Goal: Task Accomplishment & Management: Use online tool/utility

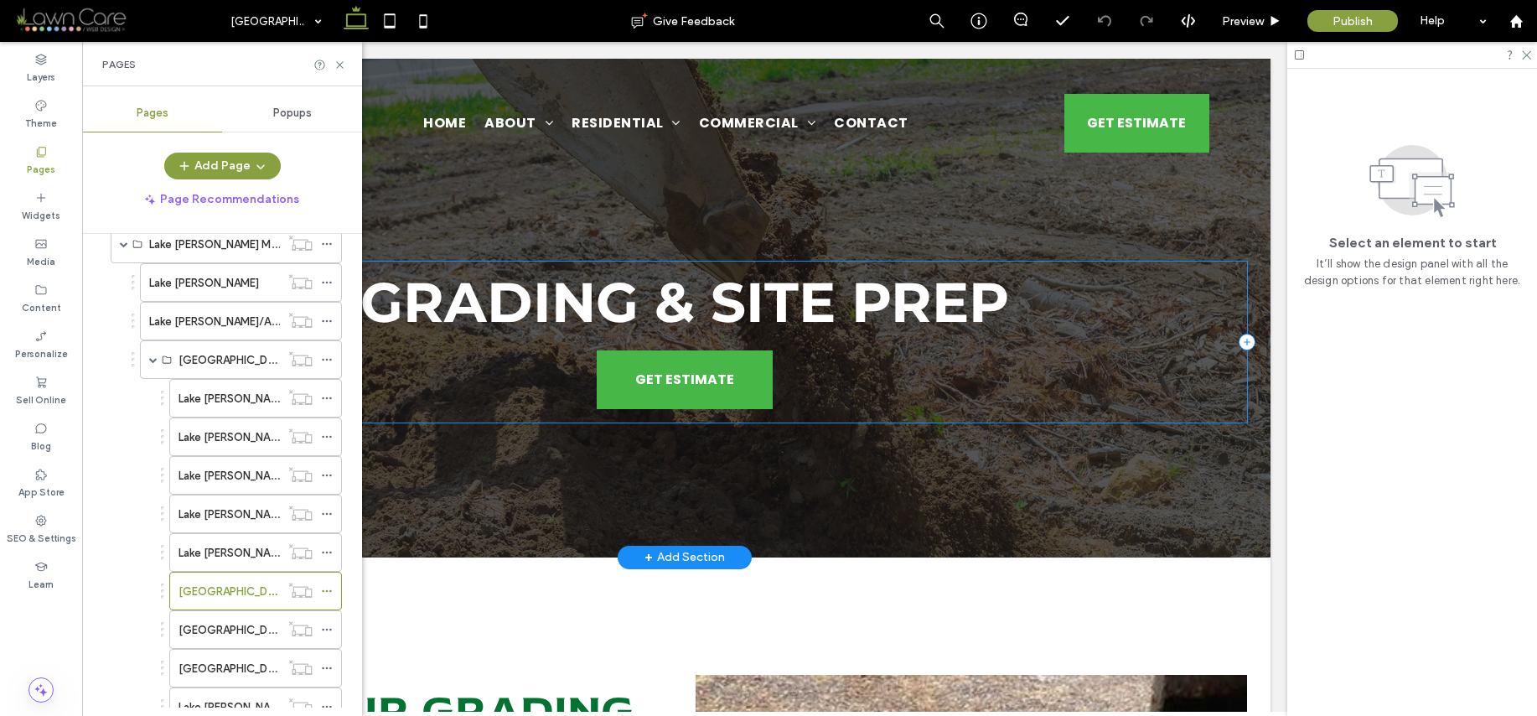
click at [661, 409] on div "Grading & Site Prep GET ESTIMATE" at bounding box center [684, 342] width 1125 height 161
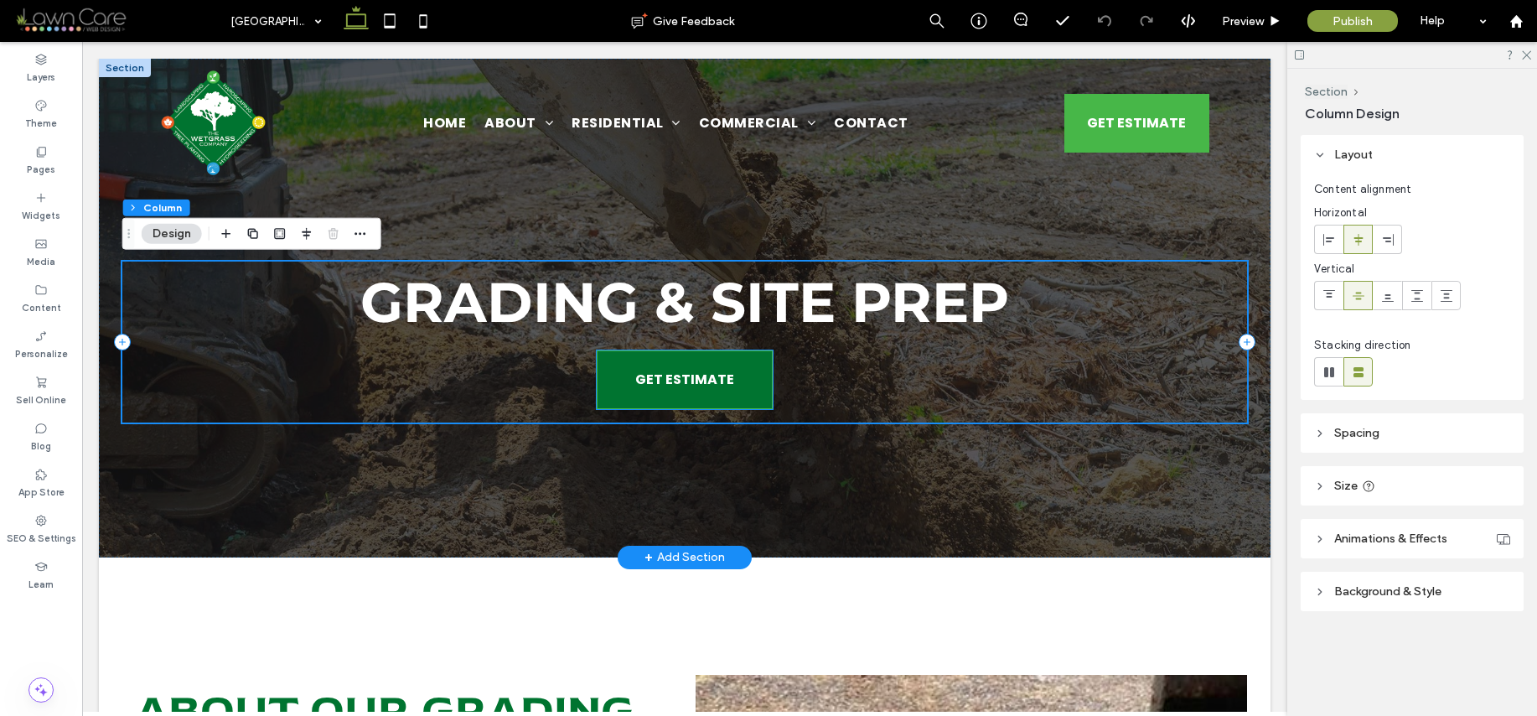
click at [660, 391] on span "GET ESTIMATE" at bounding box center [684, 379] width 99 height 38
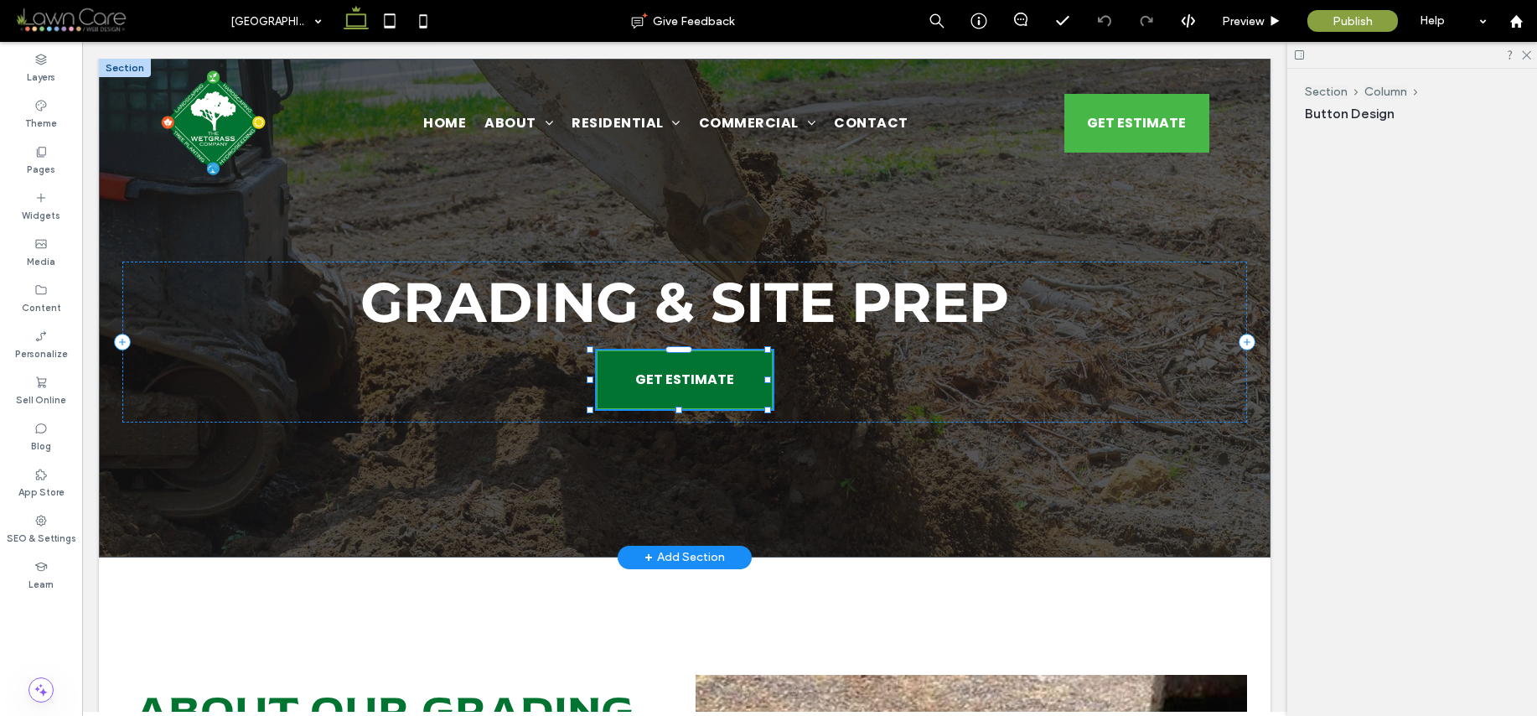
click at [660, 391] on span "GET ESTIMATE" at bounding box center [684, 379] width 99 height 38
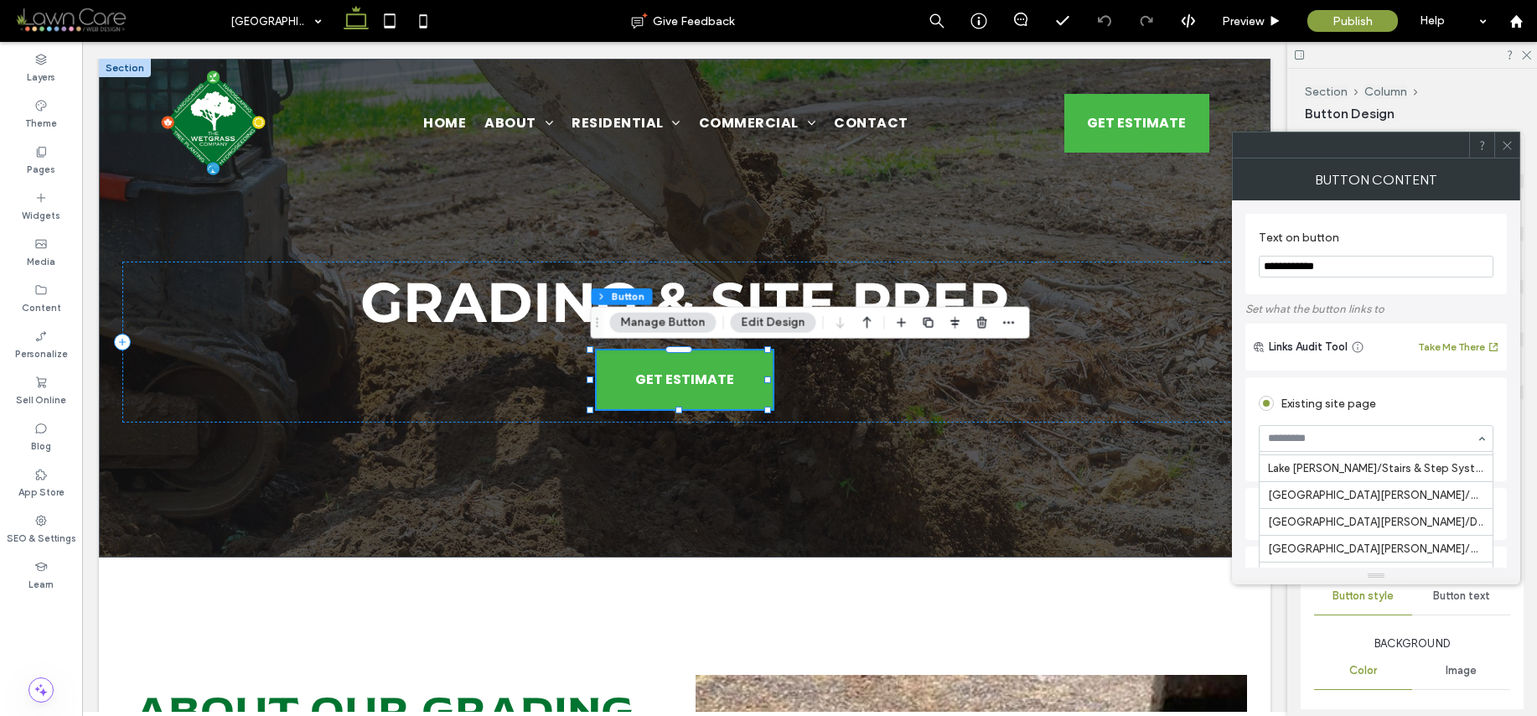
scroll to position [1064, 0]
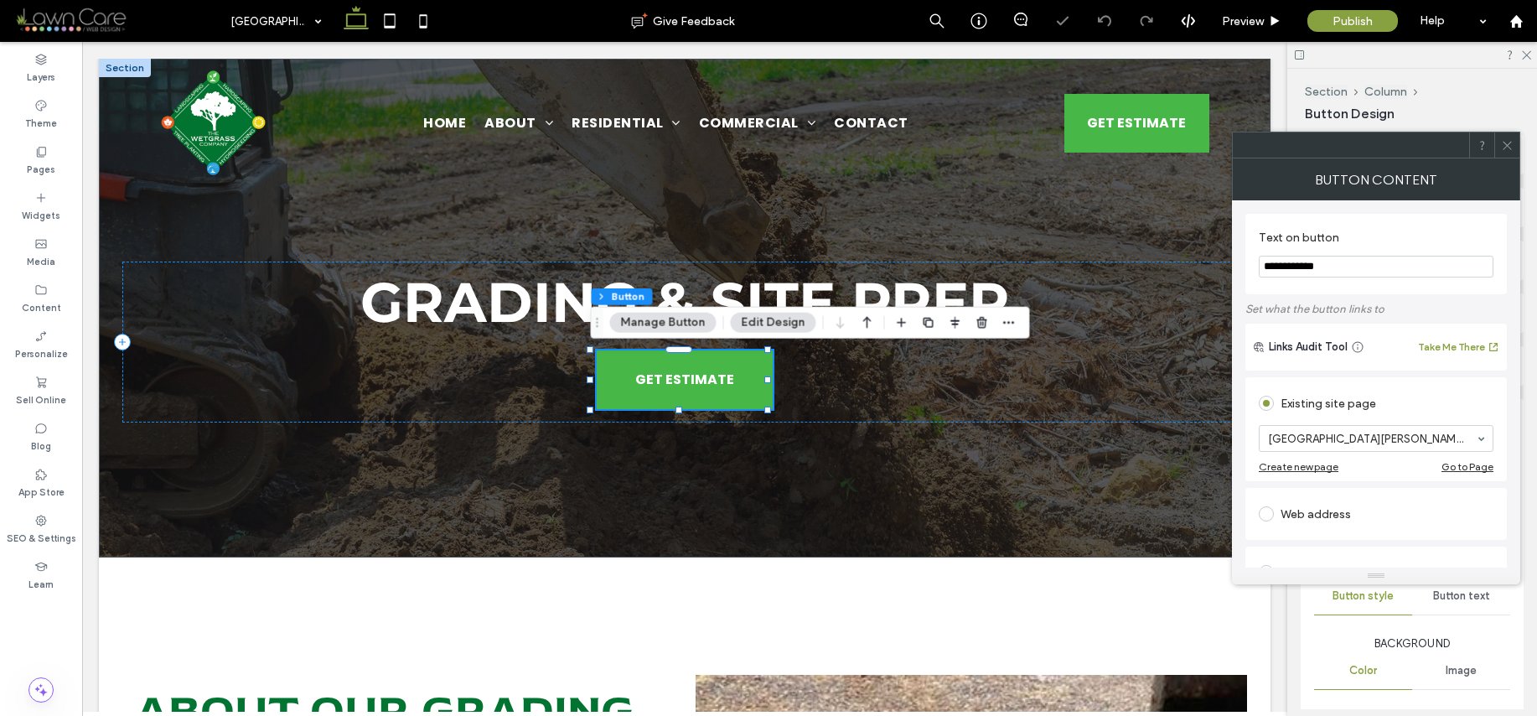
click at [1514, 144] on div at bounding box center [1506, 144] width 25 height 25
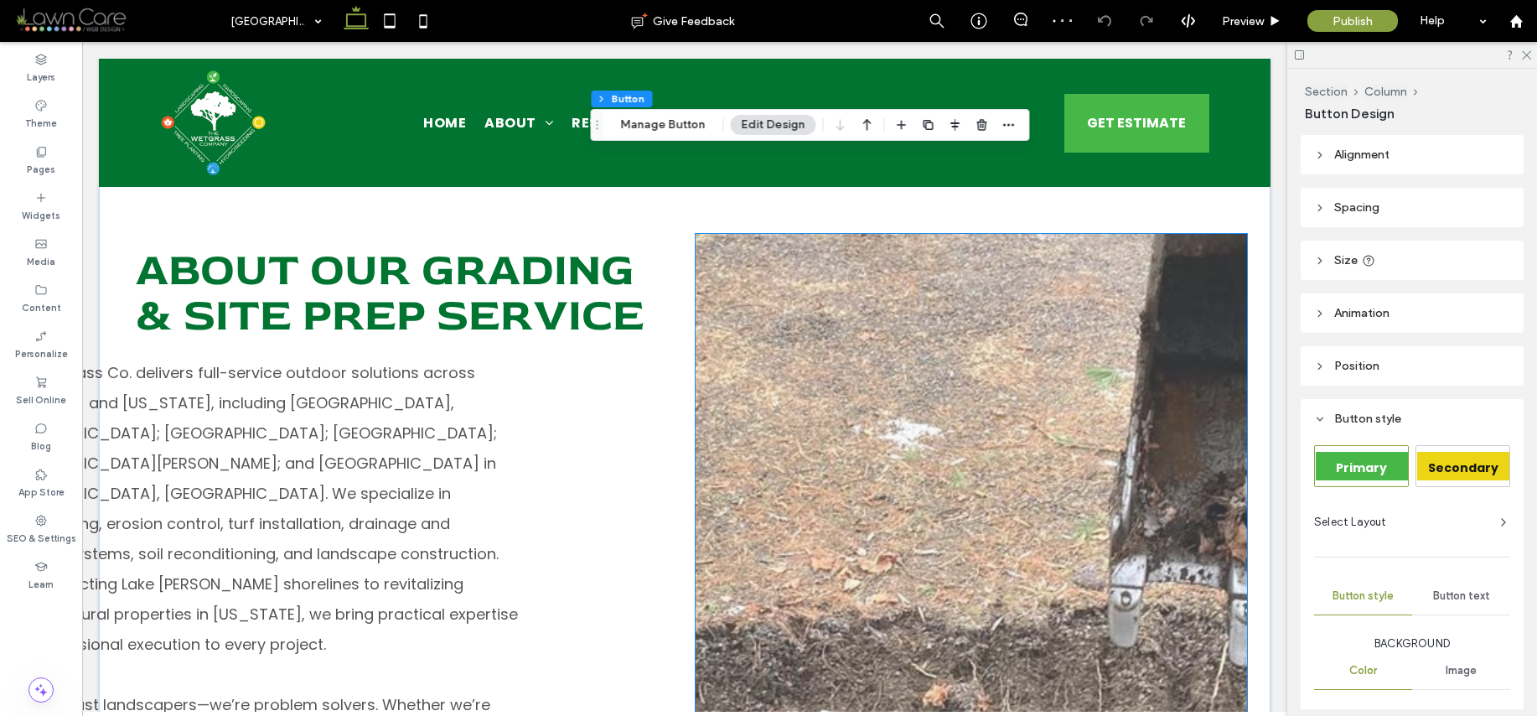
scroll to position [440, 0]
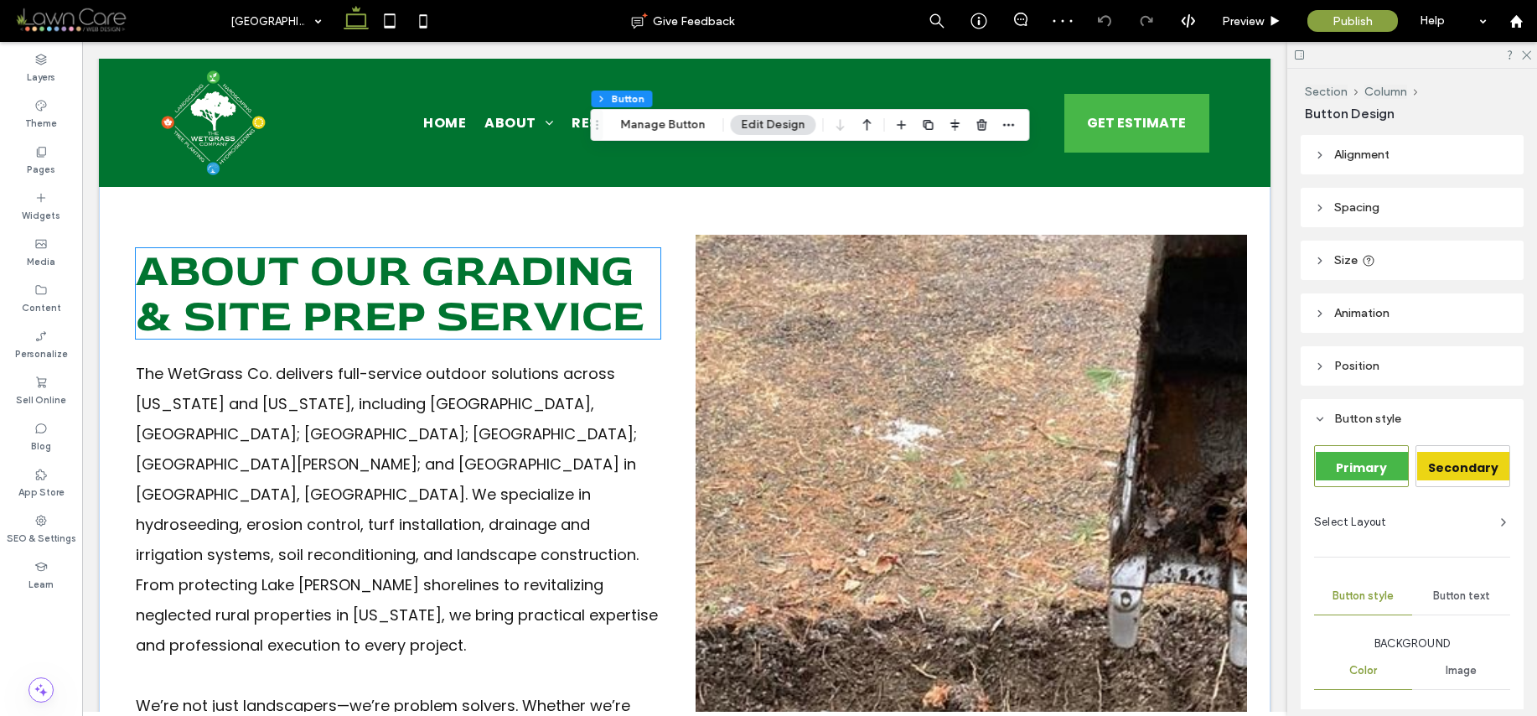
click at [624, 330] on span "About Our Grading & Site Prep Service" at bounding box center [390, 293] width 509 height 102
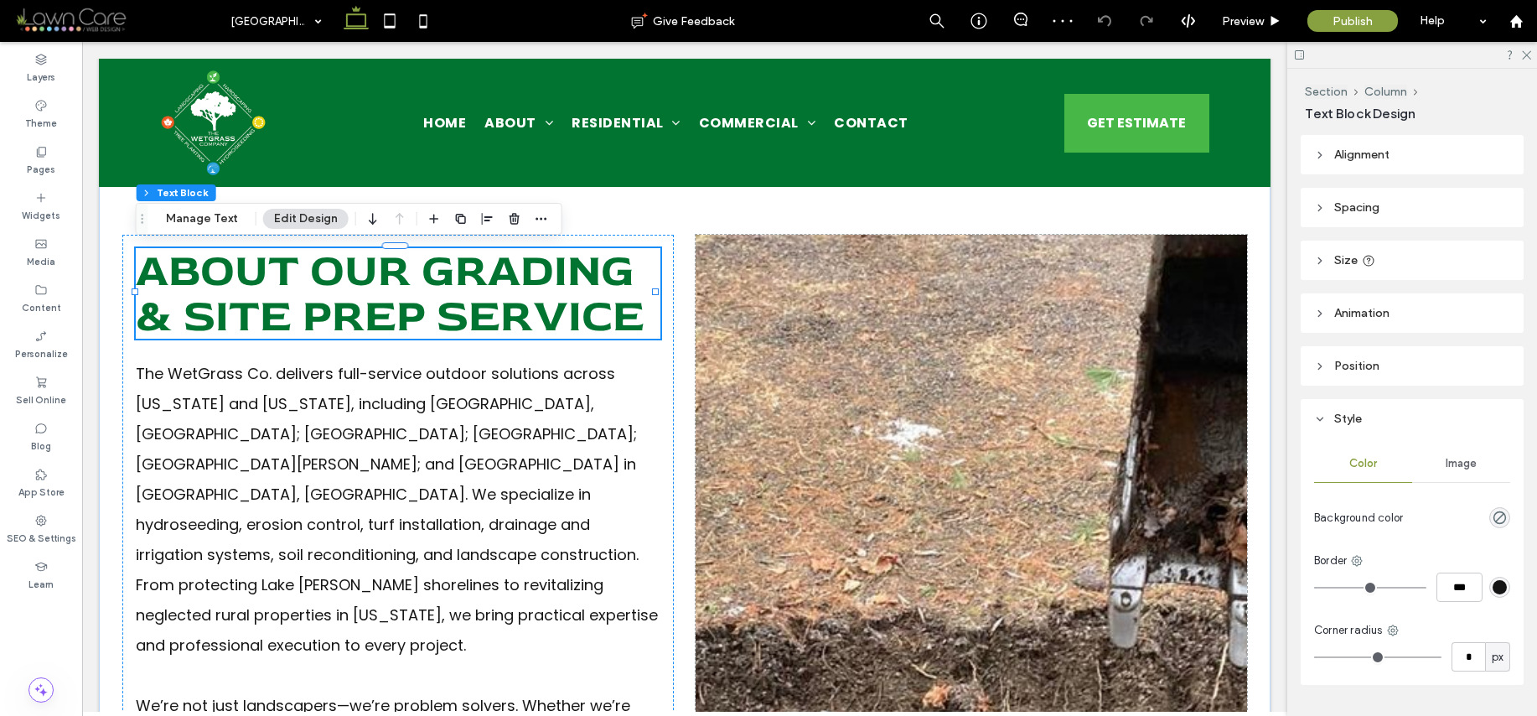
click at [624, 330] on div "About Our Grading & Site Prep Service" at bounding box center [398, 293] width 525 height 91
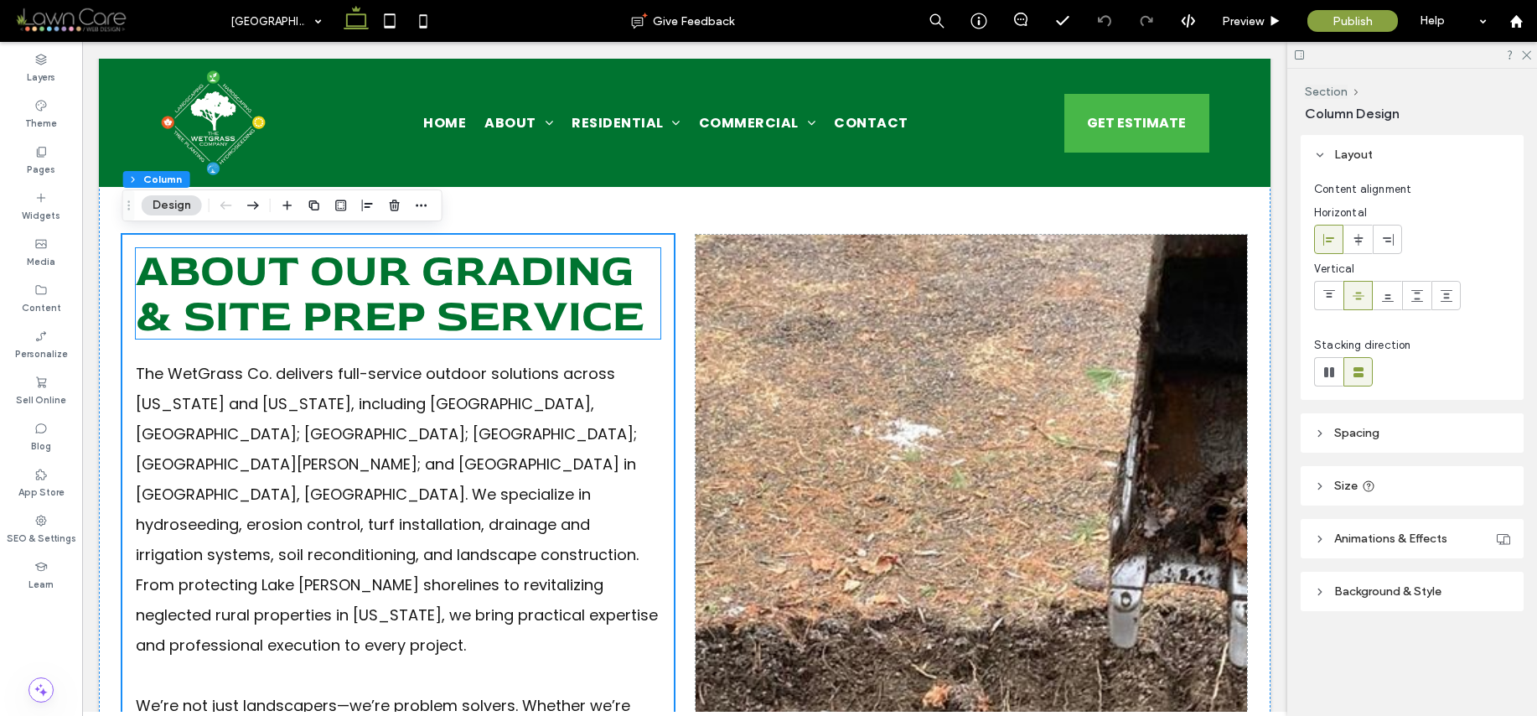
click at [642, 317] on span "About Our Grading & Site Prep Service" at bounding box center [390, 293] width 509 height 102
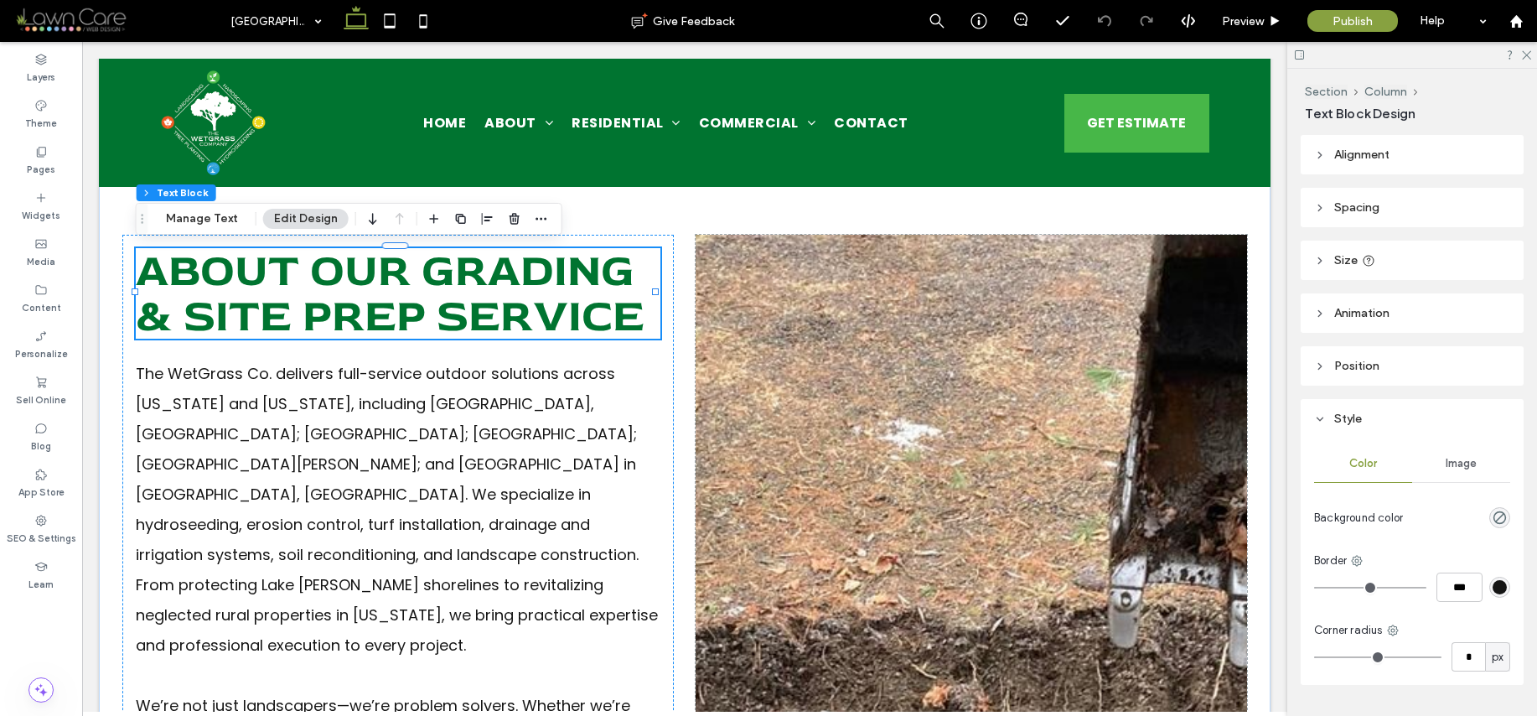
click at [642, 317] on div "About Our Grading & Site Prep Service" at bounding box center [398, 293] width 525 height 91
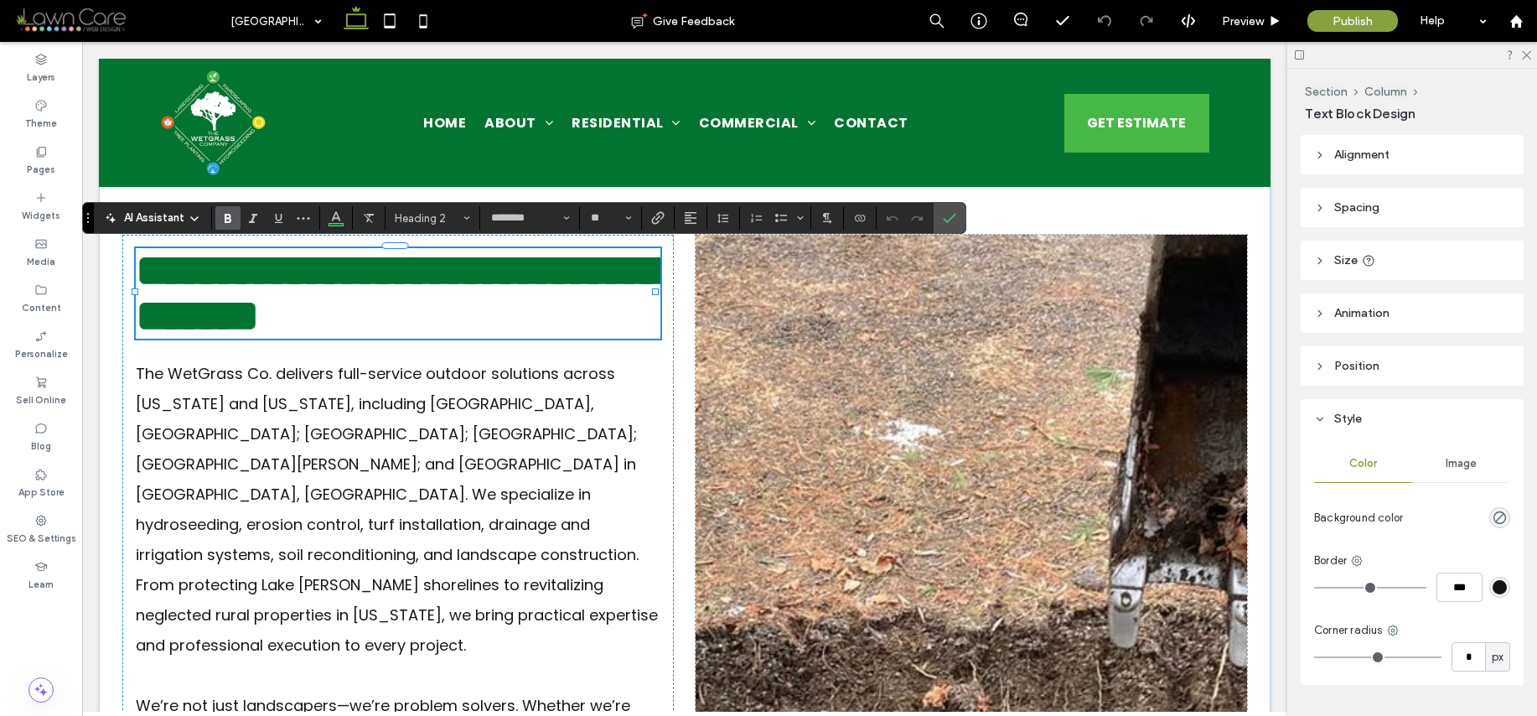
click at [305, 270] on span "**********" at bounding box center [400, 293] width 528 height 90
drag, startPoint x: 306, startPoint y: 270, endPoint x: 138, endPoint y: 266, distance: 167.7
click at [138, 266] on span "**********" at bounding box center [400, 293] width 528 height 90
click at [526, 312] on h2 "**********" at bounding box center [398, 293] width 525 height 91
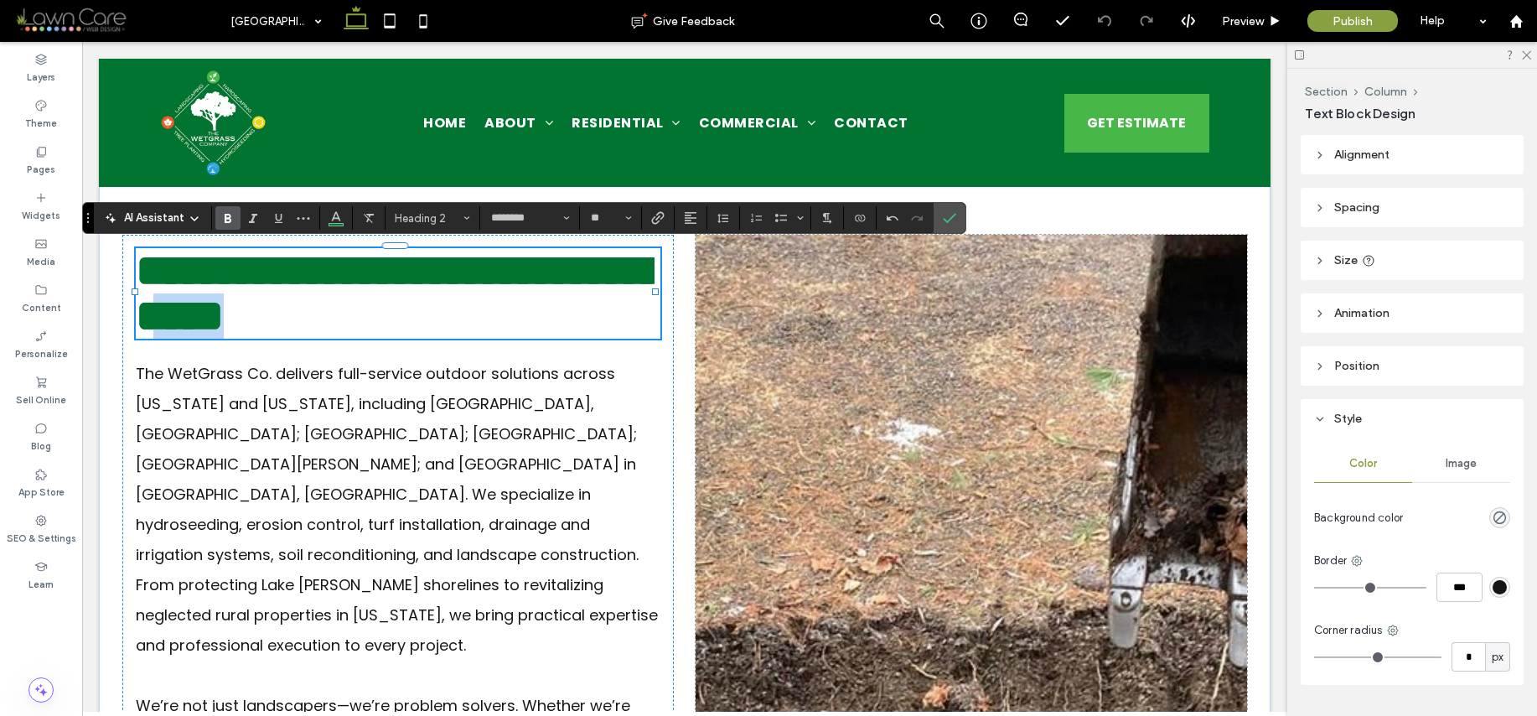
drag, startPoint x: 529, startPoint y: 309, endPoint x: 465, endPoint y: 305, distance: 63.8
click at [465, 304] on span "**********" at bounding box center [400, 293] width 528 height 90
click at [299, 218] on icon "More" at bounding box center [303, 217] width 13 height 13
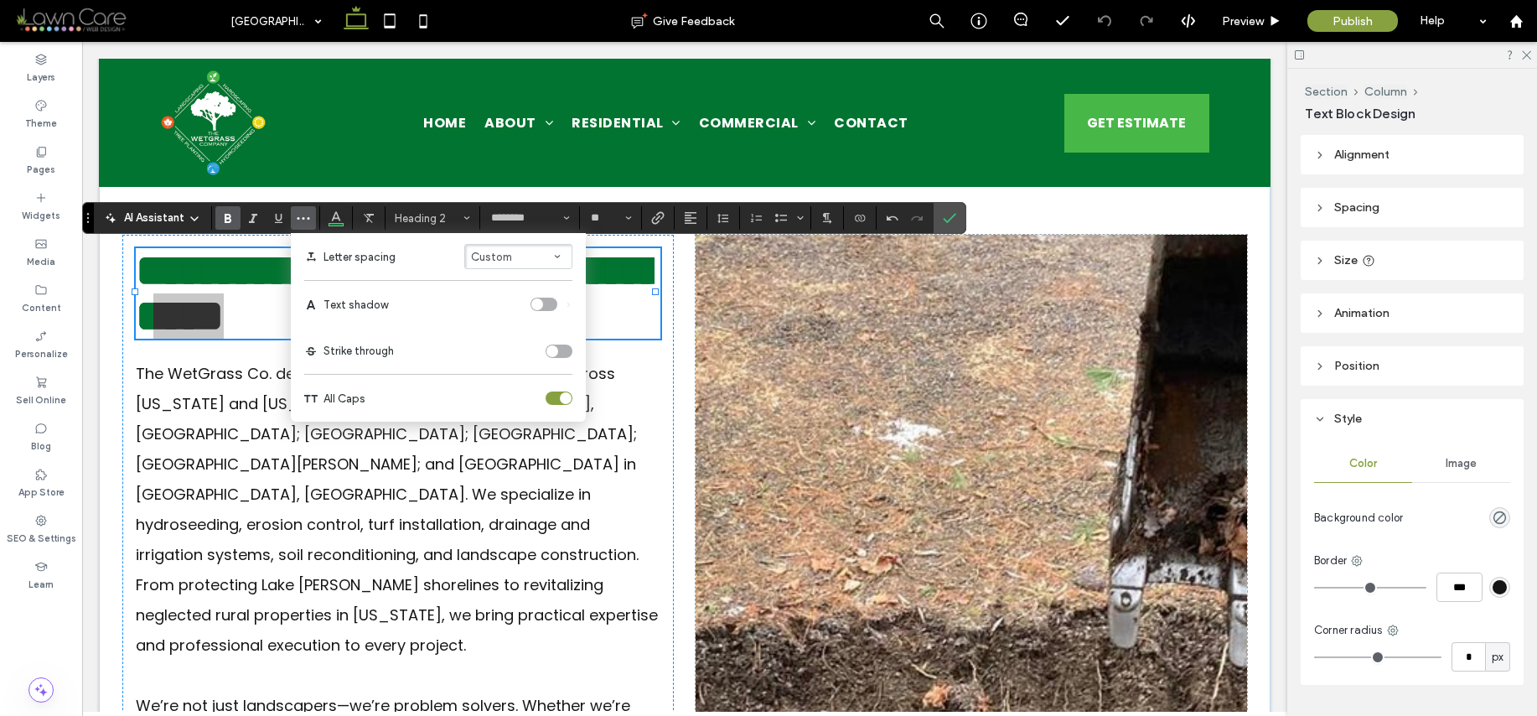
click at [560, 392] on div "toggle" at bounding box center [559, 397] width 27 height 13
click at [623, 319] on h2 "**********" at bounding box center [395, 293] width 519 height 91
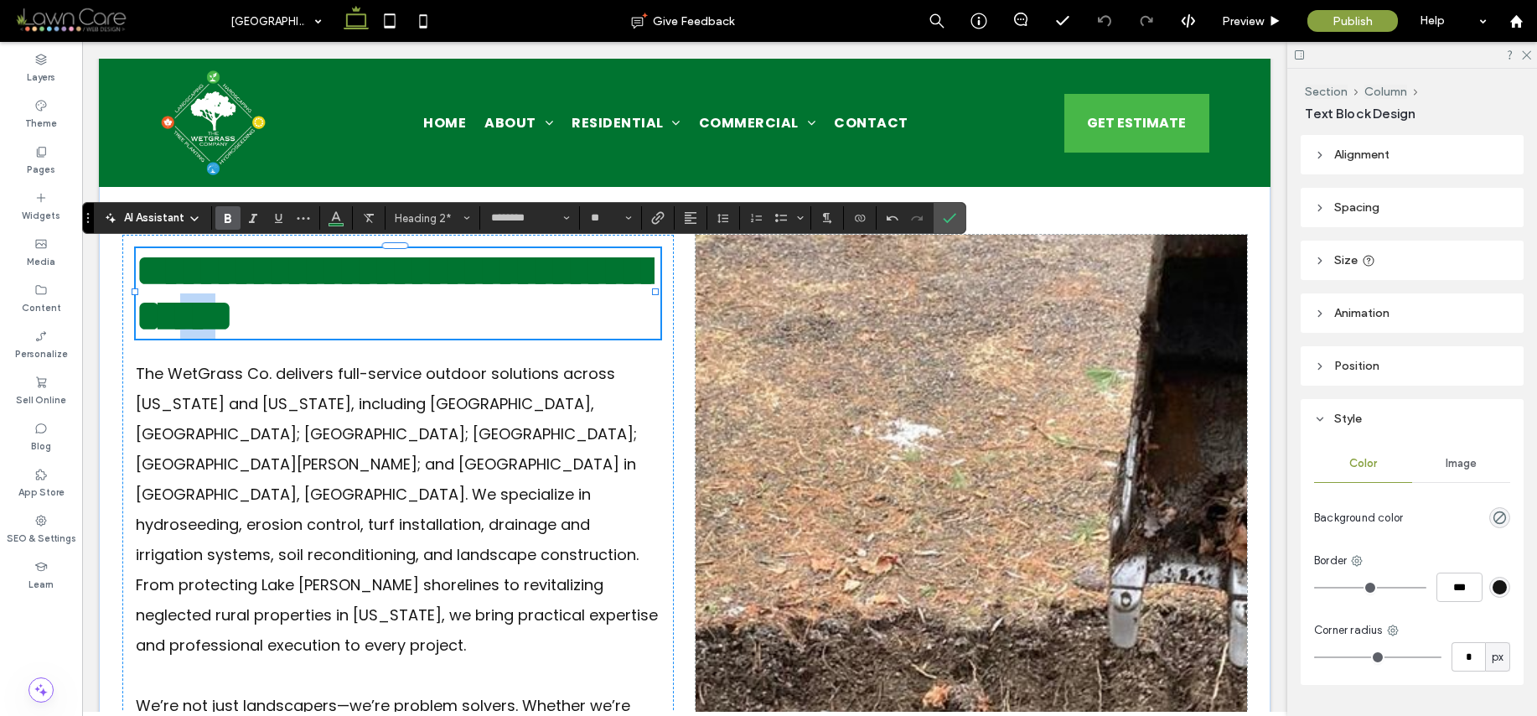
drag, startPoint x: 526, startPoint y: 307, endPoint x: 483, endPoint y: 309, distance: 42.8
click at [233, 309] on span "**" at bounding box center [198, 315] width 70 height 44
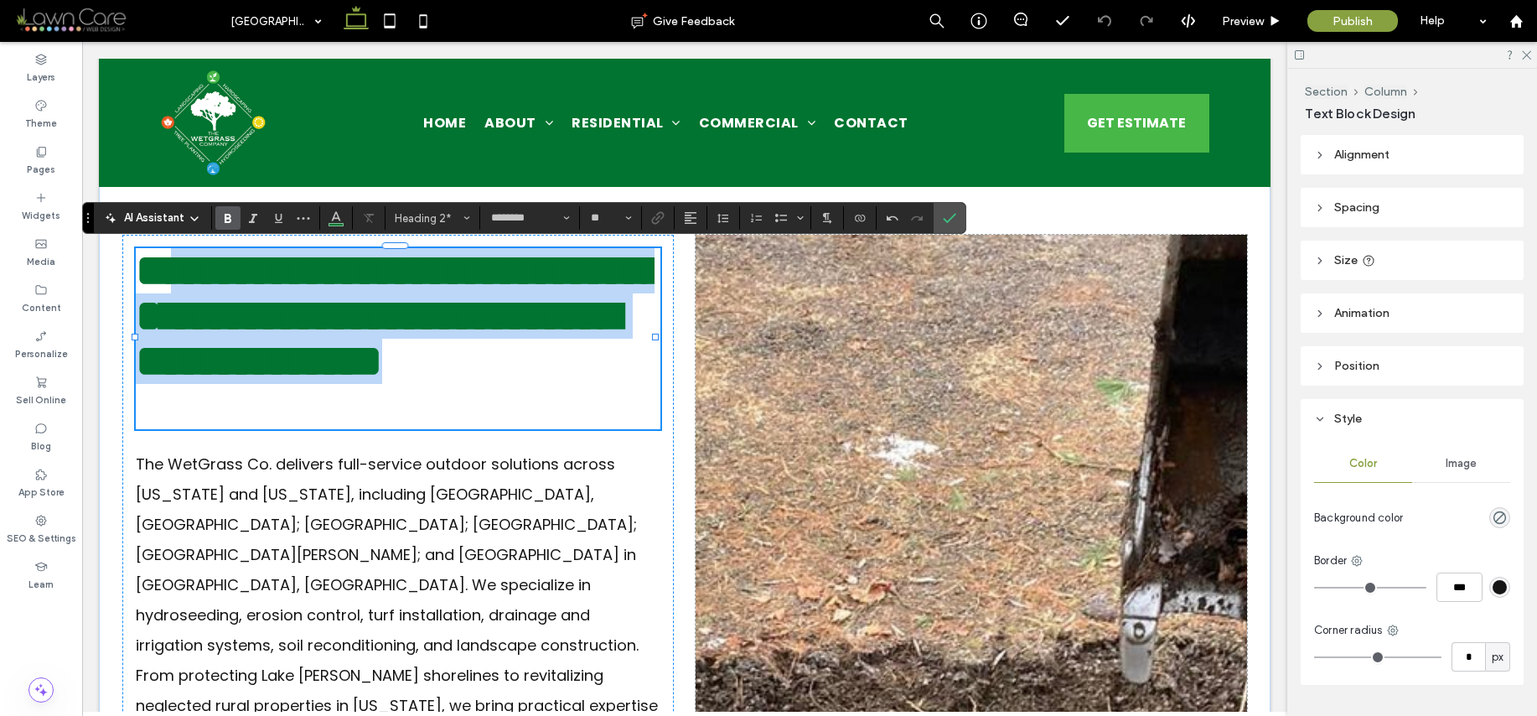
scroll to position [0, 0]
drag, startPoint x: 569, startPoint y: 423, endPoint x: 148, endPoint y: 235, distance: 461.9
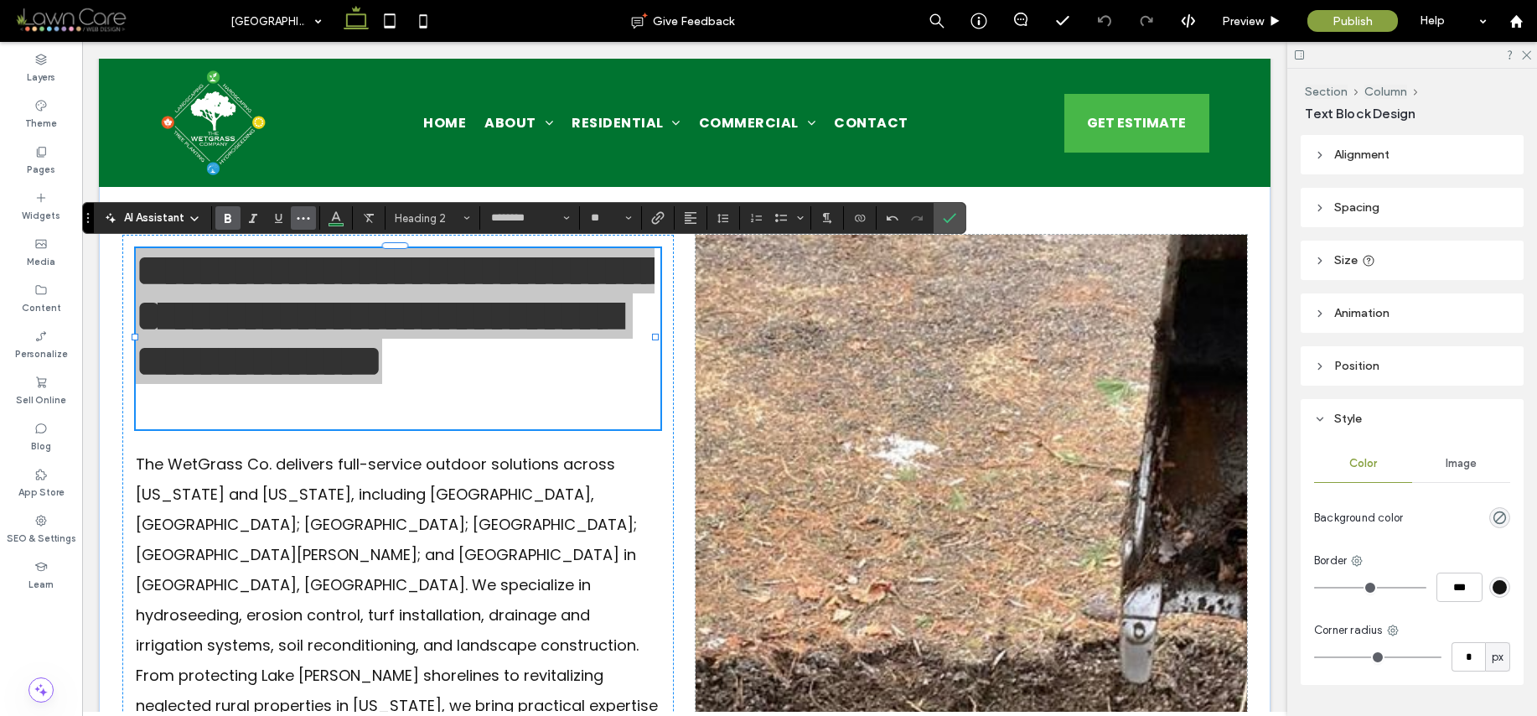
click at [310, 223] on button "More" at bounding box center [303, 217] width 25 height 23
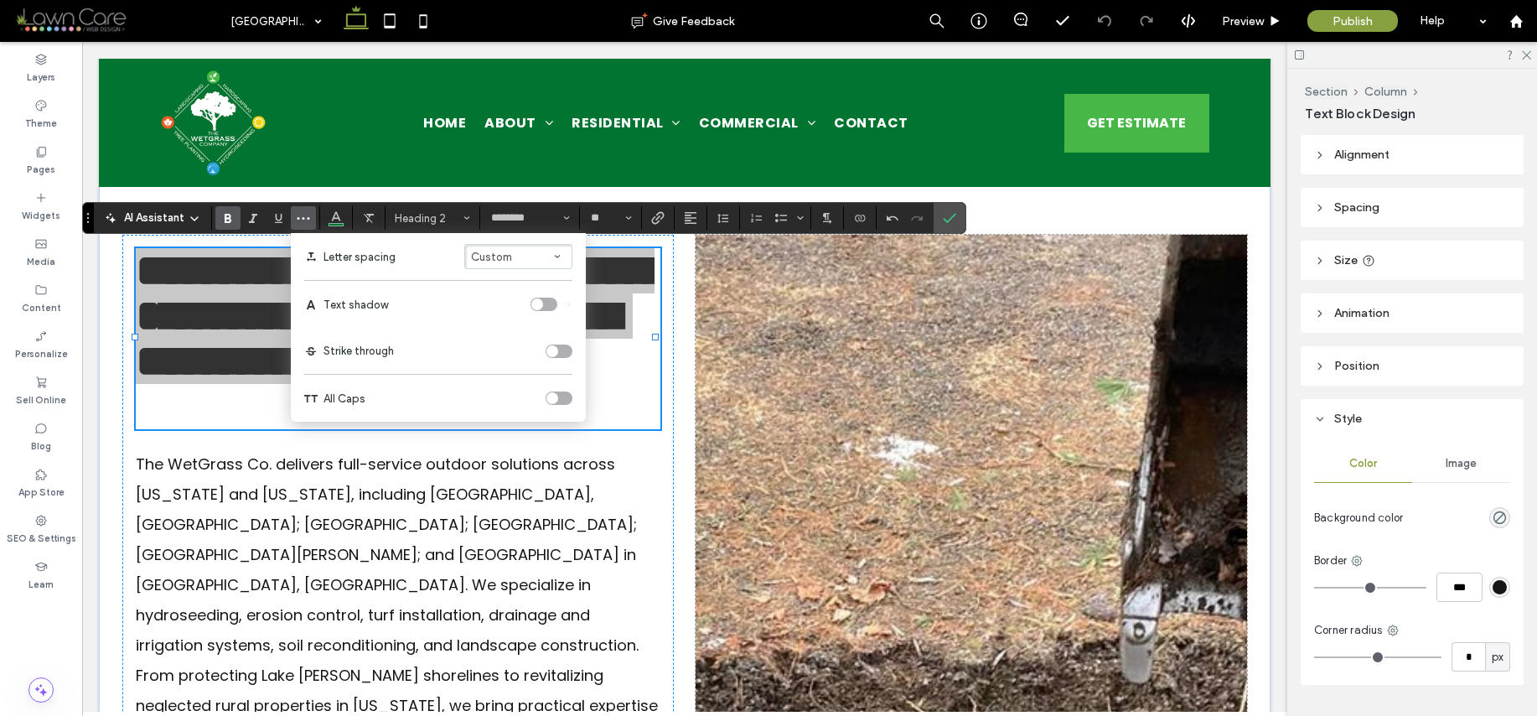
click at [560, 396] on div "toggle" at bounding box center [559, 397] width 27 height 13
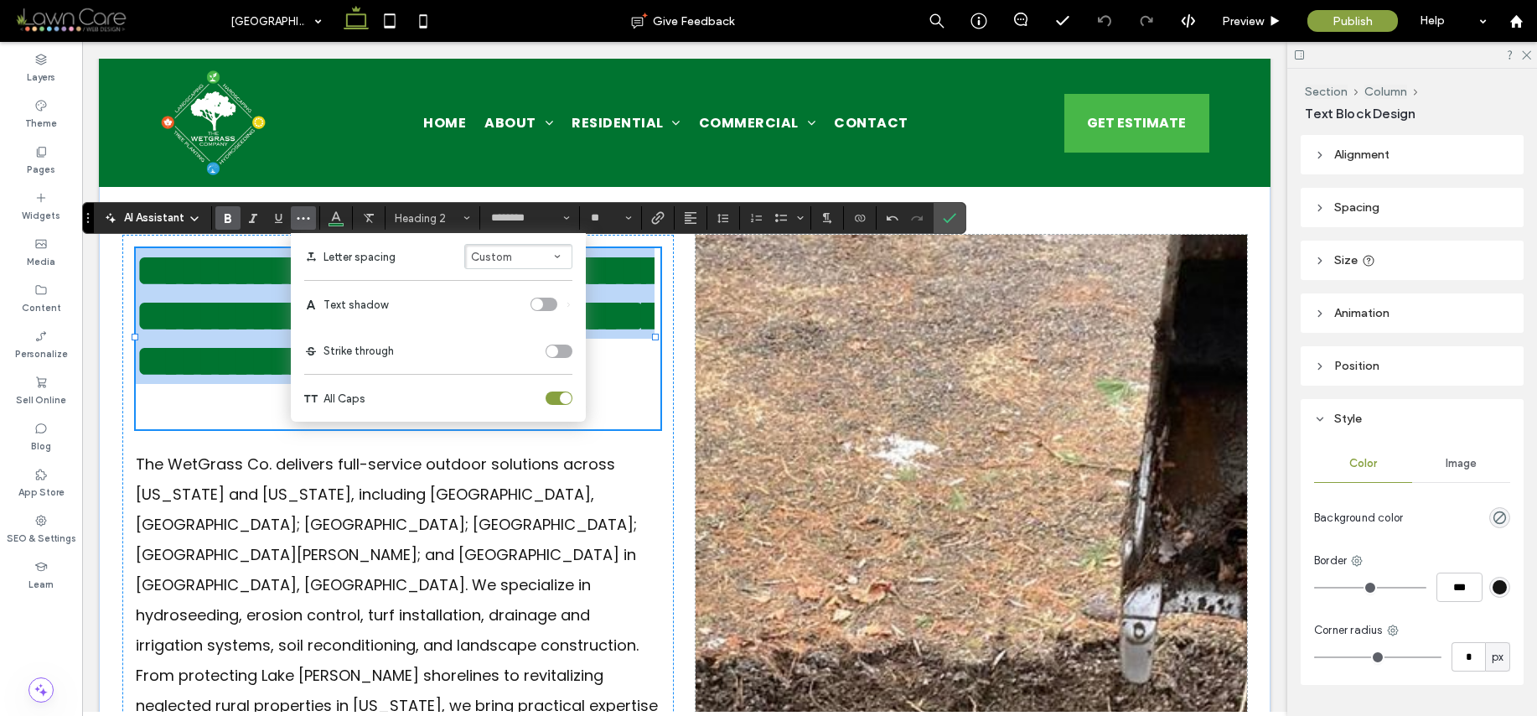
click at [651, 303] on h2 "**********" at bounding box center [395, 316] width 519 height 136
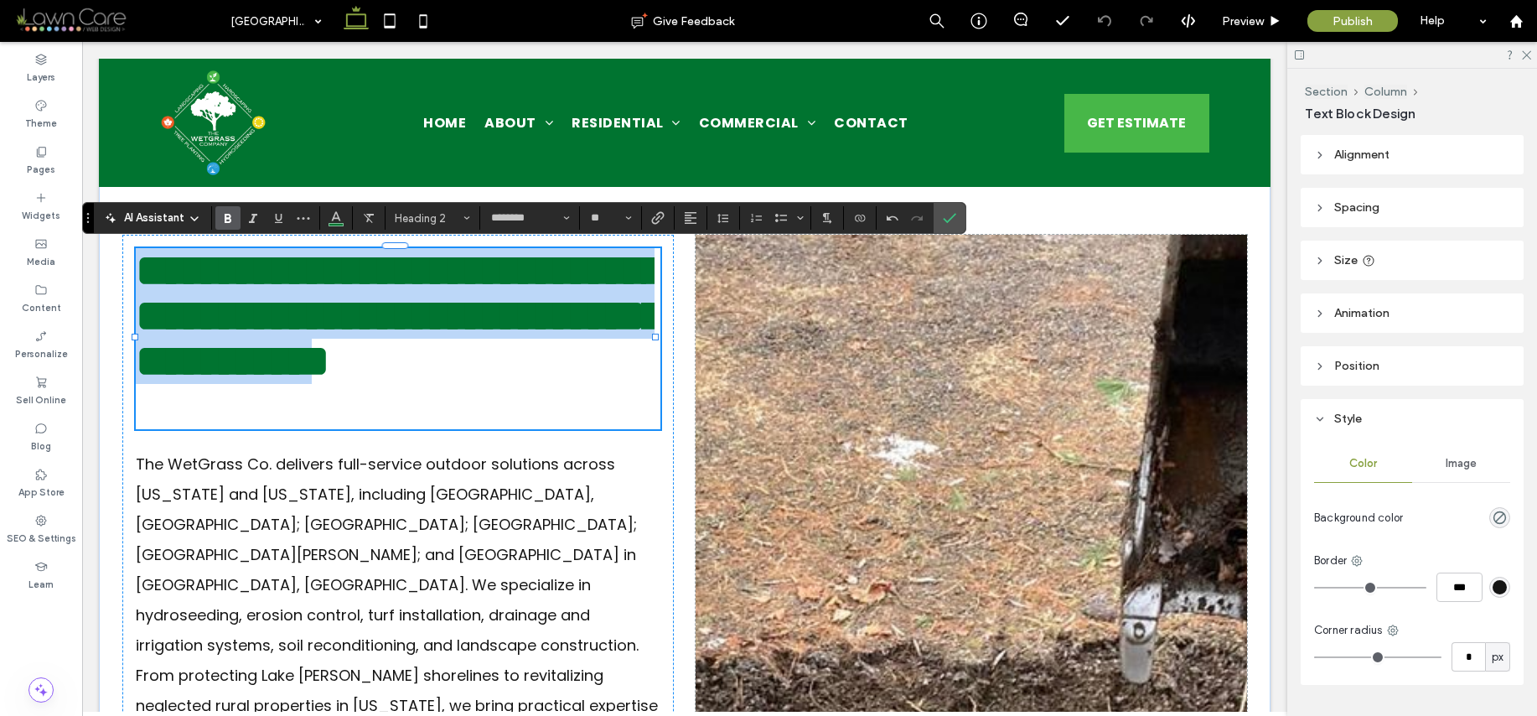
drag, startPoint x: 650, startPoint y: 408, endPoint x: 109, endPoint y: 230, distance: 569.3
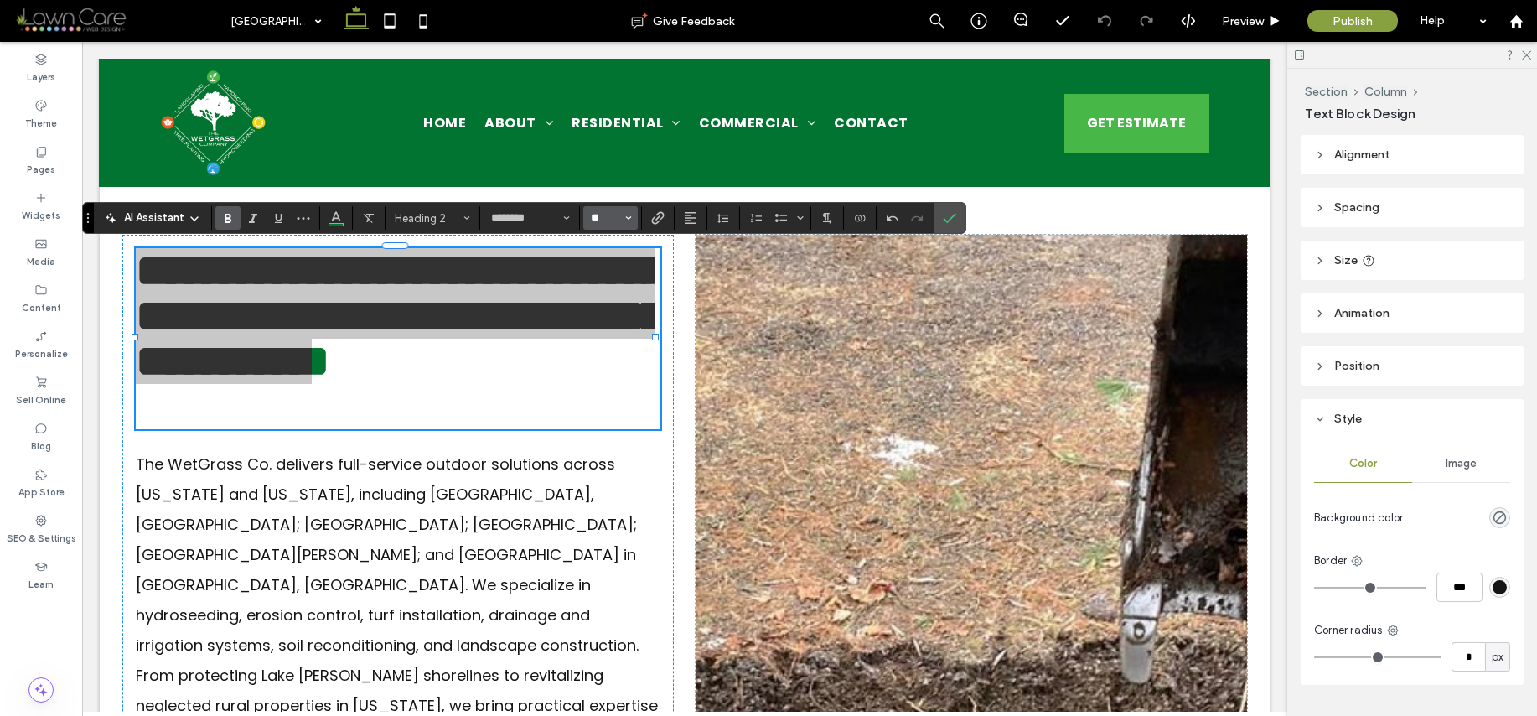
click at [604, 220] on input "**" at bounding box center [605, 217] width 33 height 13
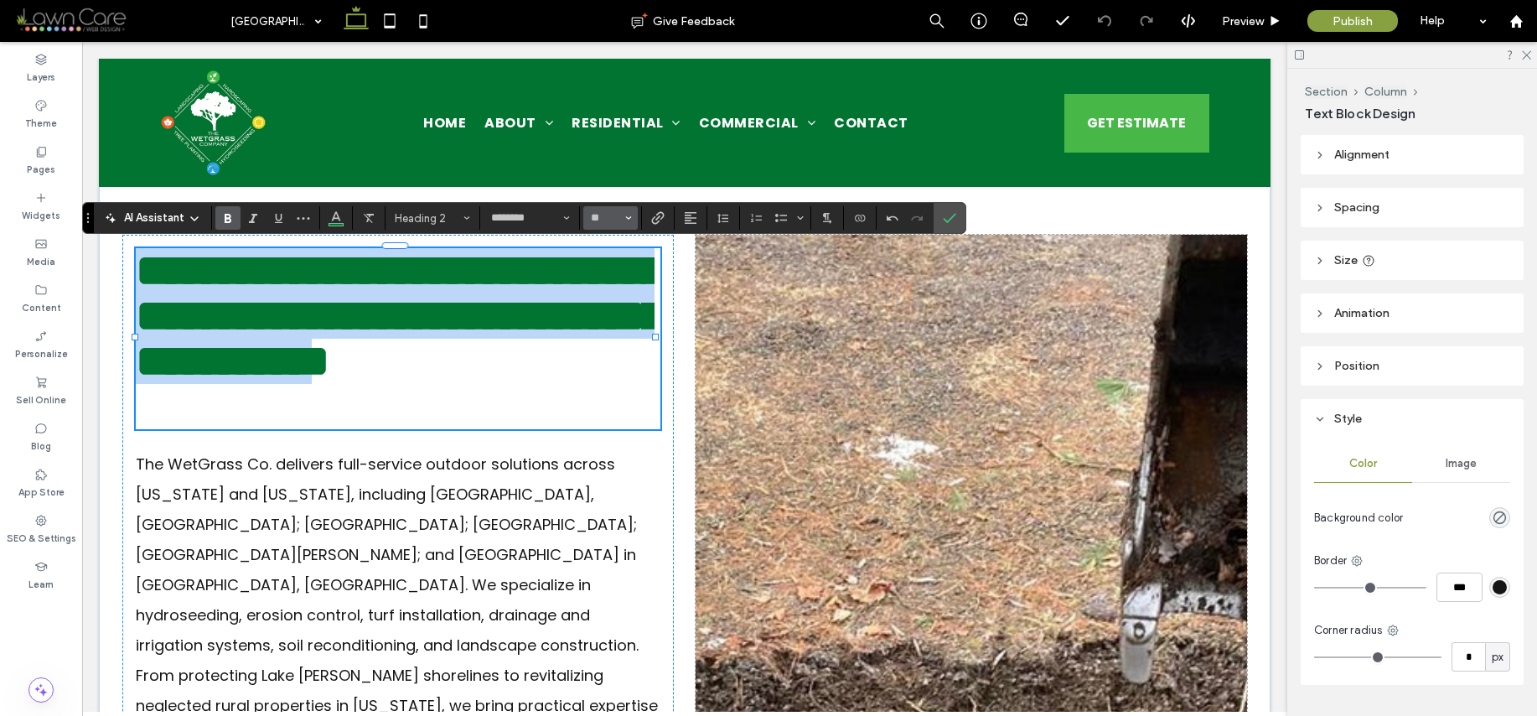
type input "**"
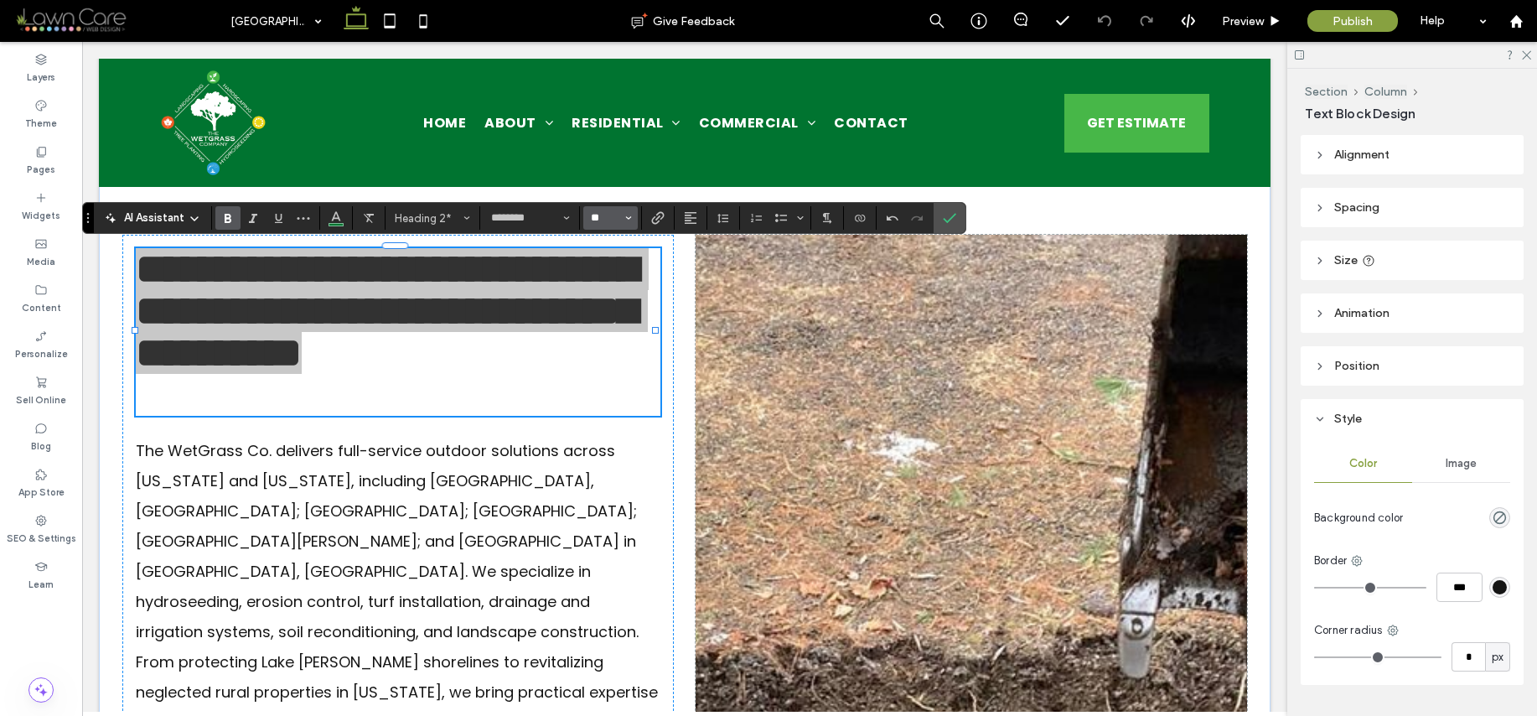
click at [621, 211] on input "**" at bounding box center [605, 217] width 33 height 13
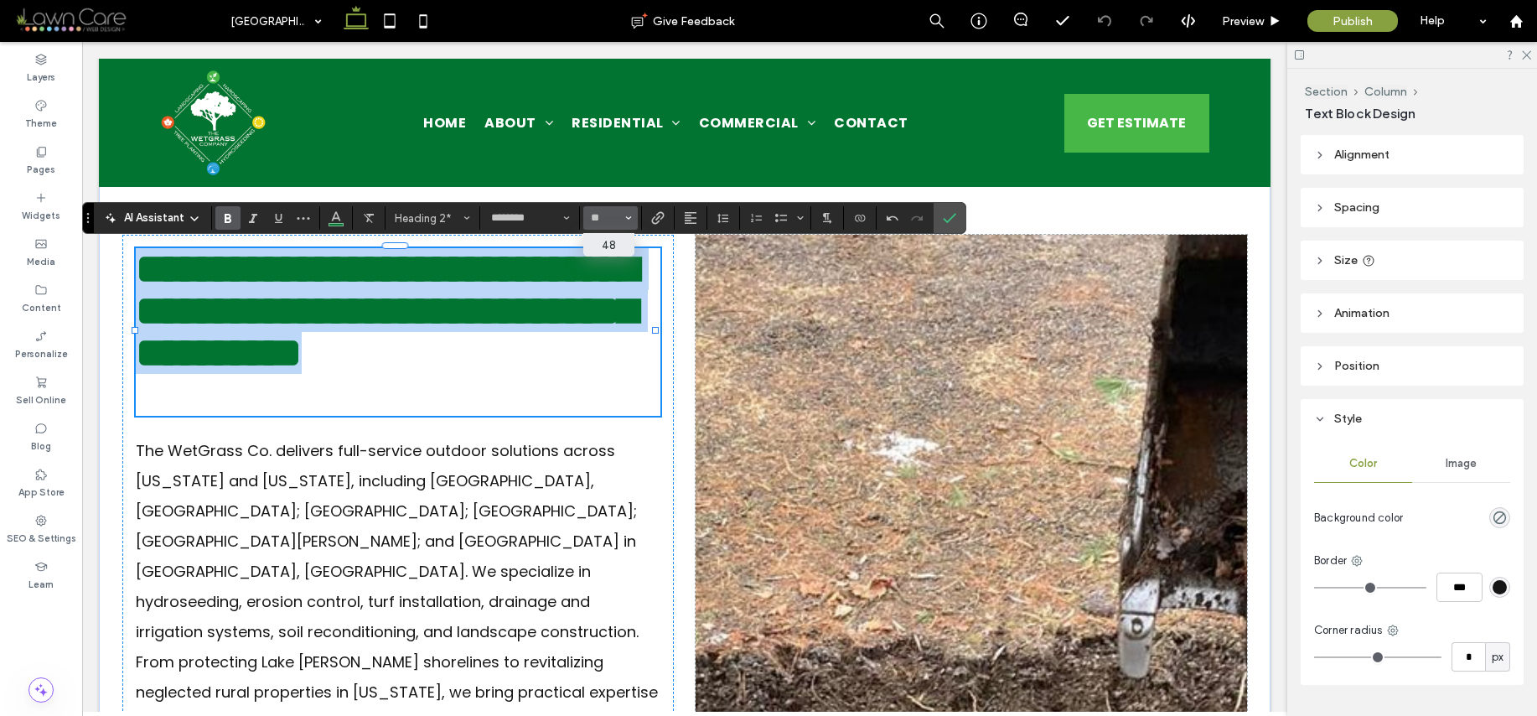
type input "**"
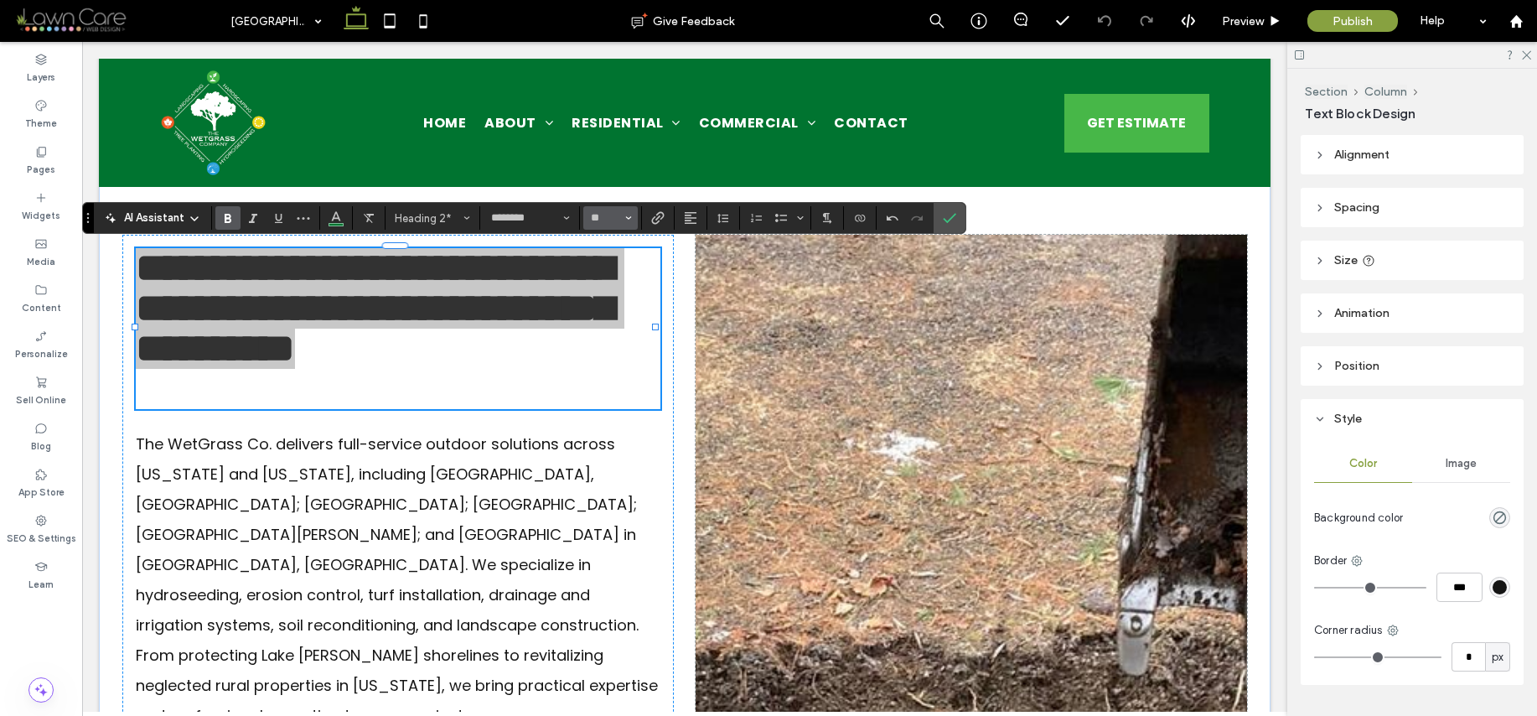
click at [603, 218] on input "**" at bounding box center [605, 217] width 33 height 13
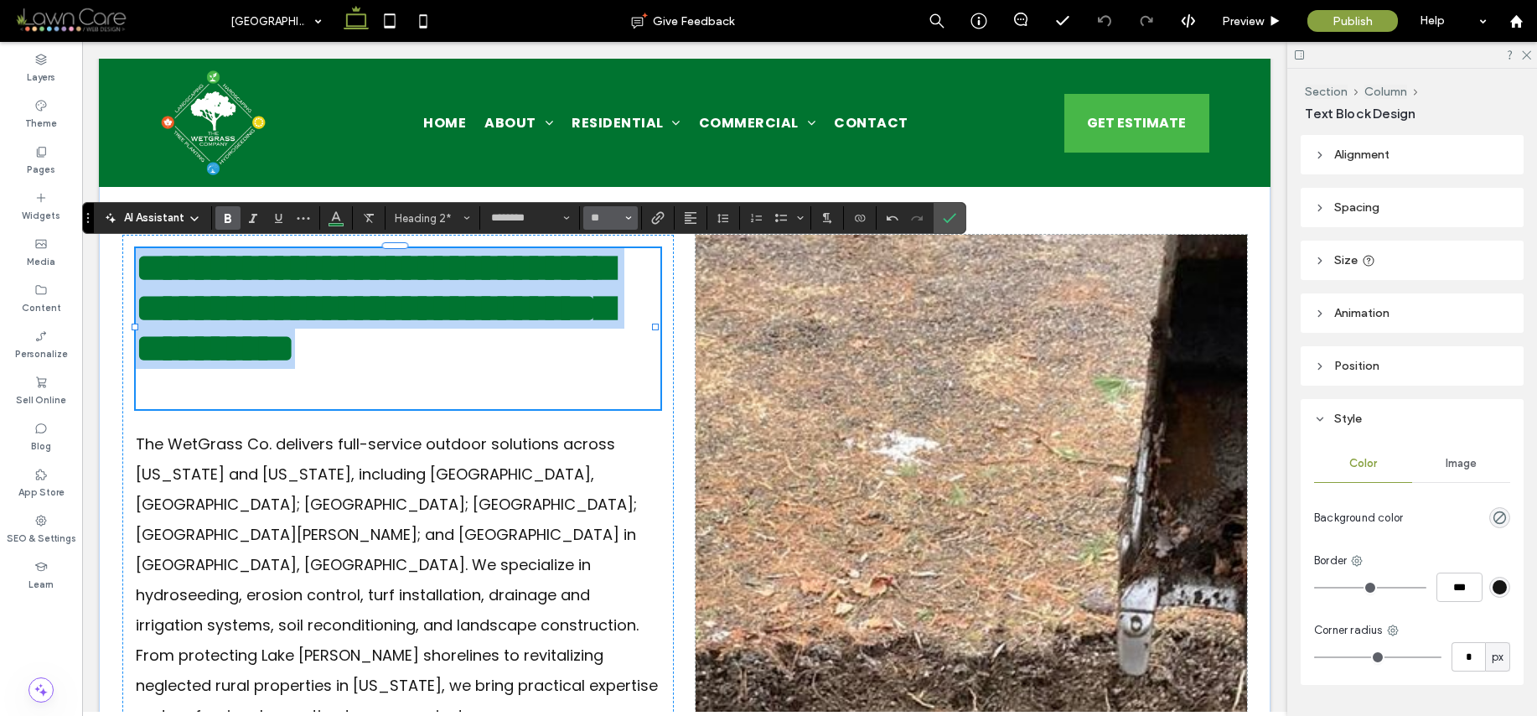
type input "**"
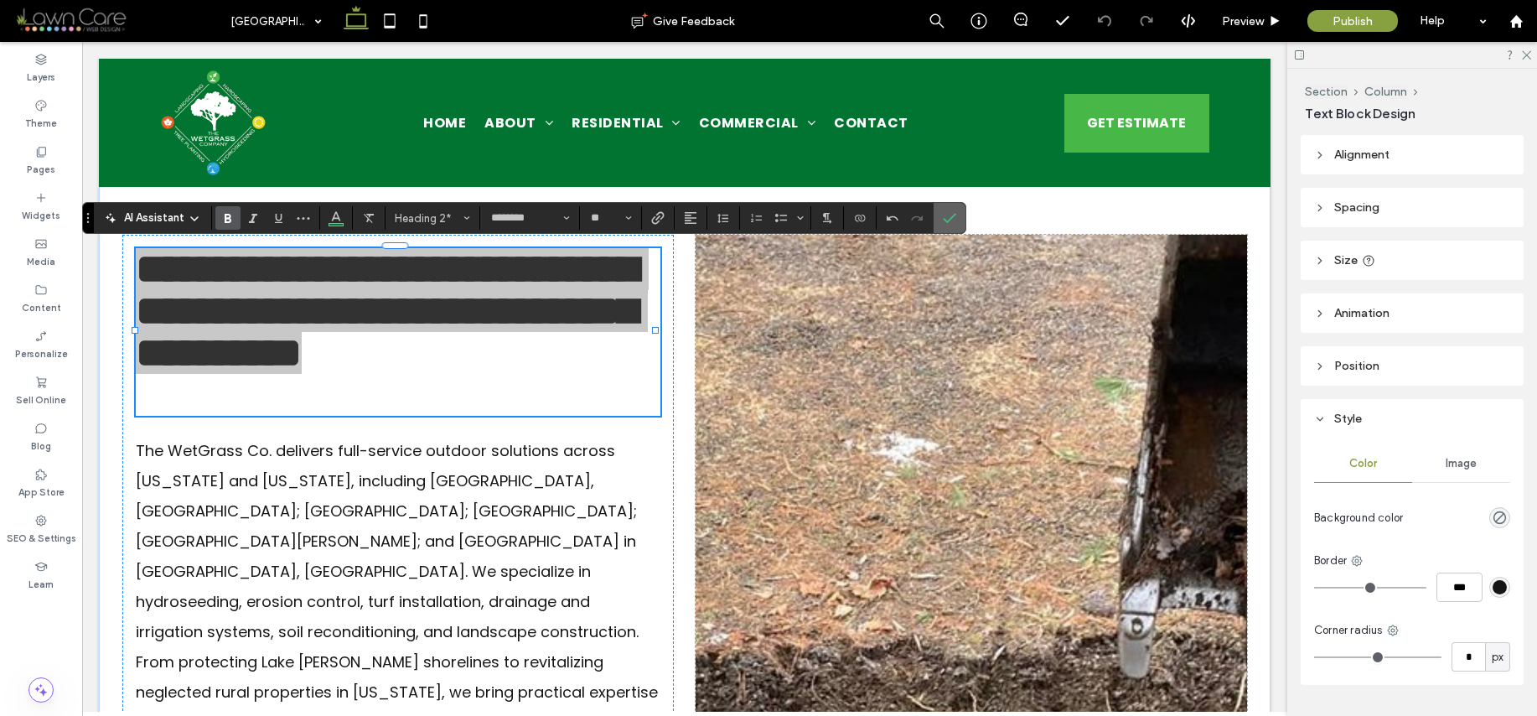
click at [943, 219] on icon "Confirm" at bounding box center [949, 217] width 13 height 13
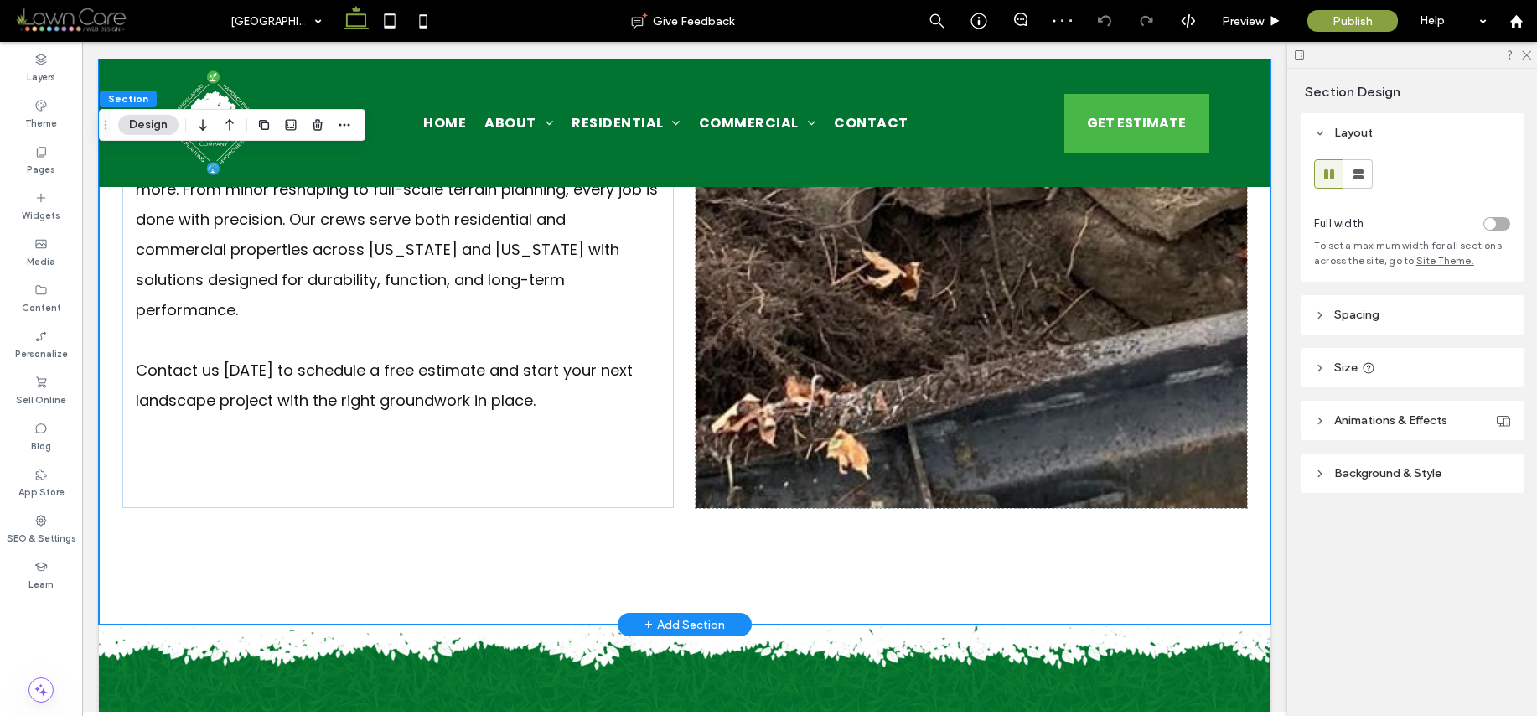
scroll to position [1391, 0]
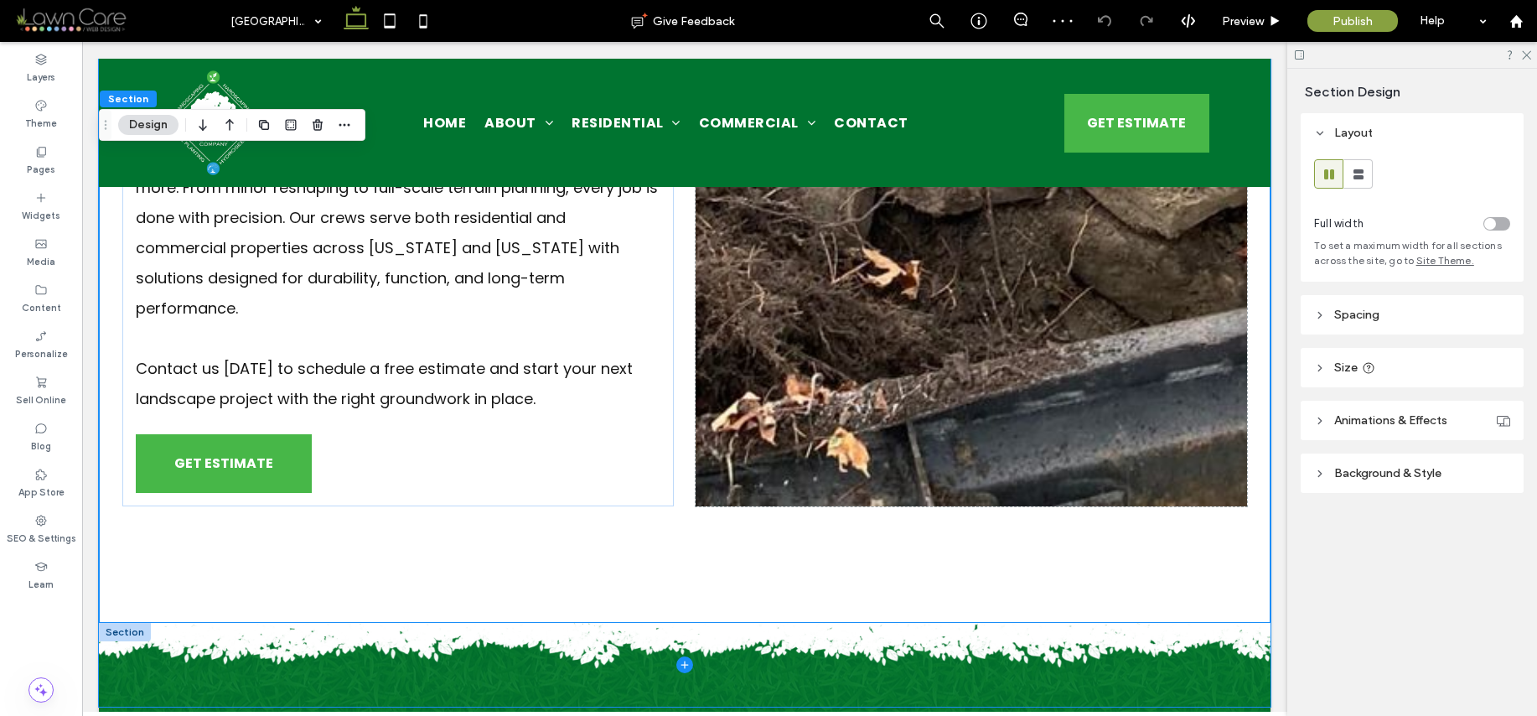
click at [1198, 623] on span at bounding box center [685, 665] width 1172 height 84
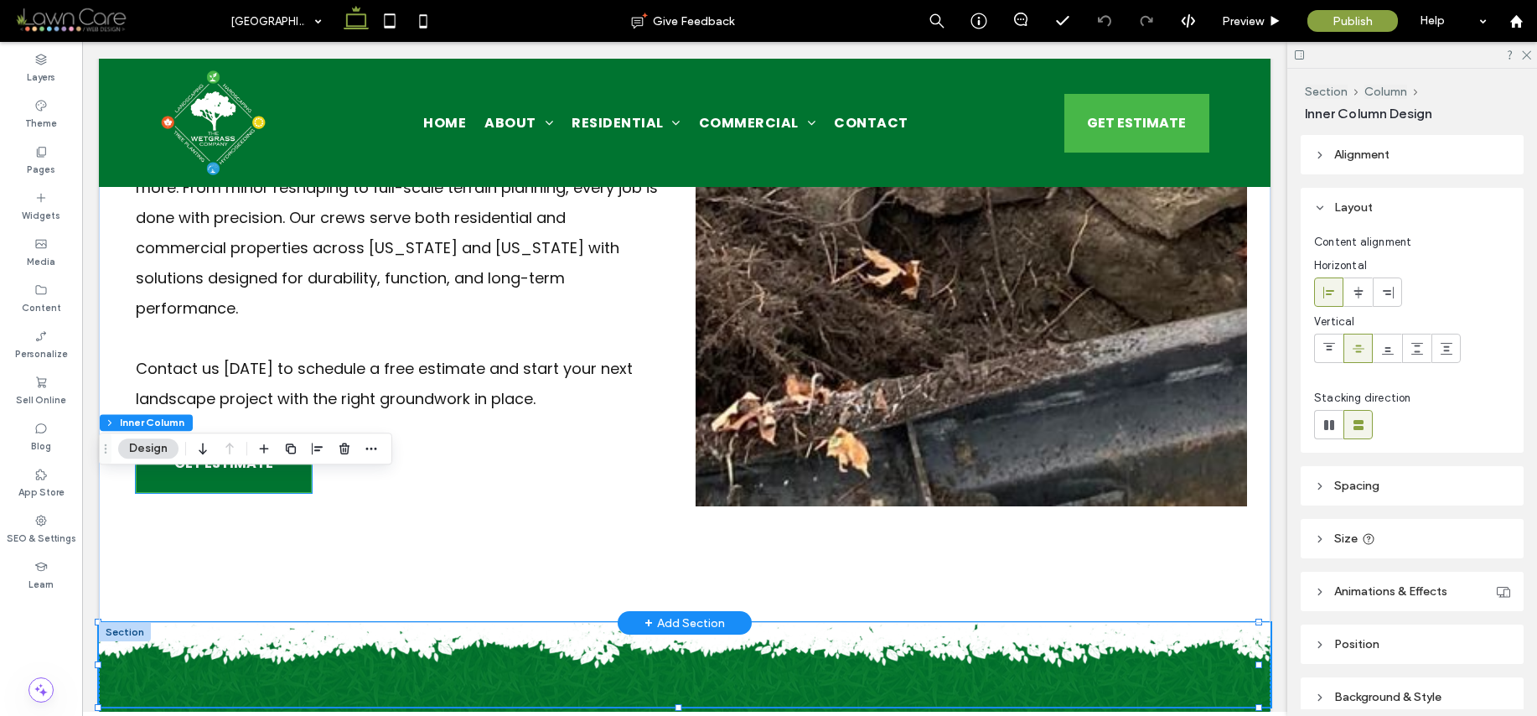
click at [279, 434] on link "GET ESTIMATE" at bounding box center [224, 463] width 176 height 59
click at [279, 434] on div "GET ESTIMATE" at bounding box center [224, 463] width 176 height 59
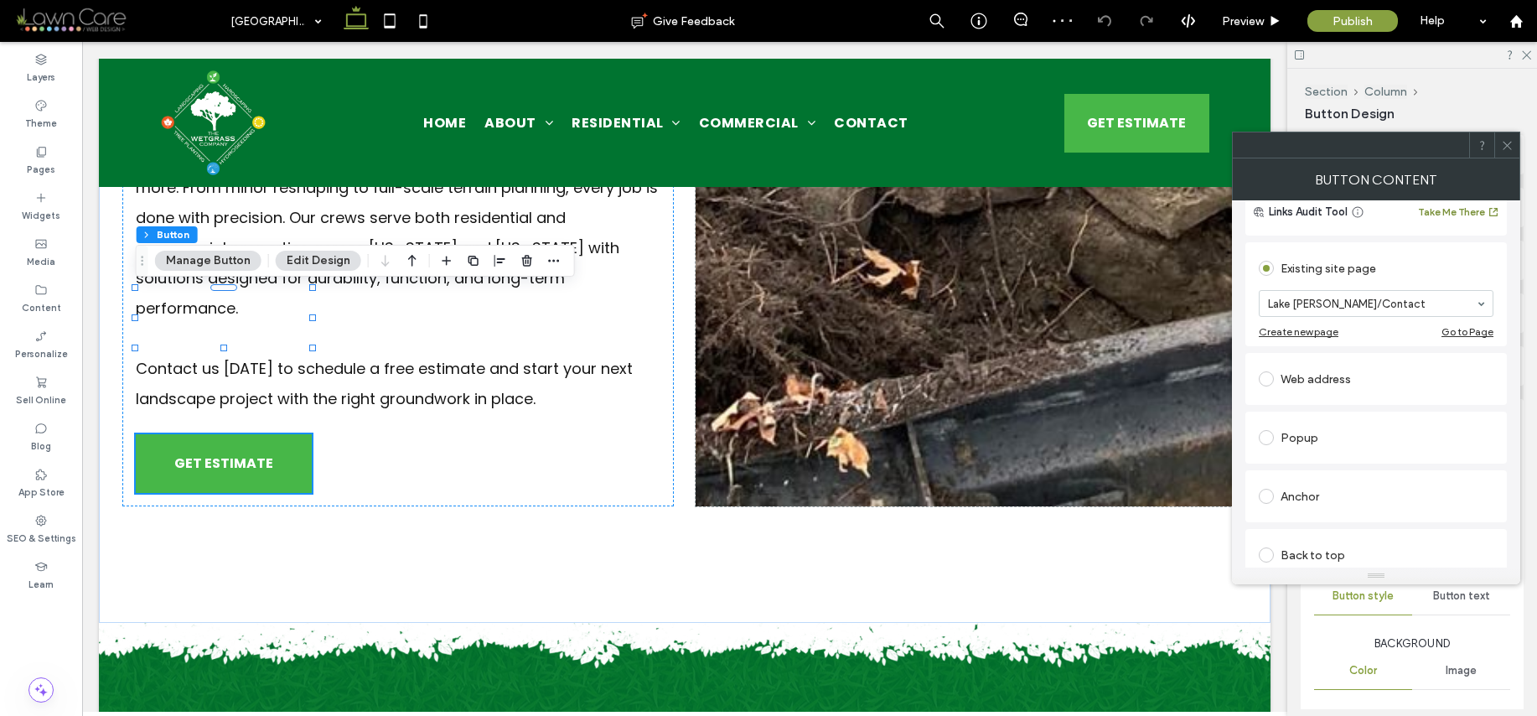
scroll to position [106, 0]
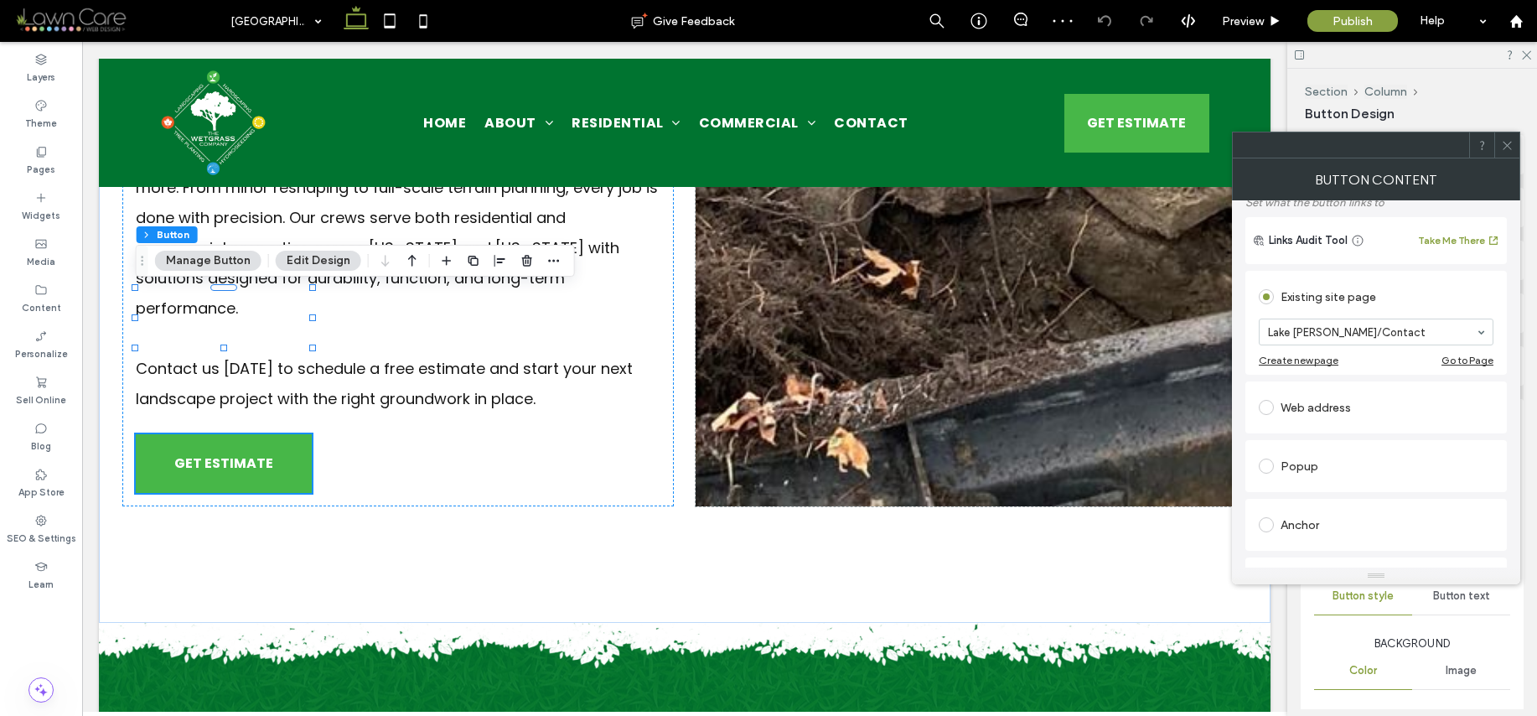
click at [1499, 148] on div at bounding box center [1506, 144] width 25 height 25
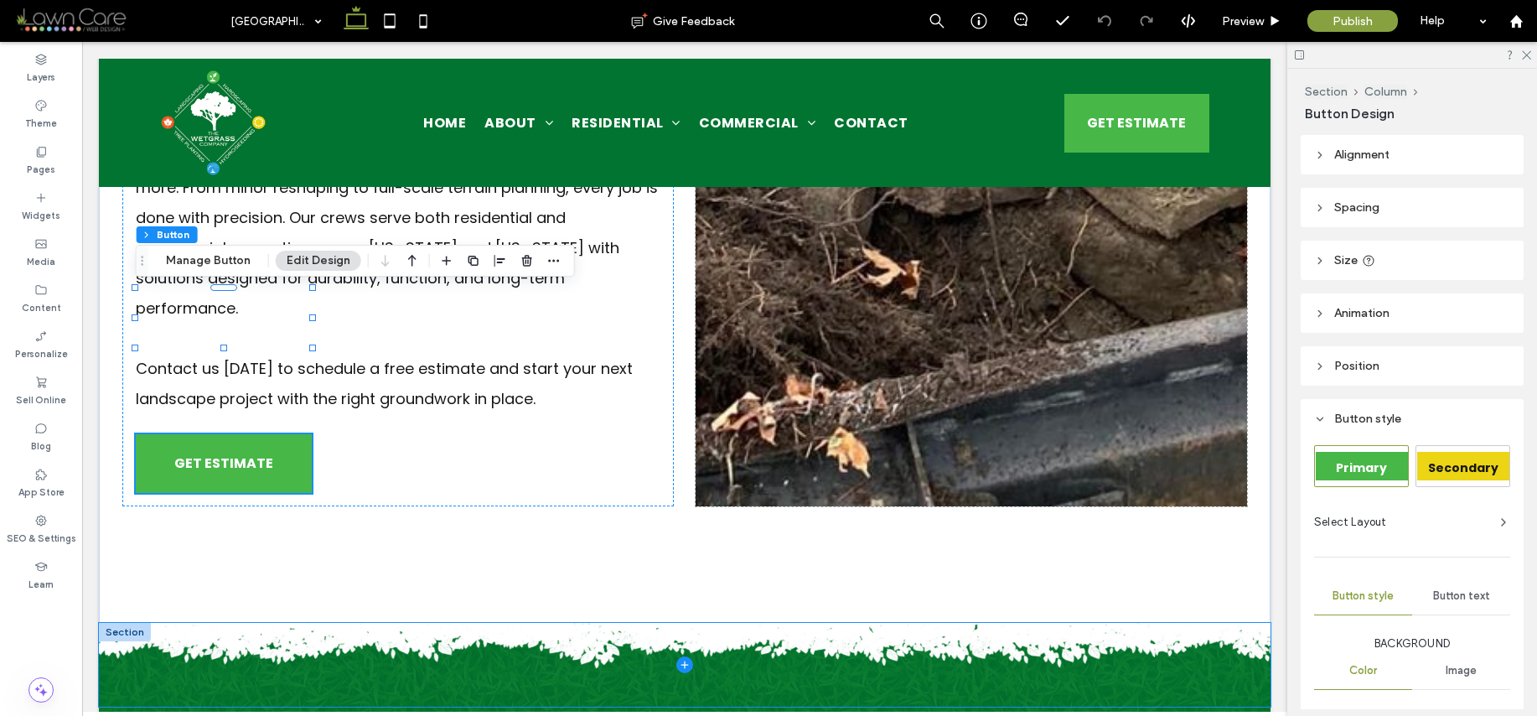
click at [746, 623] on span at bounding box center [685, 665] width 1172 height 84
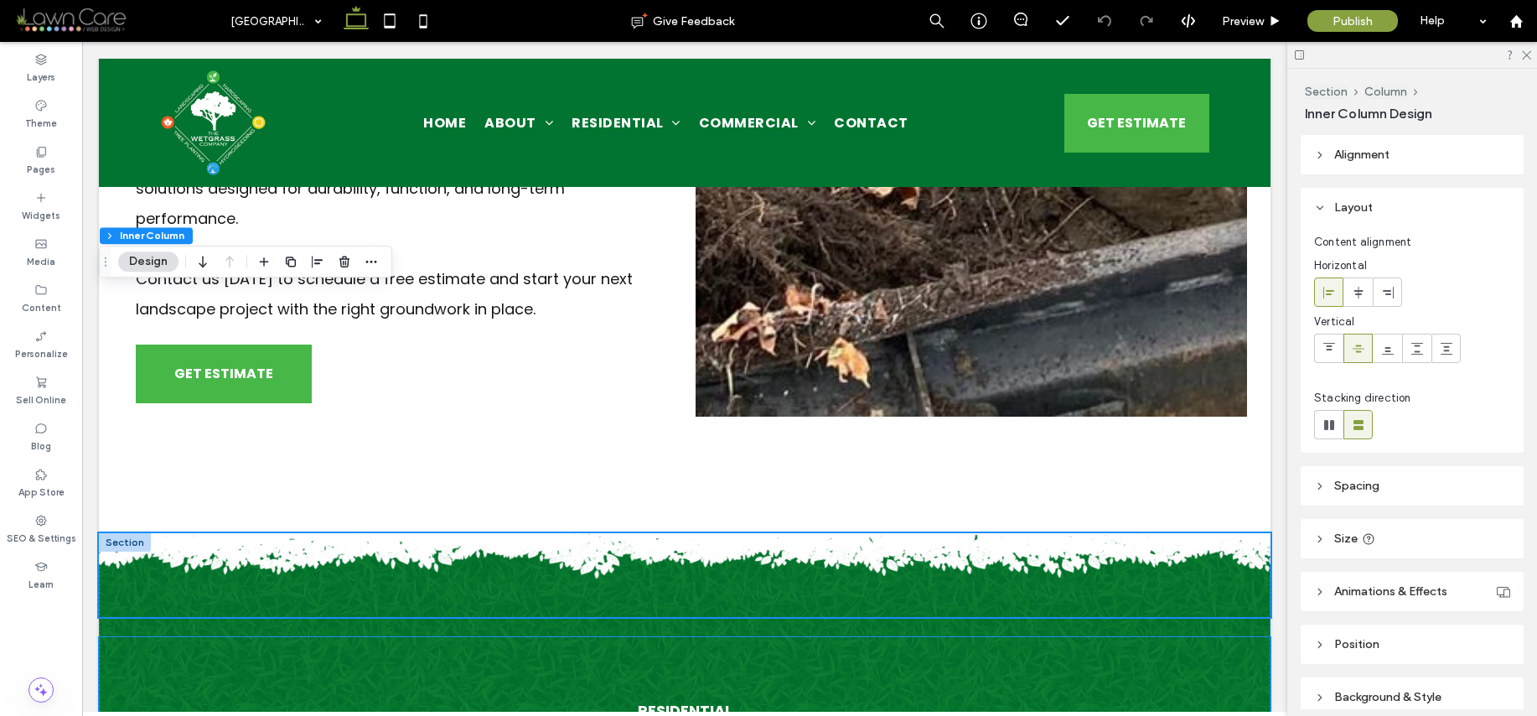
scroll to position [1706, 0]
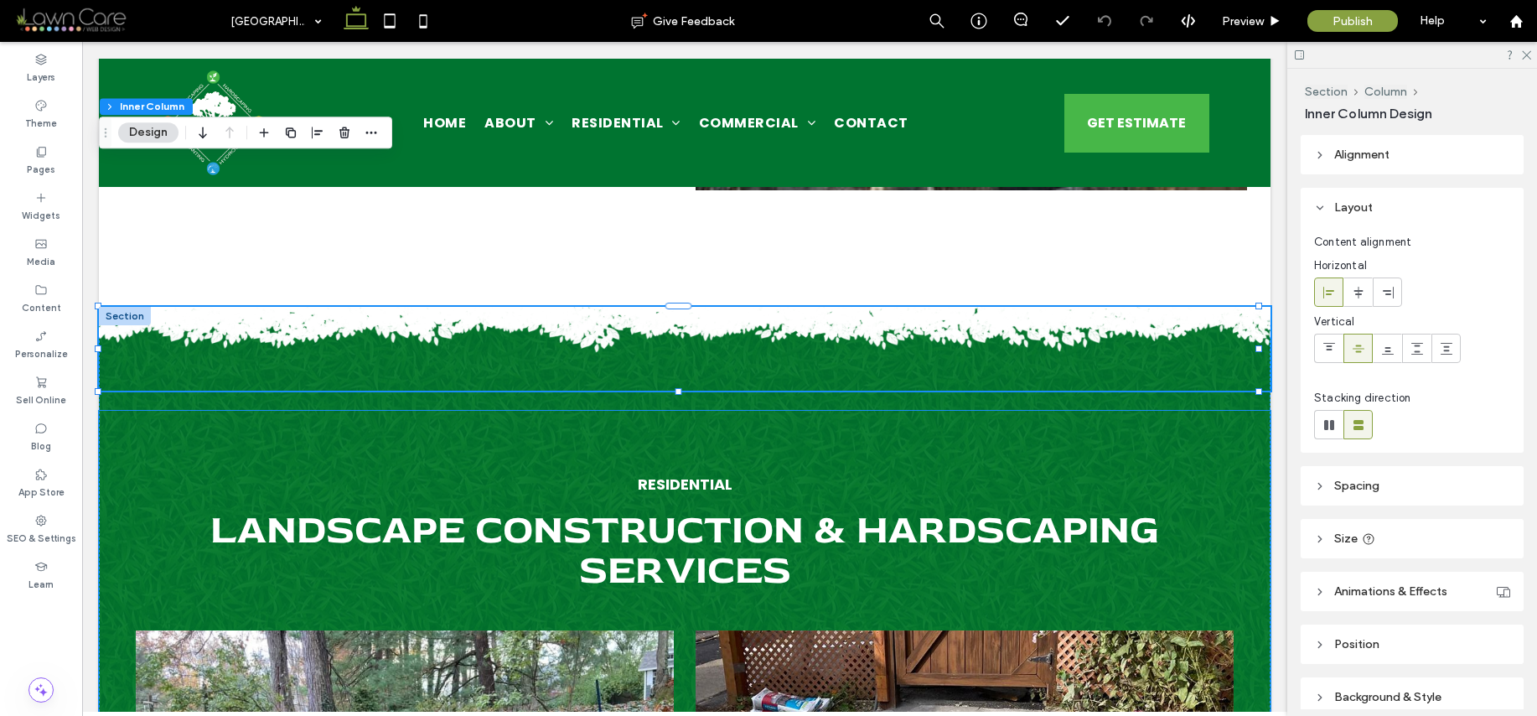
click at [752, 505] on span "Landscape Construction & Hardscaping Services" at bounding box center [684, 550] width 949 height 91
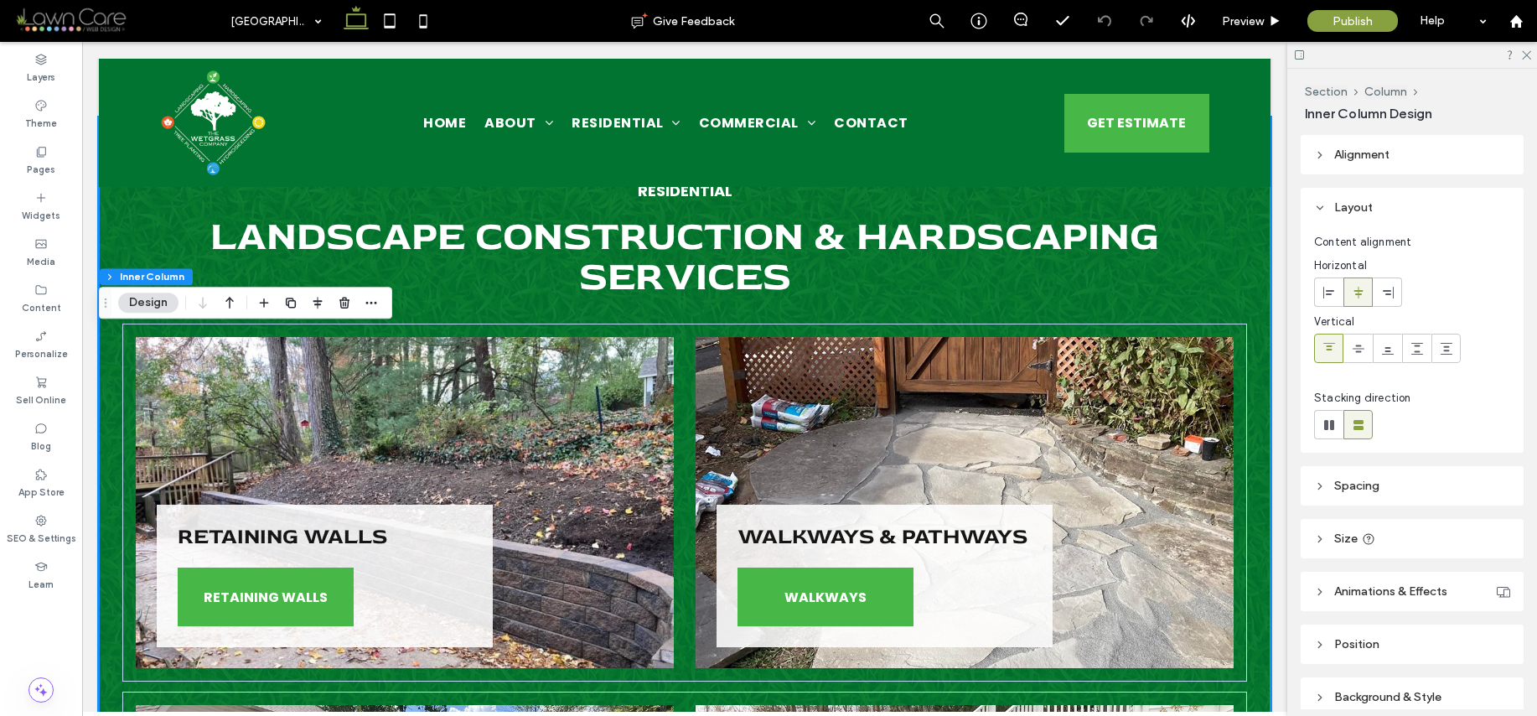
scroll to position [1640, 0]
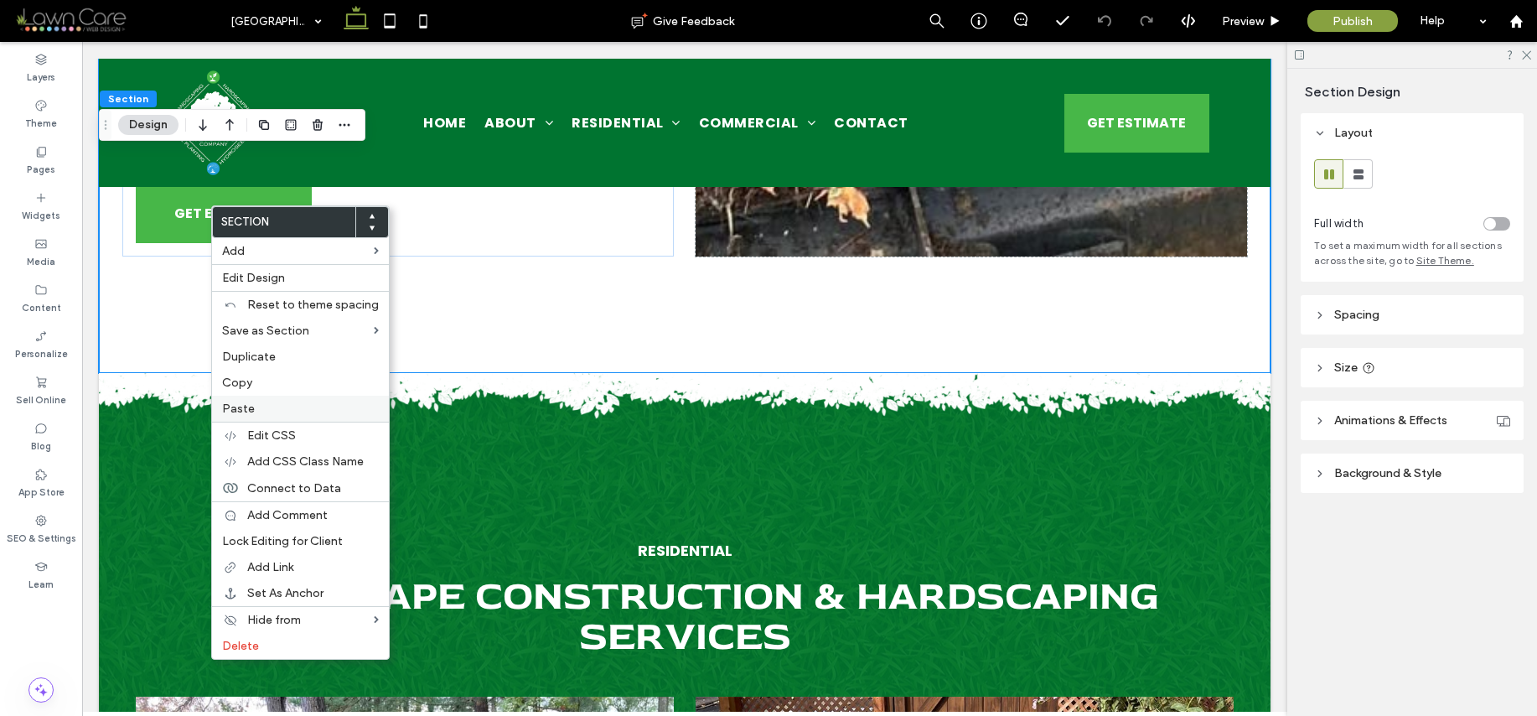
click at [247, 401] on span "Paste" at bounding box center [238, 408] width 33 height 14
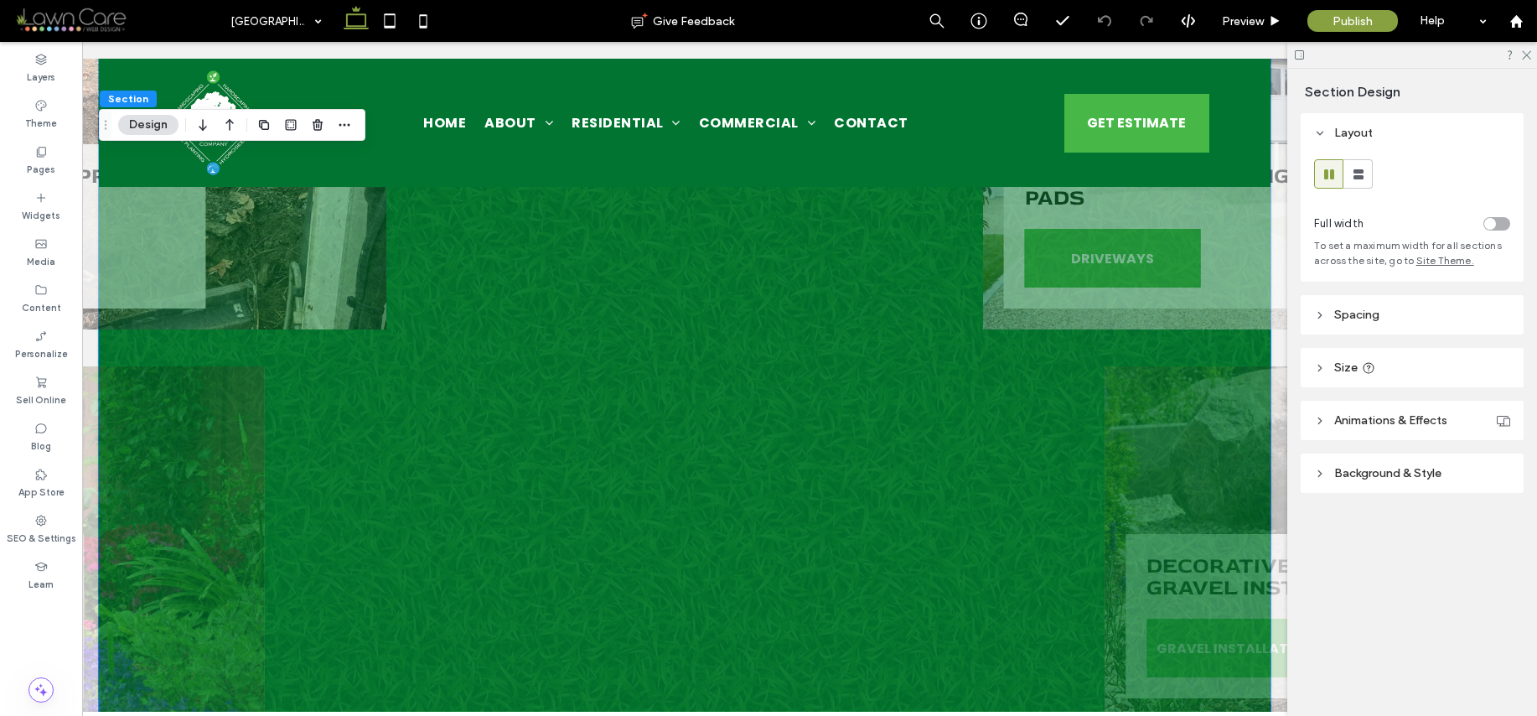
scroll to position [3693, 0]
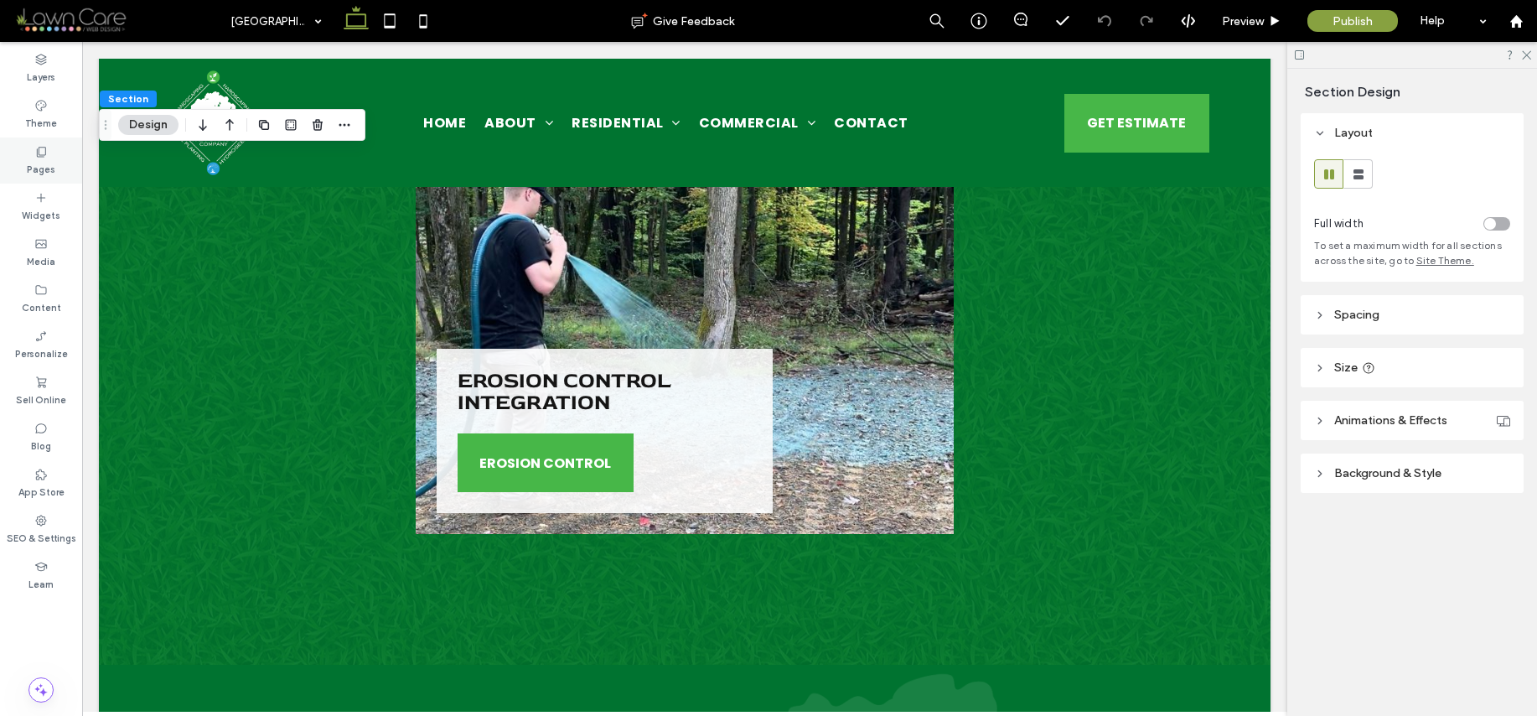
click at [28, 163] on div "Pages" at bounding box center [41, 160] width 82 height 46
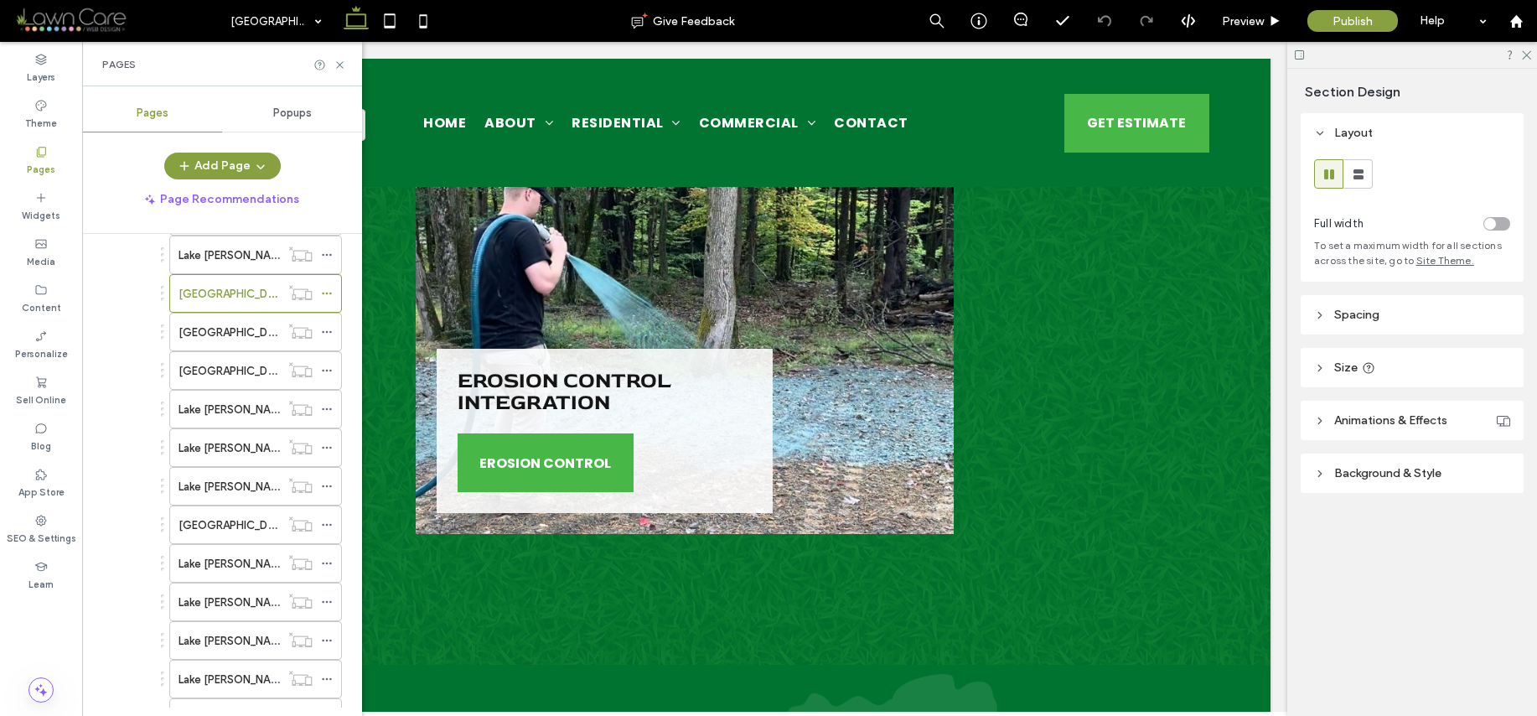
scroll to position [607, 0]
click at [247, 264] on label "Lake [PERSON_NAME]/Stairs & Step Systems" at bounding box center [294, 256] width 230 height 29
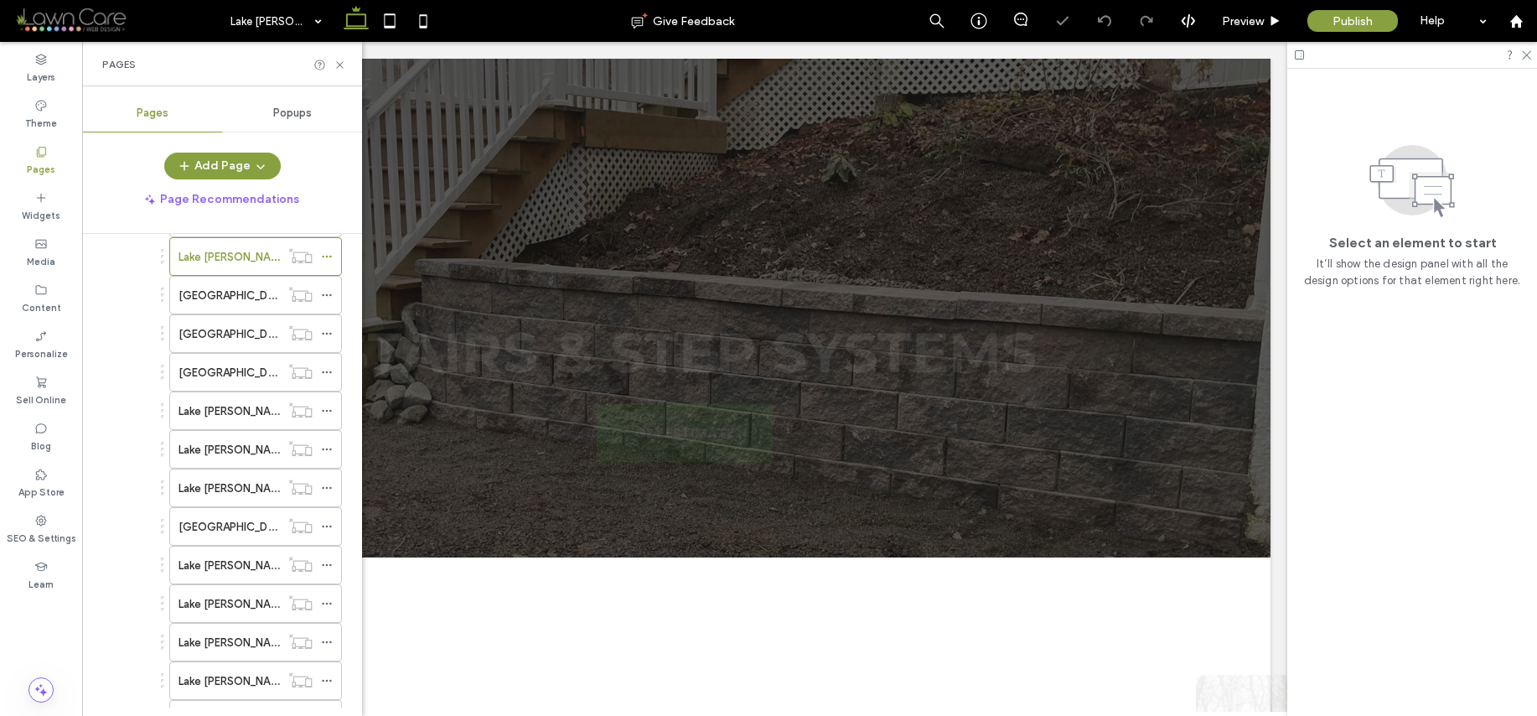
click at [666, 432] on span "GET ESTIMATE" at bounding box center [684, 433] width 99 height 38
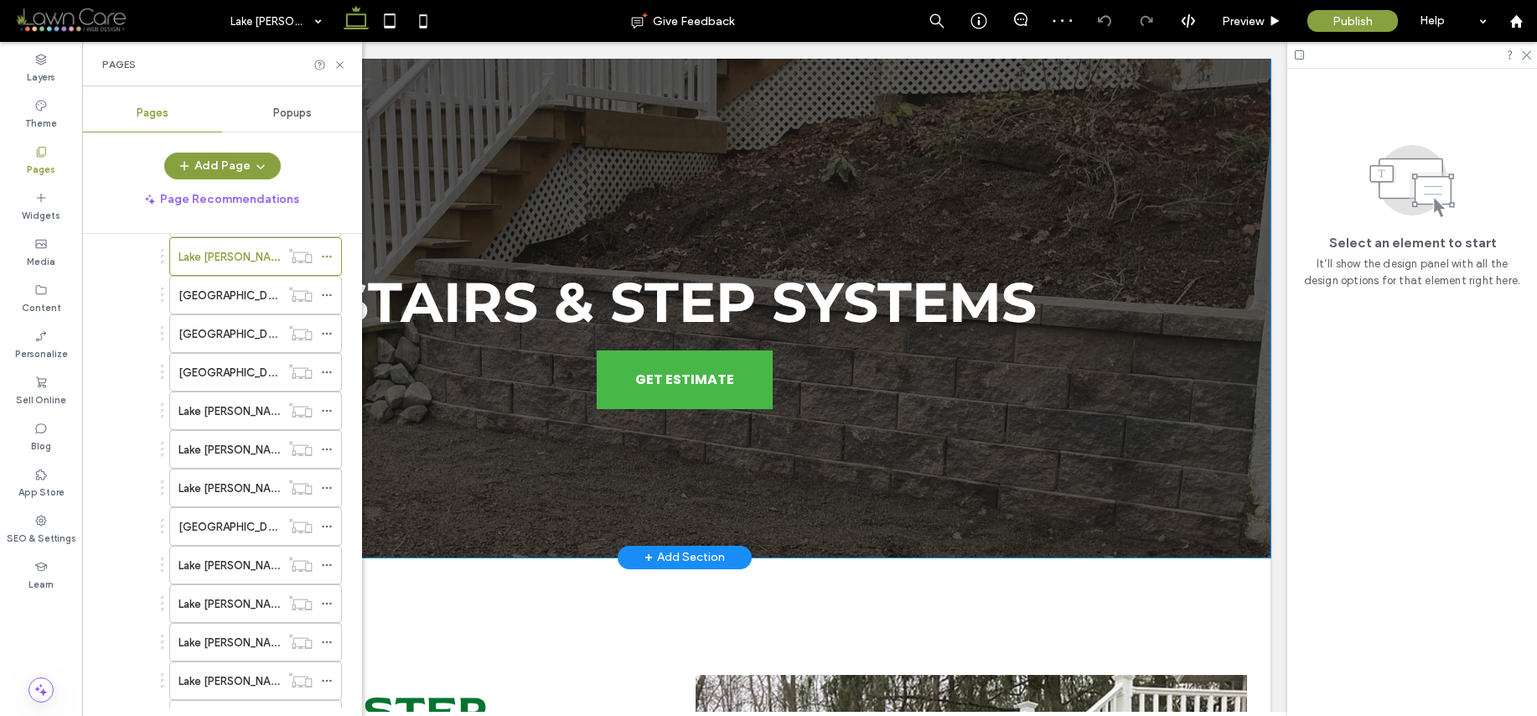
scroll to position [981, 0]
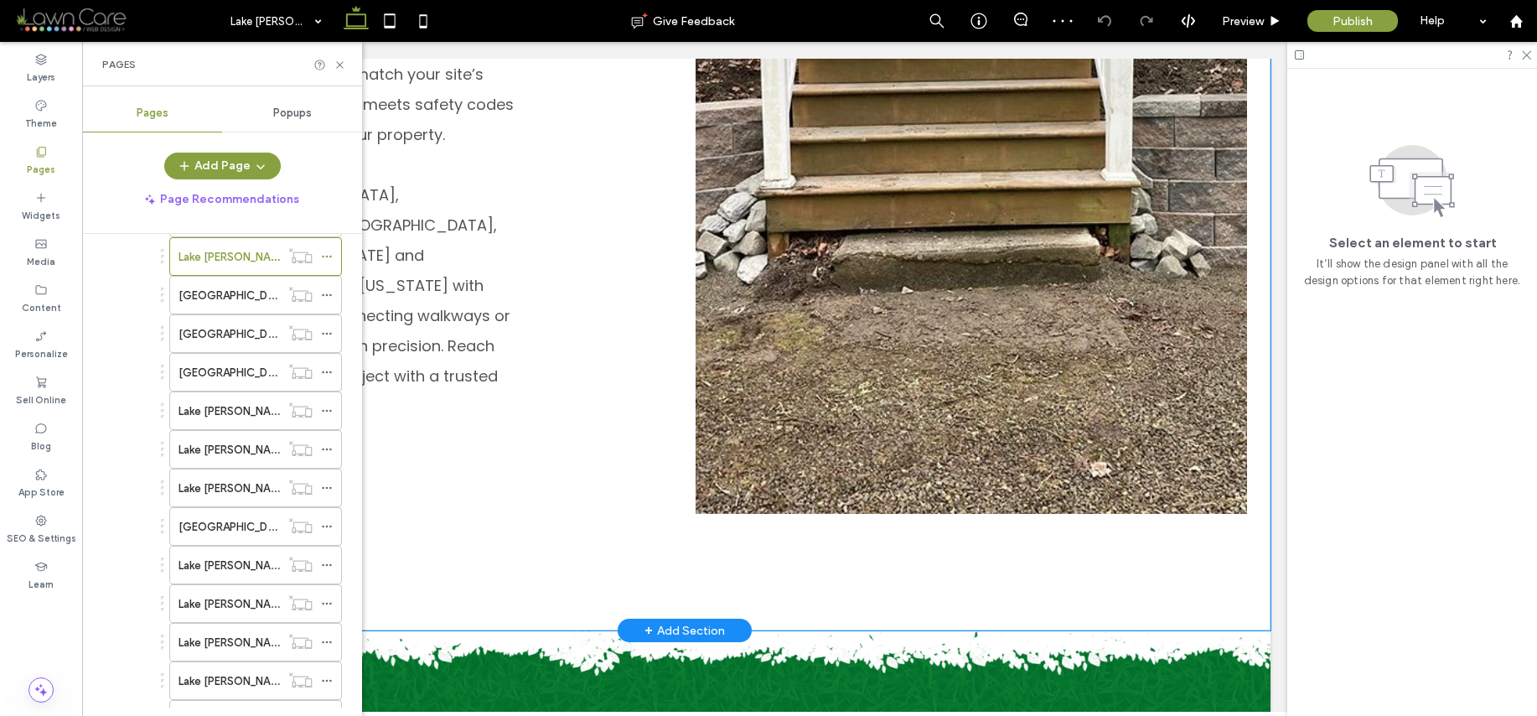
click at [405, 449] on div "Stairs & Step System Installs In Lake Gaston, NC & Surrounding Areas Gain relia…" at bounding box center [685, 104] width 1172 height 1054
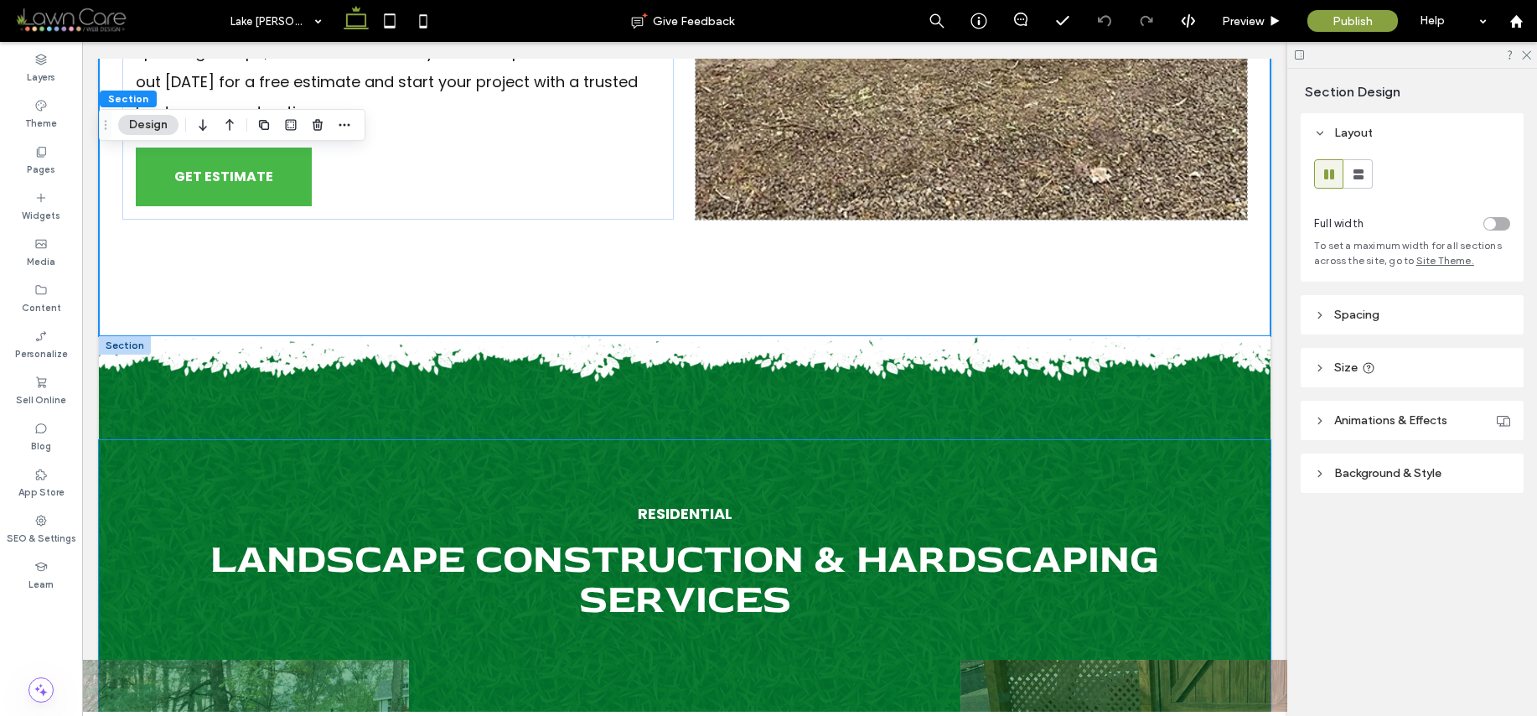
scroll to position [1271, 0]
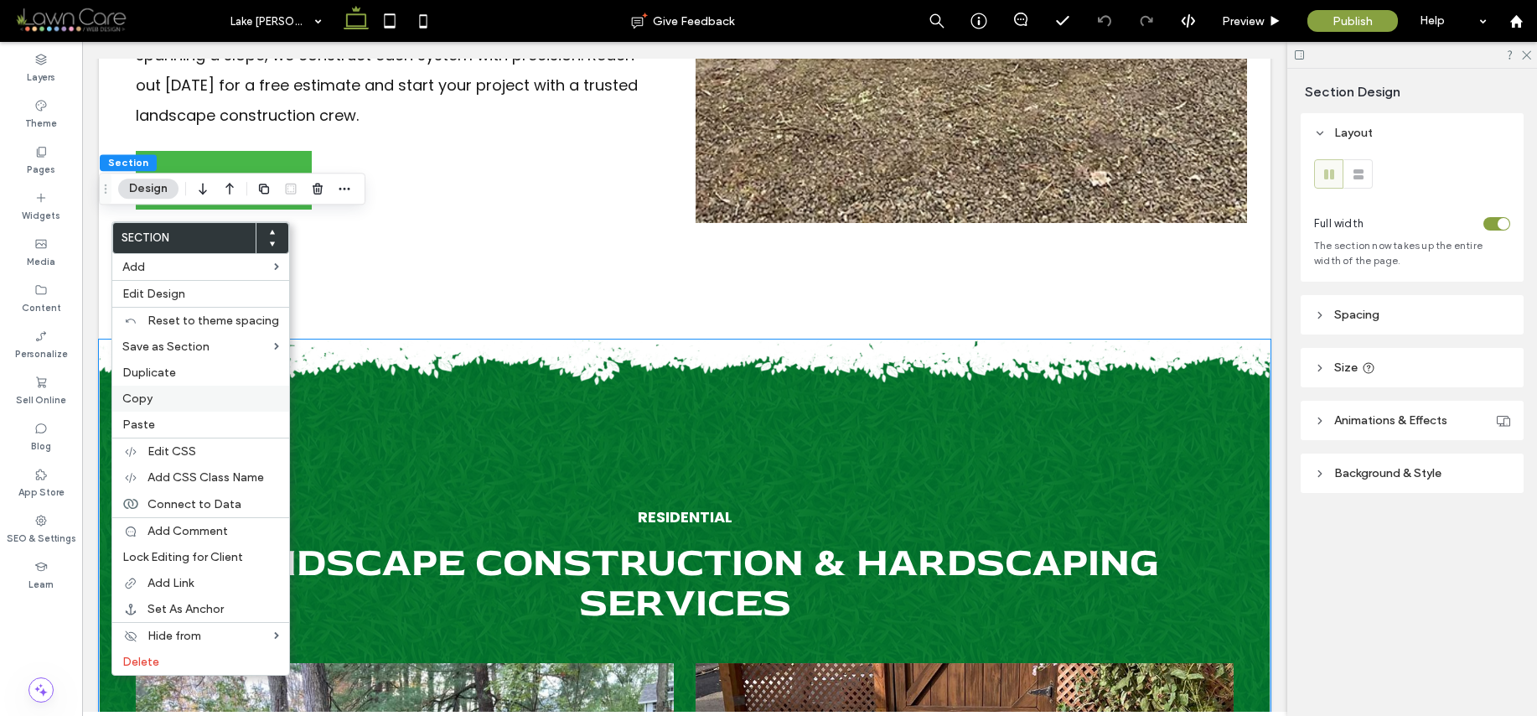
click at [164, 396] on label "Copy" at bounding box center [200, 398] width 157 height 14
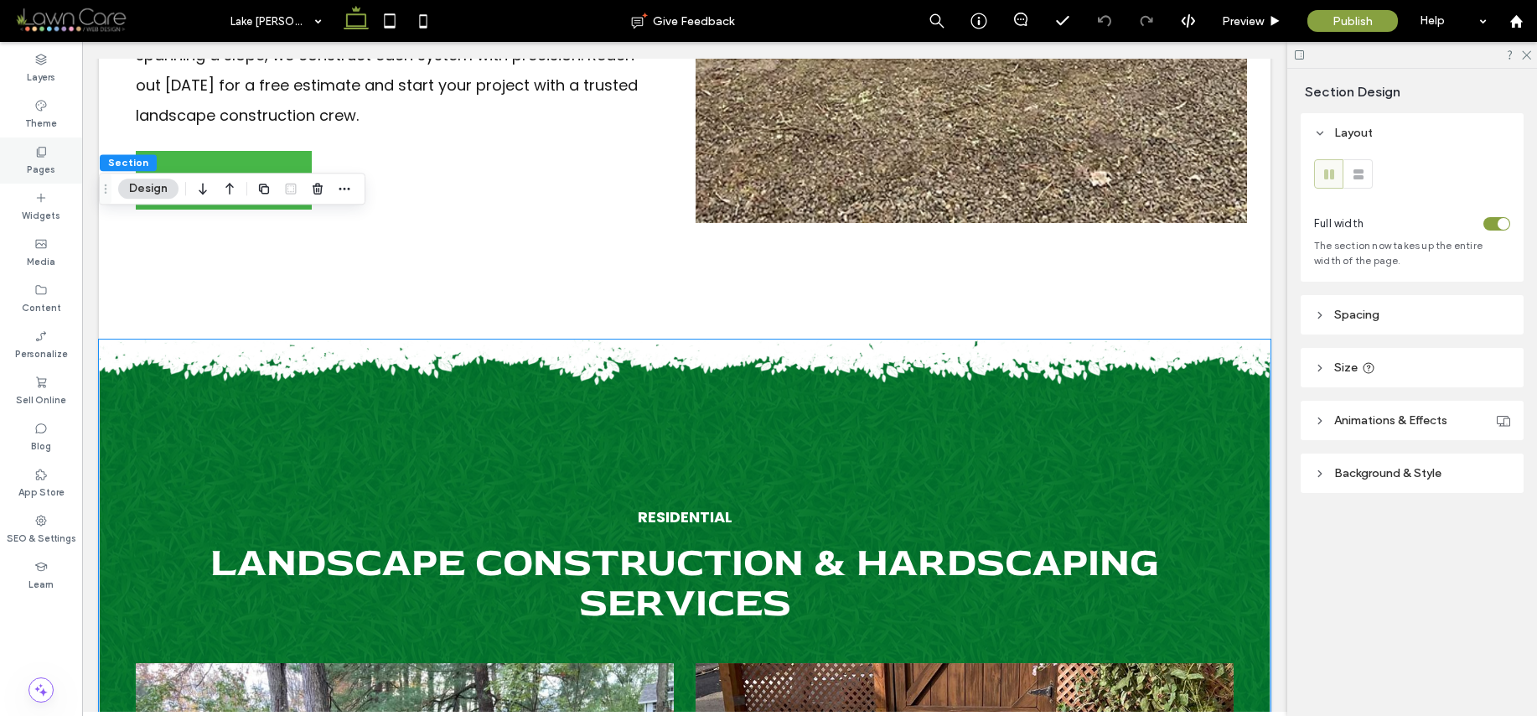
click at [41, 158] on label "Pages" at bounding box center [41, 167] width 28 height 18
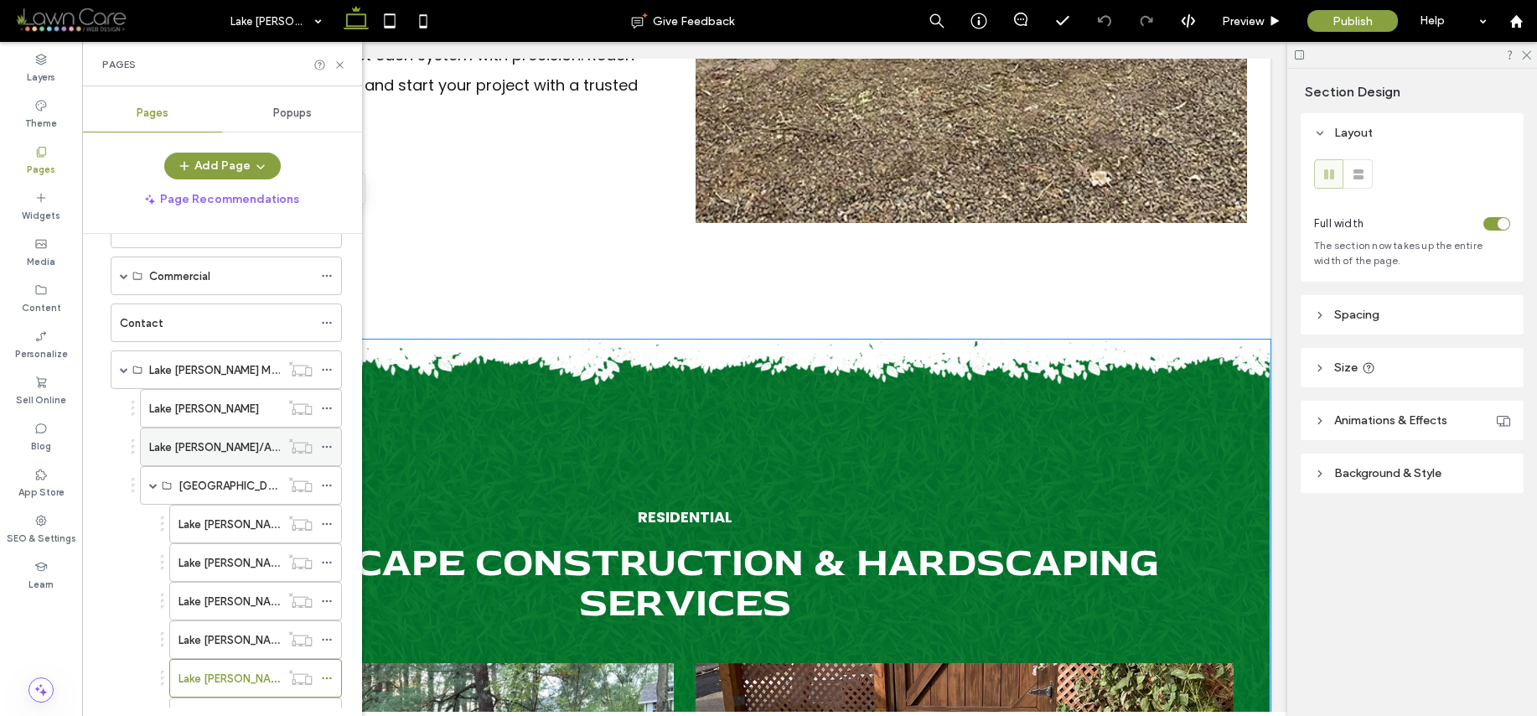
scroll to position [557, 0]
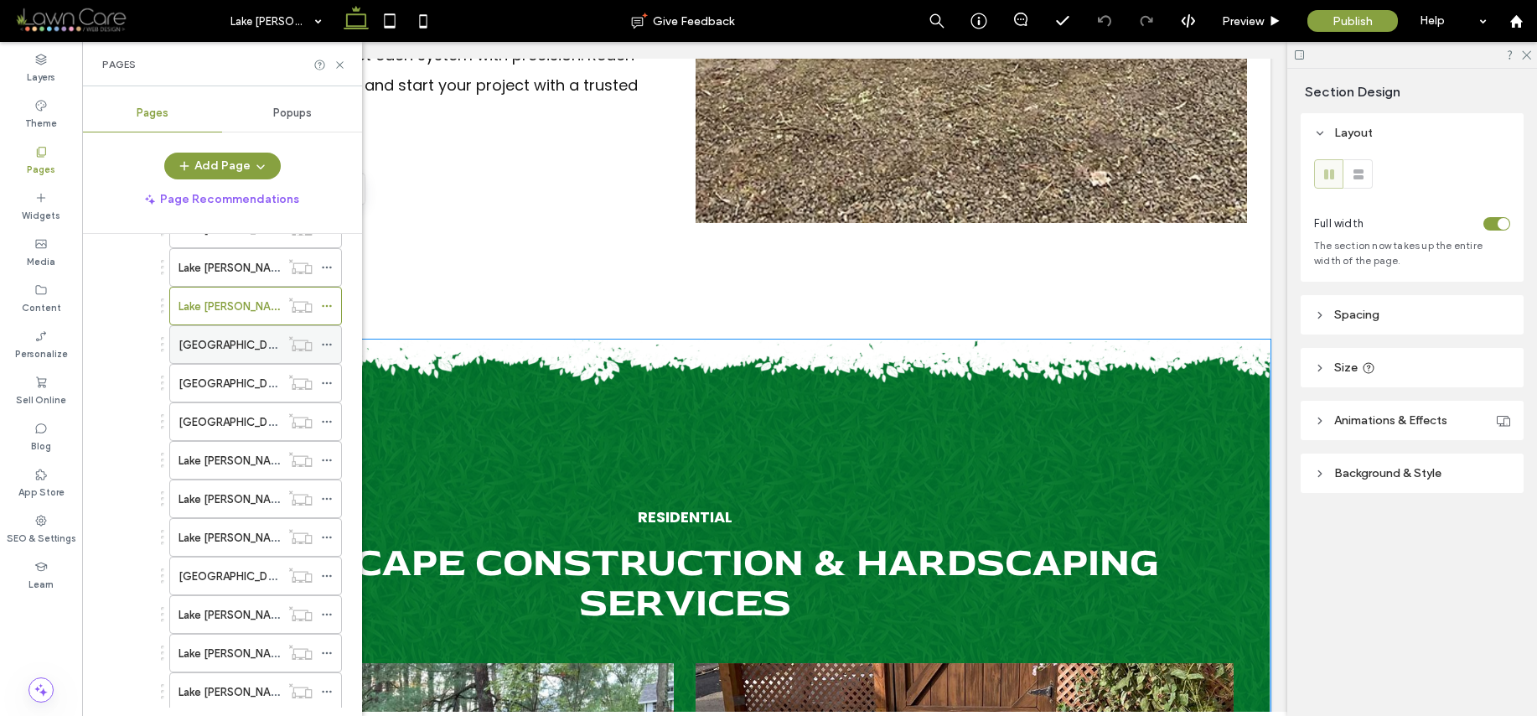
click at [218, 334] on div "[GEOGRAPHIC_DATA][PERSON_NAME]/Grading & Site Prep" at bounding box center [229, 344] width 101 height 37
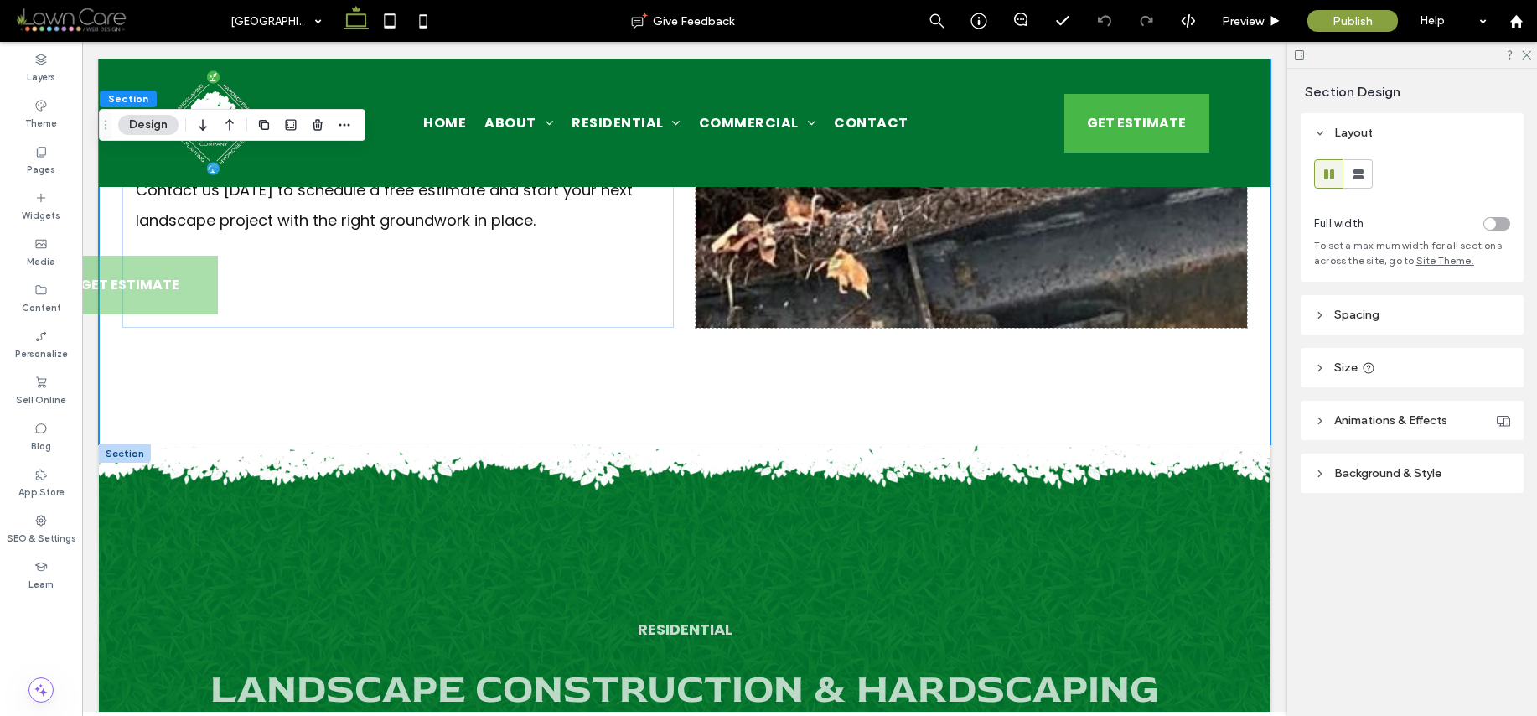
scroll to position [1243, 0]
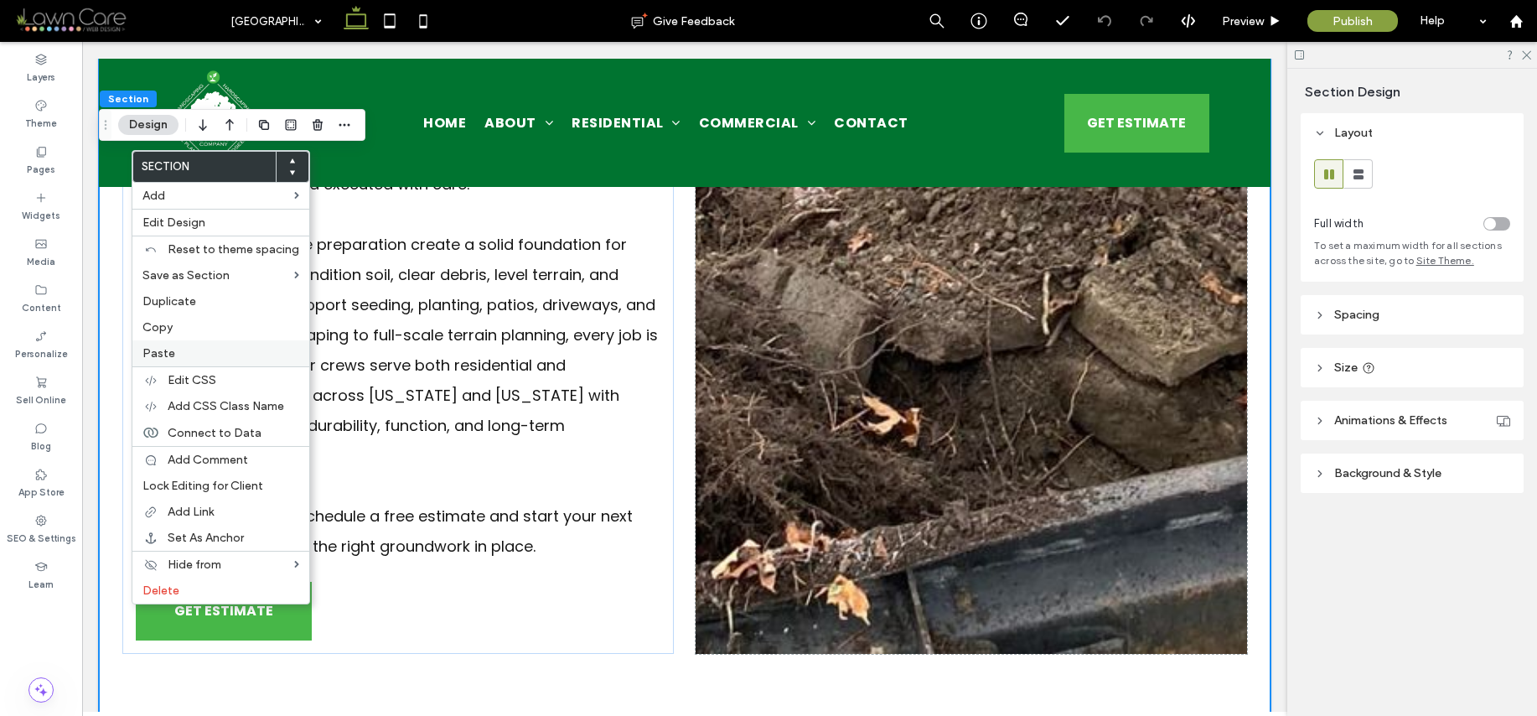
click at [162, 355] on span "Paste" at bounding box center [158, 353] width 33 height 14
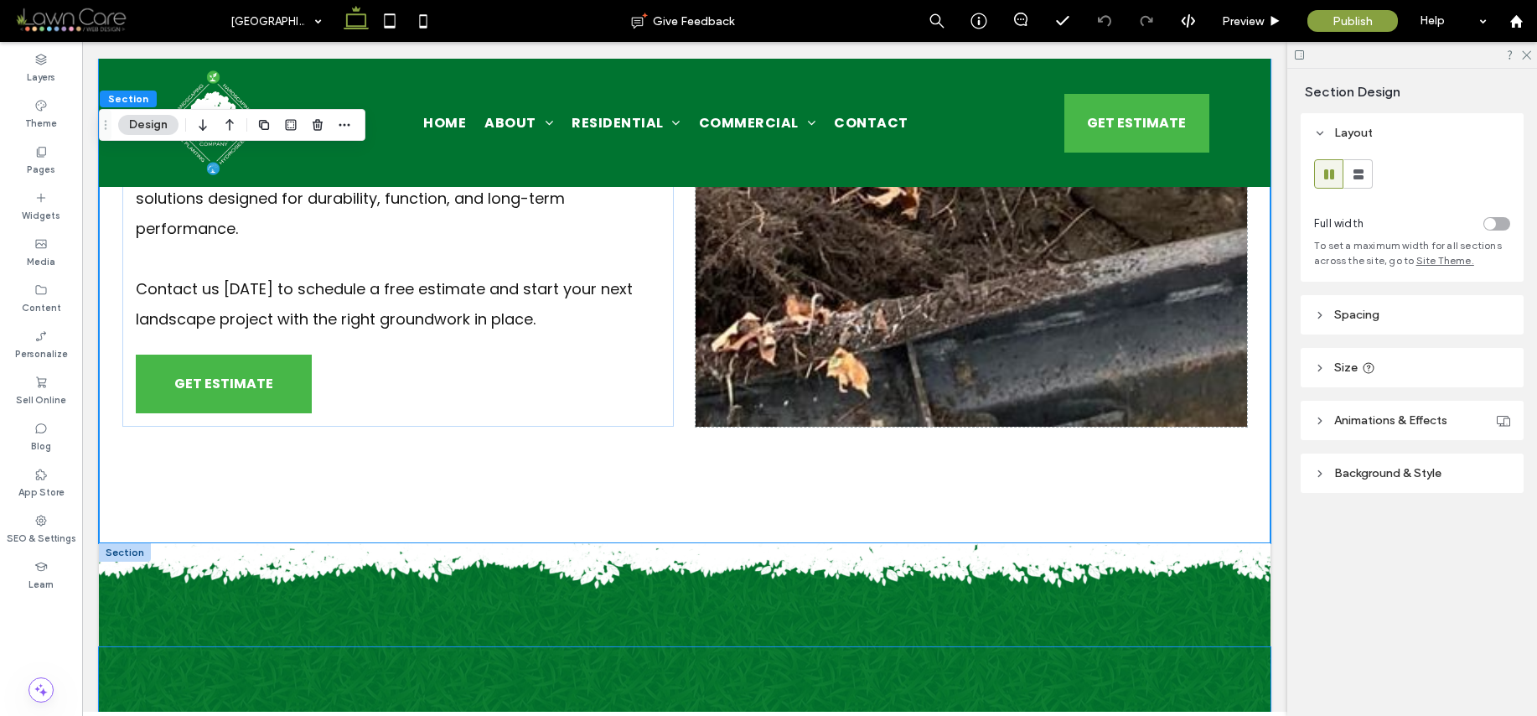
scroll to position [1289, 0]
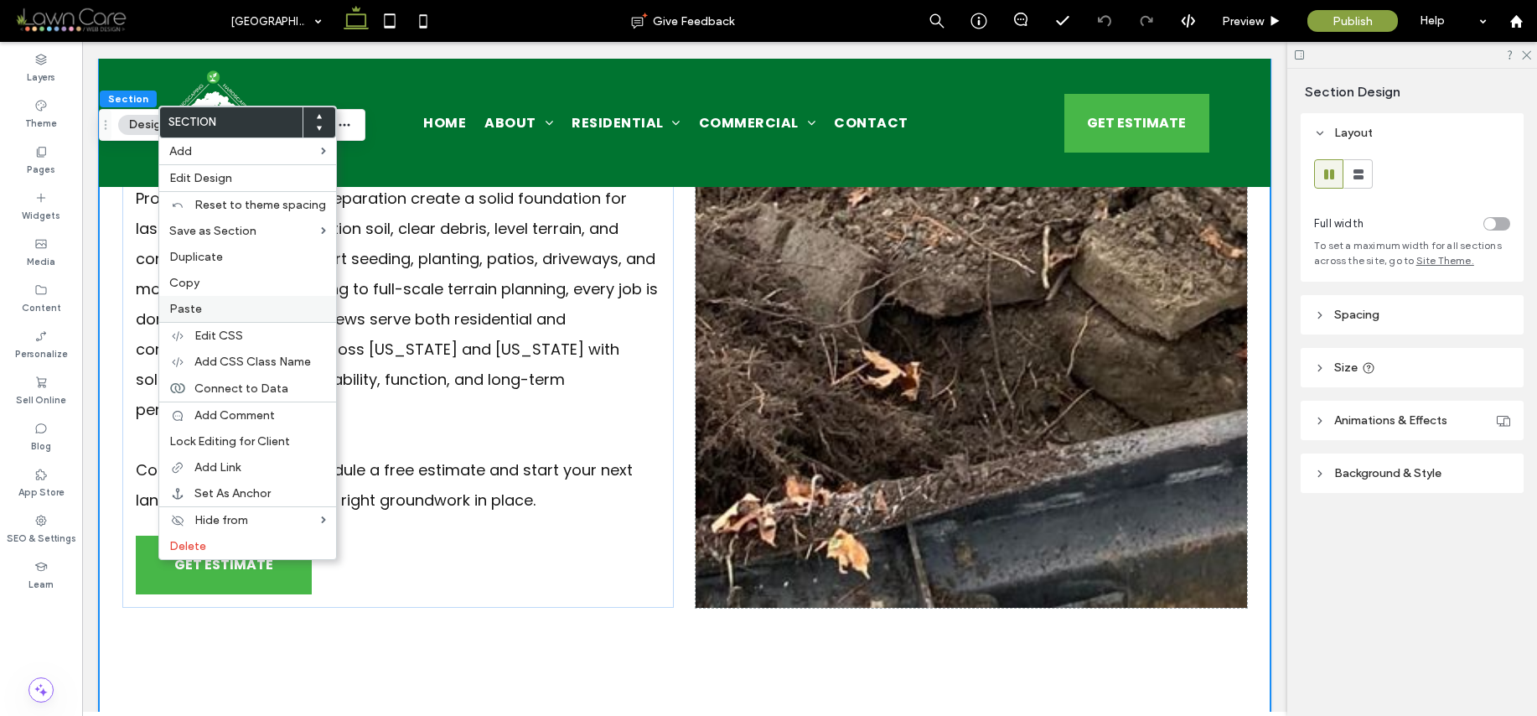
click at [222, 305] on label "Paste" at bounding box center [247, 309] width 157 height 14
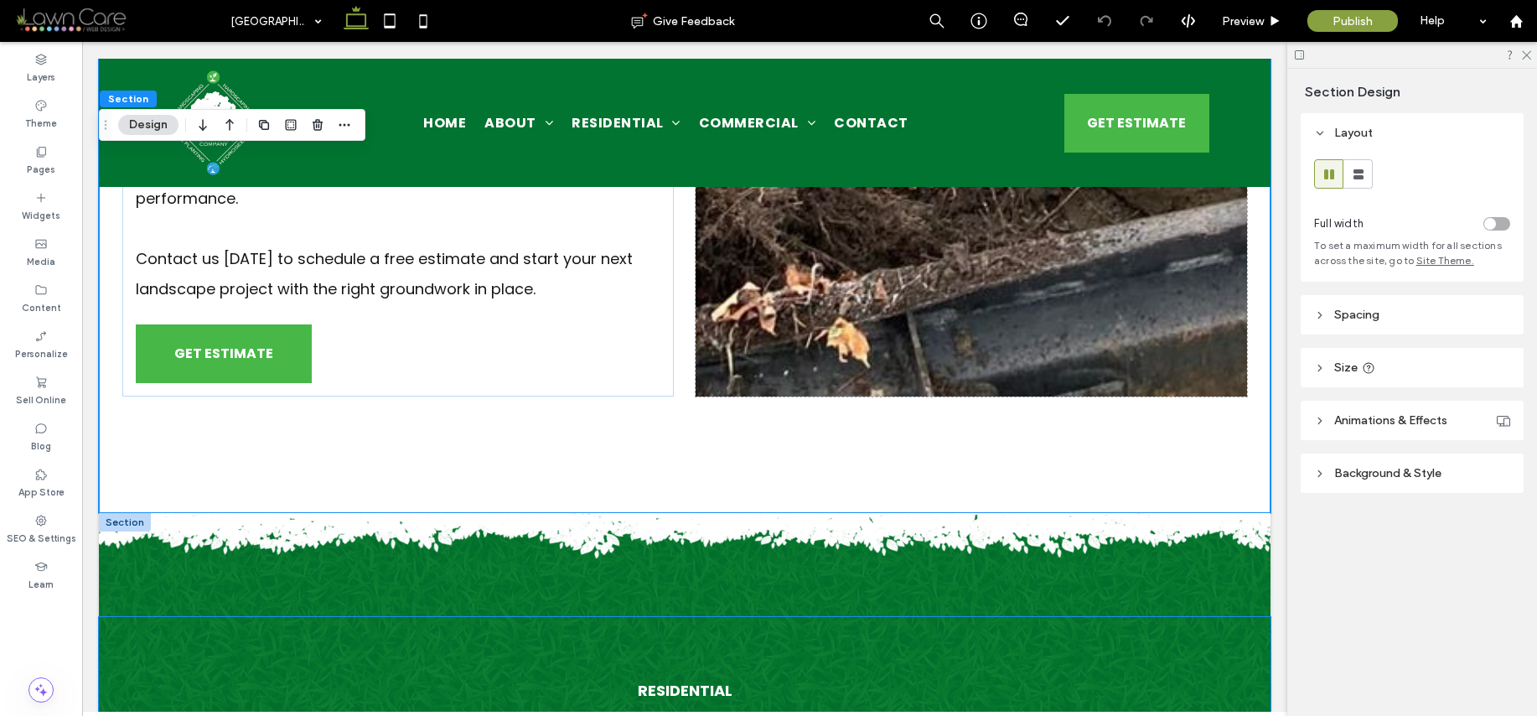
scroll to position [1134, 0]
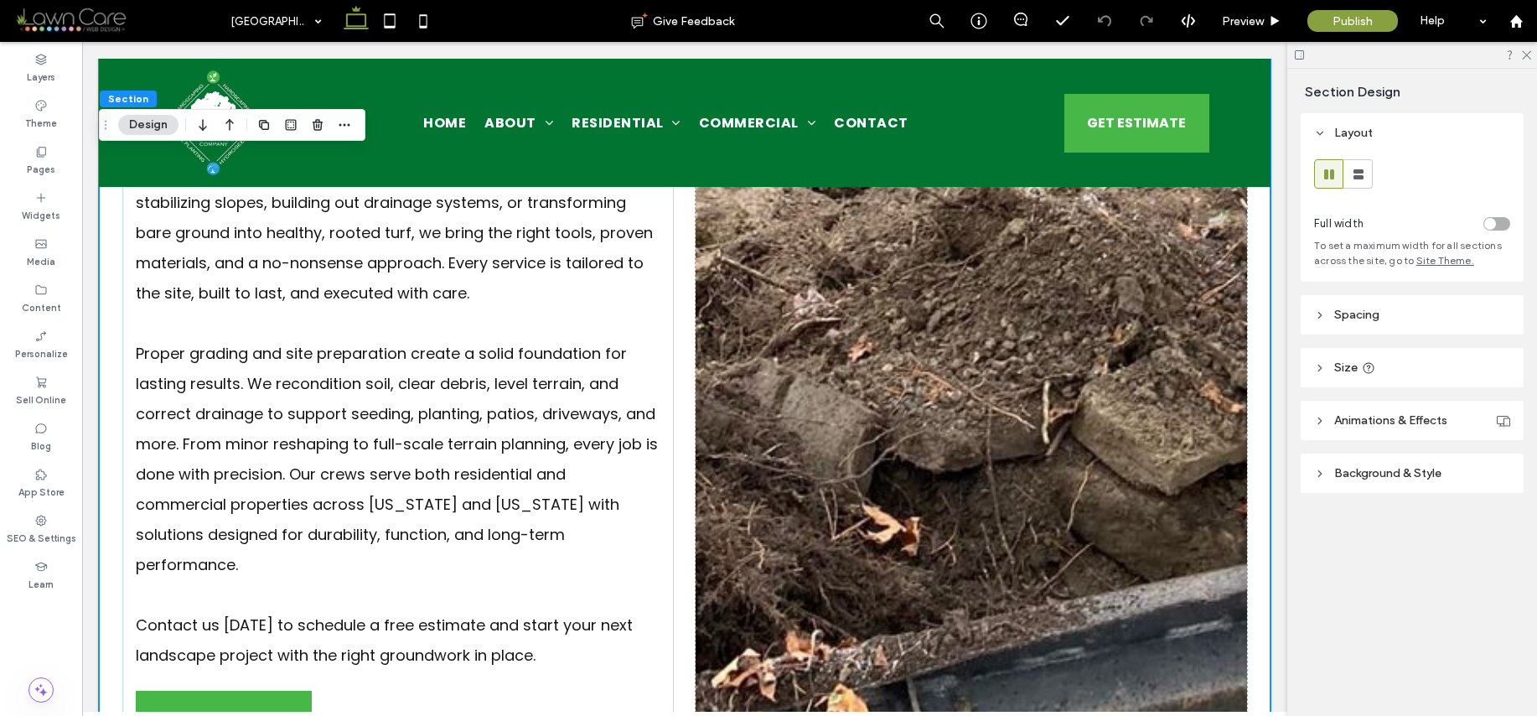
click at [142, 654] on div "Our Grading & Site Prep Service In Lake Gaston, NC & Surrounding Areas The WetG…" at bounding box center [685, 151] width 1172 height 1457
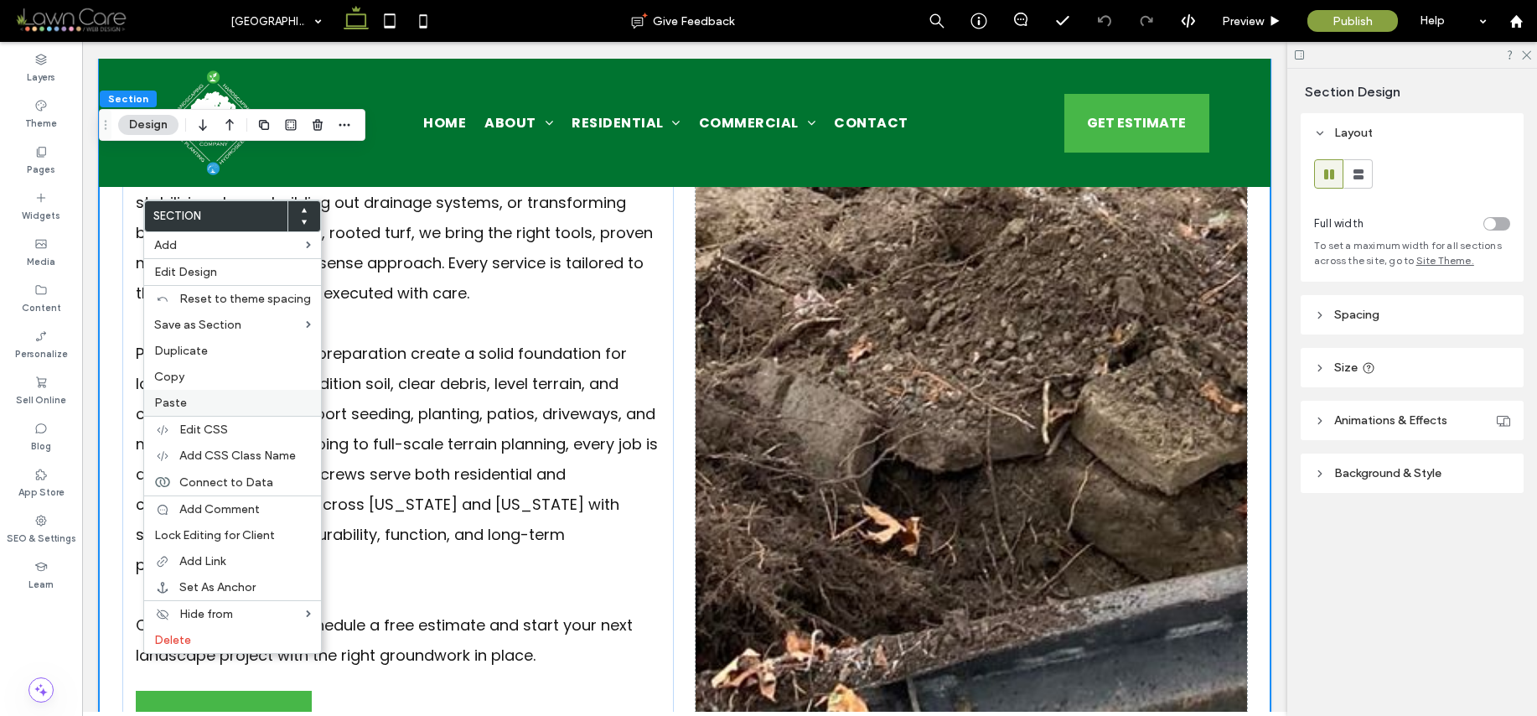
click at [170, 398] on span "Paste" at bounding box center [170, 403] width 33 height 14
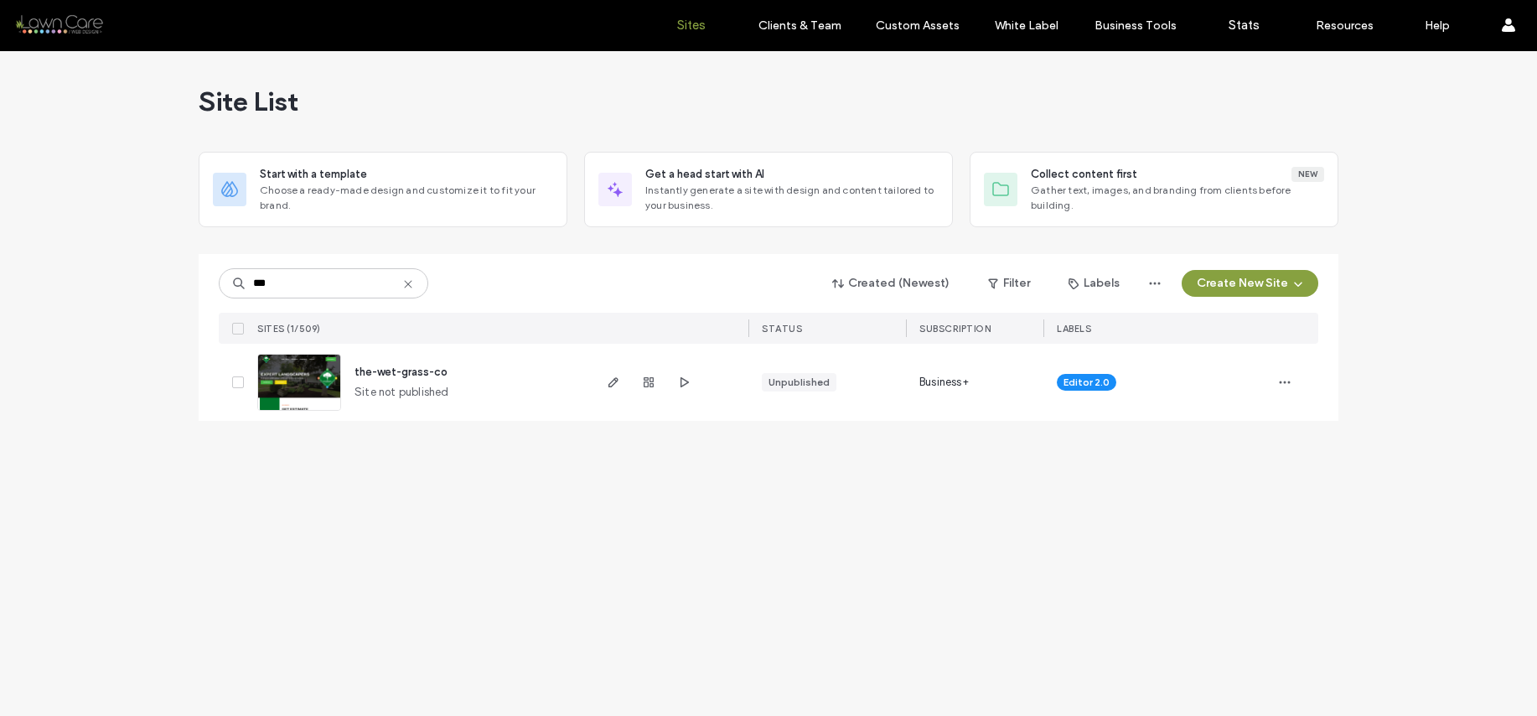
click at [401, 282] on icon at bounding box center [407, 283] width 13 height 13
type input "***"
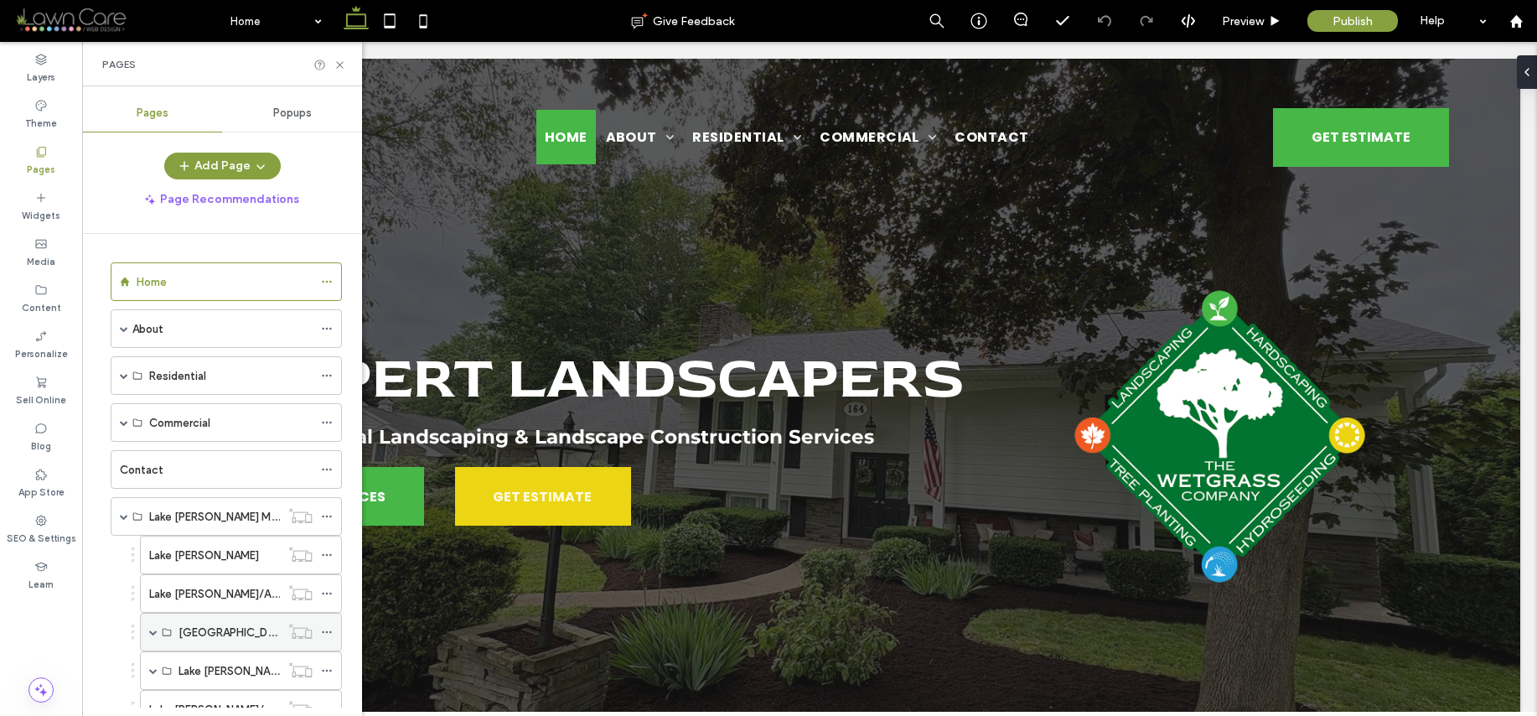
scroll to position [63, 0]
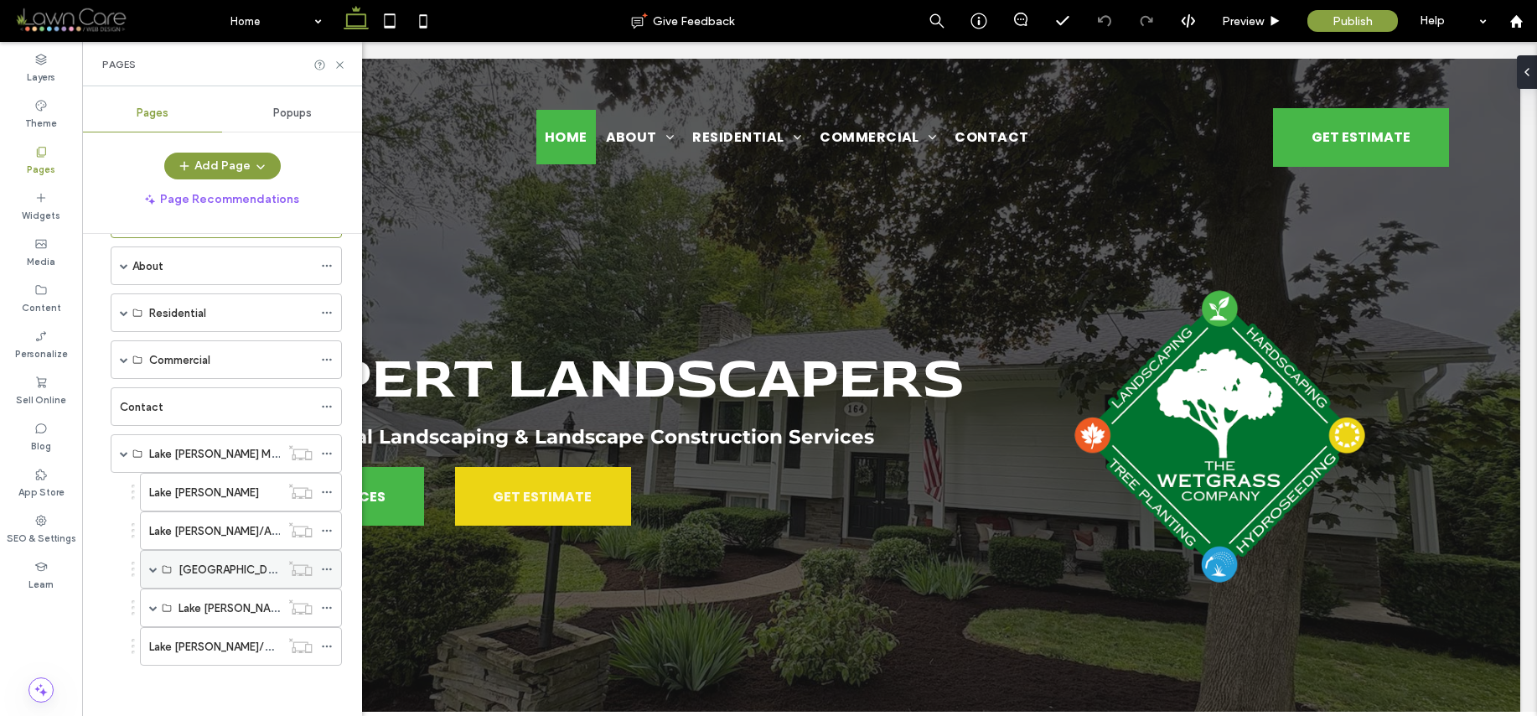
click at [147, 564] on div "Lake Gaston/Residential" at bounding box center [241, 569] width 202 height 39
click at [148, 567] on div "Lake Gaston/Residential" at bounding box center [241, 569] width 202 height 39
click at [150, 570] on span at bounding box center [153, 569] width 8 height 8
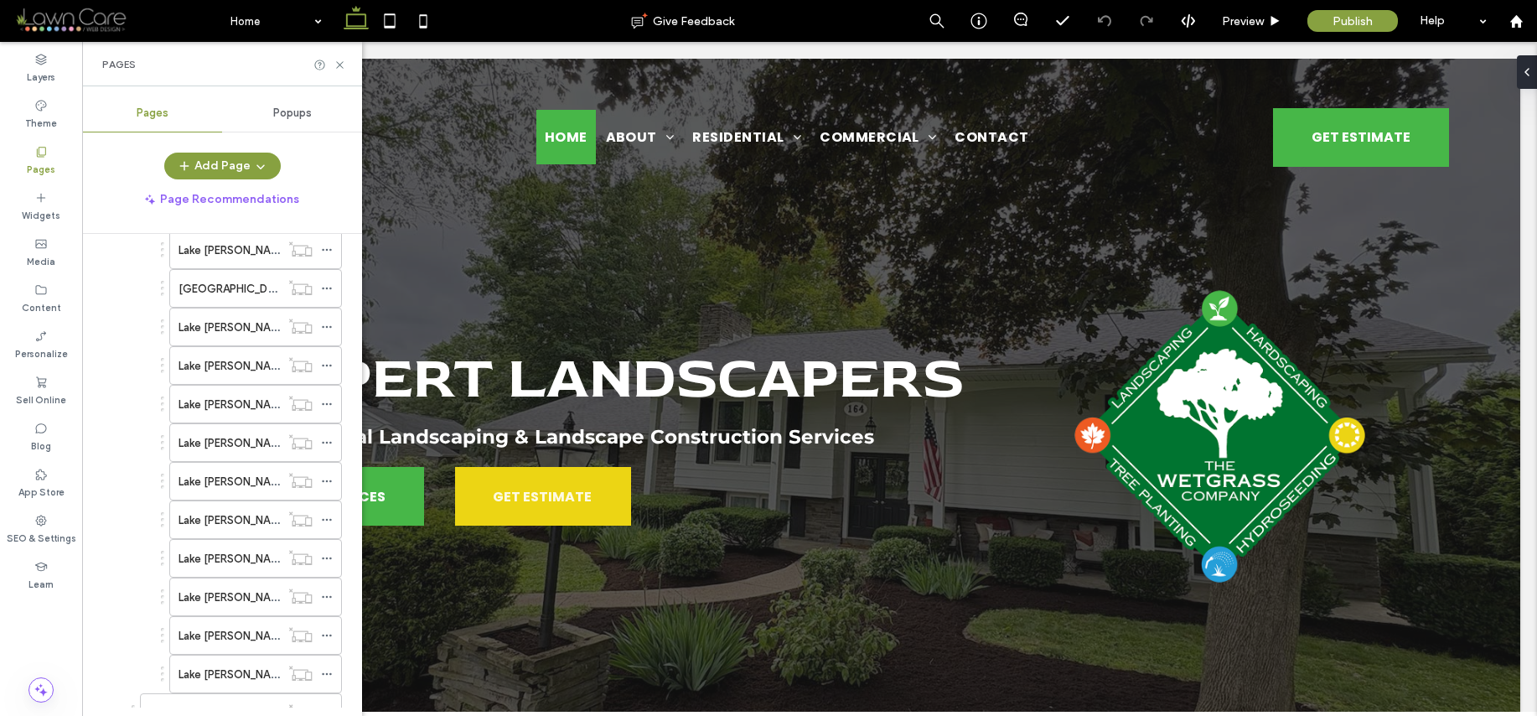
scroll to position [776, 0]
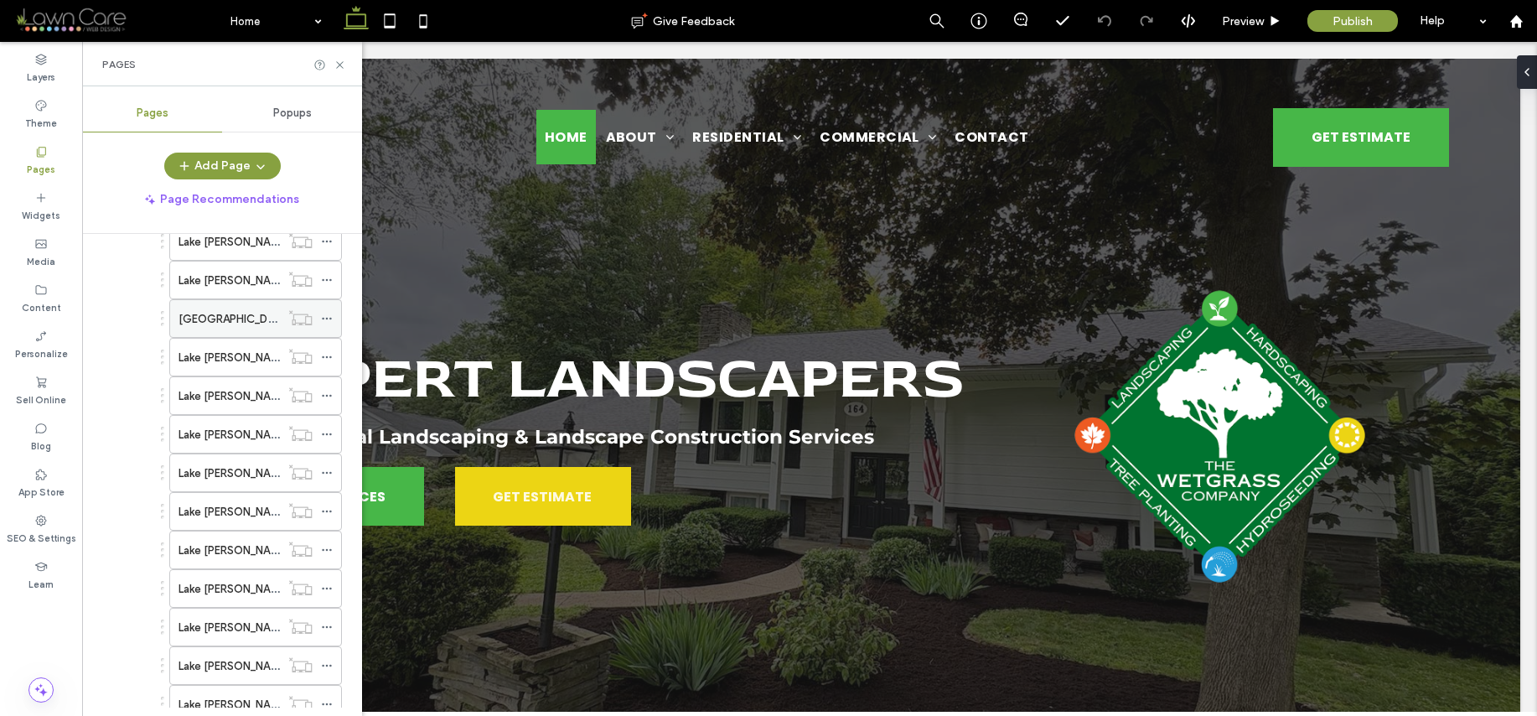
click at [256, 319] on label "Lake Gaston/Garden Bed Maintenance" at bounding box center [344, 318] width 331 height 29
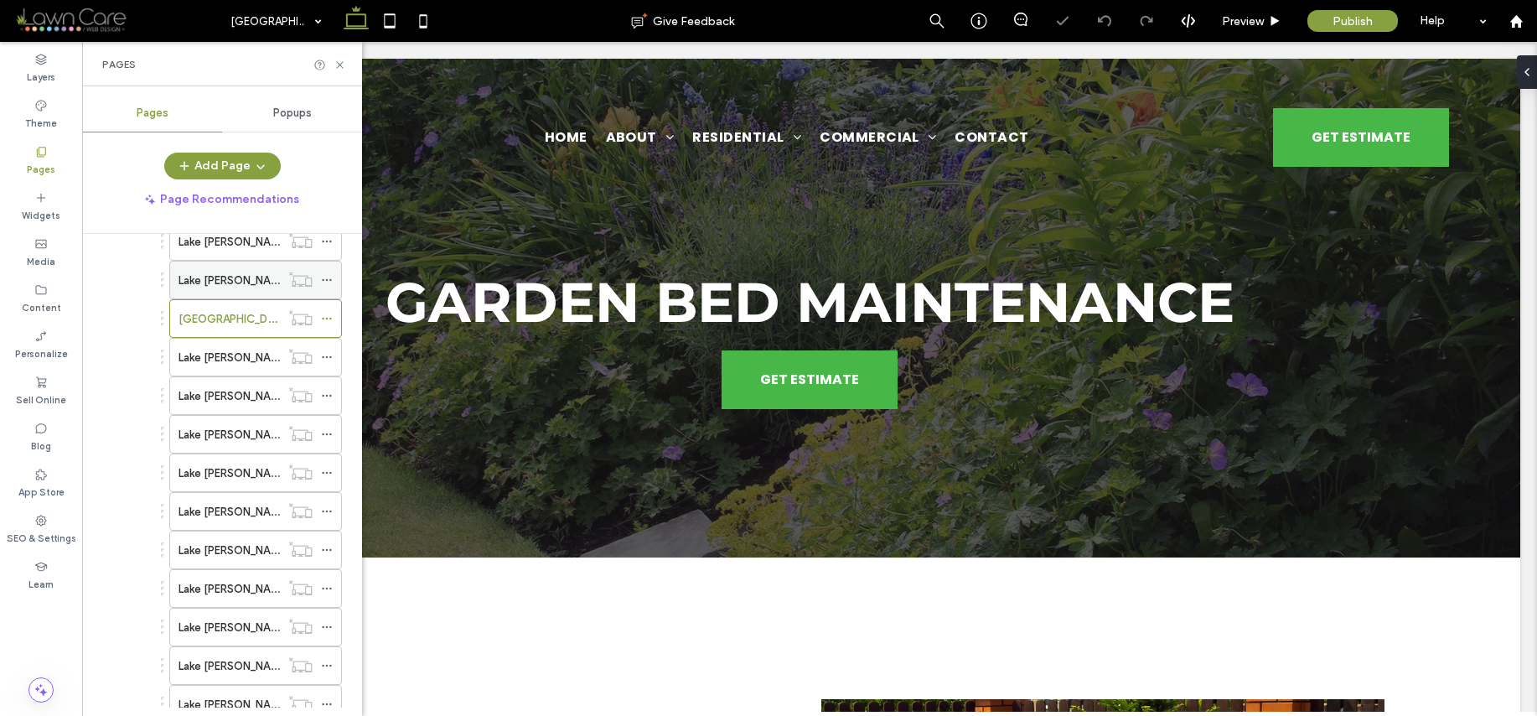
click at [230, 283] on label "Lake Gaston/Landscape Maintenance" at bounding box center [298, 280] width 239 height 29
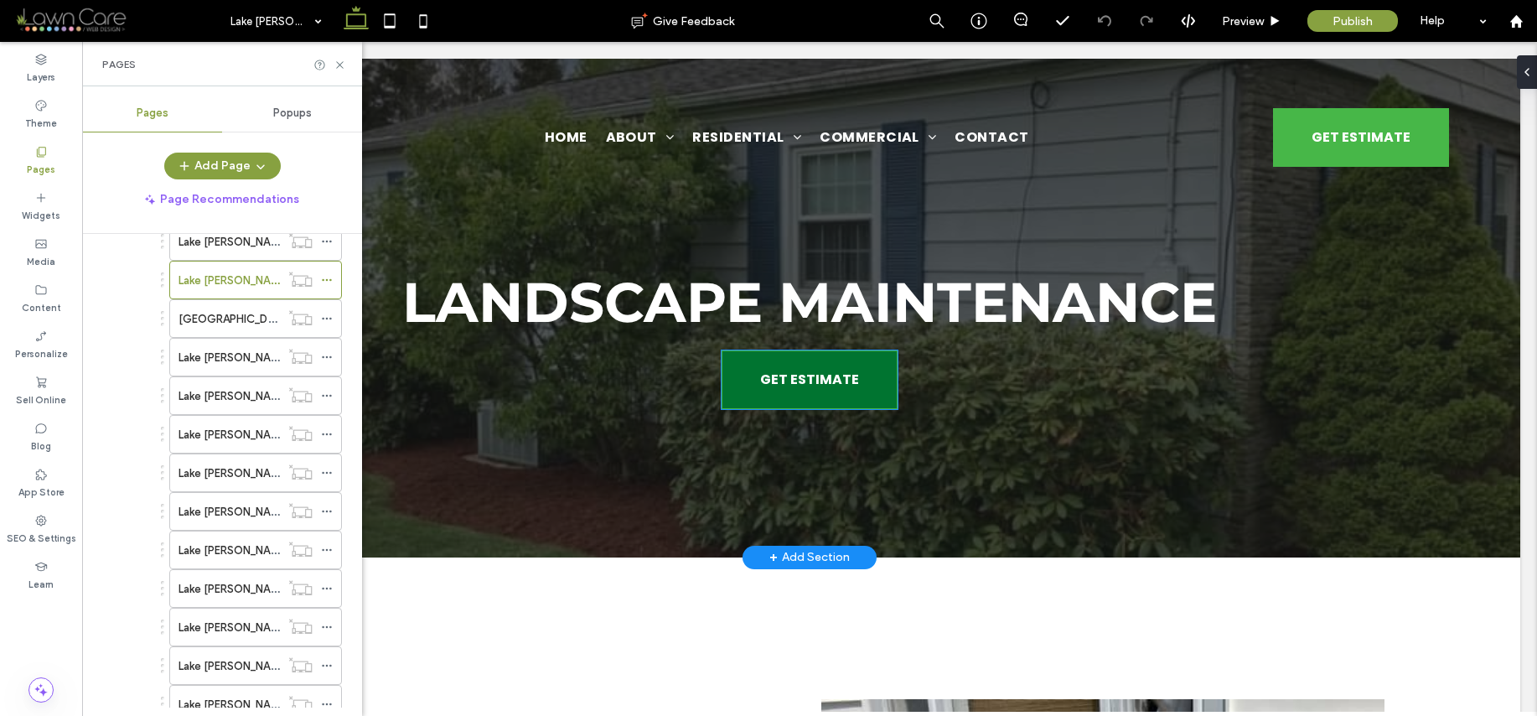
click at [773, 387] on span "GET ESTIMATE" at bounding box center [809, 379] width 99 height 38
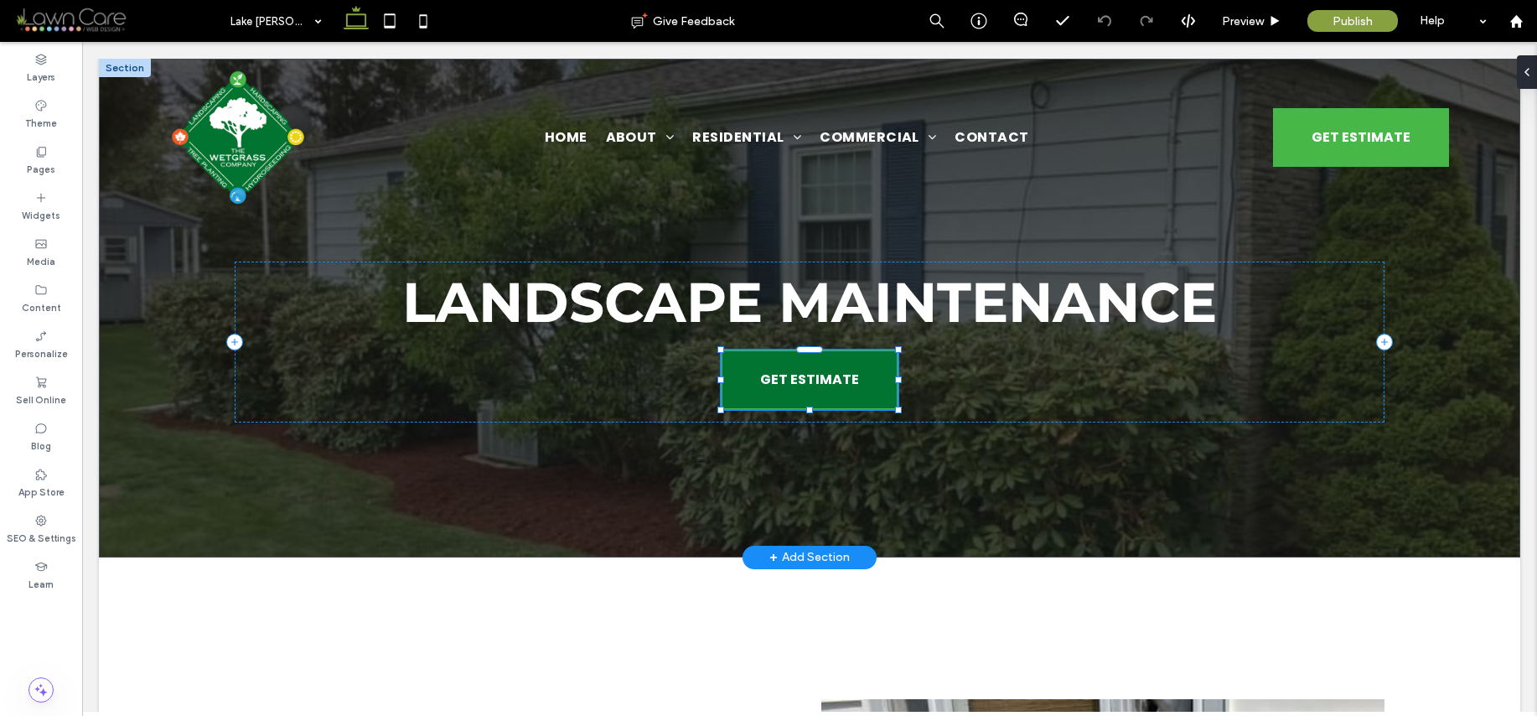
click at [773, 387] on div "Landscape Maintenance GET ESTIMATE" at bounding box center [810, 342] width 1150 height 161
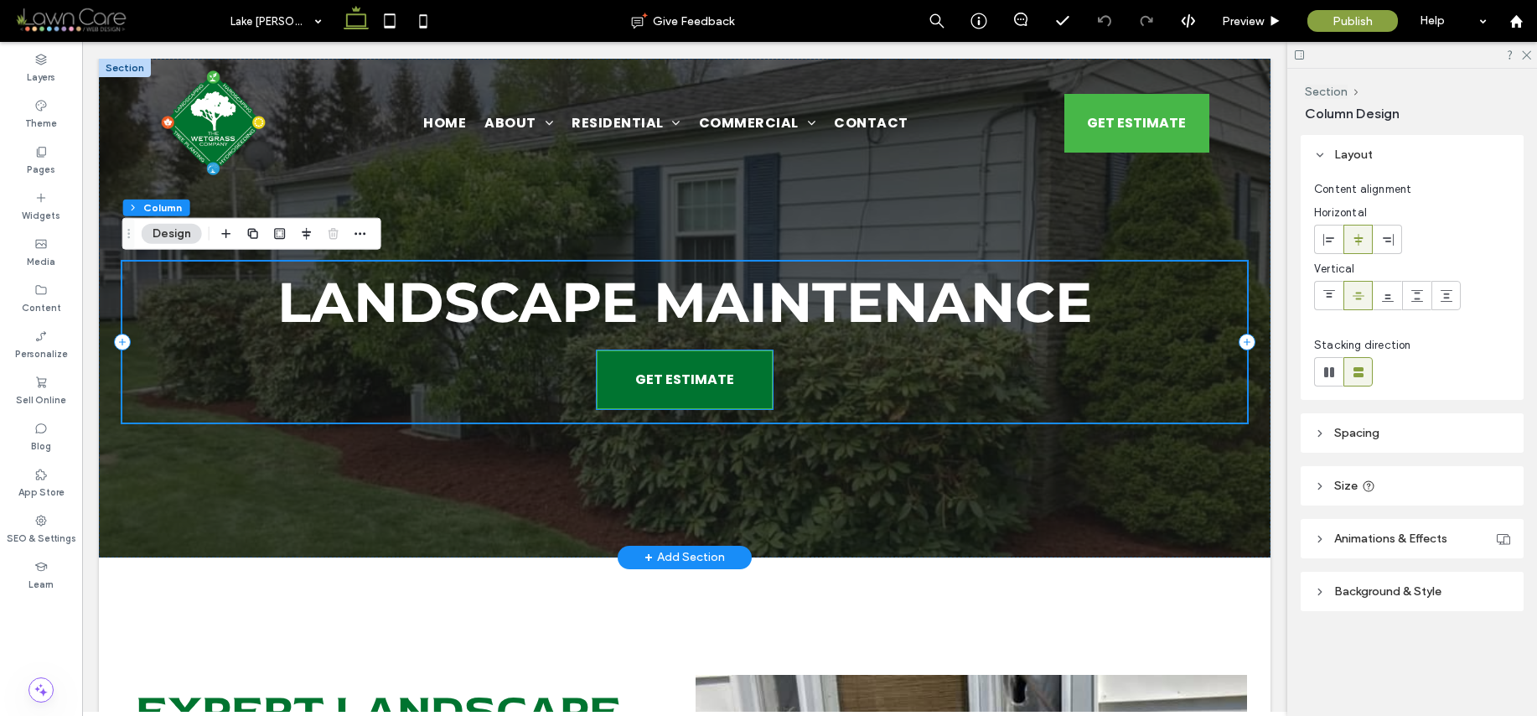
click at [680, 377] on span "GET ESTIMATE" at bounding box center [684, 379] width 99 height 38
click at [680, 377] on div "GET ESTIMATE" at bounding box center [685, 379] width 176 height 59
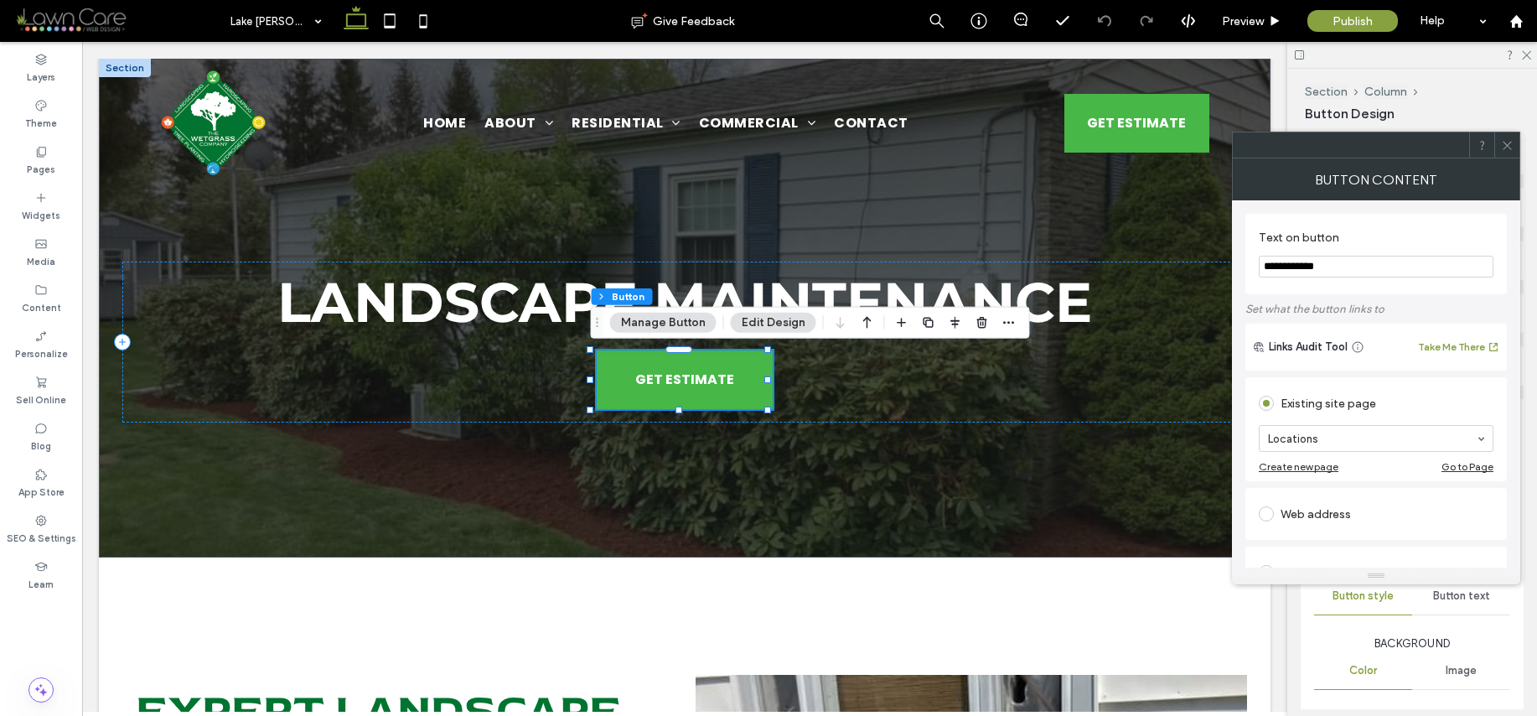
click at [1504, 144] on icon at bounding box center [1507, 145] width 13 height 13
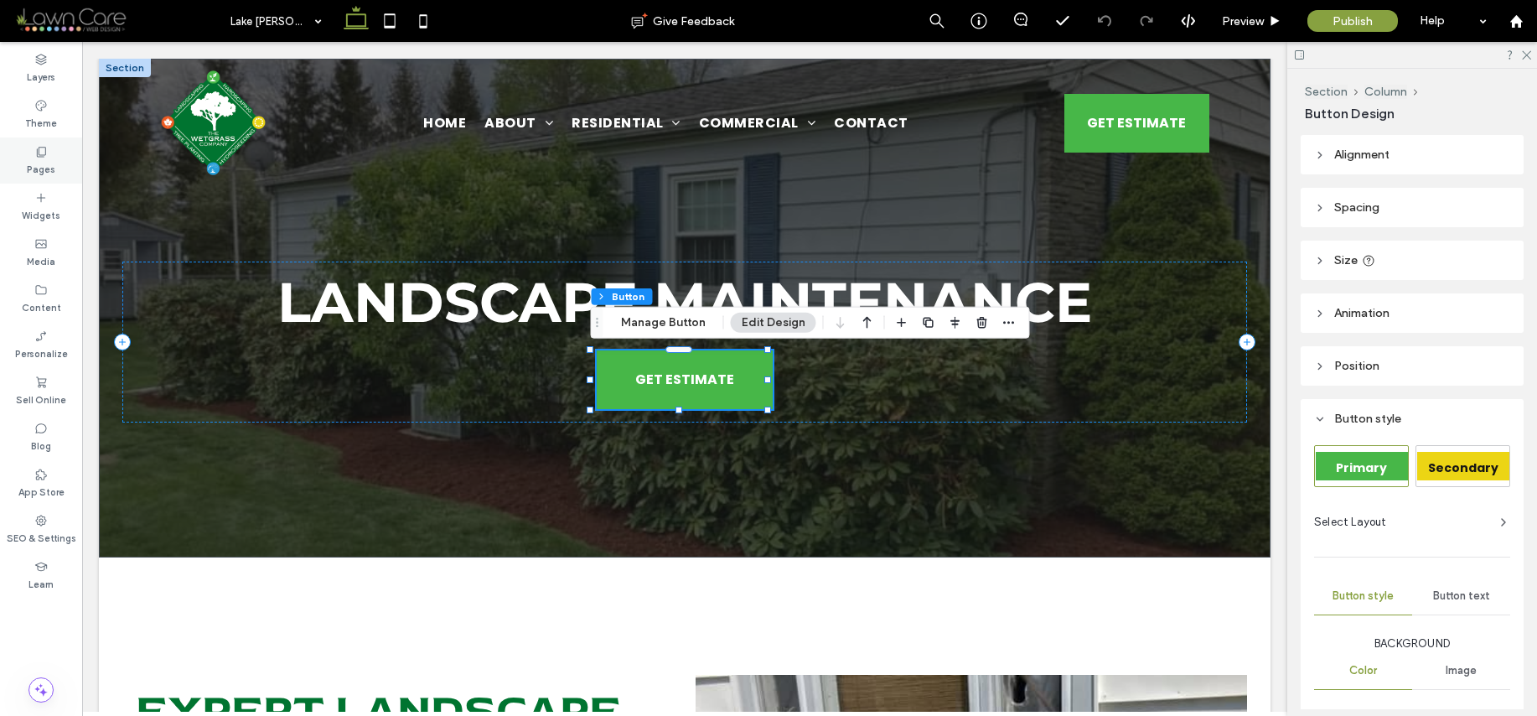
click at [39, 154] on use at bounding box center [41, 152] width 9 height 10
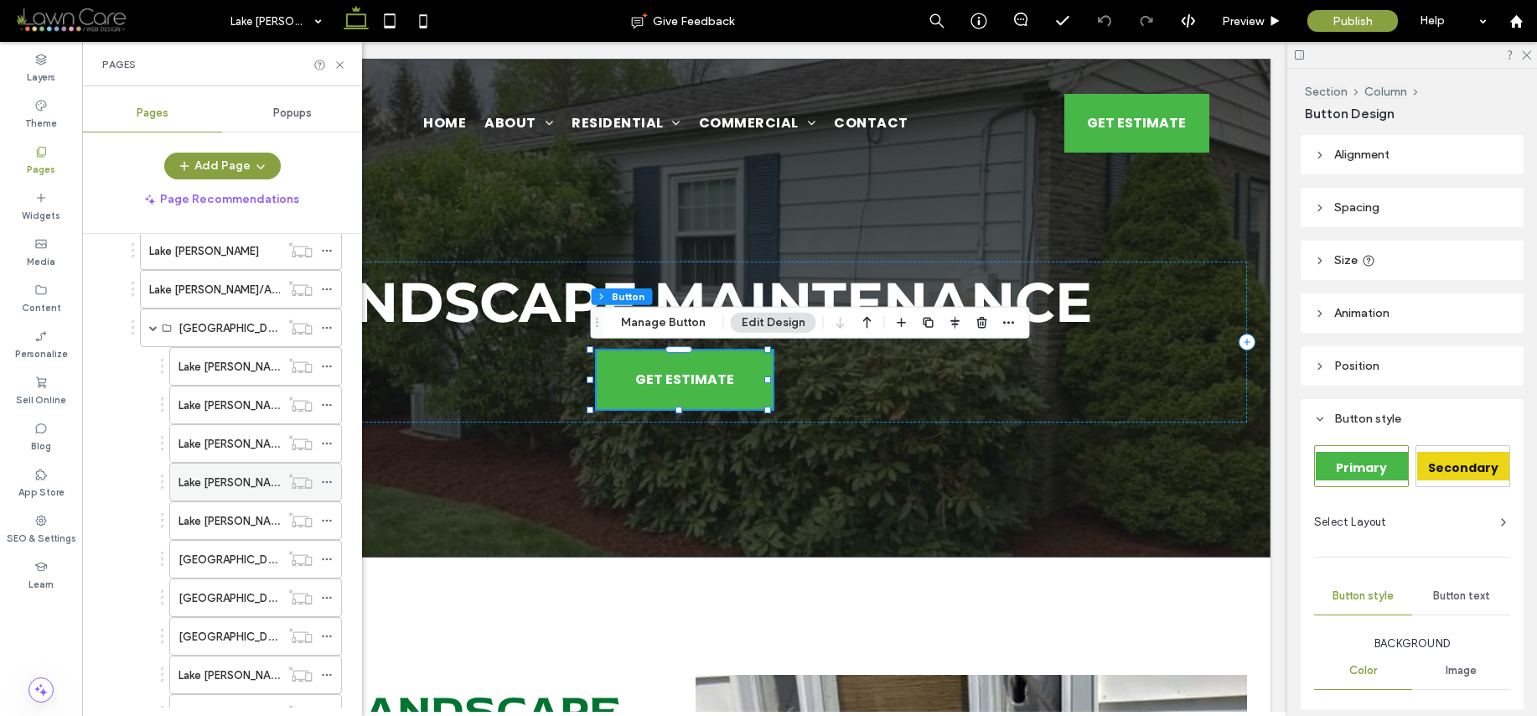
scroll to position [323, 0]
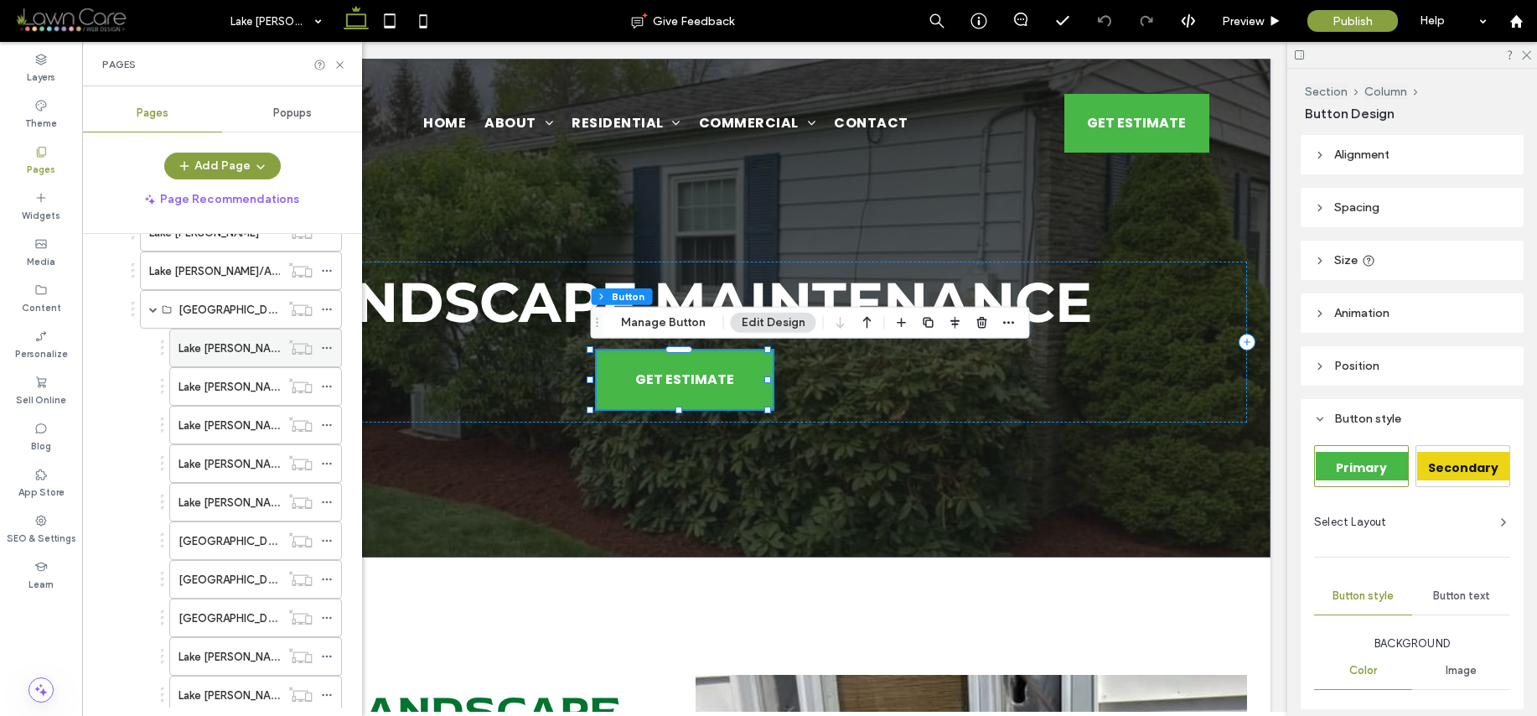
click at [230, 340] on label "Lake [PERSON_NAME]/Landscape Construction & Hardscaping" at bounding box center [337, 348] width 317 height 29
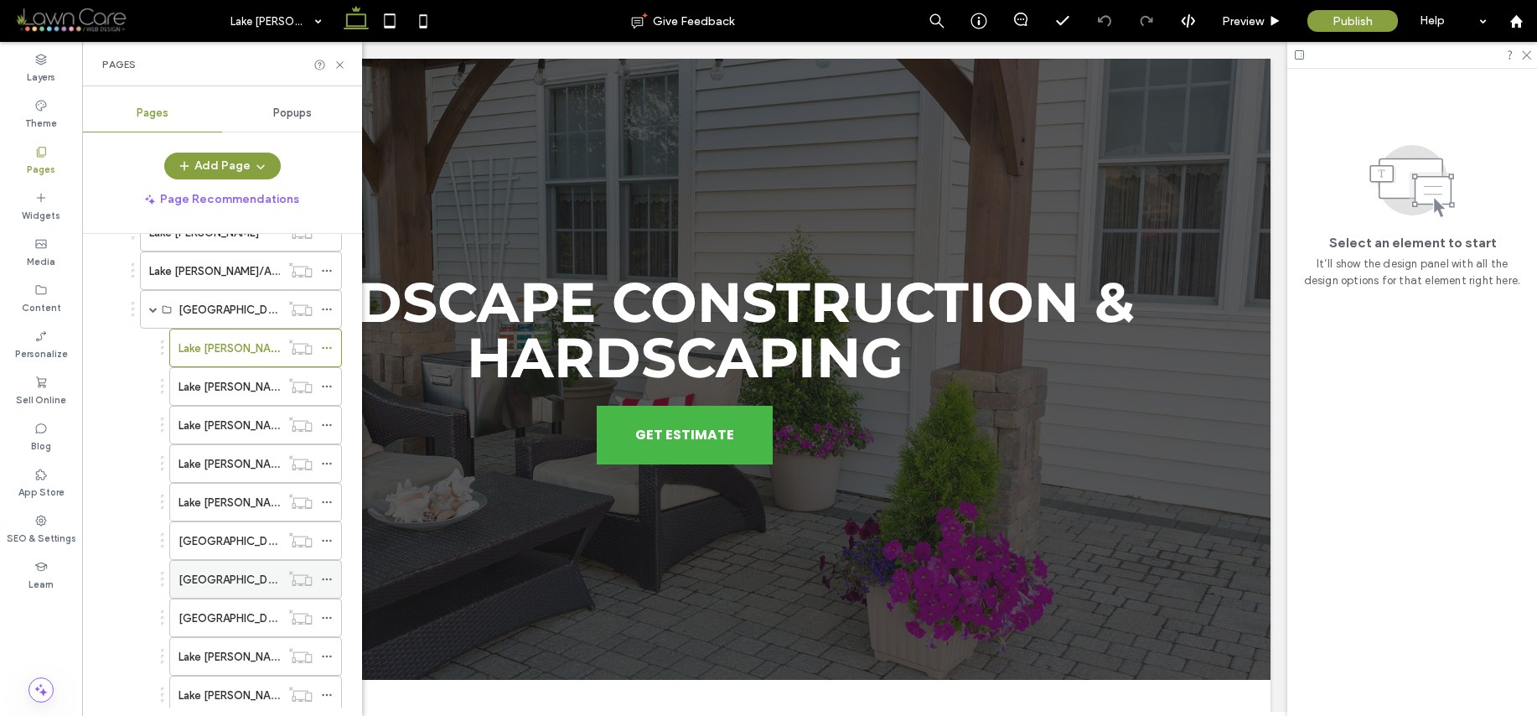
click at [241, 576] on label "[GEOGRAPHIC_DATA][PERSON_NAME]/Driveways & Parking Pads" at bounding box center [343, 579] width 329 height 29
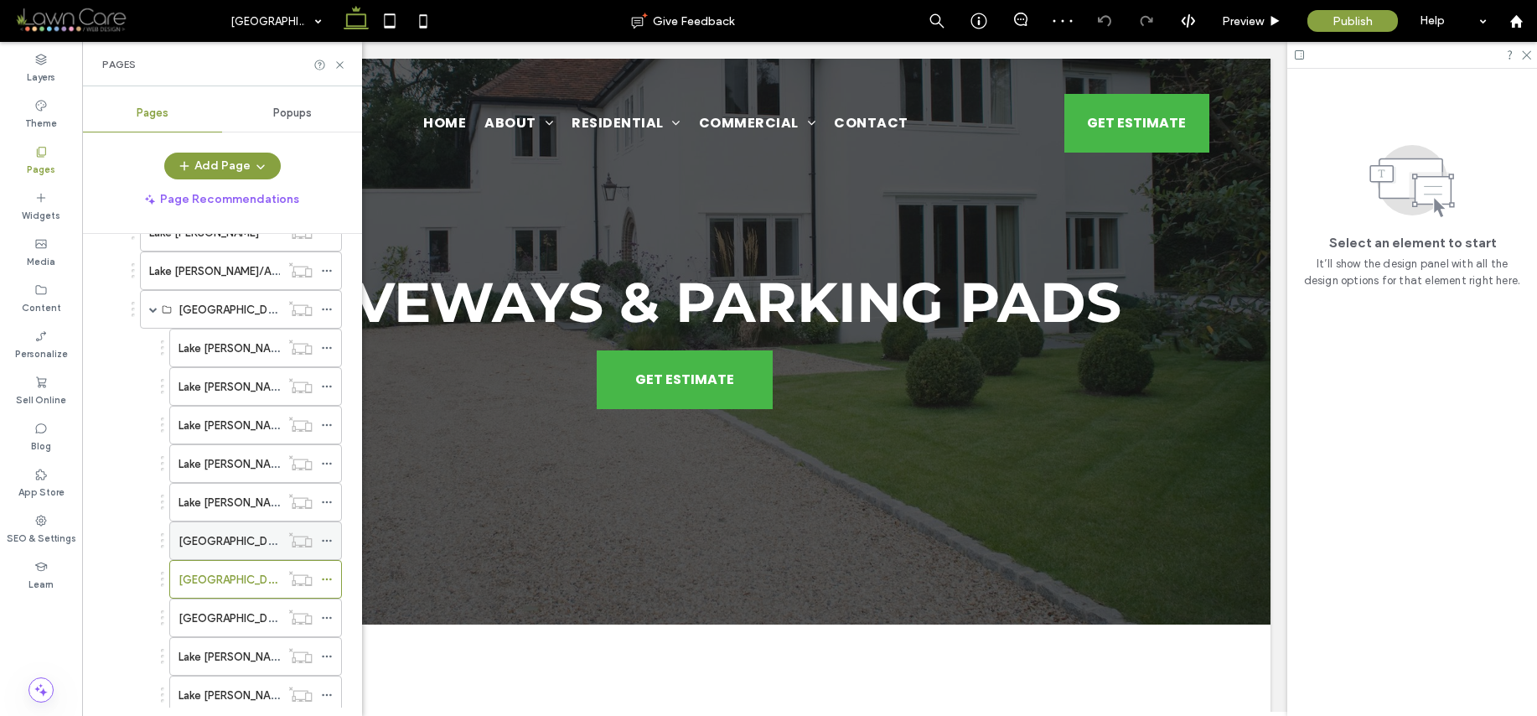
click at [246, 553] on div "[GEOGRAPHIC_DATA][PERSON_NAME]/Grading & Site Prep" at bounding box center [229, 540] width 101 height 37
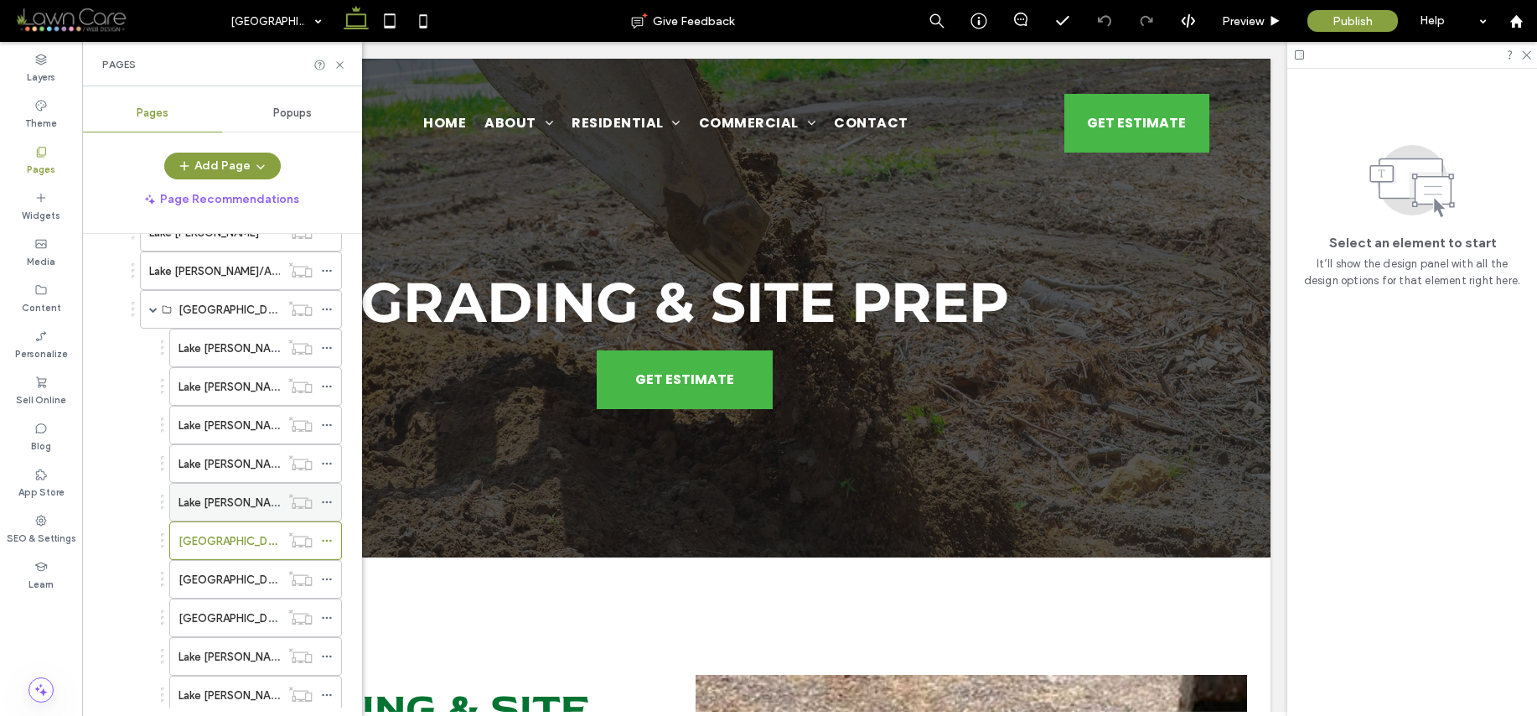
click at [204, 500] on label "Lake [PERSON_NAME]/Stairs & Step Systems" at bounding box center [294, 502] width 230 height 29
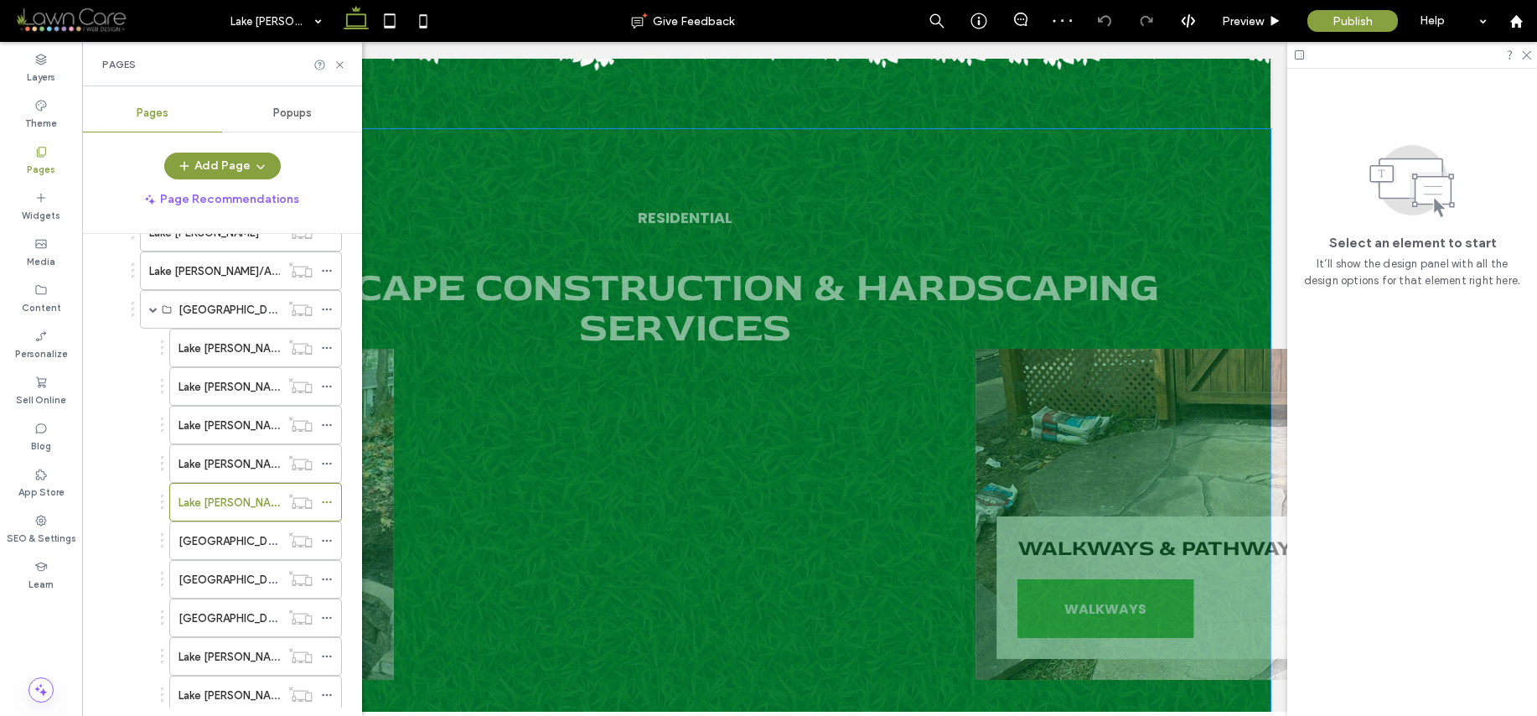
scroll to position [1740, 0]
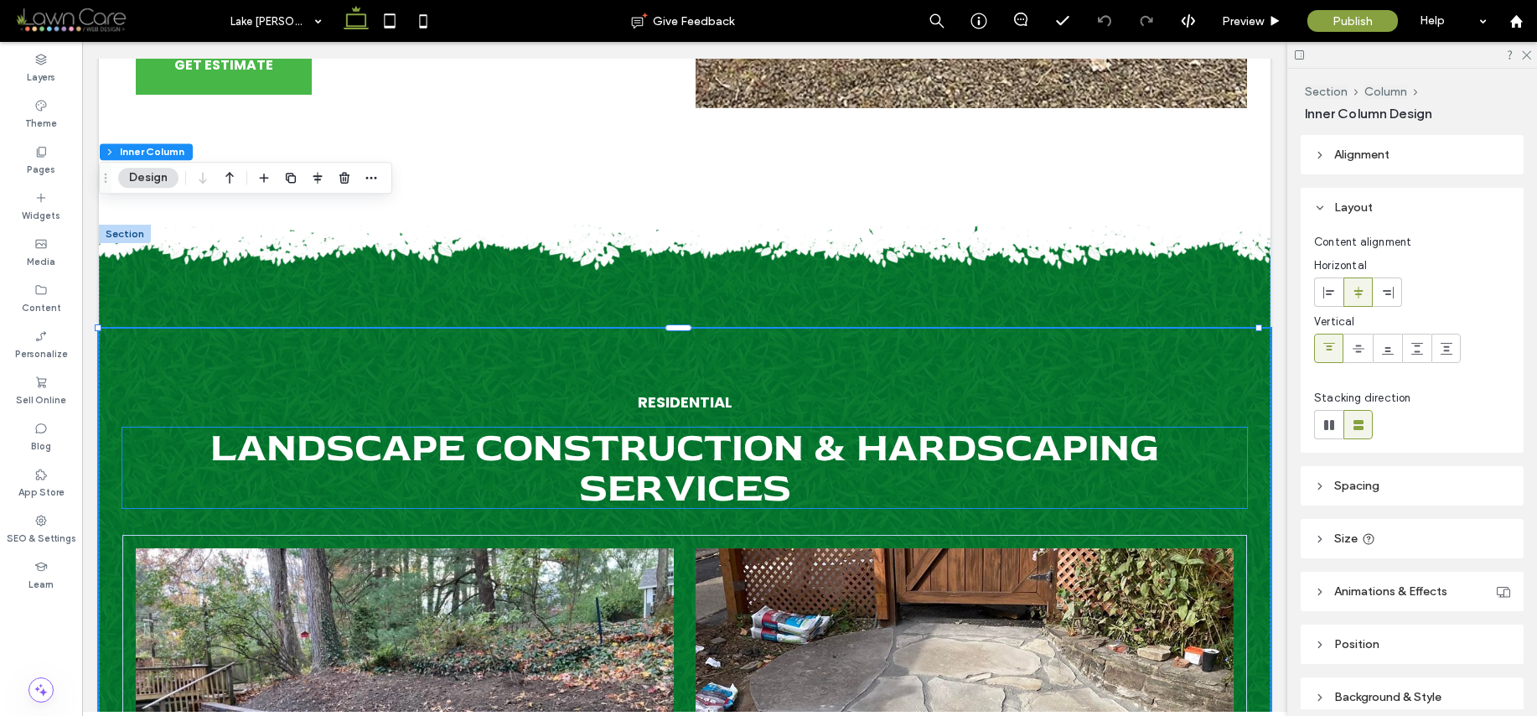
scroll to position [1225, 0]
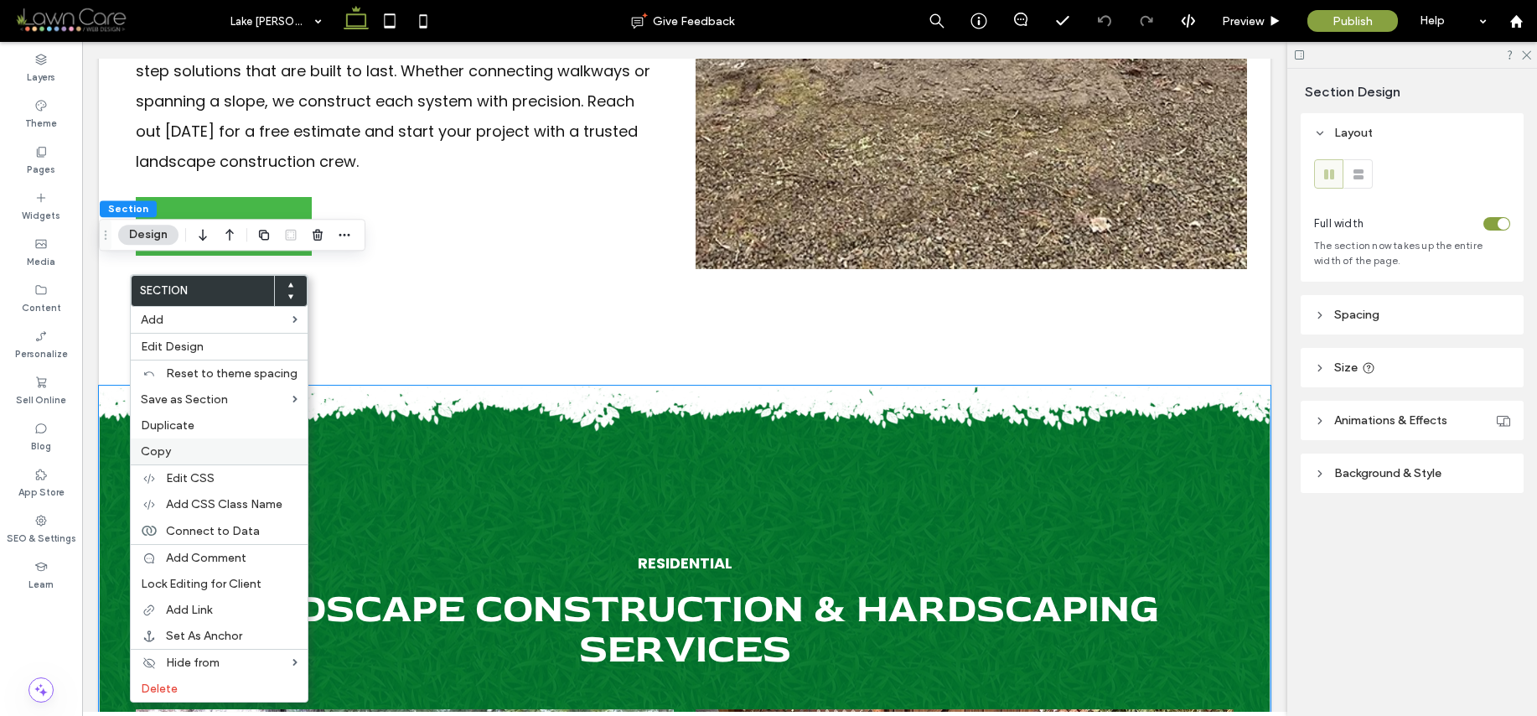
click at [157, 452] on span "Copy" at bounding box center [156, 451] width 30 height 14
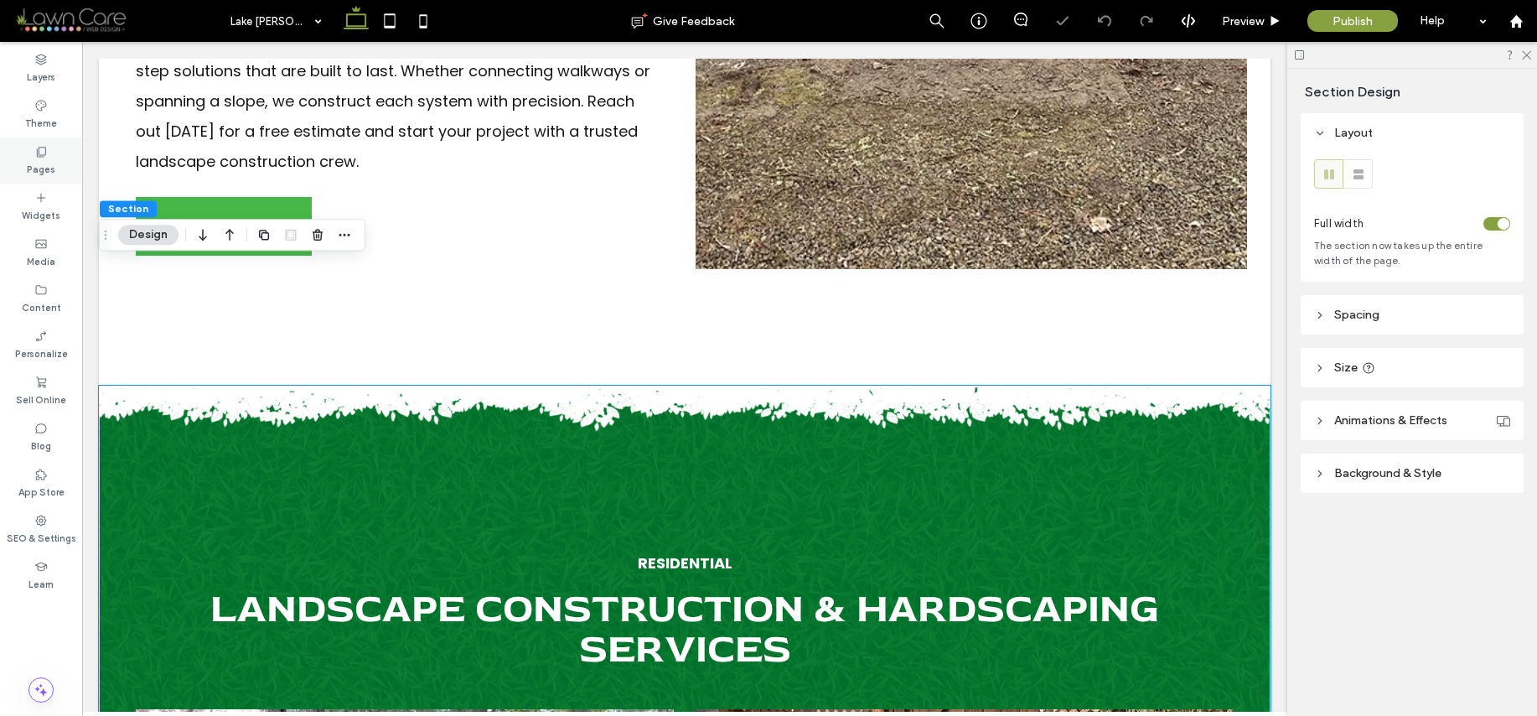
click at [37, 163] on label "Pages" at bounding box center [41, 167] width 28 height 18
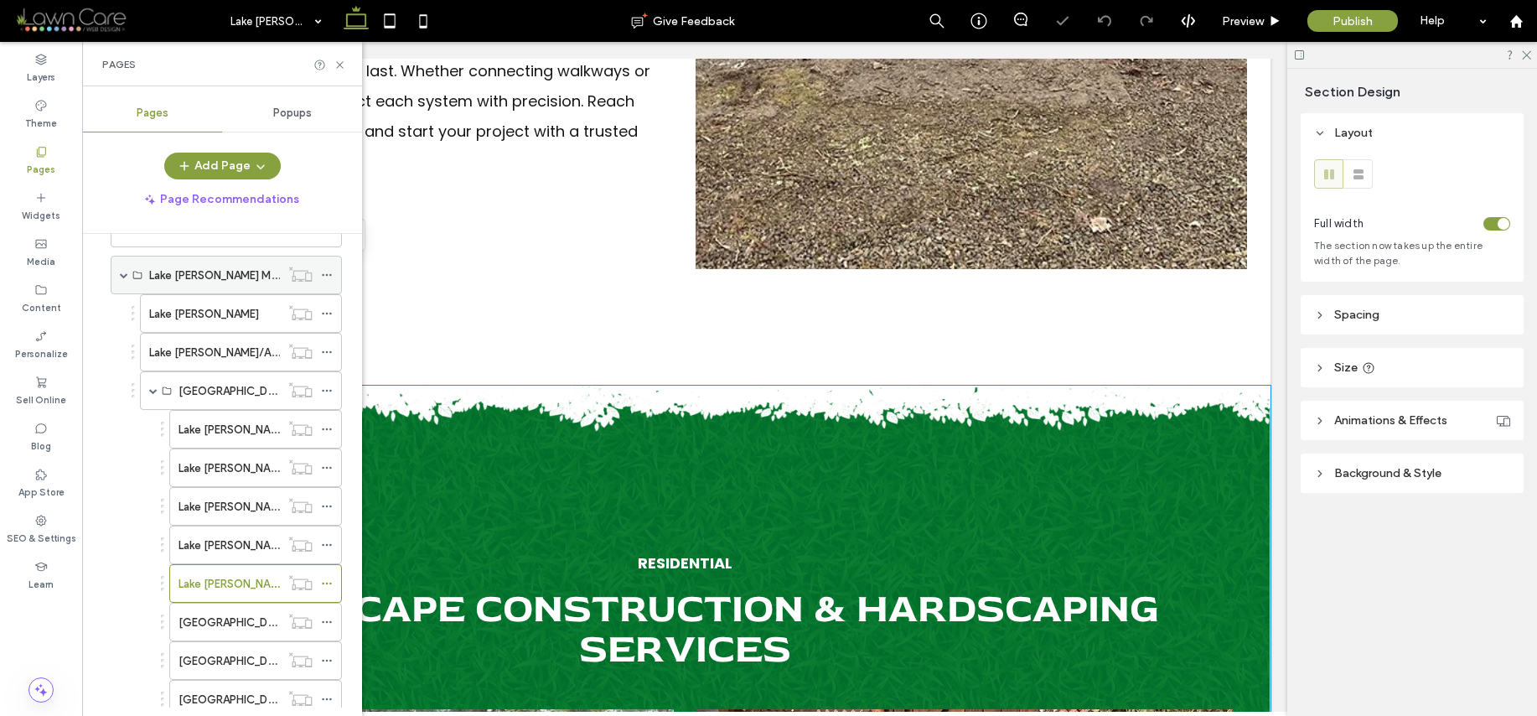
scroll to position [340, 0]
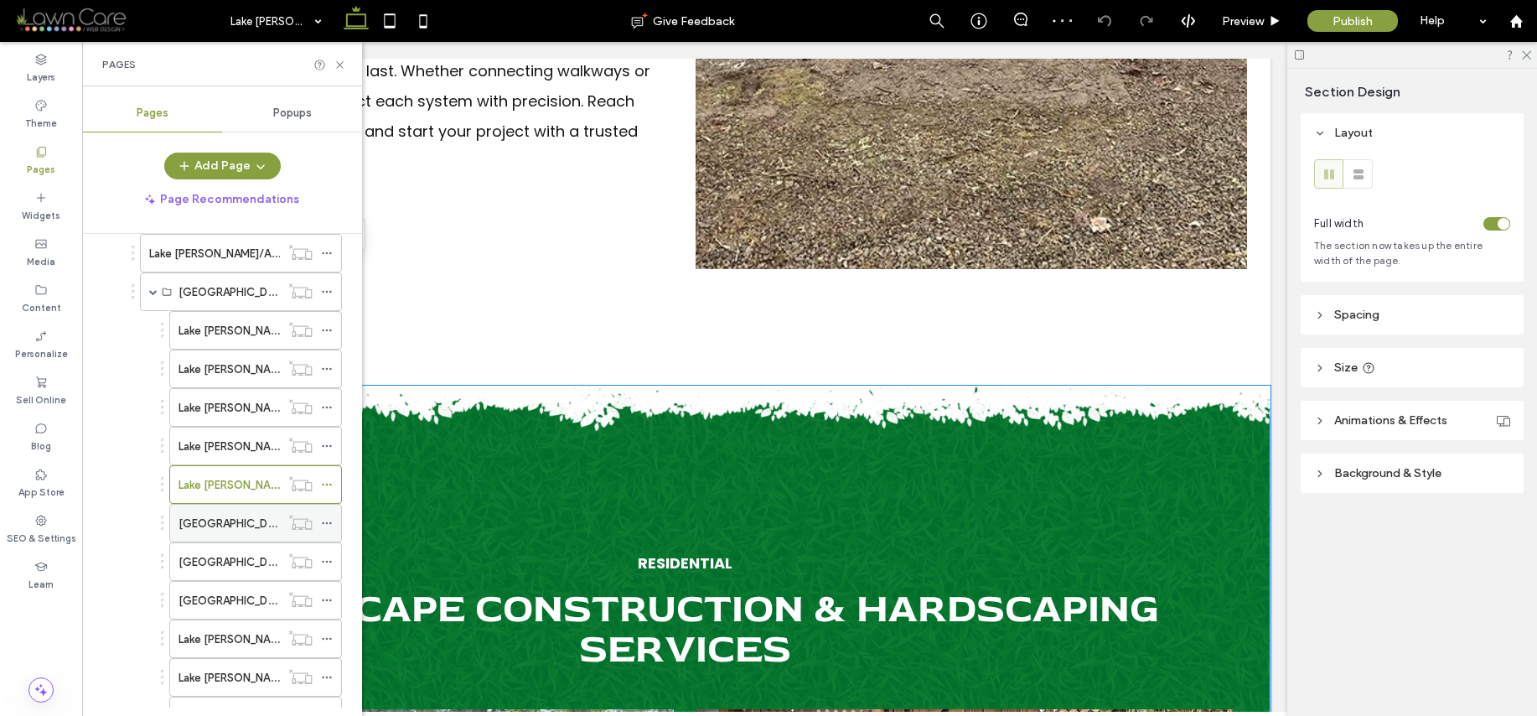
click at [228, 523] on label "[GEOGRAPHIC_DATA][PERSON_NAME]/Grading & Site Prep" at bounding box center [330, 523] width 302 height 29
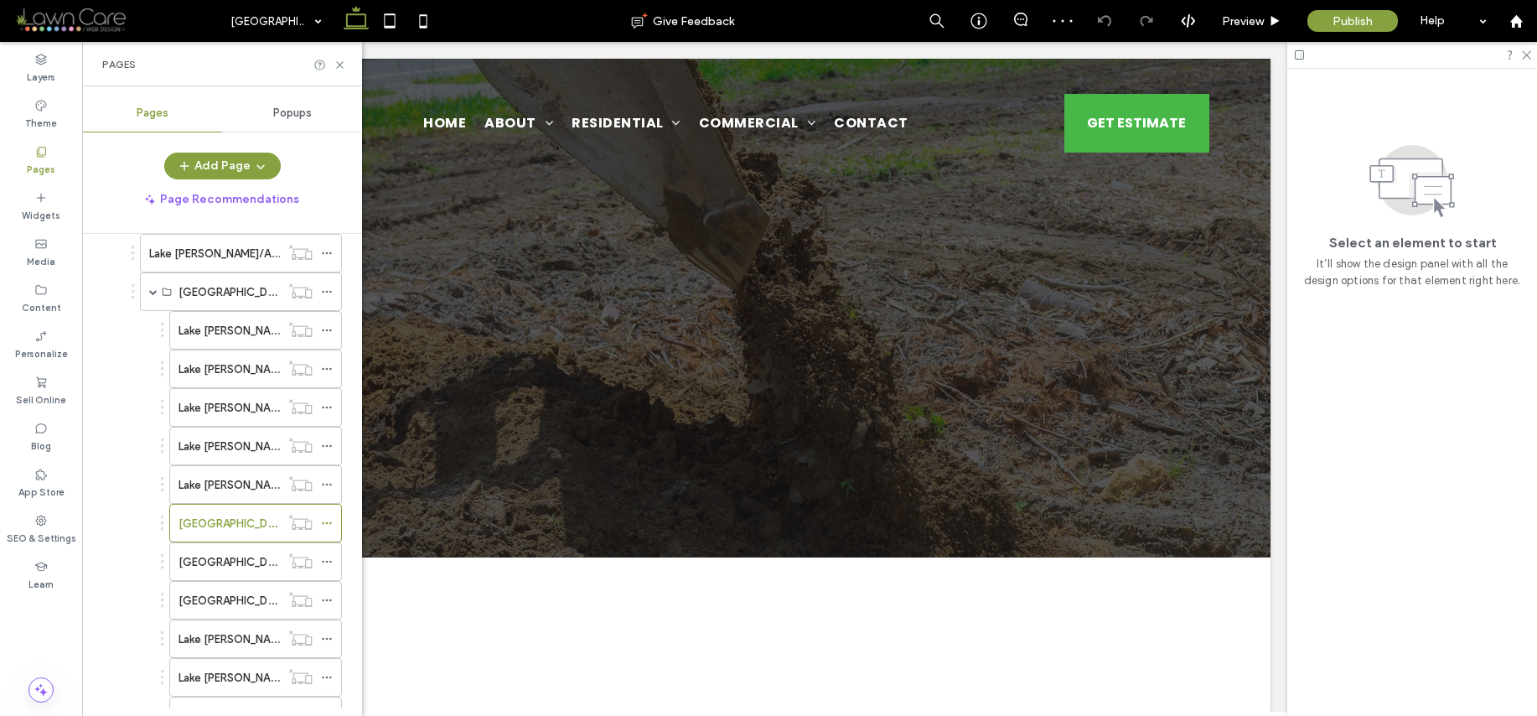
scroll to position [0, 0]
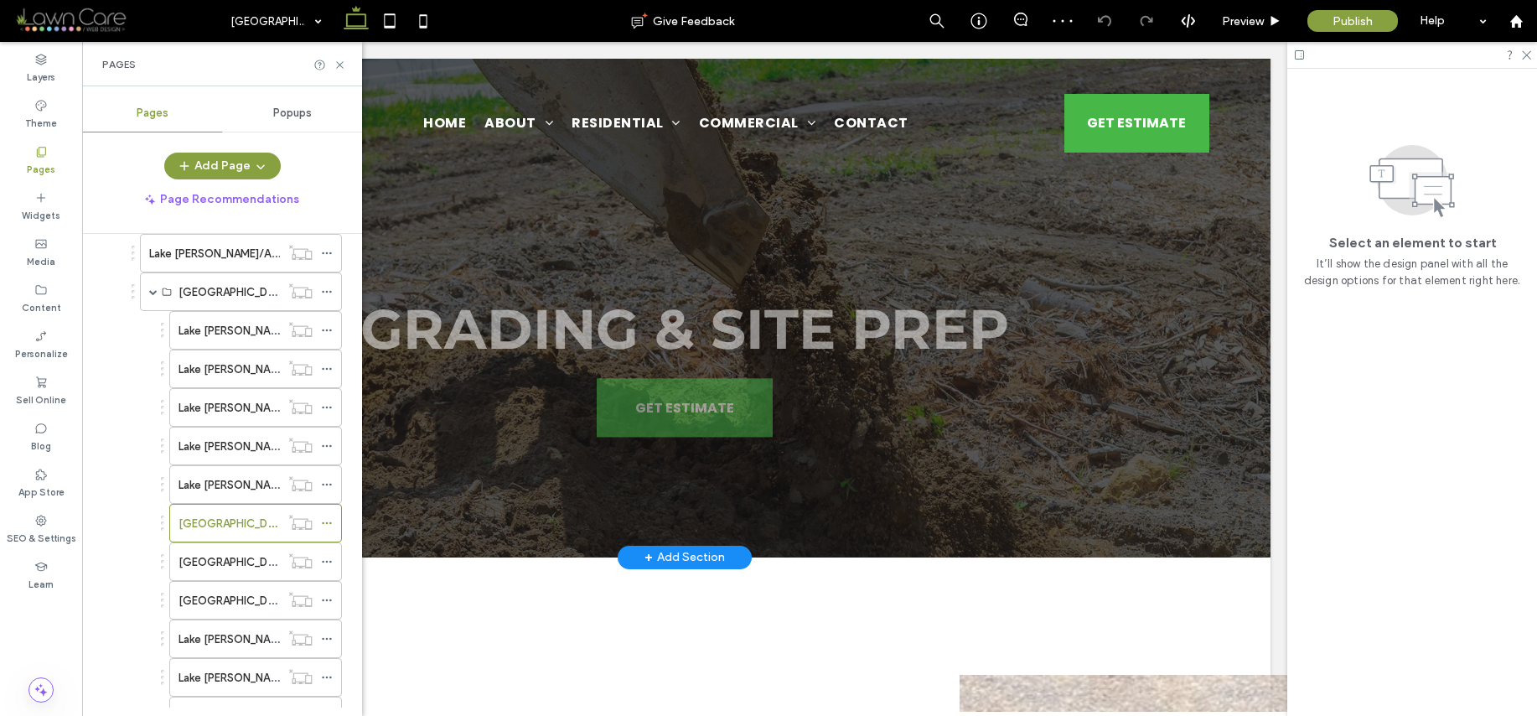
click at [800, 497] on div "Grading & Site Prep GET ESTIMATE" at bounding box center [685, 308] width 1172 height 499
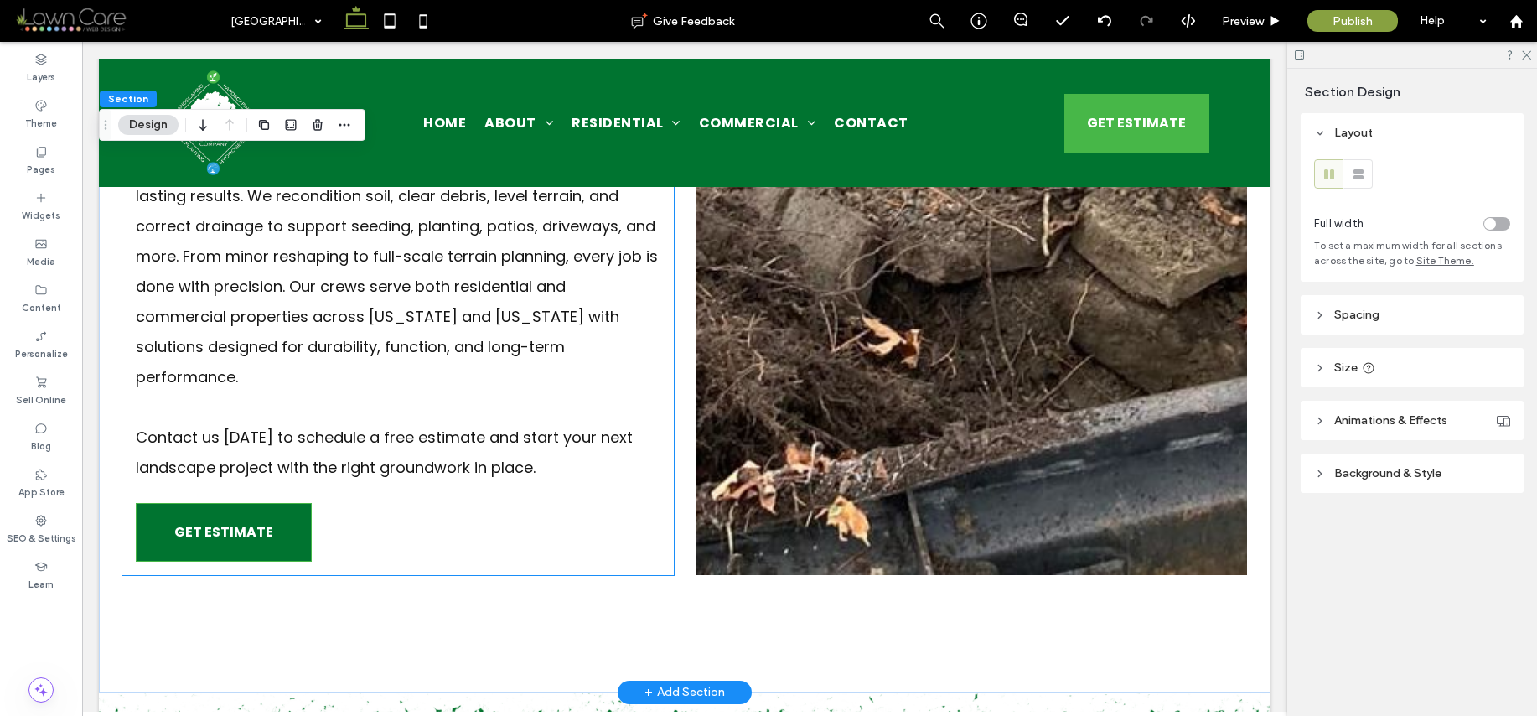
scroll to position [1396, 0]
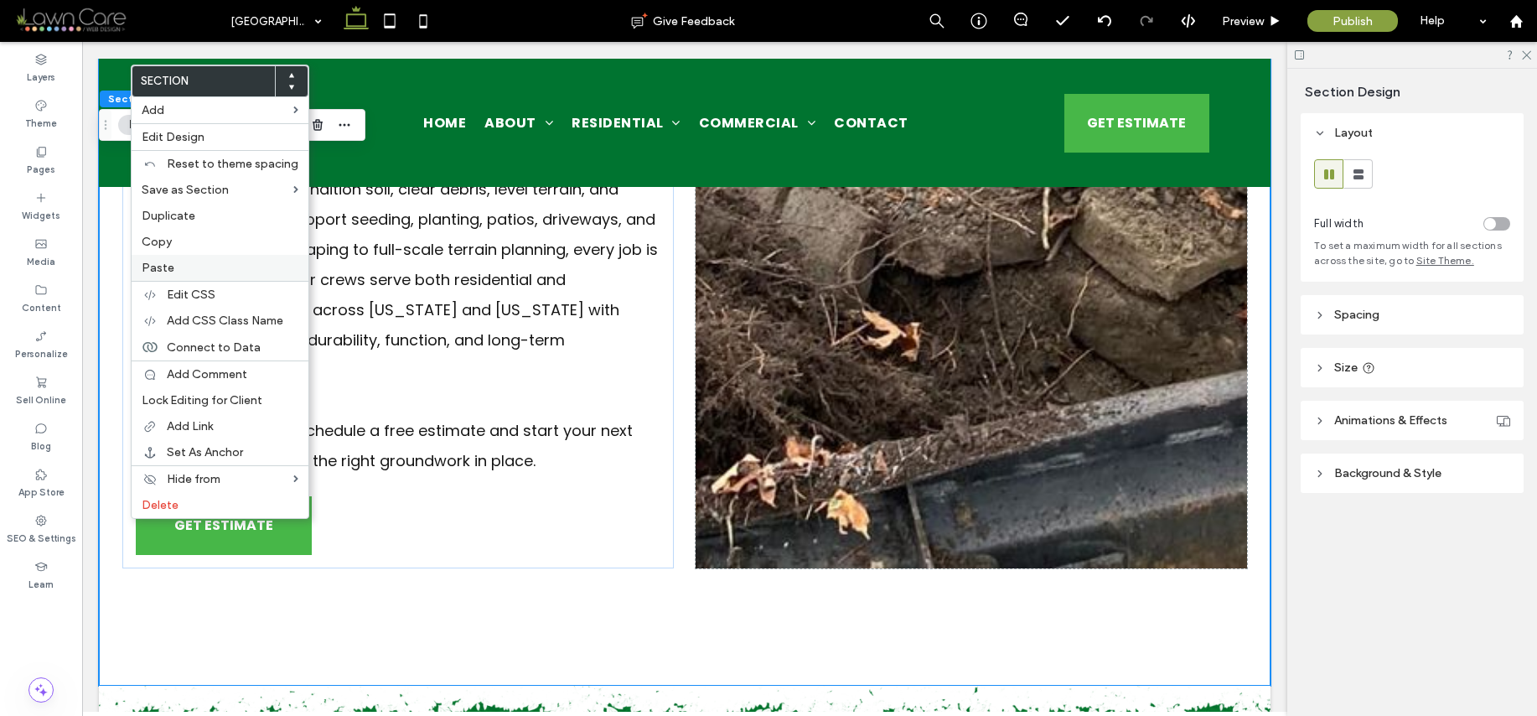
click at [185, 263] on label "Paste" at bounding box center [220, 268] width 157 height 14
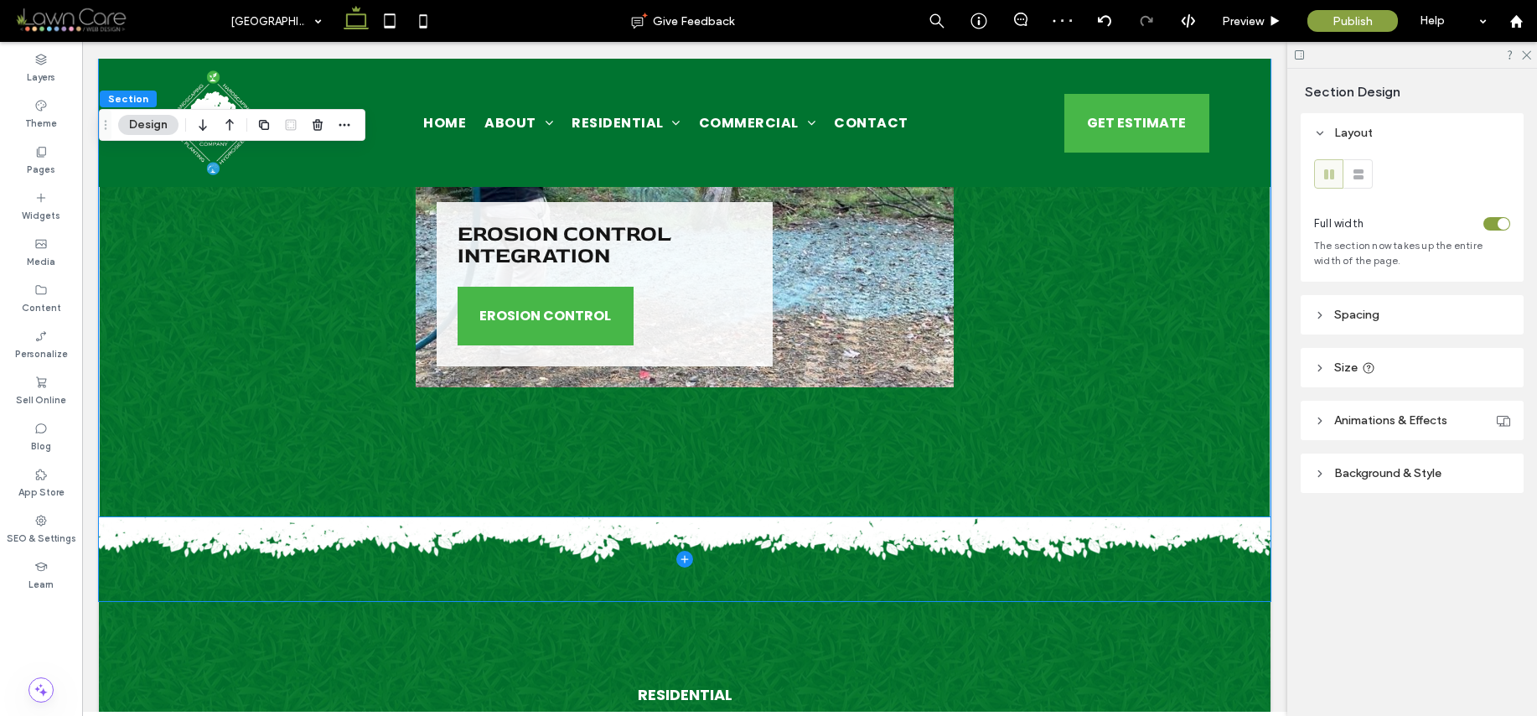
scroll to position [3917, 0]
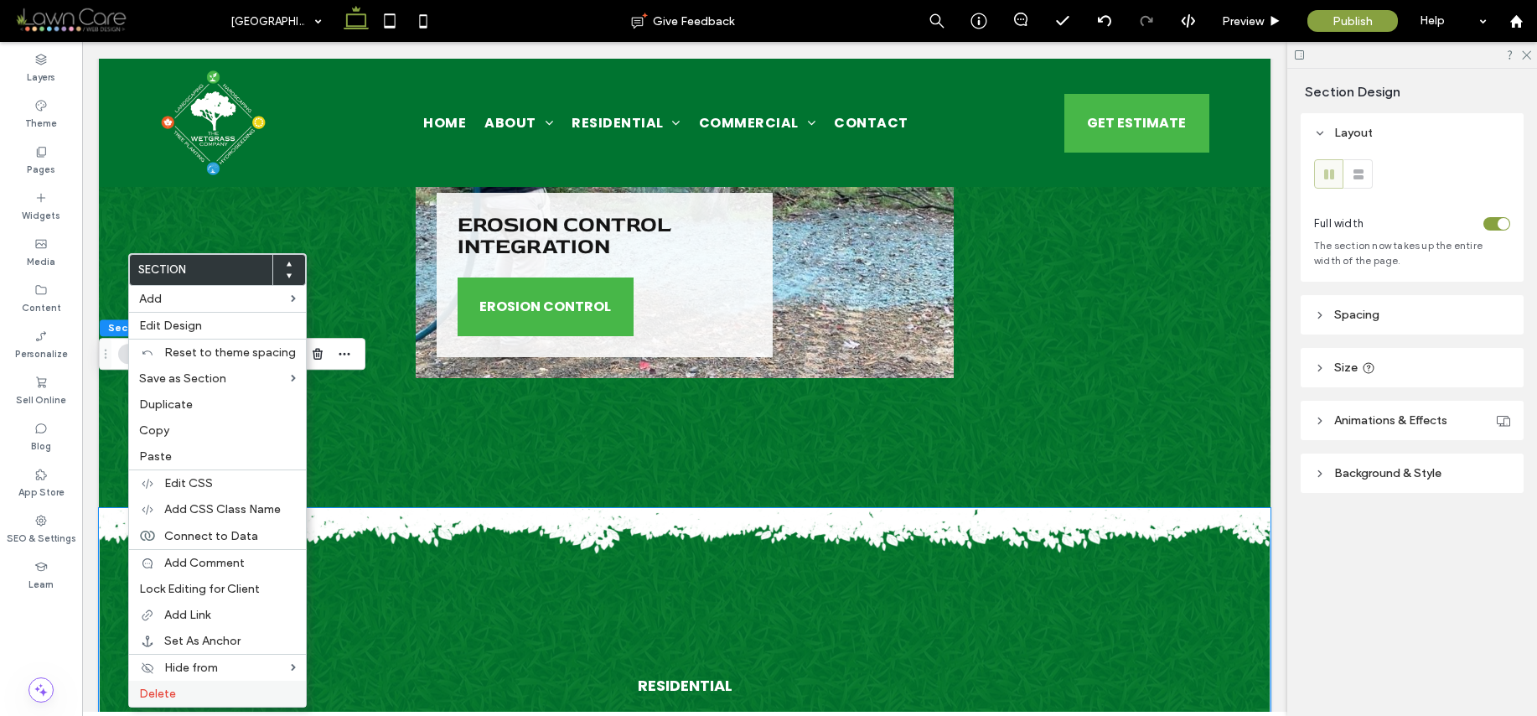
click at [195, 694] on label "Delete" at bounding box center [217, 693] width 157 height 14
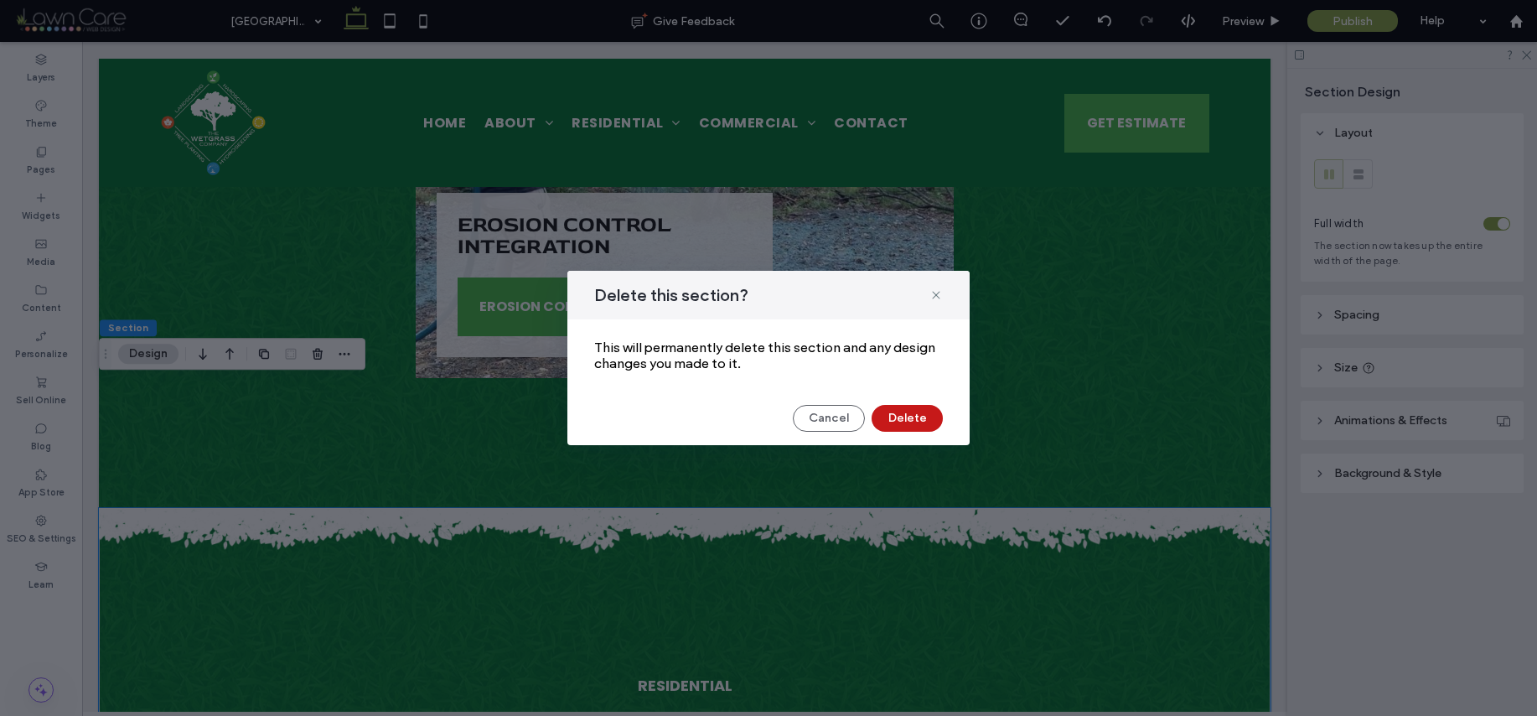
click at [904, 417] on button "Delete" at bounding box center [907, 418] width 71 height 27
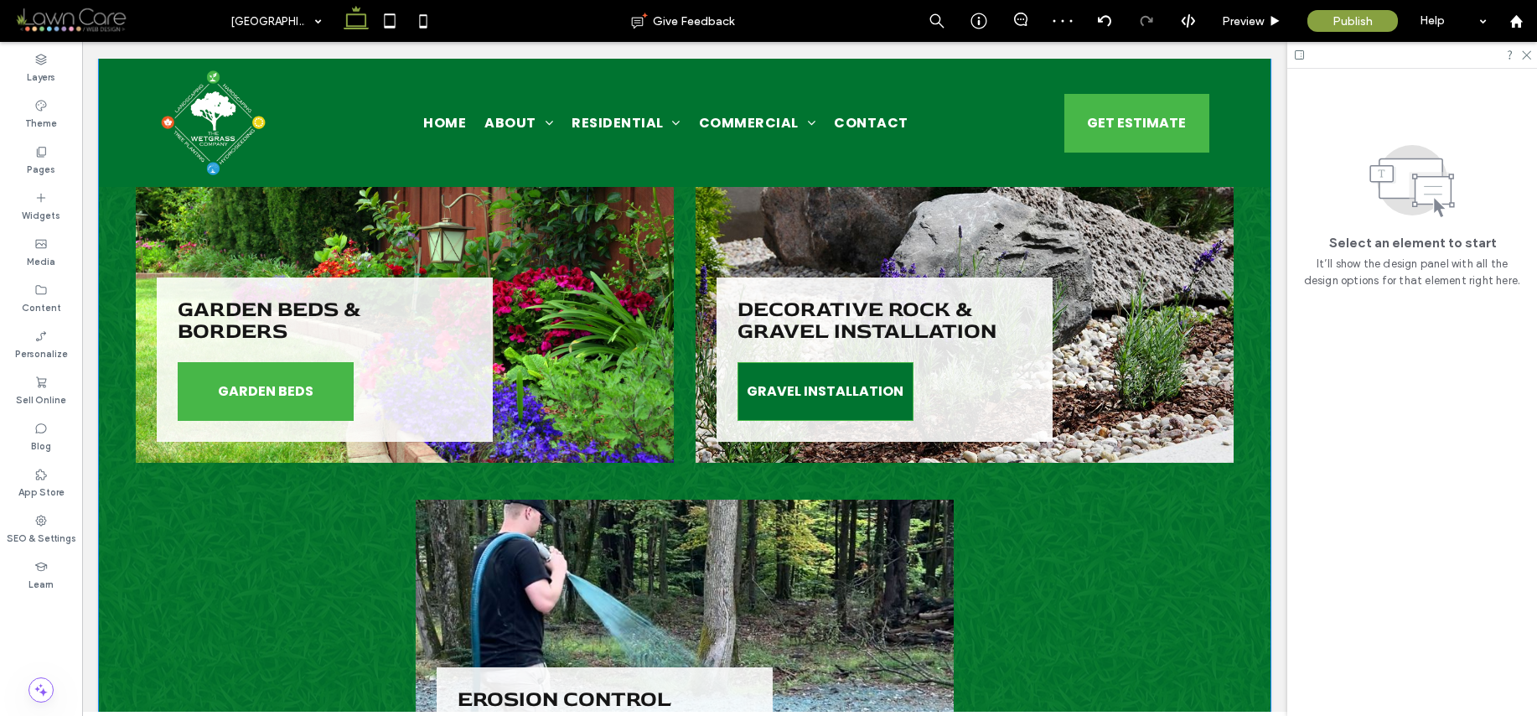
scroll to position [3658, 0]
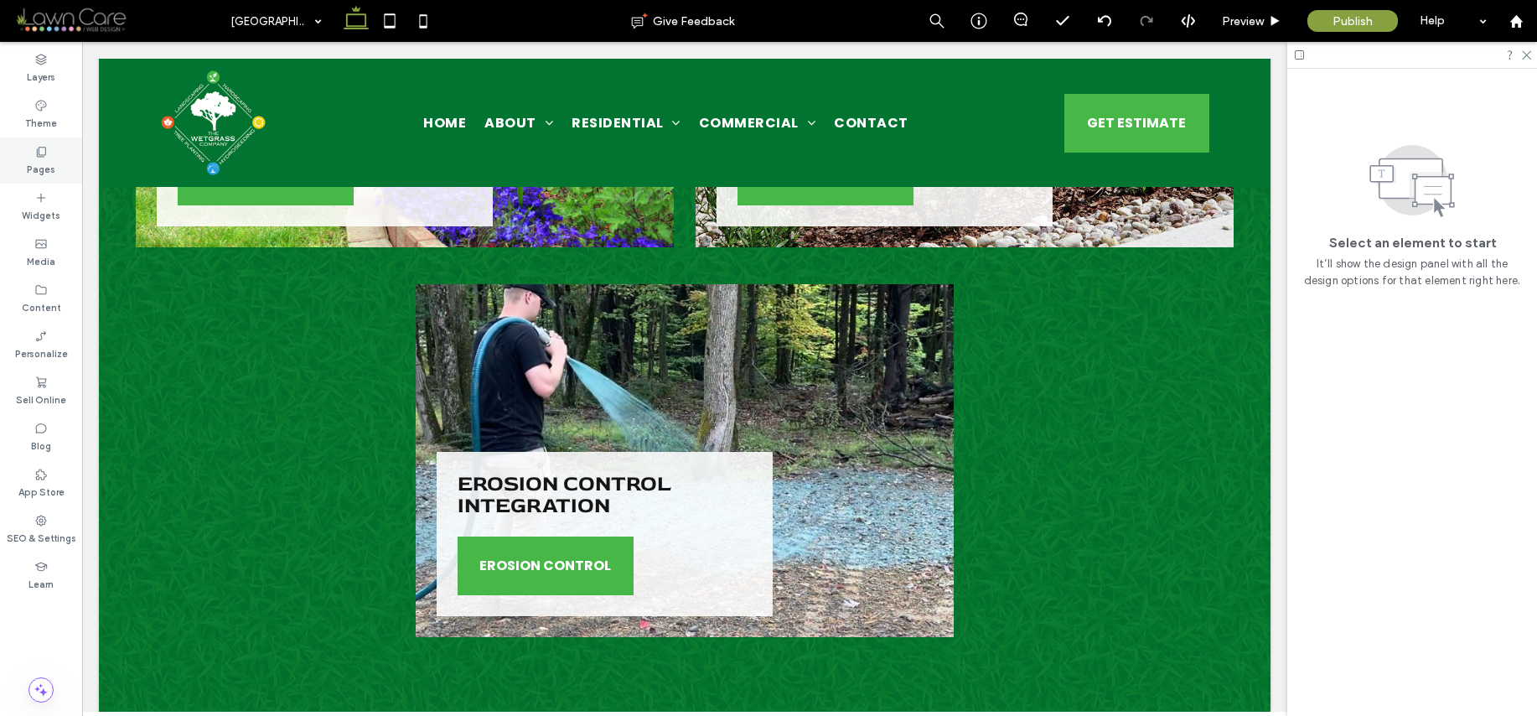
click at [37, 154] on use at bounding box center [41, 152] width 9 height 10
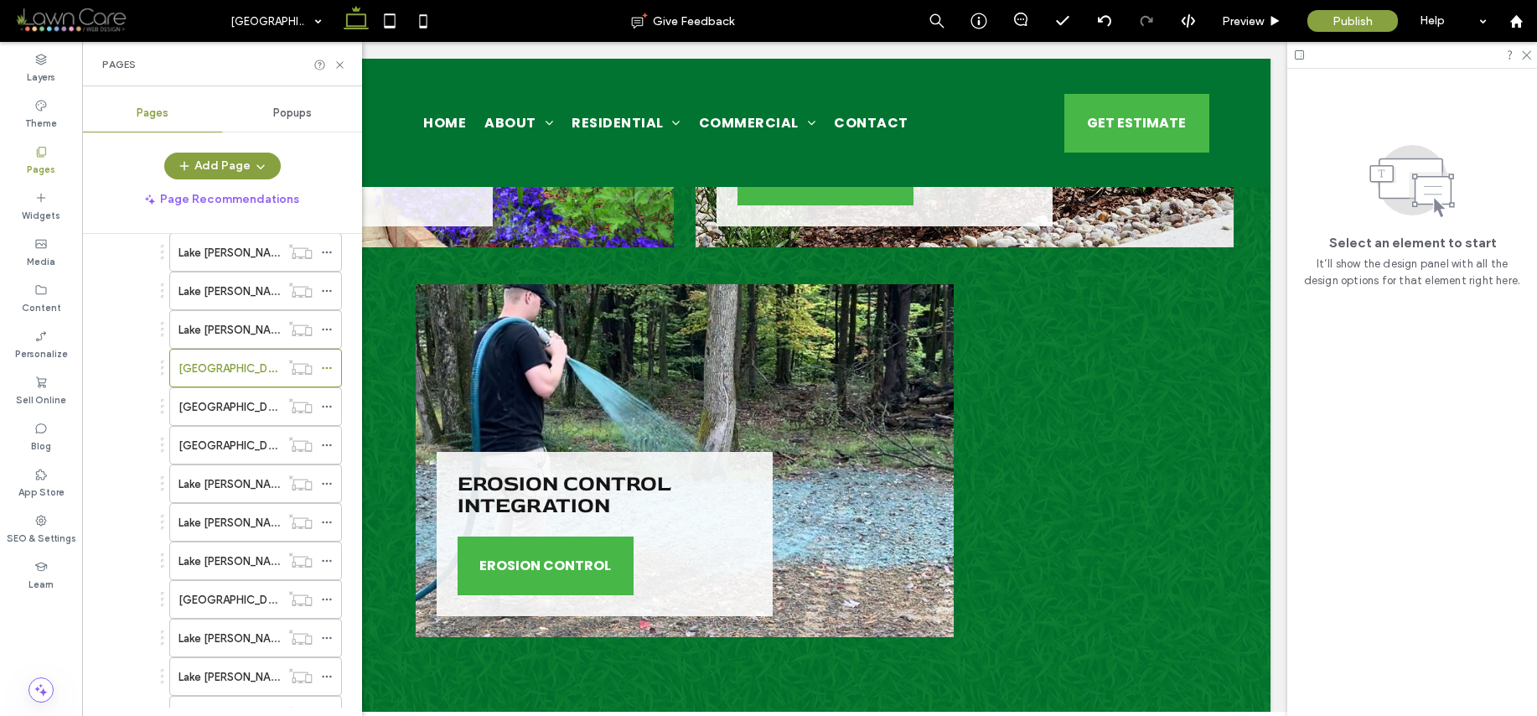
scroll to position [497, 0]
click at [251, 417] on div "[GEOGRAPHIC_DATA][PERSON_NAME]/Driveways & Parking Pads" at bounding box center [229, 404] width 101 height 37
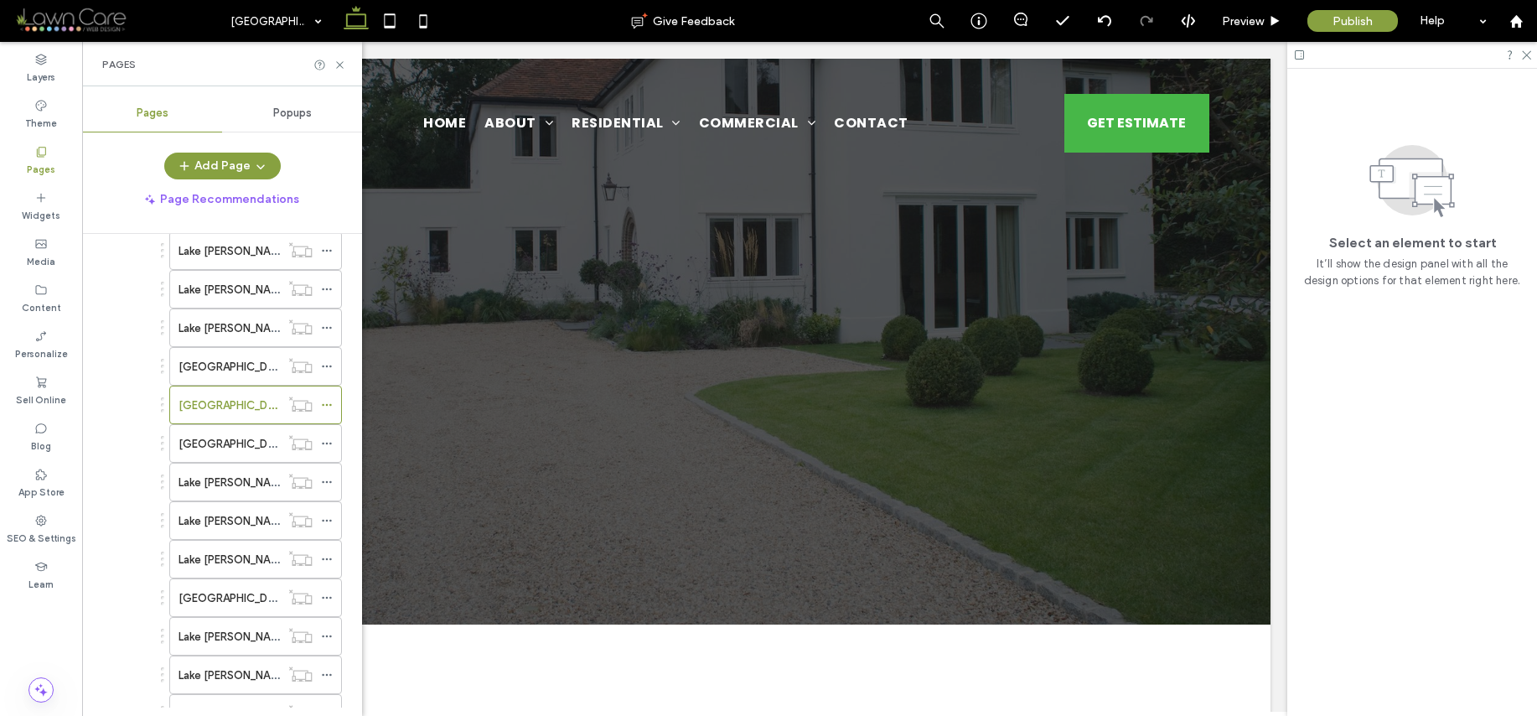
scroll to position [0, 0]
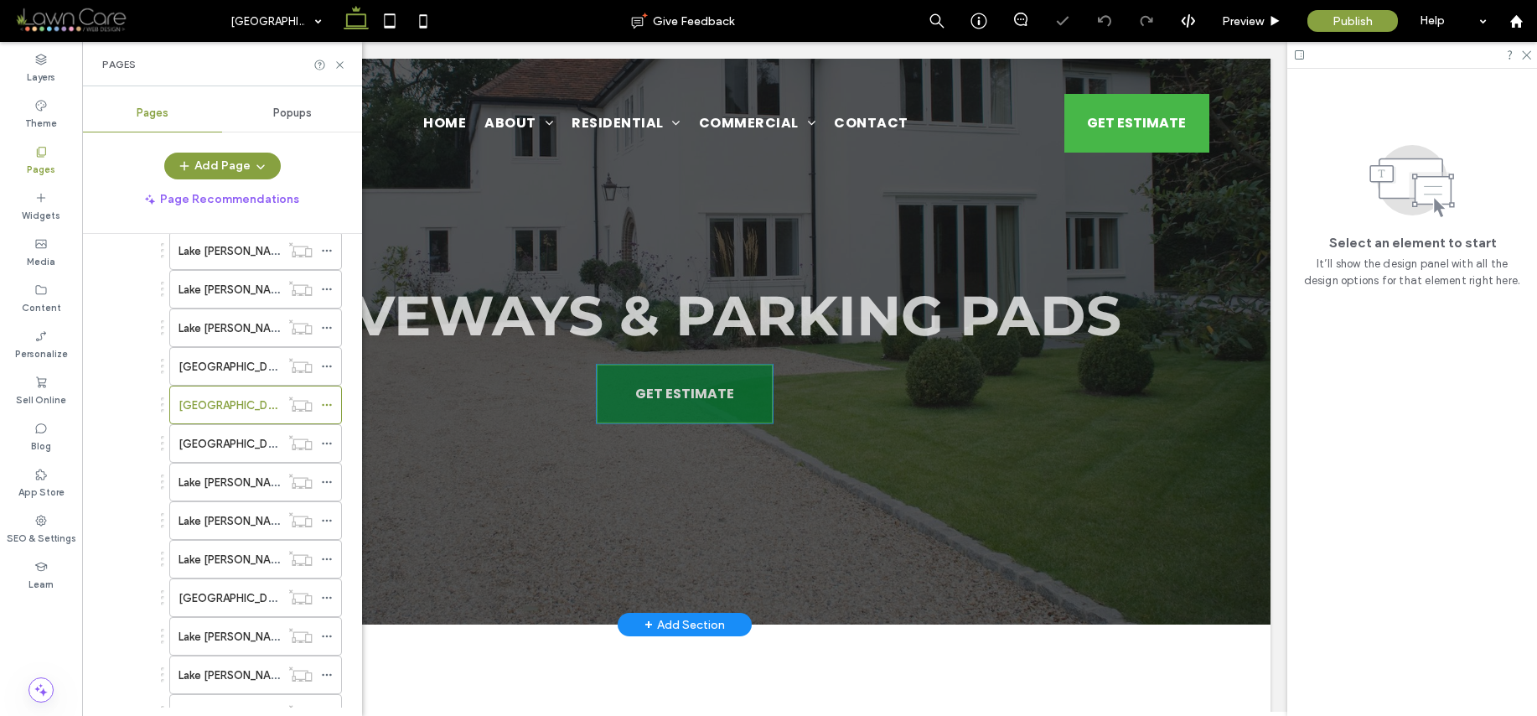
click at [716, 393] on span "GET ESTIMATE" at bounding box center [684, 394] width 99 height 38
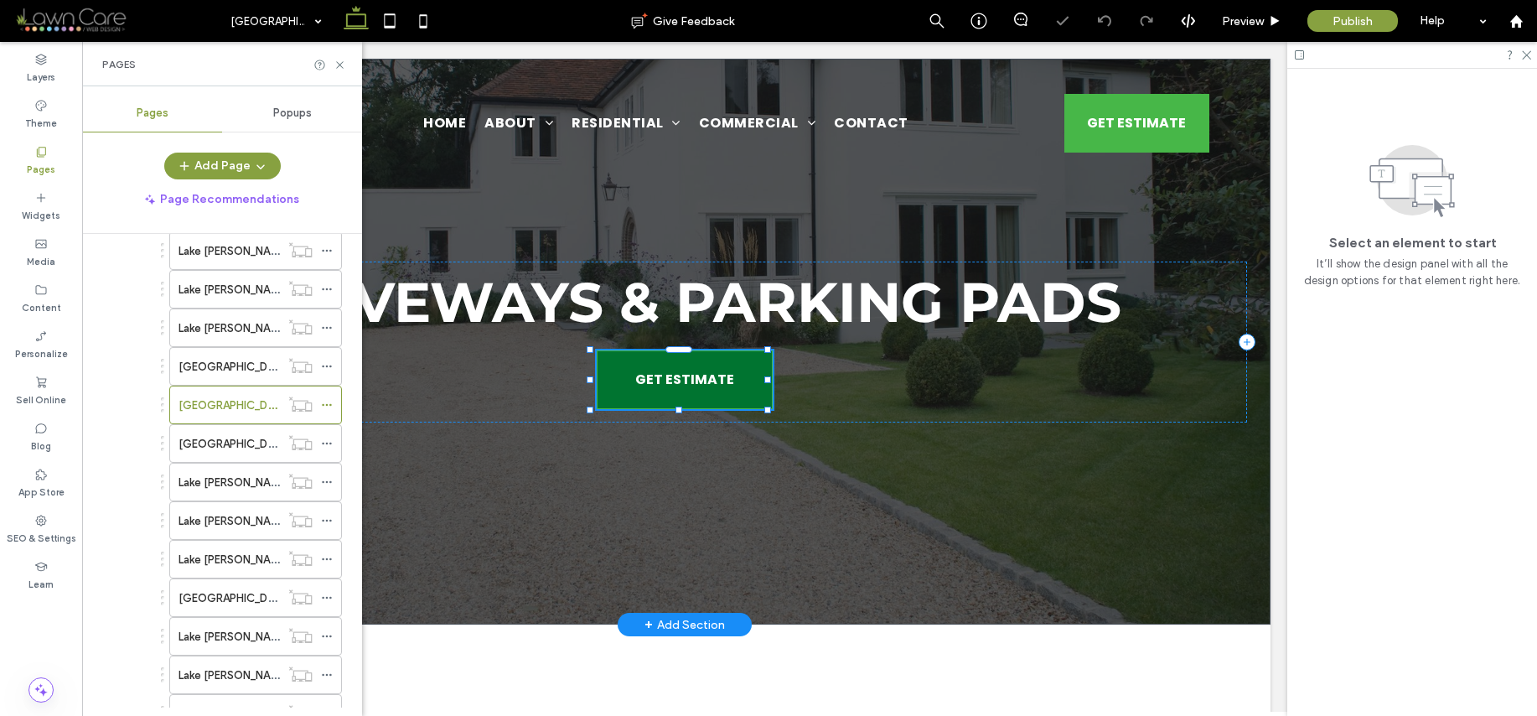
click at [716, 393] on div "GET ESTIMATE" at bounding box center [685, 379] width 176 height 59
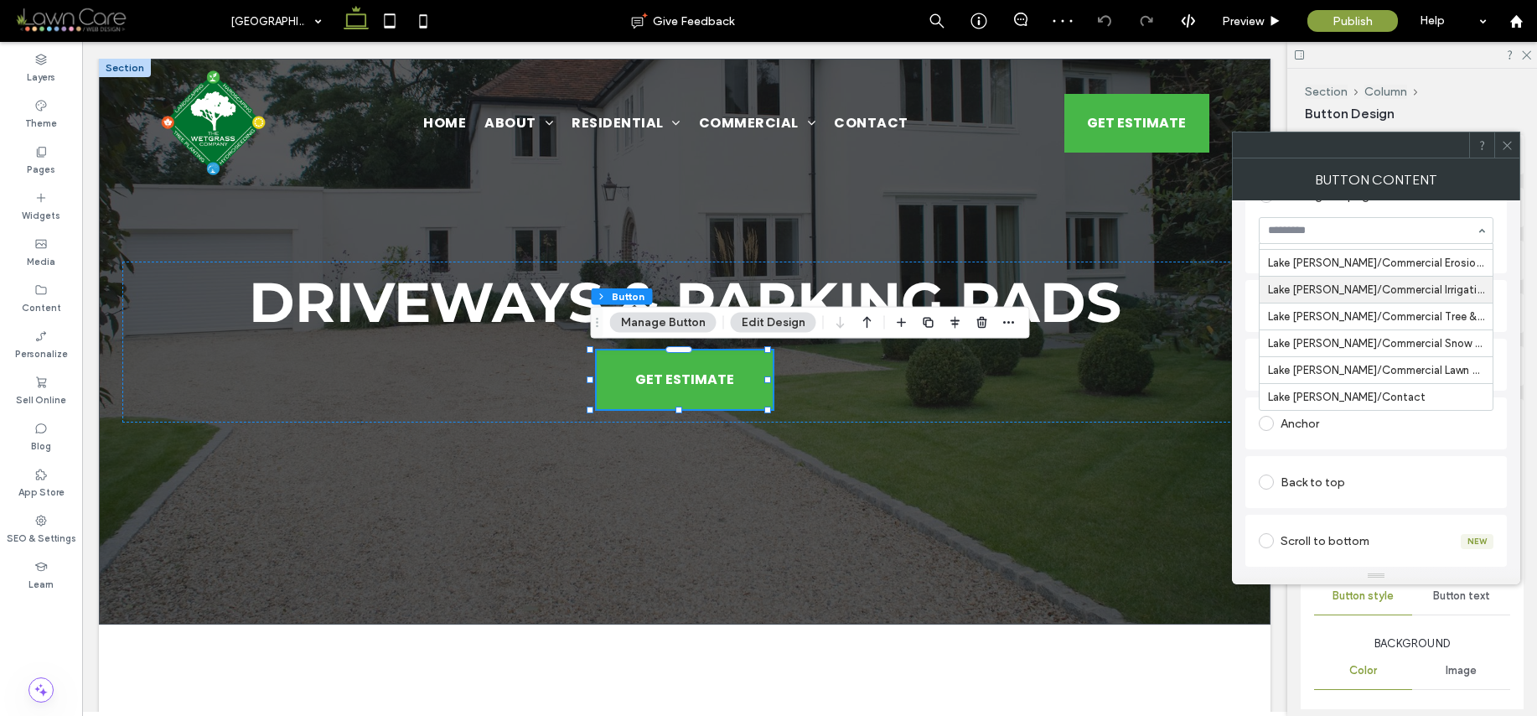
scroll to position [384, 0]
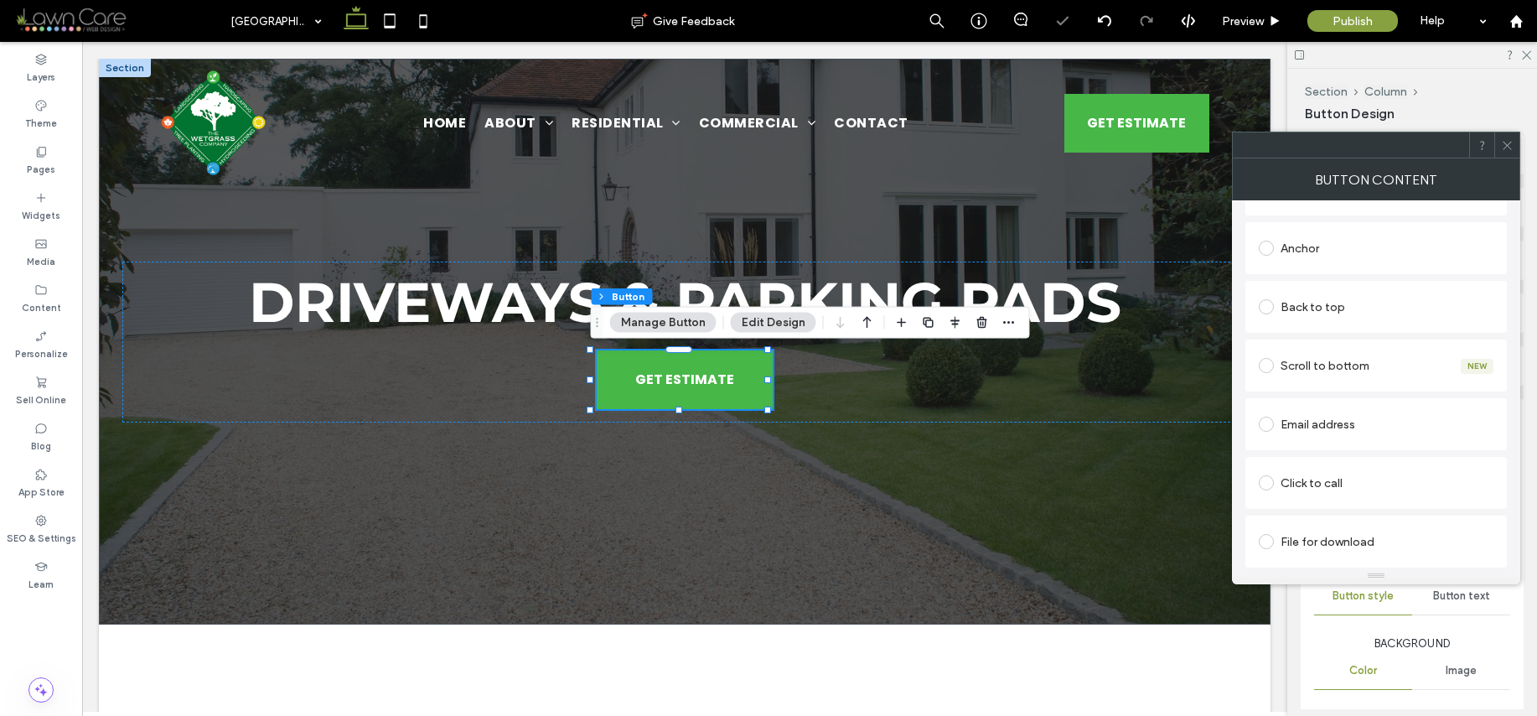
click at [1512, 145] on icon at bounding box center [1507, 145] width 13 height 13
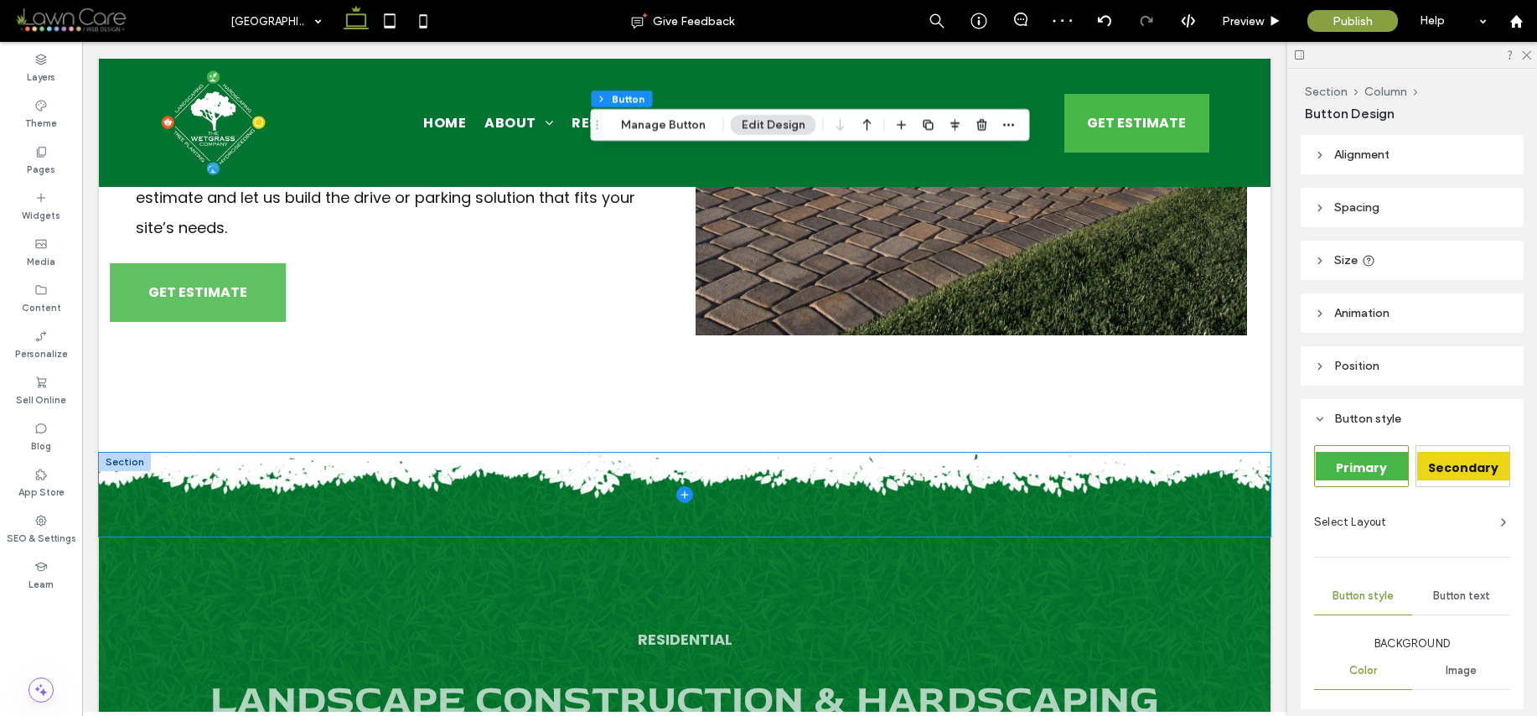
scroll to position [982, 0]
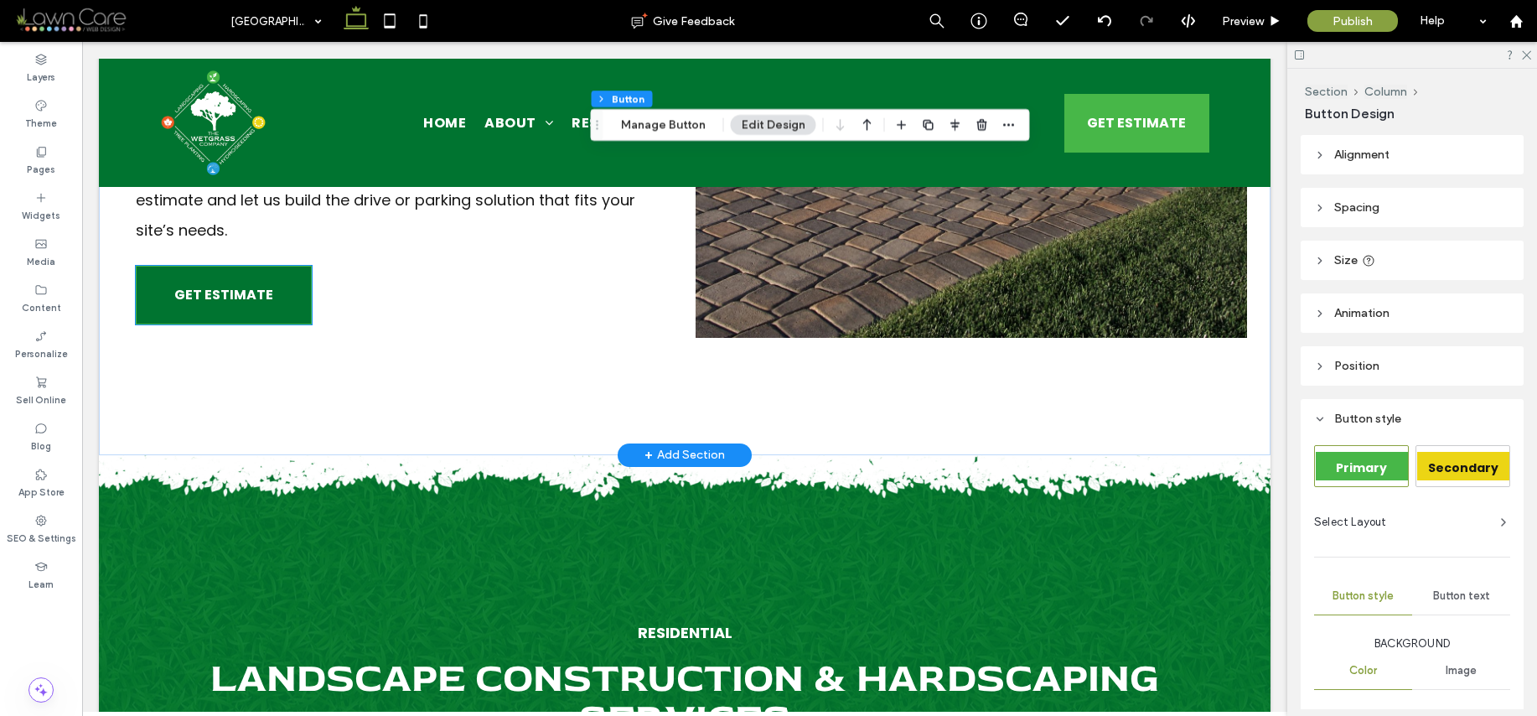
click at [210, 282] on span "GET ESTIMATE" at bounding box center [223, 295] width 99 height 38
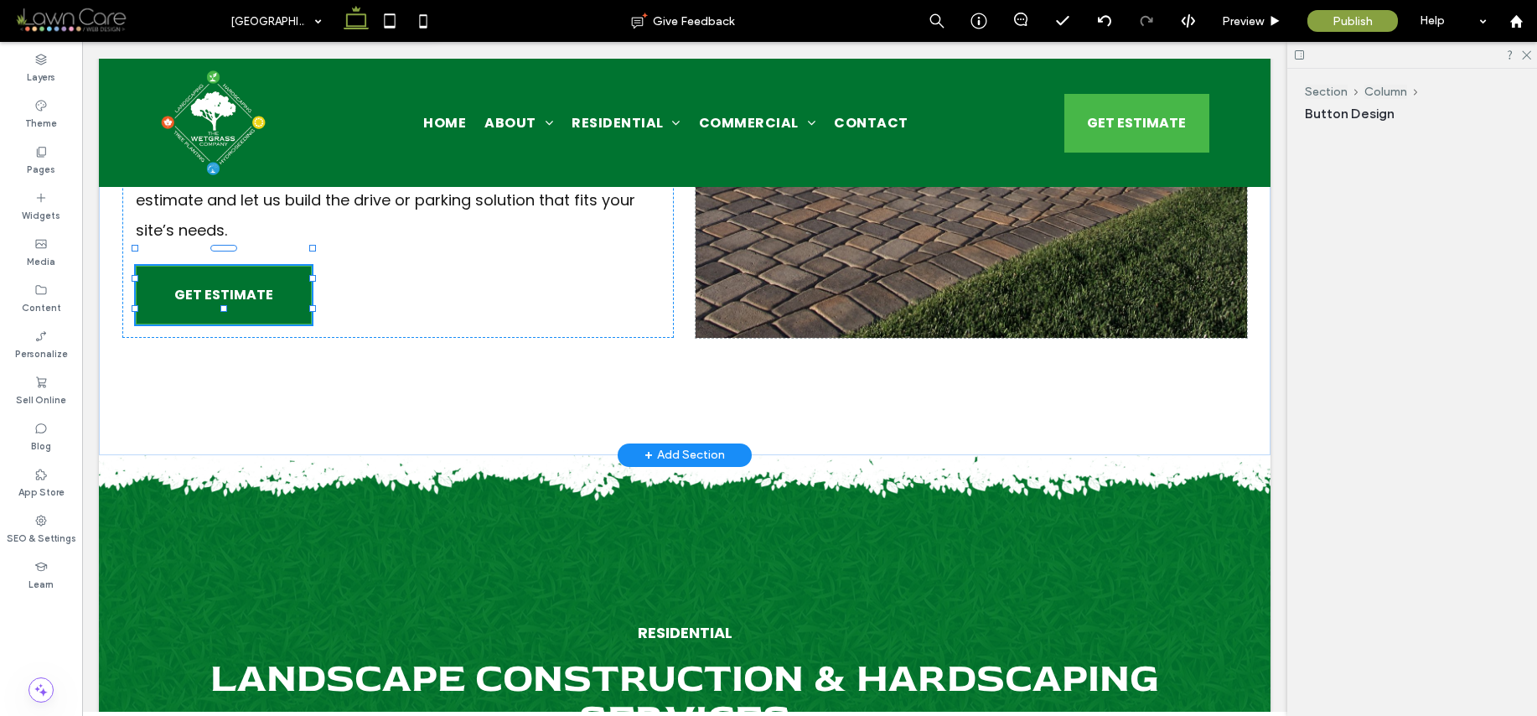
click at [210, 282] on div "GET ESTIMATE" at bounding box center [224, 295] width 176 height 59
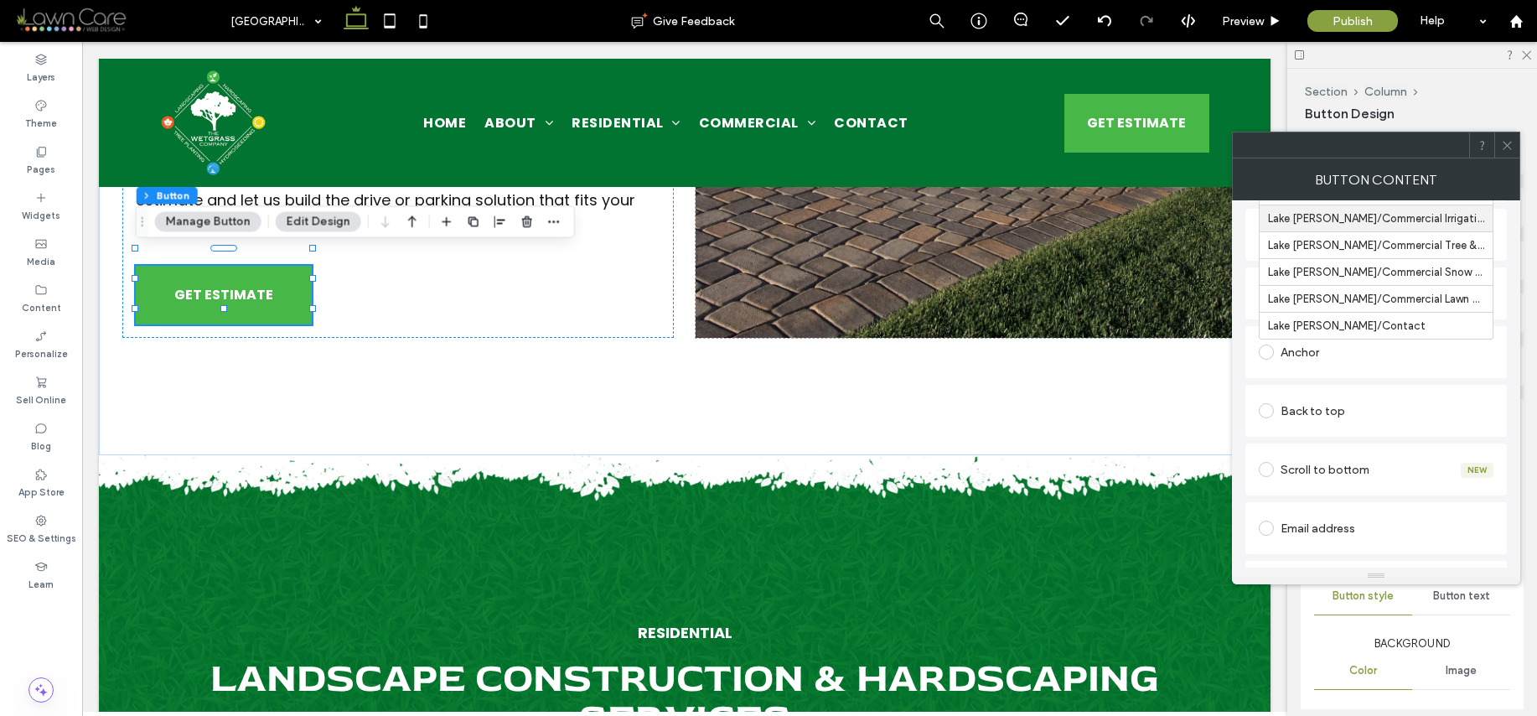
scroll to position [287, 0]
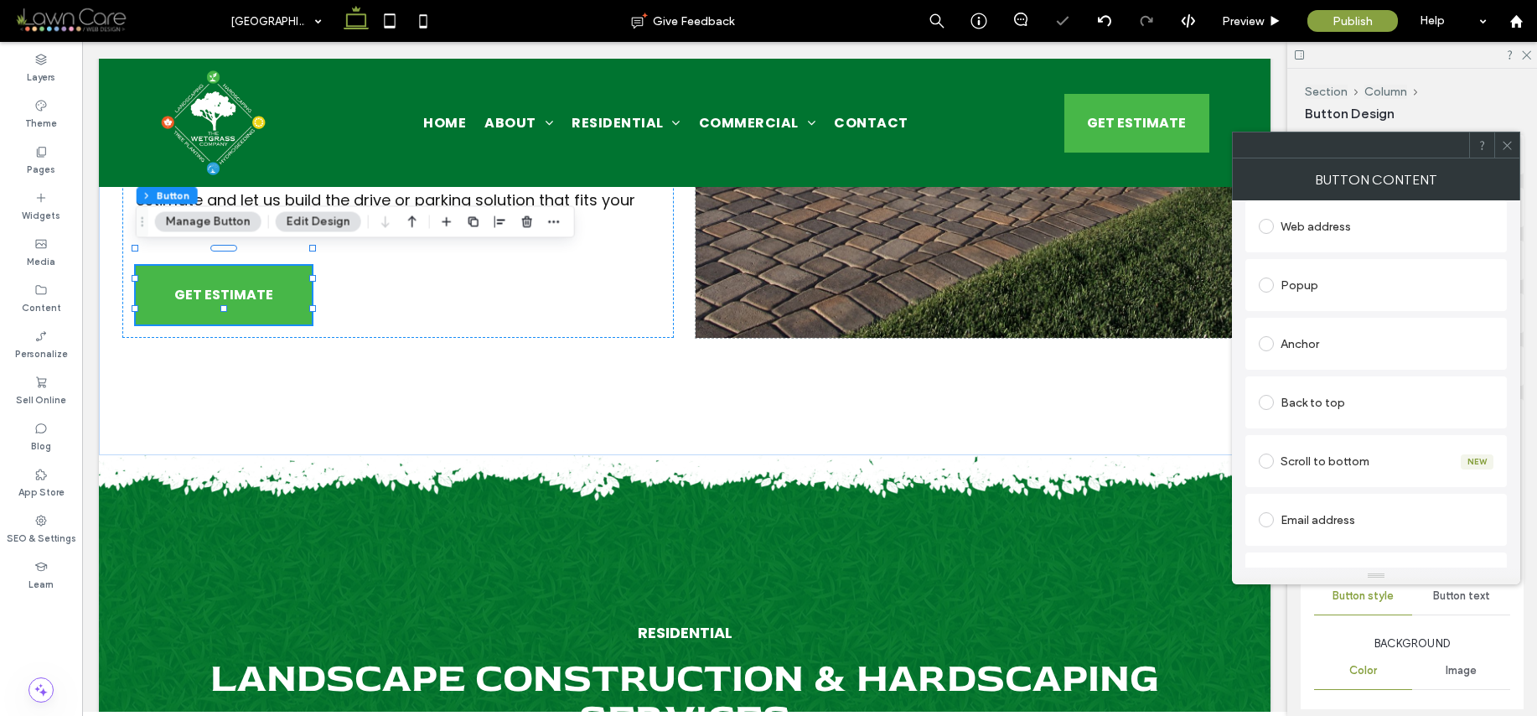
click at [1522, 139] on div "Alignment Spacing Set margins and padding 0px 0% 0px 0% * % 0px 0px 0px Clear a…" at bounding box center [1418, 422] width 234 height 574
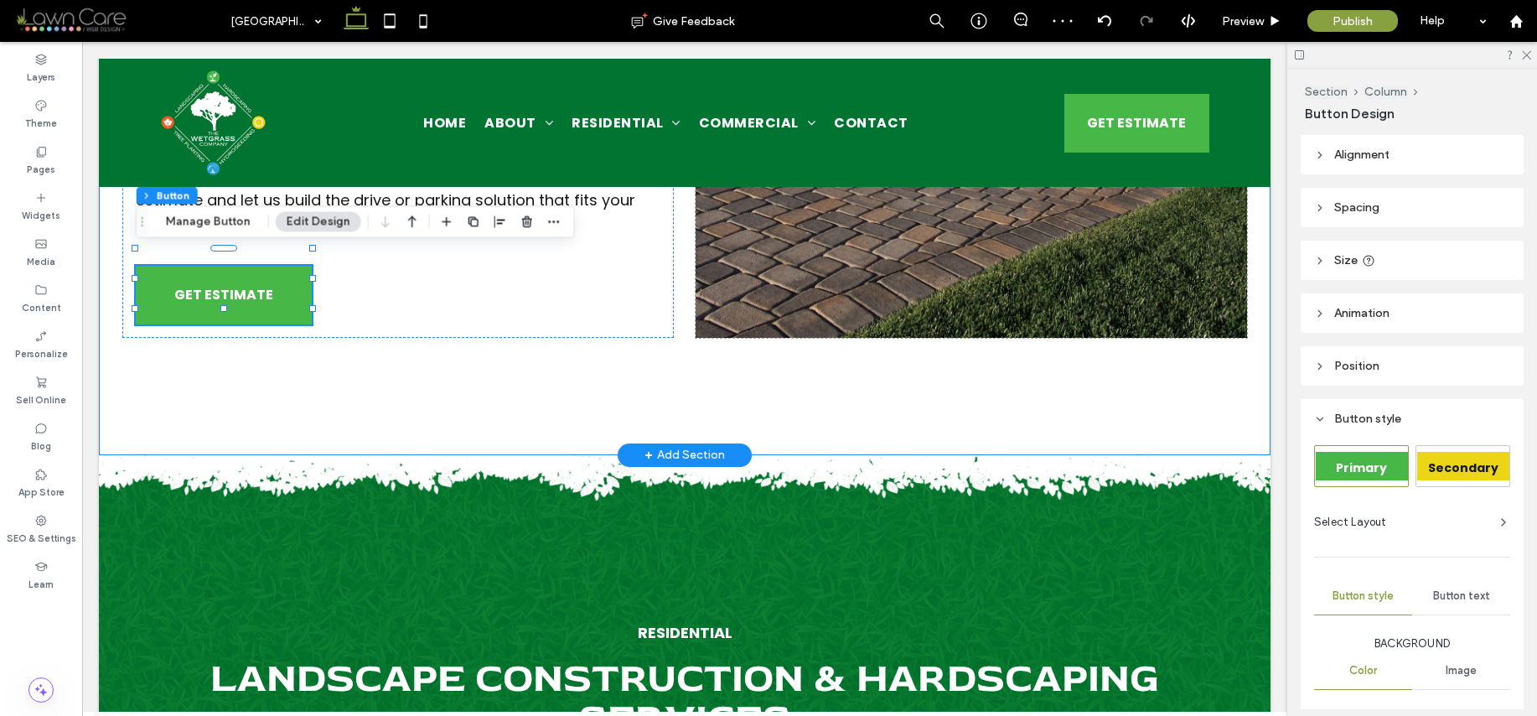
click at [142, 397] on div "Driveway & Parking Pad Installation We install driveways and parking pads that …" at bounding box center [685, 48] width 1172 height 813
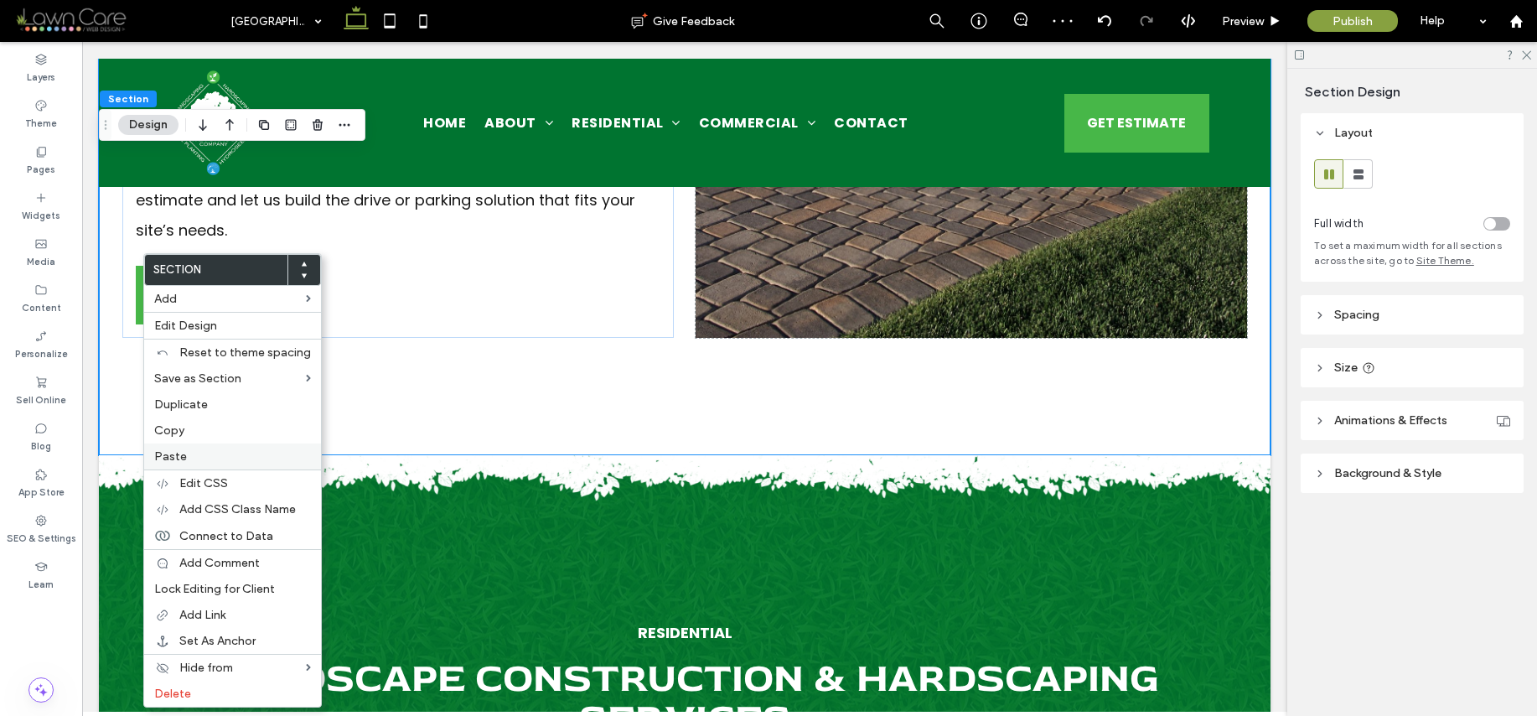
click at [175, 458] on span "Paste" at bounding box center [170, 456] width 33 height 14
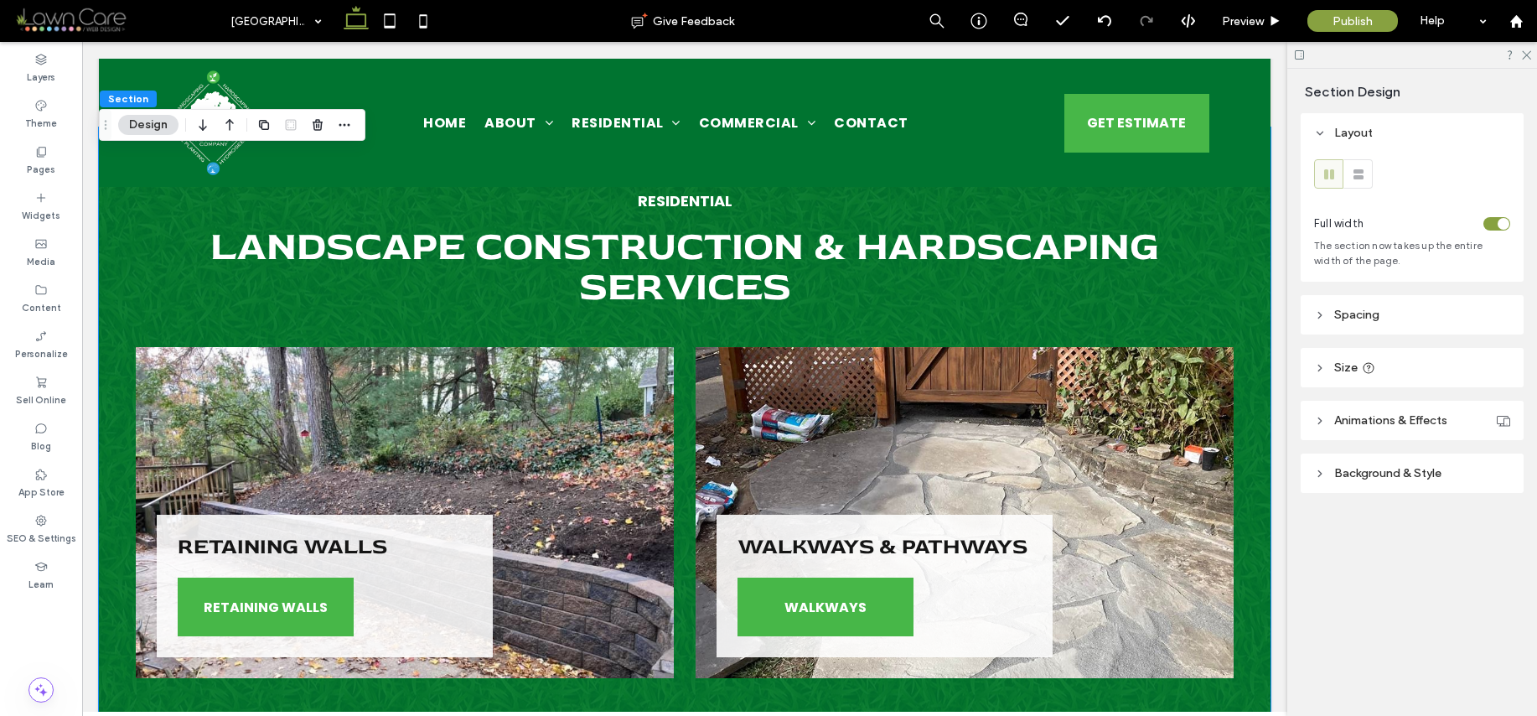
scroll to position [3408, 0]
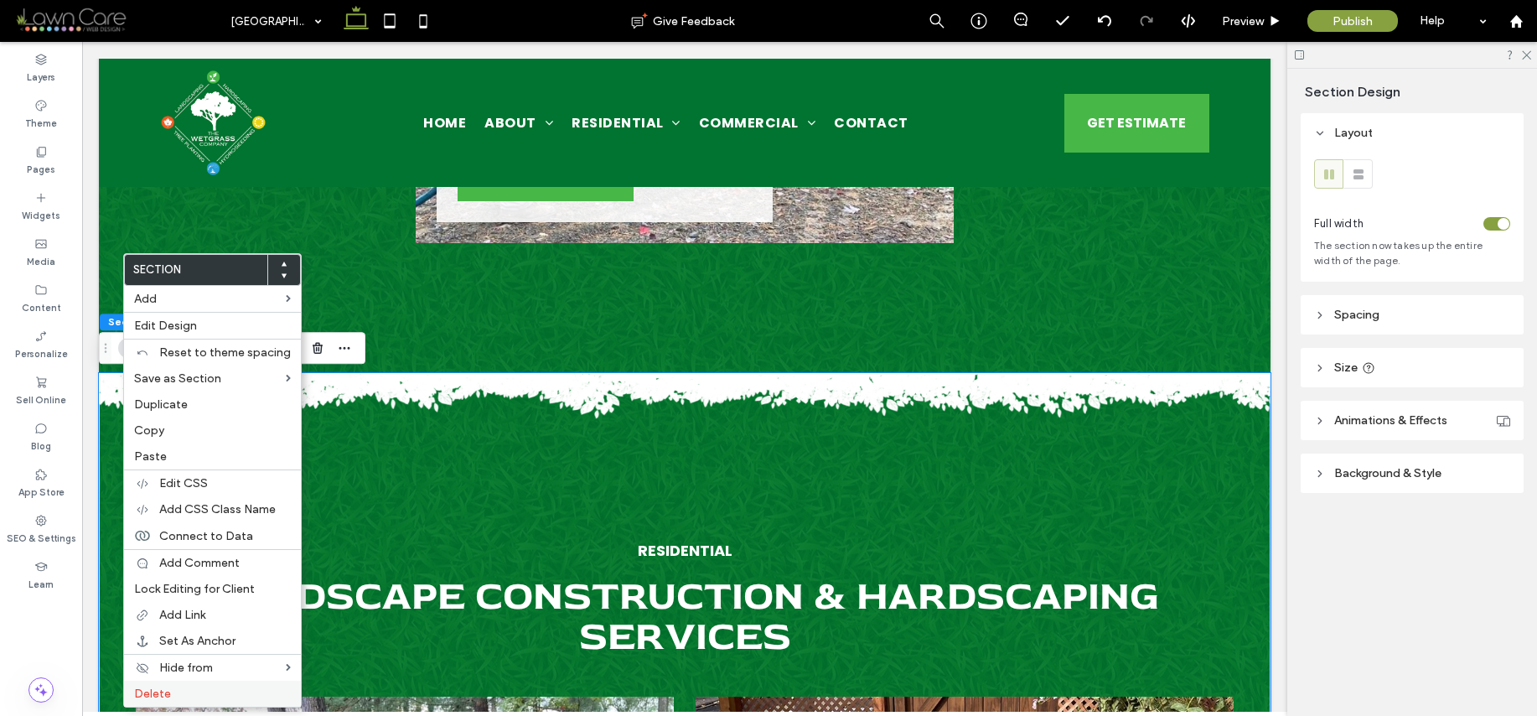
click at [243, 686] on label "Delete" at bounding box center [212, 693] width 157 height 14
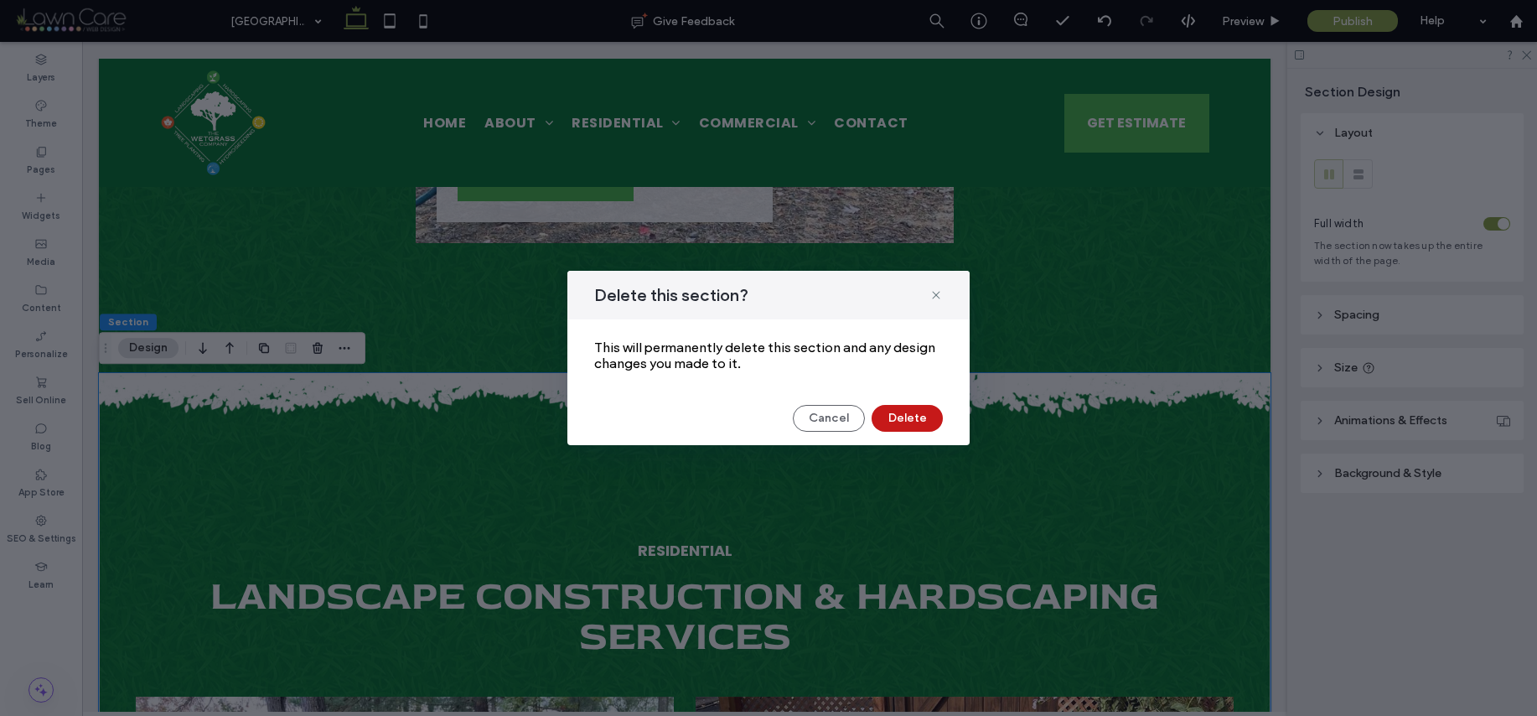
click at [882, 428] on button "Delete" at bounding box center [907, 418] width 71 height 27
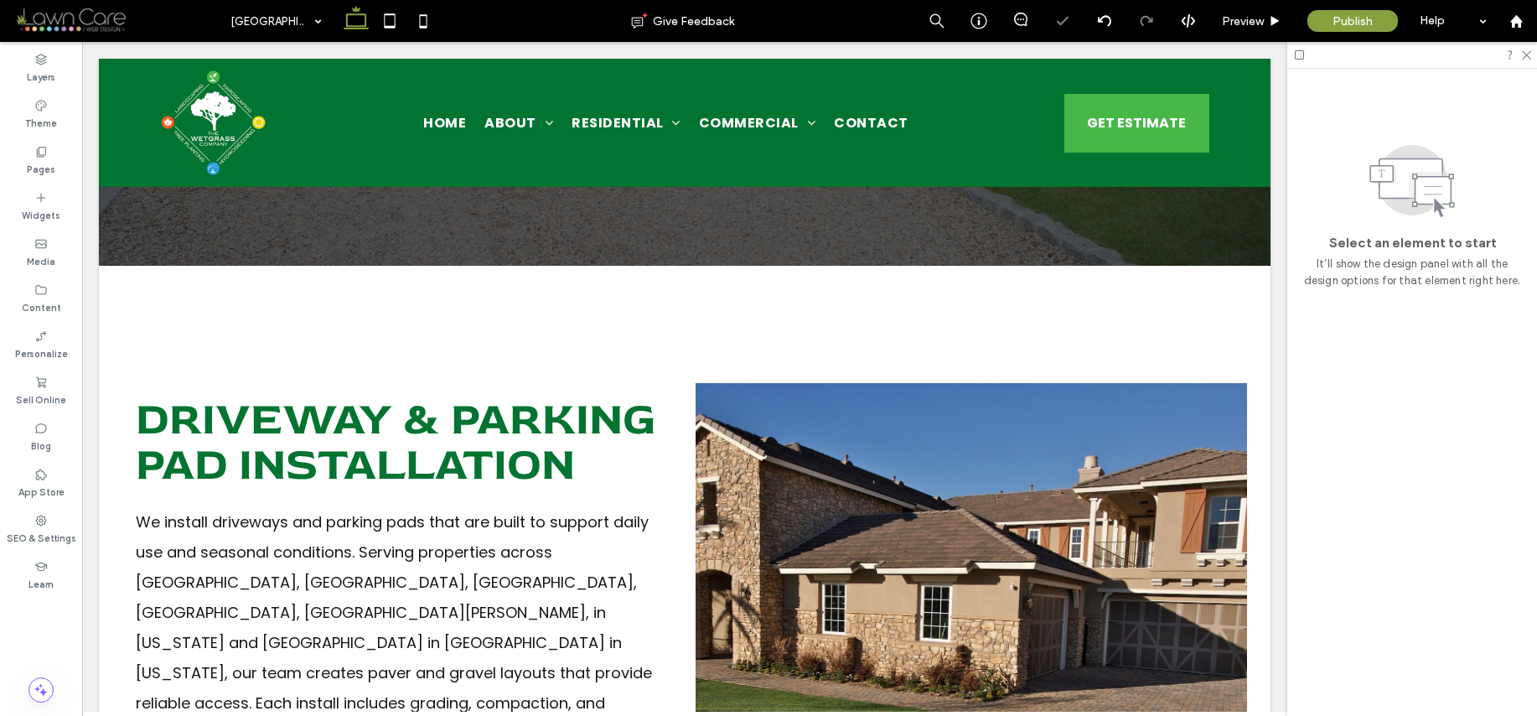
scroll to position [0, 0]
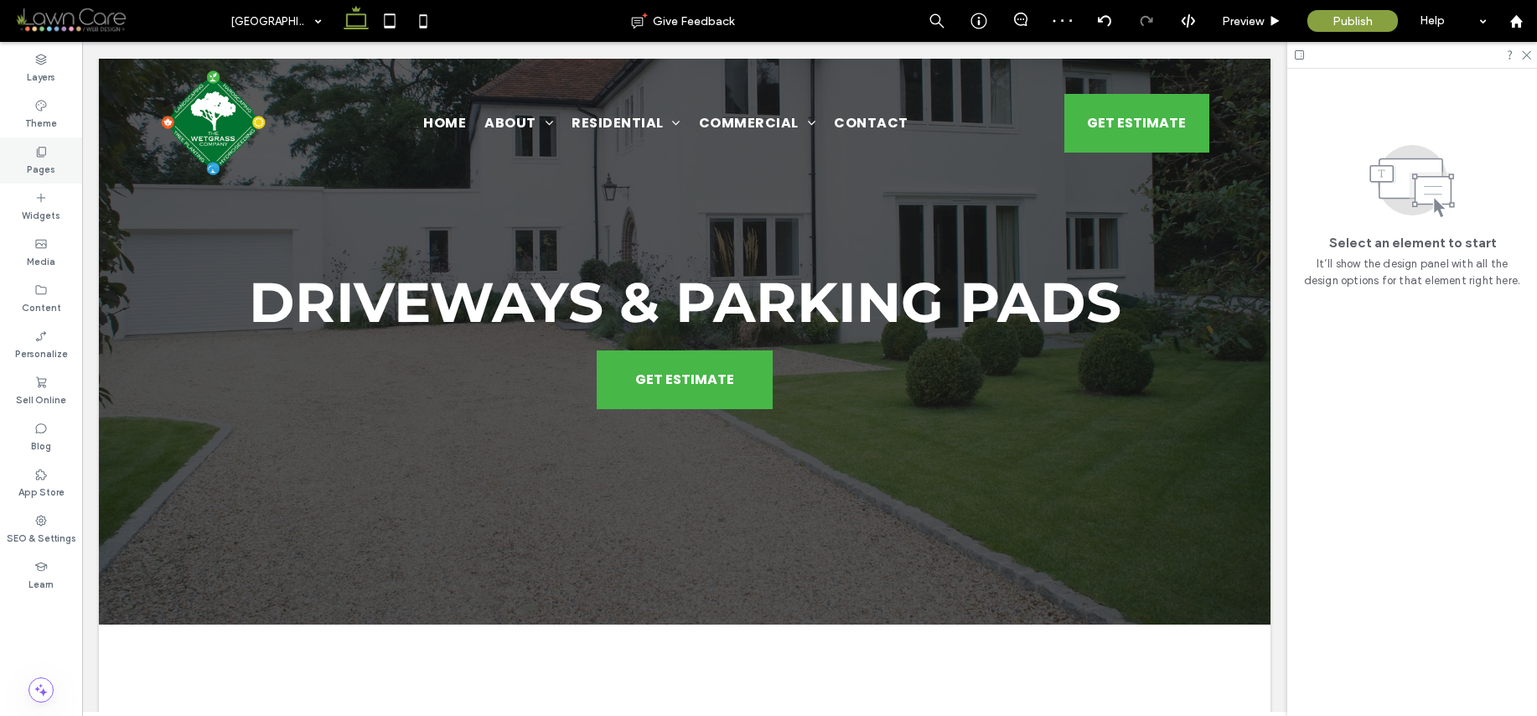
click at [44, 168] on label "Pages" at bounding box center [41, 167] width 28 height 18
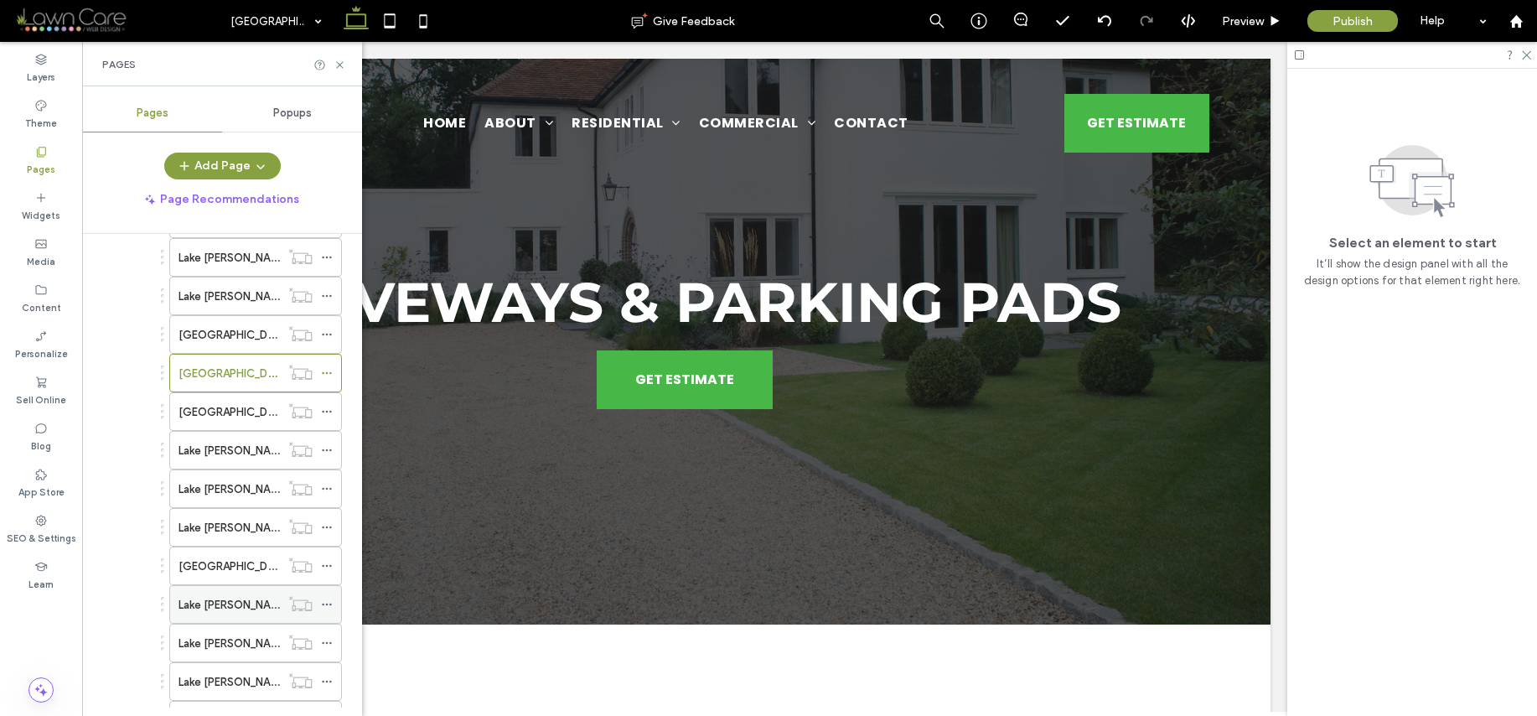
scroll to position [507, 0]
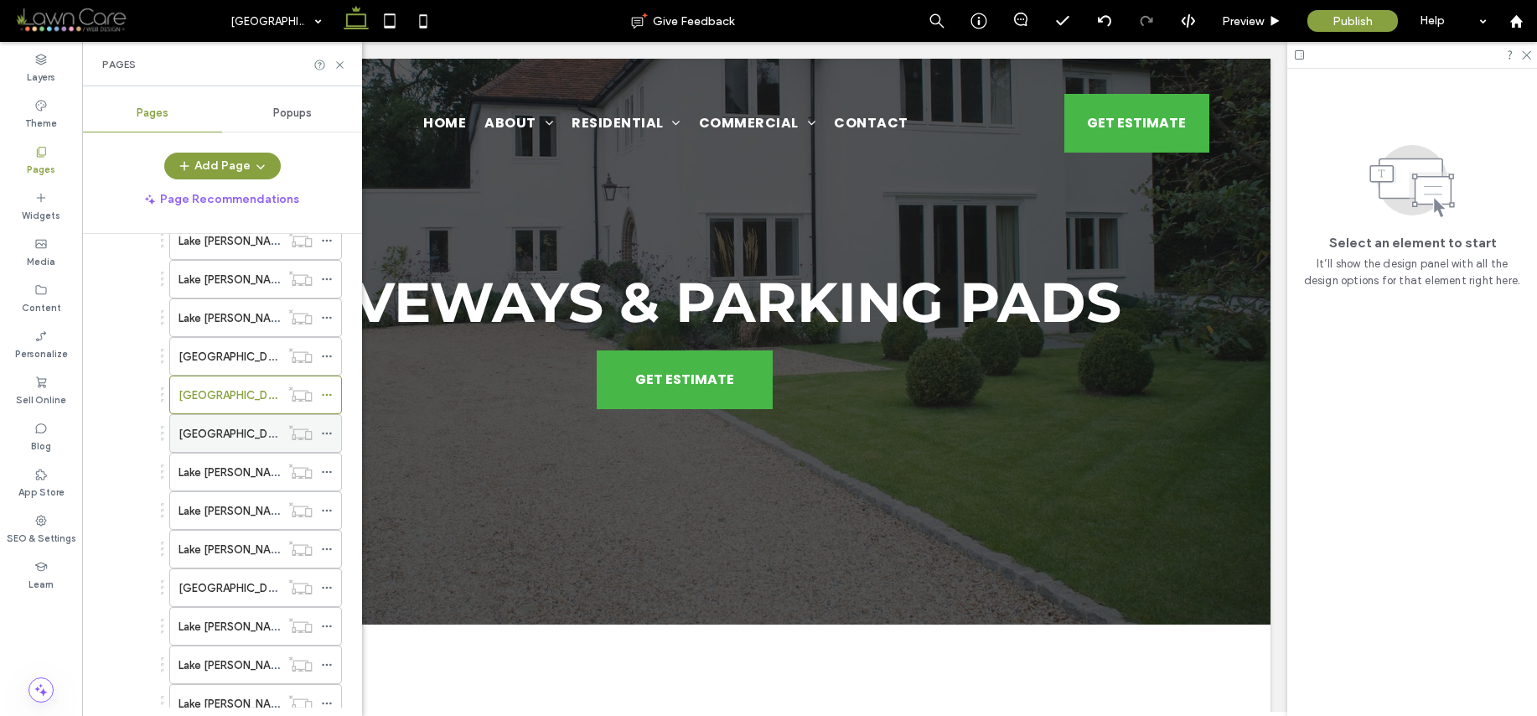
click at [258, 433] on label "[GEOGRAPHIC_DATA][PERSON_NAME]/Garden Beds & Borders" at bounding box center [339, 433] width 320 height 29
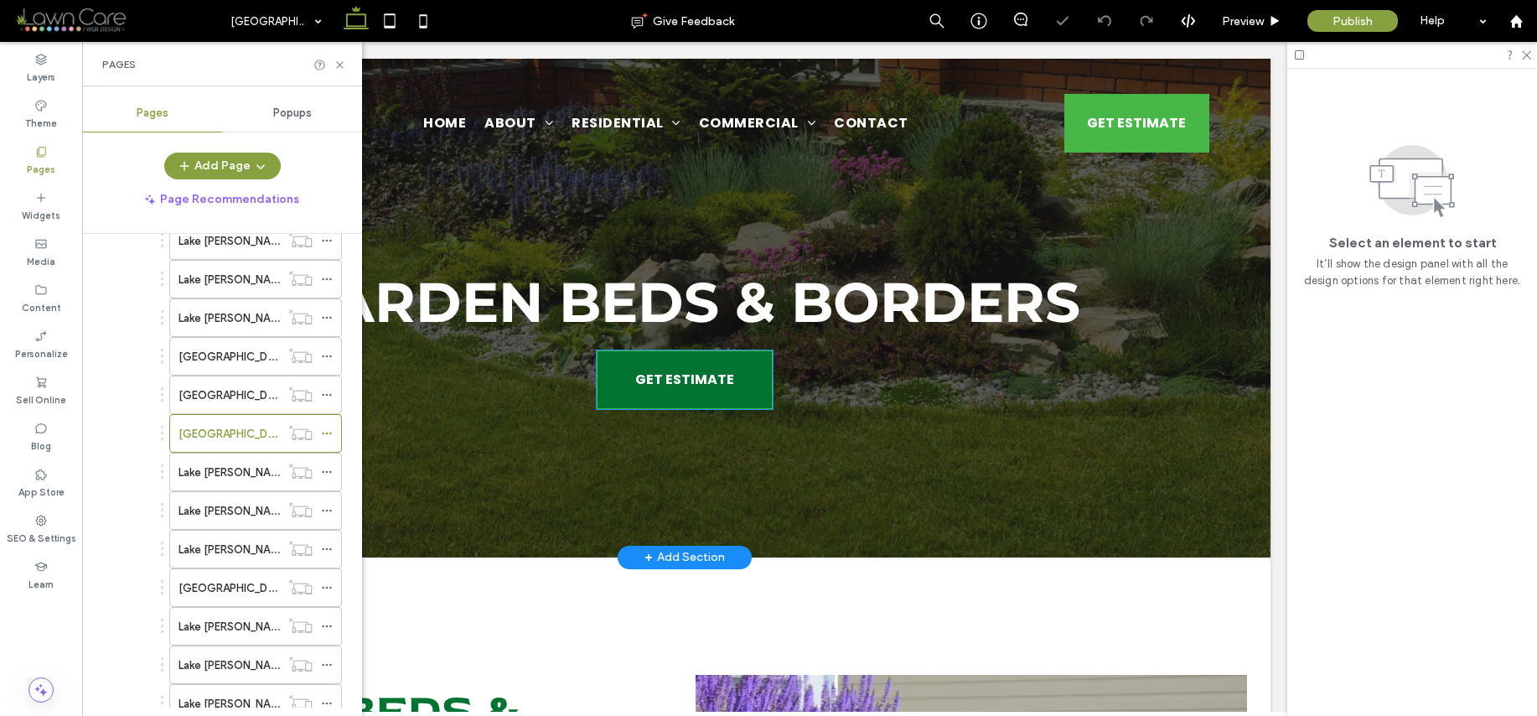
click at [695, 382] on span "GET ESTIMATE" at bounding box center [684, 379] width 99 height 38
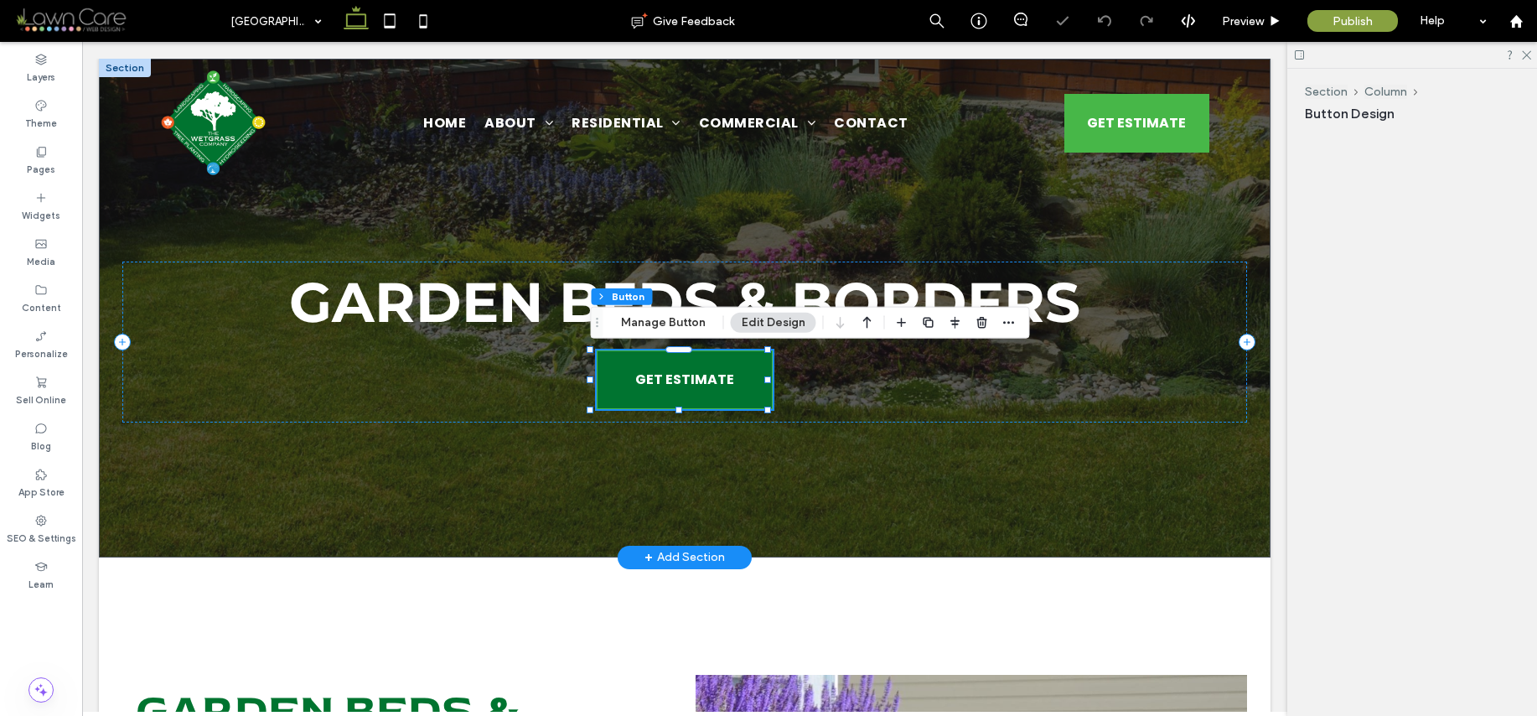
click at [695, 382] on span "GET ESTIMATE" at bounding box center [684, 379] width 99 height 38
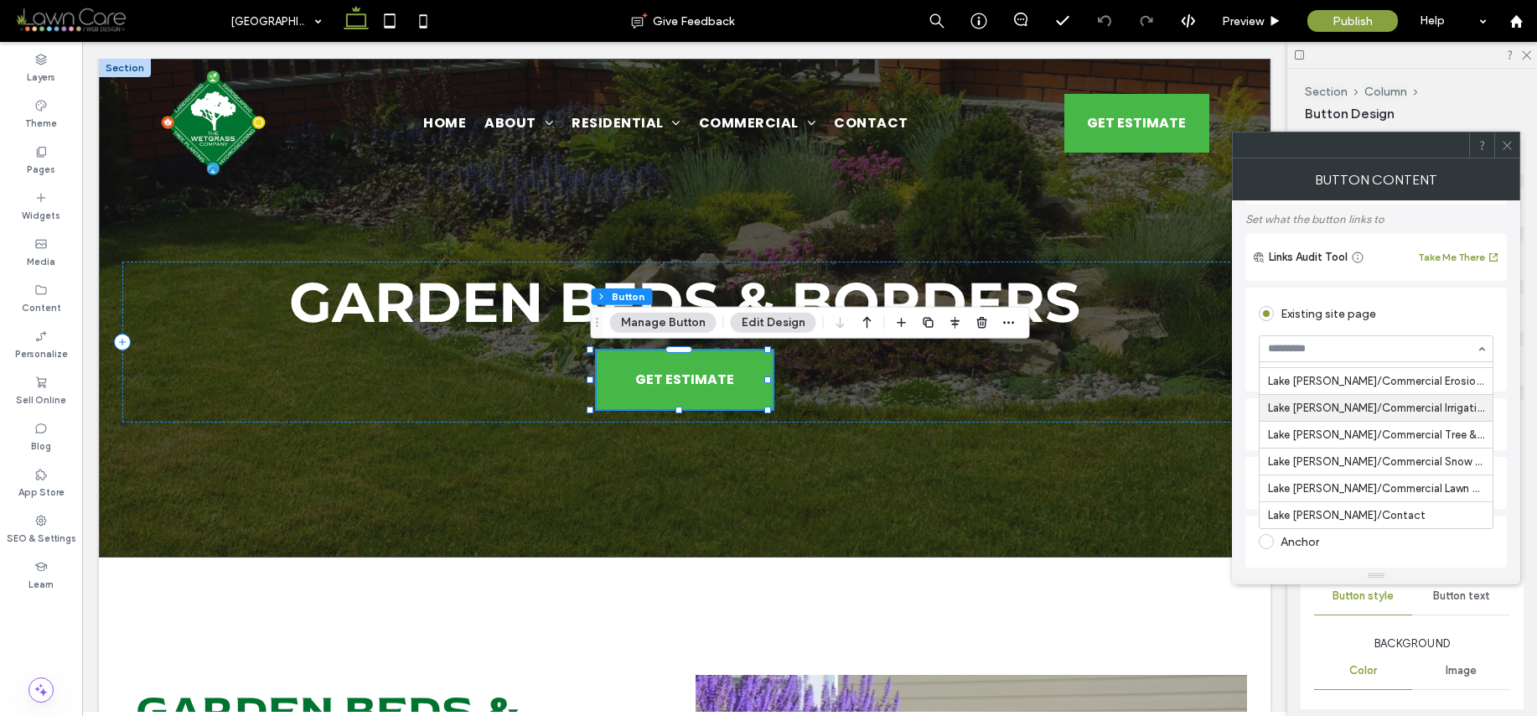
scroll to position [106, 0]
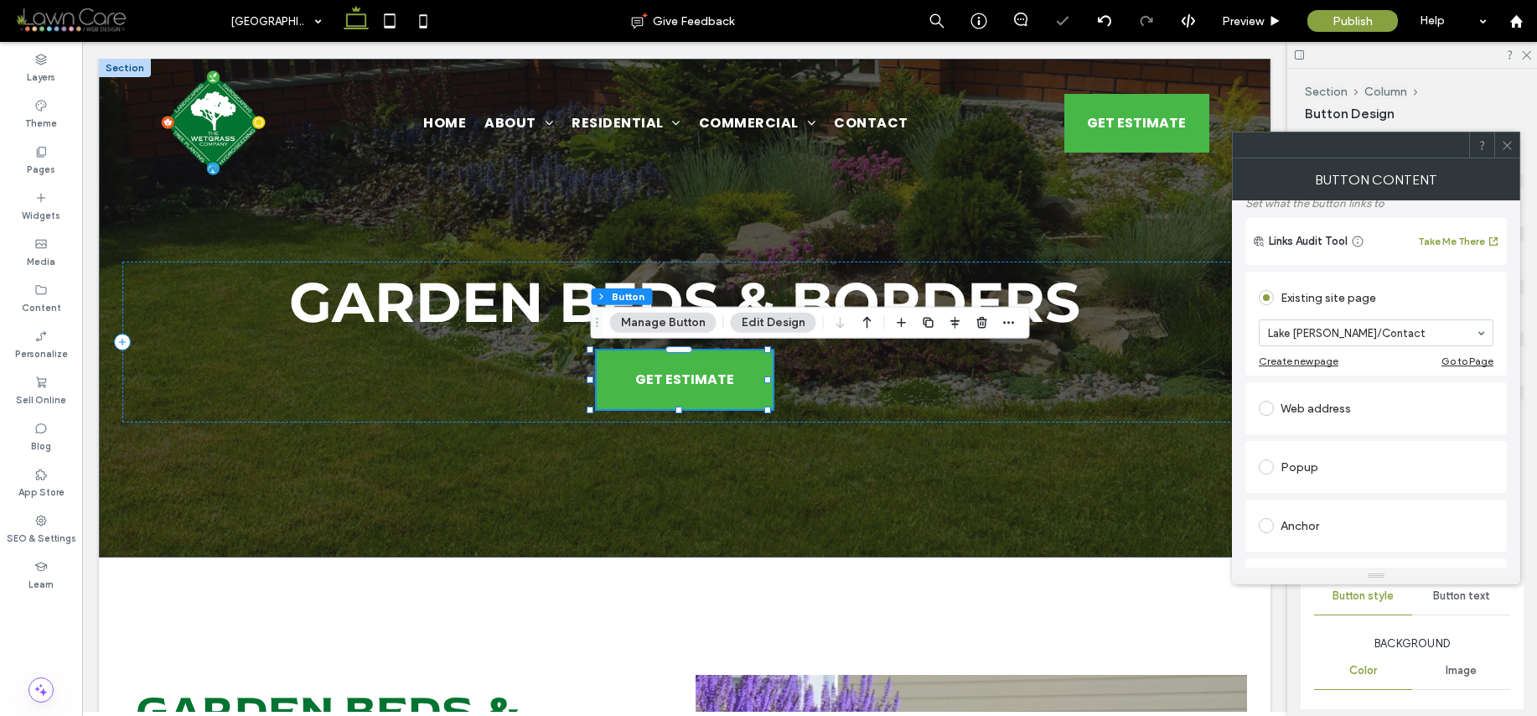
click at [1508, 143] on icon at bounding box center [1507, 145] width 13 height 13
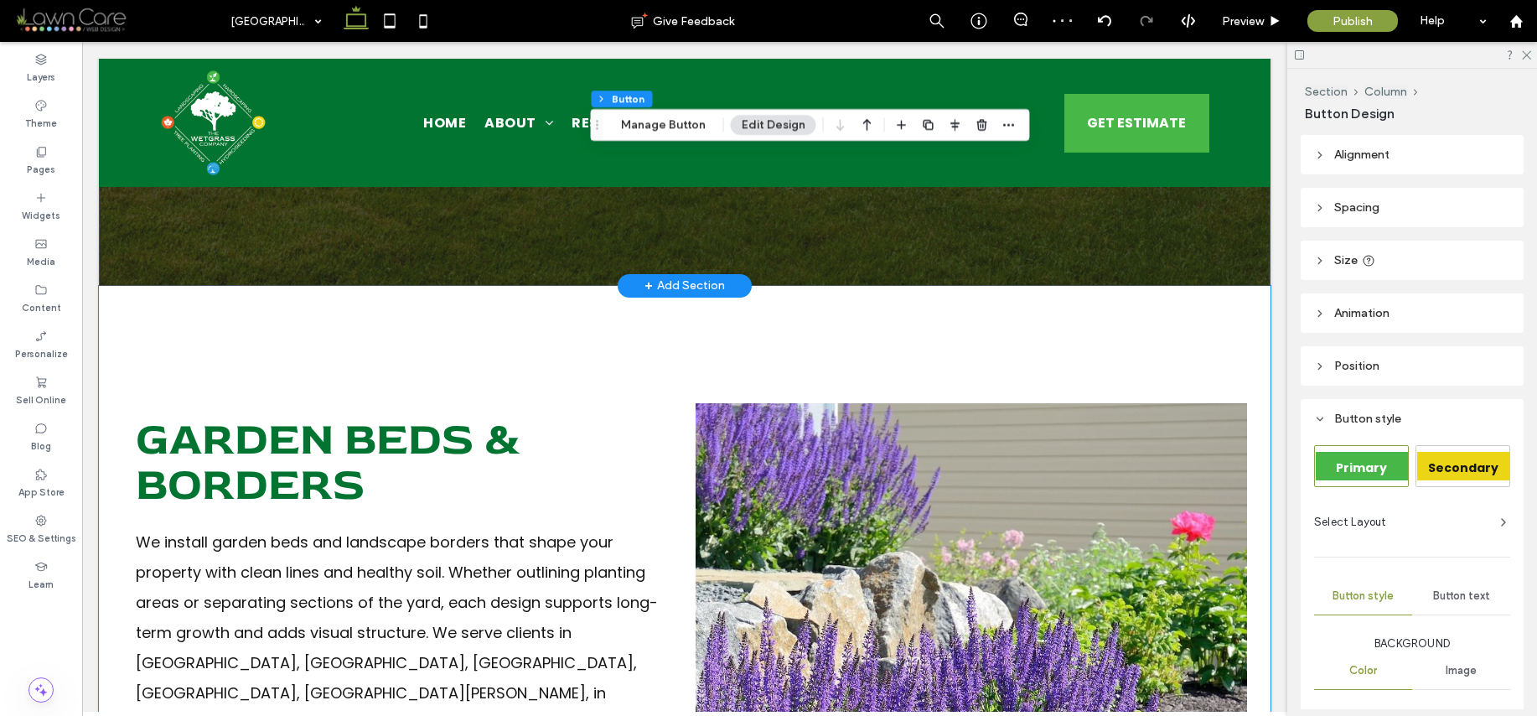
scroll to position [249, 0]
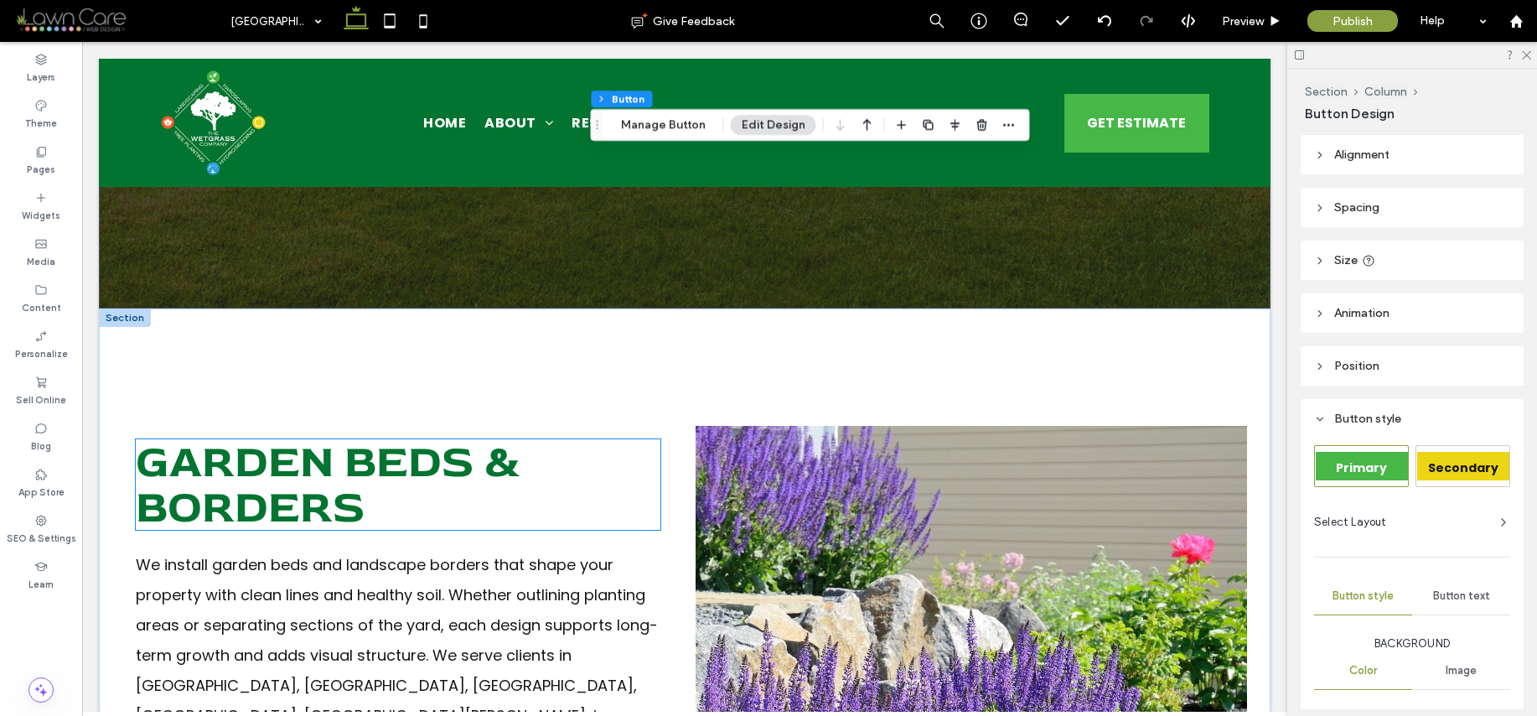
click at [411, 484] on span "Garden Beds & Borders" at bounding box center [329, 484] width 386 height 102
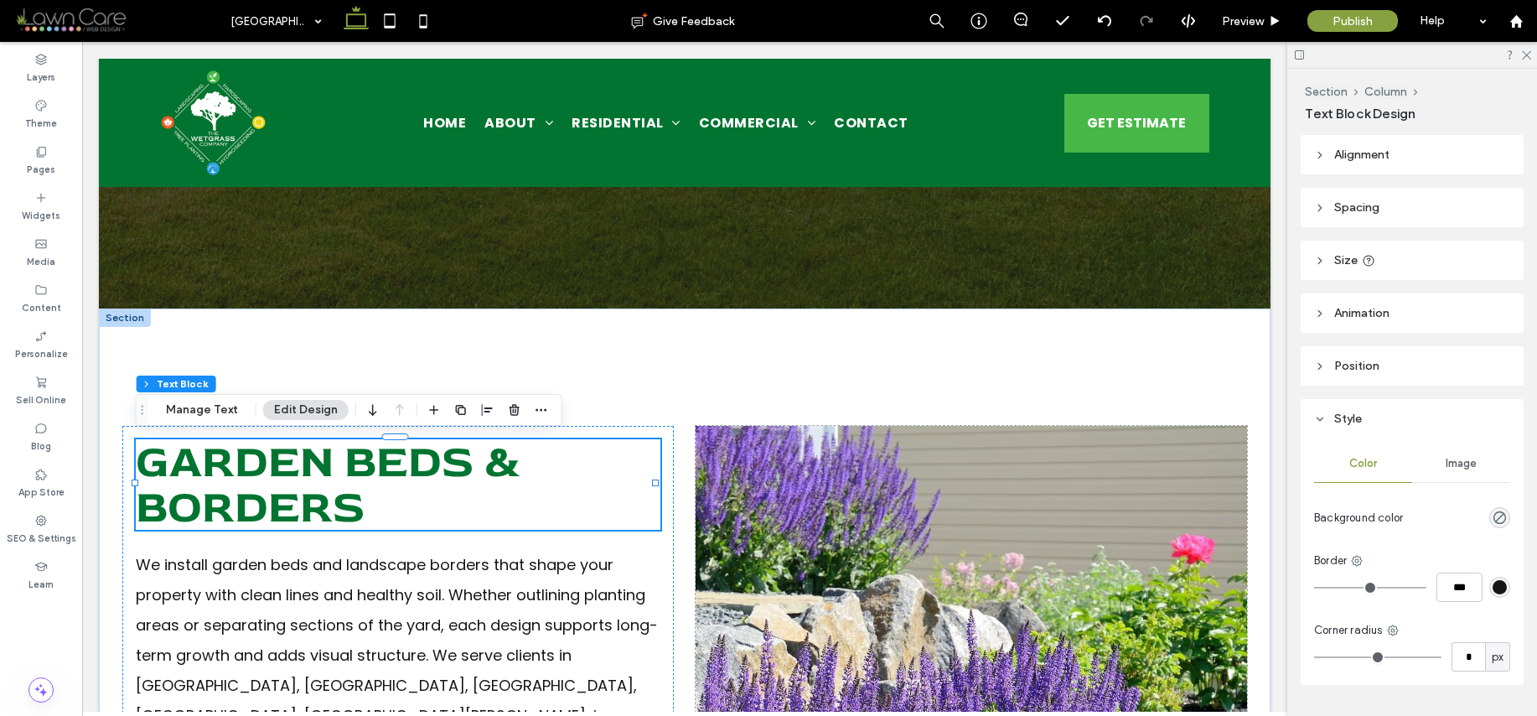
click at [411, 484] on div "Garden Beds & Borders" at bounding box center [398, 484] width 525 height 91
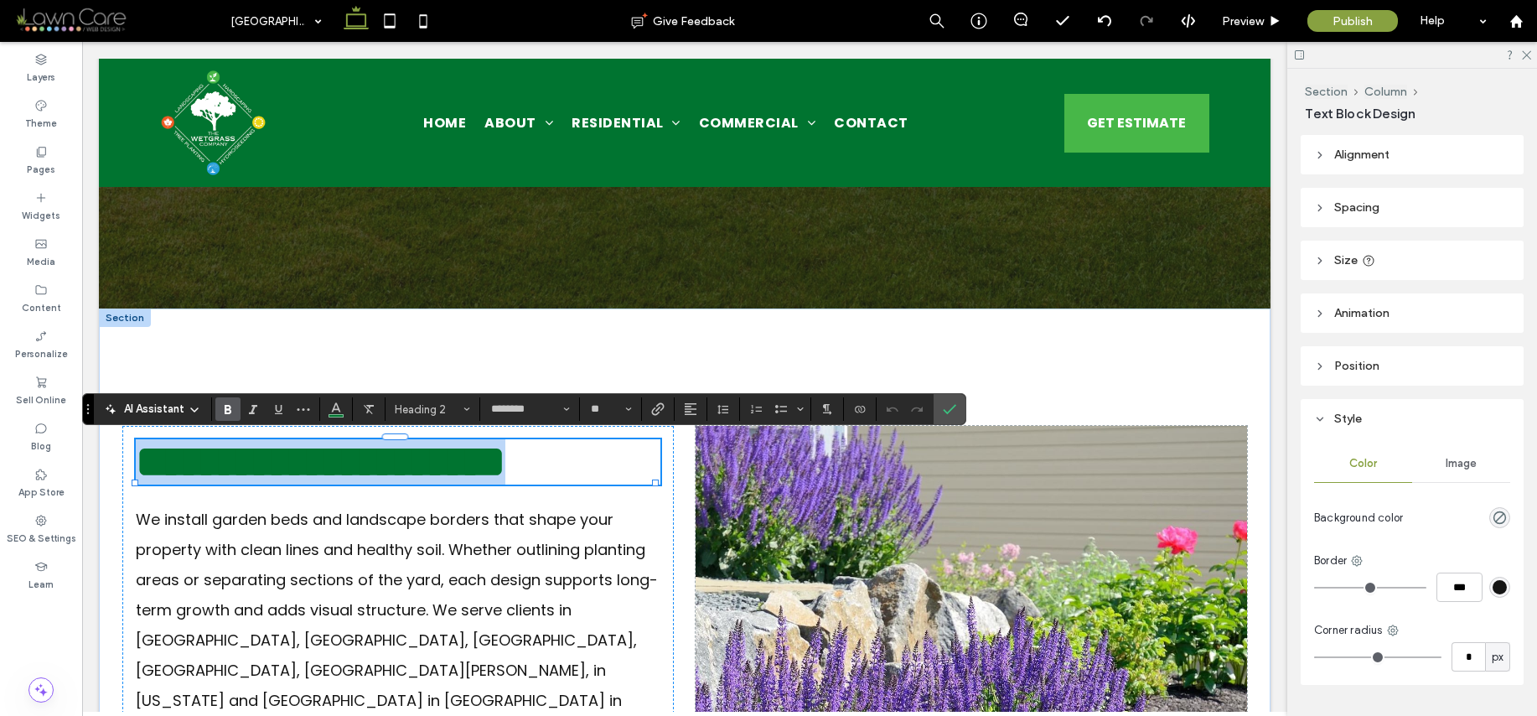
click at [398, 484] on h2 "**********" at bounding box center [398, 461] width 525 height 45
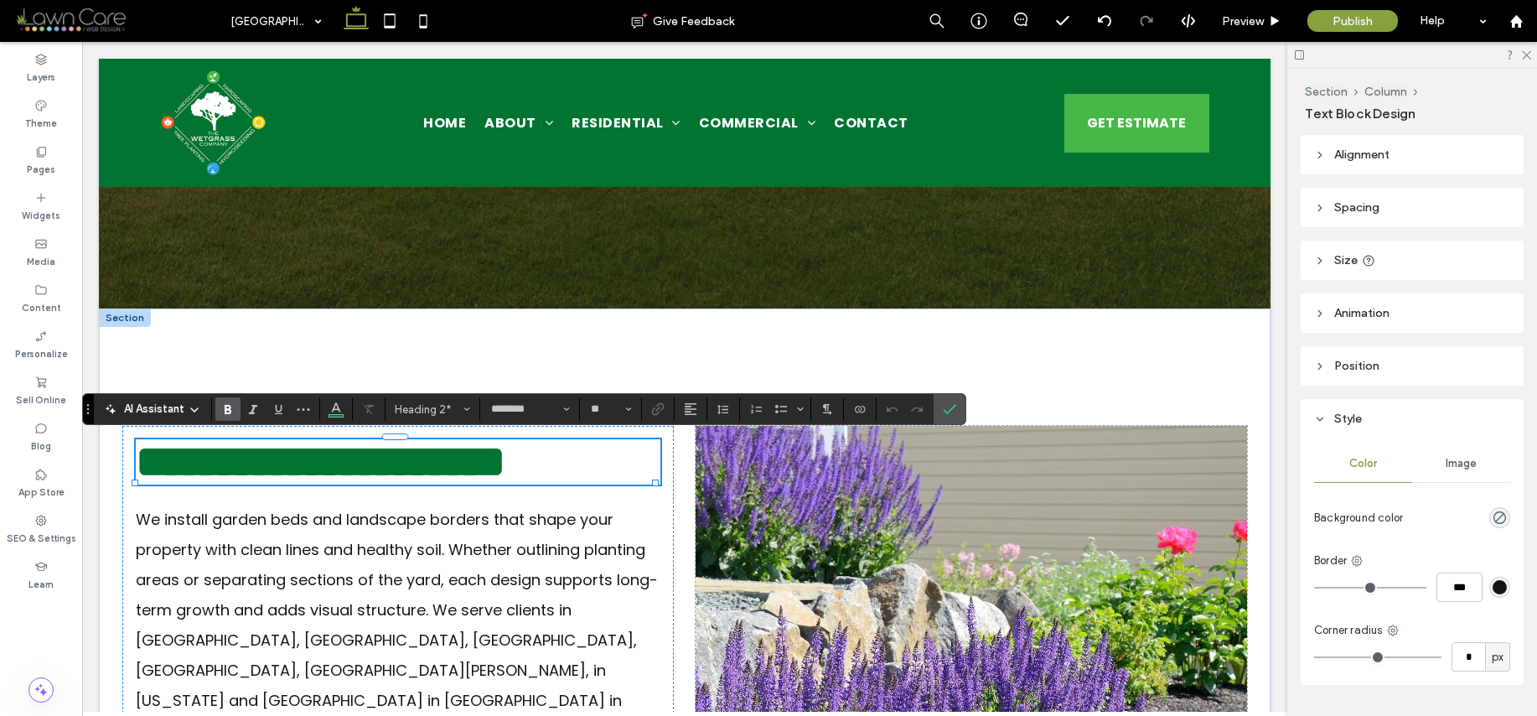
scroll to position [6, 0]
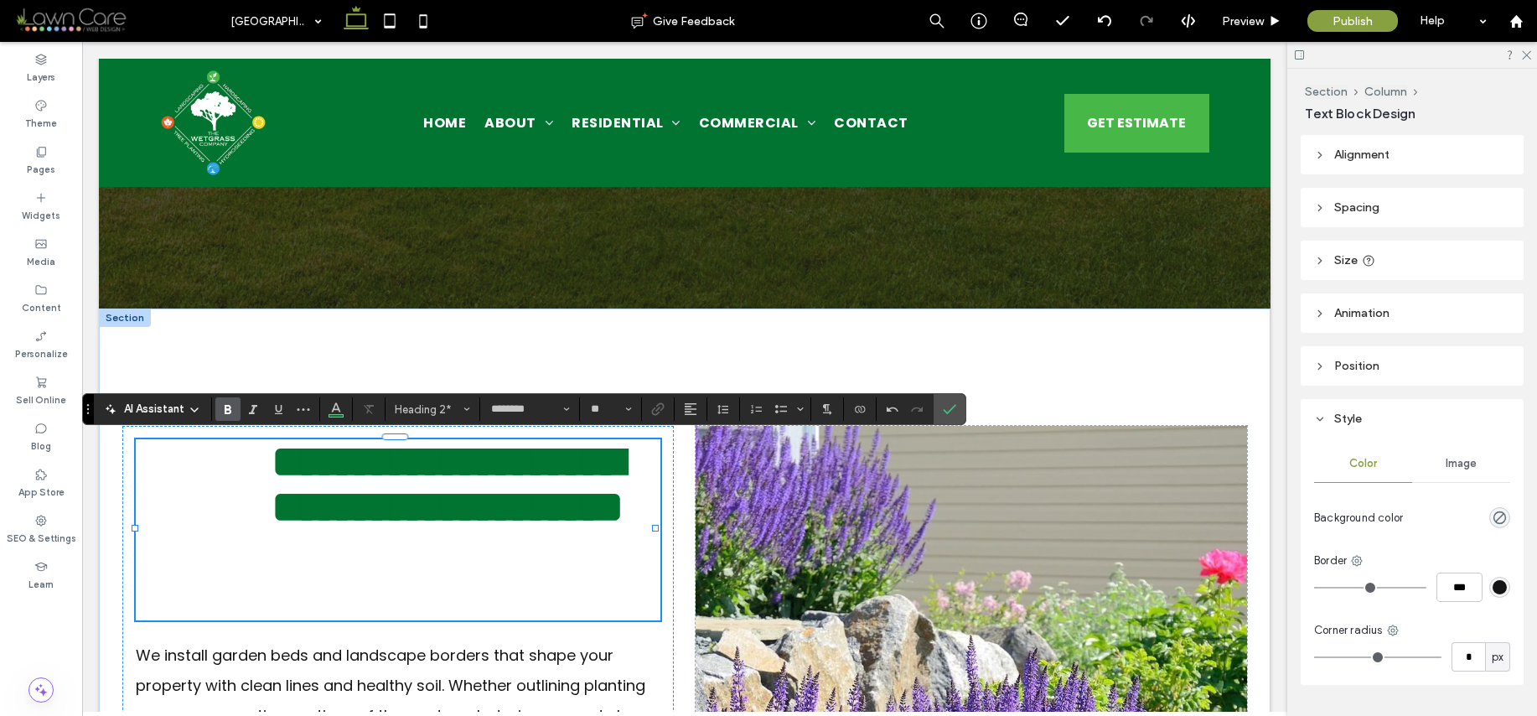
click at [232, 464] on h2 "**********" at bounding box center [395, 484] width 519 height 91
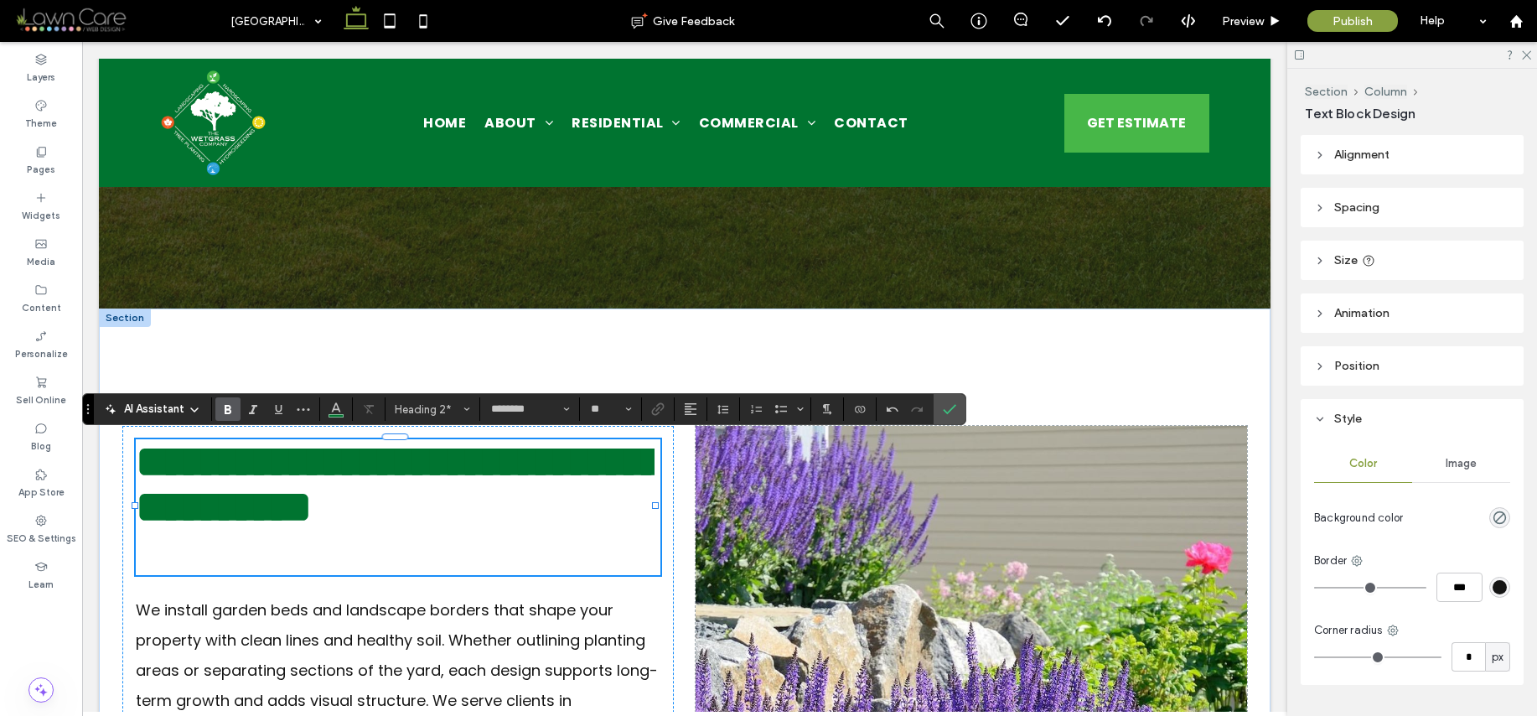
click at [554, 495] on span "**********" at bounding box center [400, 484] width 528 height 90
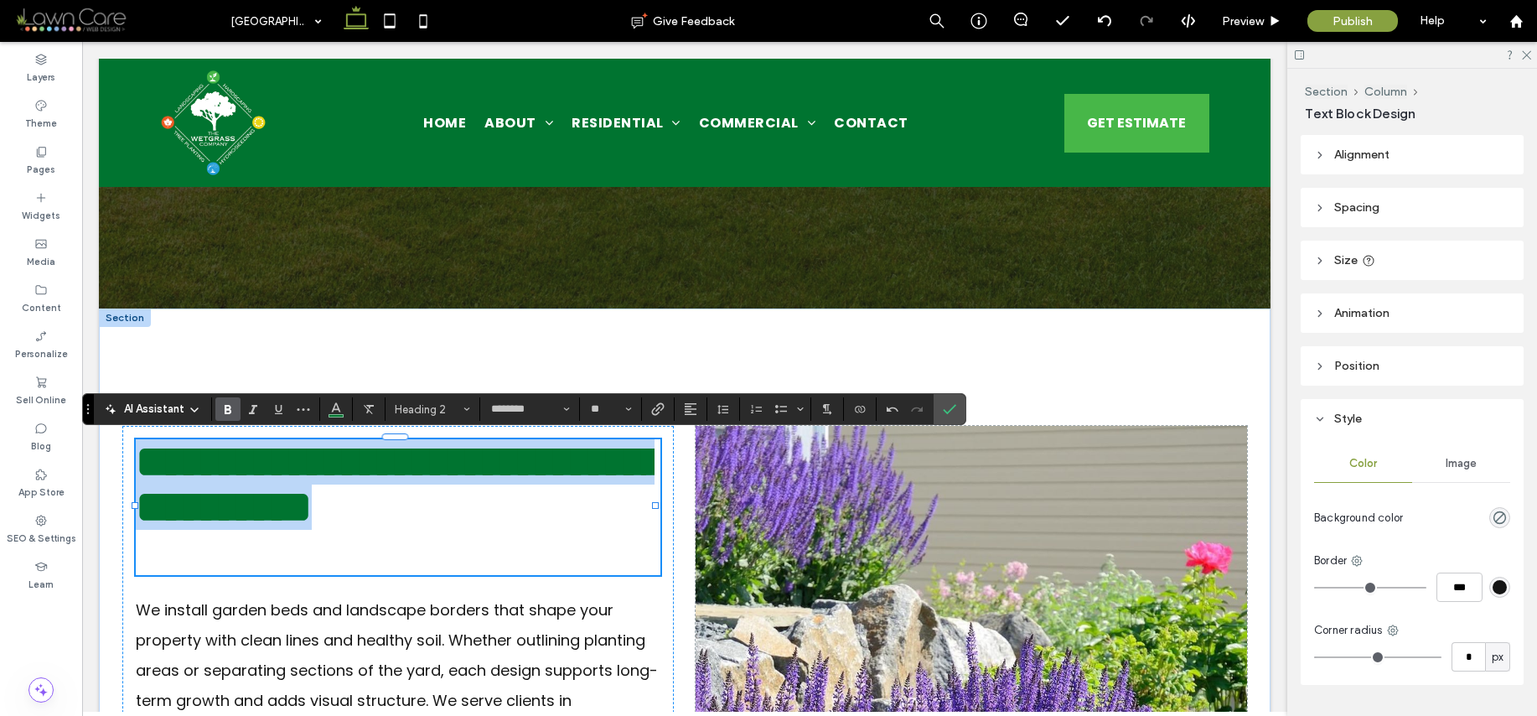
click at [554, 495] on span "**********" at bounding box center [400, 484] width 528 height 90
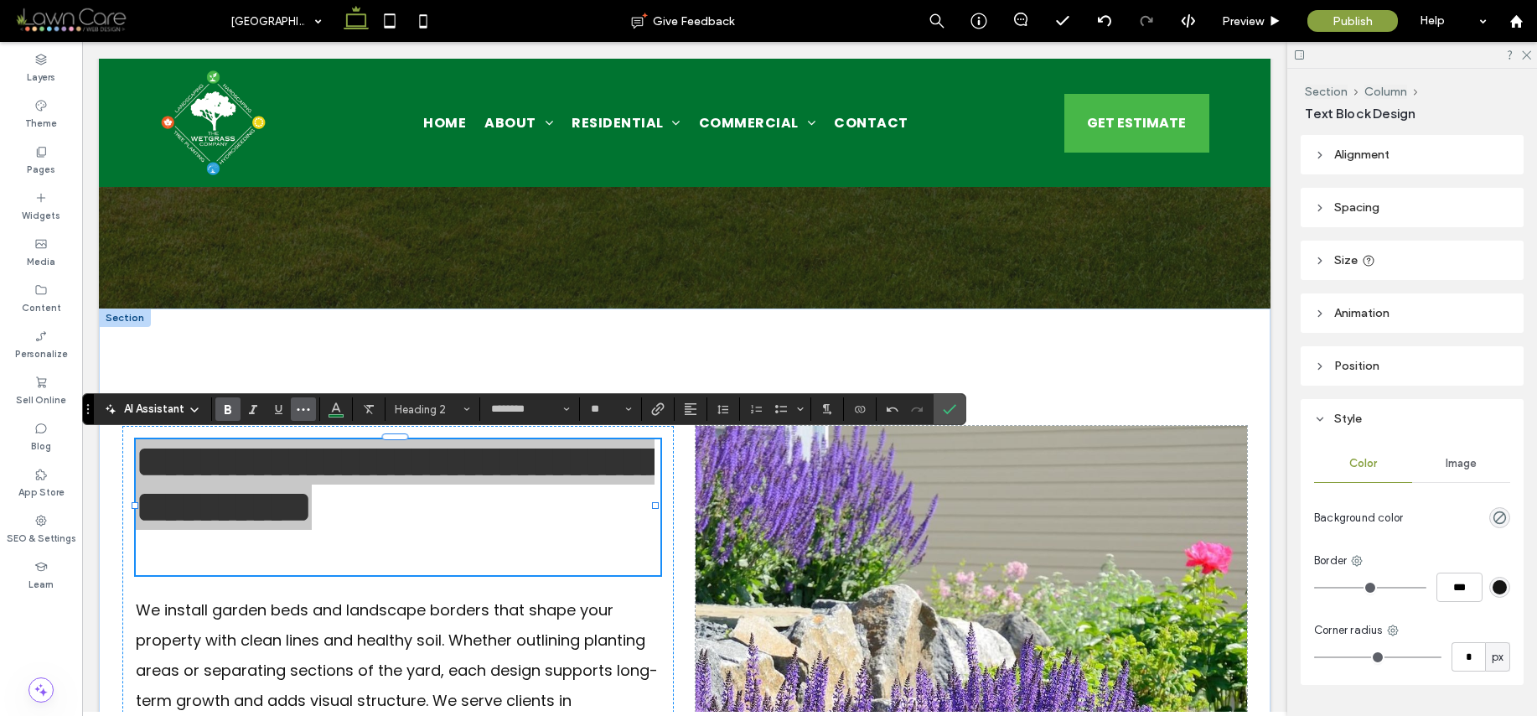
click at [304, 407] on icon "More" at bounding box center [303, 408] width 13 height 13
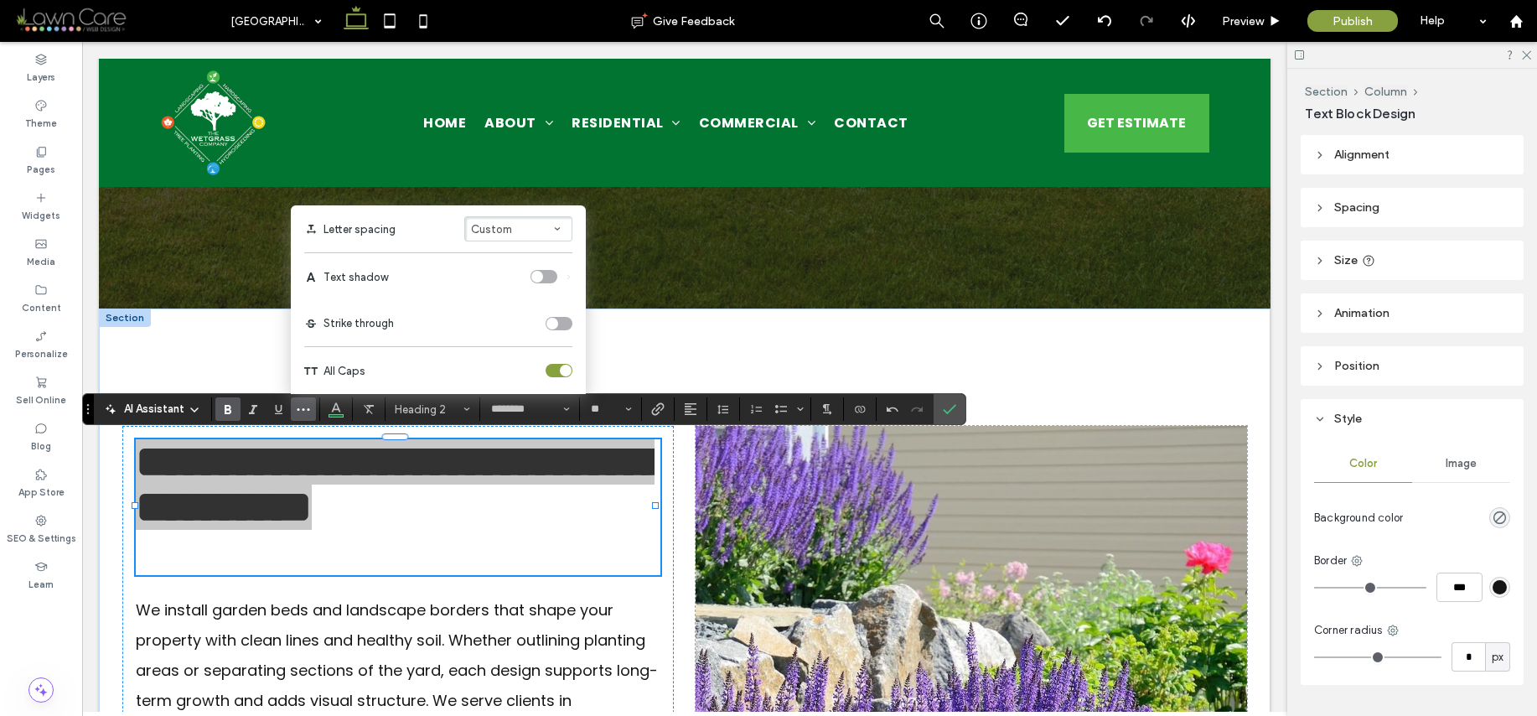
click at [551, 370] on div "toggle" at bounding box center [559, 370] width 27 height 13
click at [551, 368] on div "toggle" at bounding box center [552, 371] width 12 height 12
click at [956, 397] on span "Confirm" at bounding box center [949, 409] width 13 height 28
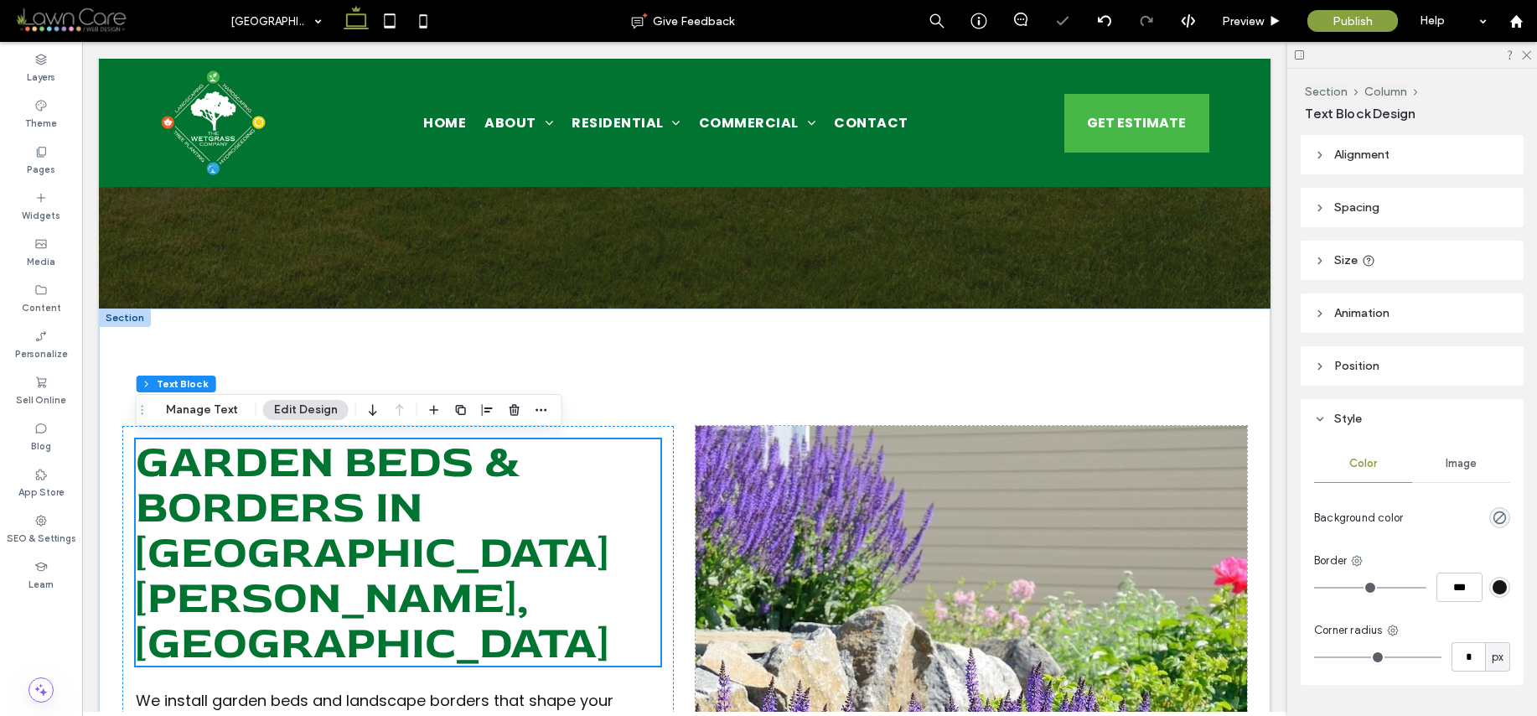
scroll to position [802, 0]
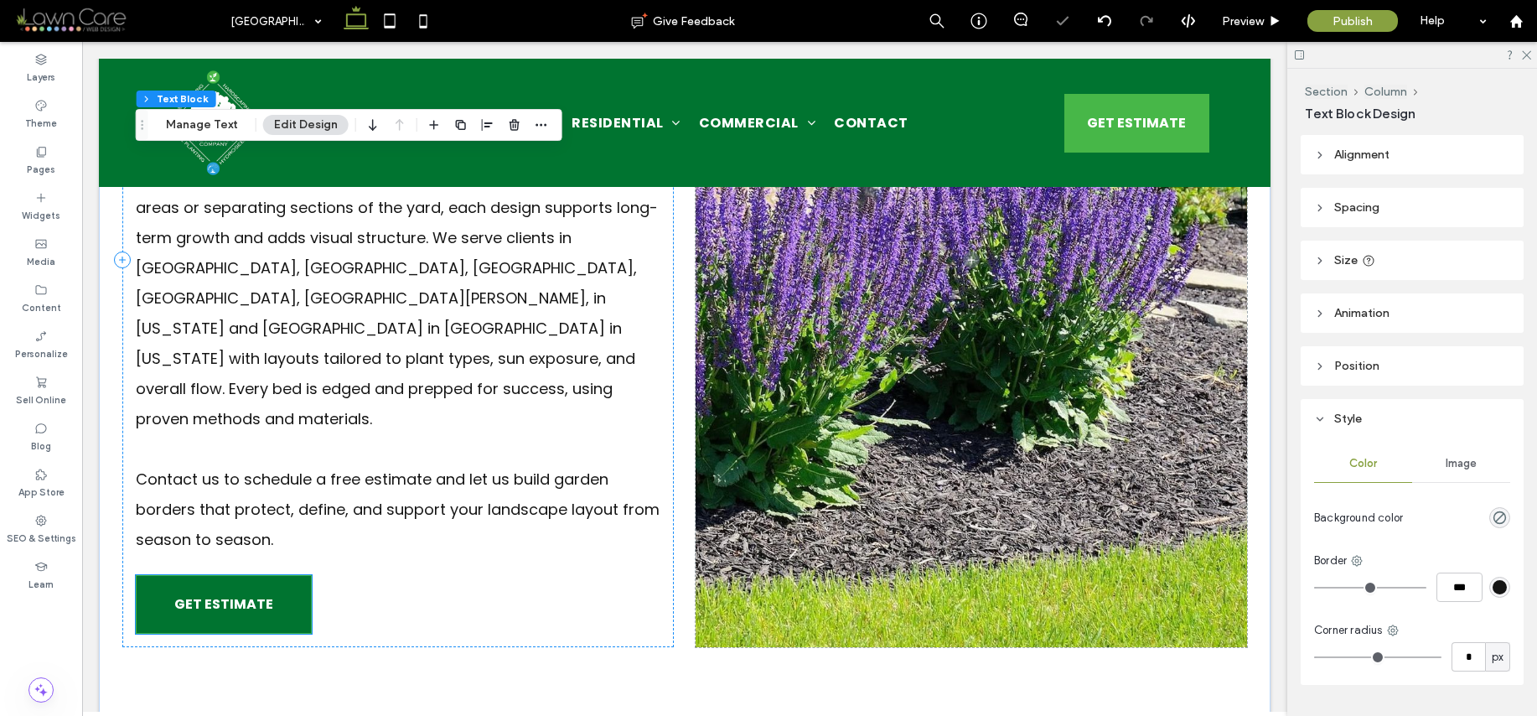
click at [295, 575] on link "GET ESTIMATE" at bounding box center [224, 604] width 176 height 59
click at [295, 575] on div "GET ESTIMATE" at bounding box center [224, 604] width 176 height 59
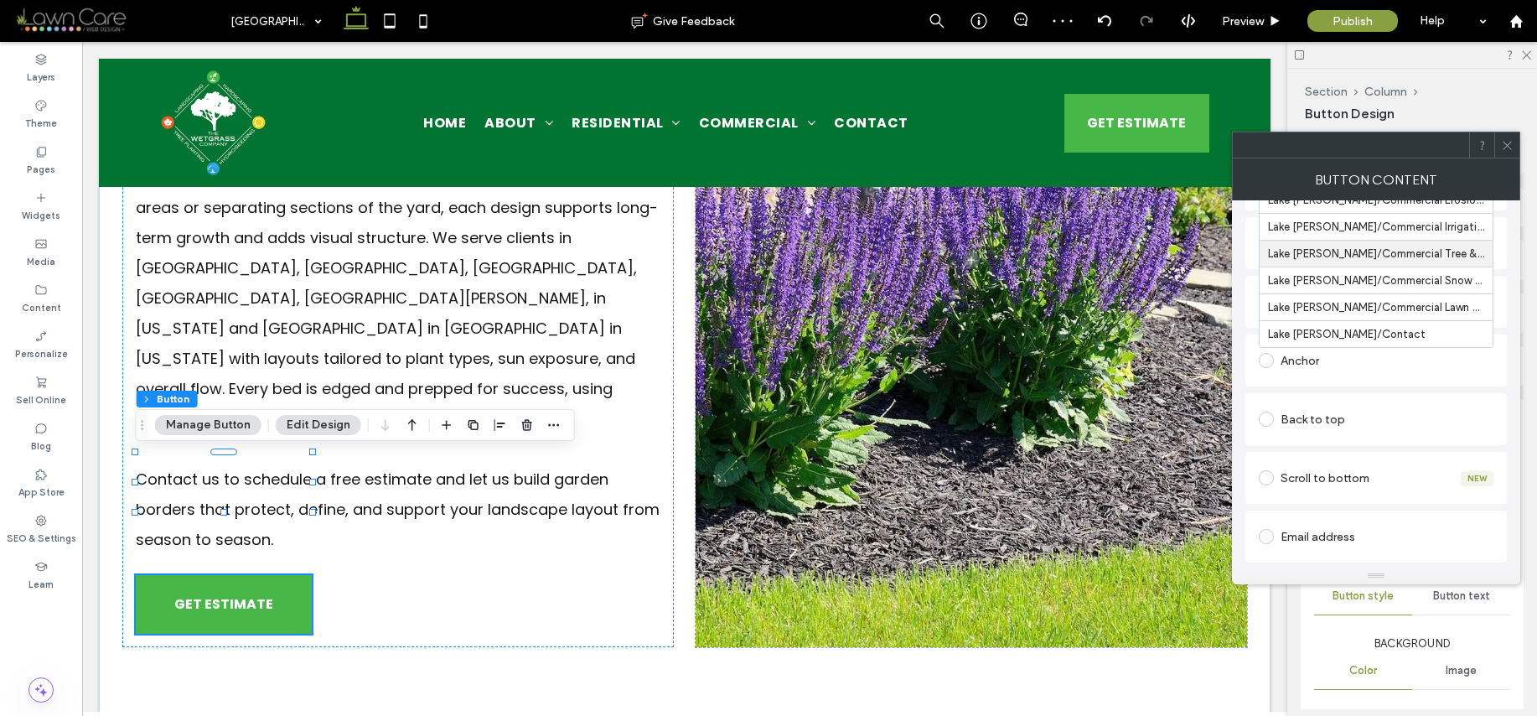
scroll to position [384, 0]
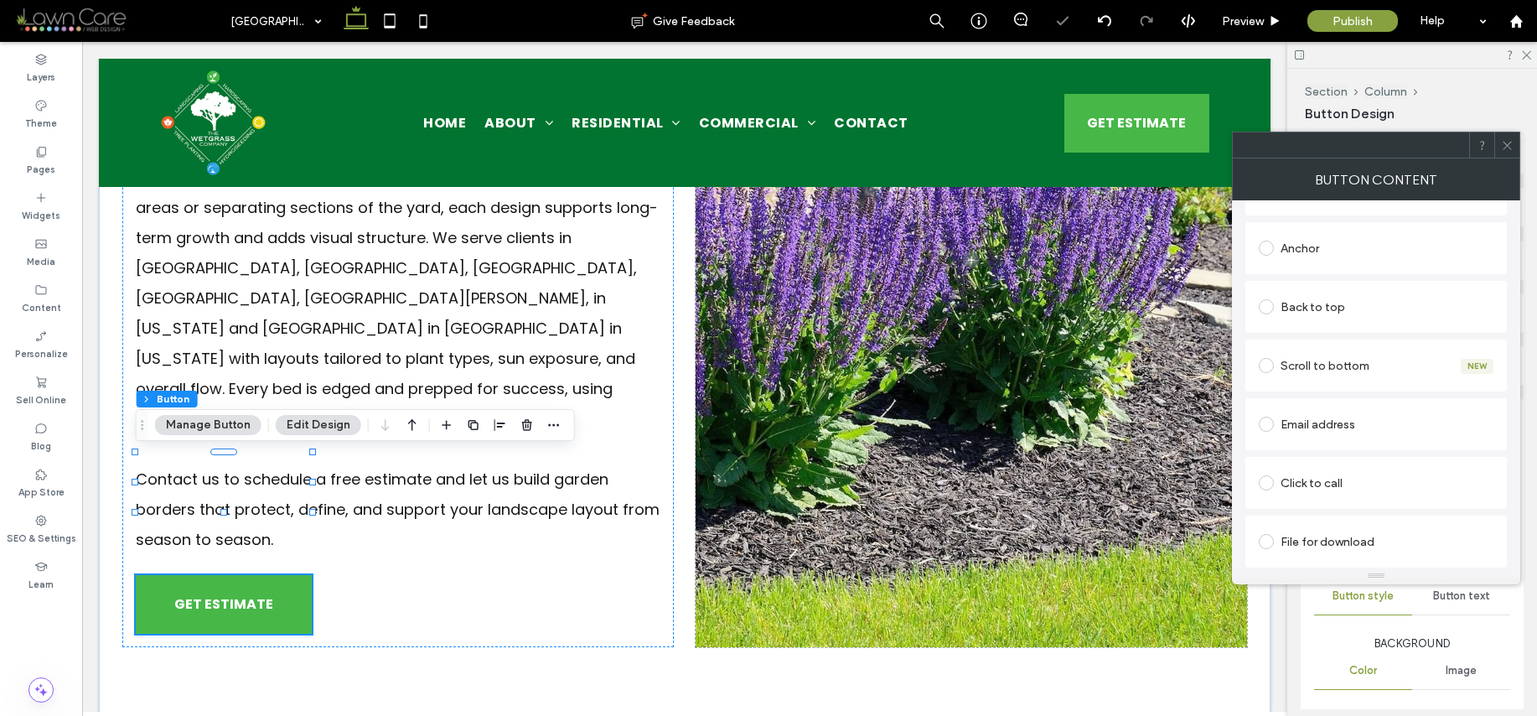
click at [1499, 151] on div at bounding box center [1506, 144] width 25 height 25
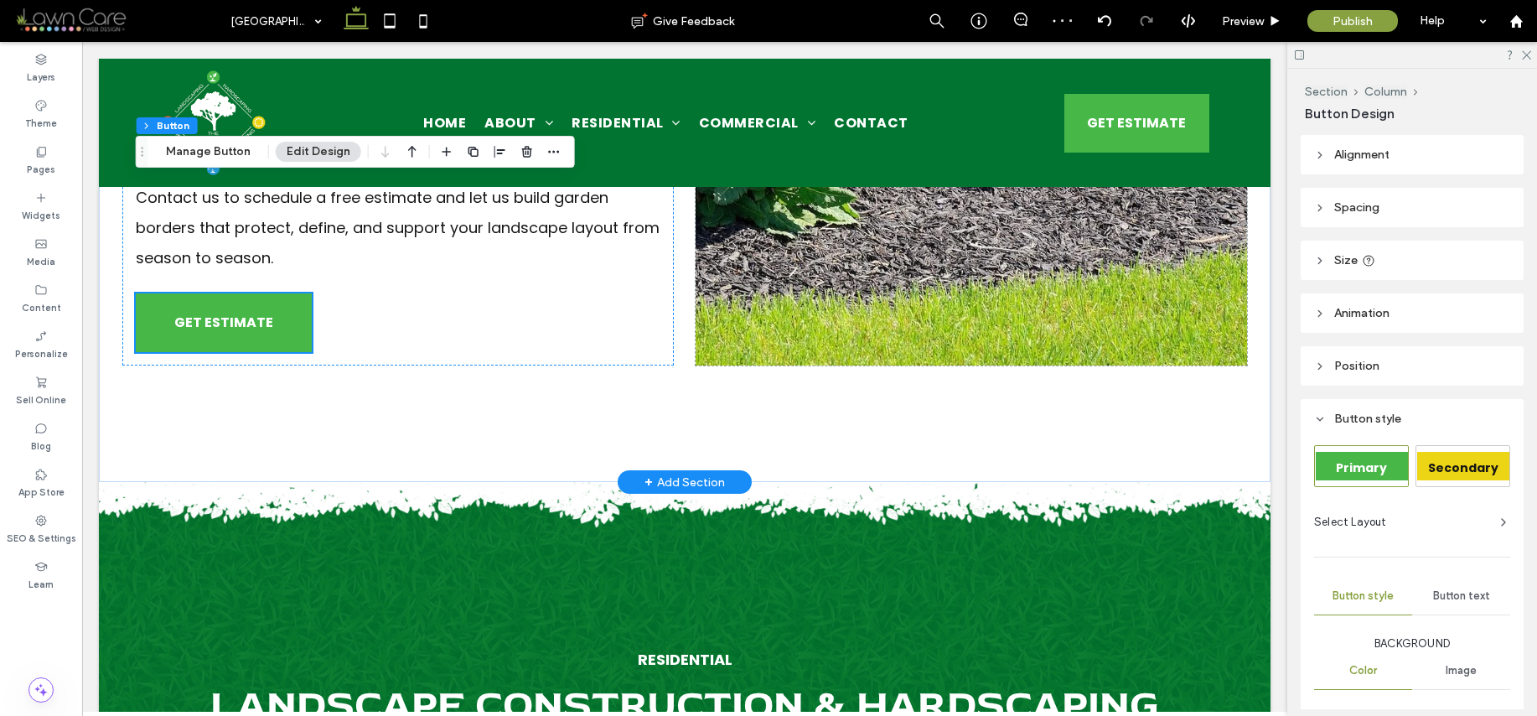
scroll to position [1064, 0]
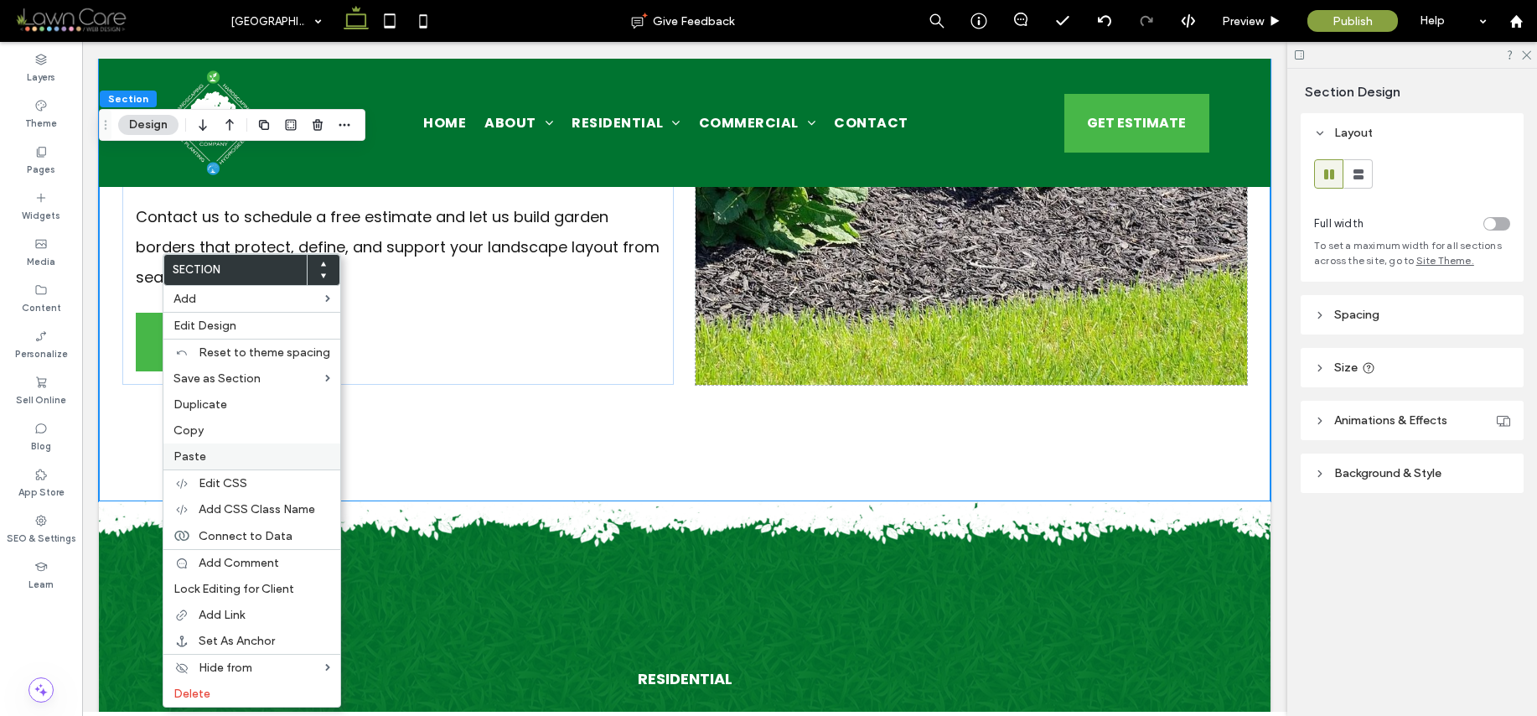
click at [215, 453] on label "Paste" at bounding box center [251, 456] width 157 height 14
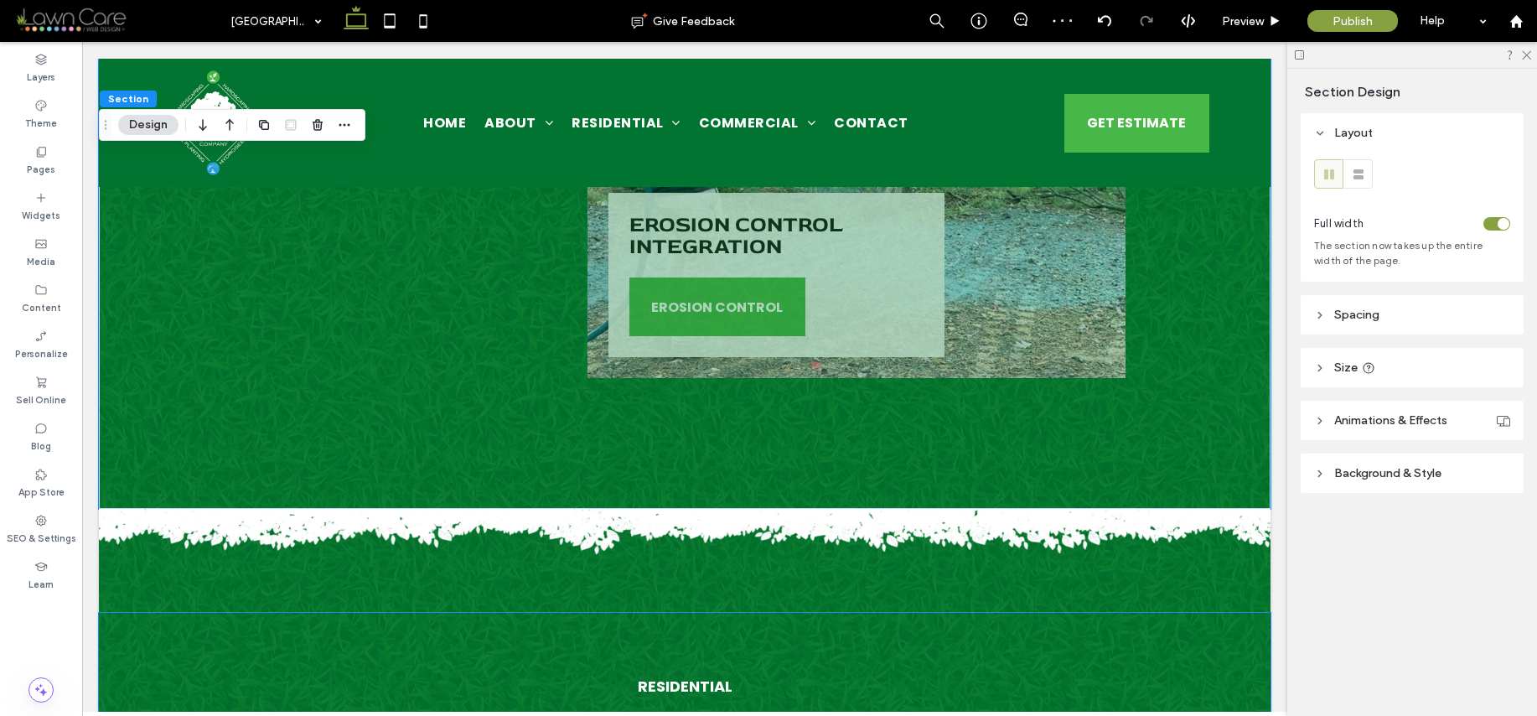
scroll to position [3512, 0]
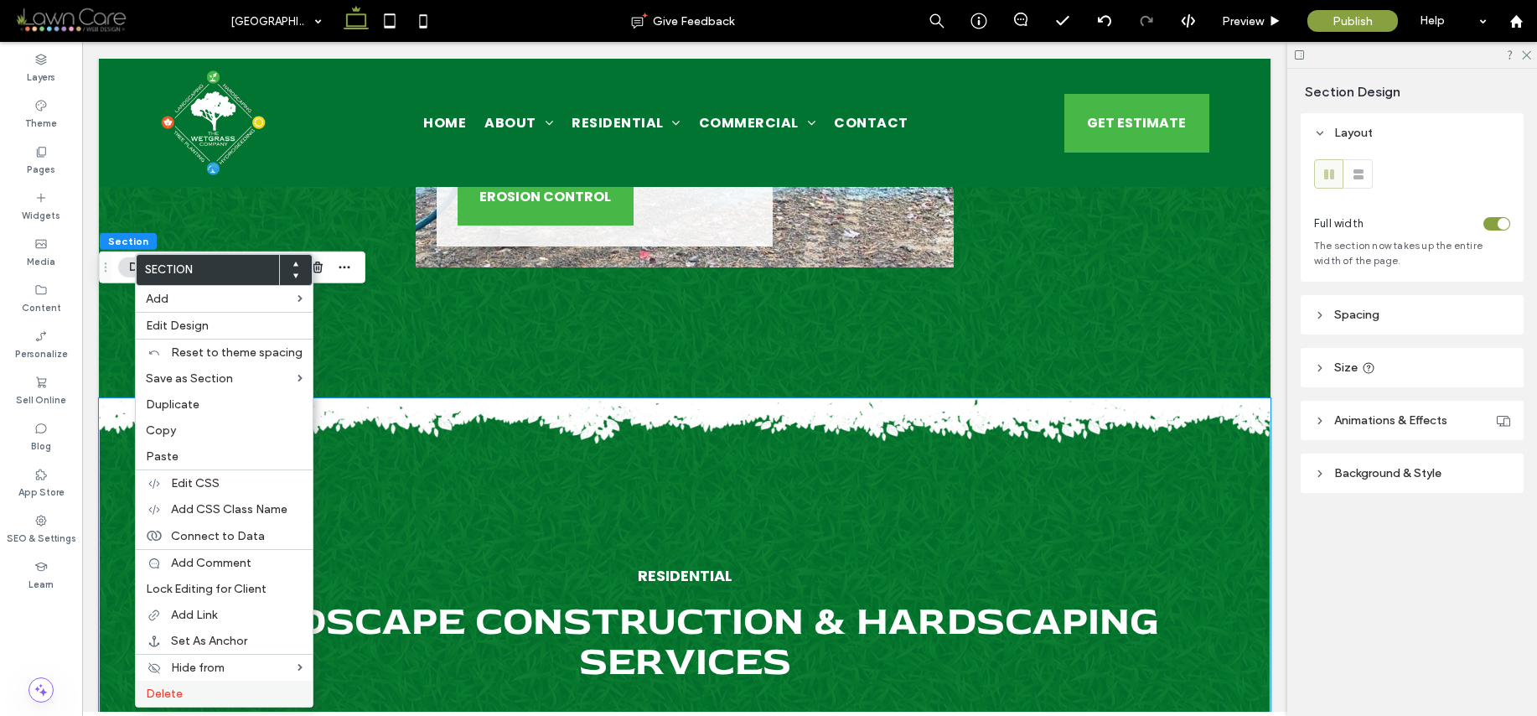
click at [189, 691] on label "Delete" at bounding box center [224, 693] width 157 height 14
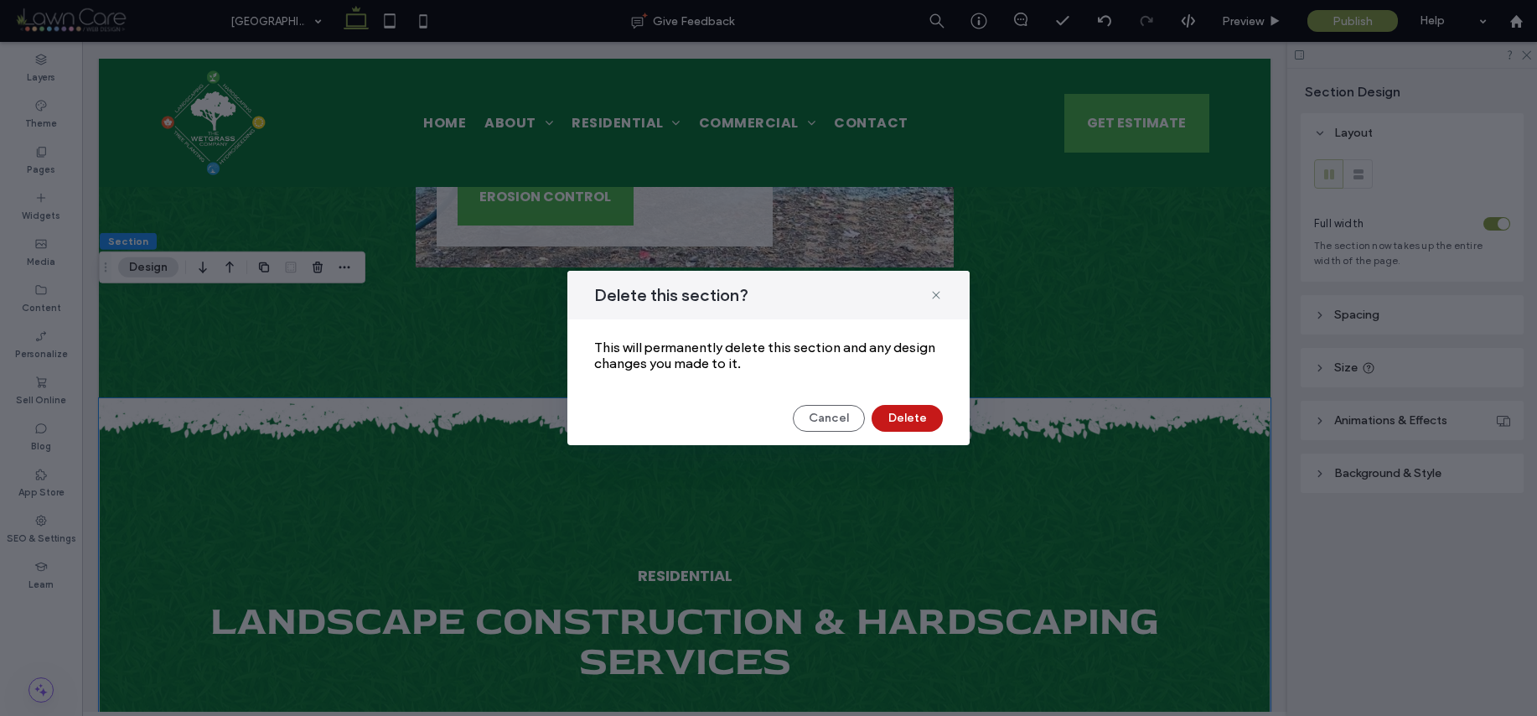
click at [901, 417] on button "Delete" at bounding box center [907, 418] width 71 height 27
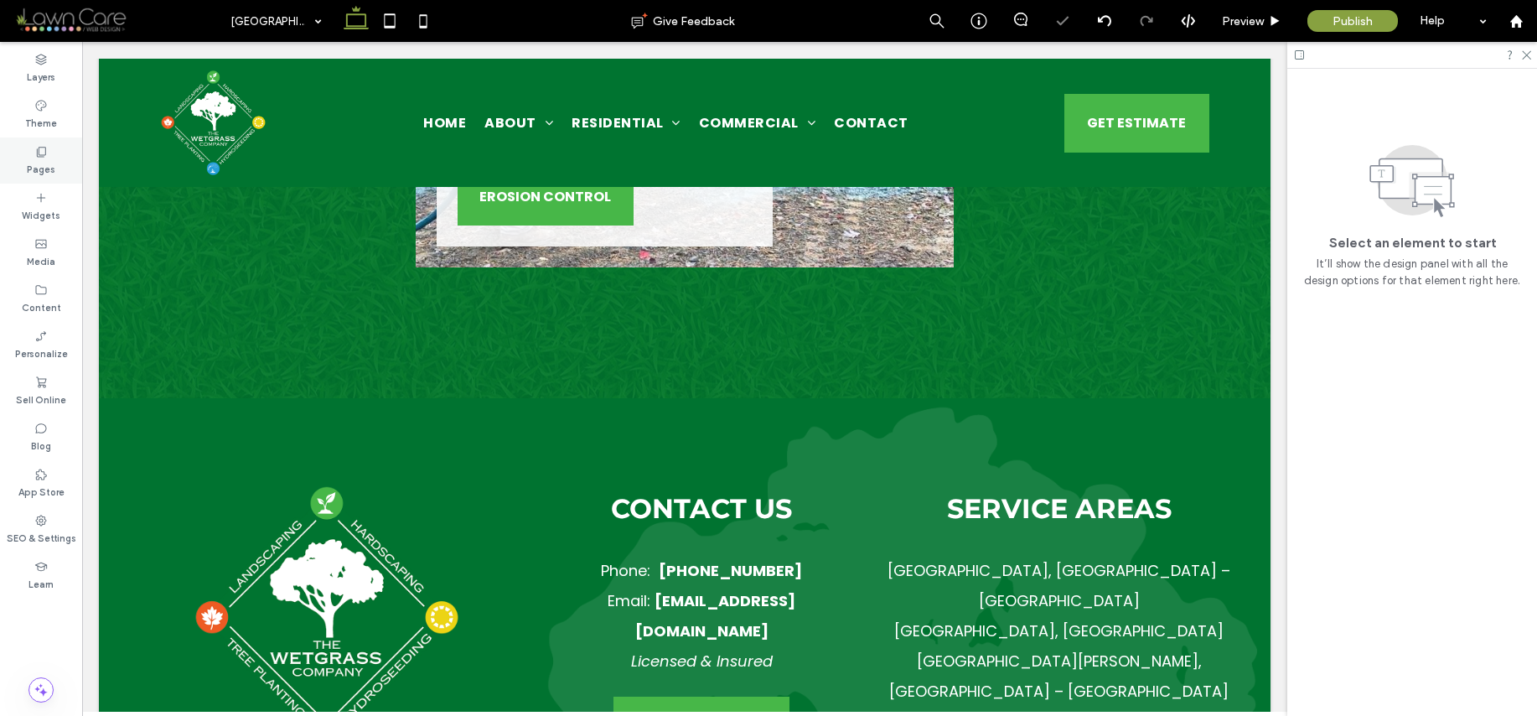
click at [39, 167] on label "Pages" at bounding box center [41, 167] width 28 height 18
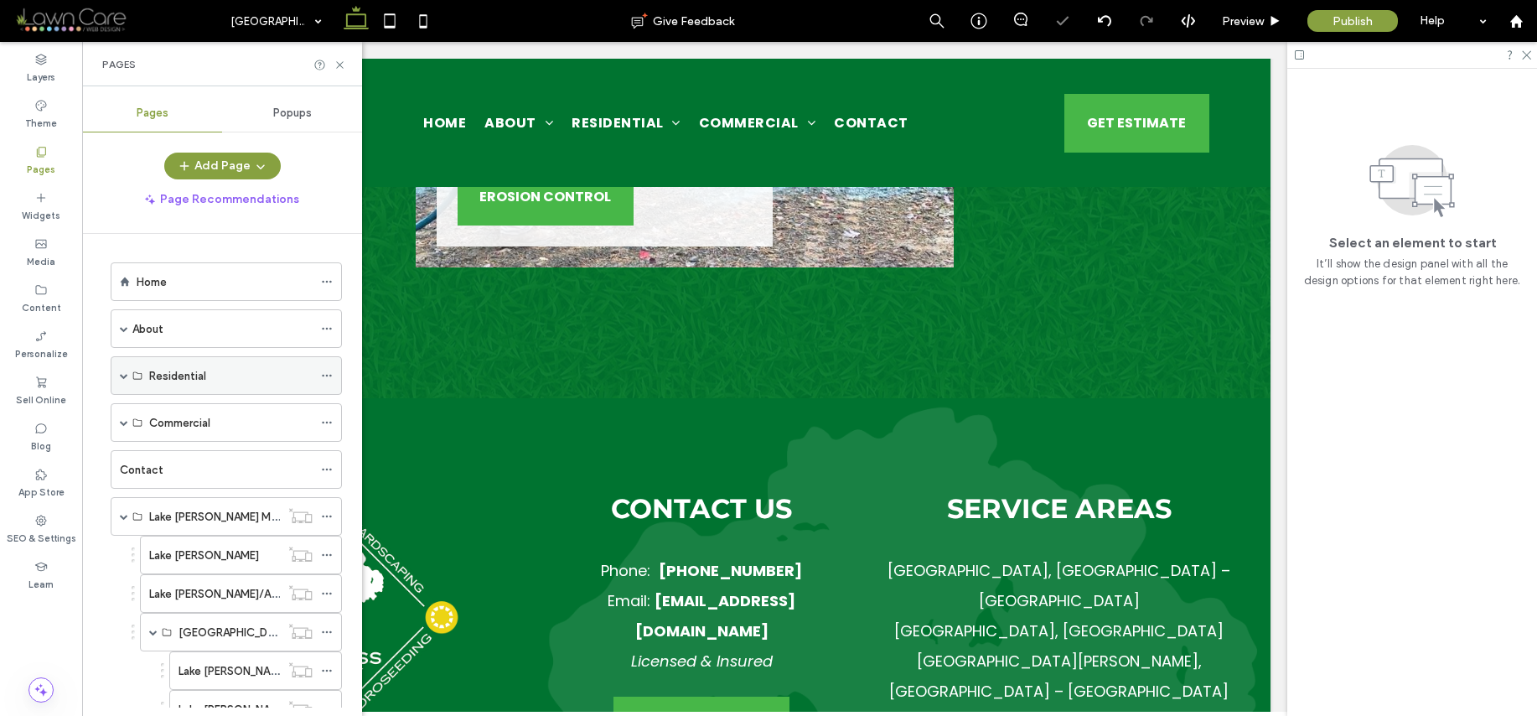
scroll to position [349, 0]
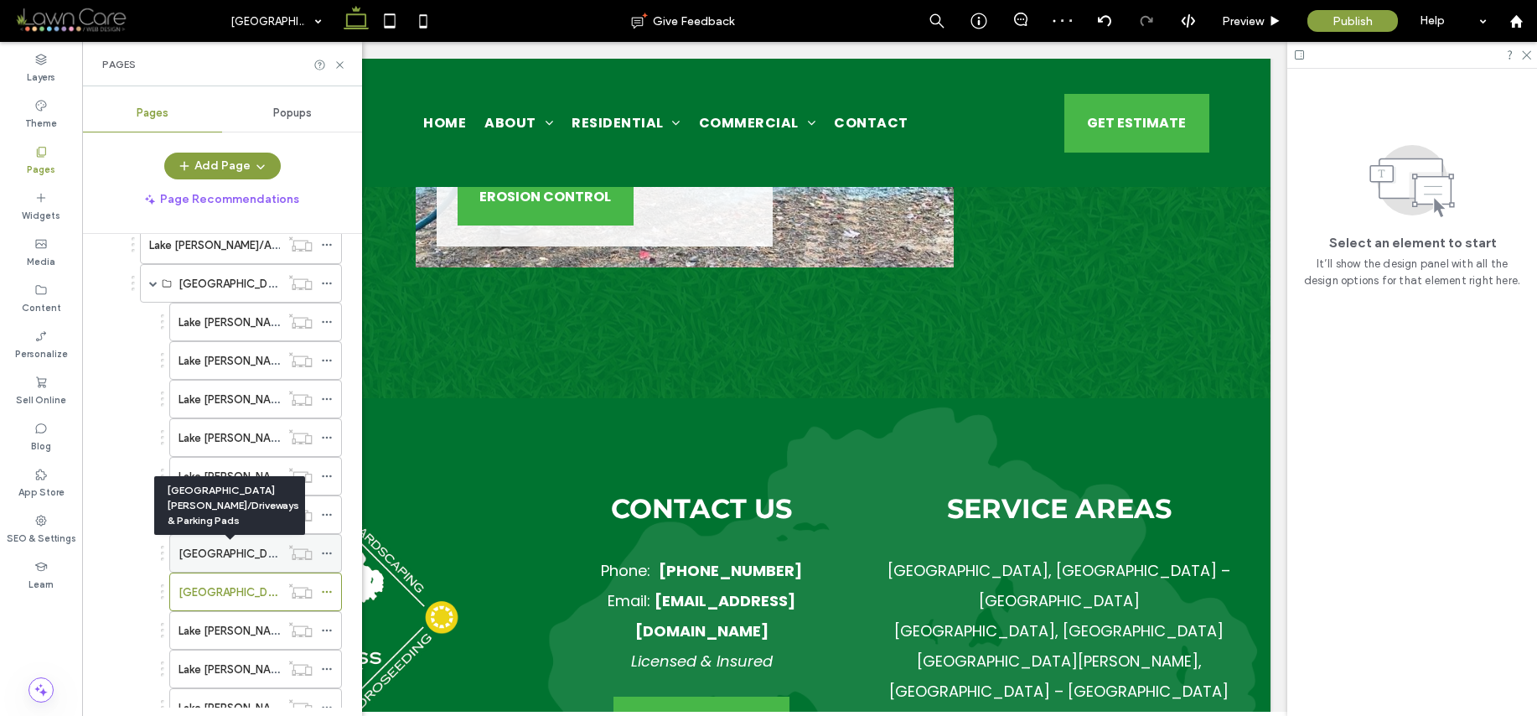
click at [247, 557] on label "[GEOGRAPHIC_DATA][PERSON_NAME]/Driveways & Parking Pads" at bounding box center [343, 553] width 329 height 29
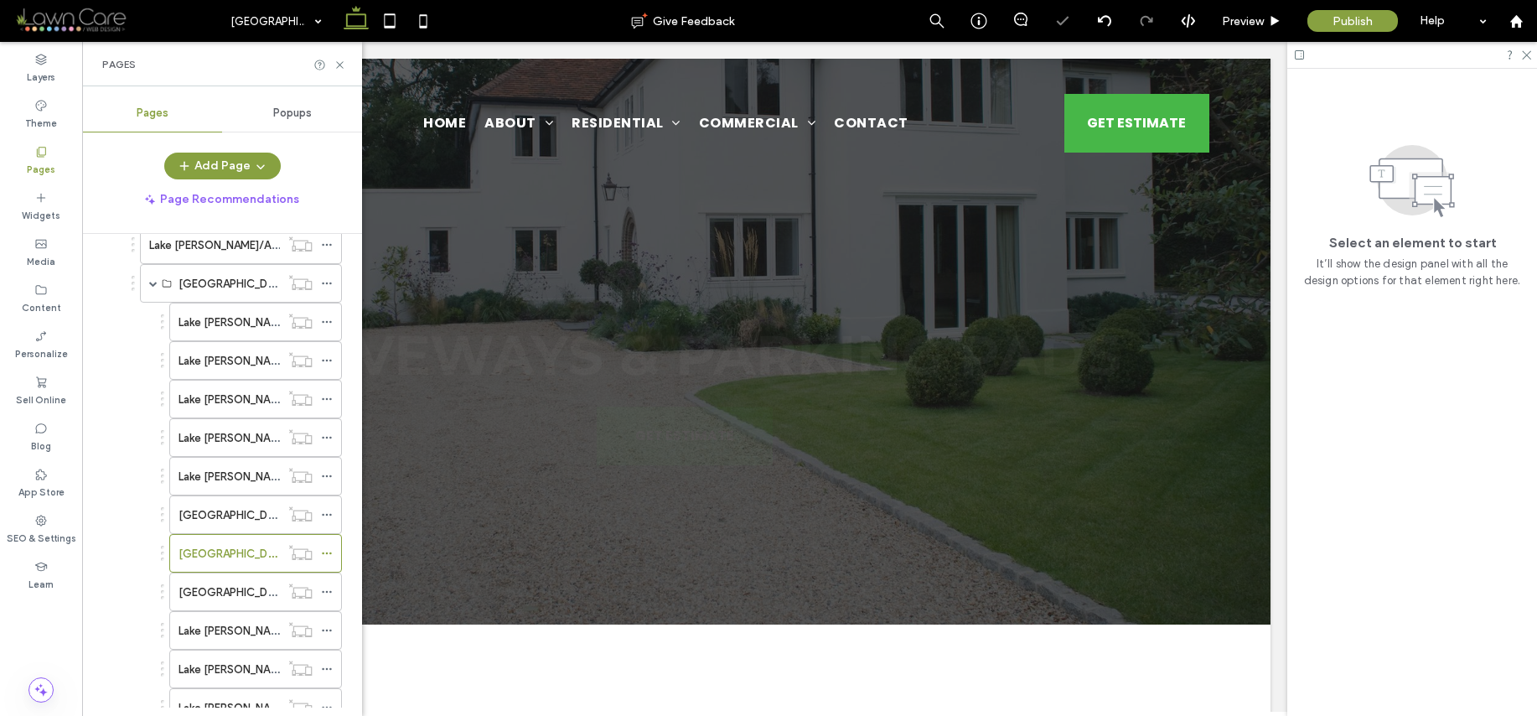
click at [634, 533] on div "Driveways & Parking Pads GET ESTIMATE" at bounding box center [685, 342] width 1172 height 566
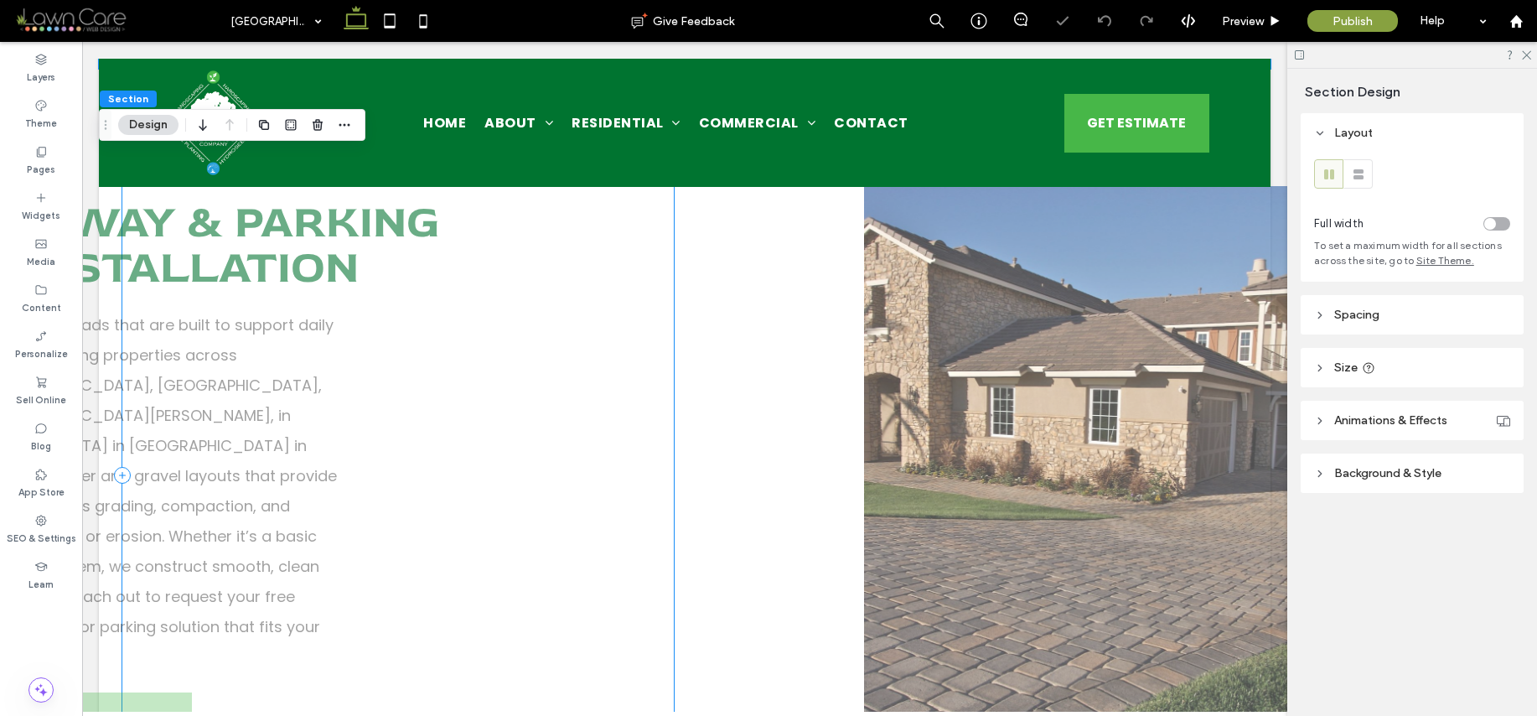
scroll to position [435, 0]
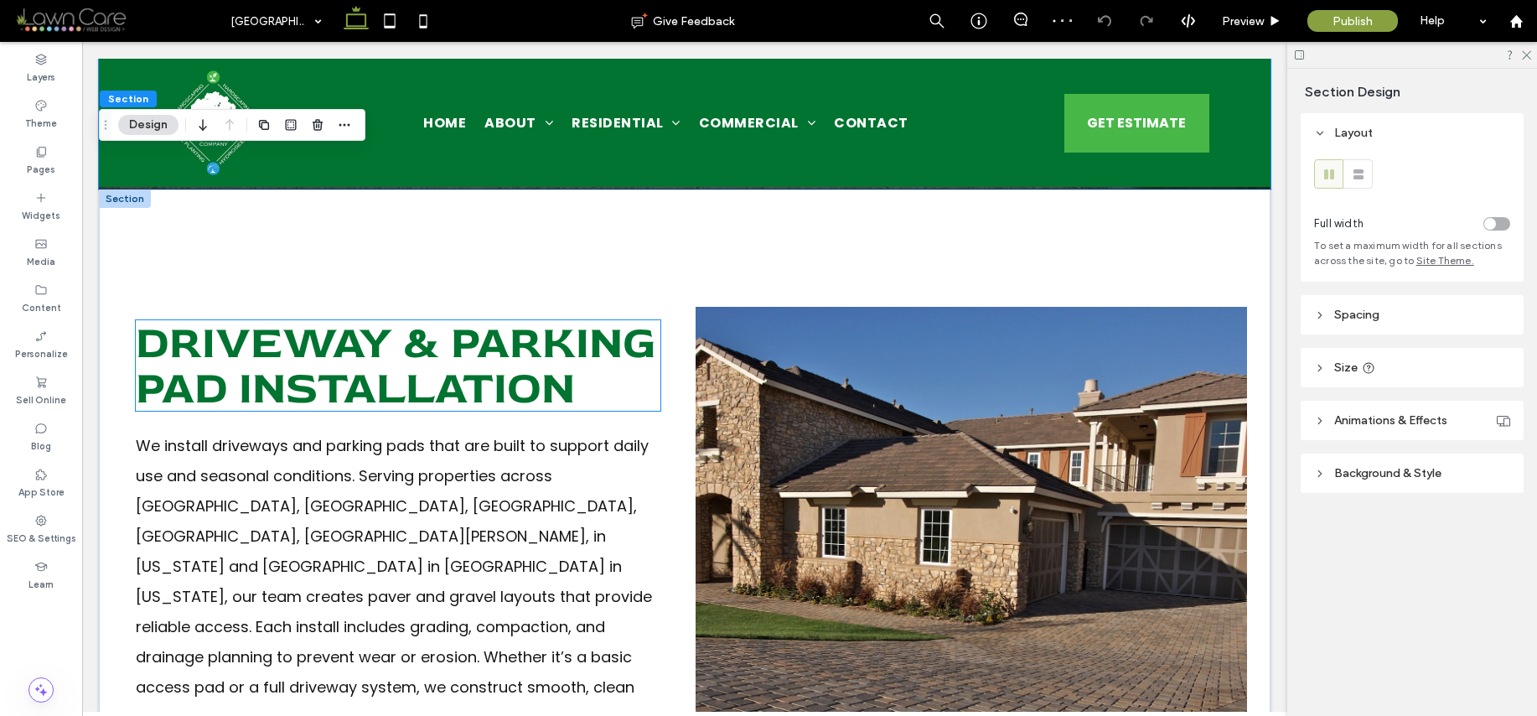
click at [468, 412] on span "Driveway & Parking Pad Installation" at bounding box center [396, 365] width 520 height 102
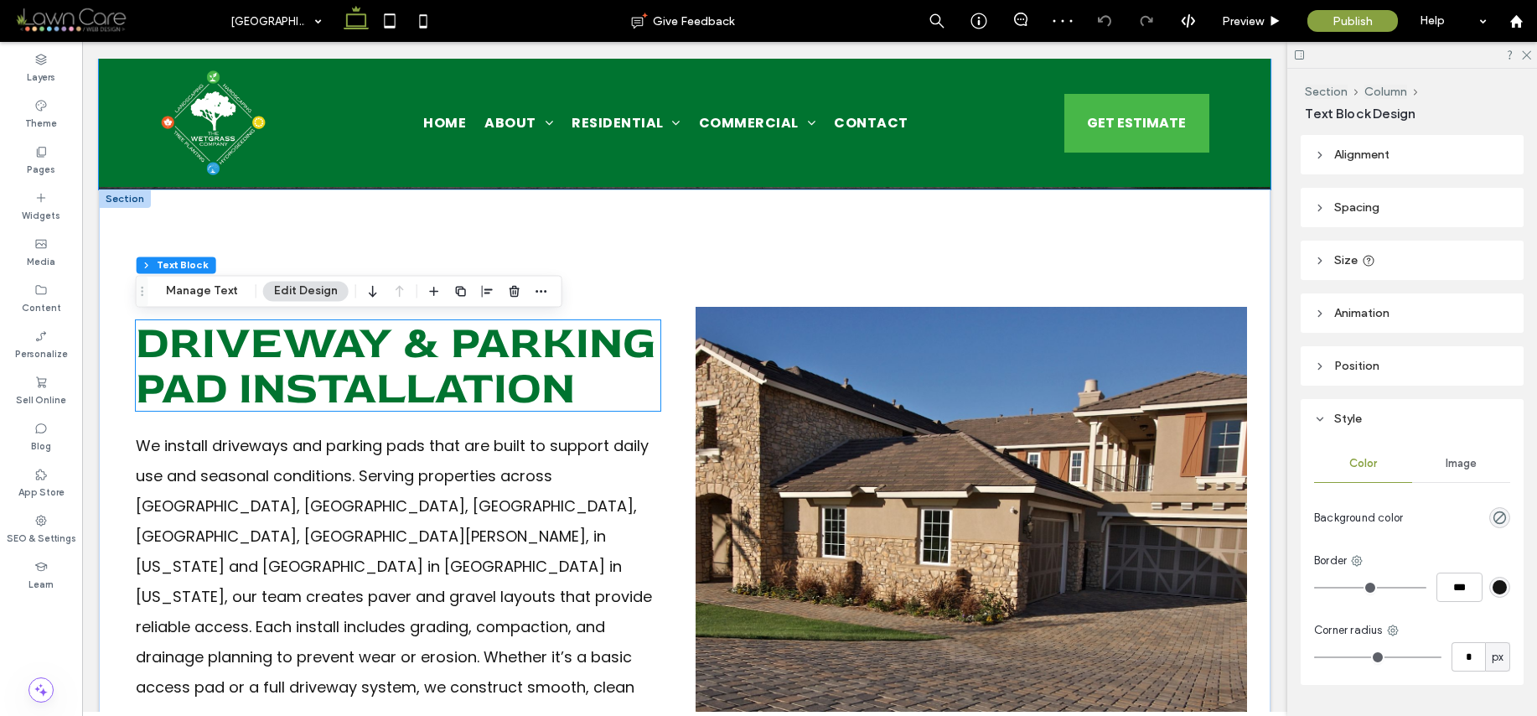
click at [468, 411] on div "Driveway & Parking Pad Installation" at bounding box center [398, 365] width 525 height 91
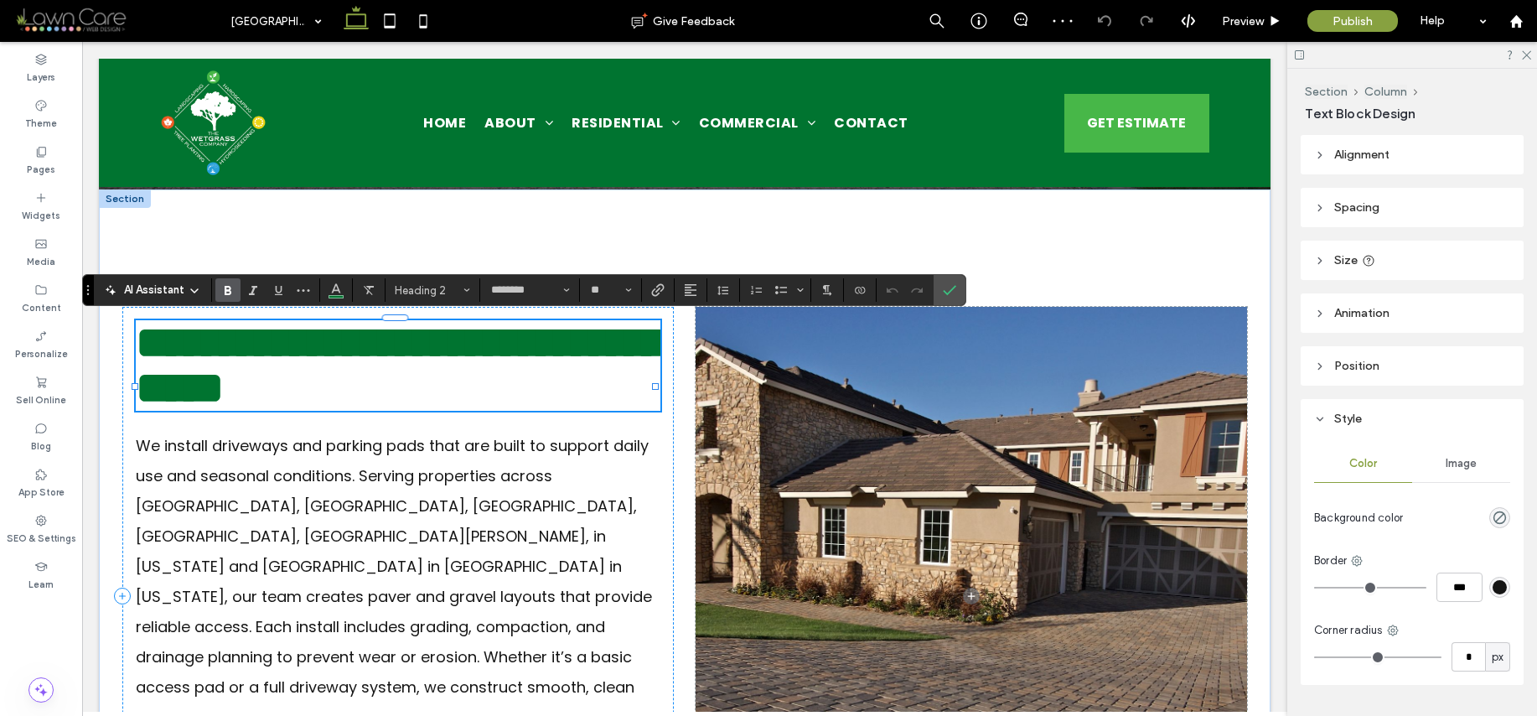
click at [538, 411] on h2 "**********" at bounding box center [398, 365] width 525 height 91
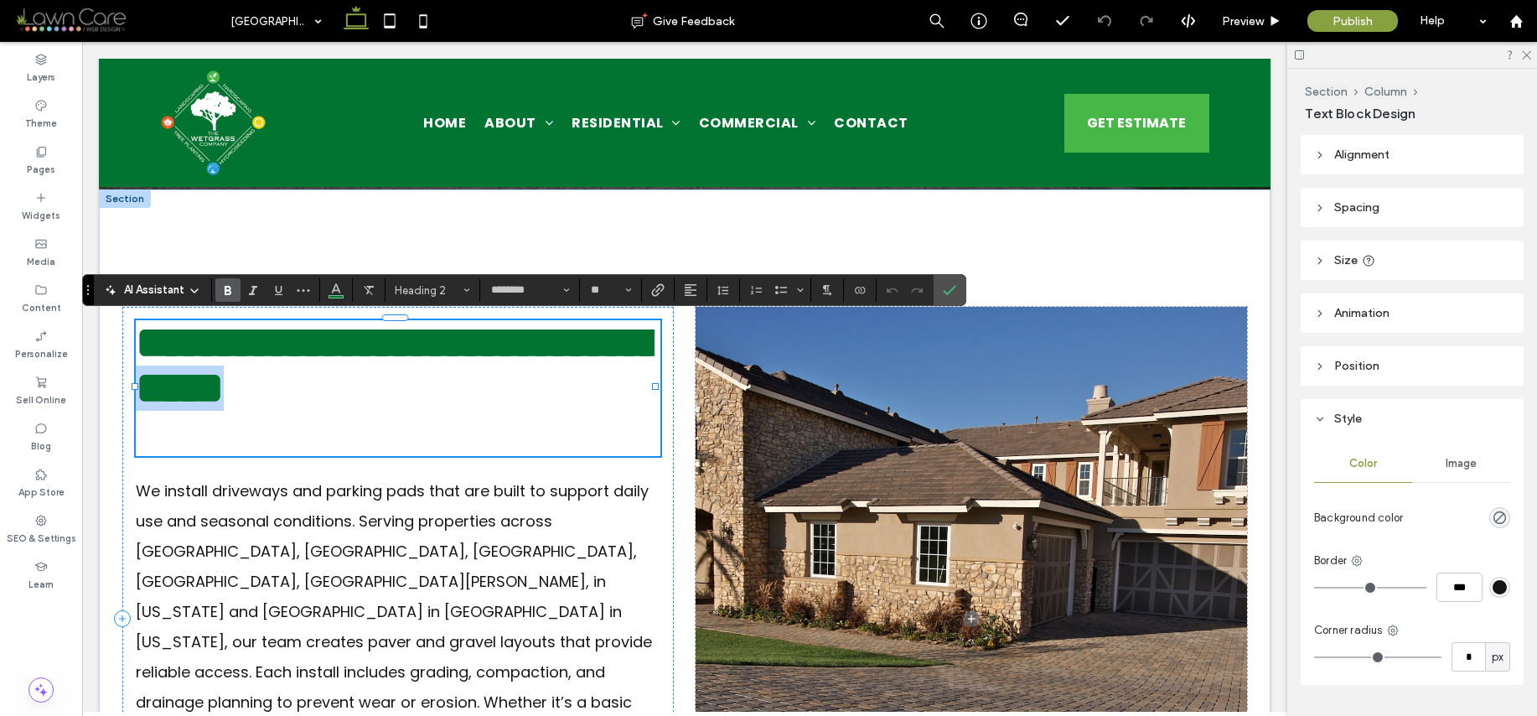
drag, startPoint x: 518, startPoint y: 439, endPoint x: 316, endPoint y: 422, distance: 202.7
click at [316, 411] on h2 "**********" at bounding box center [395, 365] width 519 height 91
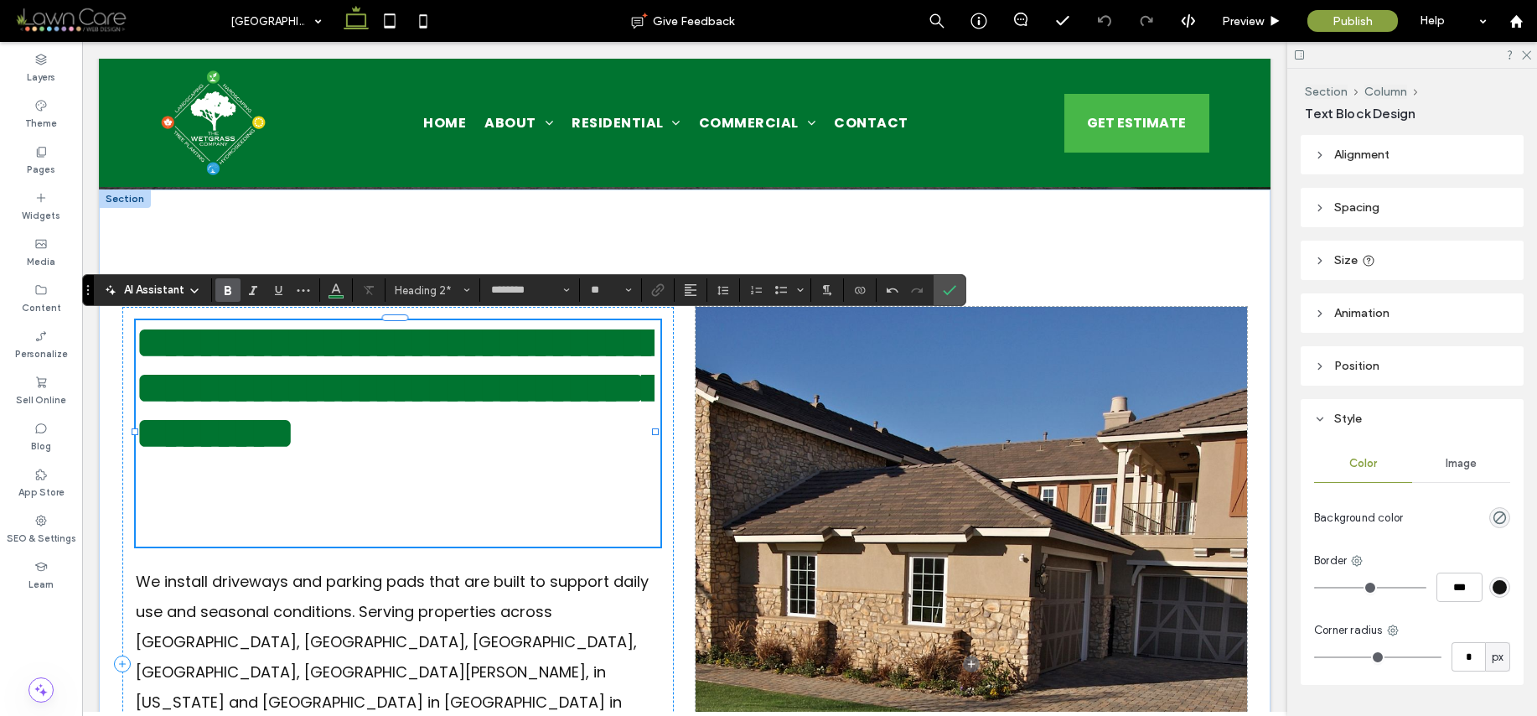
click at [520, 456] on h2 "**********" at bounding box center [395, 388] width 519 height 136
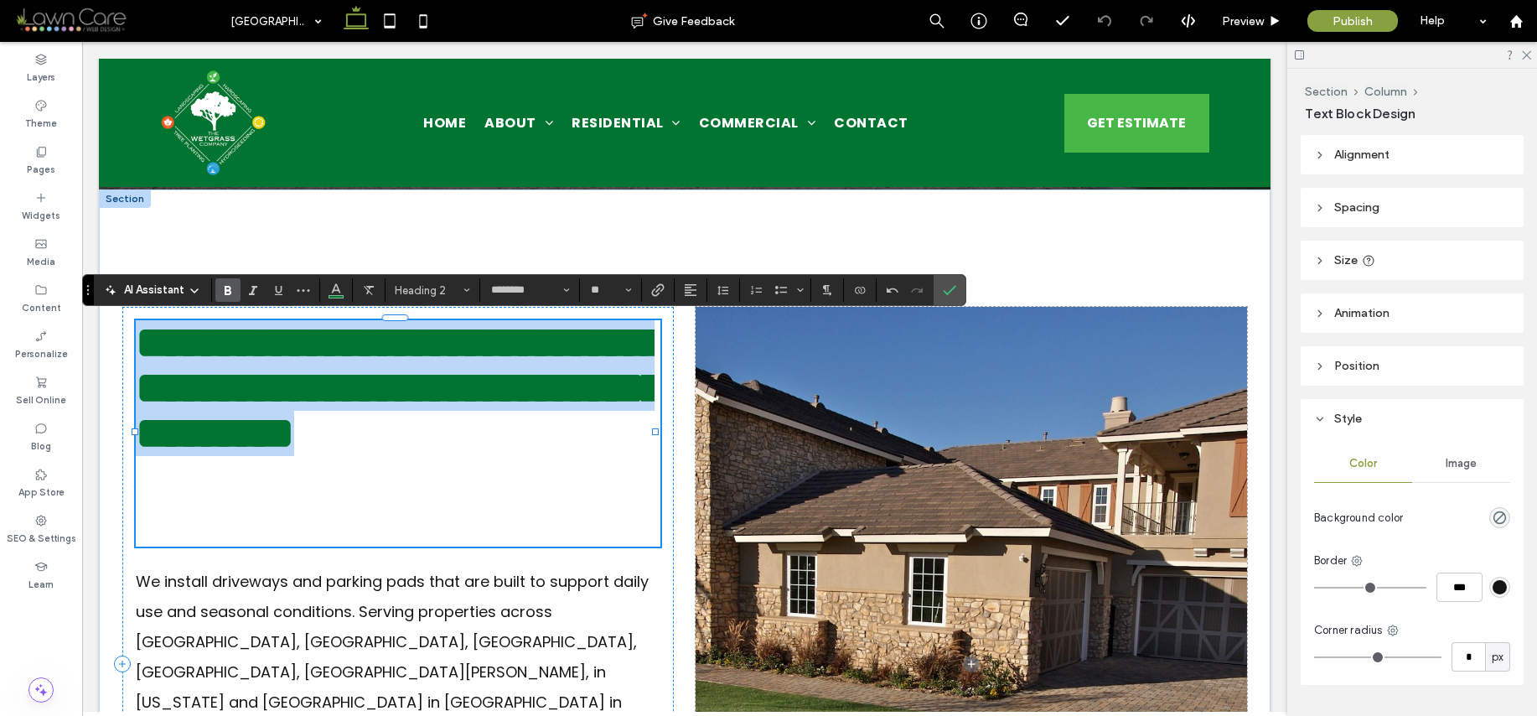
click at [520, 456] on h2 "**********" at bounding box center [395, 388] width 519 height 136
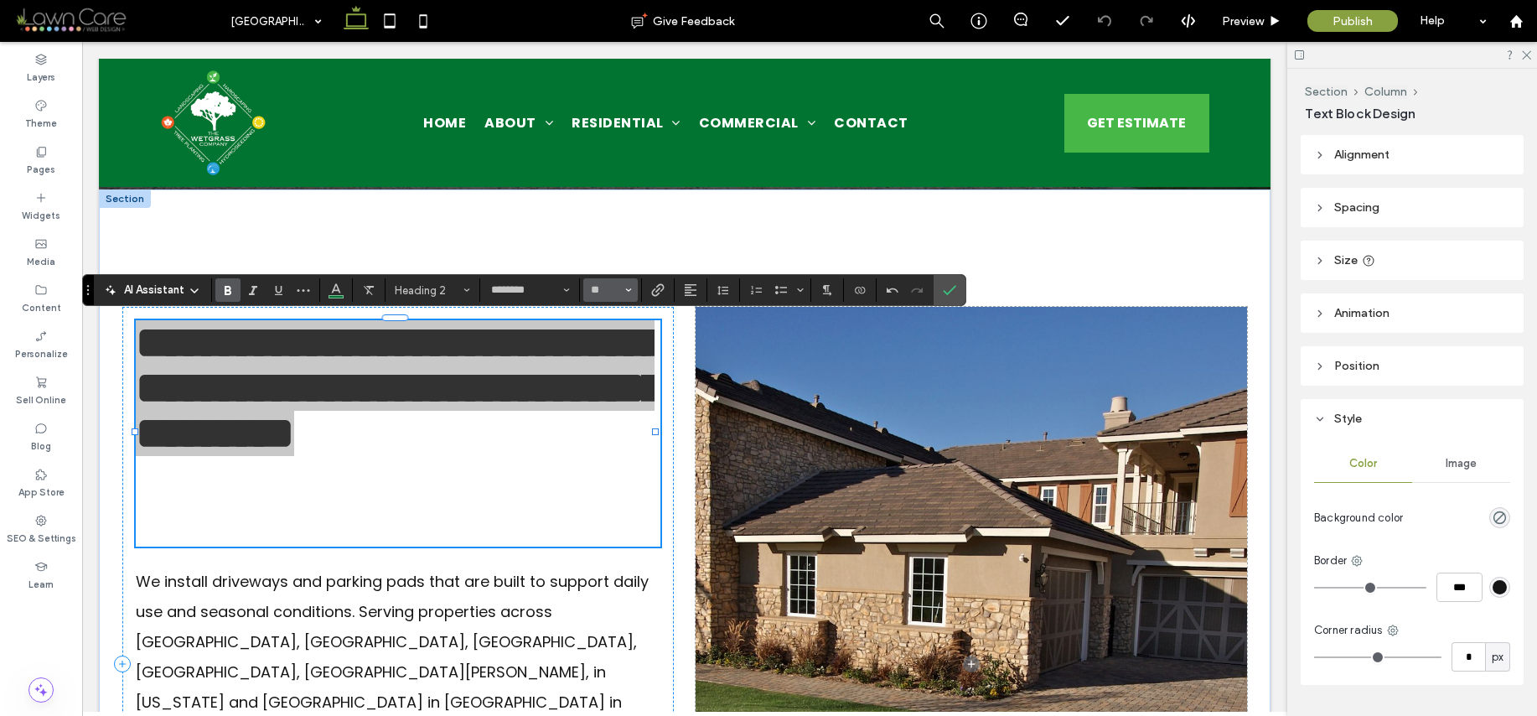
click at [597, 294] on input "**" at bounding box center [605, 289] width 33 height 13
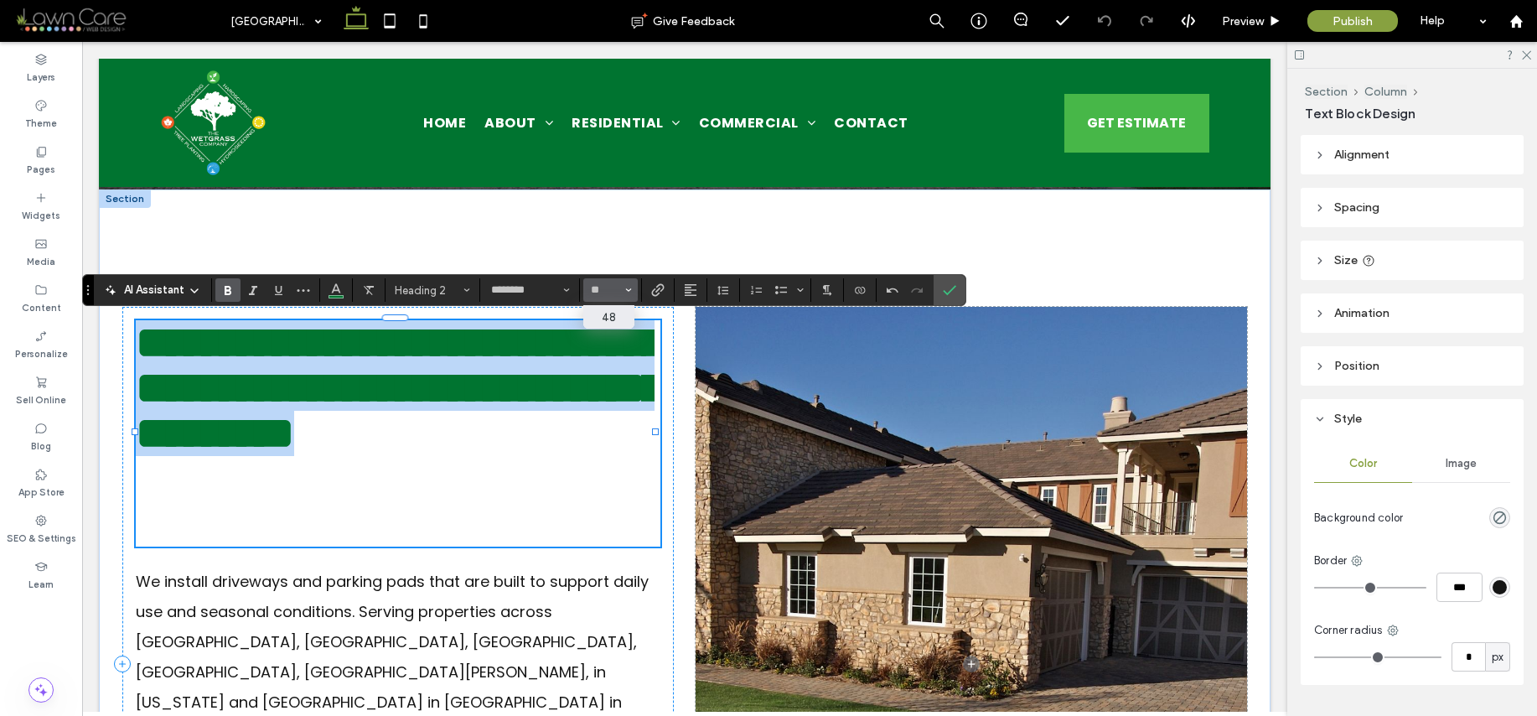
type input "**"
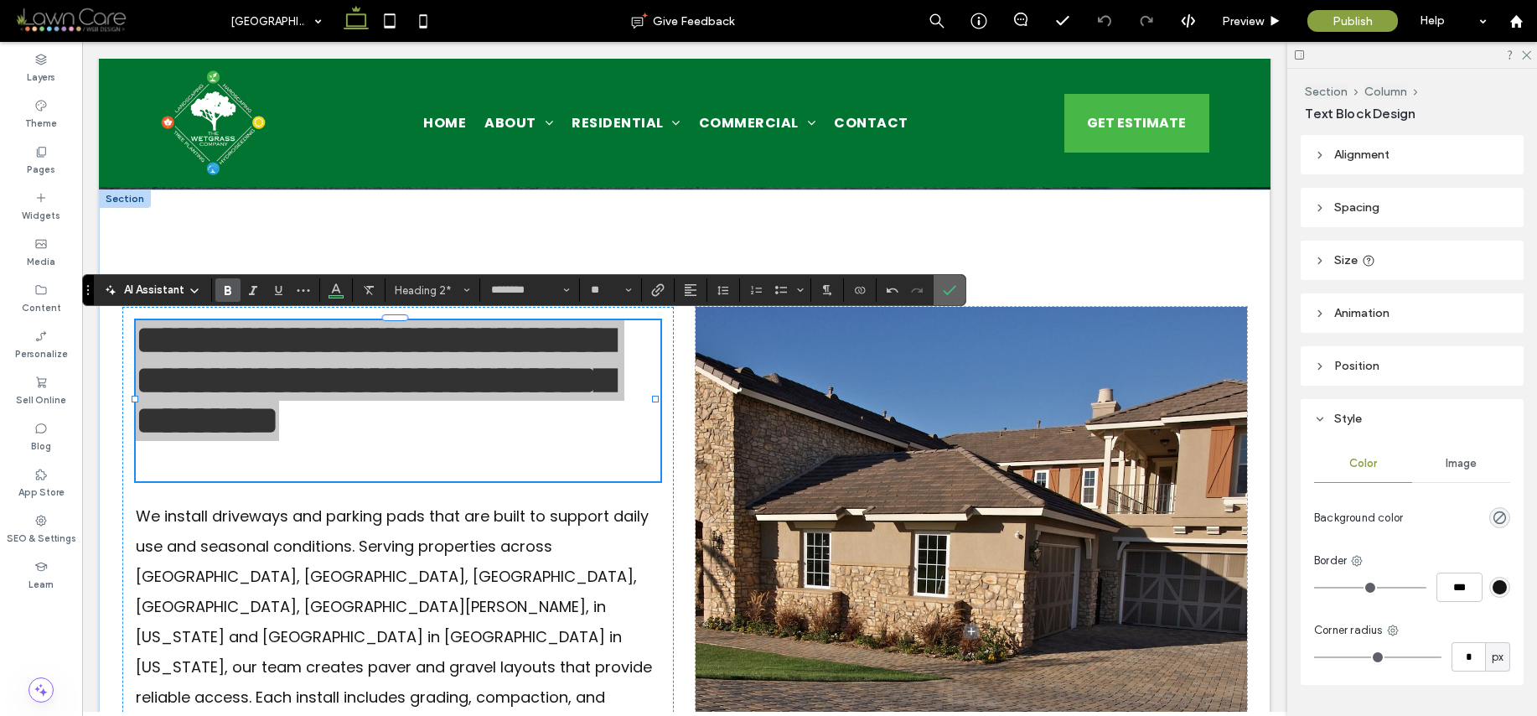
click at [958, 288] on label "Confirm" at bounding box center [949, 290] width 25 height 30
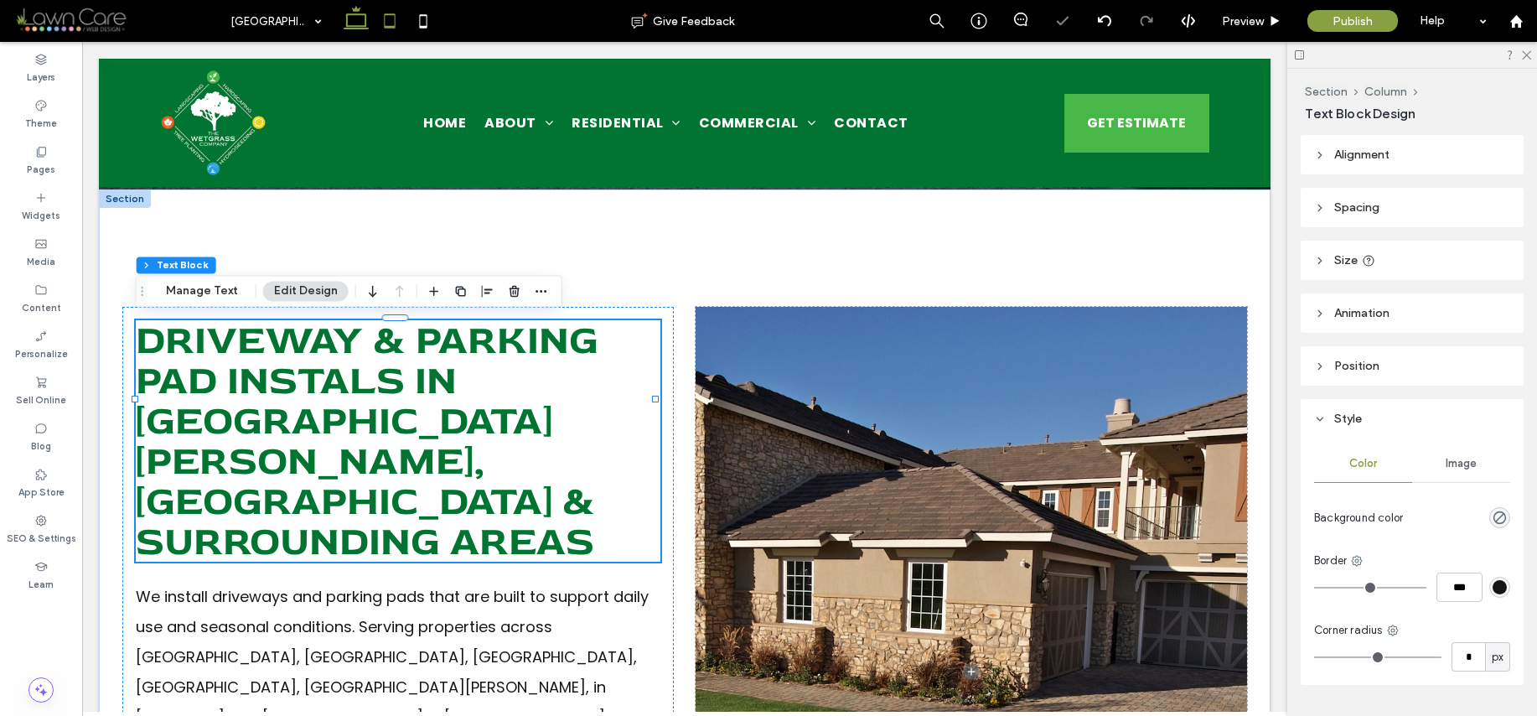
click at [377, 21] on icon at bounding box center [390, 21] width 34 height 34
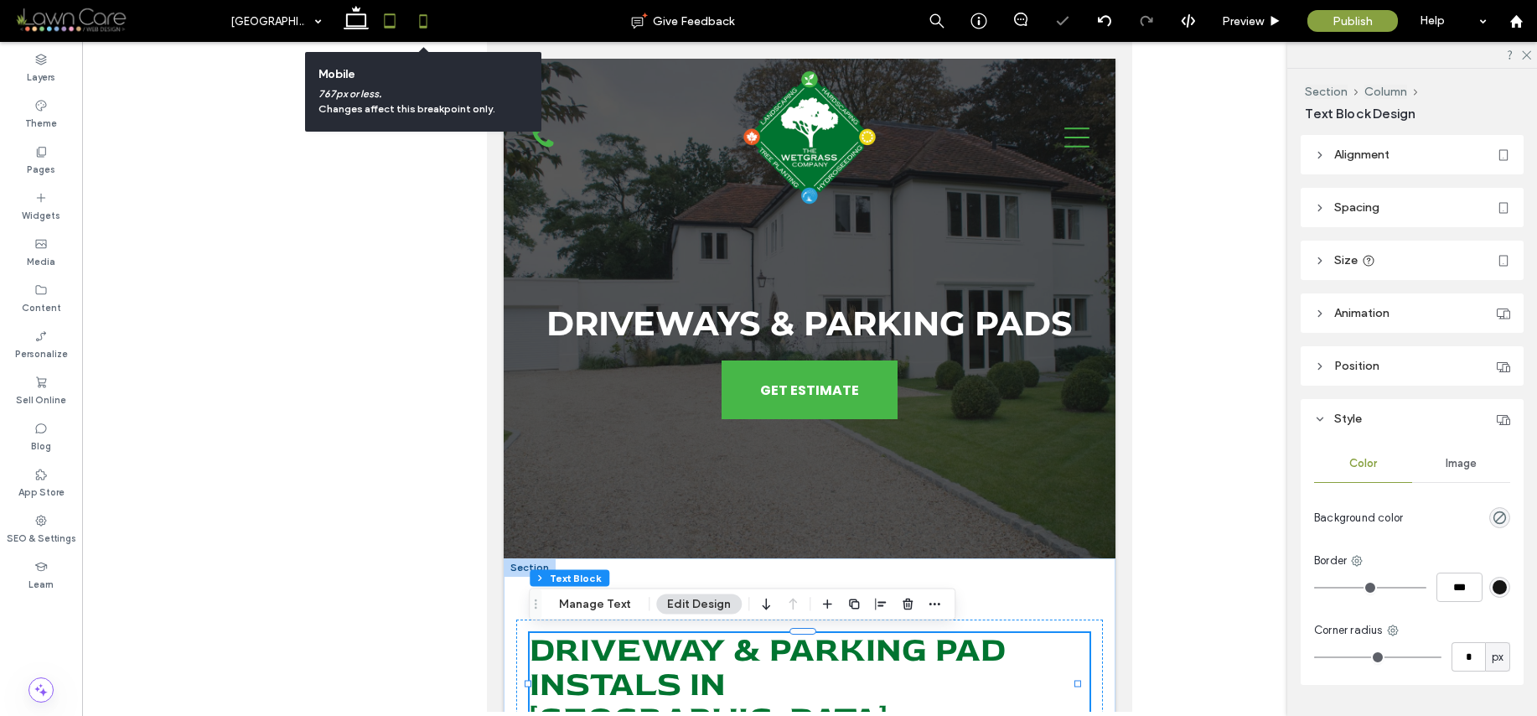
click at [427, 24] on icon at bounding box center [424, 21] width 34 height 34
type input "*"
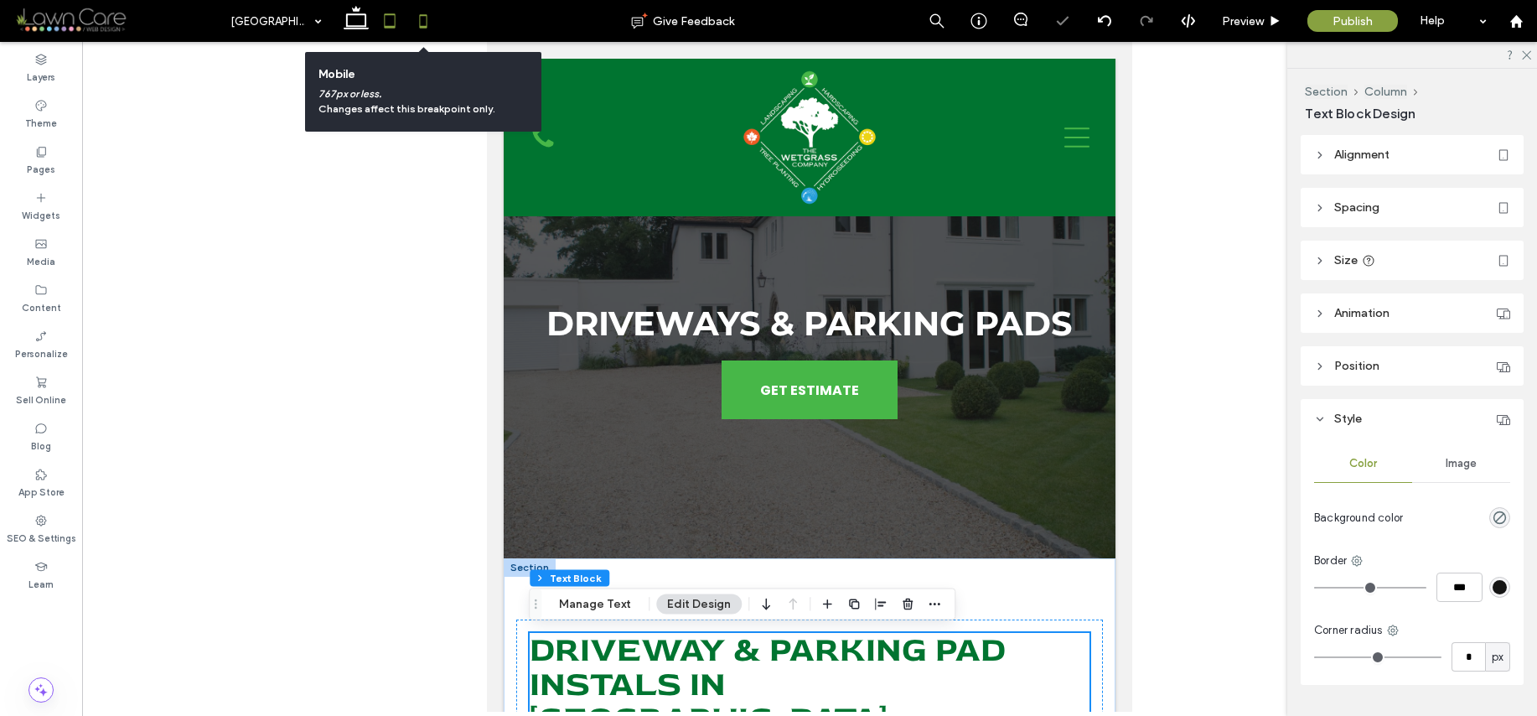
scroll to position [272, 0]
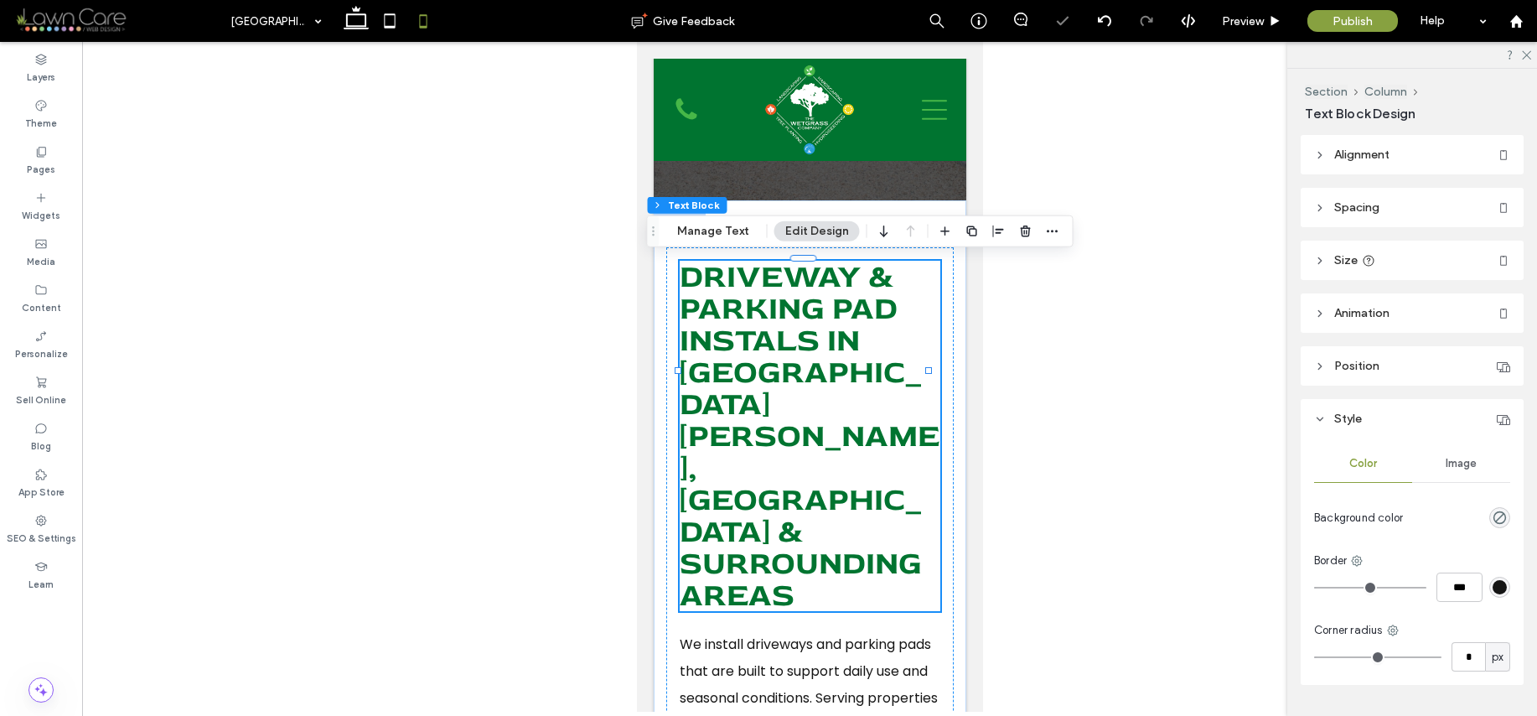
click at [804, 325] on span "Driveway & Parking Pad Instals In Lake Gaston, NC & Surrounding Areas" at bounding box center [809, 435] width 260 height 359
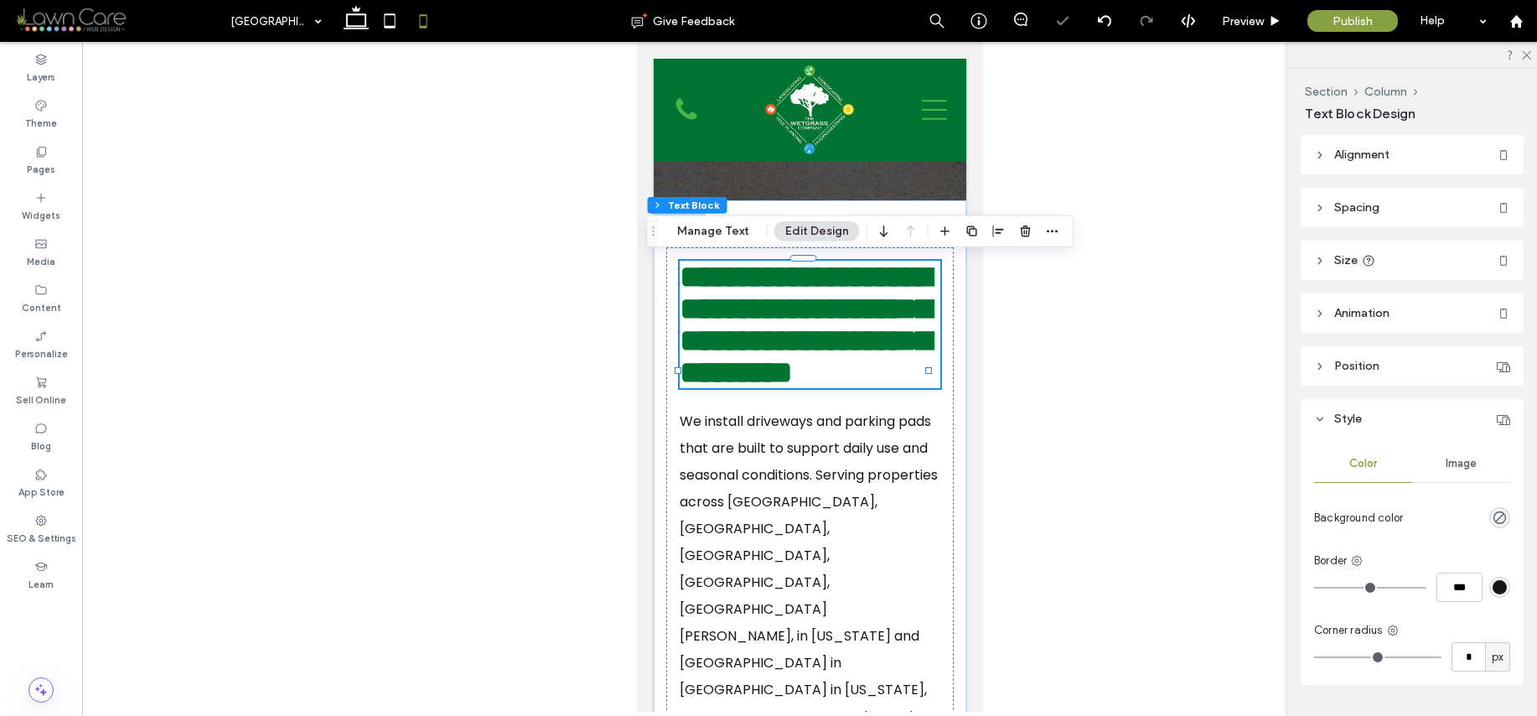
click at [804, 325] on span "**********" at bounding box center [804, 324] width 251 height 127
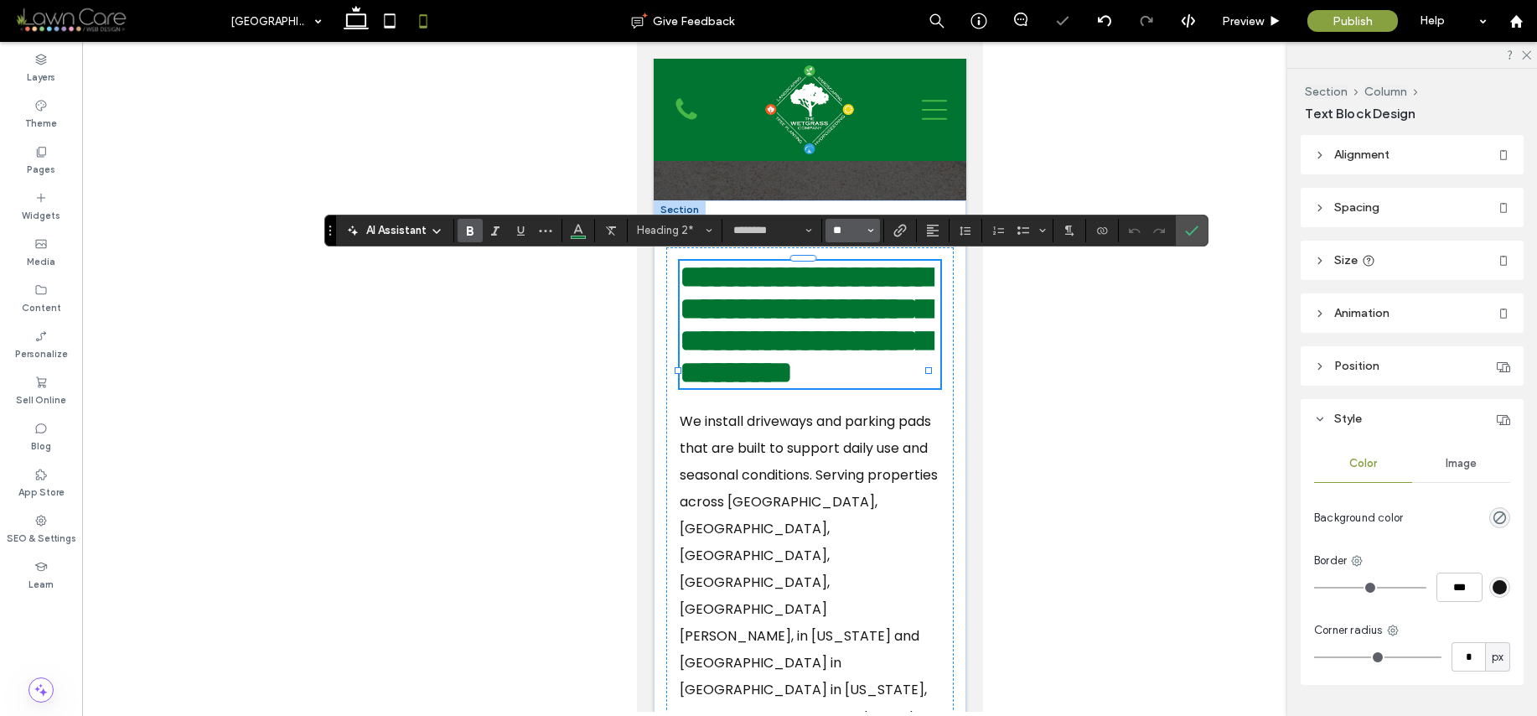
click at [856, 233] on input "**" at bounding box center [847, 230] width 33 height 13
type input "**"
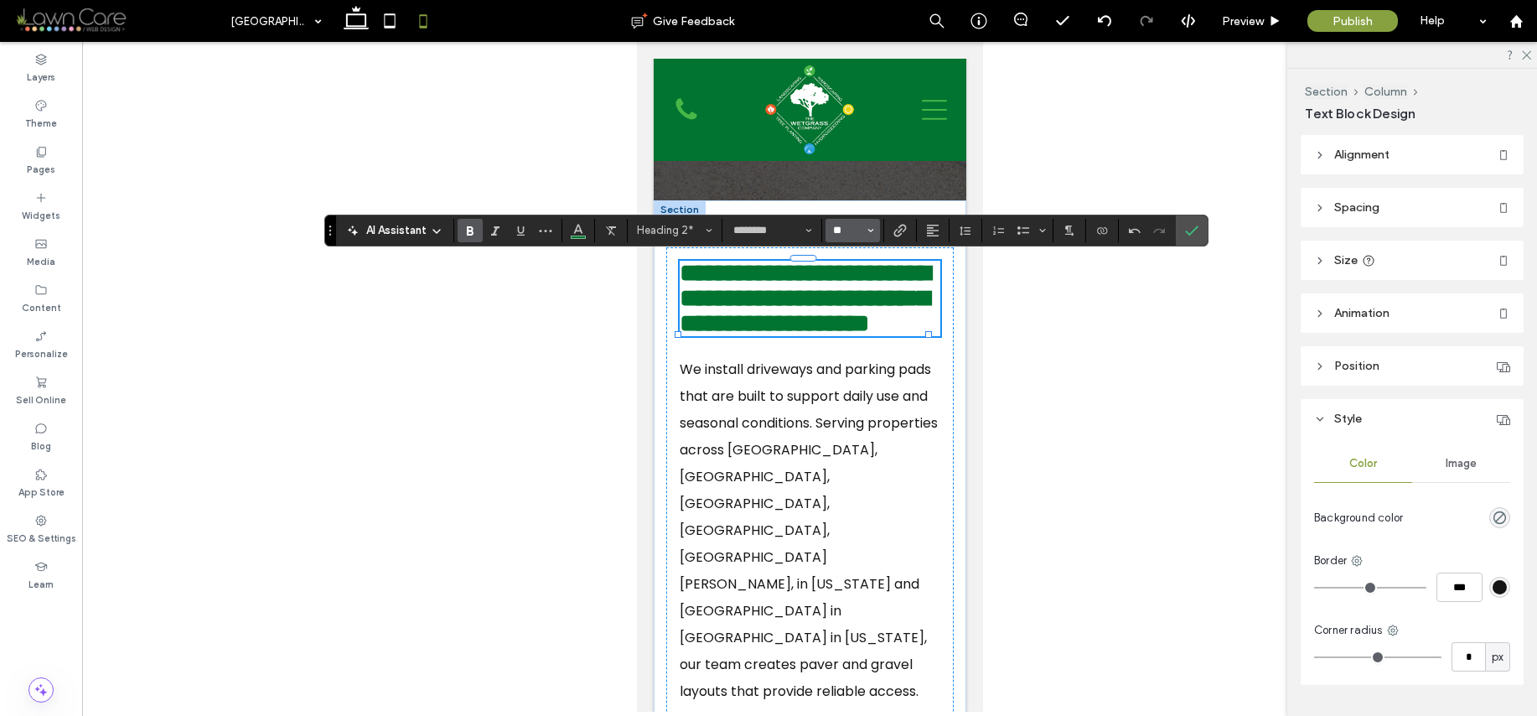
click at [844, 234] on input "**" at bounding box center [847, 230] width 33 height 13
type input "**"
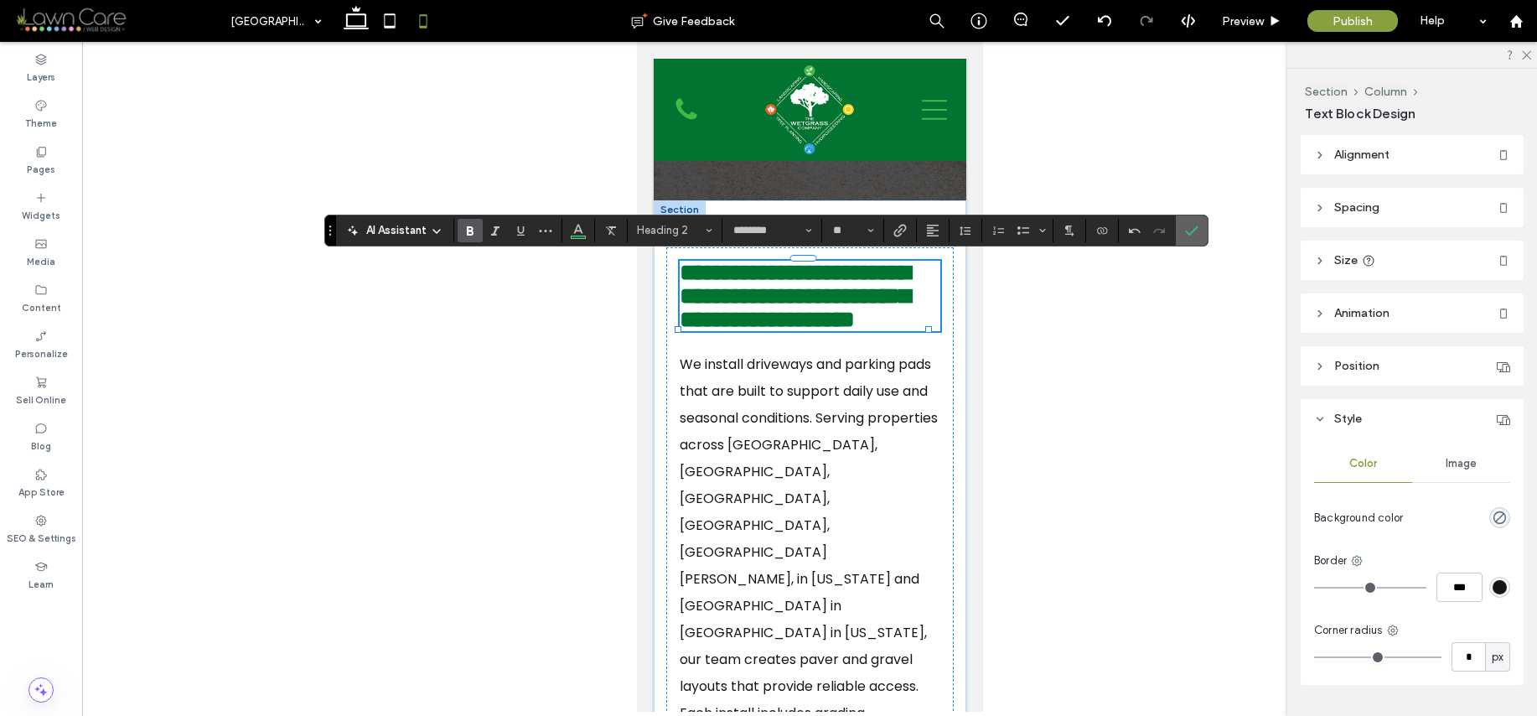
click at [1204, 231] on label "Confirm" at bounding box center [1191, 230] width 25 height 30
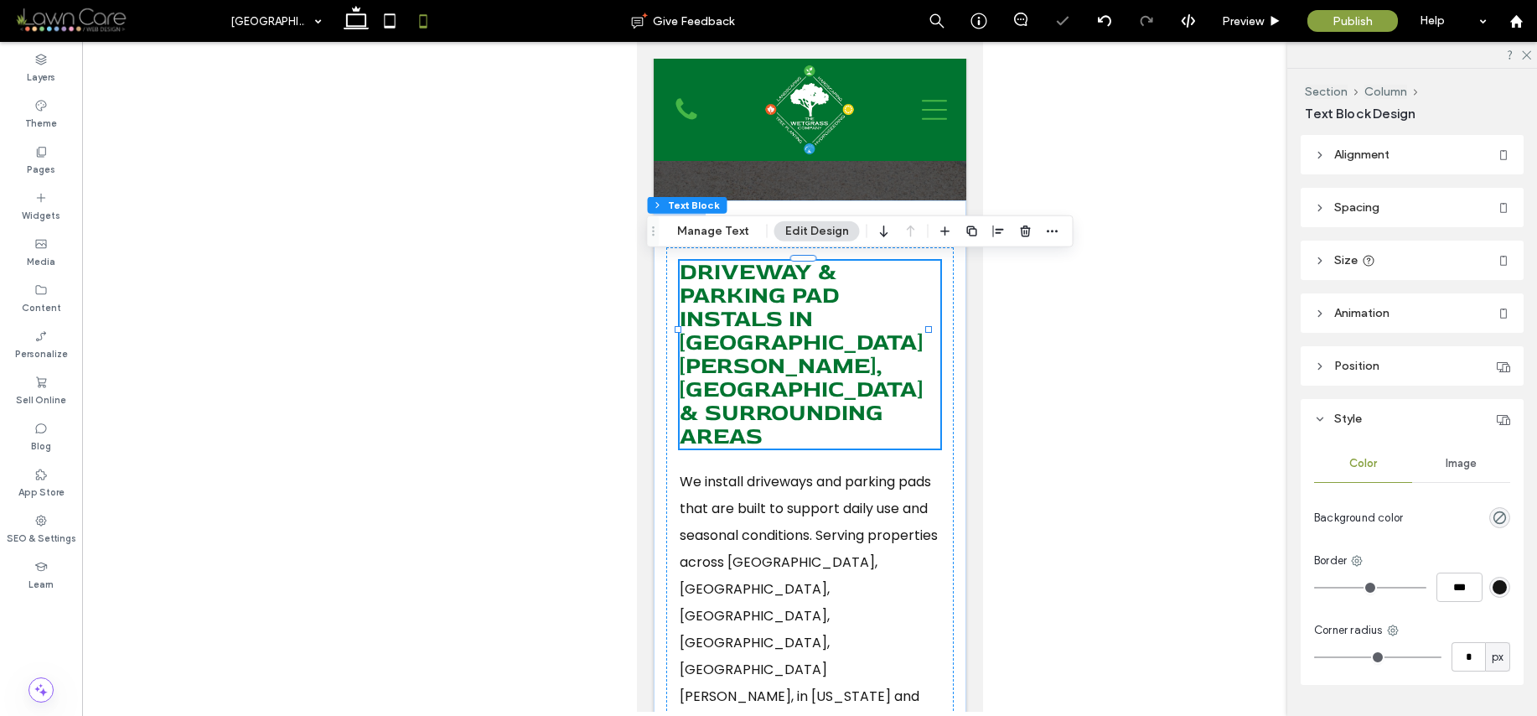
click at [938, 324] on div "Driveway & Parking Pad Instals In Lake Gaston, NC & Surrounding Areas 100% , 16…" at bounding box center [808, 699] width 287 height 904
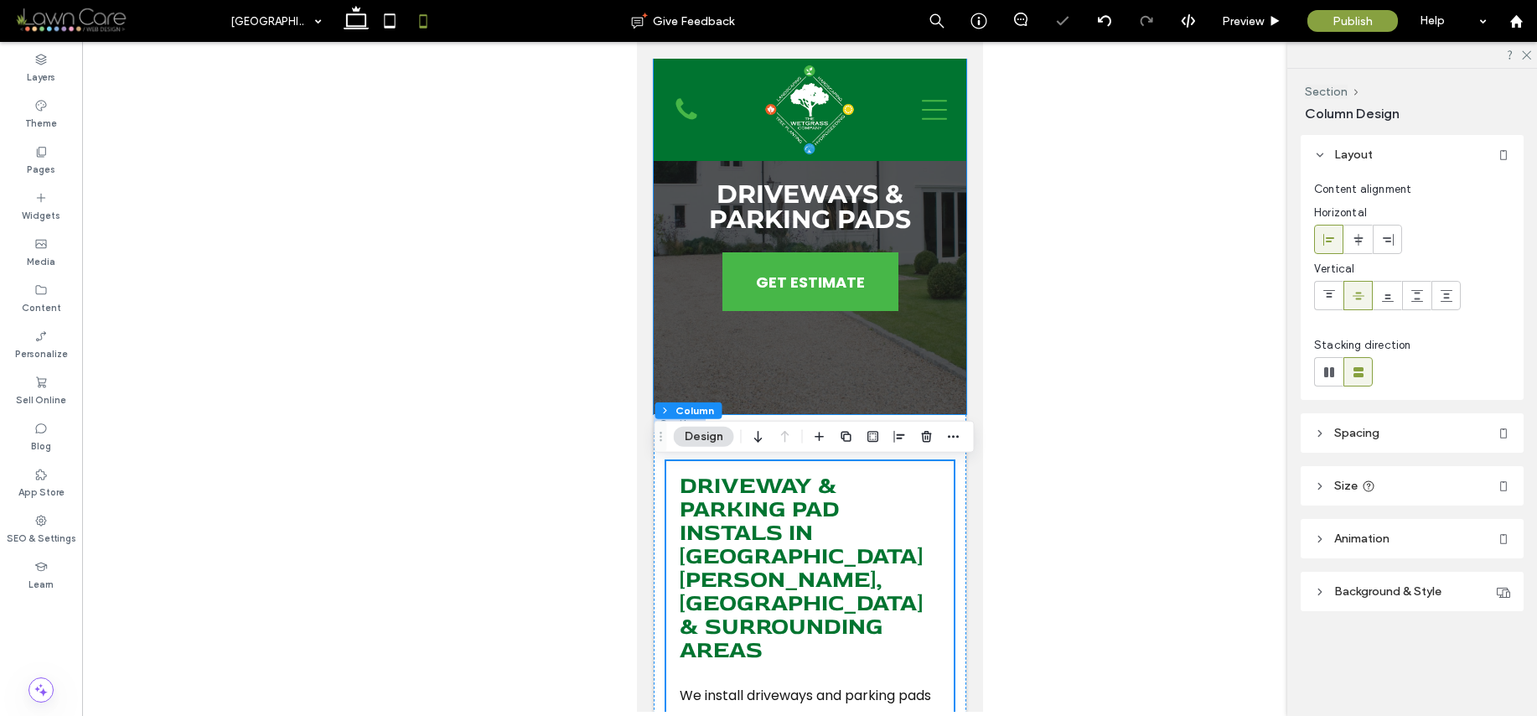
scroll to position [48, 0]
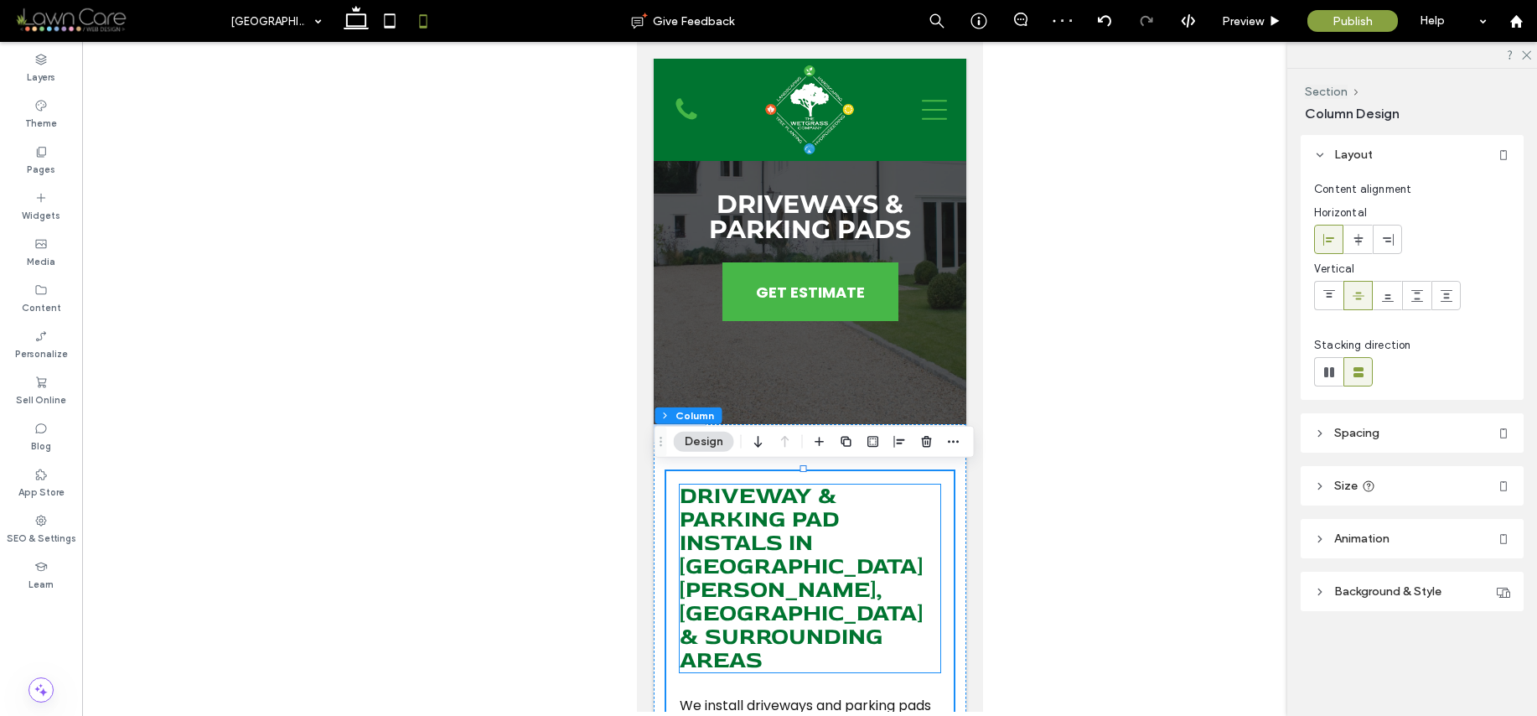
click at [749, 547] on span "Driveway & Parking Pad Instals In Lake Gaston, NC & Surrounding Areas" at bounding box center [800, 578] width 243 height 194
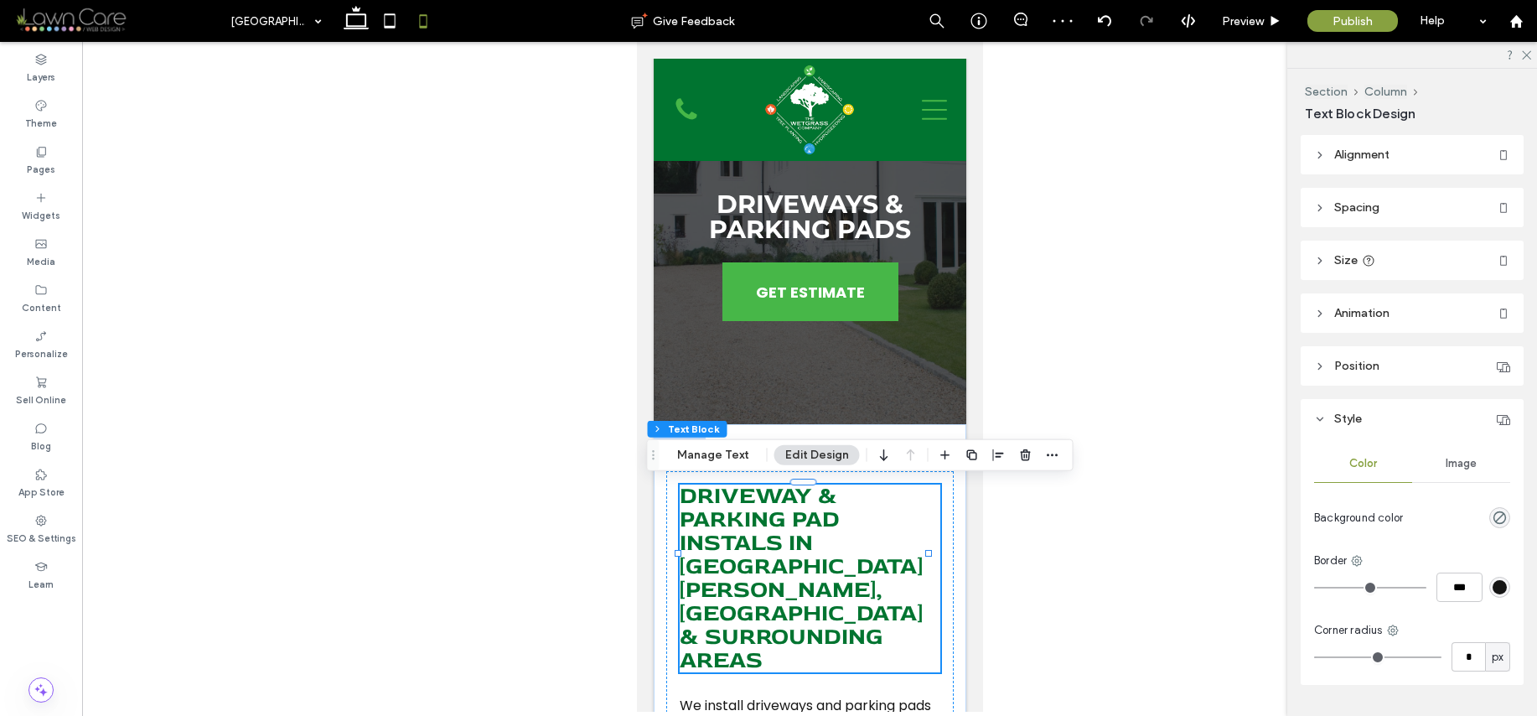
click at [749, 547] on span "Driveway & Parking Pad Instals In Lake Gaston, NC & Surrounding Areas" at bounding box center [800, 578] width 243 height 194
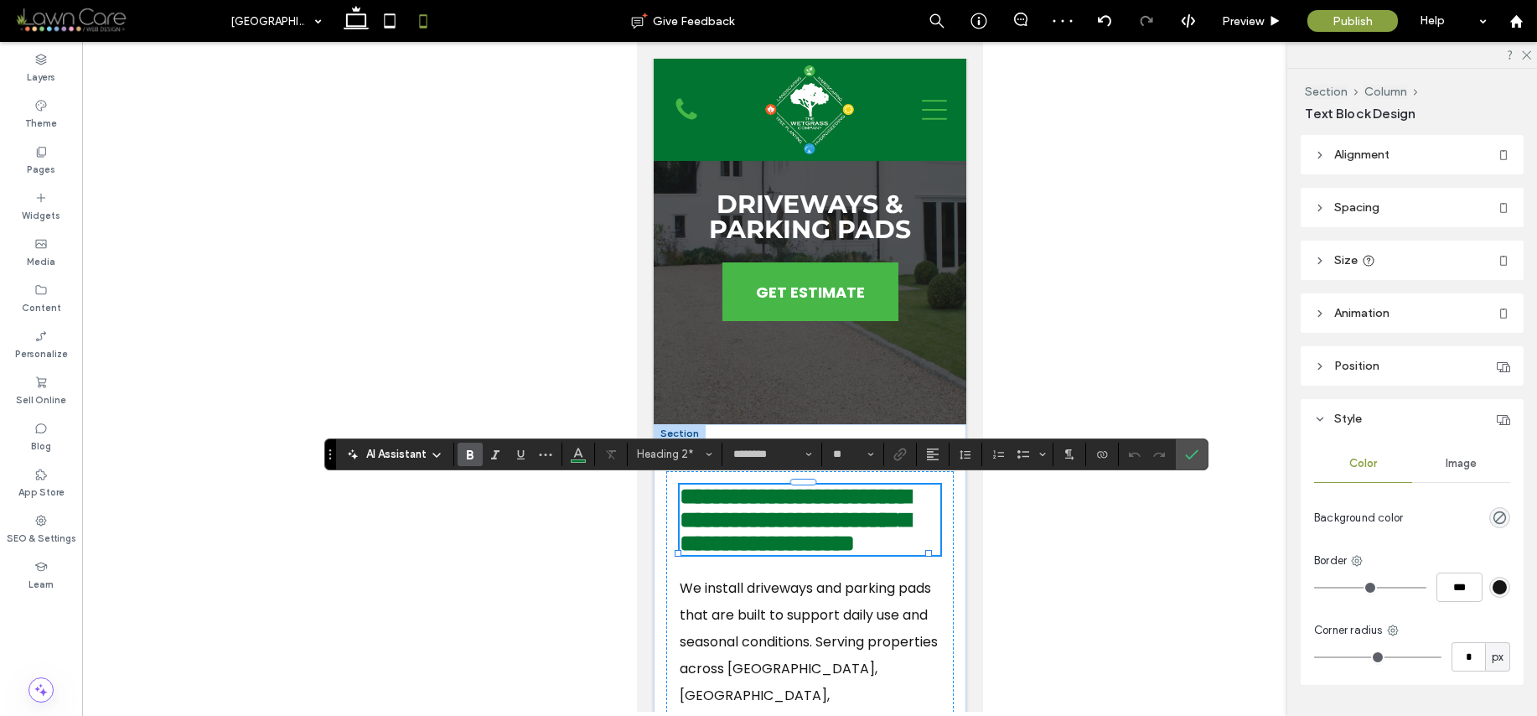
click at [763, 541] on span "**********" at bounding box center [794, 519] width 230 height 70
click at [1193, 448] on icon "Confirm" at bounding box center [1191, 454] width 13 height 13
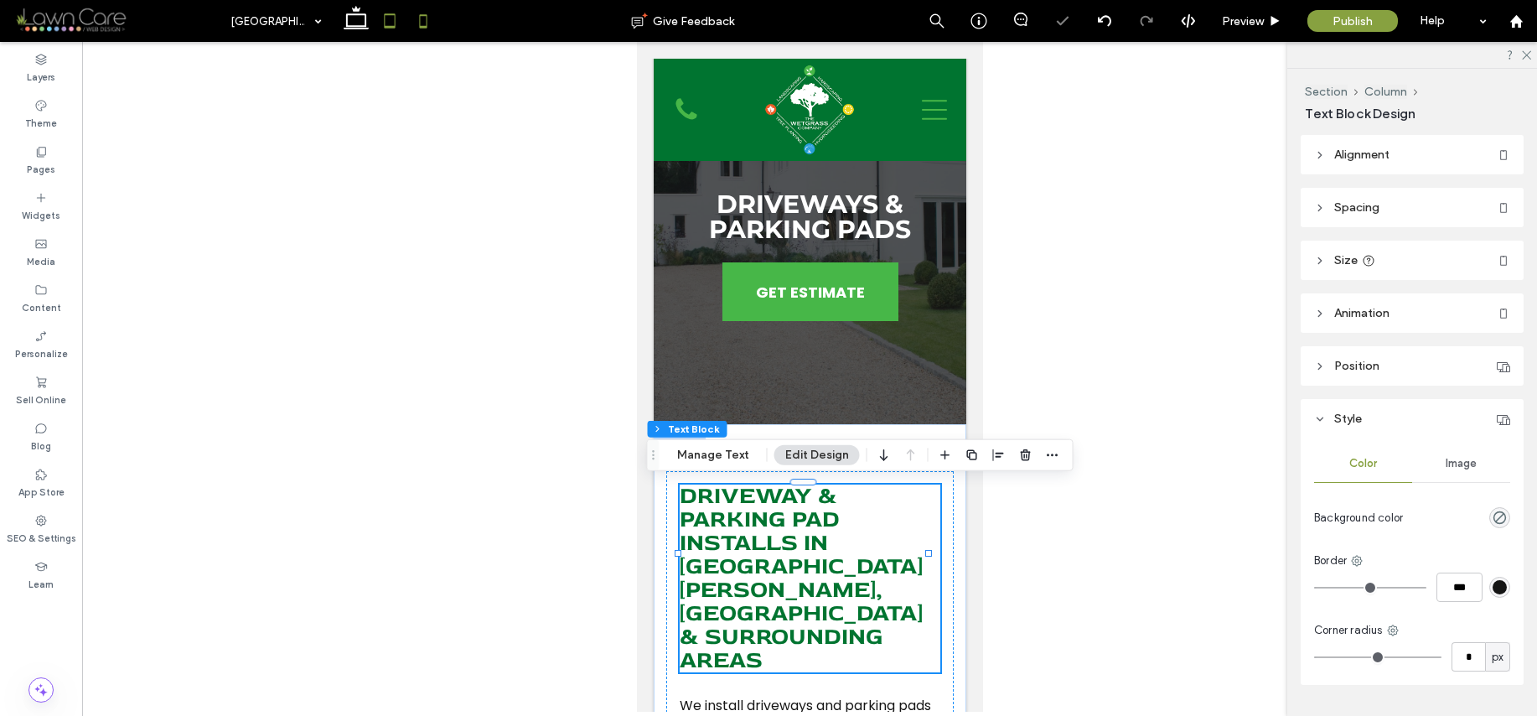
click at [390, 22] on icon at bounding box center [390, 21] width 34 height 34
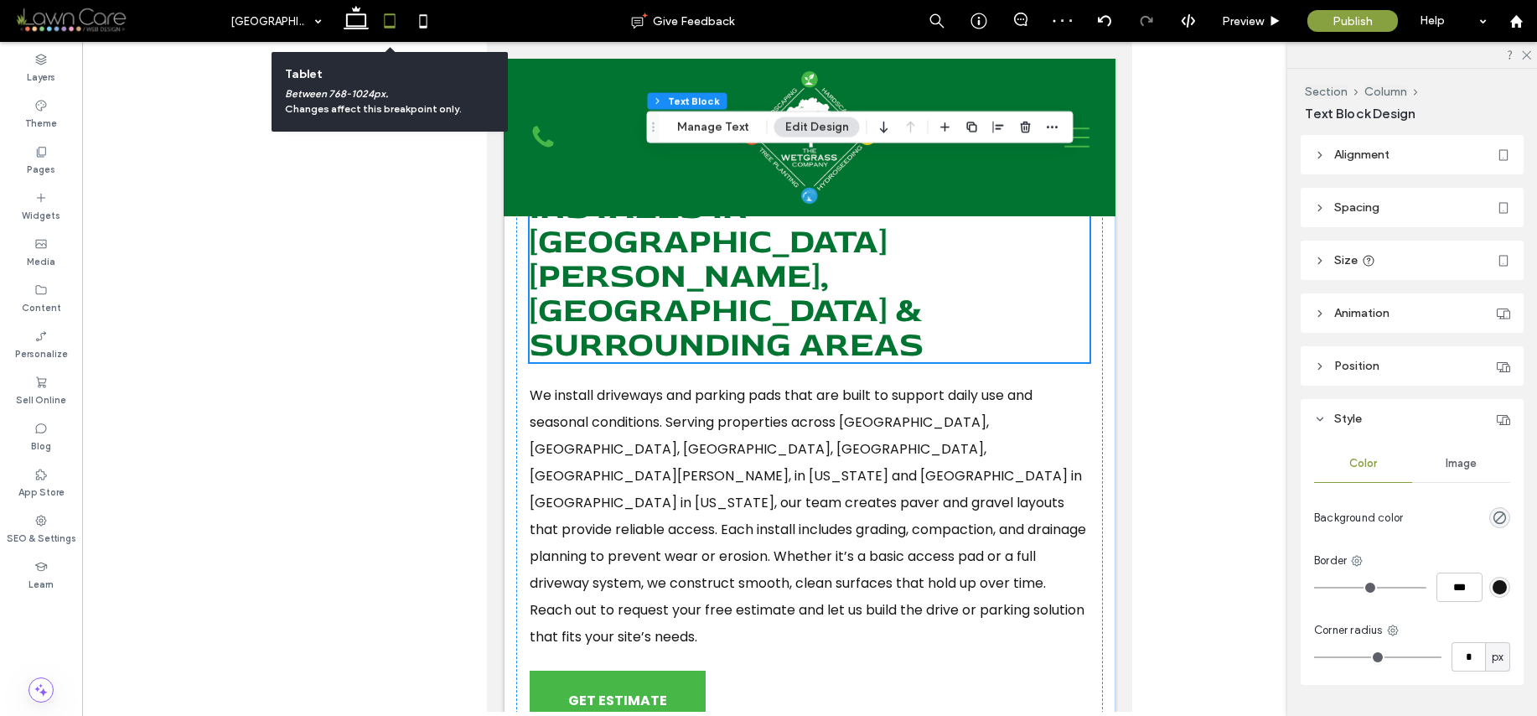
type input "***"
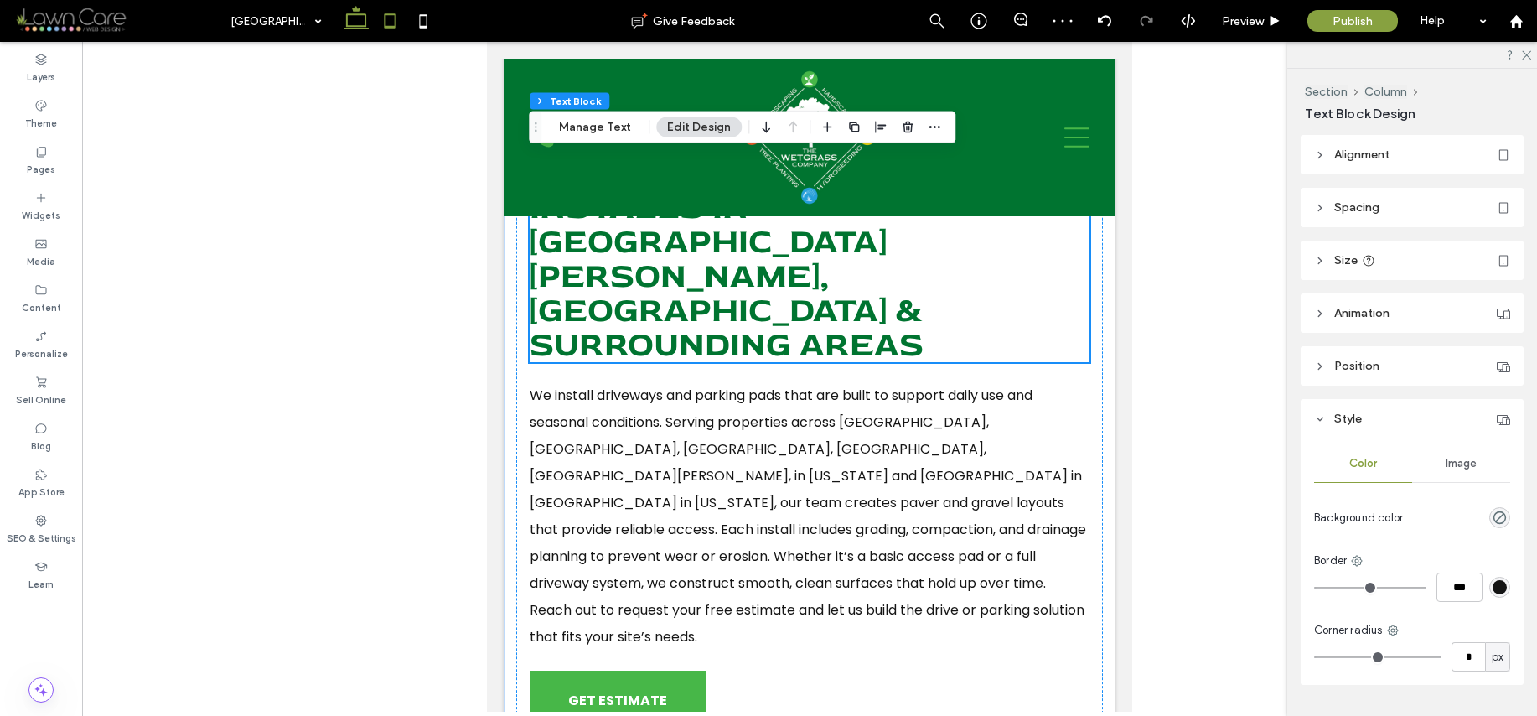
click at [347, 28] on use at bounding box center [356, 17] width 25 height 23
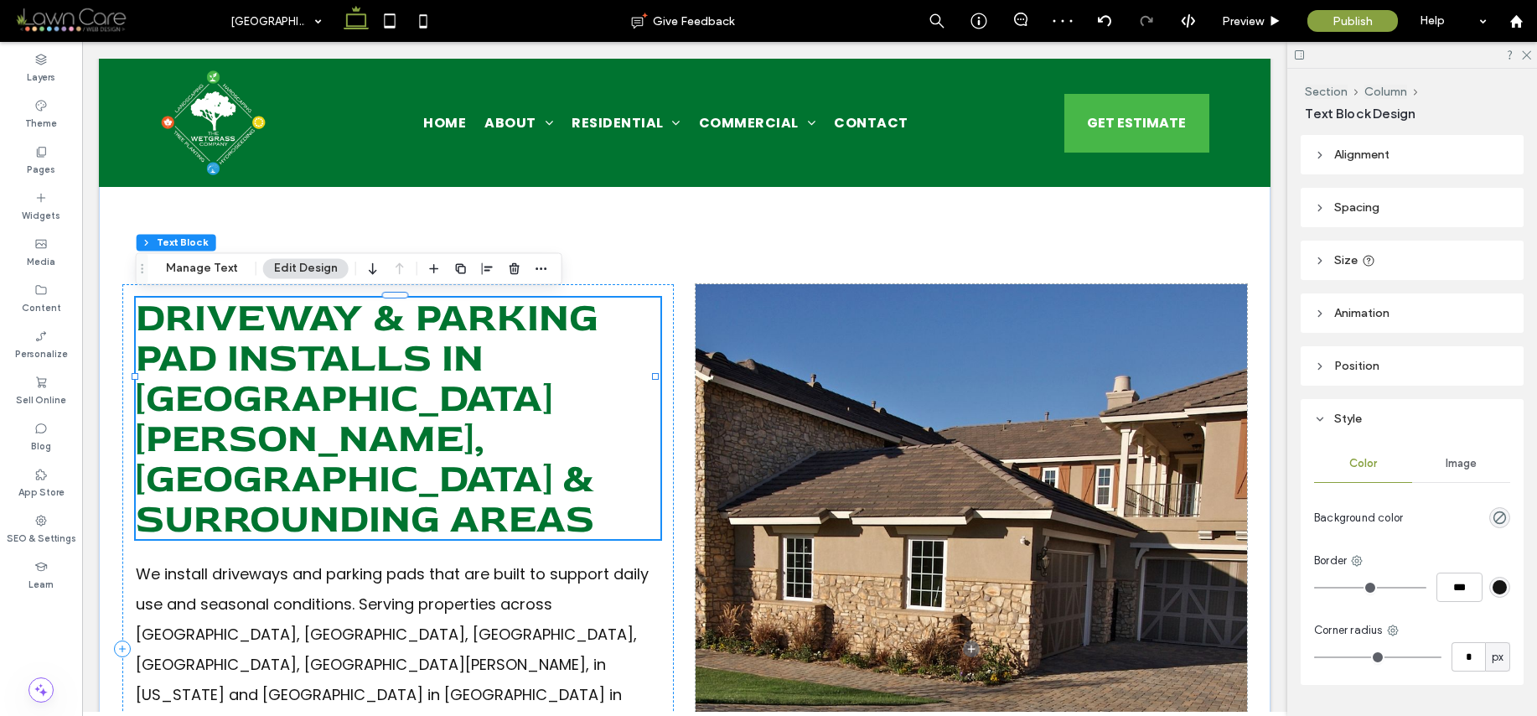
click at [562, 413] on span "Driveway & Parking Pad Installs In Lake Gaston, NC & Surrounding Areas" at bounding box center [367, 418] width 463 height 251
type input "********"
type input "**"
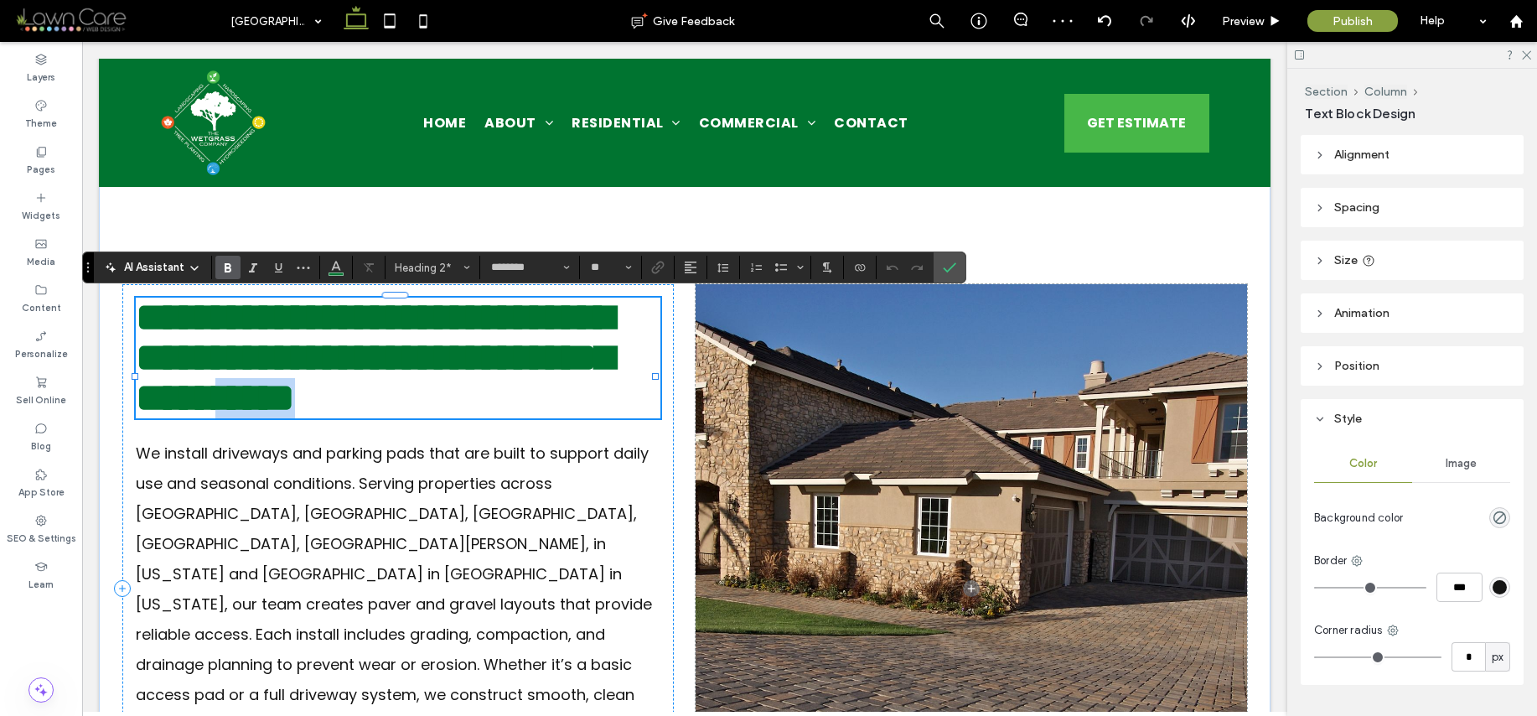
click at [562, 413] on span "**********" at bounding box center [375, 358] width 478 height 120
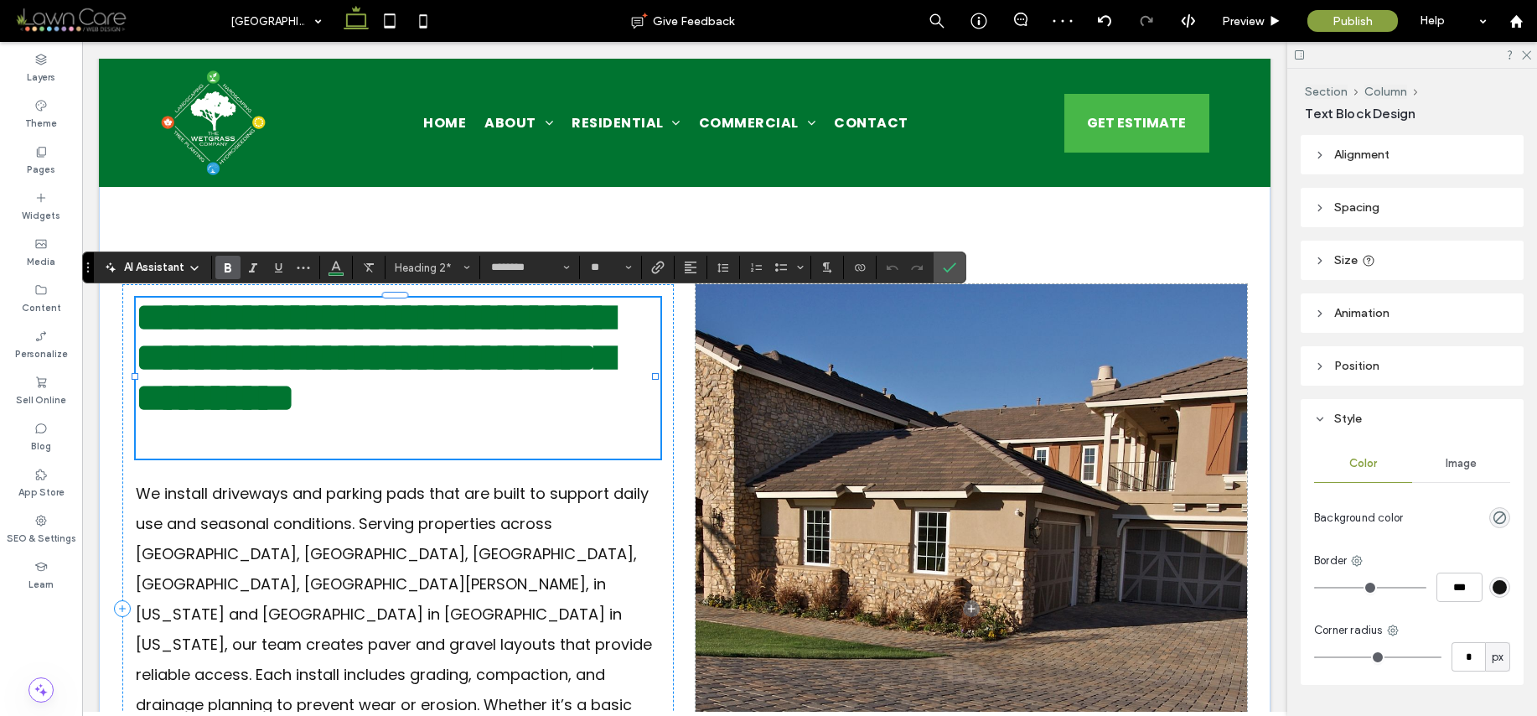
click at [605, 418] on h2 "**********" at bounding box center [395, 358] width 519 height 121
drag, startPoint x: 607, startPoint y: 432, endPoint x: 417, endPoint y: 396, distance: 192.8
click at [421, 396] on h2 "**********" at bounding box center [395, 358] width 519 height 121
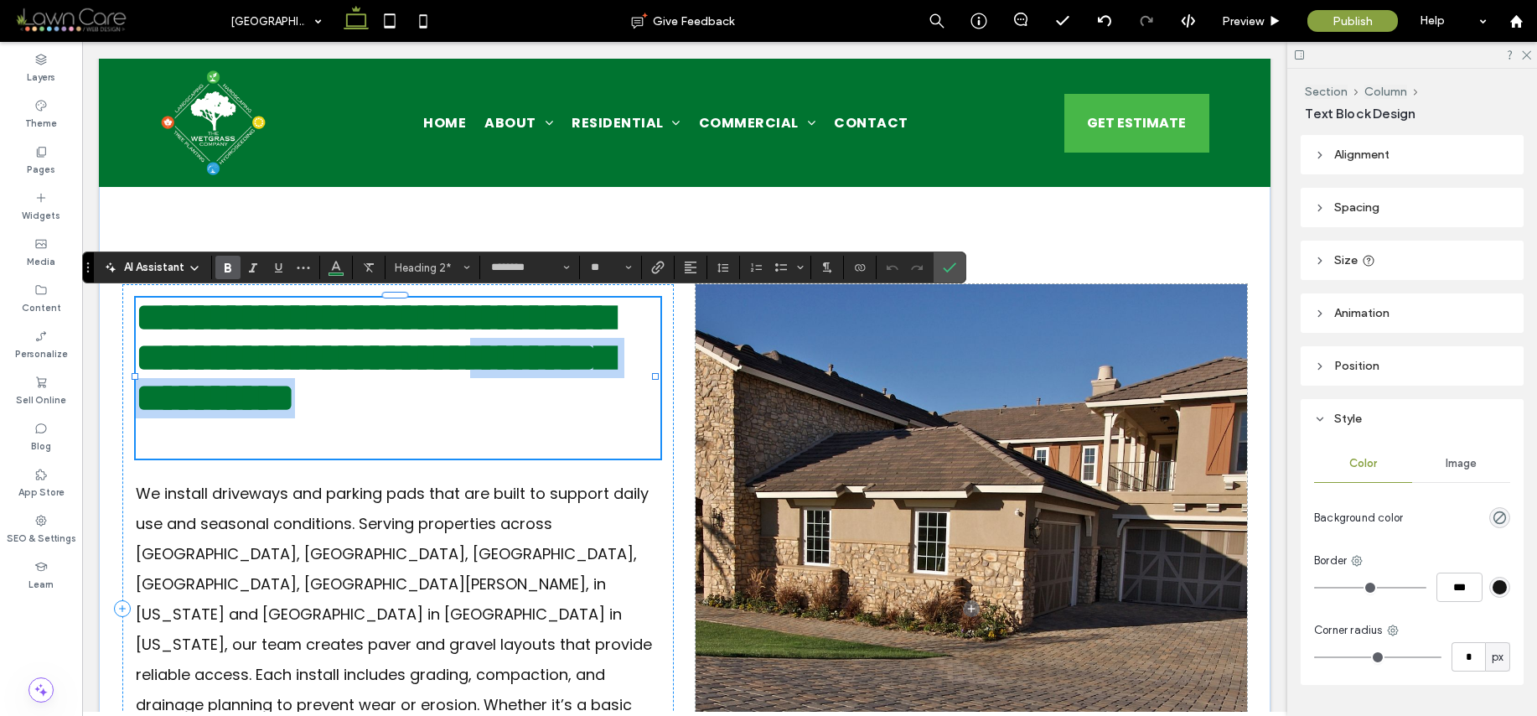
drag, startPoint x: 437, startPoint y: 400, endPoint x: 609, endPoint y: 430, distance: 175.3
click at [609, 418] on h2 "**********" at bounding box center [395, 358] width 519 height 121
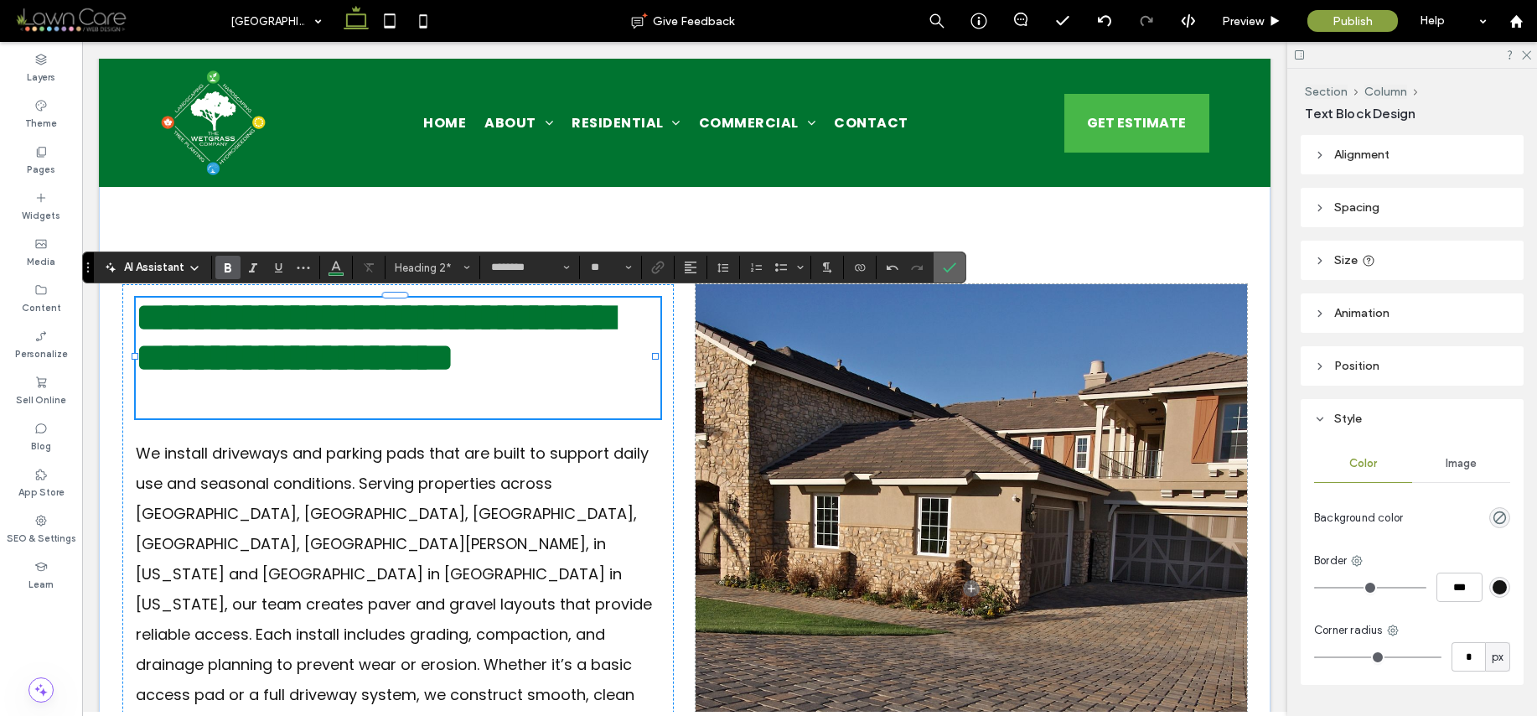
click at [953, 267] on icon "Confirm" at bounding box center [949, 267] width 13 height 13
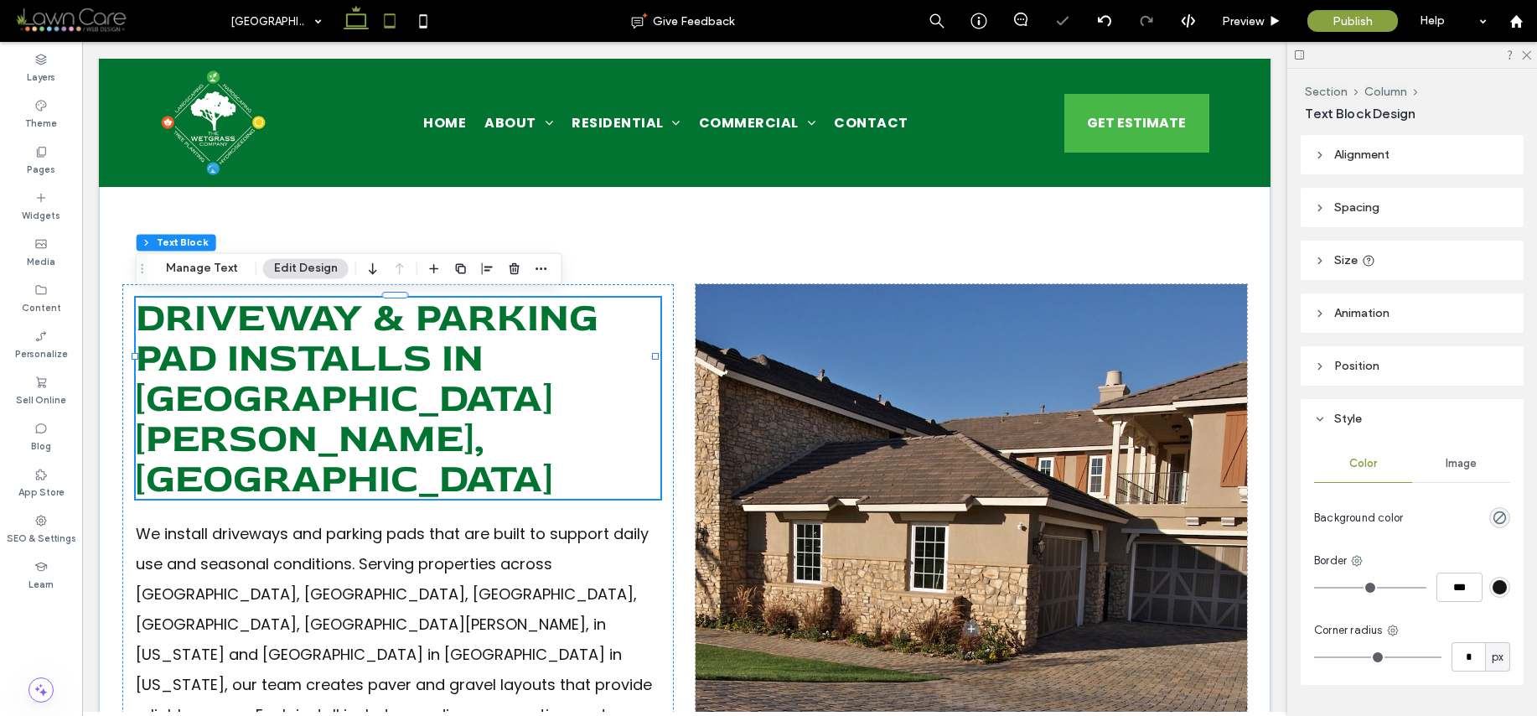
click at [388, 21] on icon at bounding box center [390, 21] width 34 height 34
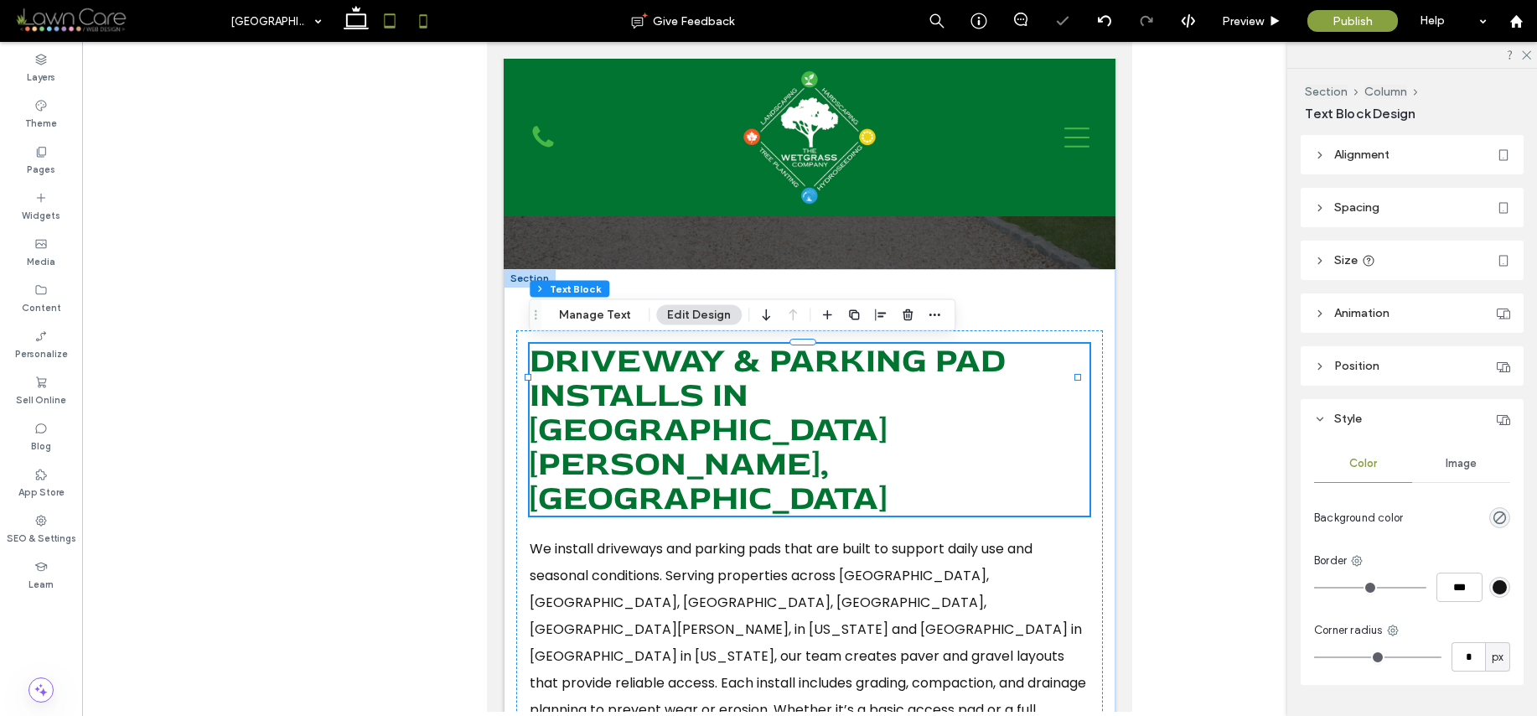
click at [423, 19] on icon at bounding box center [424, 21] width 34 height 34
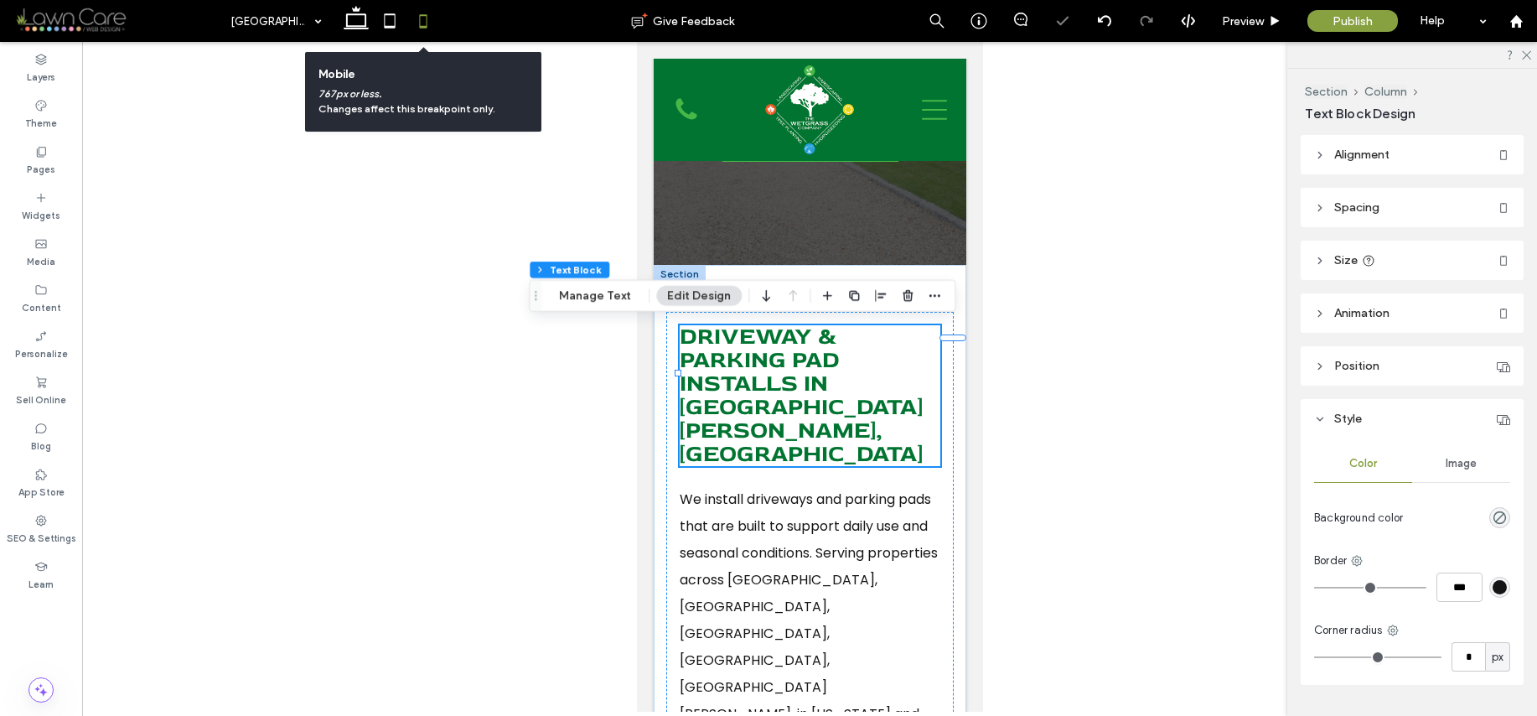
type input "*"
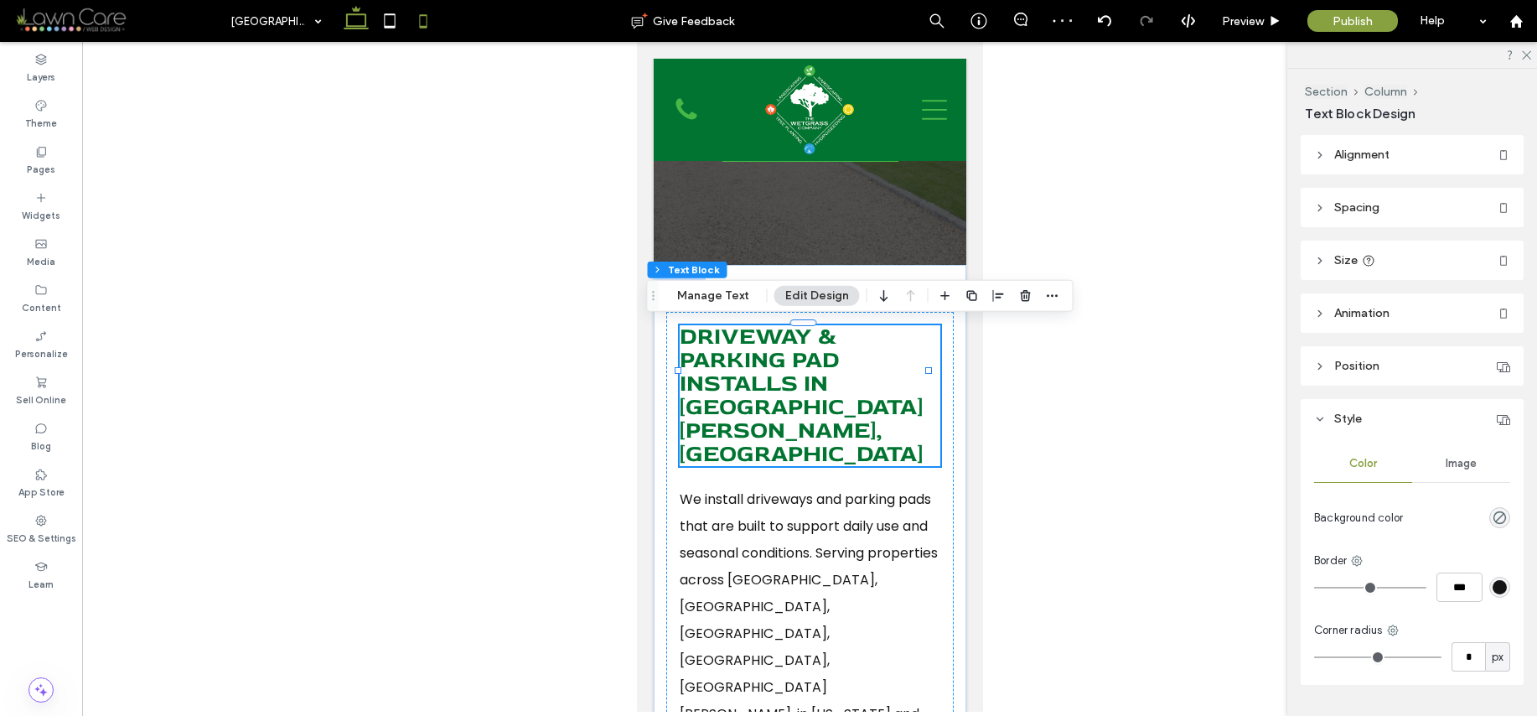
click at [356, 21] on icon at bounding box center [356, 21] width 34 height 34
type input "***"
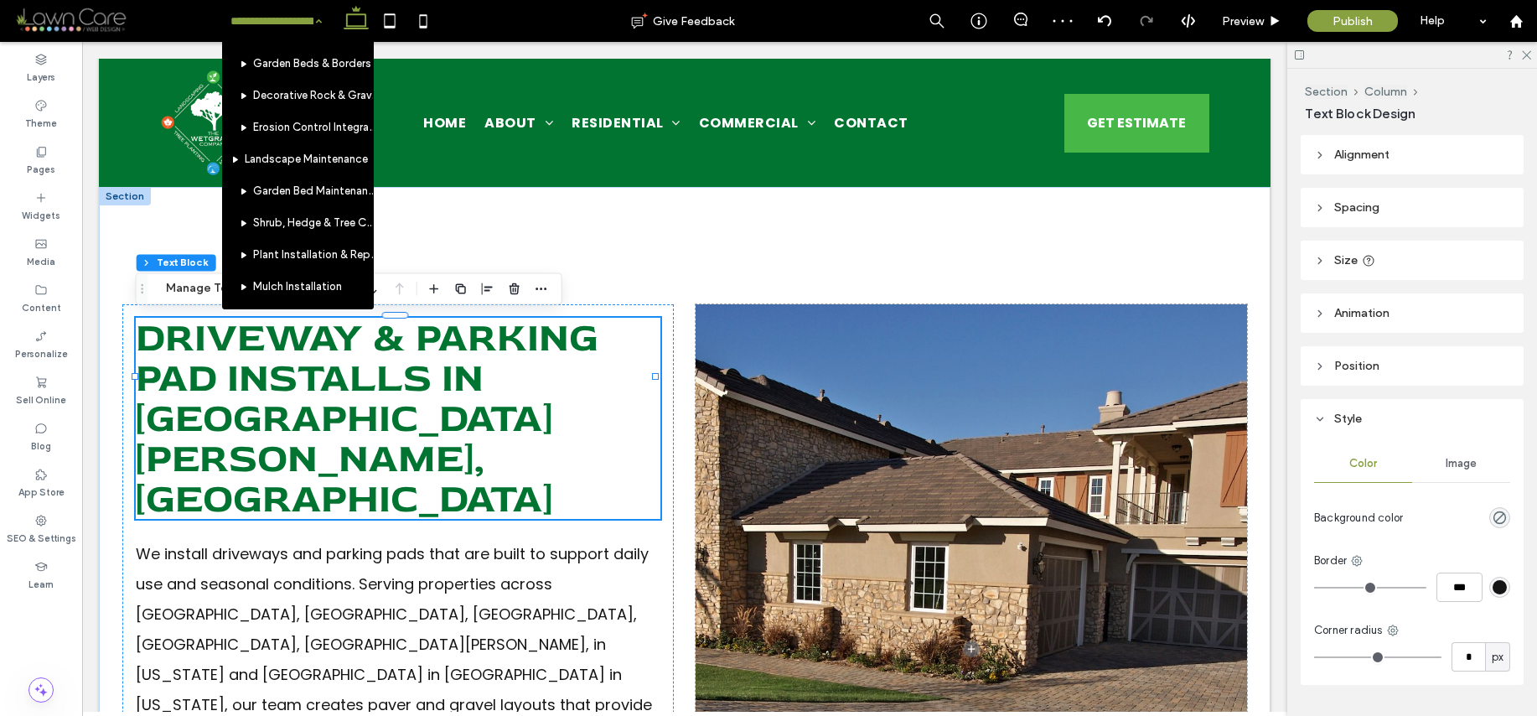
scroll to position [376, 0]
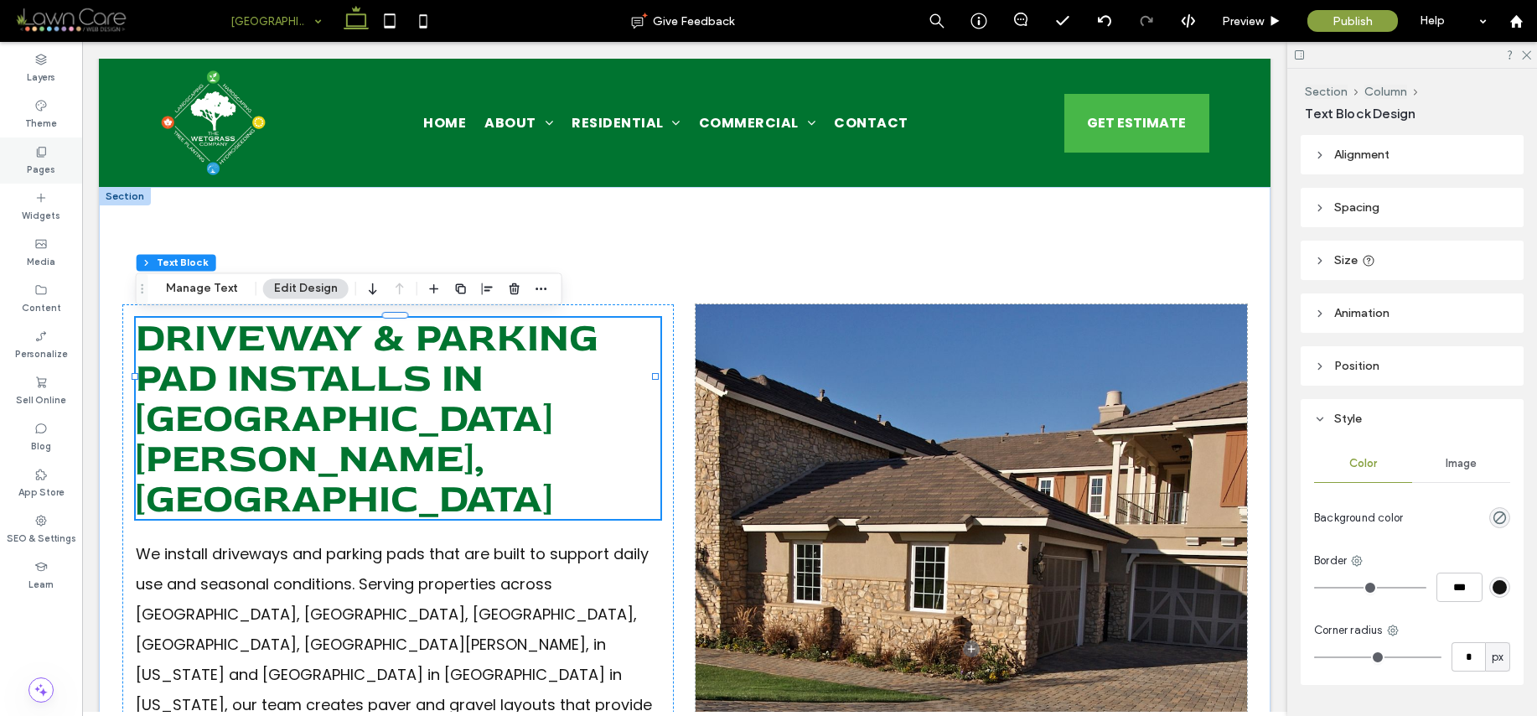
click at [51, 157] on div "Pages" at bounding box center [41, 160] width 82 height 46
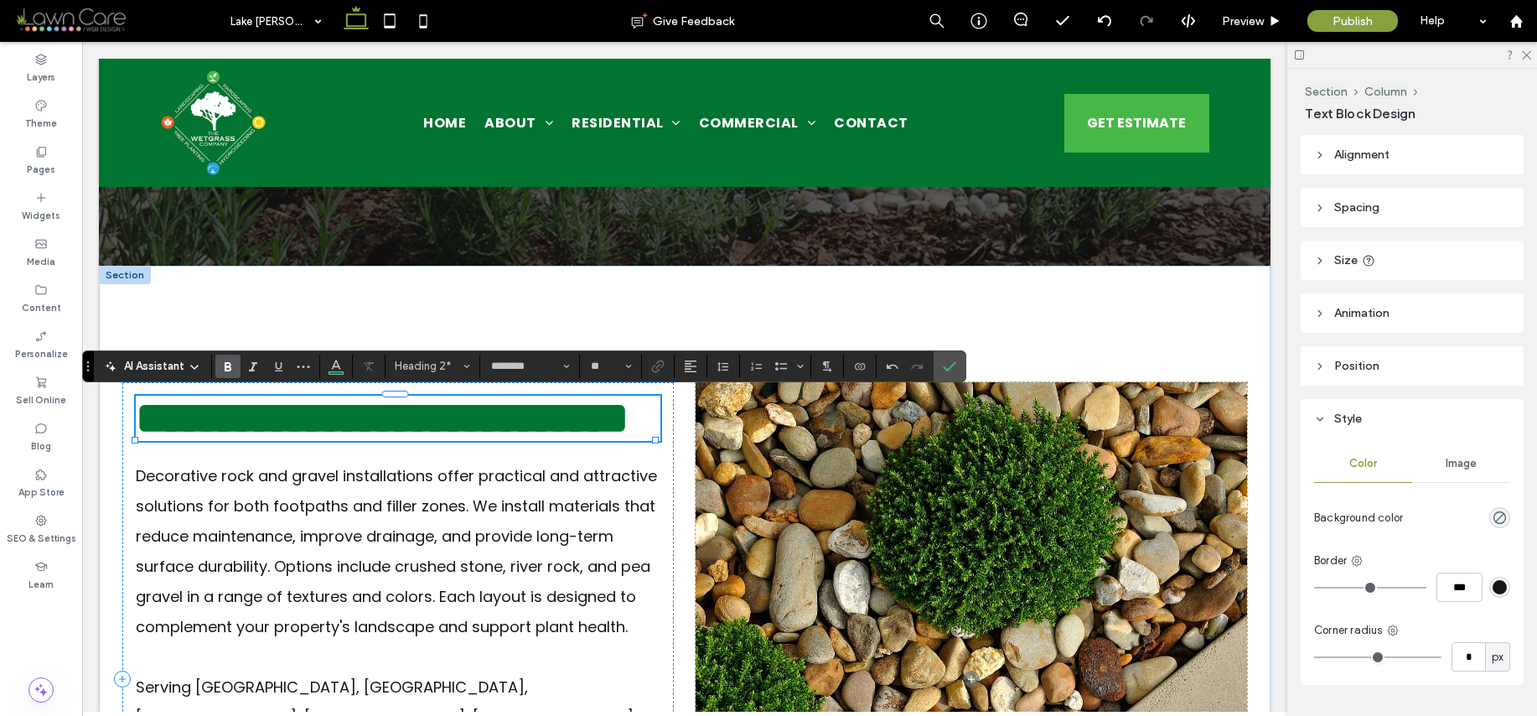
scroll to position [6, 0]
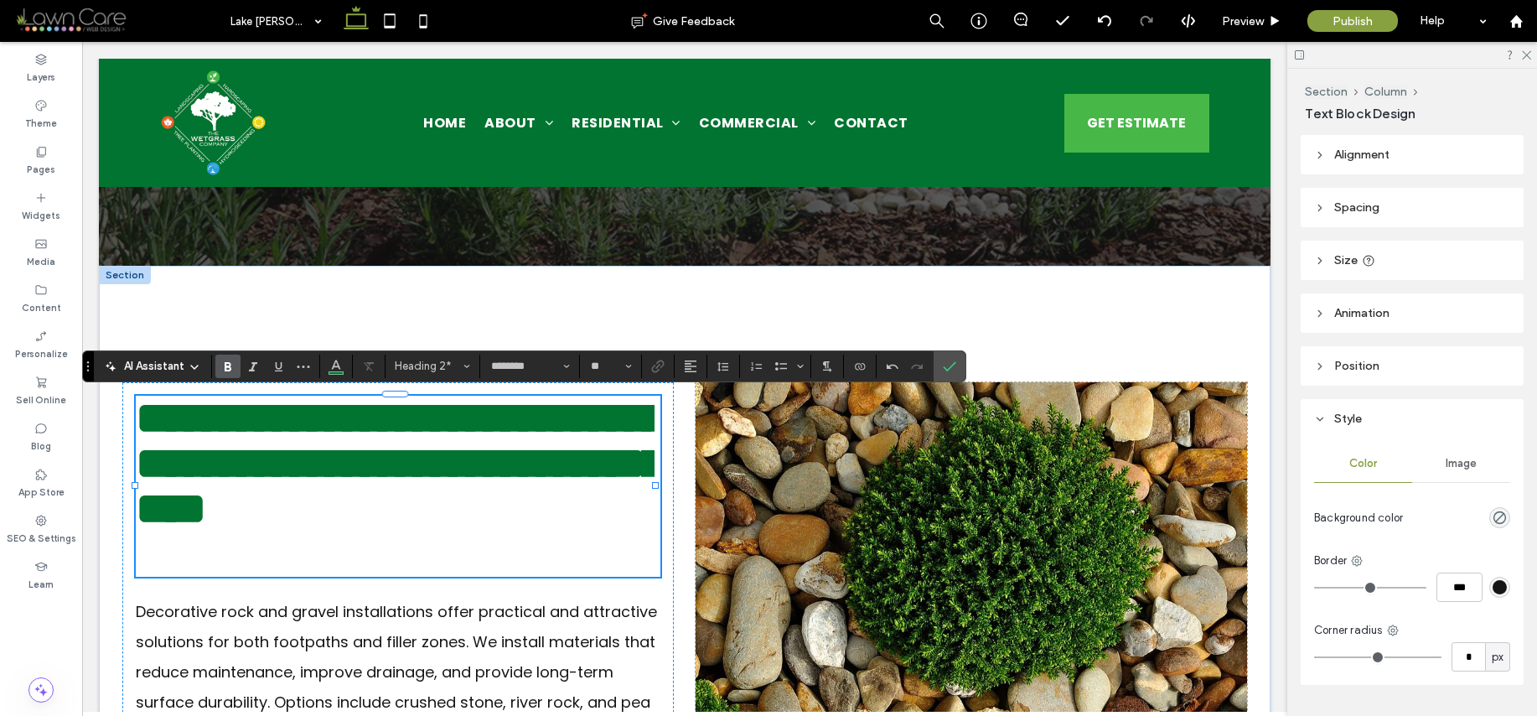
click at [251, 500] on span "**********" at bounding box center [400, 463] width 528 height 135
click at [474, 519] on span "**********" at bounding box center [400, 463] width 528 height 135
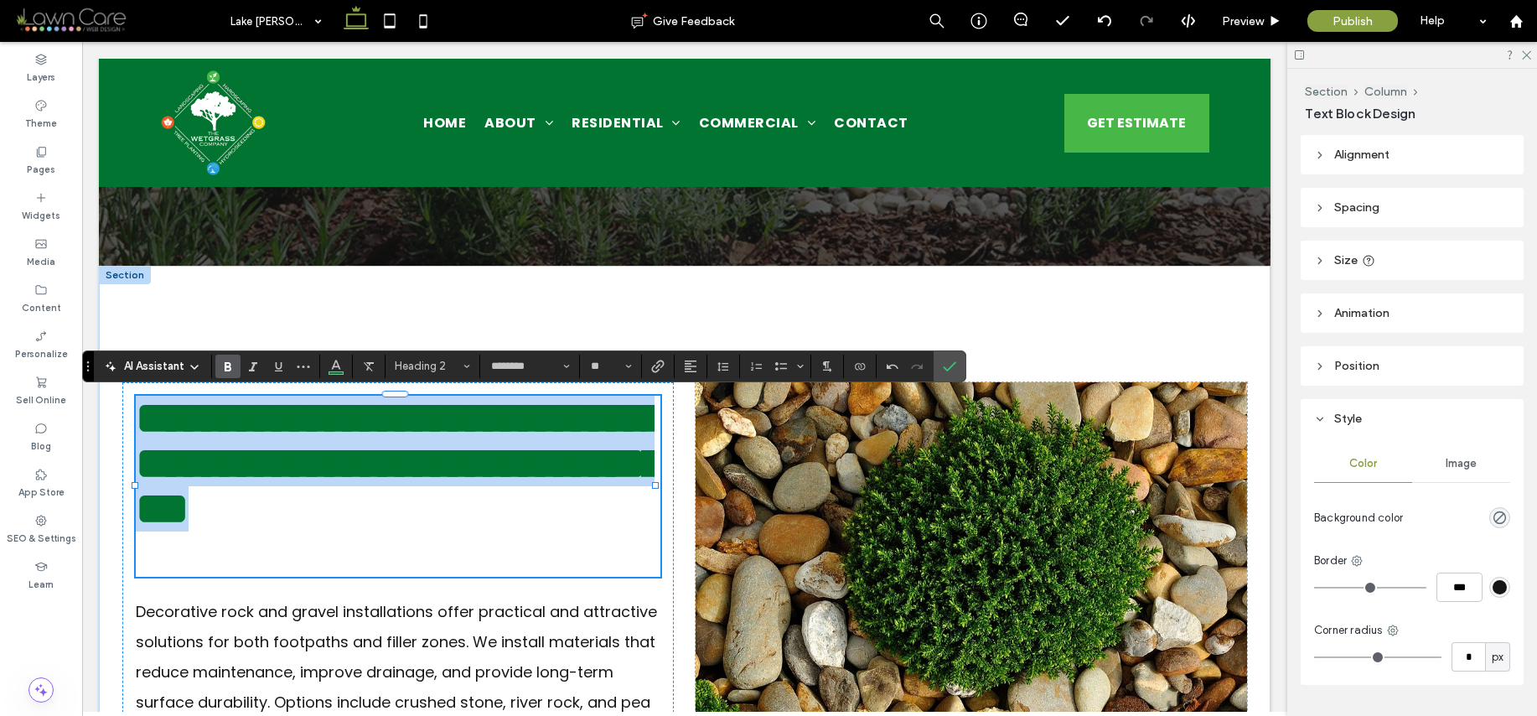
click at [474, 519] on span "**********" at bounding box center [400, 463] width 528 height 135
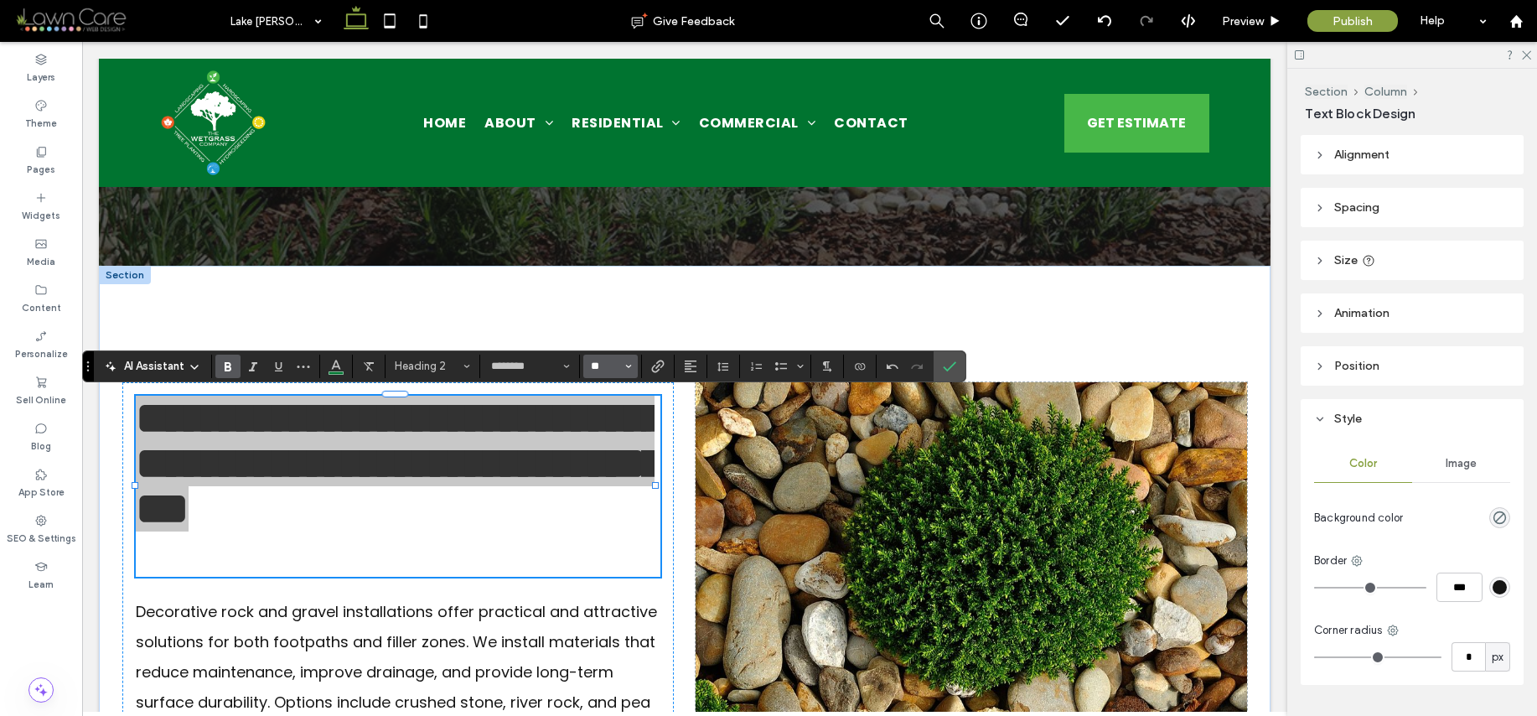
click at [612, 360] on input "**" at bounding box center [605, 366] width 33 height 13
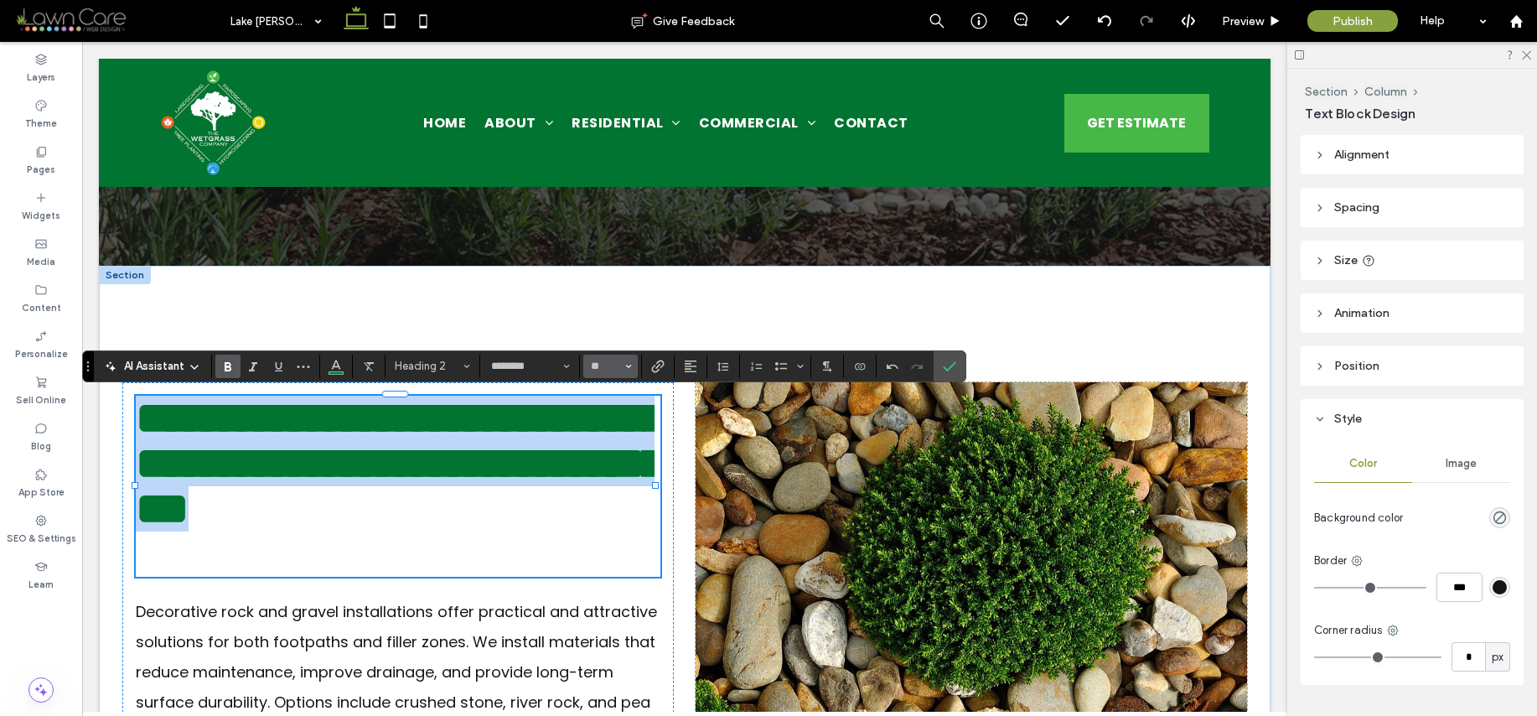
type input "**"
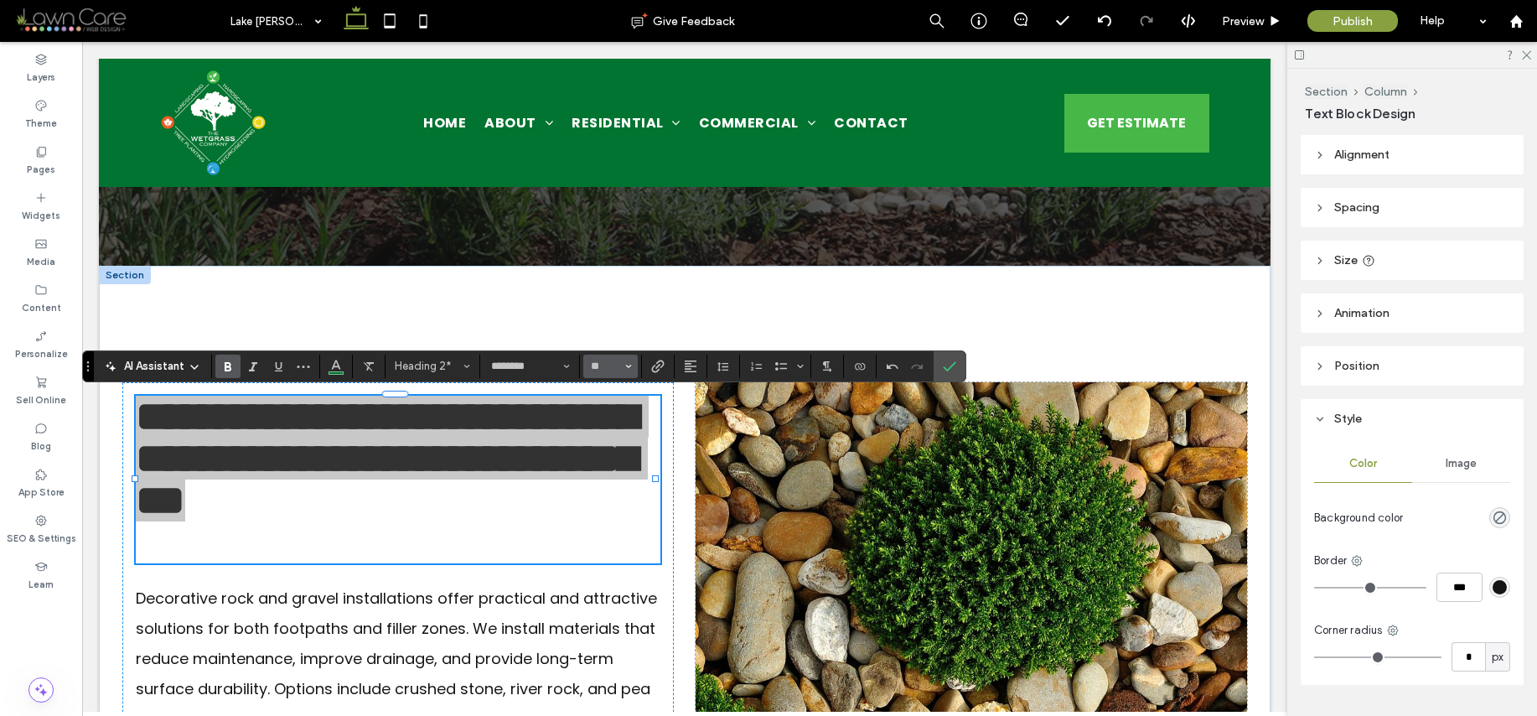
click at [612, 360] on input "**" at bounding box center [605, 366] width 33 height 13
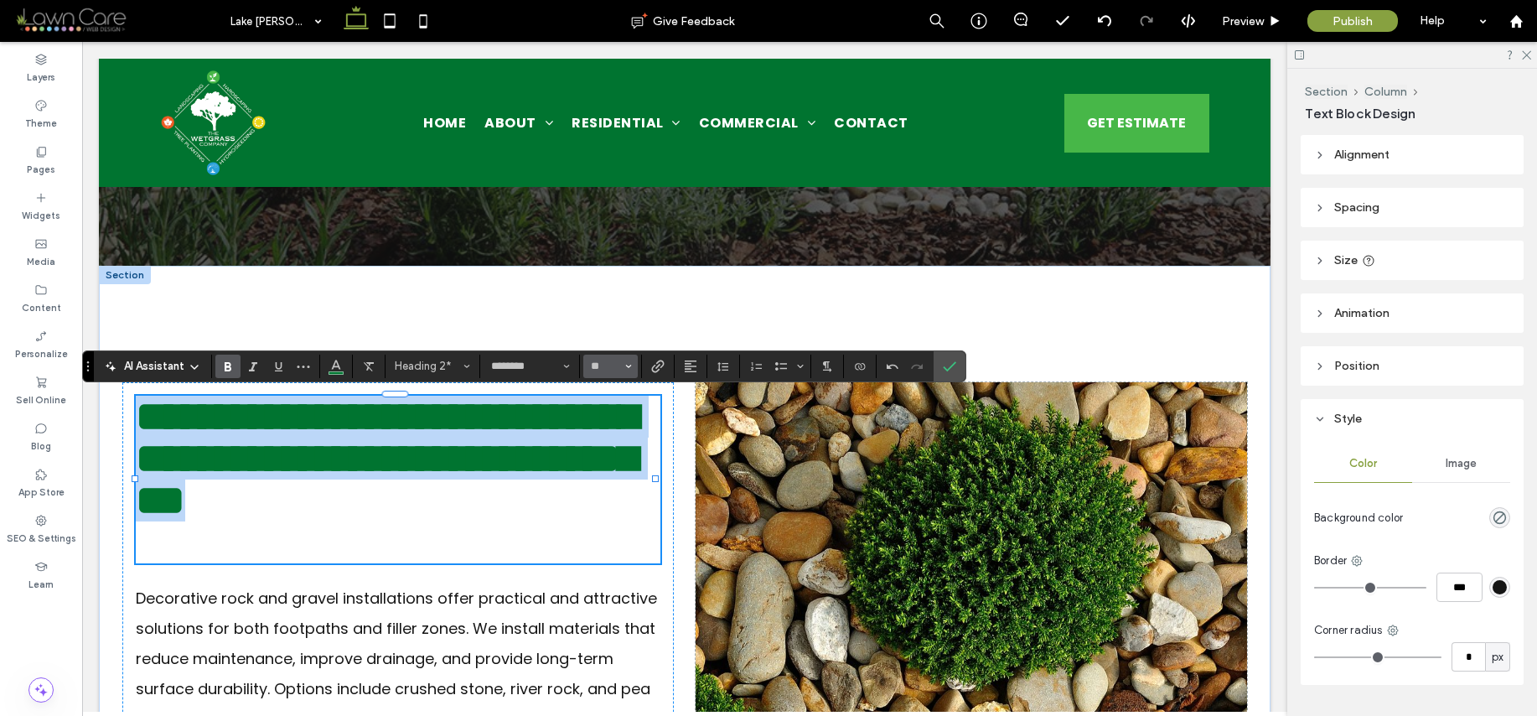
type input "**"
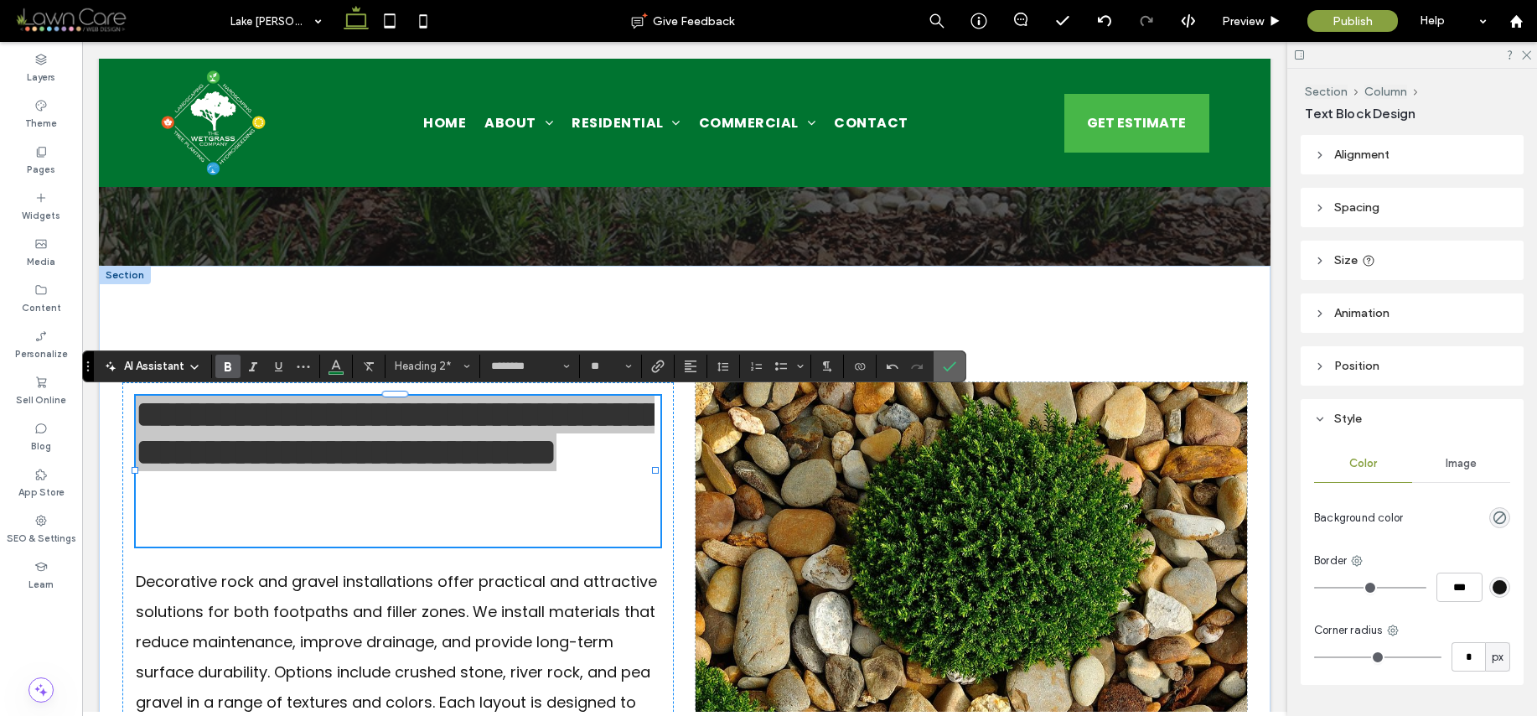
click at [956, 363] on label "Confirm" at bounding box center [949, 366] width 25 height 30
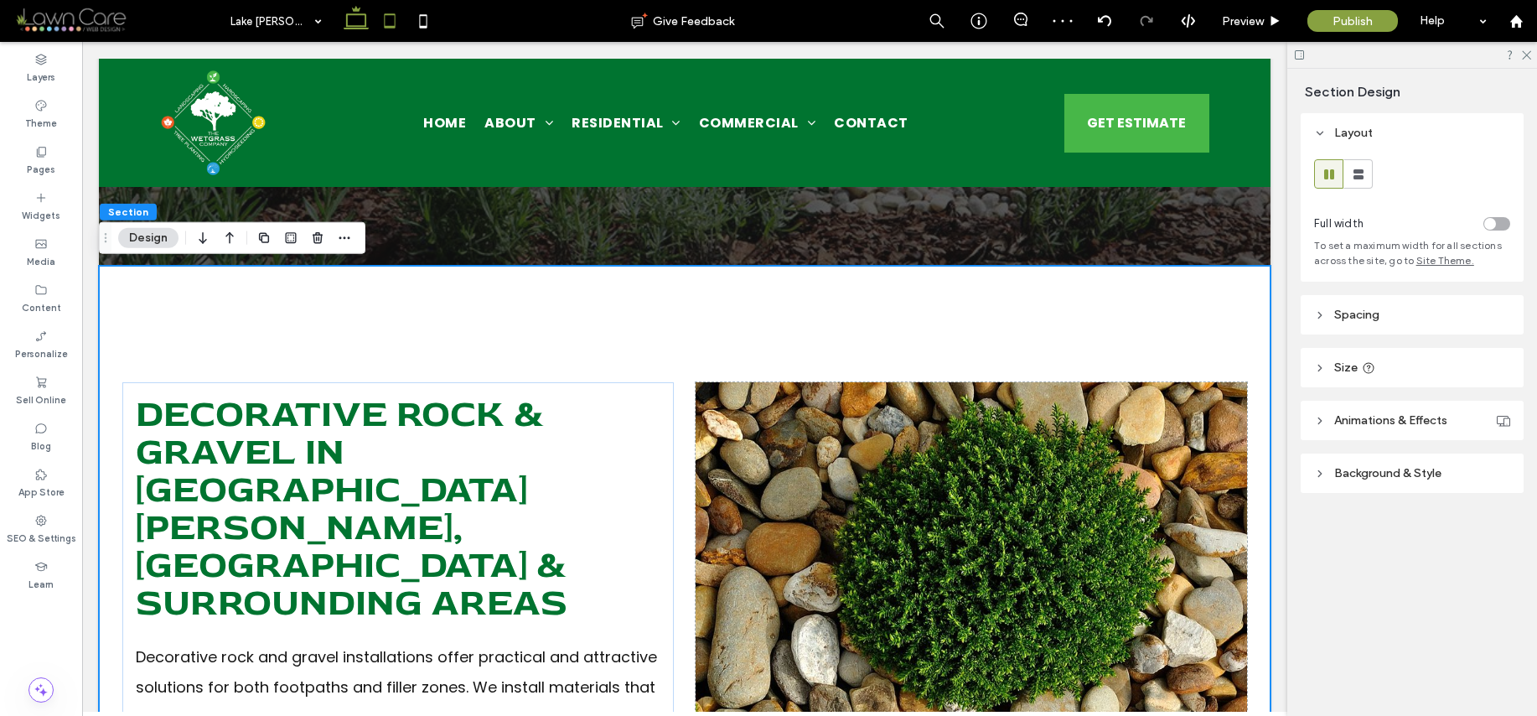
click at [393, 17] on icon at bounding box center [390, 21] width 34 height 34
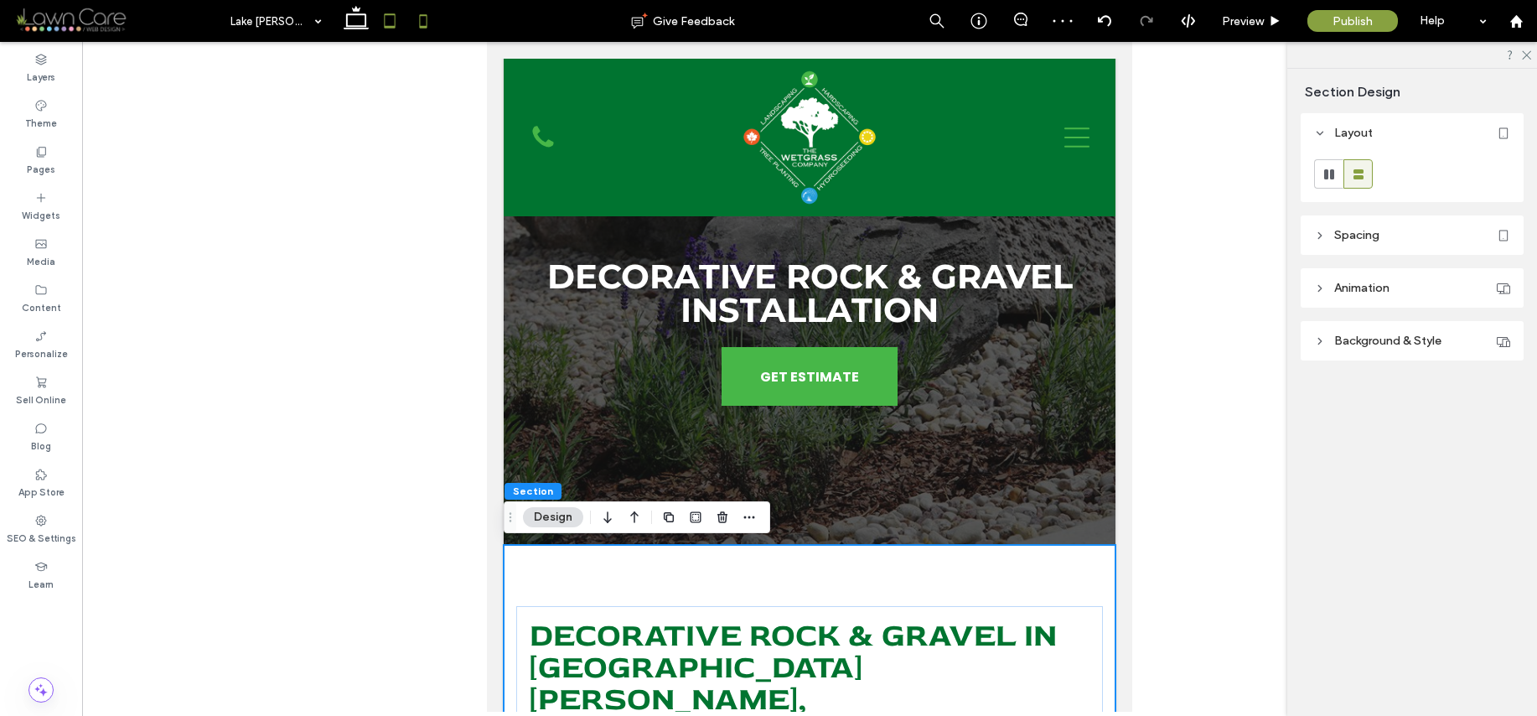
click at [421, 28] on icon at bounding box center [424, 21] width 34 height 34
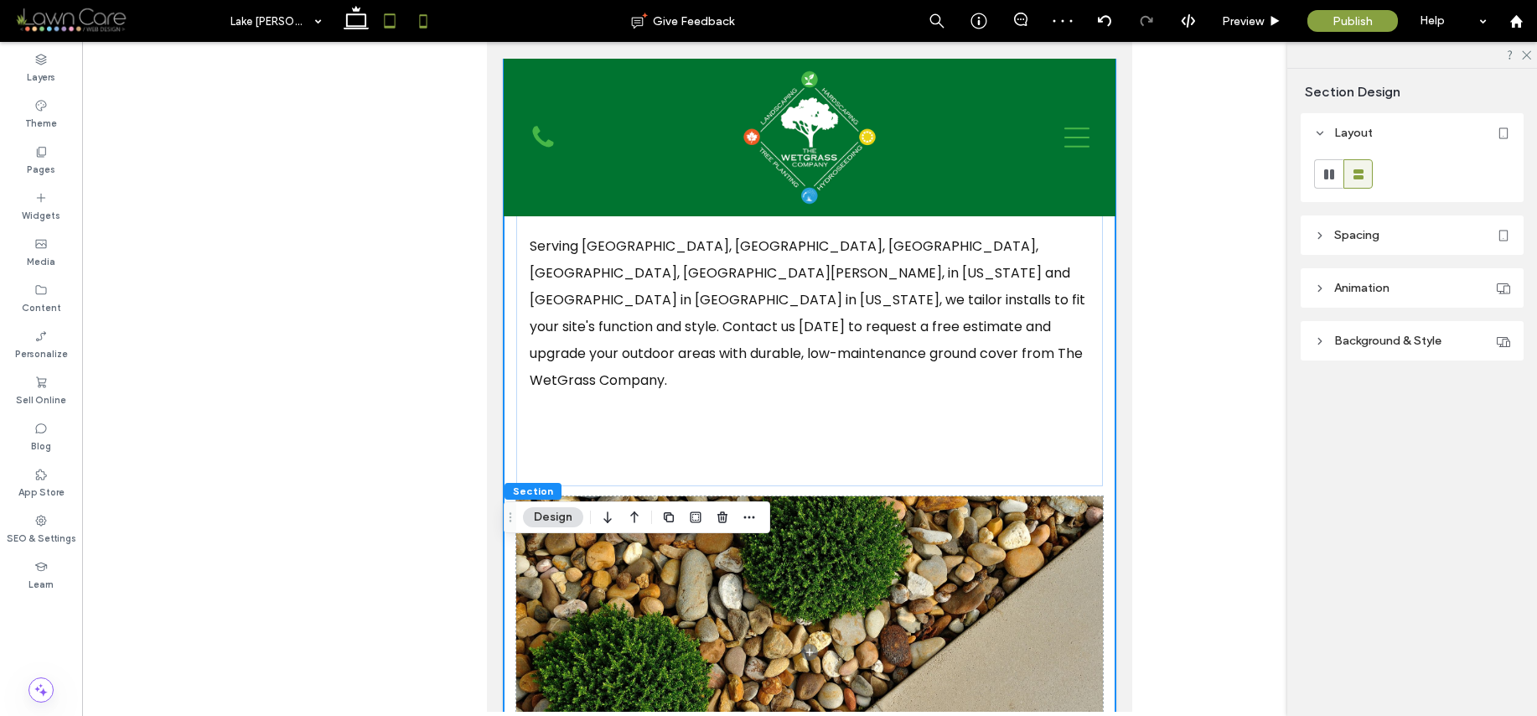
type input "**"
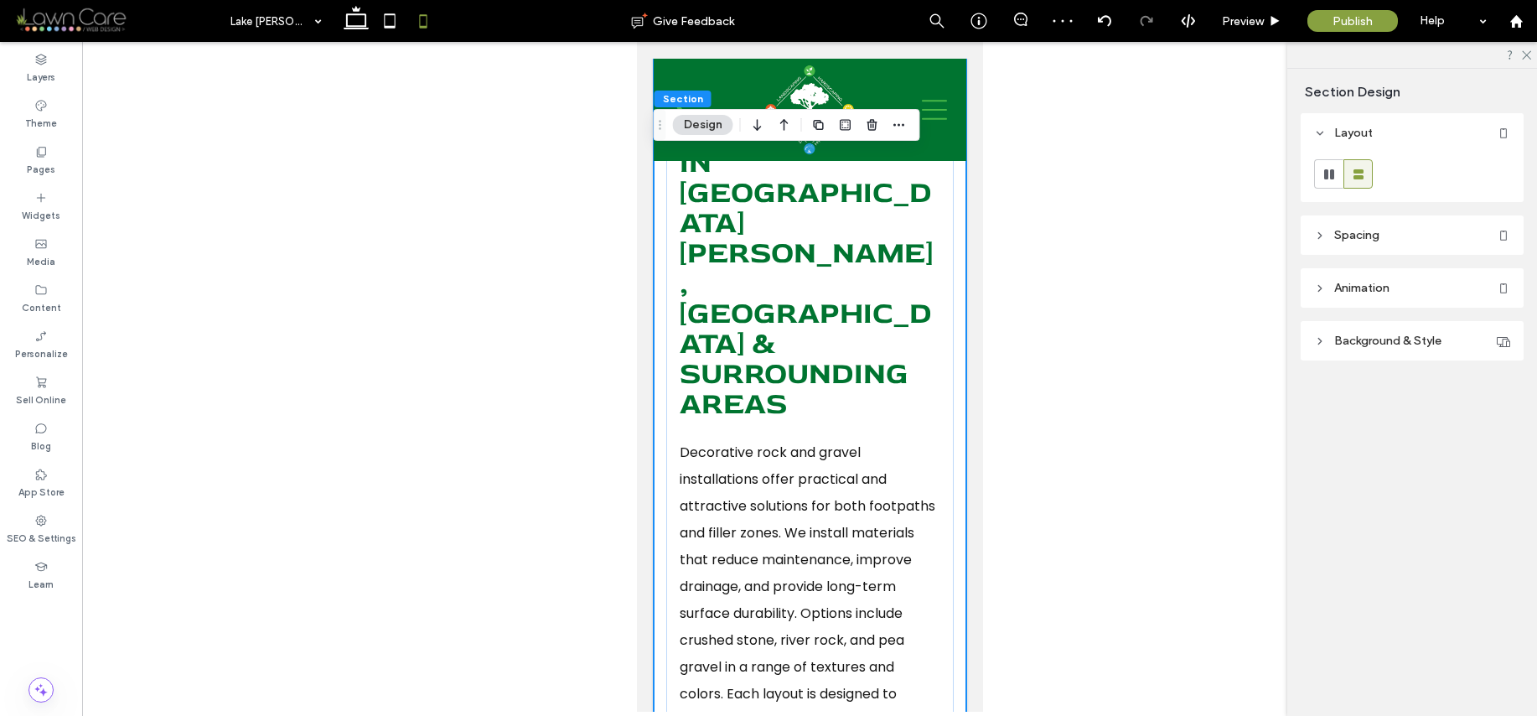
scroll to position [0, 0]
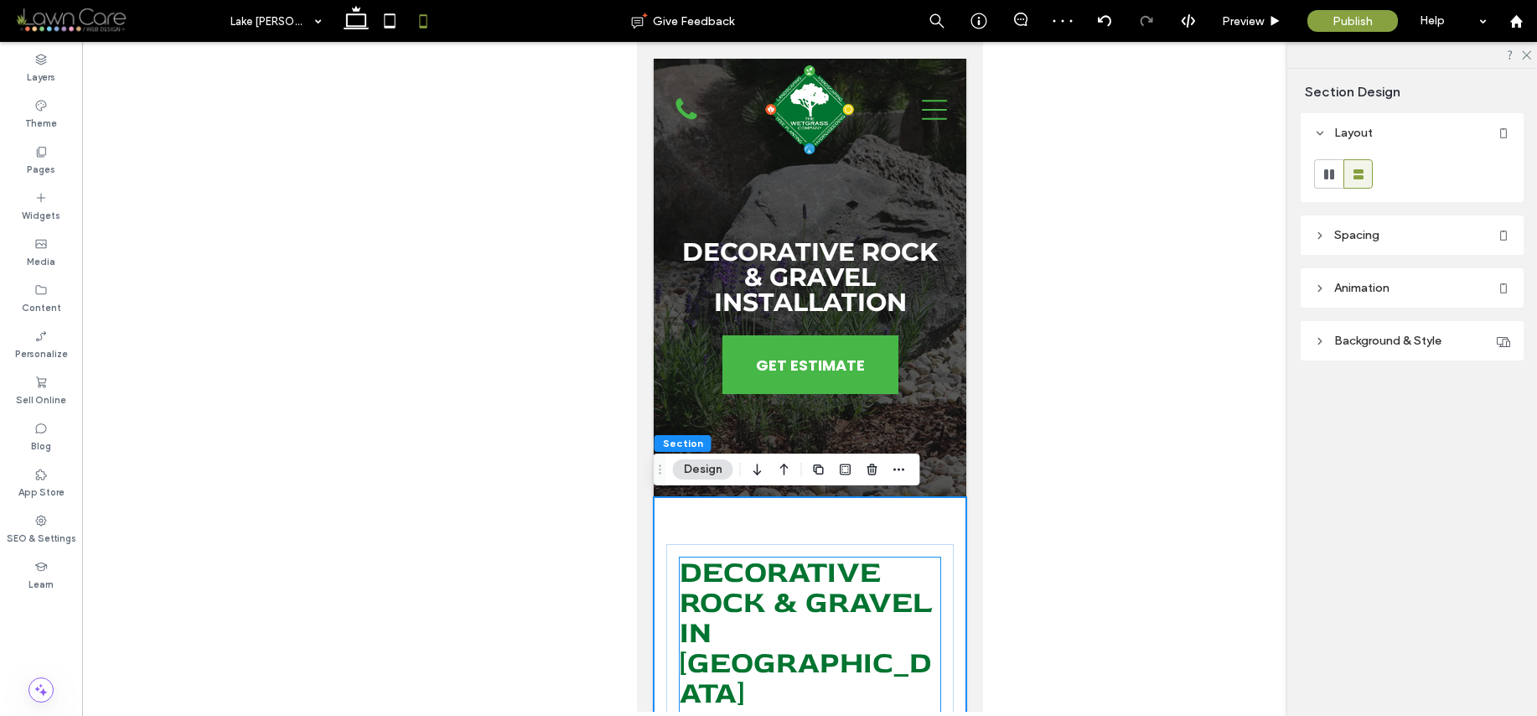
click at [795, 593] on span "Decorative Rock & Gravel In Lake Gaston, NC & Surrounding Areas" at bounding box center [805, 722] width 253 height 339
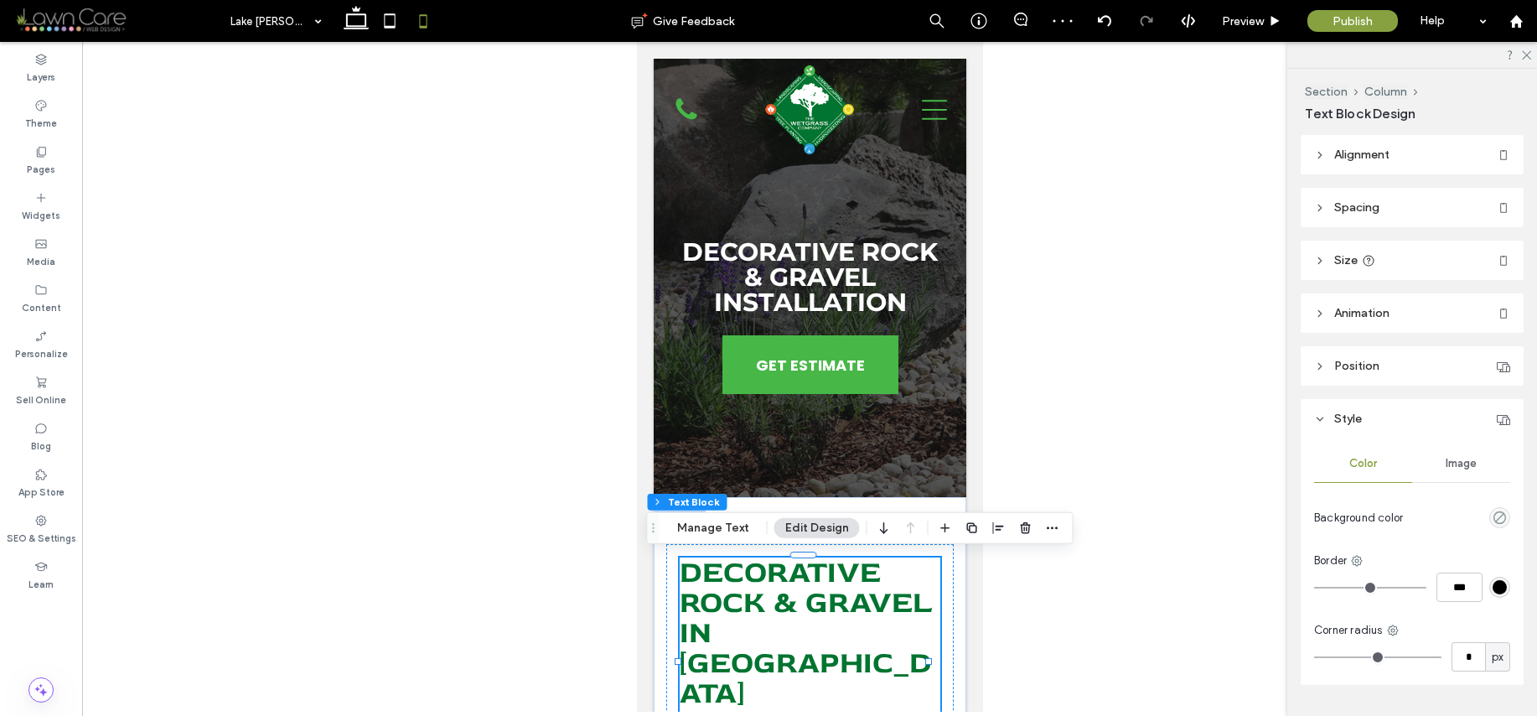
click at [795, 593] on span "Decorative Rock & Gravel In Lake Gaston, NC & Surrounding Areas" at bounding box center [805, 722] width 253 height 339
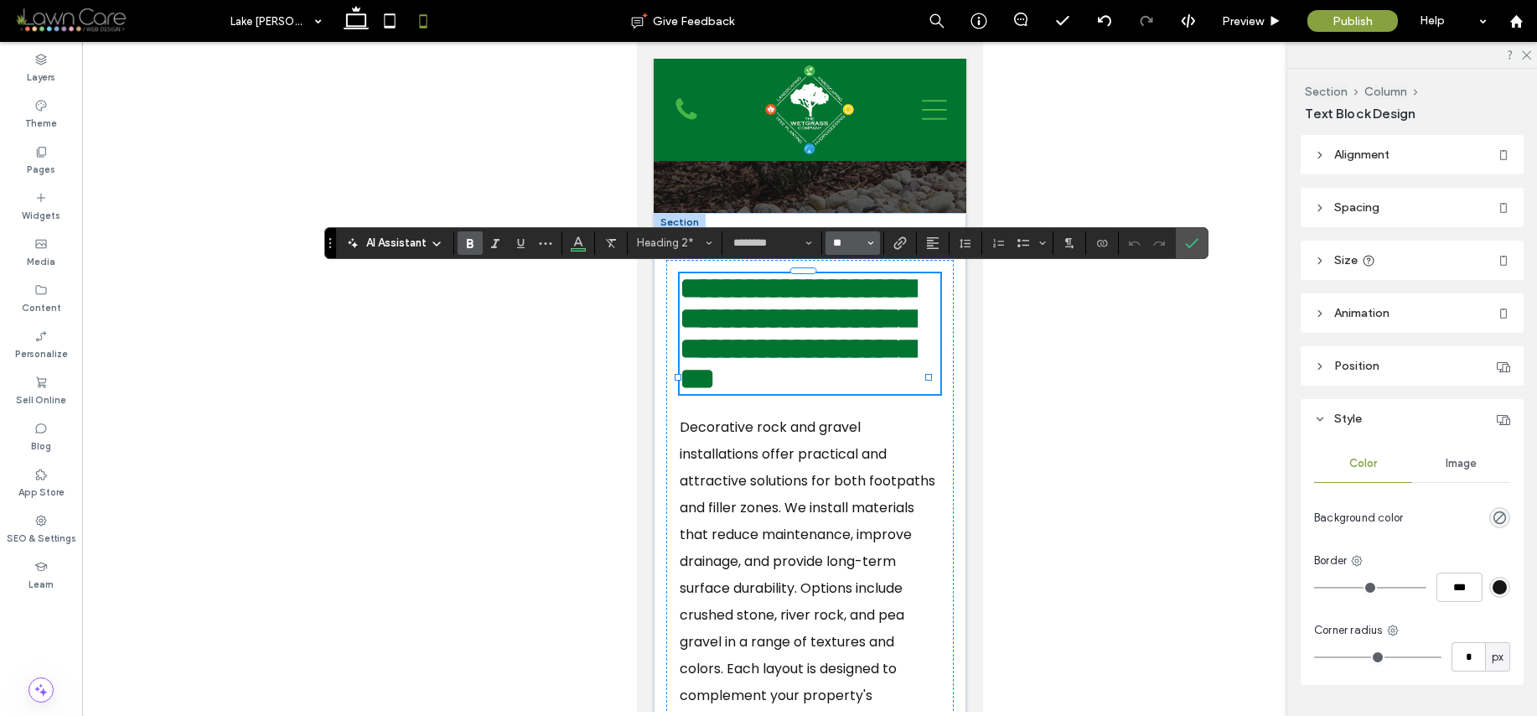
click at [847, 248] on input "**" at bounding box center [847, 242] width 33 height 13
type input "**"
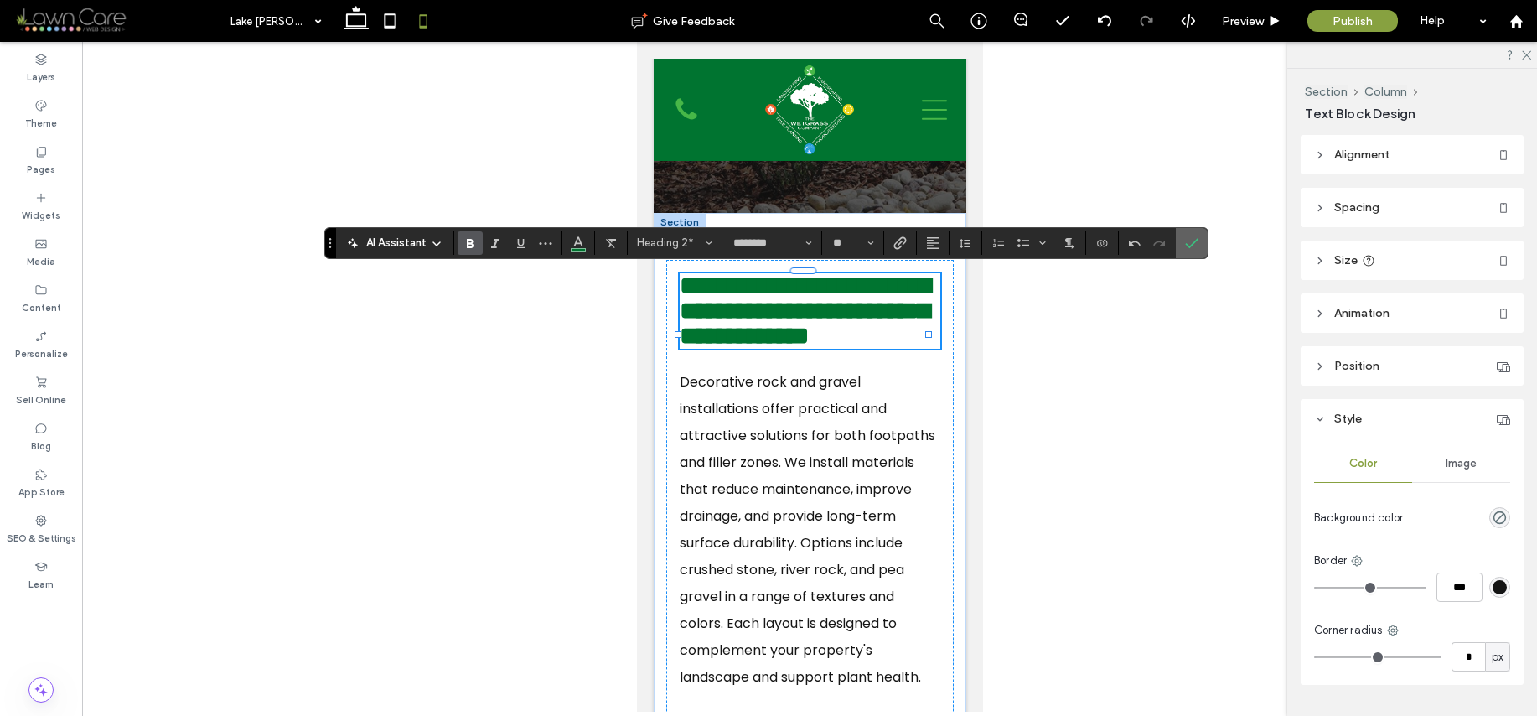
click at [1185, 241] on icon "Confirm" at bounding box center [1191, 242] width 13 height 13
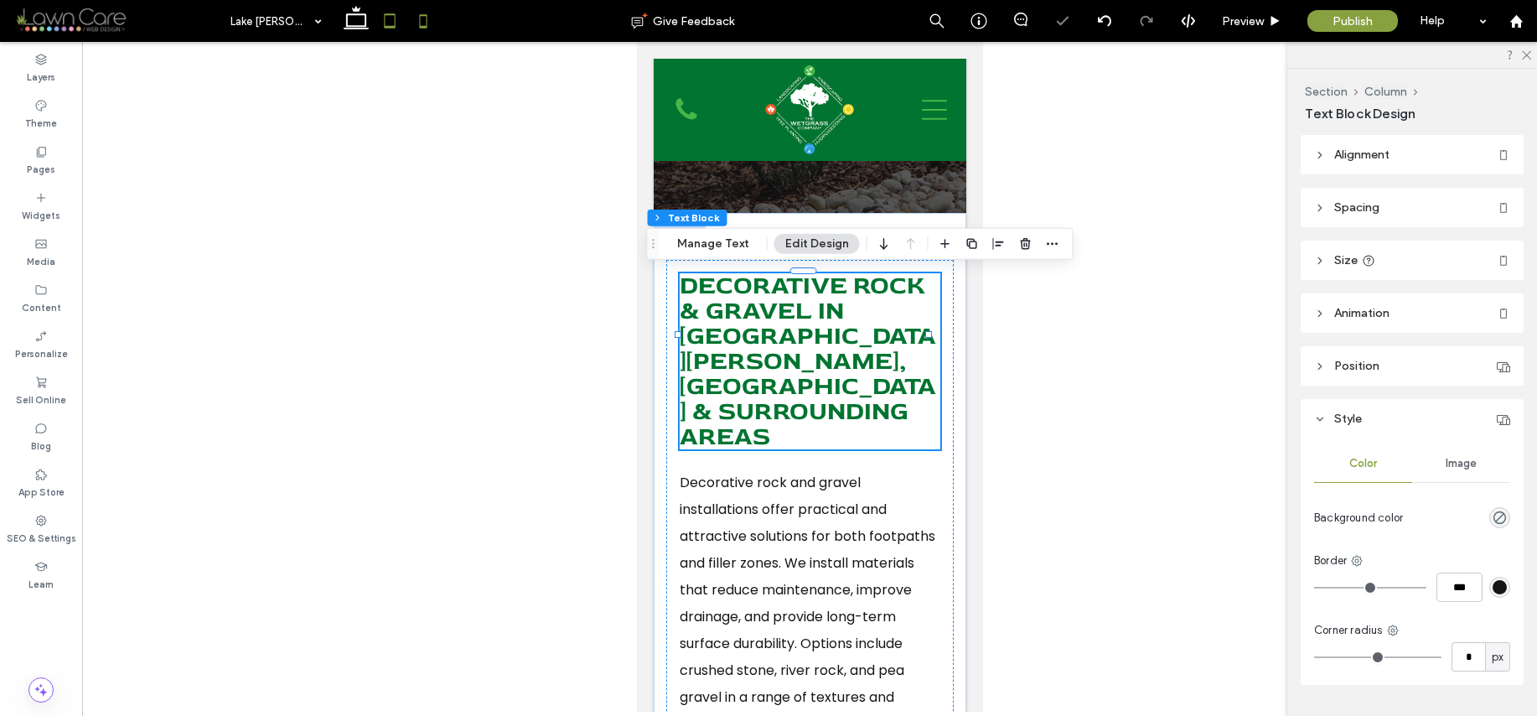
click at [381, 23] on icon at bounding box center [390, 21] width 34 height 34
type input "***"
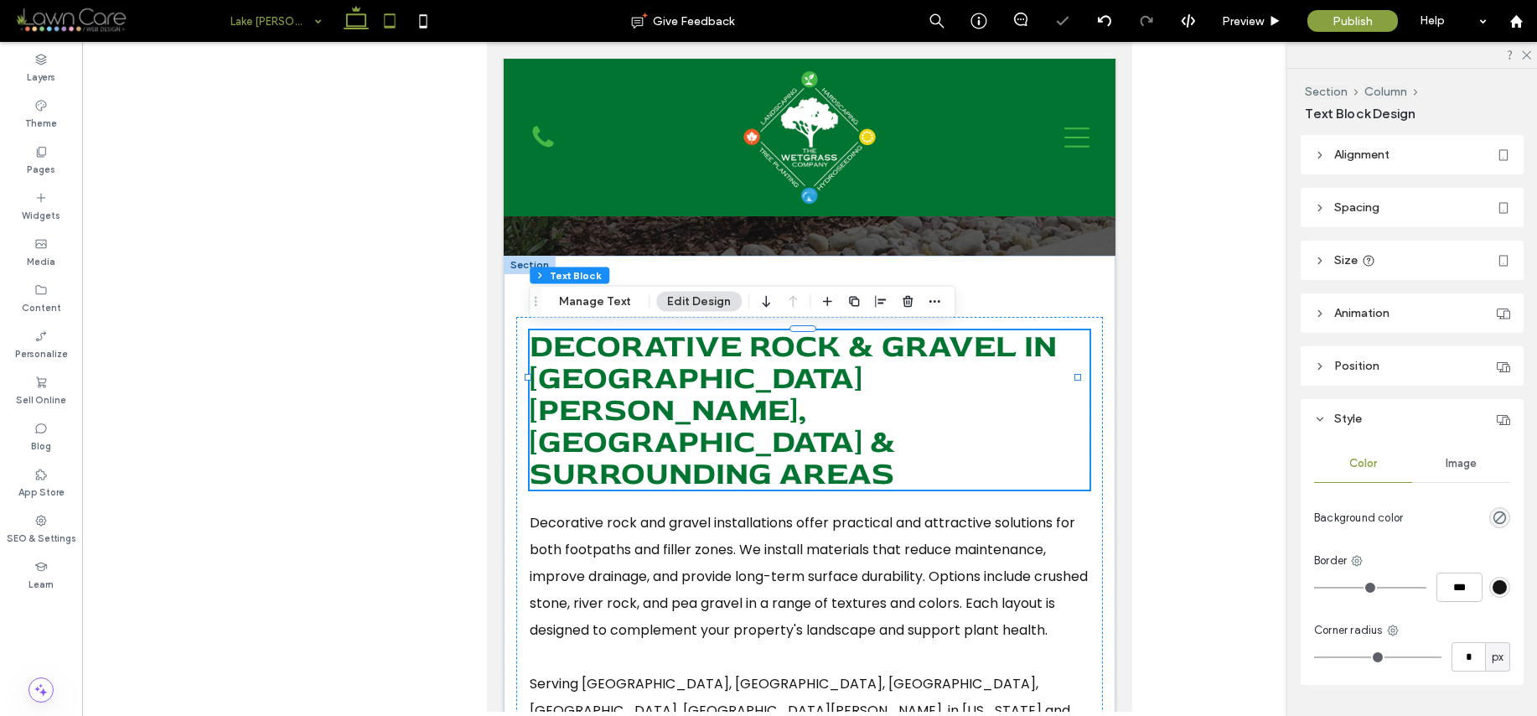
click at [344, 18] on icon at bounding box center [356, 21] width 34 height 34
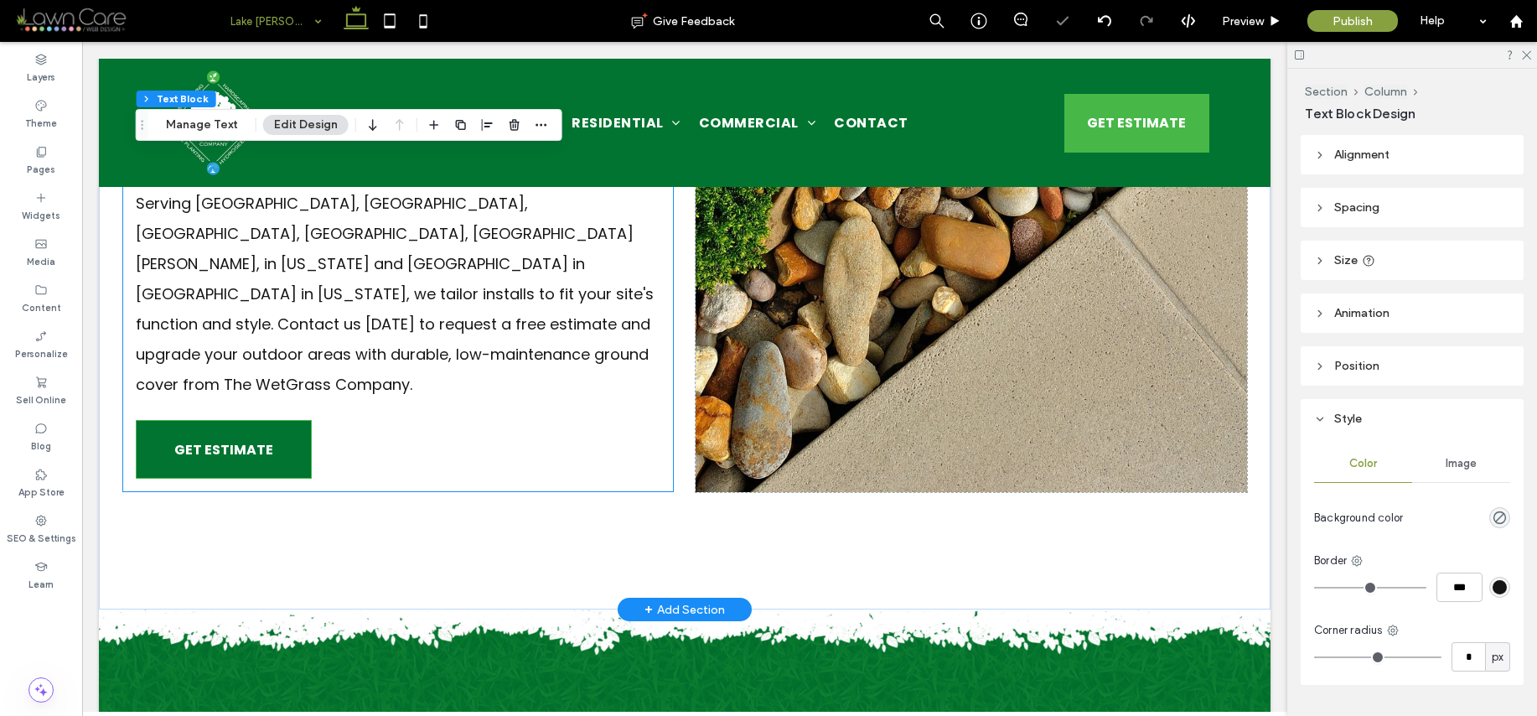
scroll to position [1014, 0]
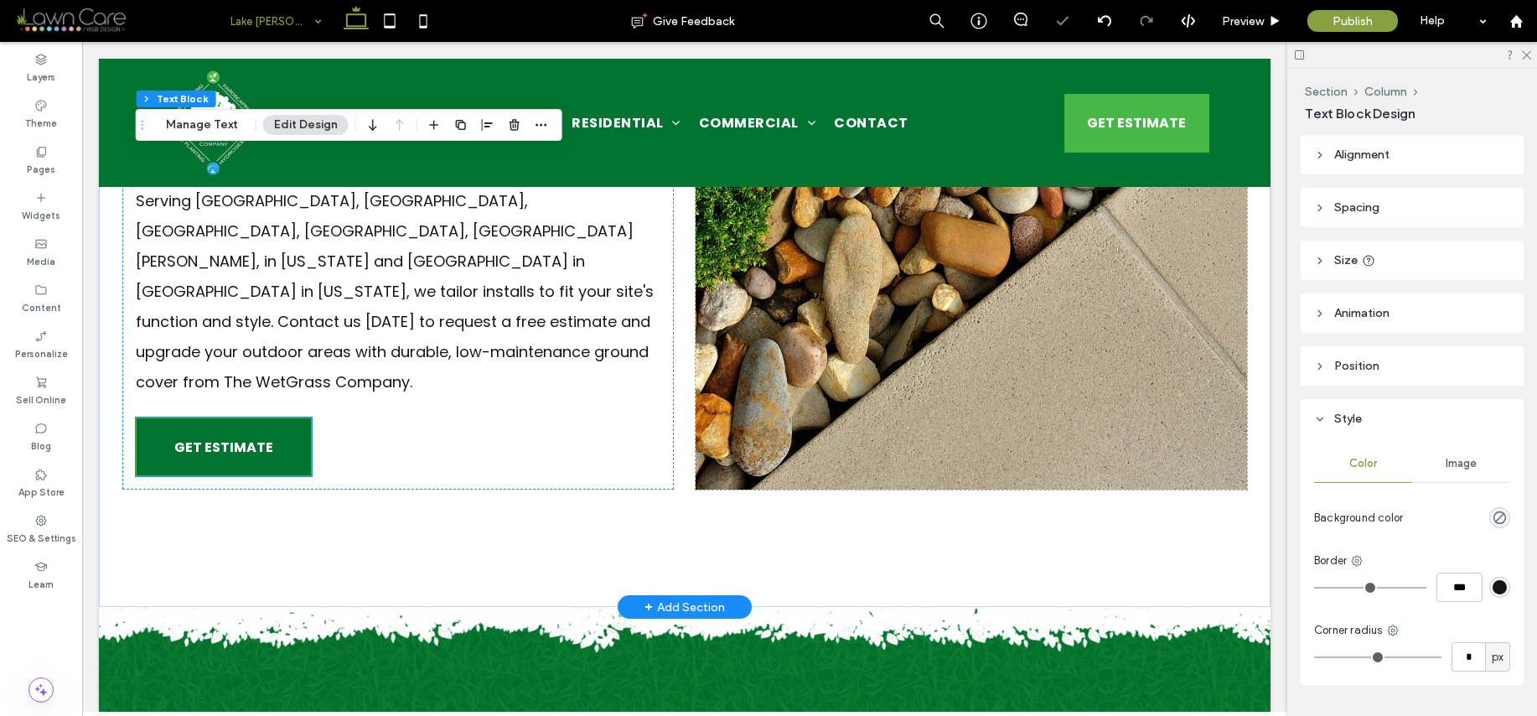
click at [269, 417] on link "GET ESTIMATE" at bounding box center [224, 446] width 176 height 59
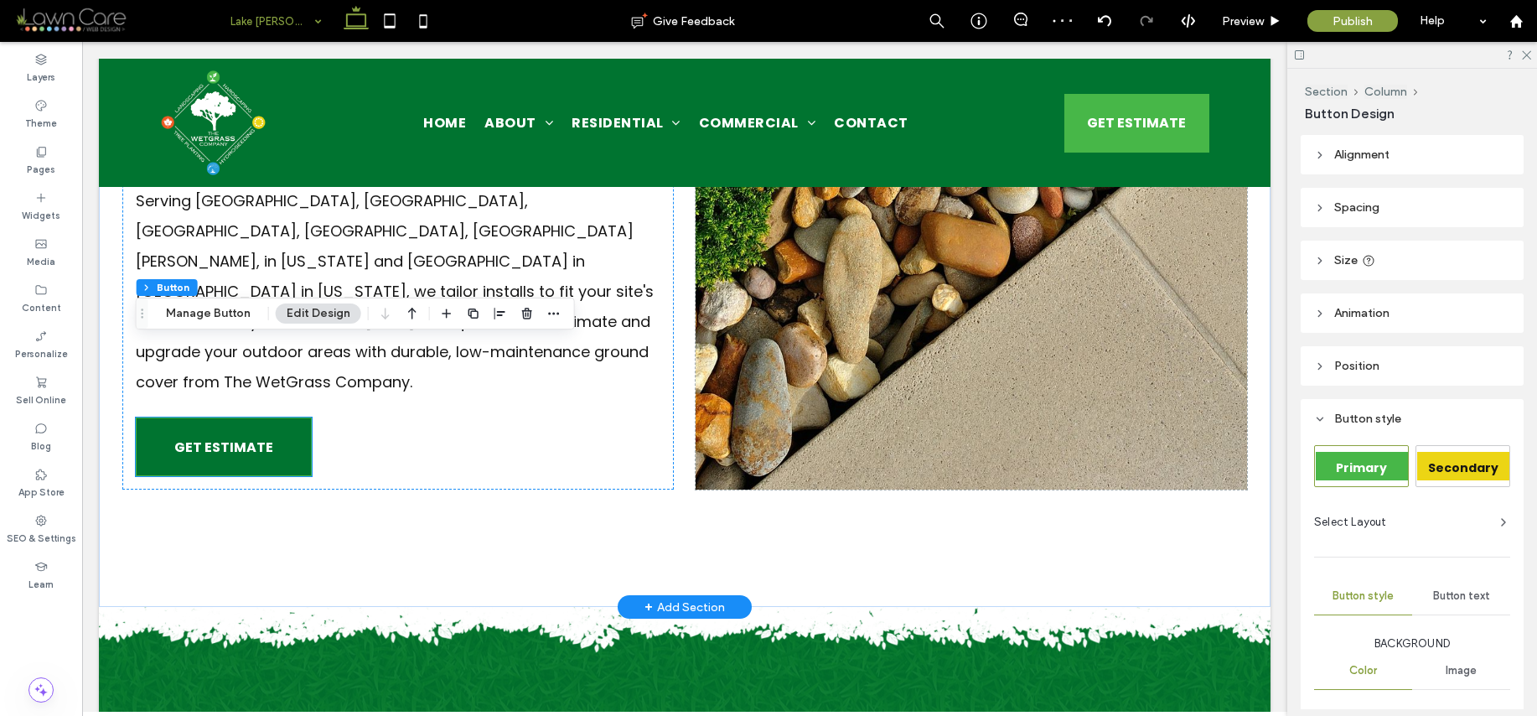
click at [269, 417] on div "GET ESTIMATE" at bounding box center [224, 446] width 176 height 59
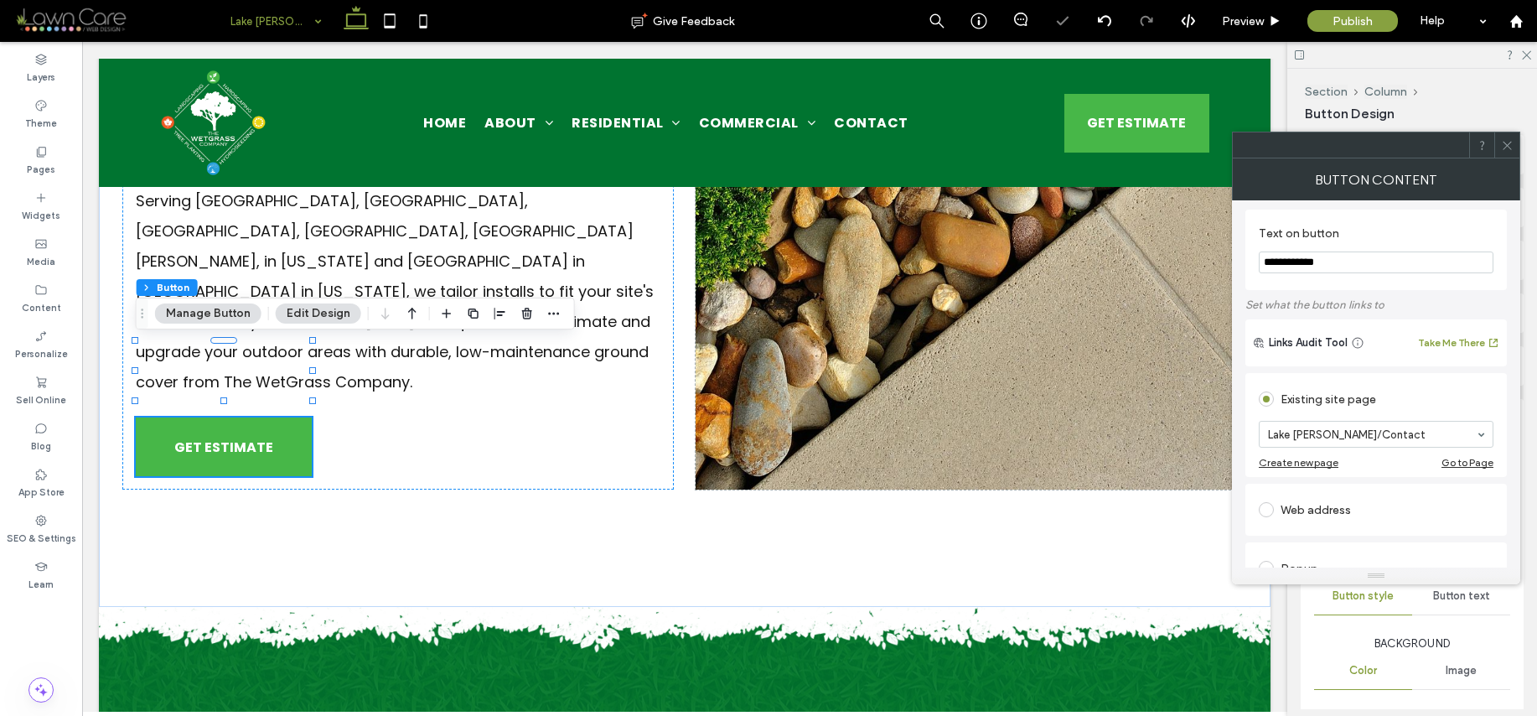
scroll to position [0, 0]
click at [1508, 150] on icon at bounding box center [1507, 145] width 13 height 13
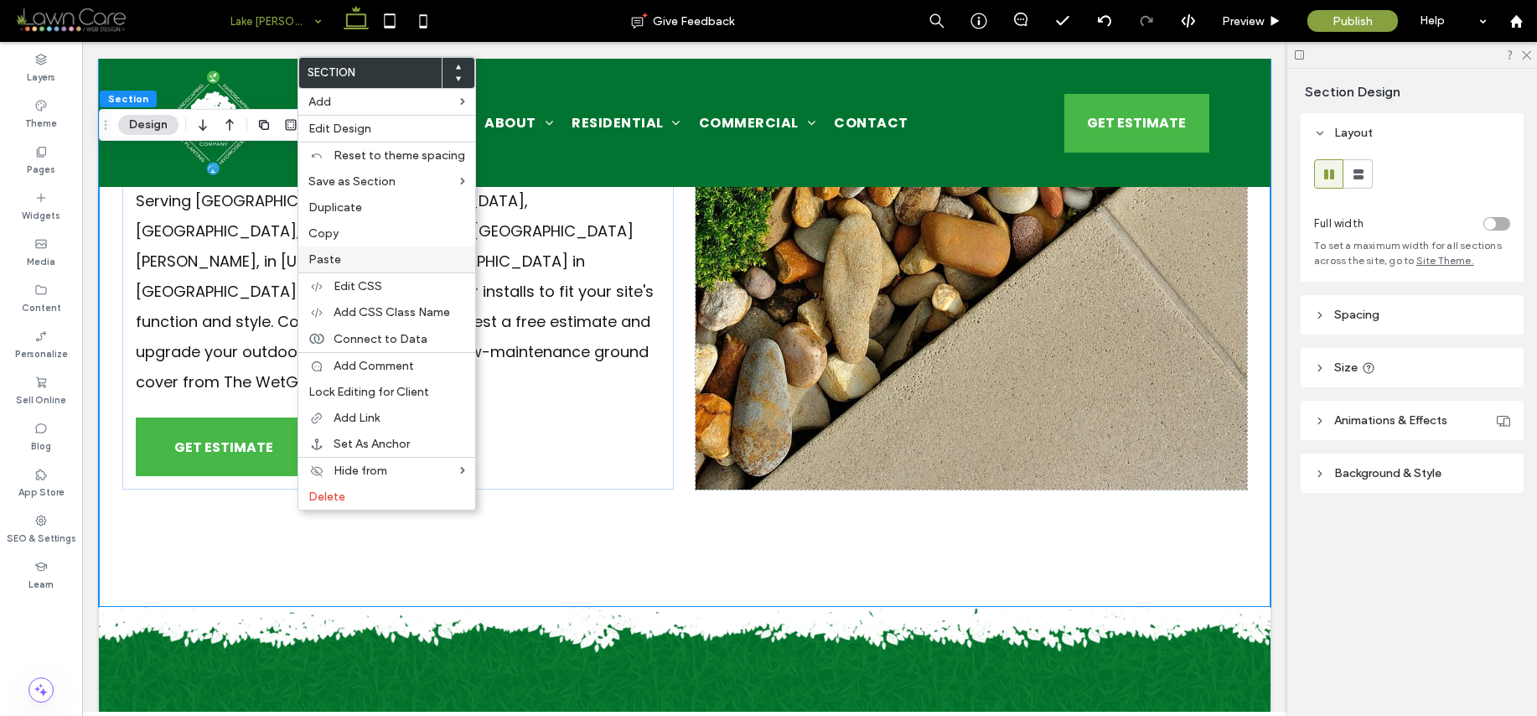
click at [329, 252] on span "Paste" at bounding box center [324, 259] width 33 height 14
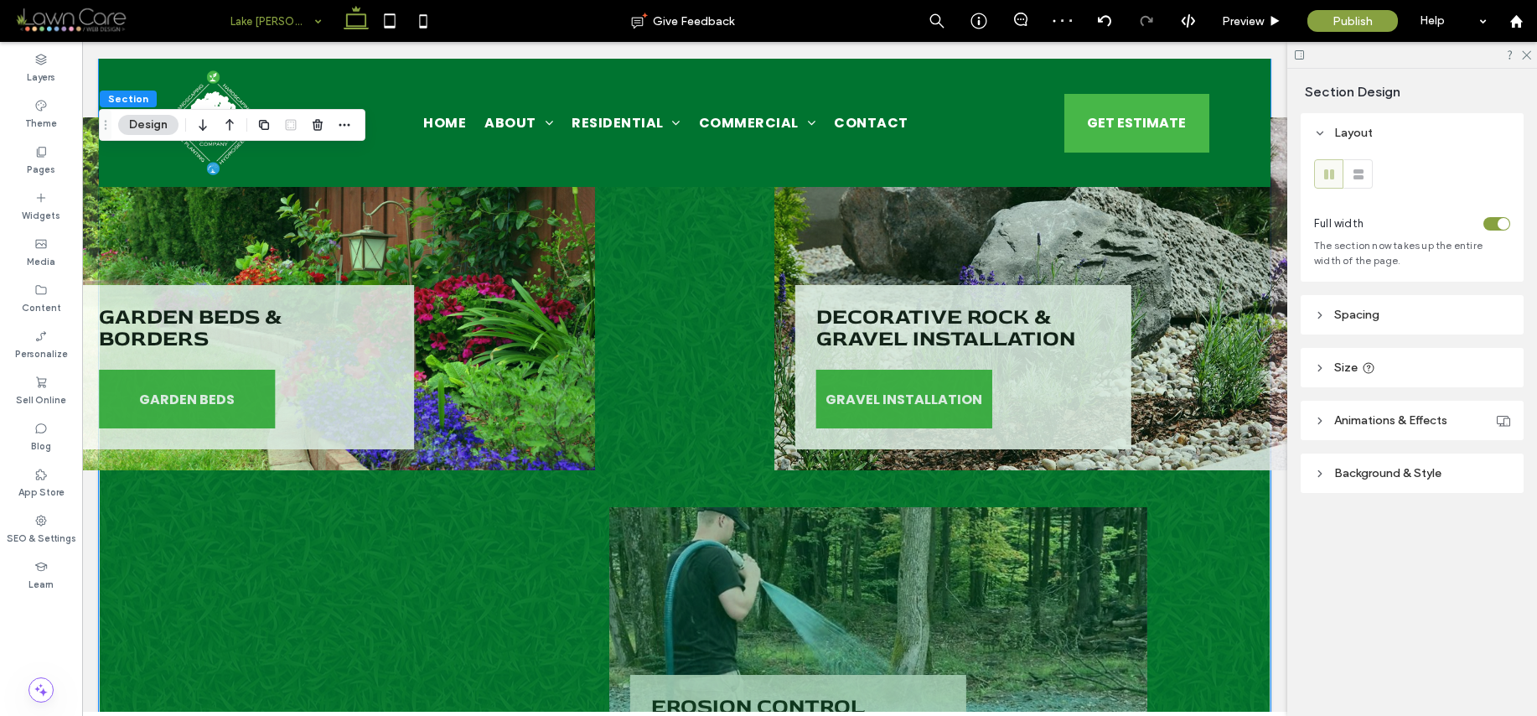
scroll to position [3319, 0]
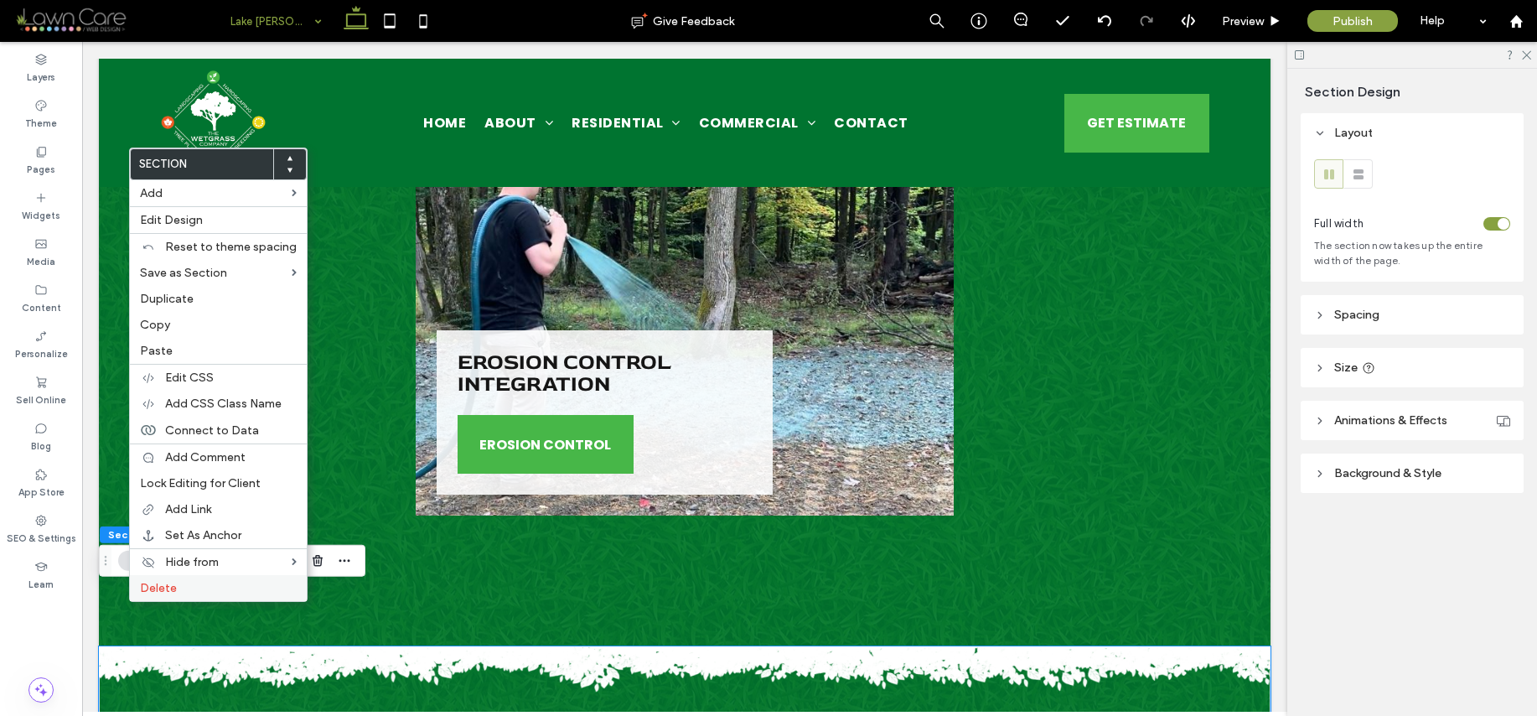
click at [158, 585] on span "Delete" at bounding box center [158, 588] width 37 height 14
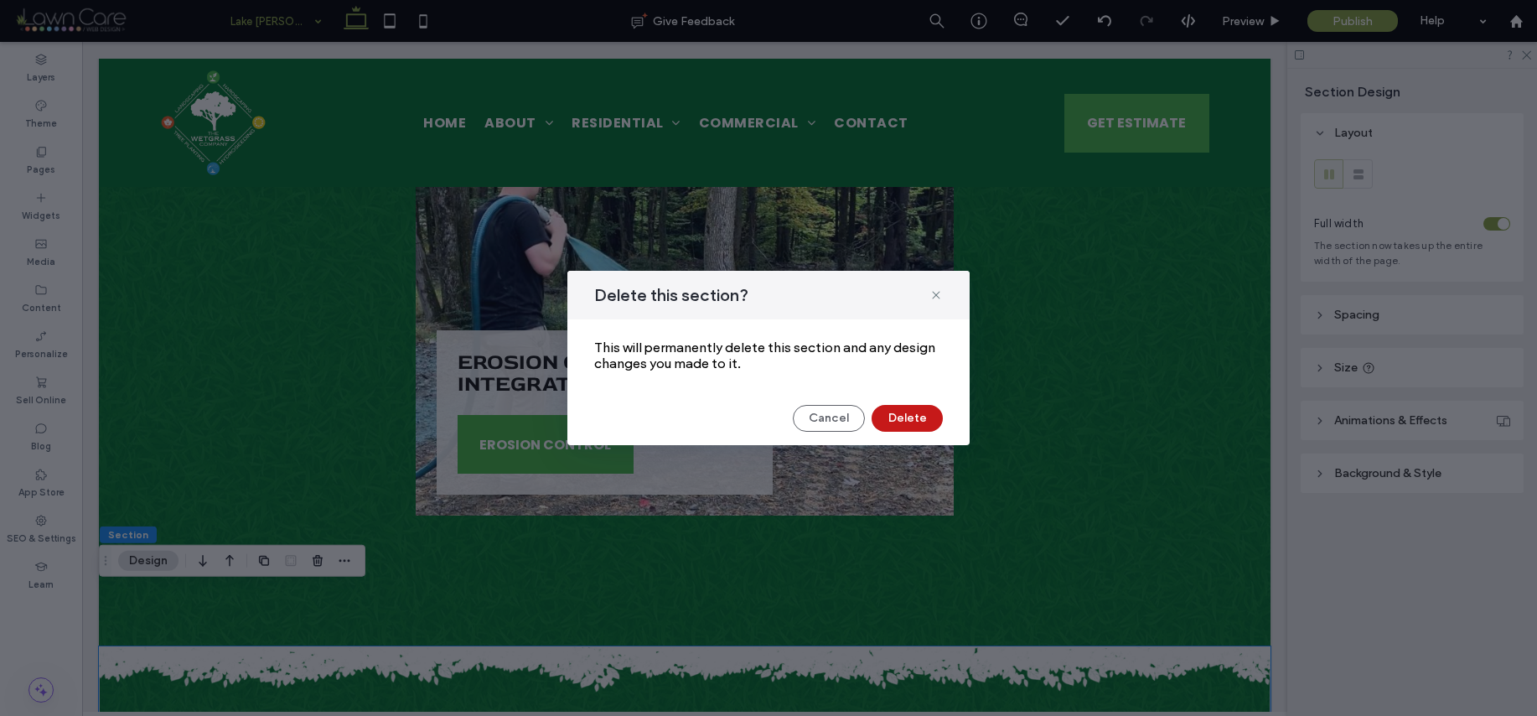
click at [901, 417] on button "Delete" at bounding box center [907, 418] width 71 height 27
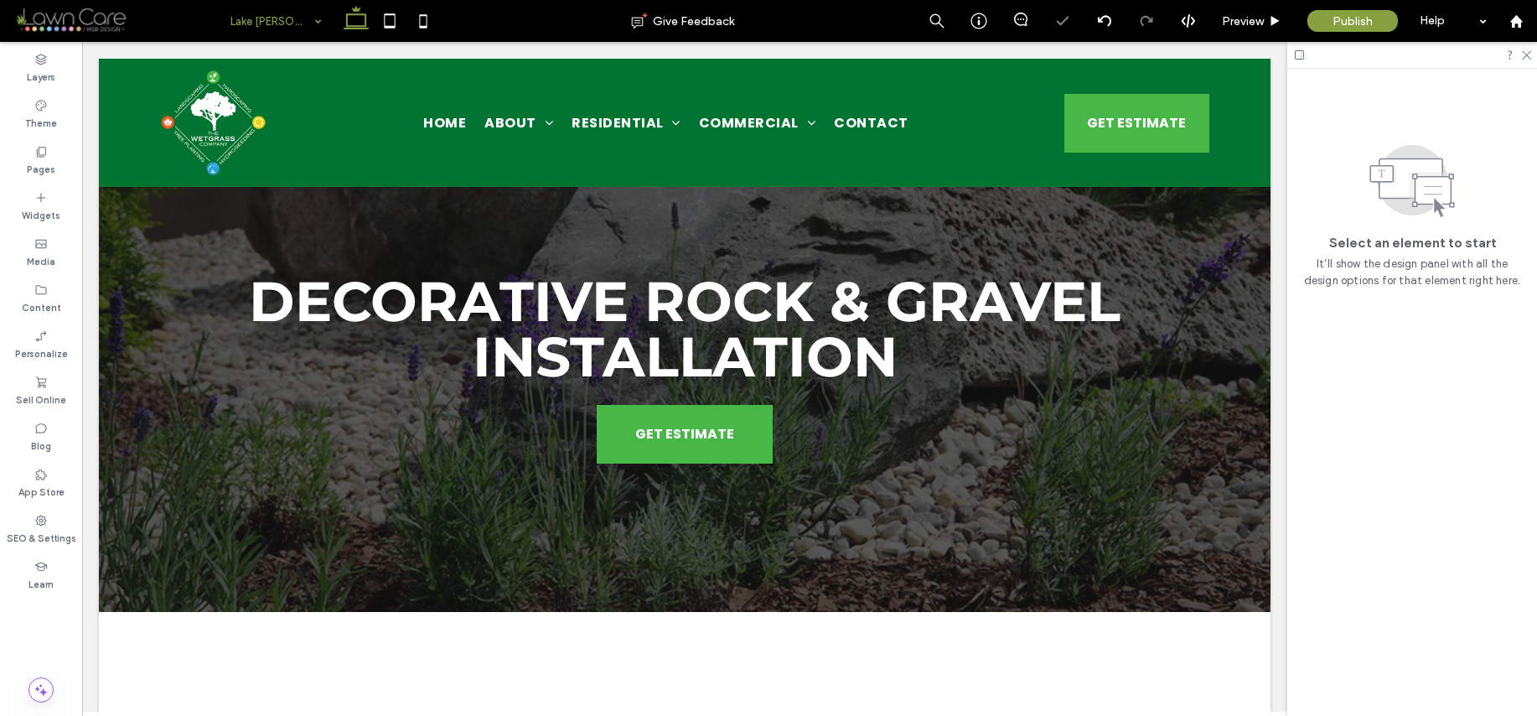
scroll to position [0, 0]
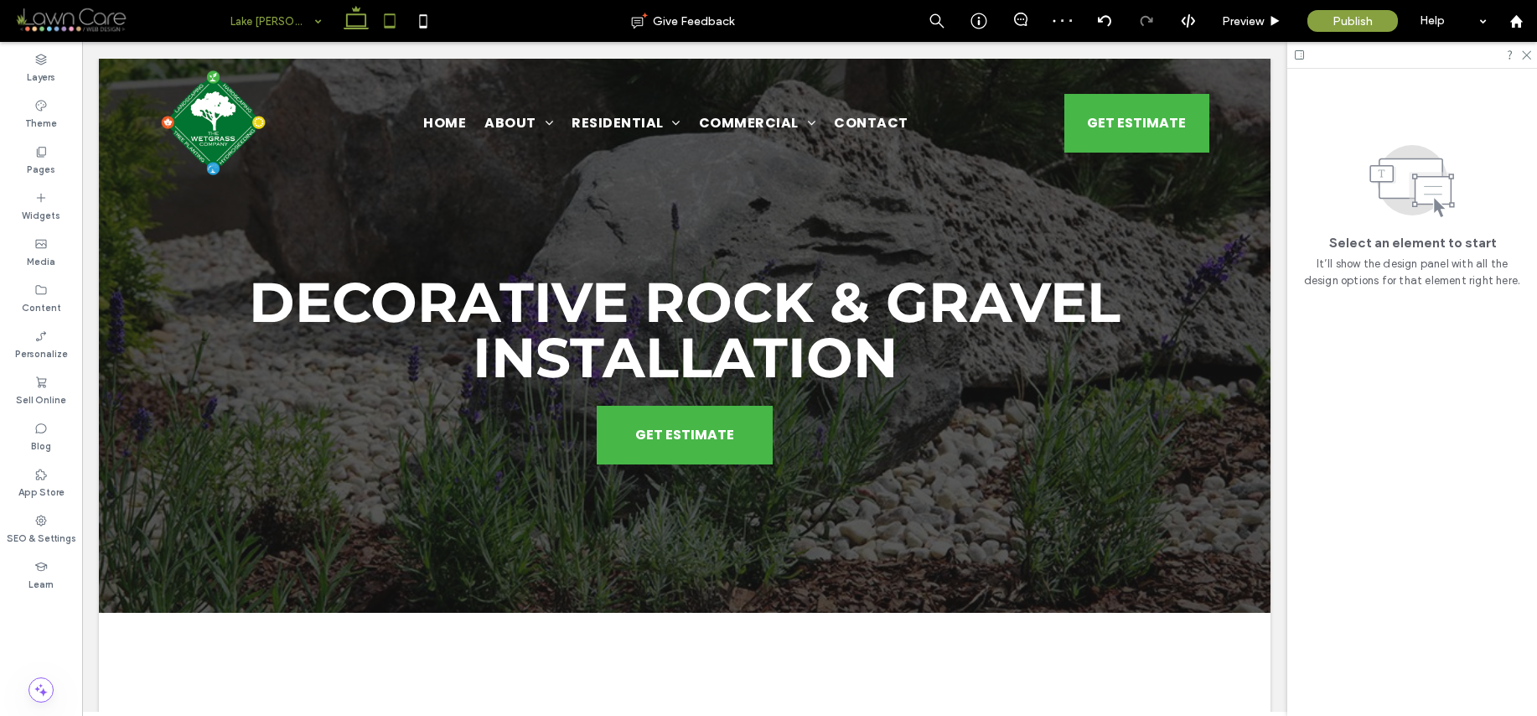
click at [393, 18] on icon at bounding box center [390, 21] width 34 height 34
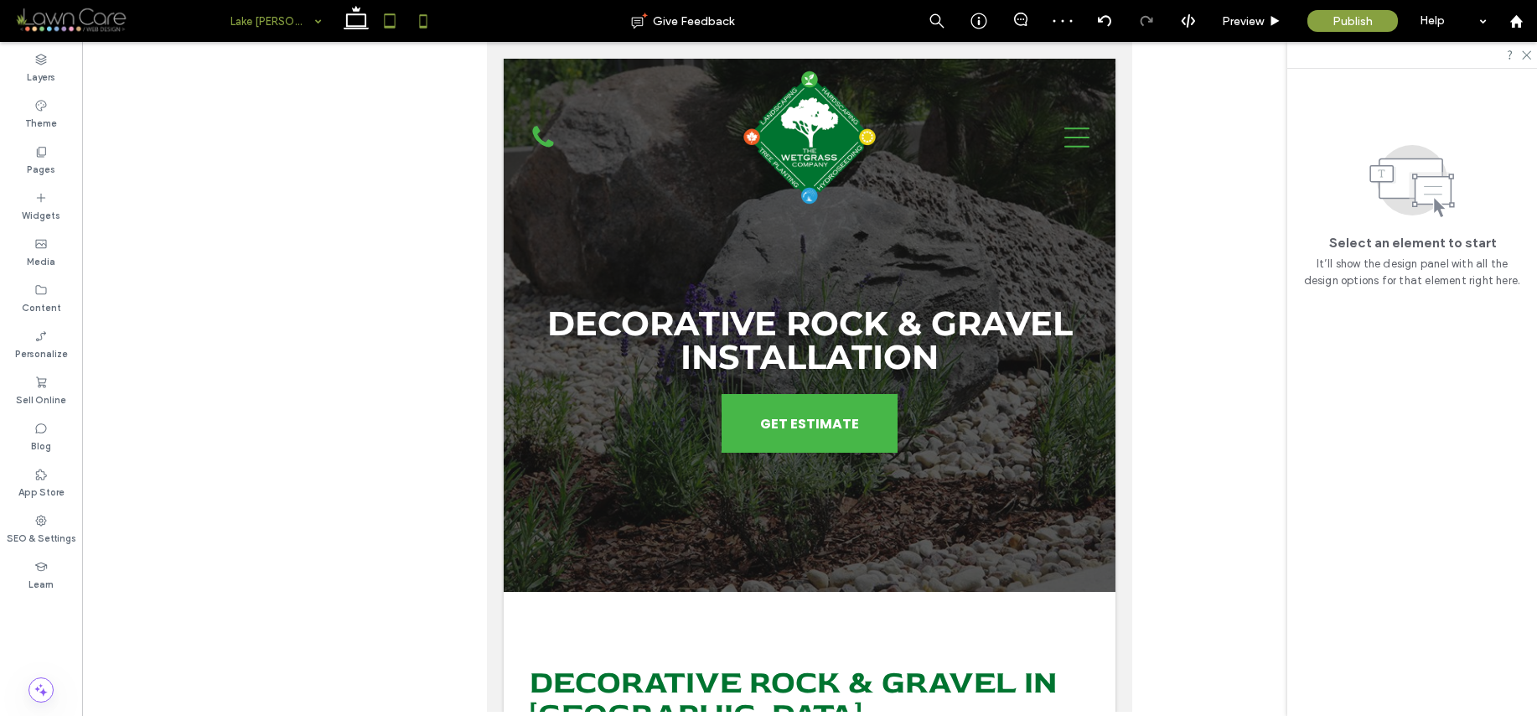
click at [422, 28] on use at bounding box center [424, 20] width 8 height 13
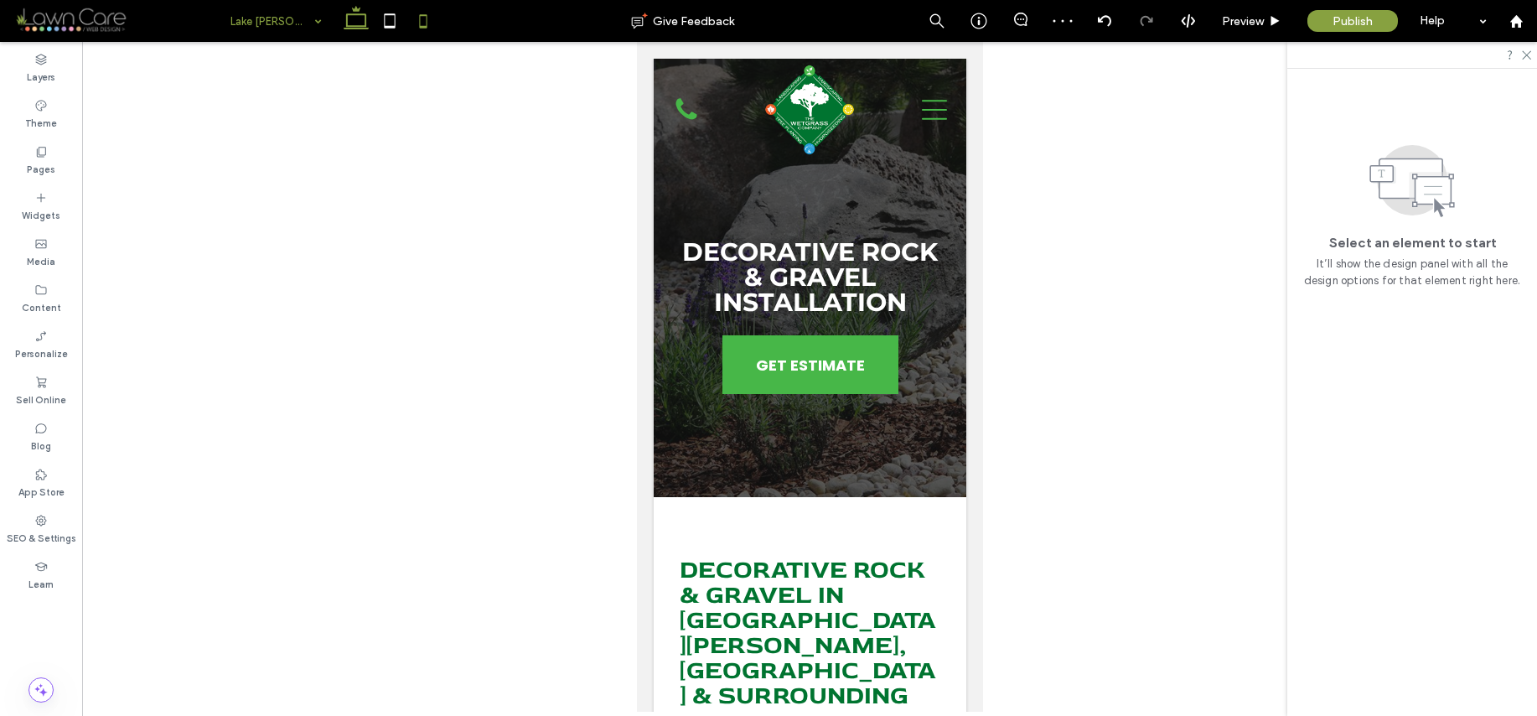
click at [357, 21] on icon at bounding box center [356, 21] width 34 height 34
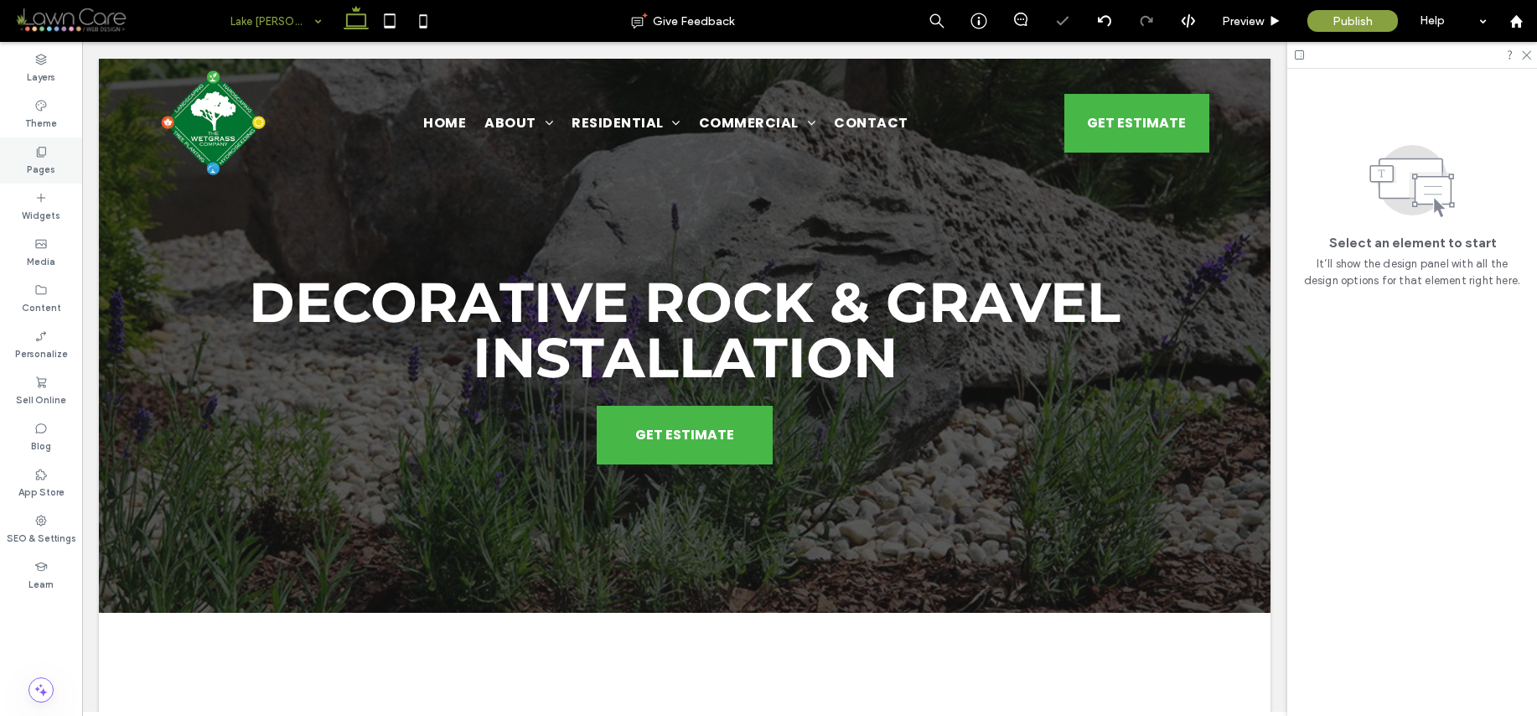
click at [39, 165] on label "Pages" at bounding box center [41, 167] width 28 height 18
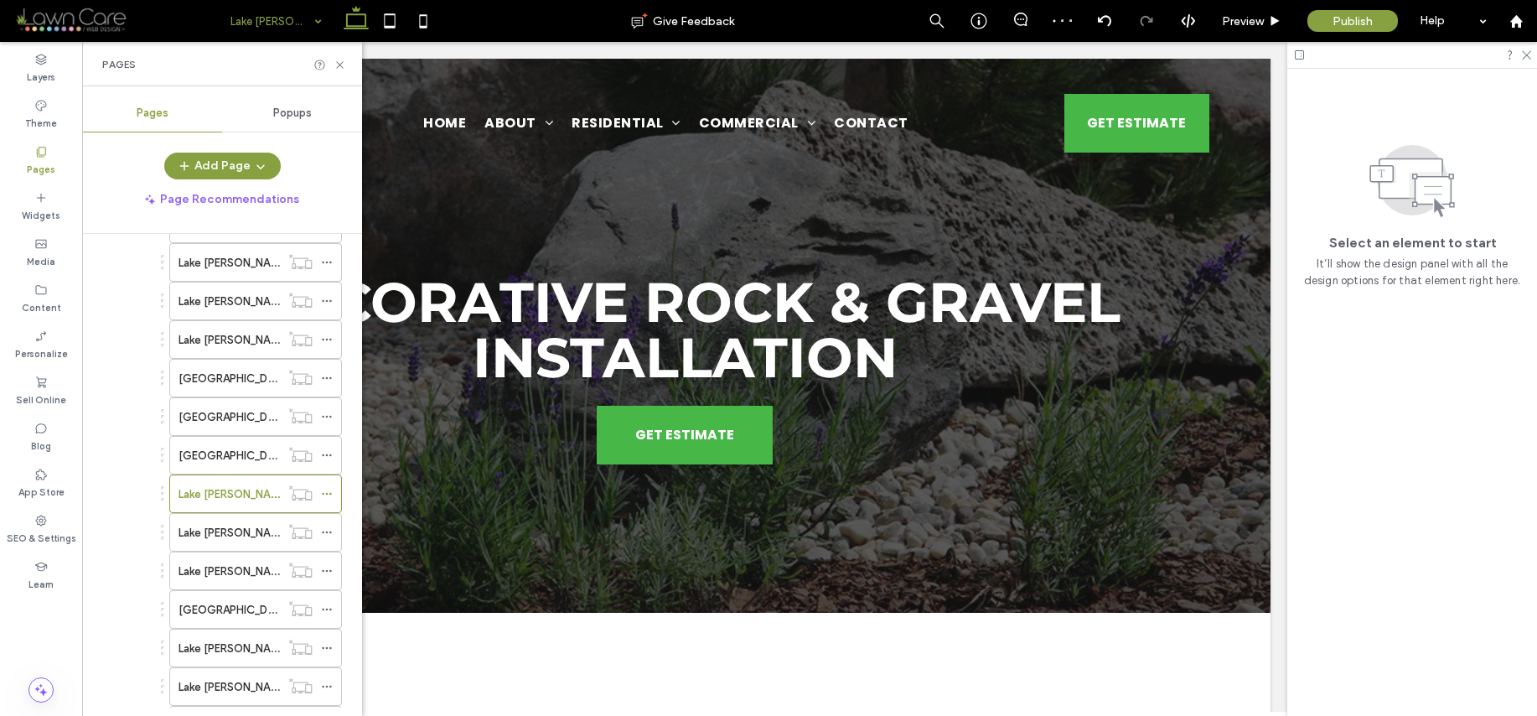
scroll to position [539, 0]
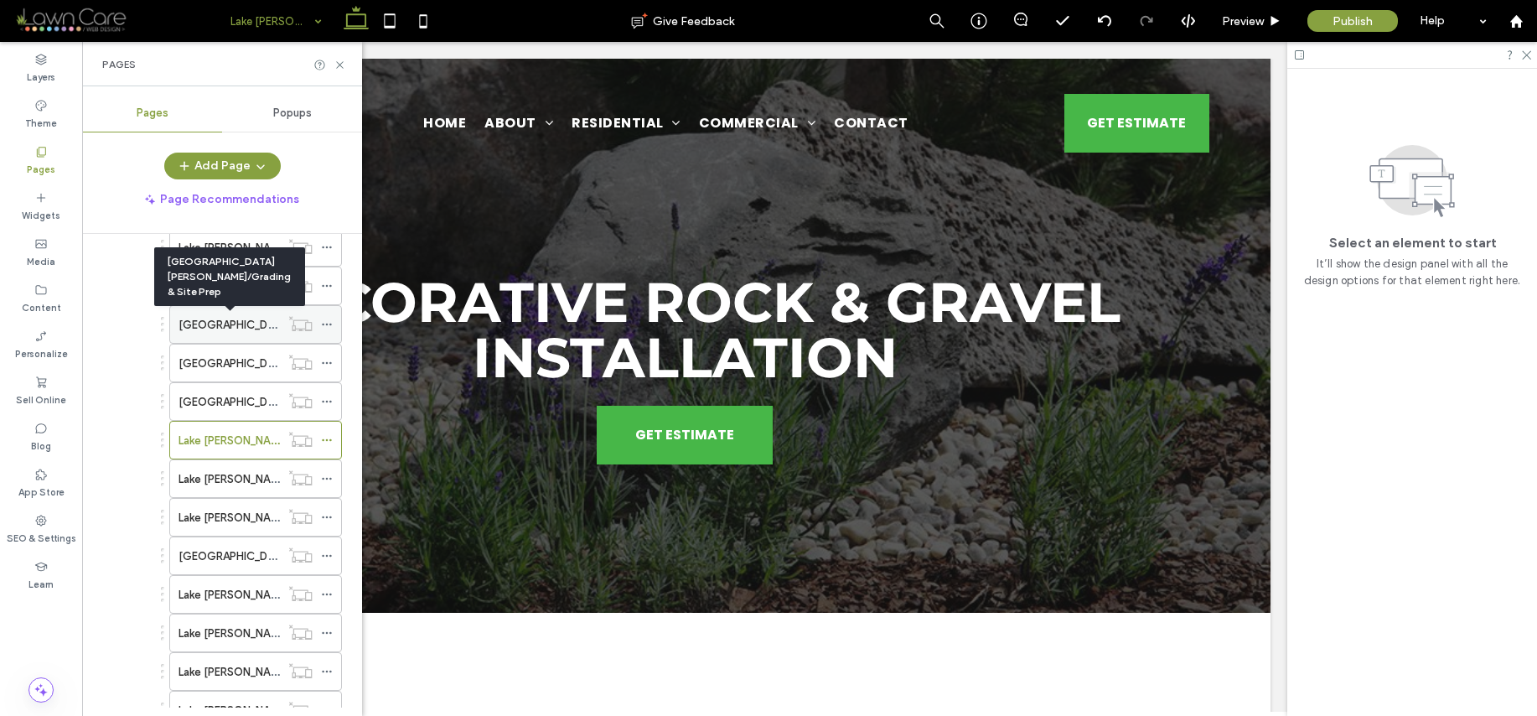
click at [255, 319] on label "[GEOGRAPHIC_DATA][PERSON_NAME]/Grading & Site Prep" at bounding box center [330, 324] width 302 height 29
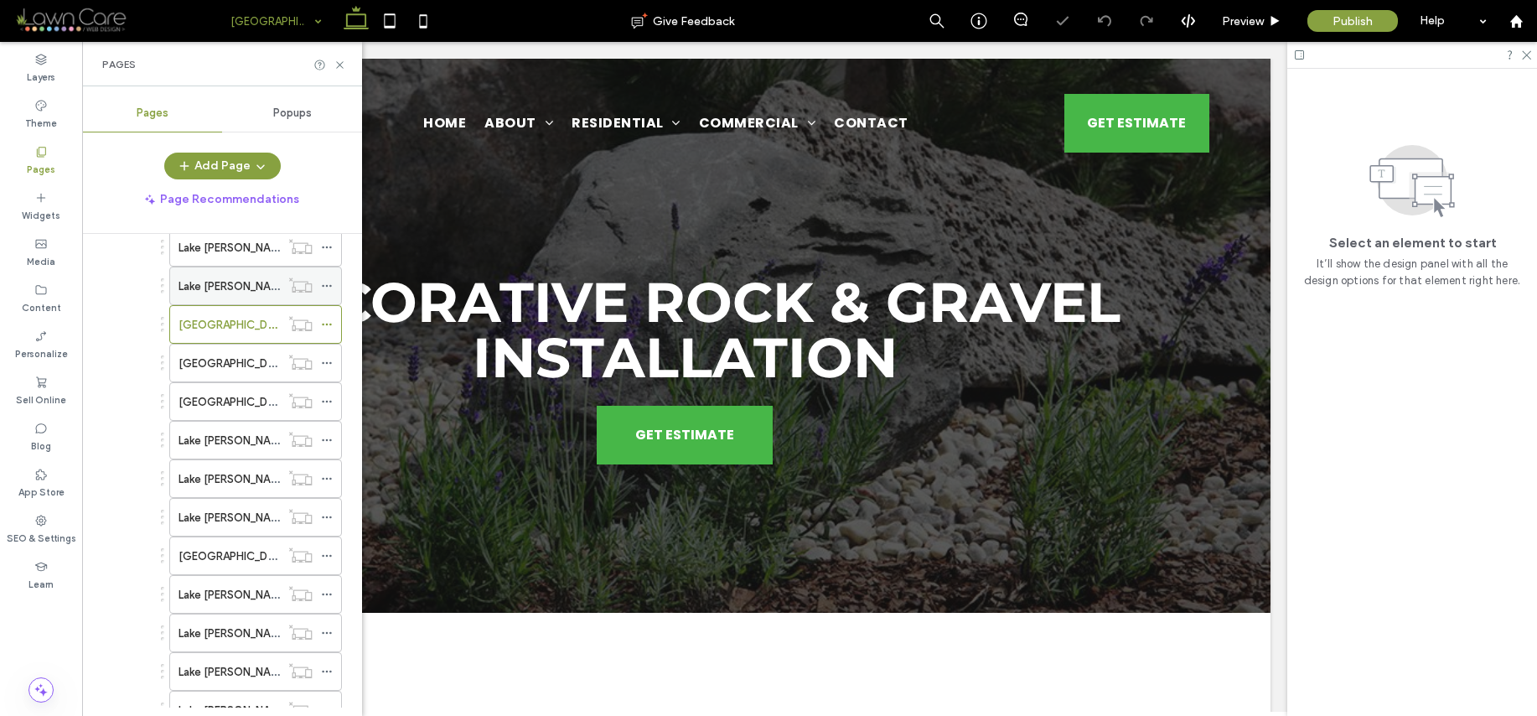
click at [233, 282] on label "Lake [PERSON_NAME]/Stairs & Step Systems" at bounding box center [294, 286] width 230 height 29
click at [230, 329] on label "[GEOGRAPHIC_DATA][PERSON_NAME]/Grading & Site Prep" at bounding box center [330, 324] width 302 height 29
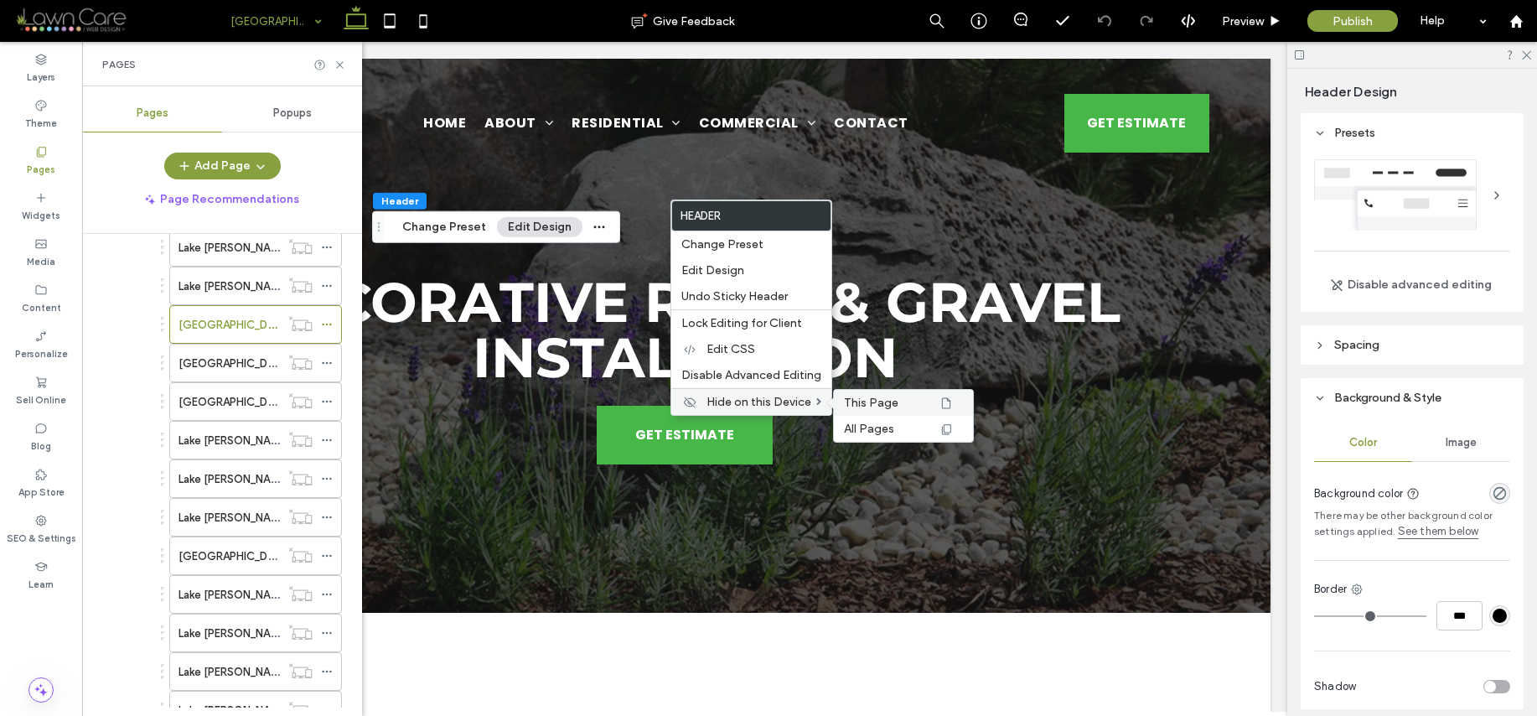
click at [865, 403] on span "This Page" at bounding box center [871, 403] width 54 height 14
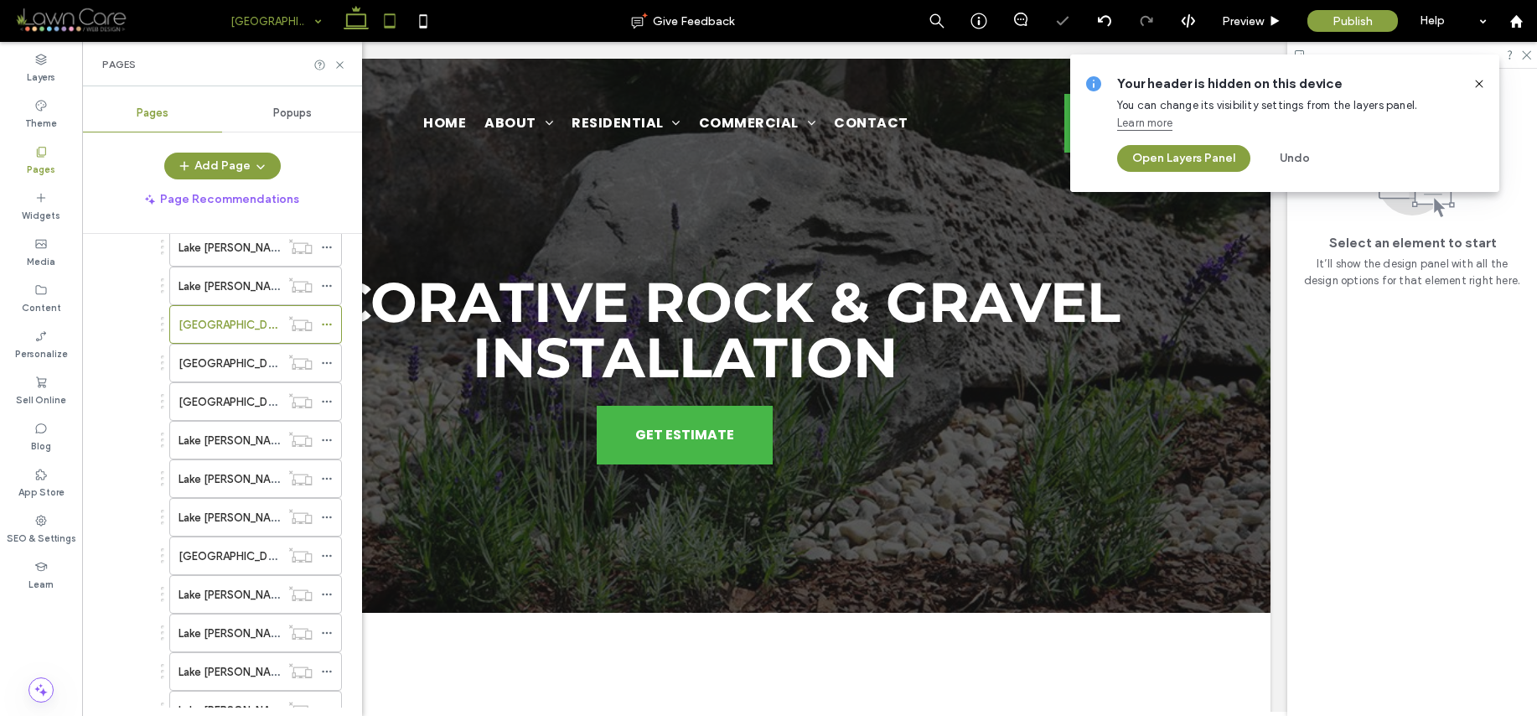
click at [388, 15] on icon at bounding box center [390, 21] width 34 height 34
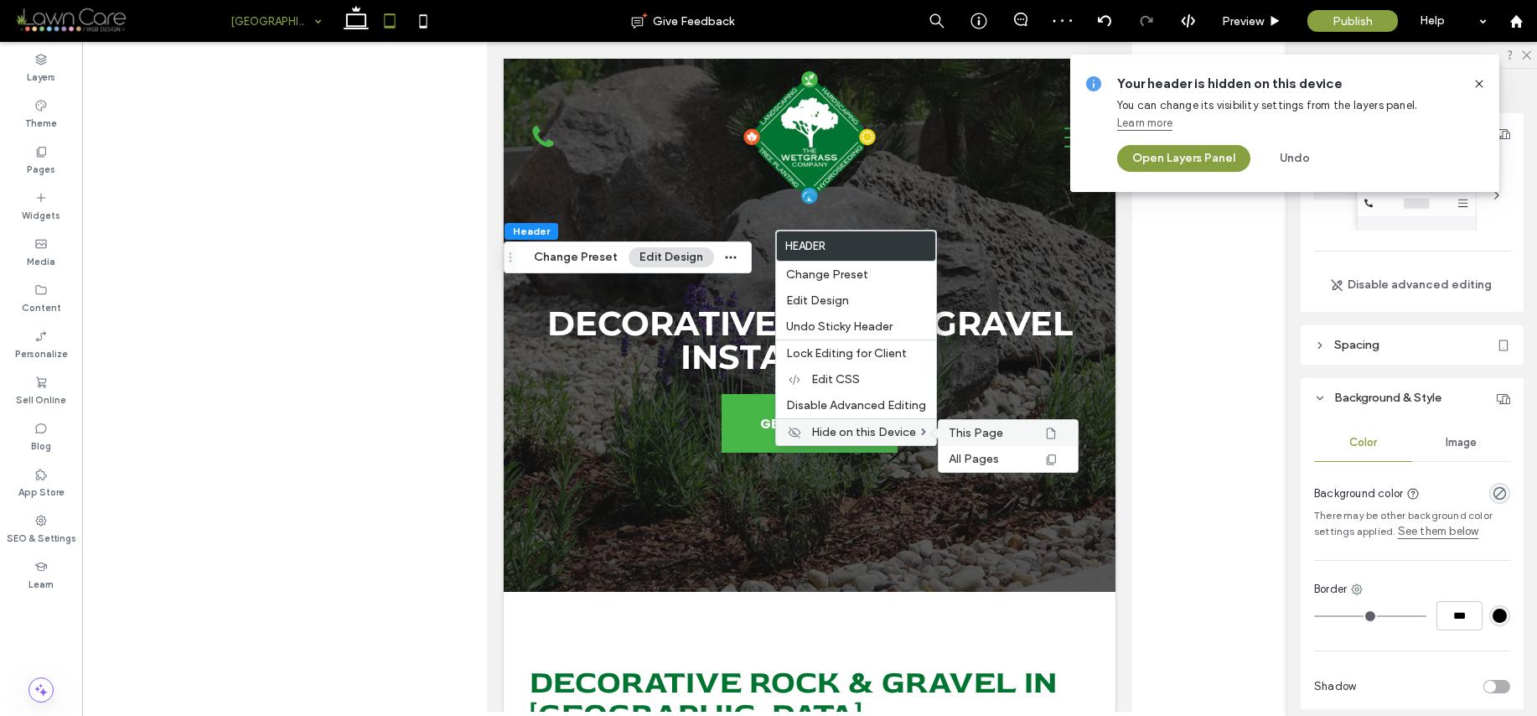
click at [961, 432] on span "This Page" at bounding box center [976, 433] width 54 height 14
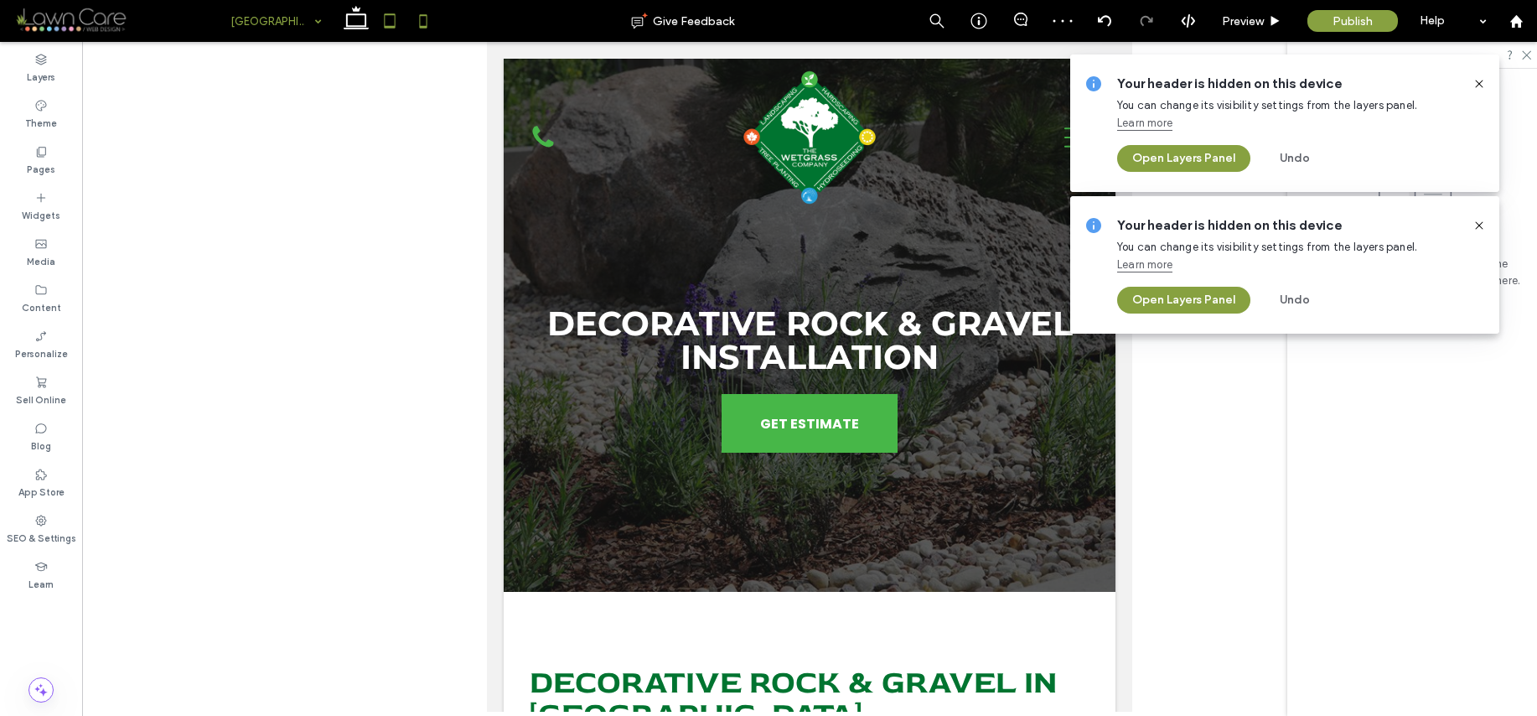
click at [421, 23] on icon at bounding box center [424, 21] width 34 height 34
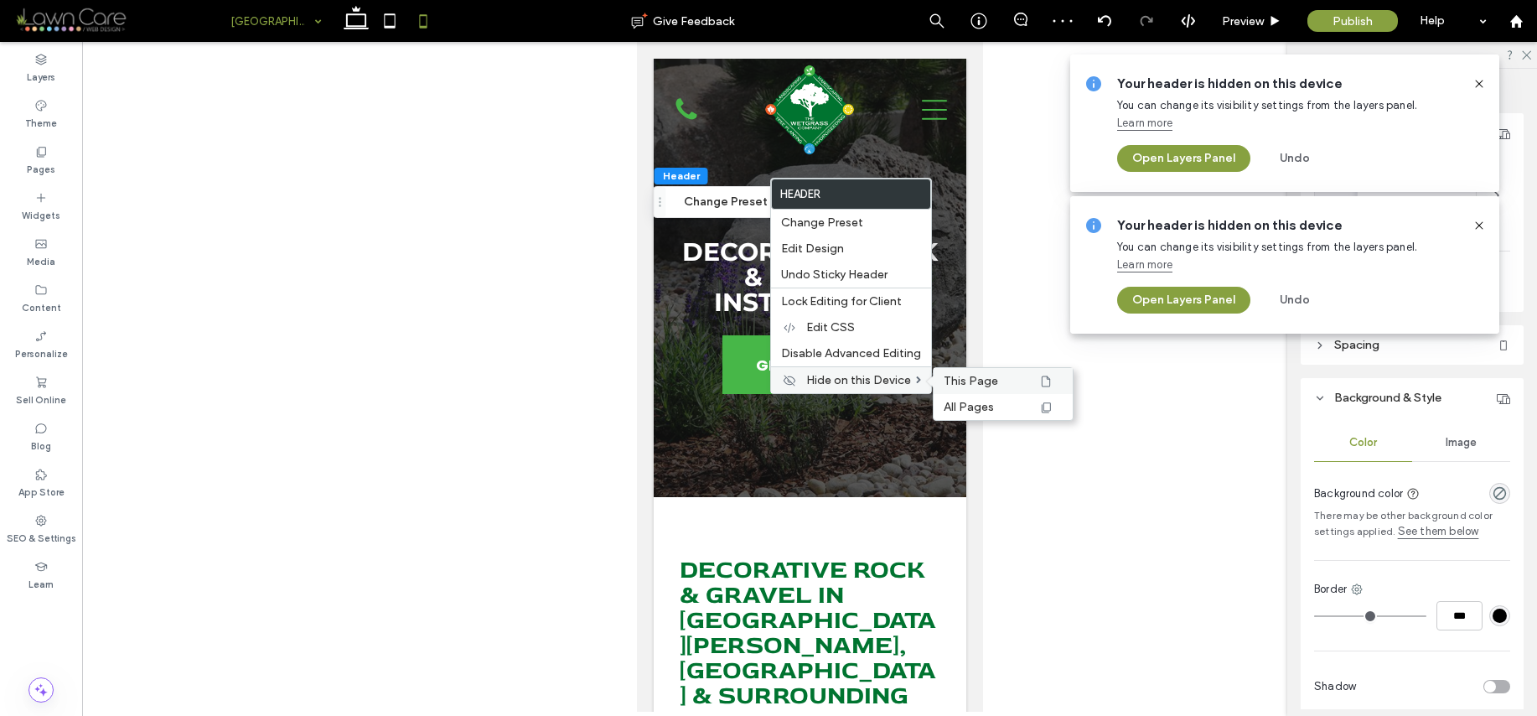
click at [984, 381] on span "This Page" at bounding box center [971, 381] width 54 height 14
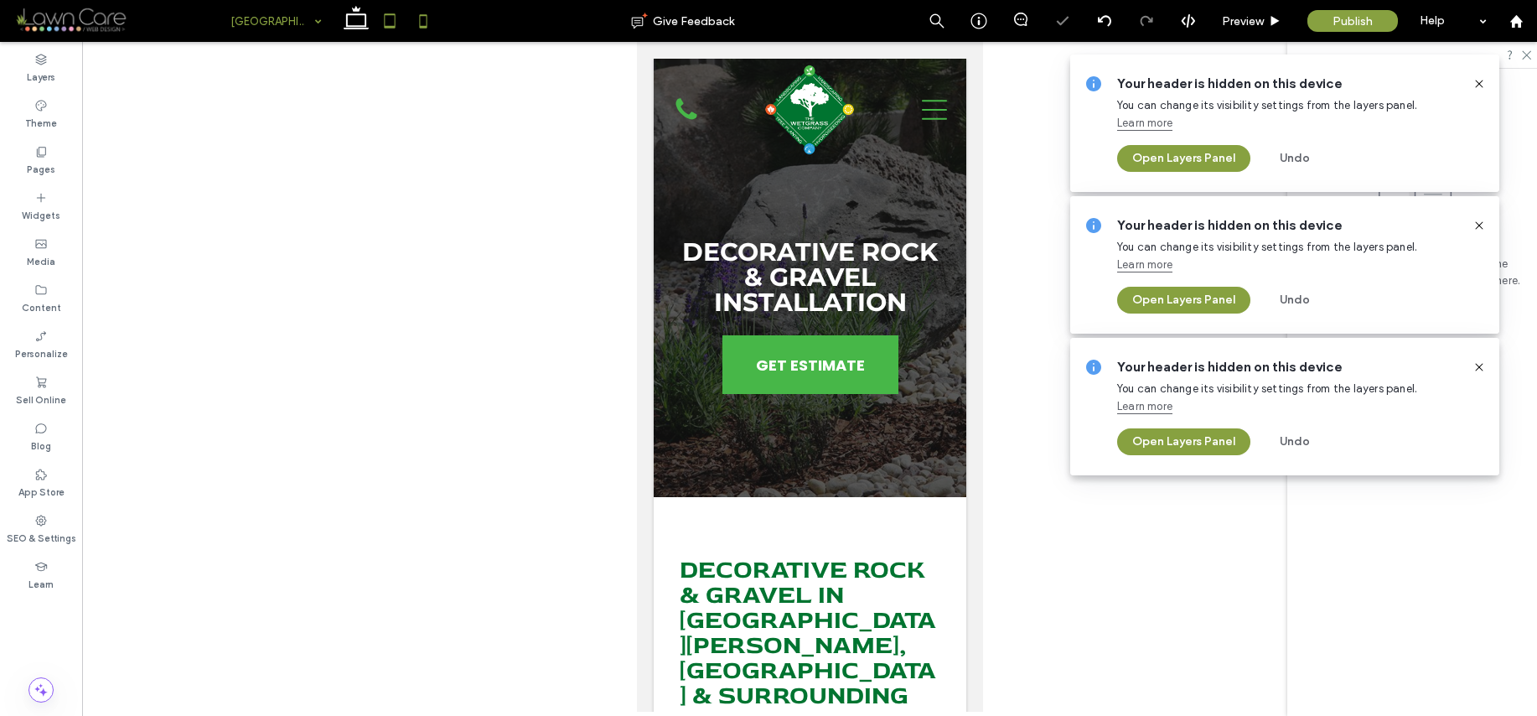
click at [381, 28] on icon at bounding box center [390, 21] width 34 height 34
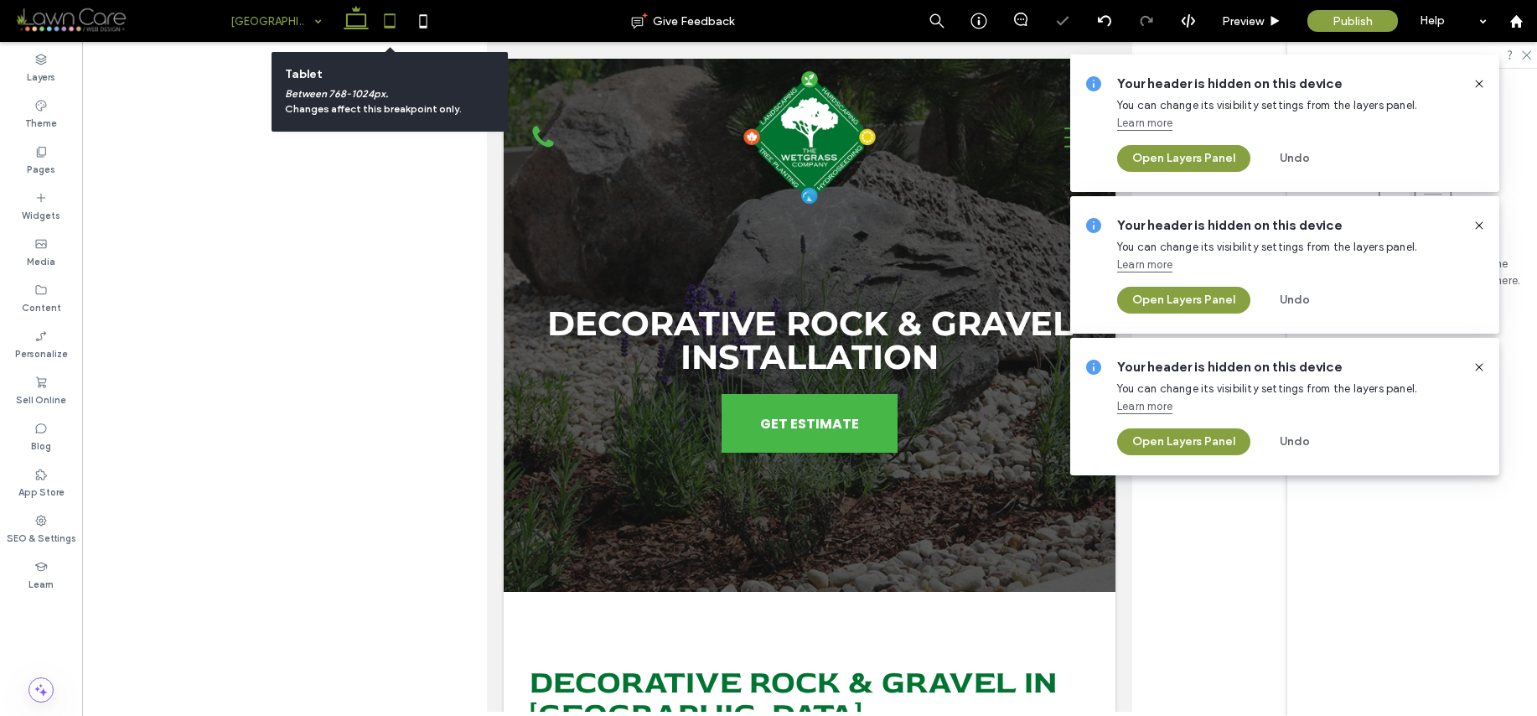
click at [347, 24] on use at bounding box center [356, 17] width 25 height 23
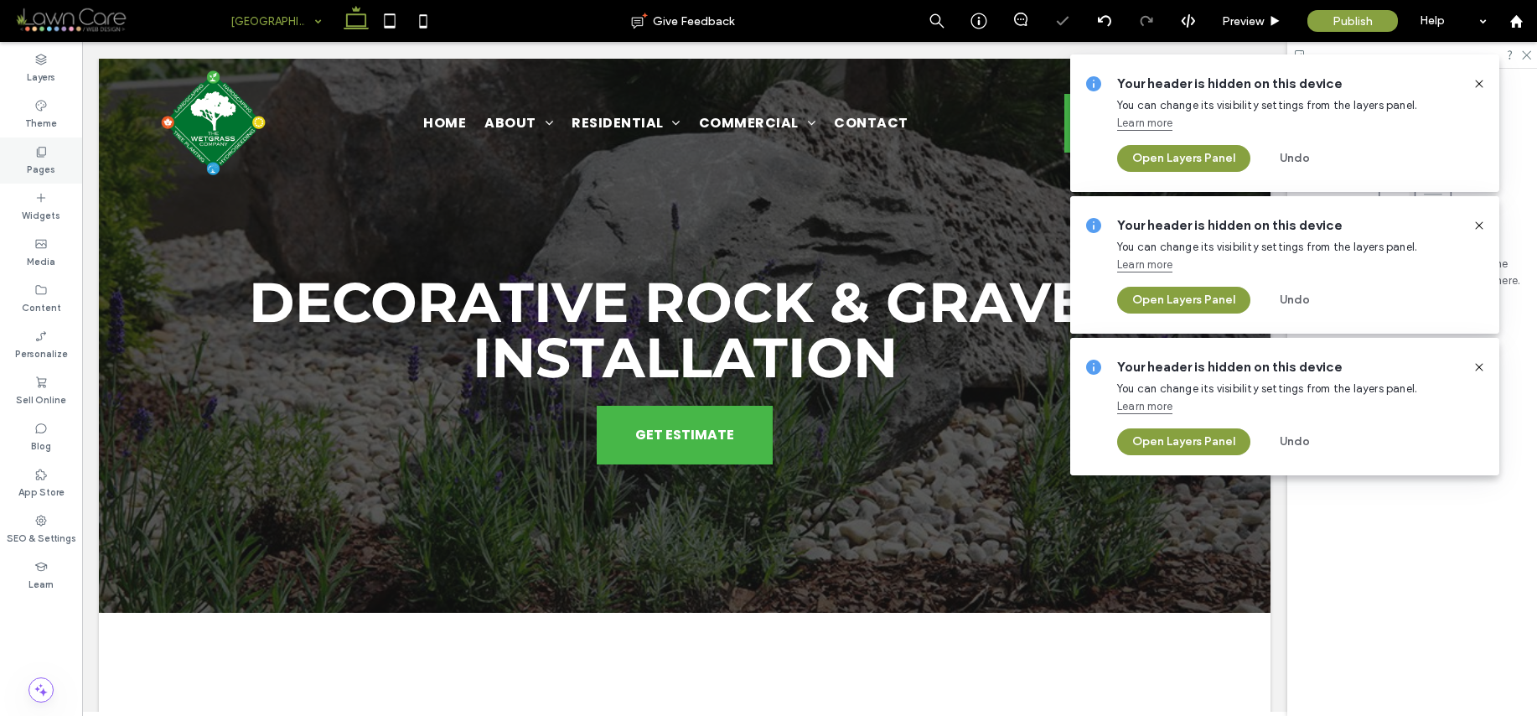
click at [20, 158] on div "Pages" at bounding box center [41, 160] width 82 height 46
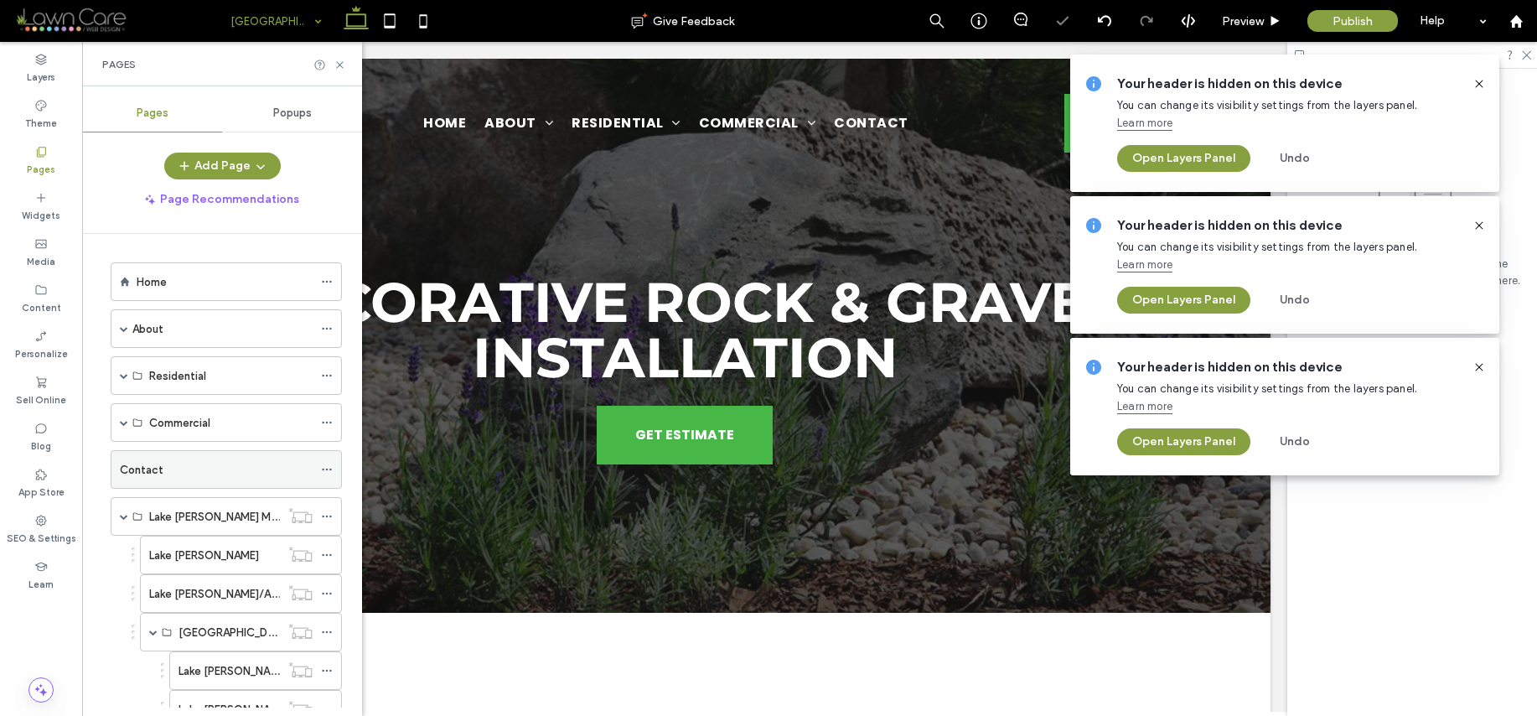
scroll to position [507, 0]
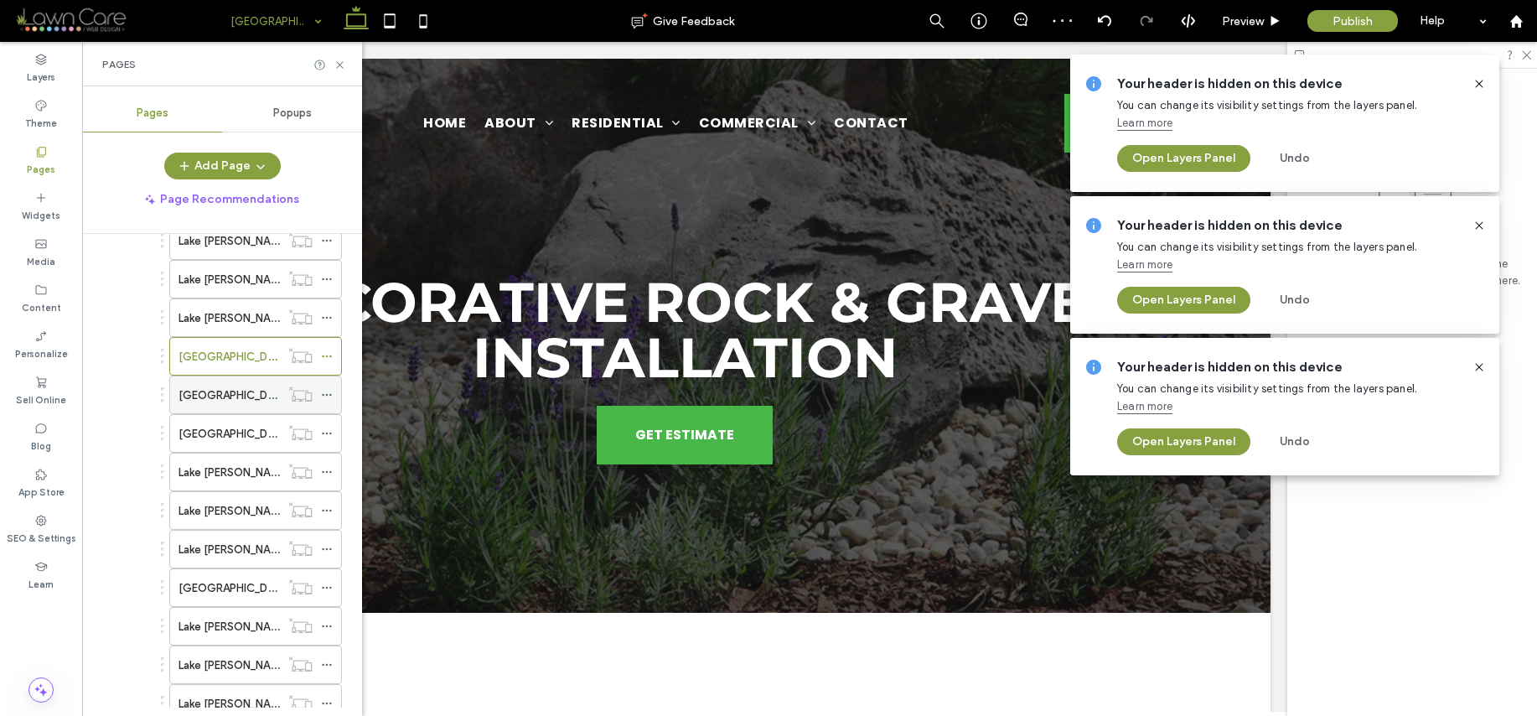
click at [253, 382] on div "[GEOGRAPHIC_DATA][PERSON_NAME]/Driveways & Parking Pads" at bounding box center [229, 394] width 101 height 37
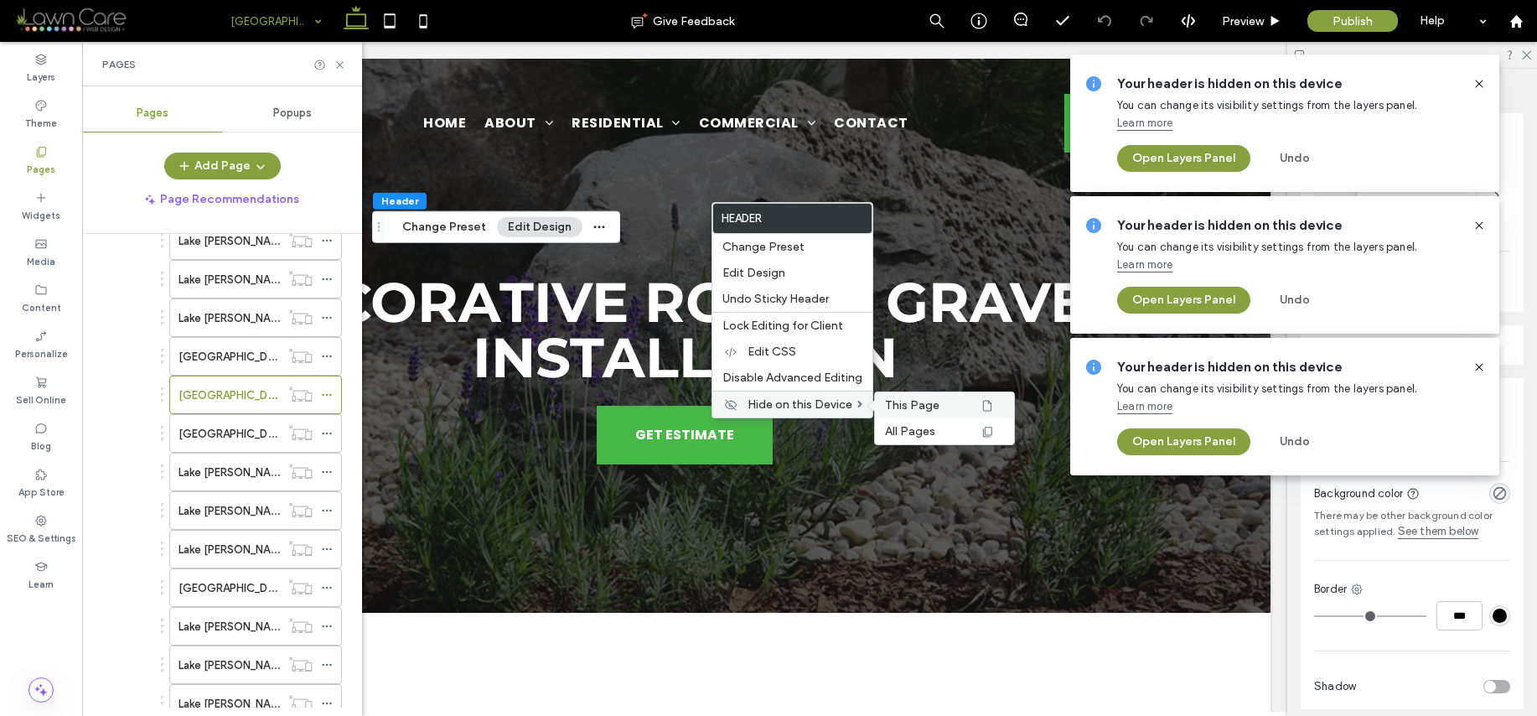
click at [911, 408] on span "This Page" at bounding box center [912, 405] width 54 height 14
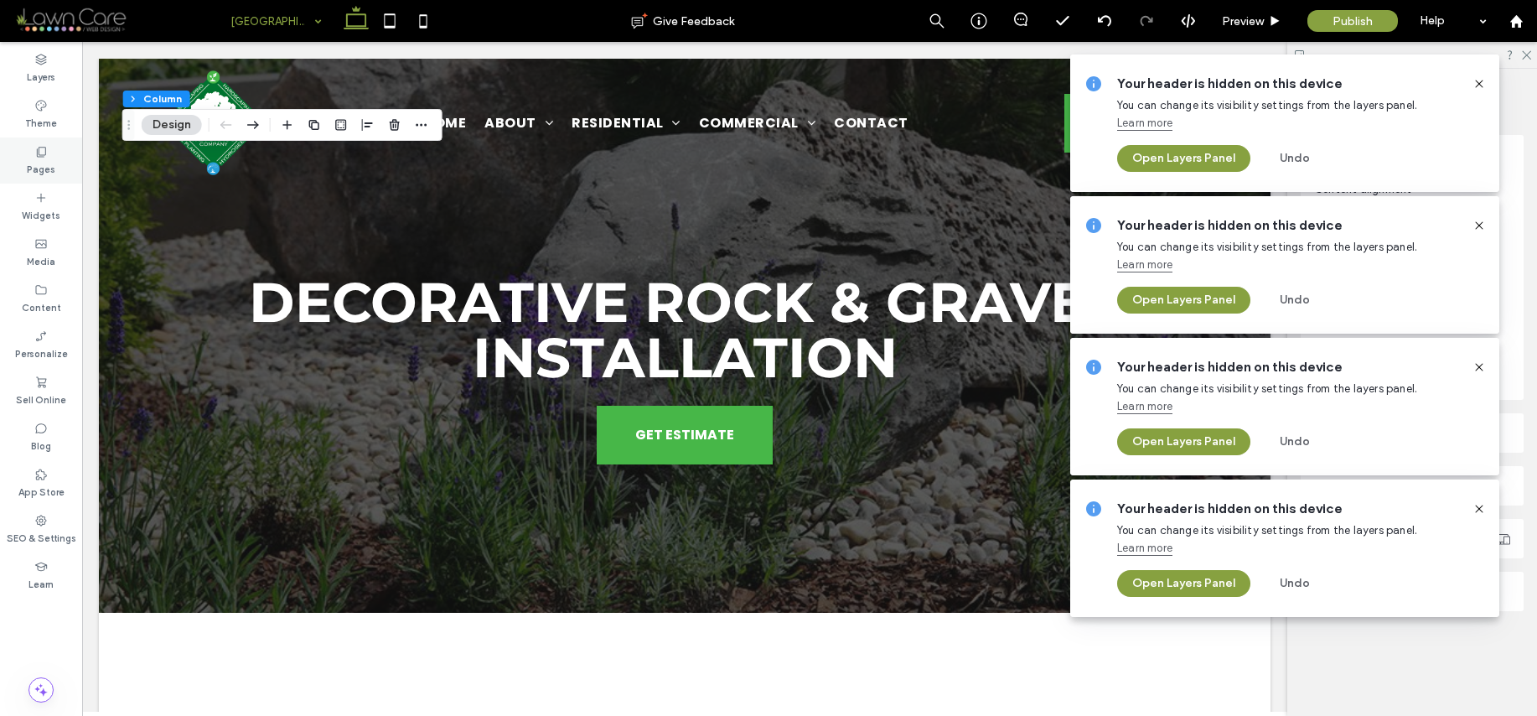
click at [45, 158] on label "Pages" at bounding box center [41, 167] width 28 height 18
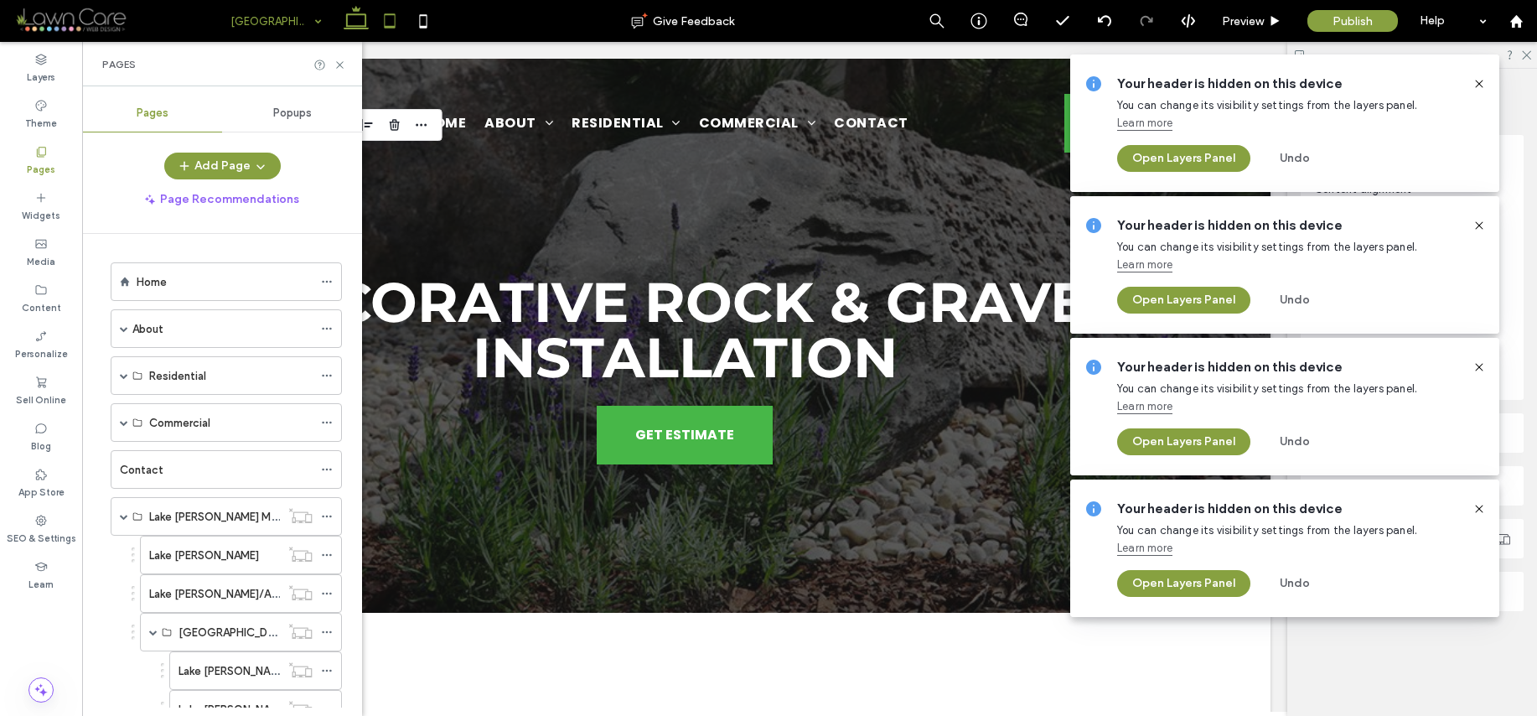
click at [392, 23] on icon at bounding box center [390, 21] width 34 height 34
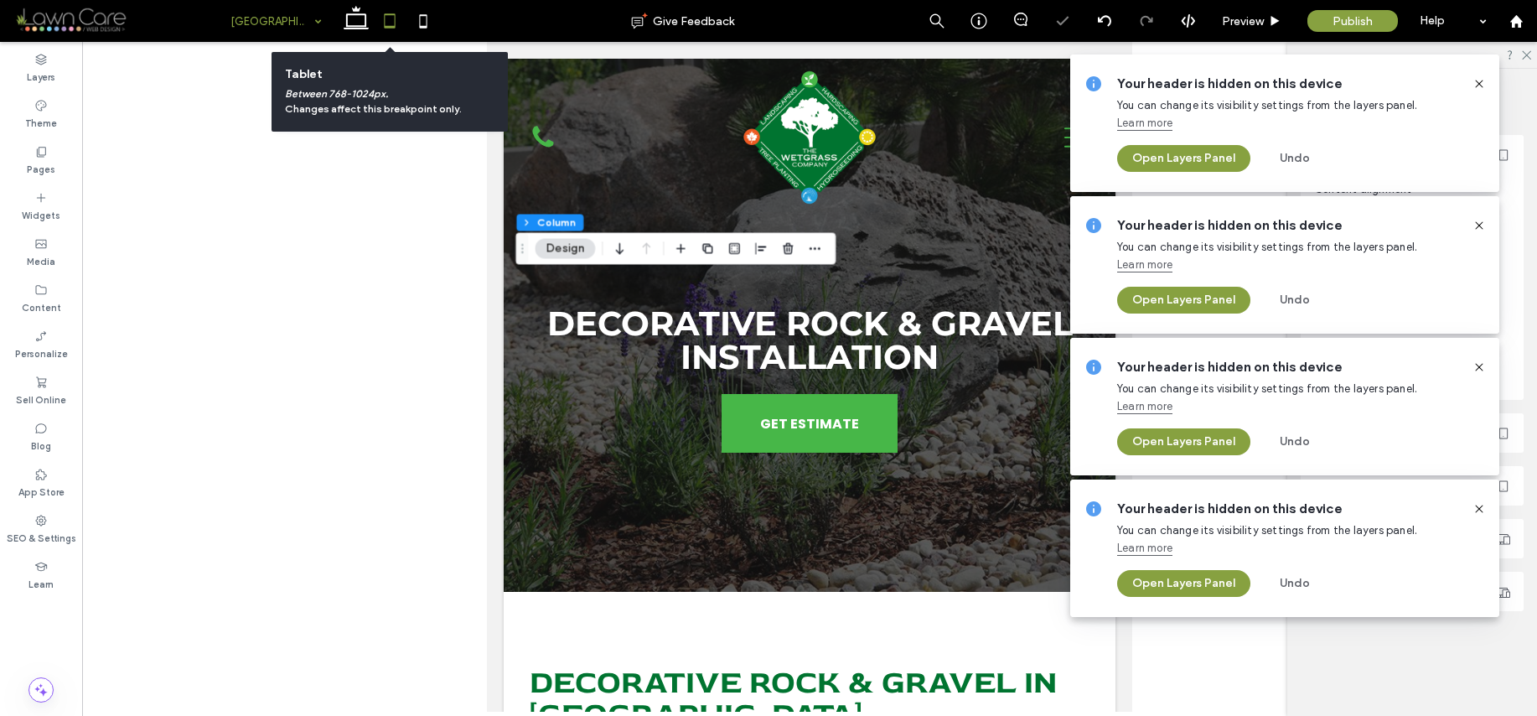
type input "**"
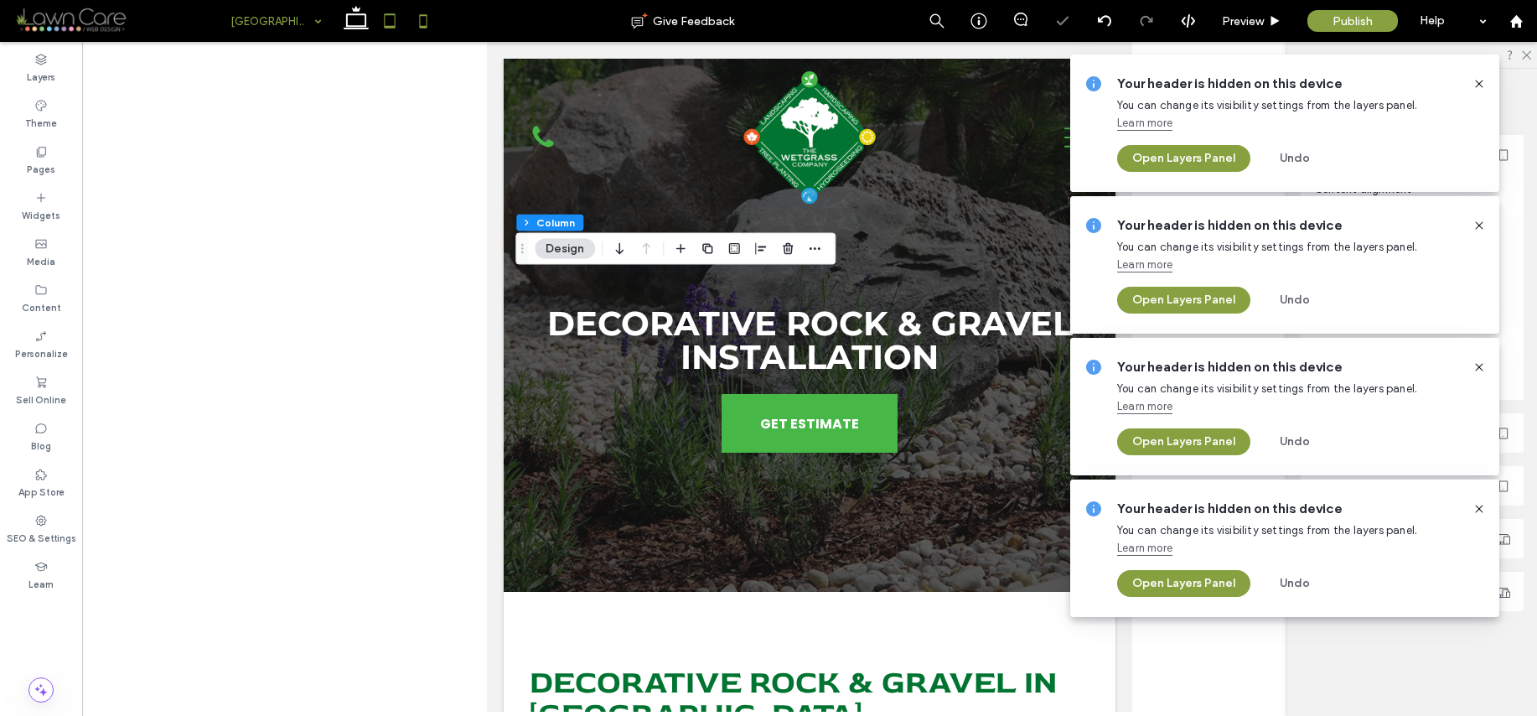
click at [428, 24] on icon at bounding box center [424, 21] width 34 height 34
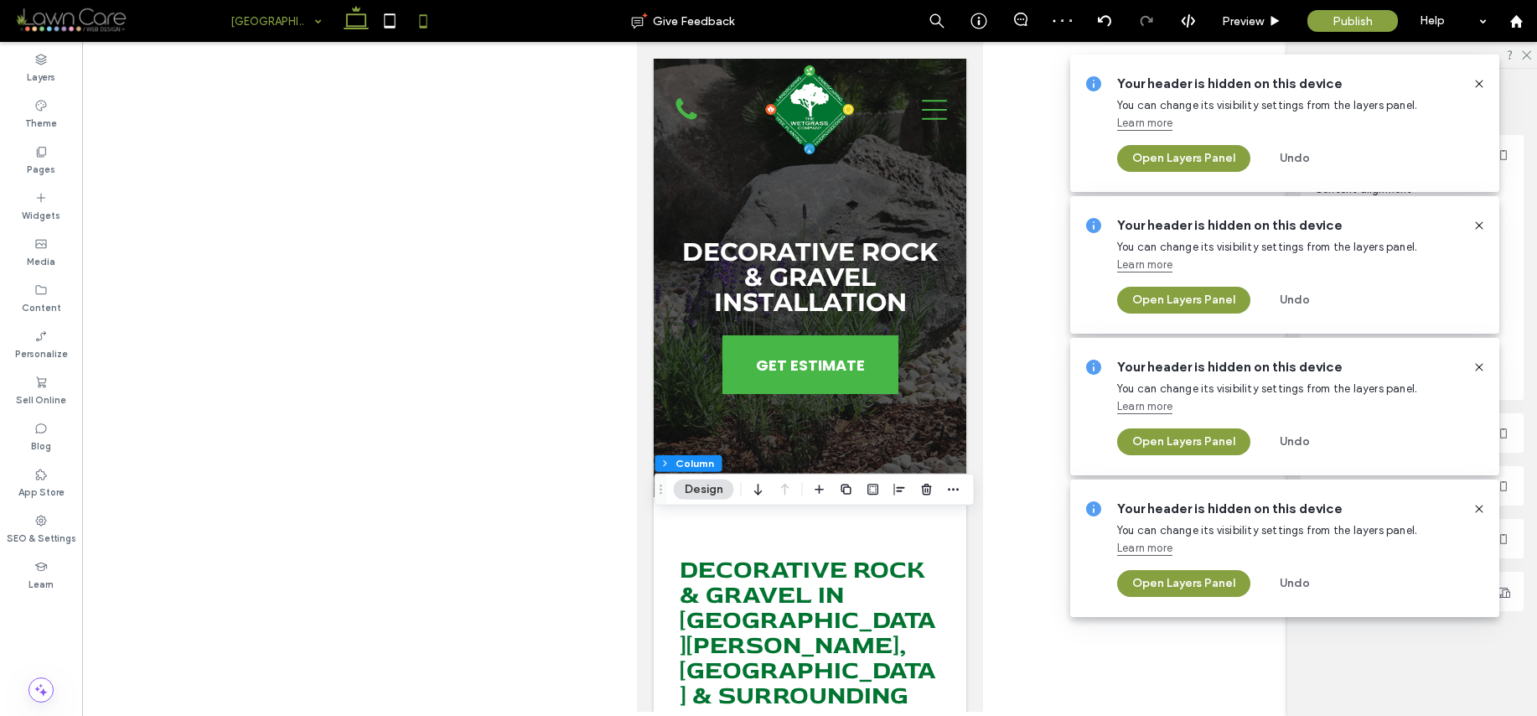
click at [351, 20] on icon at bounding box center [356, 21] width 34 height 34
type input "**"
type input "***"
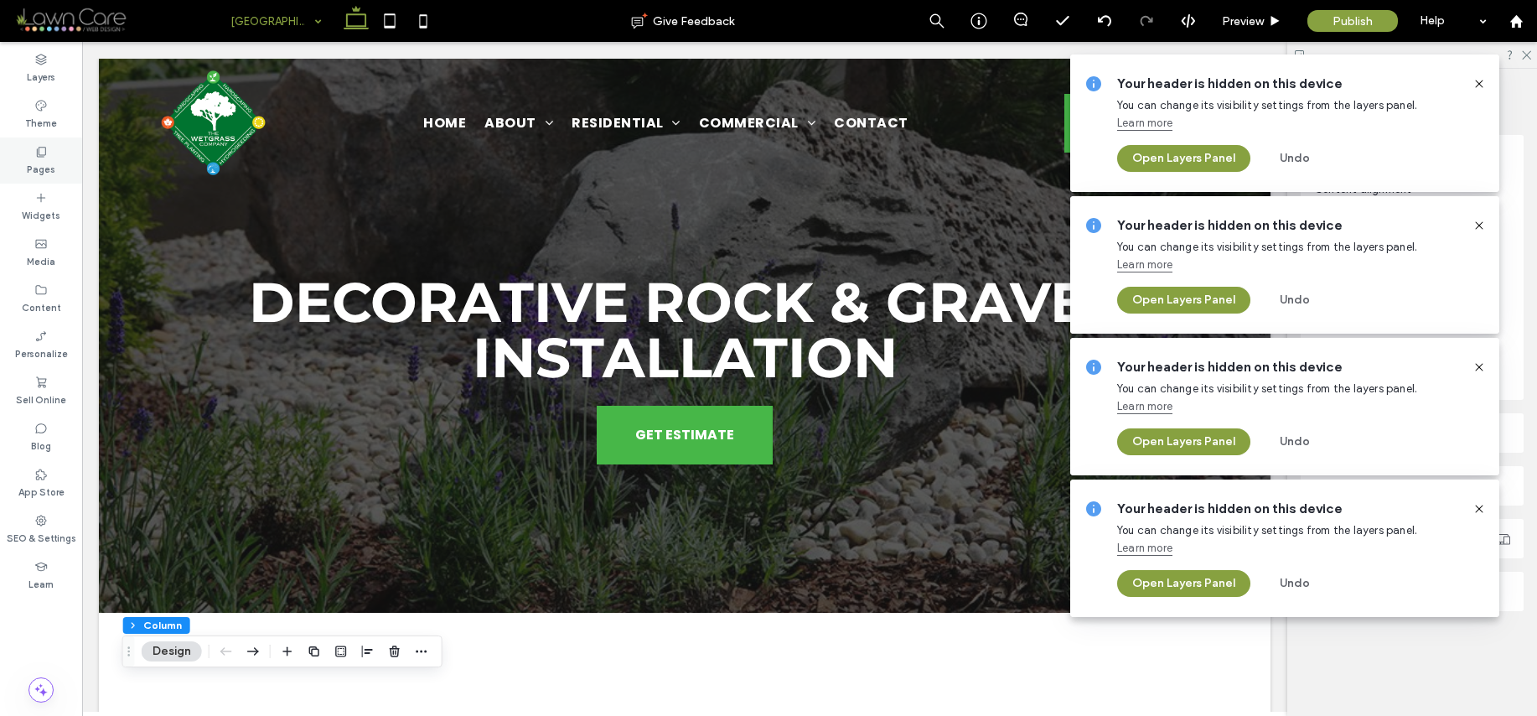
click at [39, 159] on label "Pages" at bounding box center [41, 167] width 28 height 18
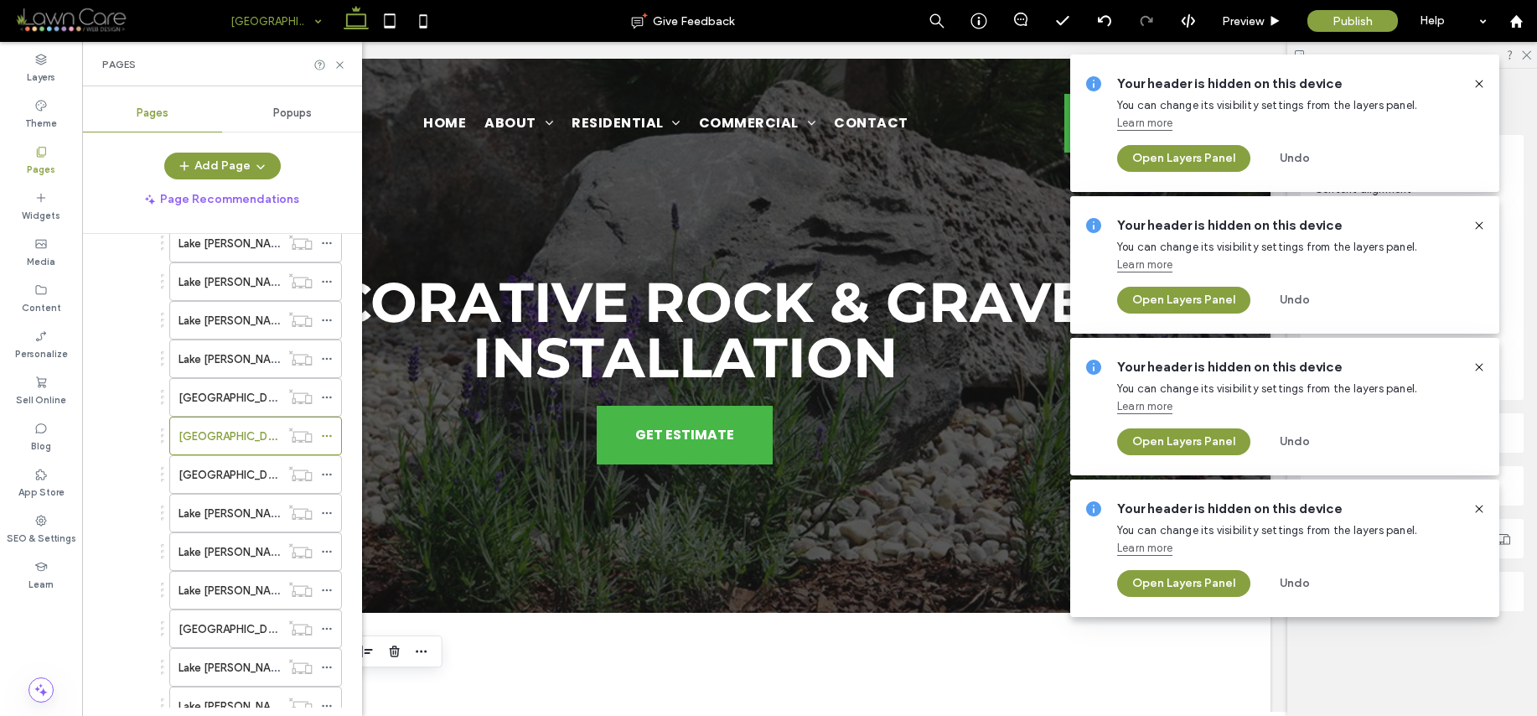
scroll to position [448, 0]
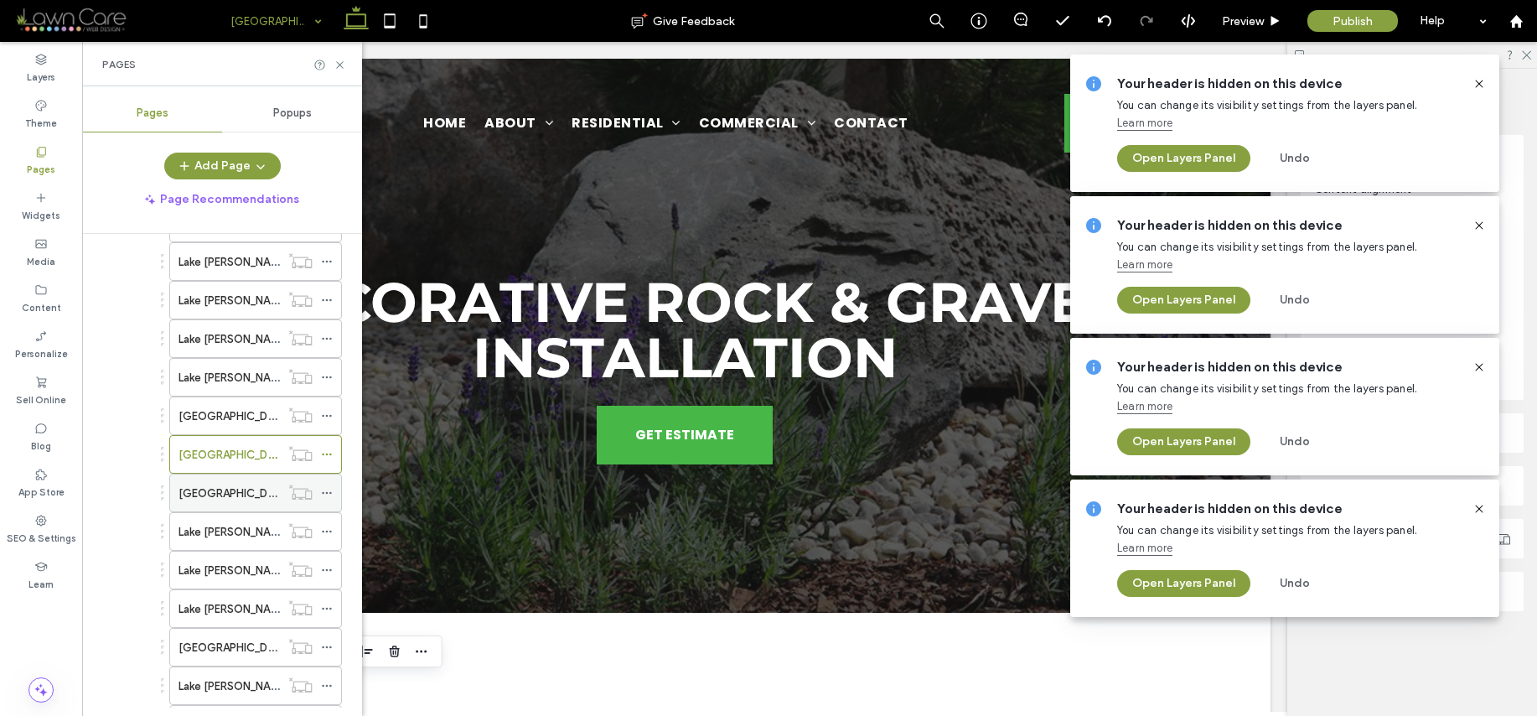
click at [251, 485] on label "[GEOGRAPHIC_DATA][PERSON_NAME]/Garden Beds & Borders" at bounding box center [339, 493] width 320 height 29
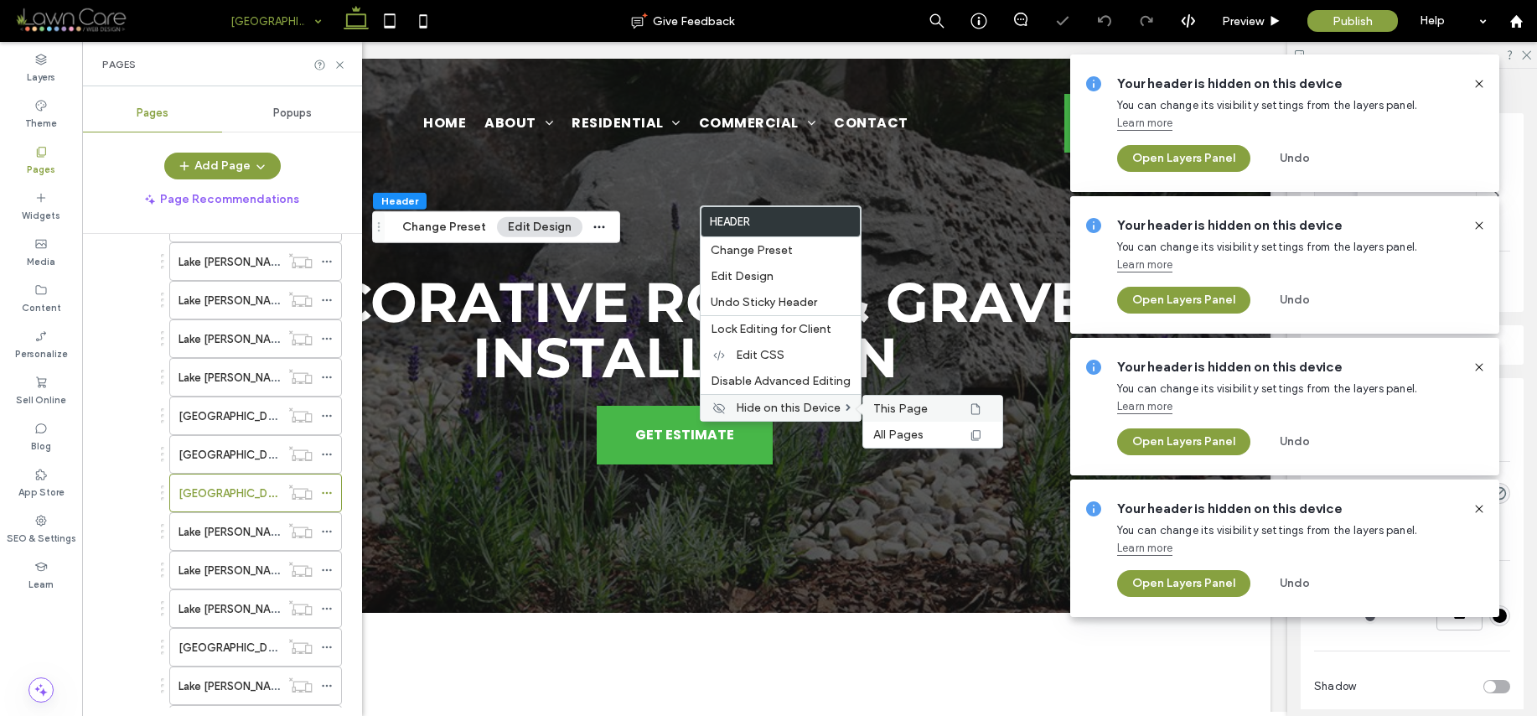
click at [914, 416] on div "This Page" at bounding box center [932, 409] width 139 height 26
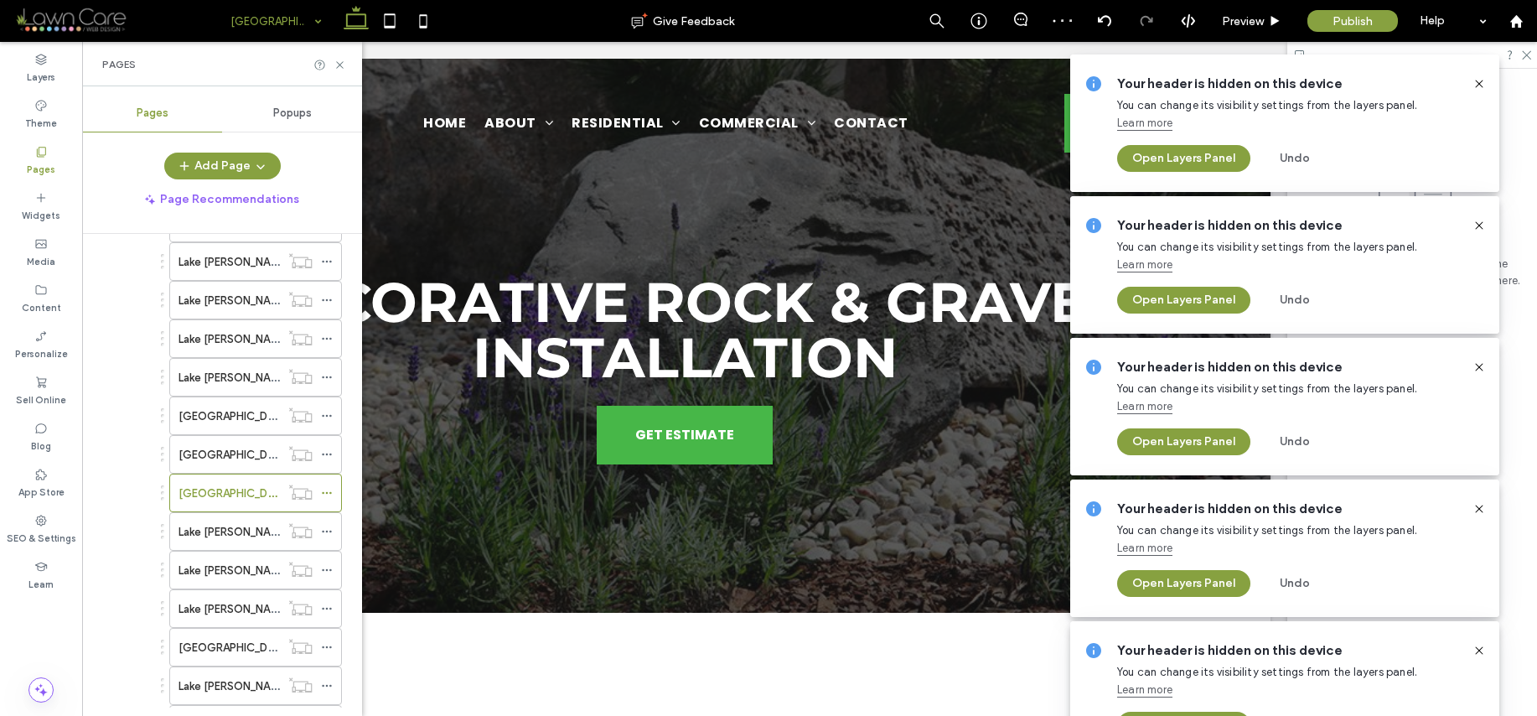
click at [372, 28] on icon at bounding box center [356, 21] width 34 height 34
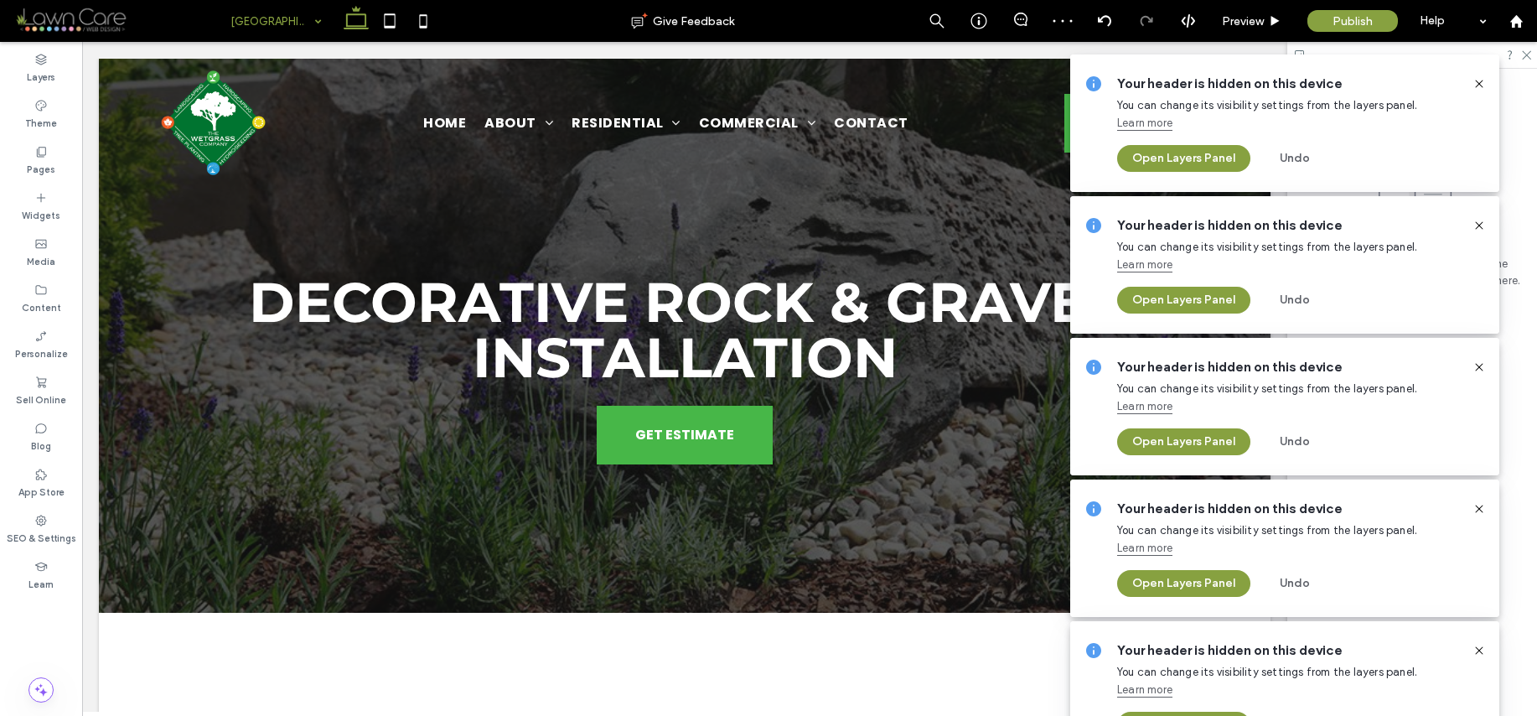
drag, startPoint x: 386, startPoint y: 28, endPoint x: 438, endPoint y: 76, distance: 71.2
click at [386, 28] on icon at bounding box center [390, 21] width 34 height 34
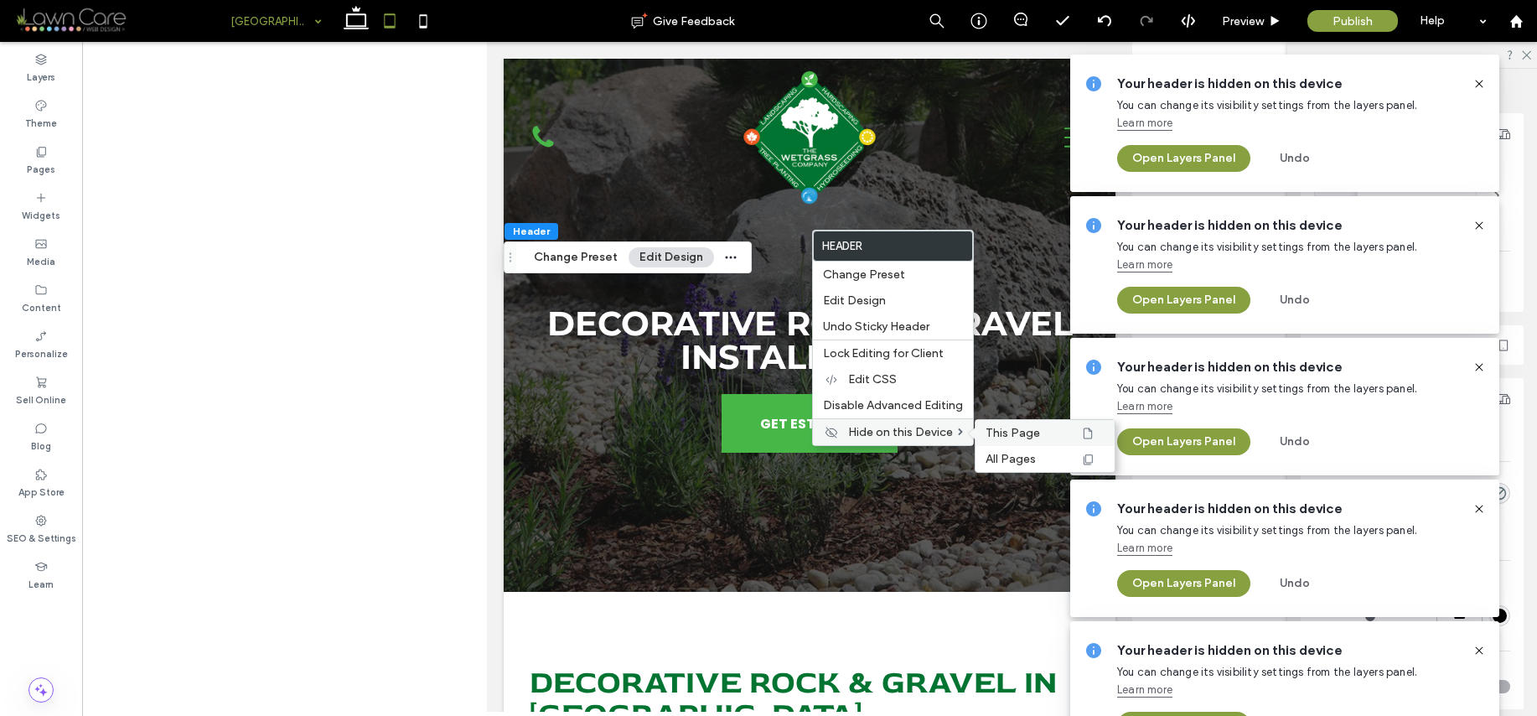
click at [1008, 430] on span "This Page" at bounding box center [1013, 433] width 54 height 14
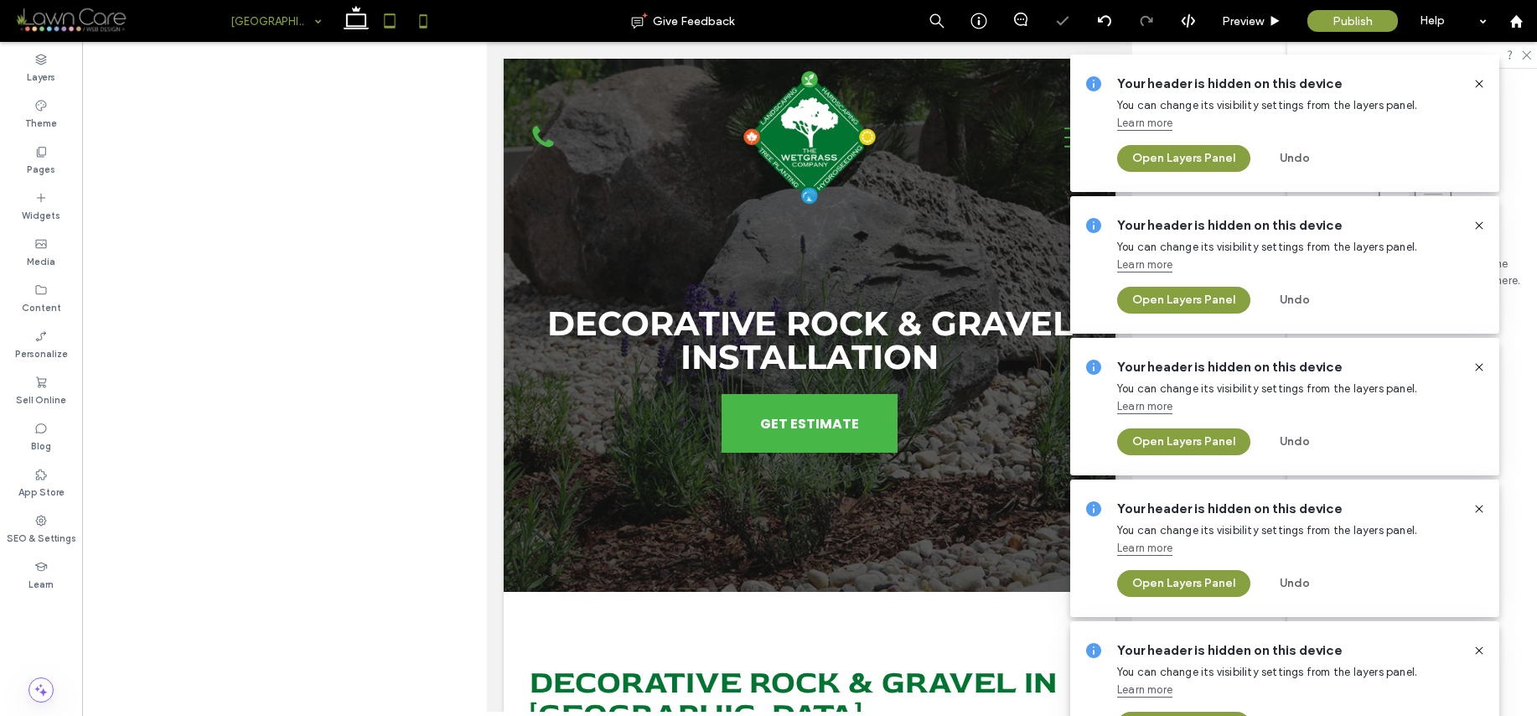
click at [425, 20] on icon at bounding box center [424, 21] width 34 height 34
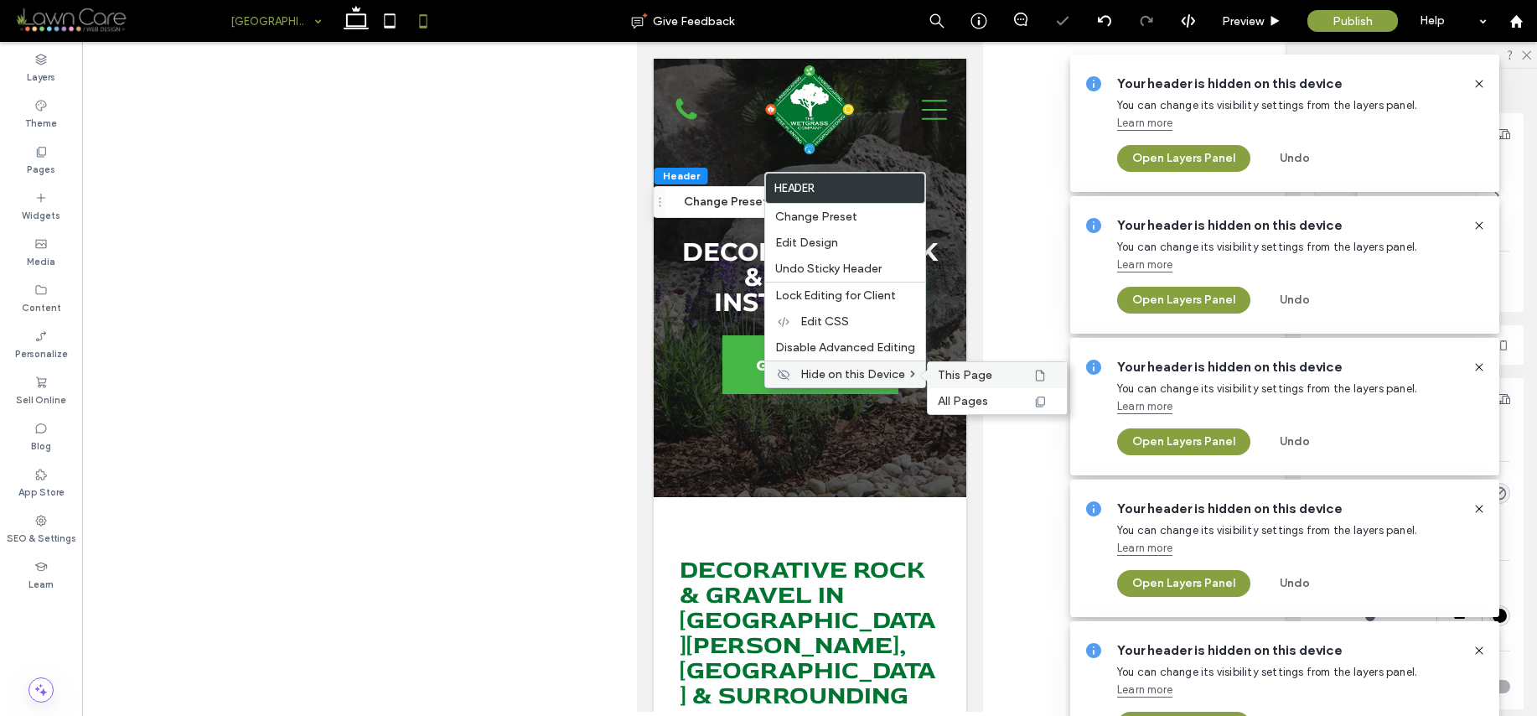
click at [972, 376] on span "This Page" at bounding box center [965, 375] width 54 height 14
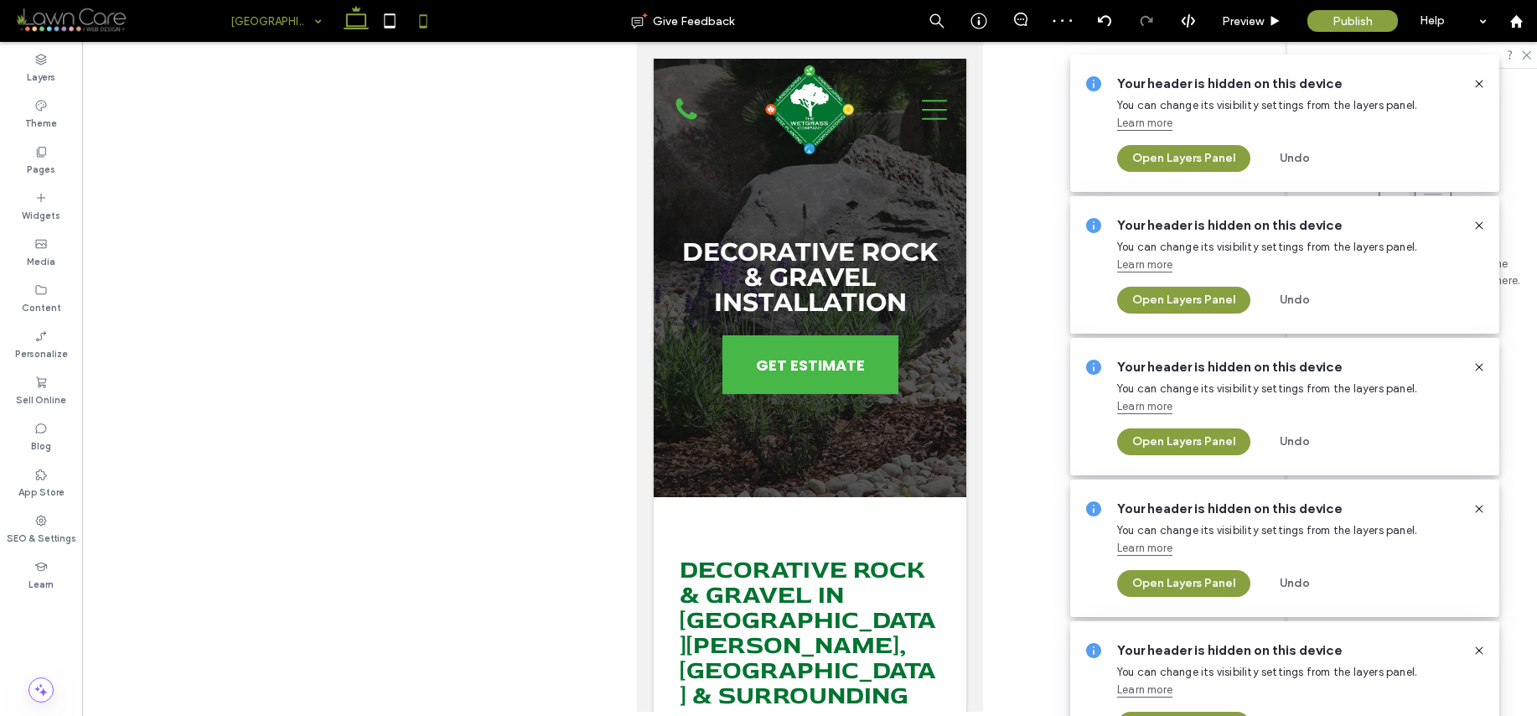
click at [351, 28] on icon at bounding box center [356, 21] width 34 height 34
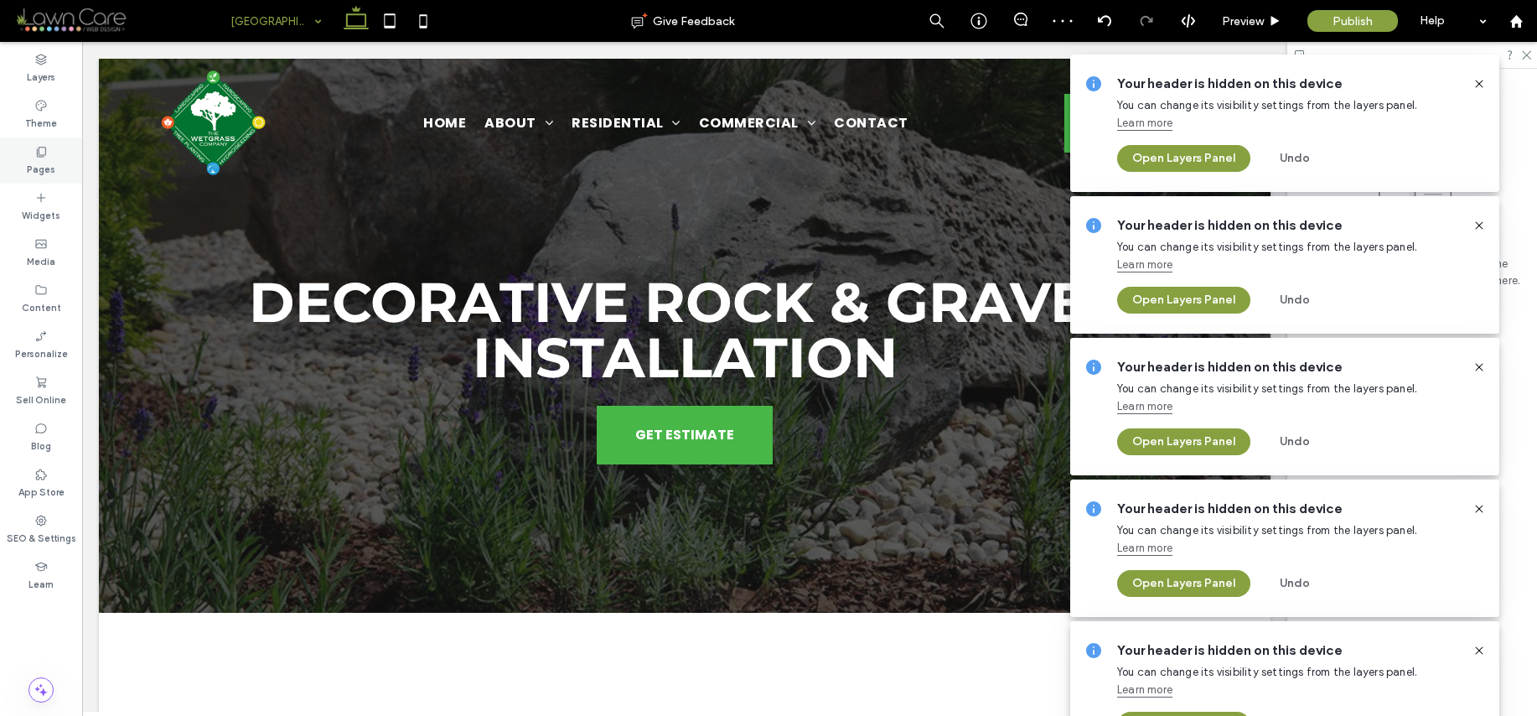
click at [43, 157] on icon at bounding box center [40, 151] width 13 height 13
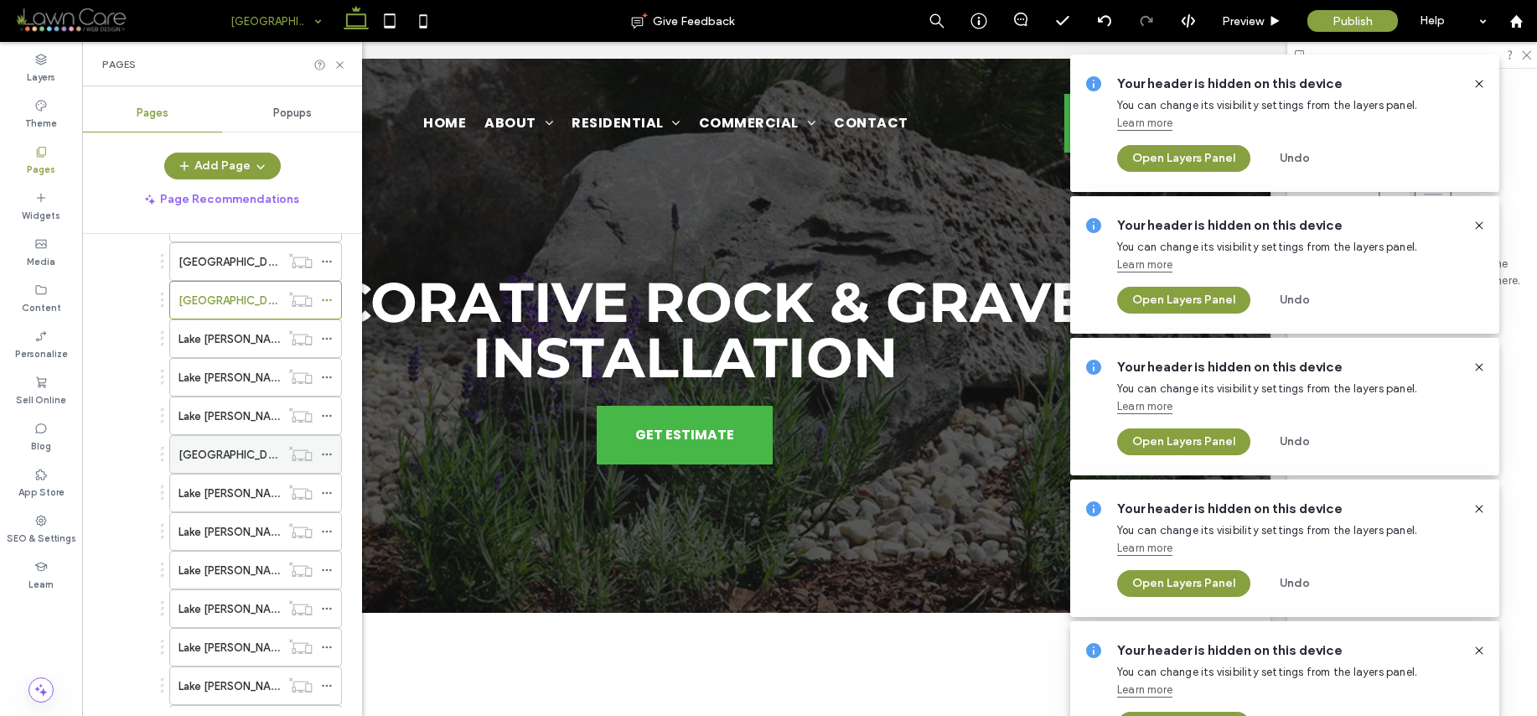
scroll to position [604, 0]
click at [223, 371] on label "Lake [PERSON_NAME]/Decorative Rock & Gravel Installation" at bounding box center [330, 374] width 303 height 29
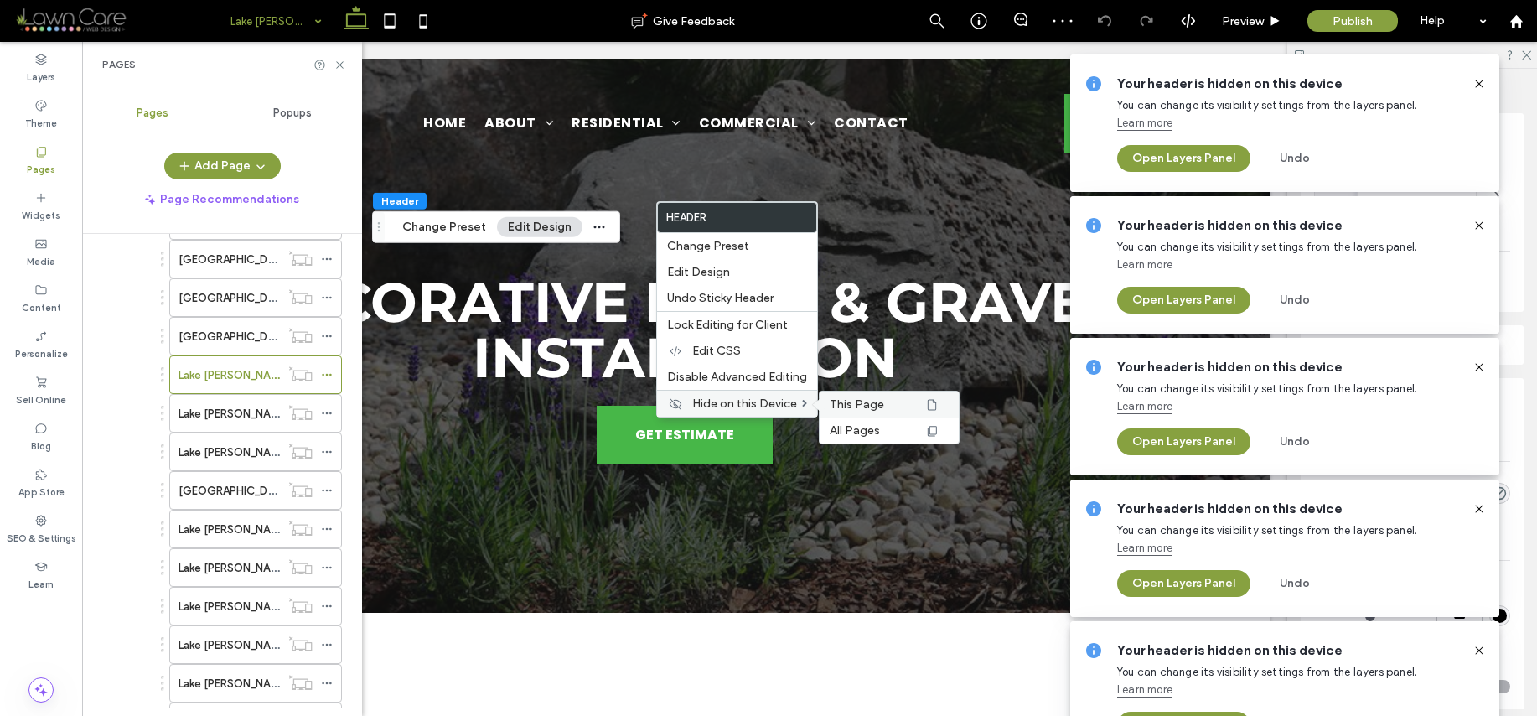
click at [866, 409] on span "This Page" at bounding box center [857, 404] width 54 height 14
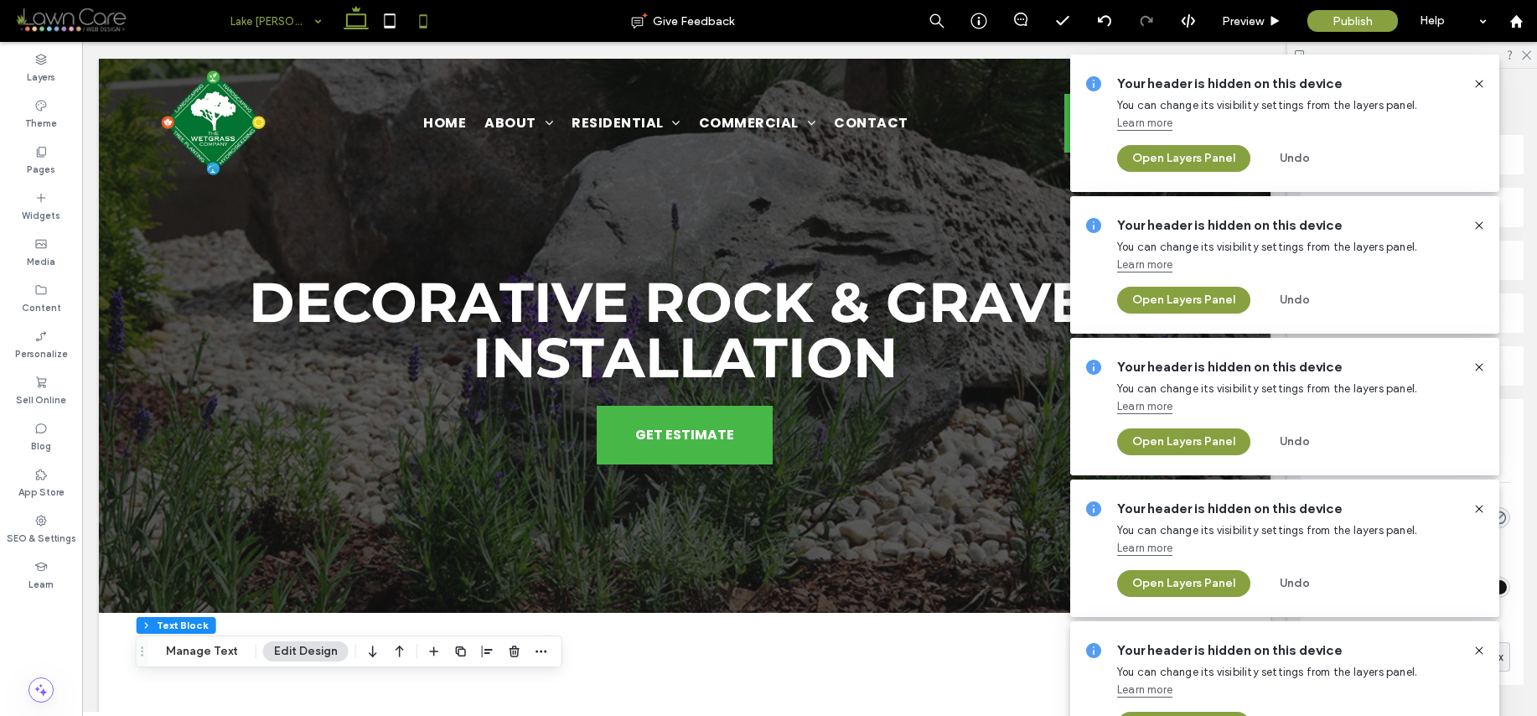
click at [428, 23] on icon at bounding box center [424, 21] width 34 height 34
type input "*"
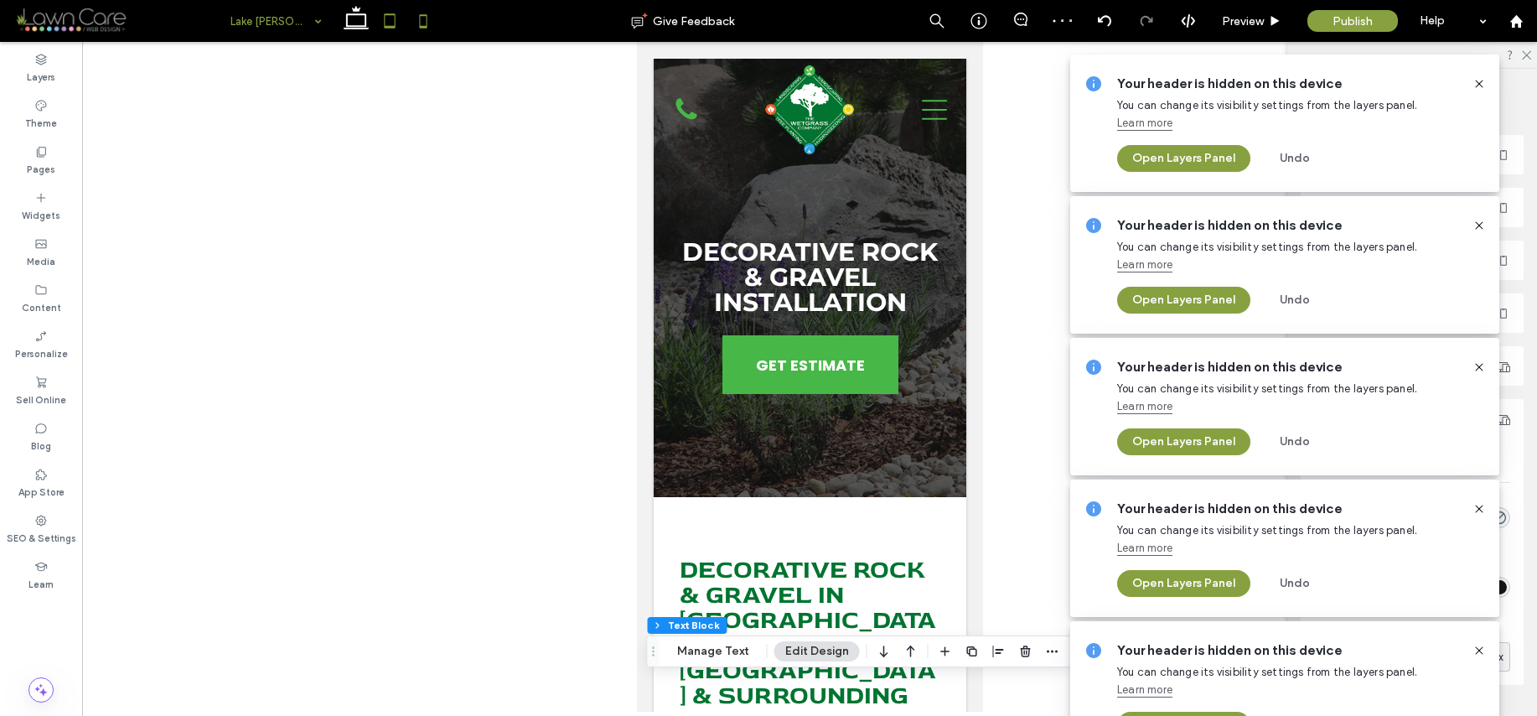
click at [401, 22] on icon at bounding box center [390, 21] width 34 height 34
type input "***"
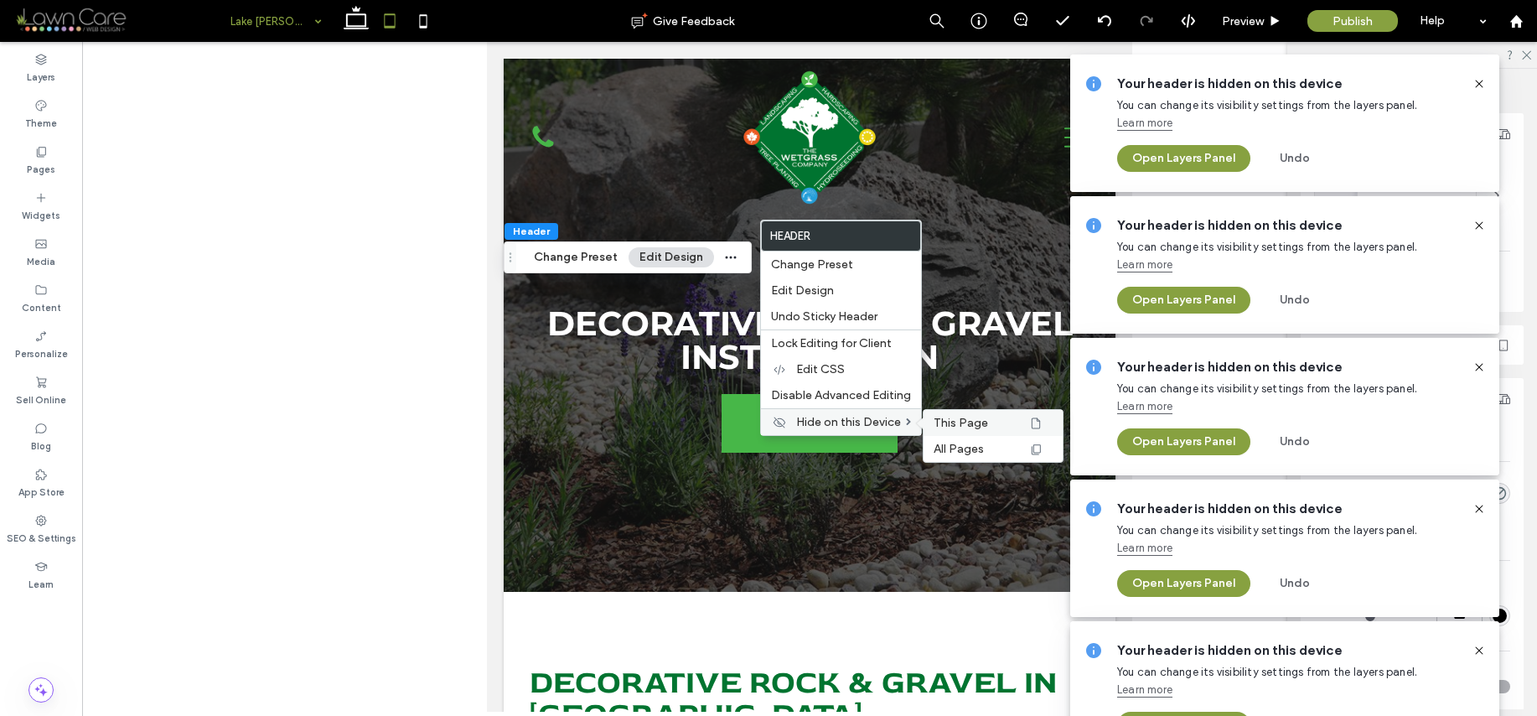
click at [945, 422] on span "This Page" at bounding box center [961, 423] width 54 height 14
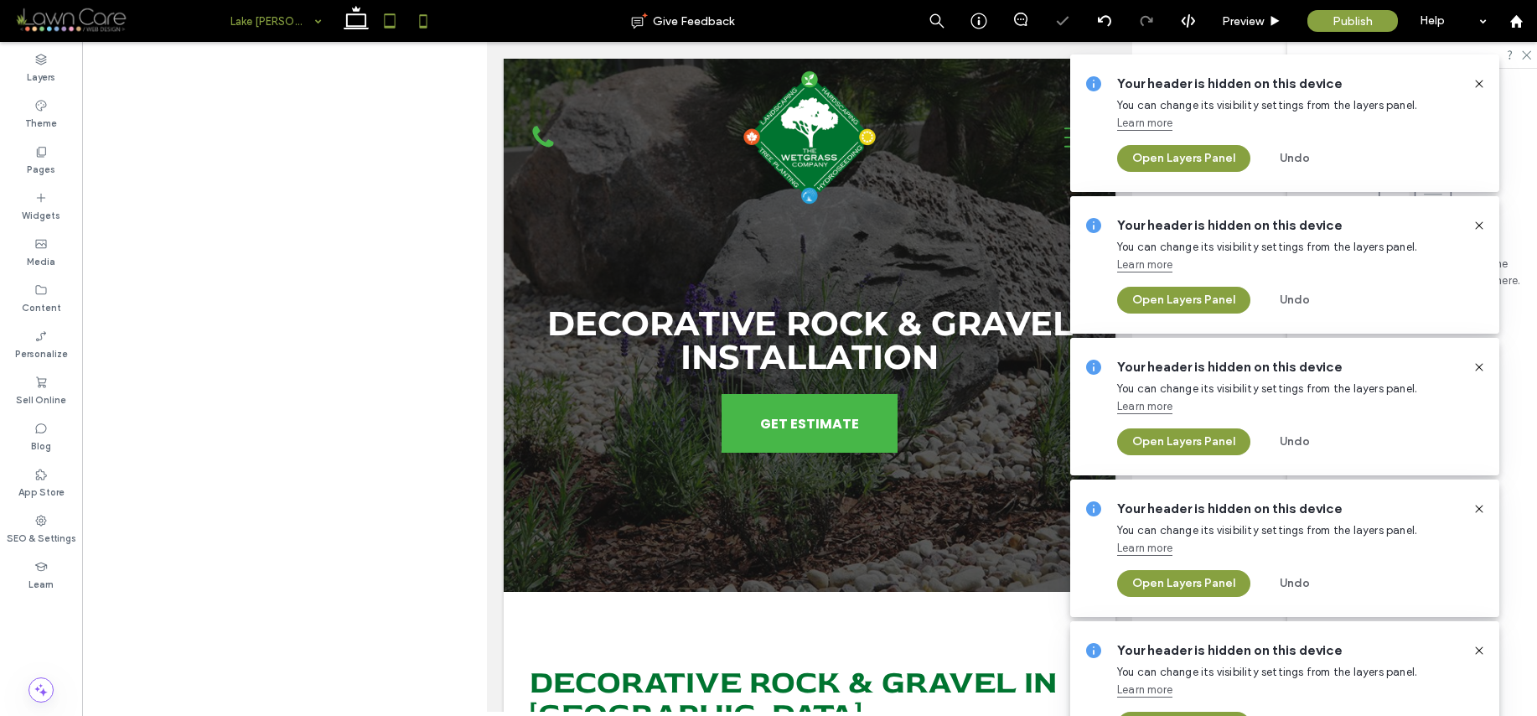
click at [433, 29] on icon at bounding box center [424, 21] width 34 height 34
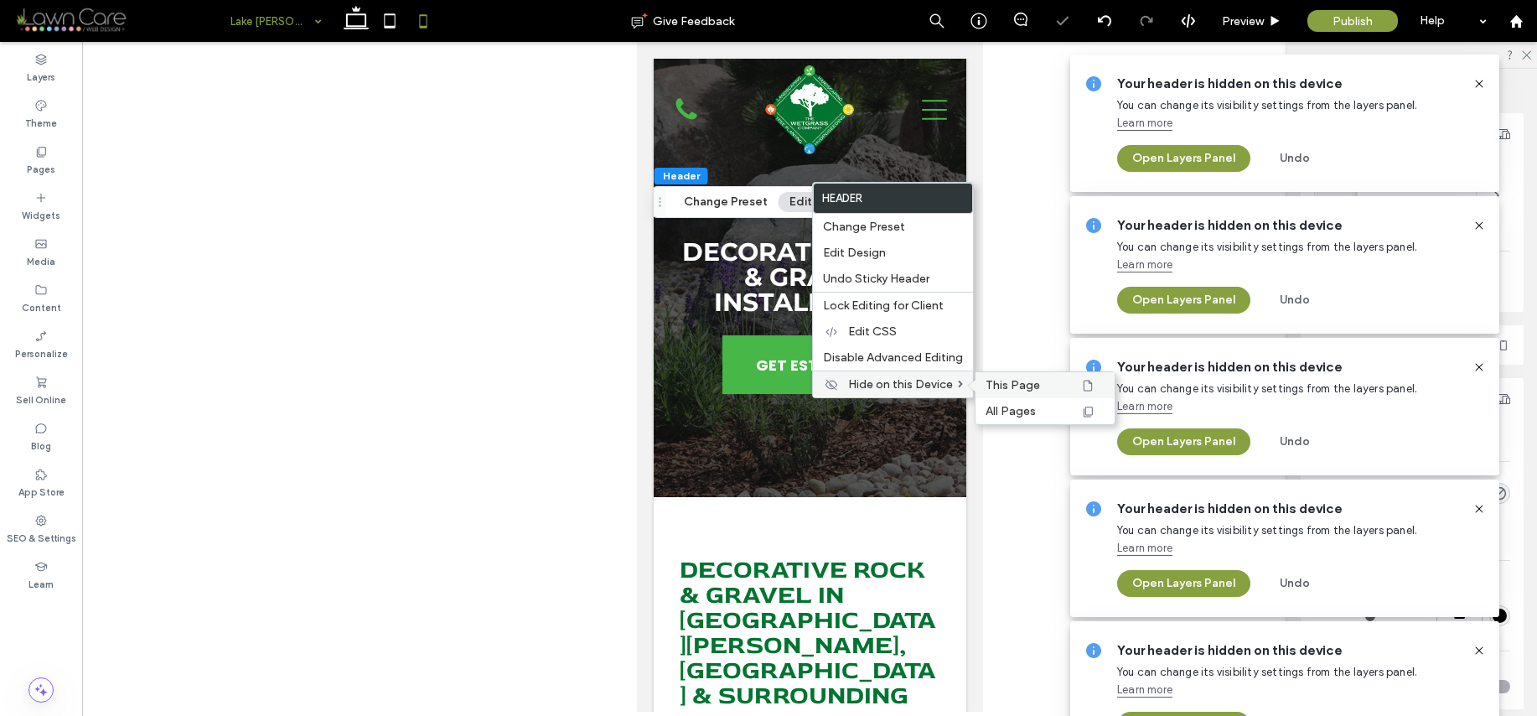
click at [996, 383] on span "This Page" at bounding box center [1013, 385] width 54 height 14
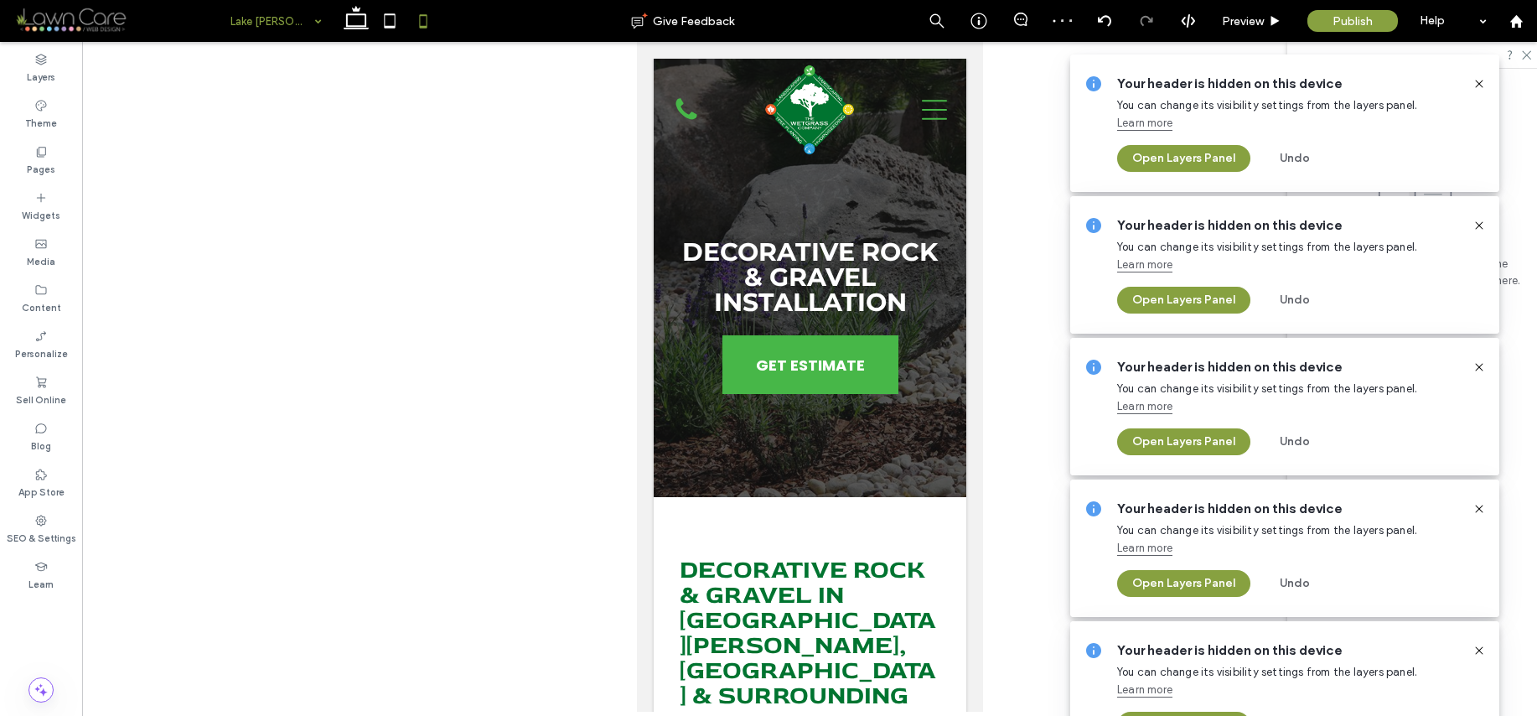
click at [1483, 80] on icon at bounding box center [1479, 83] width 13 height 13
click at [1481, 85] on use at bounding box center [1479, 84] width 8 height 8
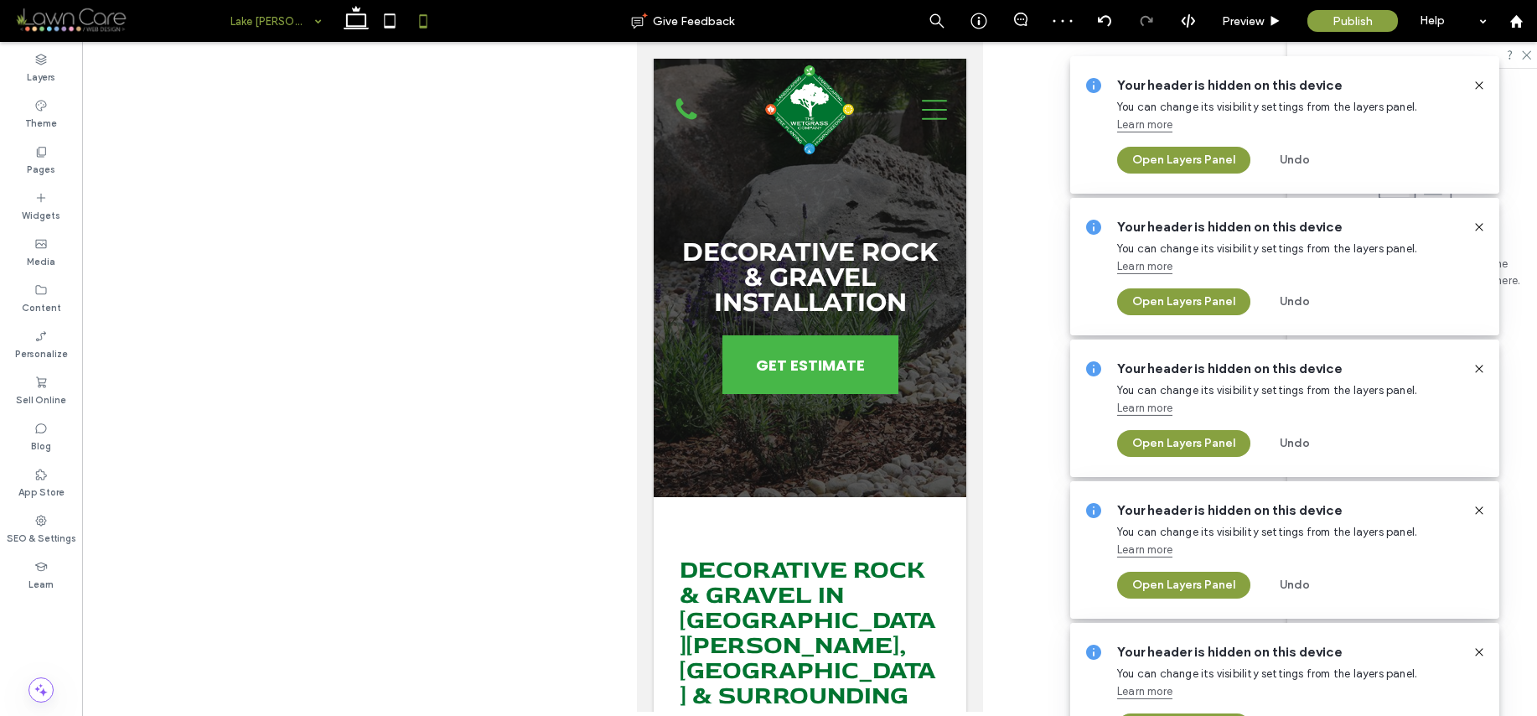
click at [1481, 85] on use at bounding box center [1479, 85] width 8 height 8
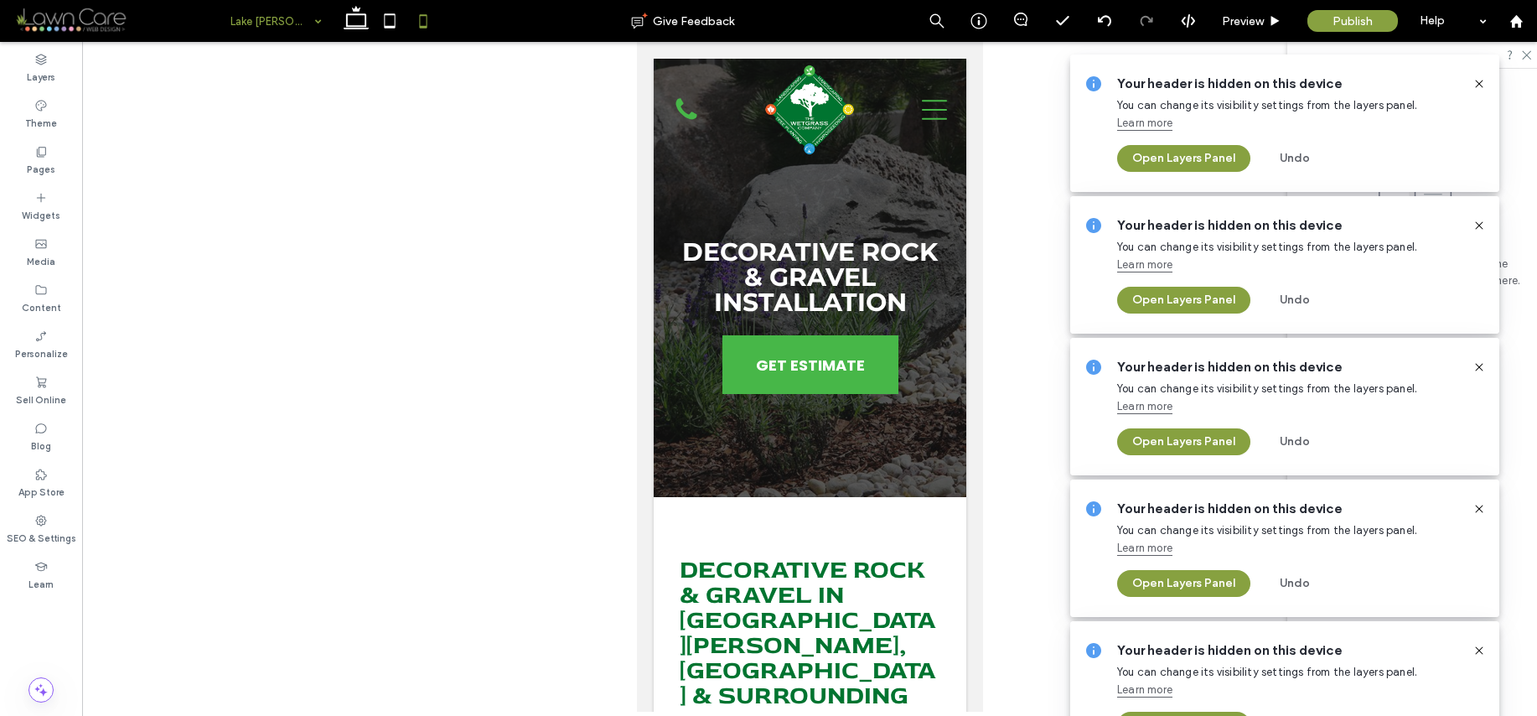
click at [1477, 84] on icon at bounding box center [1479, 83] width 13 height 13
click at [1477, 84] on icon at bounding box center [1479, 84] width 13 height 13
click at [1477, 84] on icon at bounding box center [1479, 83] width 13 height 13
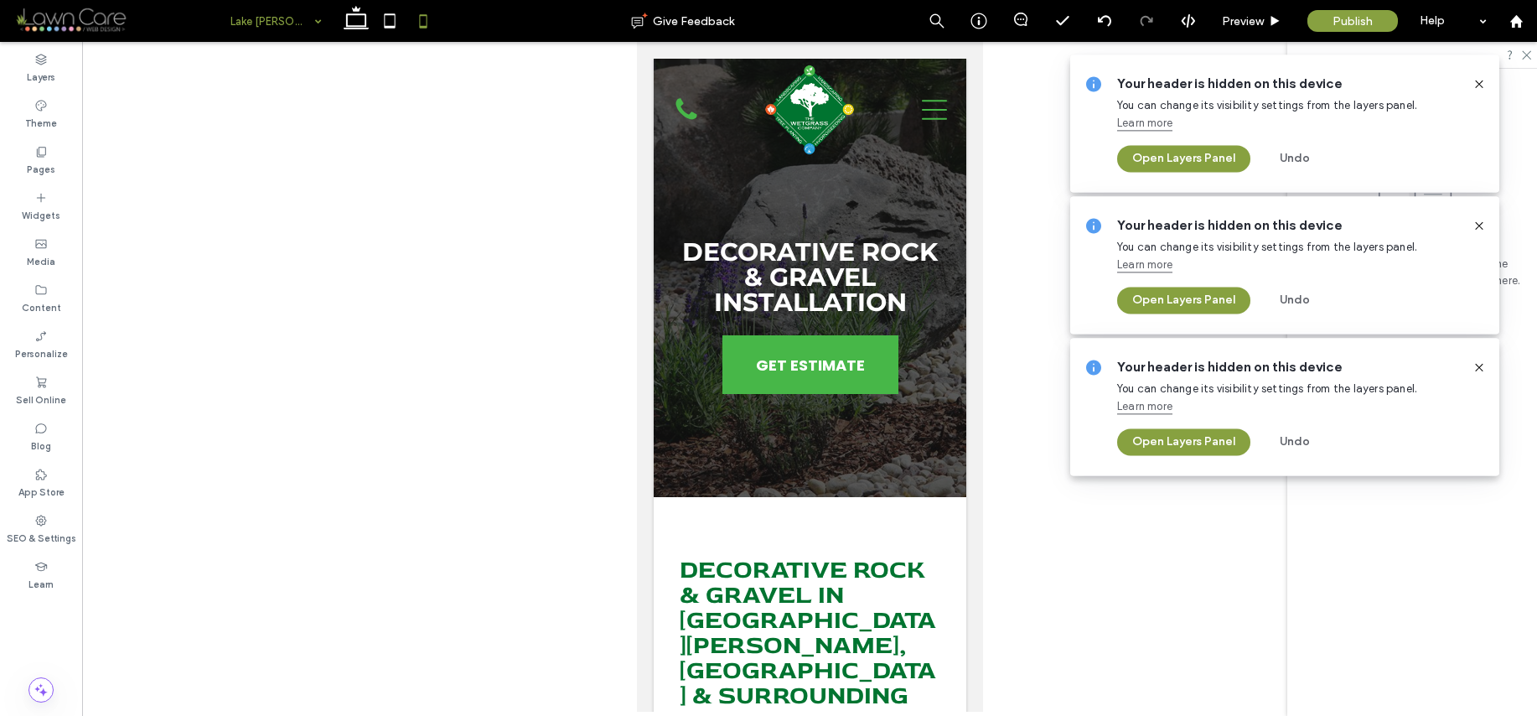
click at [1477, 84] on icon at bounding box center [1479, 83] width 13 height 13
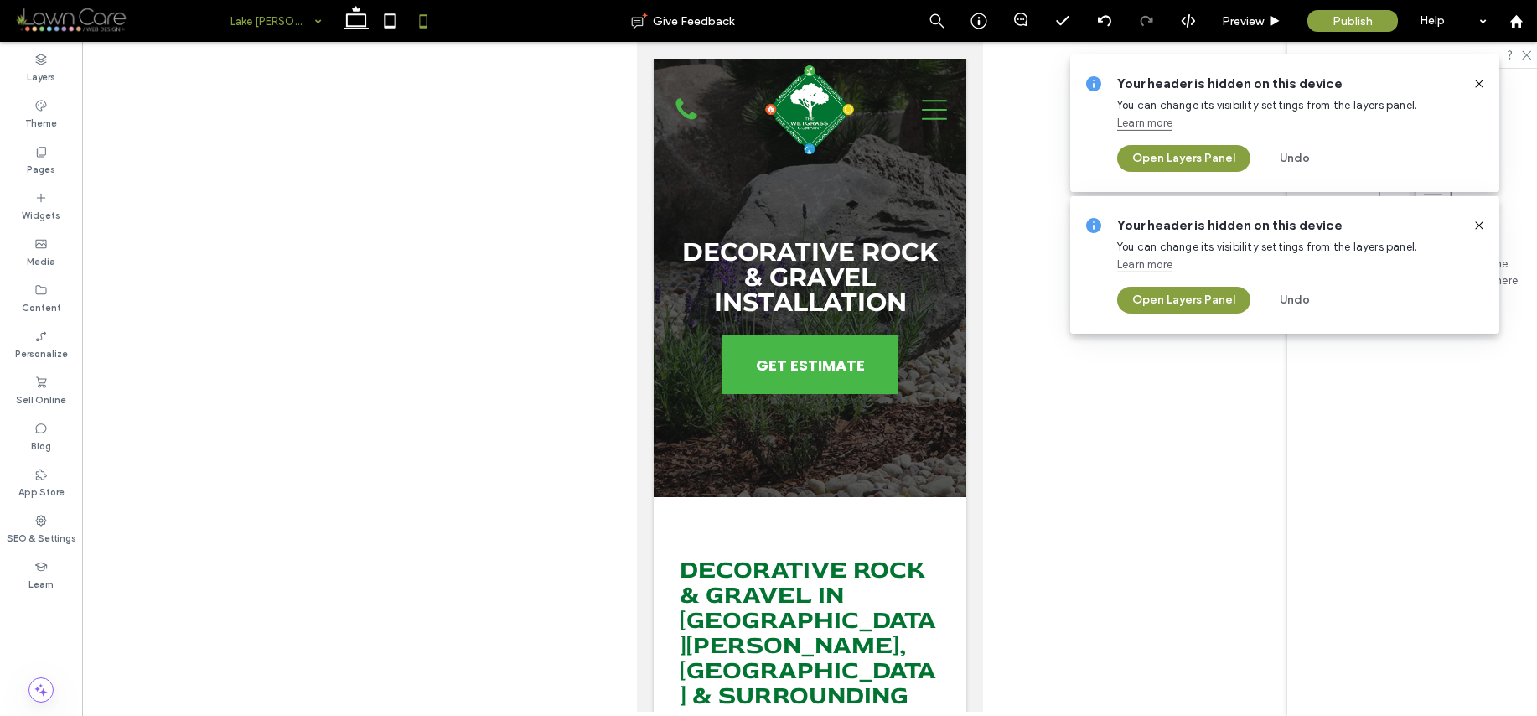
click at [1477, 84] on icon at bounding box center [1479, 83] width 13 height 13
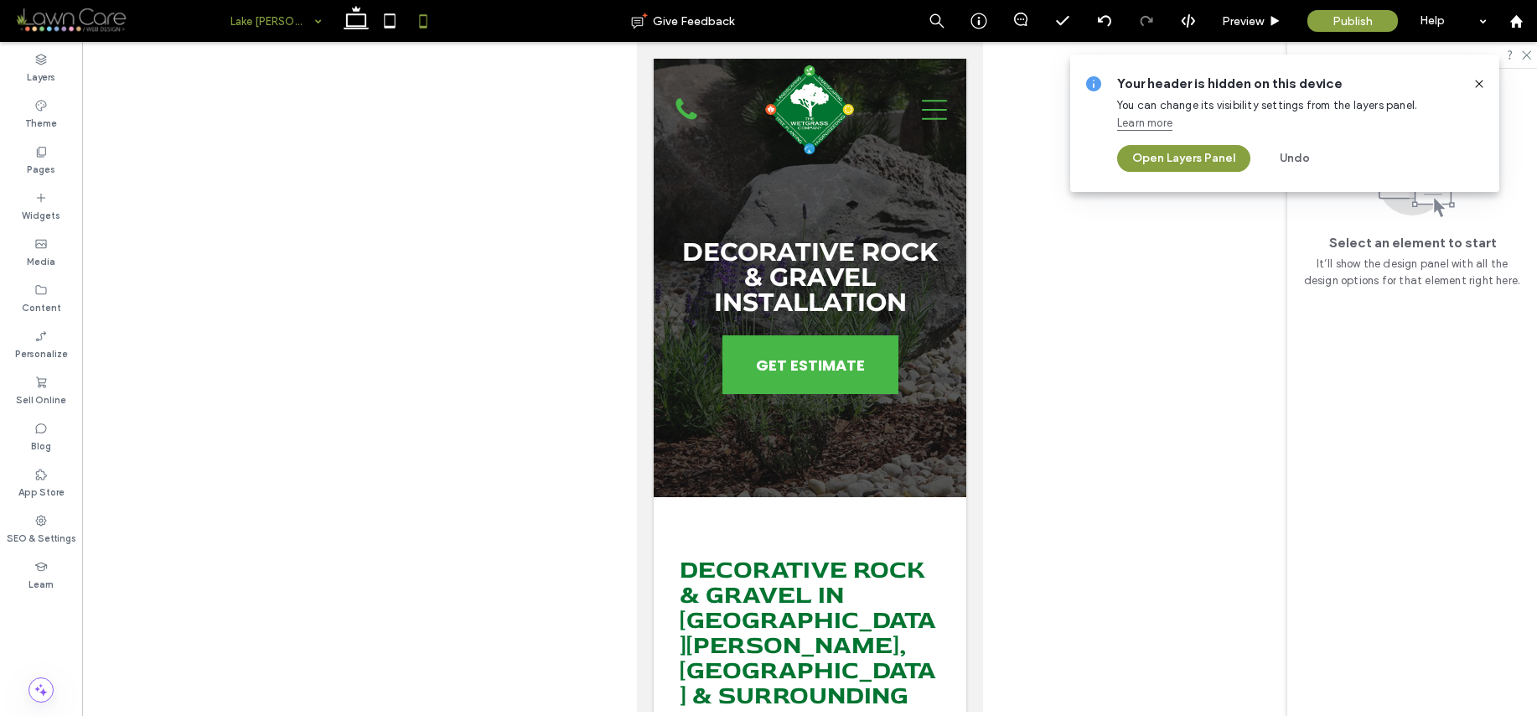
click at [1477, 84] on icon at bounding box center [1479, 83] width 13 height 13
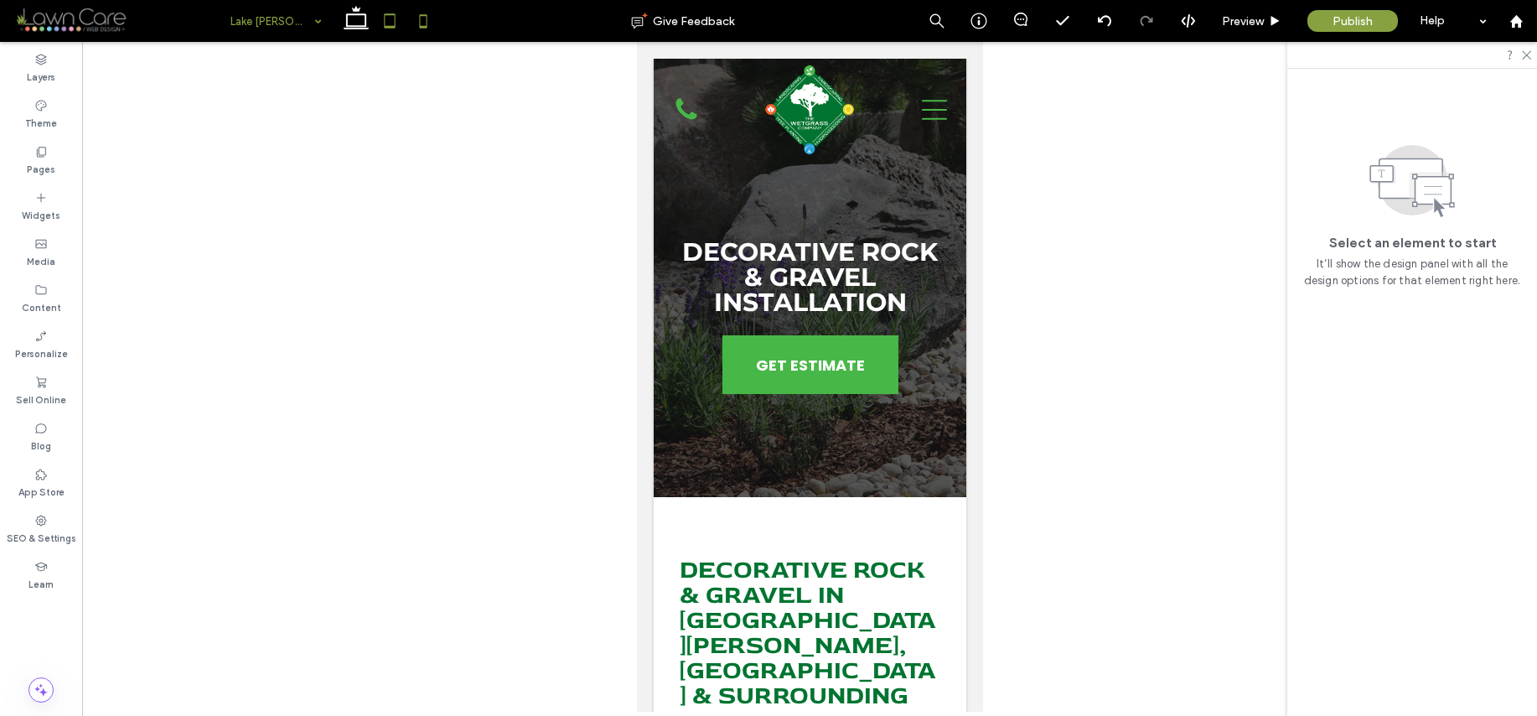
click at [375, 23] on icon at bounding box center [390, 21] width 34 height 34
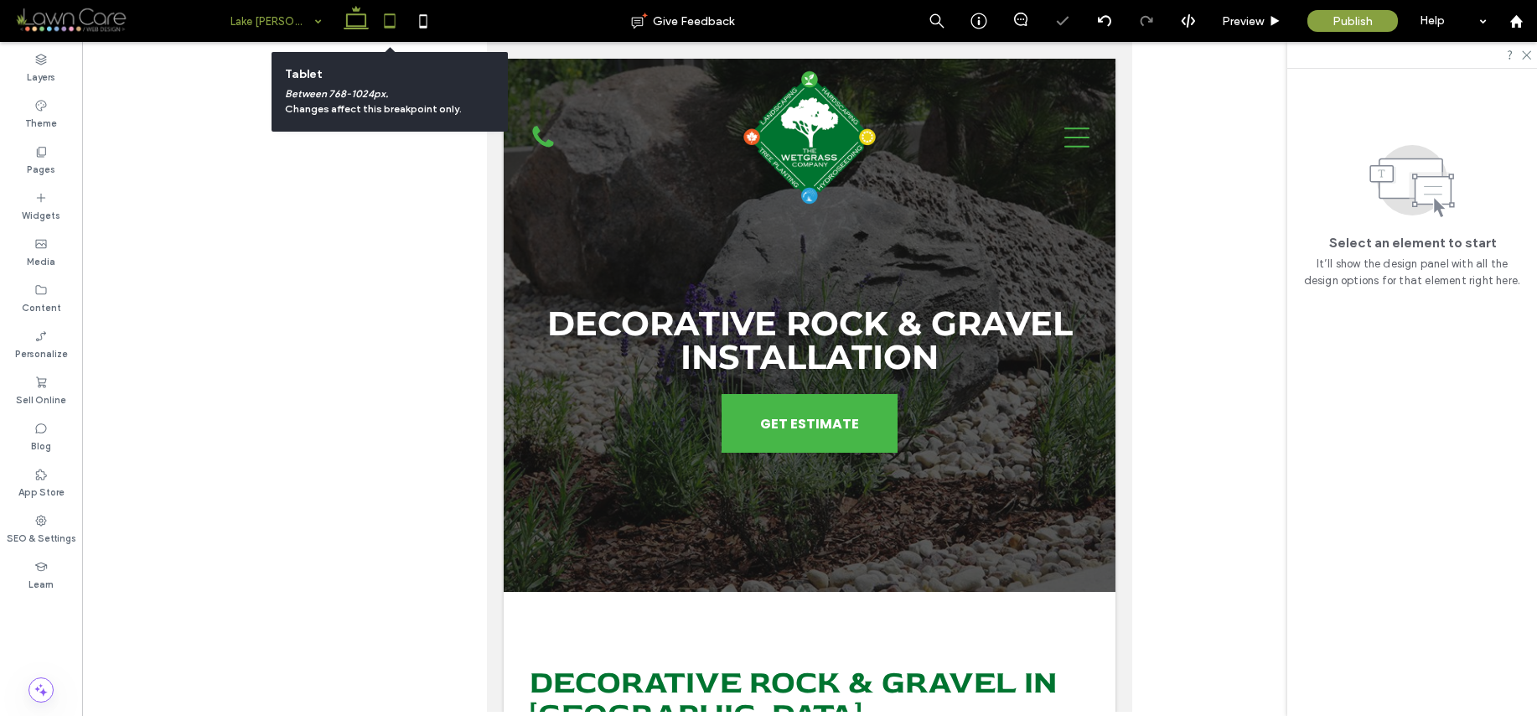
click at [350, 25] on use at bounding box center [356, 17] width 25 height 23
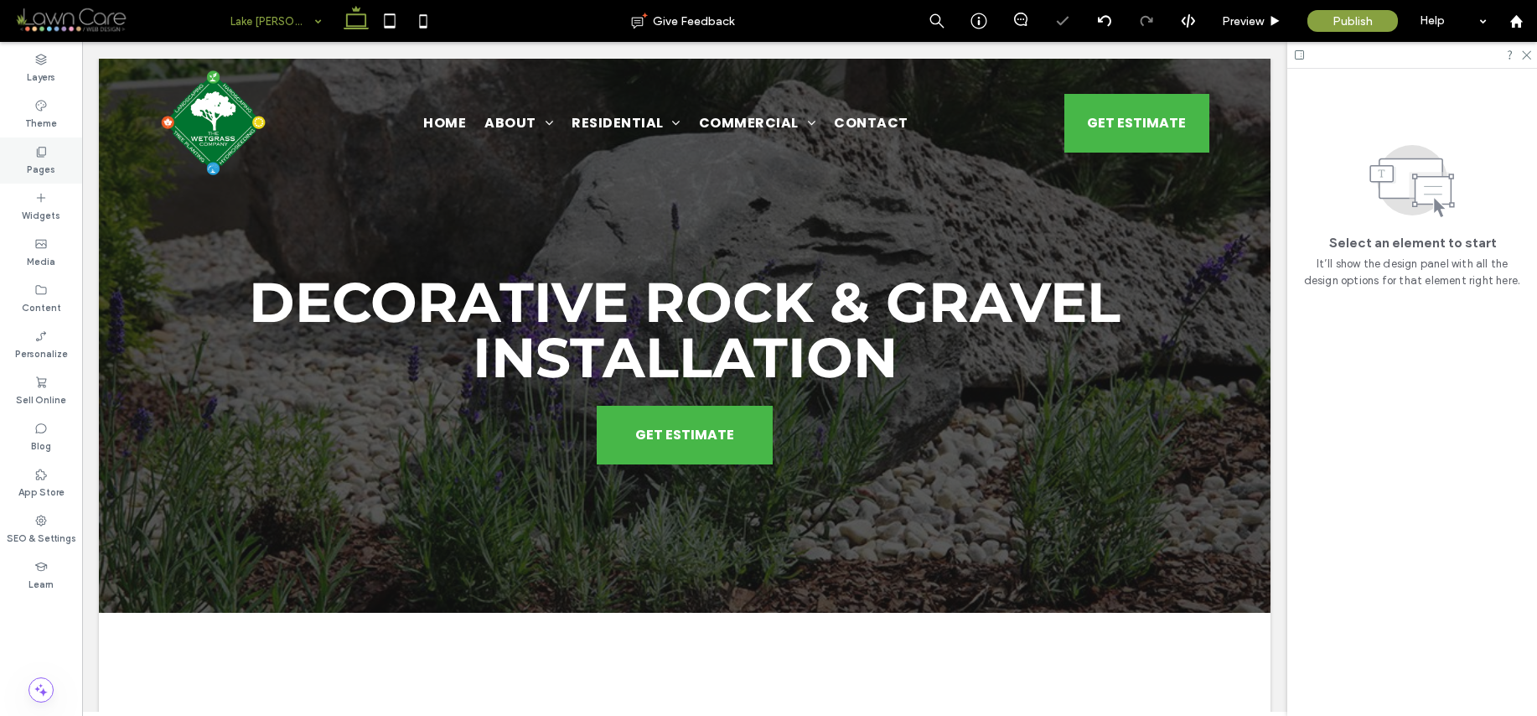
click at [20, 173] on div "Pages" at bounding box center [41, 160] width 82 height 46
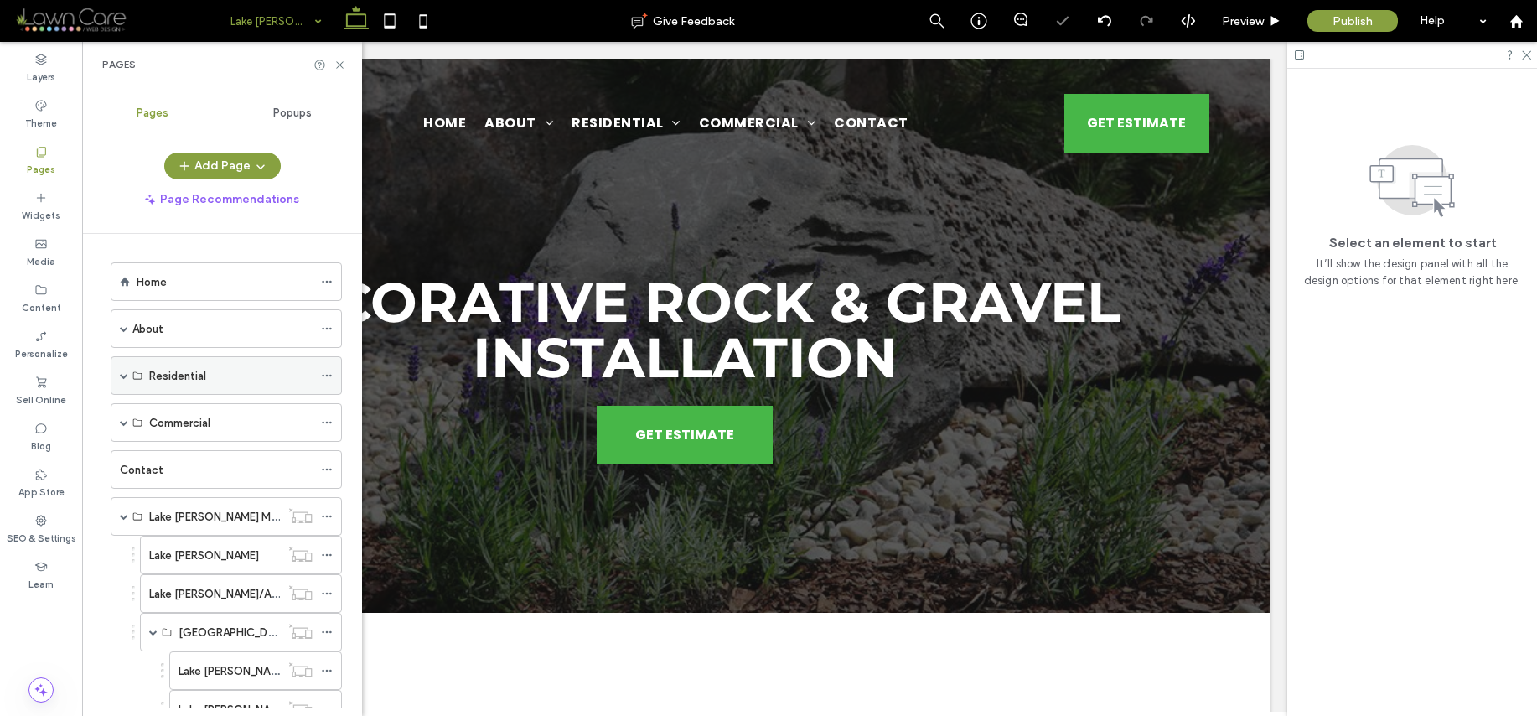
scroll to position [569, 0]
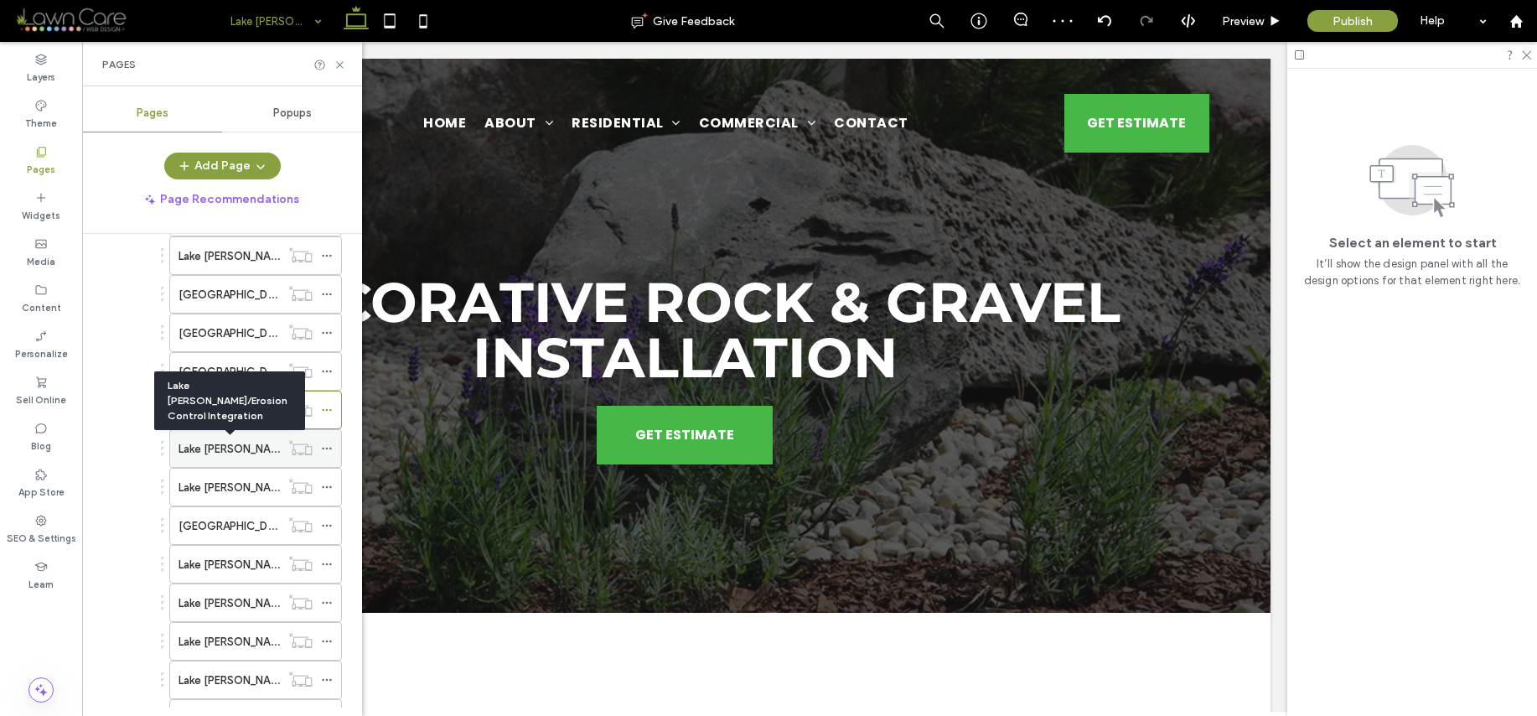
click at [241, 439] on label "Lake [PERSON_NAME]/Erosion Control Integration" at bounding box center [304, 448] width 251 height 29
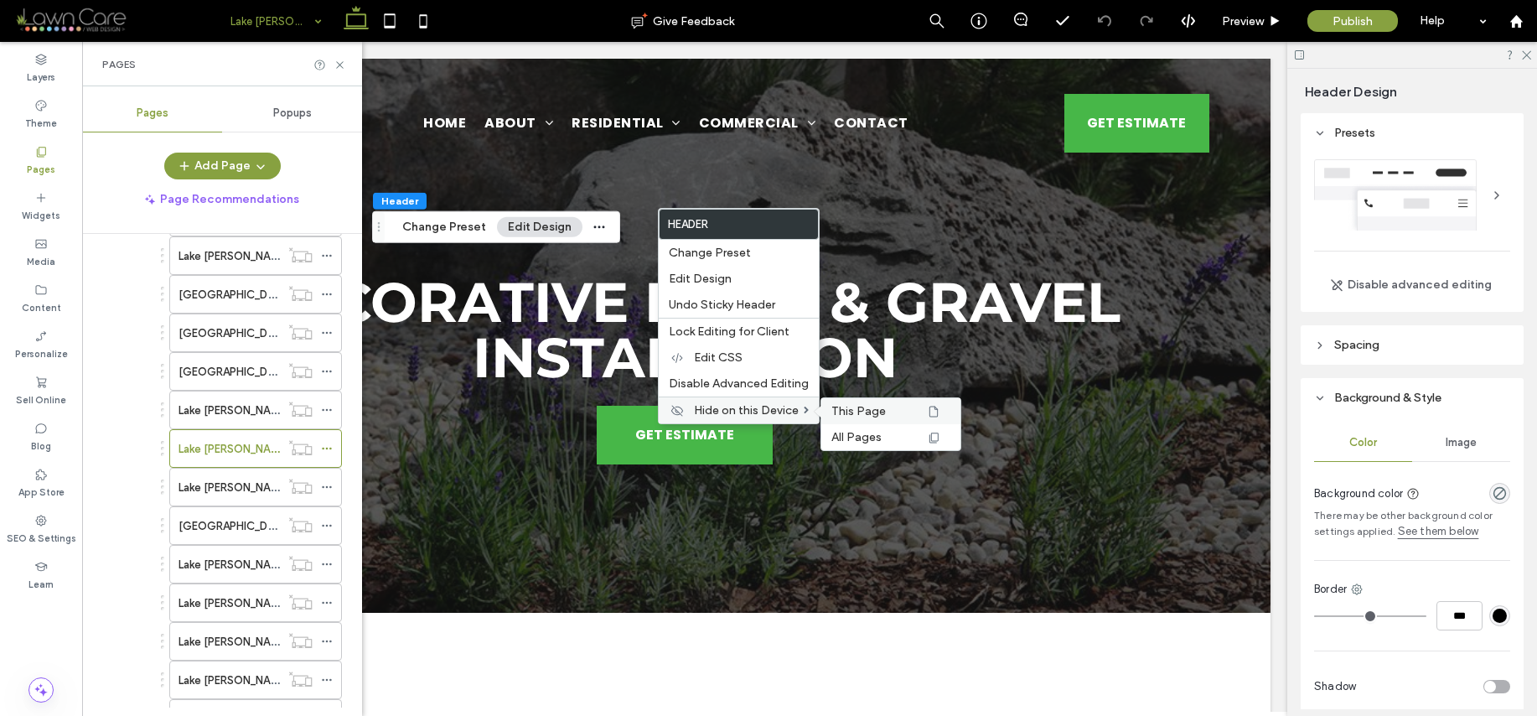
click at [850, 408] on span "This Page" at bounding box center [858, 411] width 54 height 14
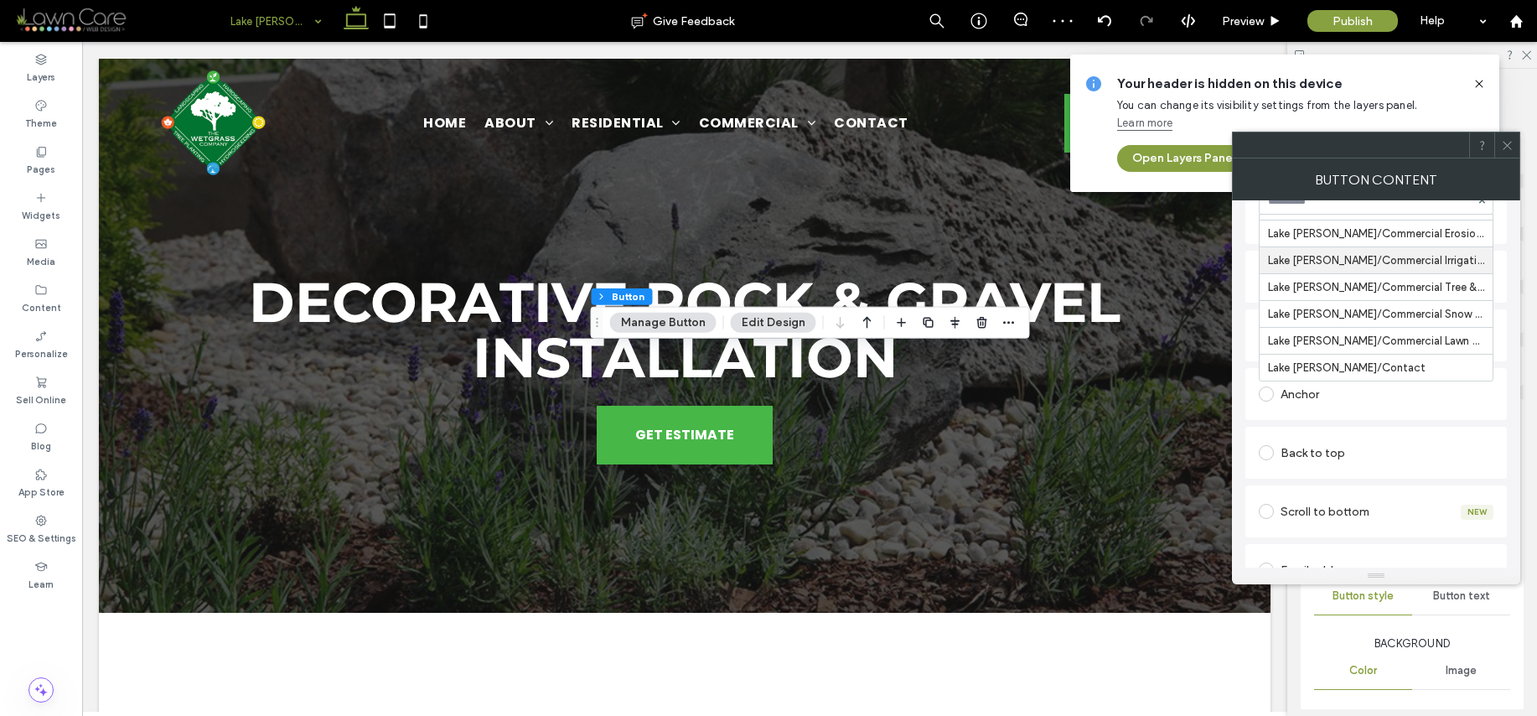
scroll to position [240, 0]
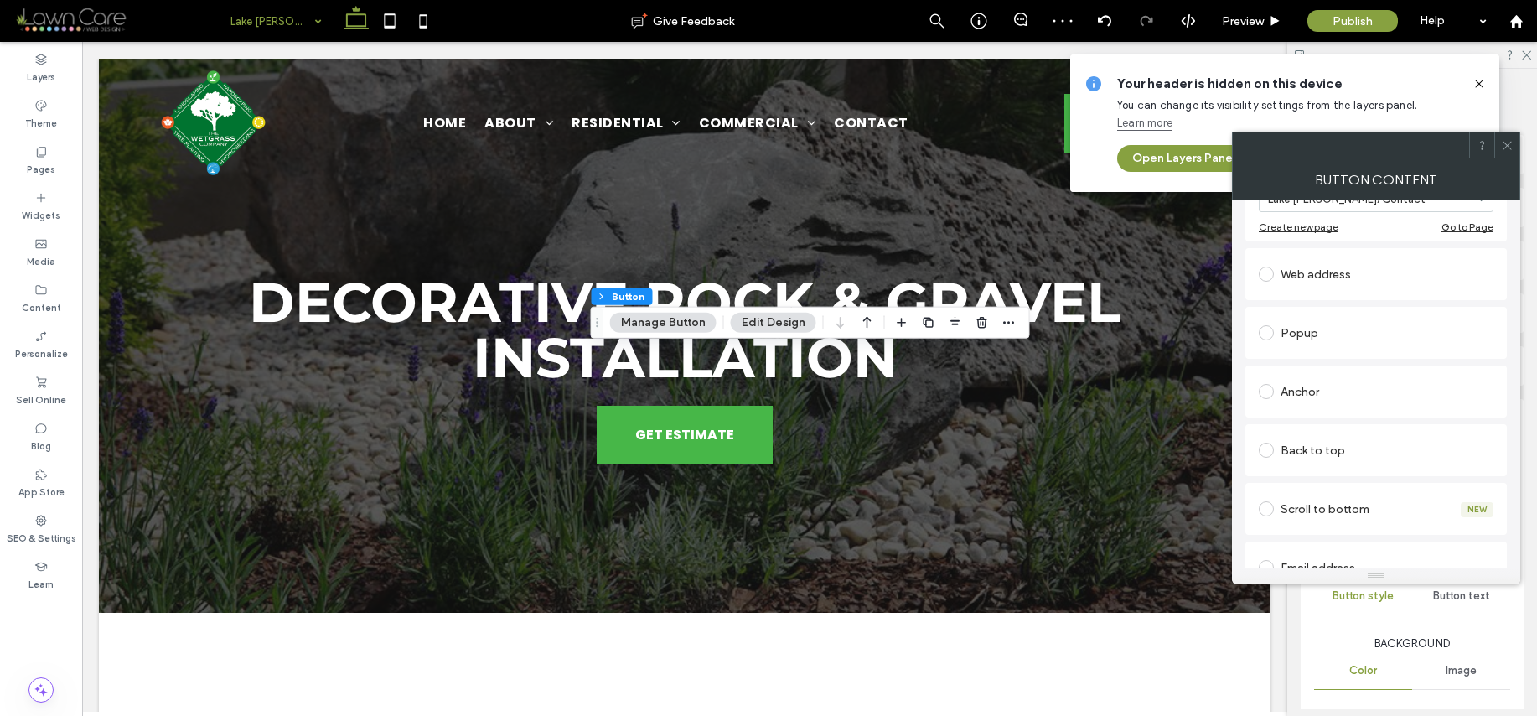
click at [1511, 142] on icon at bounding box center [1507, 145] width 13 height 13
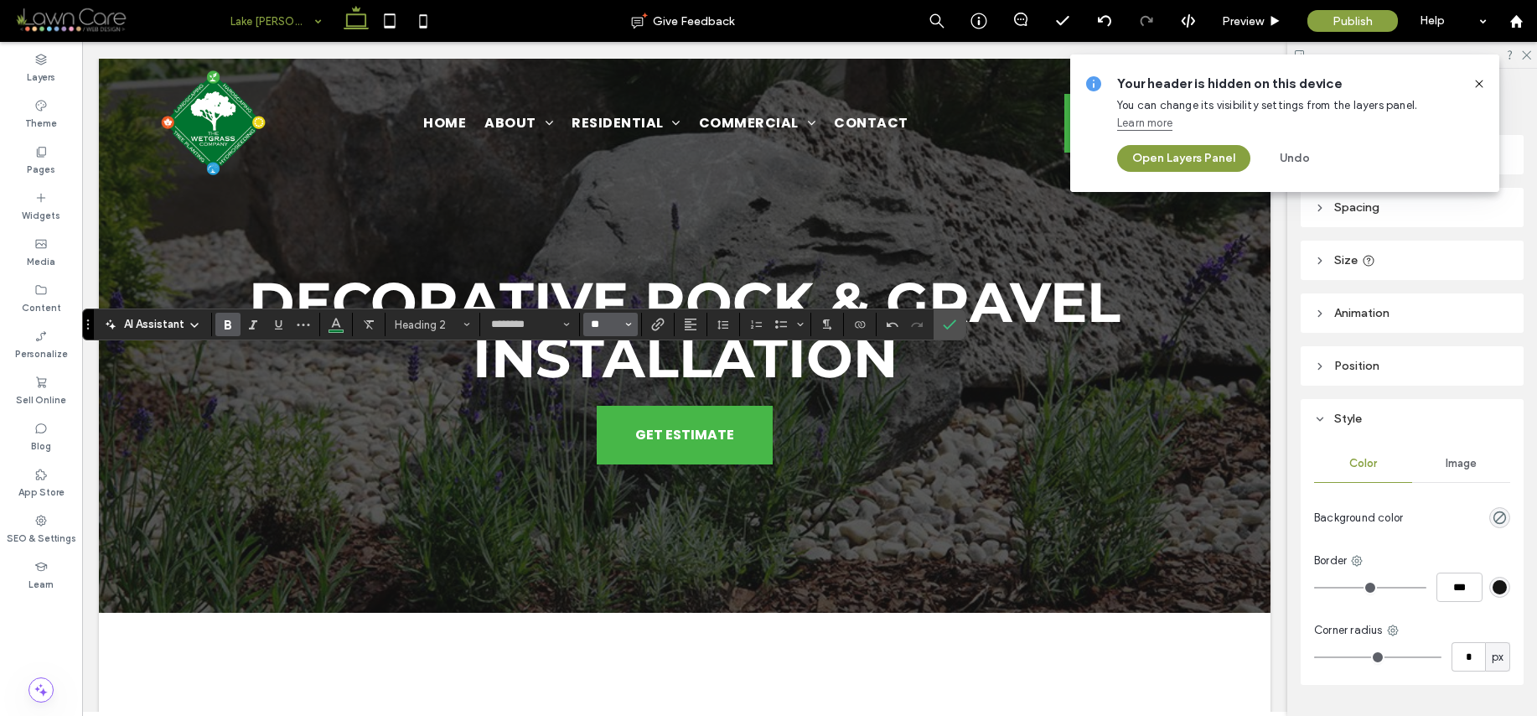
click at [598, 329] on input "**" at bounding box center [605, 324] width 33 height 13
type input "**"
click at [951, 326] on icon "Confirm" at bounding box center [949, 324] width 13 height 13
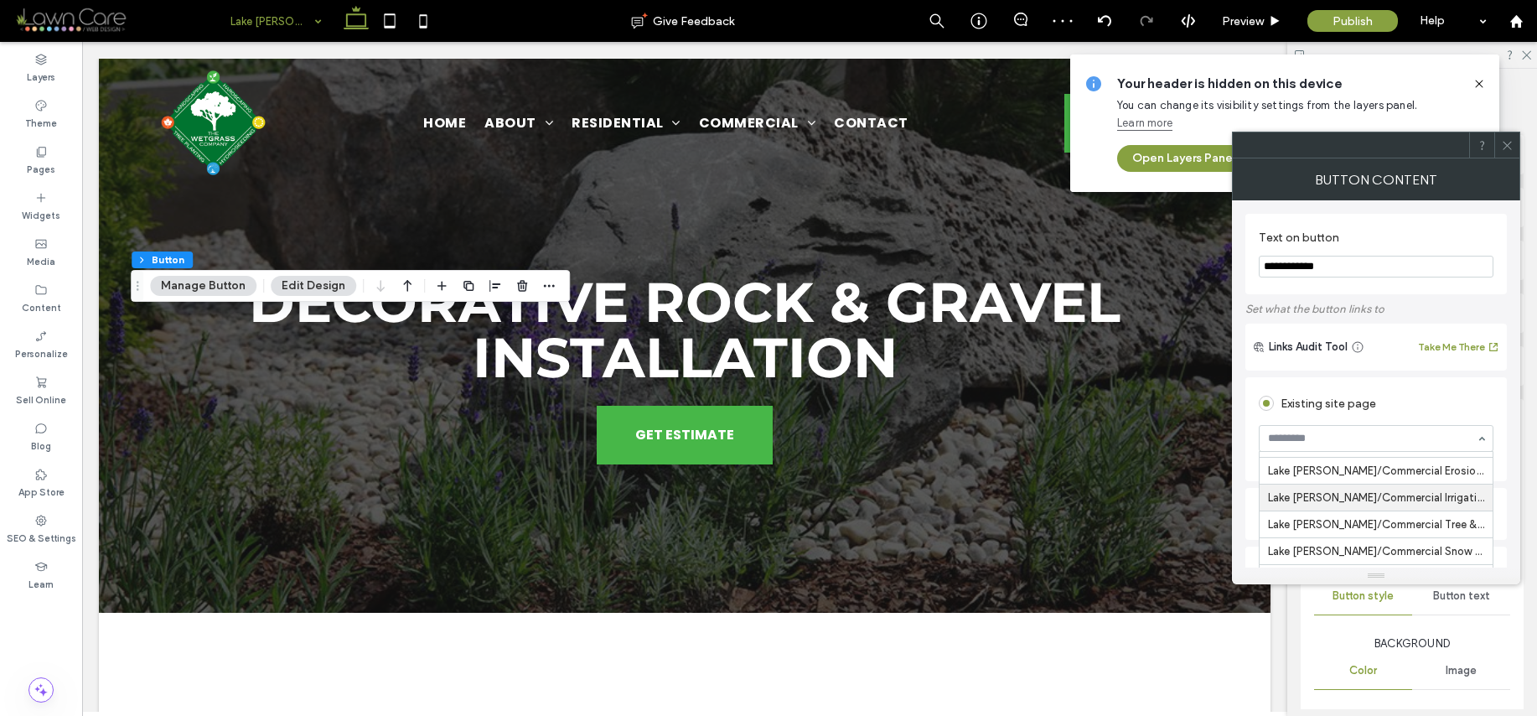
scroll to position [384, 0]
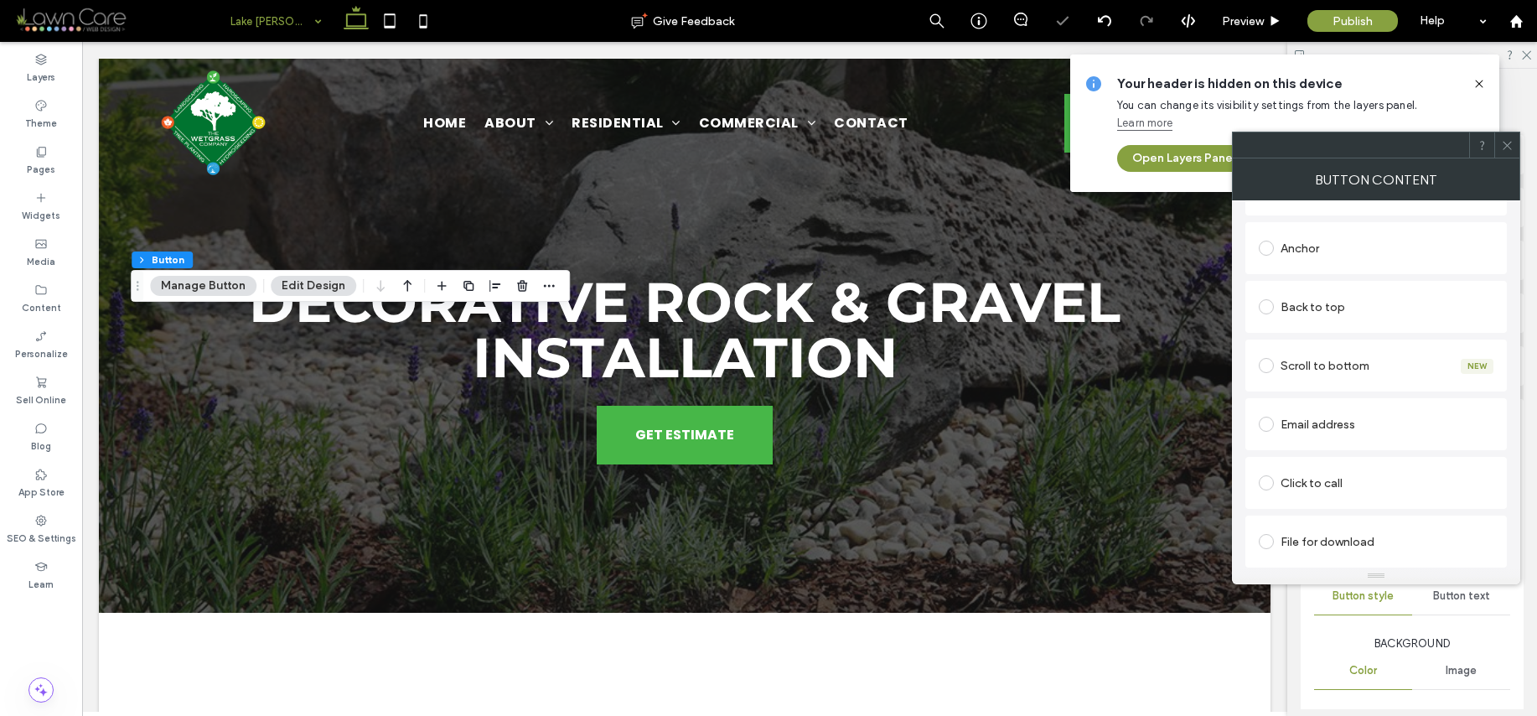
click at [1510, 142] on use at bounding box center [1507, 145] width 8 height 8
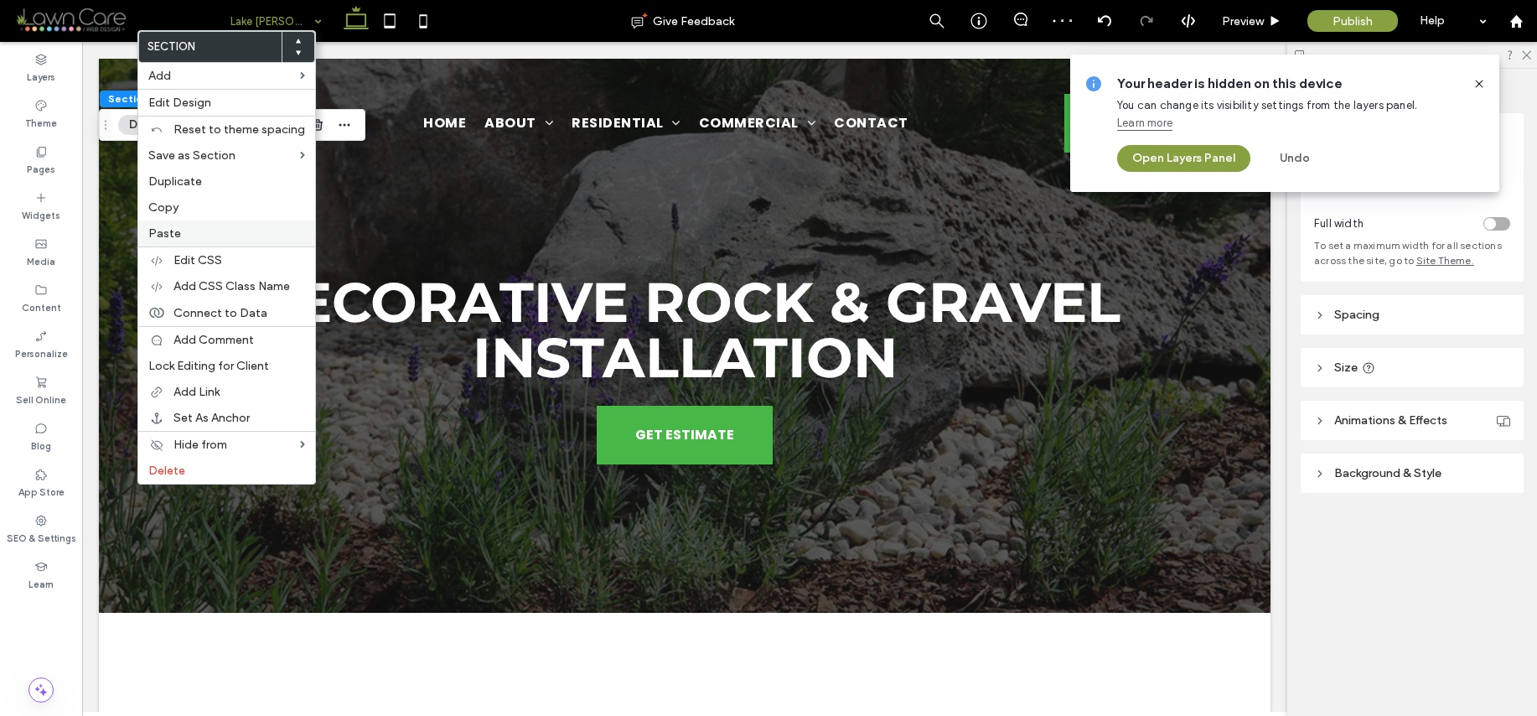
click at [173, 235] on span "Paste" at bounding box center [164, 233] width 33 height 14
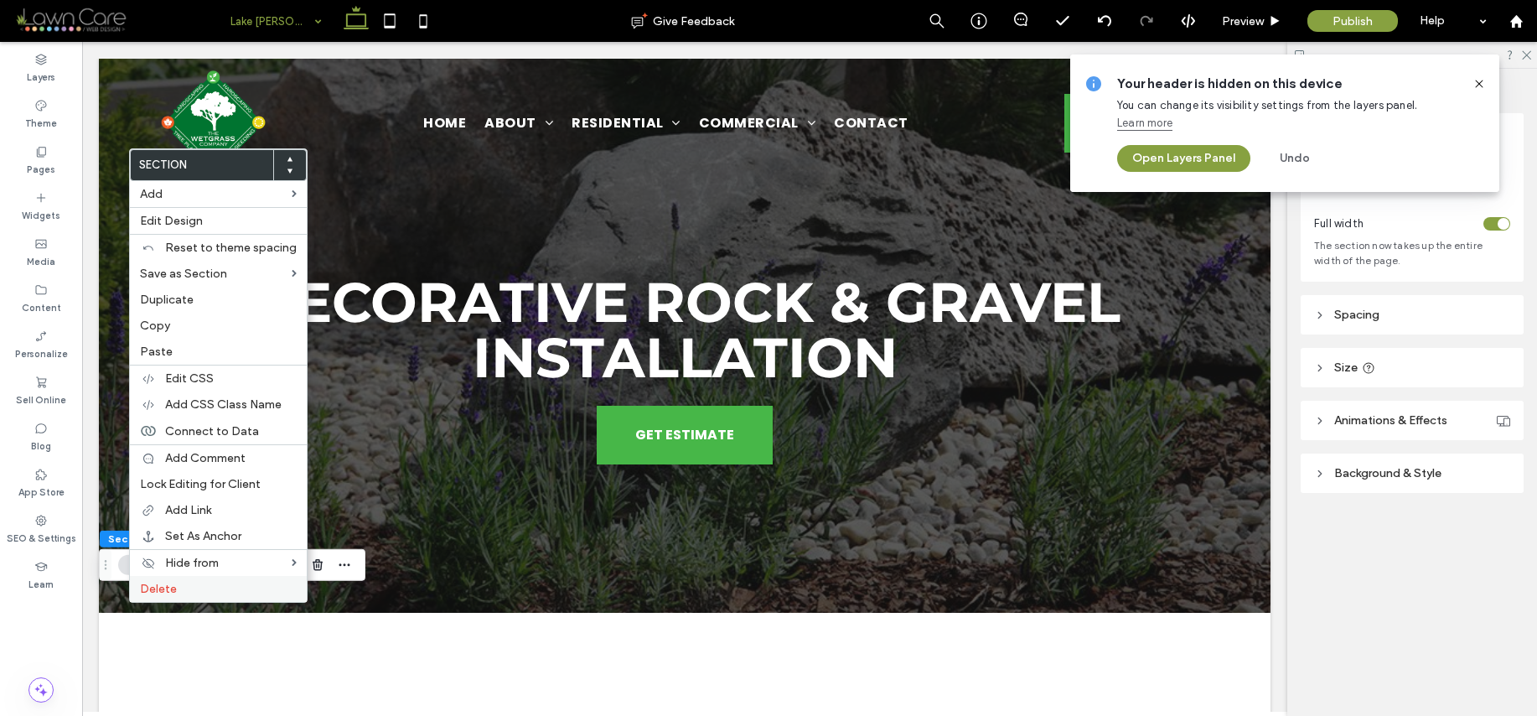
click at [152, 584] on span "Delete" at bounding box center [158, 589] width 37 height 14
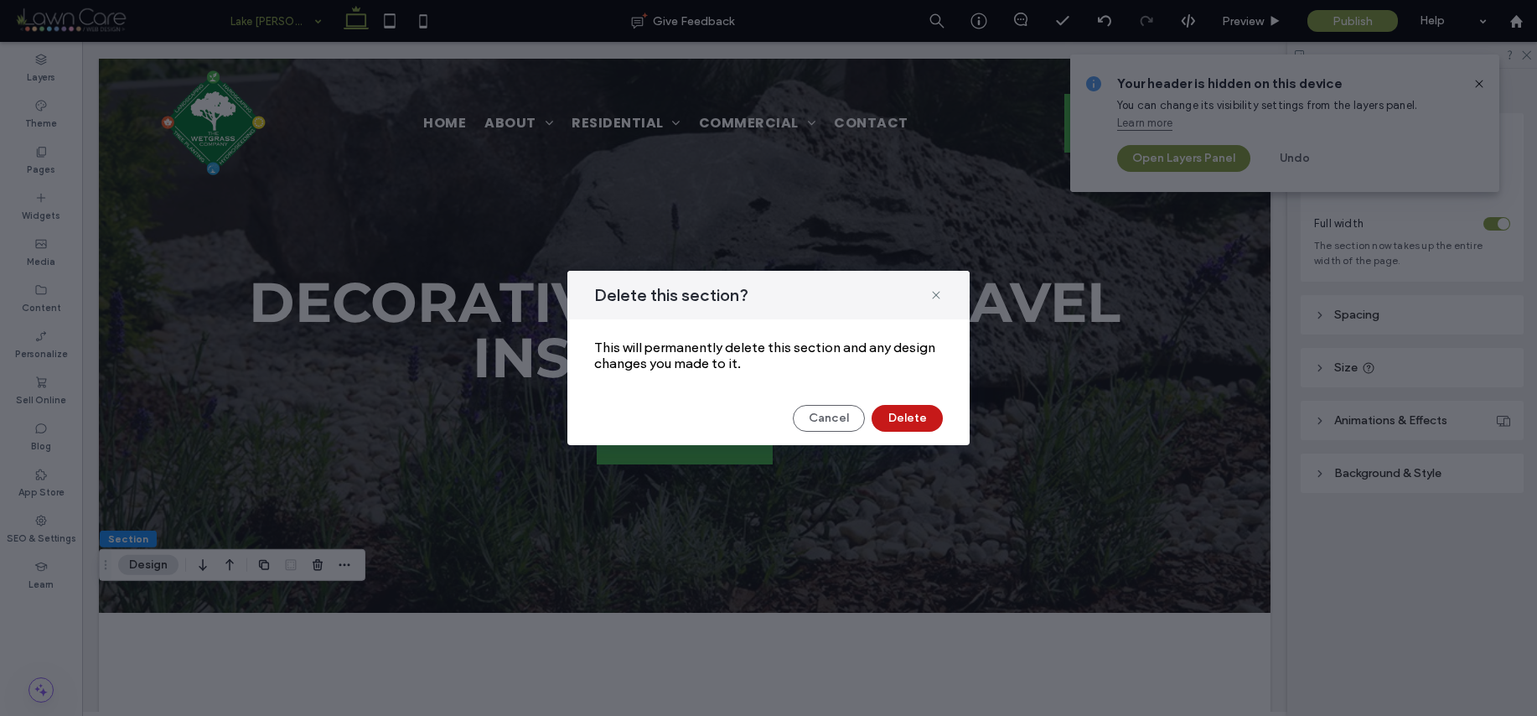
click at [880, 418] on button "Delete" at bounding box center [907, 418] width 71 height 27
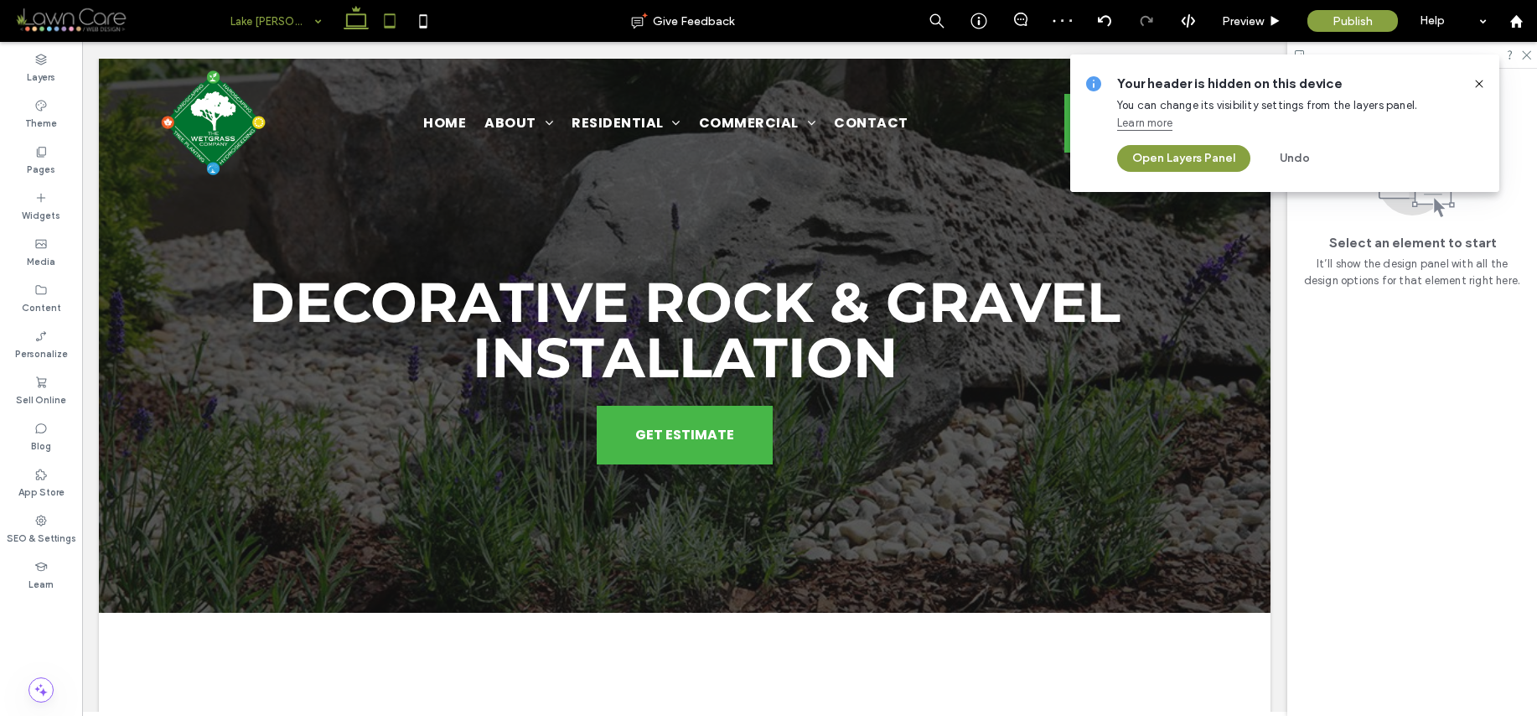
click at [395, 22] on use at bounding box center [389, 20] width 11 height 14
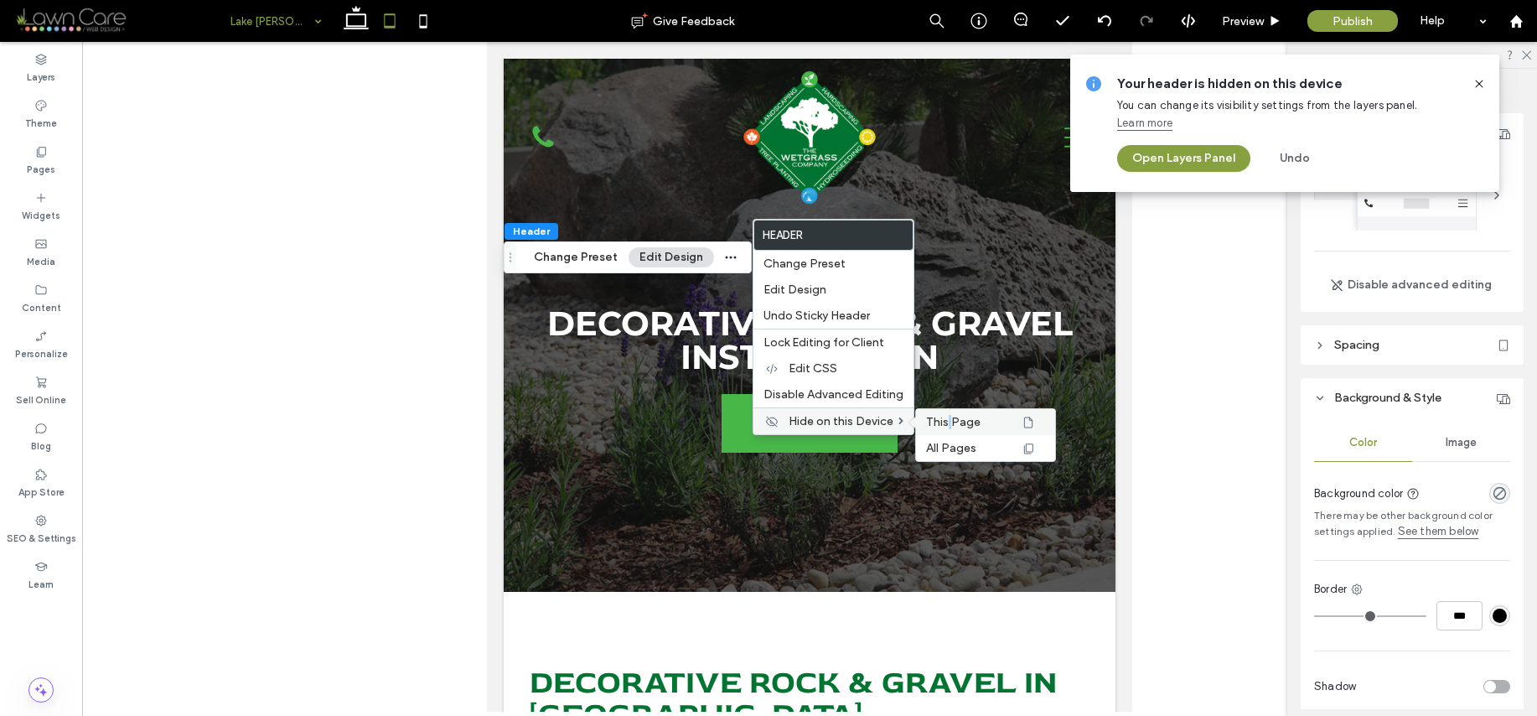
click at [950, 419] on span "This Page" at bounding box center [953, 422] width 54 height 14
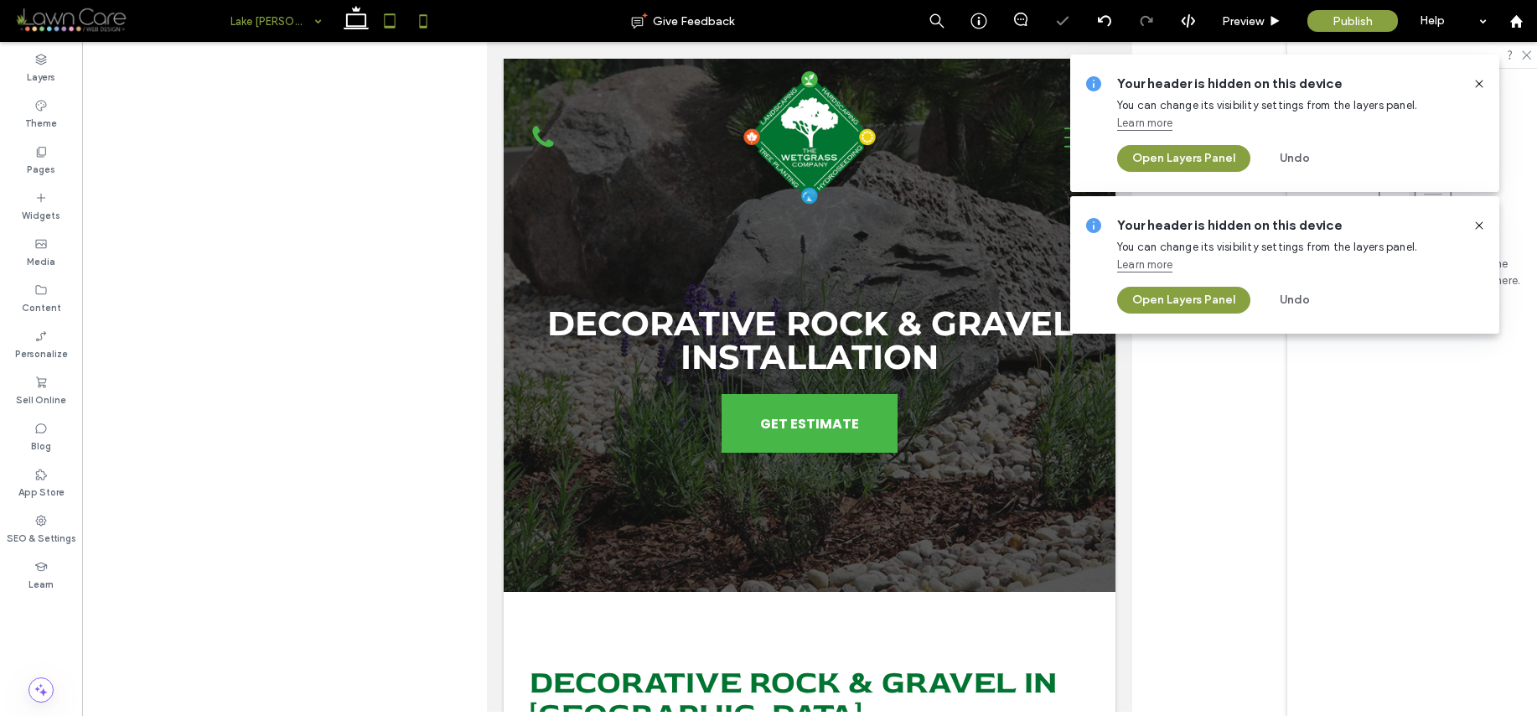
click at [409, 25] on icon at bounding box center [424, 21] width 34 height 34
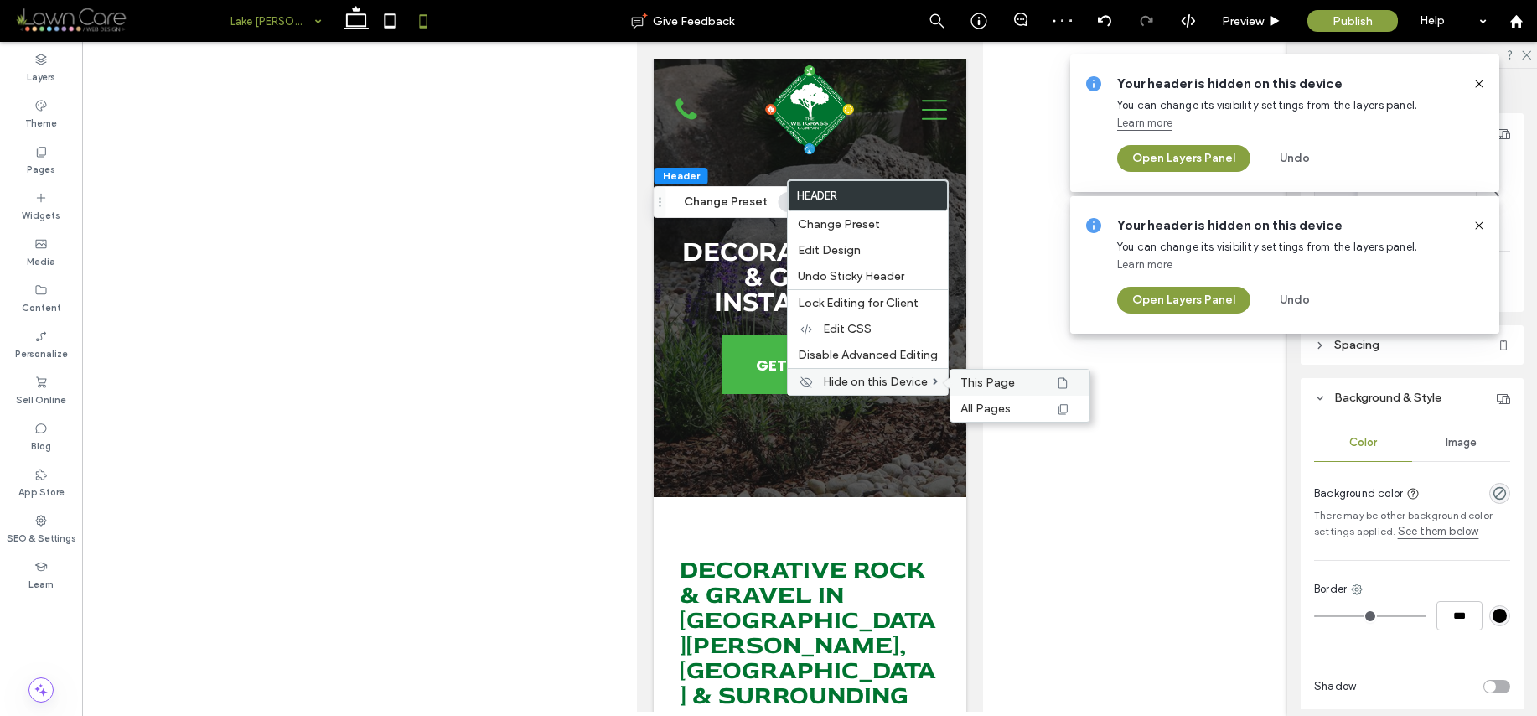
click at [971, 375] on span "This Page" at bounding box center [988, 382] width 54 height 14
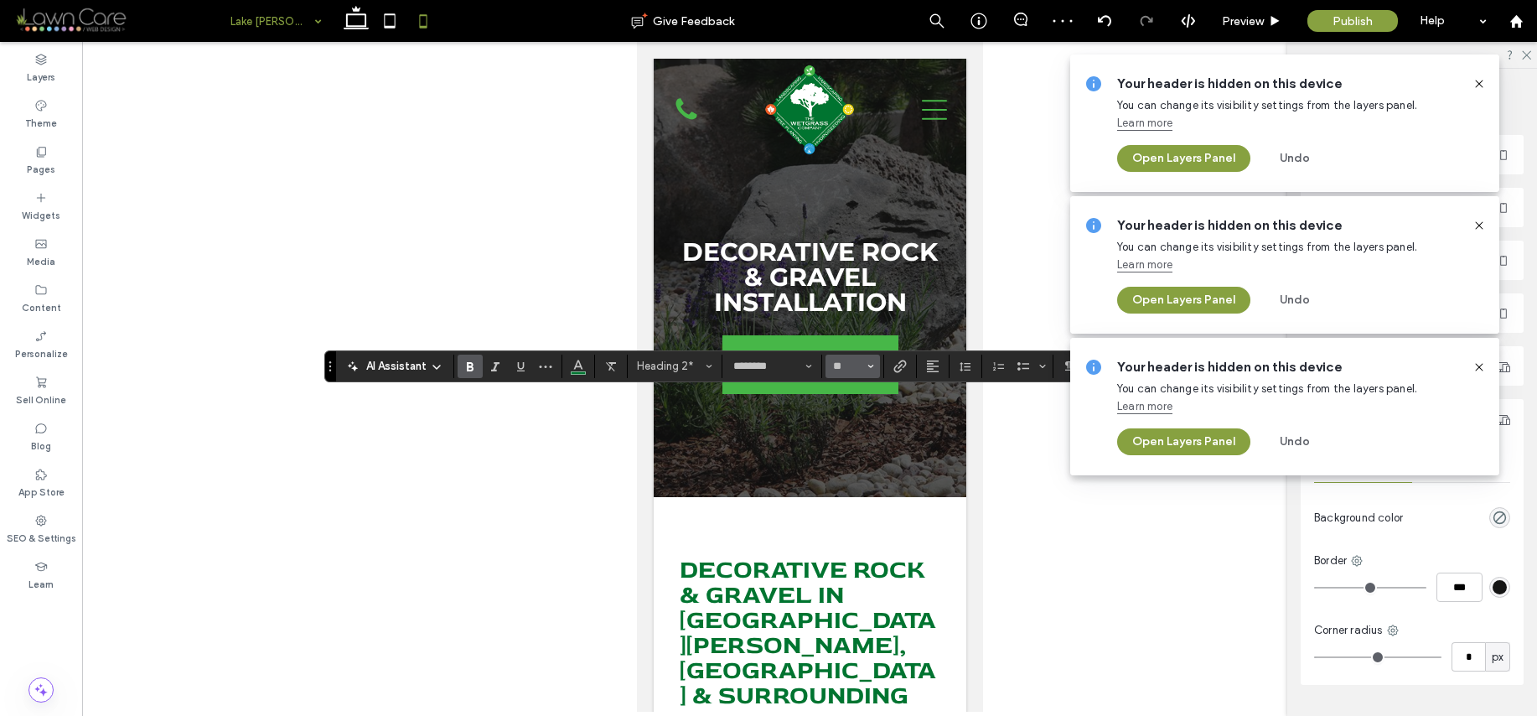
click at [843, 372] on button "**" at bounding box center [853, 366] width 54 height 23
click at [836, 357] on button "**" at bounding box center [853, 366] width 54 height 23
click at [841, 368] on input "**" at bounding box center [847, 366] width 33 height 13
type input "**"
click at [1475, 80] on icon at bounding box center [1479, 83] width 13 height 13
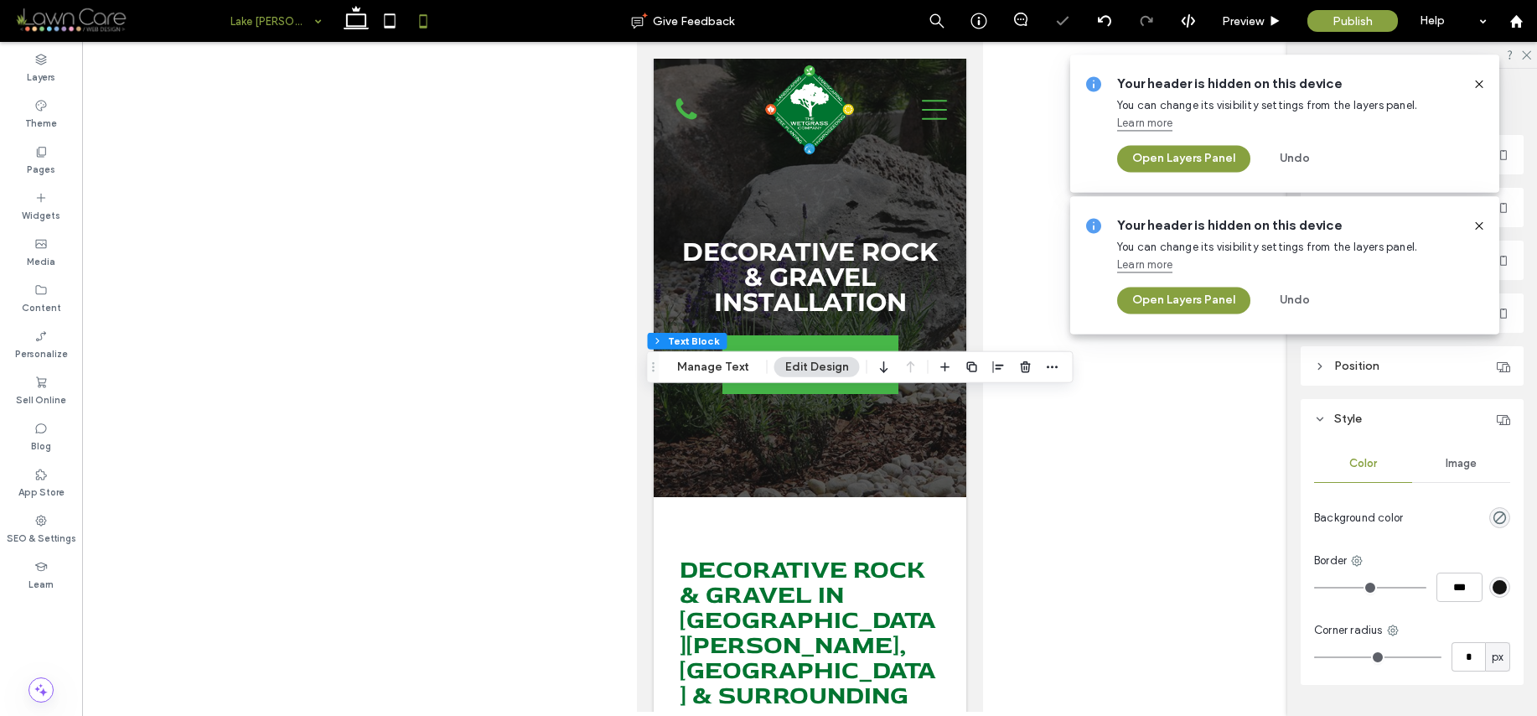
click at [1481, 85] on icon at bounding box center [1479, 83] width 13 height 13
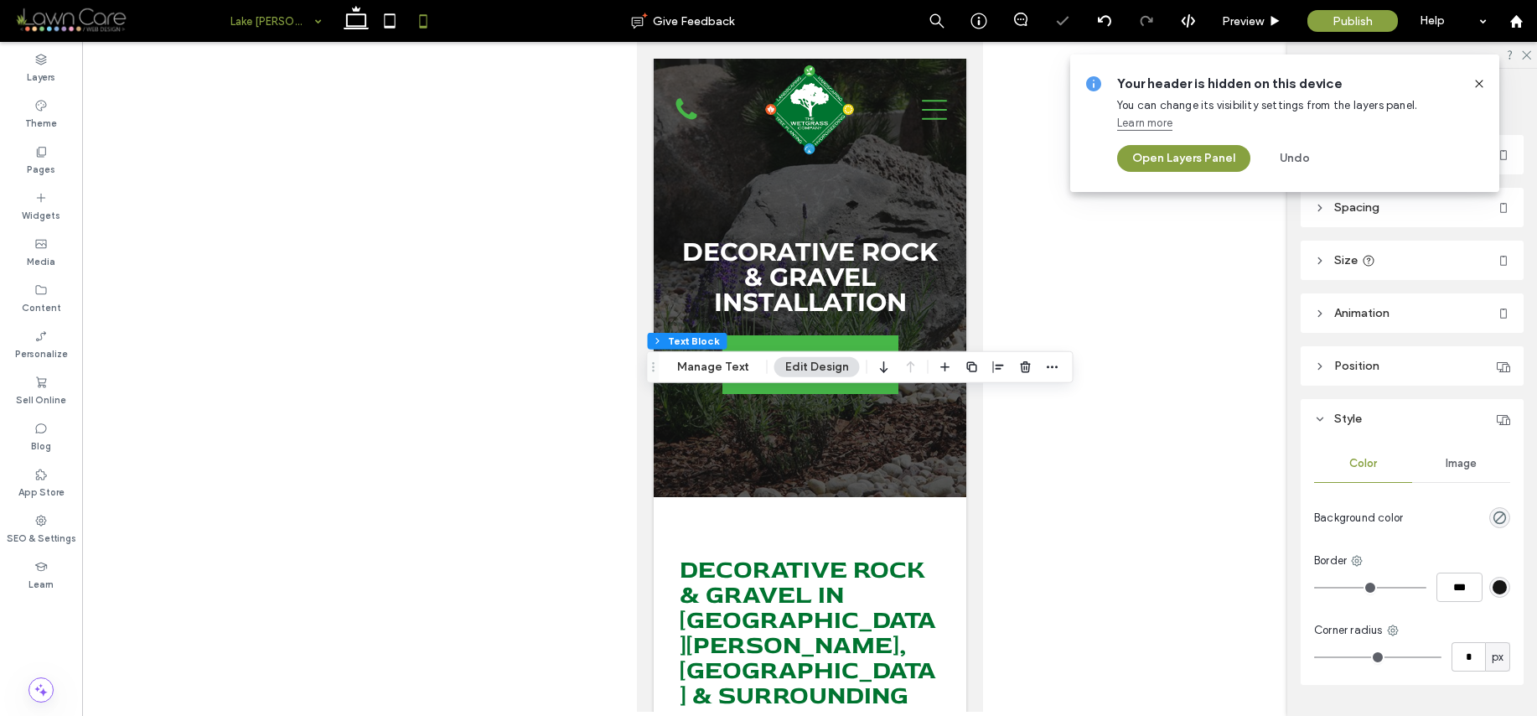
click at [1479, 85] on icon at bounding box center [1479, 83] width 13 height 13
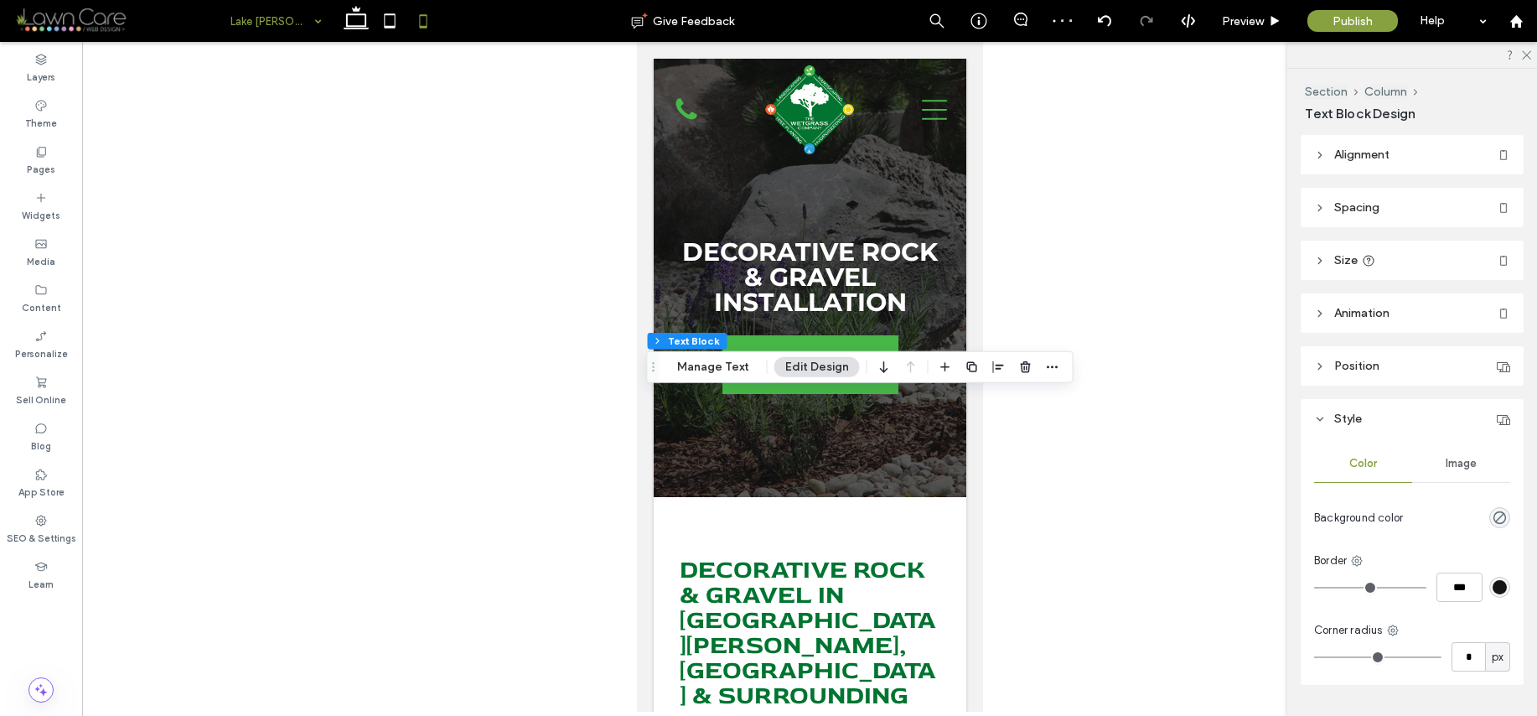
click at [1072, 294] on div at bounding box center [809, 377] width 1455 height 670
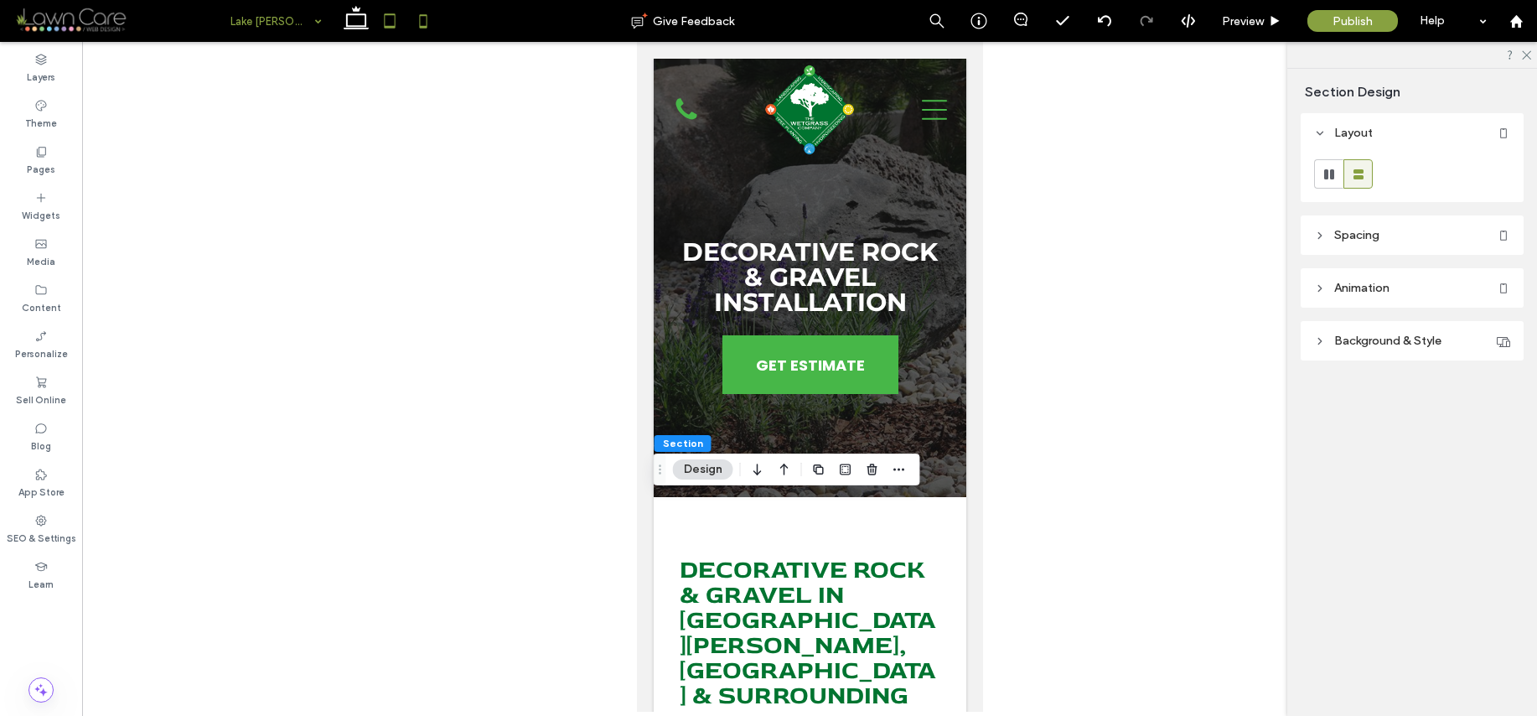
click at [390, 22] on icon at bounding box center [390, 21] width 34 height 34
type input "**"
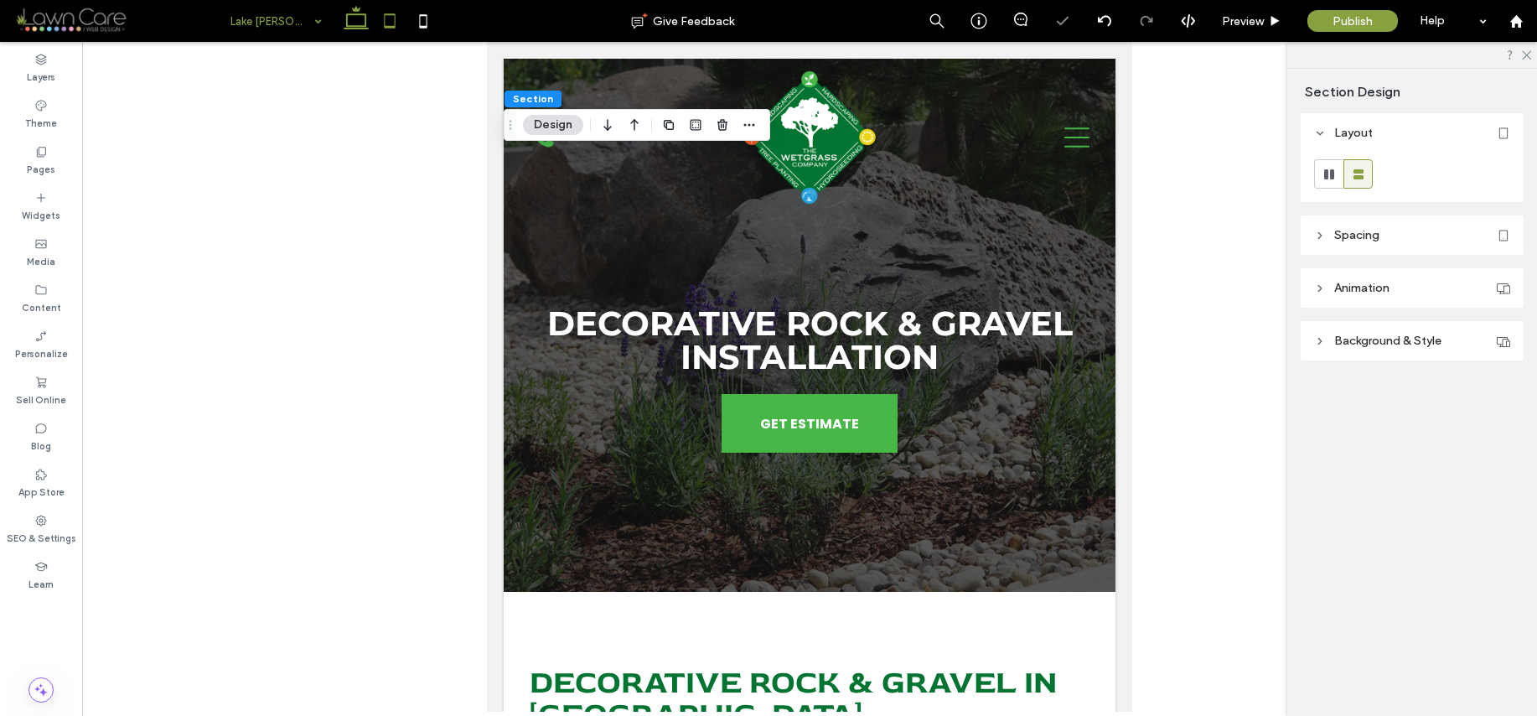
click at [357, 31] on icon at bounding box center [356, 21] width 34 height 34
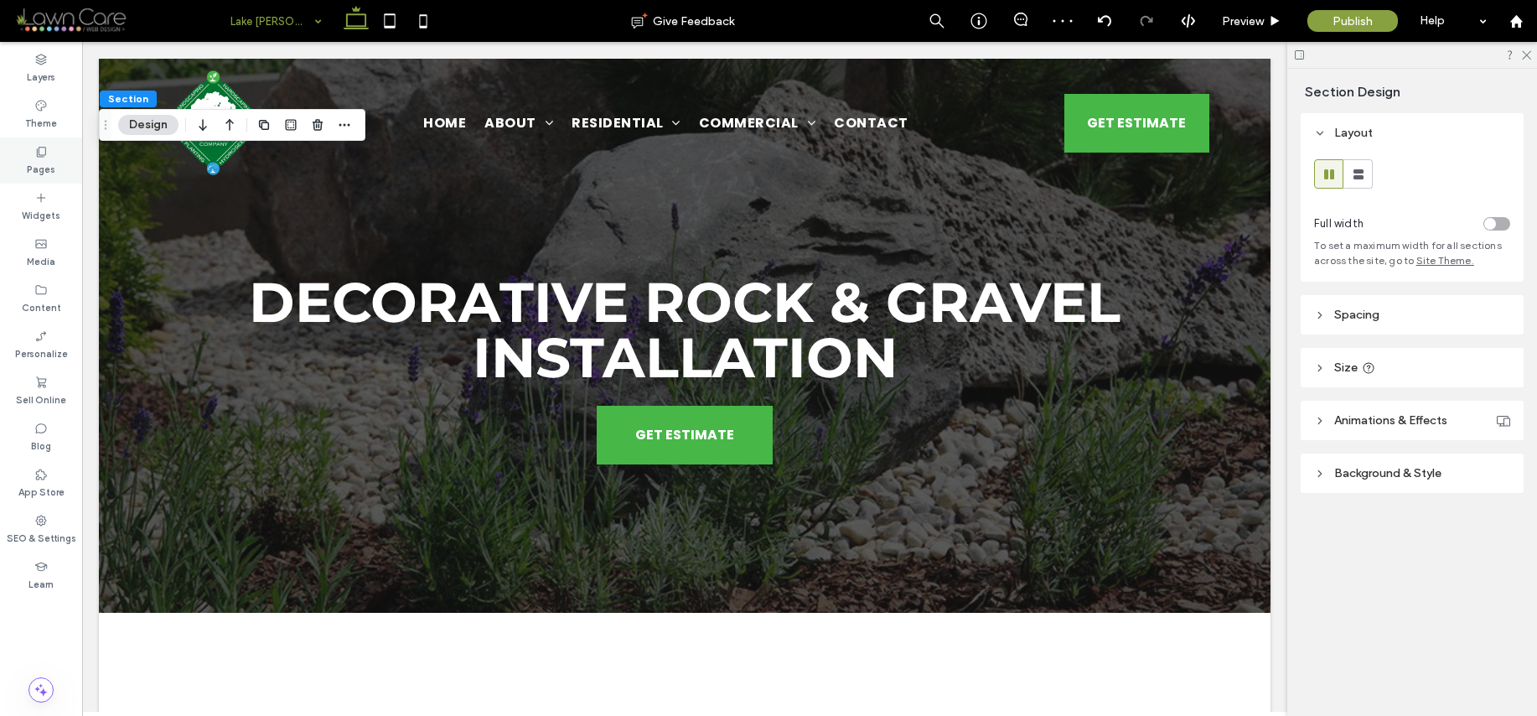
click at [53, 161] on label "Pages" at bounding box center [41, 167] width 28 height 18
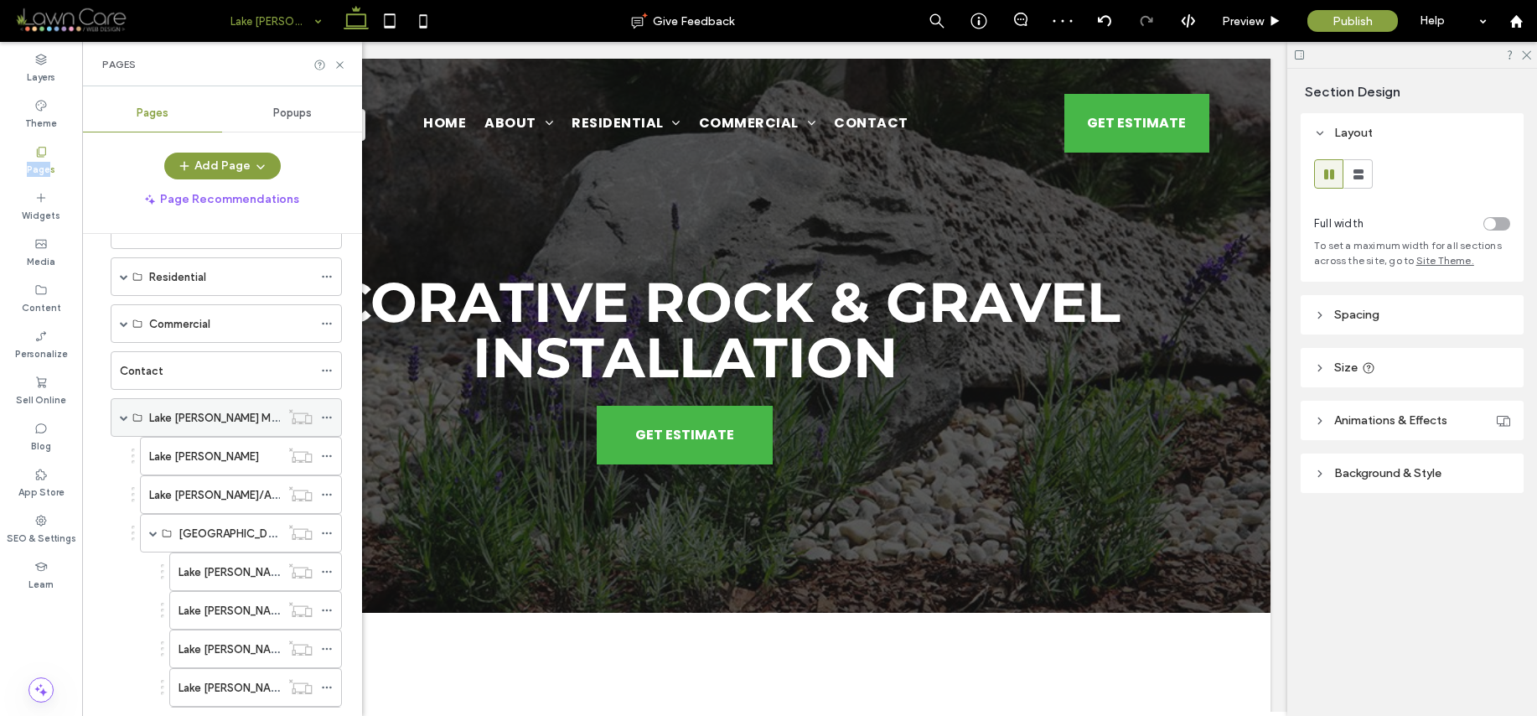
scroll to position [111, 0]
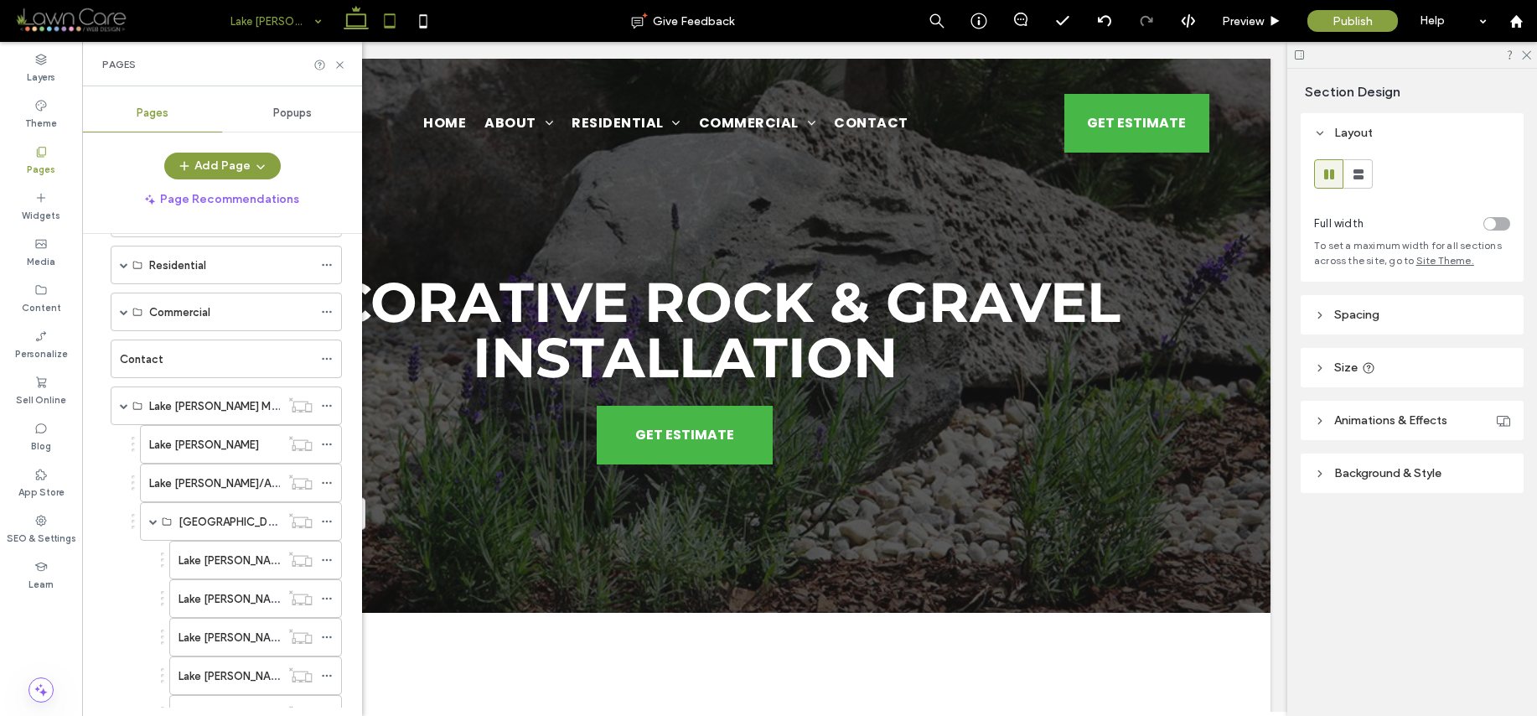
click at [392, 21] on icon at bounding box center [390, 21] width 34 height 34
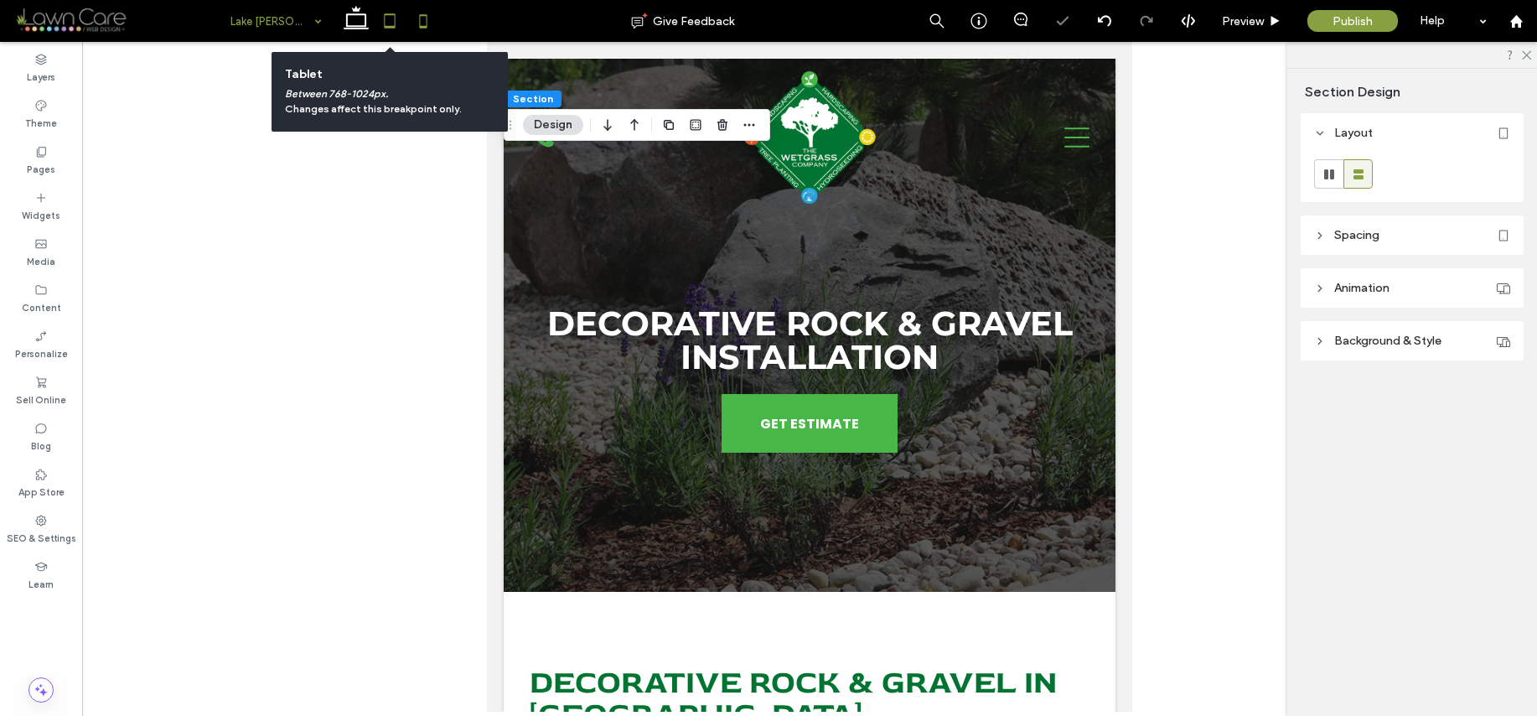
click at [423, 28] on use at bounding box center [424, 20] width 8 height 13
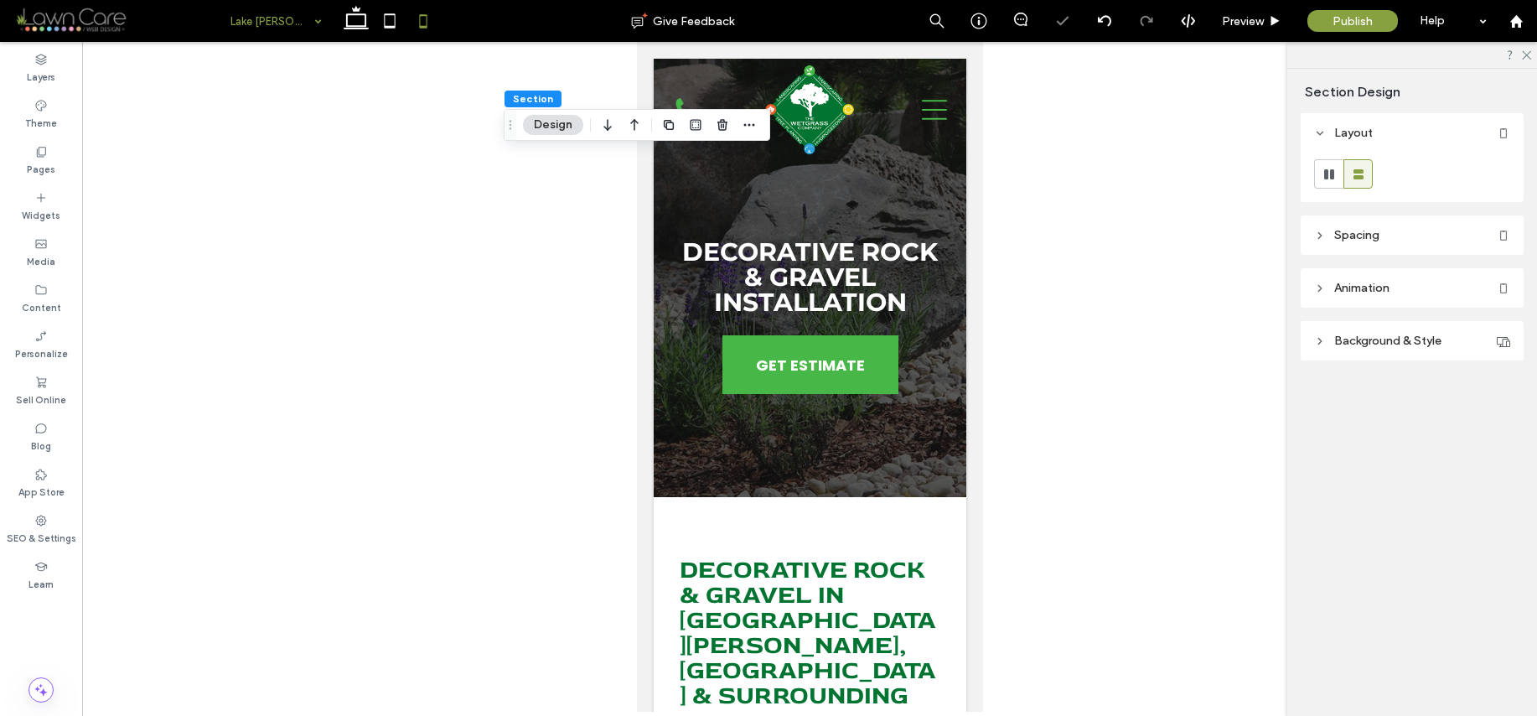
type input "**"
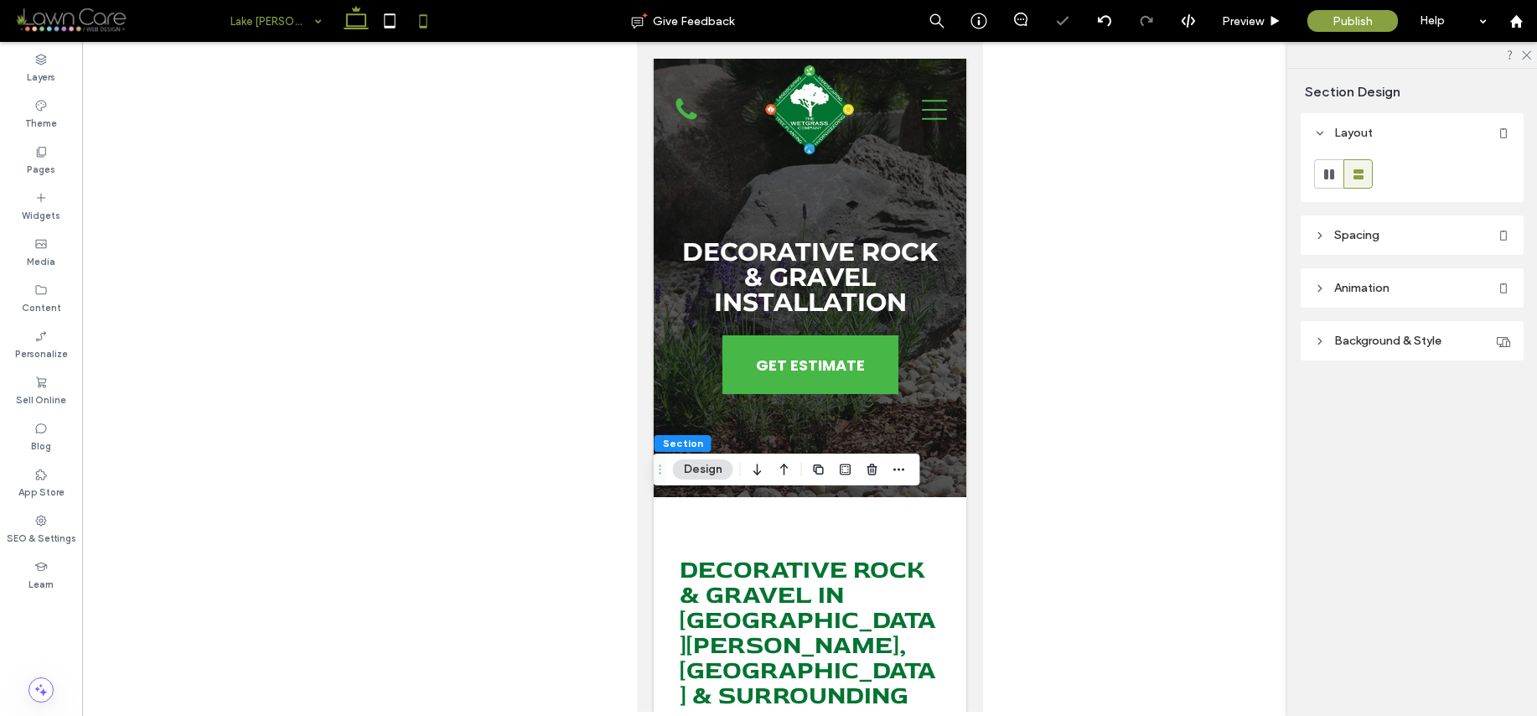
click at [369, 25] on icon at bounding box center [356, 21] width 34 height 34
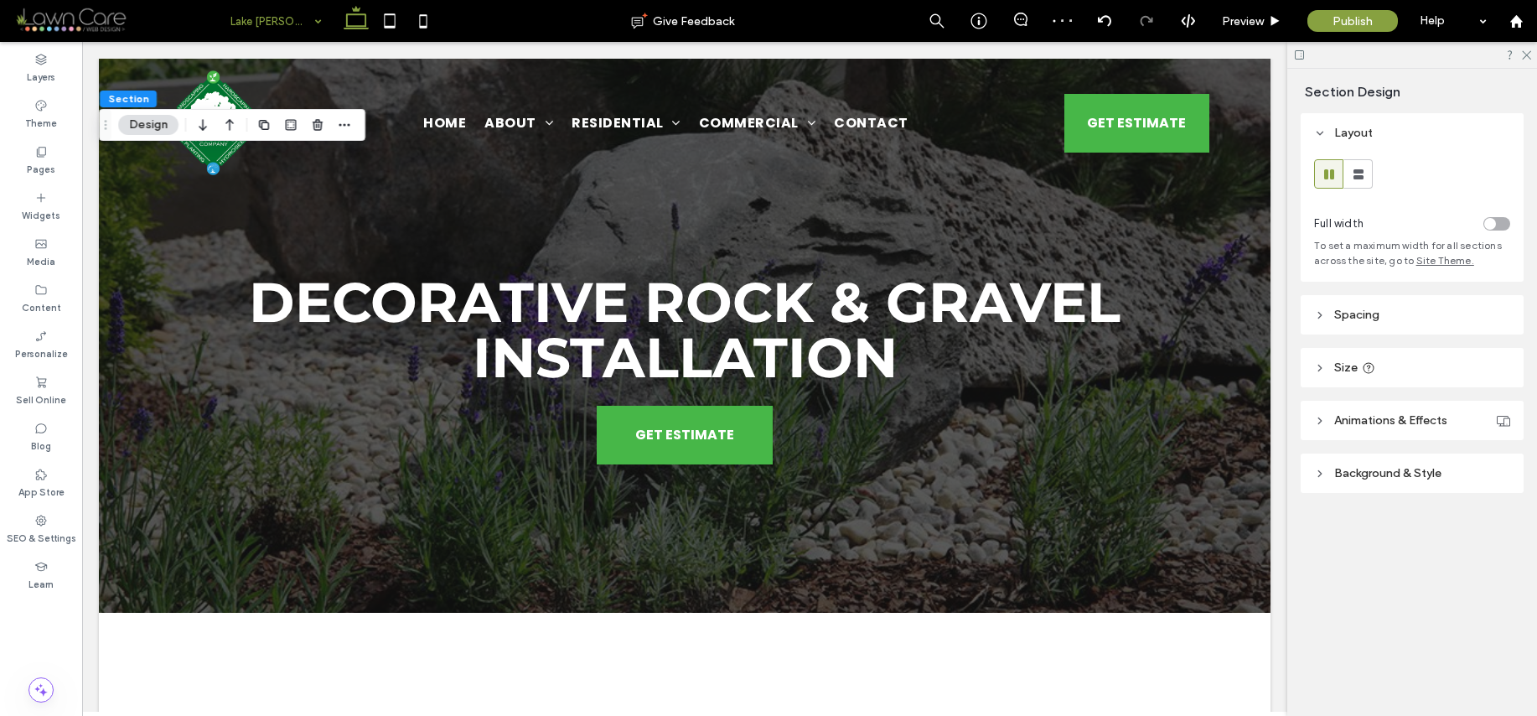
type input "**"
click at [34, 162] on label "Pages" at bounding box center [41, 167] width 28 height 18
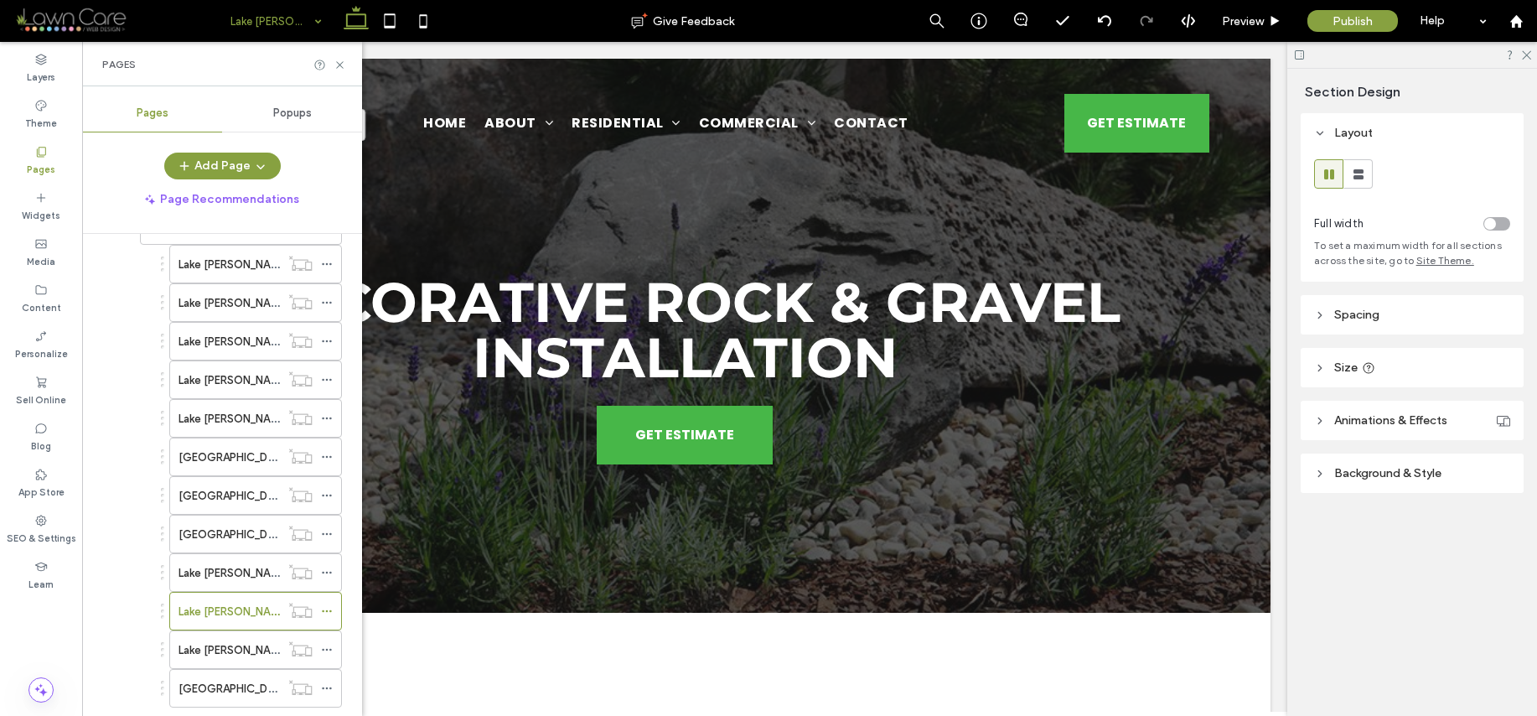
scroll to position [728, 0]
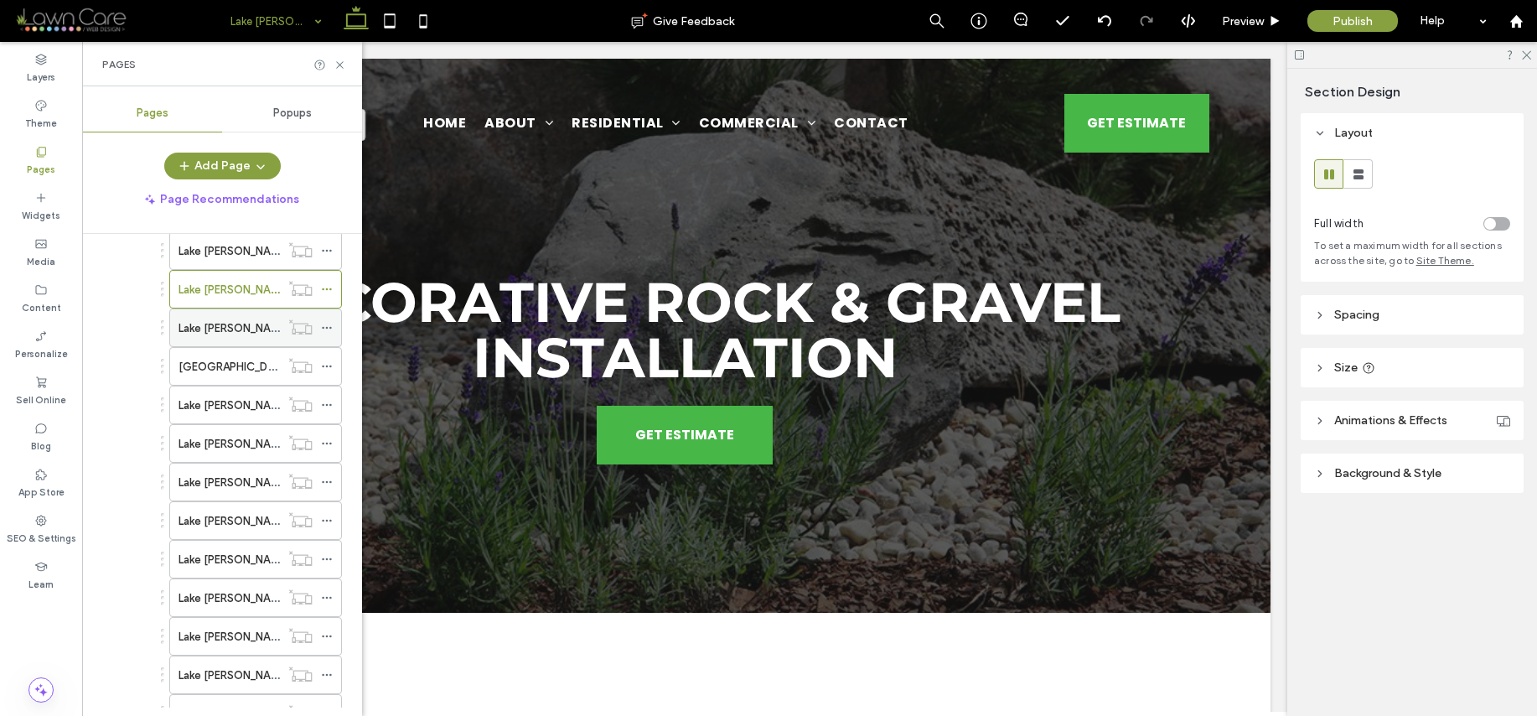
click at [212, 326] on label "Lake [PERSON_NAME]/Landscape Maintenance" at bounding box center [298, 327] width 239 height 29
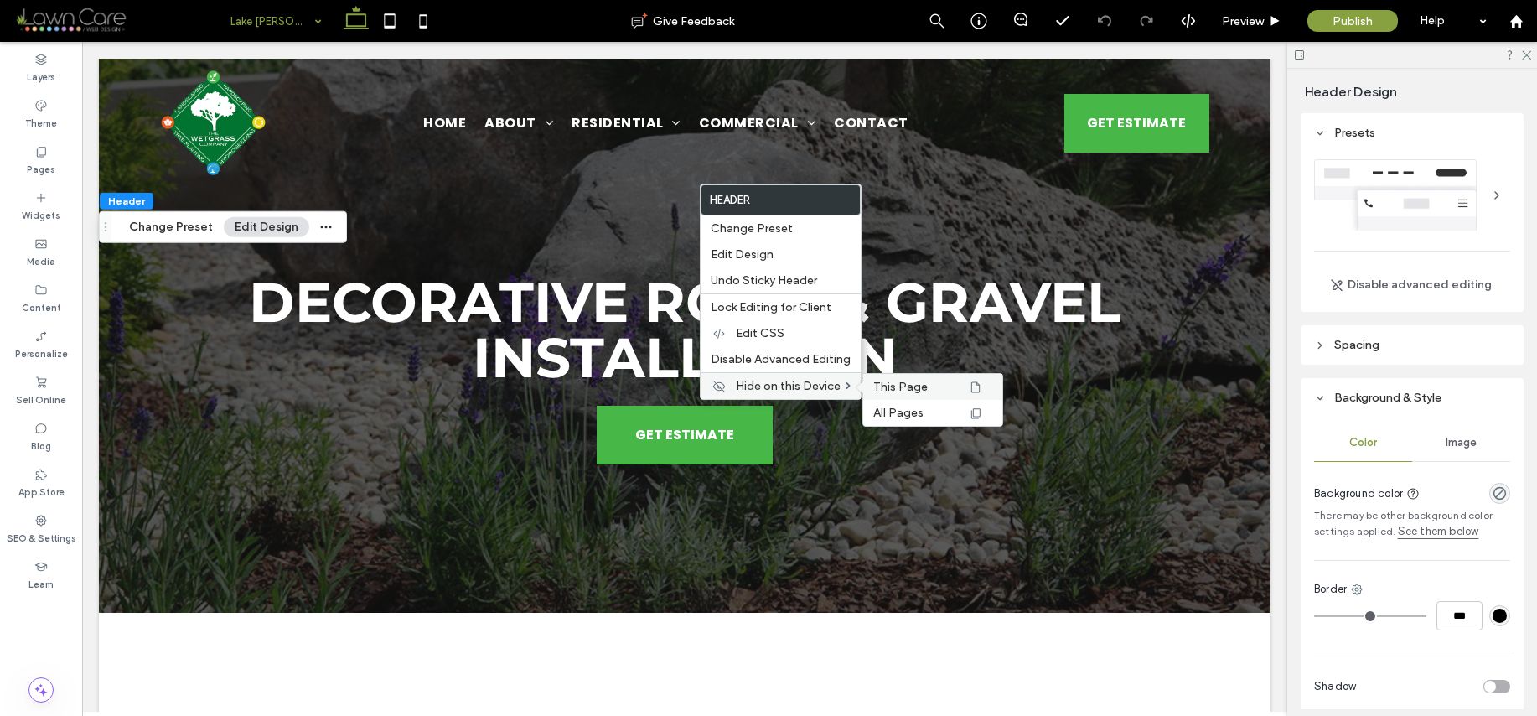
click at [893, 388] on span "This Page" at bounding box center [900, 387] width 54 height 14
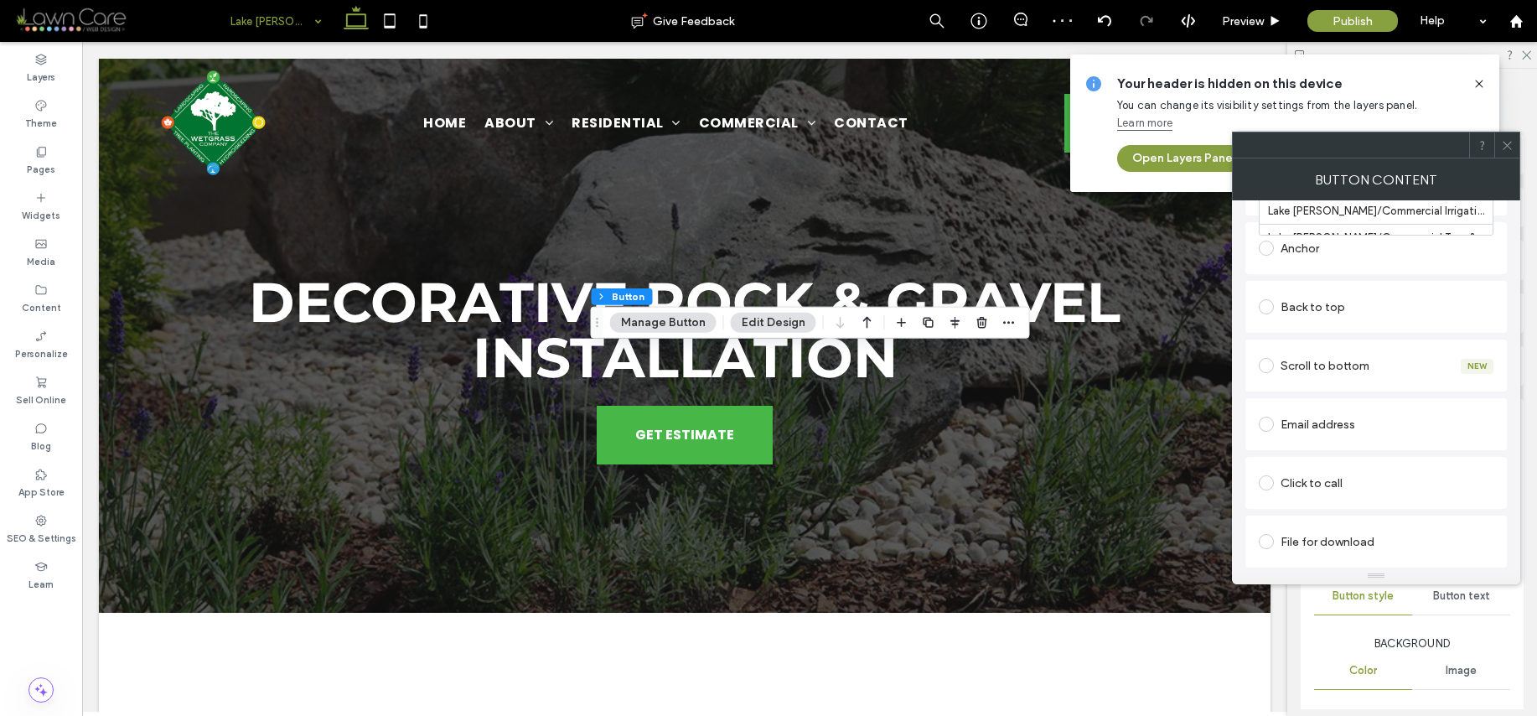
scroll to position [1577, 0]
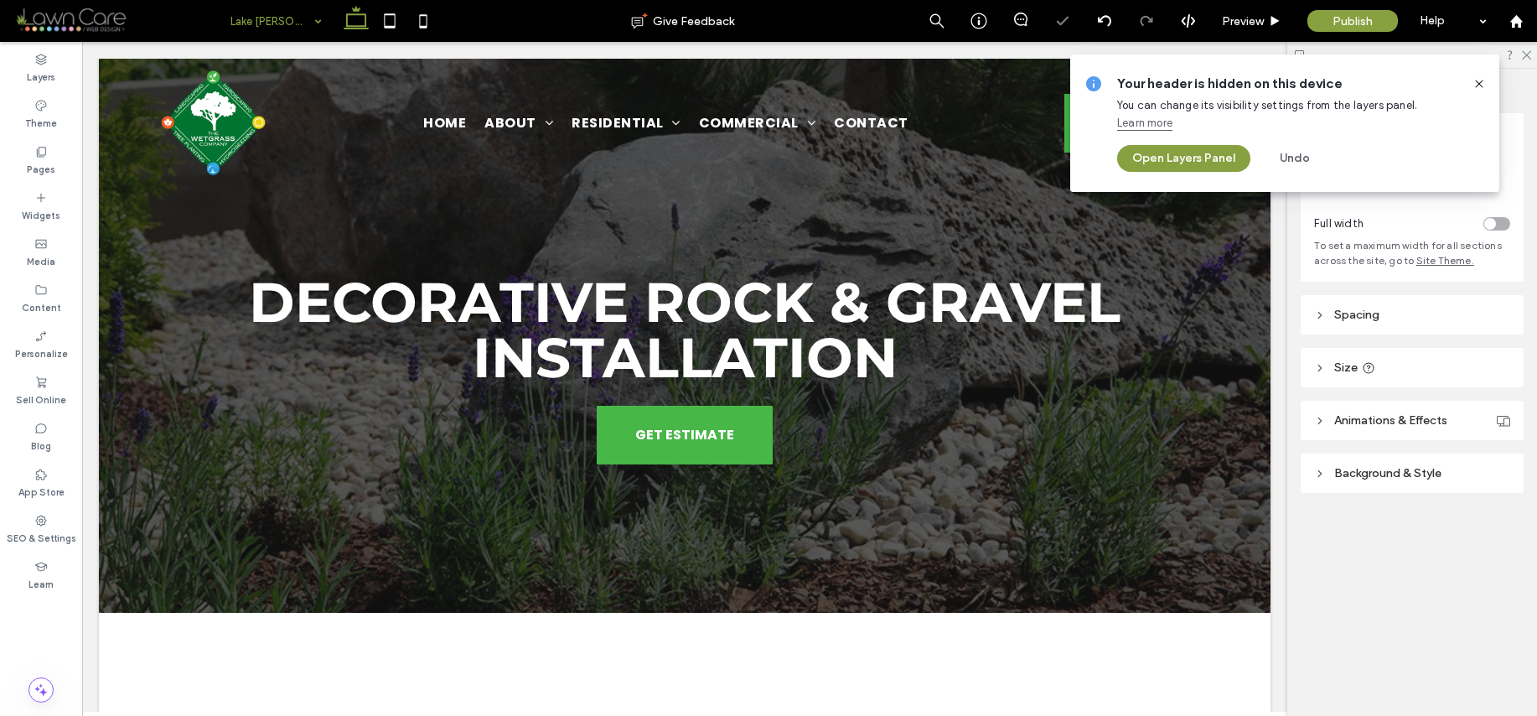
type input "*****"
type input "***"
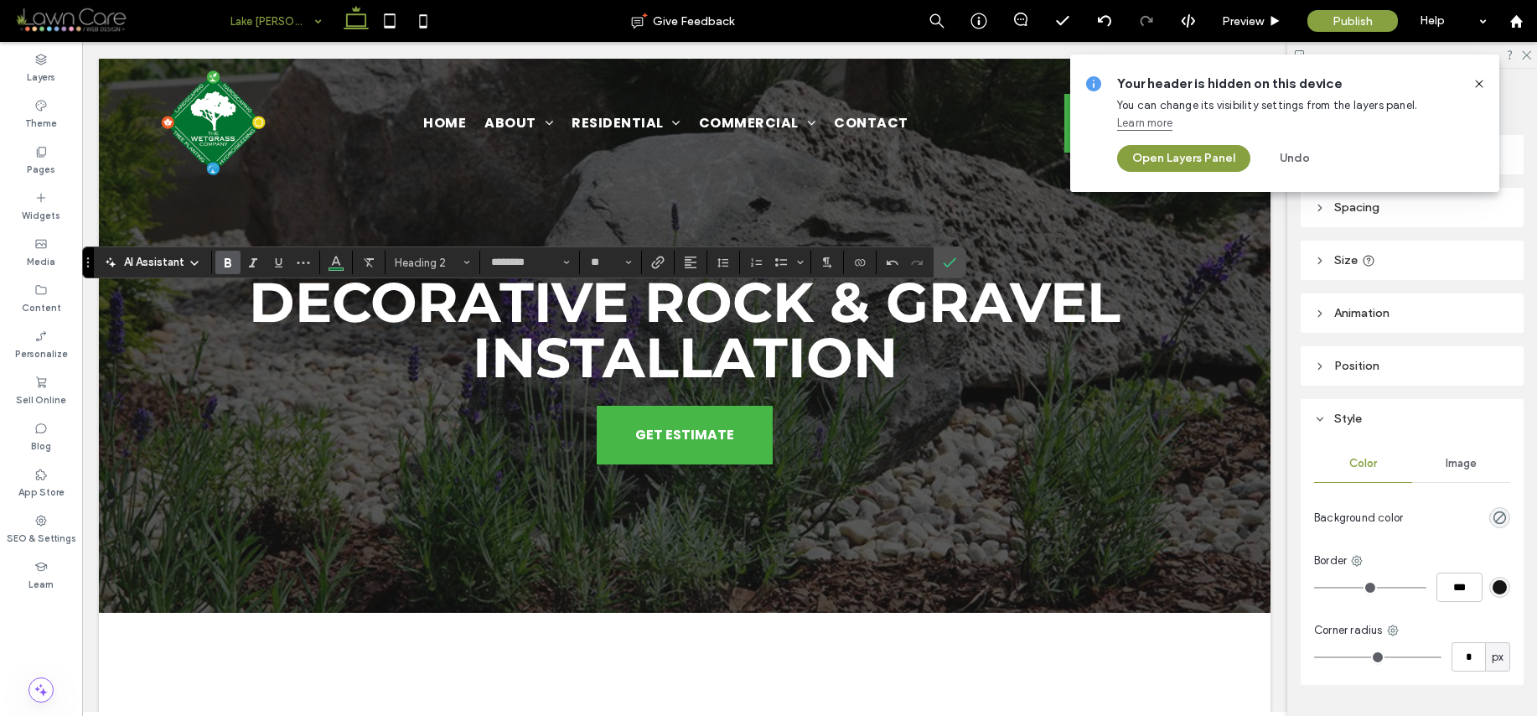
drag, startPoint x: 294, startPoint y: 265, endPoint x: 322, endPoint y: 266, distance: 27.7
click at [295, 265] on button "More" at bounding box center [303, 262] width 25 height 23
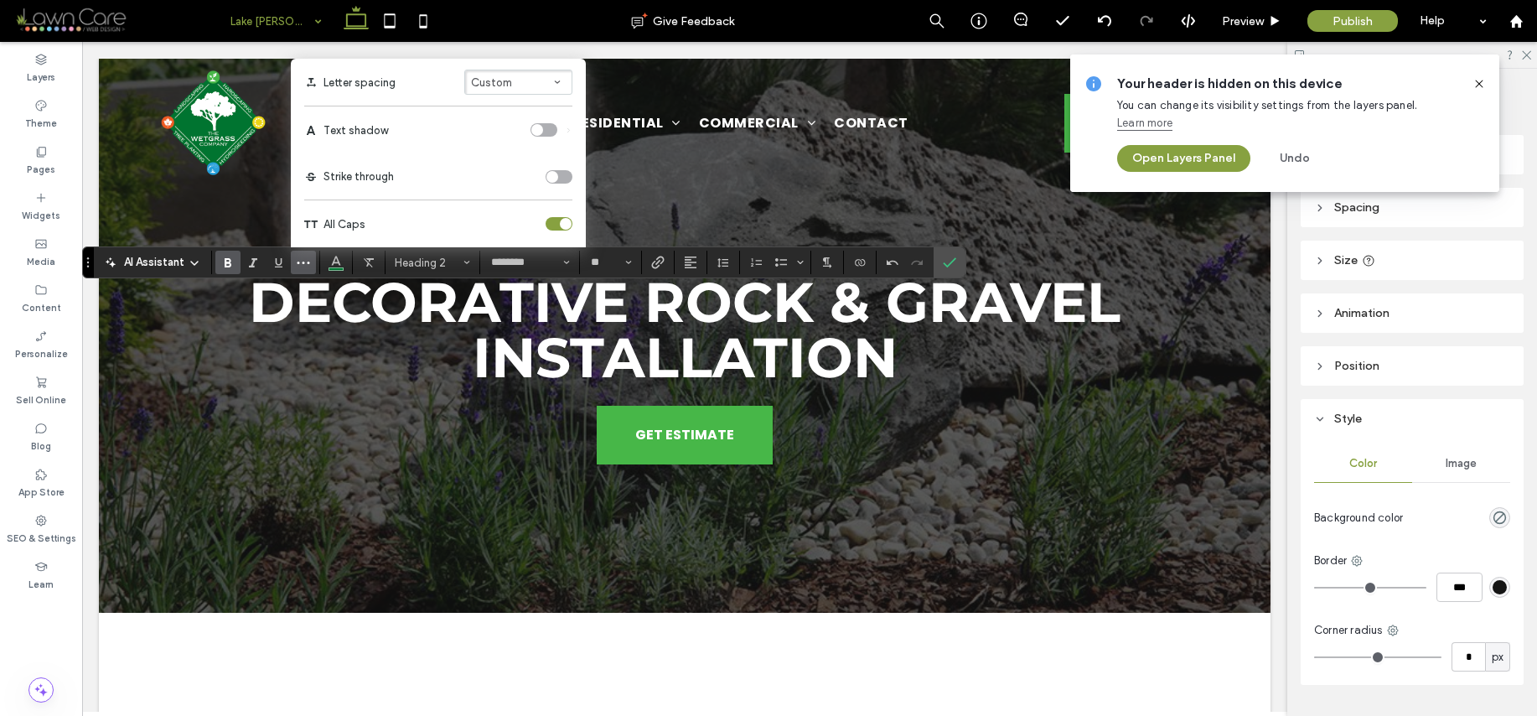
click at [563, 220] on div "toggle" at bounding box center [566, 224] width 12 height 12
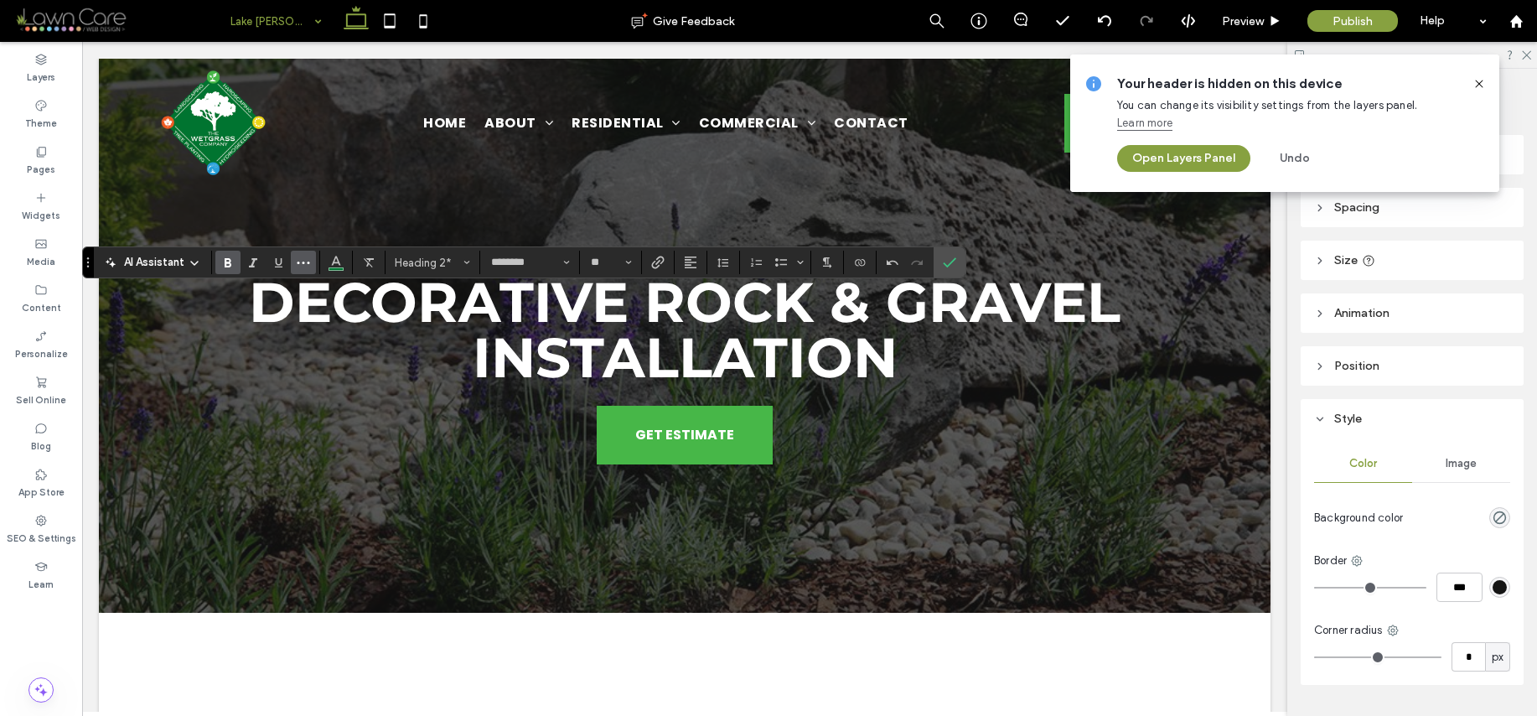
drag, startPoint x: 293, startPoint y: 261, endPoint x: 301, endPoint y: 259, distance: 8.5
click at [293, 260] on button "More" at bounding box center [303, 262] width 25 height 23
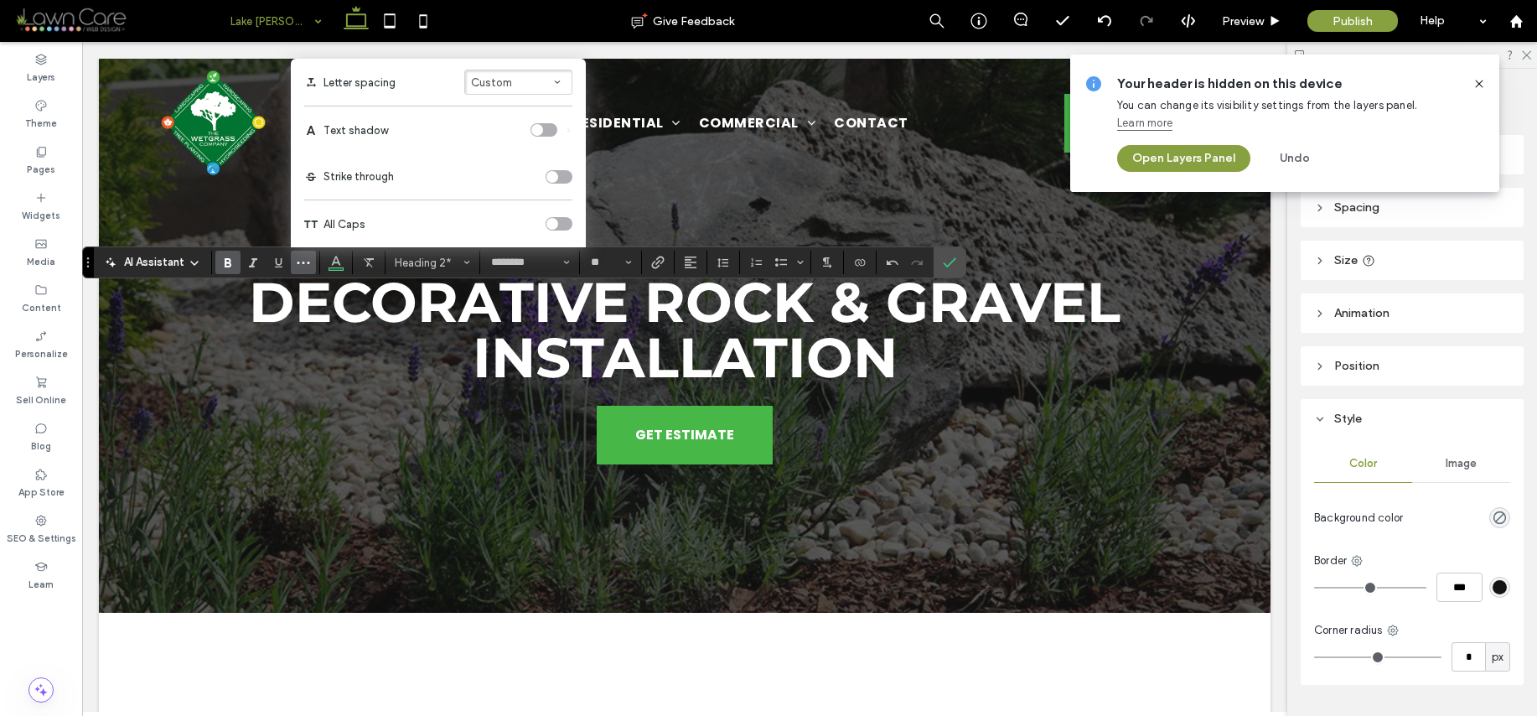
click at [555, 222] on div "toggle" at bounding box center [552, 224] width 12 height 12
click at [618, 263] on input "**" at bounding box center [605, 262] width 33 height 13
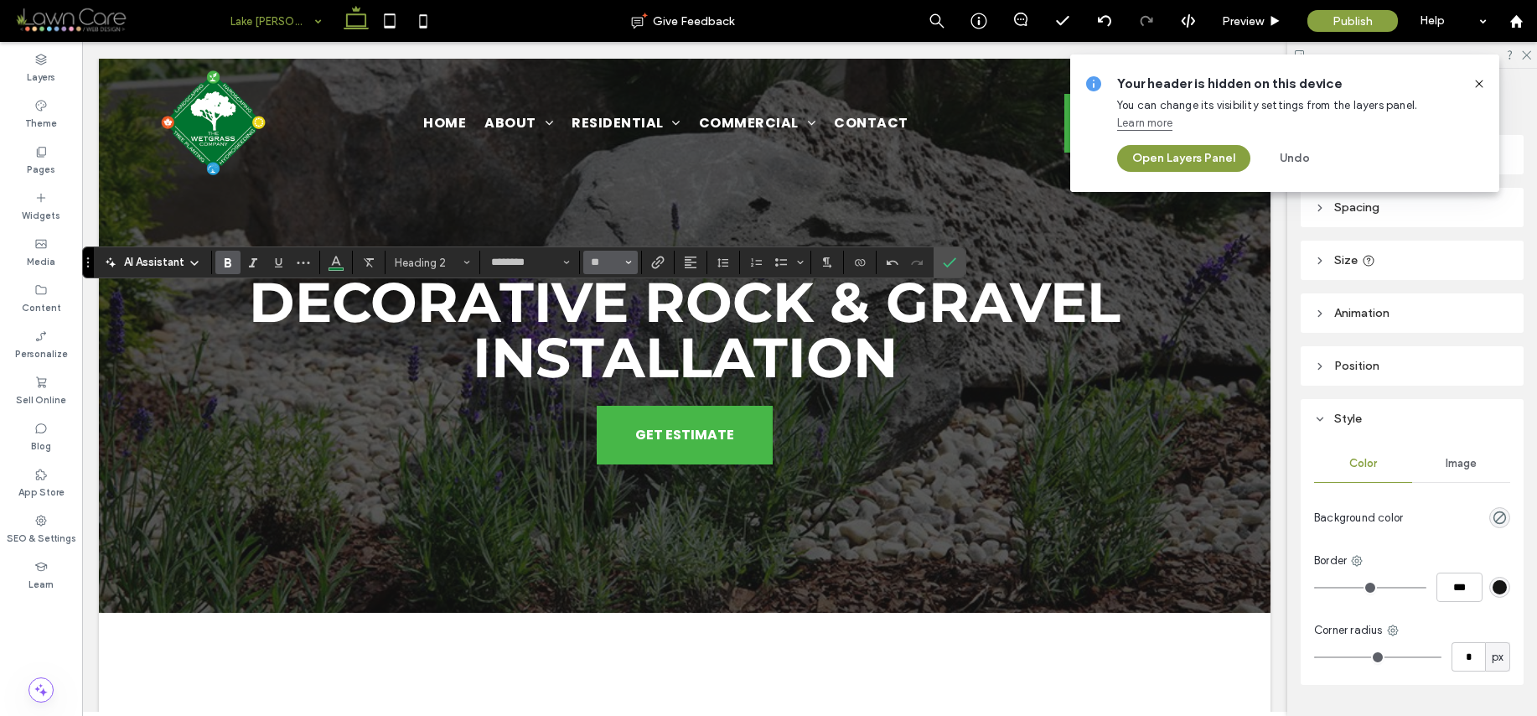
type input "**"
click at [613, 267] on input "**" at bounding box center [605, 262] width 33 height 13
type input "**"
click at [944, 259] on icon "Confirm" at bounding box center [949, 262] width 13 height 13
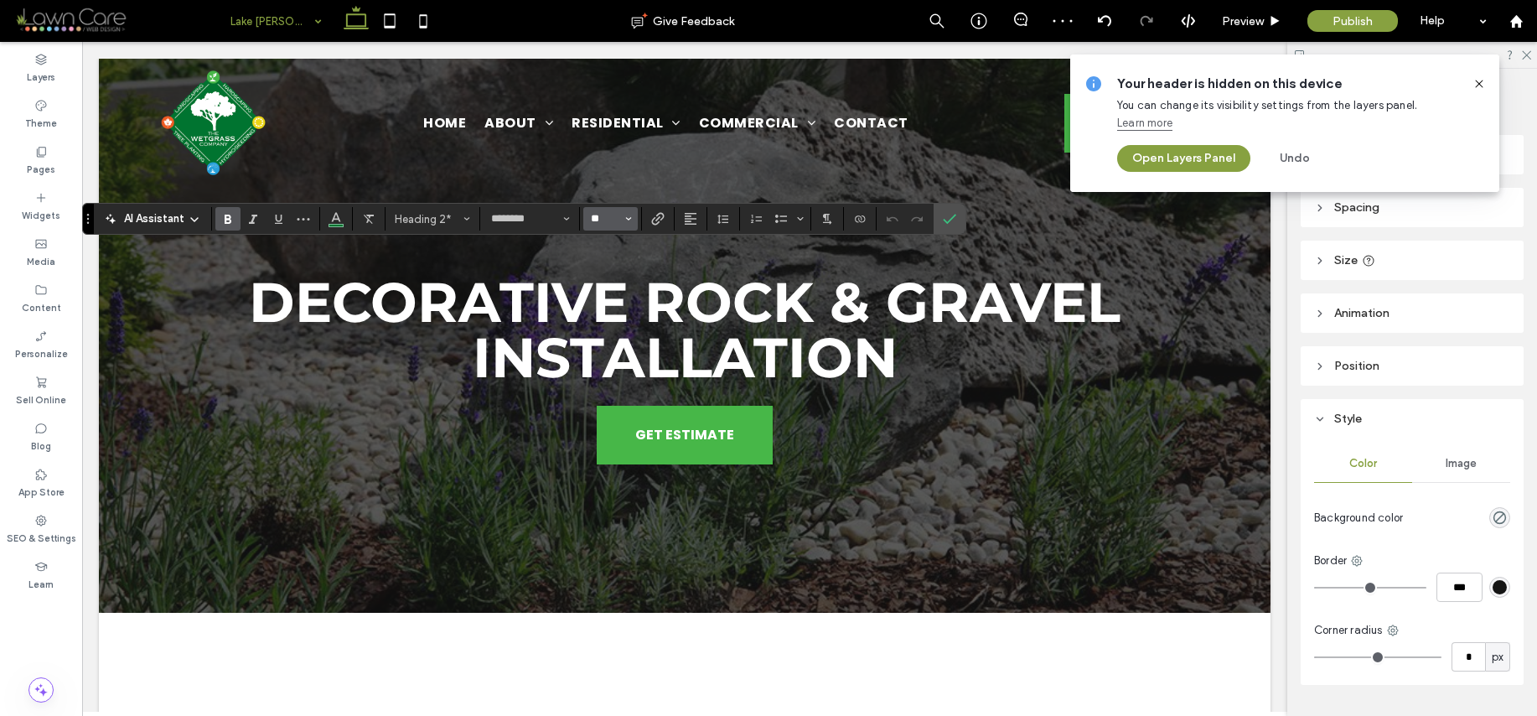
click at [600, 218] on input "**" at bounding box center [605, 218] width 33 height 13
type input "**"
click at [959, 222] on label "Confirm" at bounding box center [949, 219] width 25 height 30
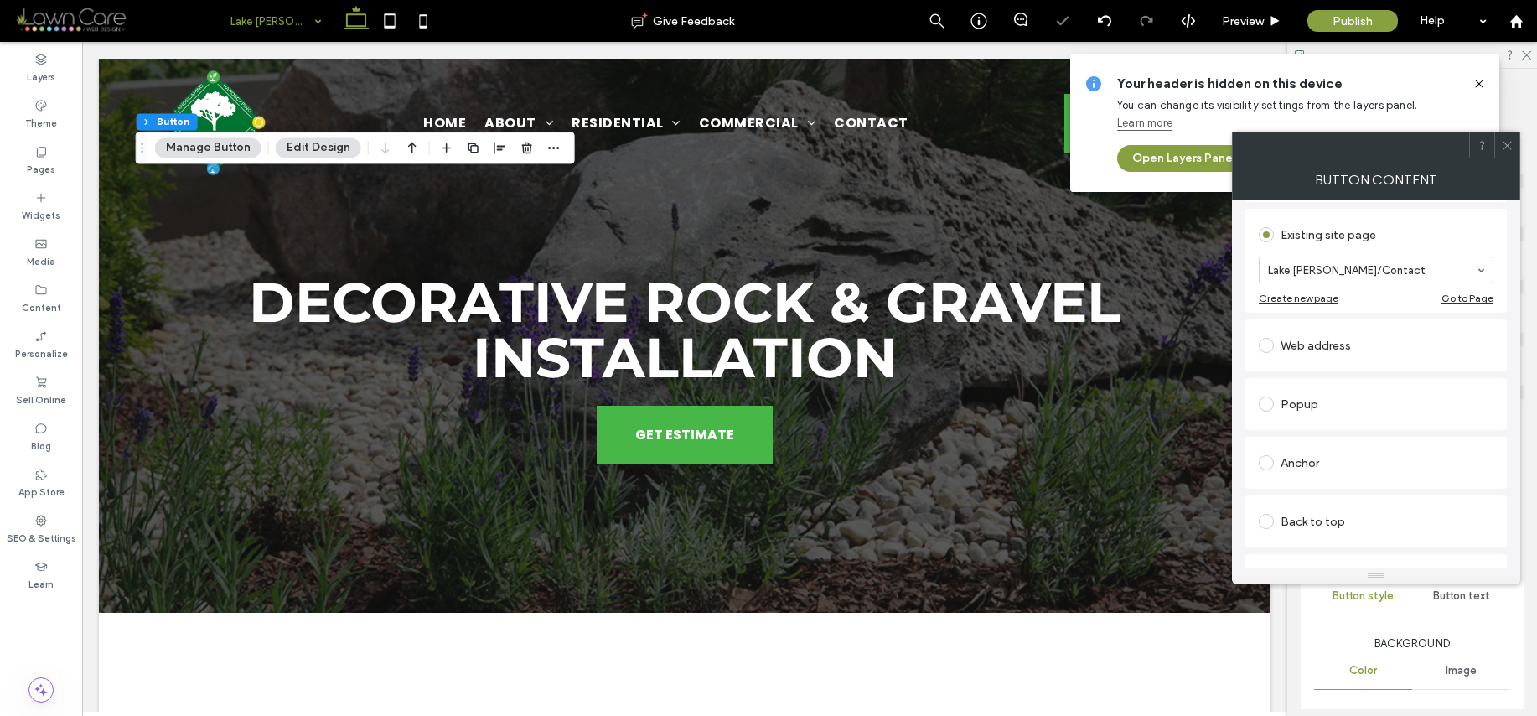
scroll to position [161, 0]
click at [1515, 149] on div at bounding box center [1506, 144] width 25 height 25
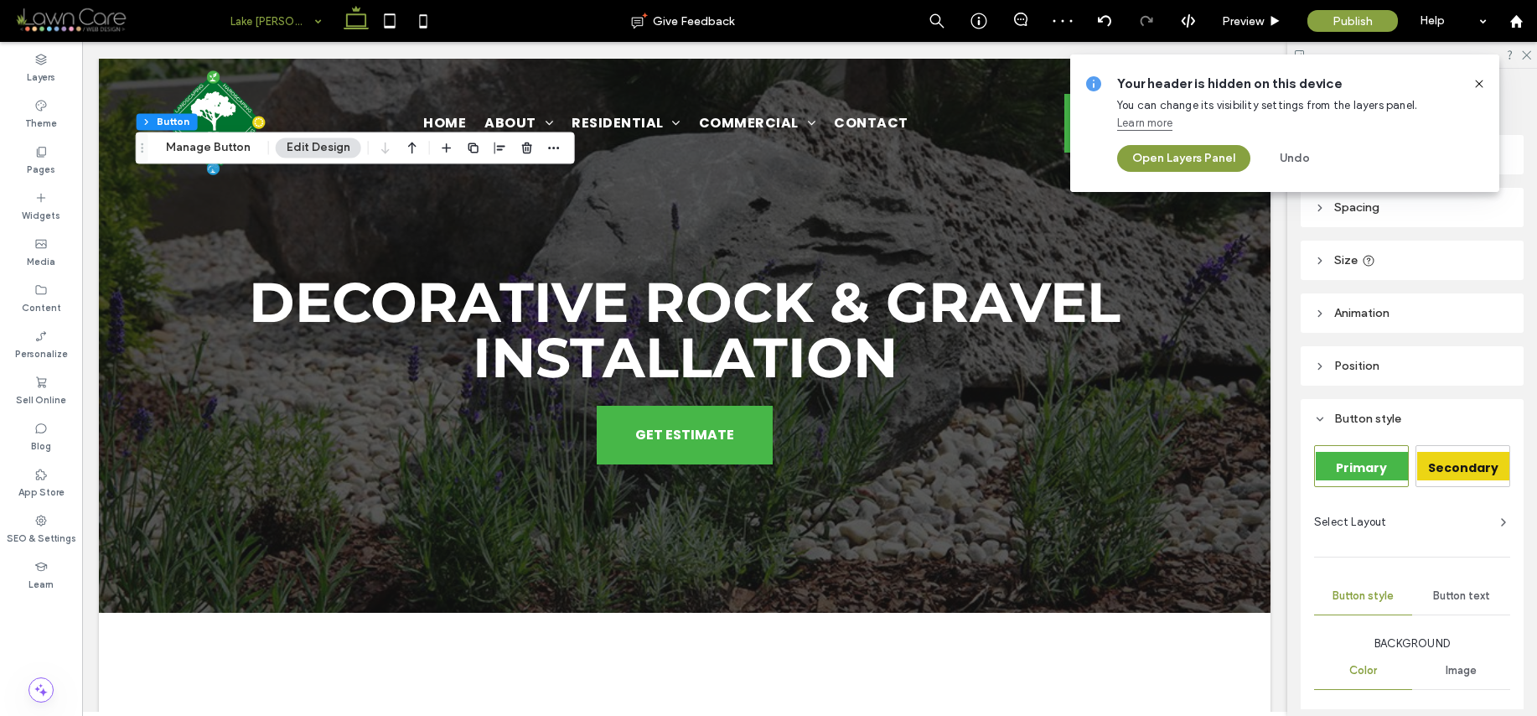
click at [1481, 85] on icon at bounding box center [1479, 83] width 13 height 13
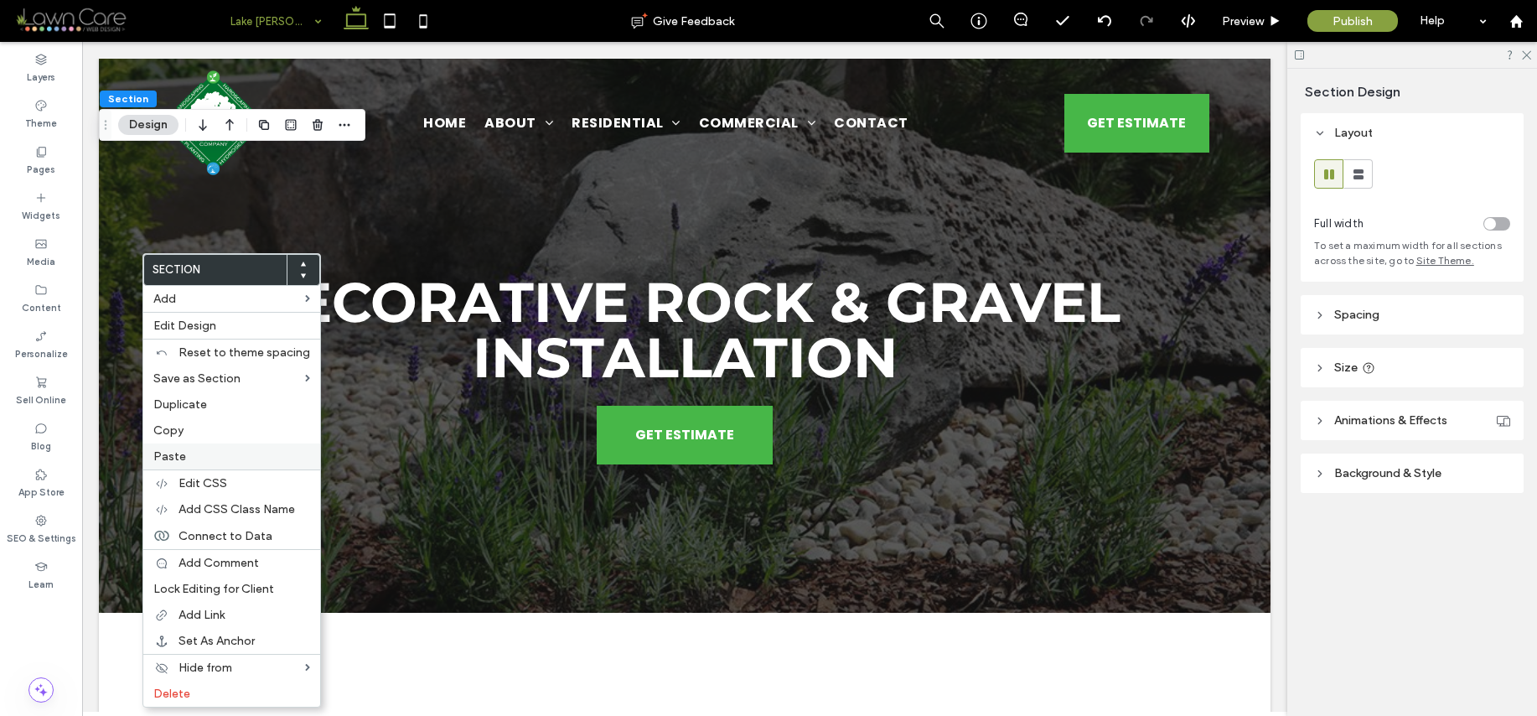
click at [189, 456] on label "Paste" at bounding box center [231, 456] width 157 height 14
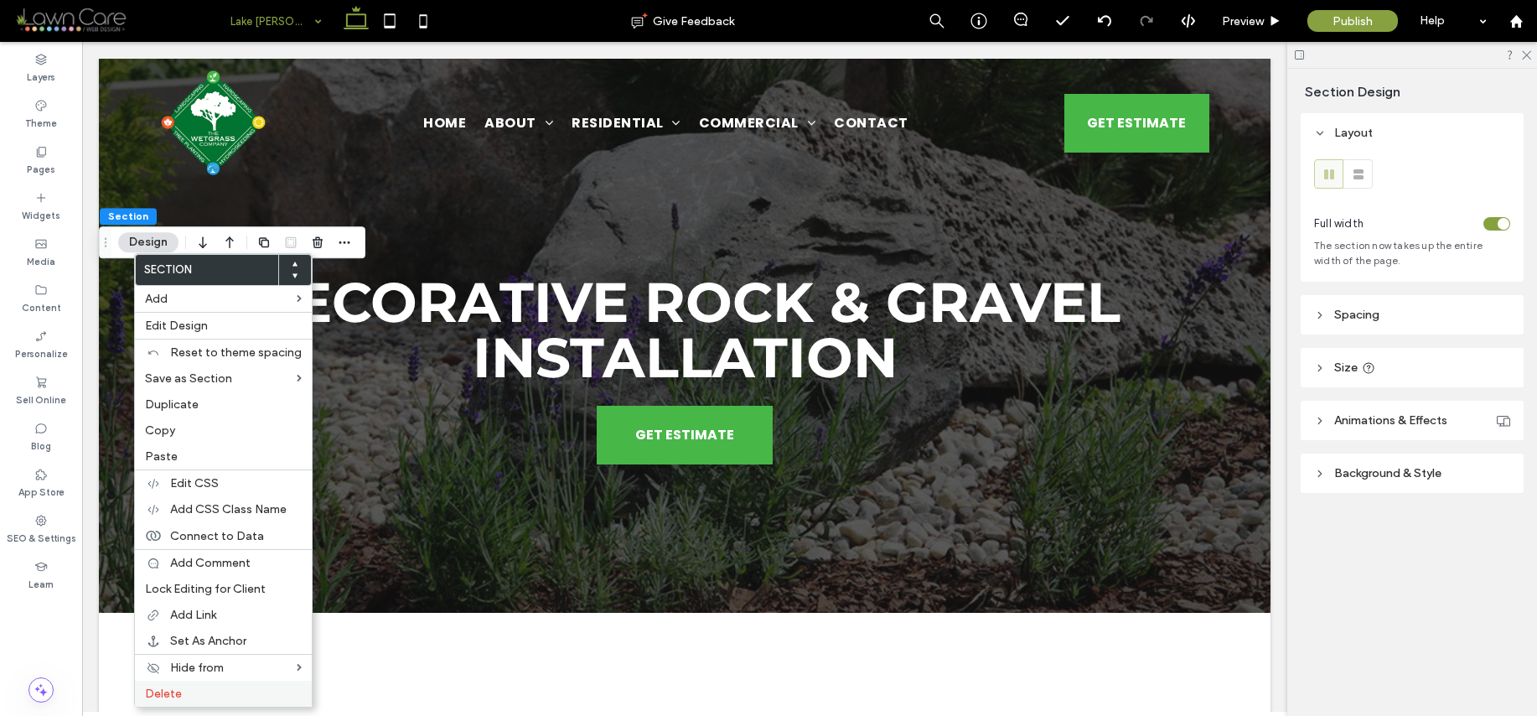
click at [211, 694] on label "Delete" at bounding box center [223, 693] width 157 height 14
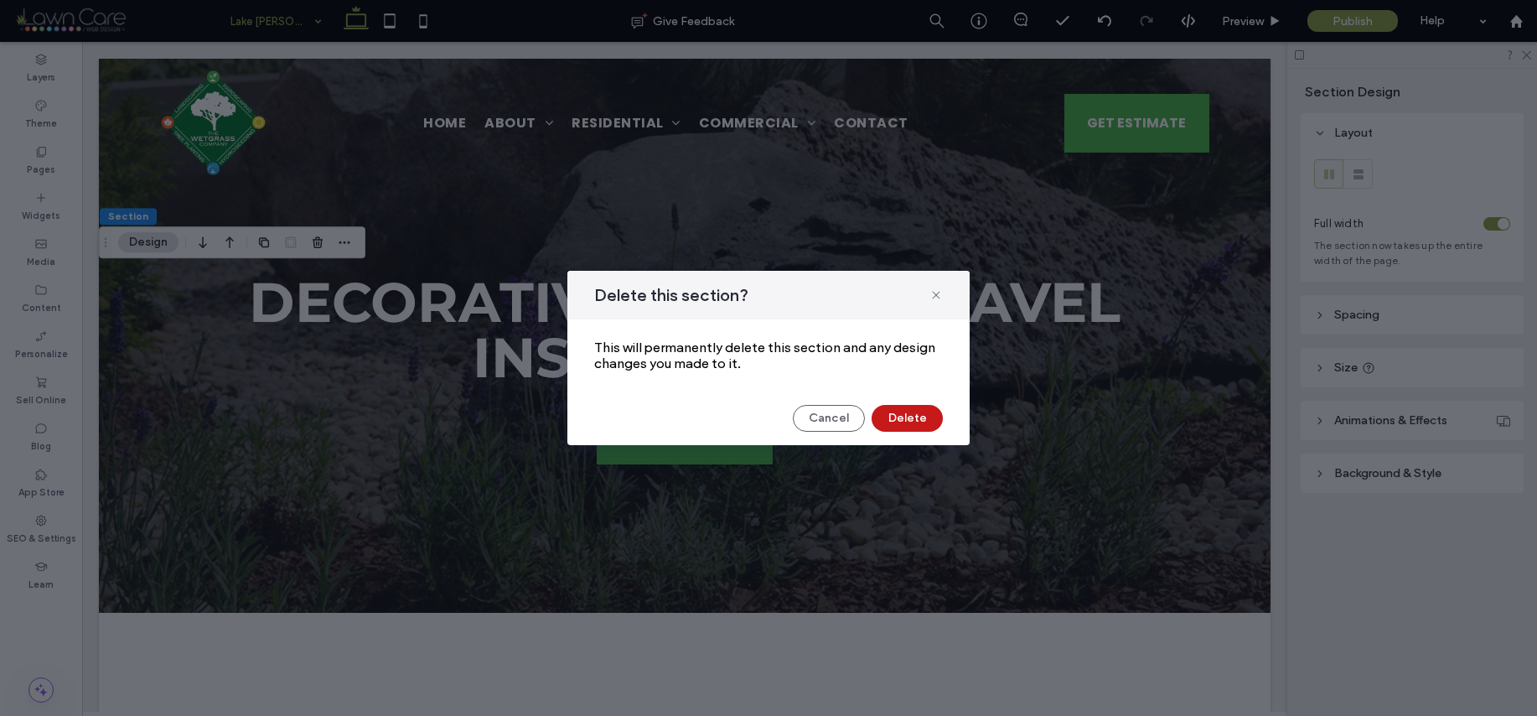
click at [895, 413] on button "Delete" at bounding box center [907, 418] width 71 height 27
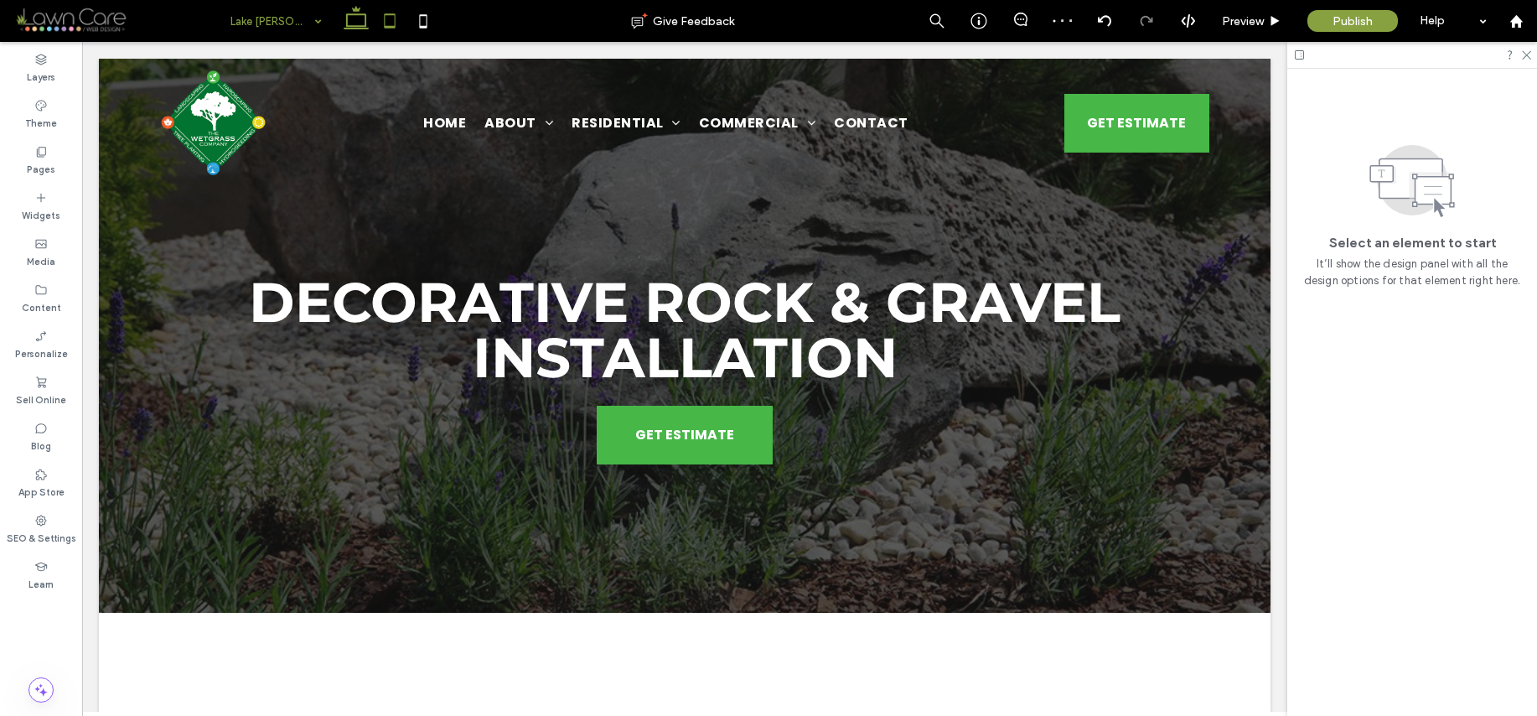
click at [386, 22] on icon at bounding box center [390, 21] width 34 height 34
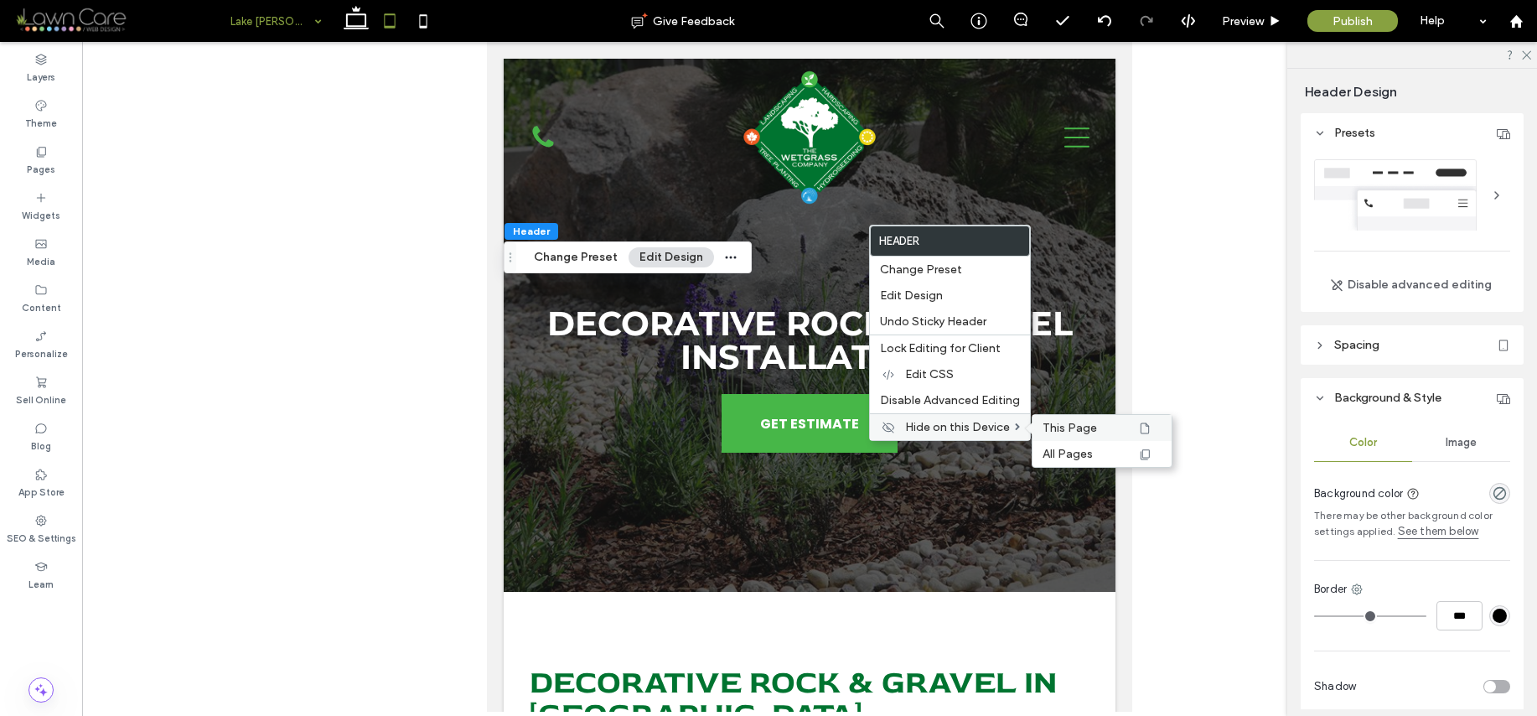
click at [1058, 426] on span "This Page" at bounding box center [1070, 428] width 54 height 14
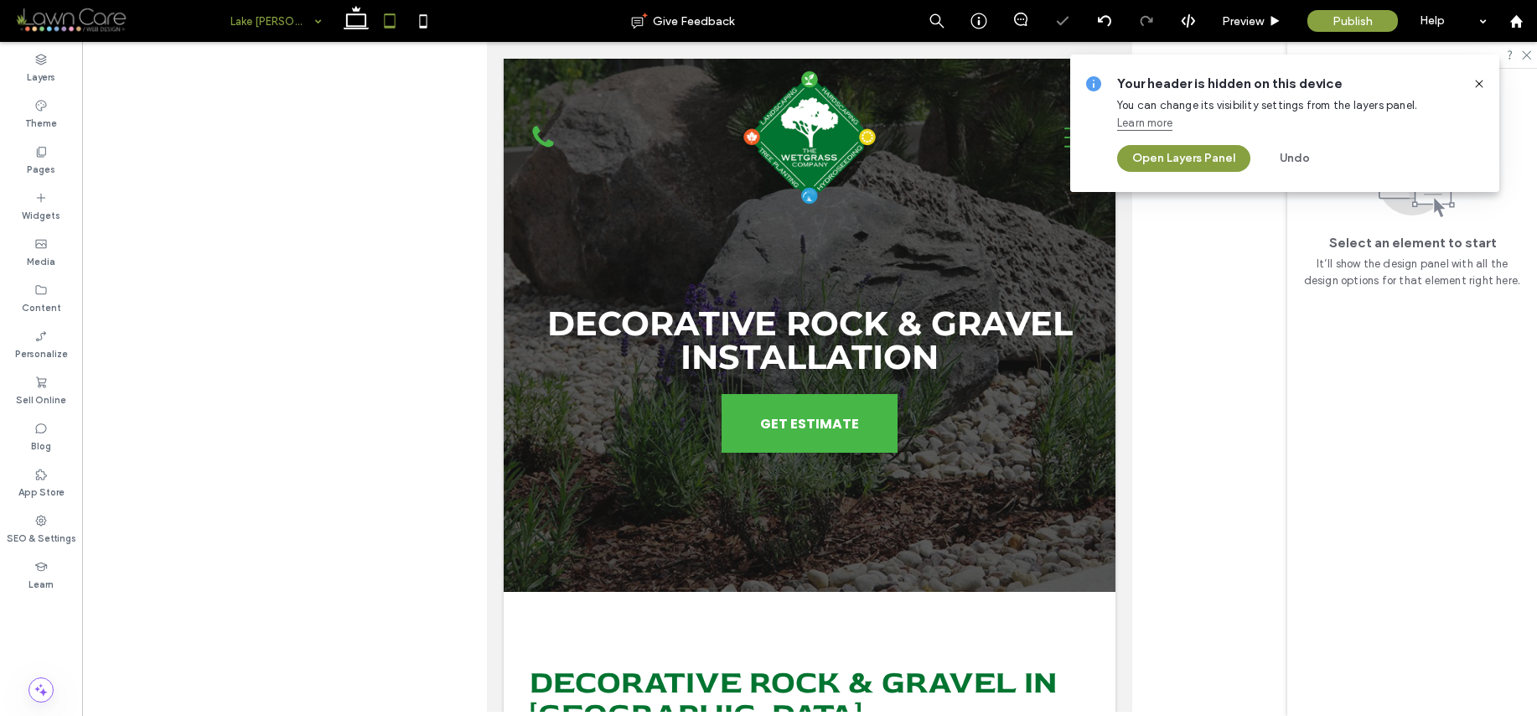
click at [1477, 83] on icon at bounding box center [1479, 83] width 13 height 13
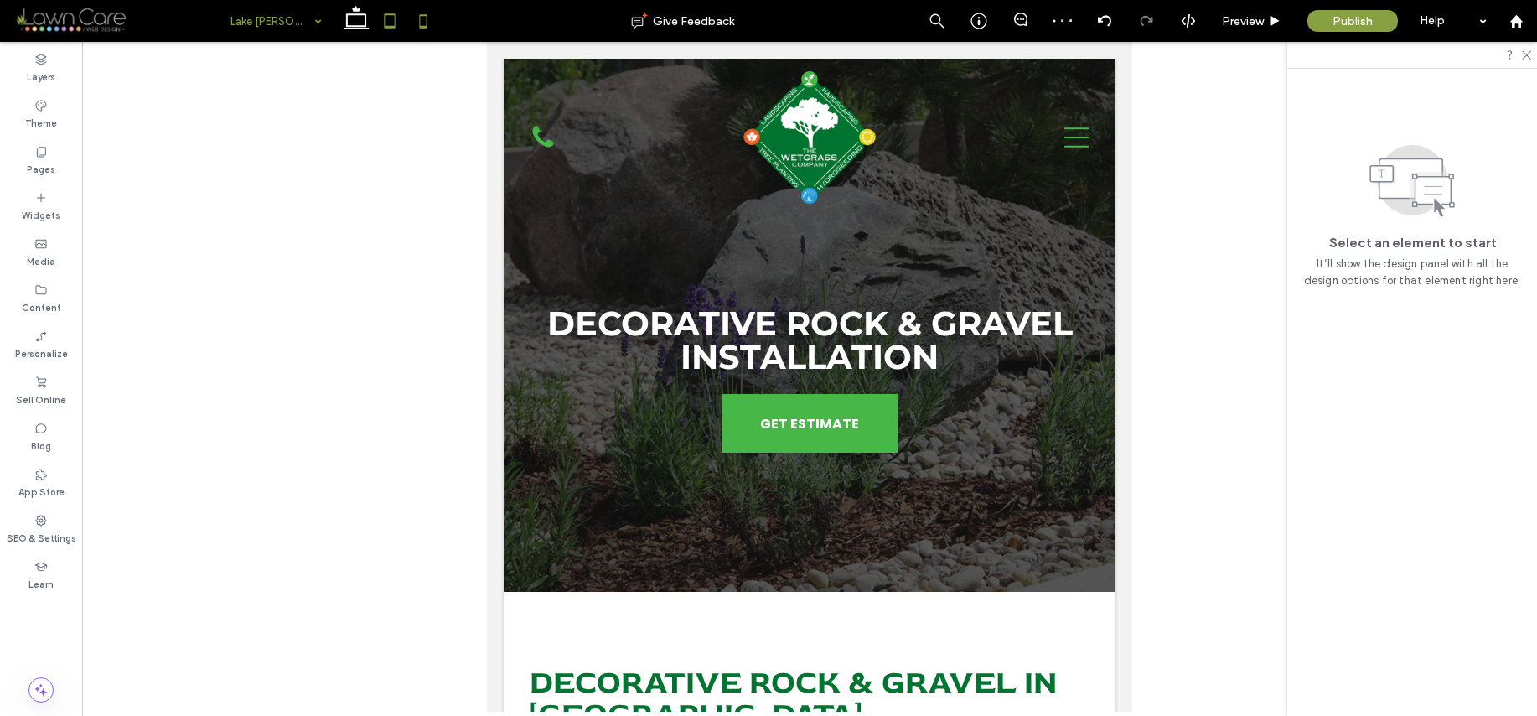
click at [420, 23] on icon at bounding box center [424, 21] width 34 height 34
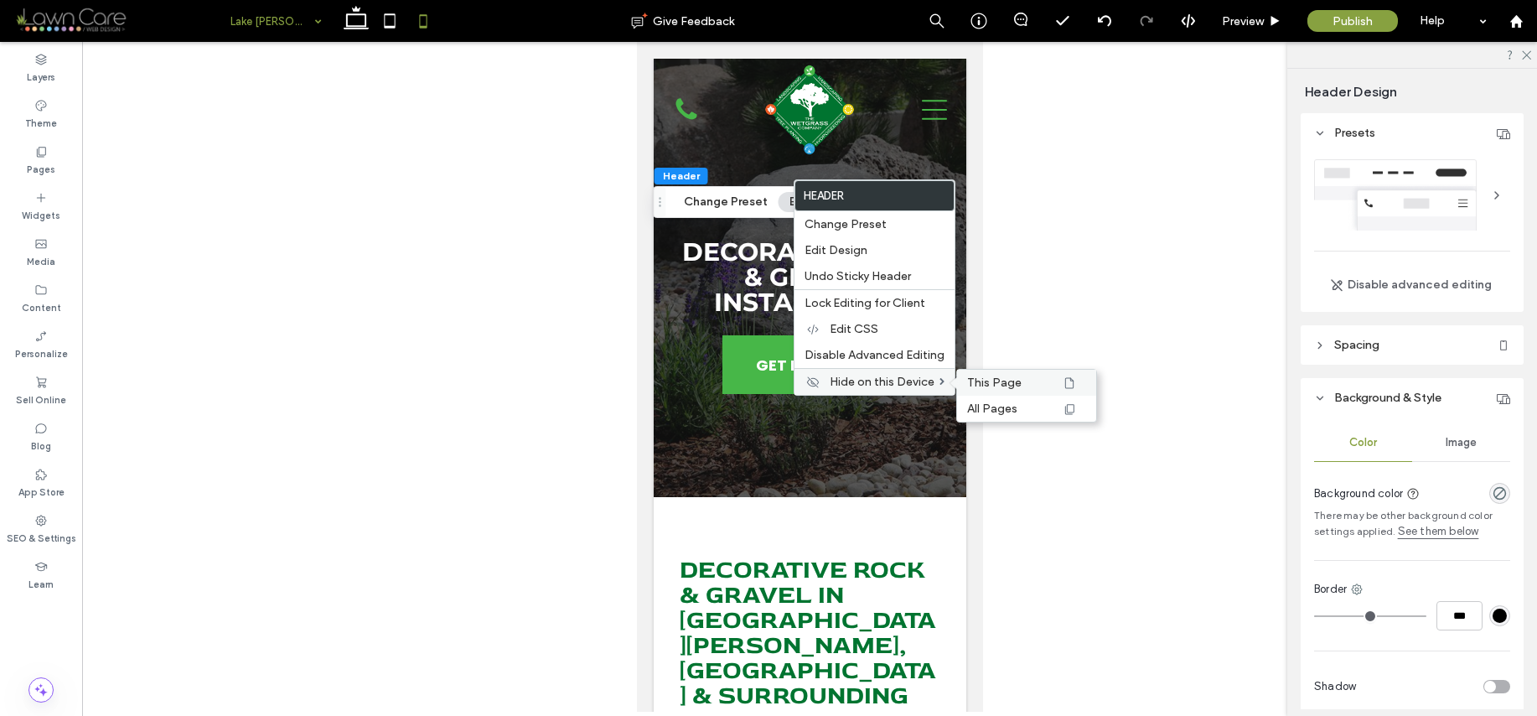
click at [987, 381] on span "This Page" at bounding box center [994, 382] width 54 height 14
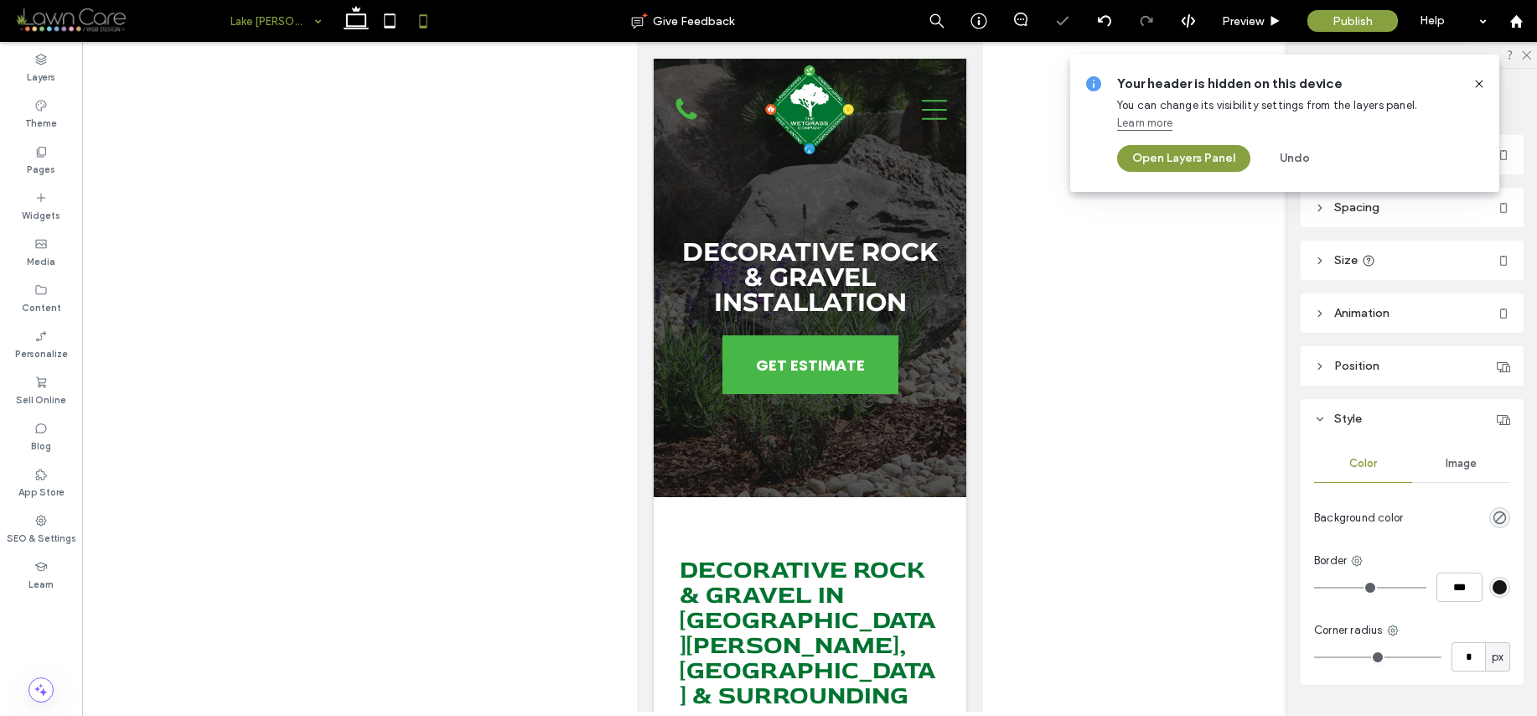
type input "********"
type input "**"
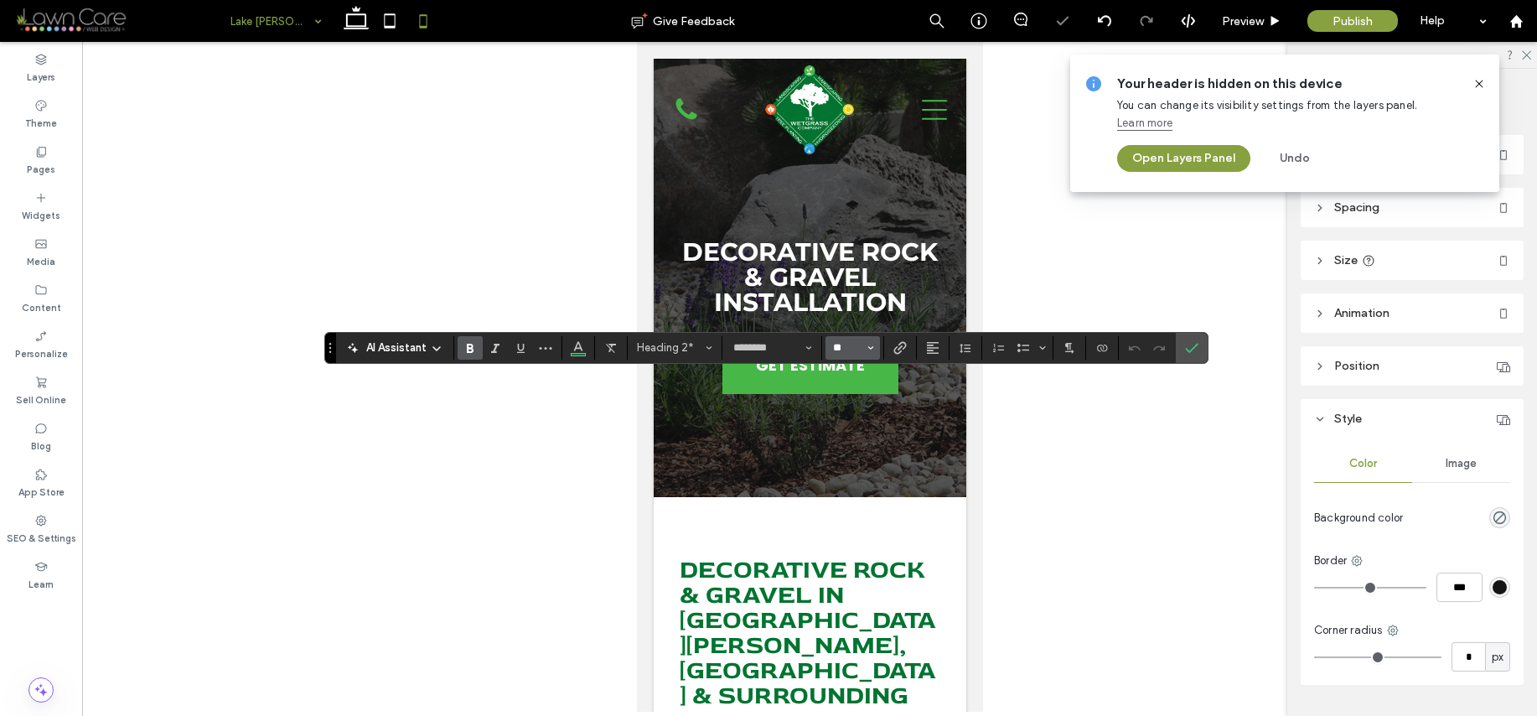
click at [848, 352] on input "**" at bounding box center [847, 347] width 33 height 13
type input "**"
click at [858, 347] on input "**" at bounding box center [847, 347] width 33 height 13
type input "**"
click at [852, 348] on input "**" at bounding box center [847, 347] width 33 height 13
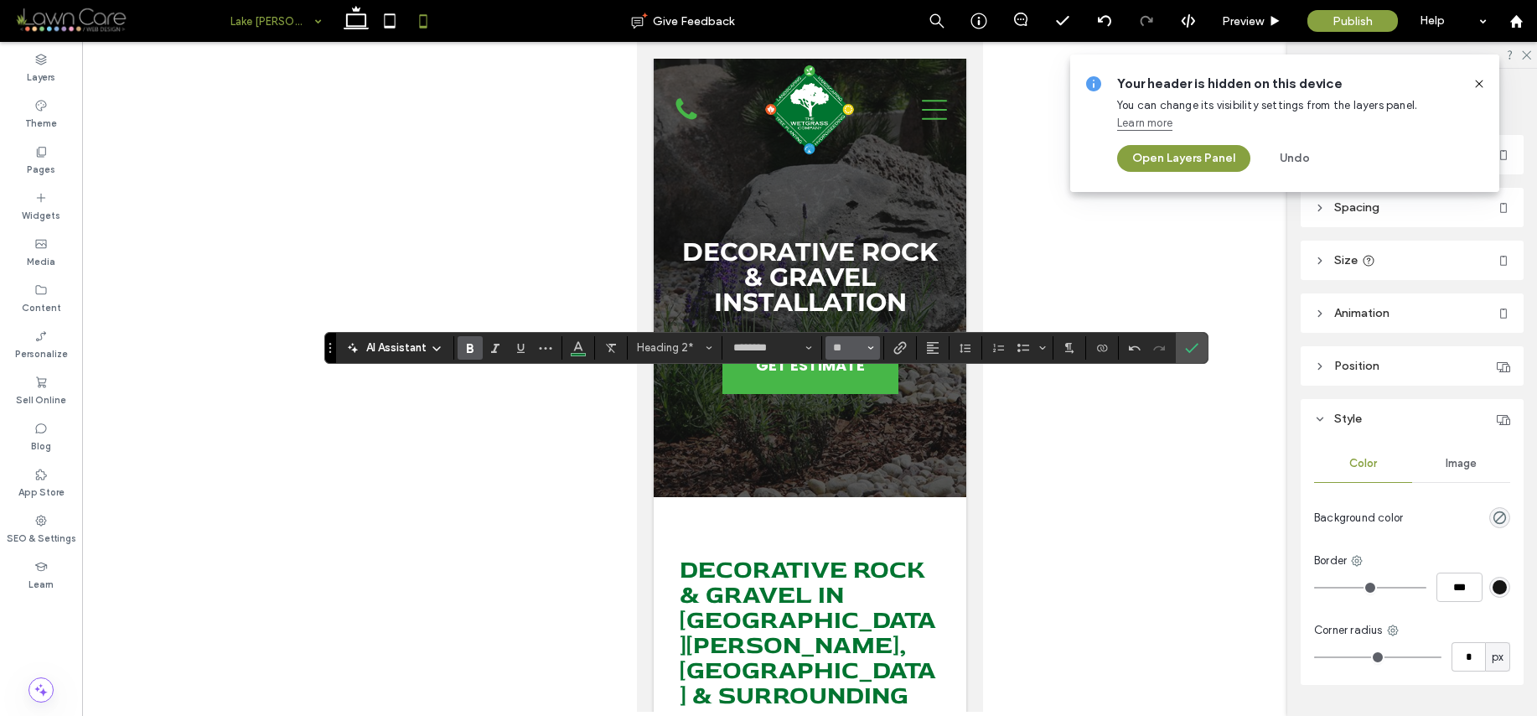
type input "**"
click at [852, 348] on input "**" at bounding box center [847, 347] width 33 height 13
type input "**"
click at [1179, 344] on label "Confirm" at bounding box center [1191, 348] width 25 height 30
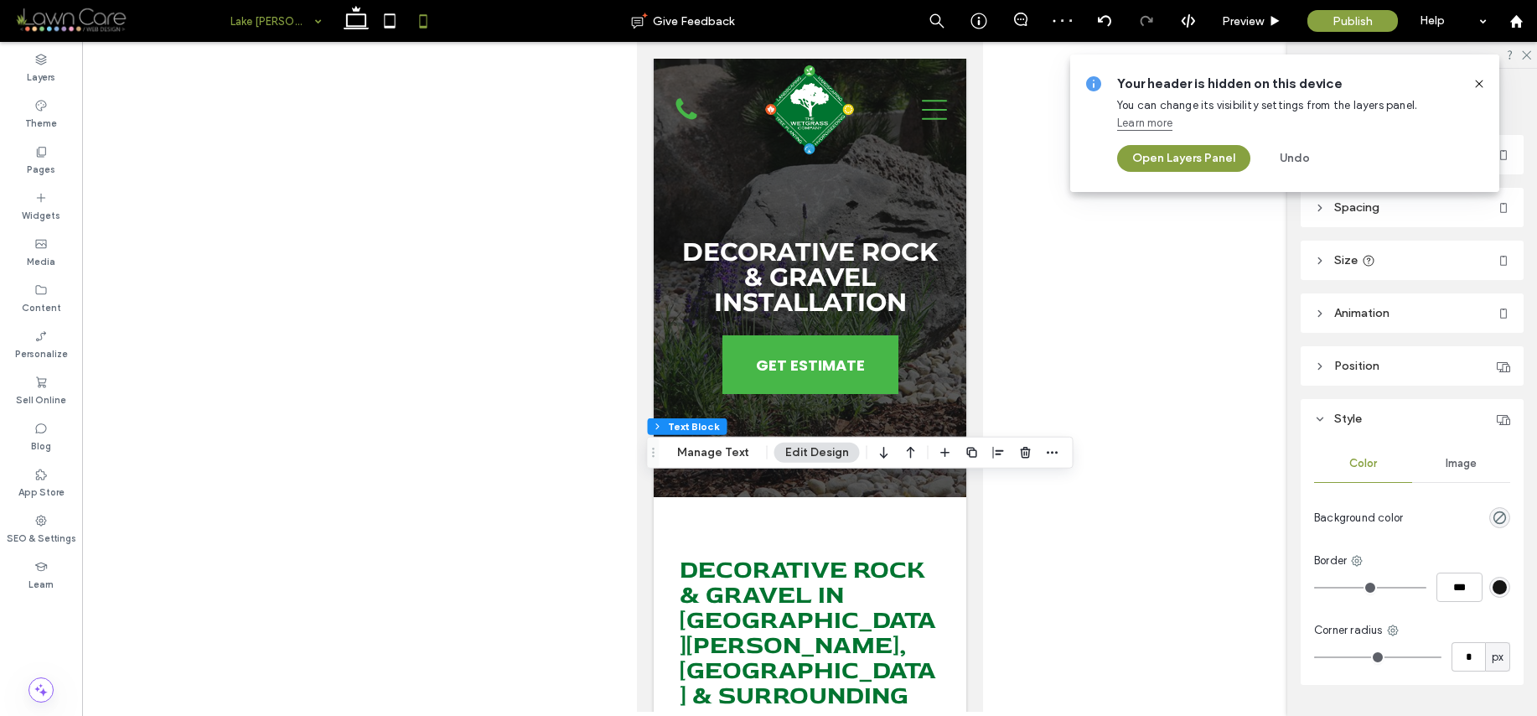
click at [1477, 85] on use at bounding box center [1479, 84] width 8 height 8
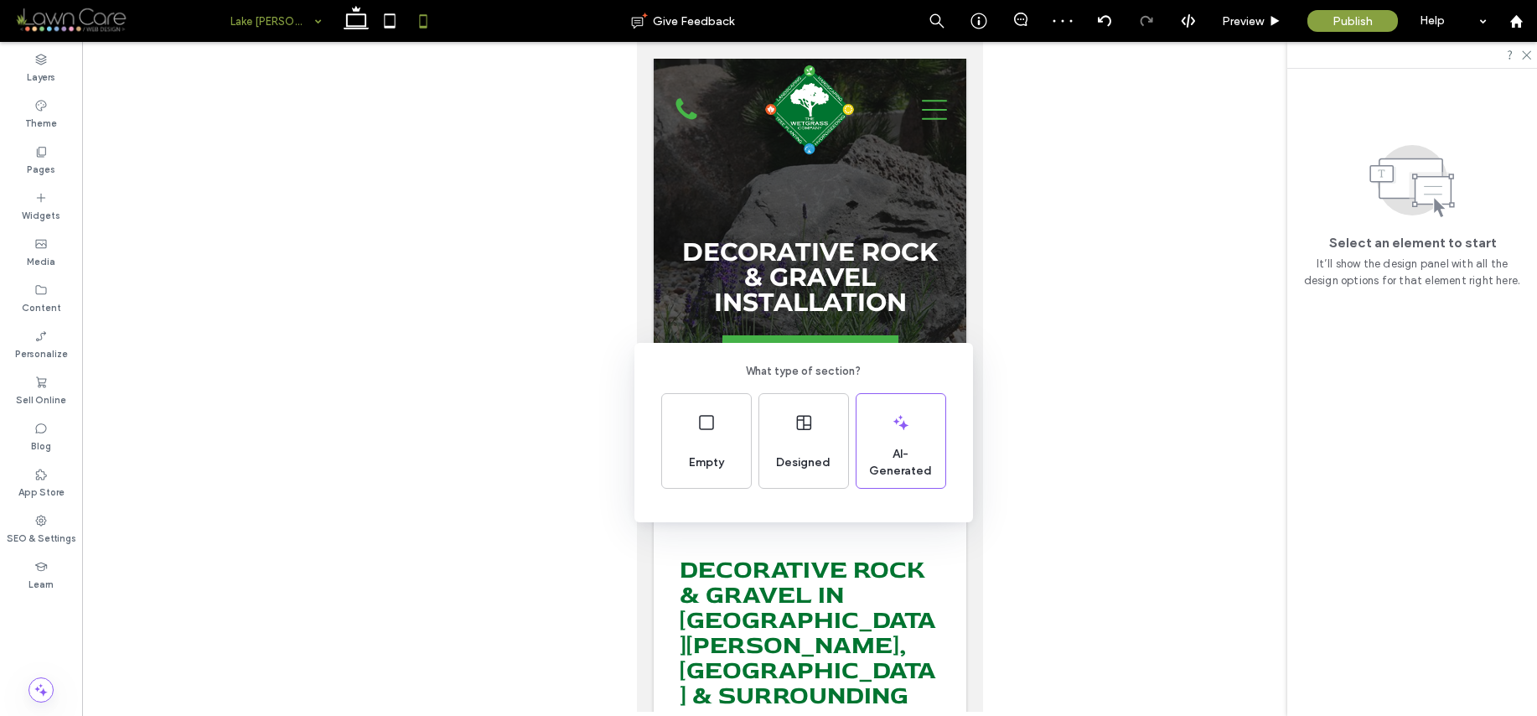
click at [930, 347] on div "What type of section? Empty Designed AI-Generated" at bounding box center [803, 432] width 339 height 179
click at [933, 277] on div "What type of section? Empty Designed AI-Generated" at bounding box center [768, 399] width 1537 height 798
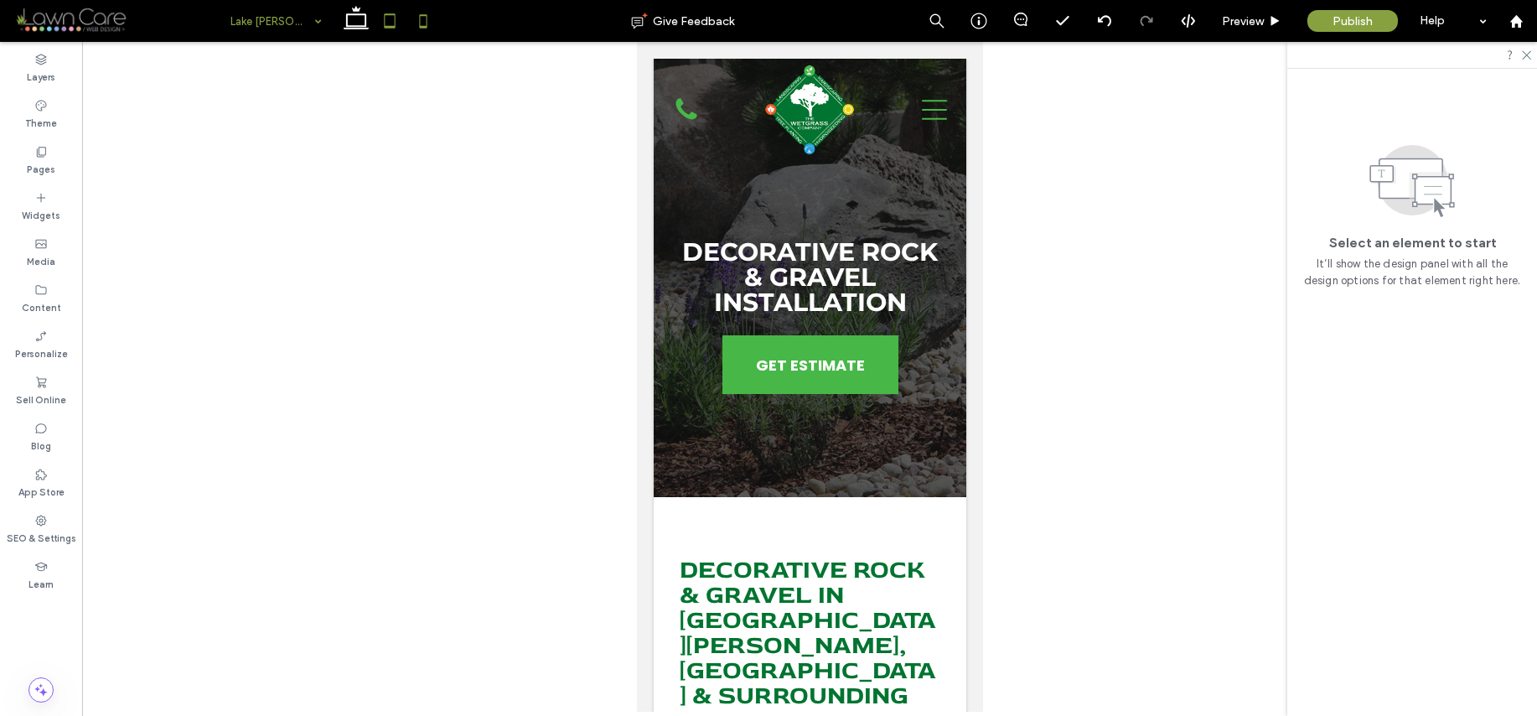
click at [385, 20] on icon at bounding box center [390, 21] width 34 height 34
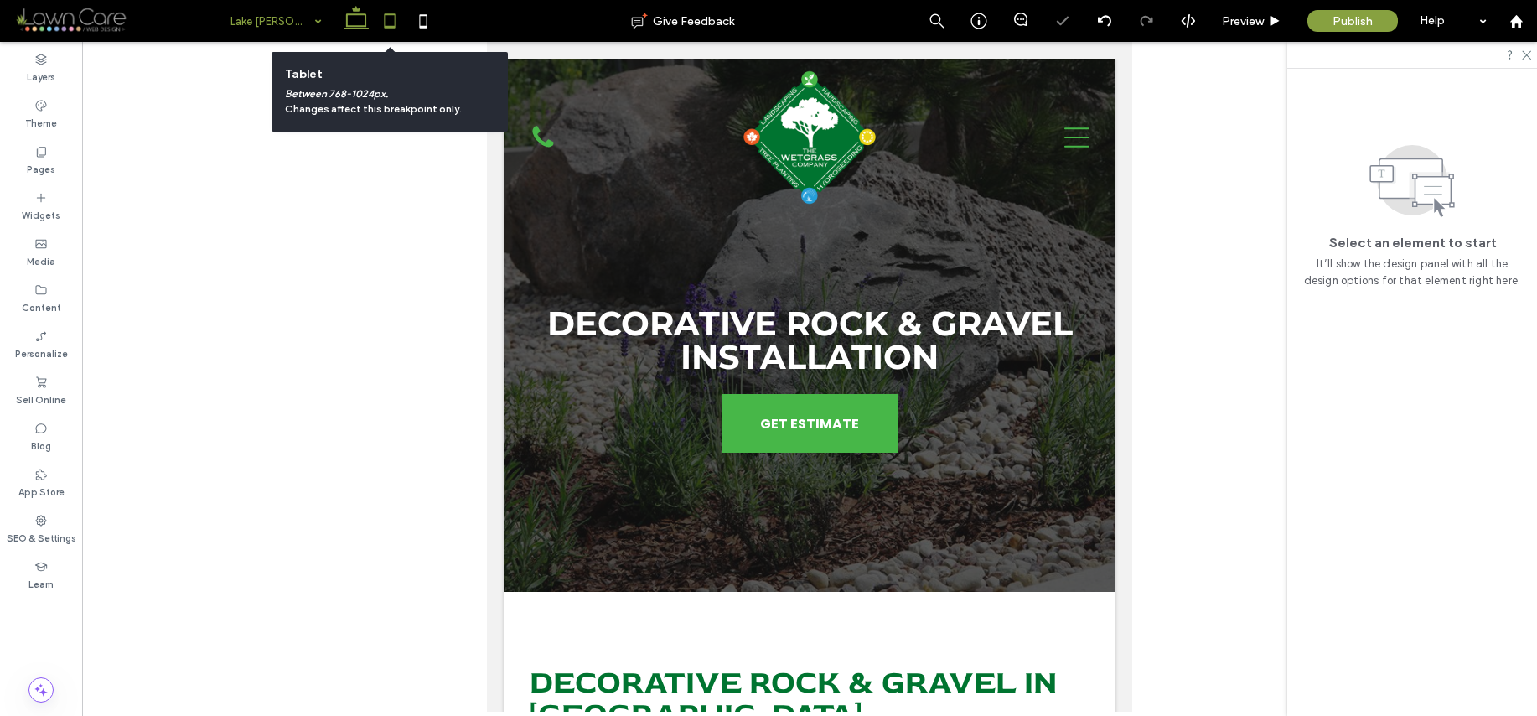
click at [360, 23] on icon at bounding box center [356, 21] width 34 height 34
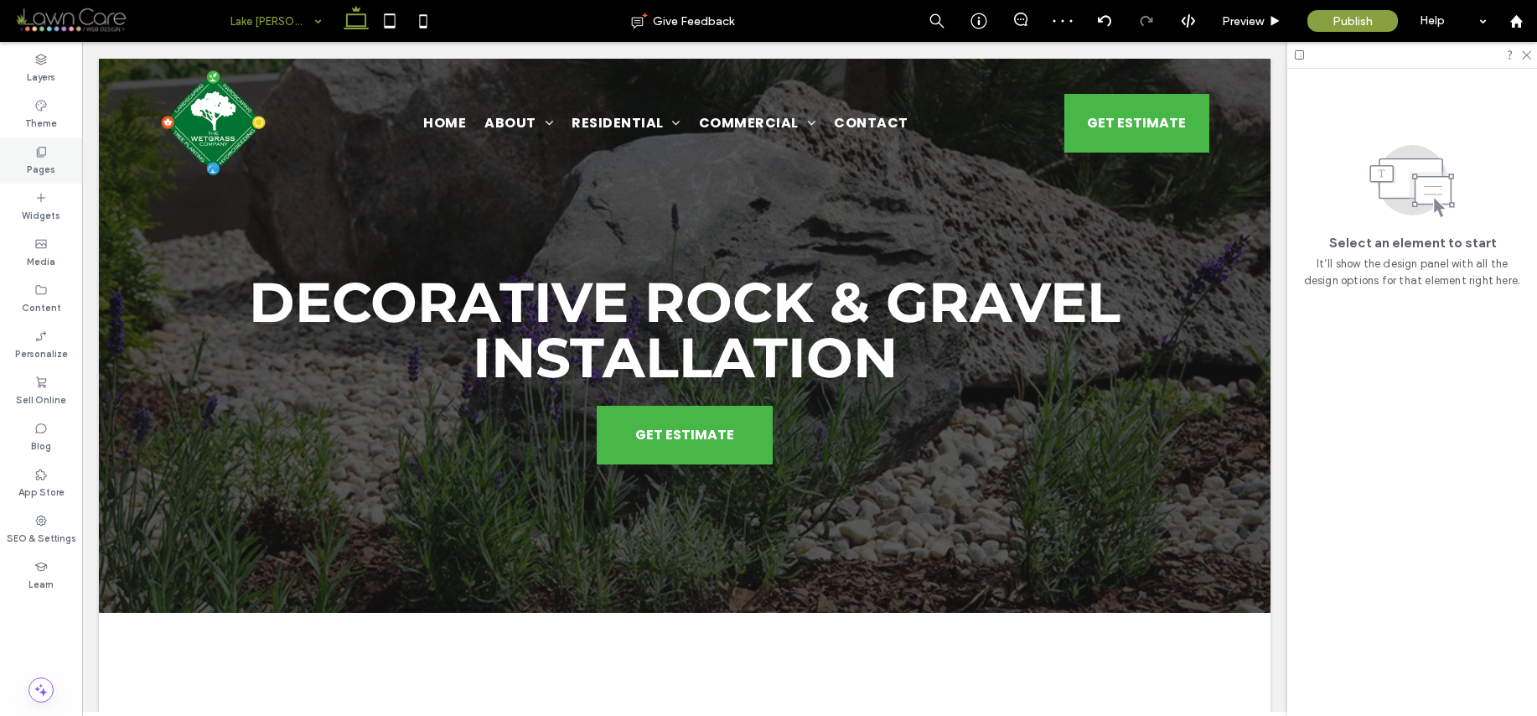
click at [18, 163] on div "Pages" at bounding box center [41, 160] width 82 height 46
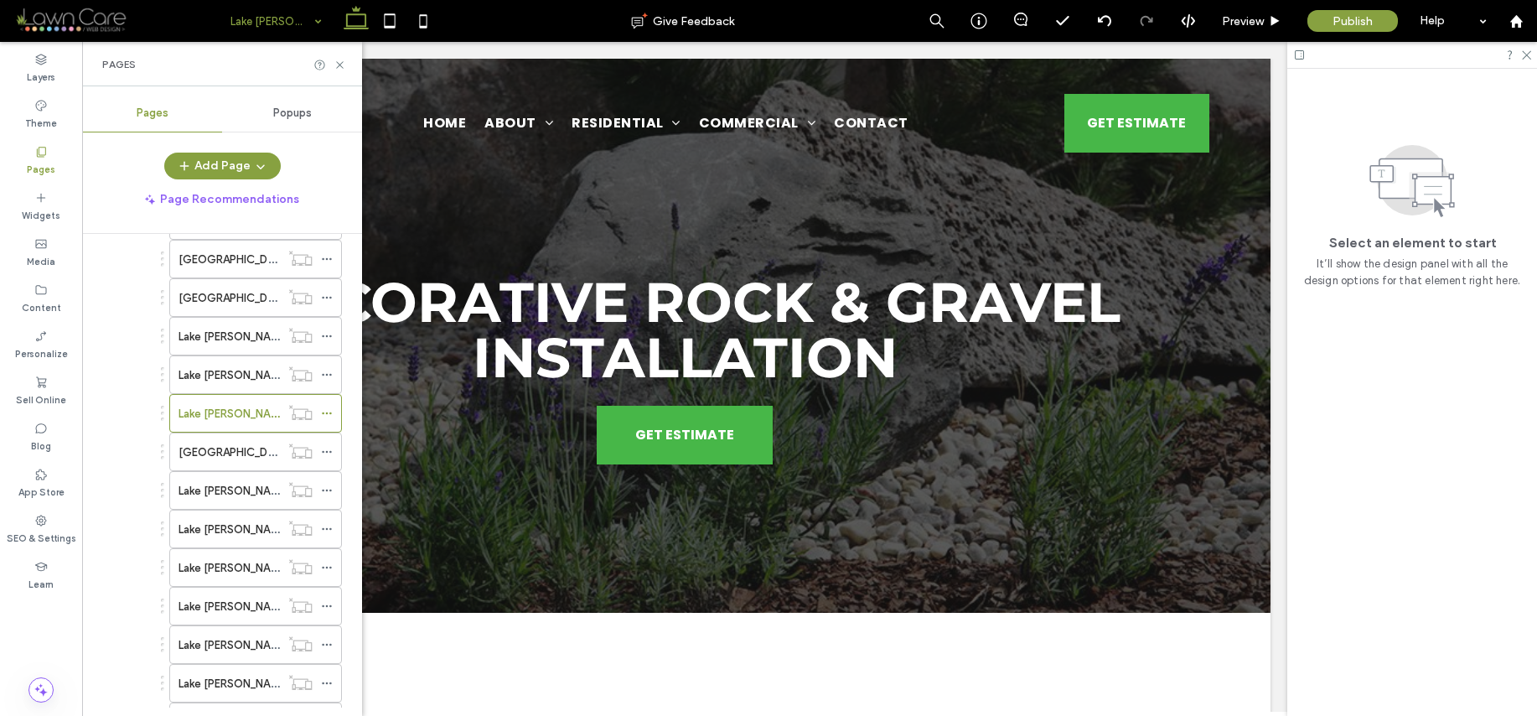
scroll to position [646, 0]
click at [246, 438] on div "[GEOGRAPHIC_DATA][PERSON_NAME]/Garden Bed Maintenance" at bounding box center [229, 448] width 101 height 37
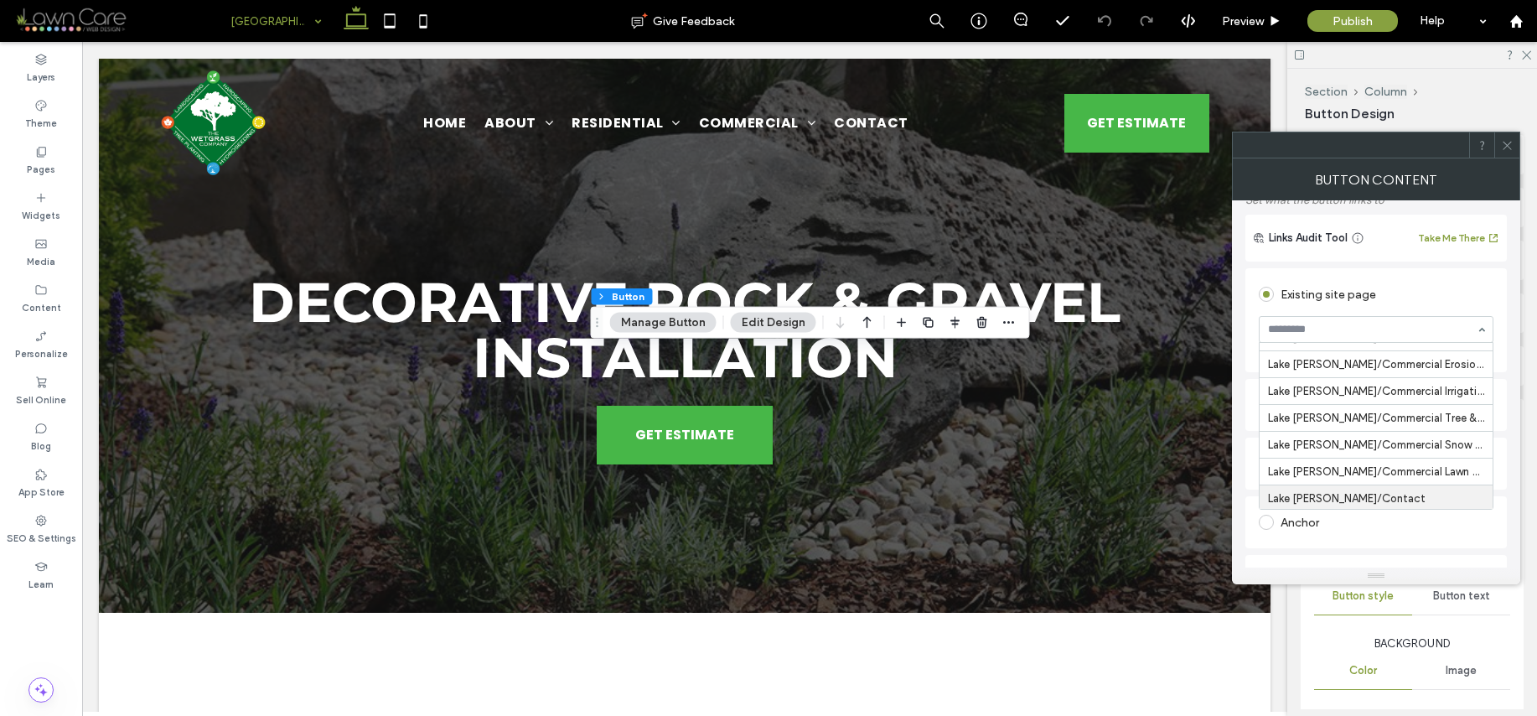
scroll to position [1573, 0]
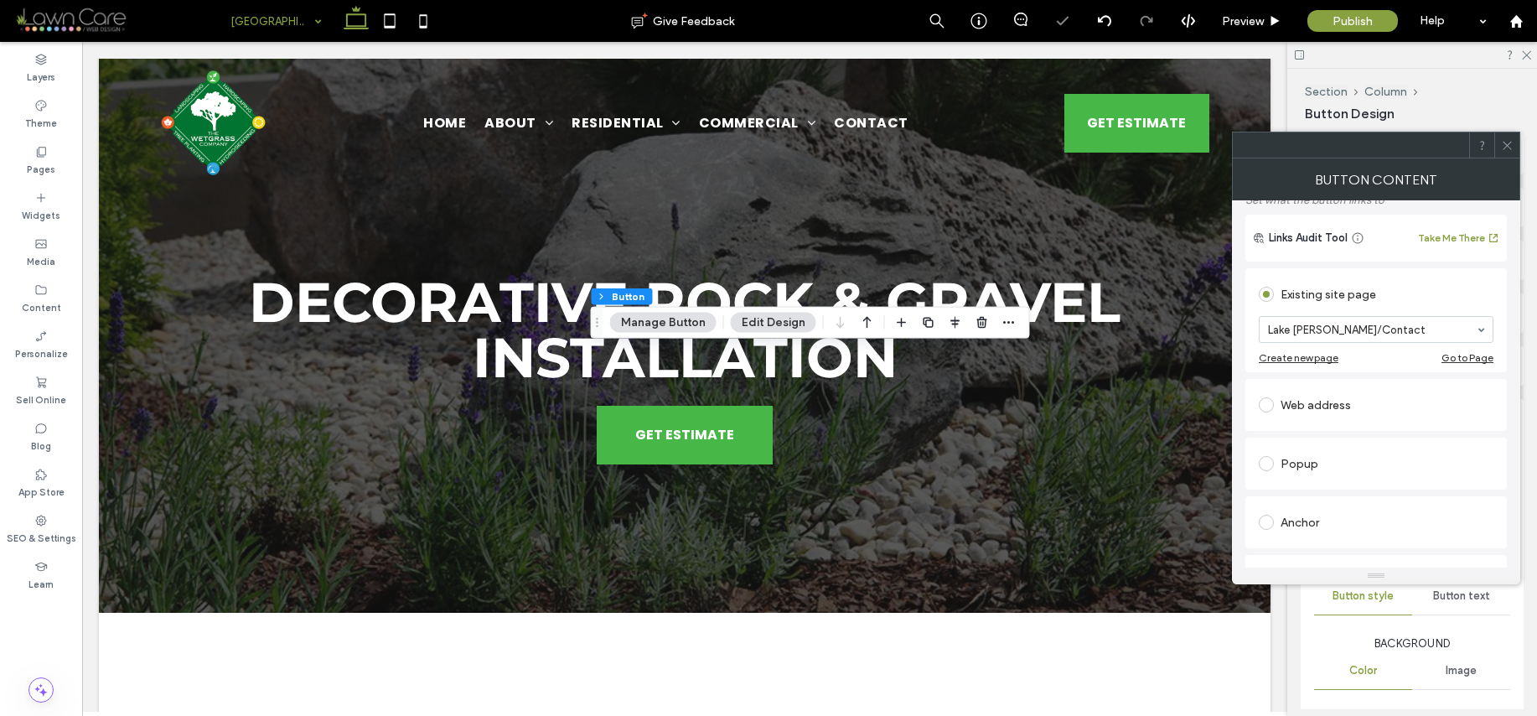
click at [1503, 149] on icon at bounding box center [1507, 145] width 13 height 13
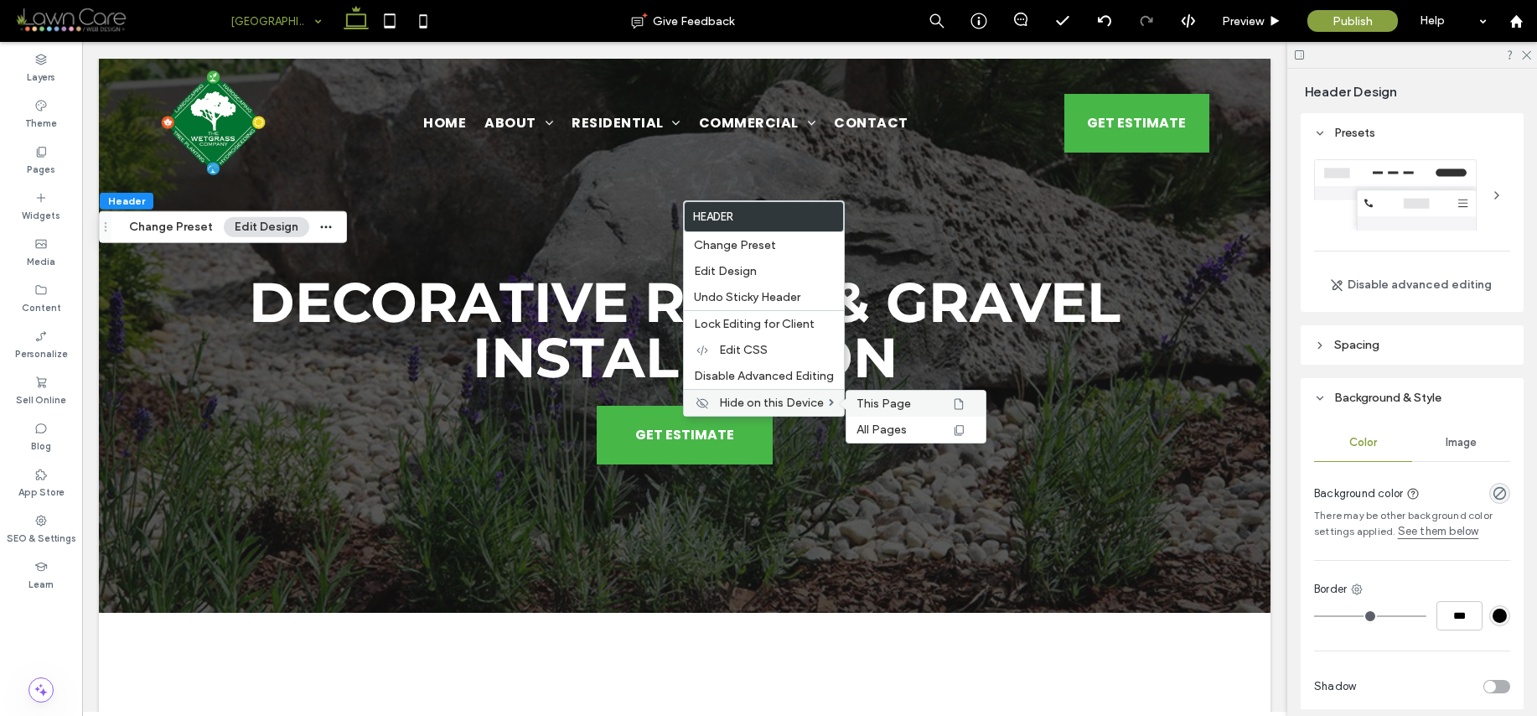
click at [886, 401] on span "This Page" at bounding box center [884, 403] width 54 height 14
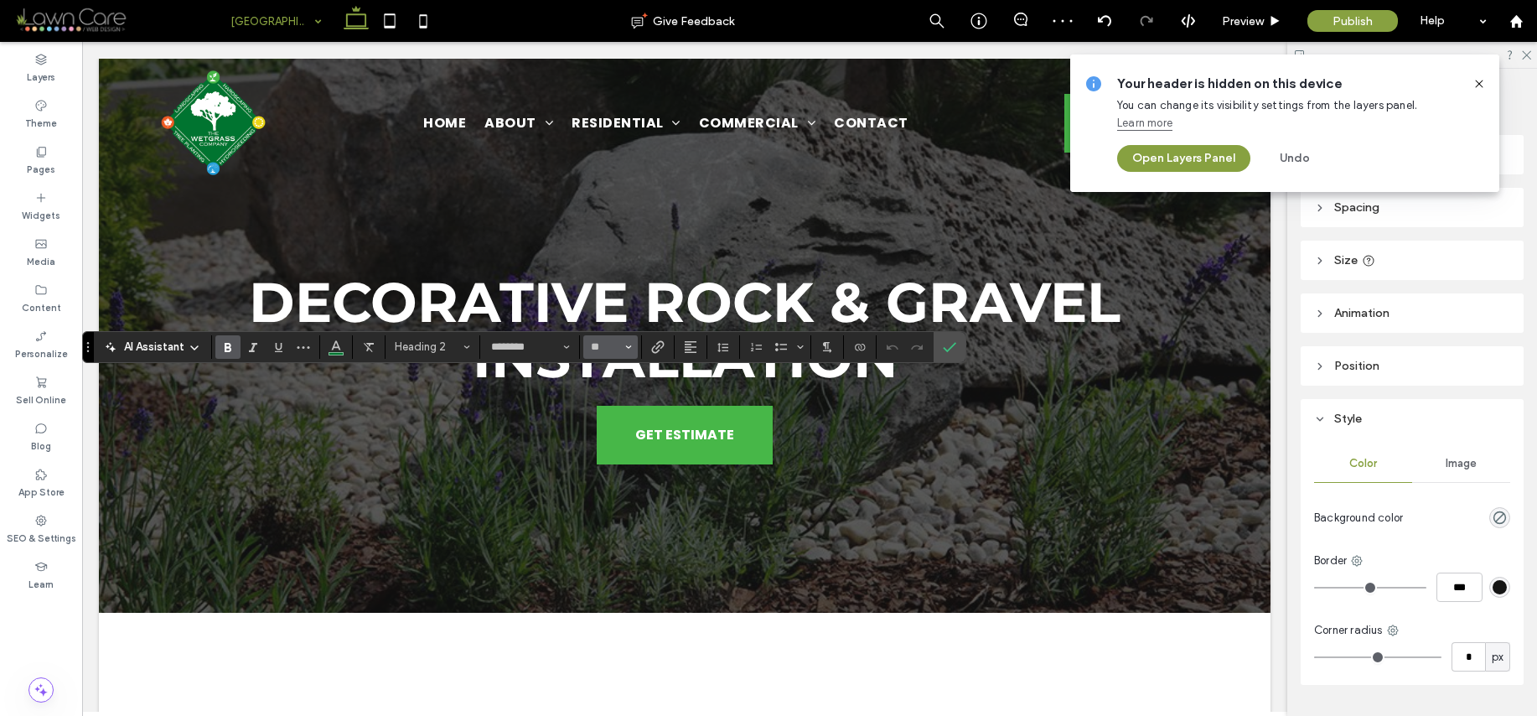
click at [617, 336] on button "**" at bounding box center [610, 346] width 54 height 23
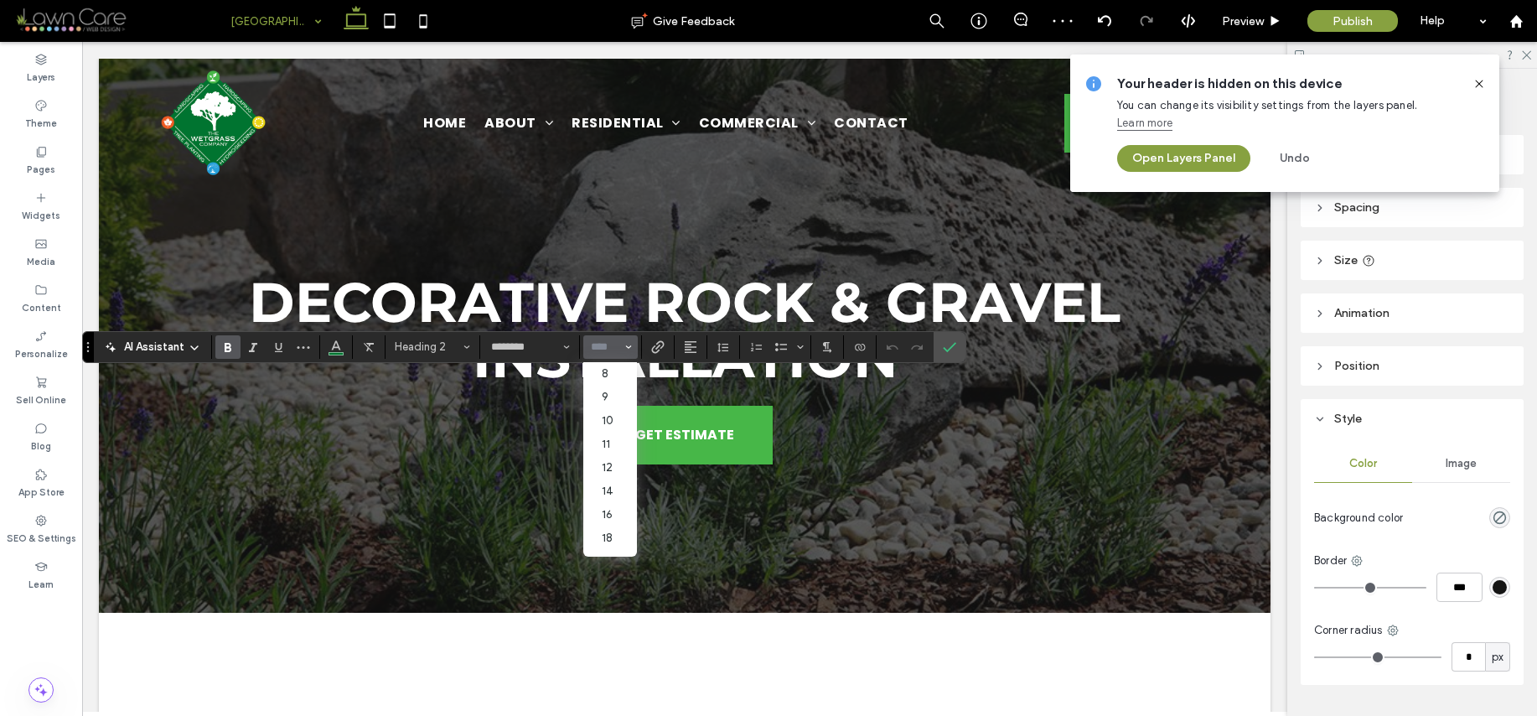
click at [611, 341] on input "Size-input" at bounding box center [605, 346] width 33 height 13
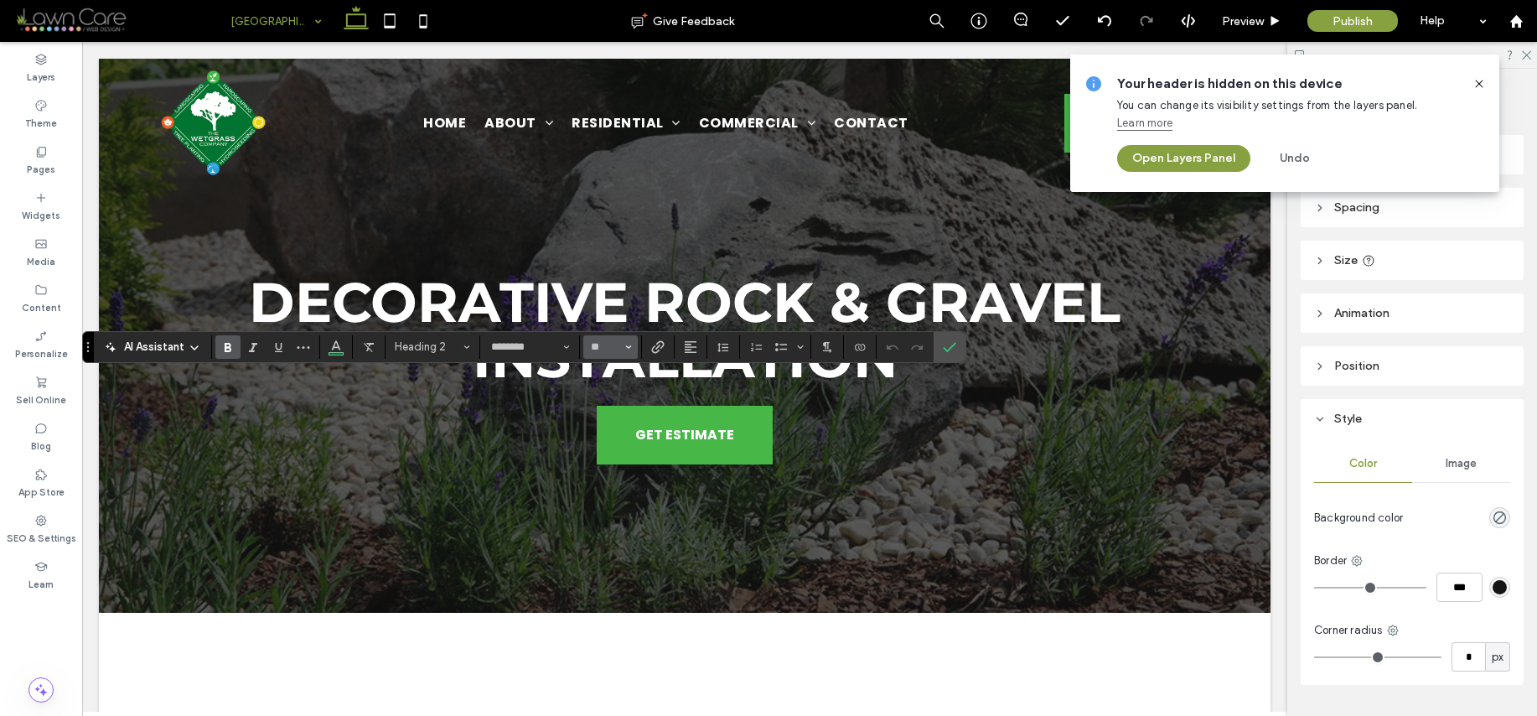
type input "**"
click at [956, 350] on icon "Confirm" at bounding box center [949, 346] width 13 height 13
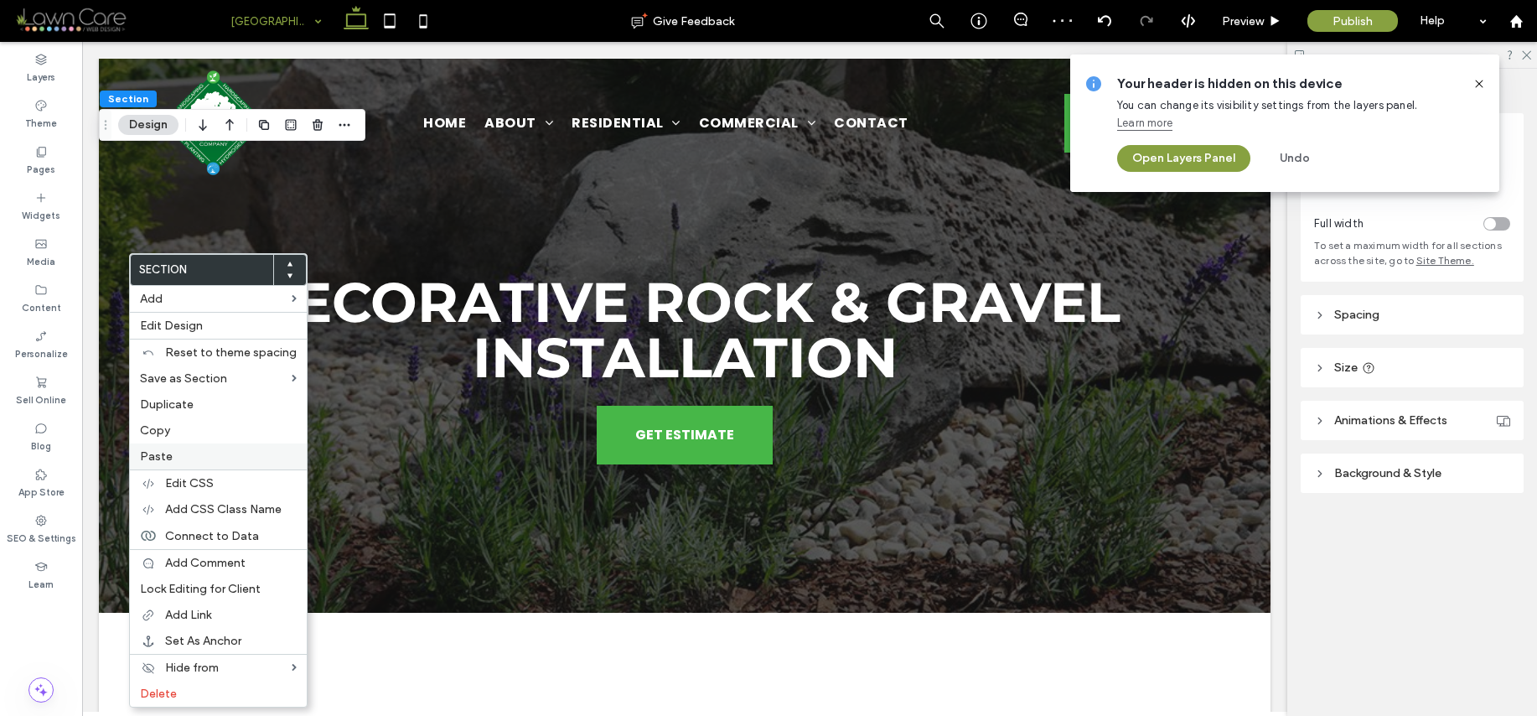
click at [194, 459] on label "Paste" at bounding box center [218, 456] width 157 height 14
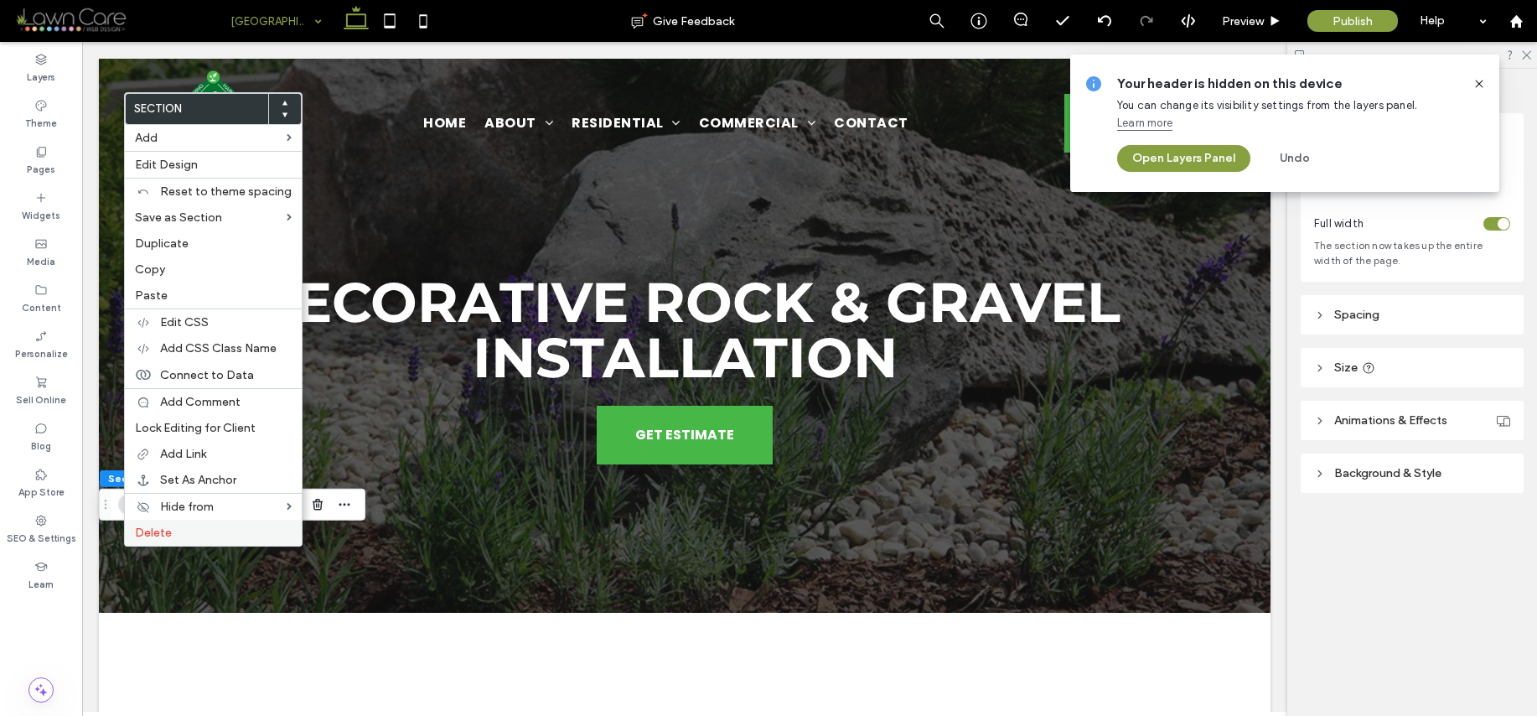
click at [189, 534] on label "Delete" at bounding box center [213, 533] width 157 height 14
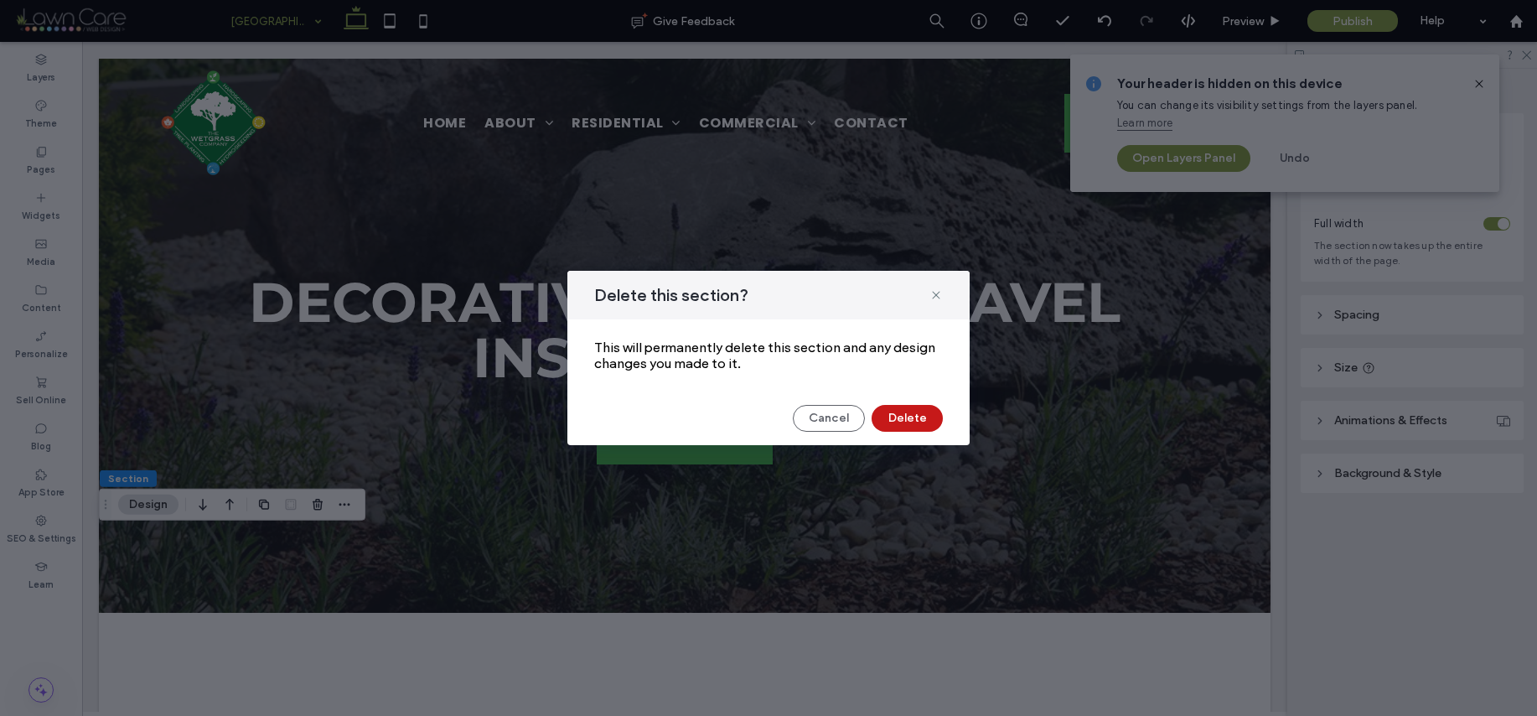
click at [899, 412] on button "Delete" at bounding box center [907, 418] width 71 height 27
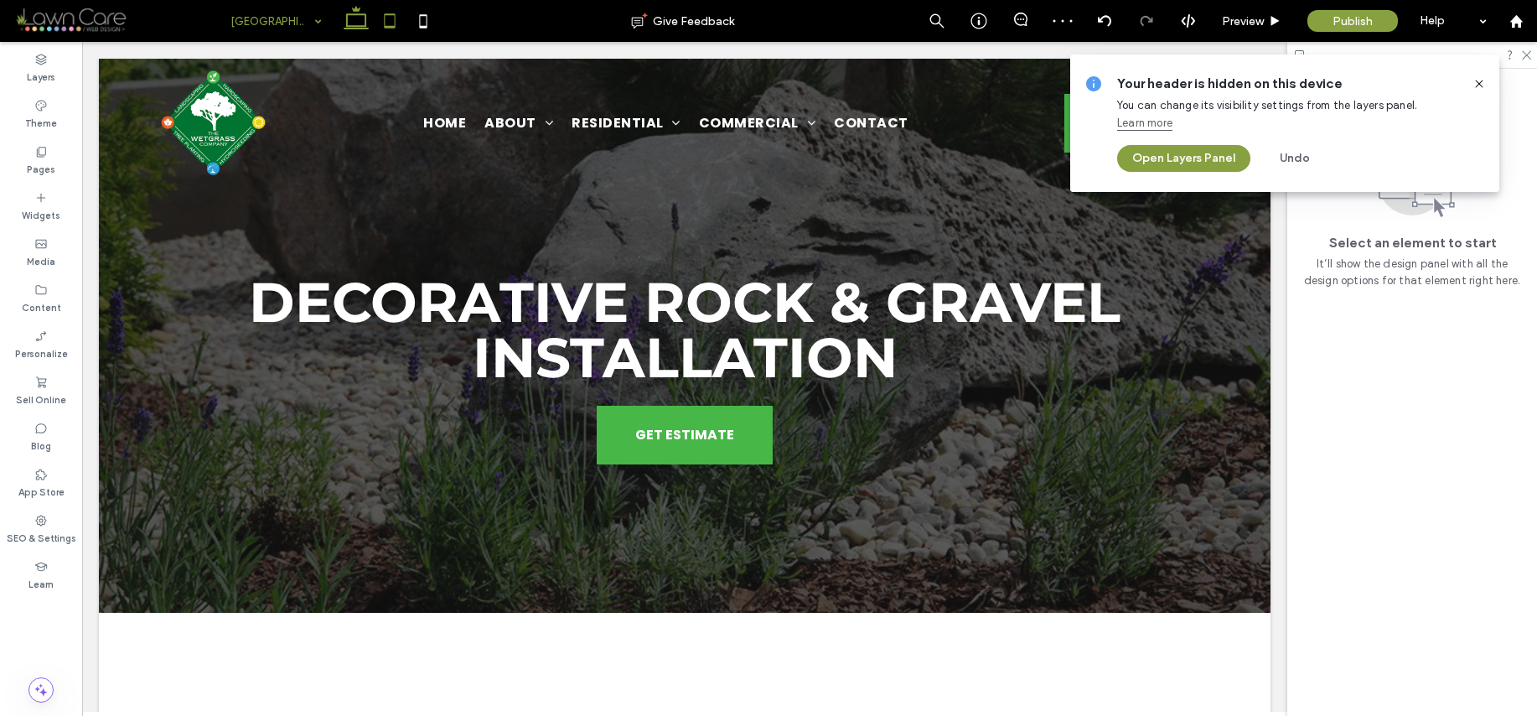
click at [401, 16] on icon at bounding box center [390, 21] width 34 height 34
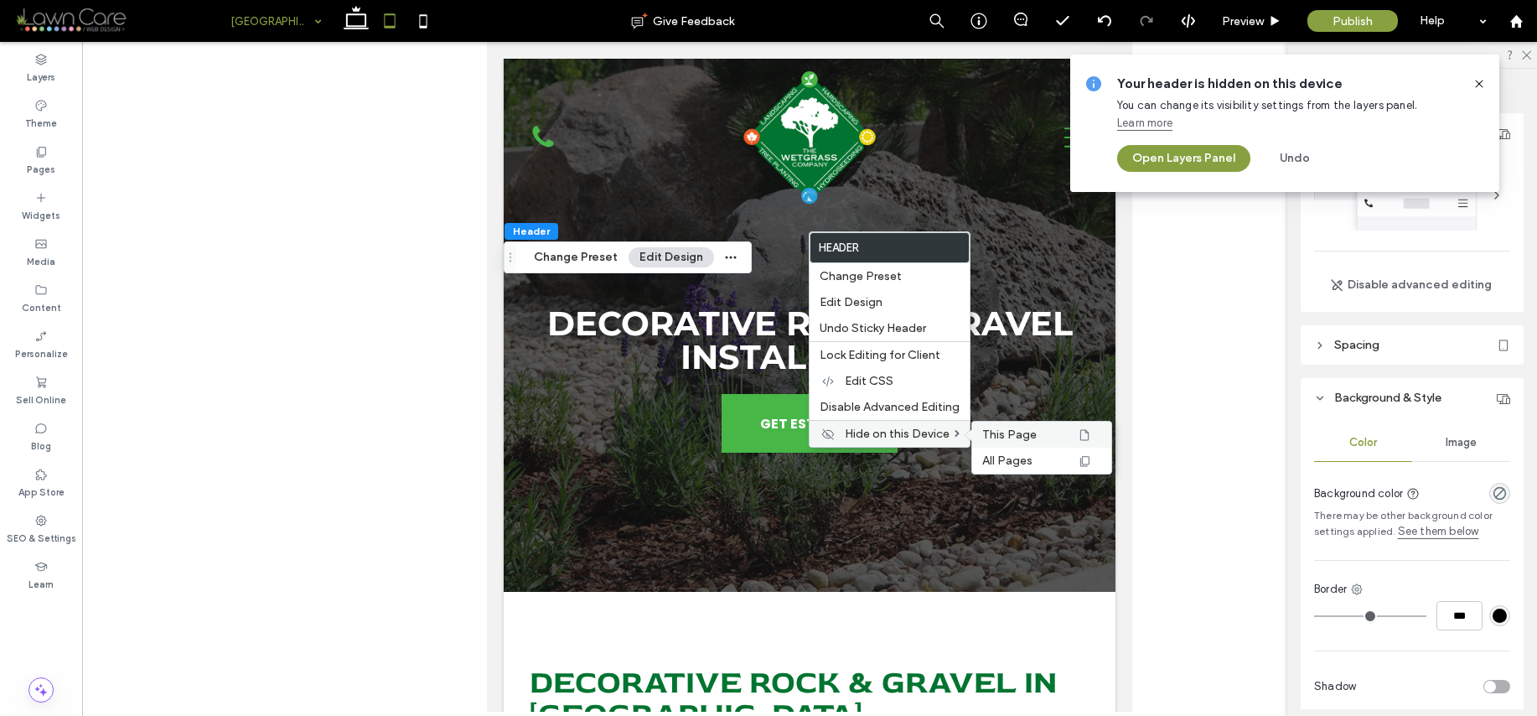
click at [995, 429] on span "This Page" at bounding box center [1009, 434] width 54 height 14
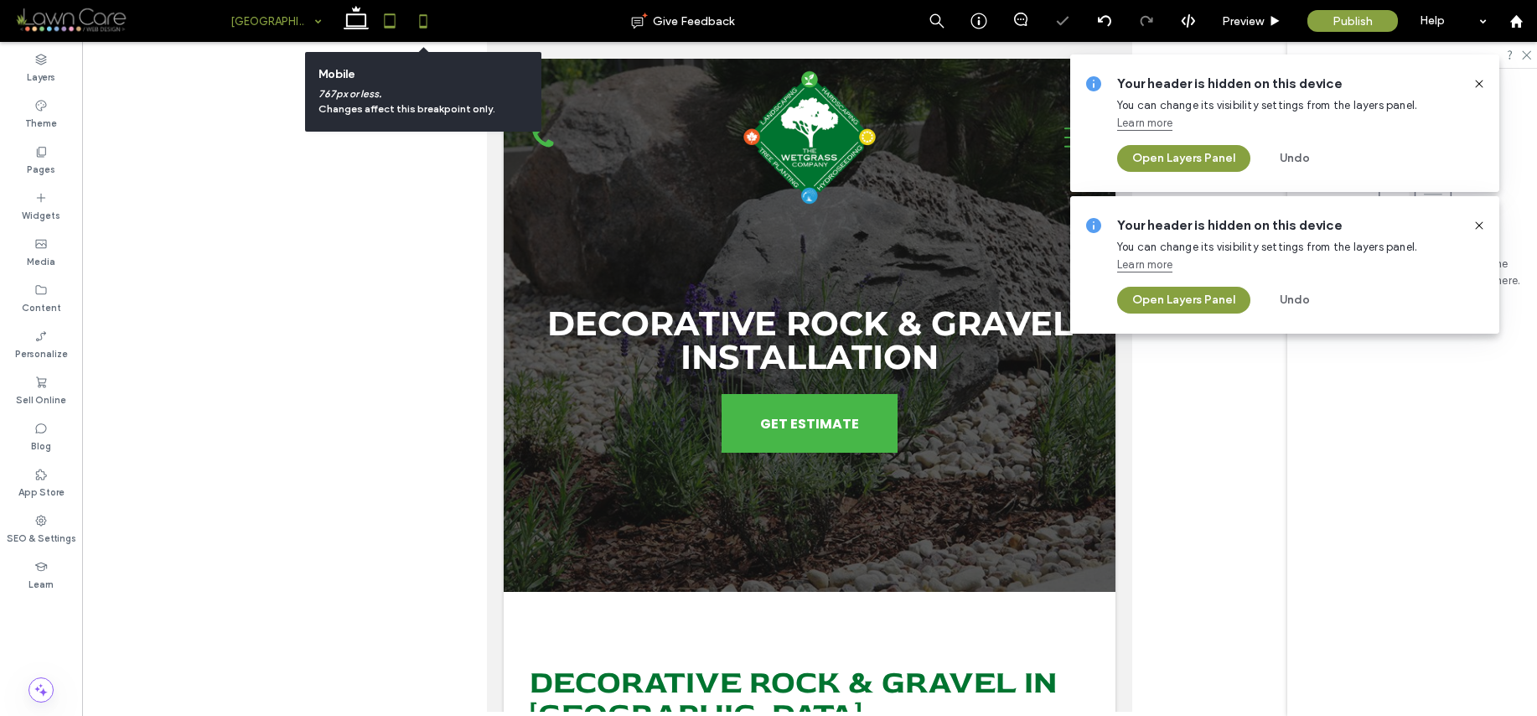
click at [422, 14] on use at bounding box center [424, 20] width 8 height 13
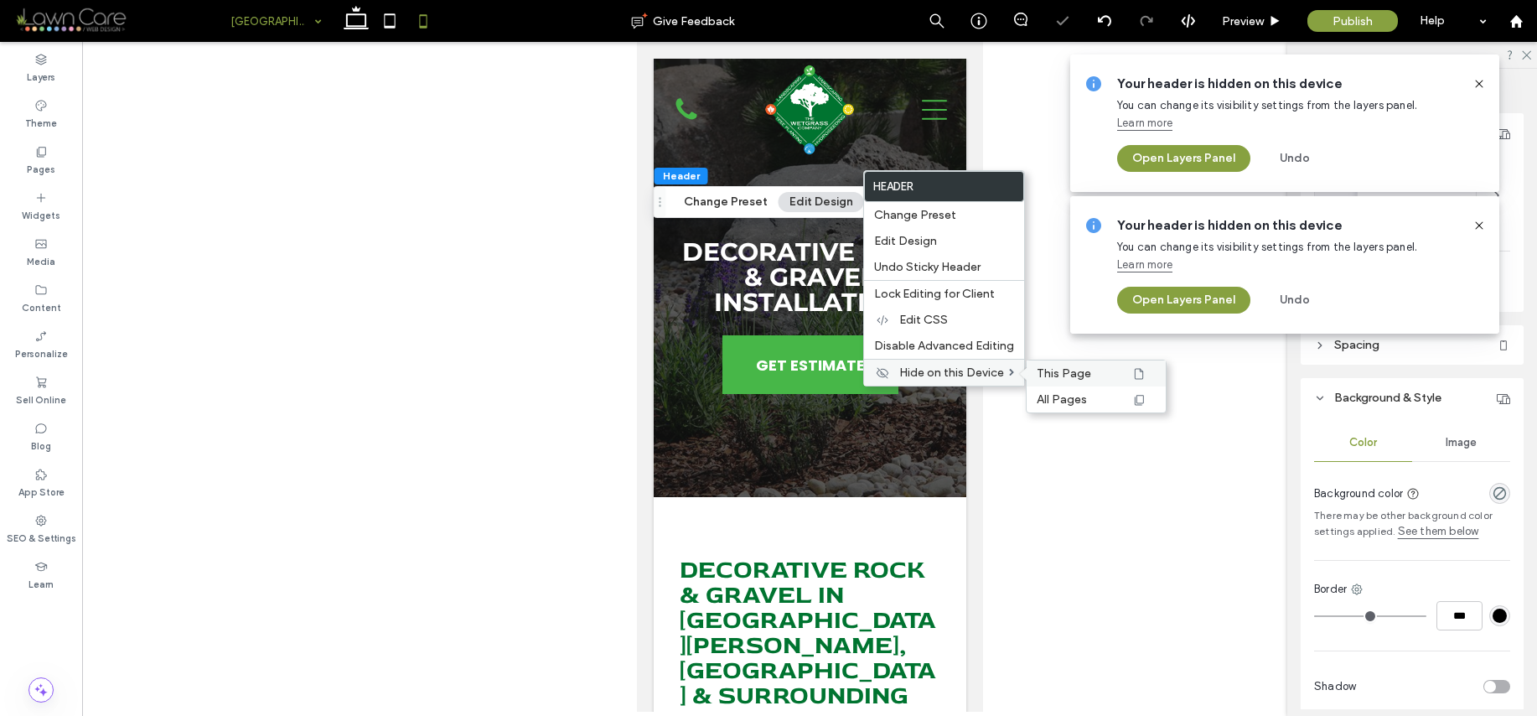
click at [1040, 370] on span "This Page" at bounding box center [1064, 373] width 54 height 14
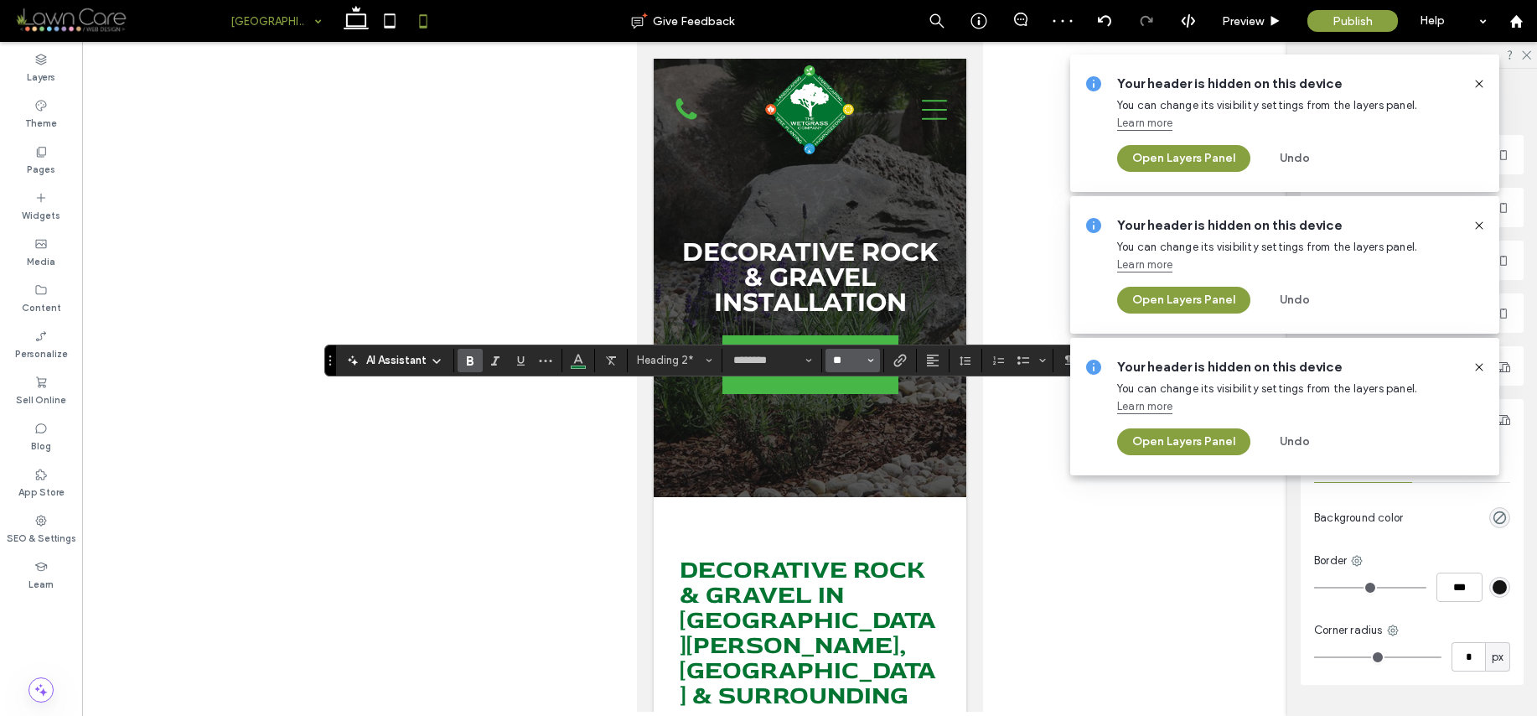
click at [851, 354] on input "**" at bounding box center [847, 360] width 33 height 13
type input "**"
click at [852, 351] on button "**" at bounding box center [853, 360] width 54 height 23
click at [852, 355] on input "Size-input" at bounding box center [847, 360] width 33 height 13
type input "**"
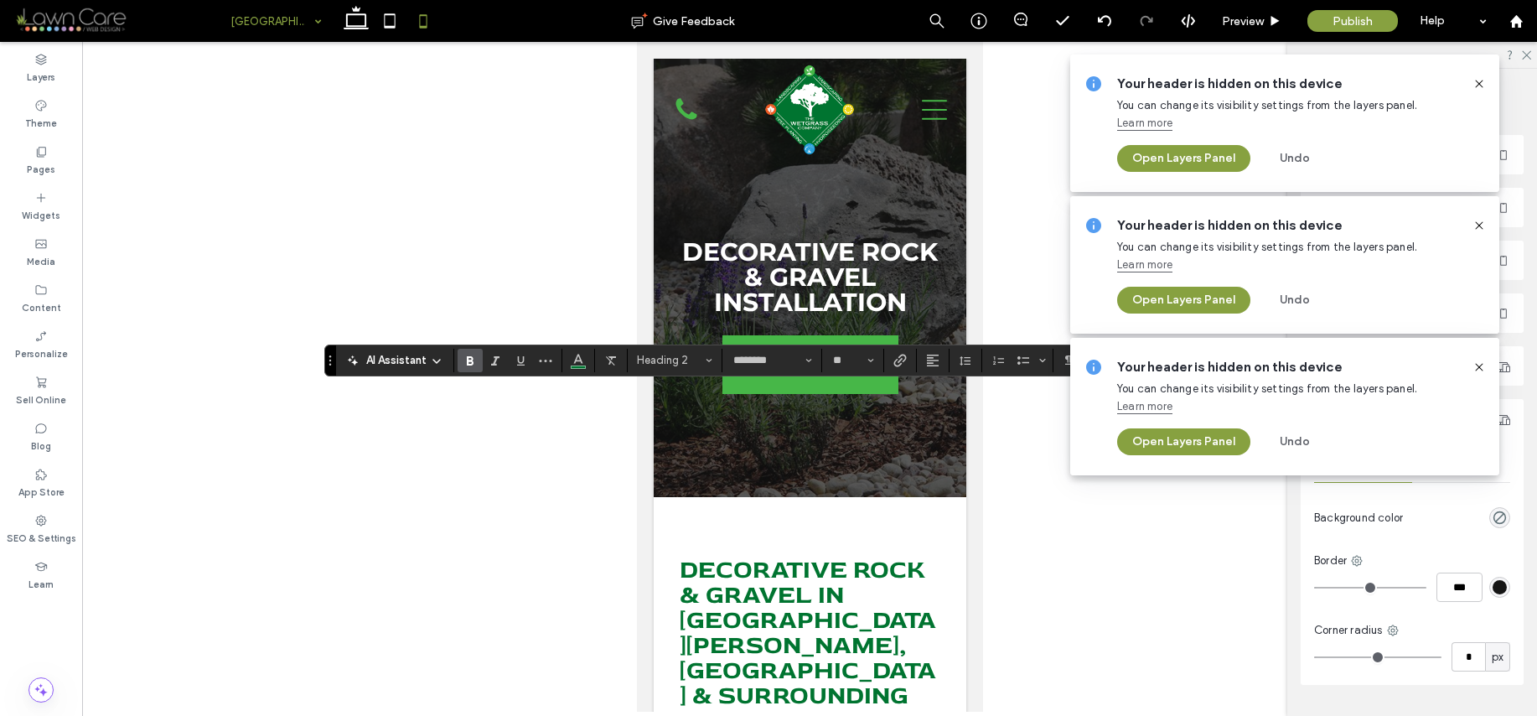
click at [1479, 84] on use at bounding box center [1479, 84] width 8 height 8
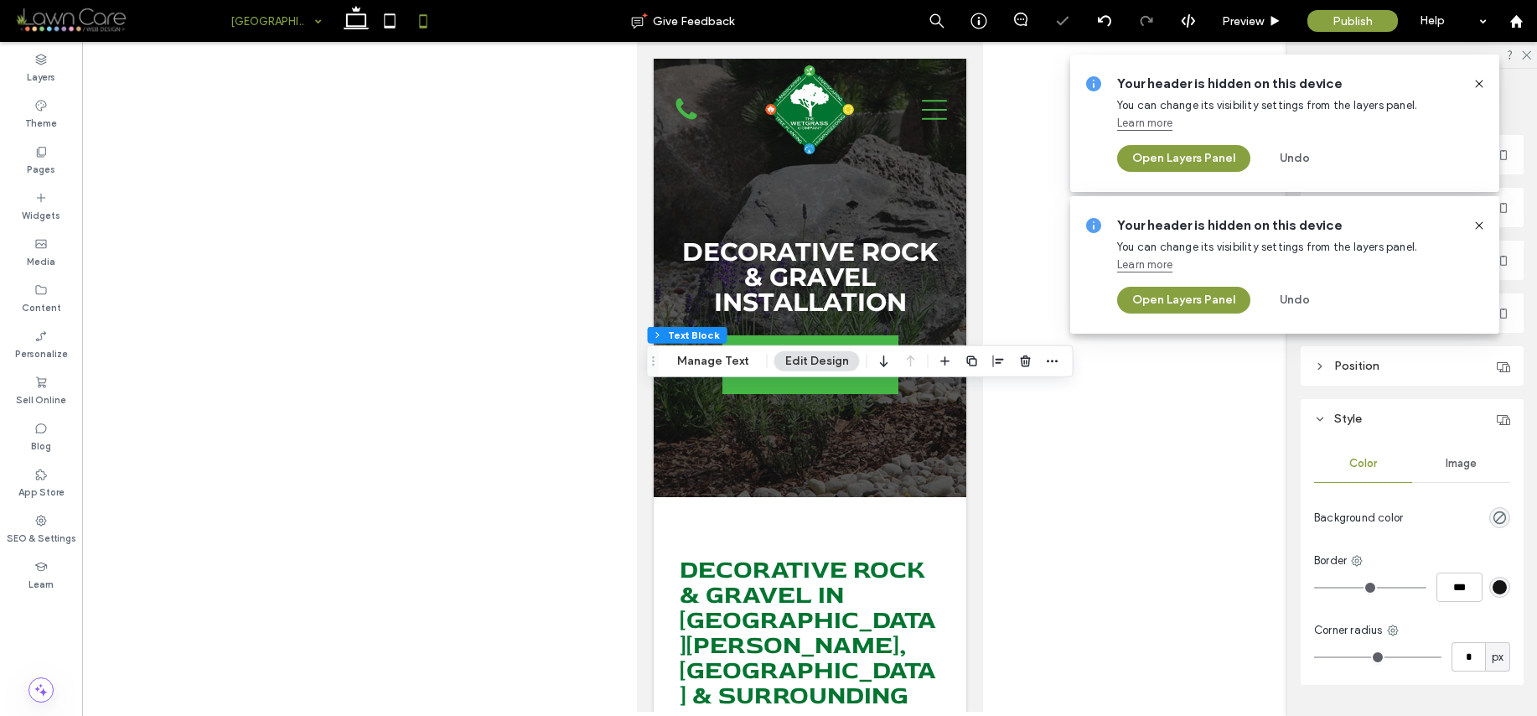
click at [1479, 88] on icon at bounding box center [1479, 83] width 13 height 13
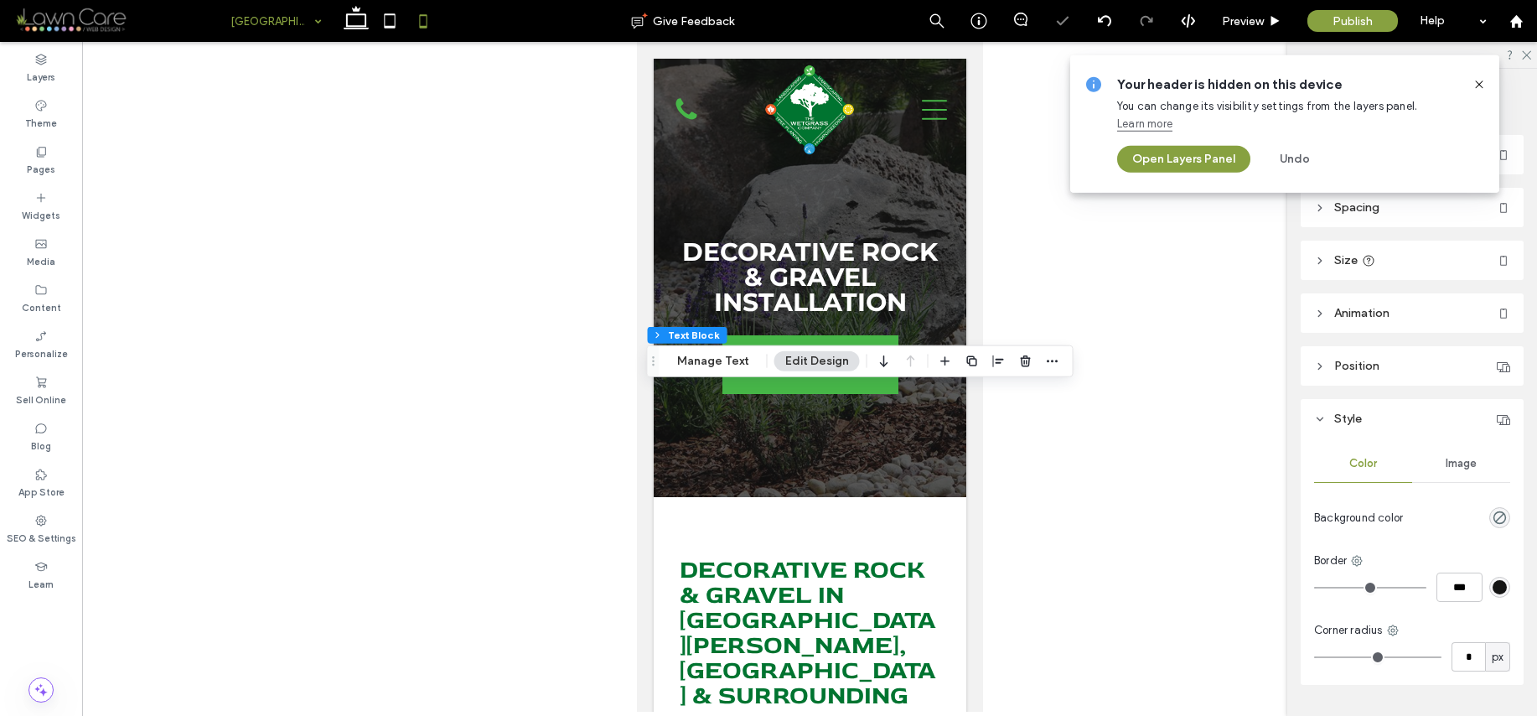
click at [1479, 89] on icon at bounding box center [1479, 84] width 13 height 13
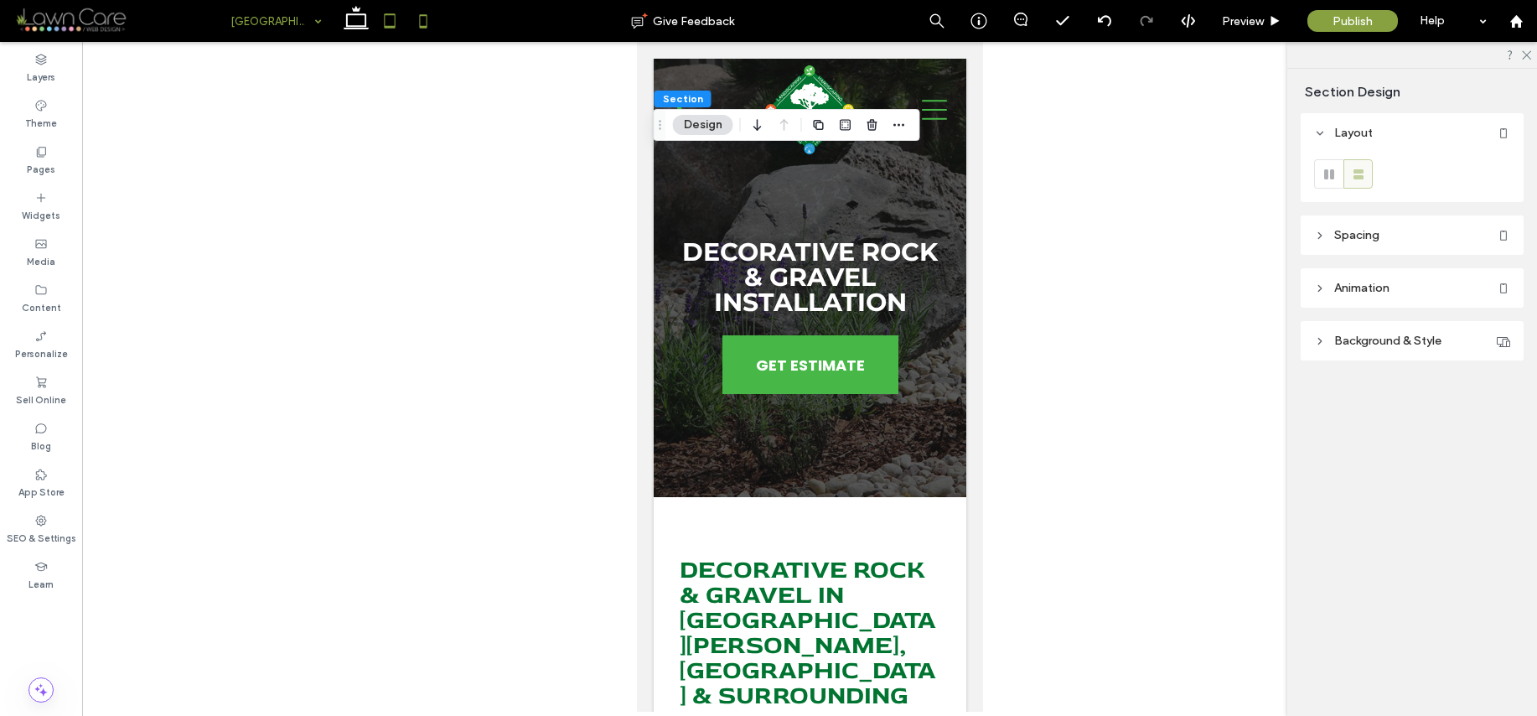
click at [389, 16] on icon at bounding box center [390, 21] width 34 height 34
type input "***"
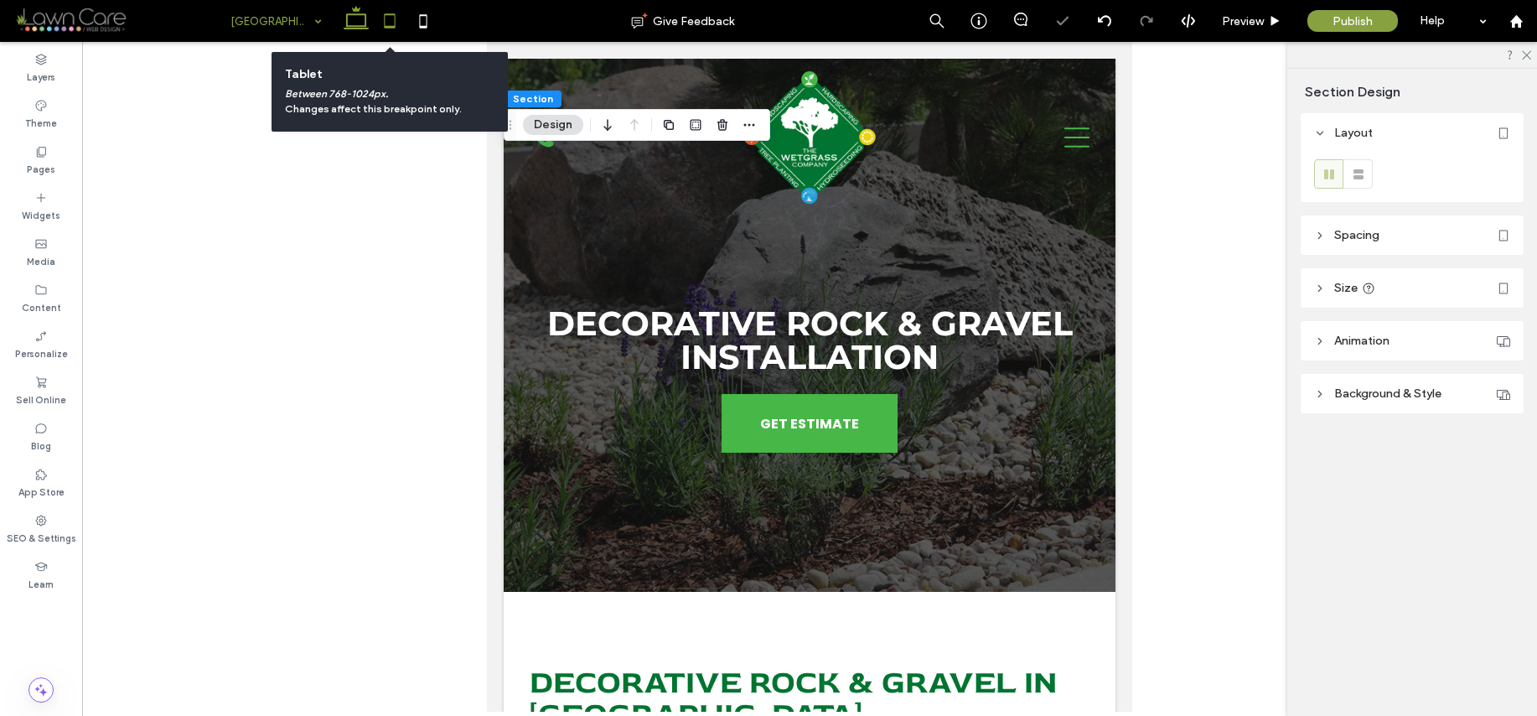
click at [369, 16] on icon at bounding box center [356, 21] width 34 height 34
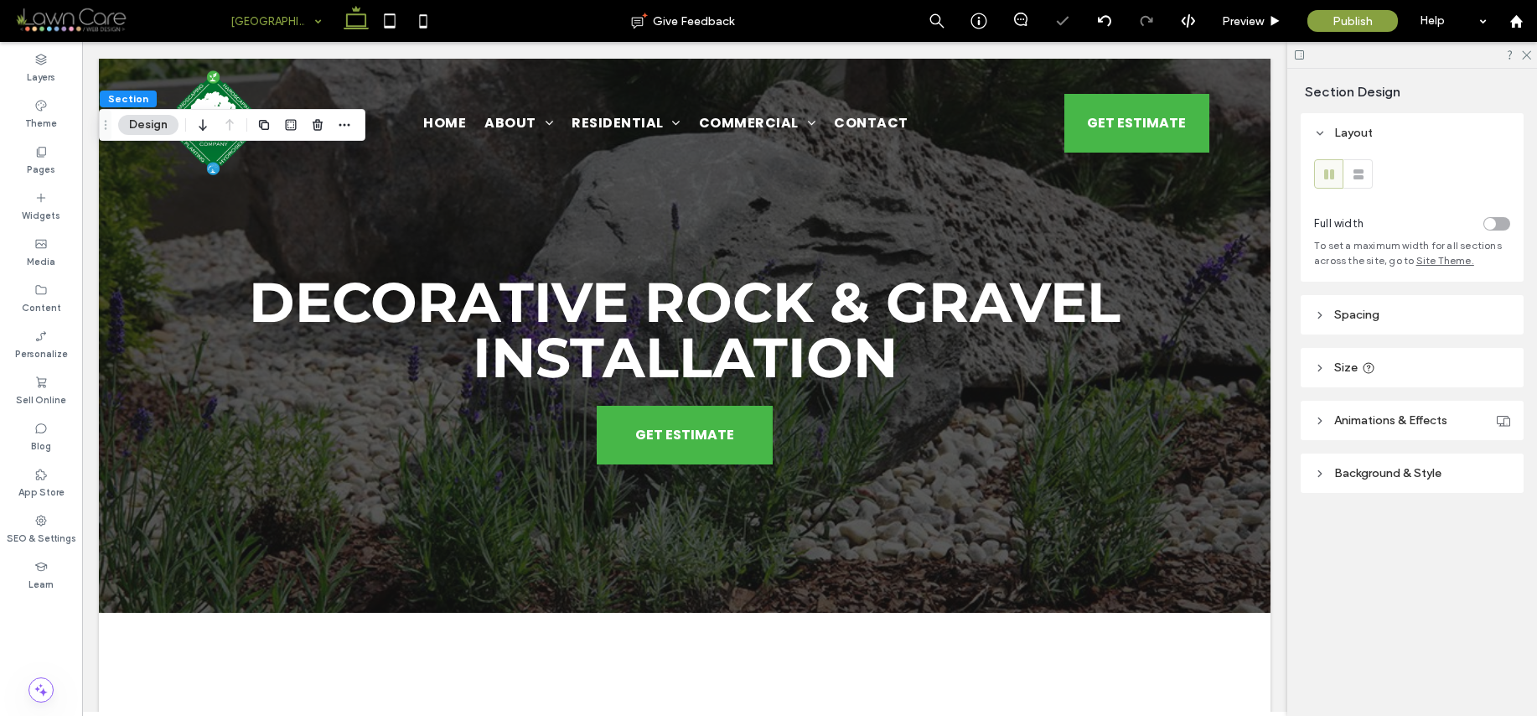
type input "*****"
type input "***"
click at [42, 150] on icon at bounding box center [40, 151] width 13 height 13
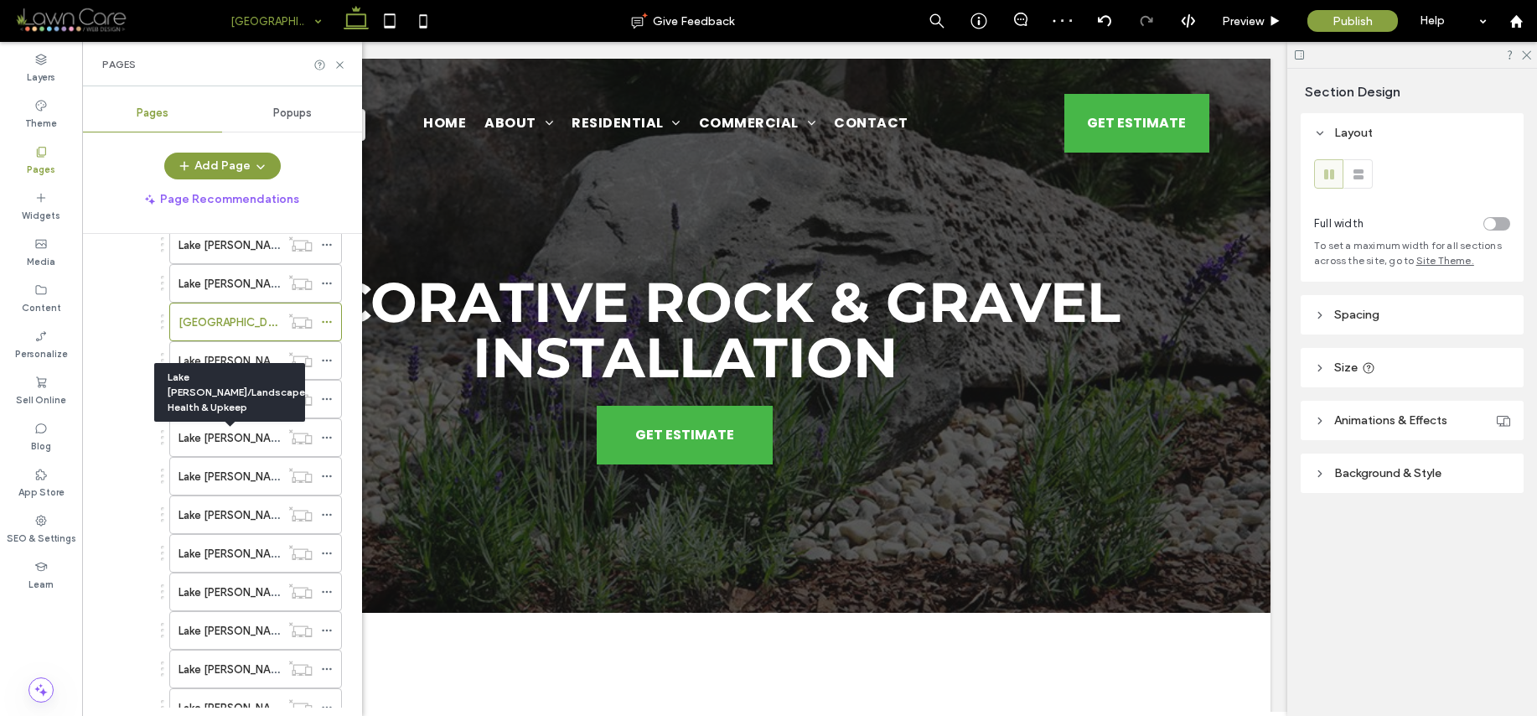
scroll to position [769, 0]
click at [251, 361] on label "Lake [PERSON_NAME]/Shrub, Hedge & Tree Care" at bounding box center [302, 364] width 246 height 29
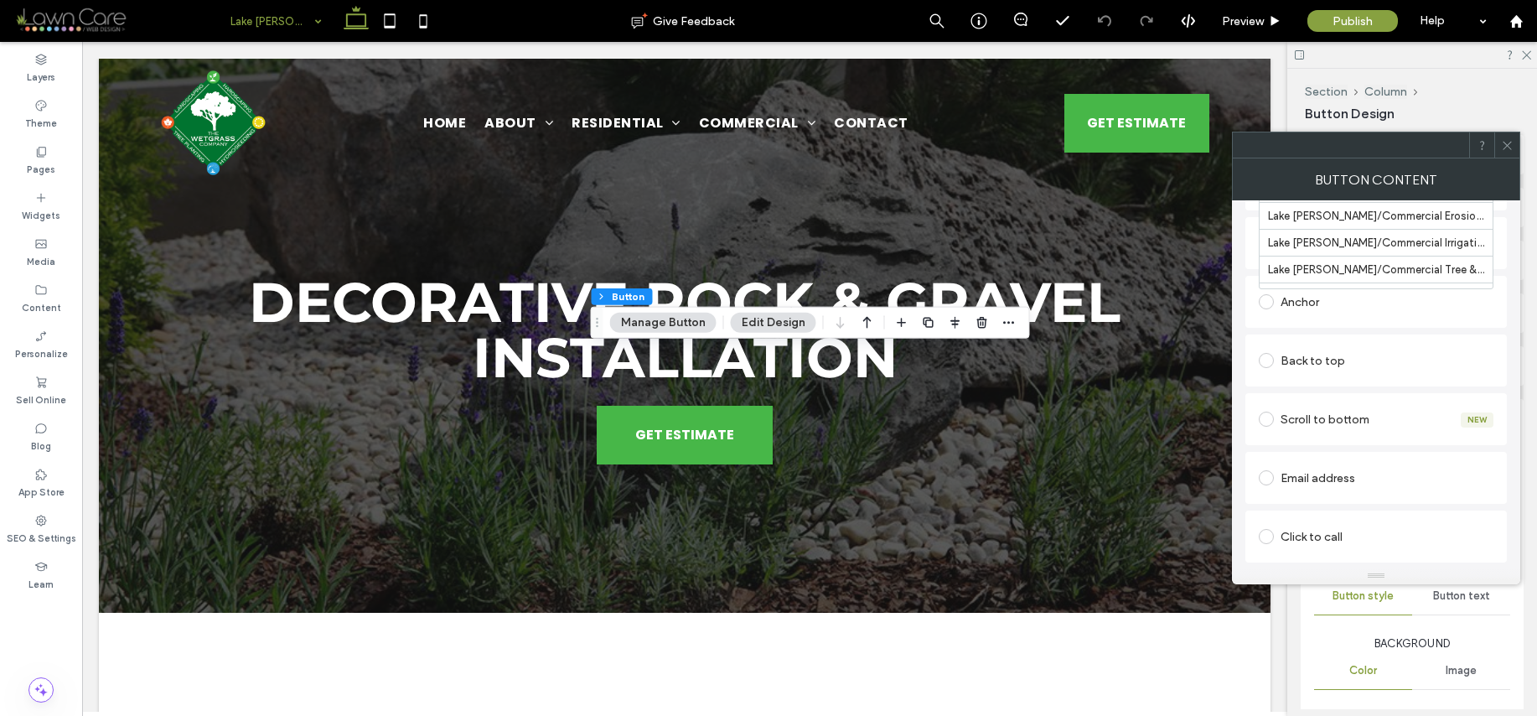
scroll to position [1577, 0]
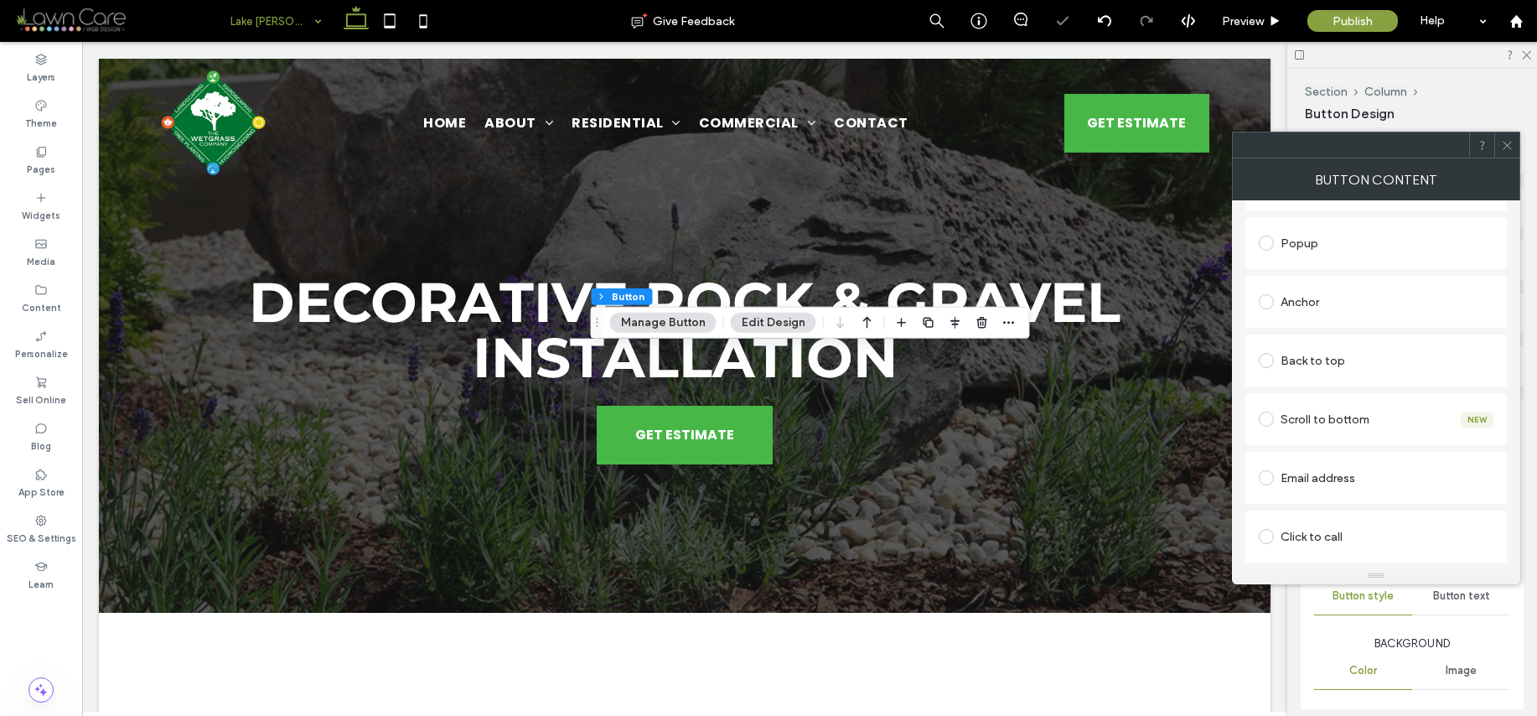
click at [1515, 147] on div at bounding box center [1506, 144] width 25 height 25
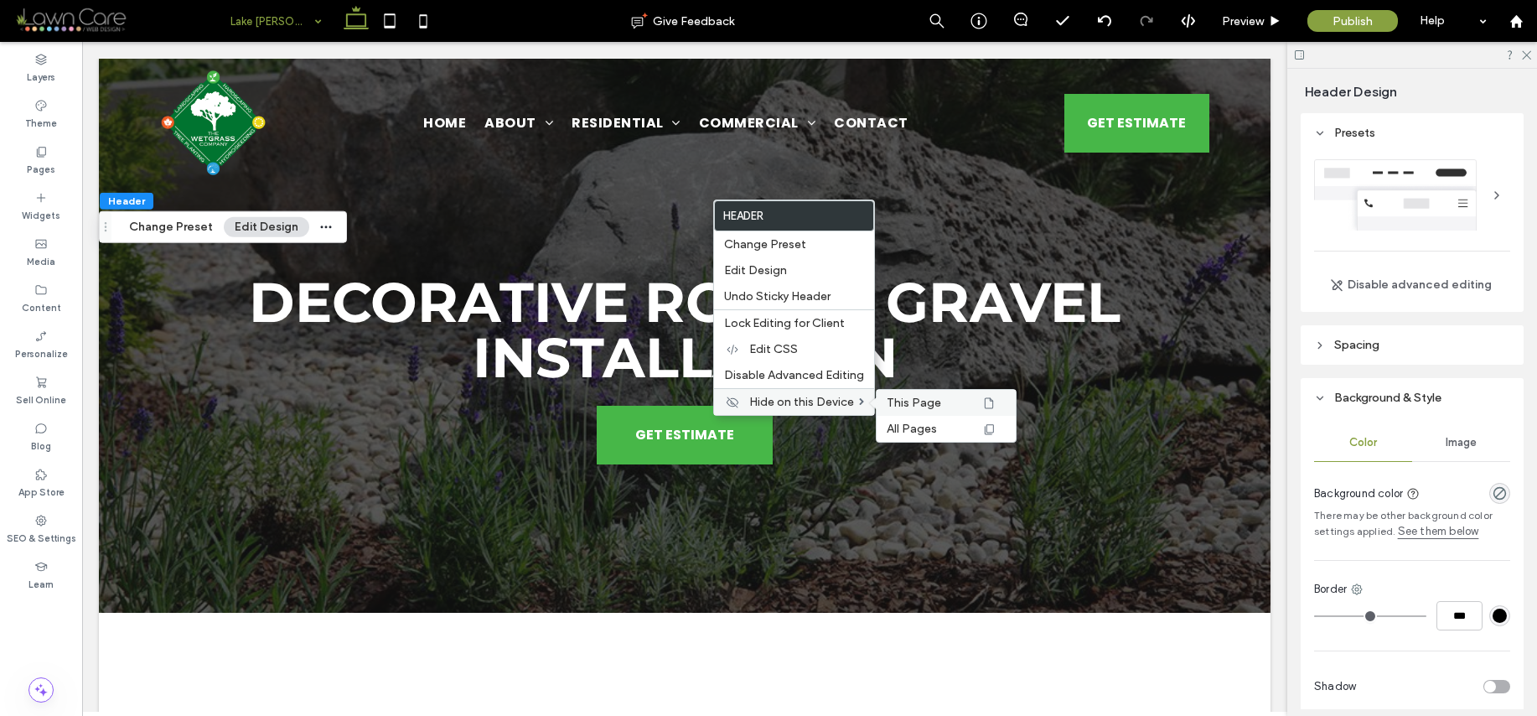
click at [917, 400] on span "This Page" at bounding box center [914, 403] width 54 height 14
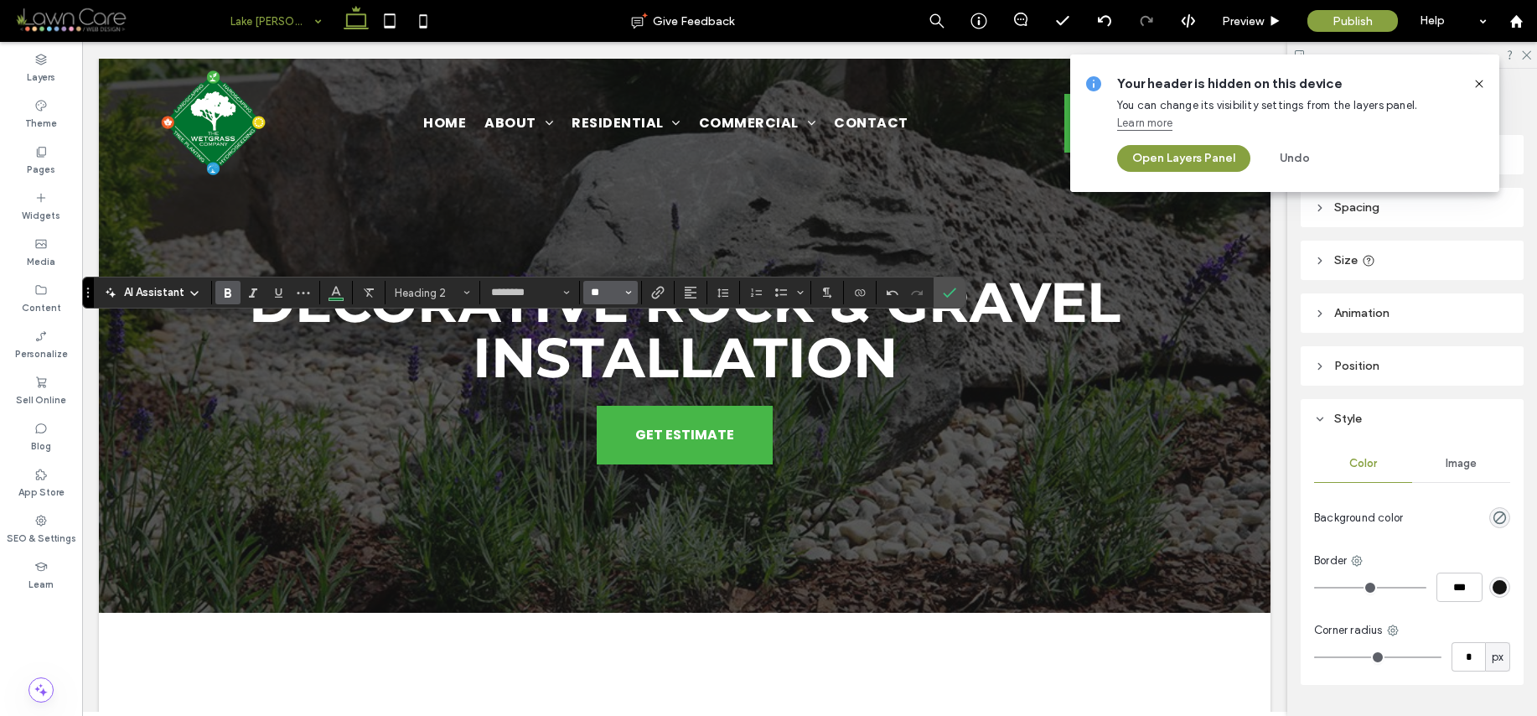
click at [614, 292] on input "**" at bounding box center [605, 292] width 33 height 13
type input "**"
click at [949, 293] on icon "Confirm" at bounding box center [949, 292] width 13 height 13
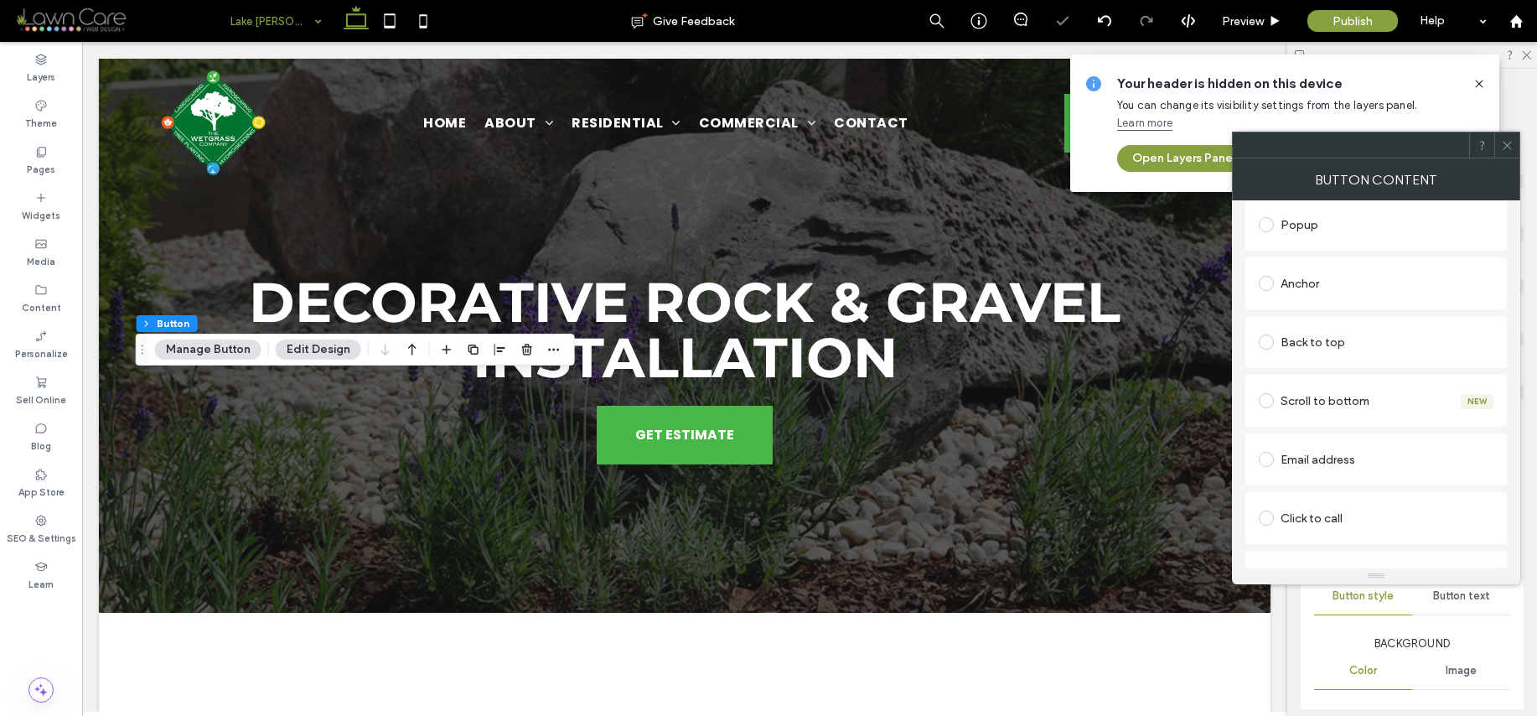
scroll to position [236, 0]
click at [1510, 143] on icon at bounding box center [1507, 145] width 13 height 13
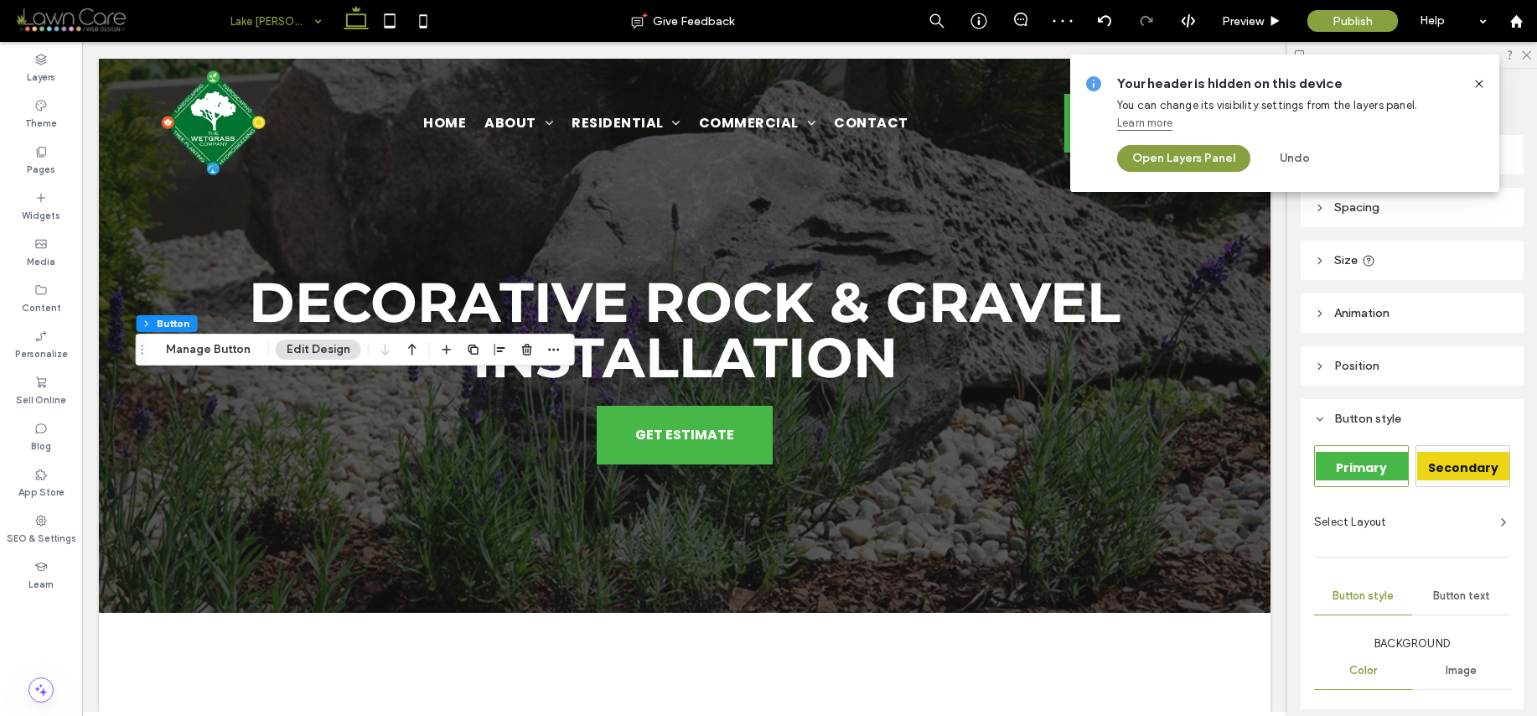
click at [1474, 79] on icon at bounding box center [1479, 83] width 13 height 13
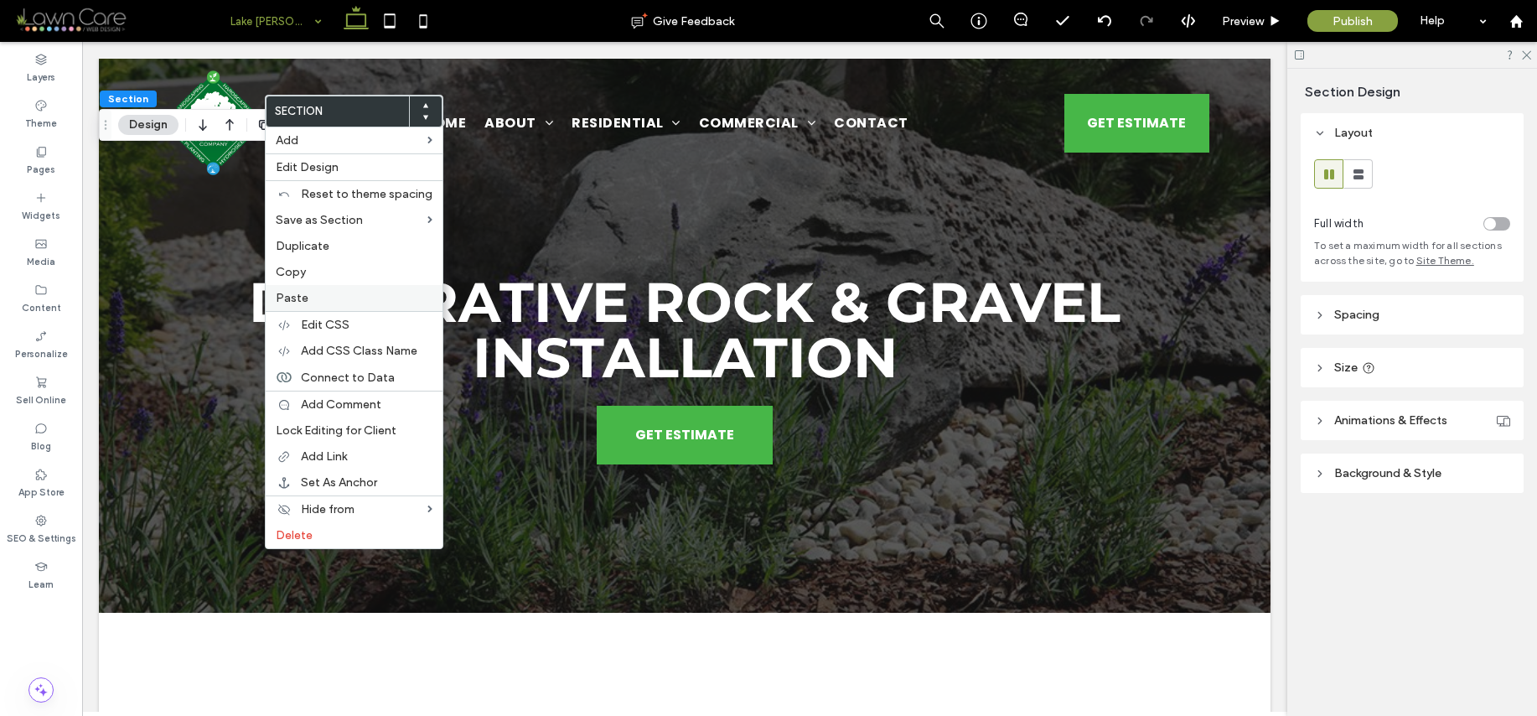
click at [310, 298] on label "Paste" at bounding box center [354, 298] width 157 height 14
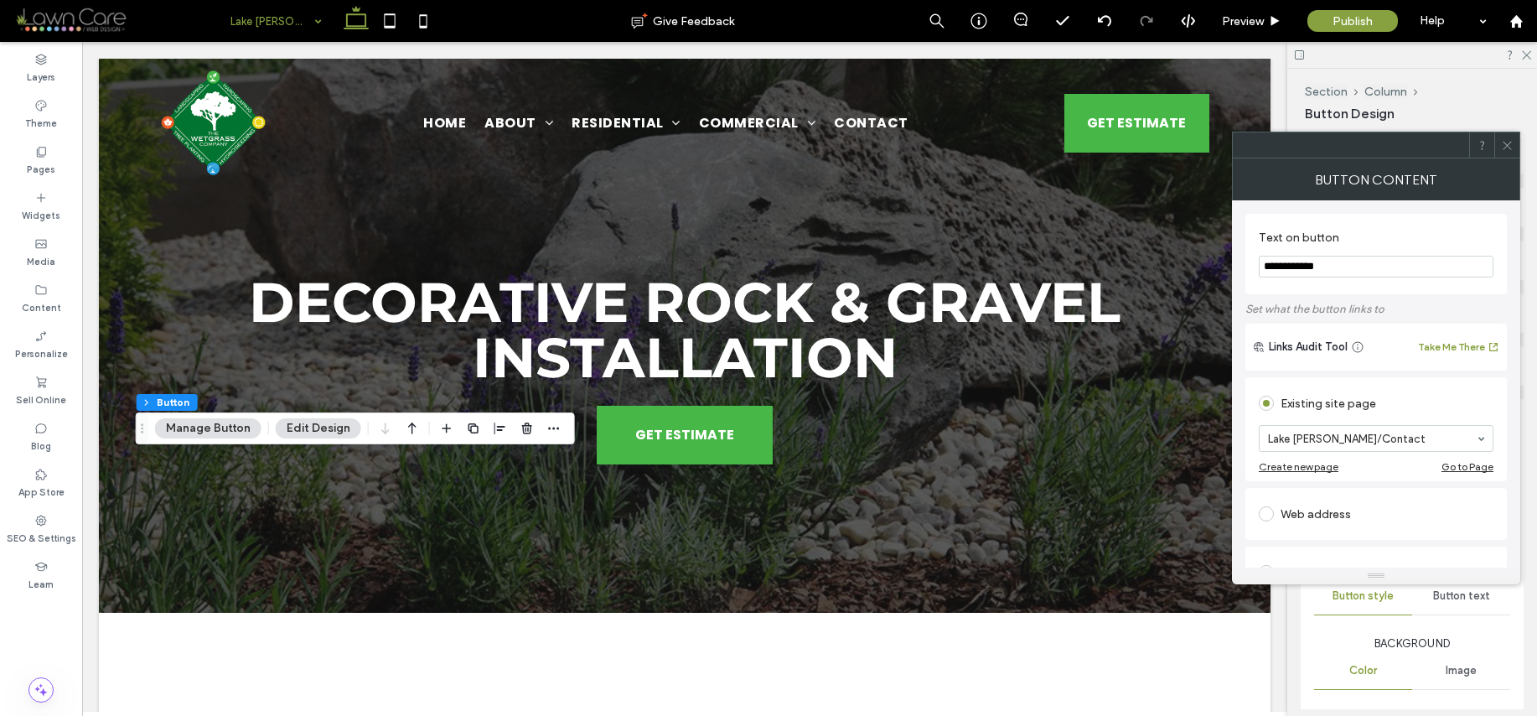
click at [1509, 144] on icon at bounding box center [1507, 145] width 13 height 13
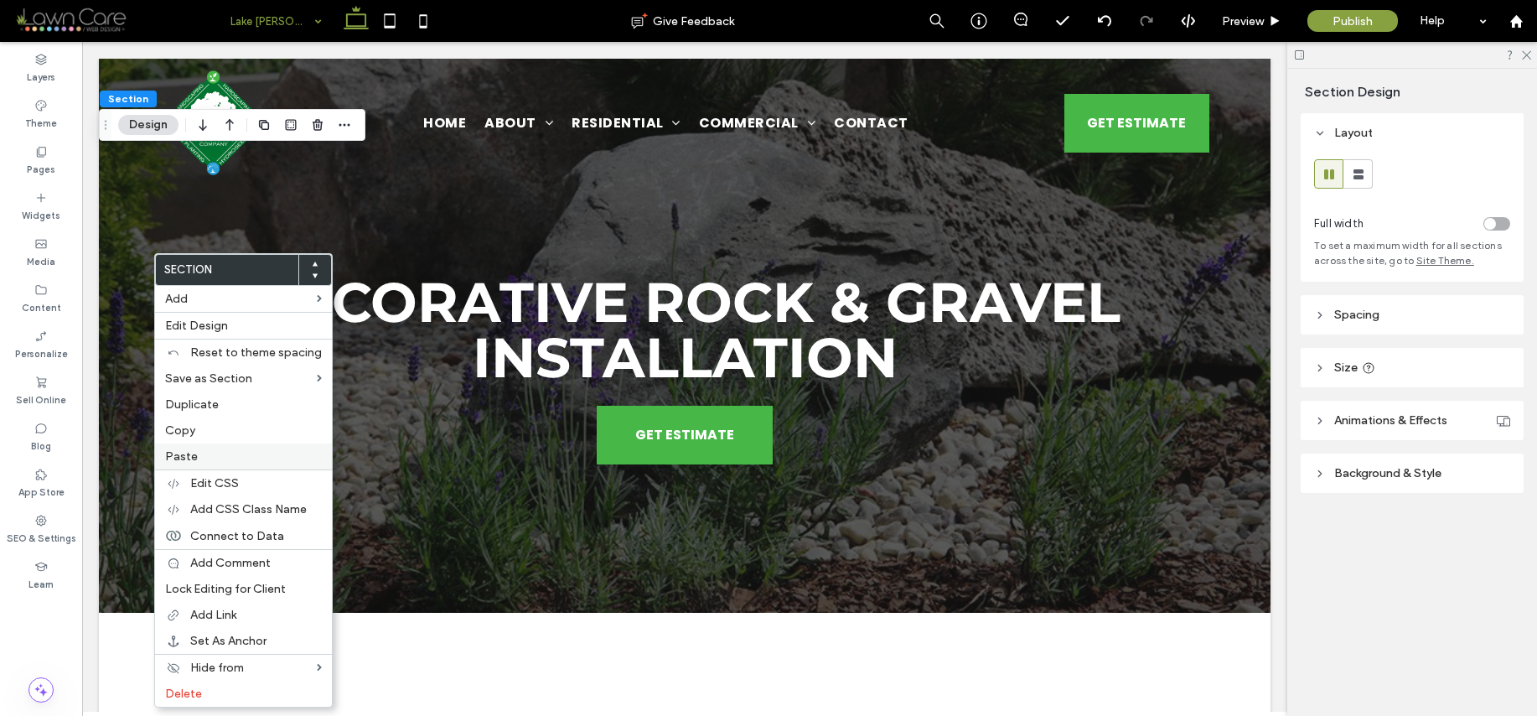
click at [210, 453] on label "Paste" at bounding box center [243, 456] width 157 height 14
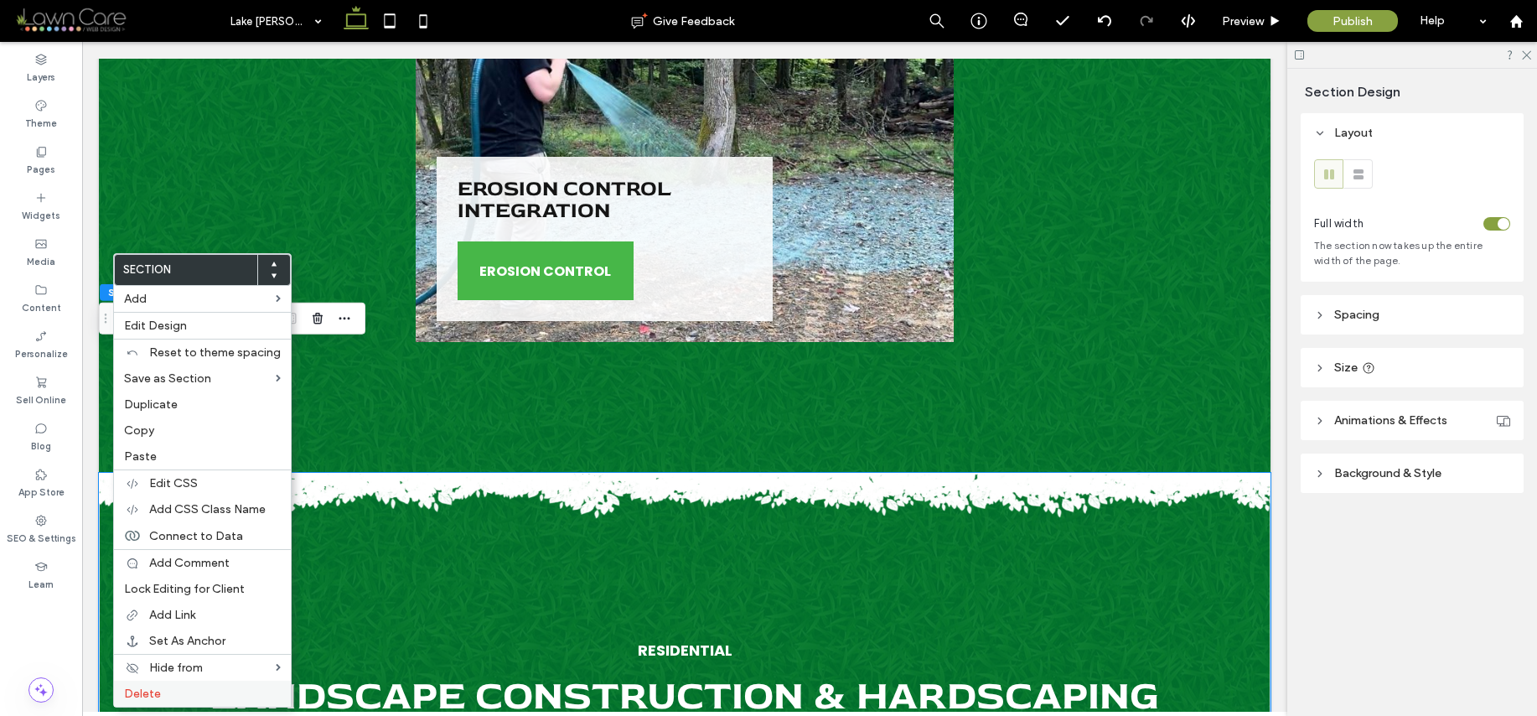
click at [224, 692] on label "Delete" at bounding box center [202, 693] width 157 height 14
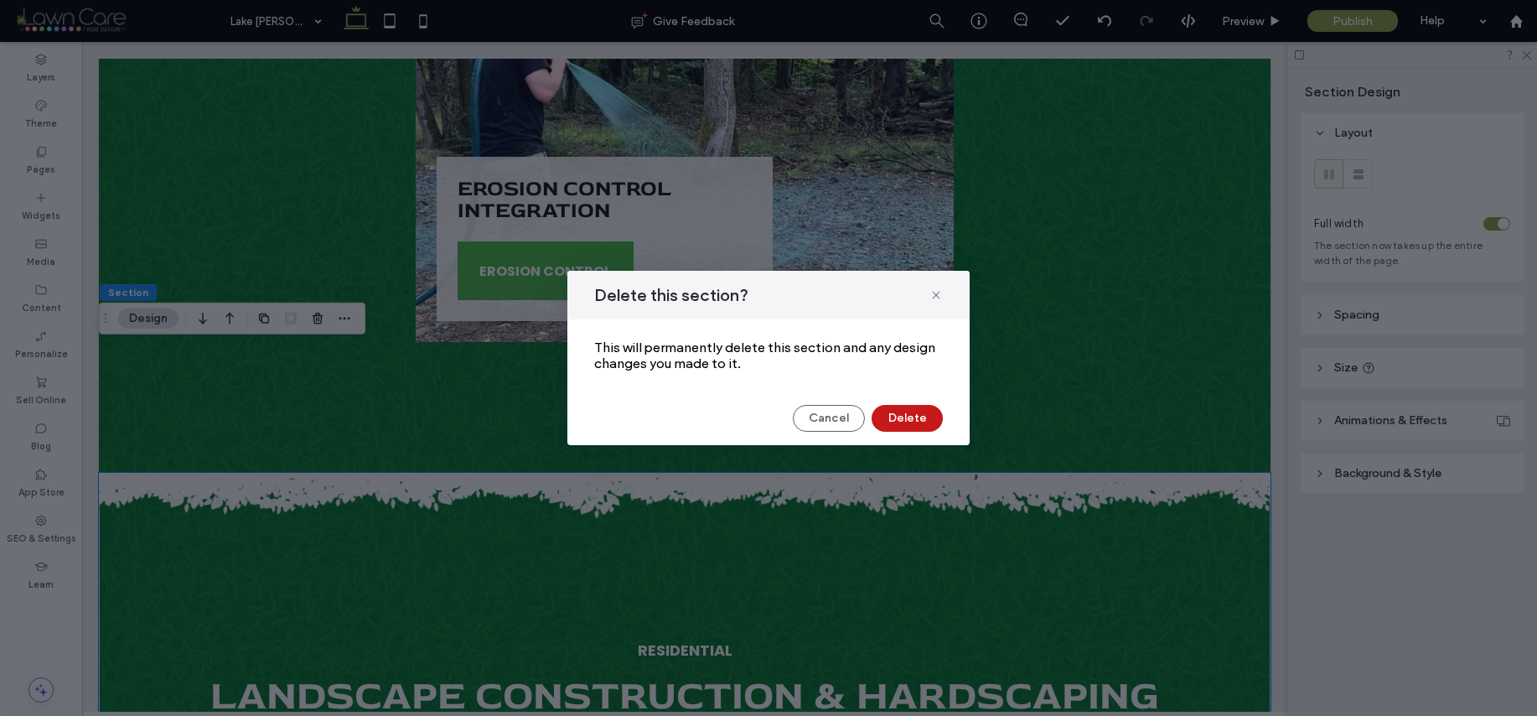
click at [909, 424] on button "Delete" at bounding box center [907, 418] width 71 height 27
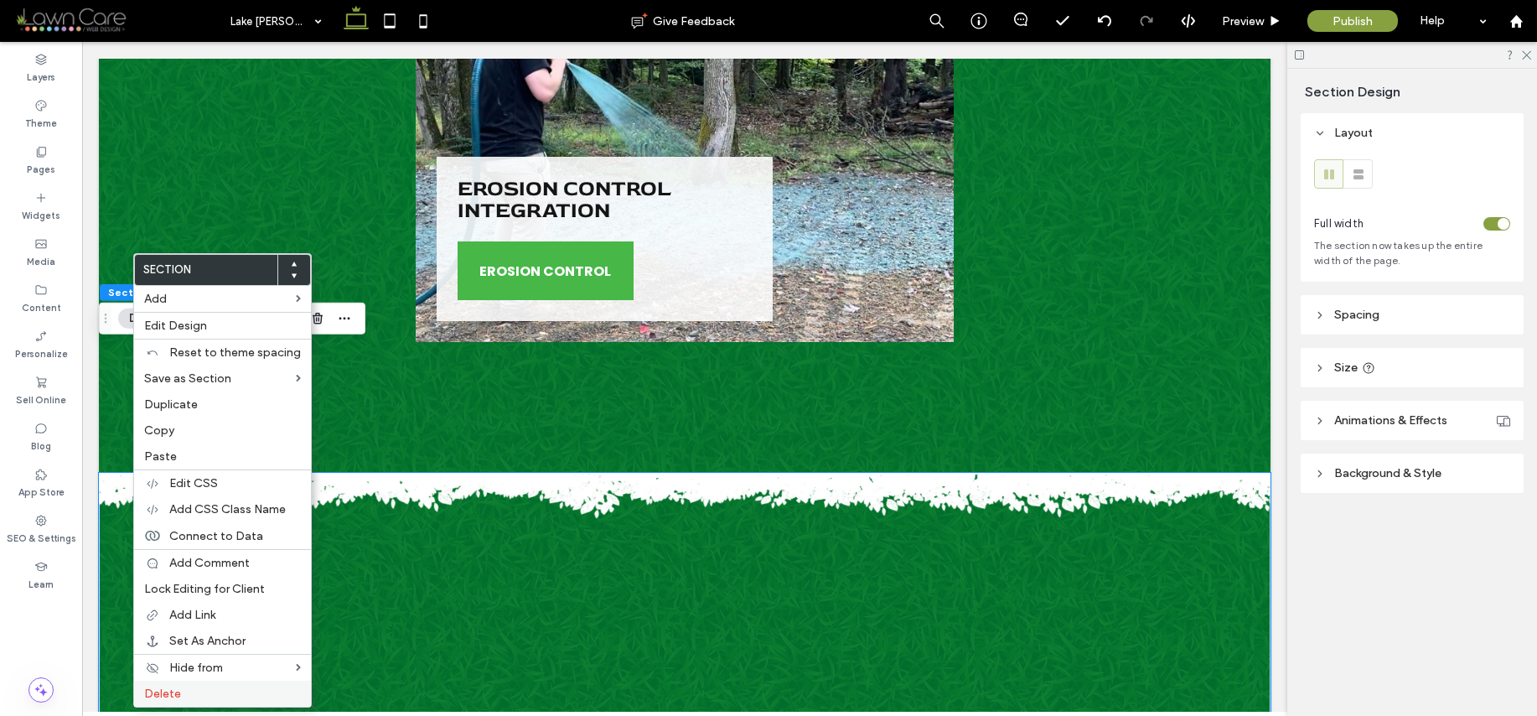
click at [233, 696] on label "Delete" at bounding box center [222, 693] width 157 height 14
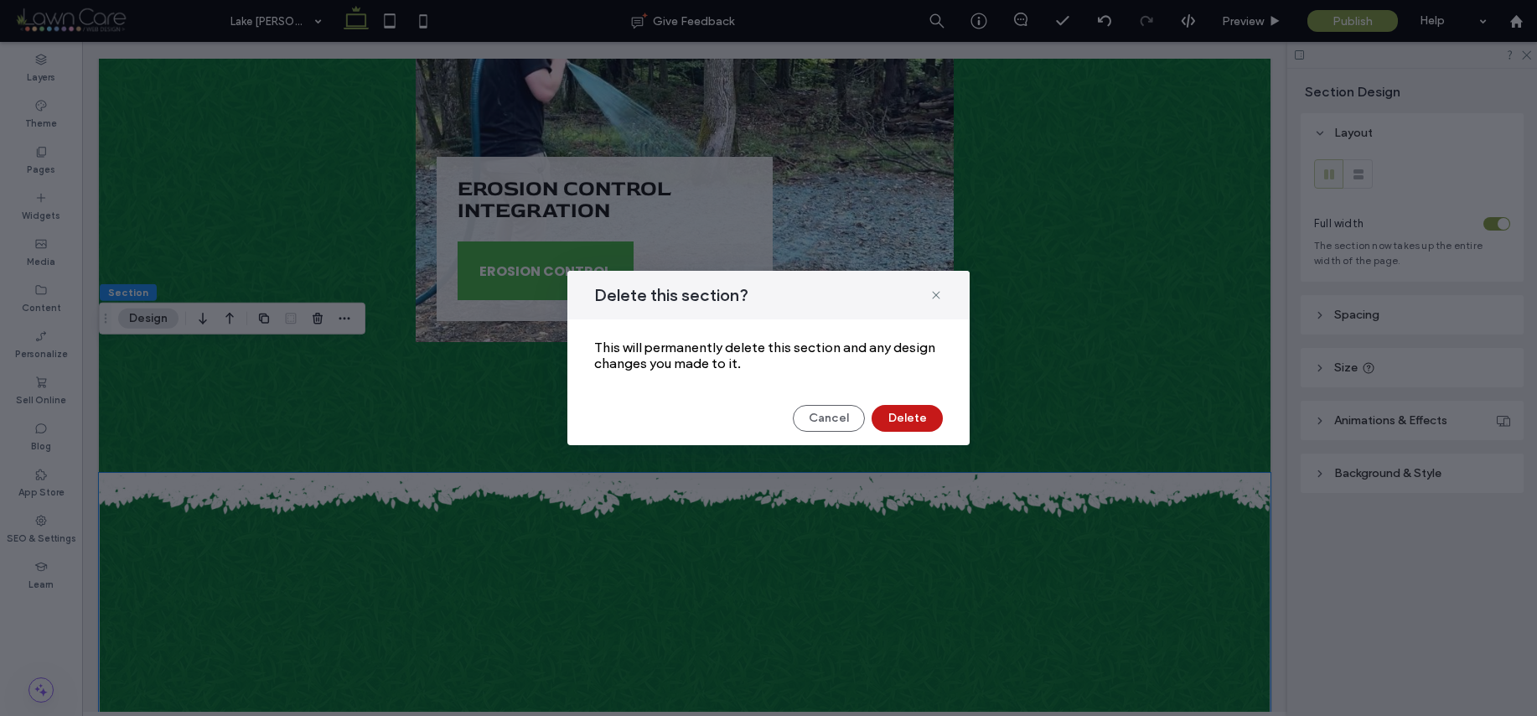
click at [916, 417] on button "Delete" at bounding box center [907, 418] width 71 height 27
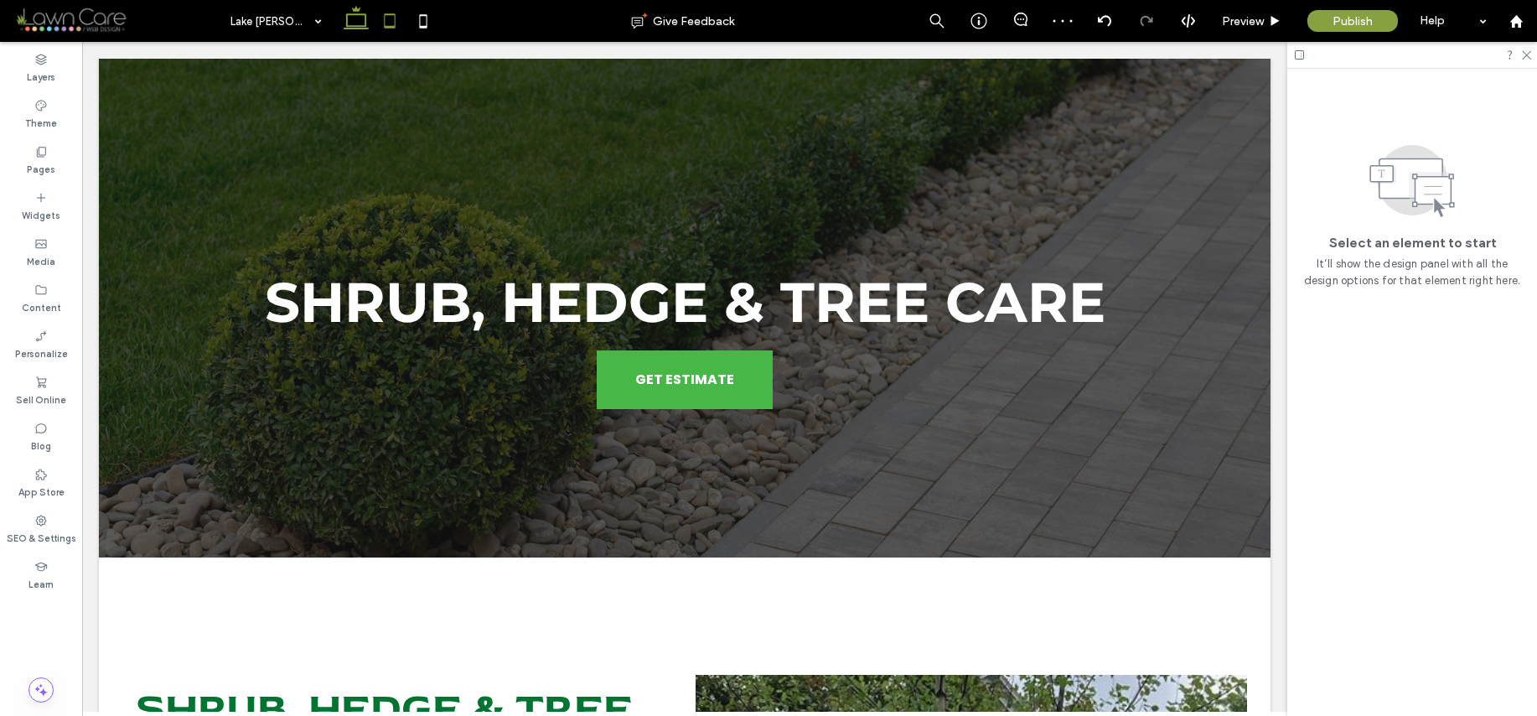
click at [389, 21] on icon at bounding box center [390, 21] width 34 height 34
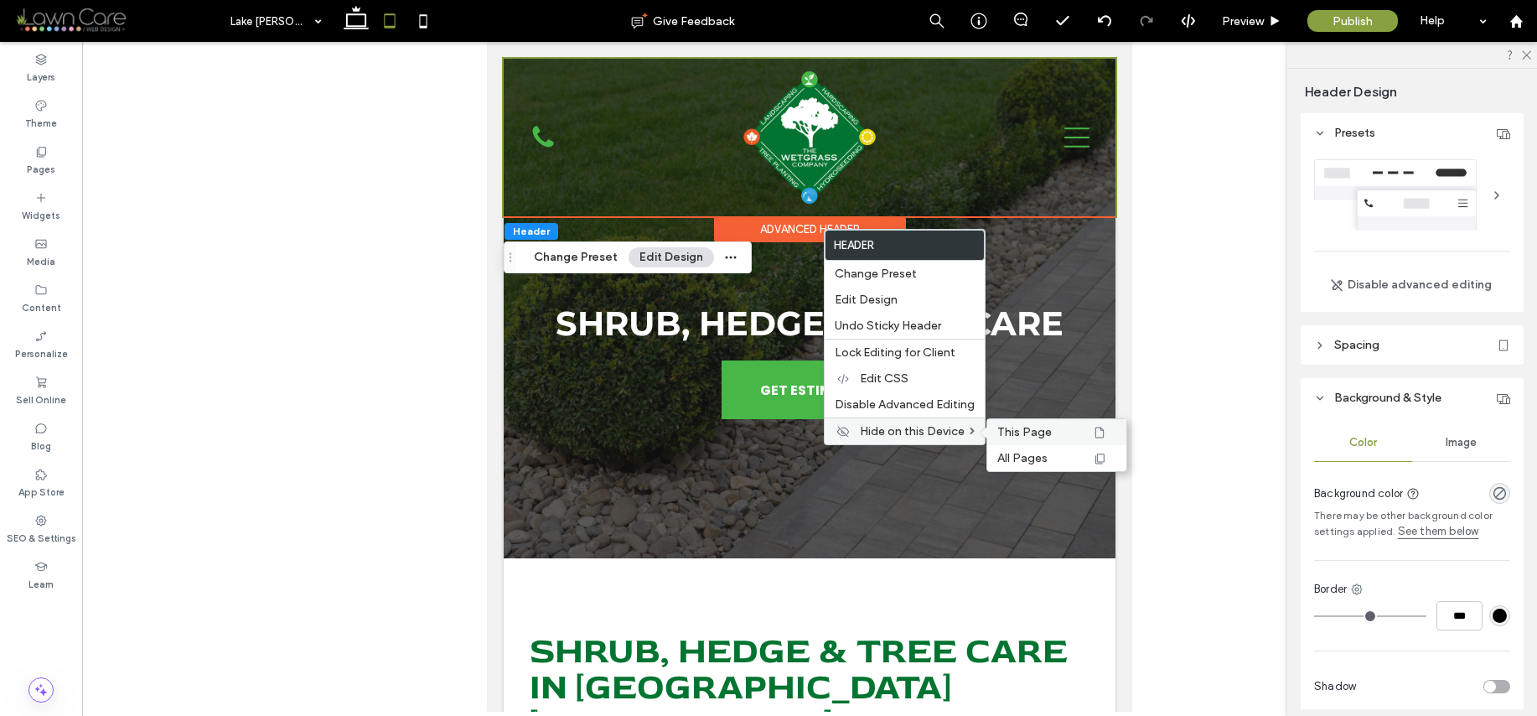
click at [1023, 439] on div "This Page" at bounding box center [1056, 432] width 139 height 26
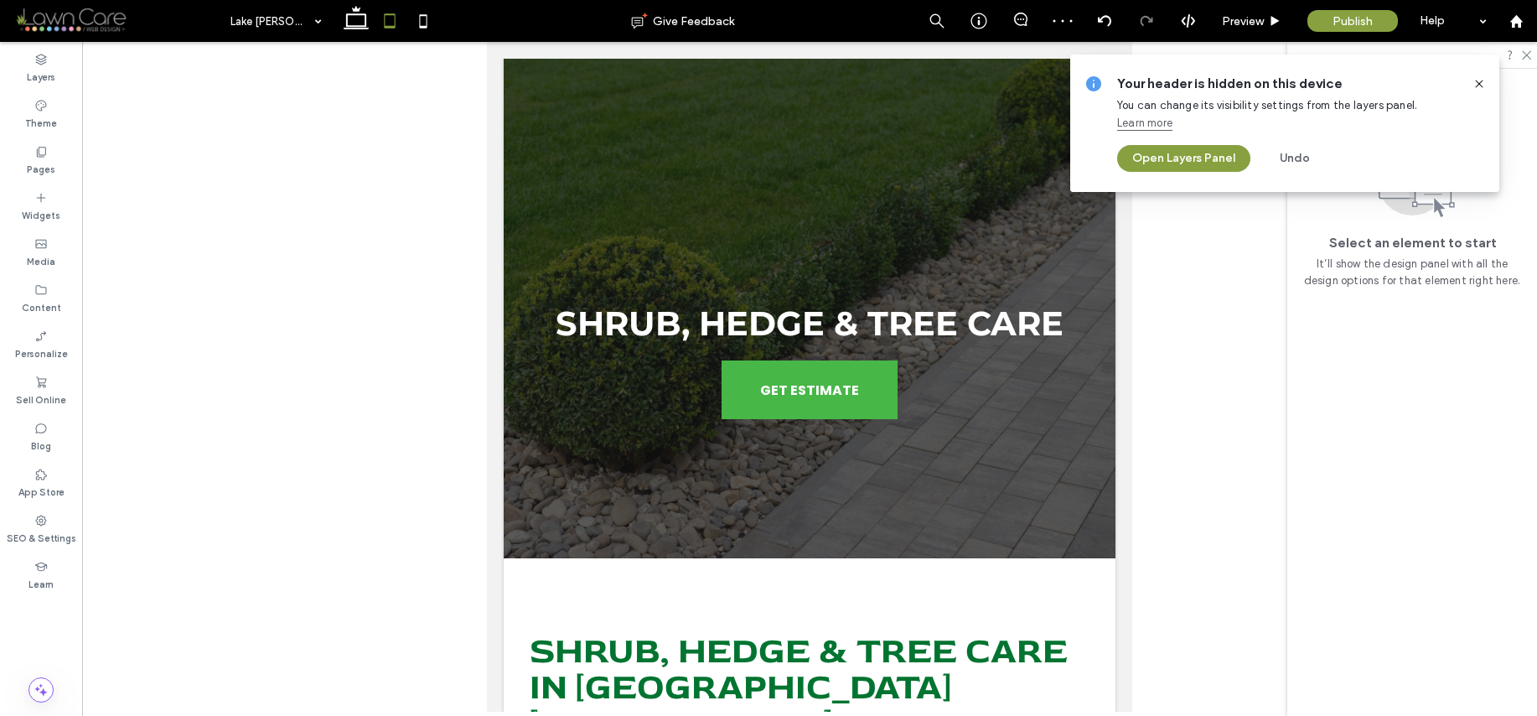
click at [1482, 80] on use at bounding box center [1479, 84] width 8 height 8
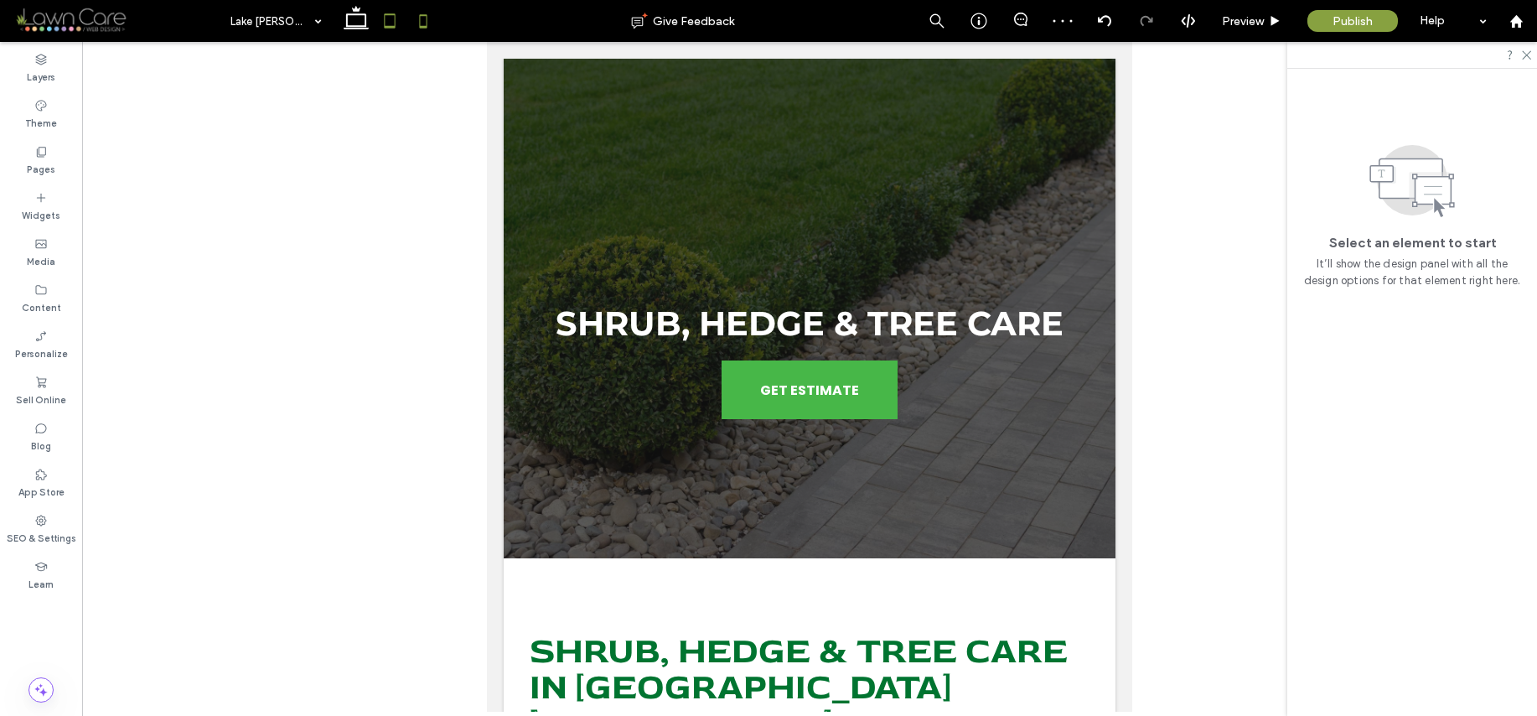
click at [425, 18] on icon at bounding box center [424, 21] width 34 height 34
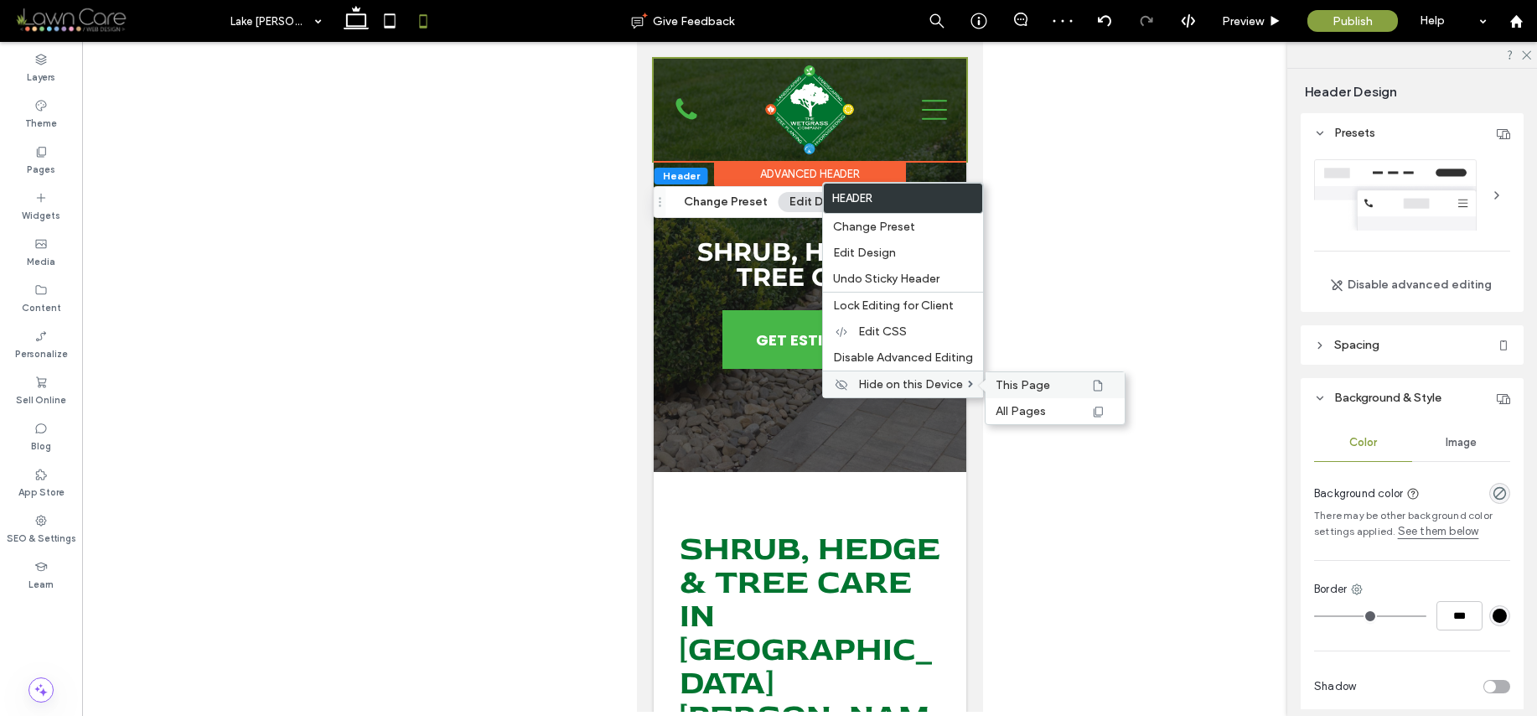
click at [1006, 379] on span "This Page" at bounding box center [1023, 385] width 54 height 14
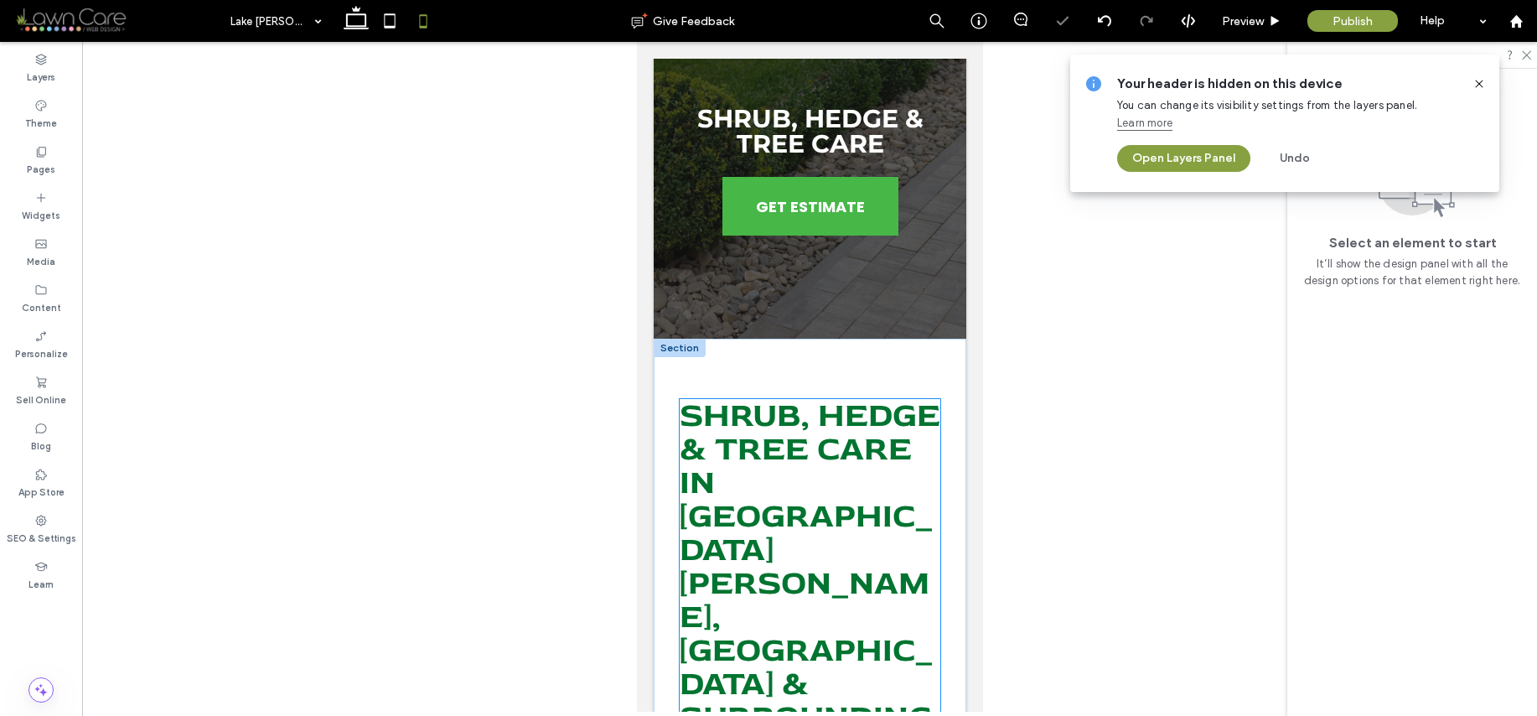
scroll to position [153, 0]
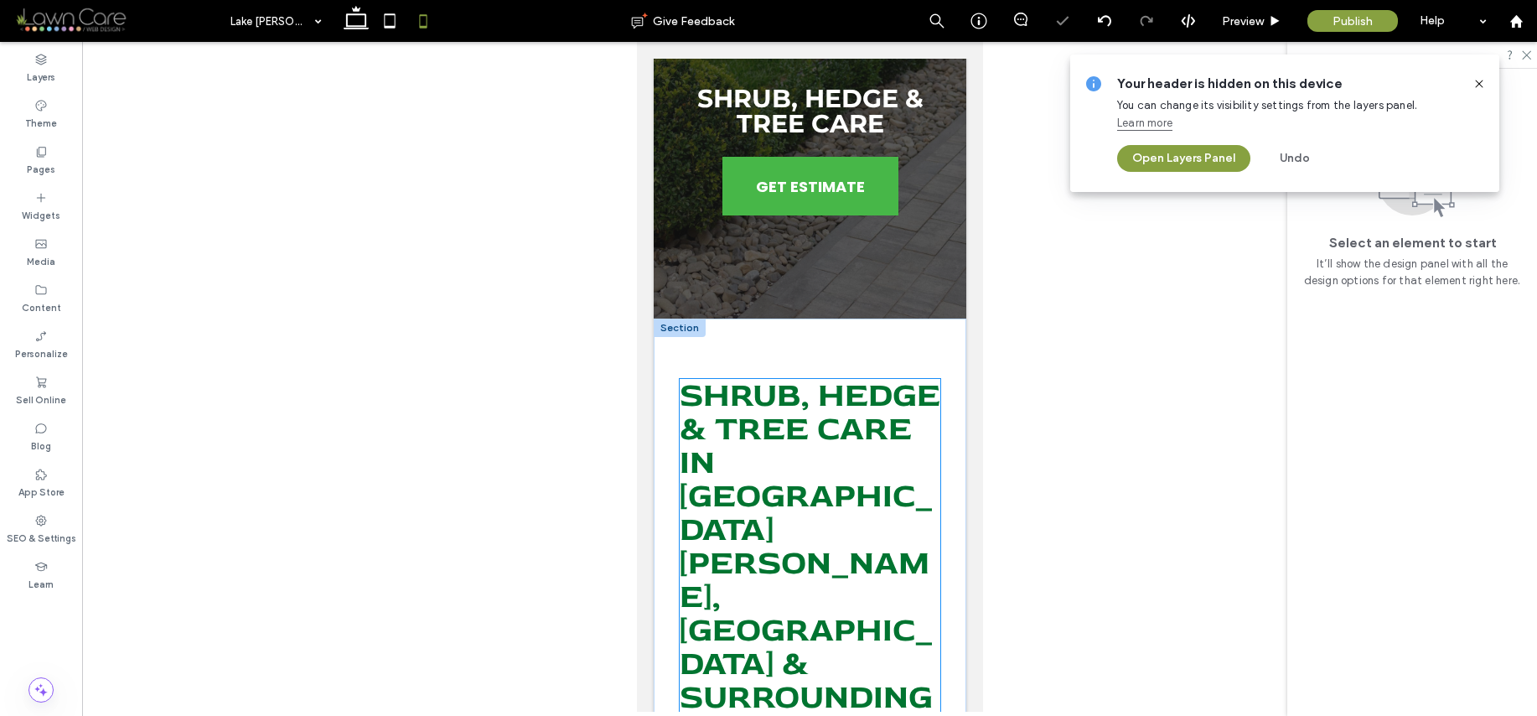
click at [741, 525] on span "Shrub, Hedge & Tree Care In [GEOGRAPHIC_DATA][PERSON_NAME], [GEOGRAPHIC_DATA] &…" at bounding box center [809, 563] width 261 height 376
click at [741, 525] on div "Shrub, Hedge & Tree Care In [GEOGRAPHIC_DATA][PERSON_NAME], [GEOGRAPHIC_DATA] &…" at bounding box center [809, 563] width 261 height 369
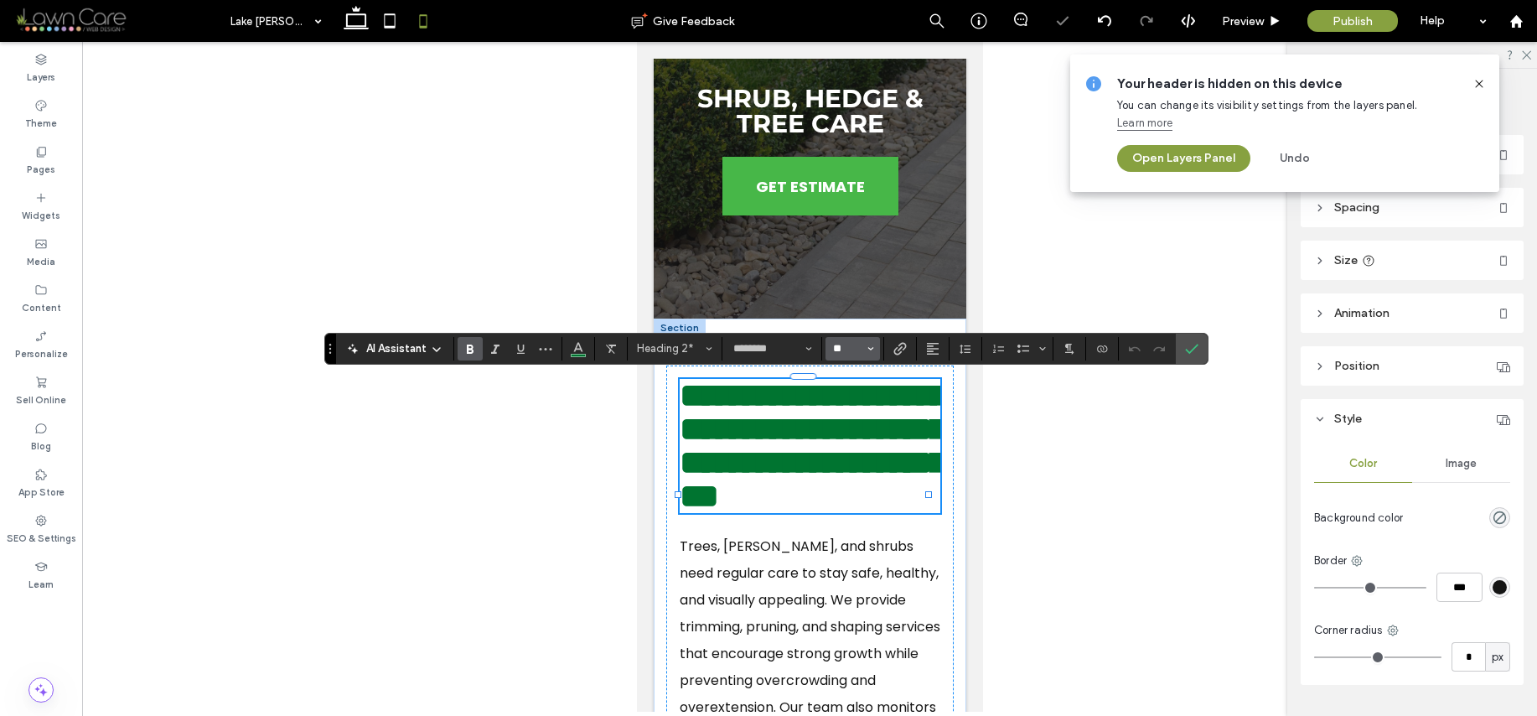
click at [852, 348] on input "**" at bounding box center [847, 348] width 33 height 13
type input "**"
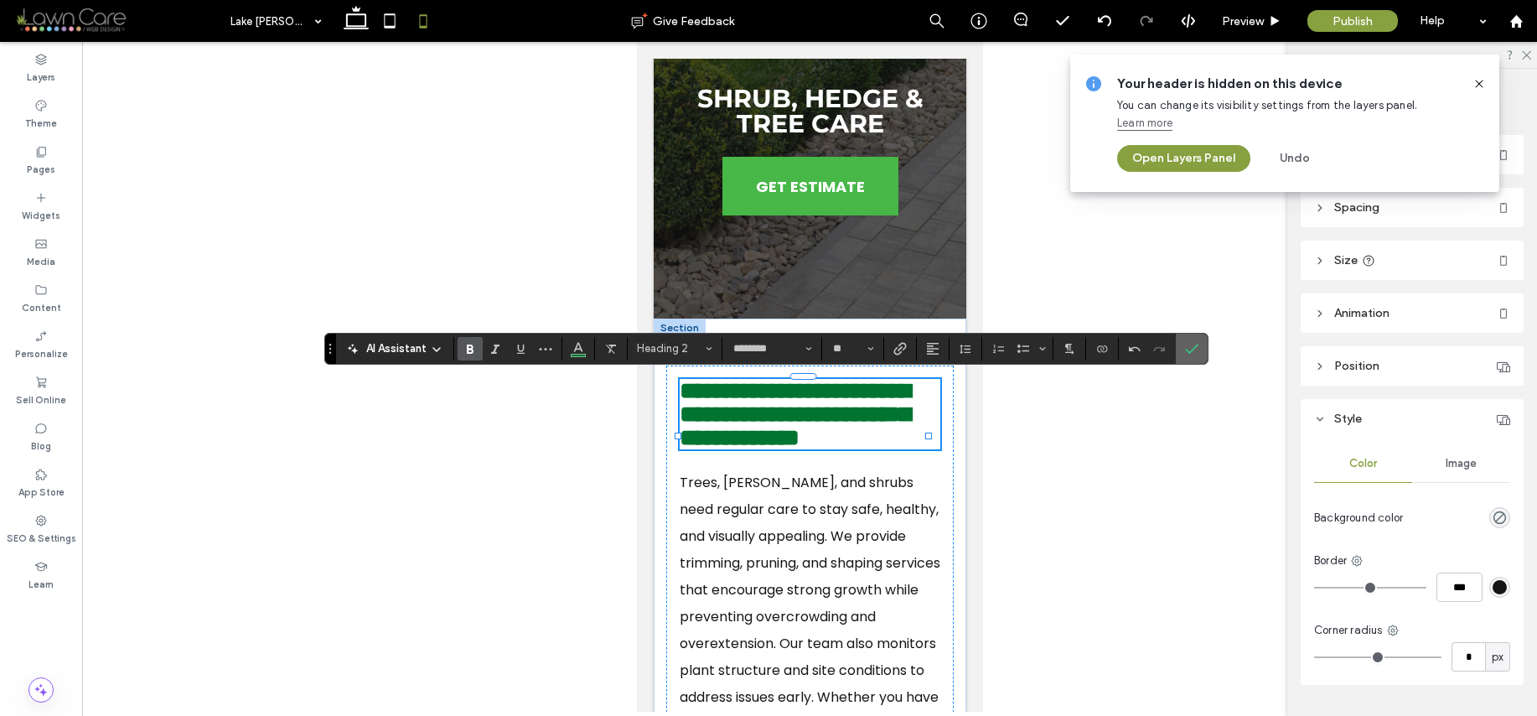
click at [1194, 345] on icon "Confirm" at bounding box center [1191, 348] width 13 height 13
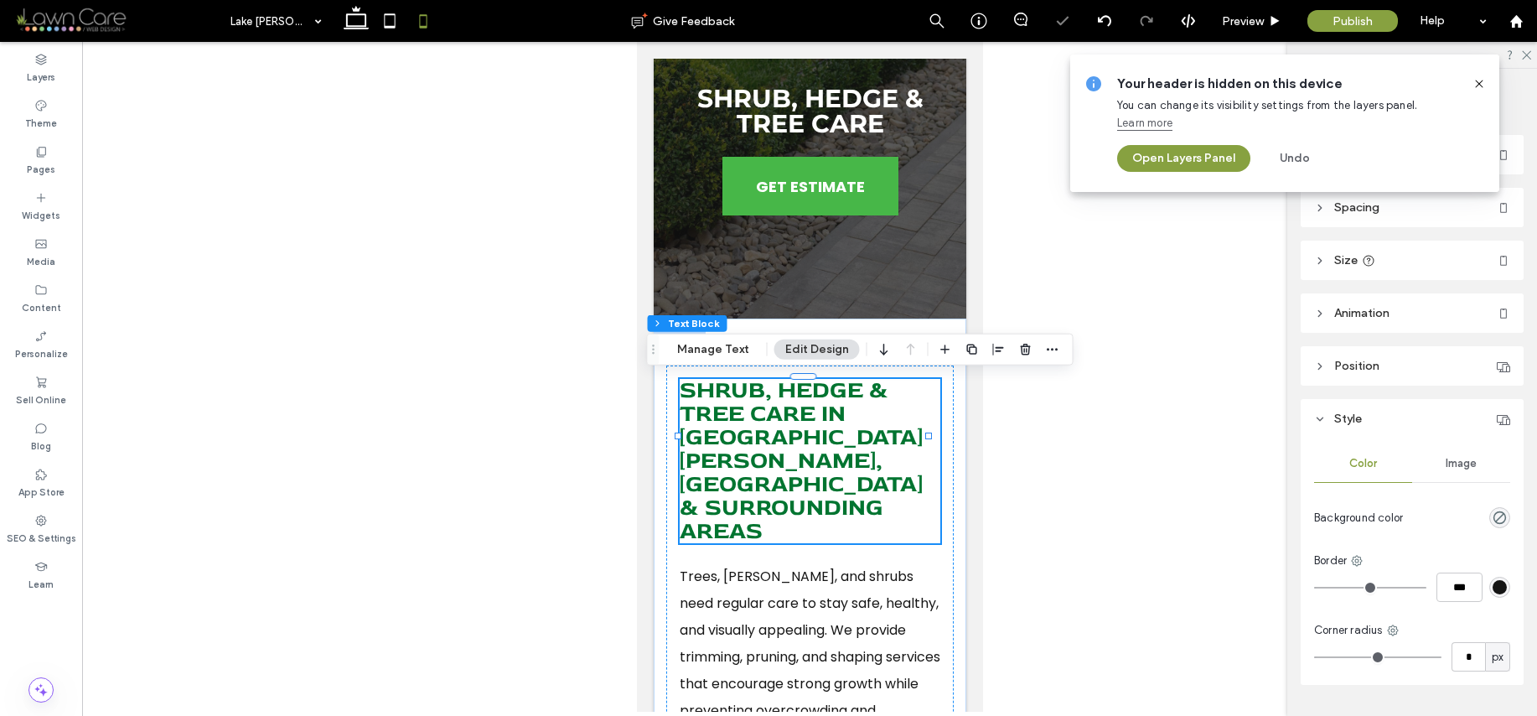
click at [1476, 80] on icon at bounding box center [1479, 83] width 13 height 13
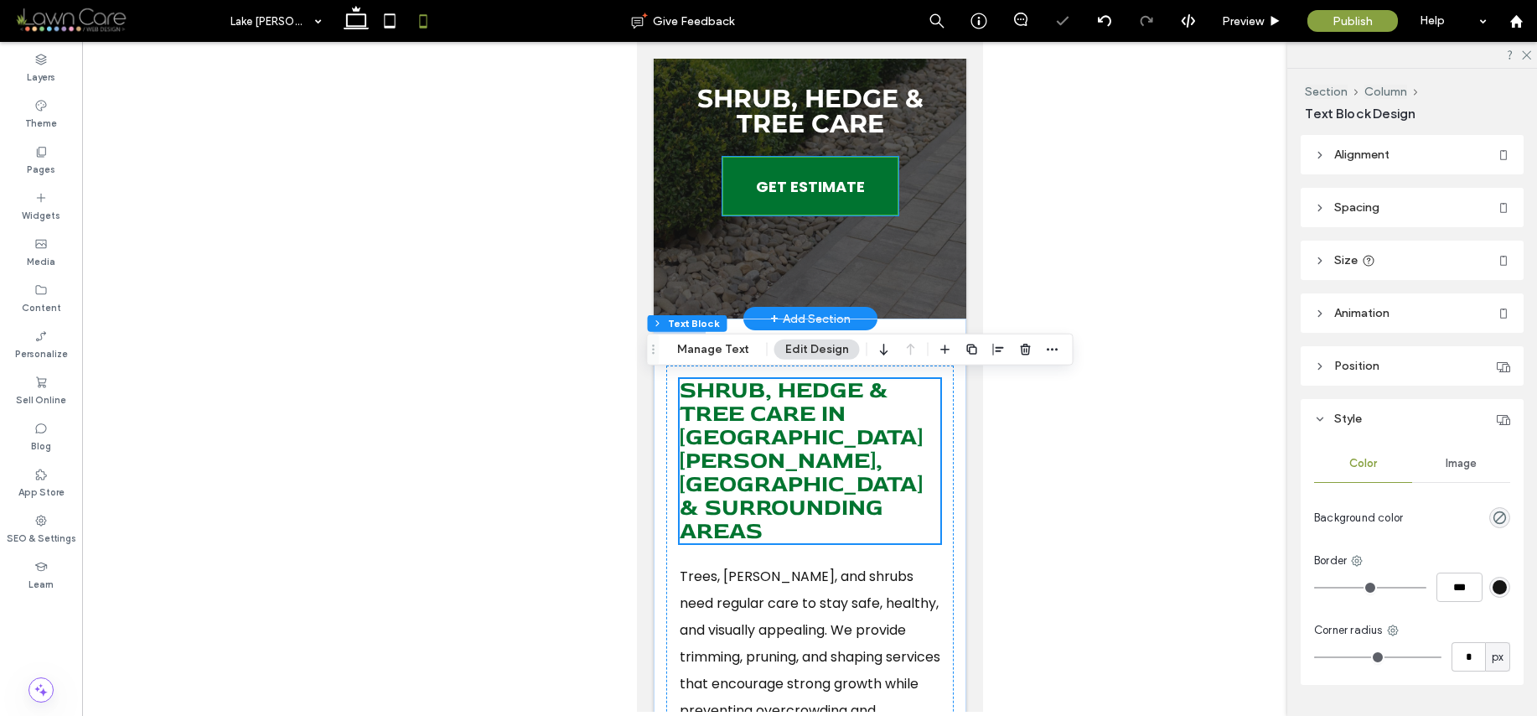
scroll to position [0, 0]
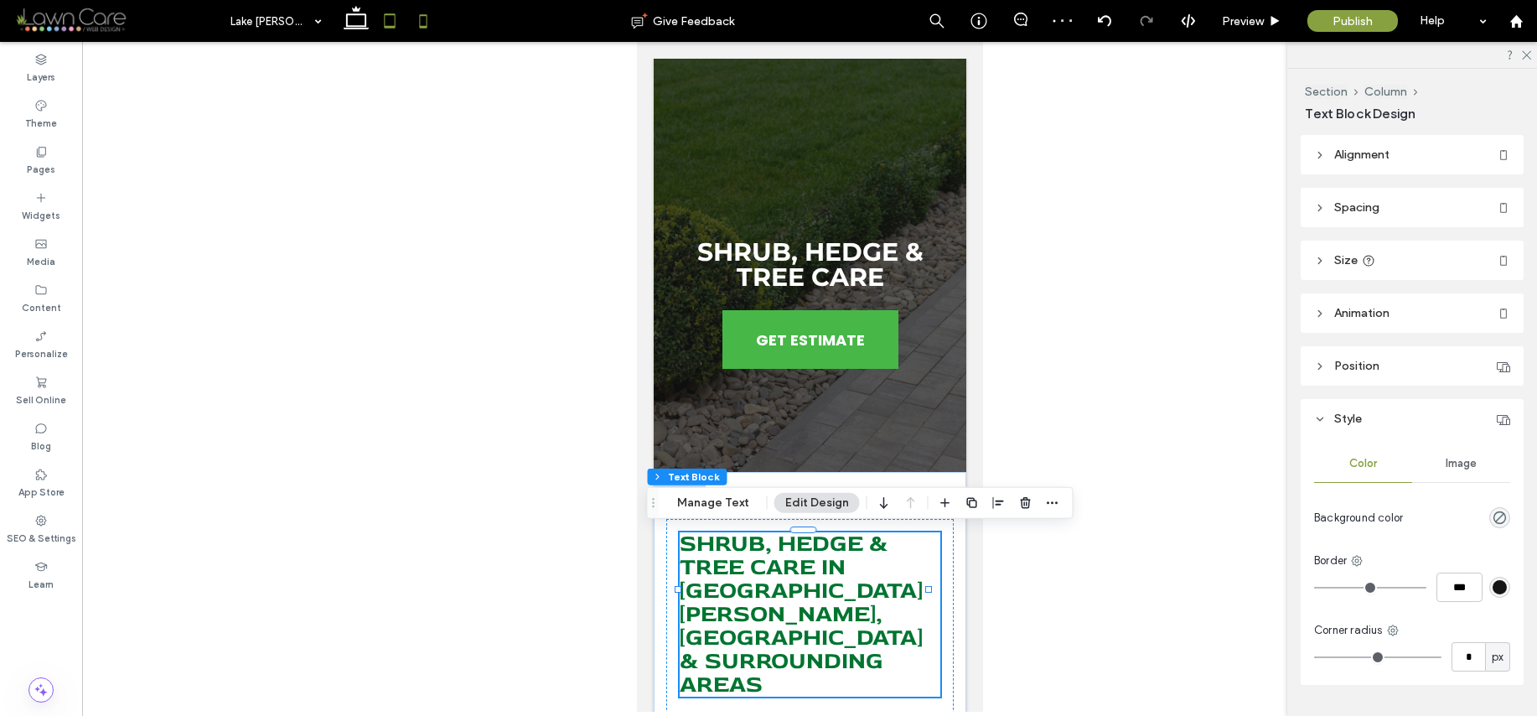
click at [386, 22] on icon at bounding box center [390, 21] width 34 height 34
type input "***"
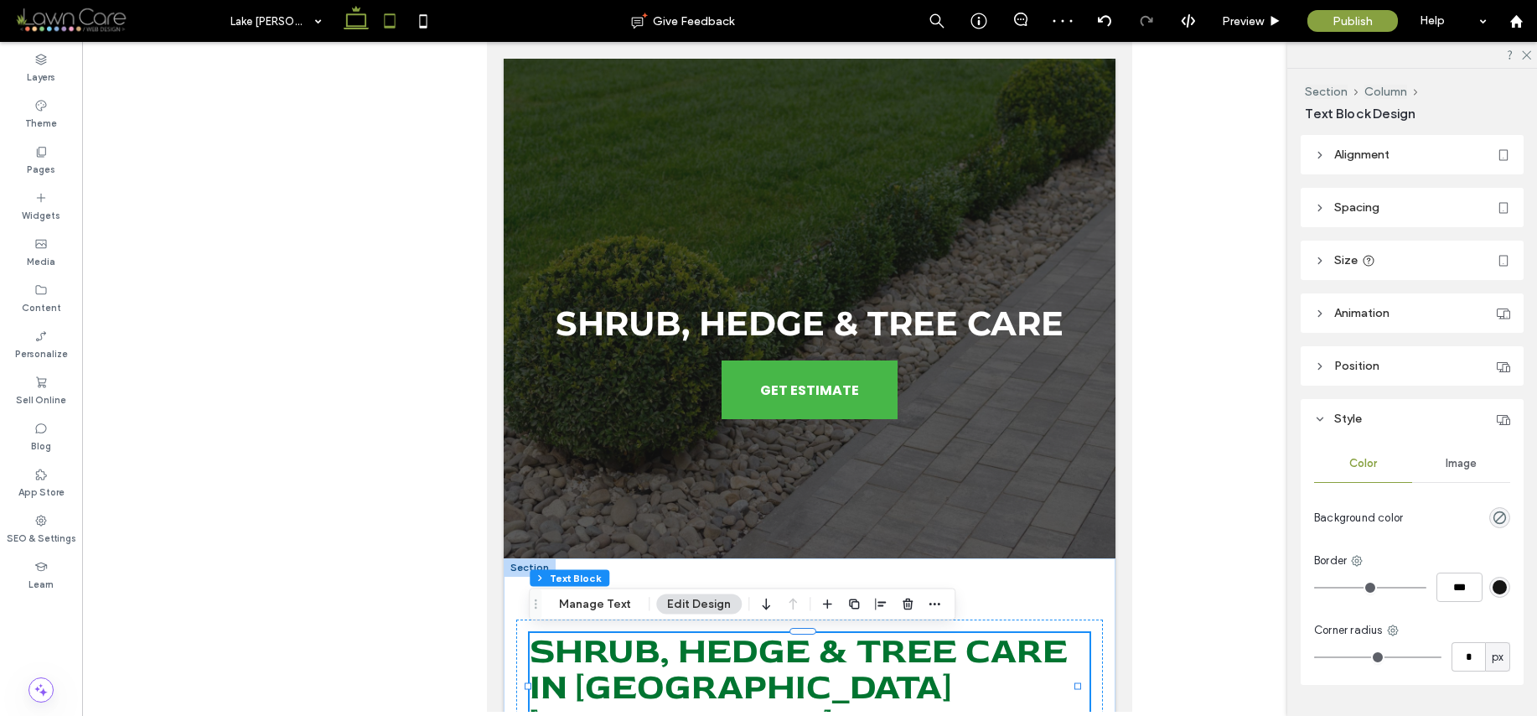
click at [354, 20] on icon at bounding box center [356, 21] width 34 height 34
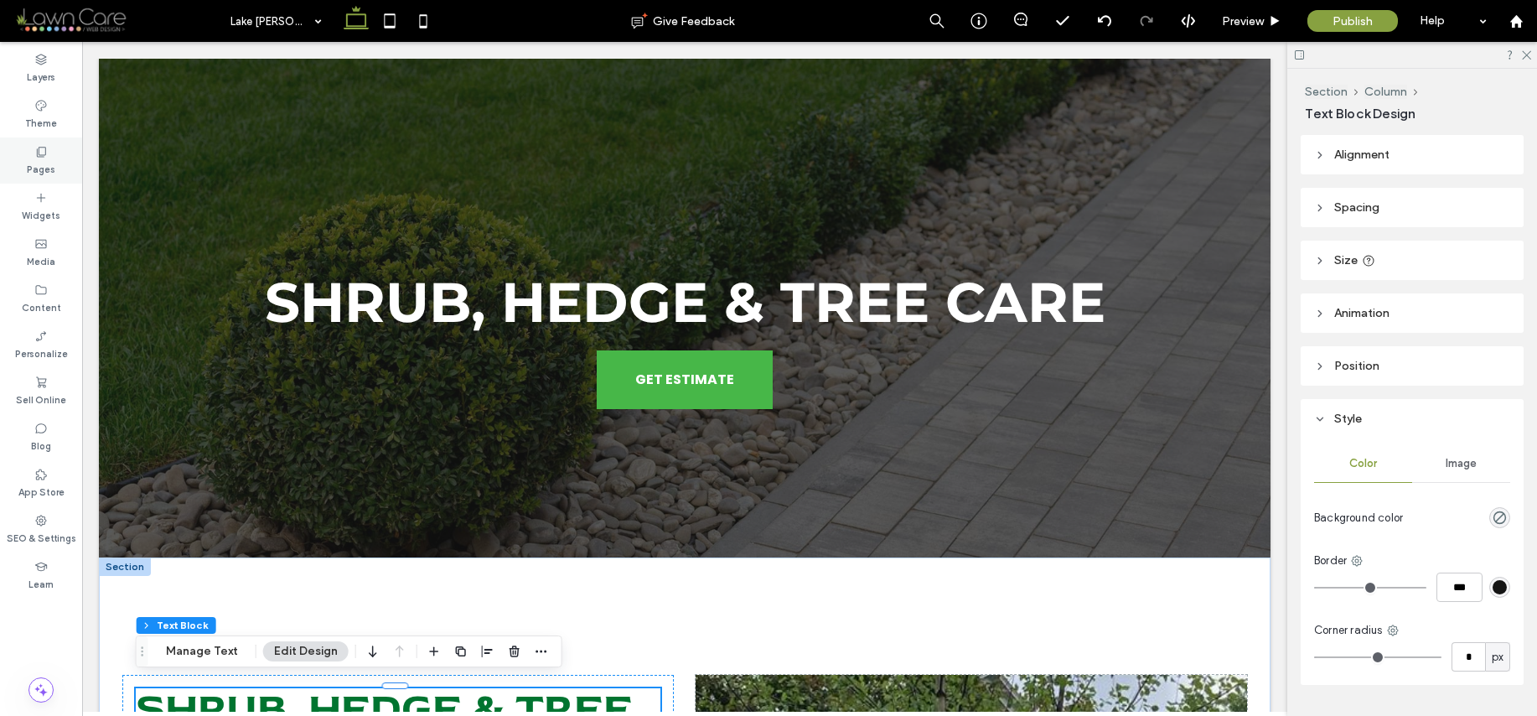
click at [44, 162] on label "Pages" at bounding box center [41, 167] width 28 height 18
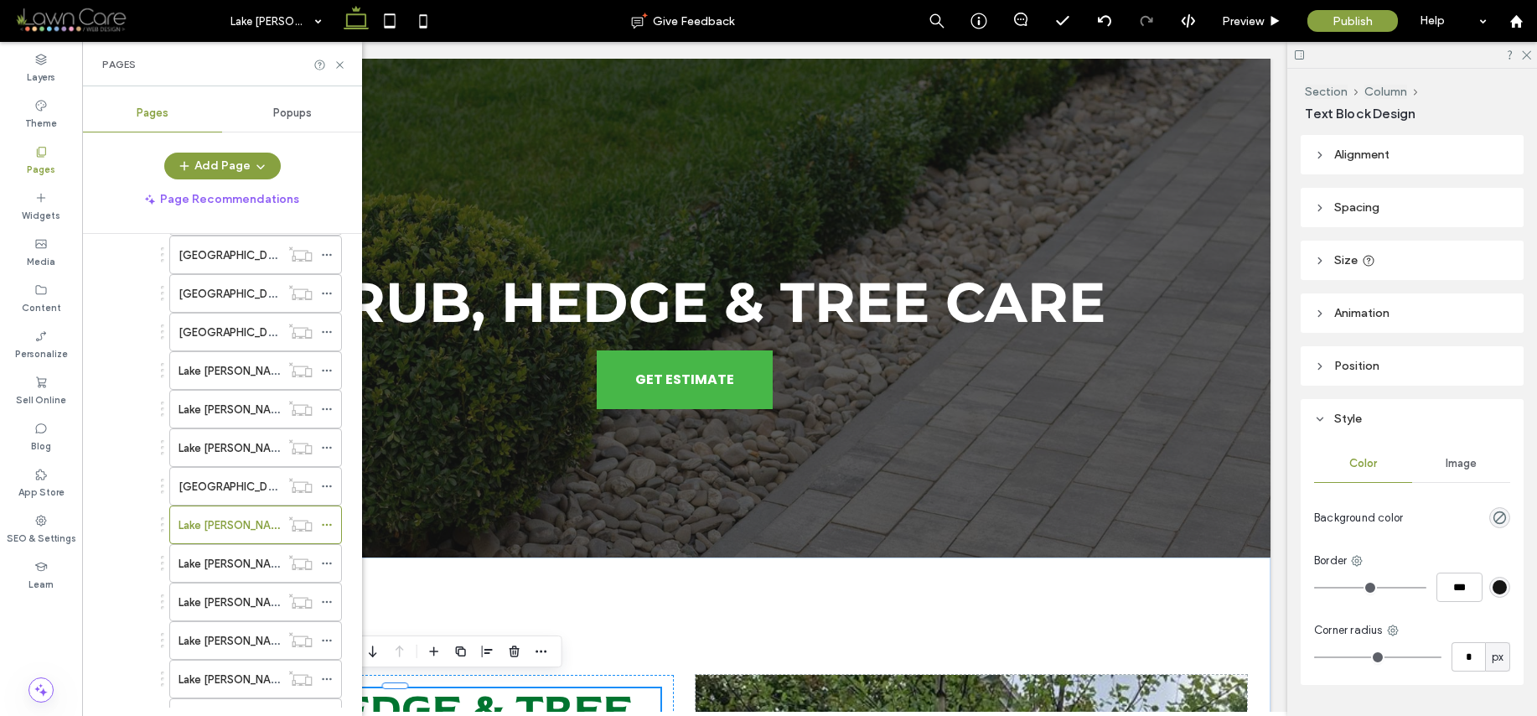
scroll to position [629, 0]
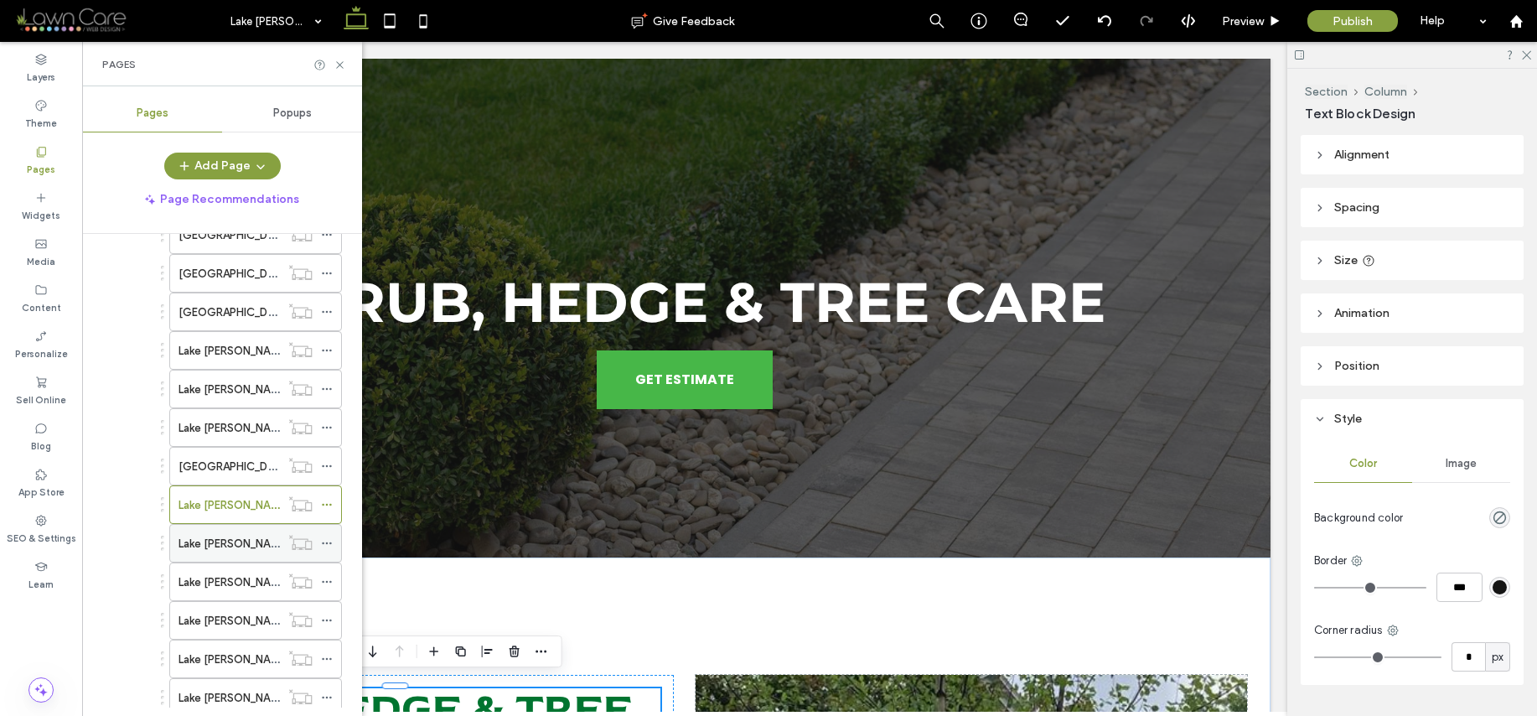
click at [238, 547] on label "Lake [PERSON_NAME]/Plant Installation & Replacement" at bounding box center [319, 543] width 281 height 29
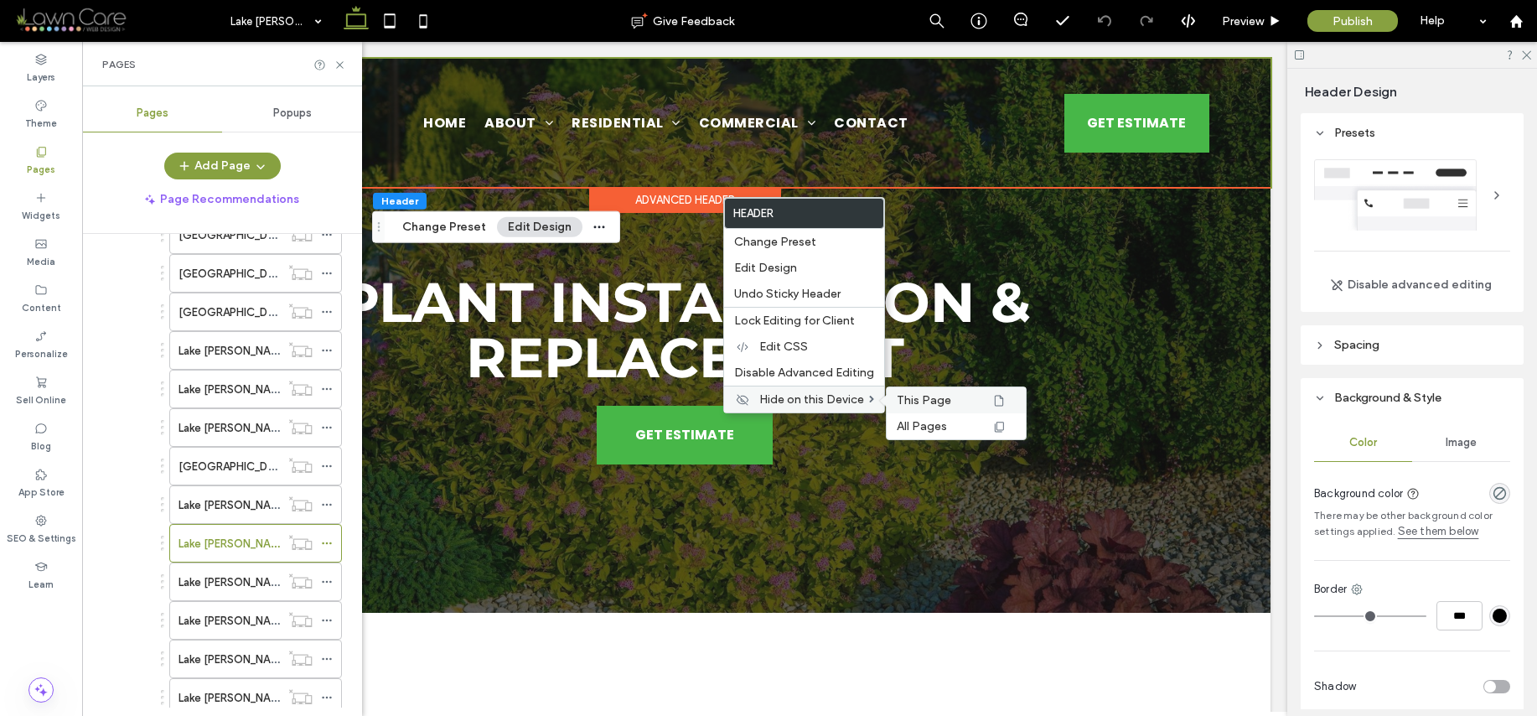
click at [936, 402] on span "This Page" at bounding box center [924, 400] width 54 height 14
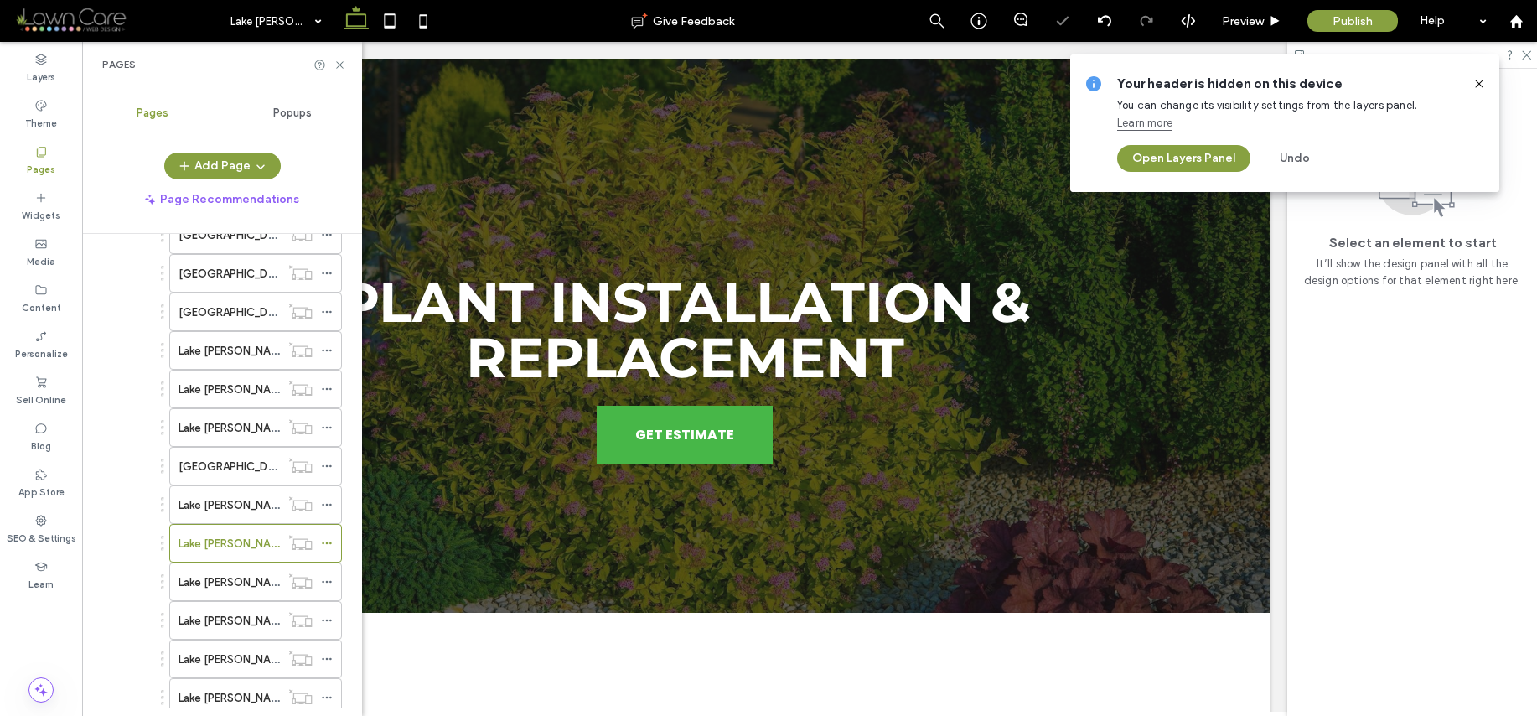
click at [1479, 84] on use at bounding box center [1479, 84] width 8 height 8
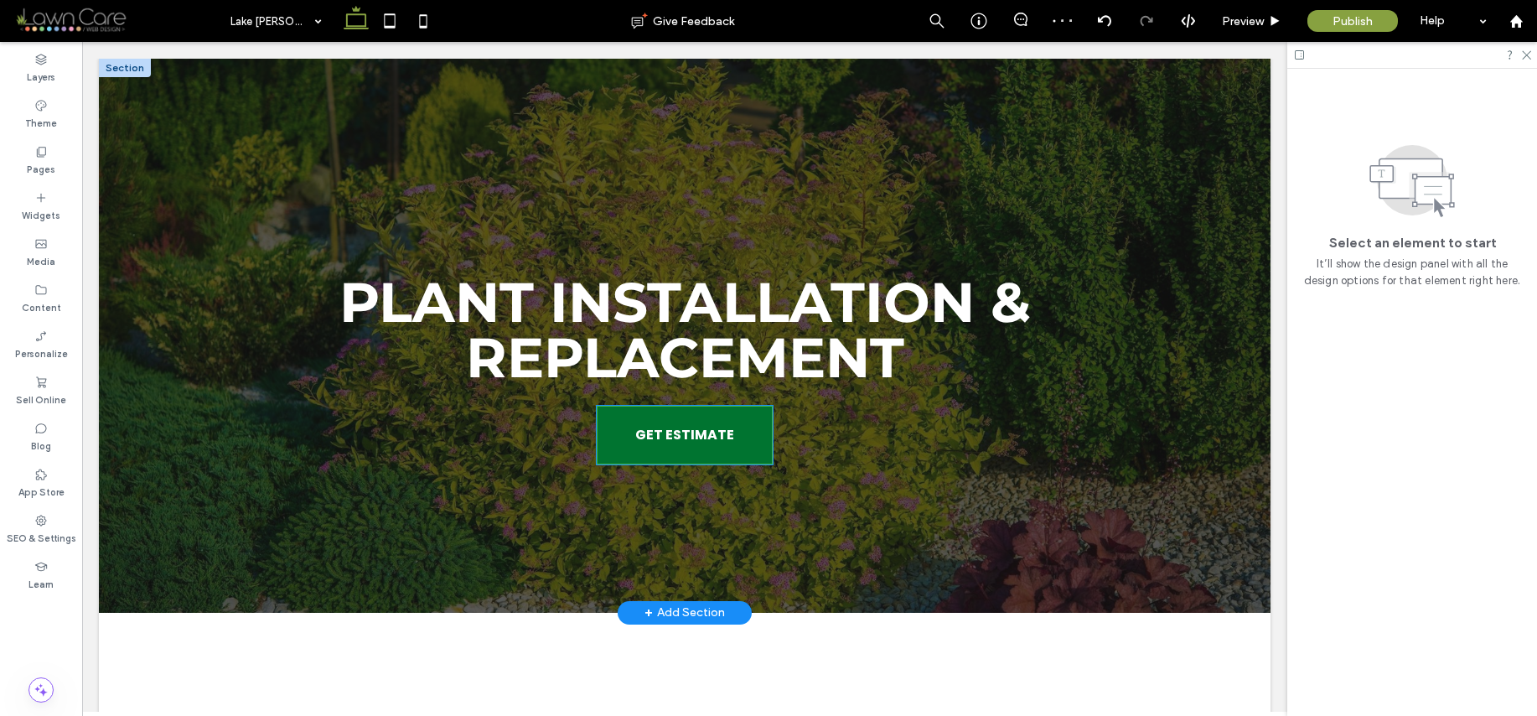
click at [665, 431] on span "GET ESTIMATE" at bounding box center [684, 435] width 99 height 38
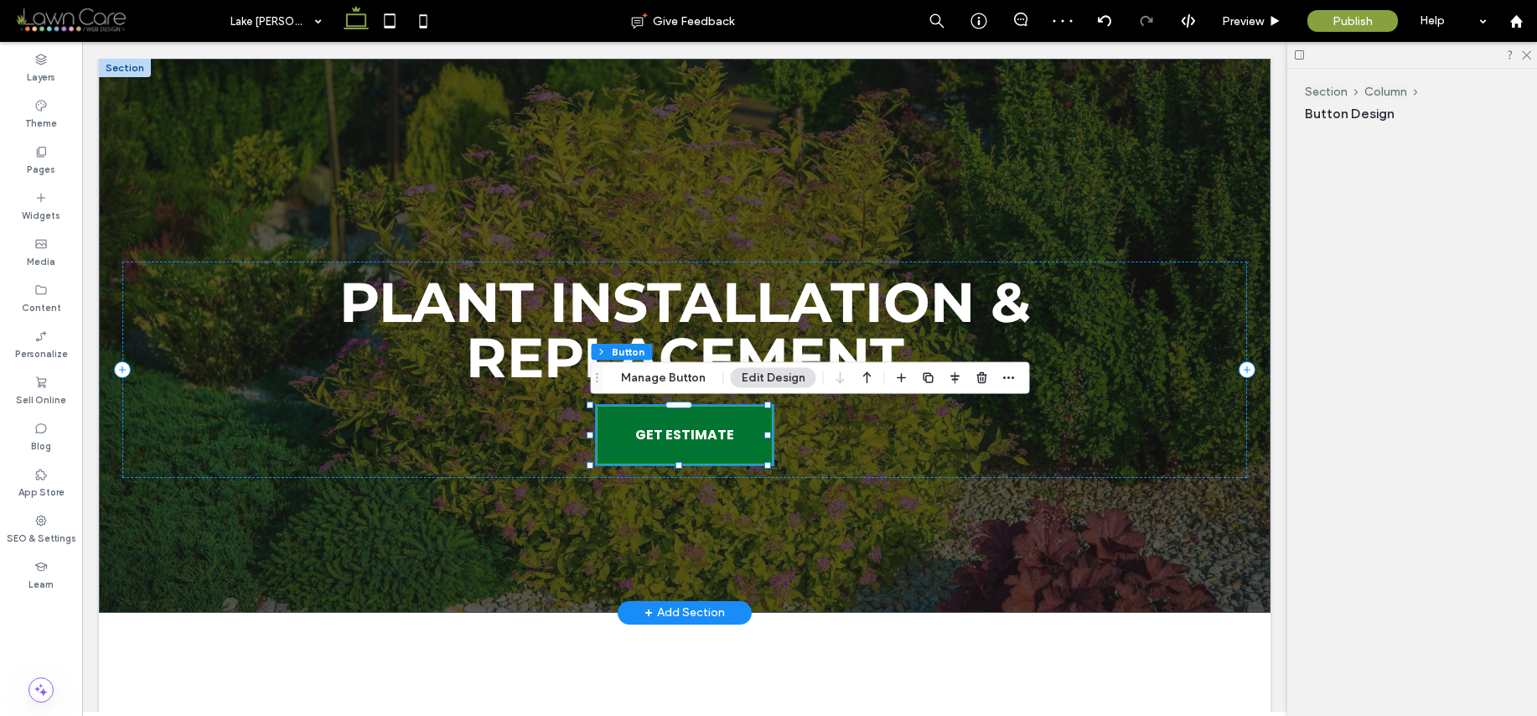
click at [665, 431] on div "GET ESTIMATE" at bounding box center [685, 435] width 176 height 59
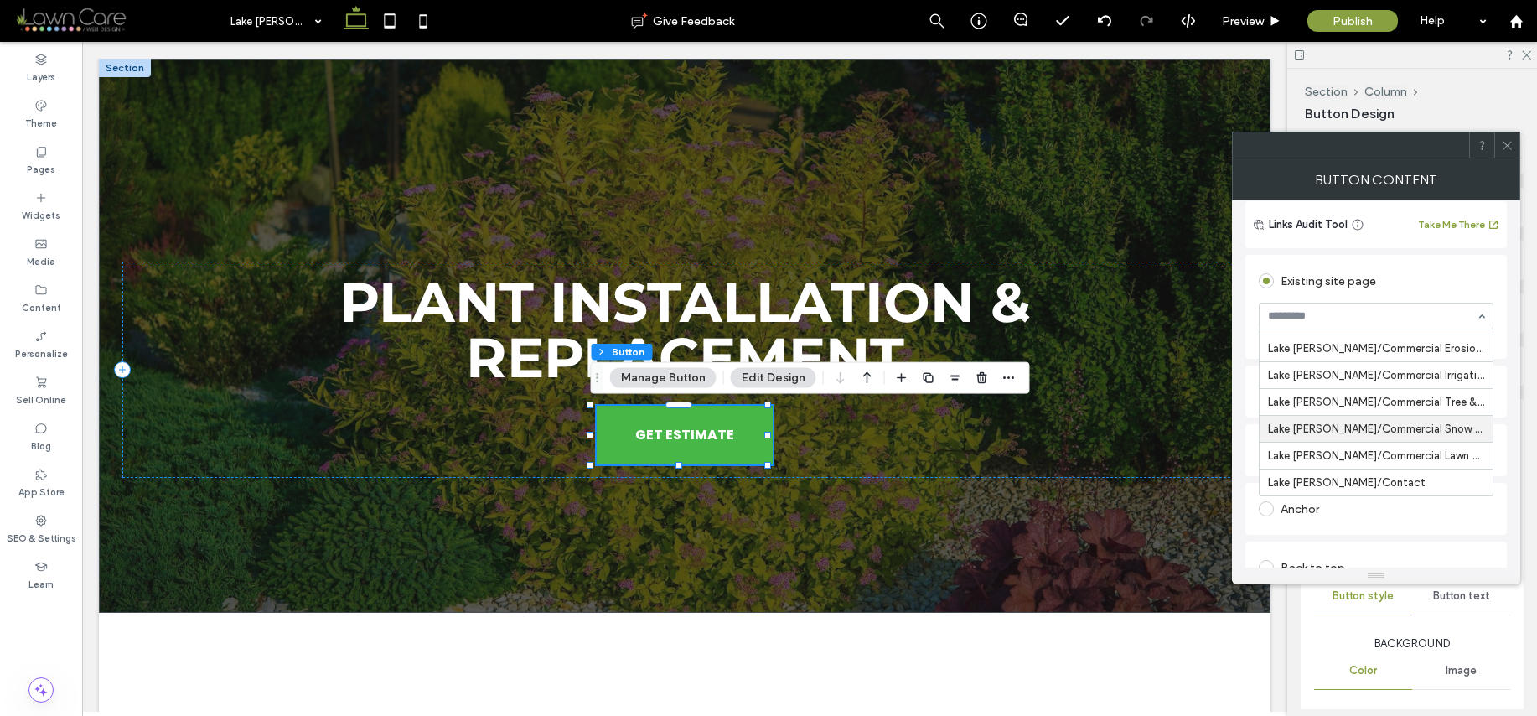
scroll to position [127, 0]
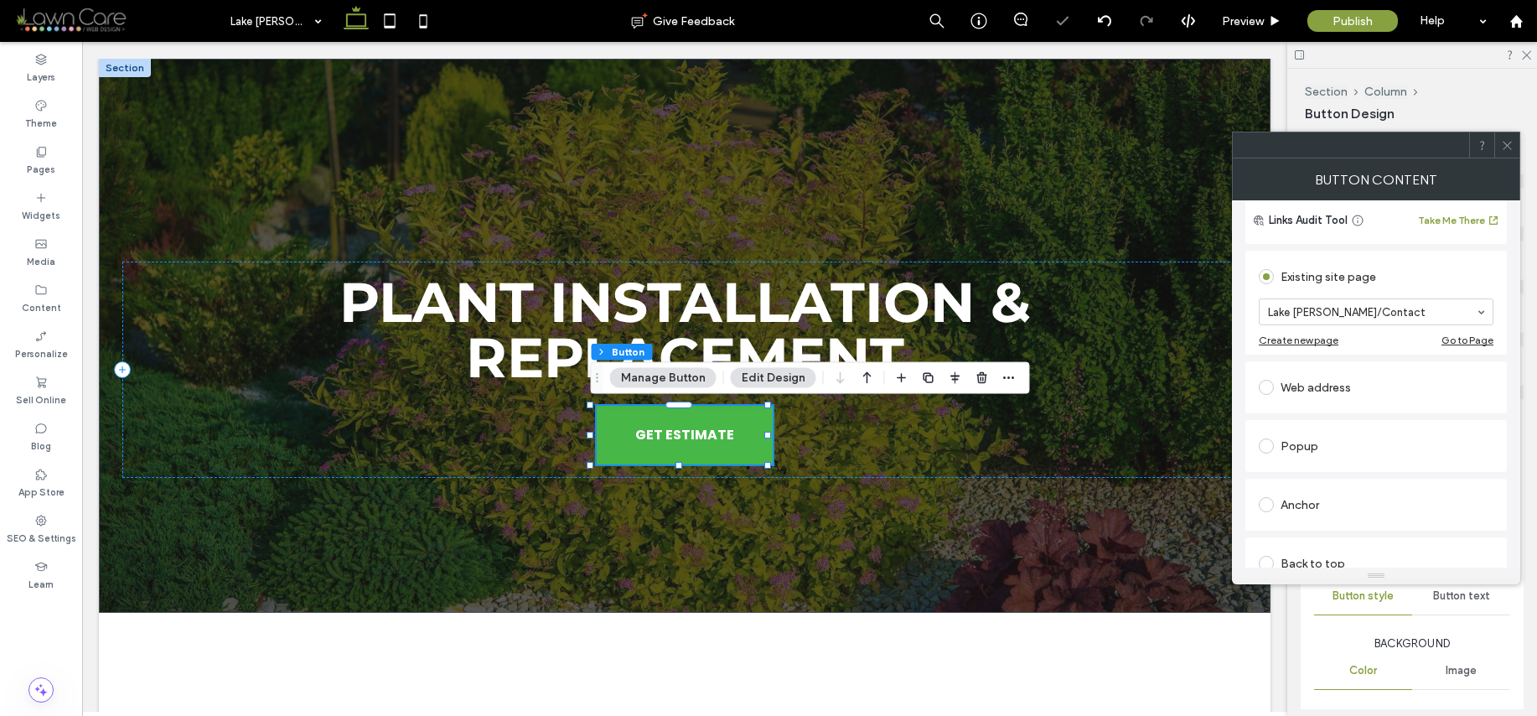
click at [1511, 152] on span at bounding box center [1507, 144] width 13 height 25
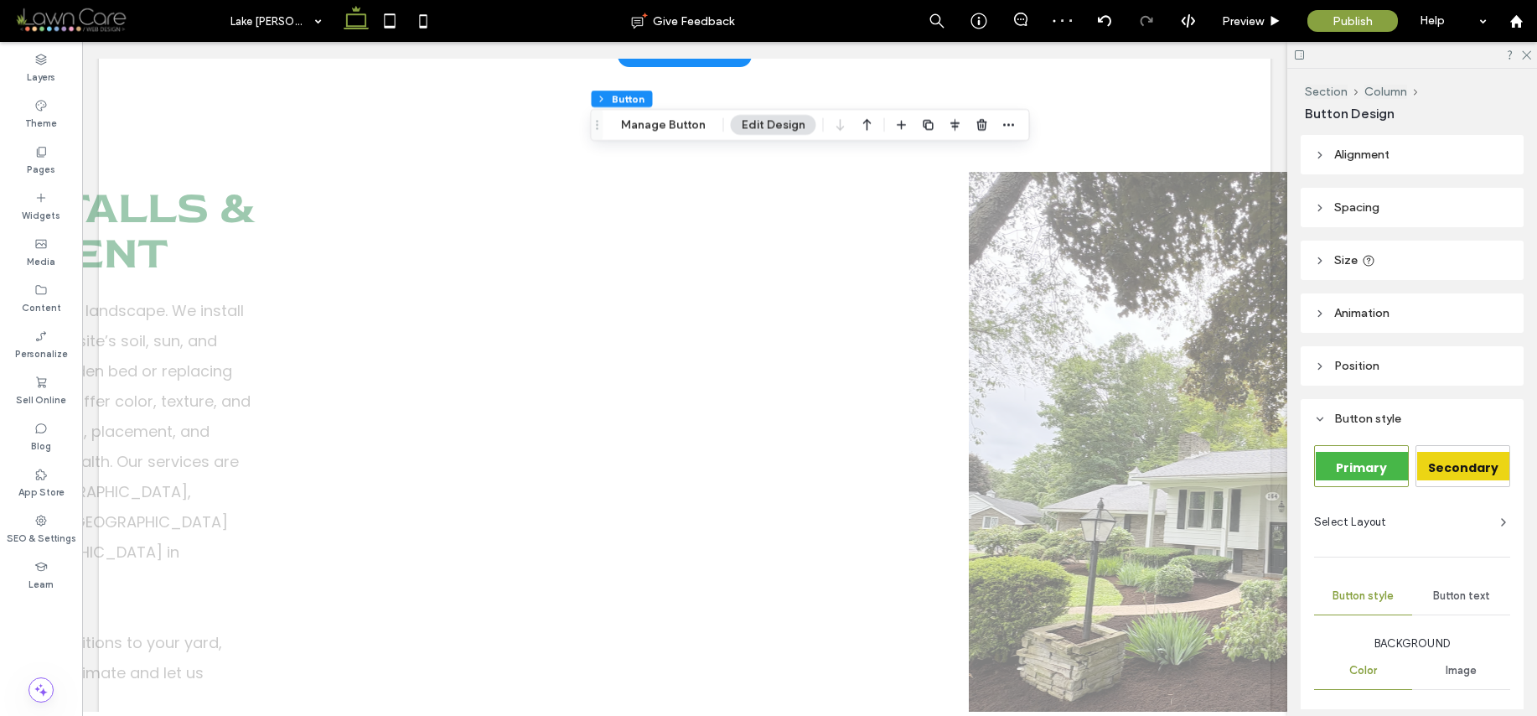
scroll to position [634, 0]
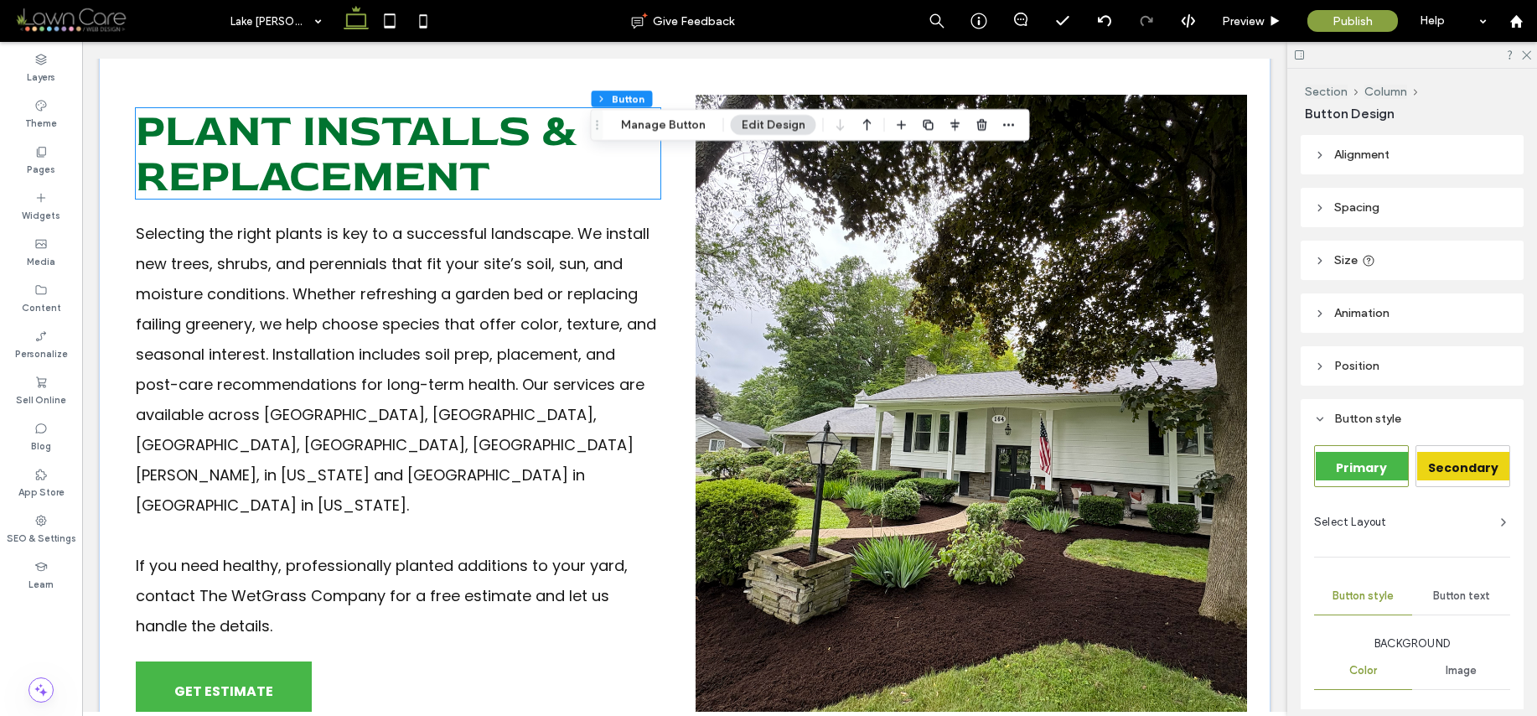
click at [468, 153] on span "Plant Installs & Replacement" at bounding box center [357, 153] width 443 height 102
click at [468, 153] on div "Plant Installs & Replacement" at bounding box center [398, 153] width 525 height 91
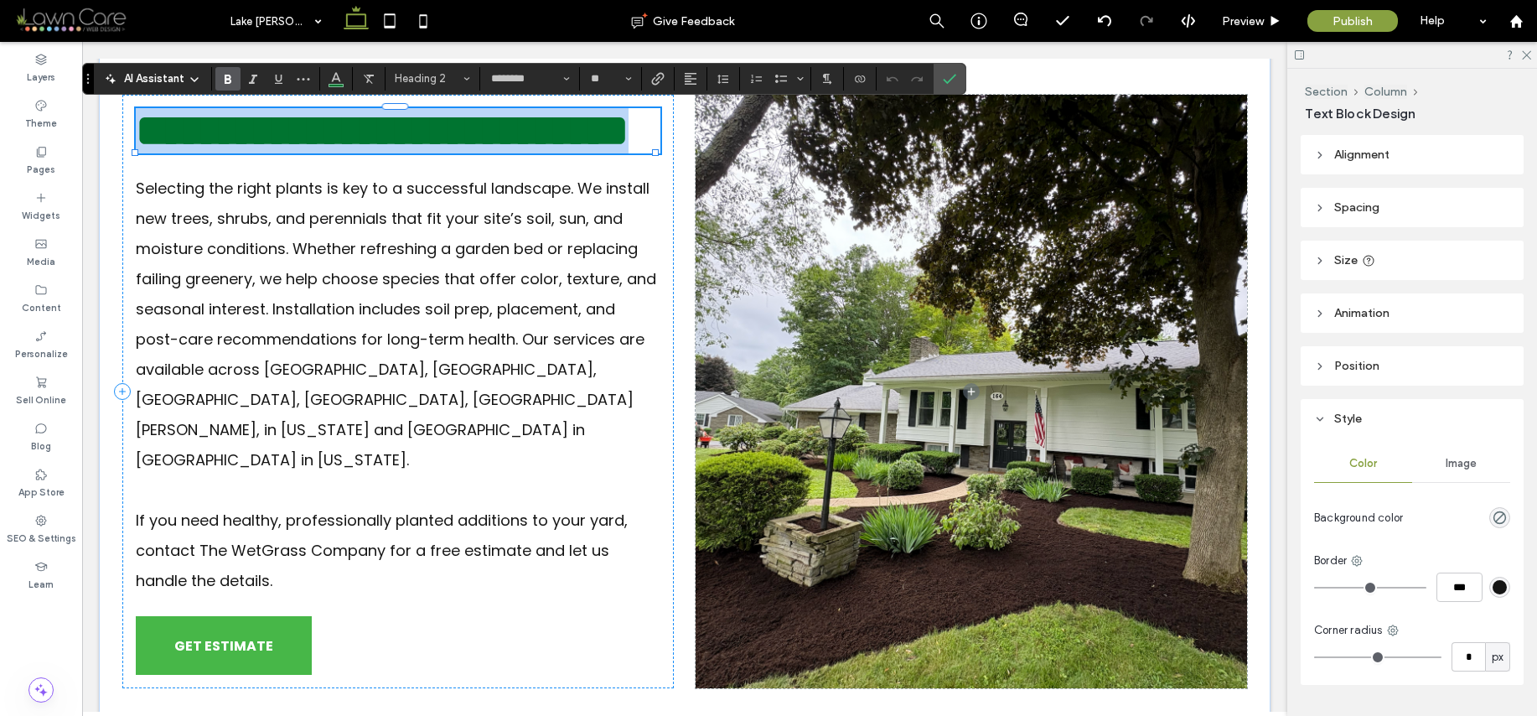
click at [545, 153] on h2 "**********" at bounding box center [398, 130] width 525 height 45
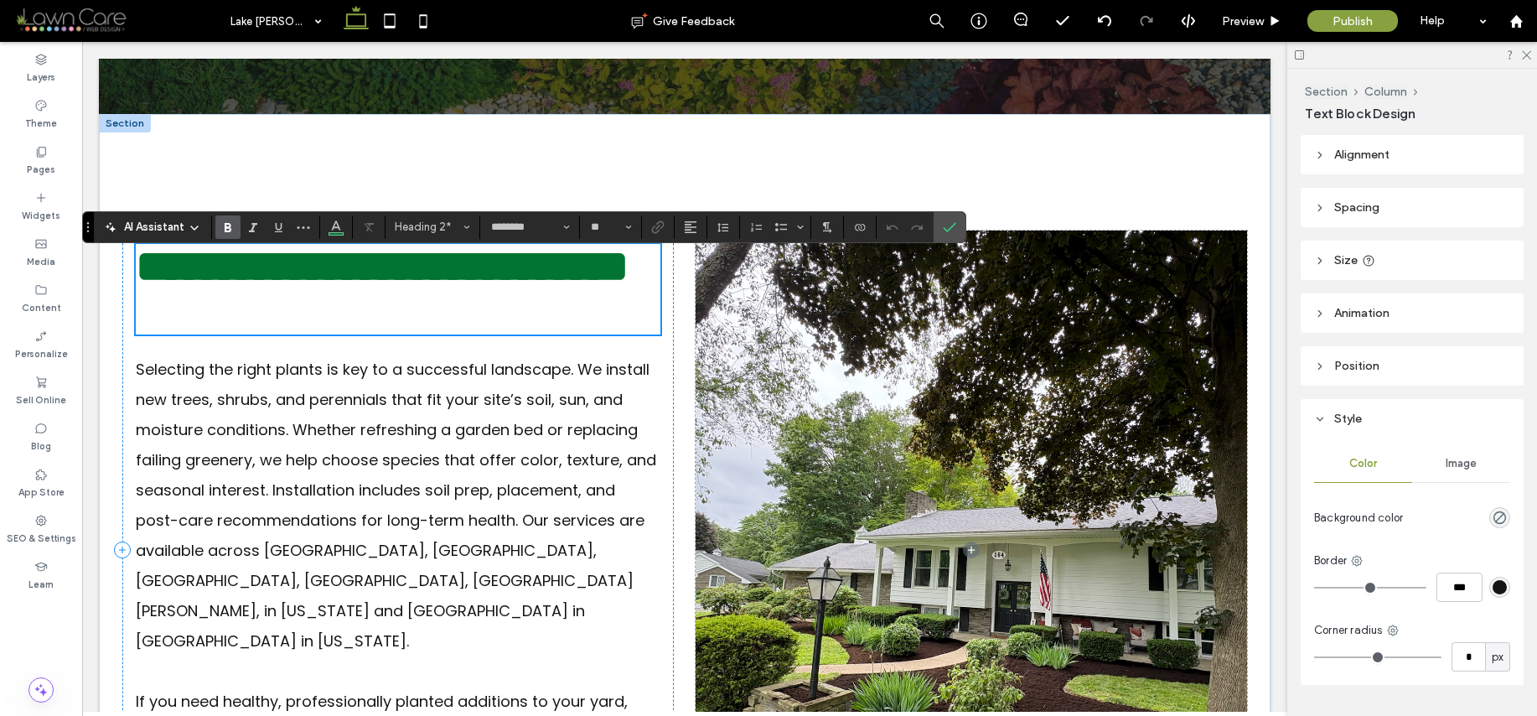
scroll to position [484, 0]
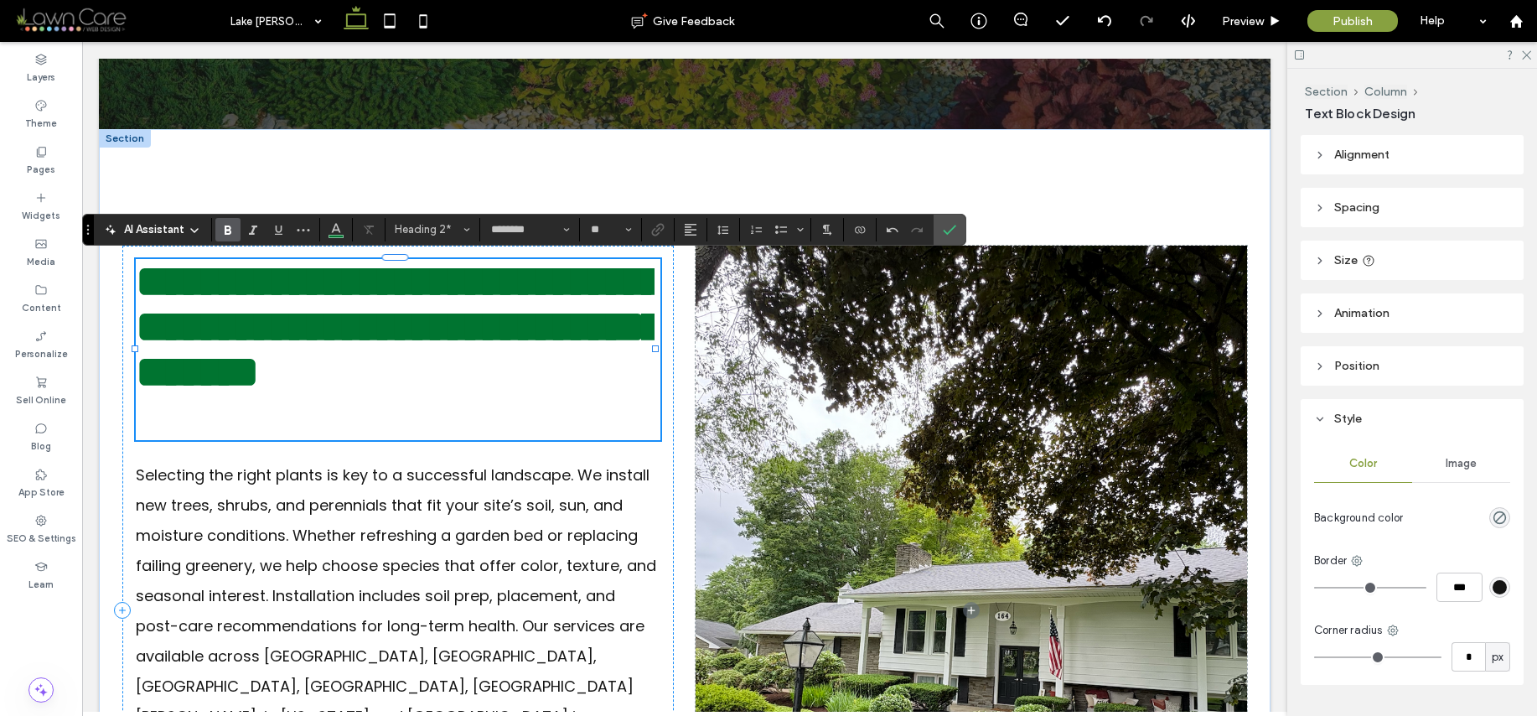
click at [571, 365] on span "**********" at bounding box center [400, 326] width 528 height 135
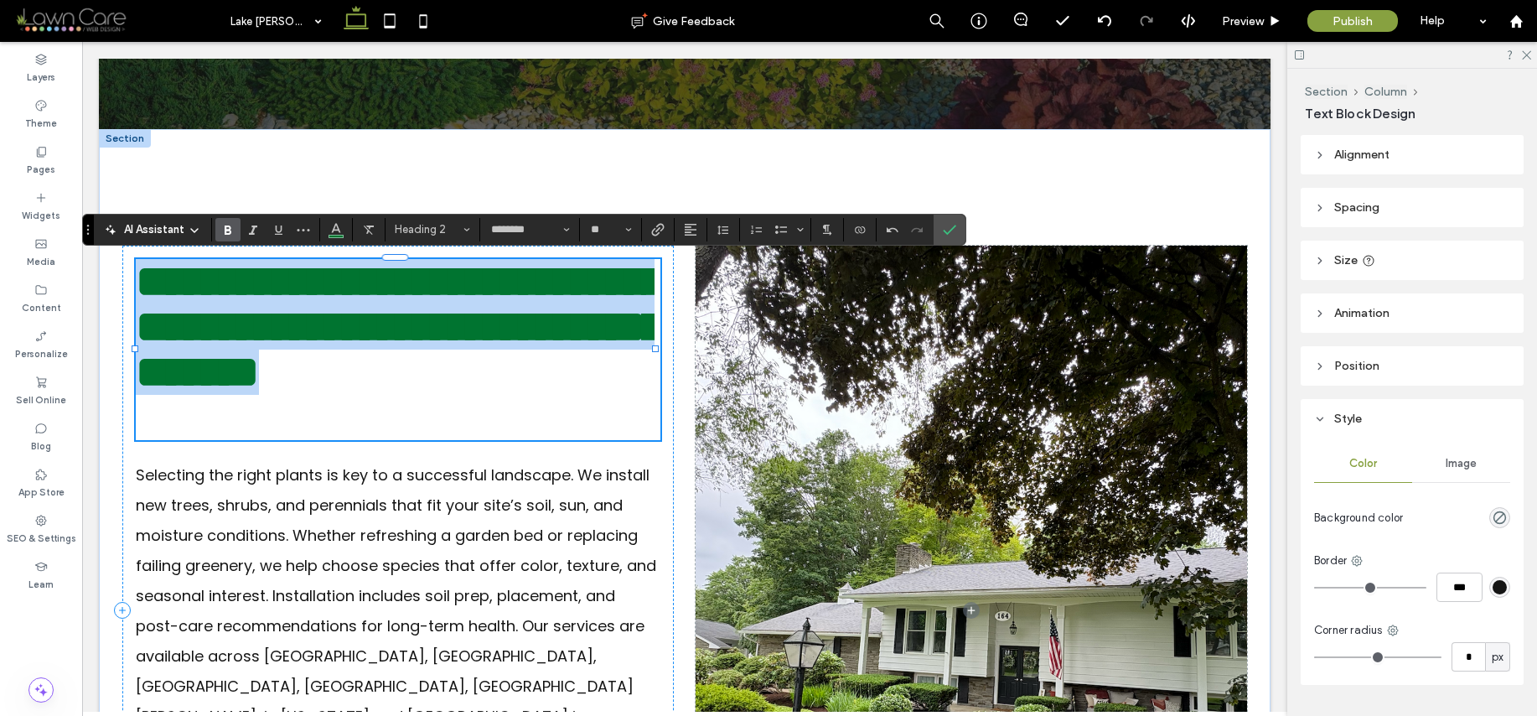
click at [571, 365] on span "**********" at bounding box center [400, 326] width 528 height 135
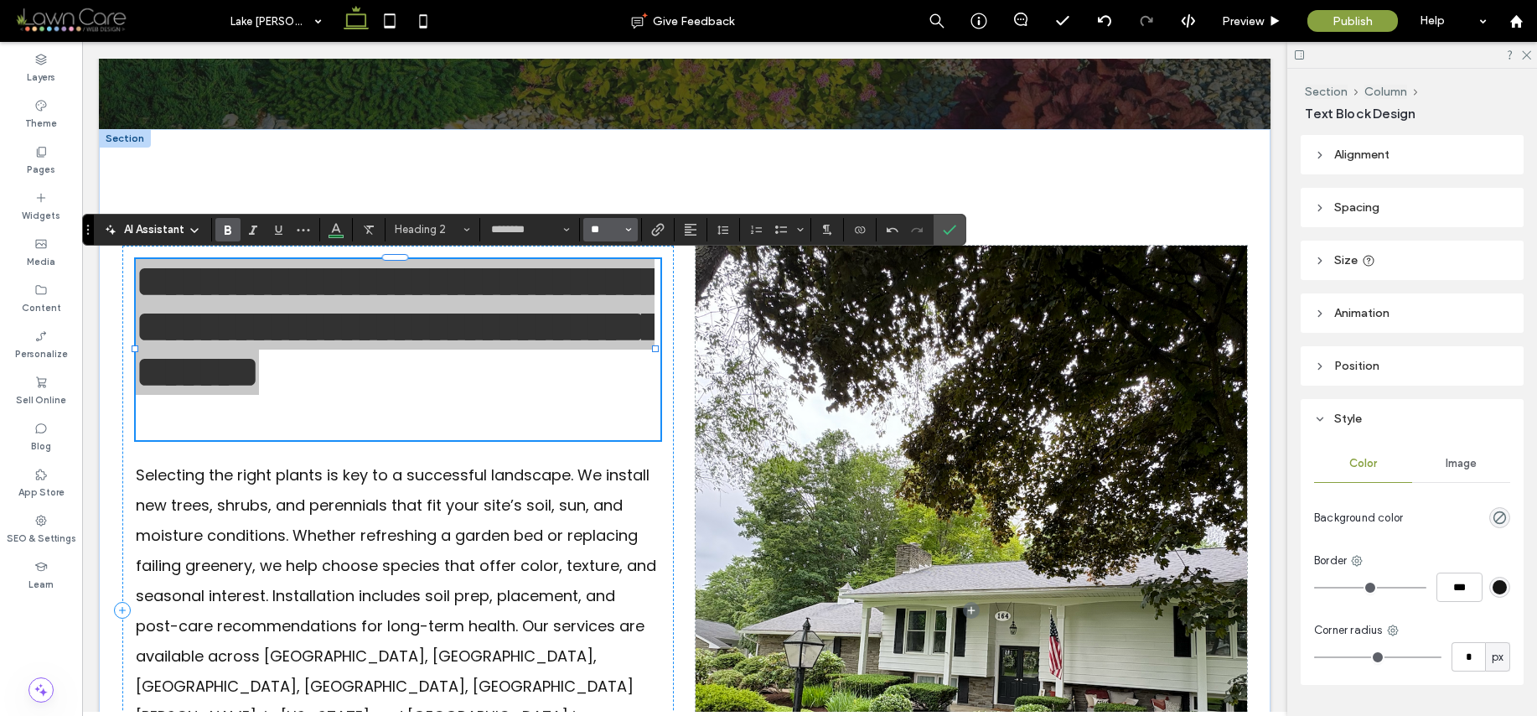
click at [608, 223] on input "**" at bounding box center [605, 229] width 33 height 13
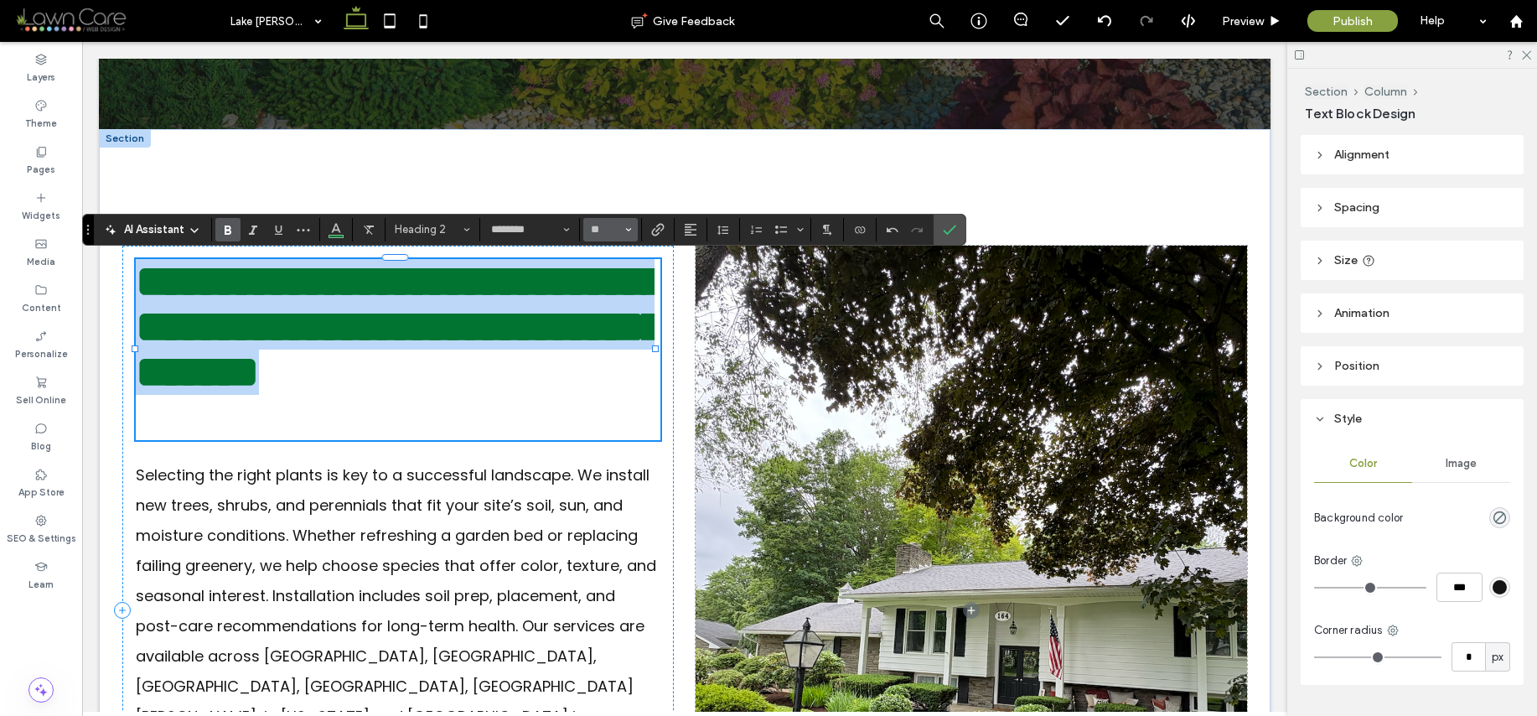
type input "**"
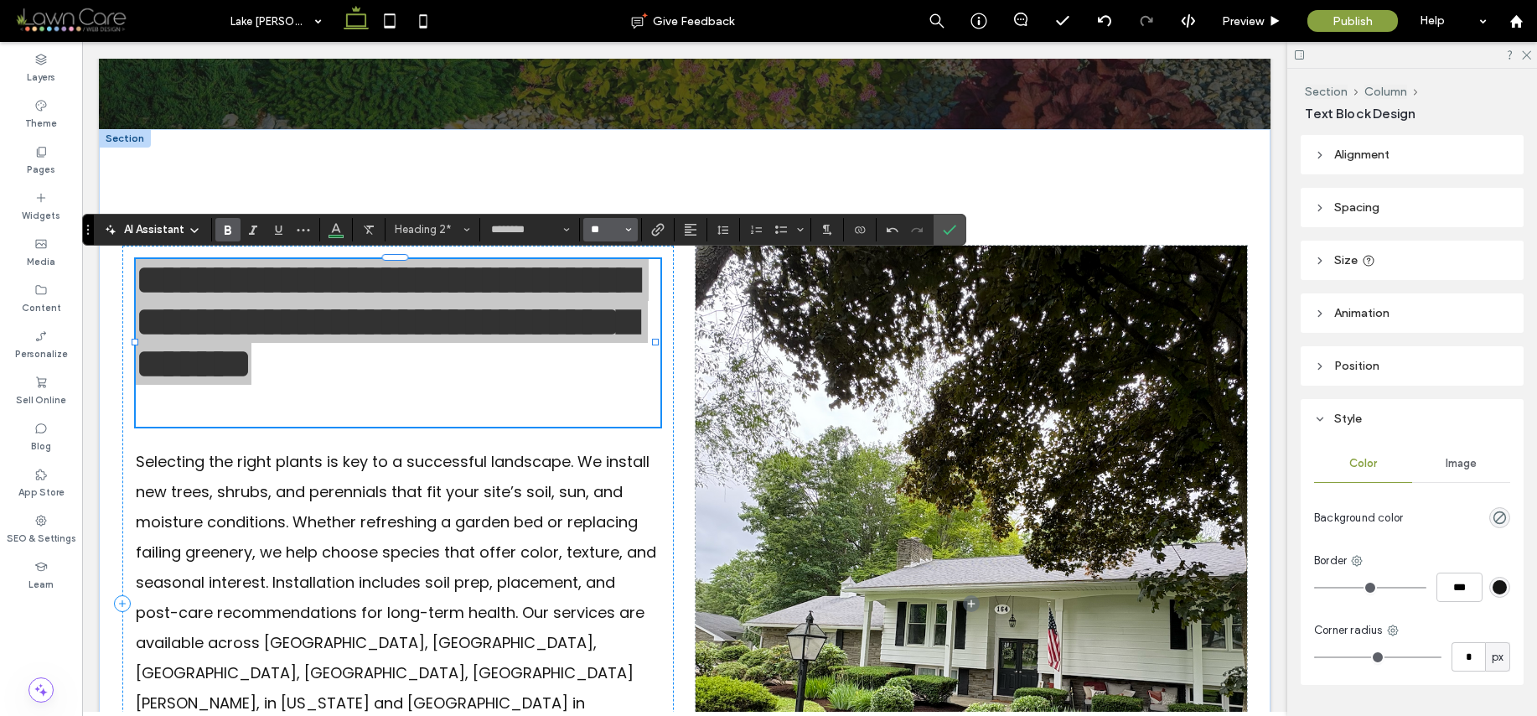
click at [606, 229] on input "**" at bounding box center [605, 229] width 33 height 13
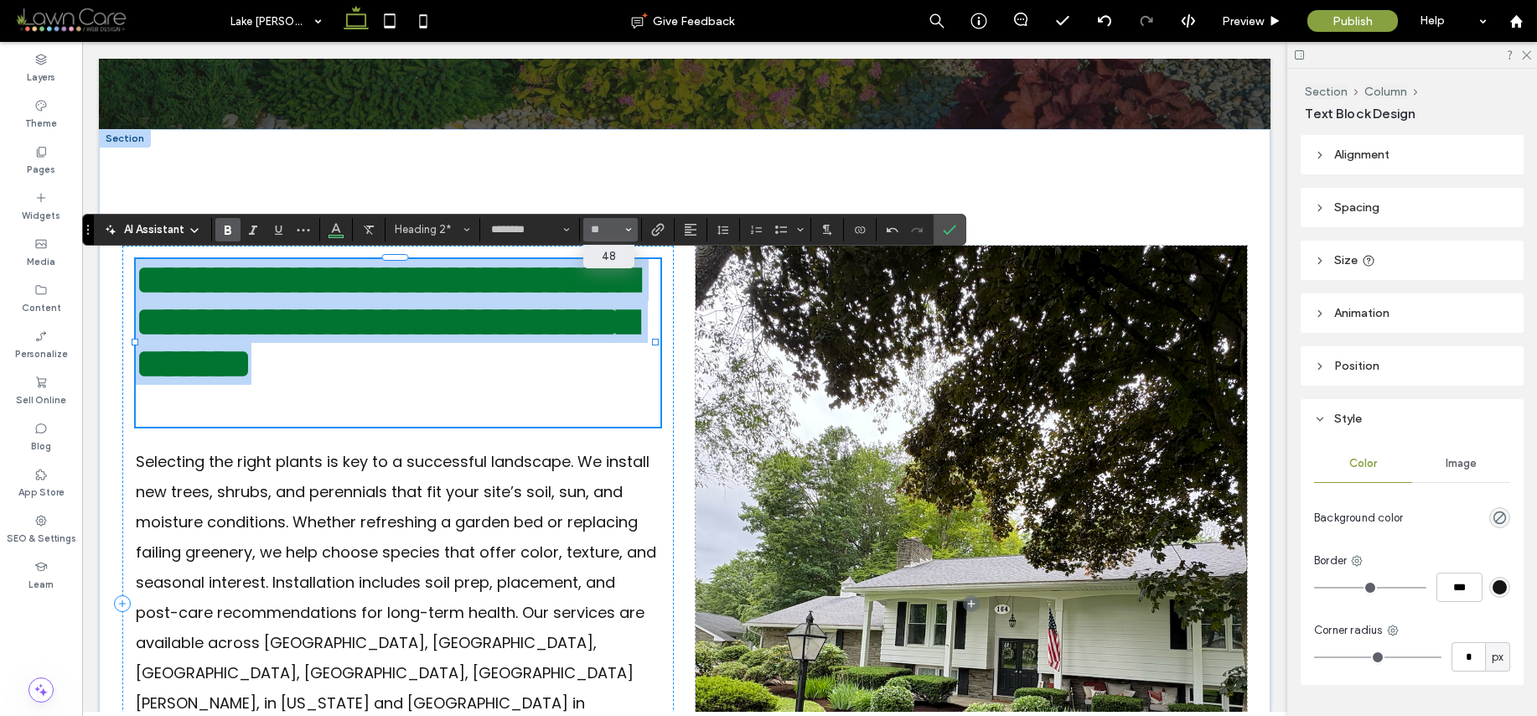
type input "**"
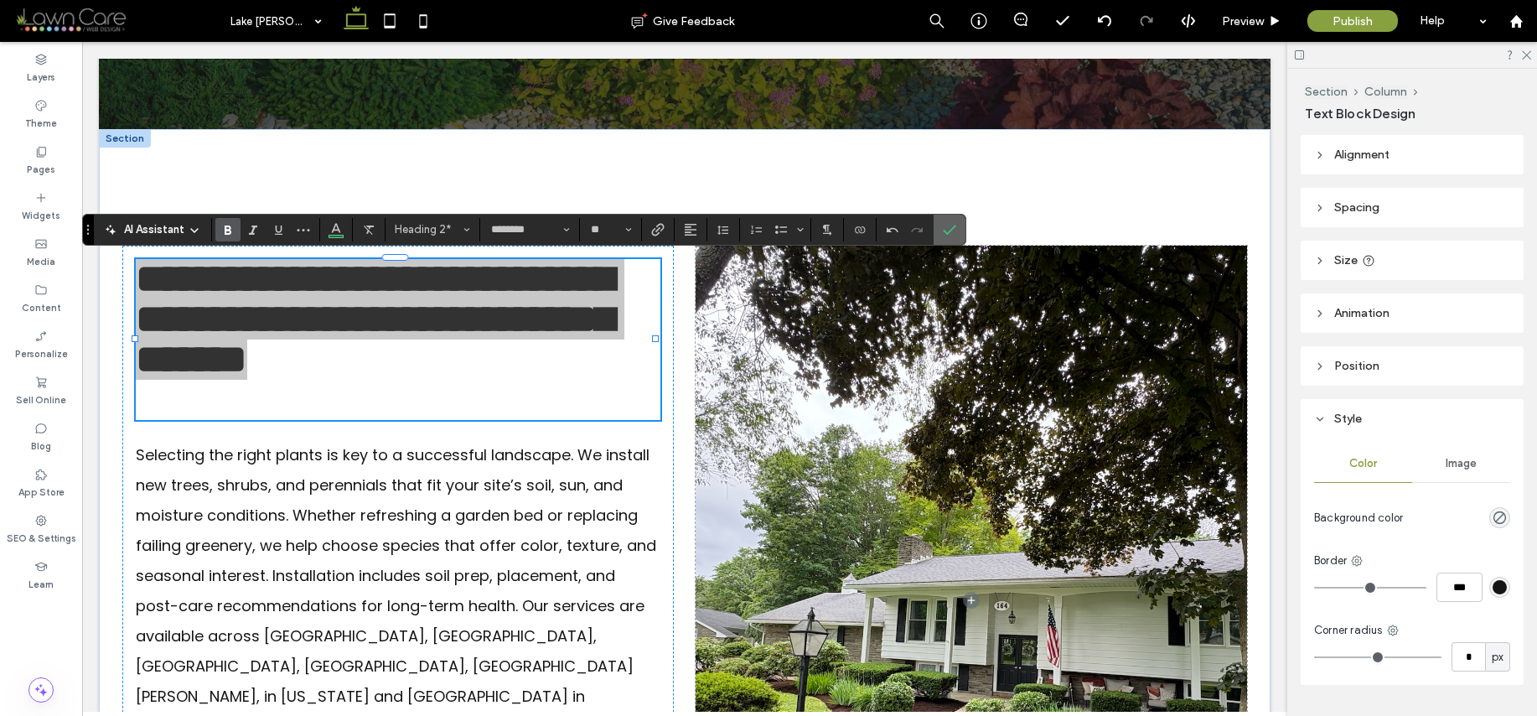
click at [946, 233] on use "Confirm" at bounding box center [950, 230] width 13 height 10
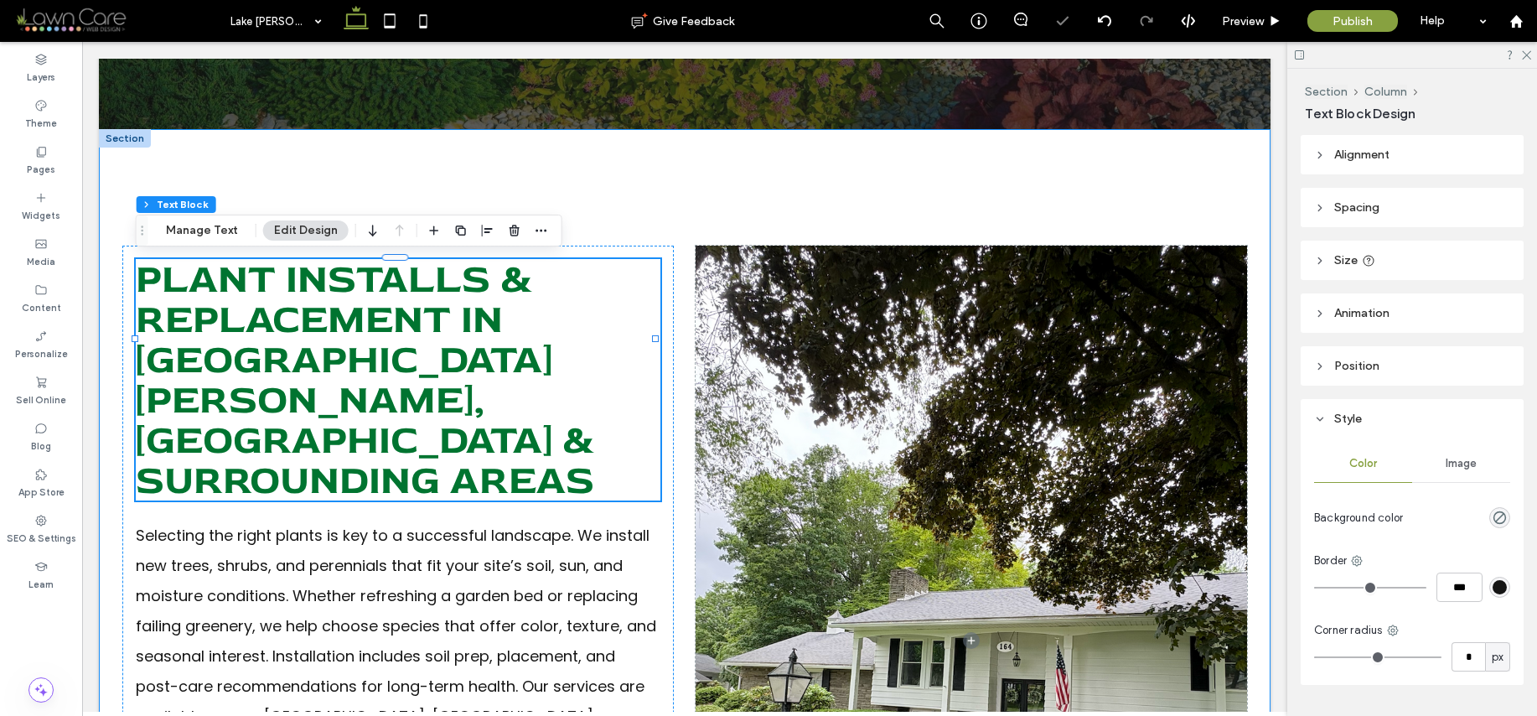
click at [927, 193] on div "Plant Installs & Replacement In [GEOGRAPHIC_DATA][PERSON_NAME], [GEOGRAPHIC_DAT…" at bounding box center [685, 641] width 1172 height 1024
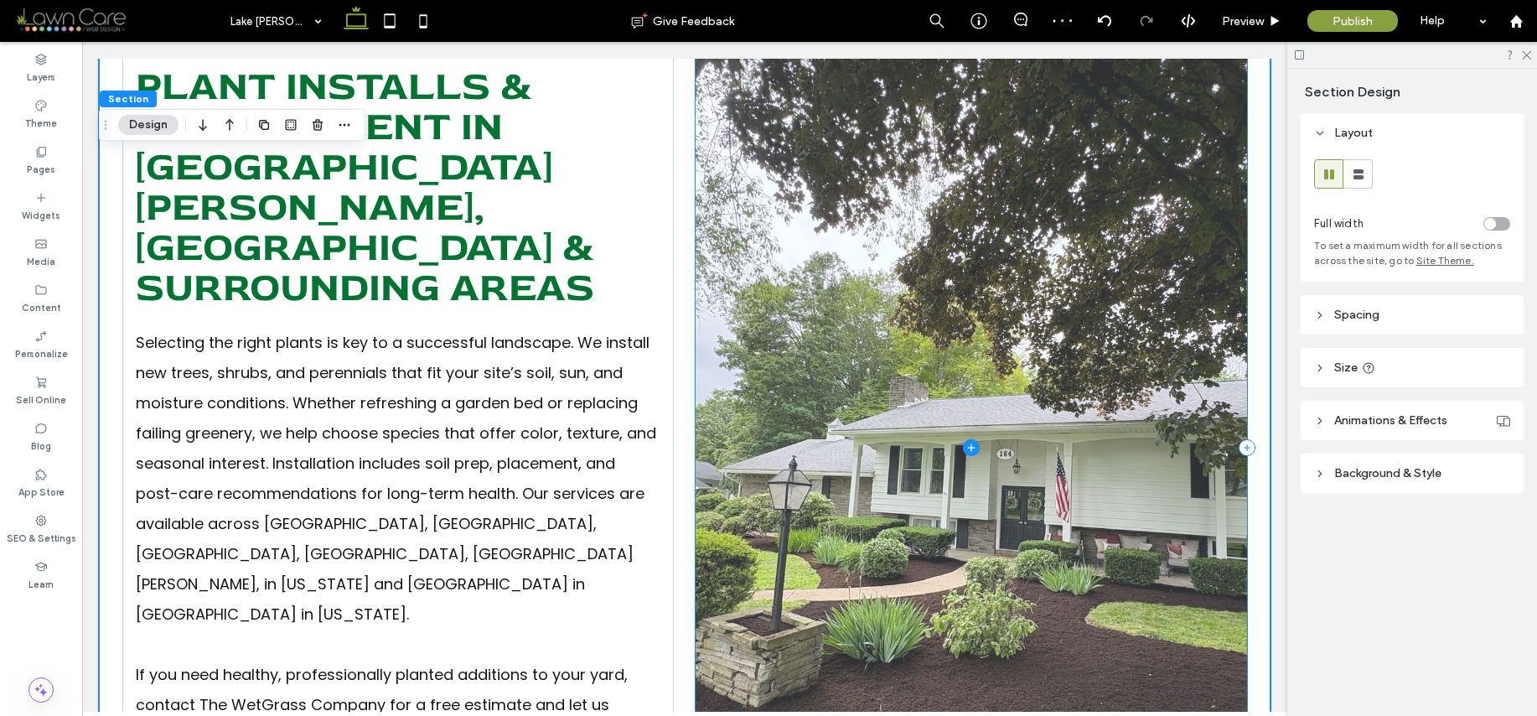
scroll to position [852, 0]
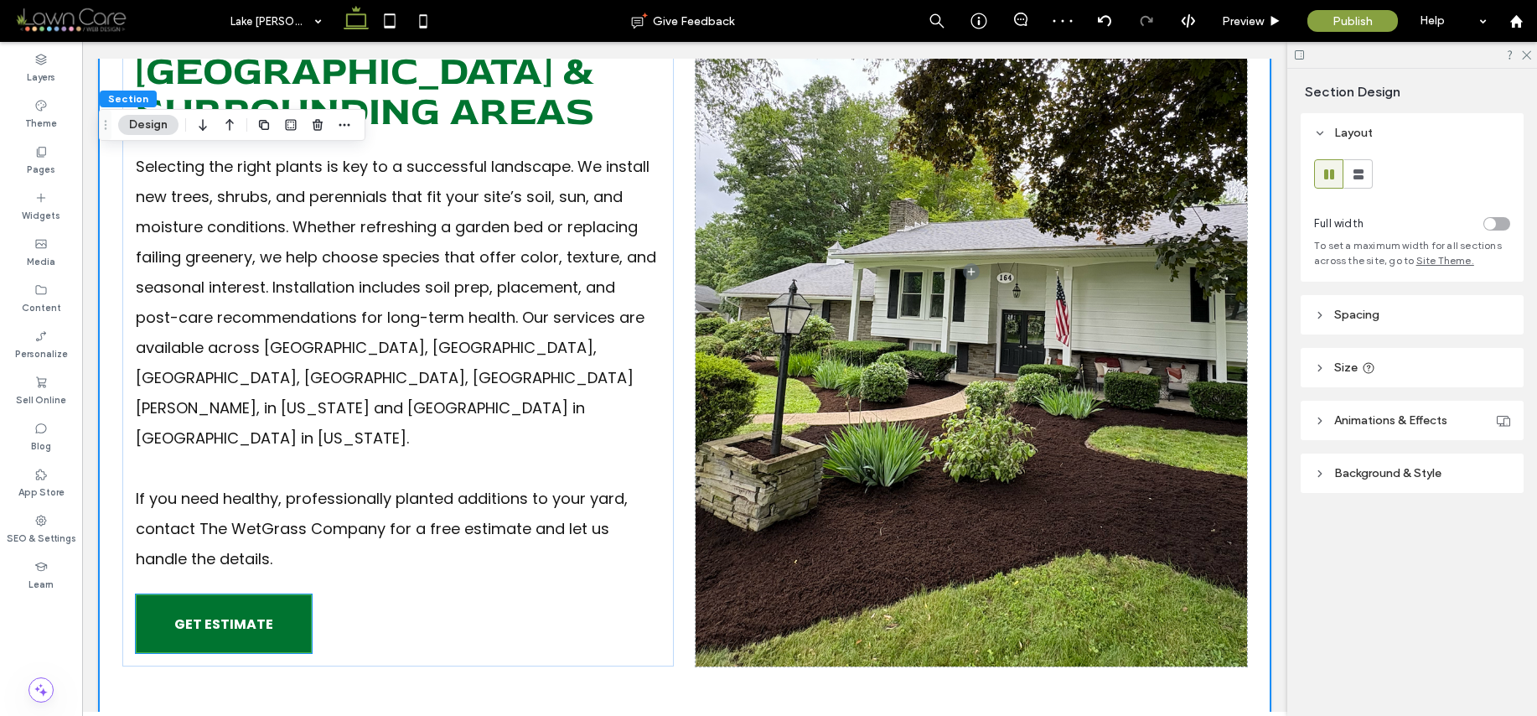
click at [219, 605] on span "GET ESTIMATE" at bounding box center [223, 624] width 99 height 38
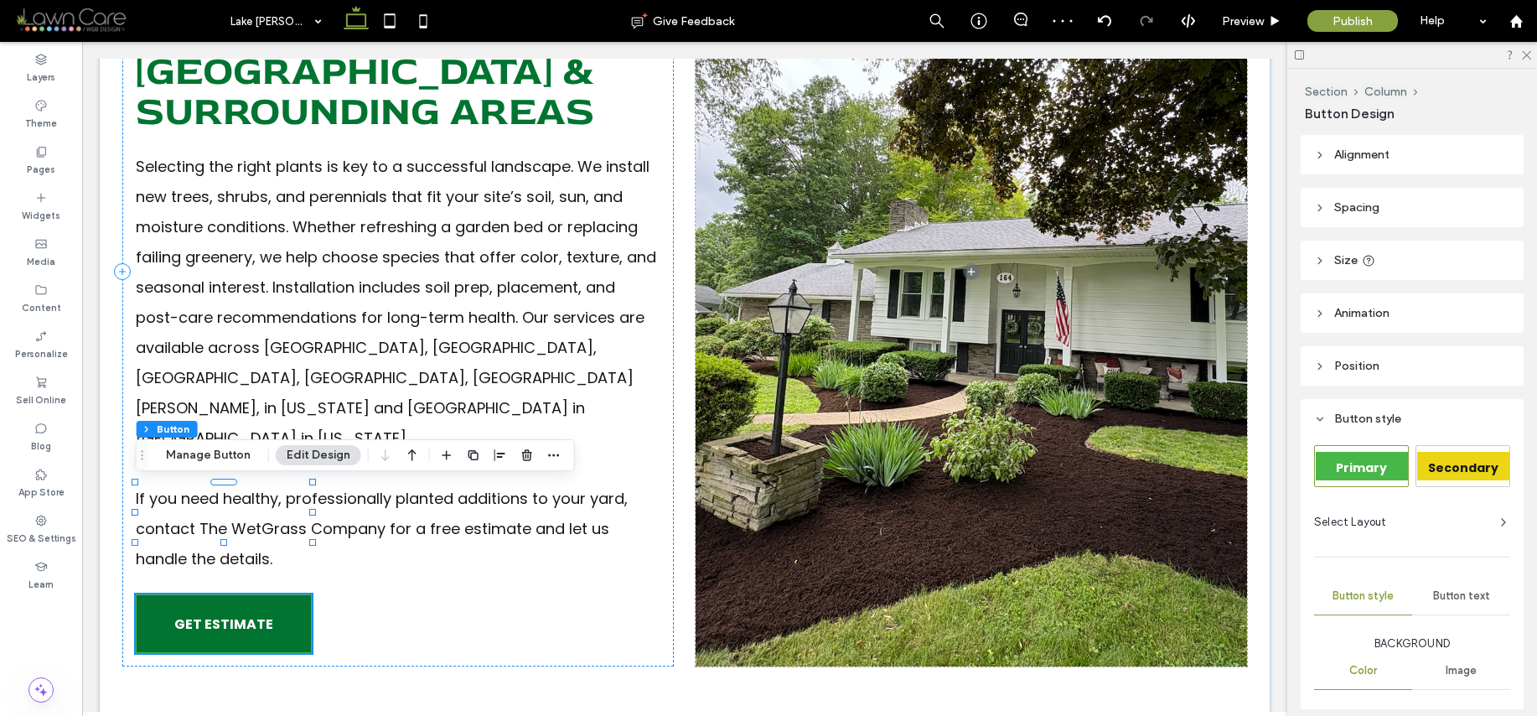
click at [219, 605] on span "GET ESTIMATE" at bounding box center [223, 624] width 99 height 38
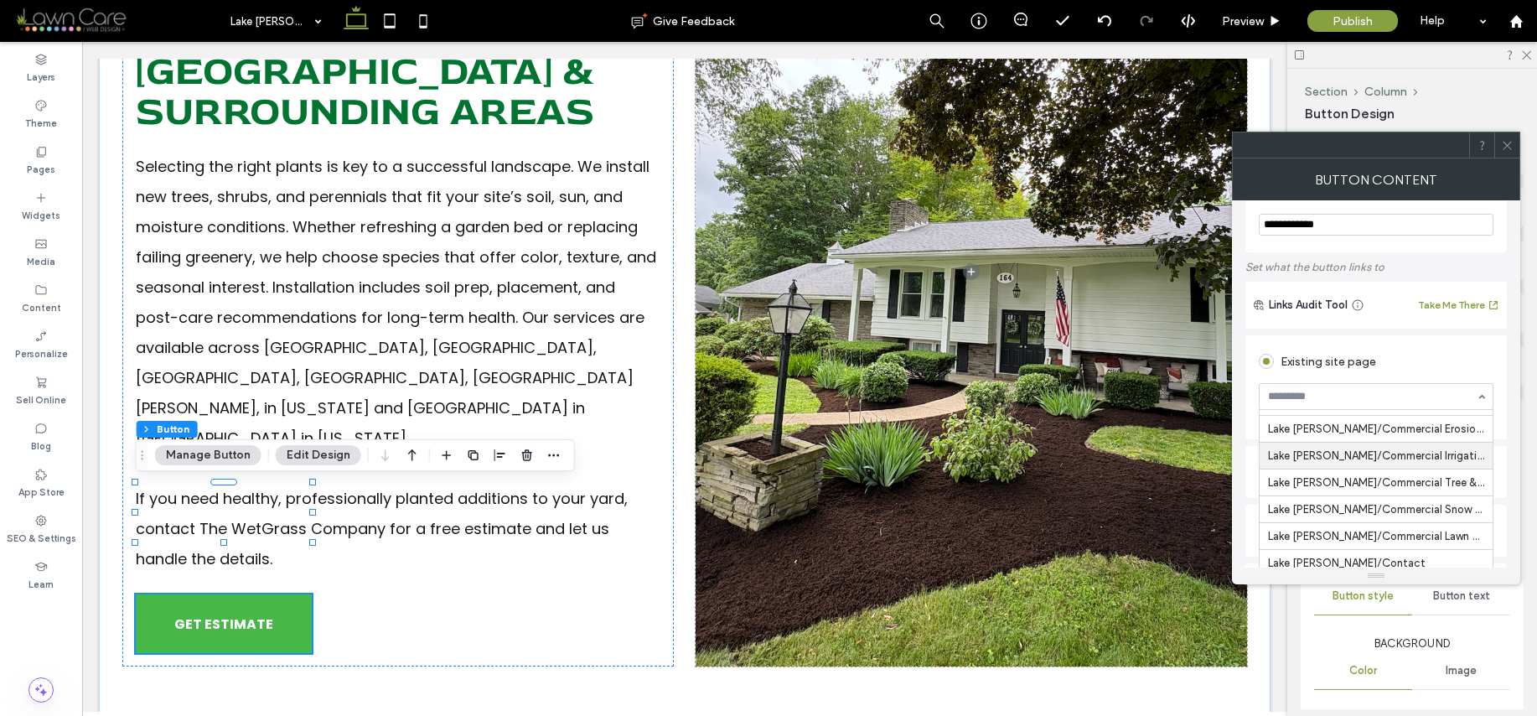
scroll to position [69, 0]
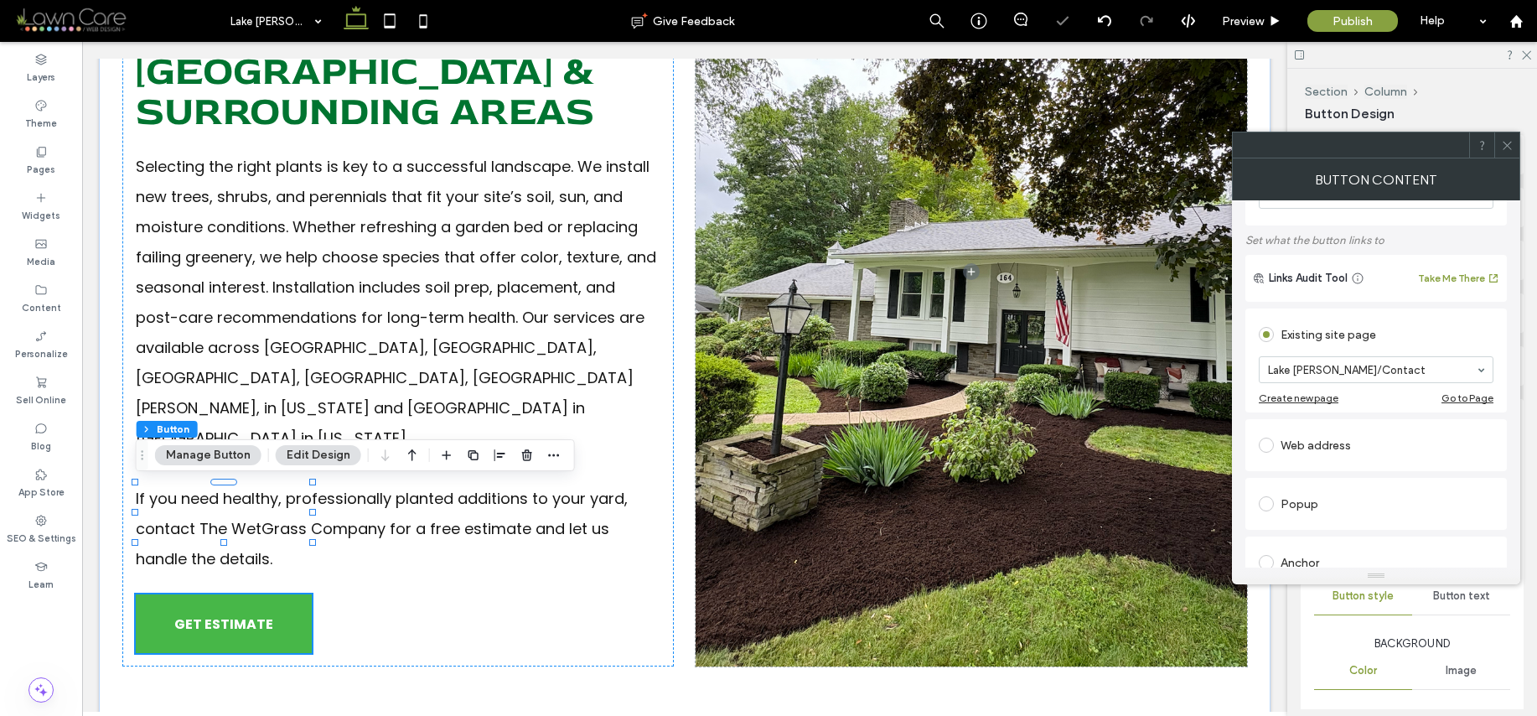
click at [1504, 142] on icon at bounding box center [1507, 145] width 13 height 13
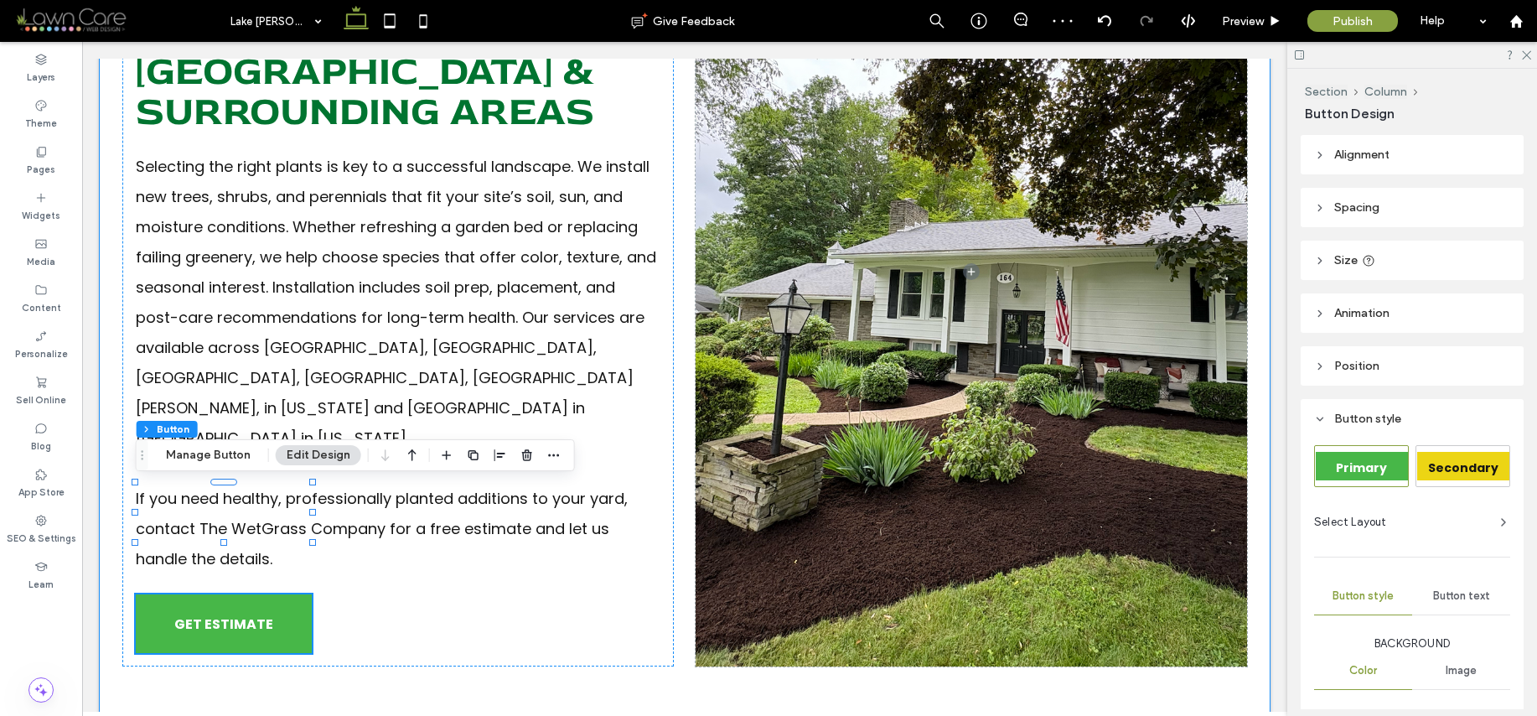
click at [680, 612] on div "Plant Installs & Replacement In [GEOGRAPHIC_DATA][PERSON_NAME], [GEOGRAPHIC_DAT…" at bounding box center [685, 272] width 1172 height 1024
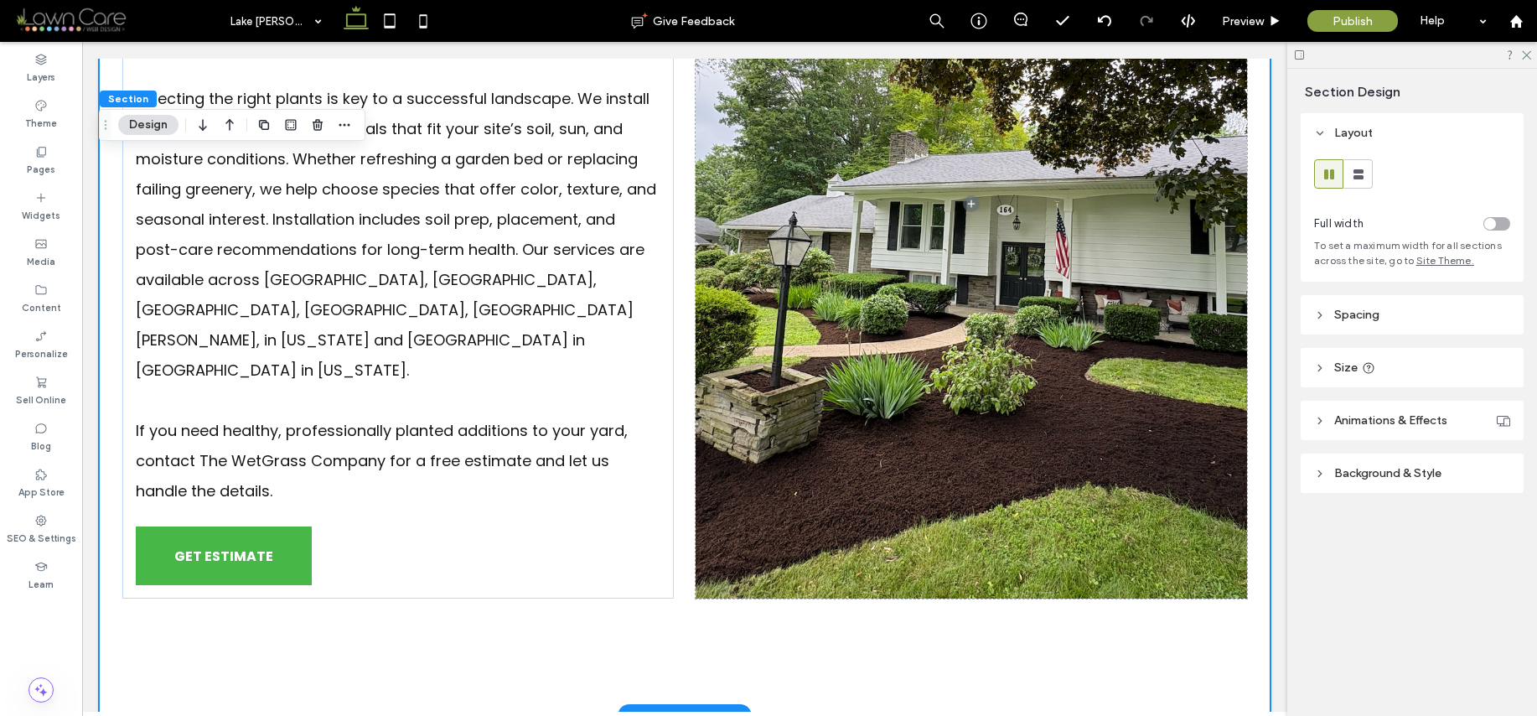
scroll to position [942, 0]
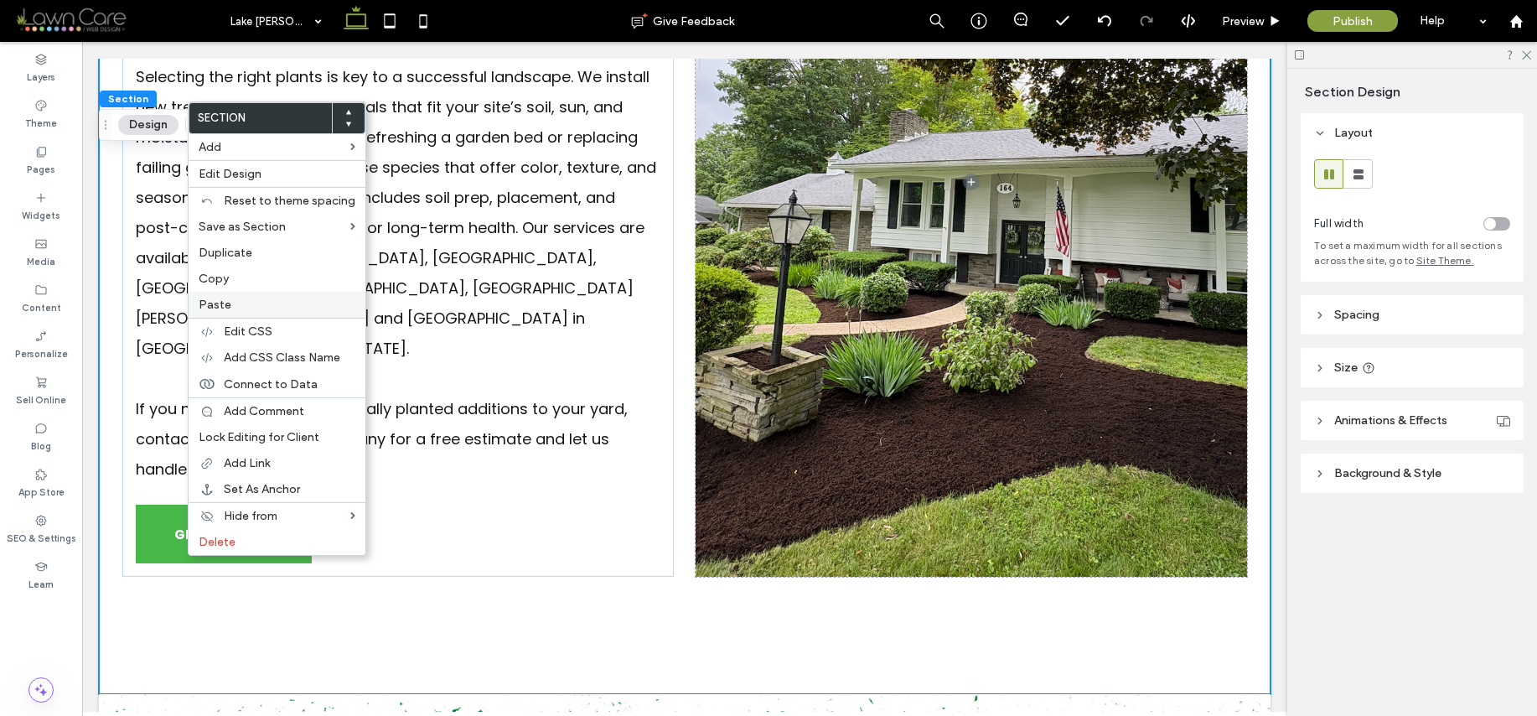
click at [206, 301] on span "Paste" at bounding box center [215, 305] width 33 height 14
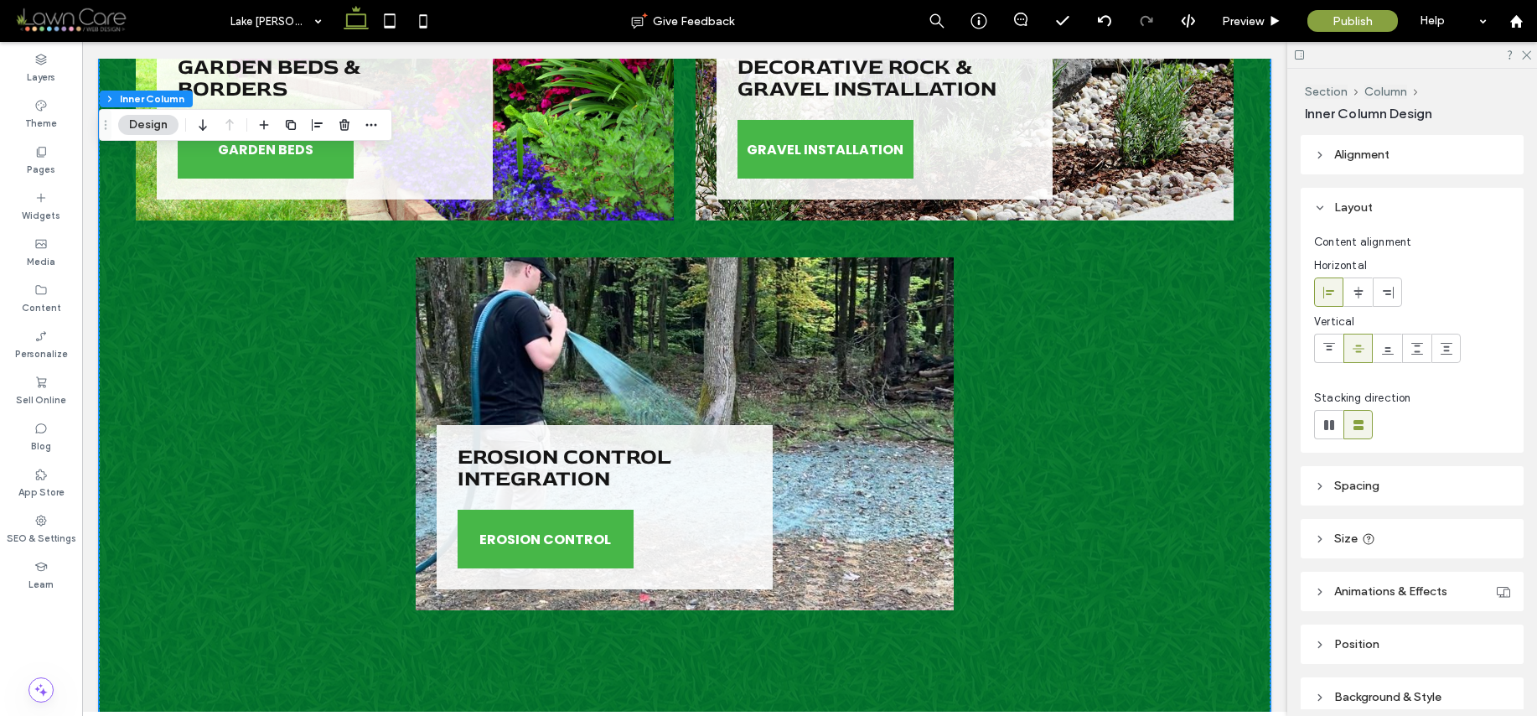
scroll to position [3247, 0]
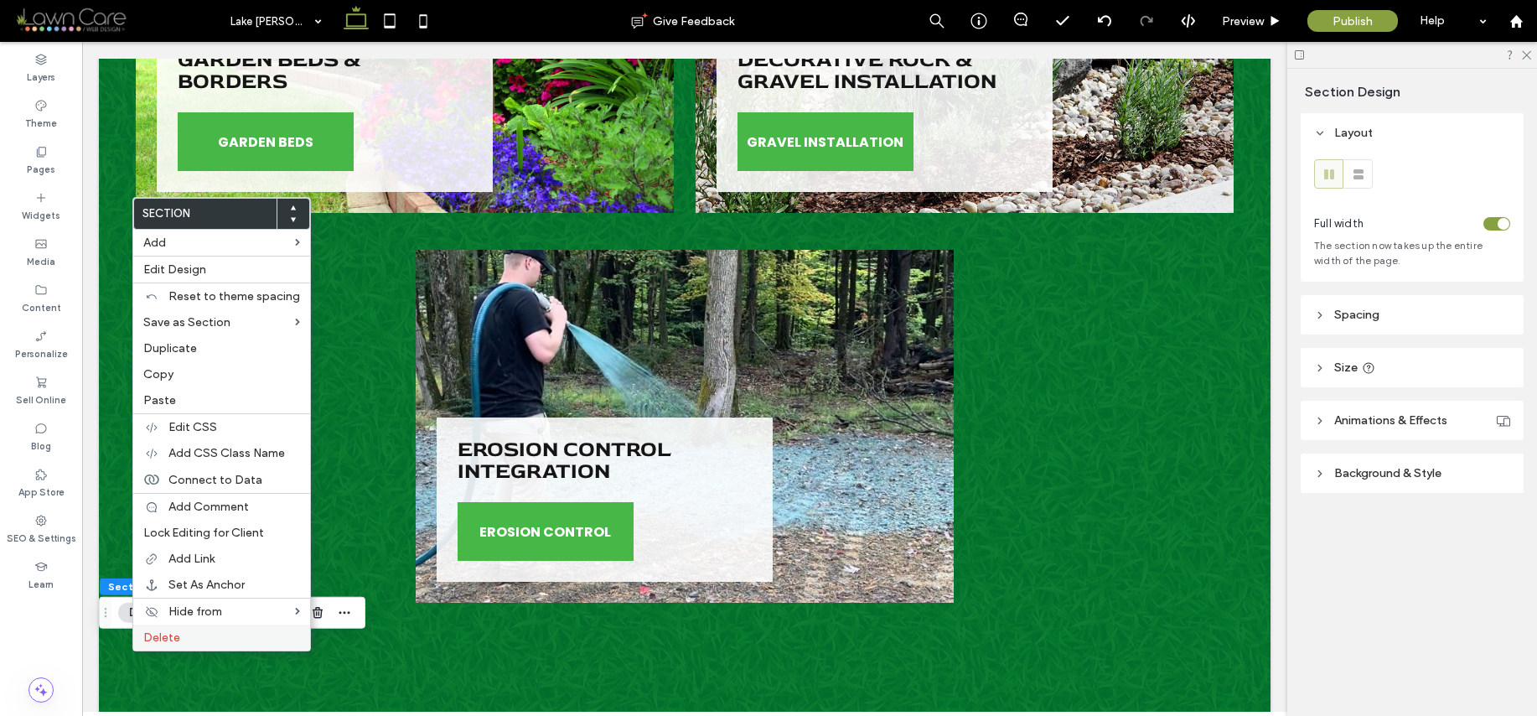
click at [152, 639] on span "Delete" at bounding box center [161, 637] width 37 height 14
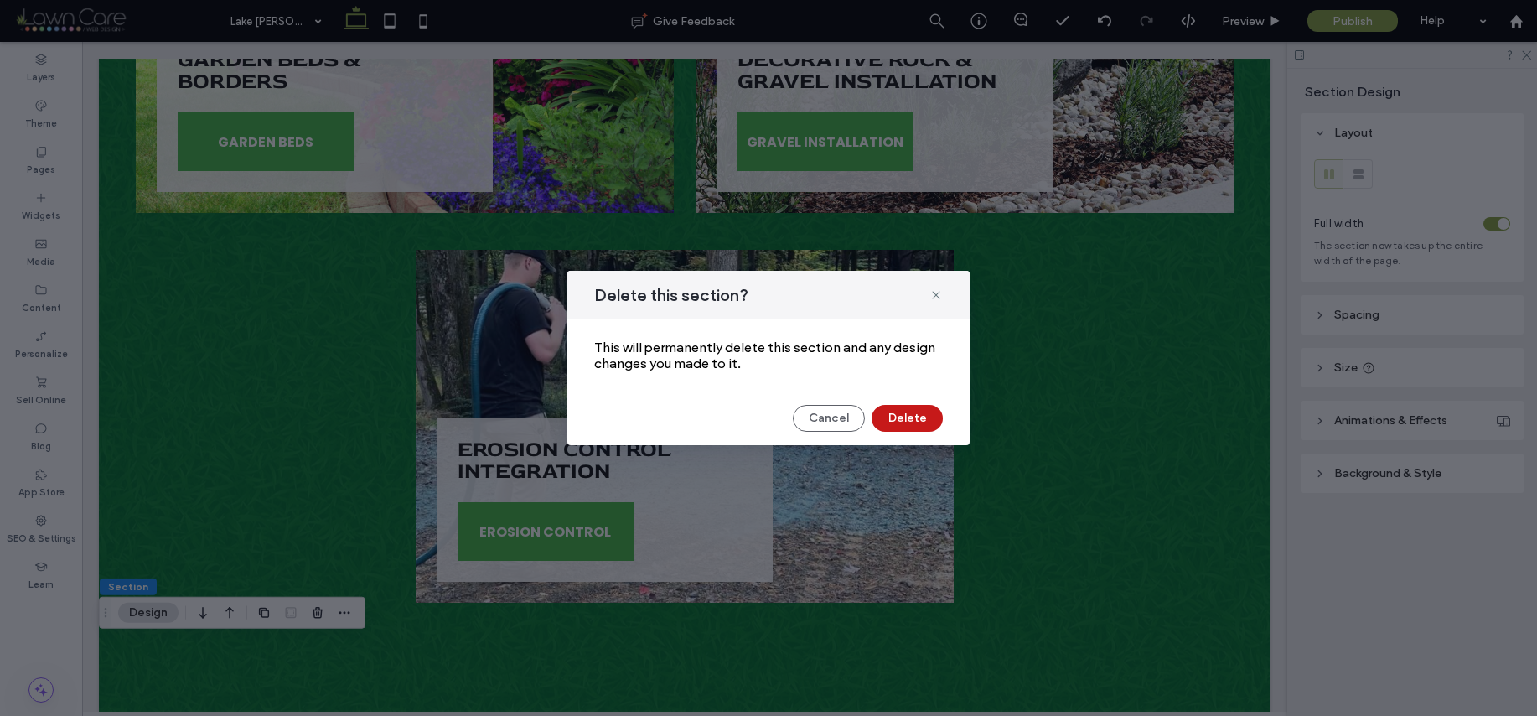
click at [923, 407] on button "Delete" at bounding box center [907, 418] width 71 height 27
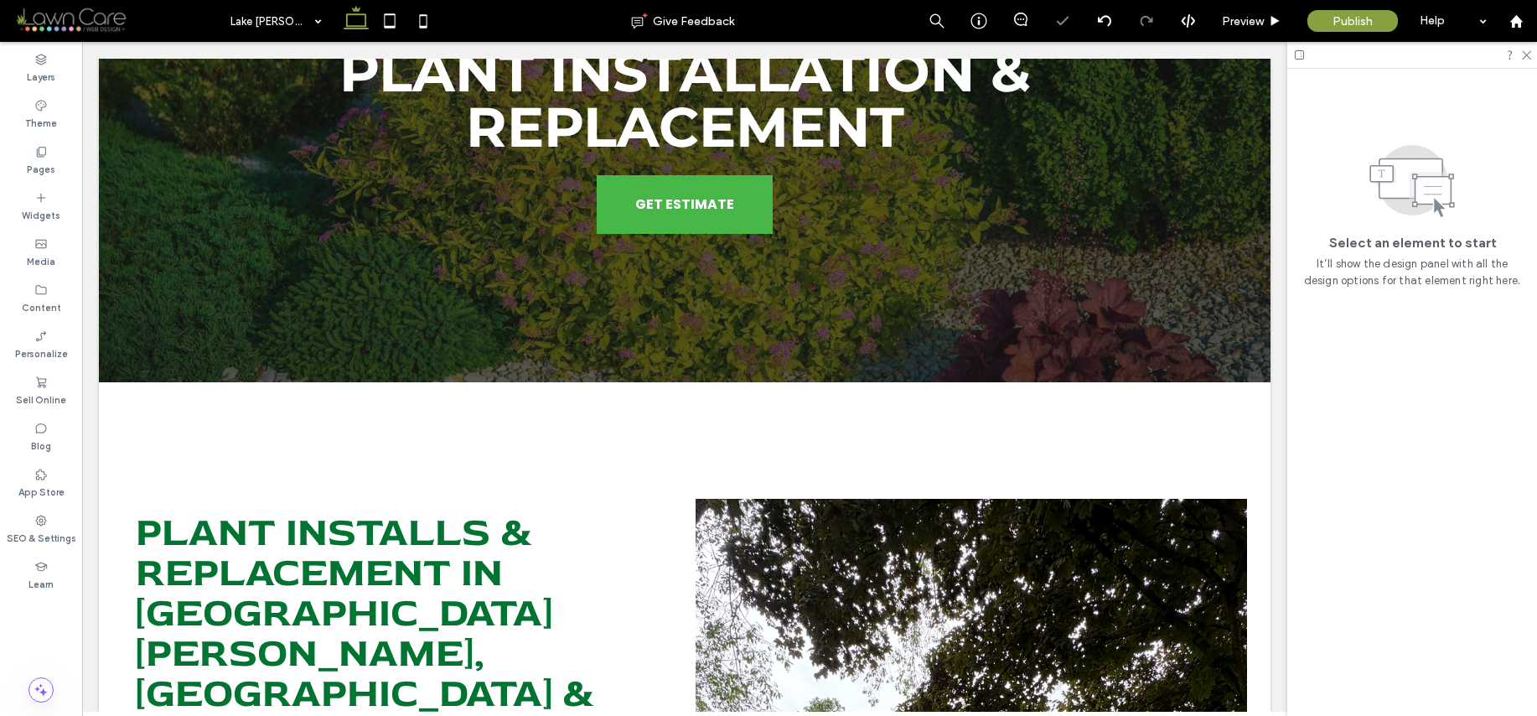
scroll to position [0, 0]
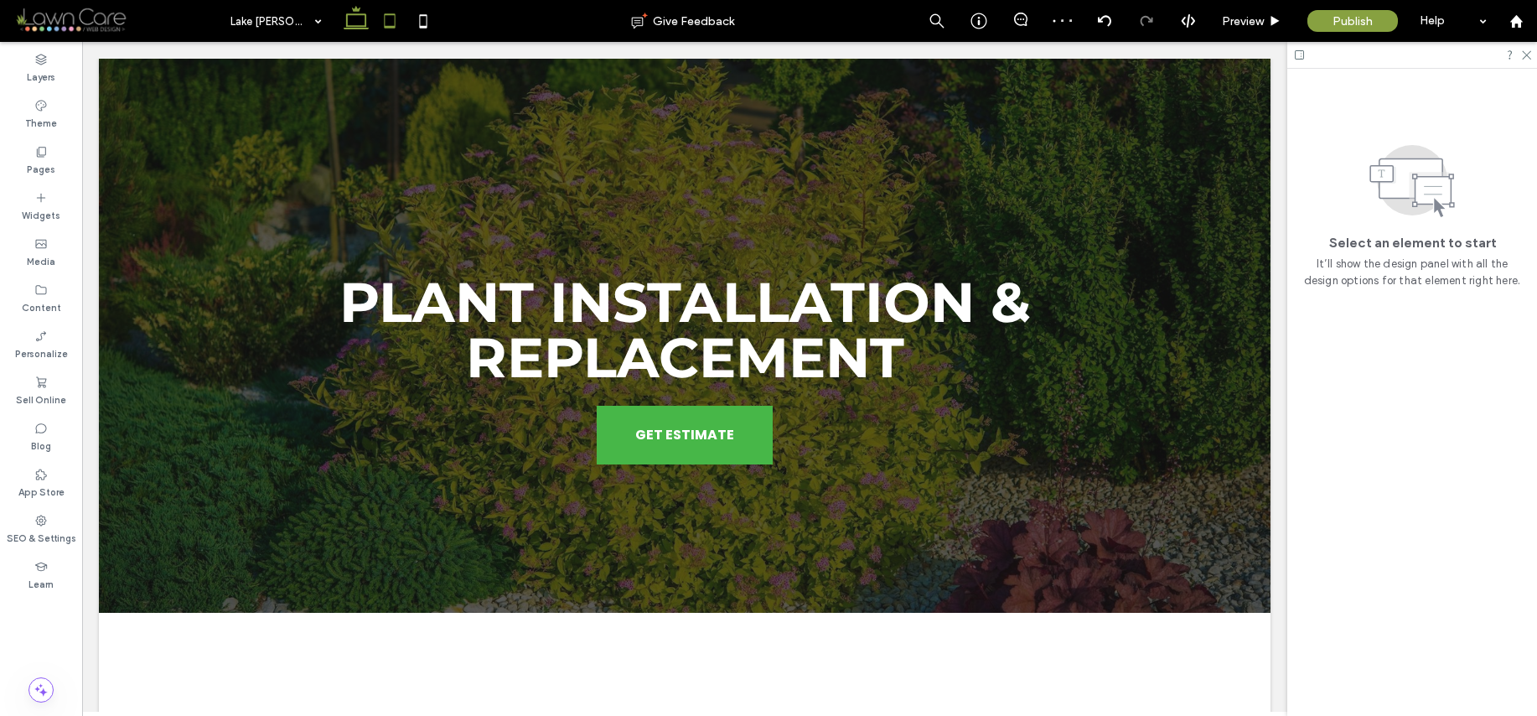
click at [392, 29] on icon at bounding box center [390, 21] width 34 height 34
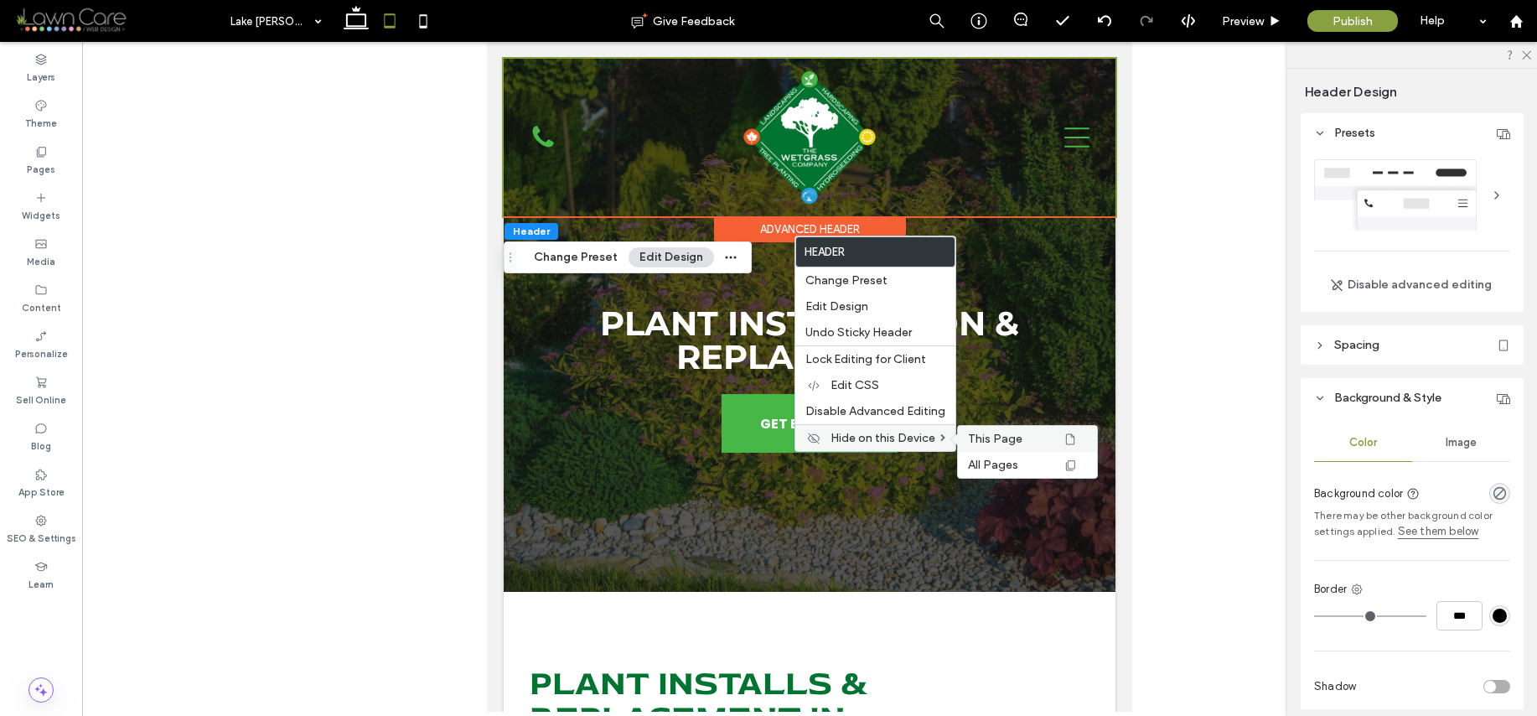
click at [998, 441] on span "This Page" at bounding box center [995, 439] width 54 height 14
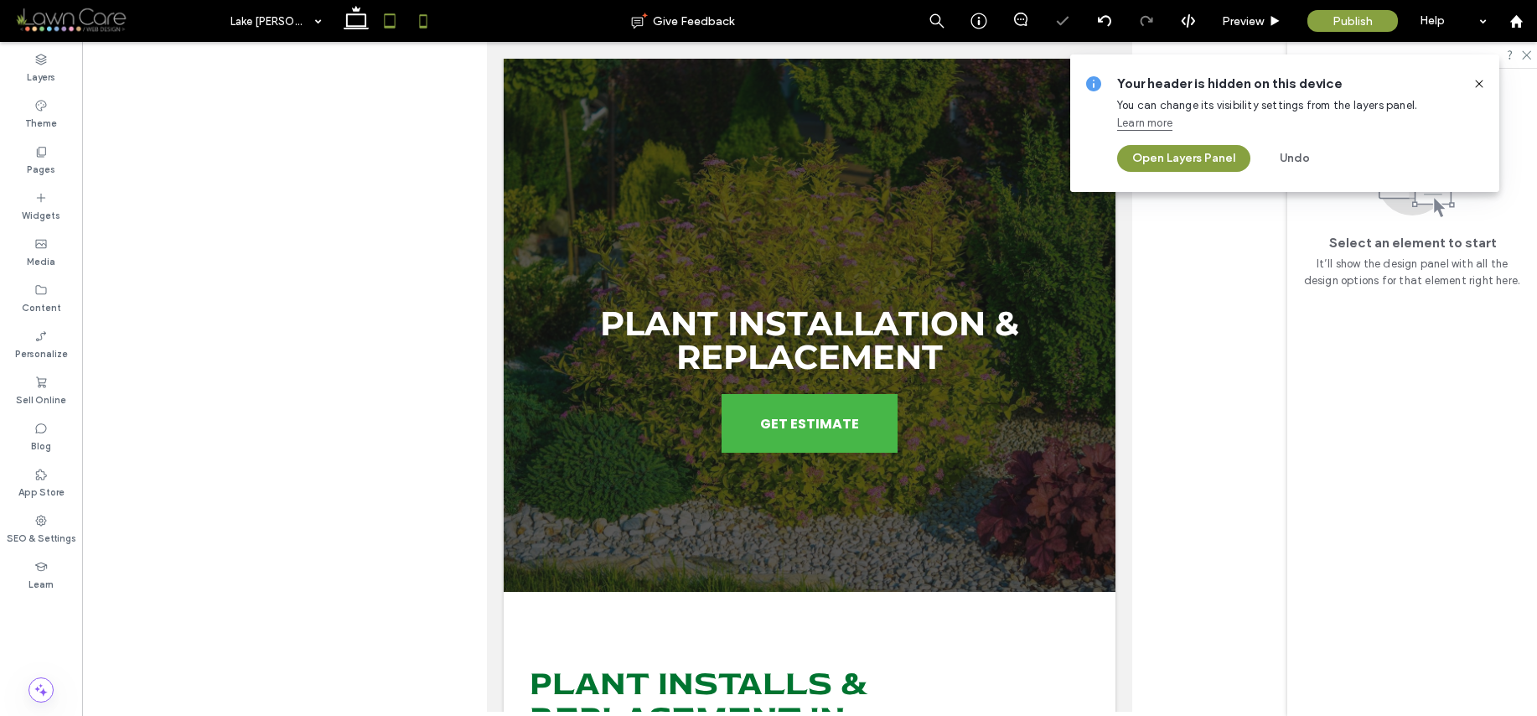
click at [418, 23] on icon at bounding box center [424, 21] width 34 height 34
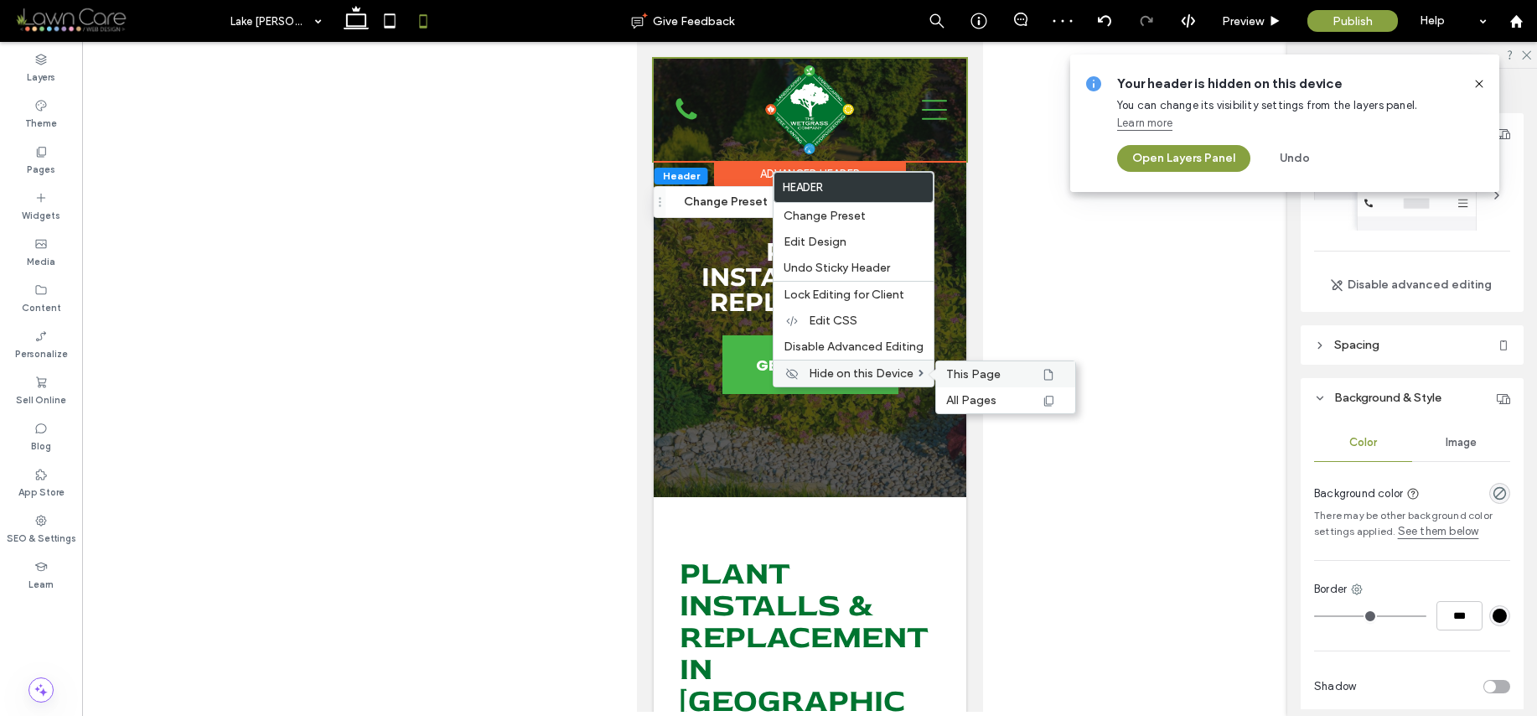
click at [956, 373] on span "This Page" at bounding box center [973, 374] width 54 height 14
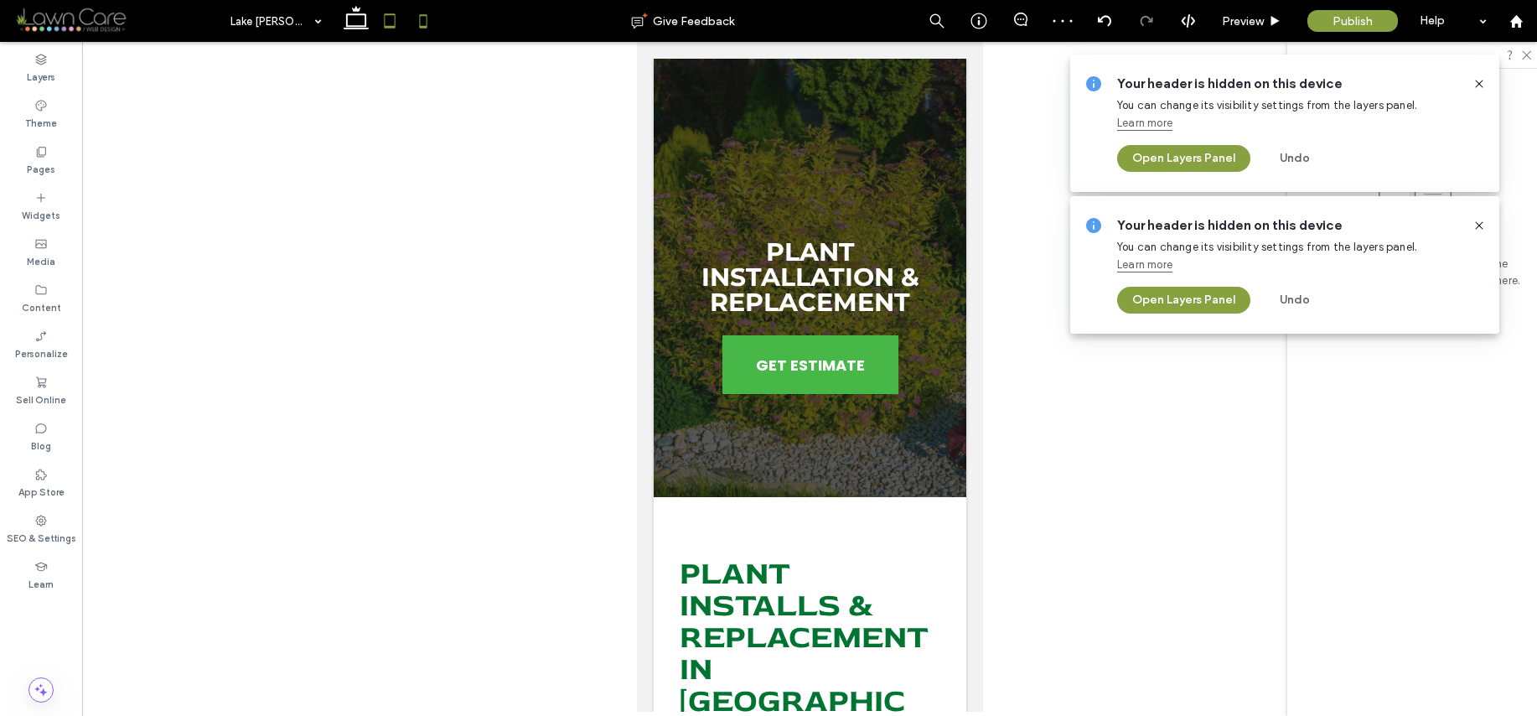
click at [383, 26] on icon at bounding box center [390, 21] width 34 height 34
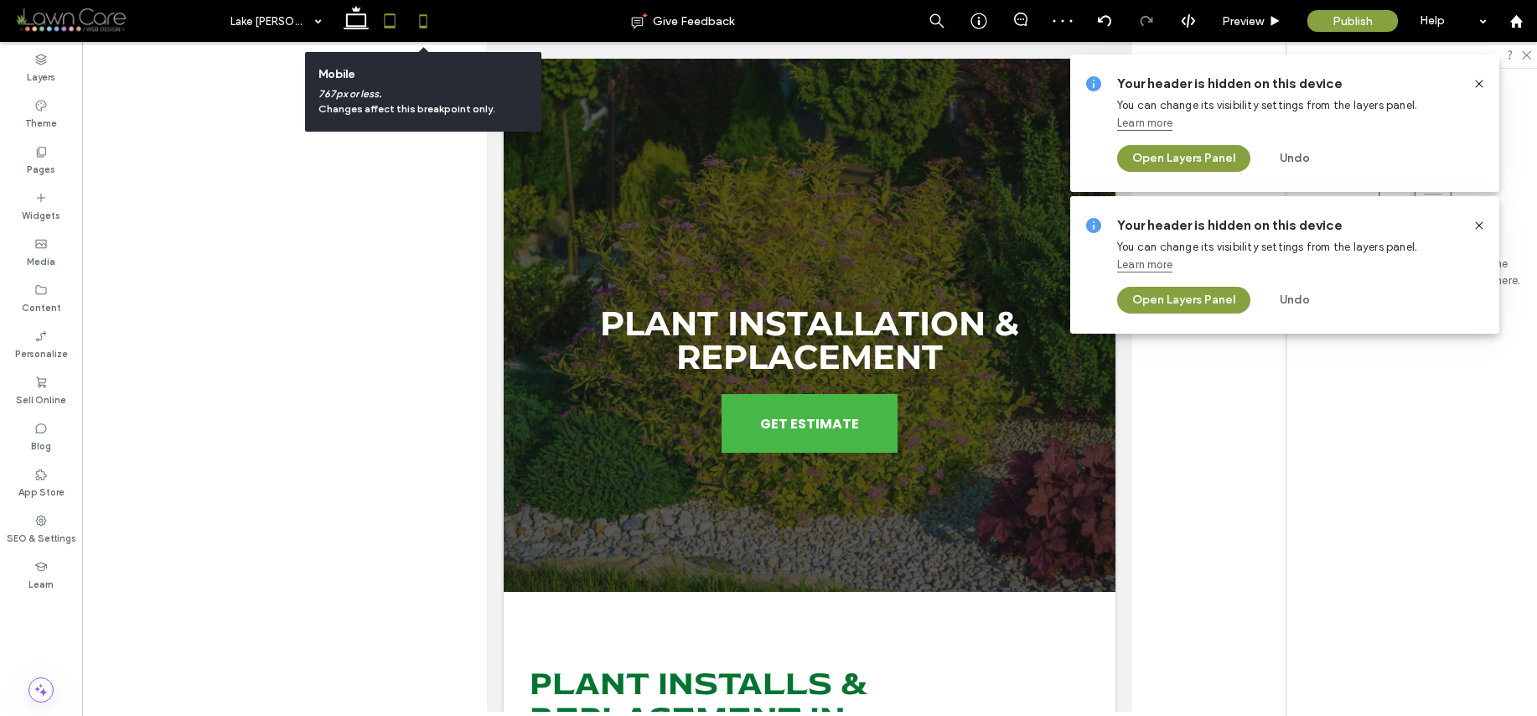
click at [414, 22] on icon at bounding box center [424, 21] width 34 height 34
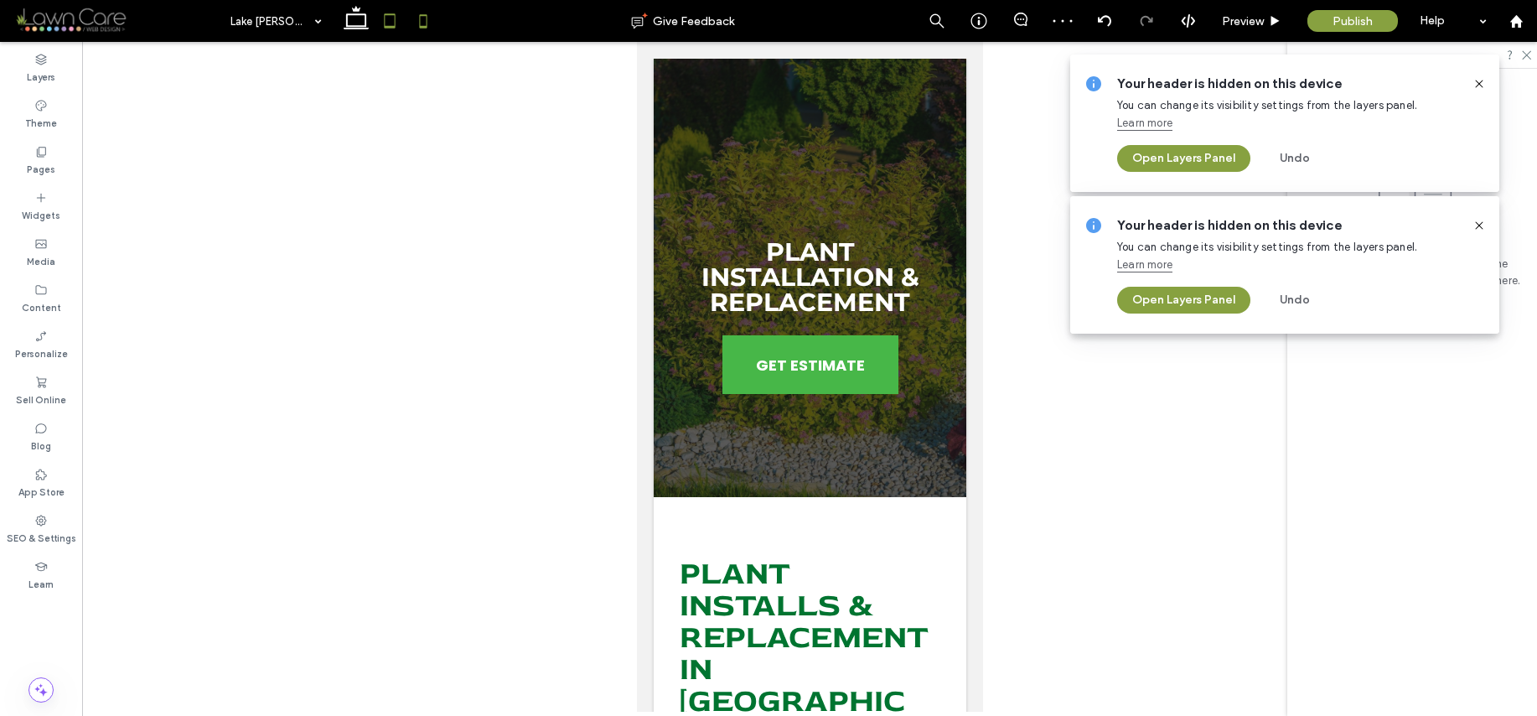
click at [397, 32] on icon at bounding box center [390, 21] width 34 height 34
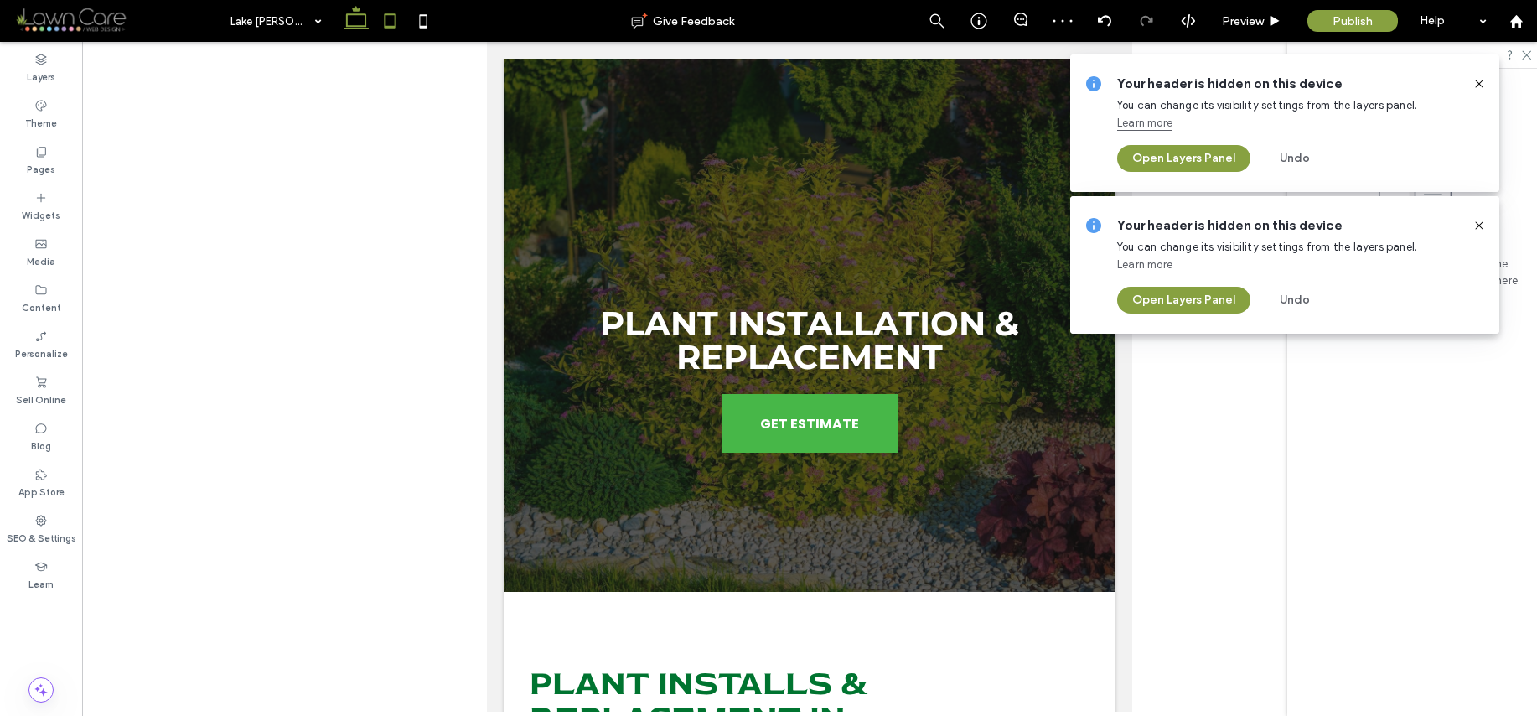
click at [346, 22] on use at bounding box center [356, 17] width 25 height 23
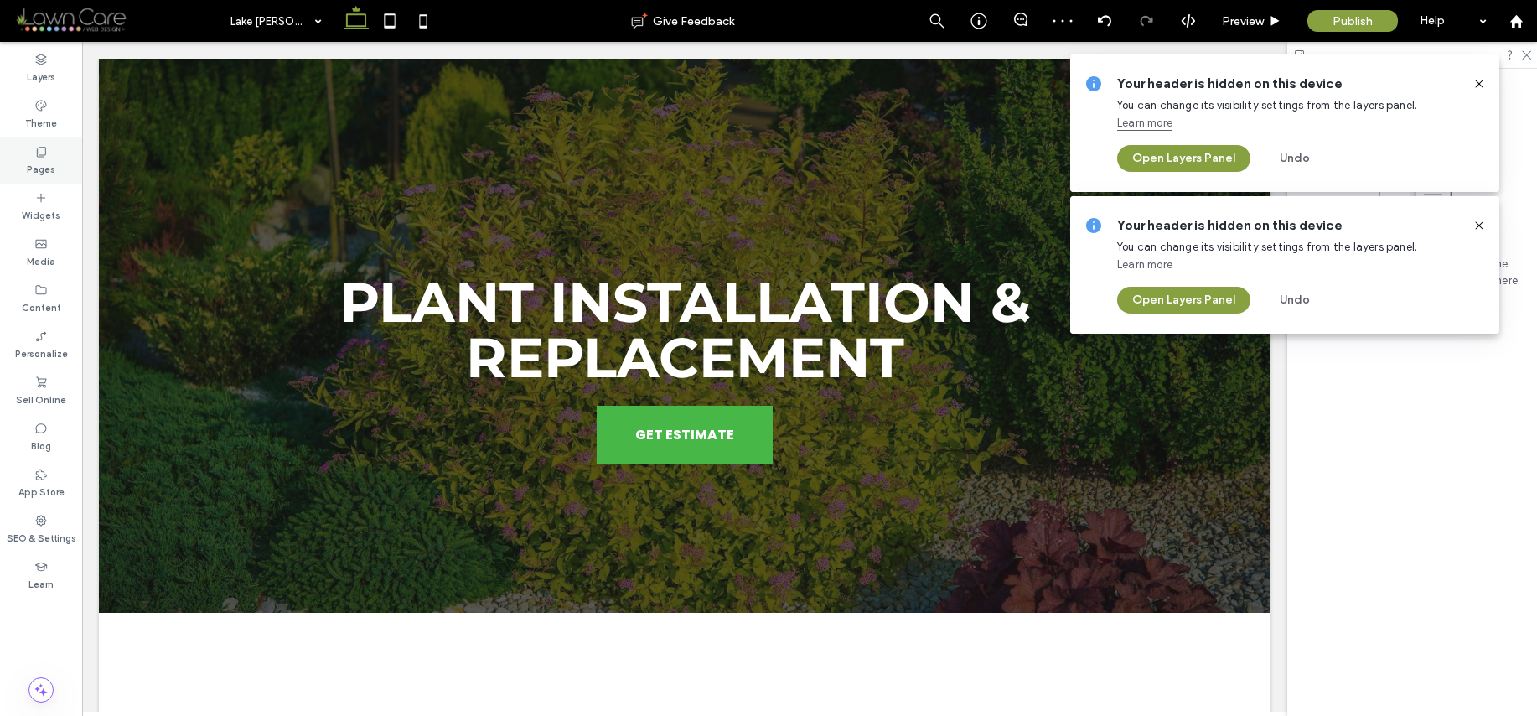
click at [60, 171] on div "Pages" at bounding box center [41, 160] width 82 height 46
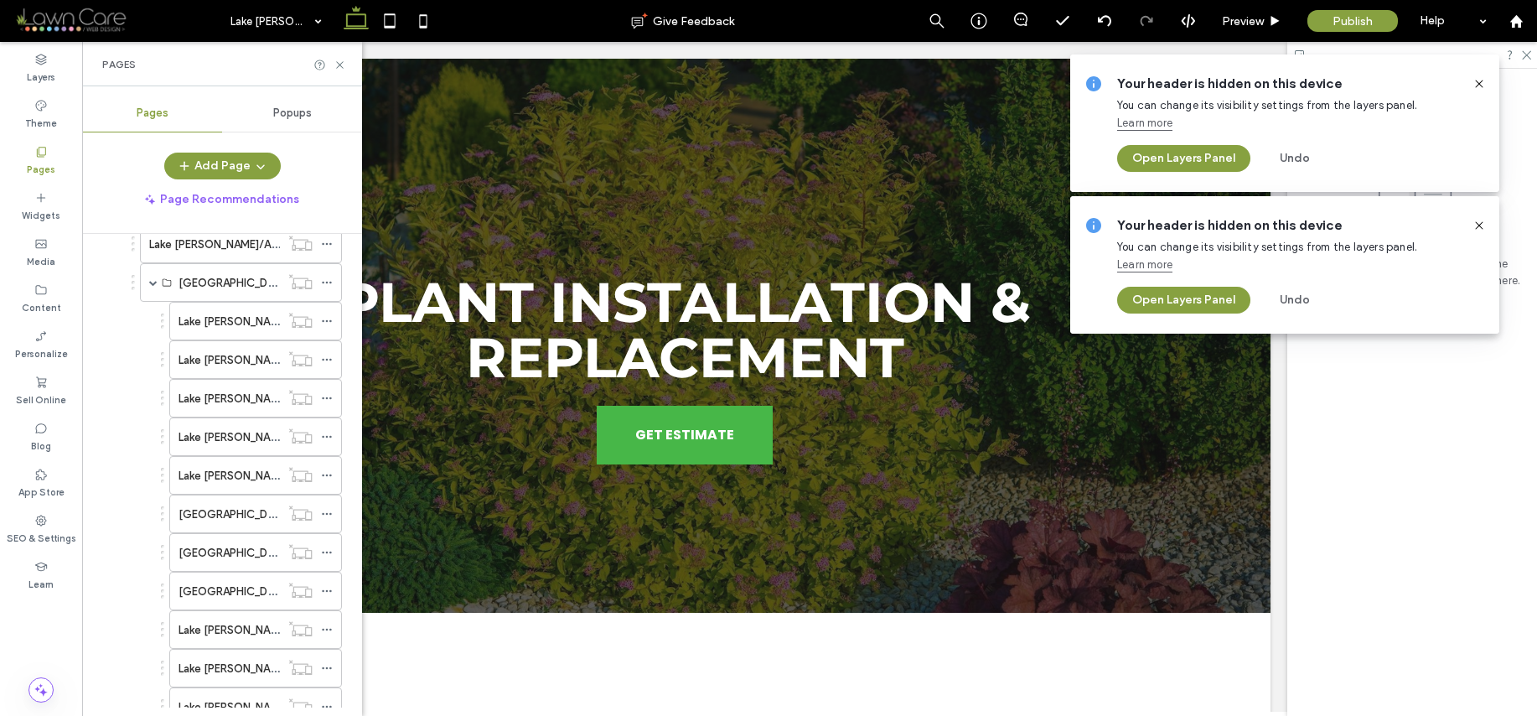
scroll to position [645, 0]
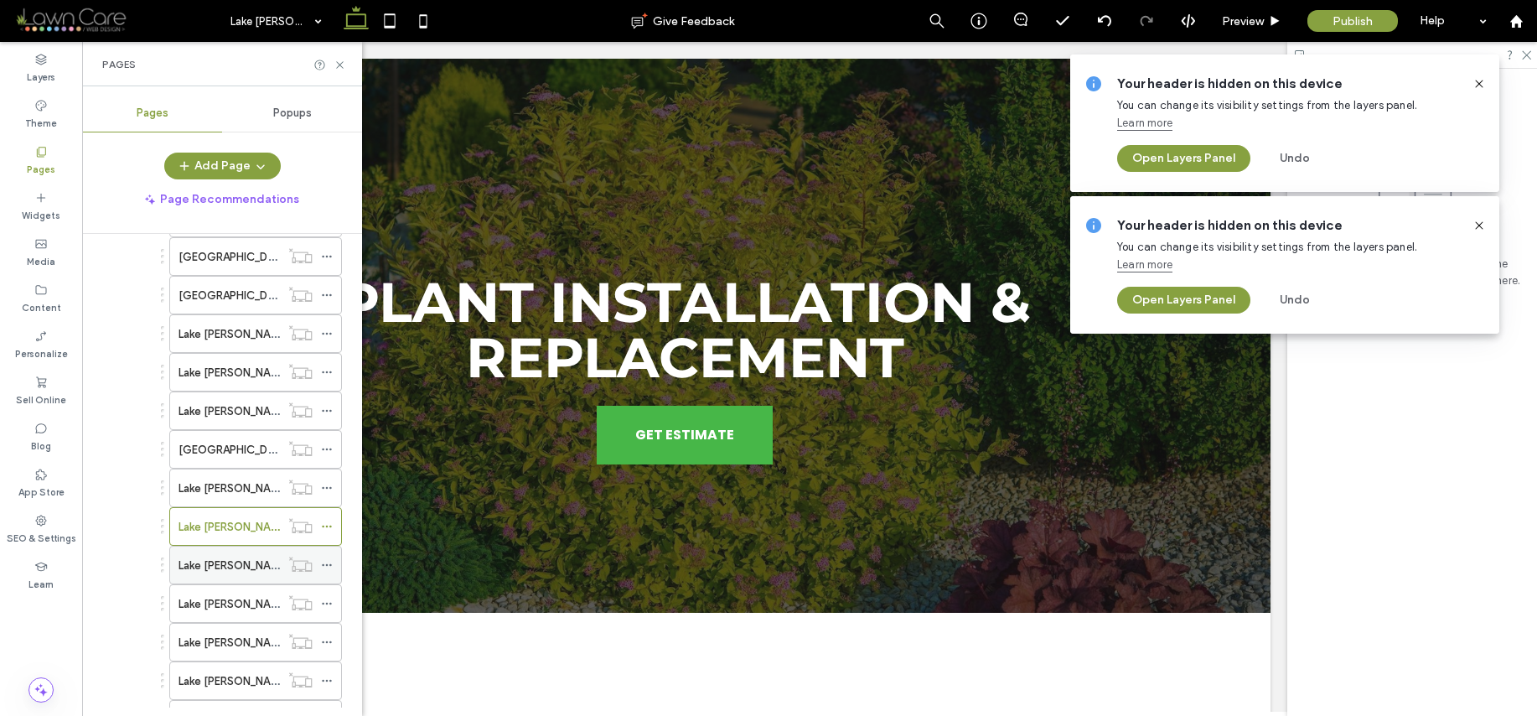
click at [271, 564] on label "Lake [PERSON_NAME]/Mulch Installation" at bounding box center [281, 565] width 204 height 29
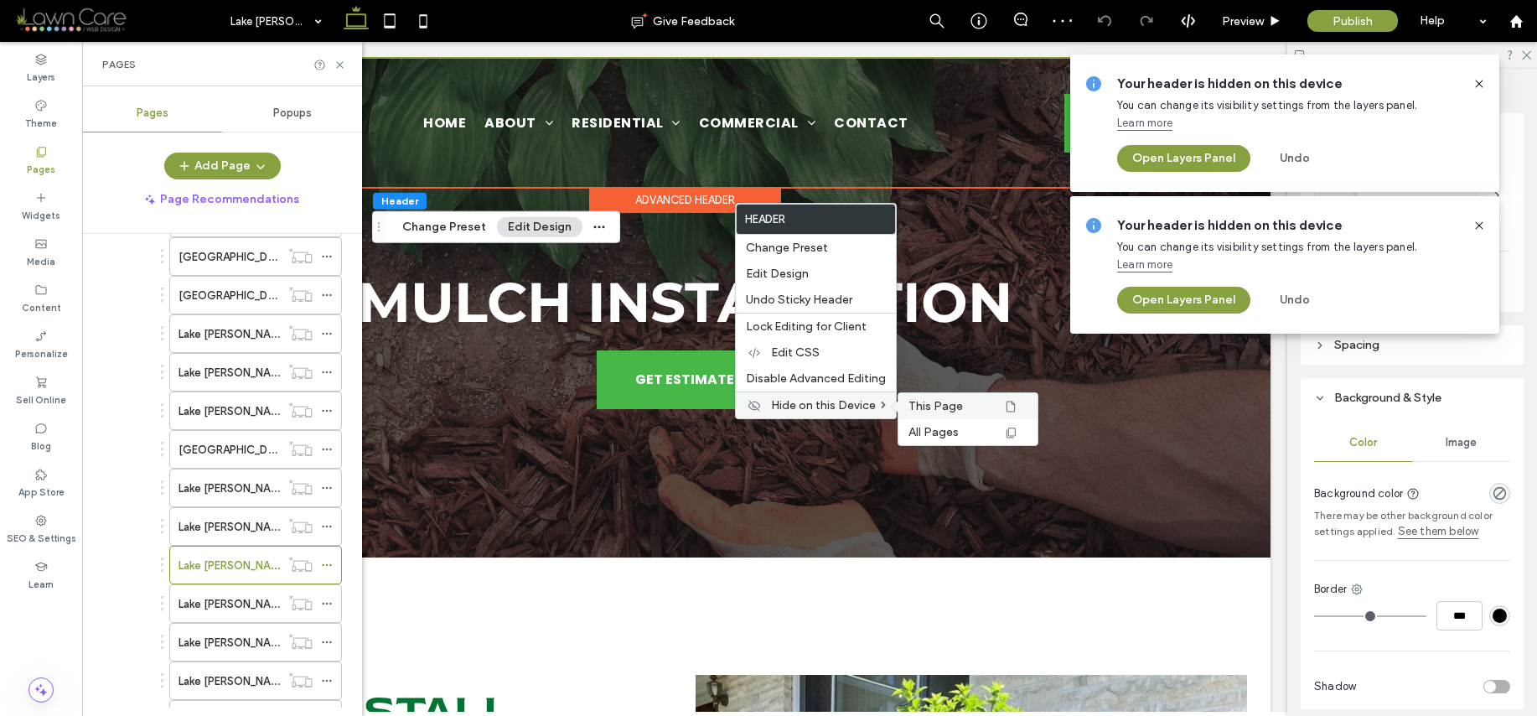
click at [926, 401] on span "This Page" at bounding box center [936, 406] width 54 height 14
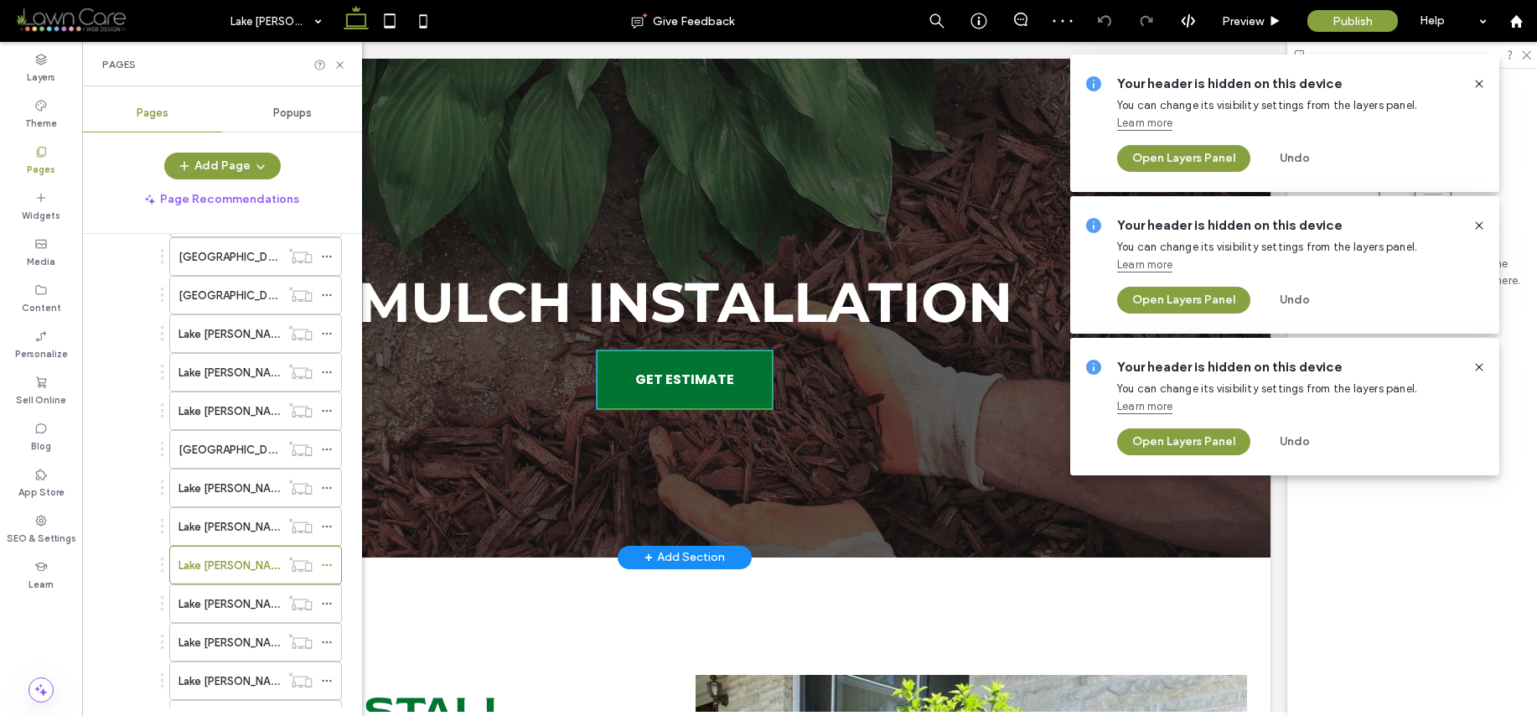
click at [719, 389] on span "GET ESTIMATE" at bounding box center [684, 379] width 99 height 38
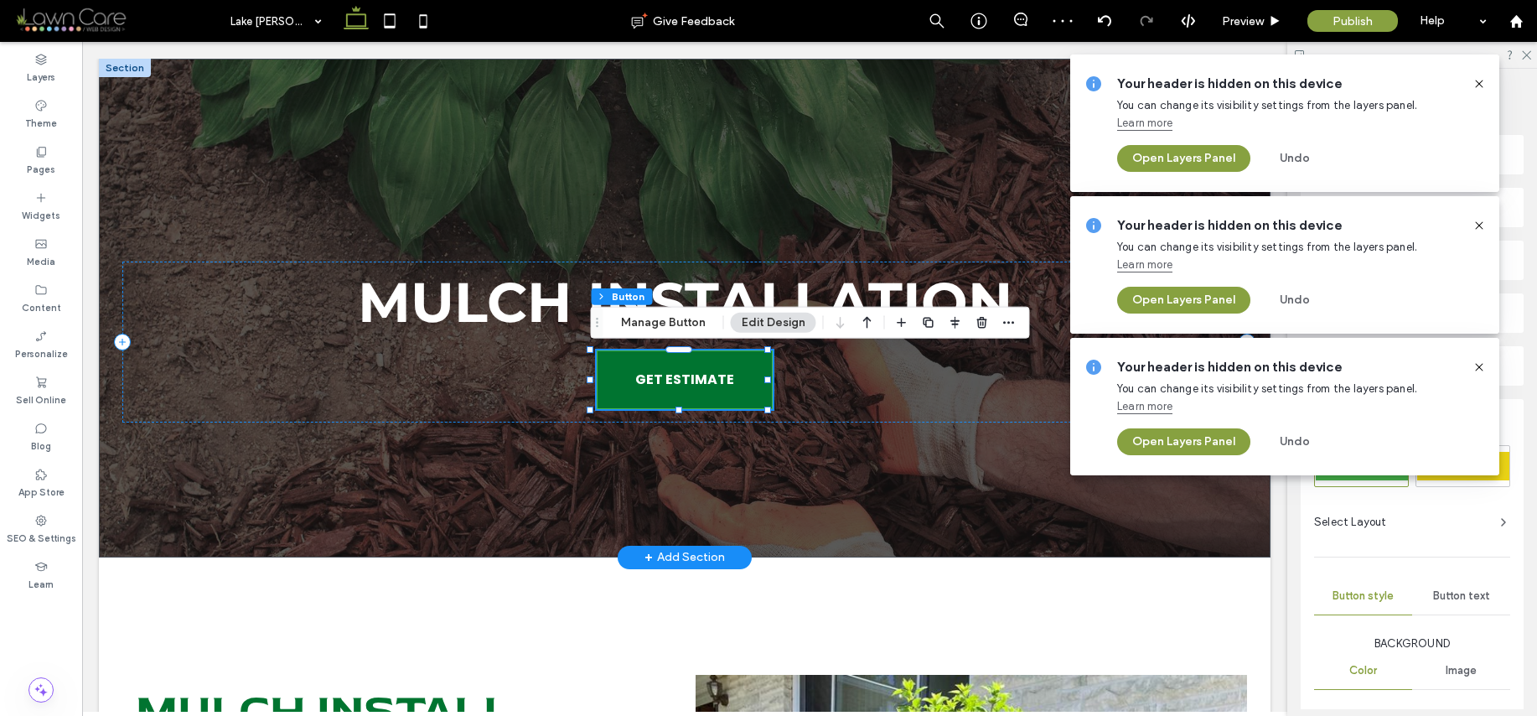
click at [719, 389] on div "GET ESTIMATE" at bounding box center [685, 379] width 176 height 59
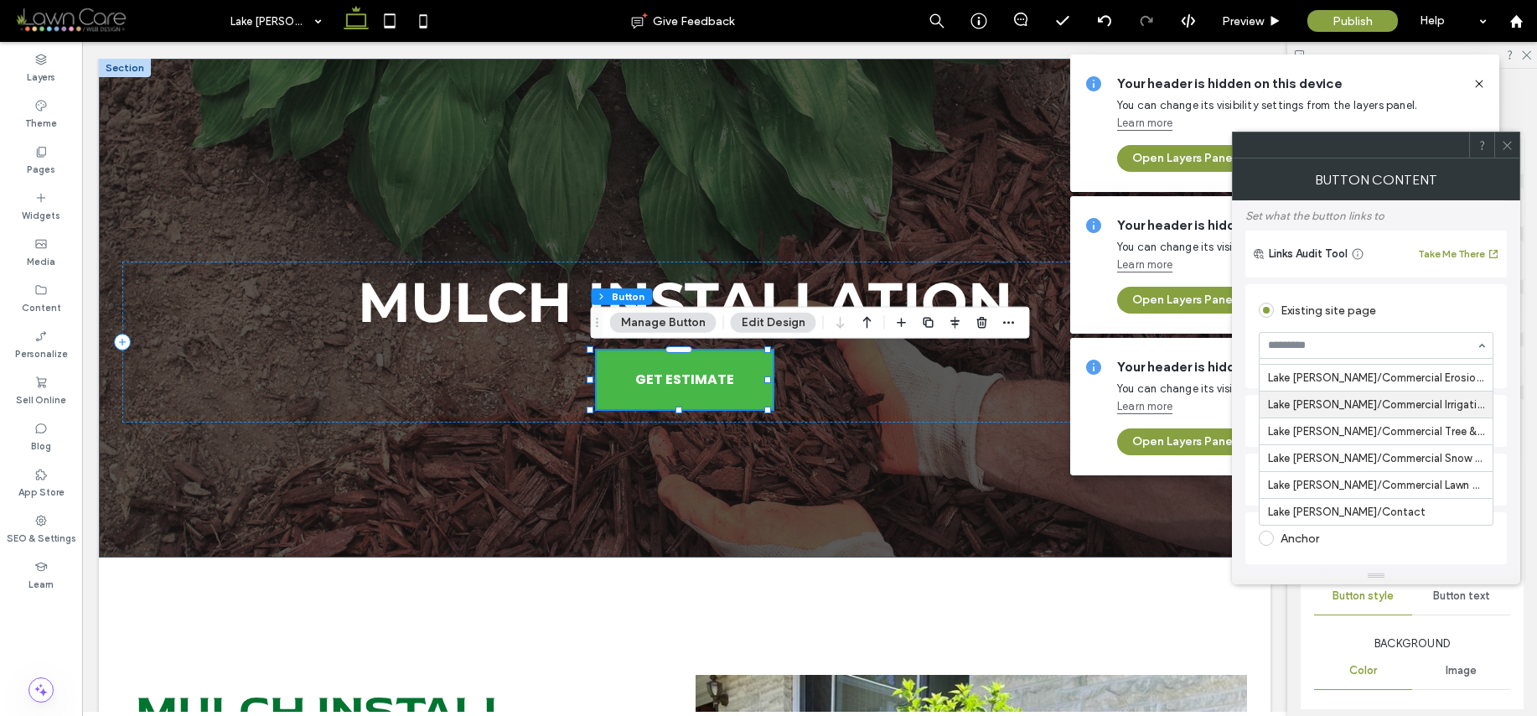
scroll to position [133, 0]
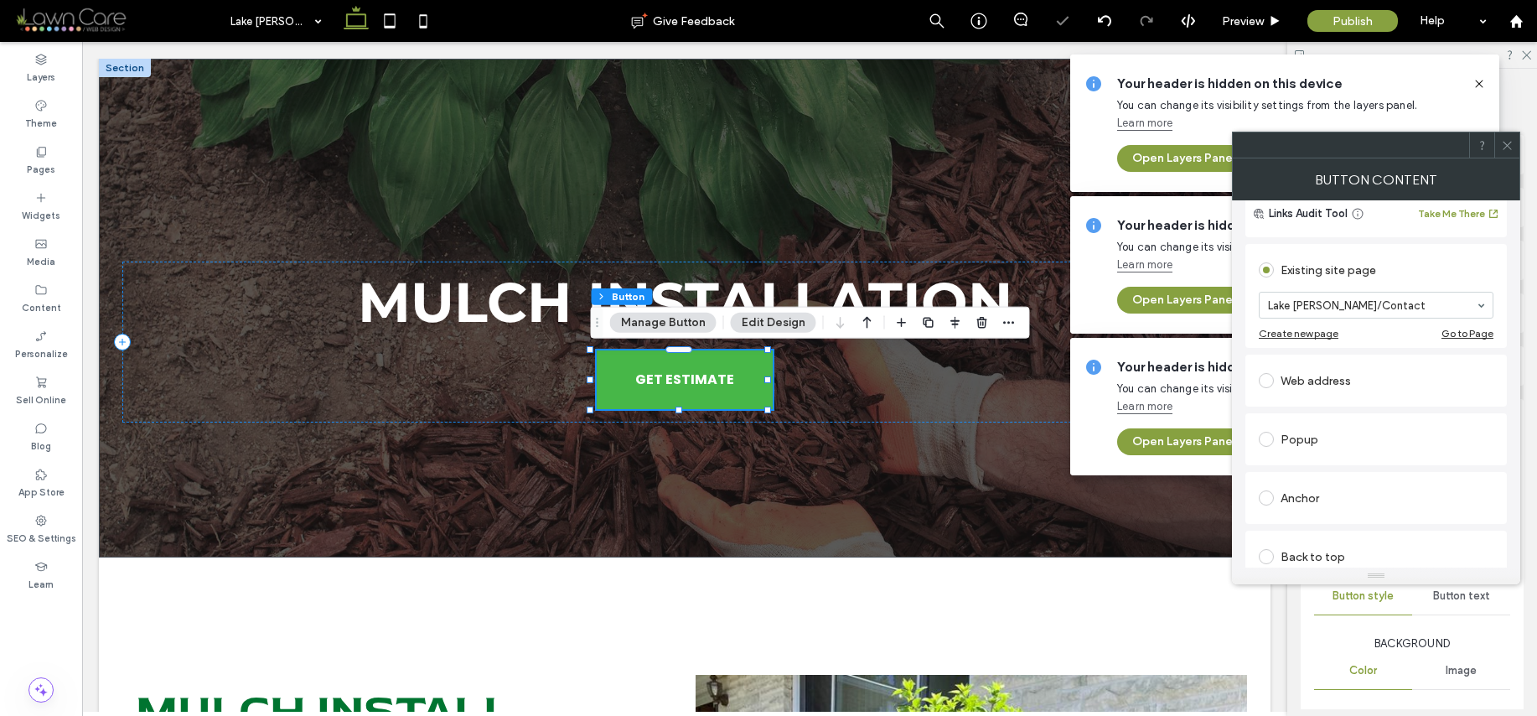
click at [1512, 137] on span at bounding box center [1507, 144] width 13 height 25
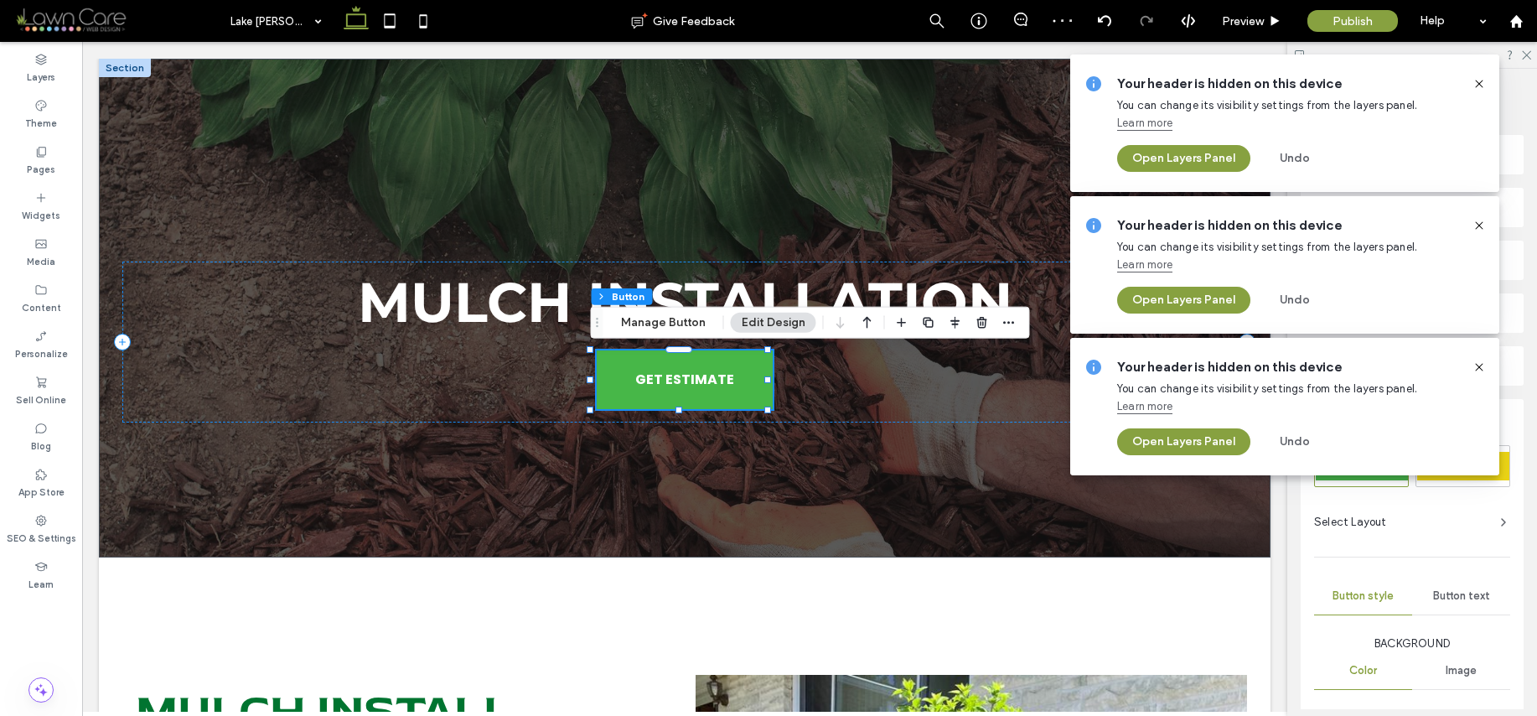
click at [1479, 85] on icon at bounding box center [1479, 83] width 13 height 13
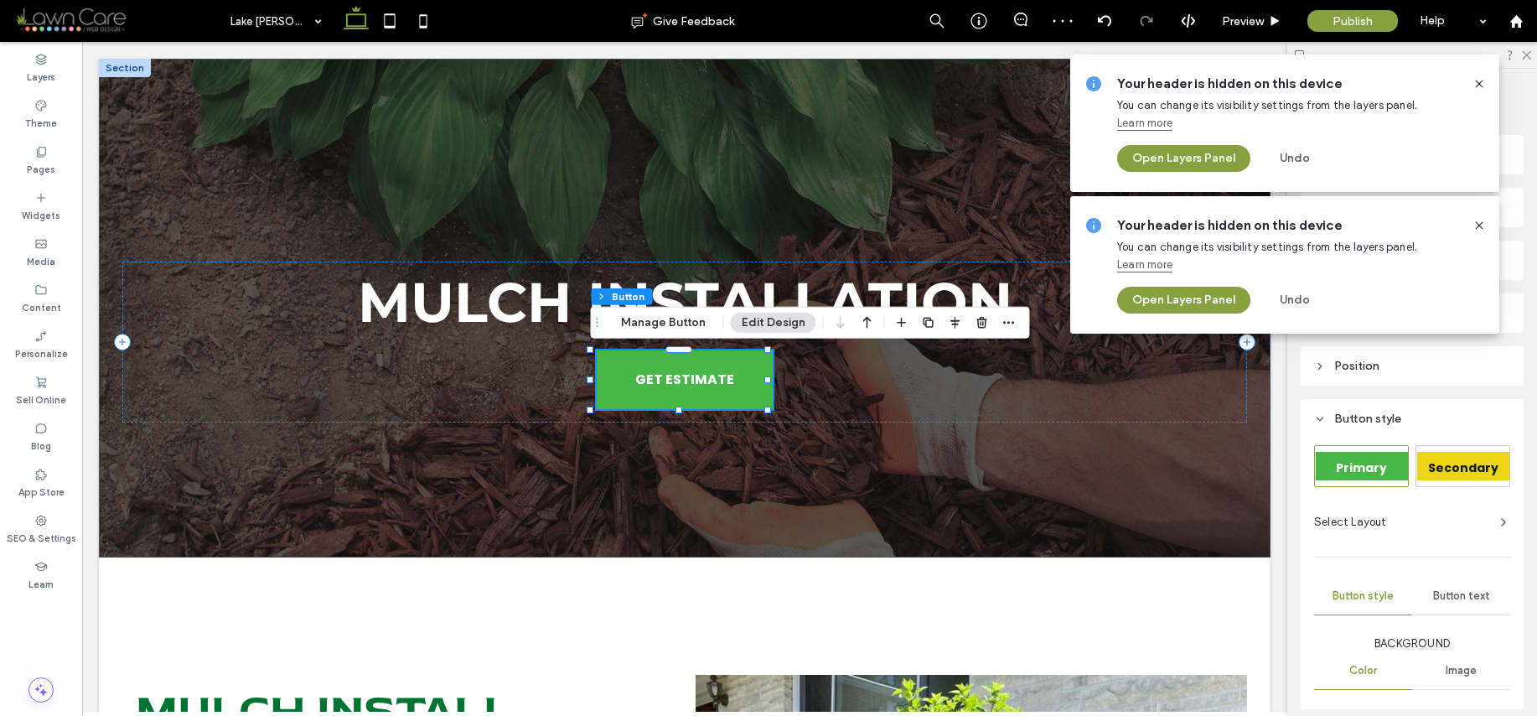
click at [1479, 83] on use at bounding box center [1479, 84] width 8 height 8
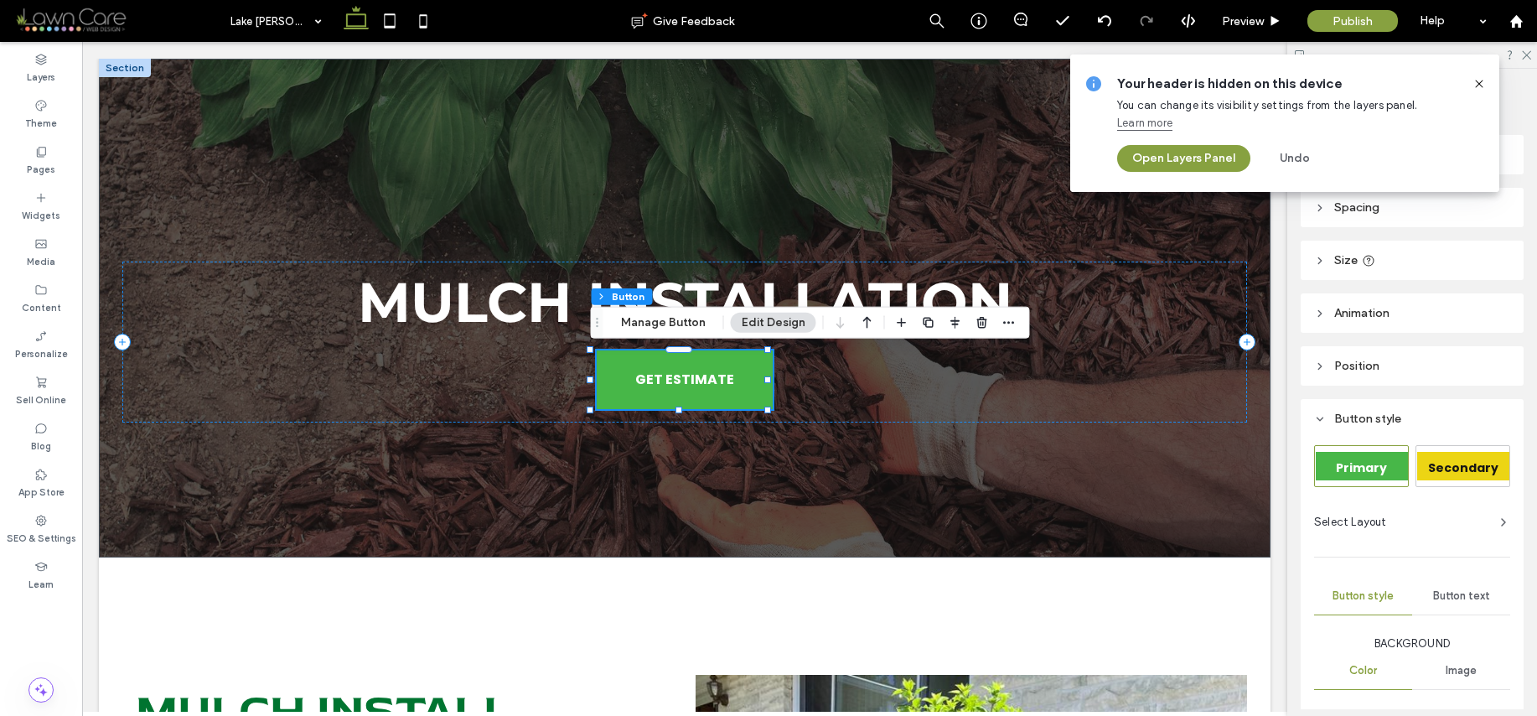
click at [1479, 85] on icon at bounding box center [1479, 83] width 13 height 13
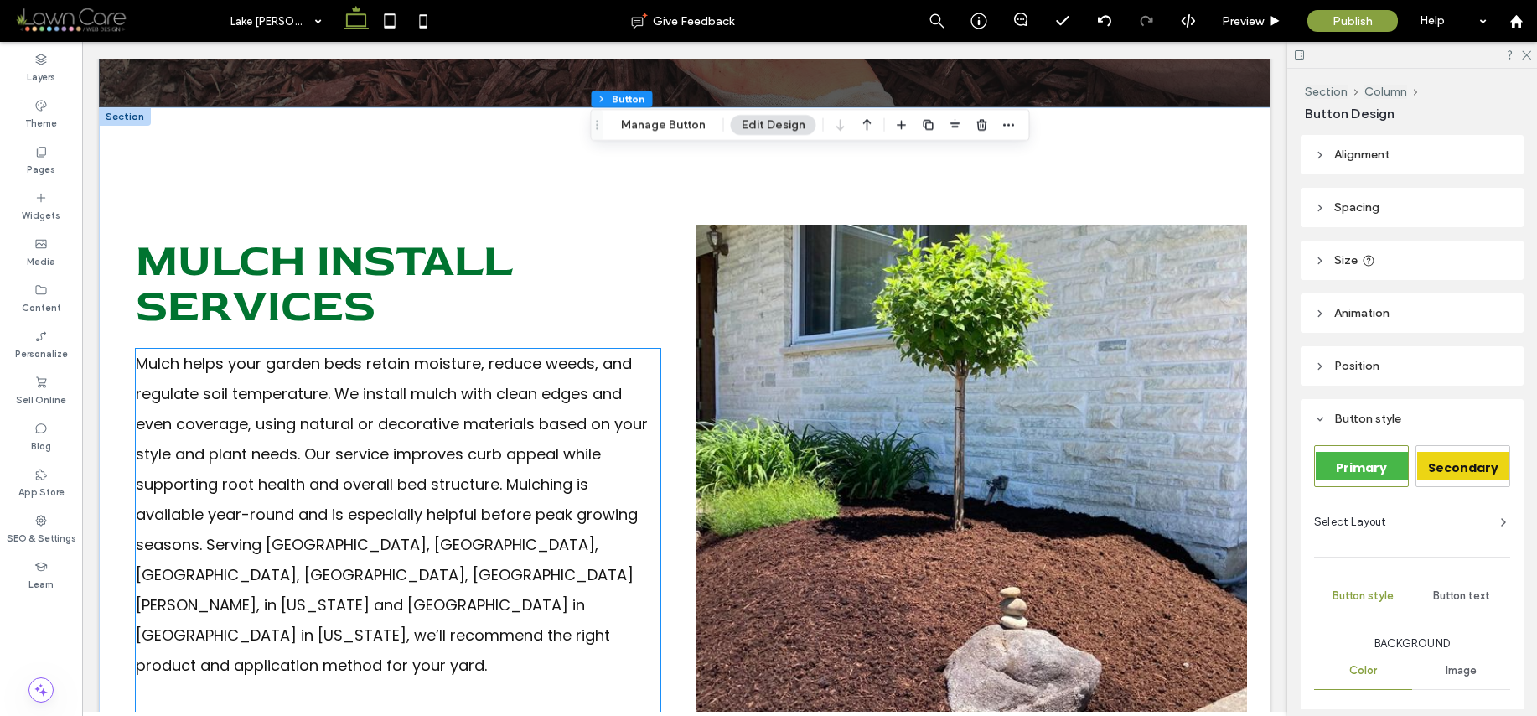
scroll to position [368, 0]
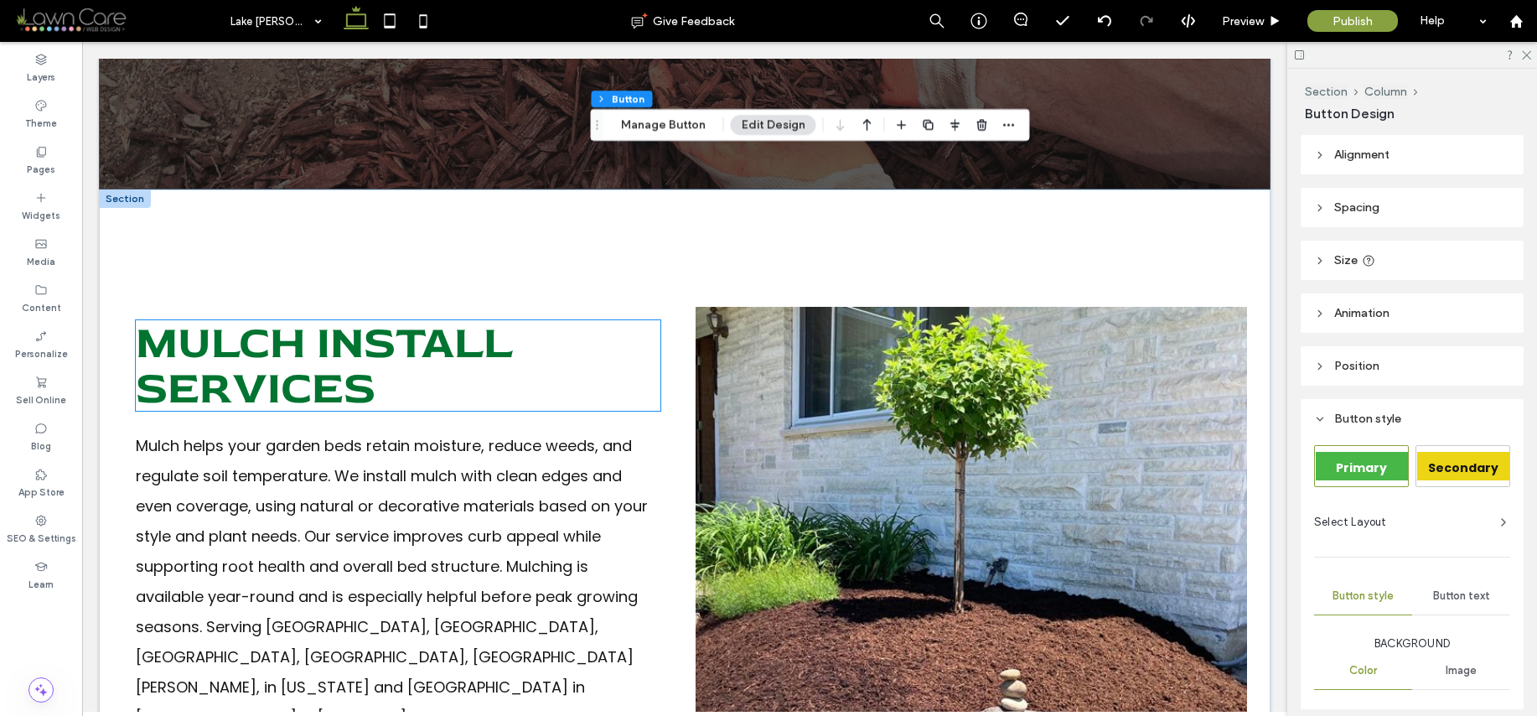
click at [460, 386] on h2 "Mulch Install Services" at bounding box center [398, 365] width 525 height 91
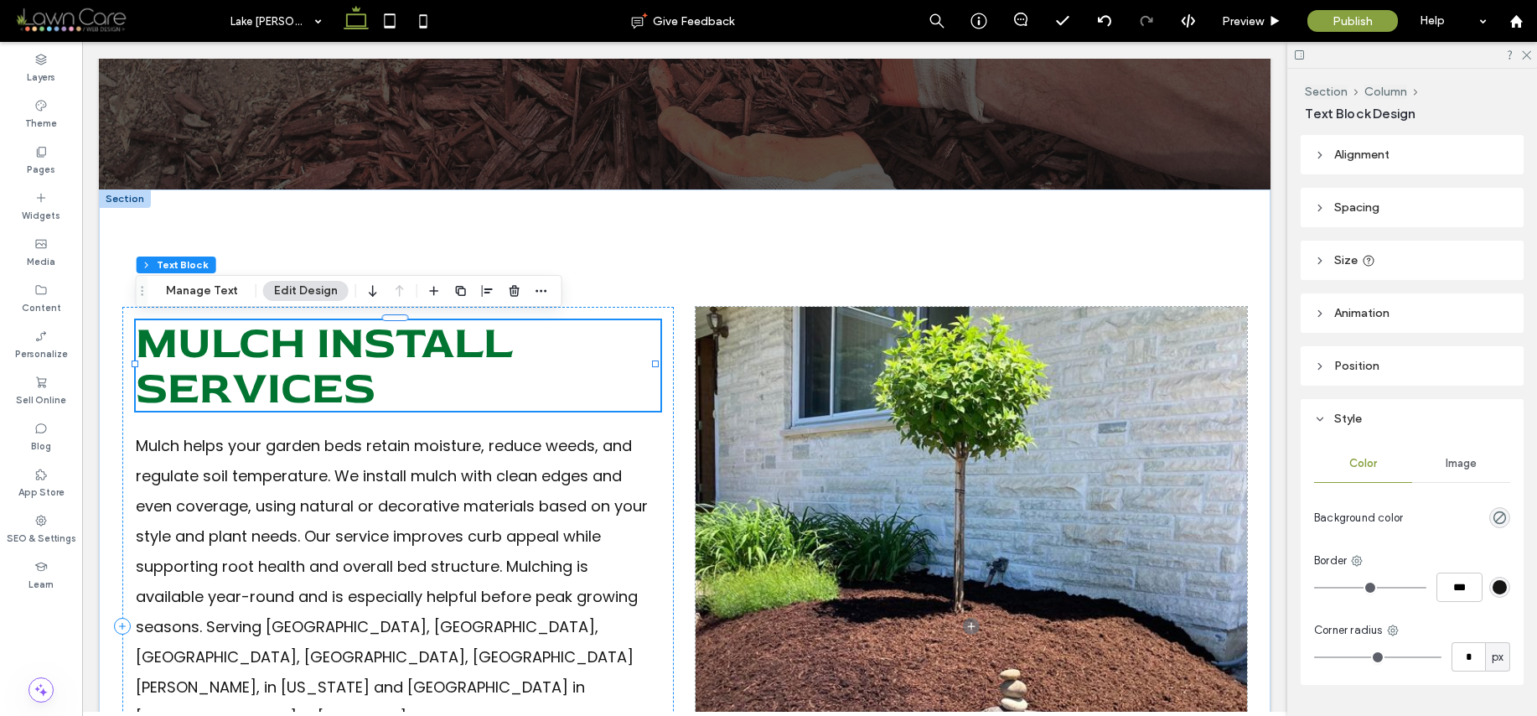
click at [460, 386] on div "Mulch Install Services" at bounding box center [398, 365] width 525 height 91
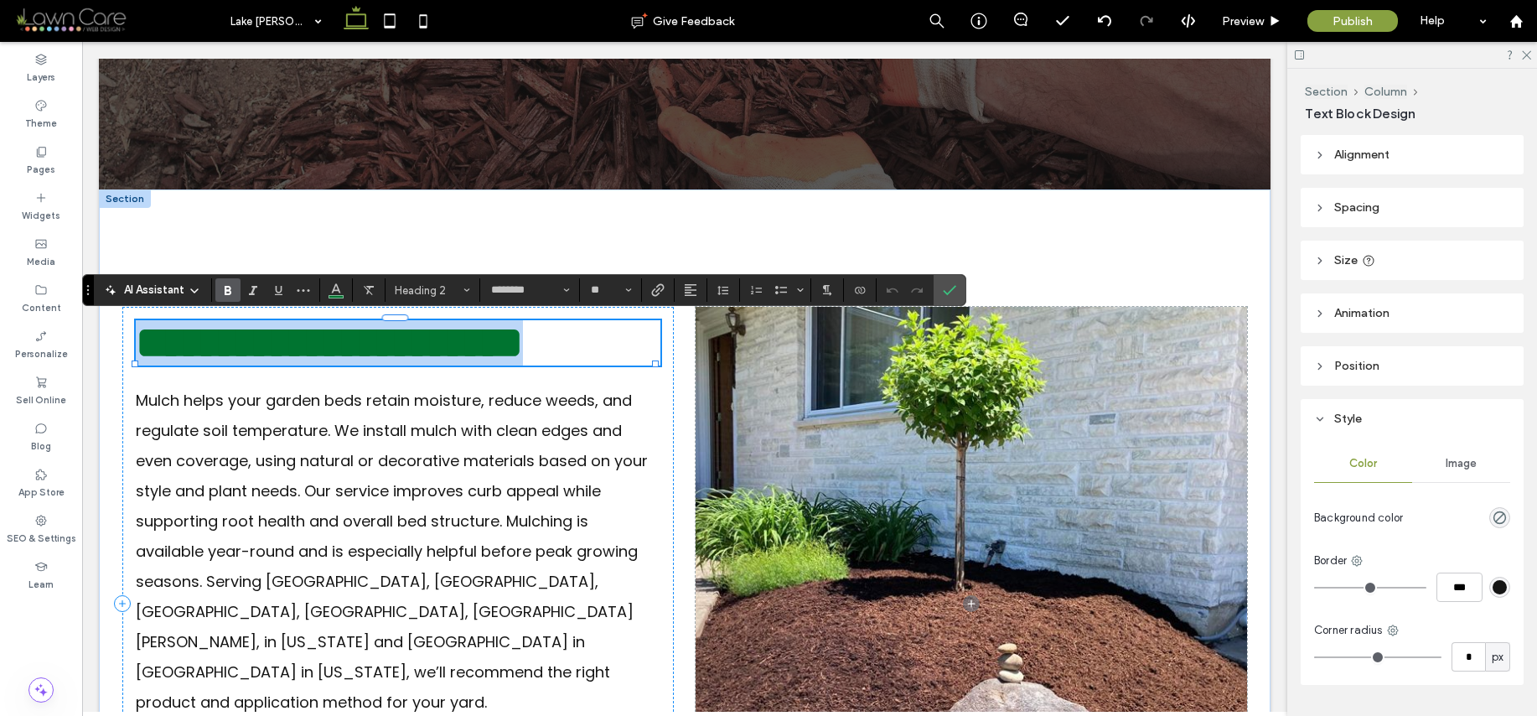
click at [460, 365] on h2 "**********" at bounding box center [398, 342] width 525 height 45
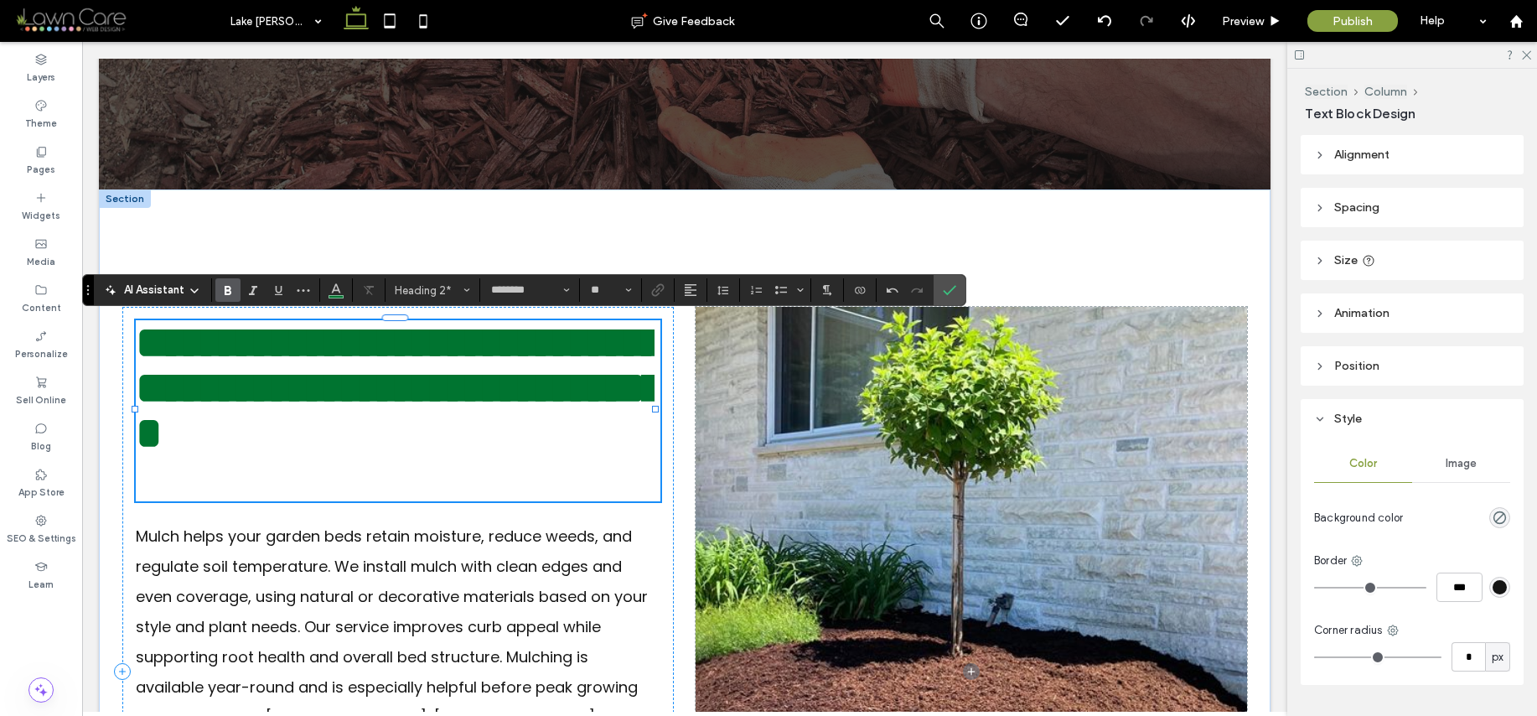
click at [556, 418] on h2 "**********" at bounding box center [395, 388] width 519 height 136
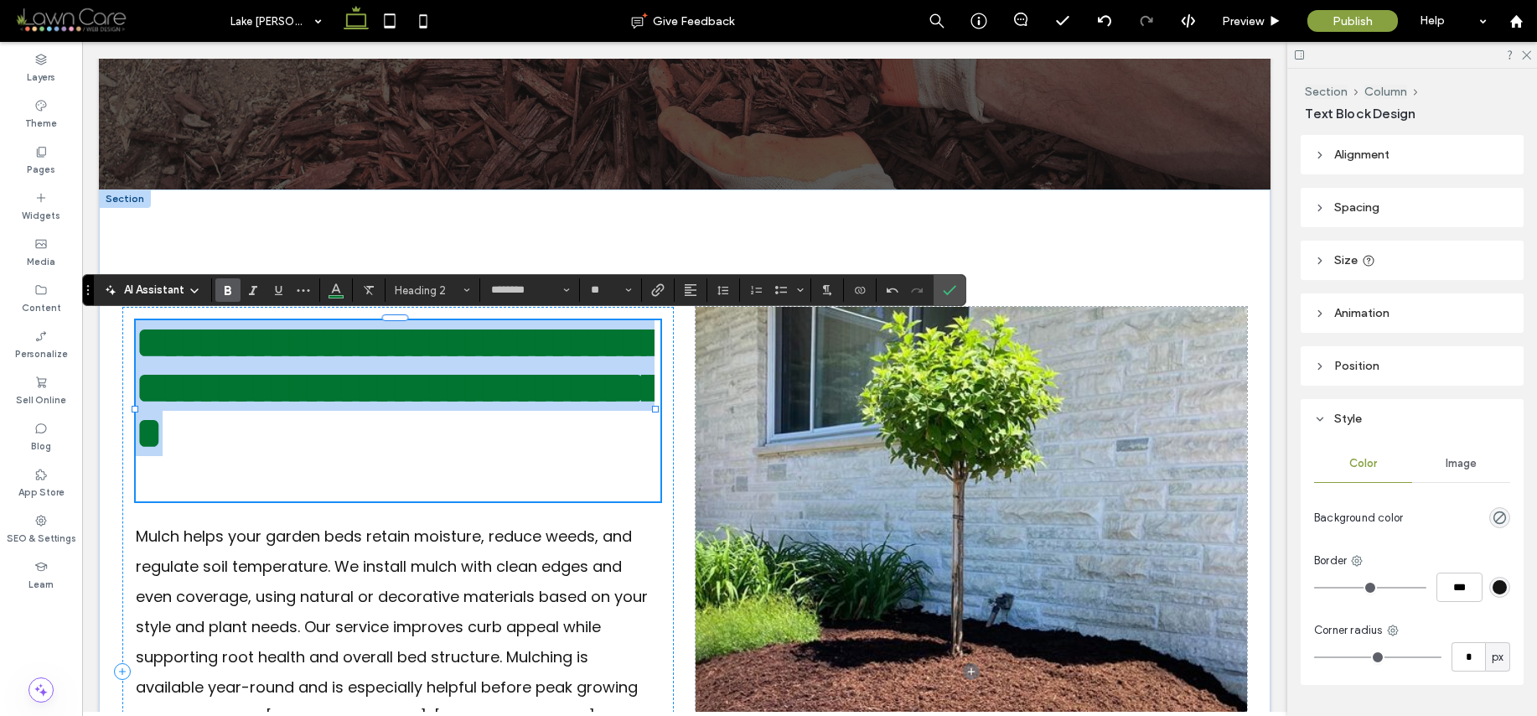
scroll to position [0, 0]
click at [556, 418] on h2 "**********" at bounding box center [395, 388] width 519 height 136
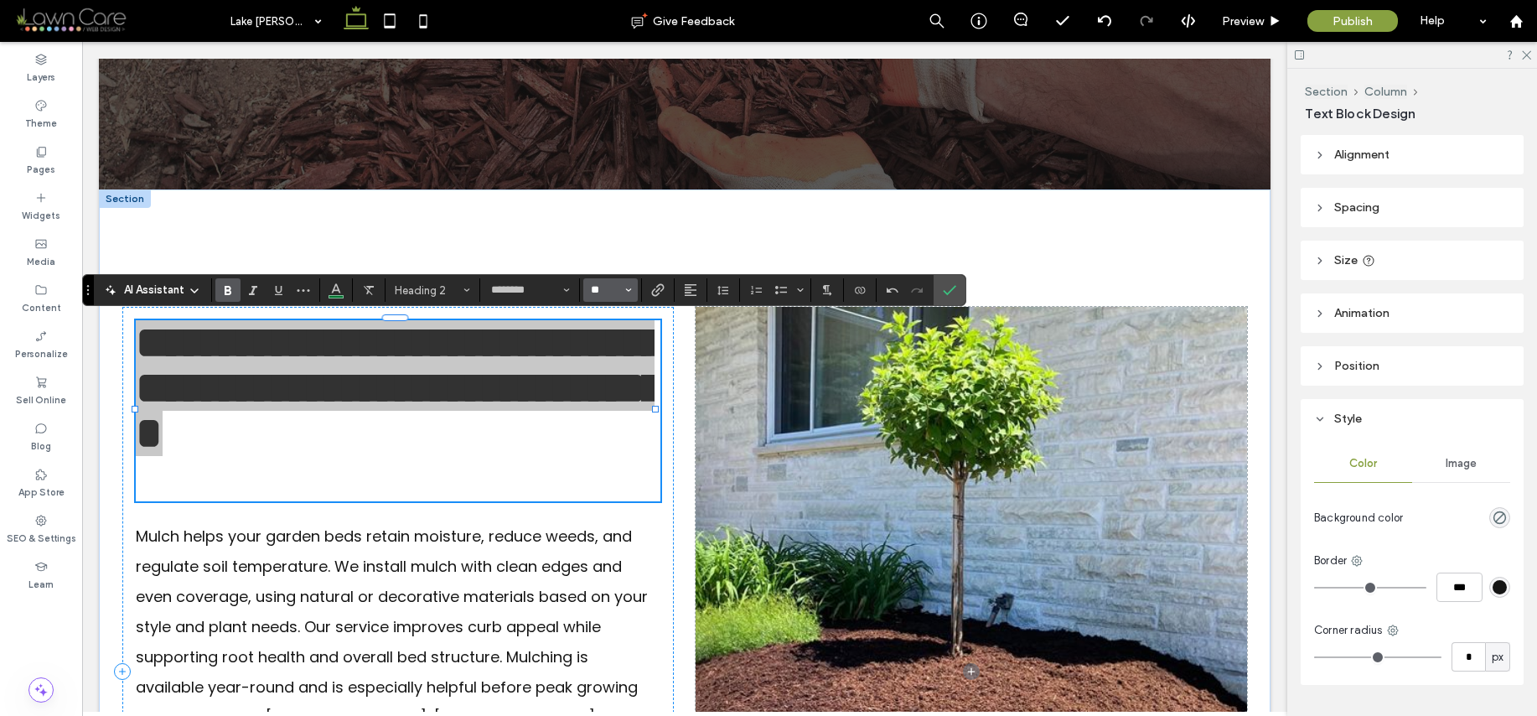
click at [614, 287] on input "**" at bounding box center [605, 289] width 33 height 13
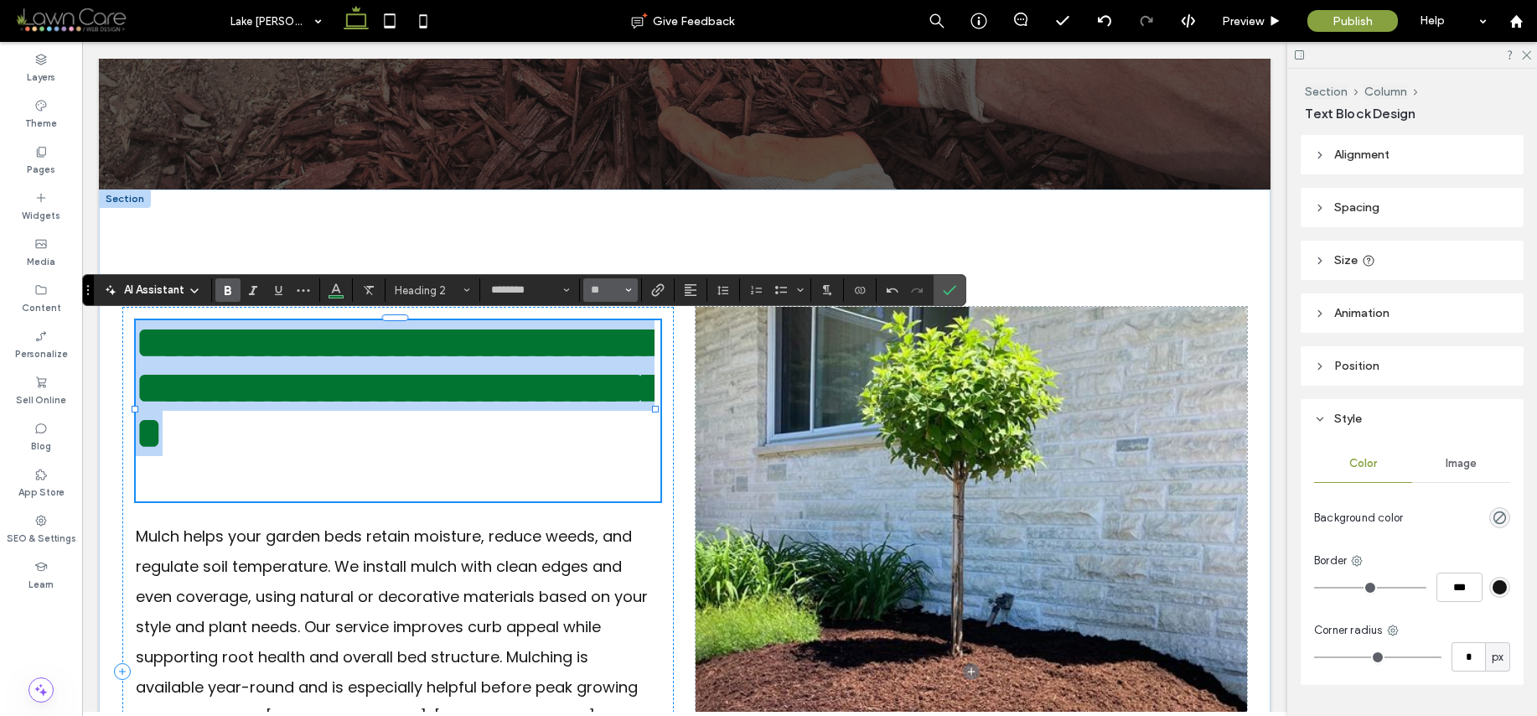
type input "**"
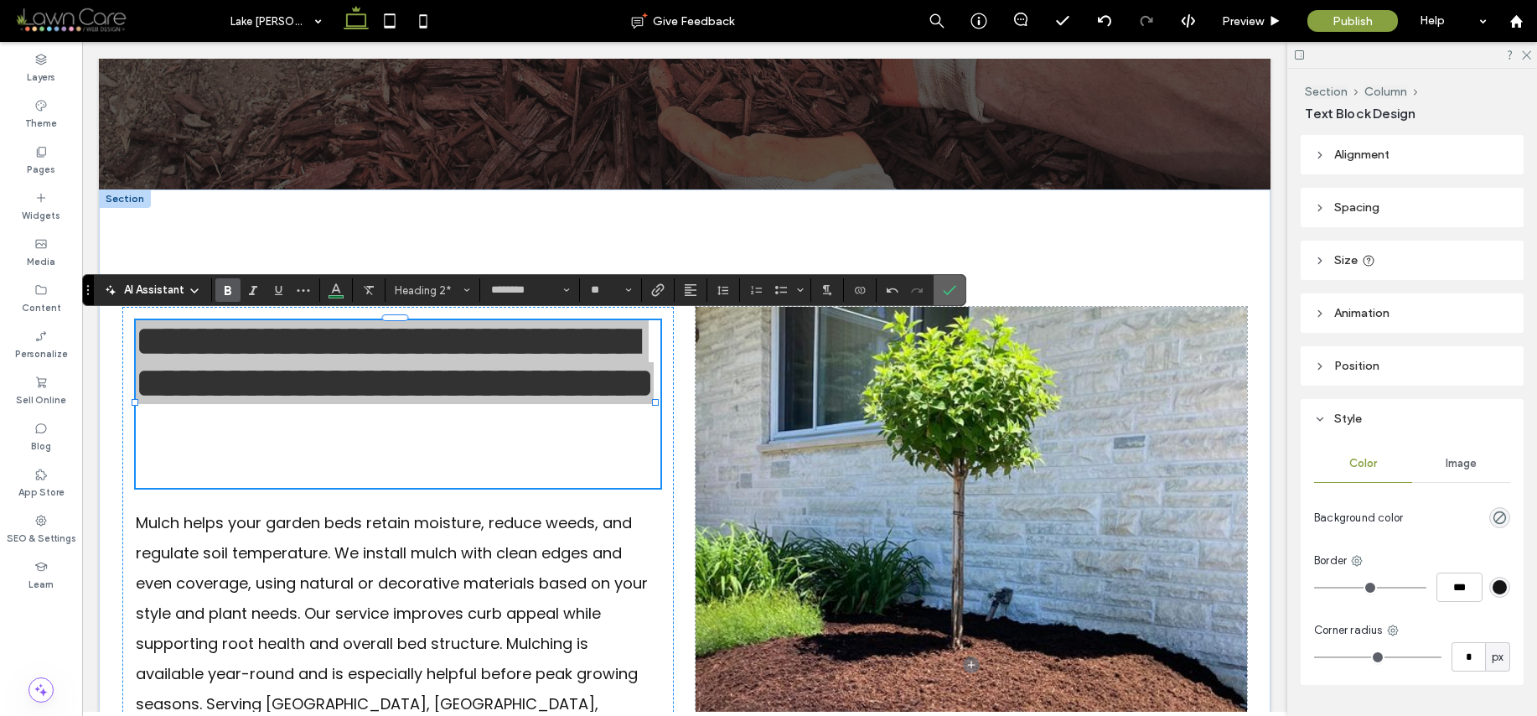
click at [947, 287] on icon "Confirm" at bounding box center [949, 289] width 13 height 13
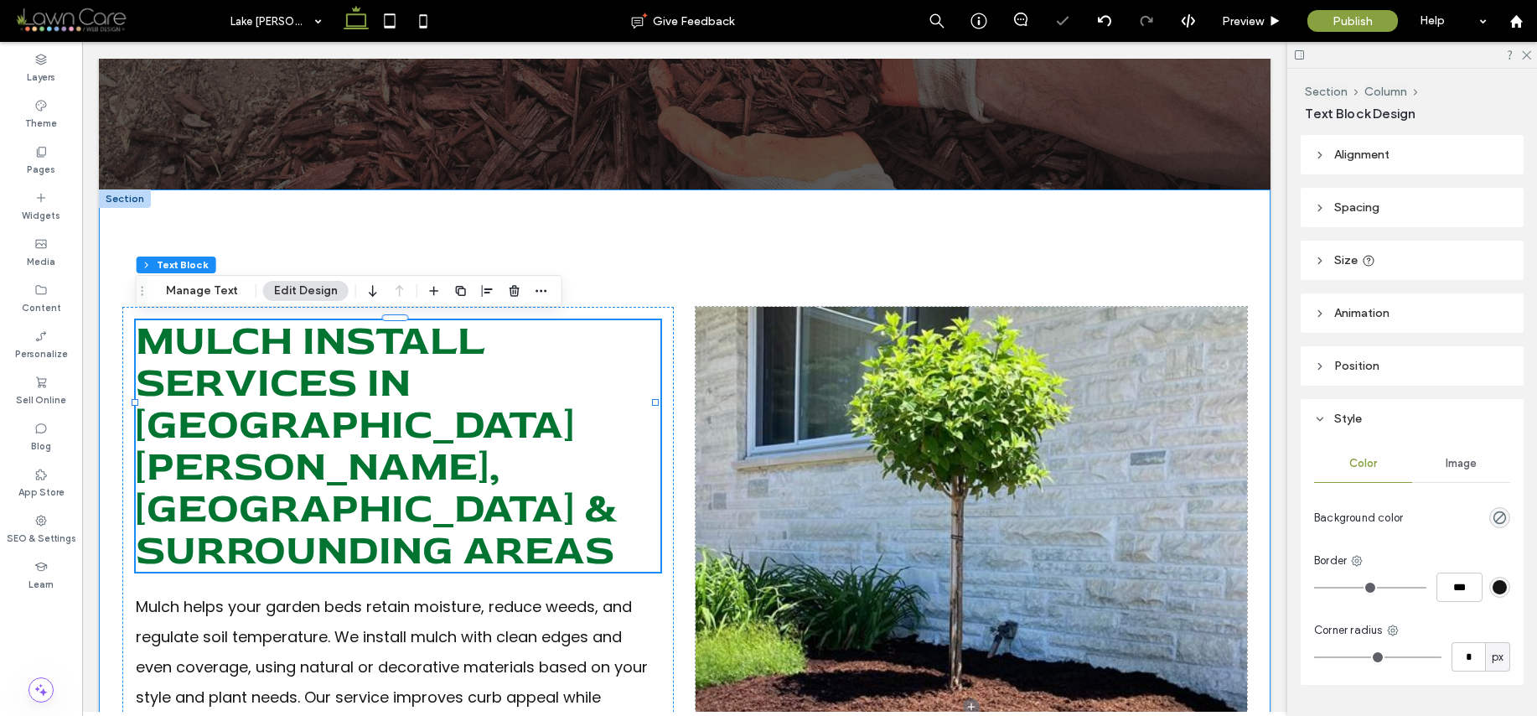
click at [961, 258] on div "Mulch Install Services In Lake Gaston, NC & Surrounding Areas Mulch helps your …" at bounding box center [685, 706] width 1172 height 1034
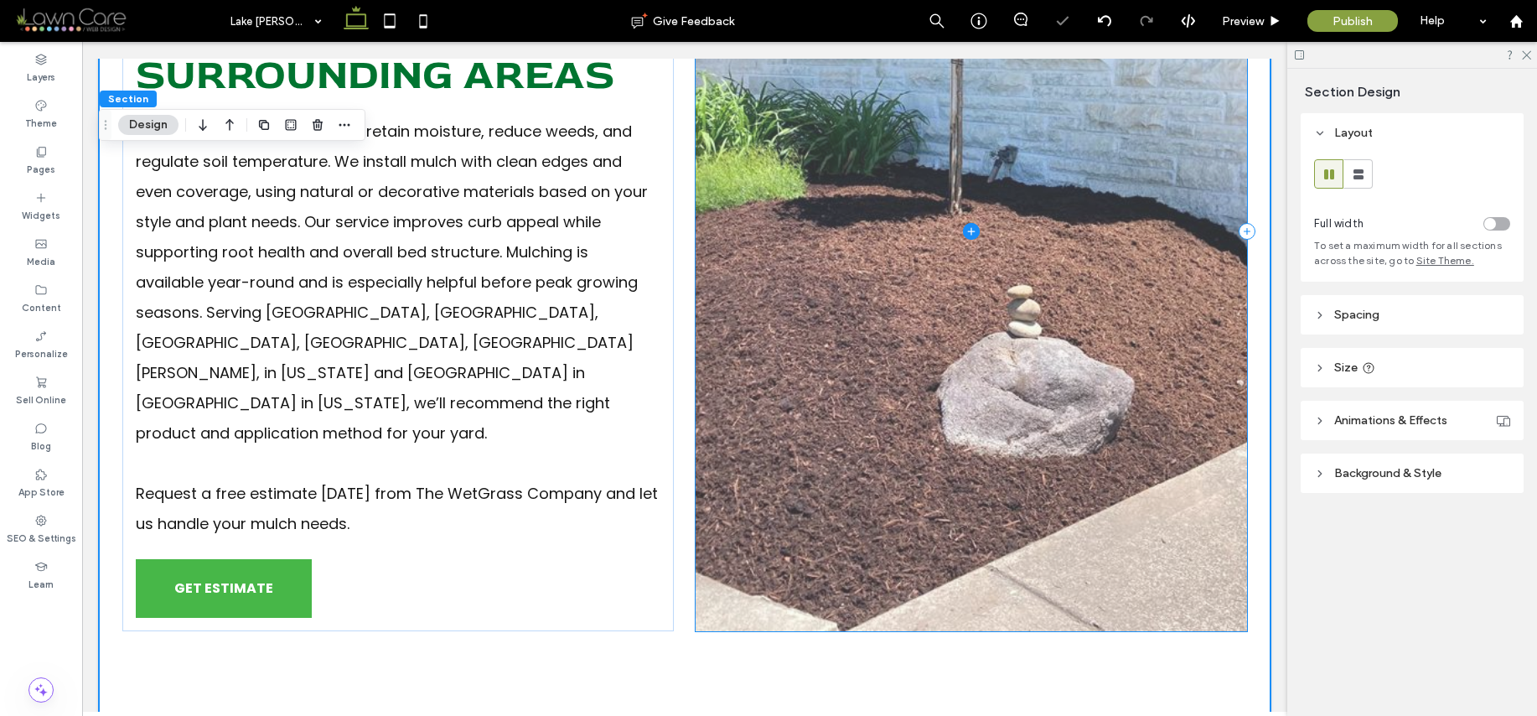
scroll to position [844, 0]
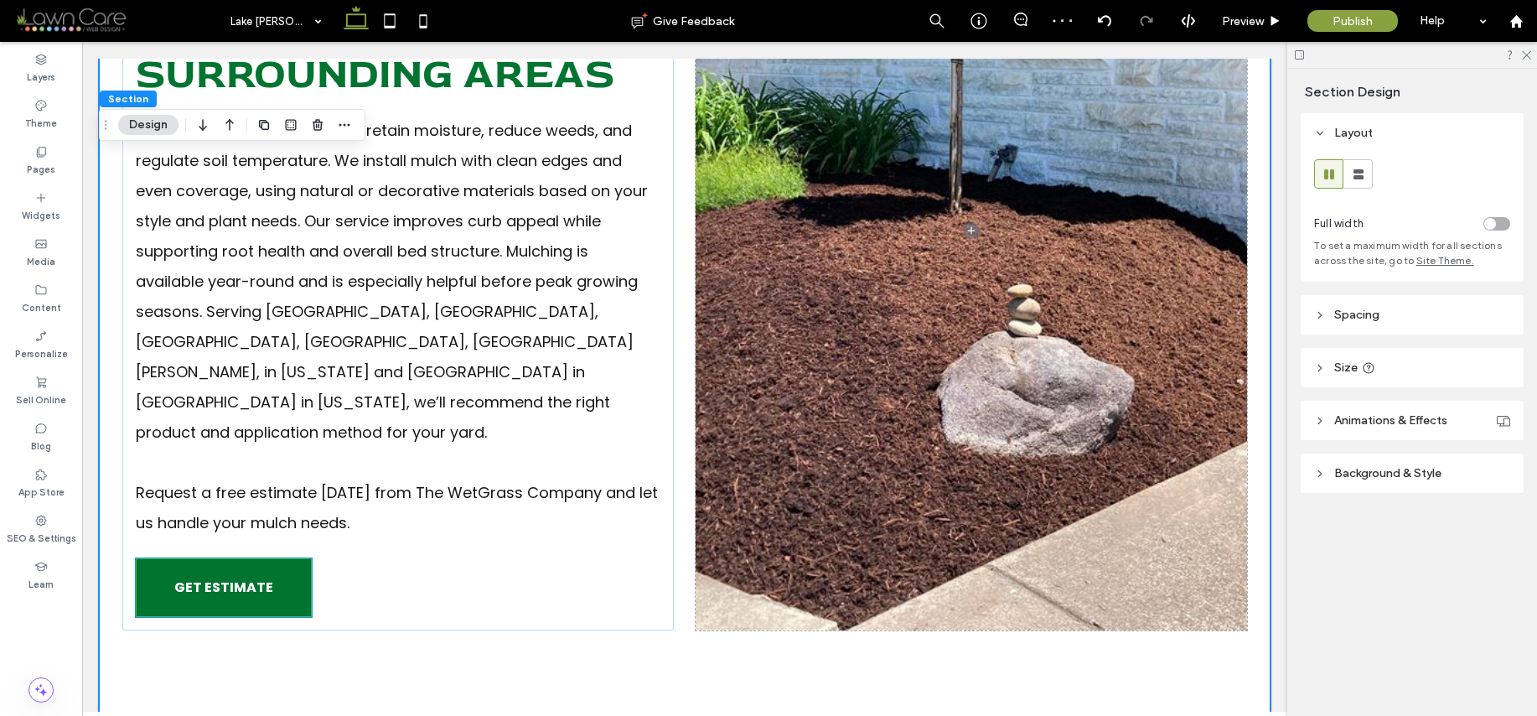
click at [244, 568] on span "GET ESTIMATE" at bounding box center [223, 587] width 99 height 38
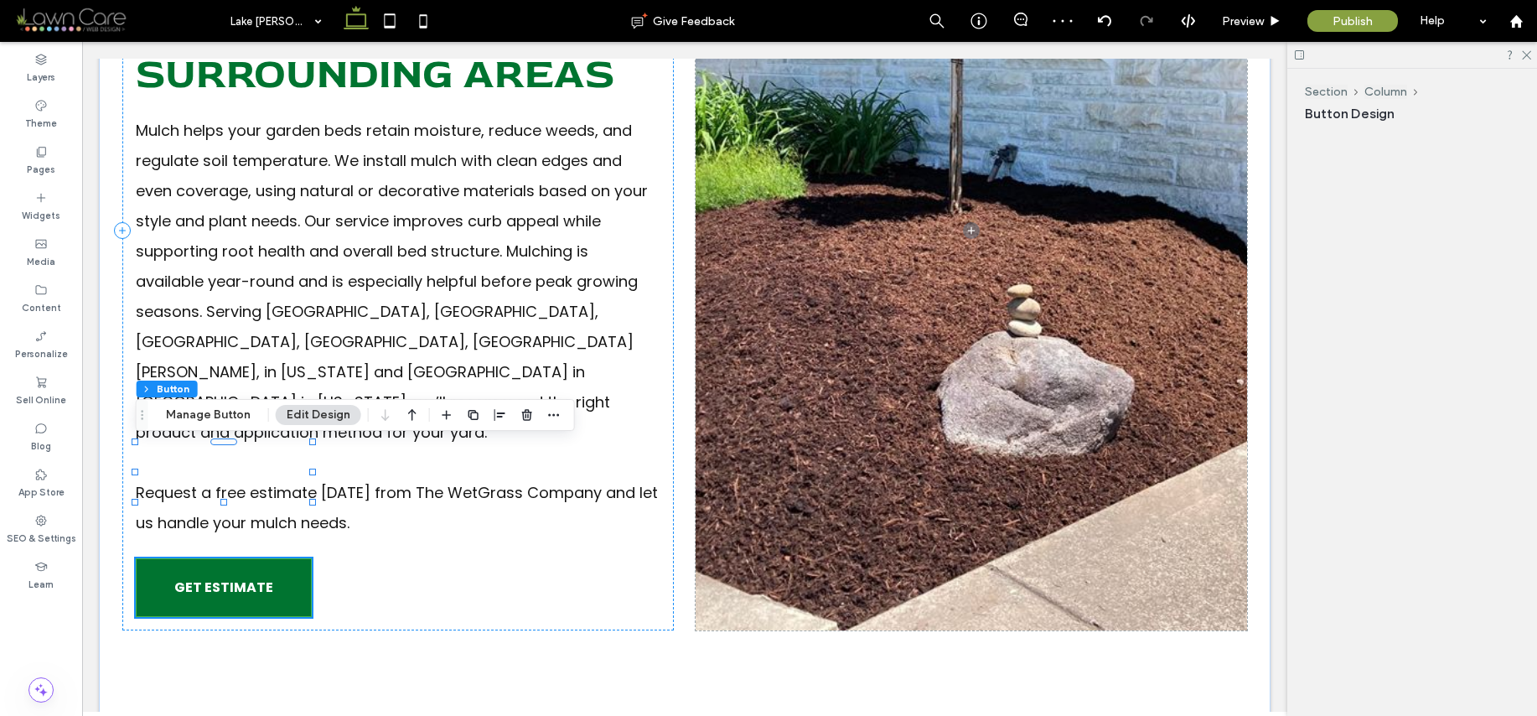
click at [244, 558] on div "GET ESTIMATE" at bounding box center [224, 587] width 176 height 59
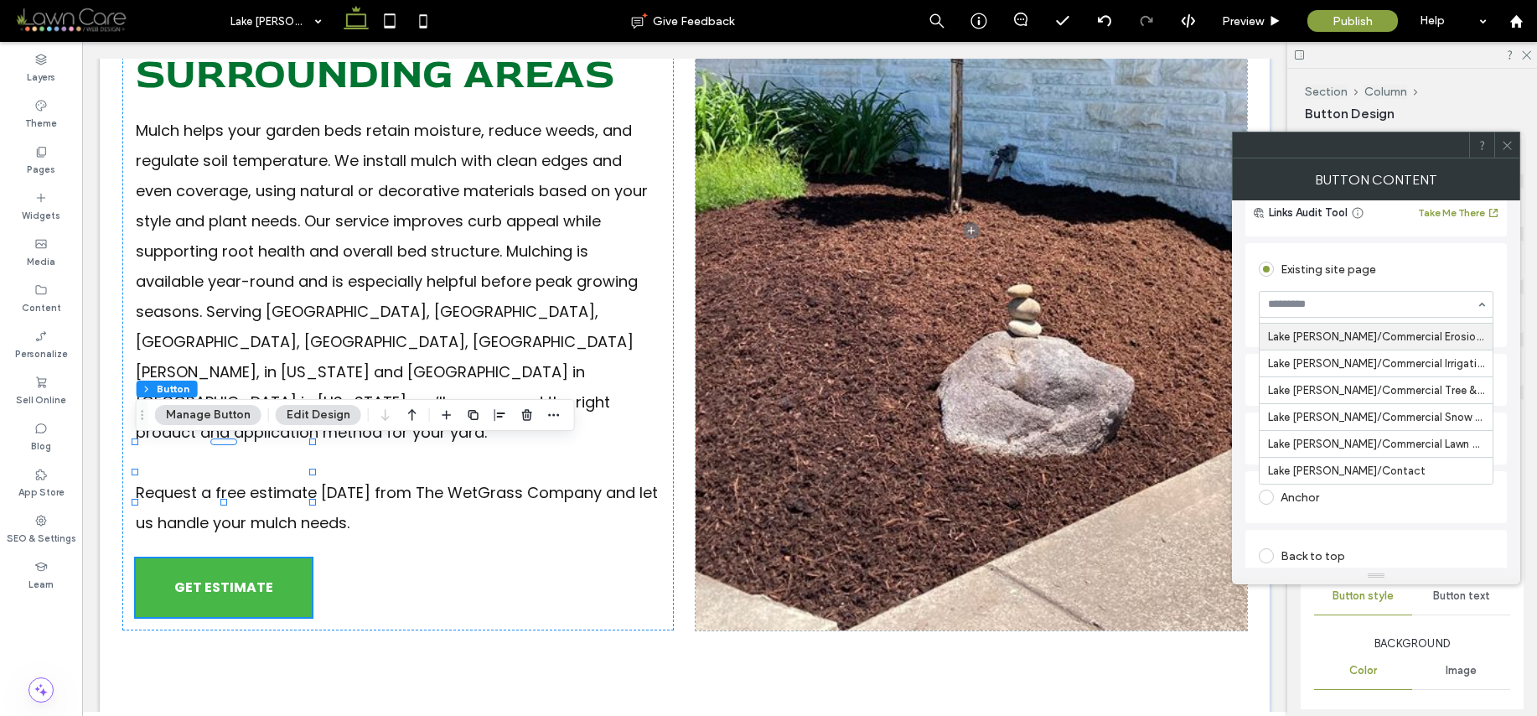
scroll to position [141, 0]
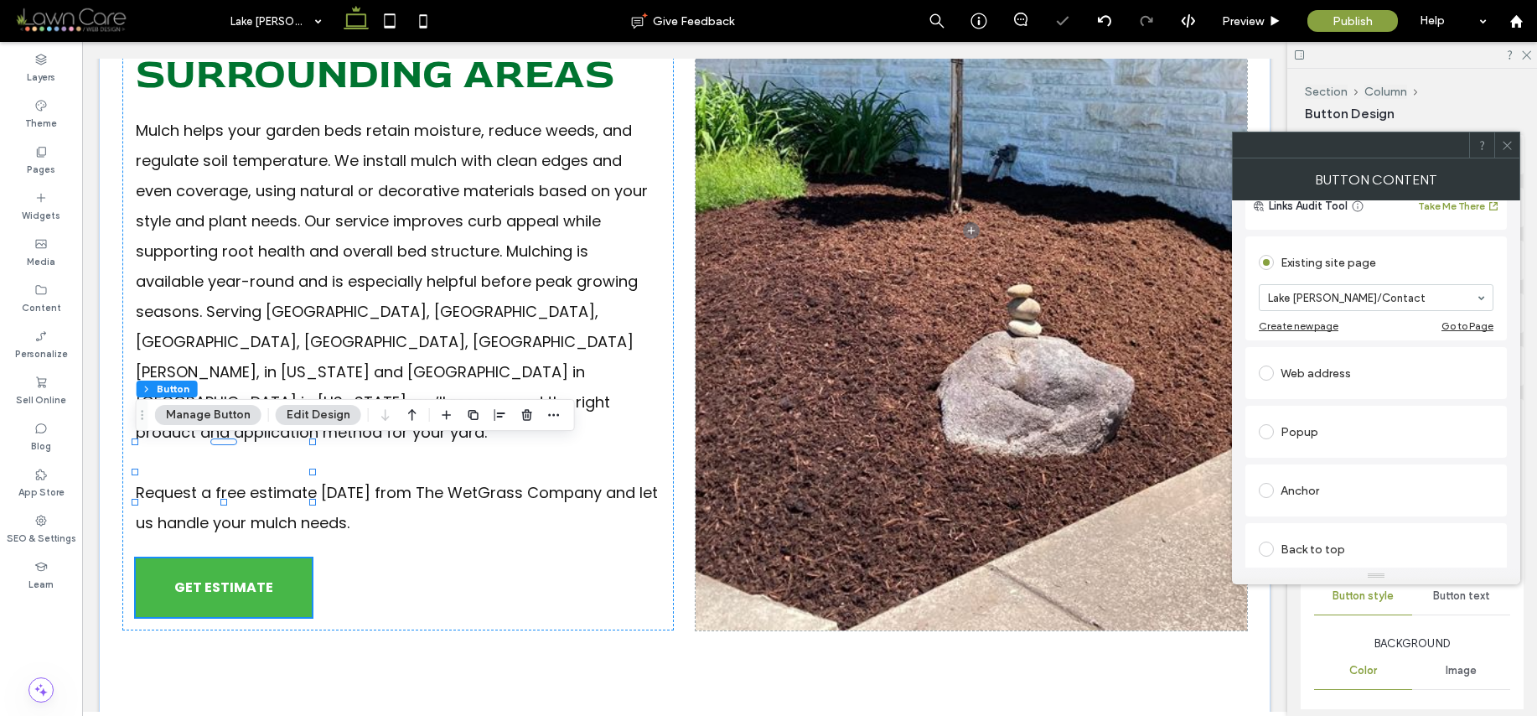
click at [1499, 137] on div at bounding box center [1506, 144] width 25 height 25
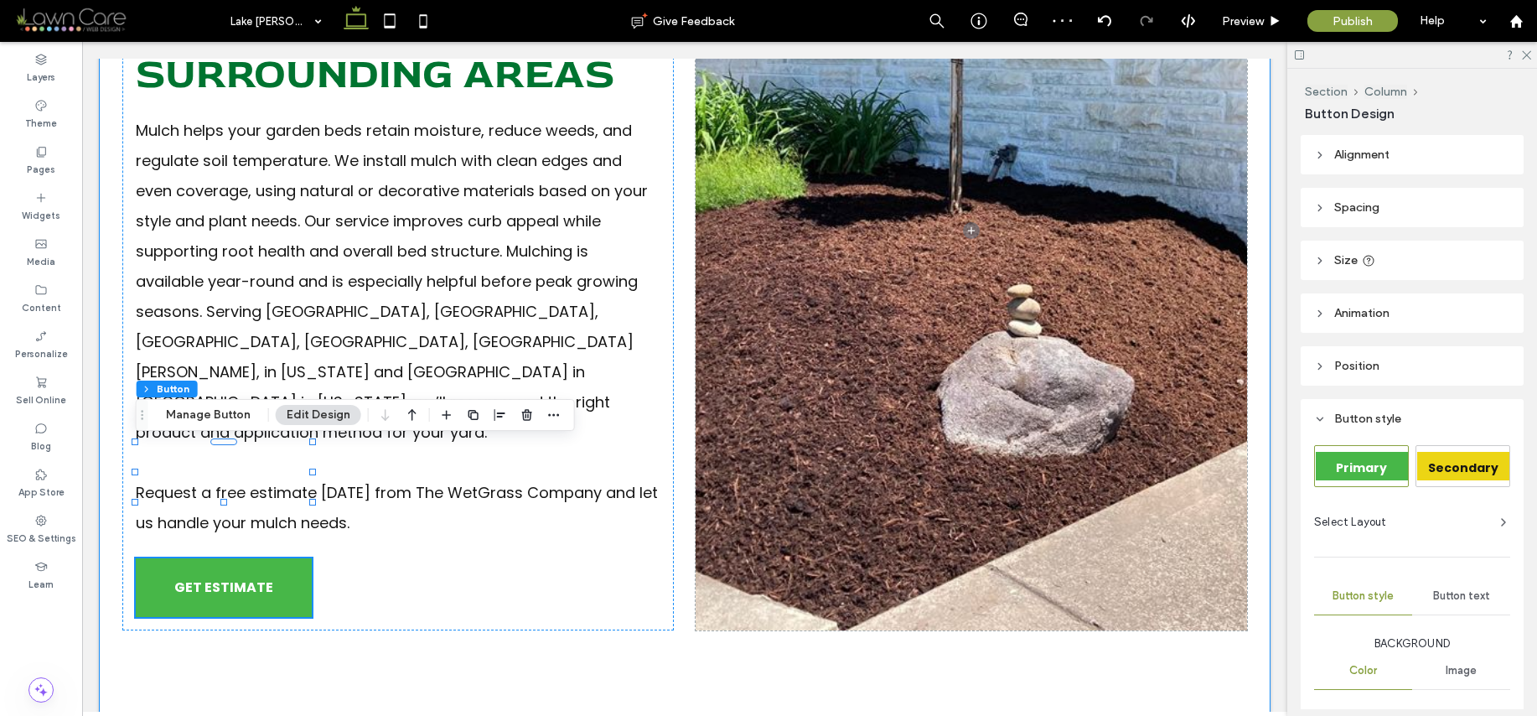
click at [1246, 189] on div "Mulch Install Services In Lake Gaston, NC & Surrounding Areas Mulch helps your …" at bounding box center [685, 230] width 1172 height 1034
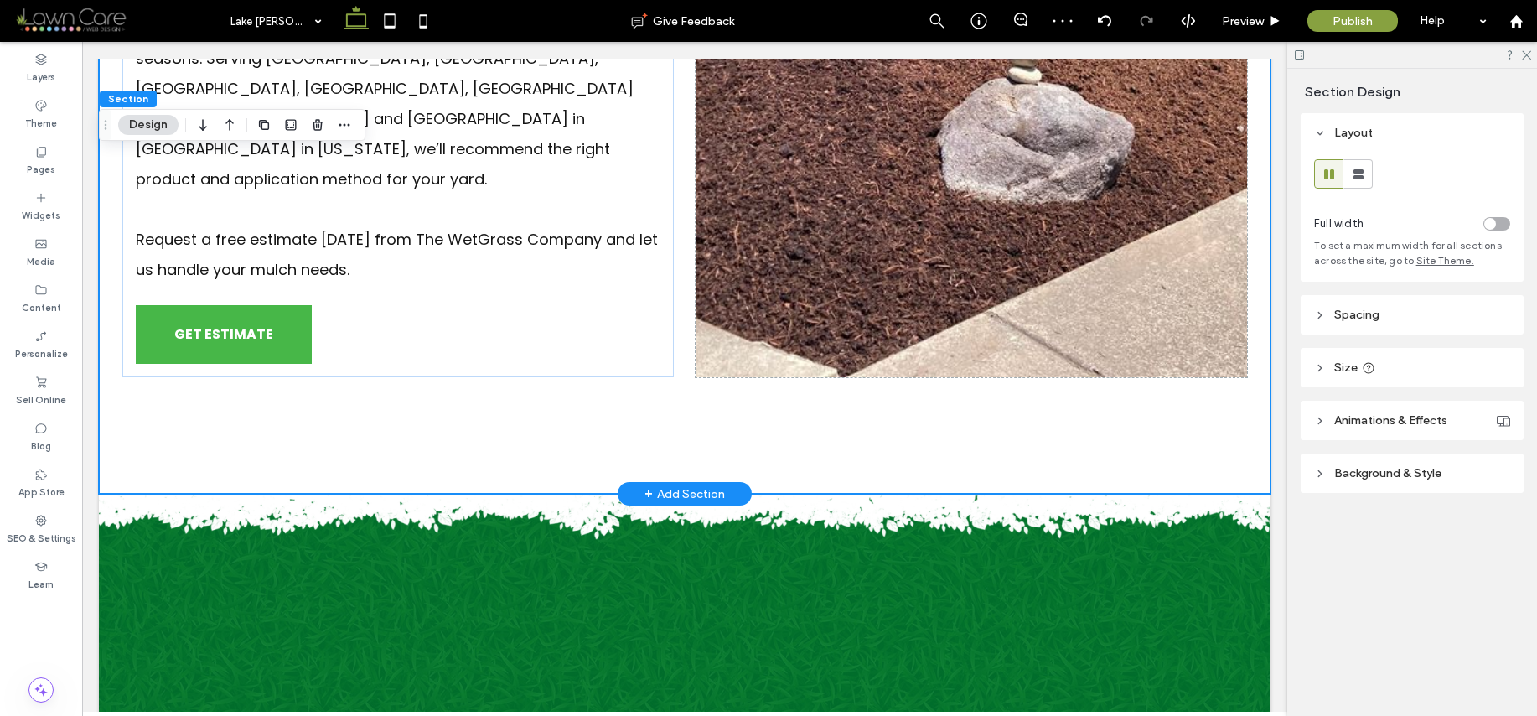
scroll to position [1148, 0]
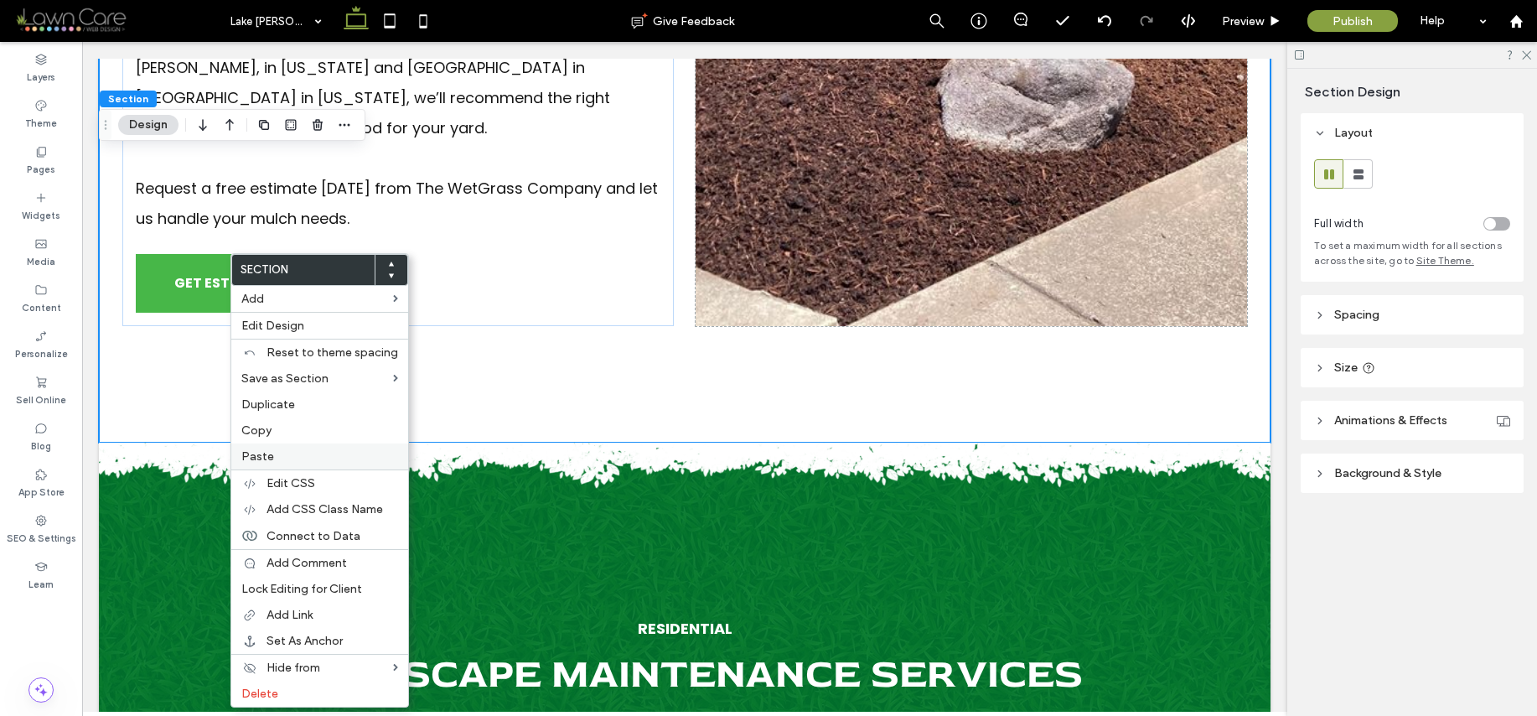
click at [287, 456] on label "Paste" at bounding box center [319, 456] width 157 height 14
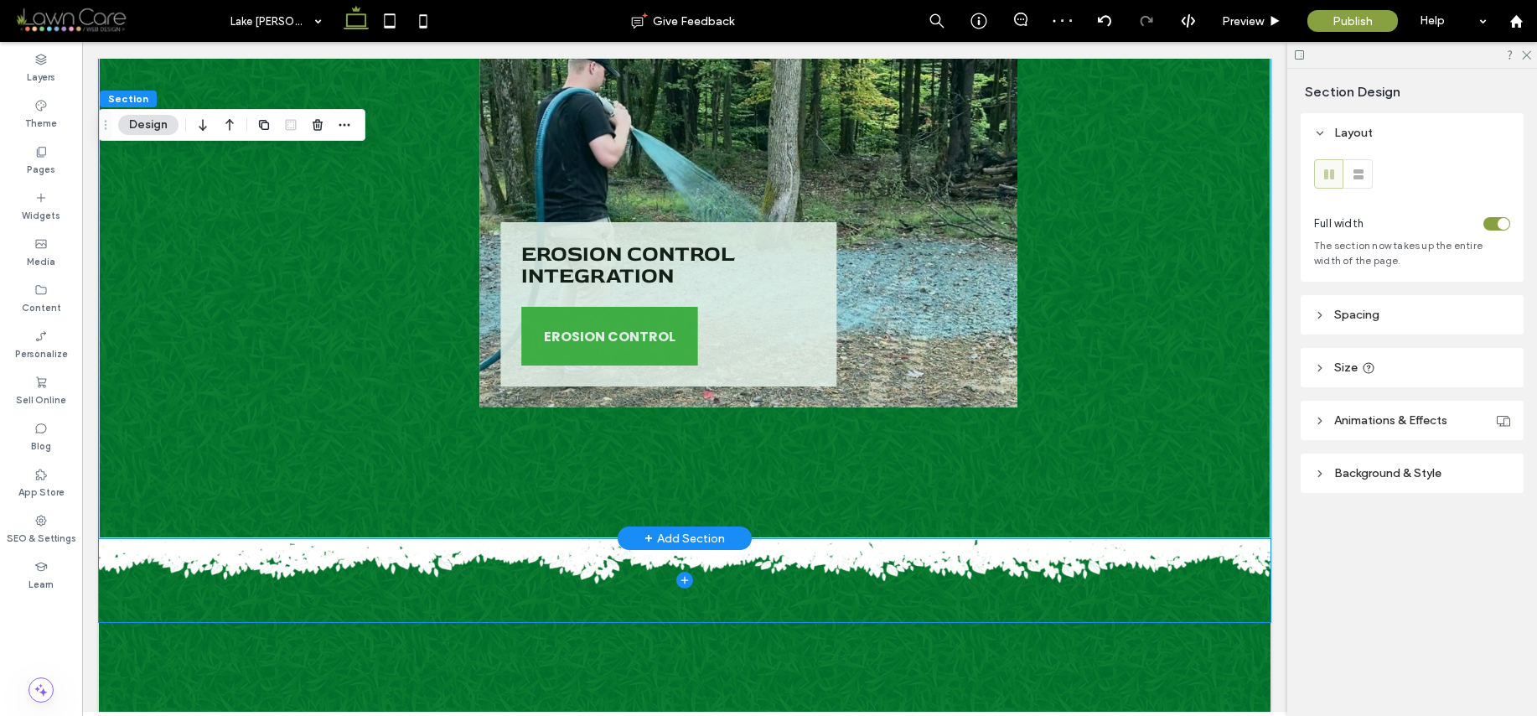
scroll to position [3416, 0]
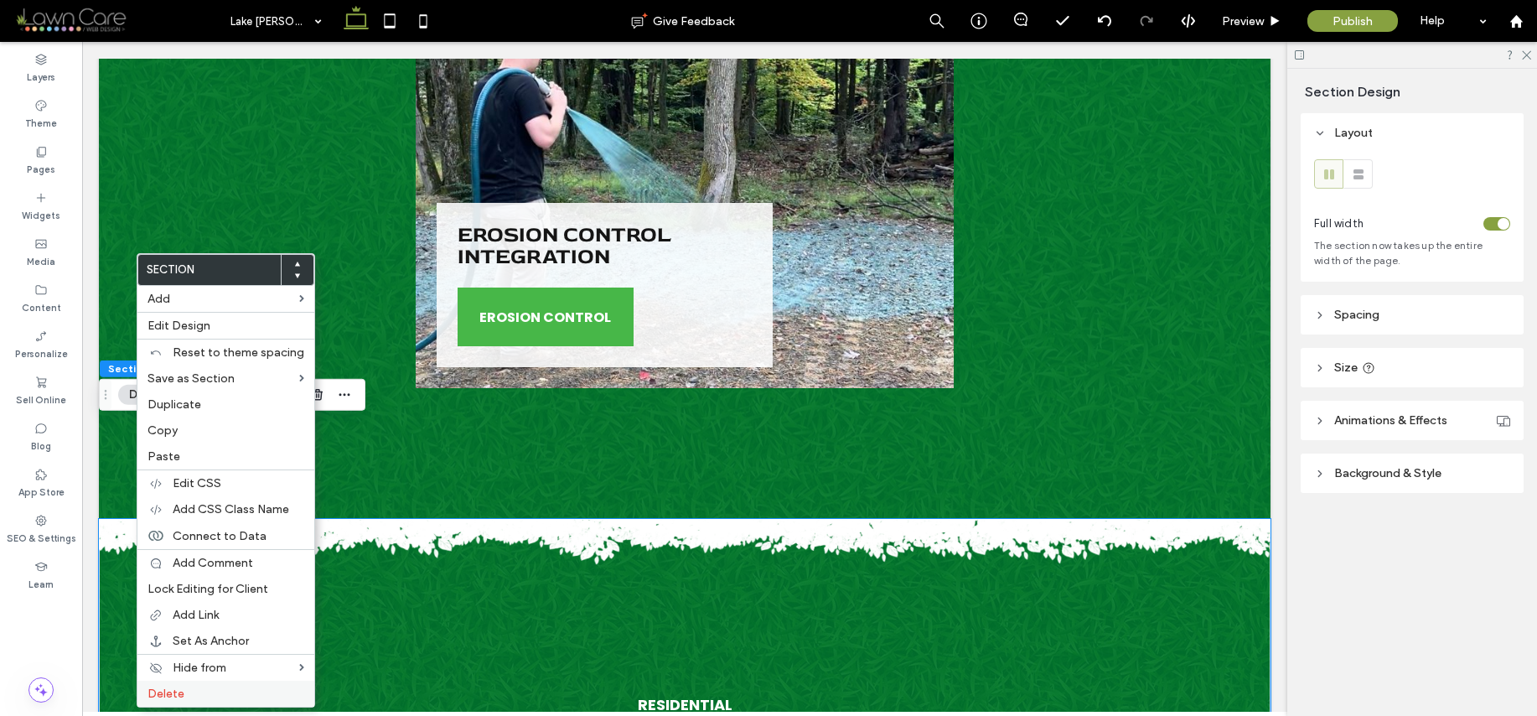
click at [238, 697] on label "Delete" at bounding box center [226, 693] width 157 height 14
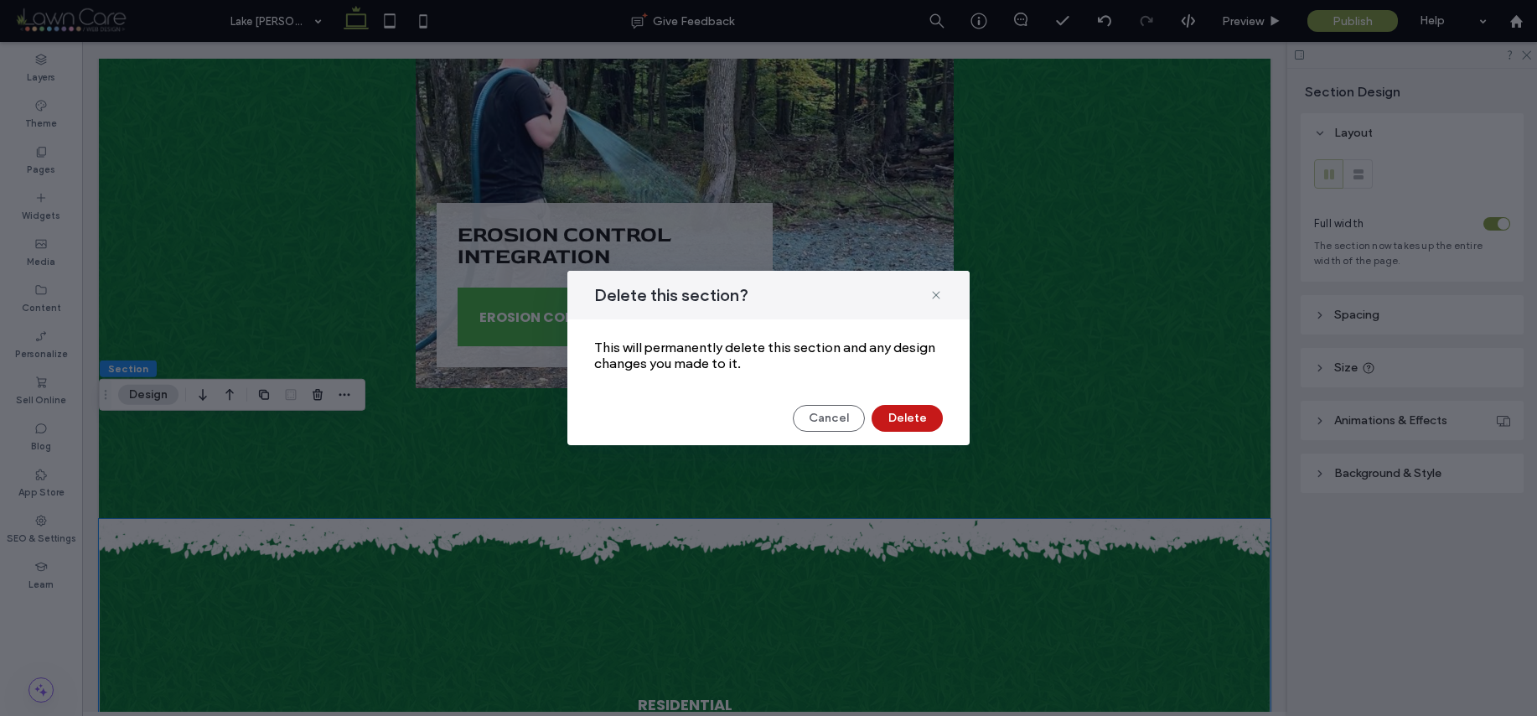
click at [894, 413] on button "Delete" at bounding box center [907, 418] width 71 height 27
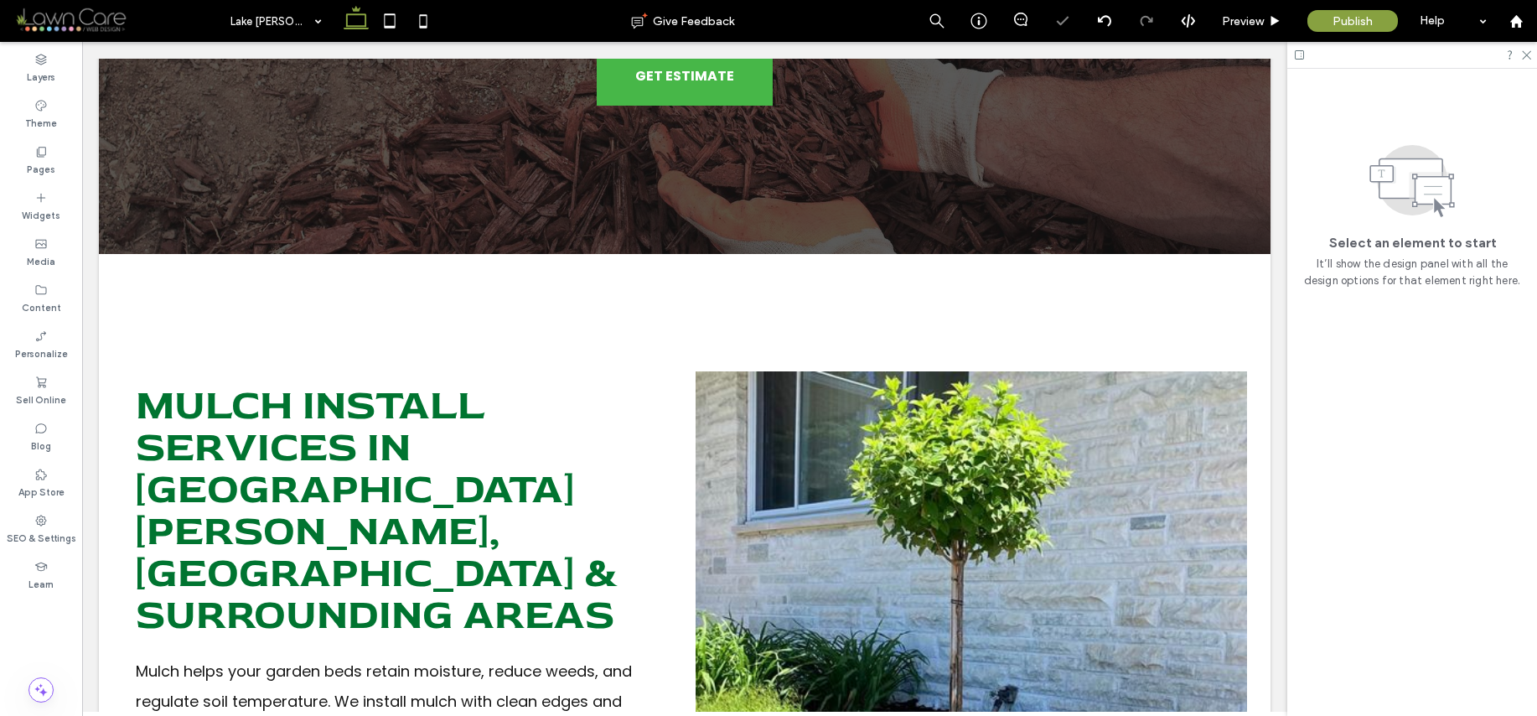
scroll to position [0, 0]
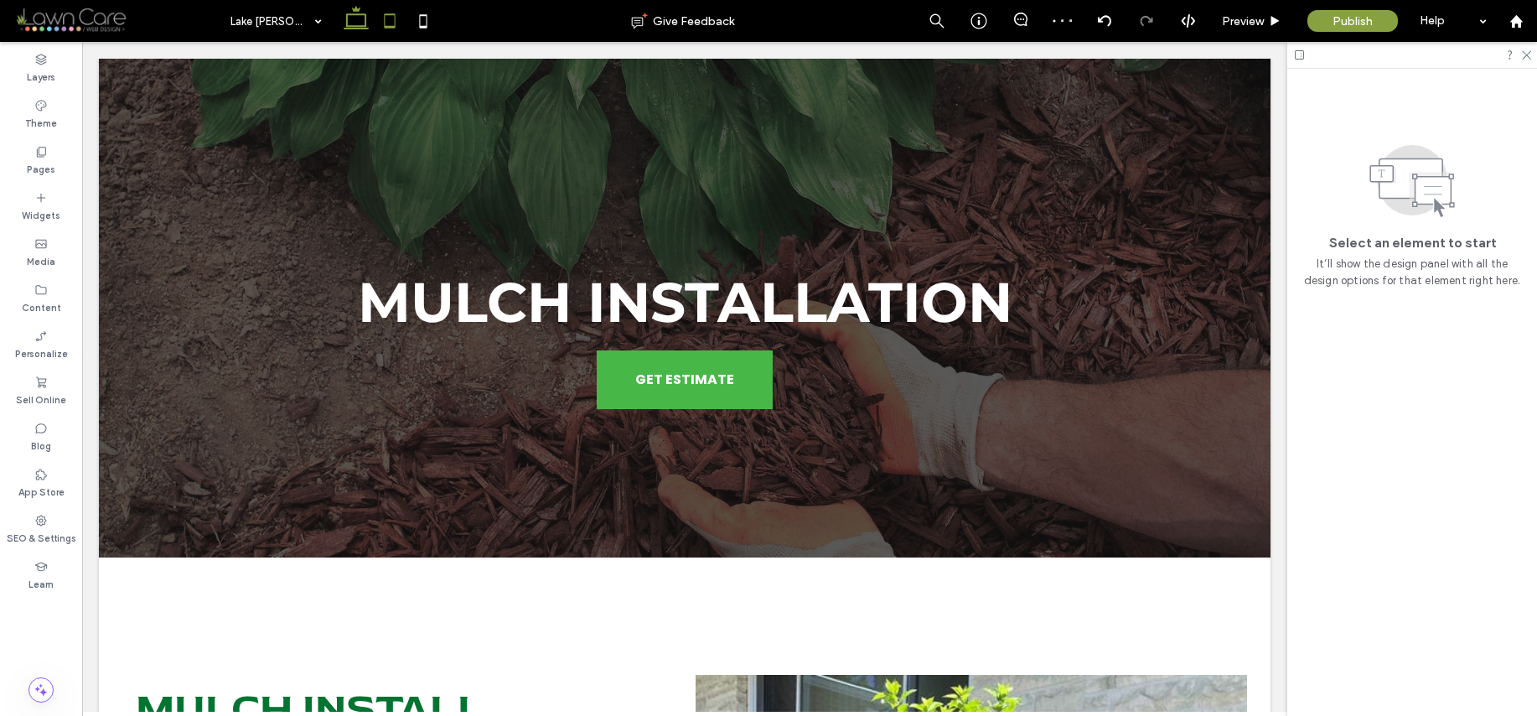
click at [392, 23] on icon at bounding box center [390, 21] width 34 height 34
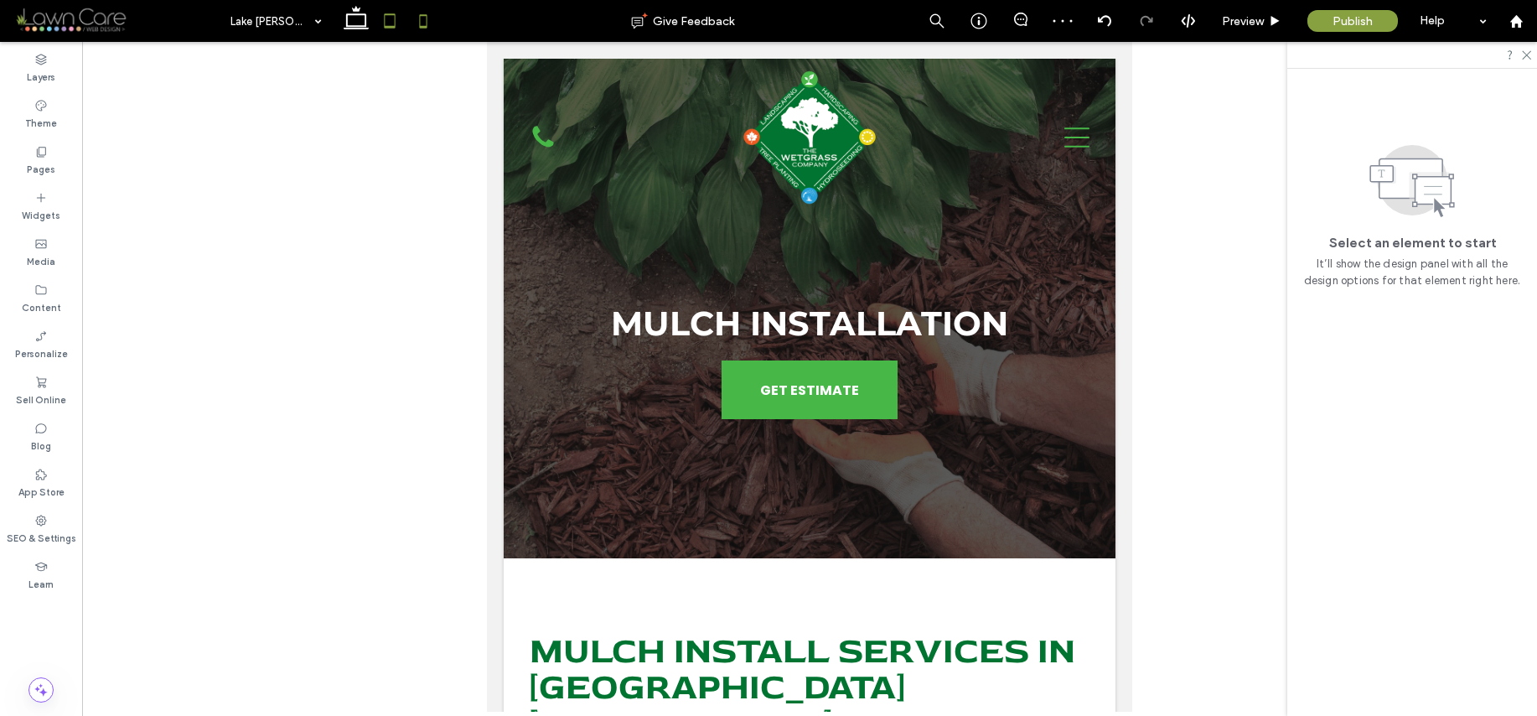
click at [421, 24] on icon at bounding box center [424, 21] width 34 height 34
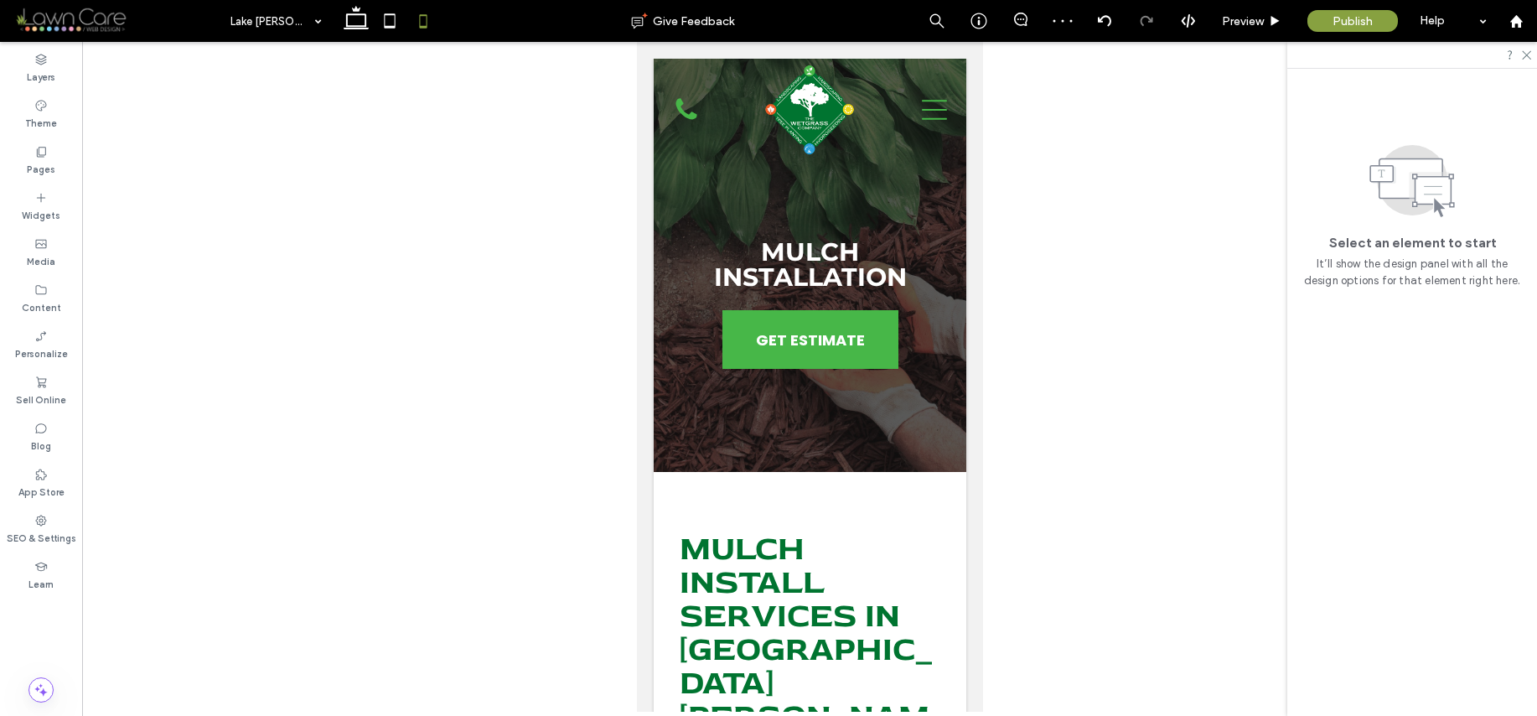
drag, startPoint x: 396, startPoint y: 26, endPoint x: 466, endPoint y: 65, distance: 79.9
click at [396, 25] on icon at bounding box center [390, 21] width 34 height 34
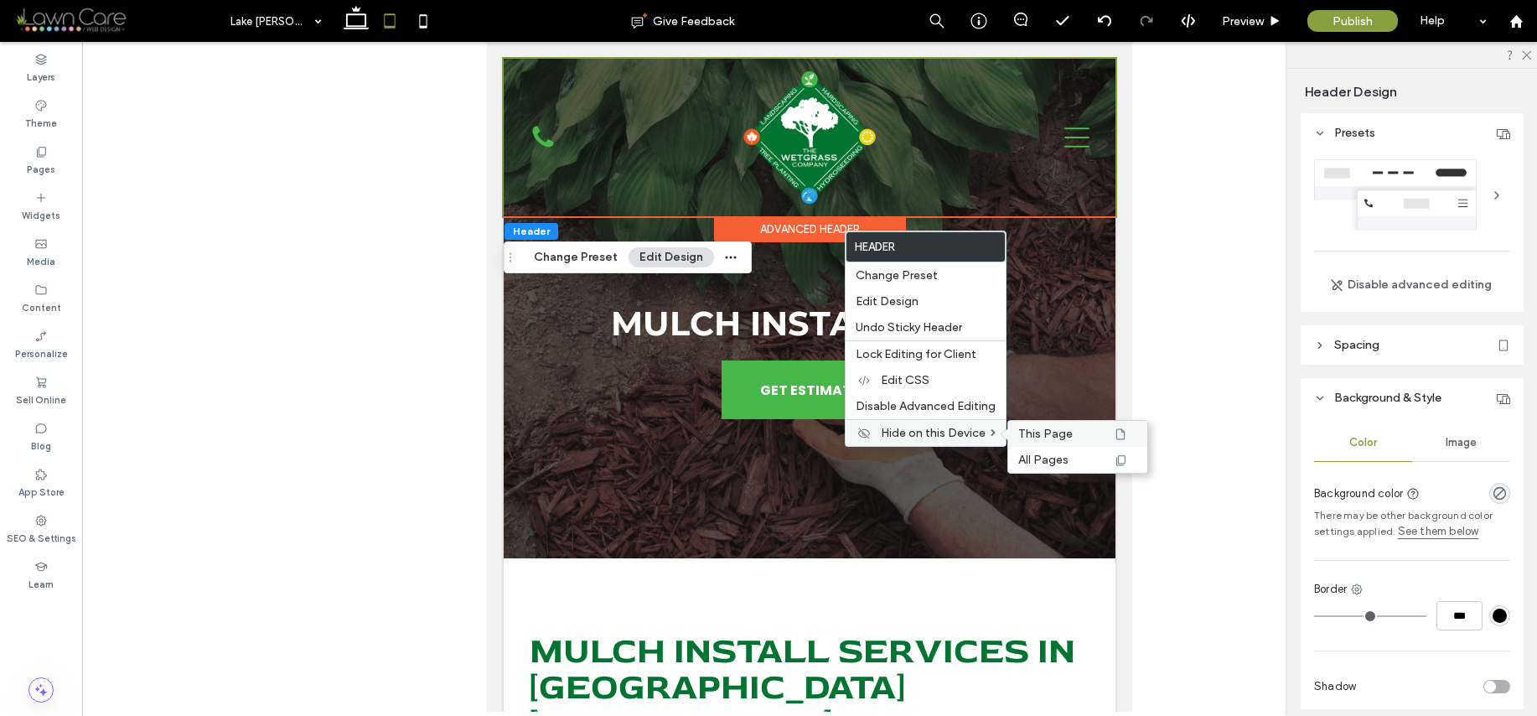
click at [1060, 436] on span "This Page" at bounding box center [1045, 434] width 54 height 14
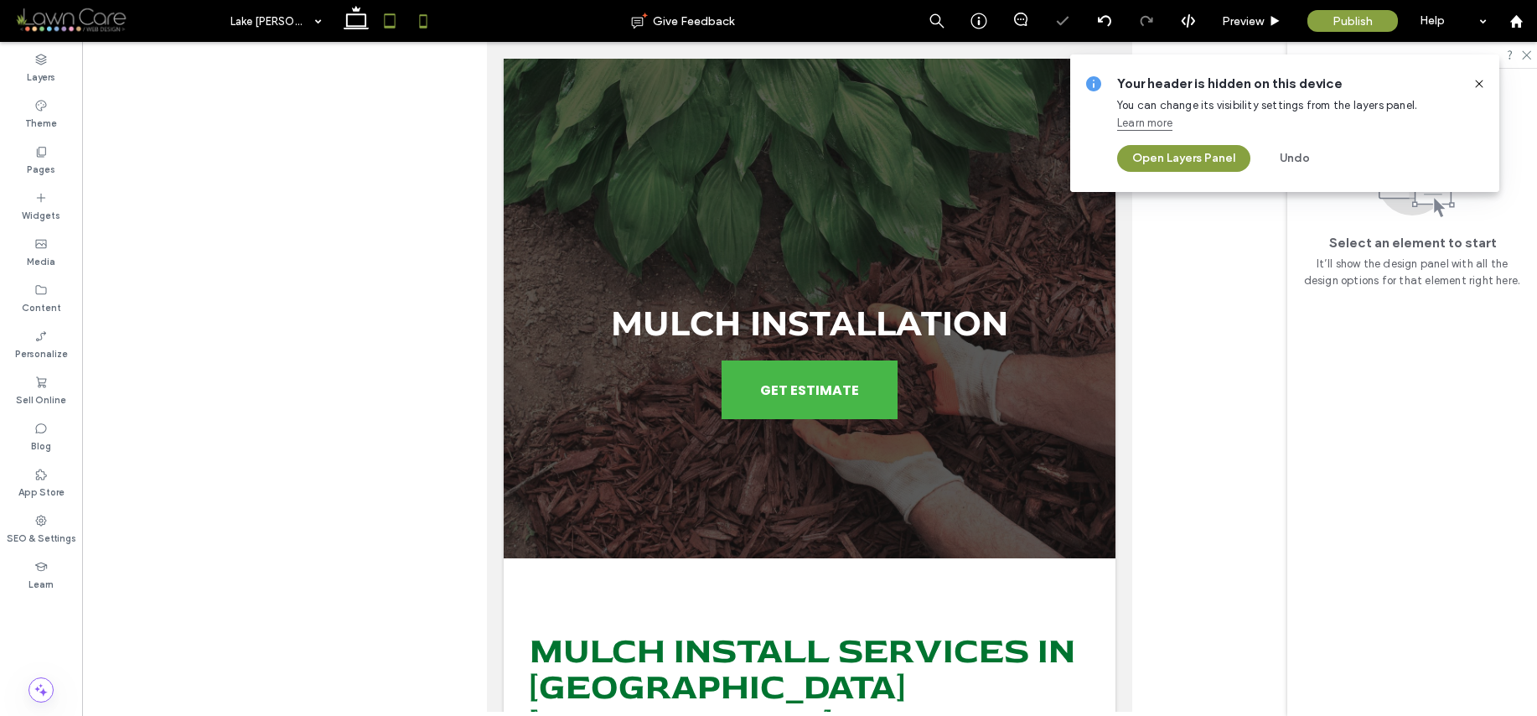
click at [426, 26] on use at bounding box center [424, 20] width 8 height 13
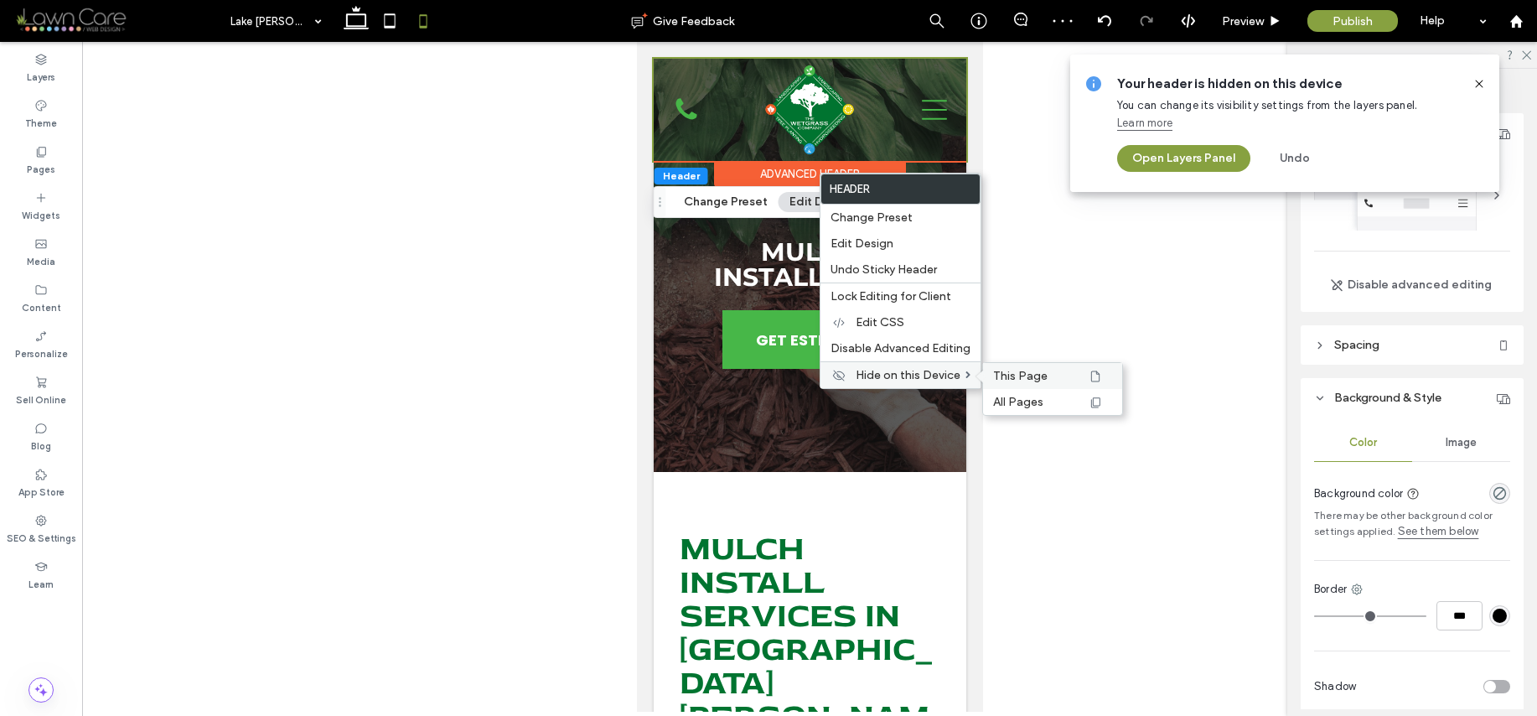
click at [1023, 375] on span "This Page" at bounding box center [1020, 376] width 54 height 14
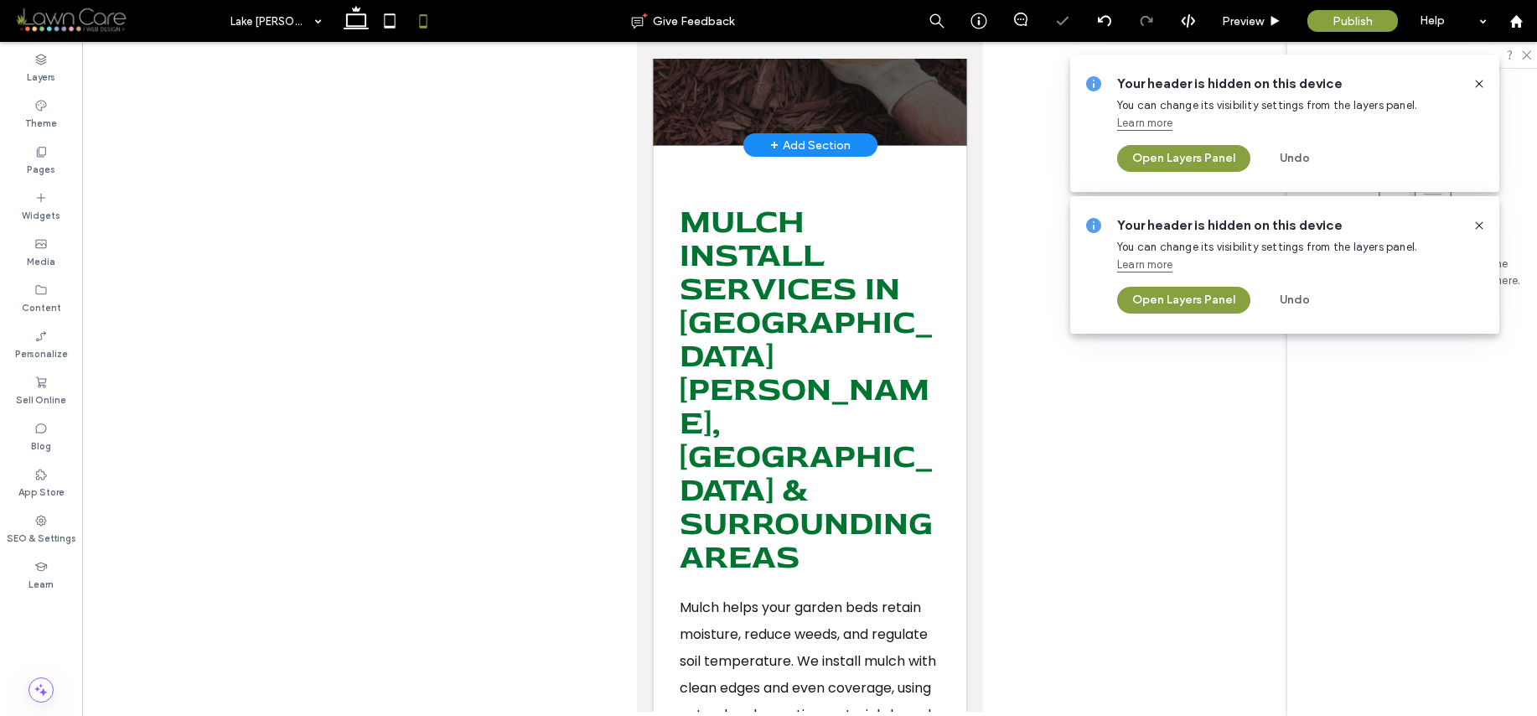
scroll to position [329, 0]
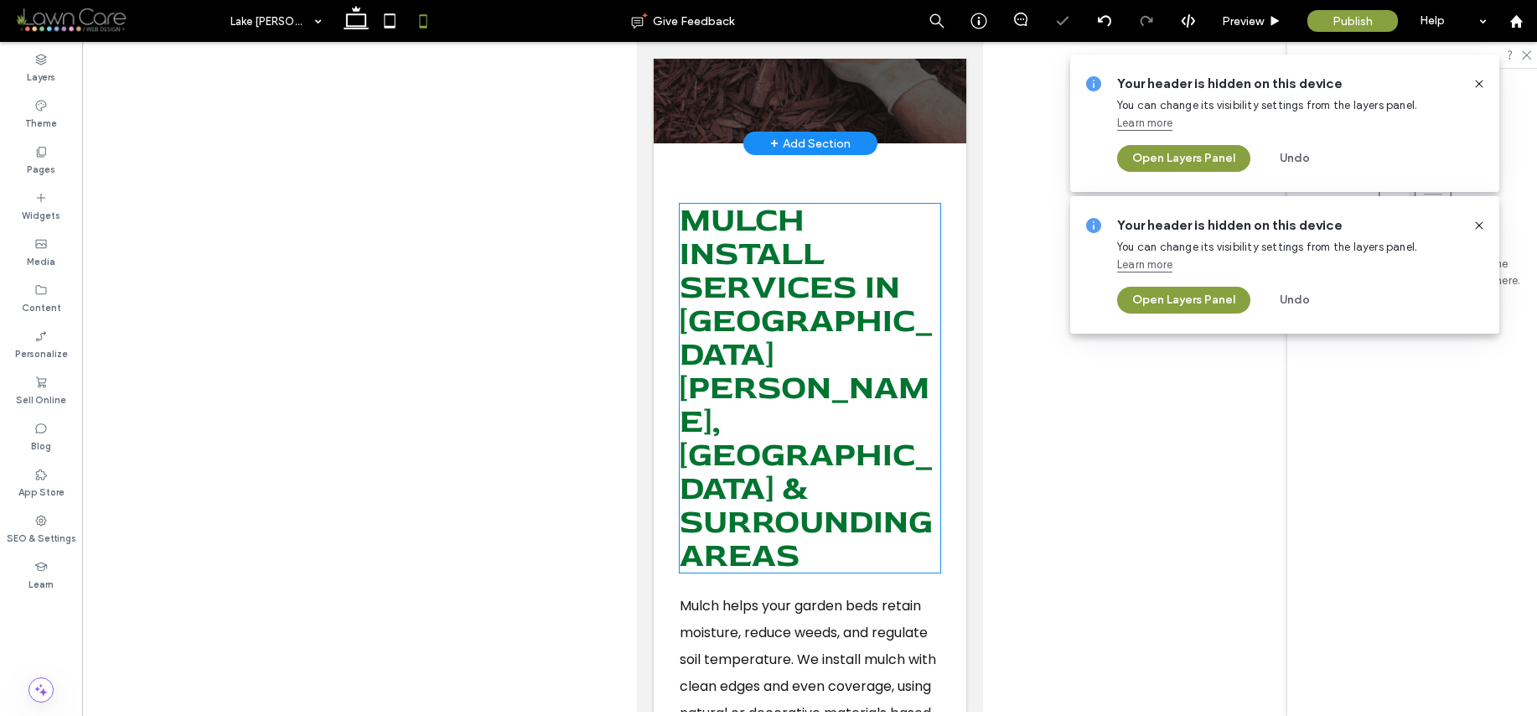
click at [725, 396] on span "Mulch Install Services In Lake Gaston, NC & Surrounding Areas" at bounding box center [805, 387] width 253 height 376
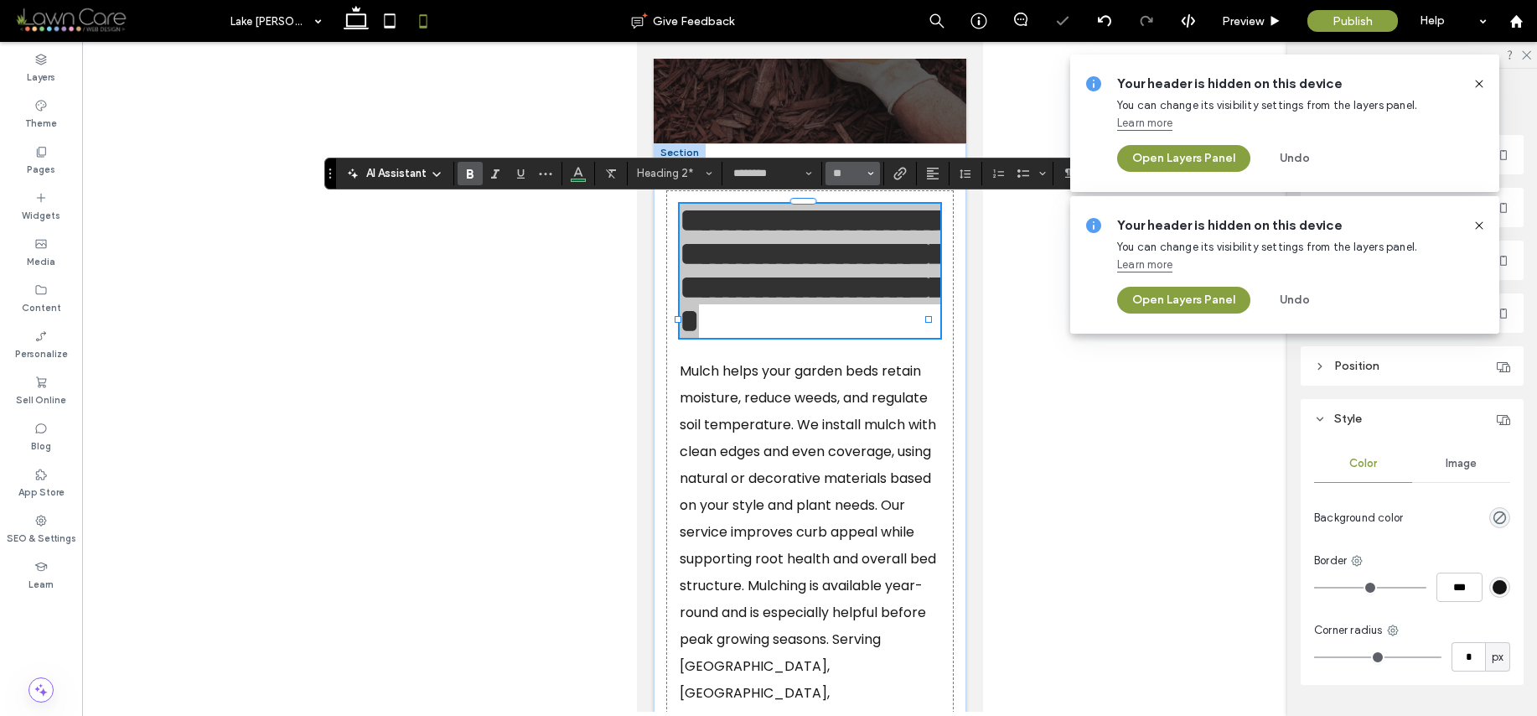
click at [851, 168] on input "**" at bounding box center [847, 173] width 33 height 13
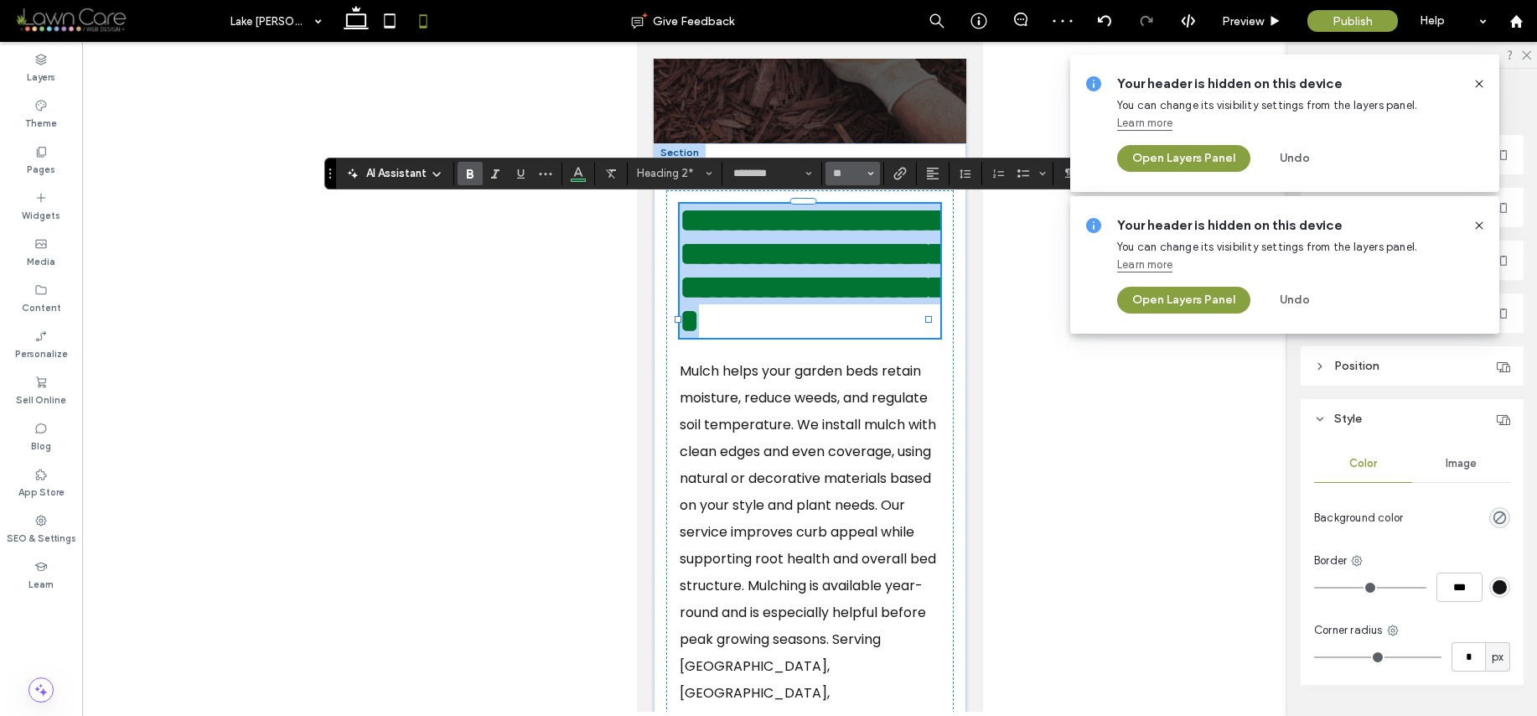
type input "**"
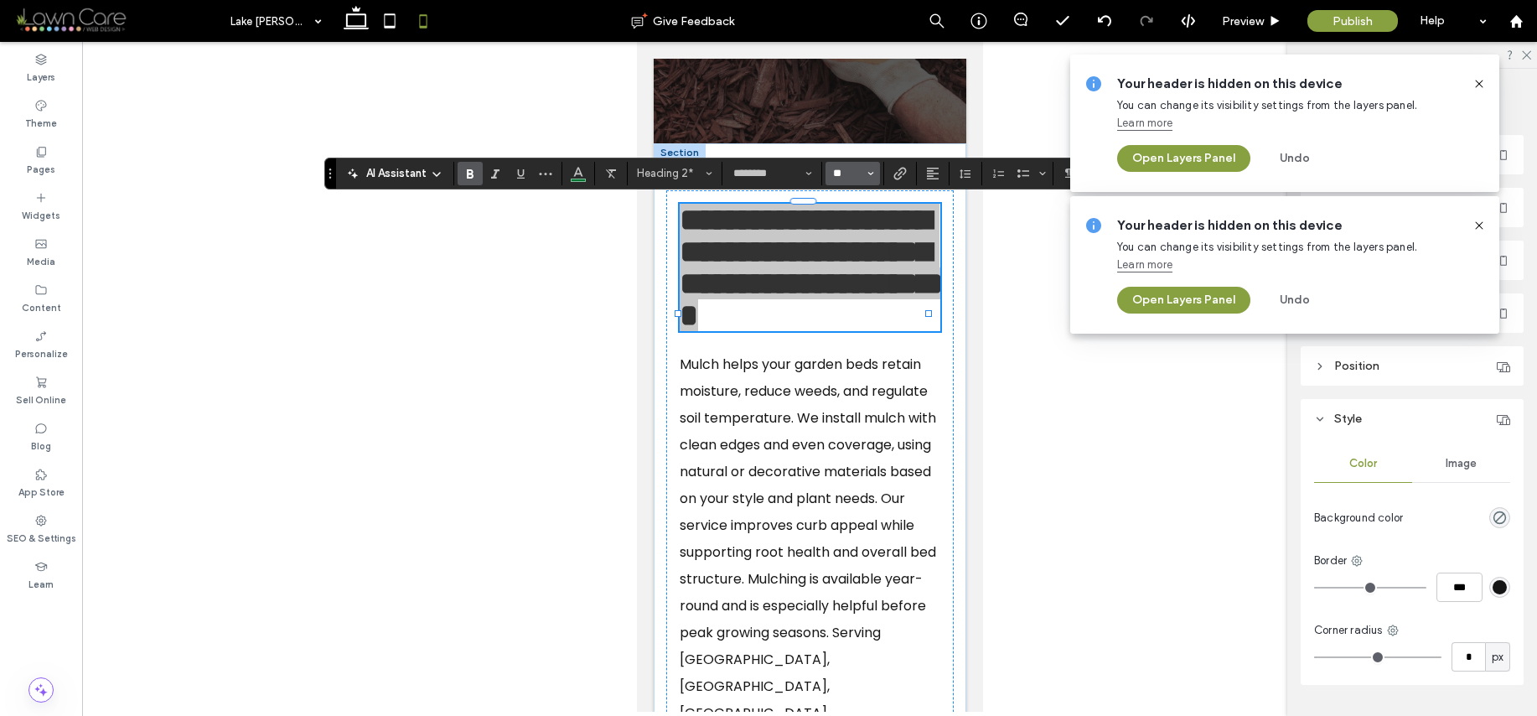
click at [847, 167] on input "**" at bounding box center [847, 173] width 33 height 13
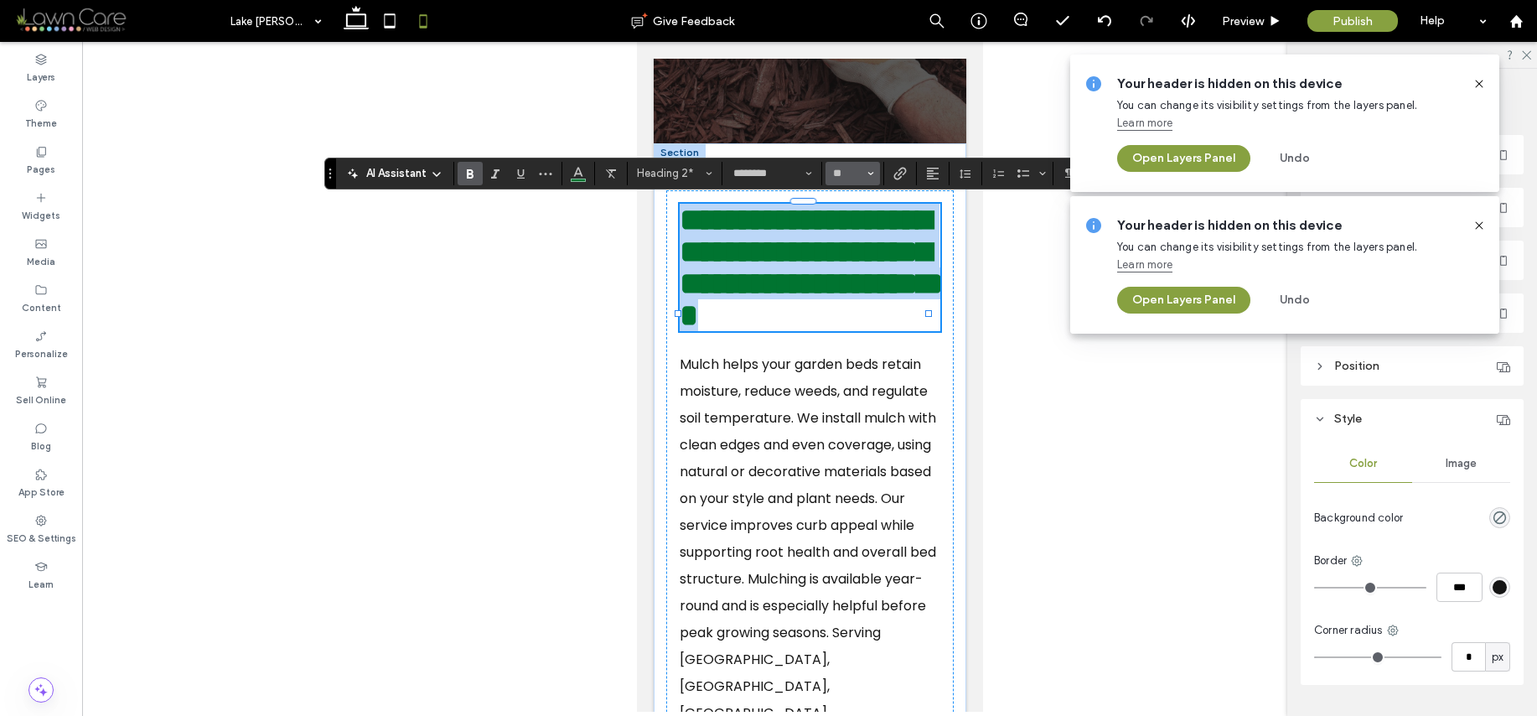
type input "**"
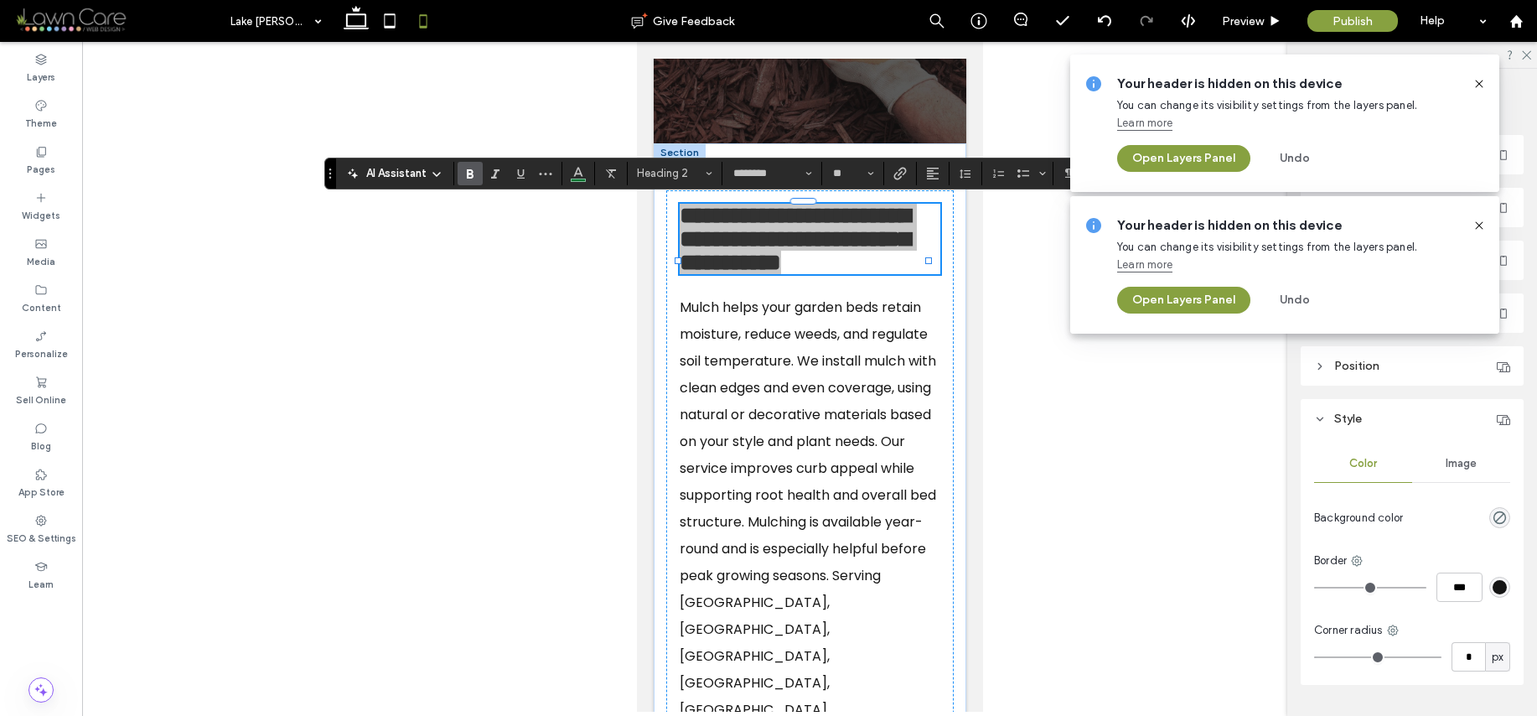
click at [1478, 82] on use at bounding box center [1479, 84] width 8 height 8
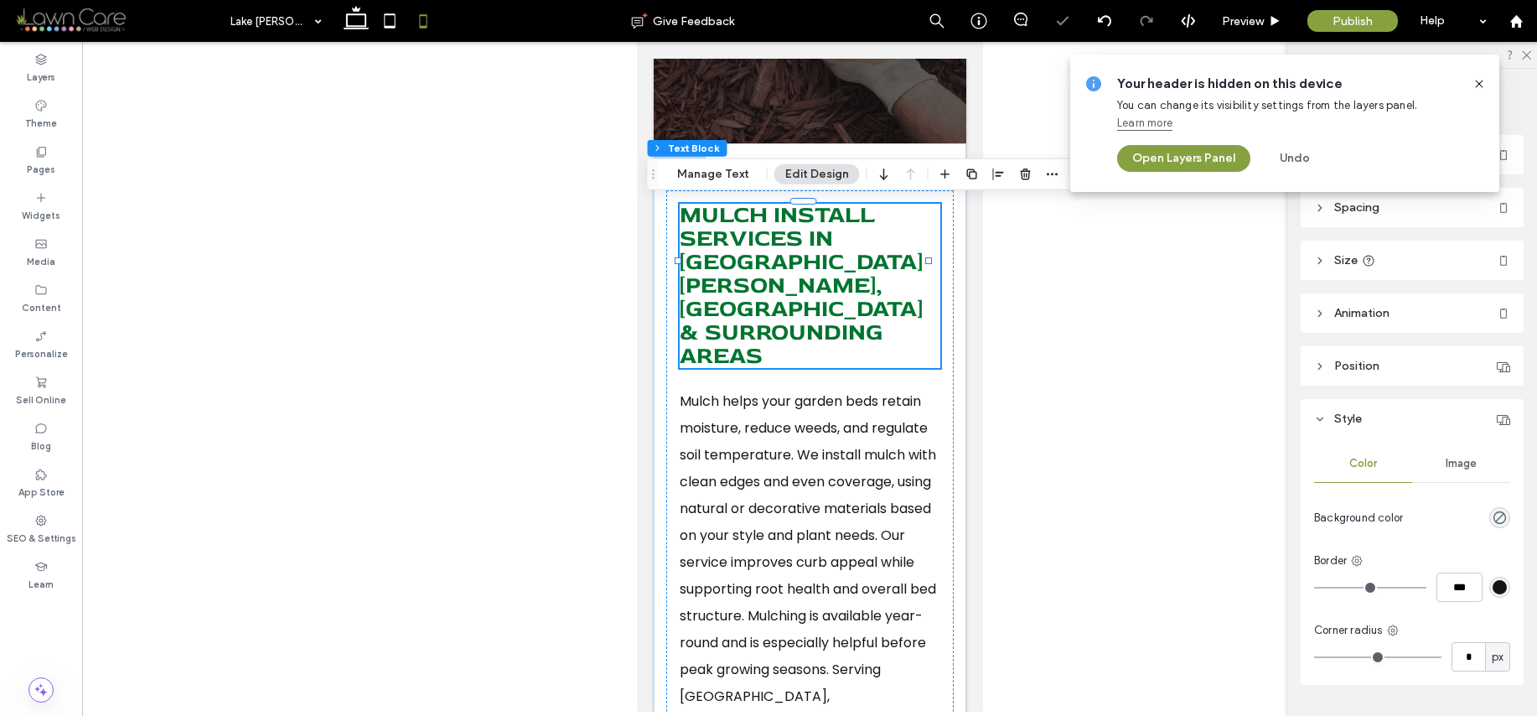
click at [1481, 82] on icon at bounding box center [1479, 83] width 13 height 13
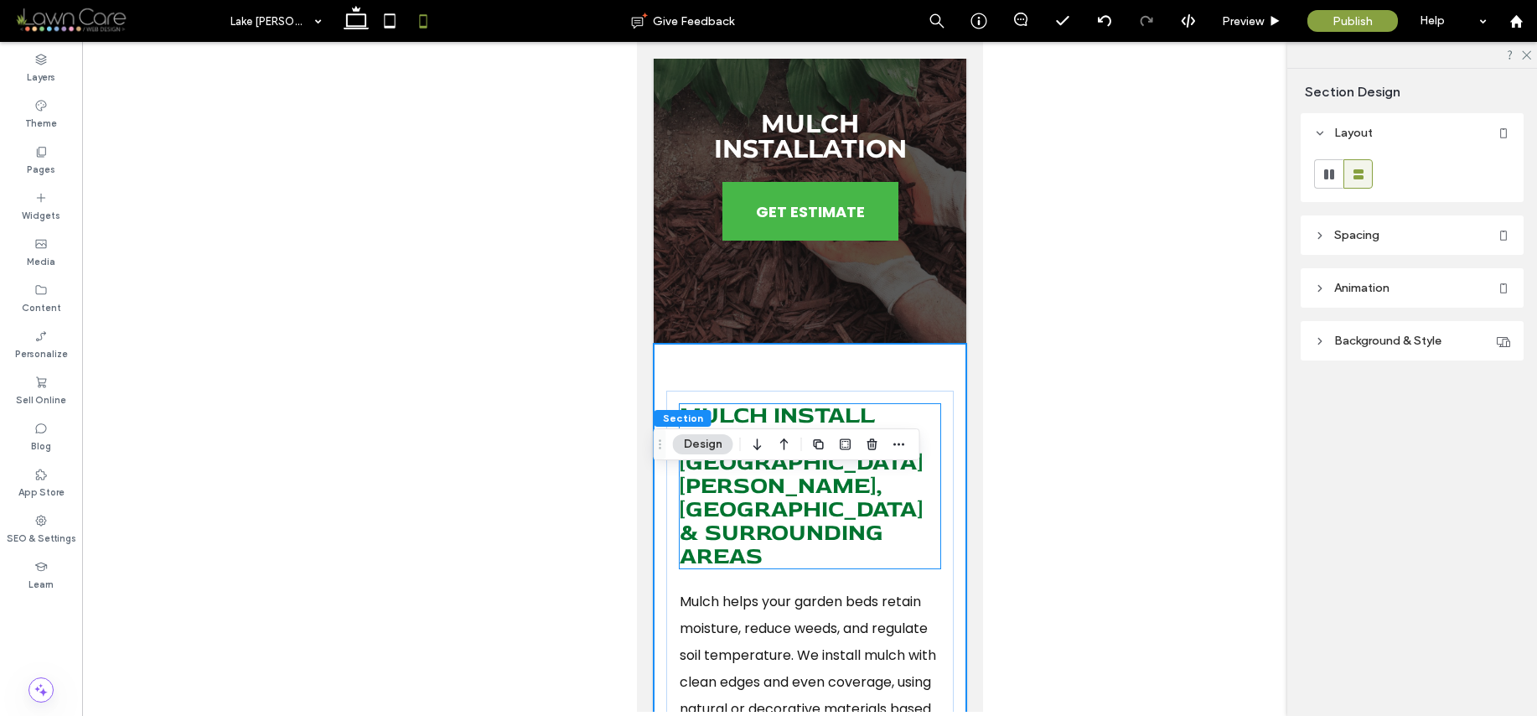
scroll to position [0, 0]
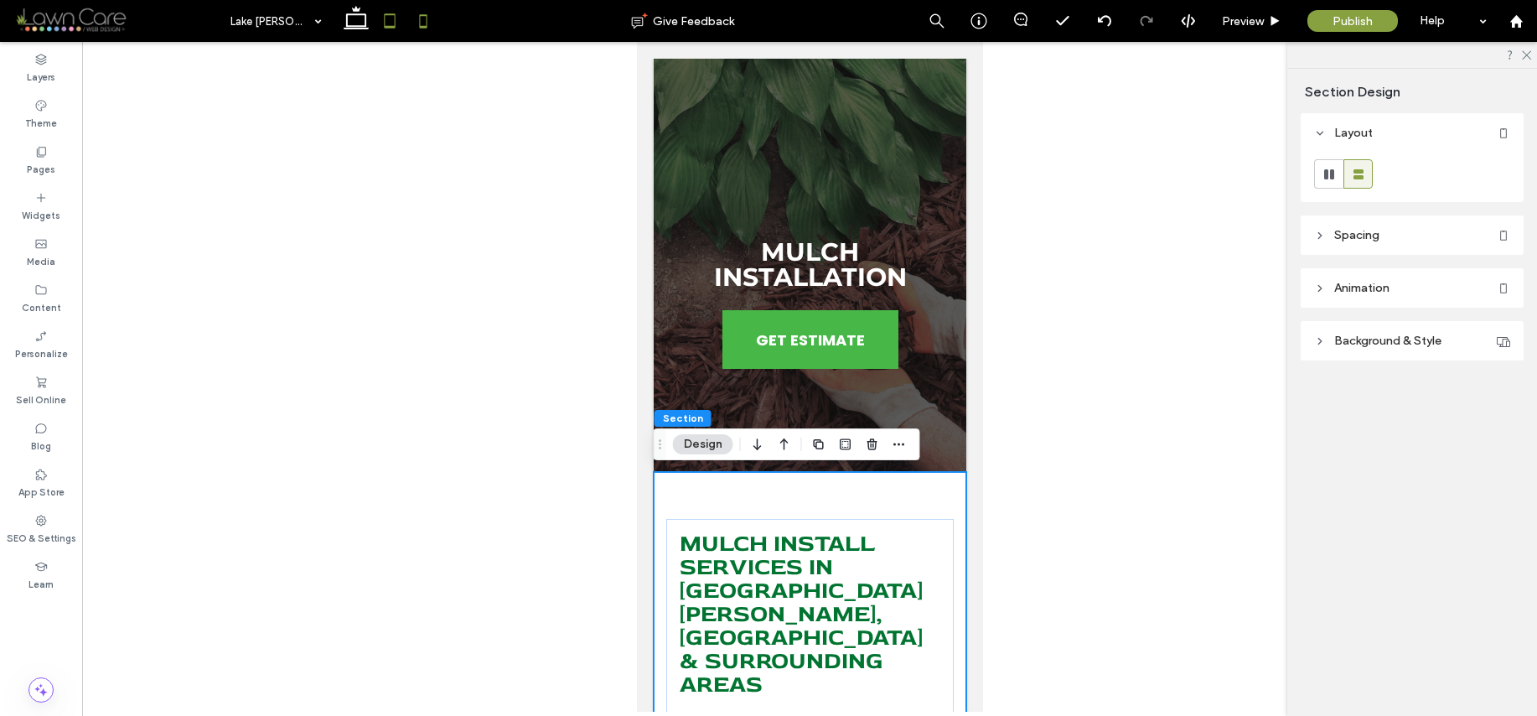
click at [384, 18] on icon at bounding box center [390, 21] width 34 height 34
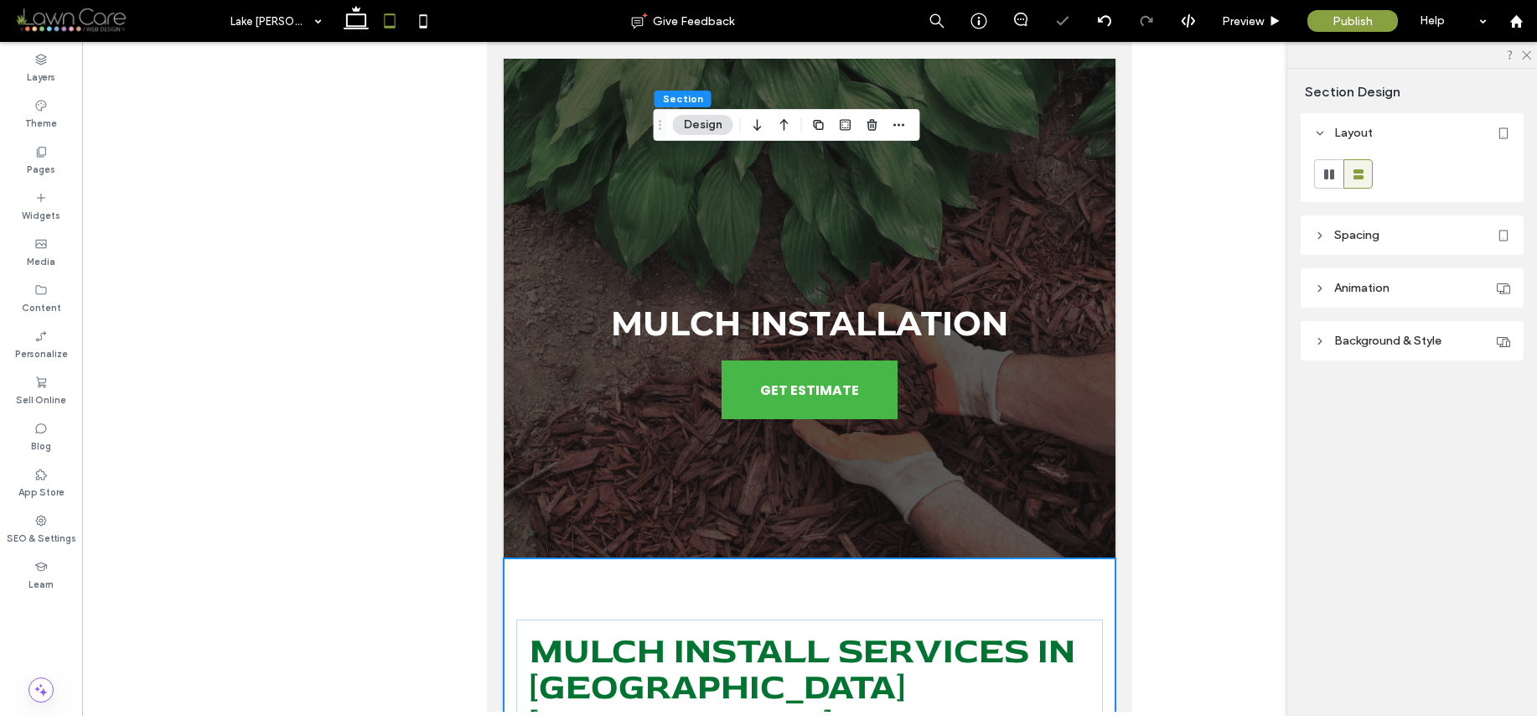
type input "**"
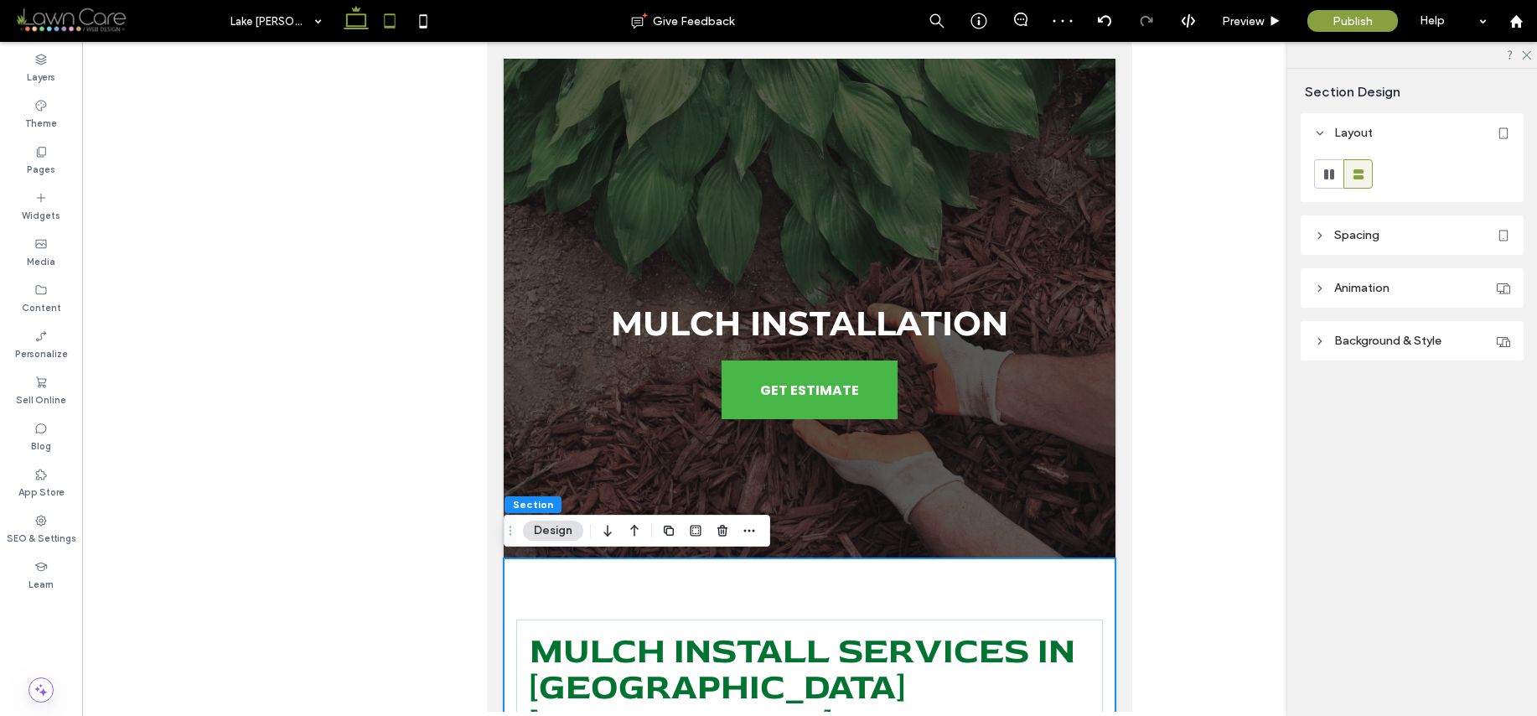
click at [350, 18] on icon at bounding box center [356, 21] width 34 height 34
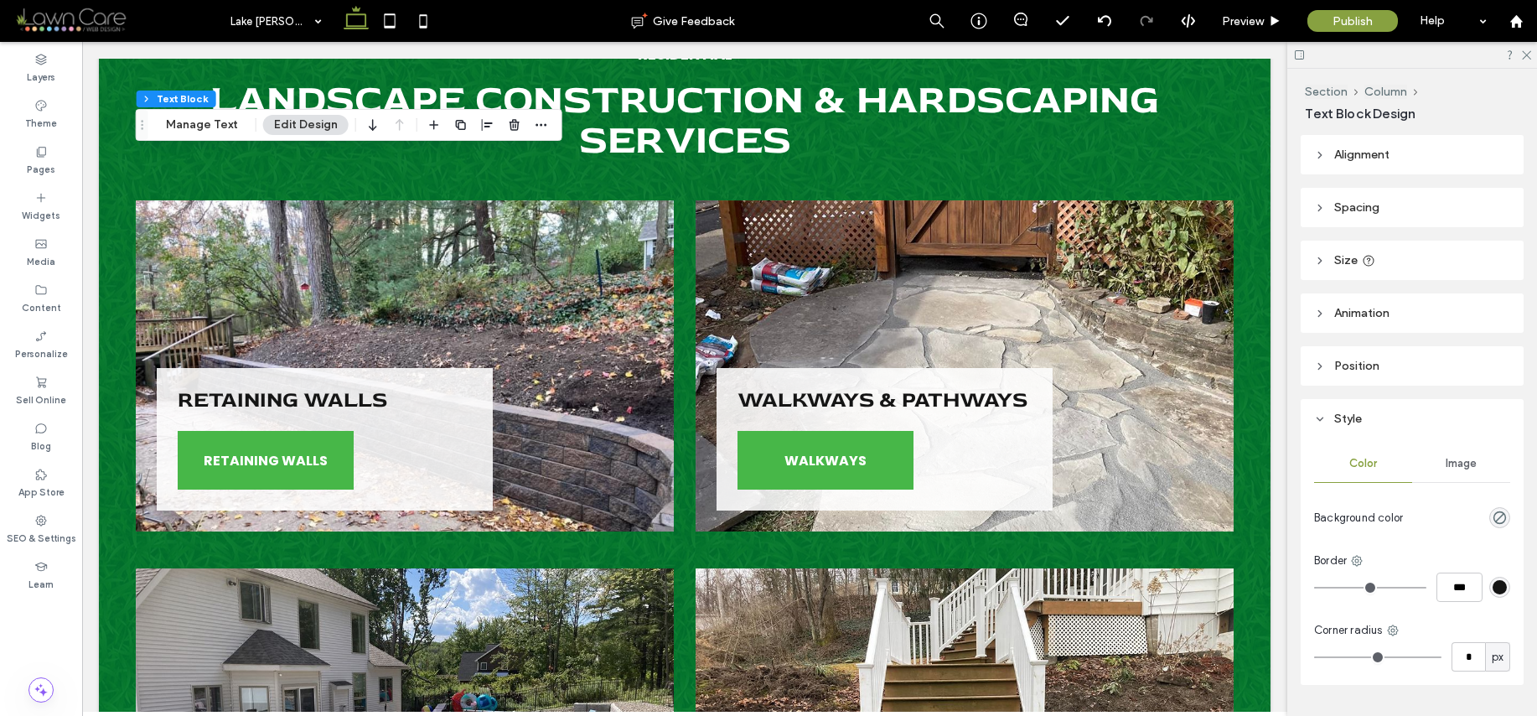
scroll to position [2224, 0]
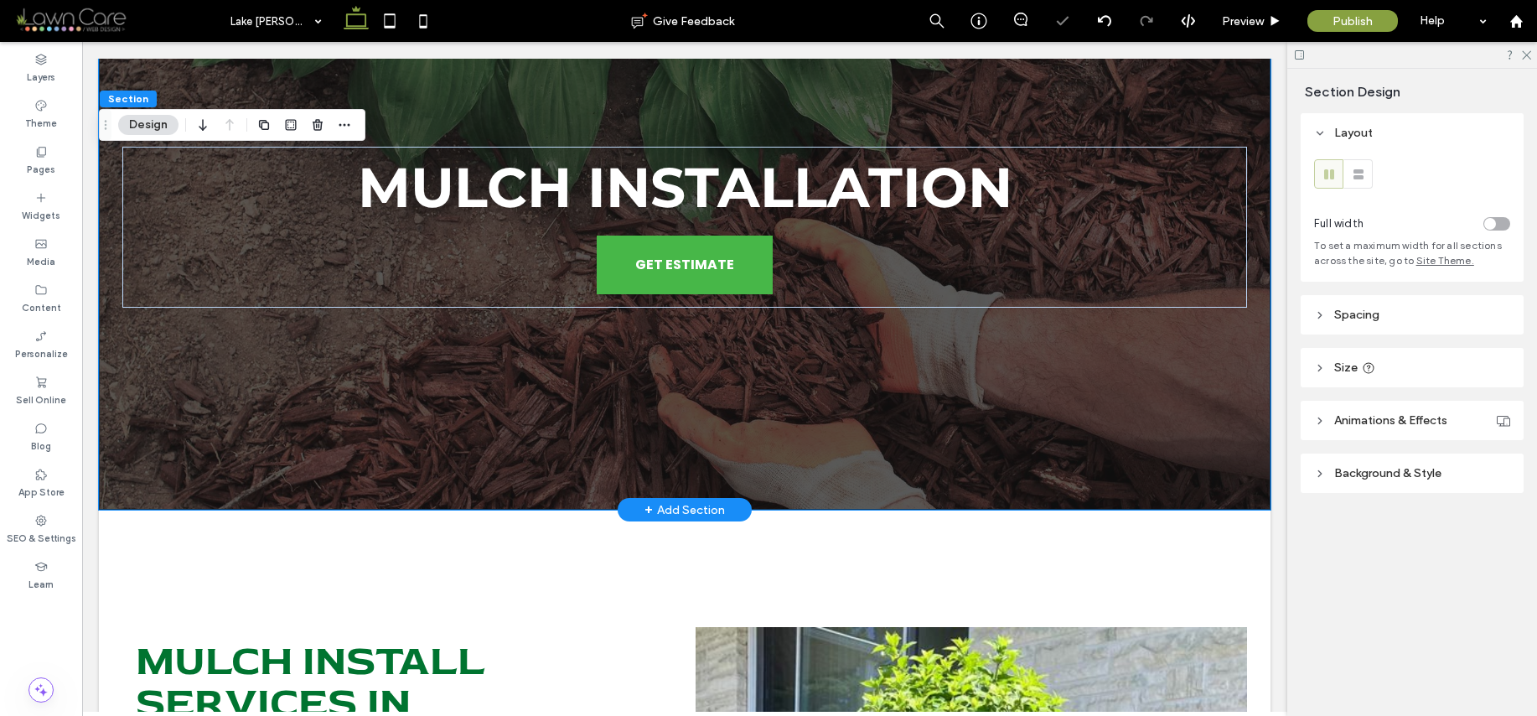
type input "***"
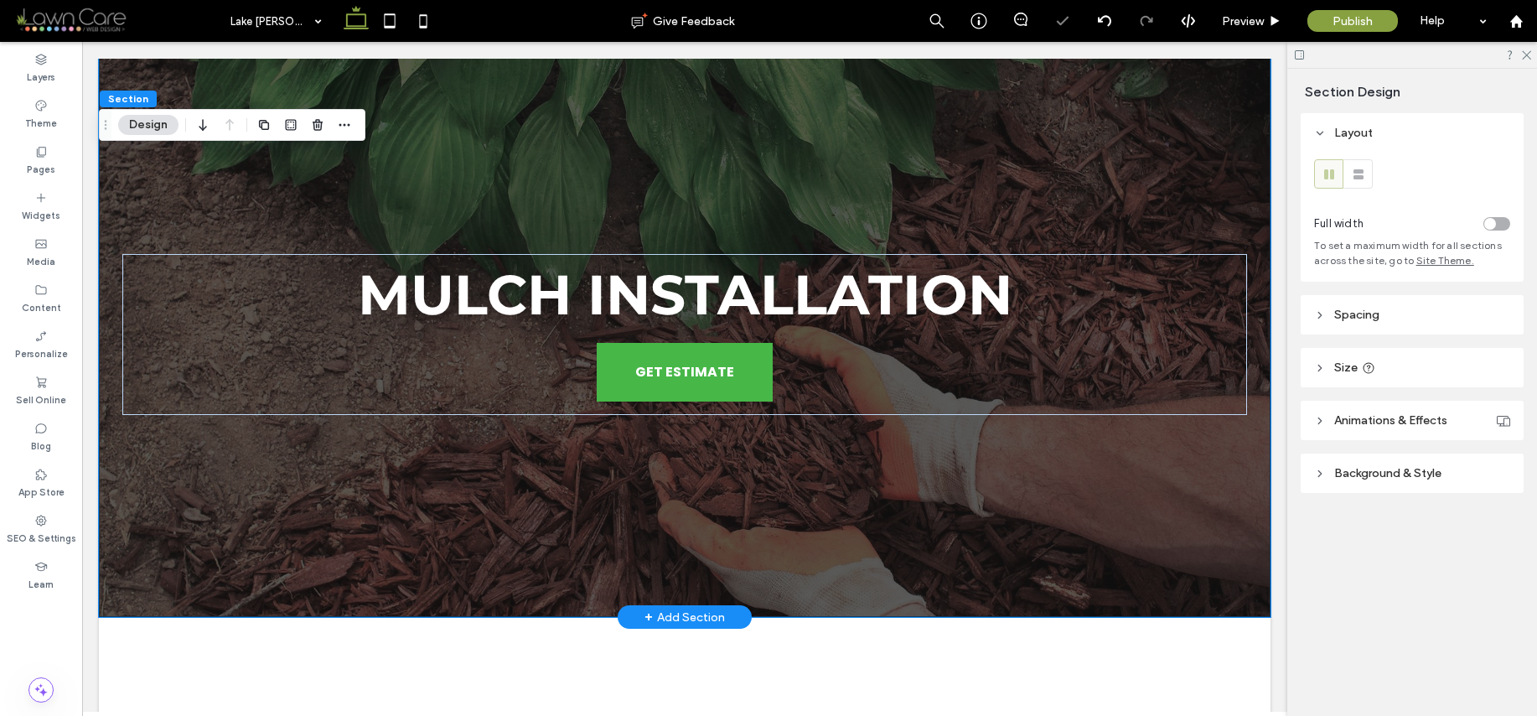
scroll to position [0, 0]
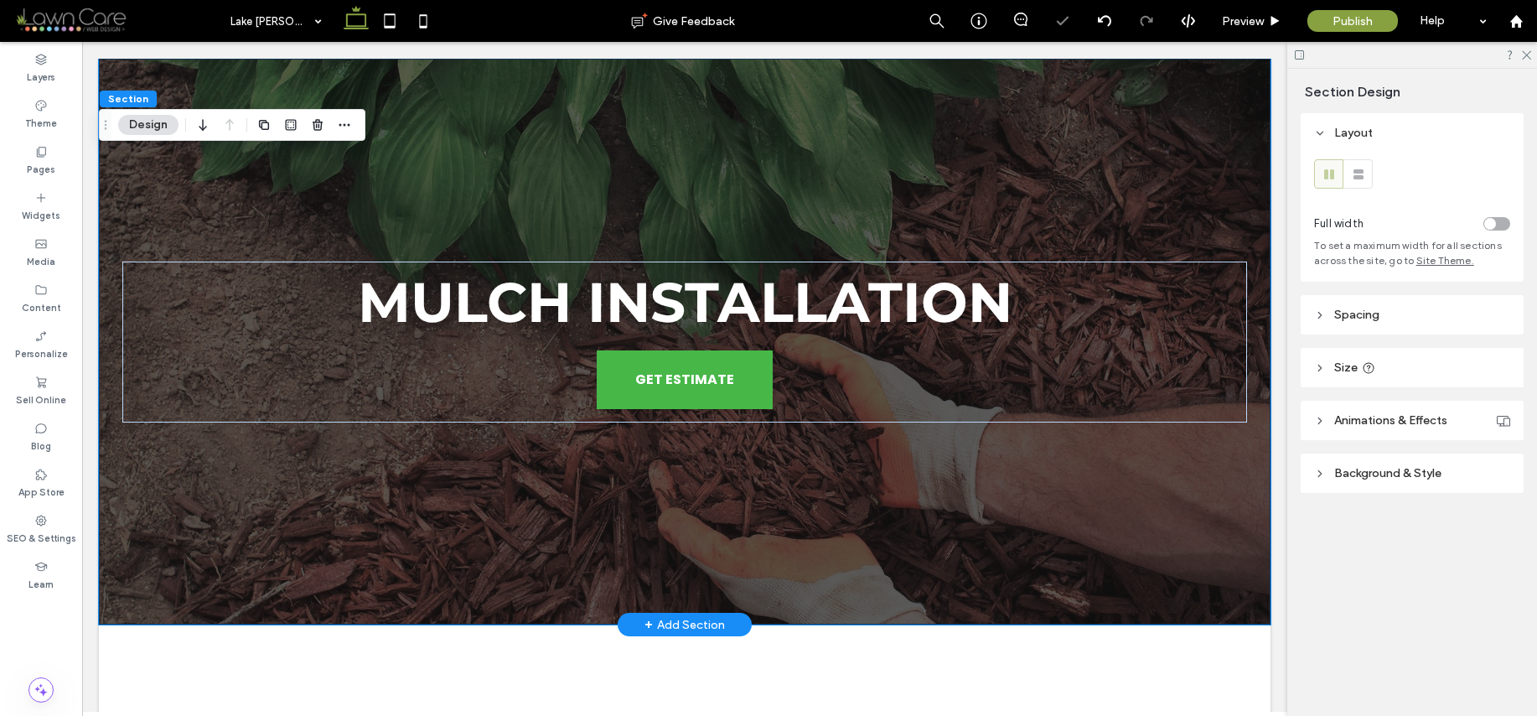
click at [225, 230] on div "Mulch Installation GET ESTIMATE" at bounding box center [685, 342] width 1172 height 566
click at [29, 147] on div "Pages" at bounding box center [41, 160] width 82 height 46
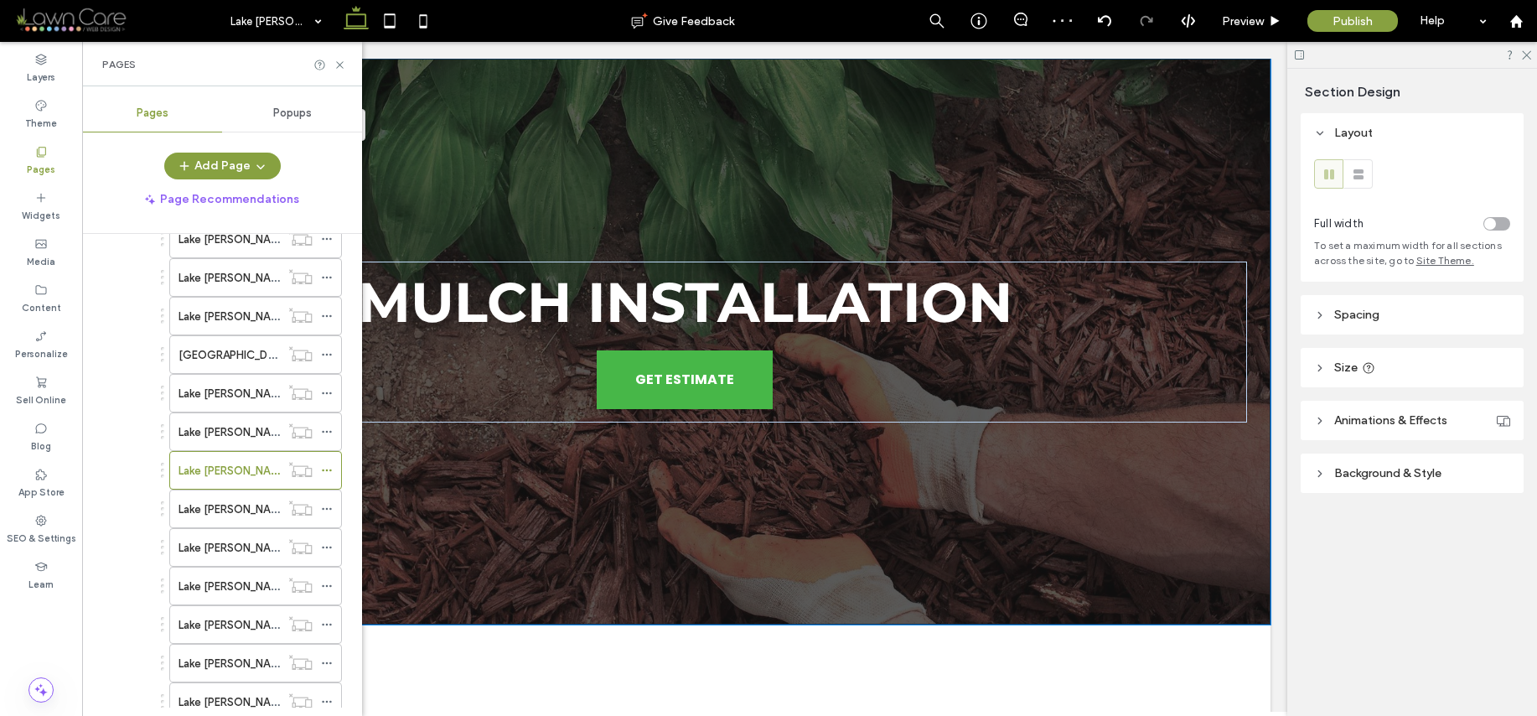
scroll to position [750, 0]
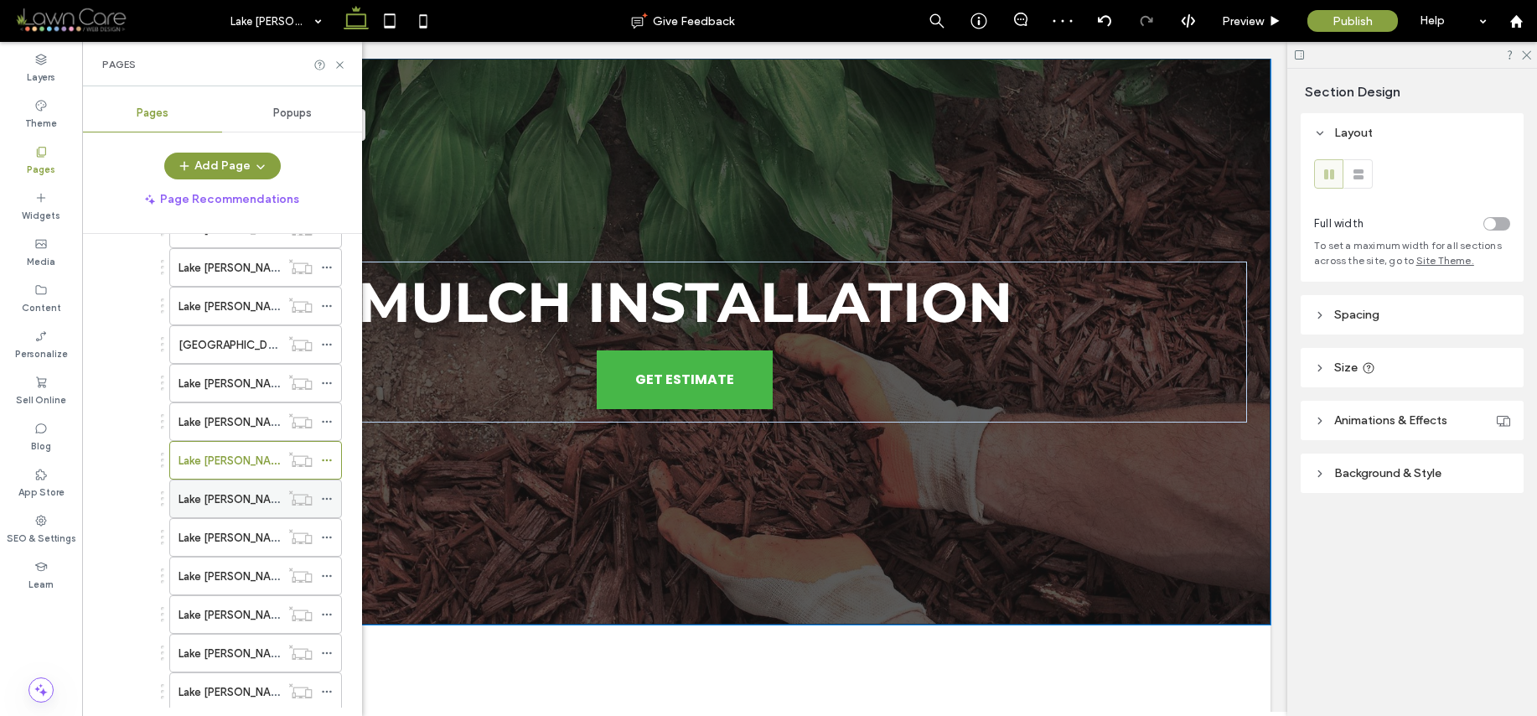
click at [257, 500] on label "Lake [PERSON_NAME]/Seasonal Cleanups" at bounding box center [284, 498] width 211 height 29
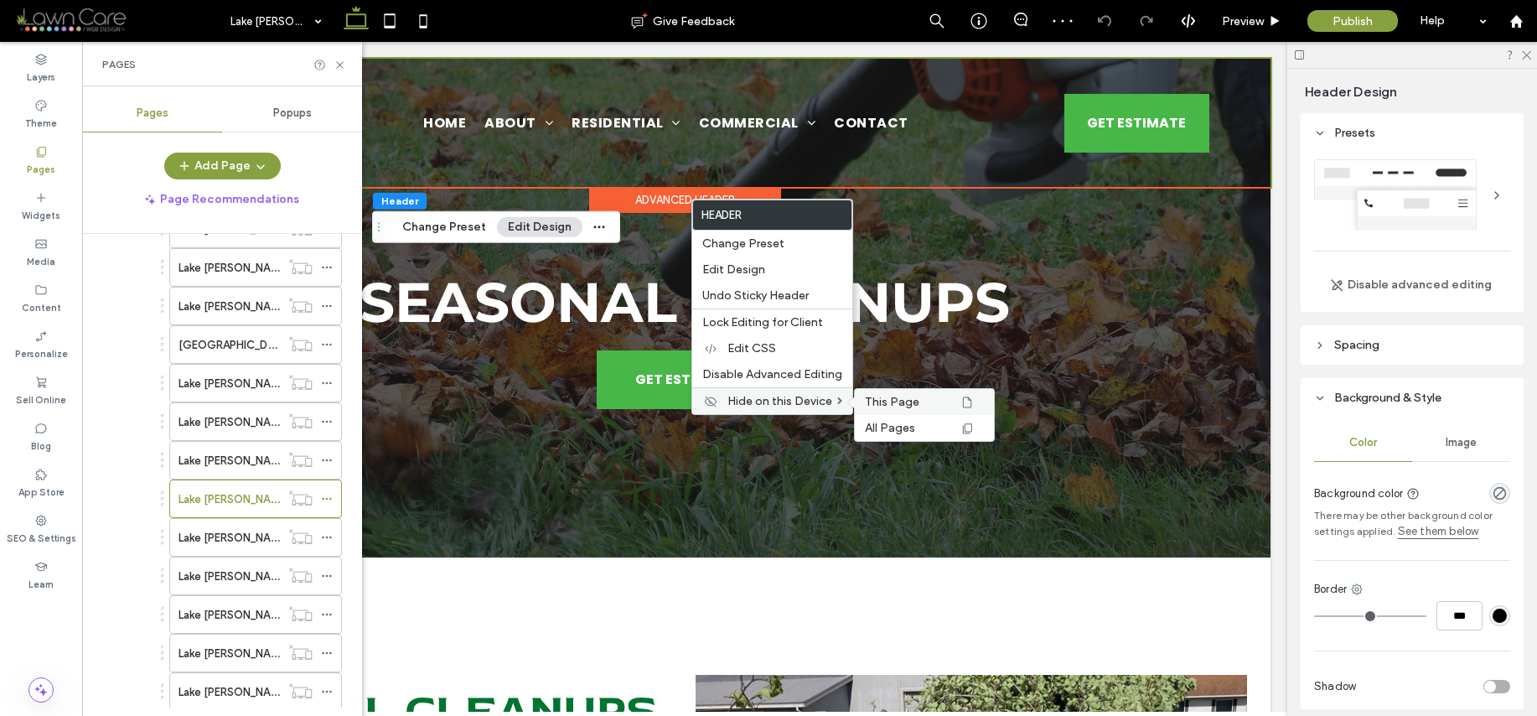
click at [887, 399] on span "This Page" at bounding box center [892, 402] width 54 height 14
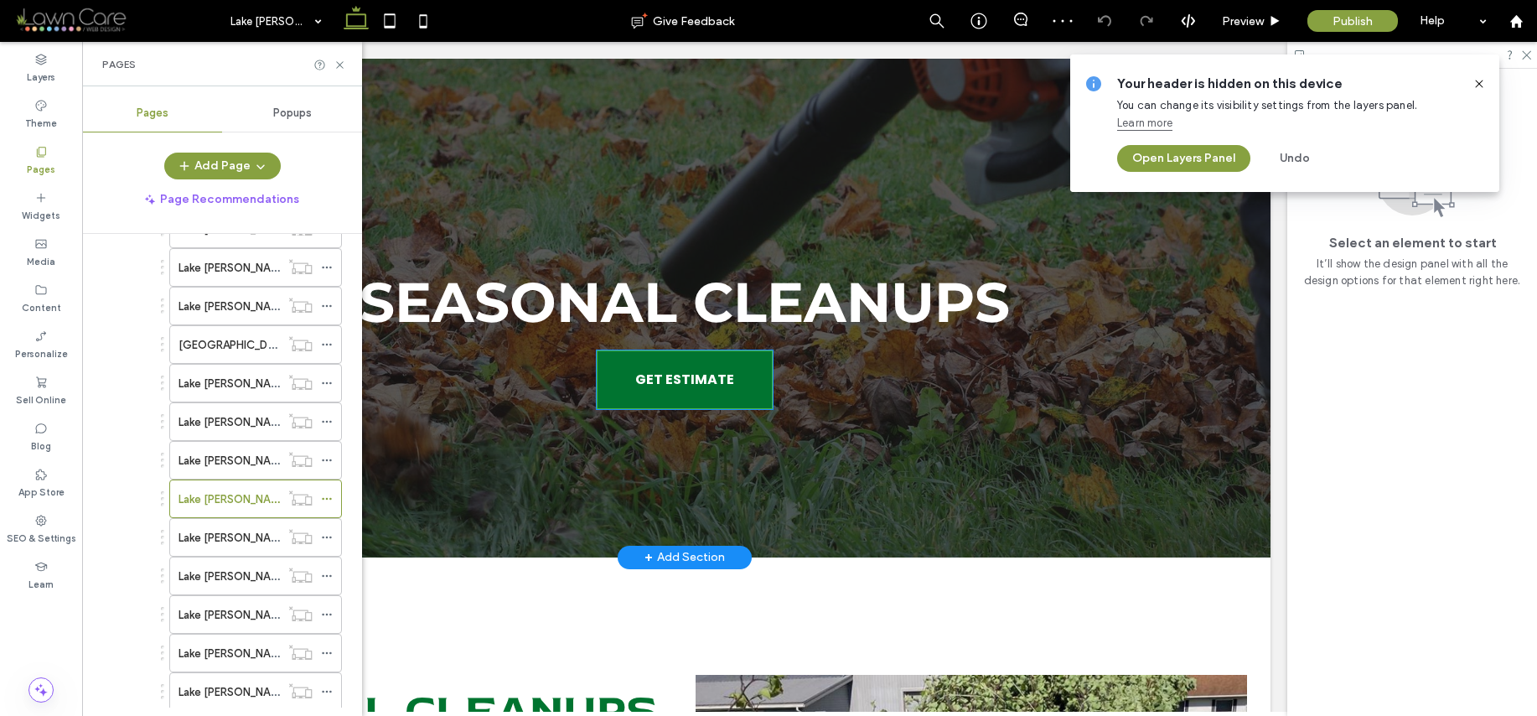
click at [738, 379] on link "GET ESTIMATE" at bounding box center [685, 379] width 176 height 59
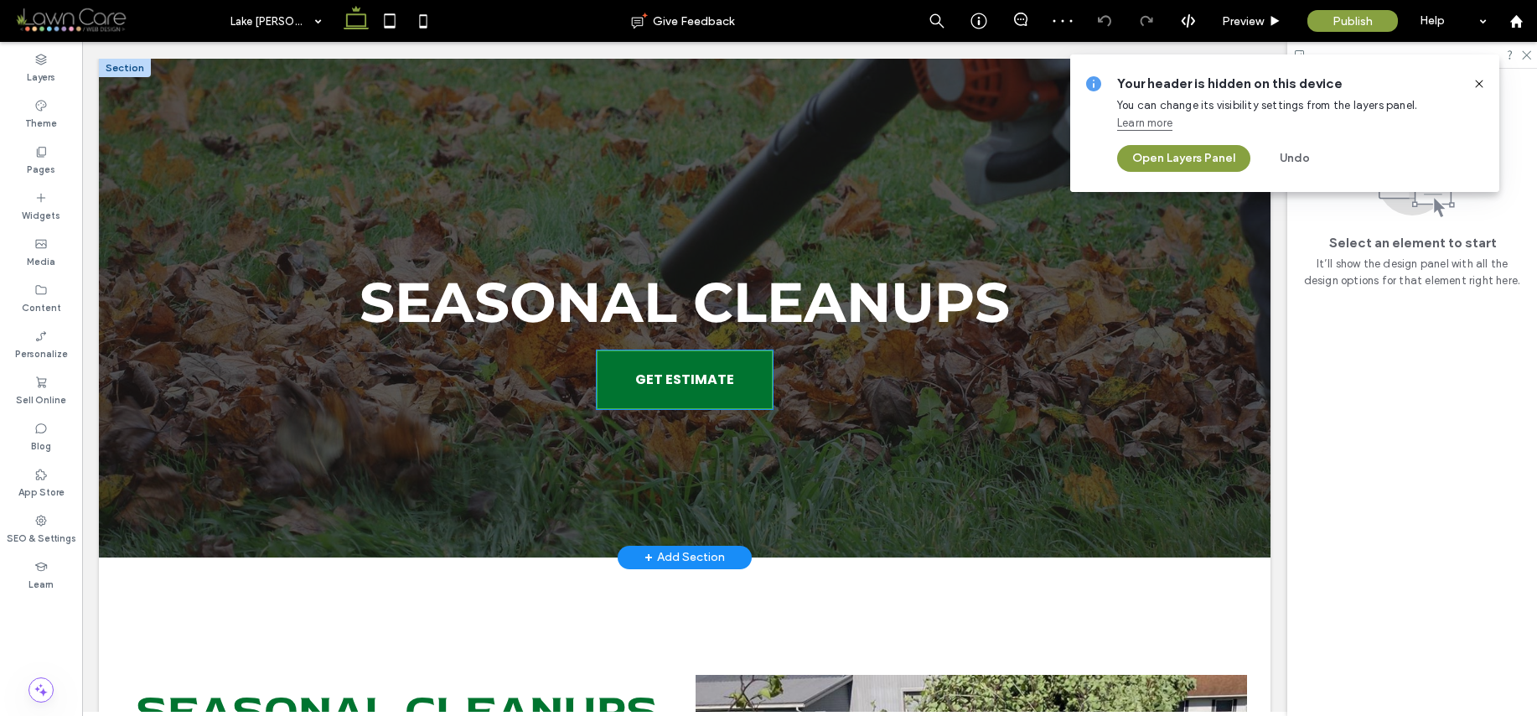
click at [738, 379] on div "GET ESTIMATE" at bounding box center [685, 379] width 176 height 59
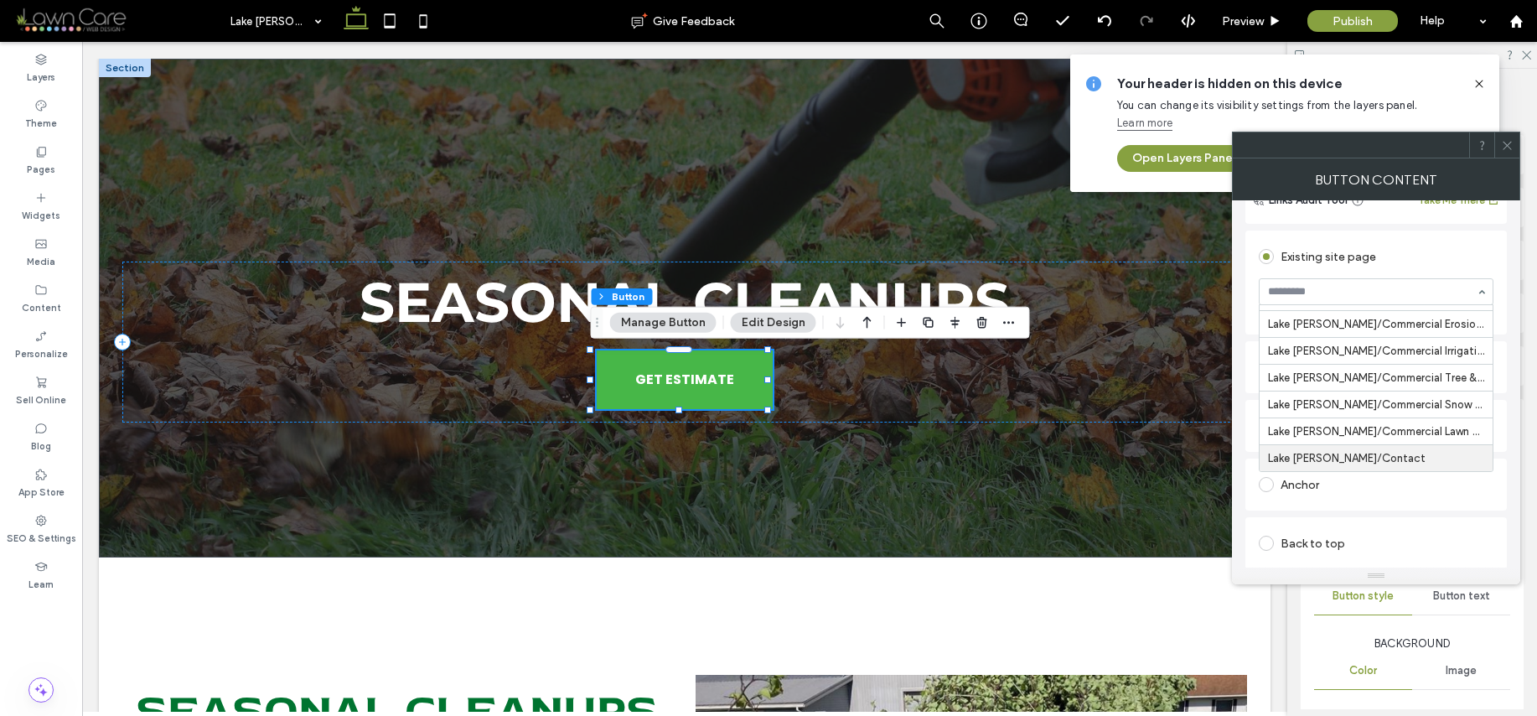
scroll to position [148, 0]
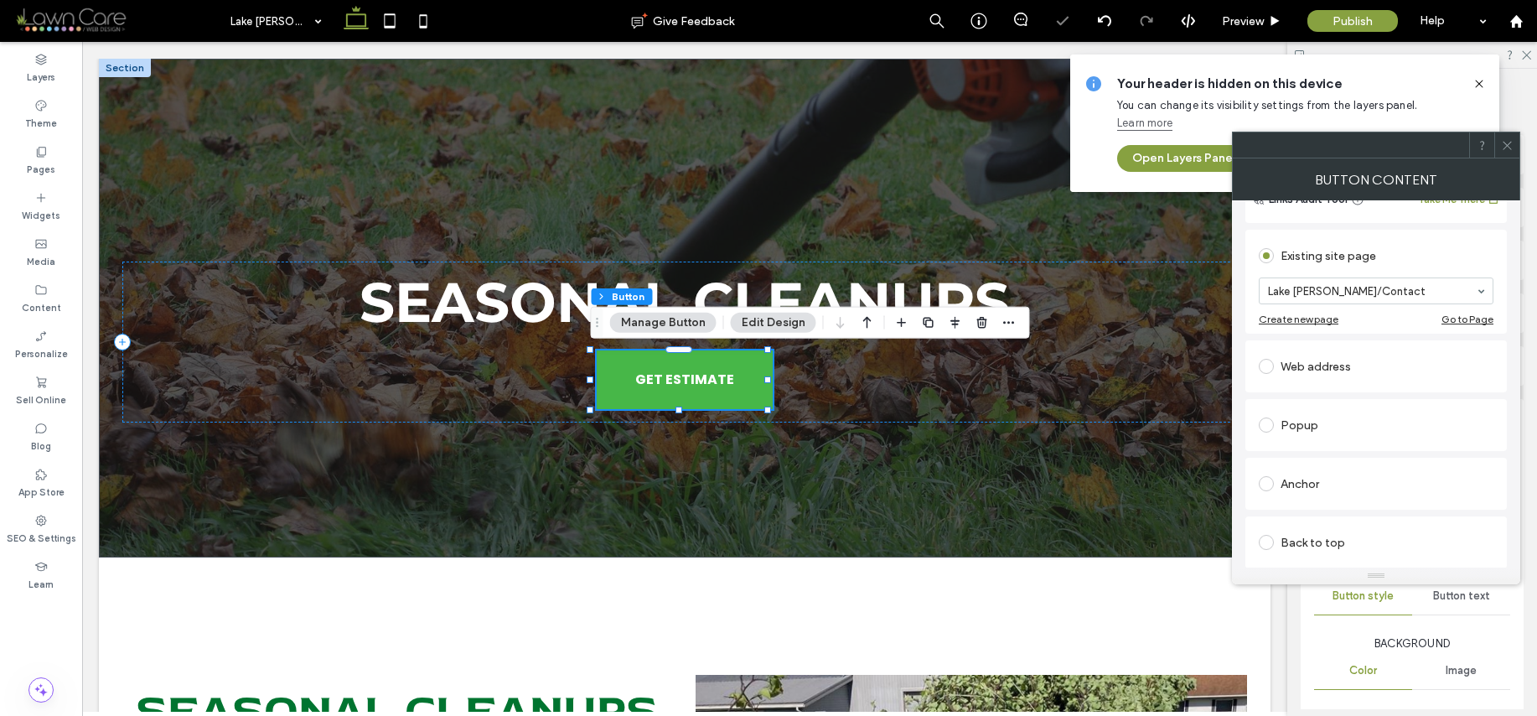
click at [1511, 146] on icon at bounding box center [1507, 145] width 13 height 13
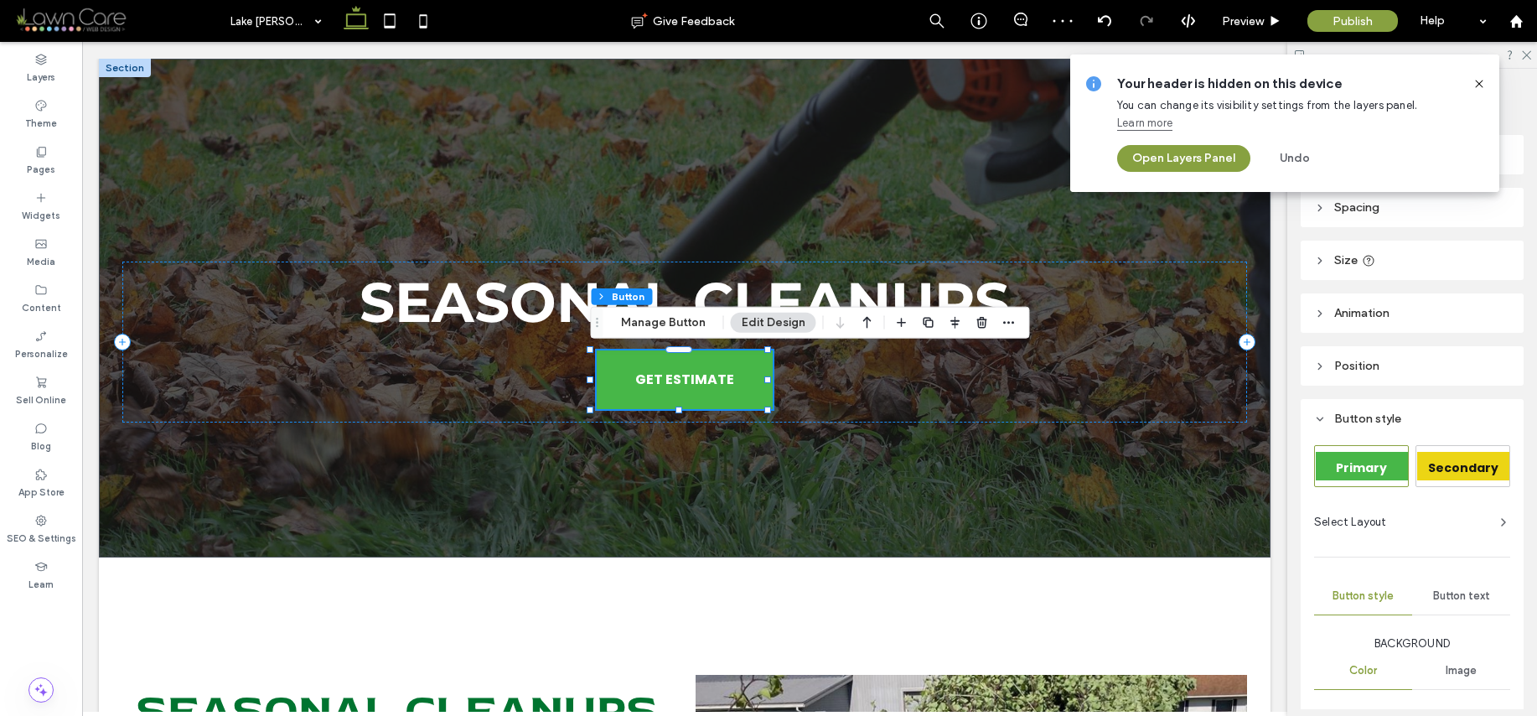
click at [1478, 85] on use at bounding box center [1479, 84] width 8 height 8
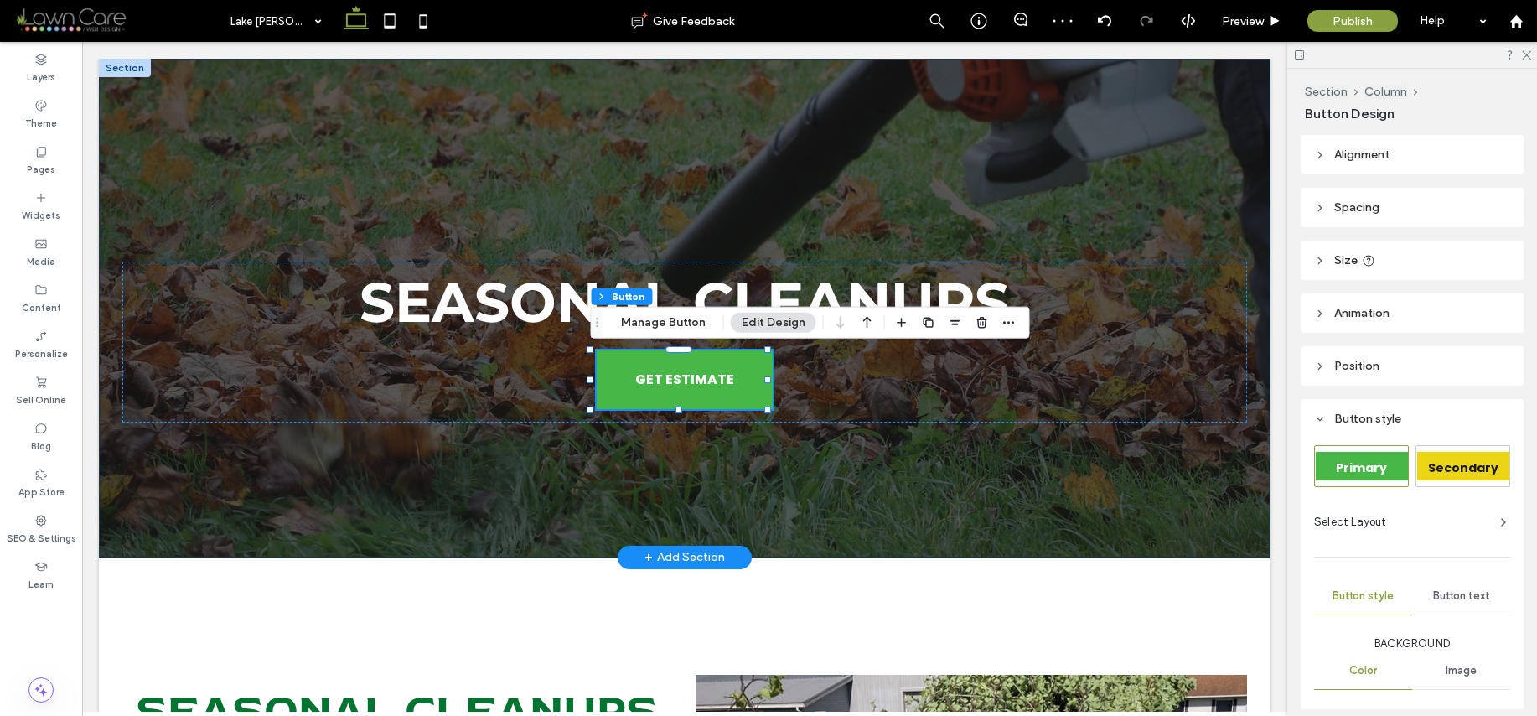
click at [1152, 158] on div "Seasonal Cleanups GET ESTIMATE" at bounding box center [685, 308] width 1172 height 499
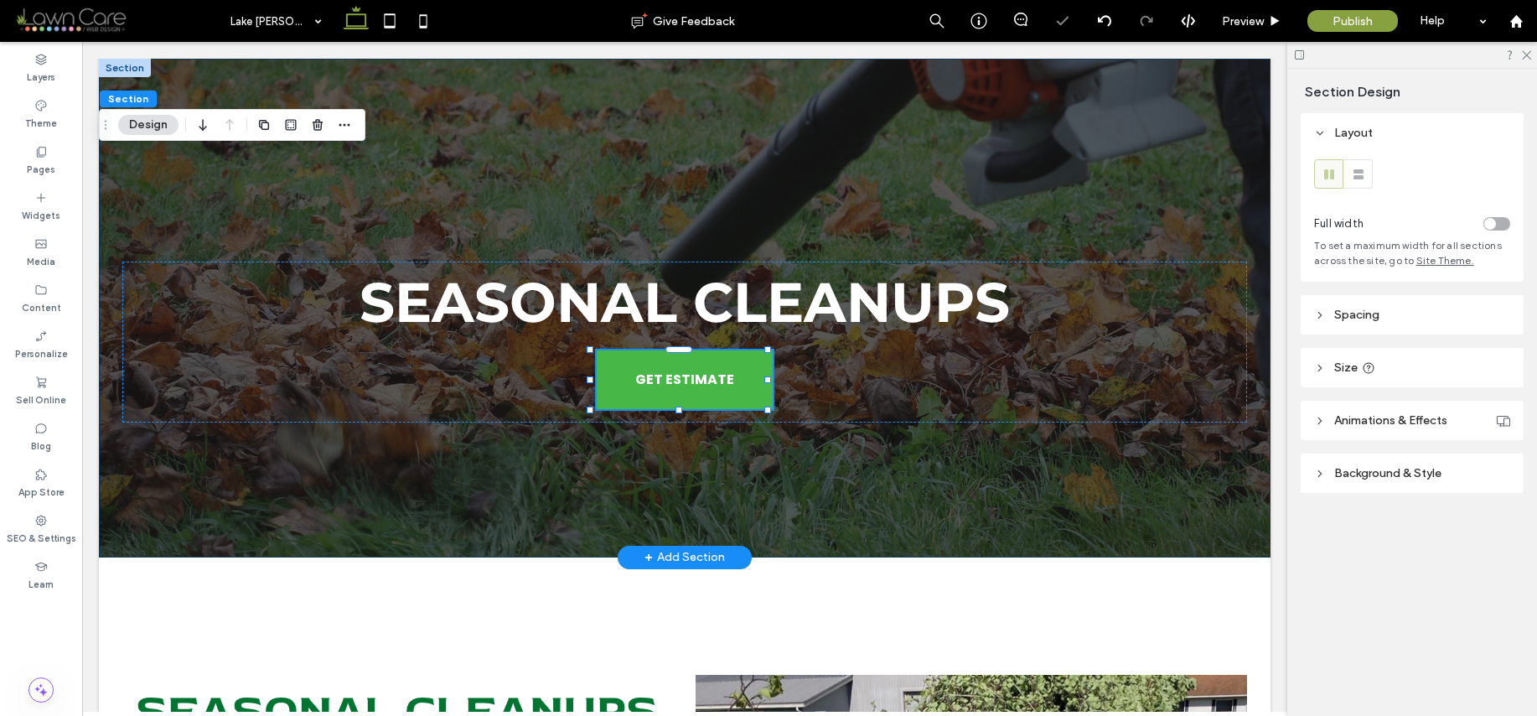
type input "***"
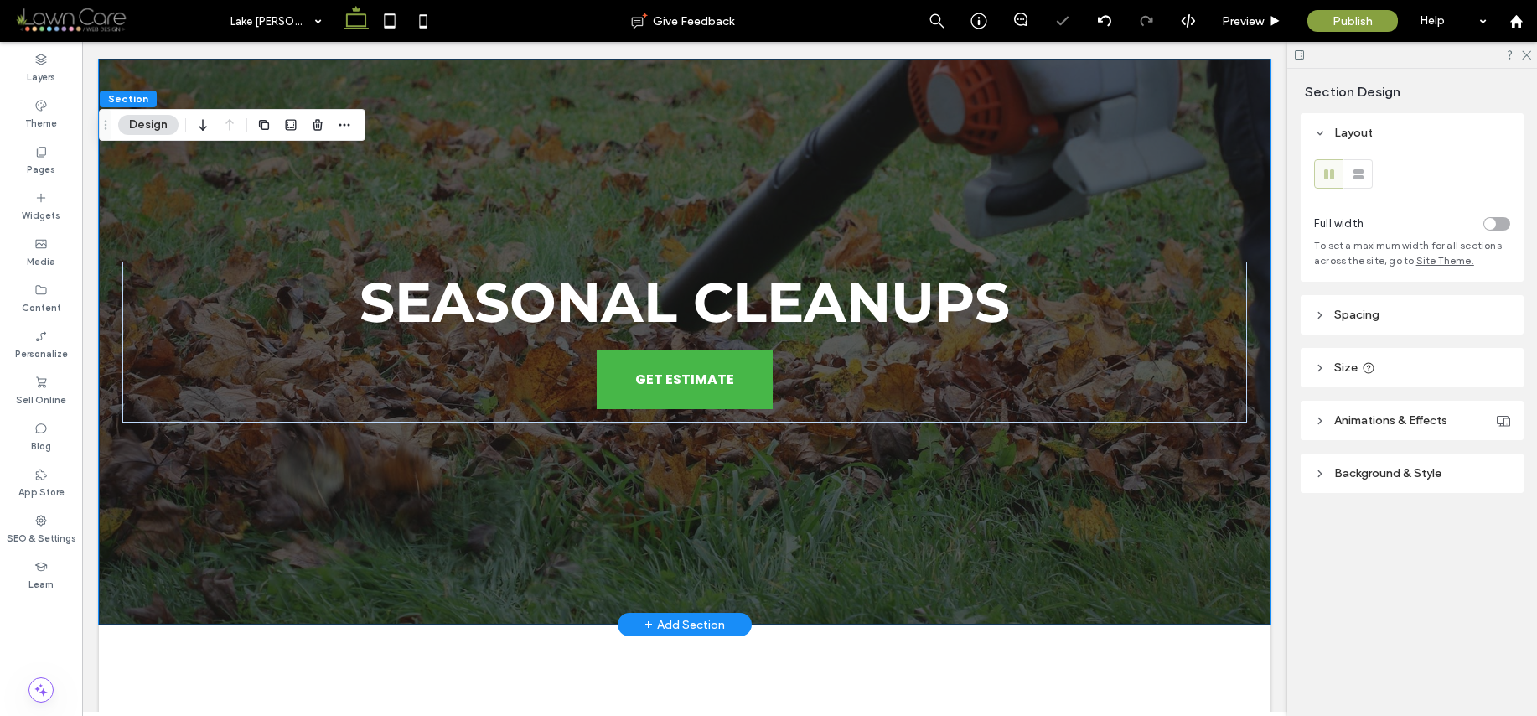
click at [1246, 213] on div "Seasonal Cleanups GET ESTIMATE" at bounding box center [685, 342] width 1172 height 566
click at [1395, 469] on span "Background & Style" at bounding box center [1387, 473] width 107 height 14
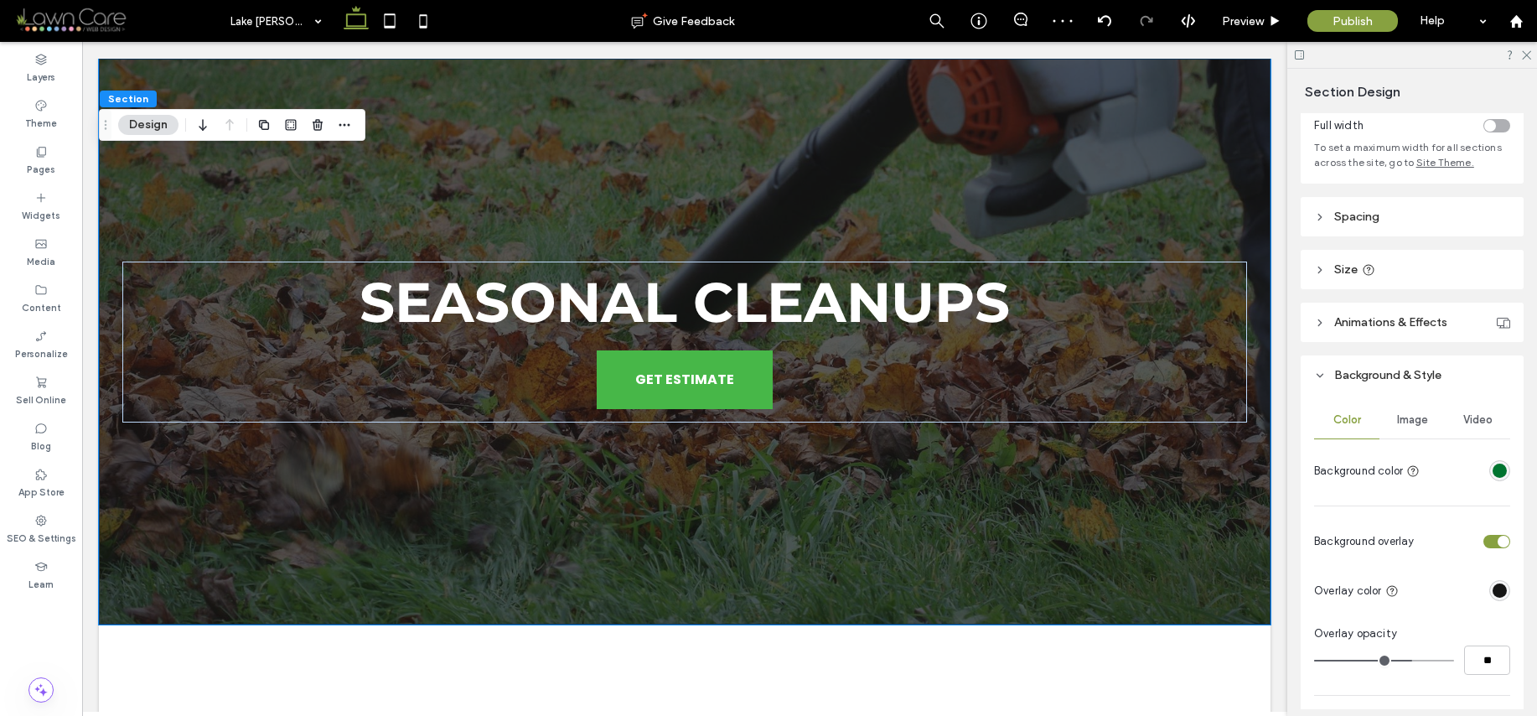
scroll to position [396, 0]
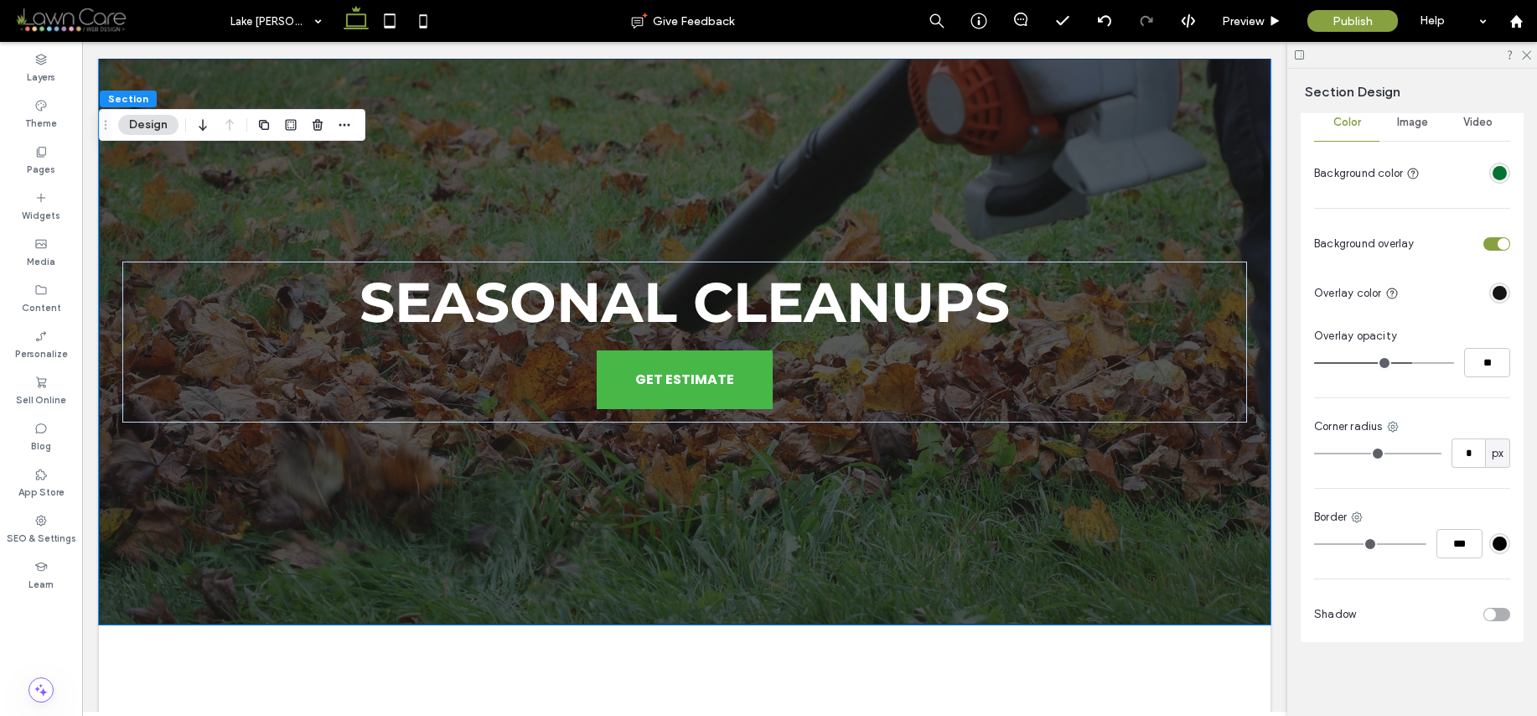
click at [1404, 122] on span "Image" at bounding box center [1412, 122] width 31 height 13
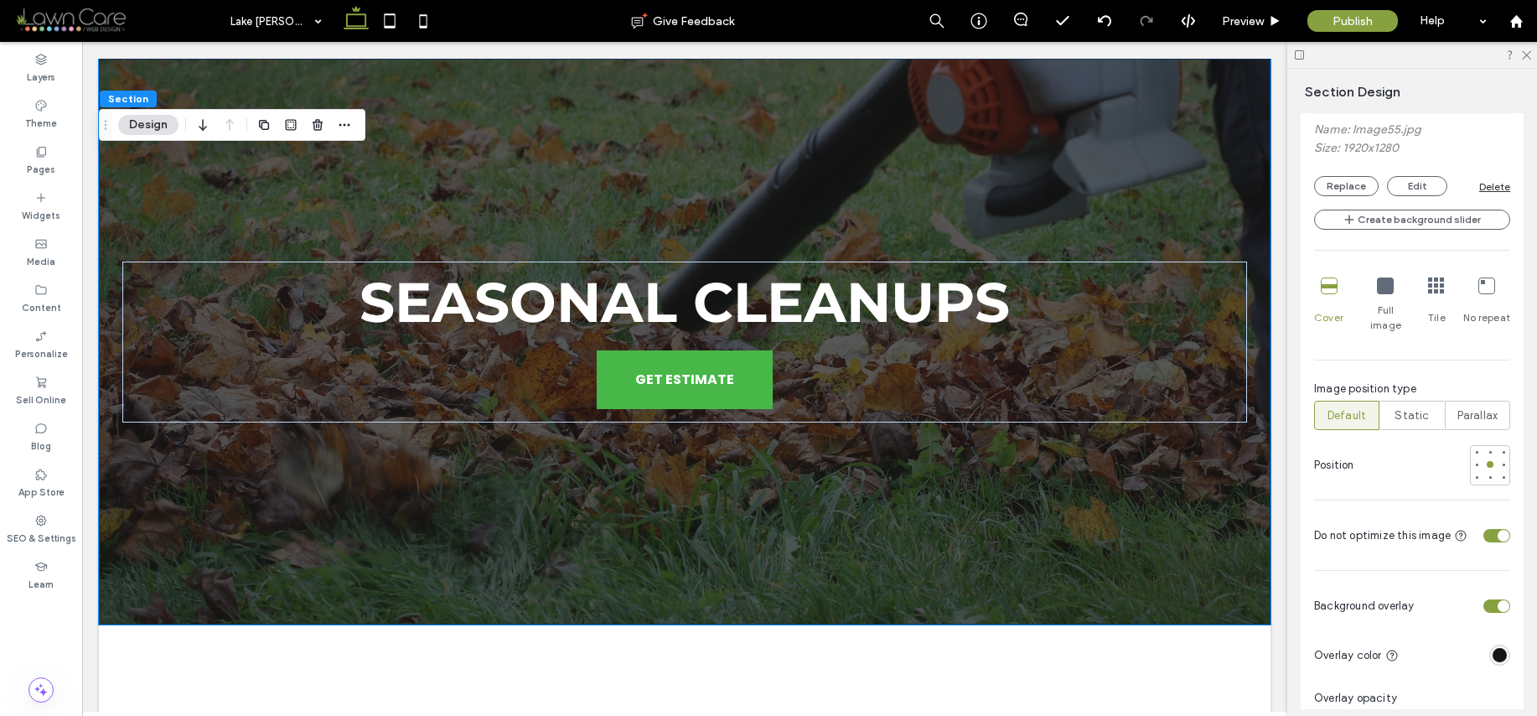
scroll to position [909, 0]
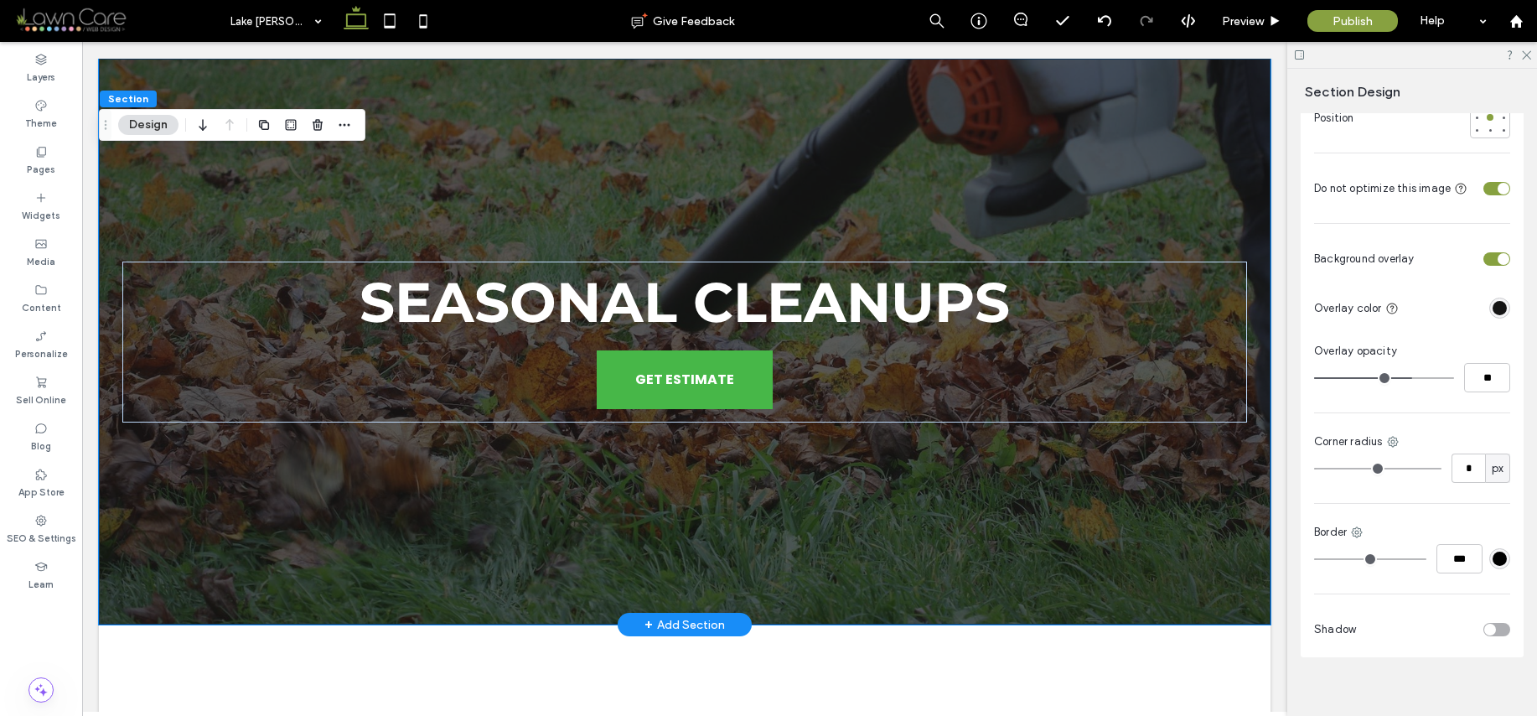
click at [1017, 567] on div "Seasonal Cleanups GET ESTIMATE" at bounding box center [685, 342] width 1172 height 566
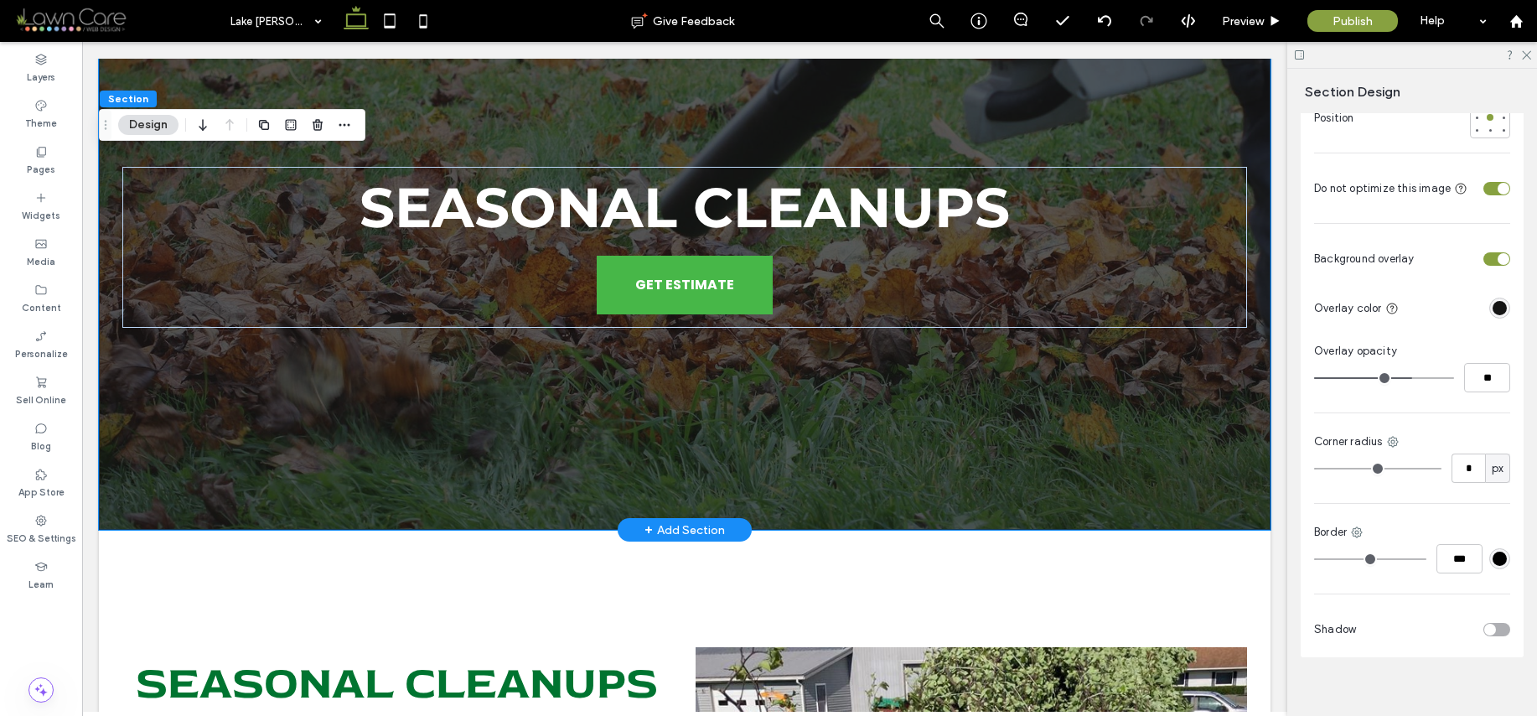
scroll to position [328, 0]
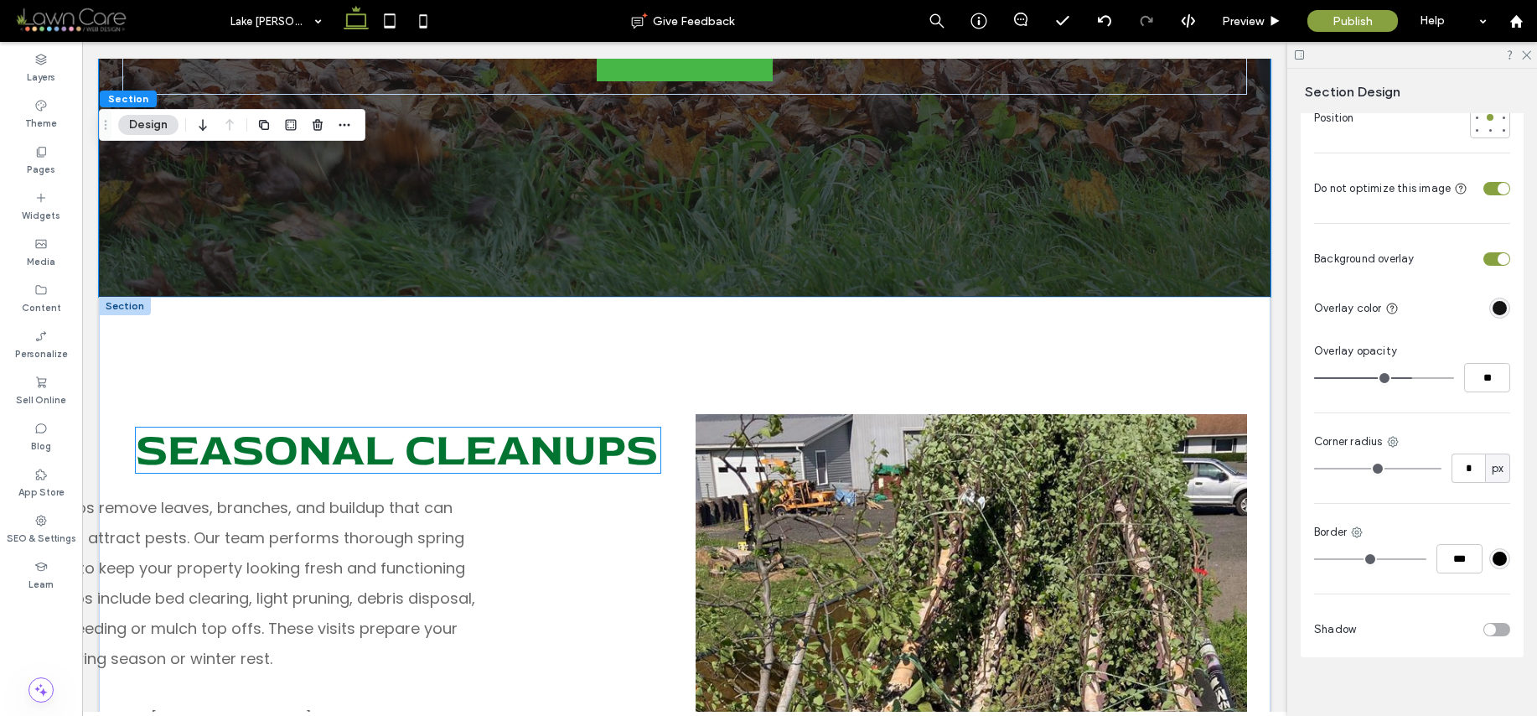
click at [391, 473] on h2 "Seasonal Cleanups" at bounding box center [398, 449] width 525 height 45
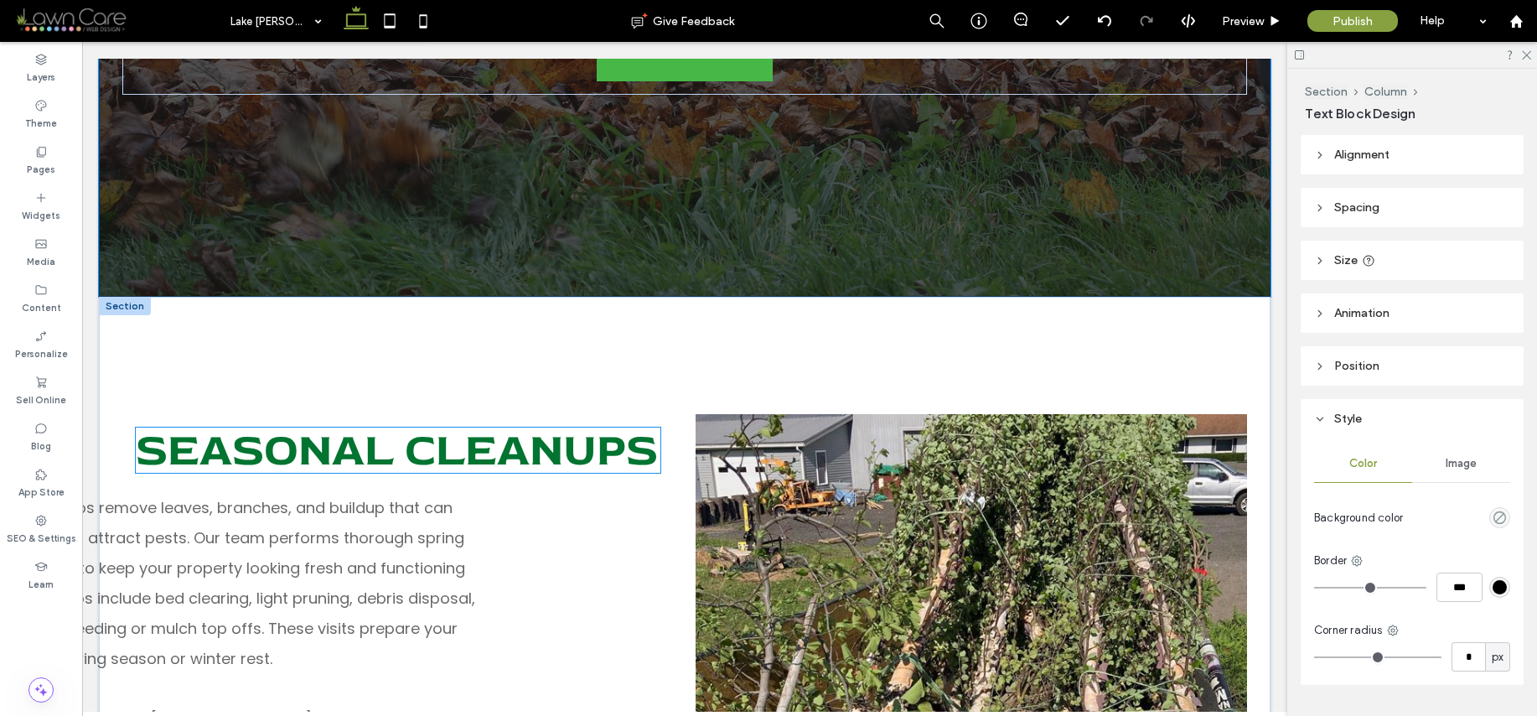
click at [391, 473] on div "Seasonal Cleanups" at bounding box center [398, 449] width 525 height 45
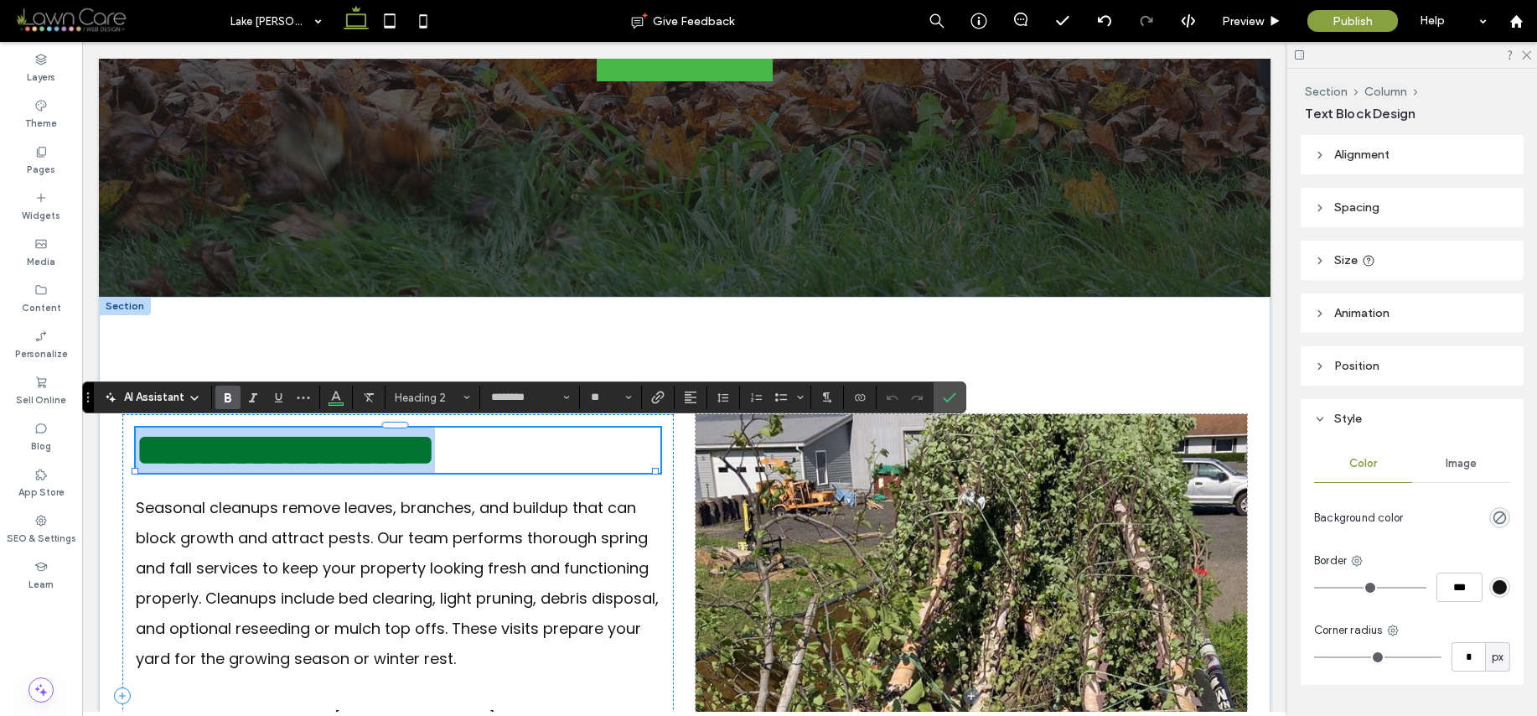
click at [470, 473] on h2 "**********" at bounding box center [398, 449] width 525 height 45
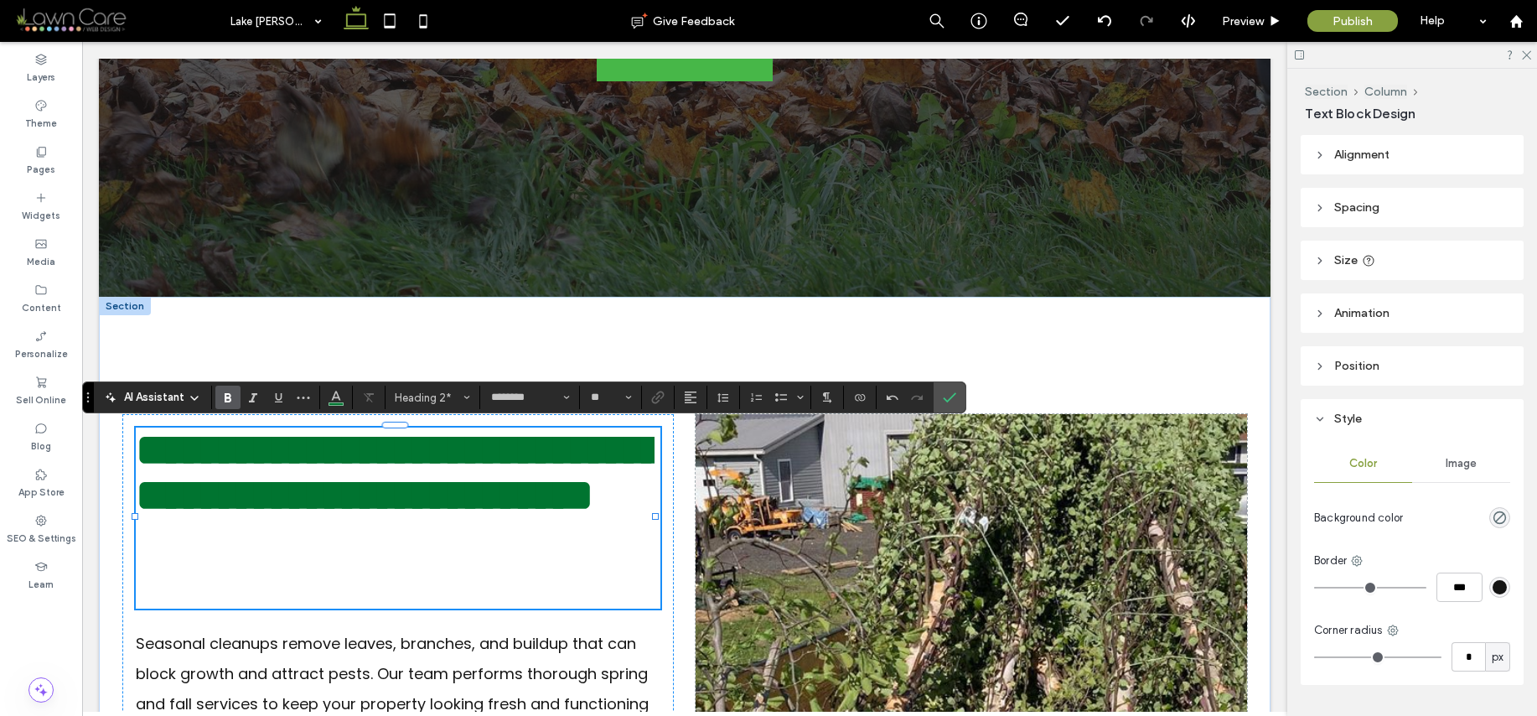
scroll to position [0, 0]
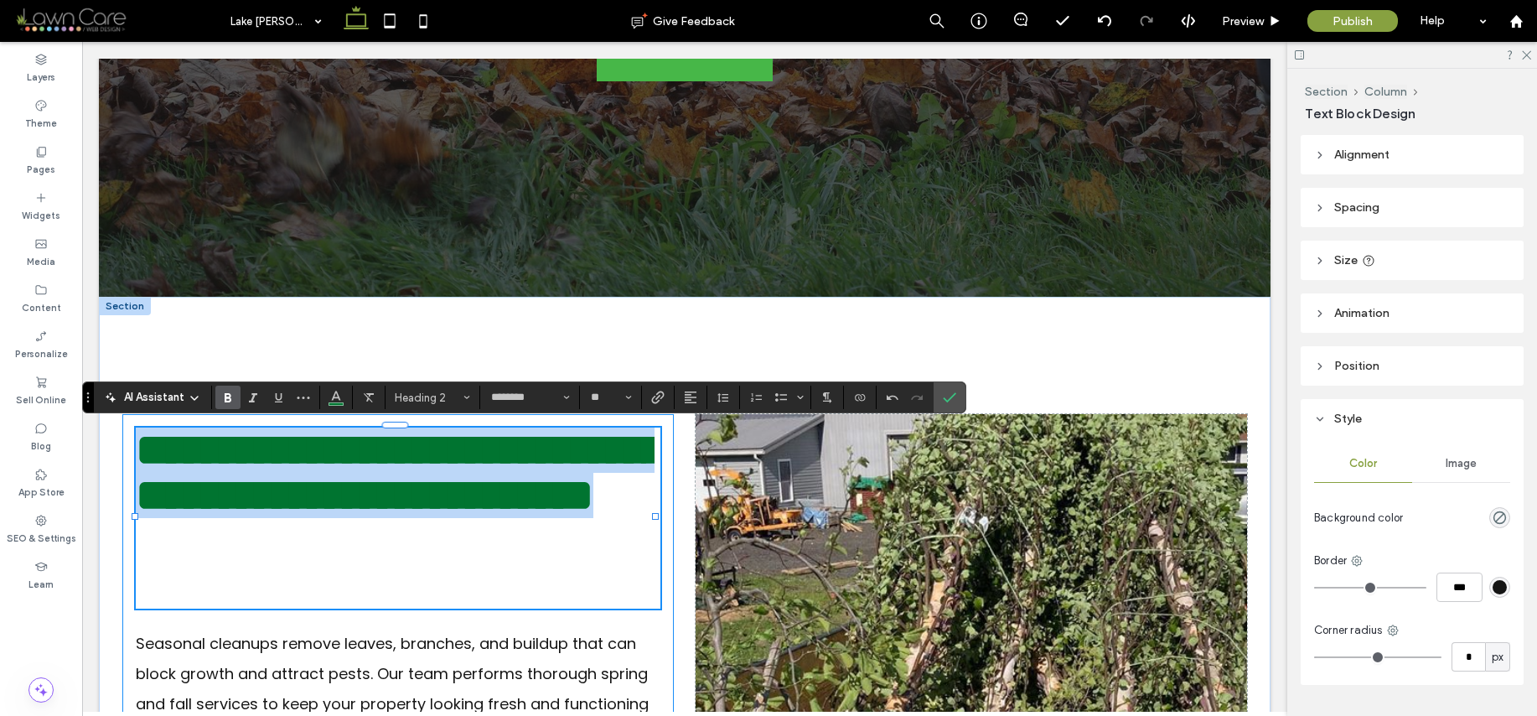
drag, startPoint x: 148, startPoint y: 447, endPoint x: 657, endPoint y: 601, distance: 532.4
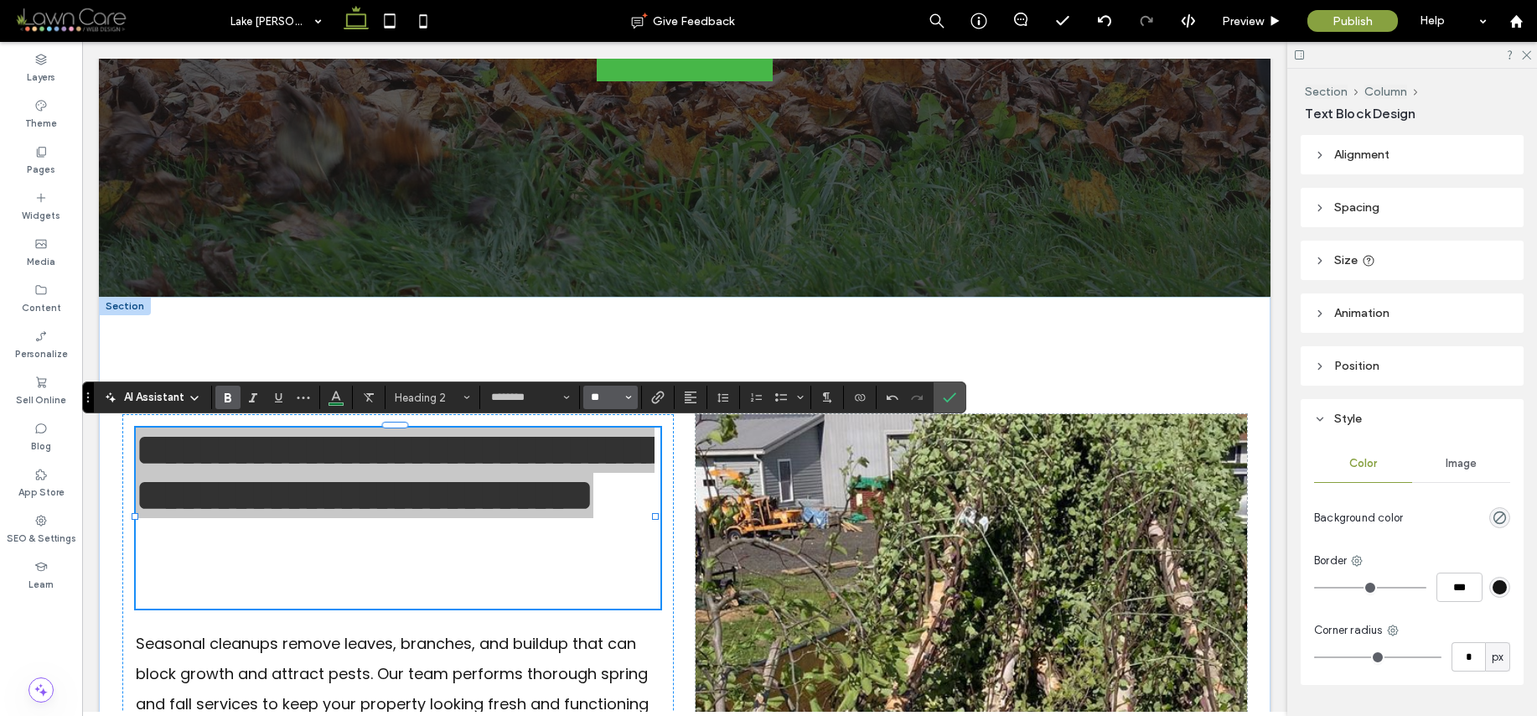
click at [621, 394] on input "**" at bounding box center [605, 397] width 33 height 13
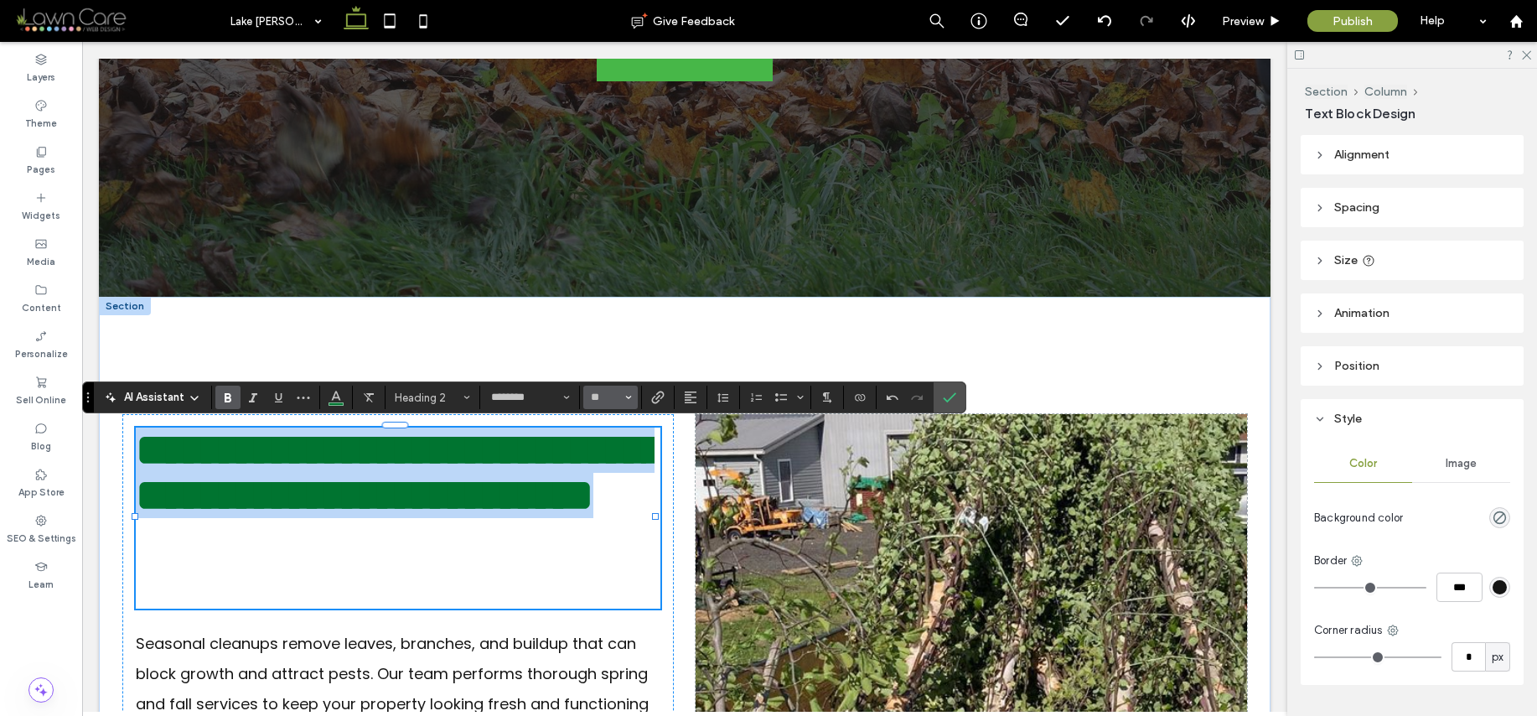
type input "**"
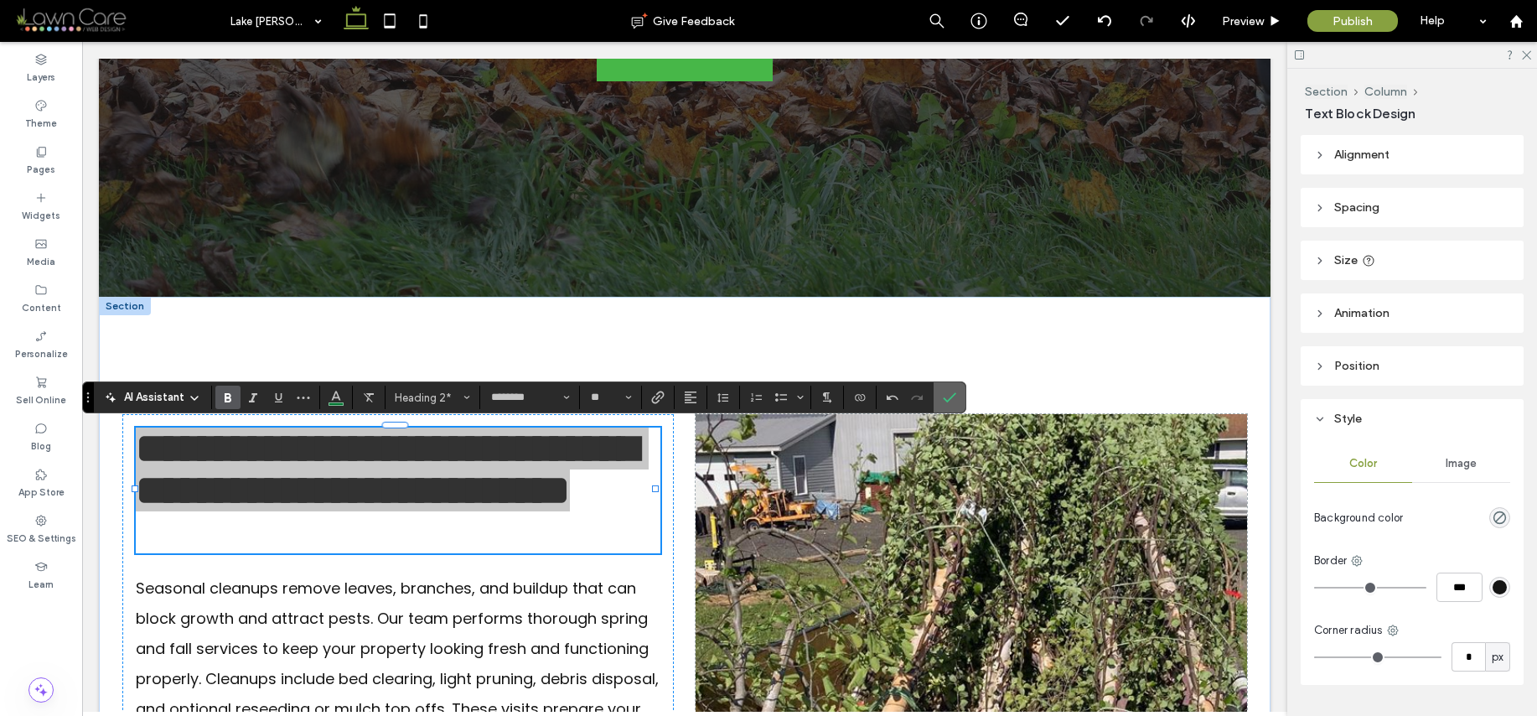
click at [947, 395] on icon "Confirm" at bounding box center [949, 397] width 13 height 13
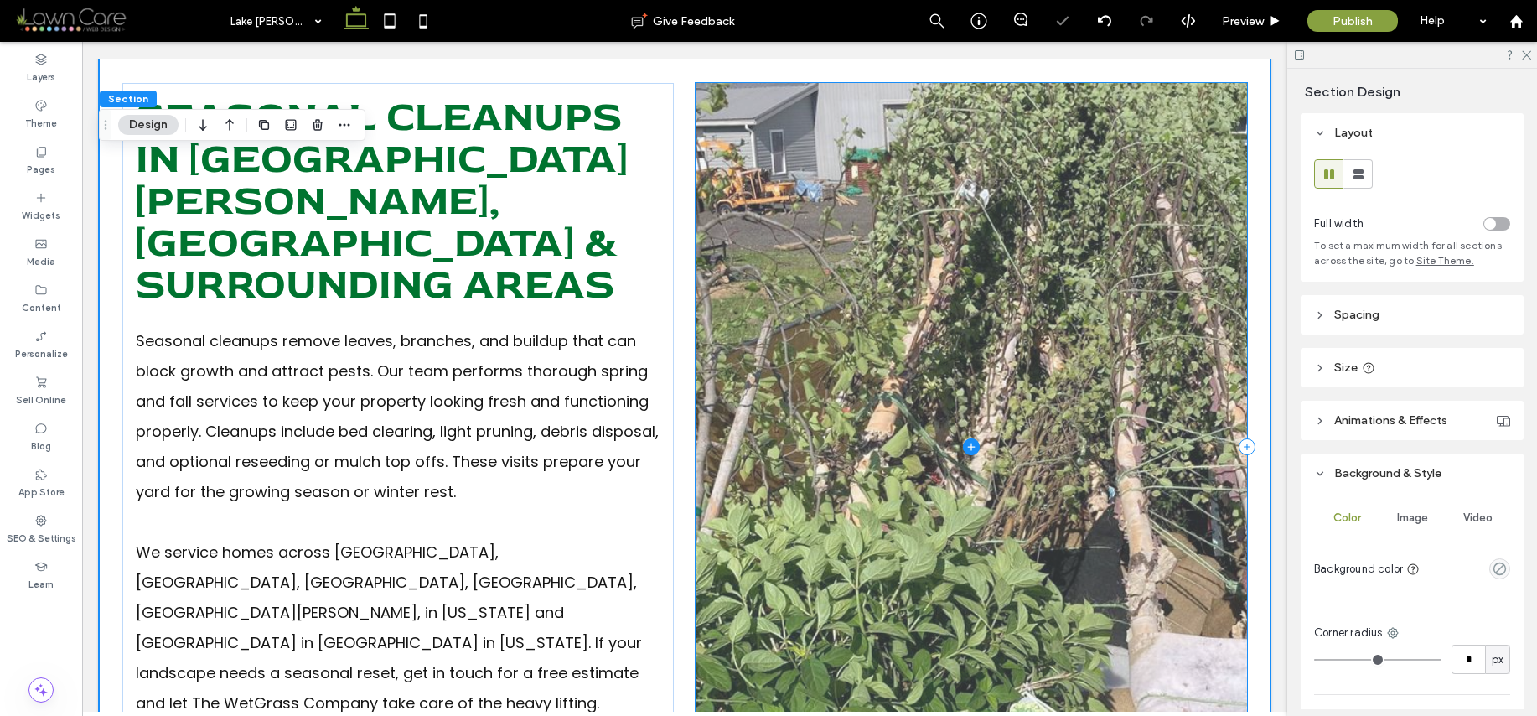
scroll to position [1225, 0]
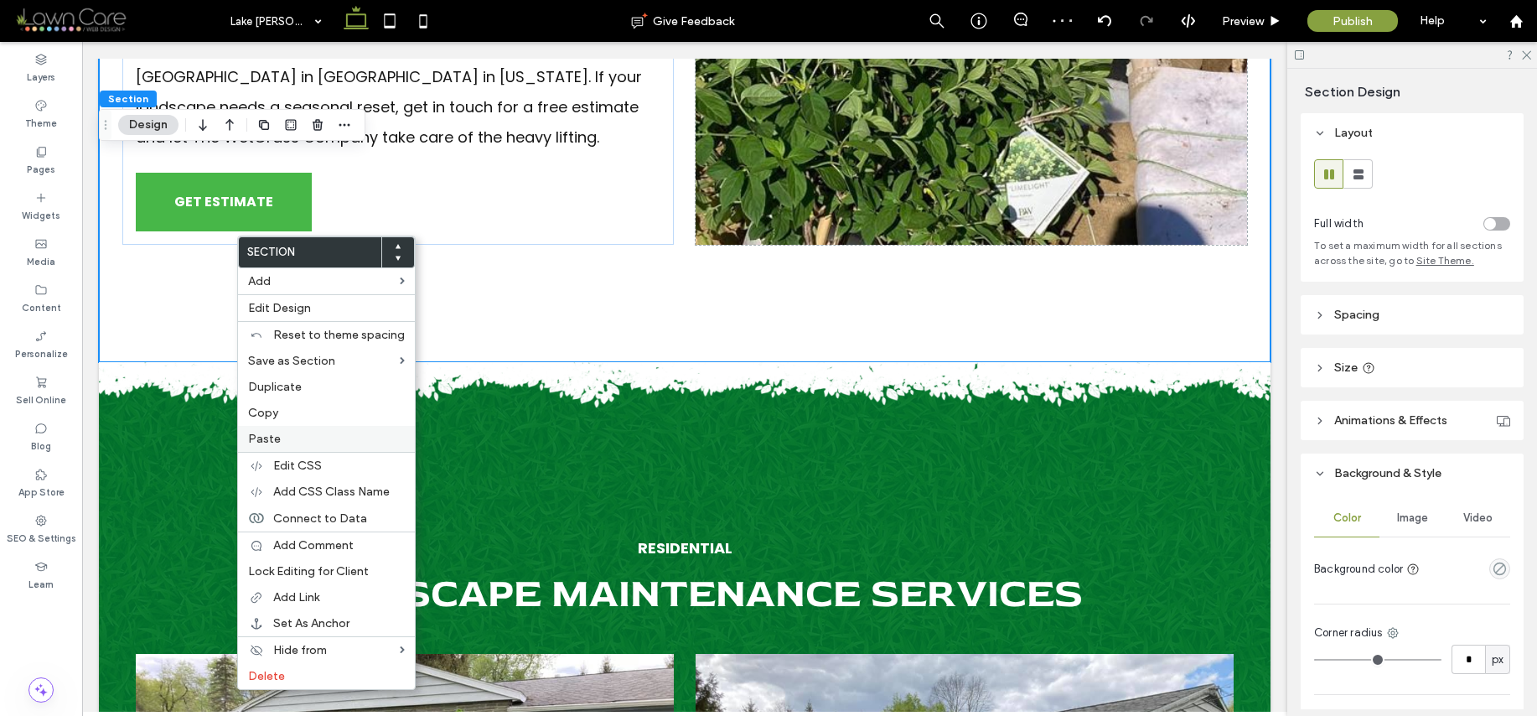
click at [287, 436] on label "Paste" at bounding box center [326, 439] width 157 height 14
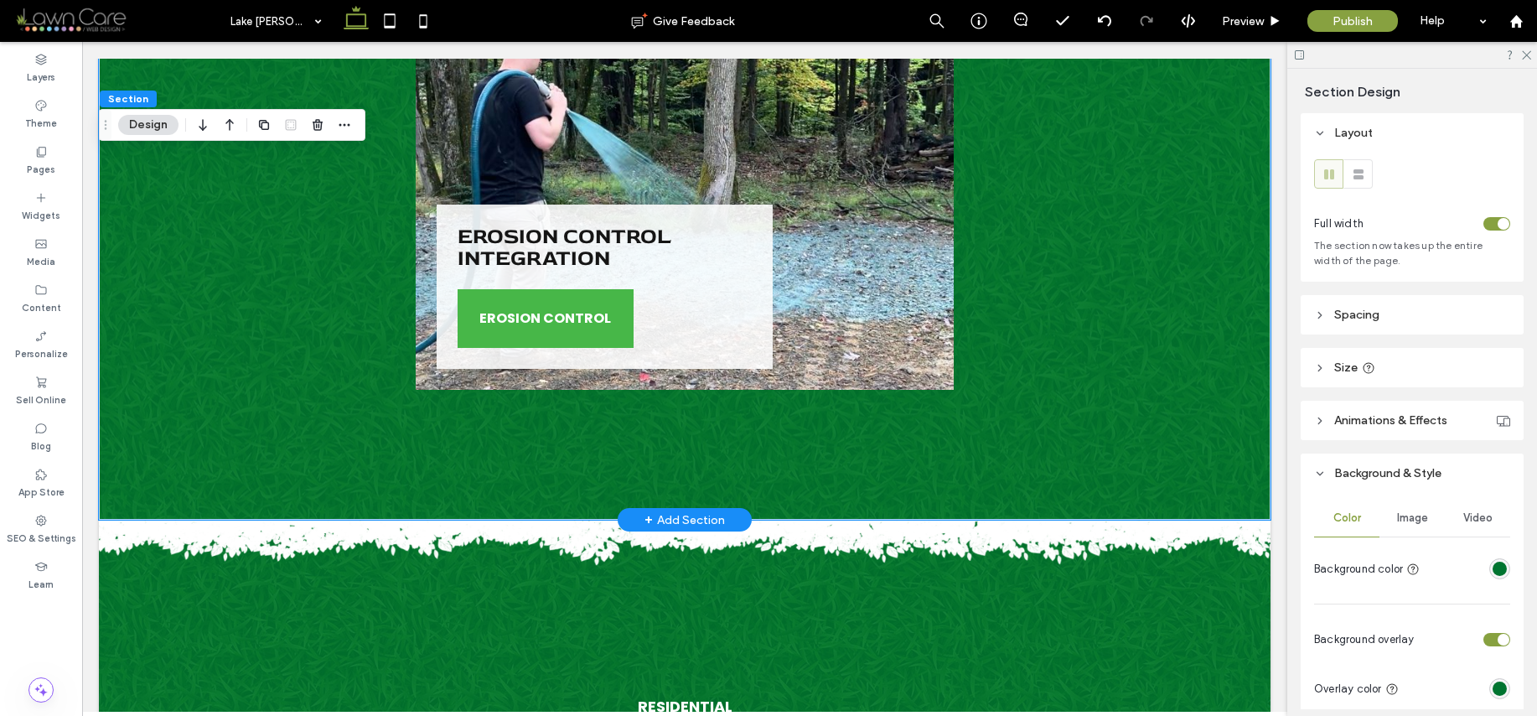
scroll to position [3432, 0]
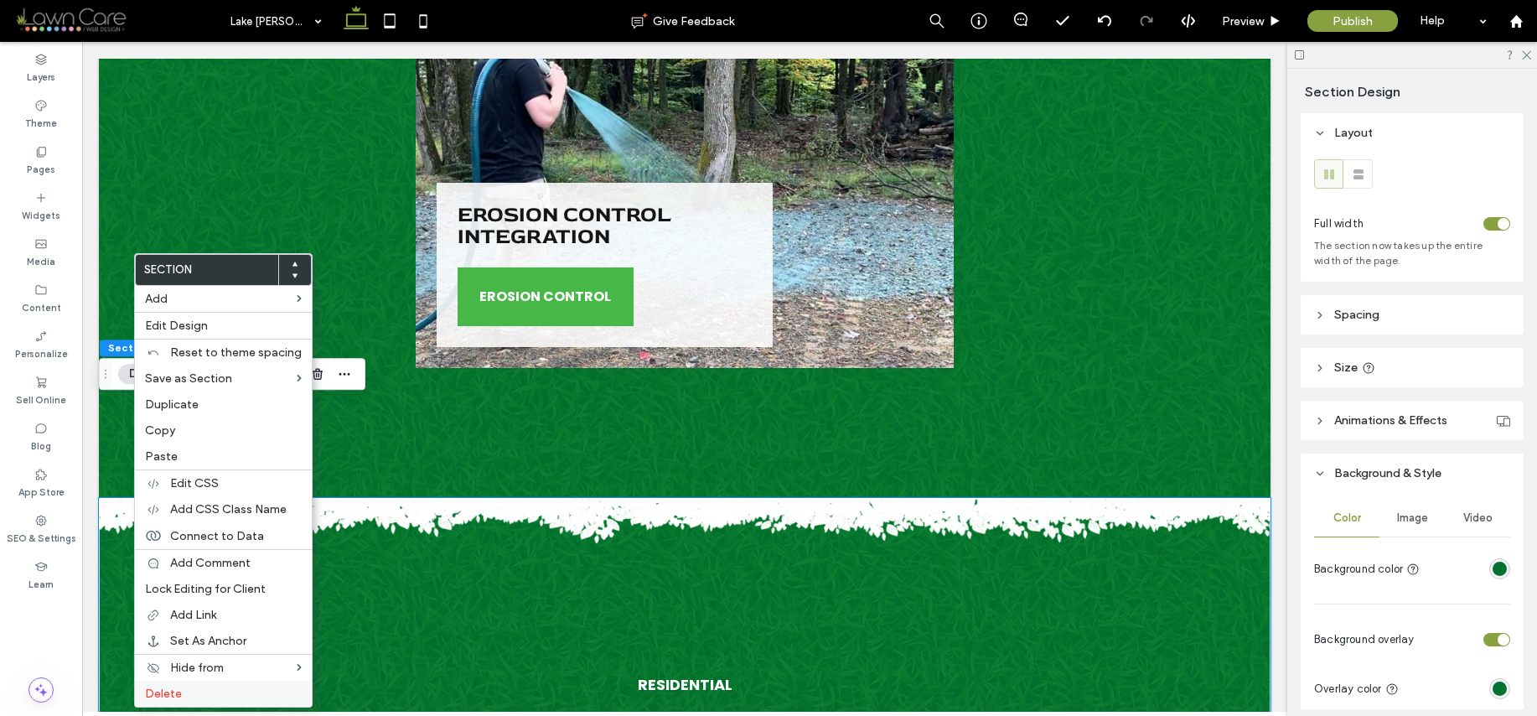
click at [197, 696] on label "Delete" at bounding box center [223, 693] width 157 height 14
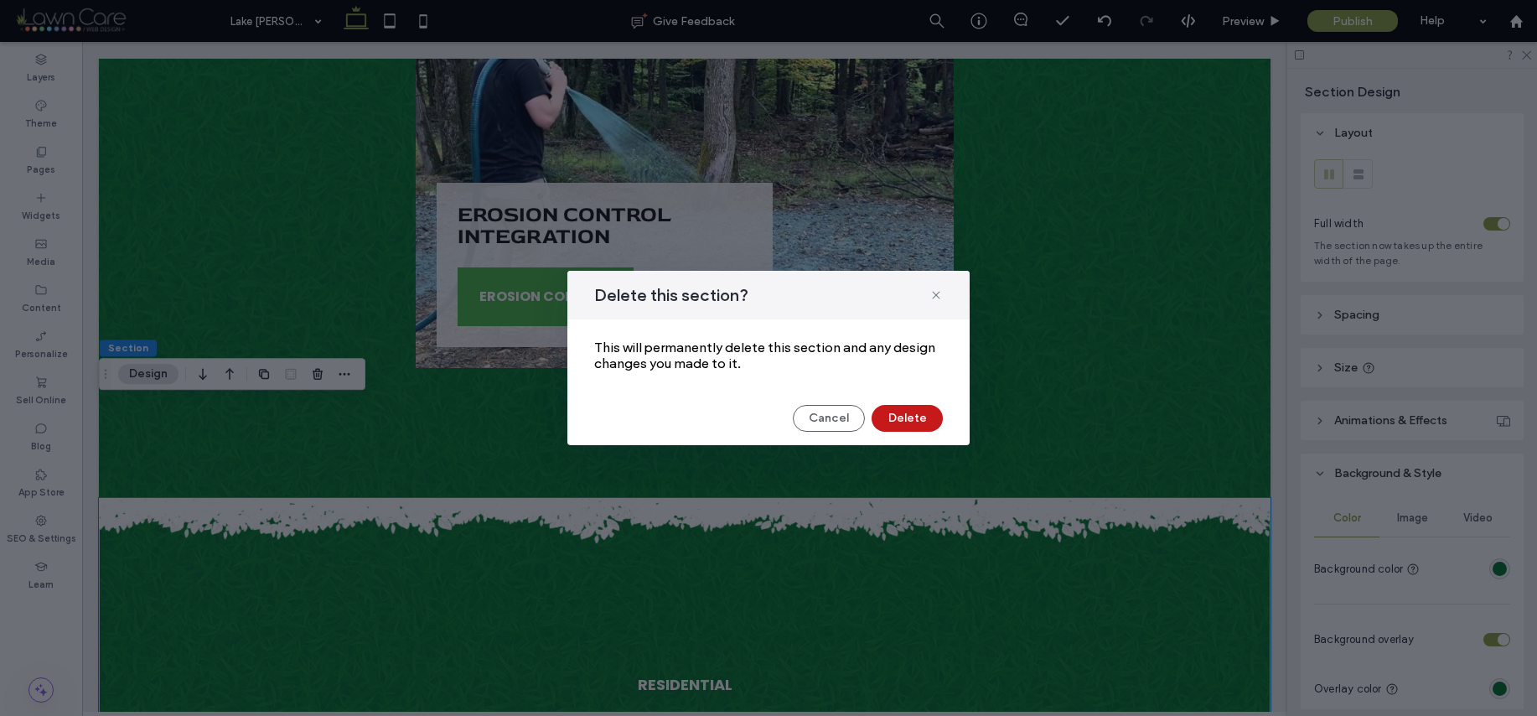
click at [899, 417] on button "Delete" at bounding box center [907, 418] width 71 height 27
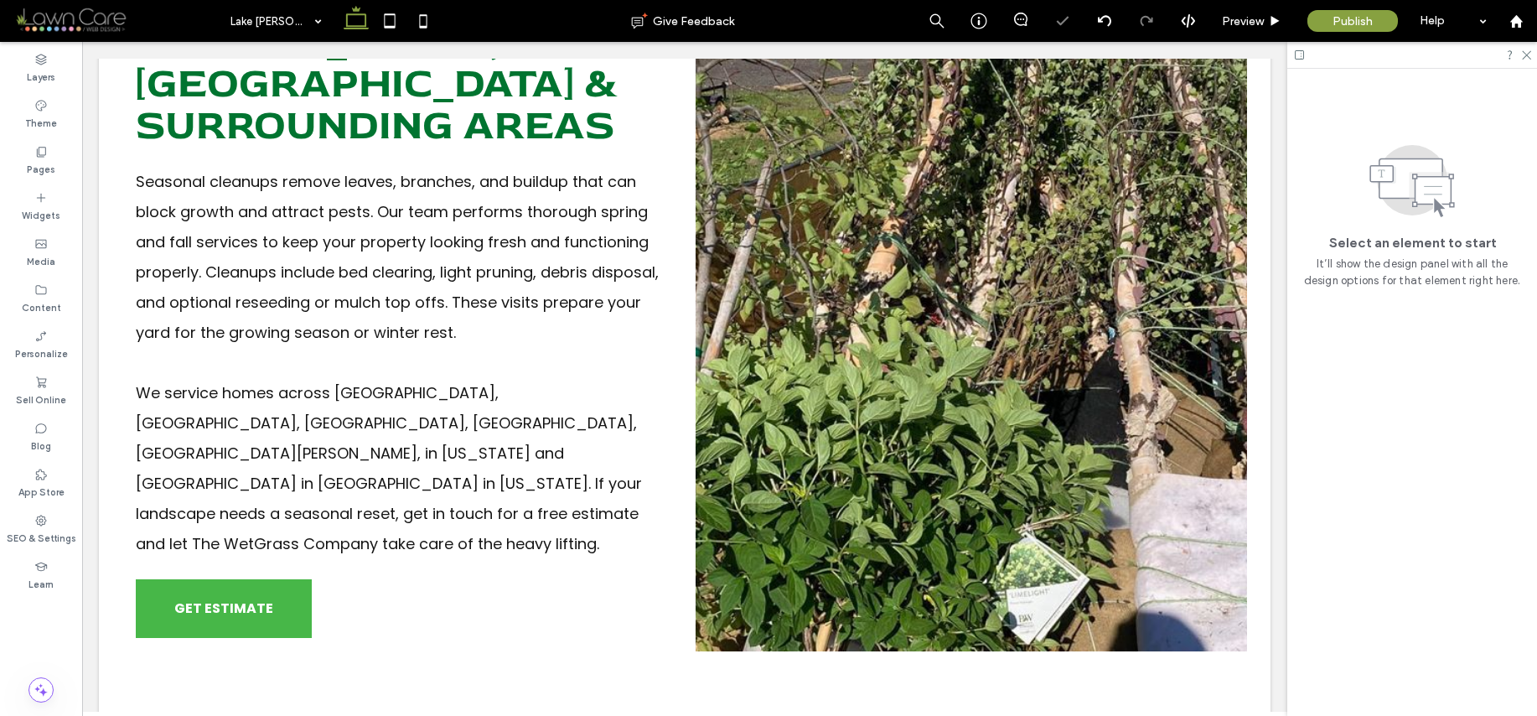
scroll to position [0, 0]
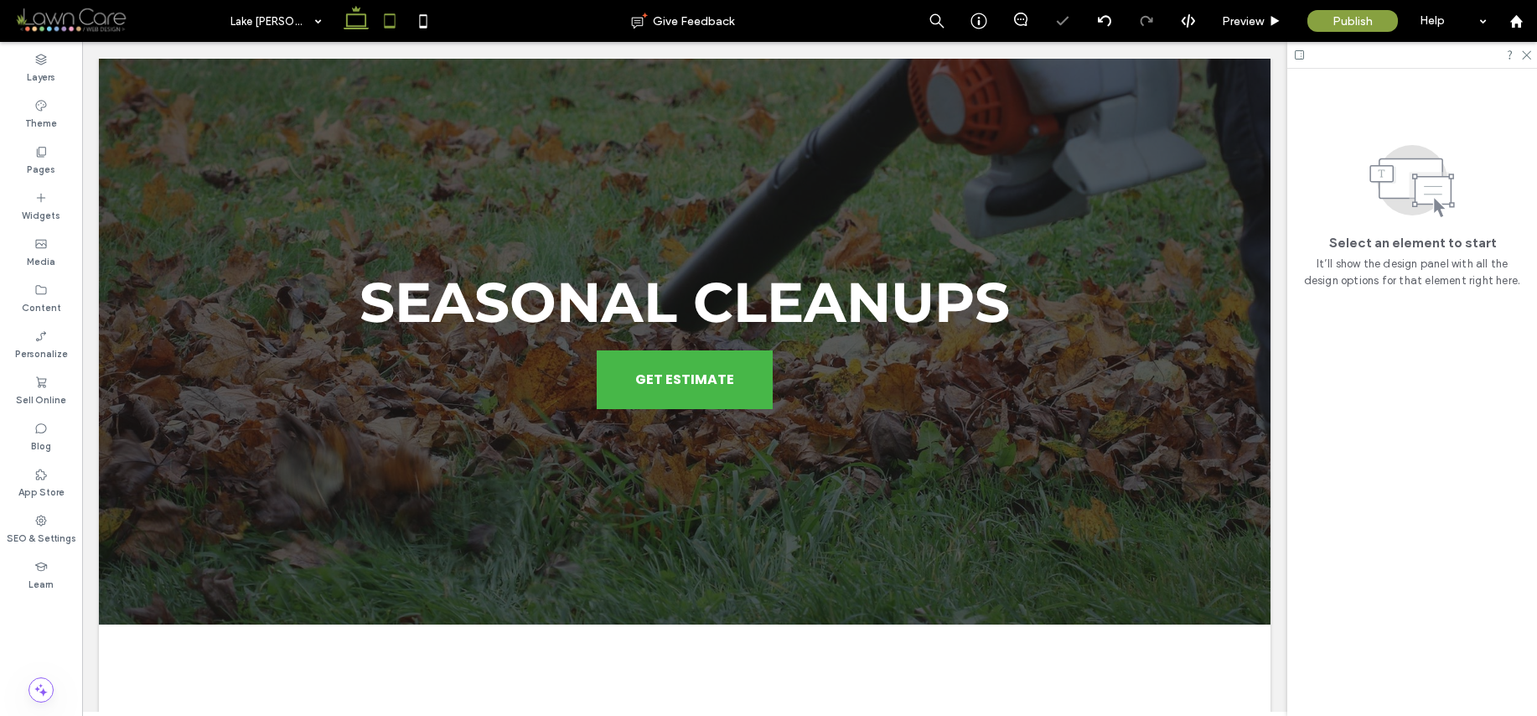
click at [392, 18] on icon at bounding box center [390, 21] width 34 height 34
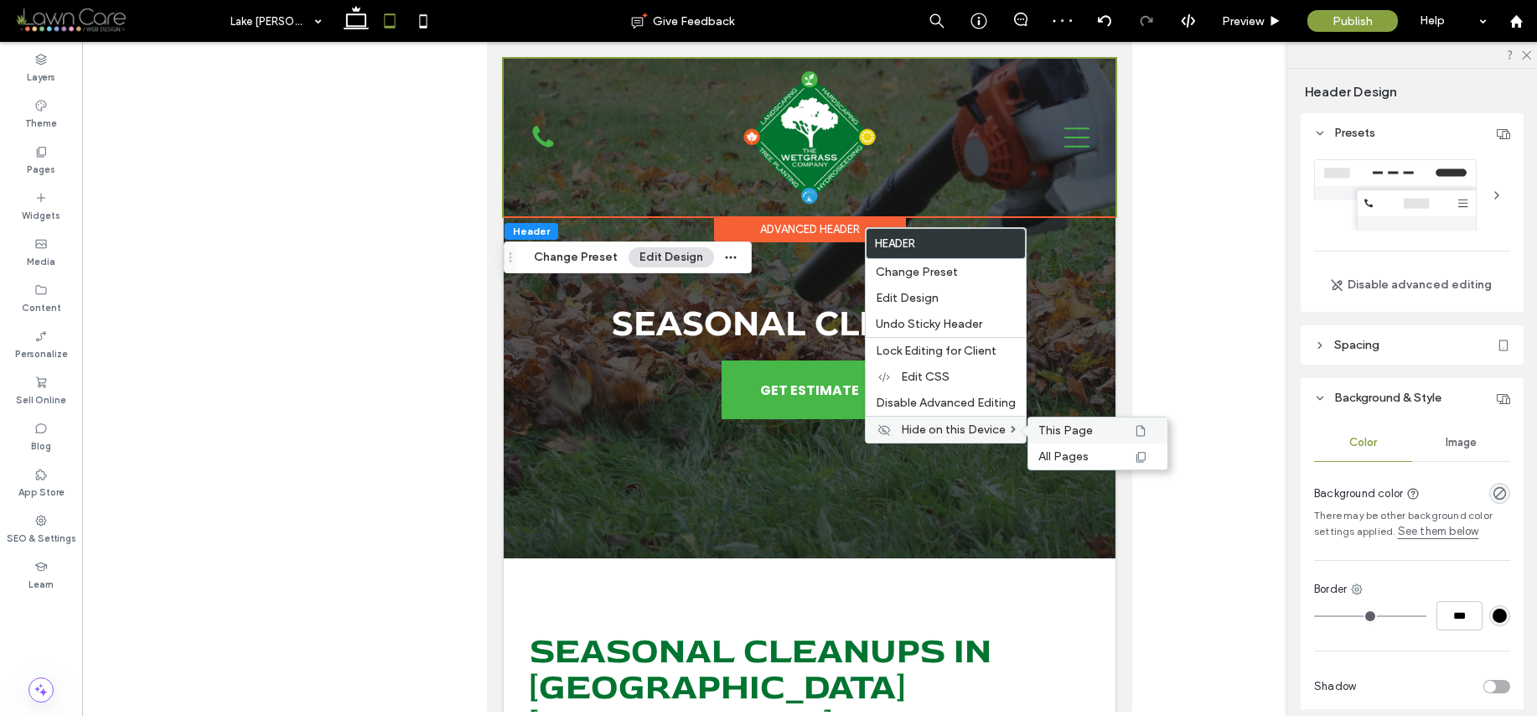
click at [1070, 427] on span "This Page" at bounding box center [1065, 430] width 54 height 14
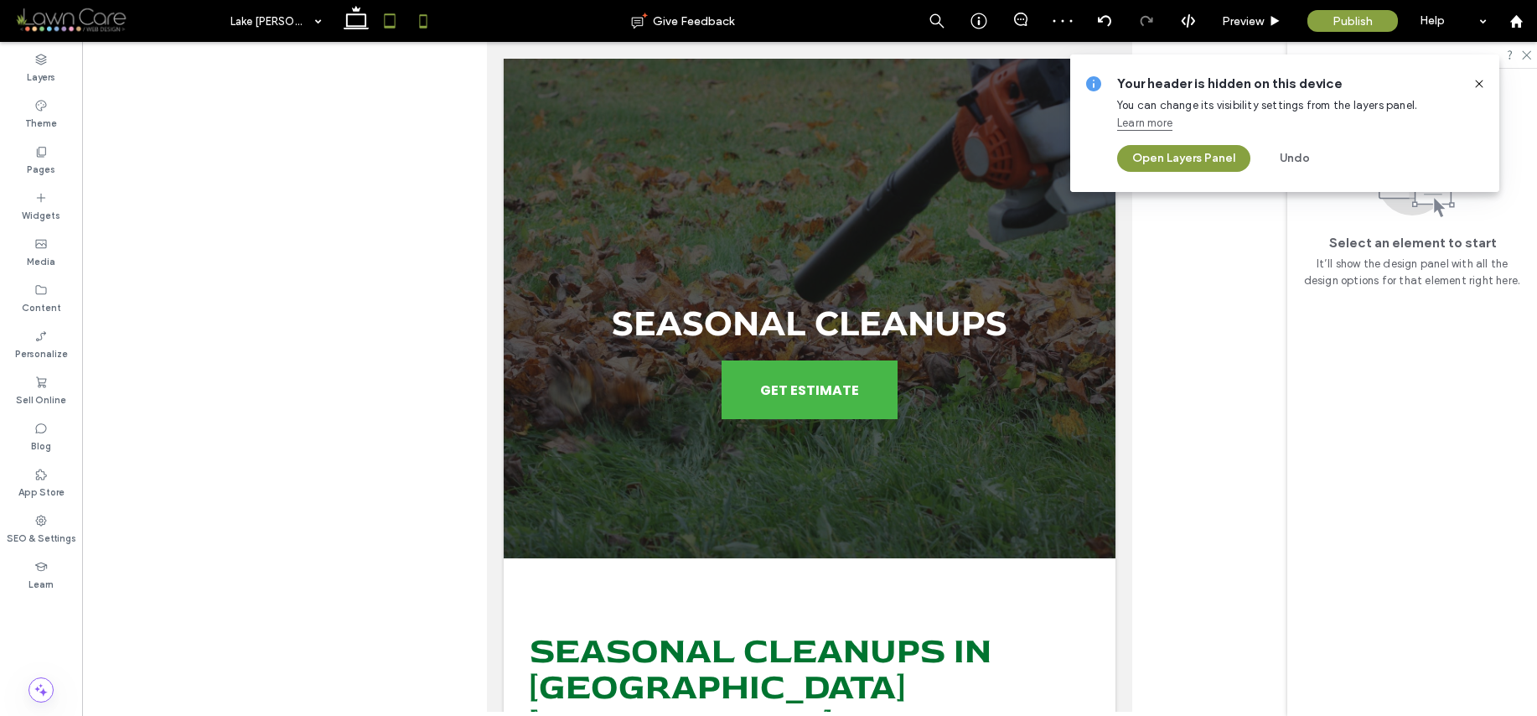
click at [431, 26] on icon at bounding box center [424, 21] width 34 height 34
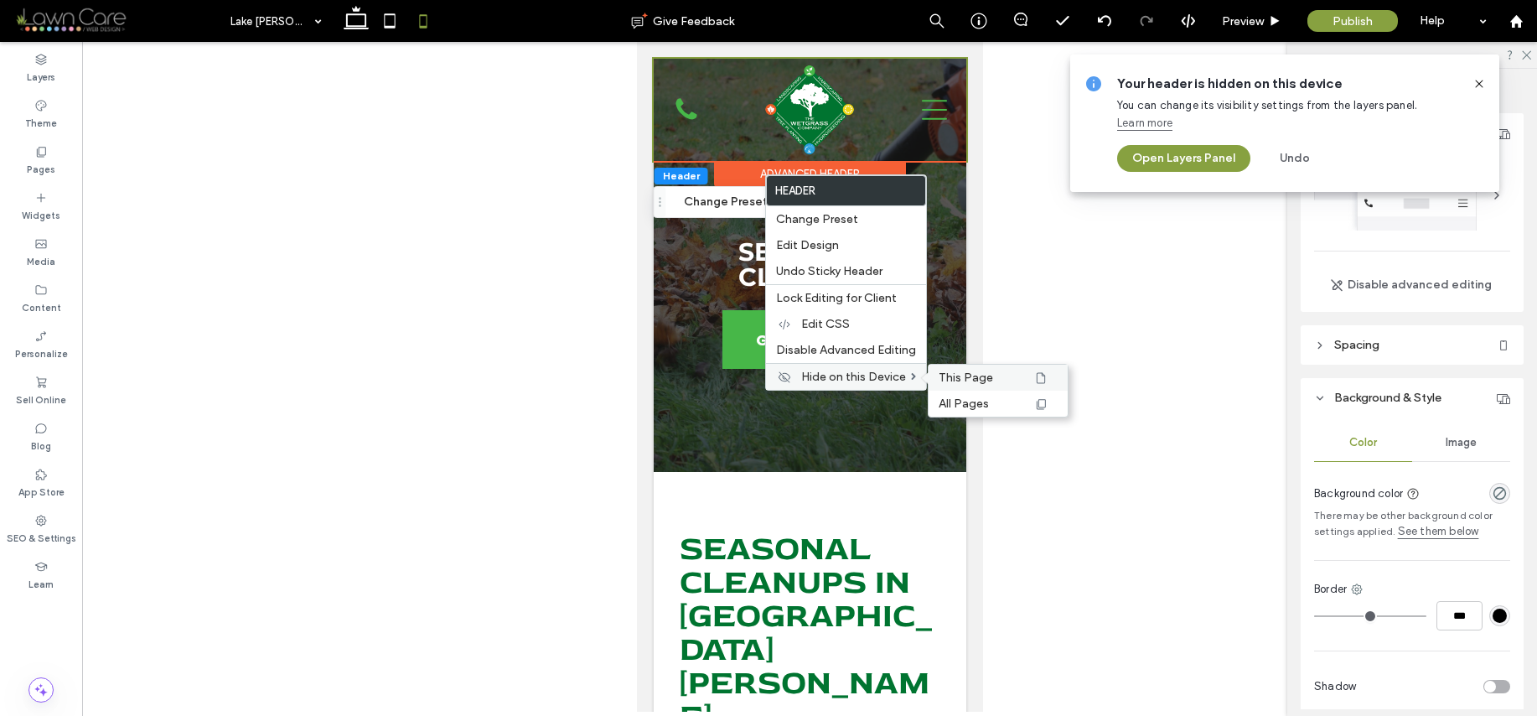
click at [968, 375] on span "This Page" at bounding box center [966, 377] width 54 height 14
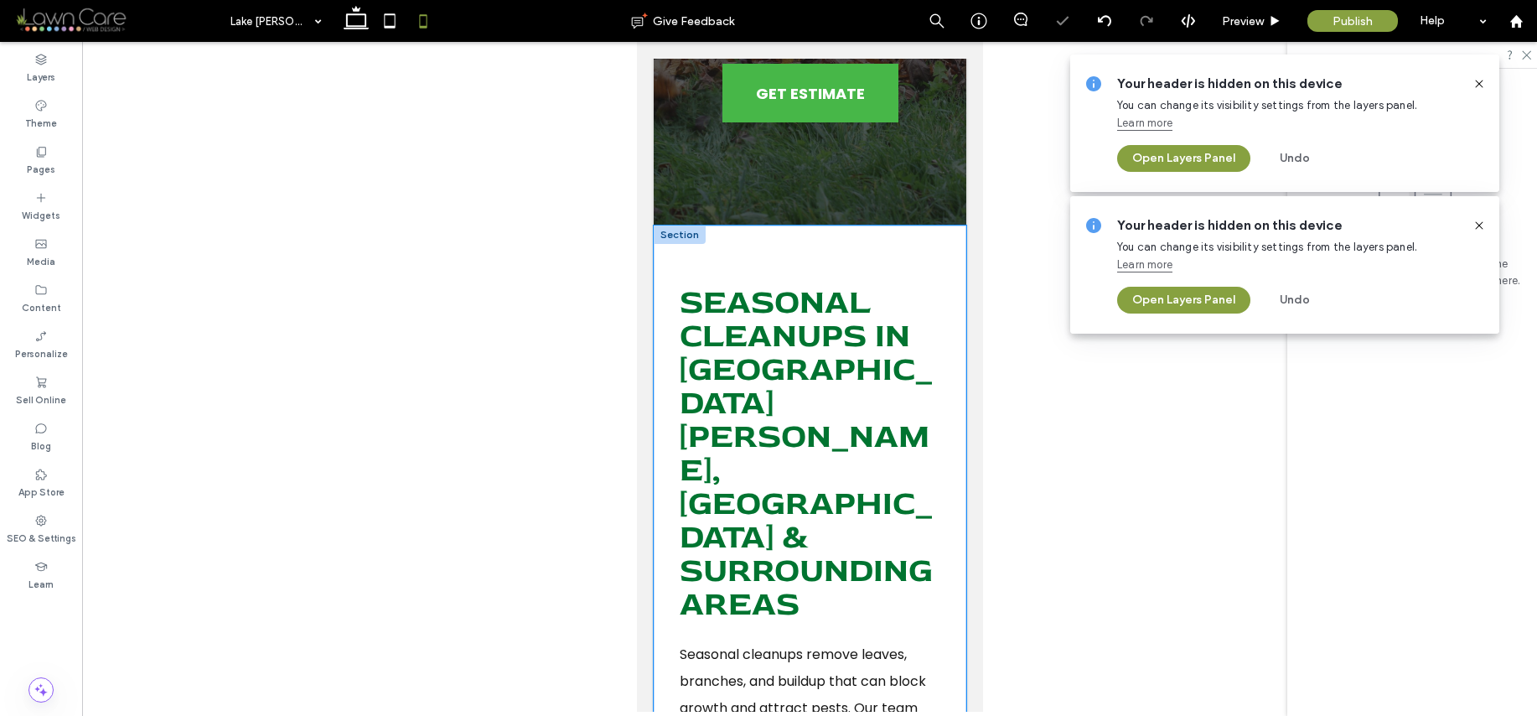
scroll to position [360, 0]
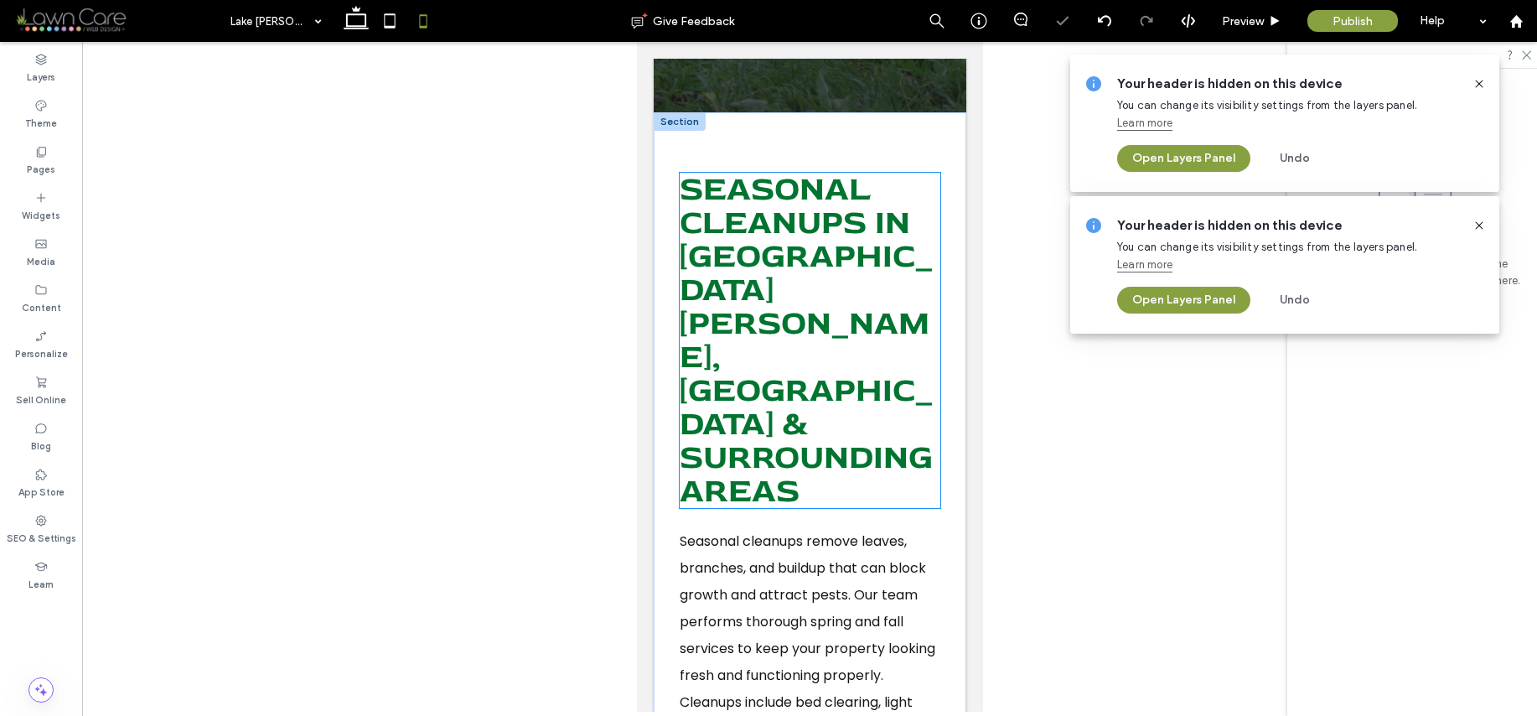
click at [750, 328] on span "Seasonal Cleanups In Lake Gaston, NC & Surrounding Areas" at bounding box center [805, 339] width 253 height 343
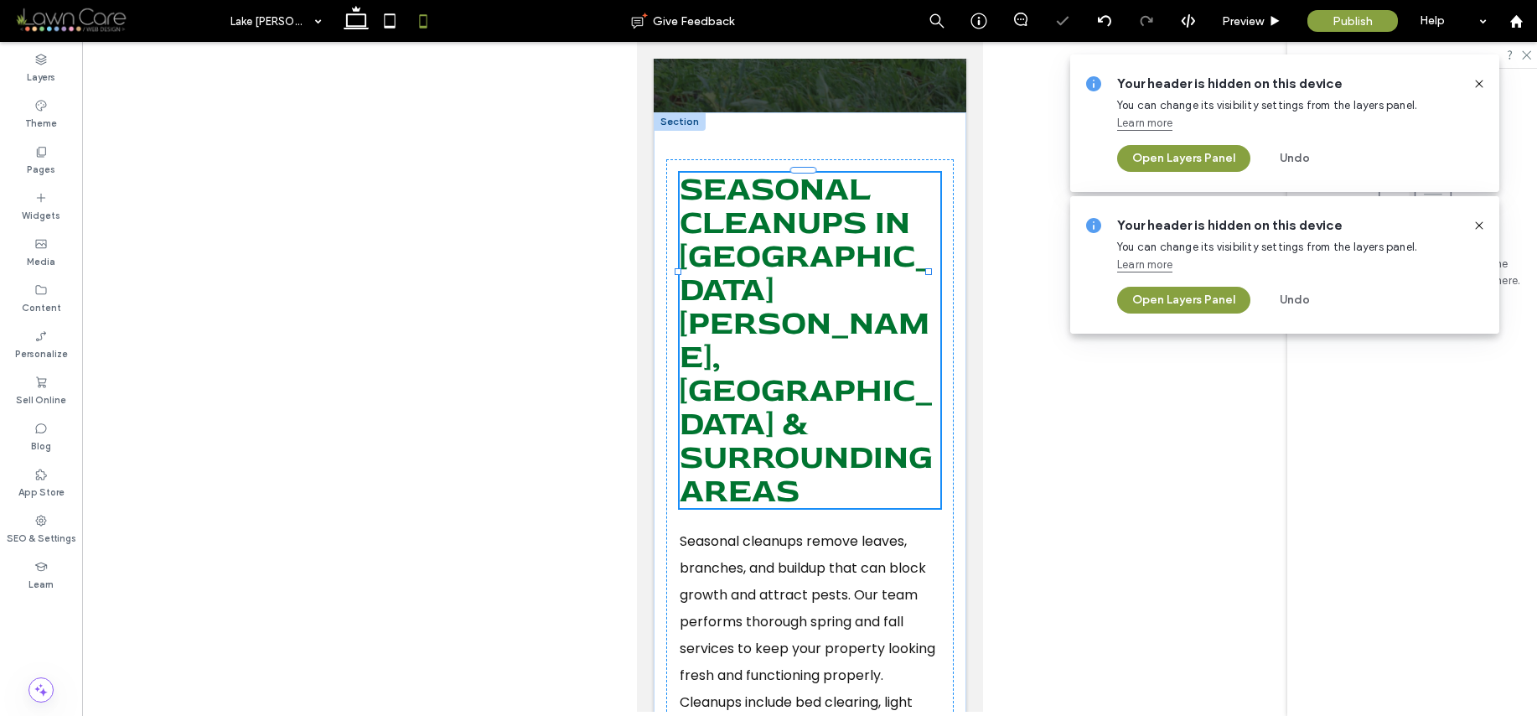
click at [750, 328] on div "Seasonal Cleanups In Lake Gaston, NC & Surrounding Areas" at bounding box center [809, 340] width 261 height 335
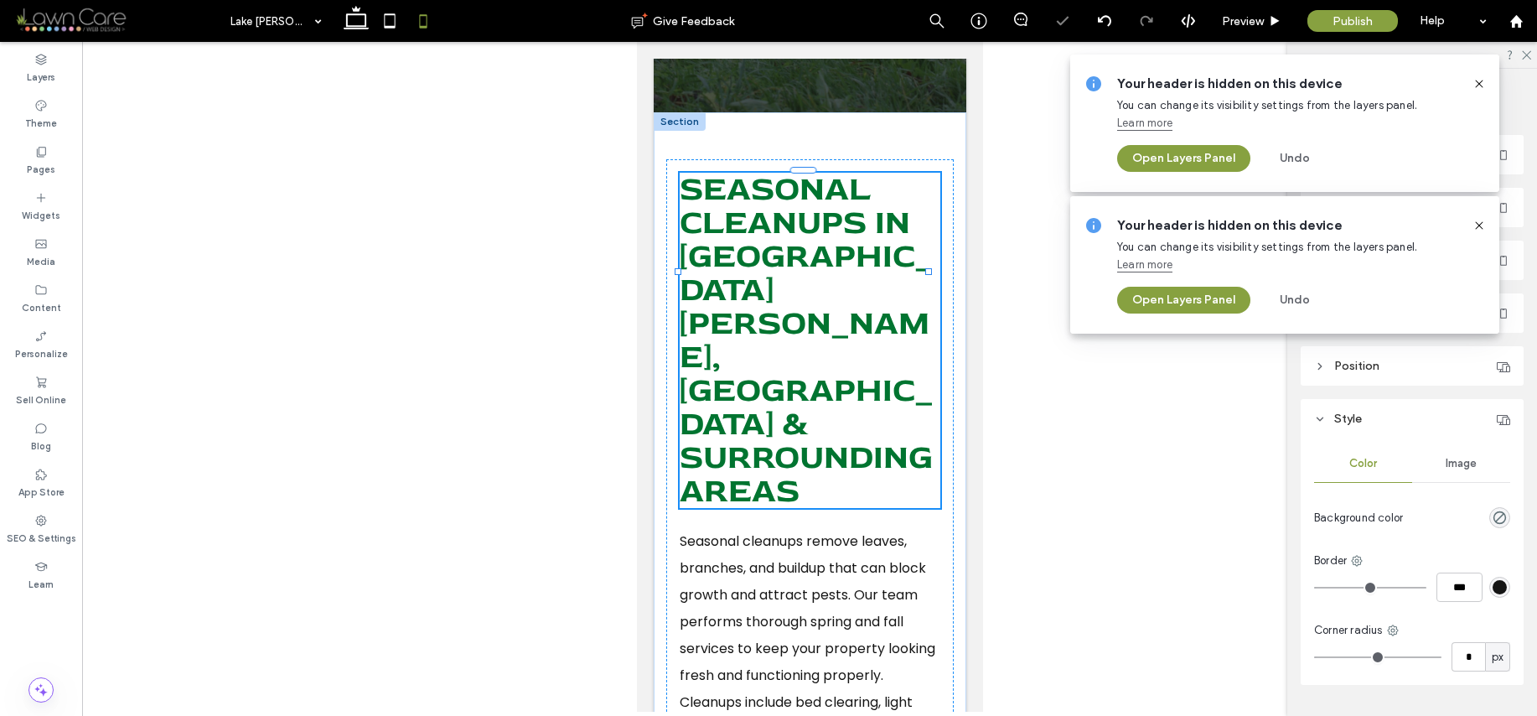
type input "********"
type input "**"
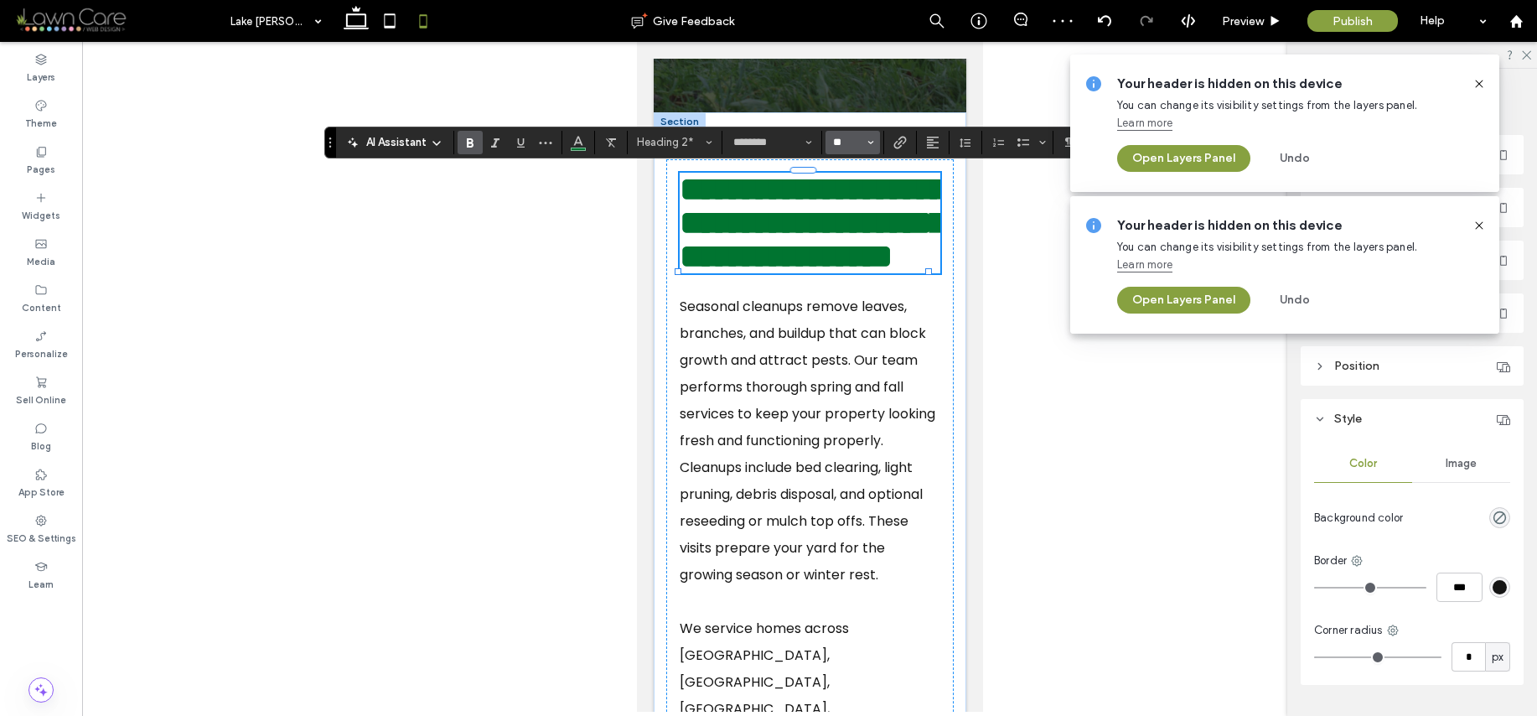
click at [858, 142] on input "**" at bounding box center [847, 142] width 33 height 13
type input "**"
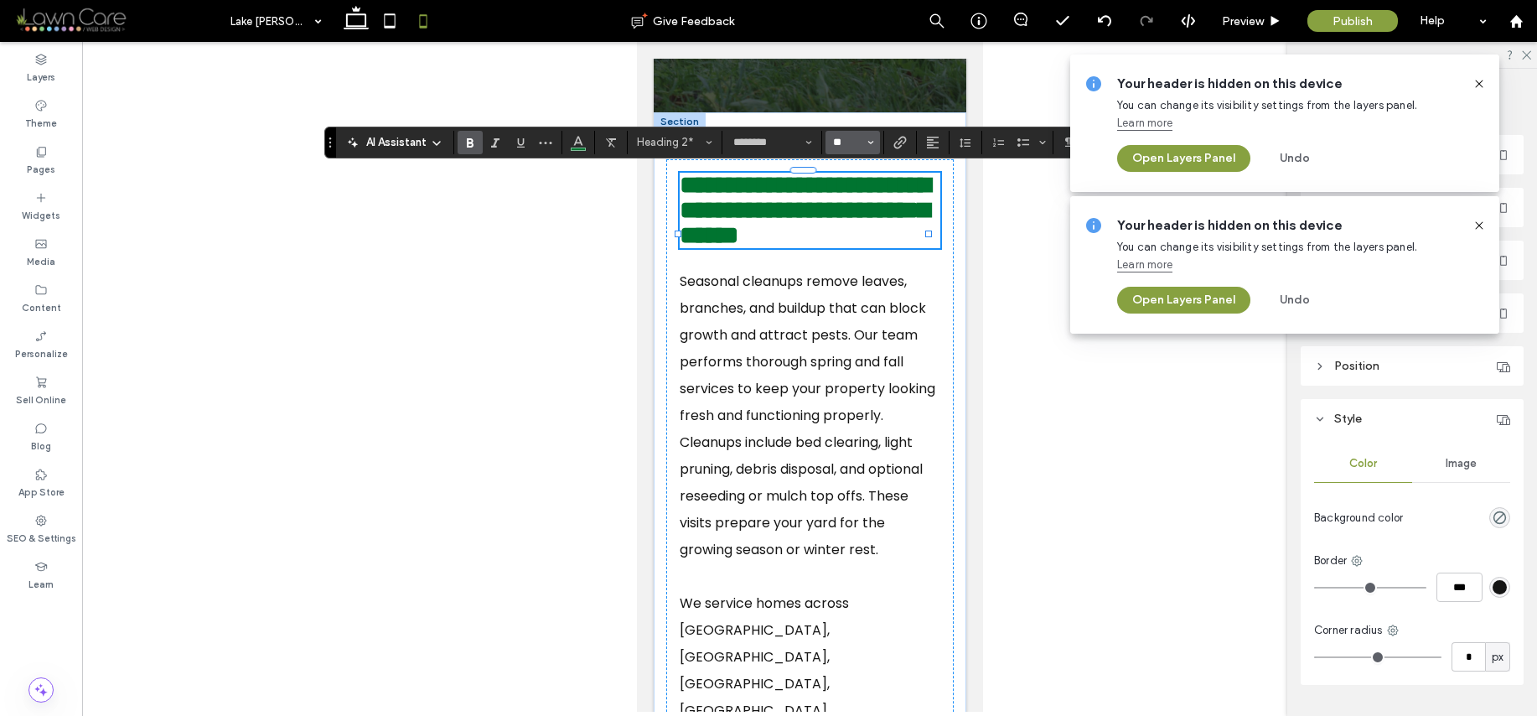
click at [858, 142] on input "**" at bounding box center [847, 142] width 33 height 13
type input "**"
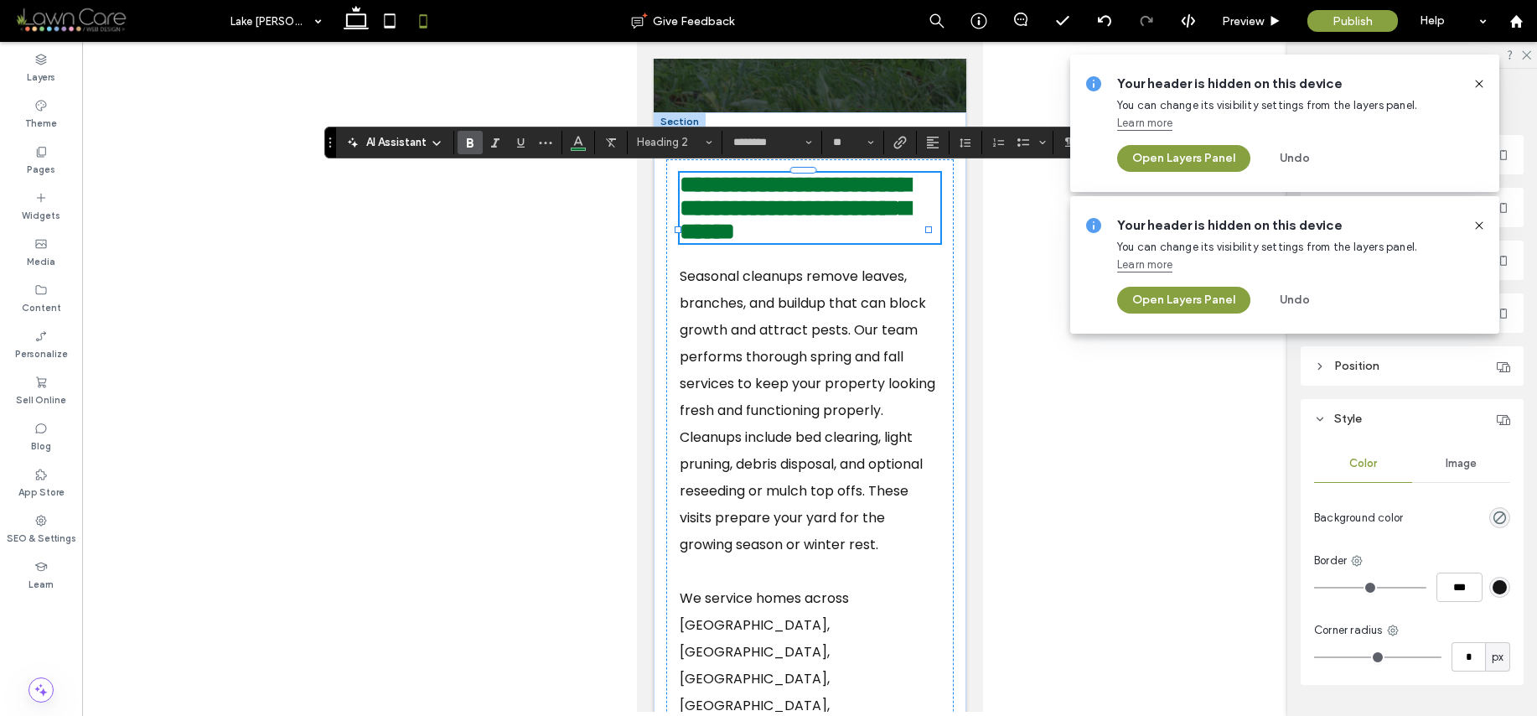
click at [1482, 85] on icon at bounding box center [1479, 83] width 13 height 13
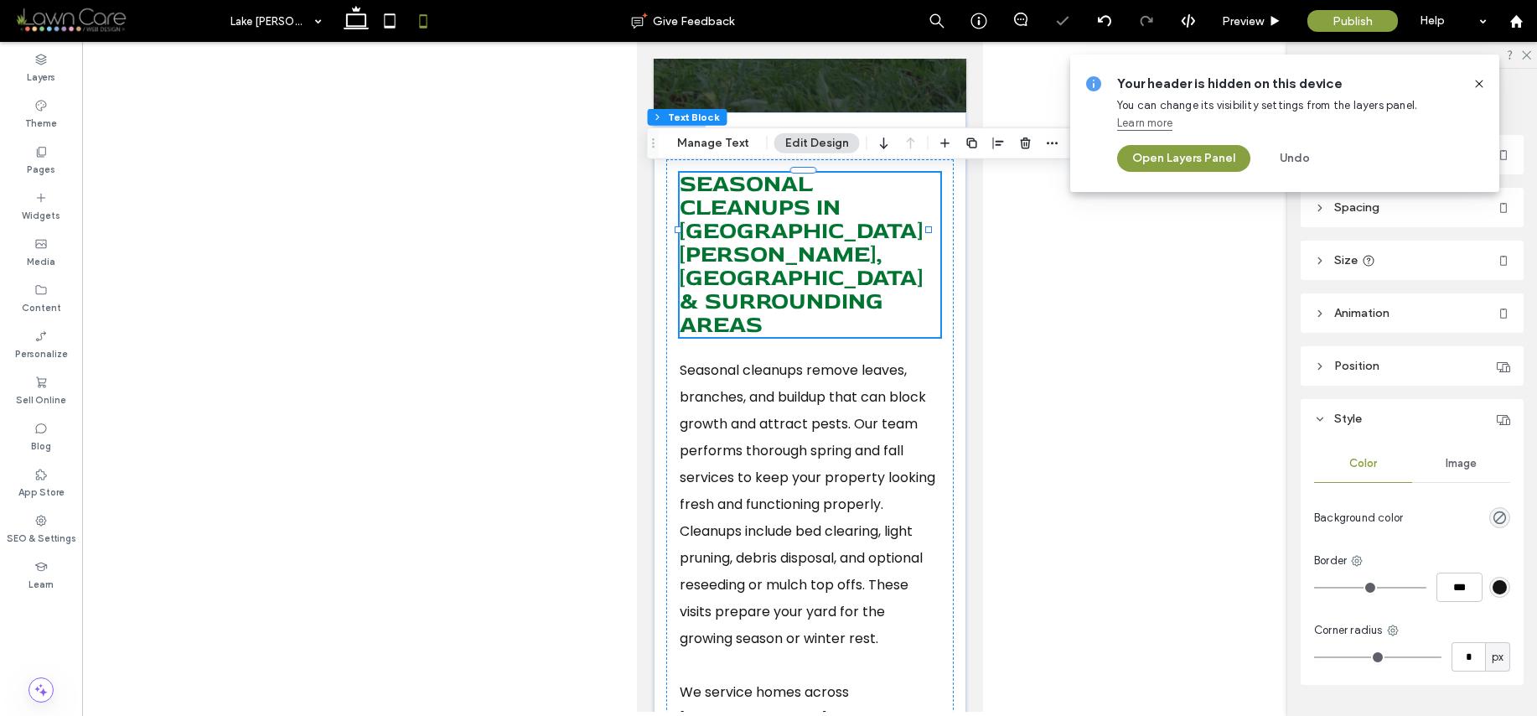
click at [1483, 83] on icon at bounding box center [1479, 83] width 13 height 13
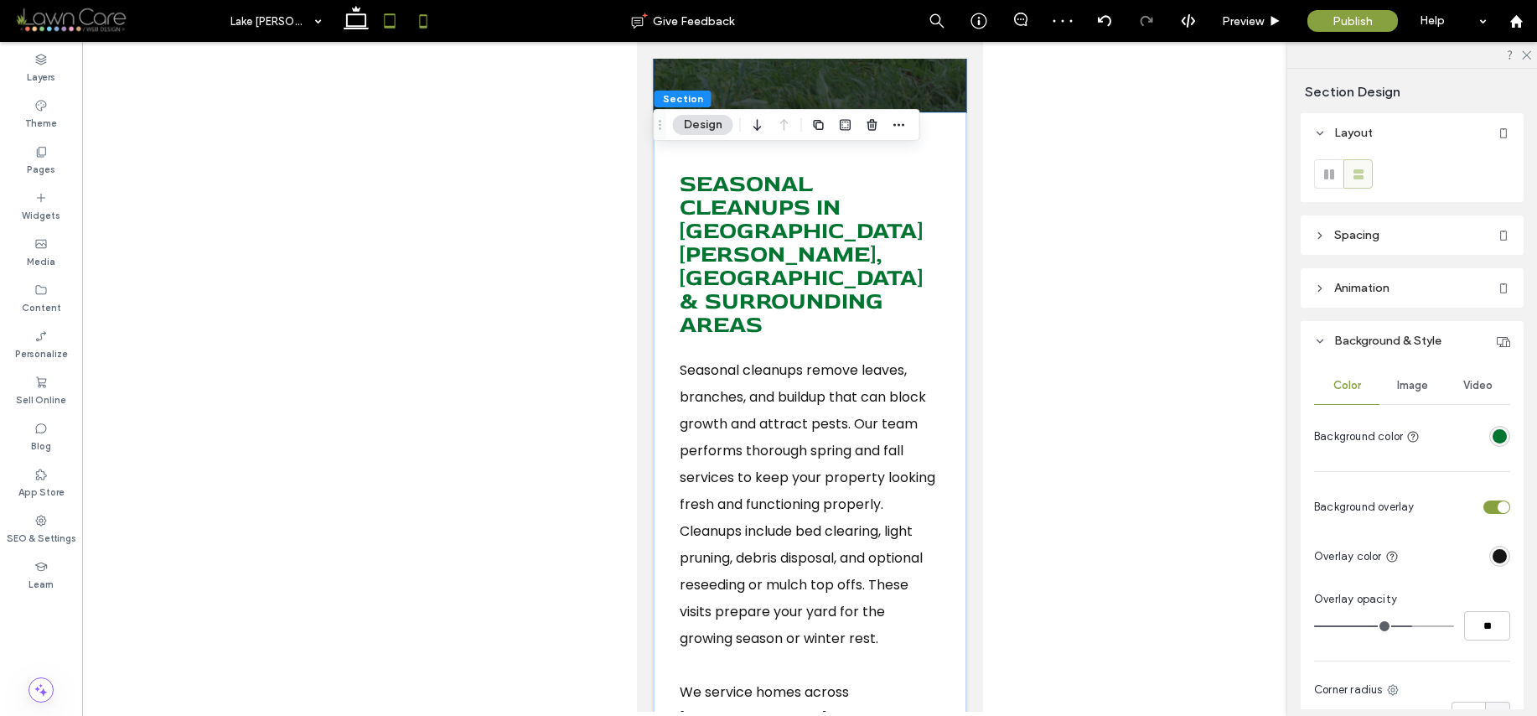
click at [389, 19] on icon at bounding box center [390, 21] width 34 height 34
type input "***"
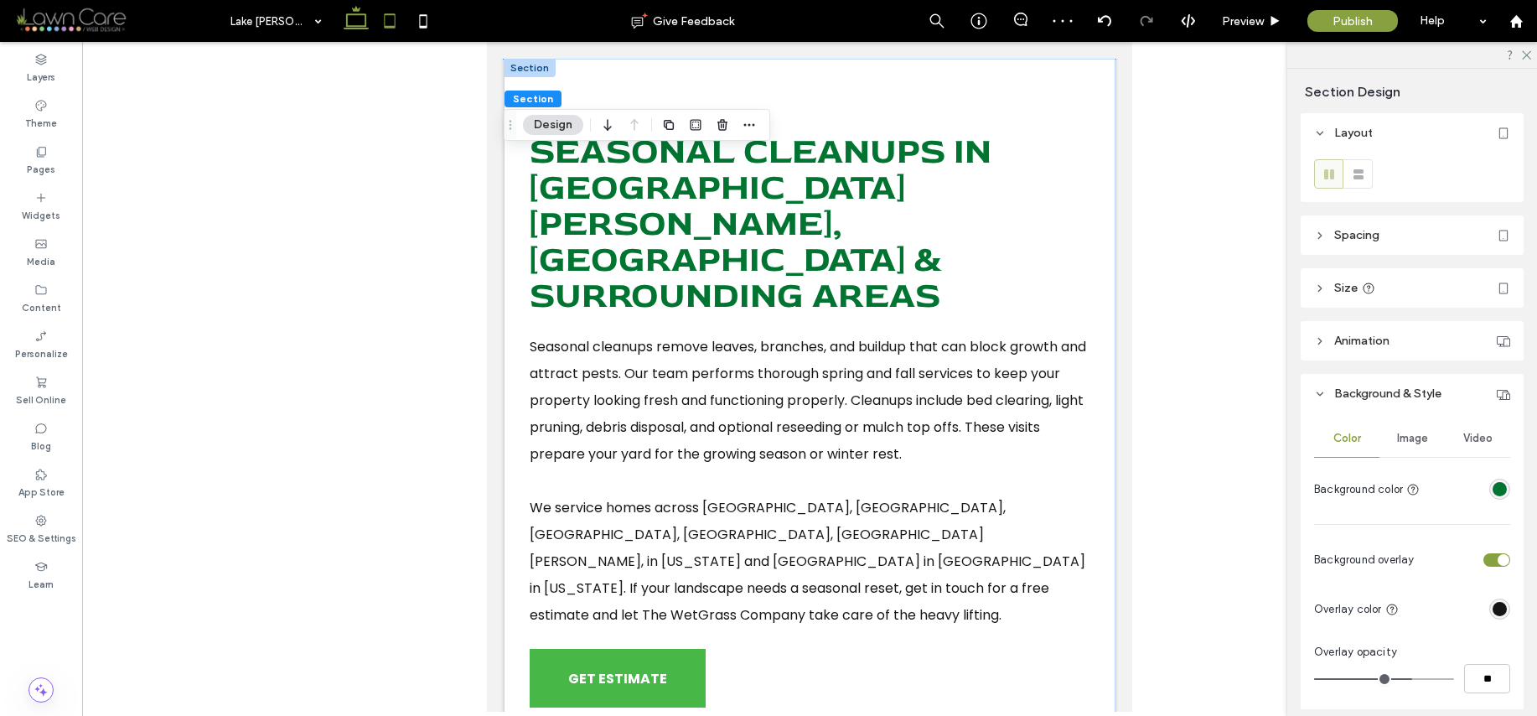
click at [348, 28] on use at bounding box center [356, 17] width 25 height 23
type input "*****"
type input "***"
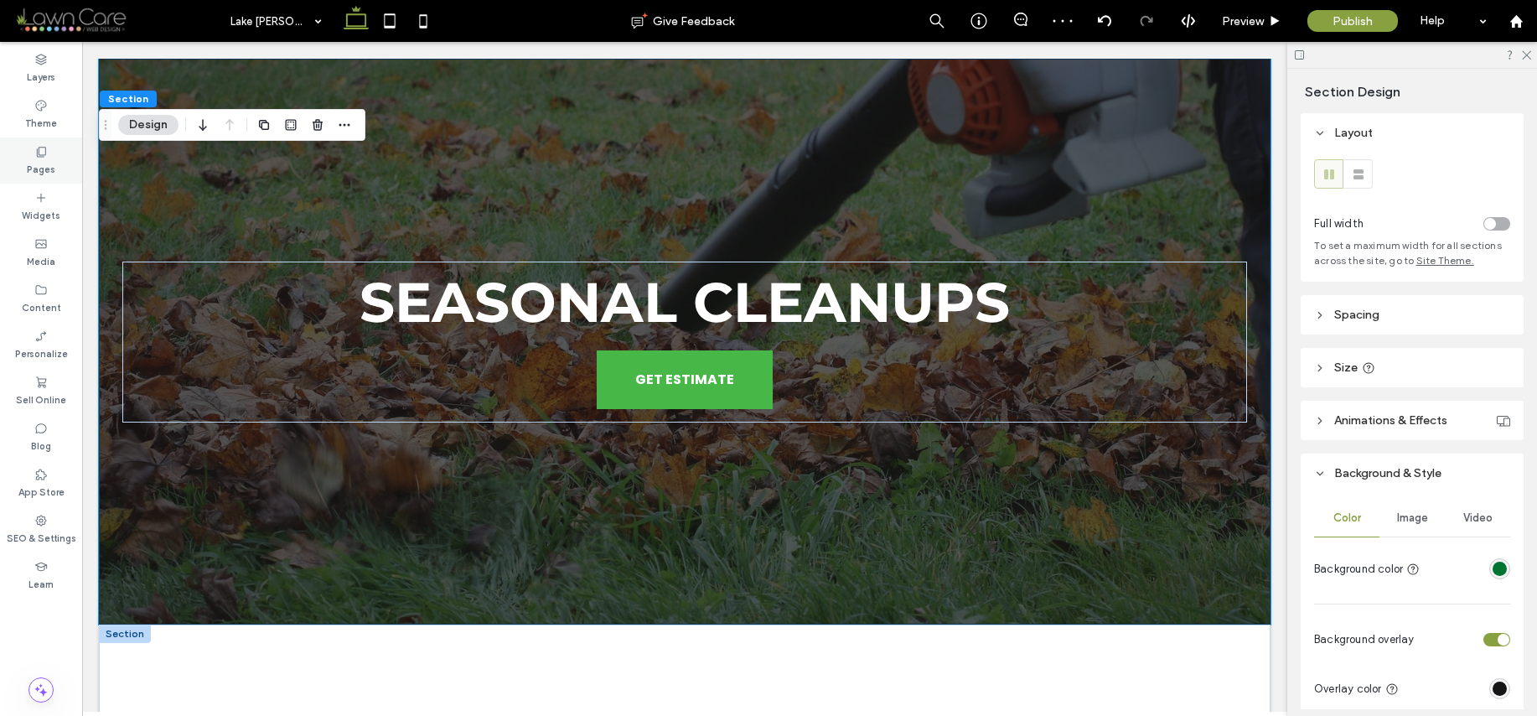
click at [56, 143] on div "Pages" at bounding box center [41, 160] width 82 height 46
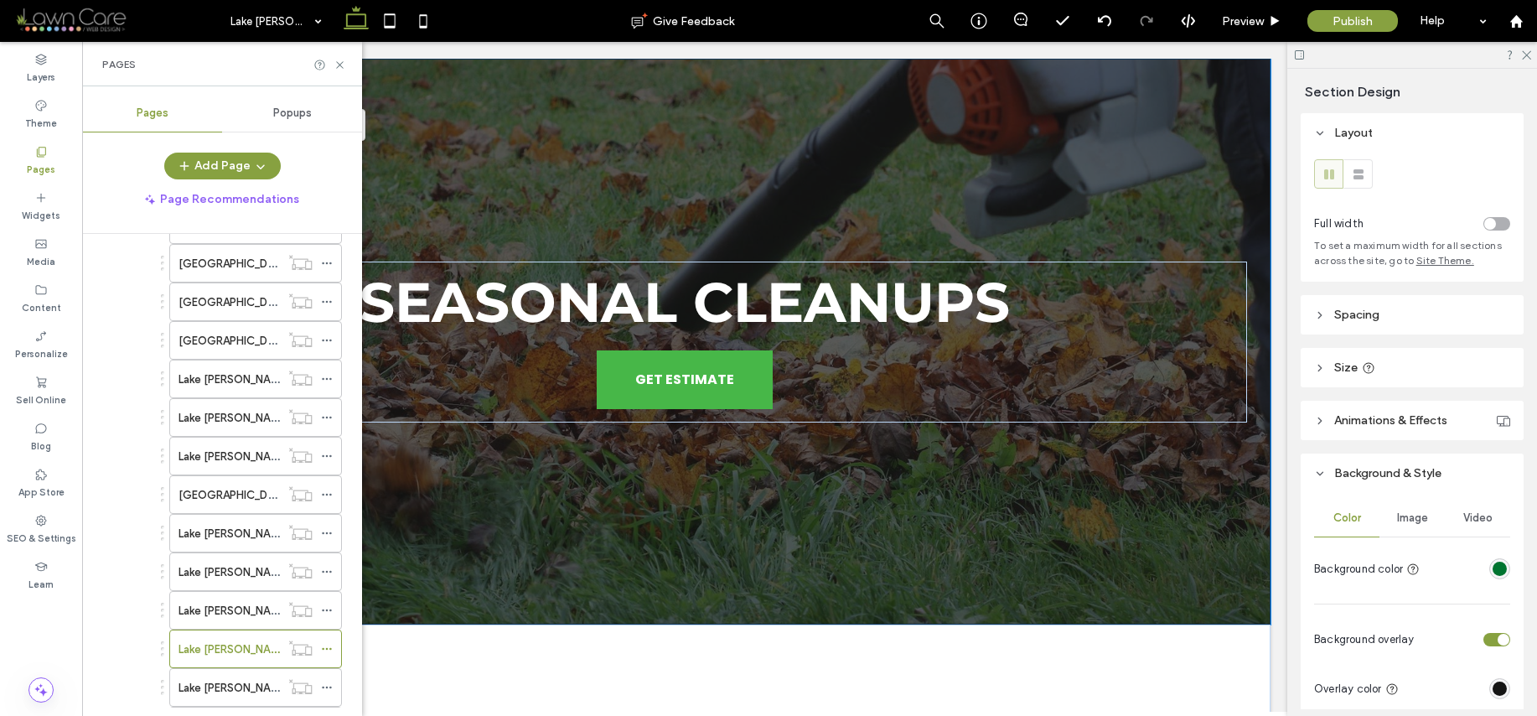
scroll to position [905, 0]
click at [243, 381] on label "Lake [PERSON_NAME]/Landscape Health & Upkeep" at bounding box center [308, 382] width 258 height 29
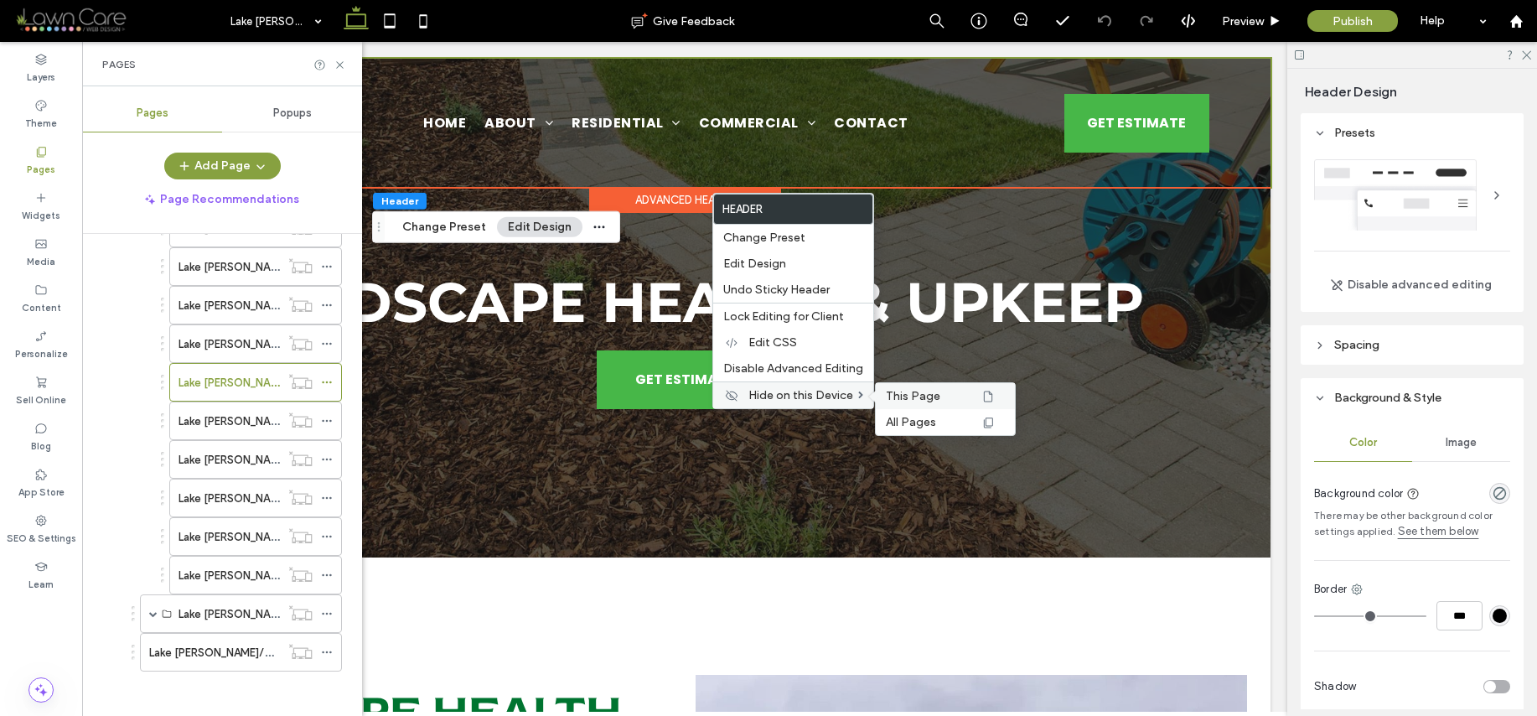
click at [899, 396] on span "This Page" at bounding box center [913, 396] width 54 height 14
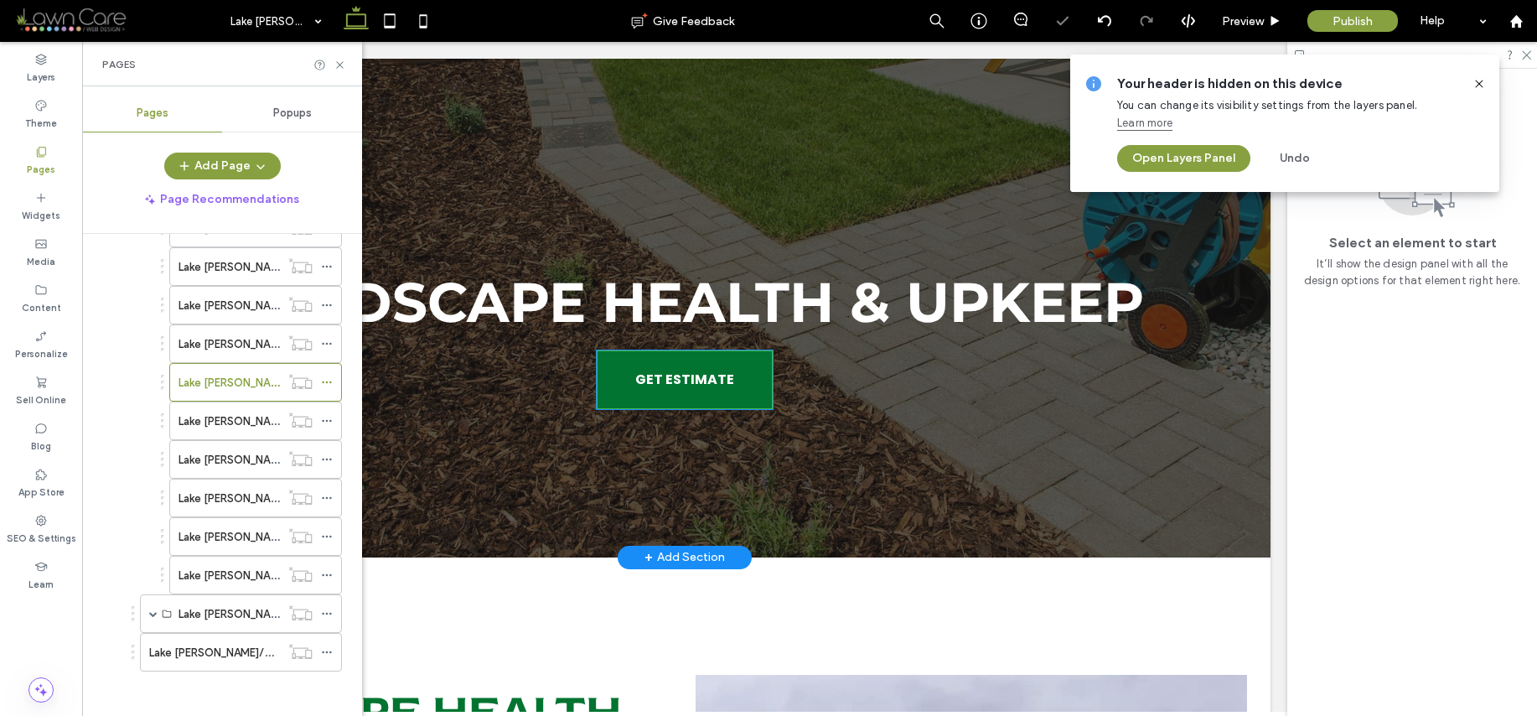
click at [727, 395] on link "GET ESTIMATE" at bounding box center [685, 379] width 176 height 59
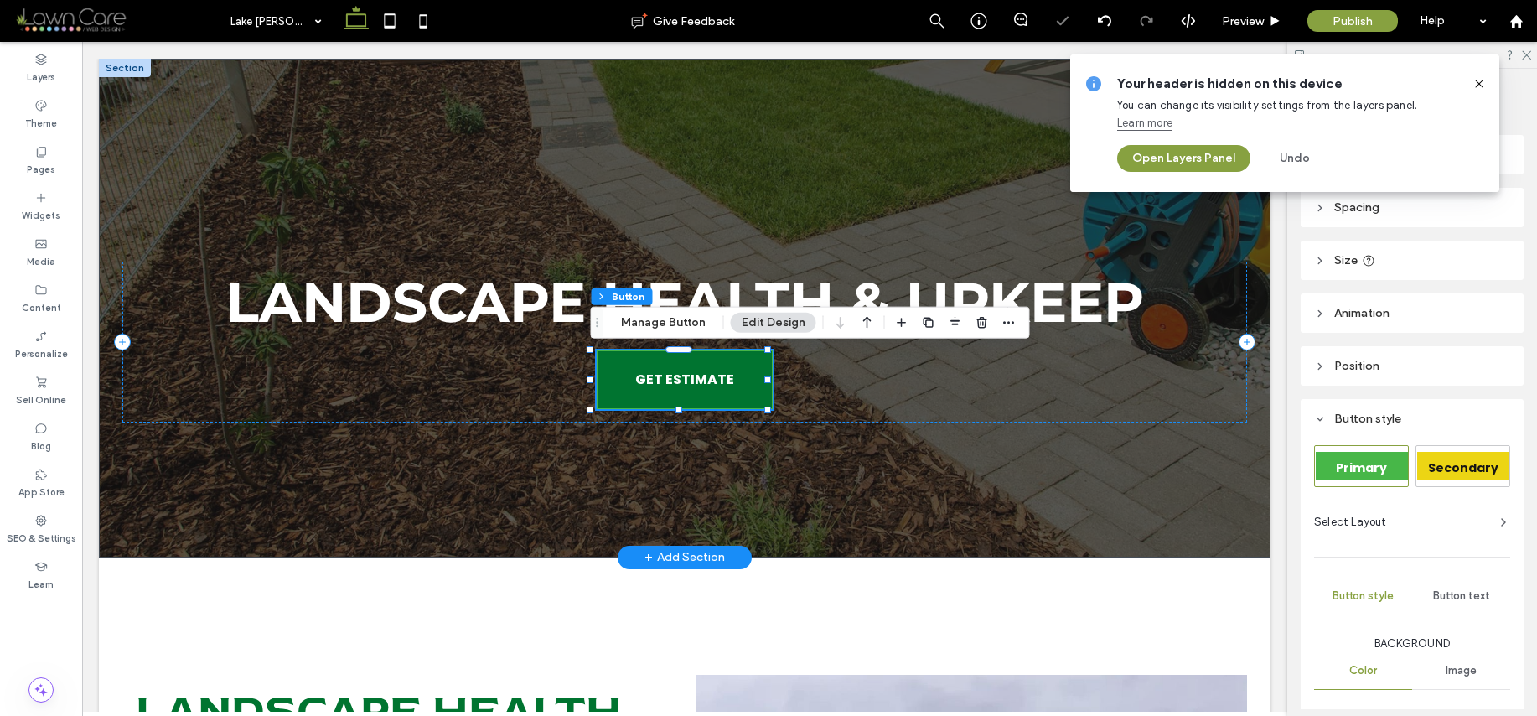
click at [727, 395] on link "GET ESTIMATE" at bounding box center [685, 379] width 176 height 59
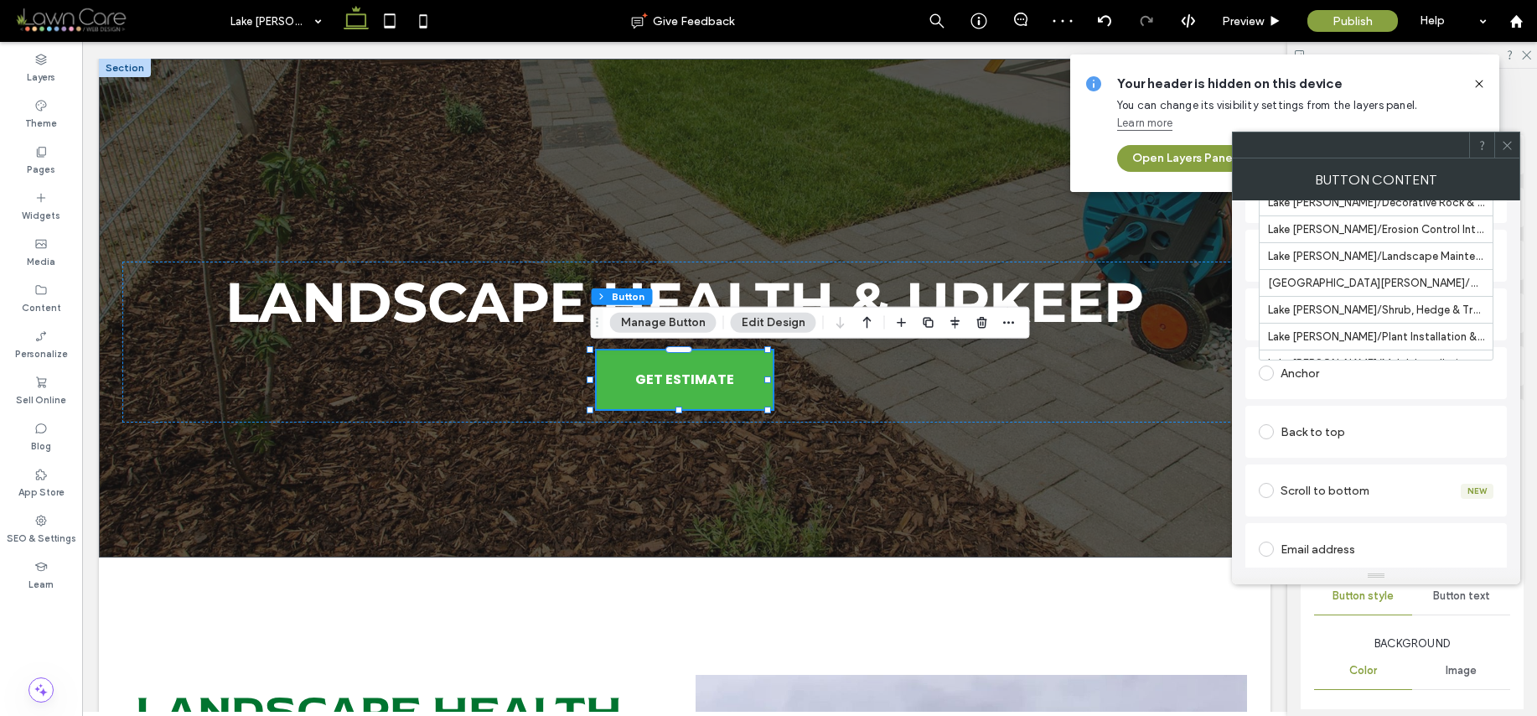
scroll to position [1577, 0]
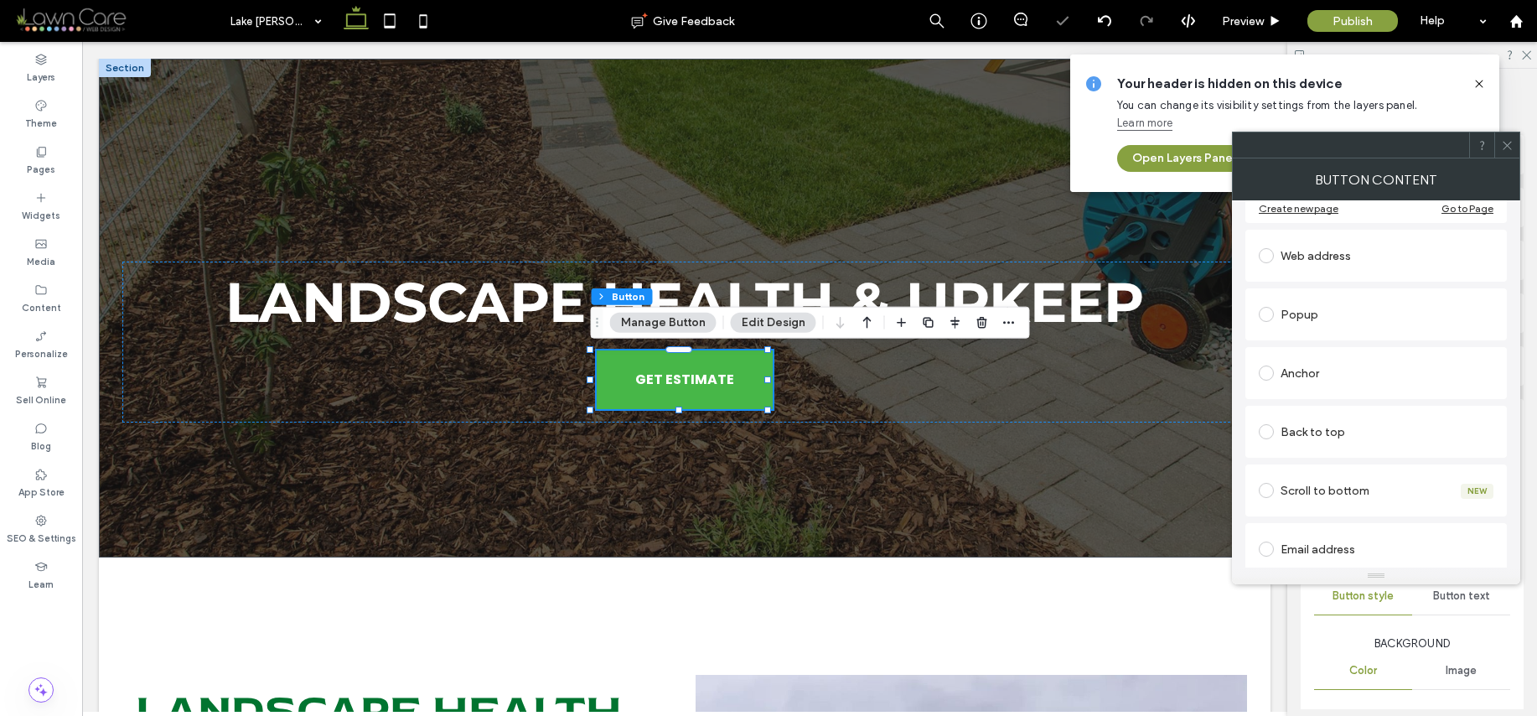
click at [1505, 145] on icon at bounding box center [1507, 145] width 13 height 13
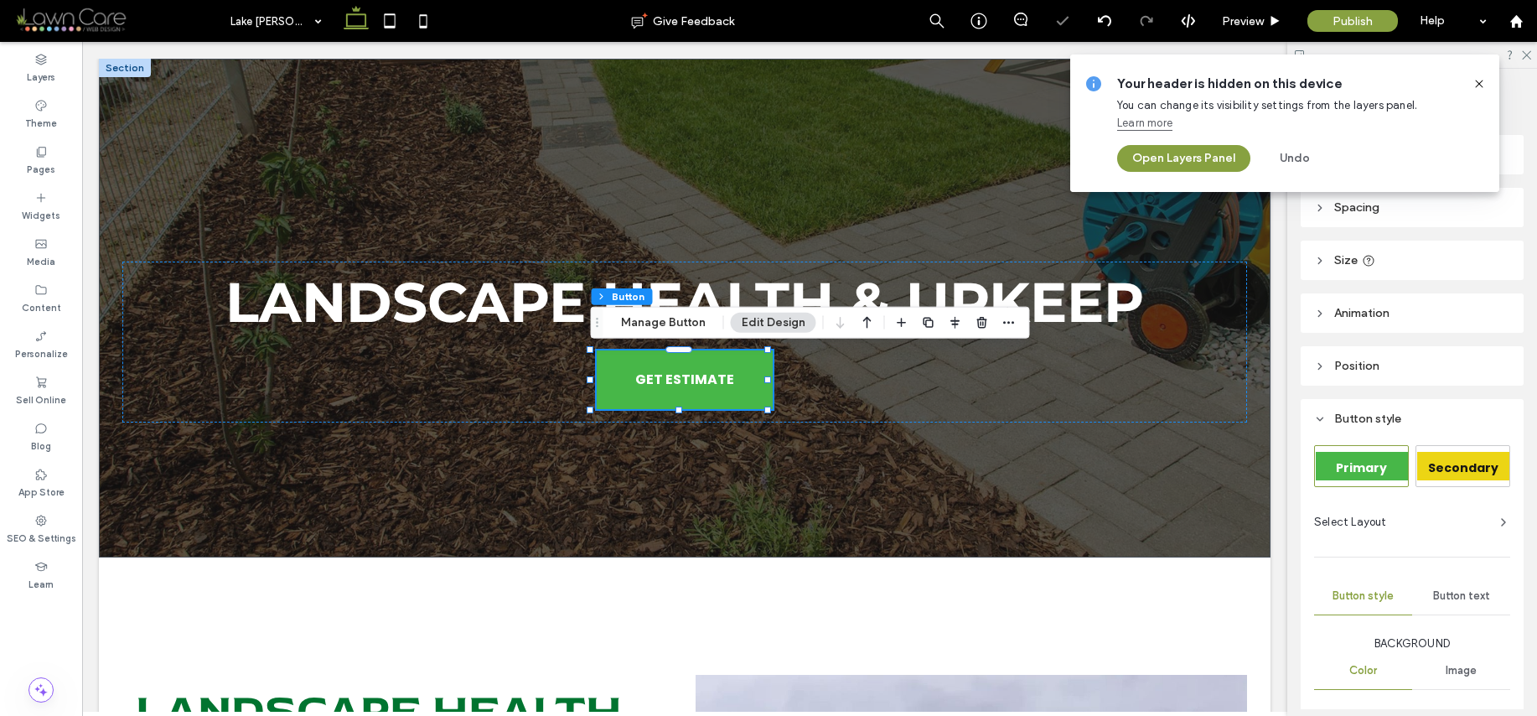
click at [1479, 79] on icon at bounding box center [1479, 83] width 13 height 13
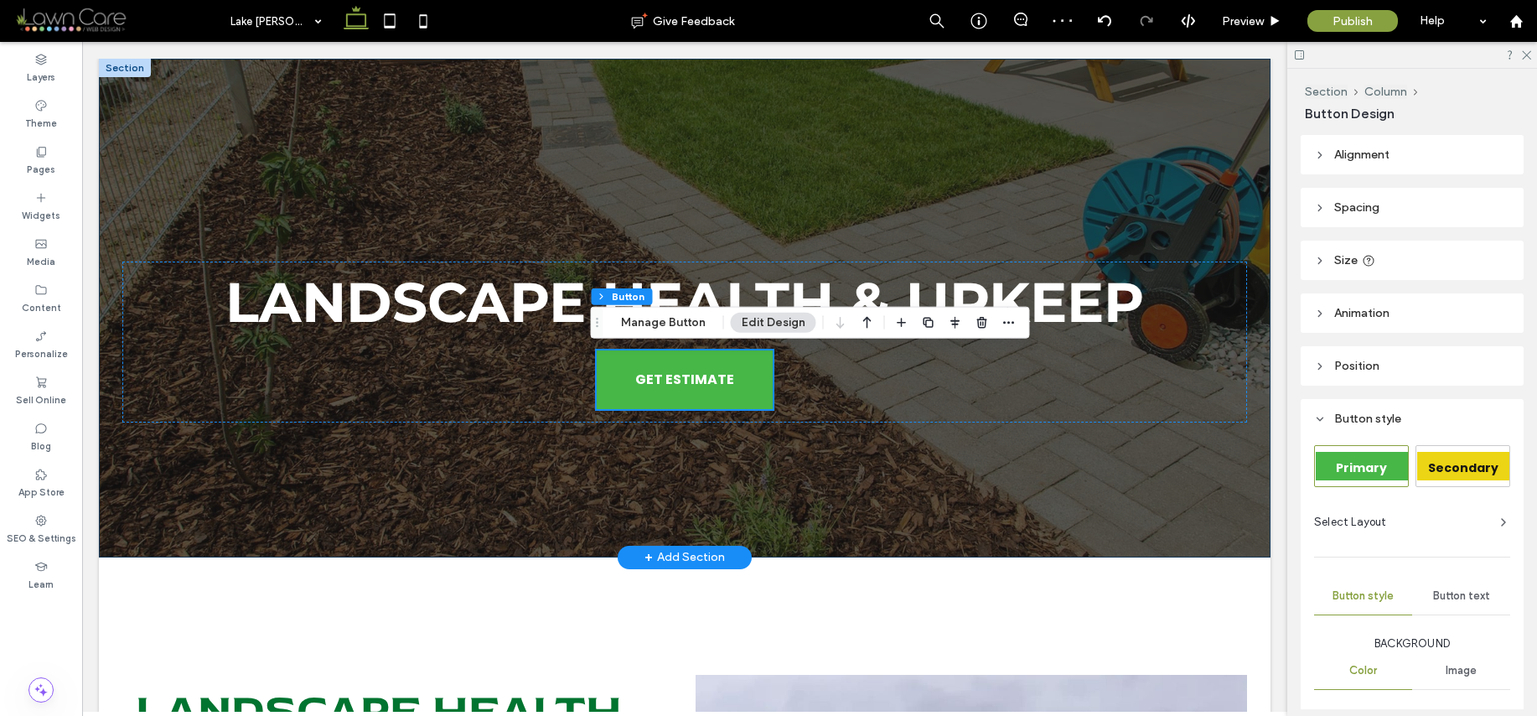
scroll to position [305, 0]
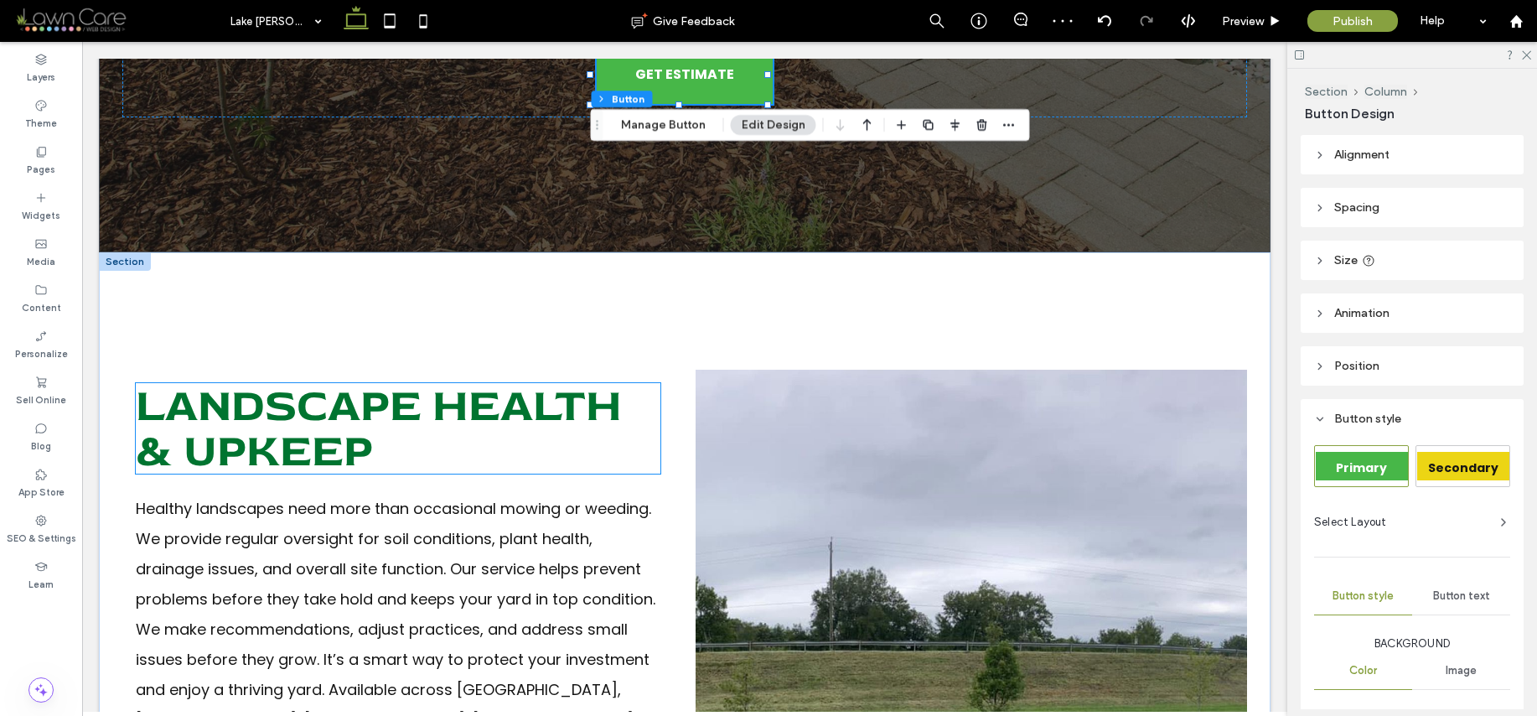
click at [473, 437] on h2 "Landscape Health & Upkeep" at bounding box center [398, 428] width 525 height 91
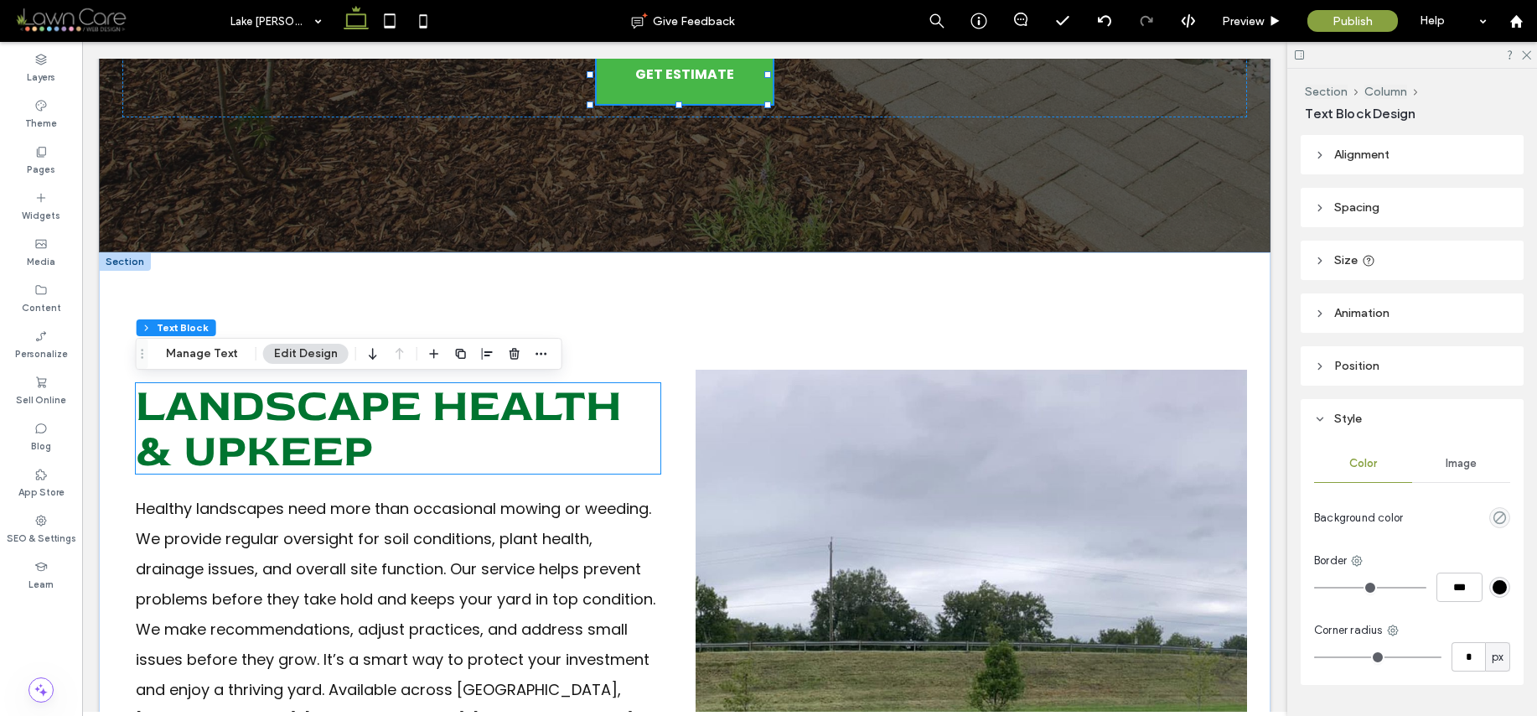
click at [473, 437] on div "Landscape Health & Upkeep" at bounding box center [398, 428] width 525 height 91
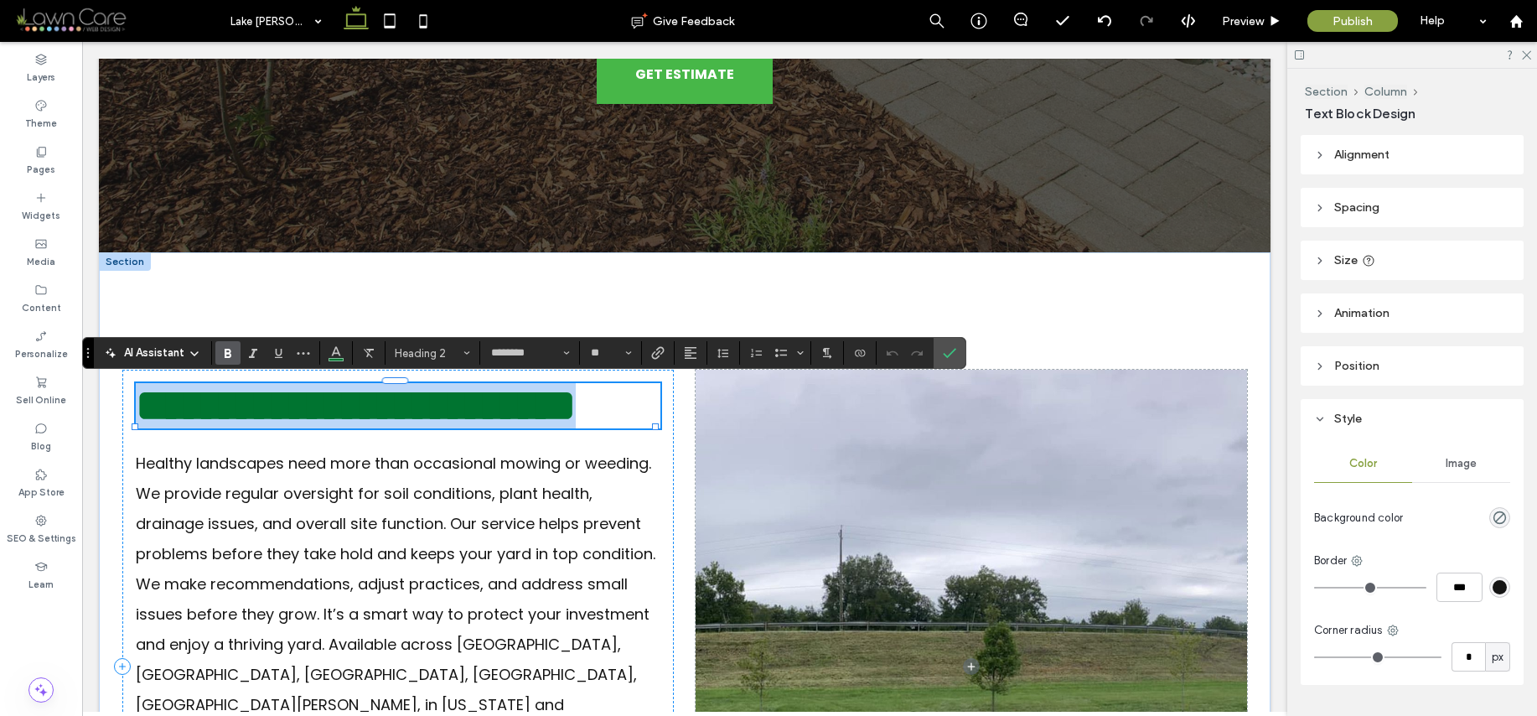
click at [471, 428] on h2 "**********" at bounding box center [398, 405] width 525 height 45
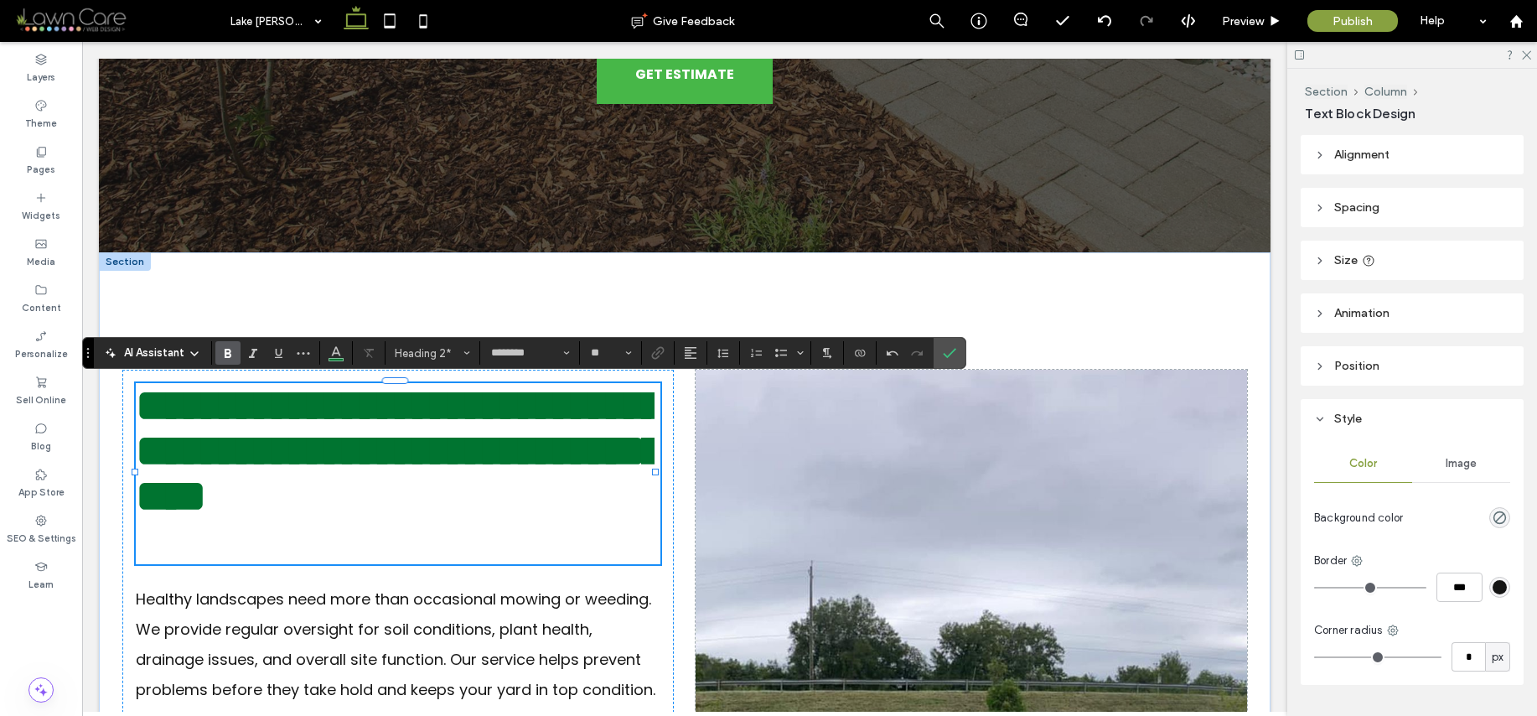
click at [476, 487] on span "**********" at bounding box center [400, 450] width 528 height 135
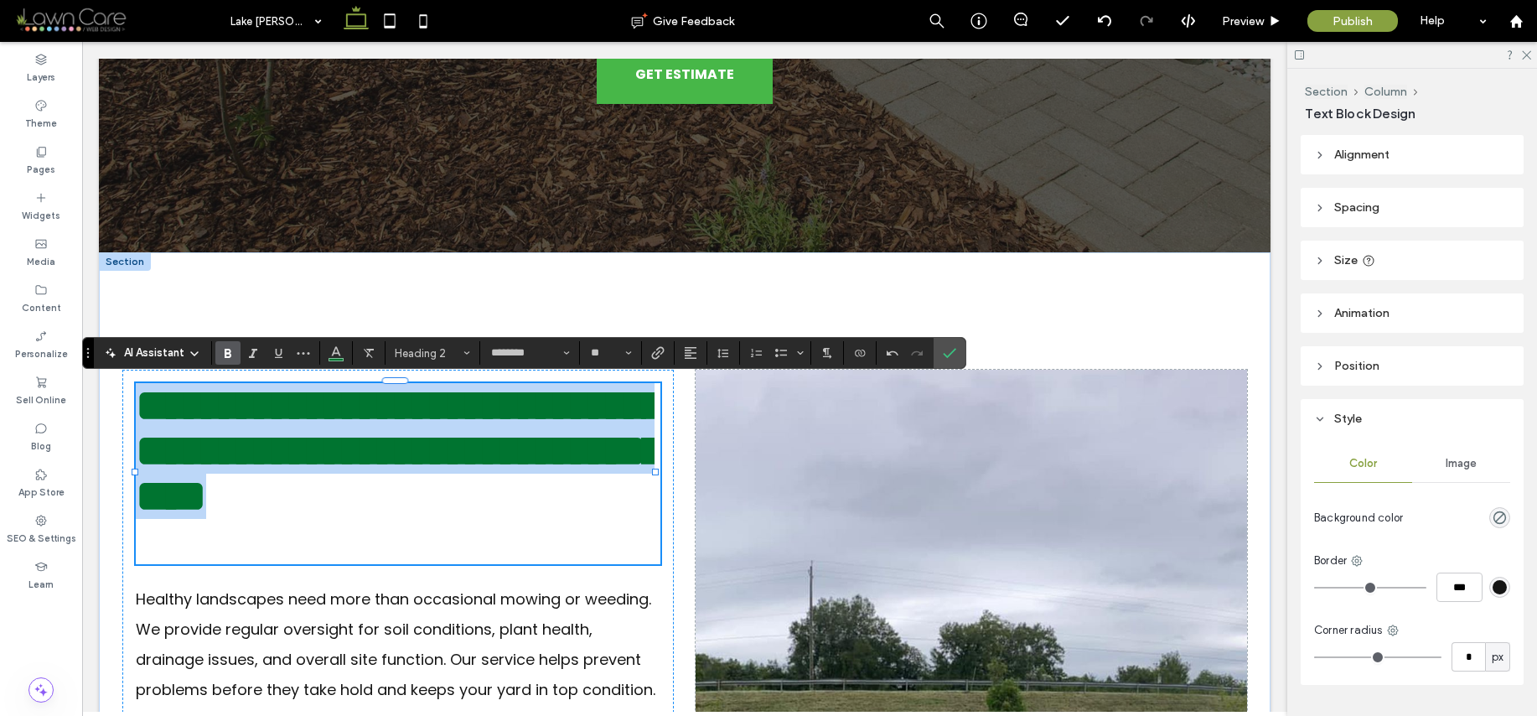
click at [476, 487] on span "**********" at bounding box center [400, 450] width 528 height 135
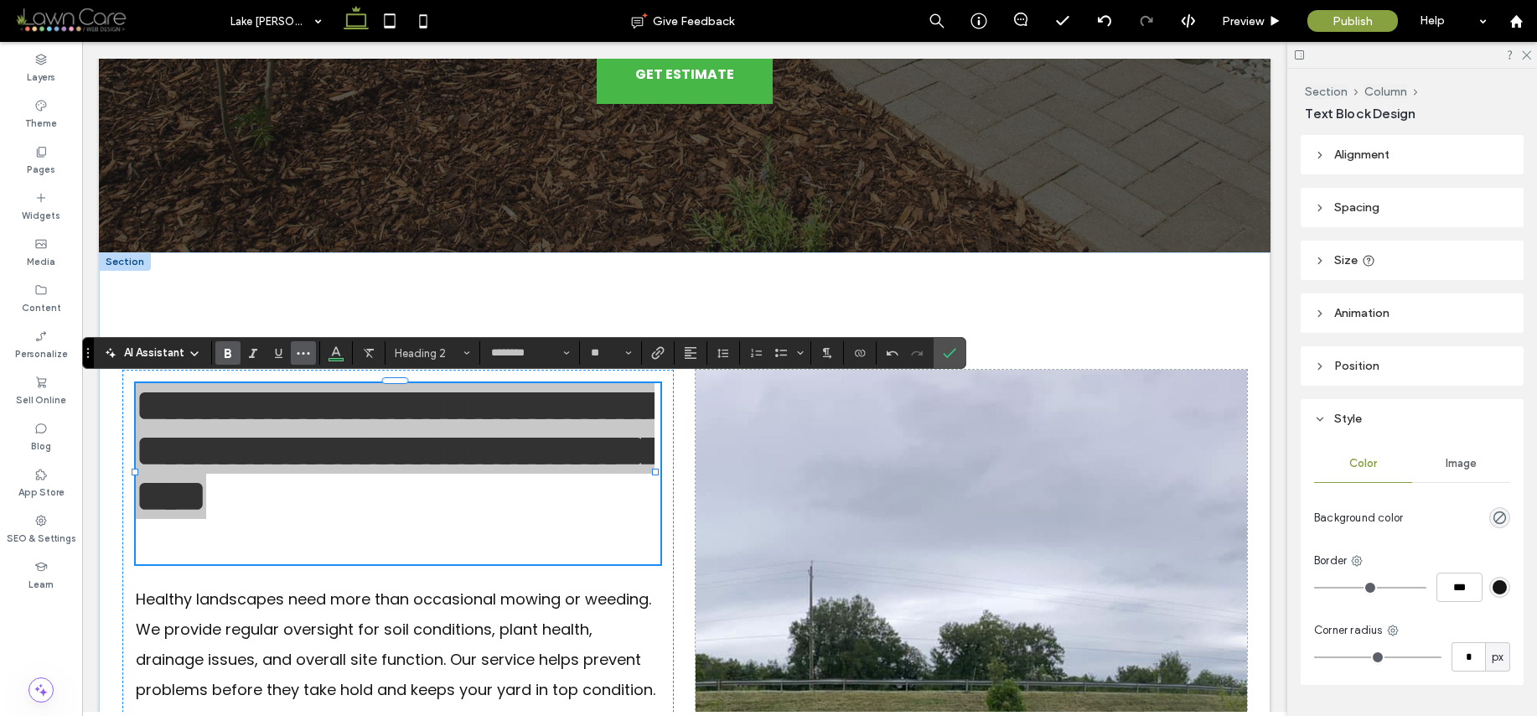
click at [297, 348] on icon "More" at bounding box center [303, 352] width 13 height 13
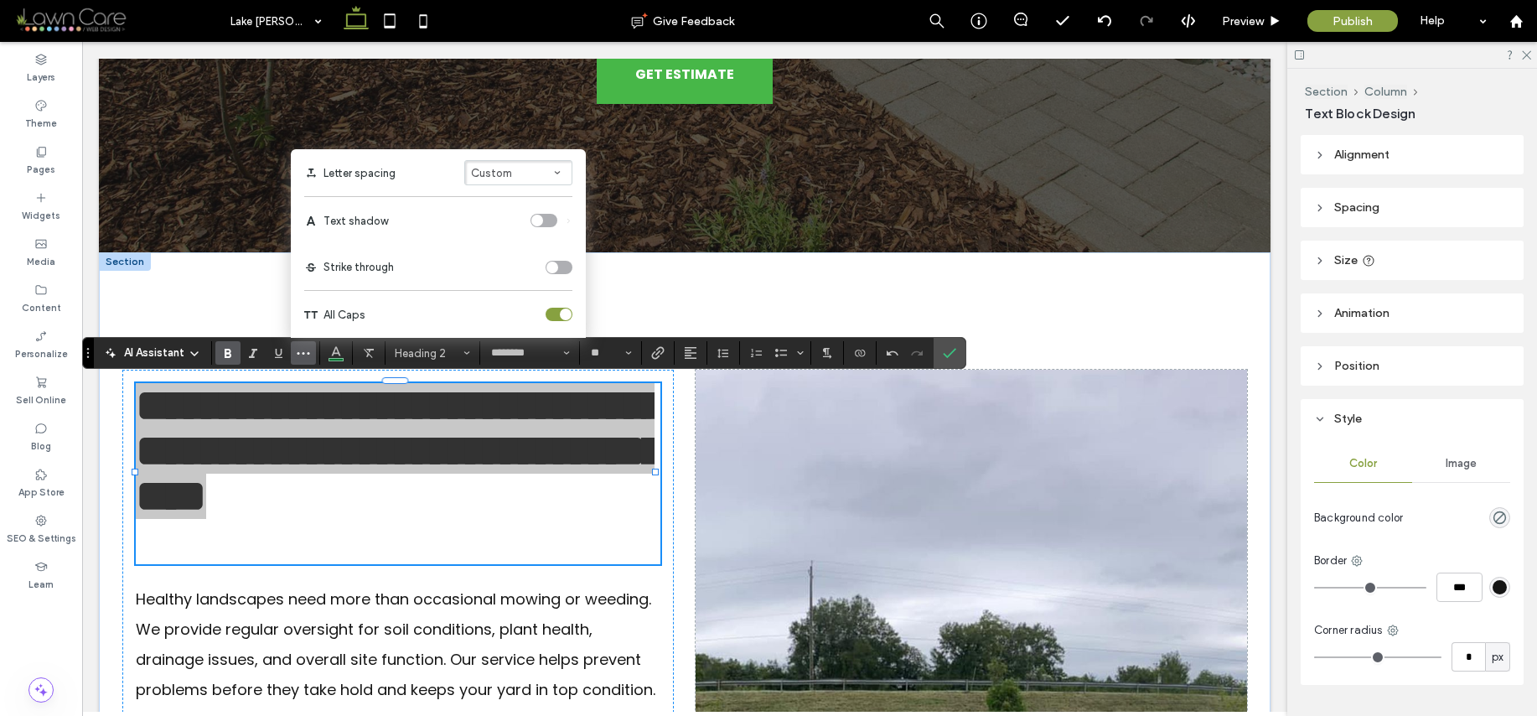
click at [553, 315] on div "toggle" at bounding box center [559, 314] width 27 height 13
click at [553, 315] on div "toggle" at bounding box center [552, 314] width 12 height 12
click at [950, 354] on use "Confirm" at bounding box center [950, 353] width 13 height 10
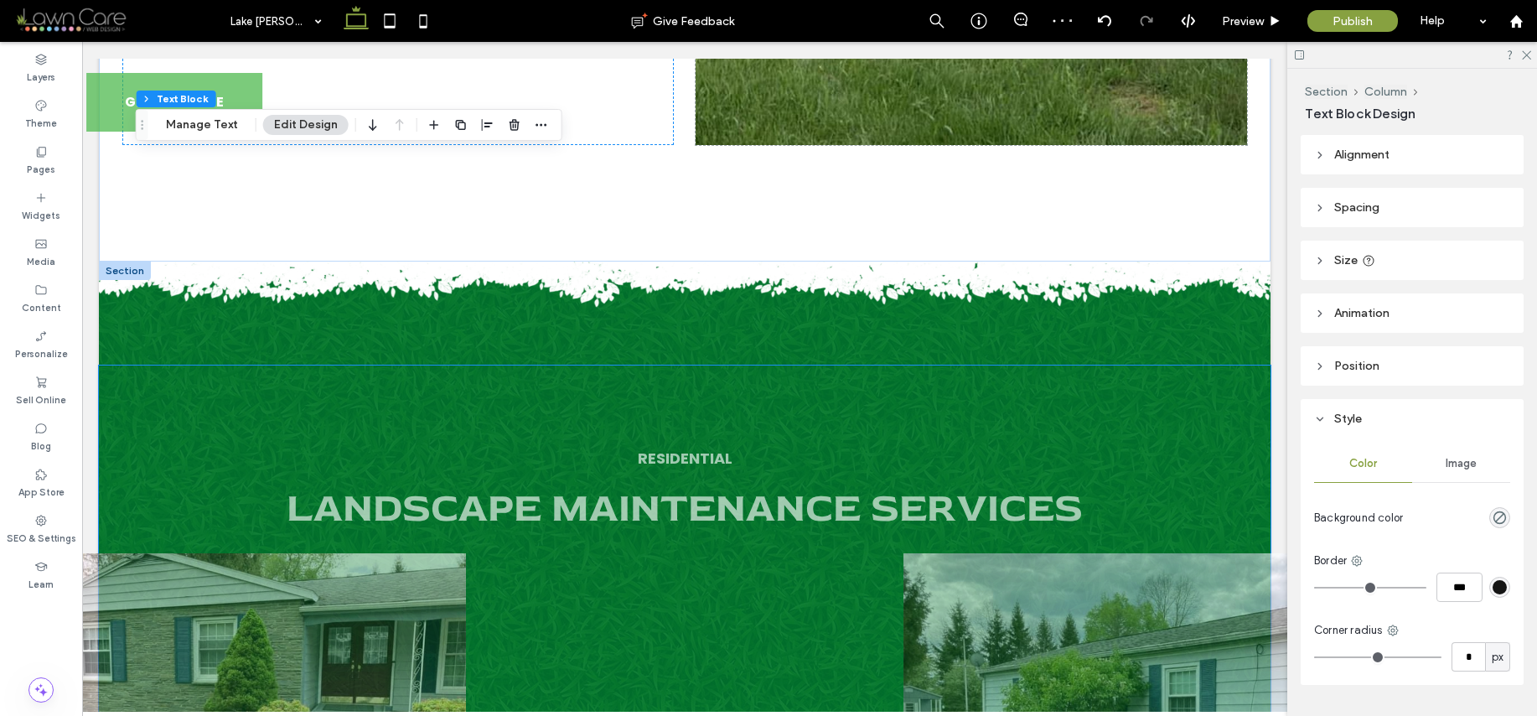
scroll to position [1008, 0]
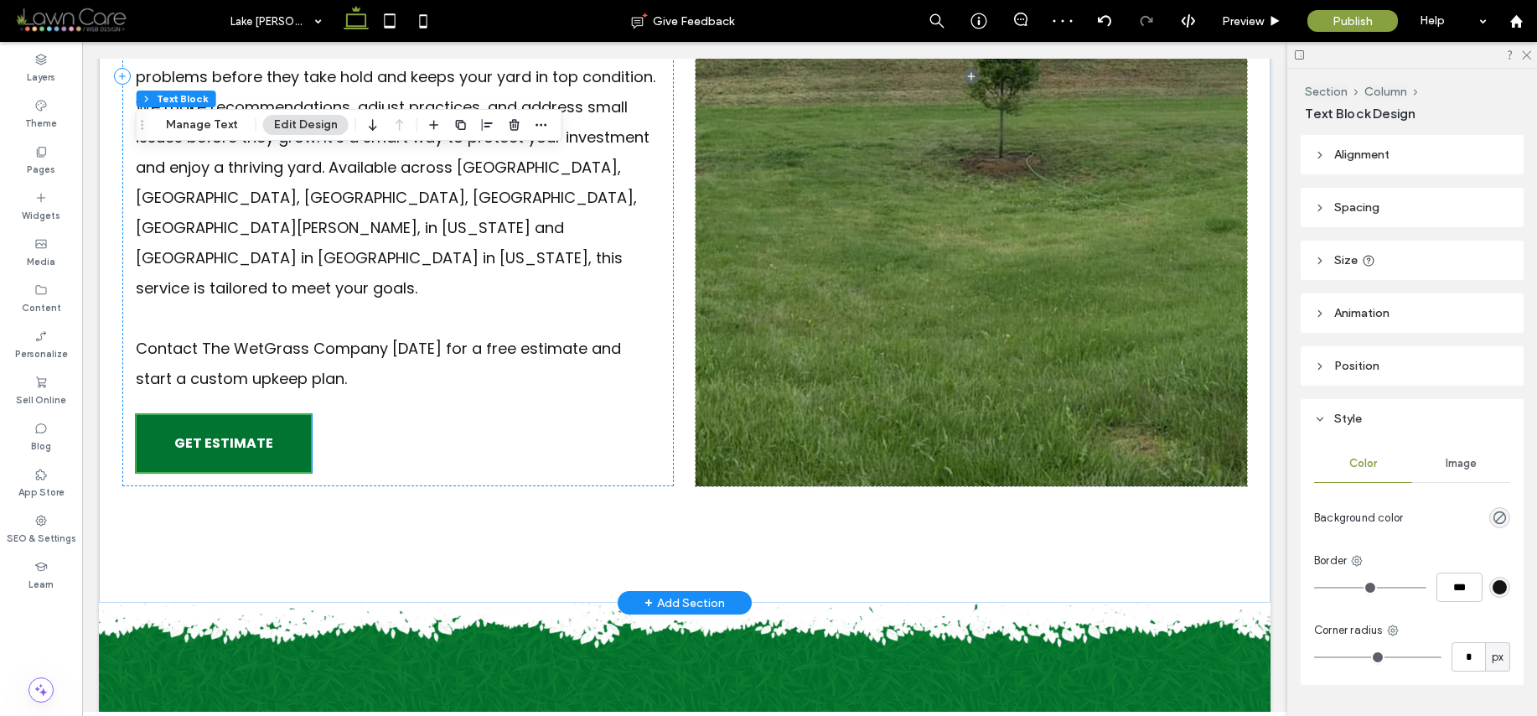
click at [216, 424] on span "GET ESTIMATE" at bounding box center [223, 443] width 99 height 38
click at [216, 414] on div "GET ESTIMATE" at bounding box center [224, 443] width 176 height 59
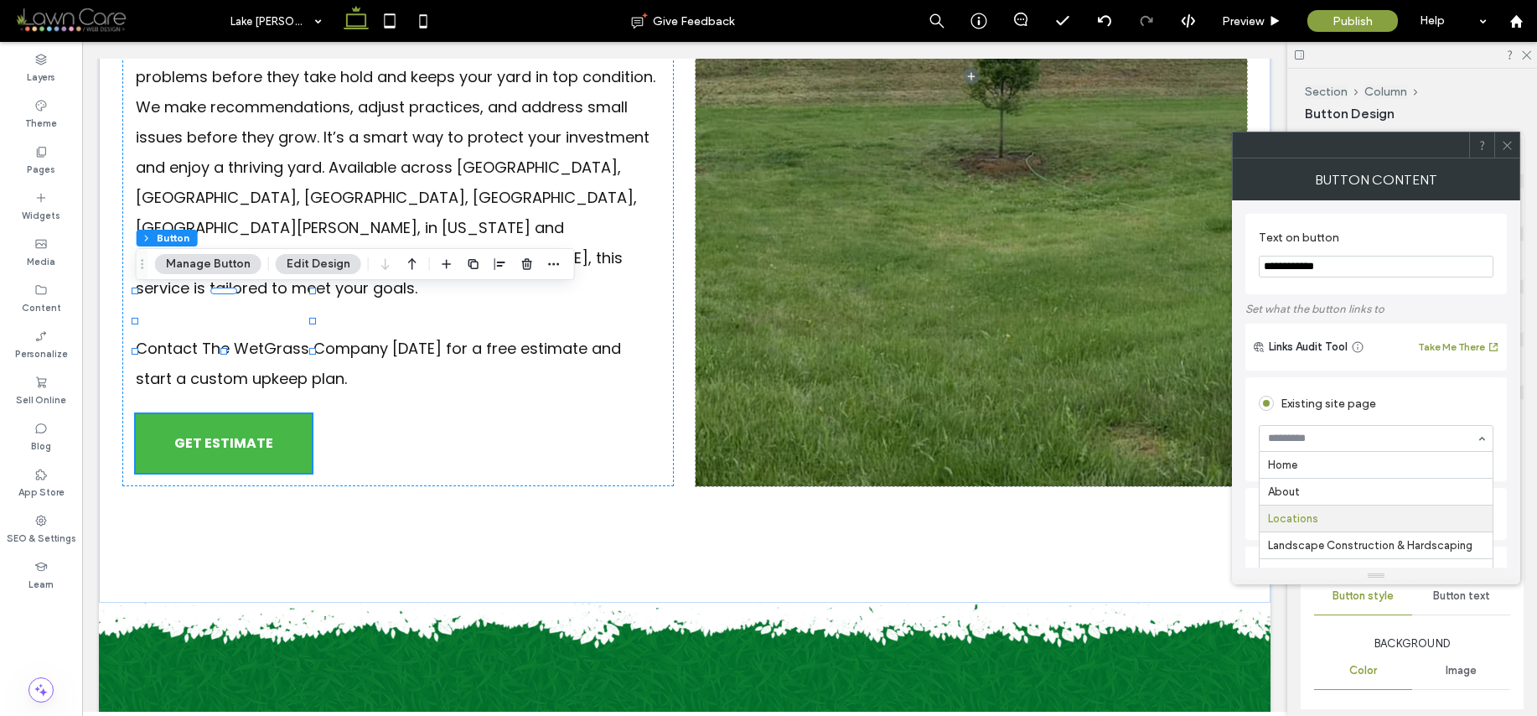
click at [1366, 452] on div "Home About Locations Landscape Construction & Hardscaping Retaining Walls Walkw…" at bounding box center [1376, 438] width 235 height 27
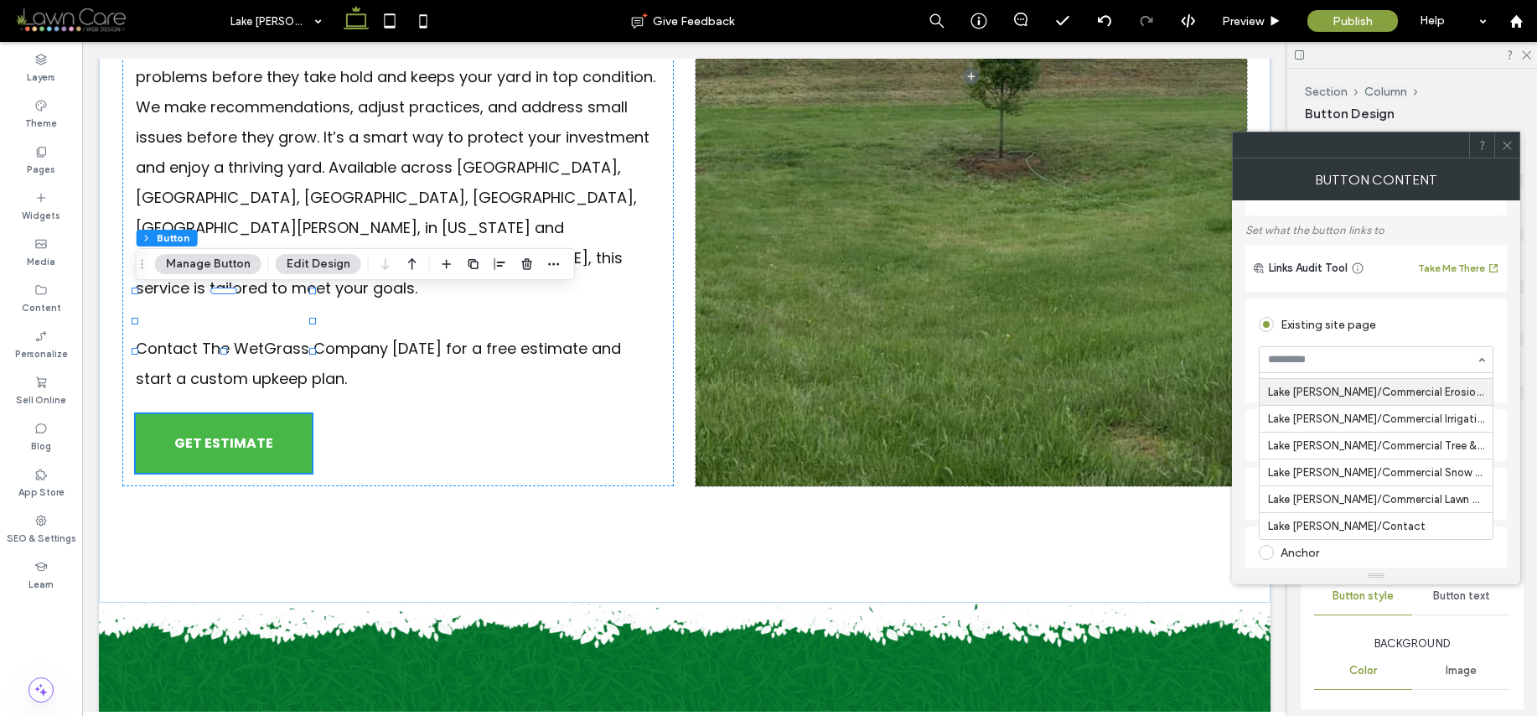
scroll to position [205, 0]
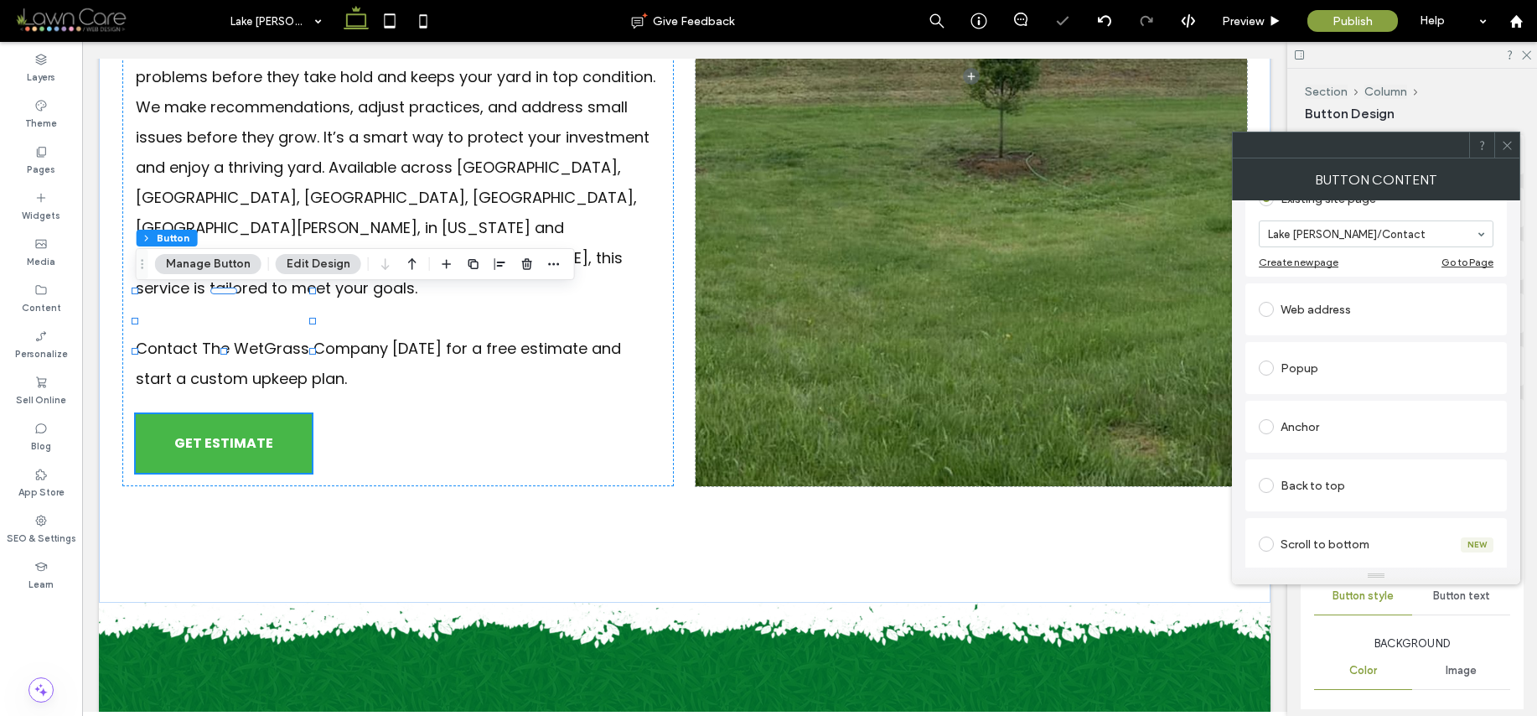
click at [1507, 144] on use at bounding box center [1507, 145] width 8 height 8
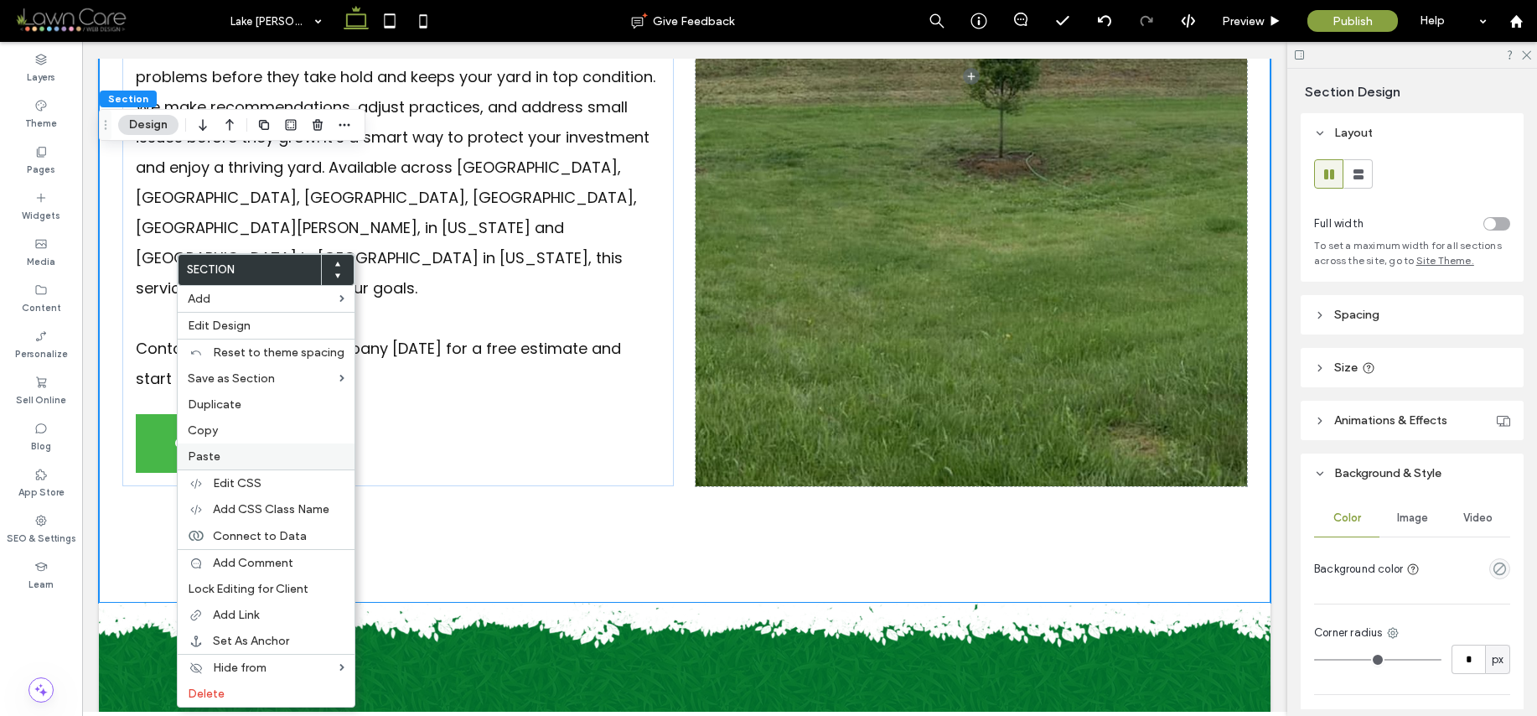
click at [228, 456] on label "Paste" at bounding box center [266, 456] width 157 height 14
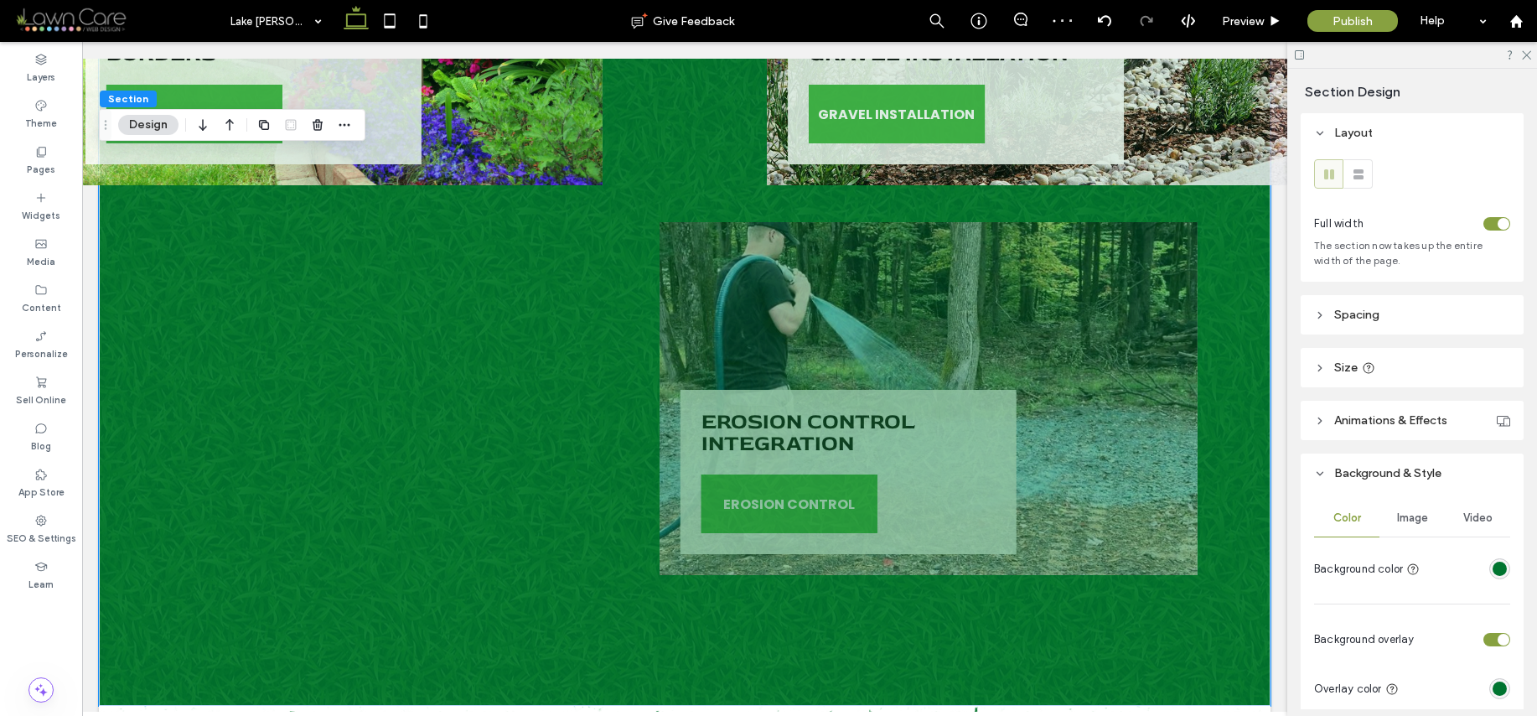
scroll to position [3405, 0]
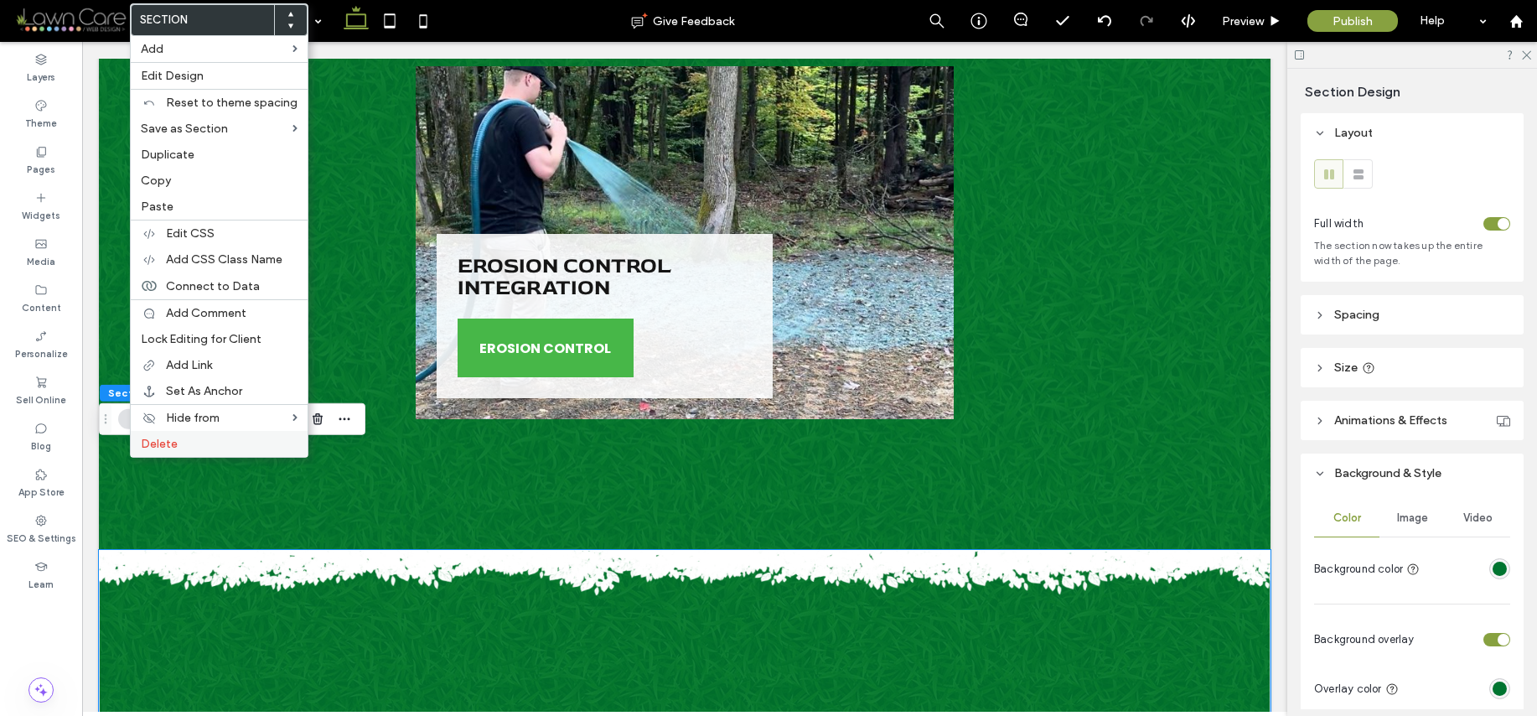
click at [177, 445] on label "Delete" at bounding box center [219, 444] width 157 height 14
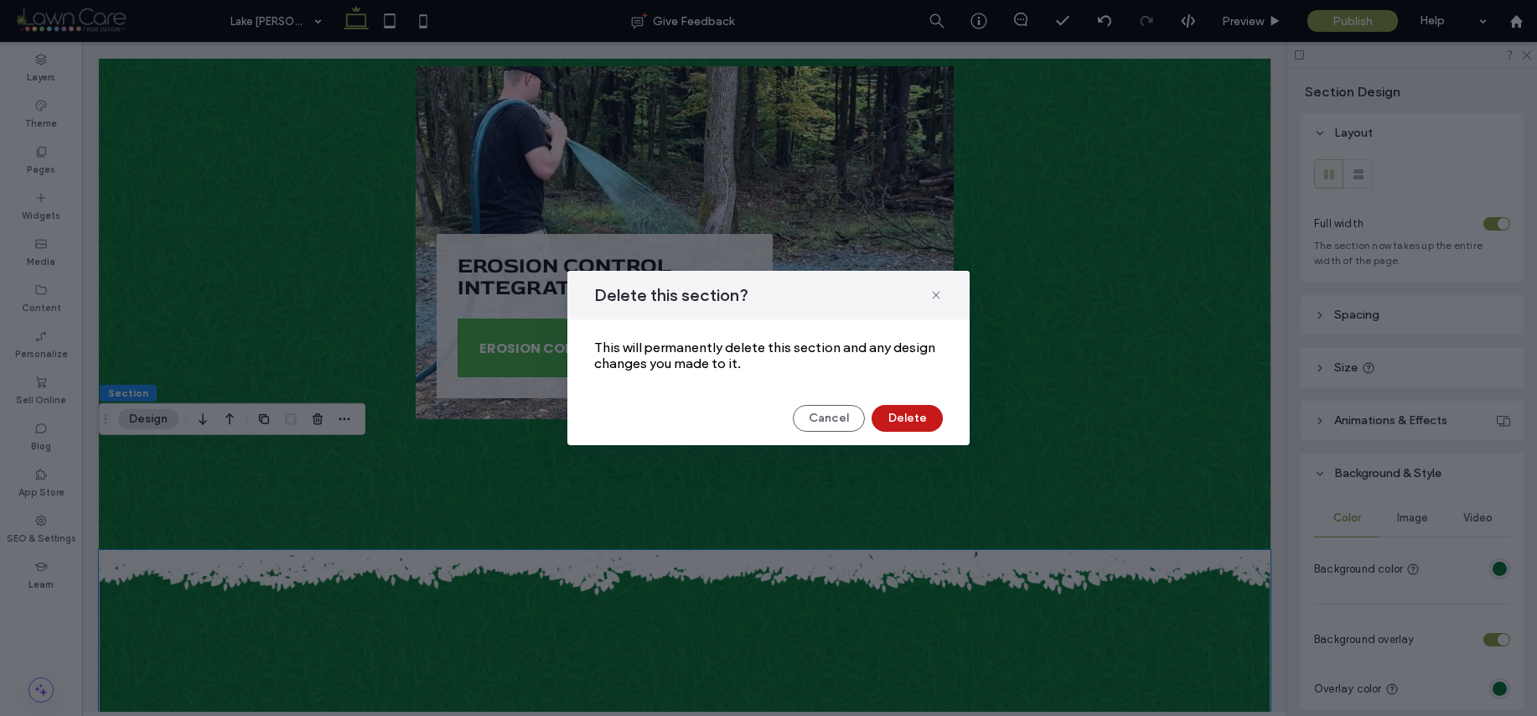
click at [894, 422] on button "Delete" at bounding box center [907, 418] width 71 height 27
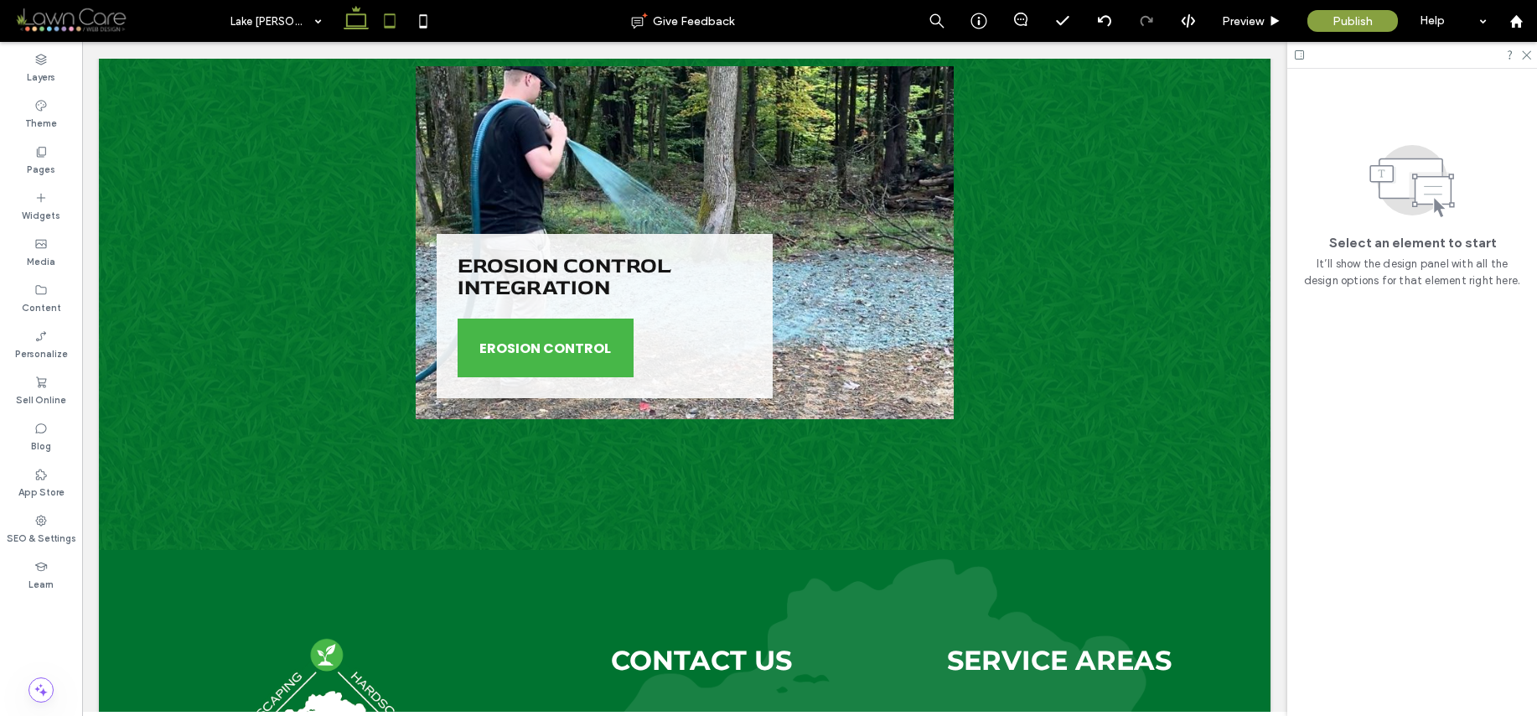
click at [382, 30] on icon at bounding box center [390, 21] width 34 height 34
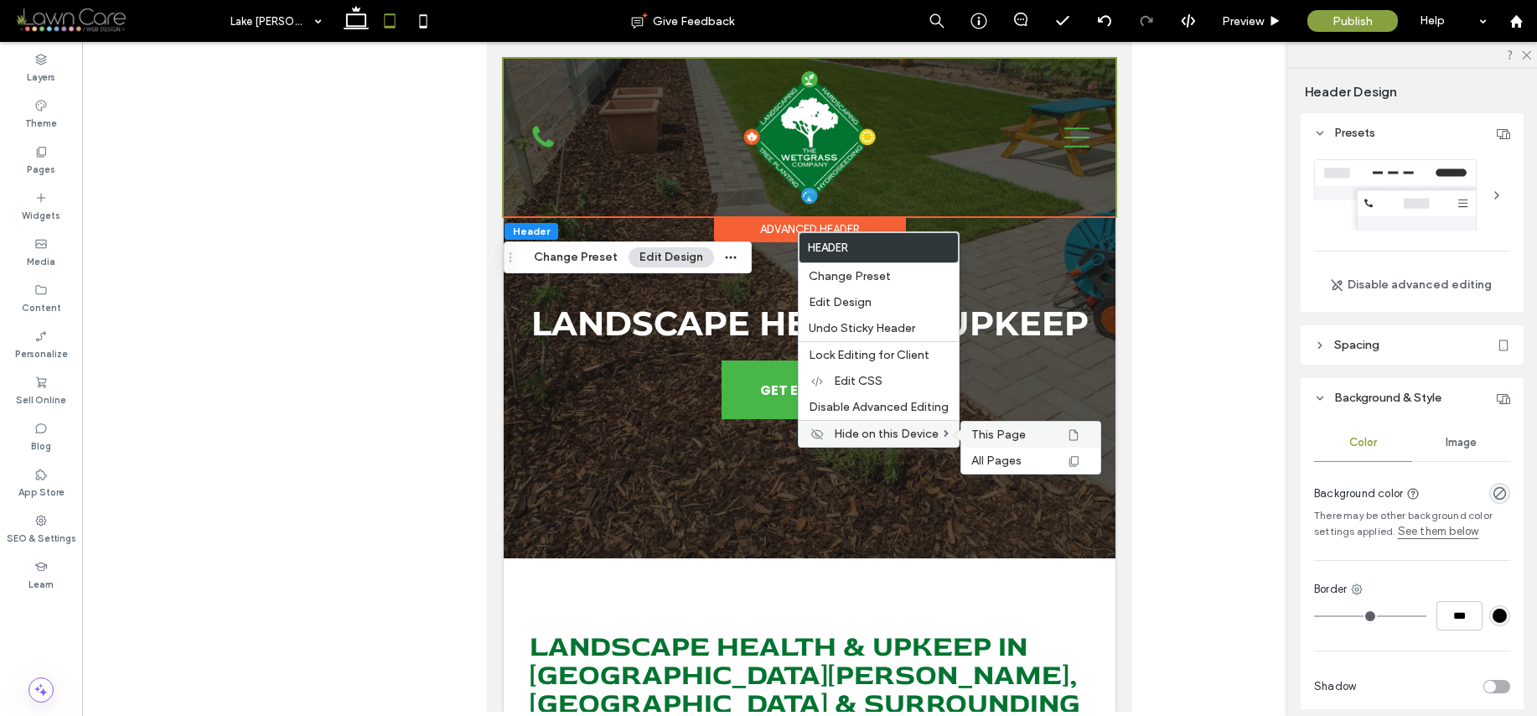
click at [980, 429] on span "This Page" at bounding box center [998, 434] width 54 height 14
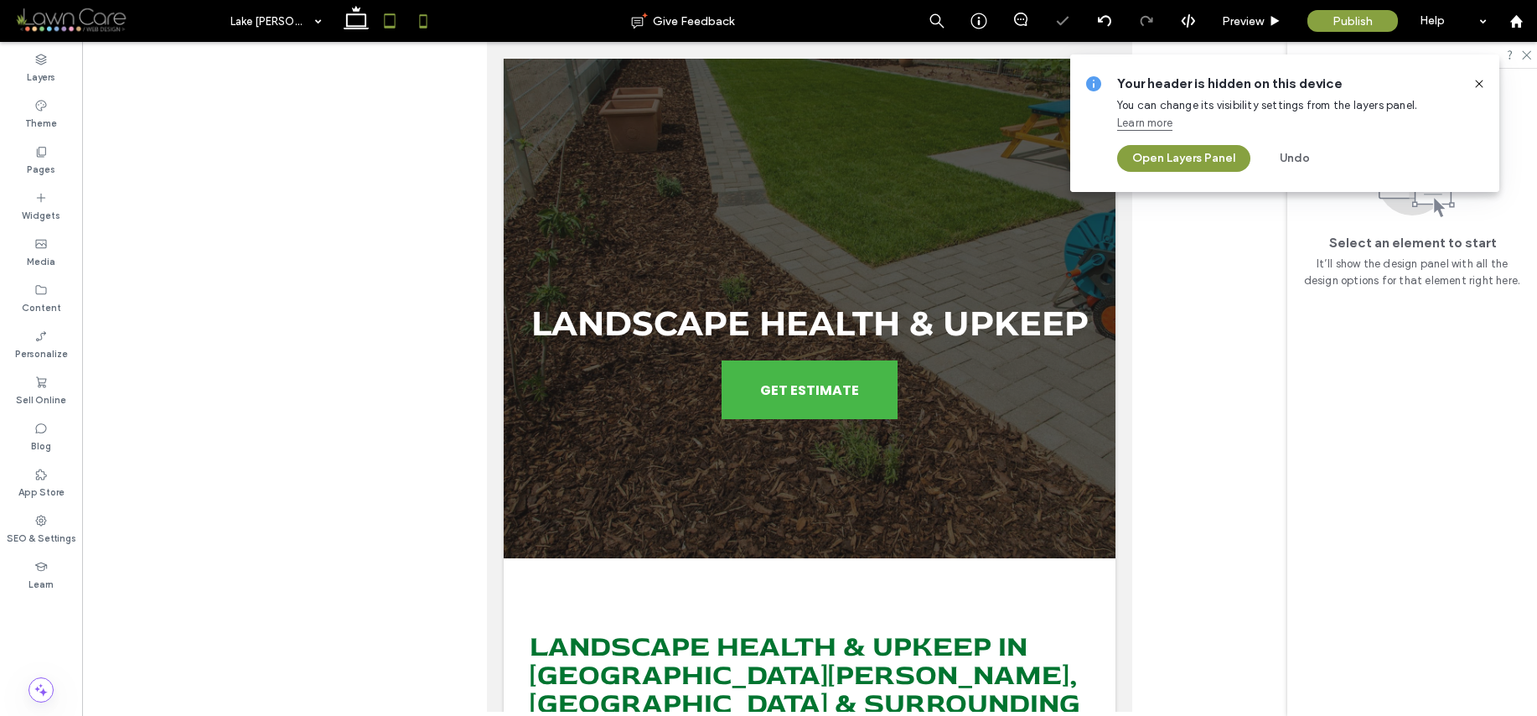
click at [409, 25] on icon at bounding box center [424, 21] width 34 height 34
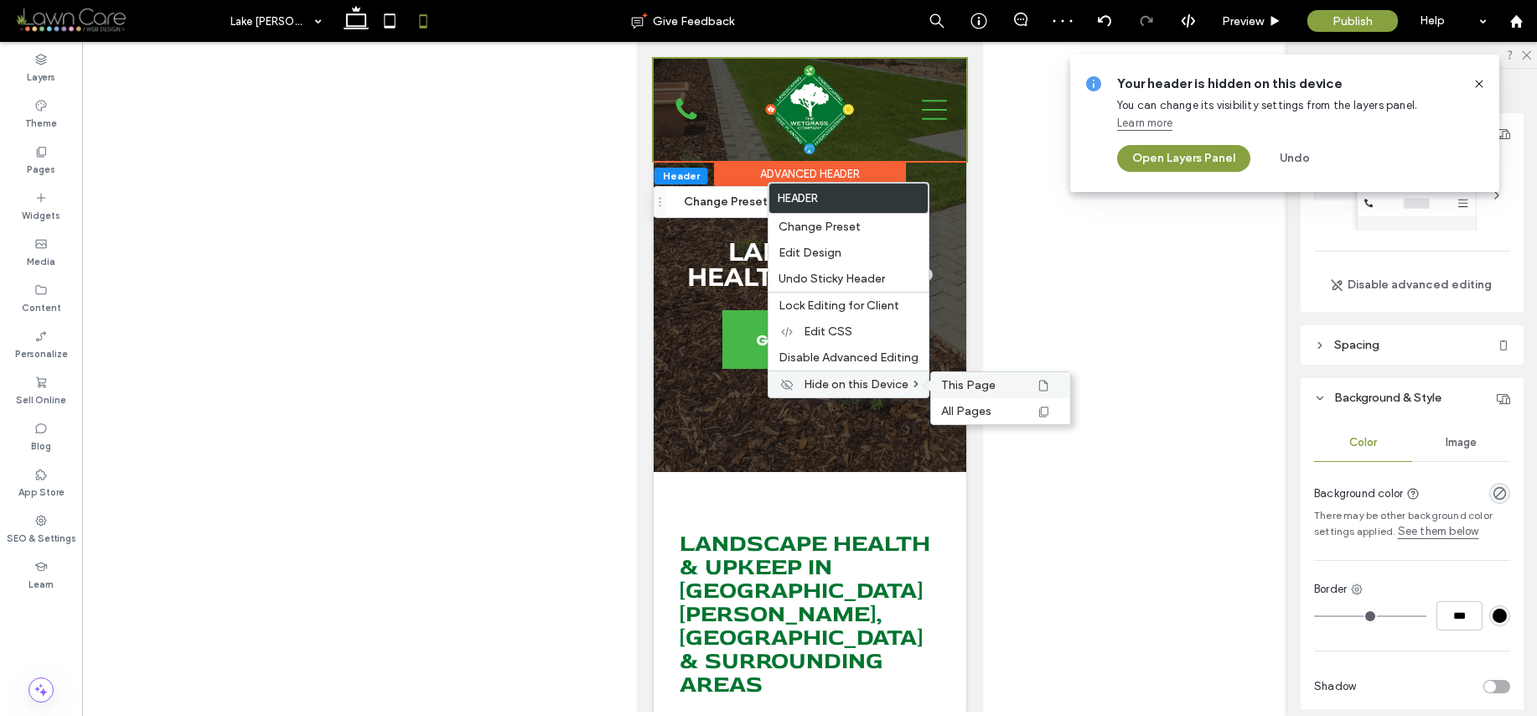
click at [976, 382] on span "This Page" at bounding box center [968, 385] width 54 height 14
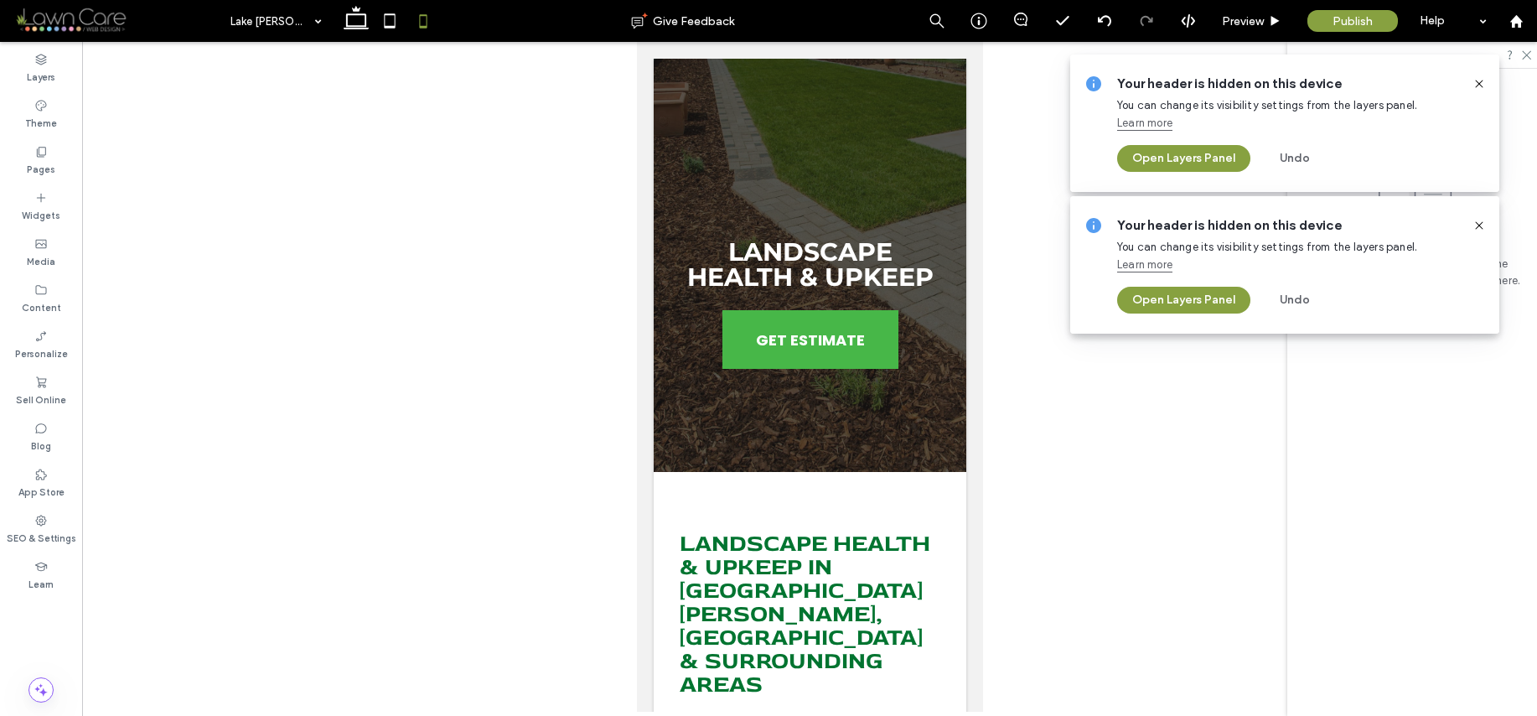
click at [1479, 79] on icon at bounding box center [1479, 83] width 13 height 13
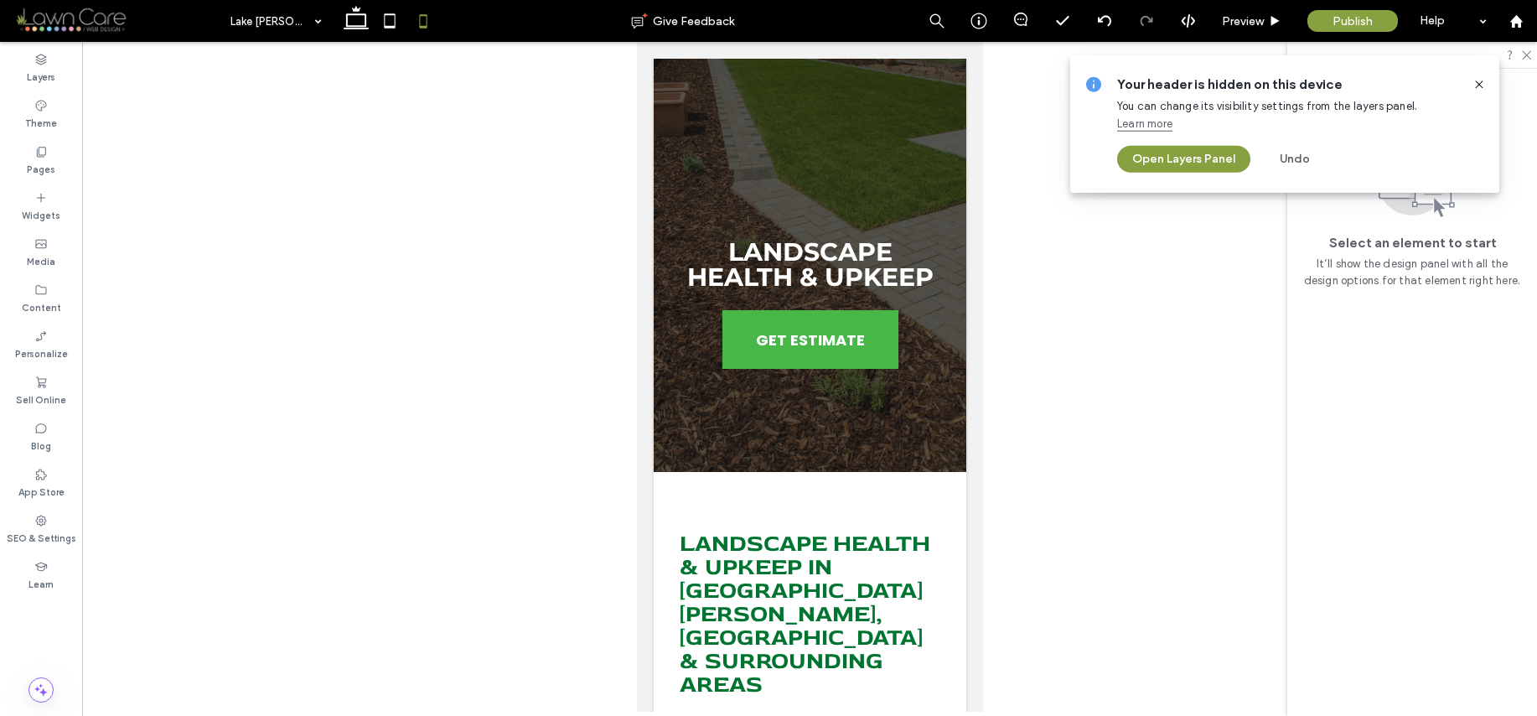
click at [1479, 82] on icon at bounding box center [1479, 84] width 13 height 13
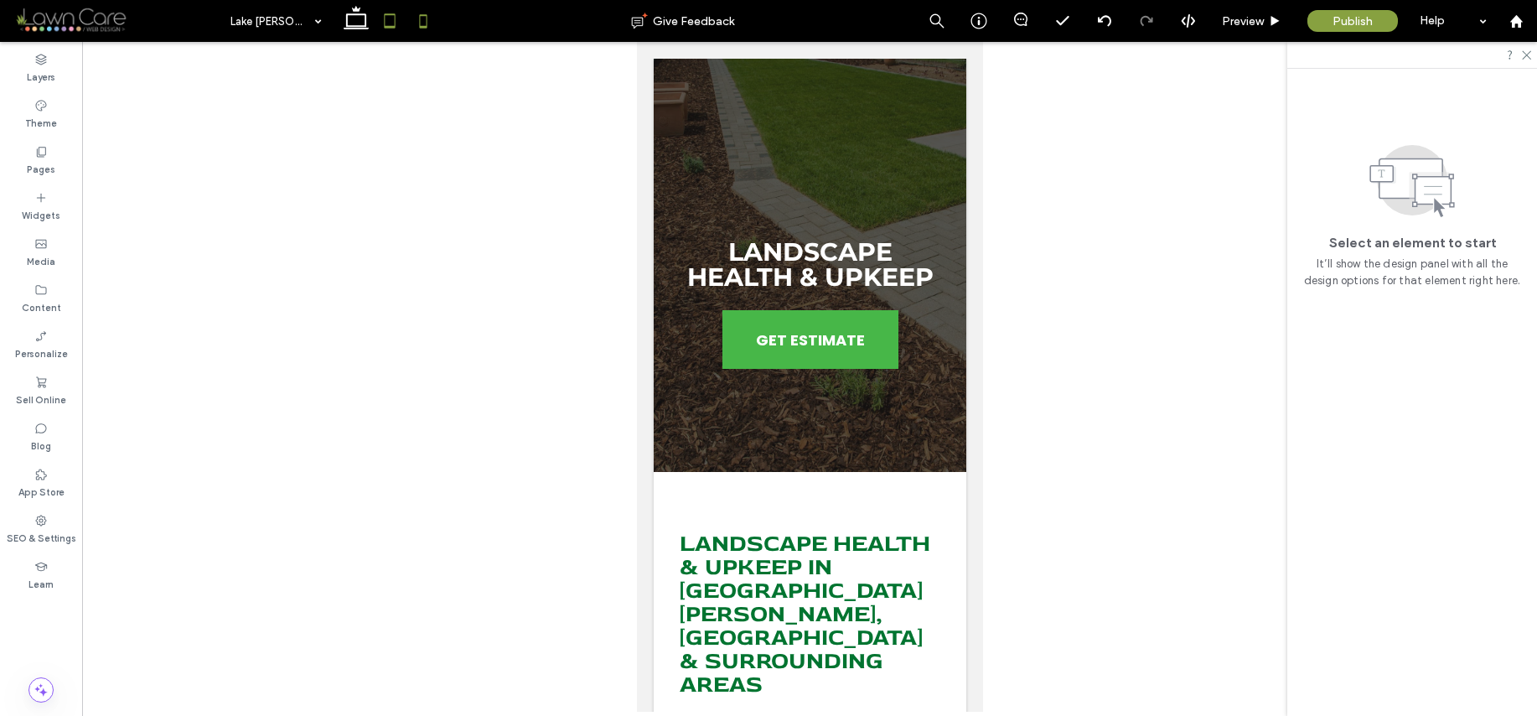
click at [385, 32] on icon at bounding box center [390, 21] width 34 height 34
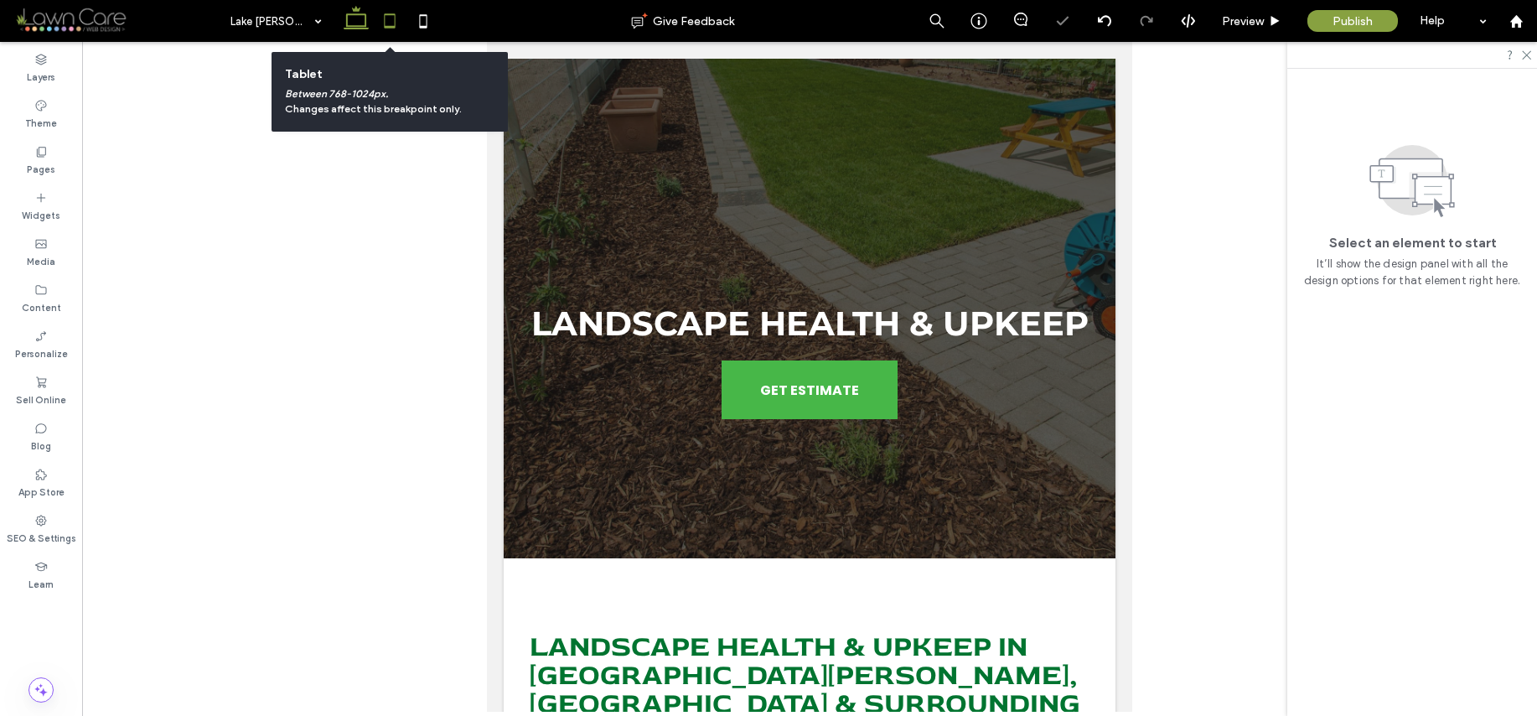
click at [339, 23] on icon at bounding box center [356, 21] width 34 height 34
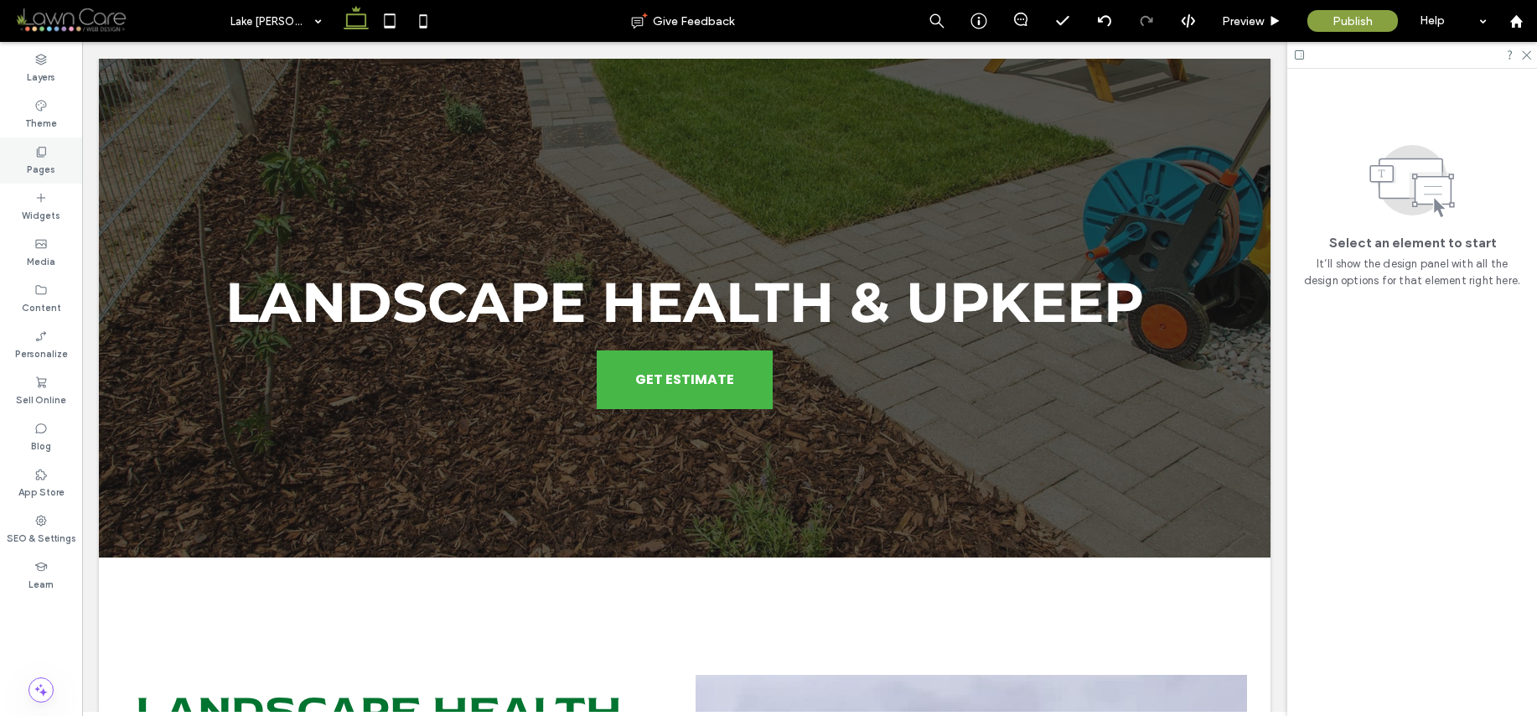
click at [60, 163] on div "Pages" at bounding box center [41, 160] width 82 height 46
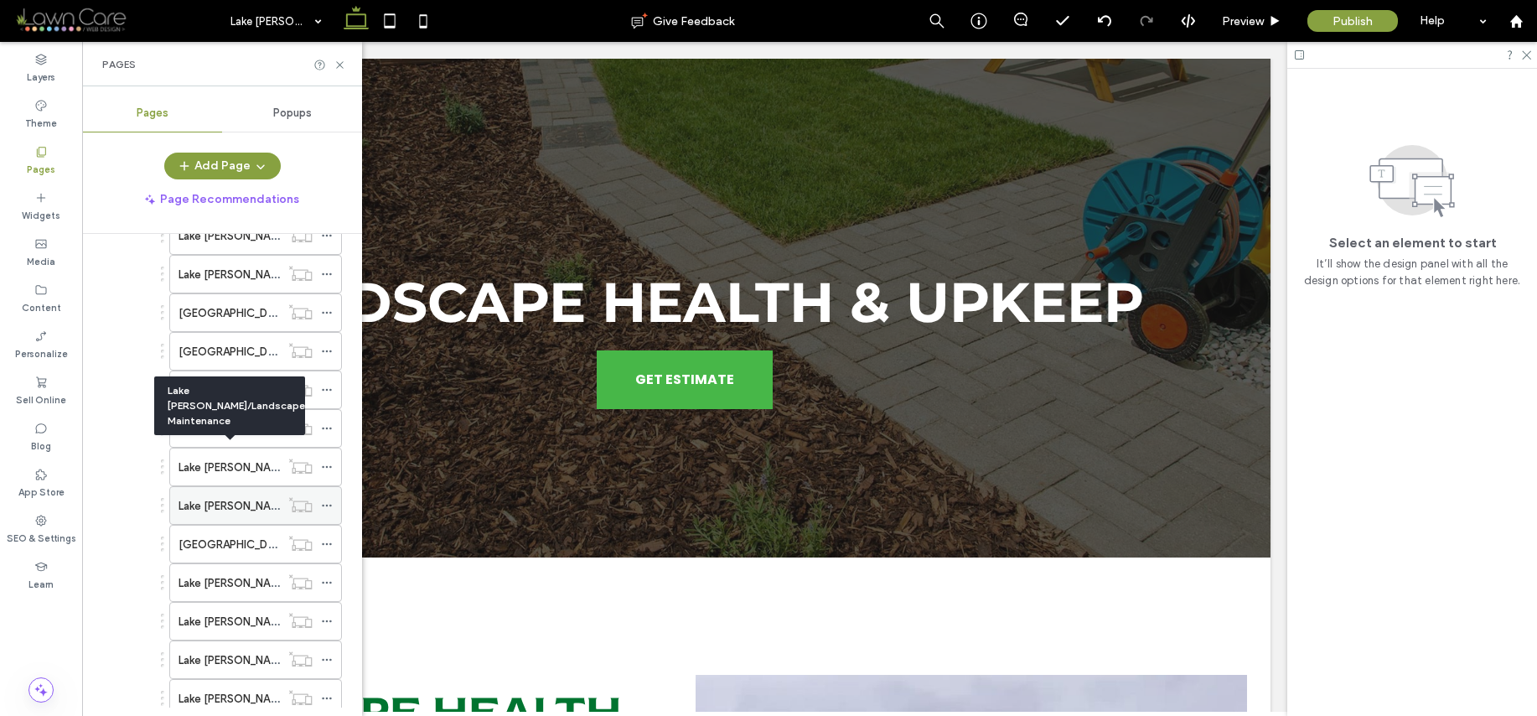
scroll to position [643, 0]
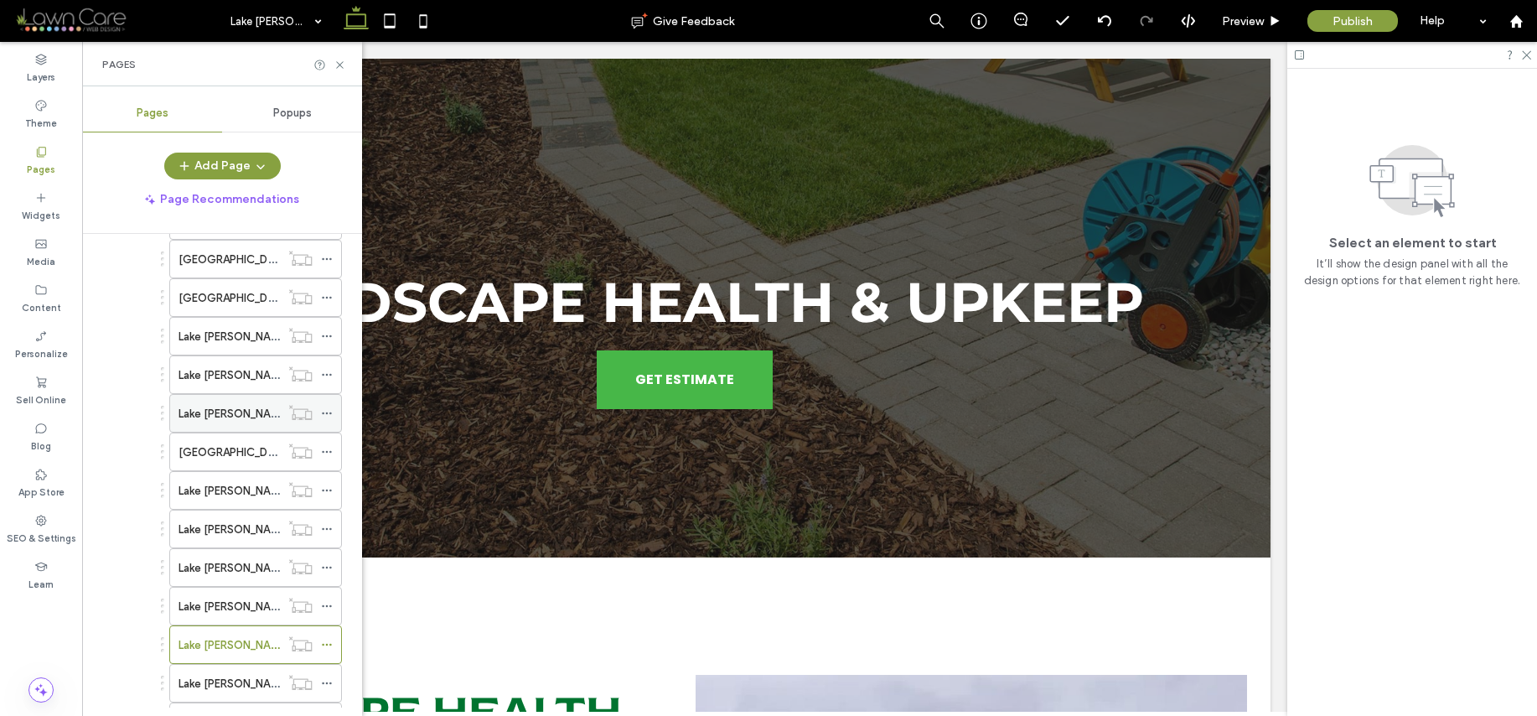
click at [265, 423] on div "Lake [PERSON_NAME]/Landscape Maintenance" at bounding box center [229, 413] width 101 height 37
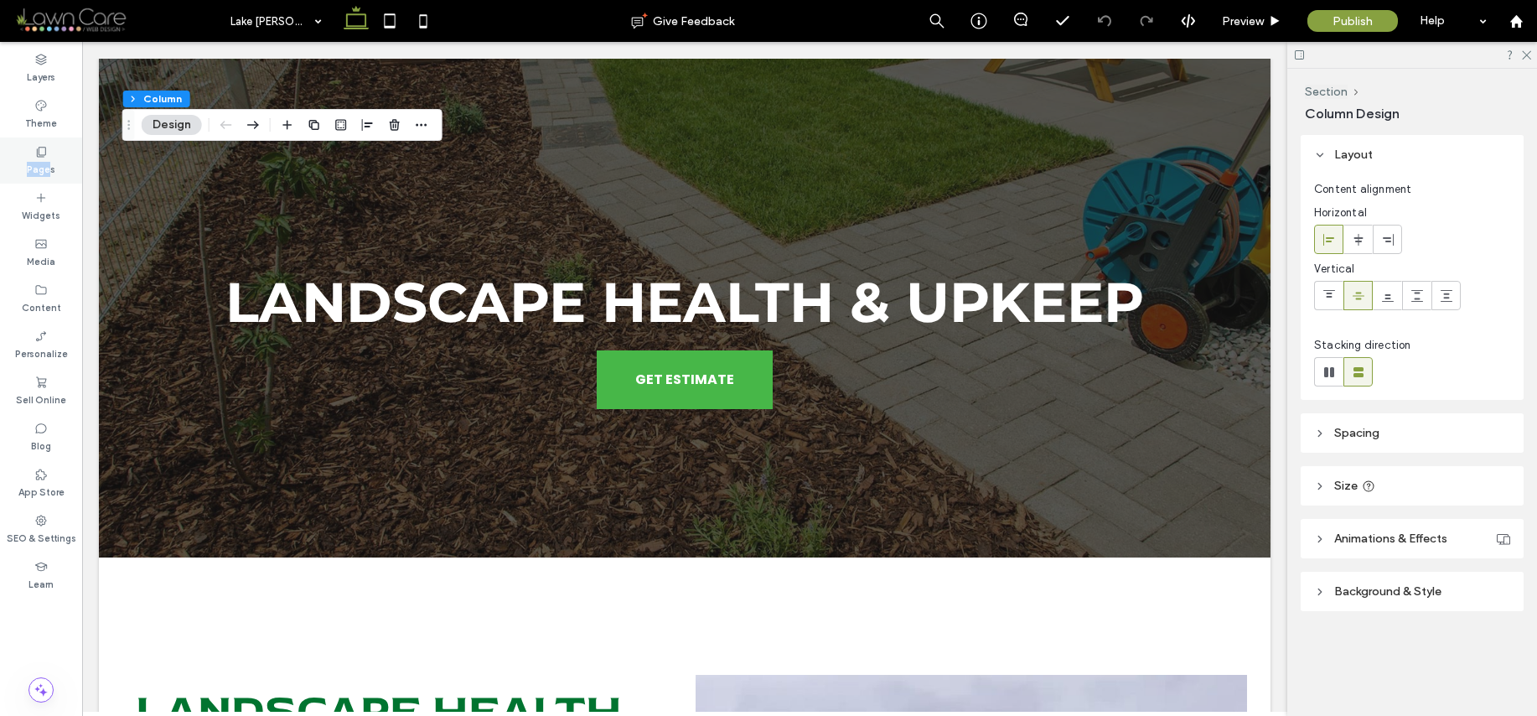
click at [44, 161] on label "Pages" at bounding box center [41, 167] width 28 height 18
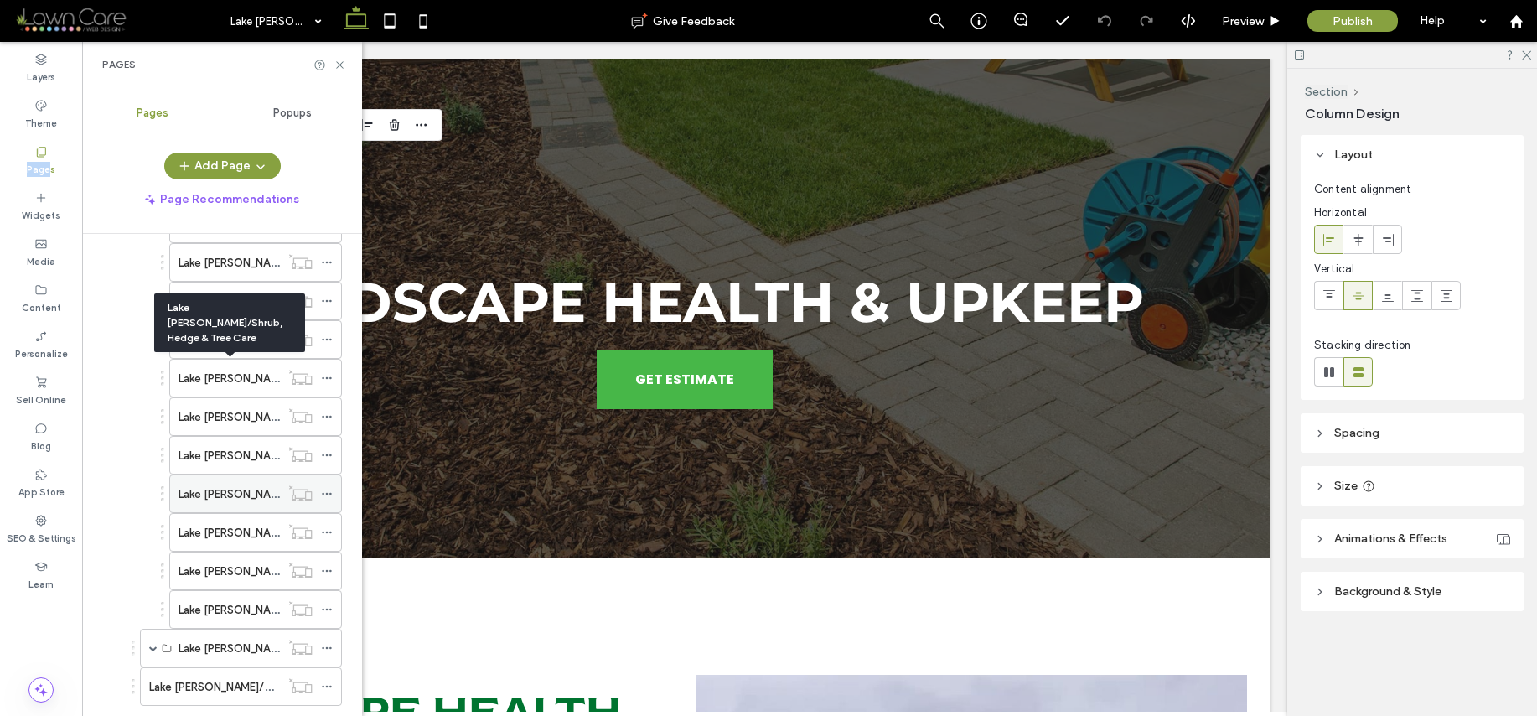
scroll to position [883, 0]
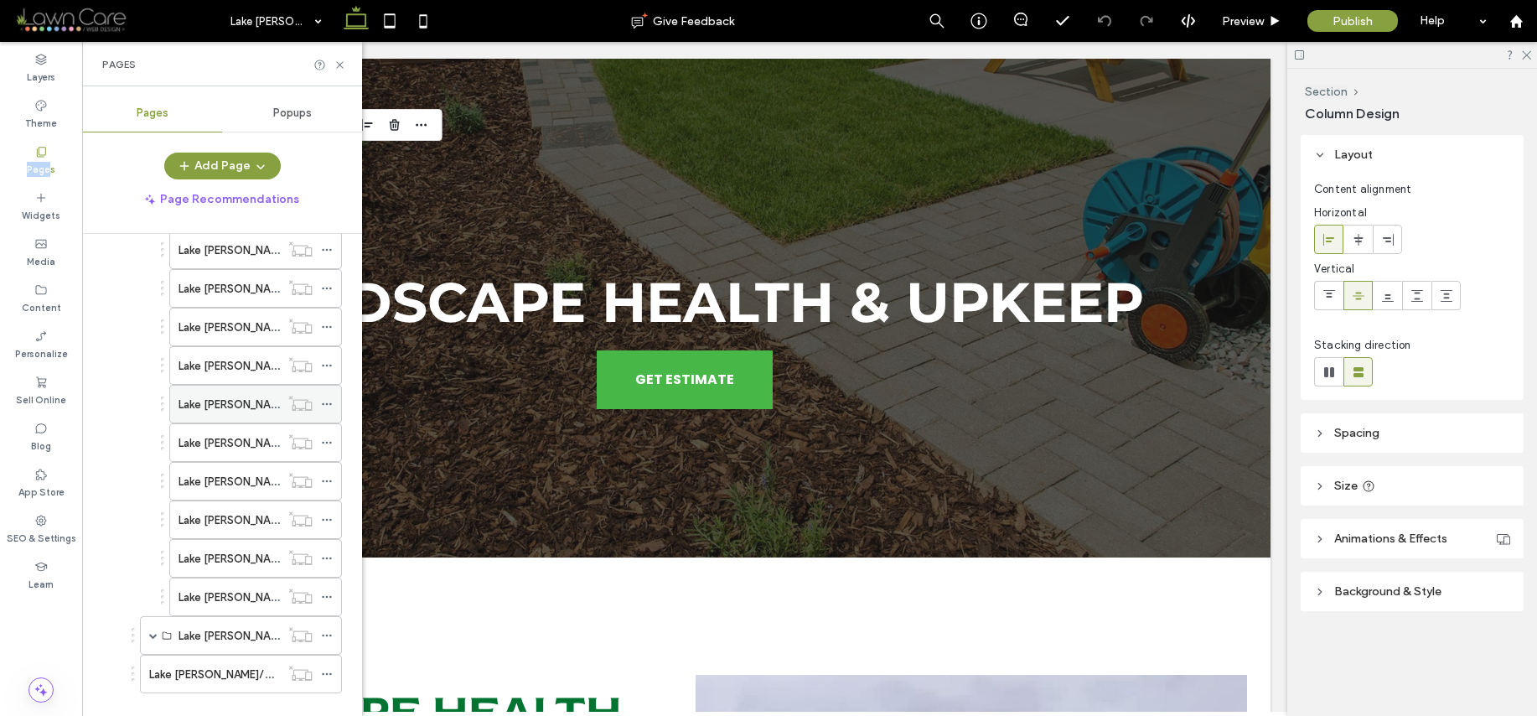
click at [268, 407] on label "Lake [PERSON_NAME]/Landscape Health & Upkeep" at bounding box center [308, 404] width 258 height 29
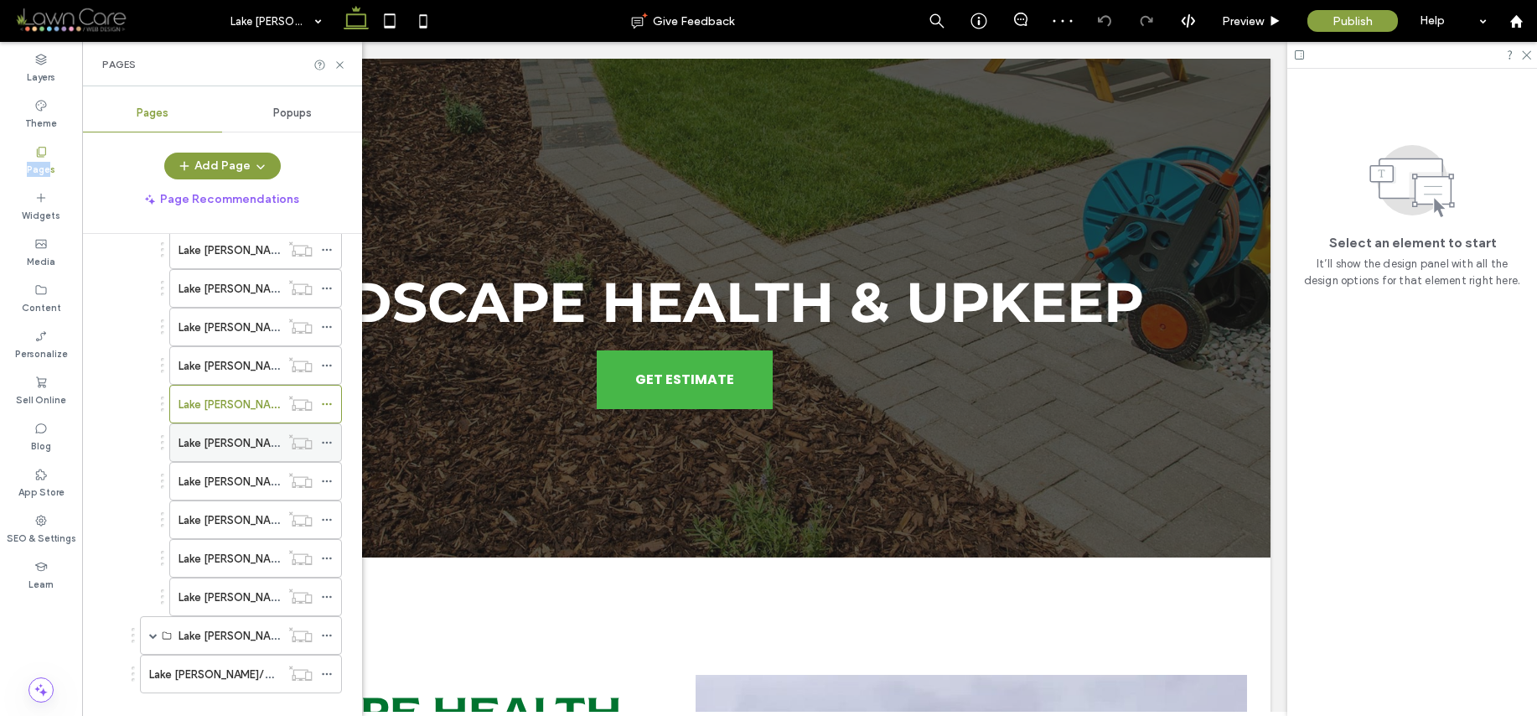
click at [210, 442] on label "Lake [PERSON_NAME]/Small-Scale Landscape Enhancements" at bounding box center [334, 442] width 311 height 29
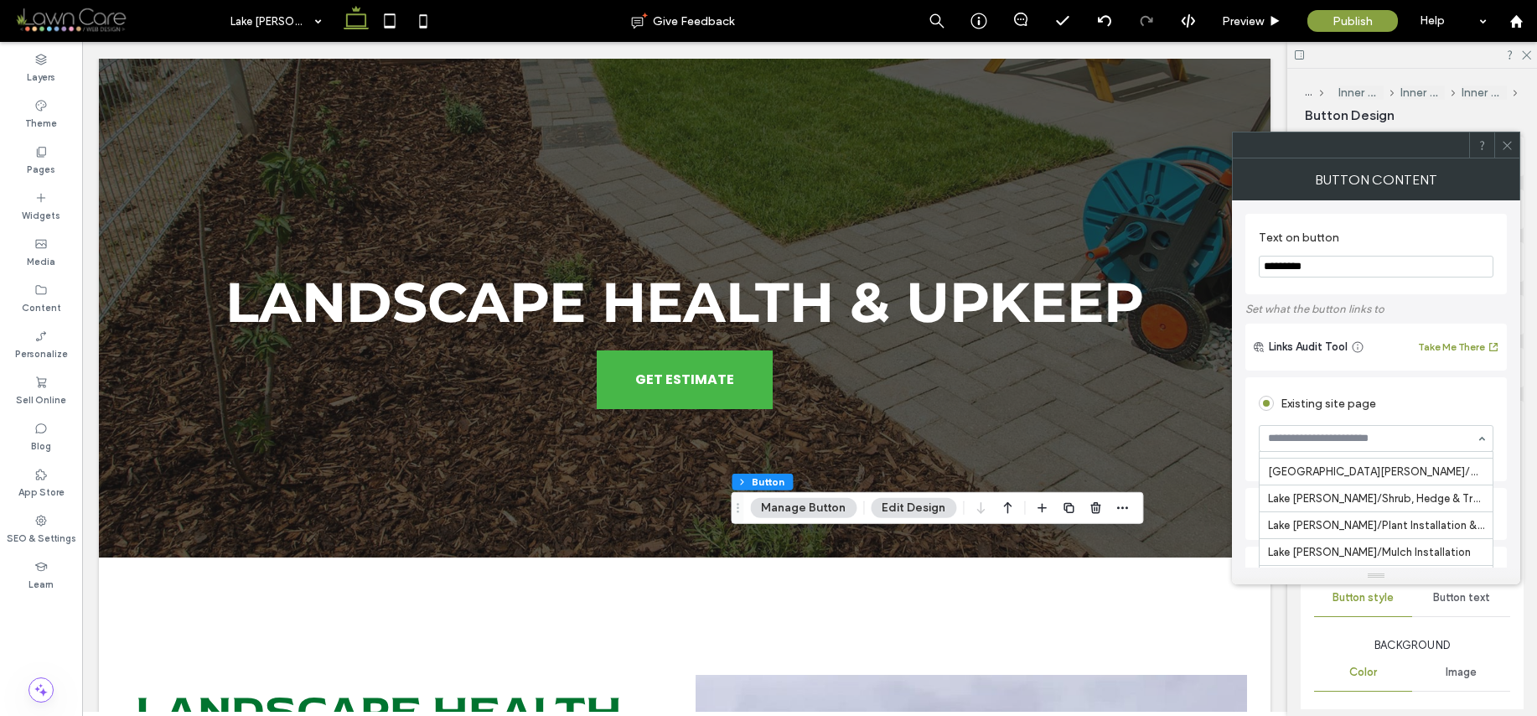
scroll to position [1224, 0]
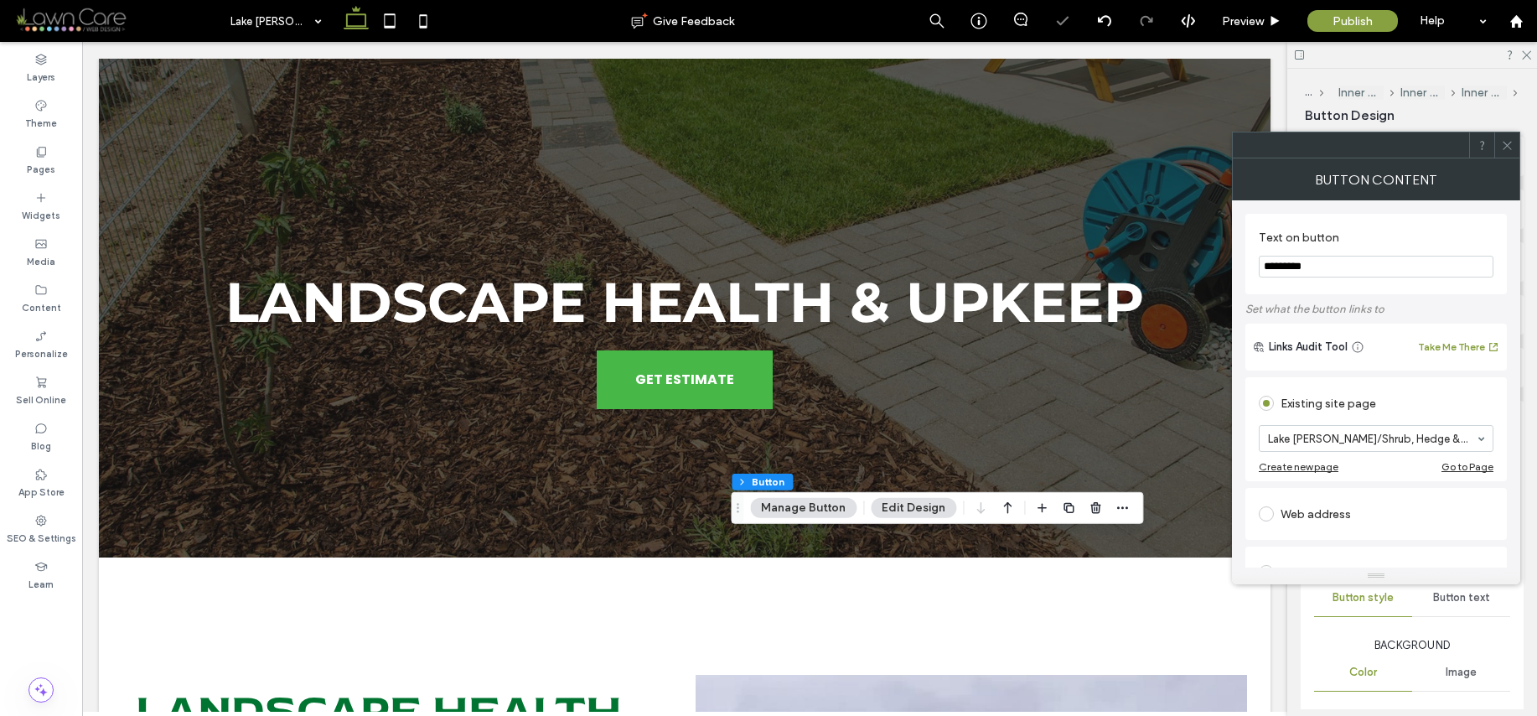
click at [1511, 148] on icon at bounding box center [1507, 145] width 13 height 13
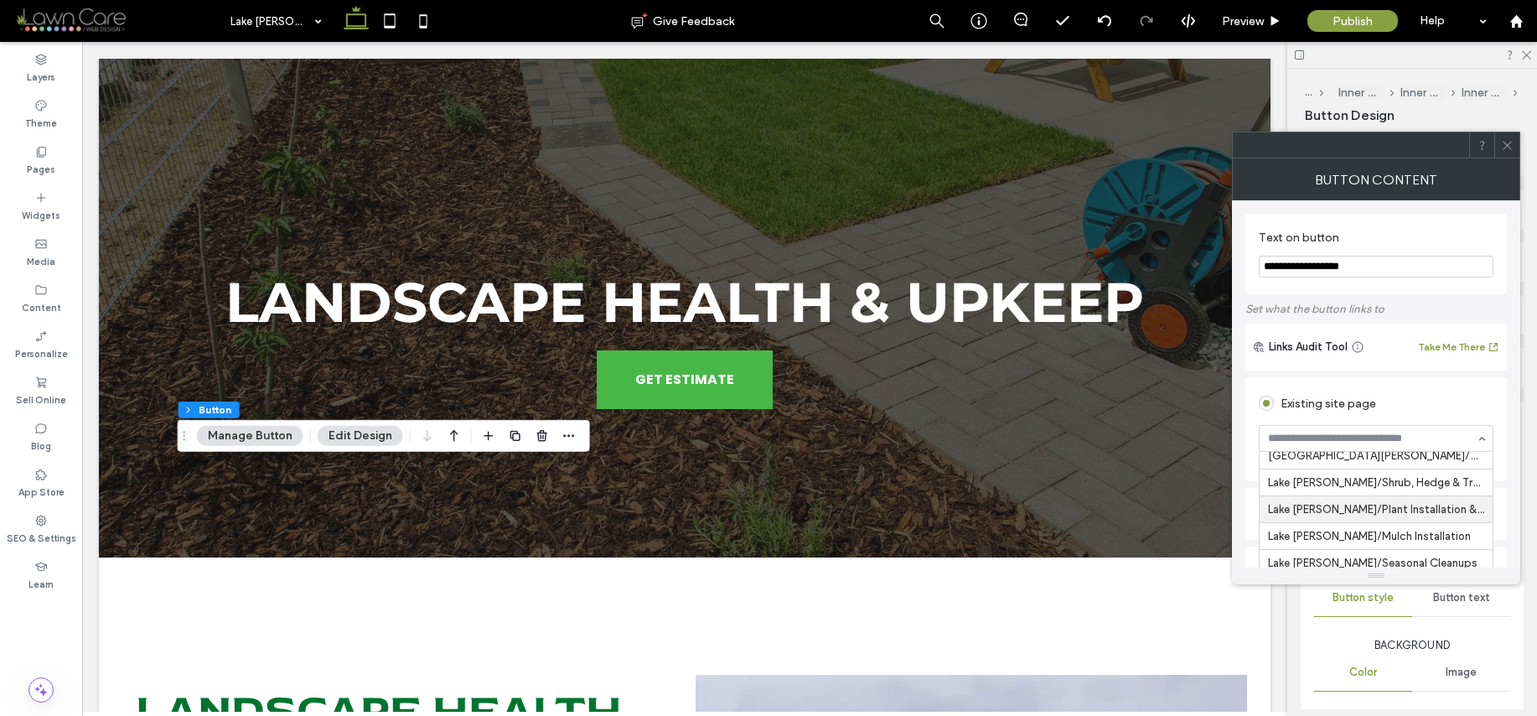
scroll to position [1237, 0]
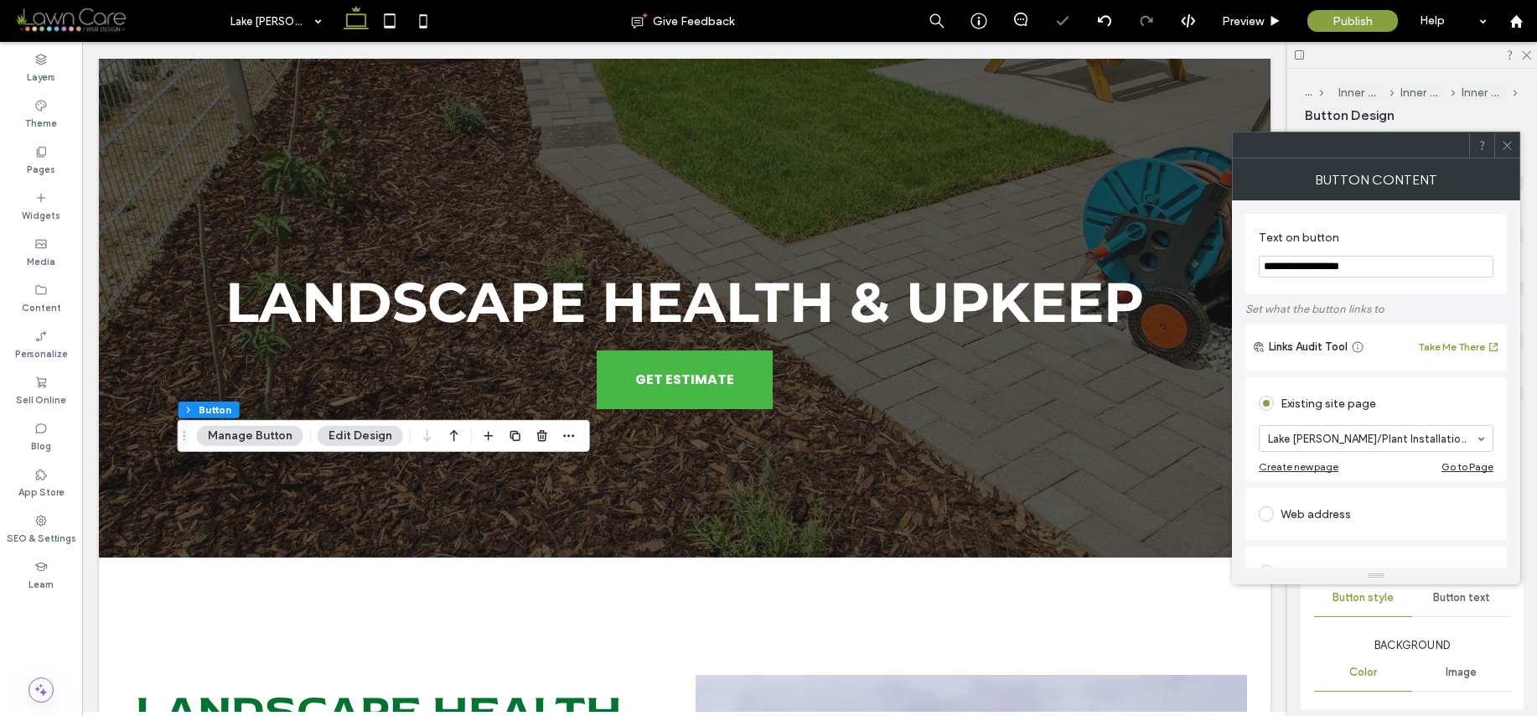
click at [1512, 144] on icon at bounding box center [1507, 145] width 13 height 13
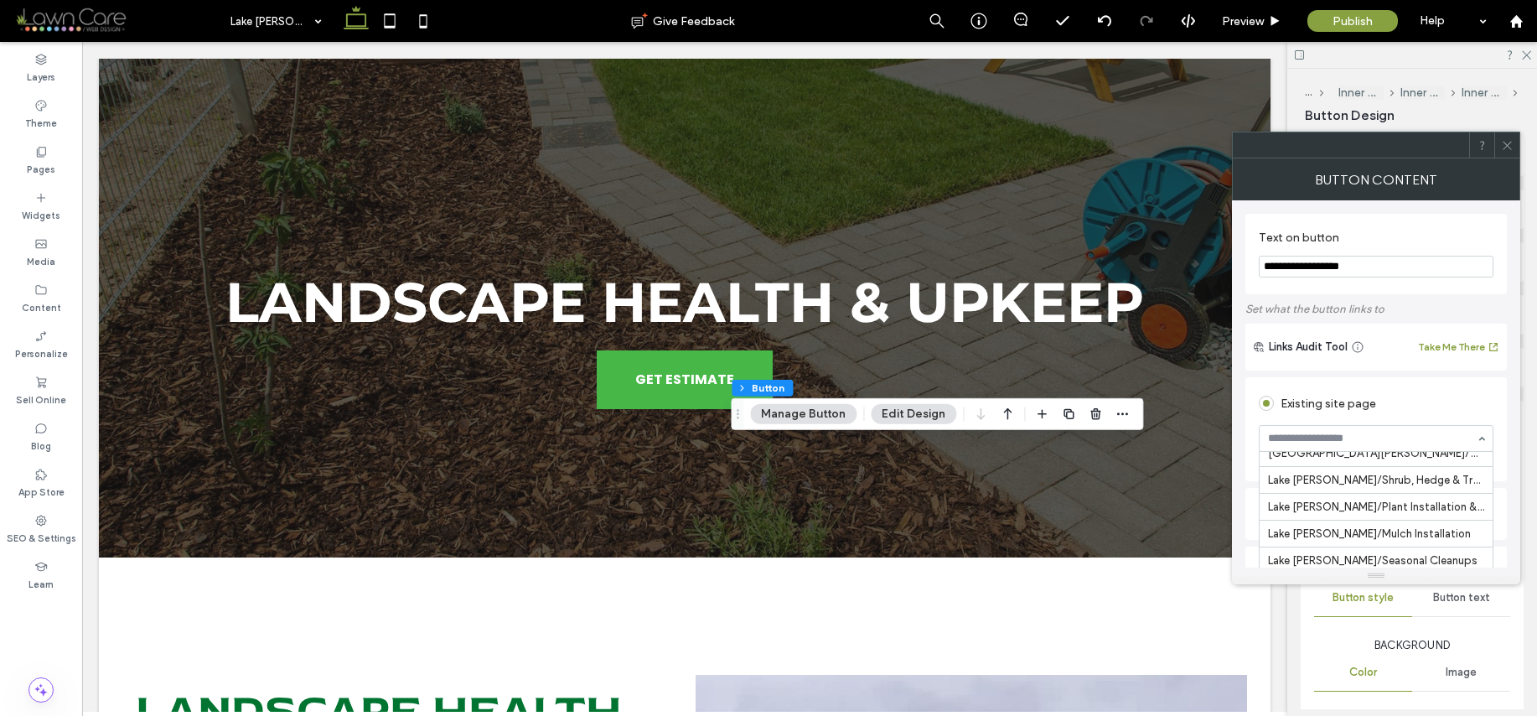
scroll to position [1239, 0]
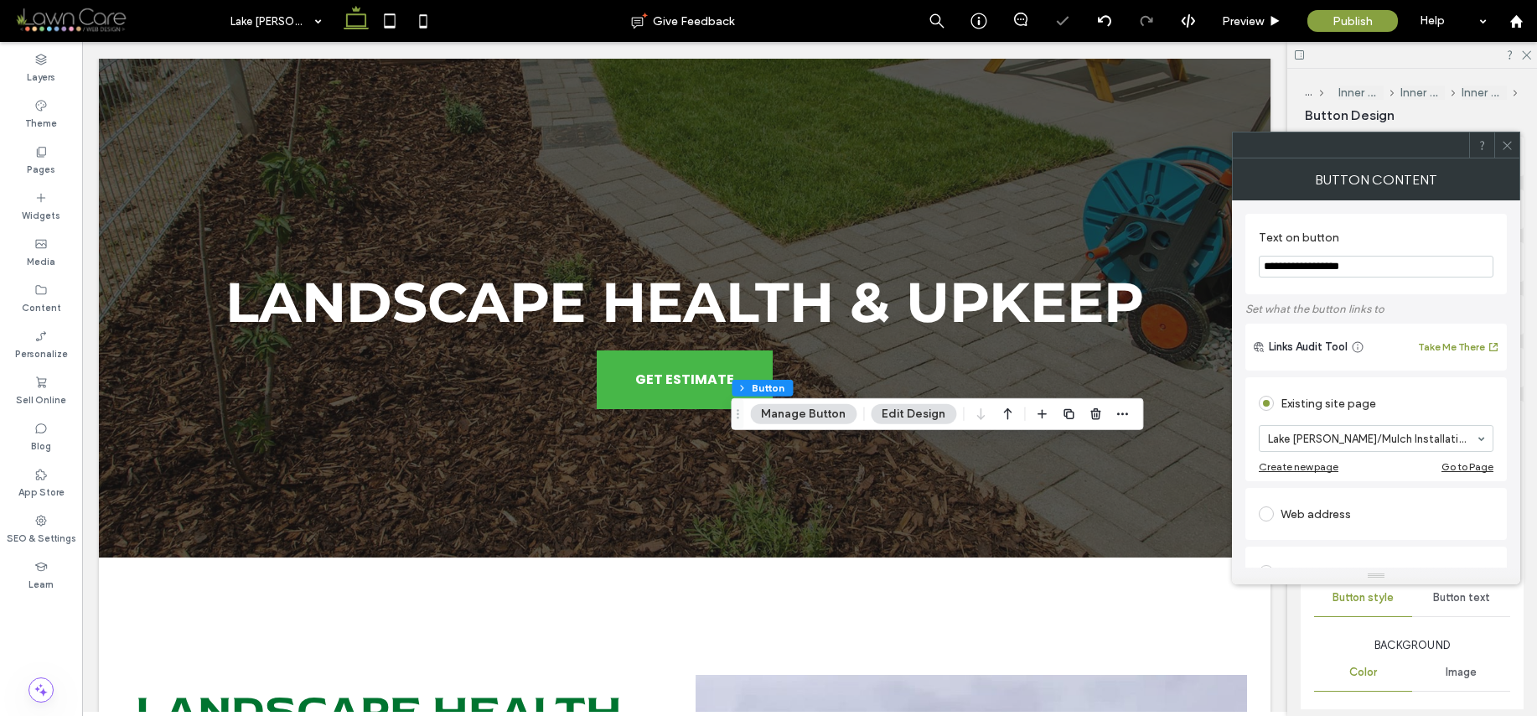
click at [1512, 147] on icon at bounding box center [1507, 145] width 13 height 13
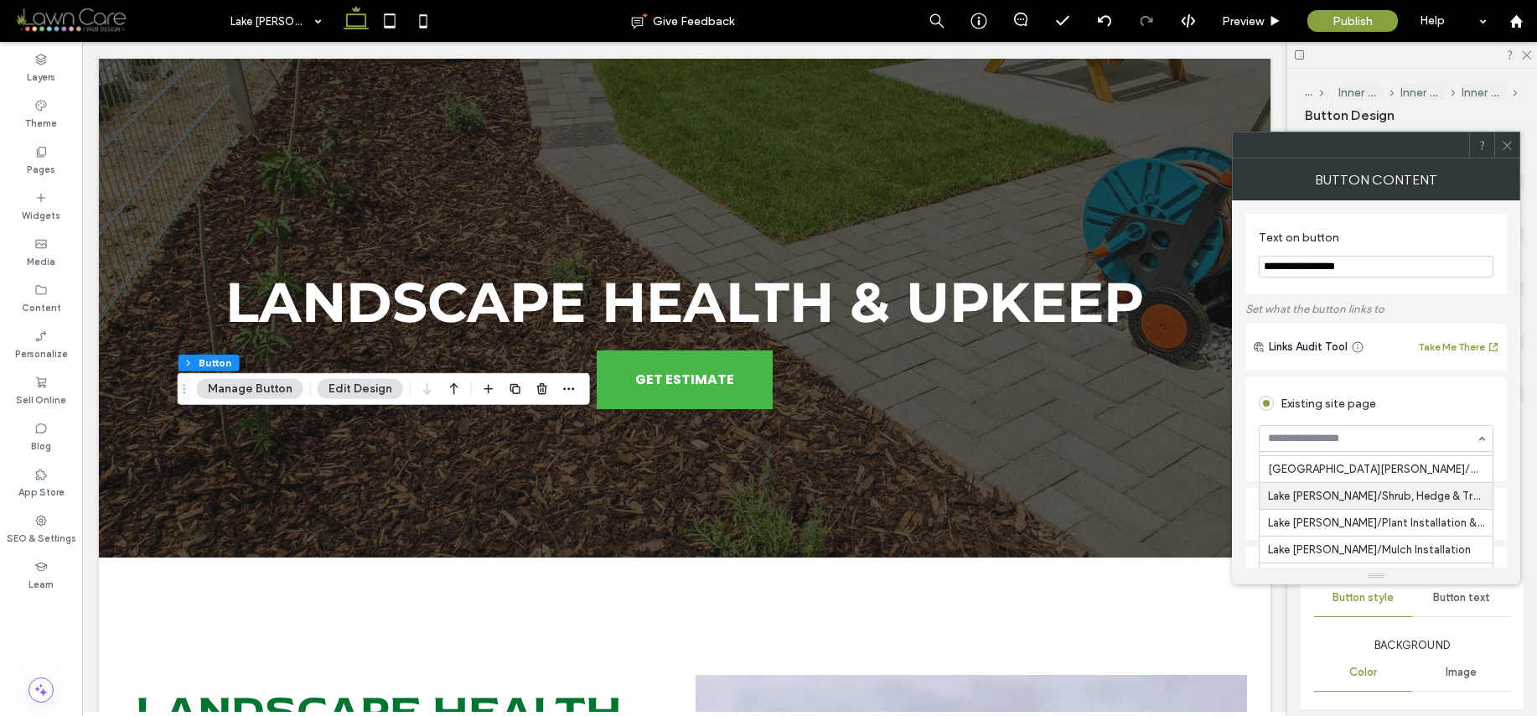
scroll to position [1261, 0]
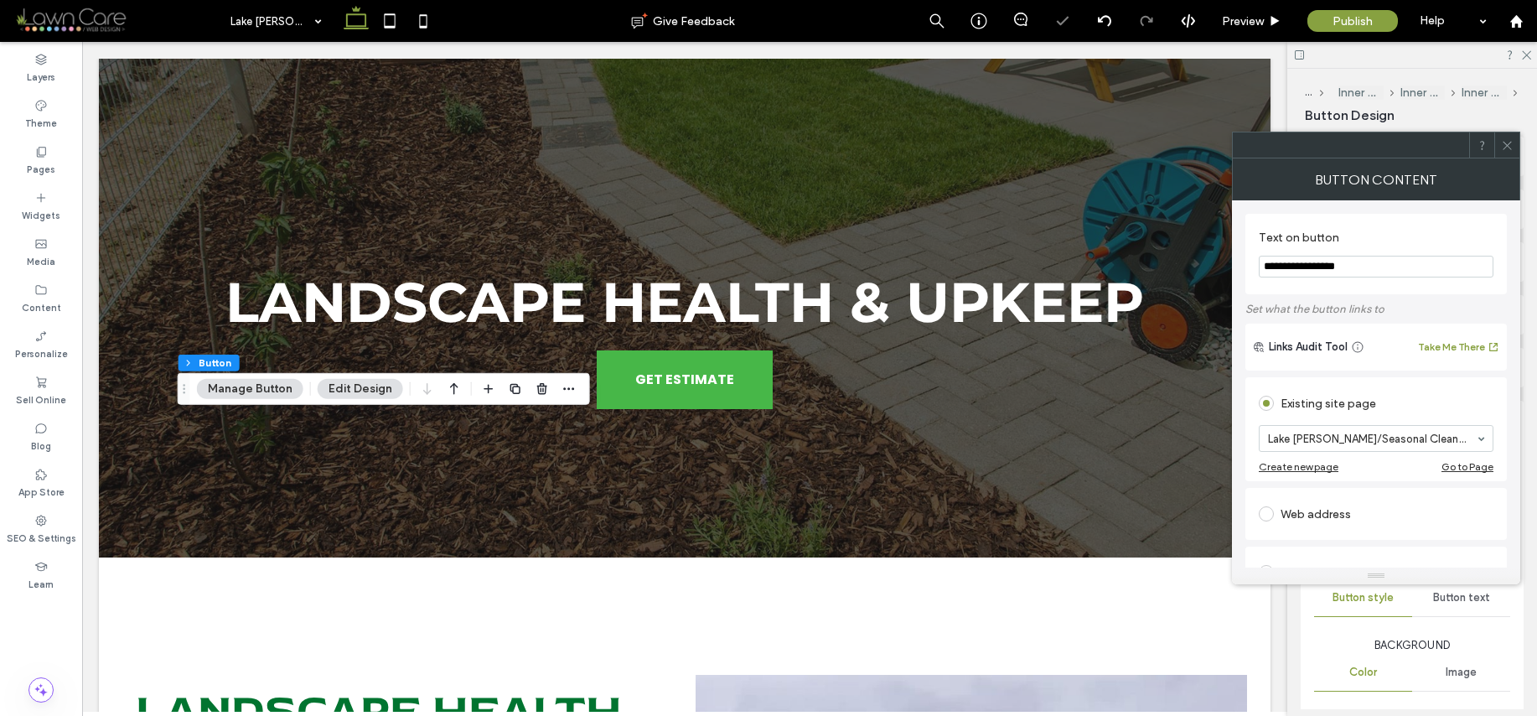
click at [1511, 141] on icon at bounding box center [1507, 145] width 13 height 13
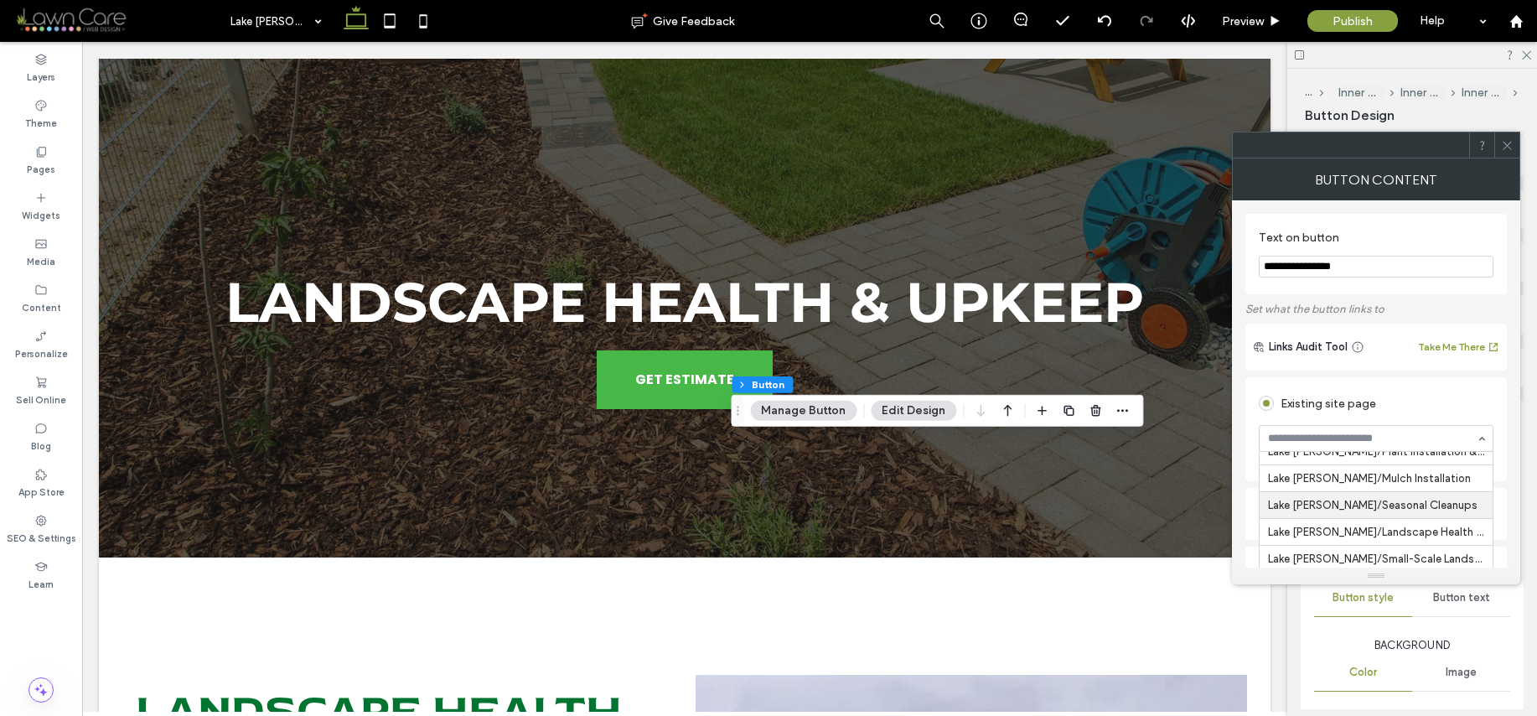
scroll to position [1302, 0]
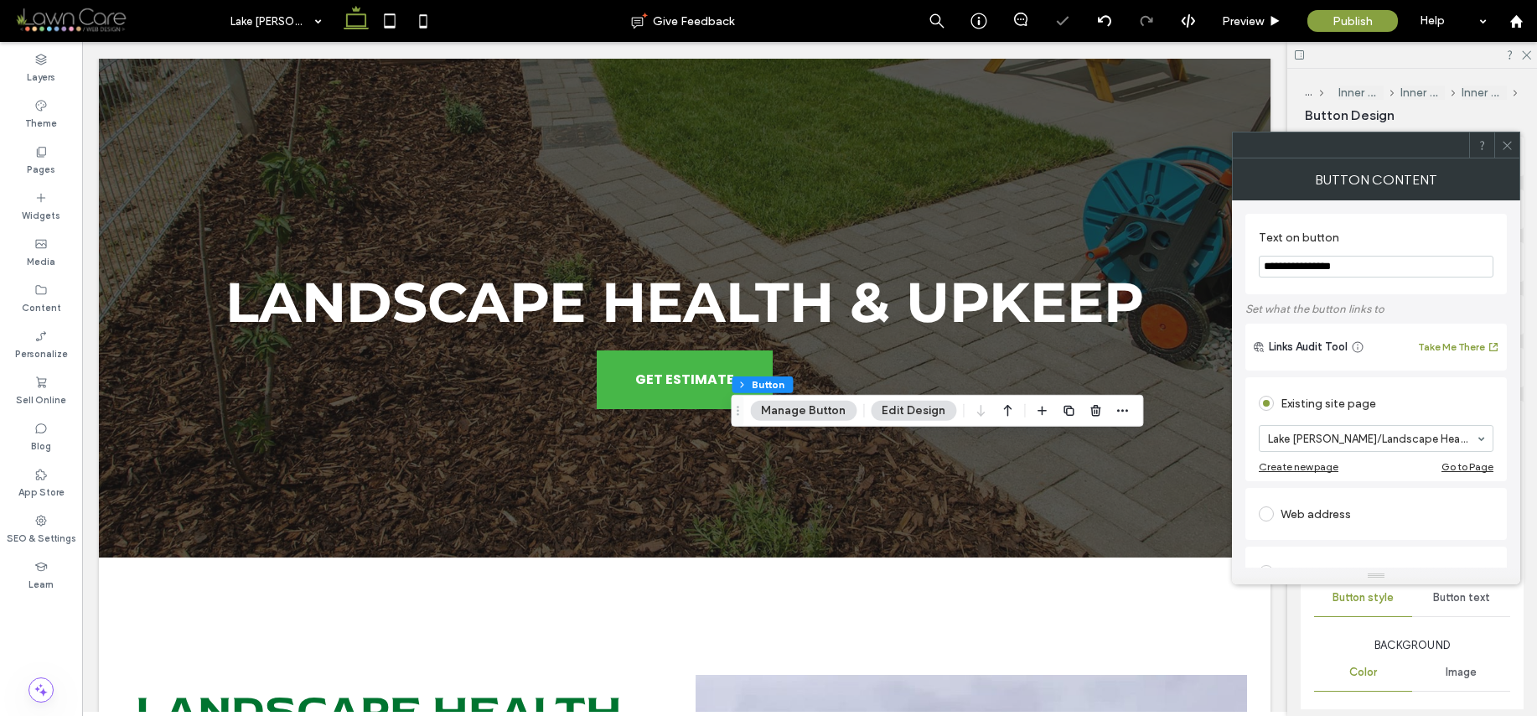
click at [1513, 148] on icon at bounding box center [1507, 145] width 13 height 13
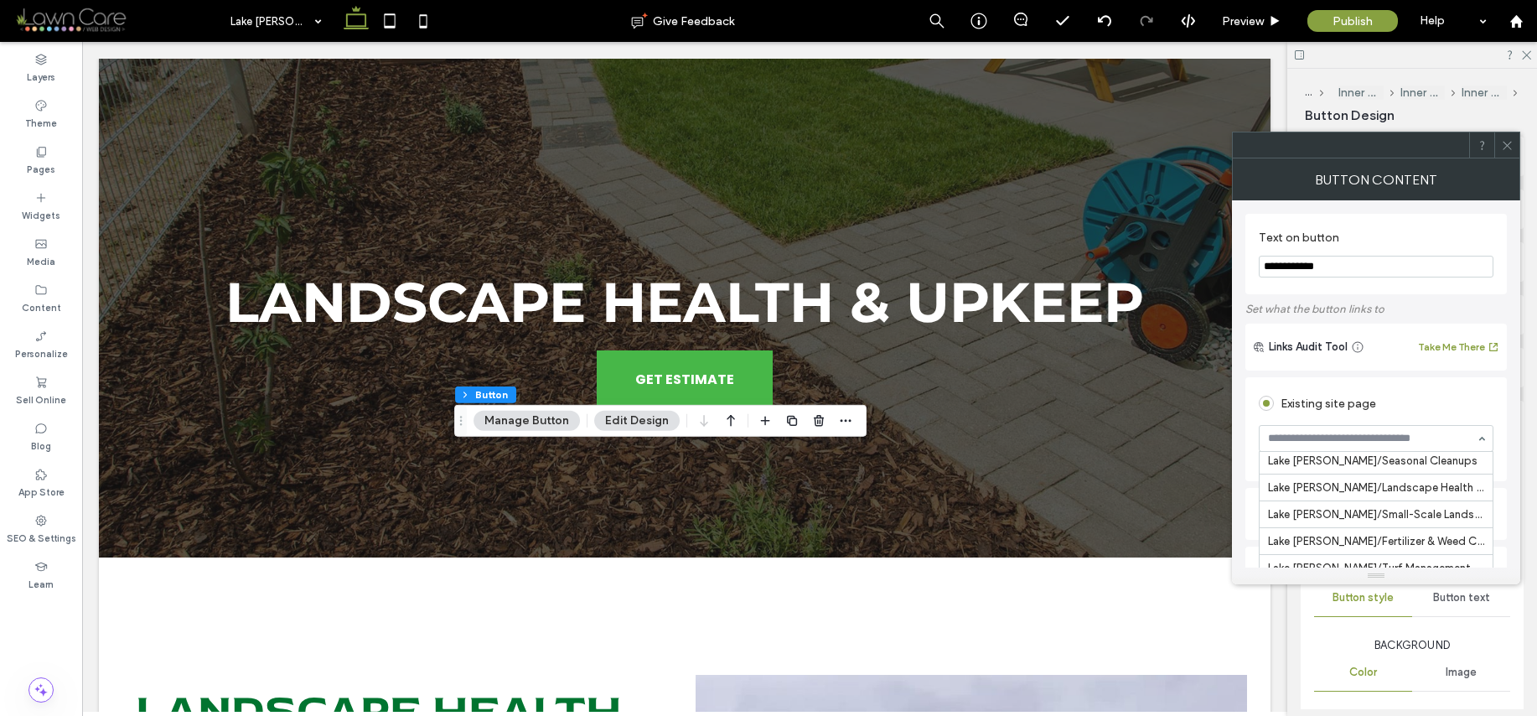
scroll to position [1325, 0]
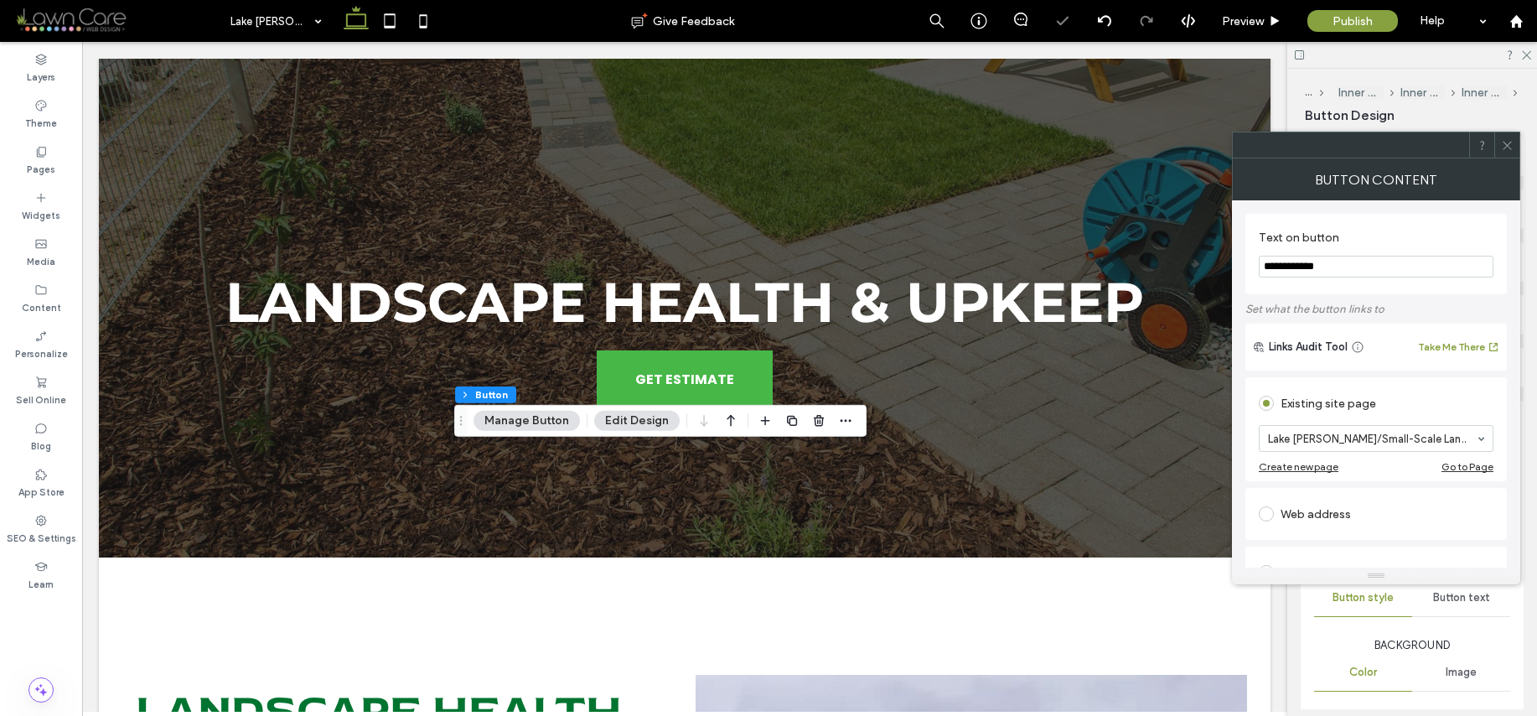
click at [1515, 148] on div at bounding box center [1506, 144] width 25 height 25
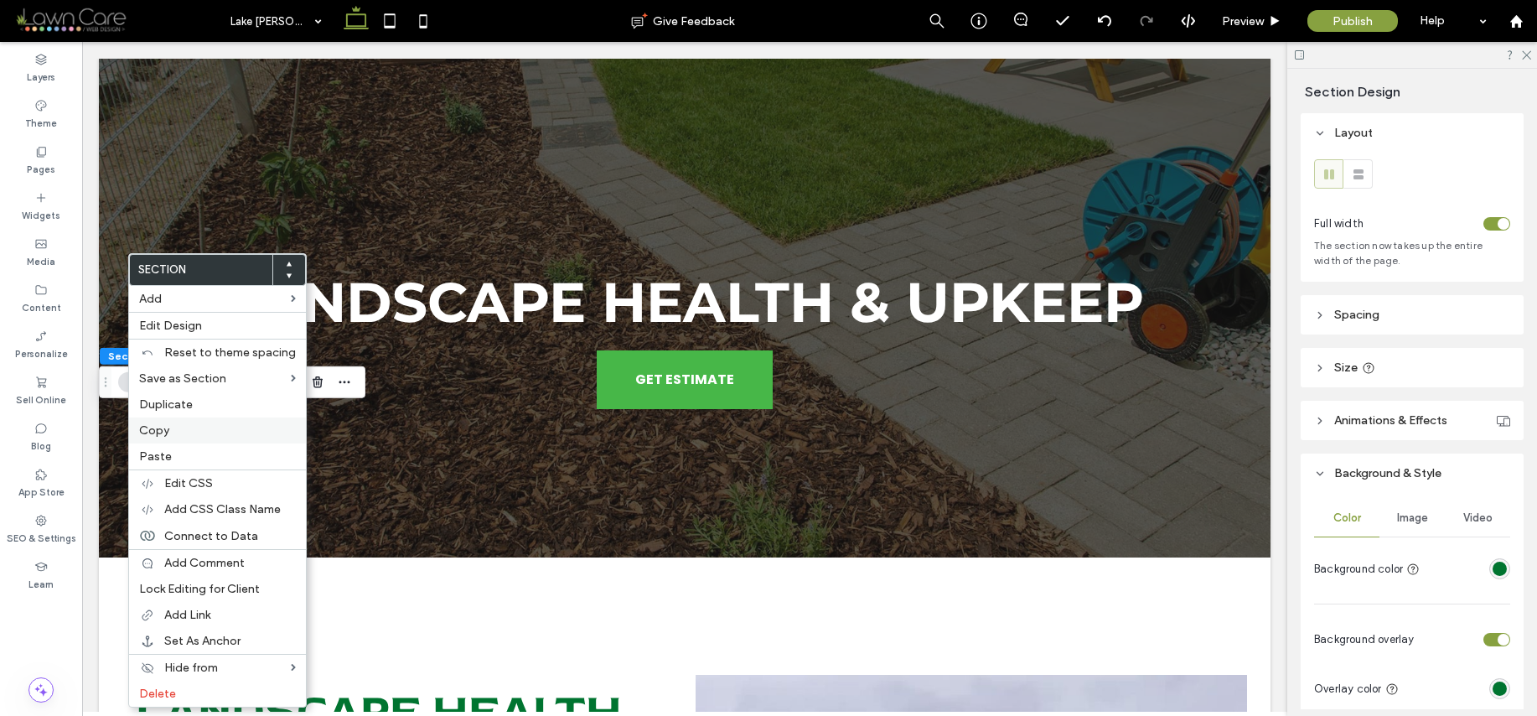
click at [187, 429] on label "Copy" at bounding box center [217, 430] width 157 height 14
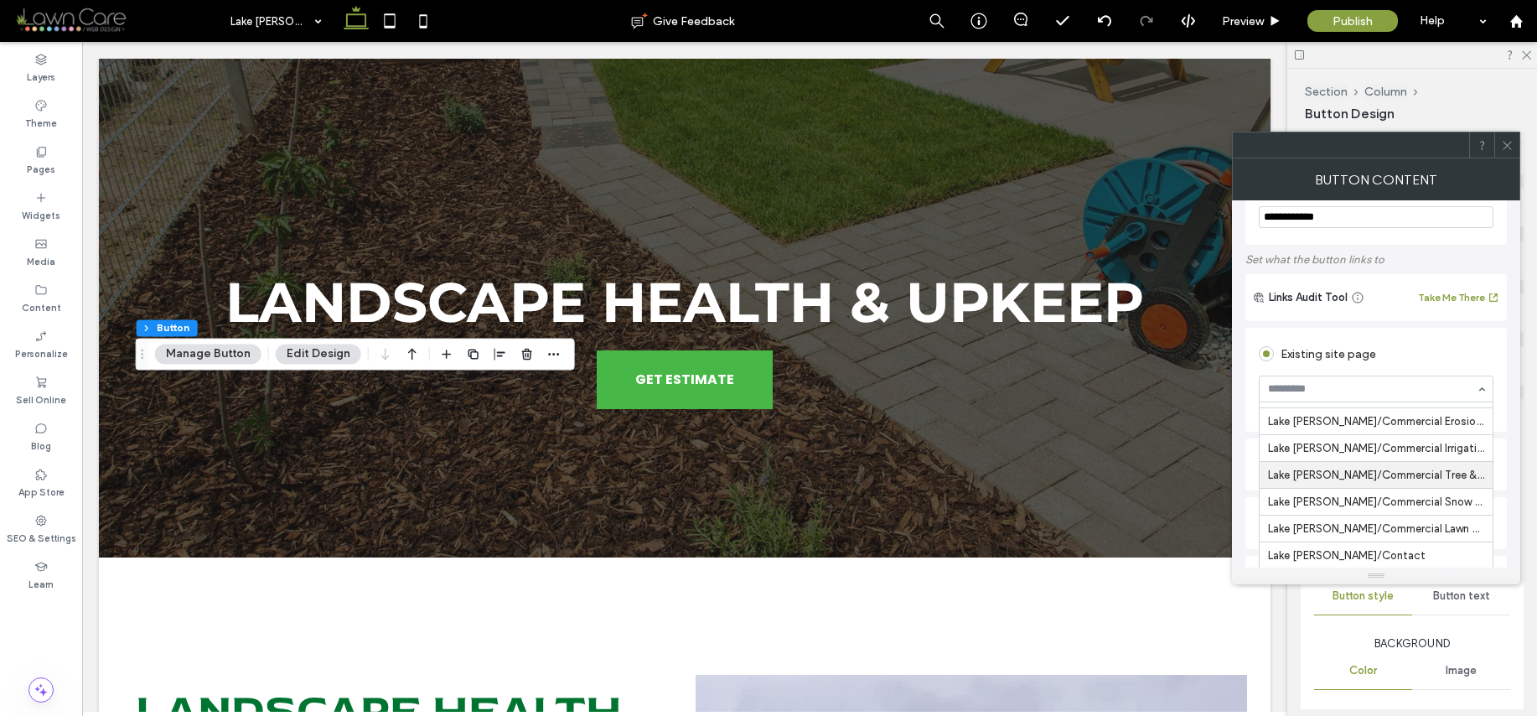
scroll to position [79, 0]
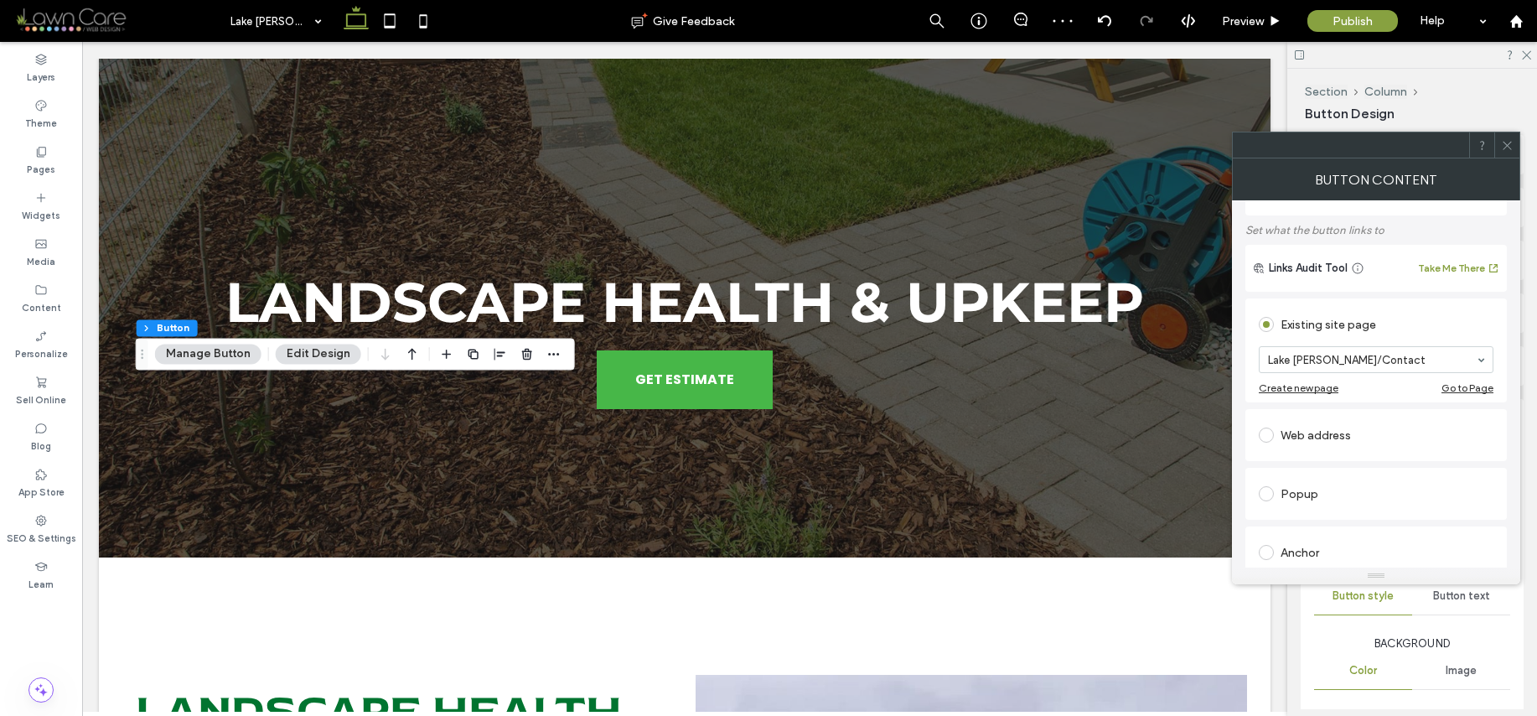
click at [1514, 147] on div at bounding box center [1506, 144] width 25 height 25
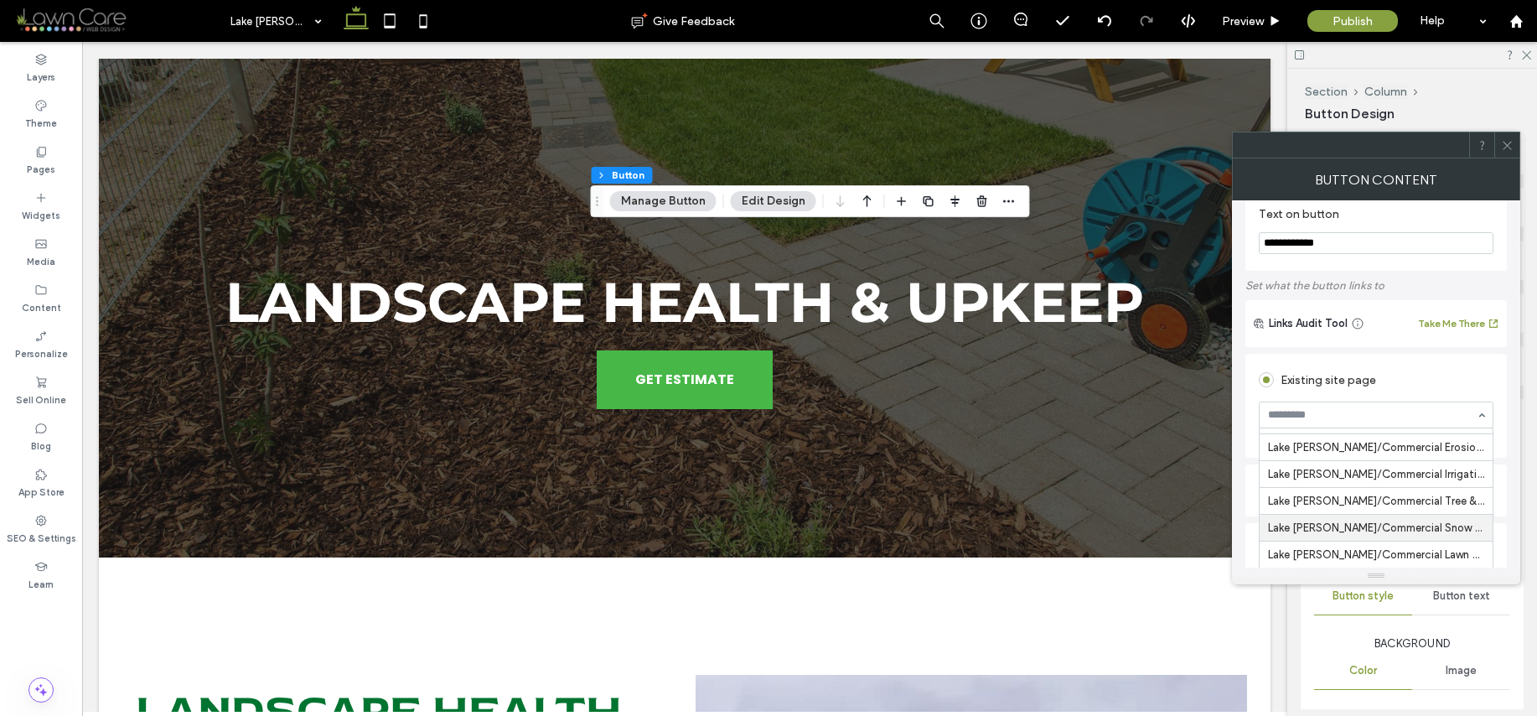
scroll to position [247, 0]
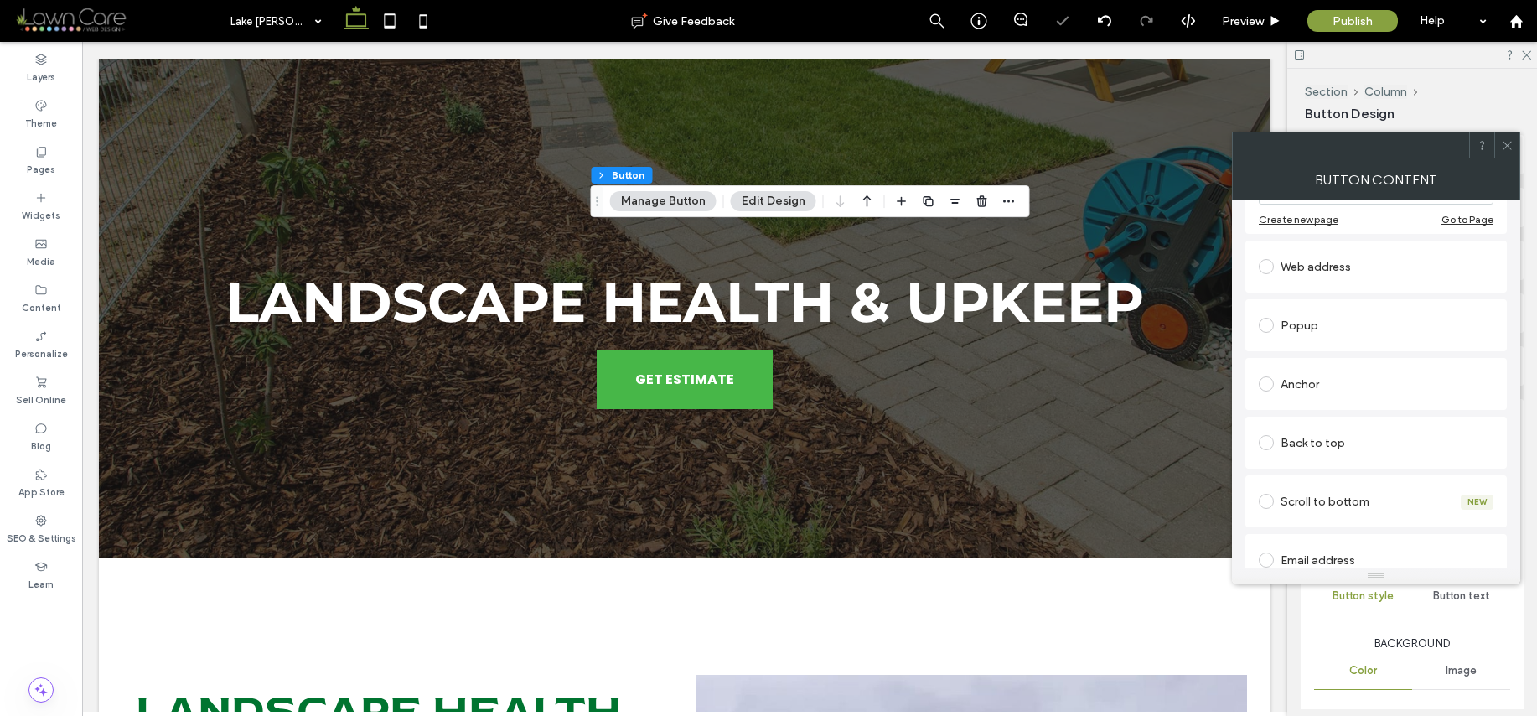
click at [1502, 149] on icon at bounding box center [1507, 145] width 13 height 13
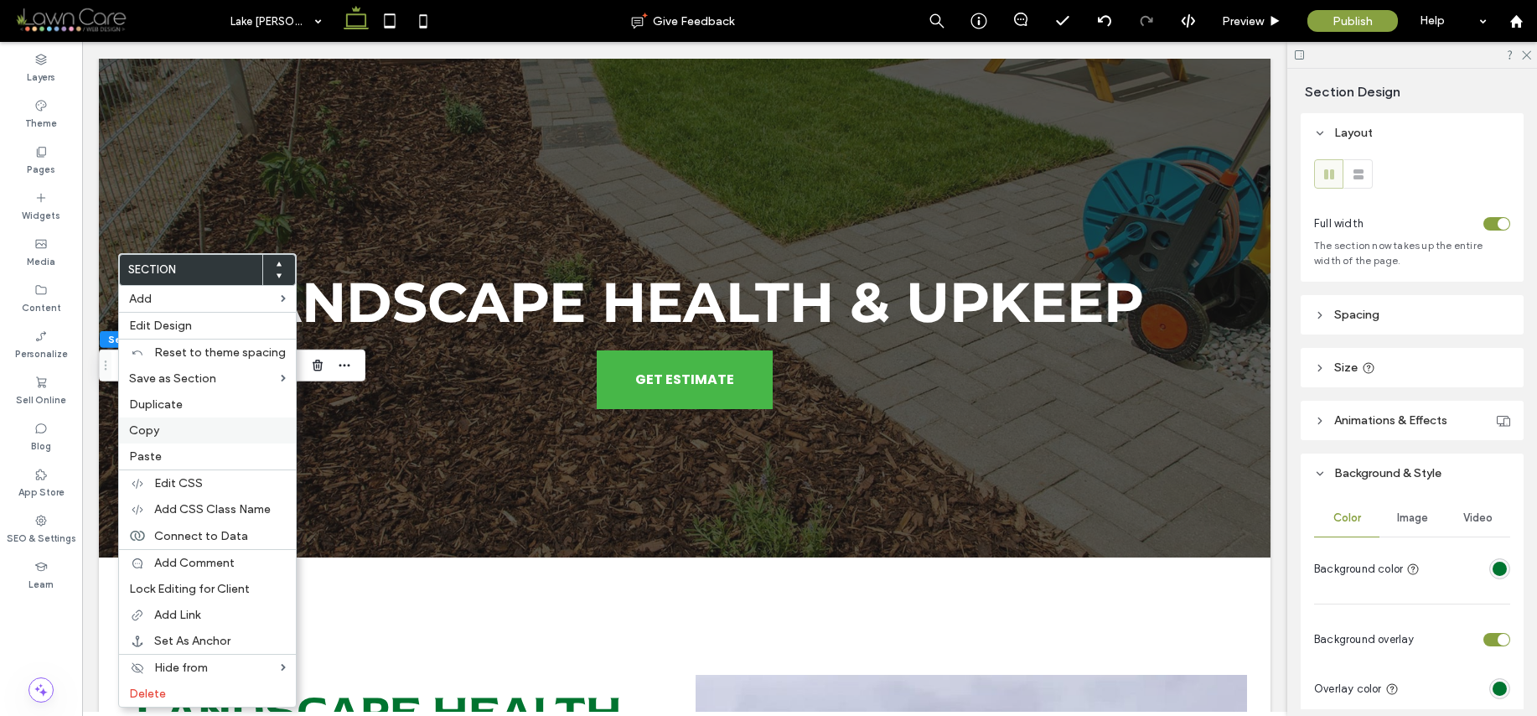
click at [171, 427] on label "Copy" at bounding box center [207, 430] width 157 height 14
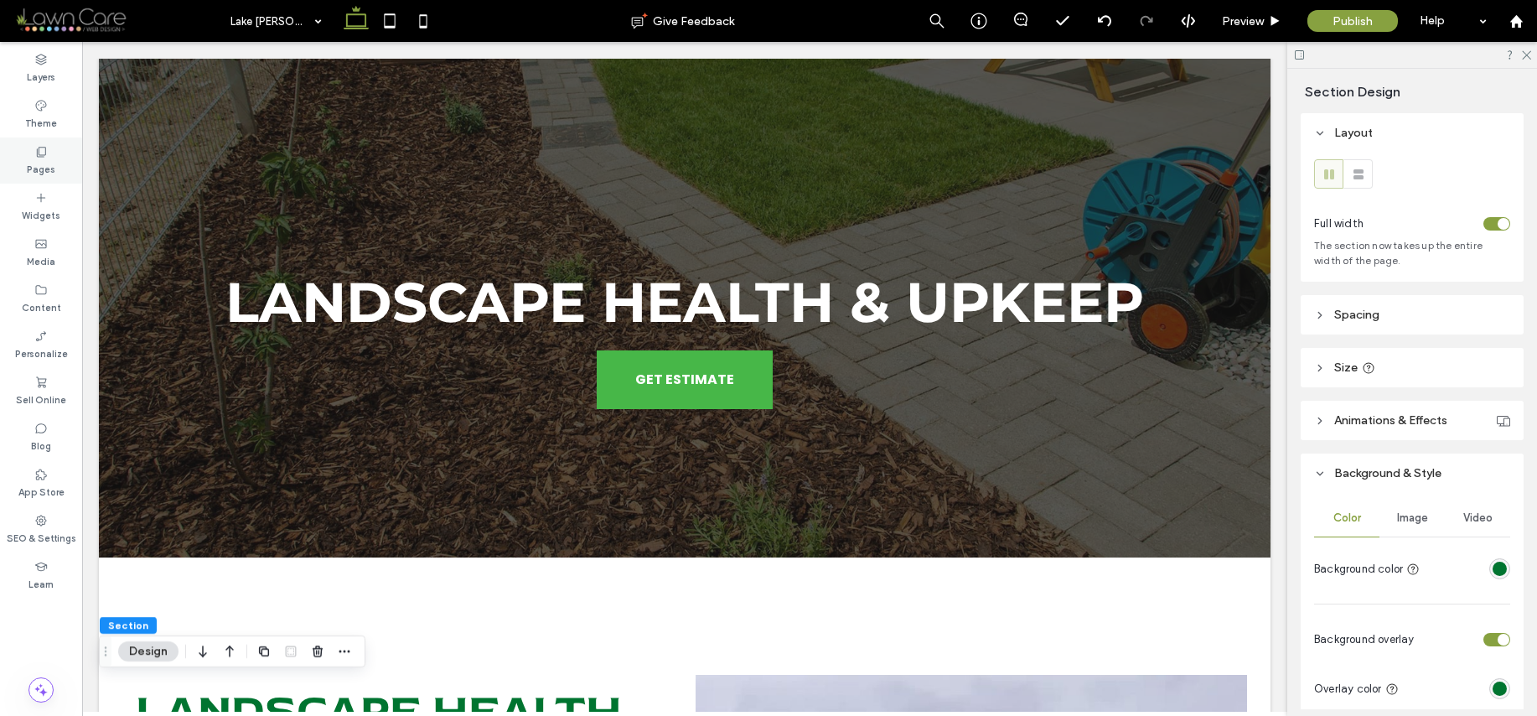
click at [51, 150] on div "Pages" at bounding box center [41, 160] width 82 height 46
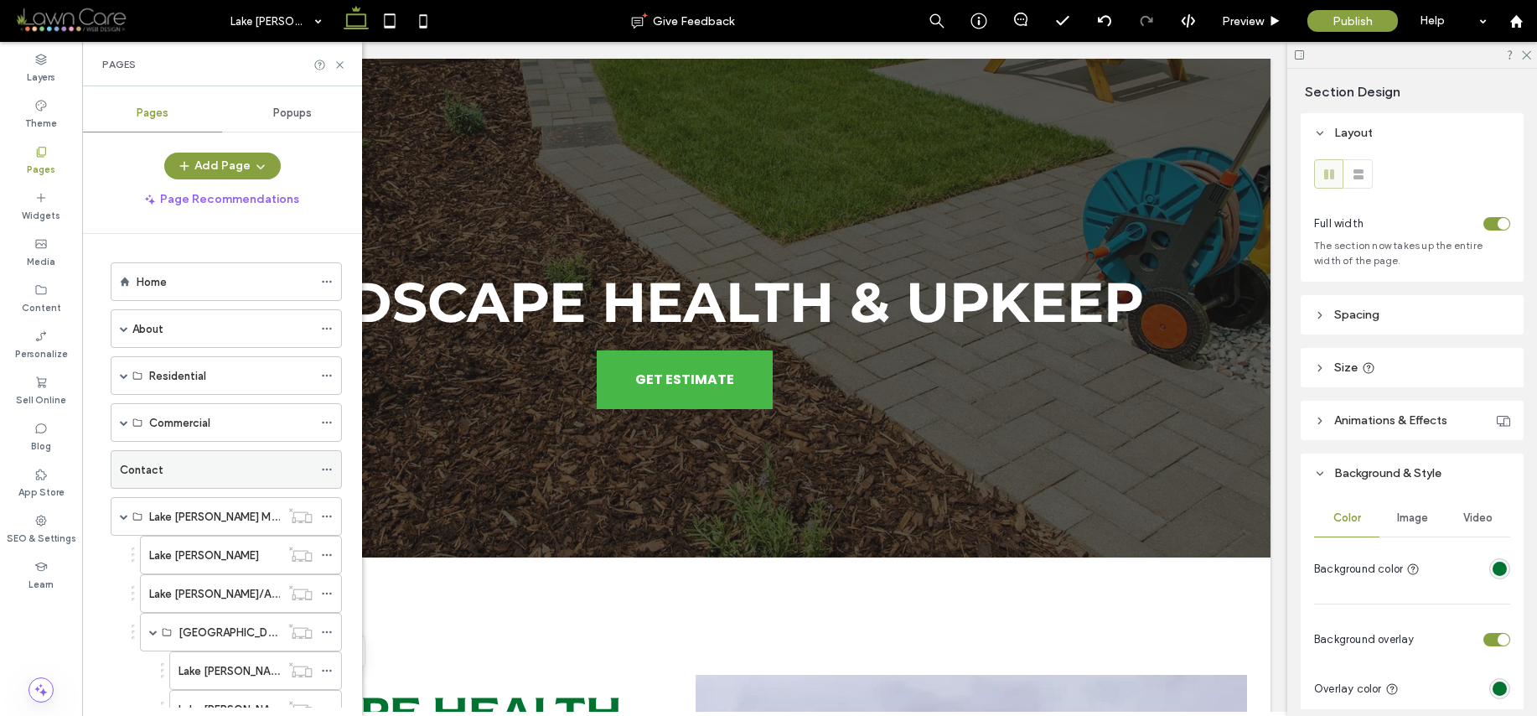
scroll to position [481, 0]
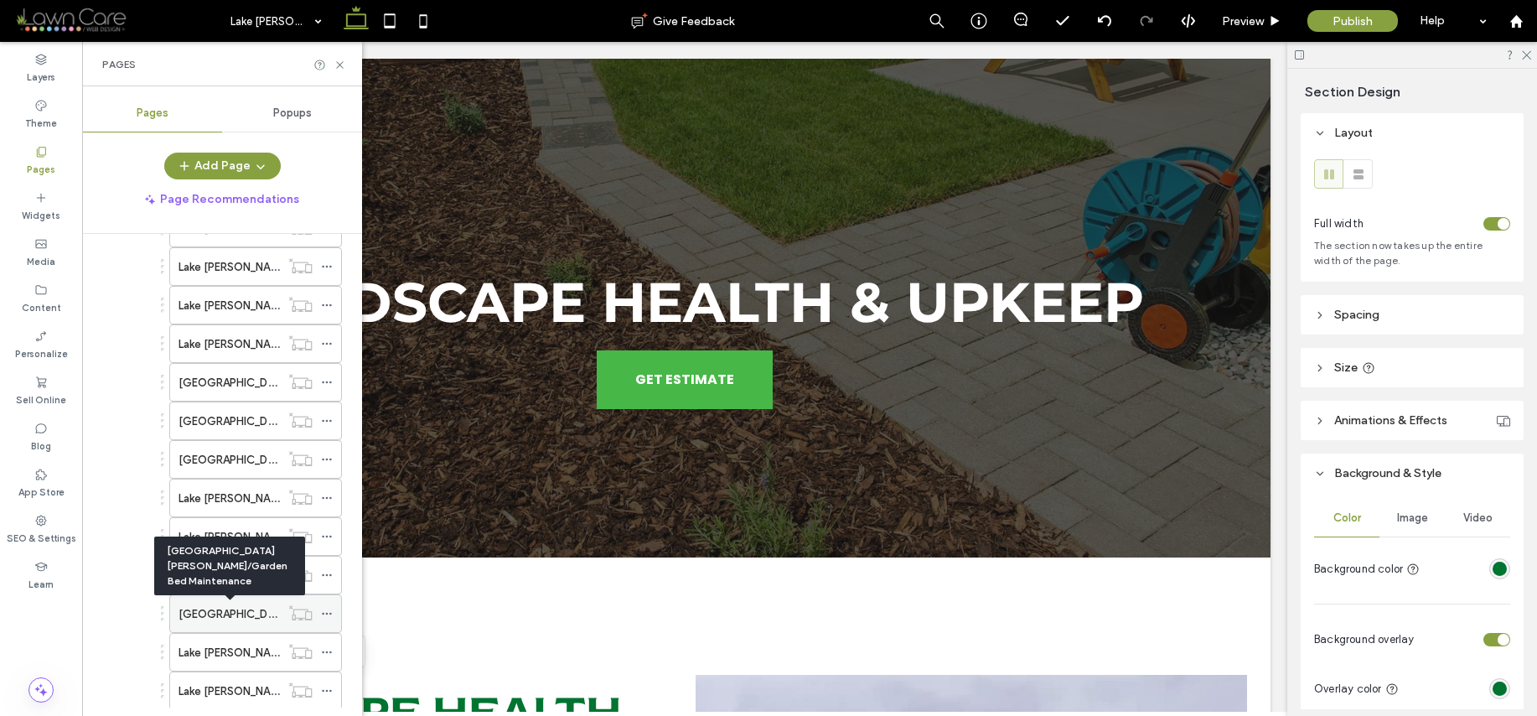
click at [241, 614] on label "[GEOGRAPHIC_DATA][PERSON_NAME]/Garden Bed Maintenance" at bounding box center [344, 613] width 331 height 29
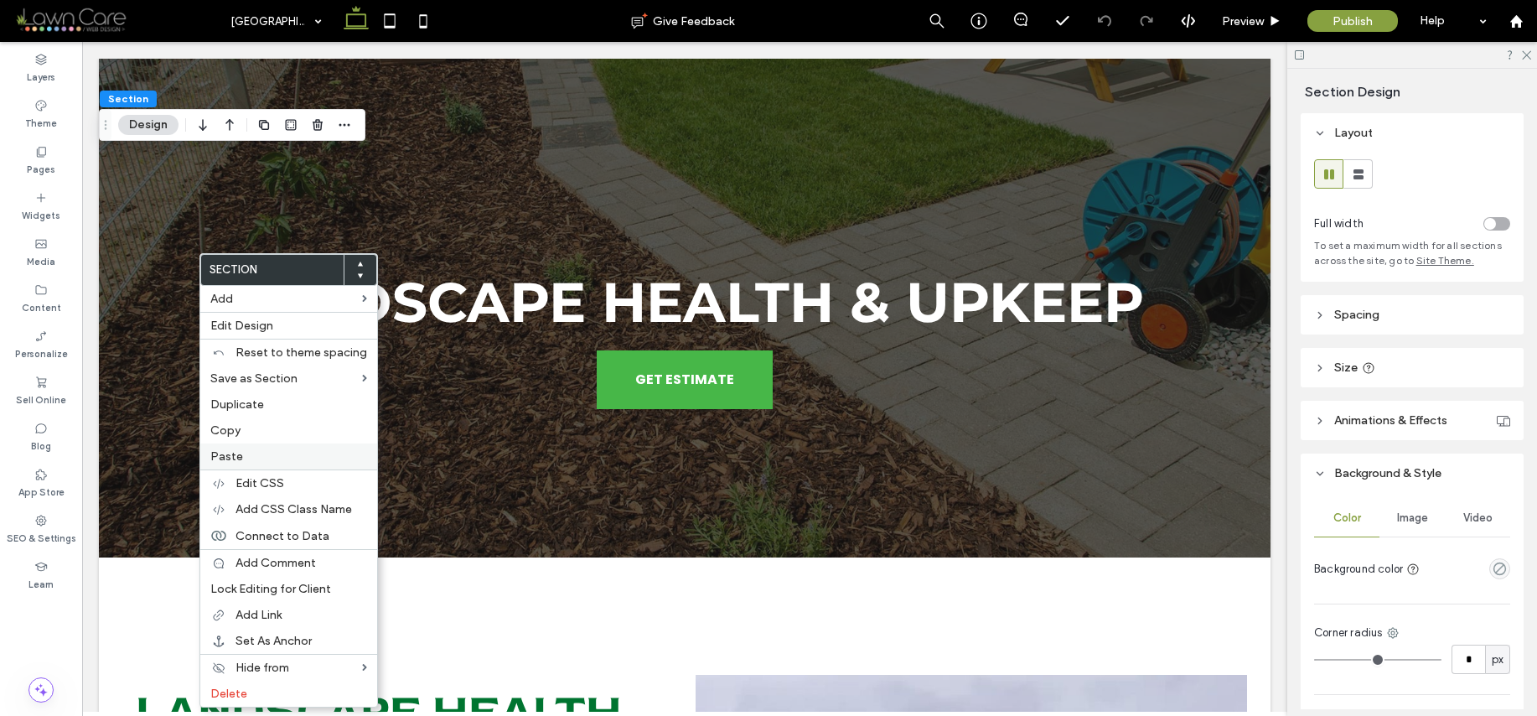
click at [265, 454] on label "Paste" at bounding box center [288, 456] width 157 height 14
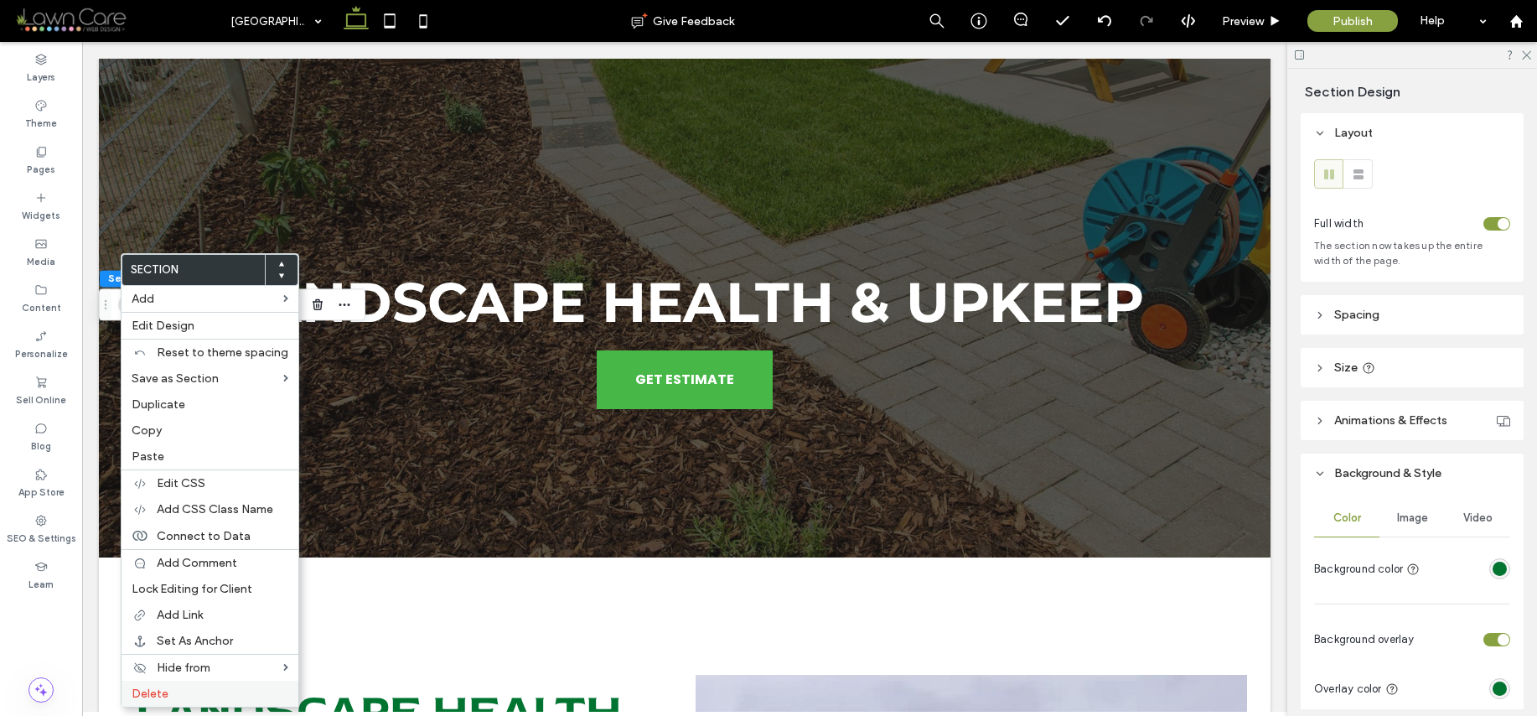
click at [242, 695] on label "Delete" at bounding box center [210, 693] width 157 height 14
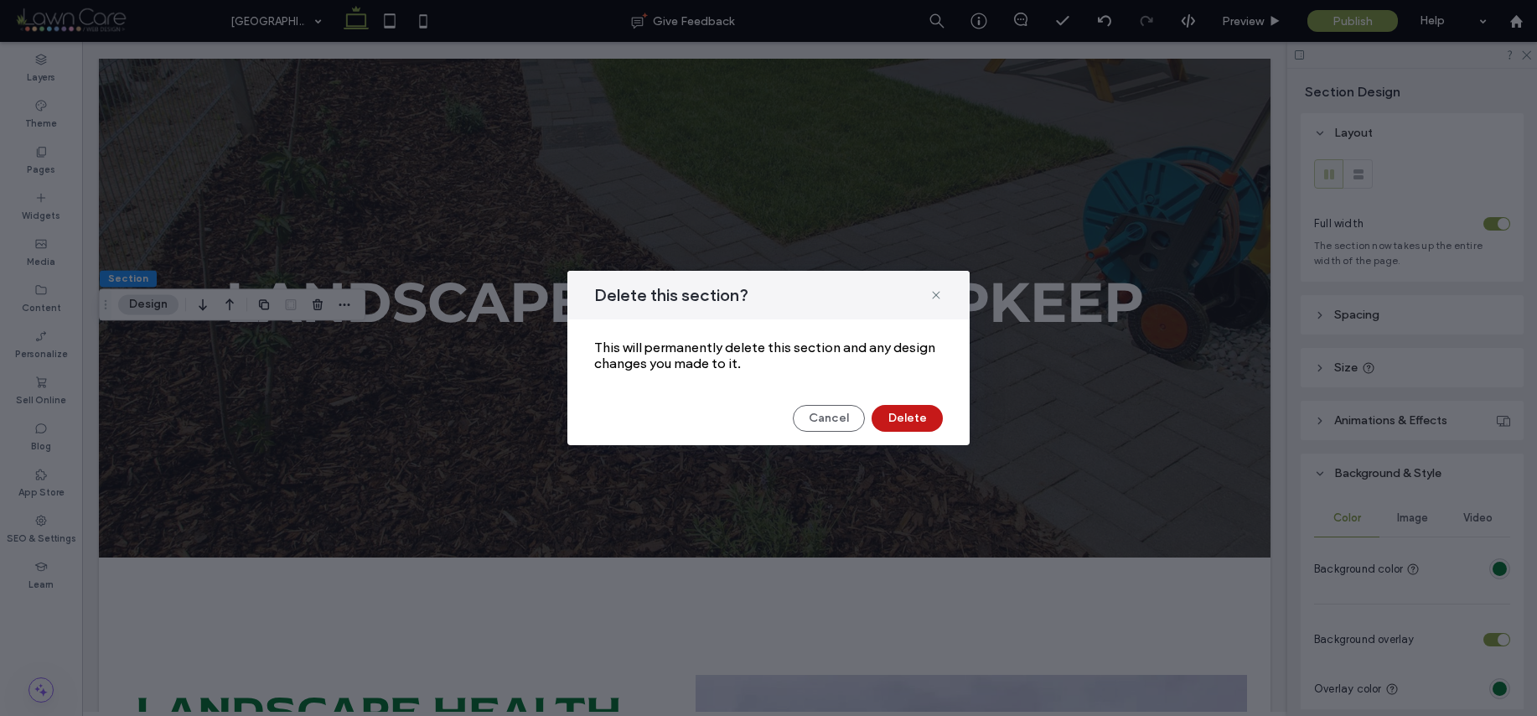
click at [935, 420] on button "Delete" at bounding box center [907, 418] width 71 height 27
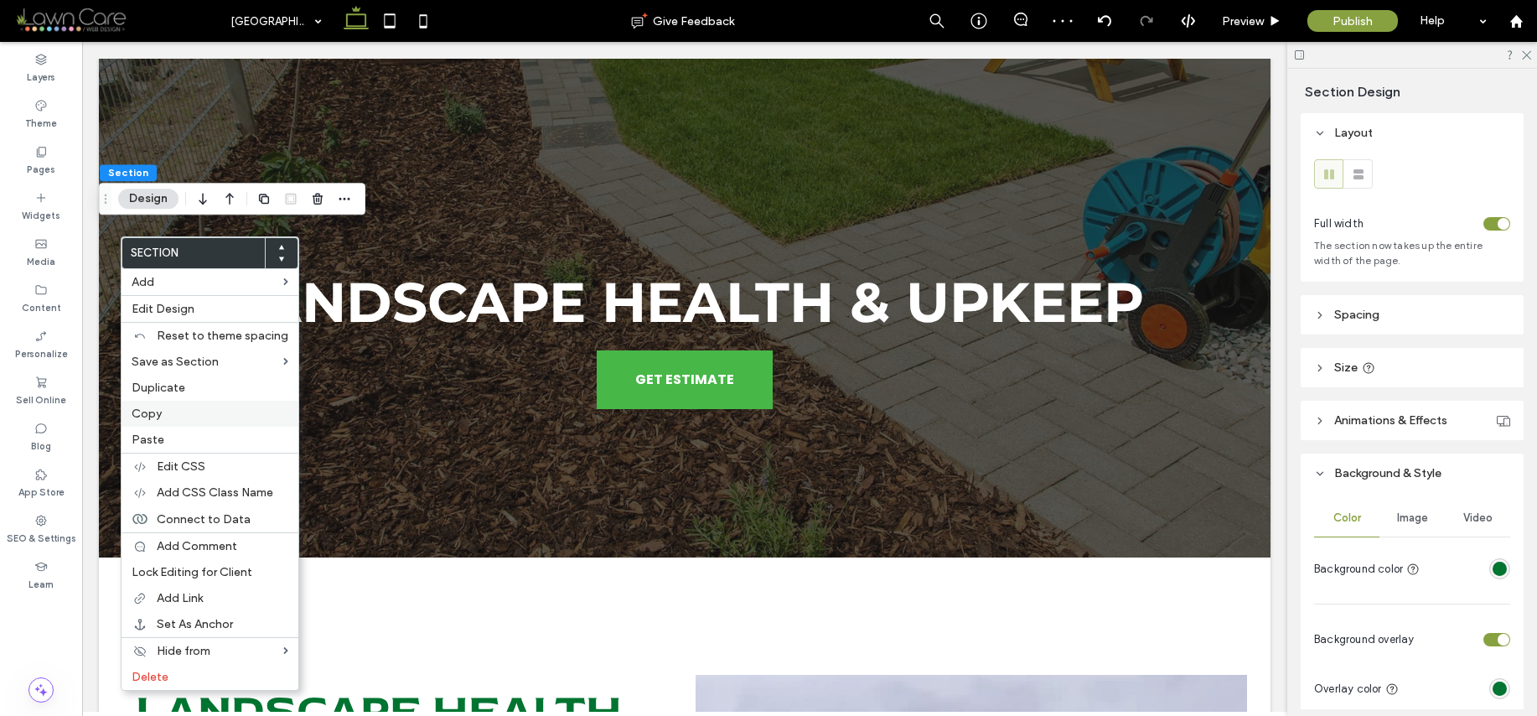
click at [177, 417] on label "Copy" at bounding box center [210, 414] width 157 height 14
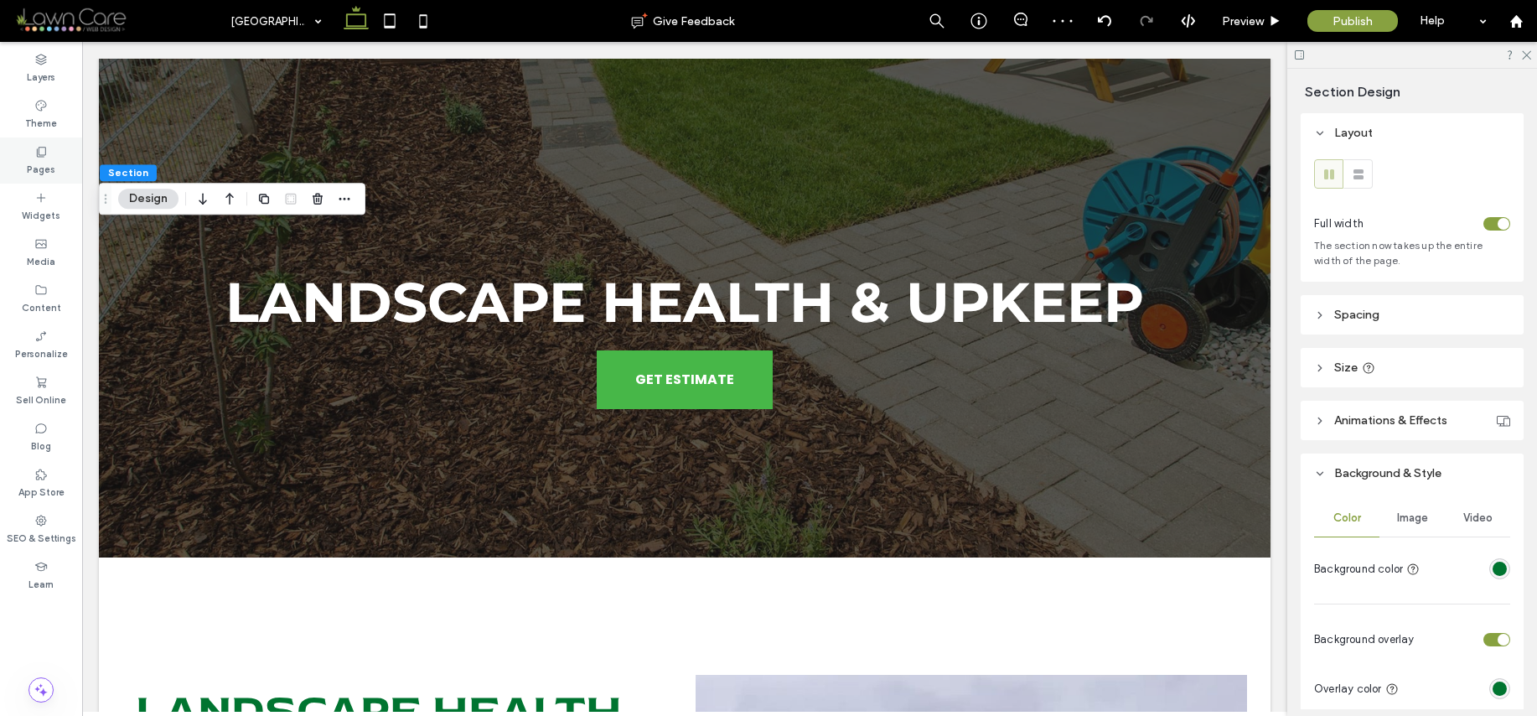
click at [65, 161] on div "Pages" at bounding box center [41, 160] width 82 height 46
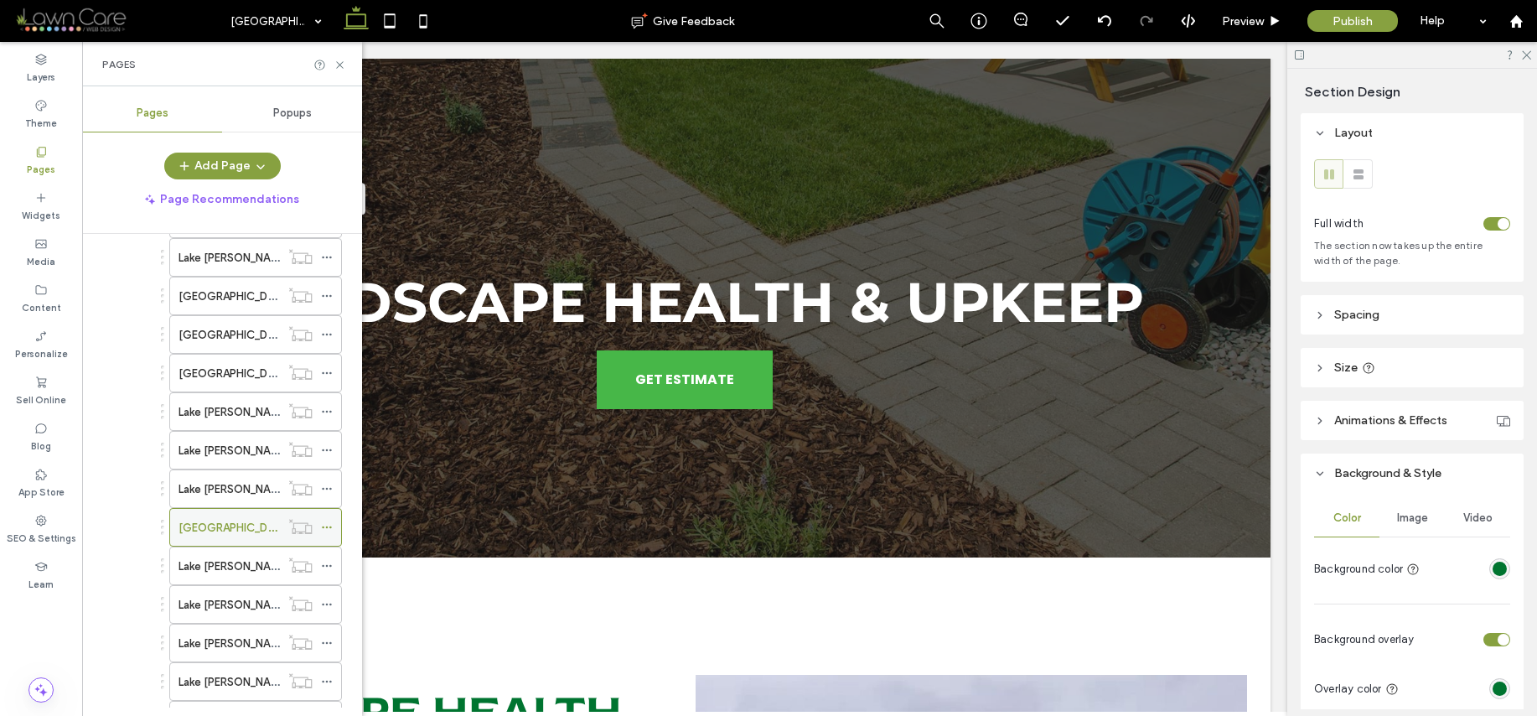
scroll to position [569, 0]
click at [269, 564] on label "Lake [PERSON_NAME]/Shrub, Hedge & Tree Care" at bounding box center [302, 564] width 246 height 29
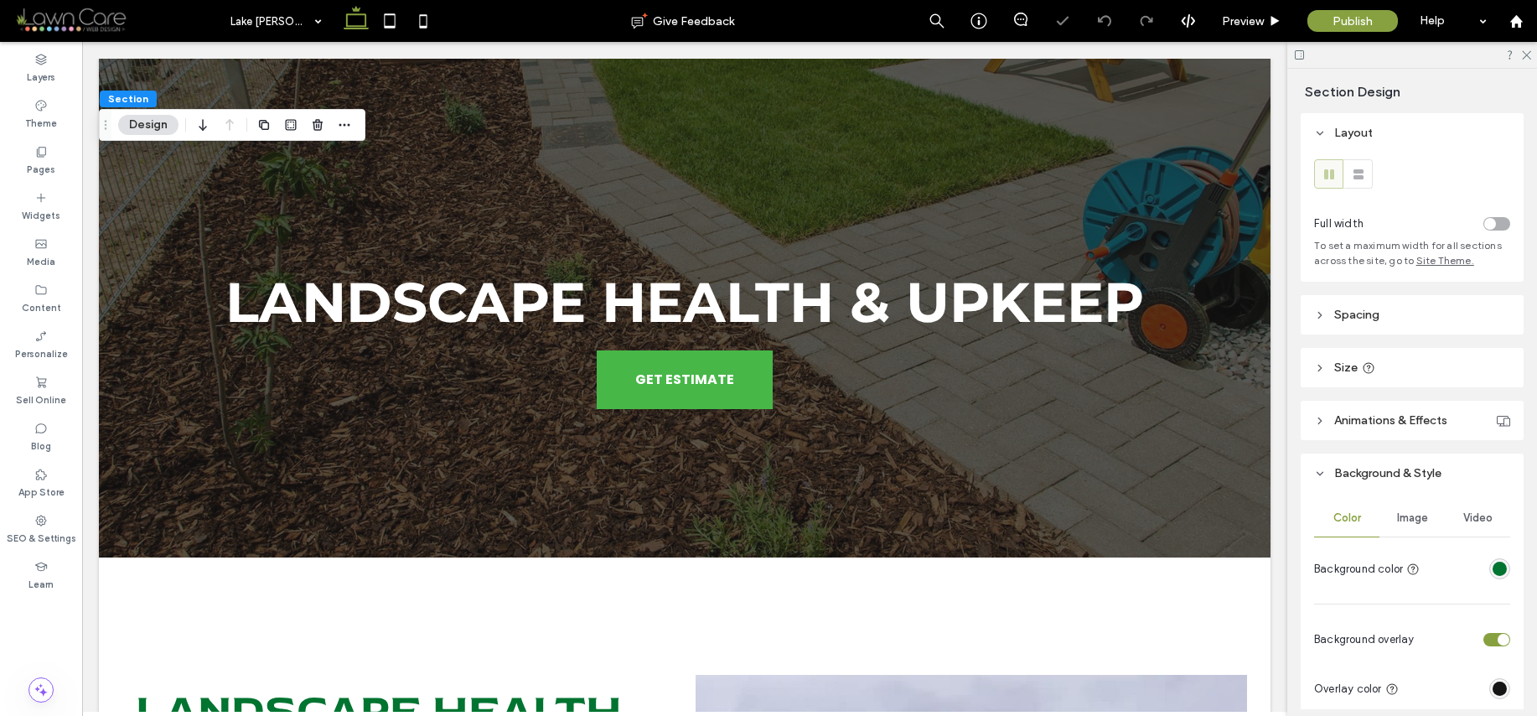
type input "***"
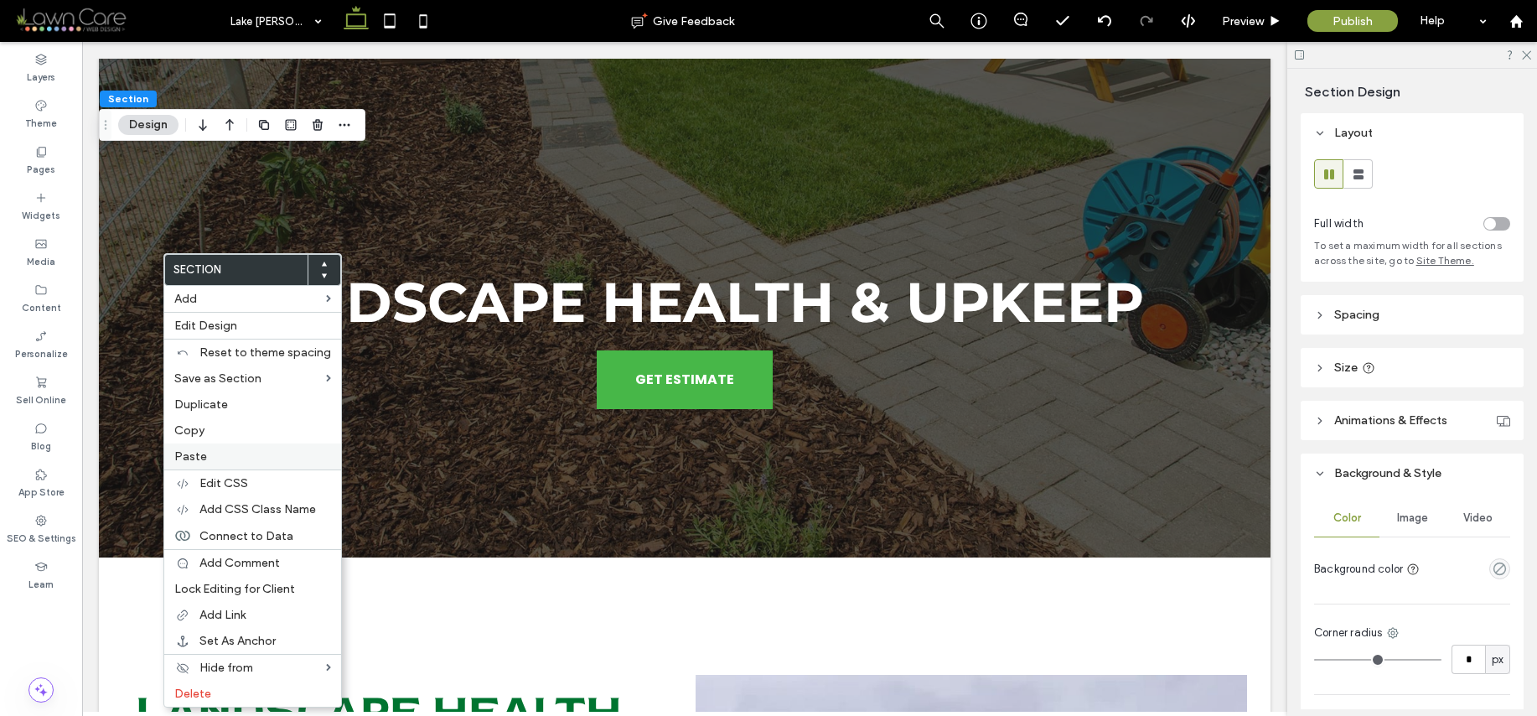
click at [196, 449] on span "Paste" at bounding box center [190, 456] width 33 height 14
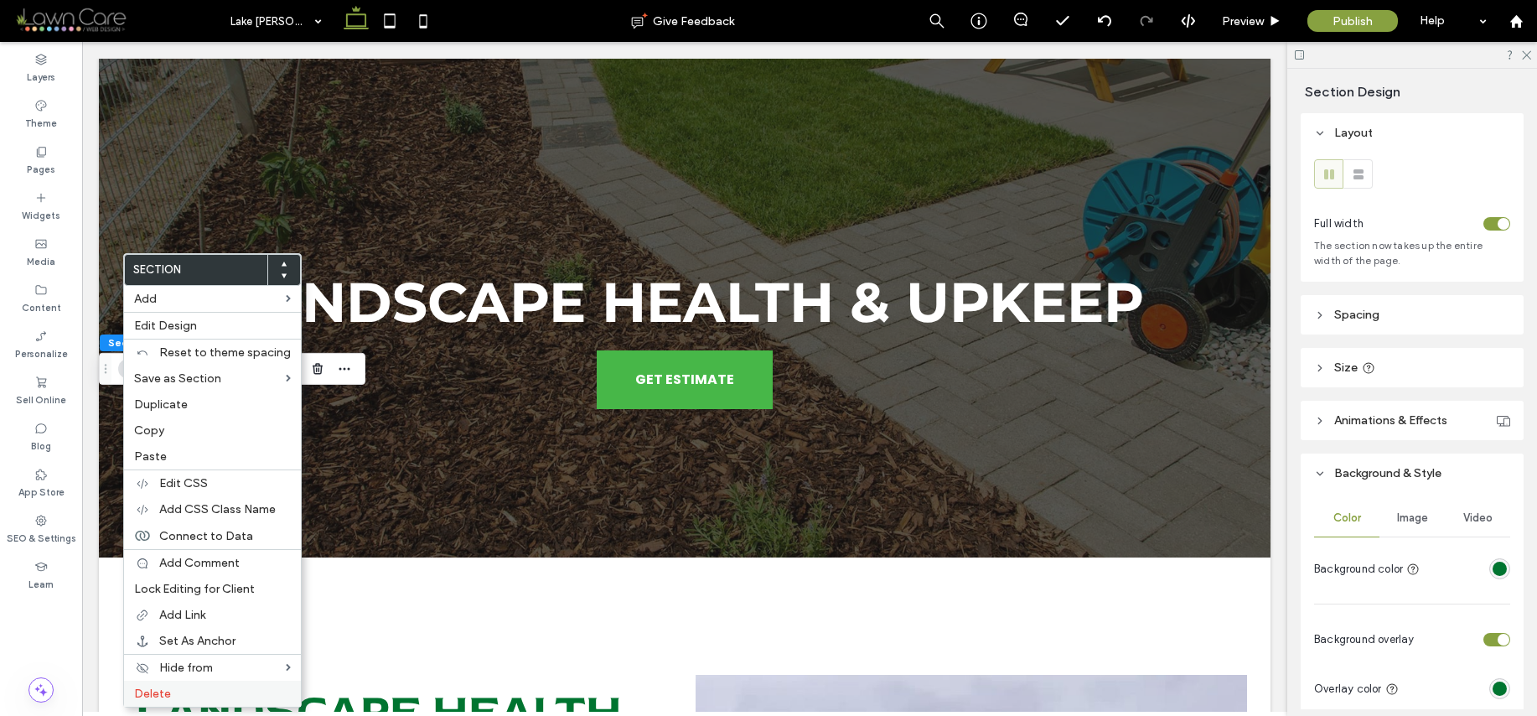
click at [199, 698] on label "Delete" at bounding box center [212, 693] width 157 height 14
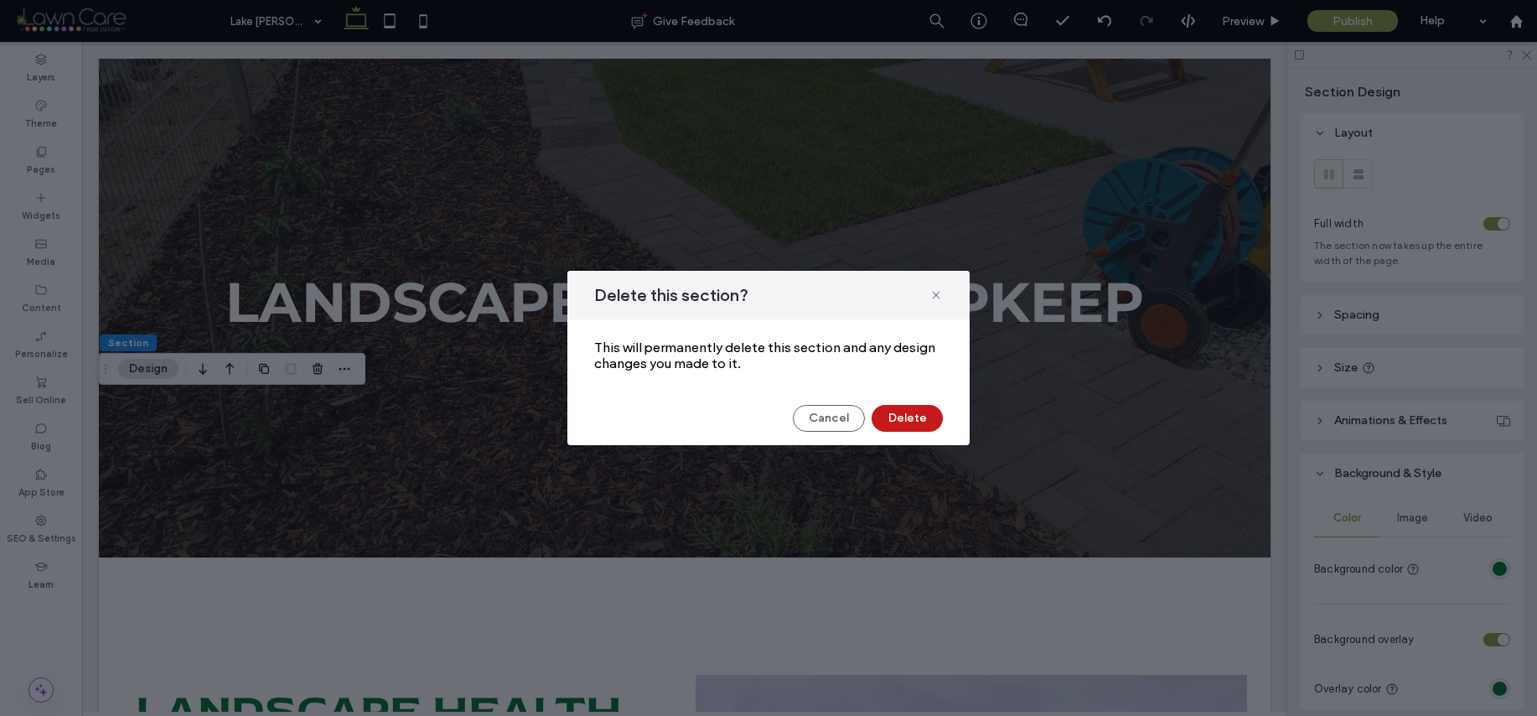
click at [922, 421] on button "Delete" at bounding box center [907, 418] width 71 height 27
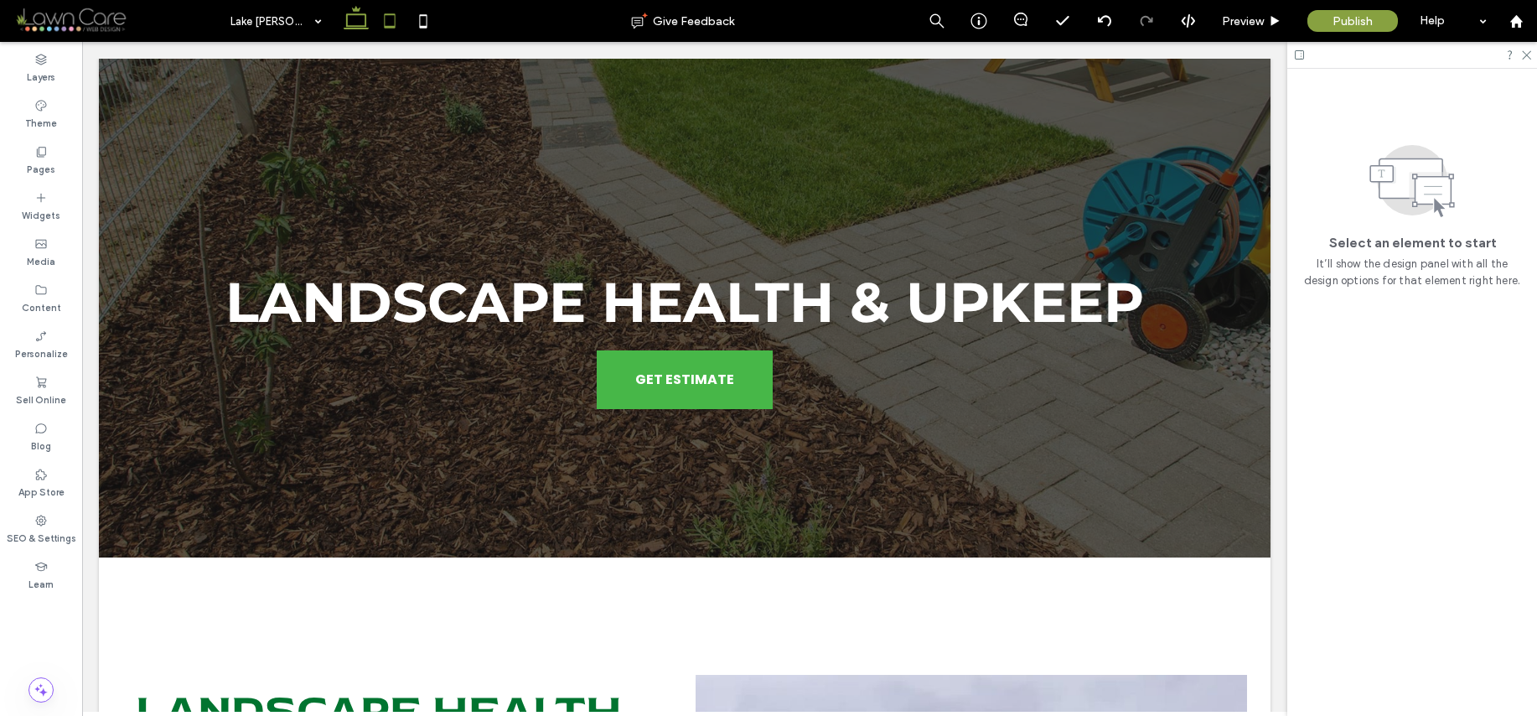
click at [401, 23] on icon at bounding box center [390, 21] width 34 height 34
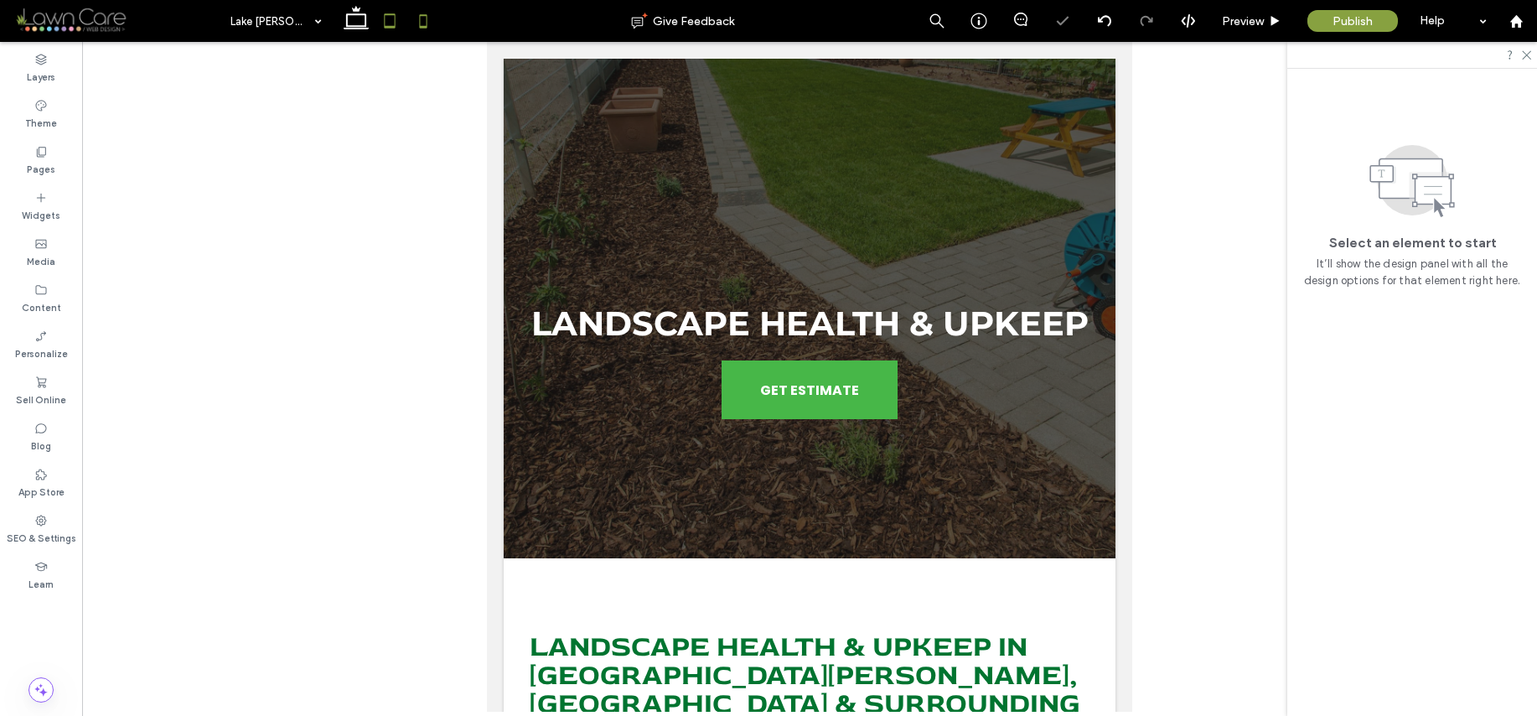
click at [421, 22] on icon at bounding box center [424, 21] width 34 height 34
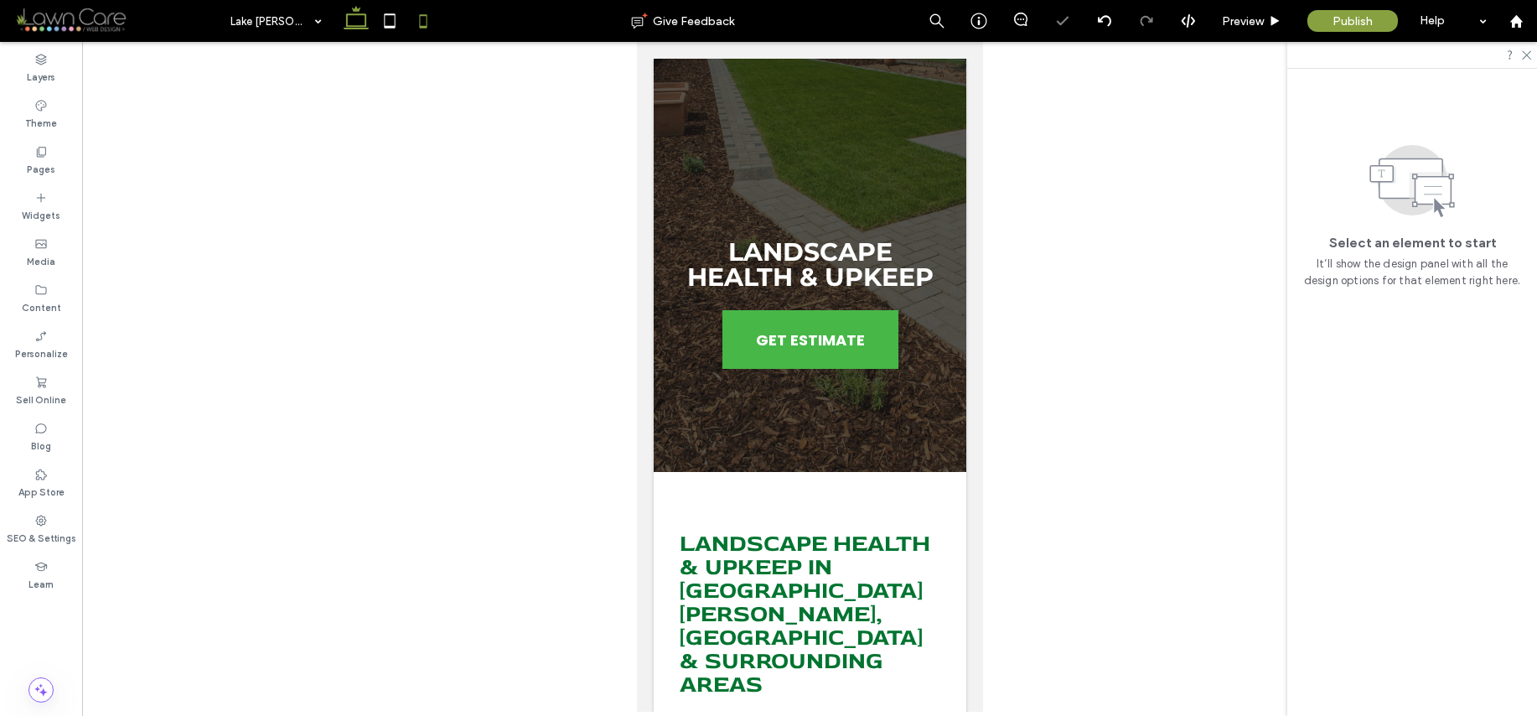
click at [360, 25] on use at bounding box center [356, 17] width 25 height 23
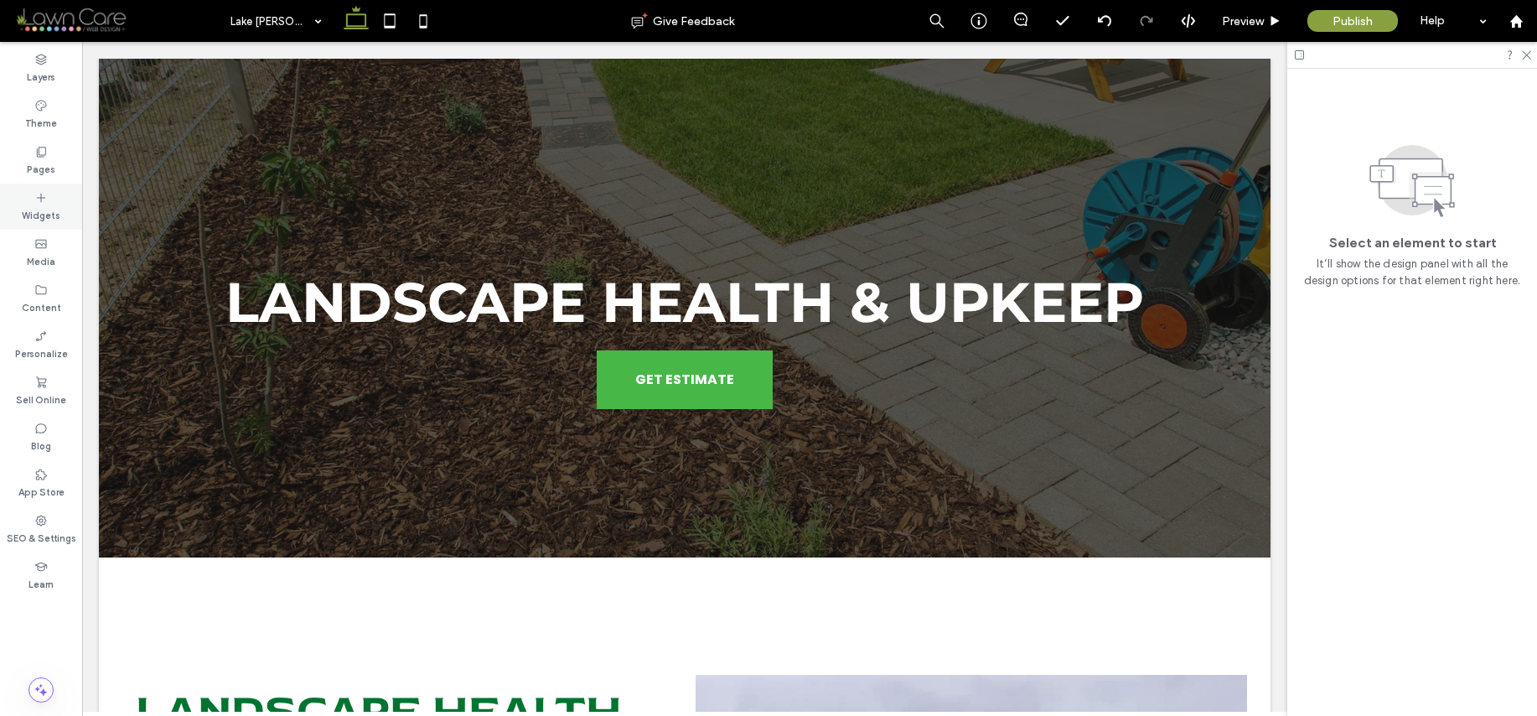
click at [29, 169] on label "Pages" at bounding box center [41, 167] width 28 height 18
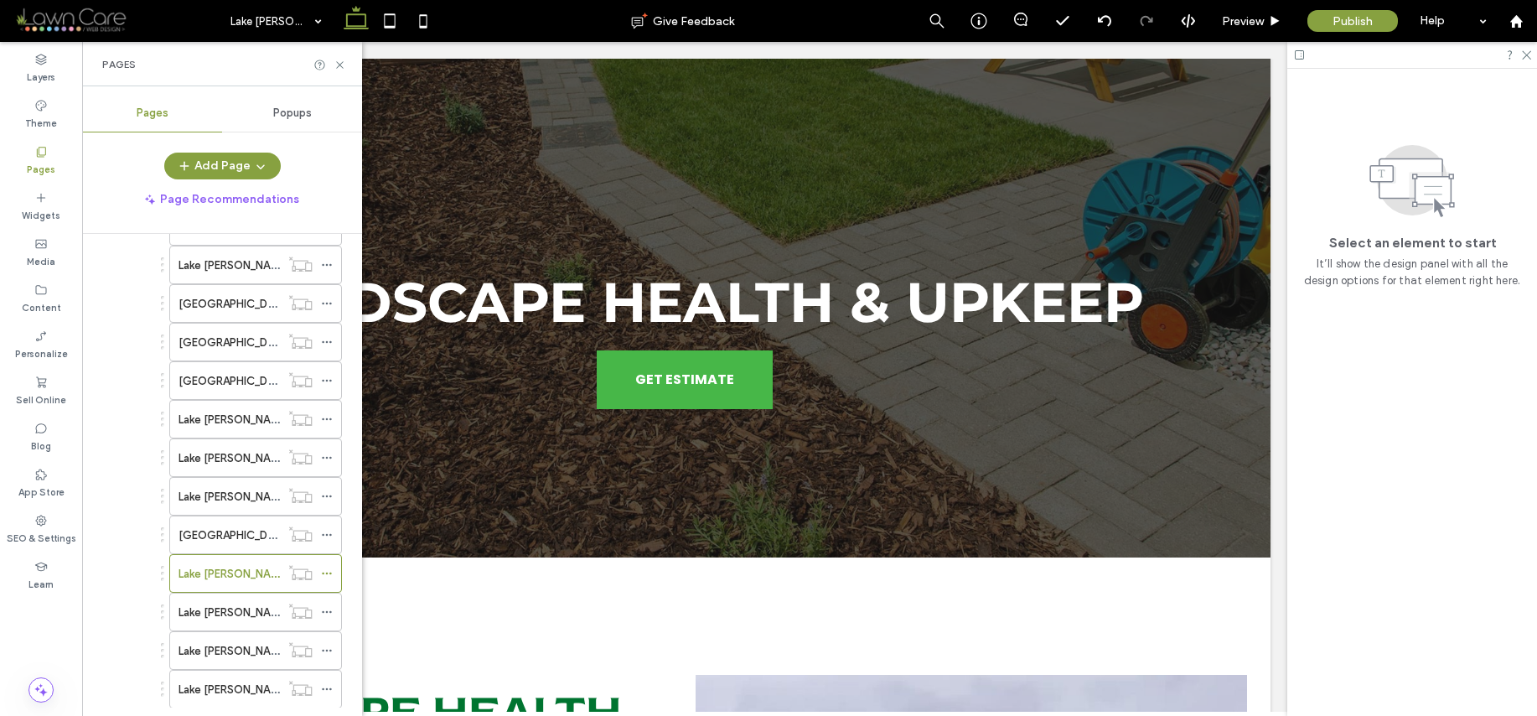
scroll to position [591, 0]
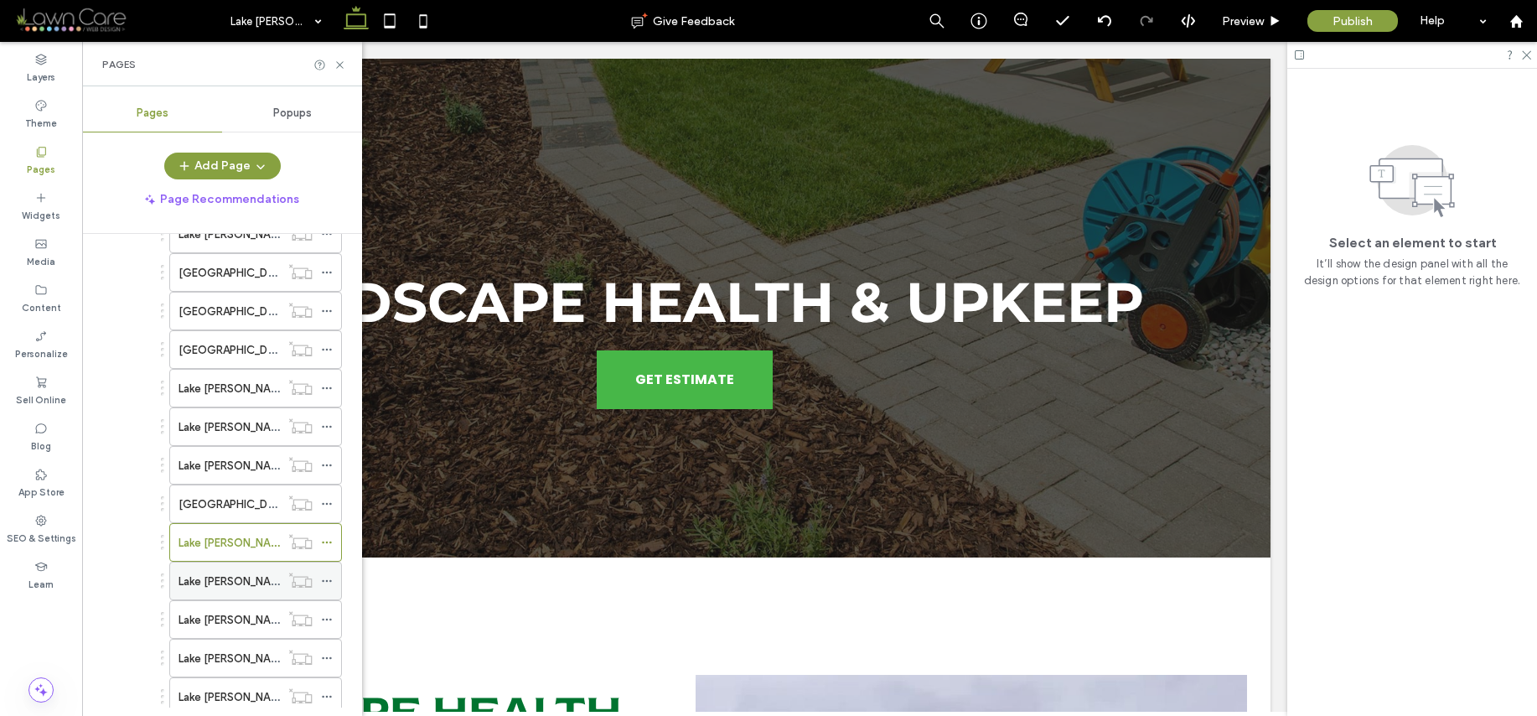
click at [223, 584] on label "Lake [PERSON_NAME]/Plant Installation & Replacement" at bounding box center [319, 581] width 281 height 29
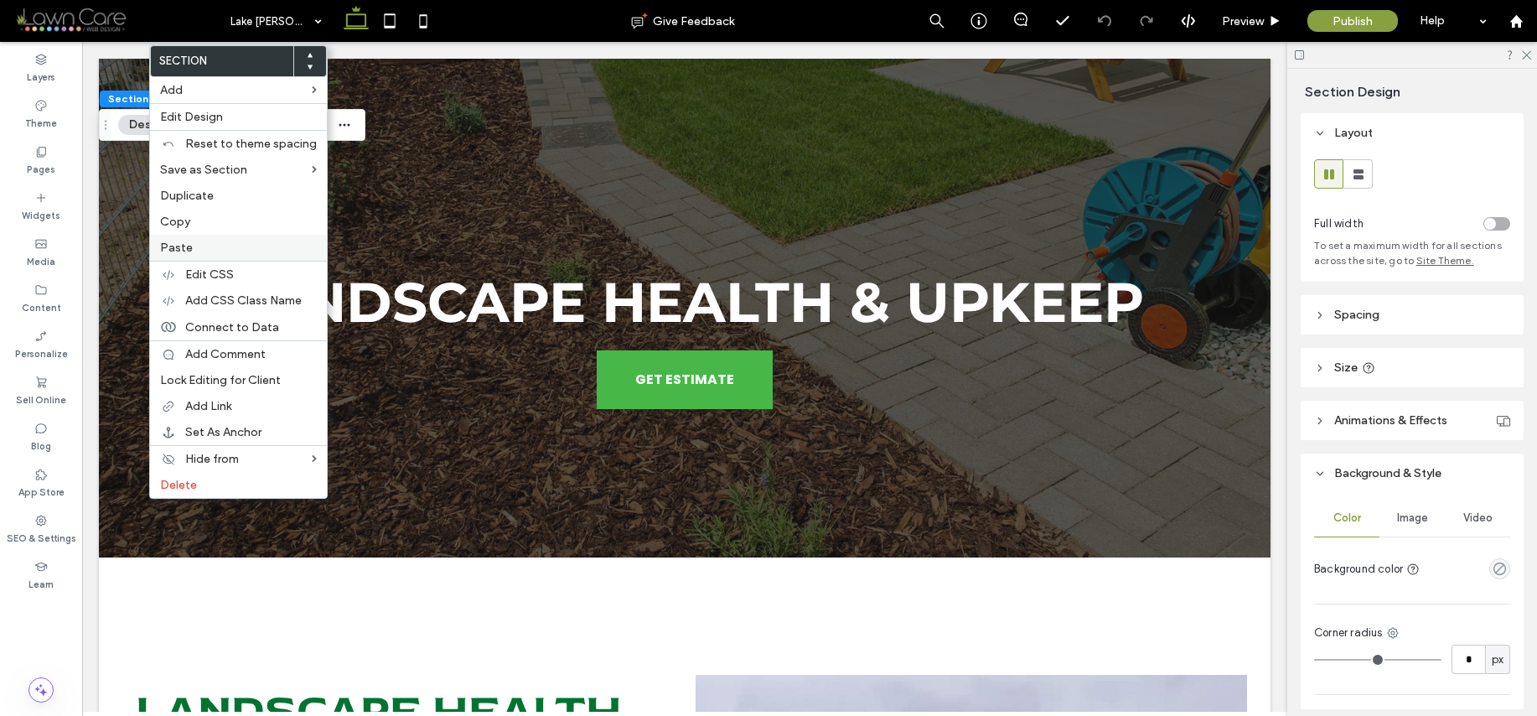
click at [179, 248] on span "Paste" at bounding box center [176, 248] width 33 height 14
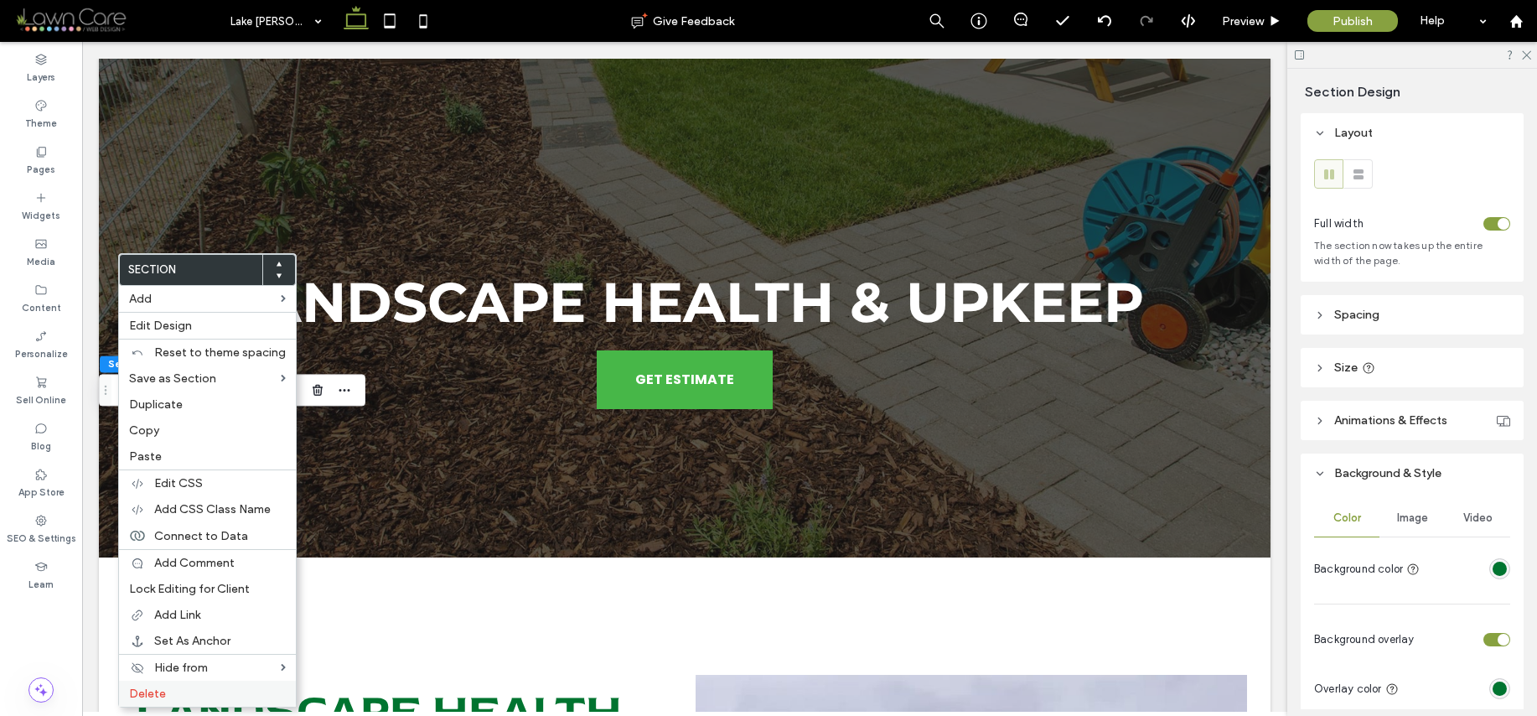
click at [194, 702] on div "Delete" at bounding box center [207, 694] width 177 height 26
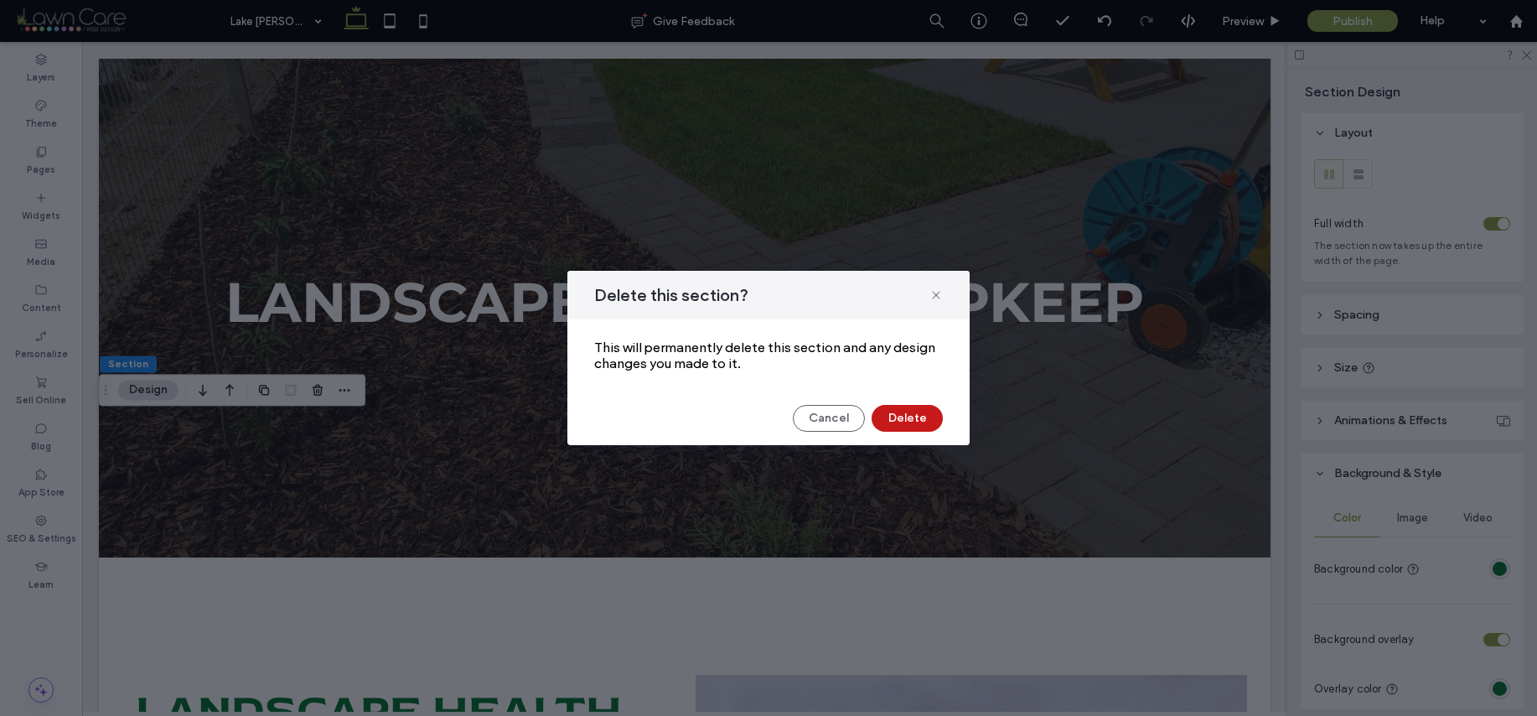
click at [896, 426] on button "Delete" at bounding box center [907, 418] width 71 height 27
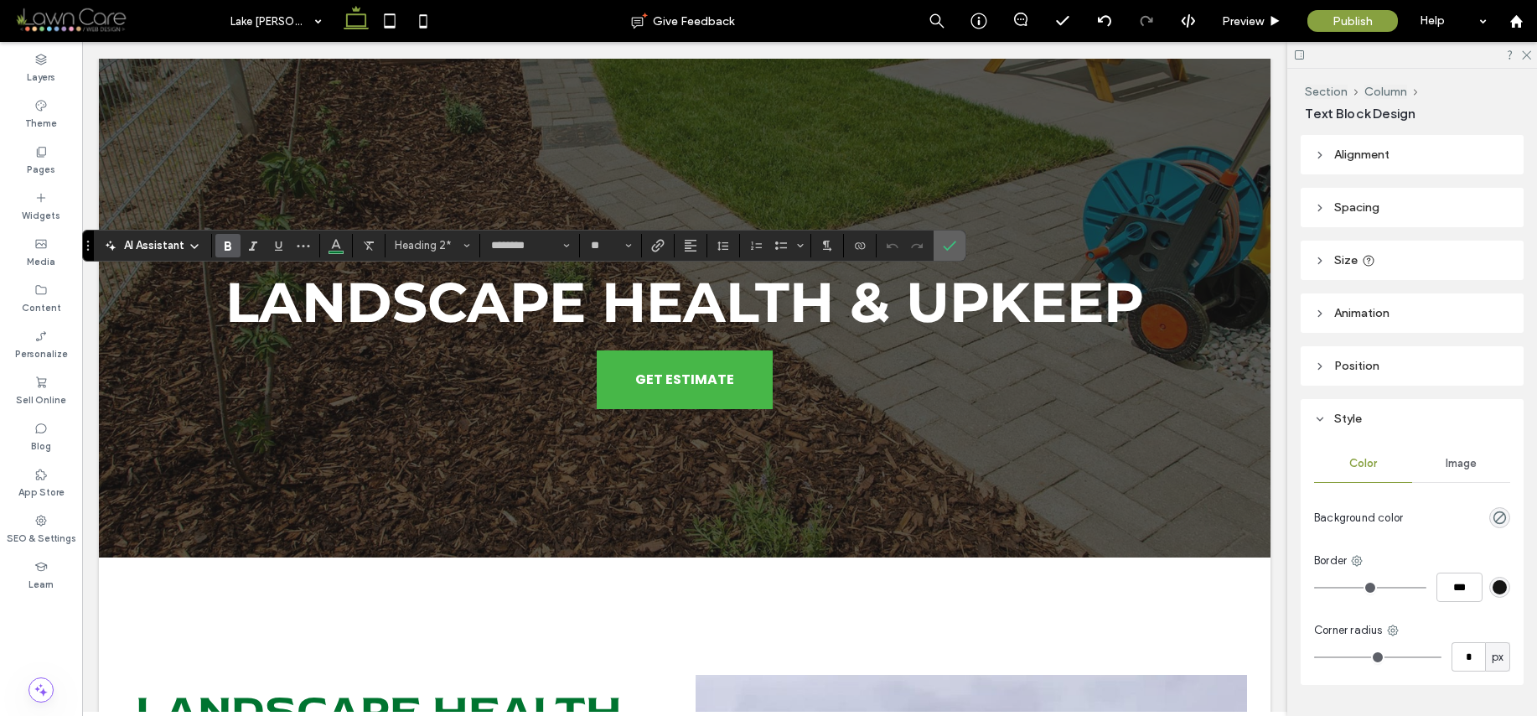
click at [938, 243] on label "Confirm" at bounding box center [949, 245] width 25 height 30
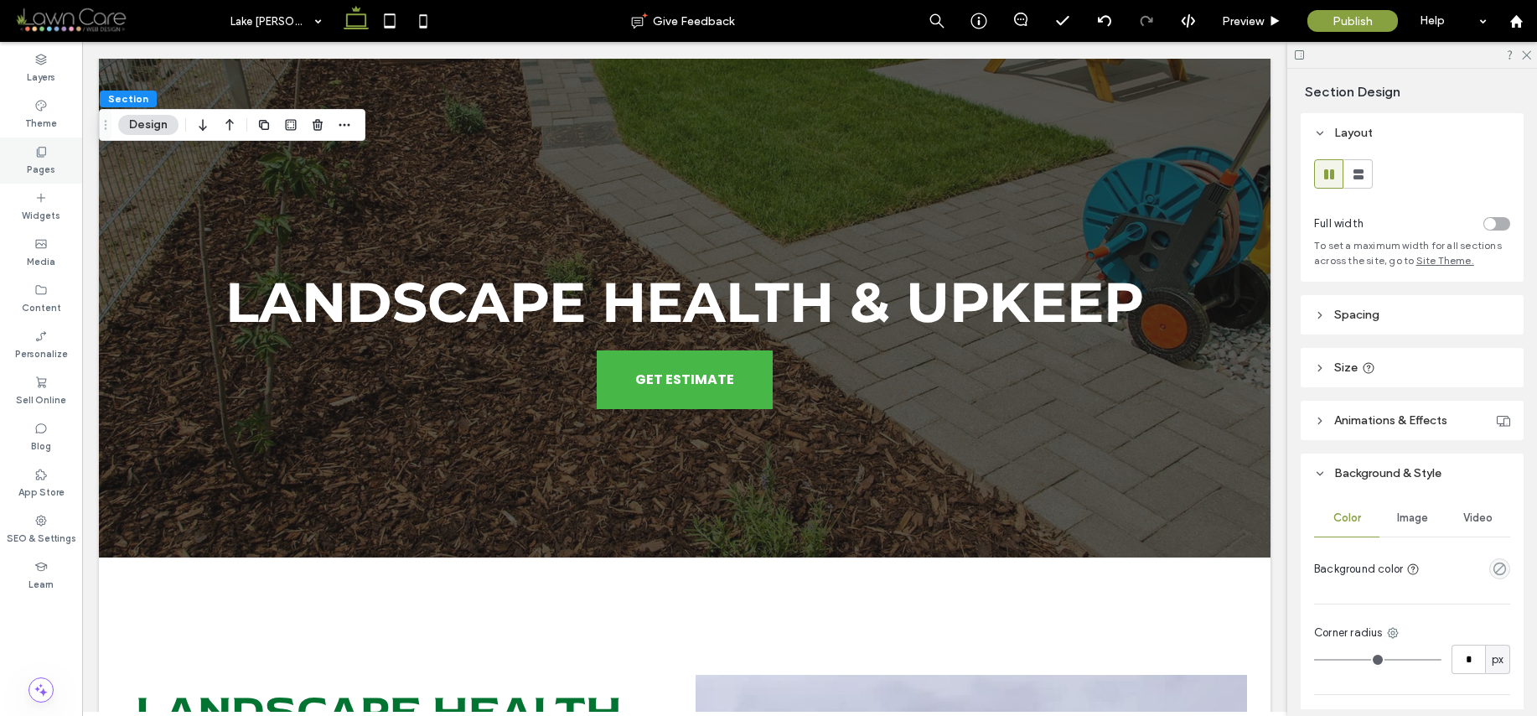
click at [63, 158] on div "Pages" at bounding box center [41, 160] width 82 height 46
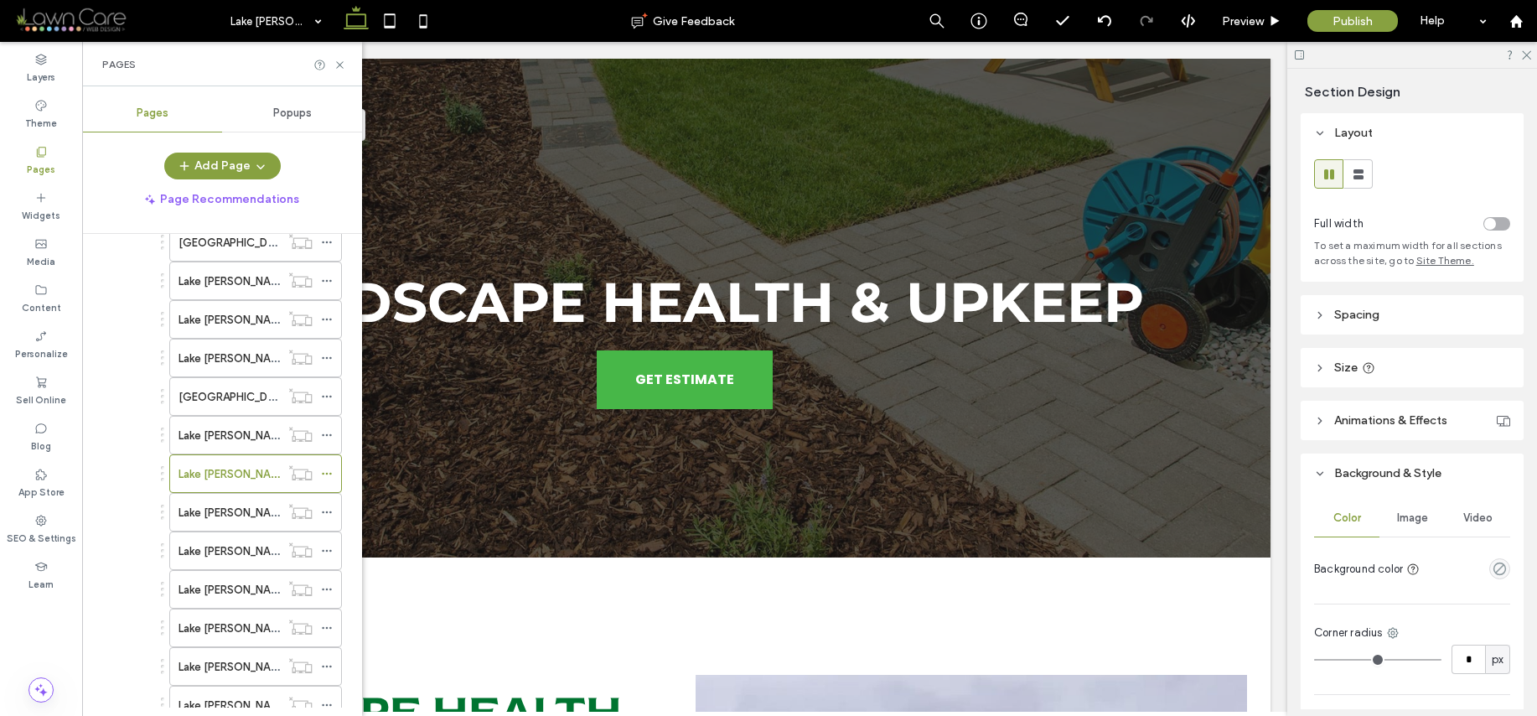
scroll to position [699, 0]
click at [246, 516] on label "Lake [PERSON_NAME]/Mulch Installation" at bounding box center [281, 511] width 204 height 29
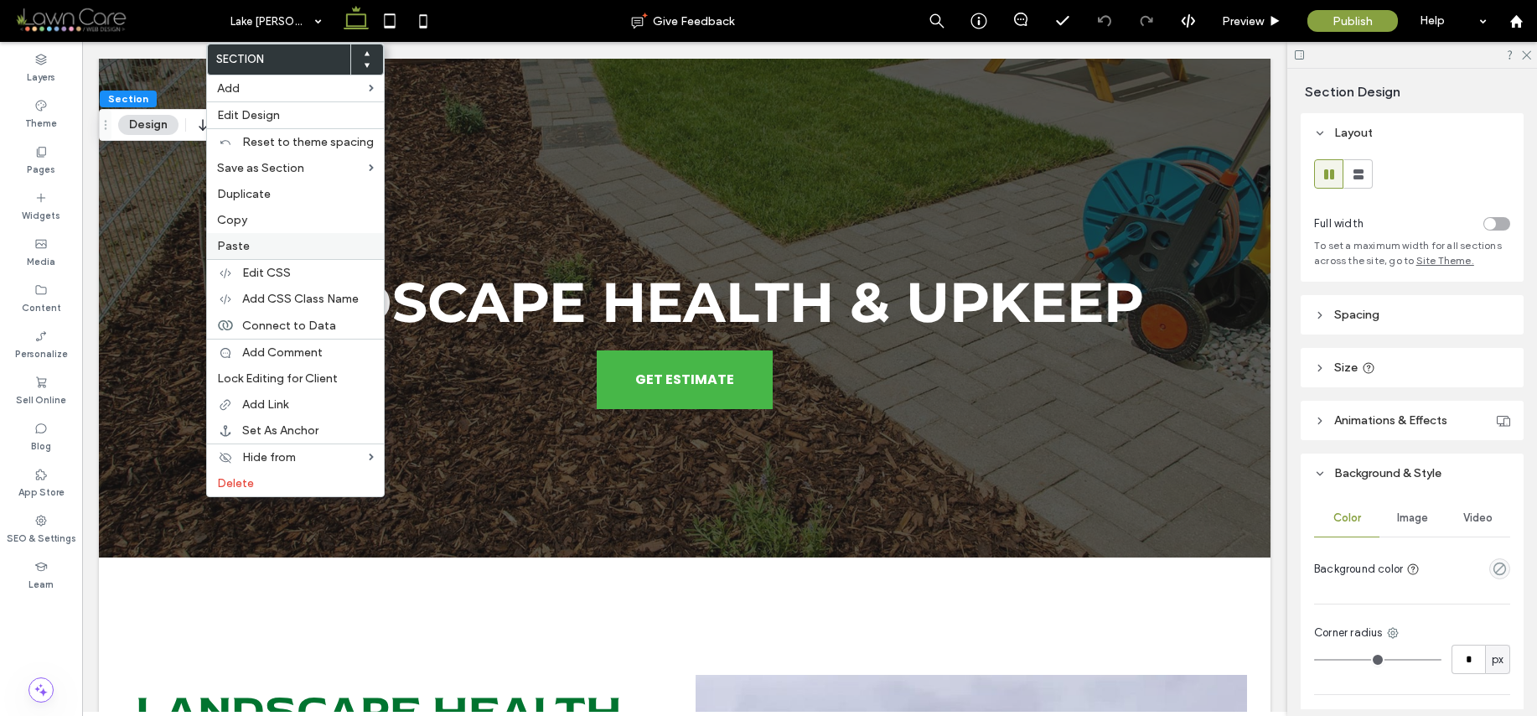
click at [241, 242] on span "Paste" at bounding box center [233, 246] width 33 height 14
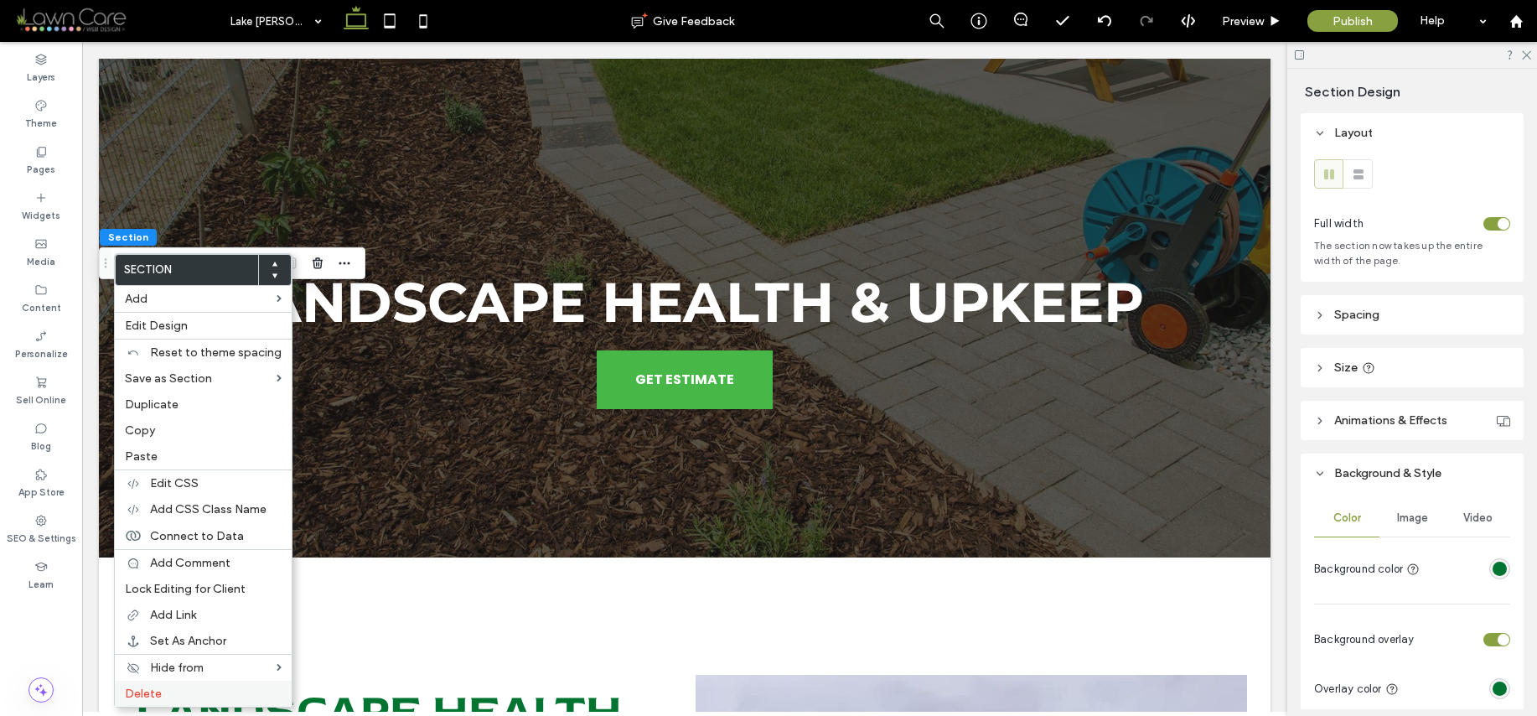
click at [228, 695] on label "Delete" at bounding box center [203, 693] width 157 height 14
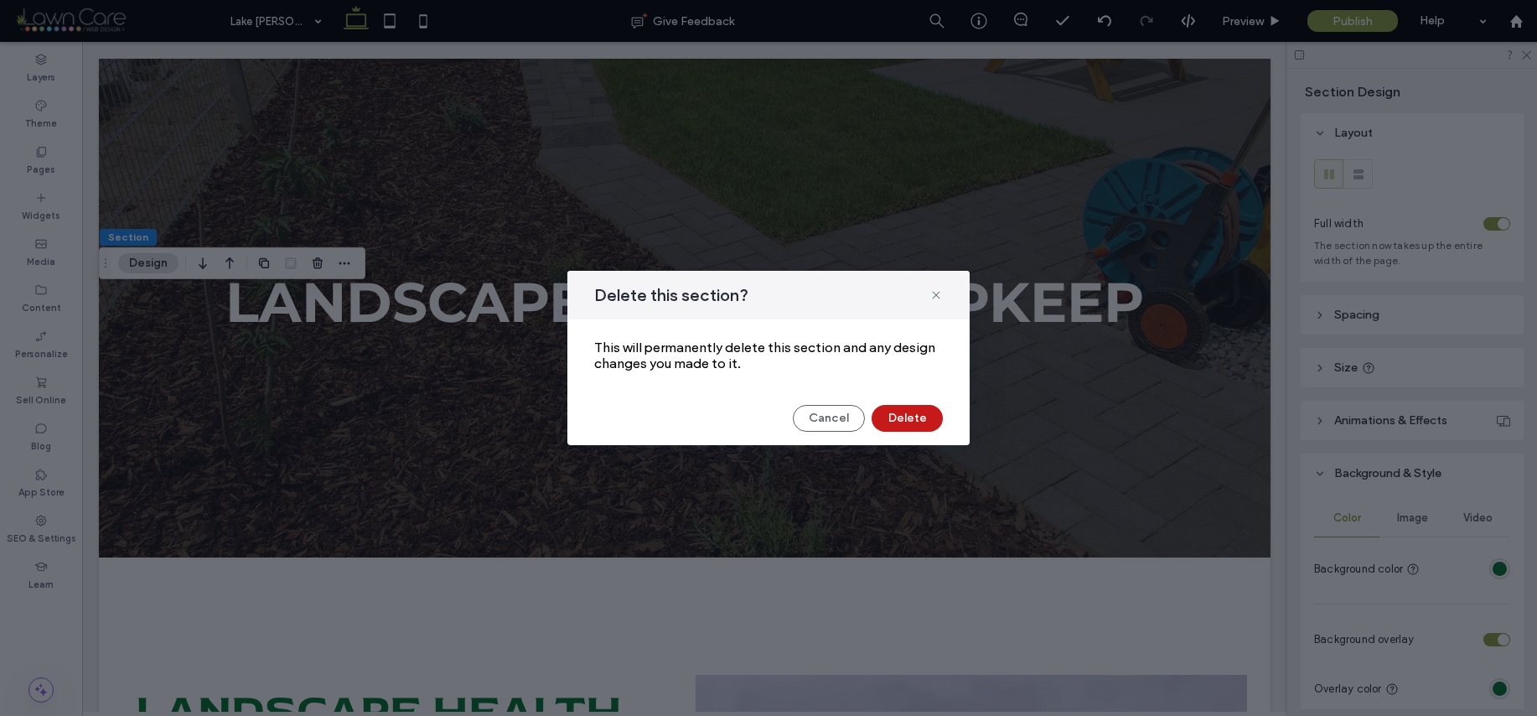
click at [882, 418] on button "Delete" at bounding box center [907, 418] width 71 height 27
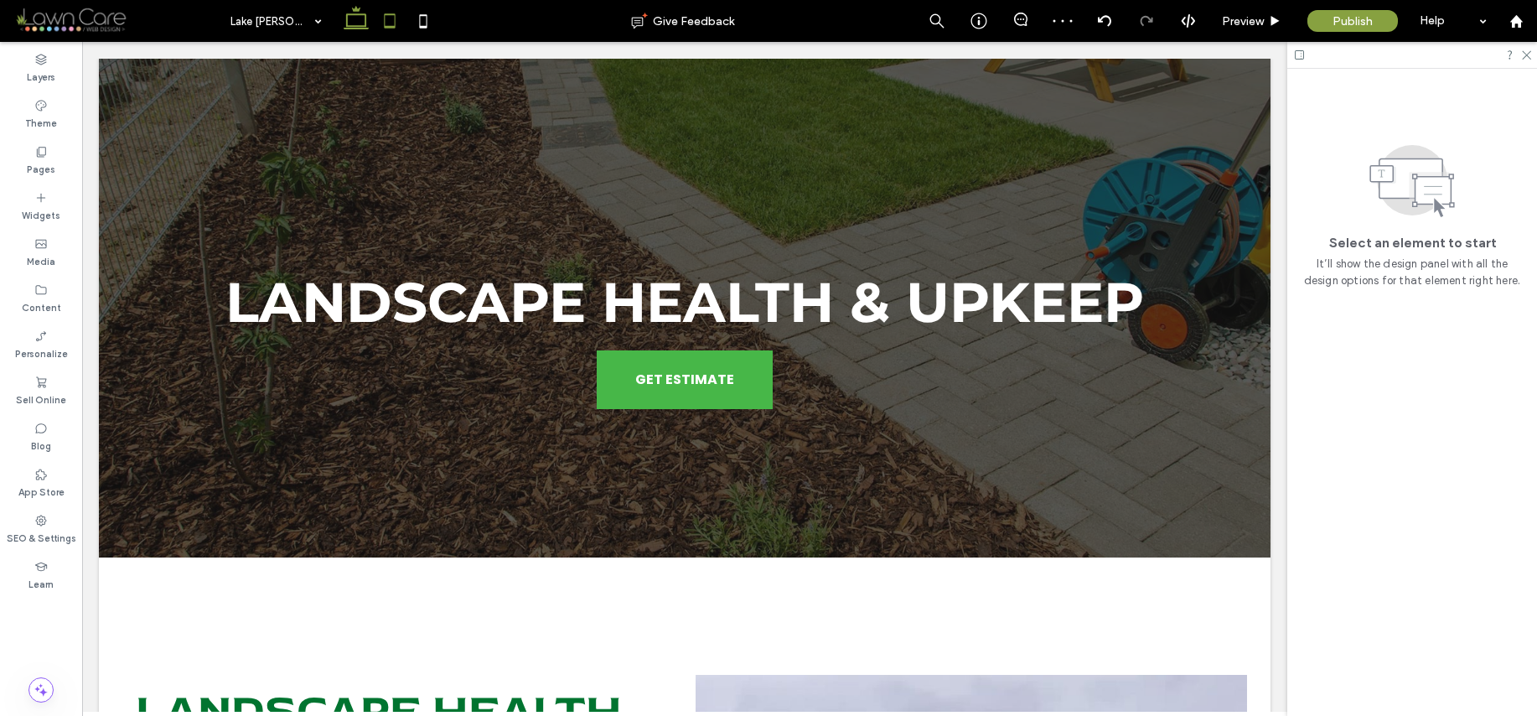
click at [401, 23] on icon at bounding box center [390, 21] width 34 height 34
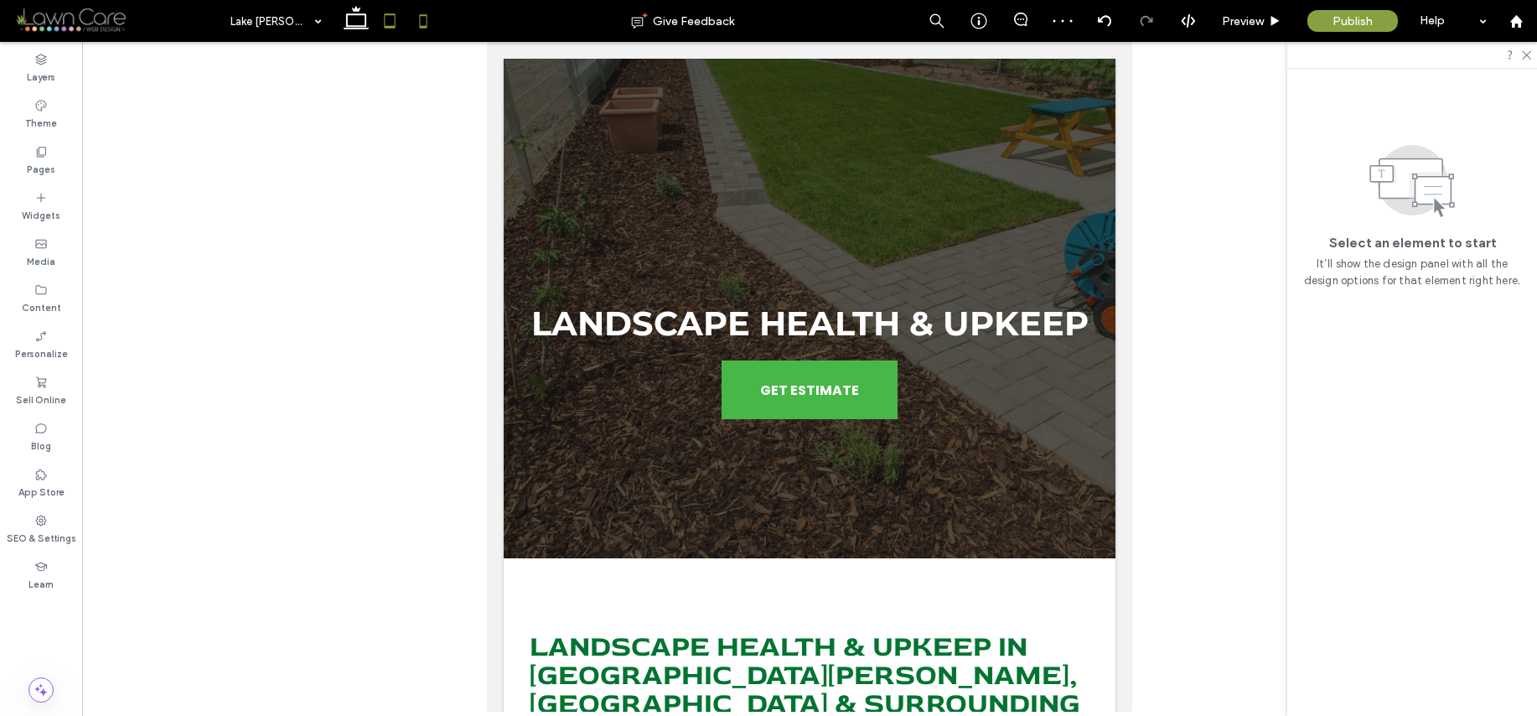
click at [417, 23] on icon at bounding box center [424, 21] width 34 height 34
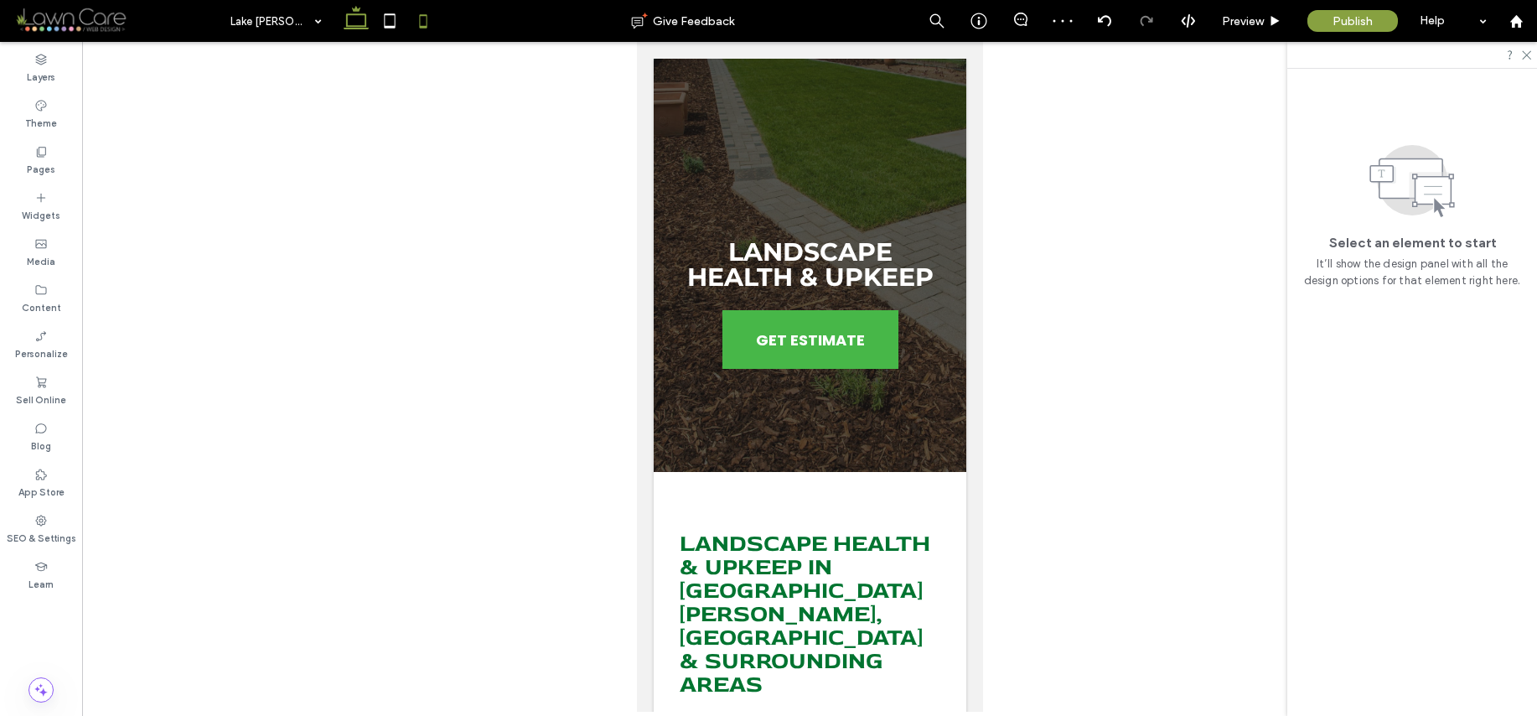
click at [355, 22] on icon at bounding box center [356, 21] width 34 height 34
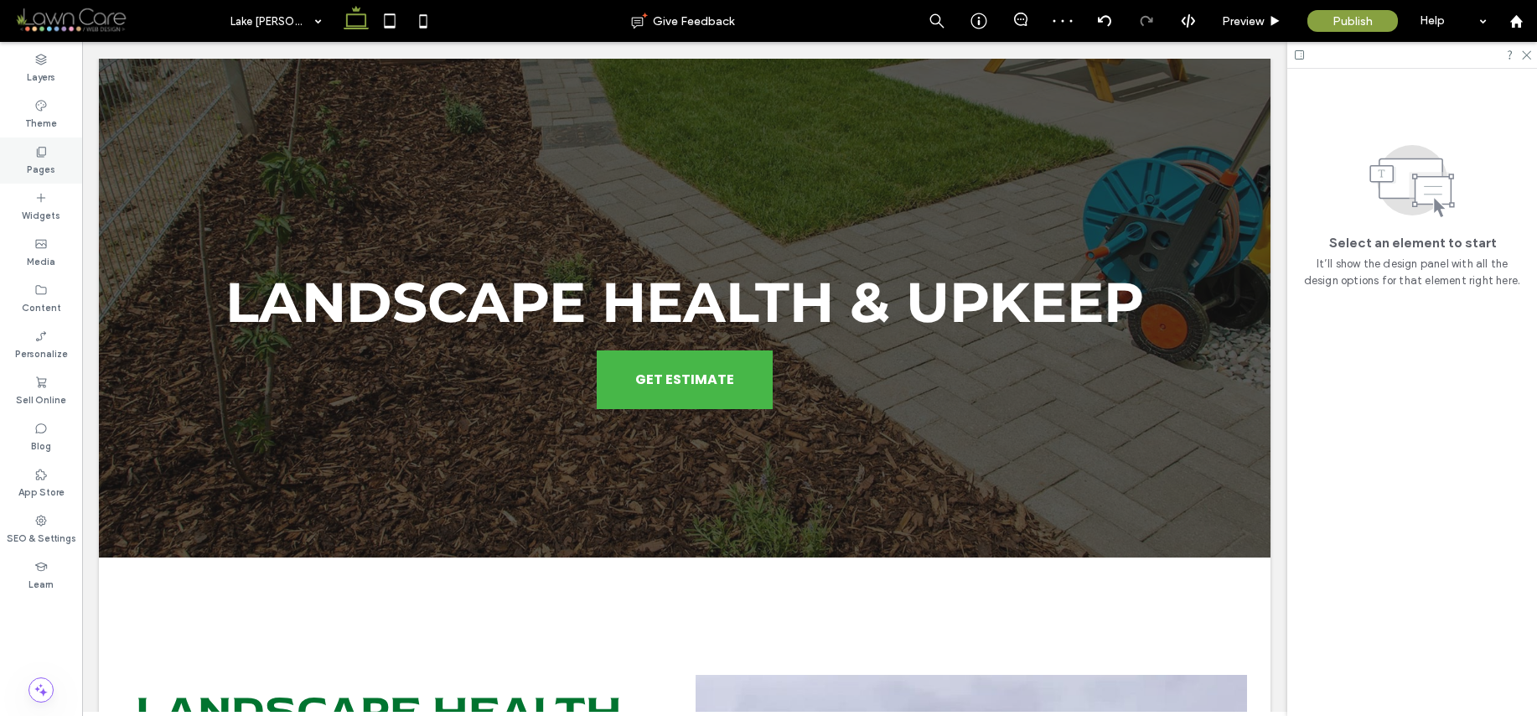
click at [35, 161] on label "Pages" at bounding box center [41, 167] width 28 height 18
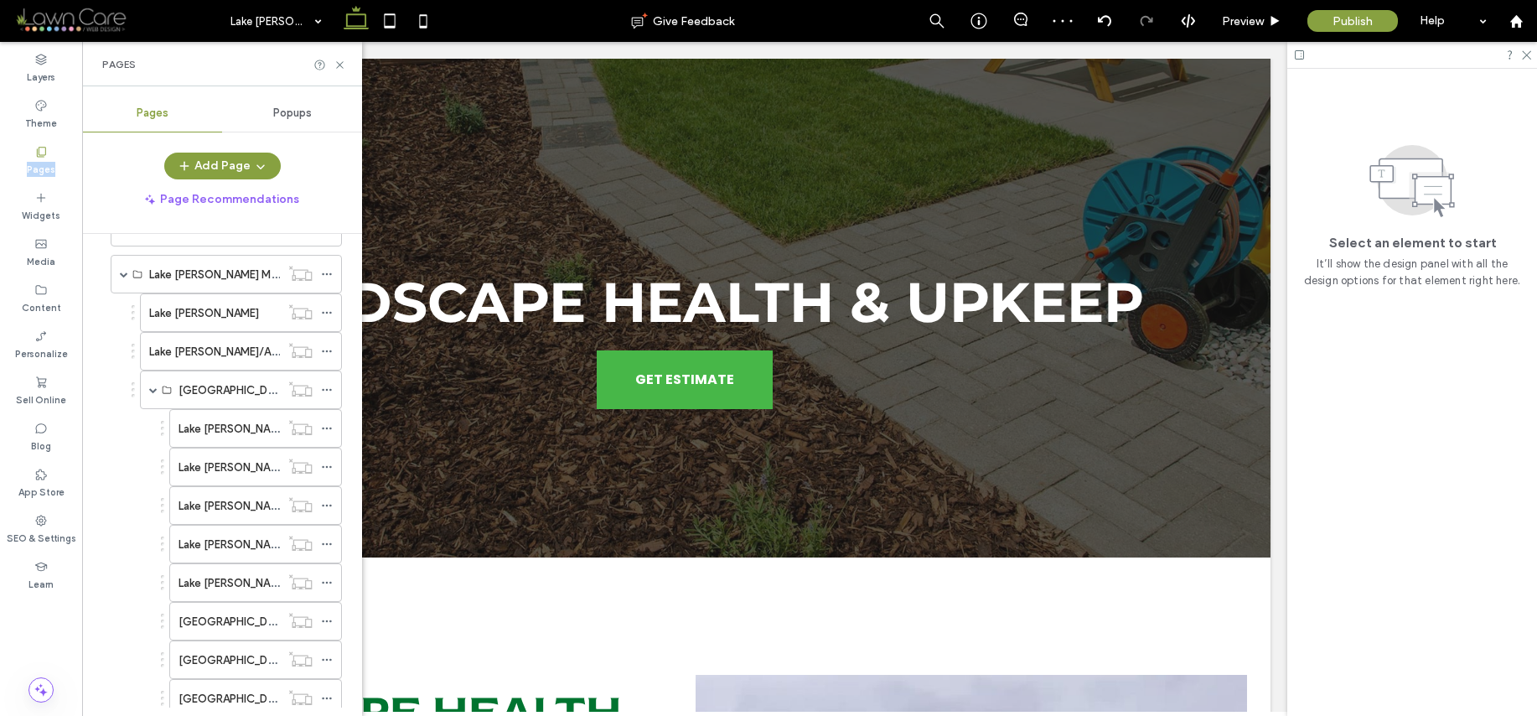
scroll to position [759, 0]
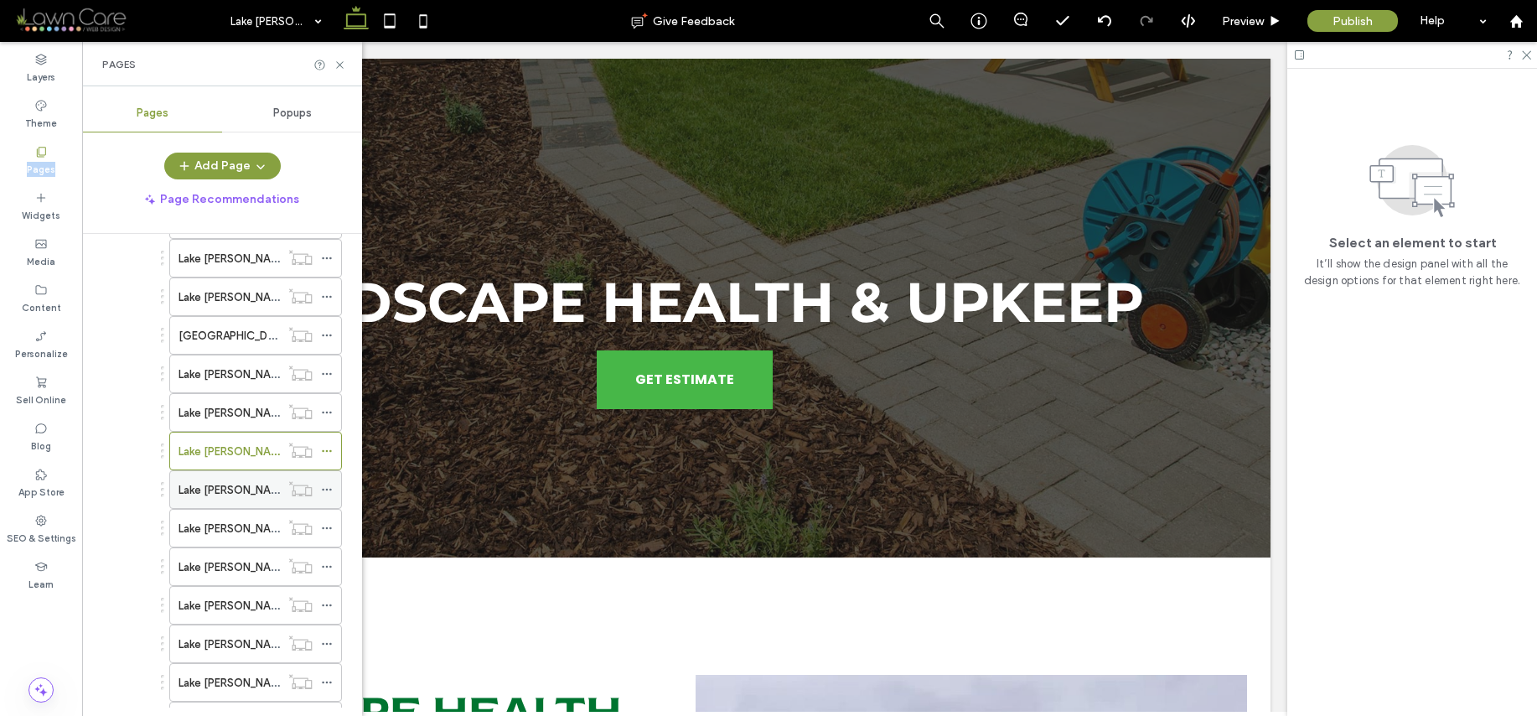
click at [246, 502] on div "Lake [PERSON_NAME]/Seasonal Cleanups" at bounding box center [229, 489] width 101 height 37
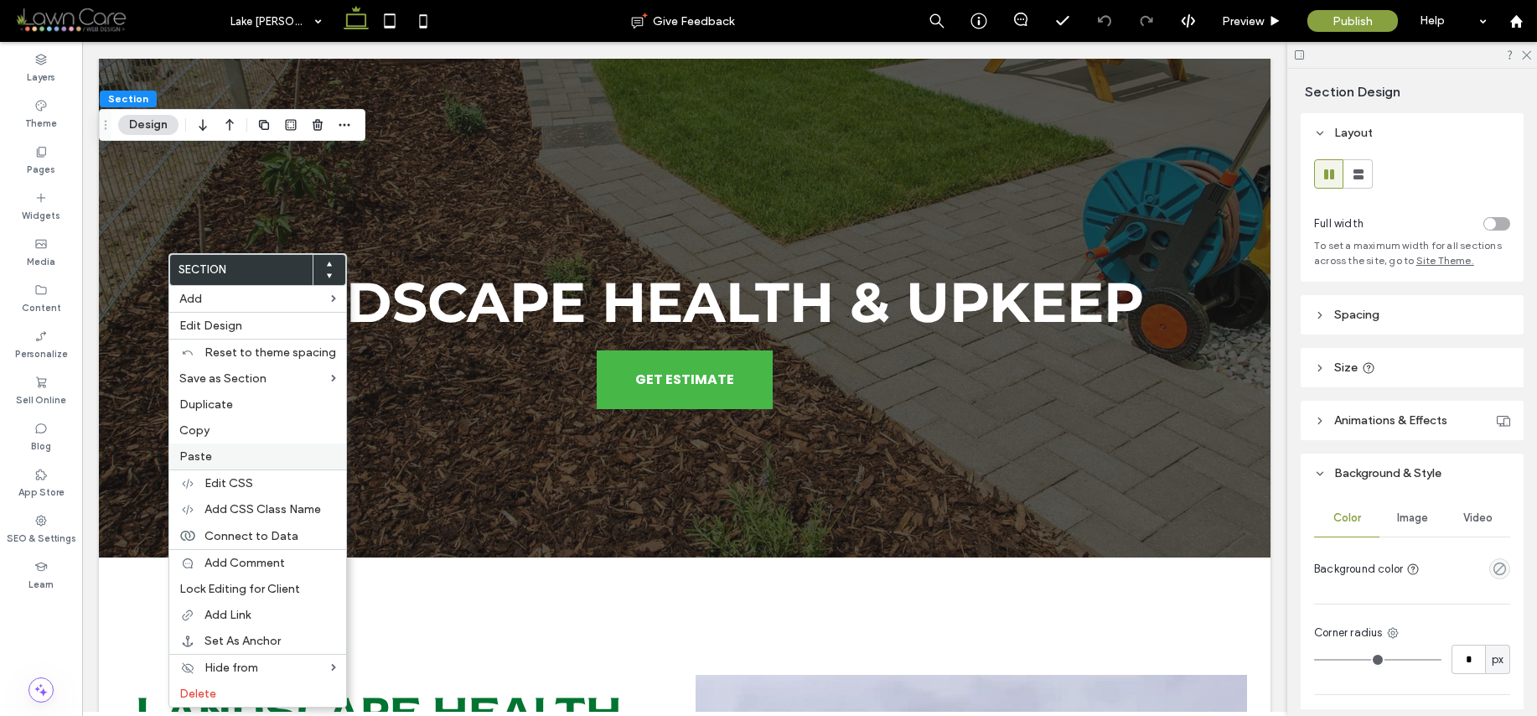
click at [241, 455] on label "Paste" at bounding box center [257, 456] width 157 height 14
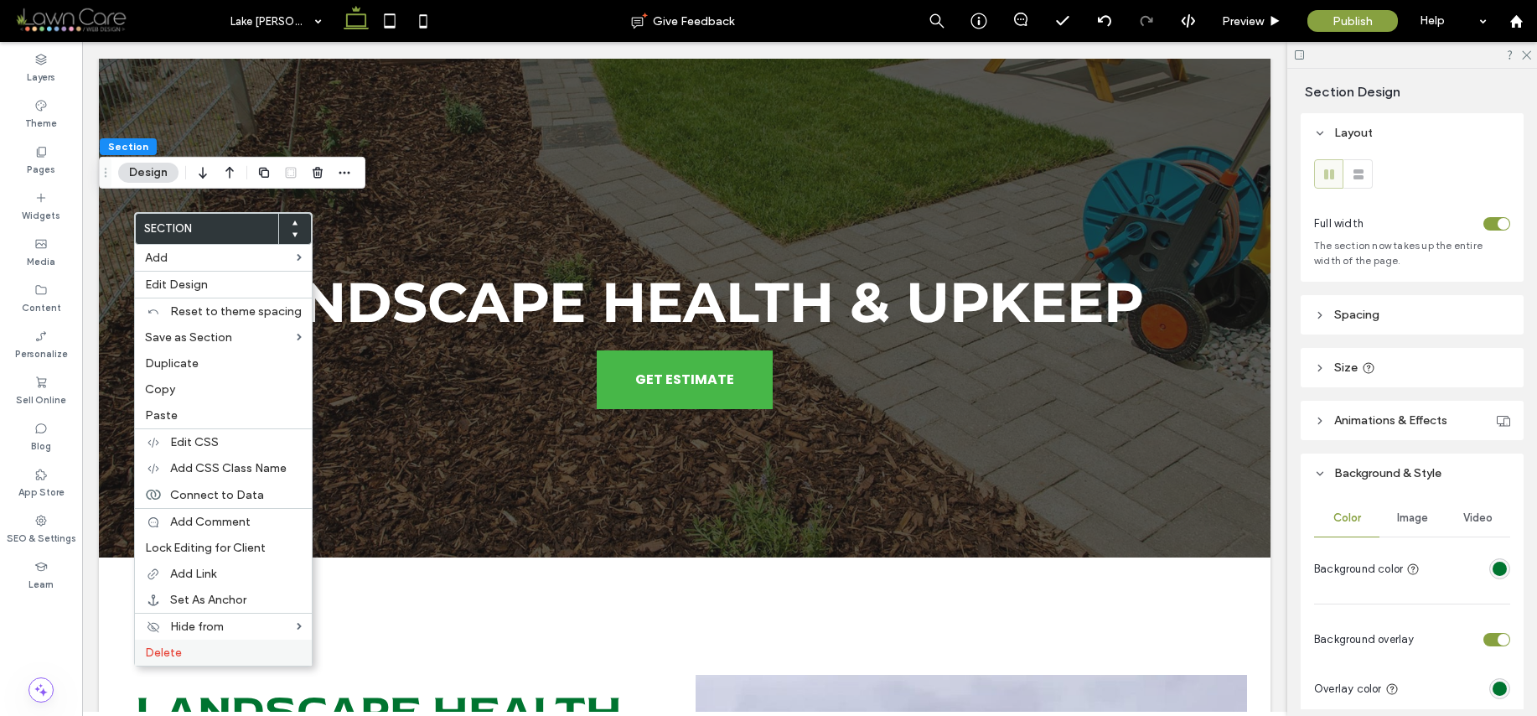
click at [208, 650] on label "Delete" at bounding box center [223, 652] width 157 height 14
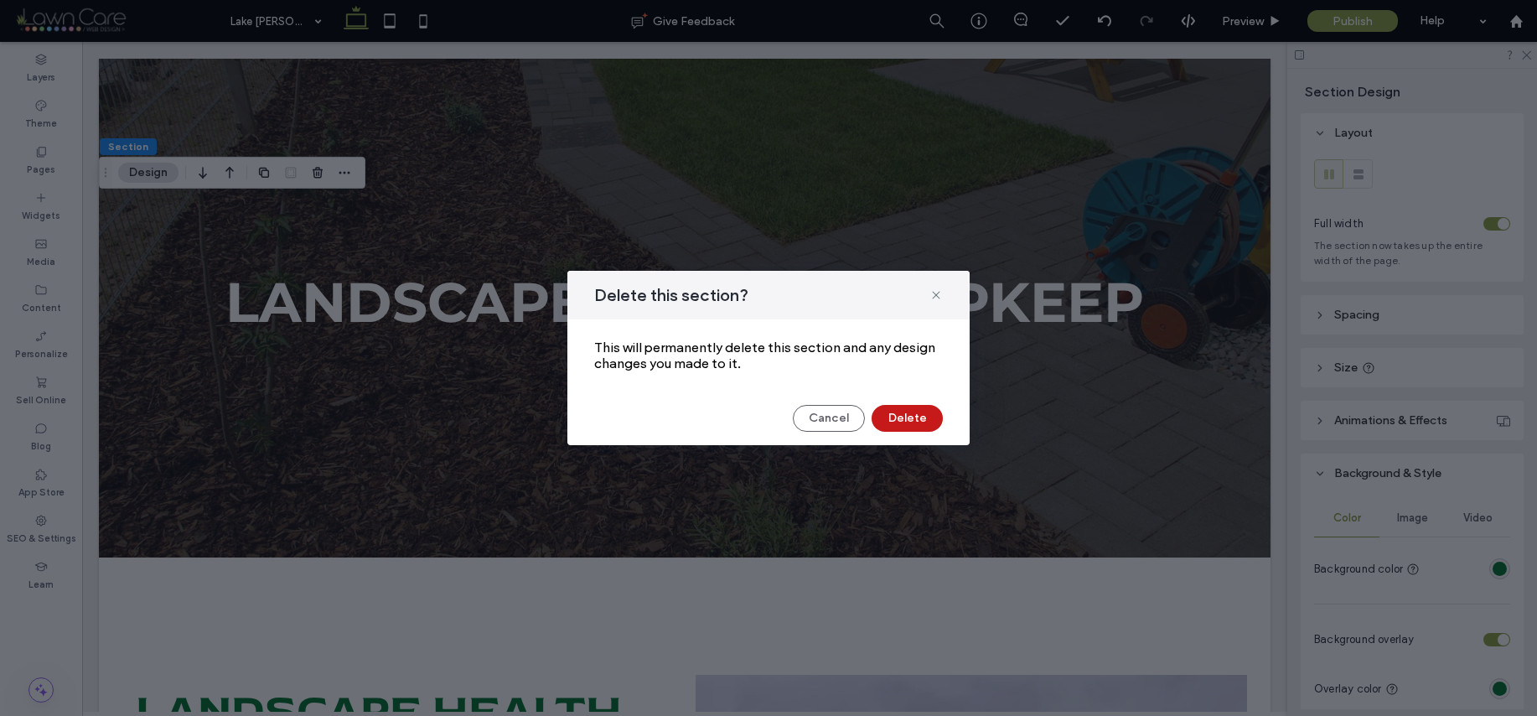
click at [912, 421] on button "Delete" at bounding box center [907, 418] width 71 height 27
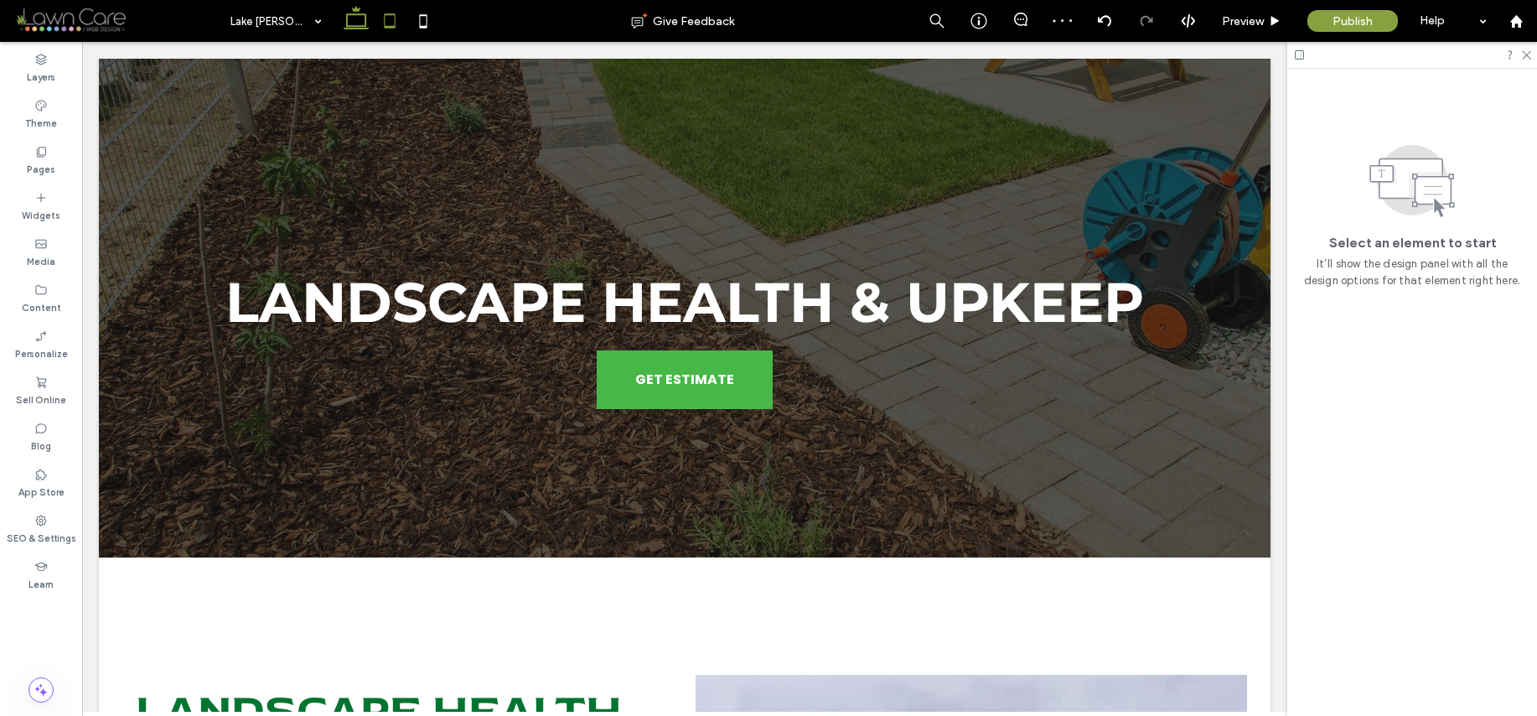
click at [401, 23] on icon at bounding box center [390, 21] width 34 height 34
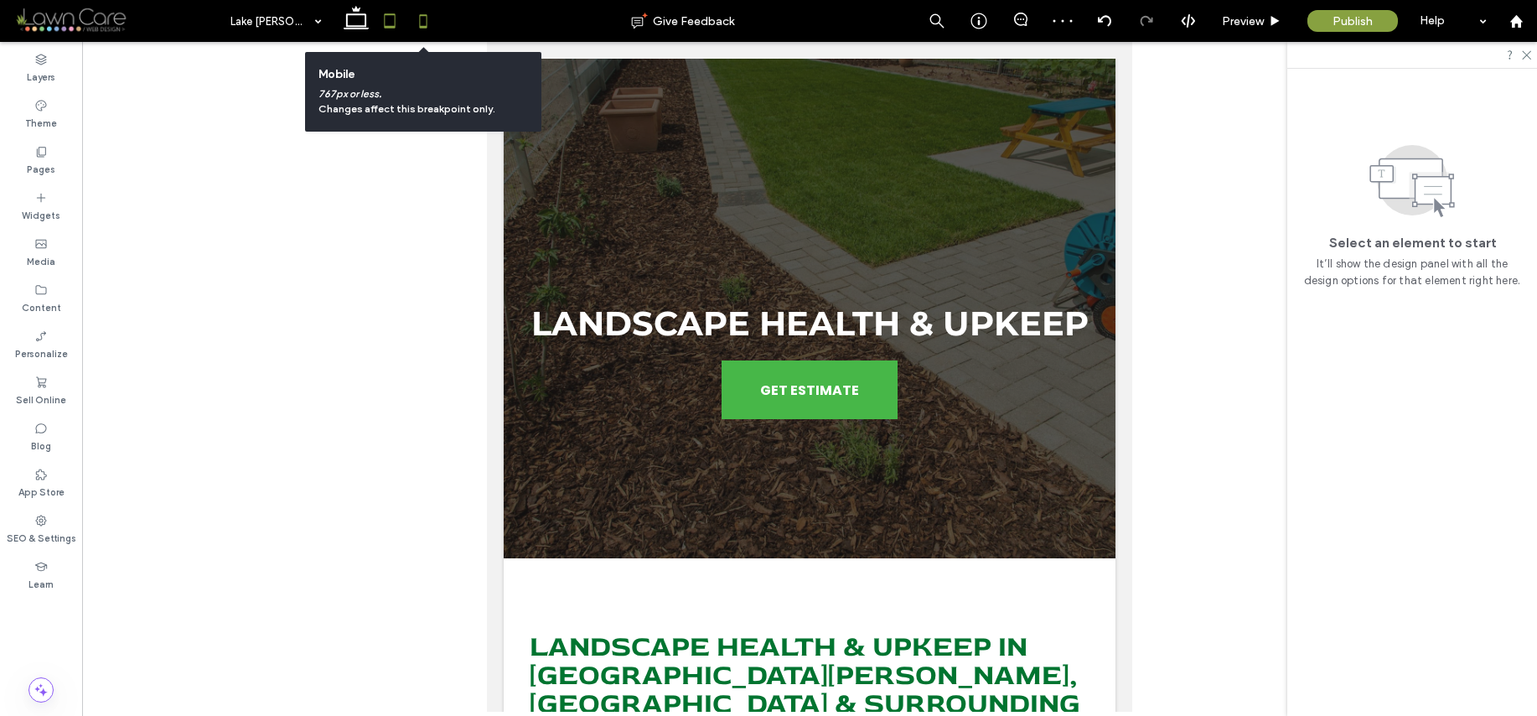
click at [419, 22] on icon at bounding box center [424, 21] width 34 height 34
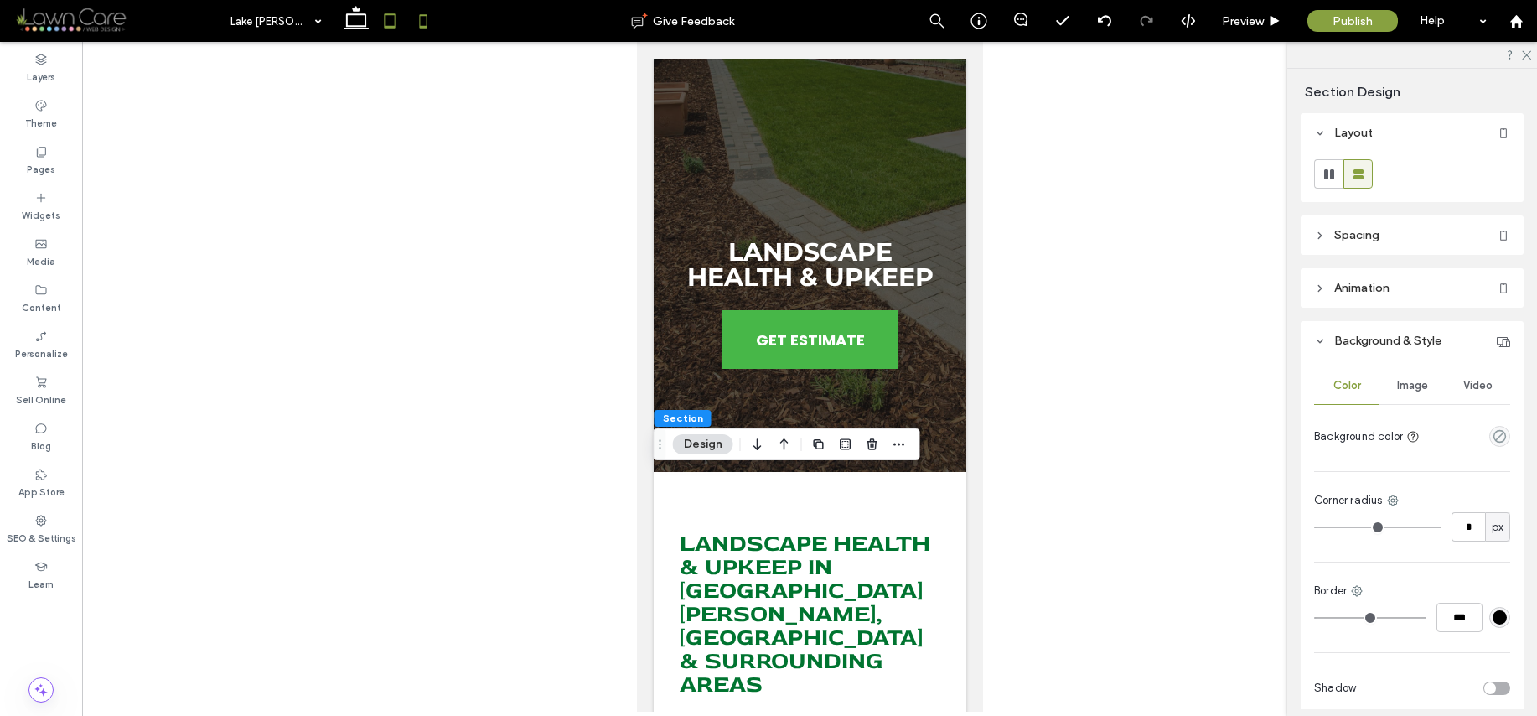
click at [375, 23] on icon at bounding box center [390, 21] width 34 height 34
type input "**"
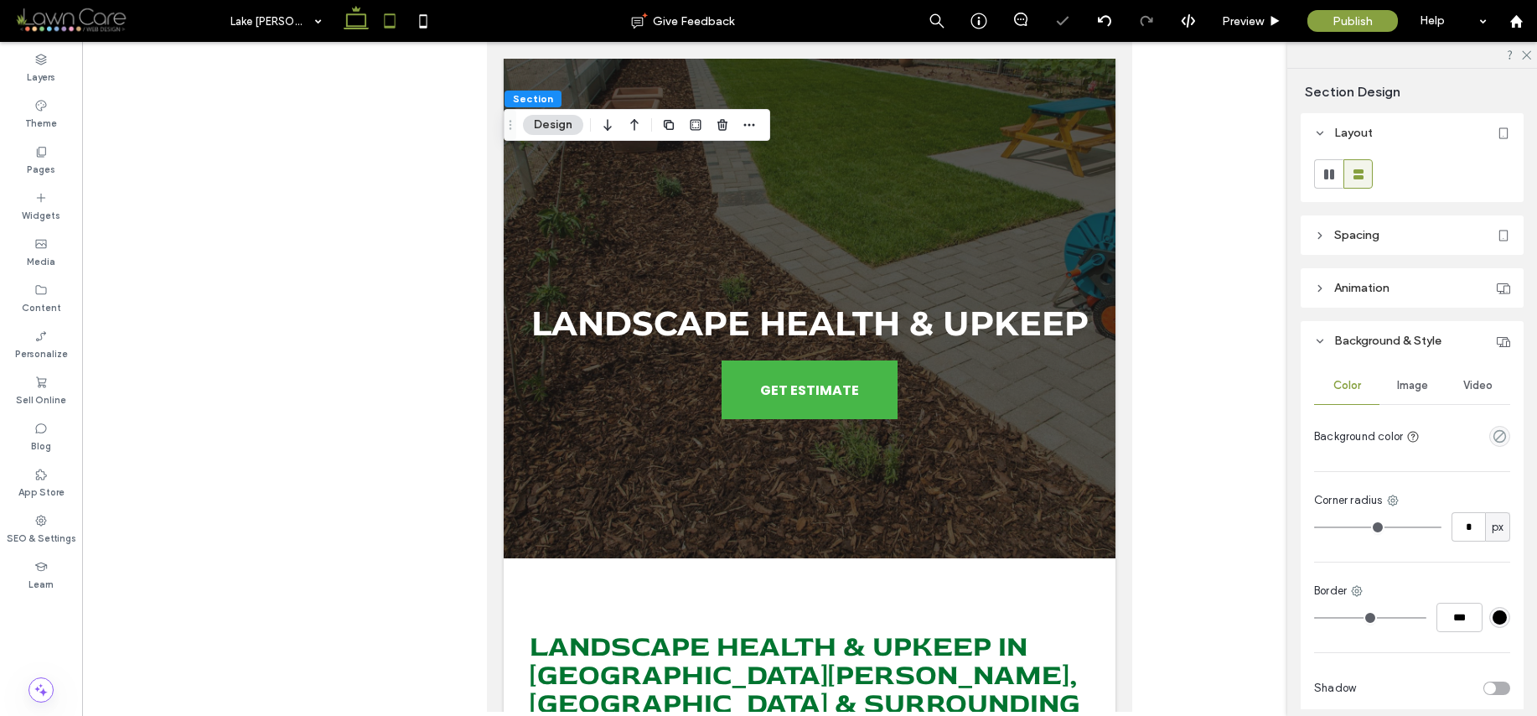
click at [344, 25] on icon at bounding box center [356, 21] width 34 height 34
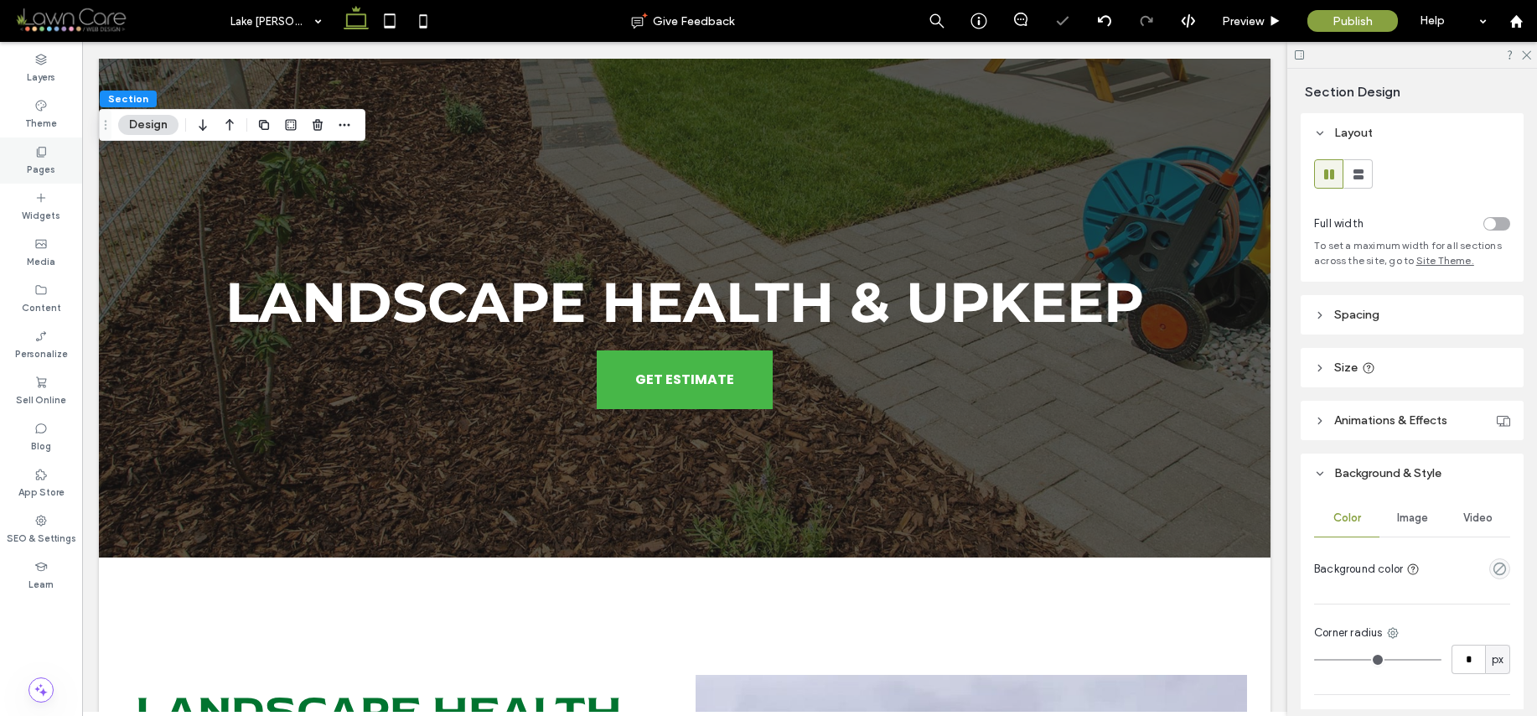
click at [44, 143] on div "Pages" at bounding box center [41, 160] width 82 height 46
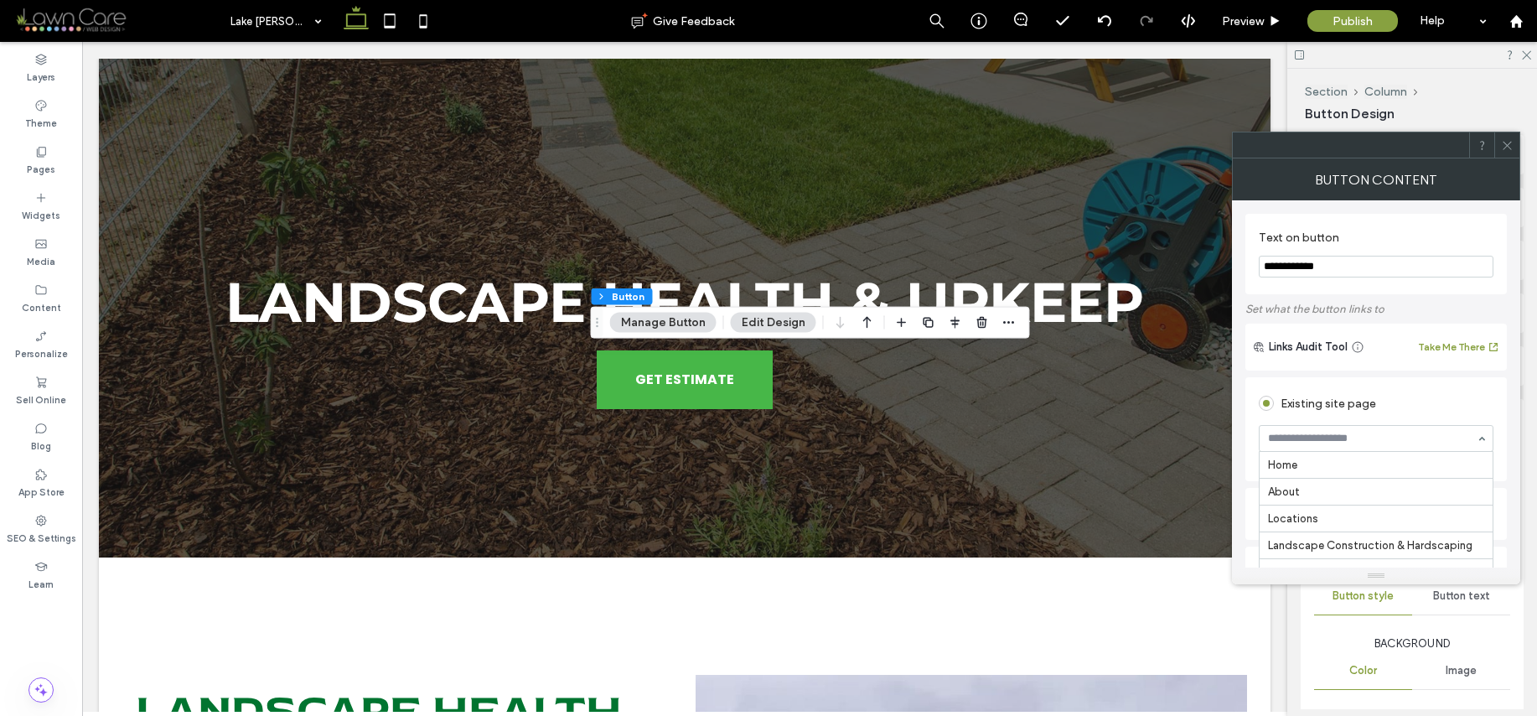
scroll to position [1577, 0]
click at [1515, 141] on div at bounding box center [1506, 144] width 25 height 25
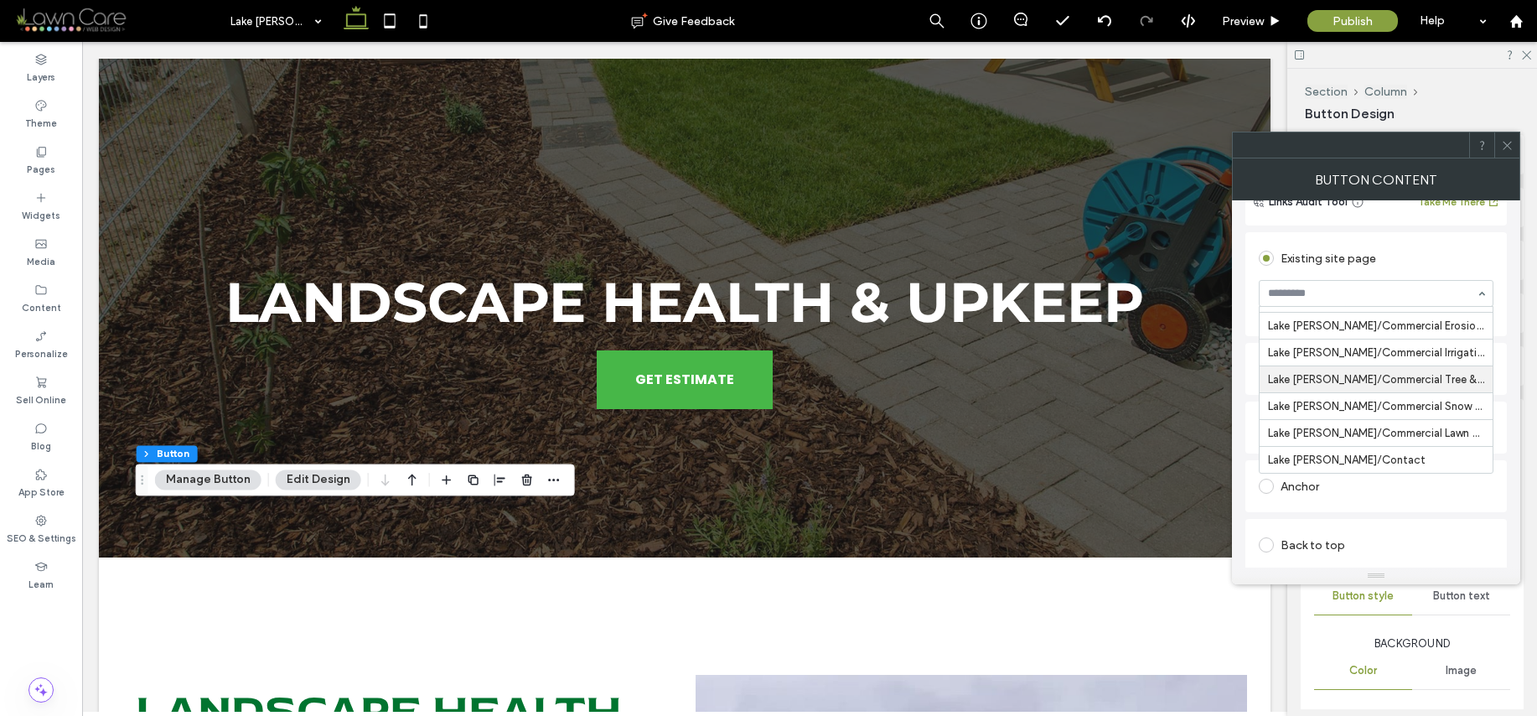
scroll to position [148, 0]
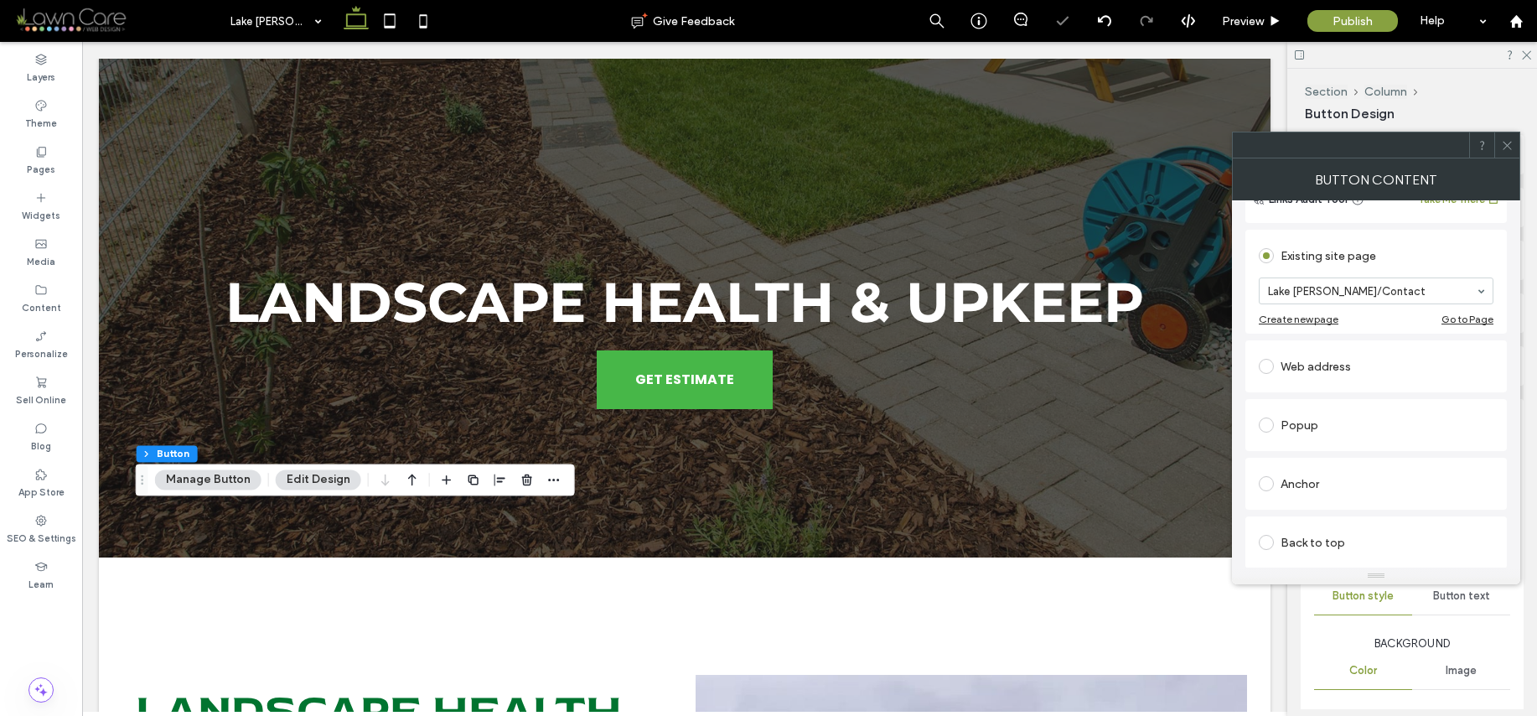
click at [1499, 148] on div at bounding box center [1506, 144] width 25 height 25
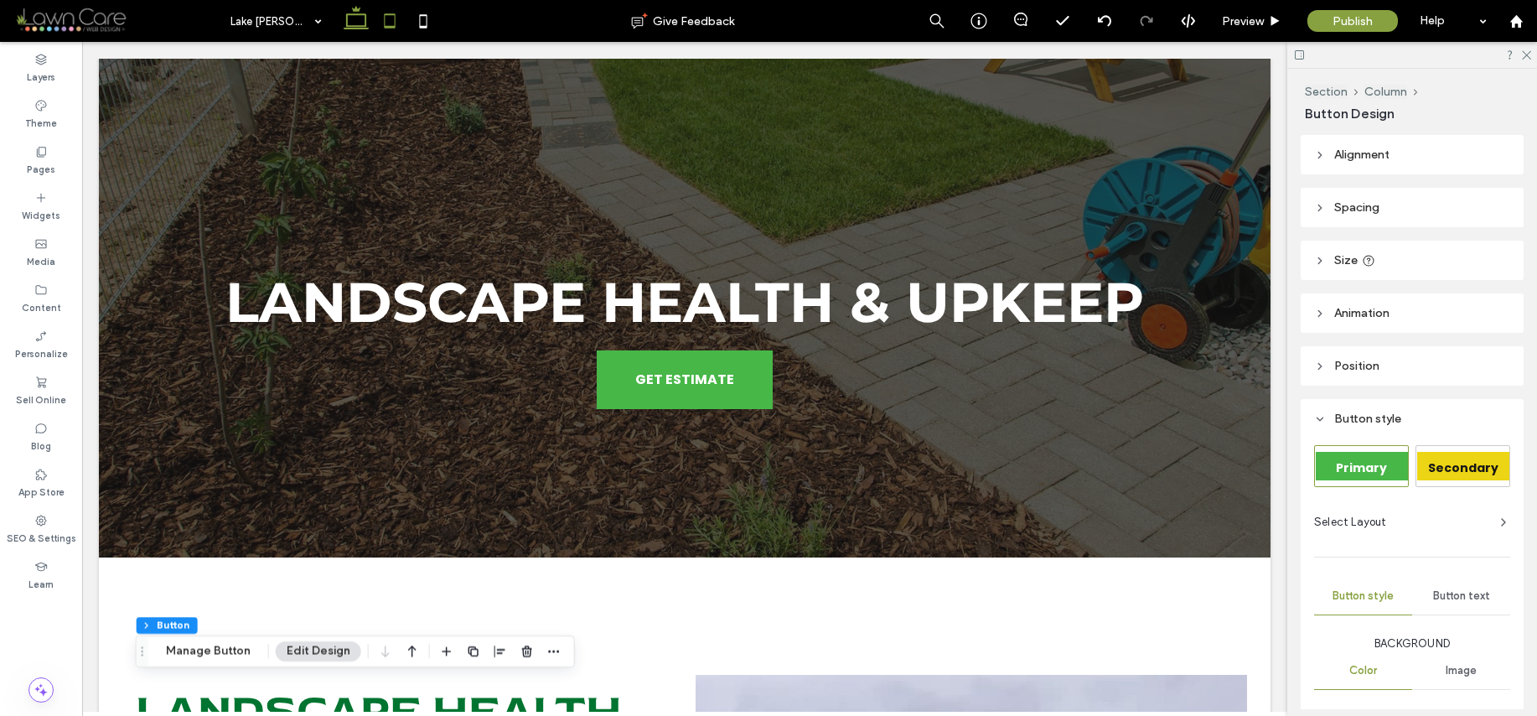
click at [401, 25] on icon at bounding box center [390, 21] width 34 height 34
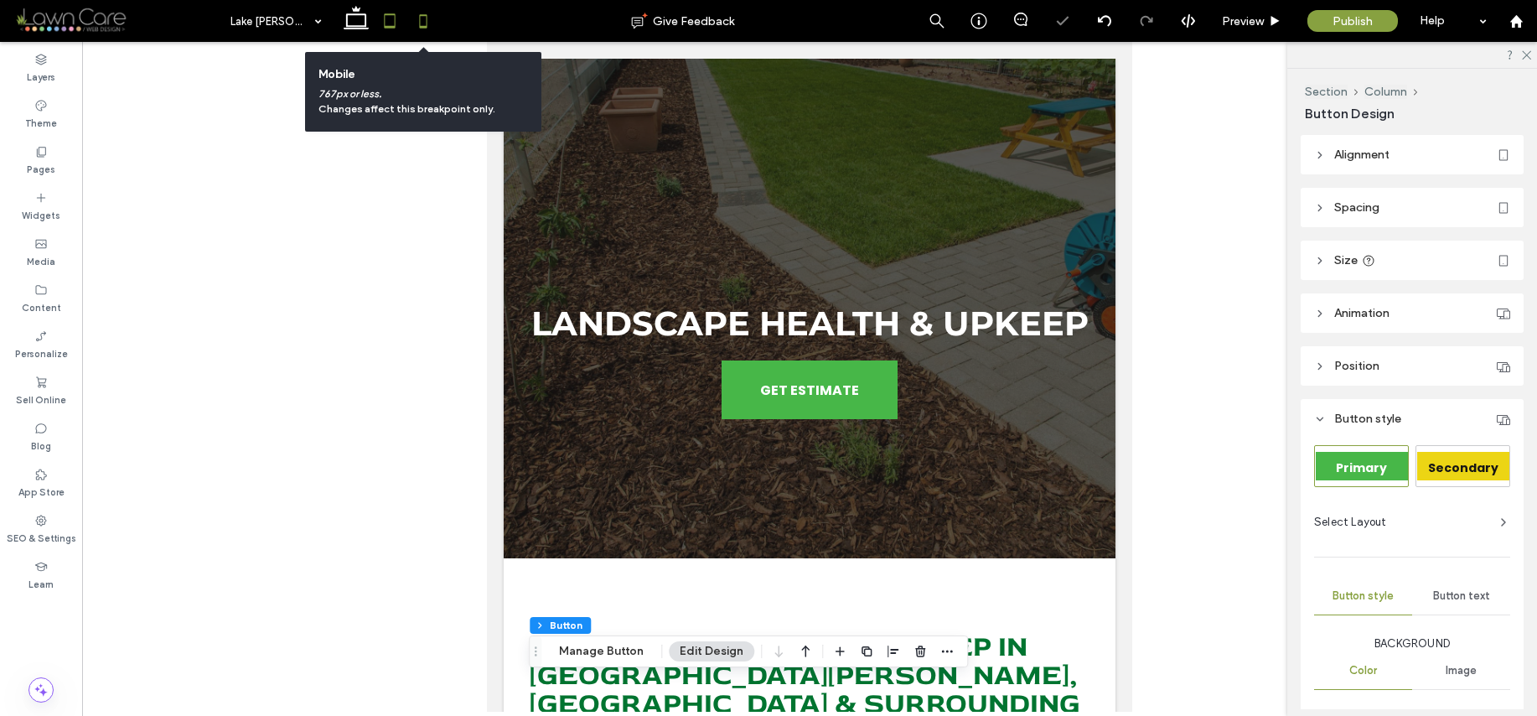
click at [423, 25] on icon at bounding box center [424, 21] width 34 height 34
type input "*"
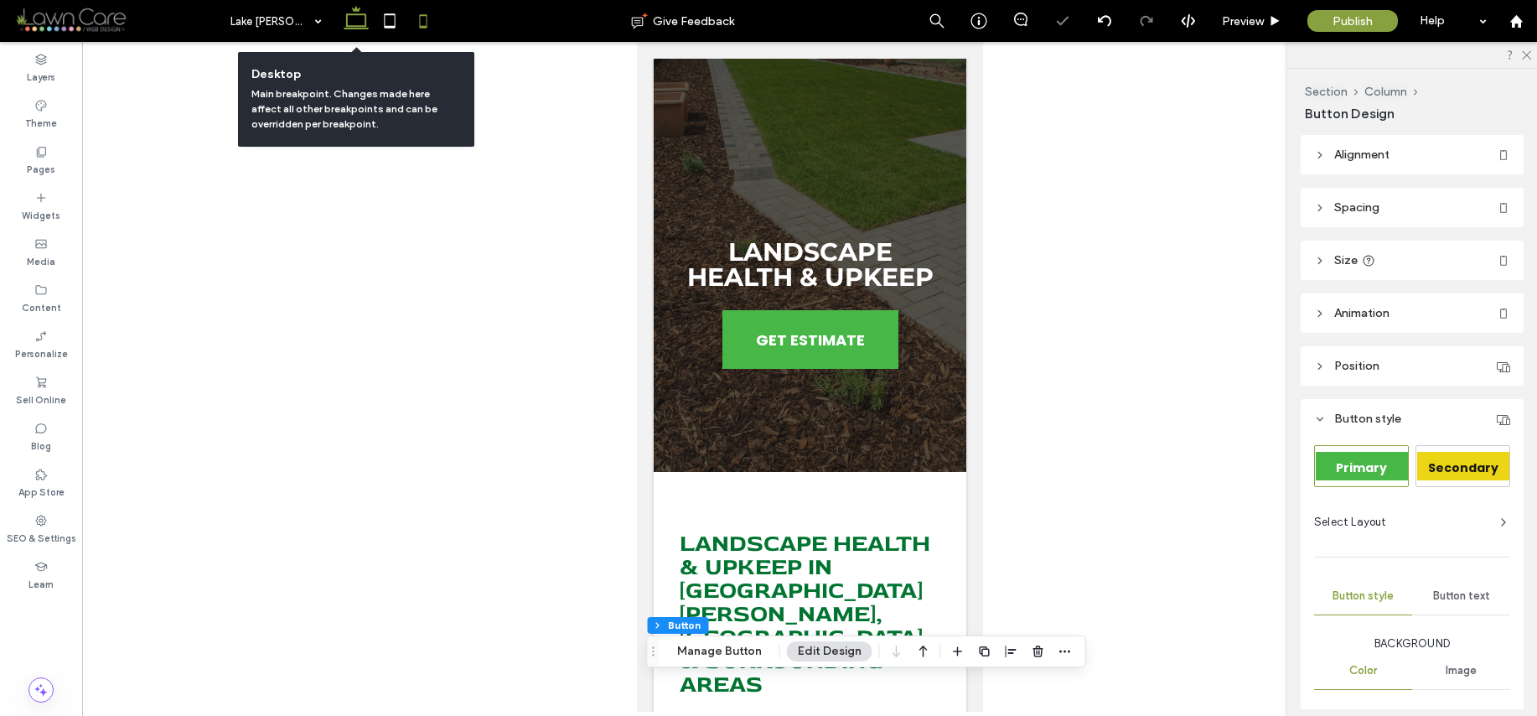
click at [354, 18] on icon at bounding box center [356, 21] width 34 height 34
type input "***"
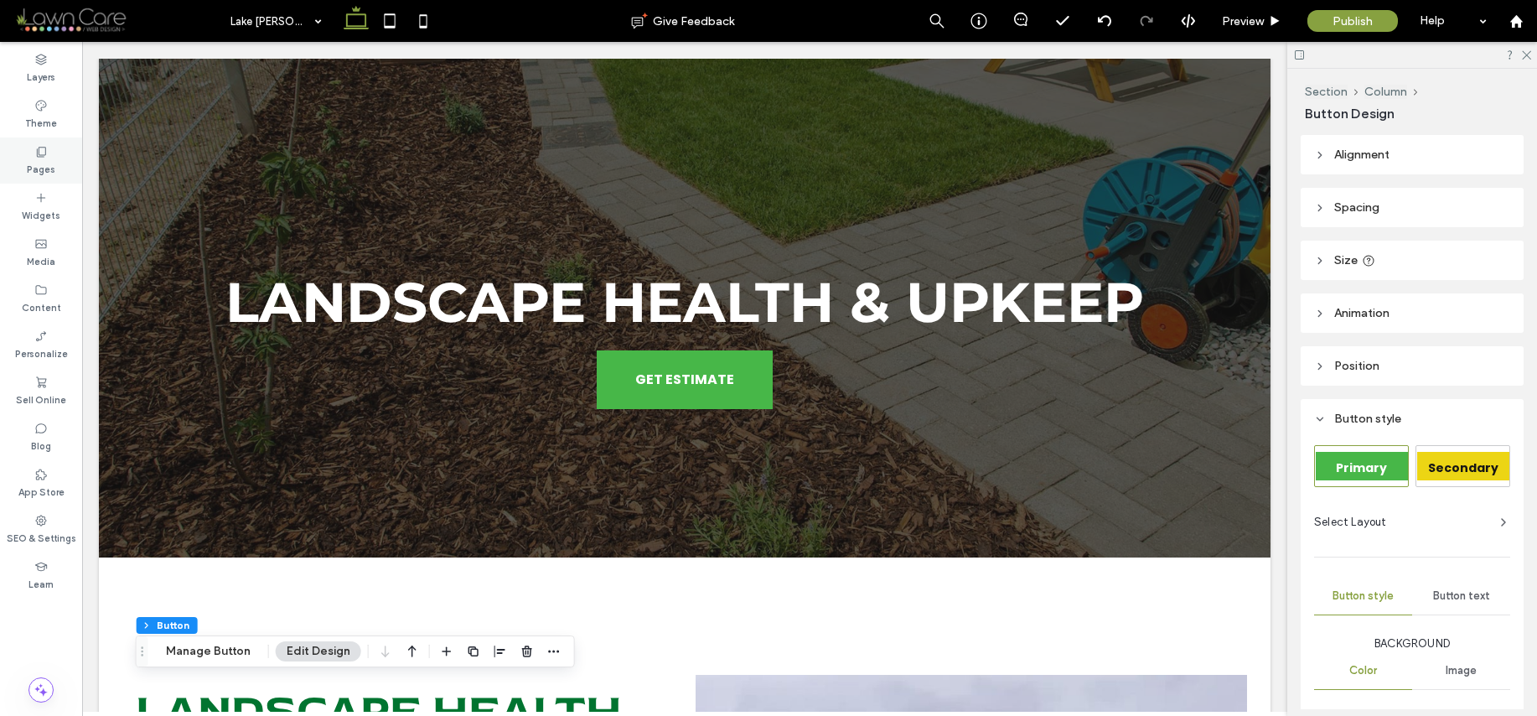
click at [45, 168] on label "Pages" at bounding box center [41, 167] width 28 height 18
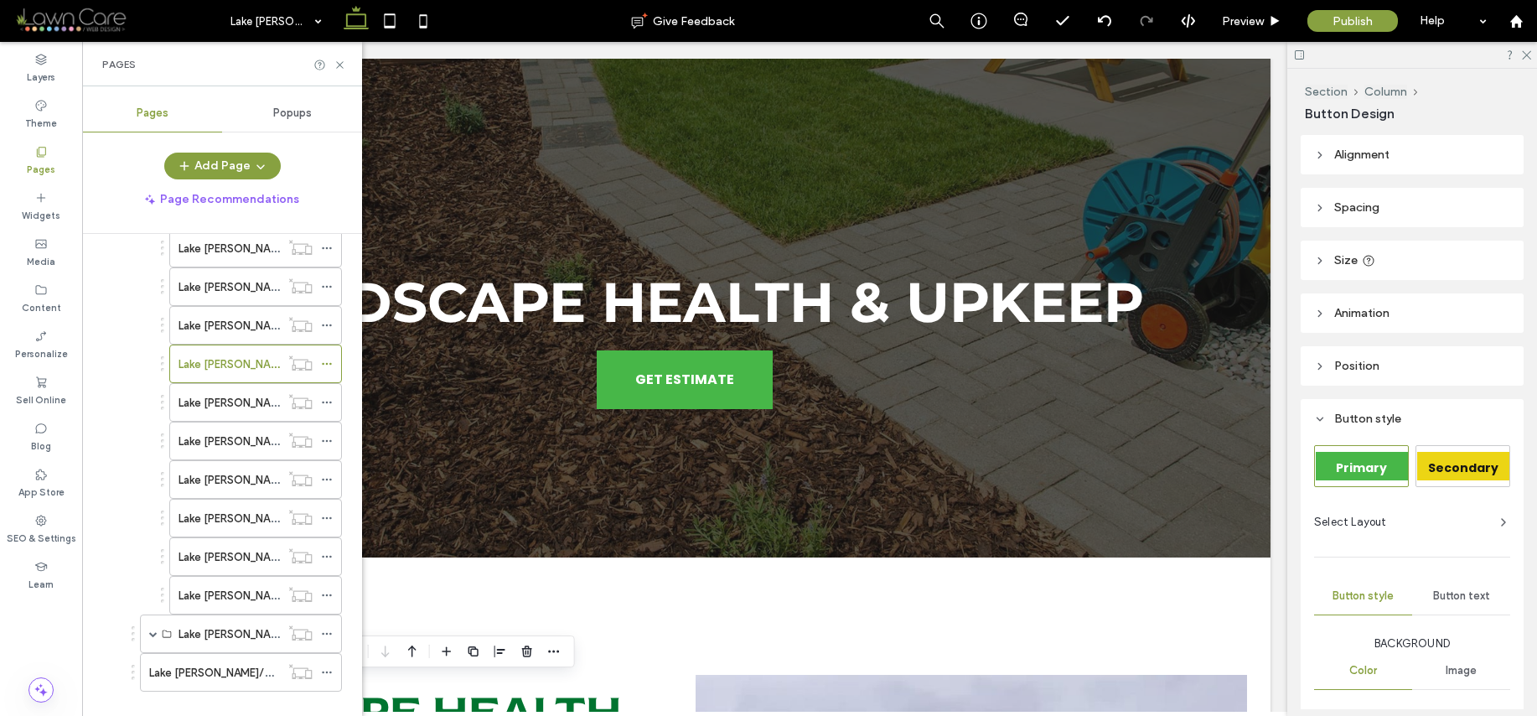
scroll to position [911, 0]
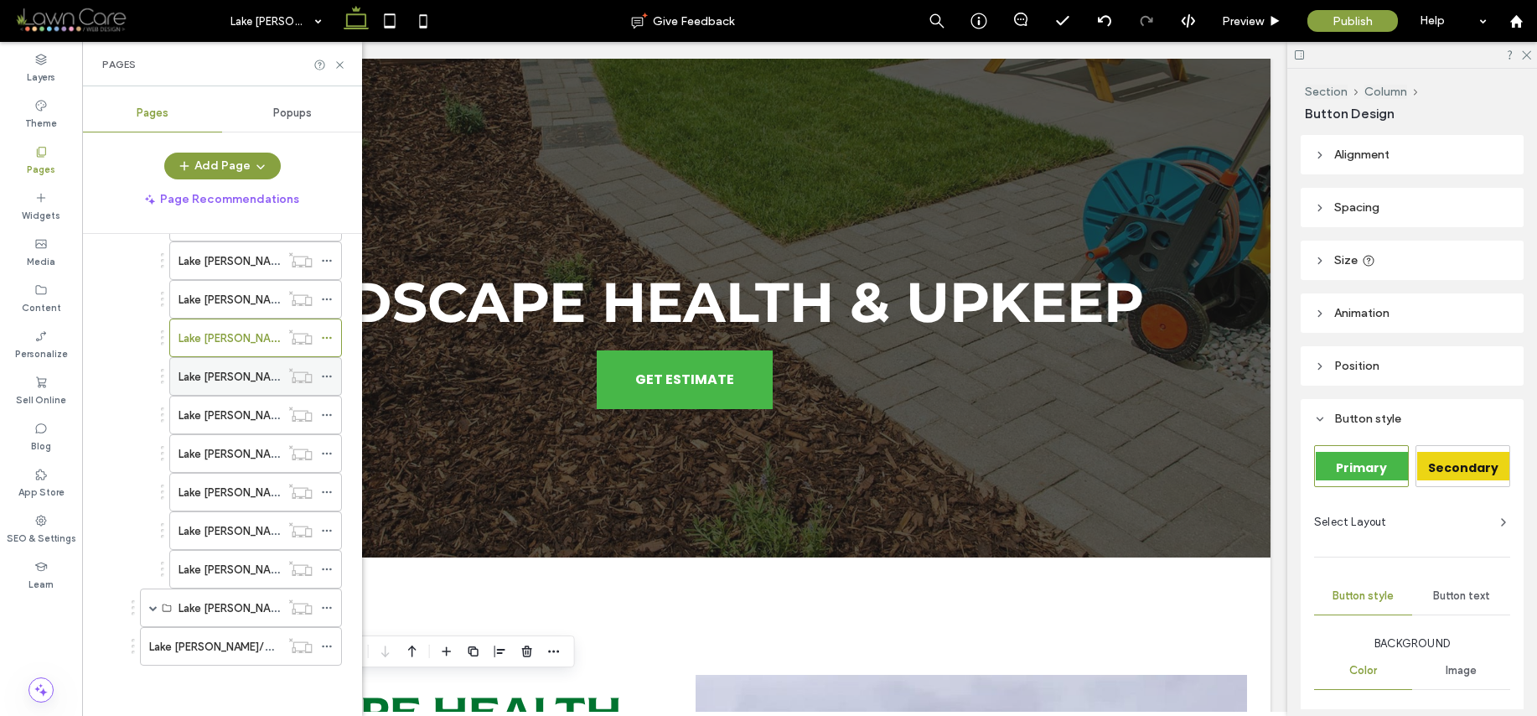
click at [240, 378] on label "Lake [PERSON_NAME]/Landscape Health & Upkeep" at bounding box center [308, 376] width 258 height 29
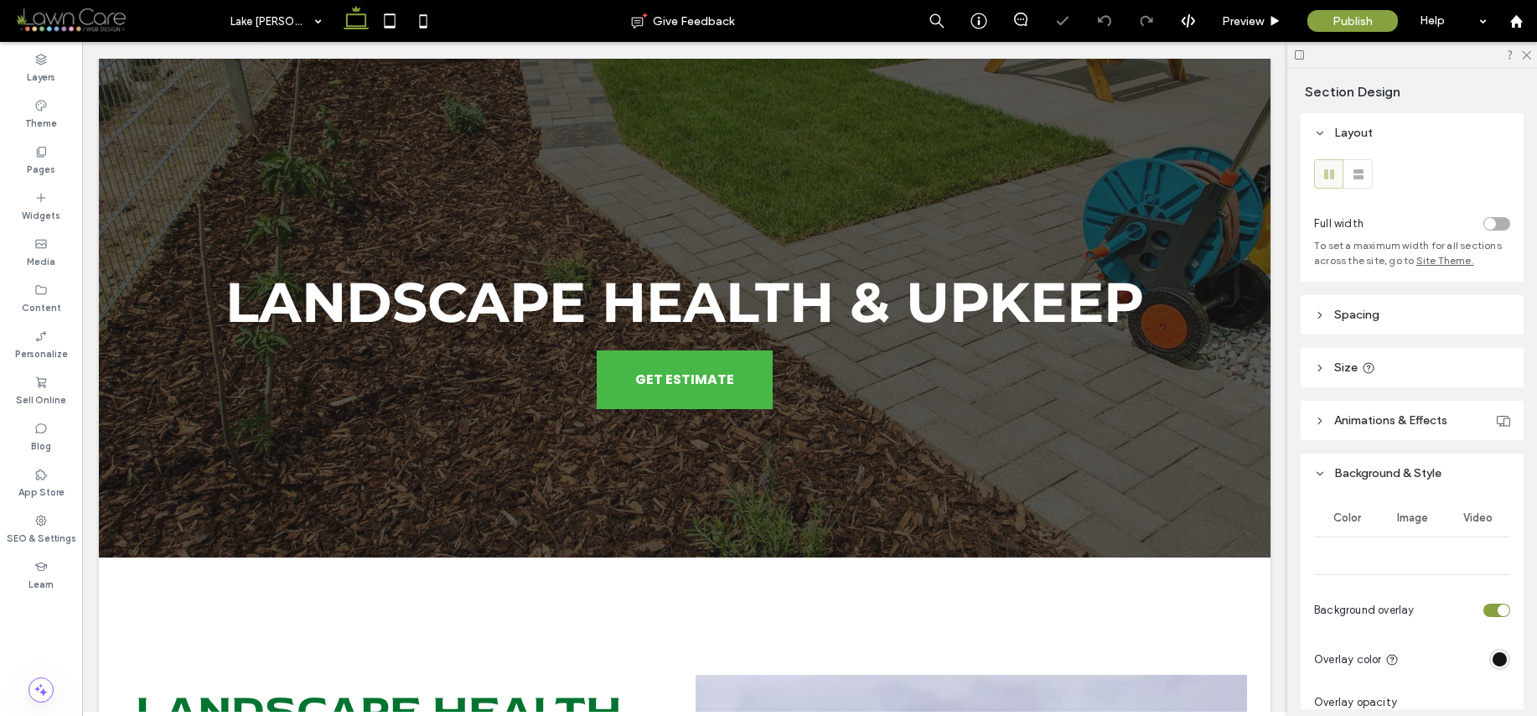
type input "***"
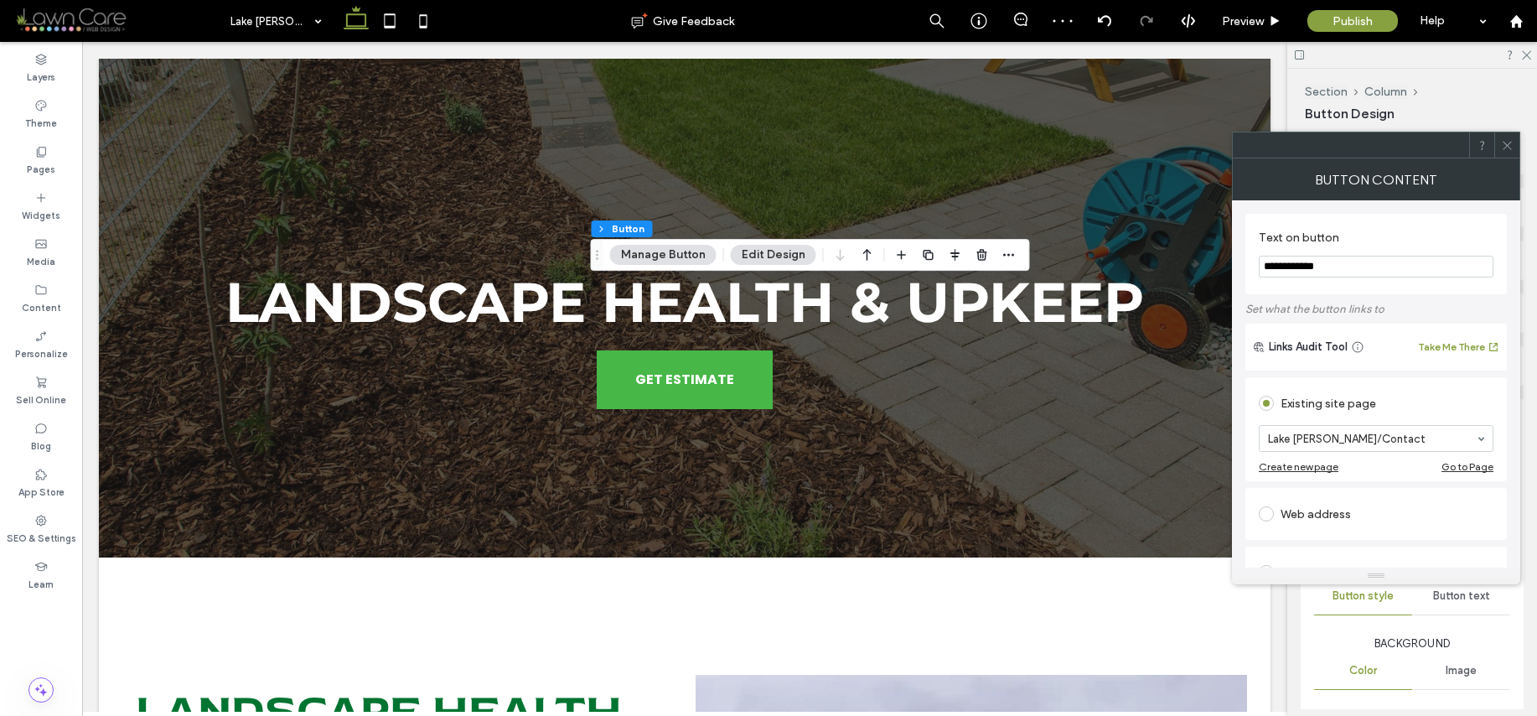
click at [1506, 146] on use at bounding box center [1507, 145] width 8 height 8
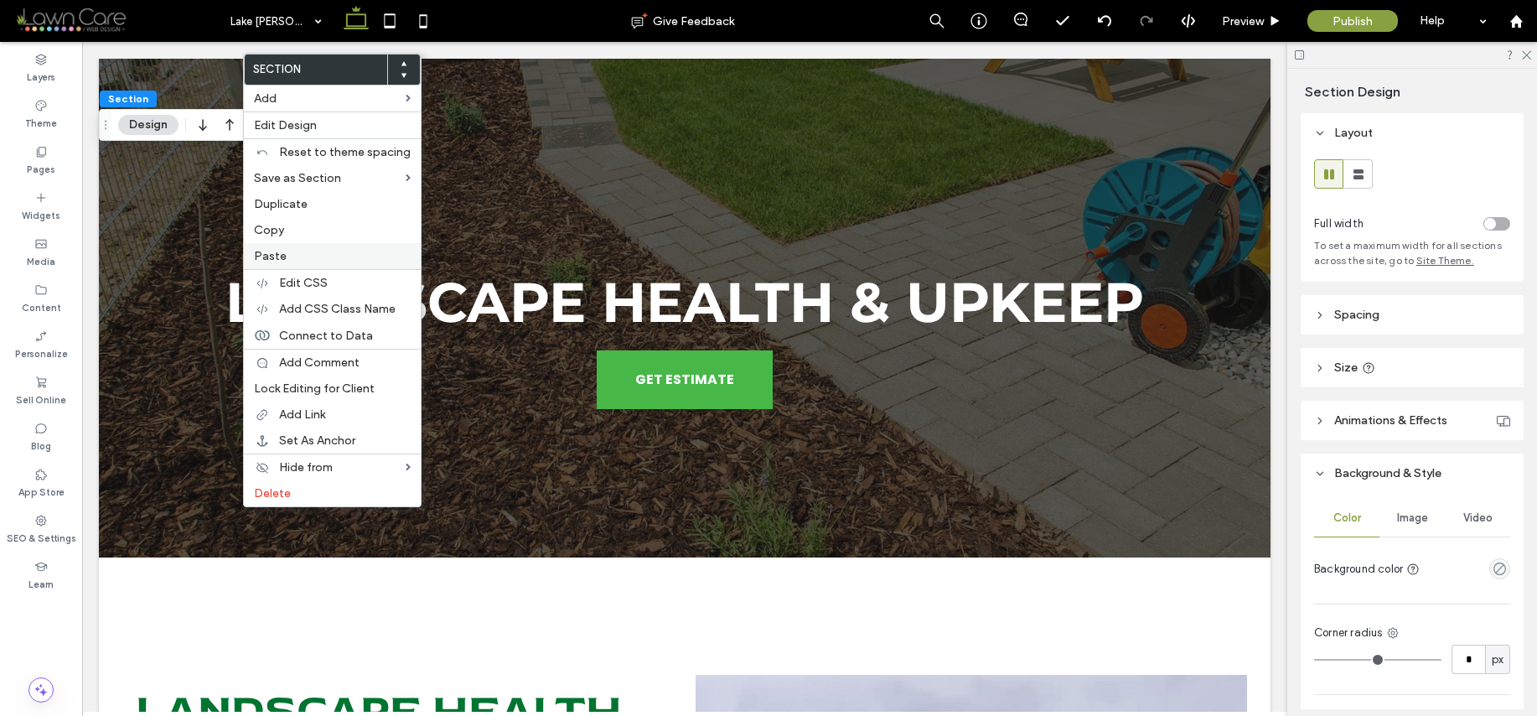
click at [287, 251] on label "Paste" at bounding box center [332, 256] width 157 height 14
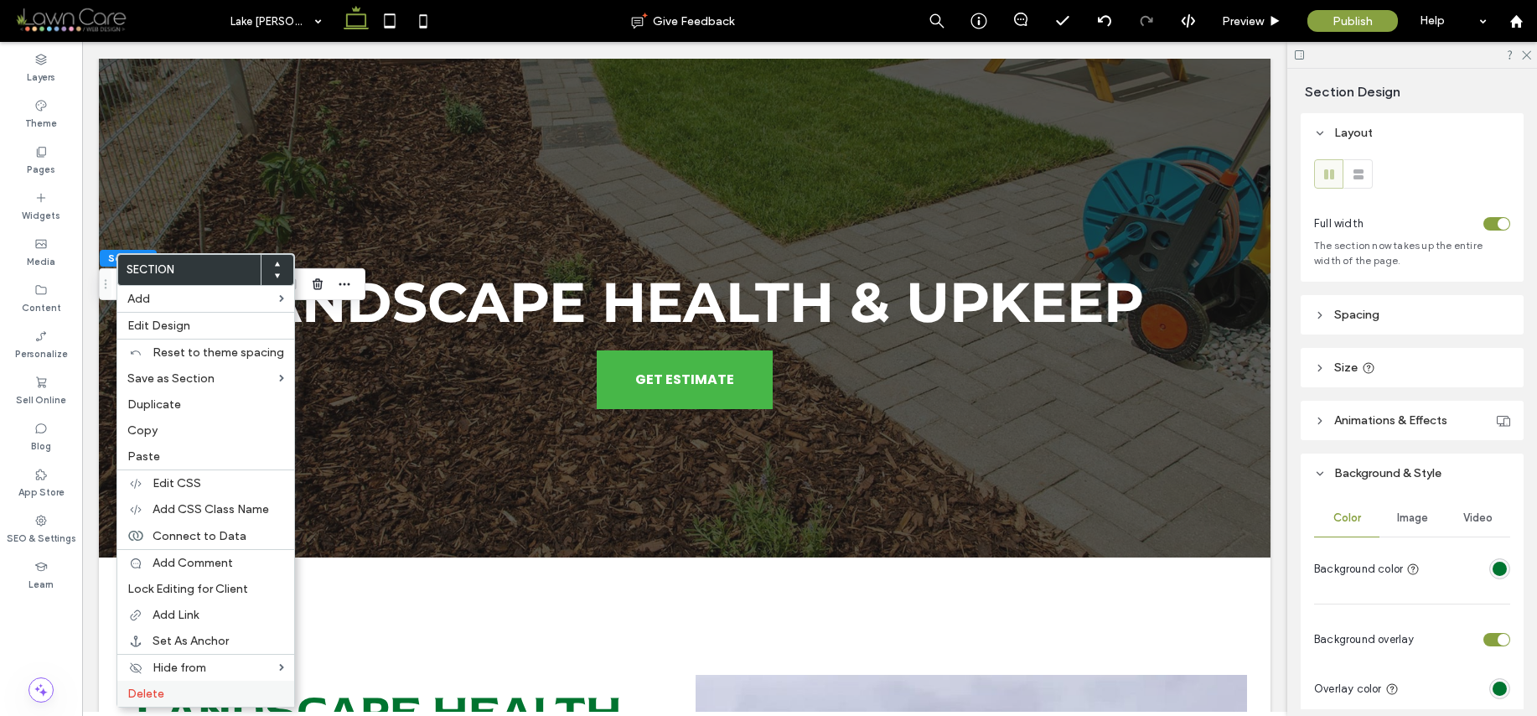
click at [168, 693] on label "Delete" at bounding box center [205, 693] width 157 height 14
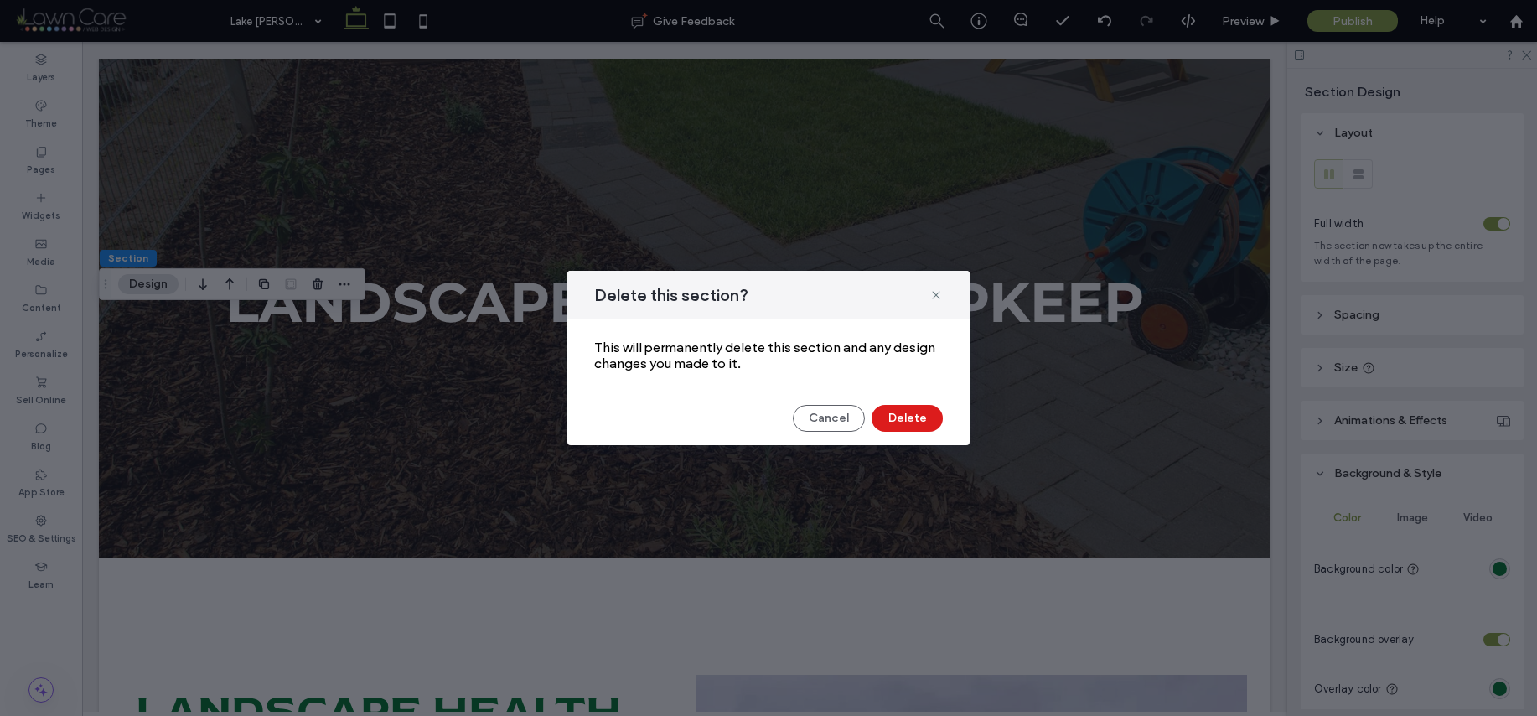
click at [903, 403] on div "Delete this section? This will permanently delete this section and any design c…" at bounding box center [768, 358] width 402 height 174
click at [902, 413] on button "Delete" at bounding box center [907, 418] width 71 height 27
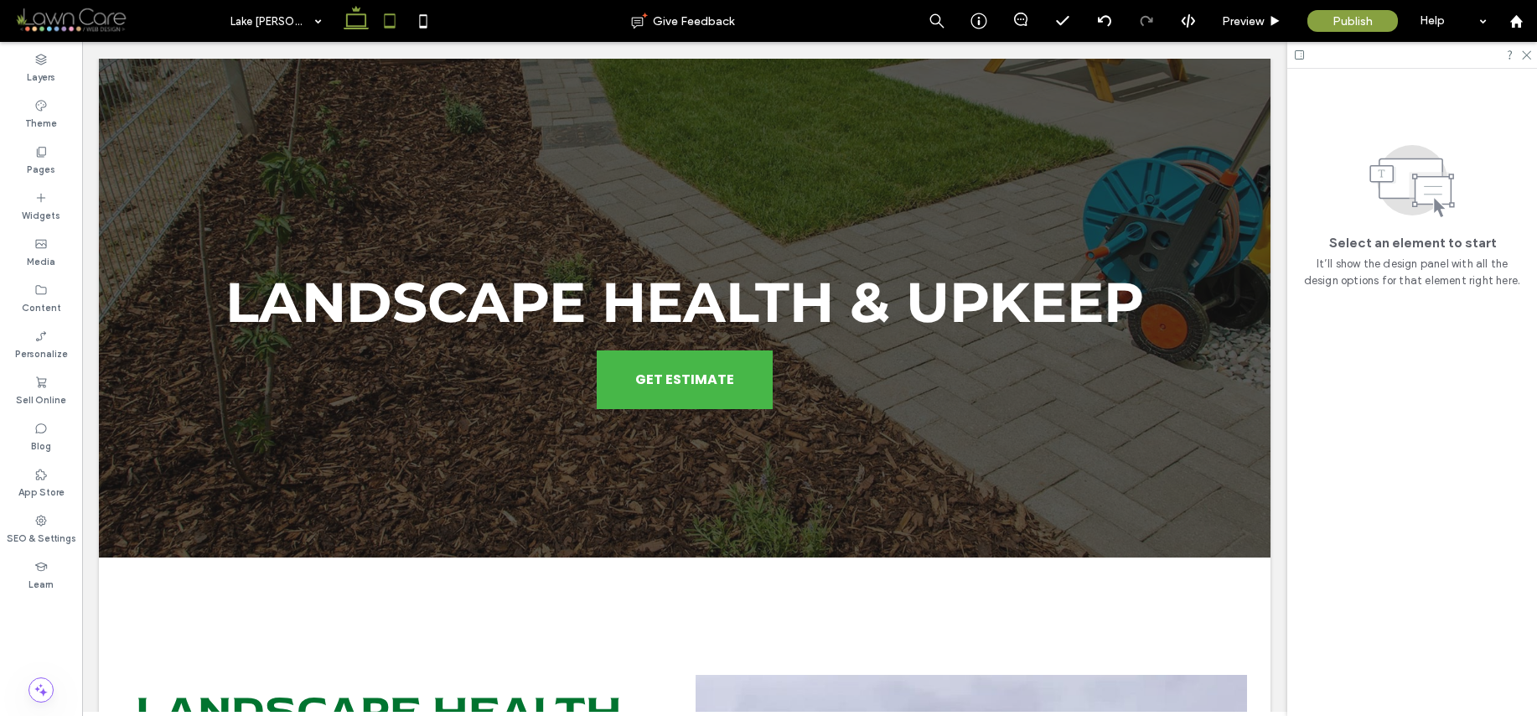
click at [383, 8] on icon at bounding box center [390, 21] width 34 height 34
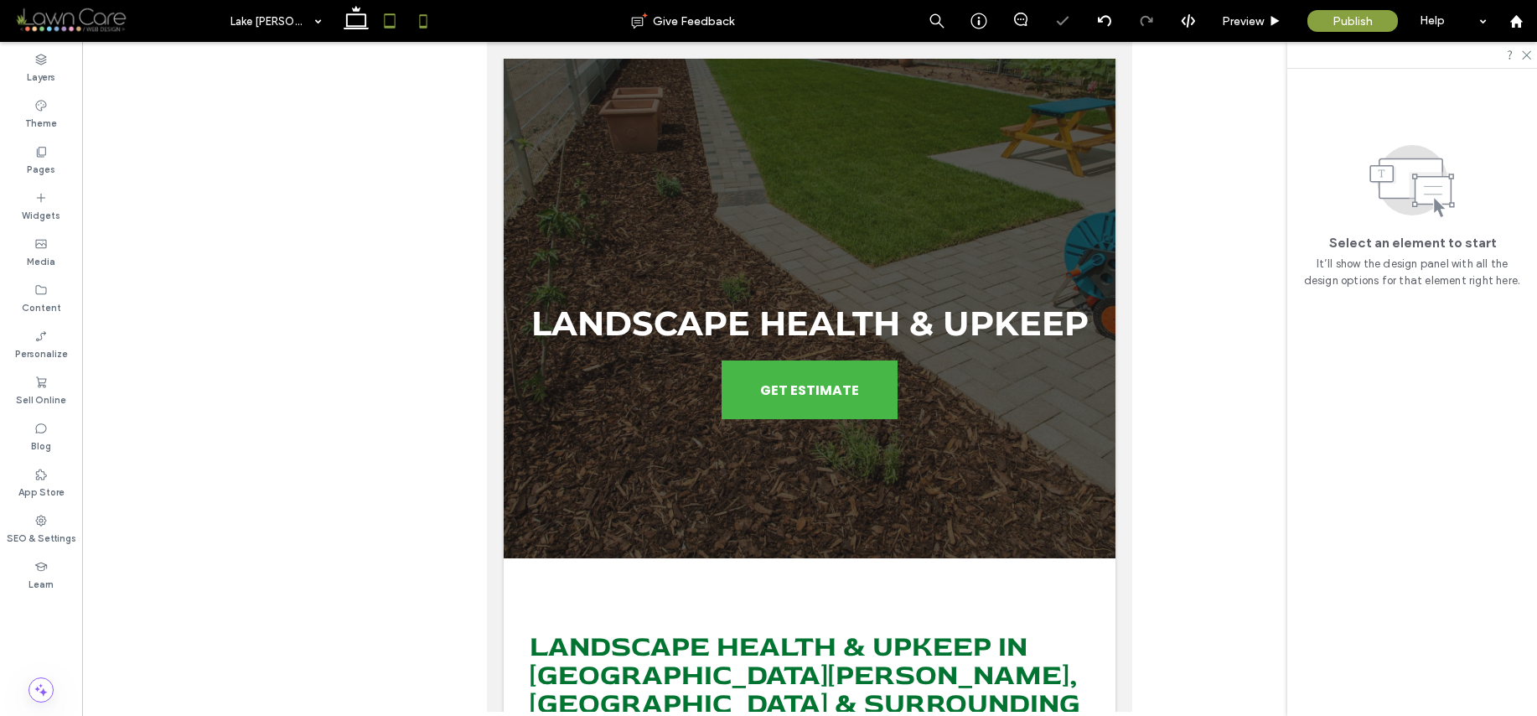
click at [436, 20] on icon at bounding box center [424, 21] width 34 height 34
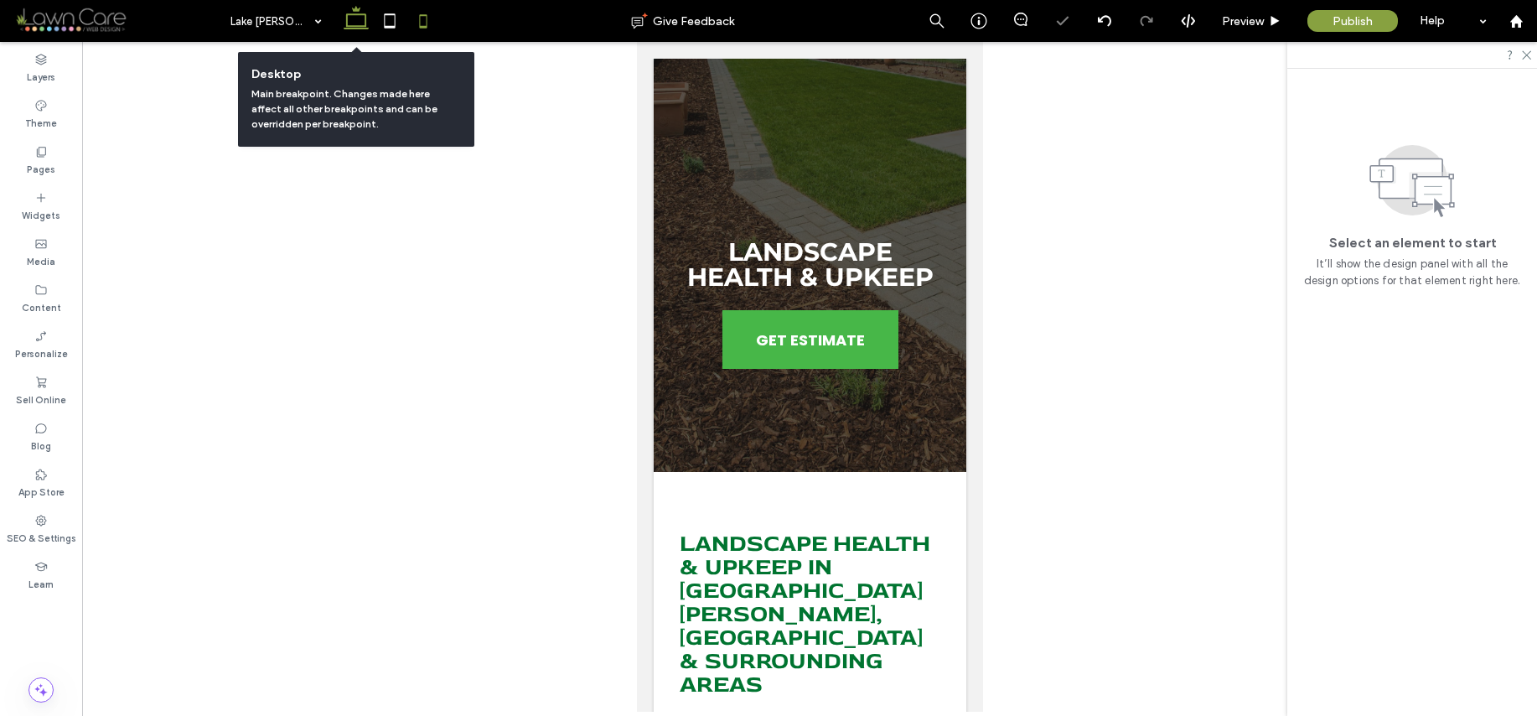
click at [356, 21] on icon at bounding box center [356, 21] width 34 height 34
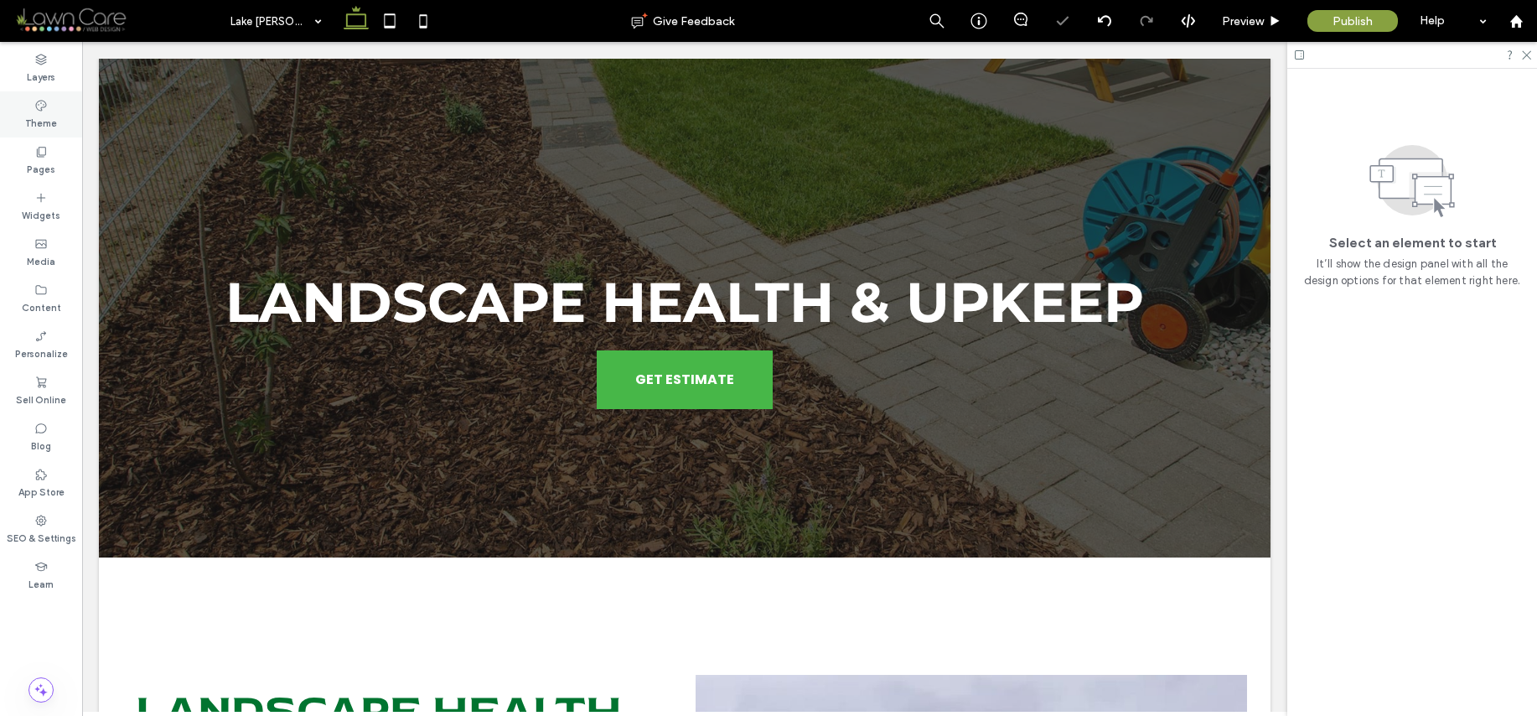
click at [49, 134] on div "Theme" at bounding box center [41, 114] width 82 height 46
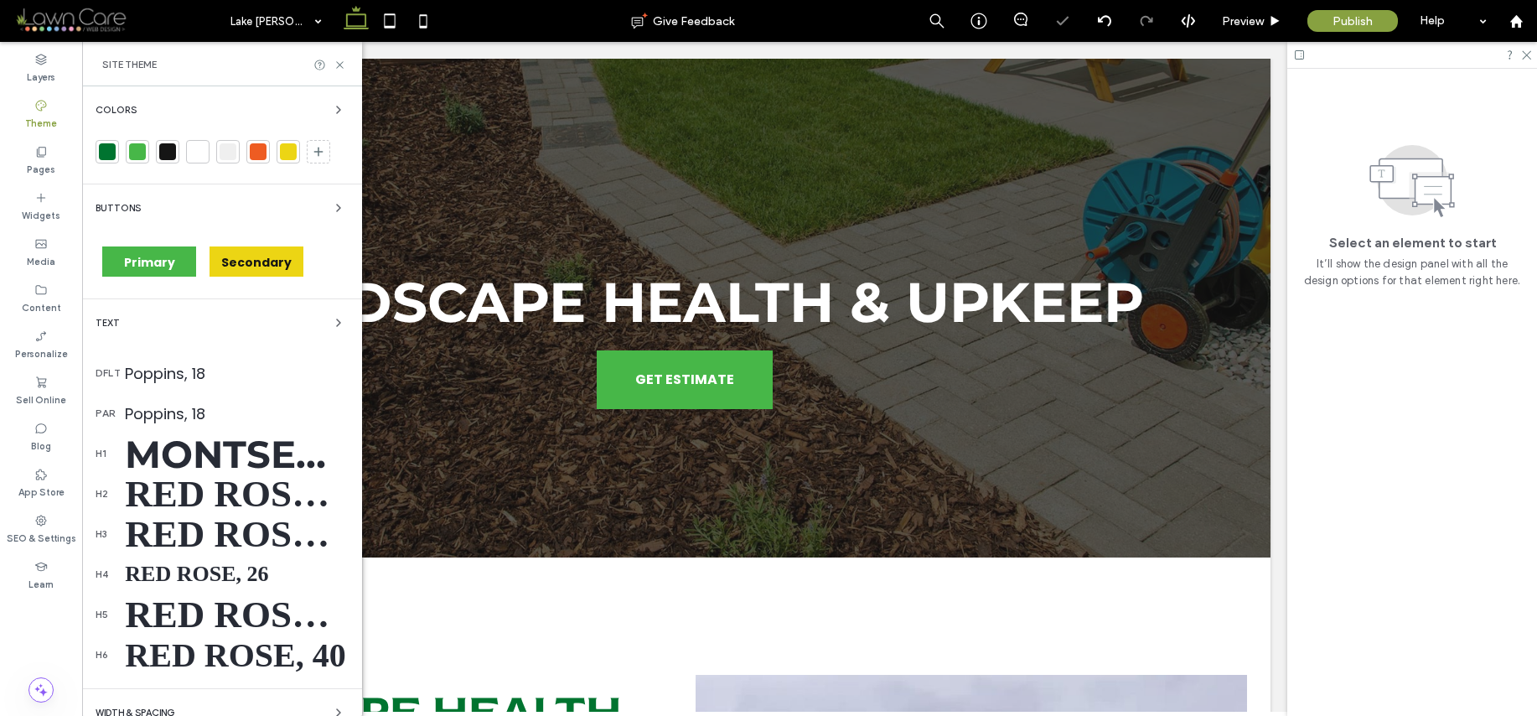
click at [46, 154] on div "Pages" at bounding box center [41, 160] width 82 height 46
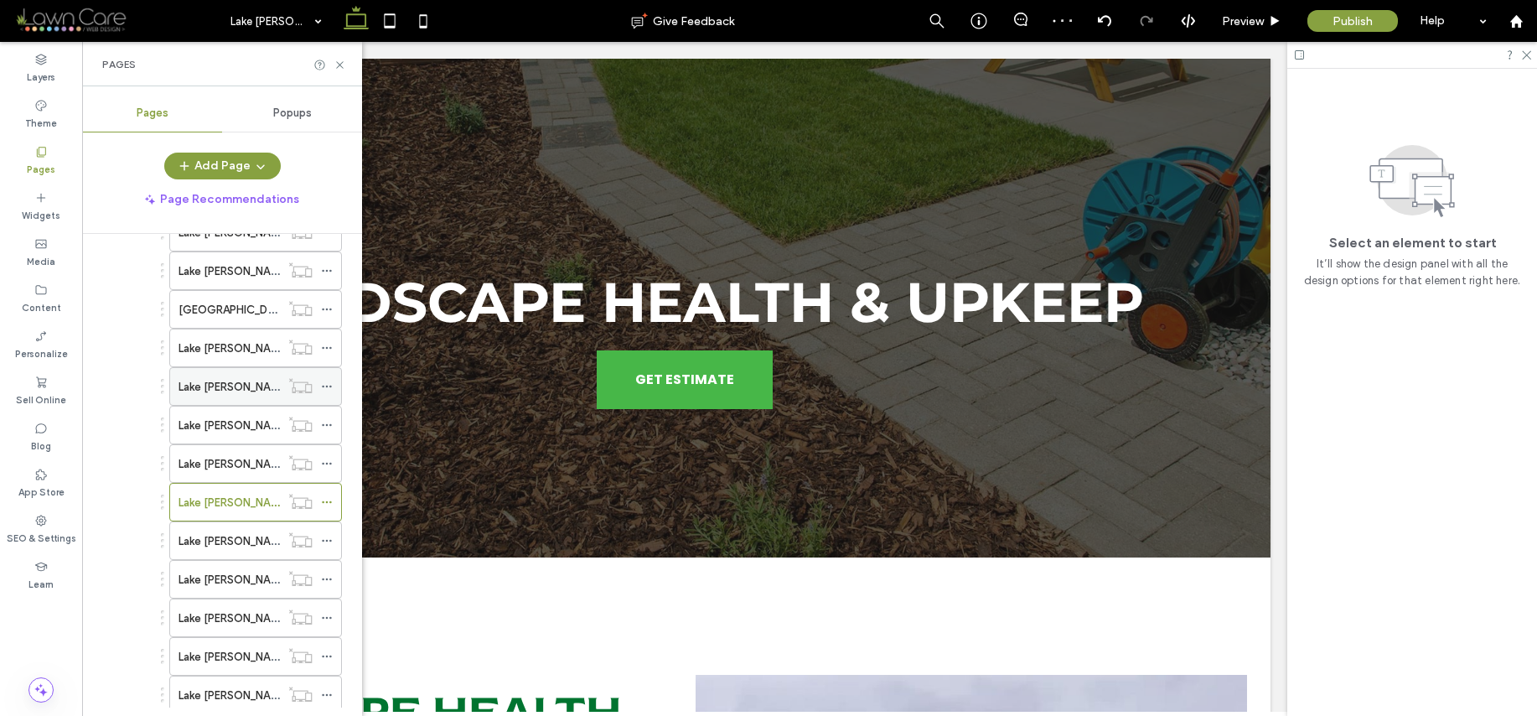
scroll to position [790, 0]
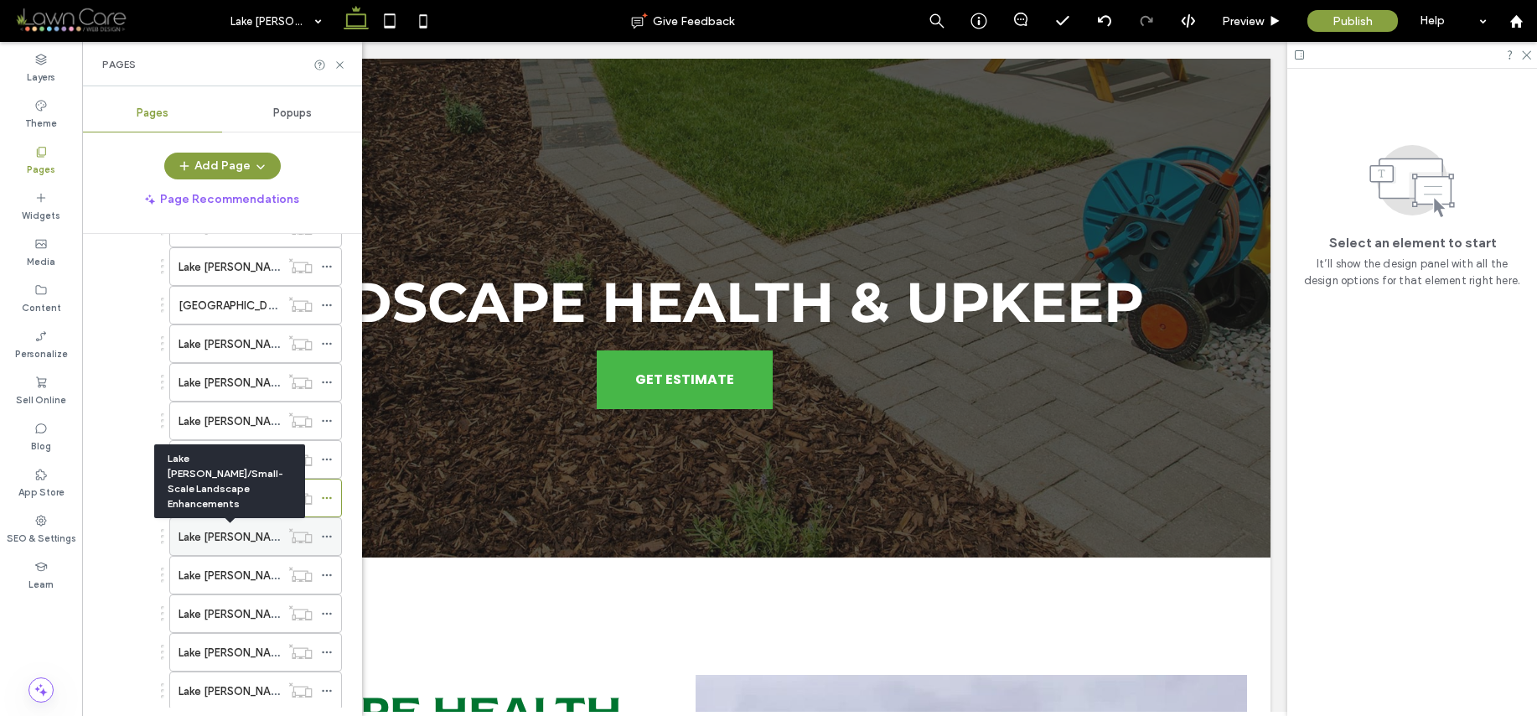
click at [250, 536] on label "Lake [PERSON_NAME]/Small-Scale Landscape Enhancements" at bounding box center [334, 536] width 311 height 29
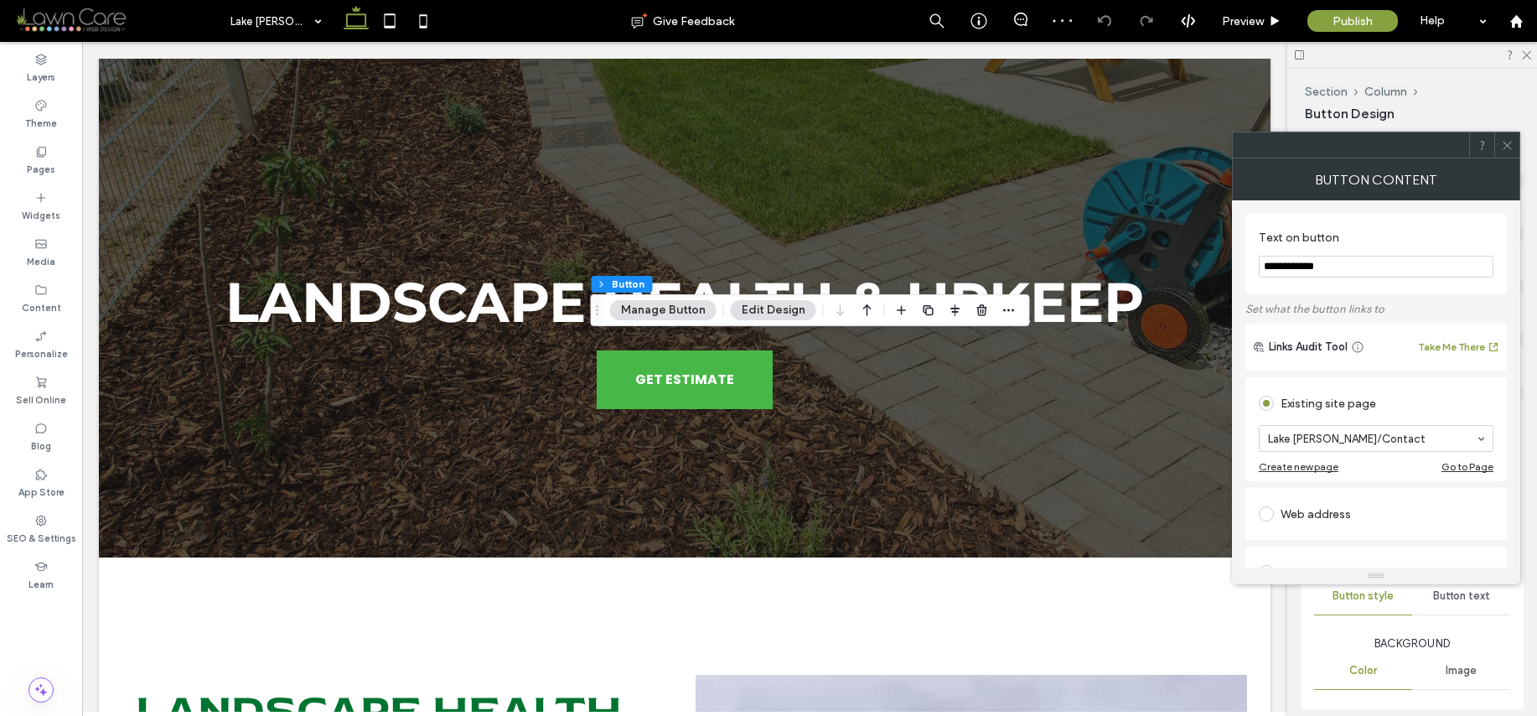
click at [1512, 147] on icon at bounding box center [1507, 145] width 13 height 13
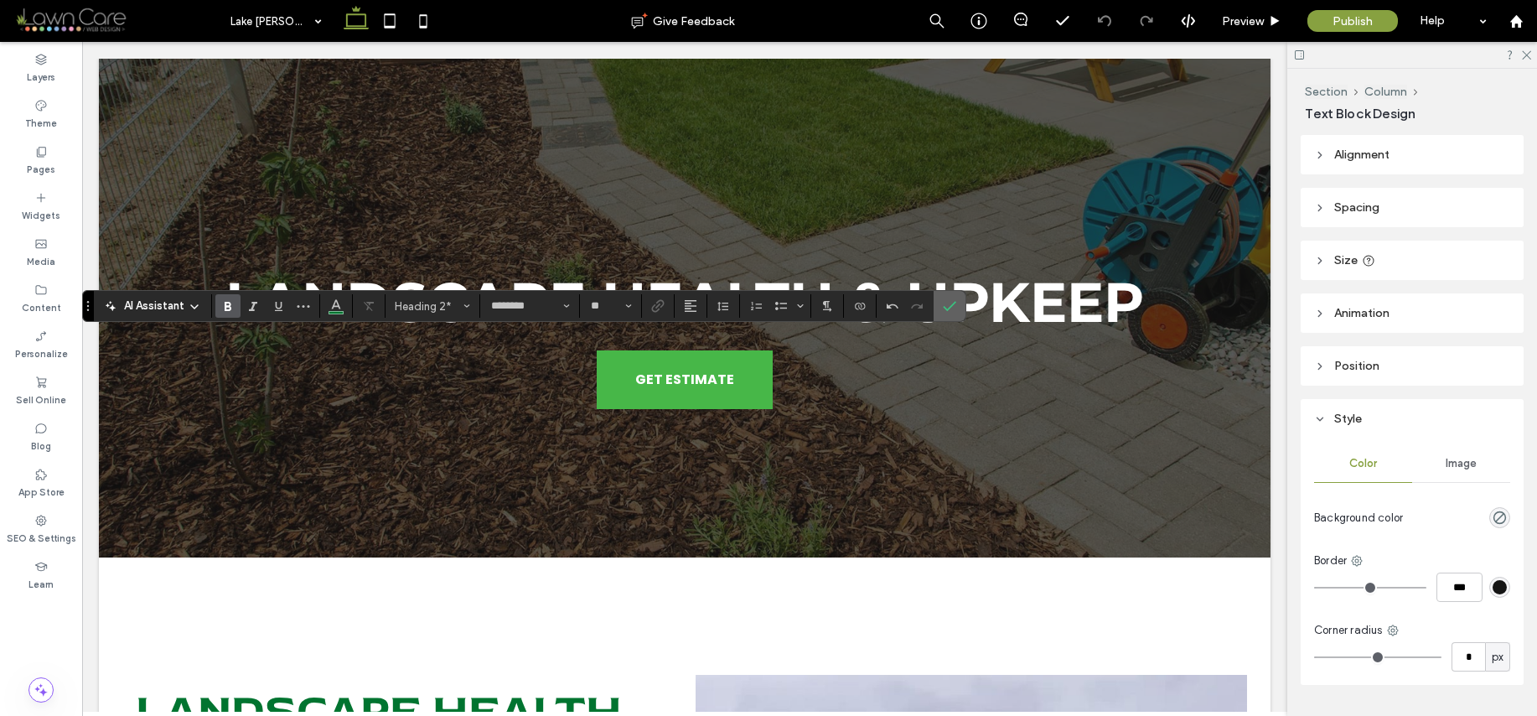
click at [940, 304] on label "Confirm" at bounding box center [949, 306] width 25 height 30
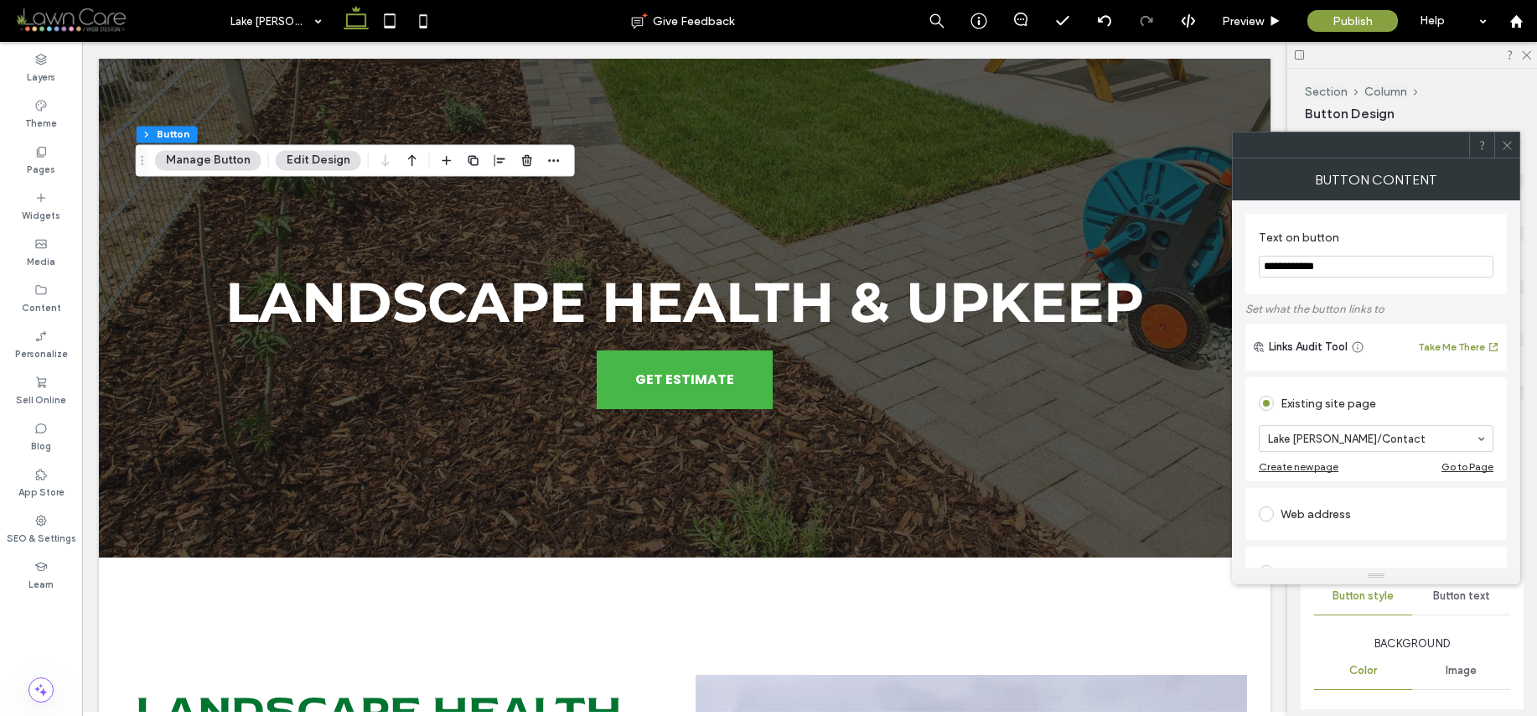
click at [1517, 149] on div at bounding box center [1506, 144] width 25 height 25
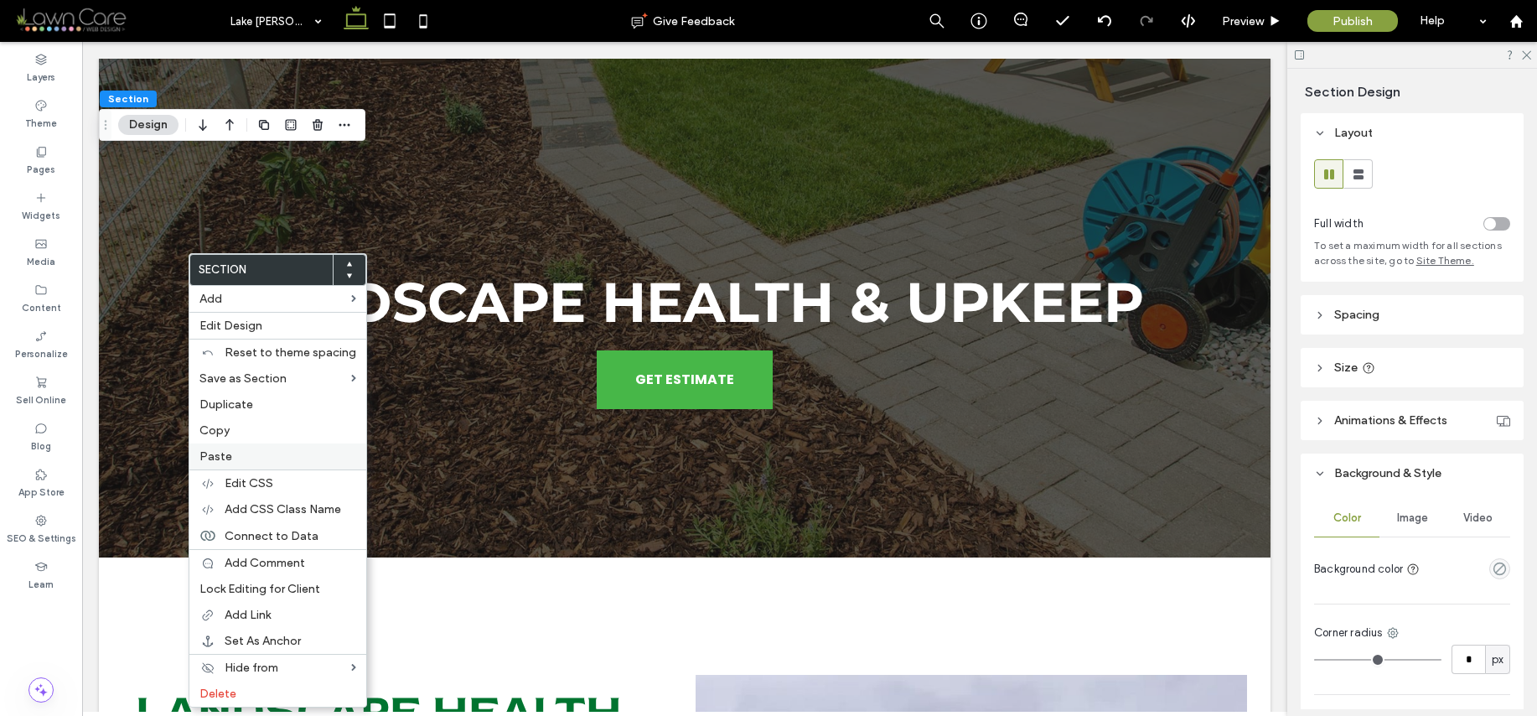
click at [242, 453] on label "Paste" at bounding box center [277, 456] width 157 height 14
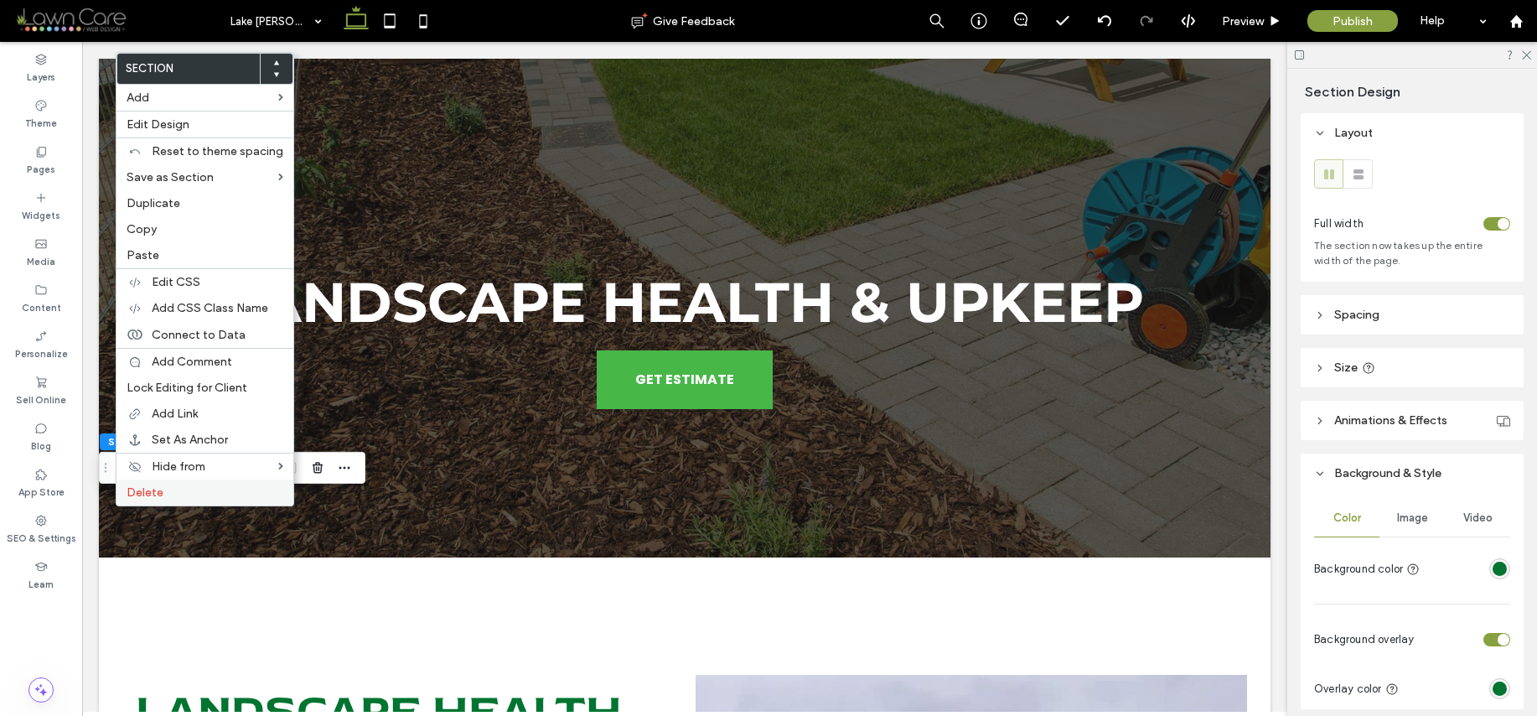
click at [215, 486] on label "Delete" at bounding box center [205, 492] width 157 height 14
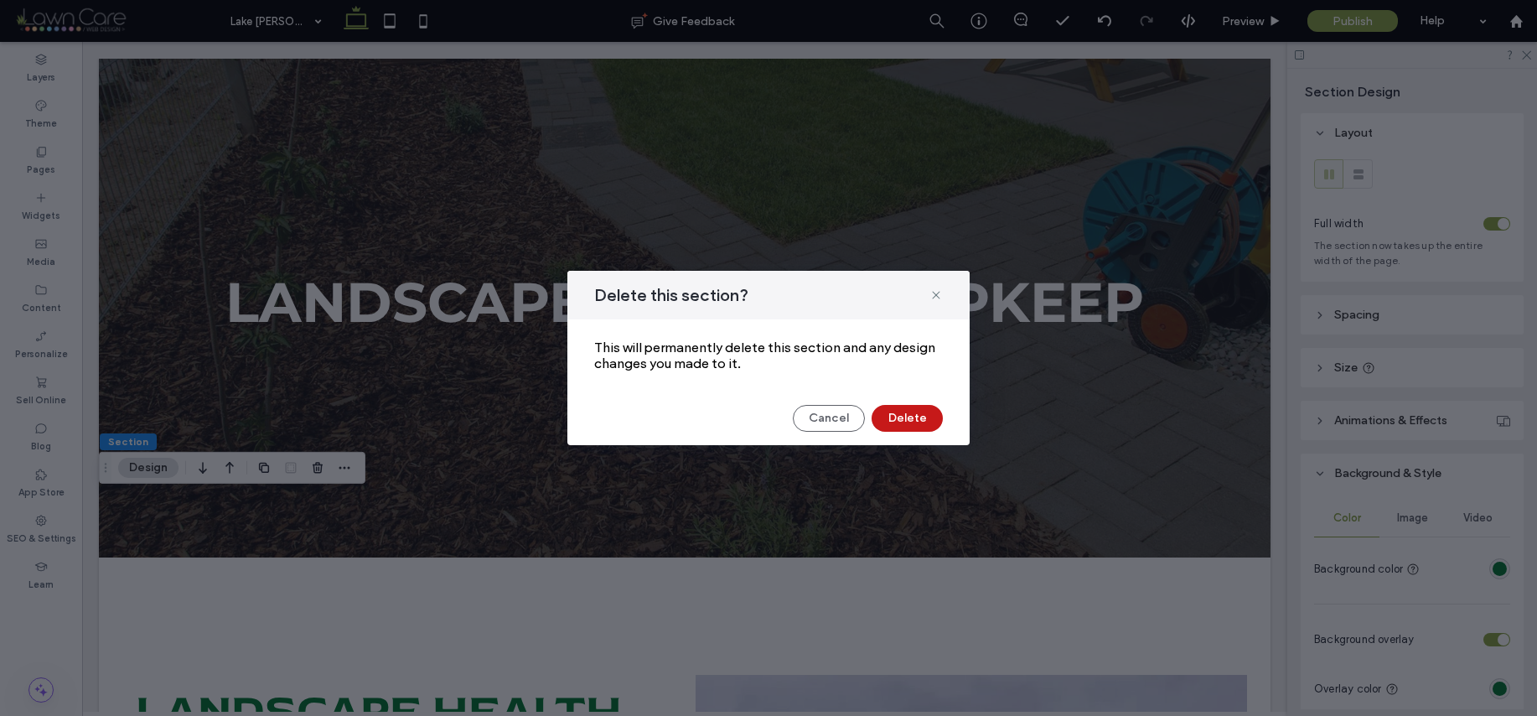
click at [913, 420] on button "Delete" at bounding box center [907, 418] width 71 height 27
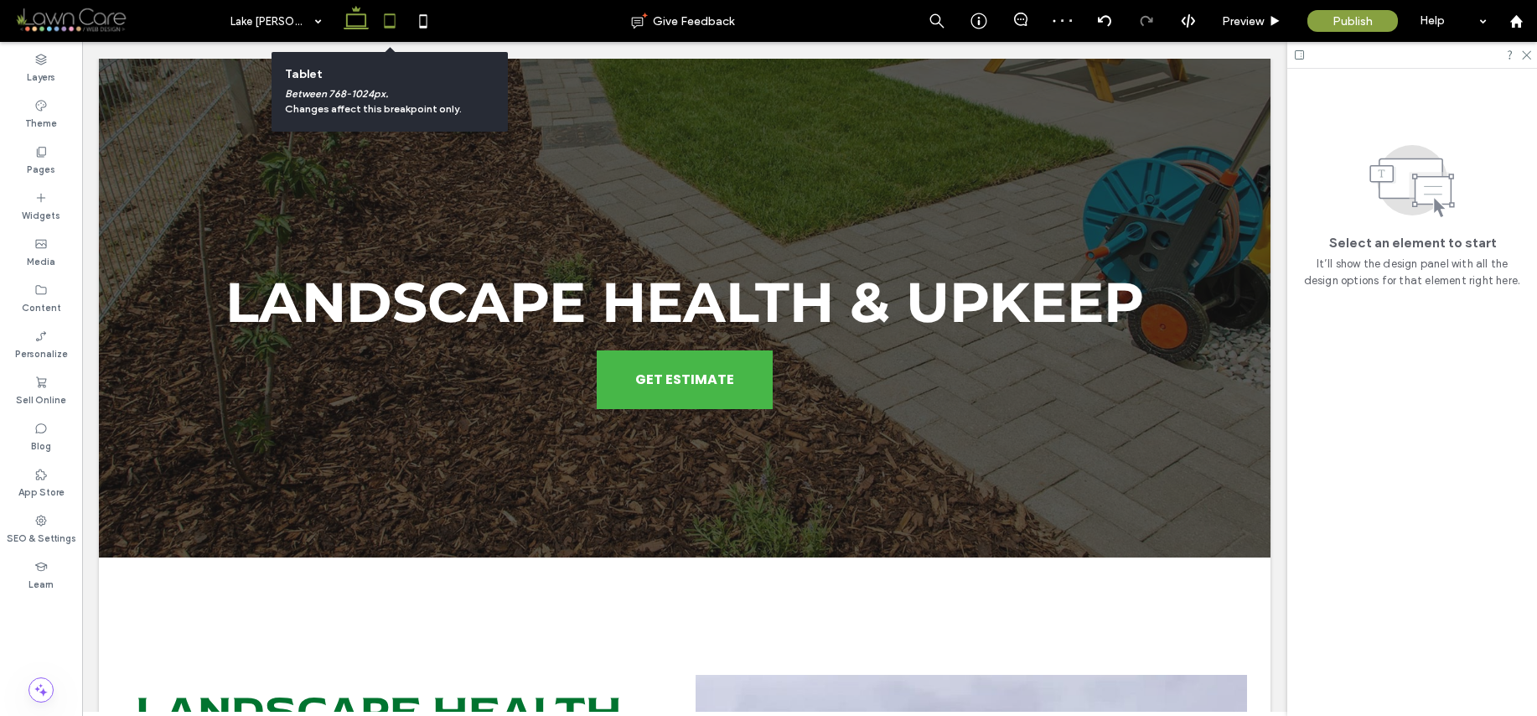
click at [391, 14] on use at bounding box center [389, 20] width 11 height 14
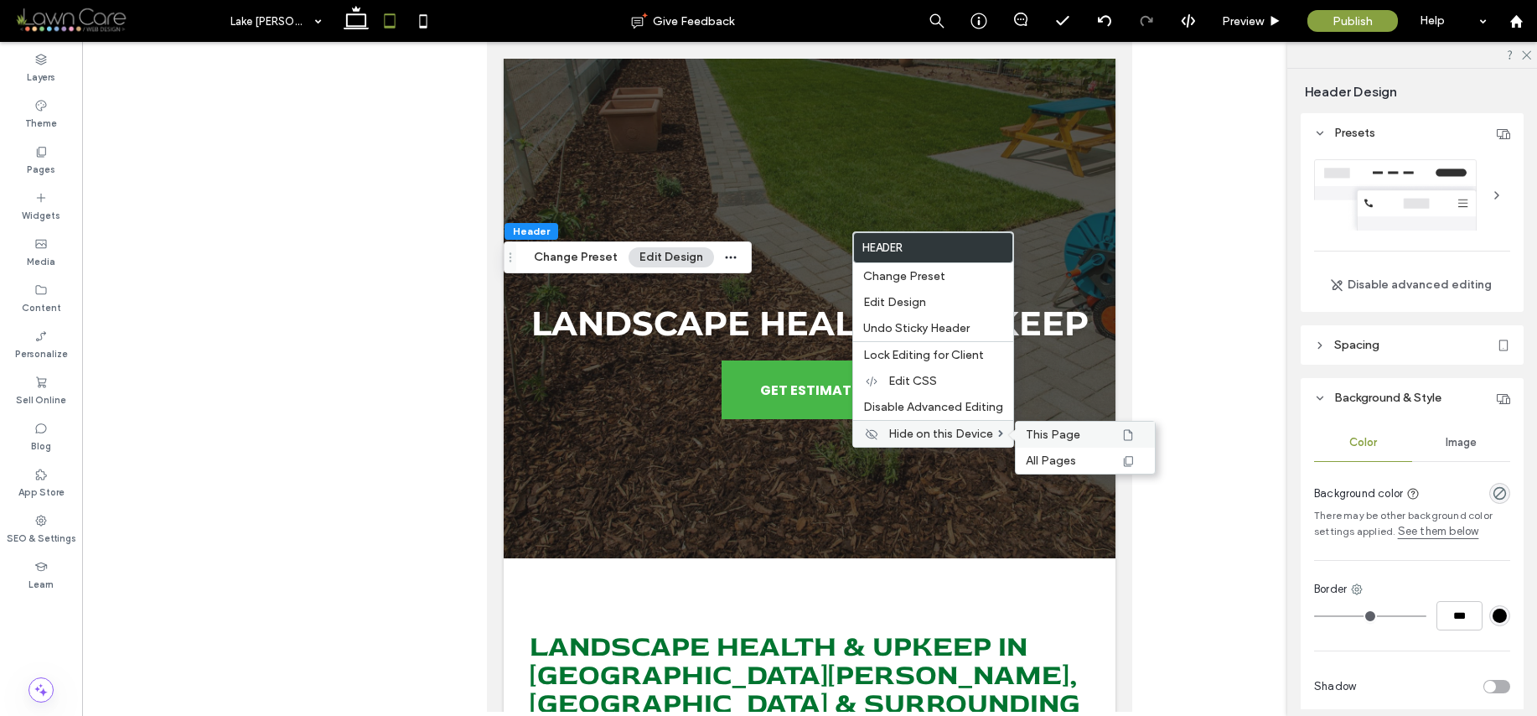
click at [1054, 433] on span "This Page" at bounding box center [1053, 434] width 54 height 14
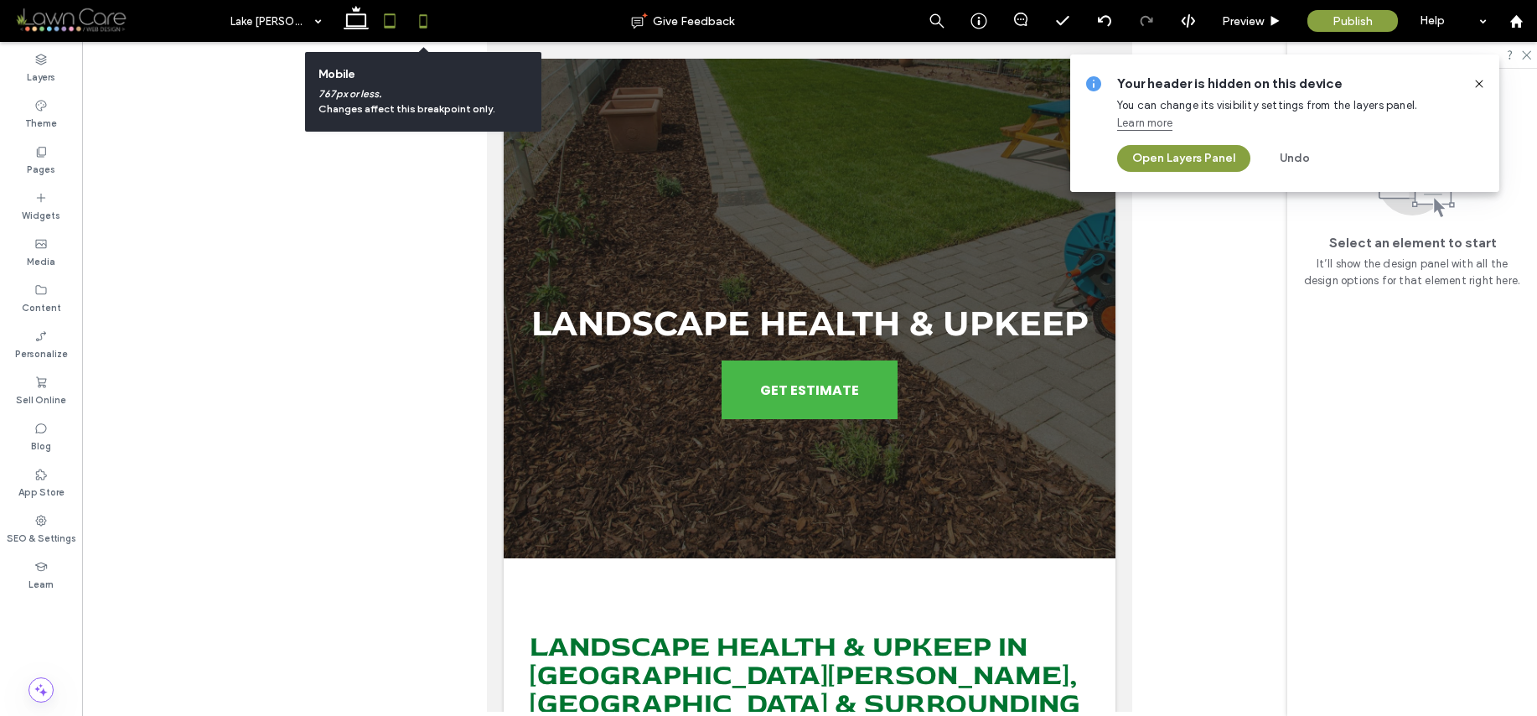
click at [425, 24] on icon at bounding box center [424, 21] width 34 height 34
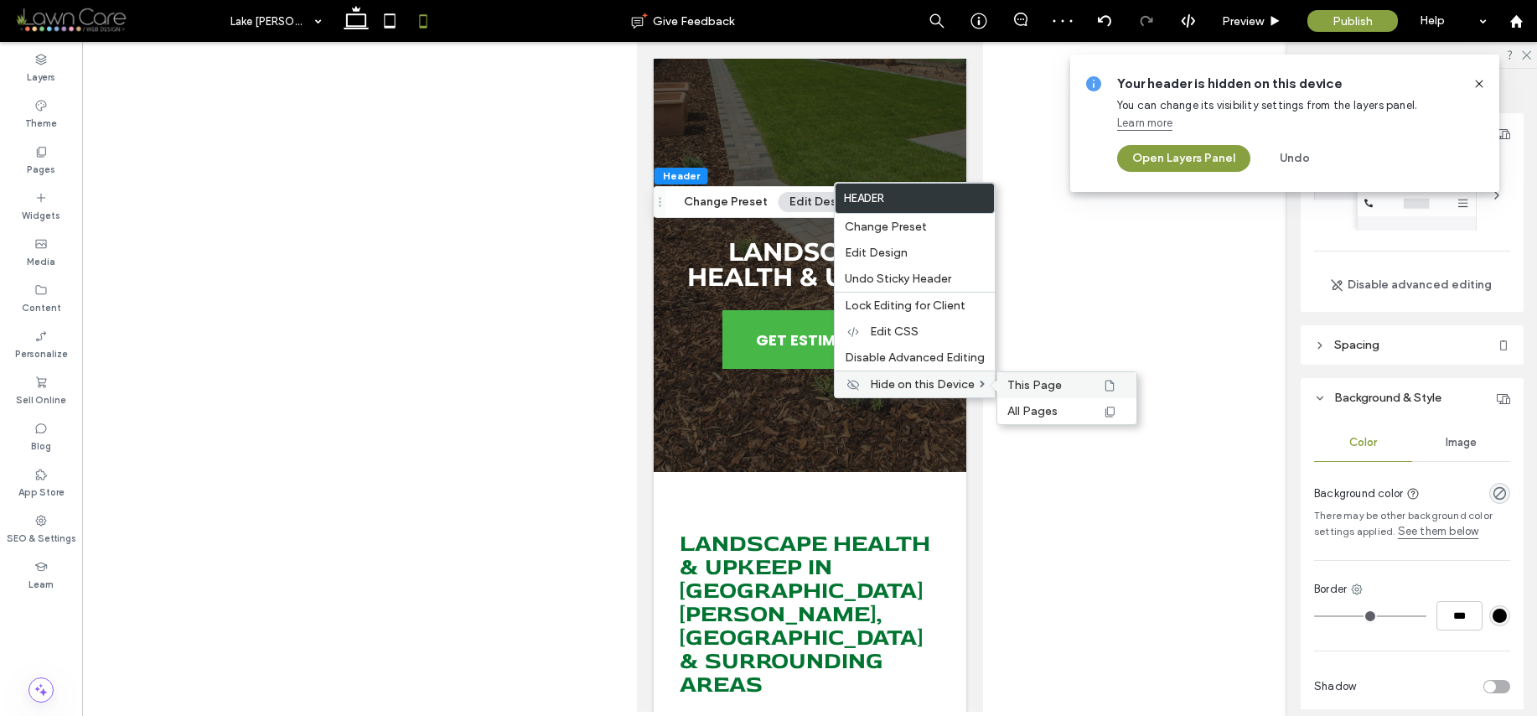
click at [1022, 389] on span "This Page" at bounding box center [1034, 385] width 54 height 14
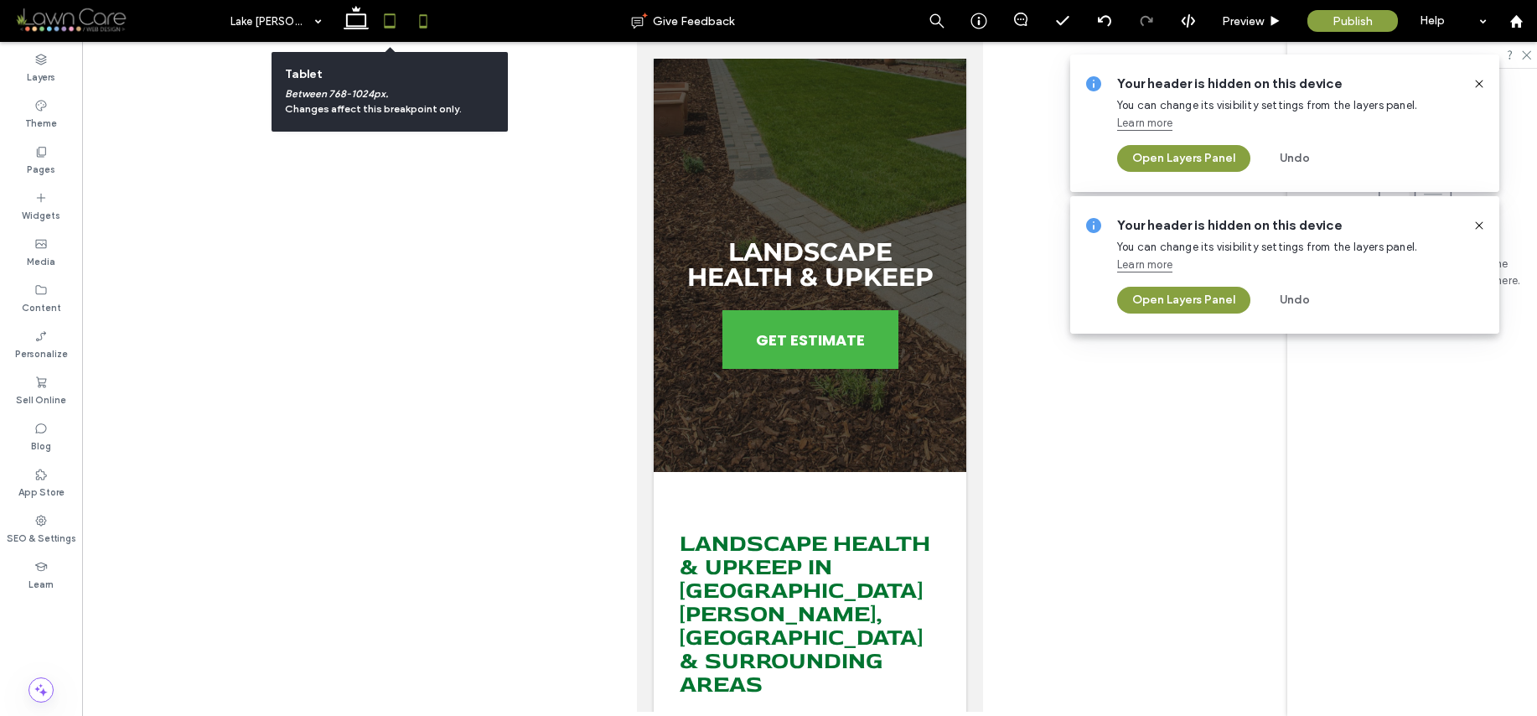
click at [390, 18] on icon at bounding box center [390, 21] width 34 height 34
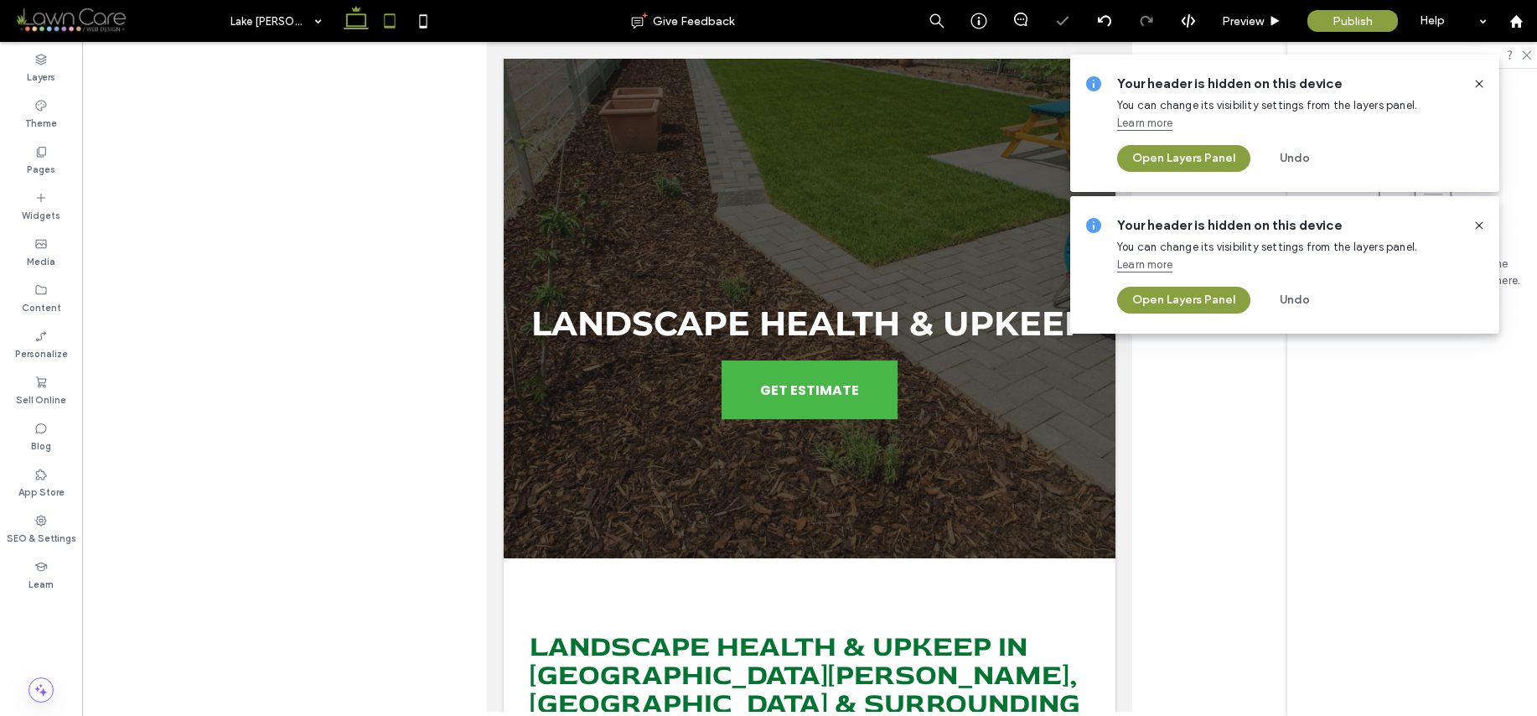
click at [363, 19] on icon at bounding box center [356, 21] width 34 height 34
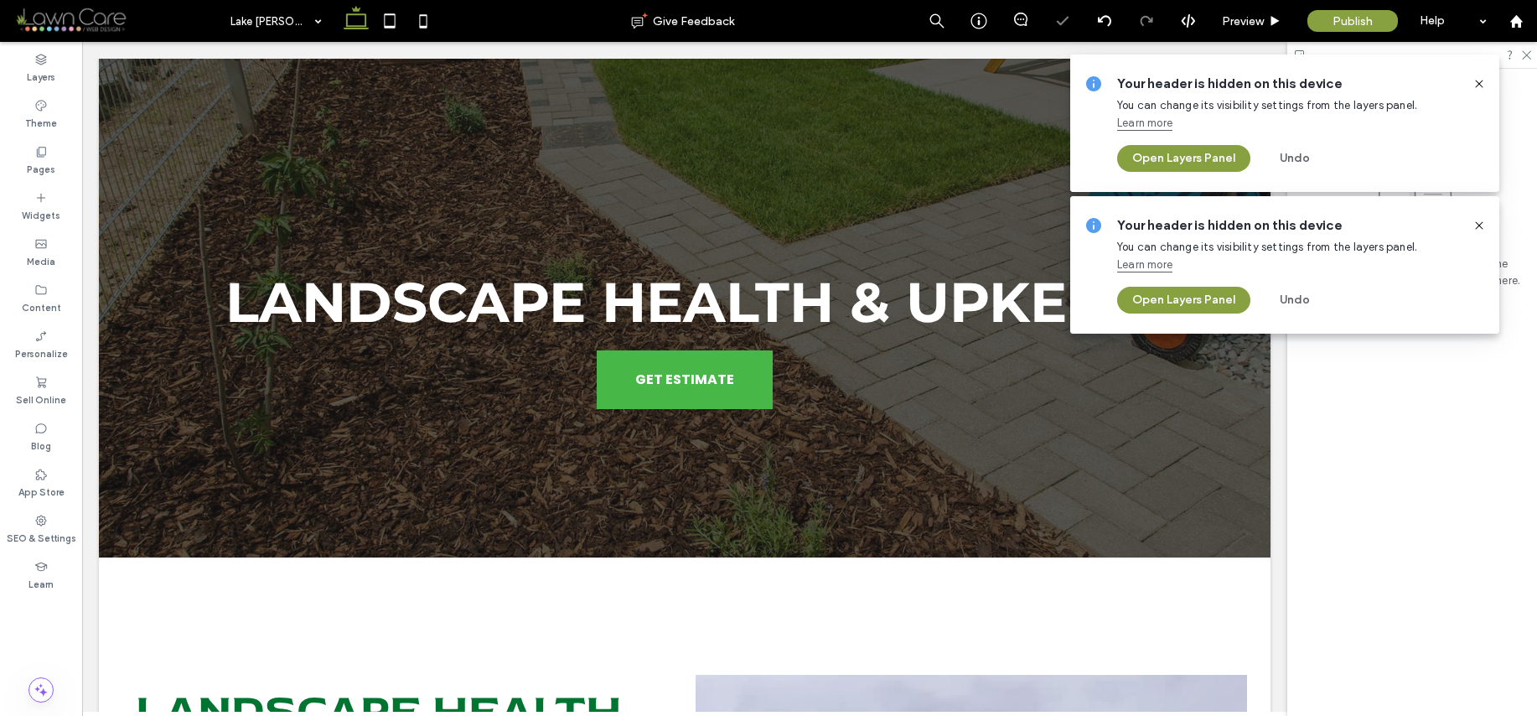
click at [1480, 84] on icon at bounding box center [1479, 83] width 13 height 13
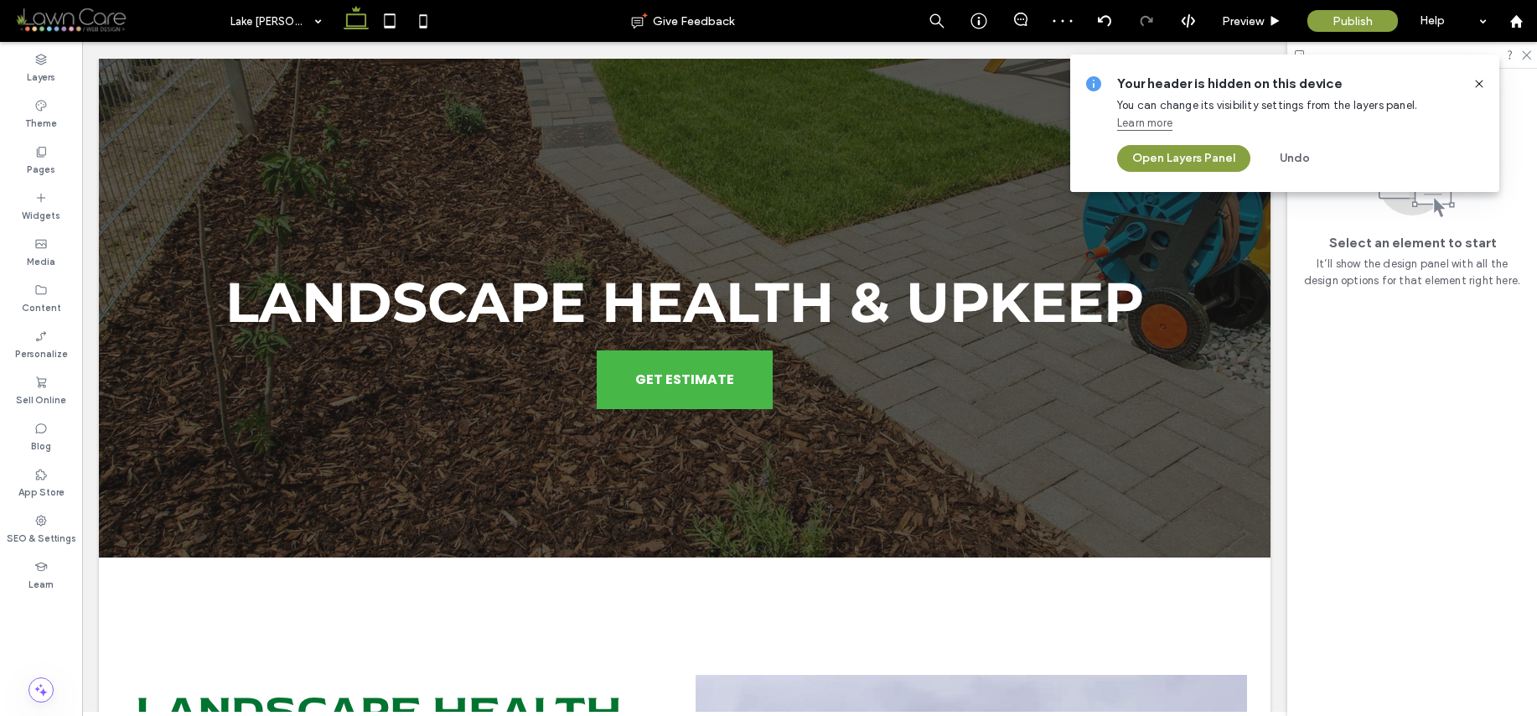
click at [1478, 82] on icon at bounding box center [1479, 83] width 13 height 13
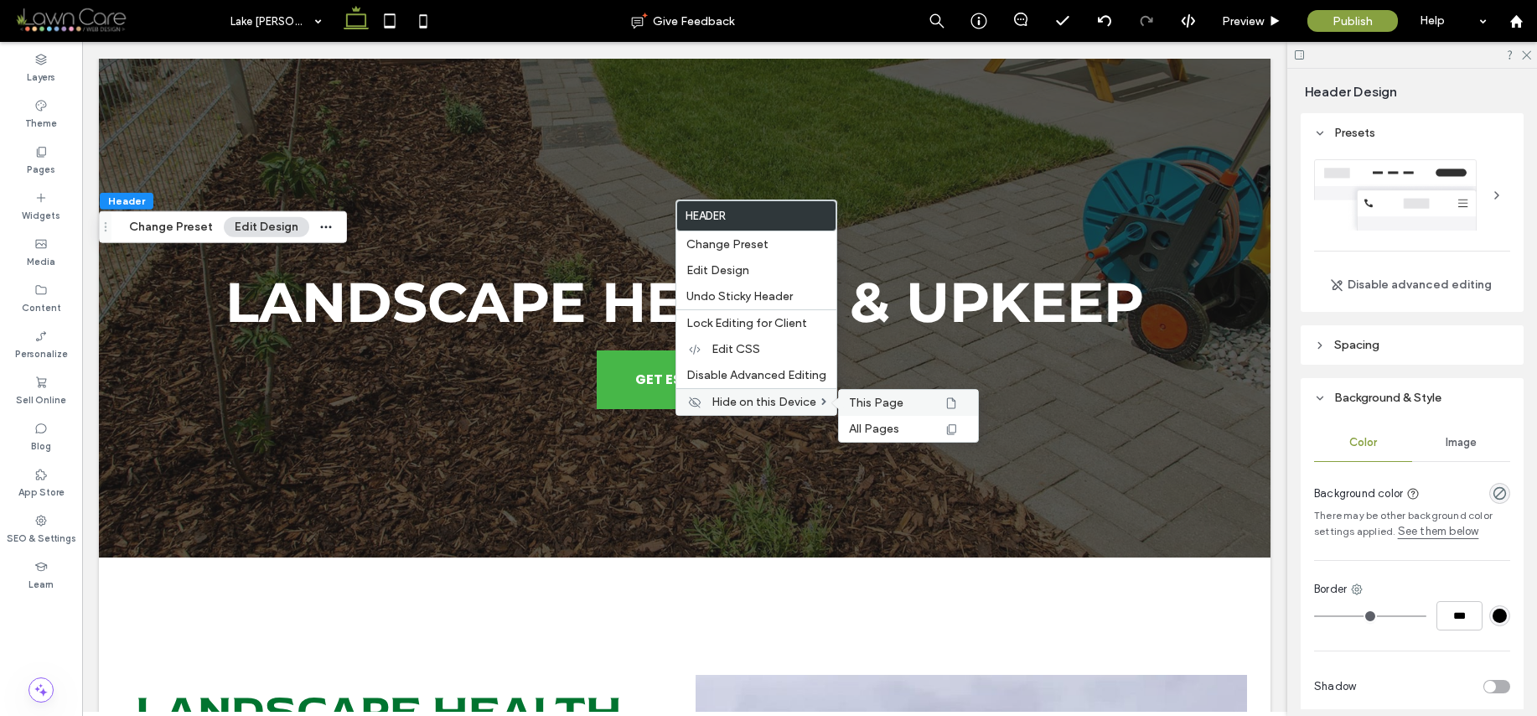
click at [873, 397] on span "This Page" at bounding box center [876, 403] width 54 height 14
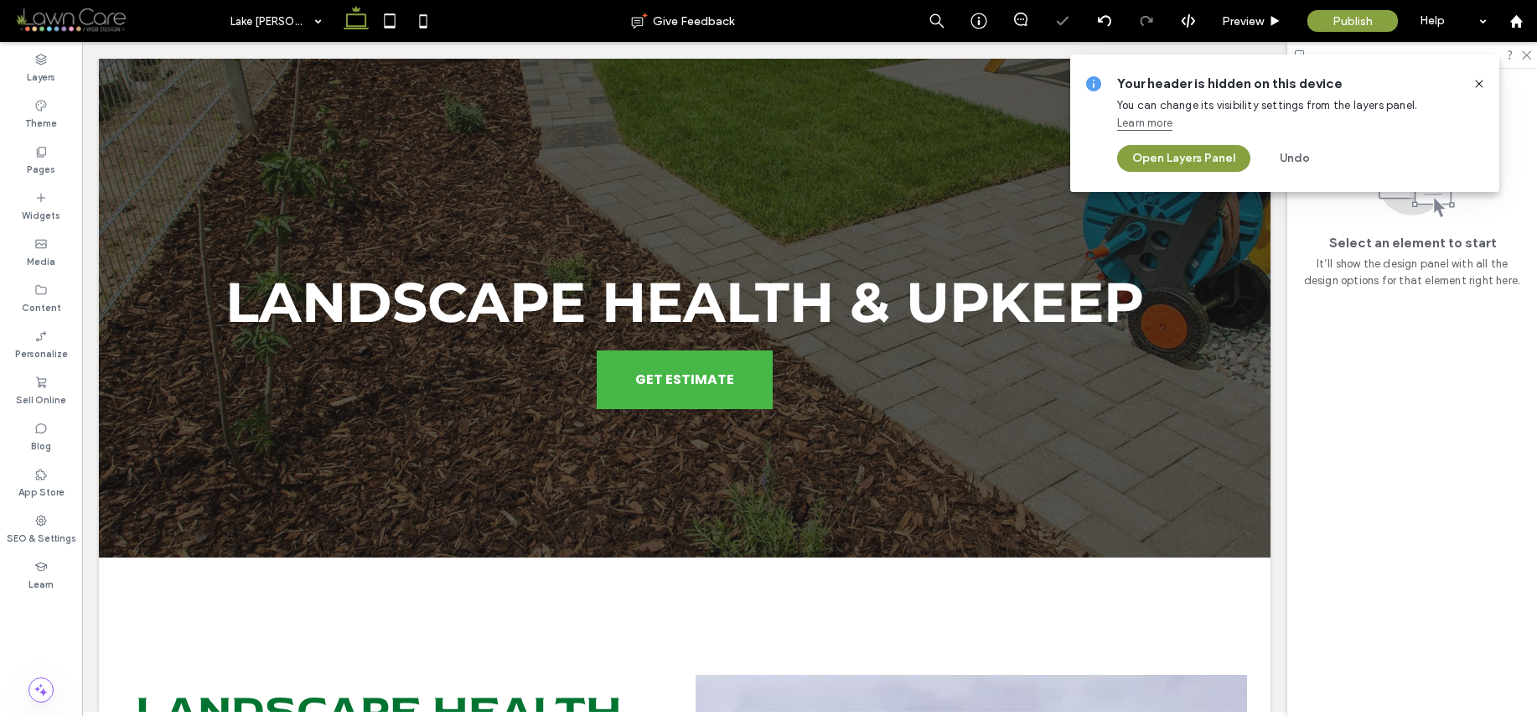
click at [1479, 80] on icon at bounding box center [1479, 83] width 13 height 13
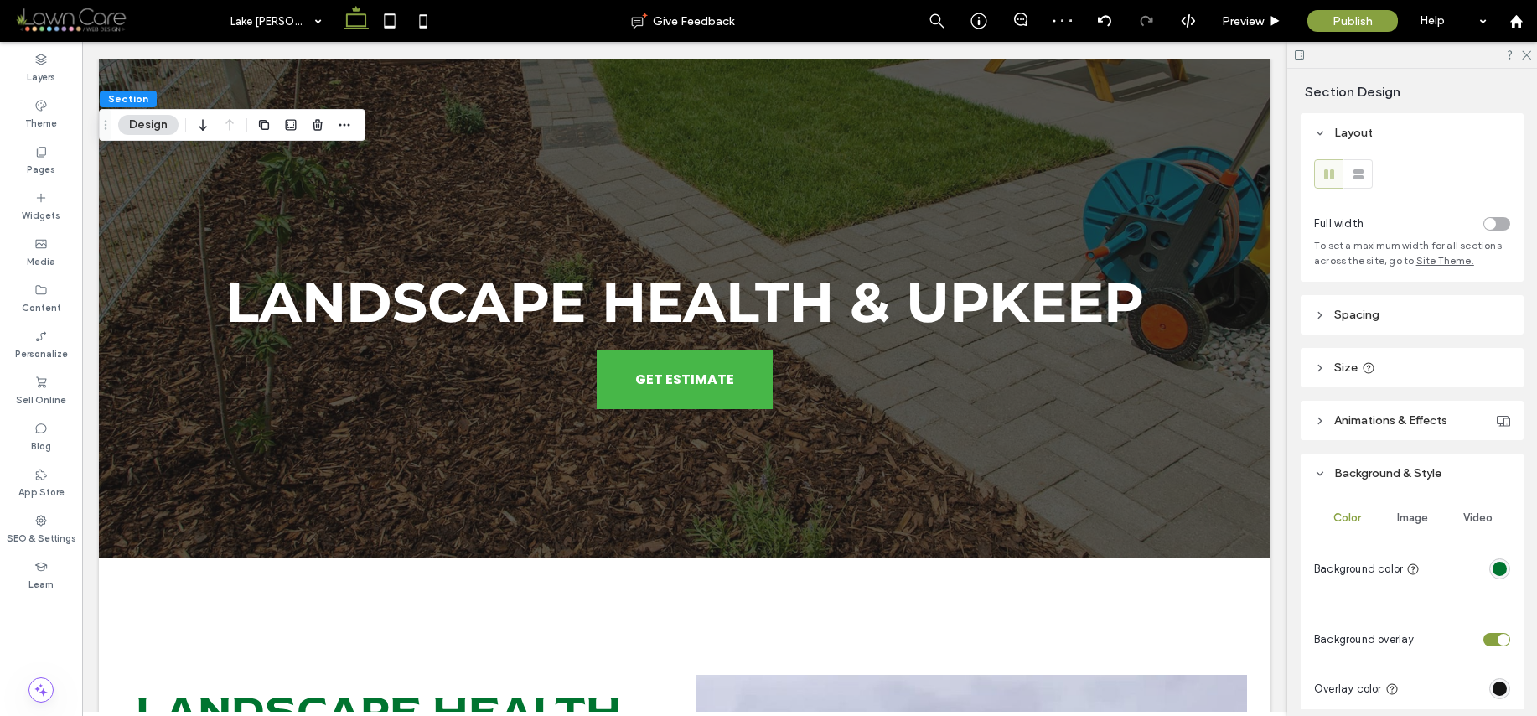
click at [1388, 308] on header "Spacing" at bounding box center [1412, 314] width 223 height 39
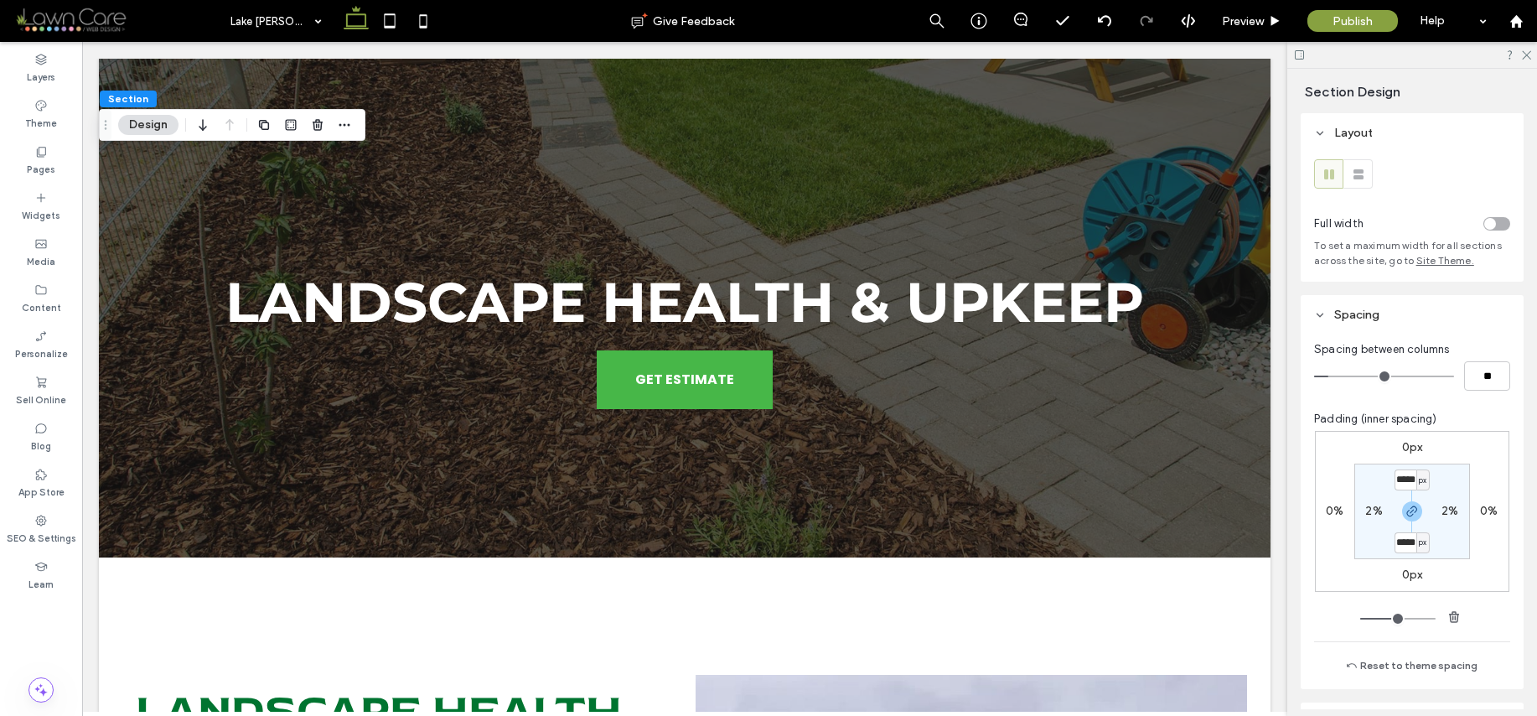
click at [1419, 482] on span "px" at bounding box center [1423, 480] width 8 height 17
click at [1417, 532] on div "%" at bounding box center [1412, 534] width 23 height 29
type input "****"
type input "**"
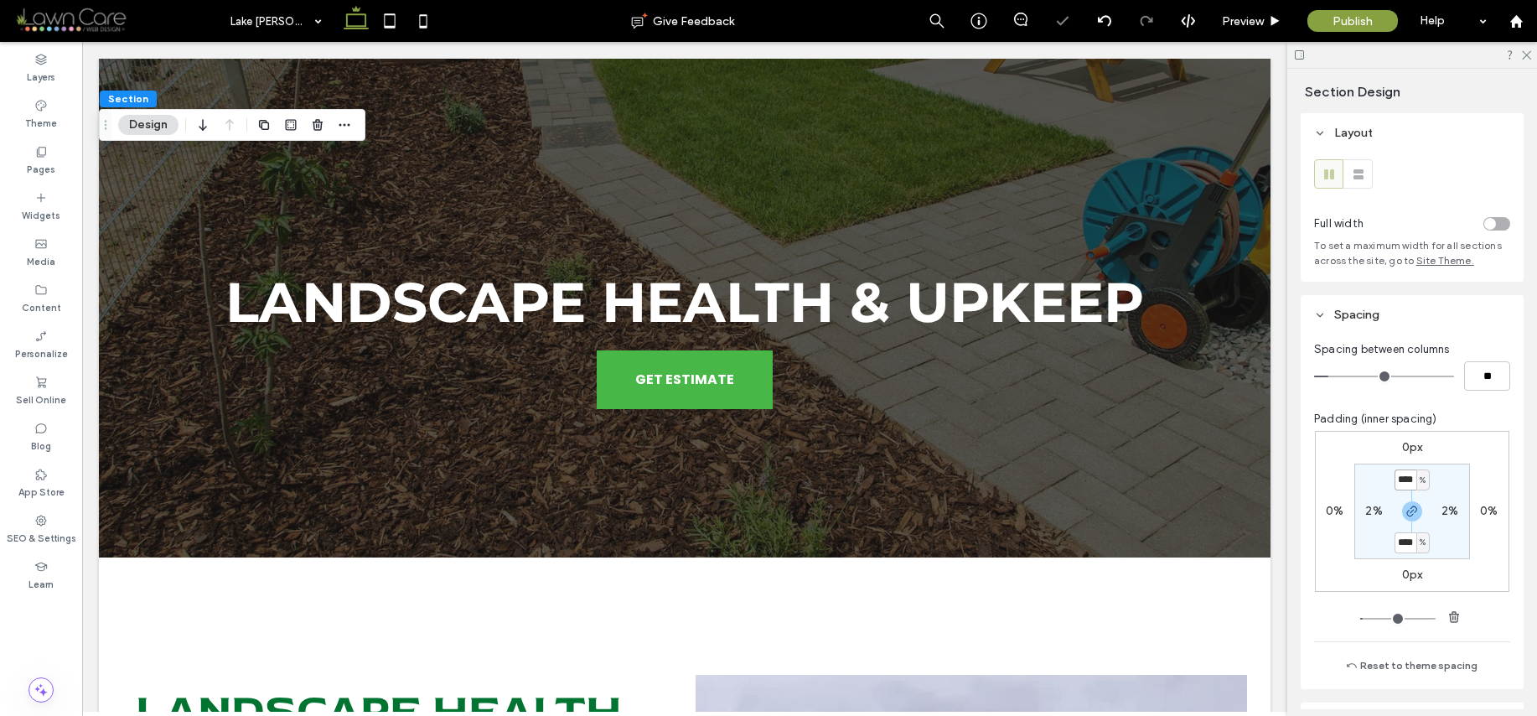
click at [1398, 479] on input "****" at bounding box center [1406, 479] width 22 height 21
type input "**"
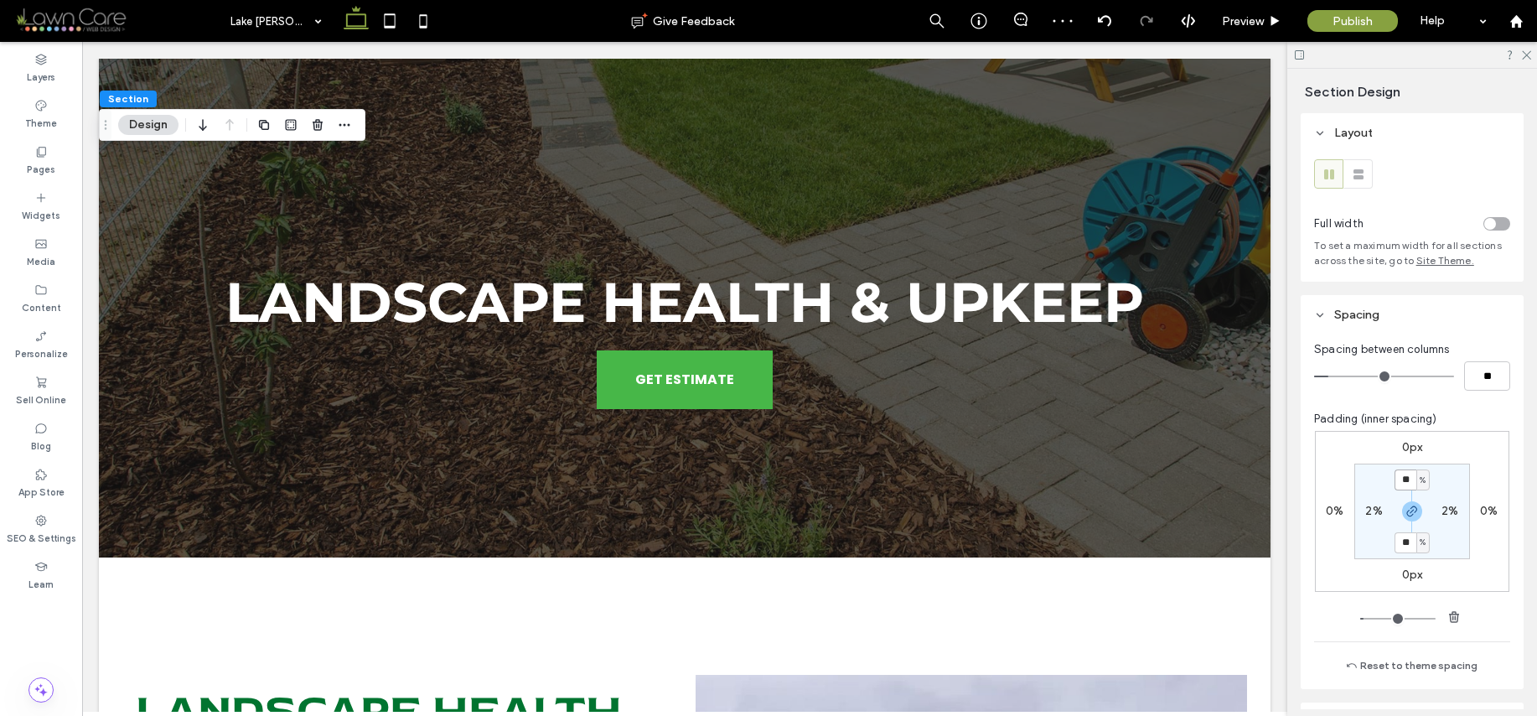
type input "**"
click at [60, 150] on div "Pages" at bounding box center [41, 160] width 82 height 46
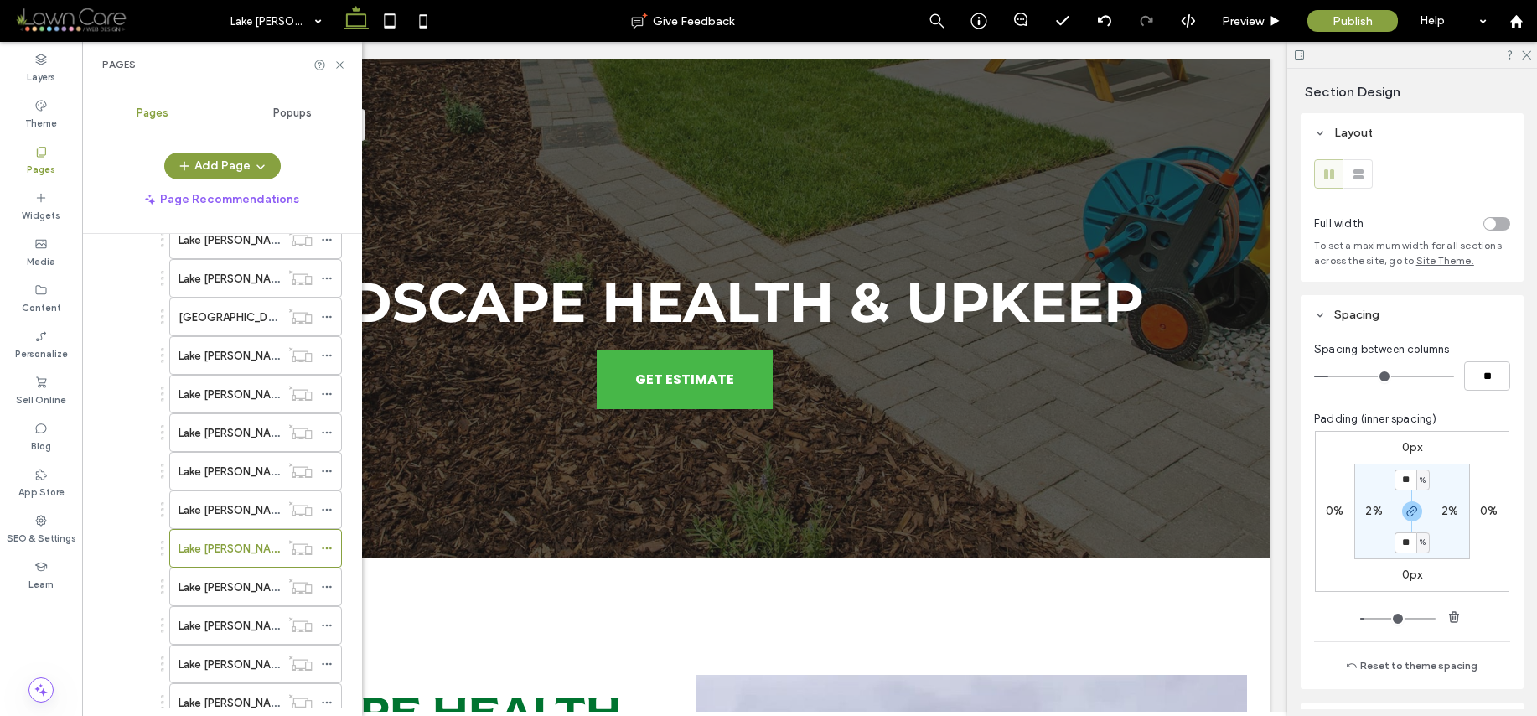
scroll to position [798, 0]
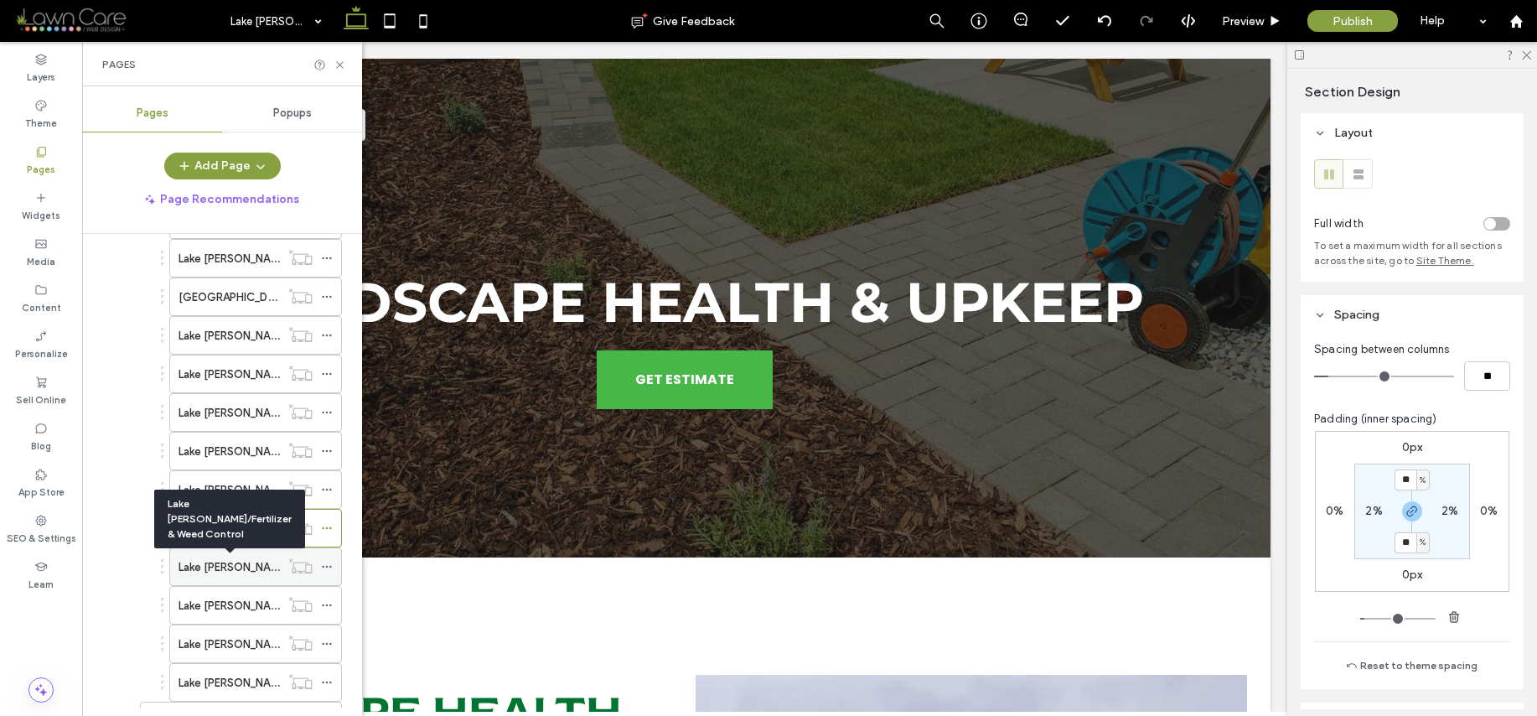
click at [220, 563] on label "Lake [PERSON_NAME]/Fertilizer & Weed Control" at bounding box center [299, 566] width 241 height 29
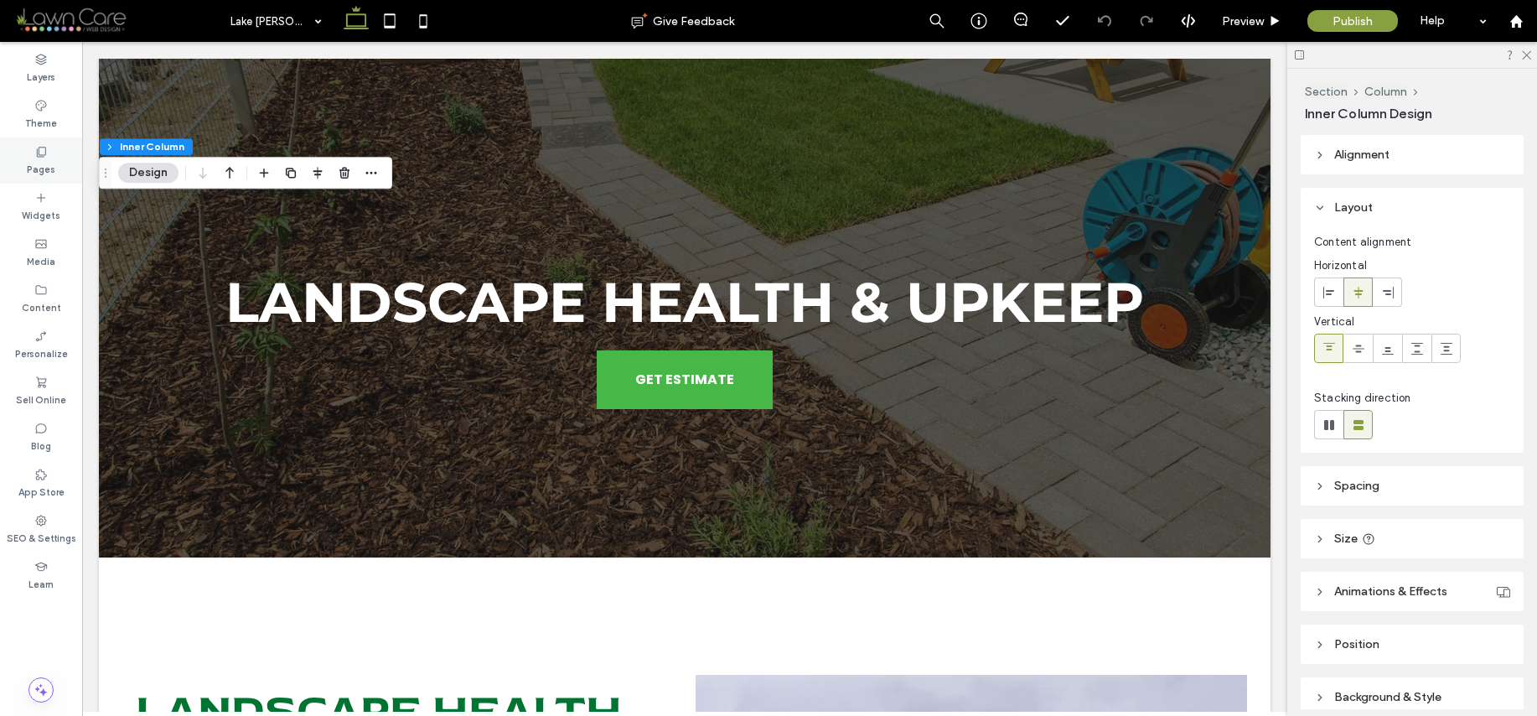
click at [39, 157] on icon at bounding box center [40, 151] width 13 height 13
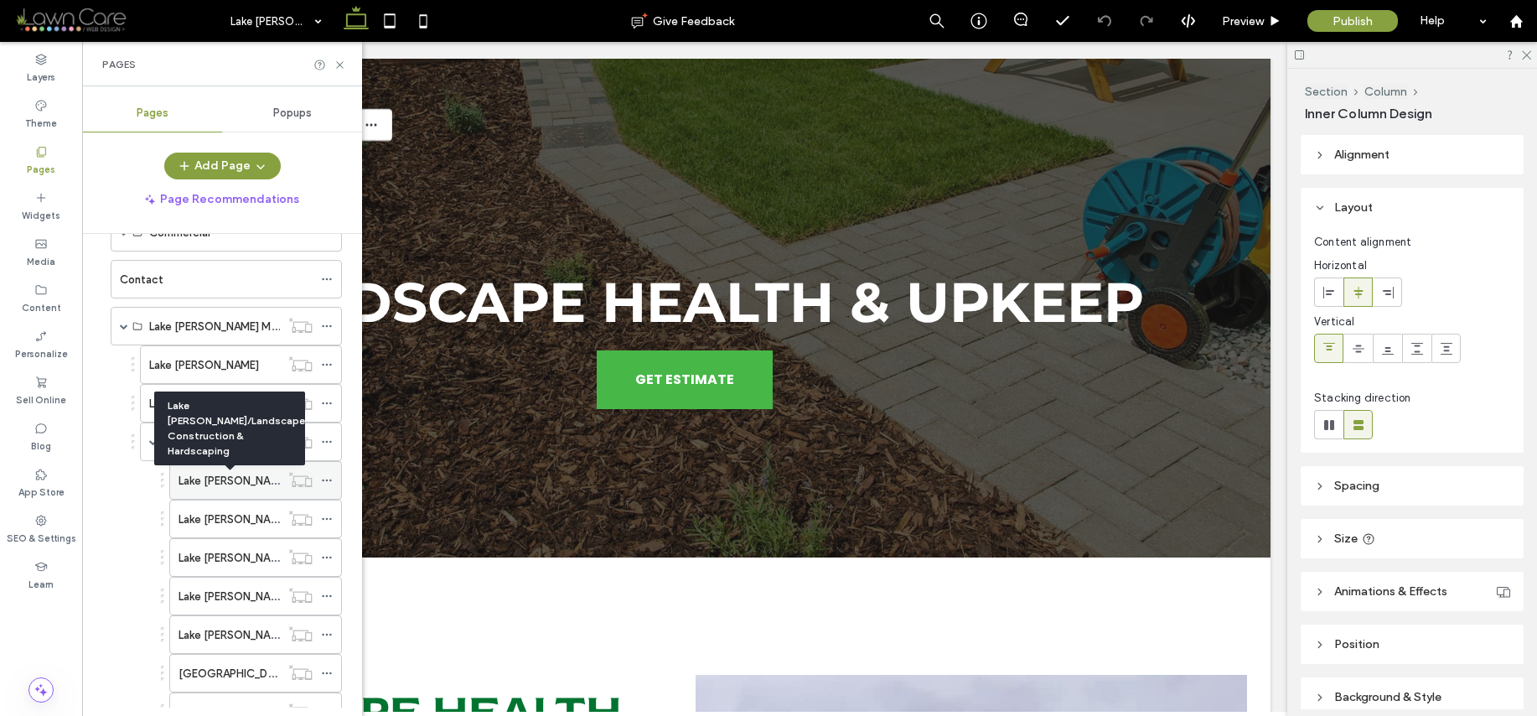
scroll to position [182, 0]
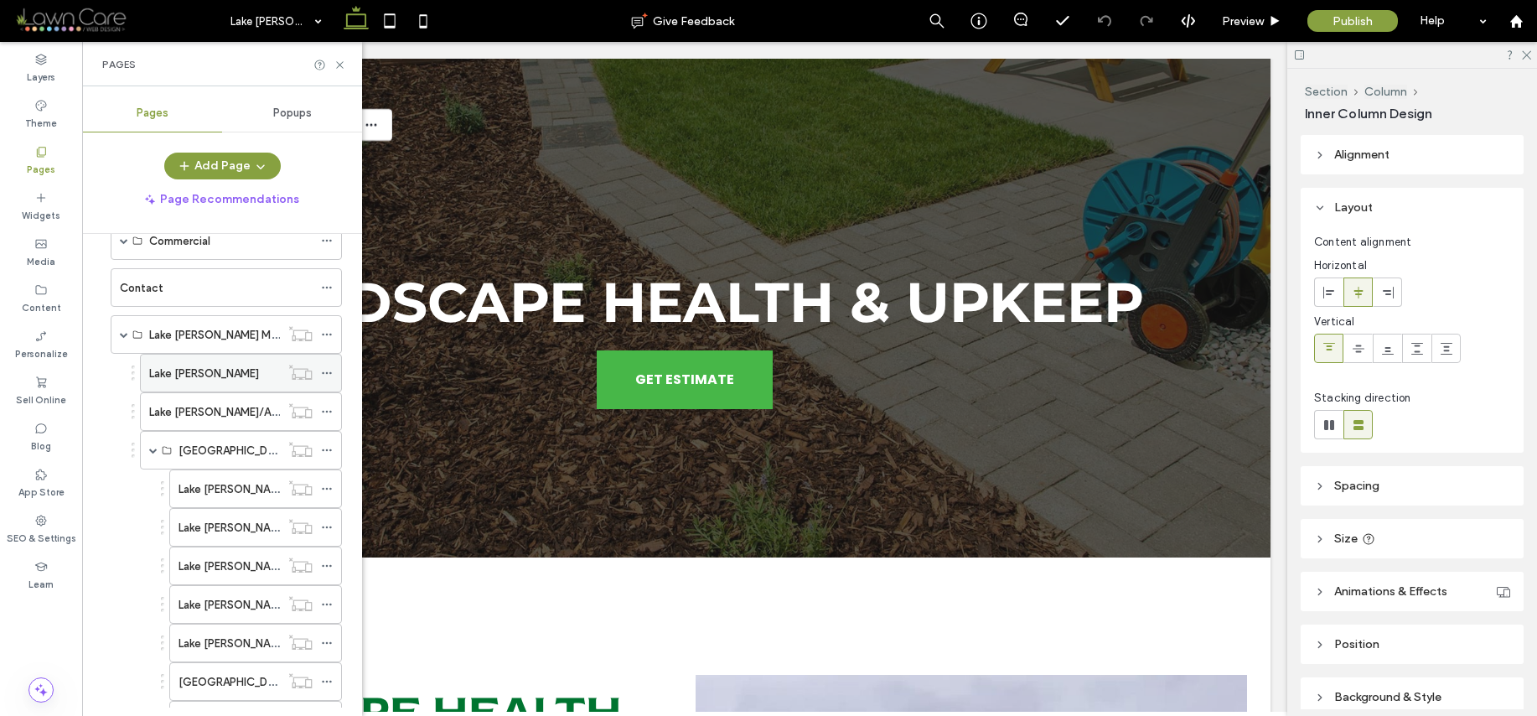
click at [215, 376] on div "Lake [PERSON_NAME]" at bounding box center [214, 374] width 131 height 18
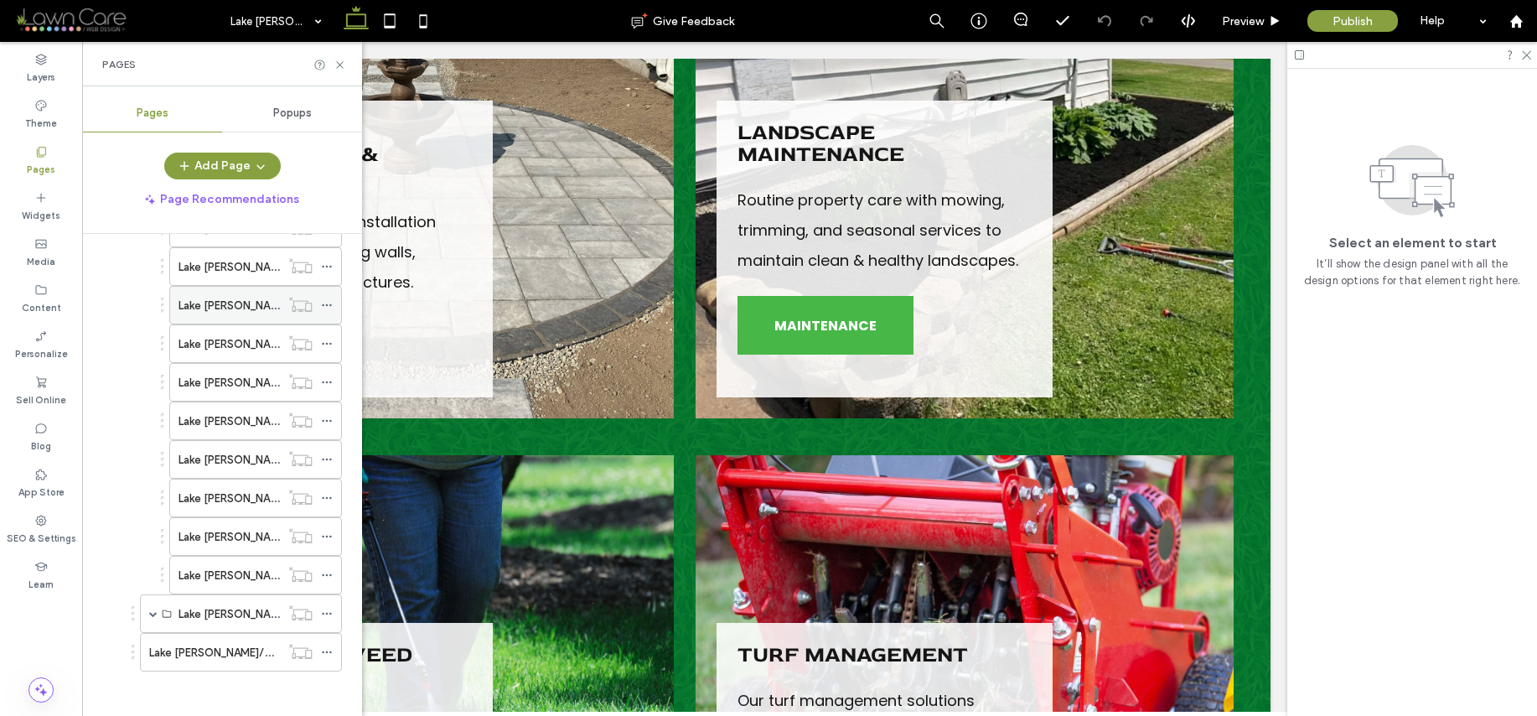
scroll to position [911, 0]
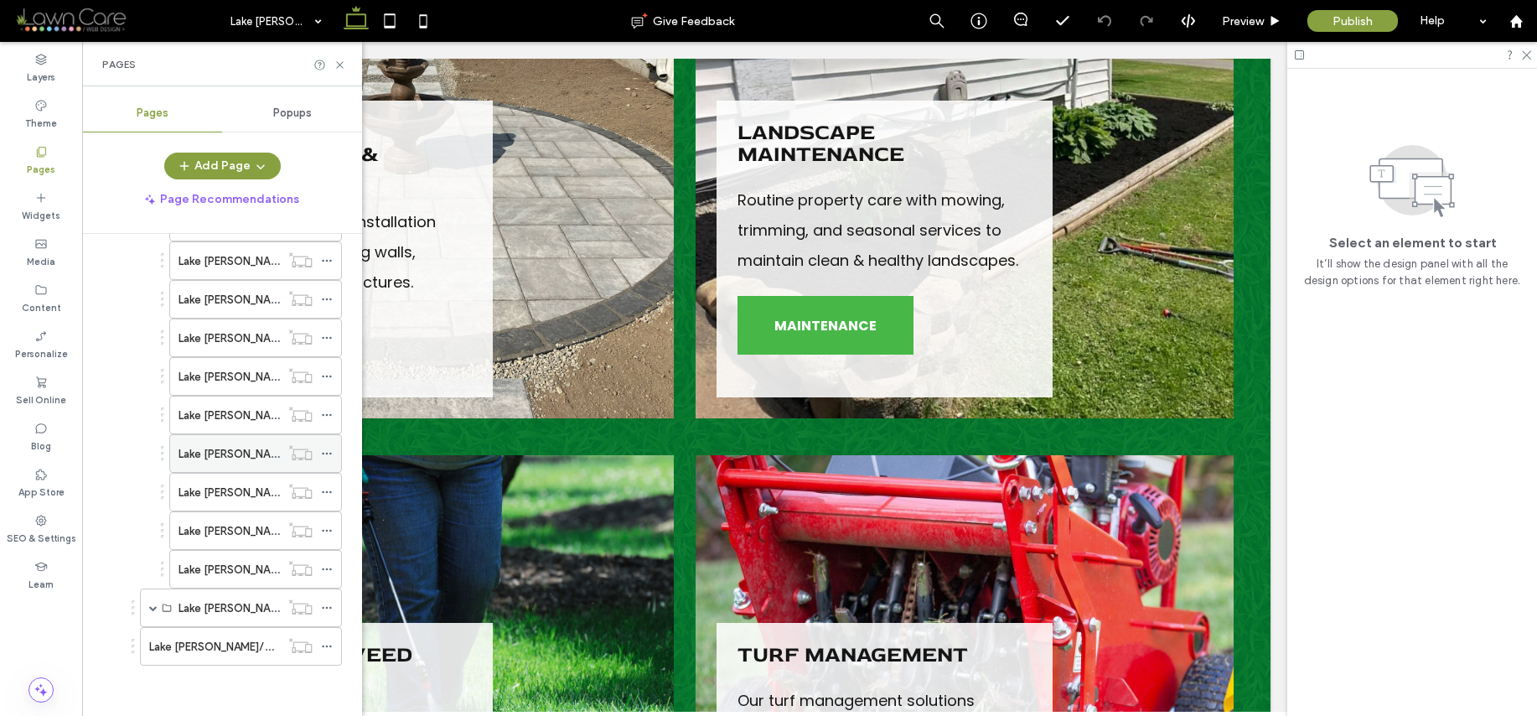
click at [230, 451] on label "Lake [PERSON_NAME]/Fertilizer & Weed Control" at bounding box center [299, 453] width 241 height 29
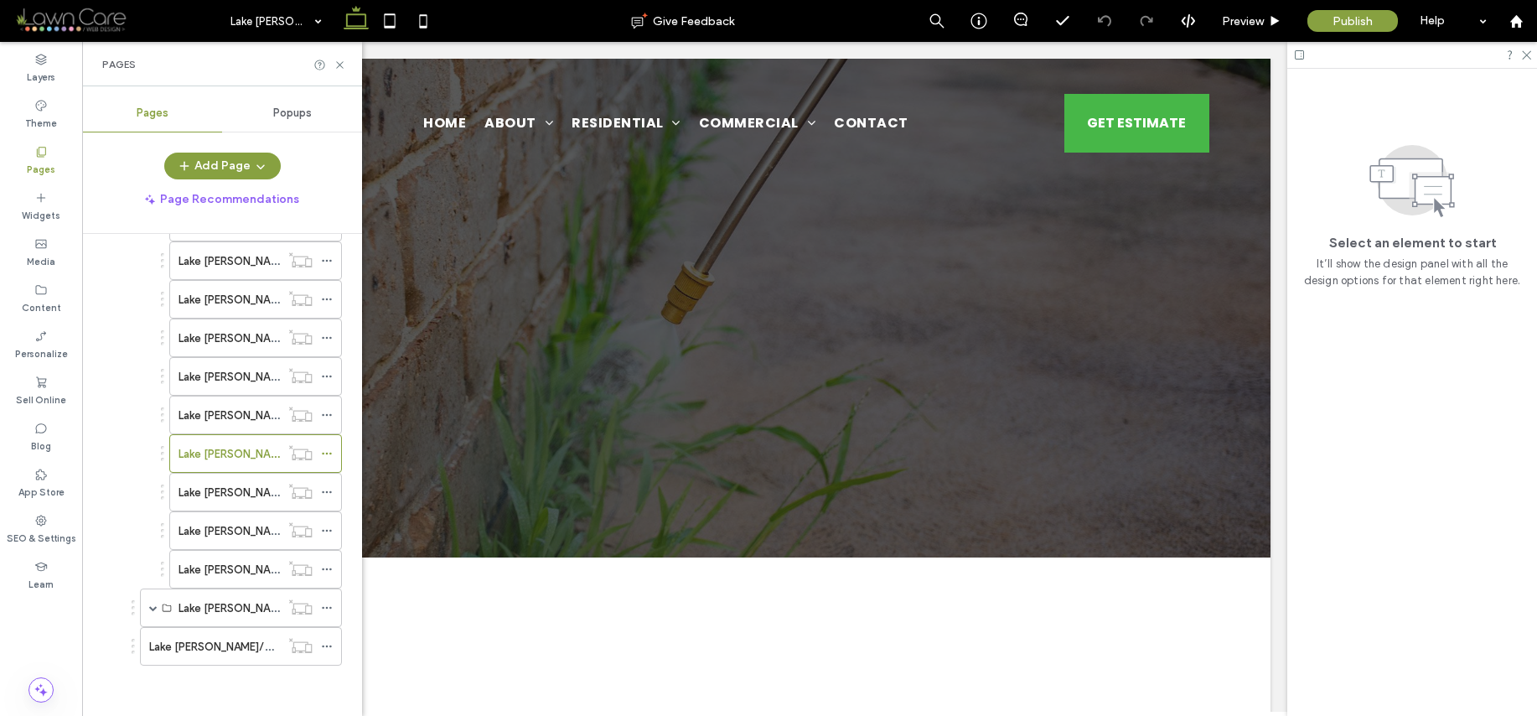
scroll to position [0, 0]
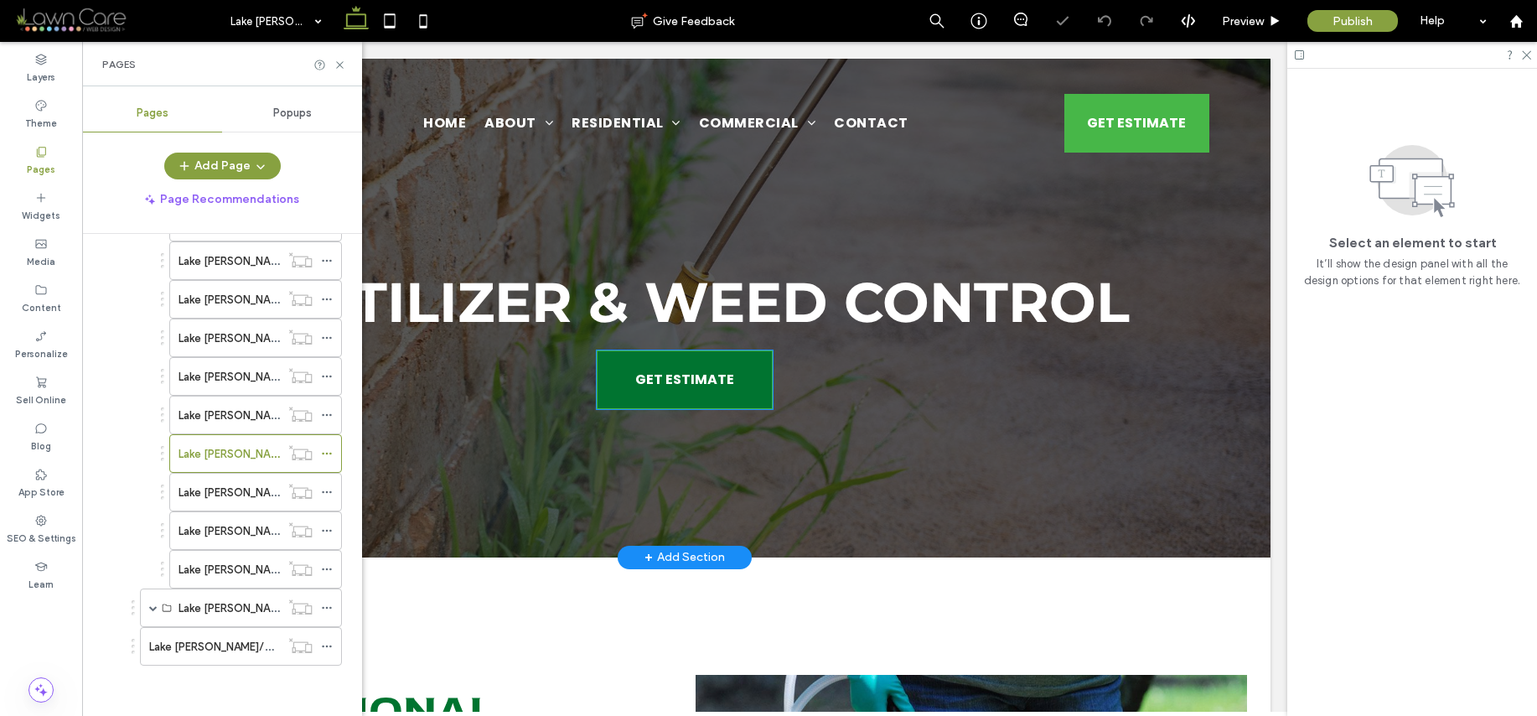
click at [681, 377] on span "GET ESTIMATE" at bounding box center [684, 379] width 99 height 38
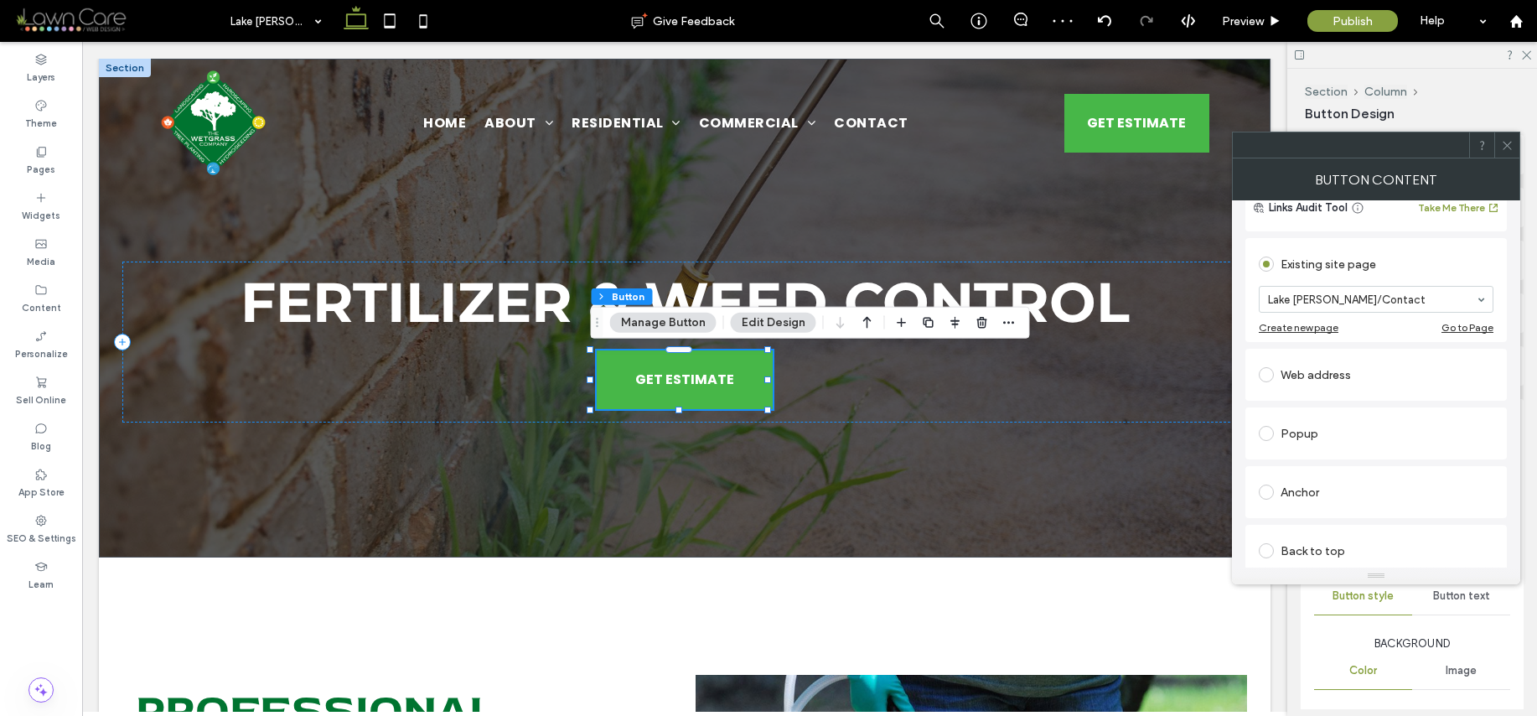
scroll to position [138, 0]
click at [1510, 139] on icon at bounding box center [1507, 145] width 13 height 13
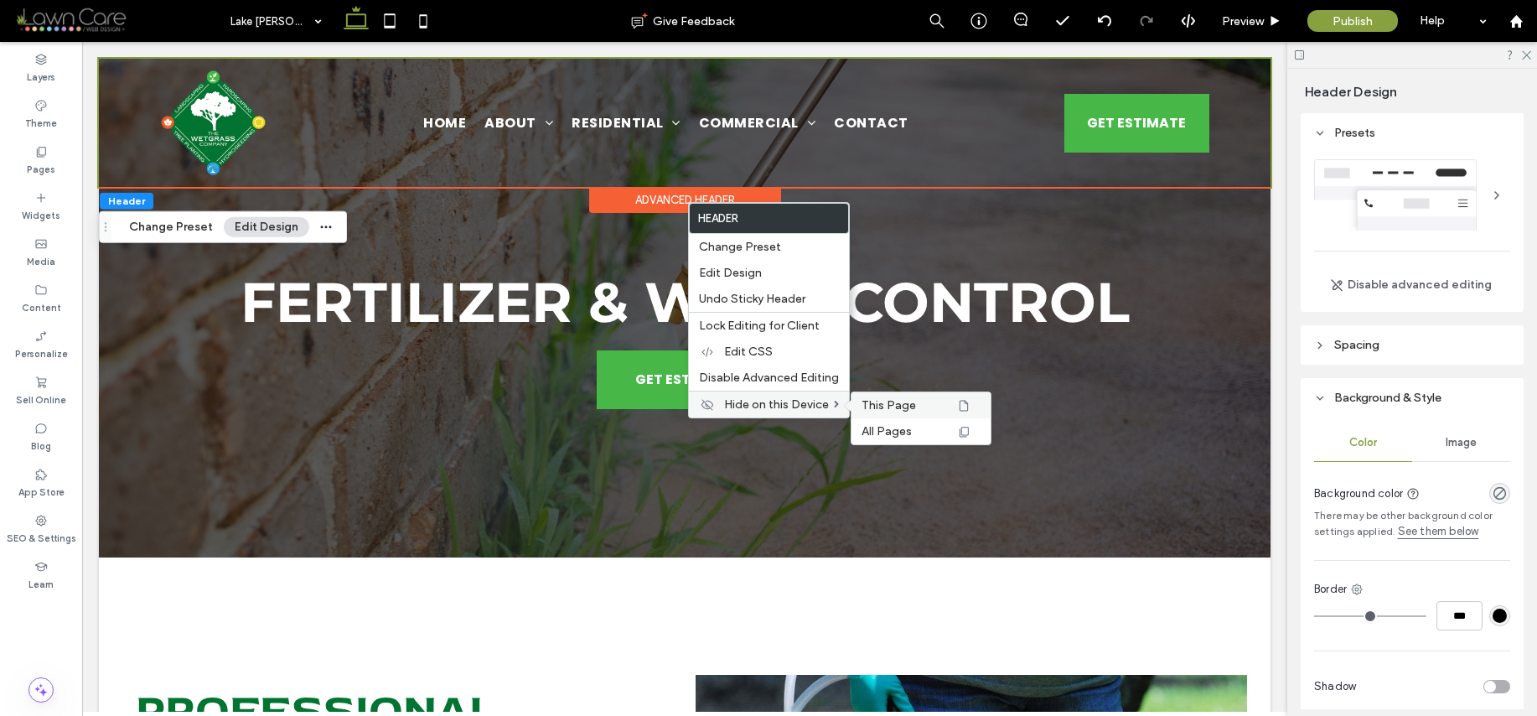
click at [890, 398] on span "This Page" at bounding box center [889, 405] width 54 height 14
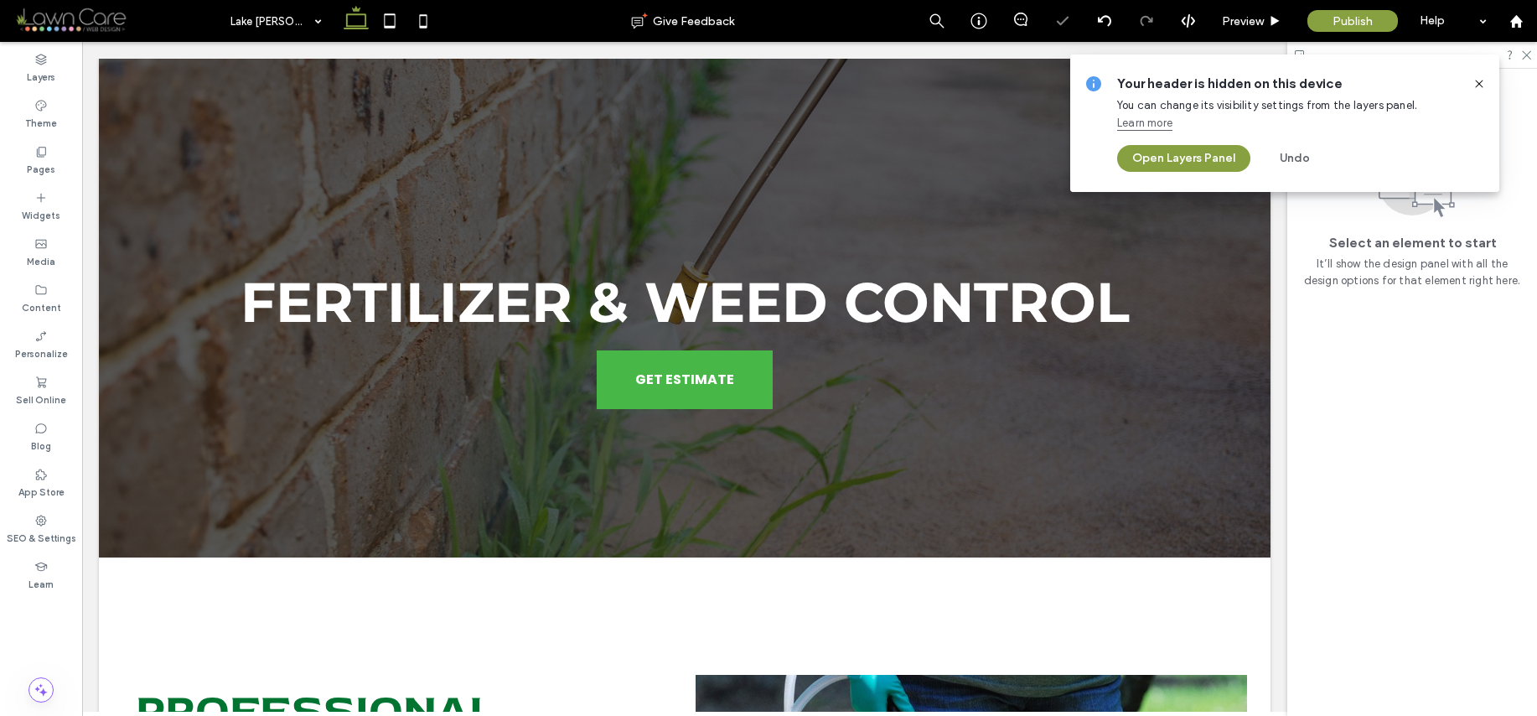
click at [1484, 80] on icon at bounding box center [1479, 83] width 13 height 13
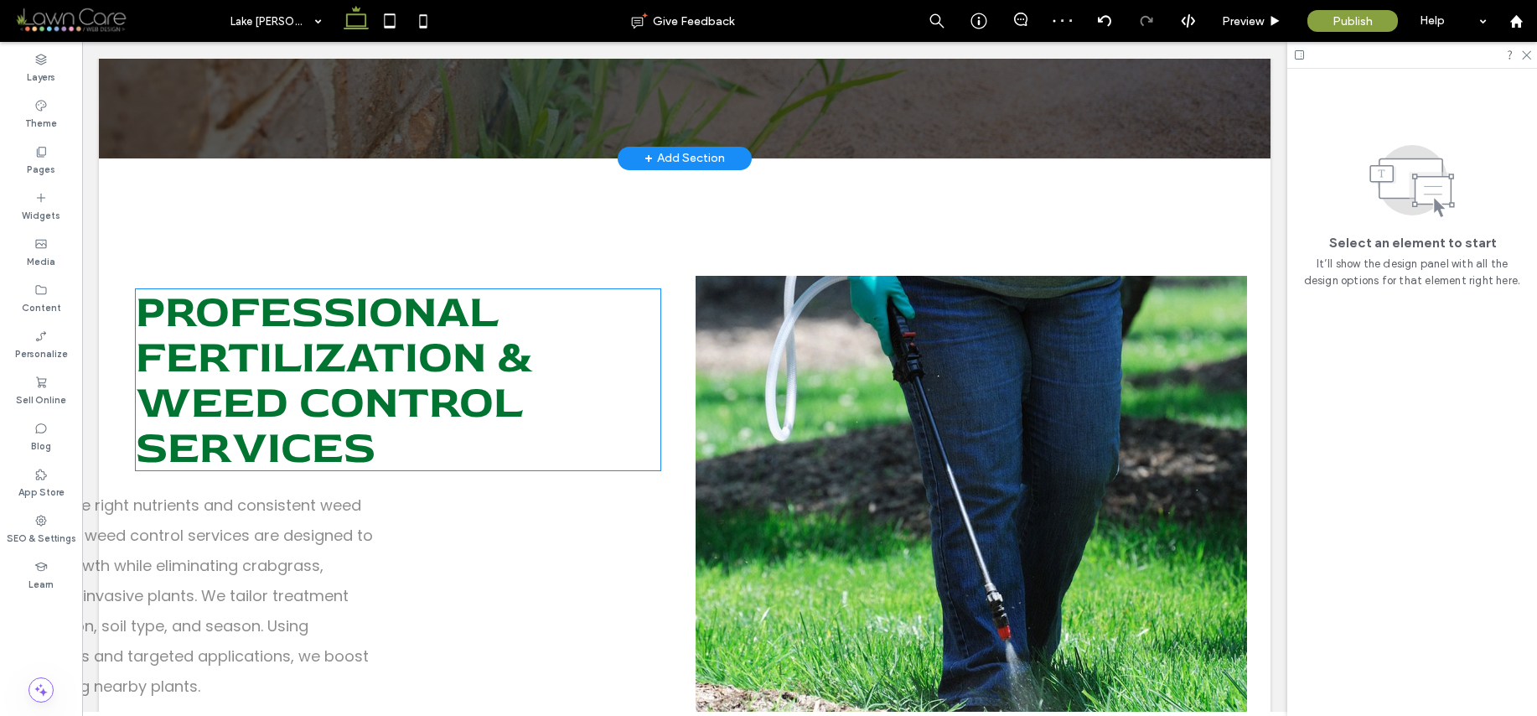
scroll to position [580, 0]
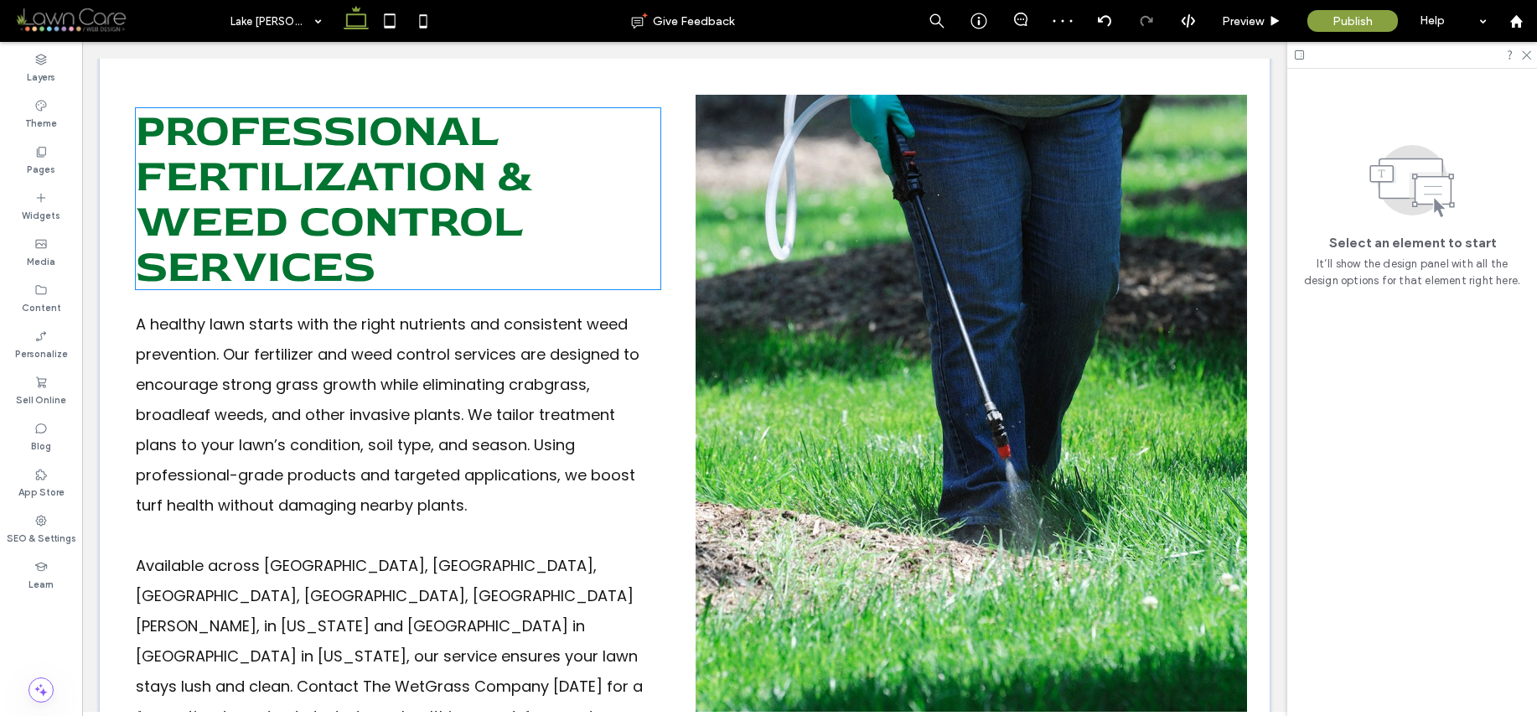
click at [258, 184] on span "Professional Fertilization & Weed Control Services" at bounding box center [335, 198] width 398 height 193
click at [258, 184] on div "Professional Fertilization & Weed Control Services" at bounding box center [398, 198] width 525 height 181
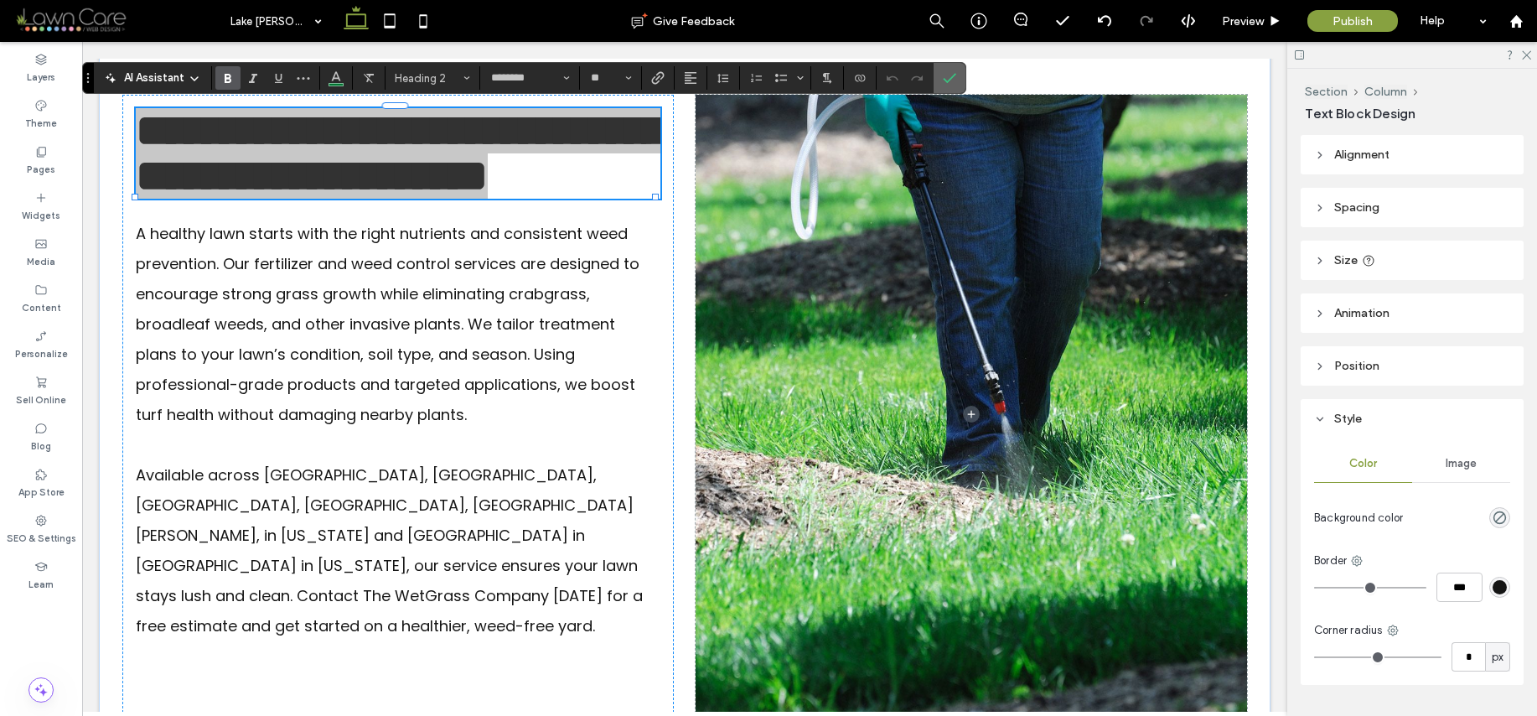
click at [948, 80] on use "Confirm" at bounding box center [950, 78] width 13 height 10
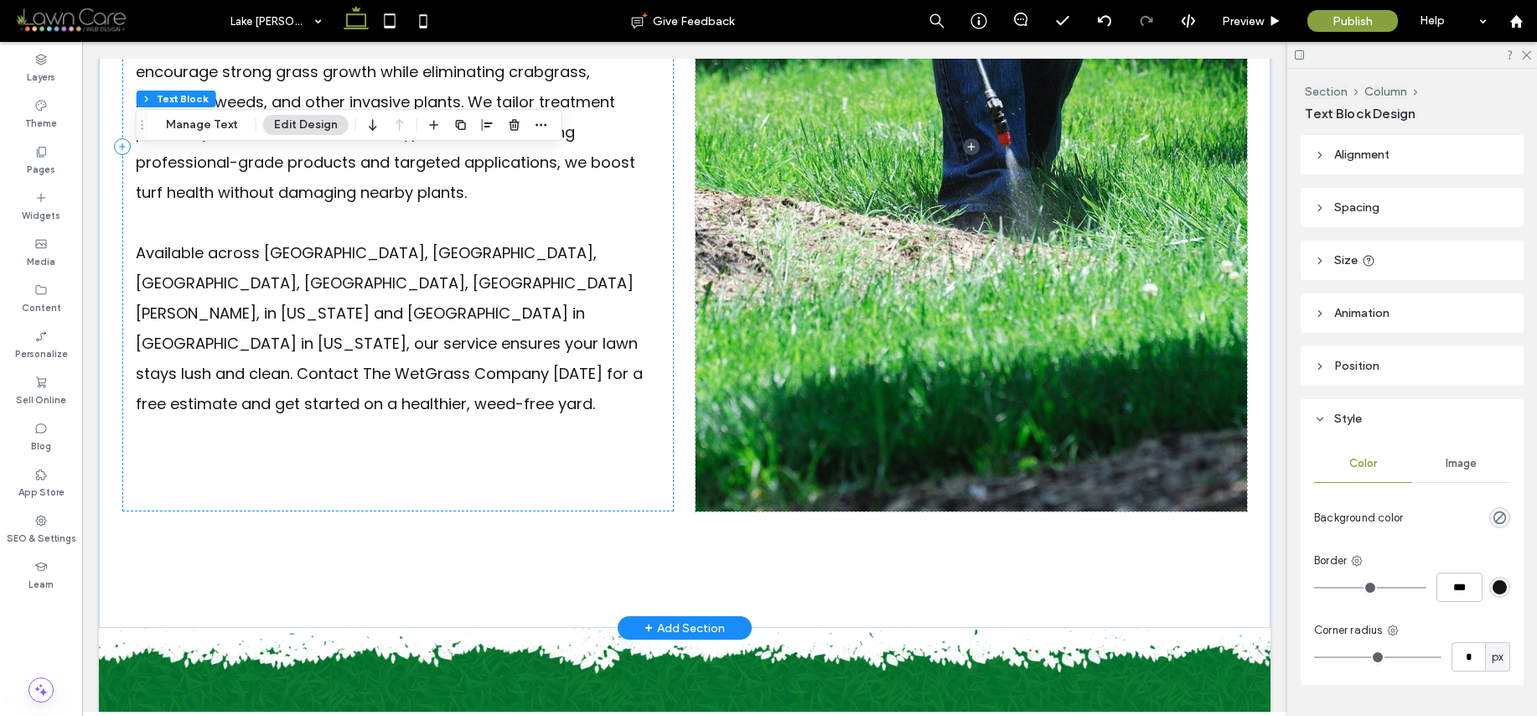
scroll to position [900, 0]
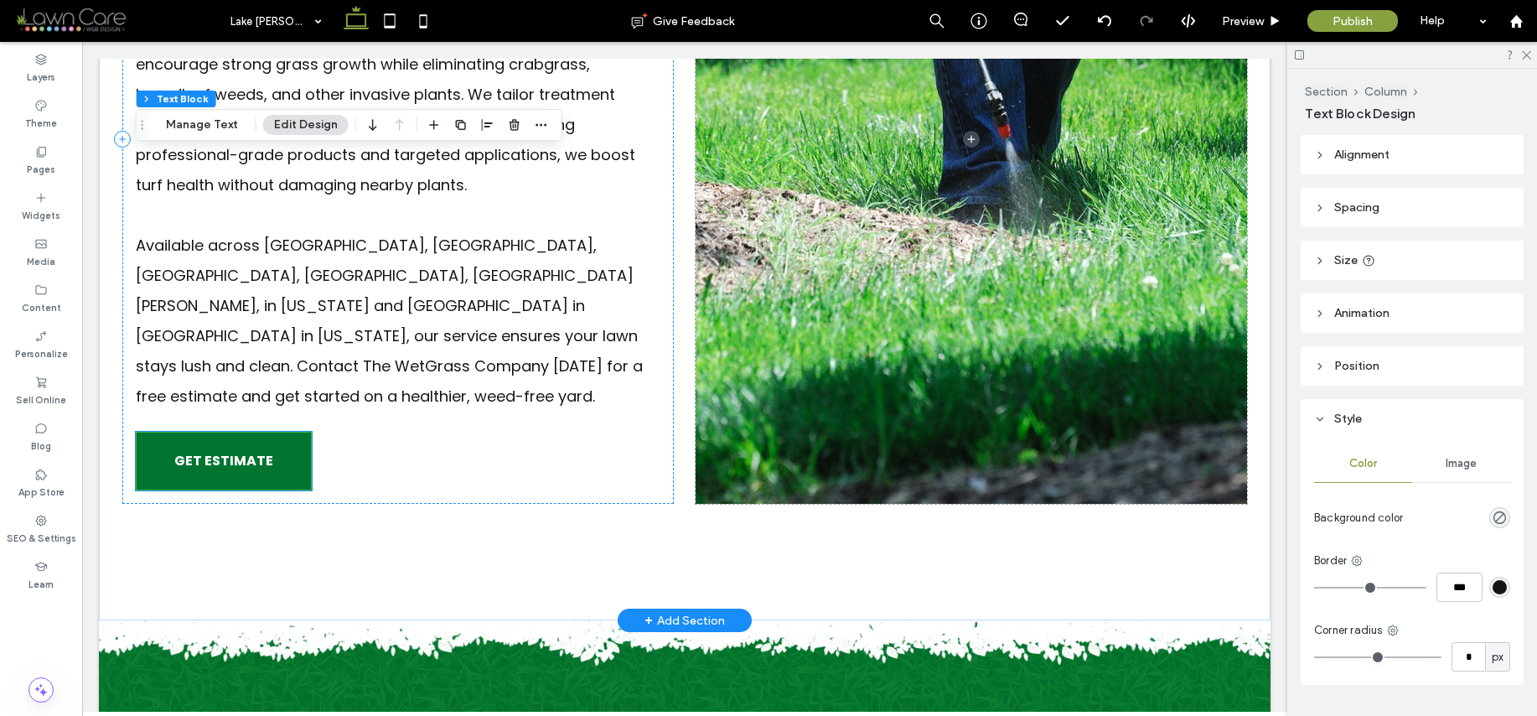
click at [220, 442] on span "GET ESTIMATE" at bounding box center [223, 461] width 99 height 38
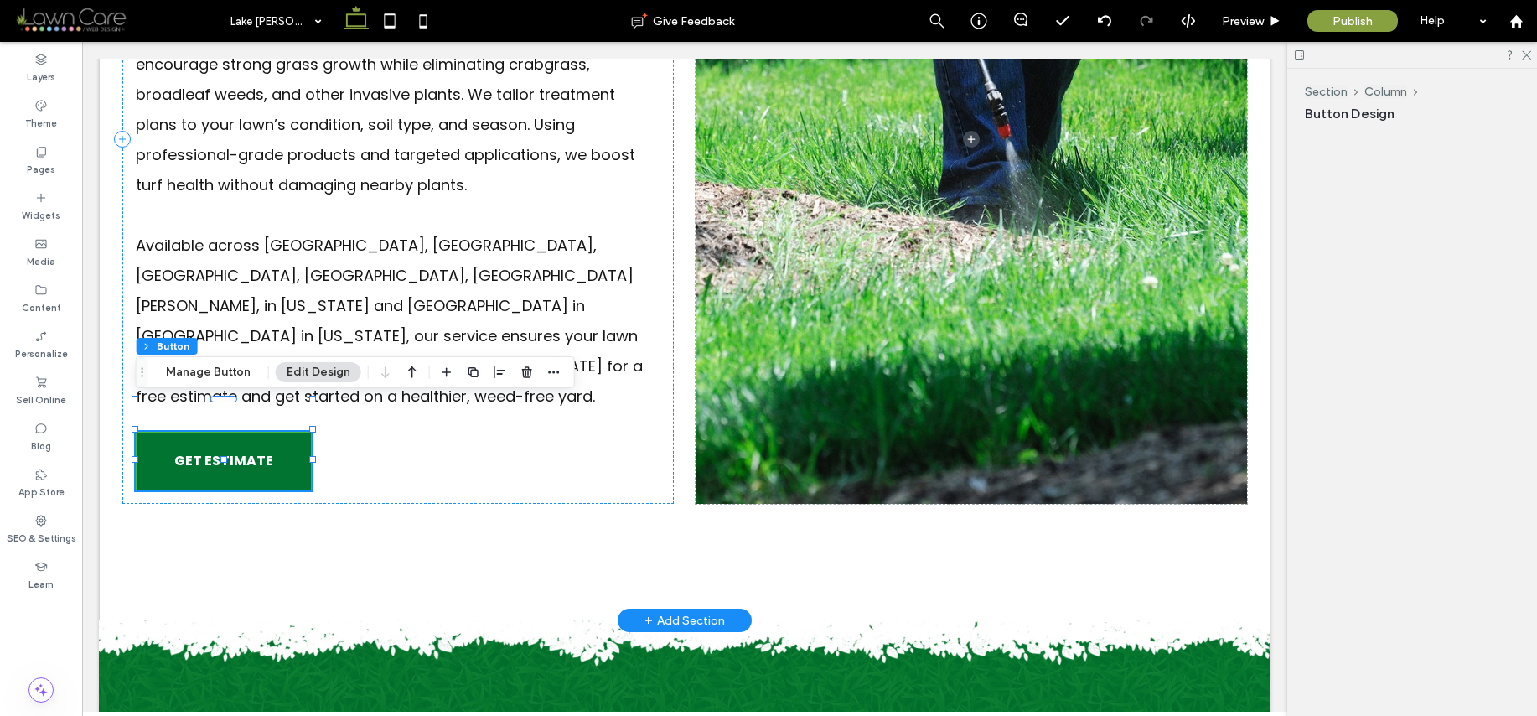
click at [220, 432] on div "GET ESTIMATE" at bounding box center [224, 461] width 176 height 59
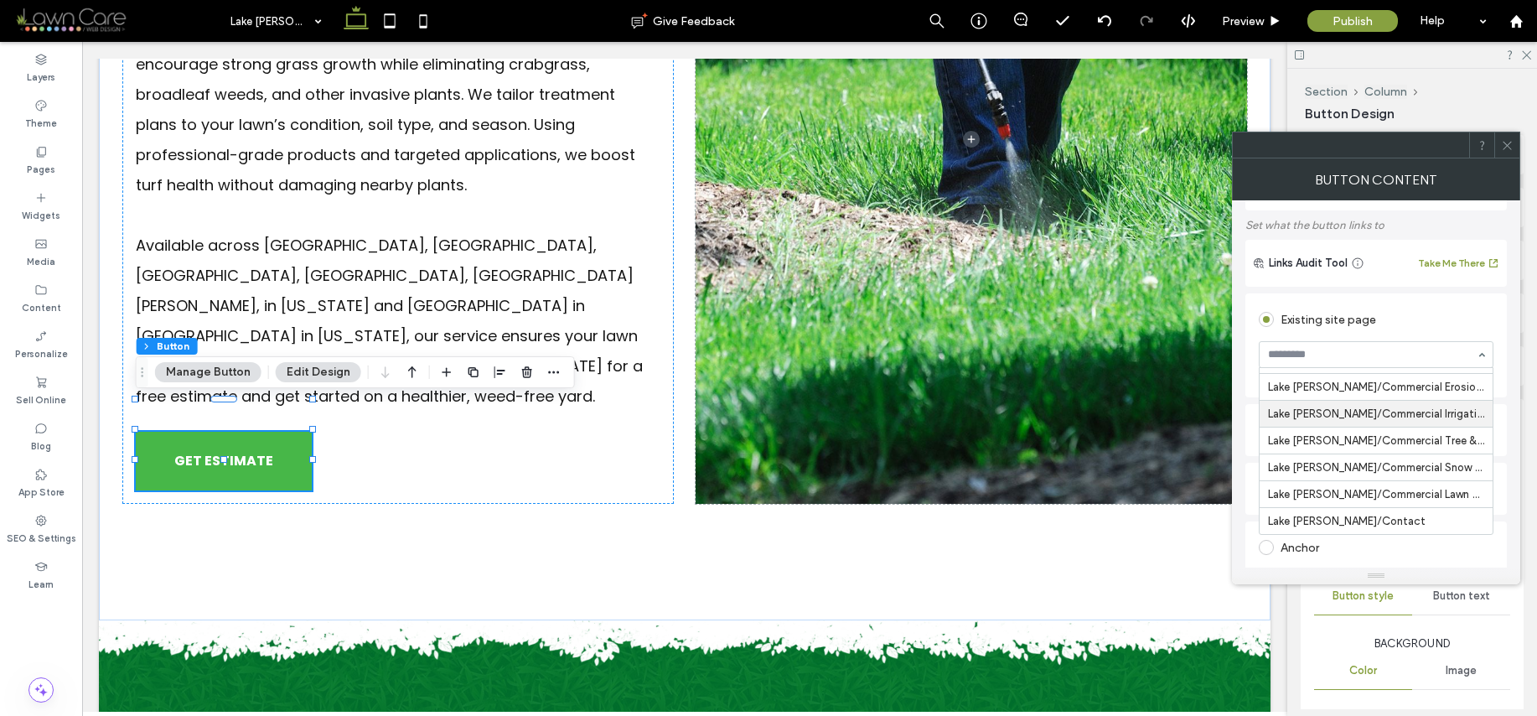
scroll to position [150, 0]
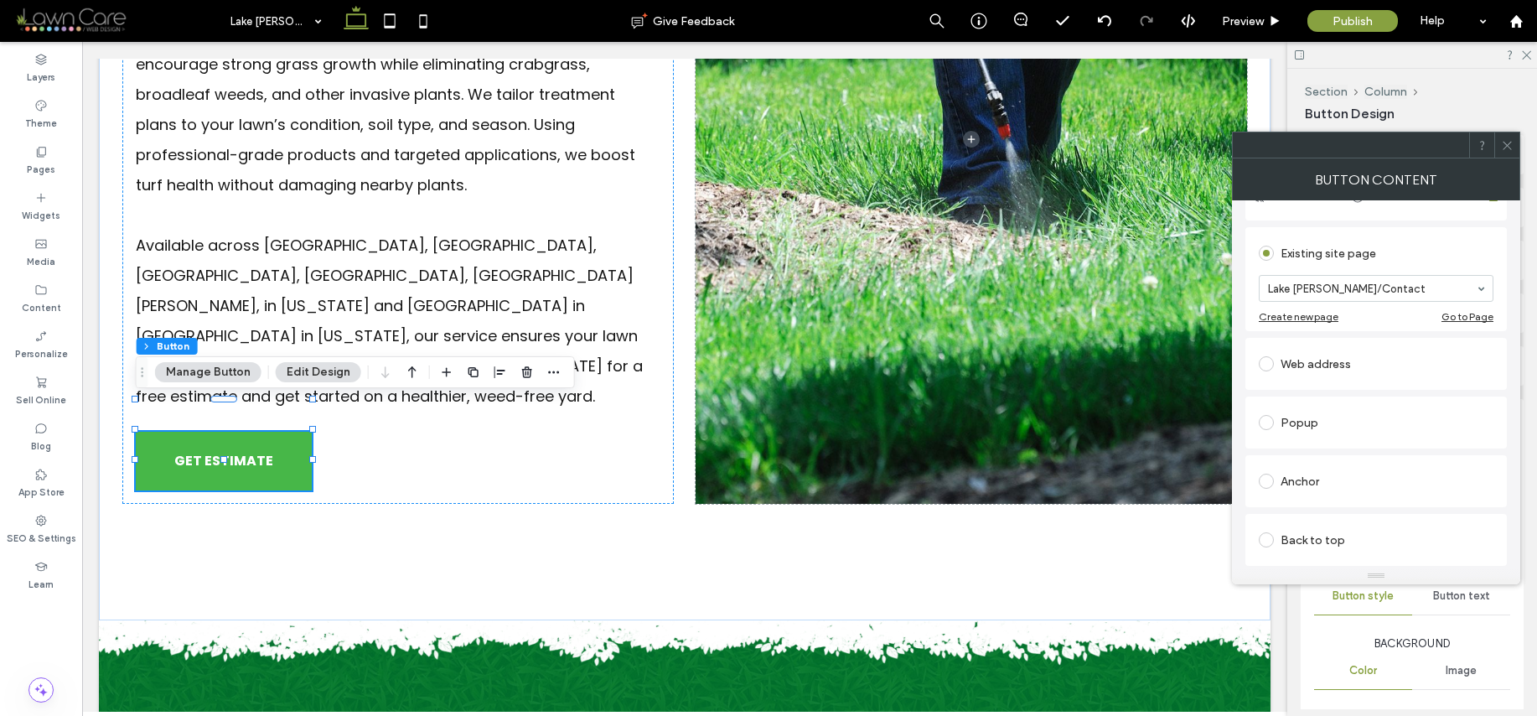
click at [1508, 146] on use at bounding box center [1507, 145] width 8 height 8
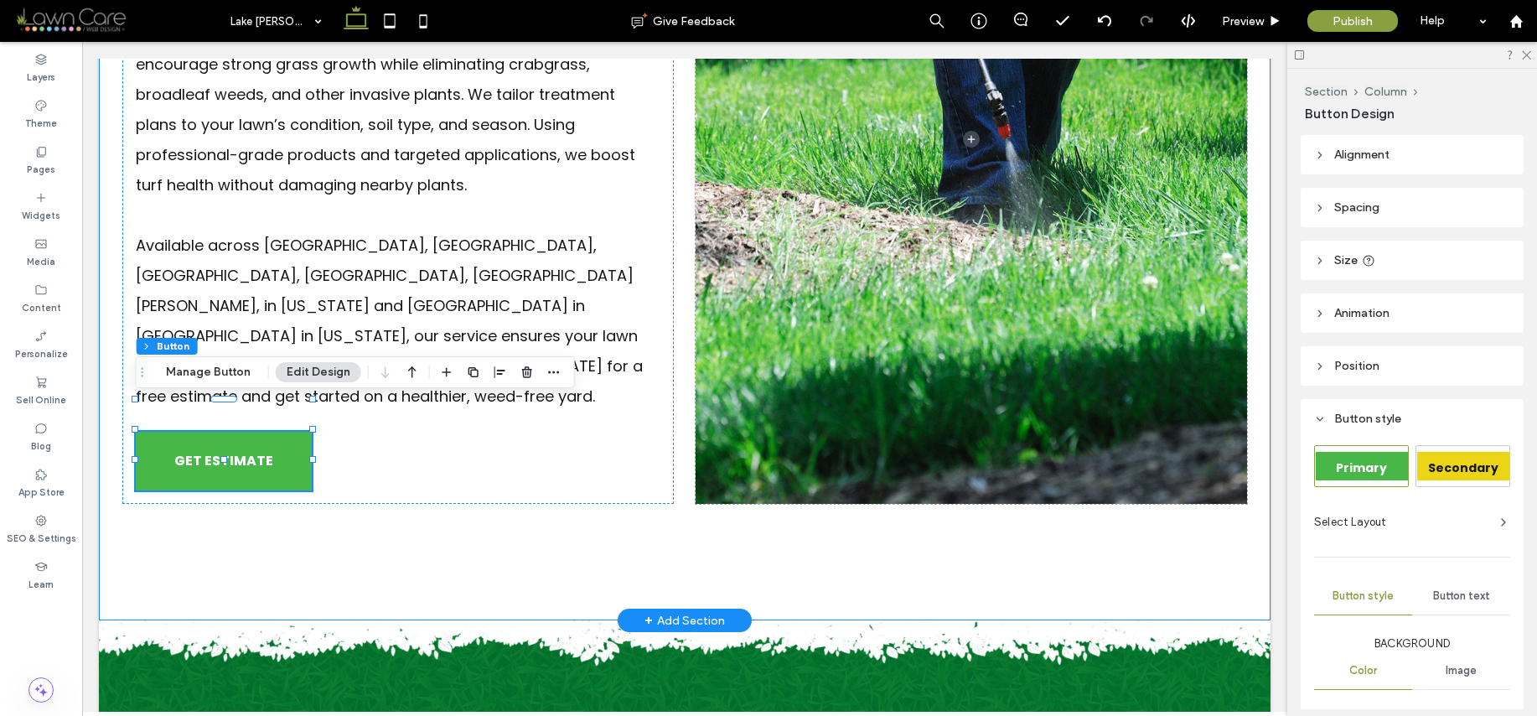
click at [1247, 285] on div "Professional Fertilization & Weed Control Services A healthy lawn starts with t…" at bounding box center [685, 139] width 1172 height 964
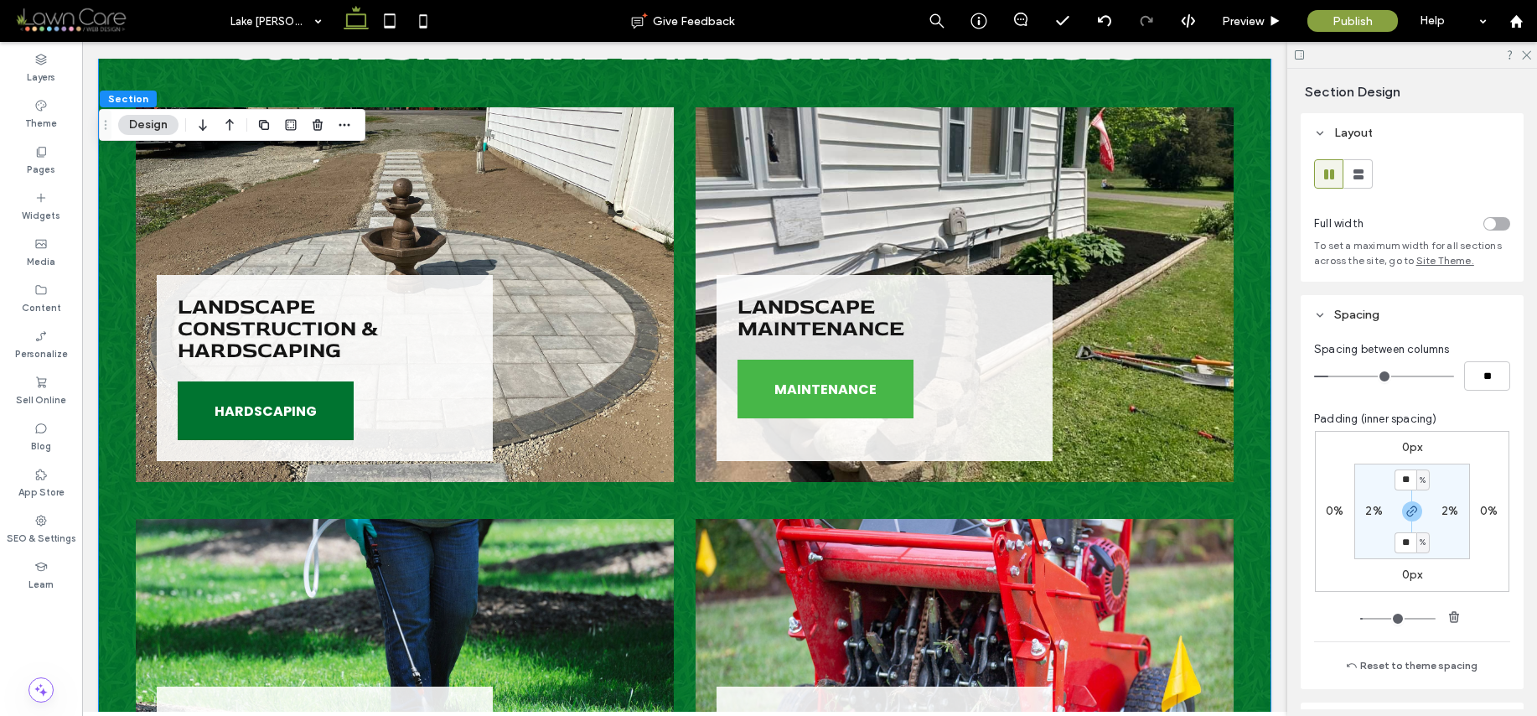
scroll to position [1686, 0]
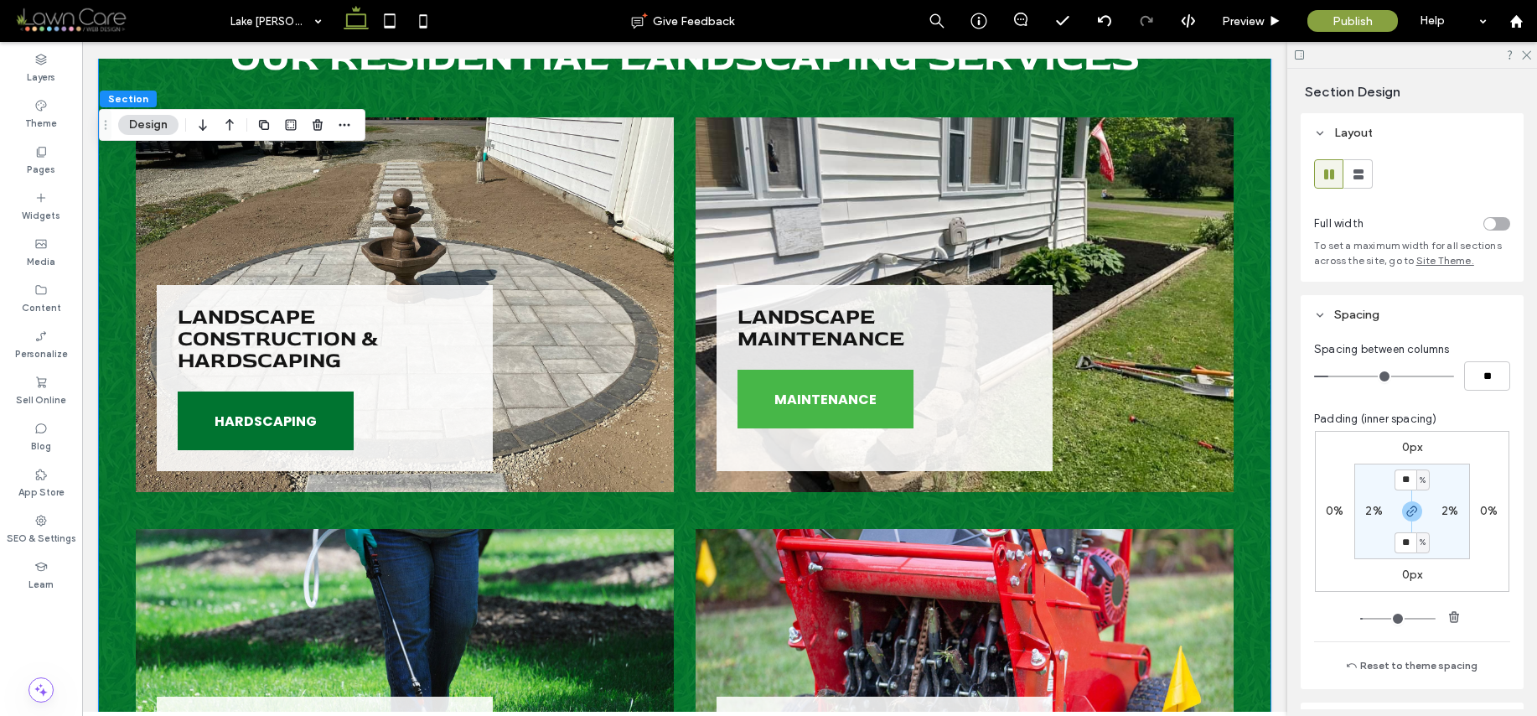
click at [278, 402] on span "HARDSCAPING" at bounding box center [266, 421] width 102 height 38
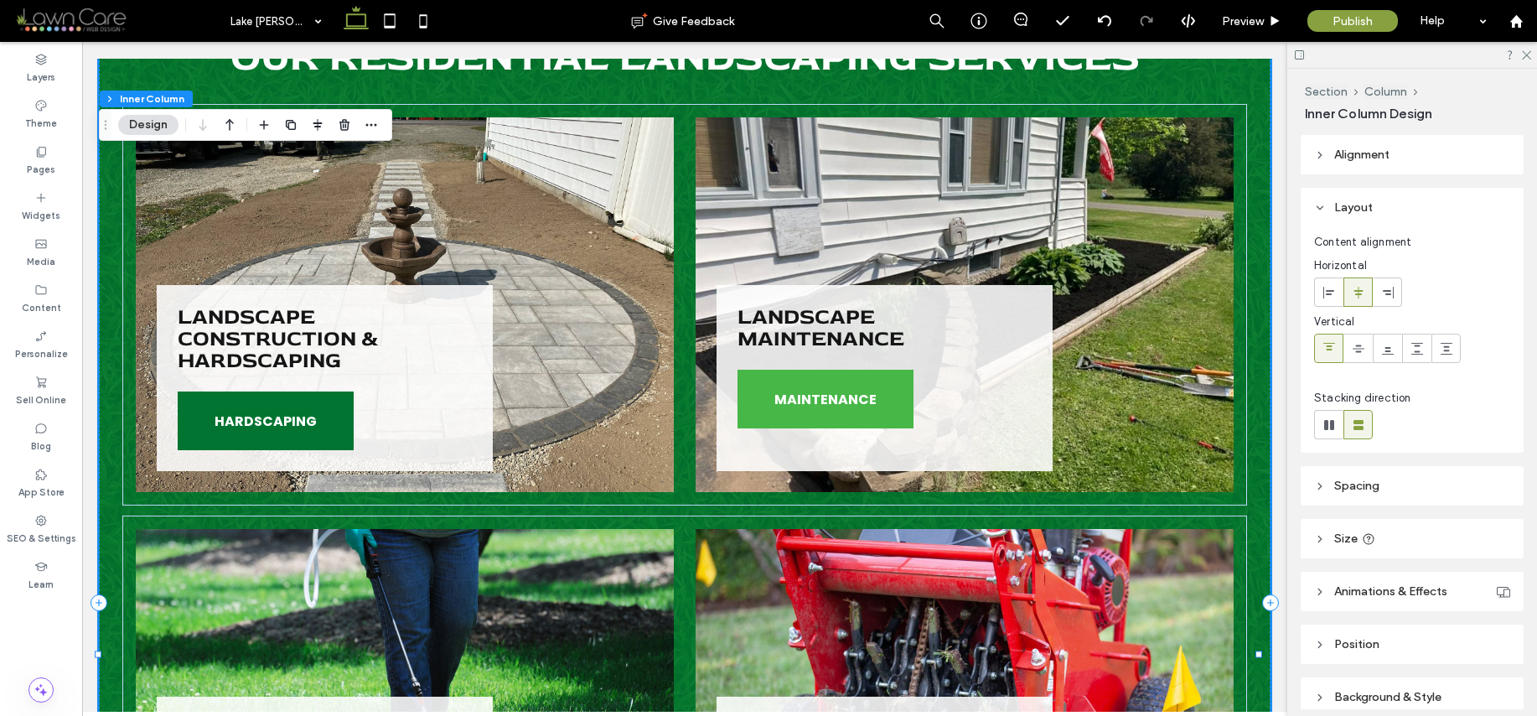
click at [278, 402] on span "HARDSCAPING" at bounding box center [266, 421] width 102 height 38
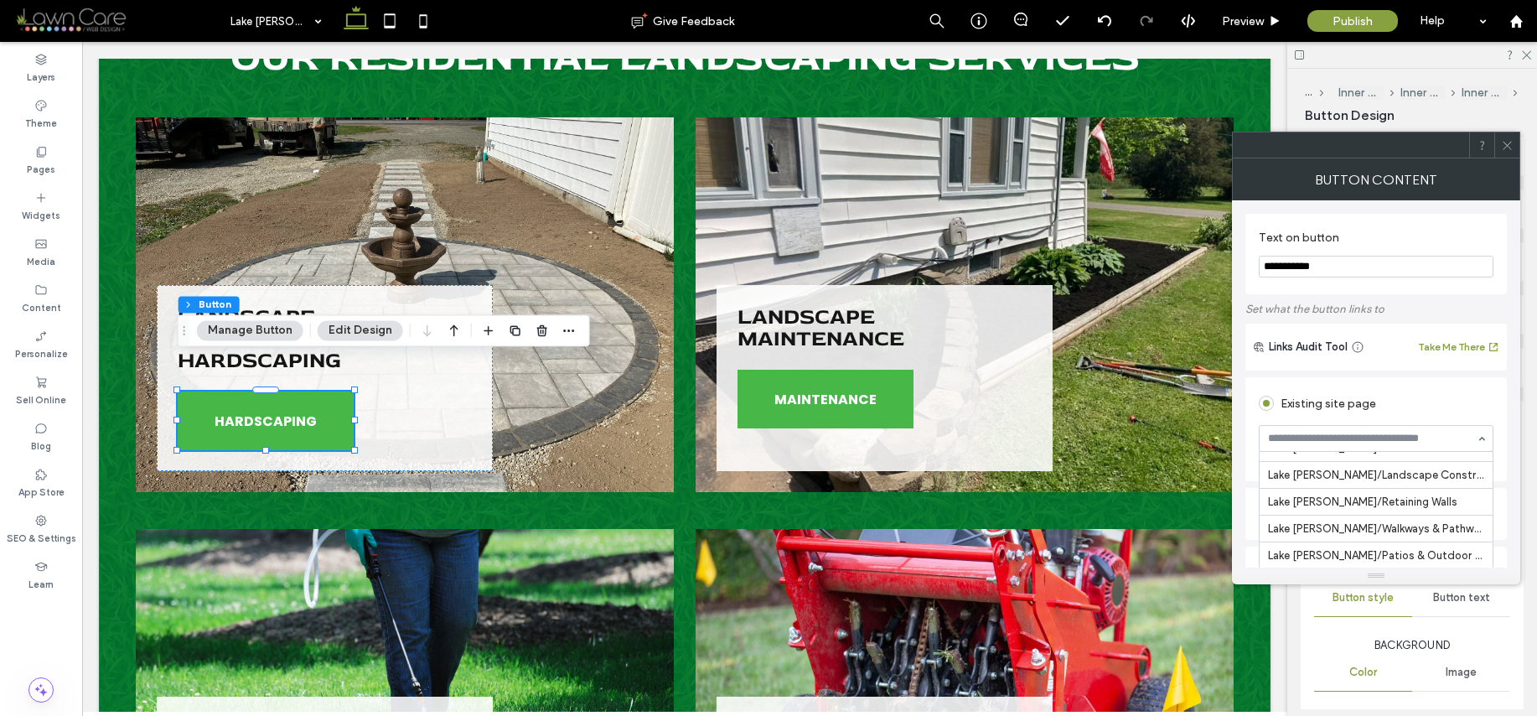
scroll to position [938, 0]
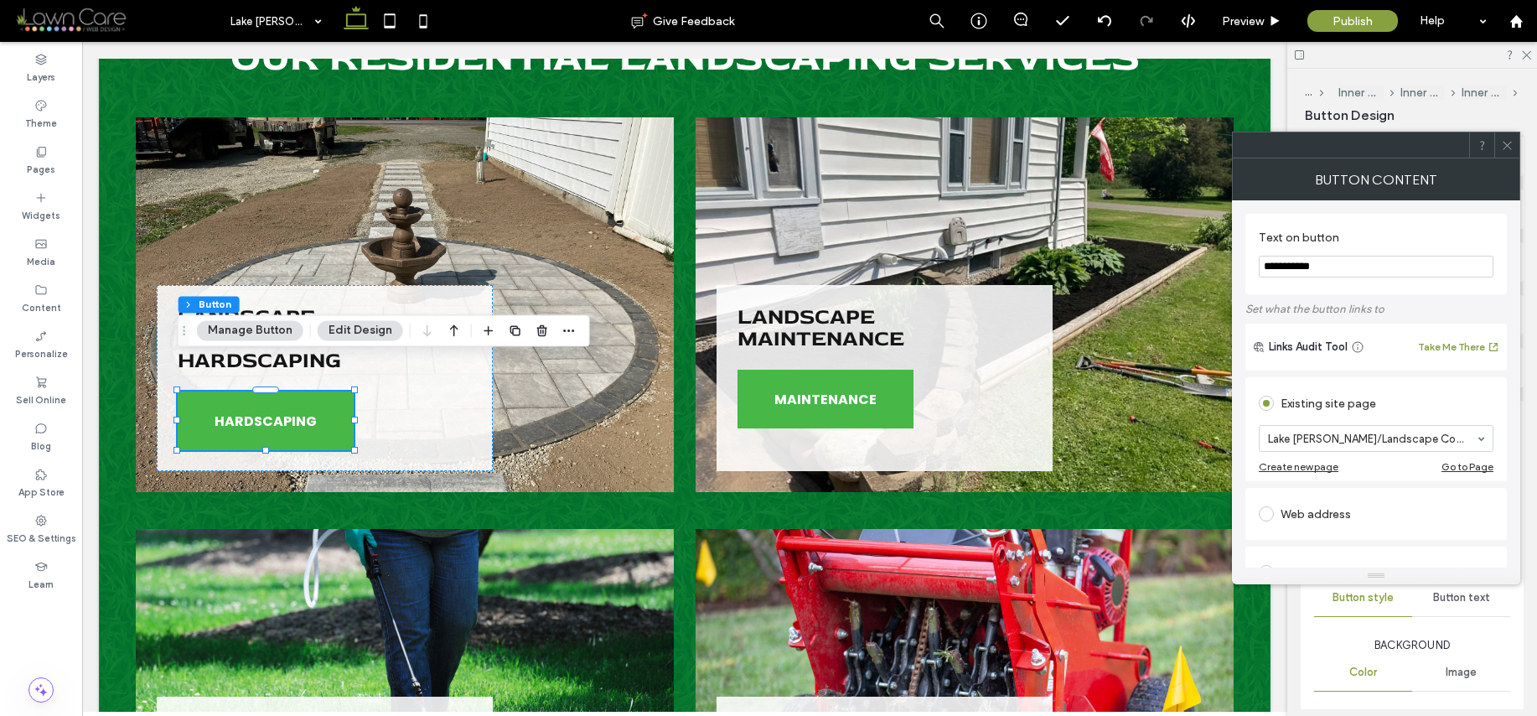
click at [1507, 147] on icon at bounding box center [1507, 145] width 13 height 13
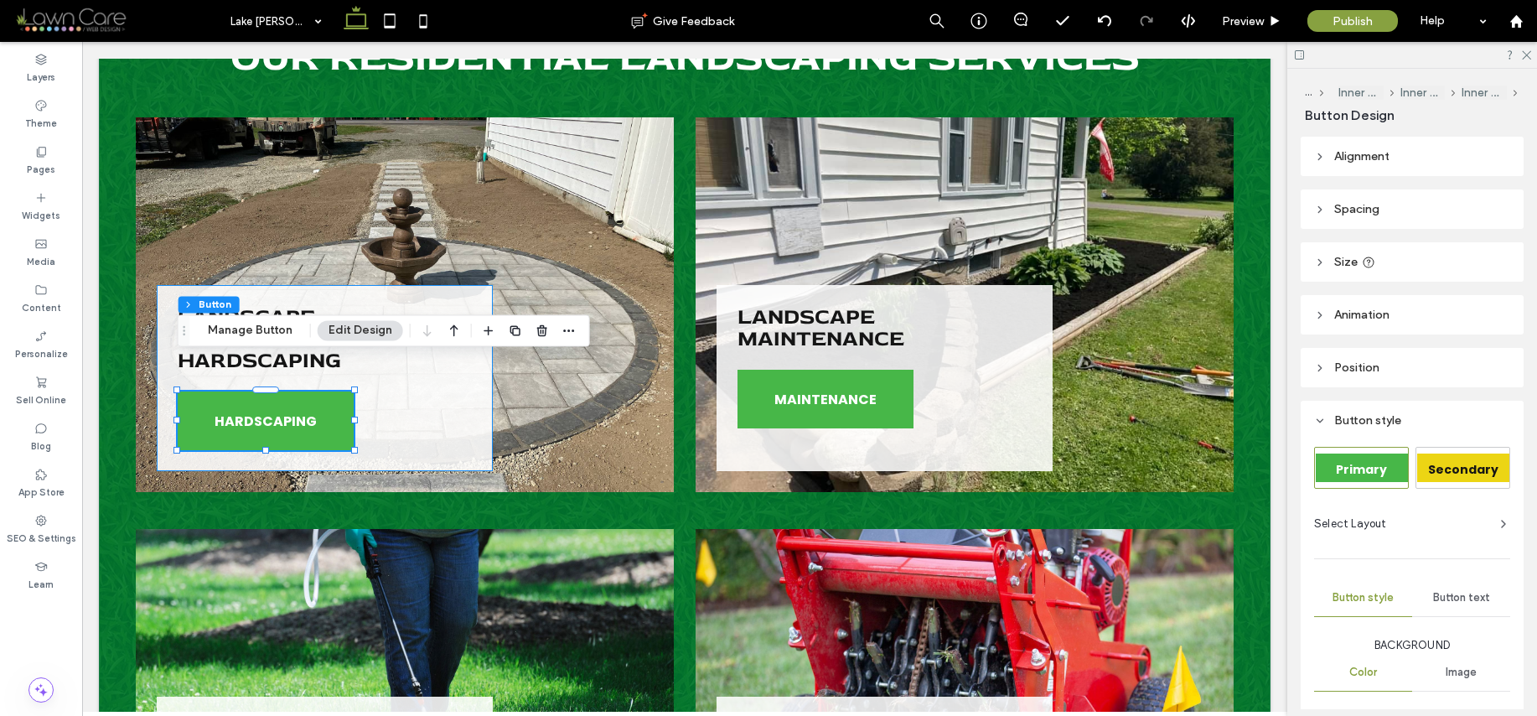
click at [483, 393] on div "Landscape Construction & Hardscaping HARDSCAPING" at bounding box center [325, 378] width 336 height 186
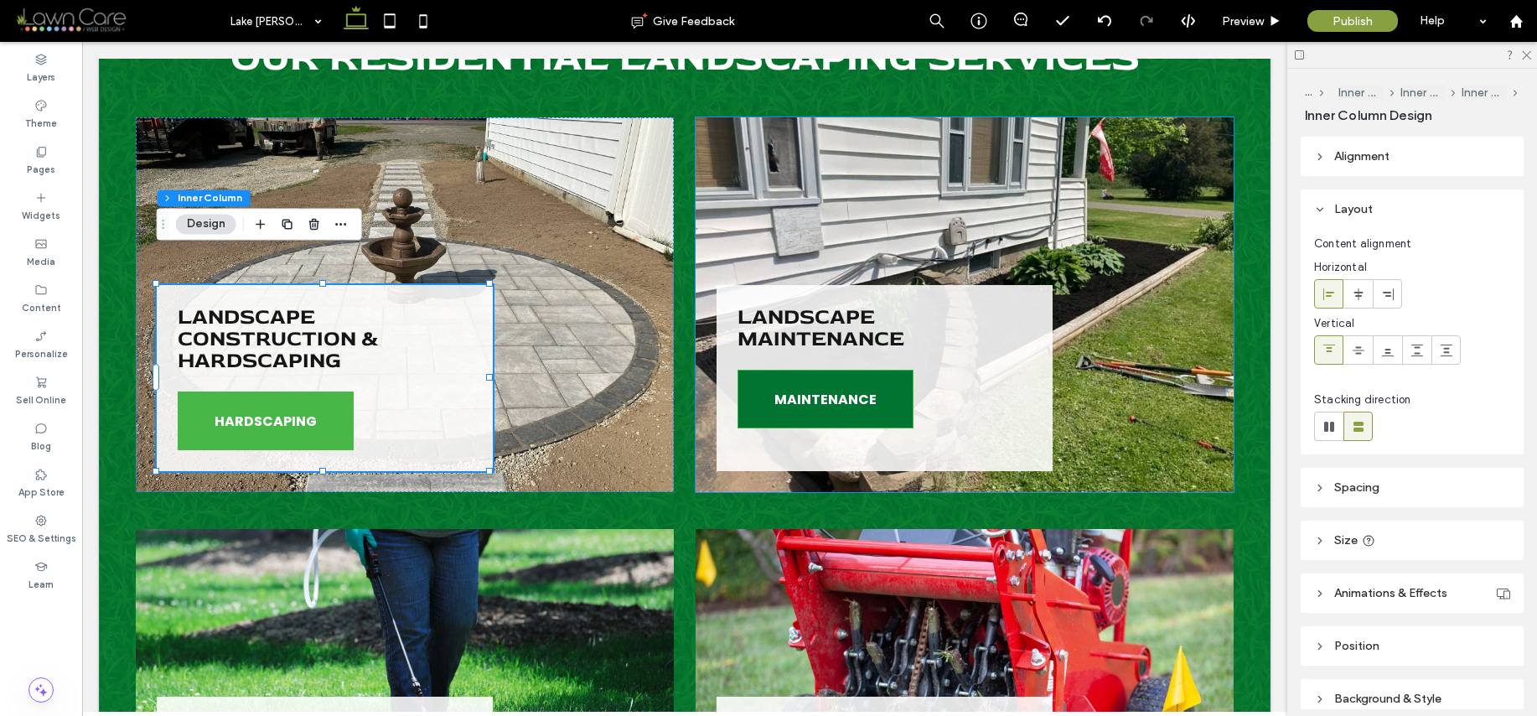
click at [831, 381] on span "MAINTENANCE" at bounding box center [825, 400] width 102 height 38
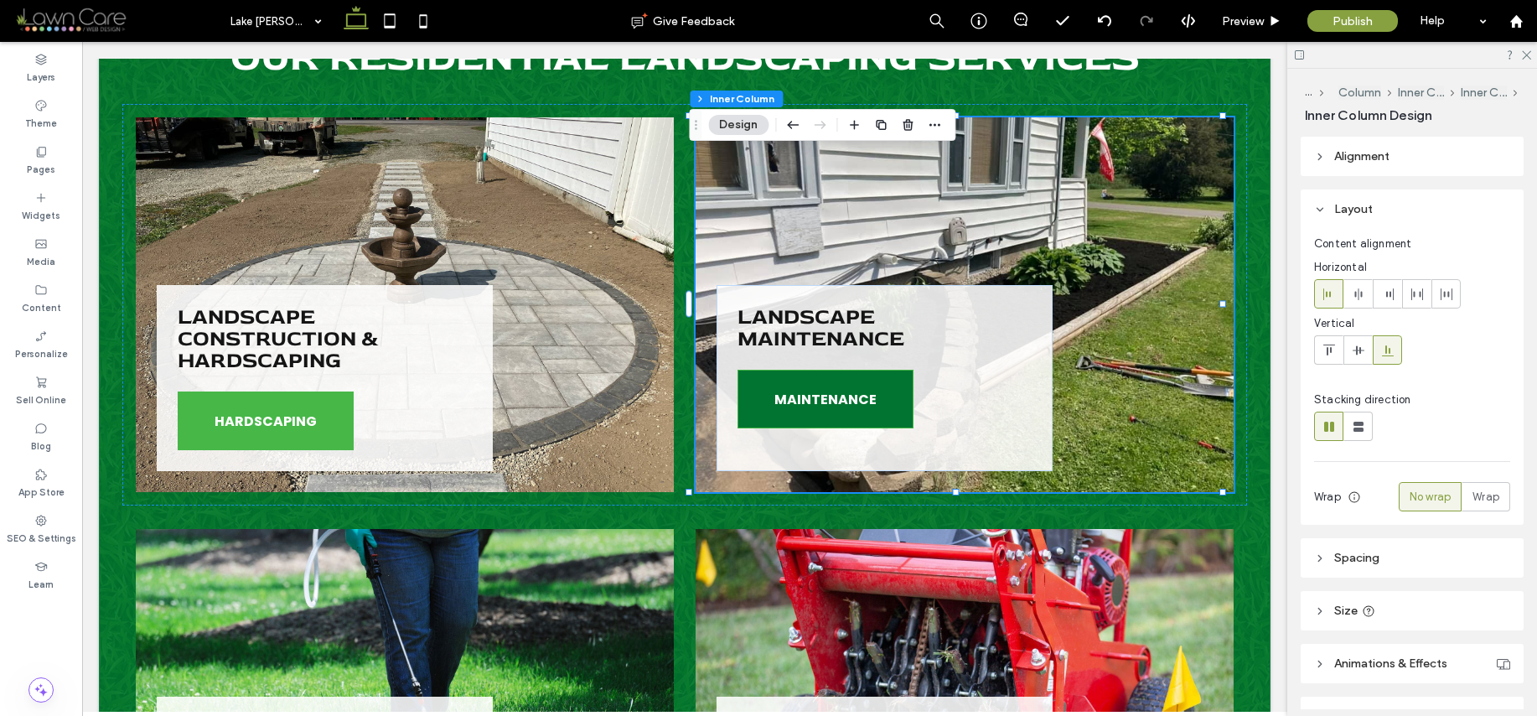
click at [846, 381] on span "MAINTENANCE" at bounding box center [825, 400] width 102 height 38
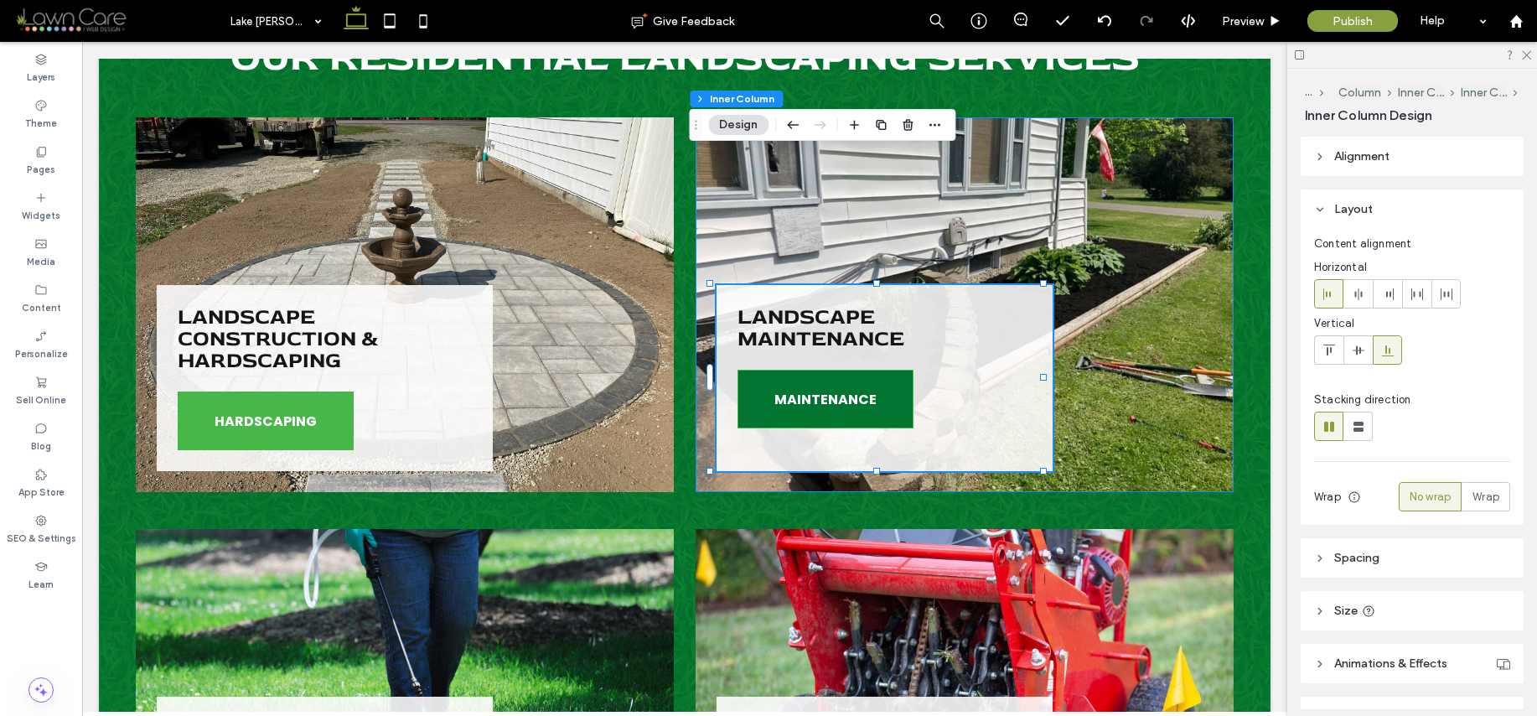
click at [846, 381] on span "MAINTENANCE" at bounding box center [825, 400] width 102 height 38
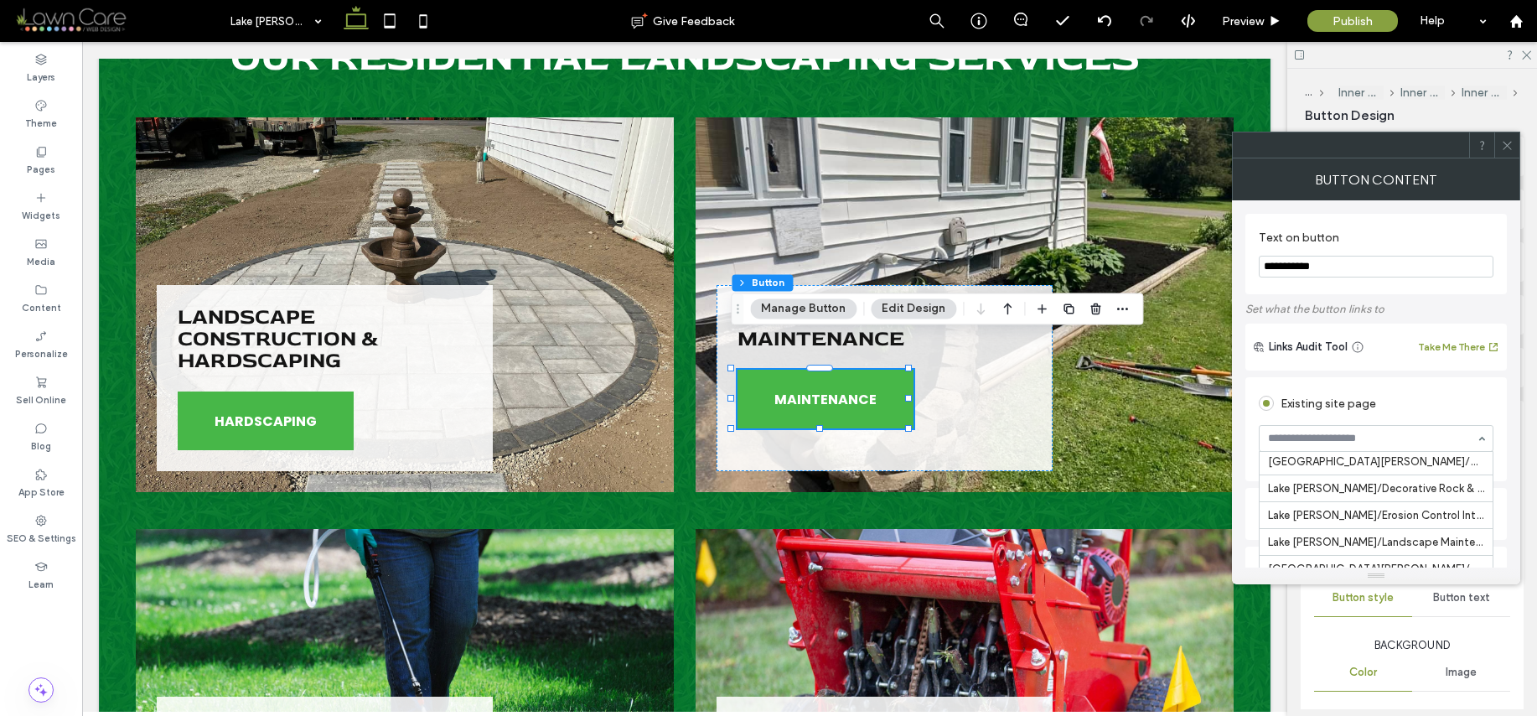
scroll to position [1136, 0]
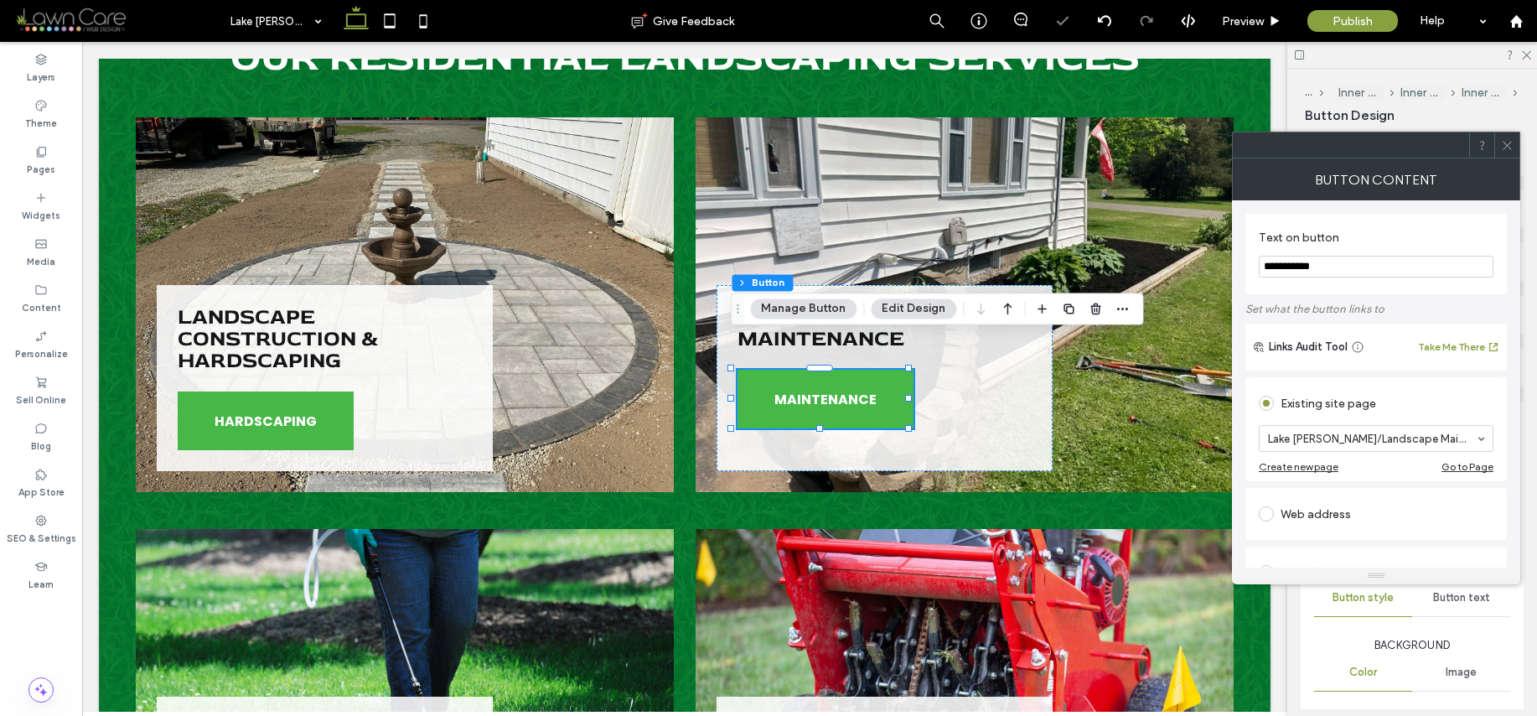
click at [1507, 147] on icon at bounding box center [1507, 145] width 13 height 13
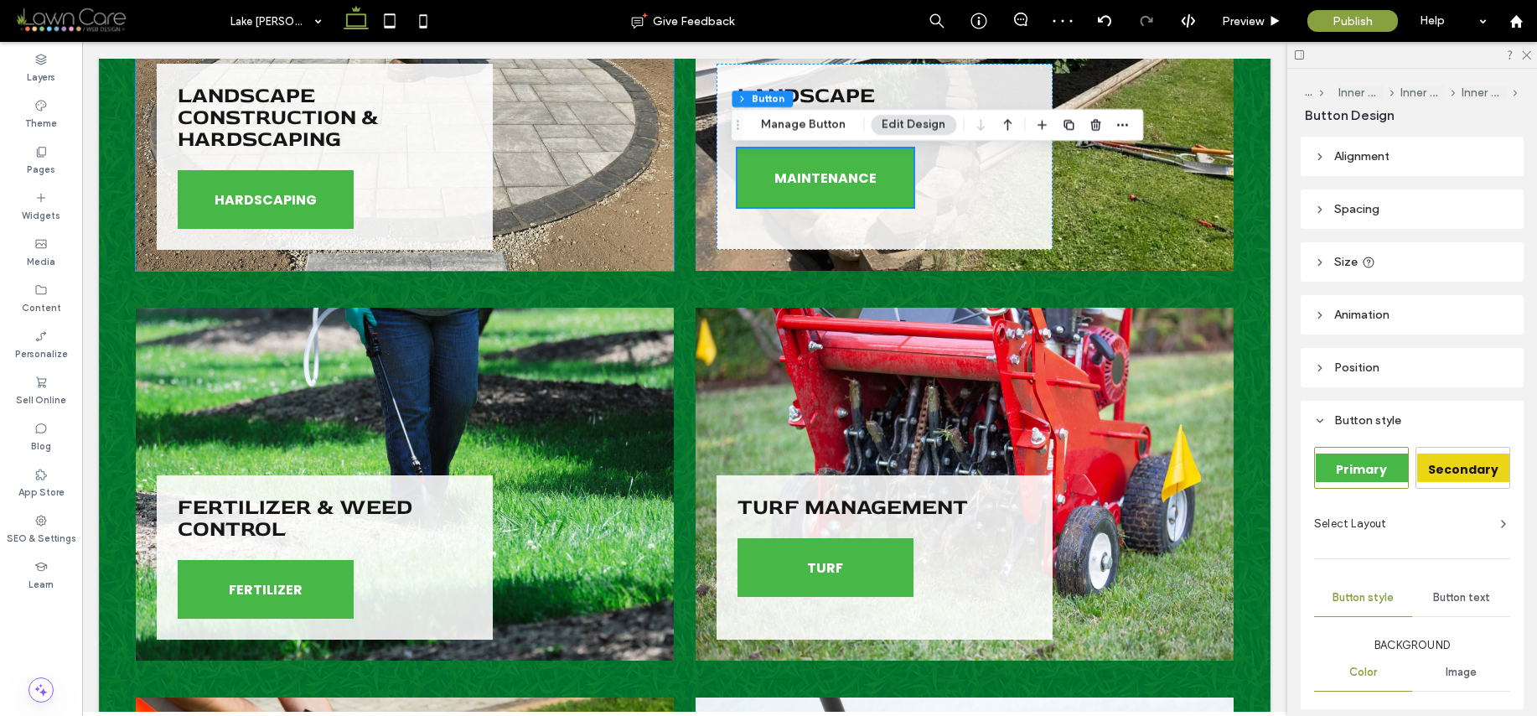
scroll to position [1945, 0]
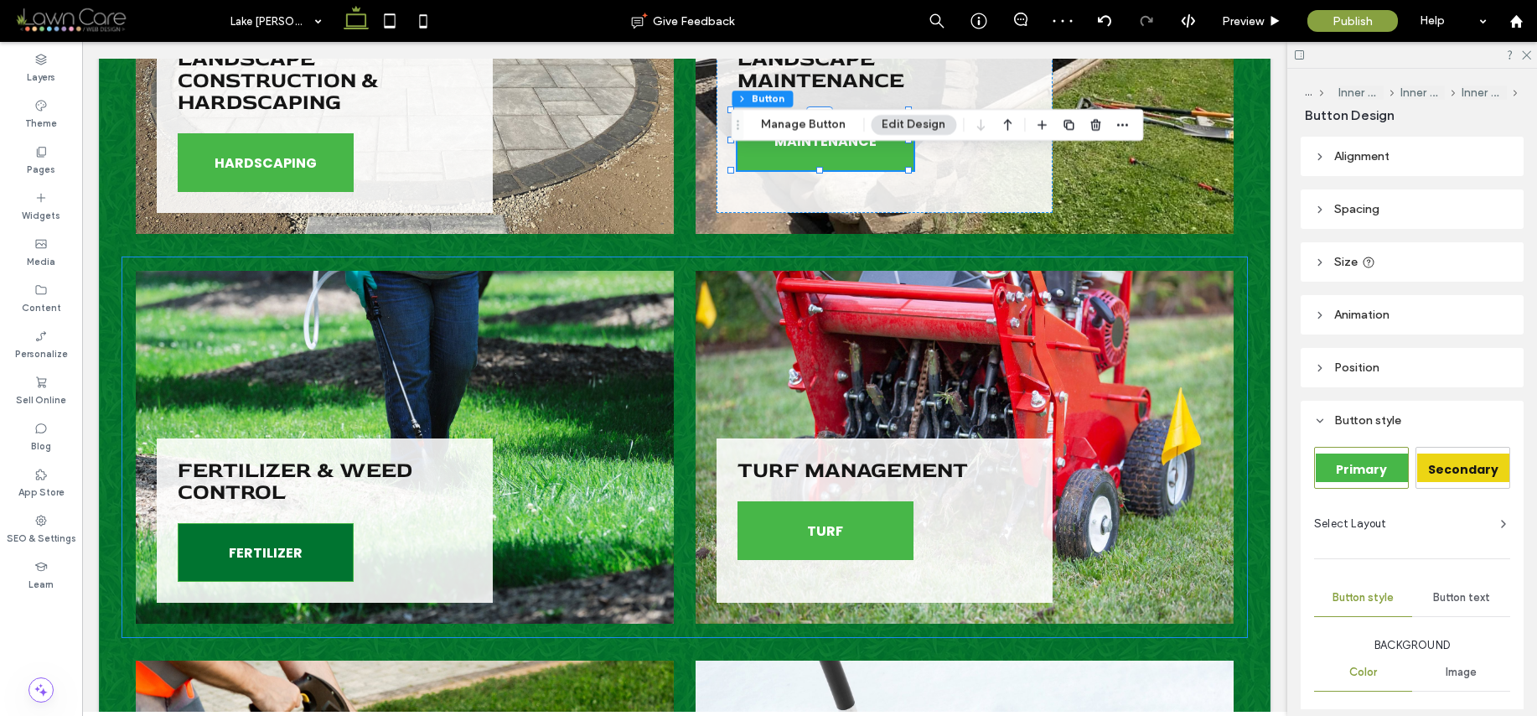
click at [222, 523] on link "FERTILIZER" at bounding box center [266, 552] width 176 height 59
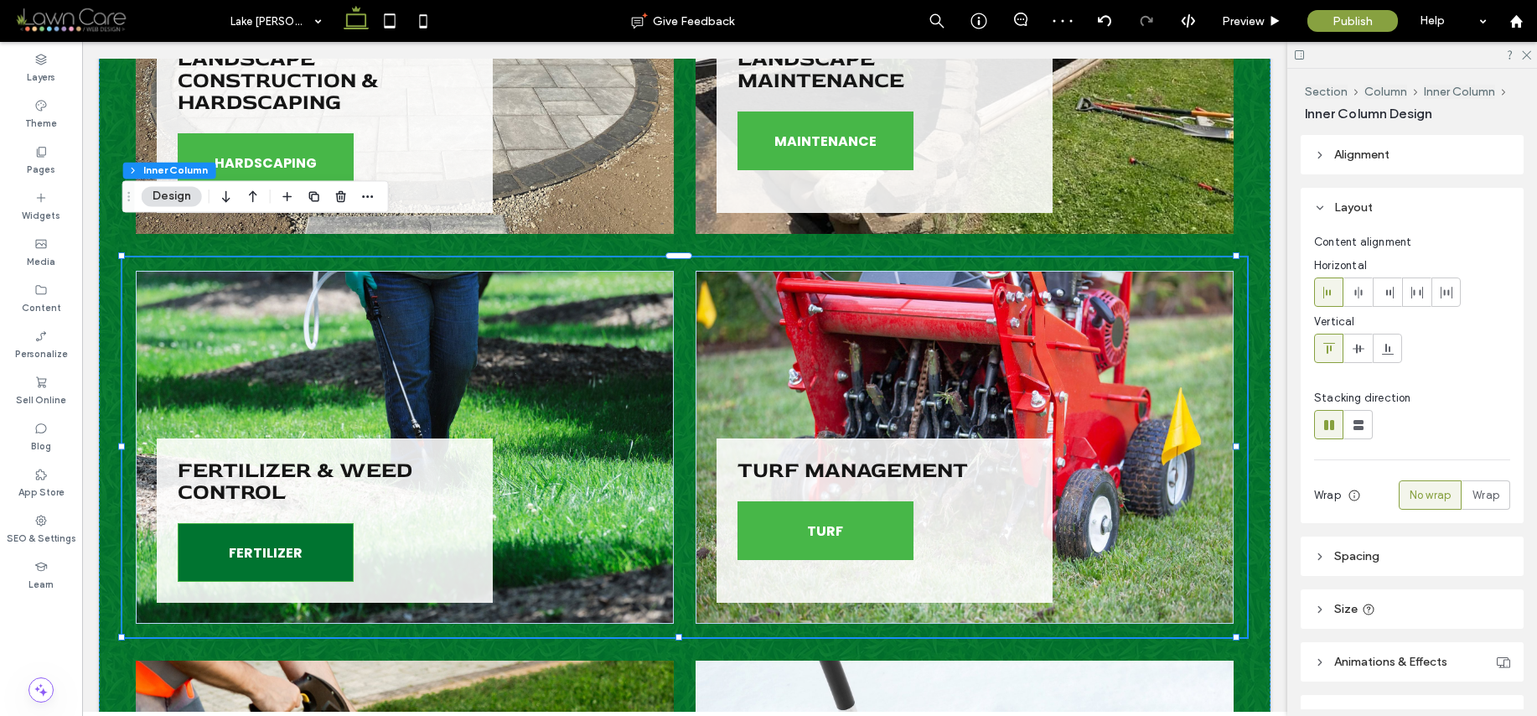
click at [222, 523] on link "FERTILIZER" at bounding box center [266, 552] width 176 height 59
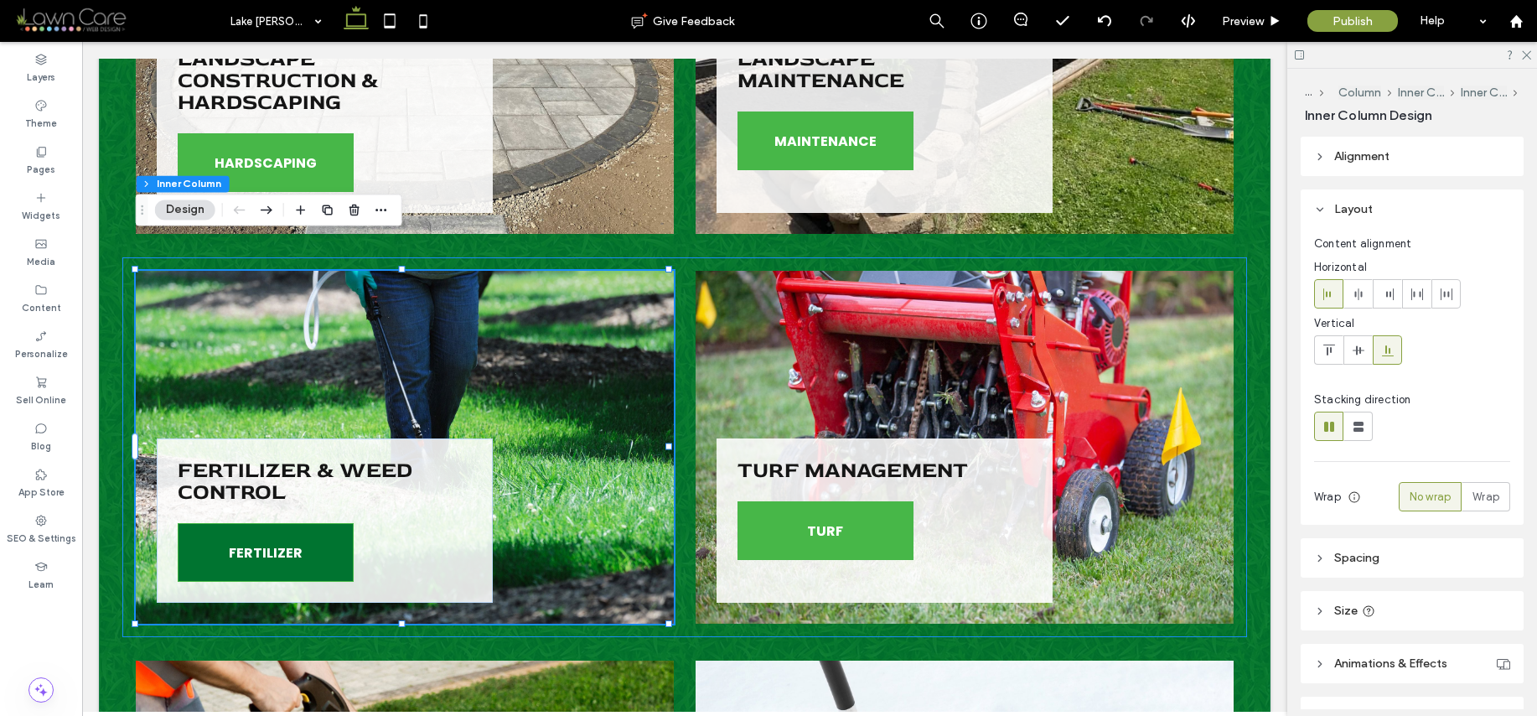
click at [222, 523] on link "FERTILIZER" at bounding box center [266, 552] width 176 height 59
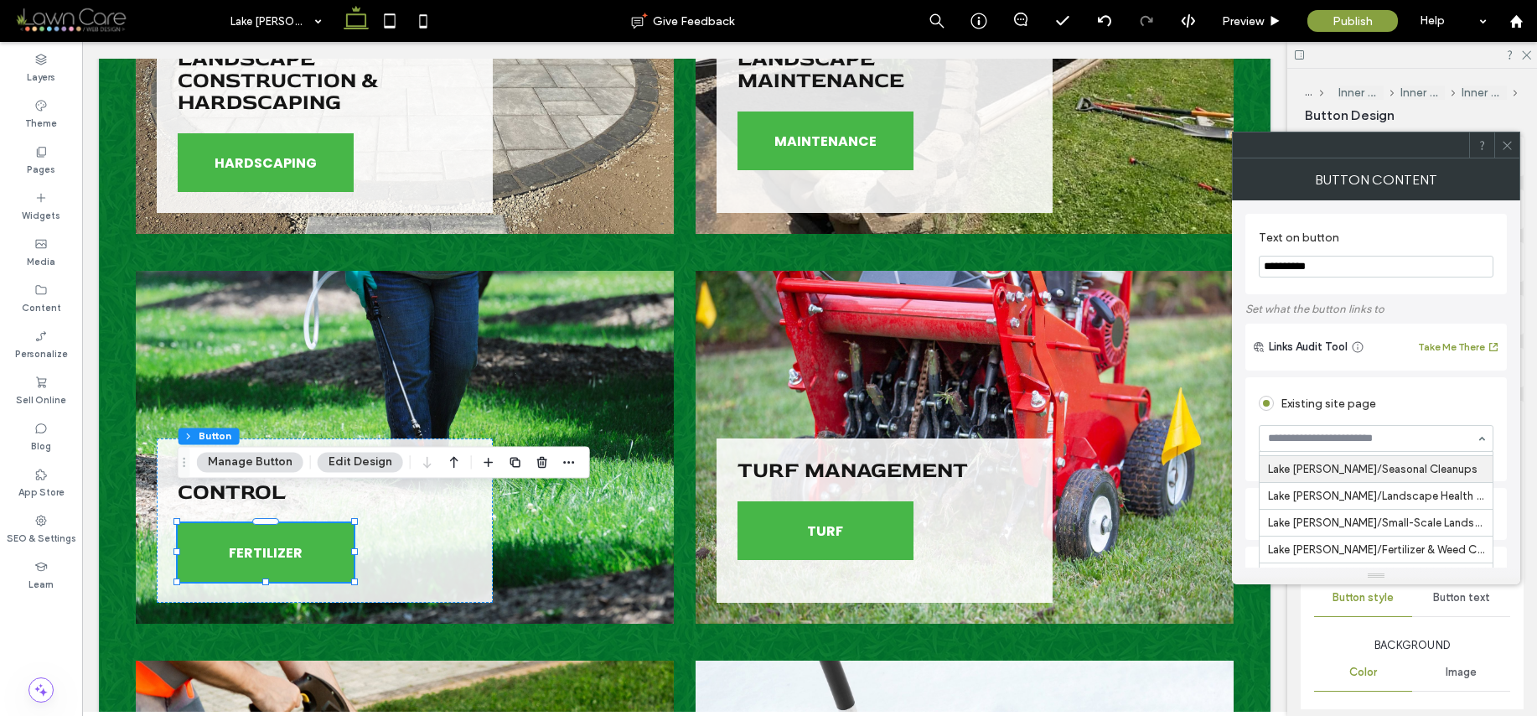
scroll to position [1349, 0]
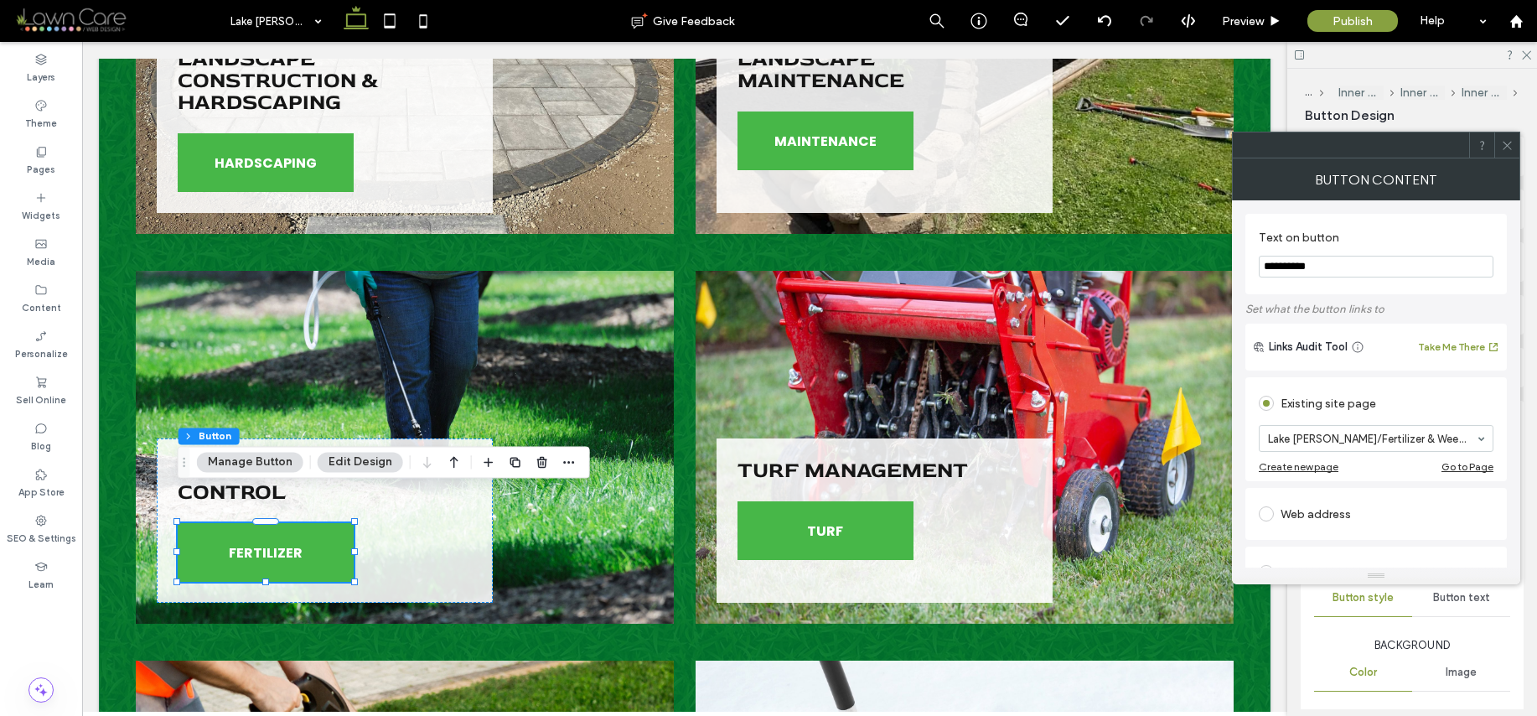
click at [1509, 142] on icon at bounding box center [1507, 145] width 13 height 13
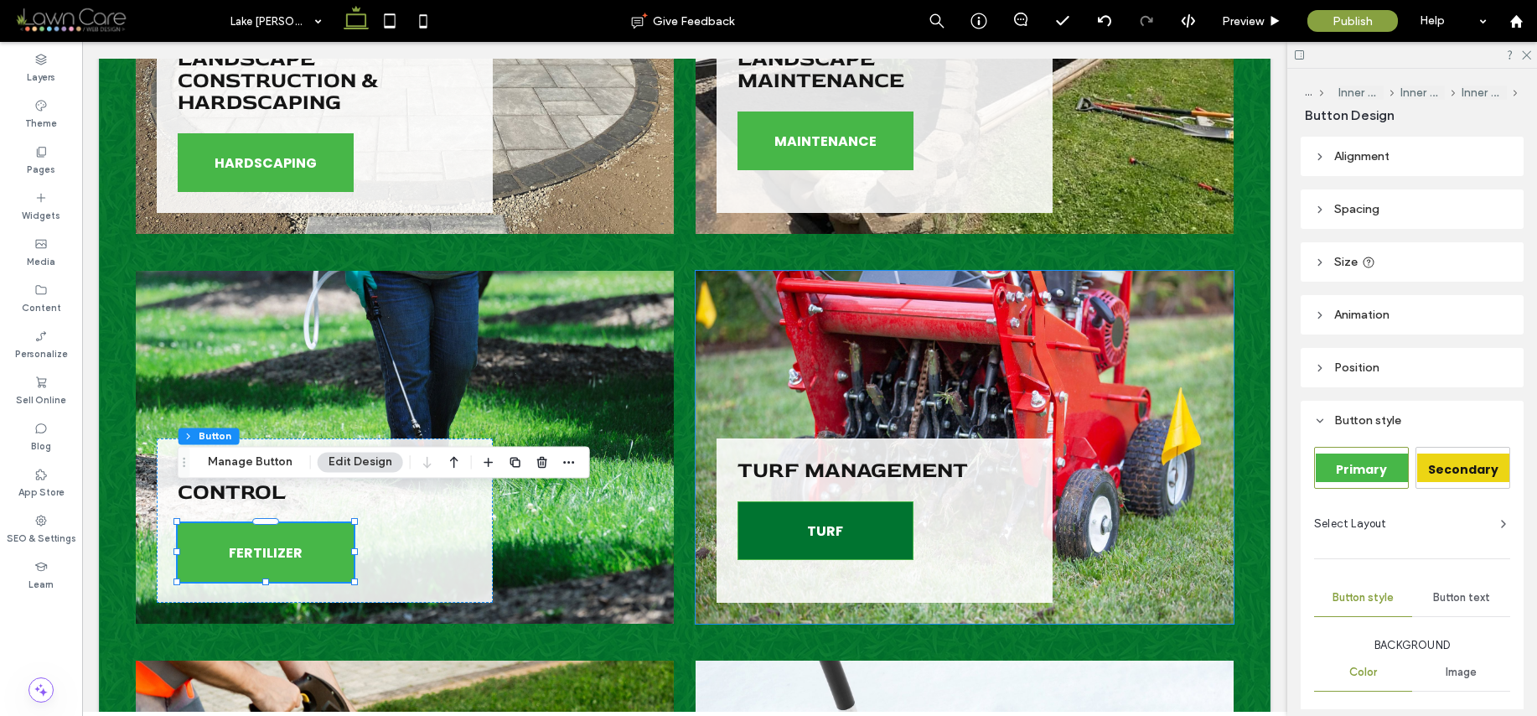
click at [869, 501] on link "TURF" at bounding box center [826, 530] width 176 height 59
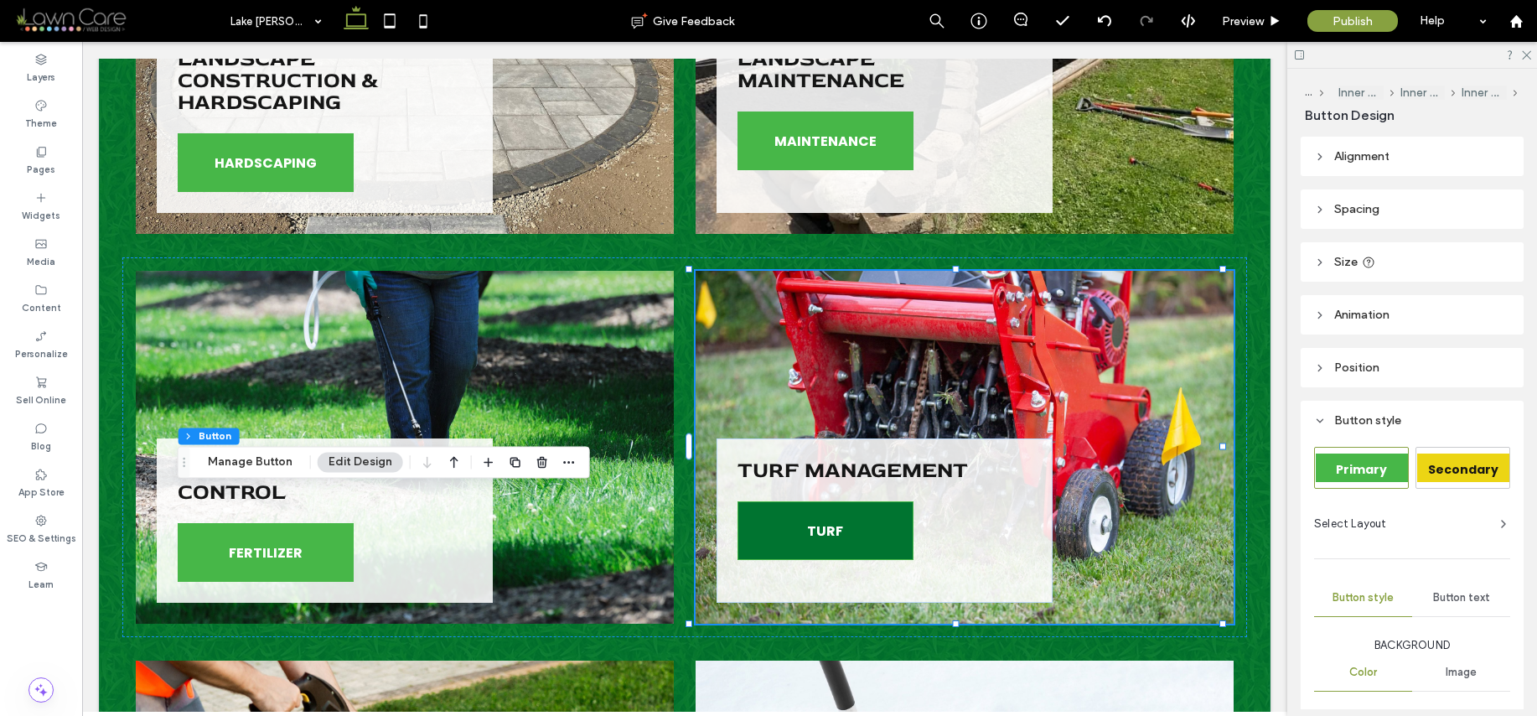
click at [869, 501] on link "TURF" at bounding box center [826, 530] width 176 height 59
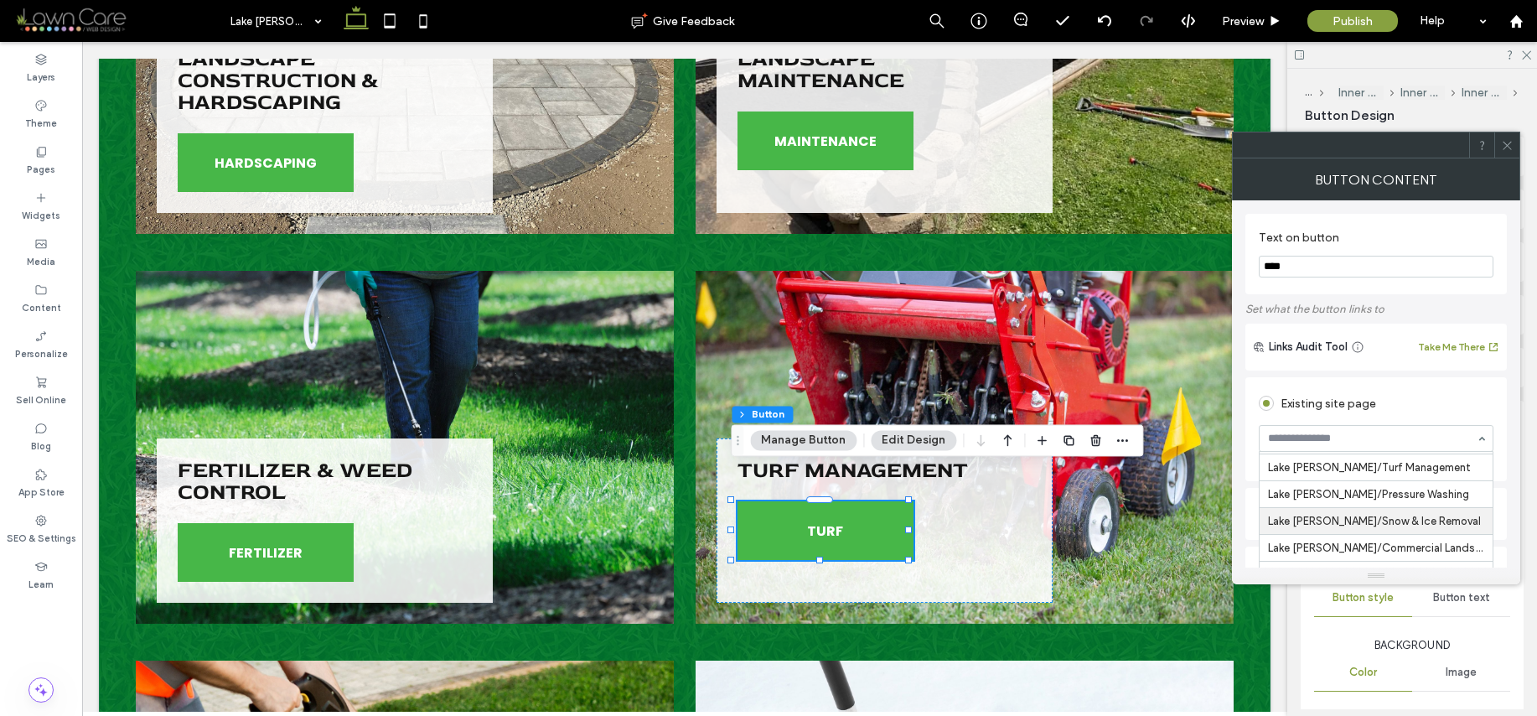
scroll to position [1420, 0]
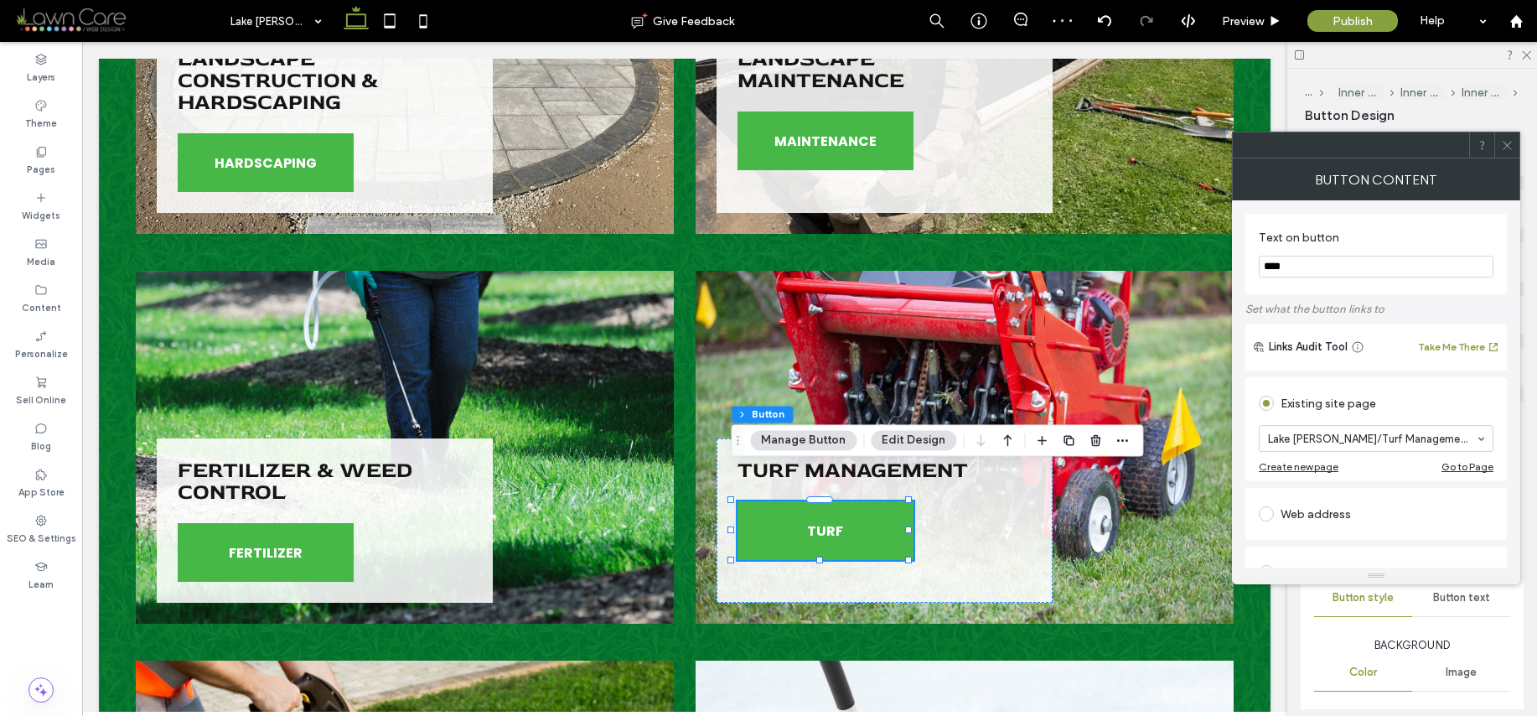
click at [1514, 145] on div at bounding box center [1506, 144] width 25 height 25
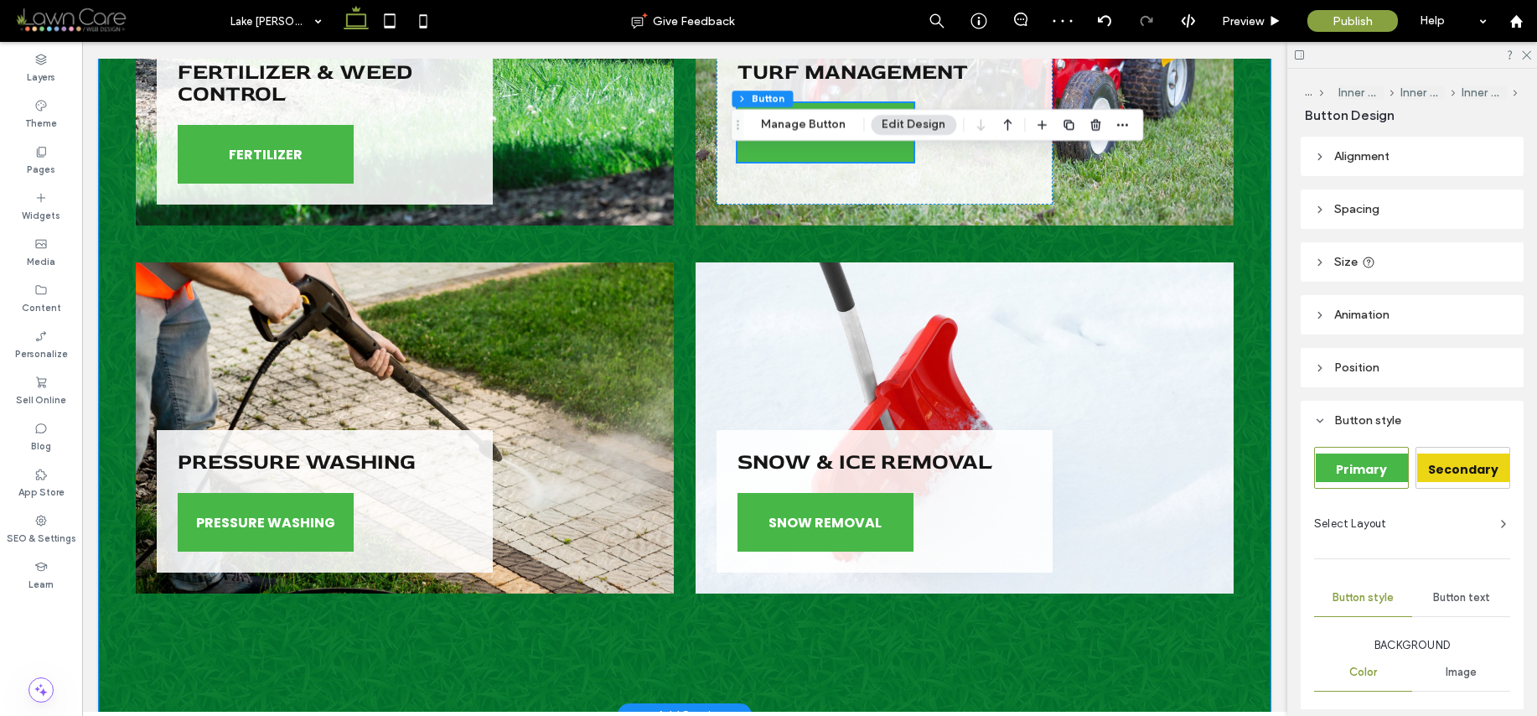
scroll to position [2354, 0]
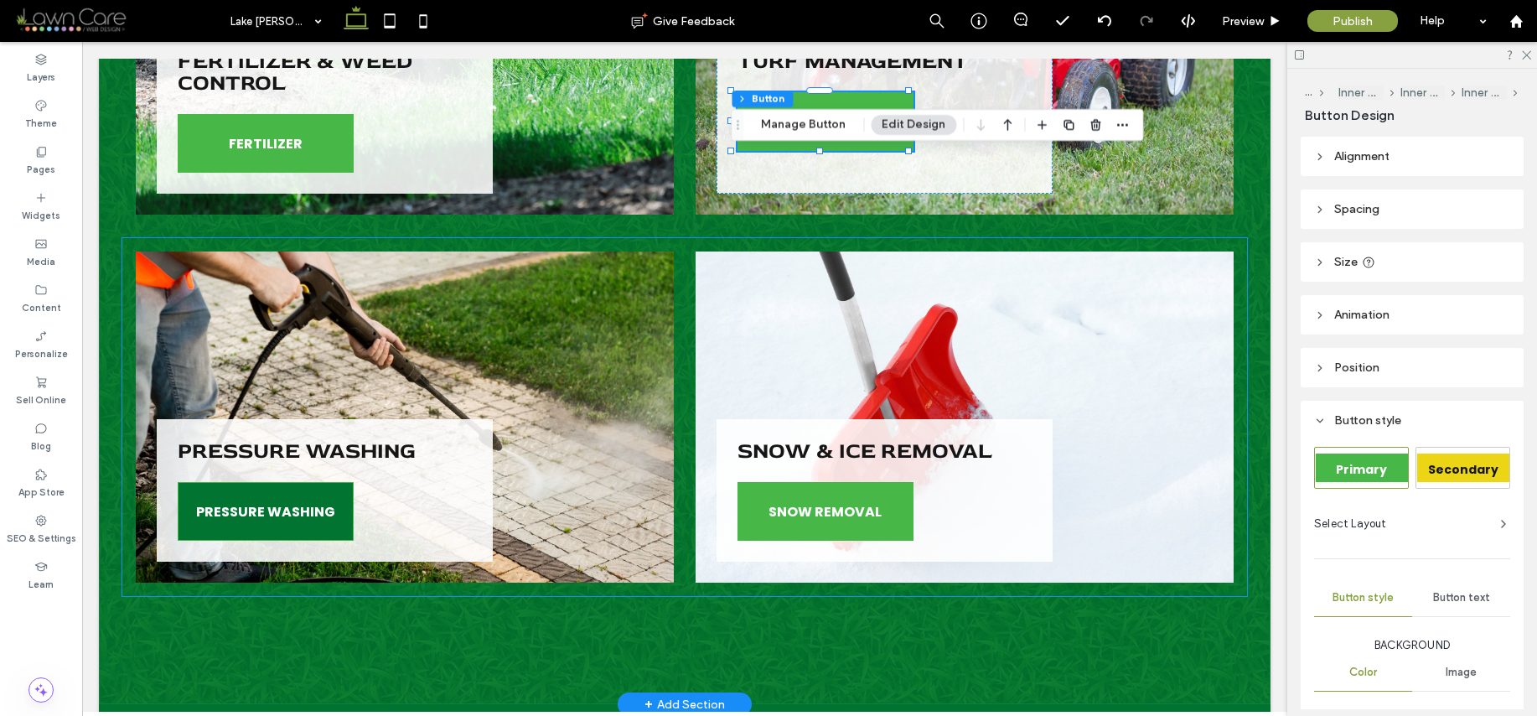
click at [252, 493] on span "PRESSURE WASHING" at bounding box center [265, 512] width 139 height 38
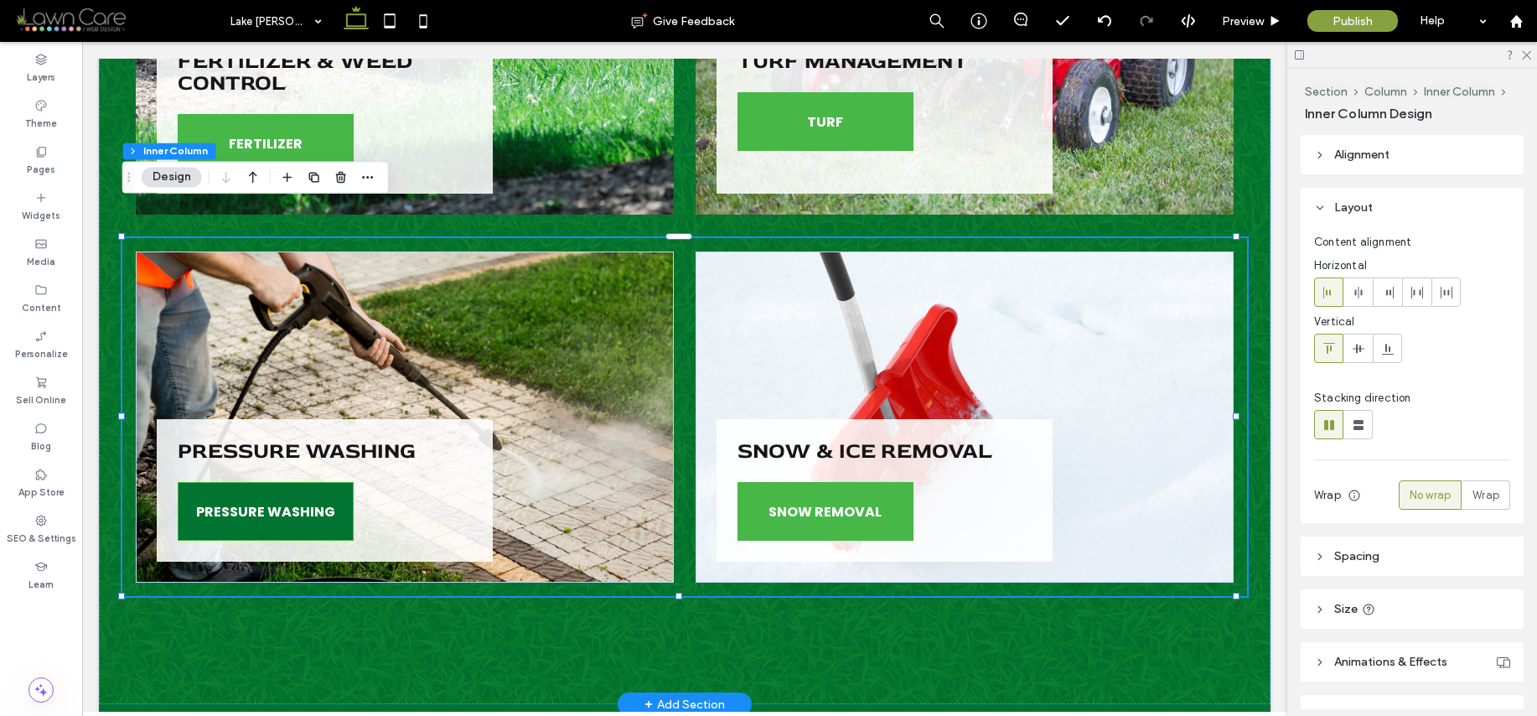
click at [252, 493] on span "PRESSURE WASHING" at bounding box center [265, 512] width 139 height 38
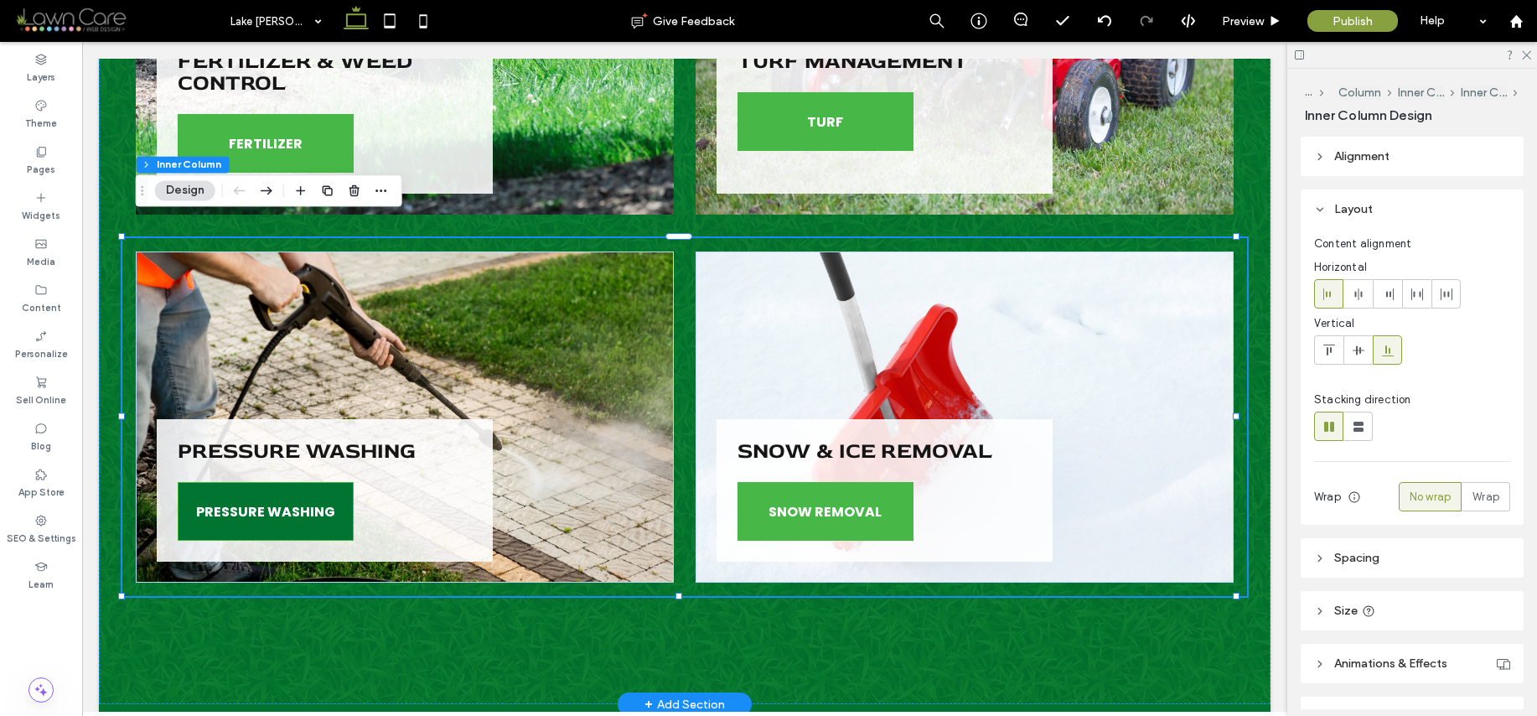
click at [252, 493] on span "PRESSURE WASHING" at bounding box center [265, 512] width 139 height 38
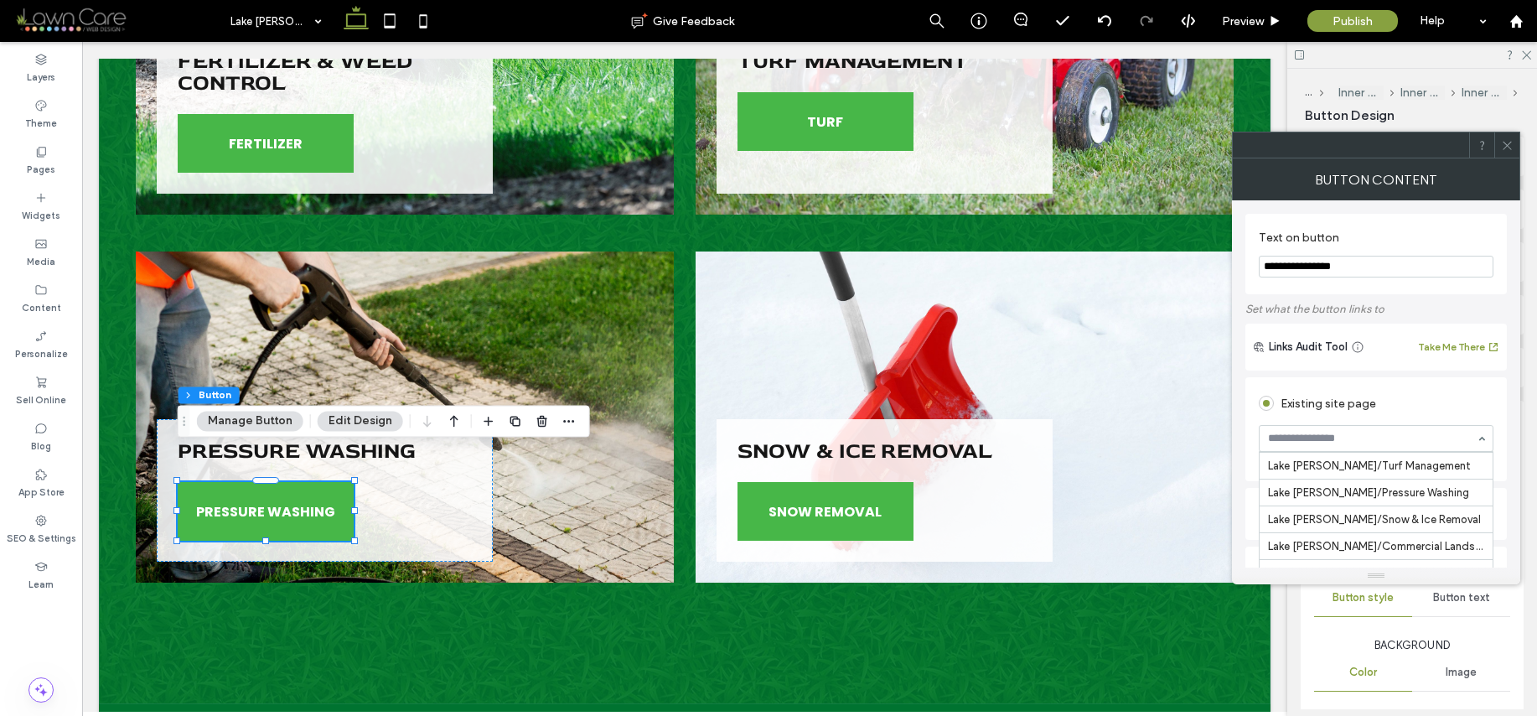
scroll to position [1437, 0]
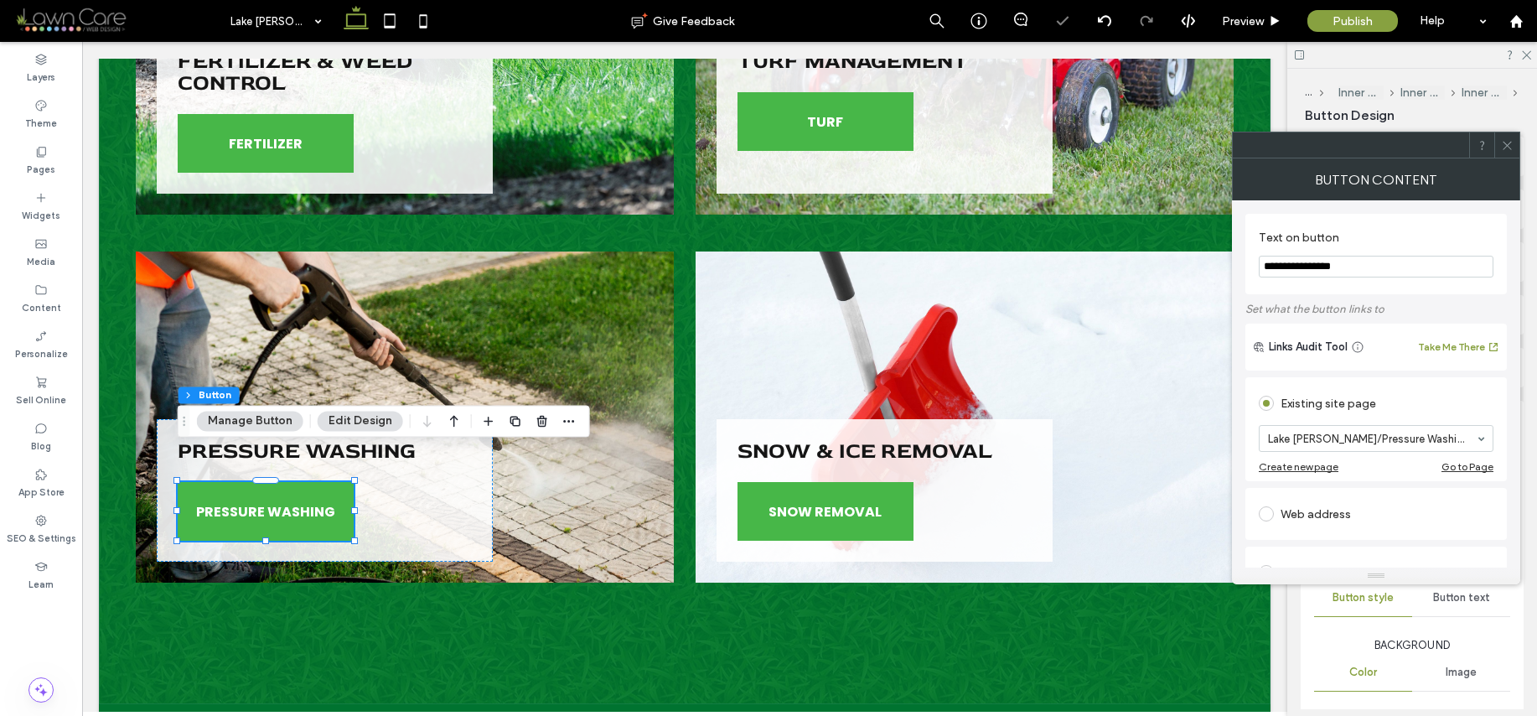
click at [1516, 146] on div at bounding box center [1506, 144] width 25 height 25
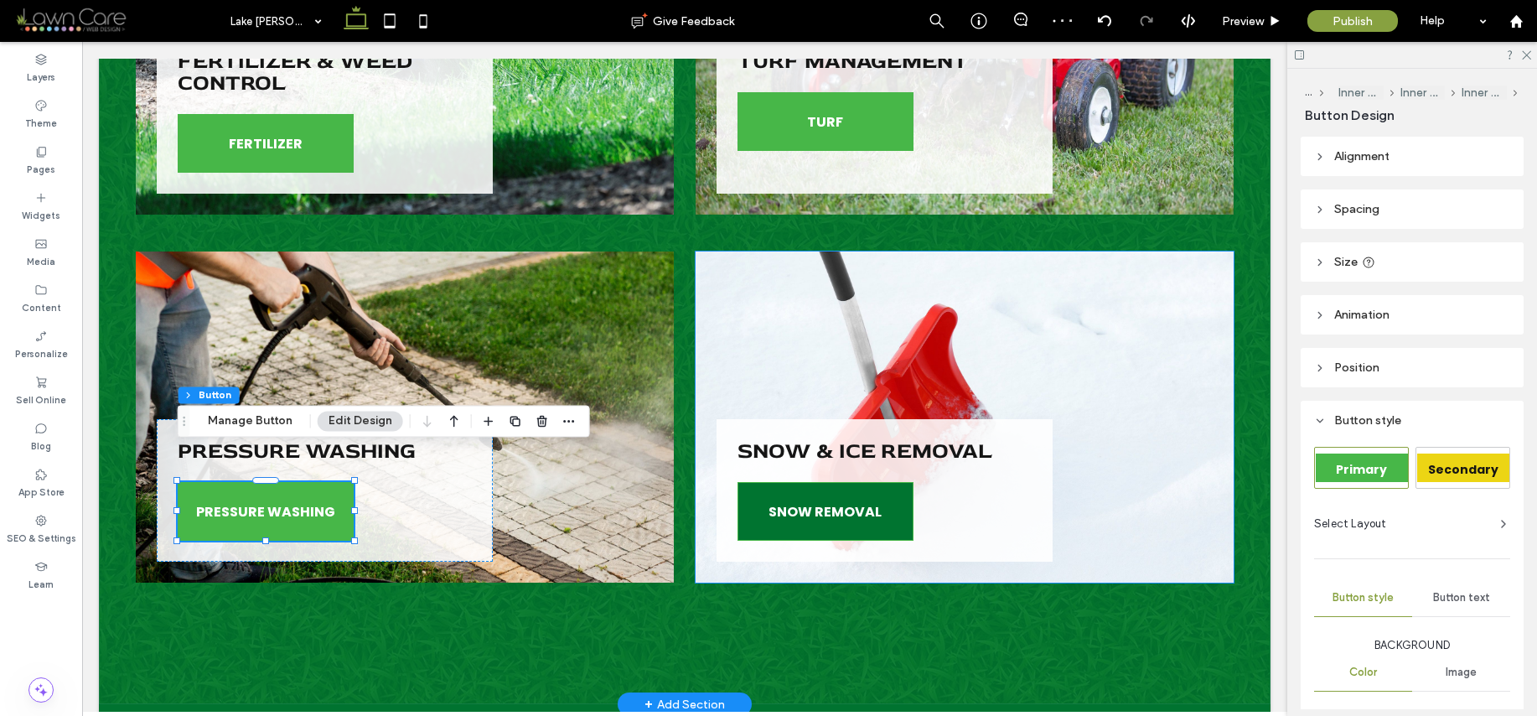
click at [792, 493] on span "SNOW REMOVAL" at bounding box center [825, 512] width 113 height 38
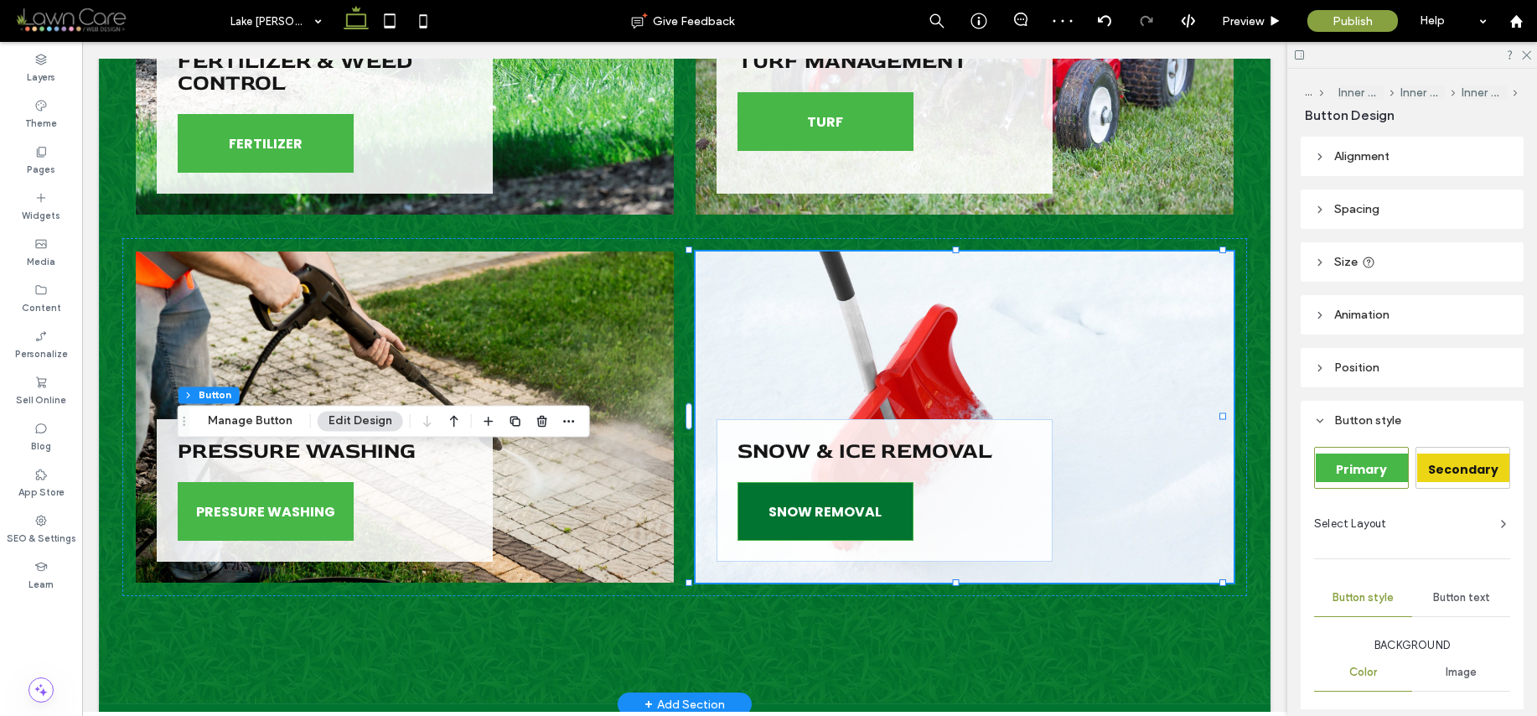
click at [792, 493] on span "SNOW REMOVAL" at bounding box center [825, 512] width 113 height 38
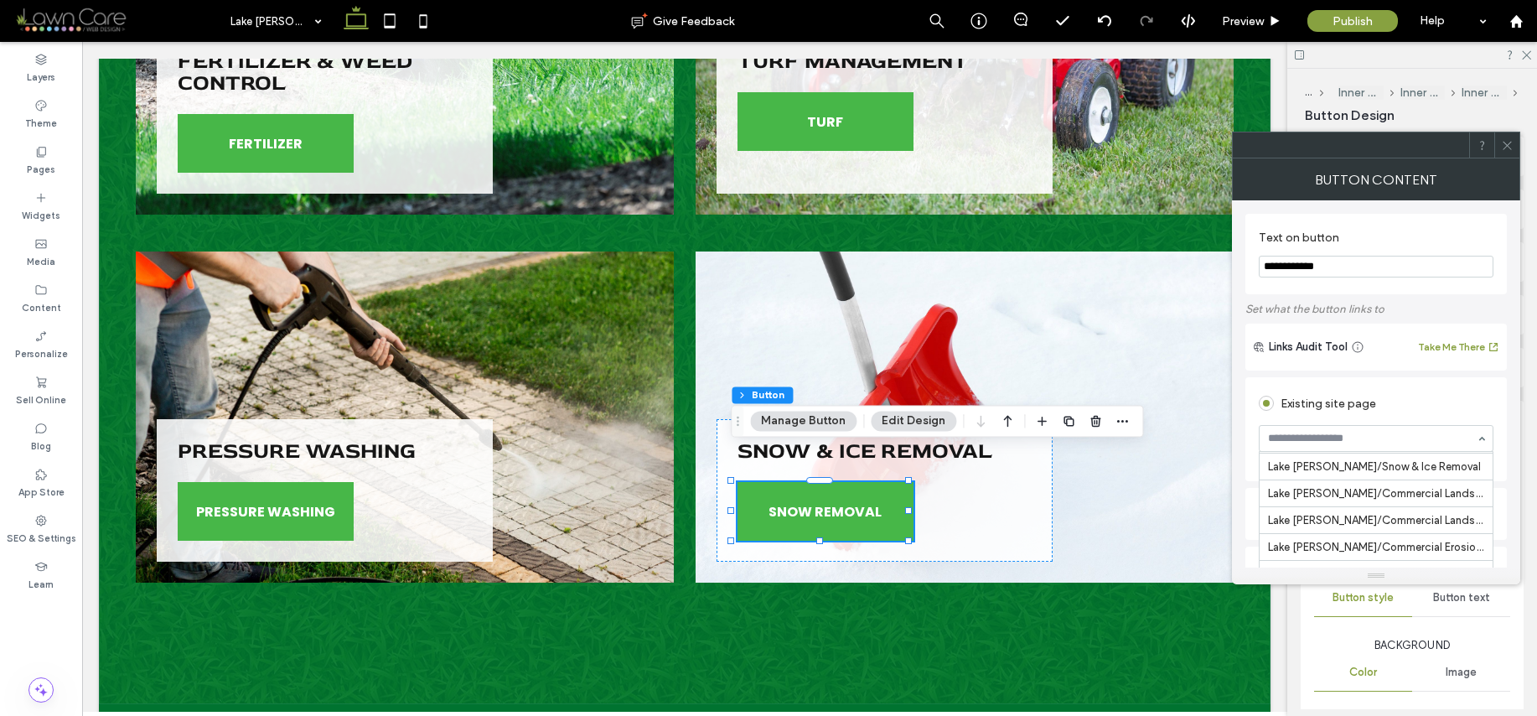
scroll to position [1511, 0]
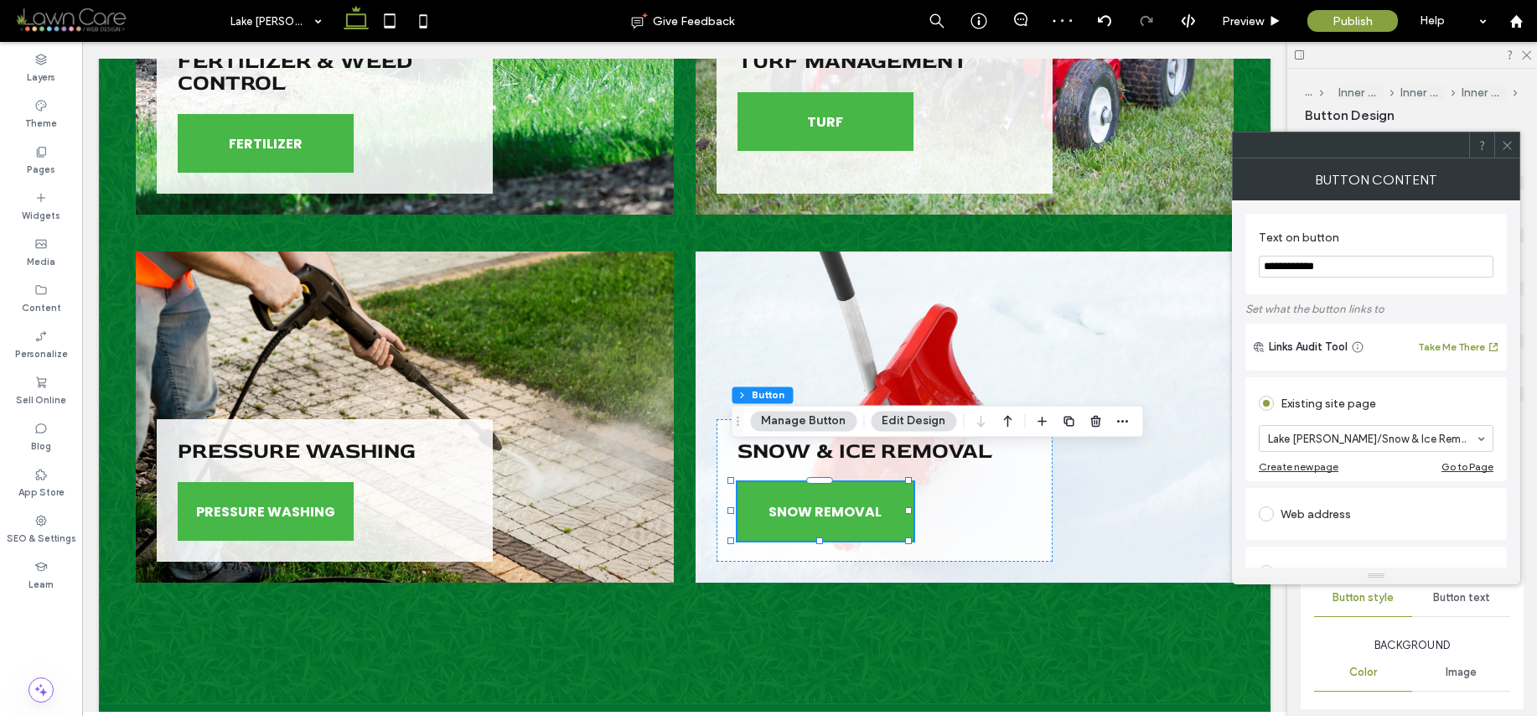
click at [1513, 146] on icon at bounding box center [1507, 145] width 13 height 13
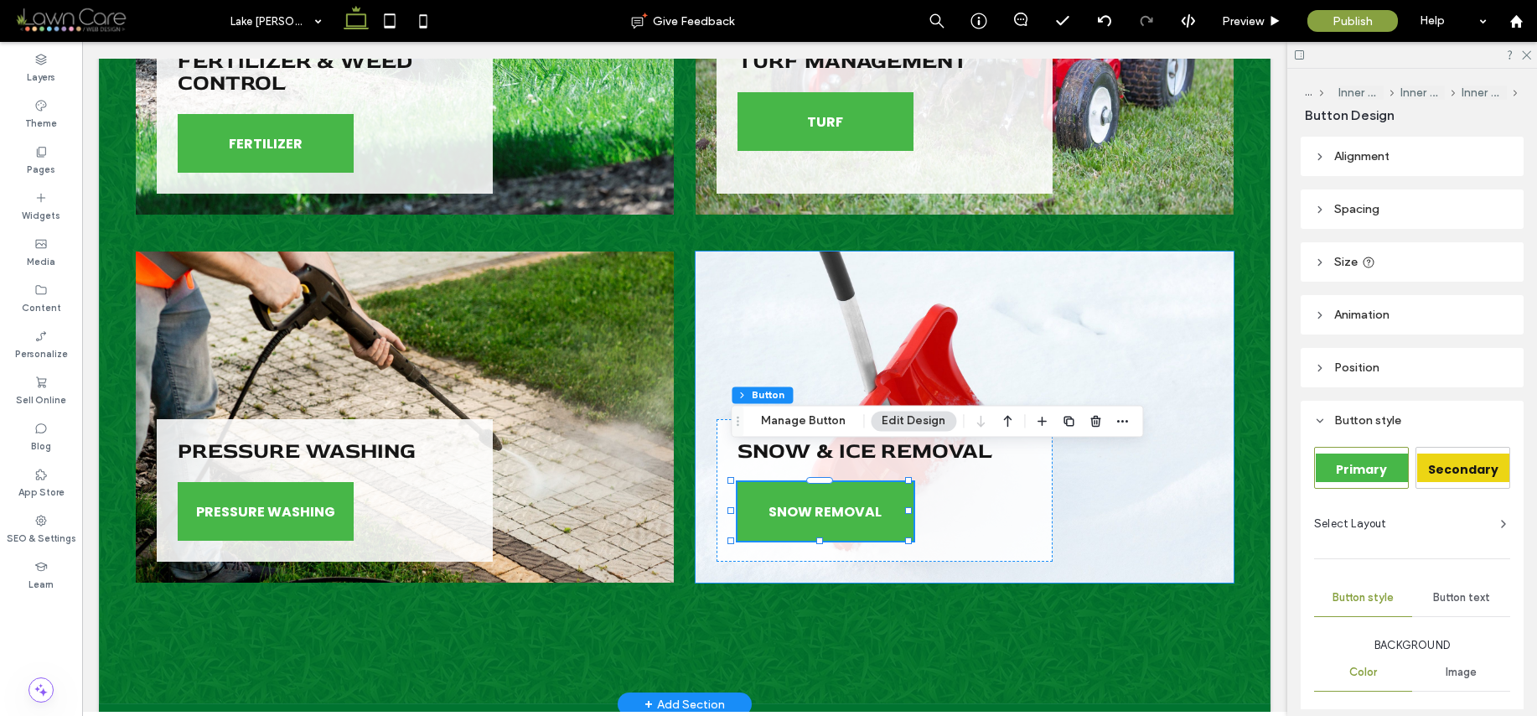
click at [998, 355] on div "Snow & Ice Removal SNOW REMOVAL" at bounding box center [965, 416] width 538 height 331
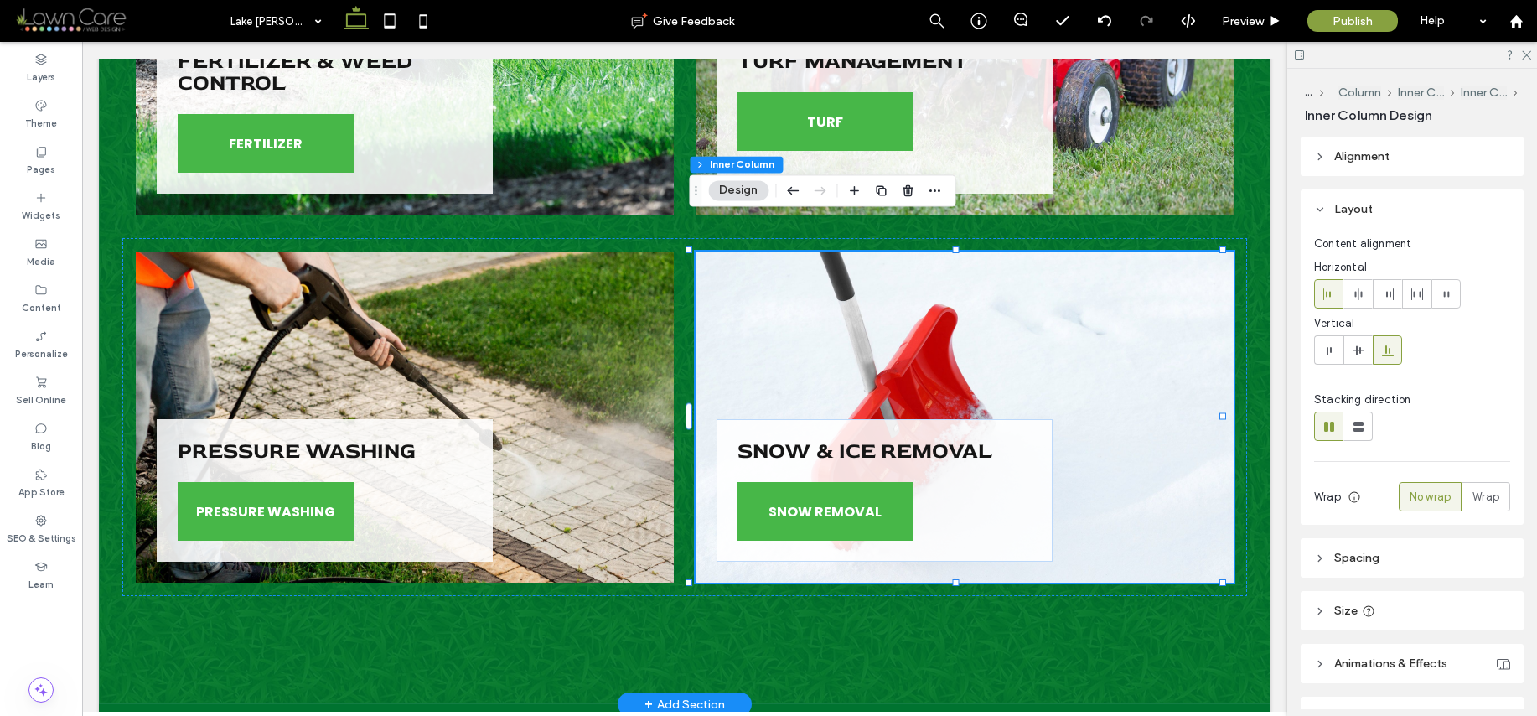
click at [998, 355] on div "Snow & Ice Removal SNOW REMOVAL" at bounding box center [965, 416] width 538 height 331
click at [1157, 344] on div "Snow & Ice Removal SNOW REMOVAL" at bounding box center [965, 416] width 538 height 331
click at [1127, 355] on div "Snow & Ice Removal SNOW REMOVAL" at bounding box center [965, 416] width 538 height 331
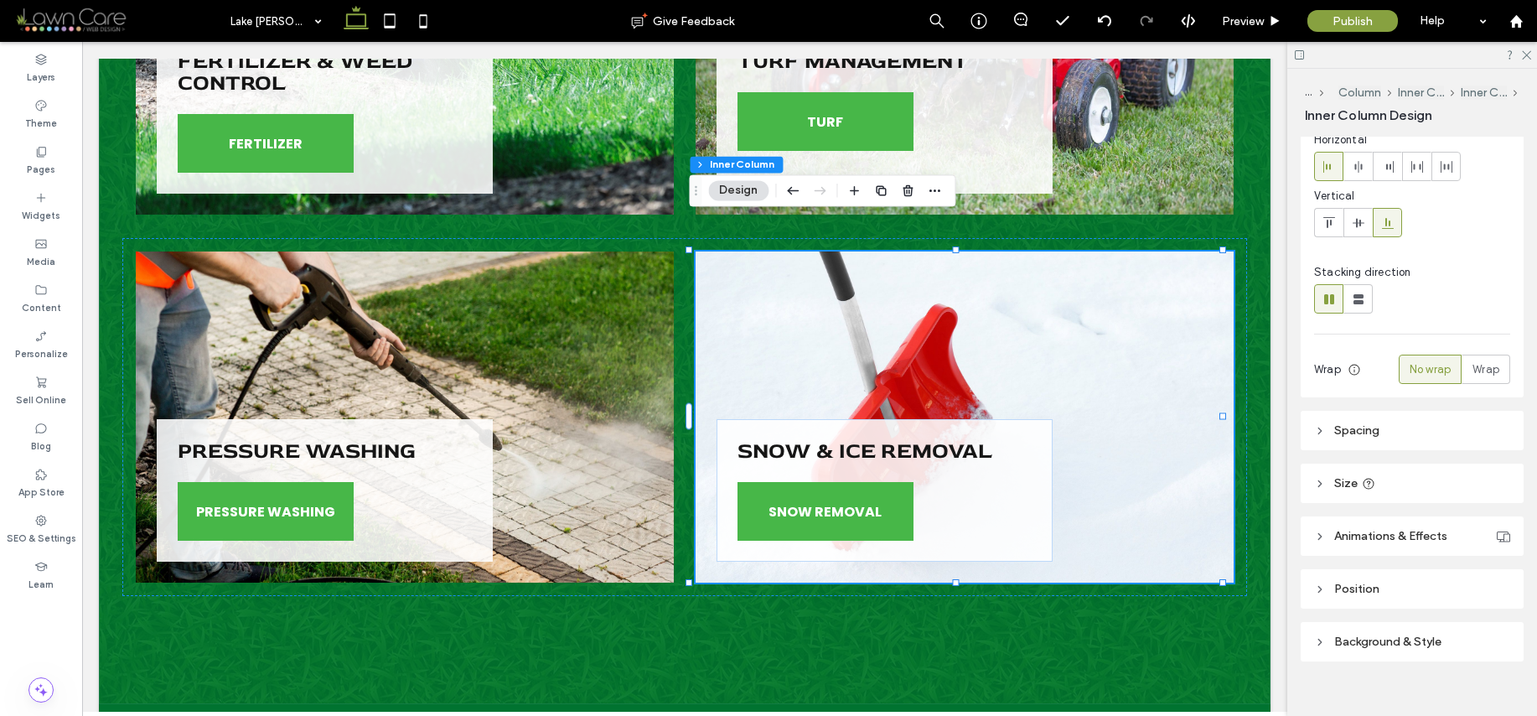
scroll to position [147, 0]
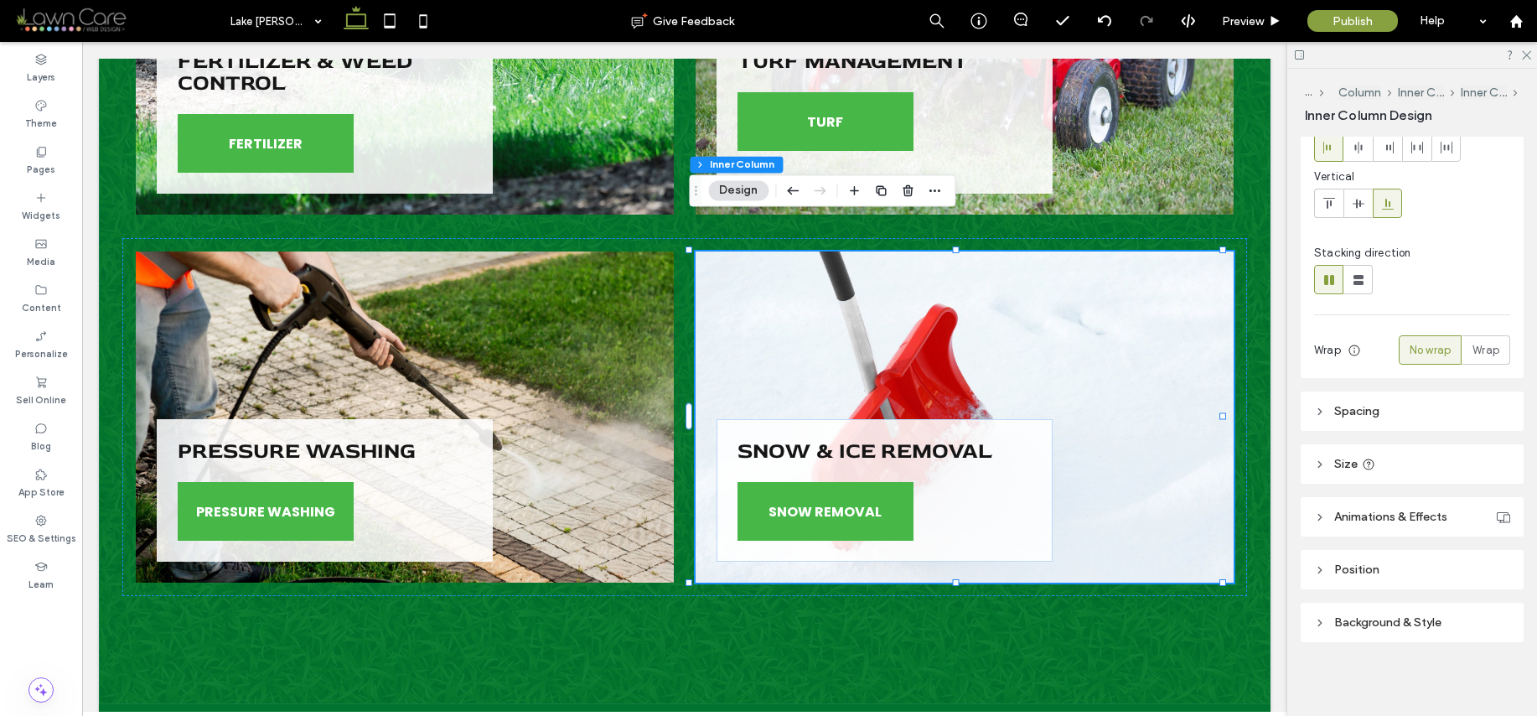
click at [1378, 624] on span "Background & Style" at bounding box center [1387, 622] width 107 height 14
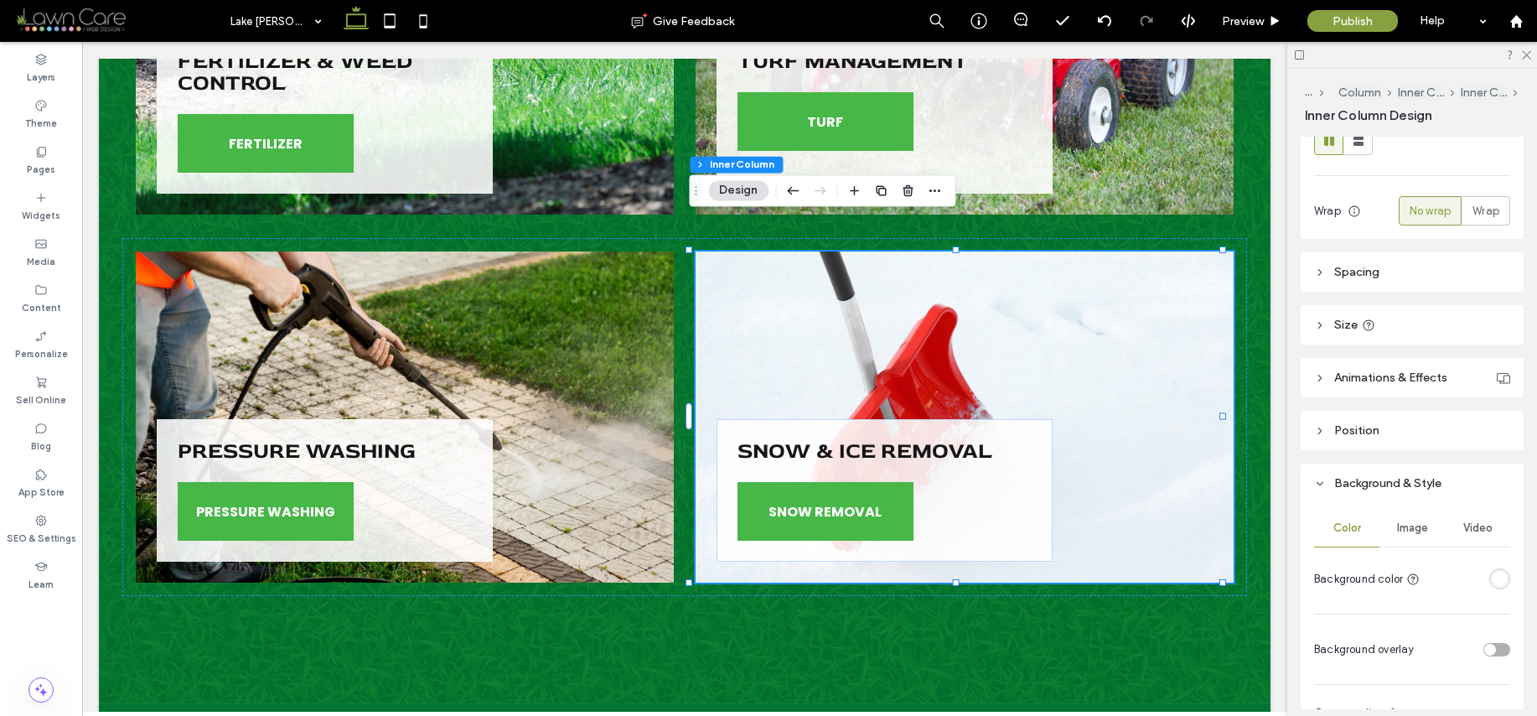
scroll to position [405, 0]
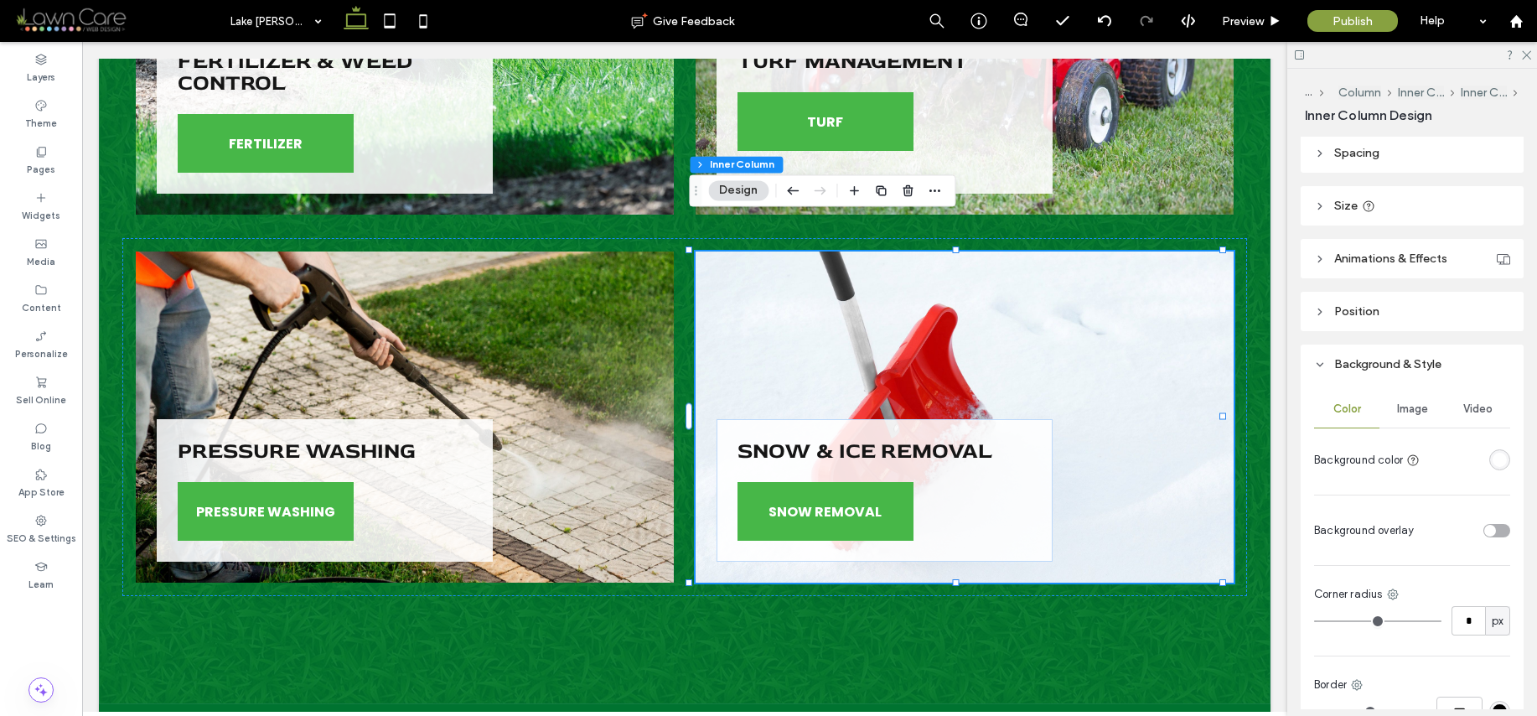
click at [1409, 406] on span "Image" at bounding box center [1412, 408] width 31 height 13
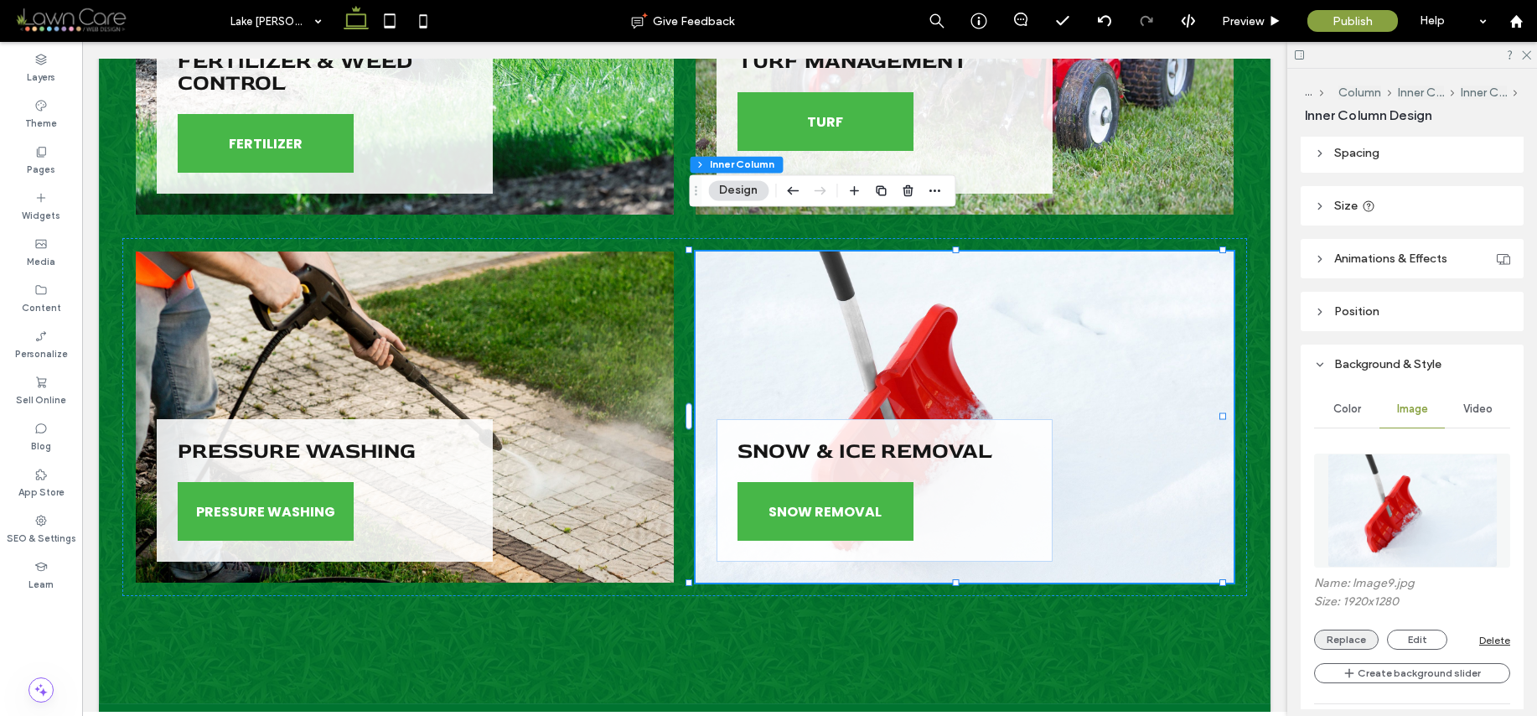
click at [1354, 637] on button "Replace" at bounding box center [1346, 639] width 65 height 20
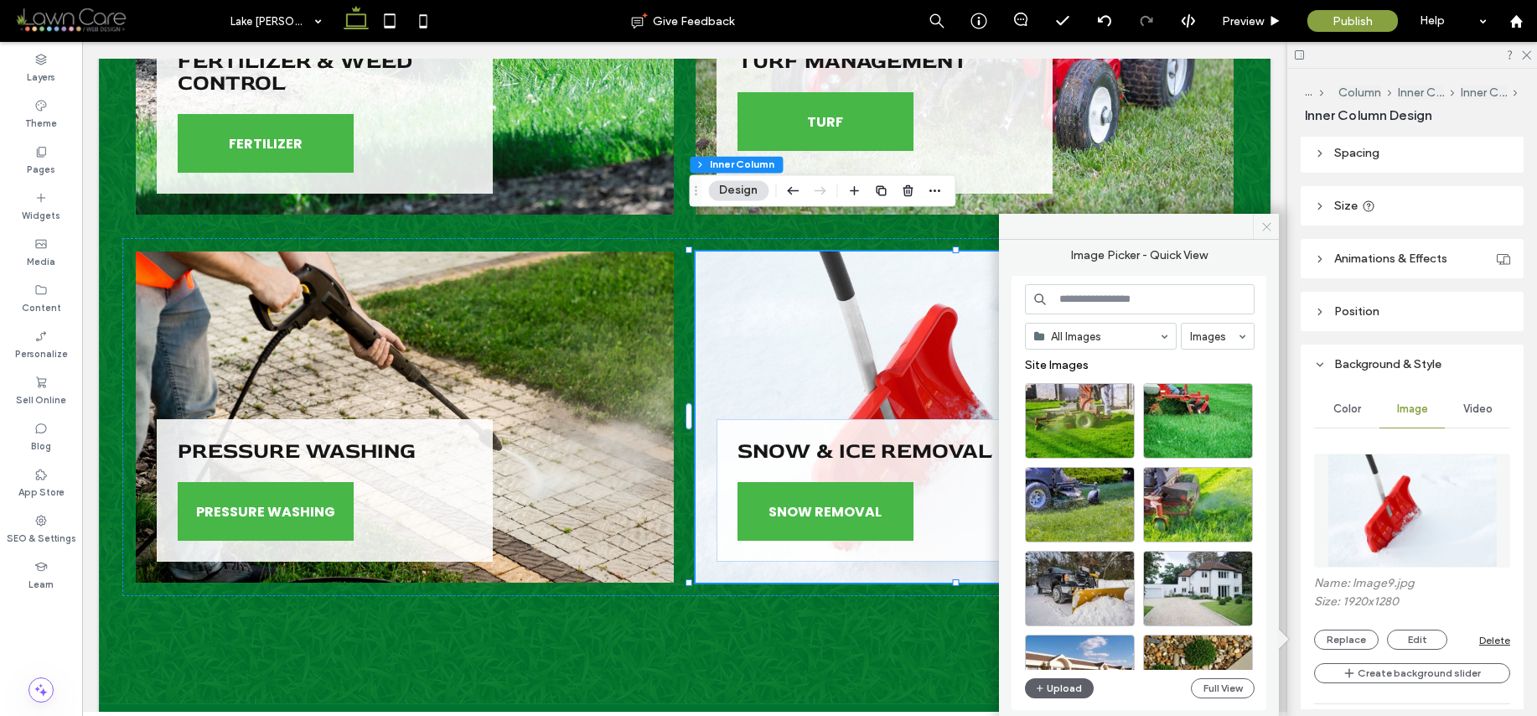
click at [1276, 225] on span at bounding box center [1266, 226] width 26 height 25
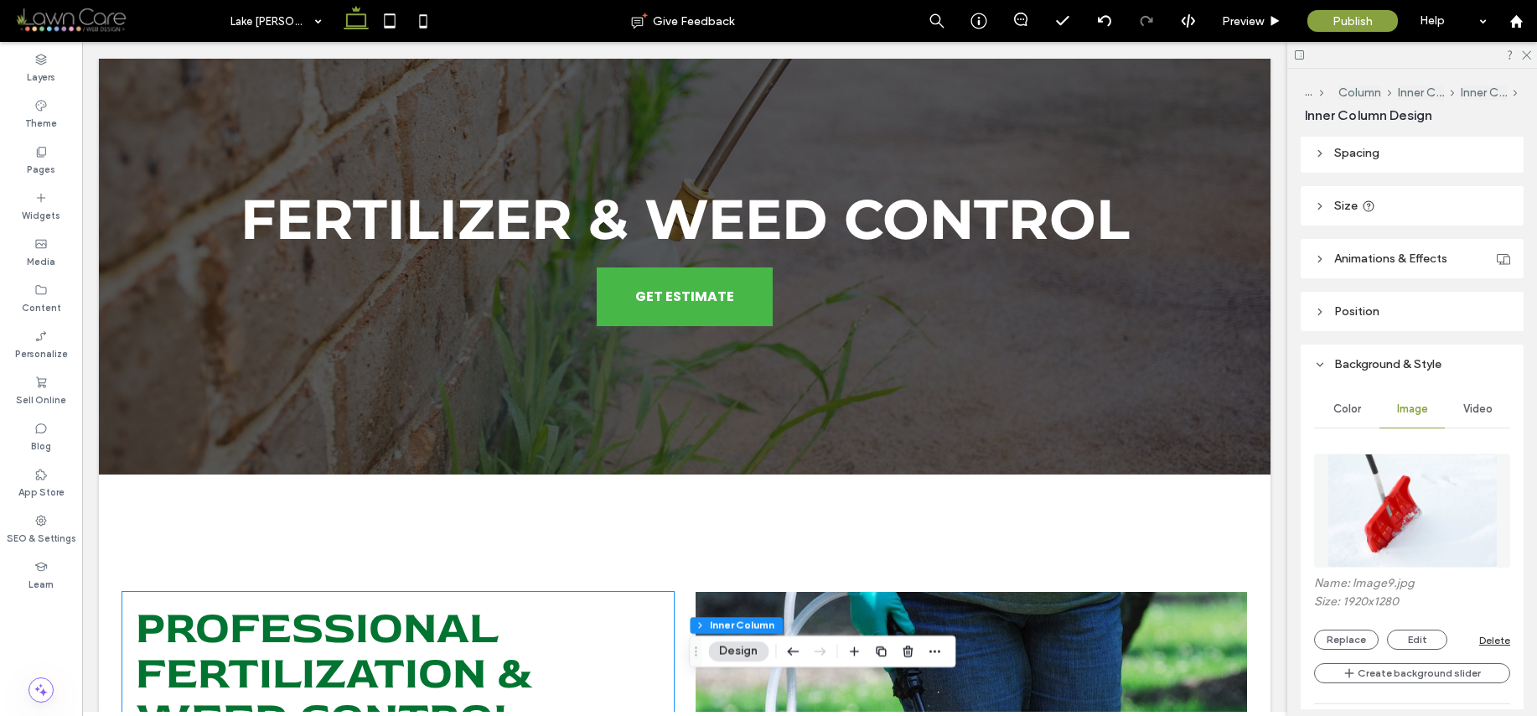
scroll to position [0, 0]
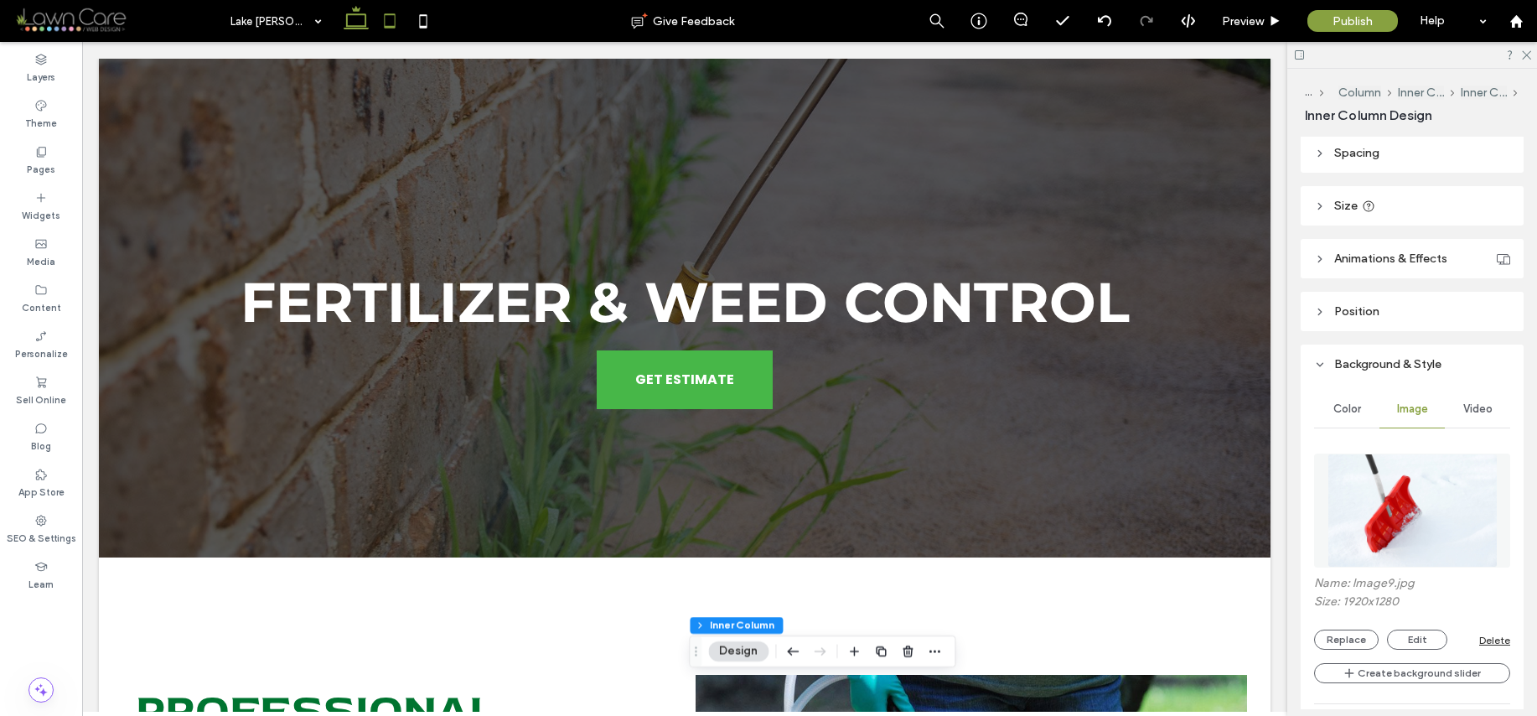
click at [392, 23] on icon at bounding box center [390, 21] width 34 height 34
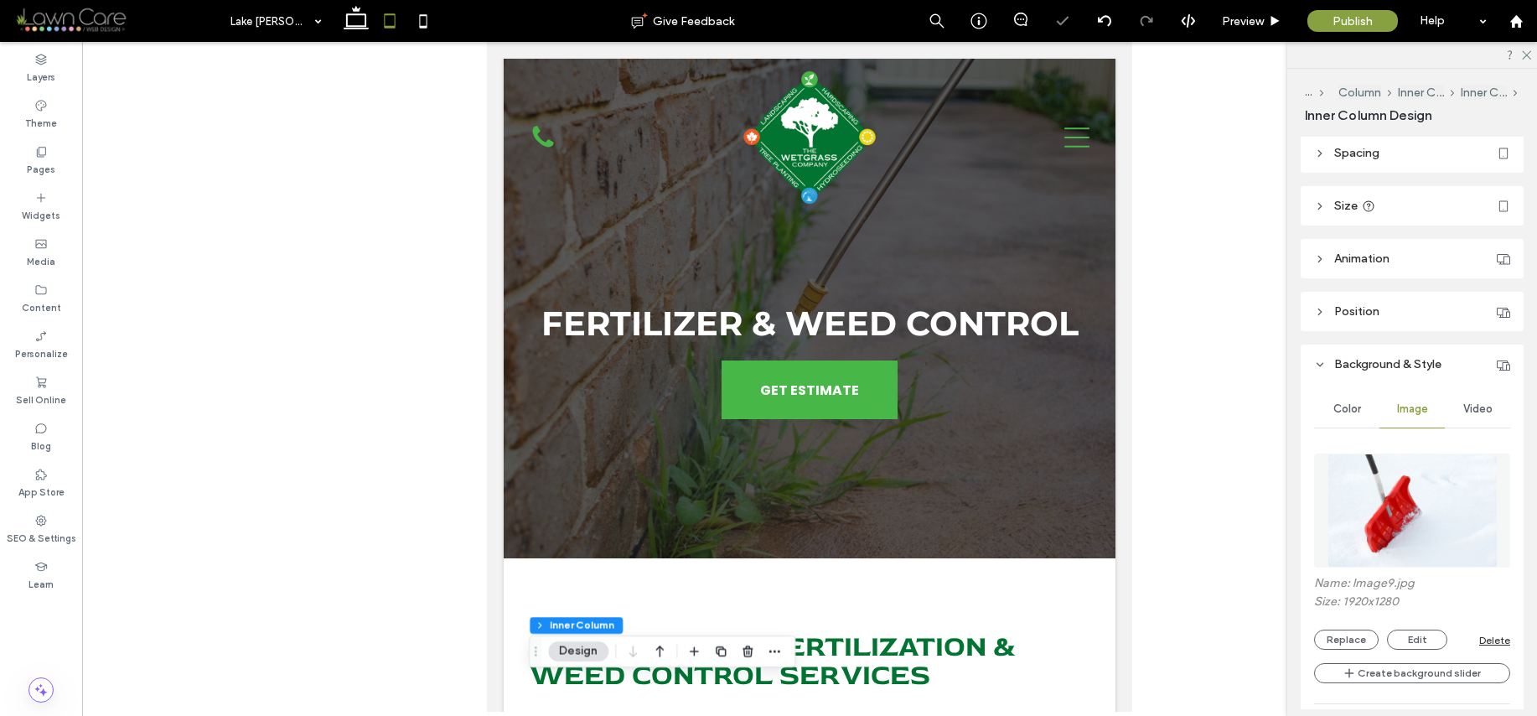
type input "***"
type input "*"
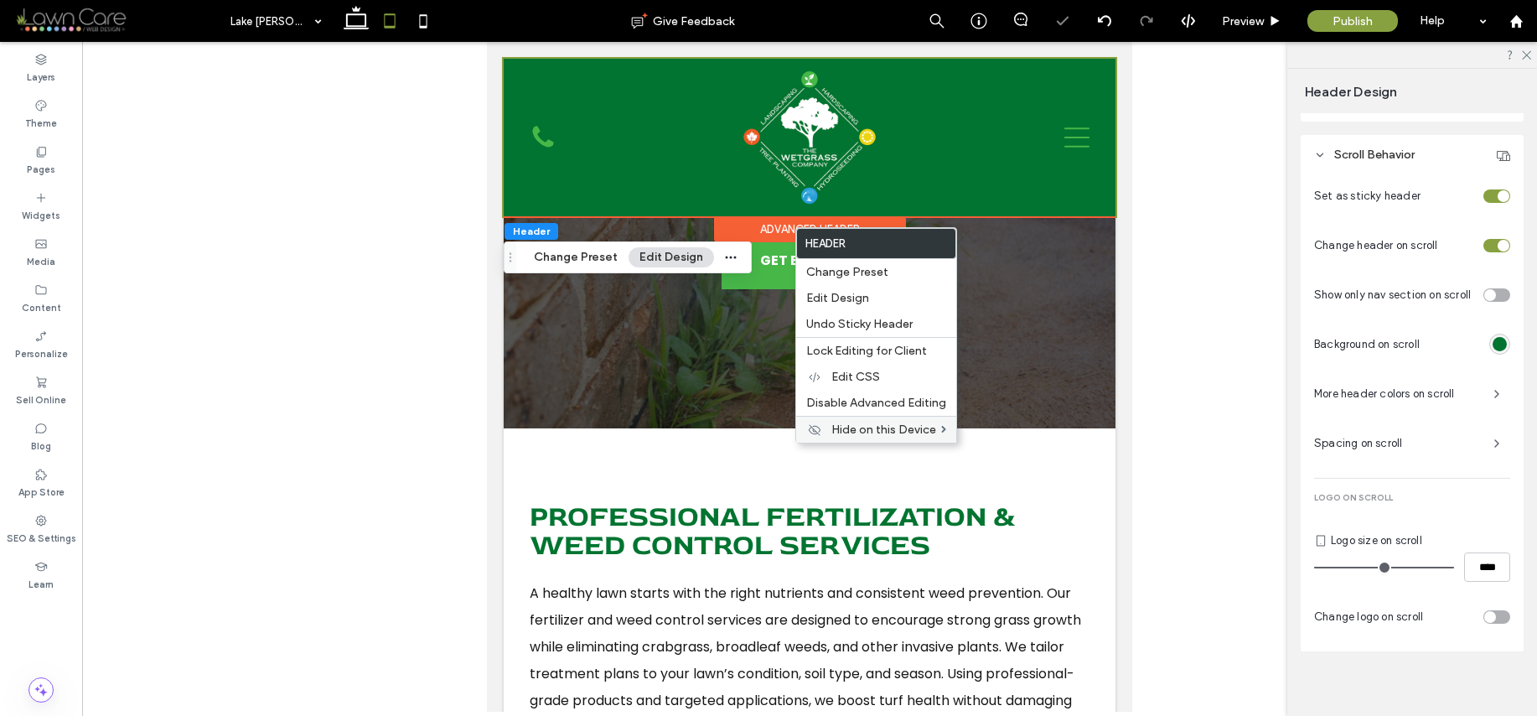
scroll to position [758, 0]
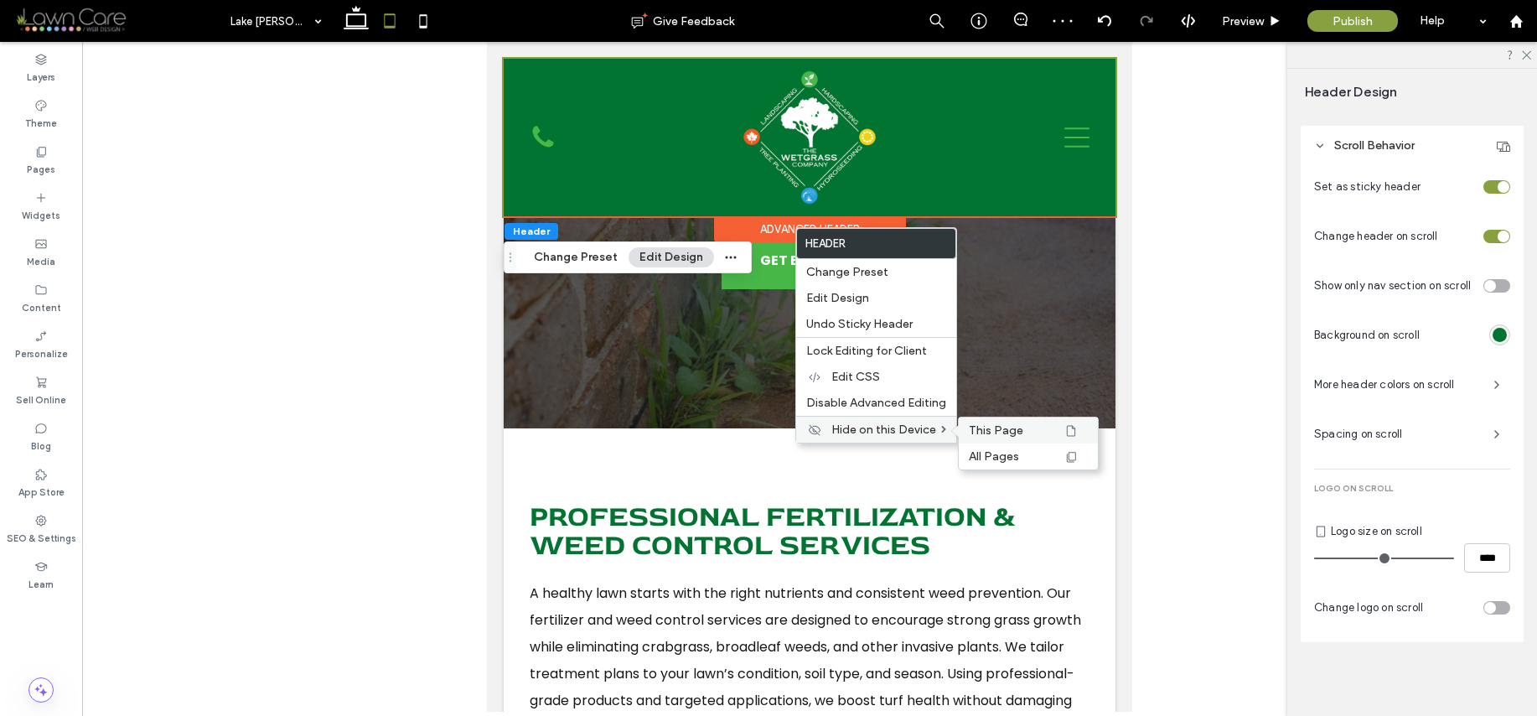
click at [1007, 432] on span "This Page" at bounding box center [996, 430] width 54 height 14
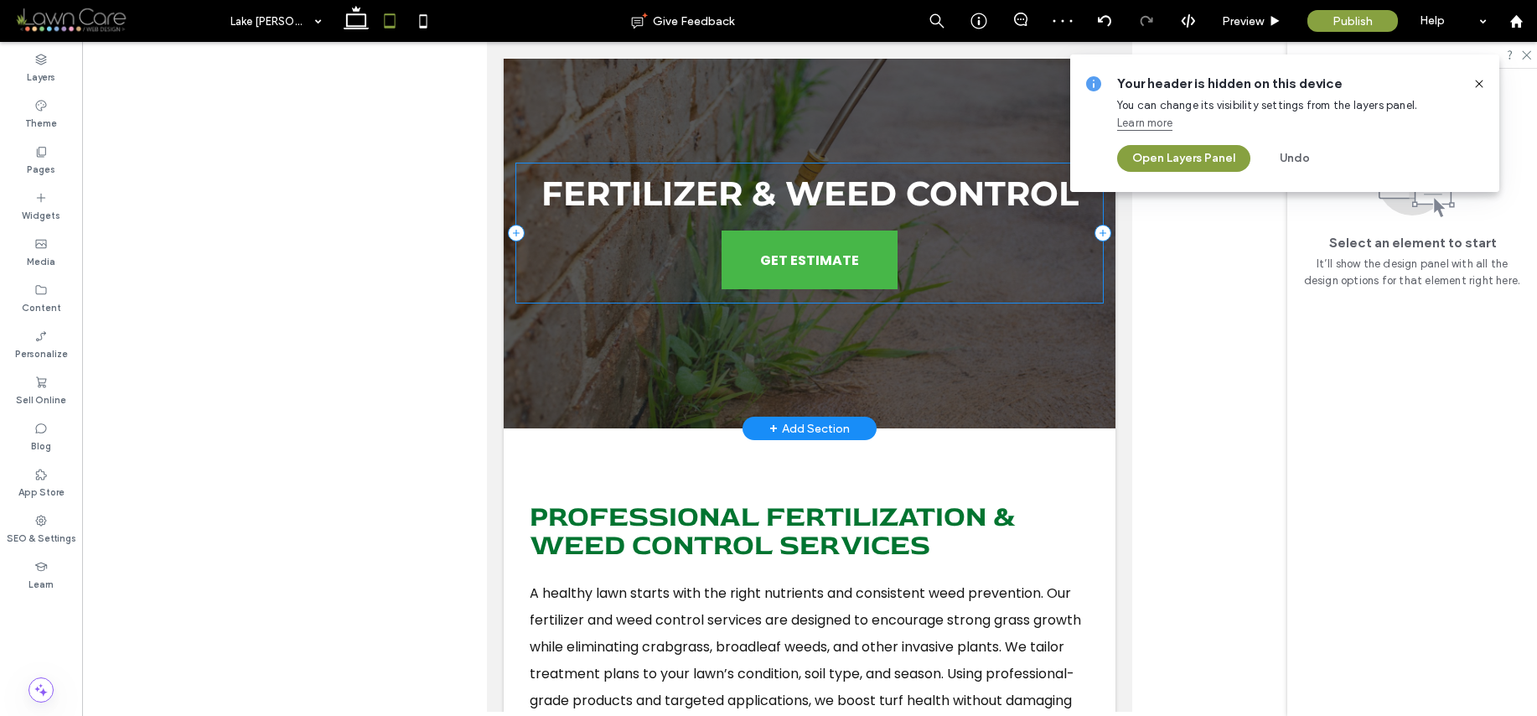
scroll to position [0, 0]
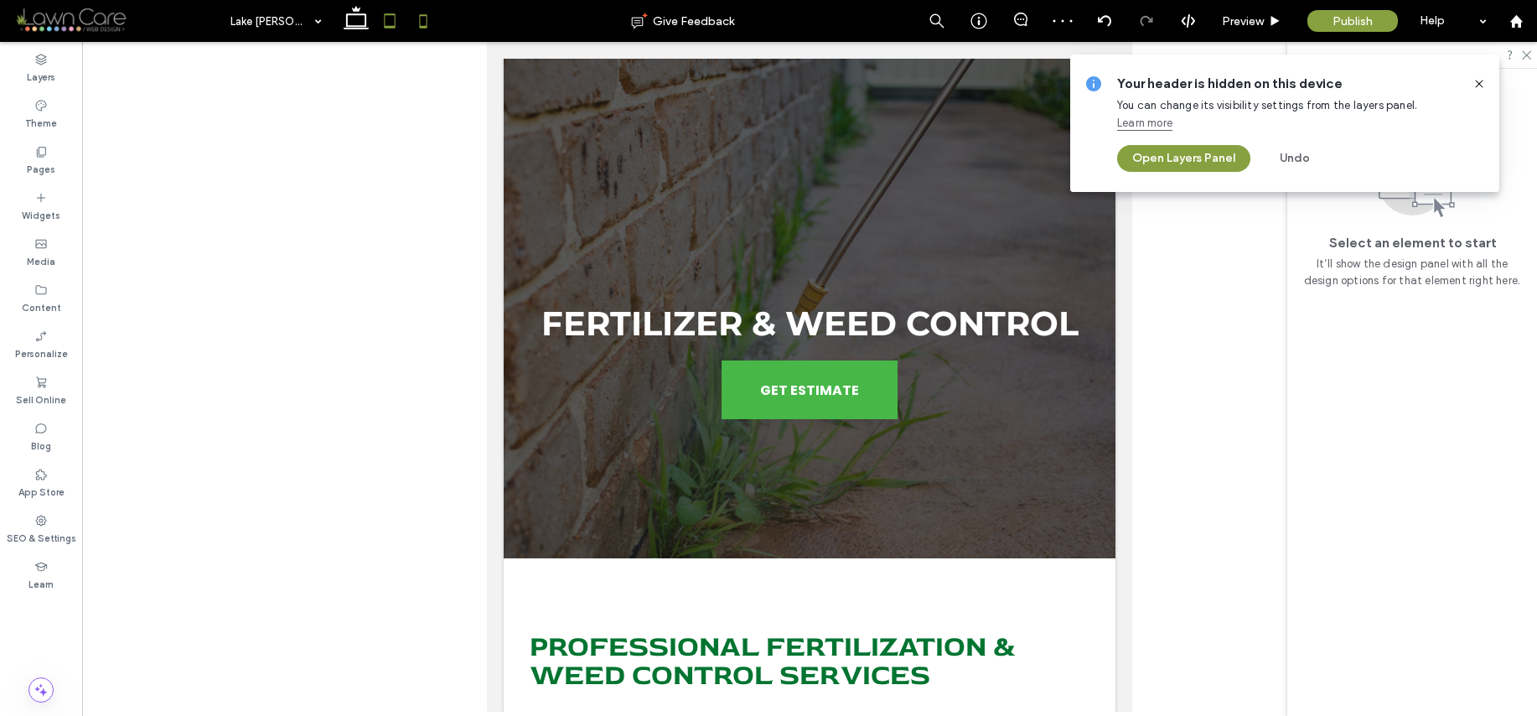
click at [430, 36] on icon at bounding box center [424, 21] width 34 height 34
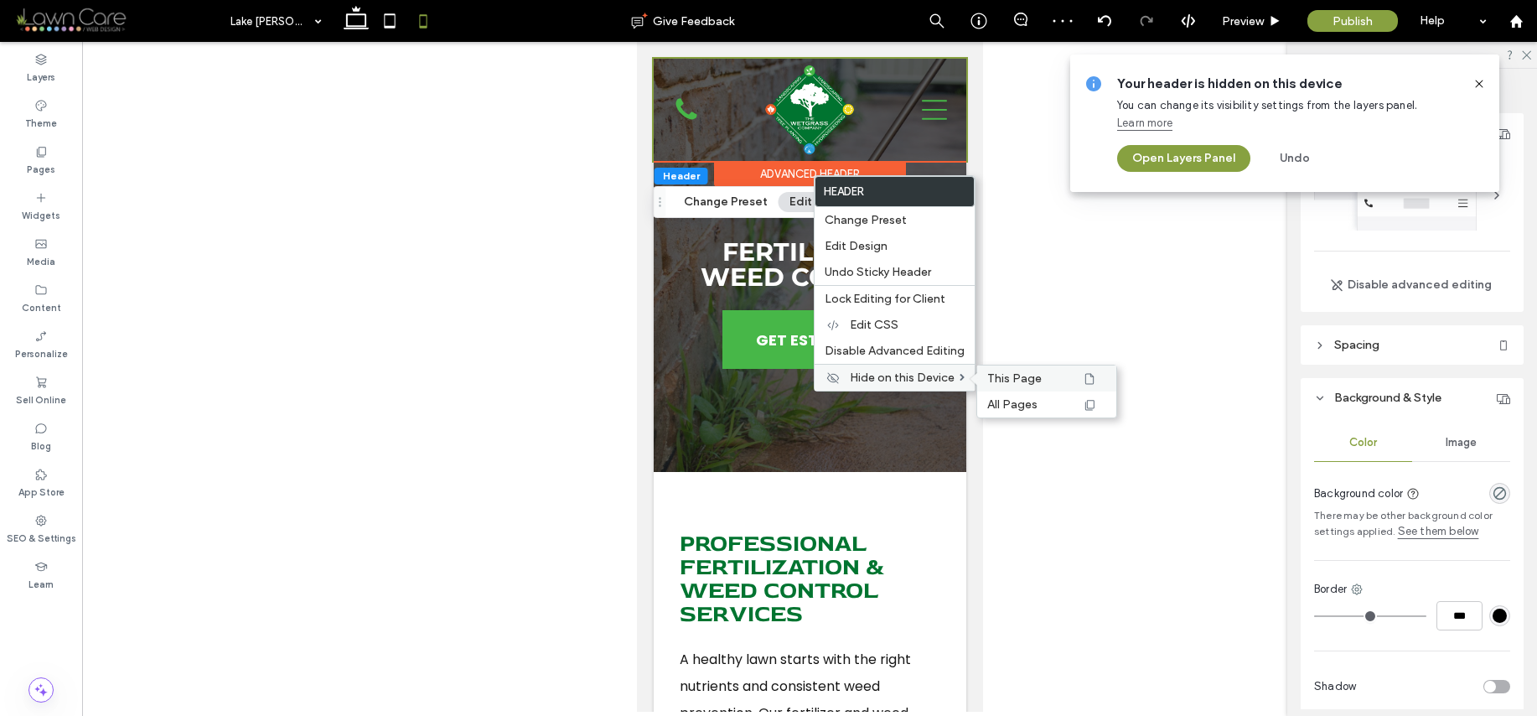
click at [1014, 379] on span "This Page" at bounding box center [1014, 378] width 54 height 14
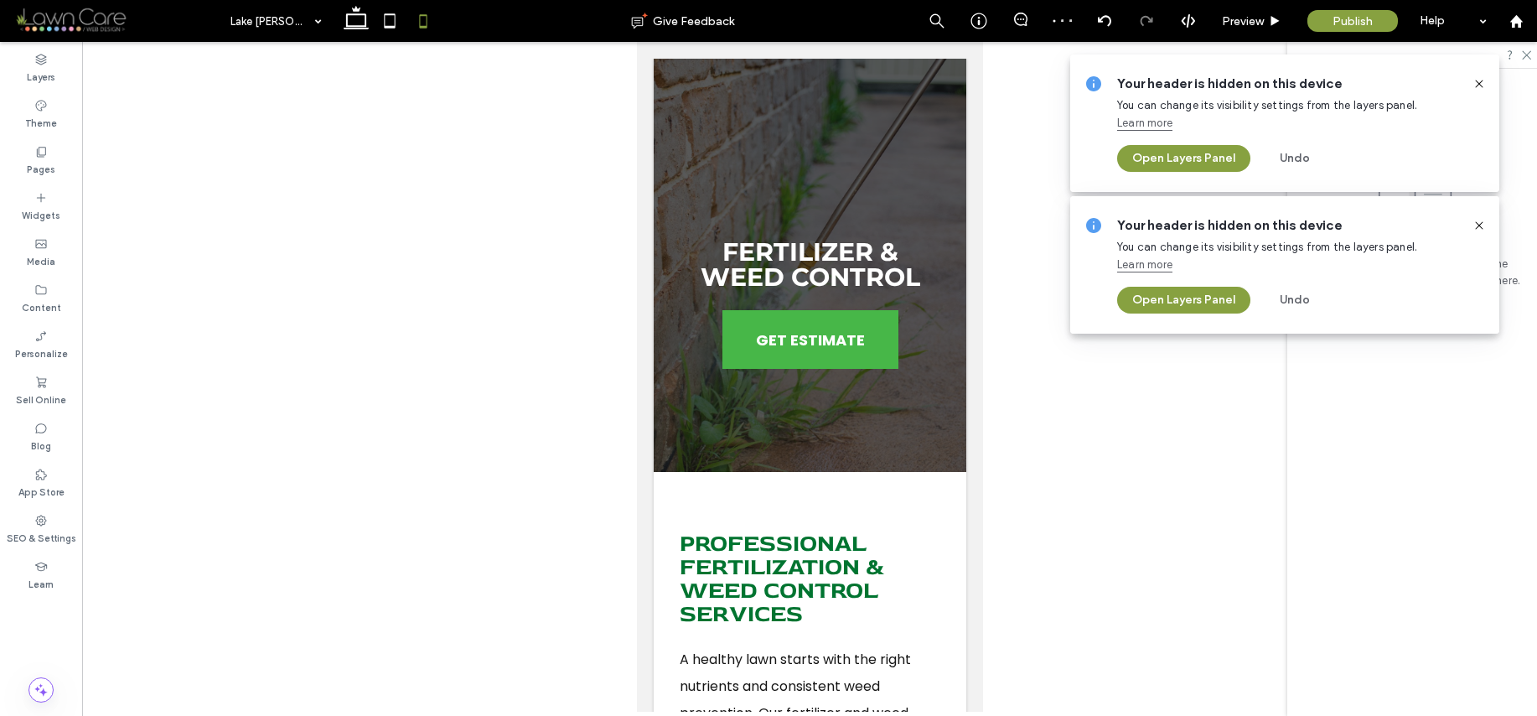
click at [1482, 84] on icon at bounding box center [1479, 83] width 13 height 13
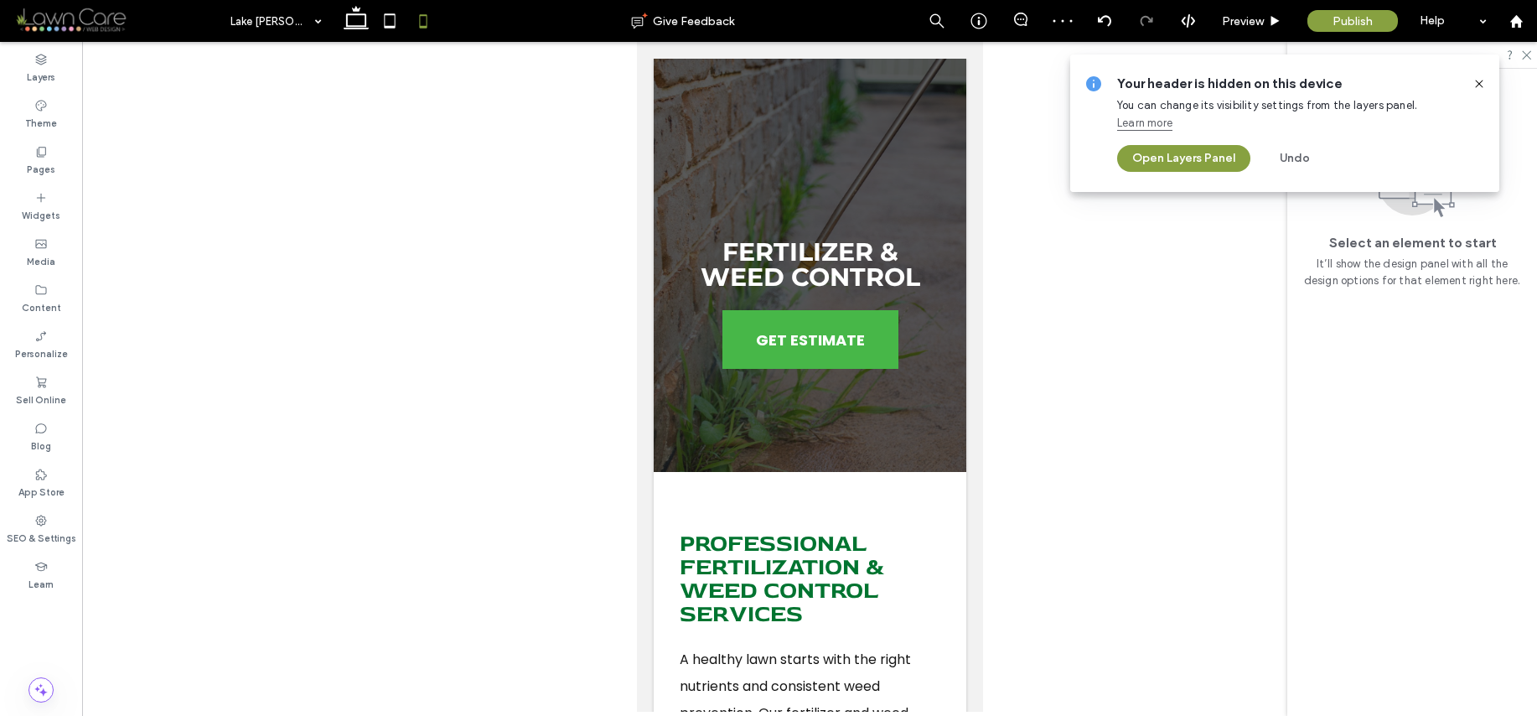
click at [1481, 83] on icon at bounding box center [1479, 83] width 13 height 13
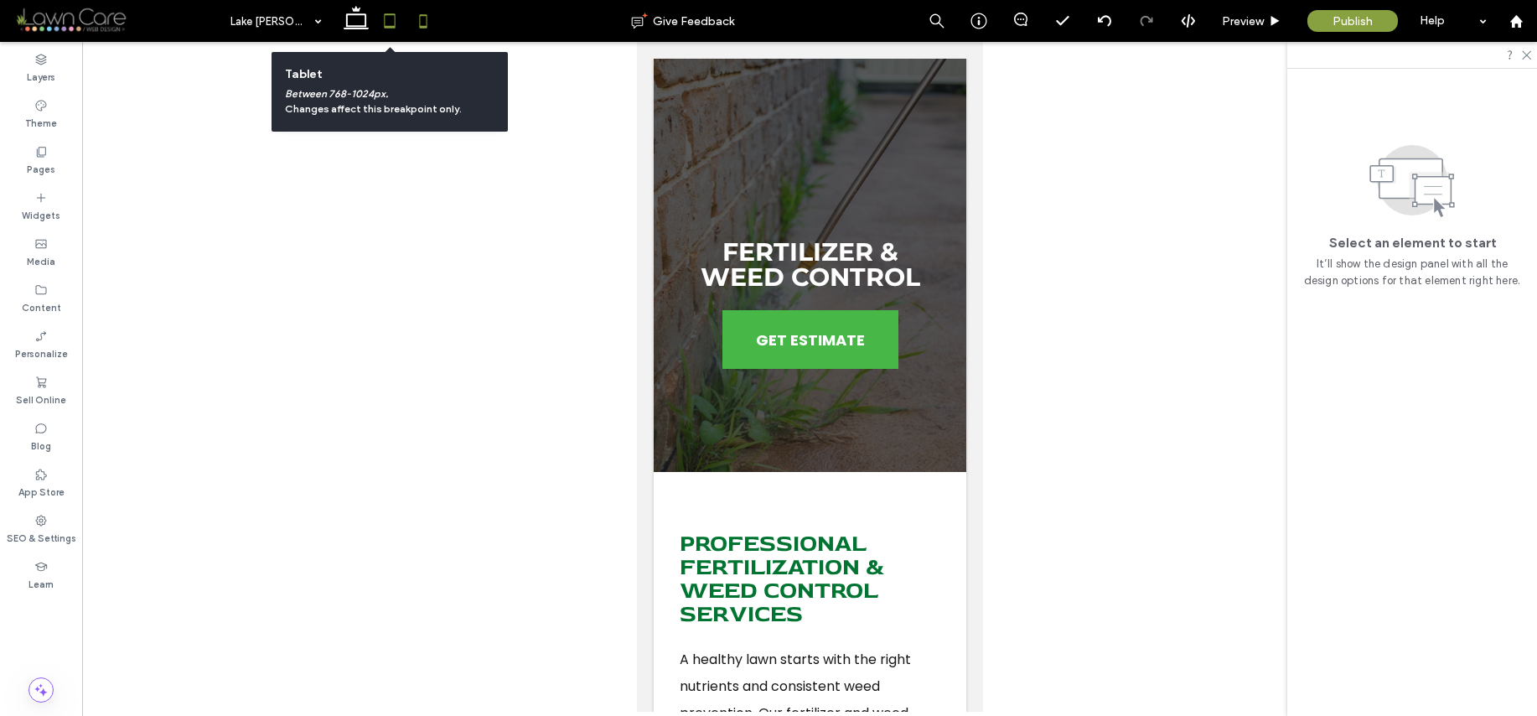
click at [391, 22] on icon at bounding box center [390, 21] width 34 height 34
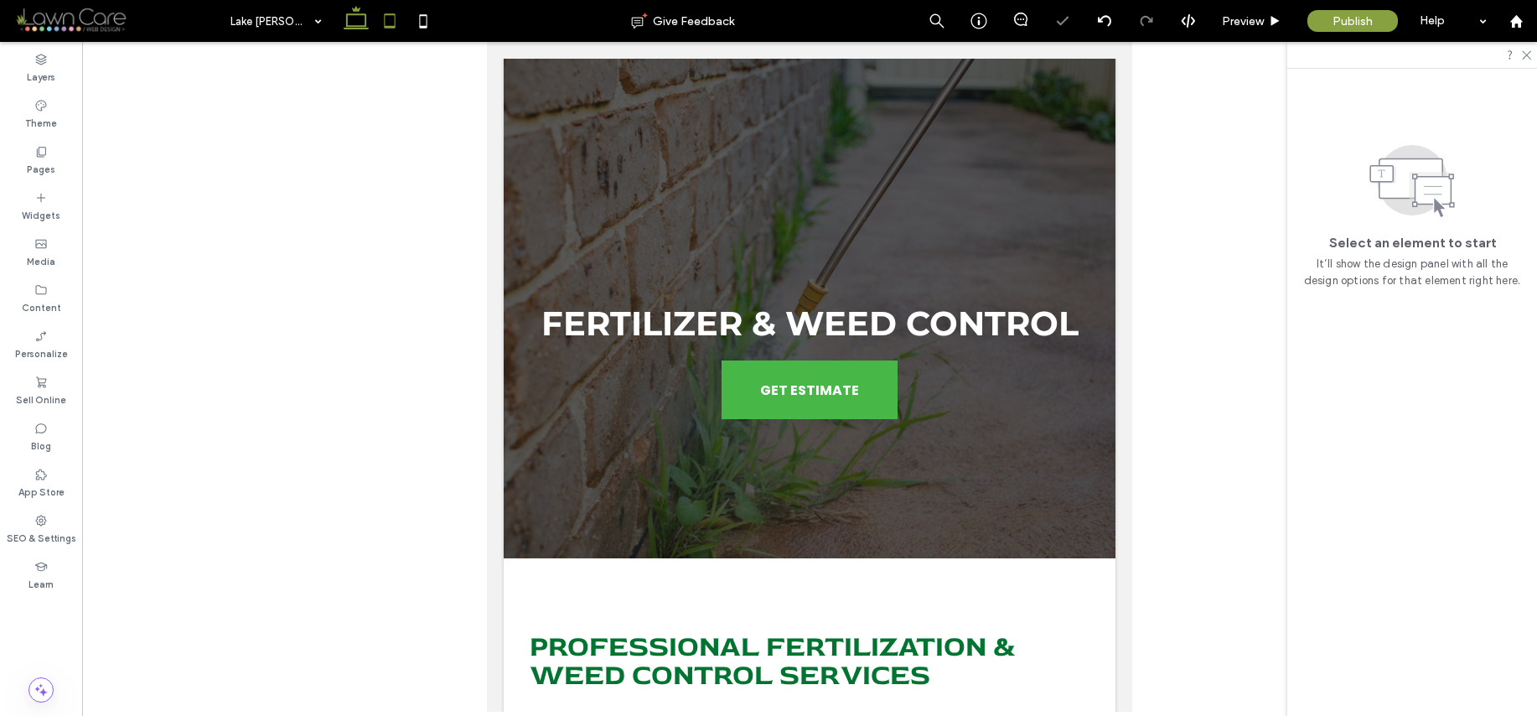
click at [362, 25] on use at bounding box center [356, 17] width 25 height 23
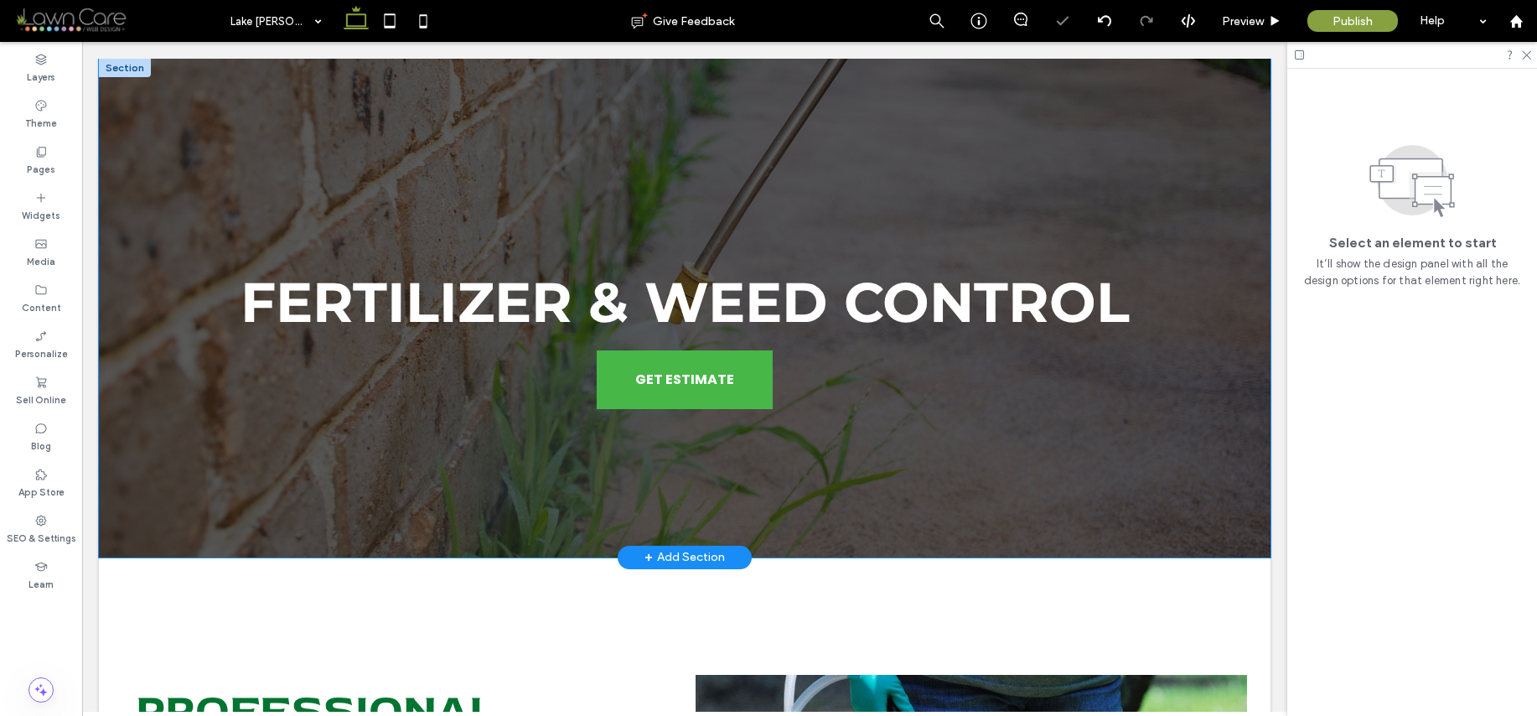
click at [1251, 323] on div "Fertilizer & Weed Control GET ESTIMATE" at bounding box center [685, 308] width 1172 height 499
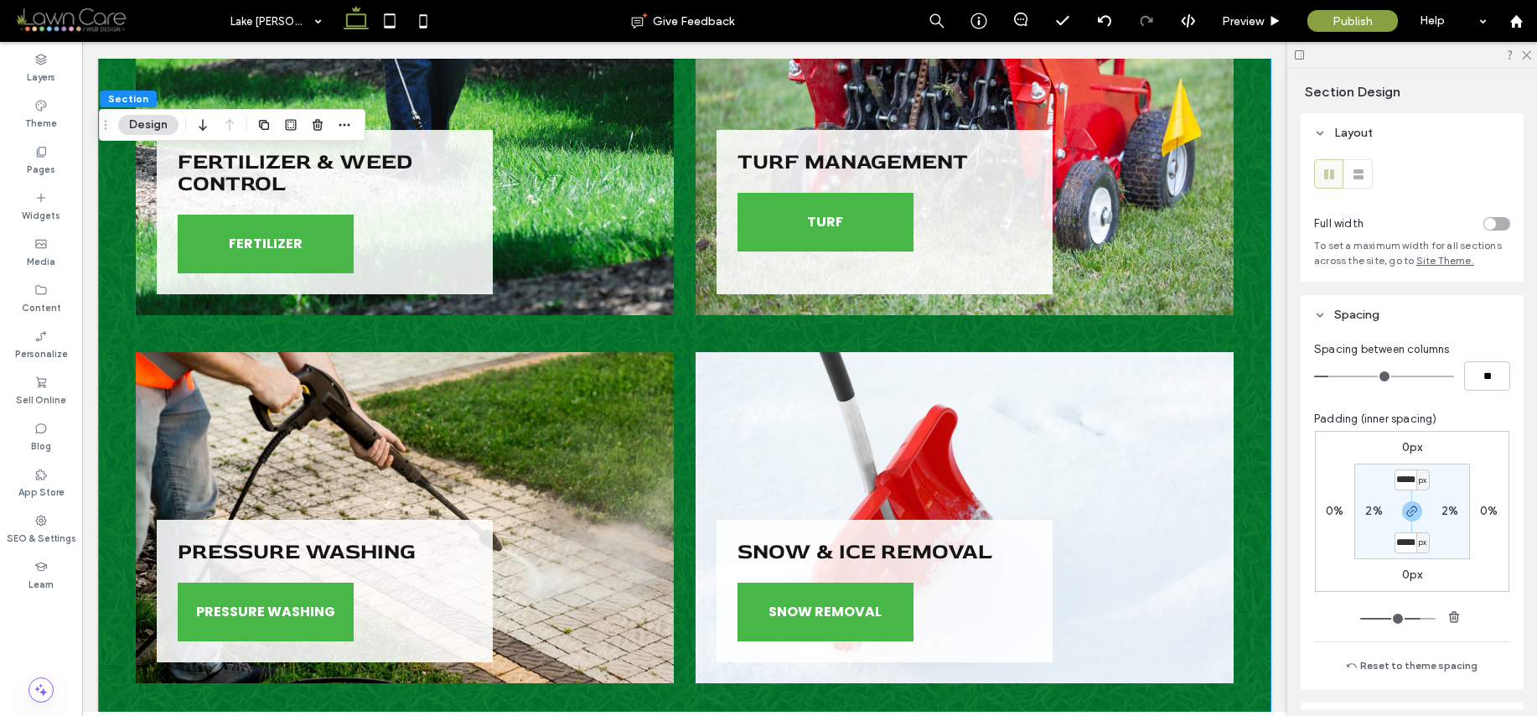
scroll to position [1246, 0]
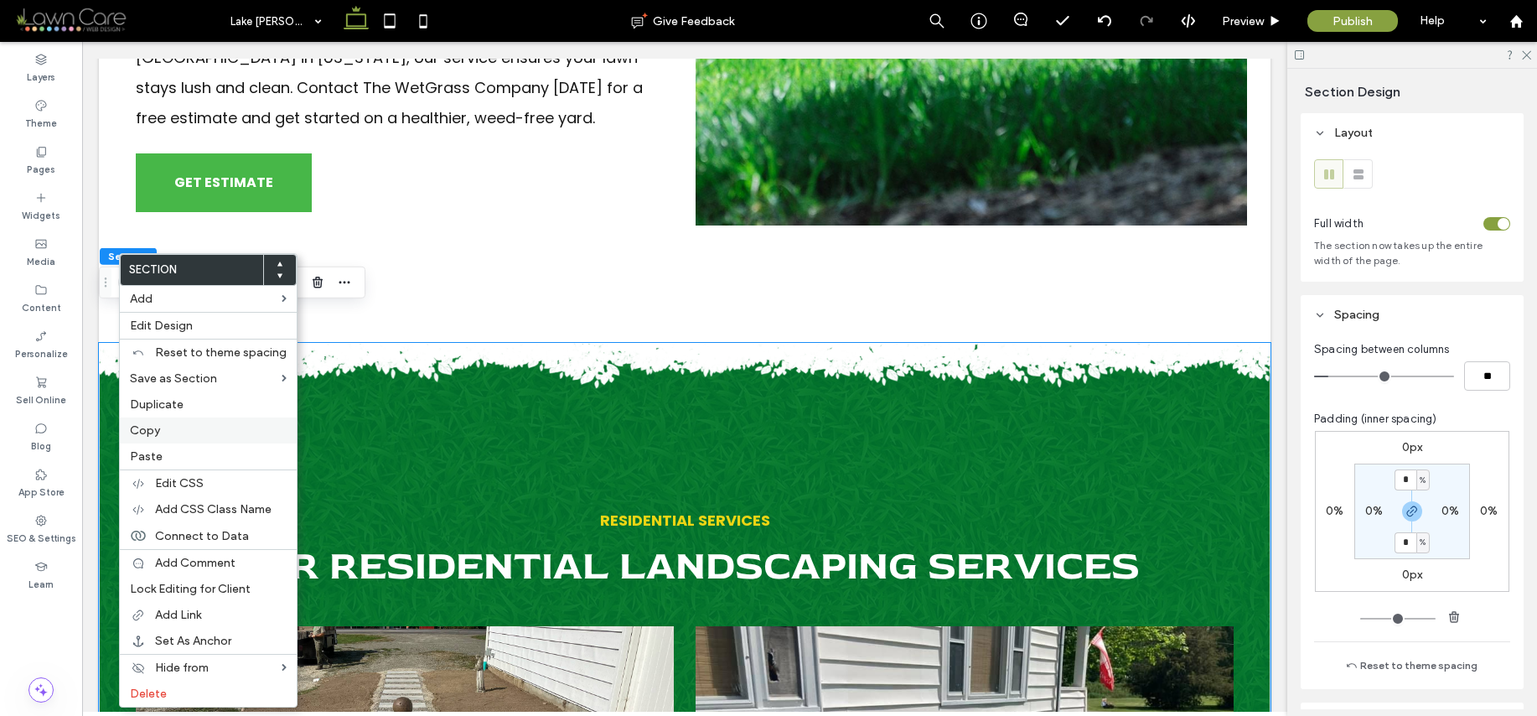
click at [145, 428] on span "Copy" at bounding box center [145, 430] width 30 height 14
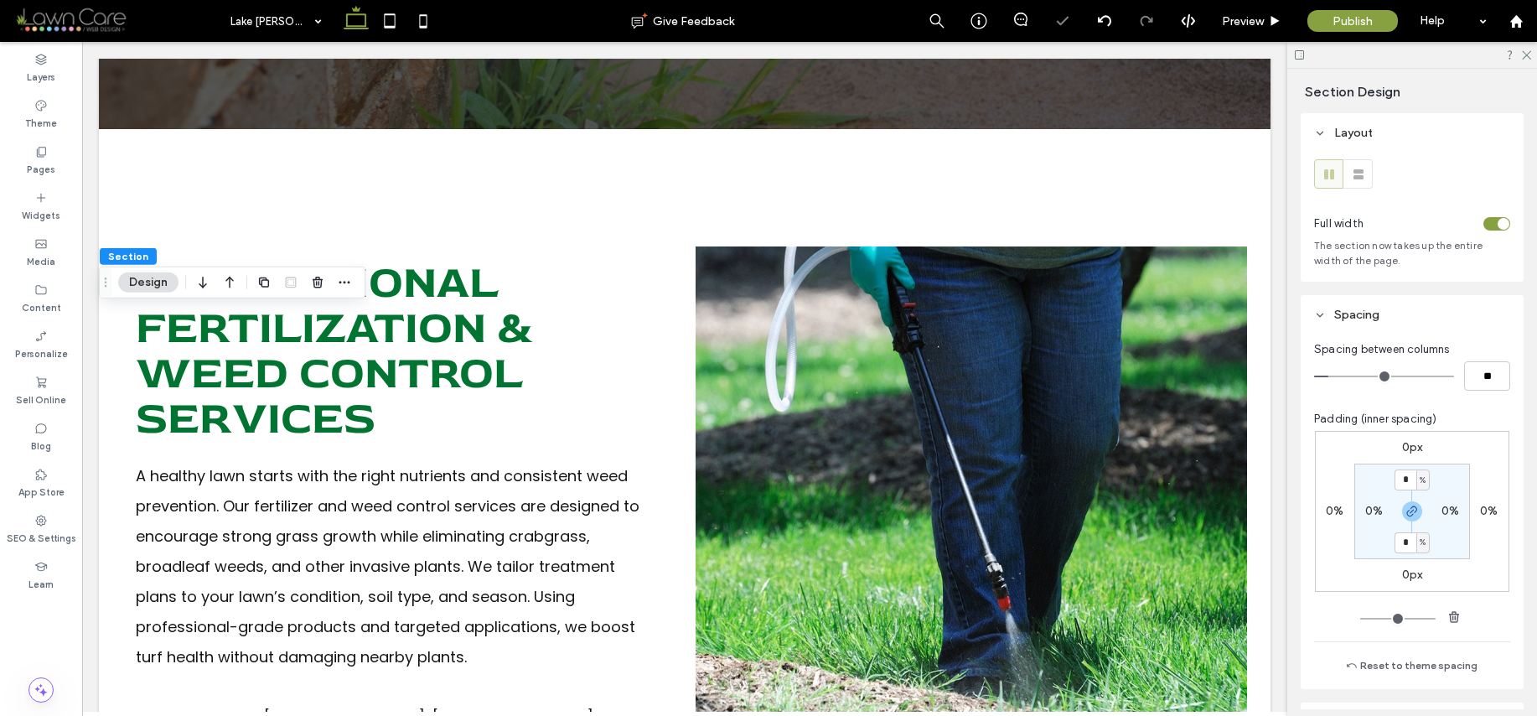
scroll to position [0, 0]
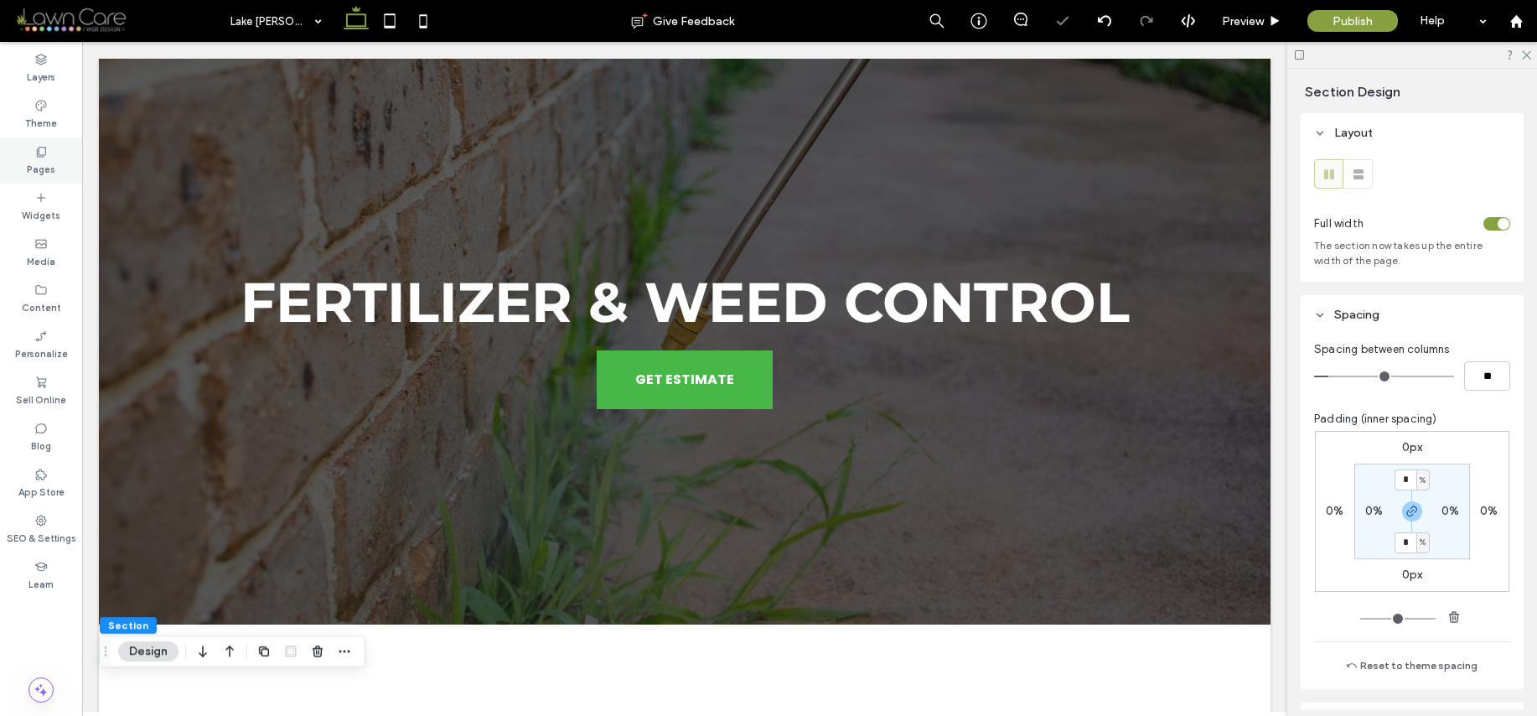
click at [44, 163] on label "Pages" at bounding box center [41, 167] width 28 height 18
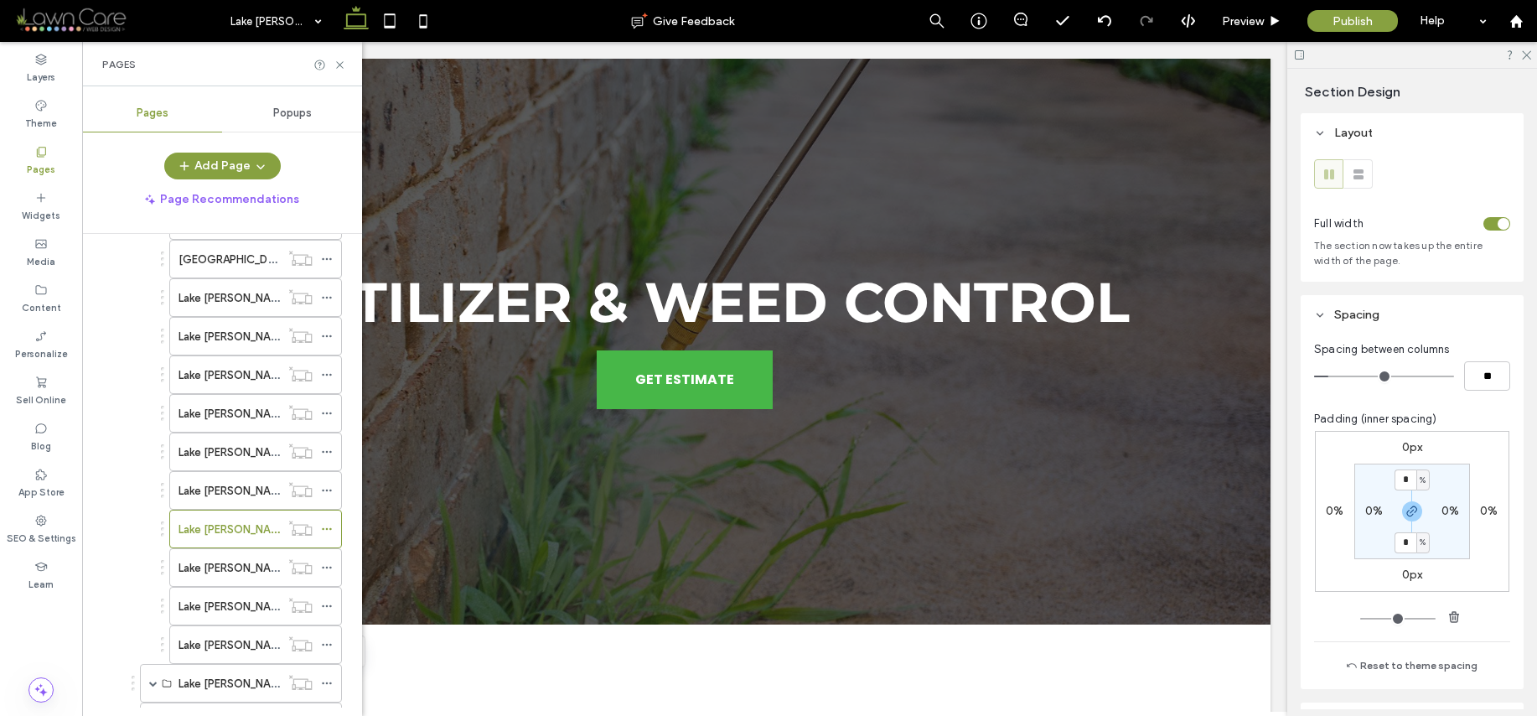
scroll to position [847, 0]
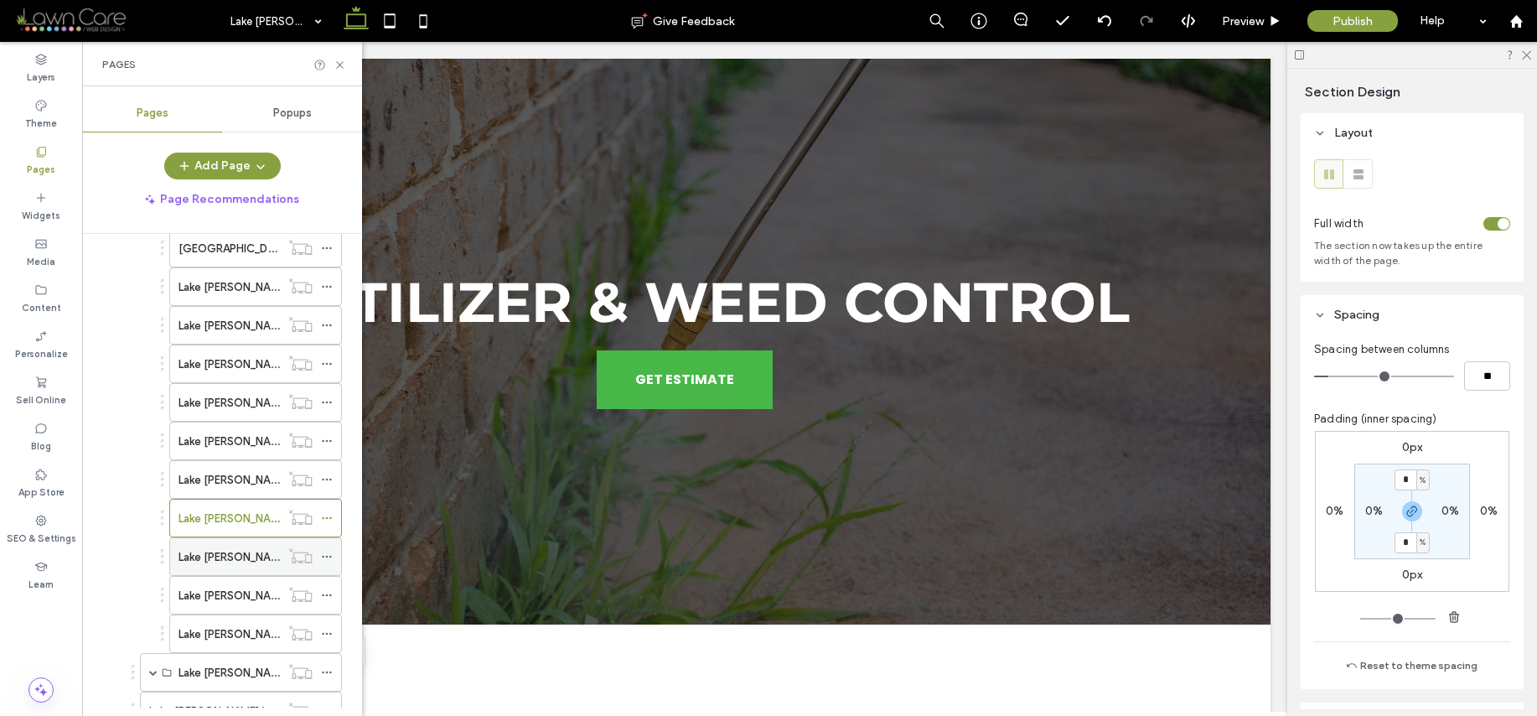
click at [230, 557] on label "Lake [PERSON_NAME]/Turf Management" at bounding box center [281, 556] width 205 height 29
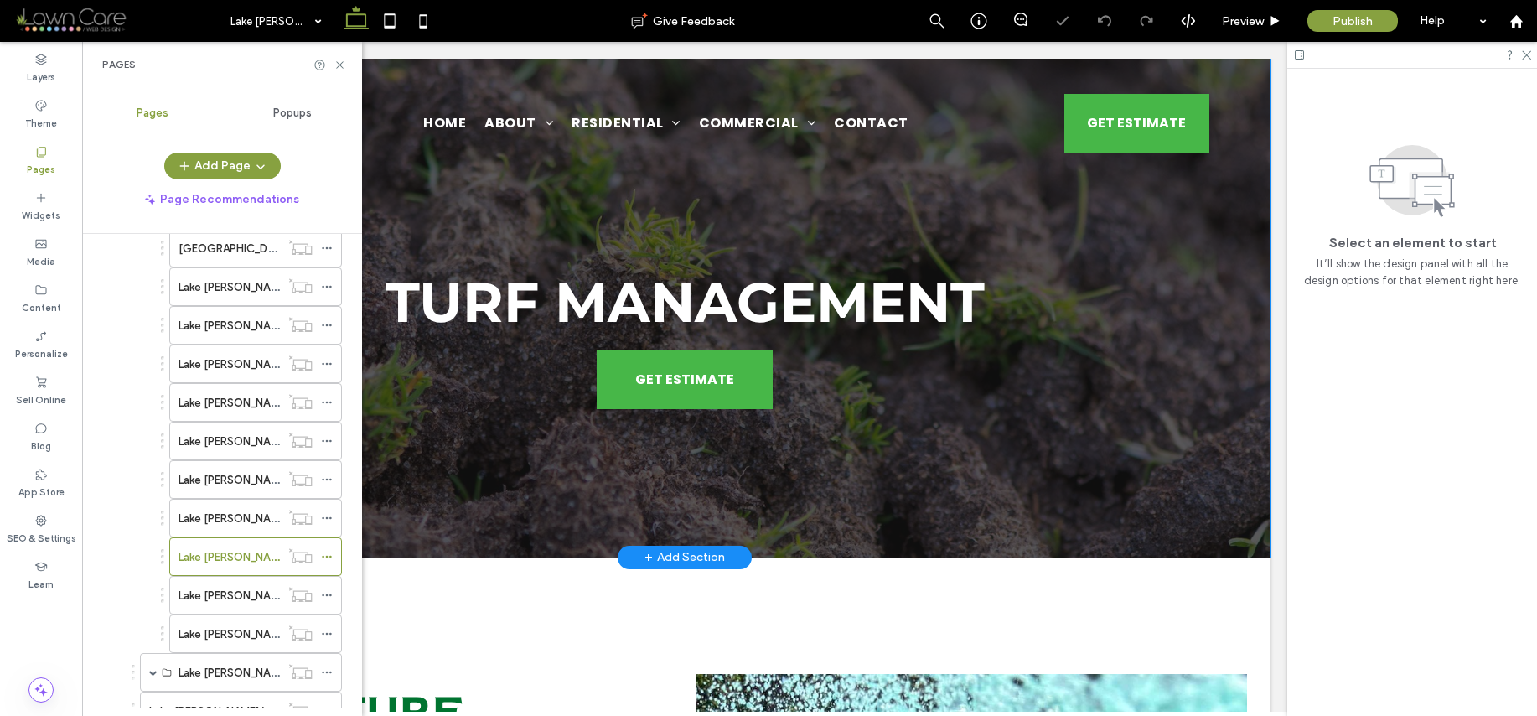
click at [1254, 399] on div "Turf Management GET ESTIMATE" at bounding box center [685, 308] width 1172 height 499
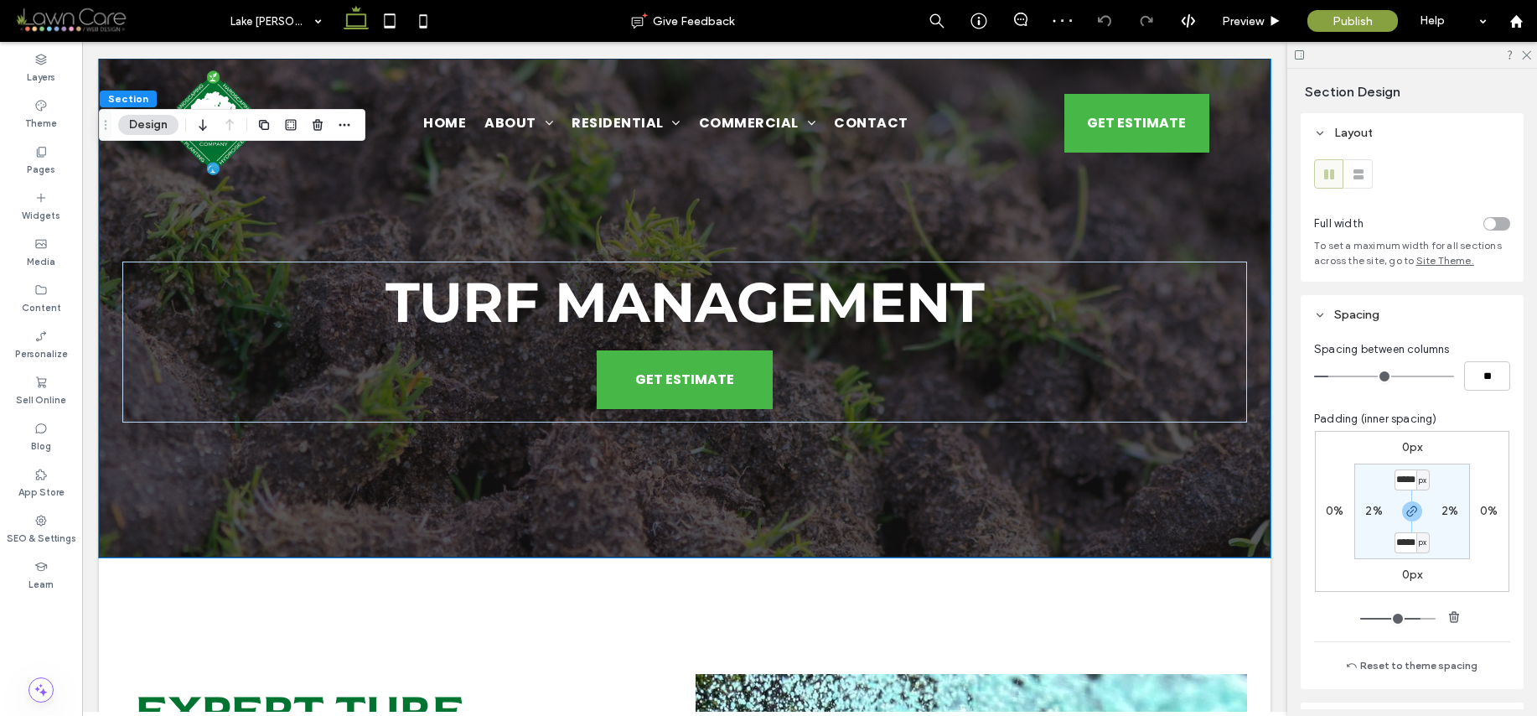
scroll to position [575, 0]
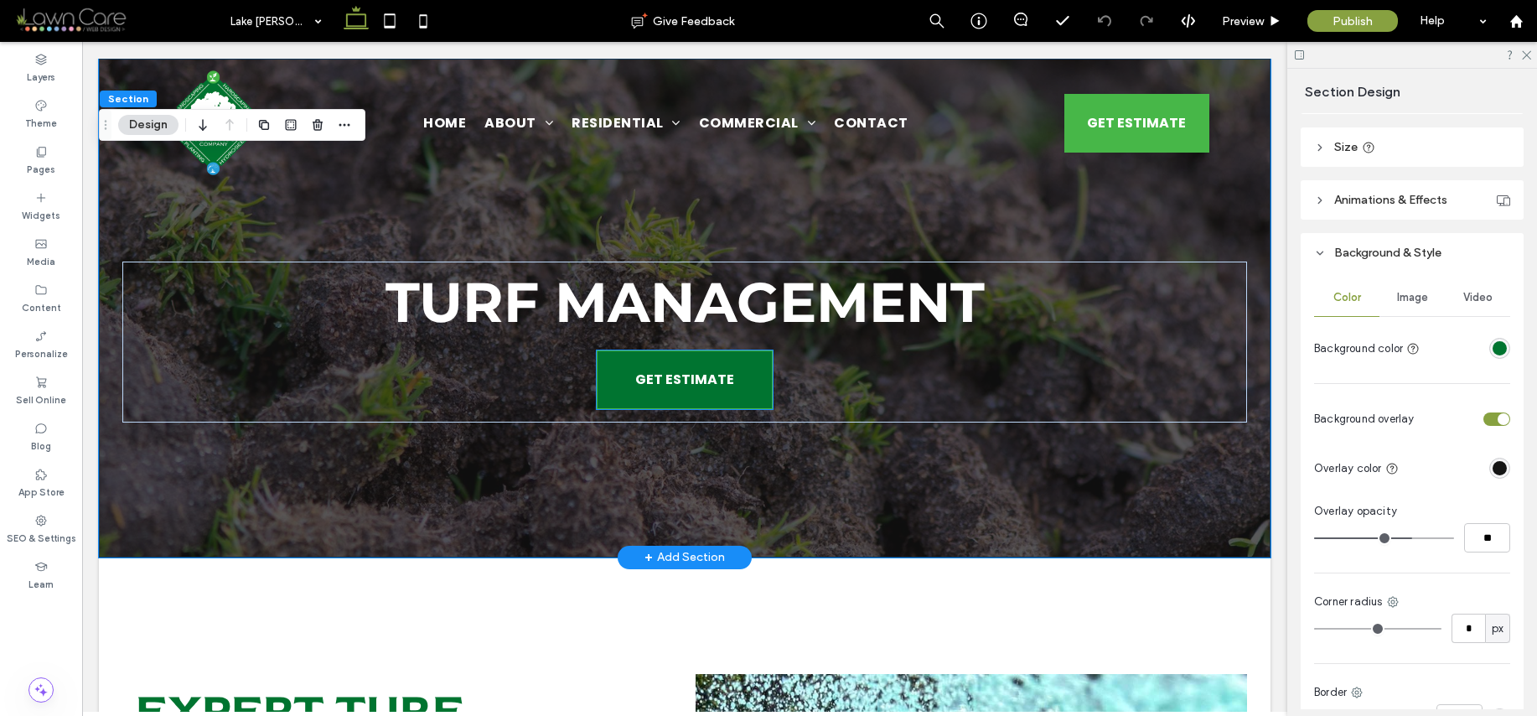
click at [717, 397] on span "GET ESTIMATE" at bounding box center [684, 379] width 99 height 38
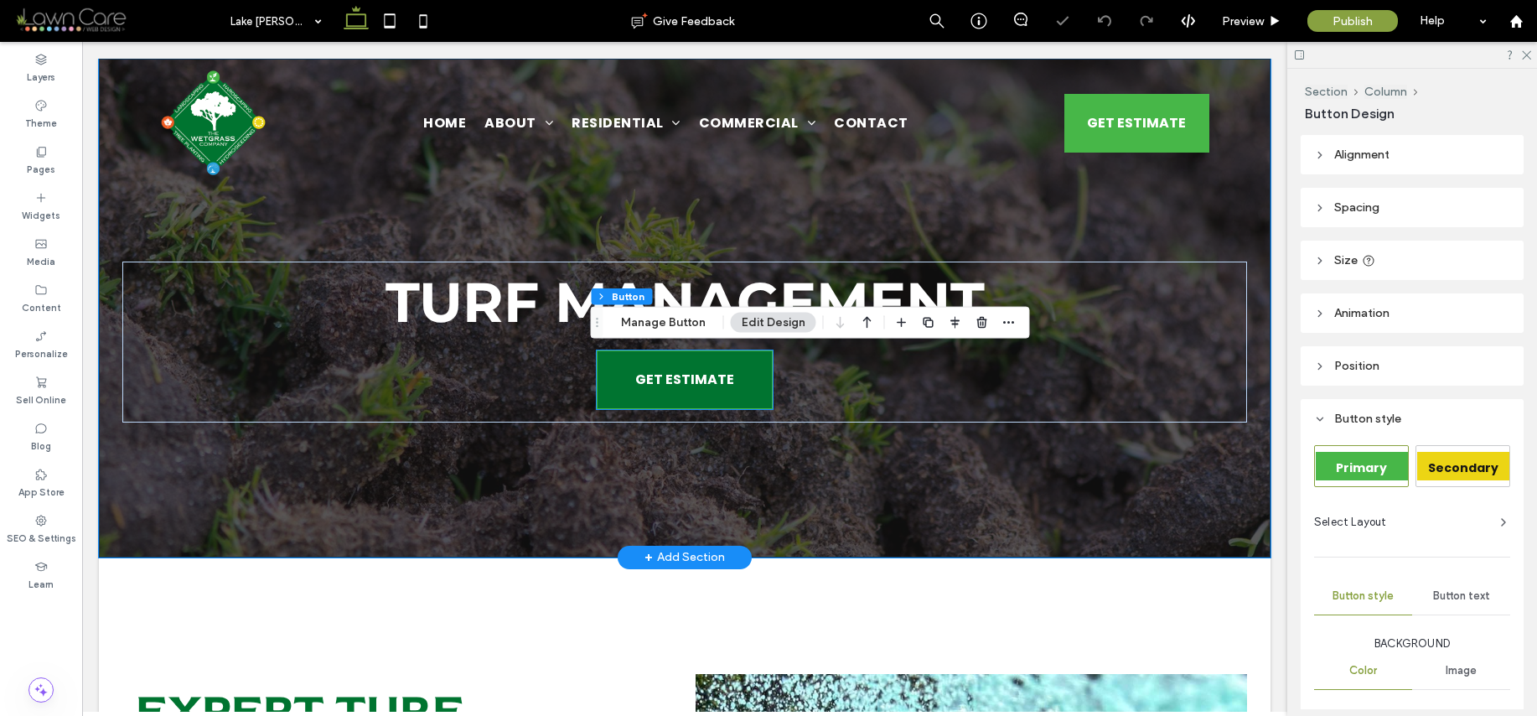
click at [717, 397] on div "Turf Management GET ESTIMATE" at bounding box center [685, 308] width 1172 height 499
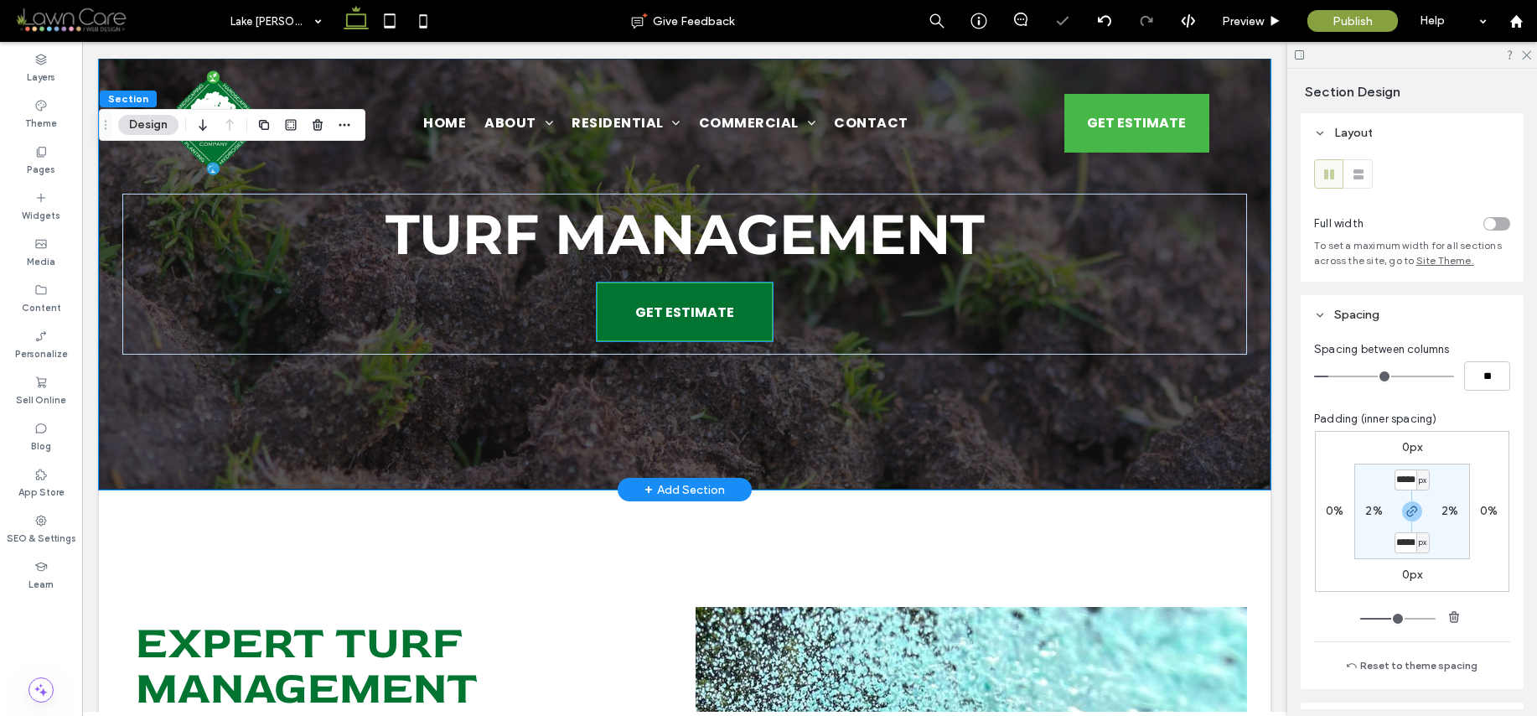
click at [759, 314] on link "GET ESTIMATE" at bounding box center [685, 311] width 176 height 59
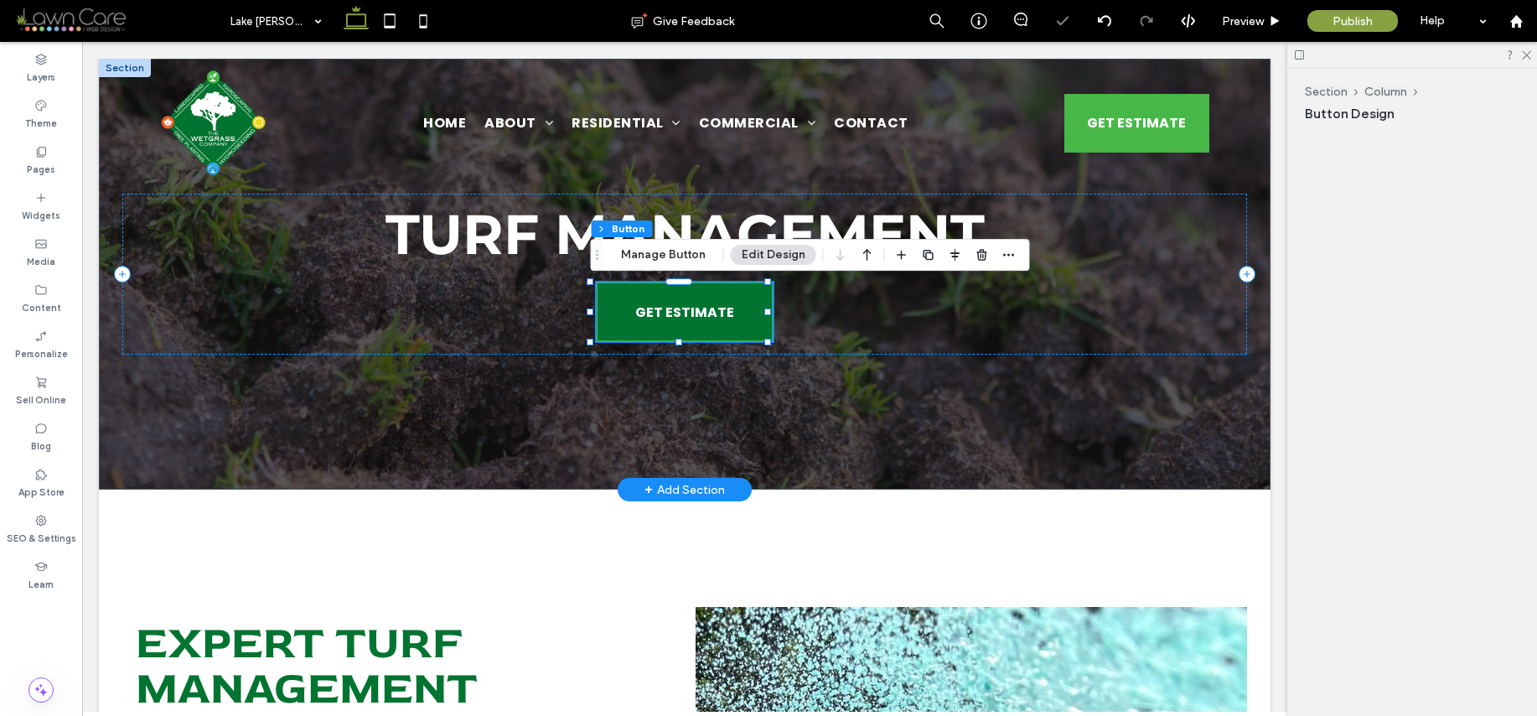
click at [759, 314] on div "GET ESTIMATE" at bounding box center [685, 311] width 176 height 59
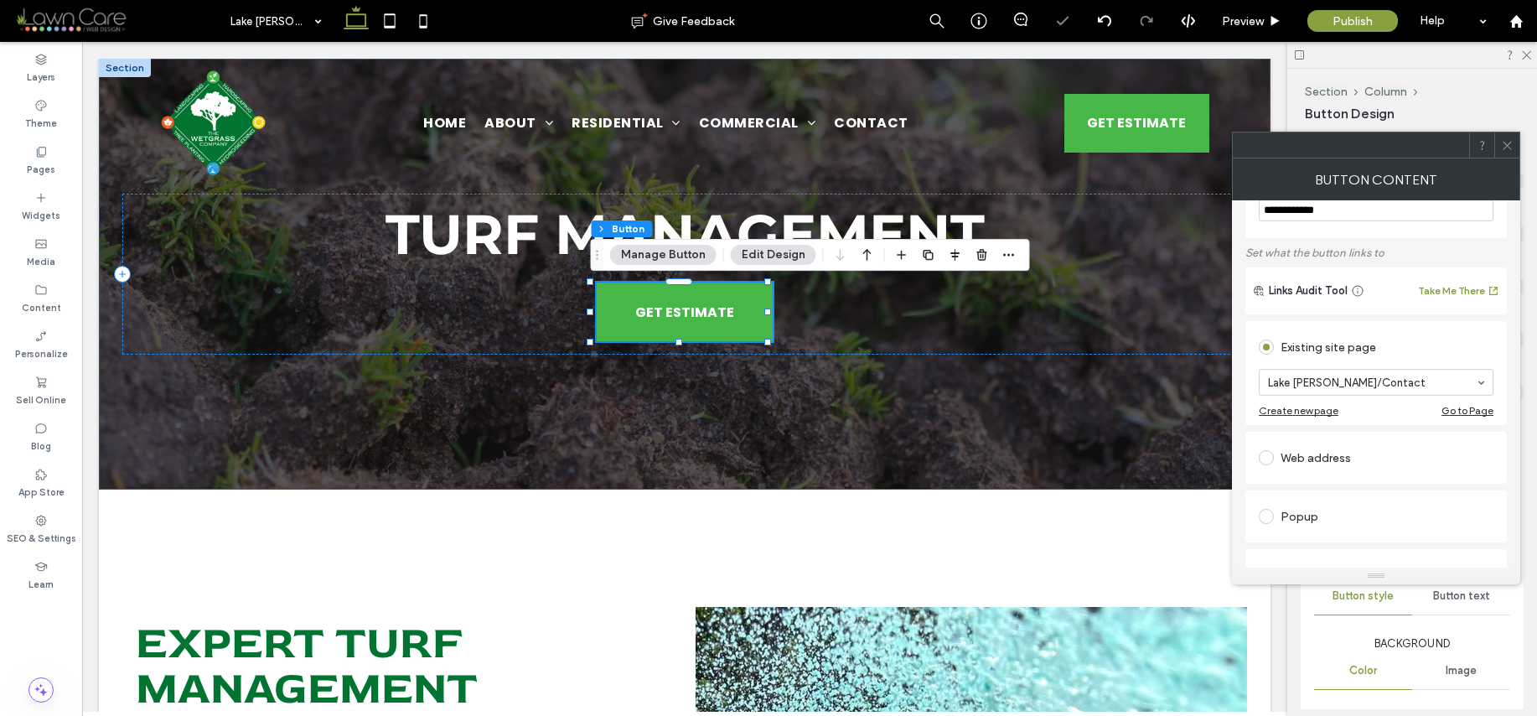
scroll to position [54, 0]
click at [1510, 146] on icon at bounding box center [1507, 145] width 13 height 13
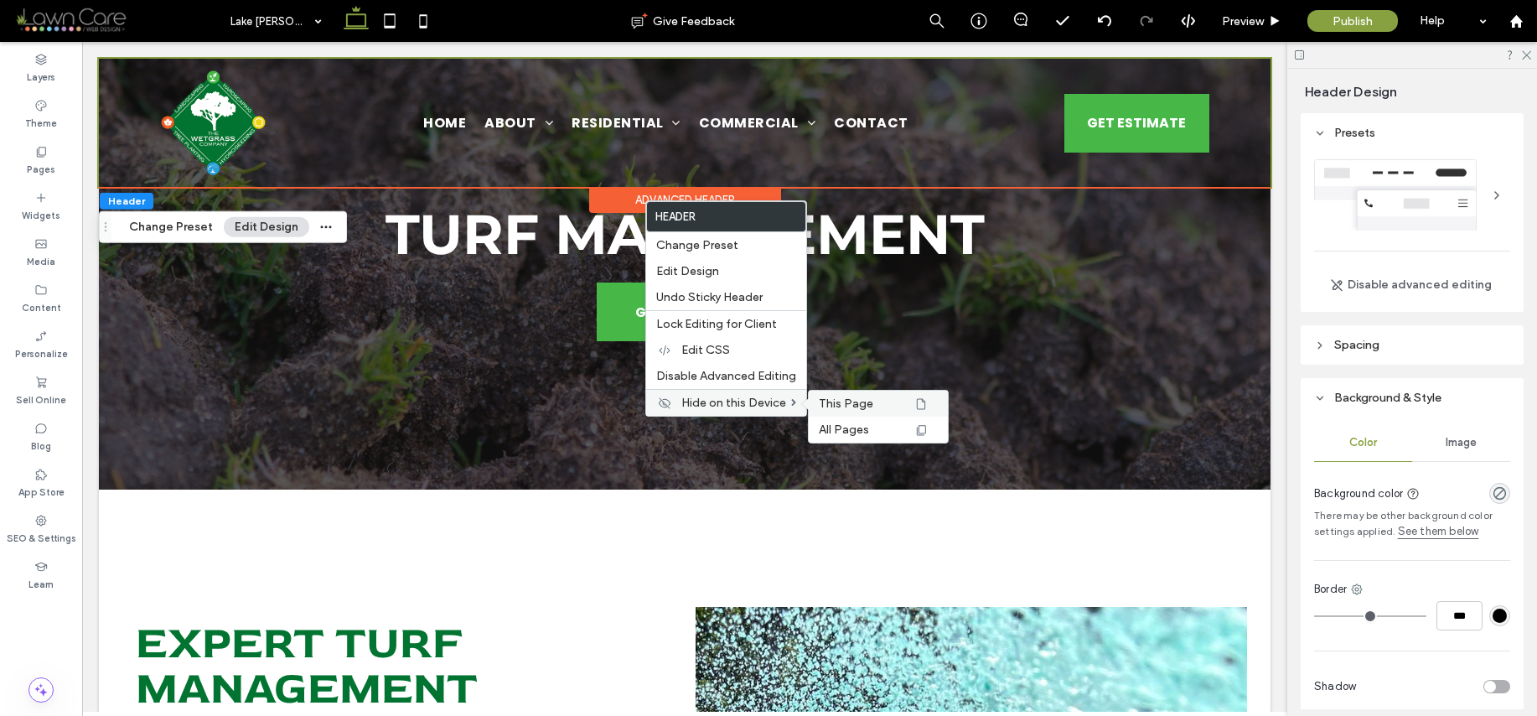
click at [862, 405] on span "This Page" at bounding box center [846, 403] width 54 height 14
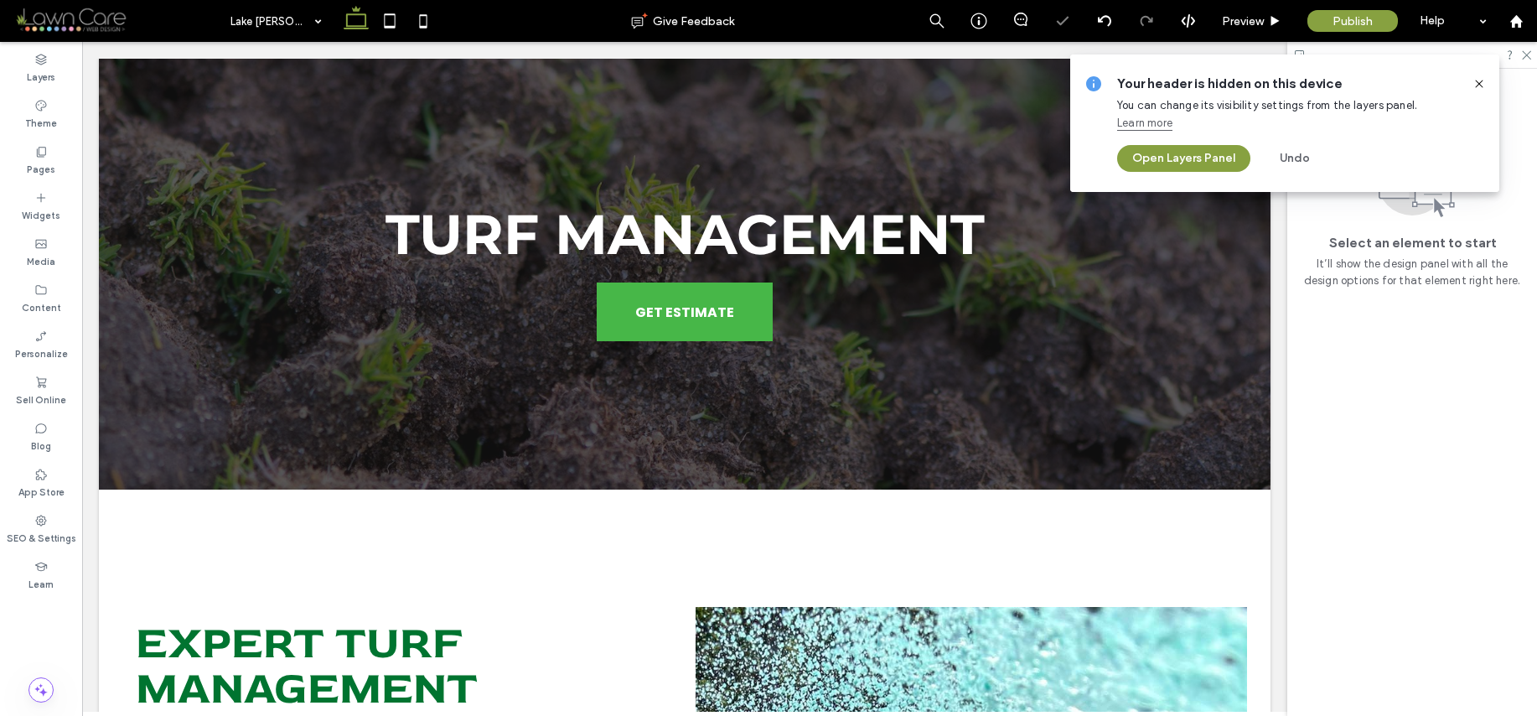
click at [1484, 82] on icon at bounding box center [1479, 83] width 13 height 13
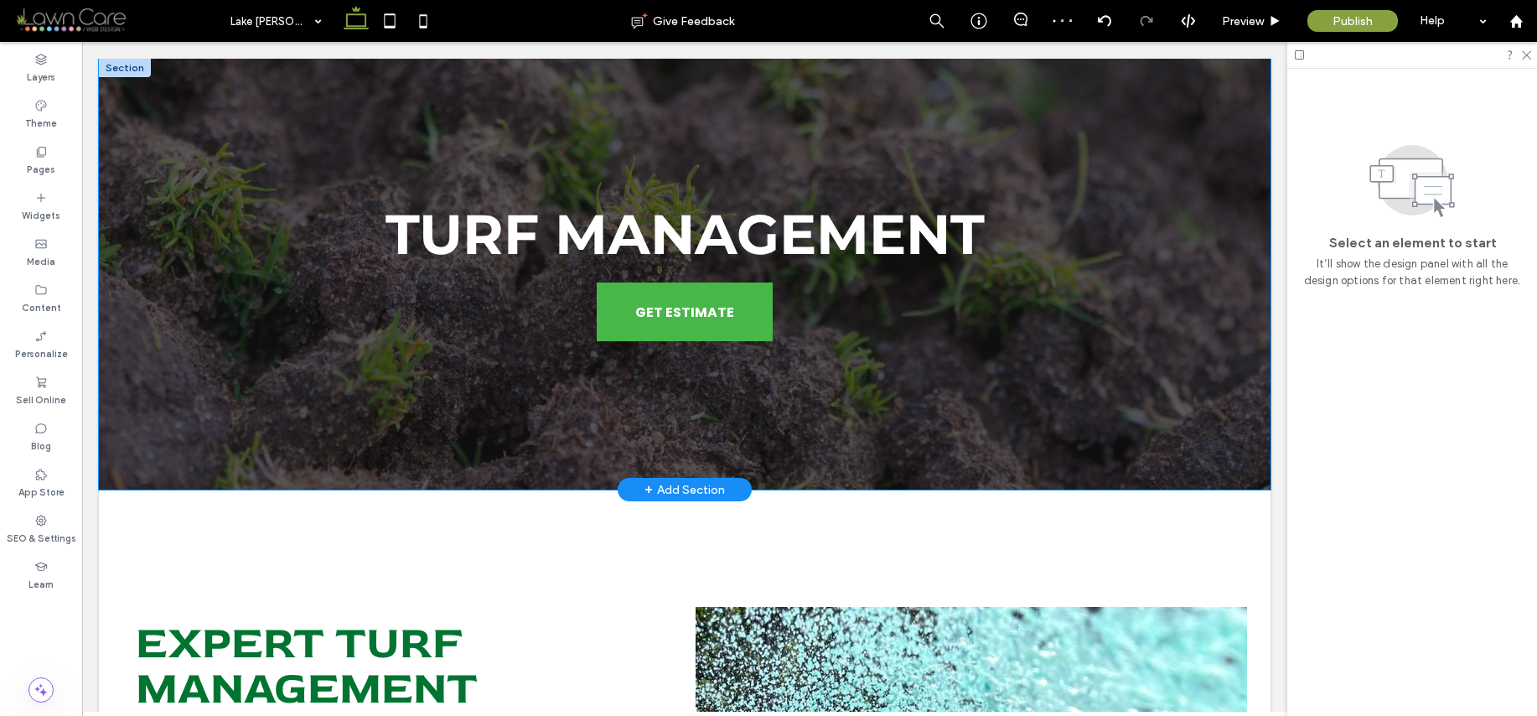
click at [1240, 200] on div "Turf Management GET ESTIMATE" at bounding box center [685, 274] width 1172 height 431
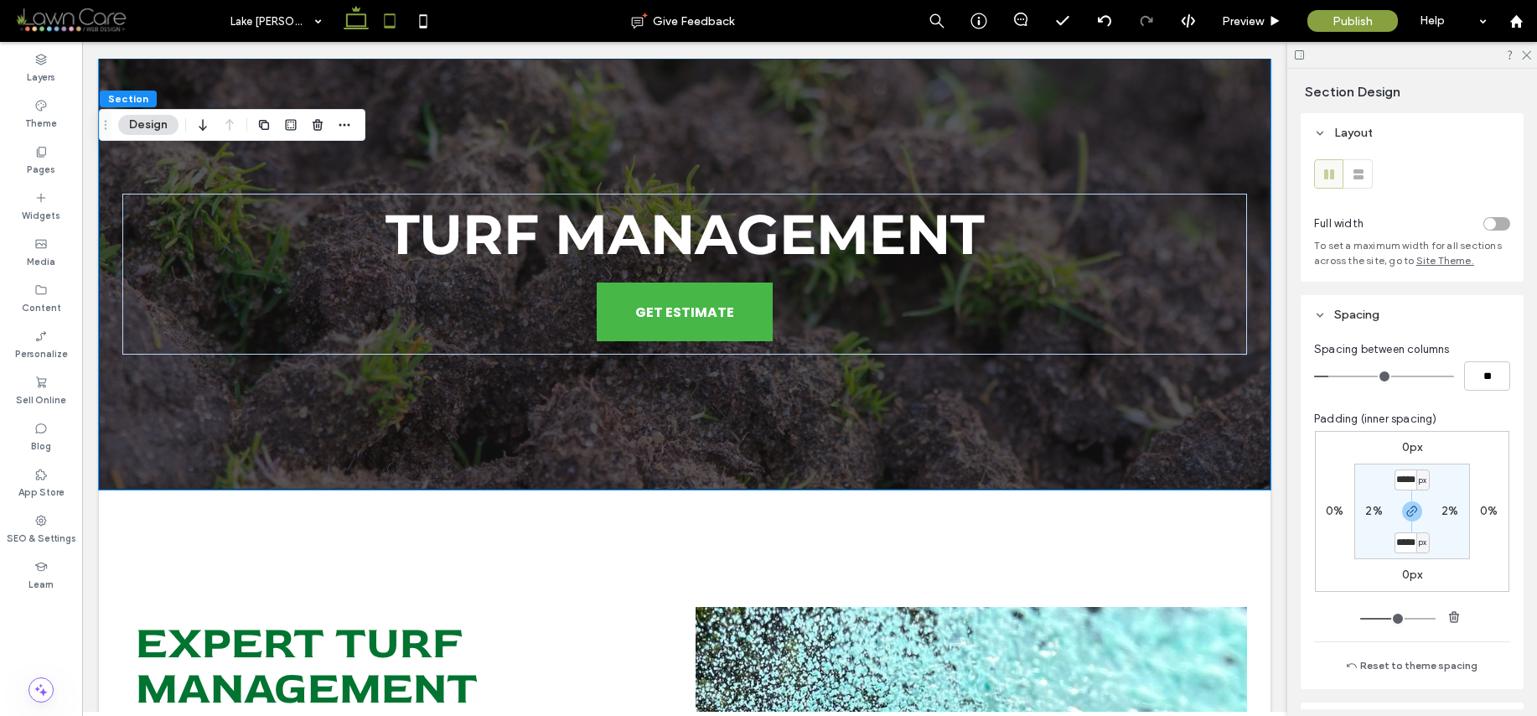
click at [392, 29] on icon at bounding box center [390, 21] width 34 height 34
type input "***"
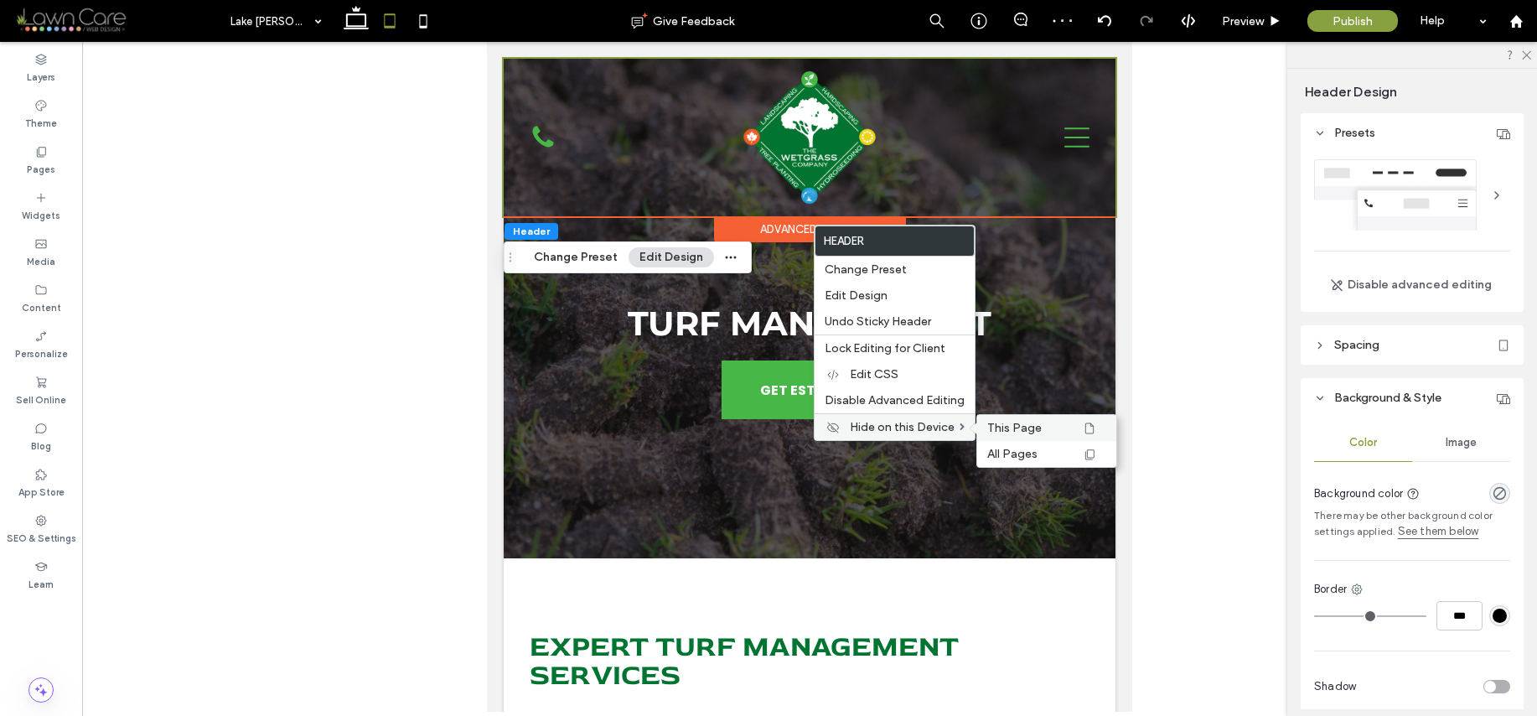
click at [996, 422] on span "This Page" at bounding box center [1014, 428] width 54 height 14
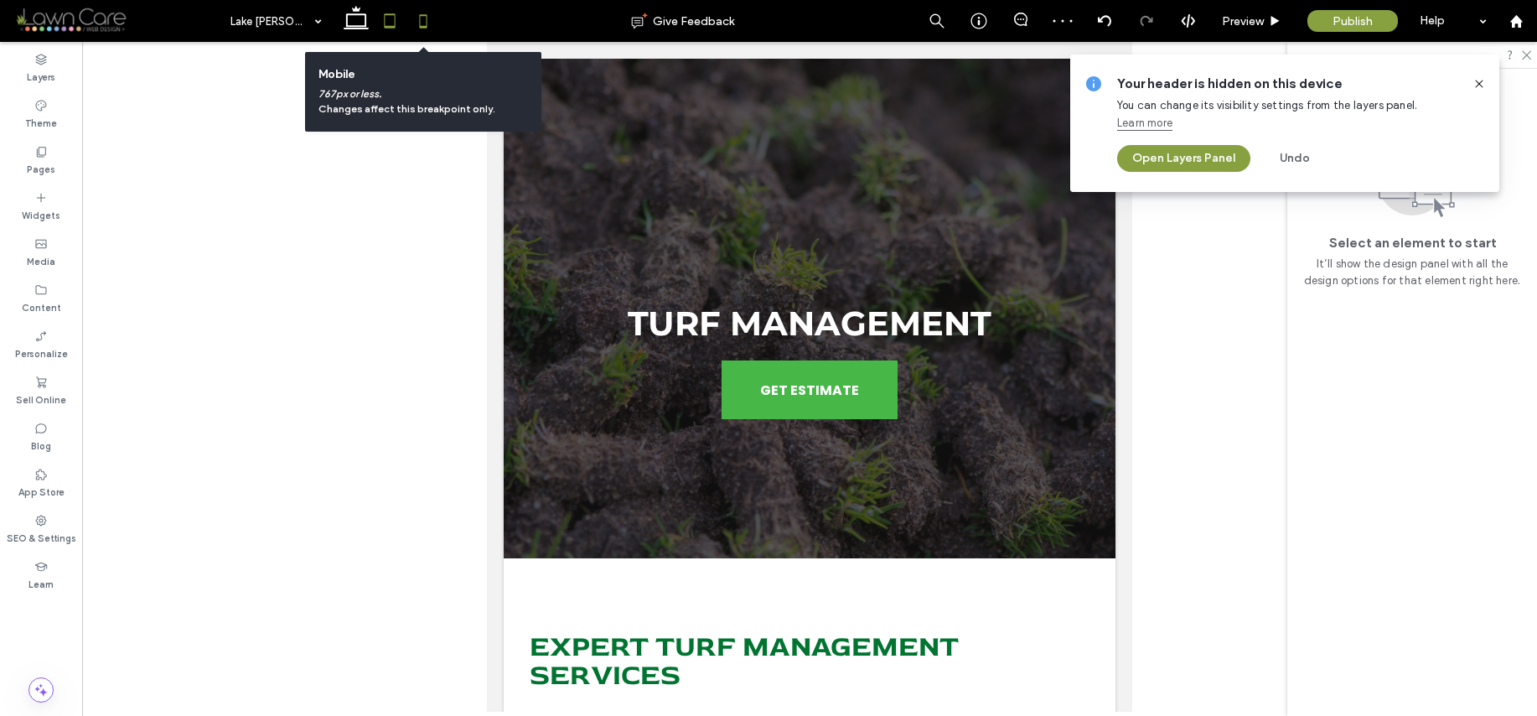
click at [429, 25] on icon at bounding box center [424, 21] width 34 height 34
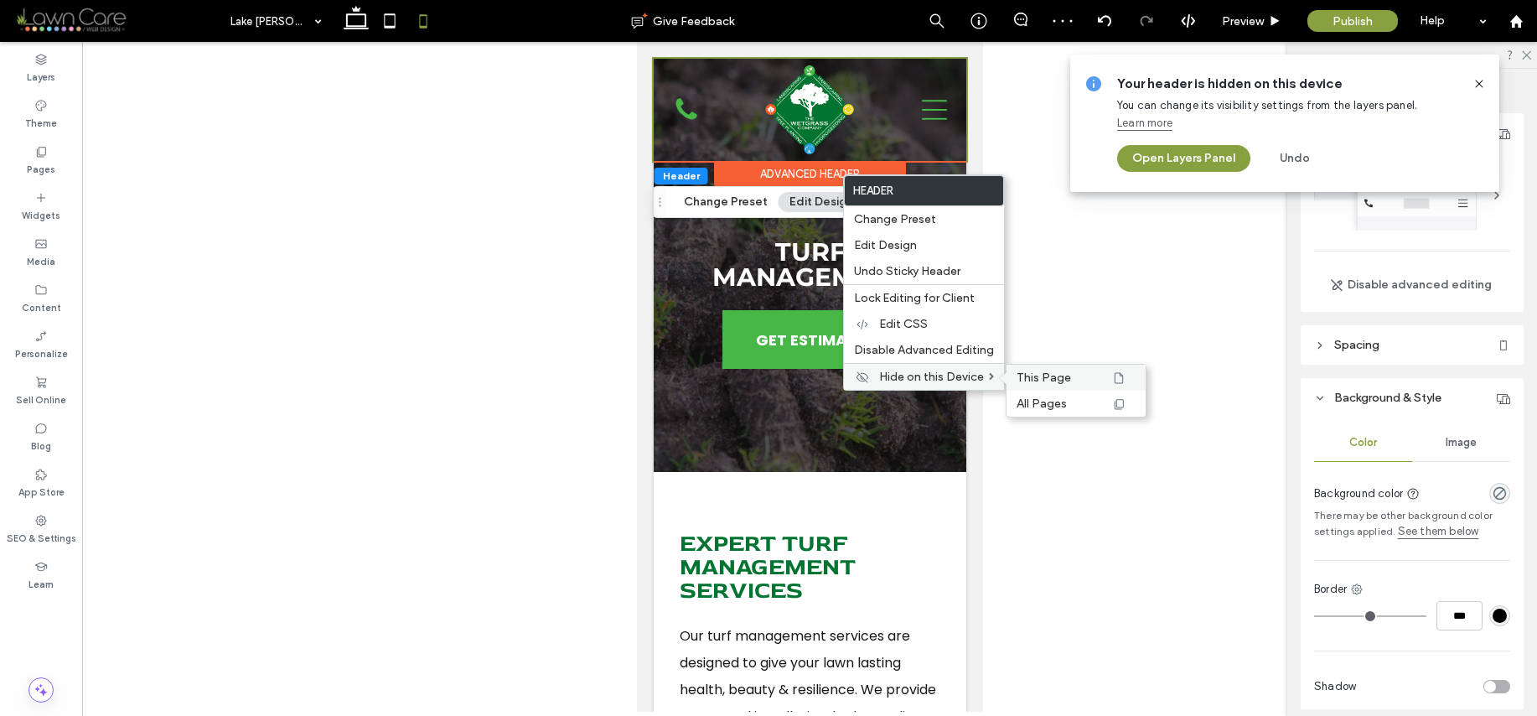
click at [1061, 373] on span "This Page" at bounding box center [1044, 377] width 54 height 14
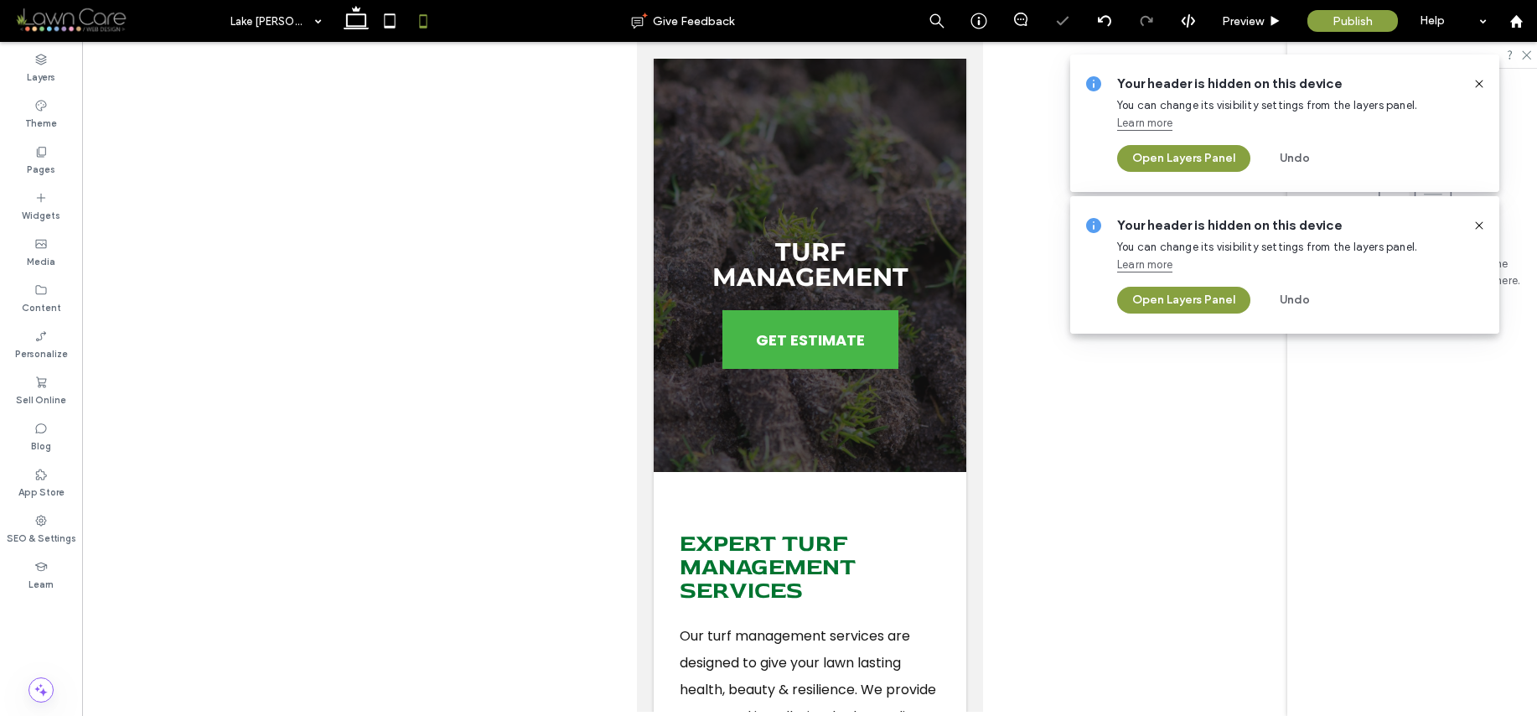
click at [1479, 80] on icon at bounding box center [1479, 83] width 13 height 13
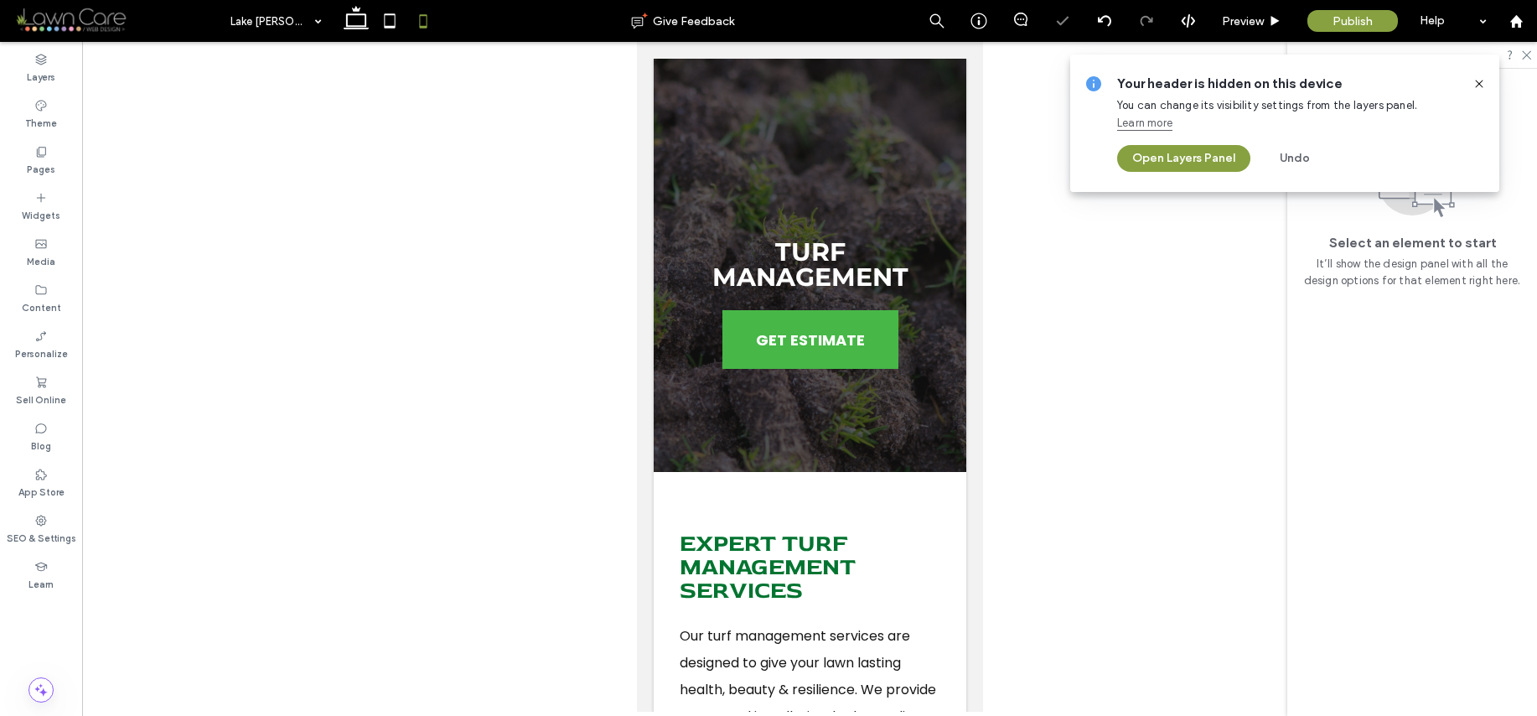
click at [1480, 83] on icon at bounding box center [1479, 83] width 13 height 13
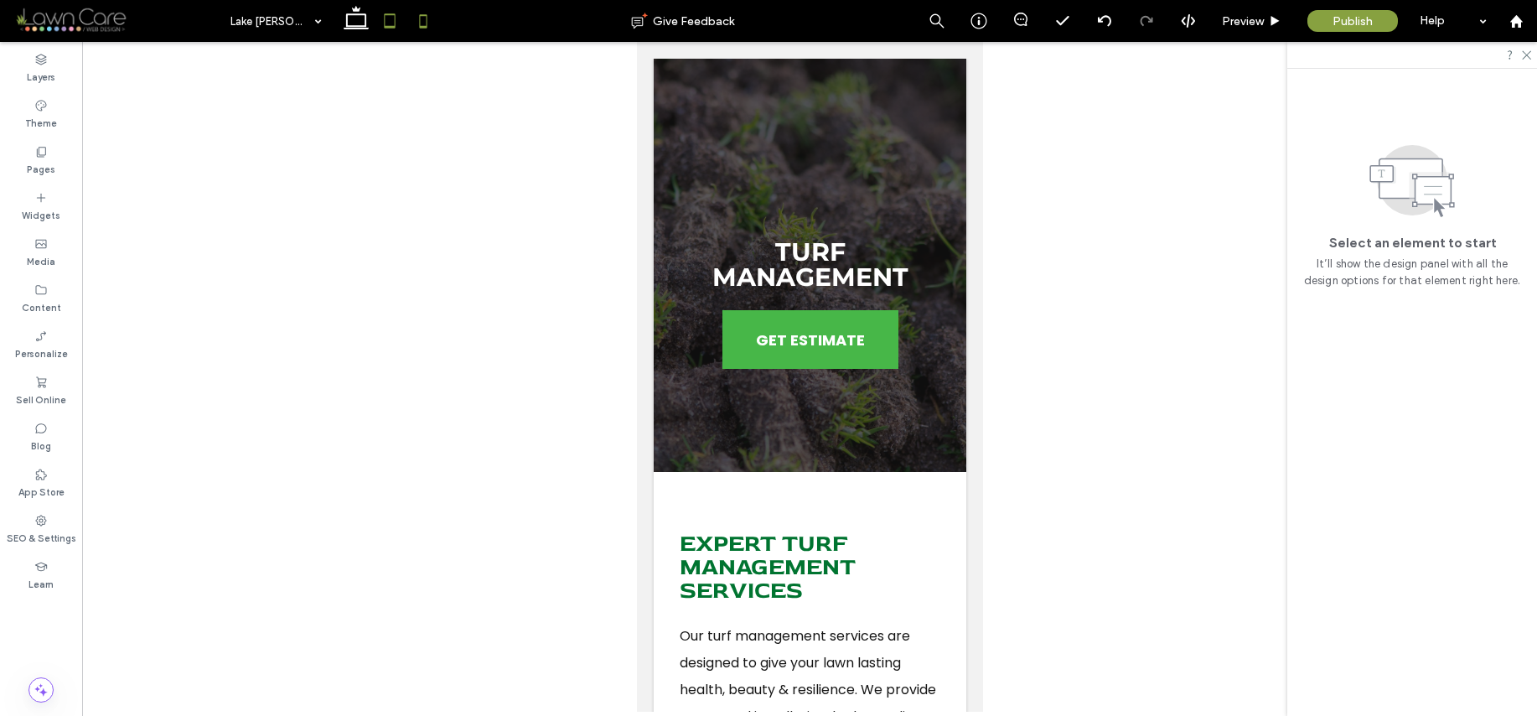
click at [391, 13] on icon at bounding box center [390, 21] width 34 height 34
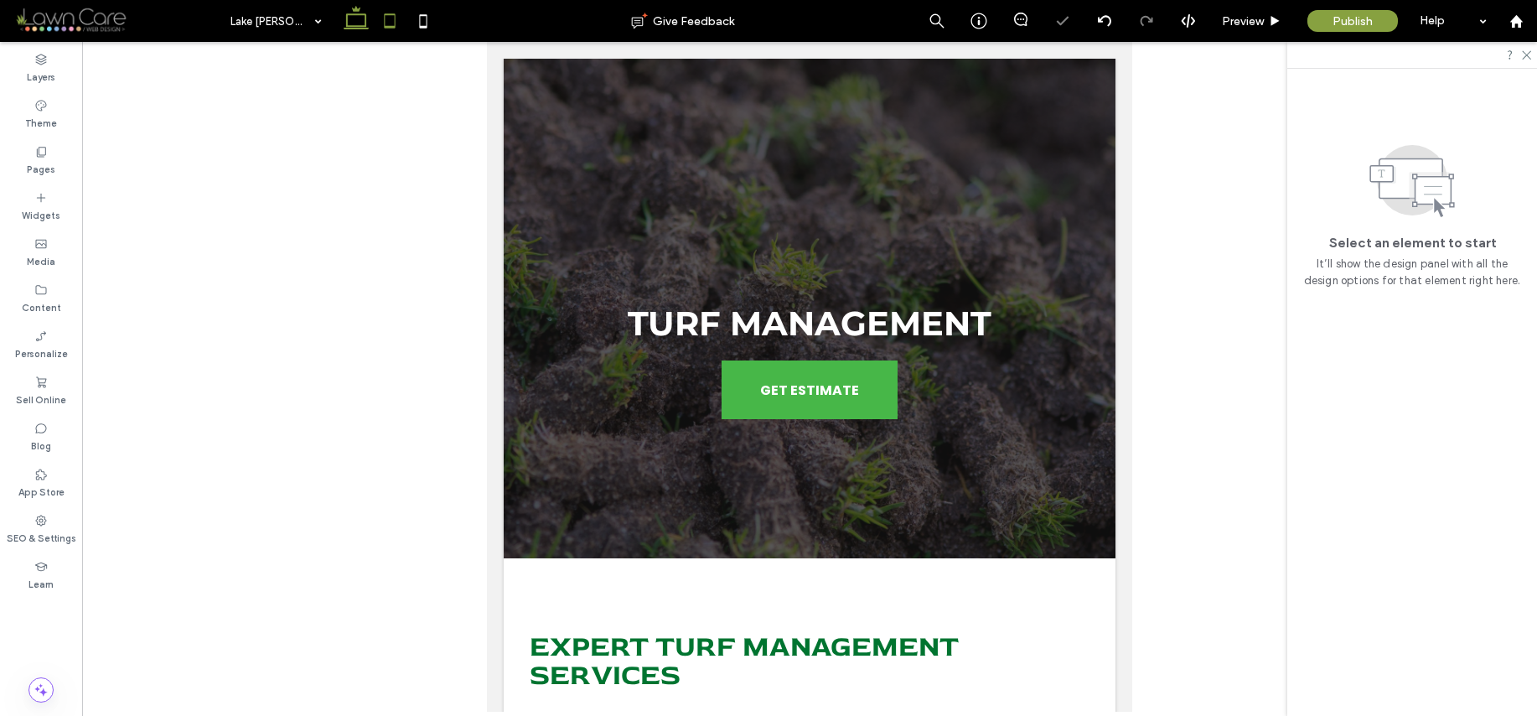
click at [357, 28] on use at bounding box center [356, 17] width 25 height 23
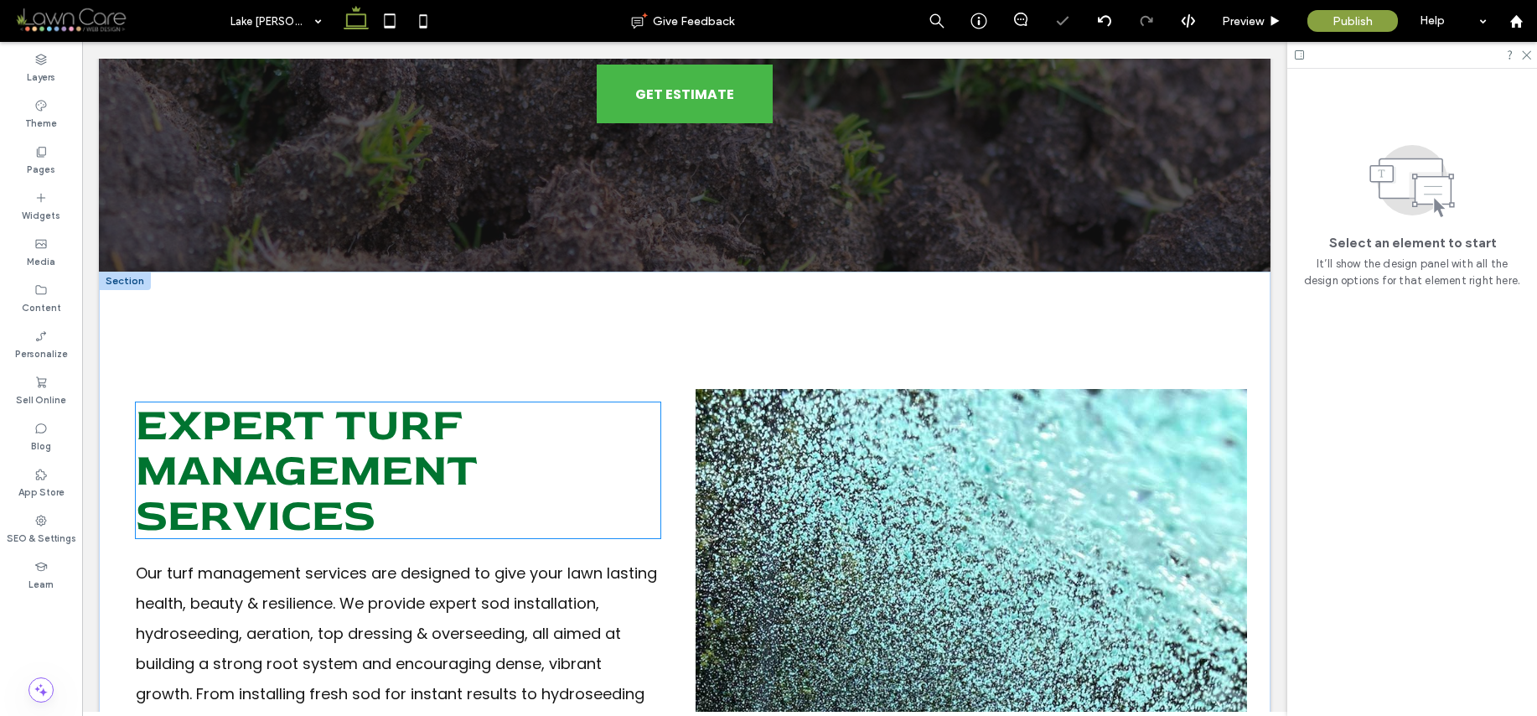
scroll to position [277, 0]
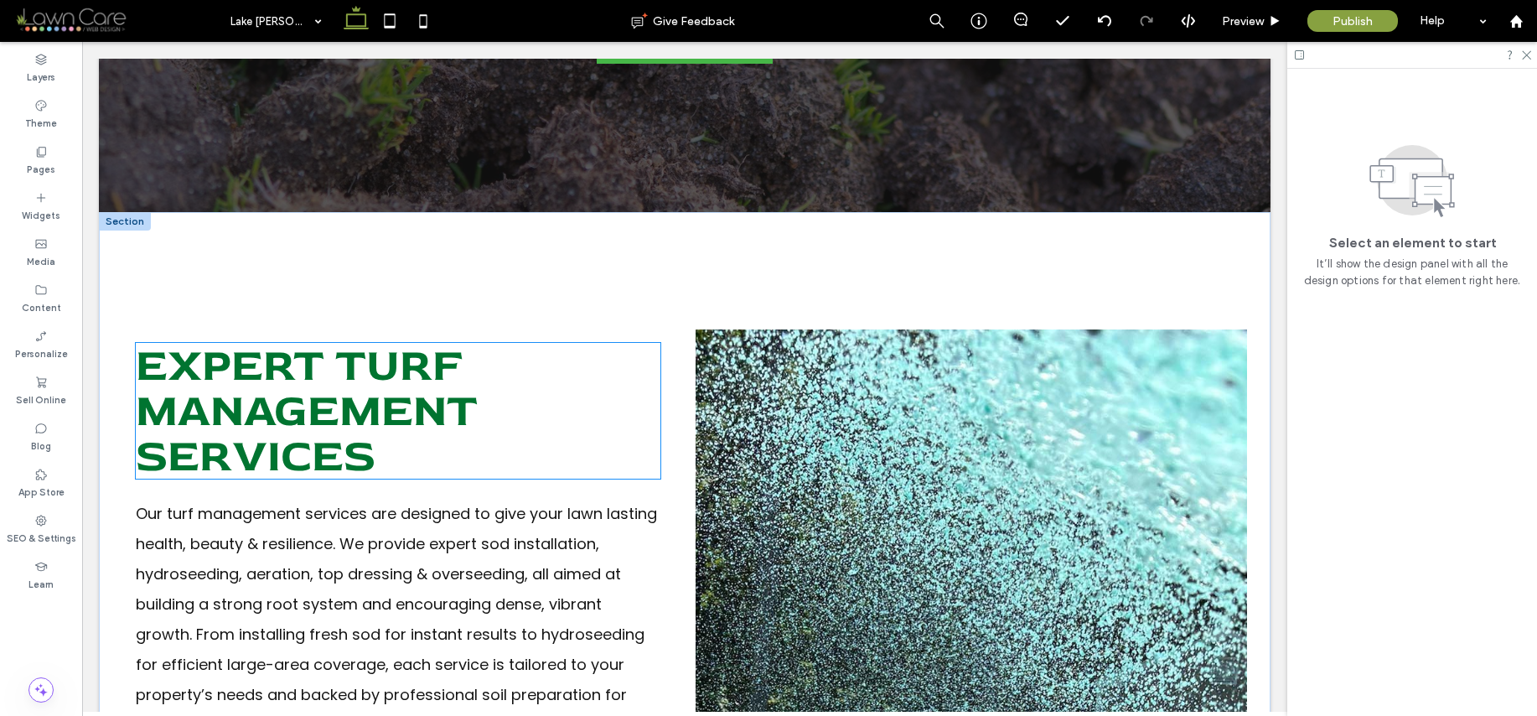
click at [436, 475] on h2 "Expert Turf Management Services" at bounding box center [398, 411] width 525 height 136
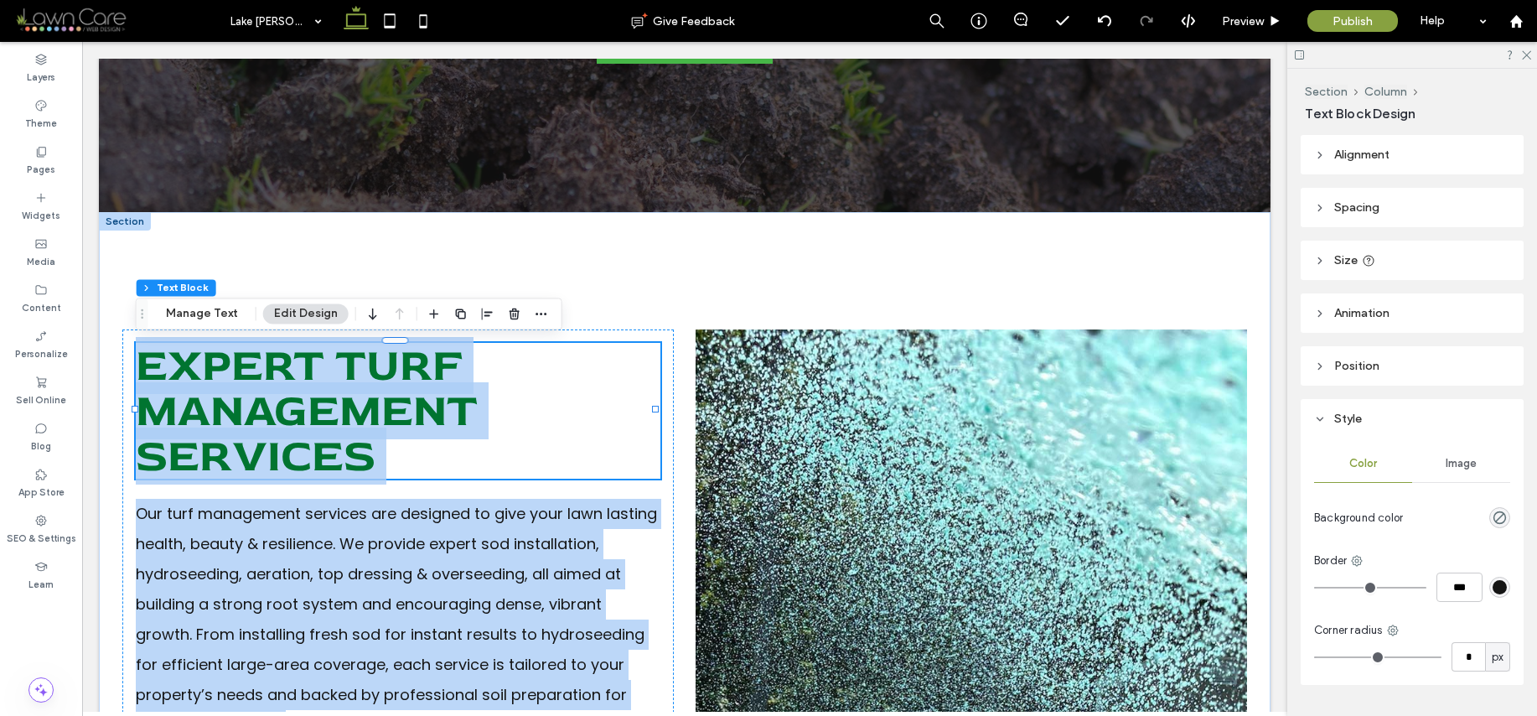
click at [436, 477] on div at bounding box center [395, 477] width 519 height 1
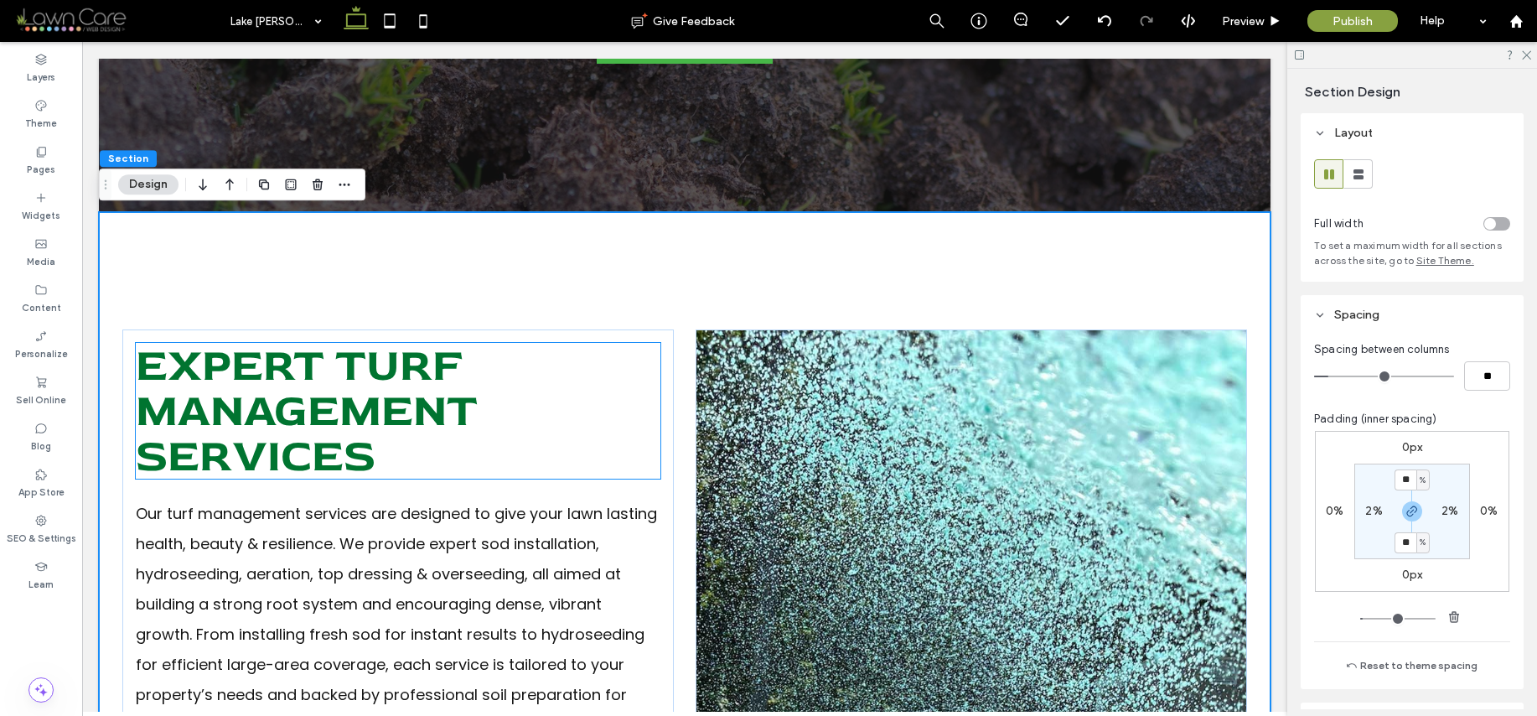
click at [436, 446] on h2 "Expert Turf Management Services" at bounding box center [398, 411] width 525 height 136
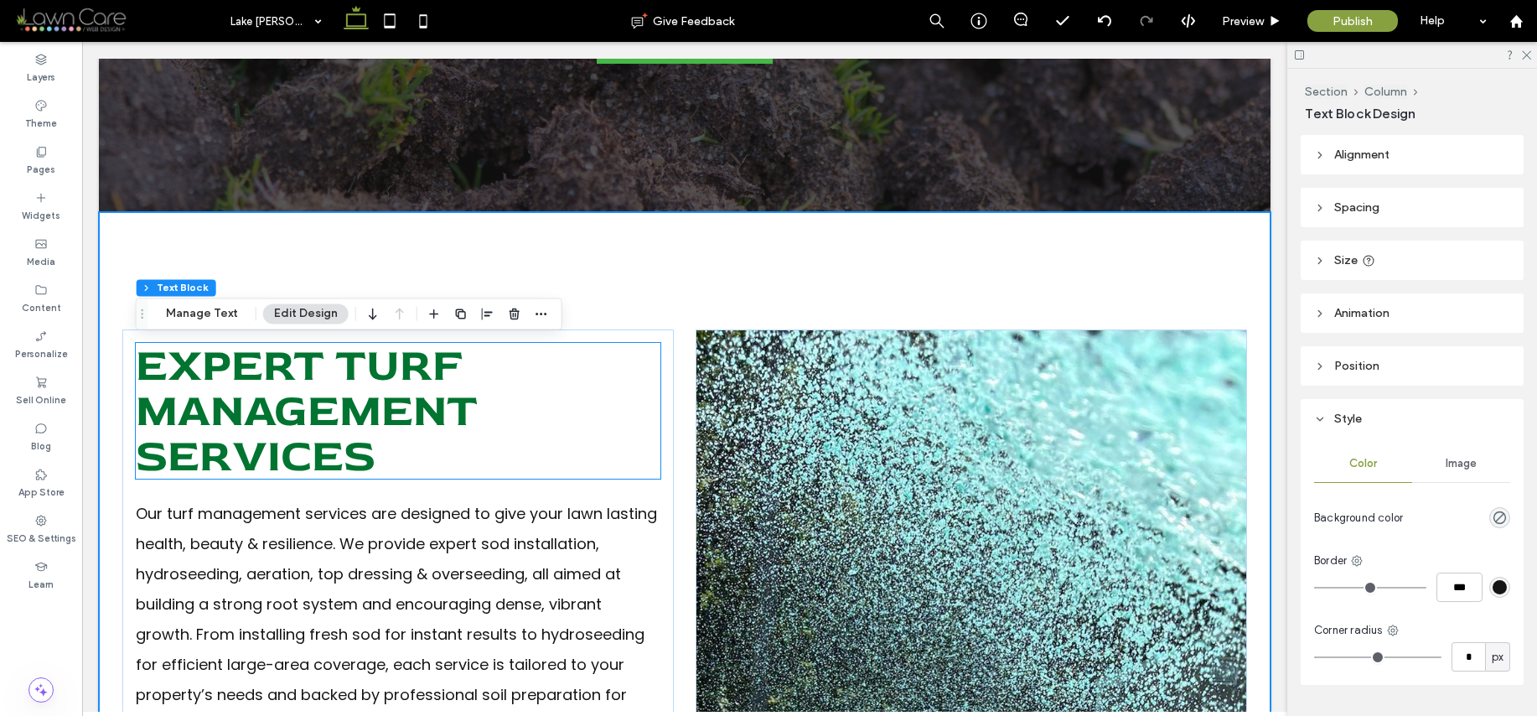
click at [436, 446] on div "Expert Turf Management Services" at bounding box center [398, 411] width 525 height 136
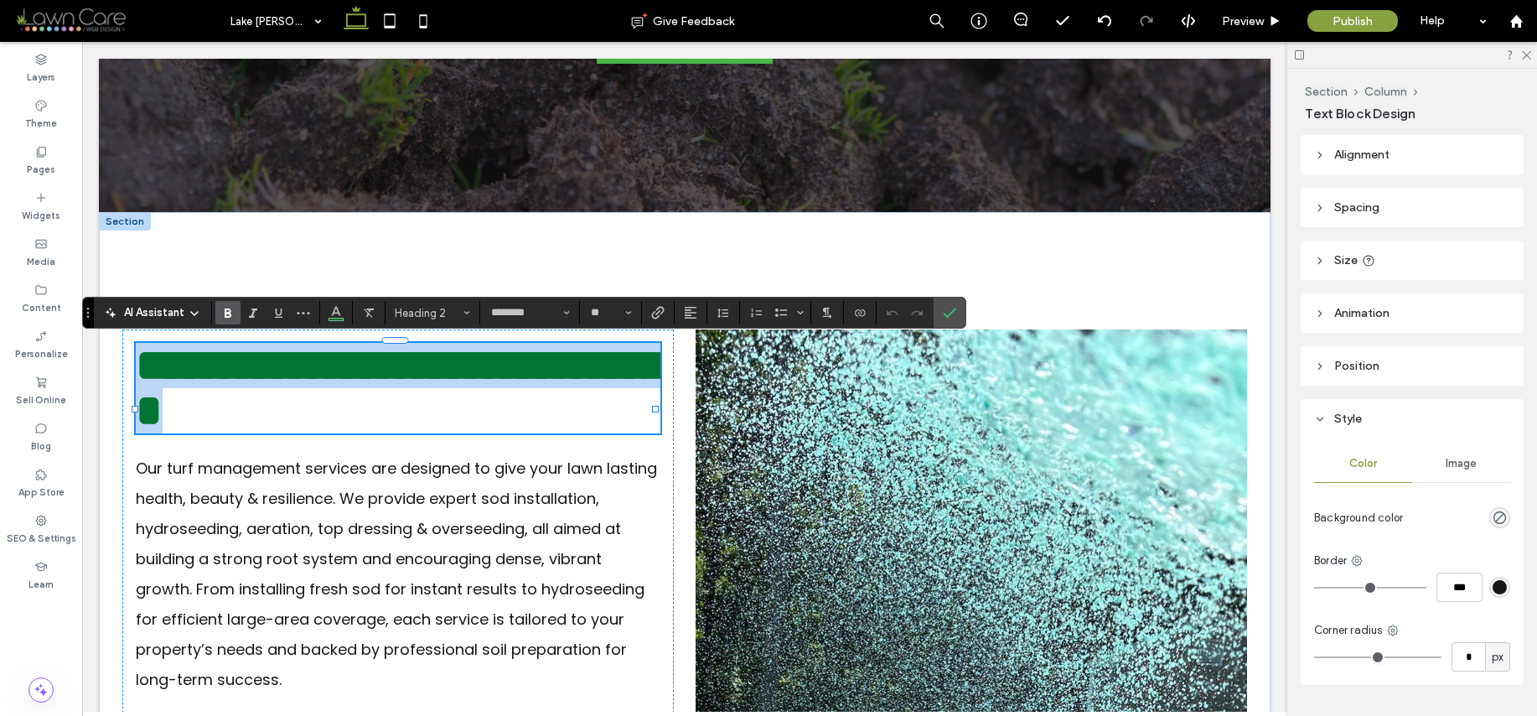
click at [426, 433] on h2 "**********" at bounding box center [398, 388] width 525 height 91
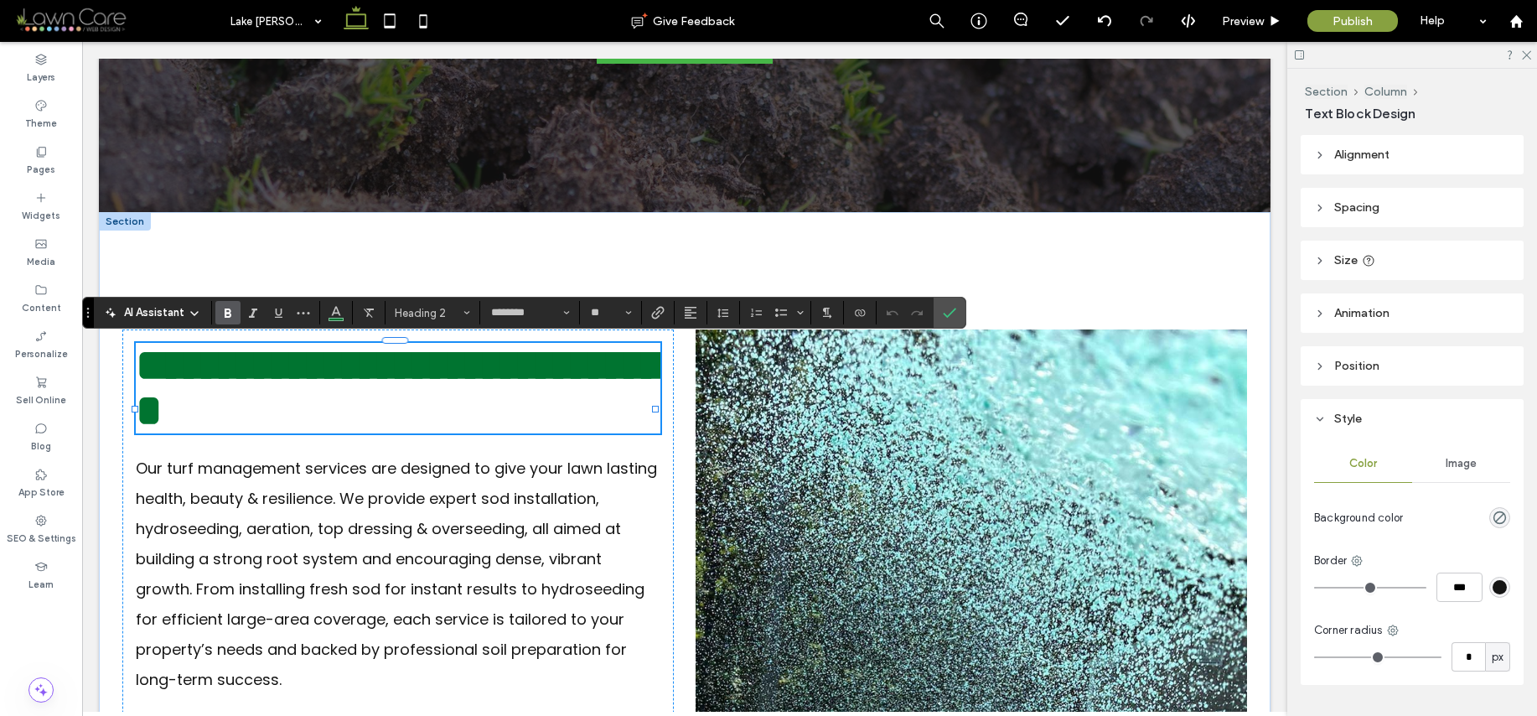
scroll to position [6, 0]
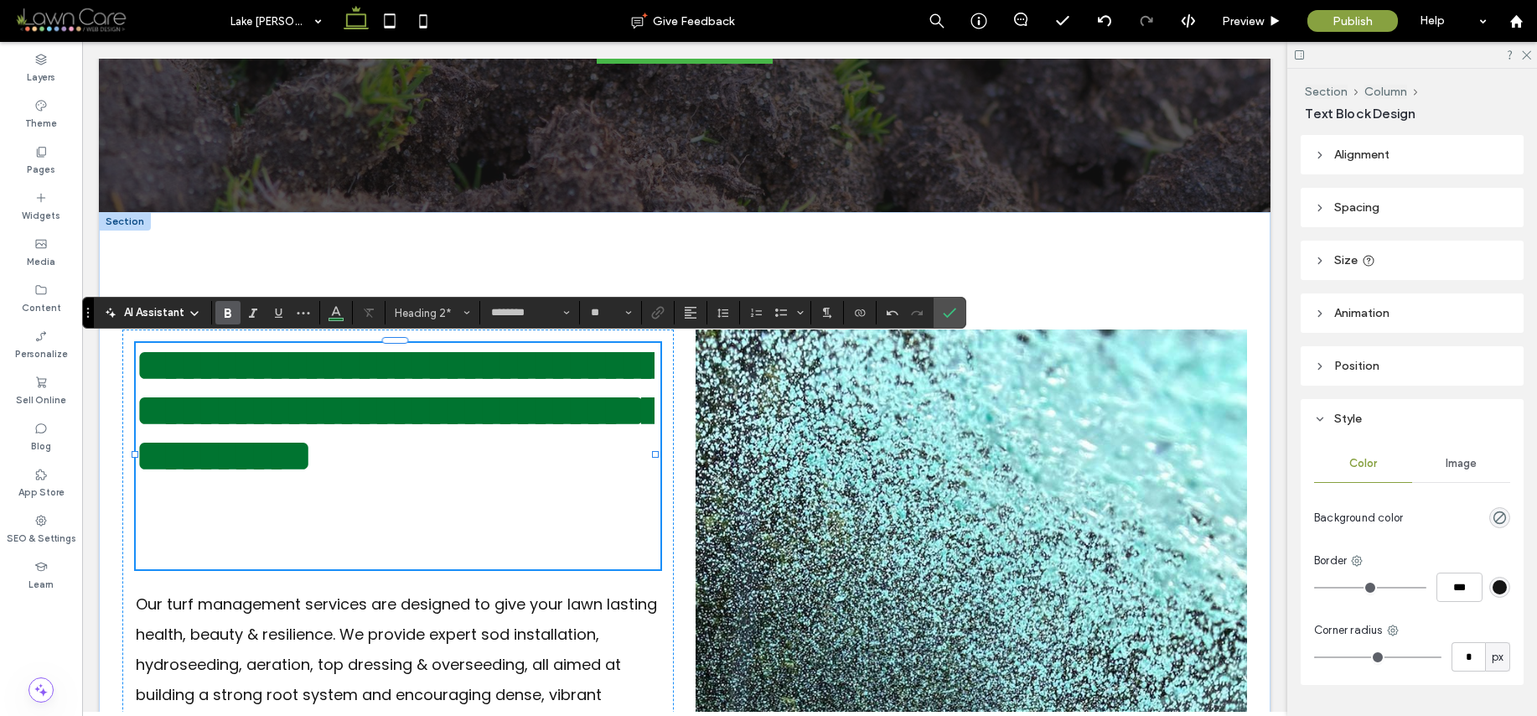
click at [568, 478] on span "**********" at bounding box center [400, 410] width 528 height 135
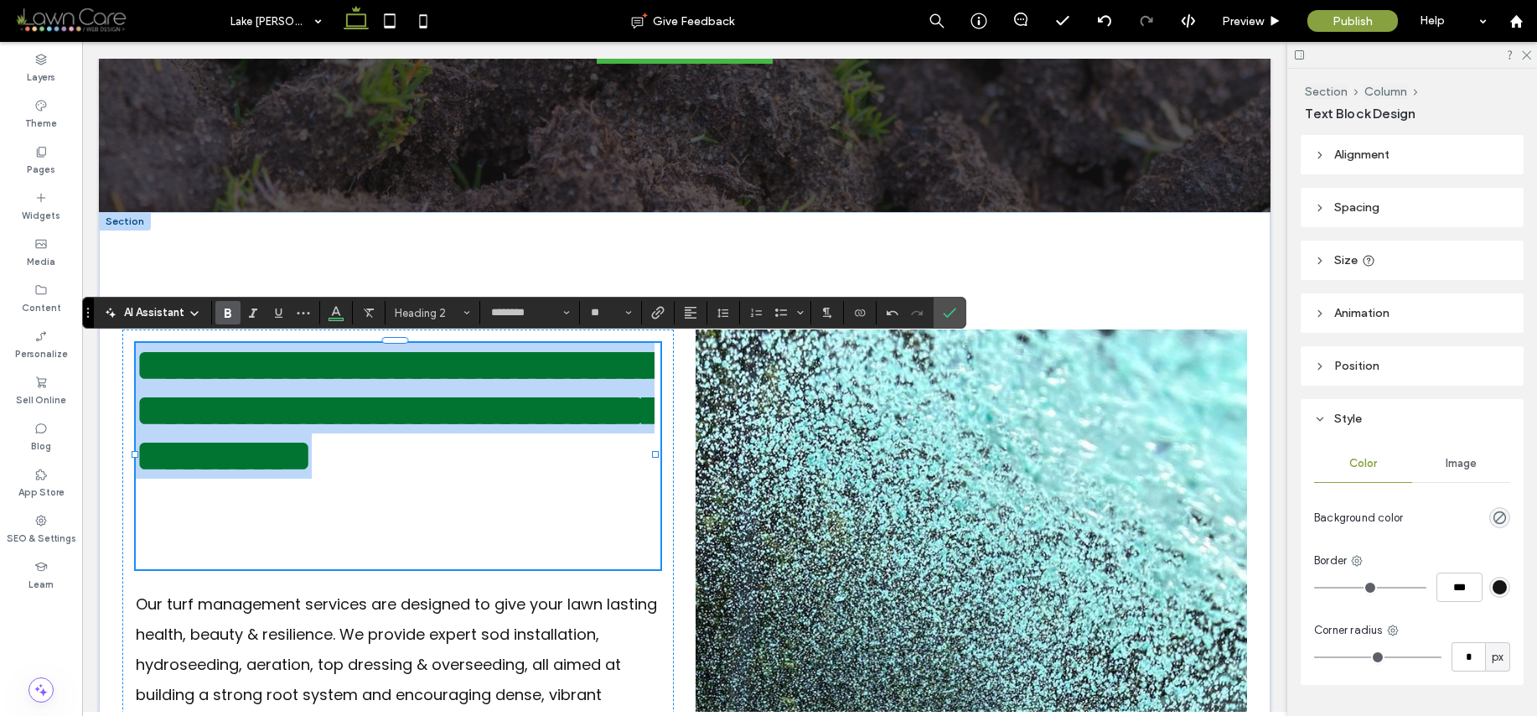
click at [568, 478] on span "**********" at bounding box center [400, 410] width 528 height 135
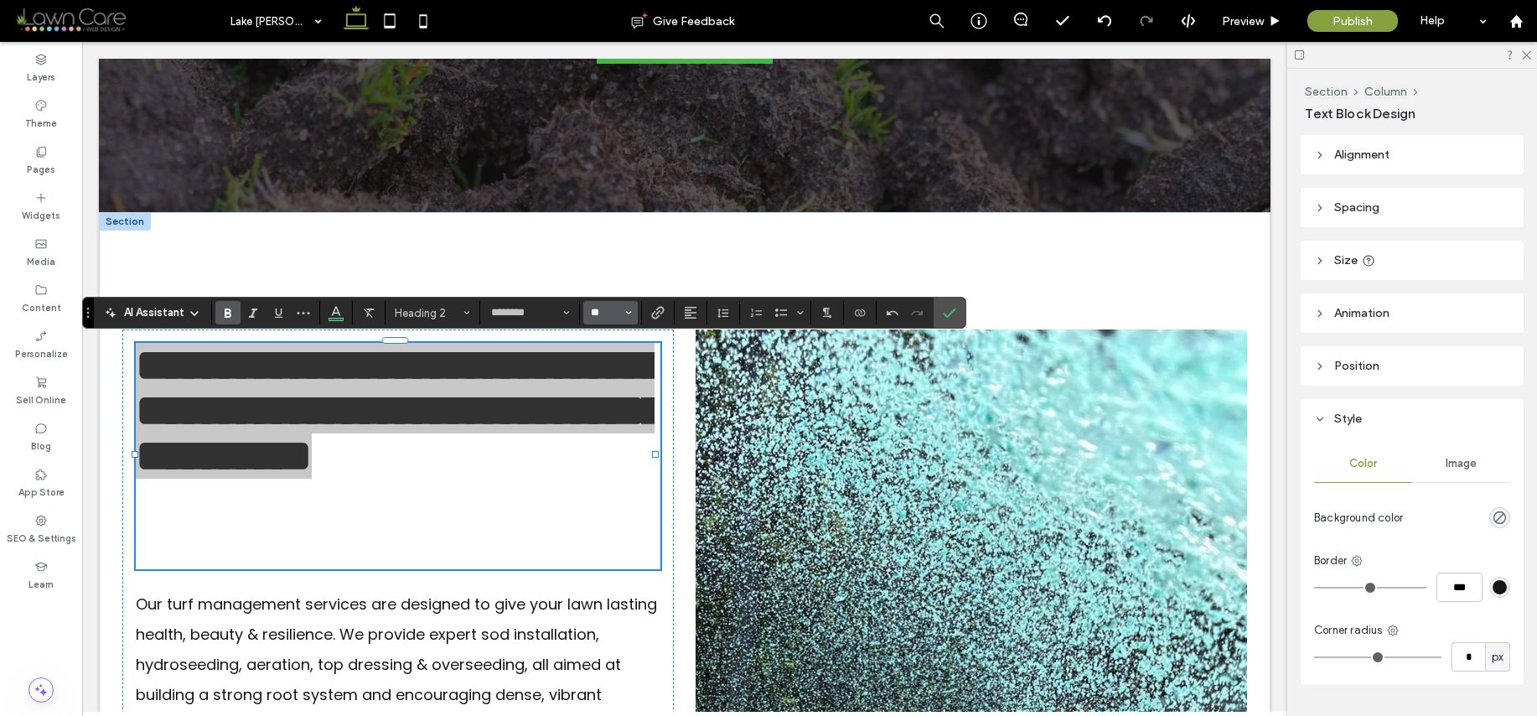
click at [614, 308] on input "**" at bounding box center [605, 312] width 33 height 13
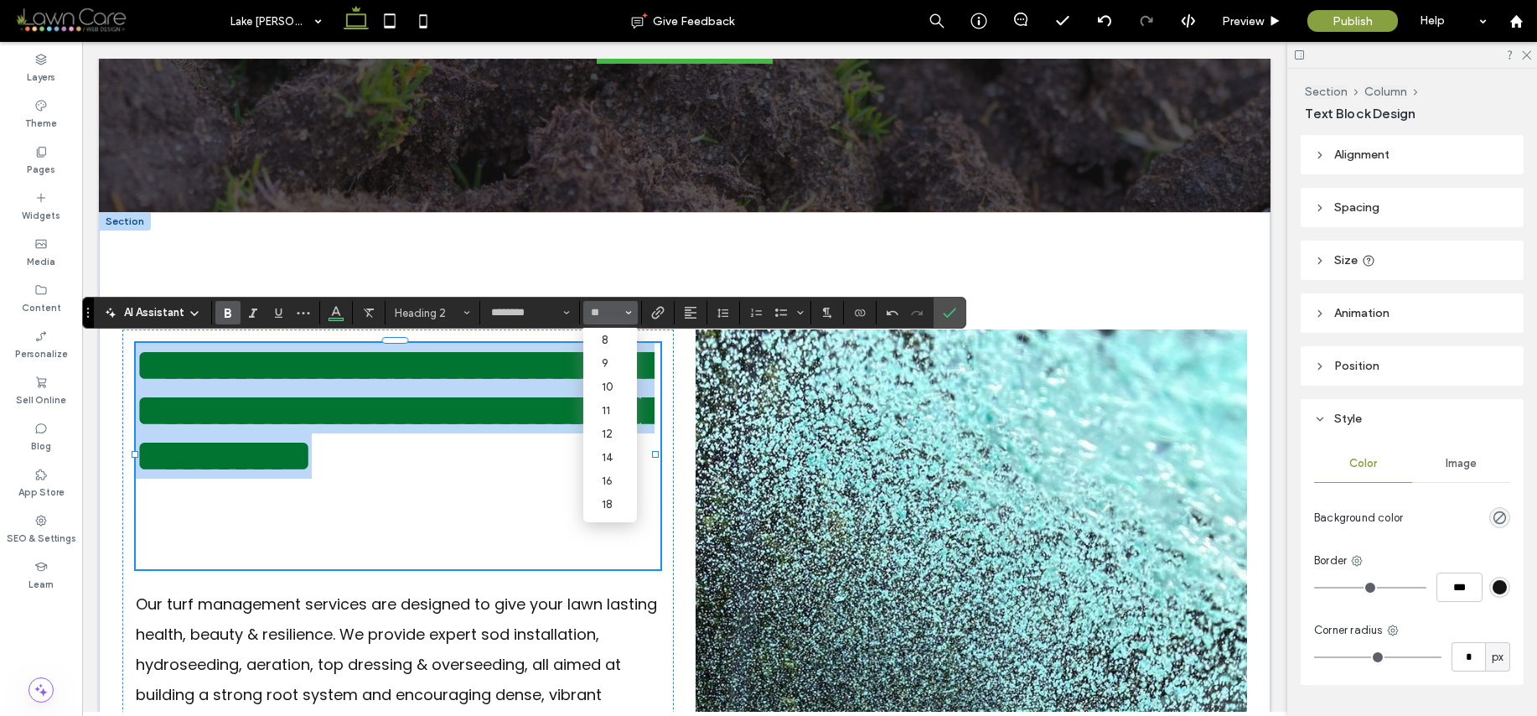
type input "**"
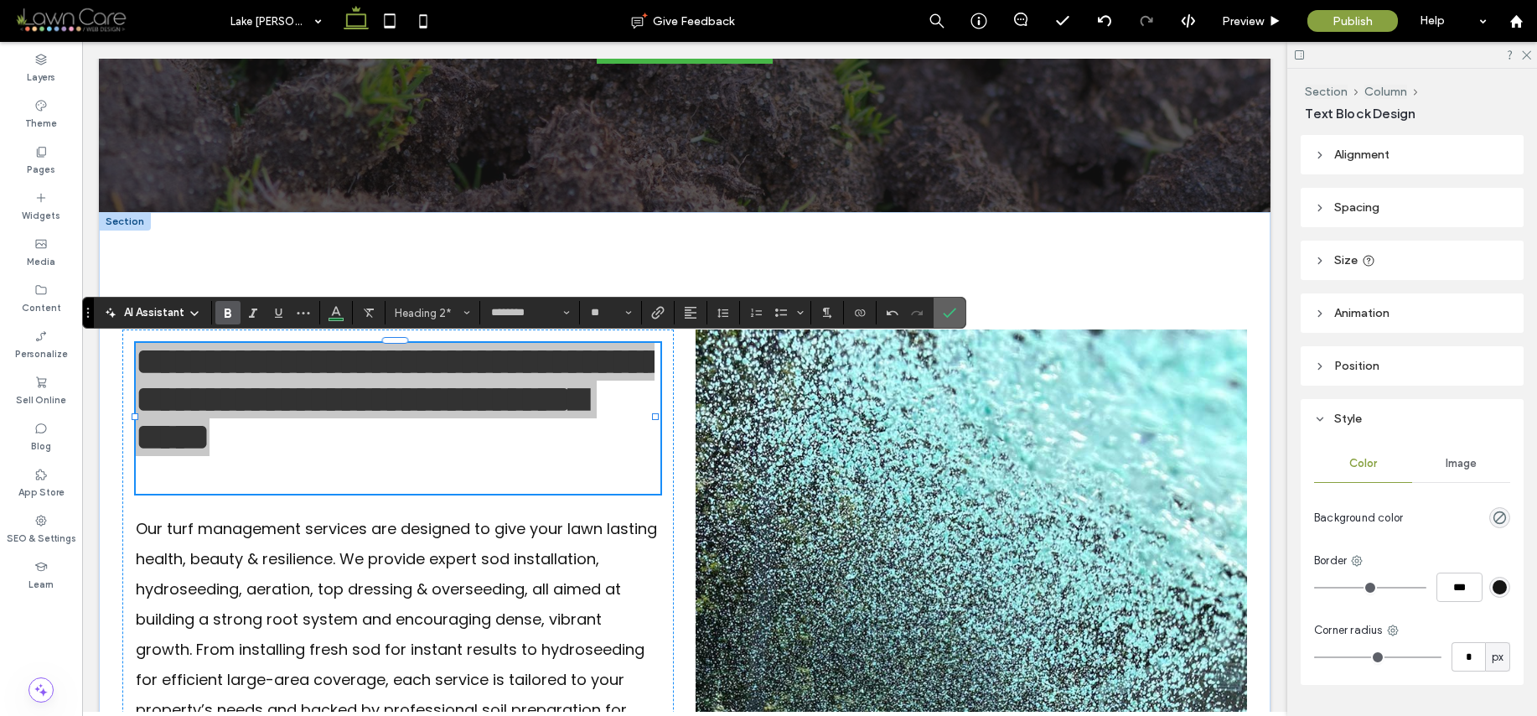
click at [940, 318] on label "Confirm" at bounding box center [949, 313] width 25 height 30
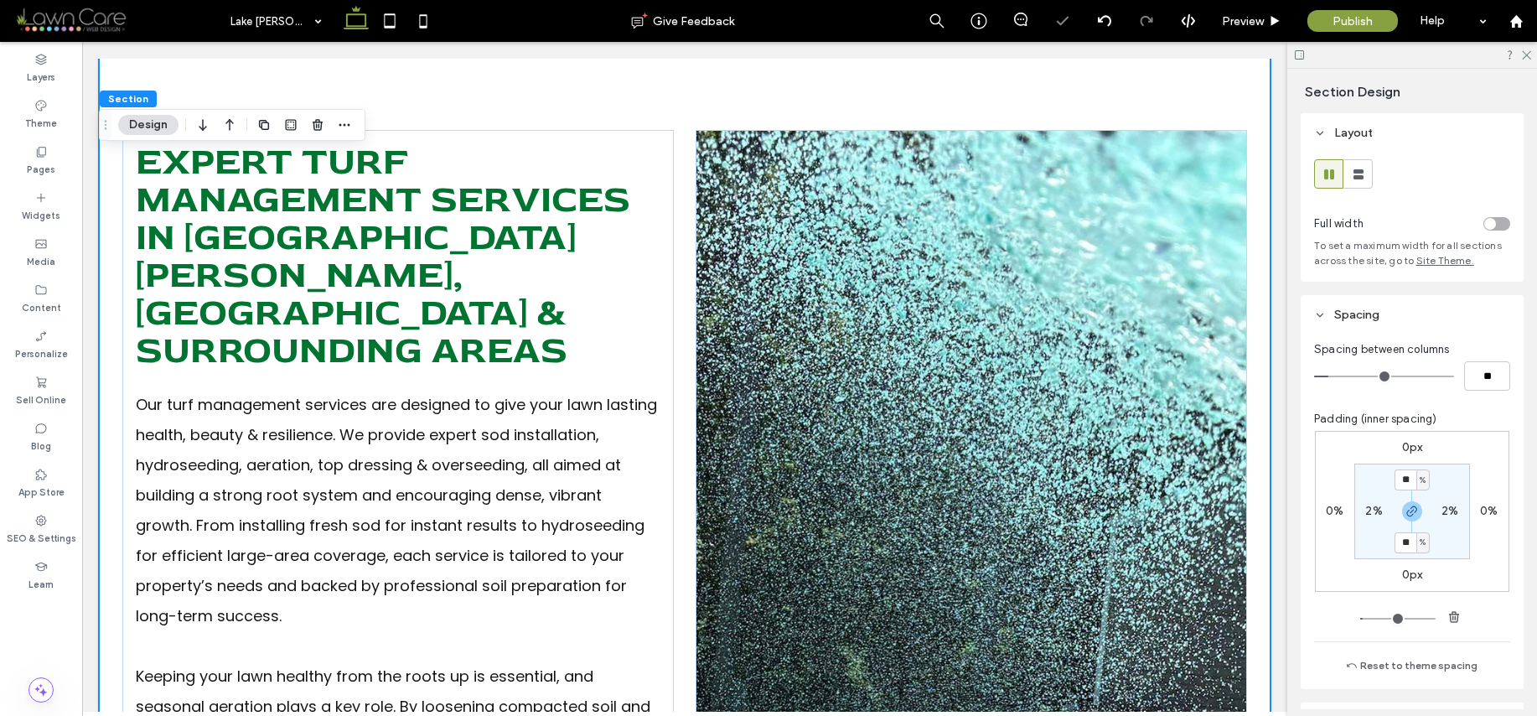
scroll to position [549, 0]
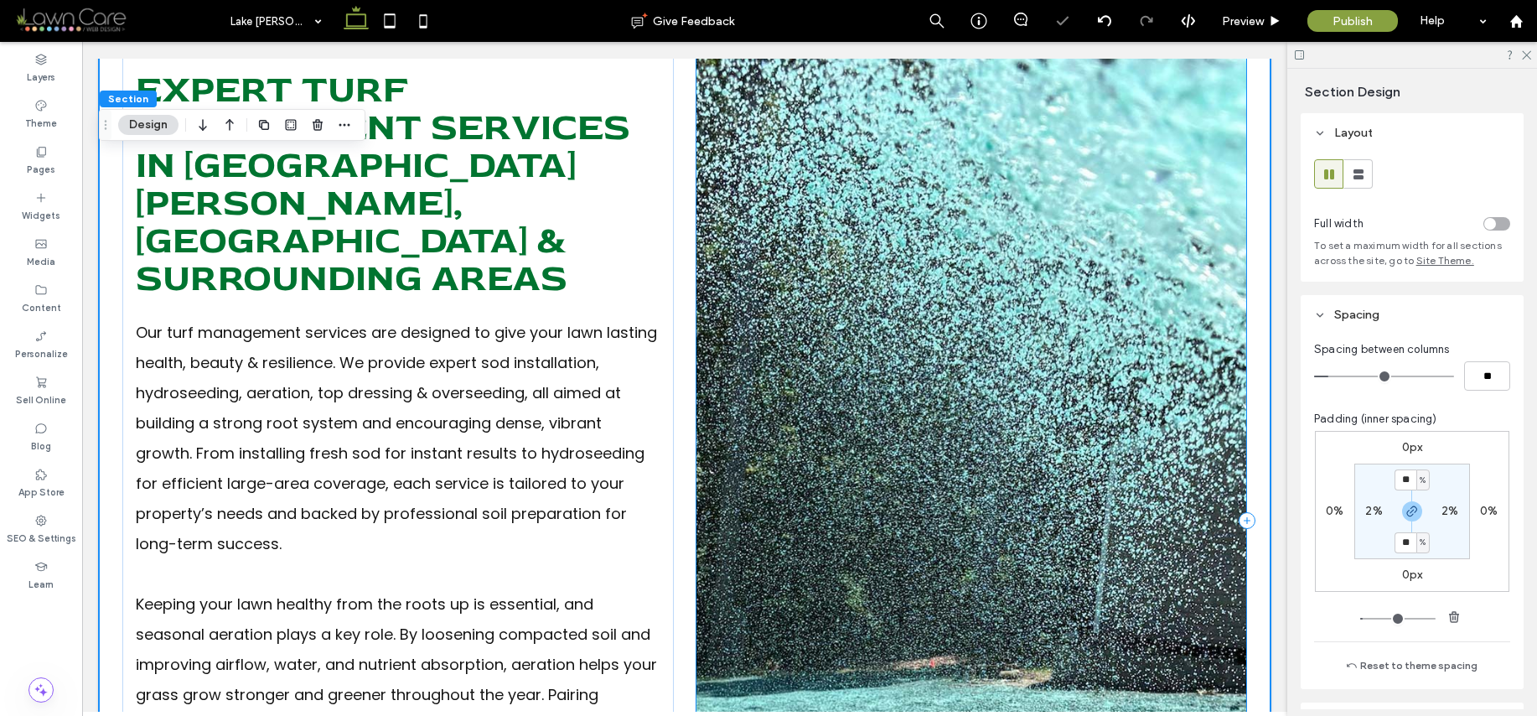
click at [1040, 289] on div at bounding box center [972, 520] width 552 height 925
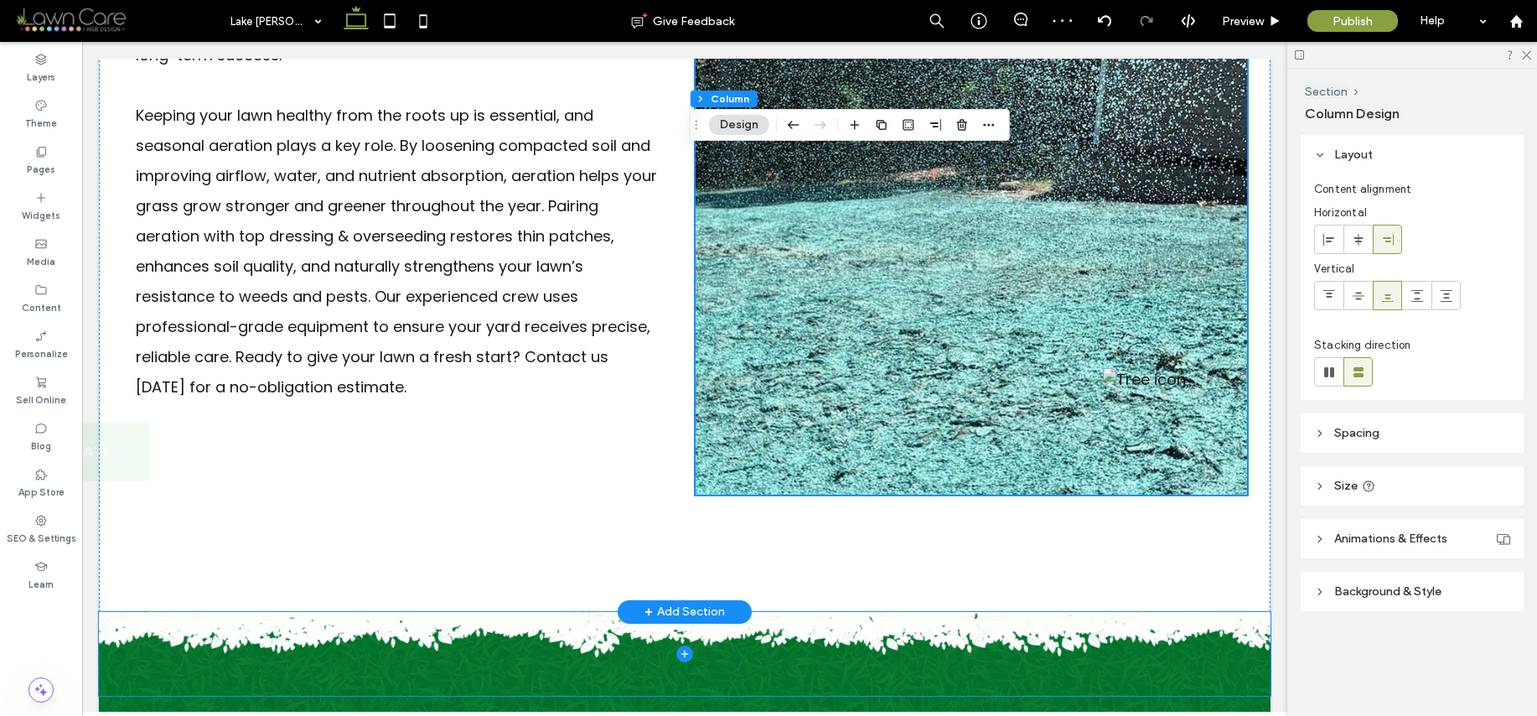
scroll to position [1213, 0]
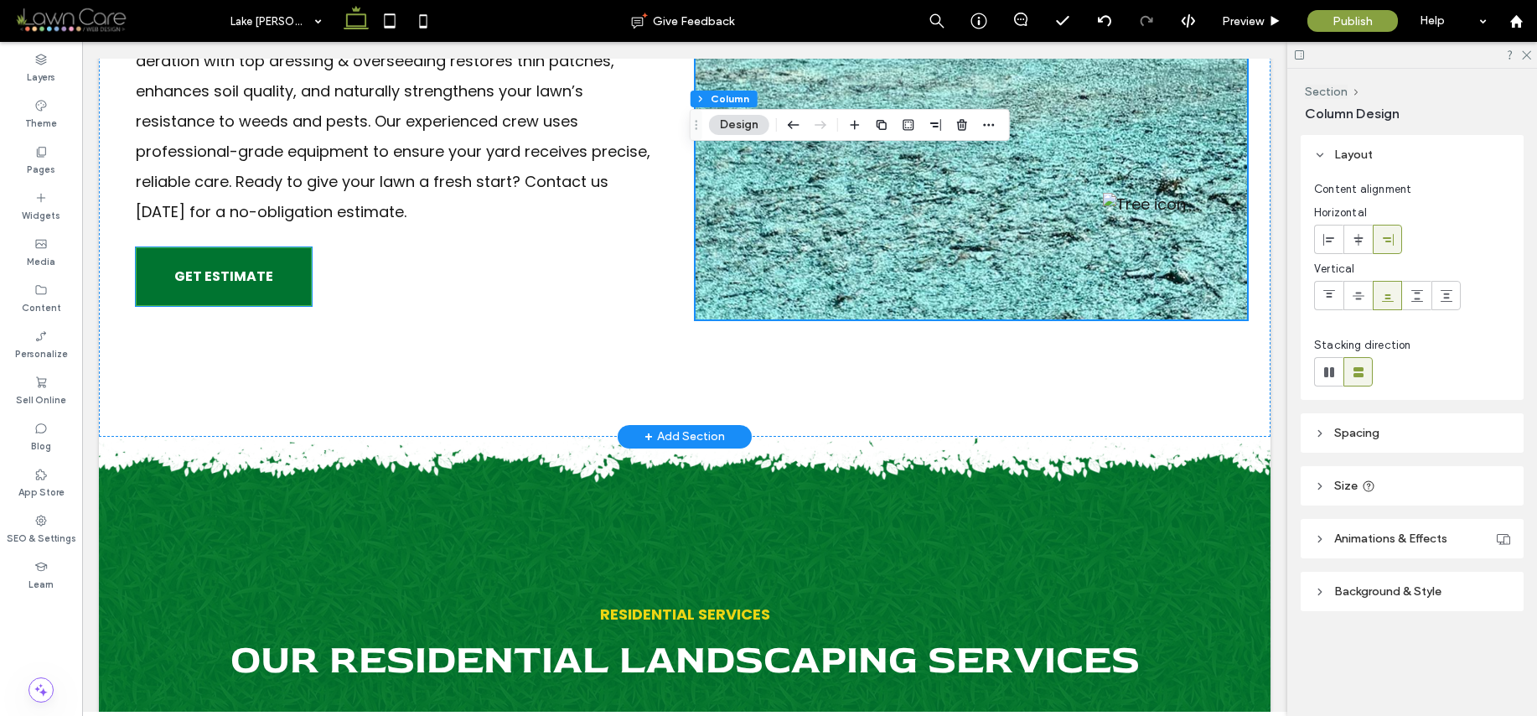
click at [232, 257] on span "GET ESTIMATE" at bounding box center [223, 276] width 99 height 38
click at [232, 247] on div "GET ESTIMATE" at bounding box center [224, 276] width 176 height 59
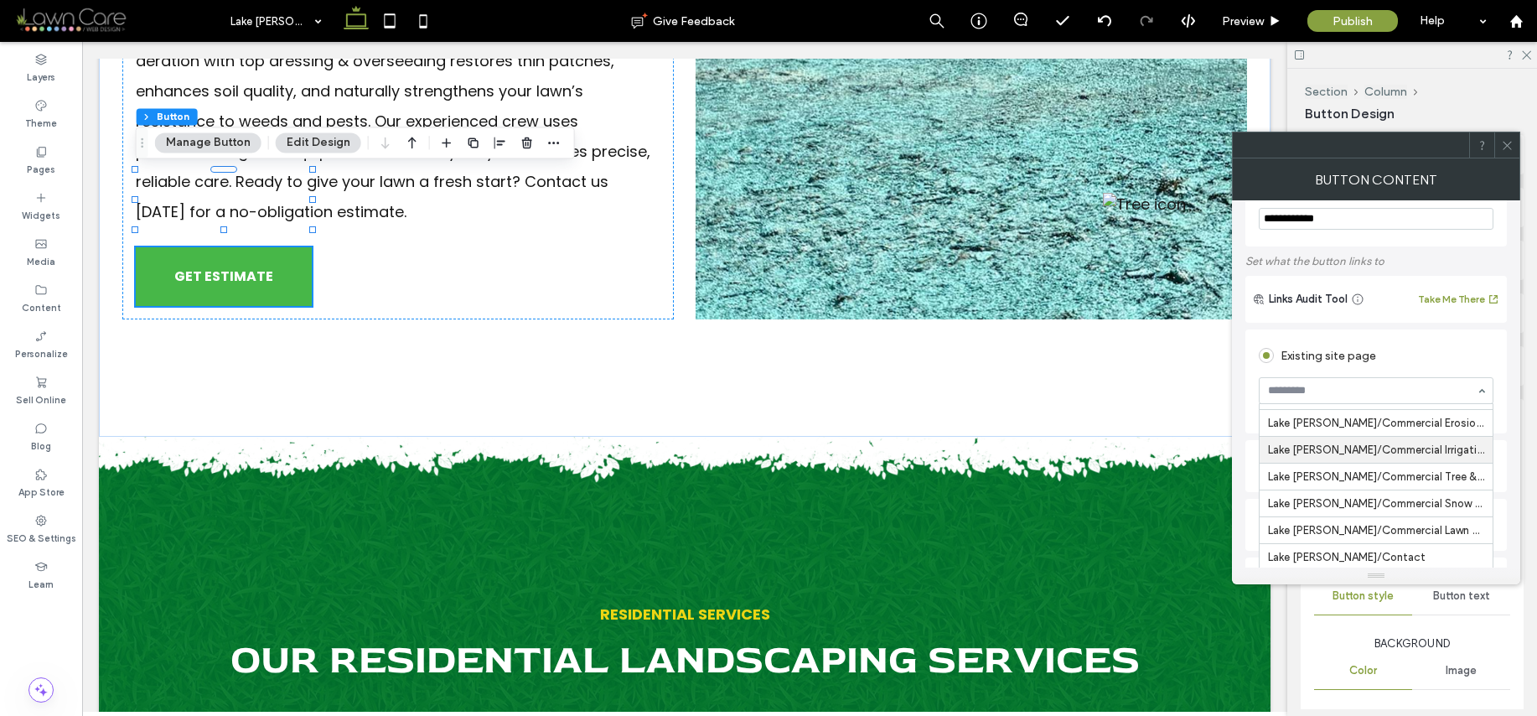
scroll to position [51, 0]
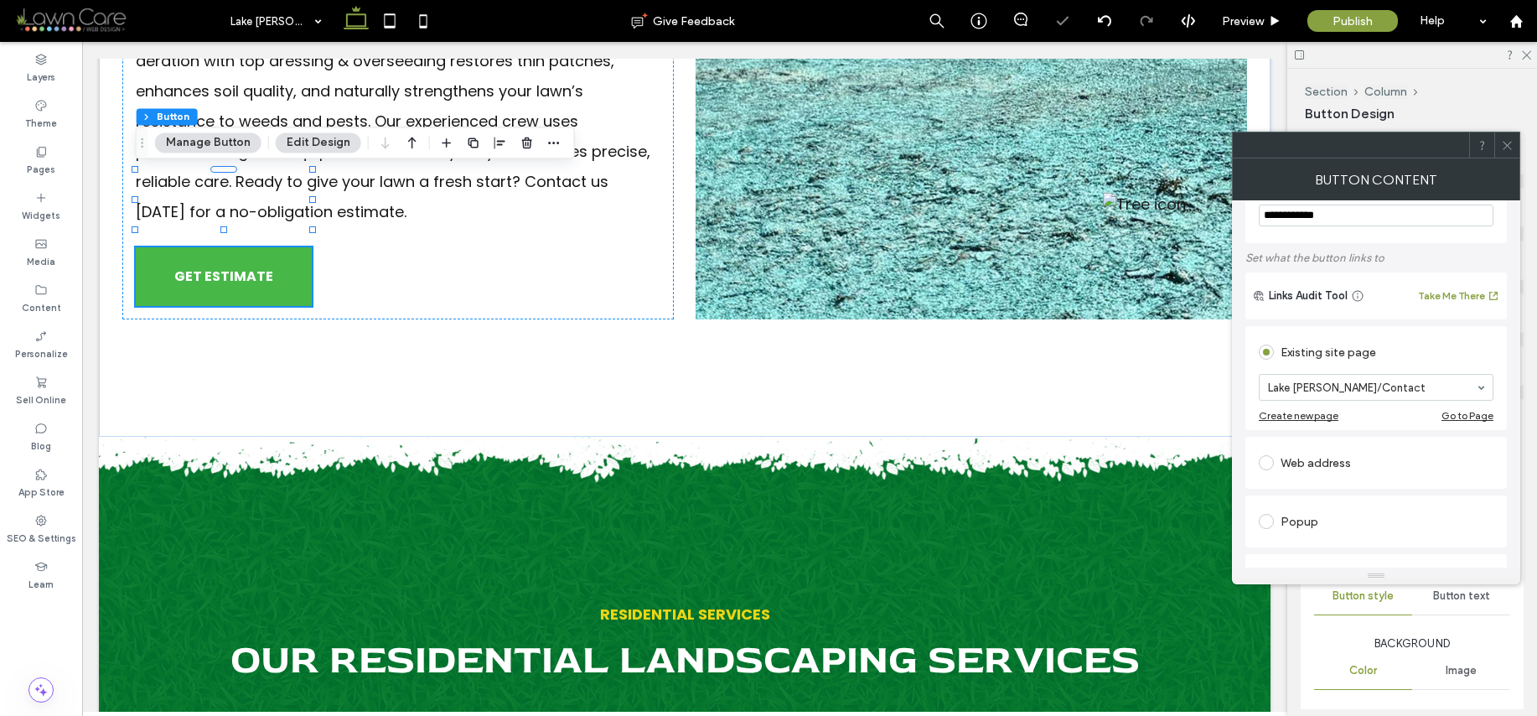
click at [1510, 146] on icon at bounding box center [1507, 145] width 13 height 13
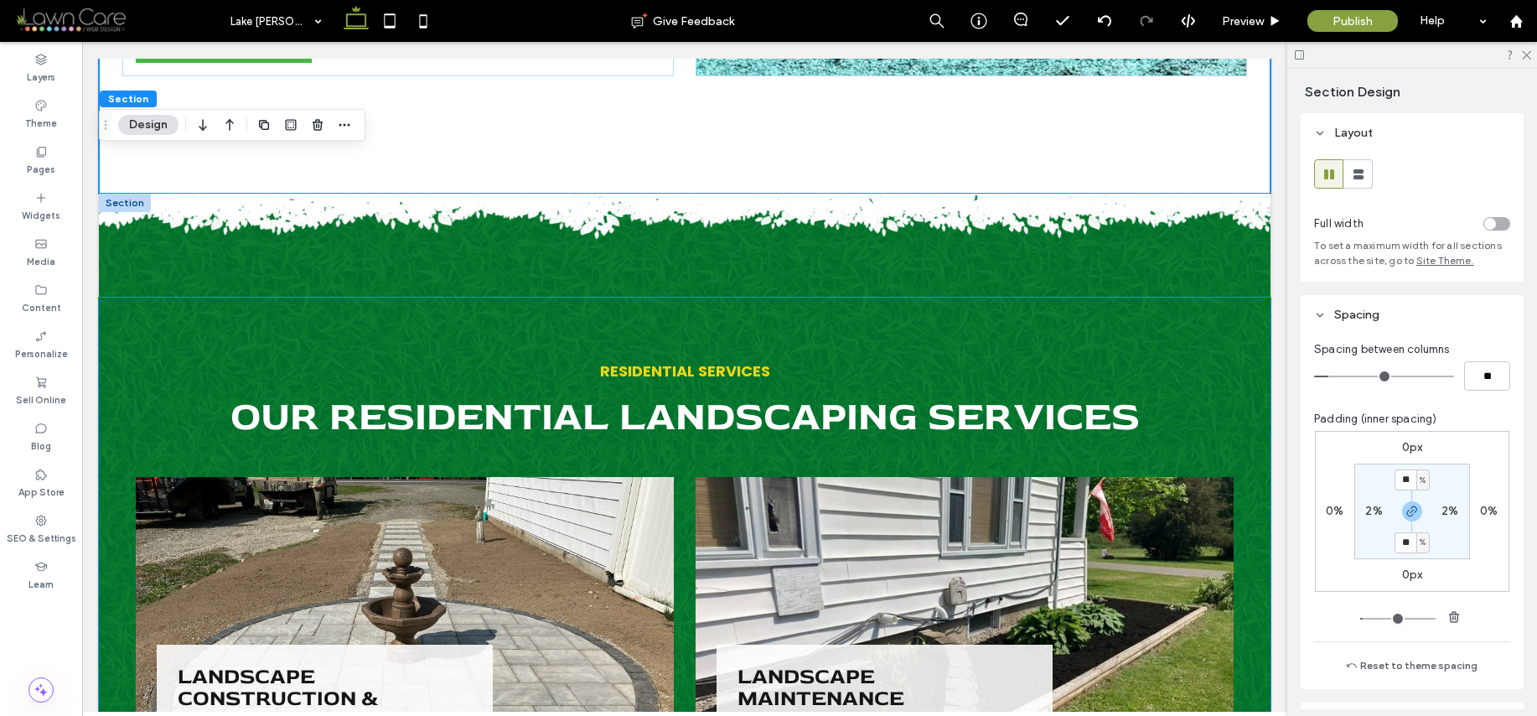
scroll to position [1230, 0]
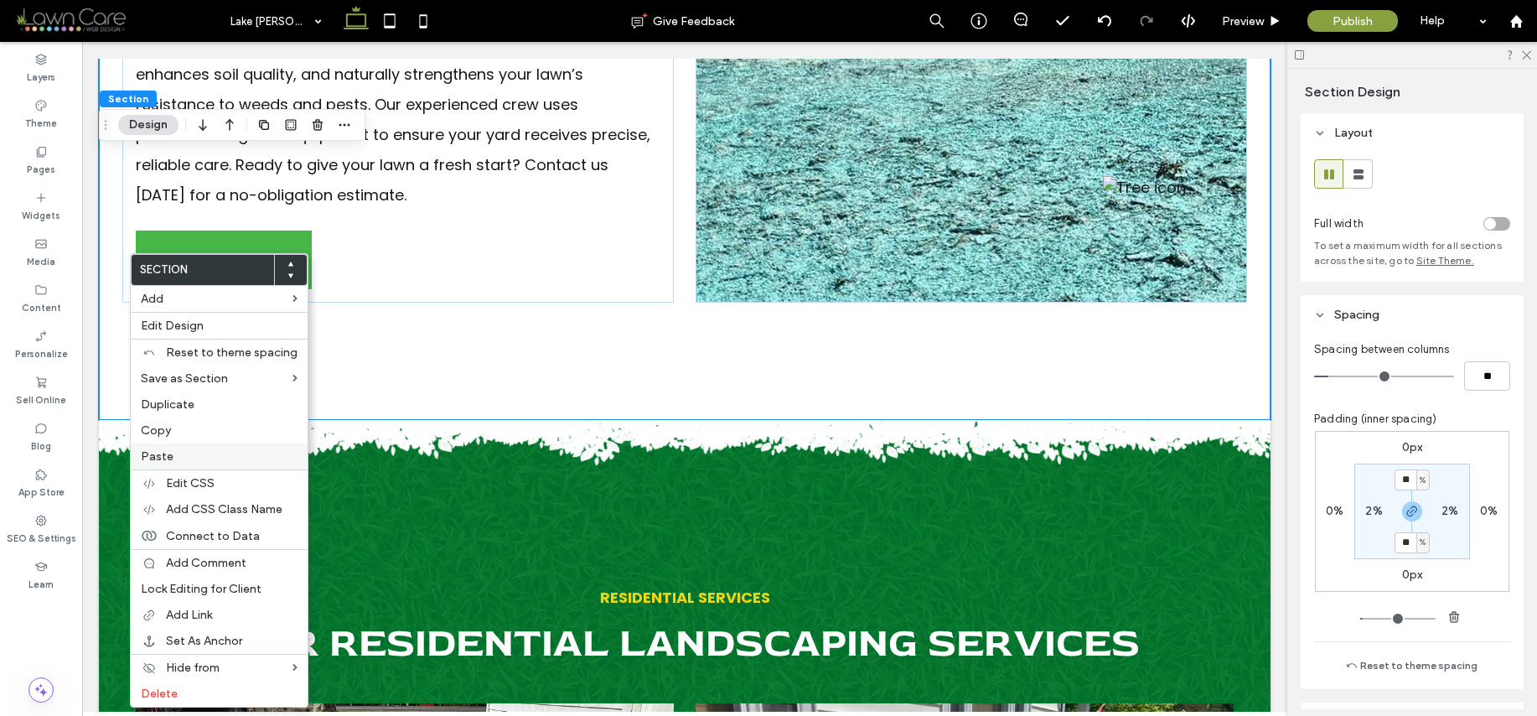
click at [179, 452] on label "Paste" at bounding box center [219, 456] width 157 height 14
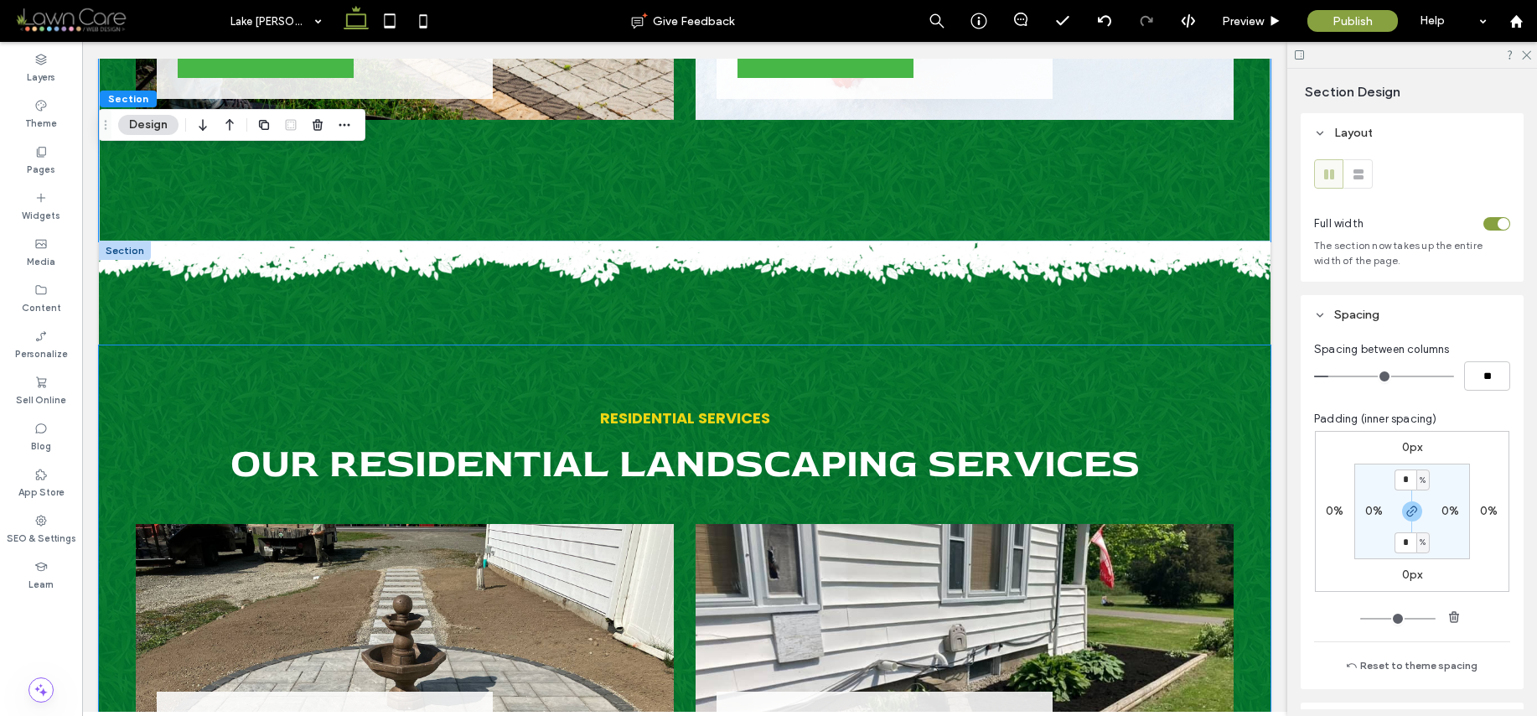
scroll to position [2965, 0]
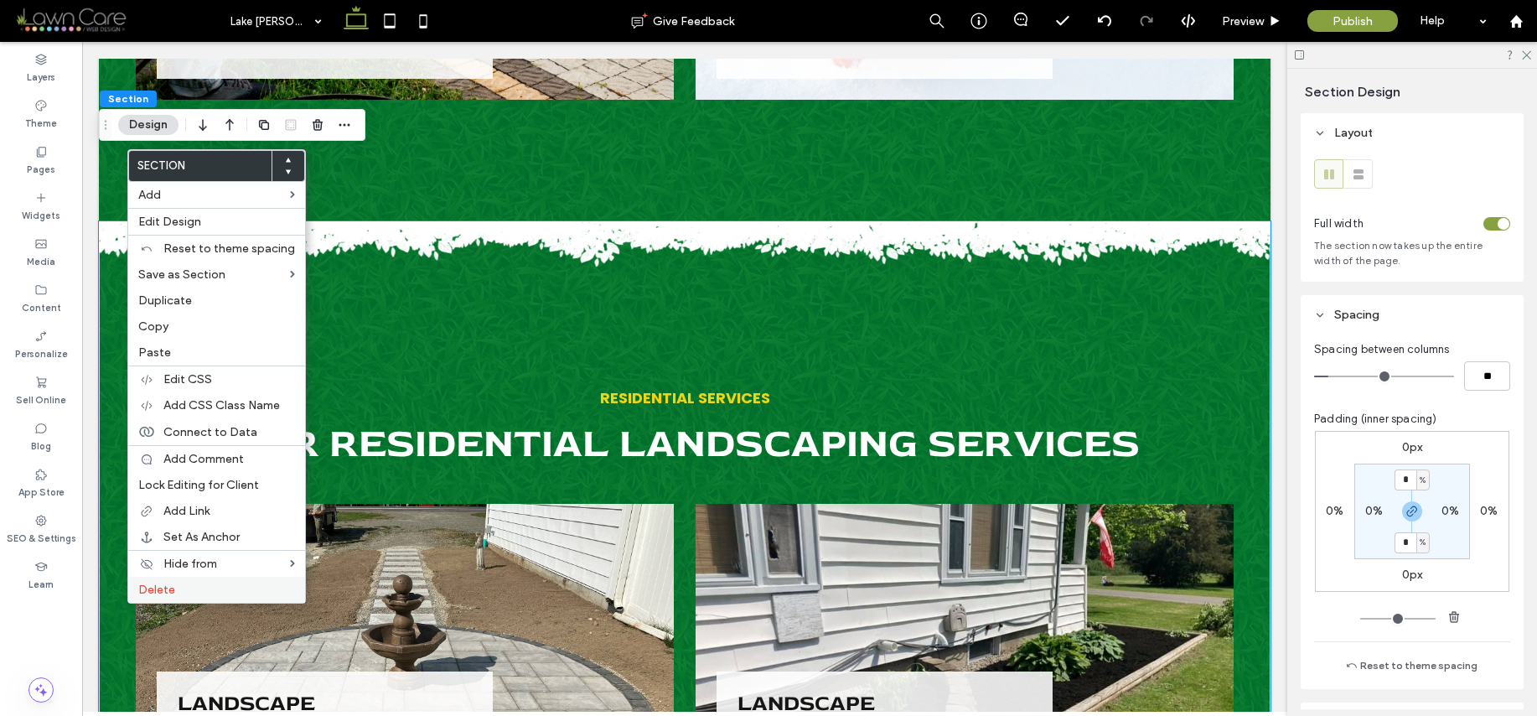
click at [187, 591] on label "Delete" at bounding box center [216, 590] width 157 height 14
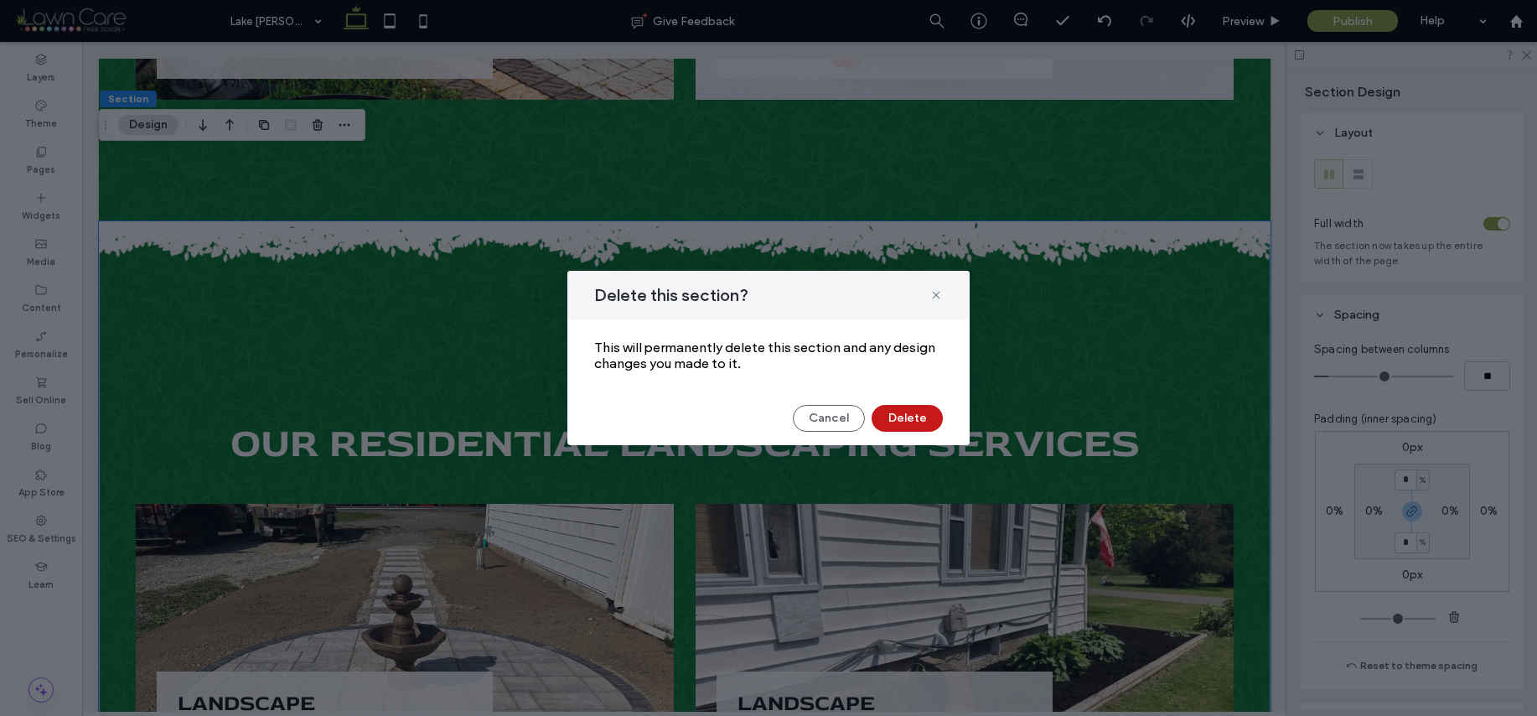
click at [932, 414] on button "Delete" at bounding box center [907, 418] width 71 height 27
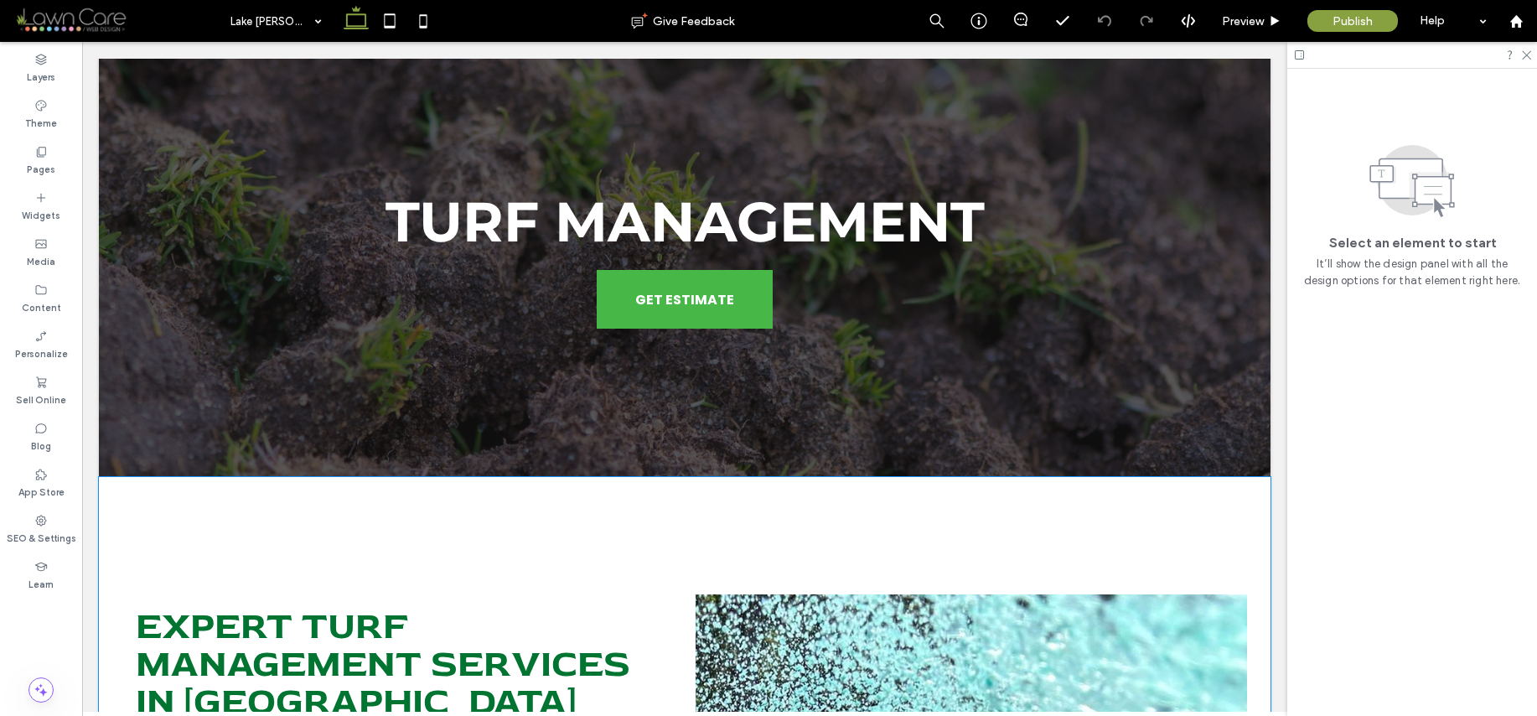
scroll to position [0, 0]
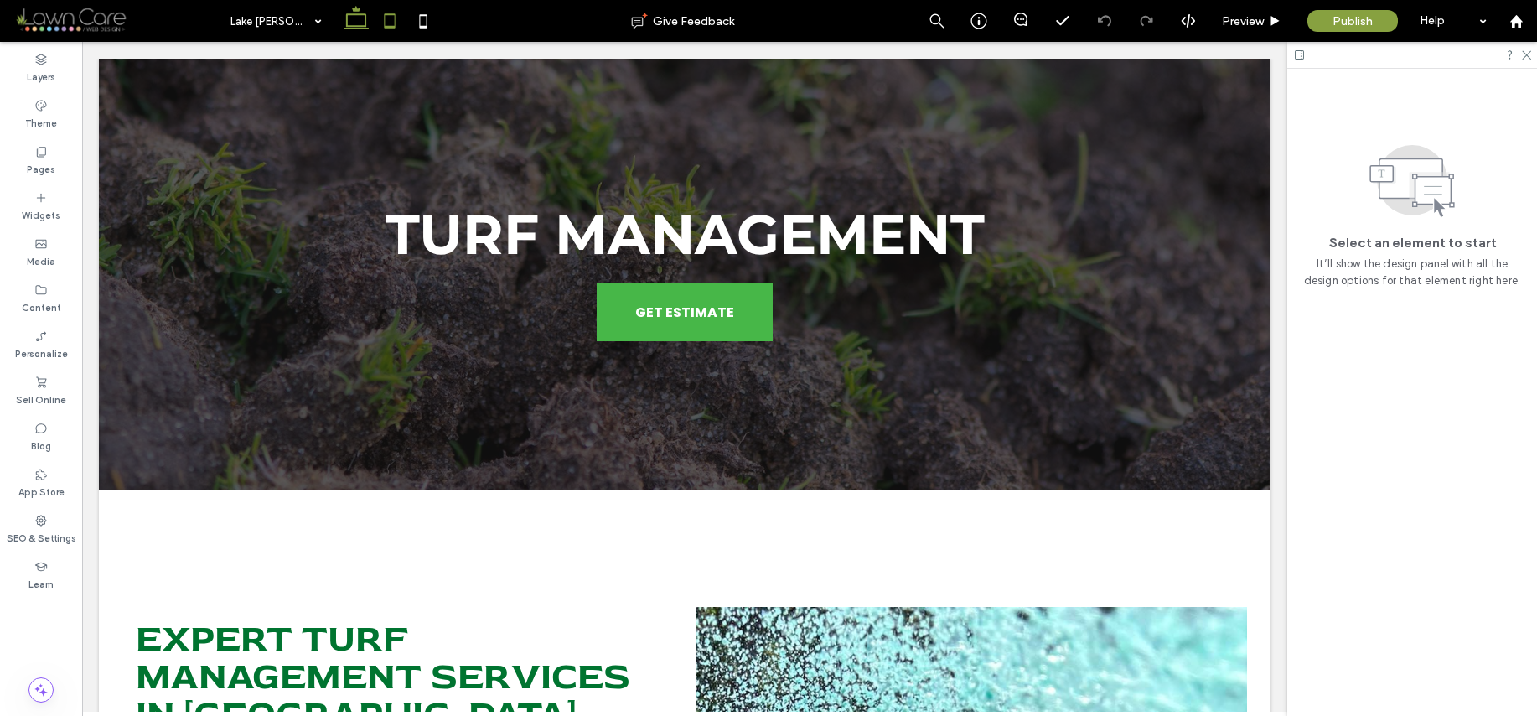
click at [391, 18] on icon at bounding box center [390, 21] width 34 height 34
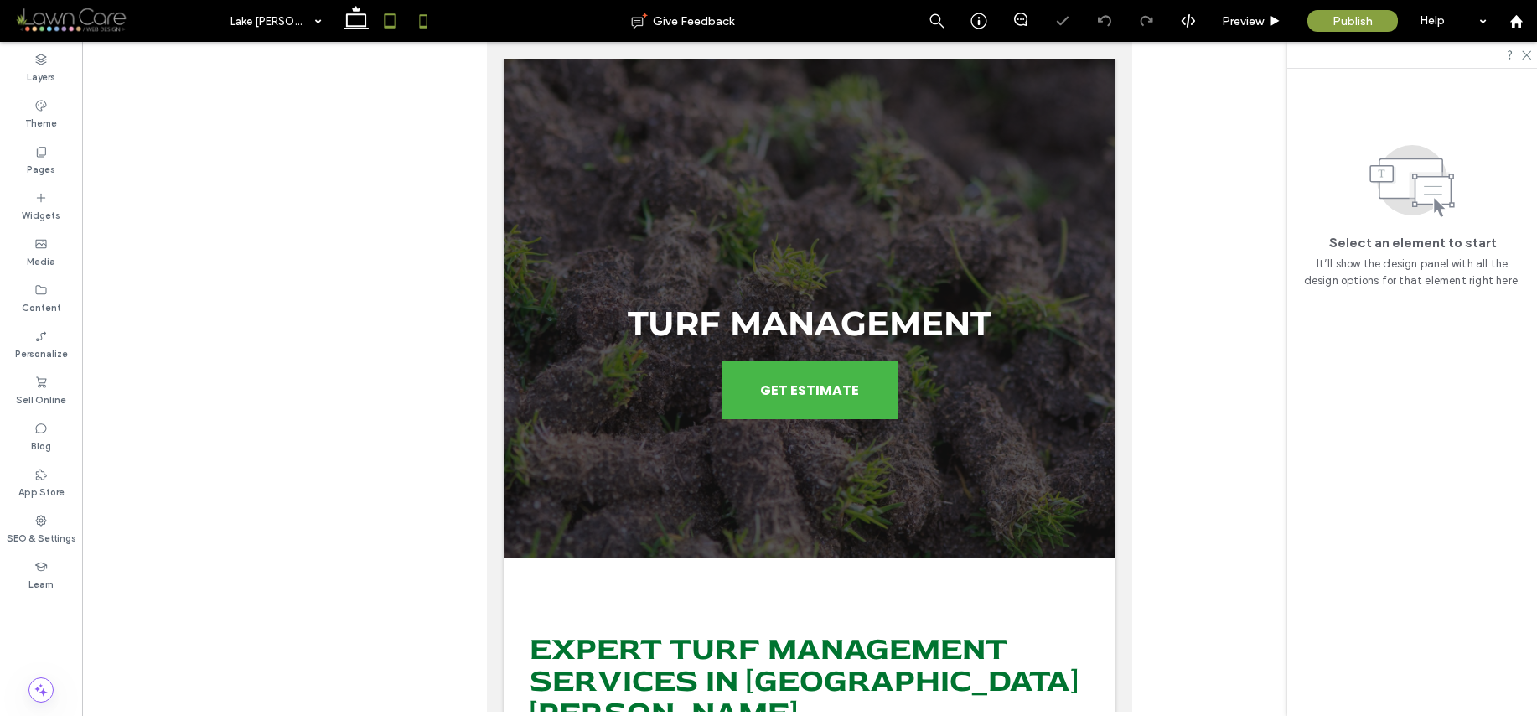
click at [420, 18] on icon at bounding box center [424, 21] width 34 height 34
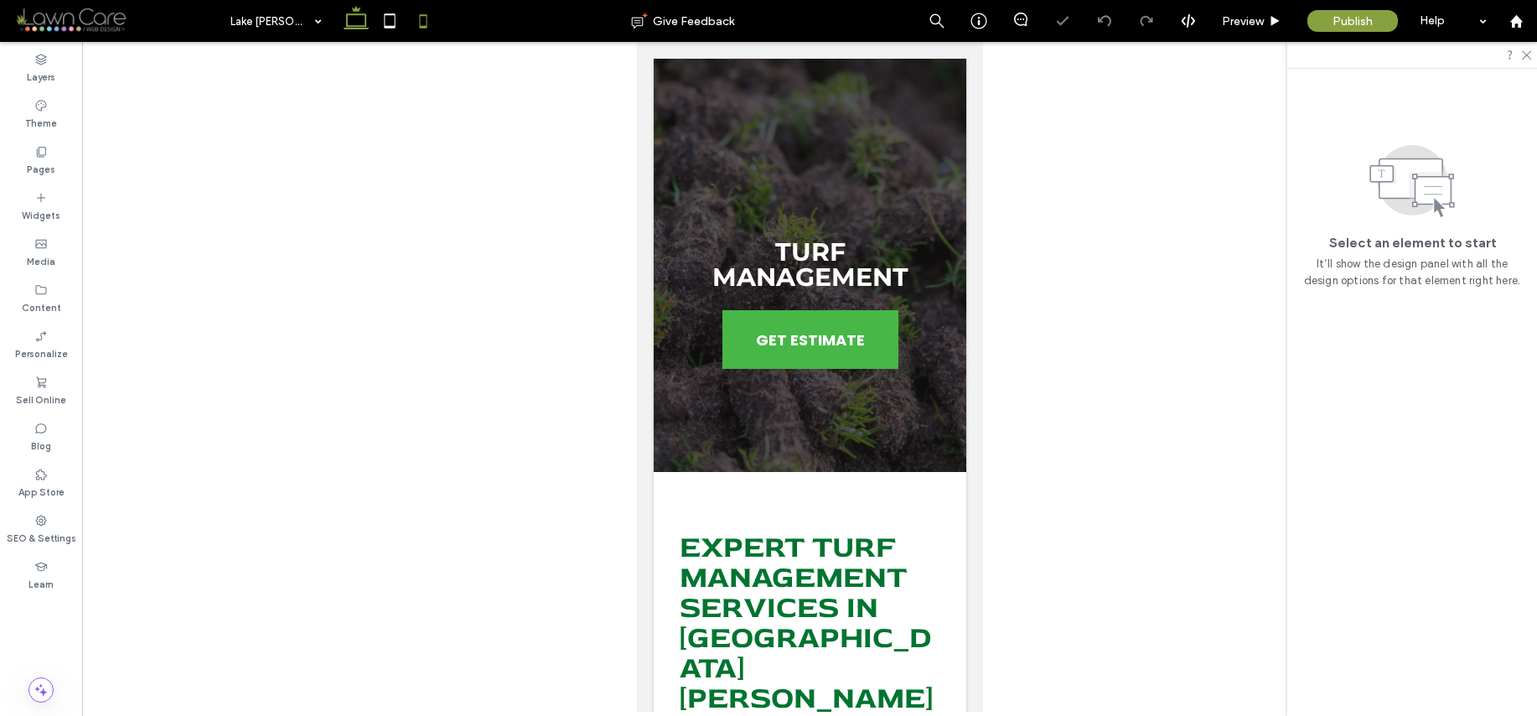
click at [366, 26] on icon at bounding box center [356, 21] width 34 height 34
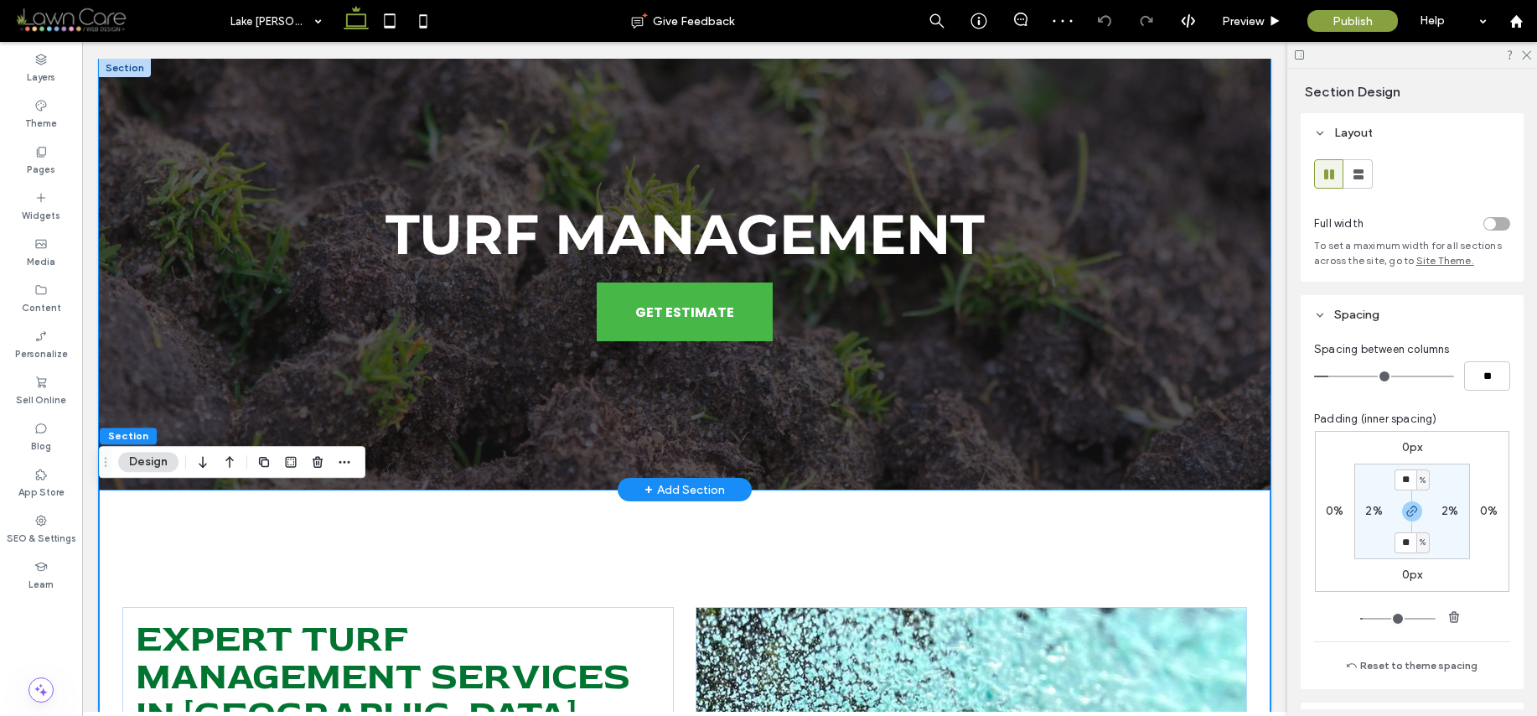
click at [1204, 405] on div "Turf Management GET ESTIMATE" at bounding box center [685, 274] width 1172 height 431
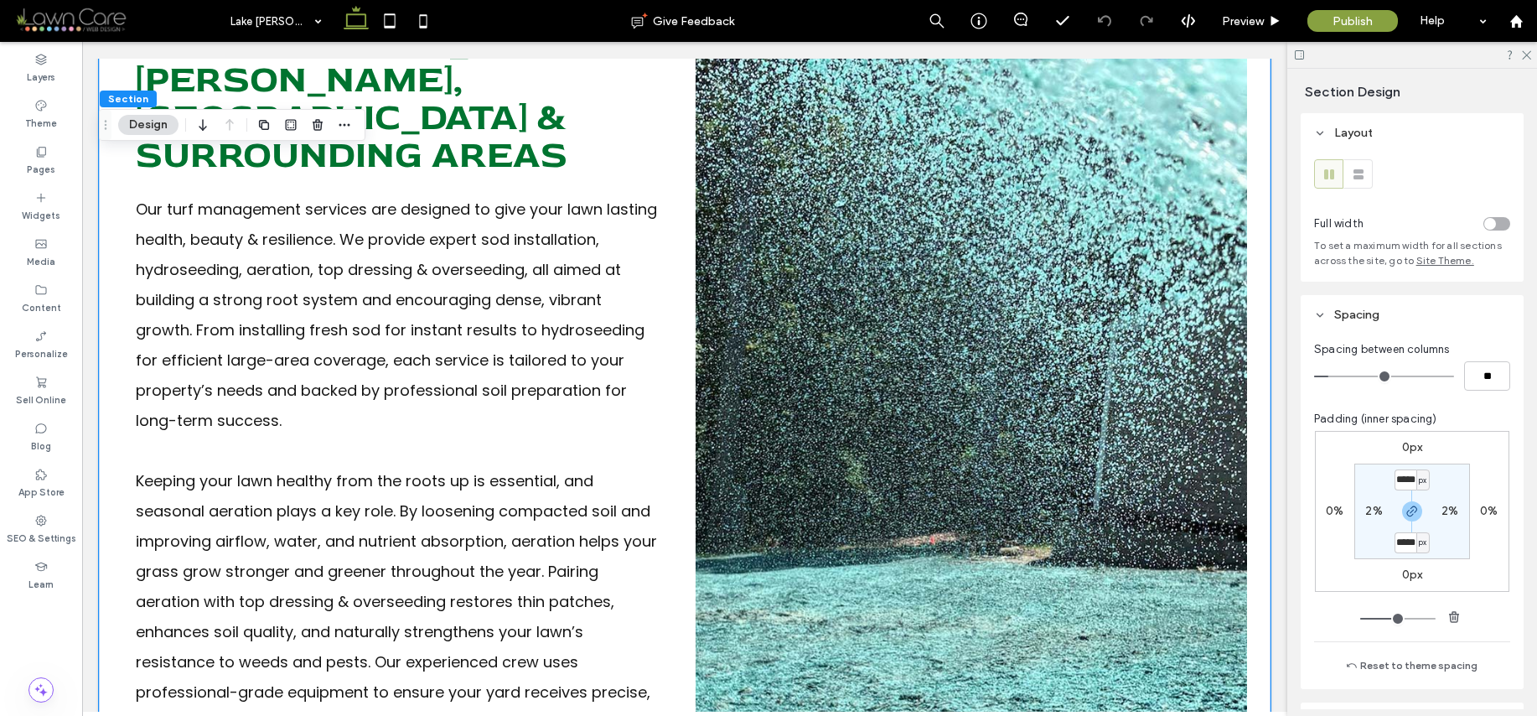
scroll to position [430, 0]
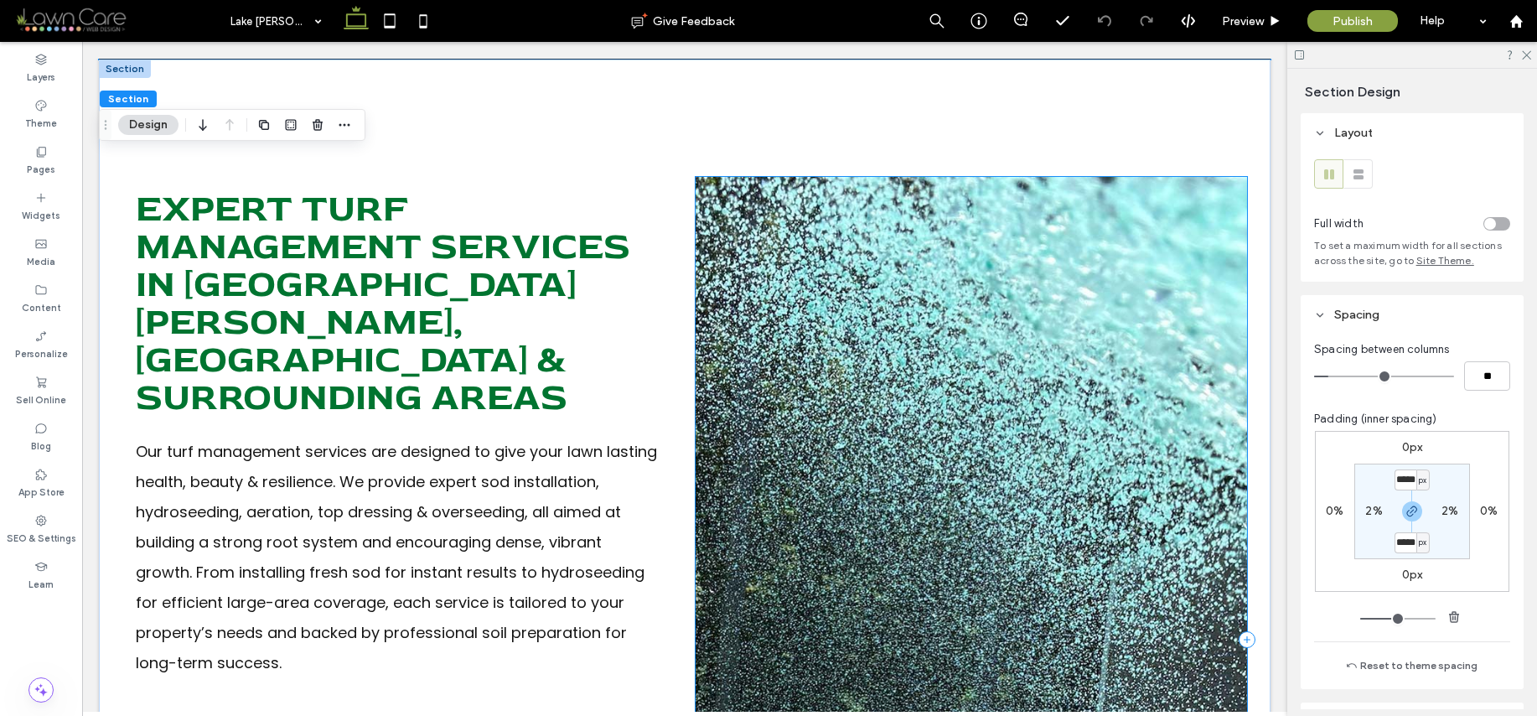
click at [1154, 520] on div at bounding box center [972, 639] width 552 height 925
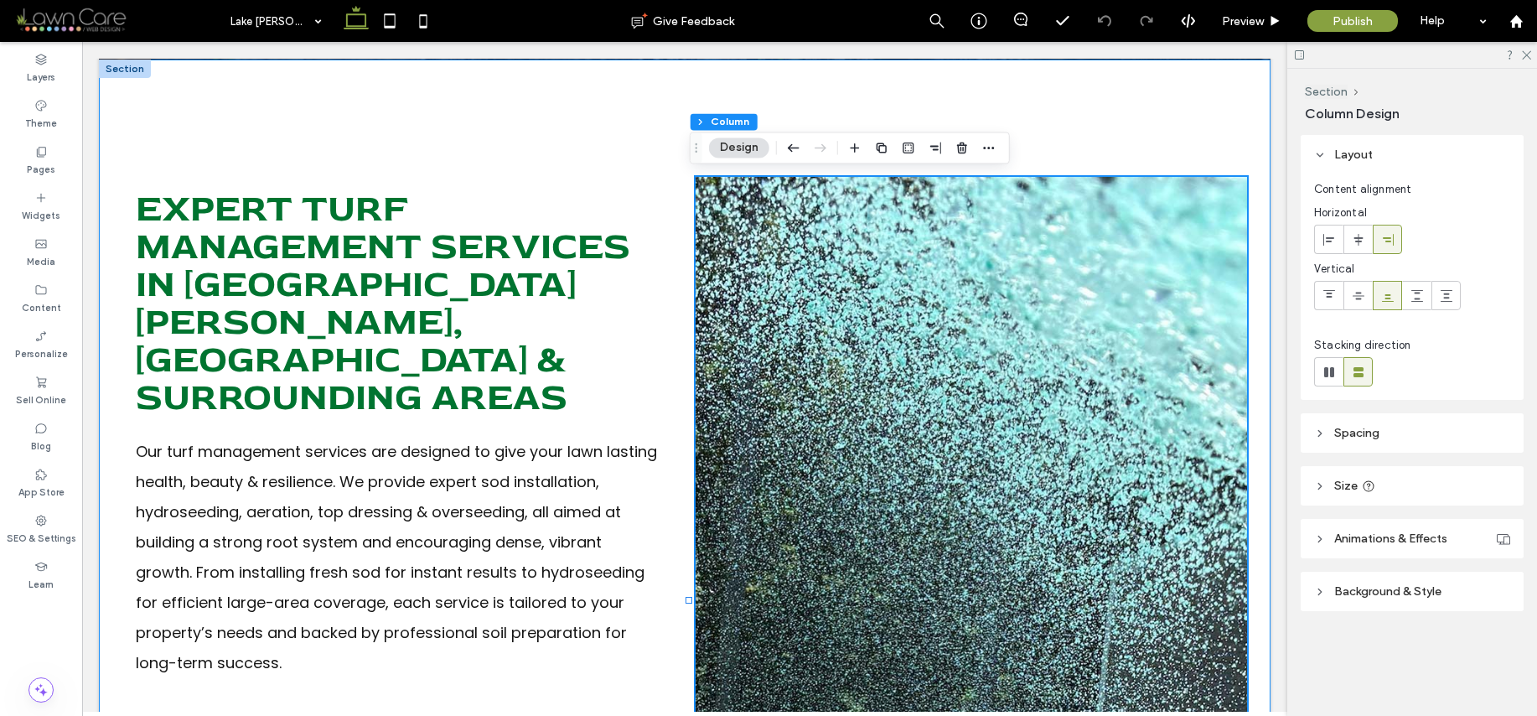
click at [1247, 501] on div "Expert Turf Management Services In Lake Gaston, NC & Surrounding Areas Our turf…" at bounding box center [685, 640] width 1172 height 1160
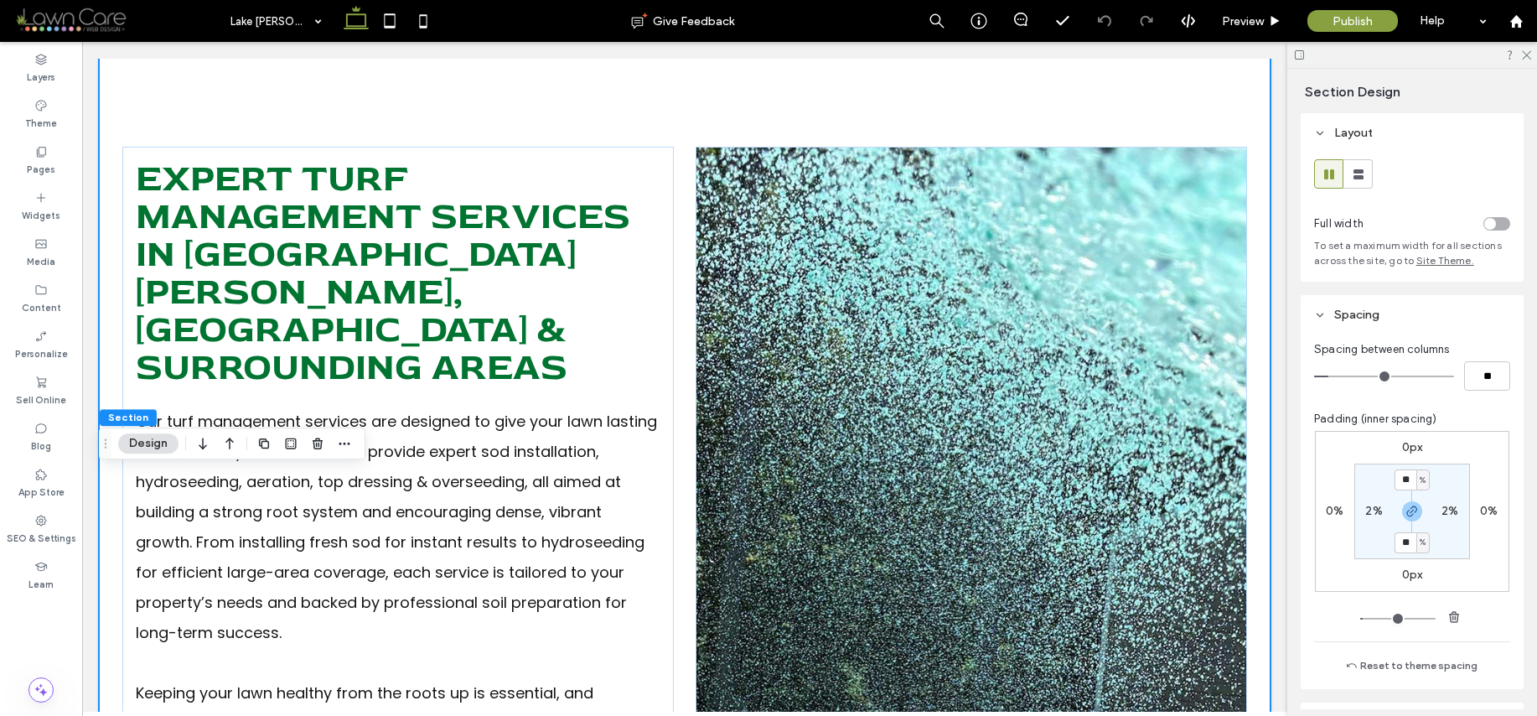
scroll to position [485, 0]
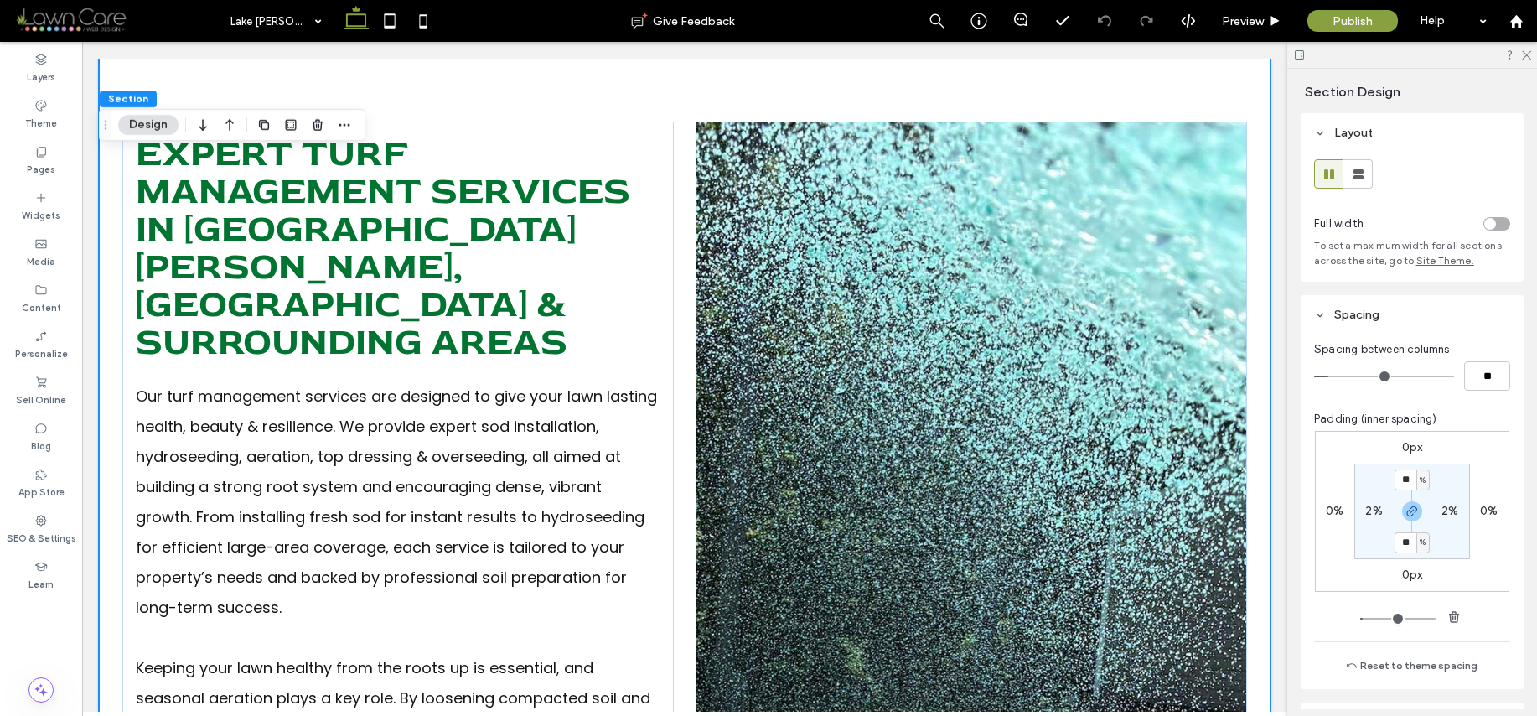
click at [687, 313] on div "Expert Turf Management Services In Lake Gaston, NC & Surrounding Areas Our turf…" at bounding box center [685, 584] width 1172 height 1160
click at [1248, 278] on div "Expert Turf Management Services In Lake Gaston, NC & Surrounding Areas Our turf…" at bounding box center [685, 584] width 1172 height 1160
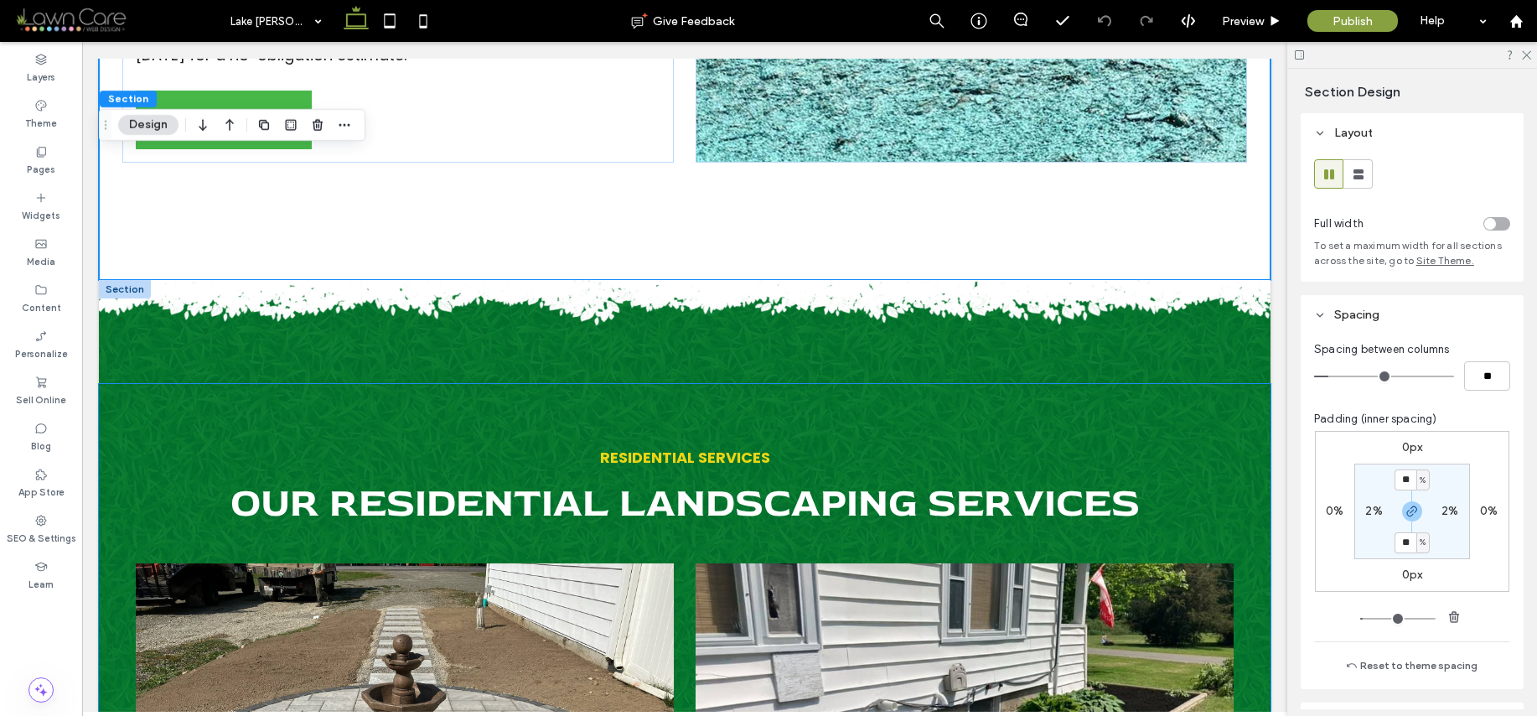
scroll to position [1338, 0]
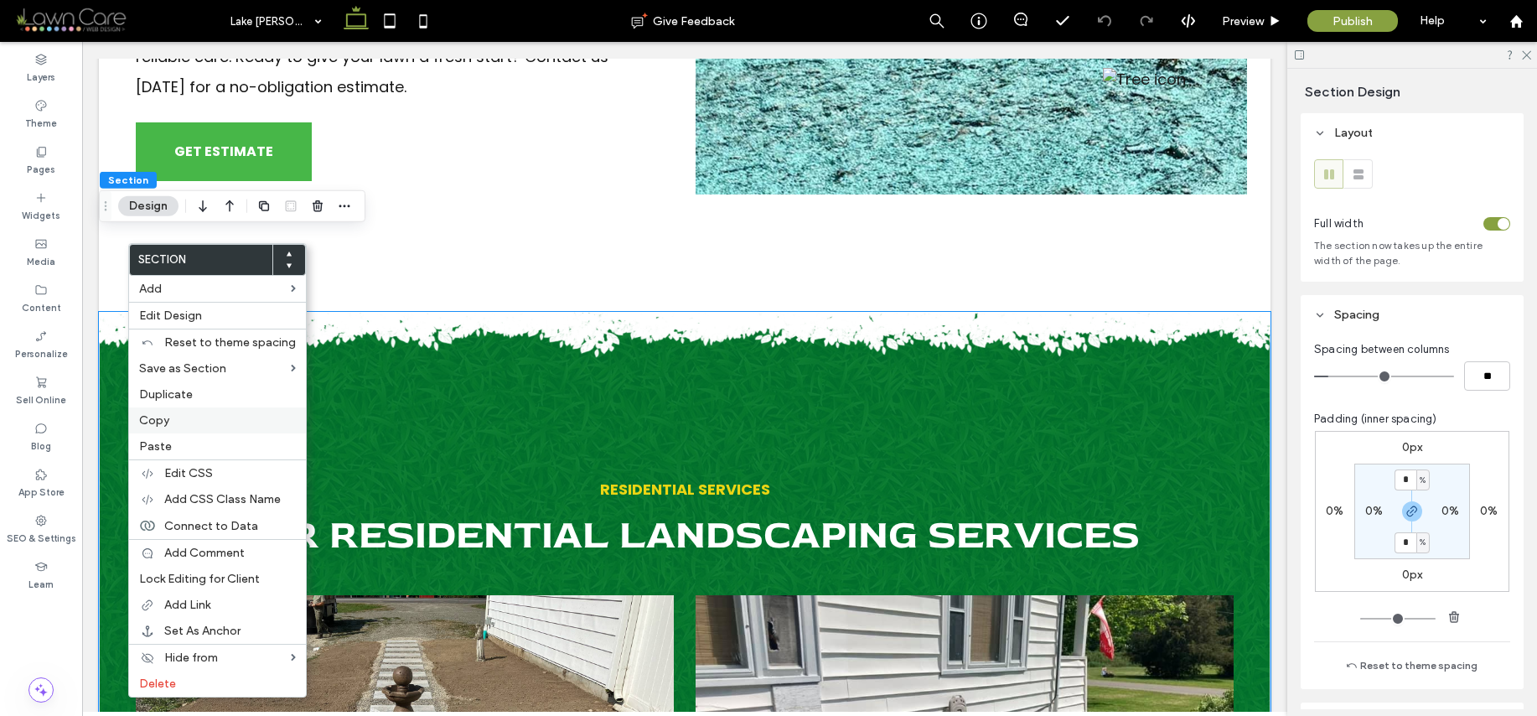
click at [199, 415] on label "Copy" at bounding box center [217, 420] width 157 height 14
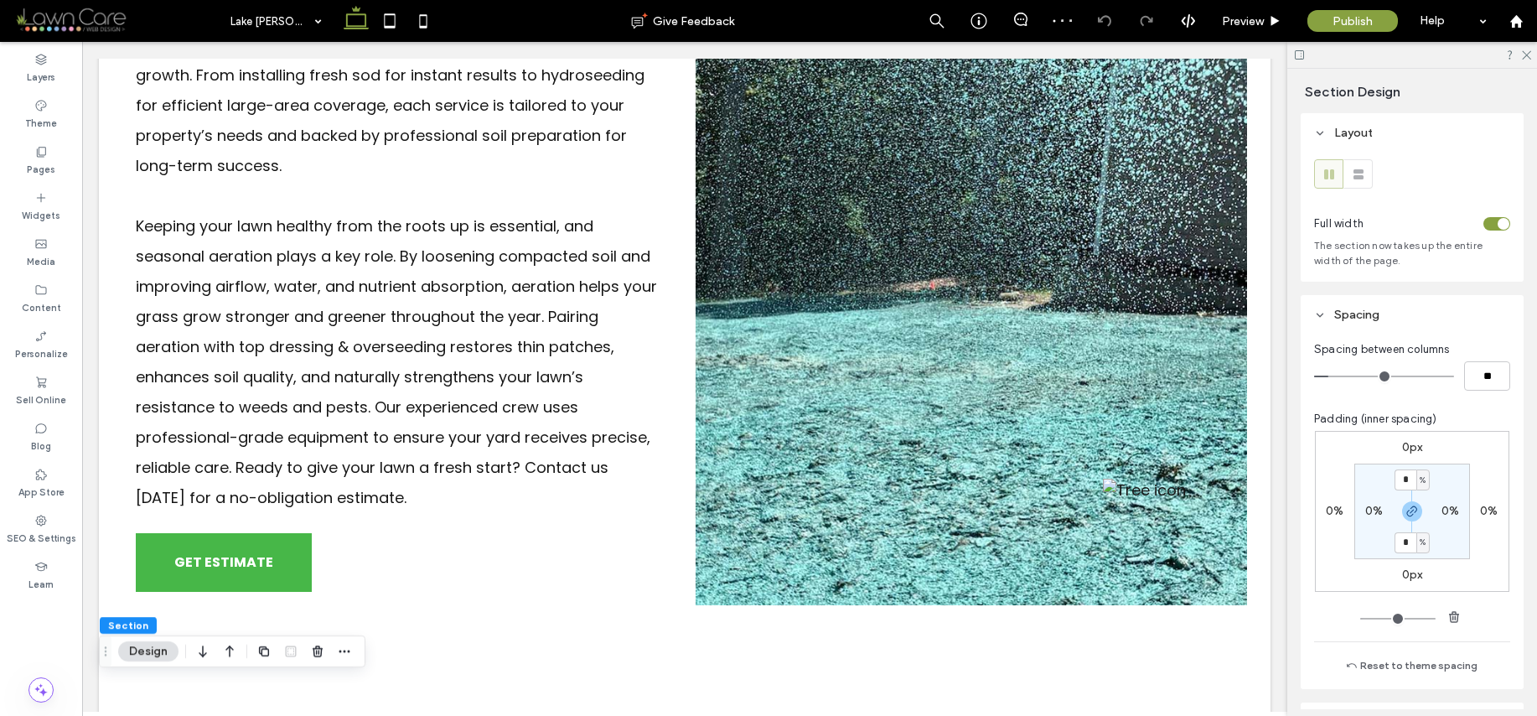
scroll to position [0, 0]
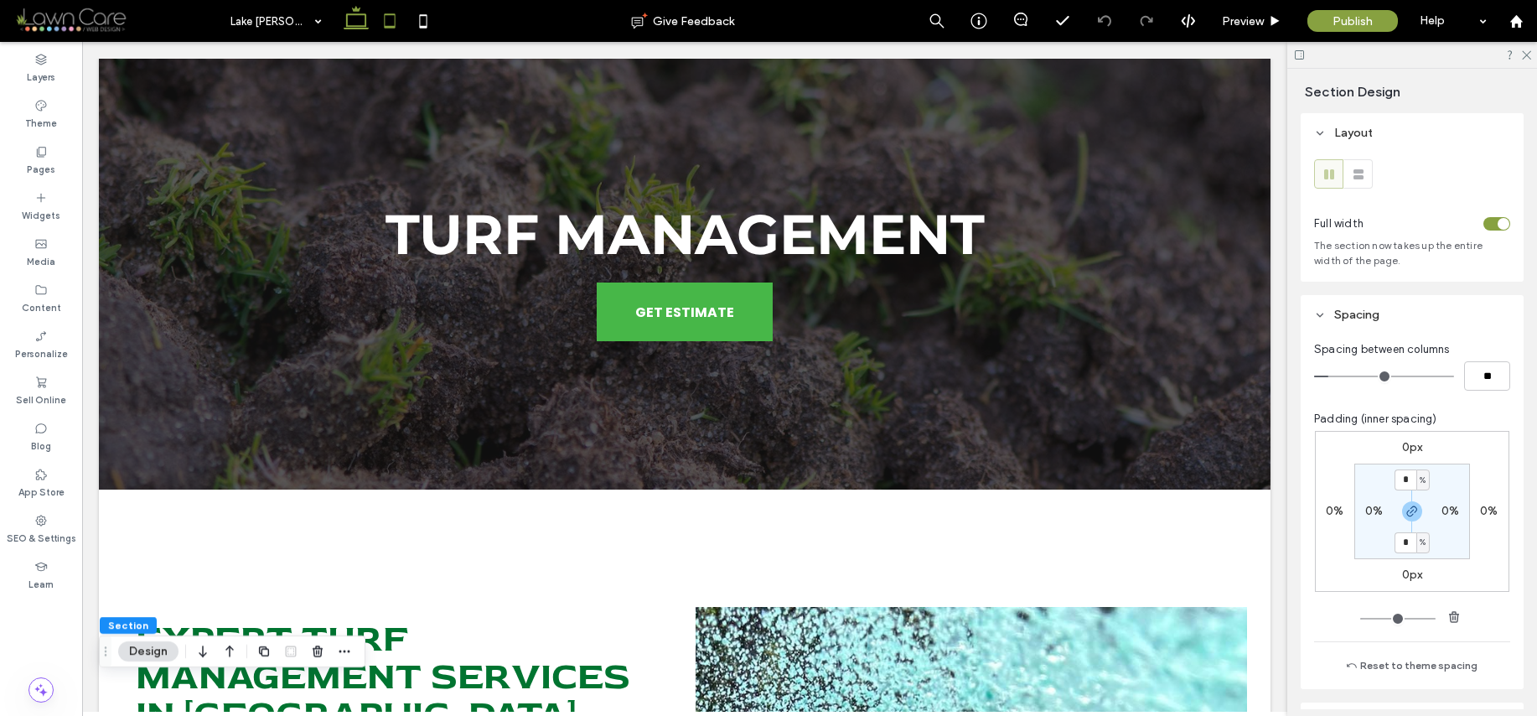
click at [390, 27] on use at bounding box center [389, 20] width 11 height 14
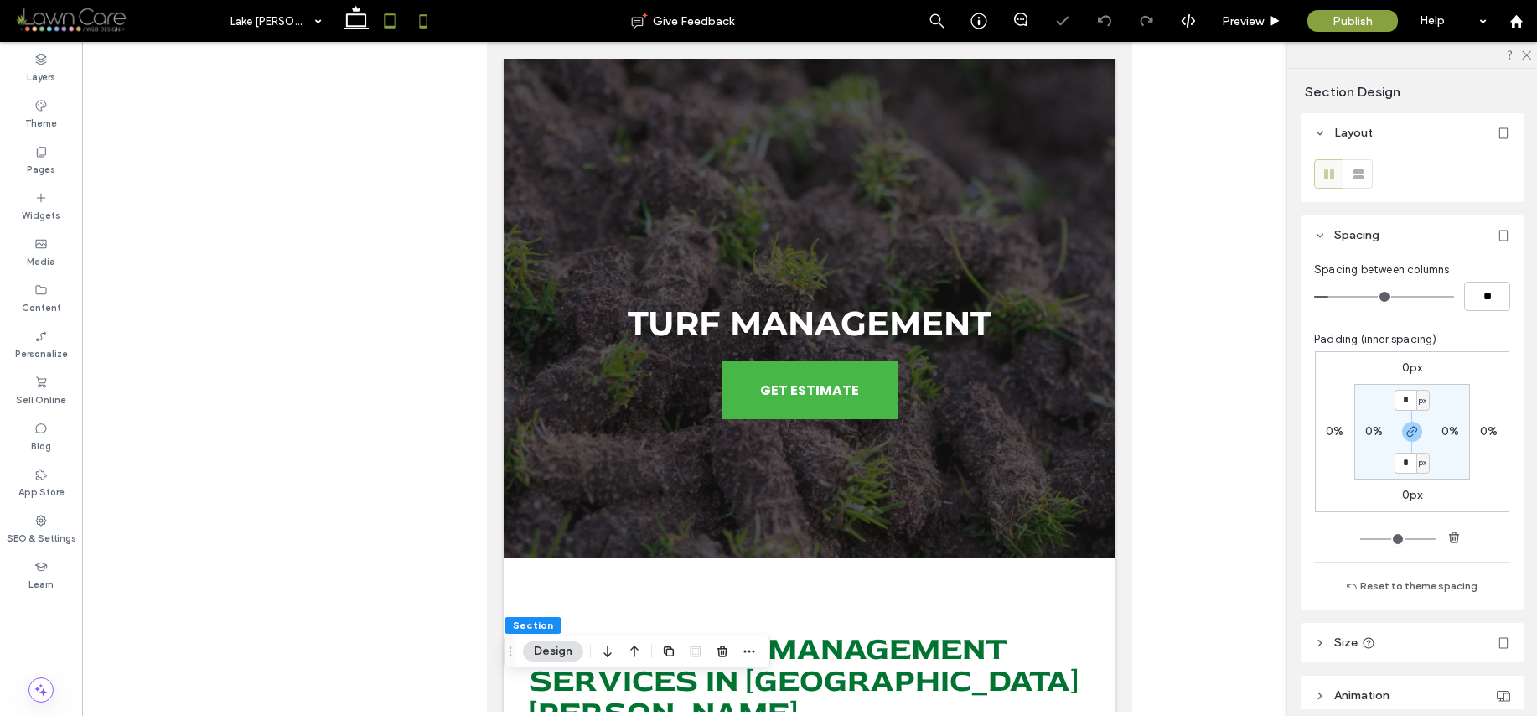
click at [423, 23] on icon at bounding box center [424, 21] width 34 height 34
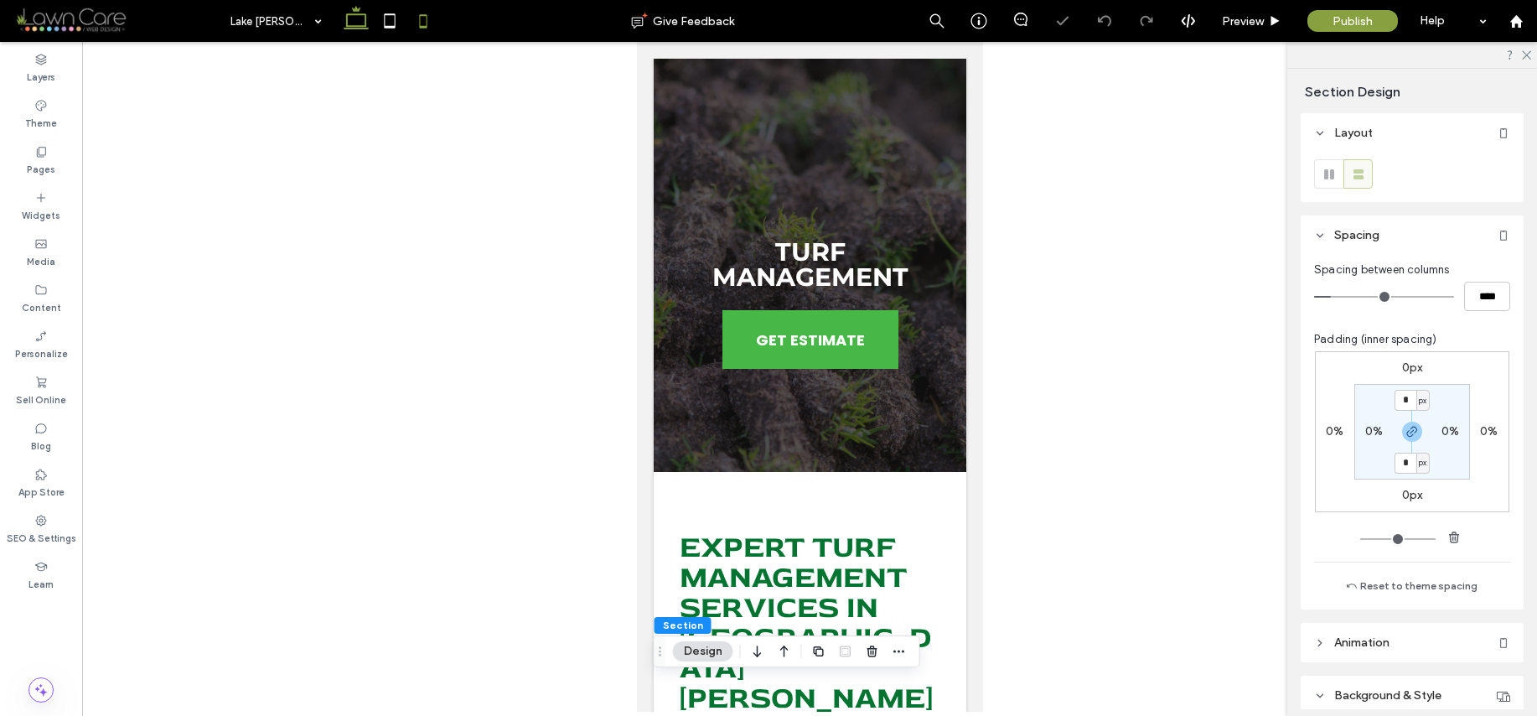
click at [357, 28] on icon at bounding box center [356, 21] width 34 height 34
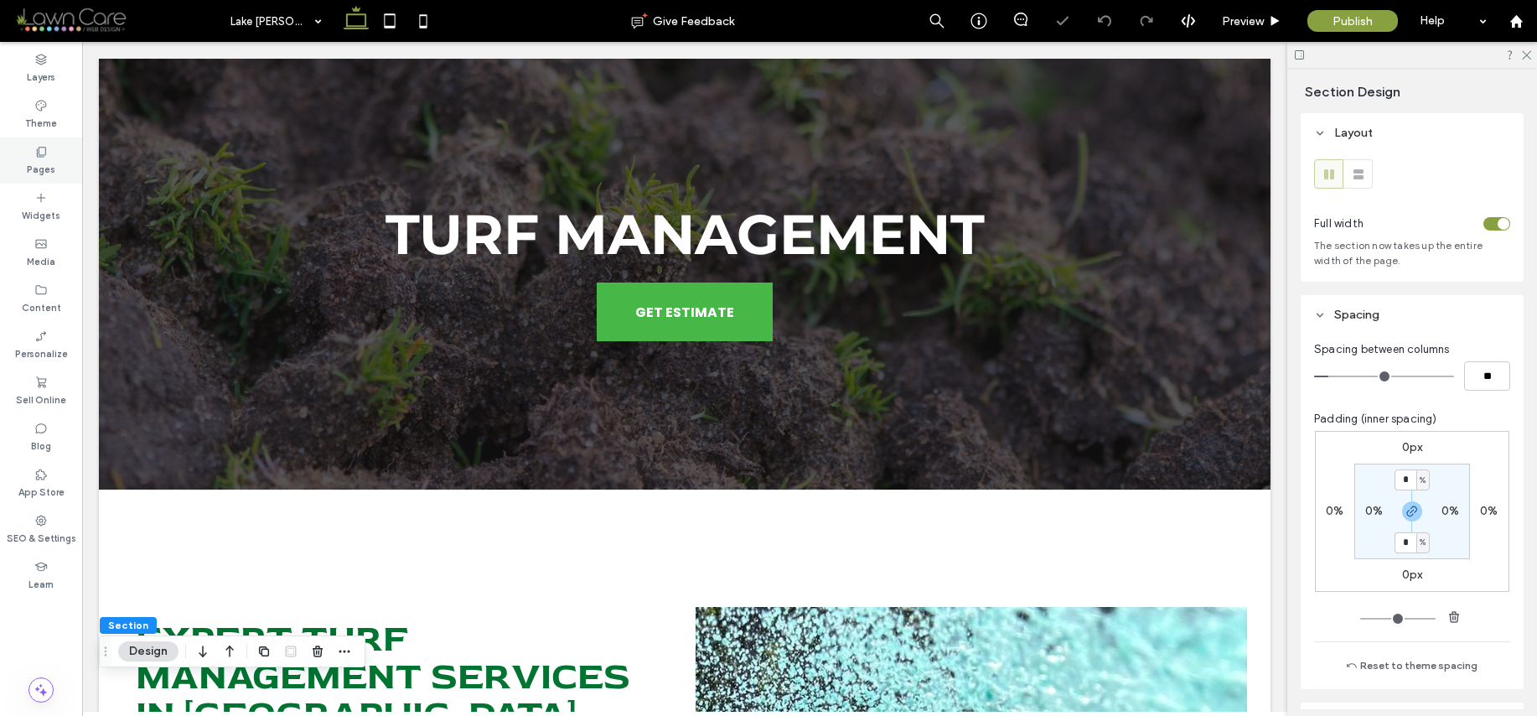
click at [61, 162] on div "Pages" at bounding box center [41, 160] width 82 height 46
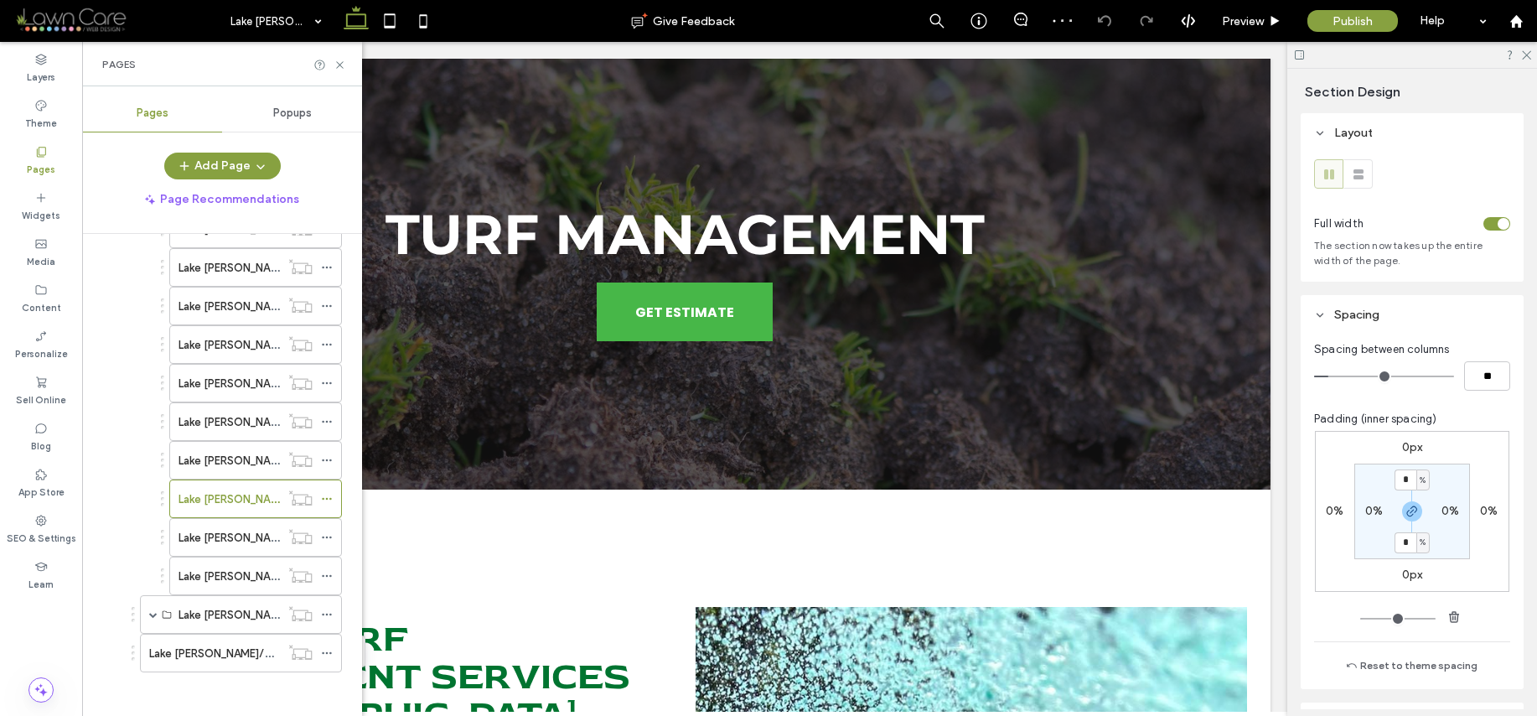
scroll to position [911, 0]
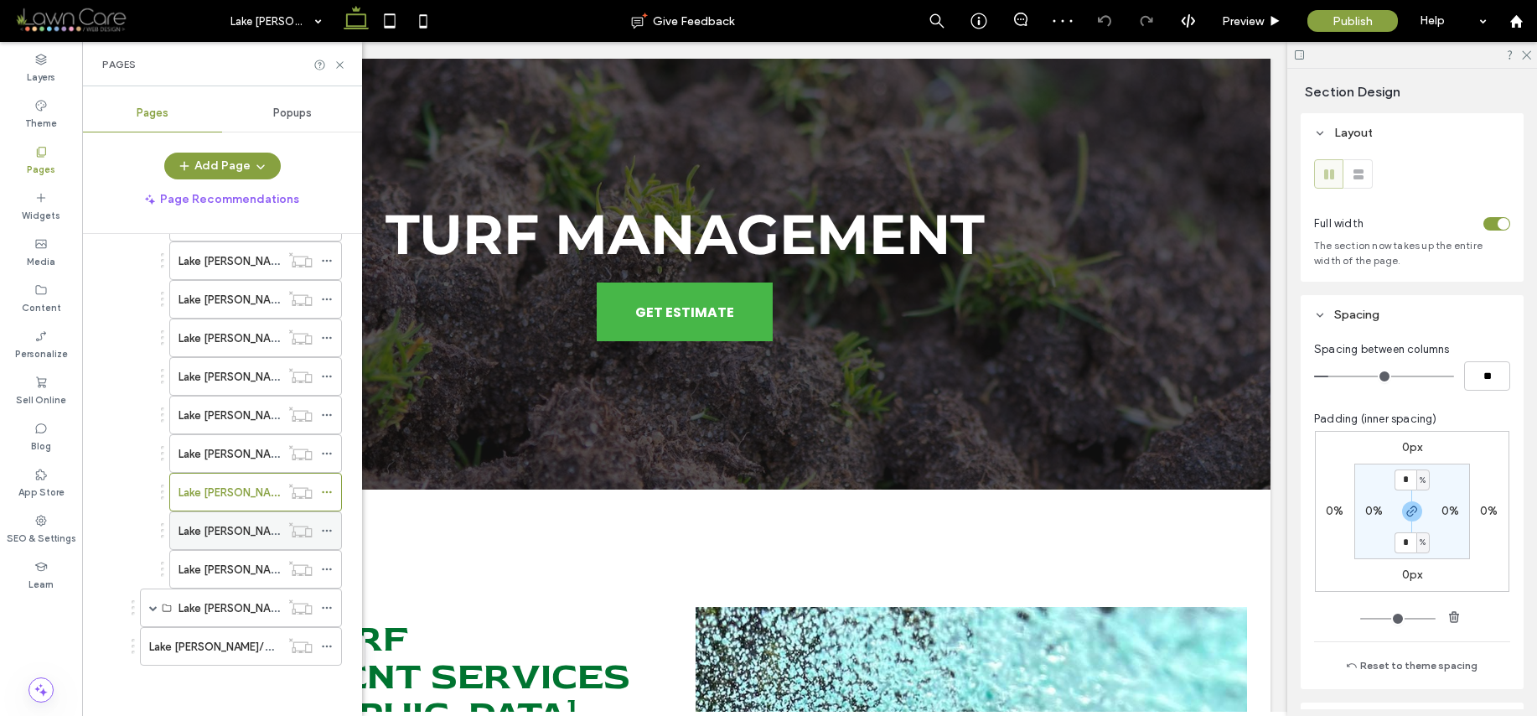
click at [236, 530] on label "Lake [PERSON_NAME]/Pressure Washing" at bounding box center [281, 530] width 204 height 29
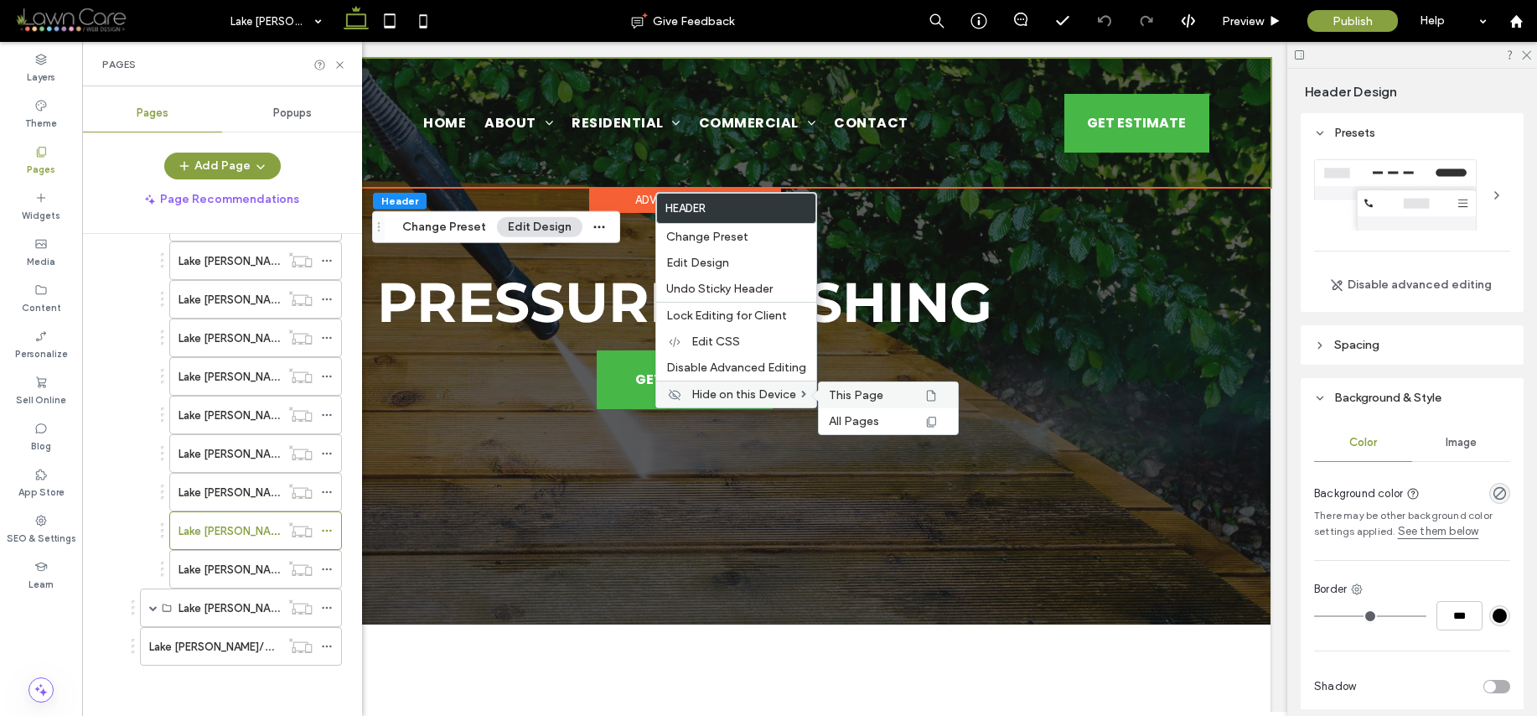
click at [863, 391] on span "This Page" at bounding box center [856, 395] width 54 height 14
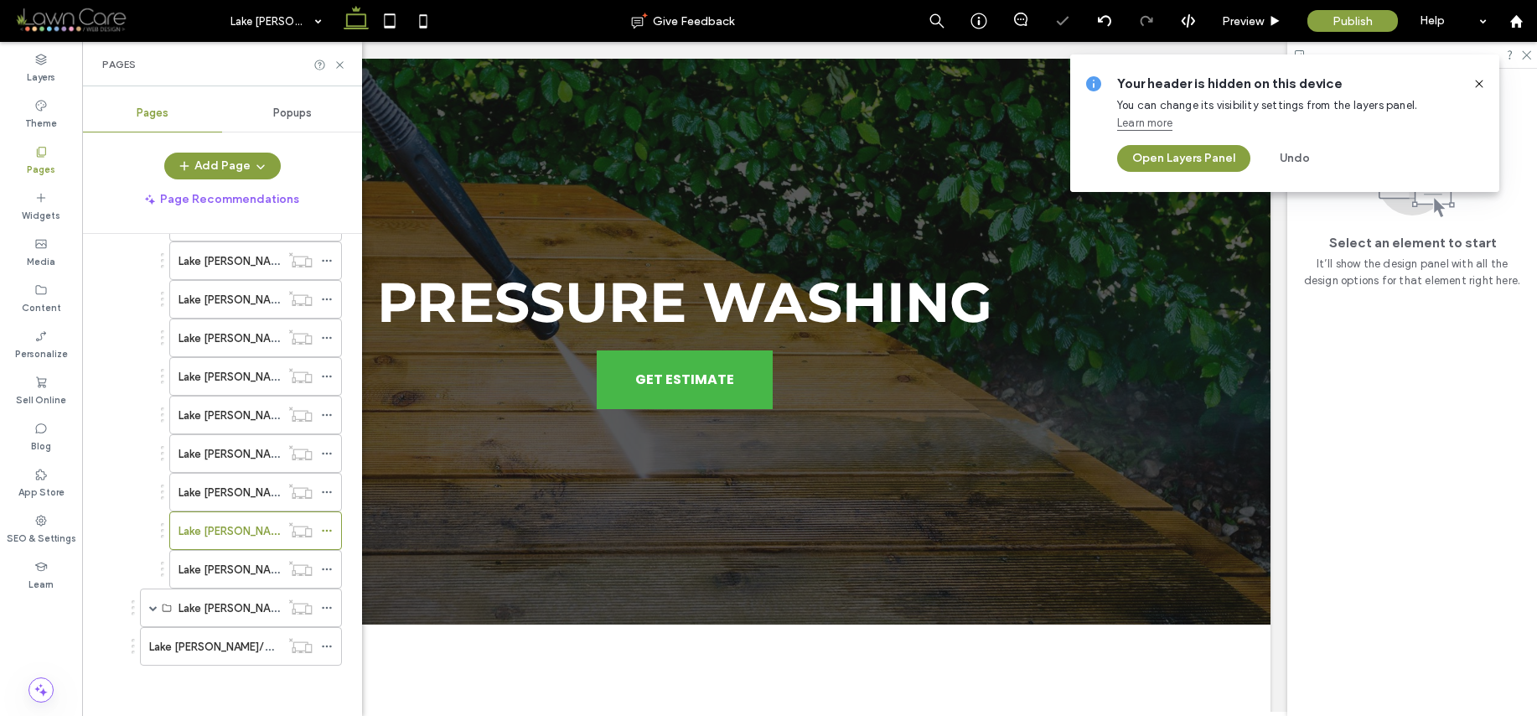
click at [1478, 80] on icon at bounding box center [1479, 83] width 13 height 13
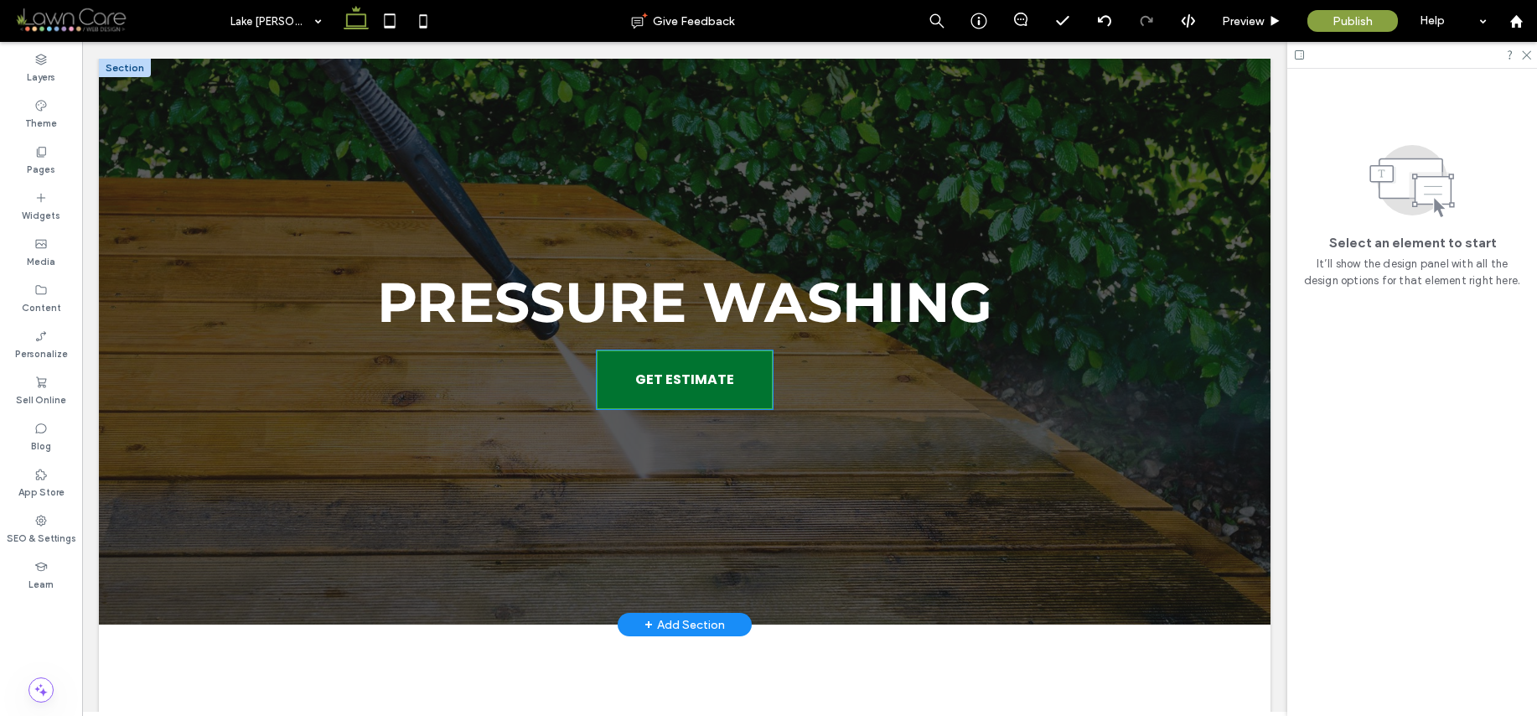
click at [608, 381] on link "GET ESTIMATE" at bounding box center [685, 379] width 176 height 59
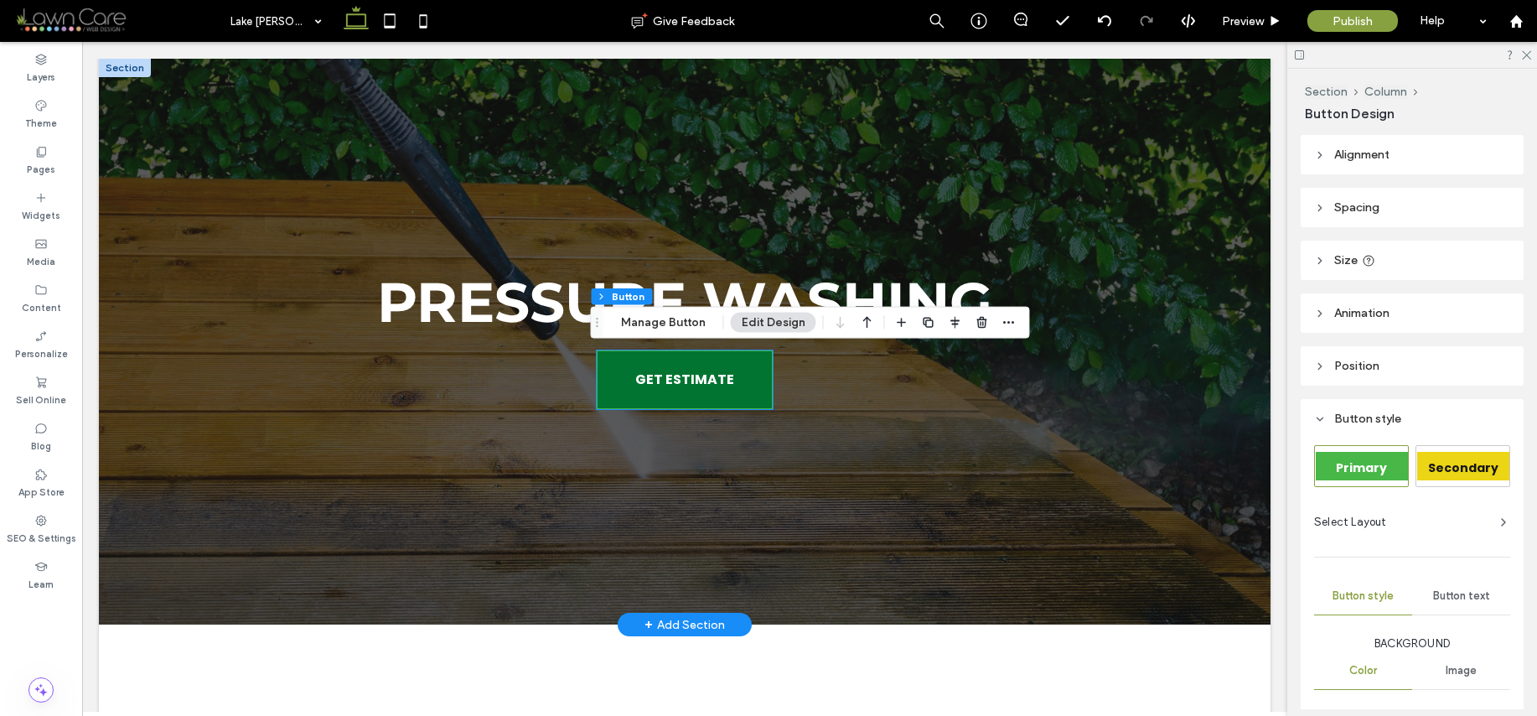
click at [608, 381] on div "GET ESTIMATE" at bounding box center [685, 379] width 176 height 59
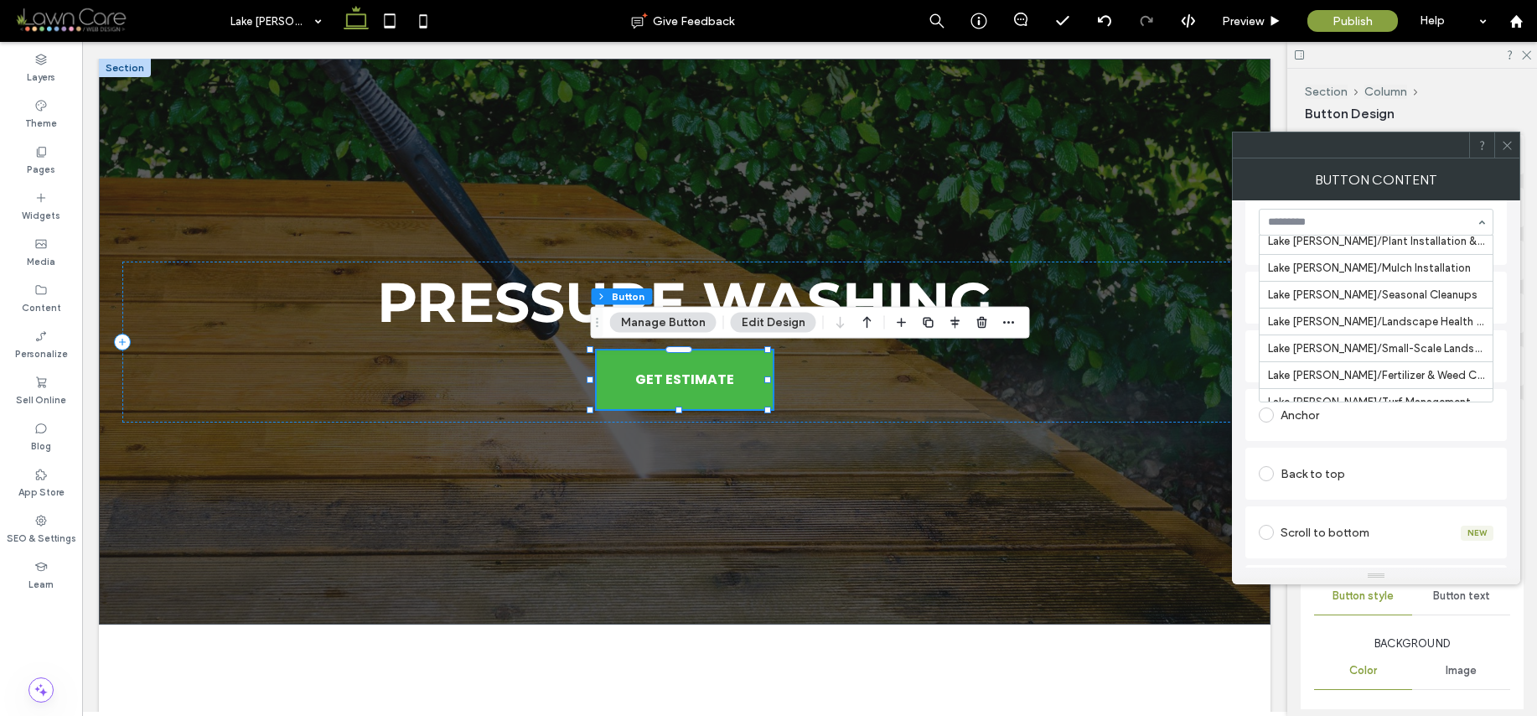
scroll to position [1577, 0]
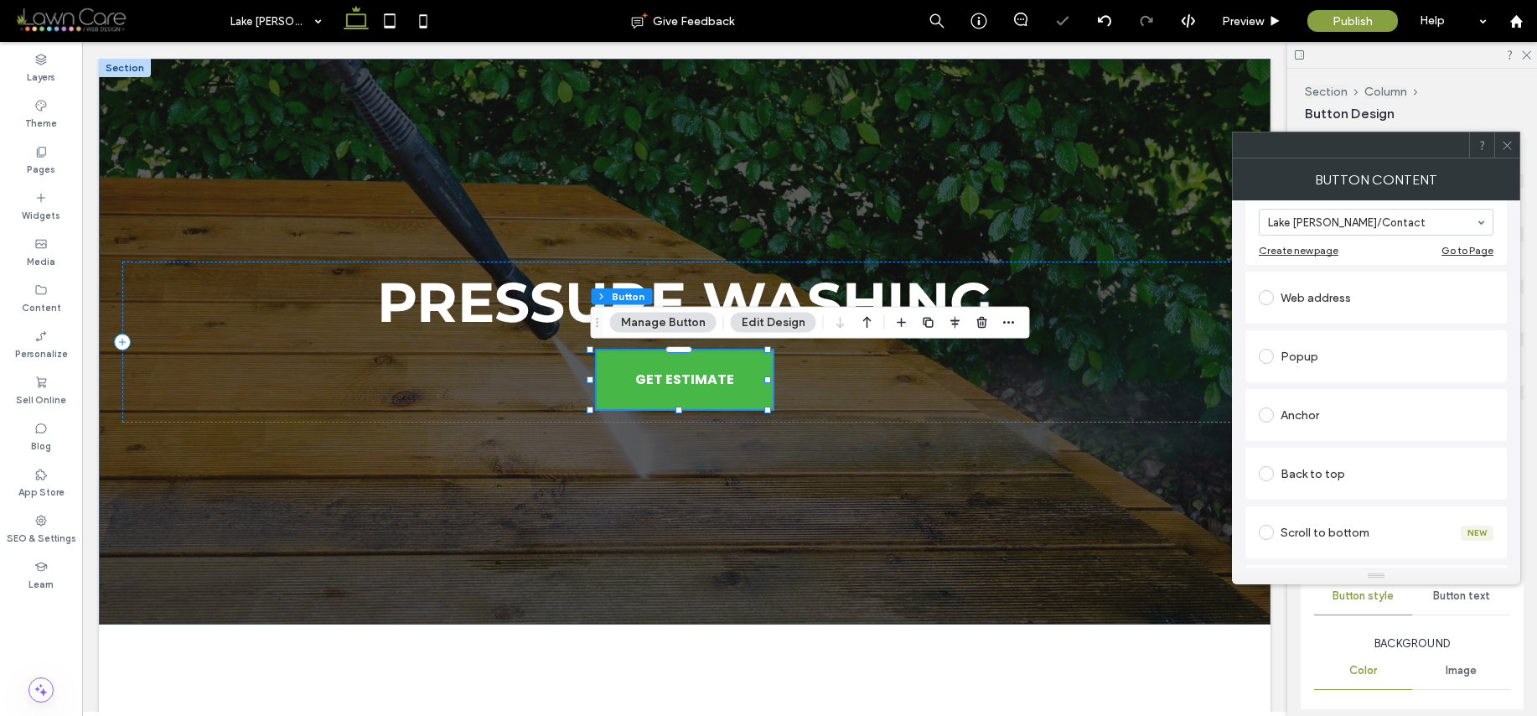
click at [1505, 148] on icon at bounding box center [1507, 145] width 13 height 13
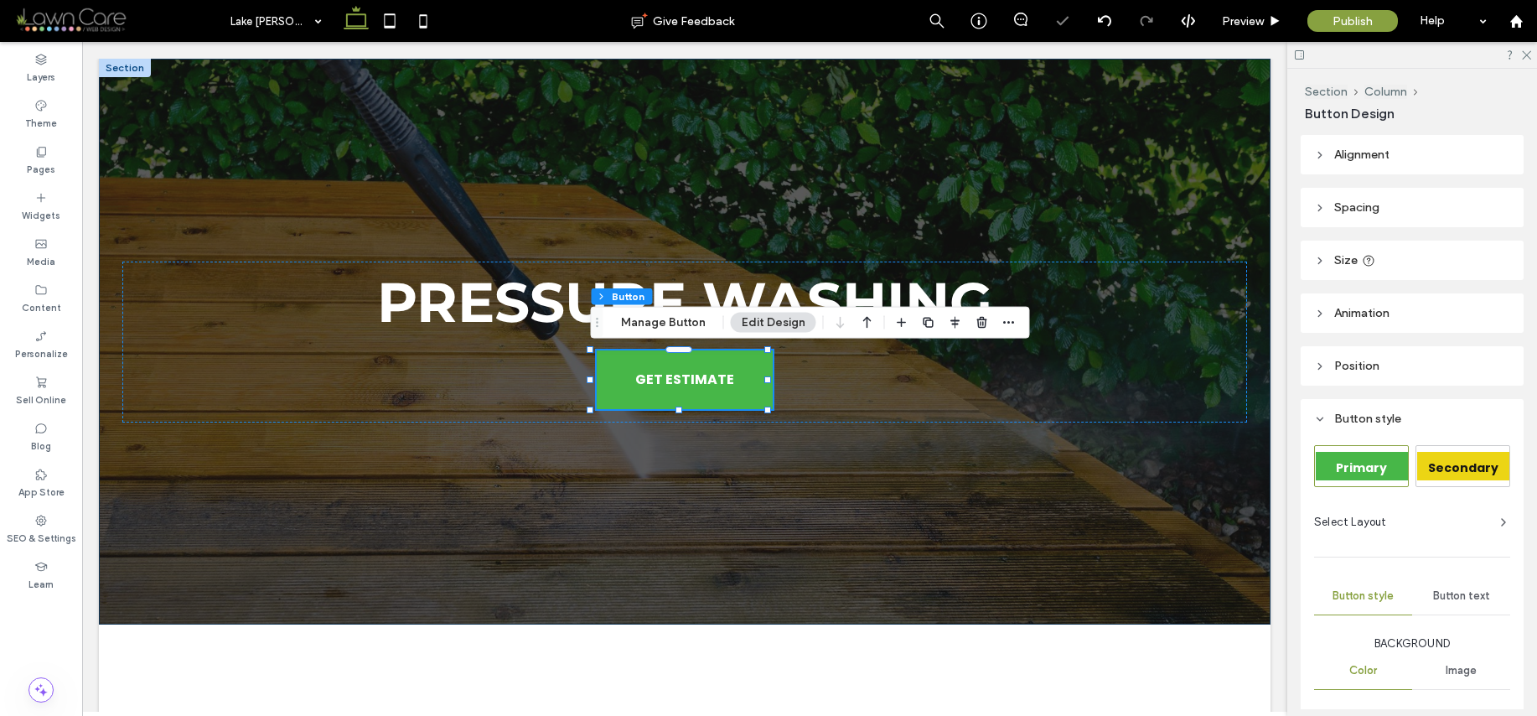
click at [1242, 182] on div "Pressure Washing GET ESTIMATE" at bounding box center [685, 342] width 1172 height 566
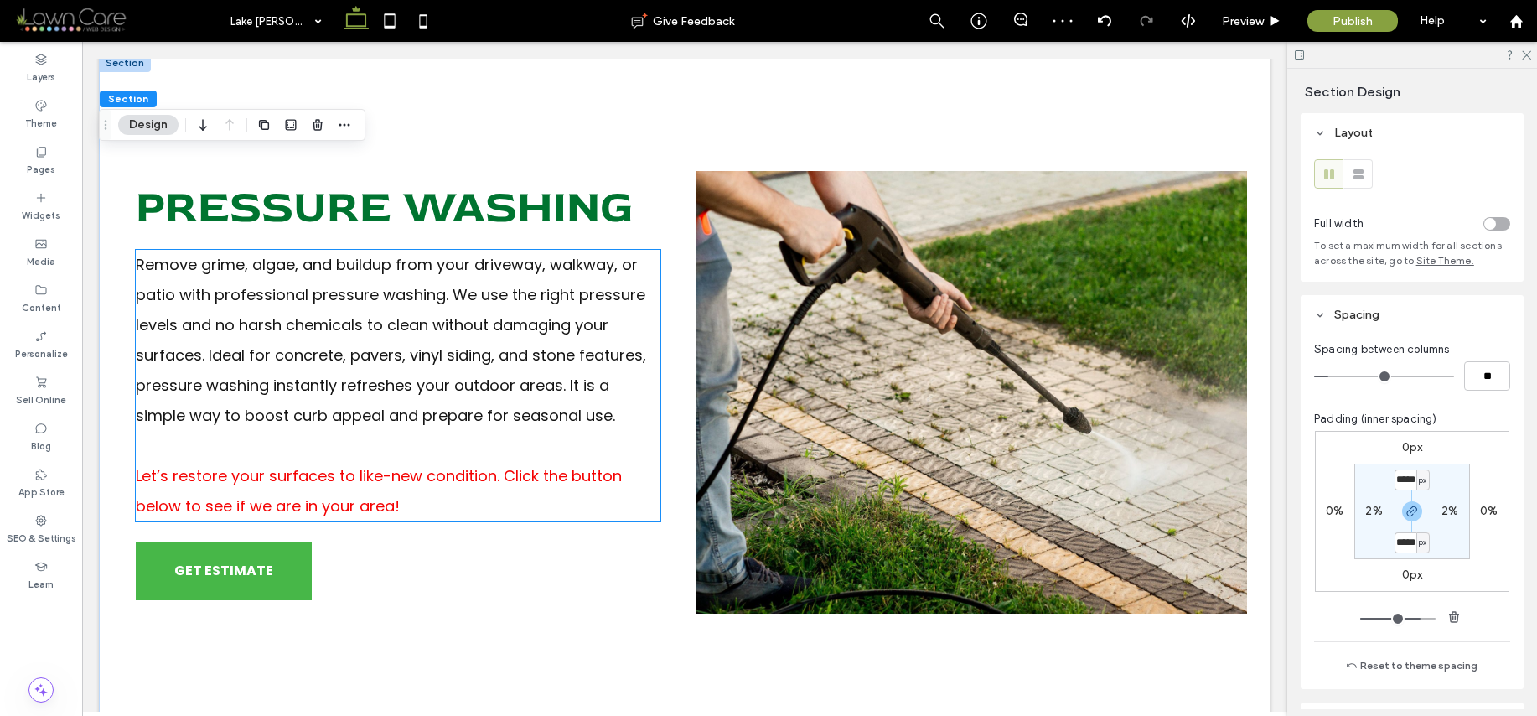
scroll to position [562, 0]
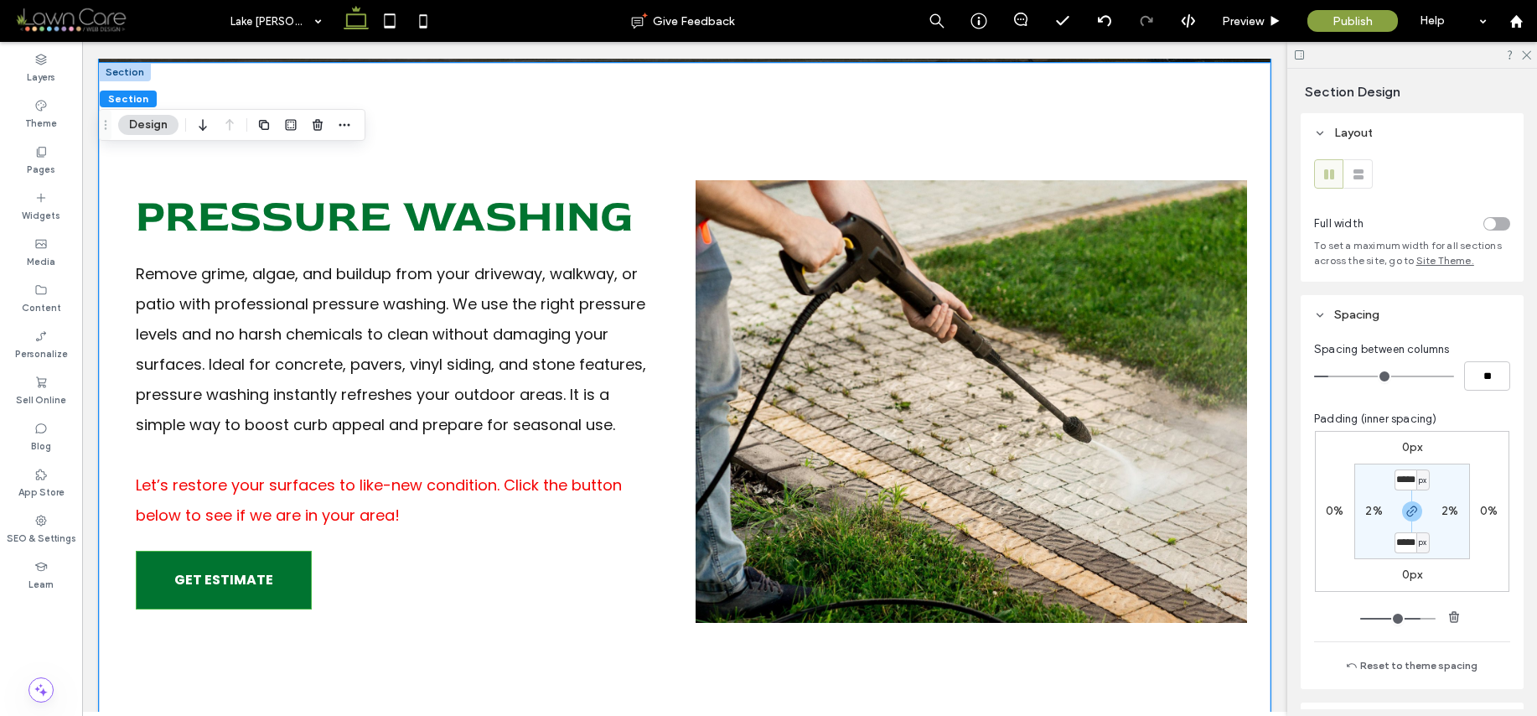
click at [218, 581] on span "GET ESTIMATE" at bounding box center [223, 580] width 99 height 38
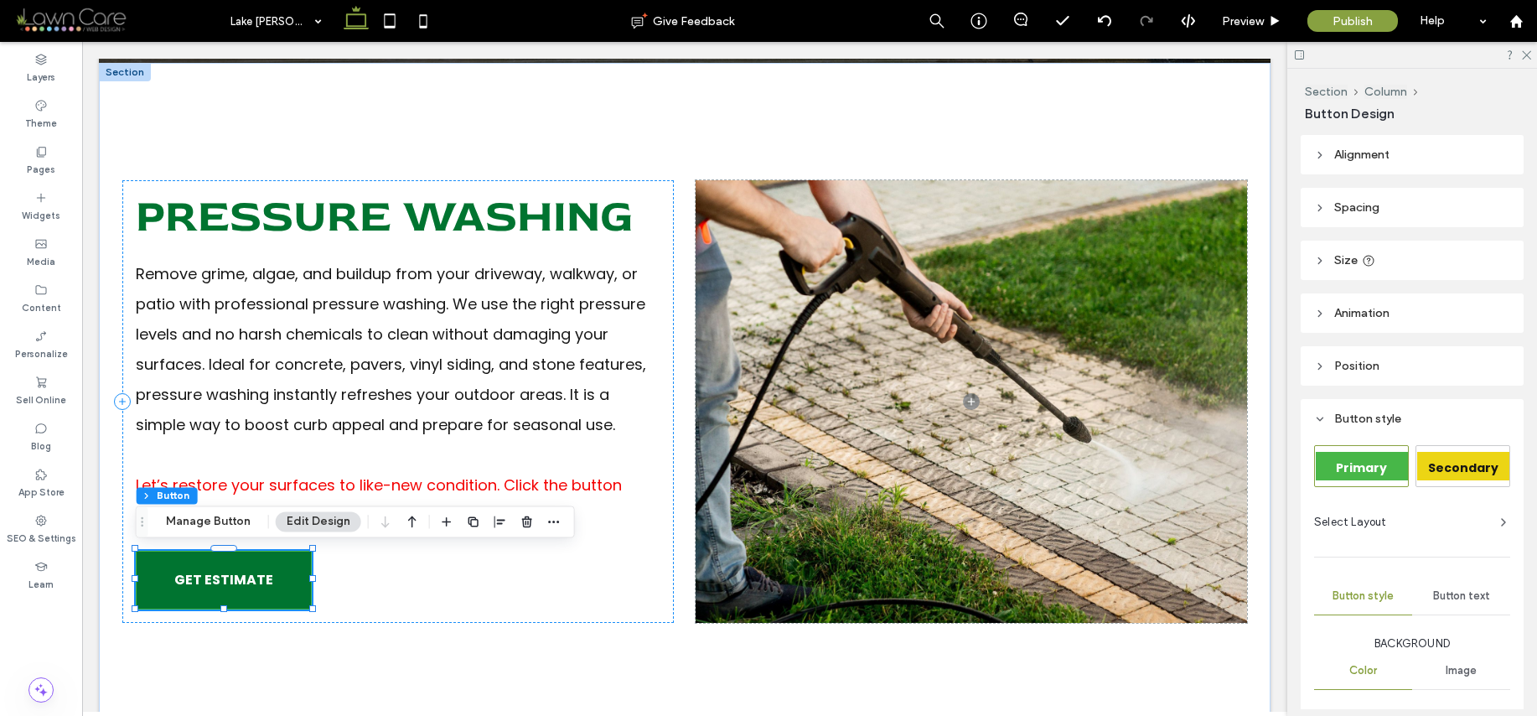
click at [218, 581] on span "GET ESTIMATE" at bounding box center [223, 580] width 99 height 38
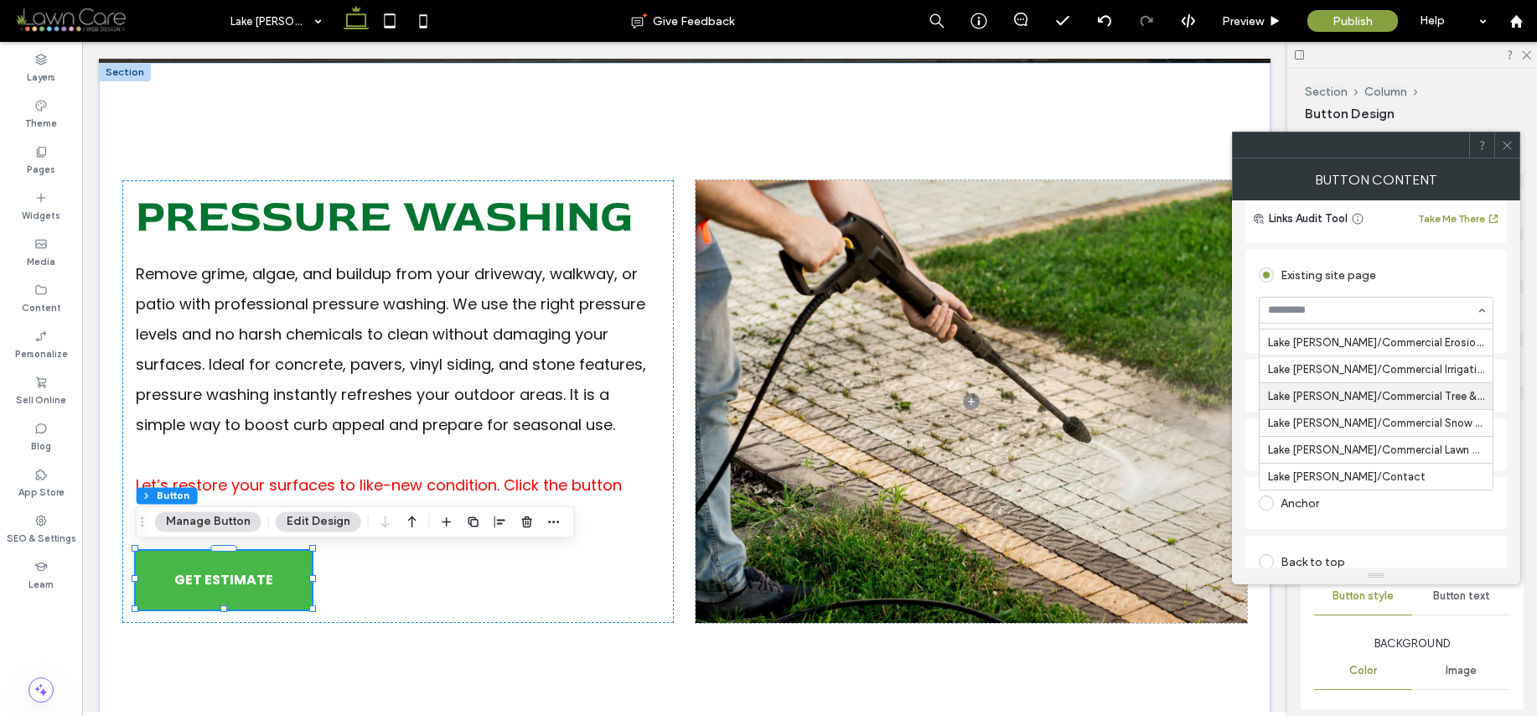
scroll to position [148, 0]
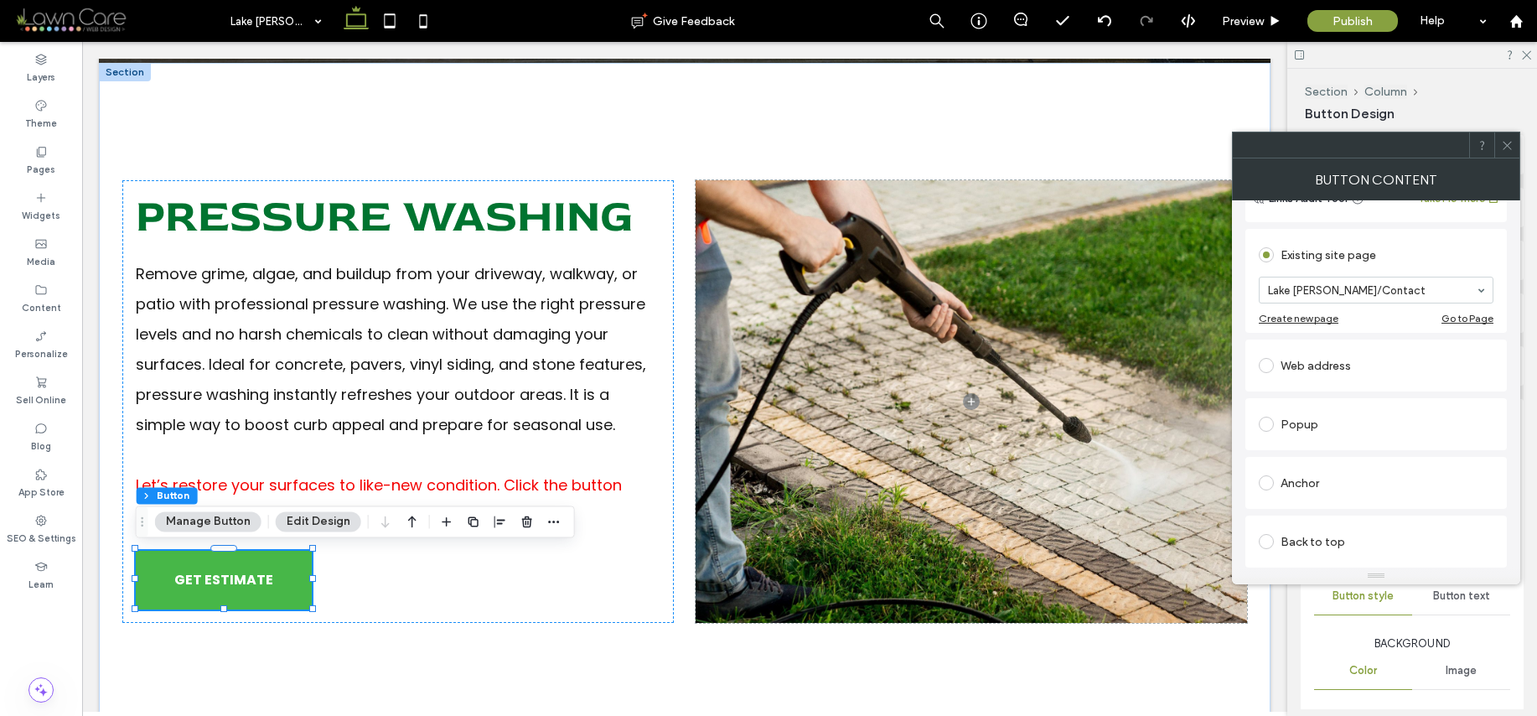
click at [1512, 145] on icon at bounding box center [1507, 145] width 13 height 13
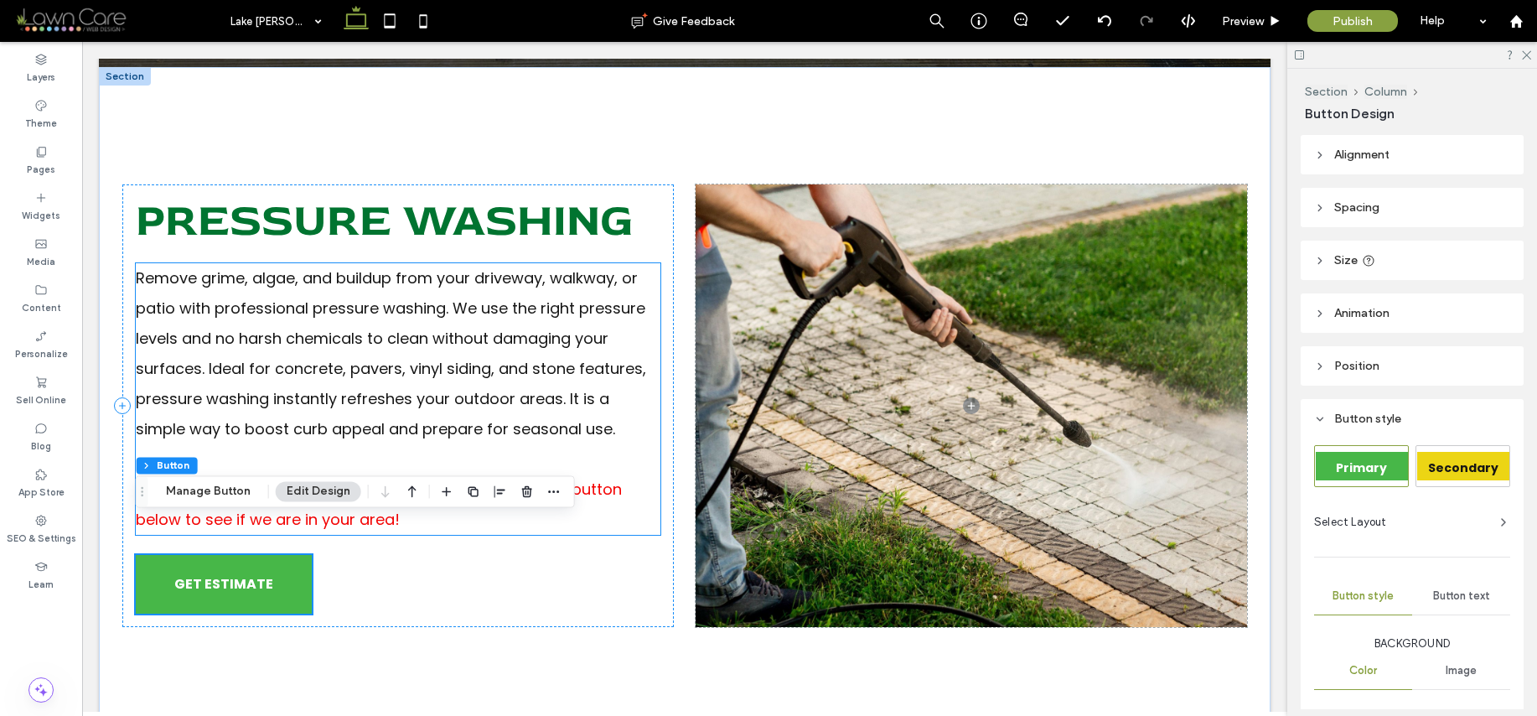
scroll to position [538, 0]
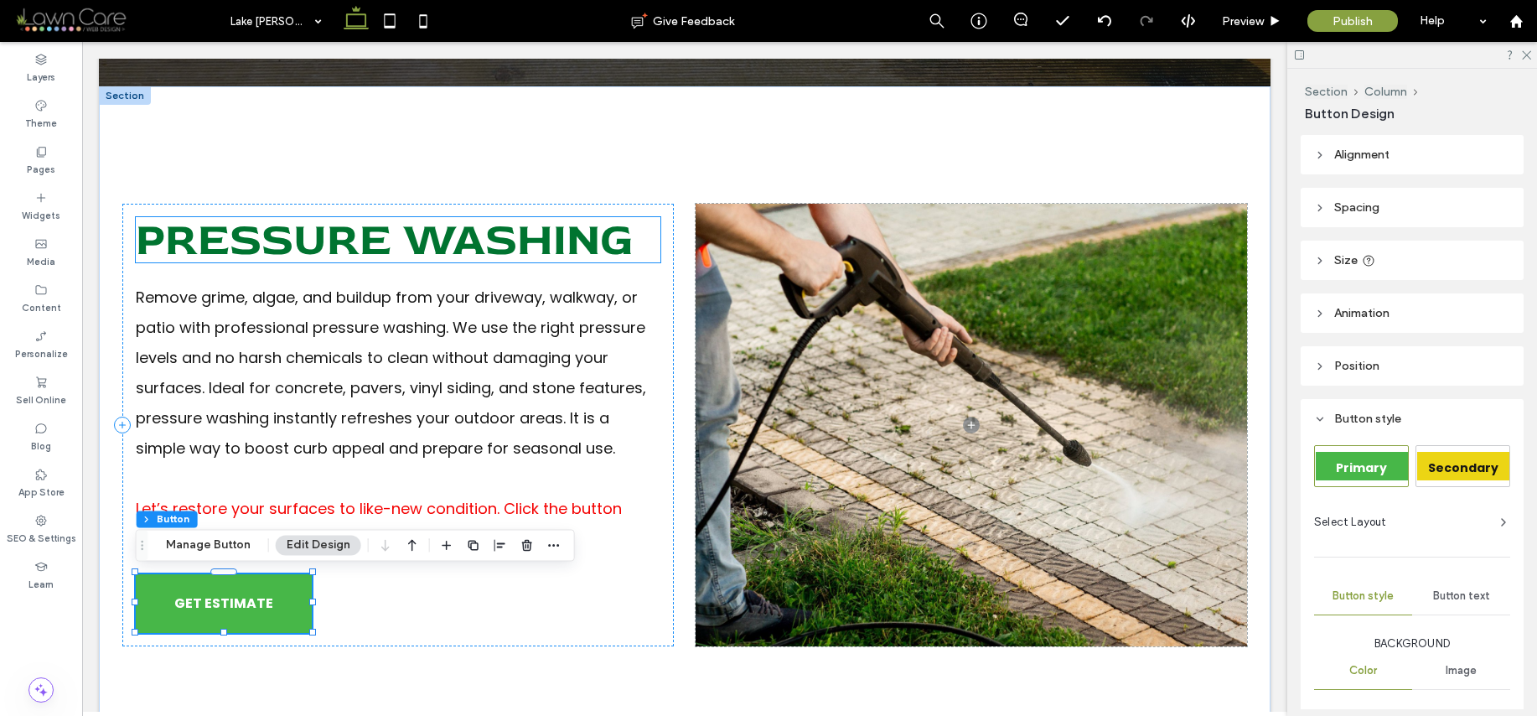
click at [391, 234] on span "Pressure Washing" at bounding box center [385, 239] width 498 height 57
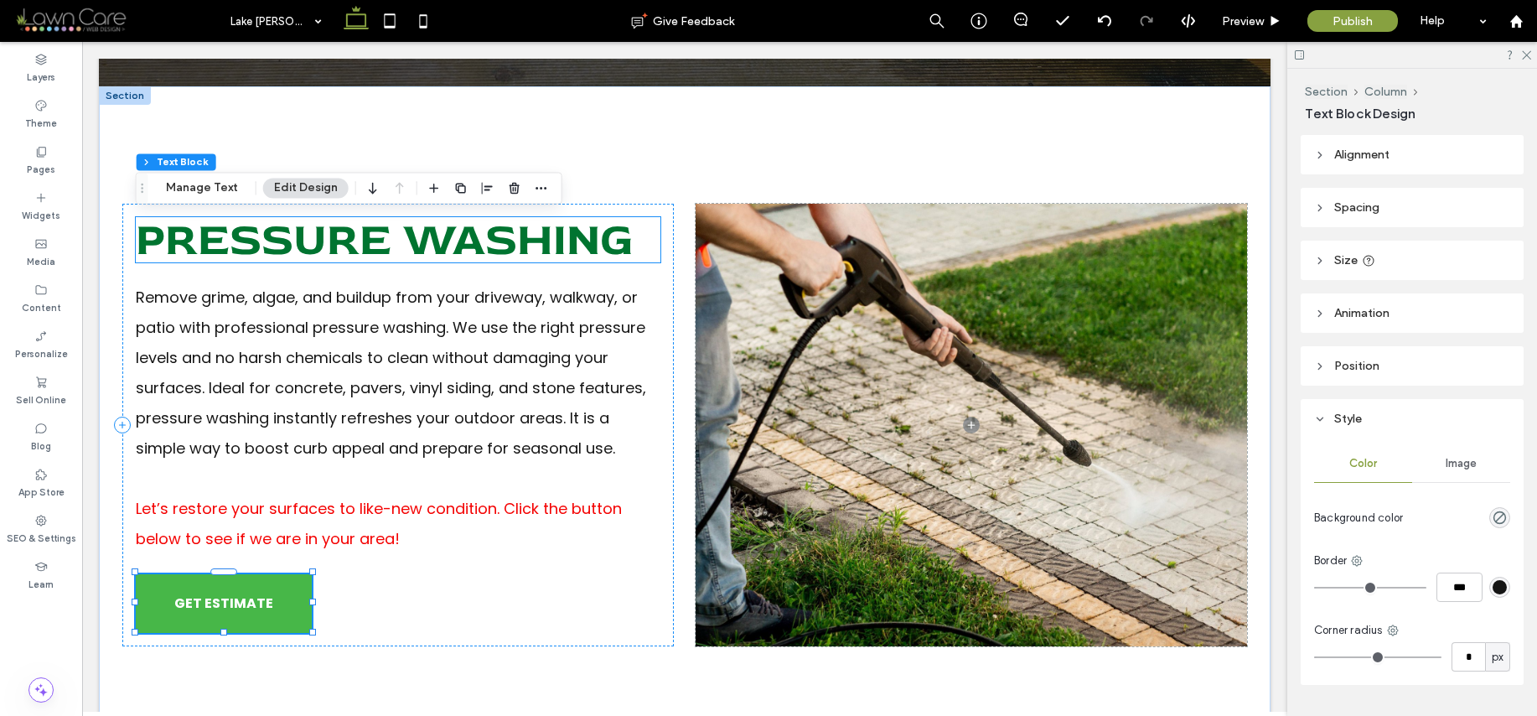
click at [391, 234] on div "Pressure Washing" at bounding box center [398, 239] width 525 height 45
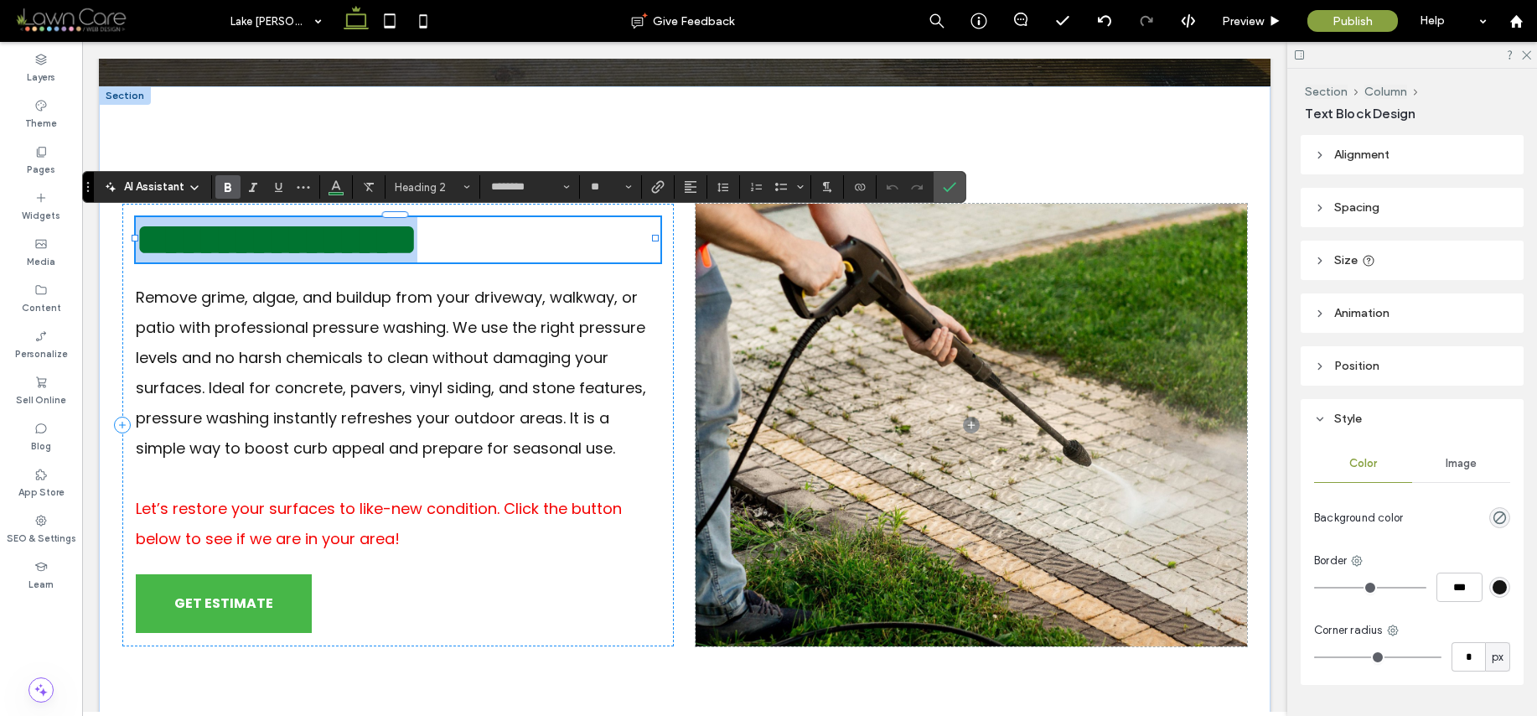
click at [394, 242] on span "**********" at bounding box center [277, 239] width 282 height 44
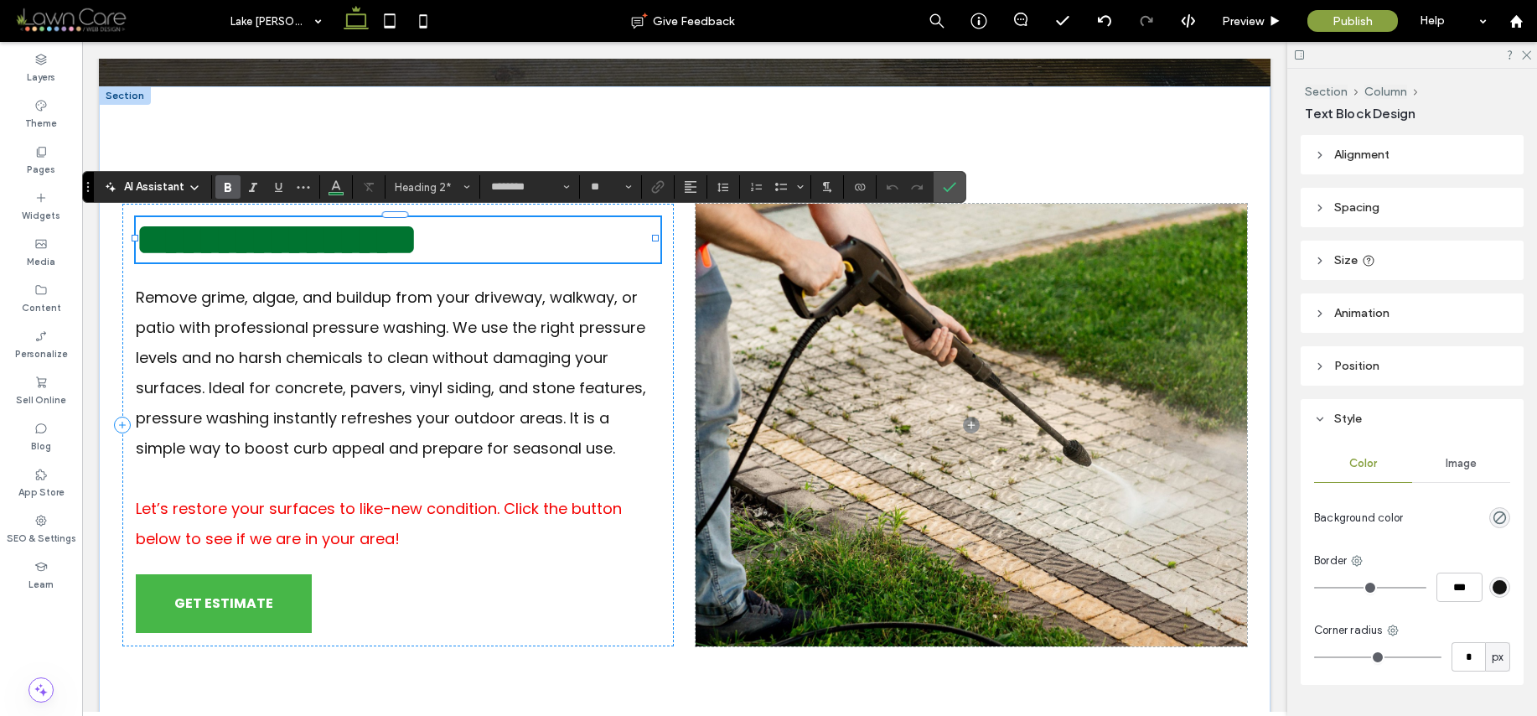
click at [140, 235] on span "**********" at bounding box center [277, 239] width 282 height 44
click at [636, 244] on h2 "**********" at bounding box center [398, 239] width 525 height 45
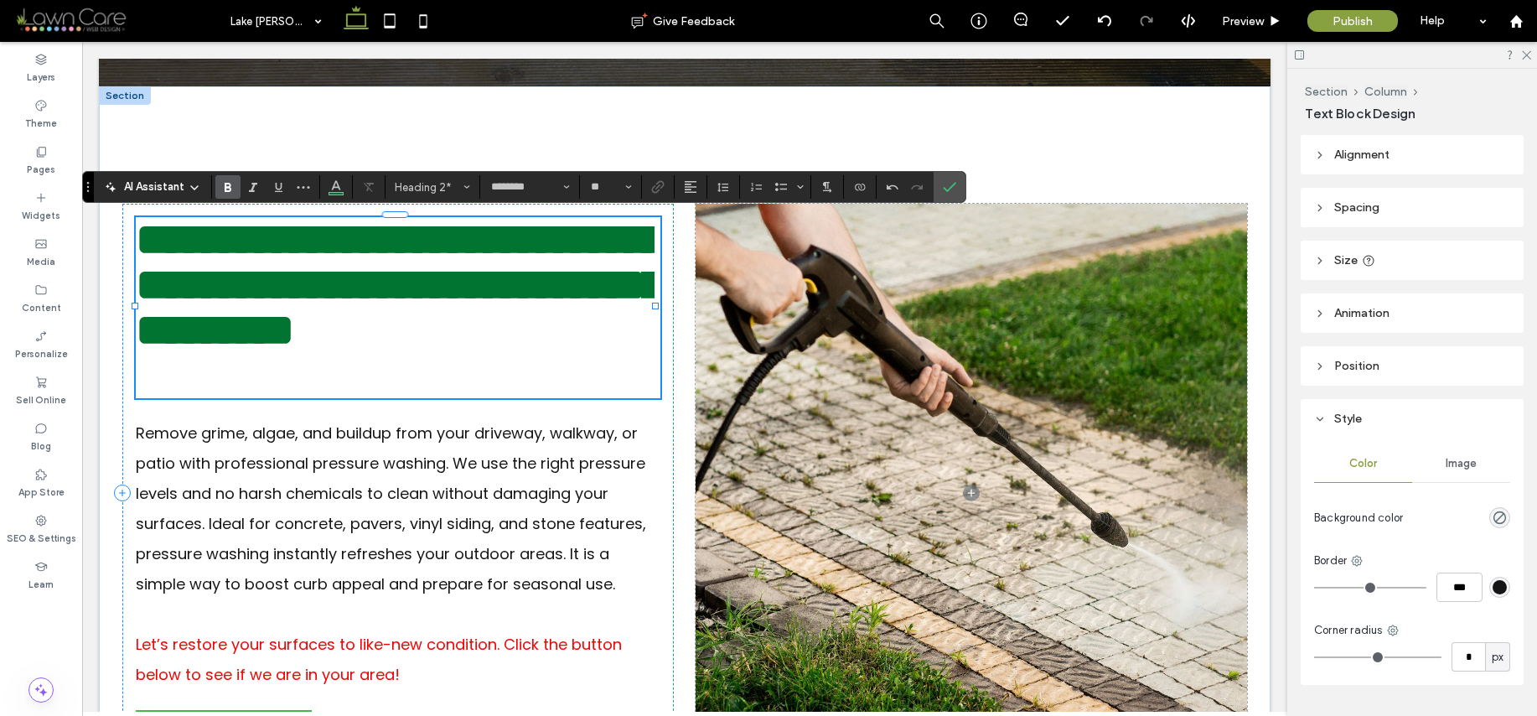
click at [587, 352] on span "**********" at bounding box center [400, 284] width 528 height 135
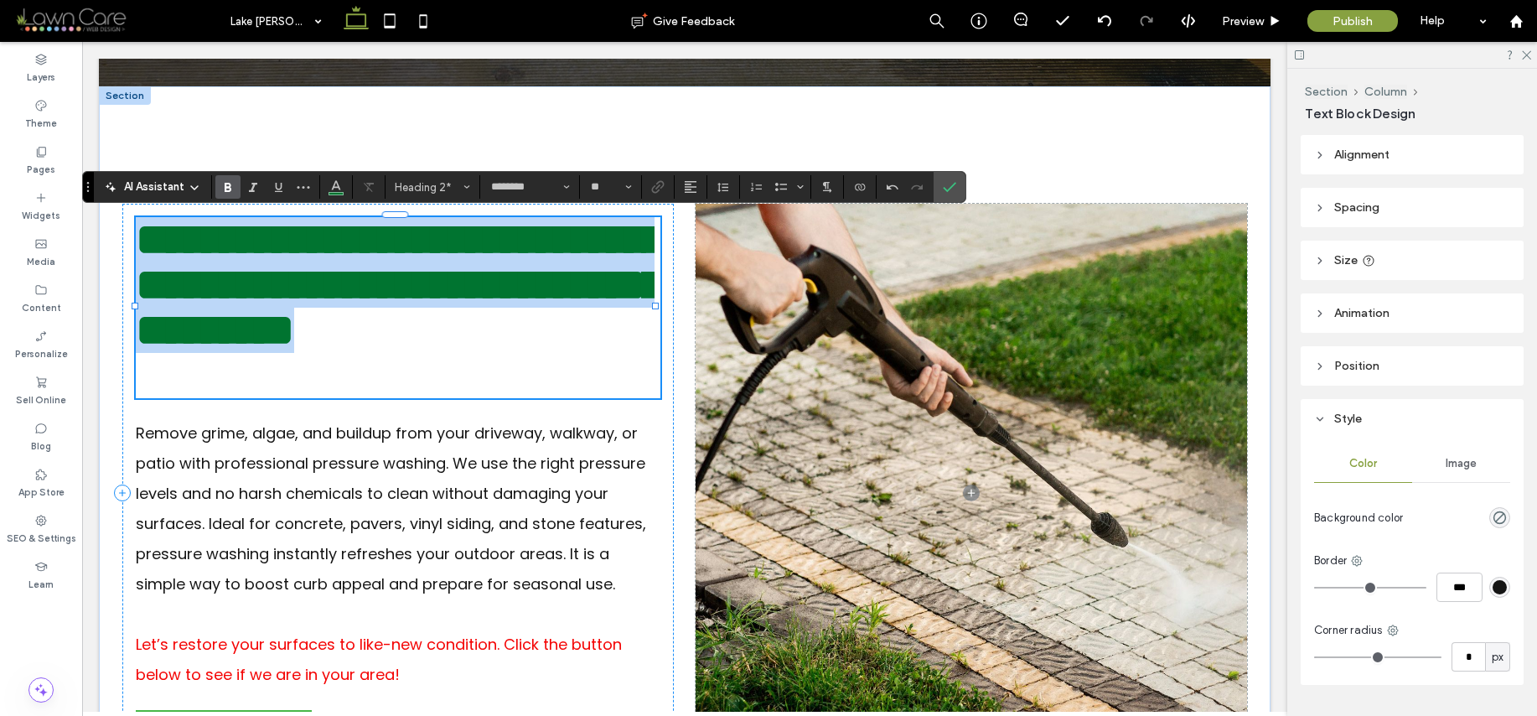
click at [587, 352] on span "**********" at bounding box center [400, 284] width 528 height 135
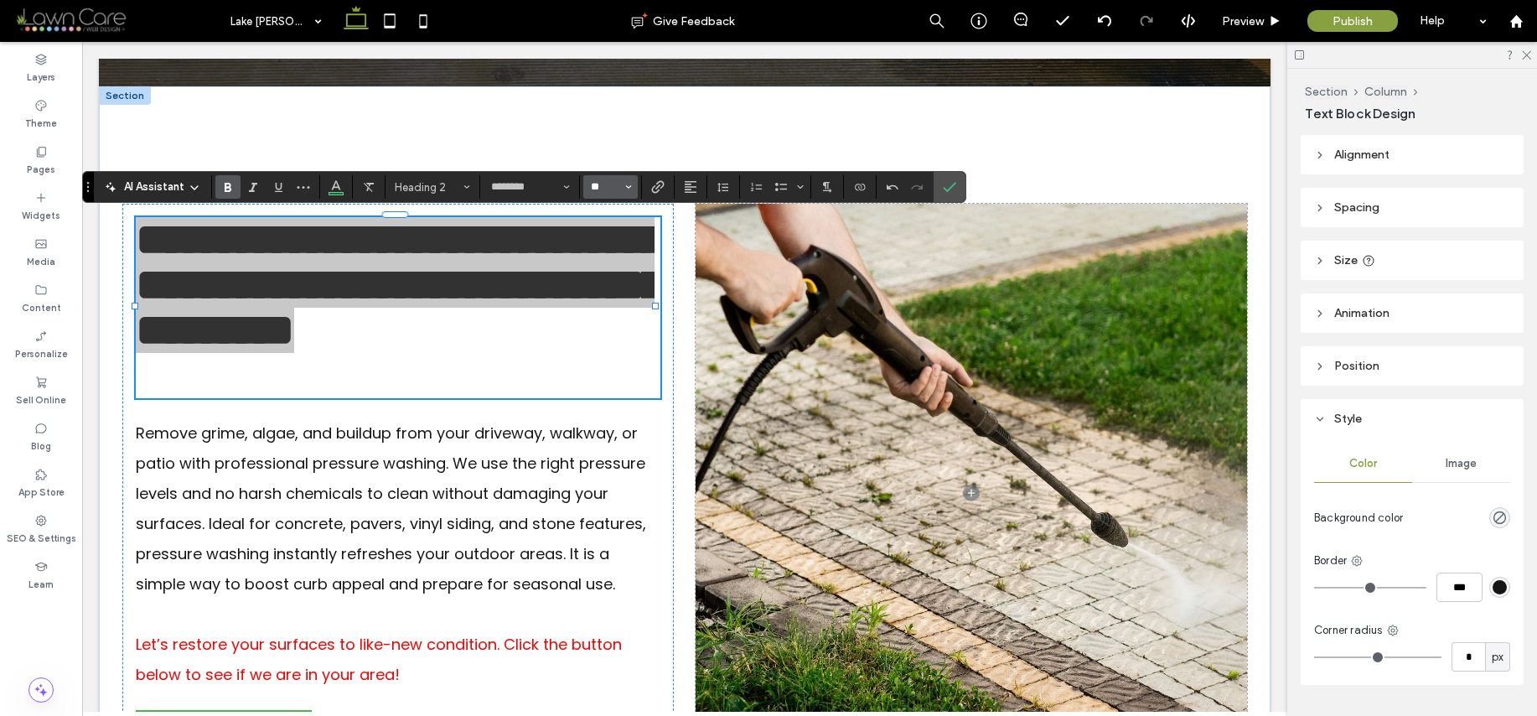
click at [612, 186] on input "**" at bounding box center [605, 186] width 33 height 13
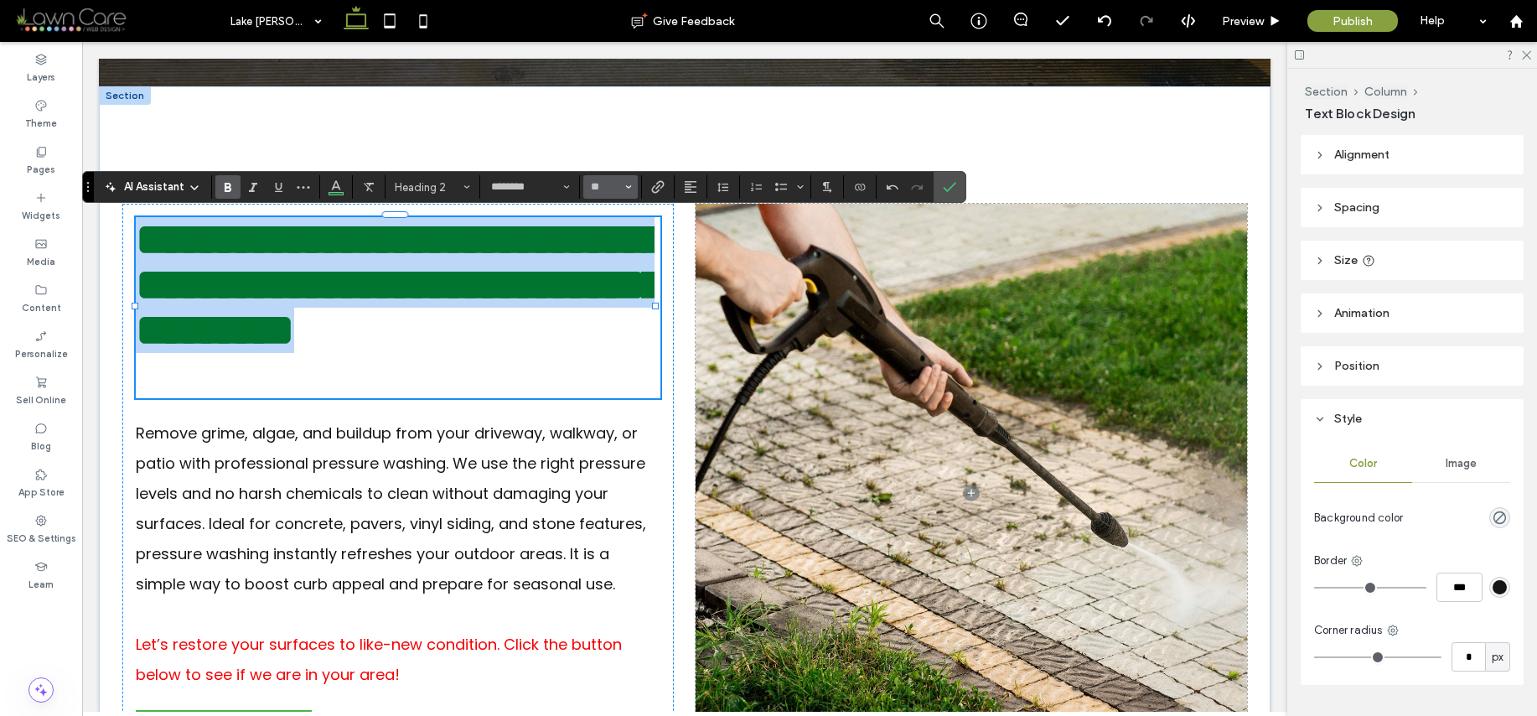
type input "**"
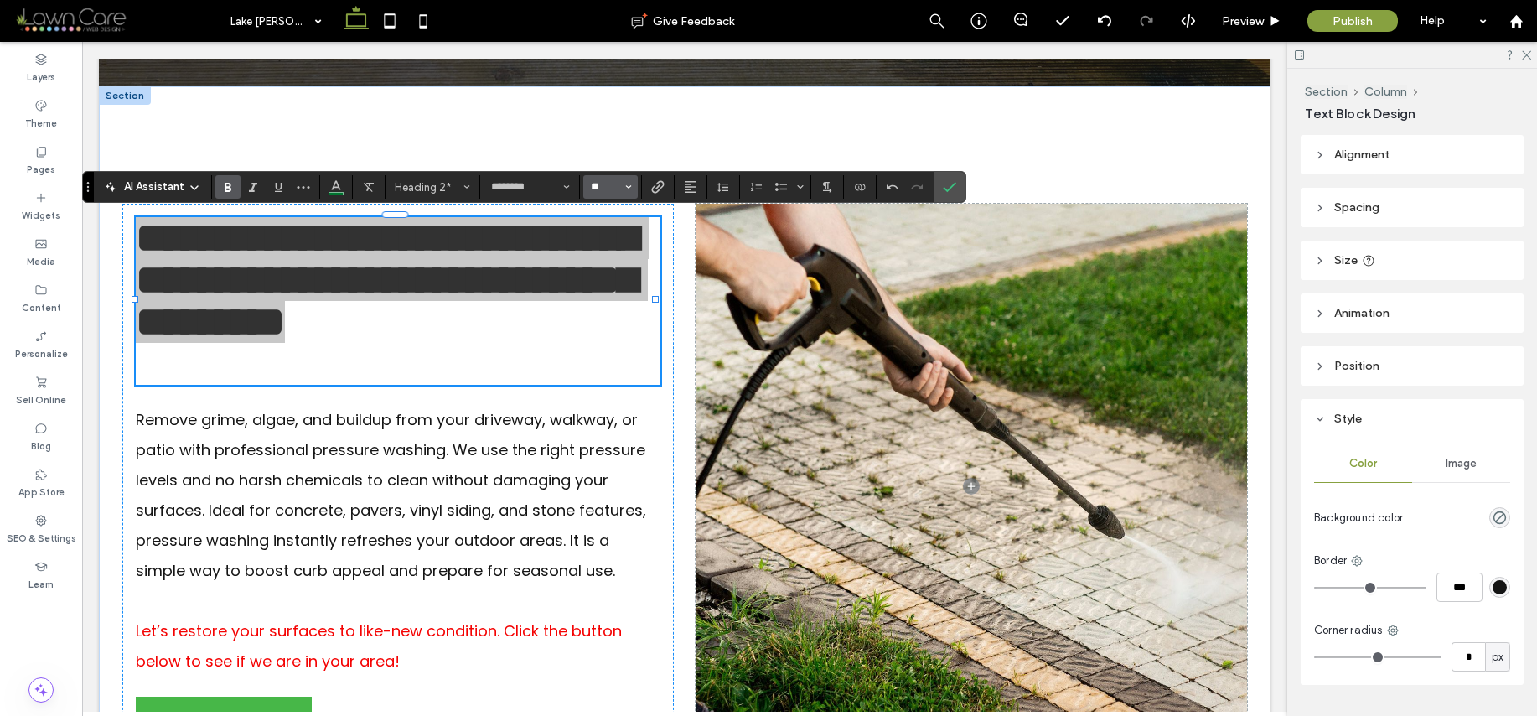
click at [602, 186] on input "**" at bounding box center [605, 186] width 33 height 13
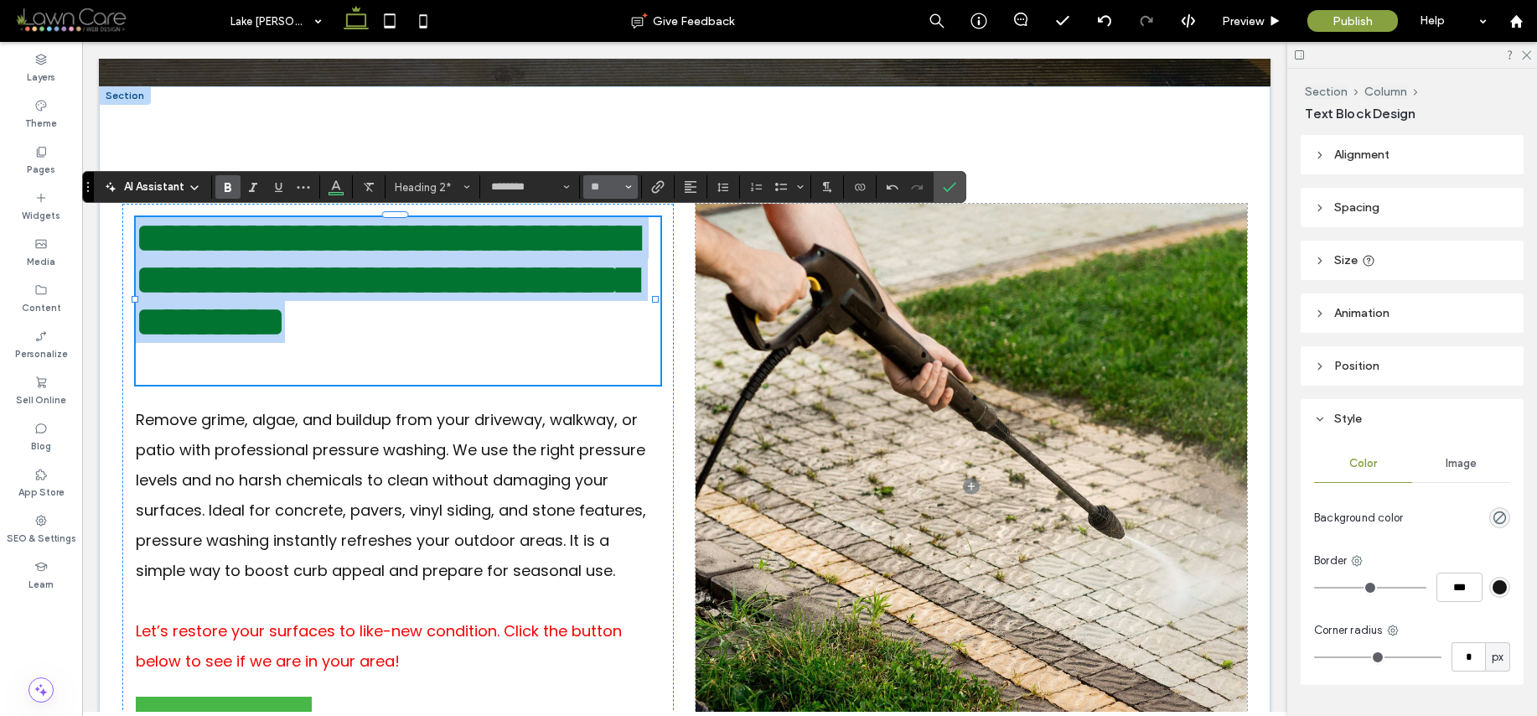
type input "**"
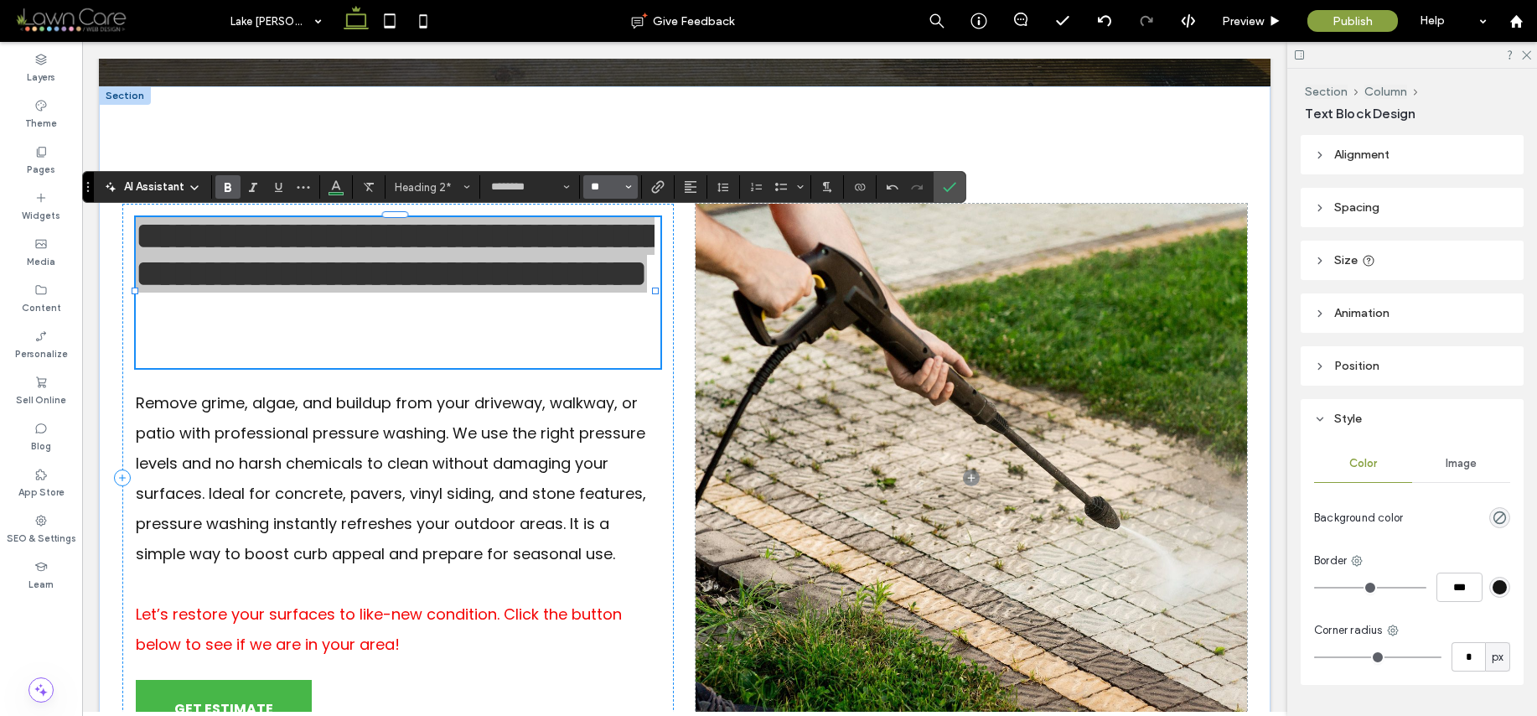
click at [611, 186] on input "**" at bounding box center [605, 186] width 33 height 13
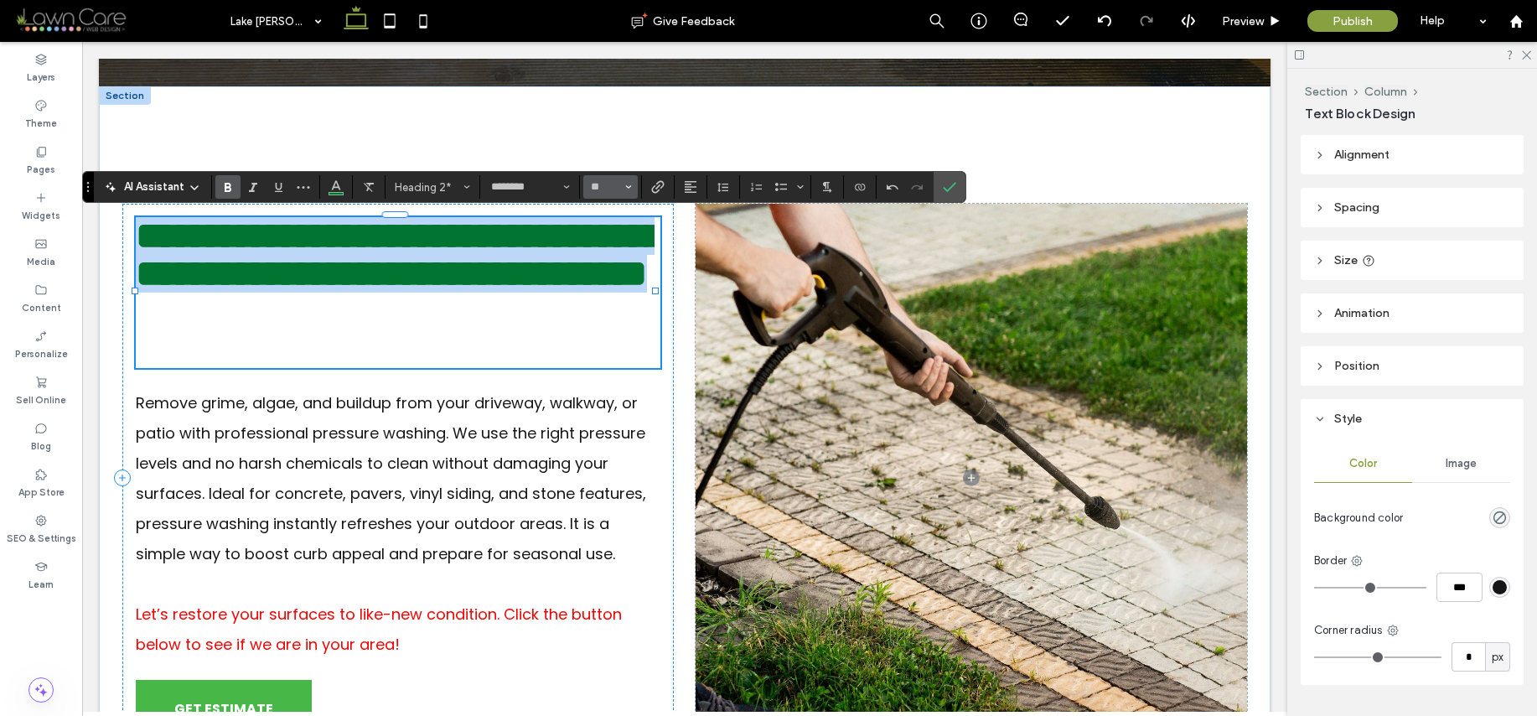
type input "**"
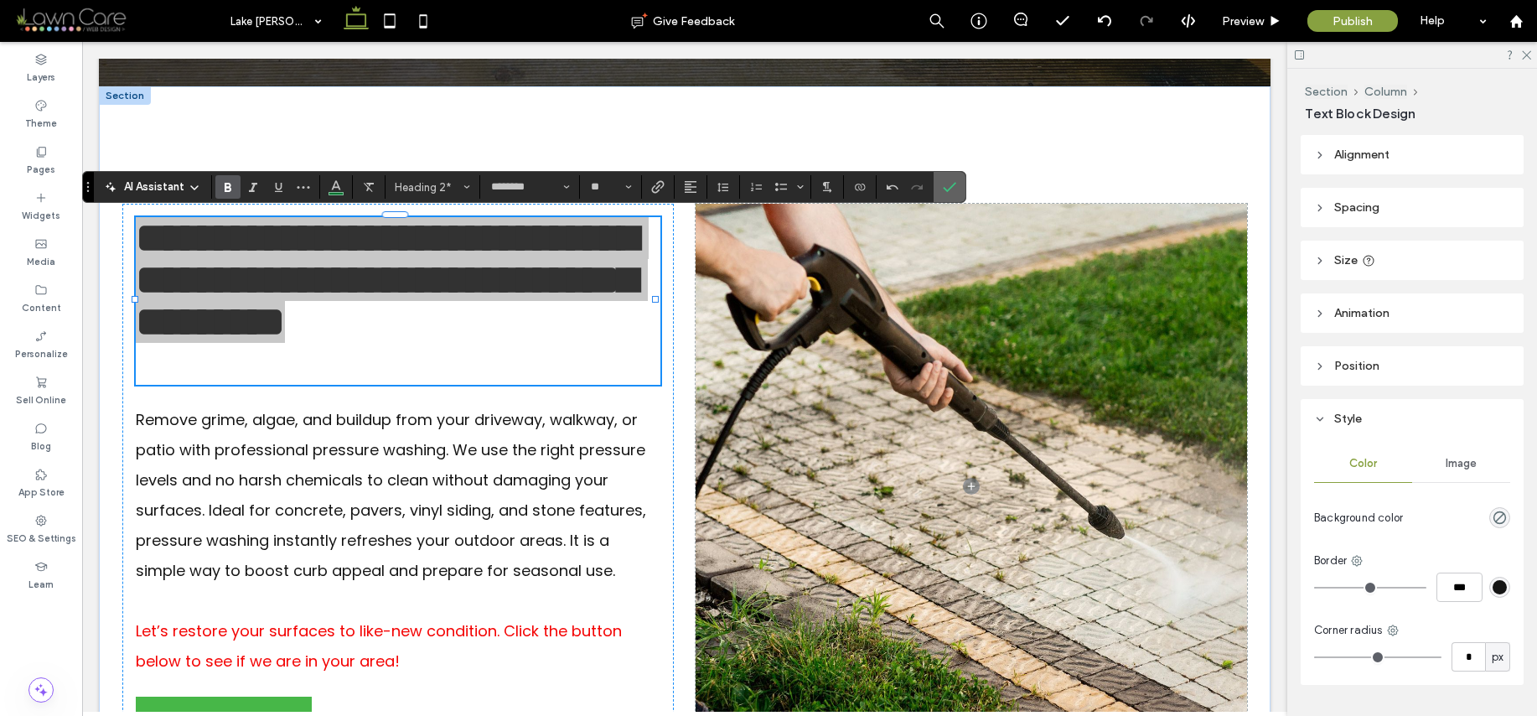
click at [949, 181] on icon "Confirm" at bounding box center [949, 186] width 13 height 13
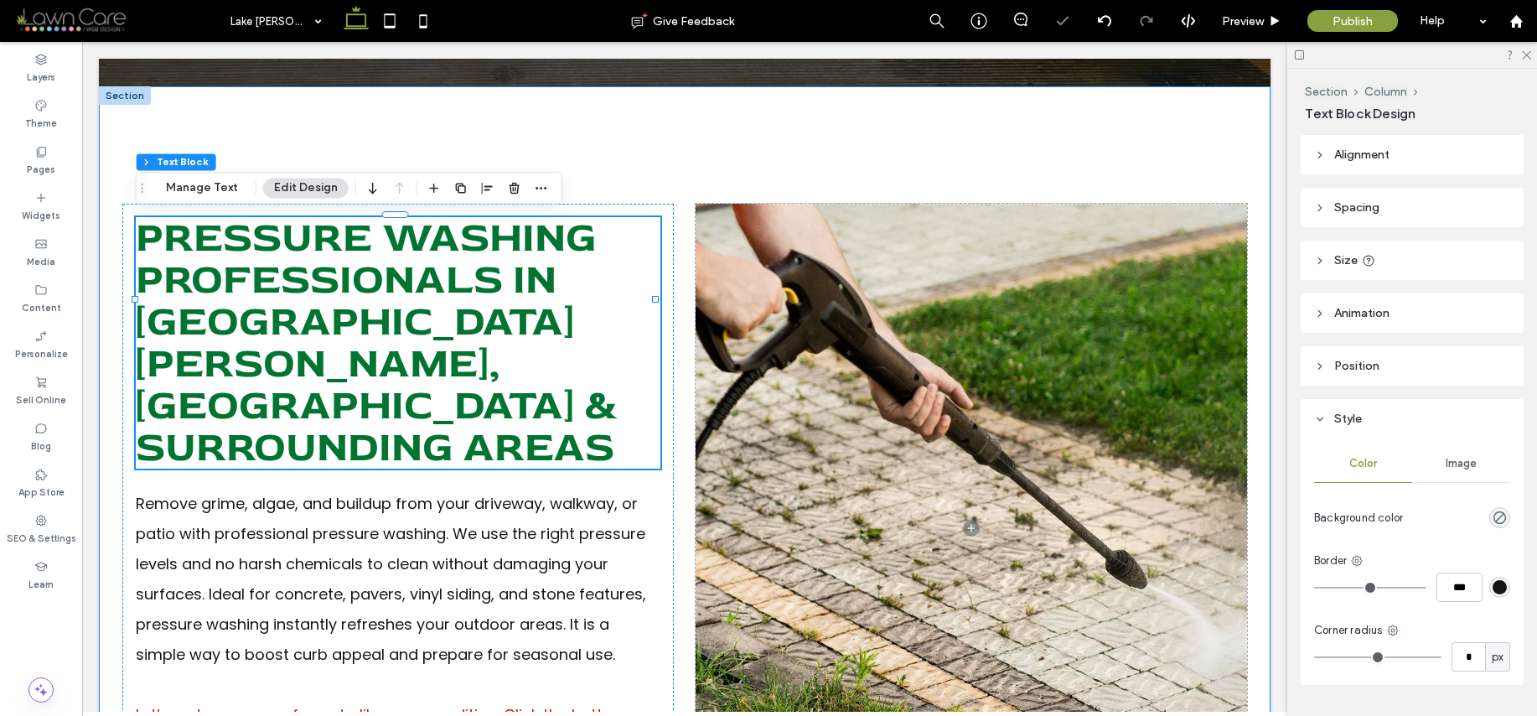
click at [1079, 165] on div "Pressure Washing Professionals In Lake Gaston, NC & Surrounding Areas Remove gr…" at bounding box center [685, 527] width 1172 height 883
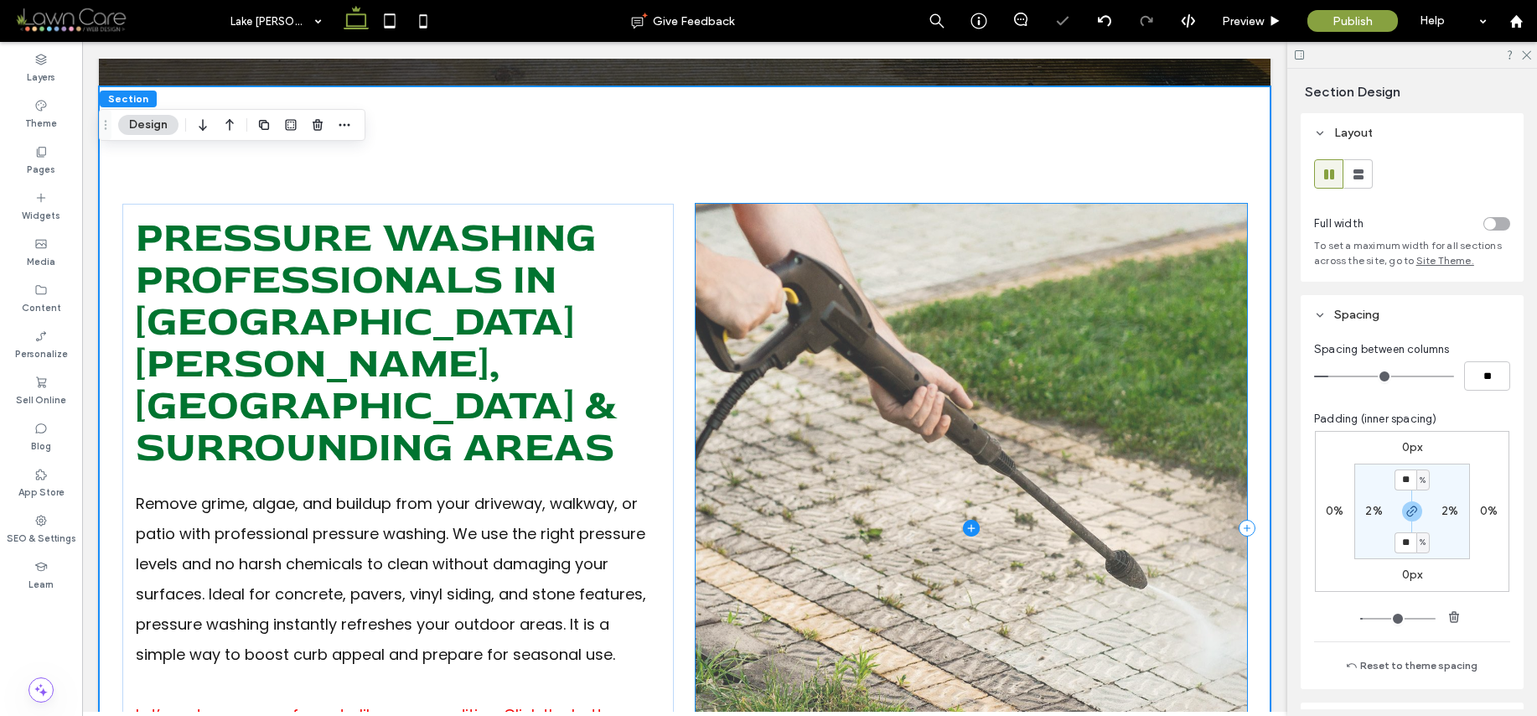
click at [1165, 285] on span at bounding box center [972, 528] width 552 height 649
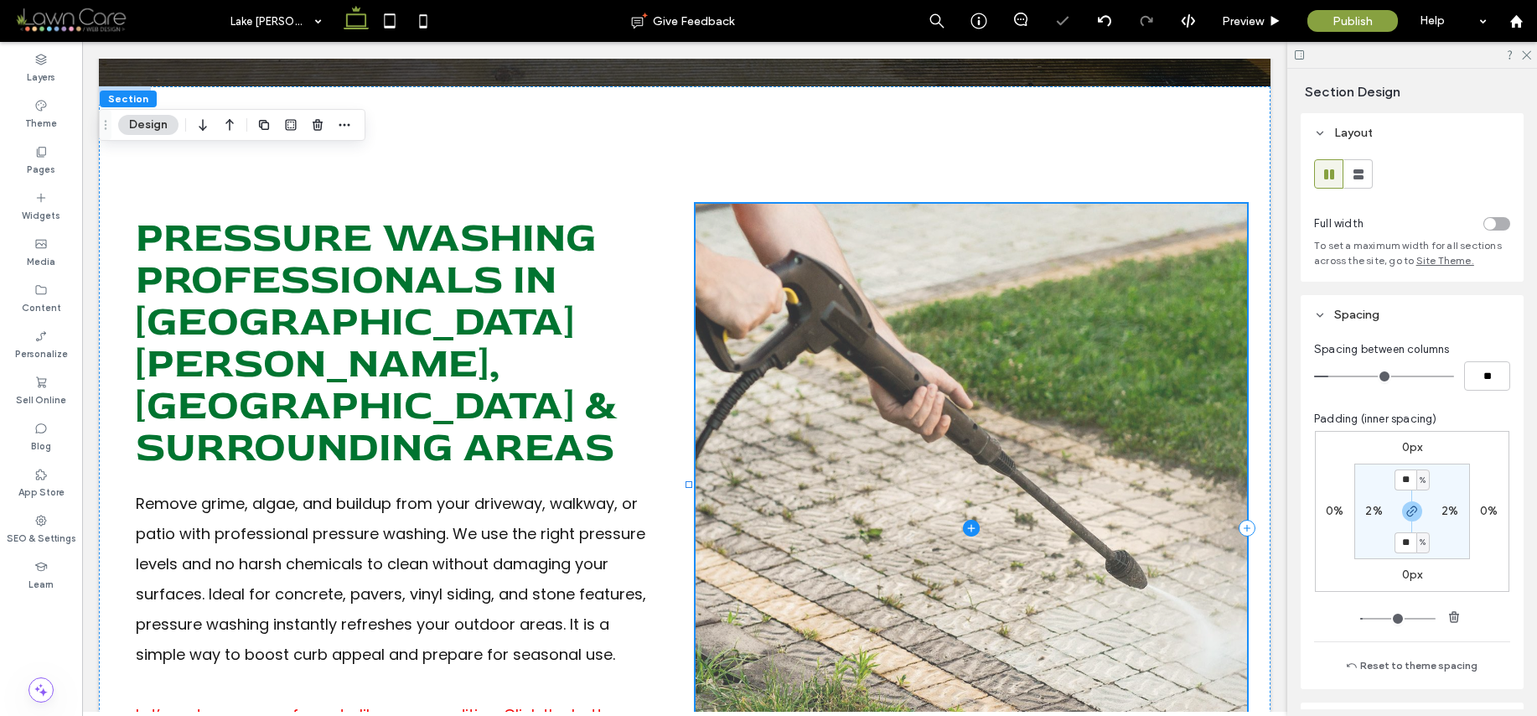
click at [1165, 285] on span at bounding box center [972, 528] width 552 height 649
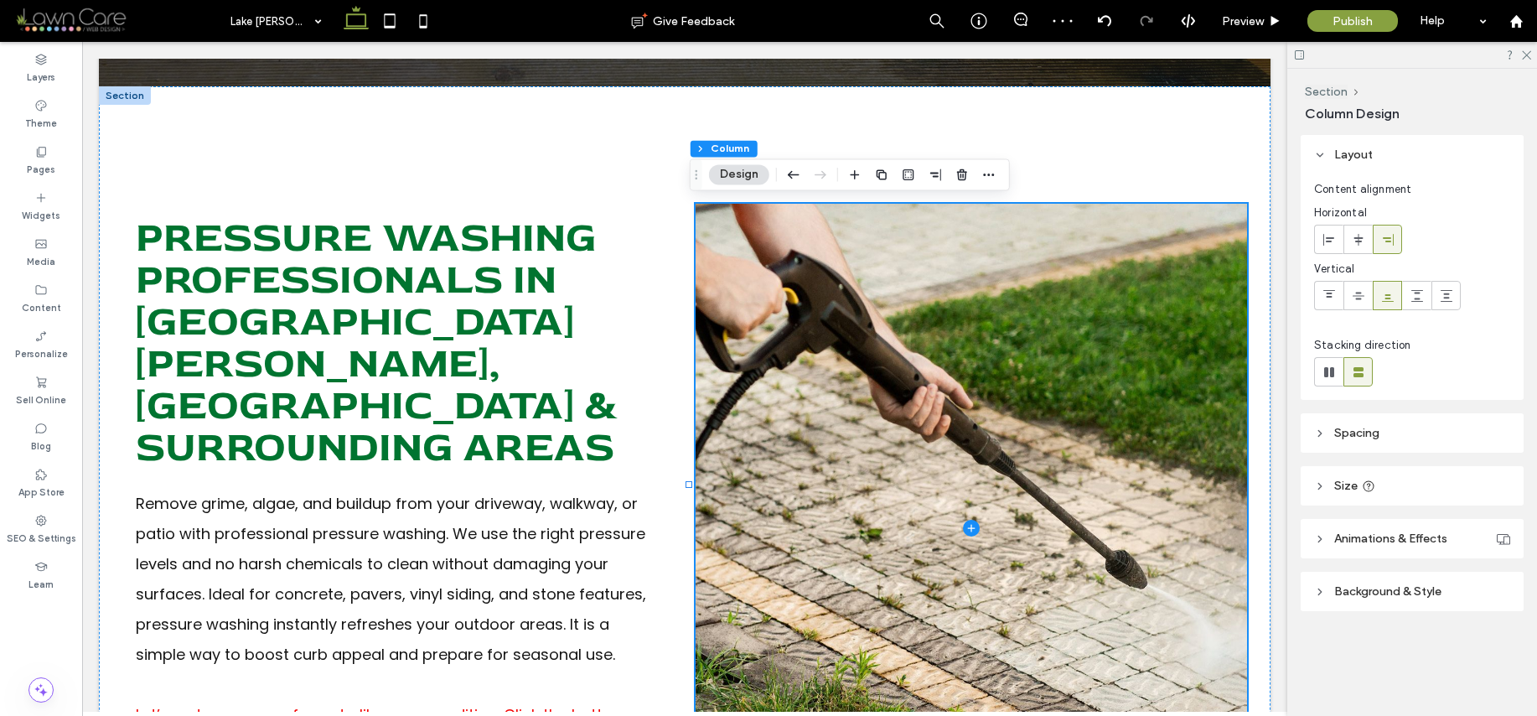
click at [1391, 593] on span "Background & Style" at bounding box center [1387, 591] width 107 height 14
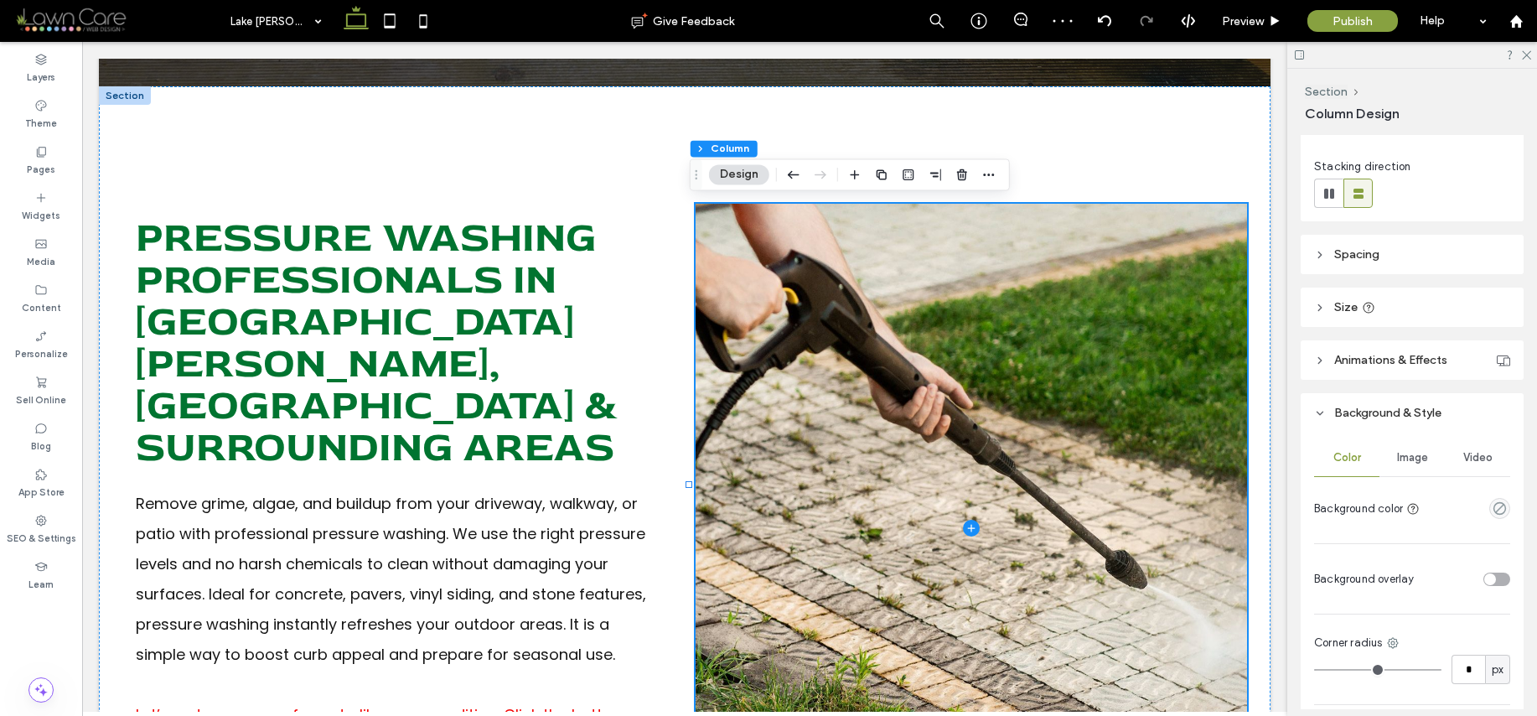
scroll to position [215, 0]
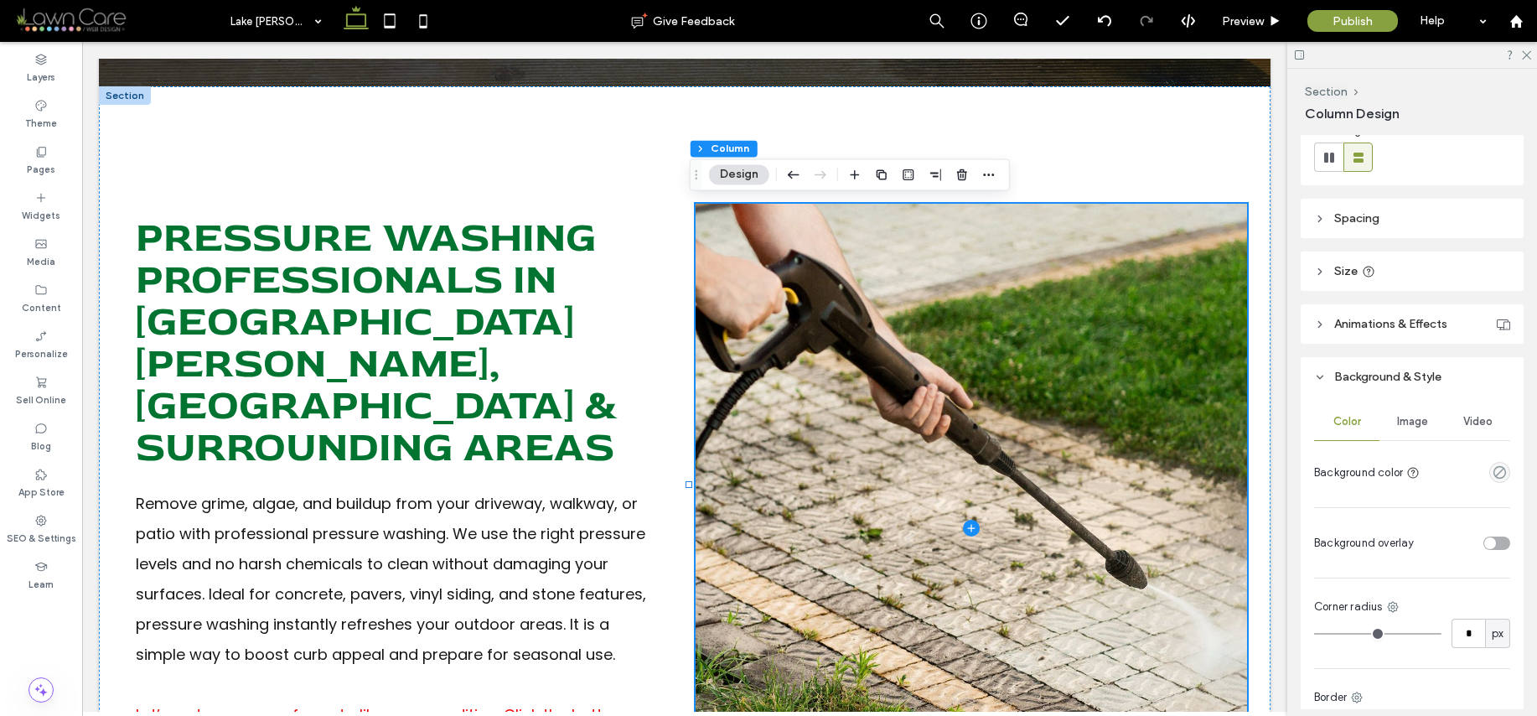
click at [1421, 420] on span "Image" at bounding box center [1412, 421] width 31 height 13
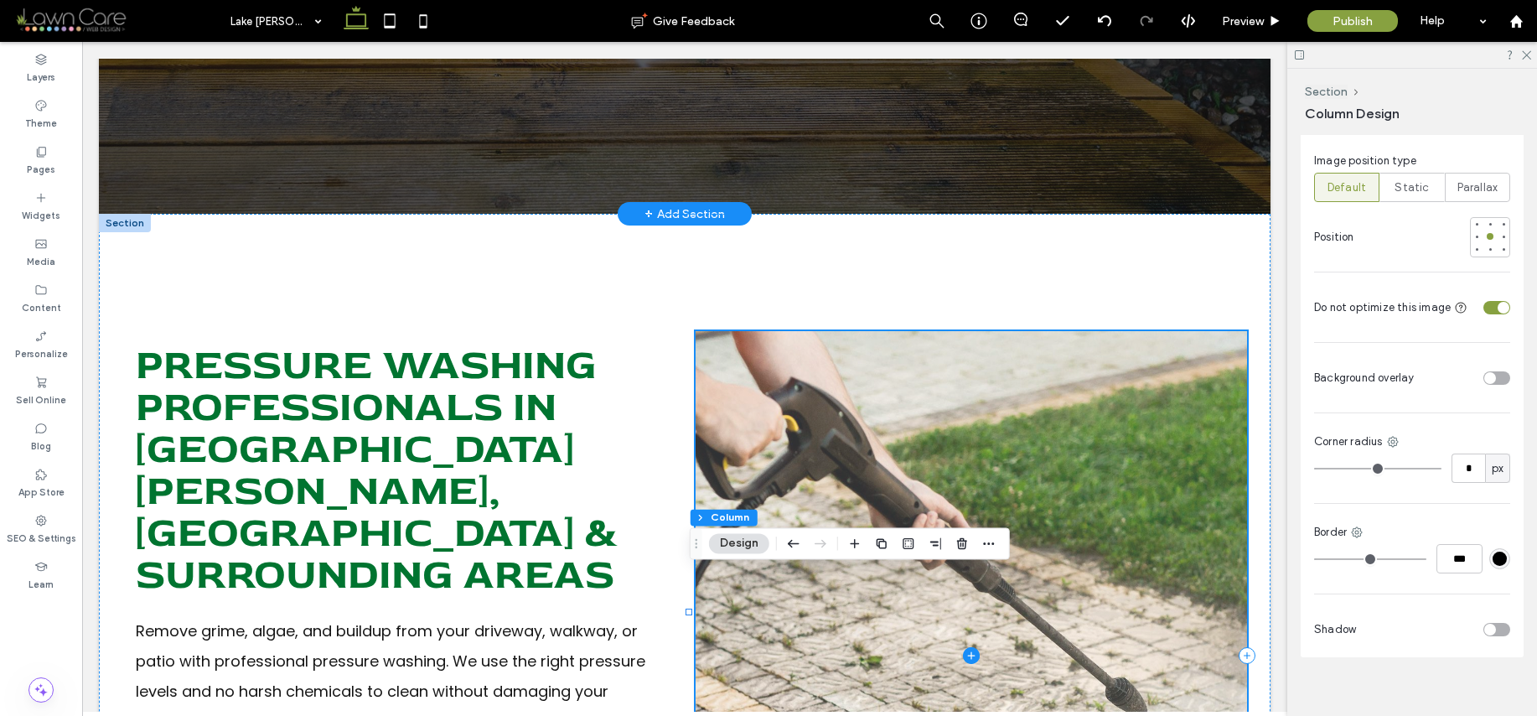
scroll to position [160, 0]
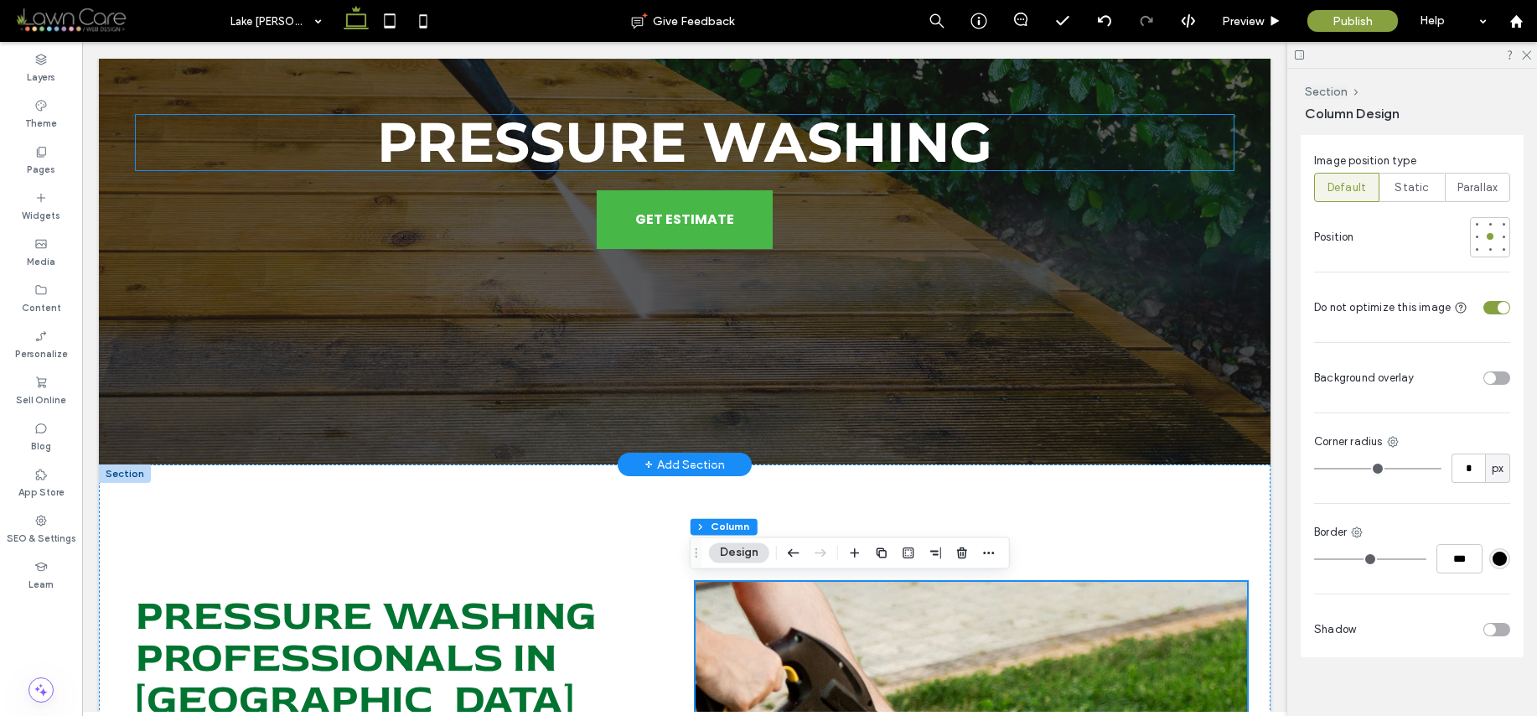
click at [829, 121] on span "Pressure Washing" at bounding box center [684, 142] width 615 height 68
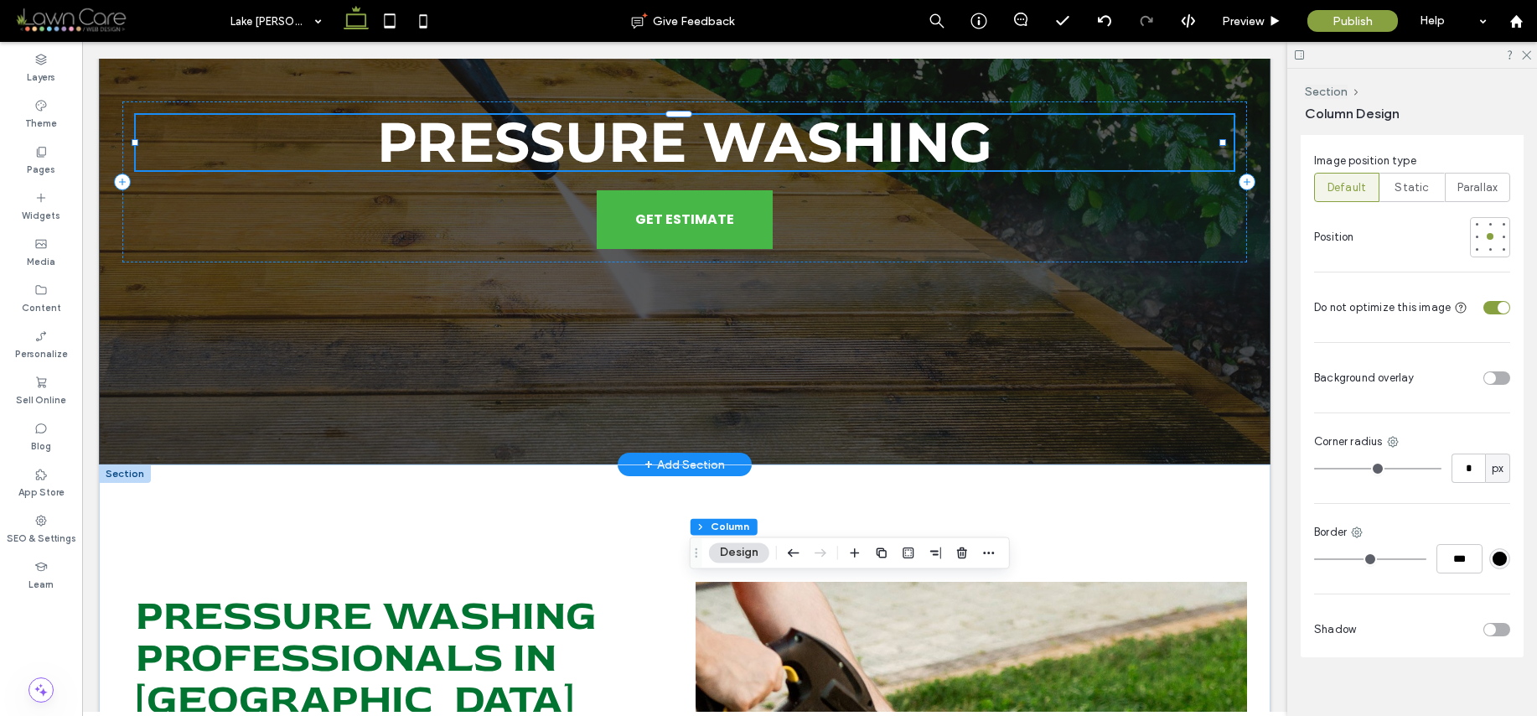
click at [829, 121] on div "Pressure Washing" at bounding box center [685, 142] width 1098 height 55
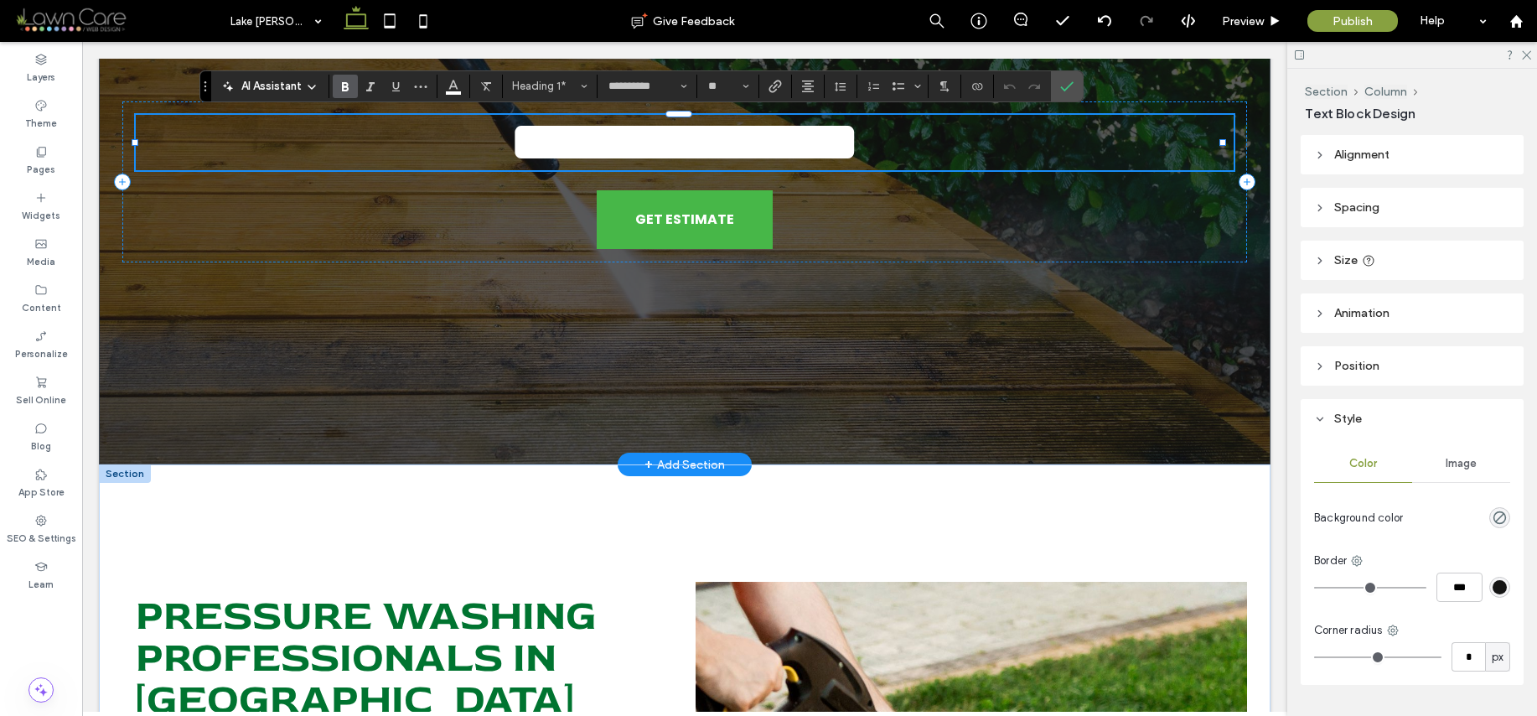
click at [1058, 127] on h1 "**********" at bounding box center [685, 142] width 1098 height 55
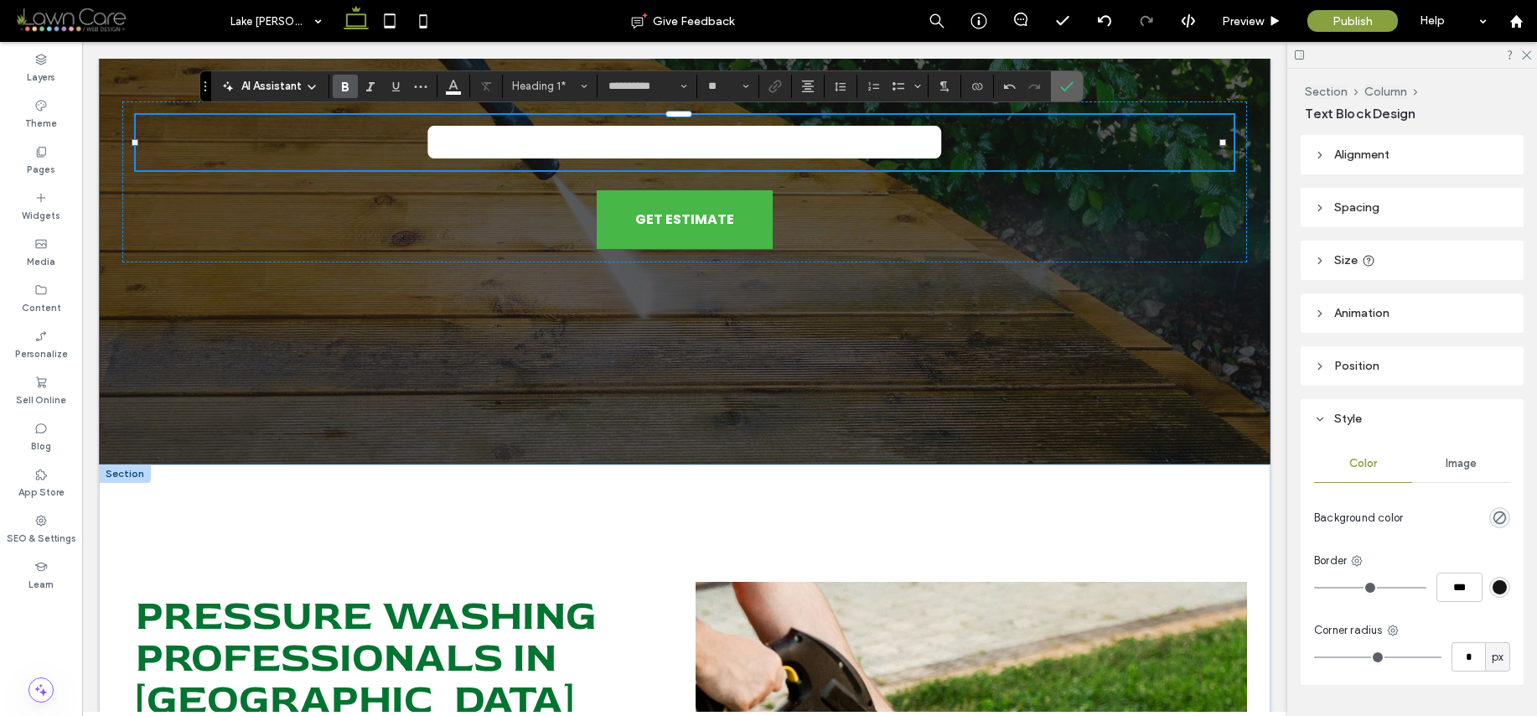
click at [1061, 85] on icon "Confirm" at bounding box center [1066, 86] width 13 height 13
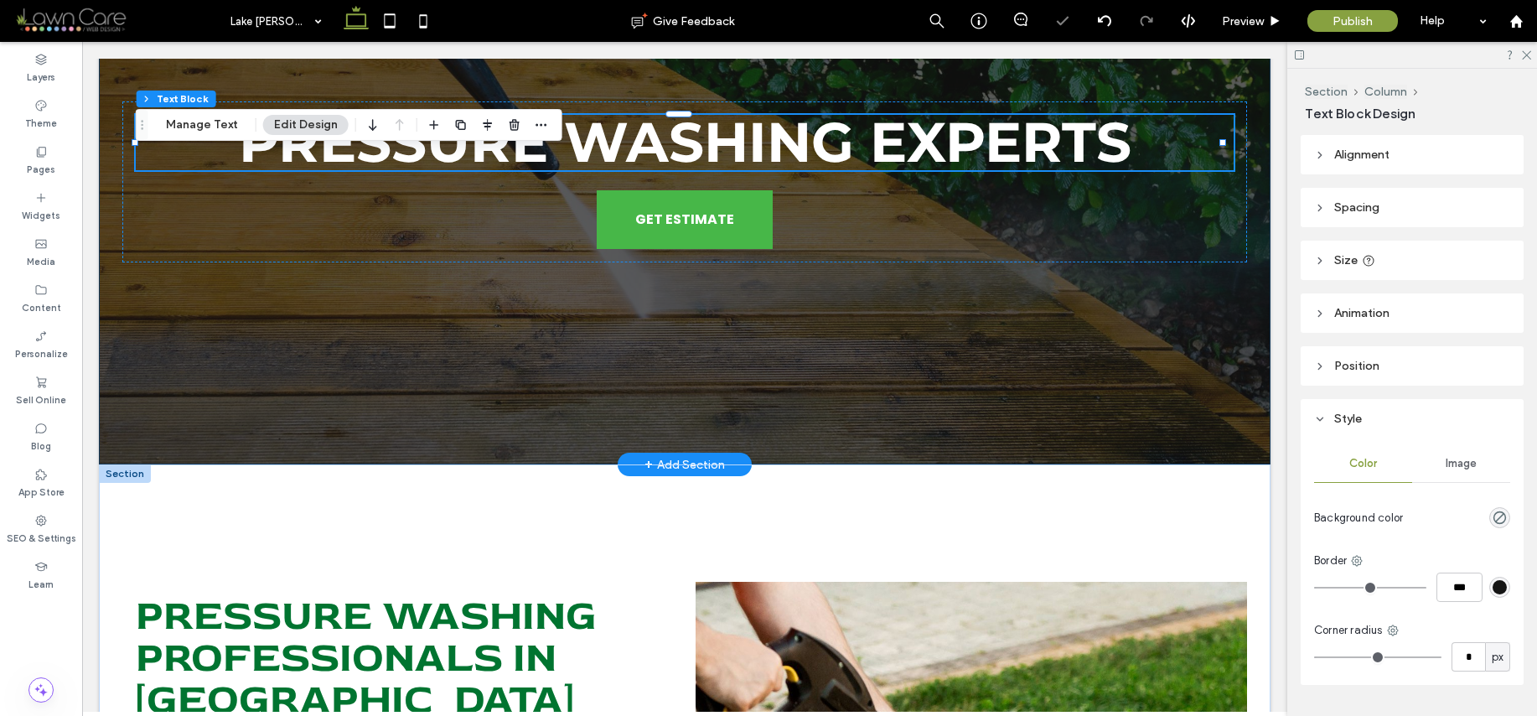
click at [1256, 231] on div "Pressure Washing Experts GET ESTIMATE" at bounding box center [685, 182] width 1172 height 566
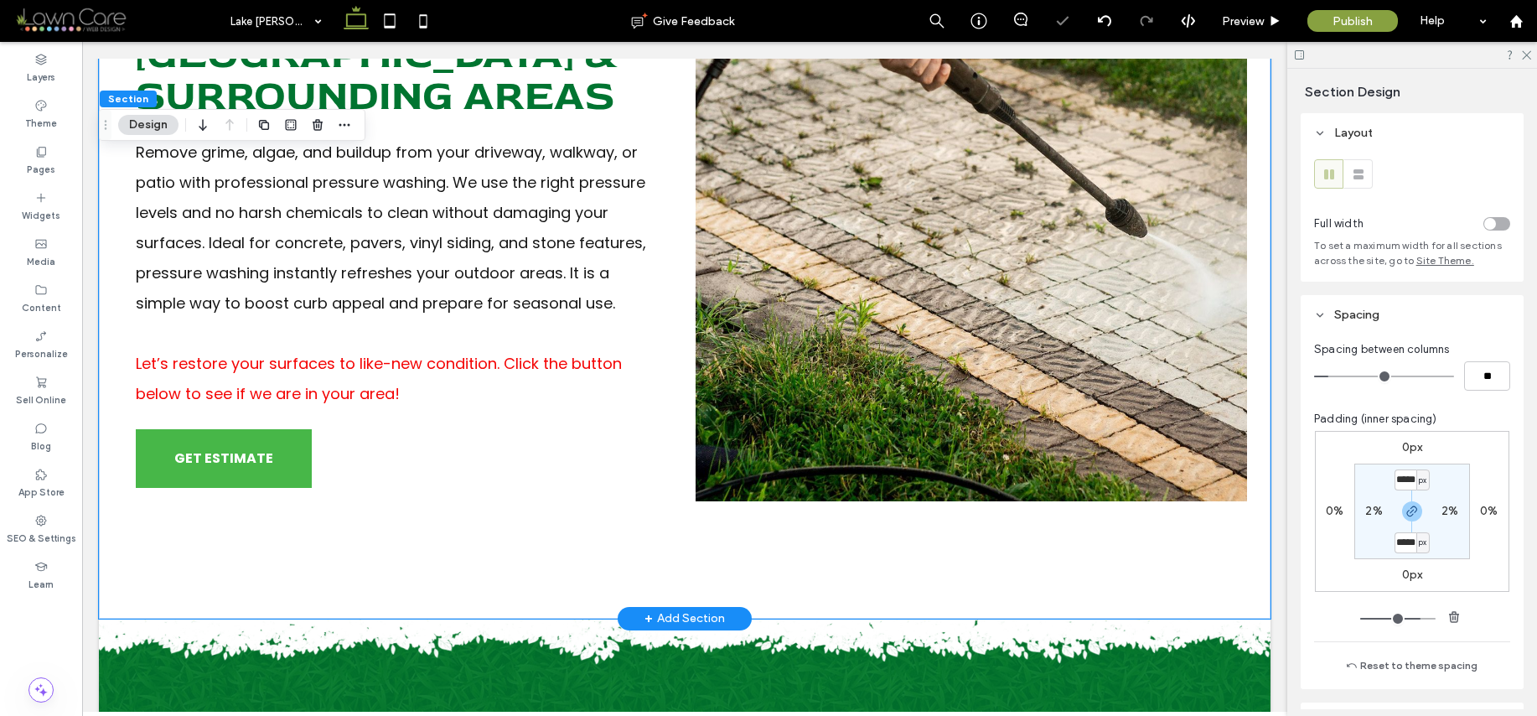
scroll to position [891, 0]
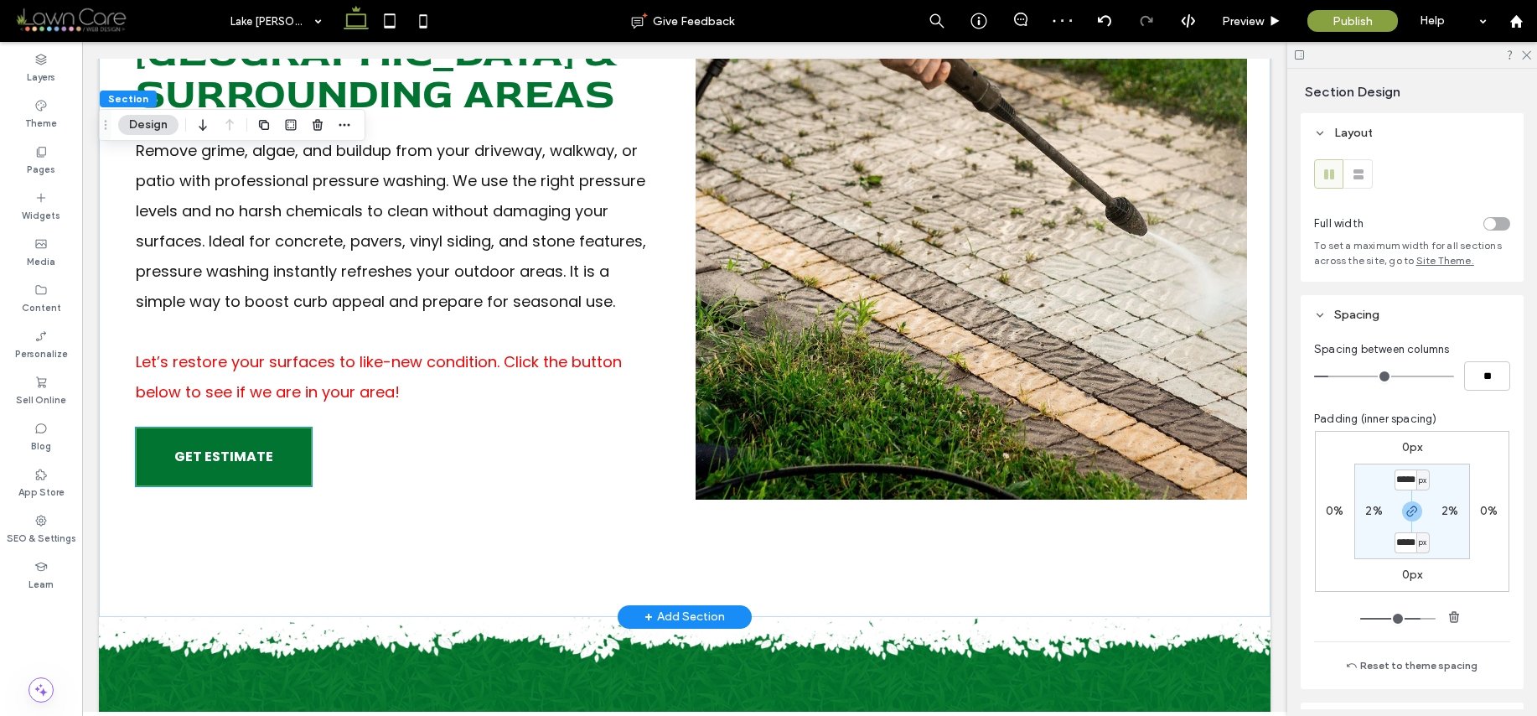
click at [251, 438] on span "GET ESTIMATE" at bounding box center [223, 457] width 99 height 38
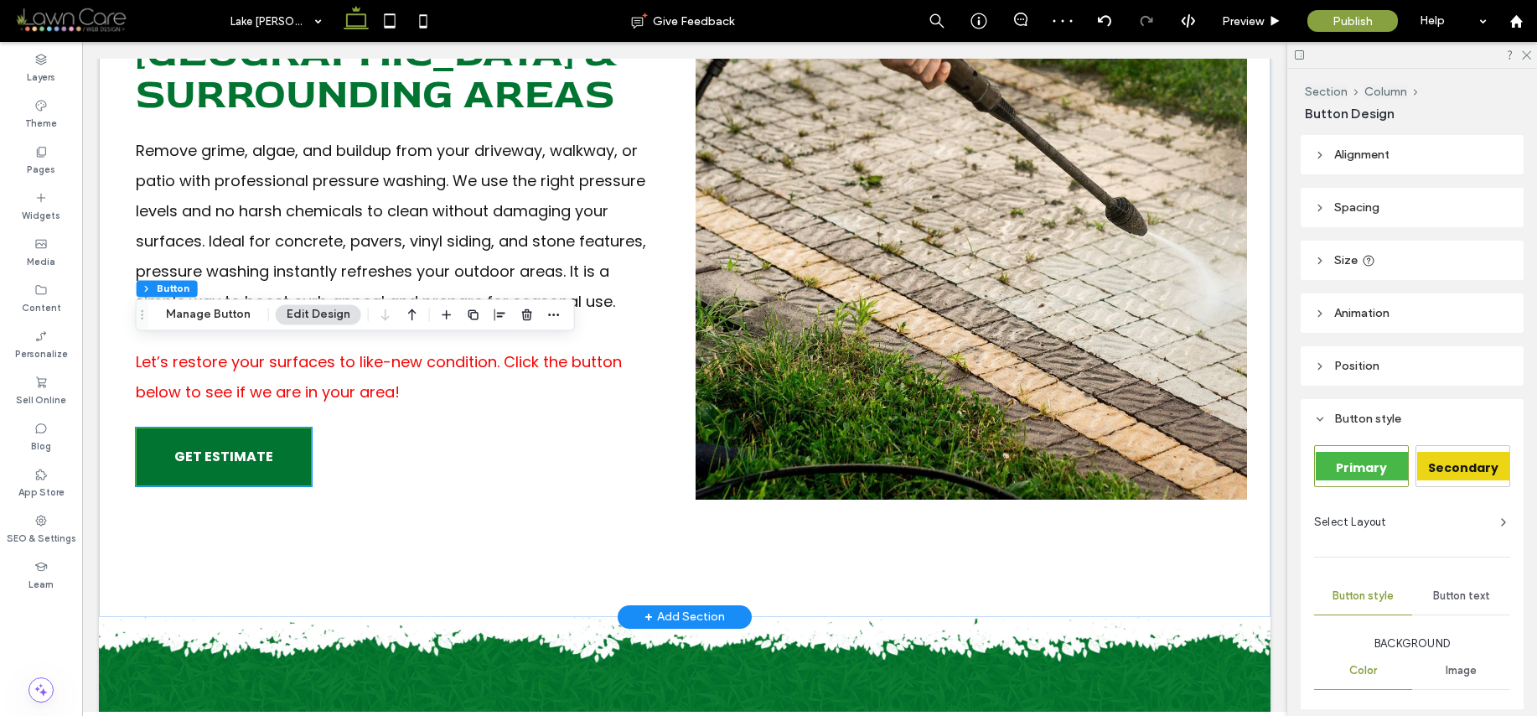
click at [251, 427] on div "GET ESTIMATE" at bounding box center [224, 456] width 176 height 59
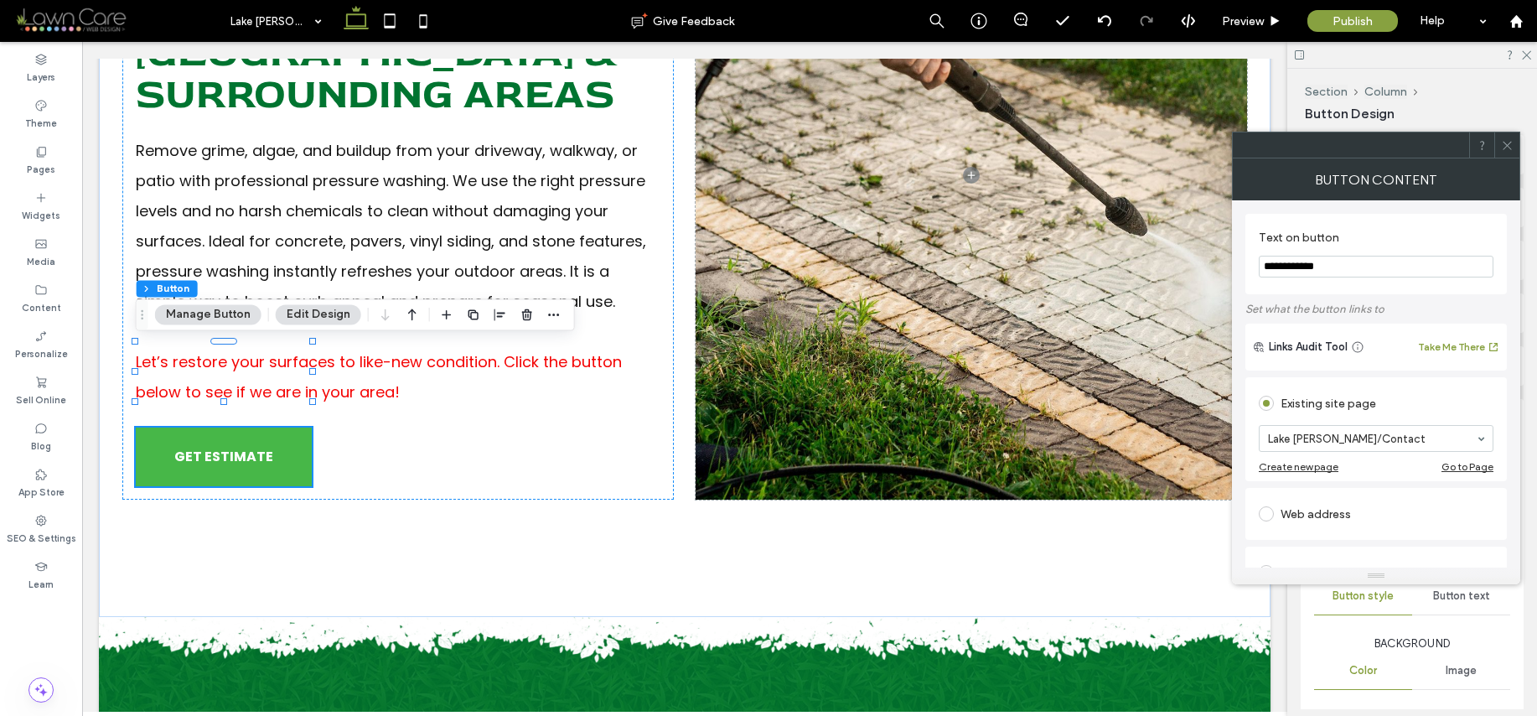
click at [1501, 157] on span at bounding box center [1507, 144] width 13 height 25
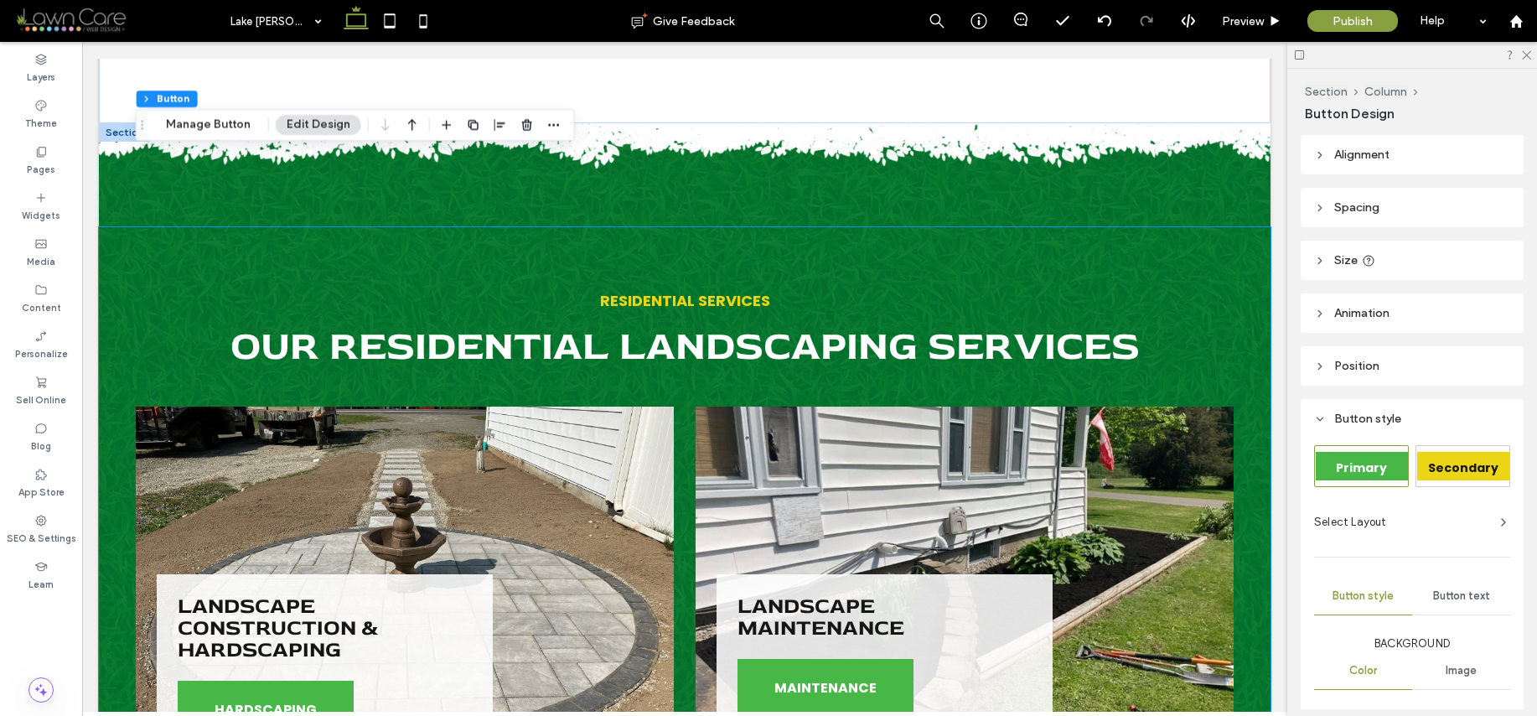
scroll to position [994, 0]
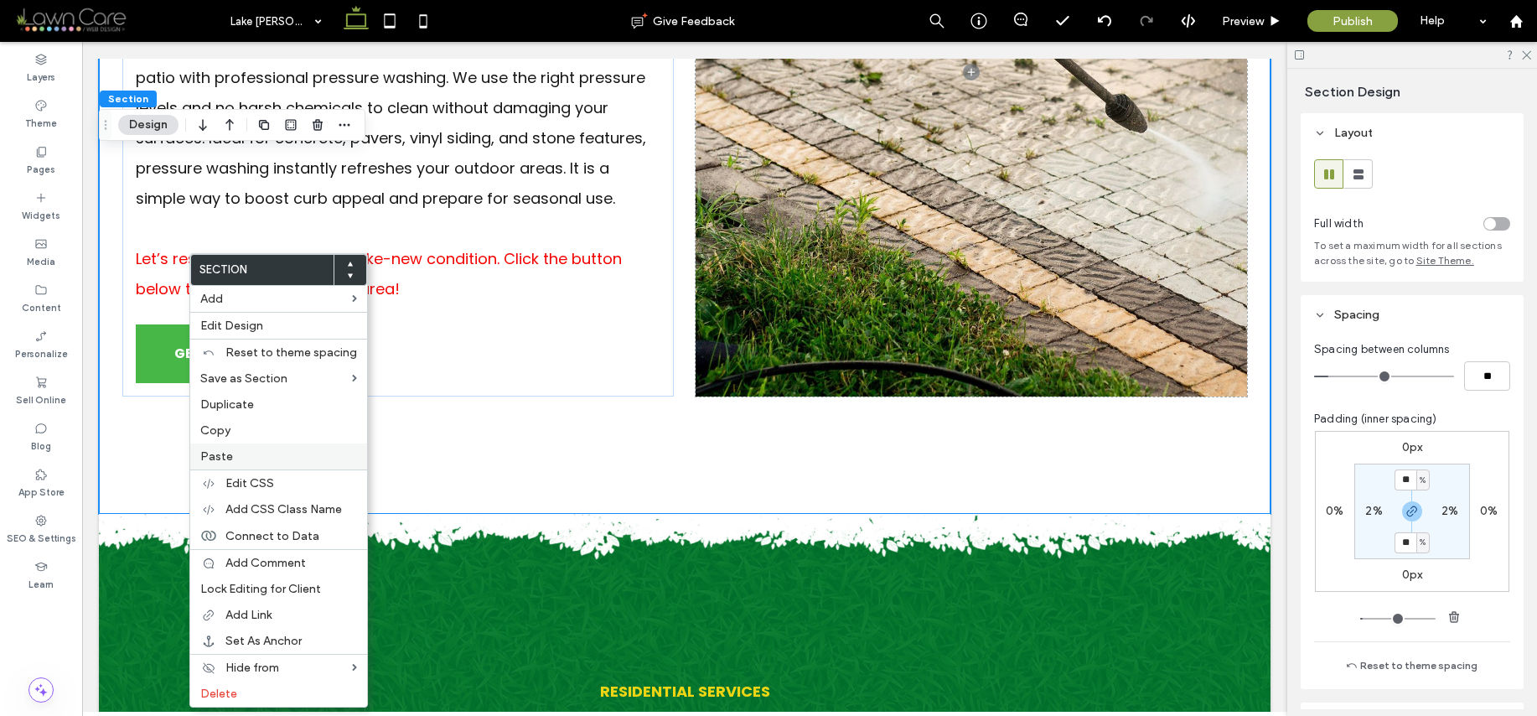
click at [239, 458] on label "Paste" at bounding box center [278, 456] width 157 height 14
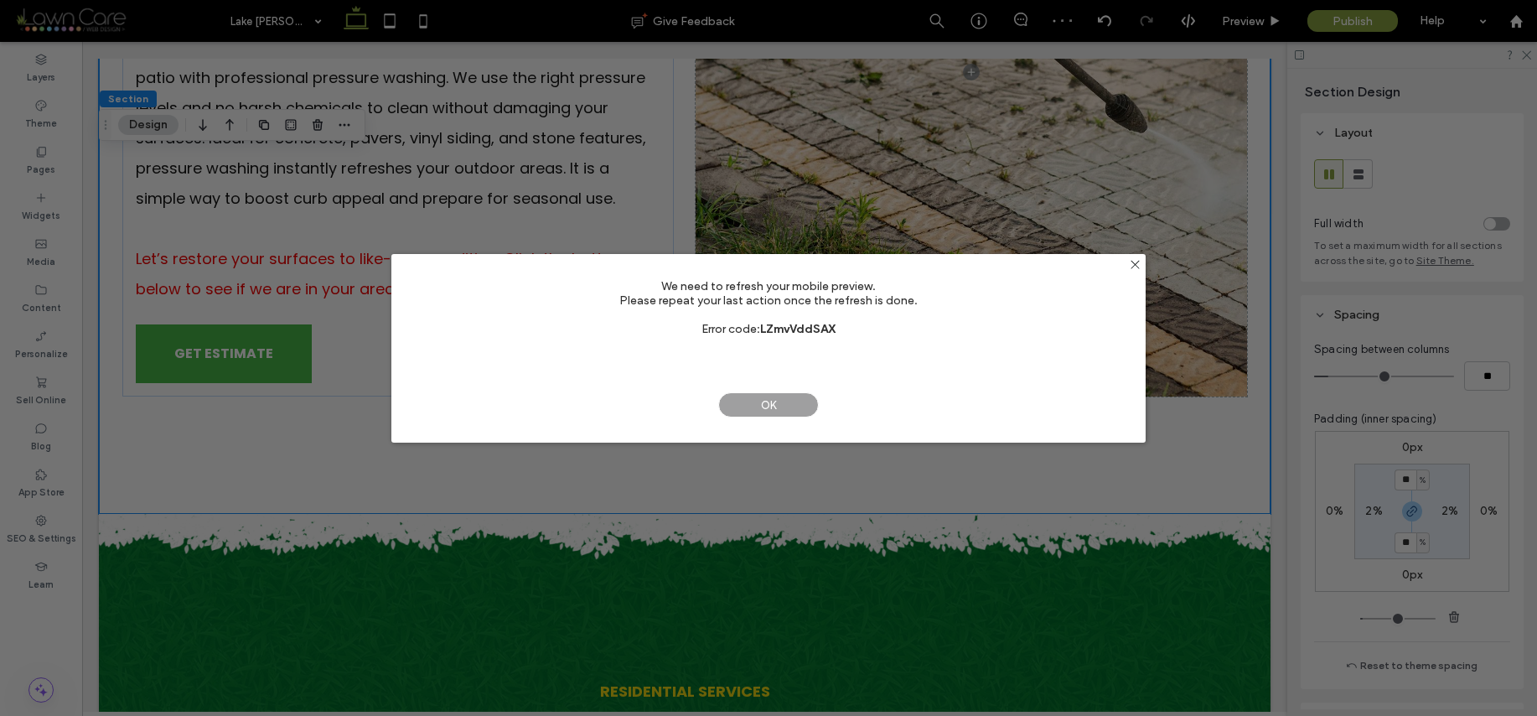
click at [743, 404] on span "OK" at bounding box center [768, 404] width 101 height 25
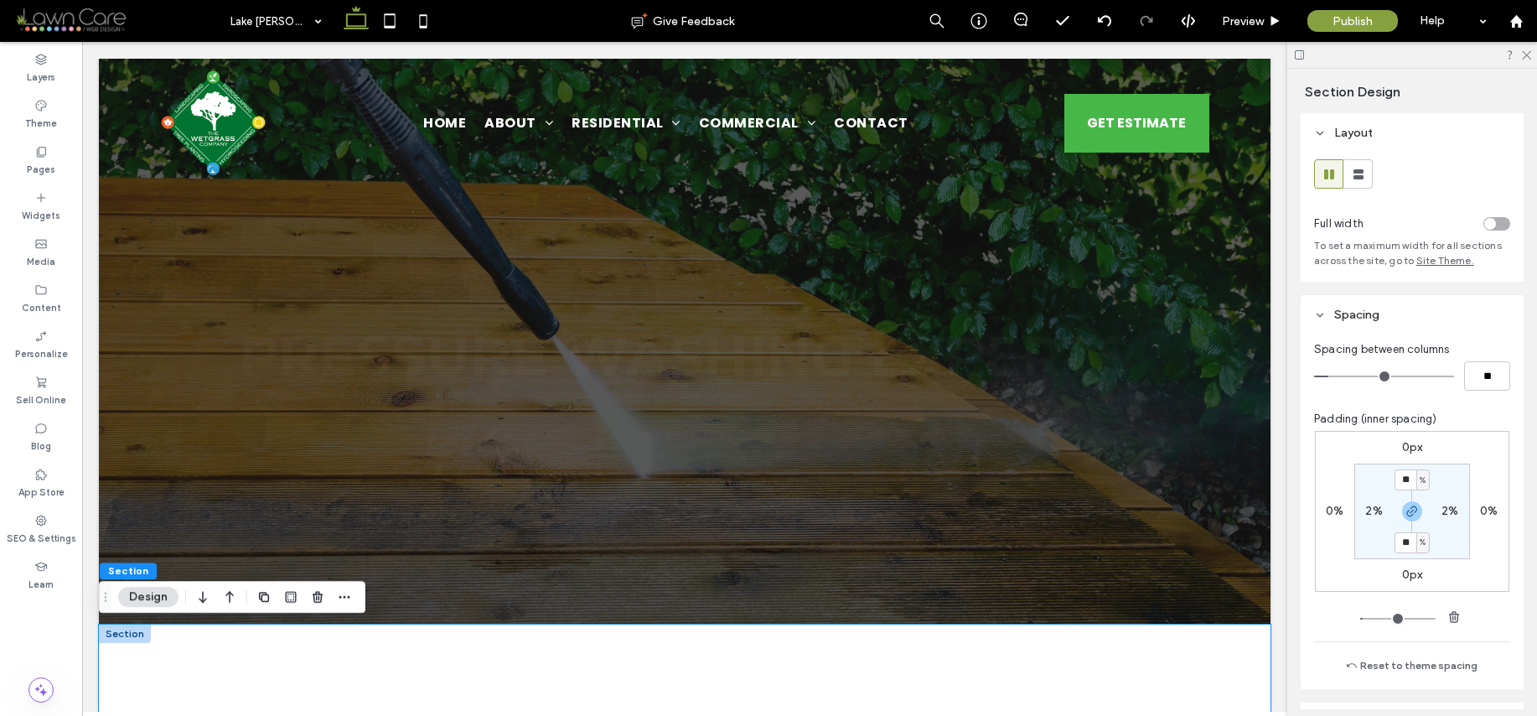
scroll to position [0, 0]
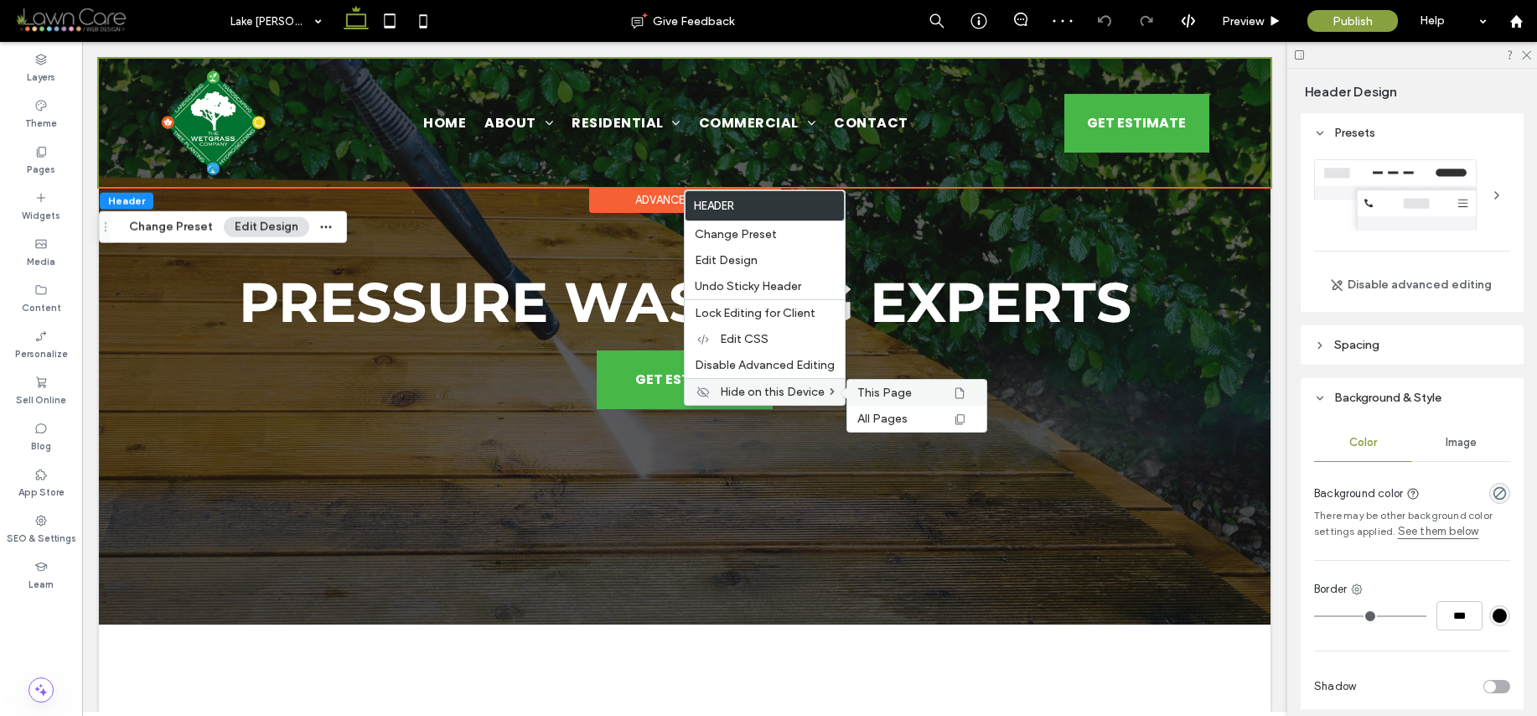
click at [875, 388] on span "This Page" at bounding box center [884, 393] width 54 height 14
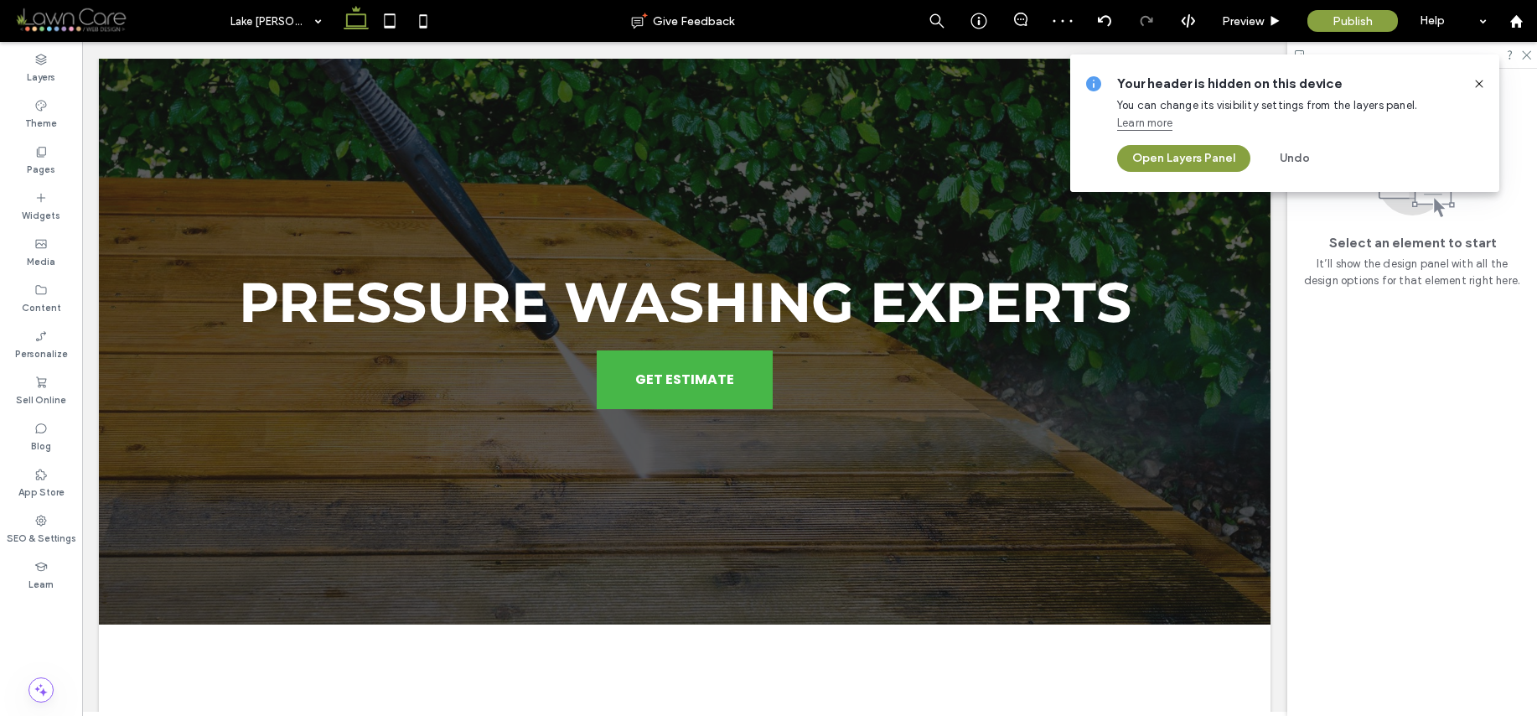
click at [1481, 83] on icon at bounding box center [1479, 83] width 13 height 13
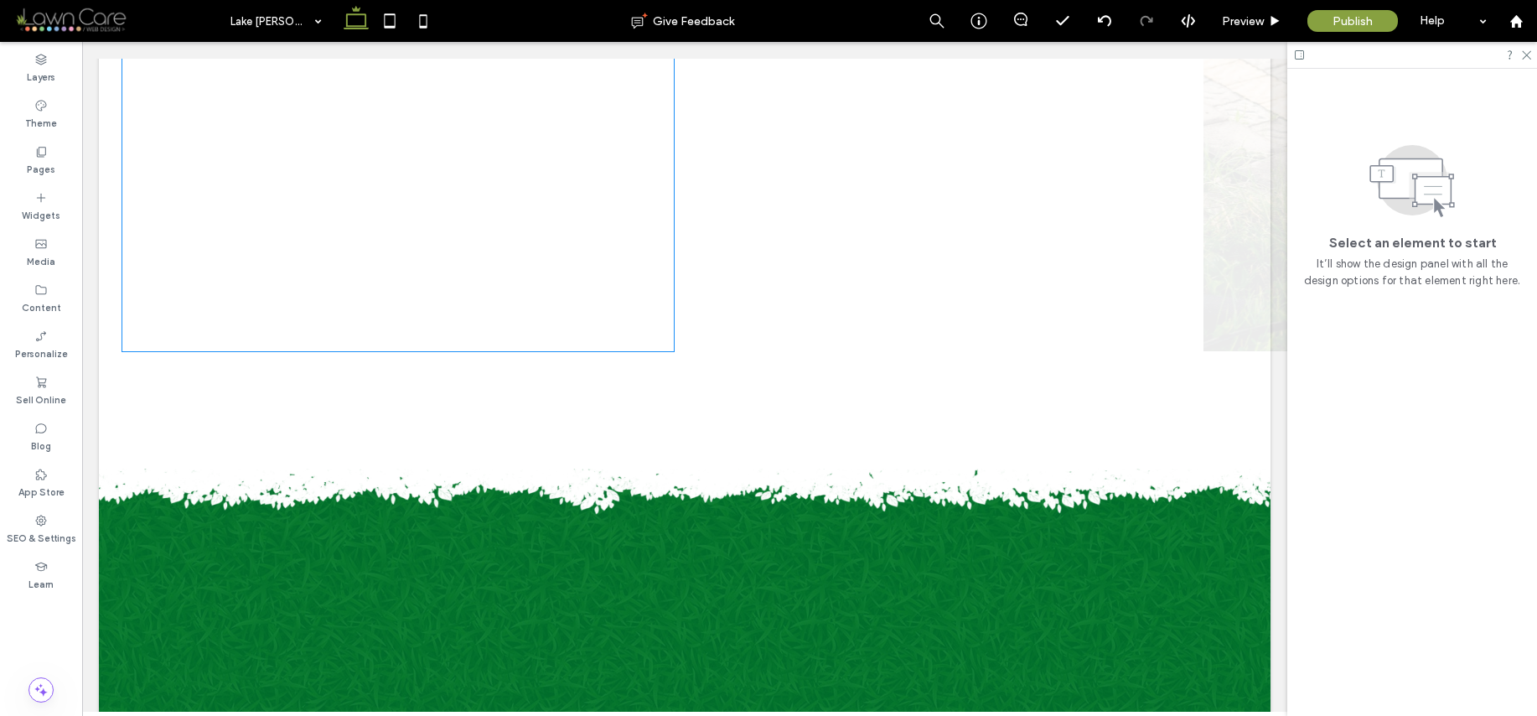
scroll to position [1054, 0]
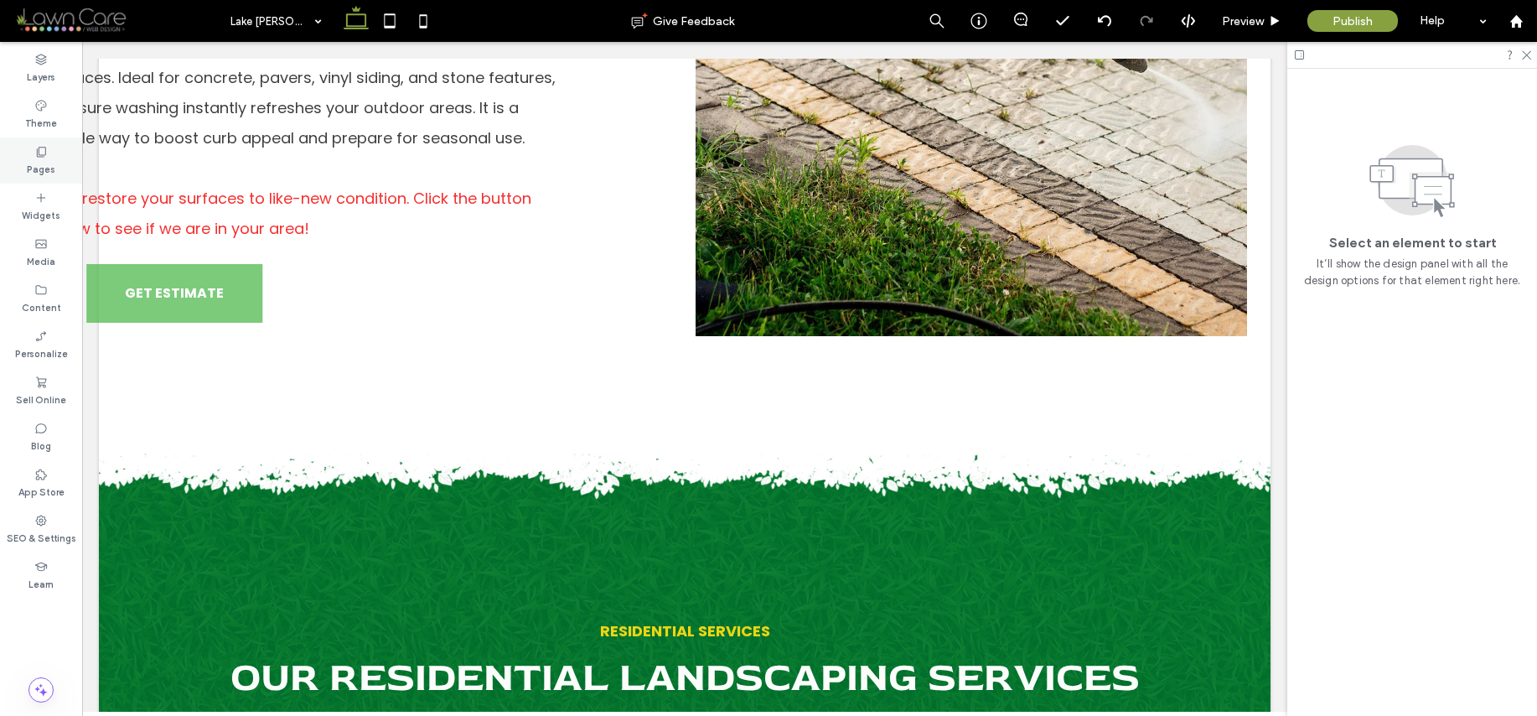
click at [51, 159] on label "Pages" at bounding box center [41, 167] width 28 height 18
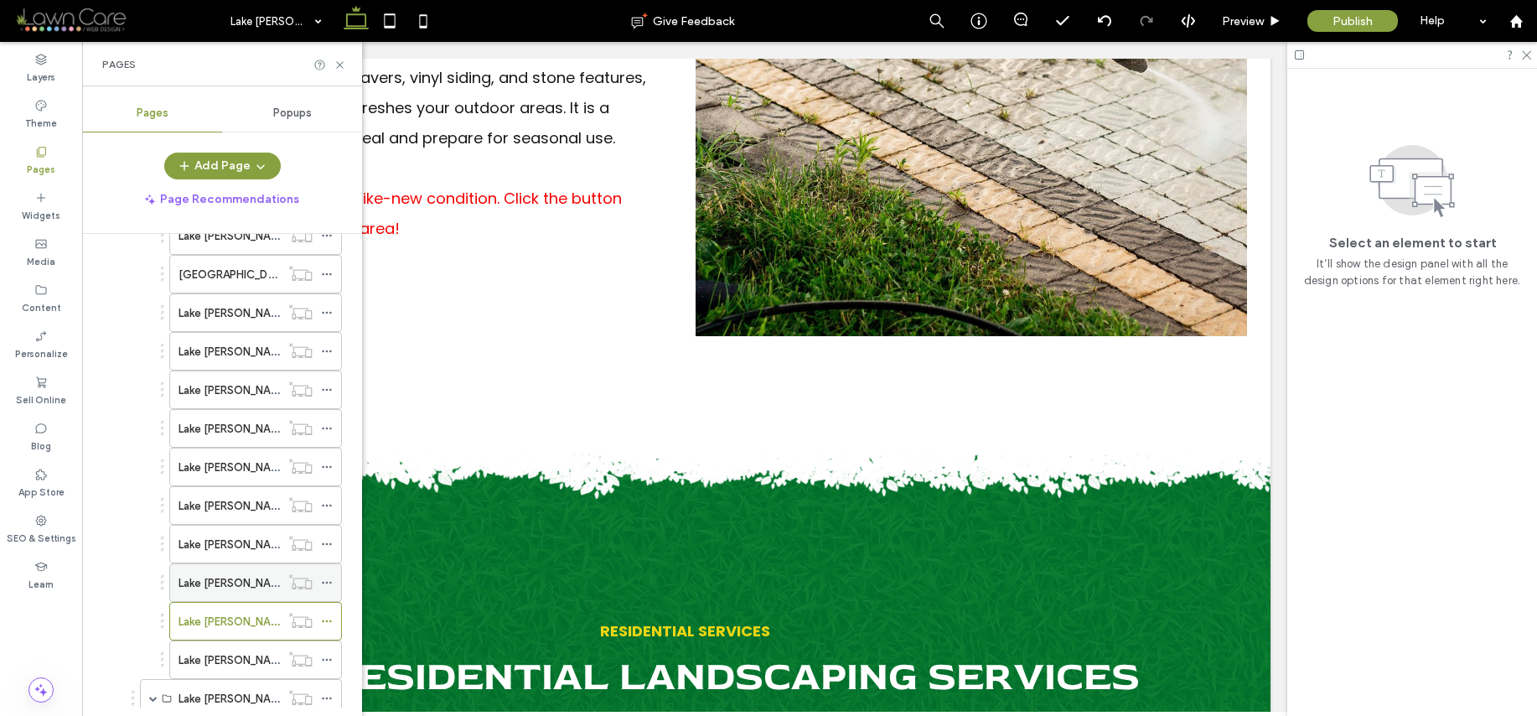
scroll to position [822, 0]
click at [248, 582] on label "Lake [PERSON_NAME]/Turf Management" at bounding box center [281, 581] width 205 height 29
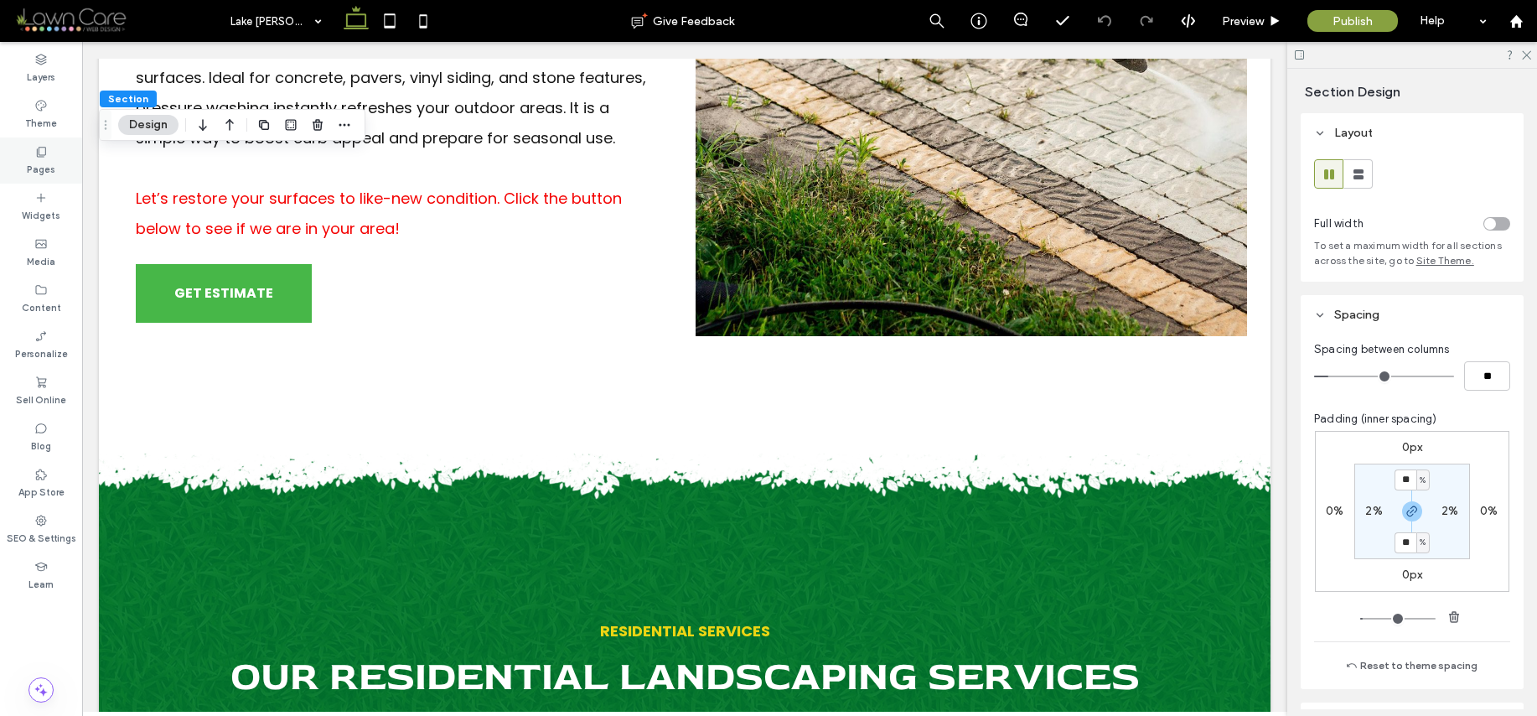
click at [60, 169] on div "Pages" at bounding box center [41, 160] width 82 height 46
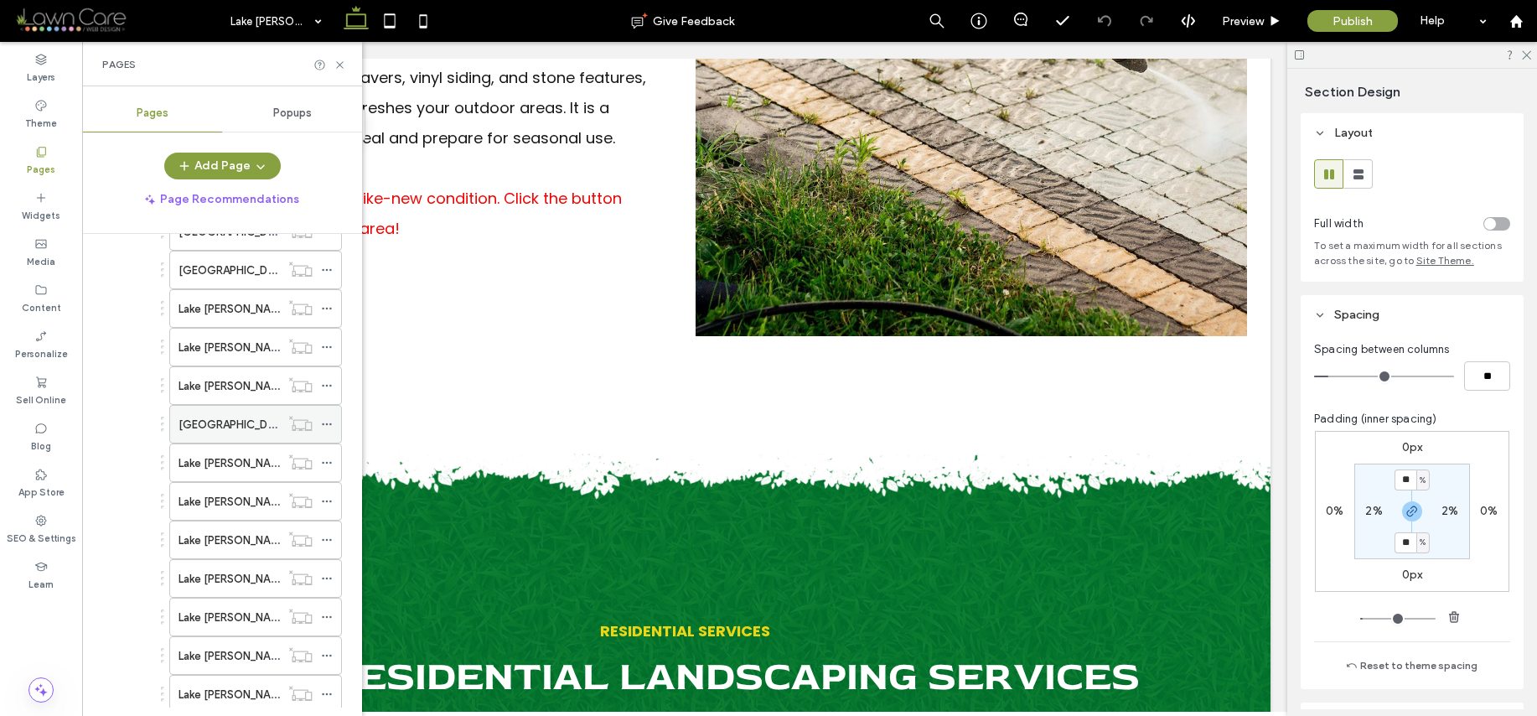
scroll to position [911, 0]
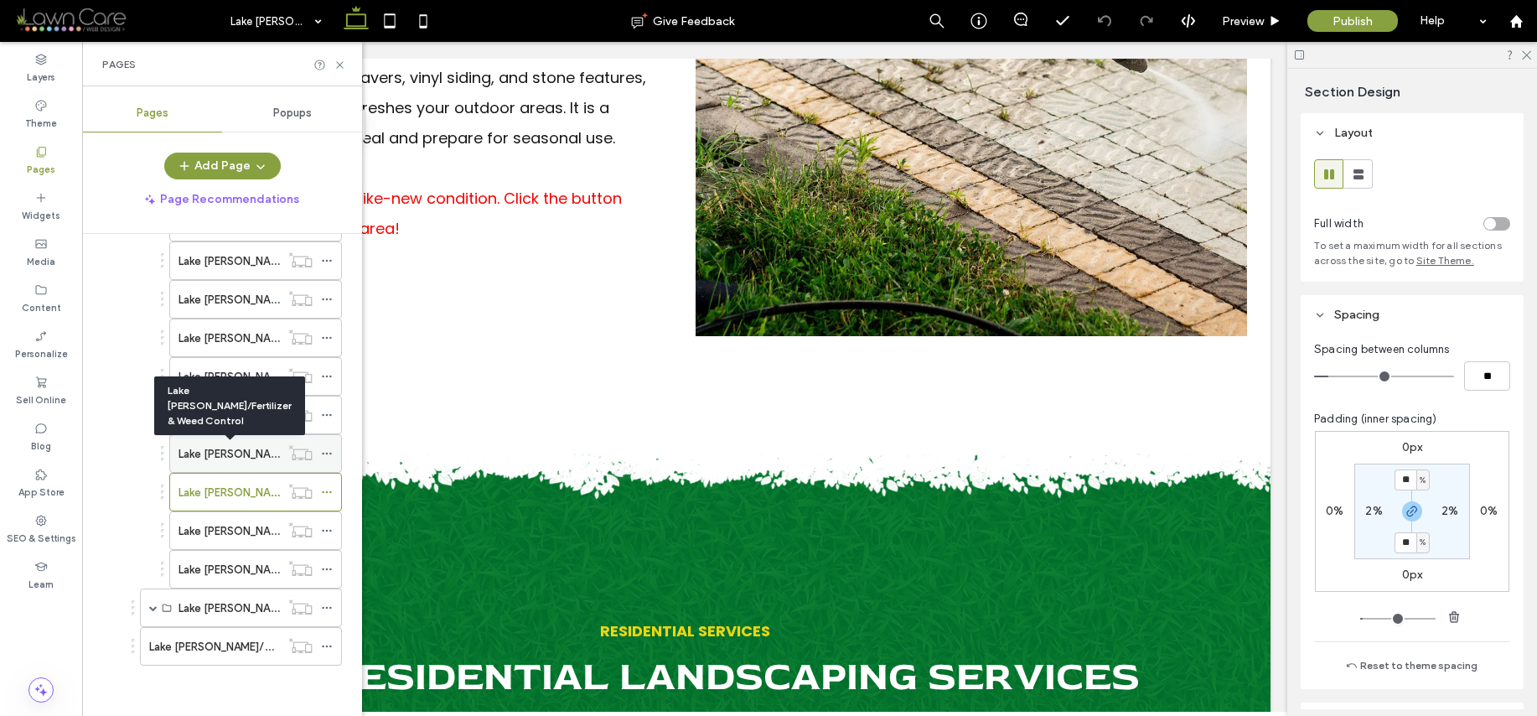
click at [242, 454] on label "Lake [PERSON_NAME]/Fertilizer & Weed Control" at bounding box center [299, 453] width 241 height 29
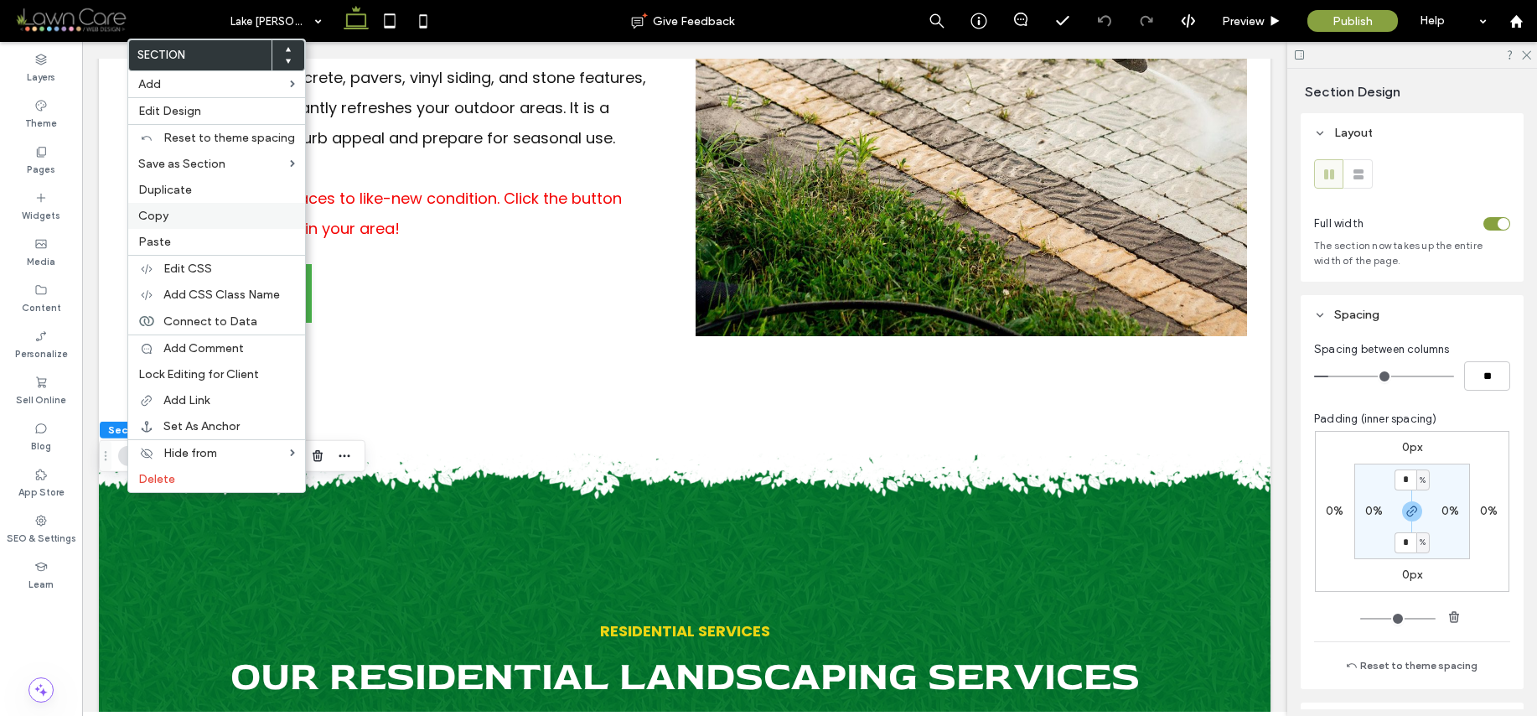
click at [151, 214] on span "Copy" at bounding box center [153, 216] width 30 height 14
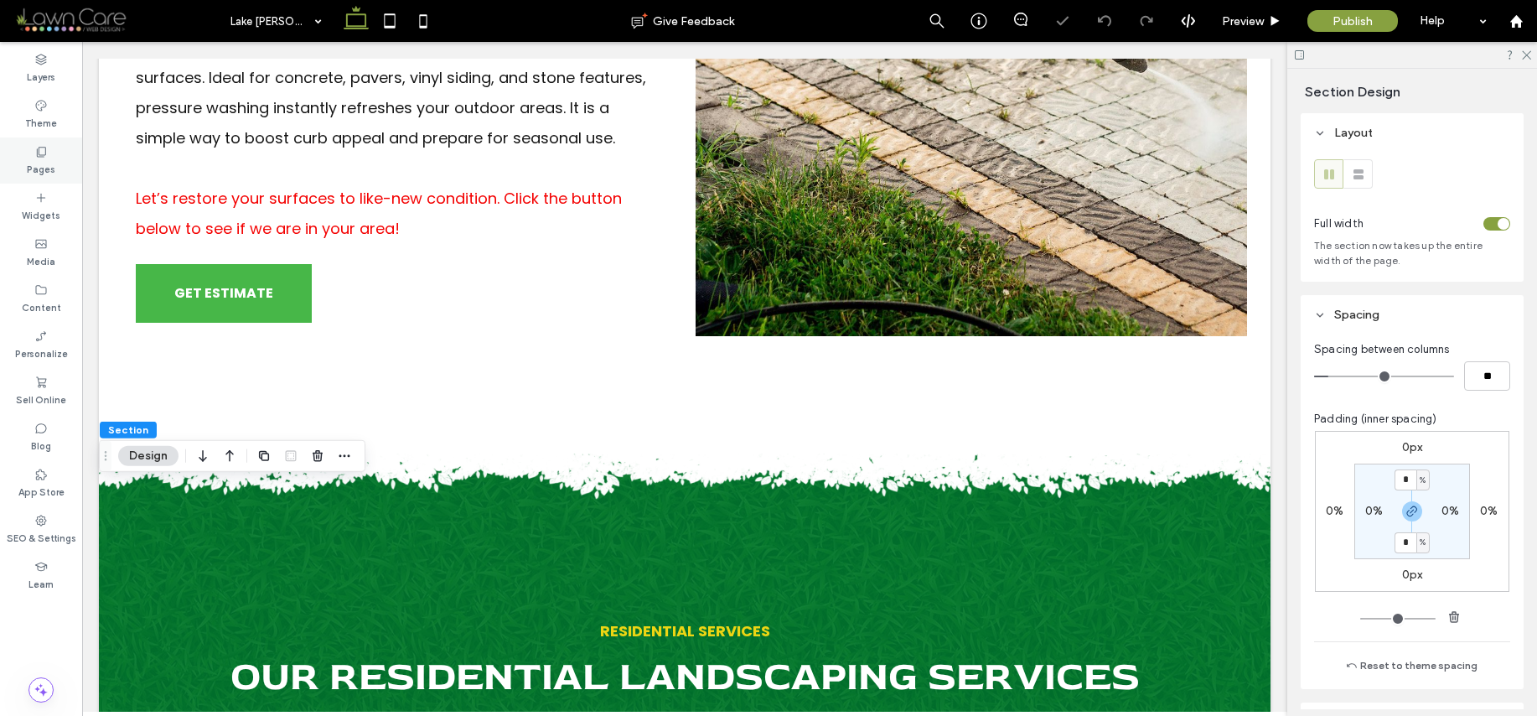
click at [32, 139] on div "Pages" at bounding box center [41, 160] width 82 height 46
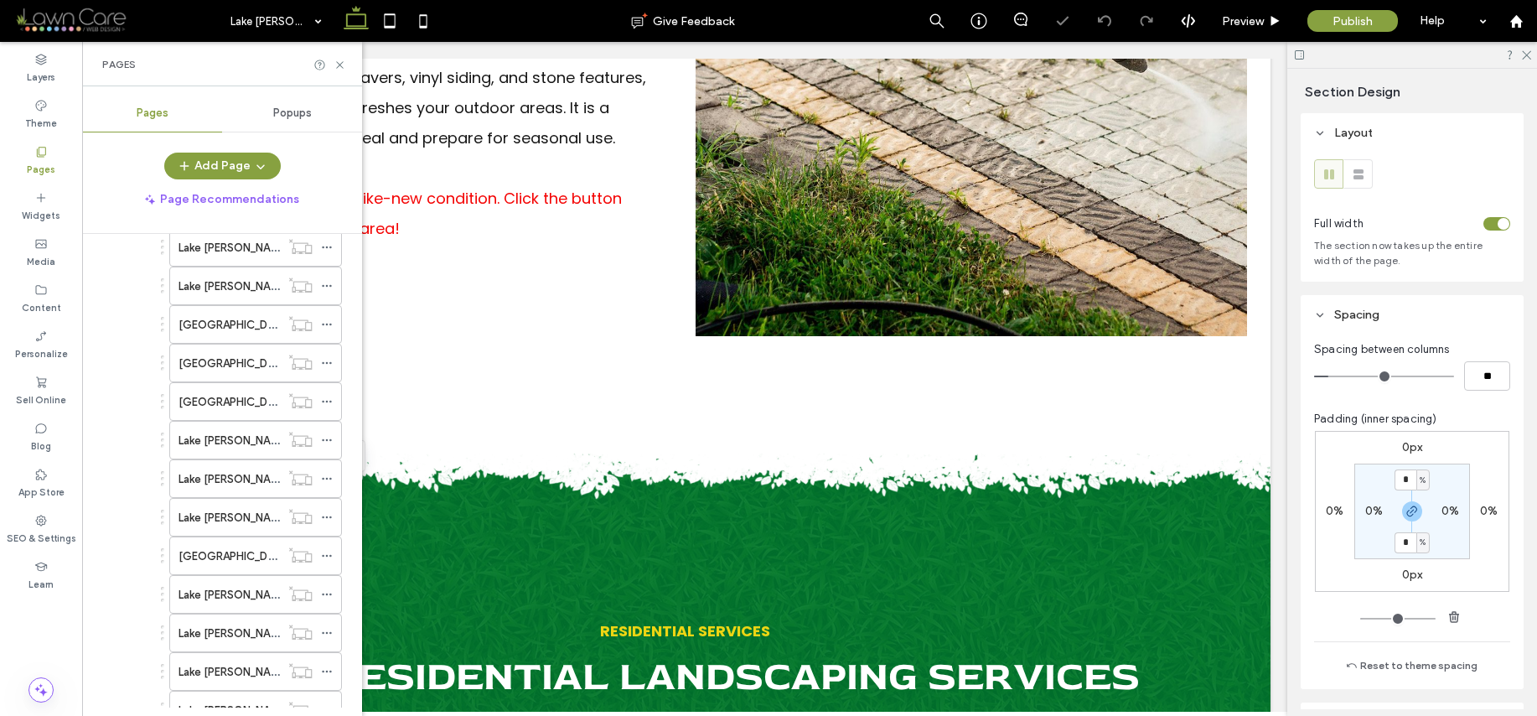
scroll to position [855, 0]
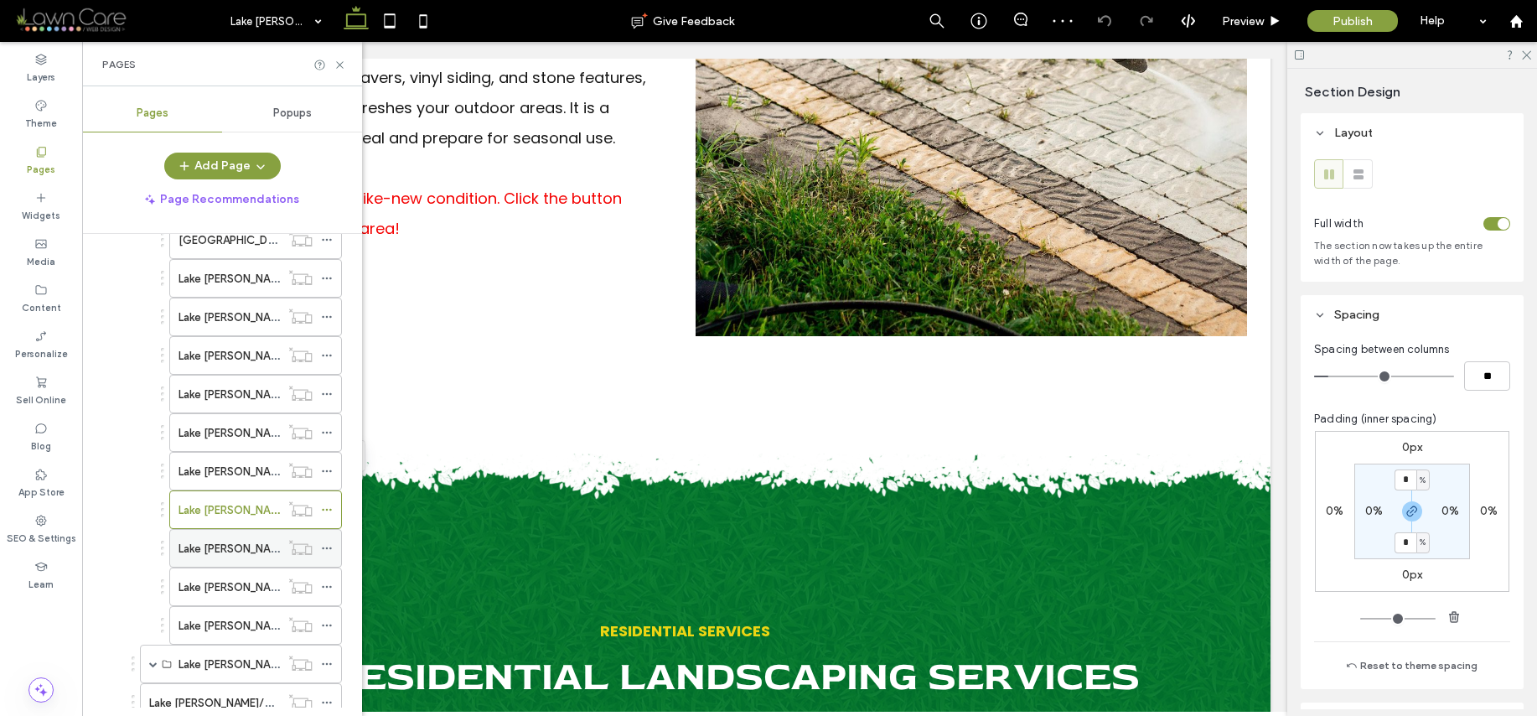
click at [260, 541] on label "Lake [PERSON_NAME]/Turf Management" at bounding box center [281, 548] width 205 height 29
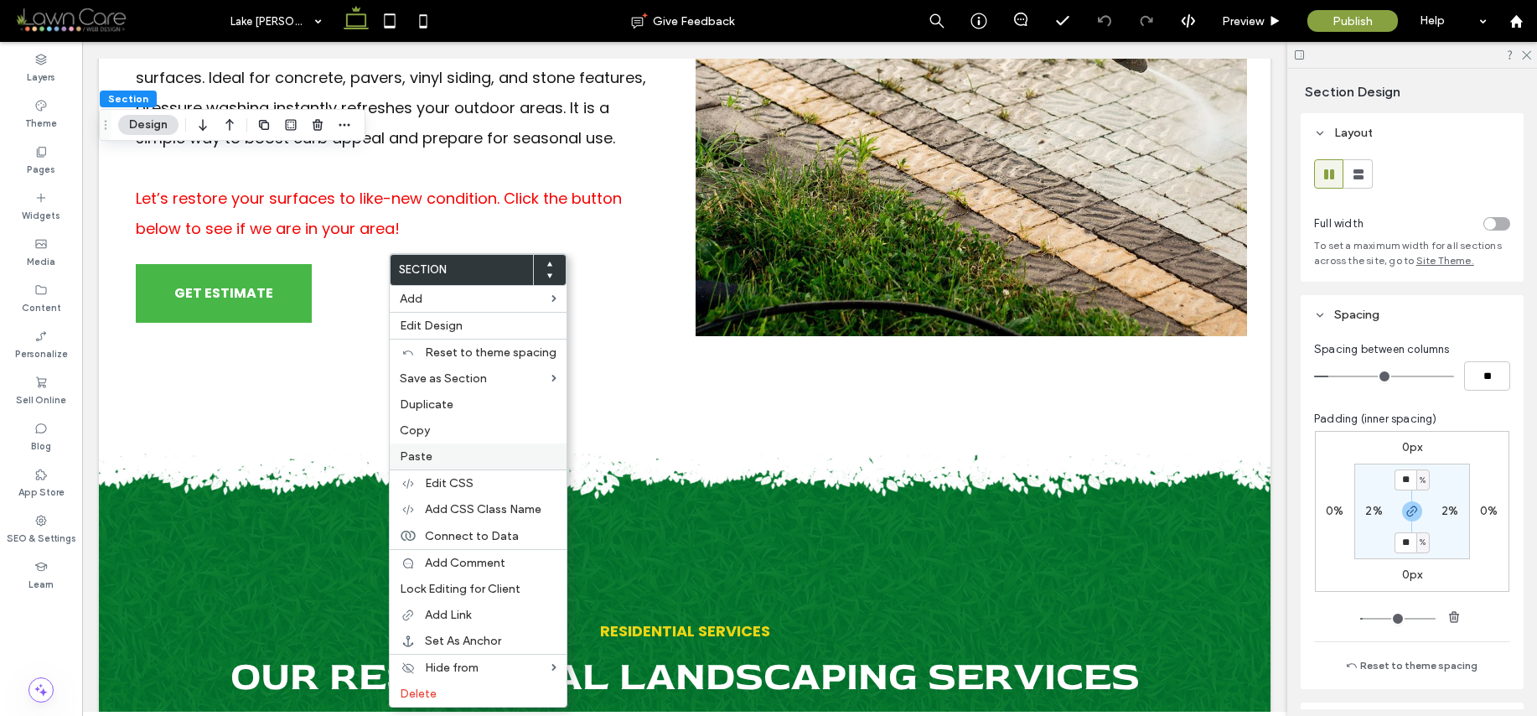
click at [441, 453] on label "Paste" at bounding box center [478, 456] width 157 height 14
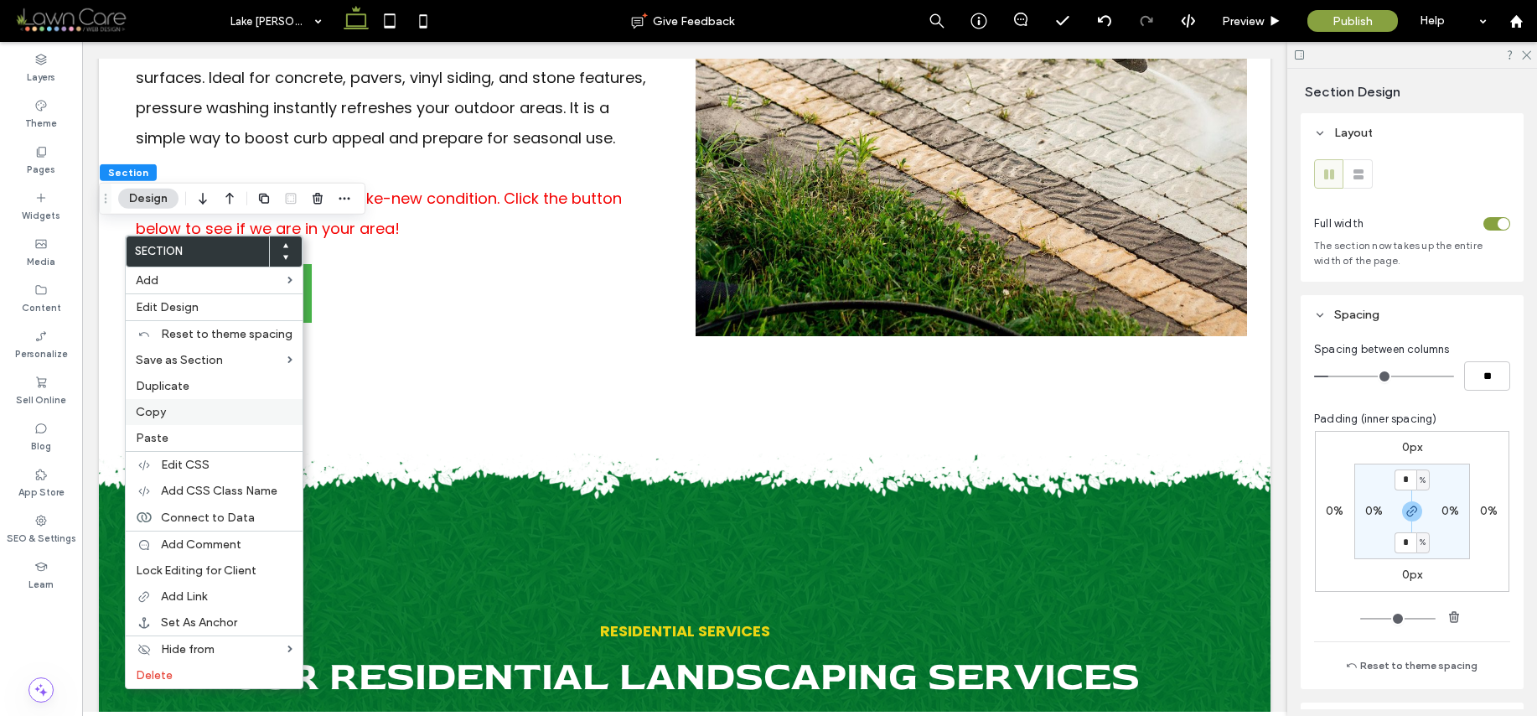
click at [156, 408] on span "Copy" at bounding box center [151, 412] width 30 height 14
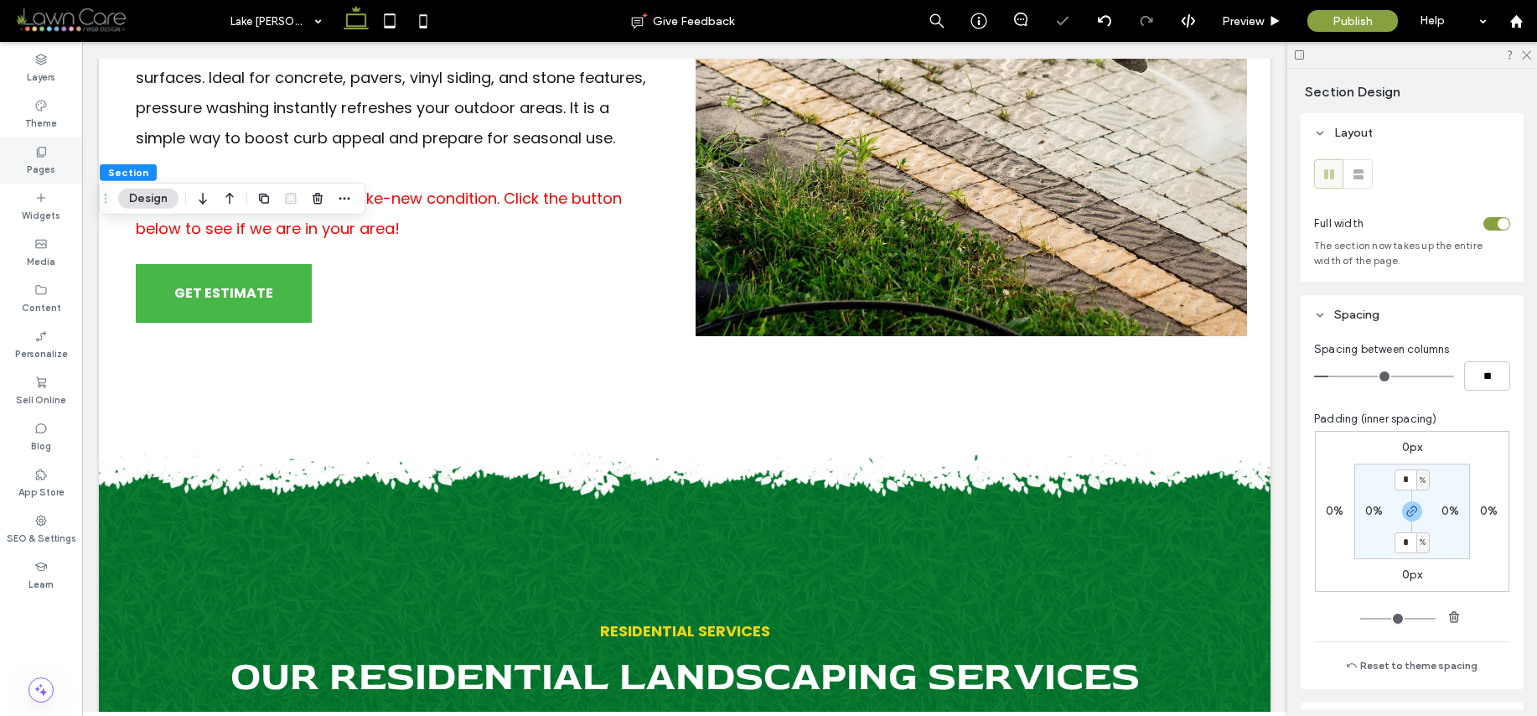
click at [34, 161] on label "Pages" at bounding box center [41, 167] width 28 height 18
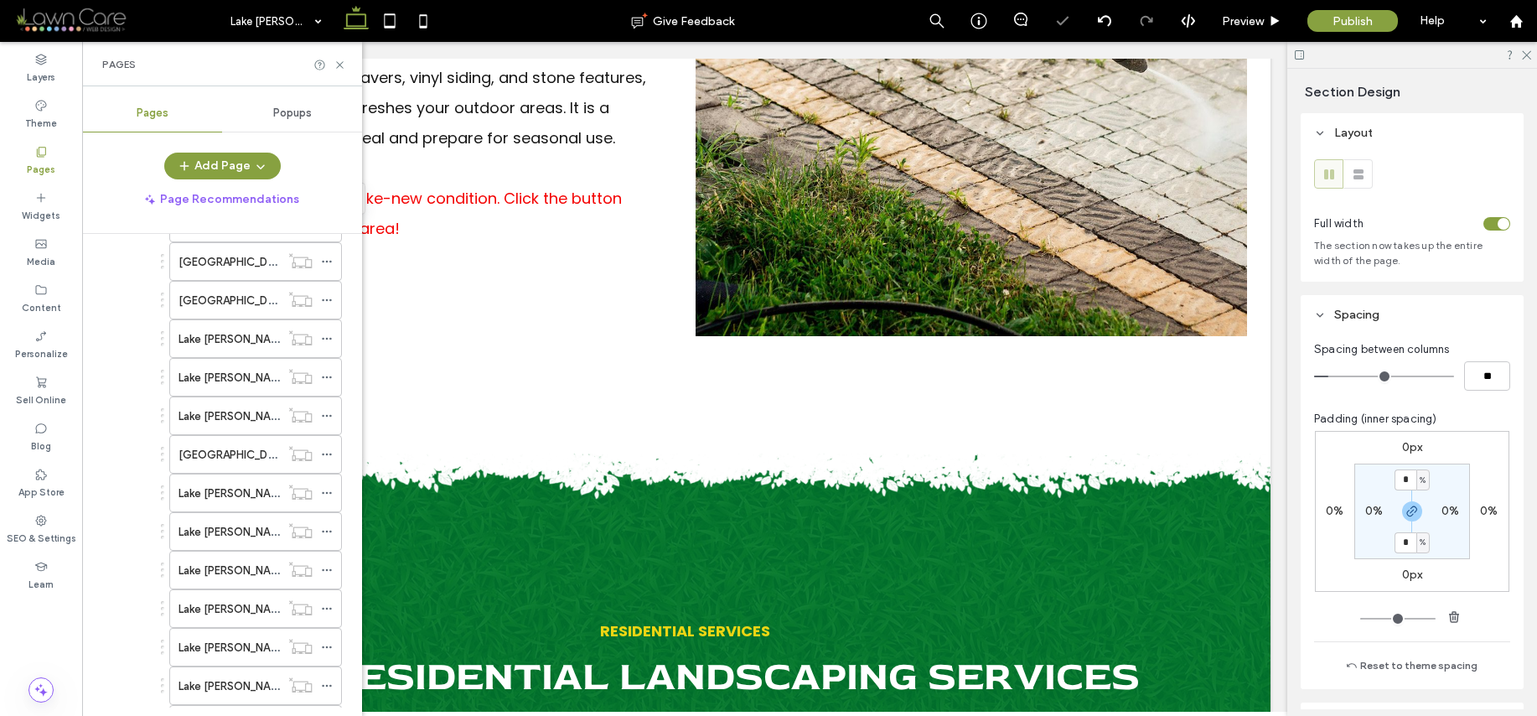
scroll to position [829, 0]
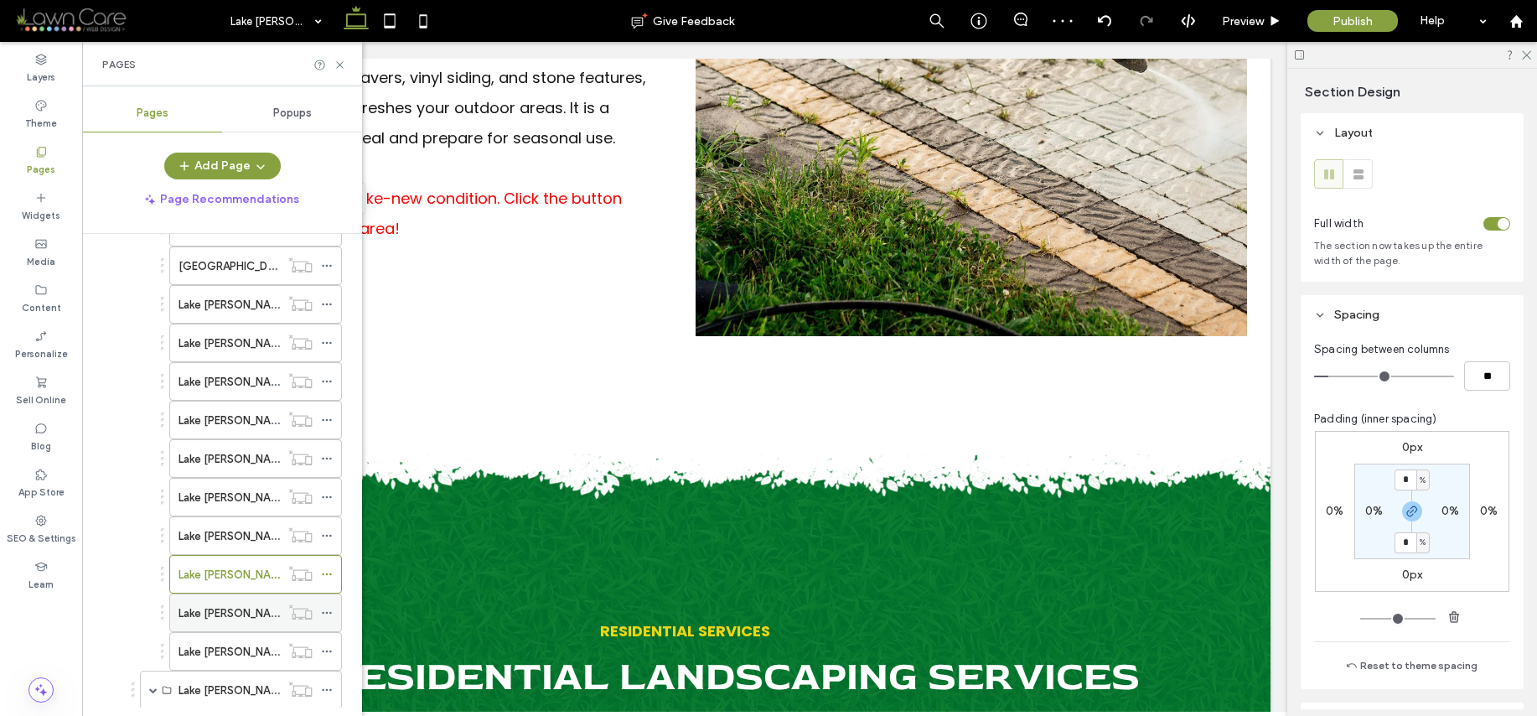
click at [231, 610] on label "Lake [PERSON_NAME]/Pressure Washing" at bounding box center [281, 612] width 204 height 29
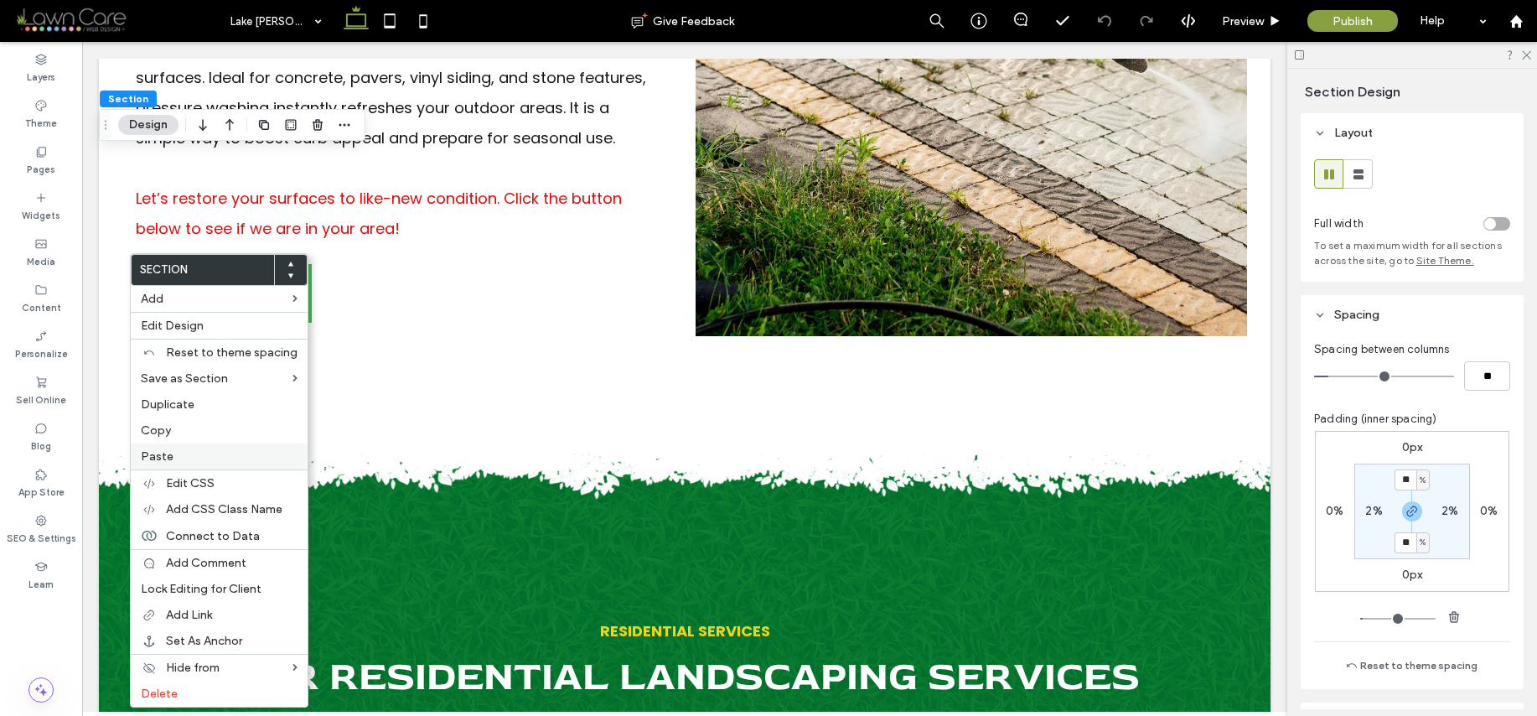
click at [167, 455] on span "Paste" at bounding box center [157, 456] width 33 height 14
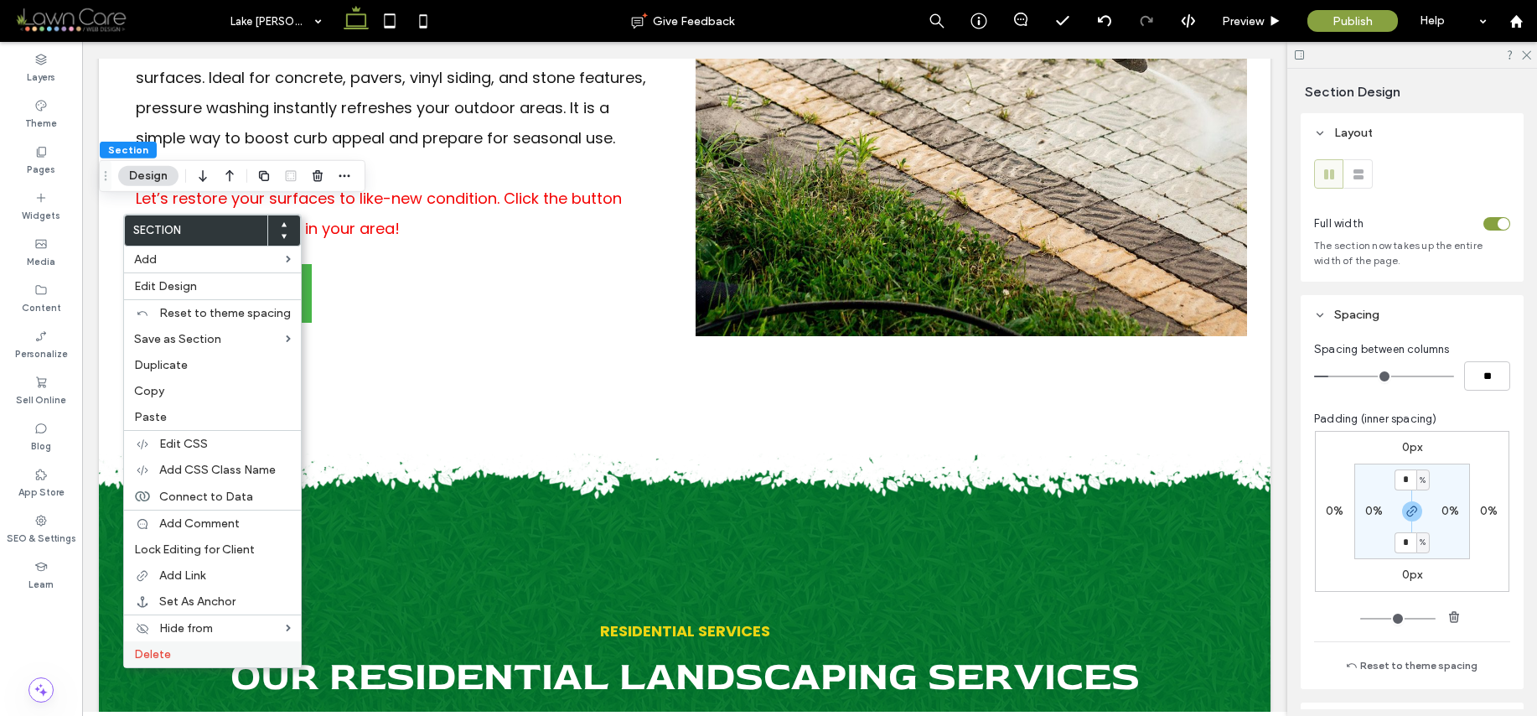
click at [199, 657] on label "Delete" at bounding box center [212, 654] width 157 height 14
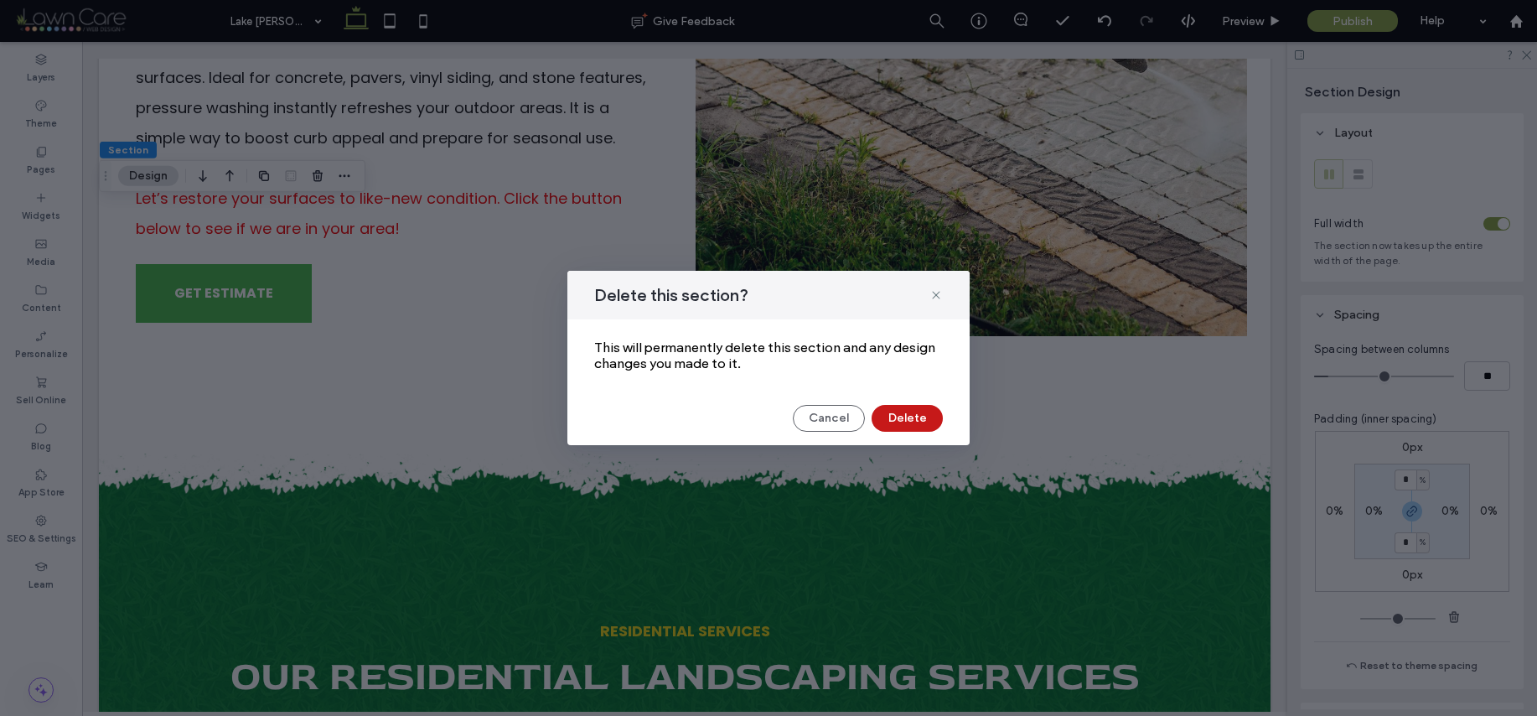
click at [917, 426] on button "Delete" at bounding box center [907, 418] width 71 height 27
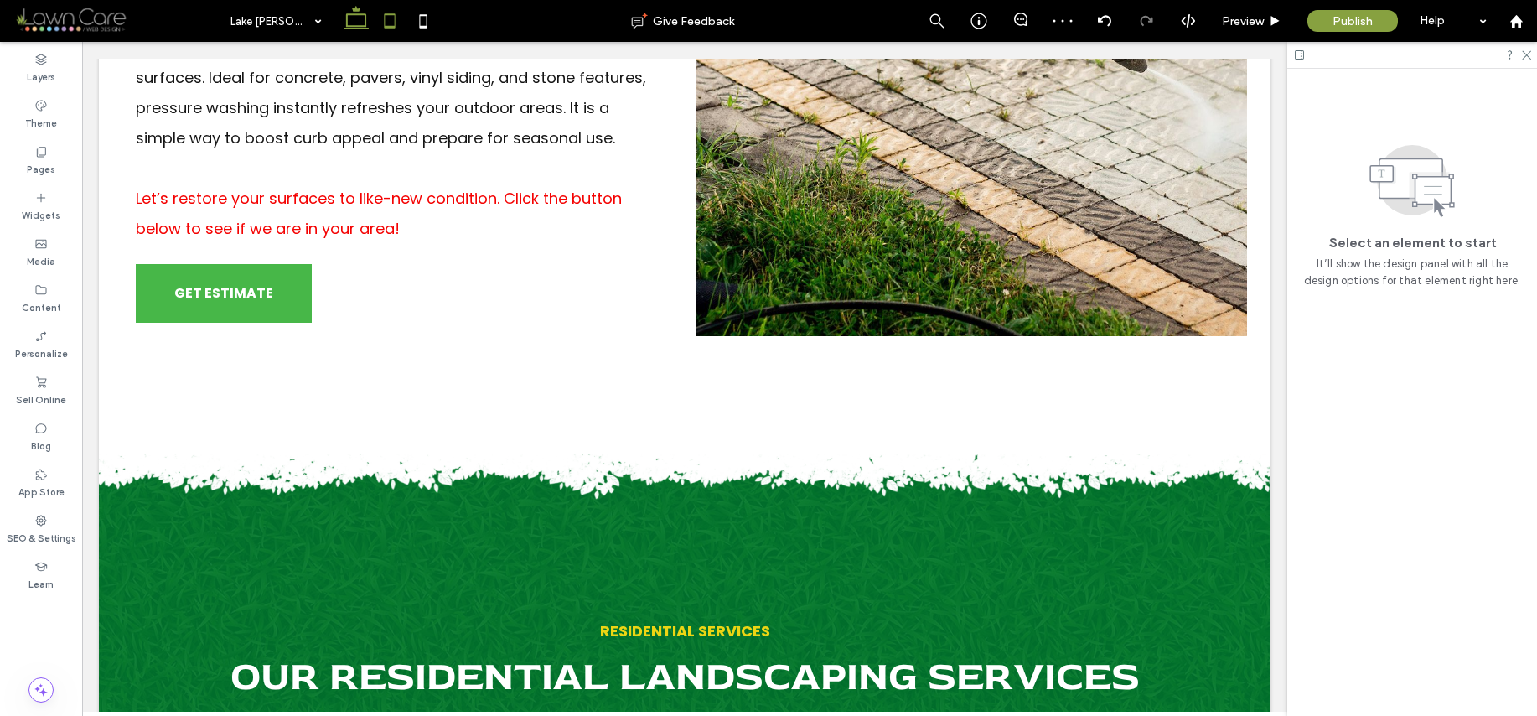
click at [395, 34] on icon at bounding box center [390, 21] width 34 height 34
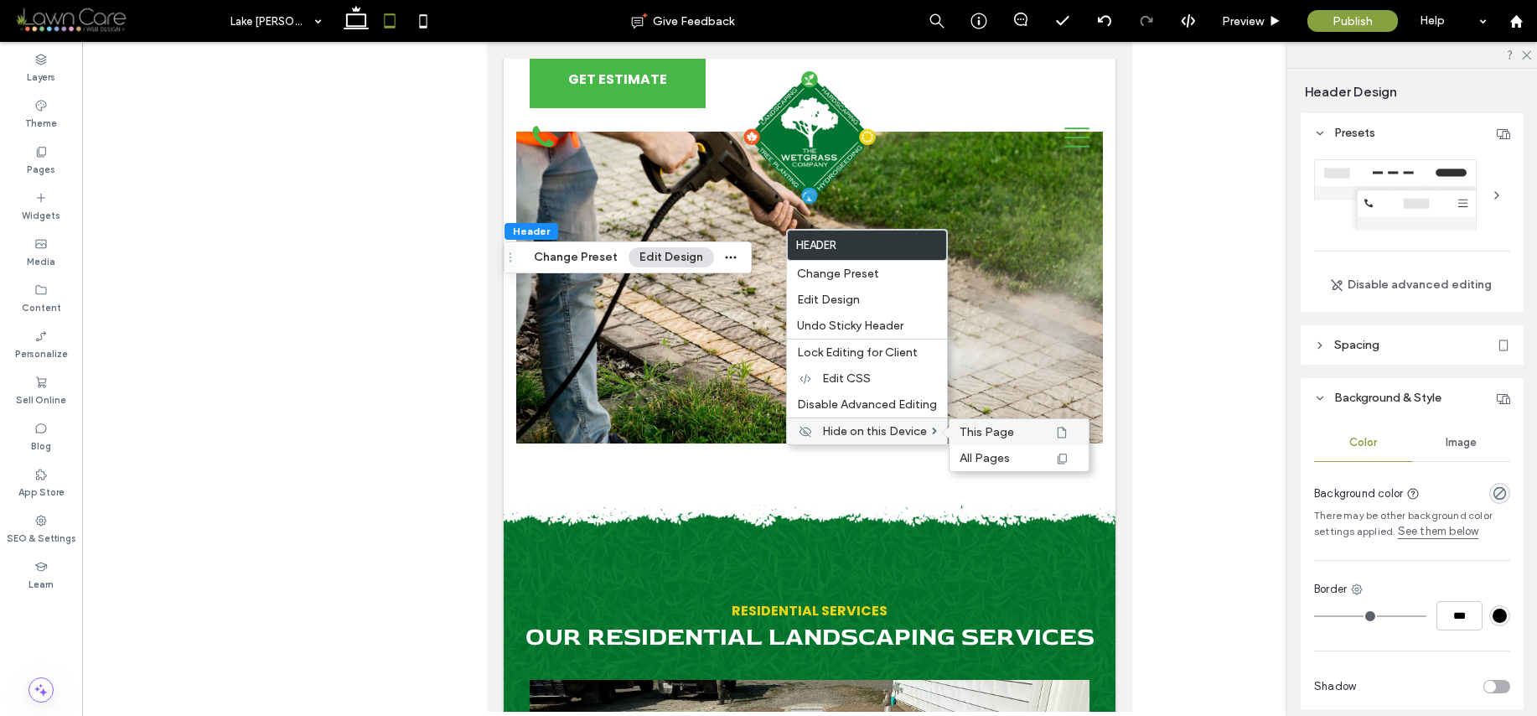
click at [1003, 434] on span "This Page" at bounding box center [987, 432] width 54 height 14
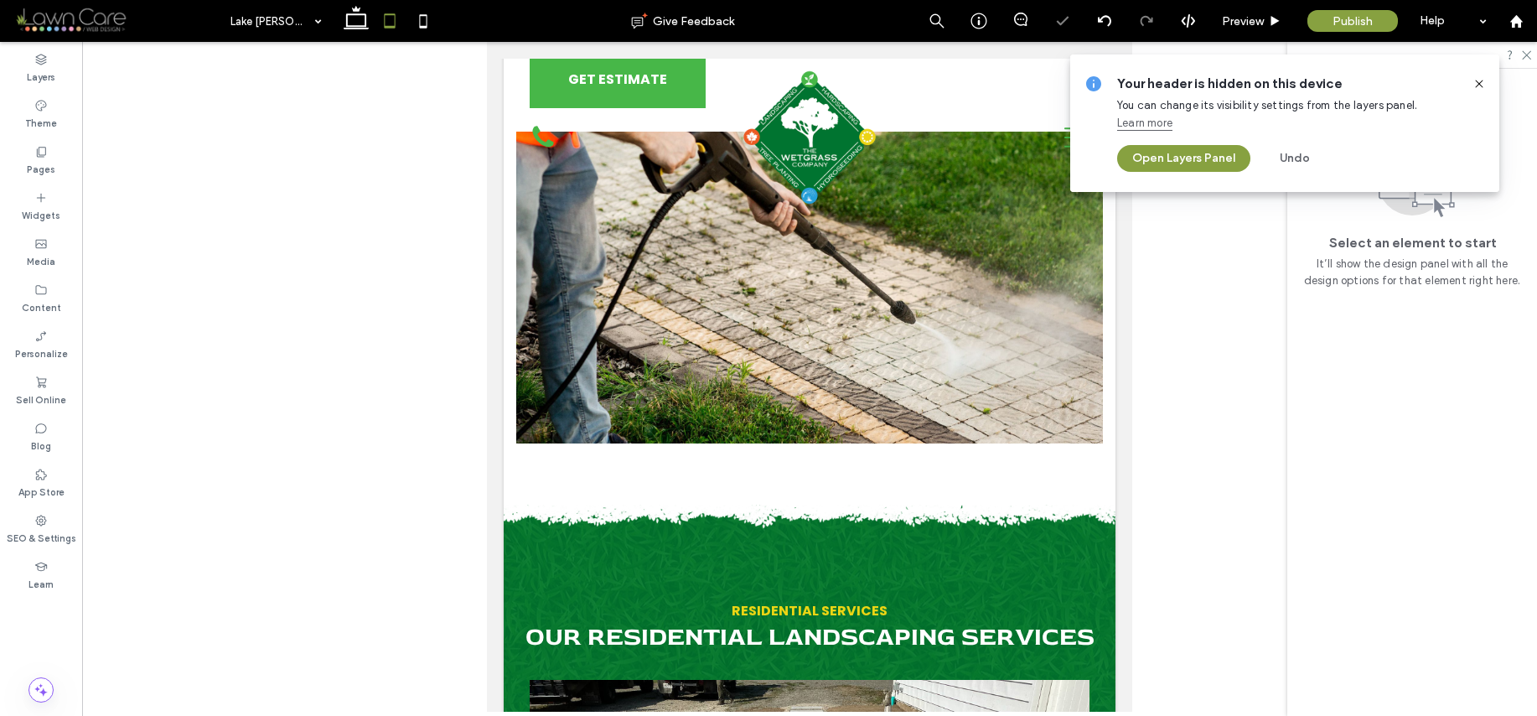
click at [1482, 84] on icon at bounding box center [1479, 83] width 13 height 13
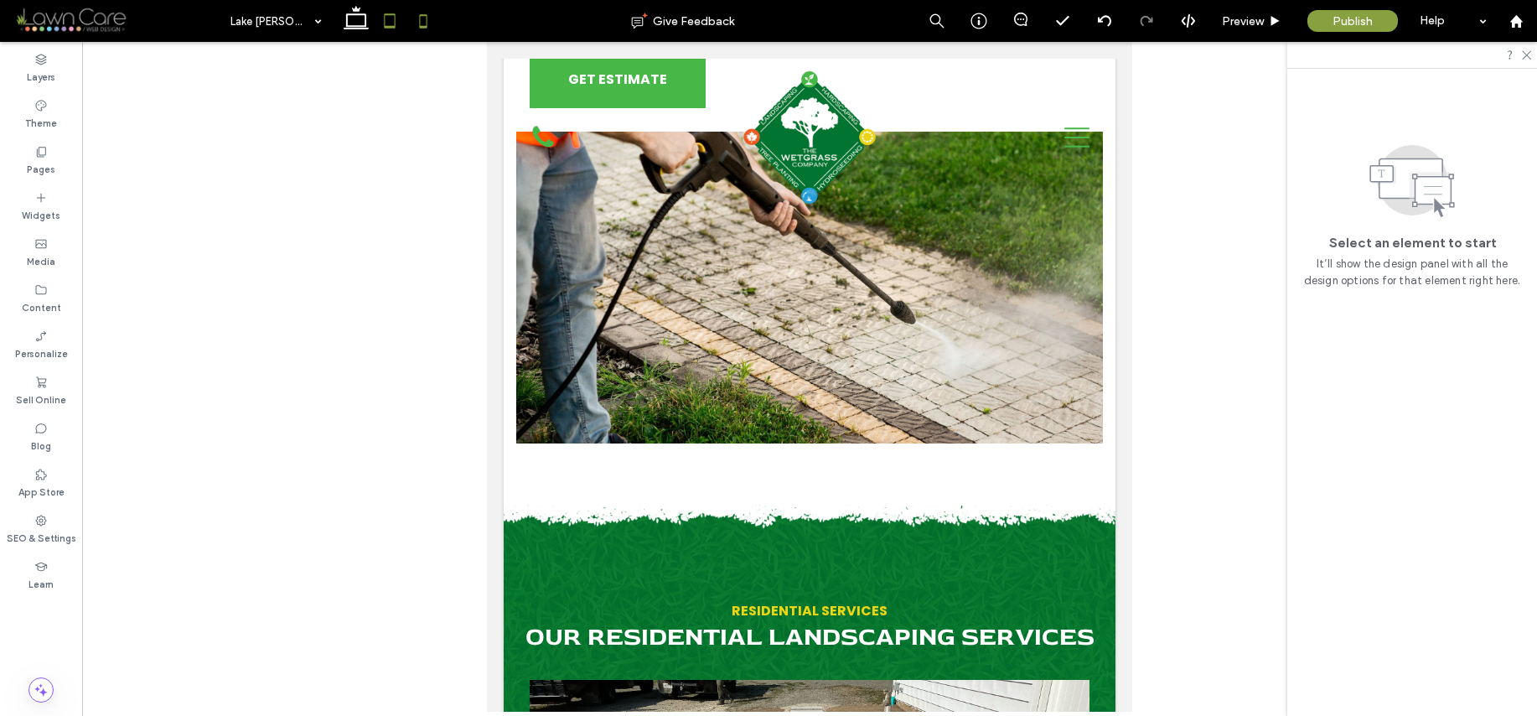
click at [427, 28] on icon at bounding box center [424, 21] width 34 height 34
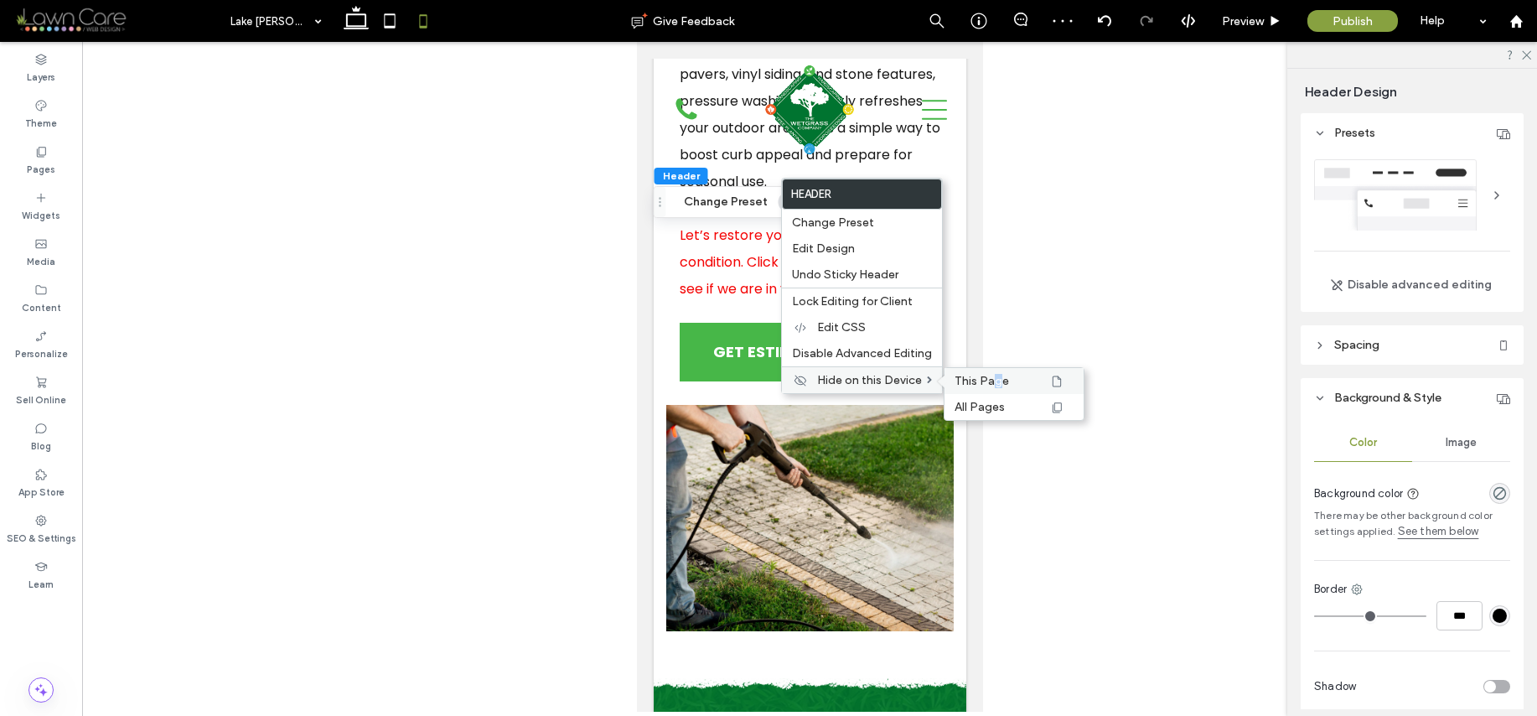
click at [994, 379] on span "This Page" at bounding box center [982, 381] width 54 height 14
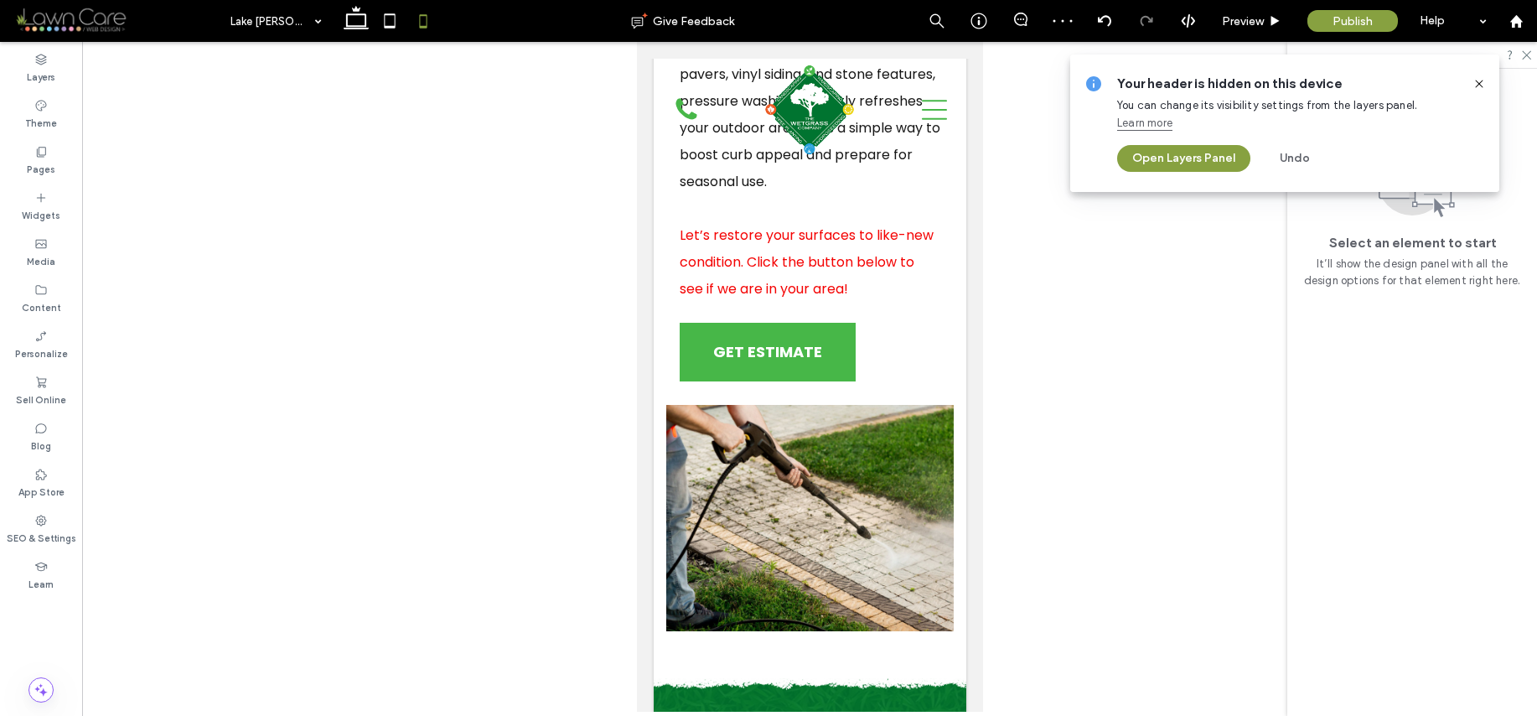
click at [1476, 81] on icon at bounding box center [1479, 83] width 13 height 13
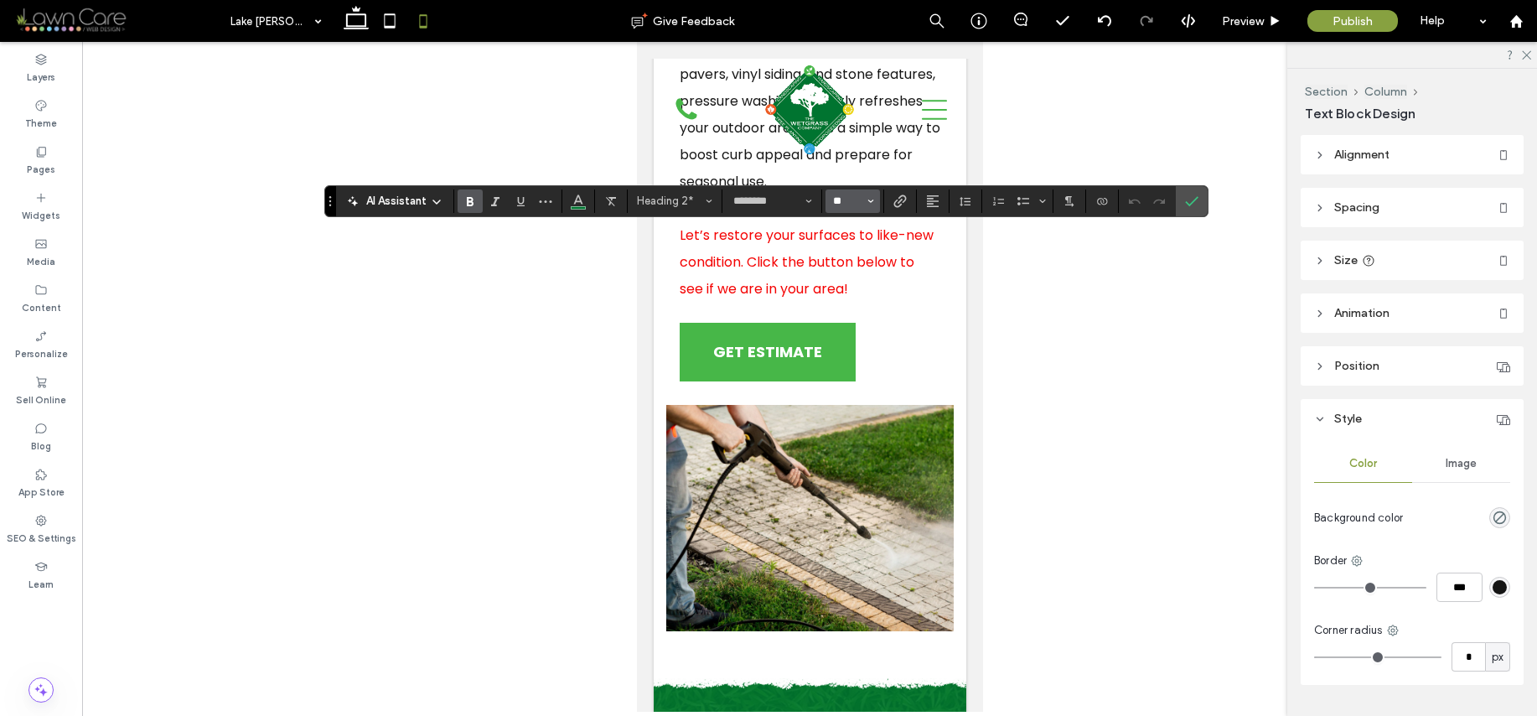
click at [855, 201] on input "**" at bounding box center [847, 200] width 33 height 13
type input "**"
click at [846, 205] on input "**" at bounding box center [847, 200] width 33 height 13
type input "**"
click at [1188, 210] on span "Confirm" at bounding box center [1189, 201] width 8 height 30
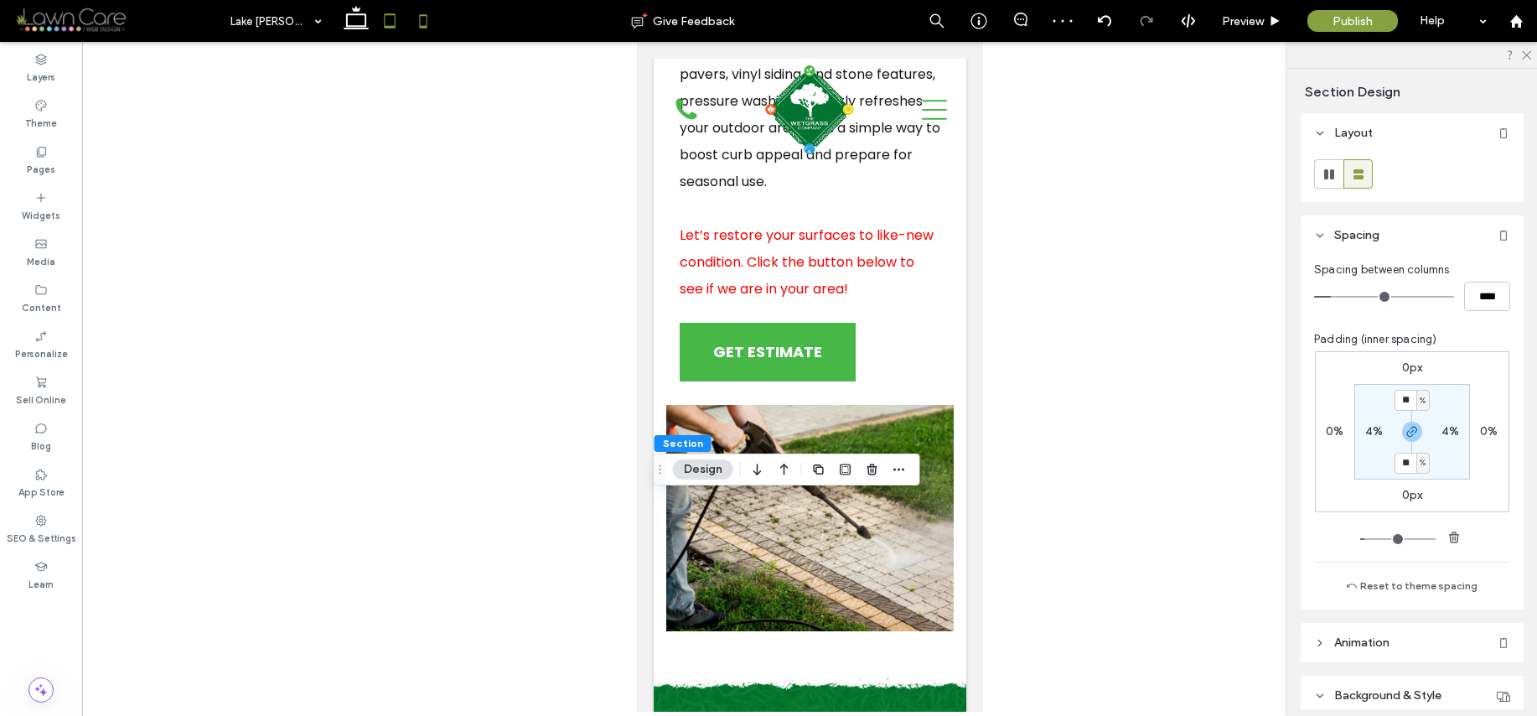
click at [393, 28] on use at bounding box center [389, 20] width 11 height 14
type input "**"
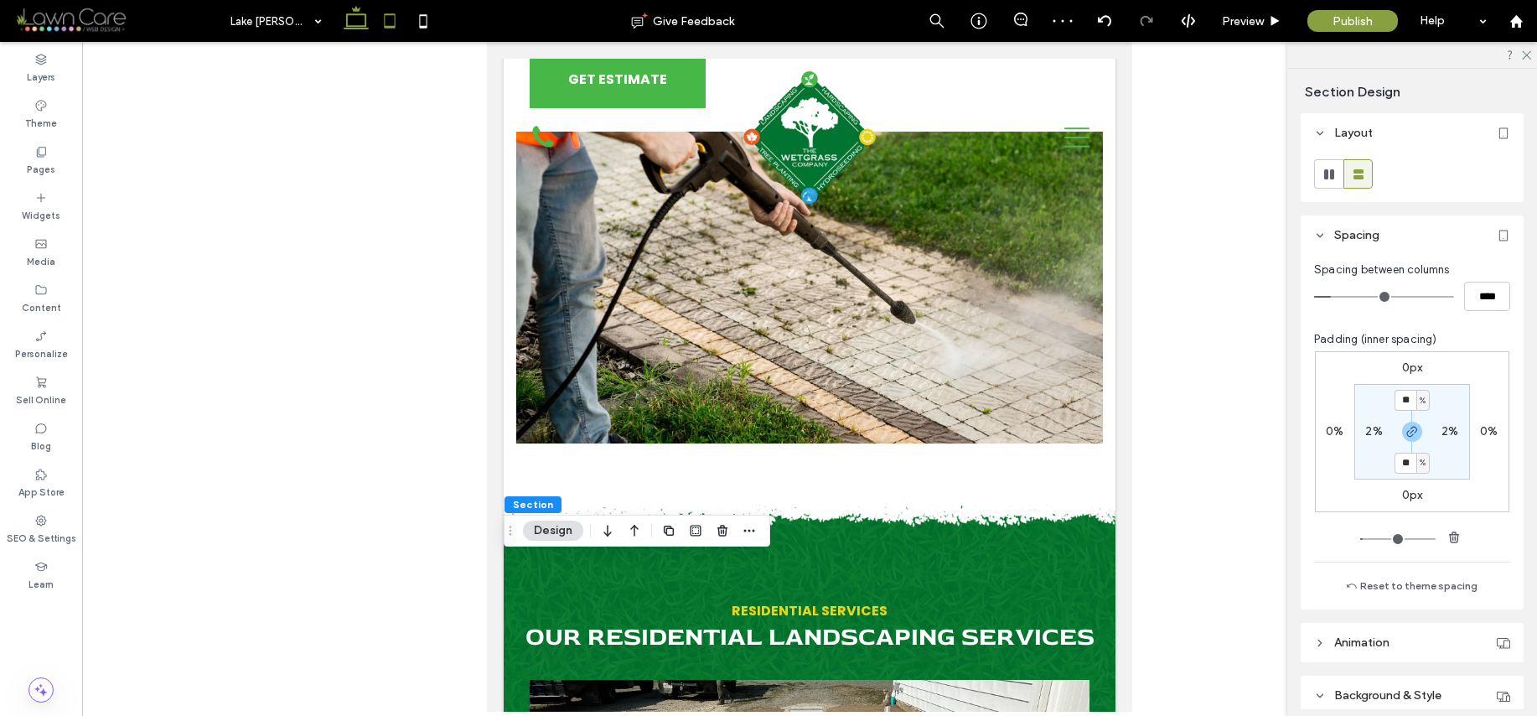
click at [349, 30] on icon at bounding box center [356, 21] width 34 height 34
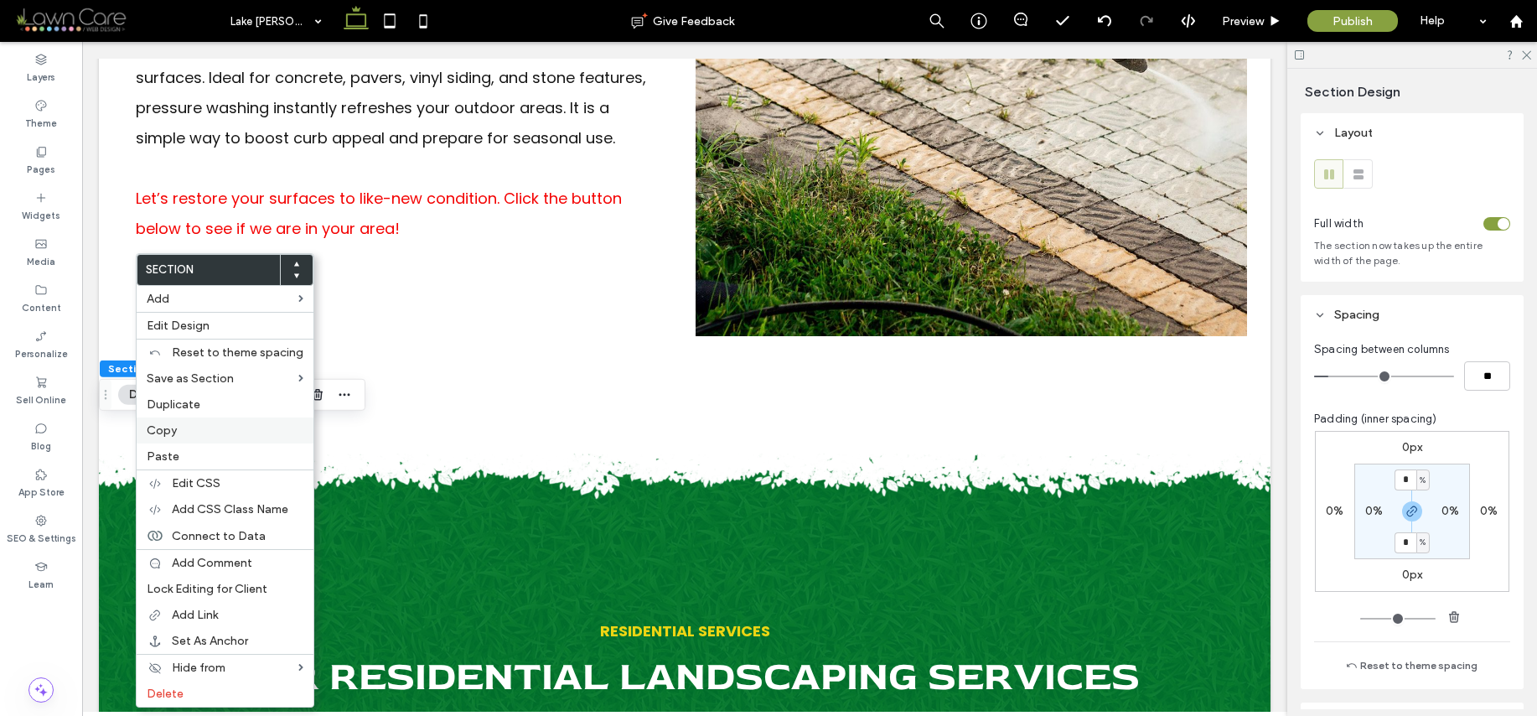
click at [168, 430] on span "Copy" at bounding box center [162, 430] width 30 height 14
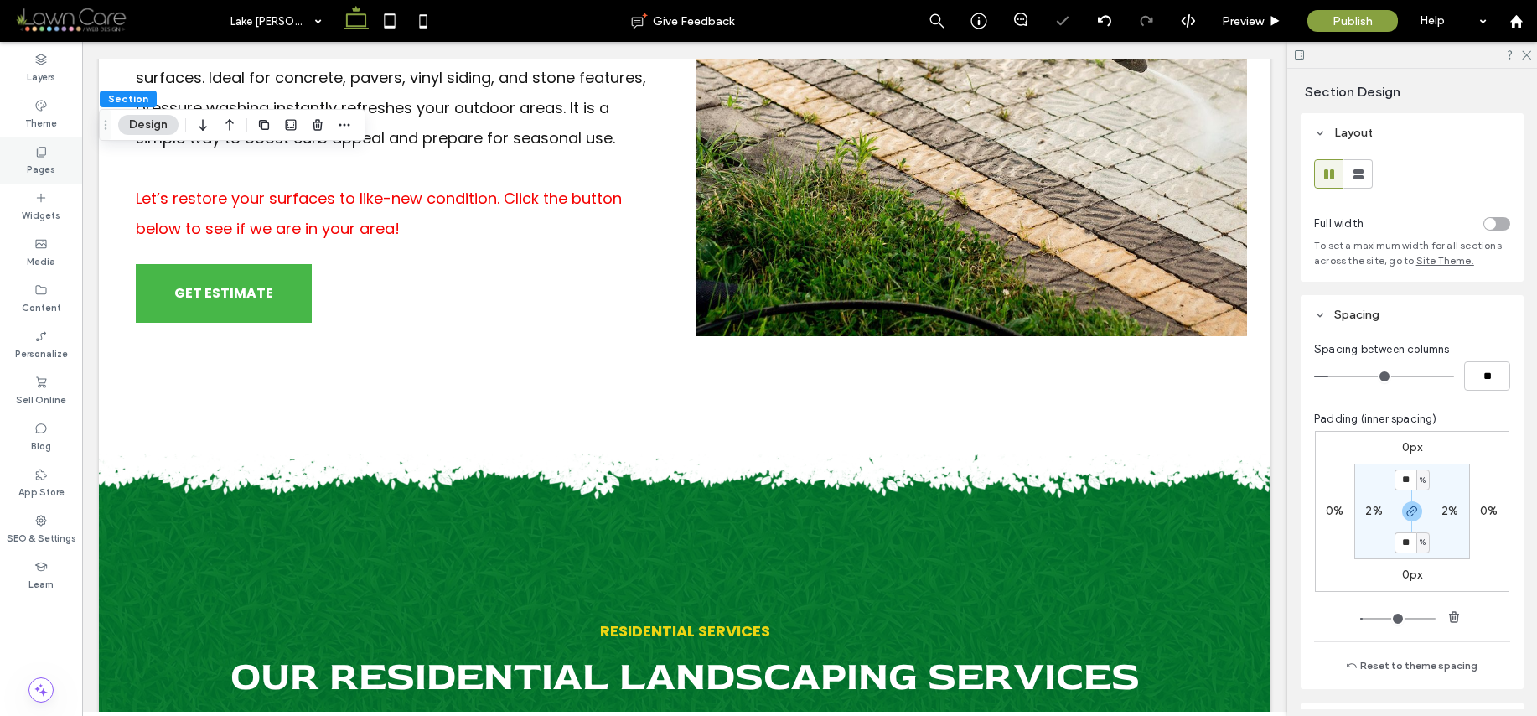
click at [36, 155] on icon at bounding box center [40, 151] width 13 height 13
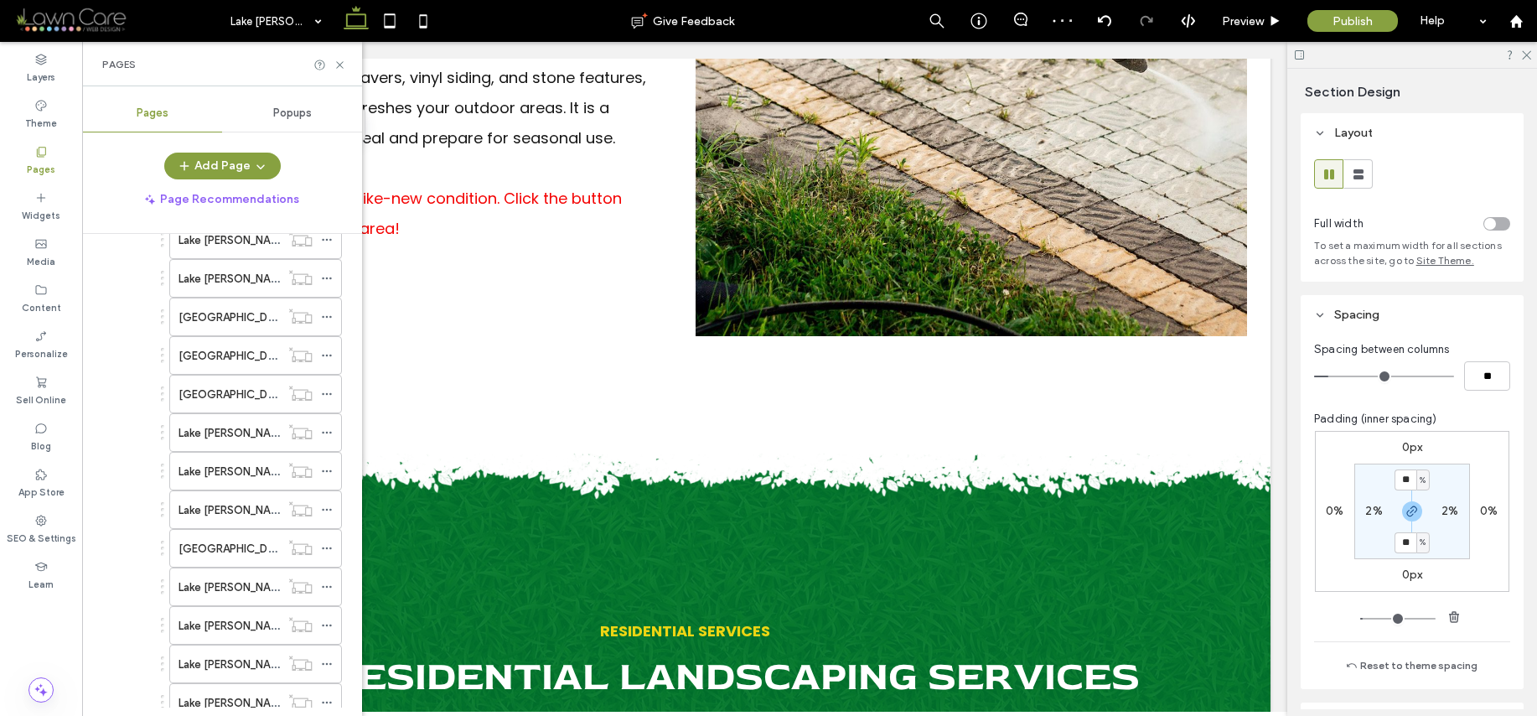
scroll to position [911, 0]
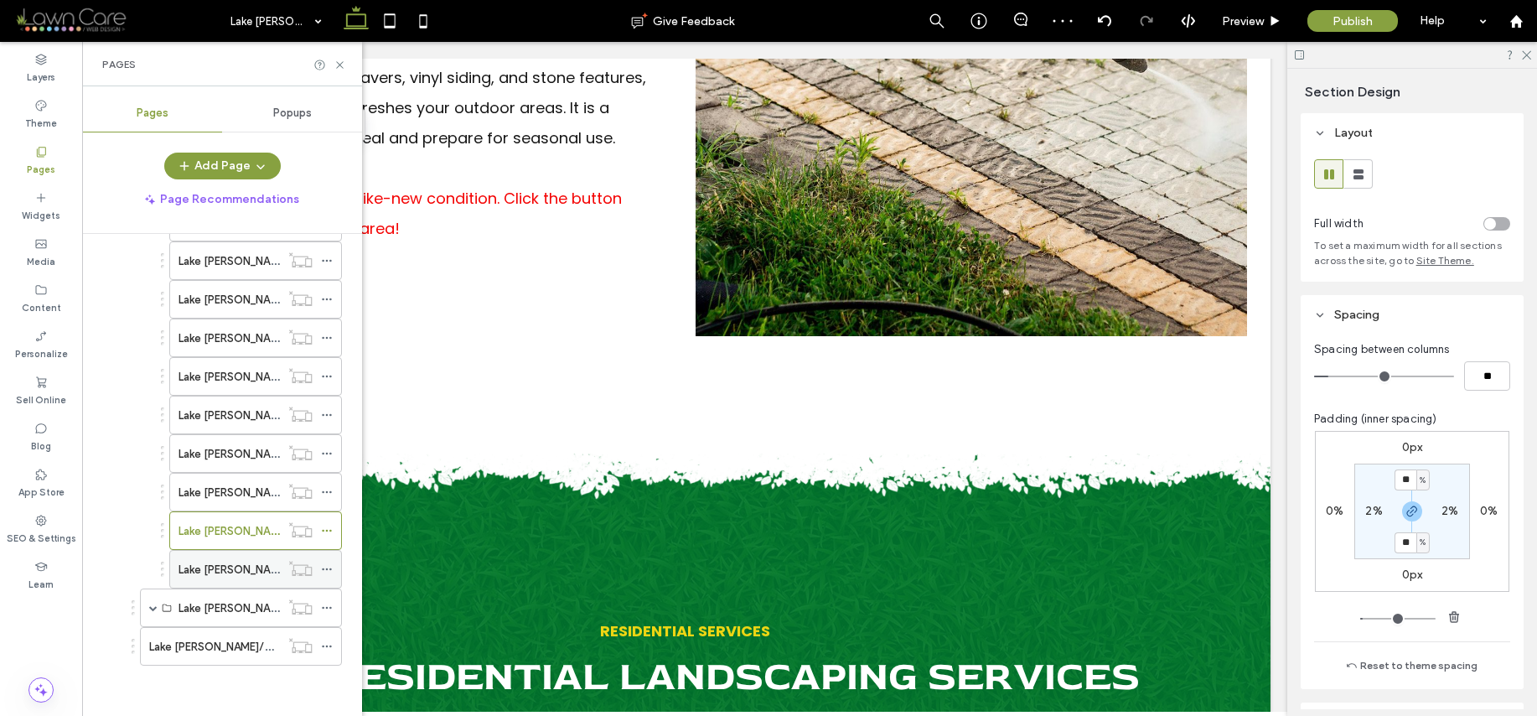
click at [262, 572] on label "Lake [PERSON_NAME]/Snow & Ice Removal" at bounding box center [286, 569] width 215 height 29
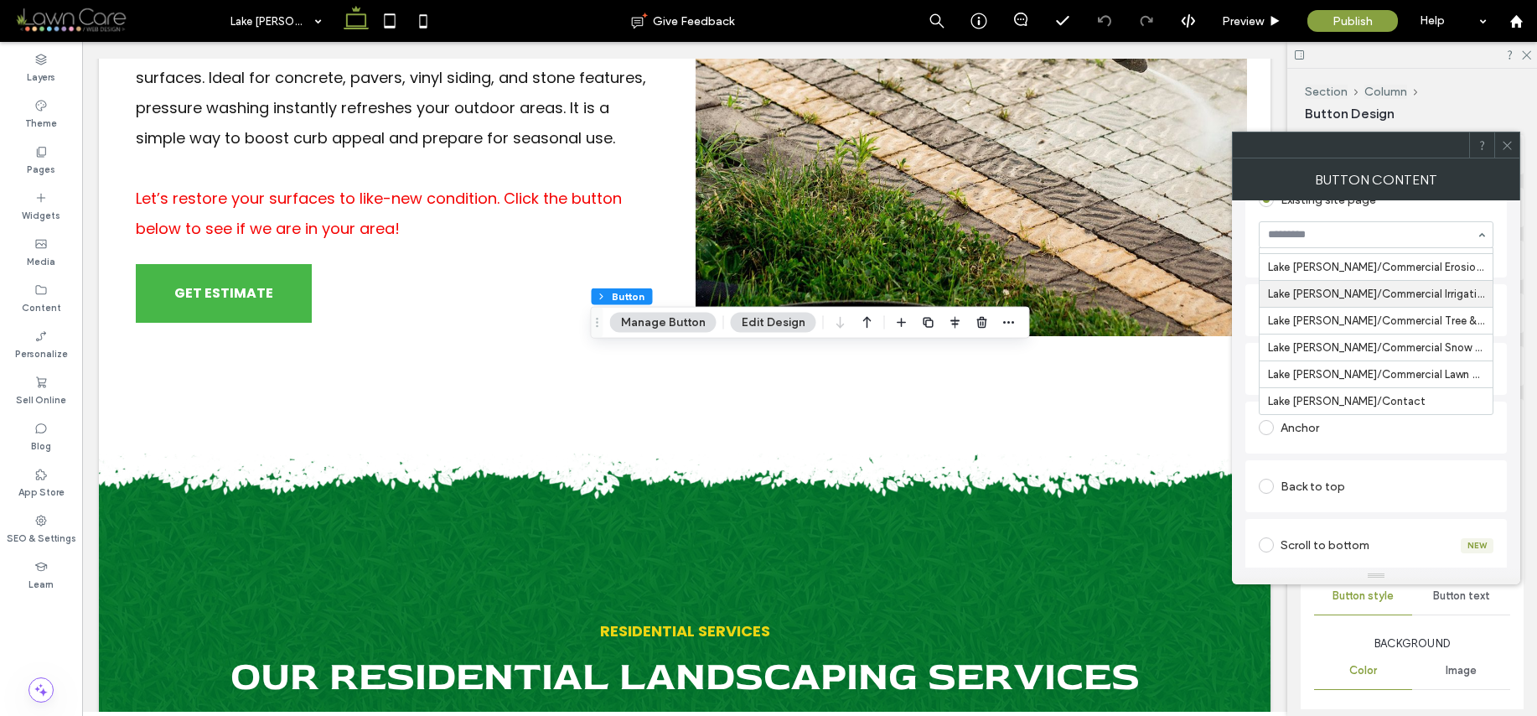
scroll to position [207, 0]
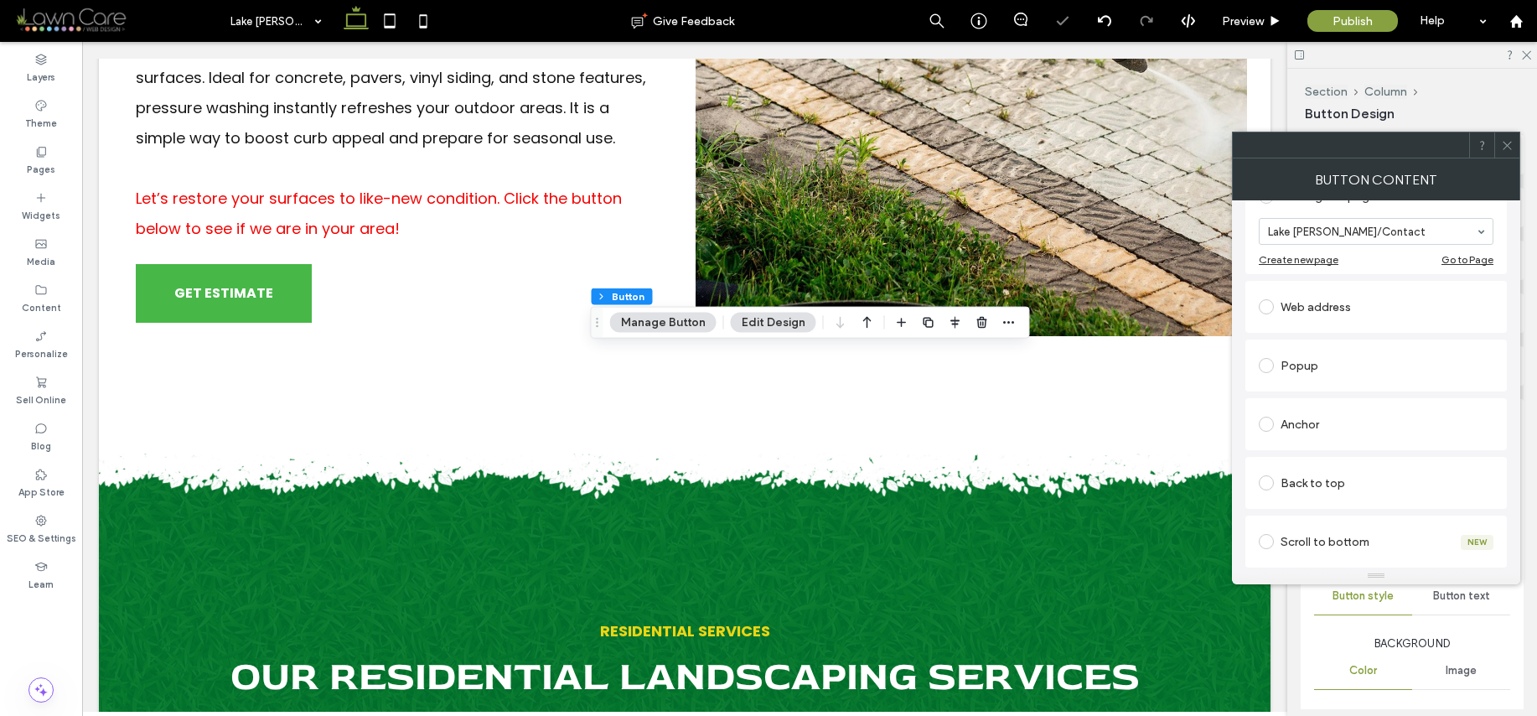
click at [1510, 142] on icon at bounding box center [1507, 145] width 13 height 13
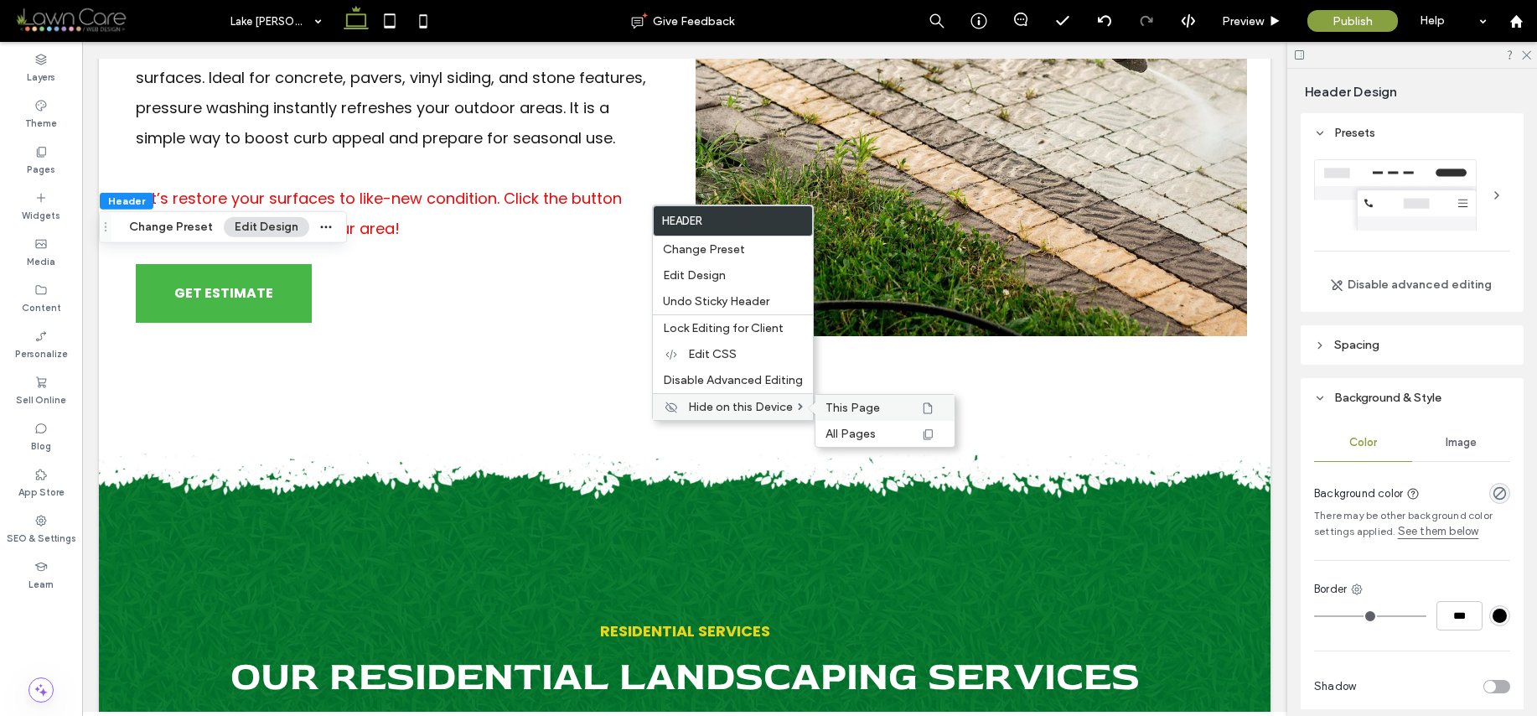
click at [842, 405] on span "This Page" at bounding box center [853, 408] width 54 height 14
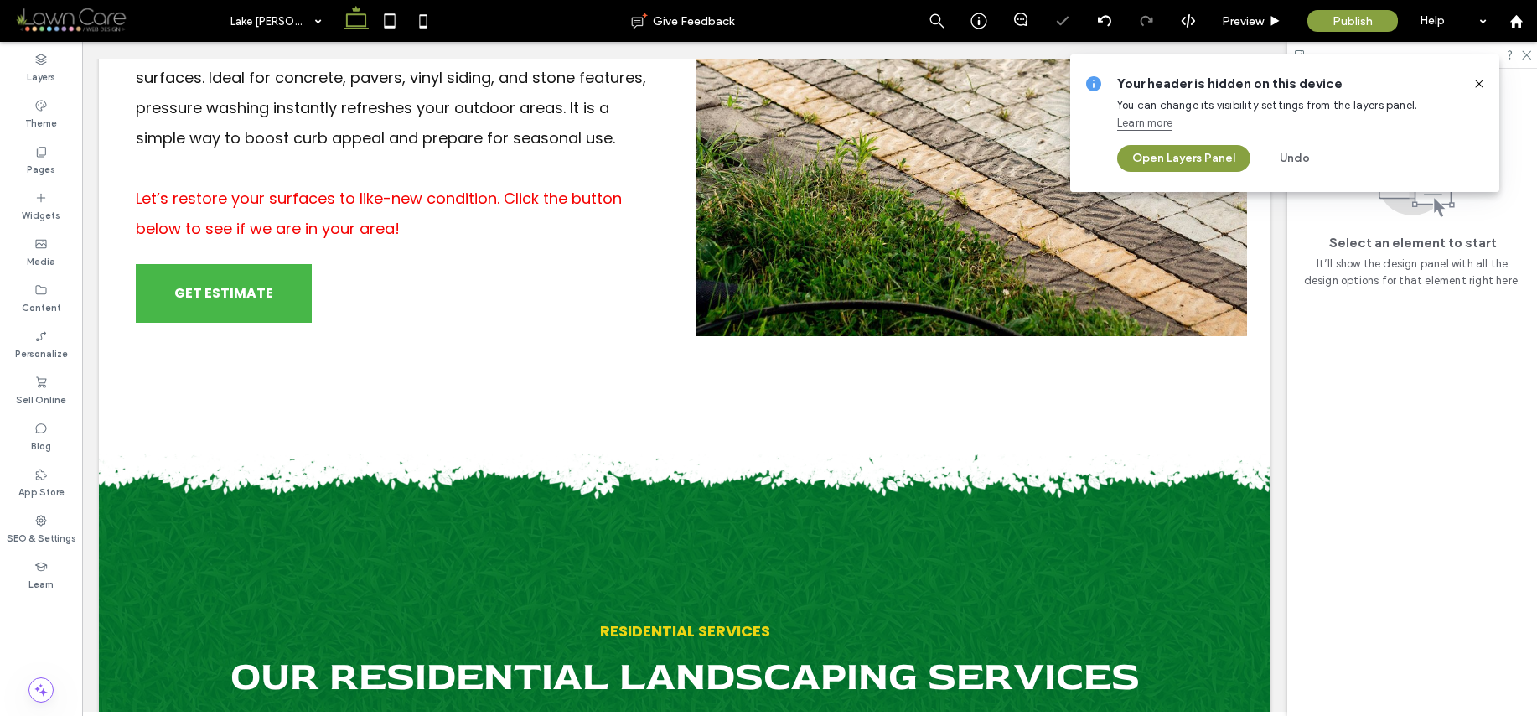
click at [1489, 84] on div "Your header is hidden on this device You can change its visibility settings fro…" at bounding box center [1284, 122] width 429 height 137
click at [1484, 84] on icon at bounding box center [1479, 83] width 13 height 13
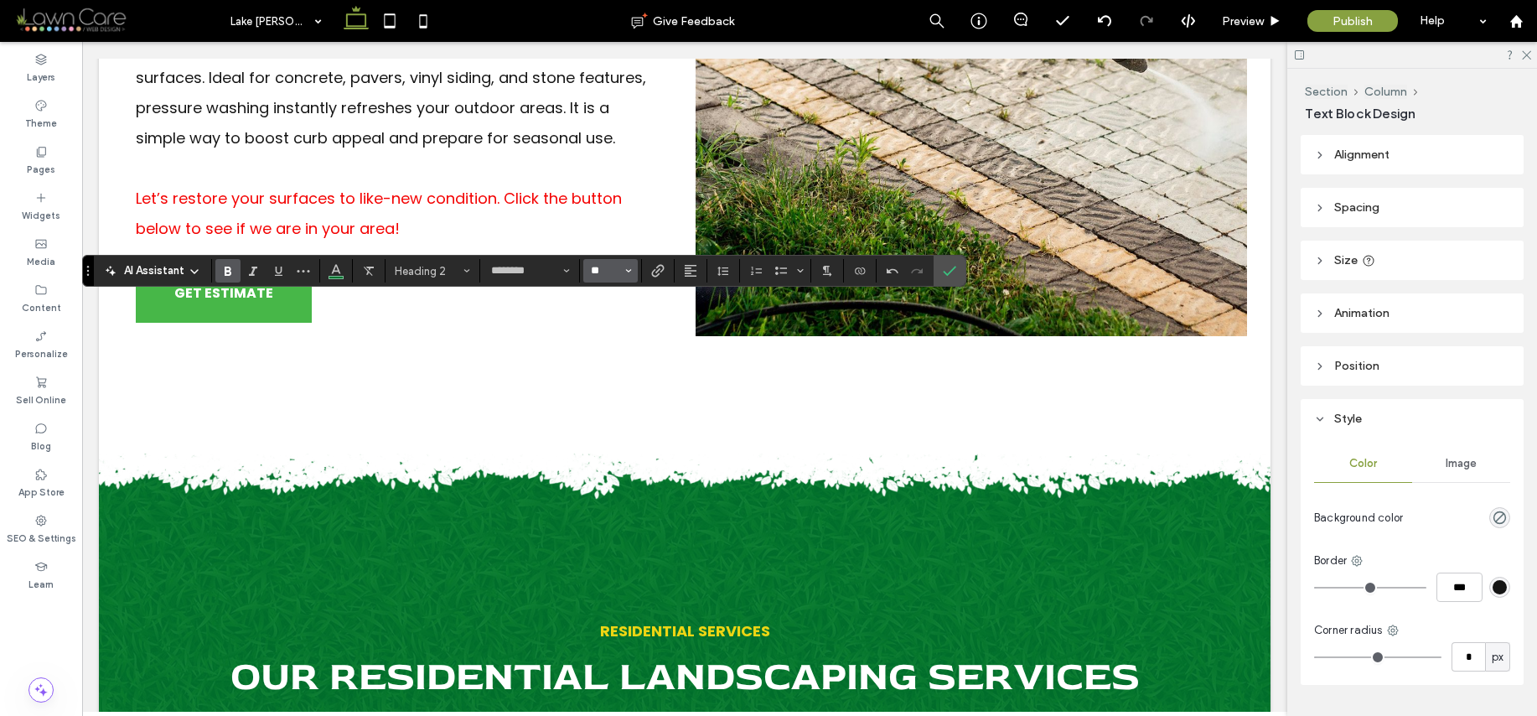
click at [599, 270] on input "**" at bounding box center [605, 270] width 33 height 13
type input "**"
click at [943, 272] on icon "Confirm" at bounding box center [949, 270] width 13 height 13
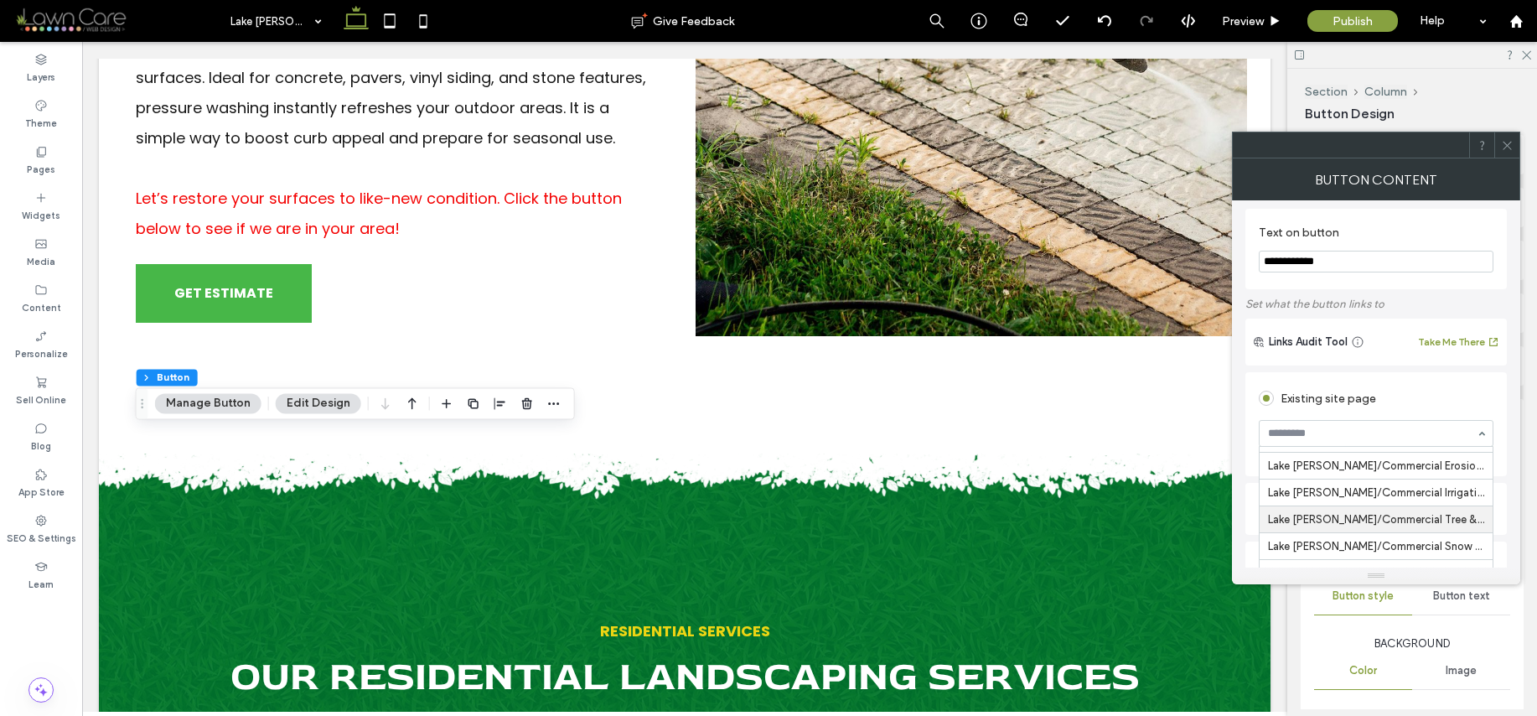
scroll to position [88, 0]
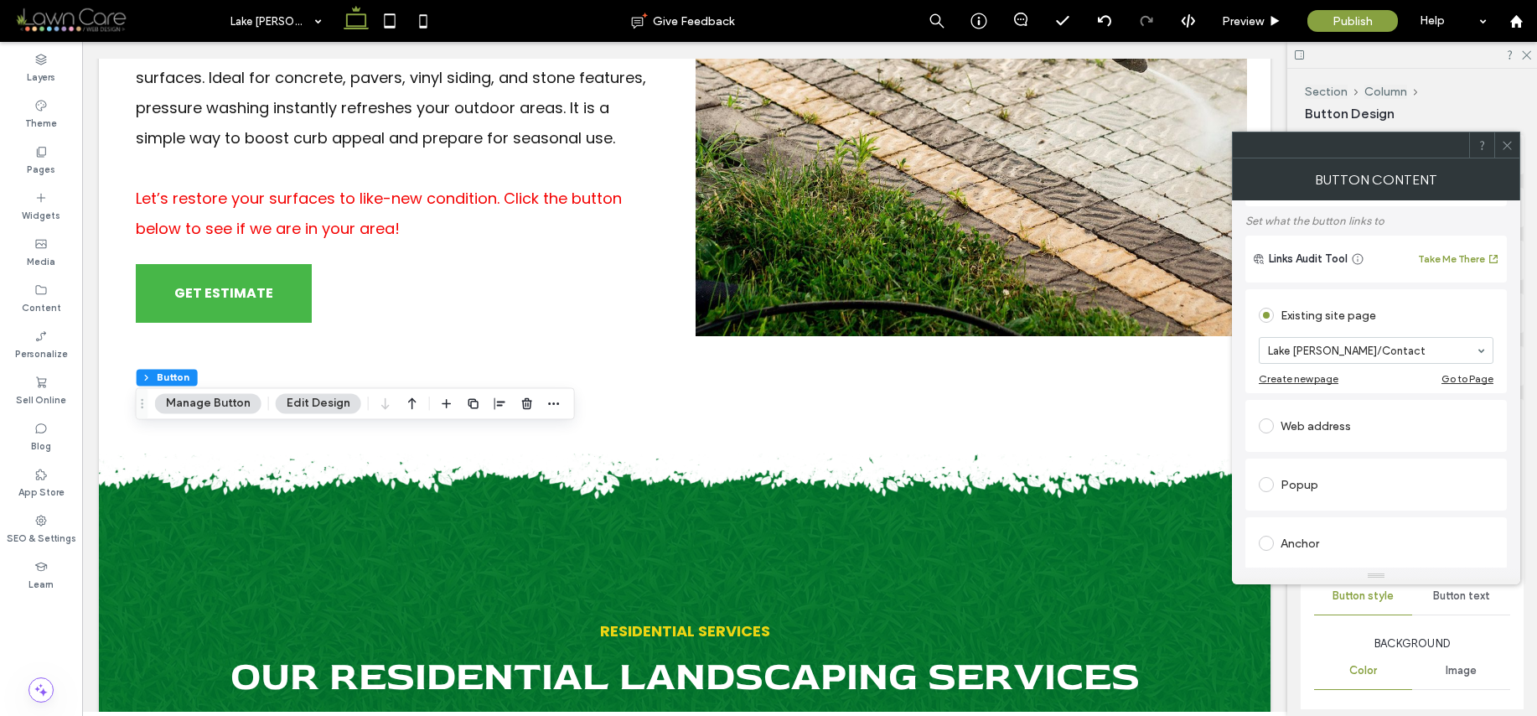
click at [1505, 145] on icon at bounding box center [1507, 145] width 13 height 13
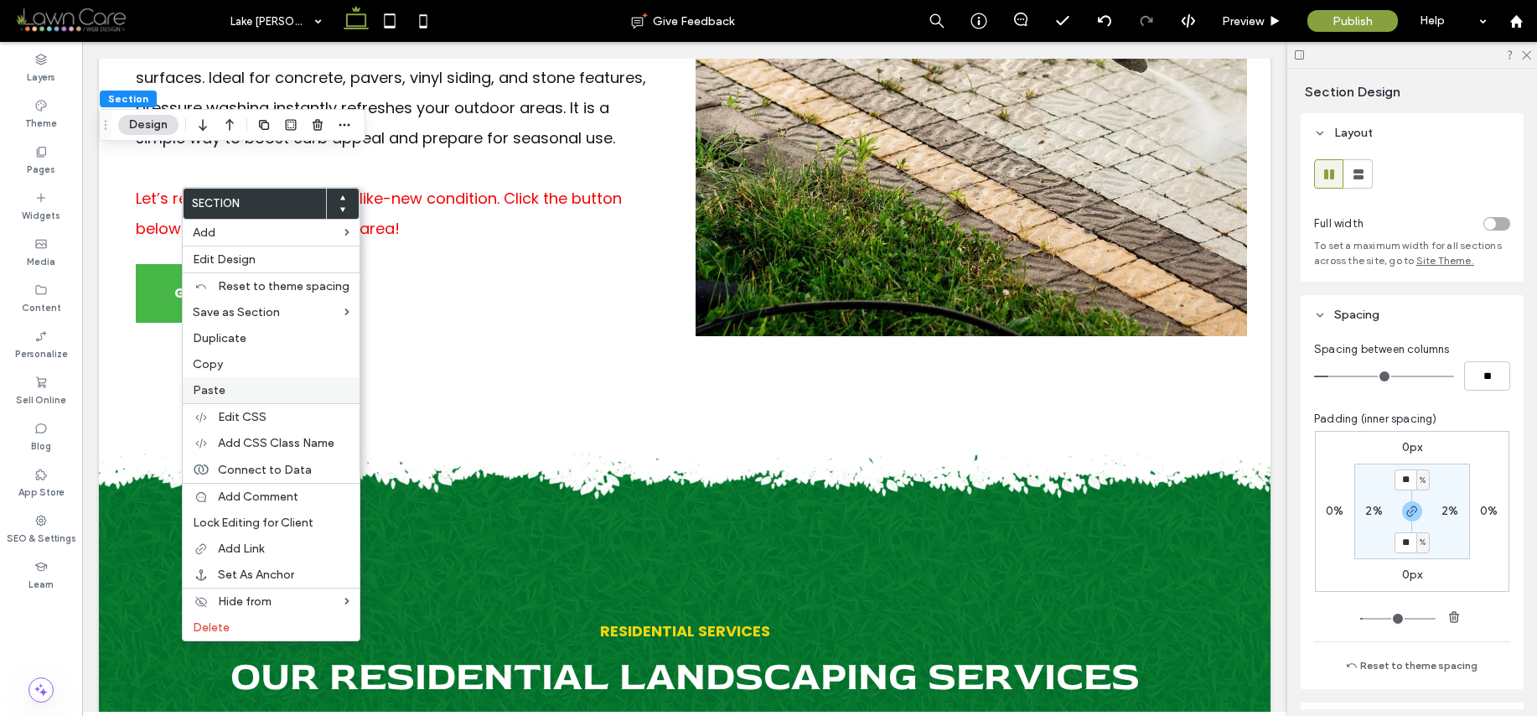
click at [225, 391] on label "Paste" at bounding box center [271, 390] width 157 height 14
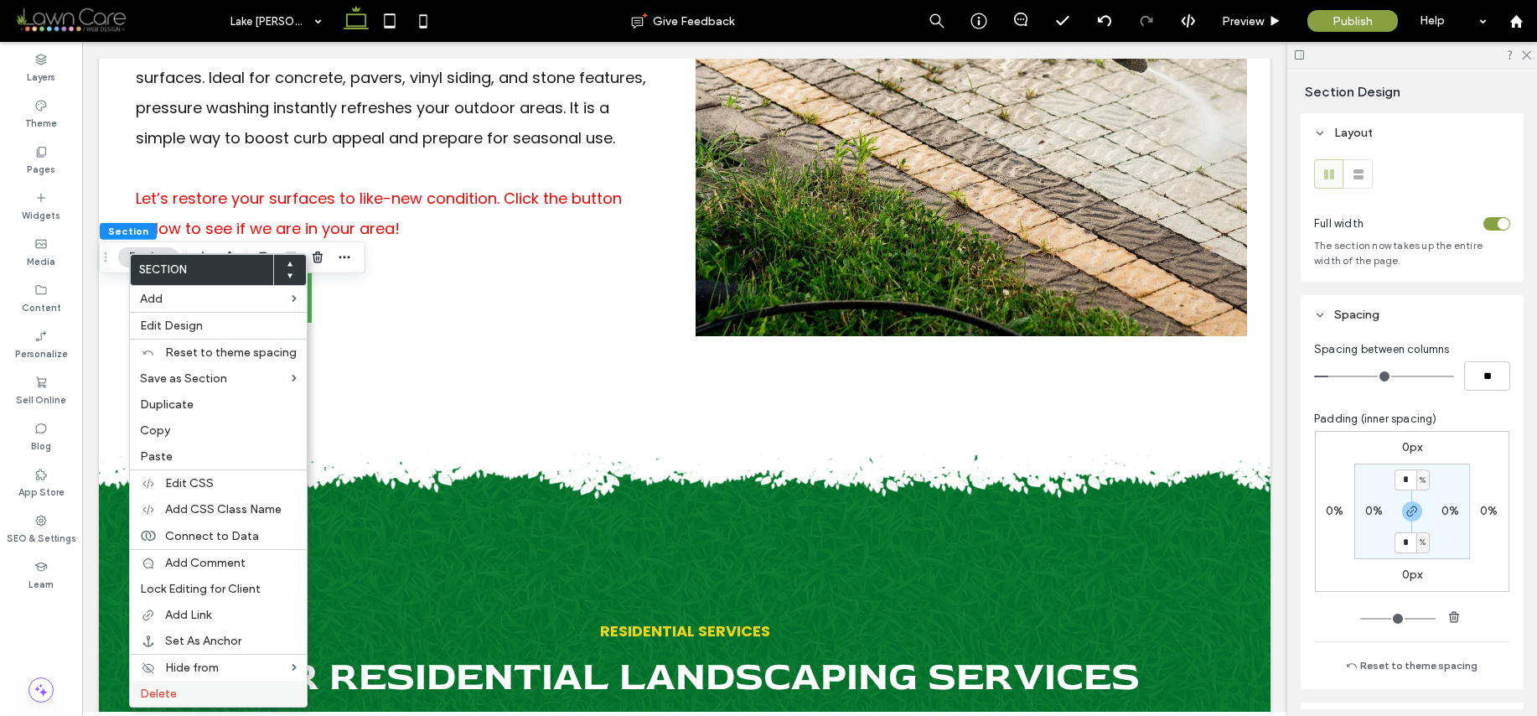
click at [187, 693] on label "Delete" at bounding box center [218, 693] width 157 height 14
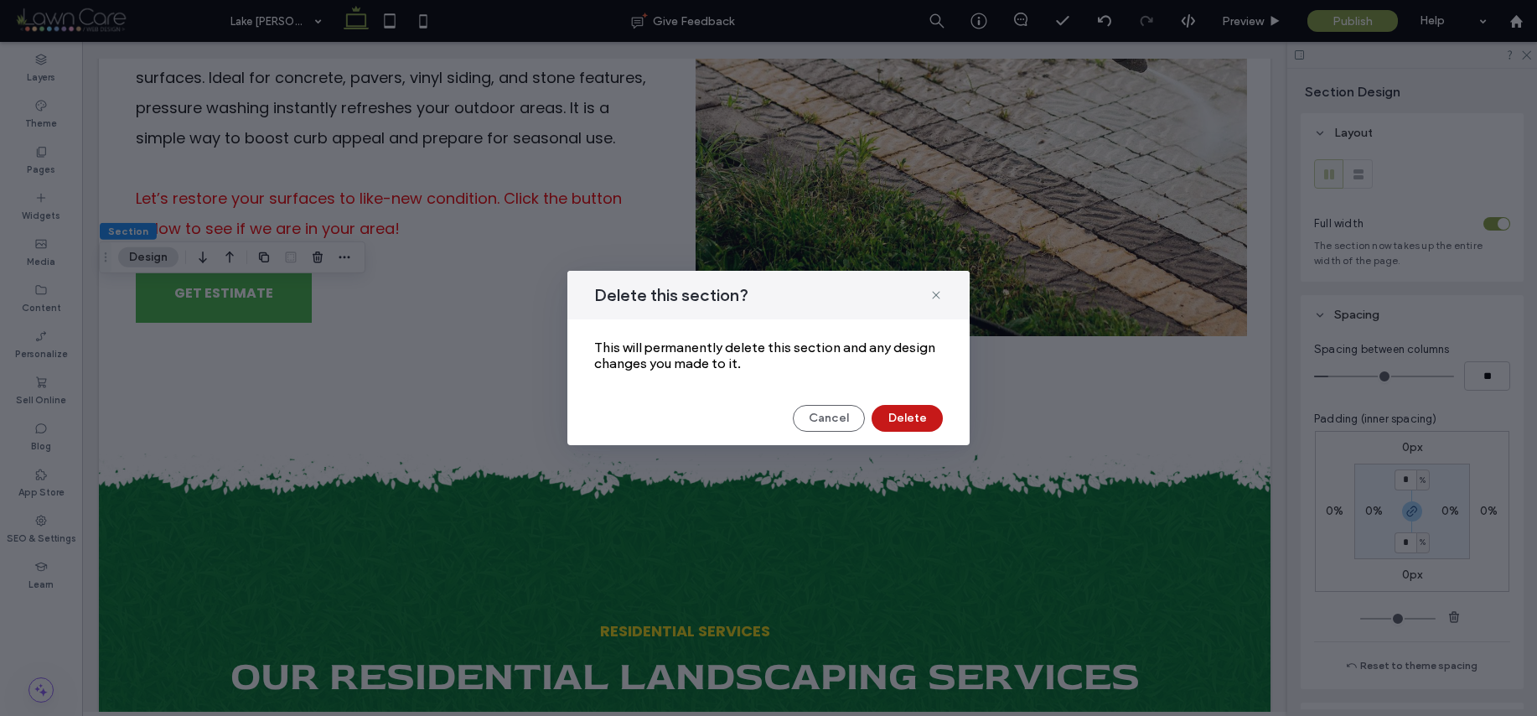
click at [909, 421] on button "Delete" at bounding box center [907, 418] width 71 height 27
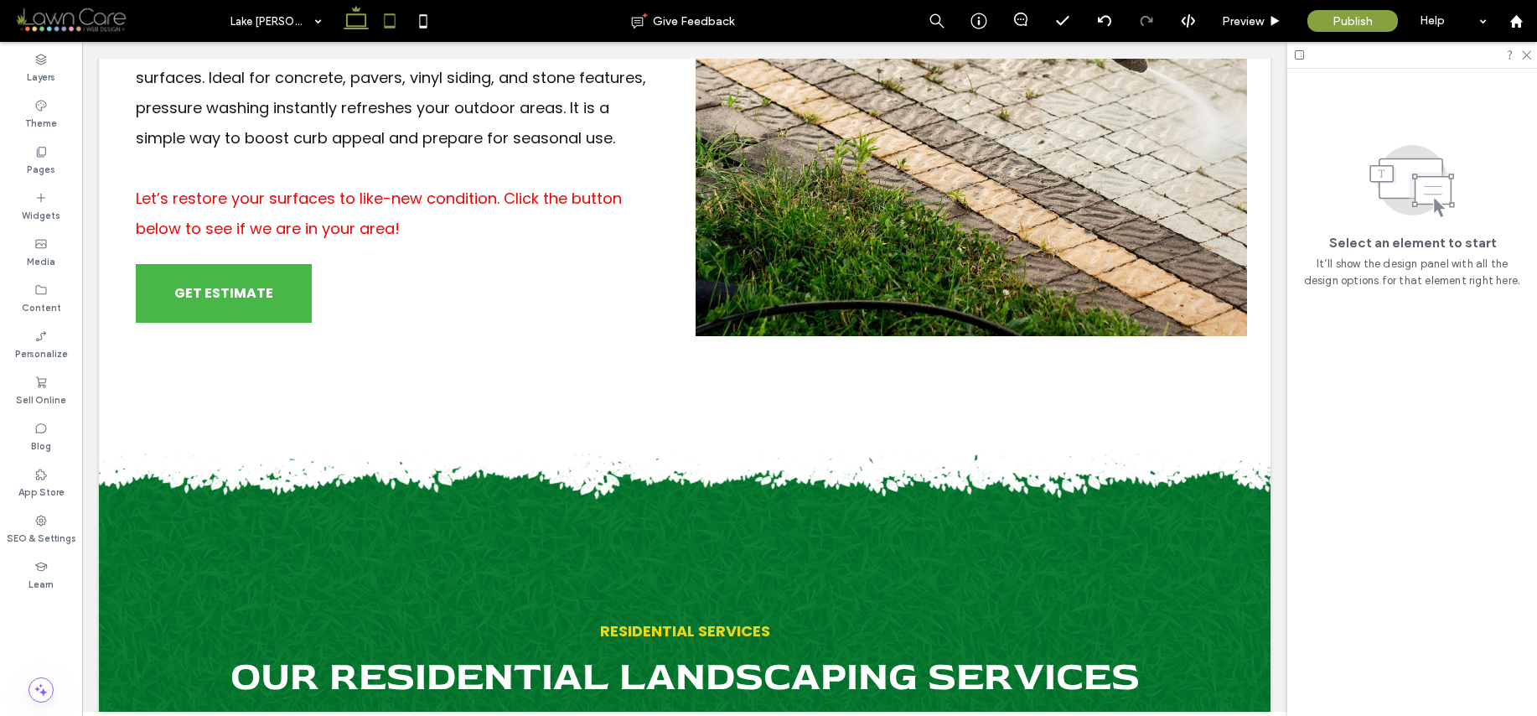
click at [382, 31] on icon at bounding box center [390, 21] width 34 height 34
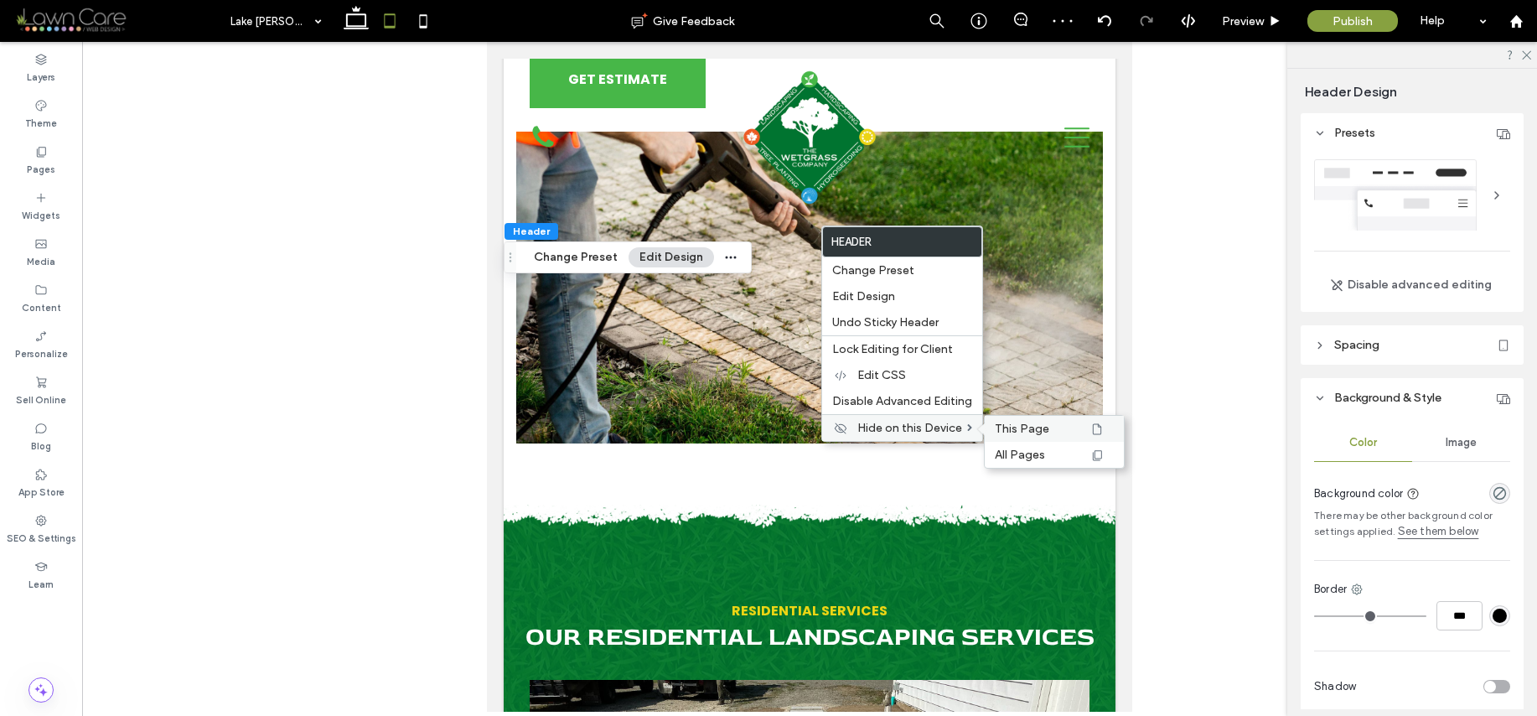
click at [1038, 430] on span "This Page" at bounding box center [1022, 429] width 54 height 14
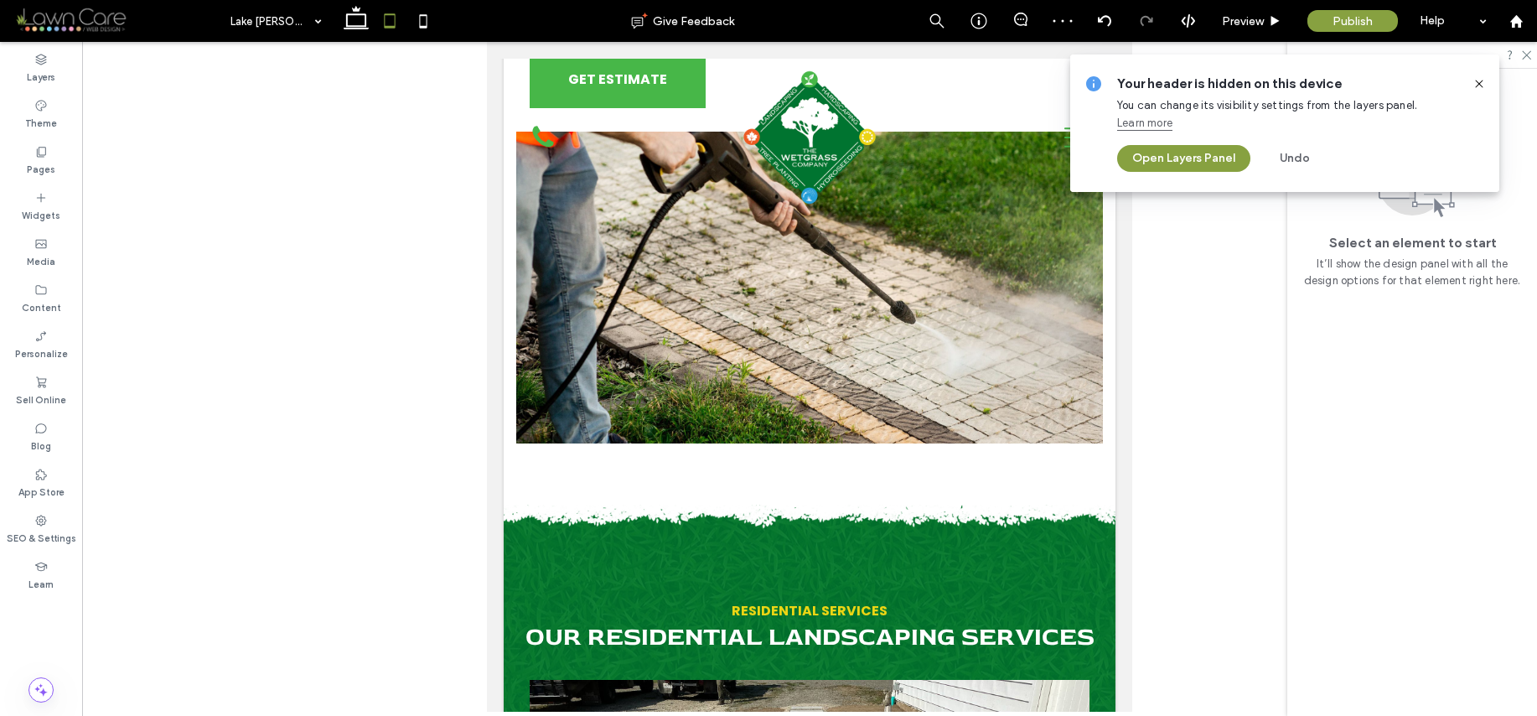
click at [1483, 80] on icon at bounding box center [1479, 83] width 13 height 13
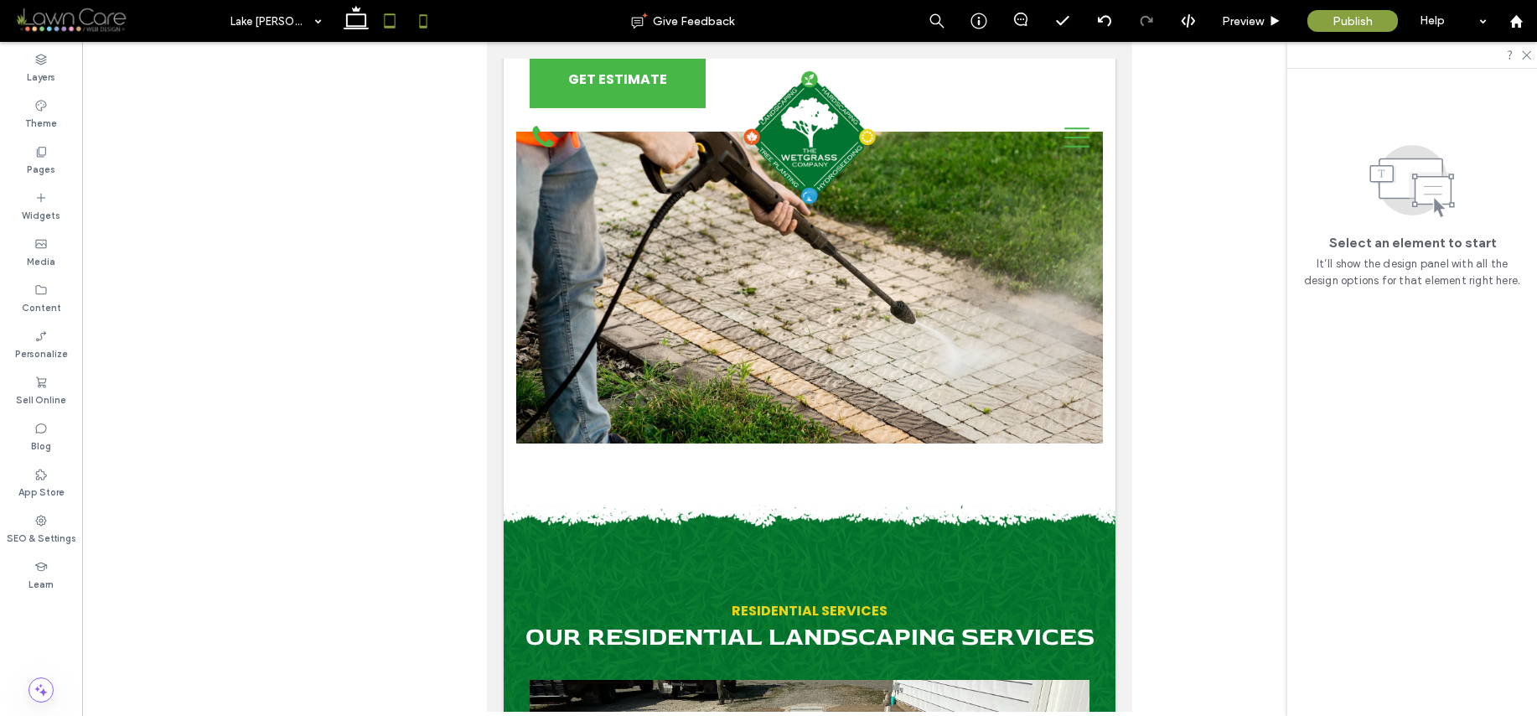
click at [415, 30] on icon at bounding box center [424, 21] width 34 height 34
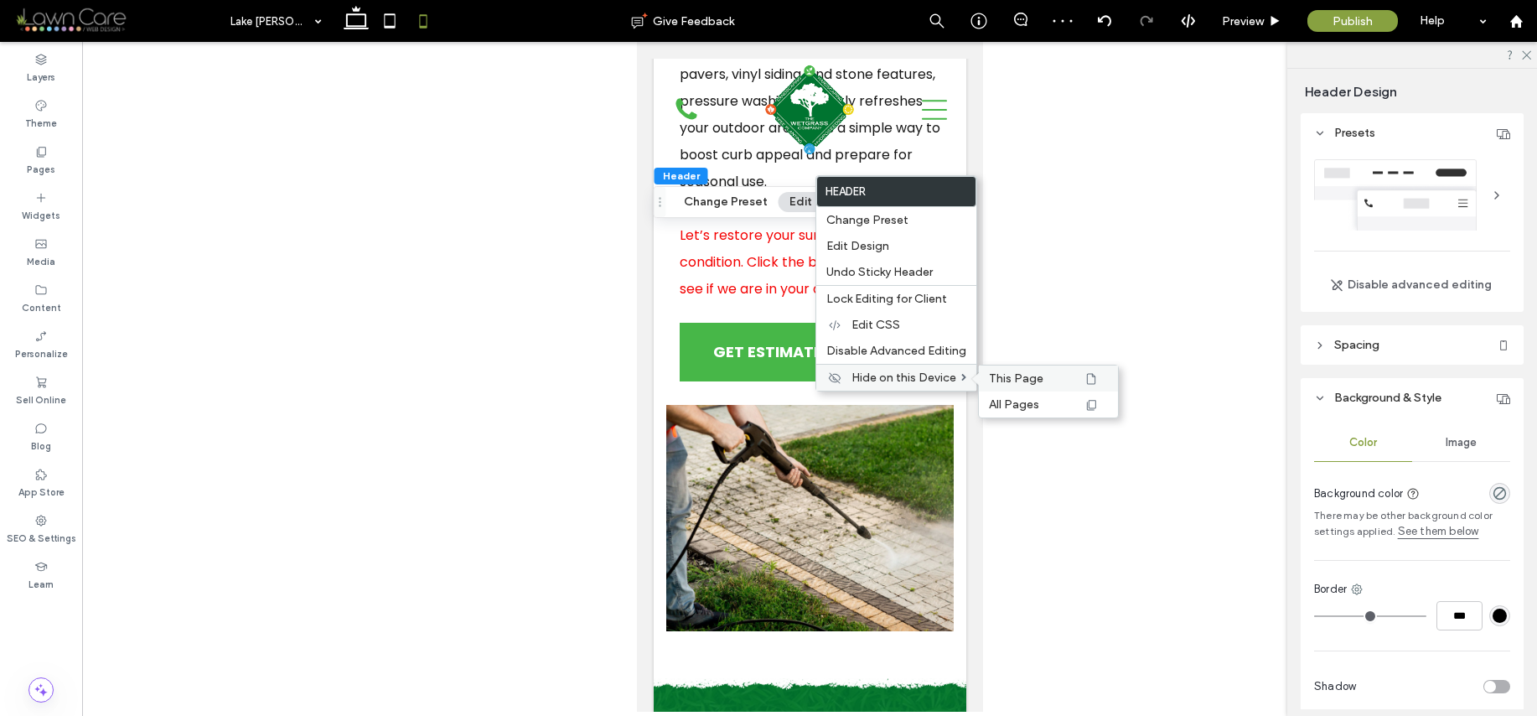
click at [1030, 382] on span "This Page" at bounding box center [1016, 378] width 54 height 14
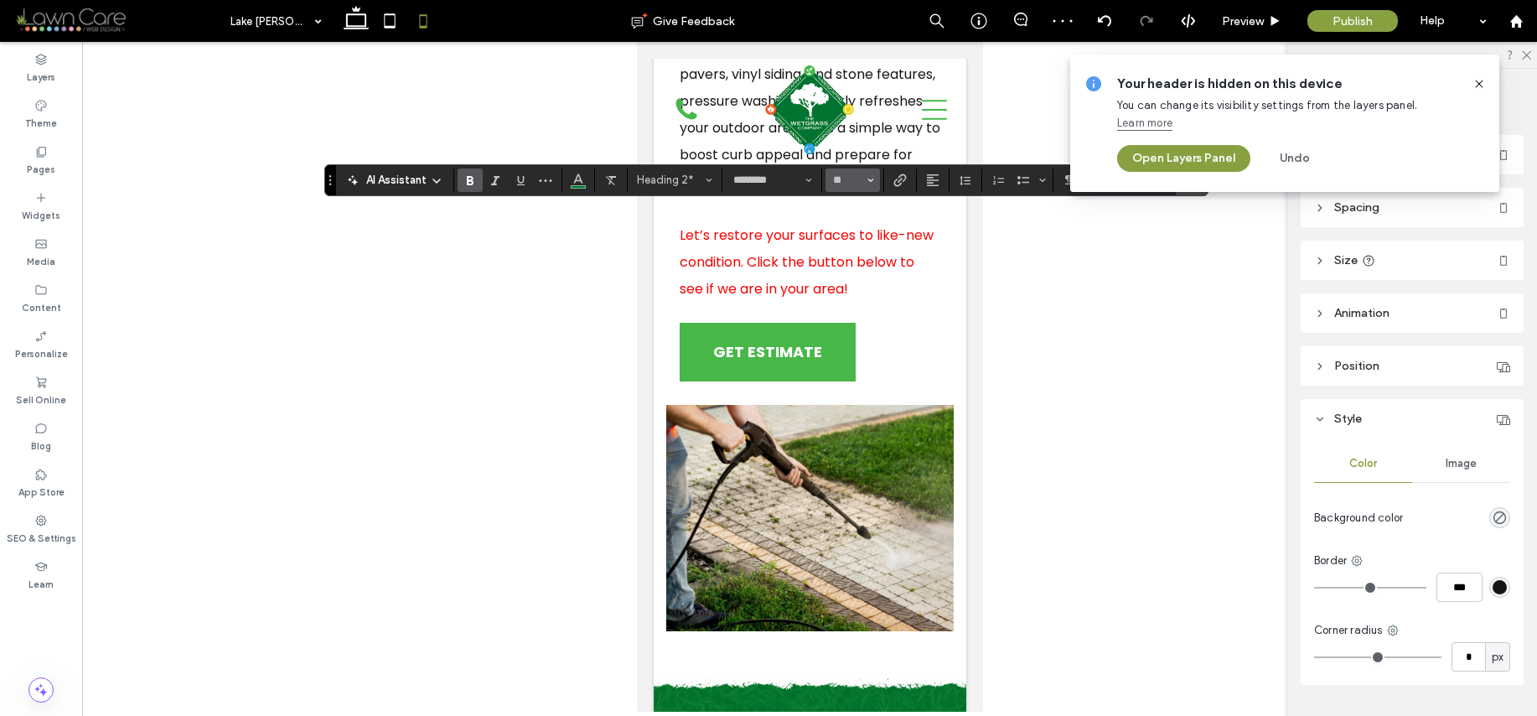
click at [836, 168] on button "**" at bounding box center [853, 179] width 54 height 23
click at [839, 174] on input "Size-input" at bounding box center [847, 179] width 33 height 13
type input "**"
click at [1482, 81] on icon at bounding box center [1479, 83] width 13 height 13
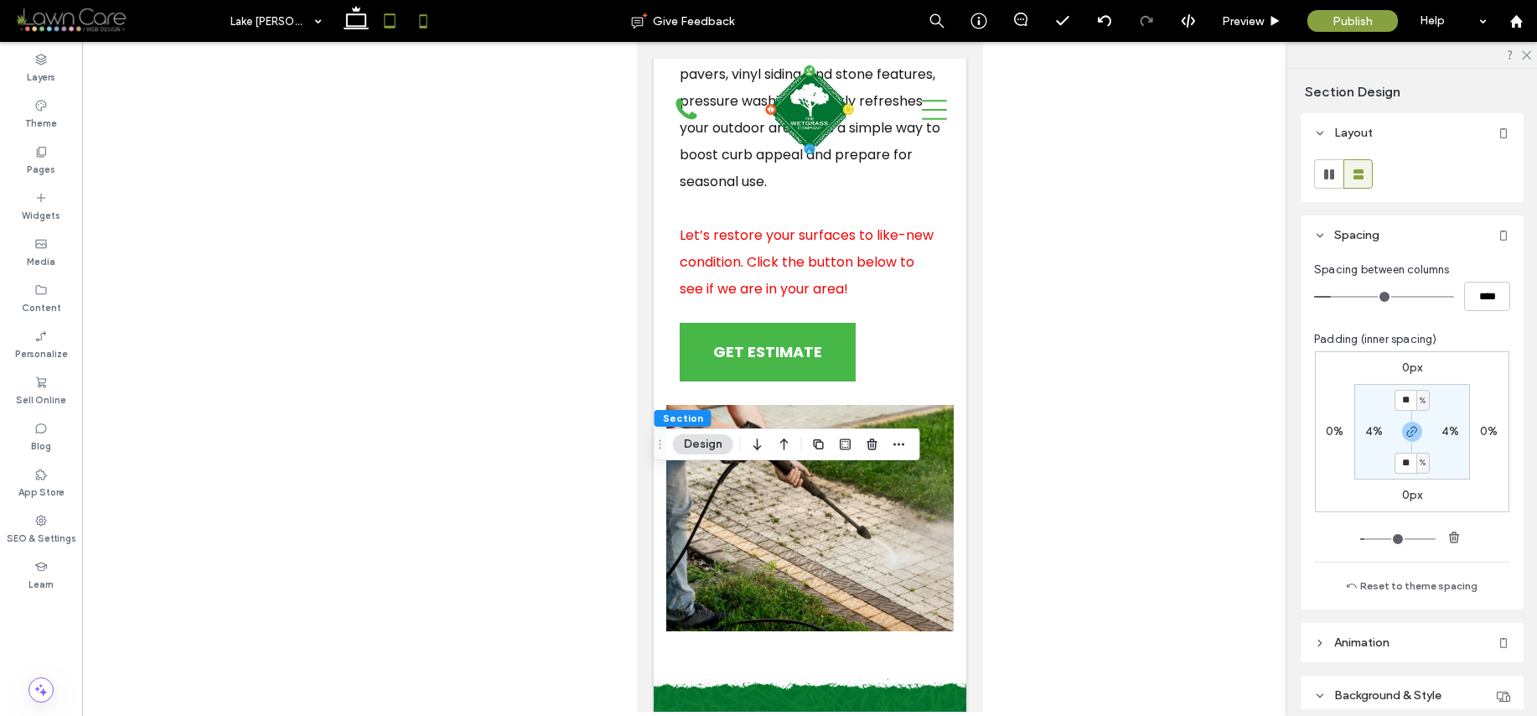
click at [386, 28] on icon at bounding box center [390, 21] width 34 height 34
type input "**"
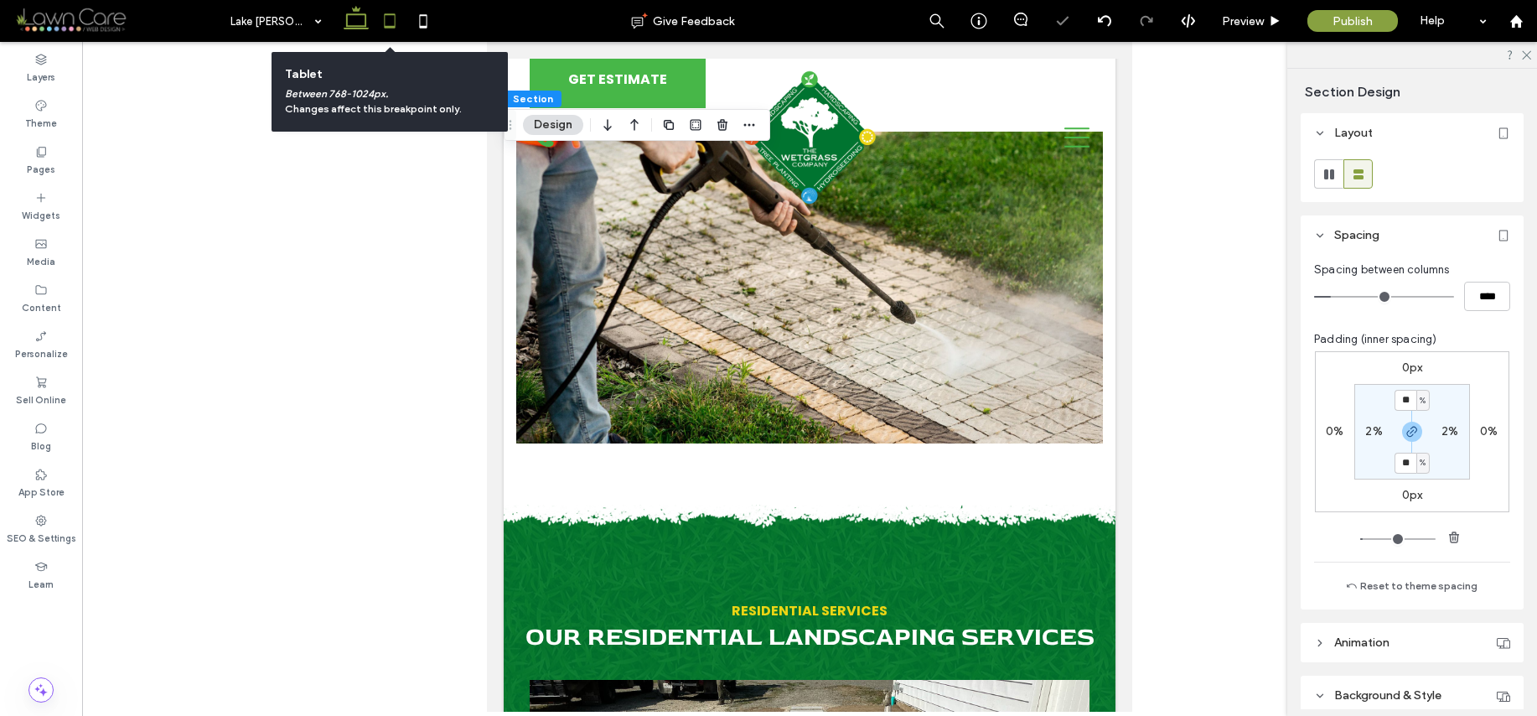
click at [350, 25] on use at bounding box center [356, 17] width 25 height 23
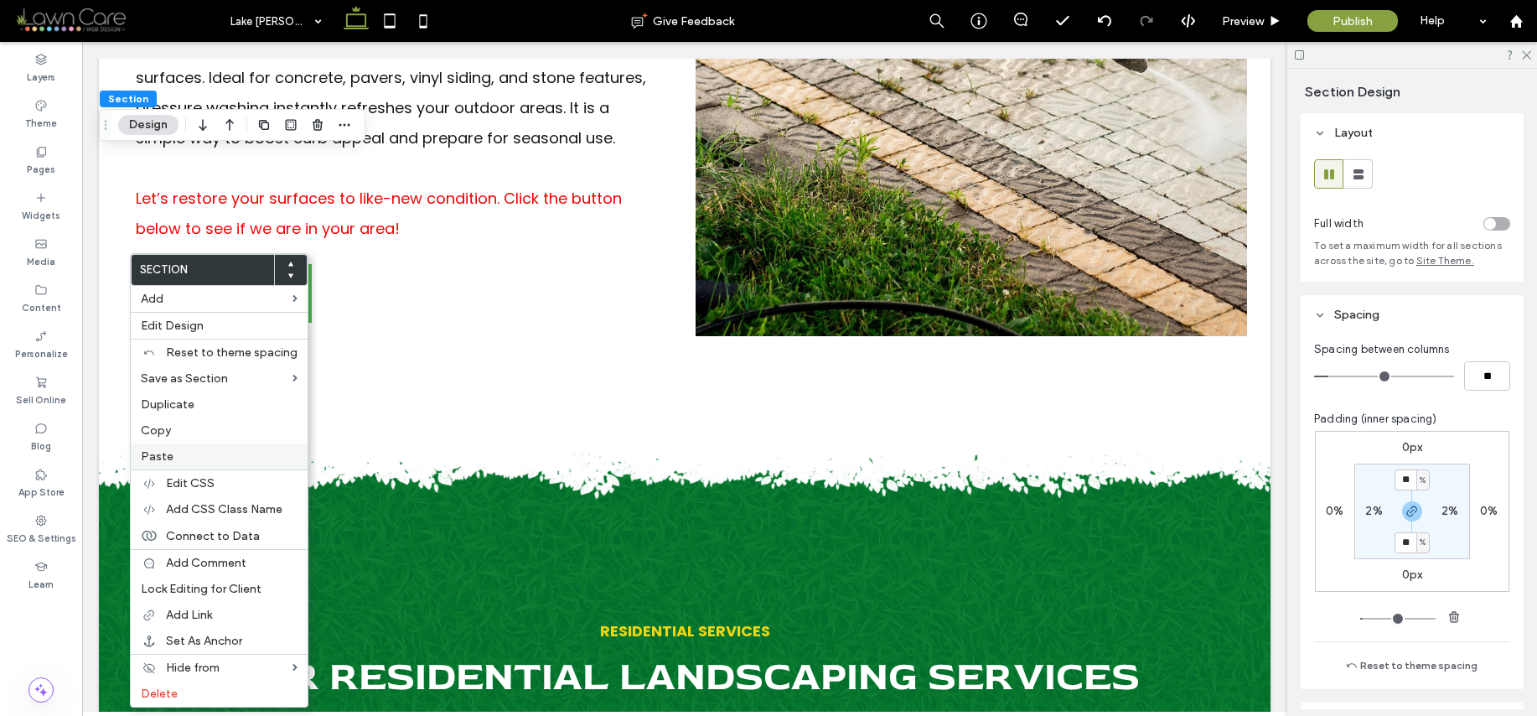
click at [171, 452] on span "Paste" at bounding box center [157, 456] width 33 height 14
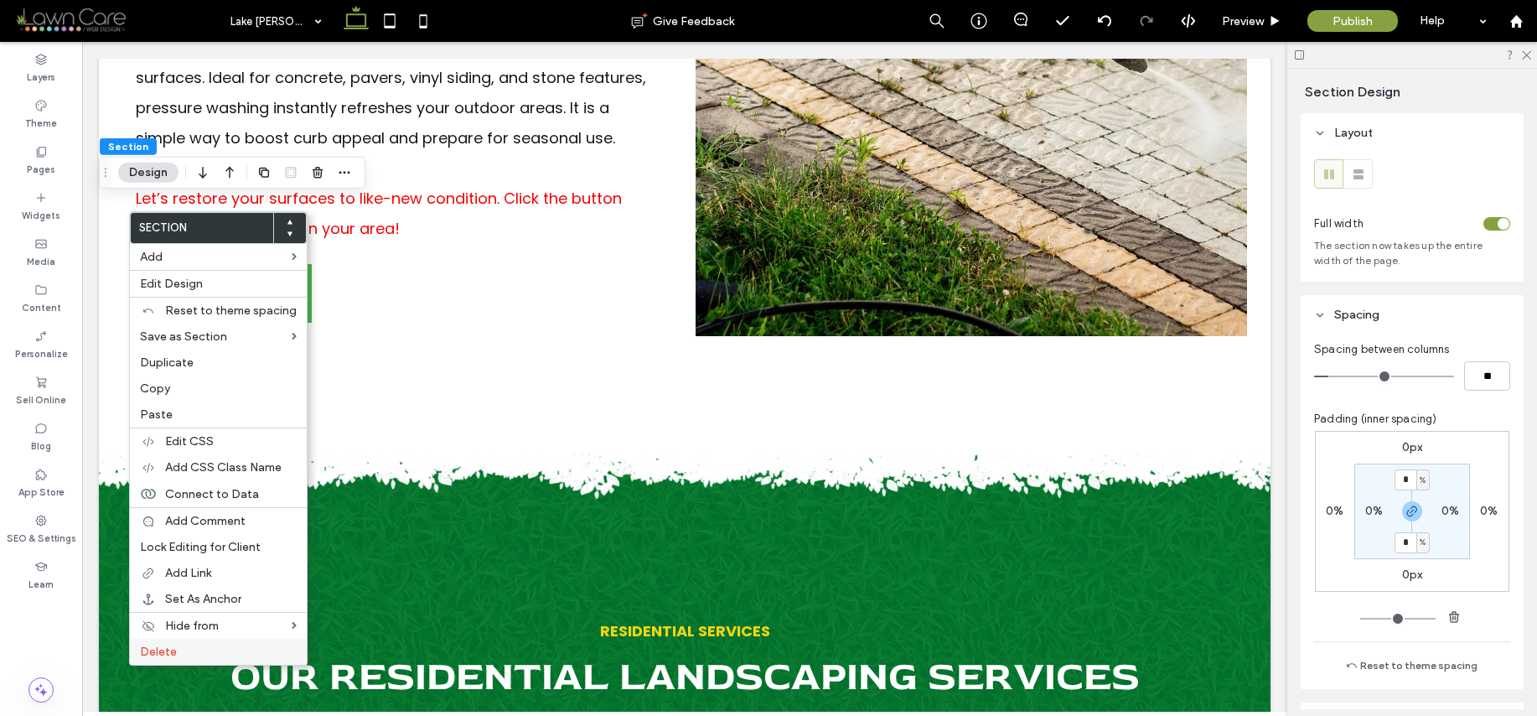
click at [162, 655] on span "Delete" at bounding box center [158, 652] width 37 height 14
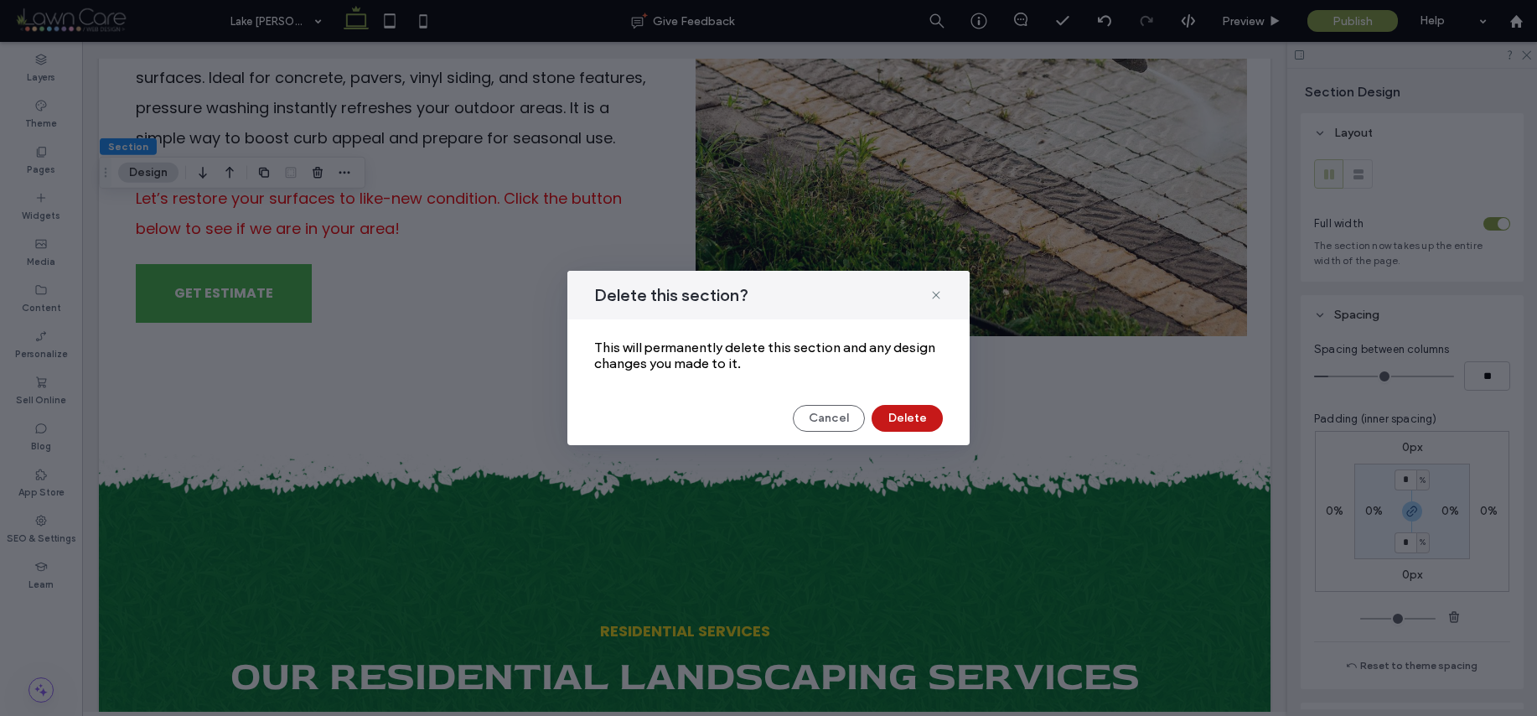
click at [886, 418] on button "Delete" at bounding box center [907, 418] width 71 height 27
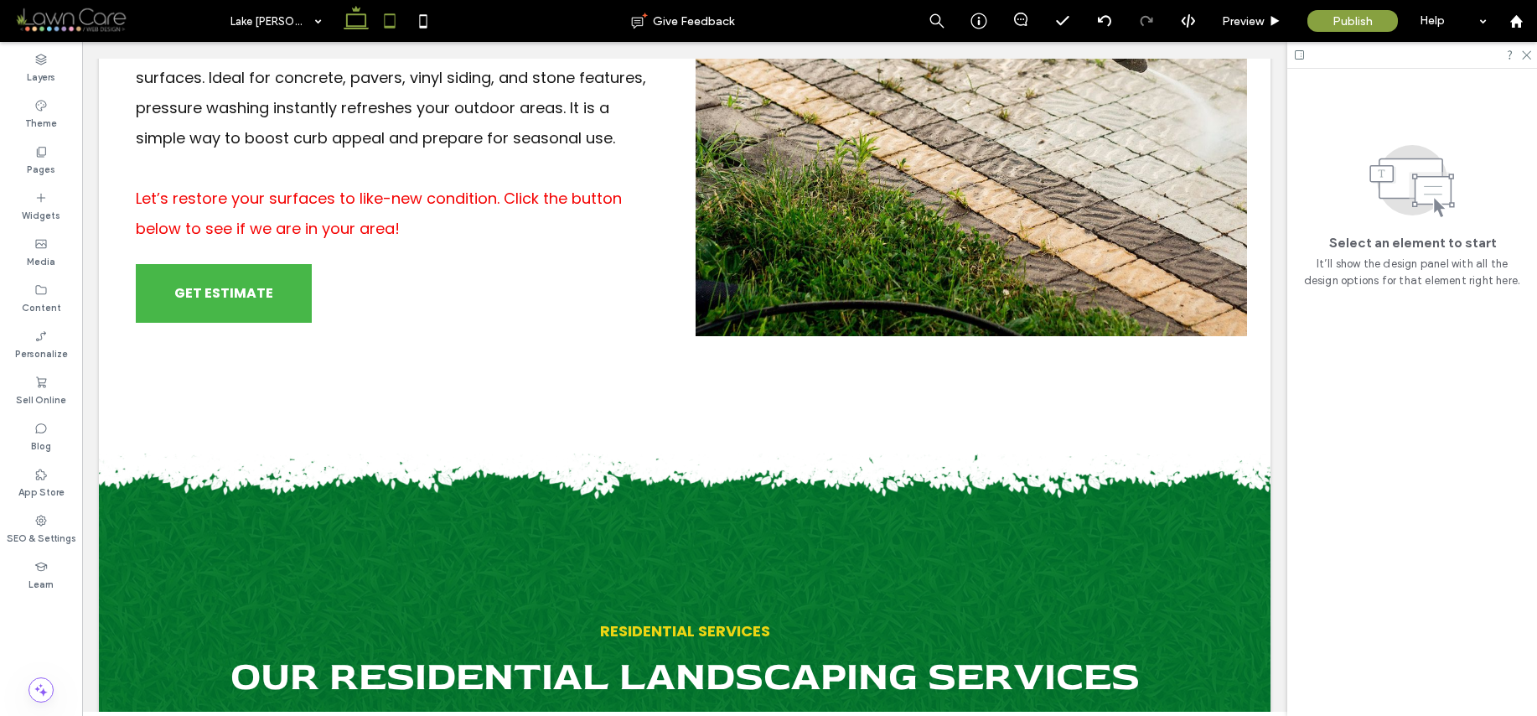
click at [391, 18] on icon at bounding box center [390, 21] width 34 height 34
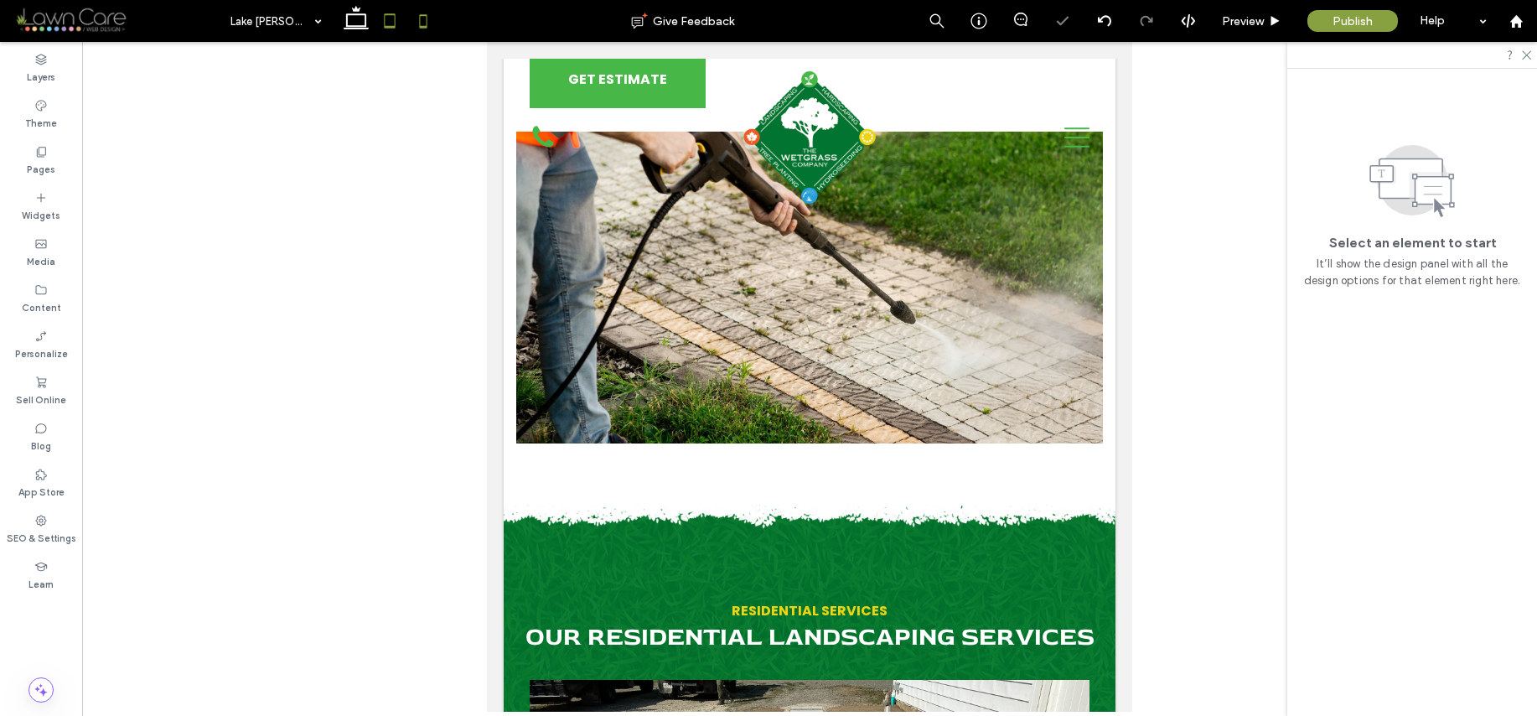
click at [419, 19] on icon at bounding box center [424, 21] width 34 height 34
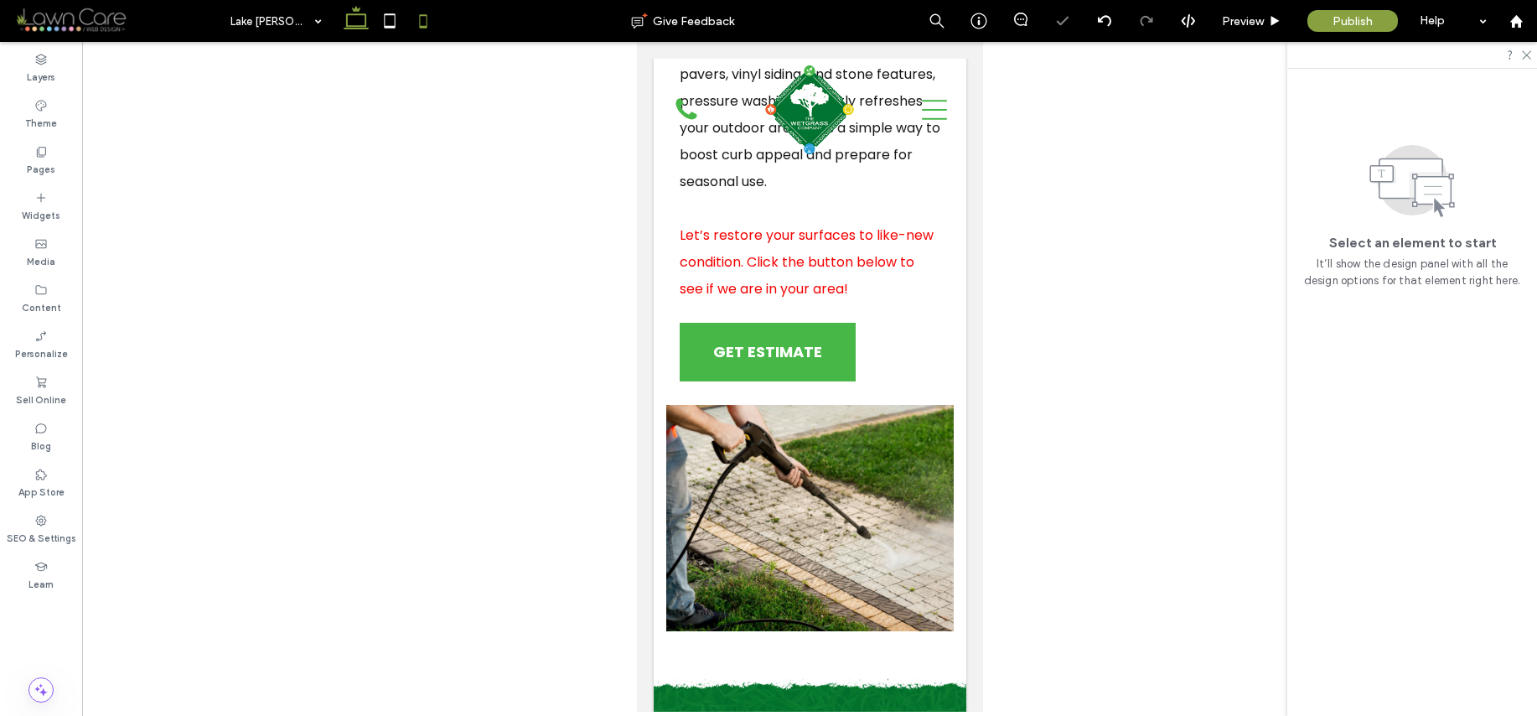
click at [365, 26] on use at bounding box center [356, 17] width 25 height 23
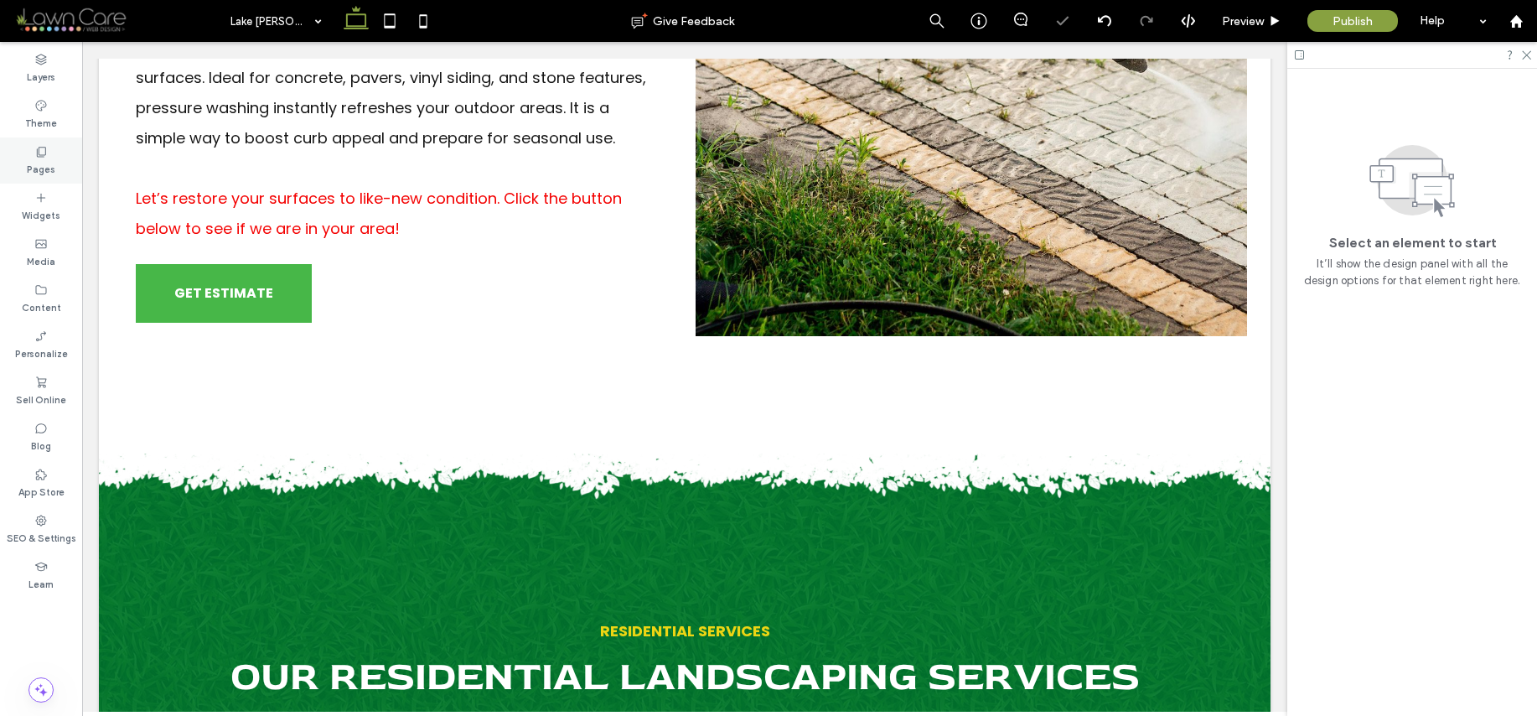
click at [29, 161] on label "Pages" at bounding box center [41, 167] width 28 height 18
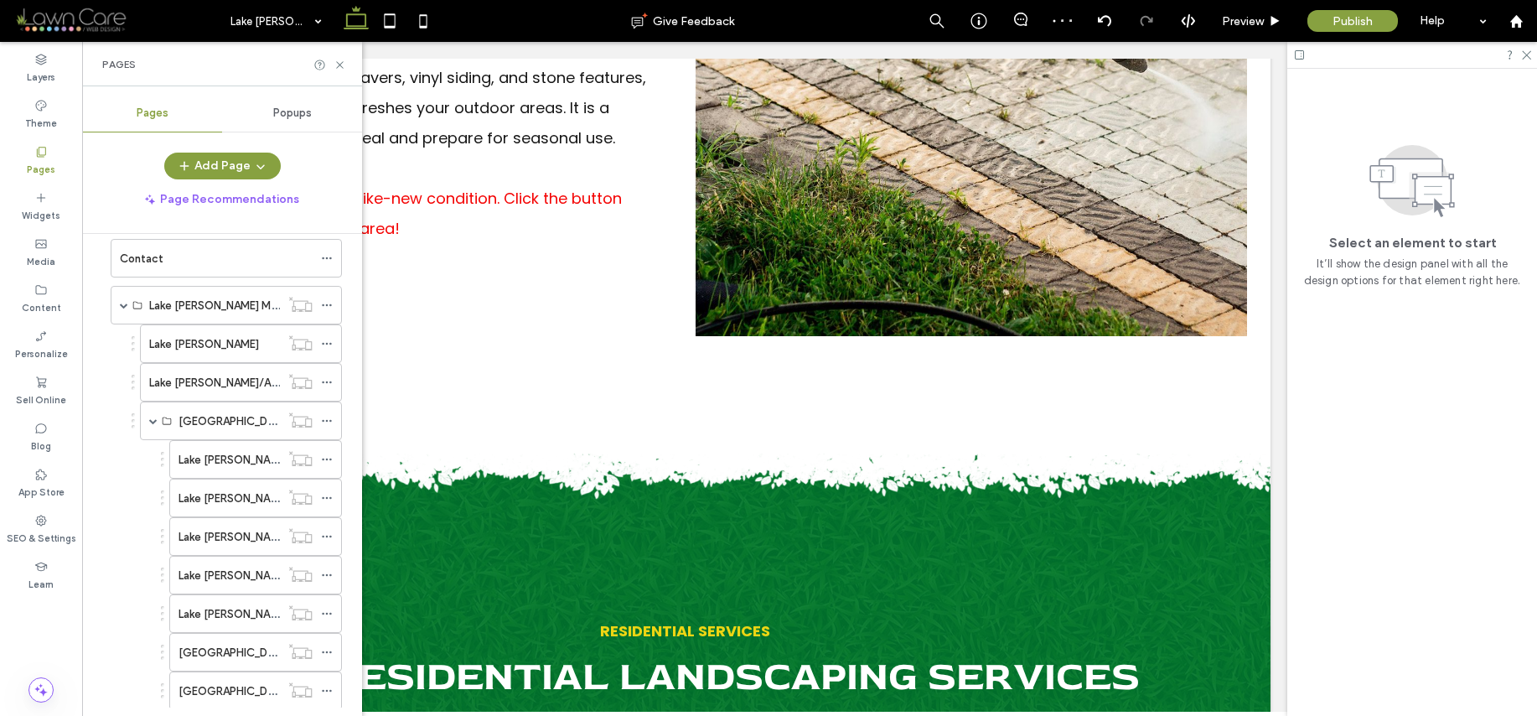
scroll to position [160, 0]
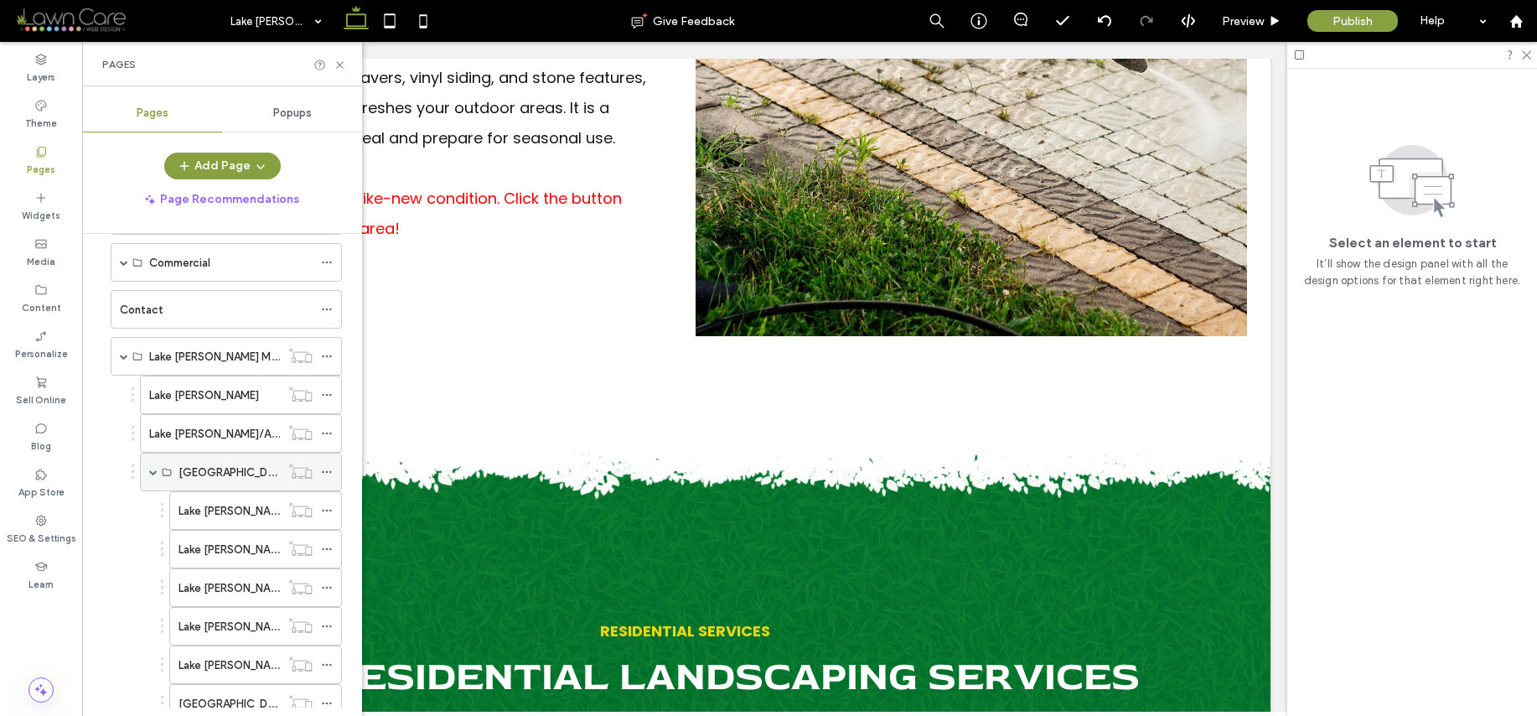
click at [155, 472] on span at bounding box center [153, 472] width 8 height 8
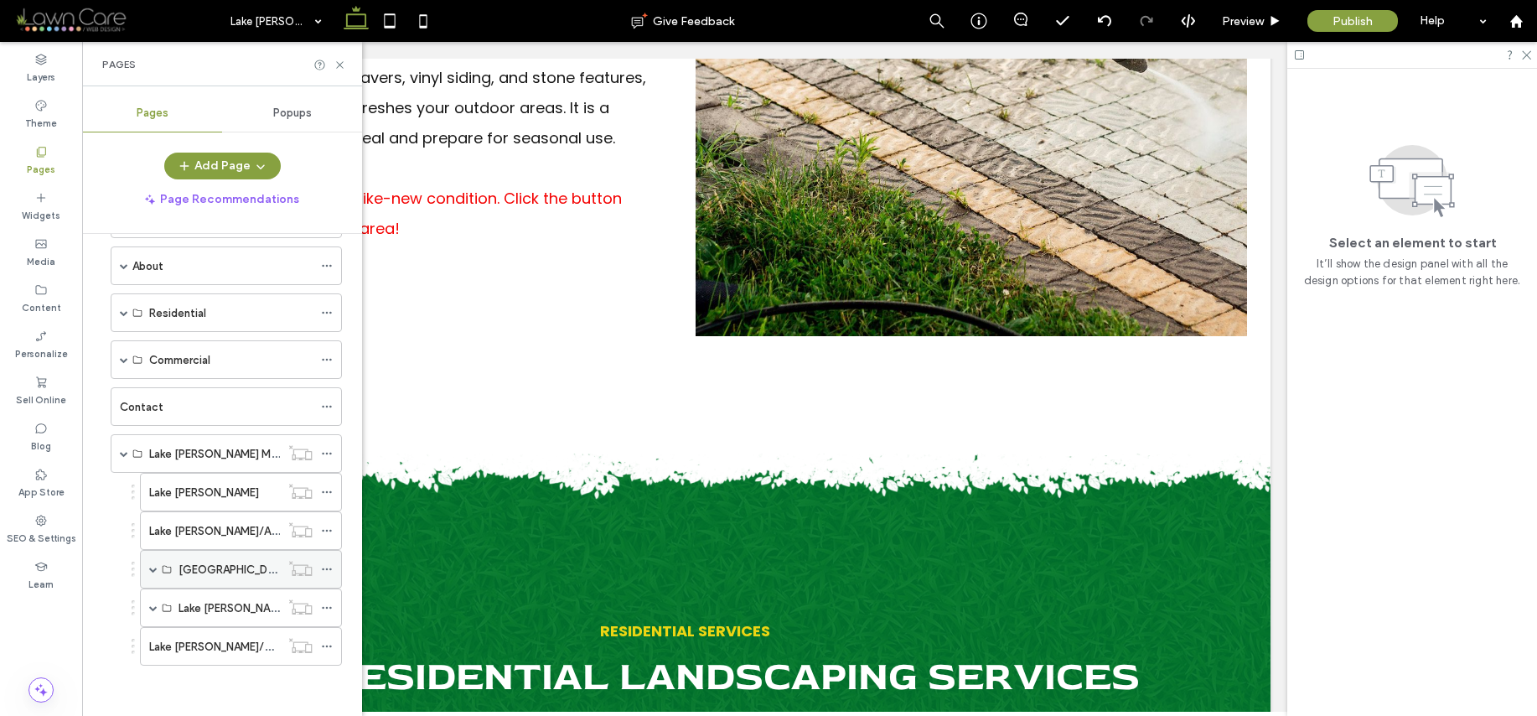
scroll to position [63, 0]
click at [158, 610] on div "Lake [PERSON_NAME]/Commercial" at bounding box center [241, 607] width 202 height 39
click at [153, 605] on span at bounding box center [153, 607] width 8 height 8
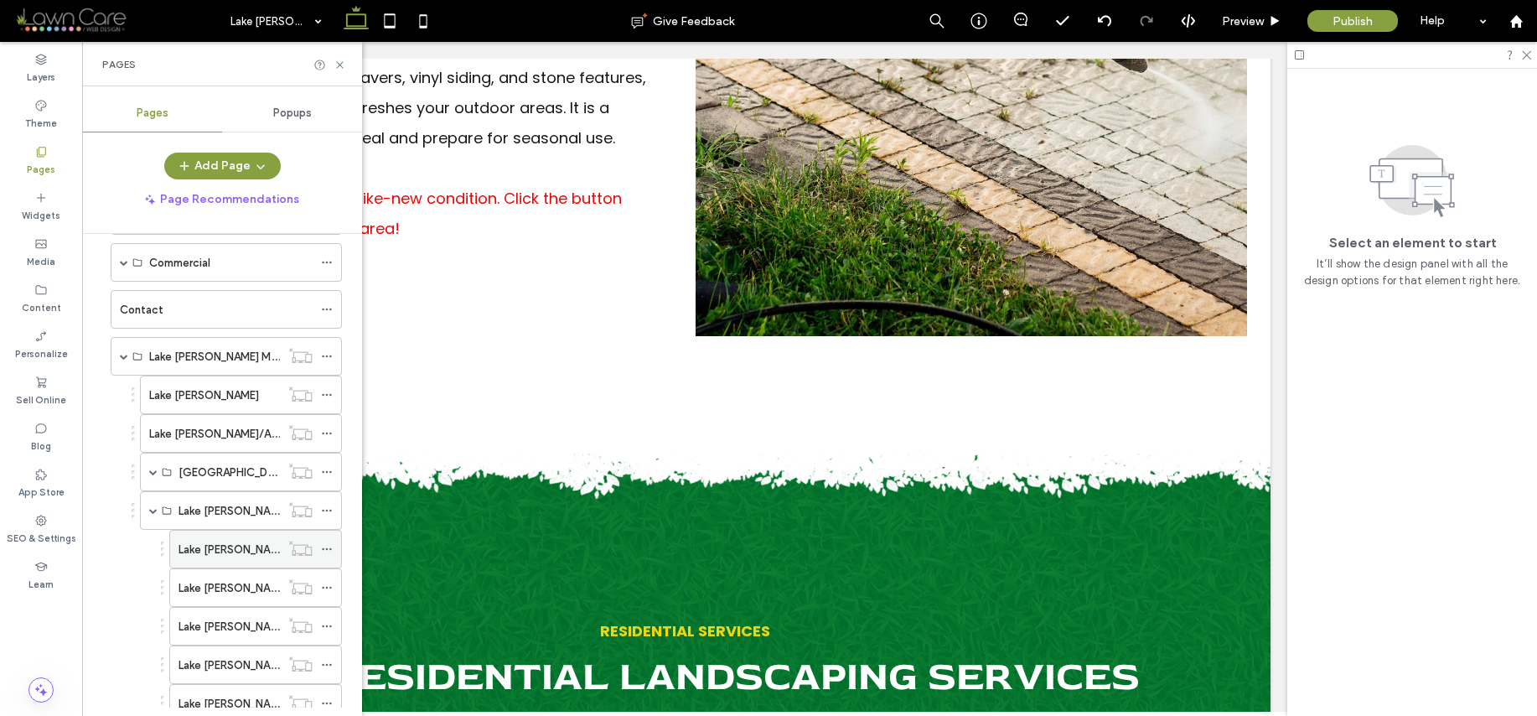
click at [217, 536] on div "Lake [PERSON_NAME]/Commercial Landscape Maintenance & Enhancements" at bounding box center [229, 549] width 101 height 37
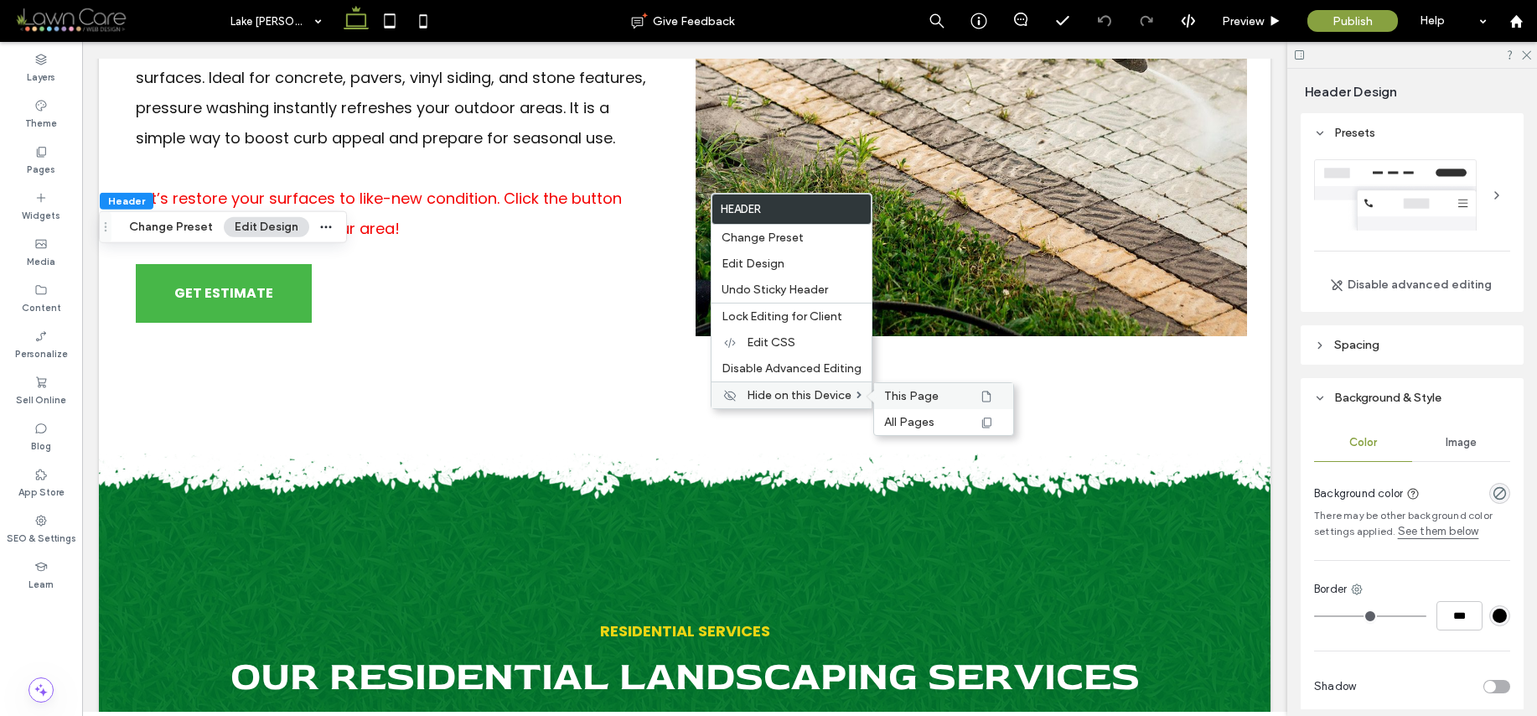
click at [893, 395] on span "This Page" at bounding box center [911, 396] width 54 height 14
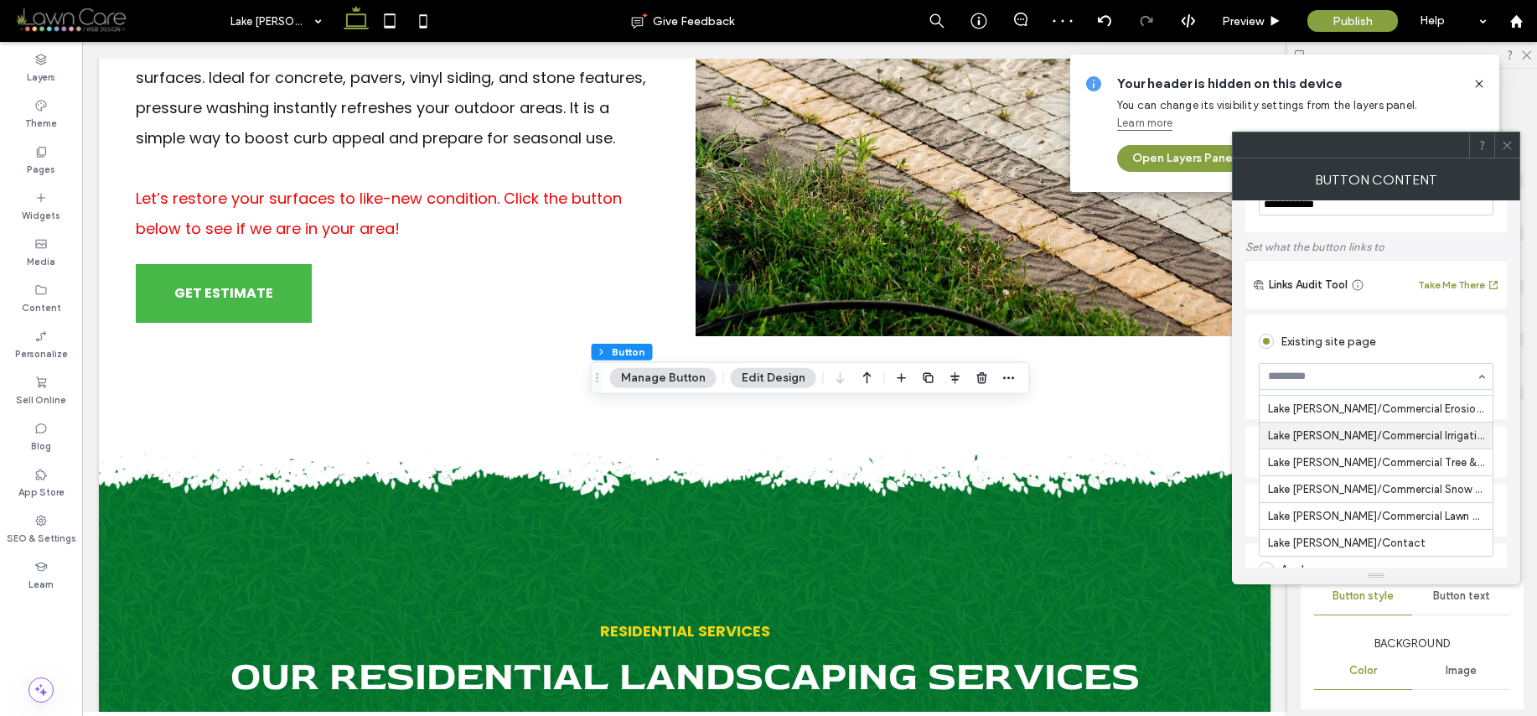
scroll to position [95, 0]
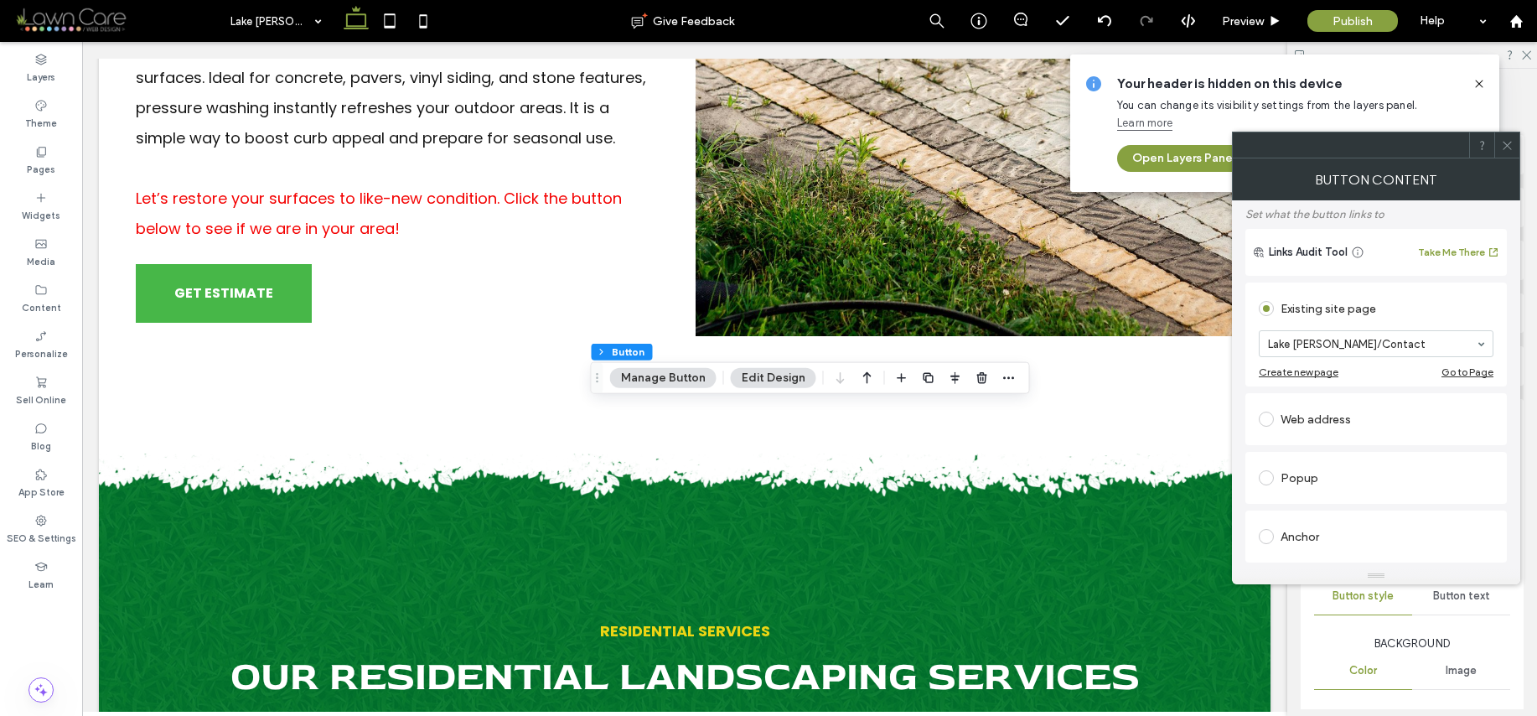
click at [1502, 144] on icon at bounding box center [1507, 145] width 13 height 13
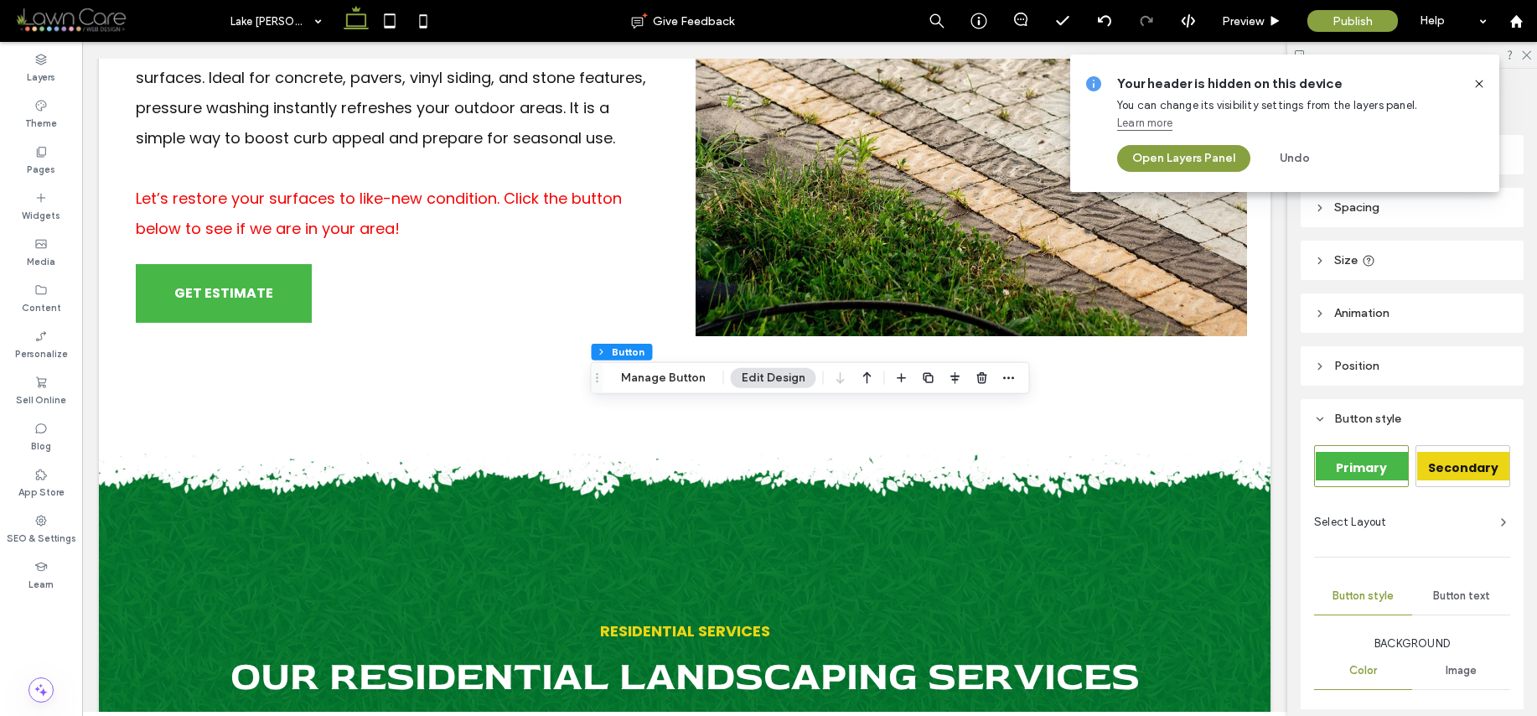
click at [1478, 80] on icon at bounding box center [1479, 83] width 13 height 13
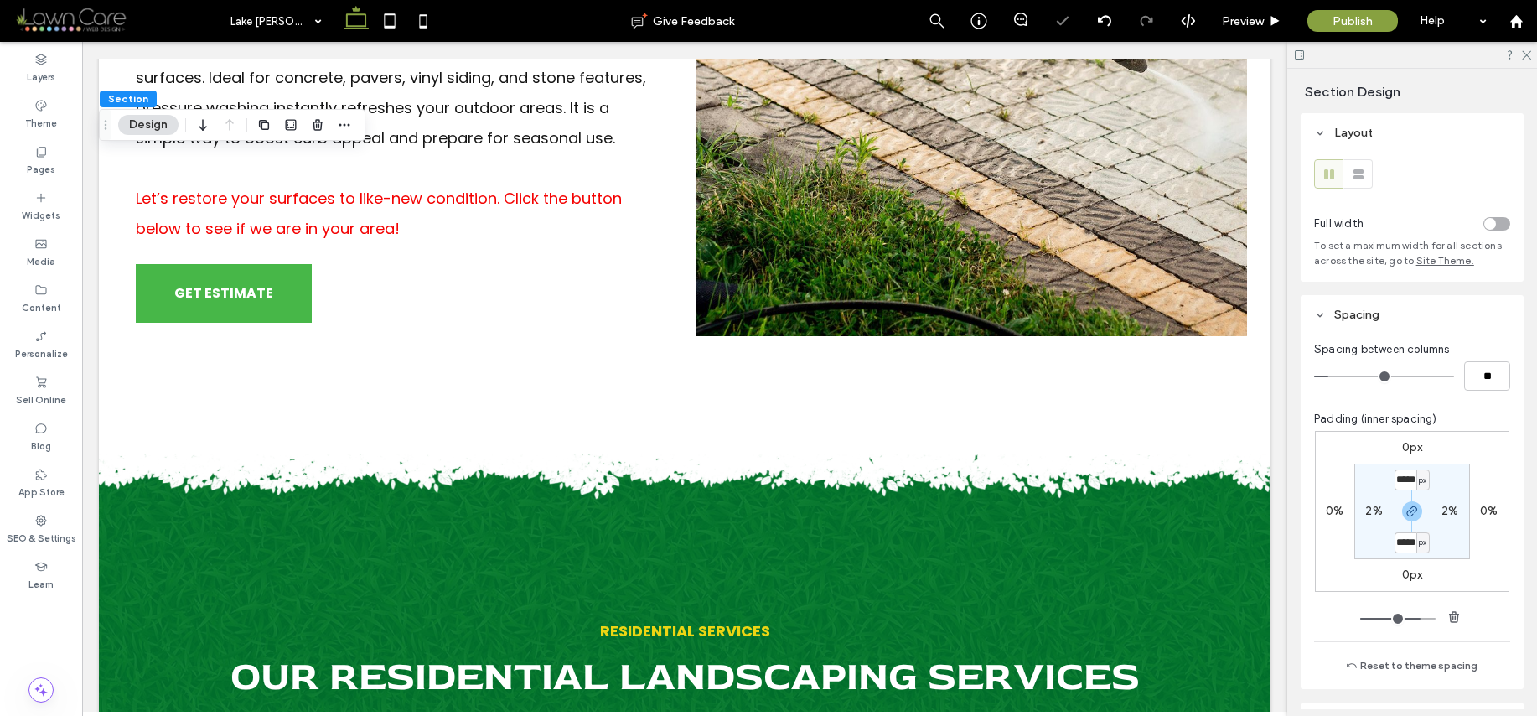
type input "***"
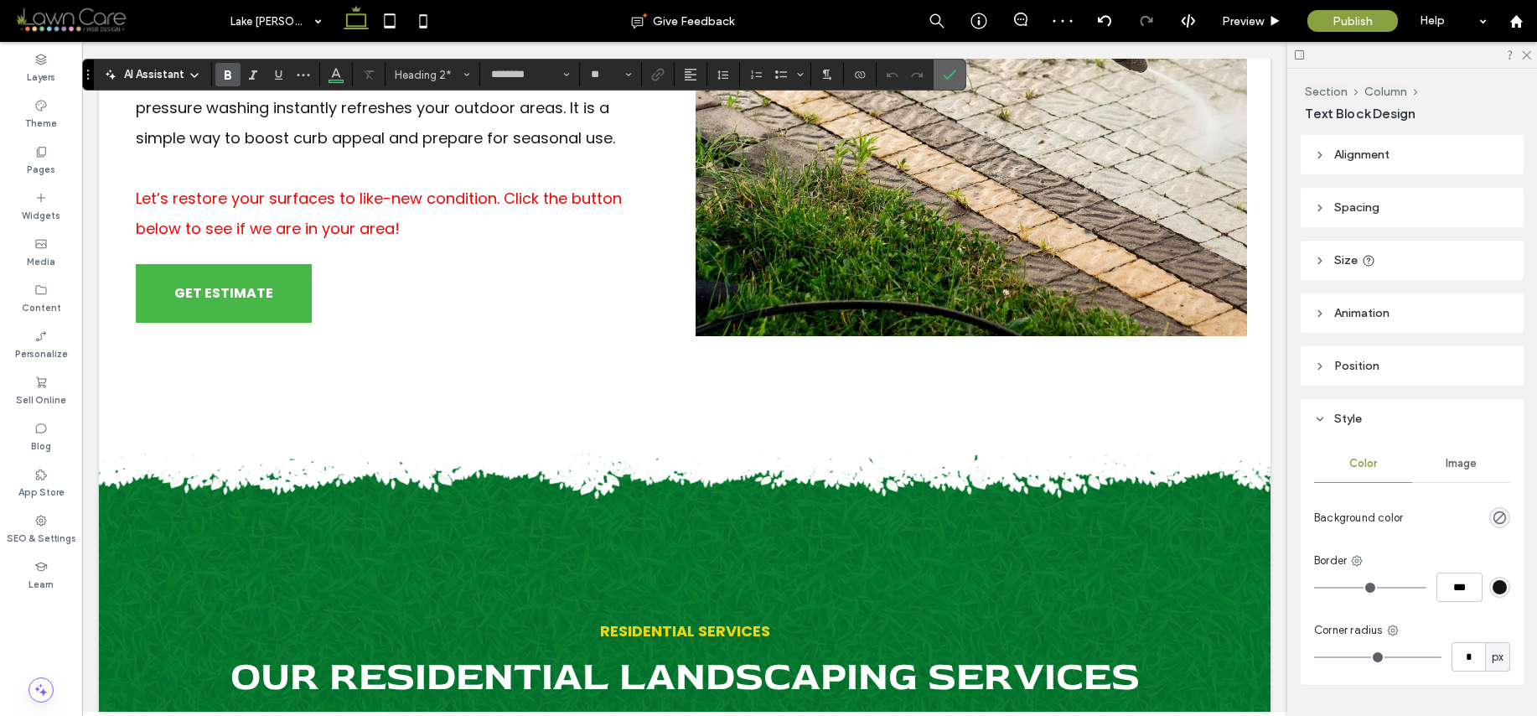
click at [951, 75] on use "Confirm" at bounding box center [950, 75] width 13 height 10
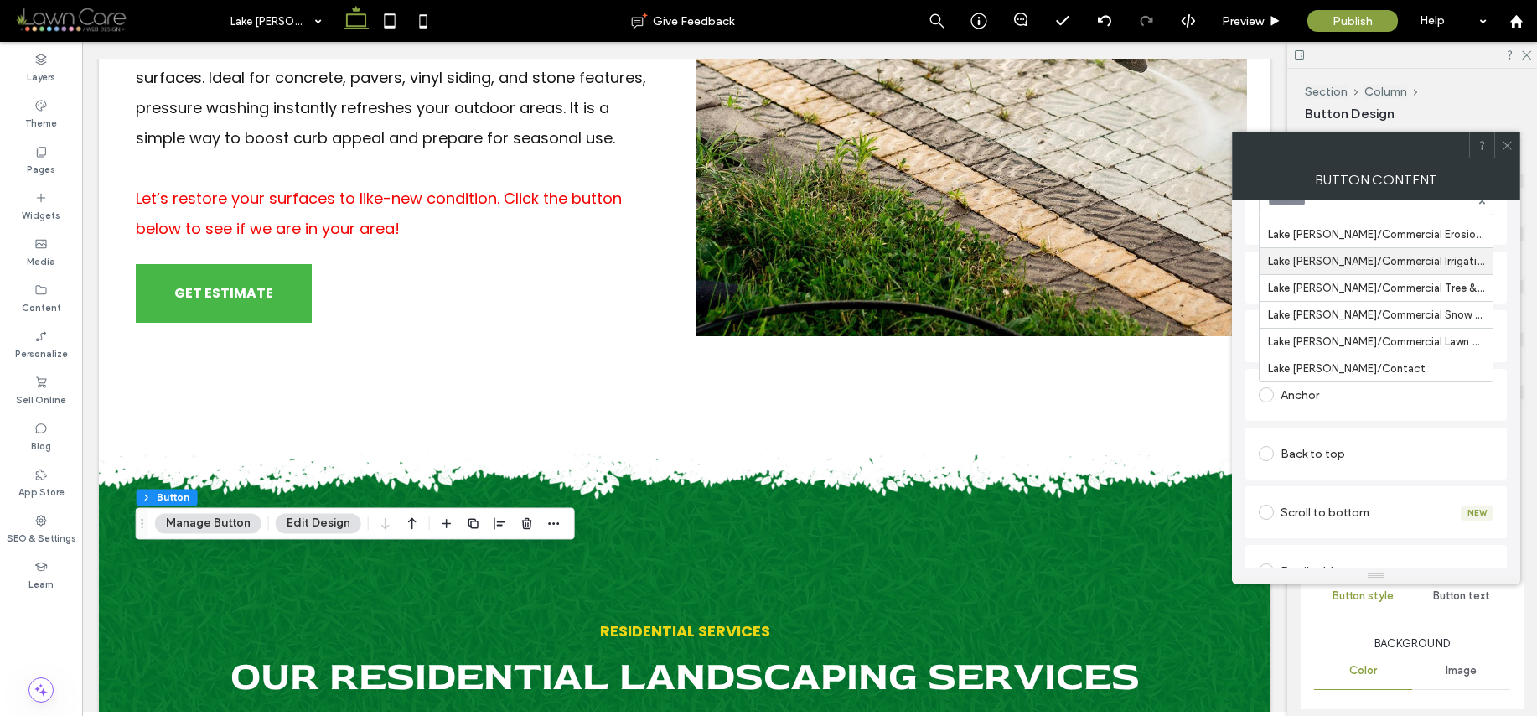
scroll to position [255, 0]
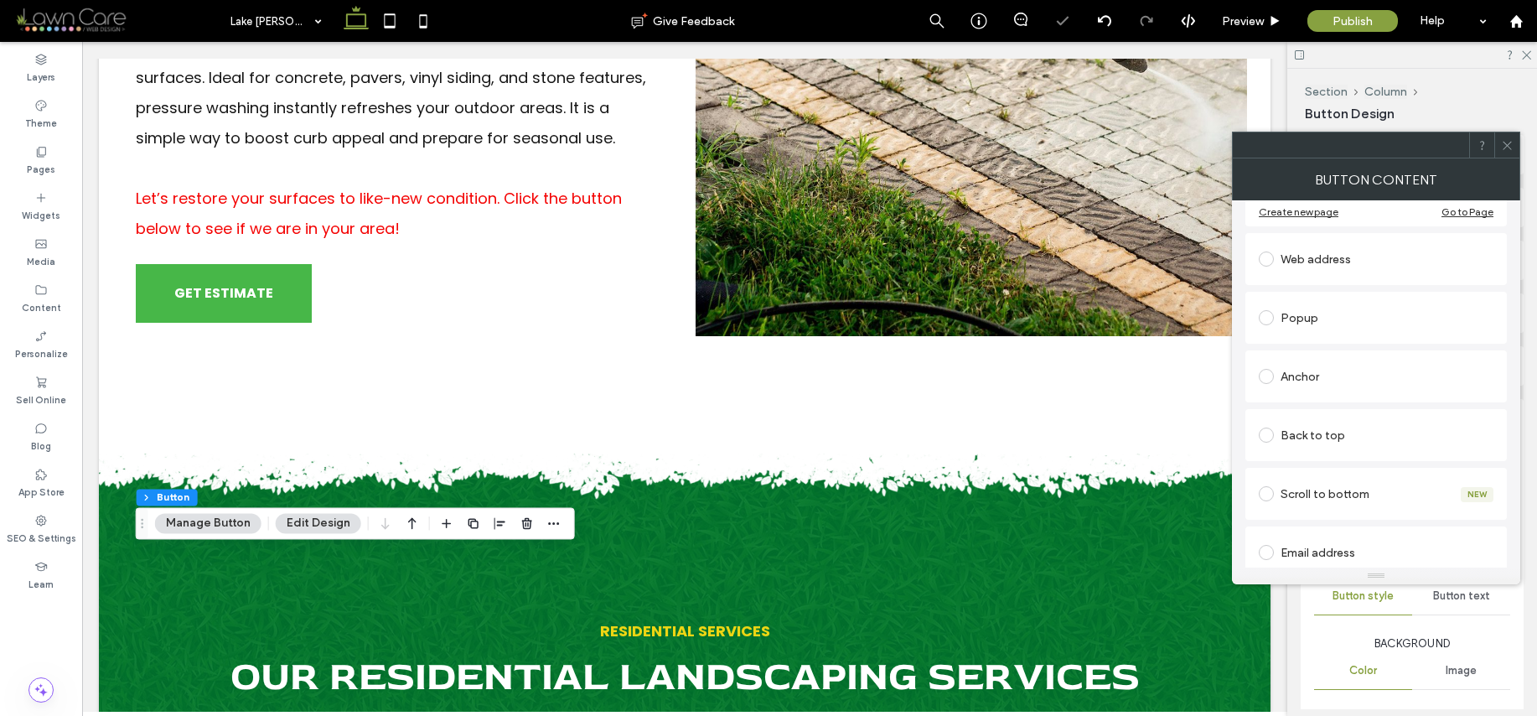
click at [1501, 145] on icon at bounding box center [1507, 145] width 13 height 13
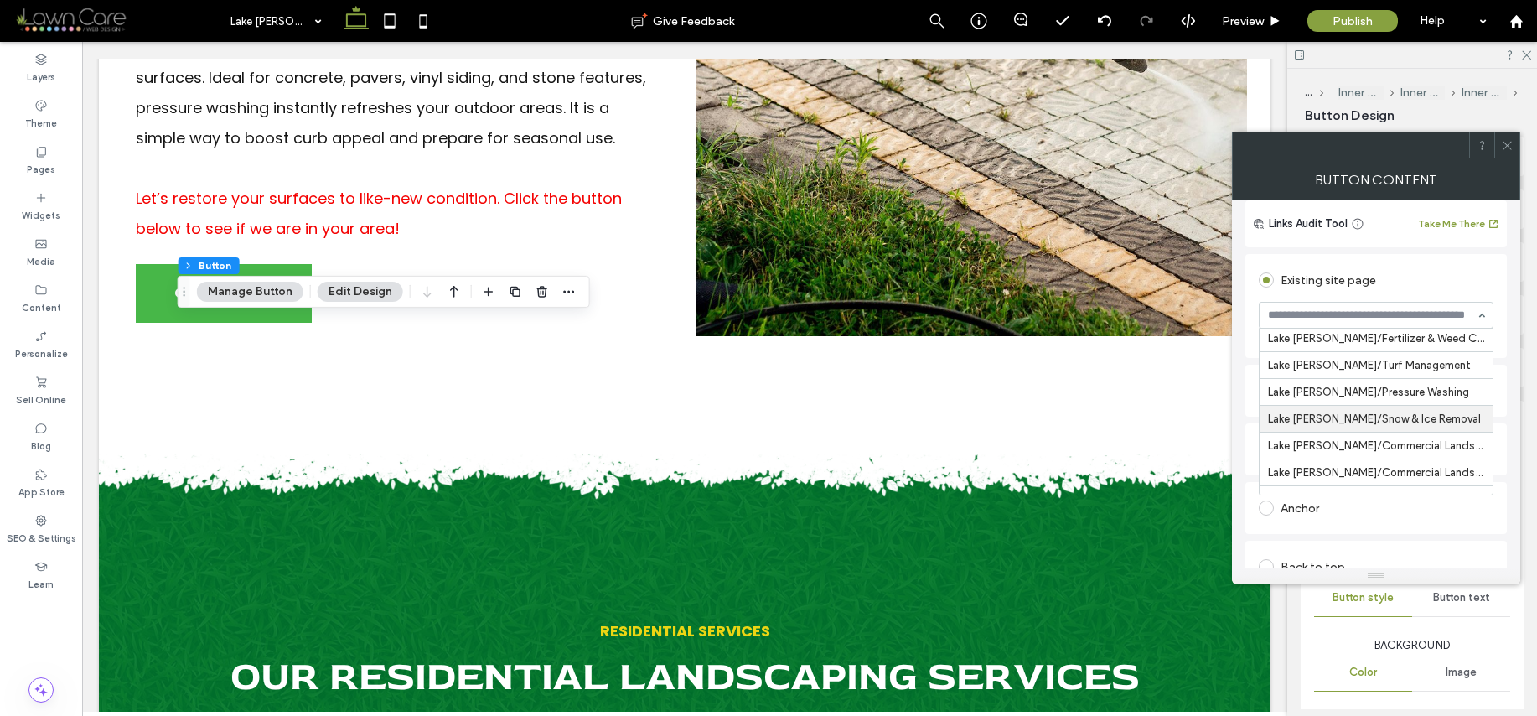
scroll to position [1427, 0]
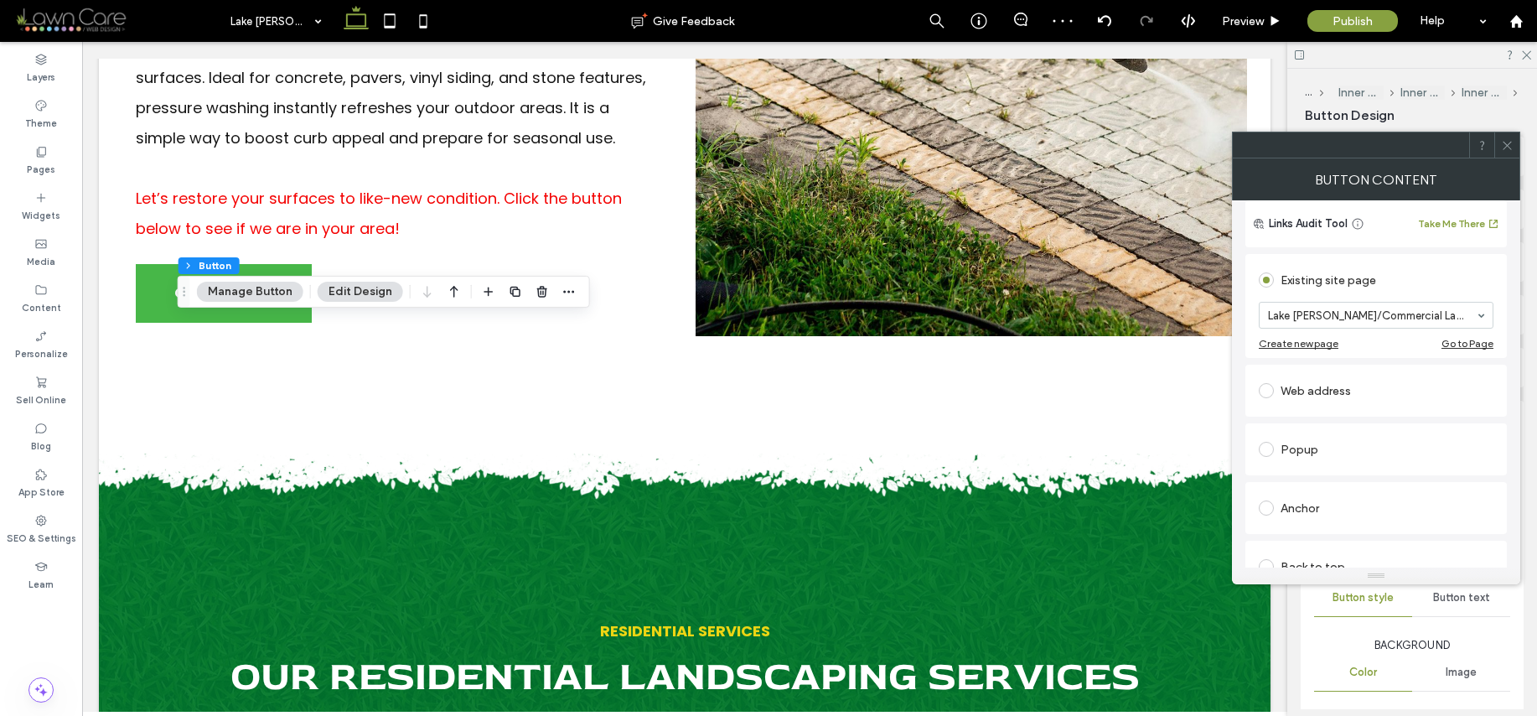
click at [1505, 143] on use at bounding box center [1507, 145] width 8 height 8
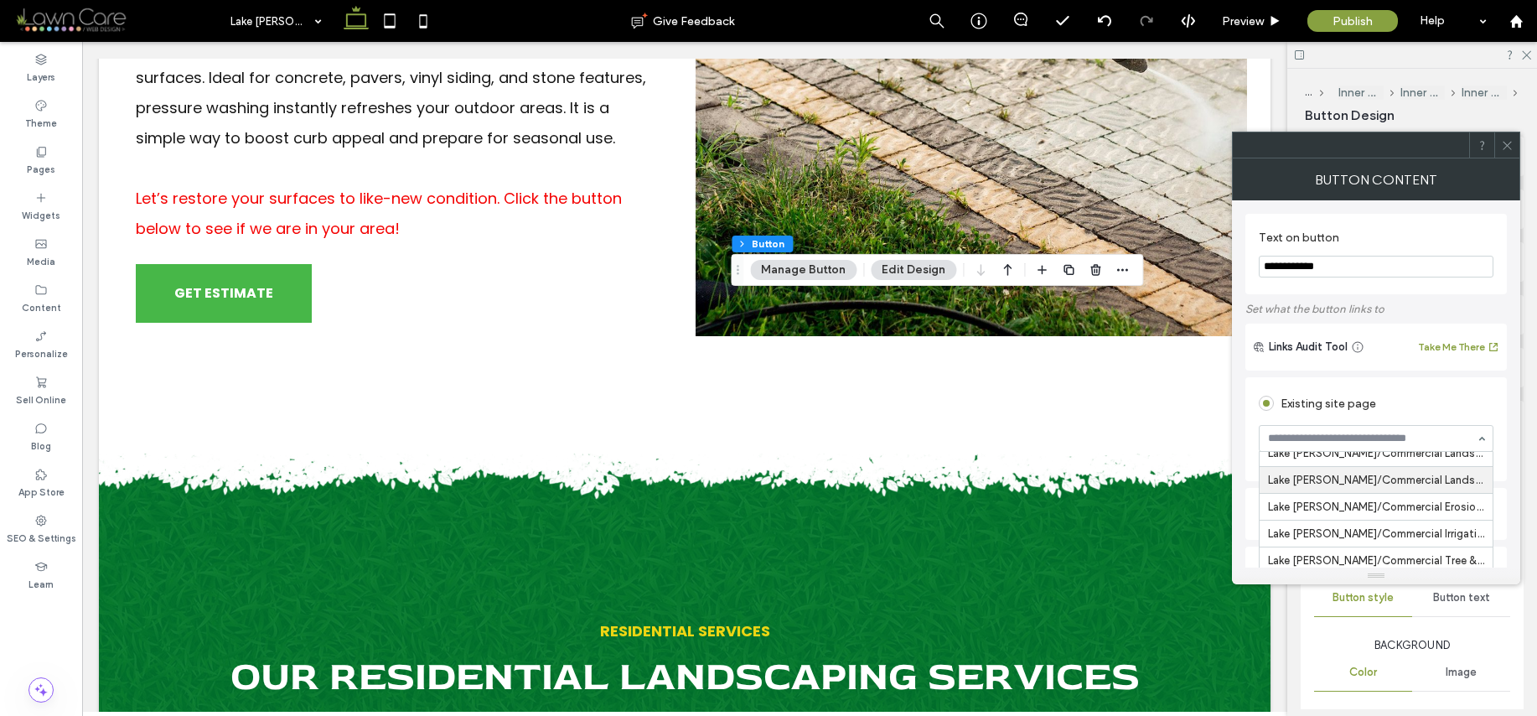
scroll to position [1542, 0]
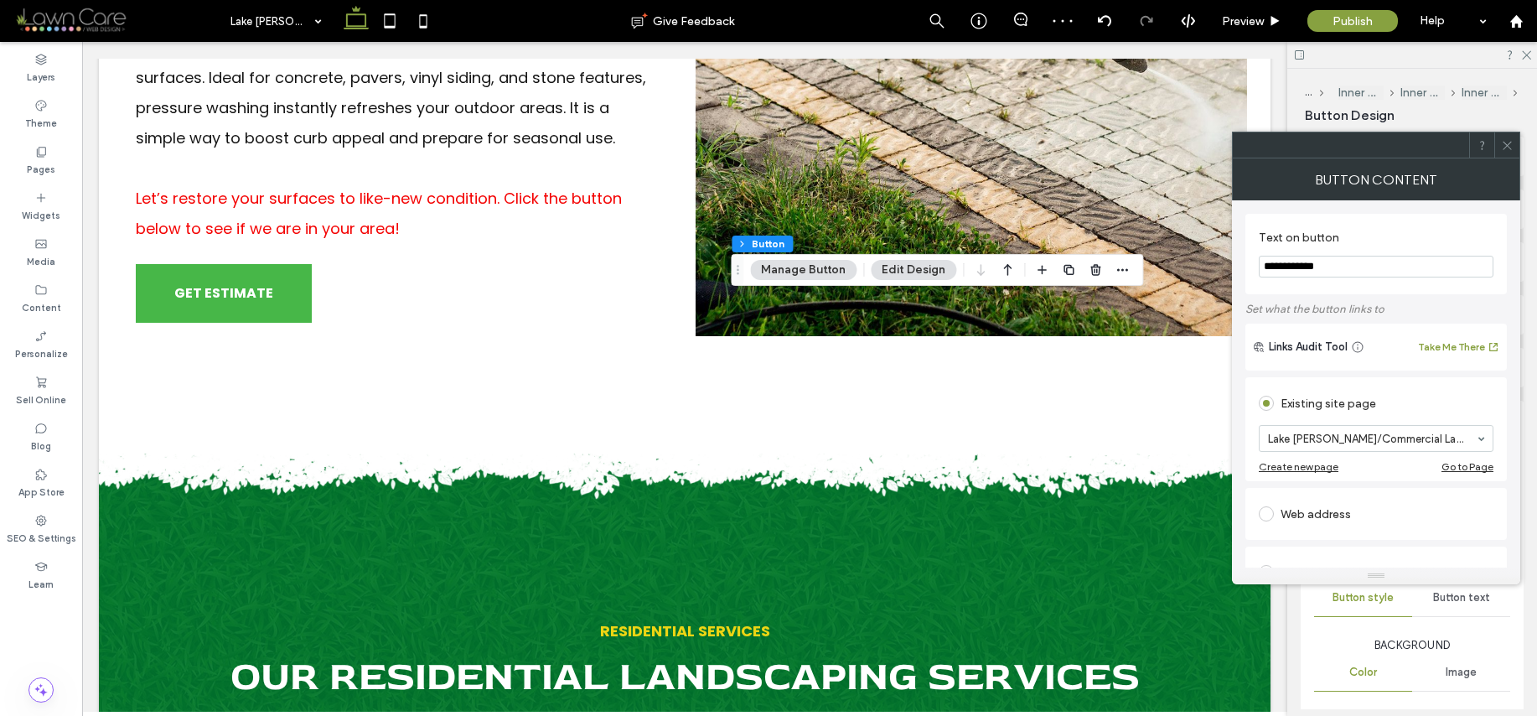
click at [1511, 149] on icon at bounding box center [1507, 145] width 13 height 13
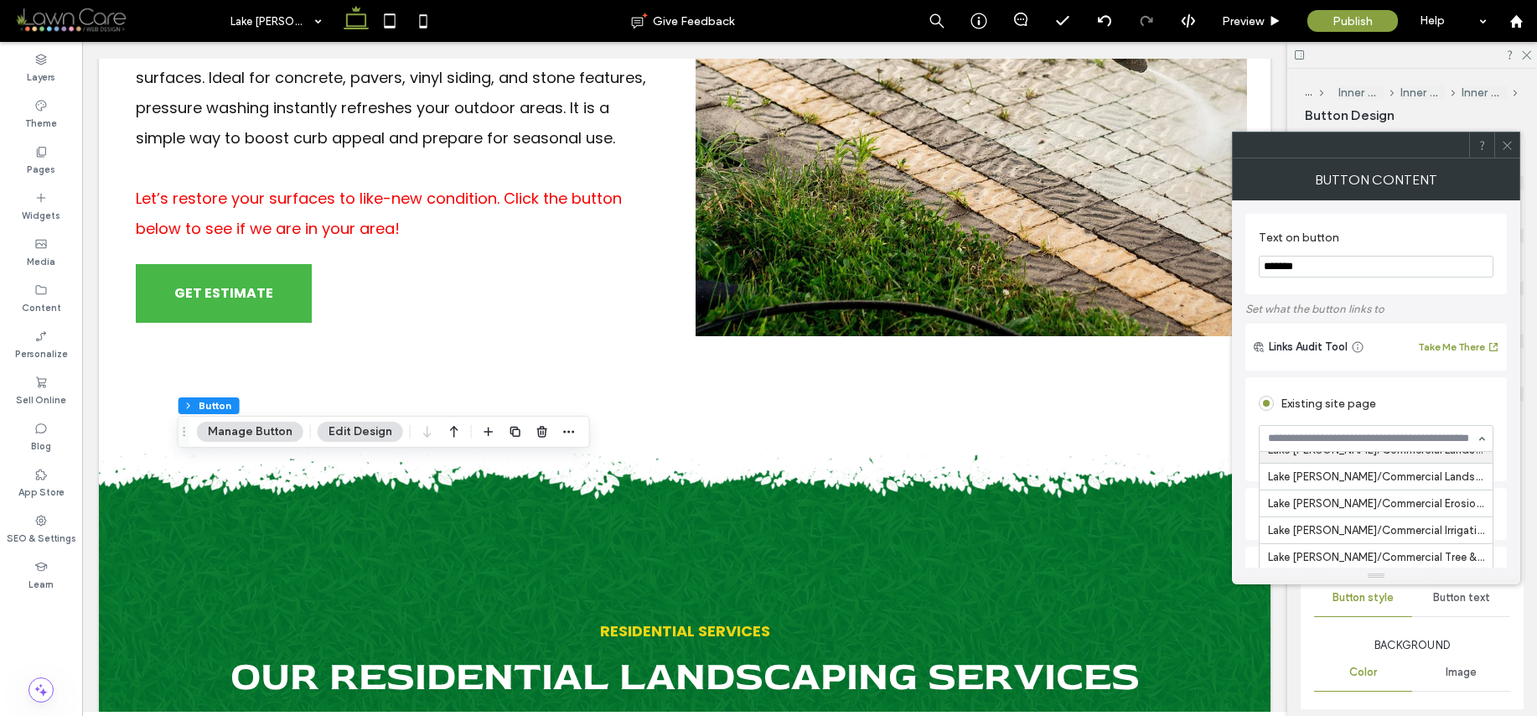
scroll to position [1577, 0]
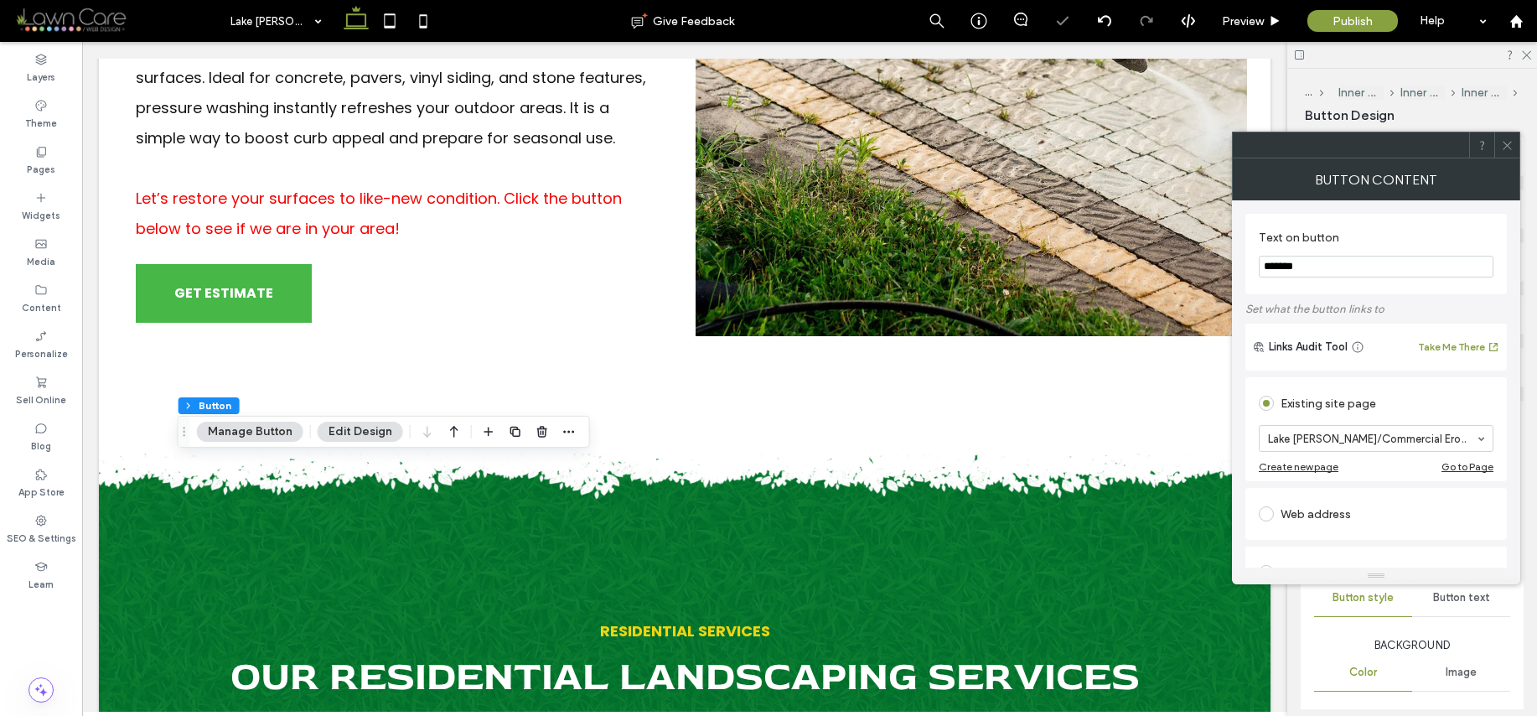
click at [1512, 145] on icon at bounding box center [1507, 145] width 13 height 13
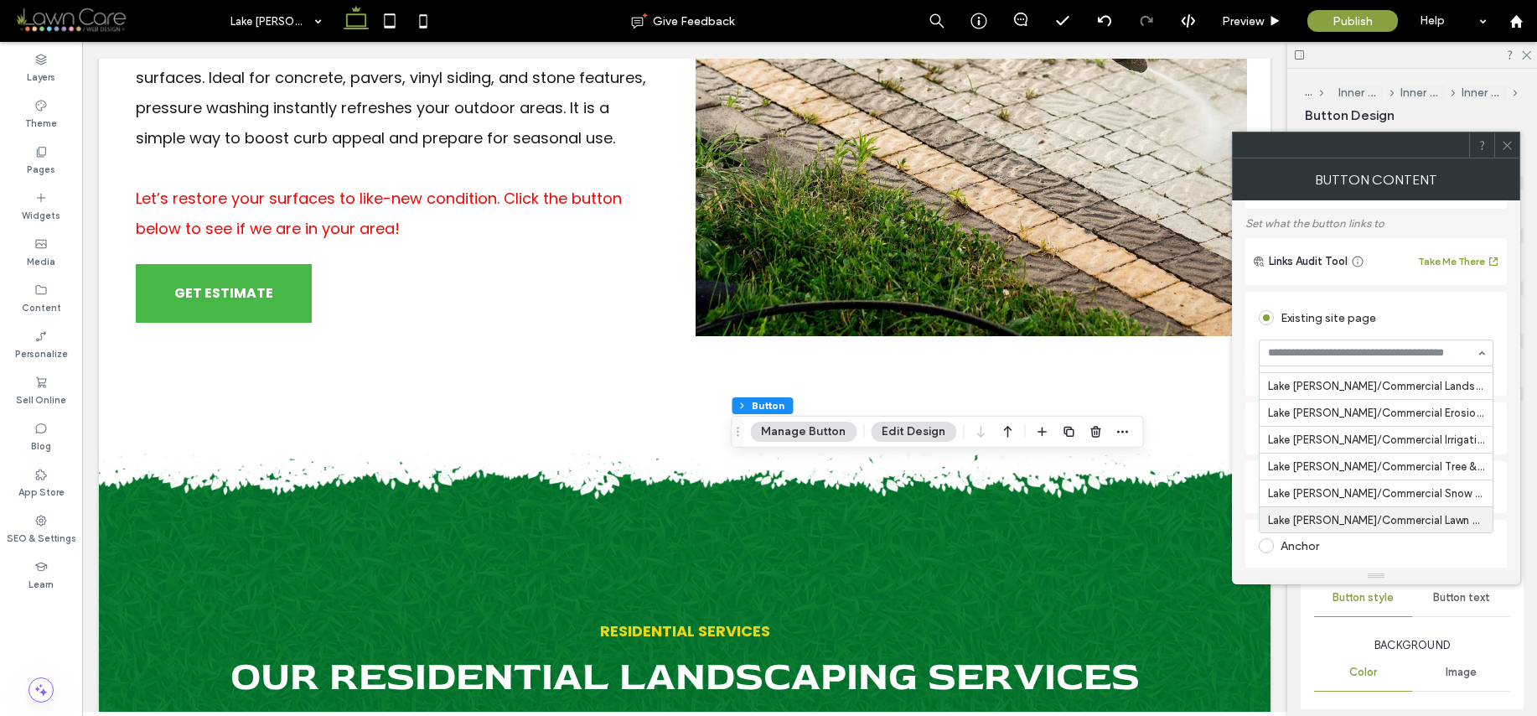
scroll to position [1547, 0]
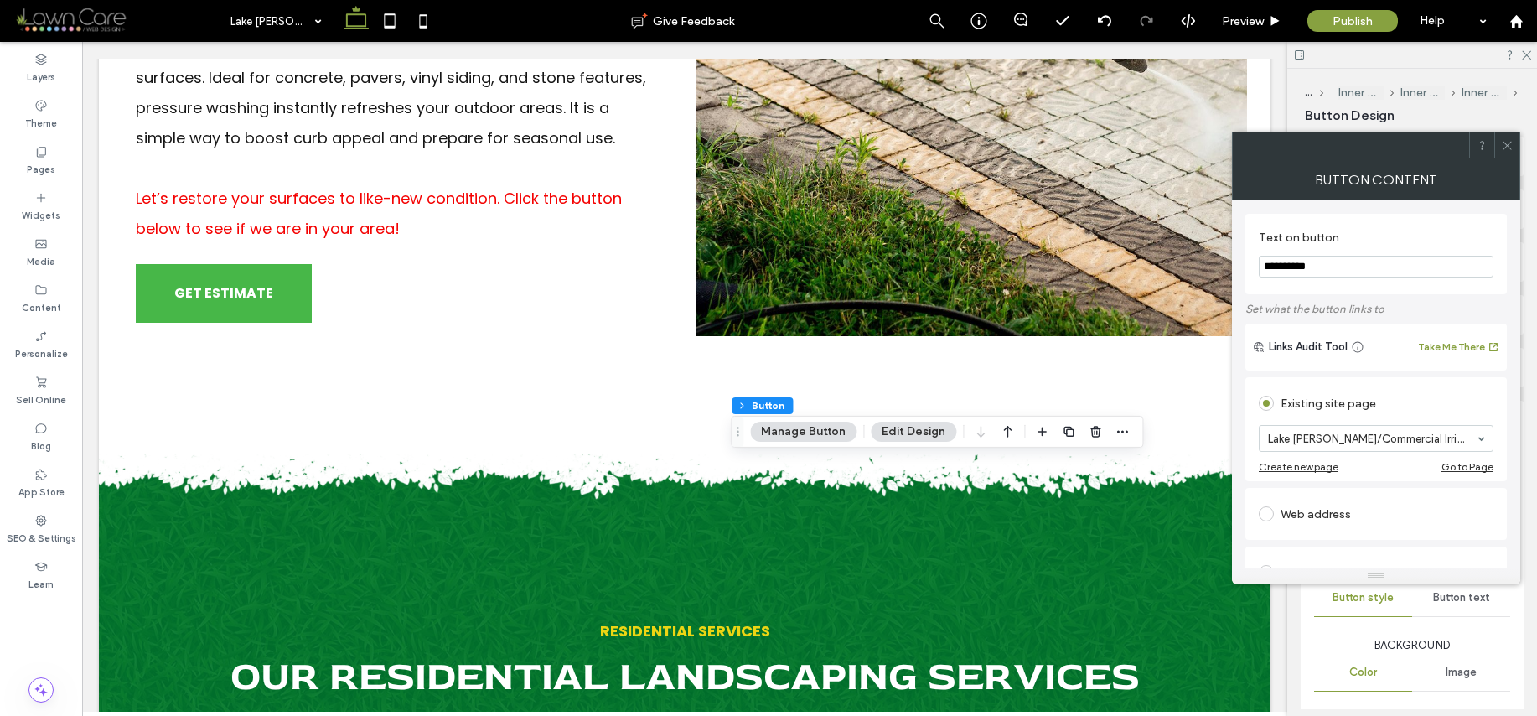
click at [1512, 147] on icon at bounding box center [1507, 145] width 13 height 13
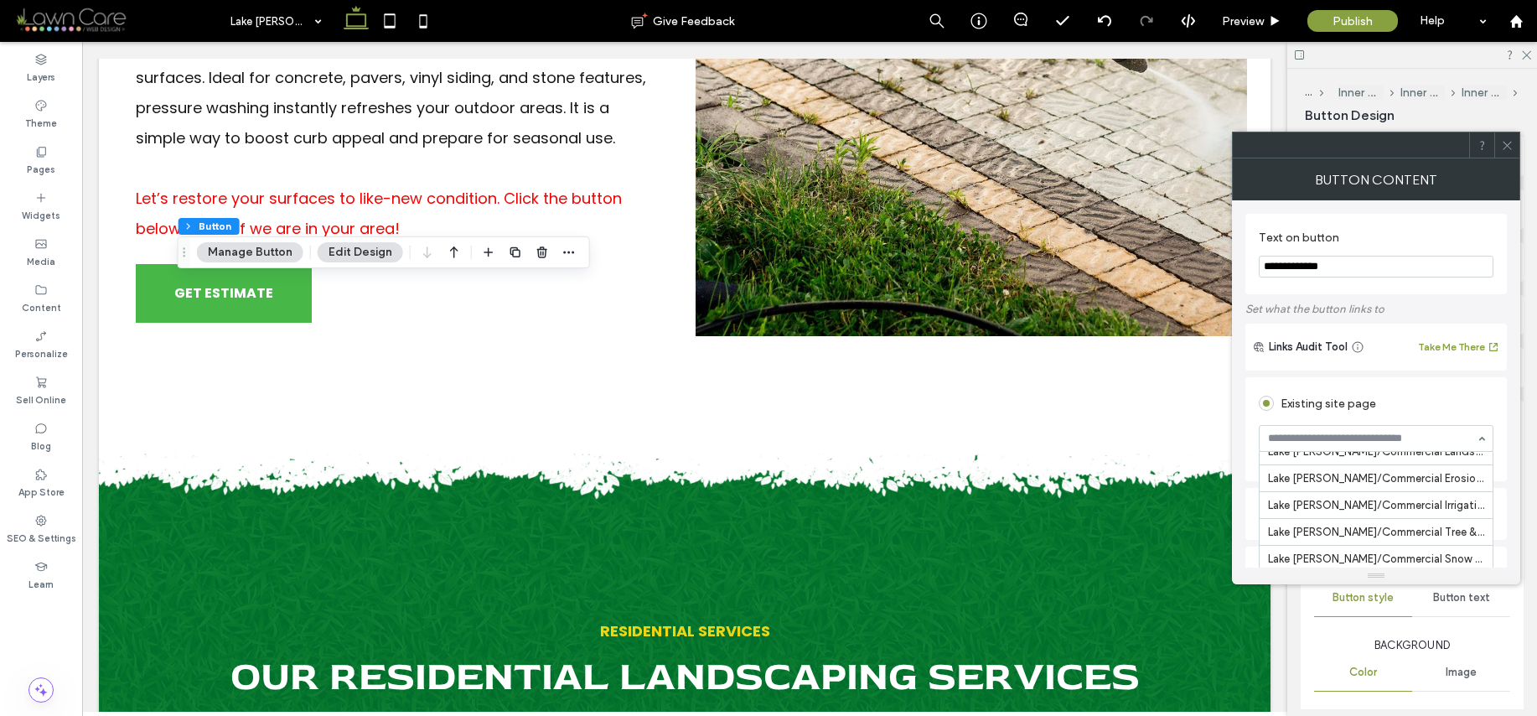
scroll to position [1572, 0]
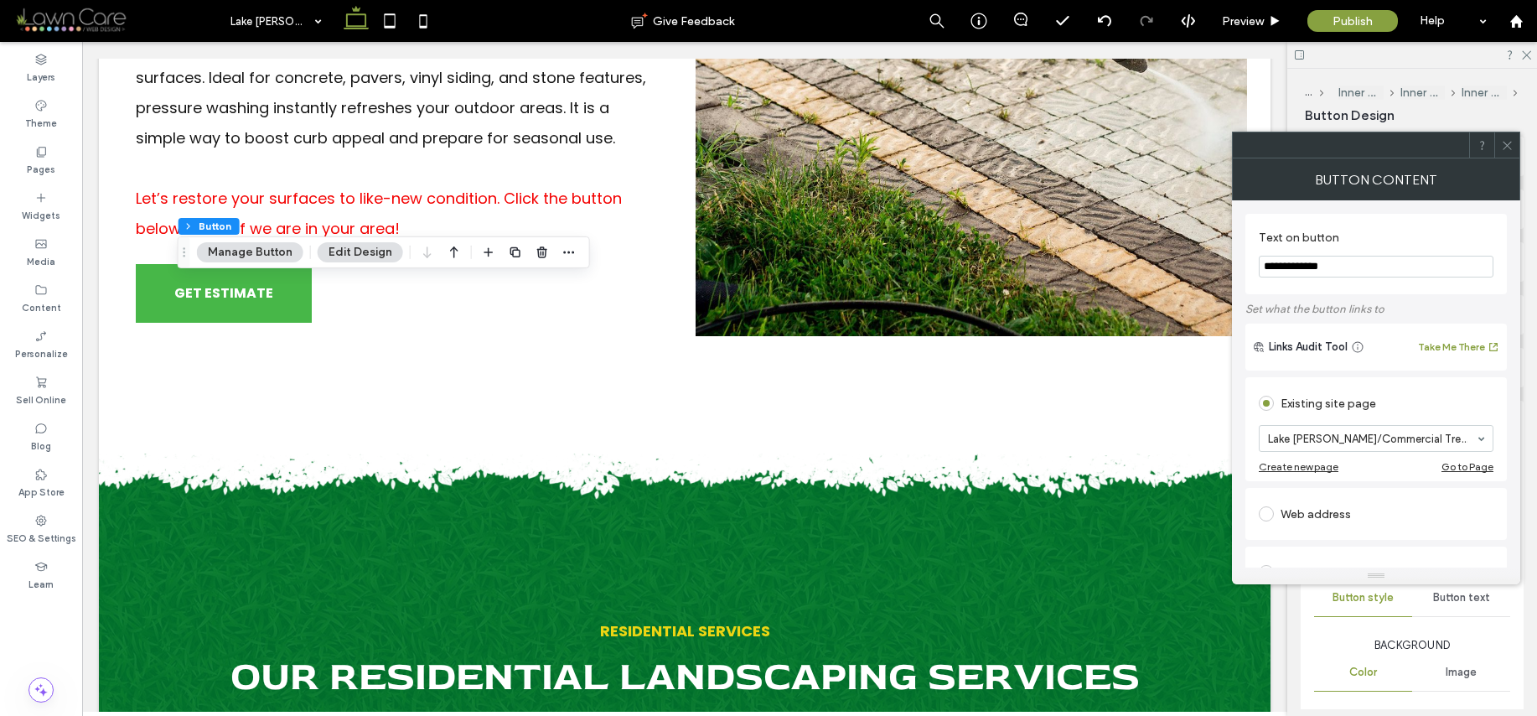
click at [1507, 141] on icon at bounding box center [1507, 145] width 13 height 13
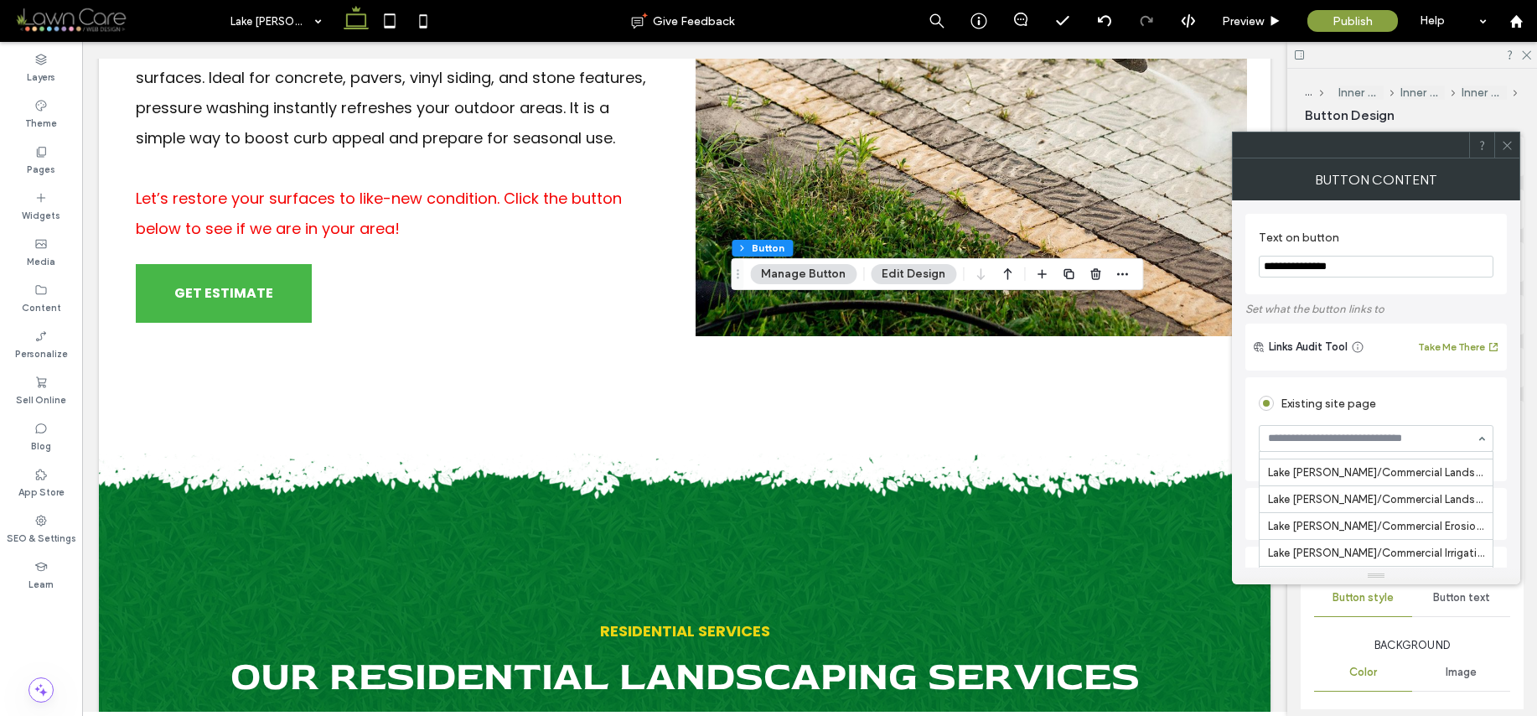
scroll to position [1577, 0]
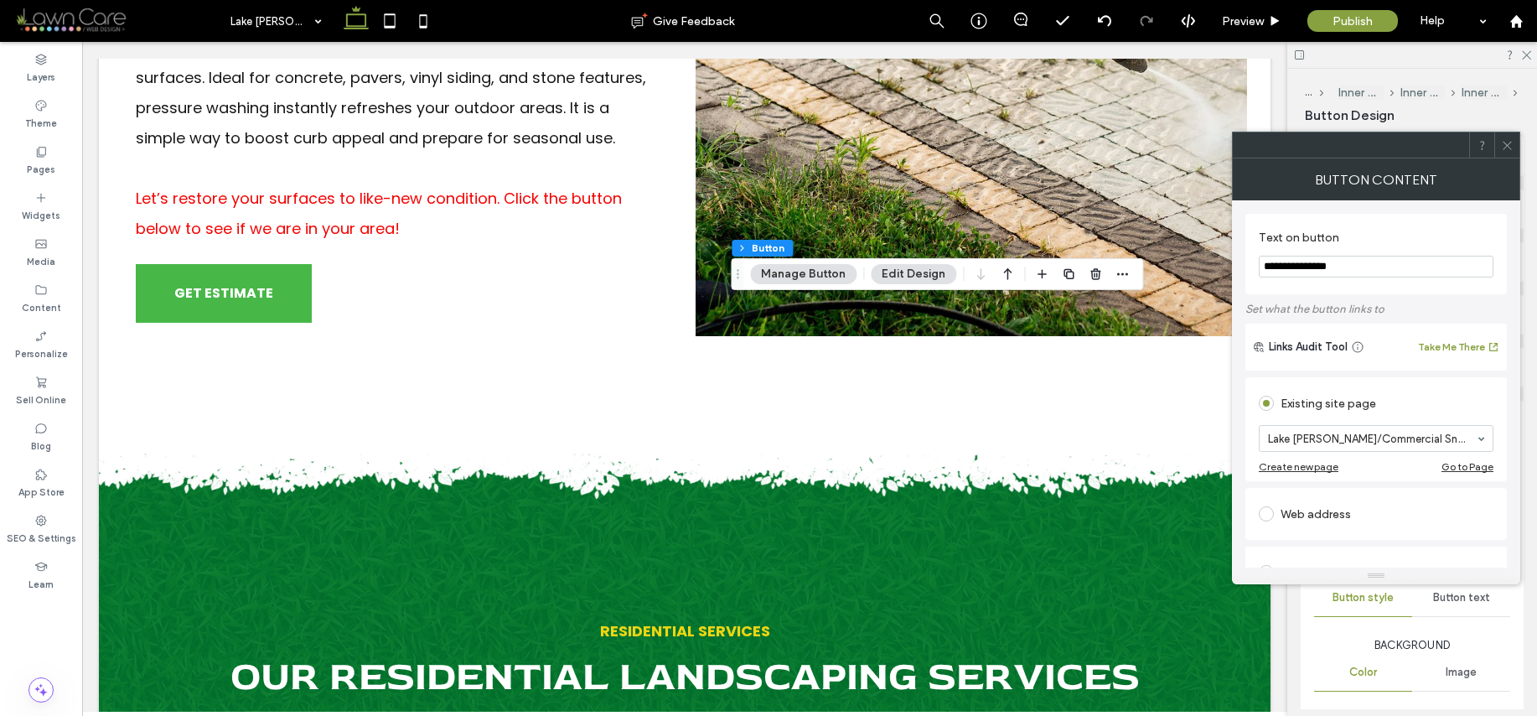
click at [1510, 146] on icon at bounding box center [1507, 145] width 13 height 13
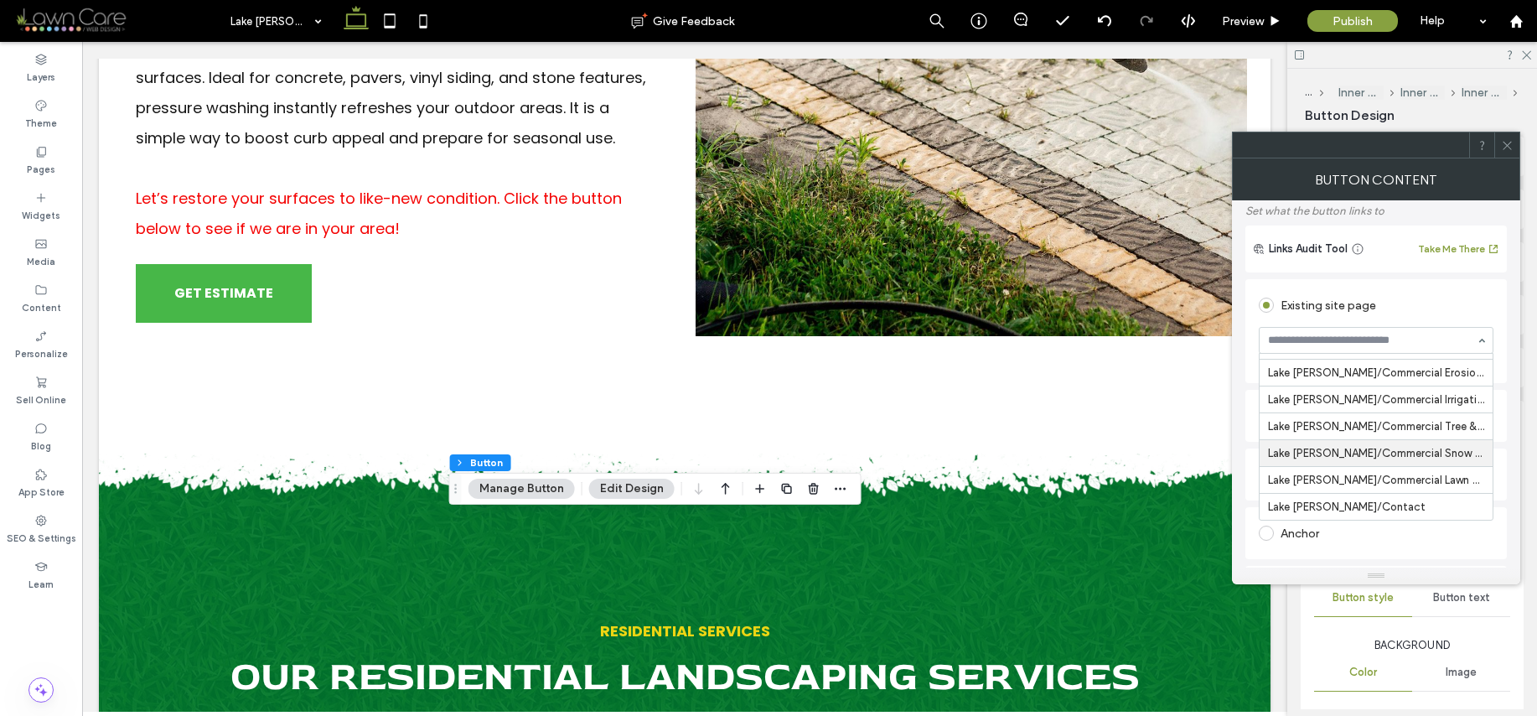
scroll to position [99, 0]
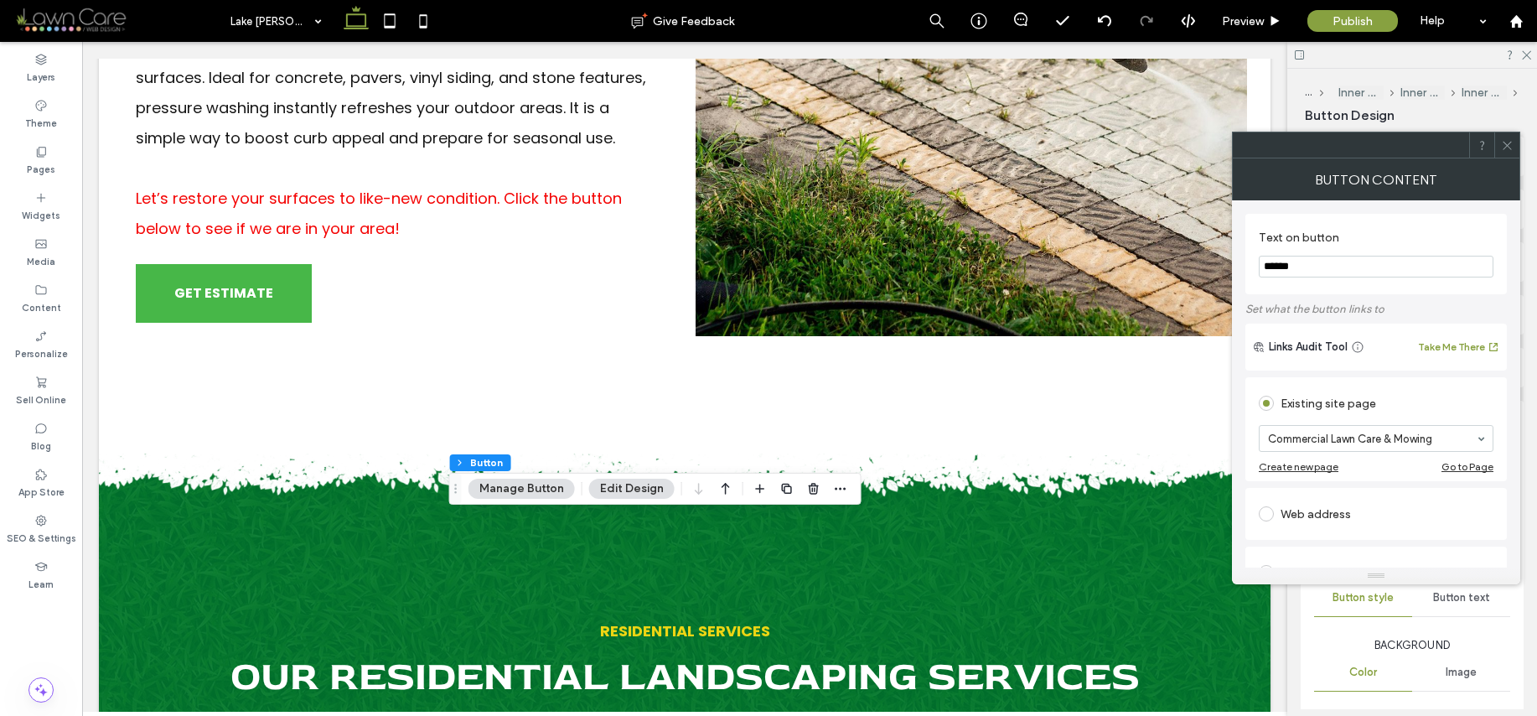
click at [1422, 453] on section "Commercial Lawn Care & Mowing" at bounding box center [1376, 439] width 235 height 44
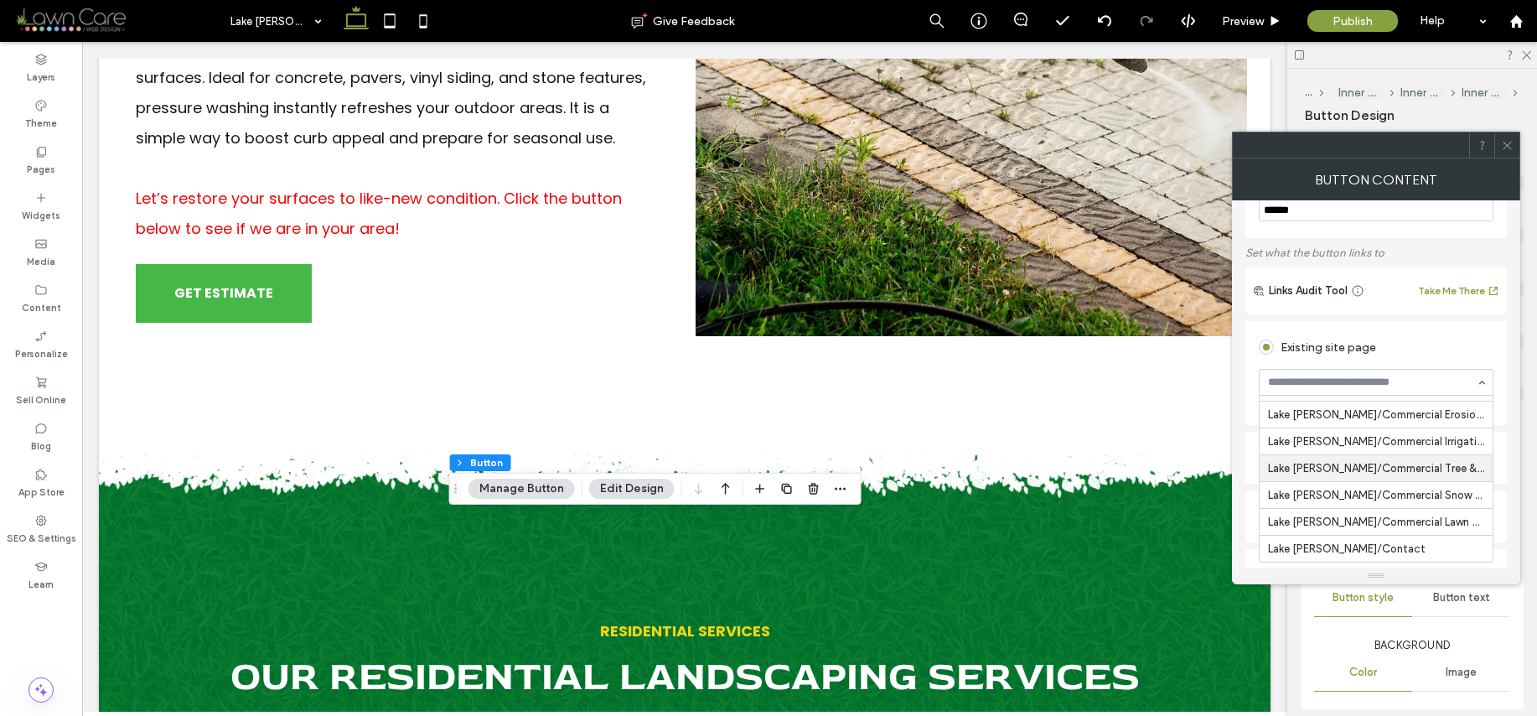
scroll to position [60, 0]
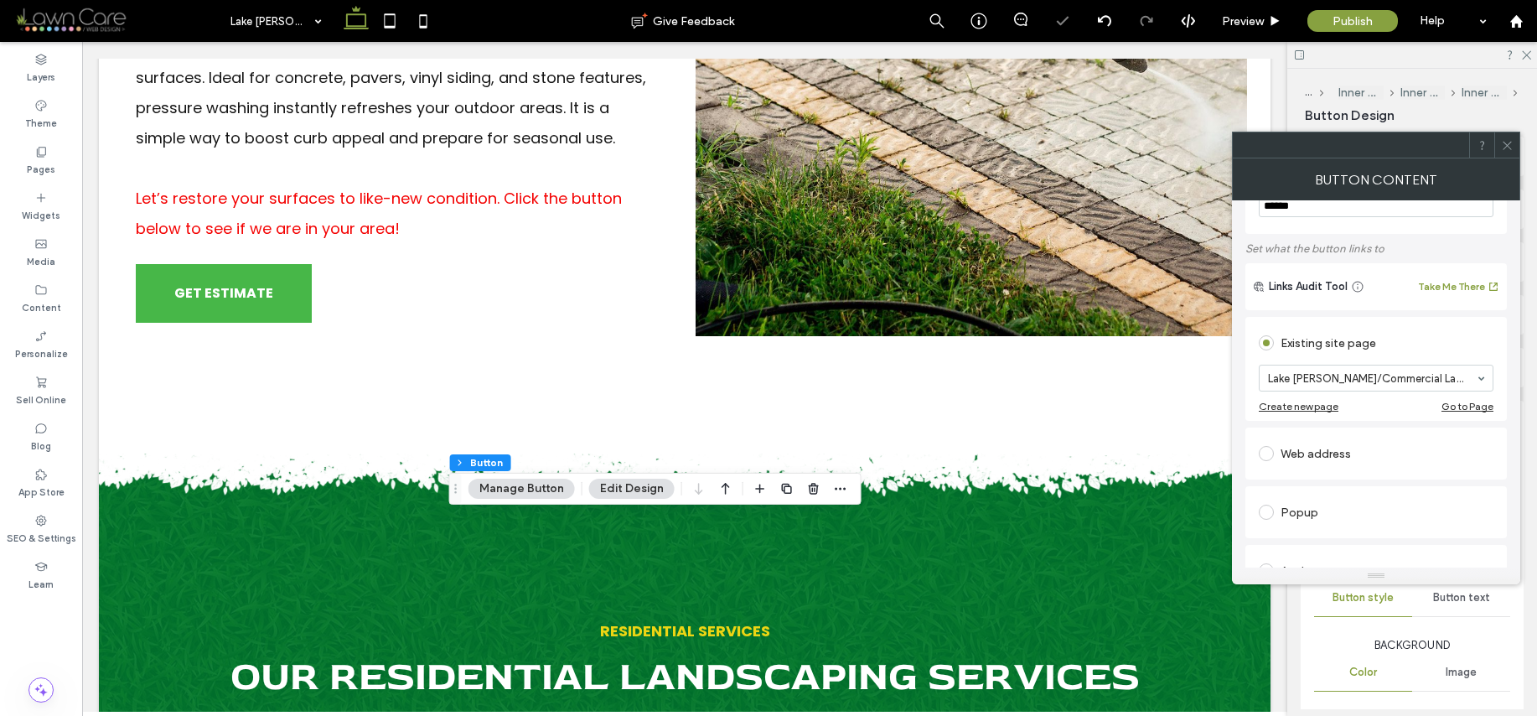
click at [1506, 147] on icon at bounding box center [1507, 145] width 13 height 13
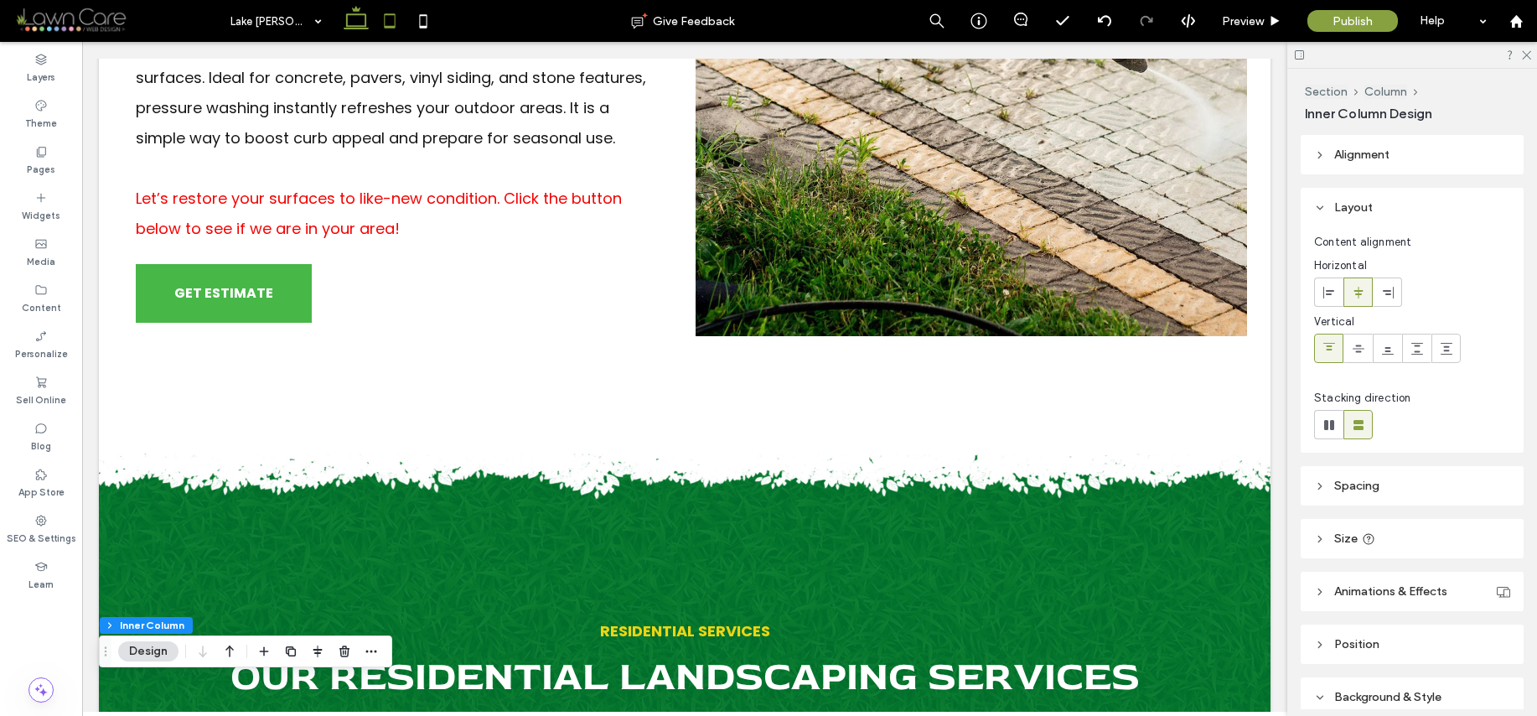
click at [402, 23] on icon at bounding box center [390, 21] width 34 height 34
type input "*"
type input "***"
type input "*"
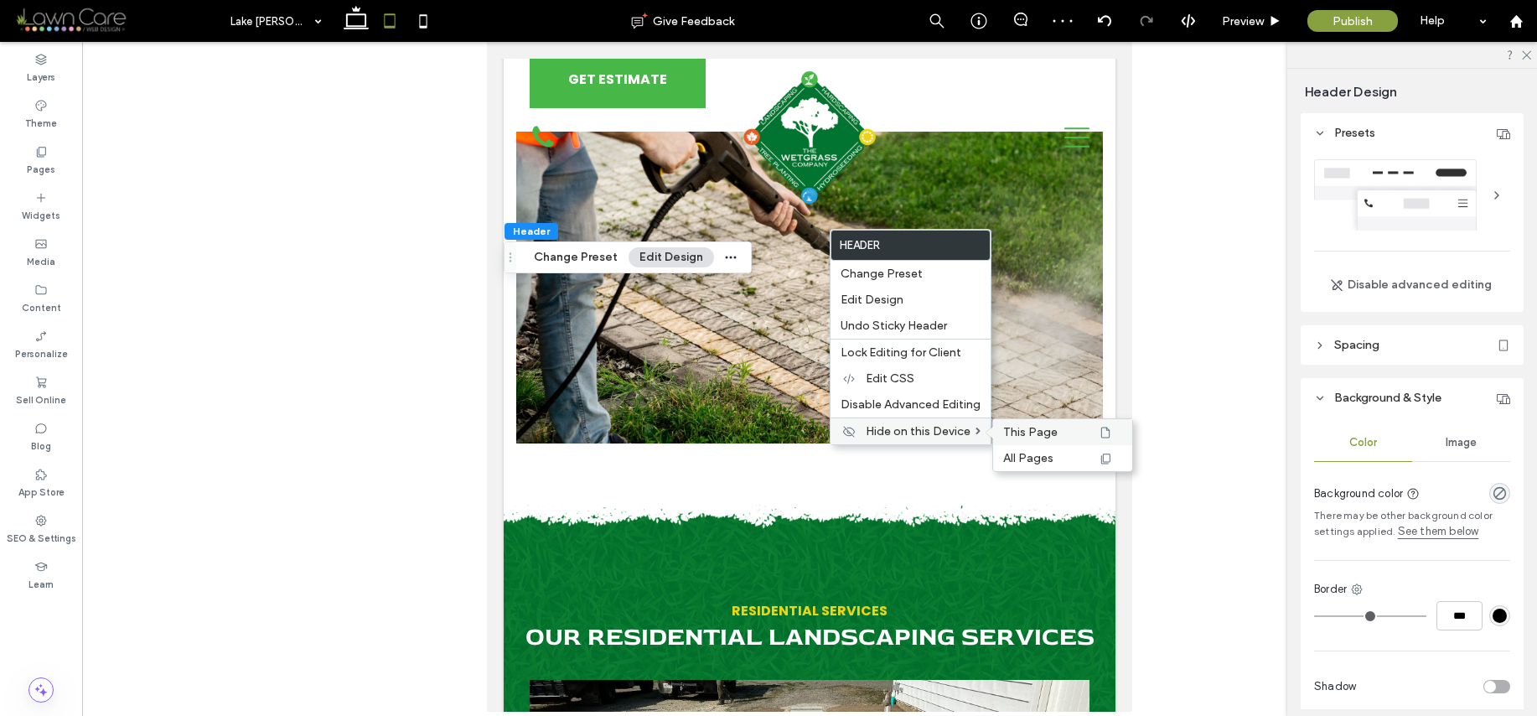
click at [1033, 432] on span "This Page" at bounding box center [1030, 432] width 54 height 14
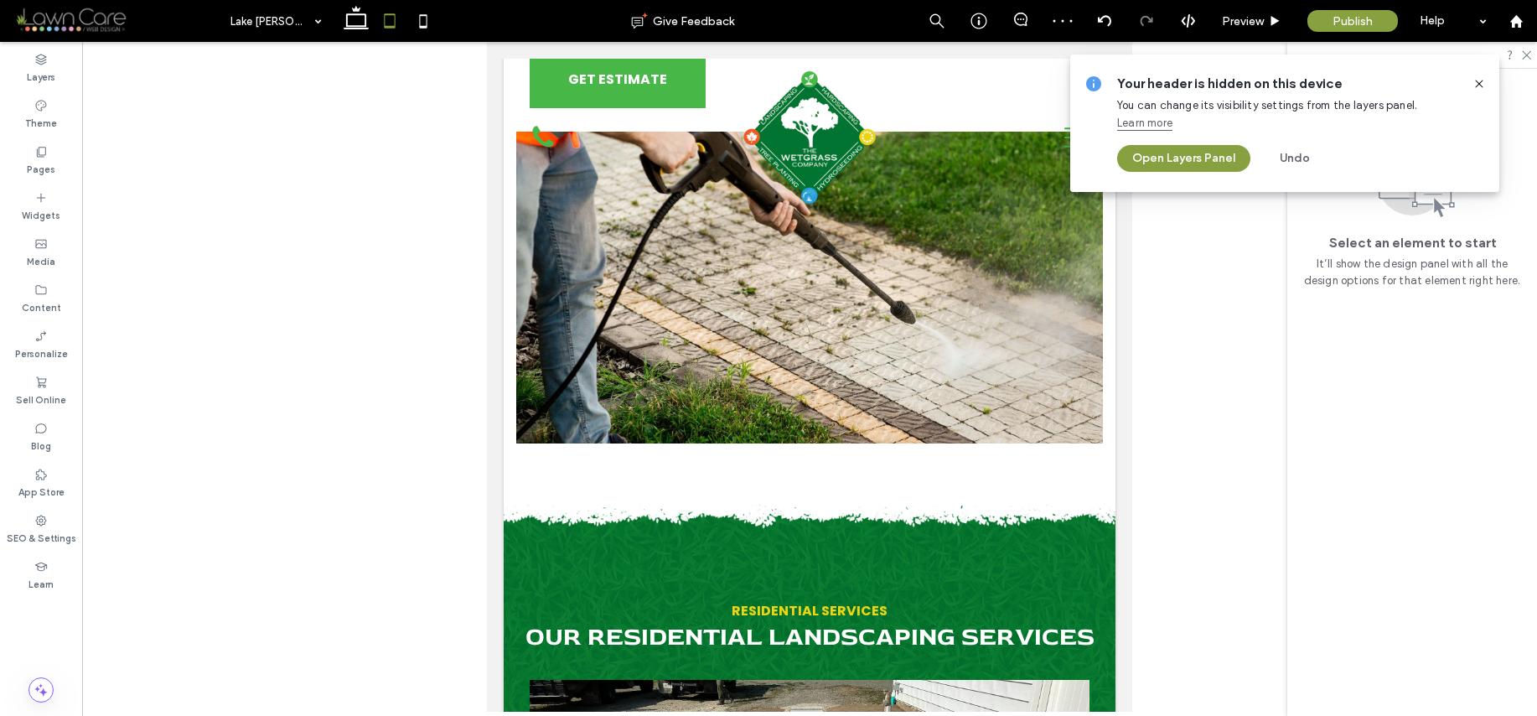
click at [1475, 80] on icon at bounding box center [1479, 83] width 13 height 13
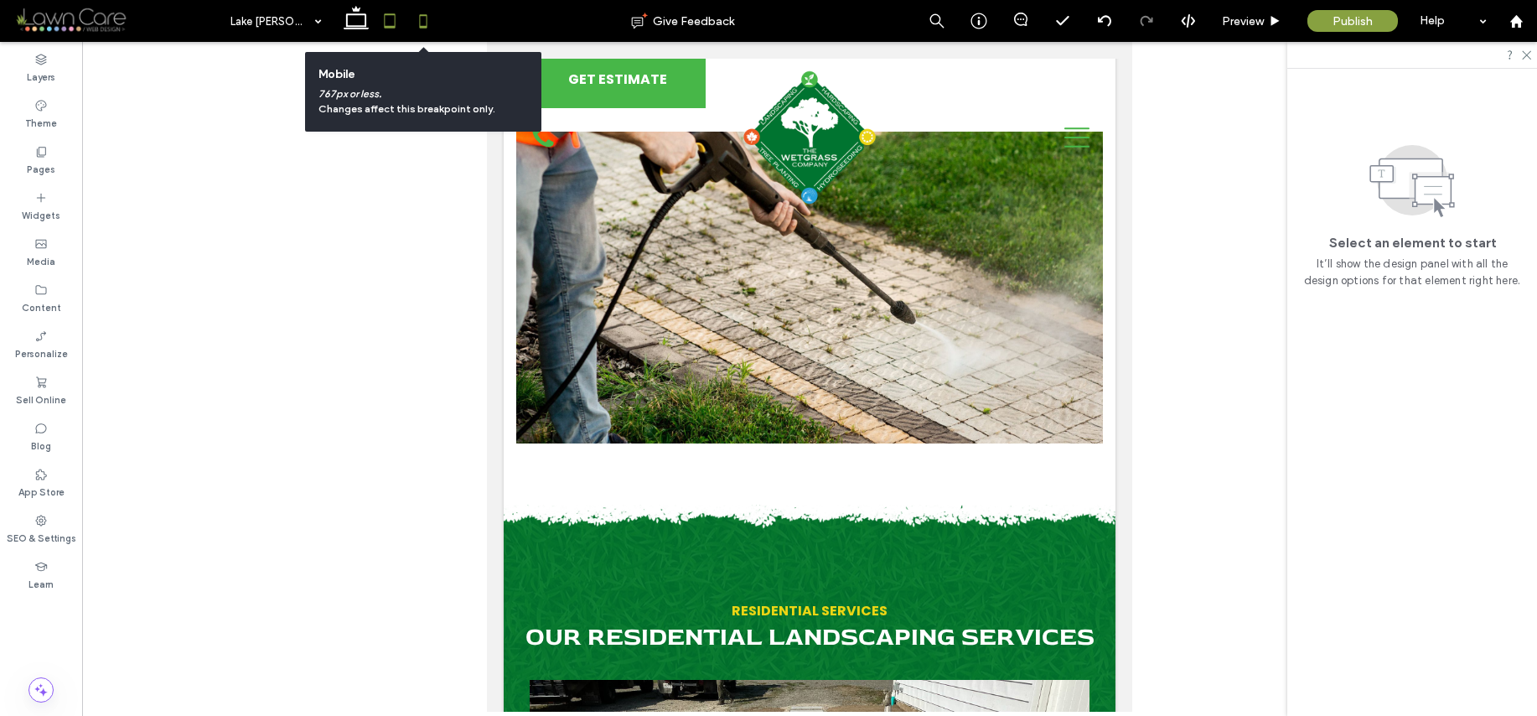
click at [430, 20] on icon at bounding box center [424, 21] width 34 height 34
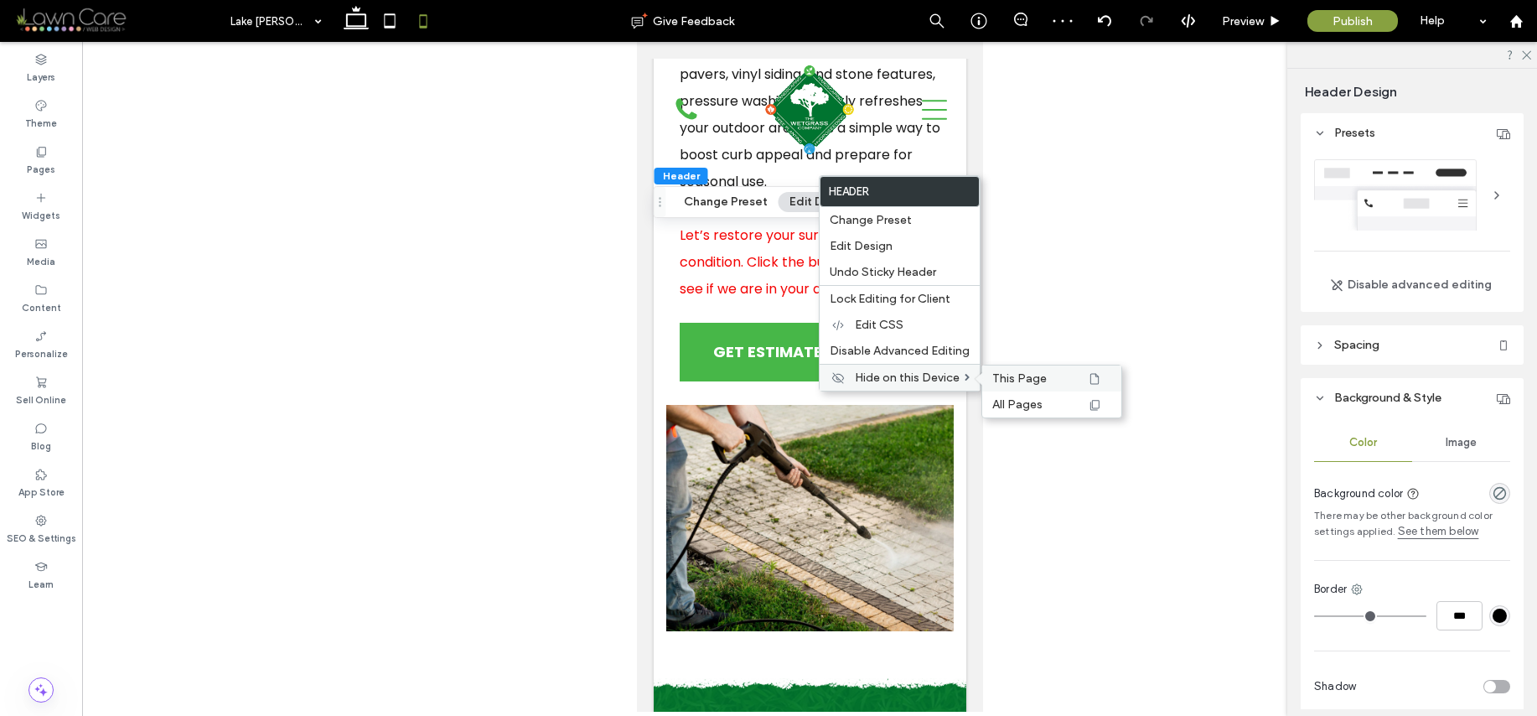
click at [1028, 382] on span "This Page" at bounding box center [1019, 378] width 54 height 14
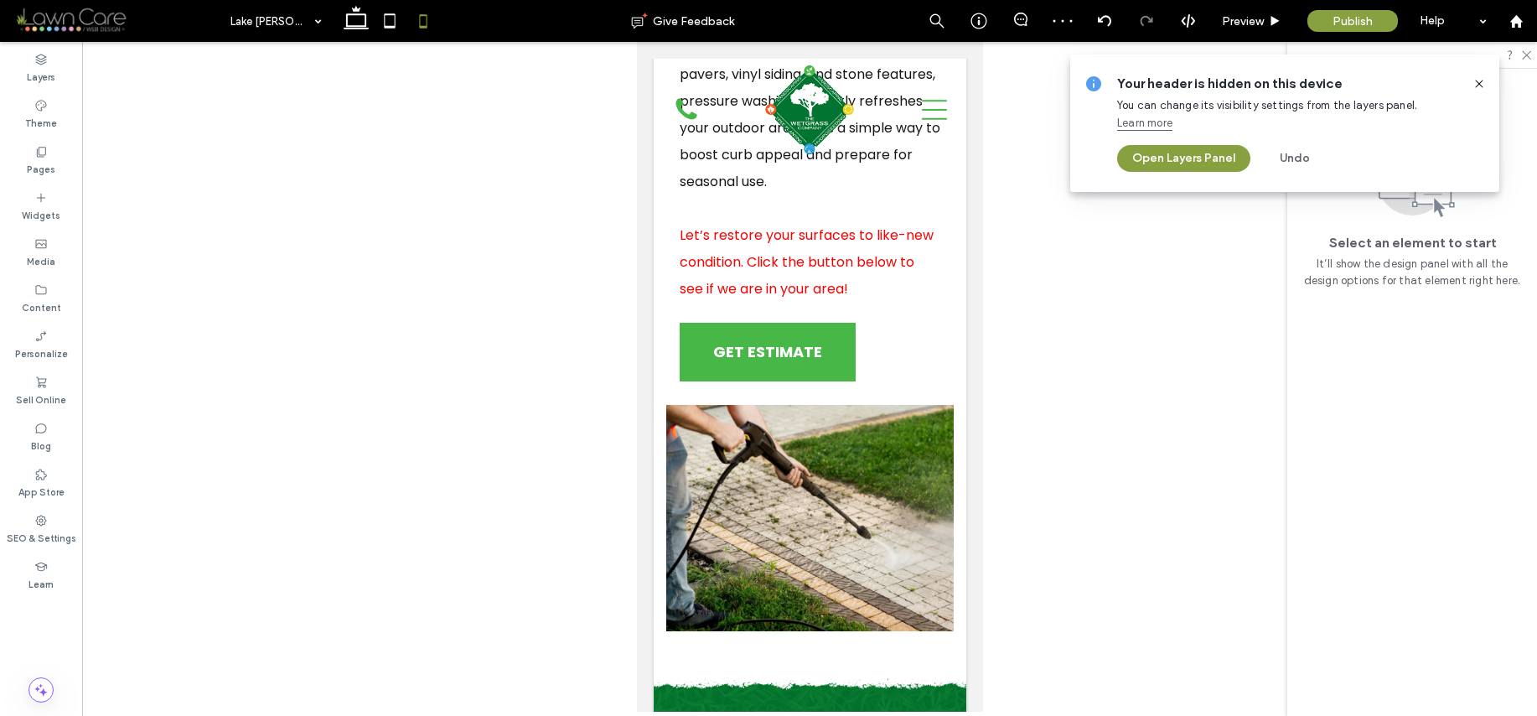
click at [1482, 81] on icon at bounding box center [1479, 83] width 13 height 13
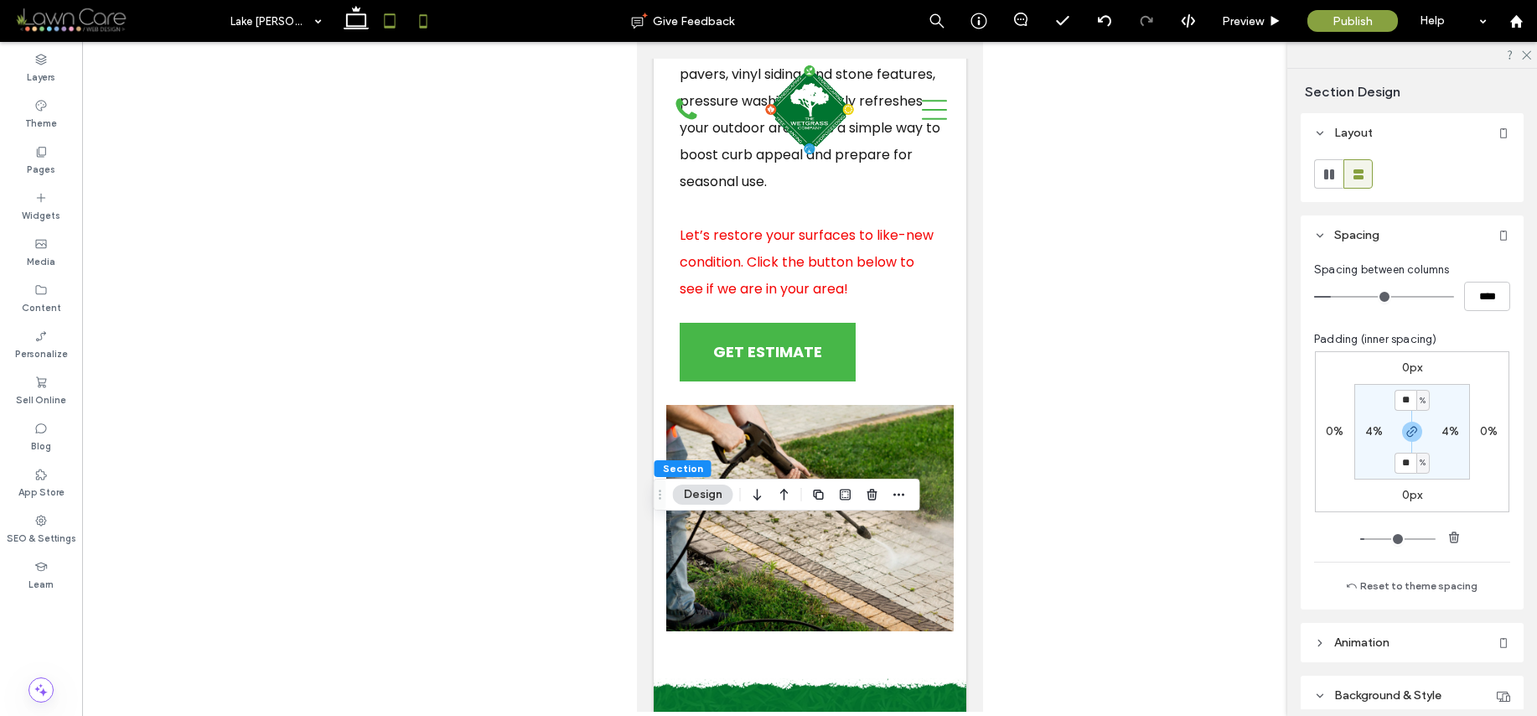
click at [394, 31] on icon at bounding box center [390, 21] width 34 height 34
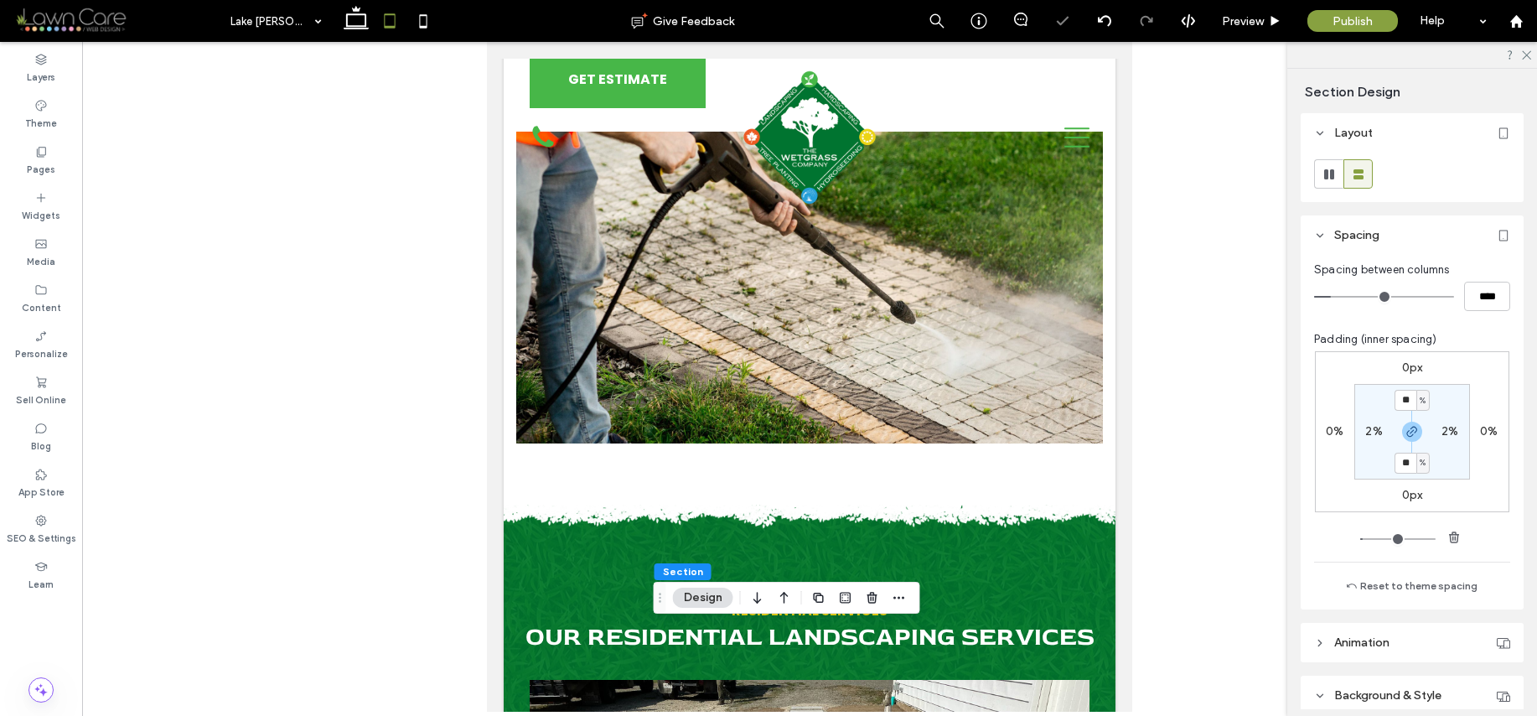
type input "**"
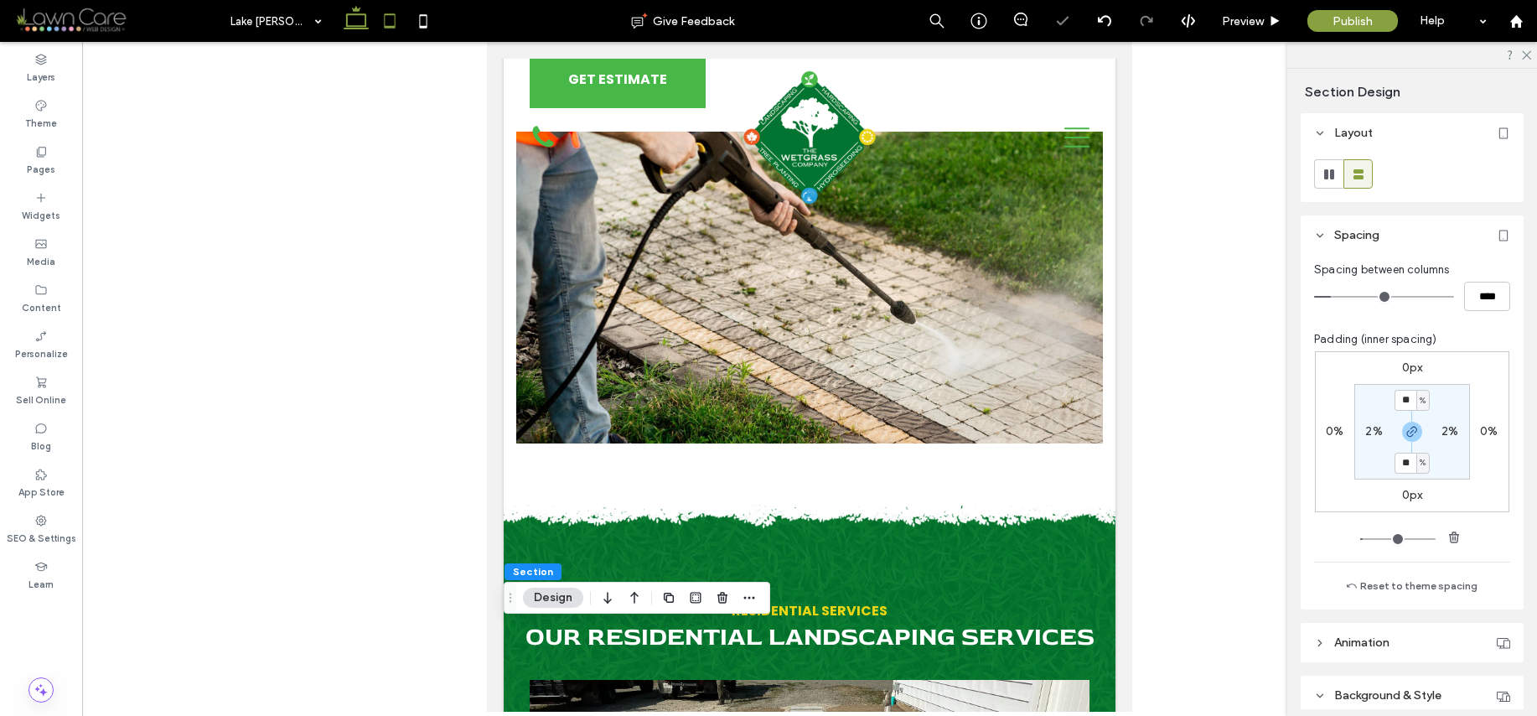
click at [347, 22] on use at bounding box center [356, 17] width 25 height 23
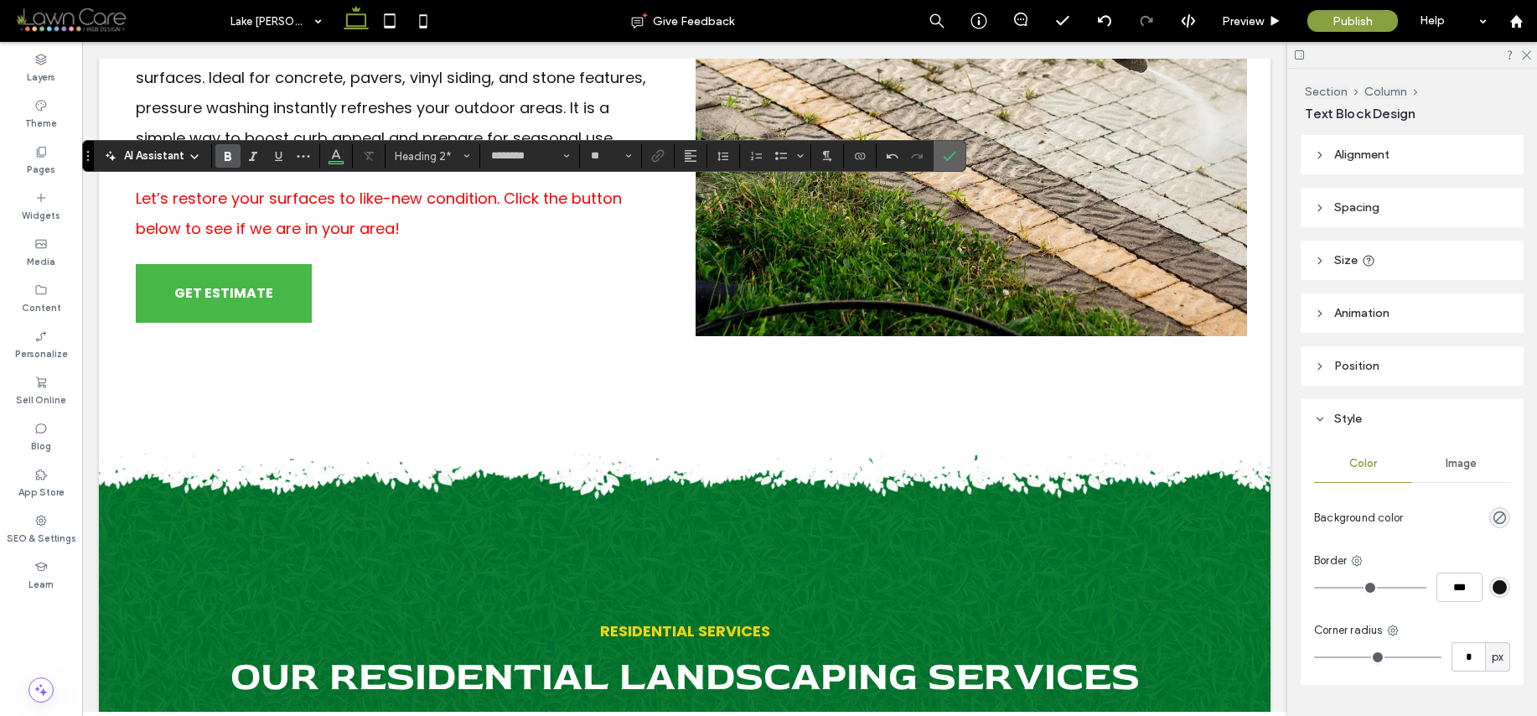
click at [950, 153] on icon "Confirm" at bounding box center [949, 155] width 13 height 13
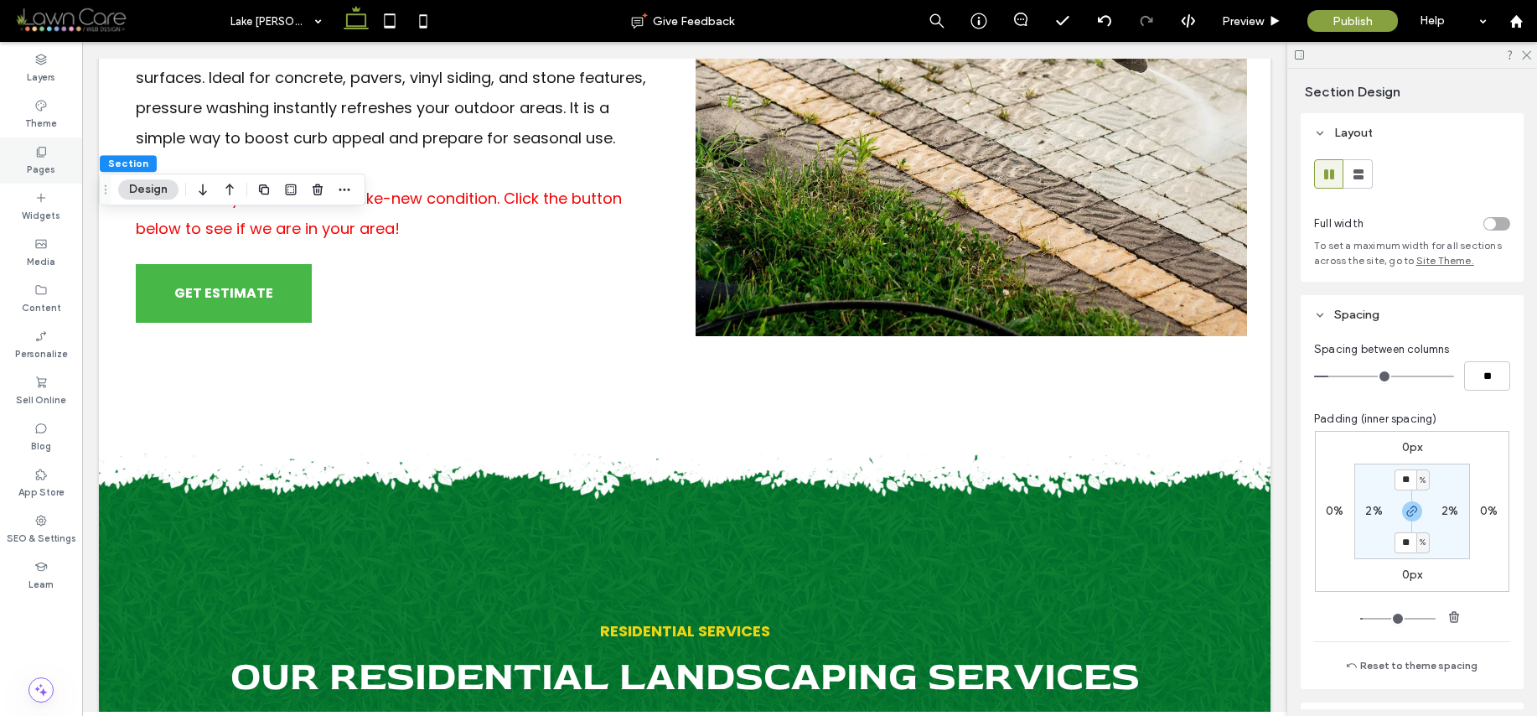
click at [50, 175] on label "Pages" at bounding box center [41, 167] width 28 height 18
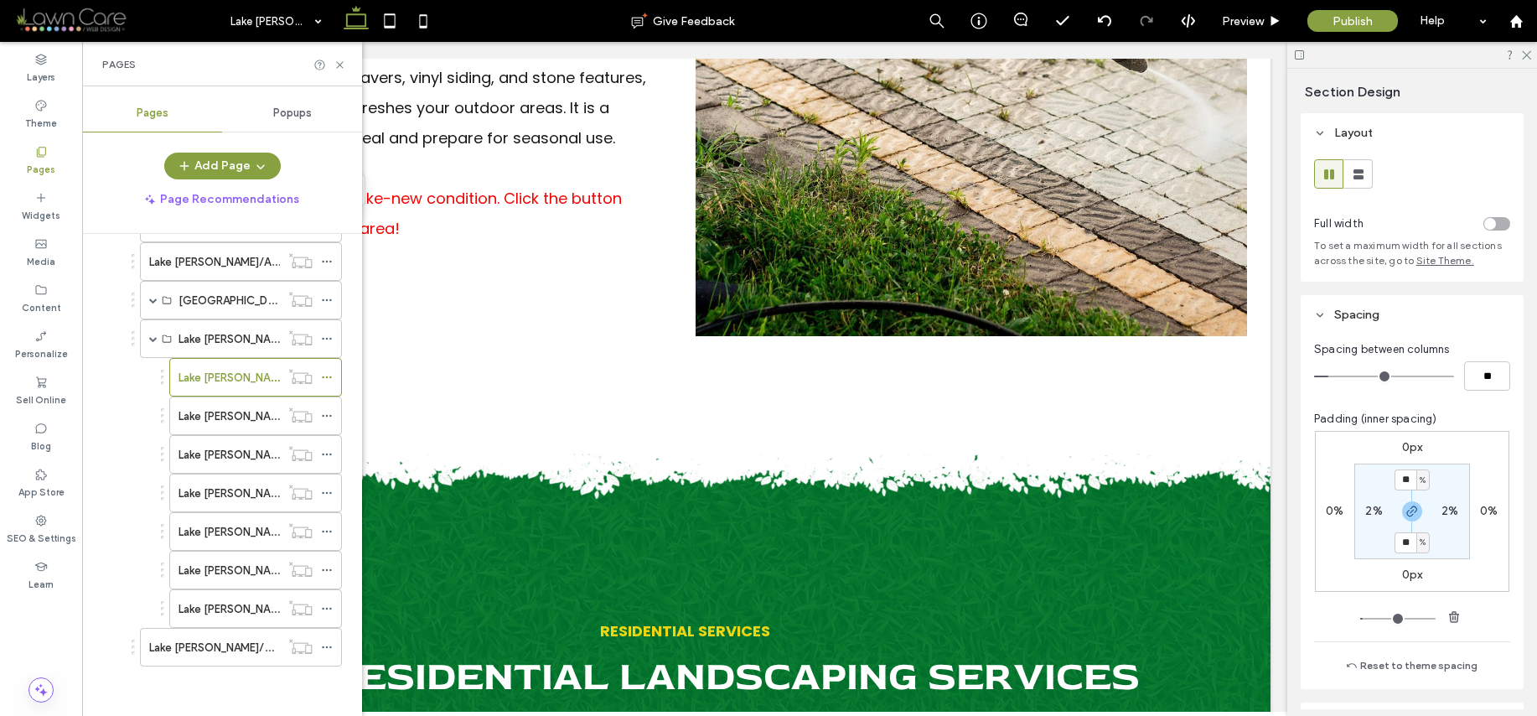
scroll to position [333, 0]
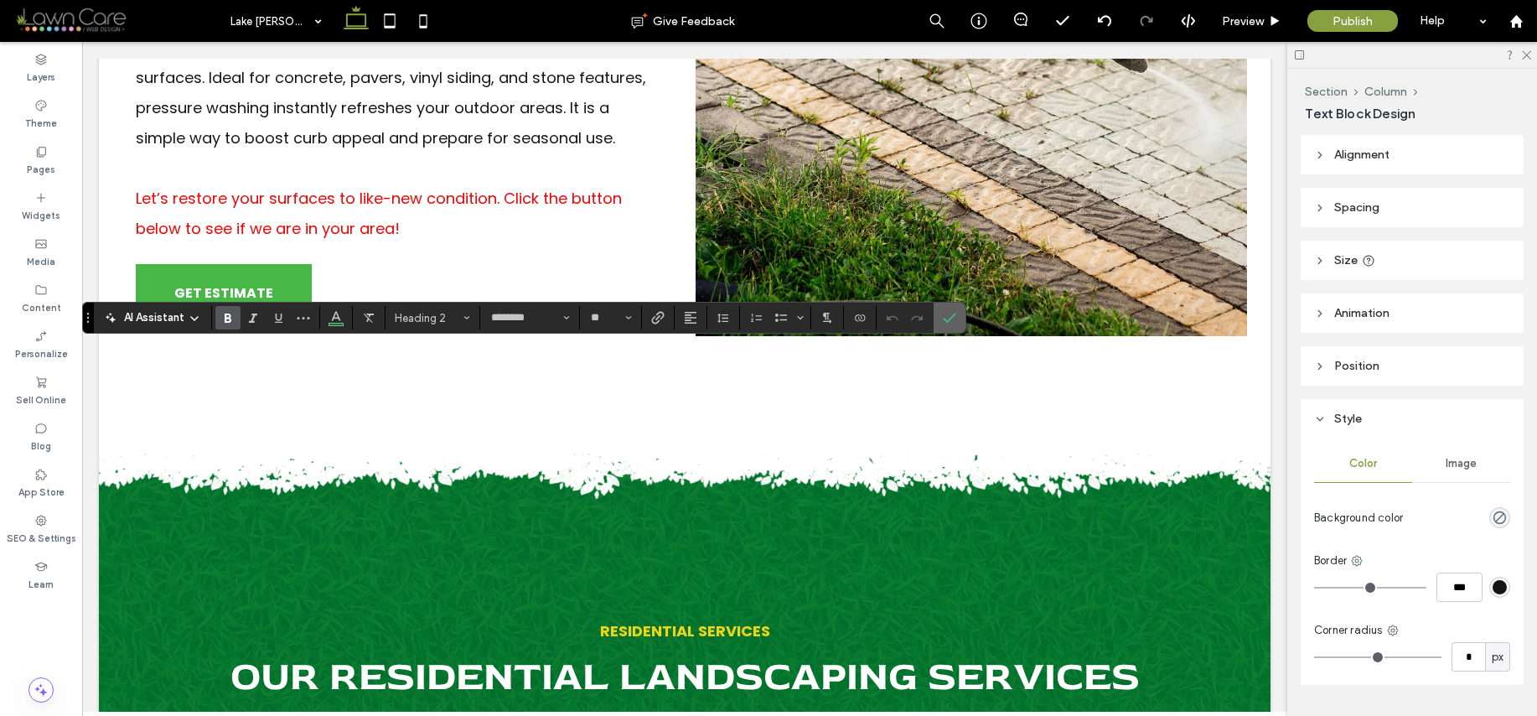
click at [957, 315] on label "Confirm" at bounding box center [949, 318] width 25 height 30
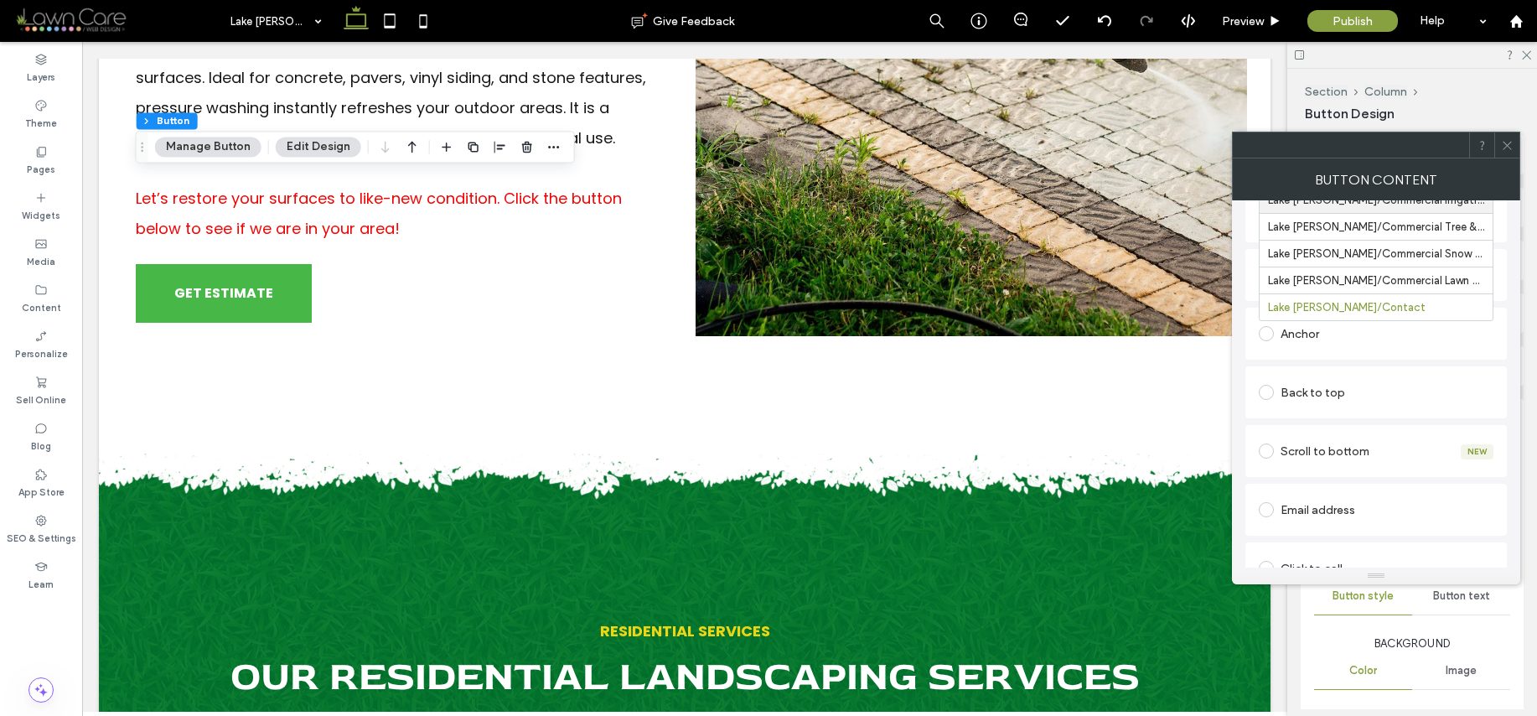
scroll to position [275, 0]
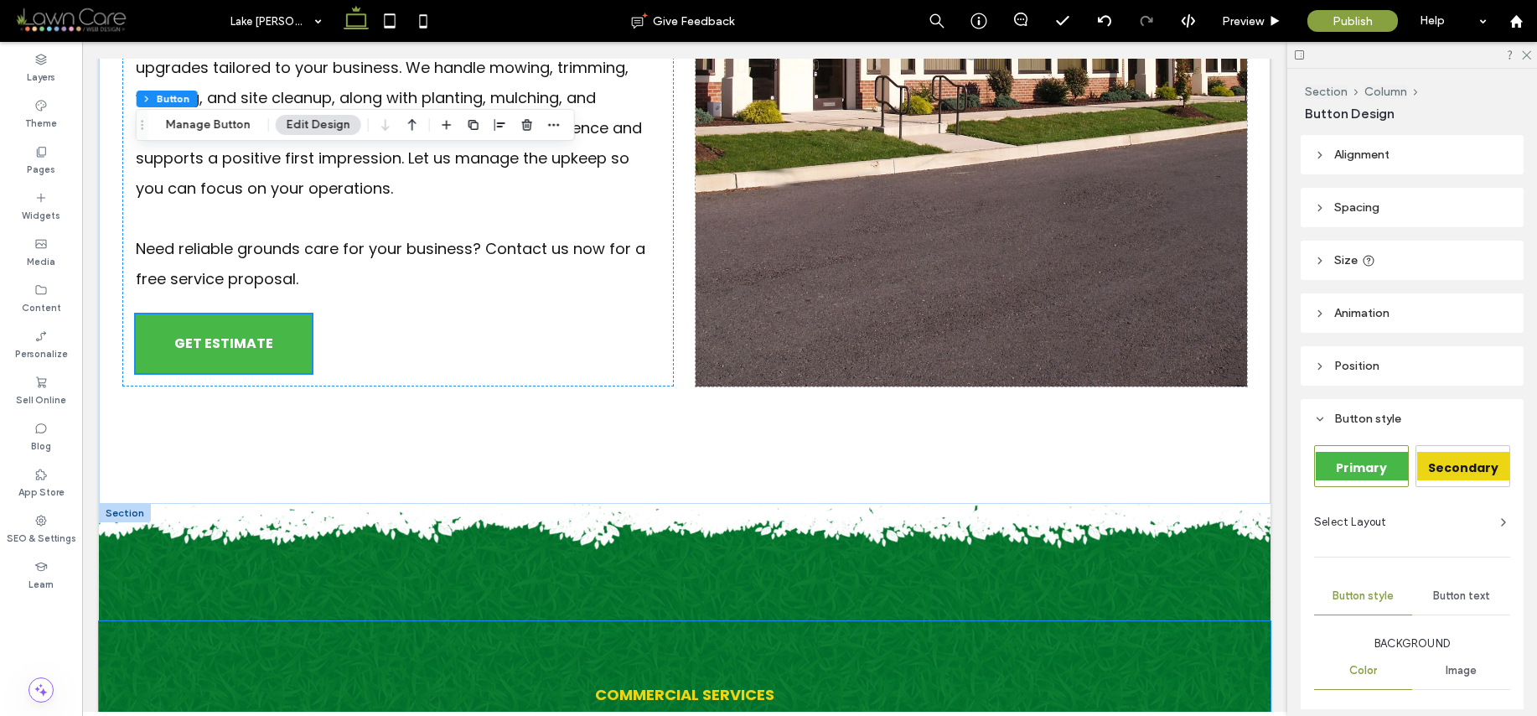
scroll to position [758, 0]
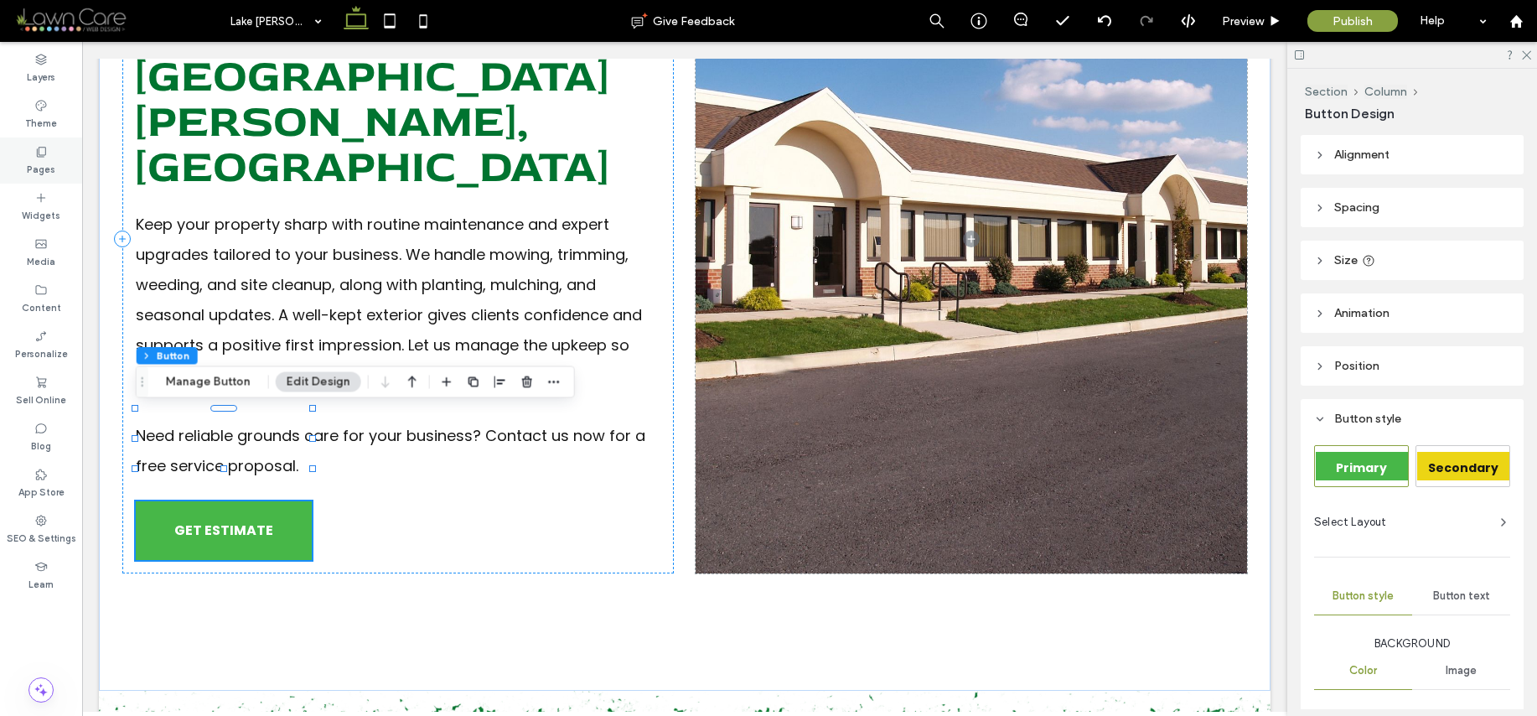
click at [42, 162] on label "Pages" at bounding box center [41, 167] width 28 height 18
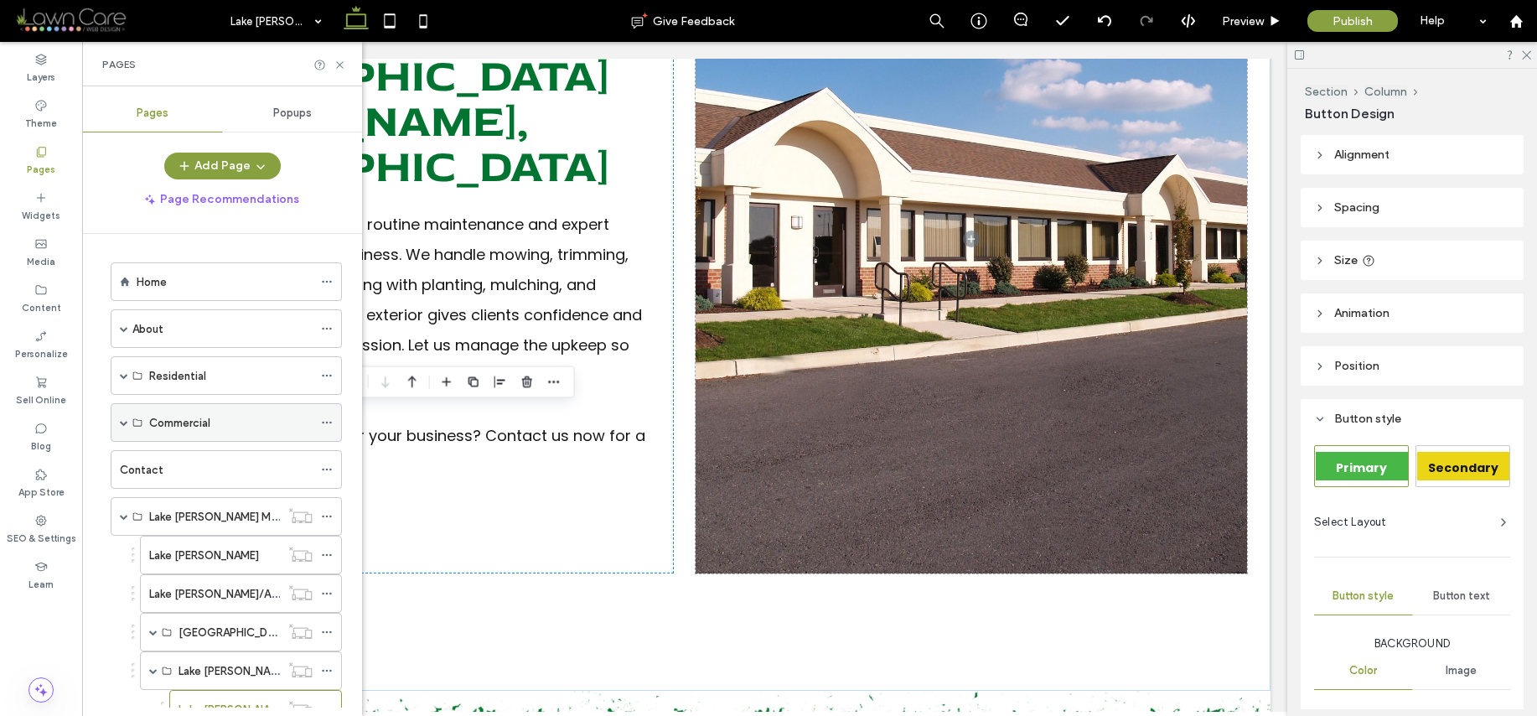
click at [125, 420] on span at bounding box center [124, 422] width 8 height 8
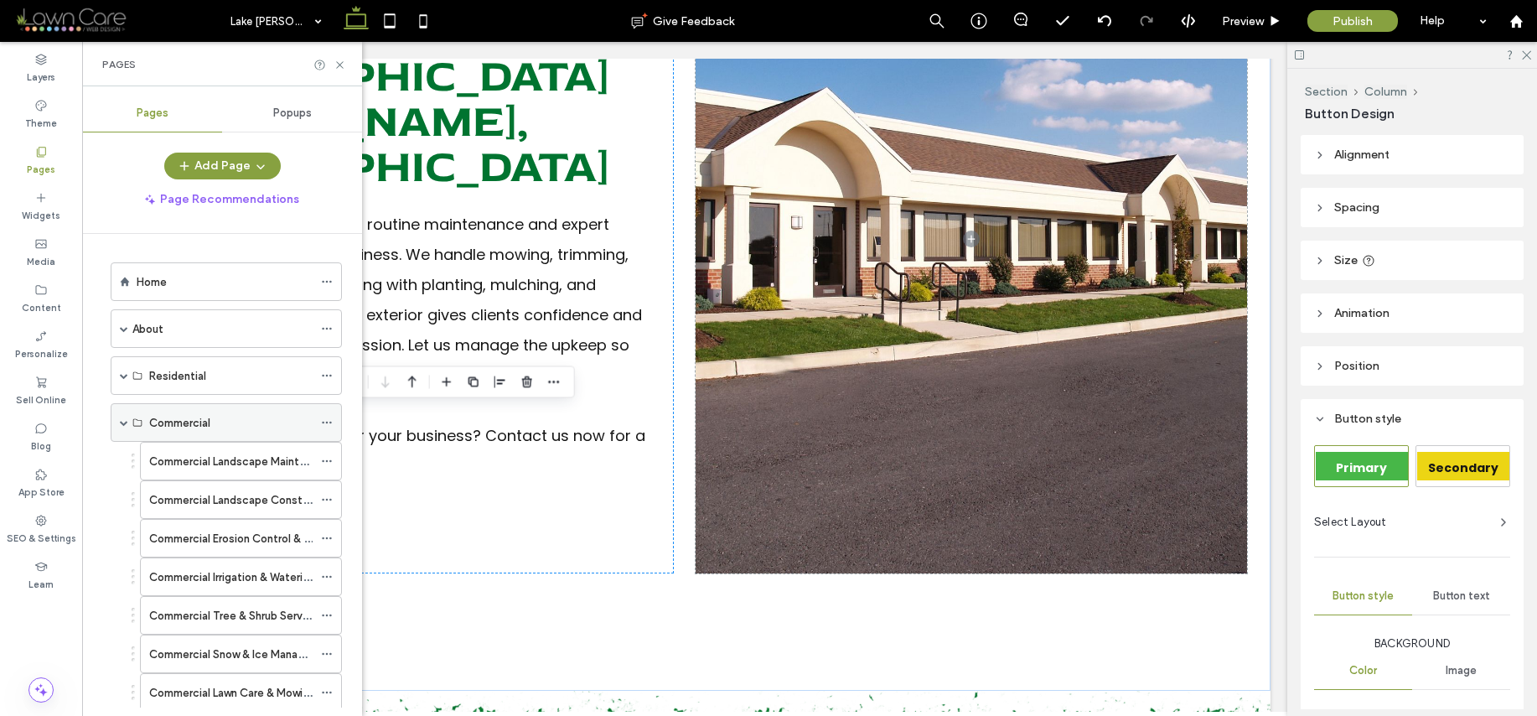
click at [125, 420] on span at bounding box center [124, 422] width 8 height 8
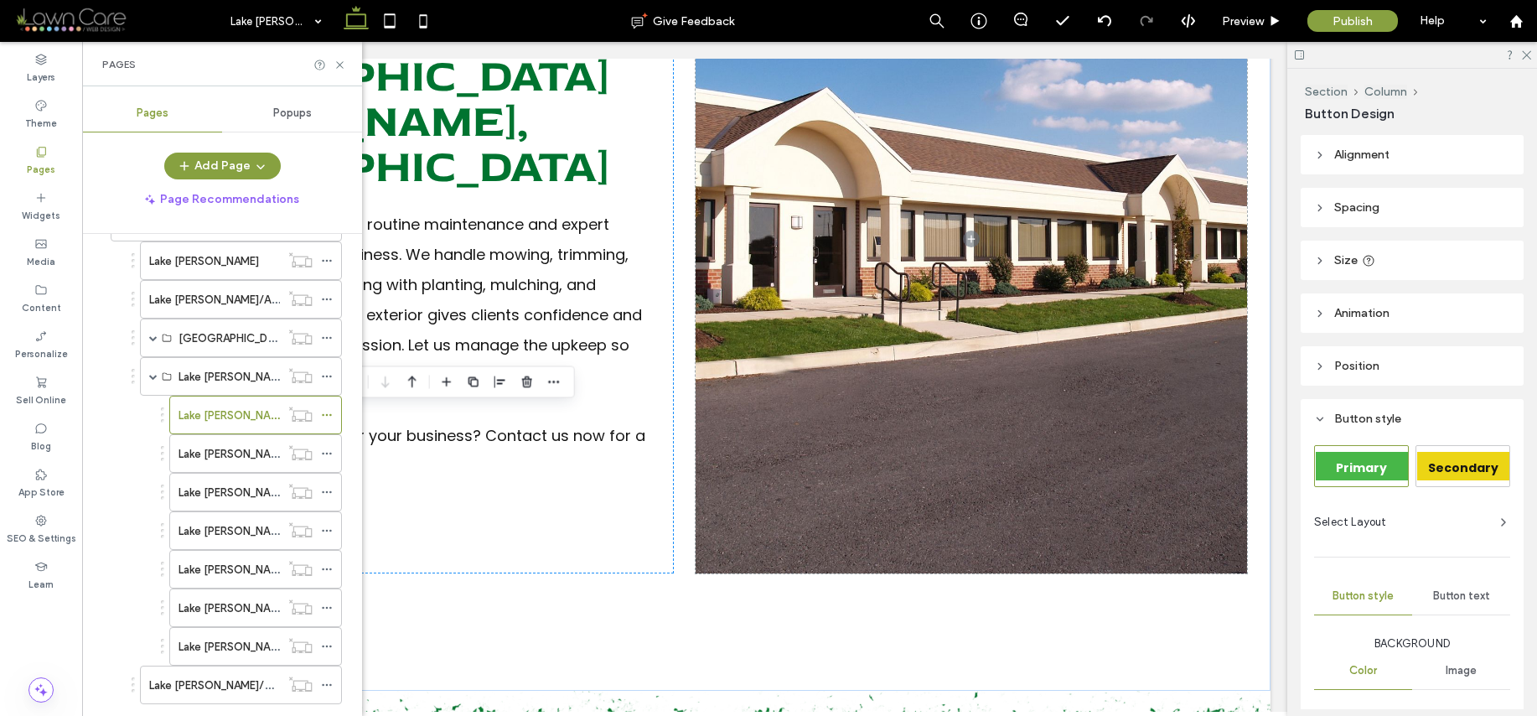
scroll to position [333, 0]
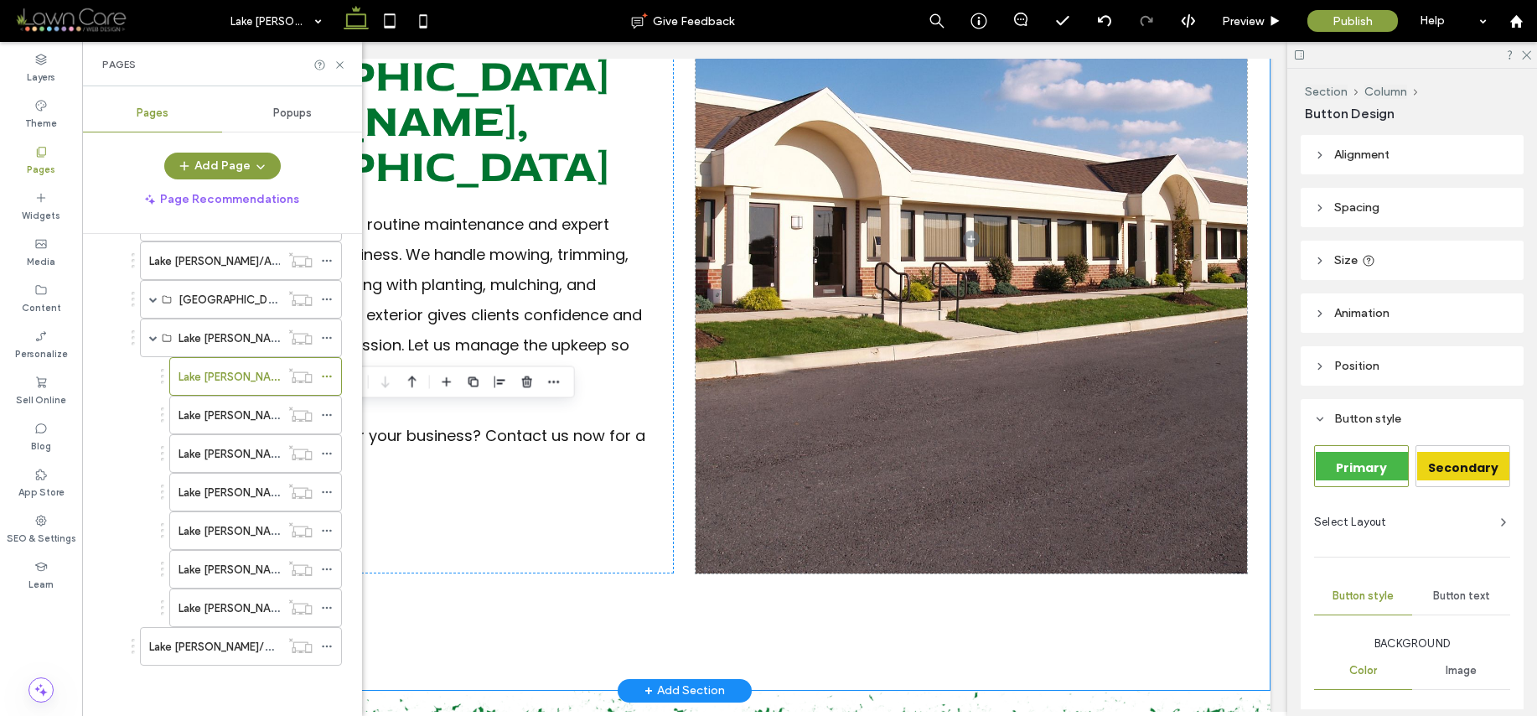
click at [446, 523] on div "Landscape Maintenance & Enhancements In [GEOGRAPHIC_DATA][PERSON_NAME], [GEOGRA…" at bounding box center [685, 239] width 1172 height 904
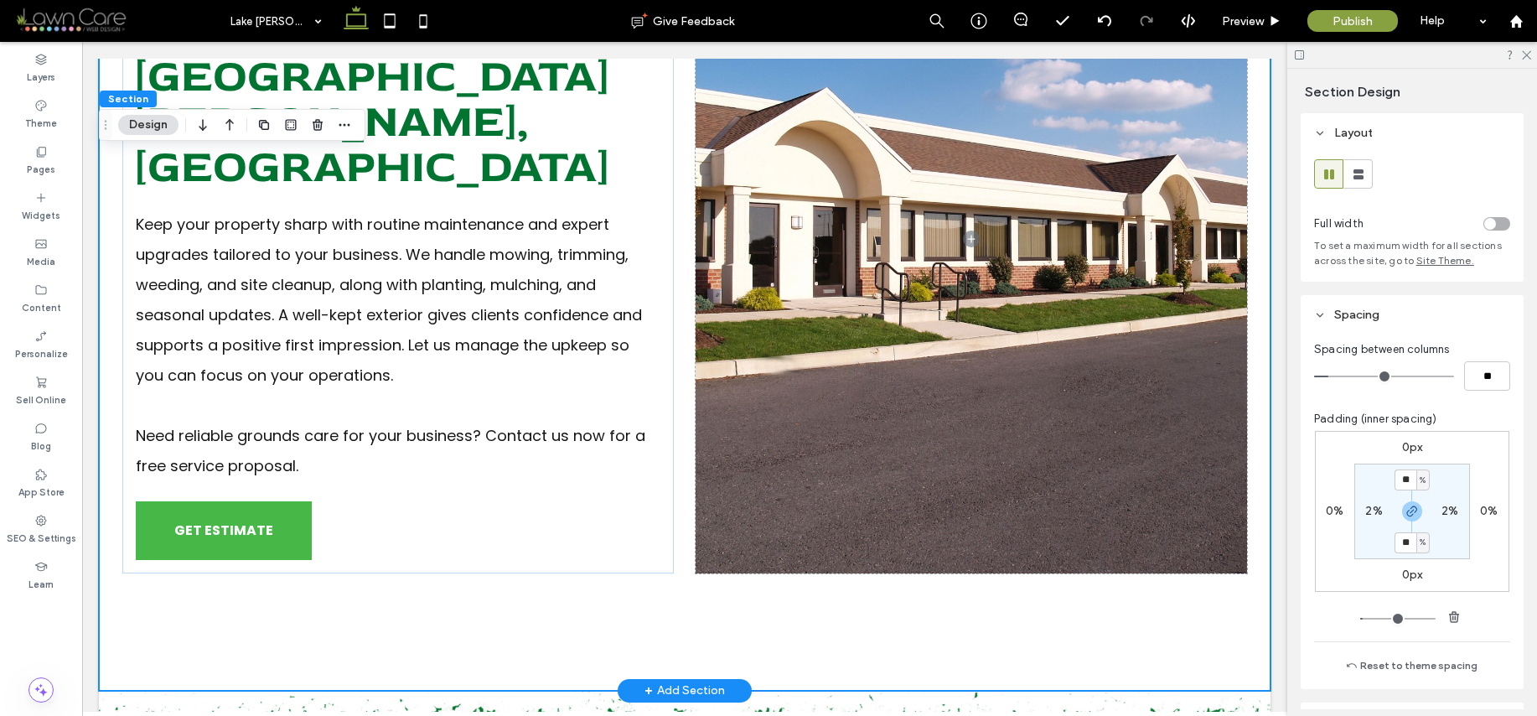
scroll to position [0, 0]
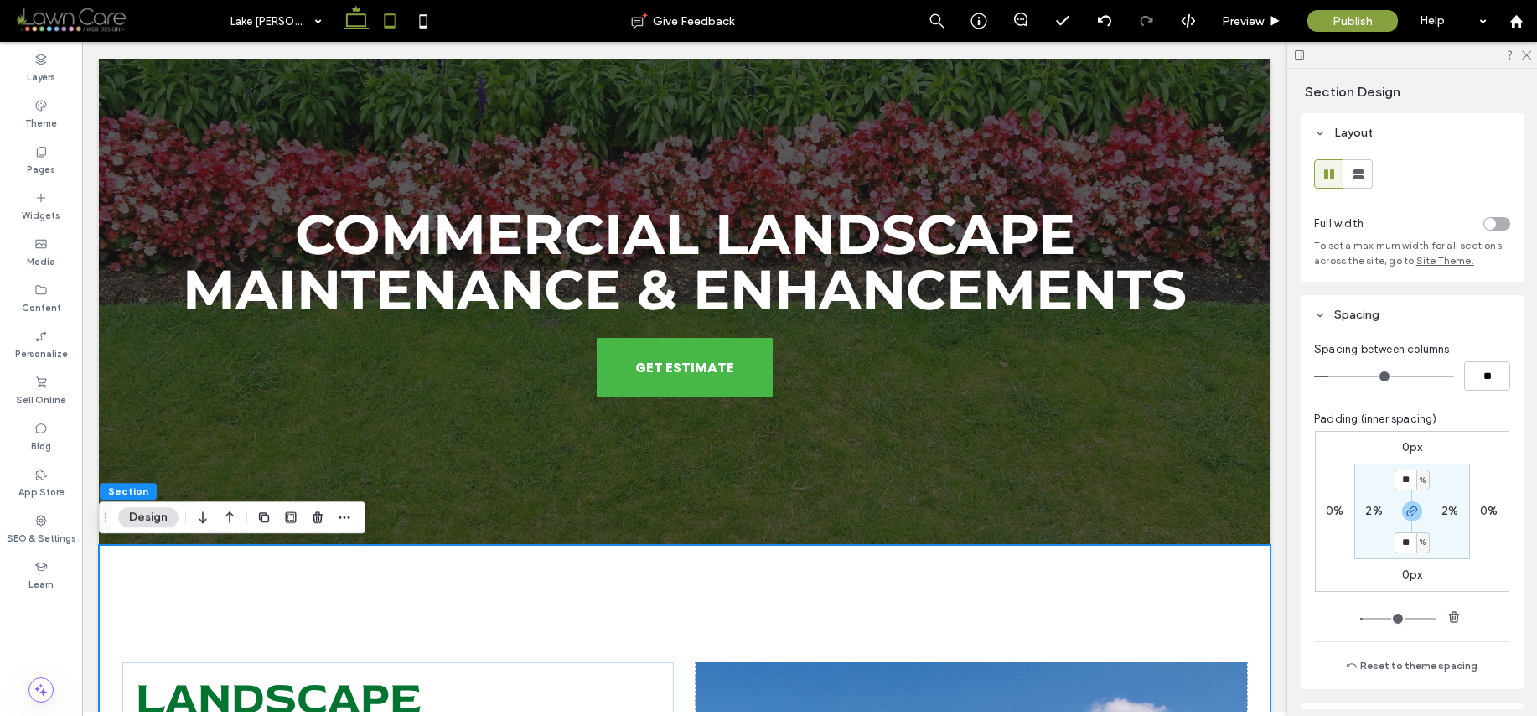
click at [387, 25] on icon at bounding box center [390, 21] width 34 height 34
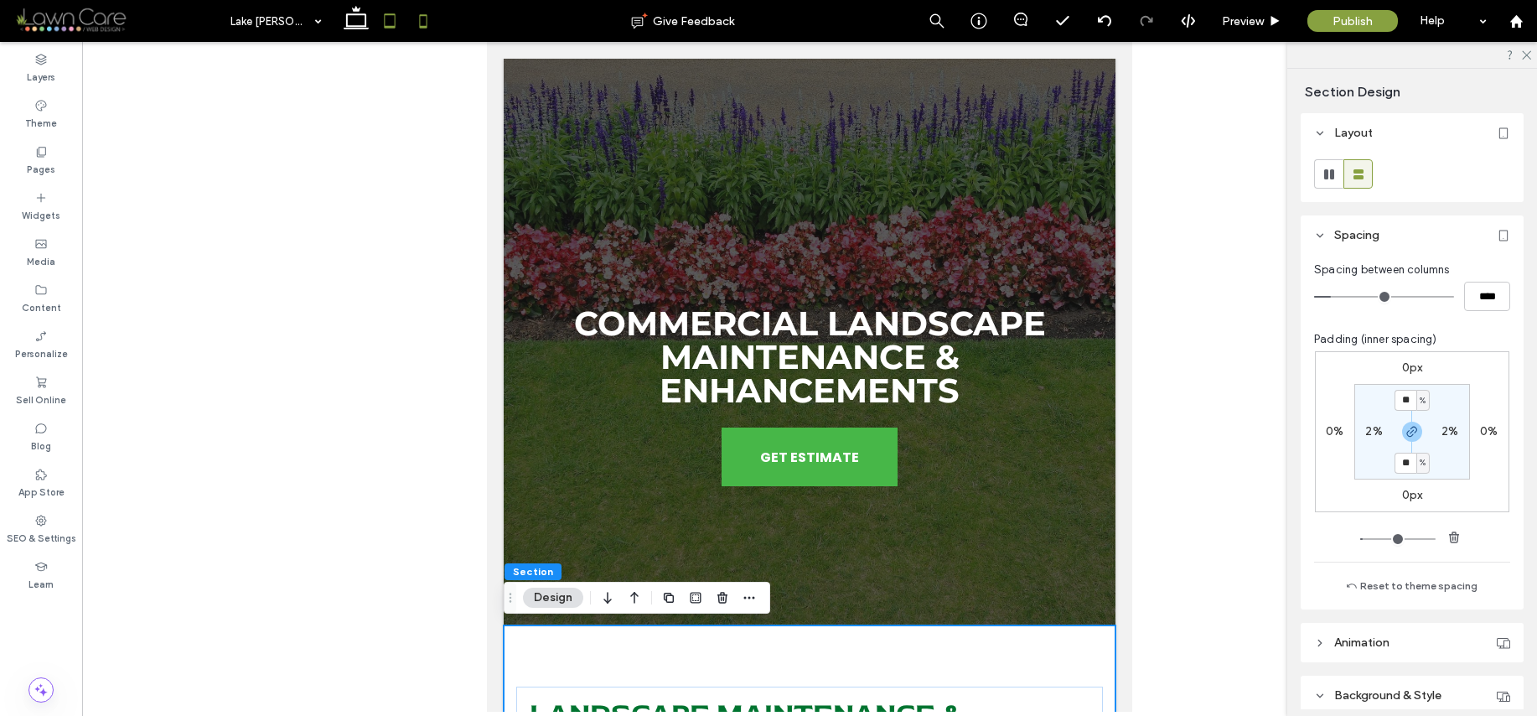
click at [423, 15] on use at bounding box center [424, 20] width 8 height 13
type input "**"
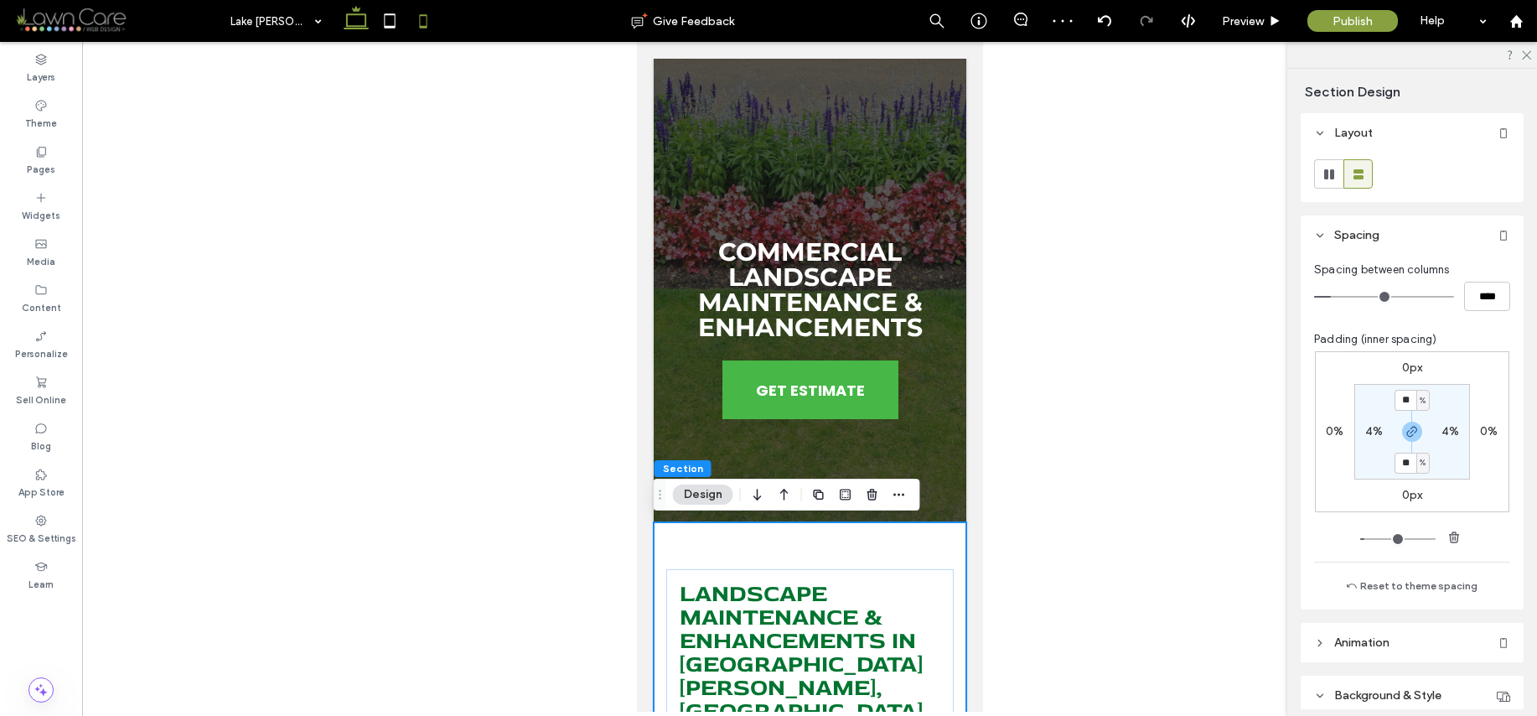
click at [350, 23] on icon at bounding box center [356, 21] width 34 height 34
type input "**"
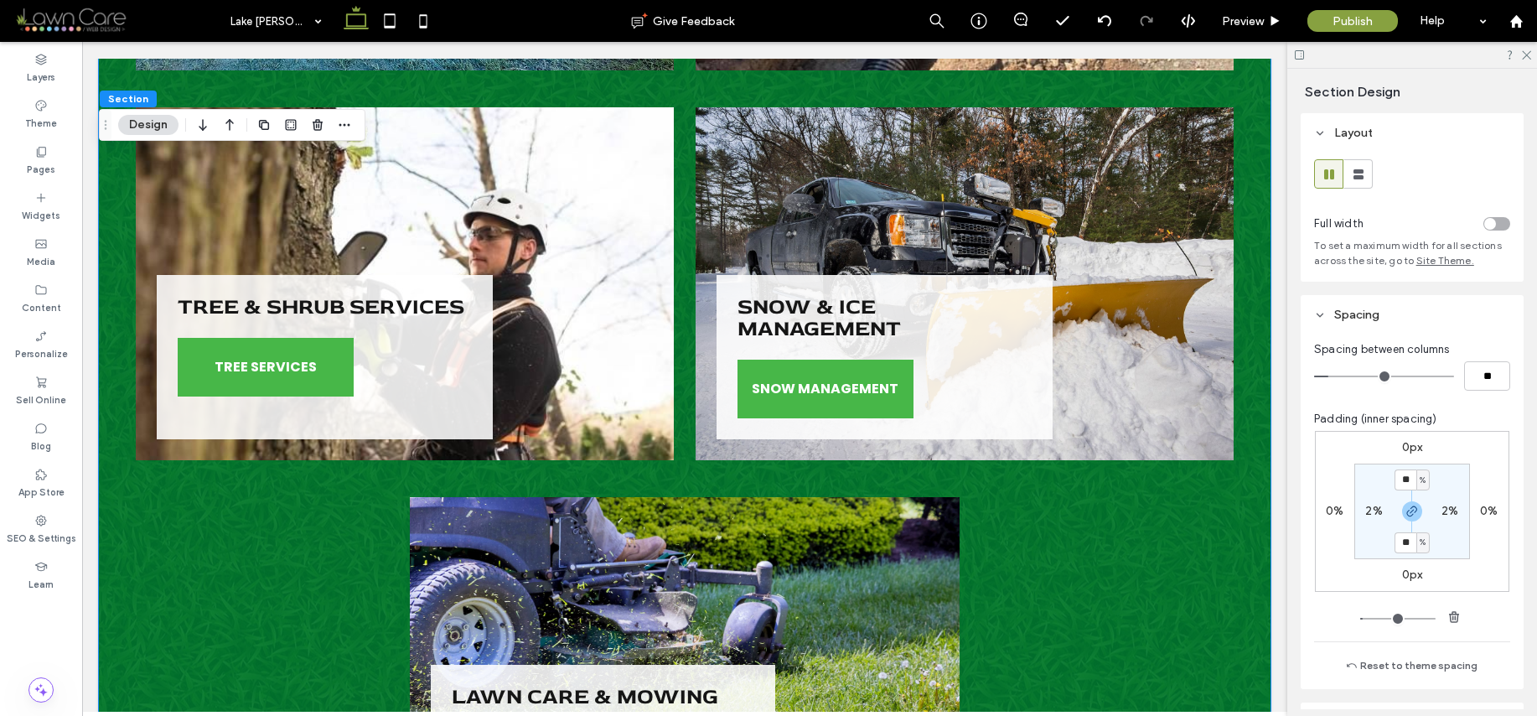
scroll to position [2427, 0]
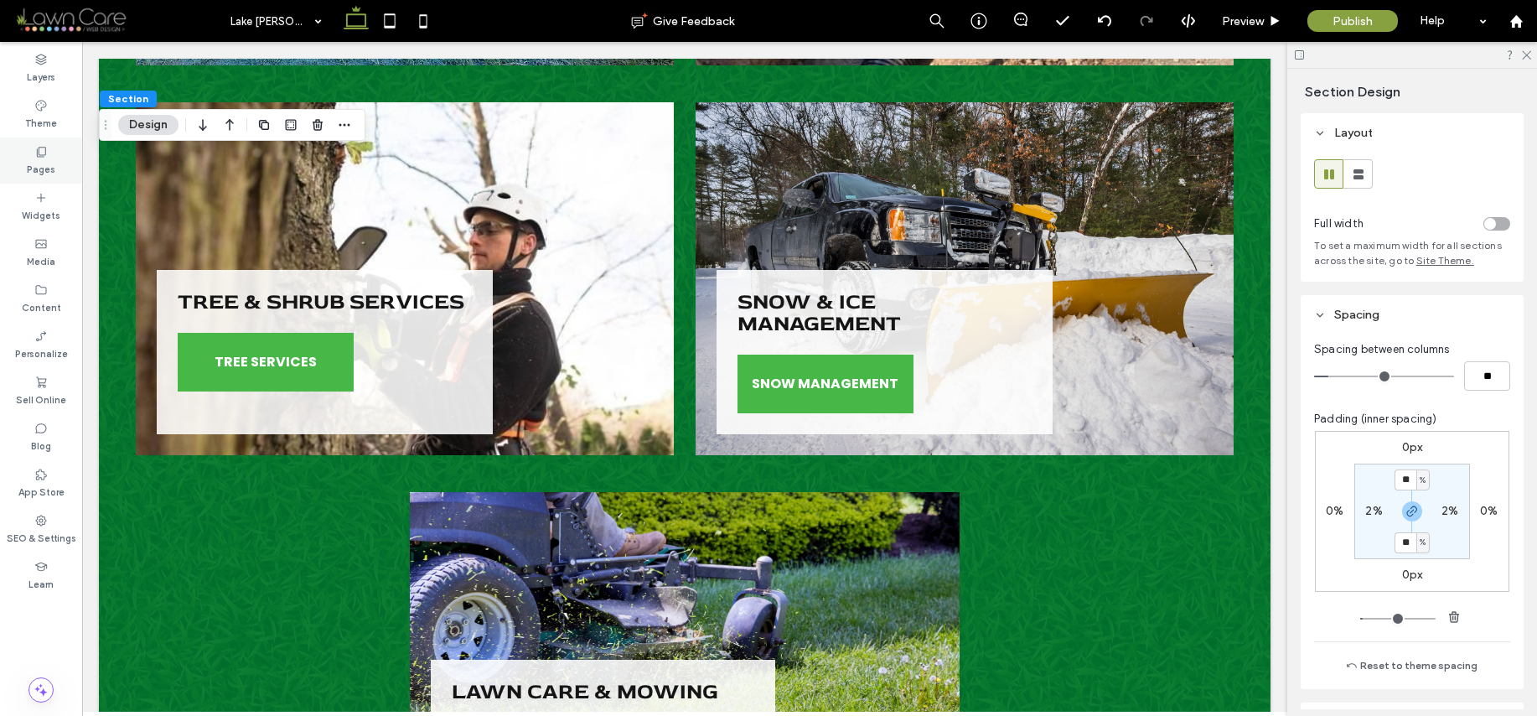
click at [40, 160] on label "Pages" at bounding box center [41, 167] width 28 height 18
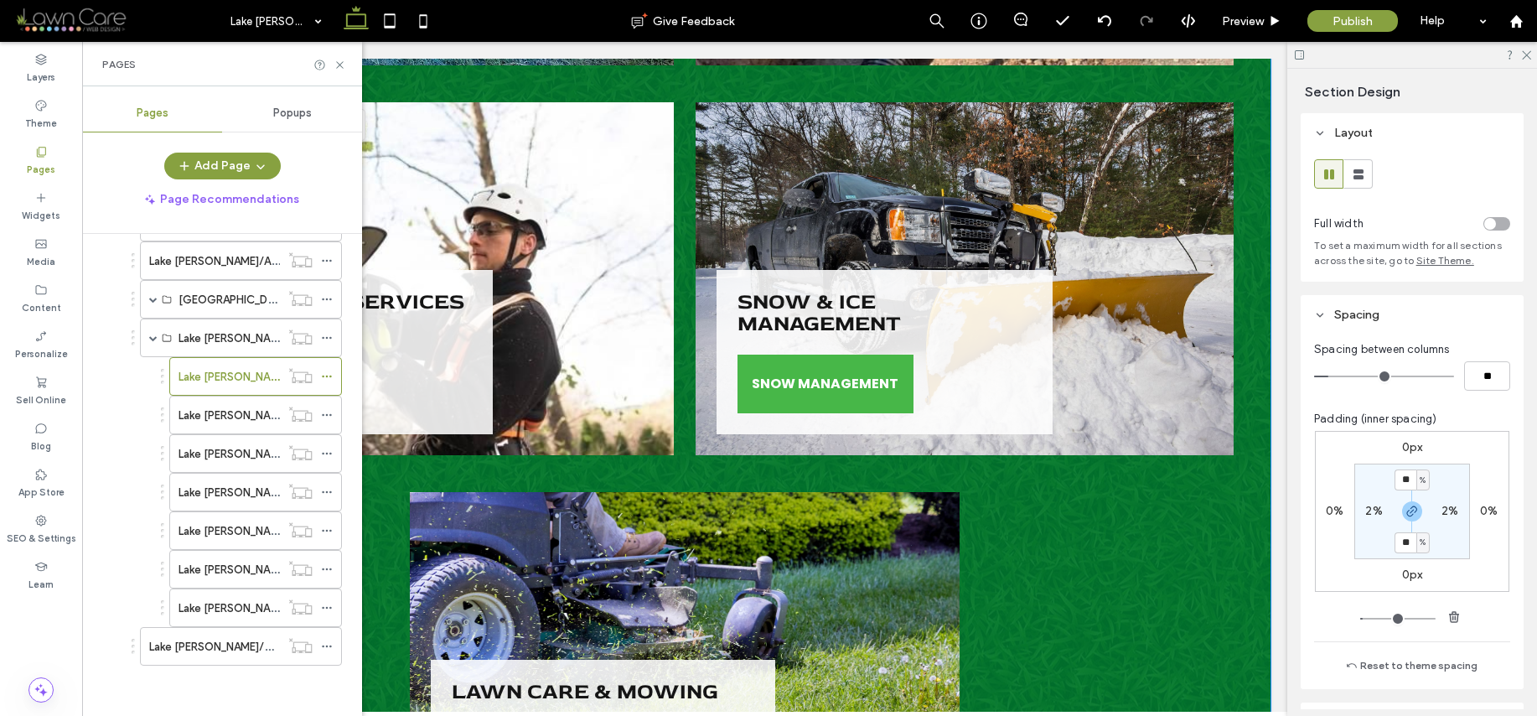
scroll to position [1599, 0]
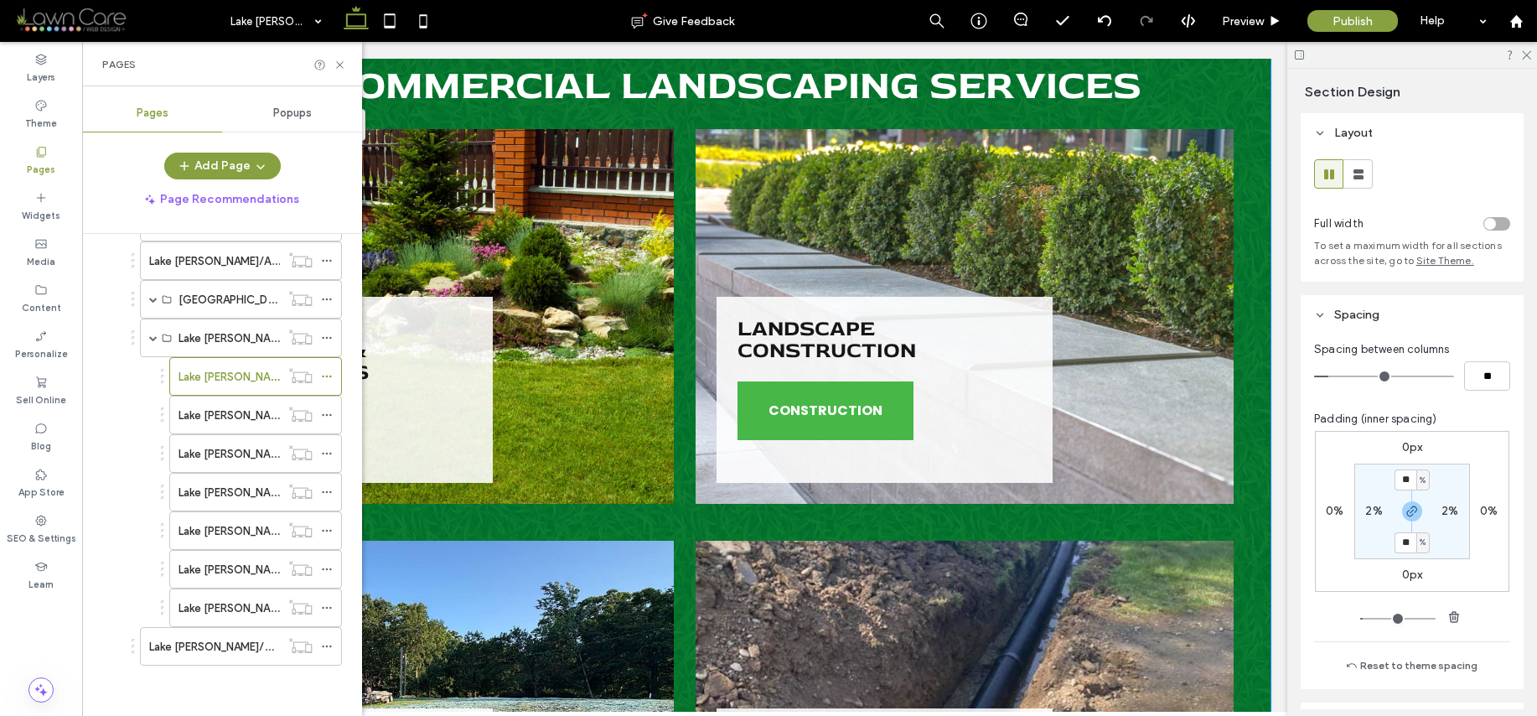
click at [672, 360] on div "Landscape Maintenance & Enhancements MAINTENANCE Landscape Construction CONSTRU…" at bounding box center [684, 316] width 1125 height 401
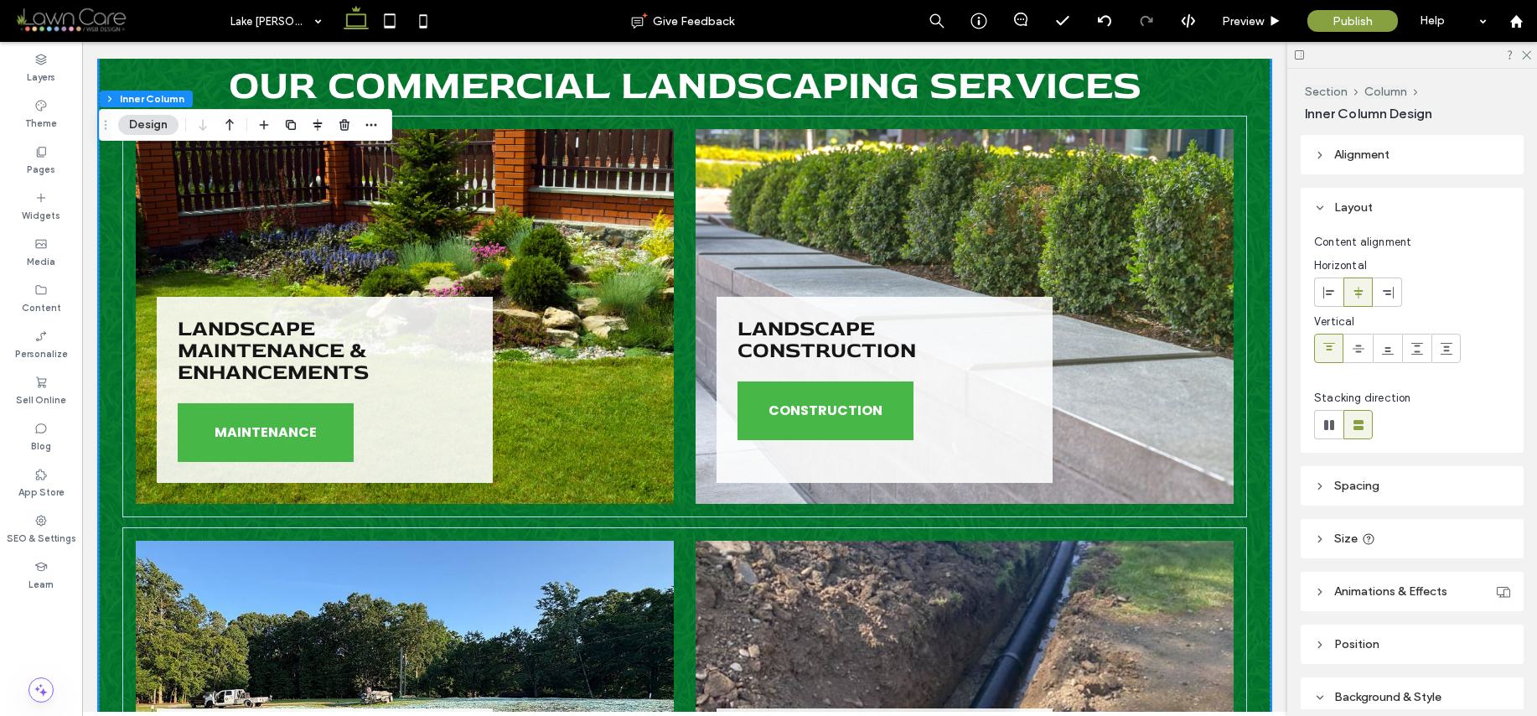
scroll to position [1054, 0]
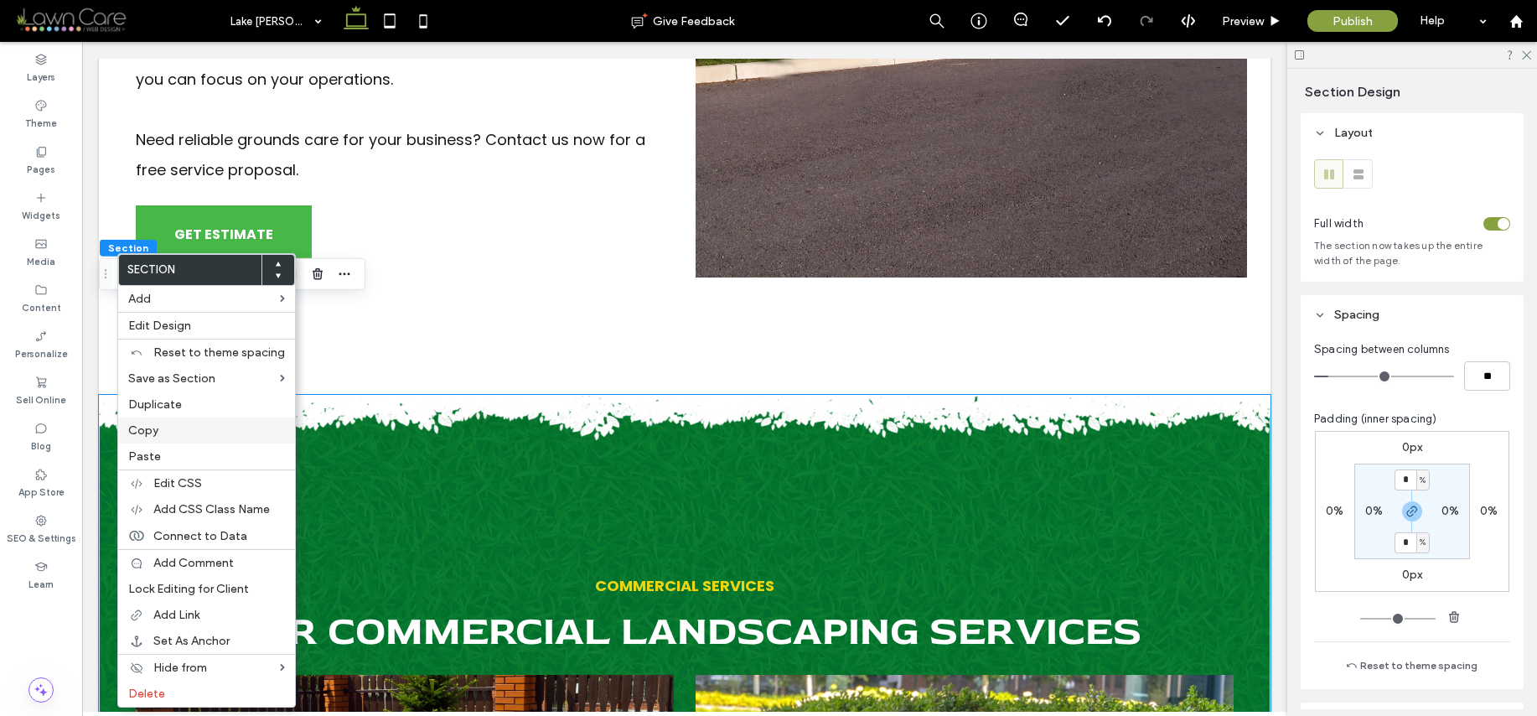
click at [168, 424] on label "Copy" at bounding box center [206, 430] width 157 height 14
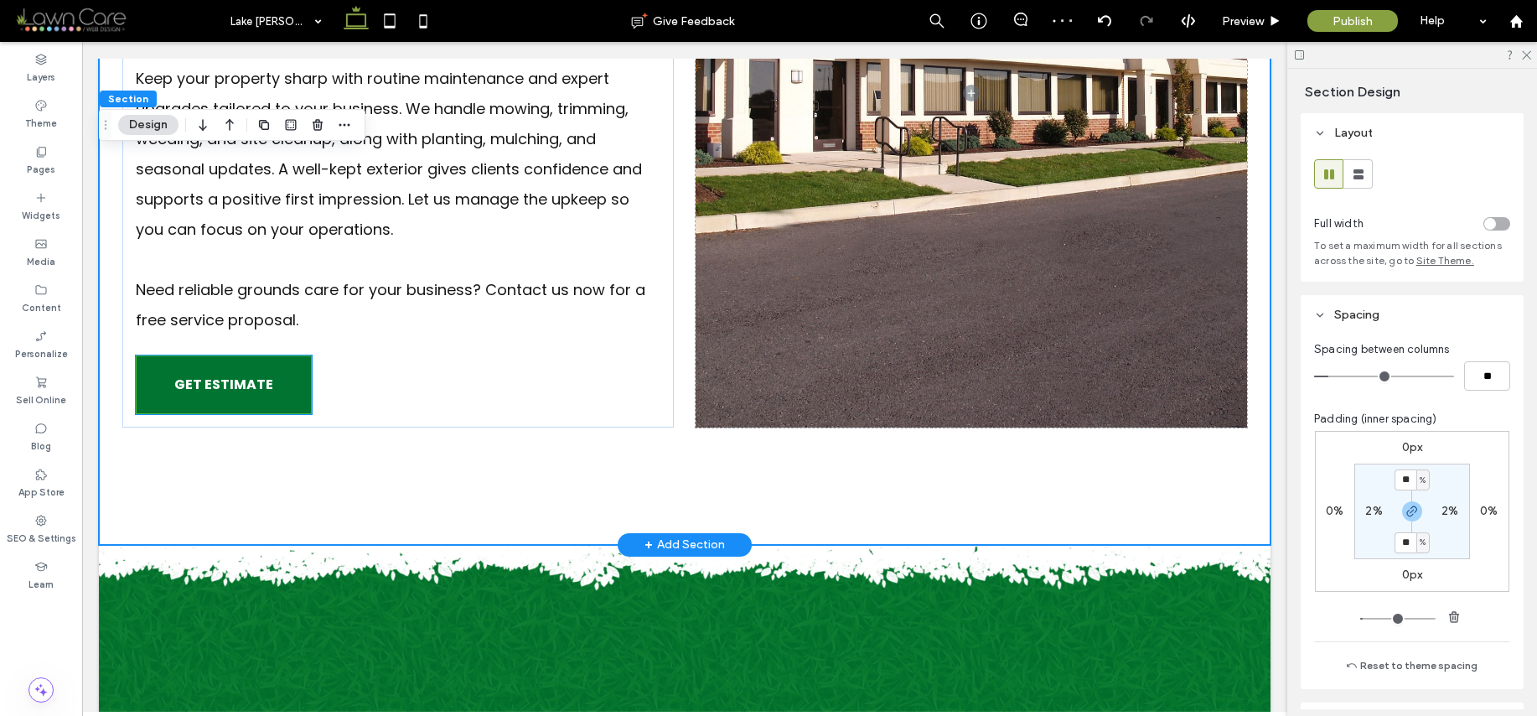
scroll to position [0, 0]
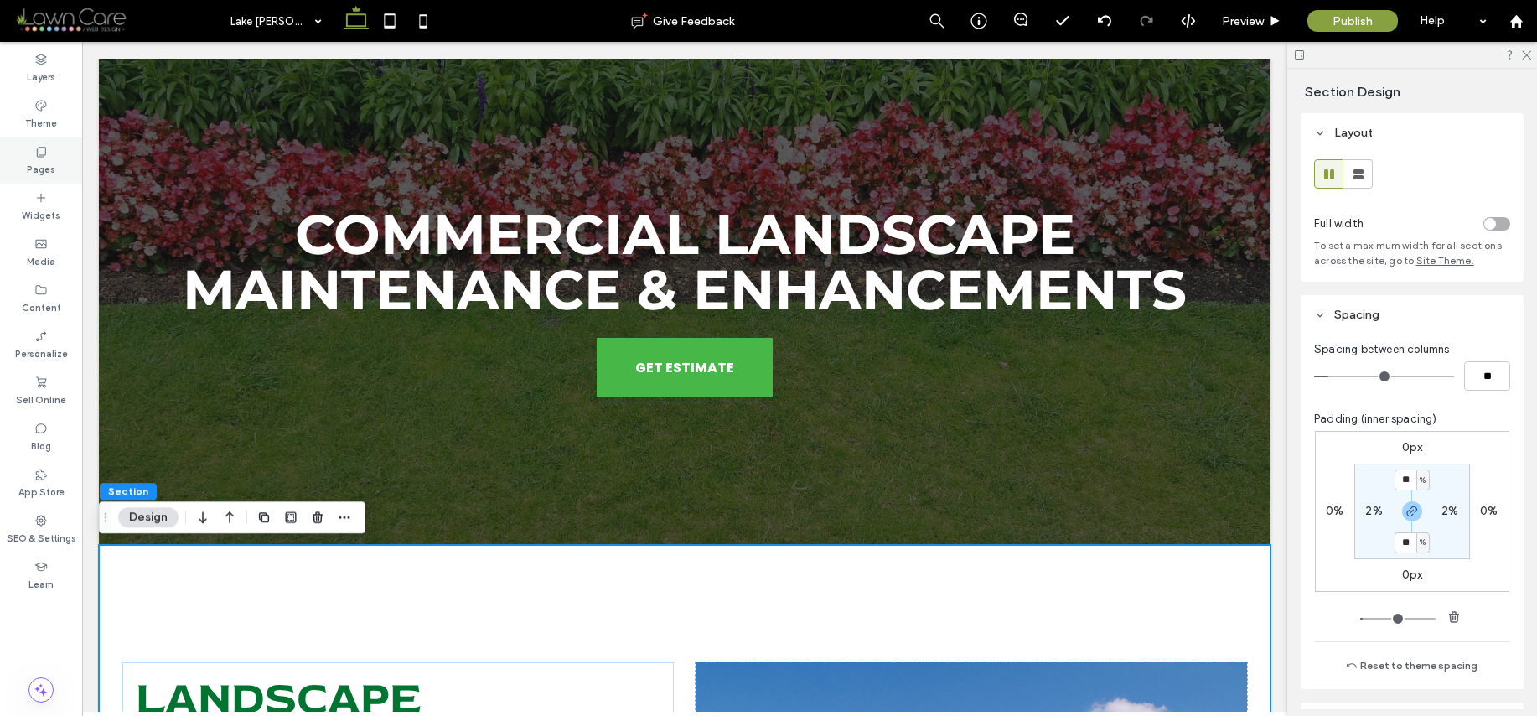
click at [34, 158] on icon at bounding box center [40, 151] width 13 height 13
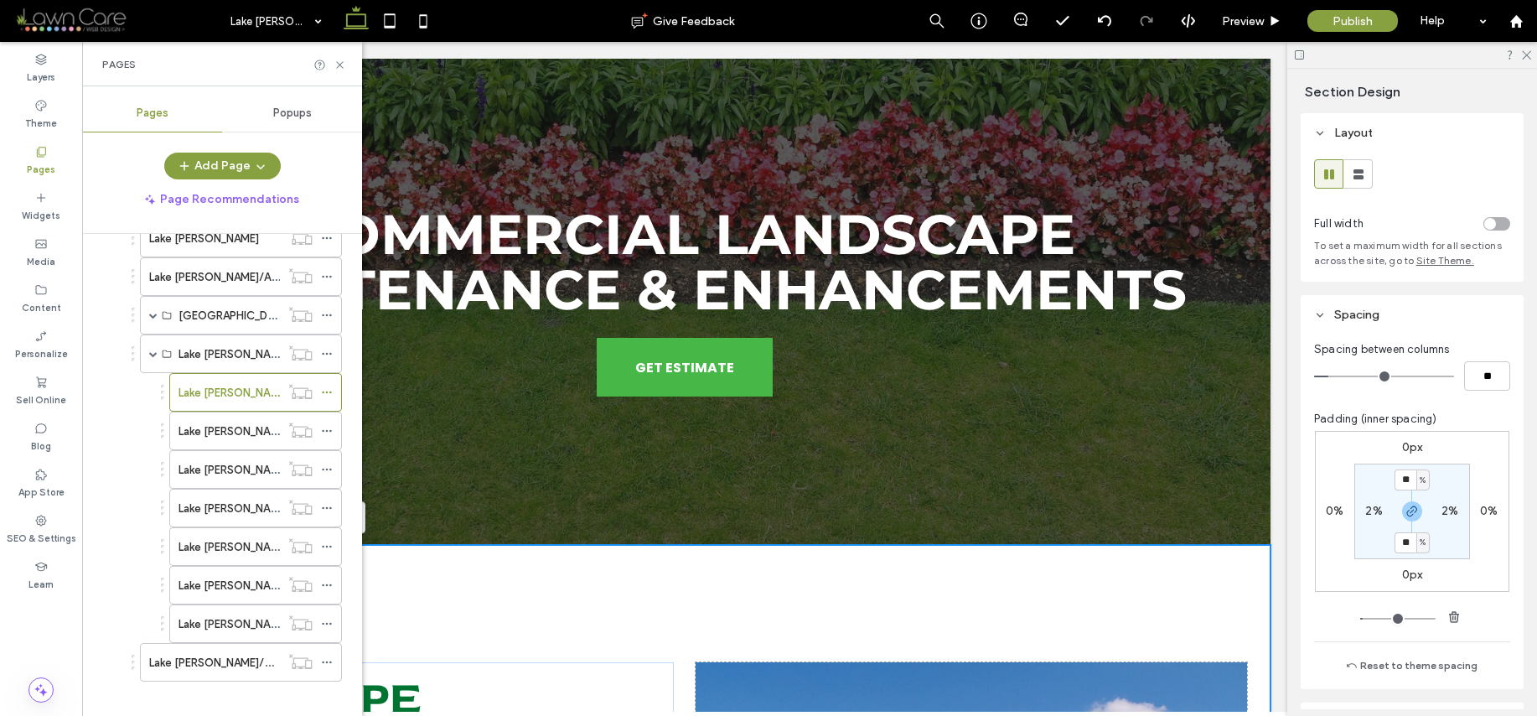
scroll to position [333, 0]
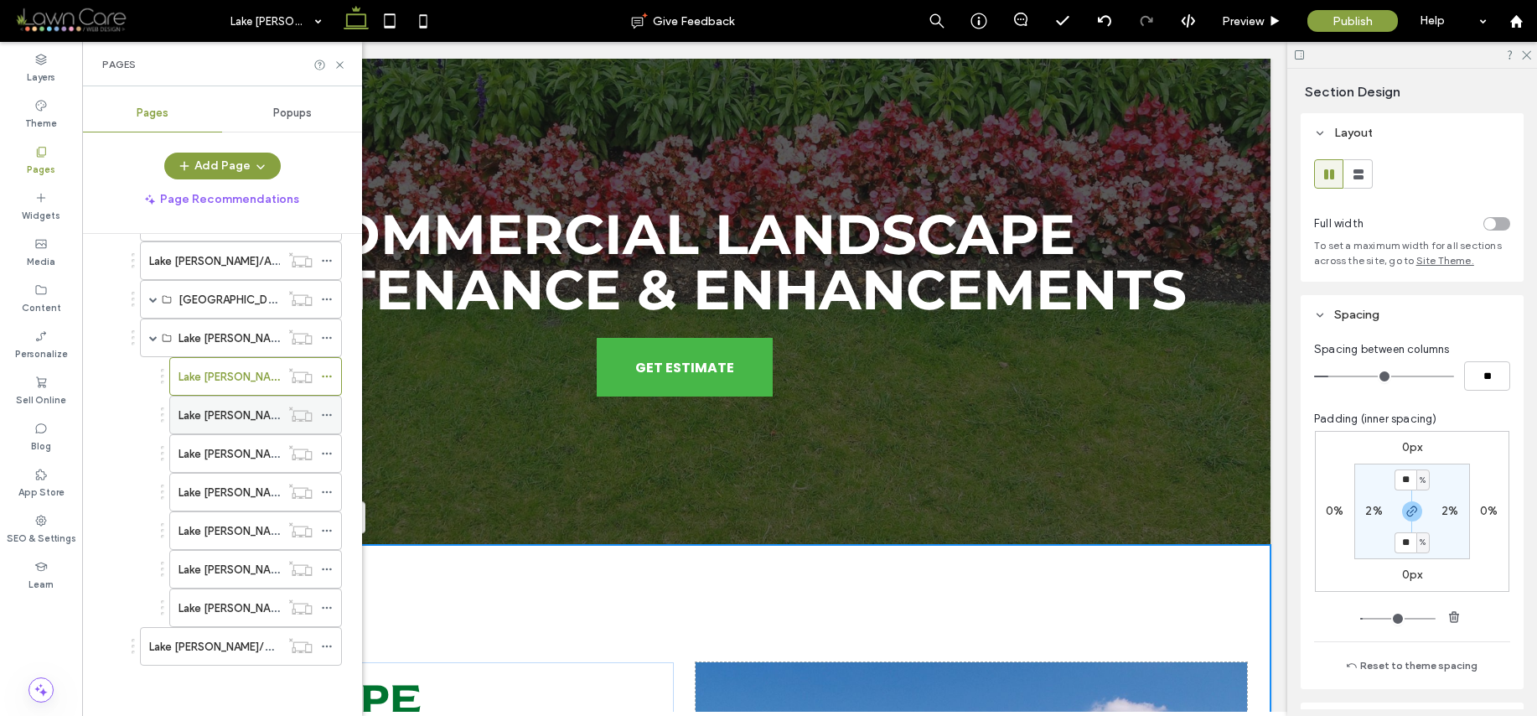
click at [229, 413] on label "Lake [PERSON_NAME]/Commercial Landscape Construction" at bounding box center [331, 415] width 304 height 29
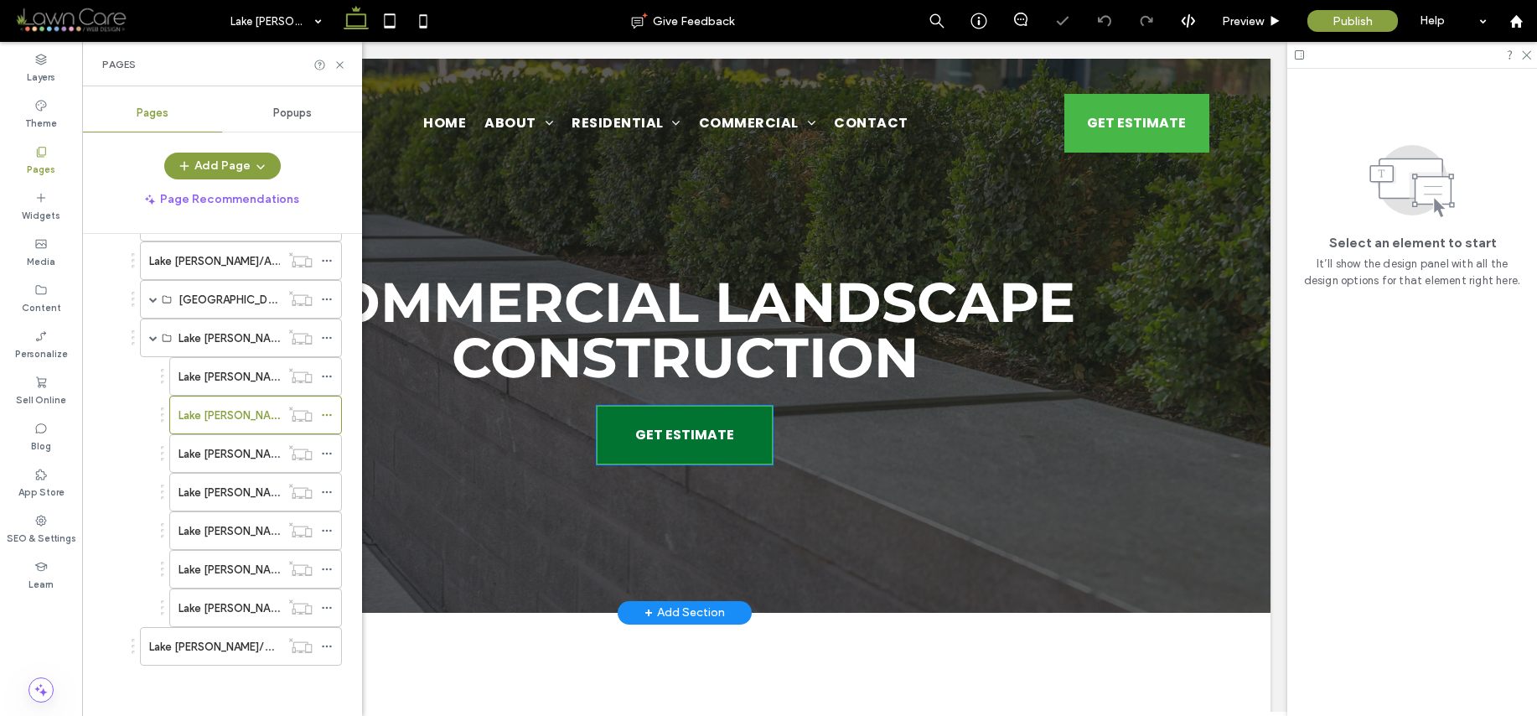
click at [743, 439] on link "GET ESTIMATE" at bounding box center [685, 435] width 176 height 59
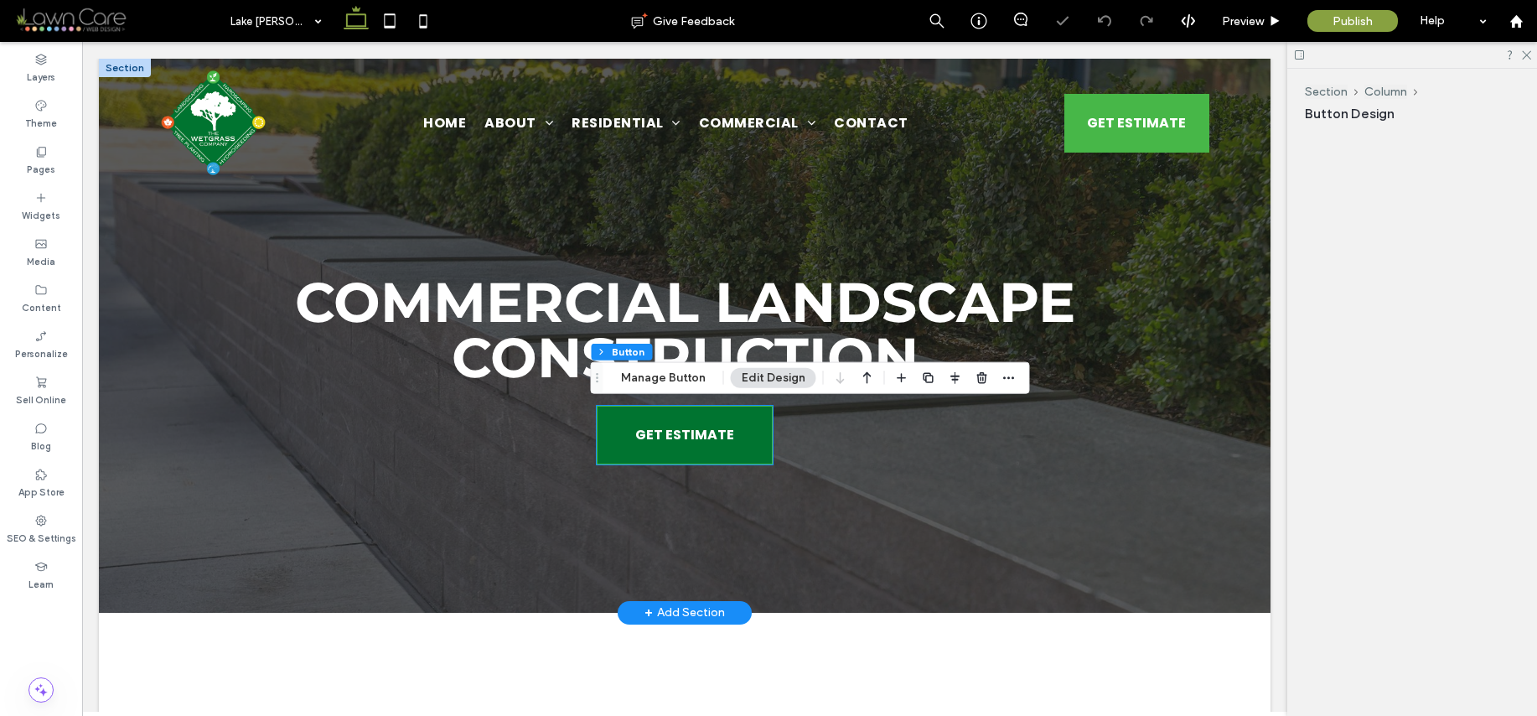
click at [743, 439] on div "GET ESTIMATE" at bounding box center [685, 435] width 176 height 59
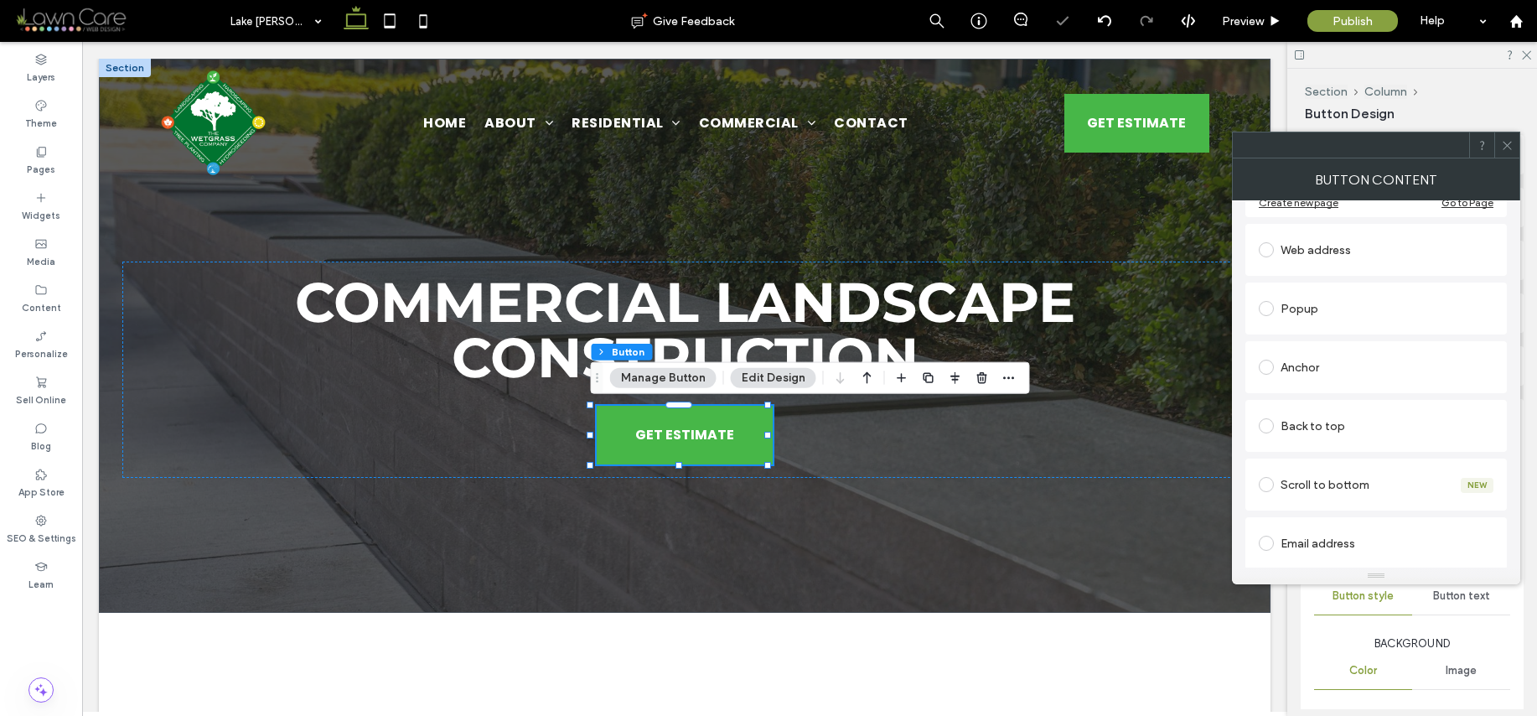
scroll to position [176, 0]
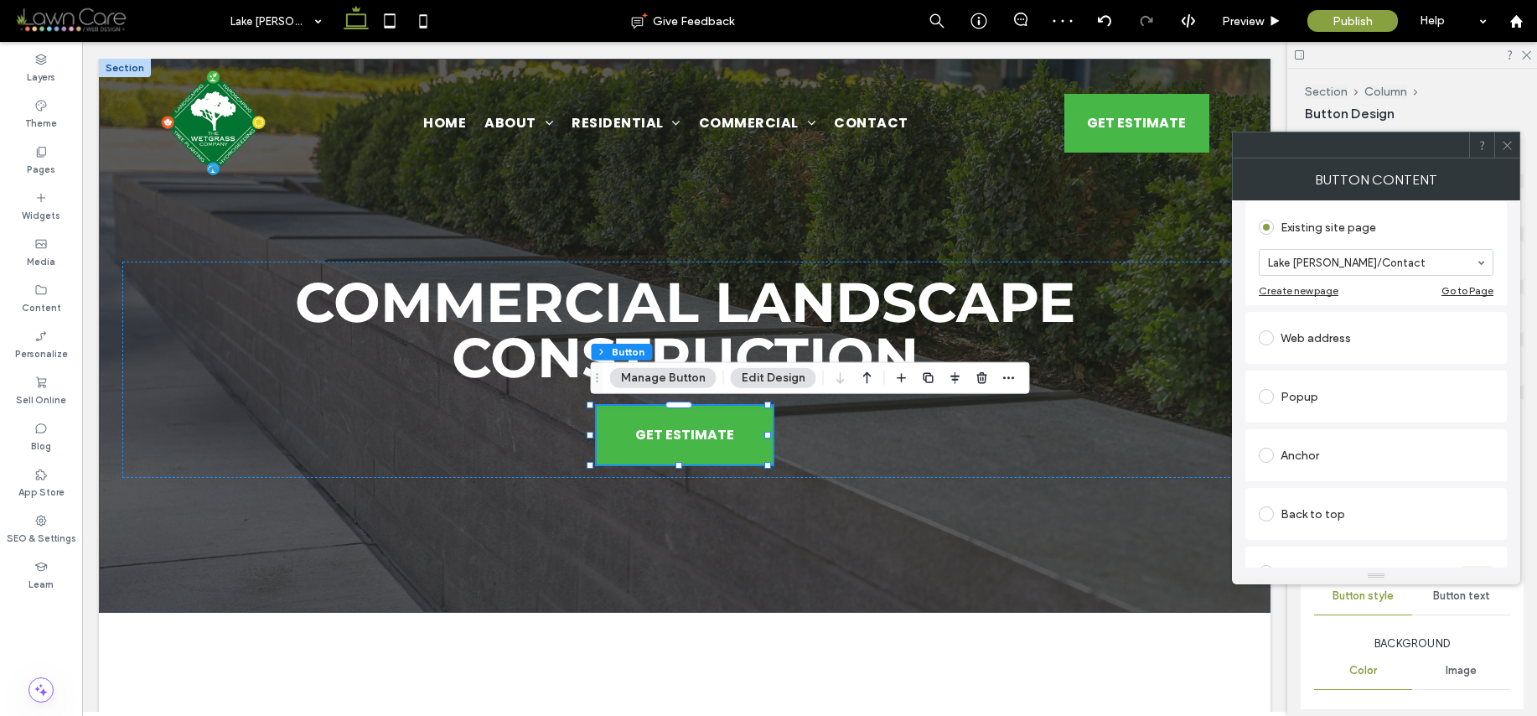
click at [1505, 152] on span at bounding box center [1507, 144] width 13 height 25
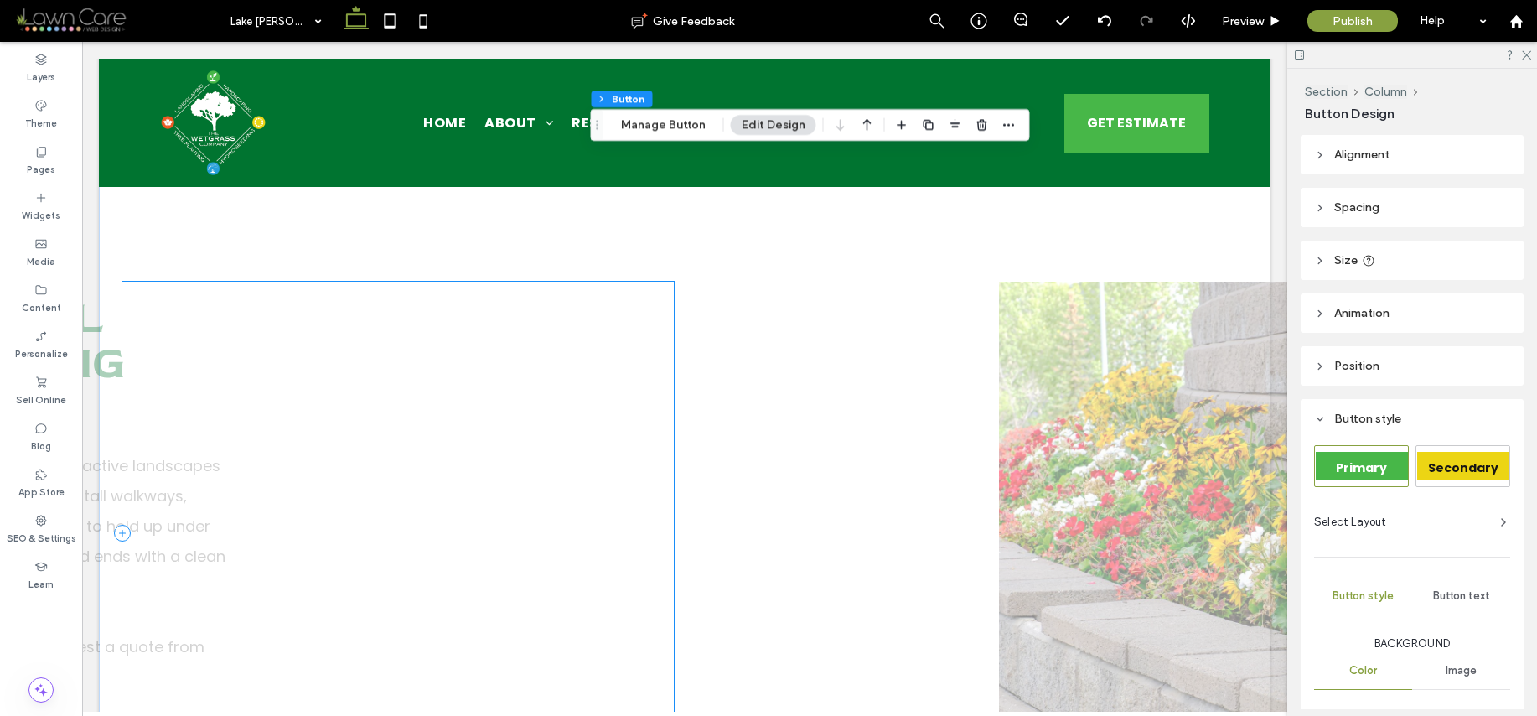
scroll to position [461, 0]
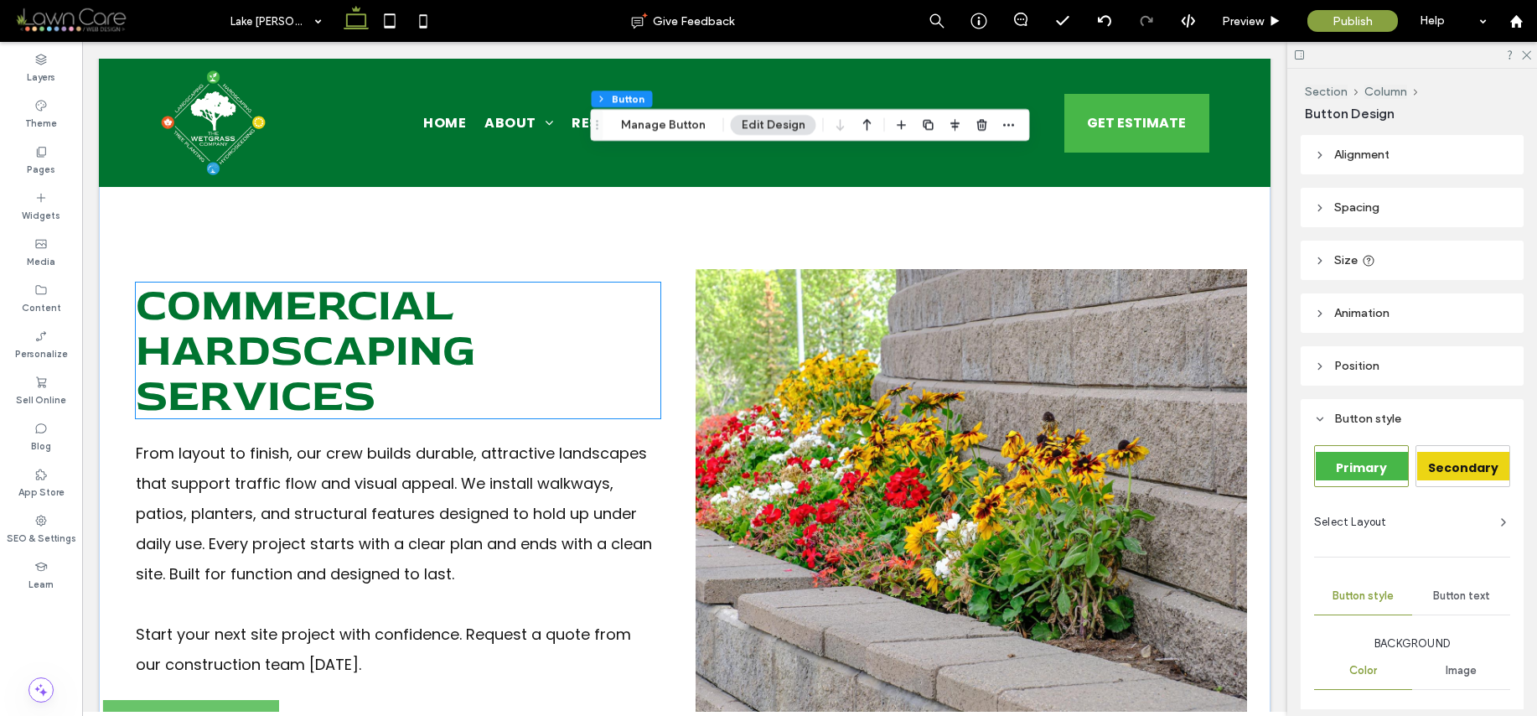
click at [456, 391] on h2 "Commercial Hardscaping Services" at bounding box center [398, 350] width 525 height 136
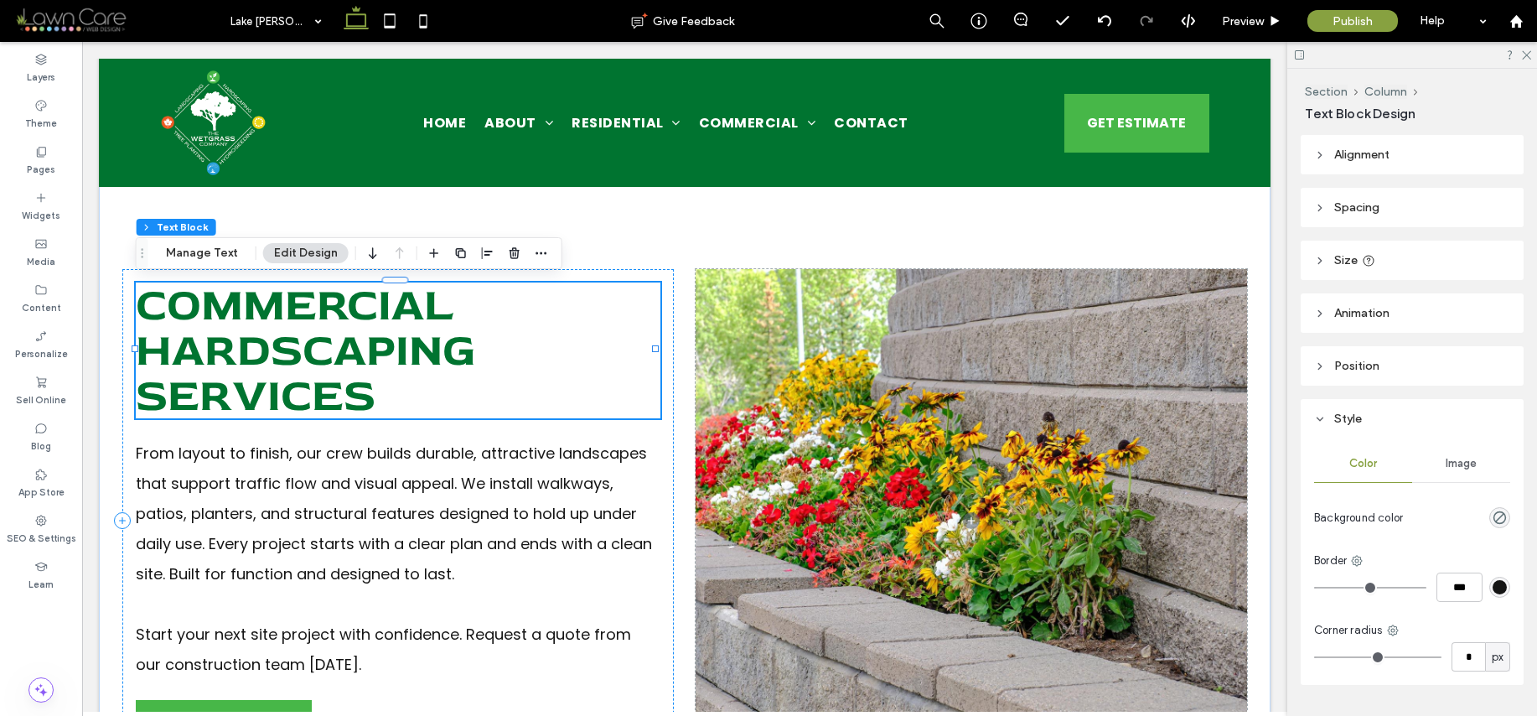
click at [456, 391] on div "Commercial Hardscaping Services" at bounding box center [398, 350] width 525 height 136
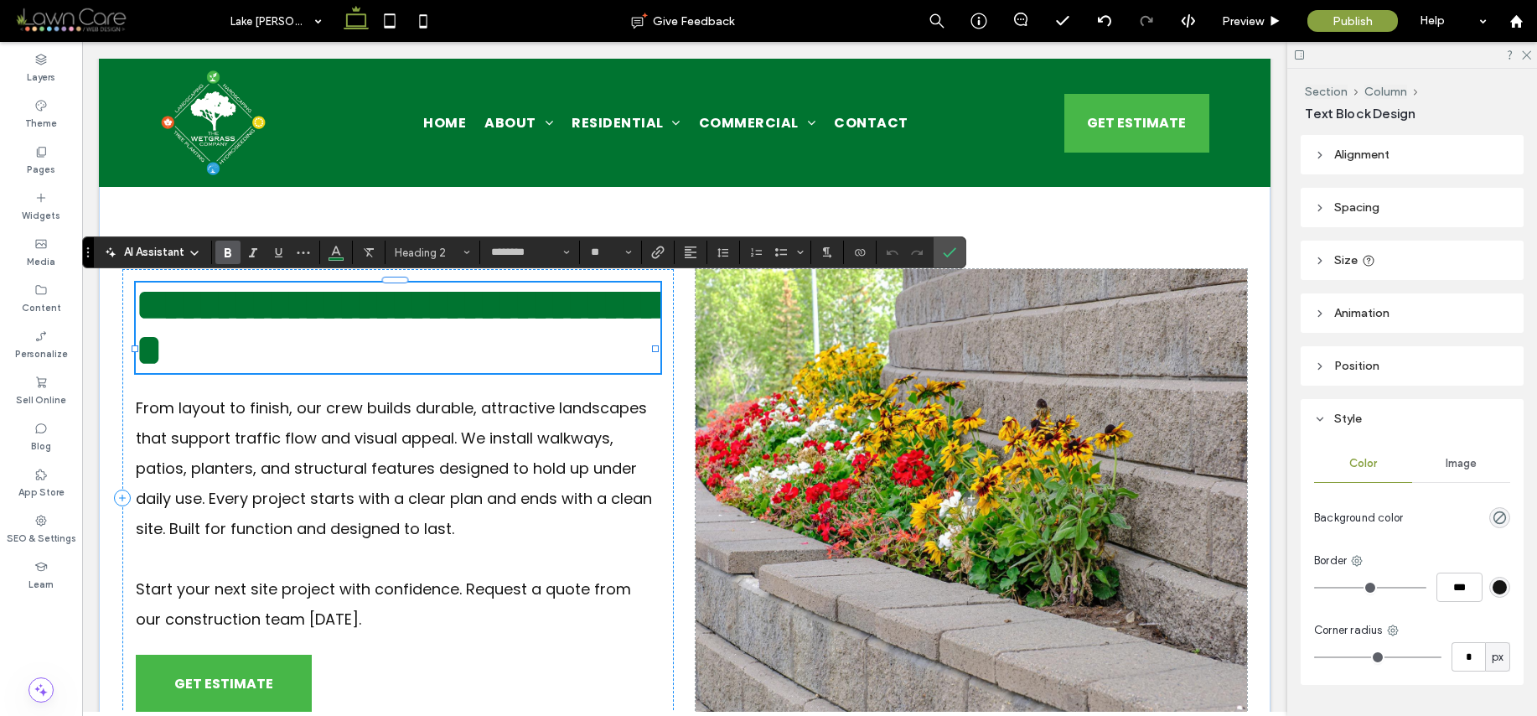
click at [435, 373] on h2 "**********" at bounding box center [398, 327] width 525 height 91
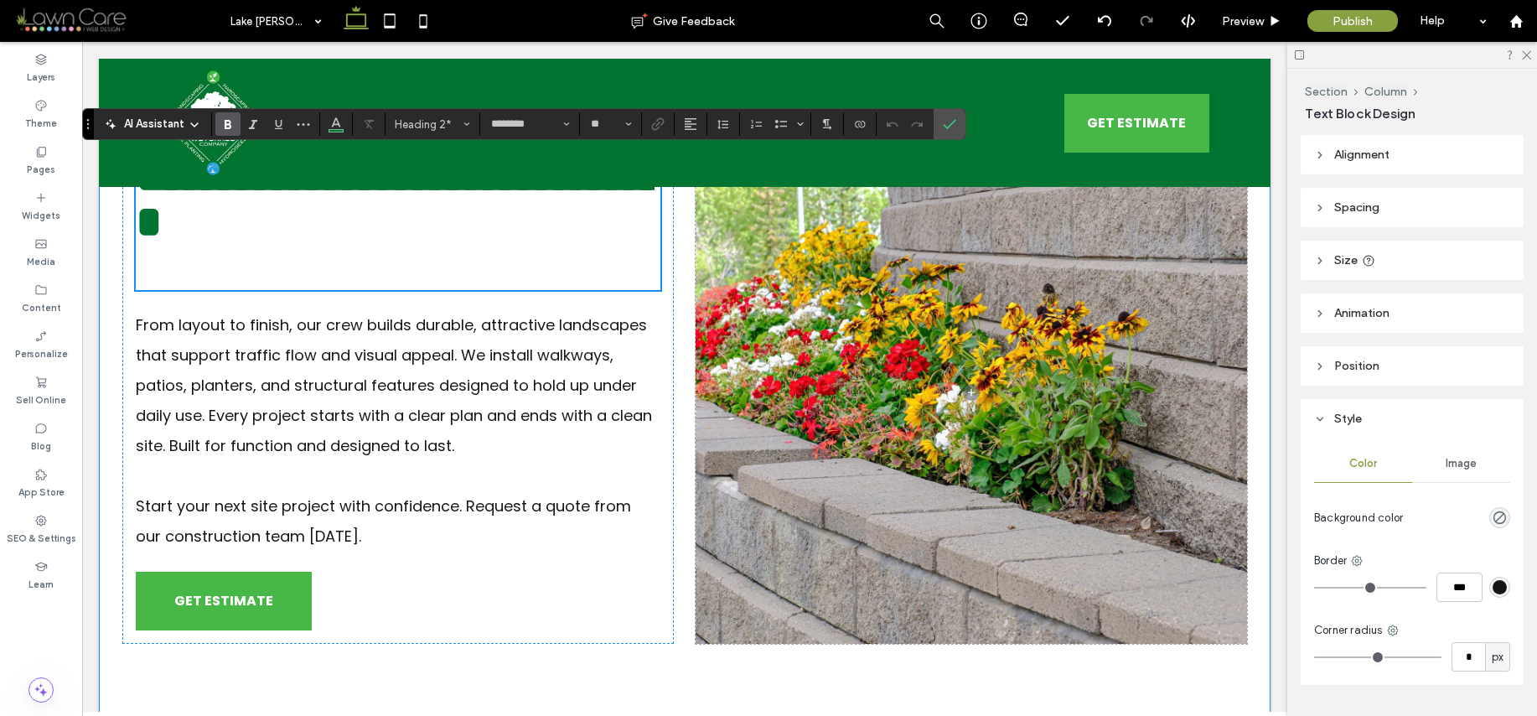
scroll to position [799, 0]
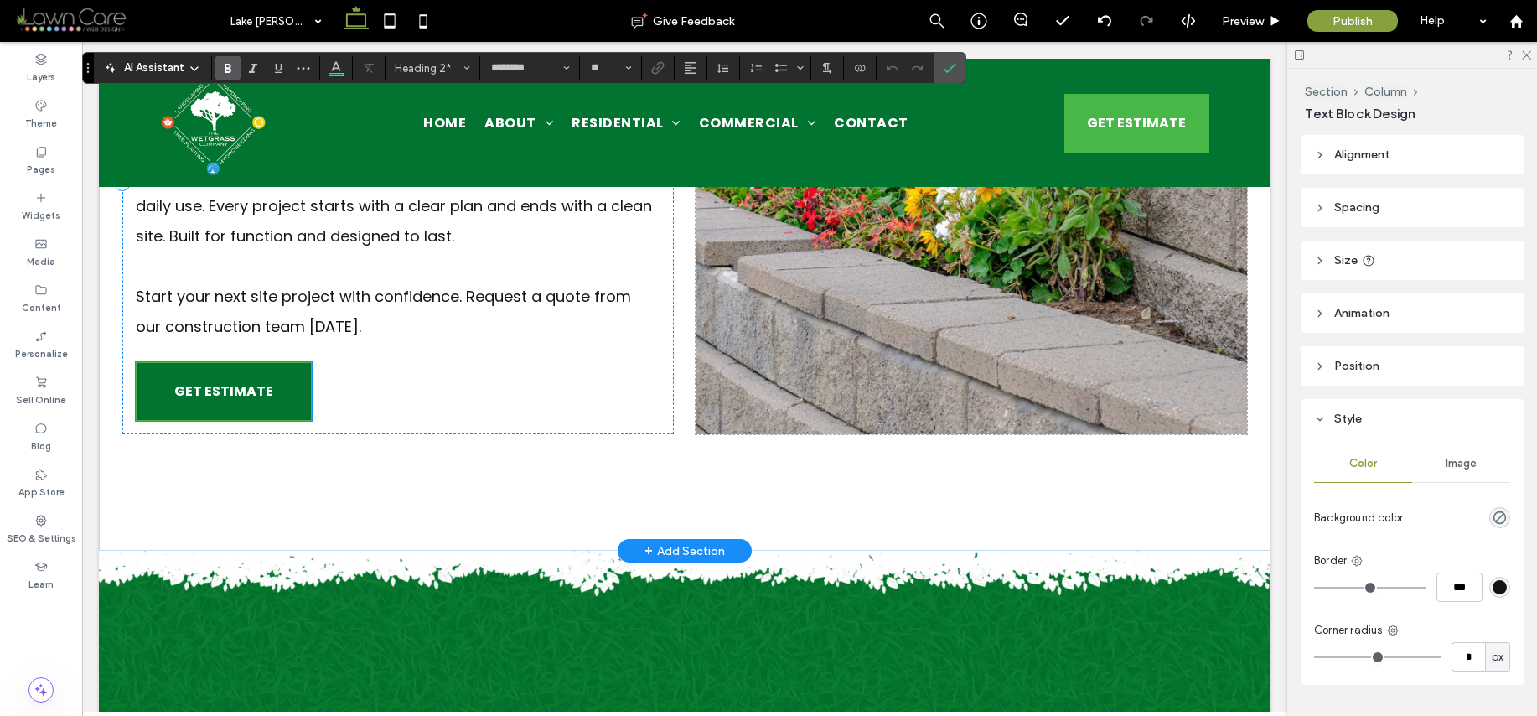
click at [242, 391] on span "GET ESTIMATE" at bounding box center [223, 391] width 99 height 38
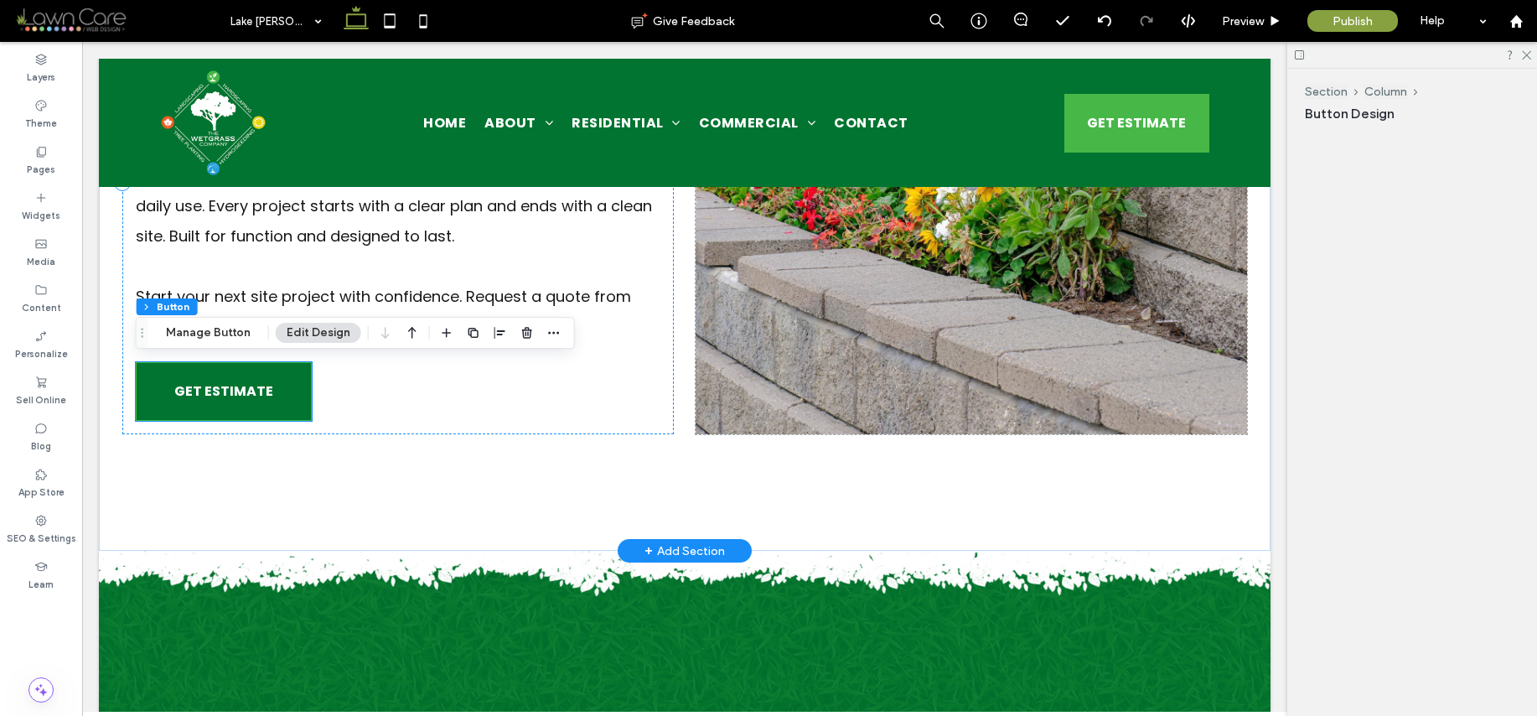
click at [242, 391] on span "GET ESTIMATE" at bounding box center [223, 391] width 99 height 38
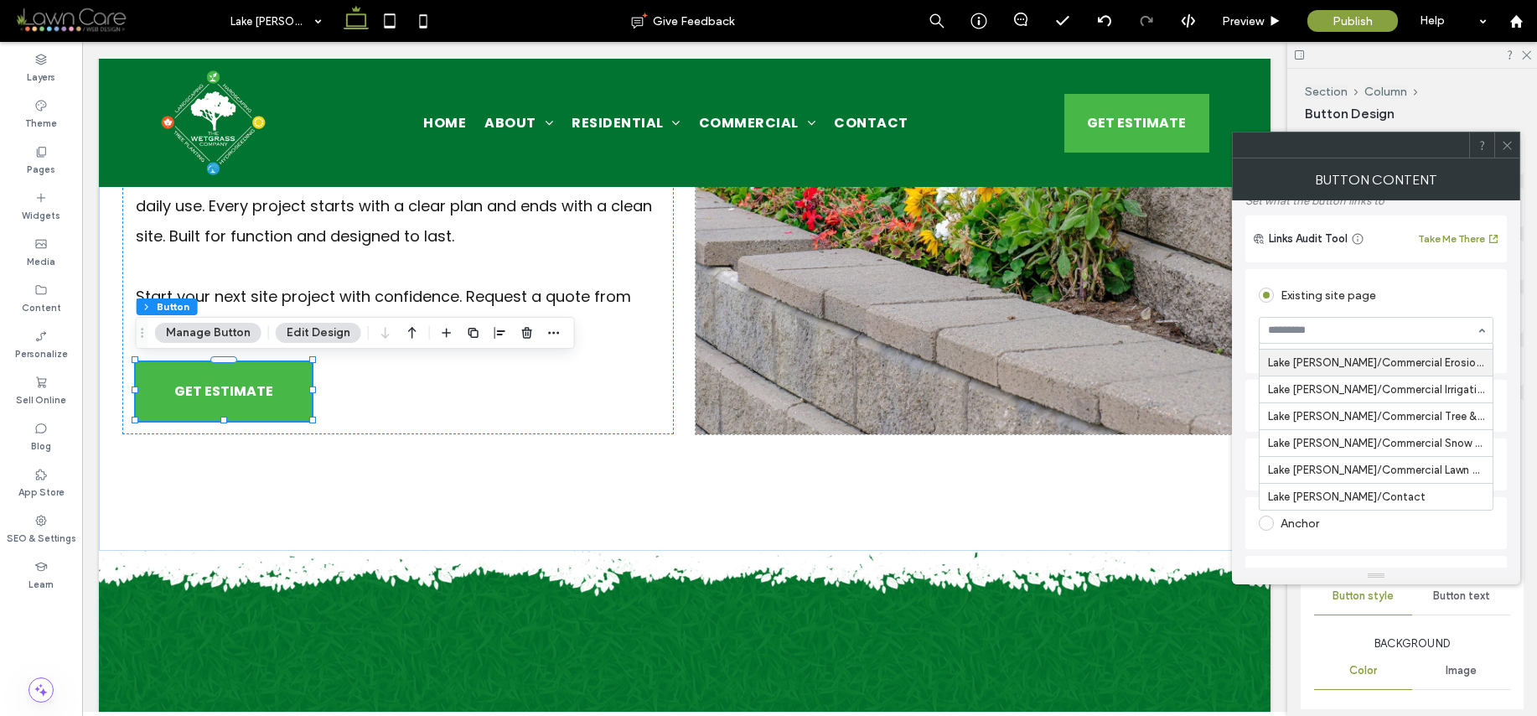
scroll to position [116, 0]
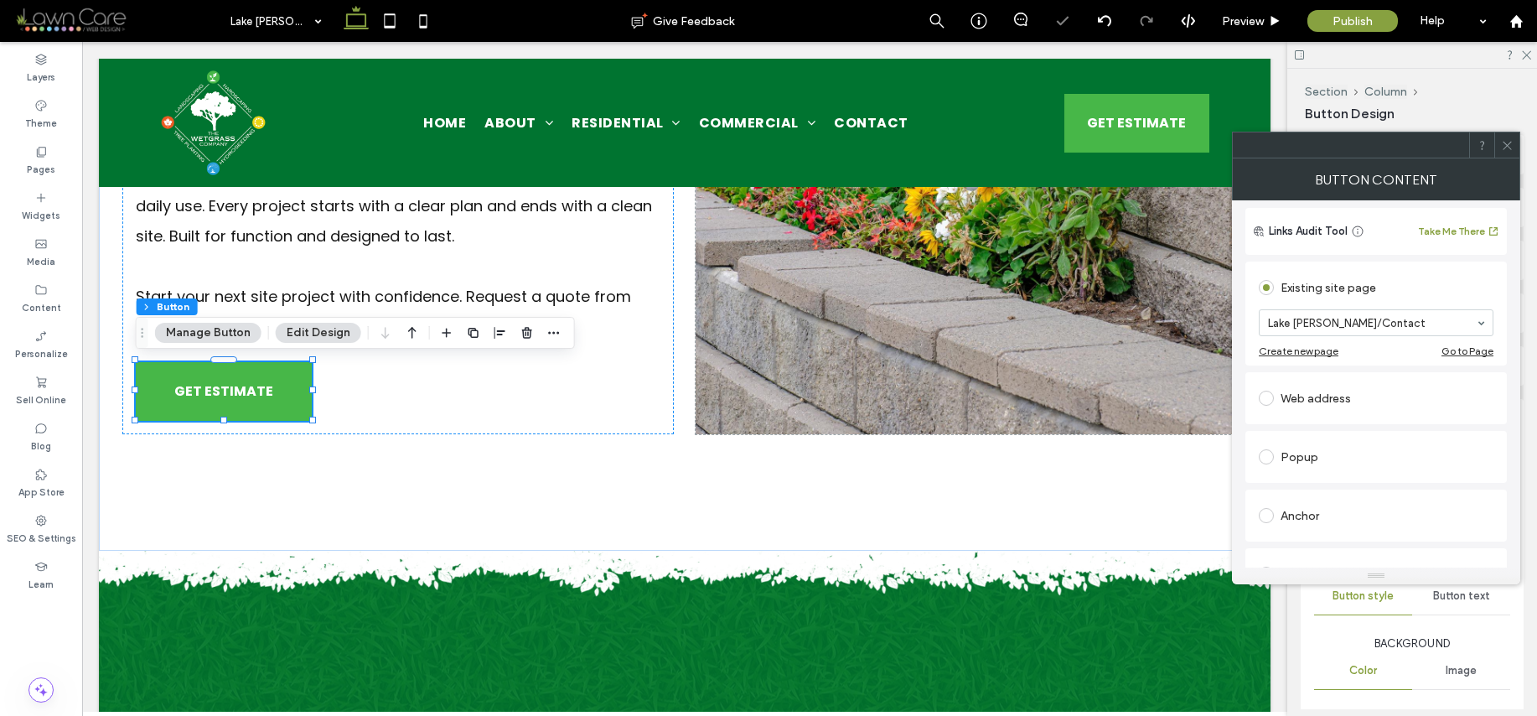
click at [1516, 144] on div at bounding box center [1506, 144] width 25 height 25
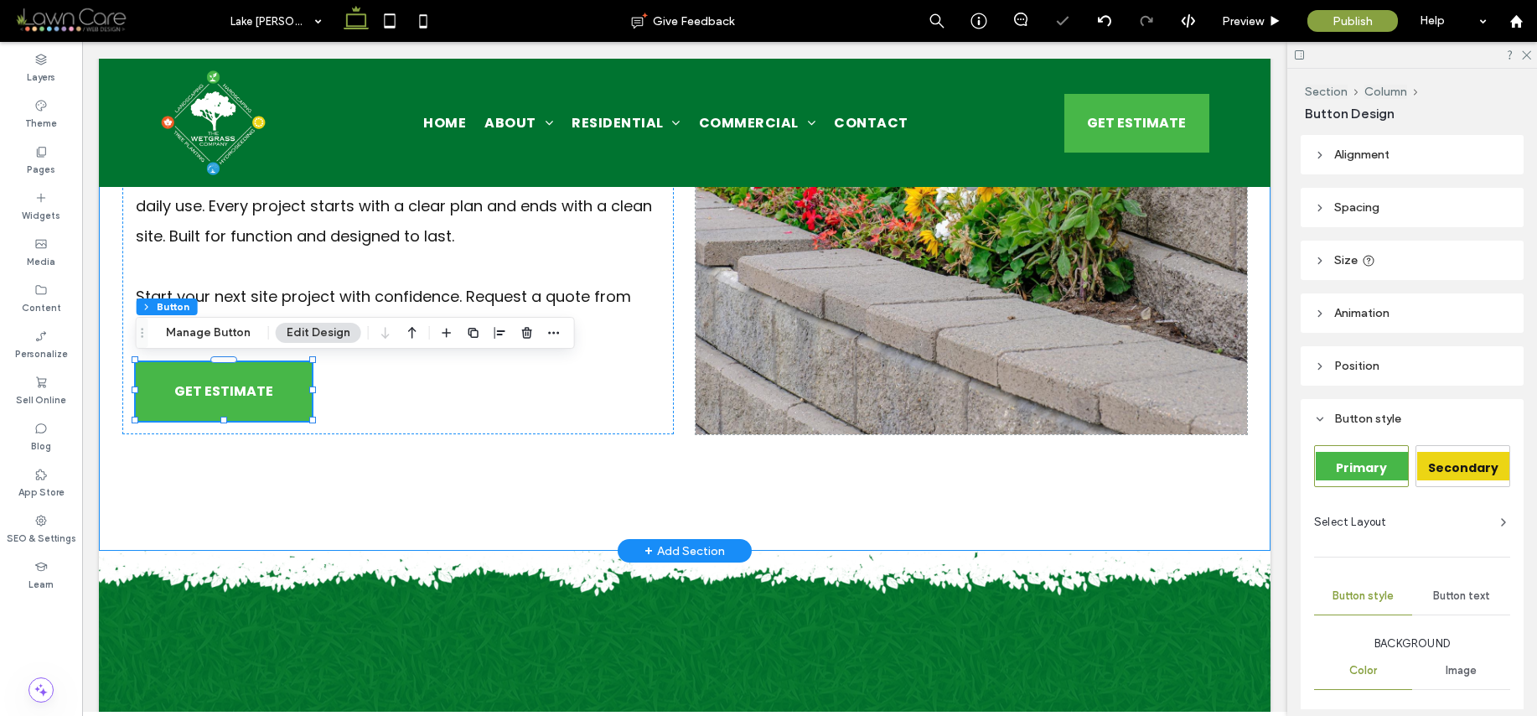
click at [896, 486] on div "Commercial Hardscaping Services From layout to finish, our crew builds durable,…" at bounding box center [685, 183] width 1172 height 738
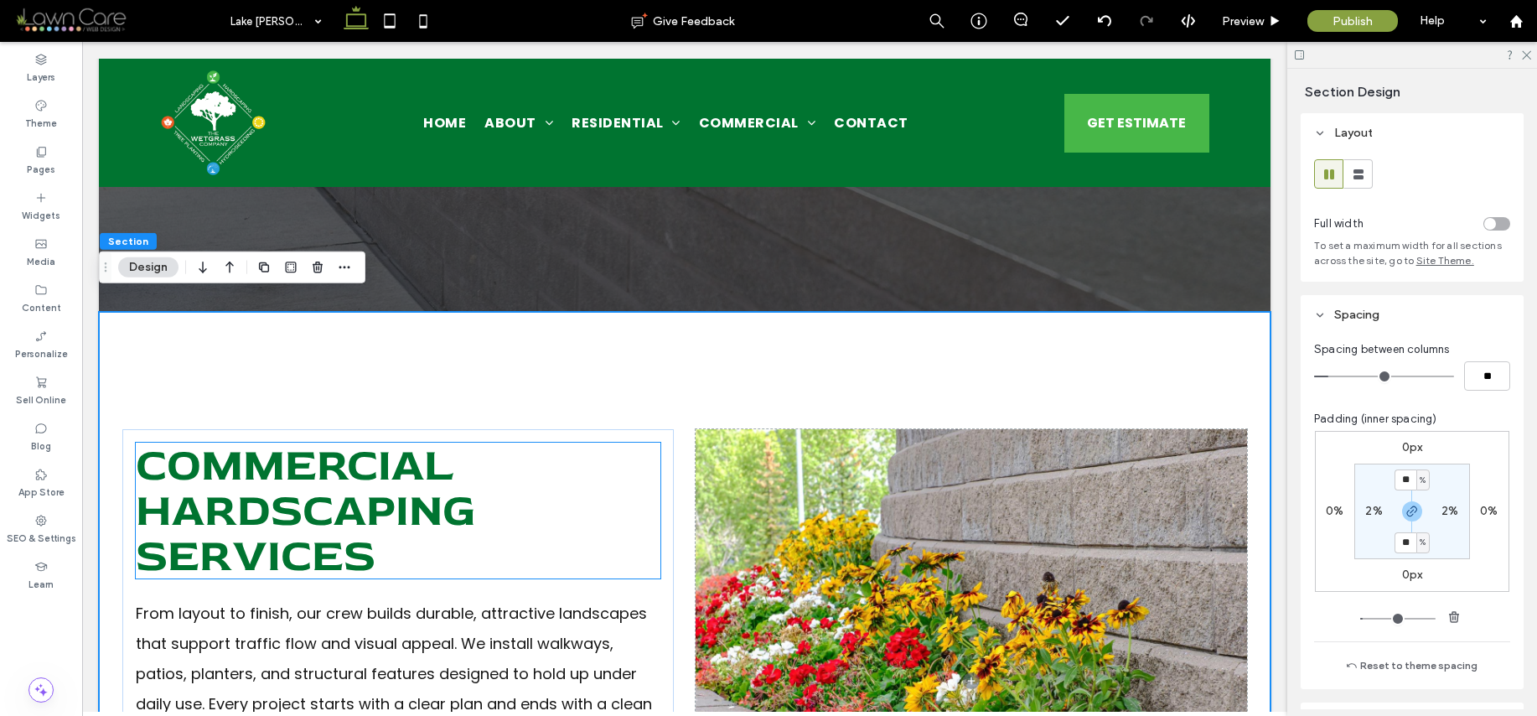
scroll to position [0, 0]
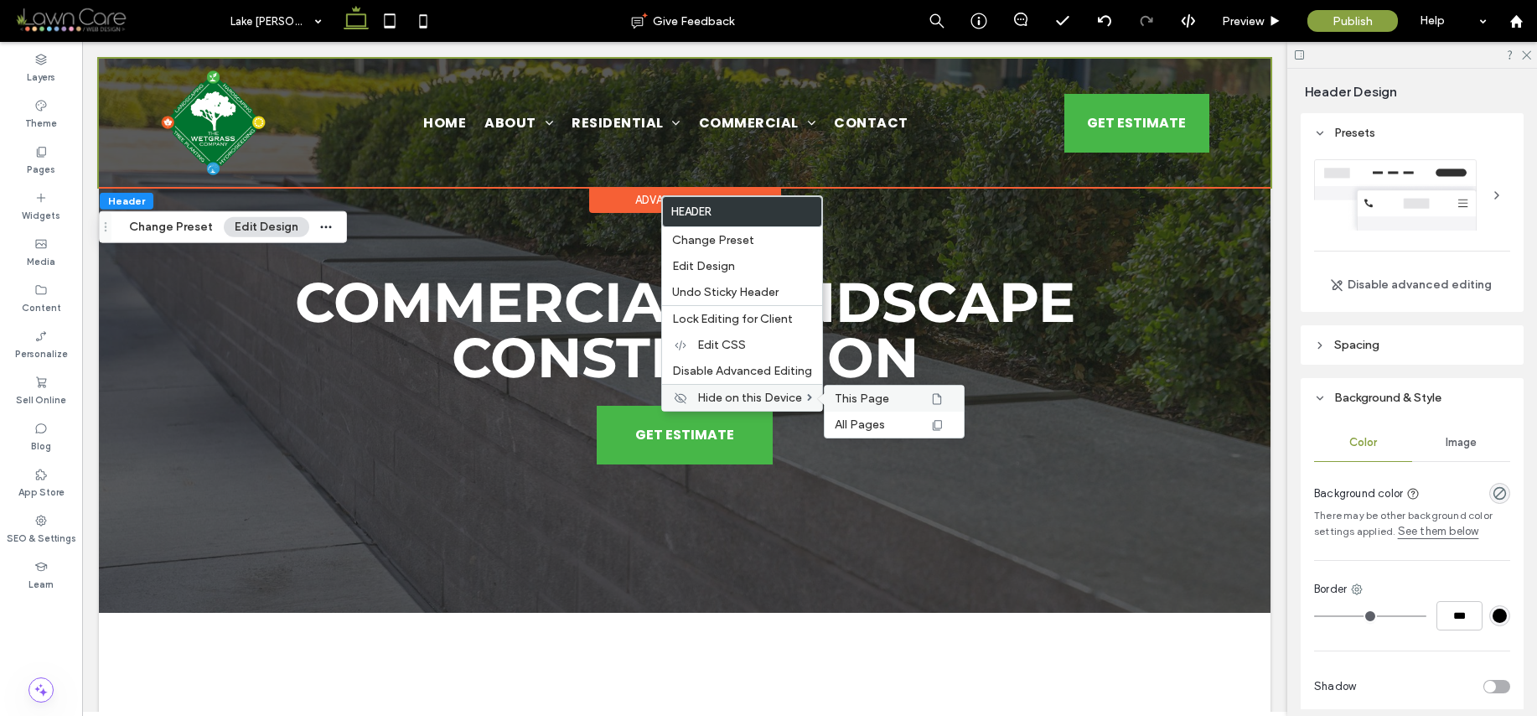
click at [863, 396] on span "This Page" at bounding box center [862, 398] width 54 height 14
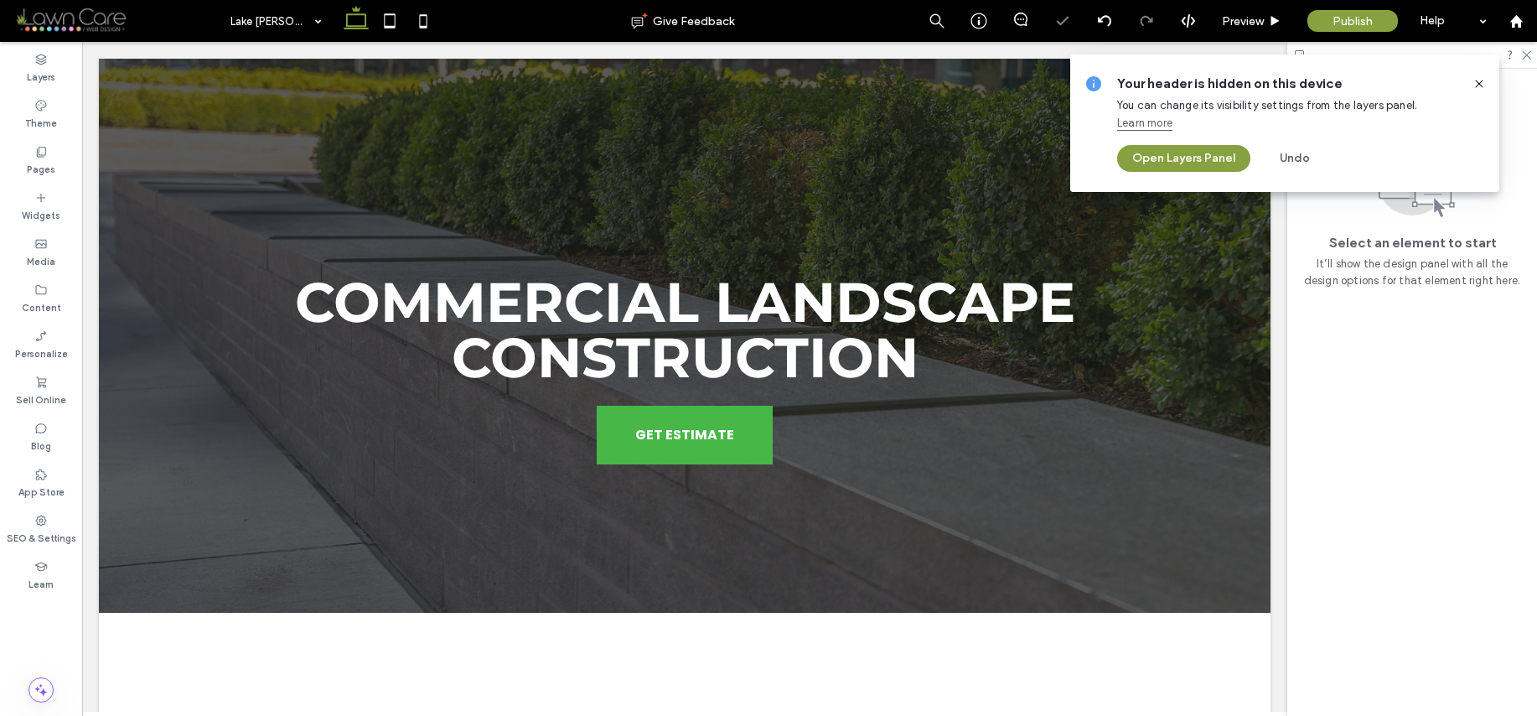
click at [1479, 79] on icon at bounding box center [1479, 83] width 13 height 13
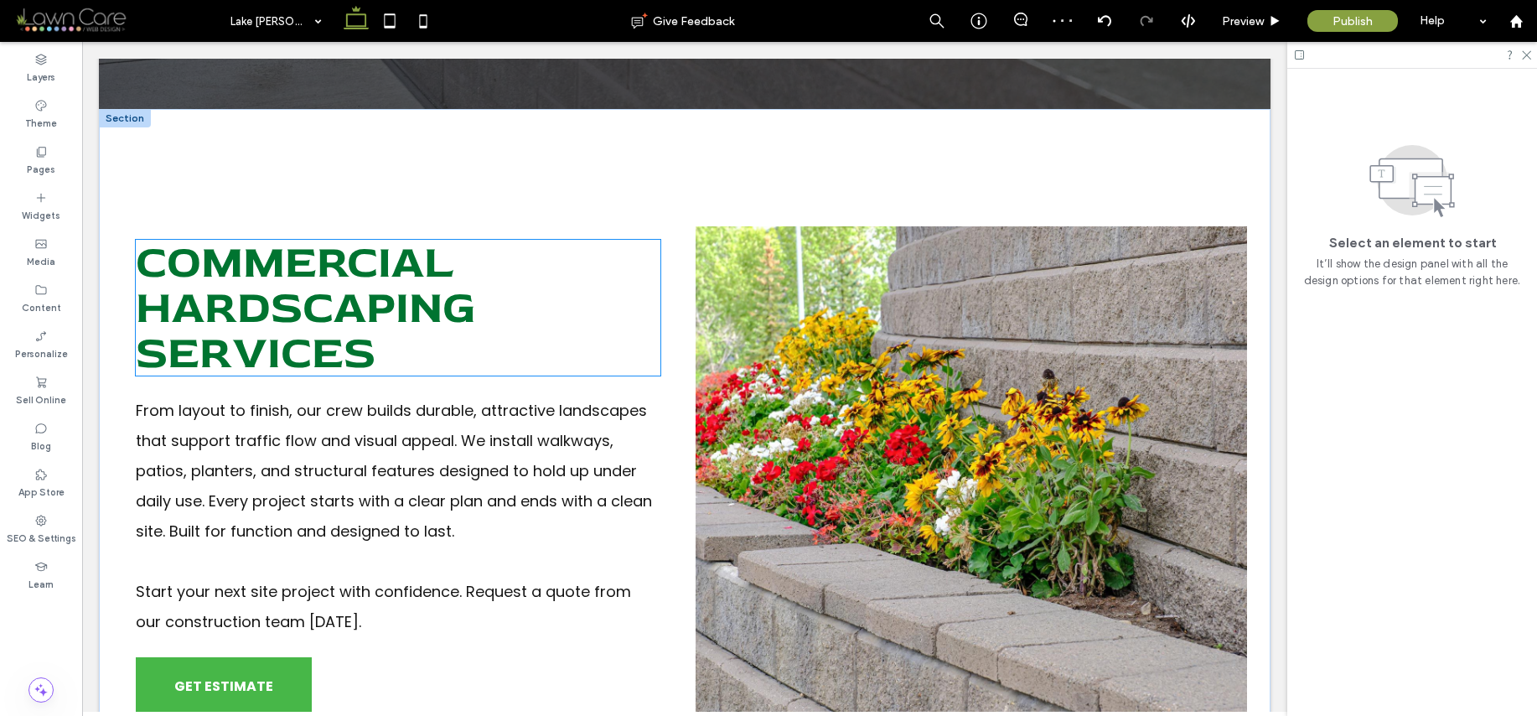
click at [339, 257] on span "Commercial Hardscaping Services" at bounding box center [306, 308] width 340 height 148
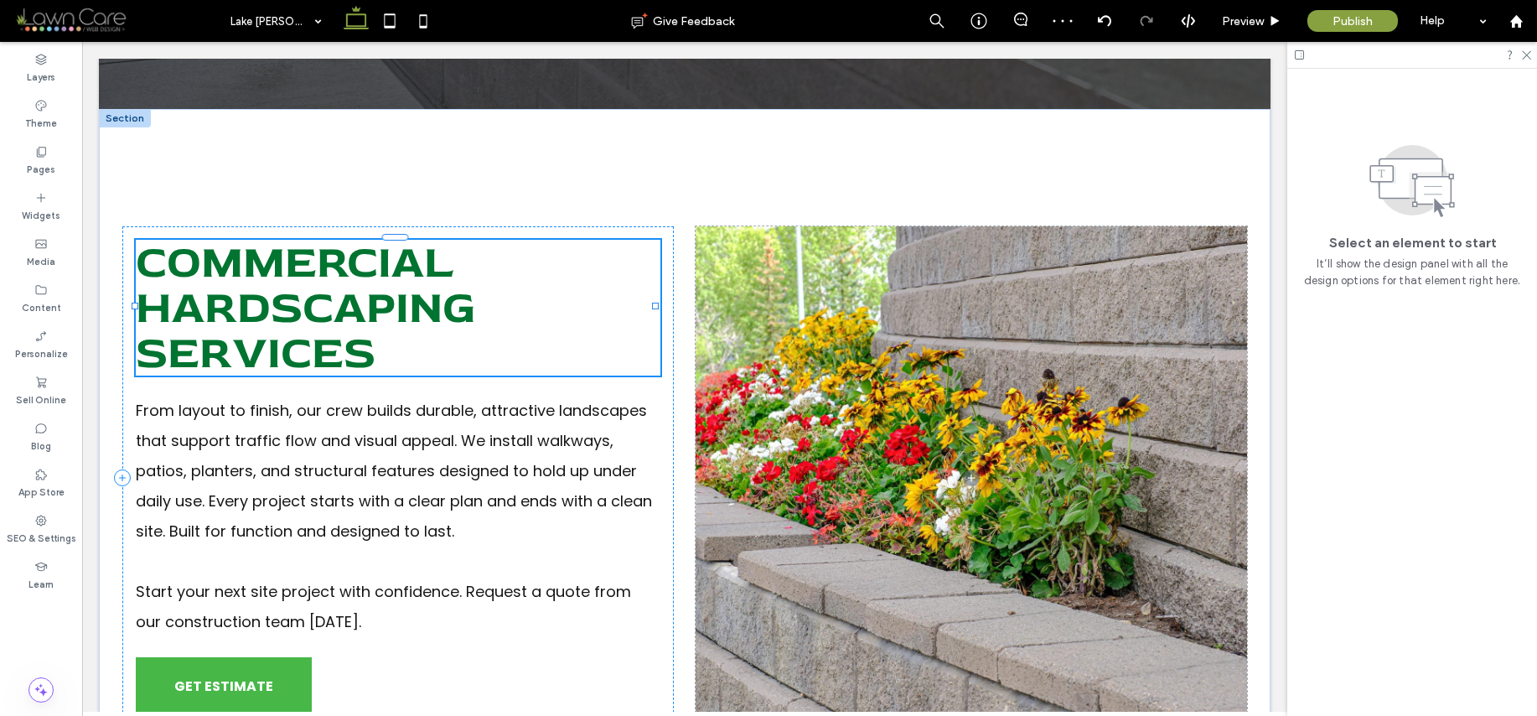
click at [339, 257] on div "Commercial Hardscaping Services" at bounding box center [398, 308] width 525 height 136
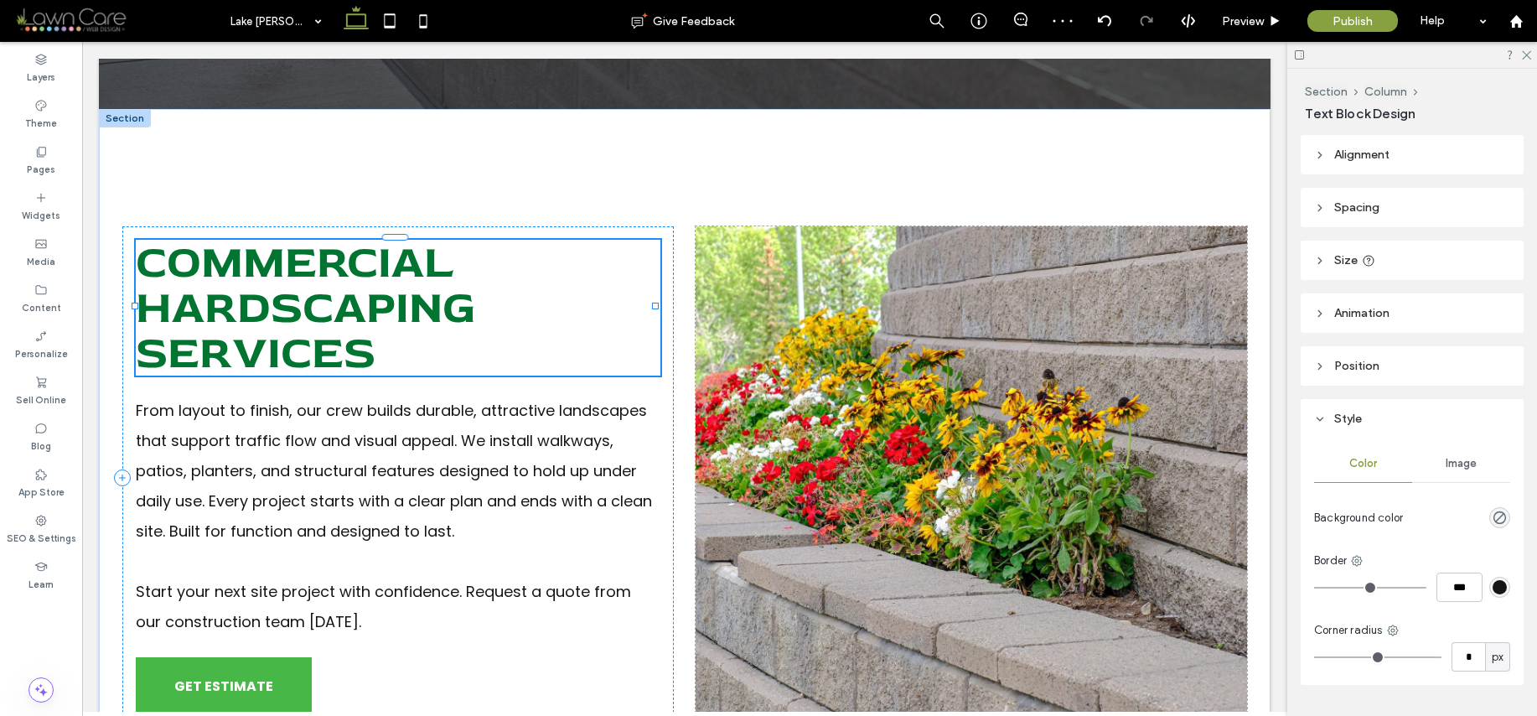
type input "********"
type input "**"
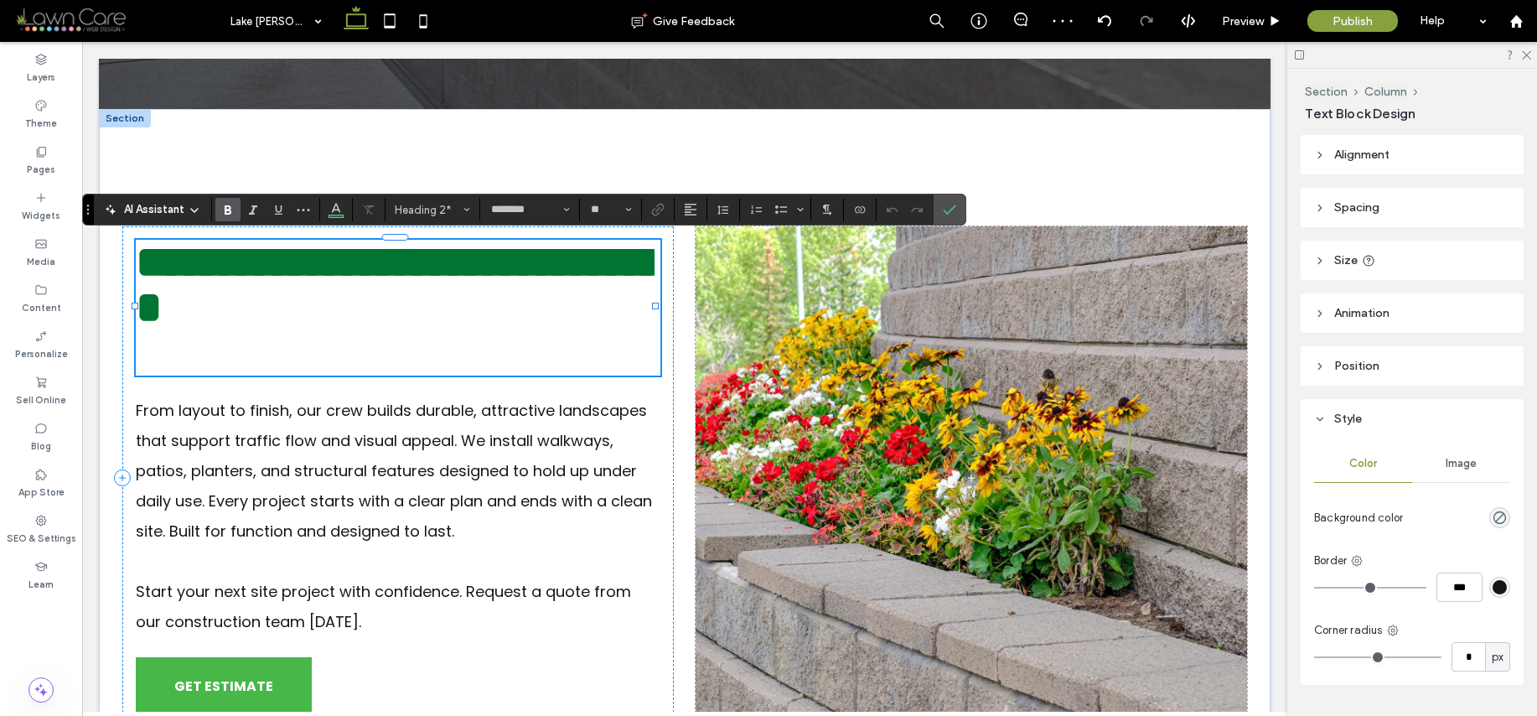
click at [453, 330] on h2 "**********" at bounding box center [395, 285] width 519 height 91
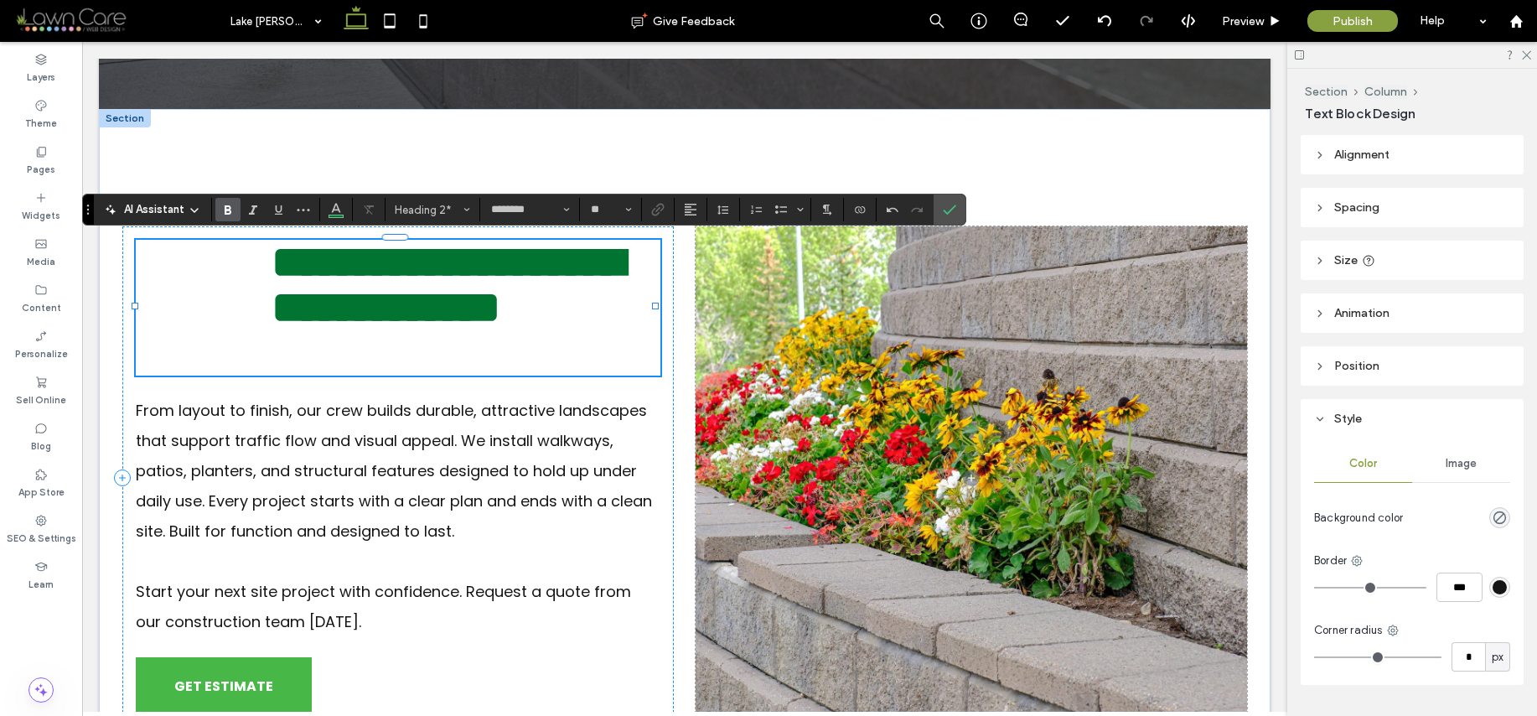
click at [276, 269] on span "**********" at bounding box center [448, 285] width 352 height 90
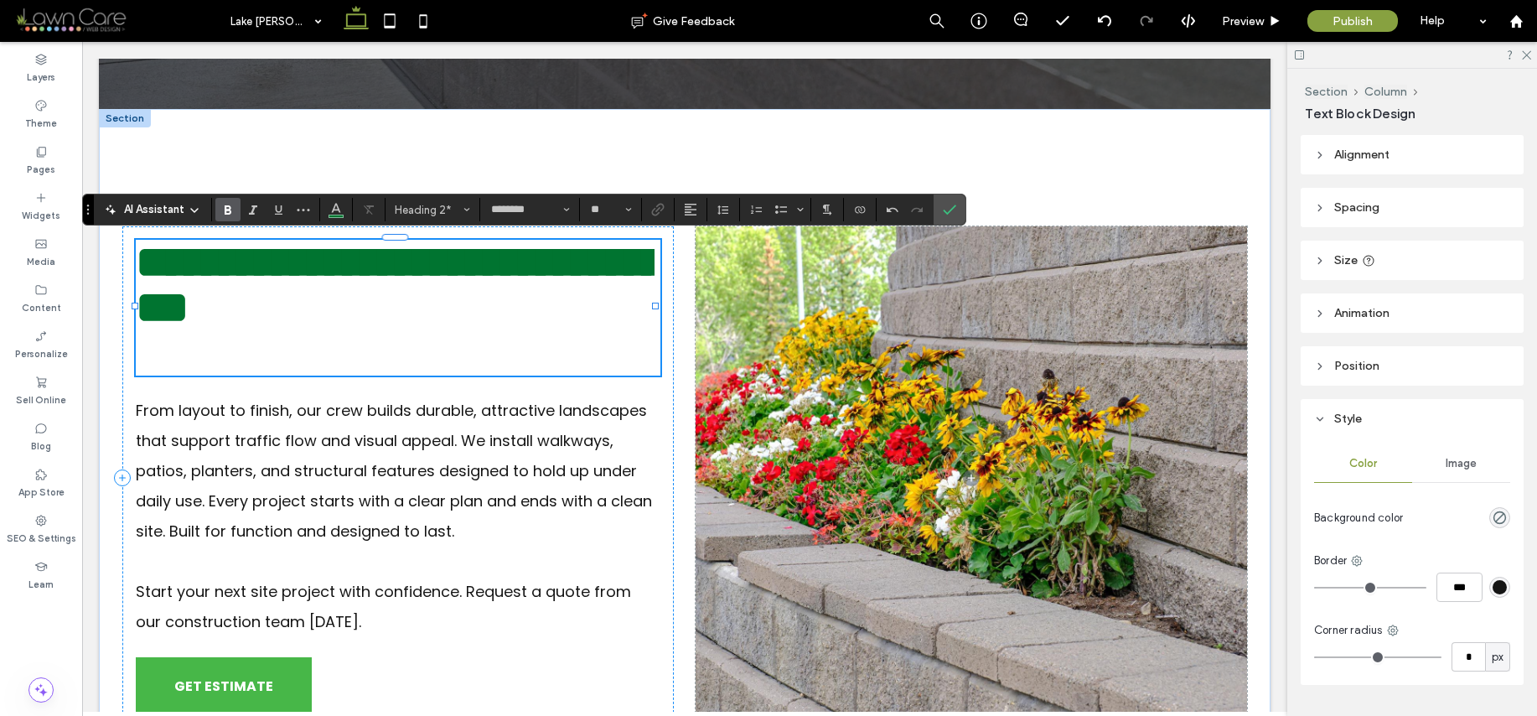
scroll to position [6, 0]
click at [421, 330] on h2 "**********" at bounding box center [395, 285] width 519 height 91
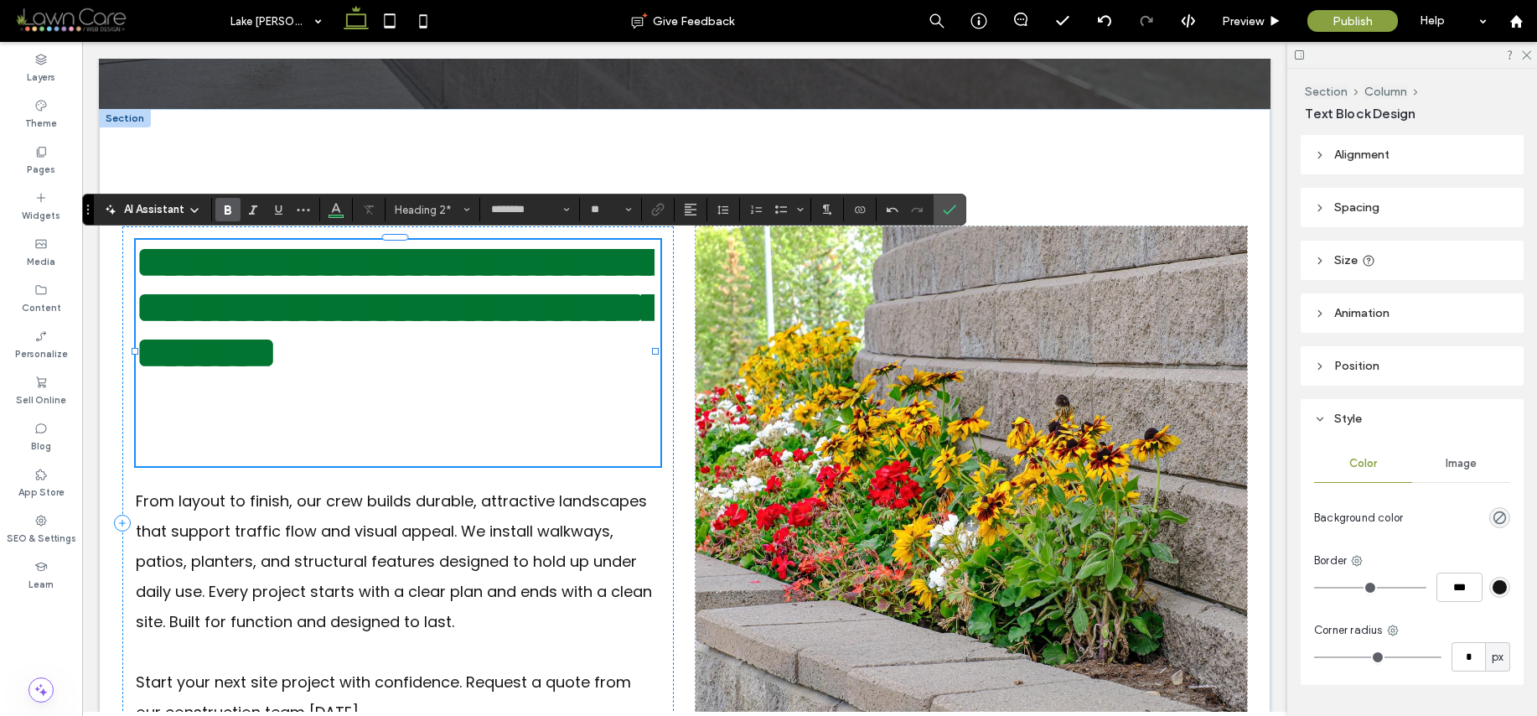
click at [572, 375] on span "**********" at bounding box center [400, 307] width 528 height 135
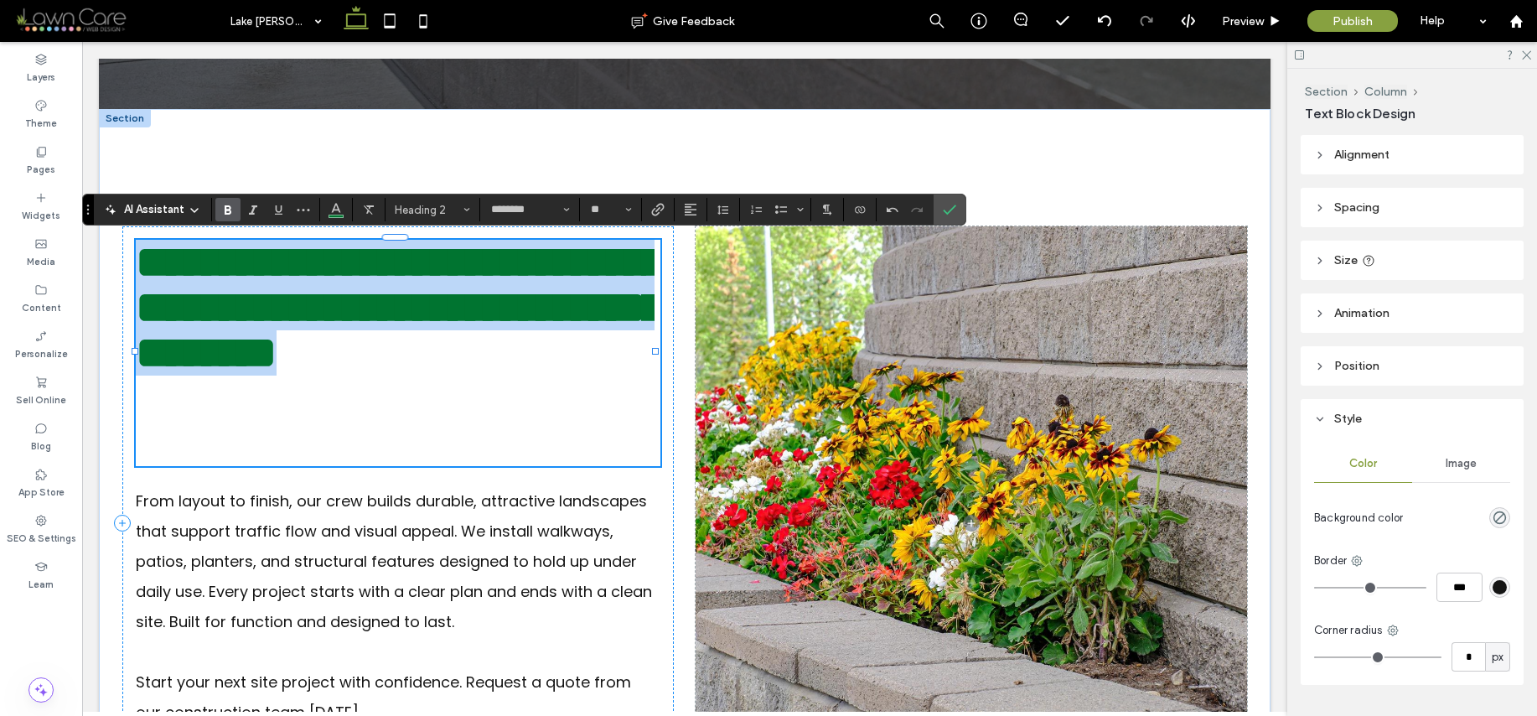
click at [572, 375] on span "**********" at bounding box center [400, 307] width 528 height 135
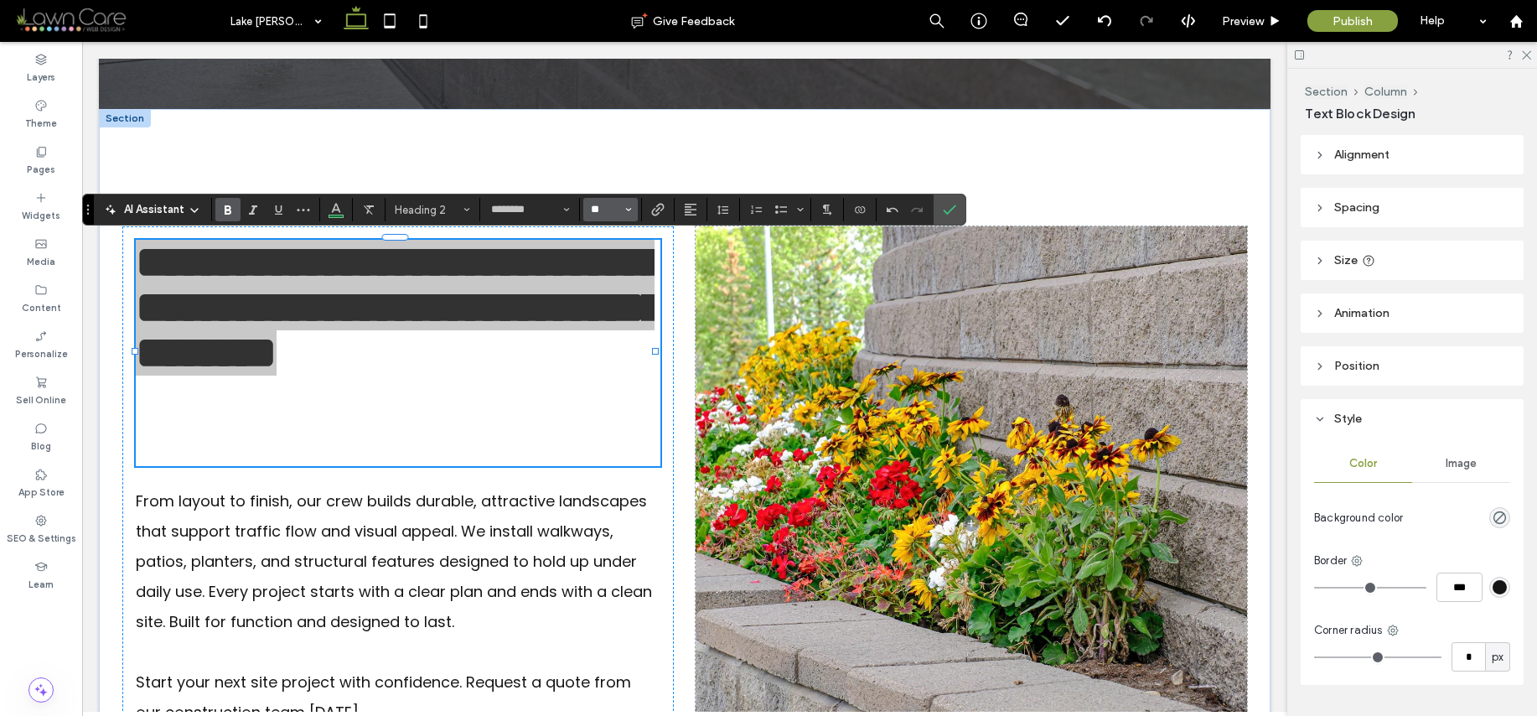
click at [618, 211] on input "**" at bounding box center [605, 209] width 33 height 13
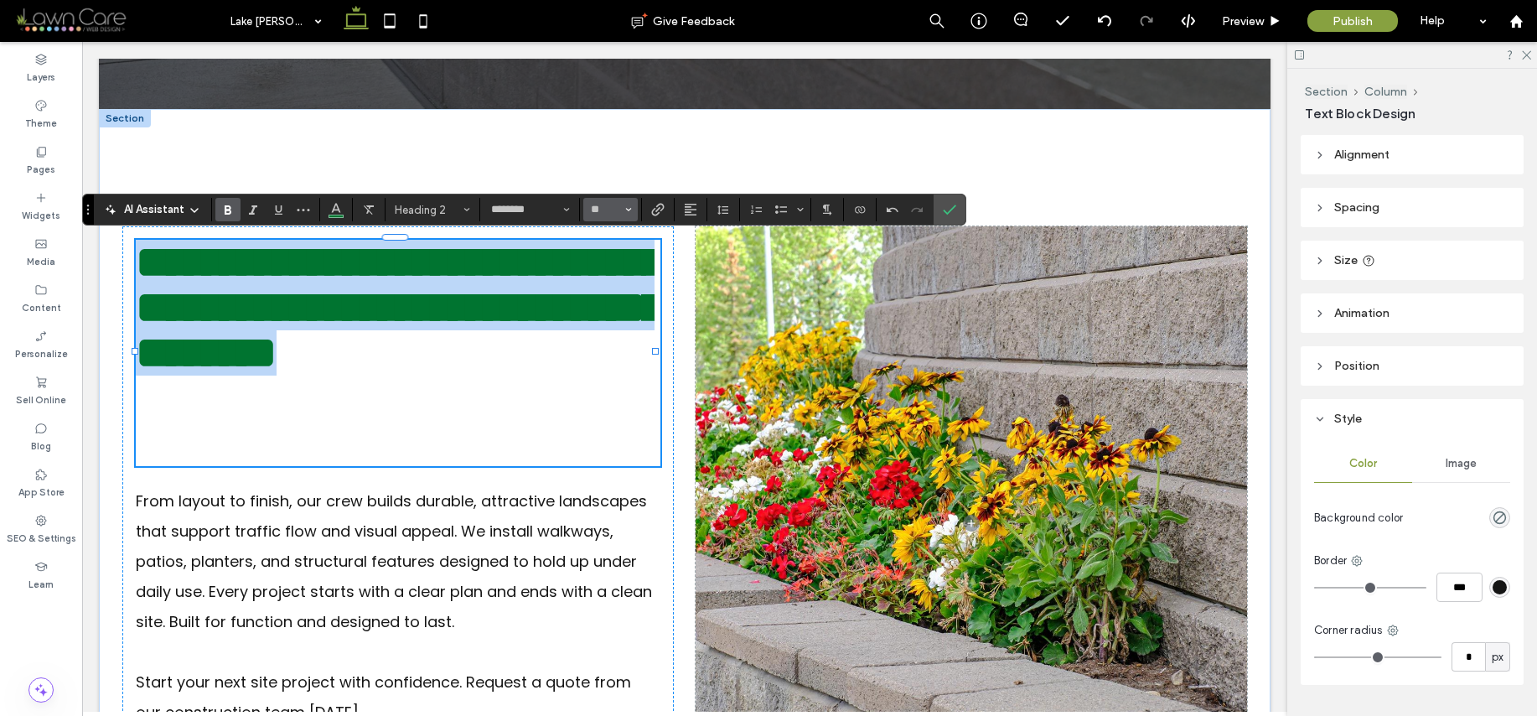
type input "**"
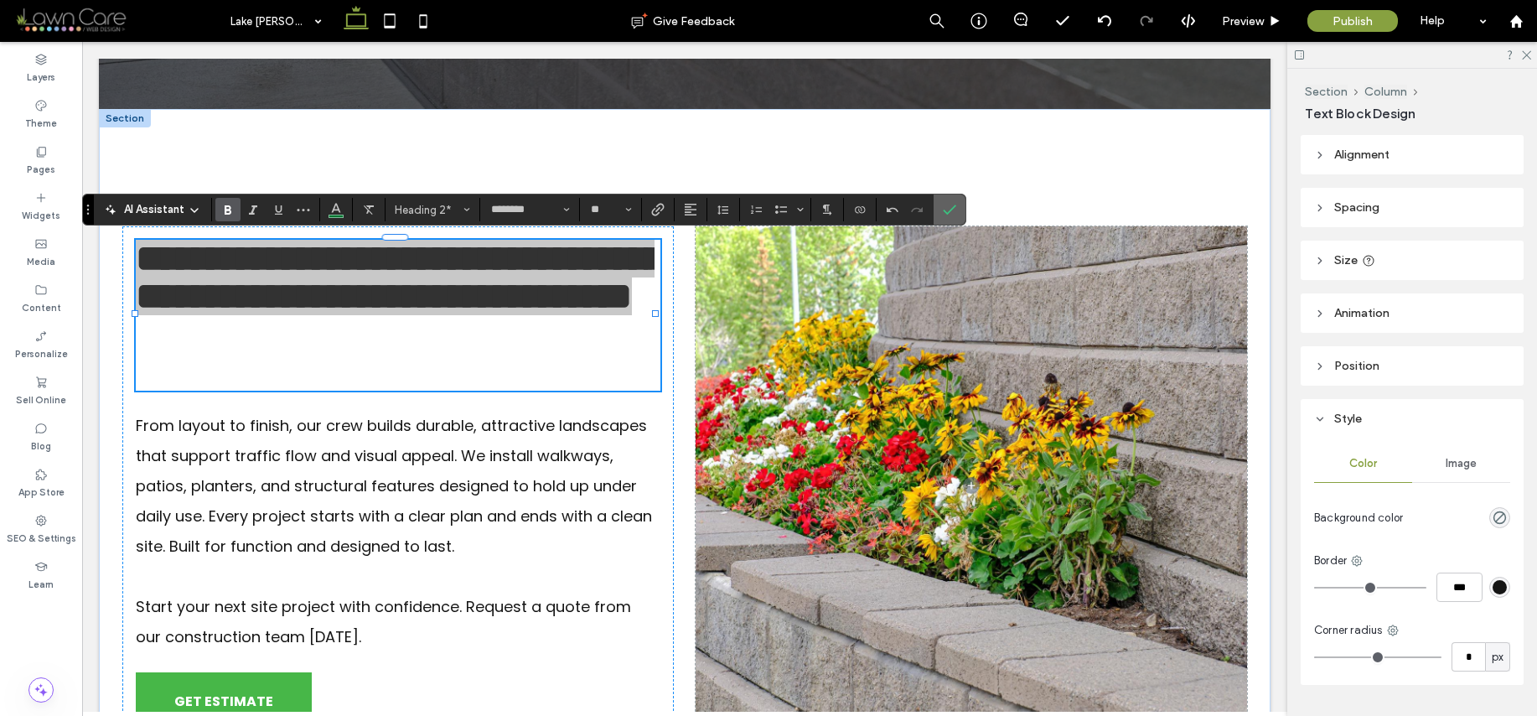
click at [954, 214] on icon "Confirm" at bounding box center [949, 209] width 13 height 13
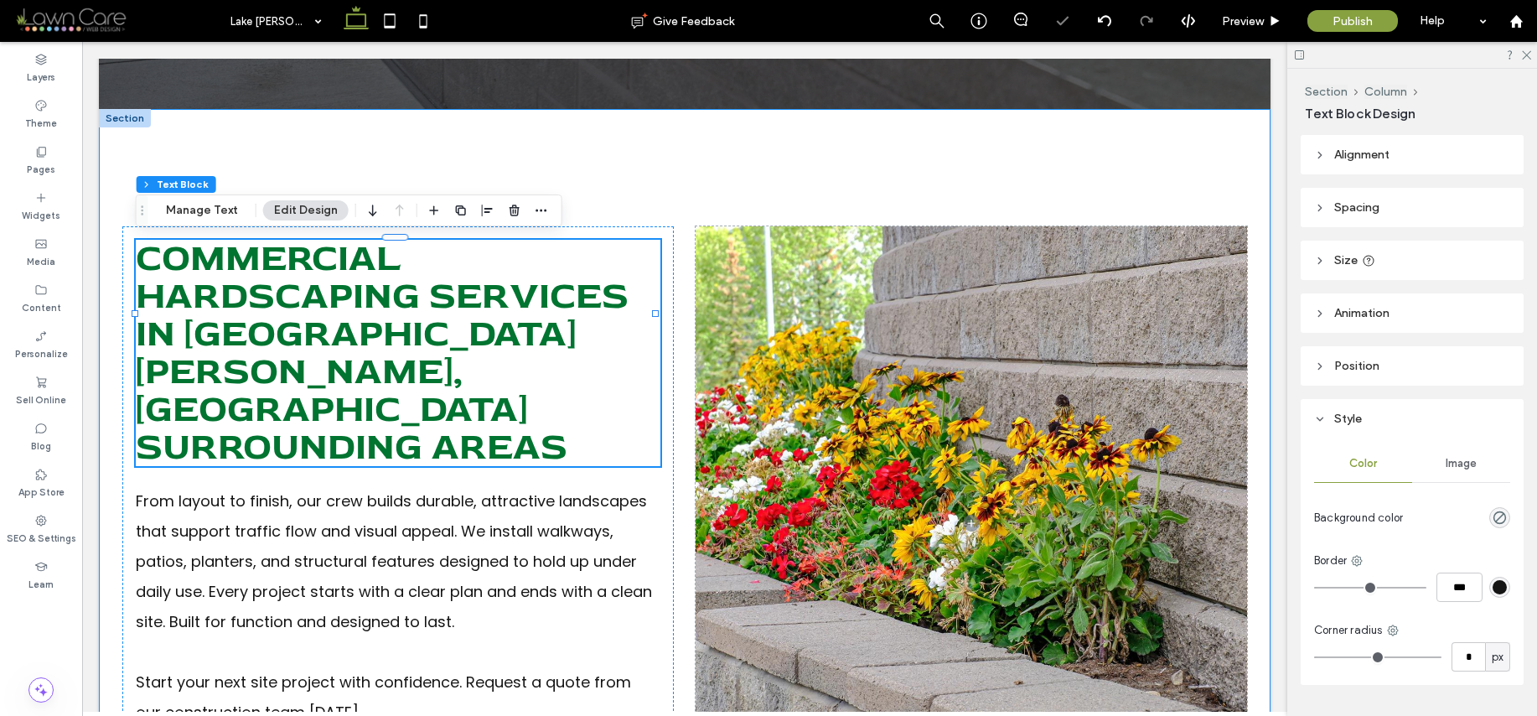
click at [981, 203] on div "Commercial Hardscaping Services In [GEOGRAPHIC_DATA][PERSON_NAME], [GEOGRAPHIC_…" at bounding box center [685, 523] width 1172 height 828
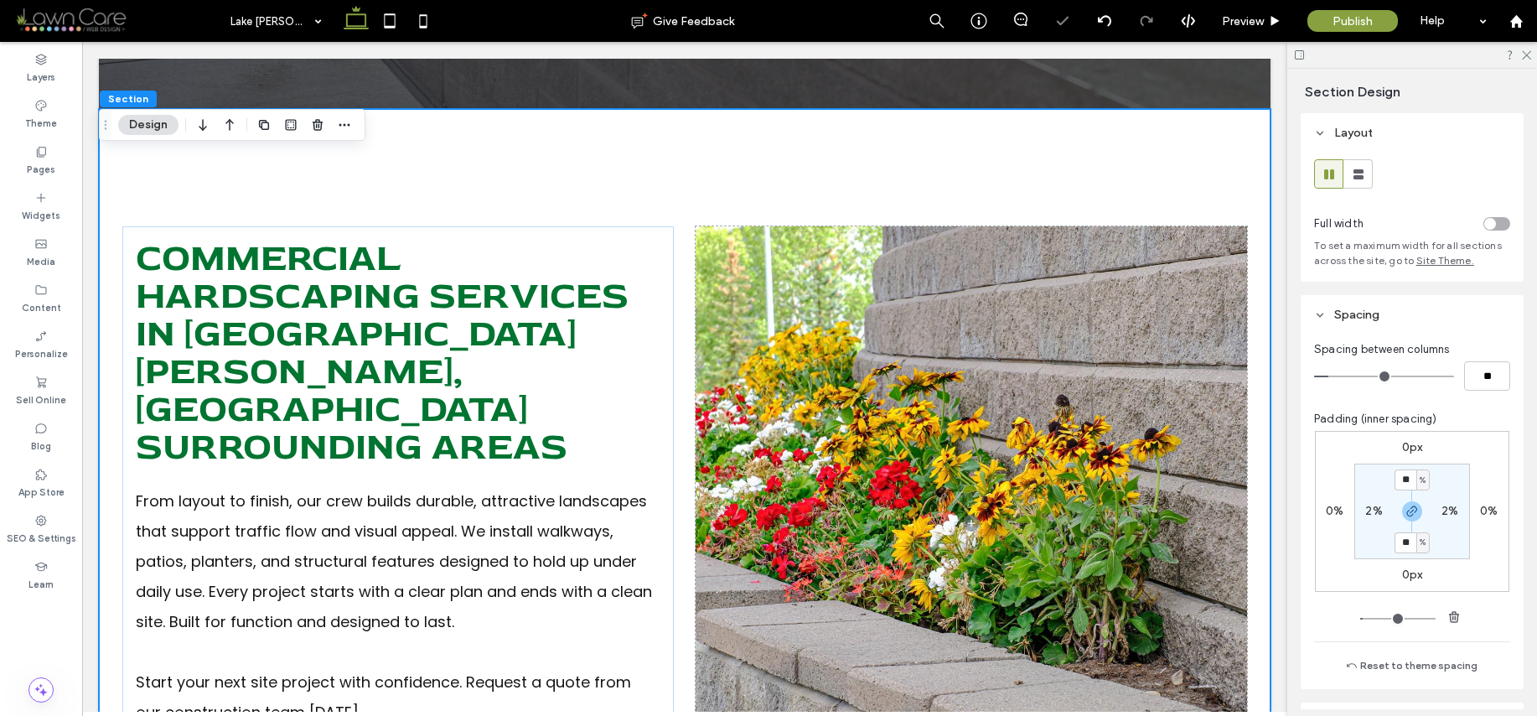
scroll to position [800, 0]
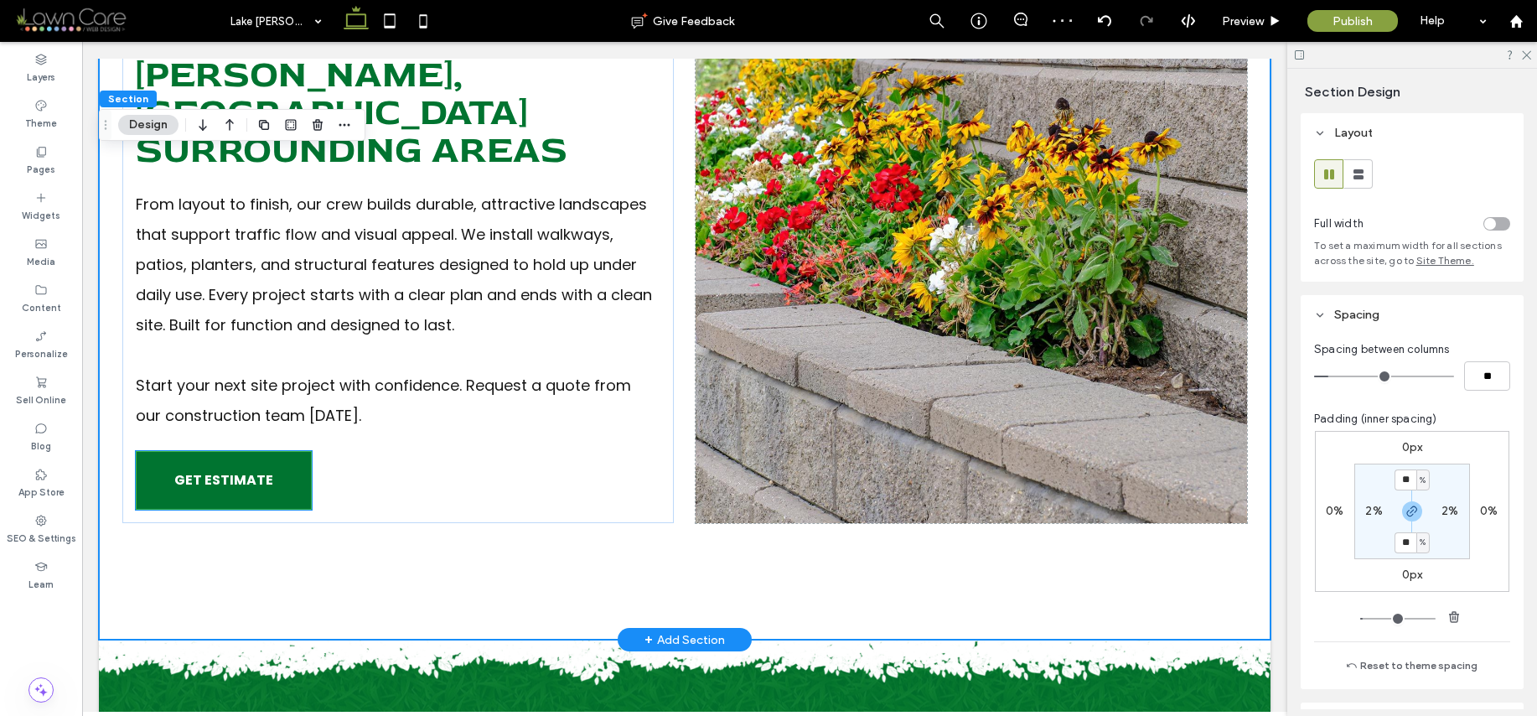
click at [275, 451] on link "GET ESTIMATE" at bounding box center [224, 480] width 176 height 59
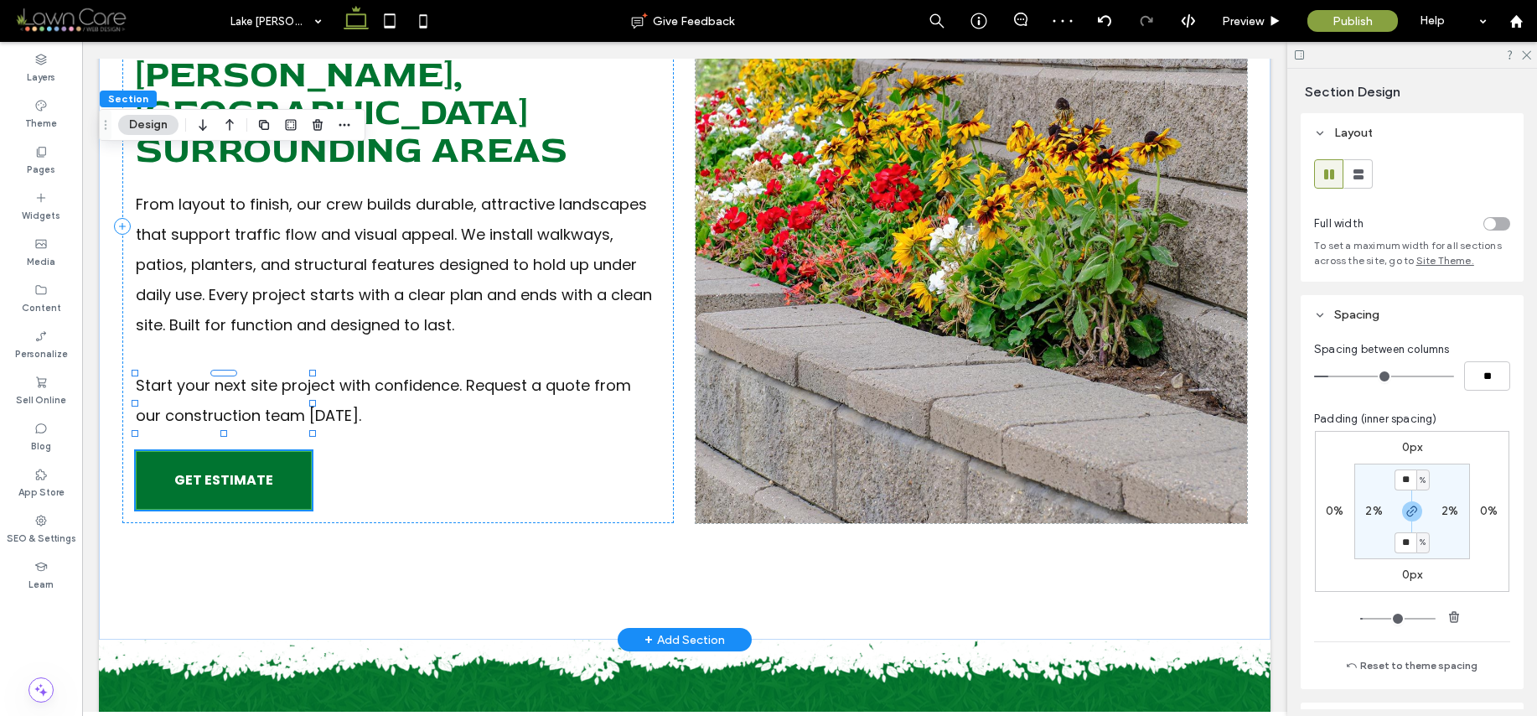
click at [275, 451] on div "GET ESTIMATE" at bounding box center [224, 480] width 176 height 59
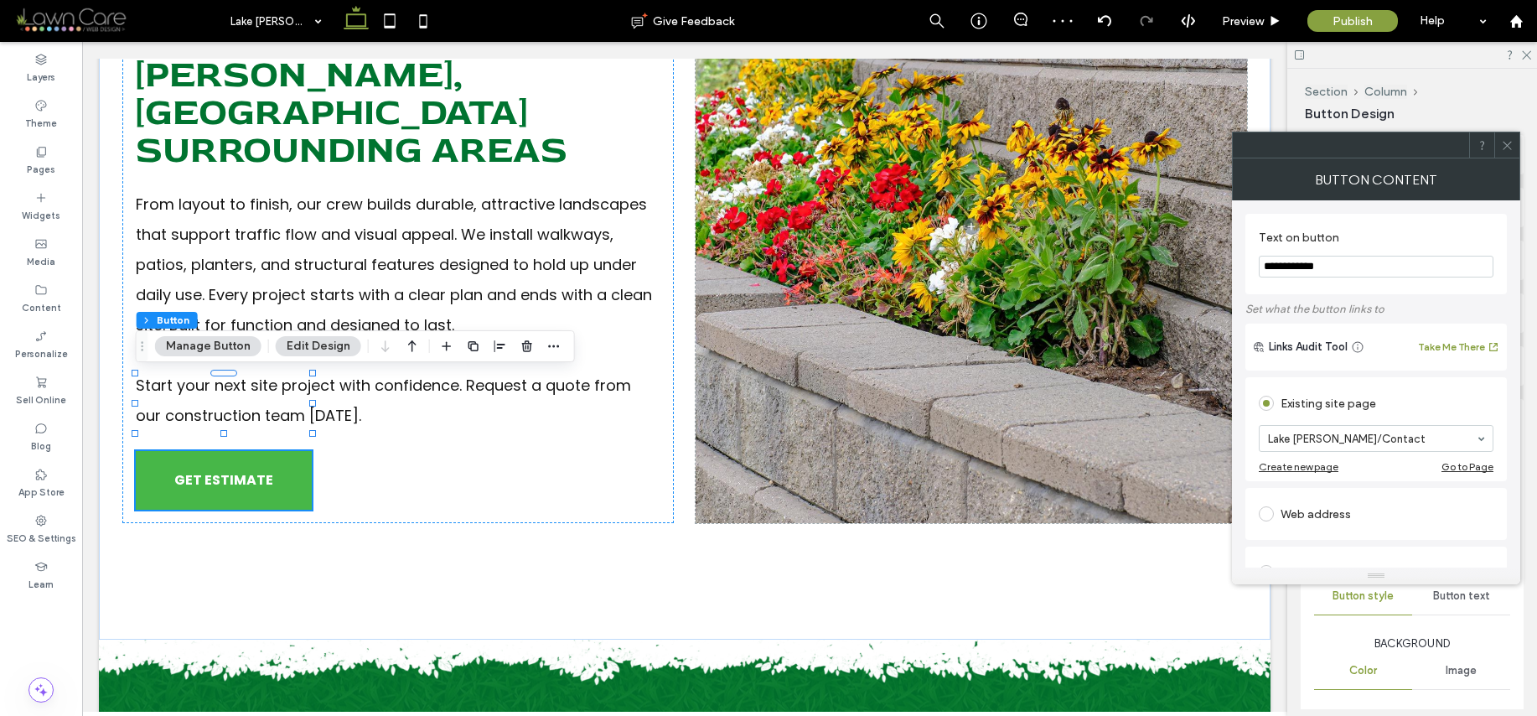
click at [1510, 146] on icon at bounding box center [1507, 145] width 13 height 13
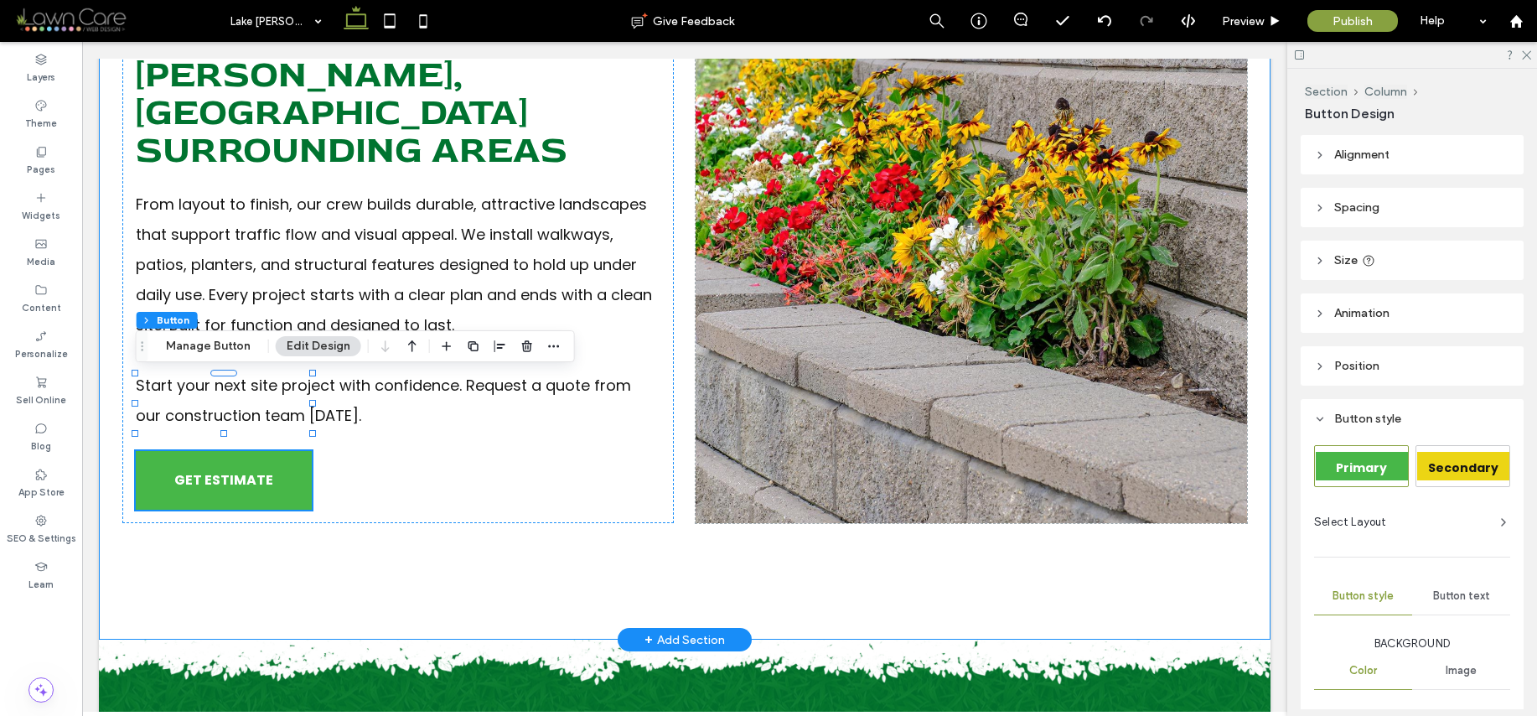
click at [1242, 273] on div "Commercial Hardscaping Services In [GEOGRAPHIC_DATA][PERSON_NAME], [GEOGRAPHIC_…" at bounding box center [685, 226] width 1172 height 828
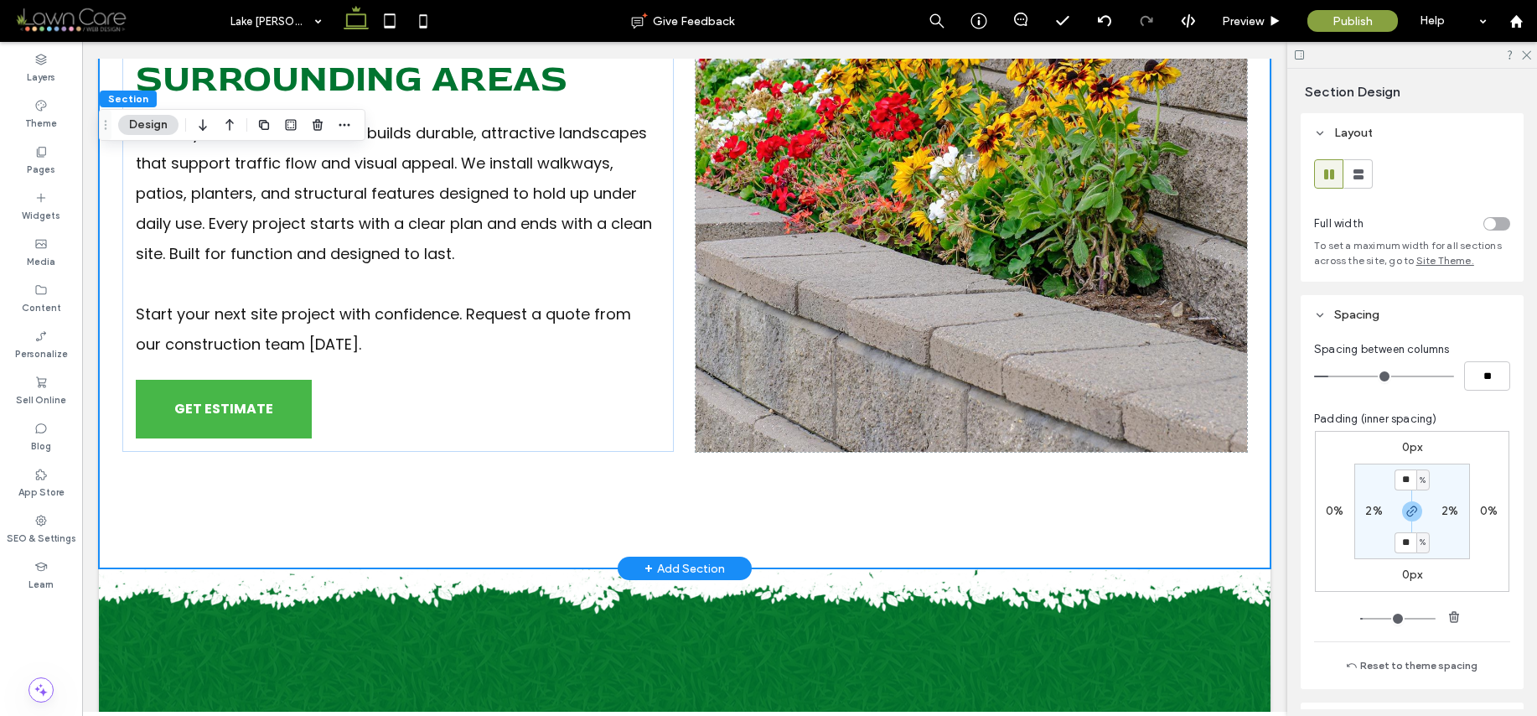
scroll to position [319, 0]
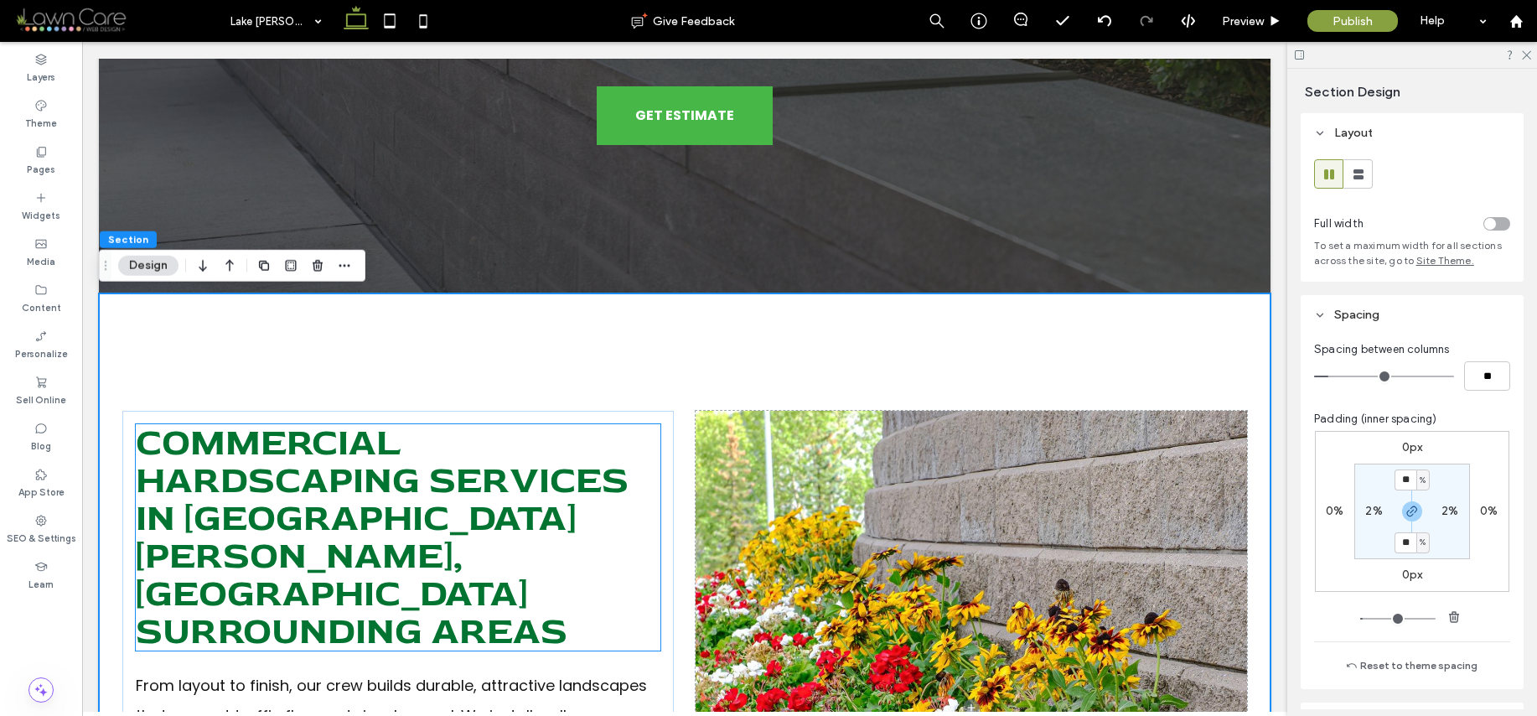
click at [442, 488] on span "Commercial Hardscaping Services In [GEOGRAPHIC_DATA][PERSON_NAME], [GEOGRAPHIC_…" at bounding box center [382, 537] width 493 height 236
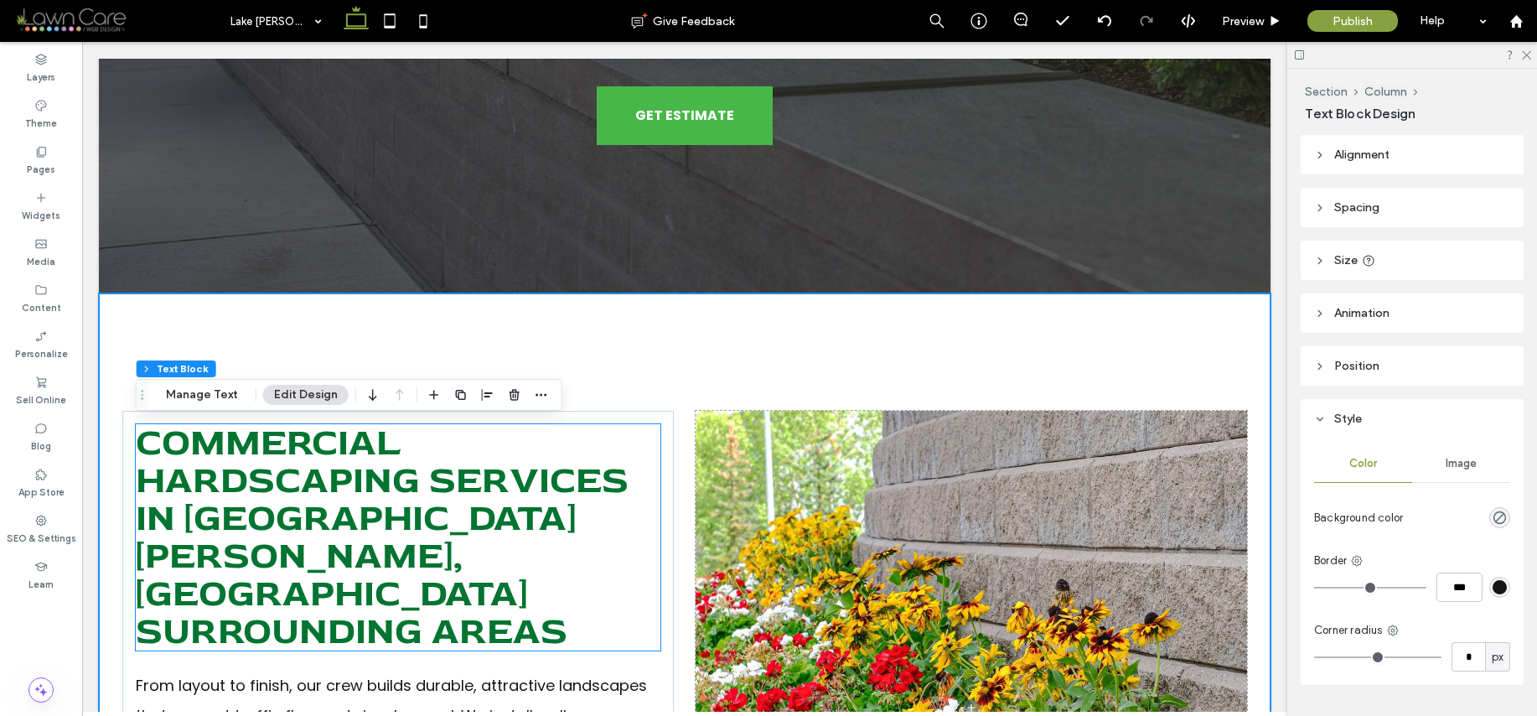
click at [442, 488] on div "Commercial Hardscaping Services In [GEOGRAPHIC_DATA][PERSON_NAME], [GEOGRAPHIC_…" at bounding box center [398, 537] width 525 height 226
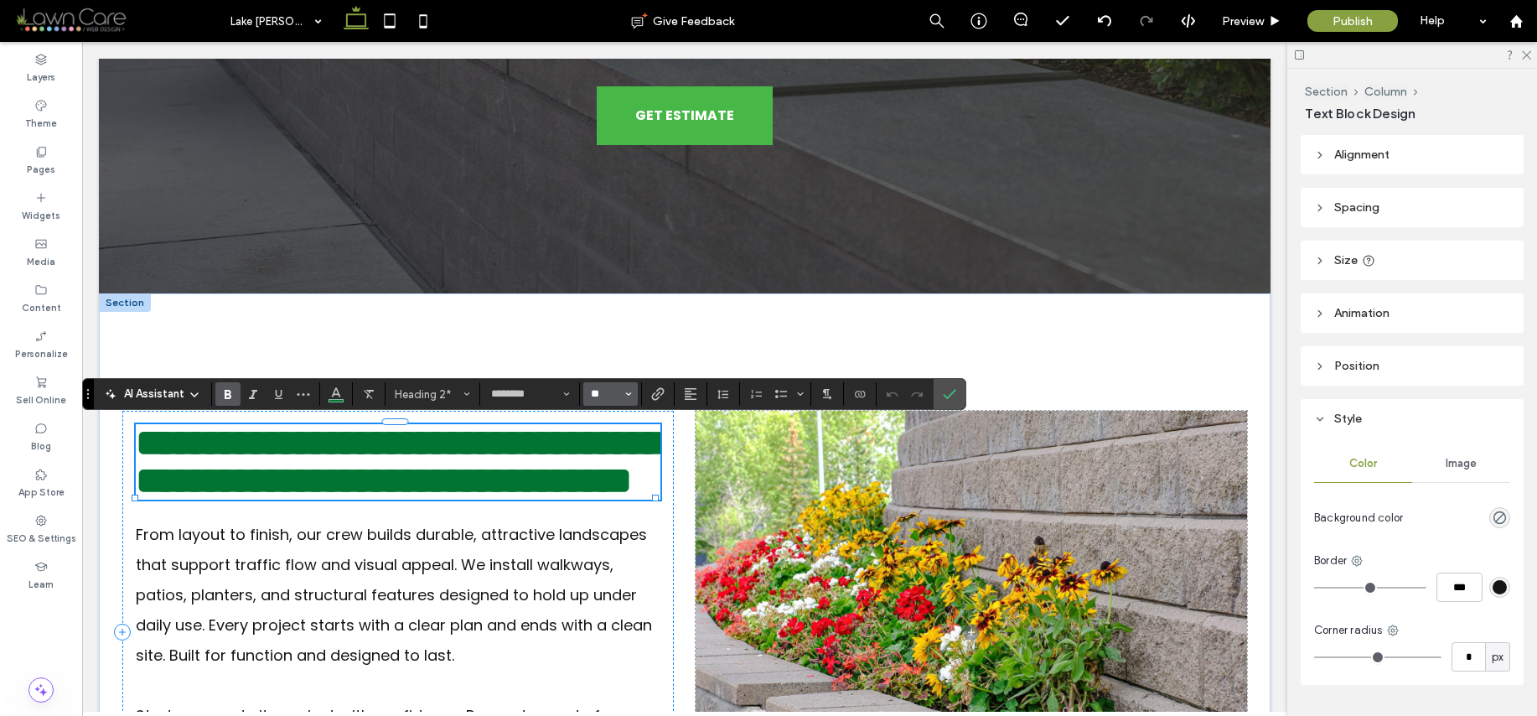
click at [614, 396] on input "**" at bounding box center [605, 393] width 33 height 13
type input "**"
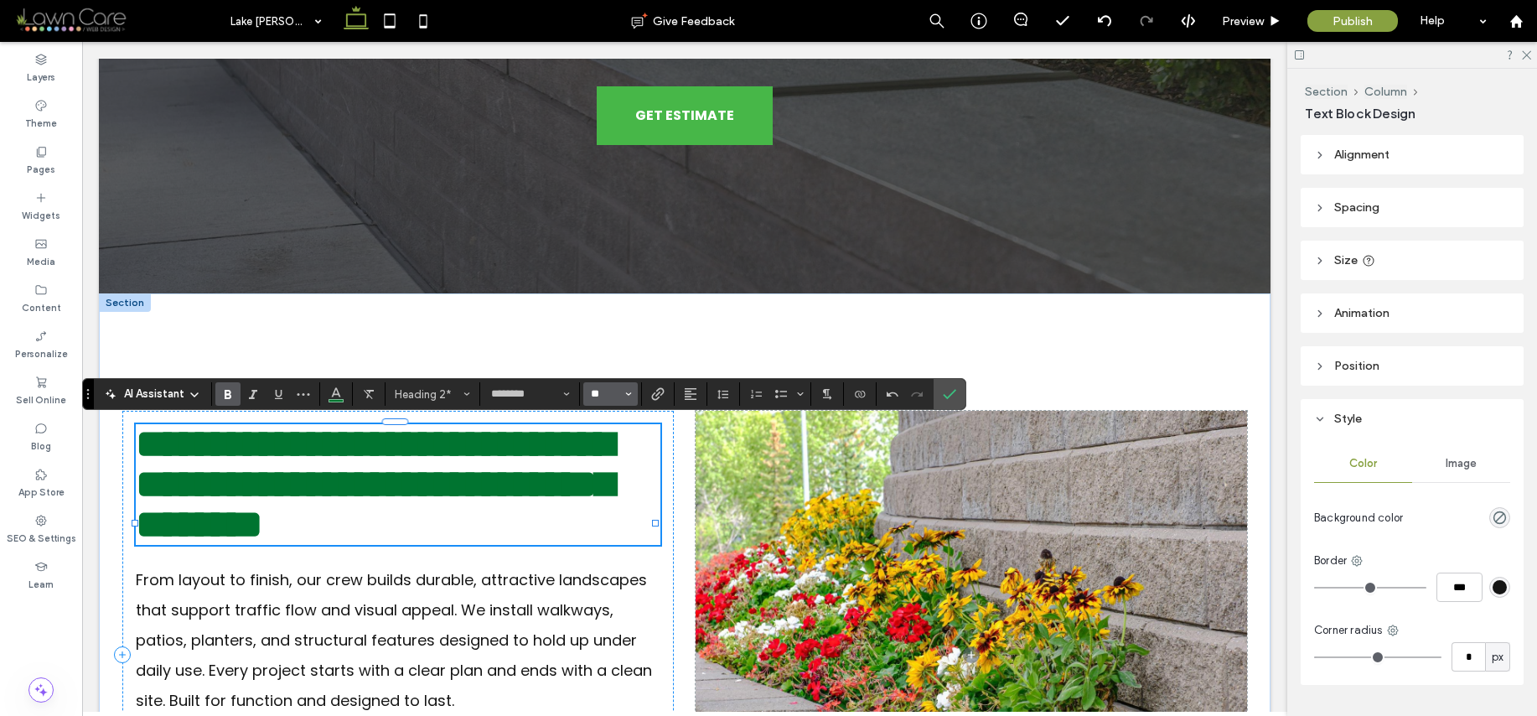
click at [612, 392] on input "**" at bounding box center [605, 393] width 33 height 13
type input "**"
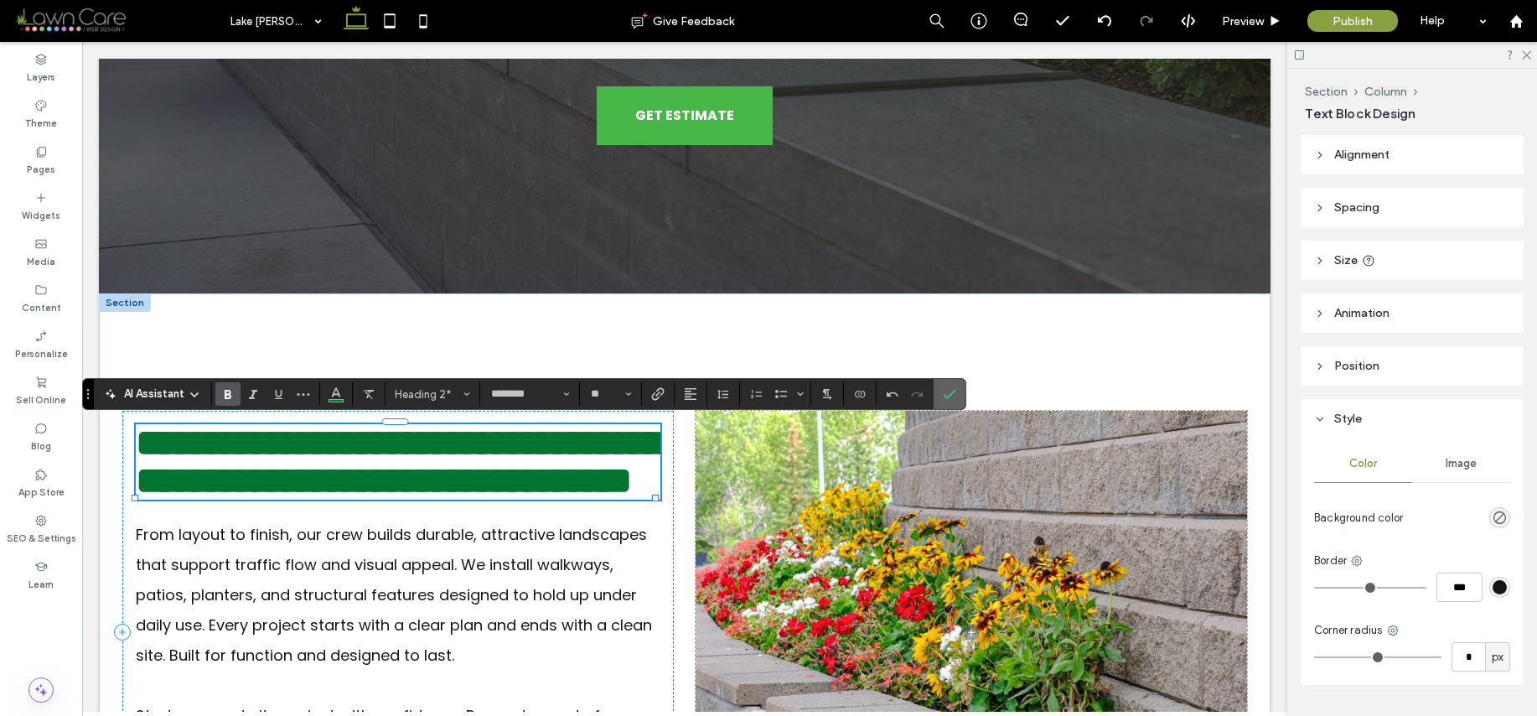
click at [962, 396] on section at bounding box center [950, 394] width 32 height 30
click at [948, 395] on icon "Confirm" at bounding box center [949, 393] width 13 height 13
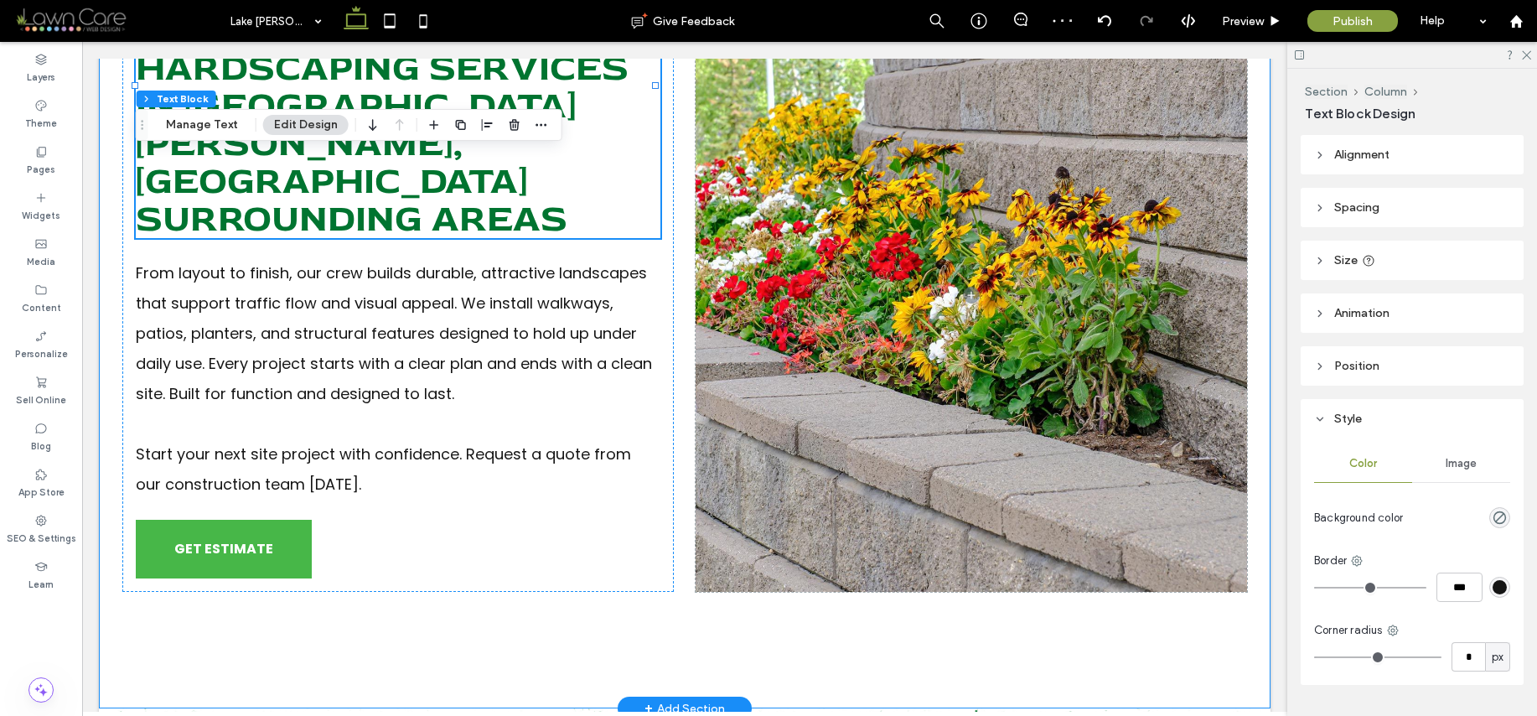
scroll to position [946, 0]
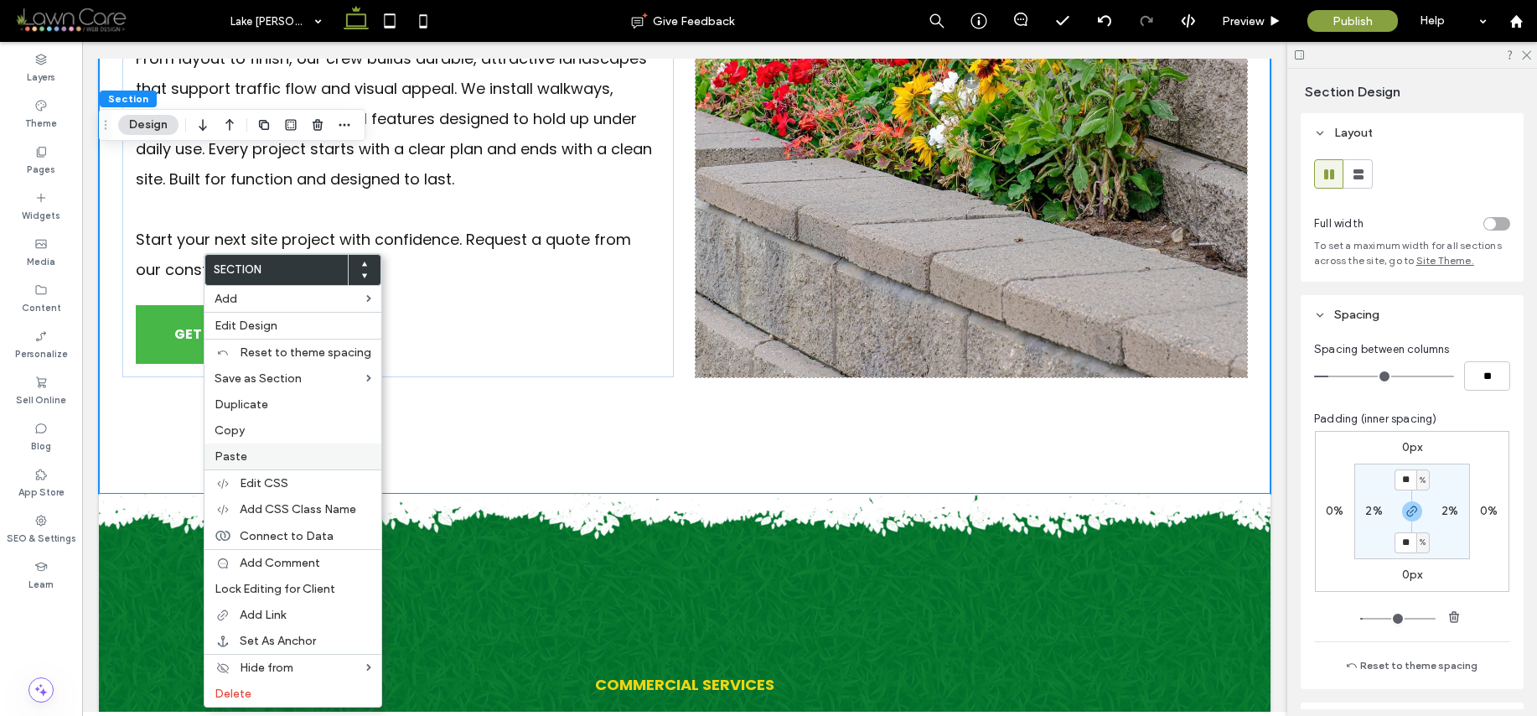
click at [246, 468] on div "Paste" at bounding box center [293, 456] width 177 height 26
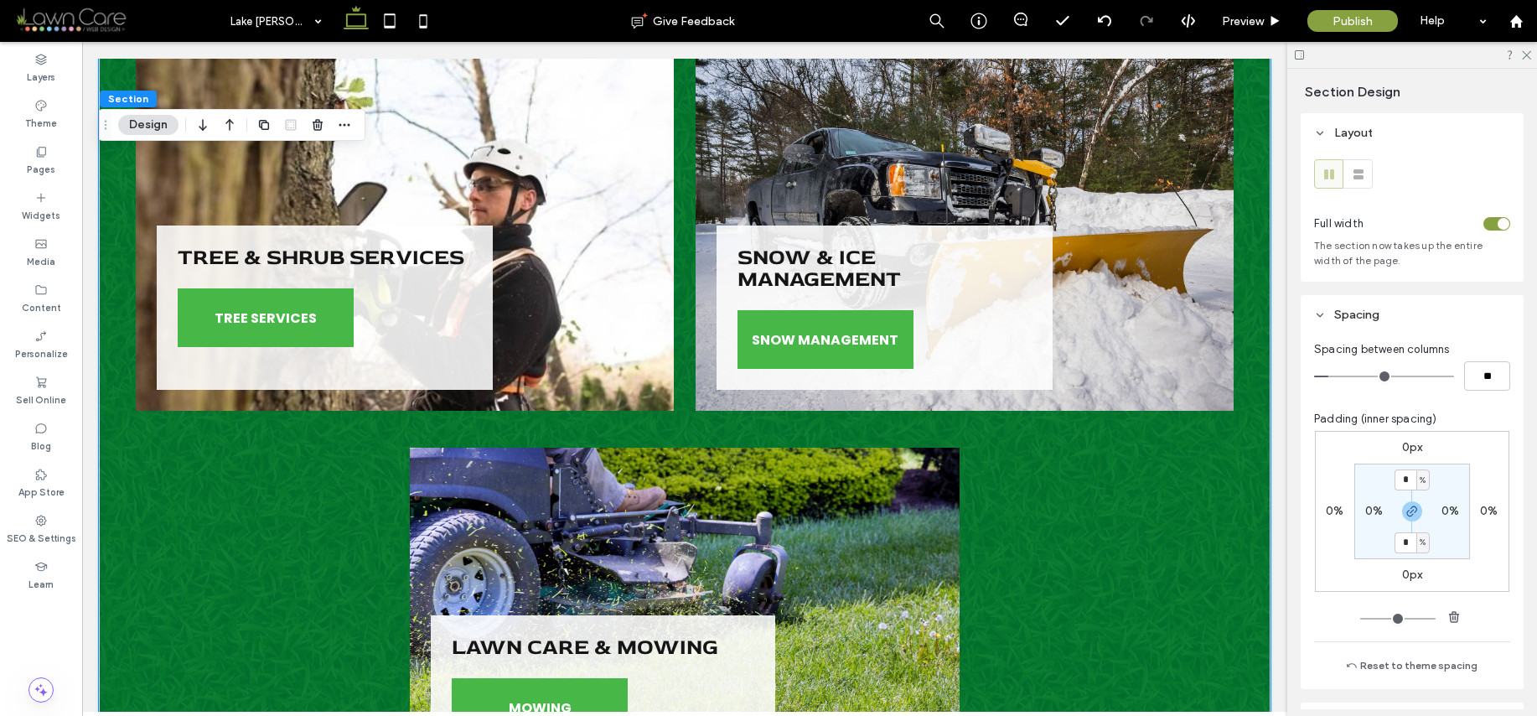
scroll to position [2735, 0]
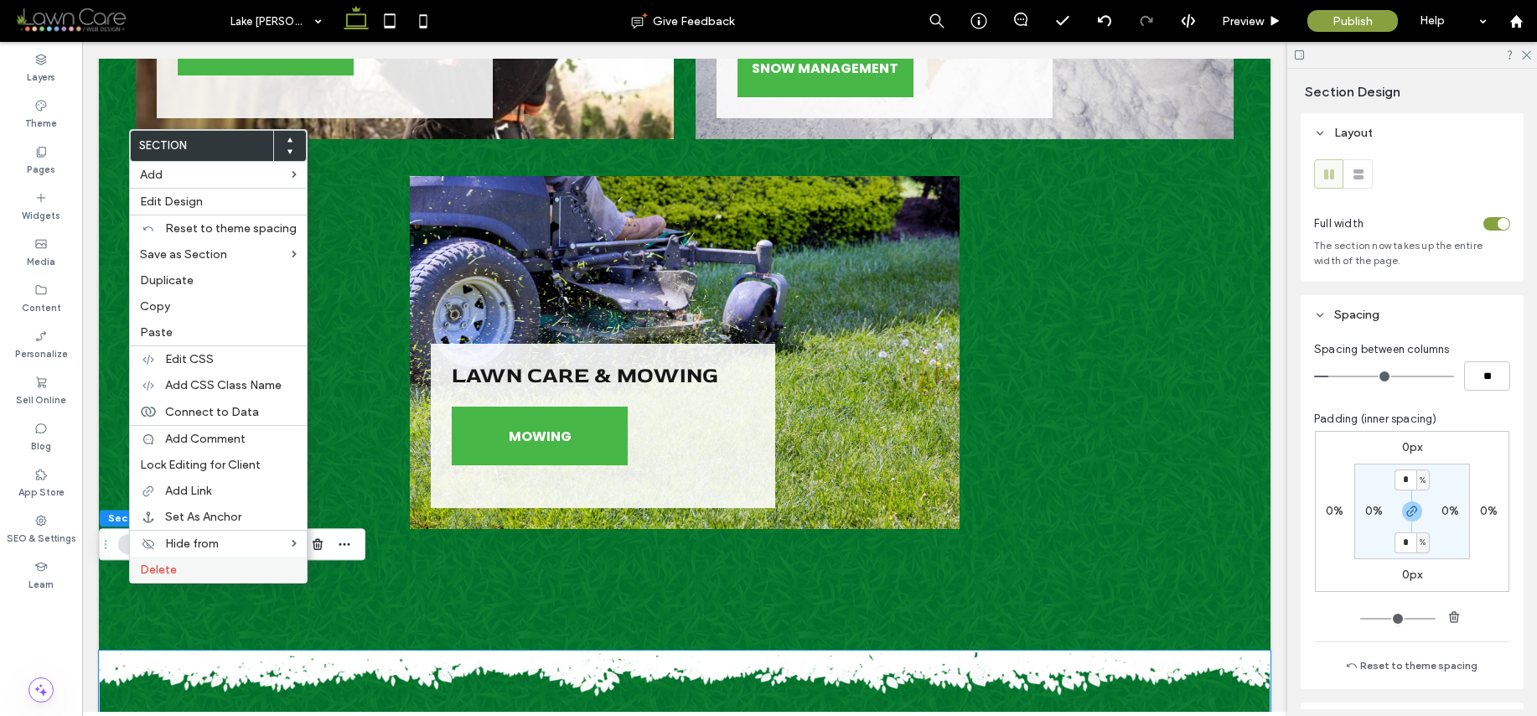
click at [156, 572] on span "Delete" at bounding box center [158, 569] width 37 height 14
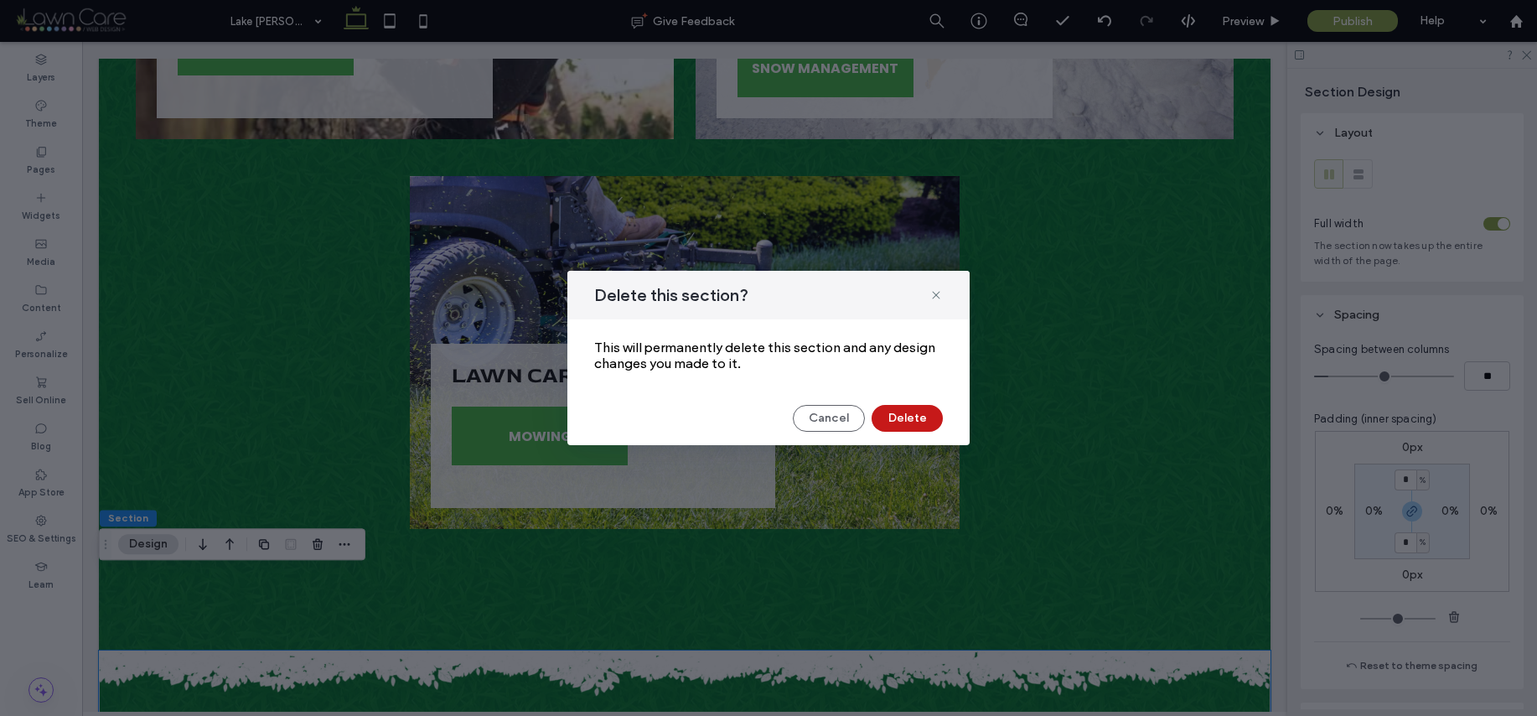
click at [903, 423] on button "Delete" at bounding box center [907, 418] width 71 height 27
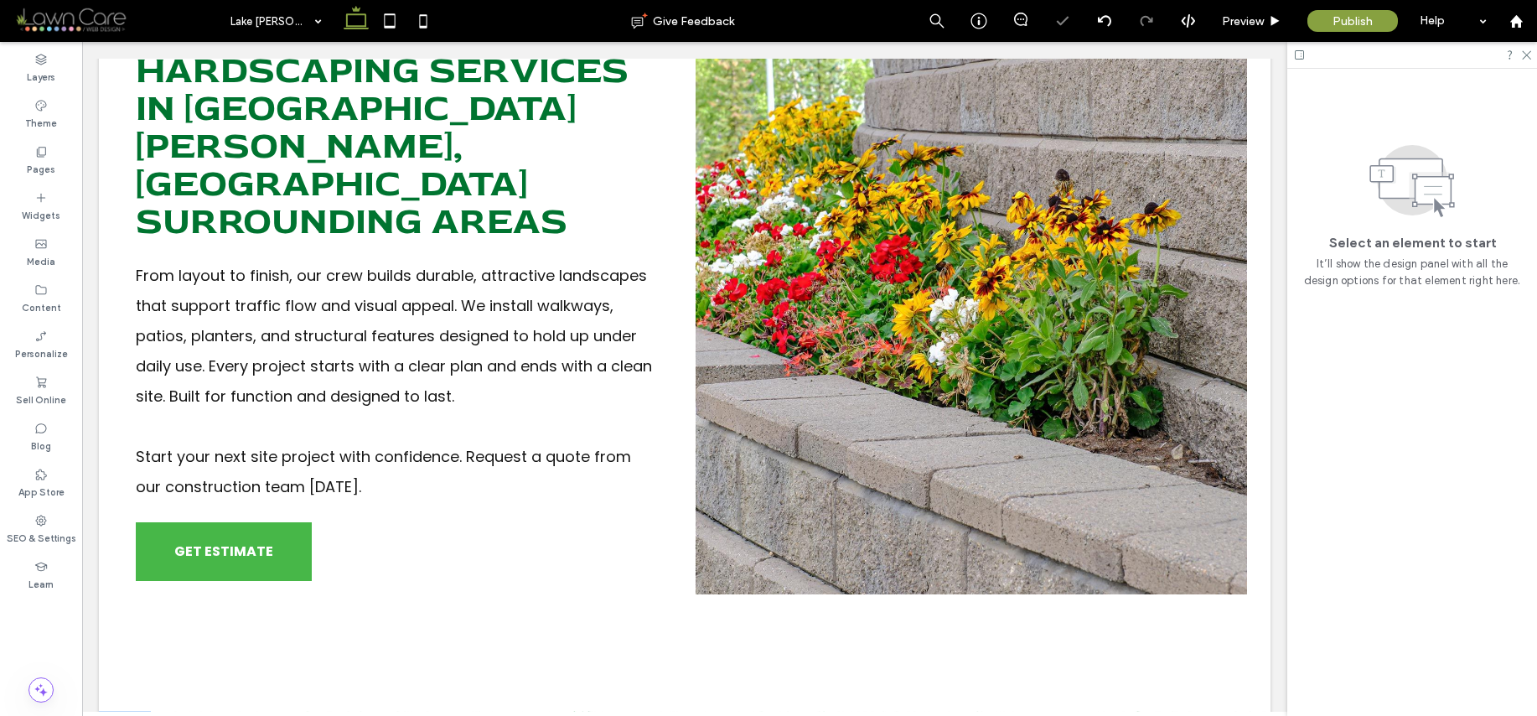
scroll to position [0, 0]
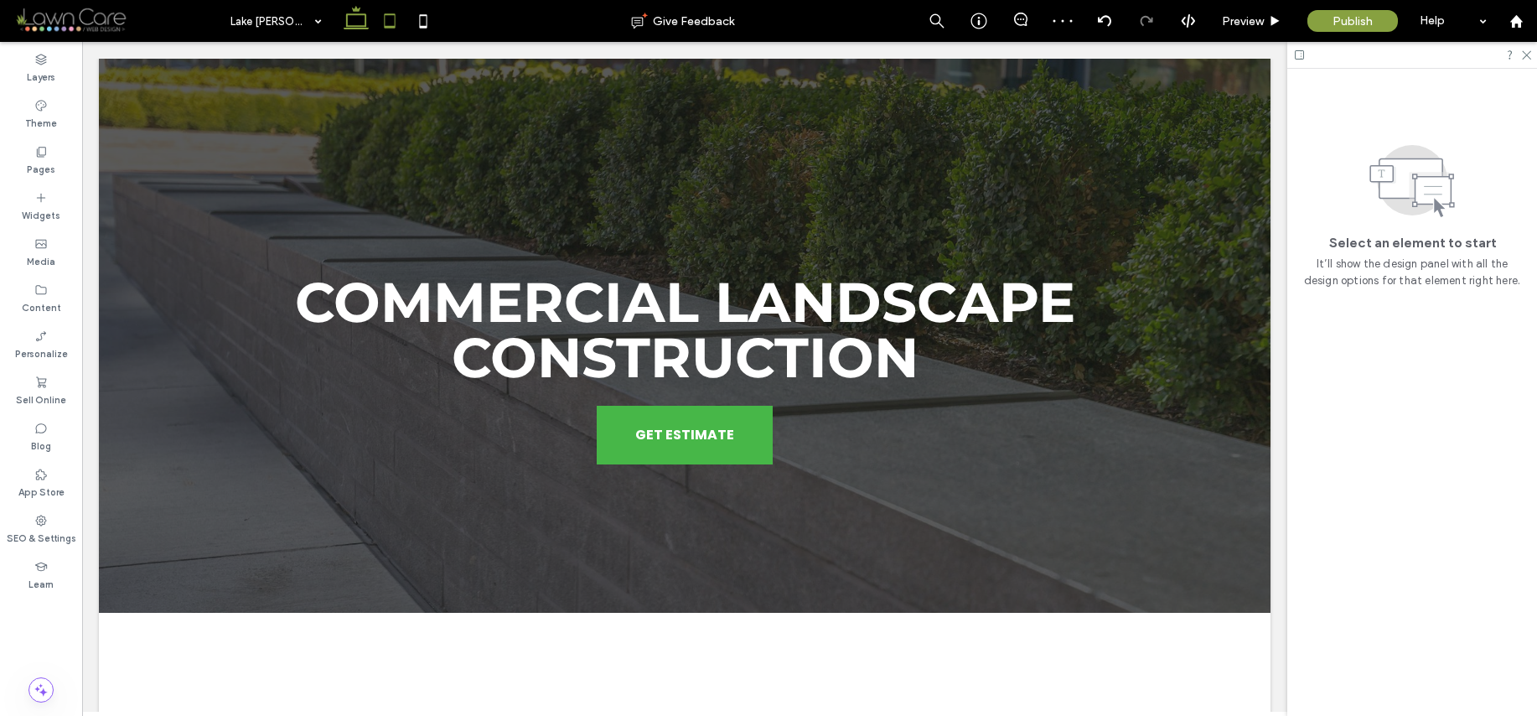
click at [387, 23] on icon at bounding box center [390, 21] width 34 height 34
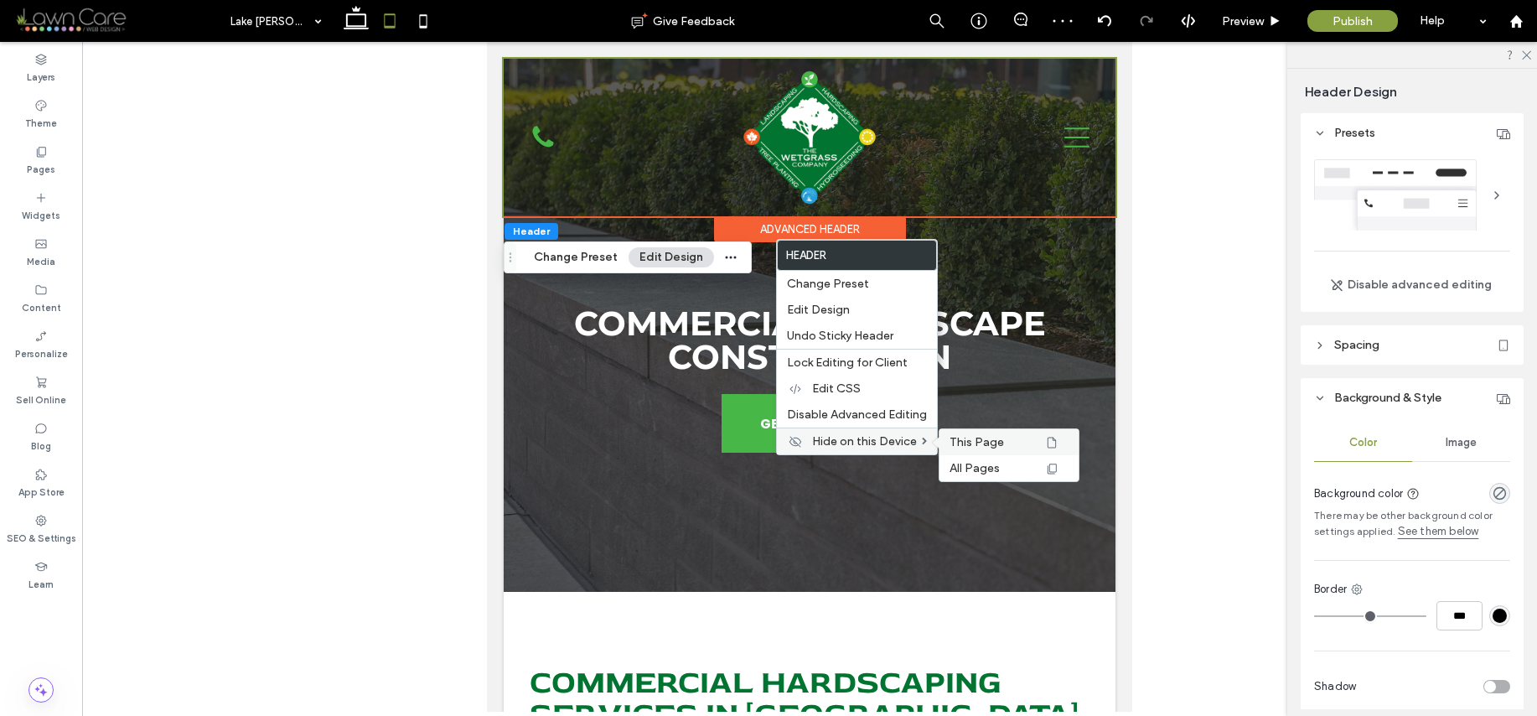
click at [956, 436] on span "This Page" at bounding box center [977, 442] width 54 height 14
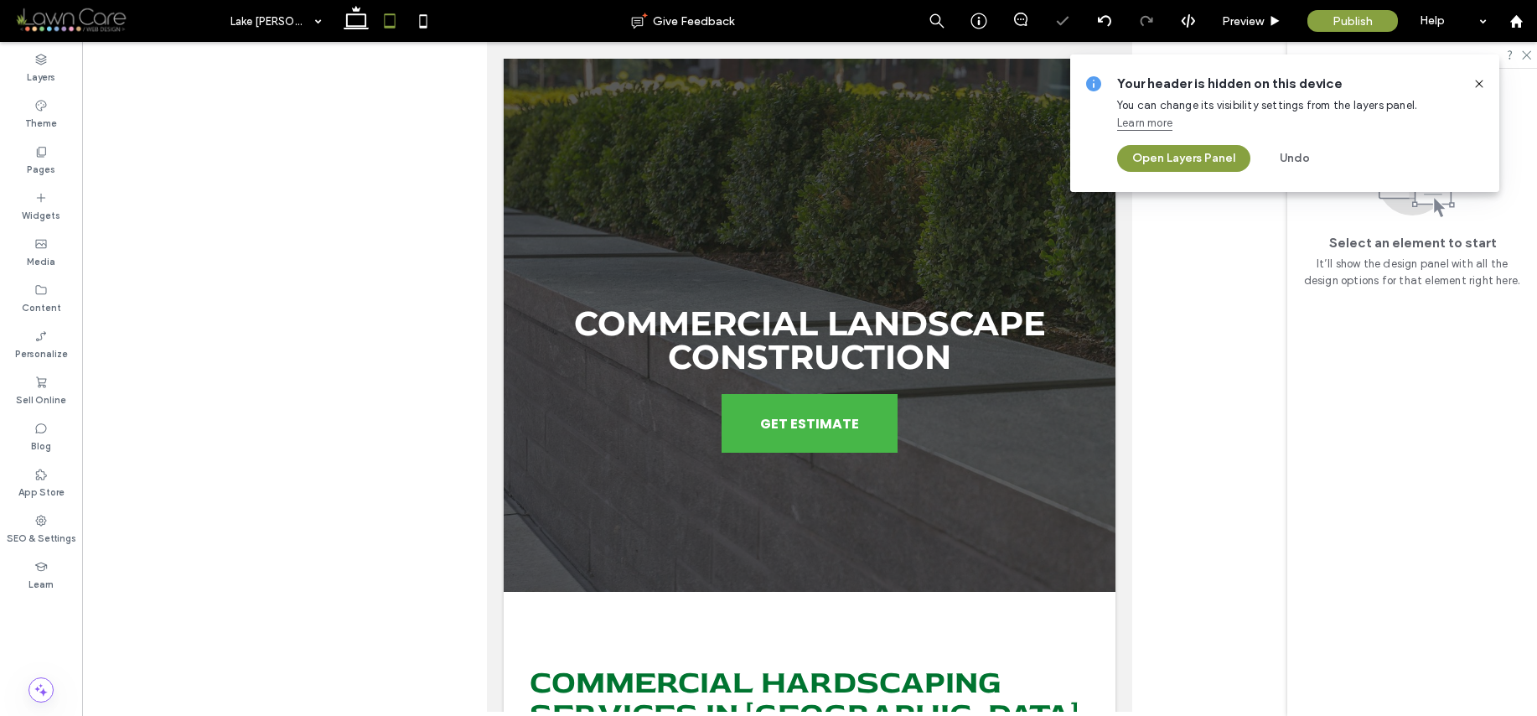
click at [1480, 83] on icon at bounding box center [1479, 83] width 13 height 13
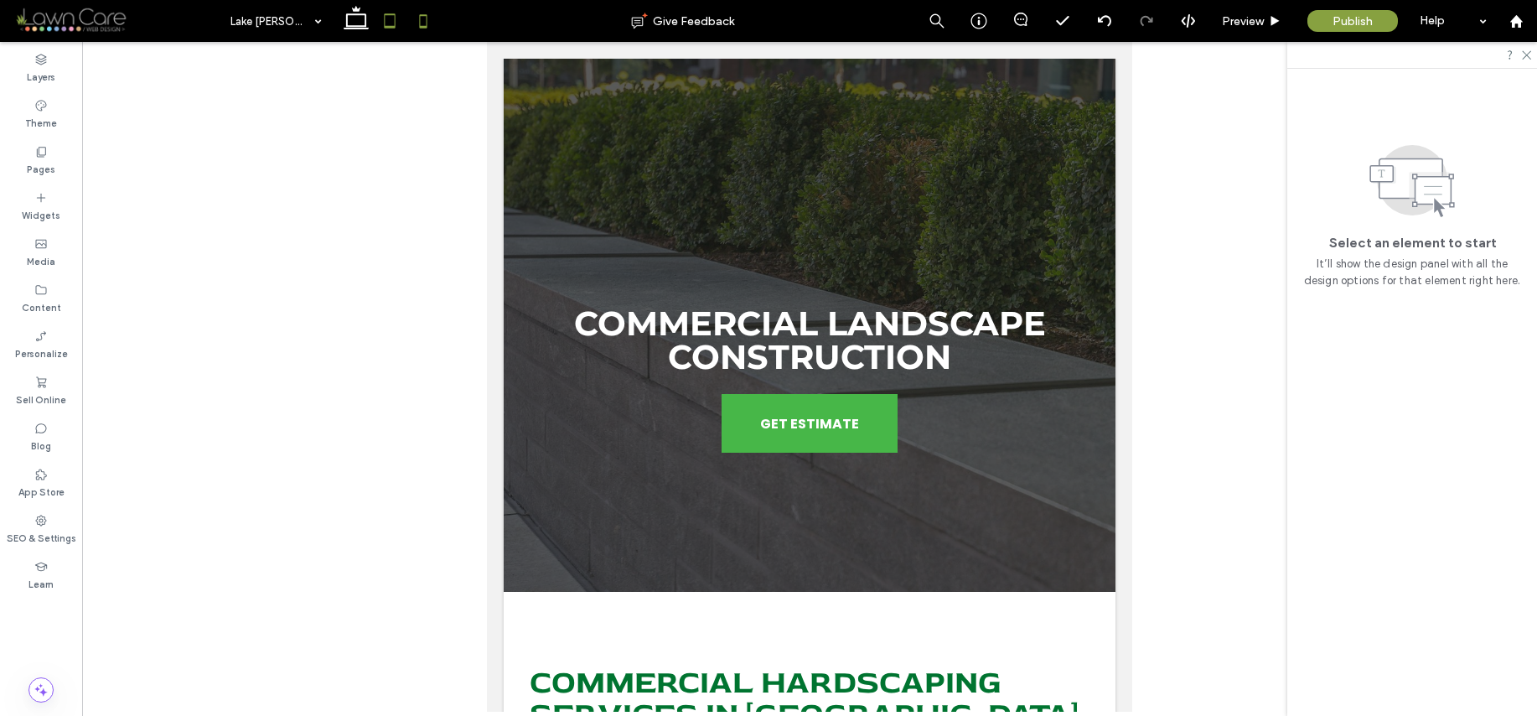
click at [427, 25] on use at bounding box center [424, 20] width 8 height 13
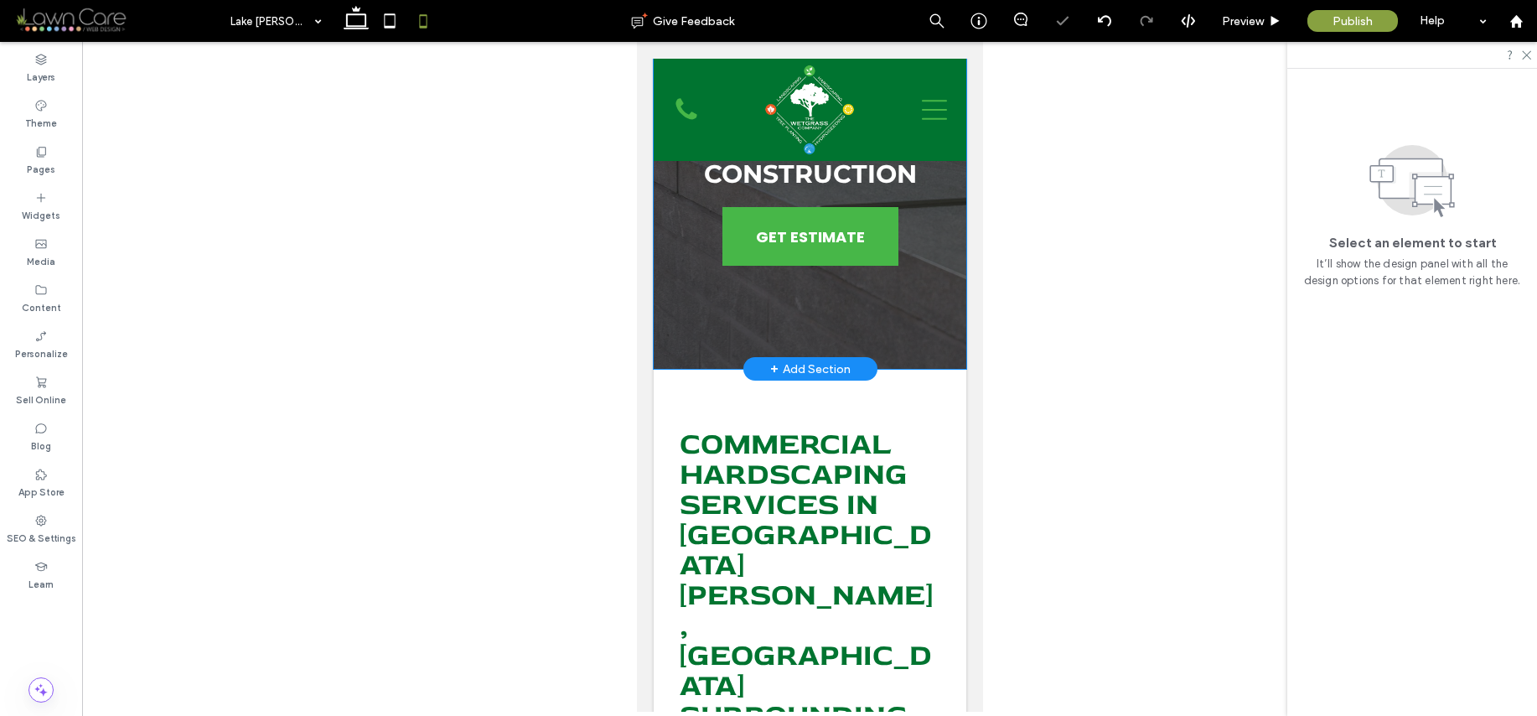
scroll to position [141, 0]
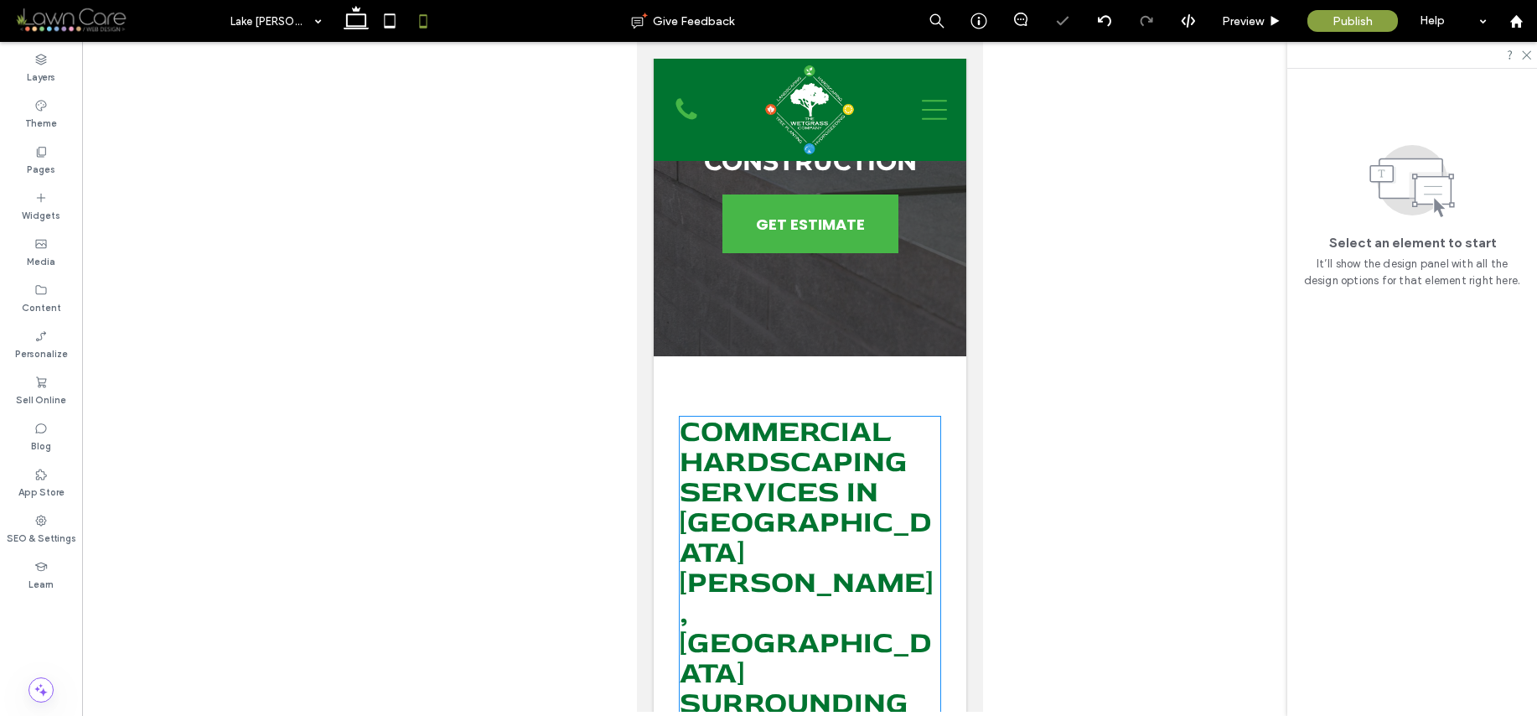
click at [869, 463] on span "Commercial Hardscaping Services In Lake Gaston, NC Surrounding Areas" at bounding box center [805, 581] width 253 height 339
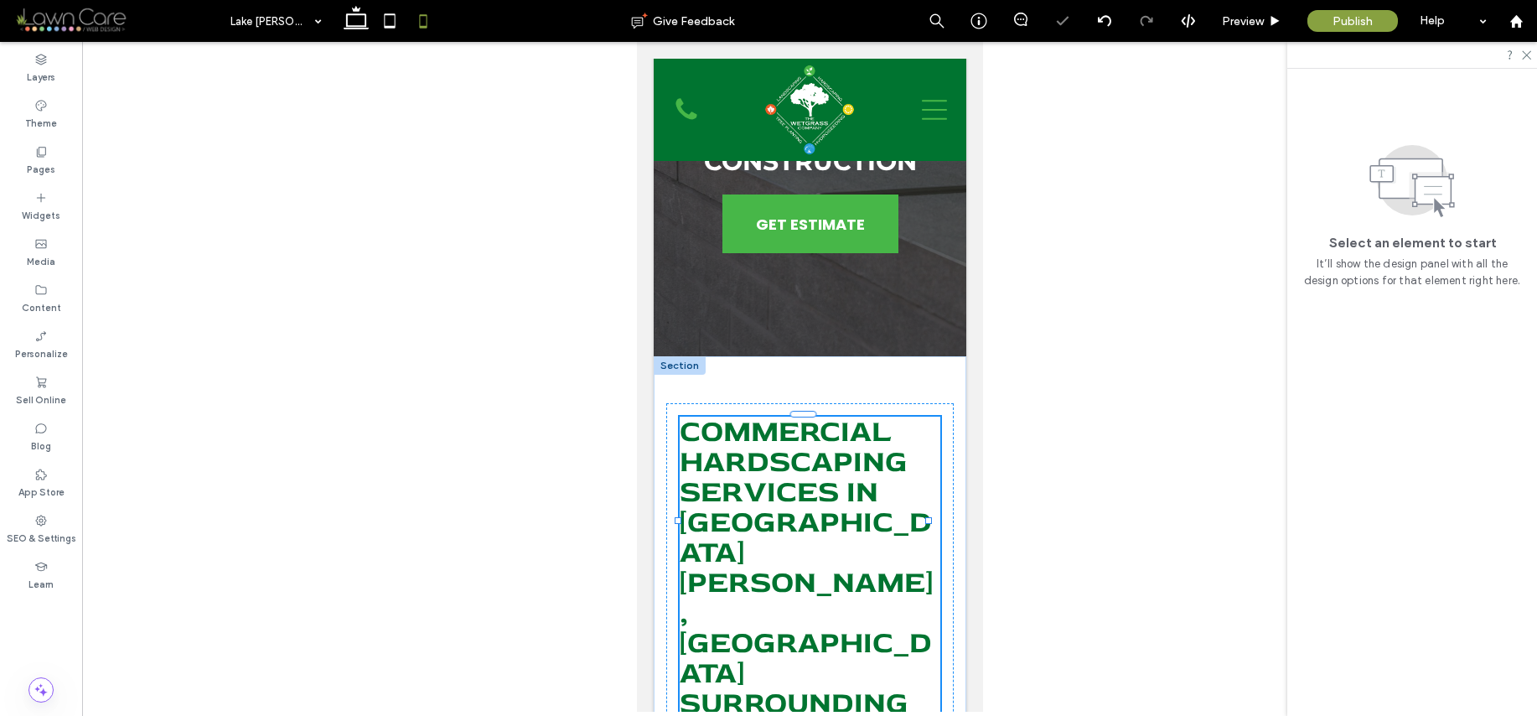
click at [869, 463] on div "Commercial Hardscaping Services In Lake Gaston, NC Surrounding Areas" at bounding box center [809, 583] width 261 height 332
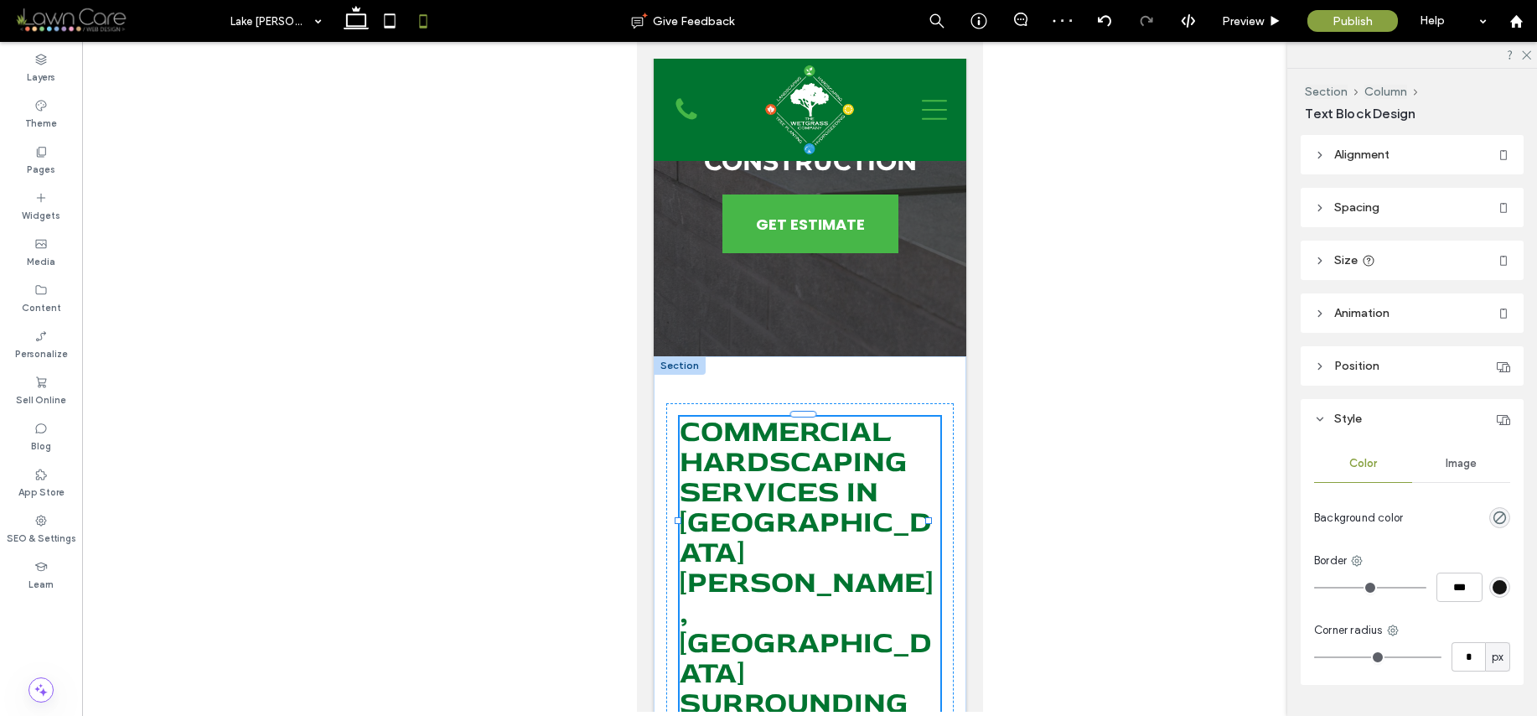
type input "********"
type input "**"
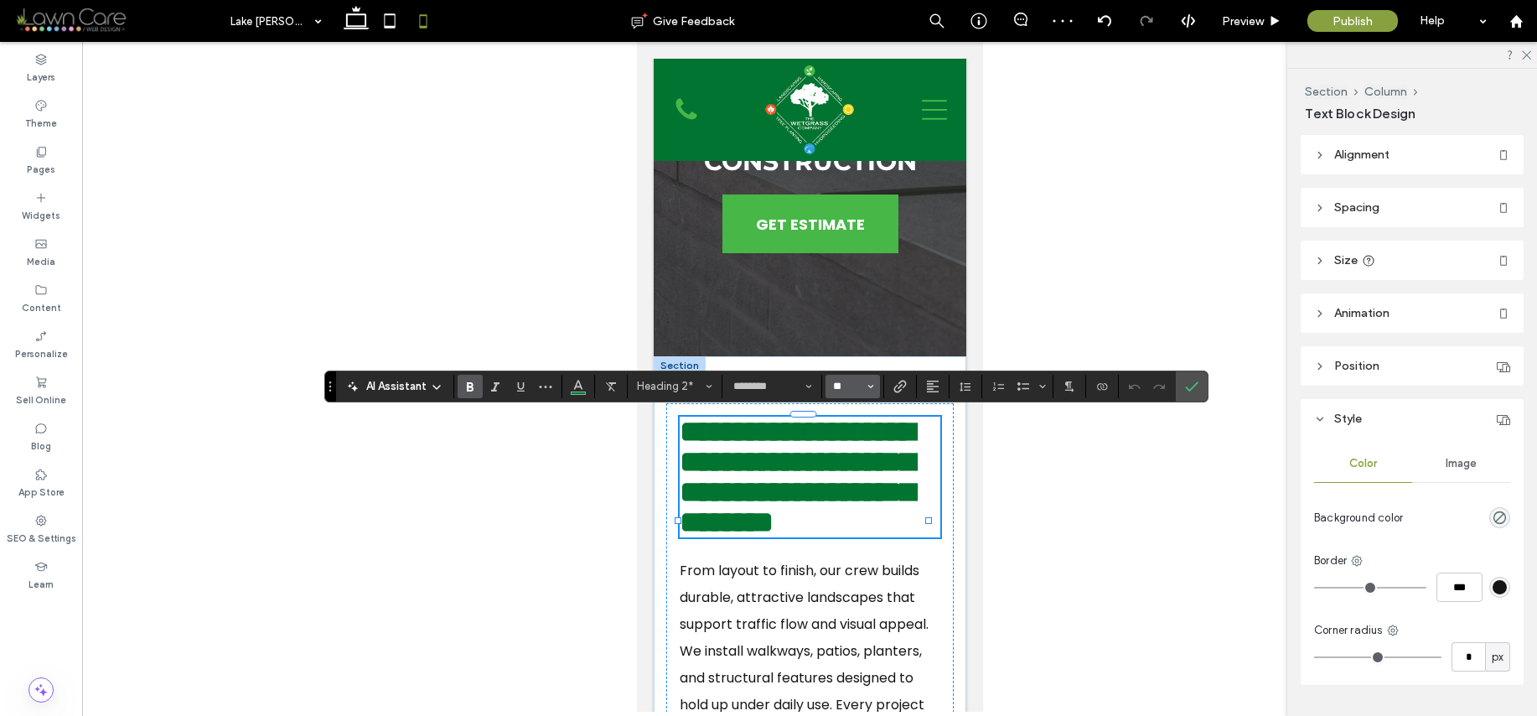
click at [859, 386] on input "**" at bounding box center [847, 386] width 33 height 13
type input "**"
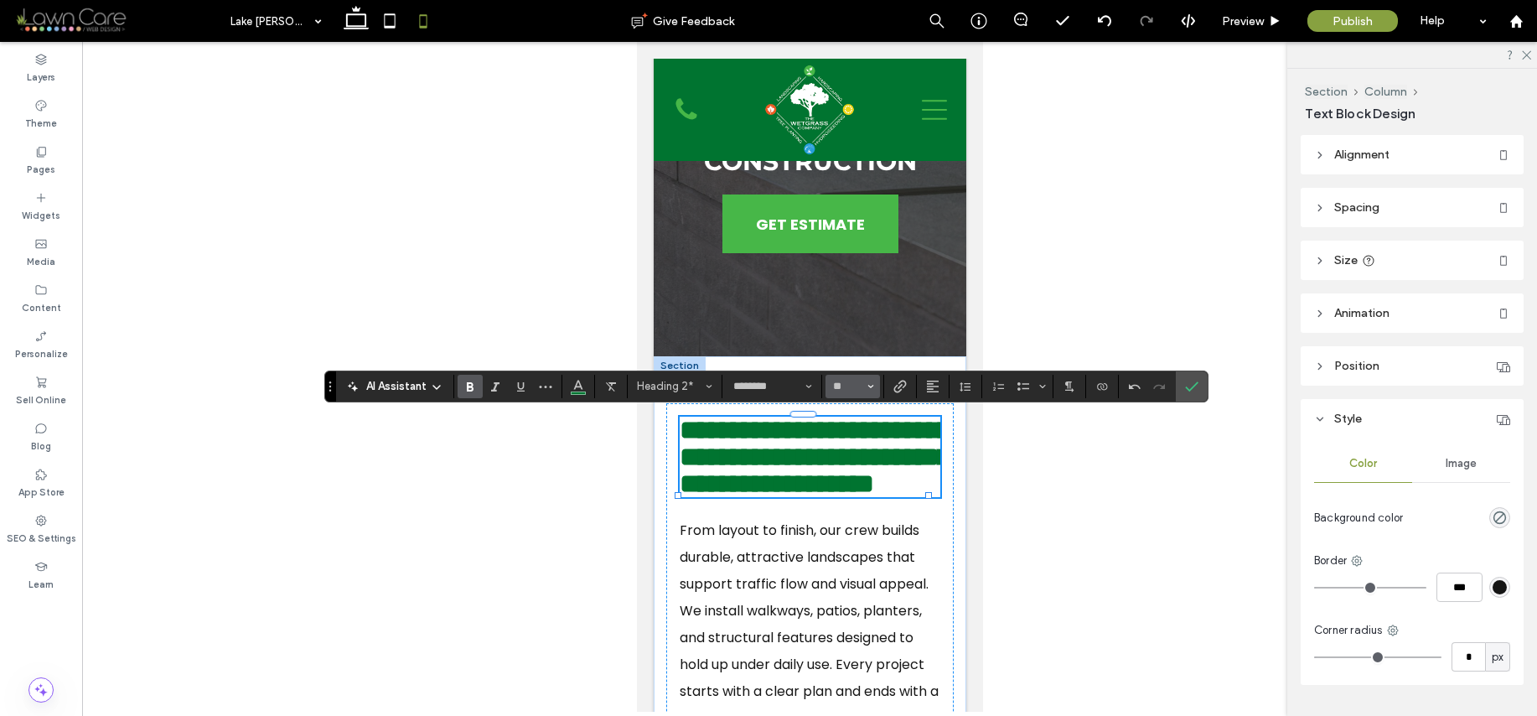
click at [866, 382] on button "**" at bounding box center [853, 386] width 54 height 23
click at [839, 386] on input "Size-input" at bounding box center [847, 386] width 33 height 13
type input "**"
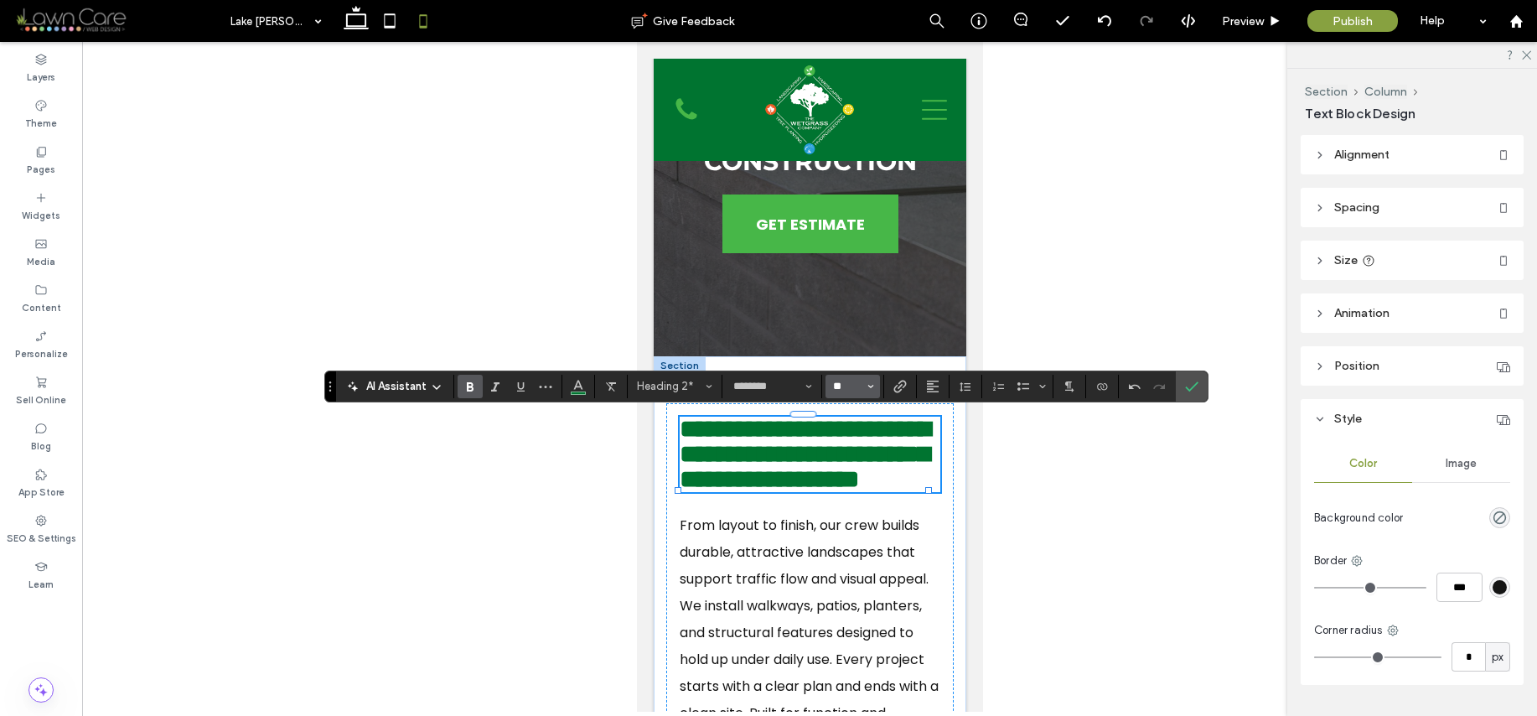
click at [852, 389] on input "**" at bounding box center [847, 386] width 33 height 13
type input "**"
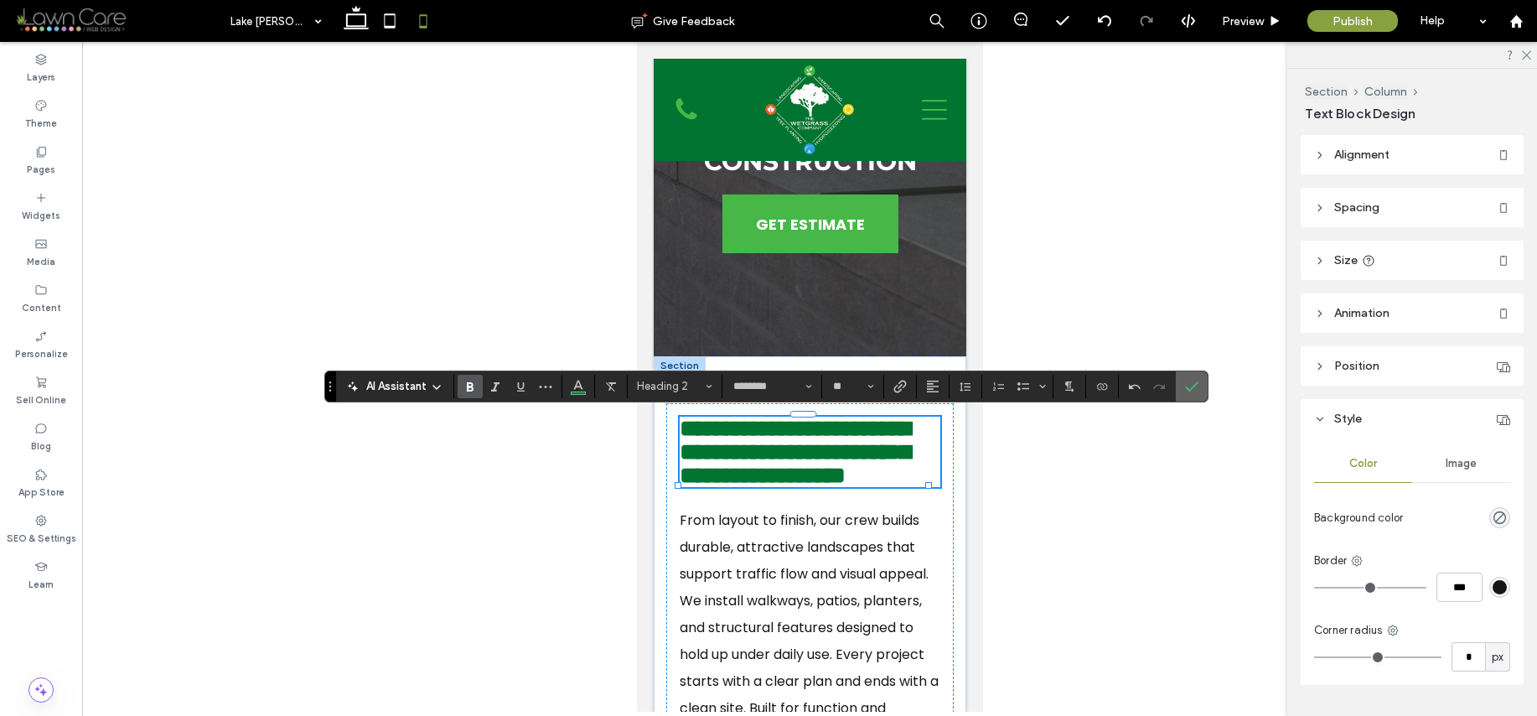
click at [1199, 385] on label "Confirm" at bounding box center [1191, 386] width 25 height 30
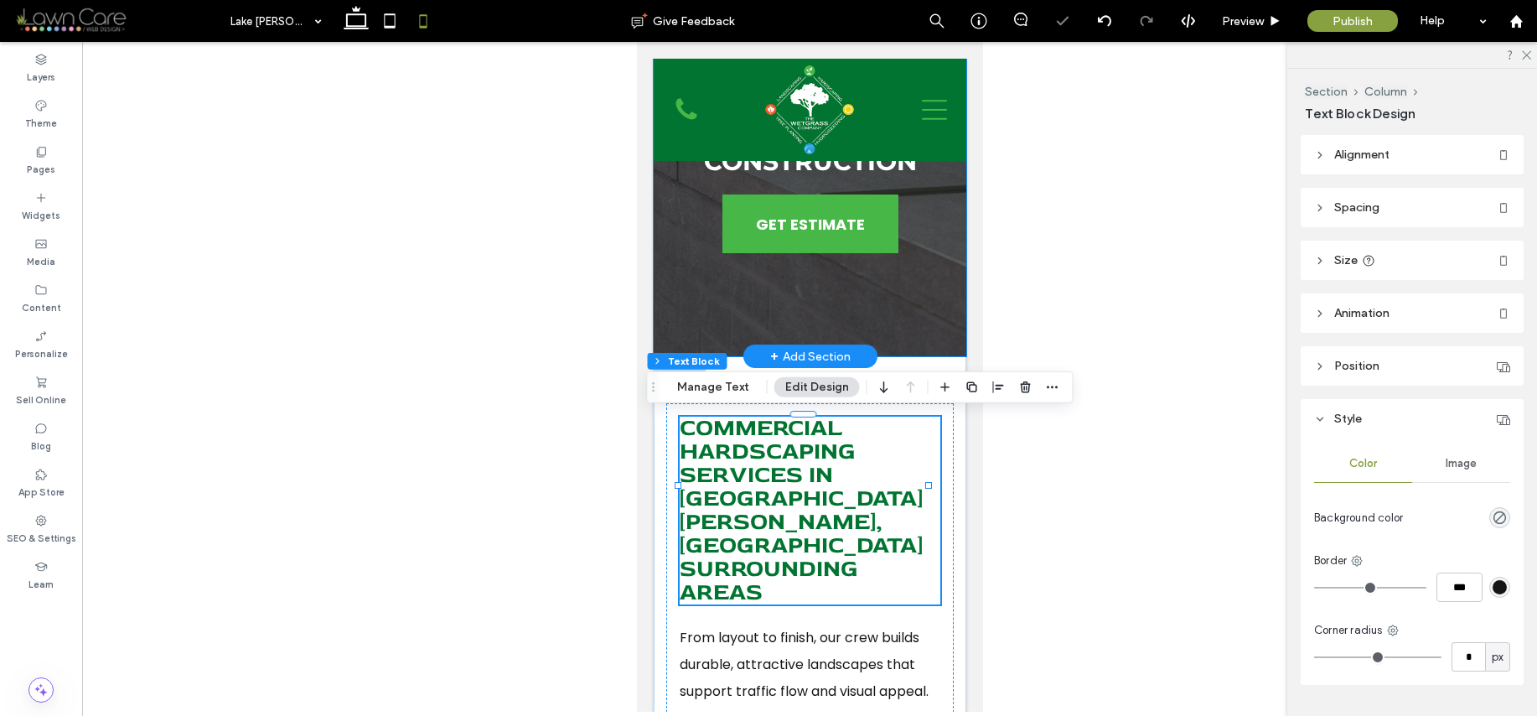
click at [904, 296] on div "Commercial Landscape Construction GET ESTIMATE" at bounding box center [809, 137] width 313 height 438
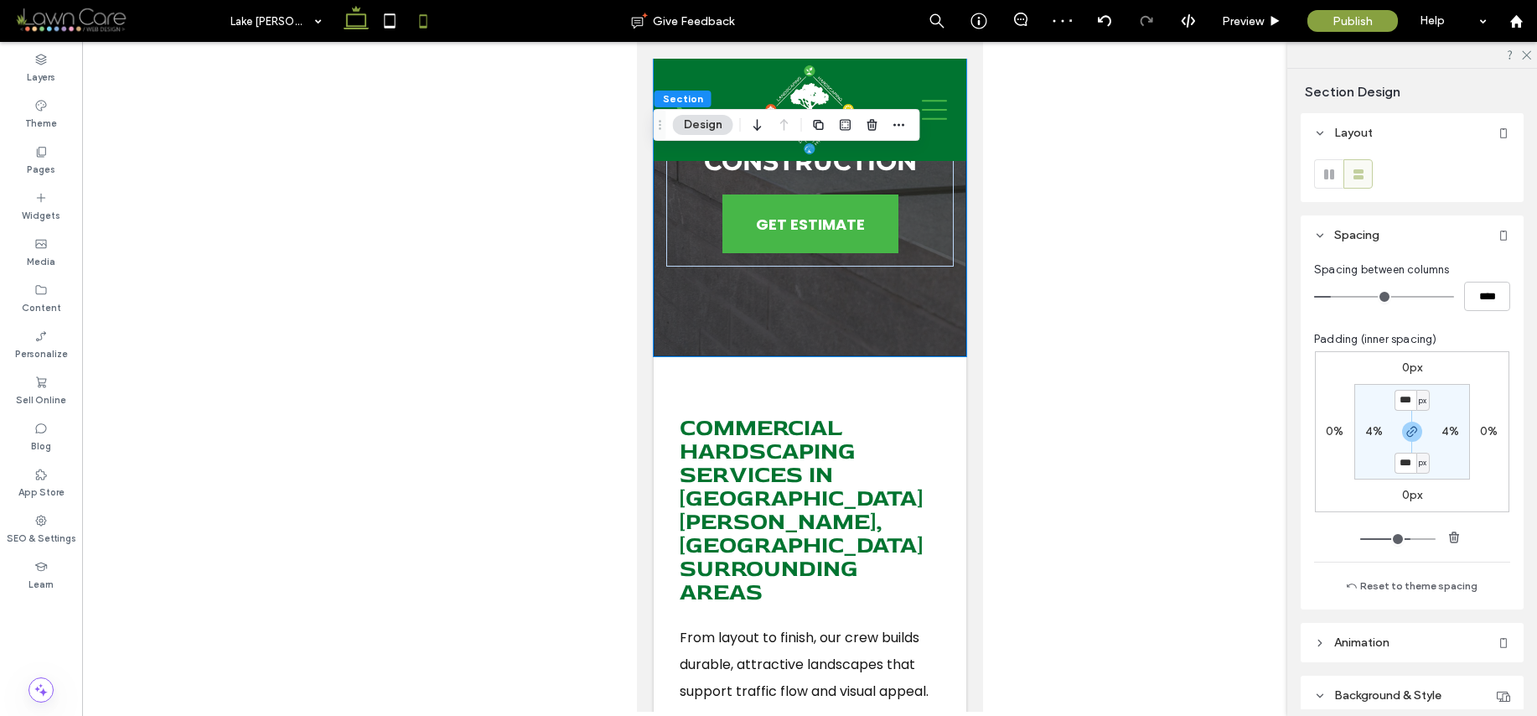
click at [358, 26] on use at bounding box center [356, 17] width 25 height 23
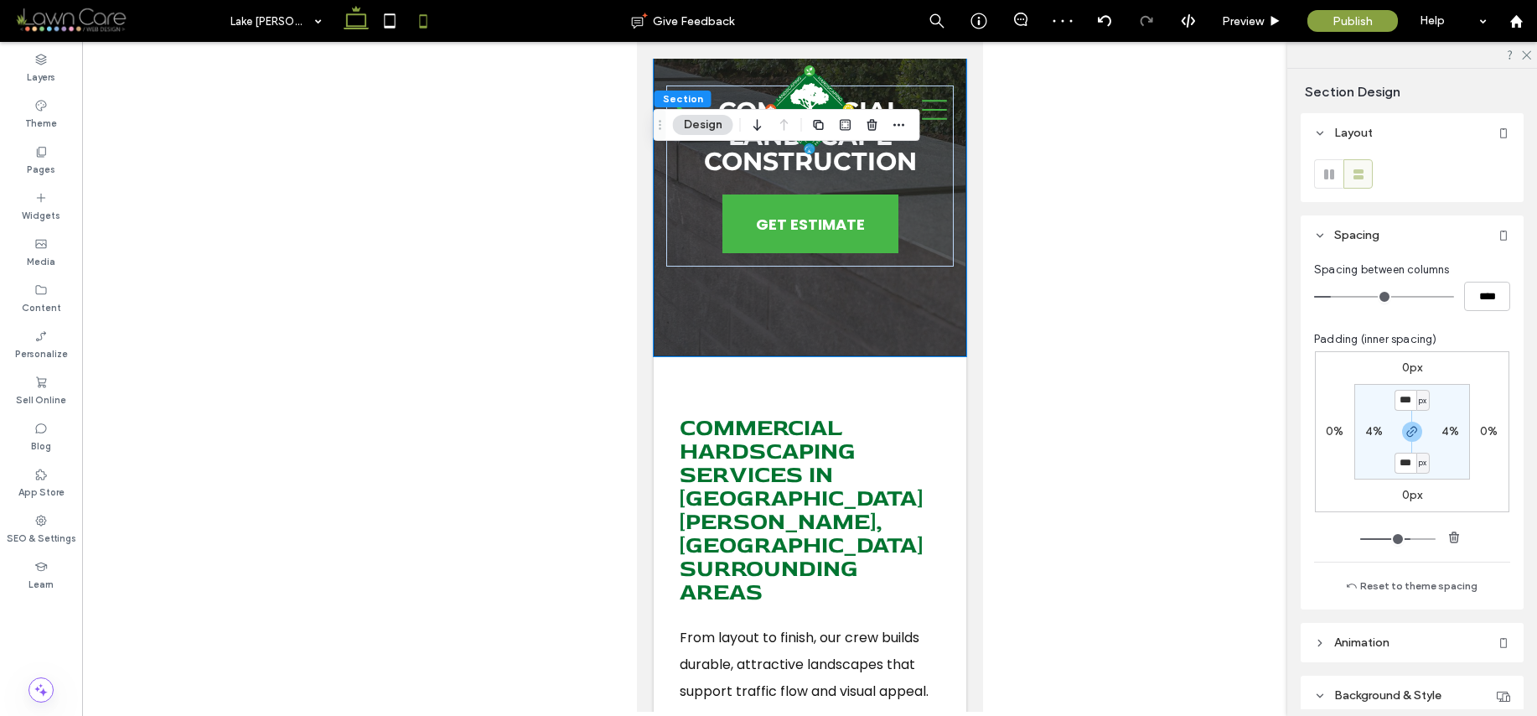
type input "*****"
type input "***"
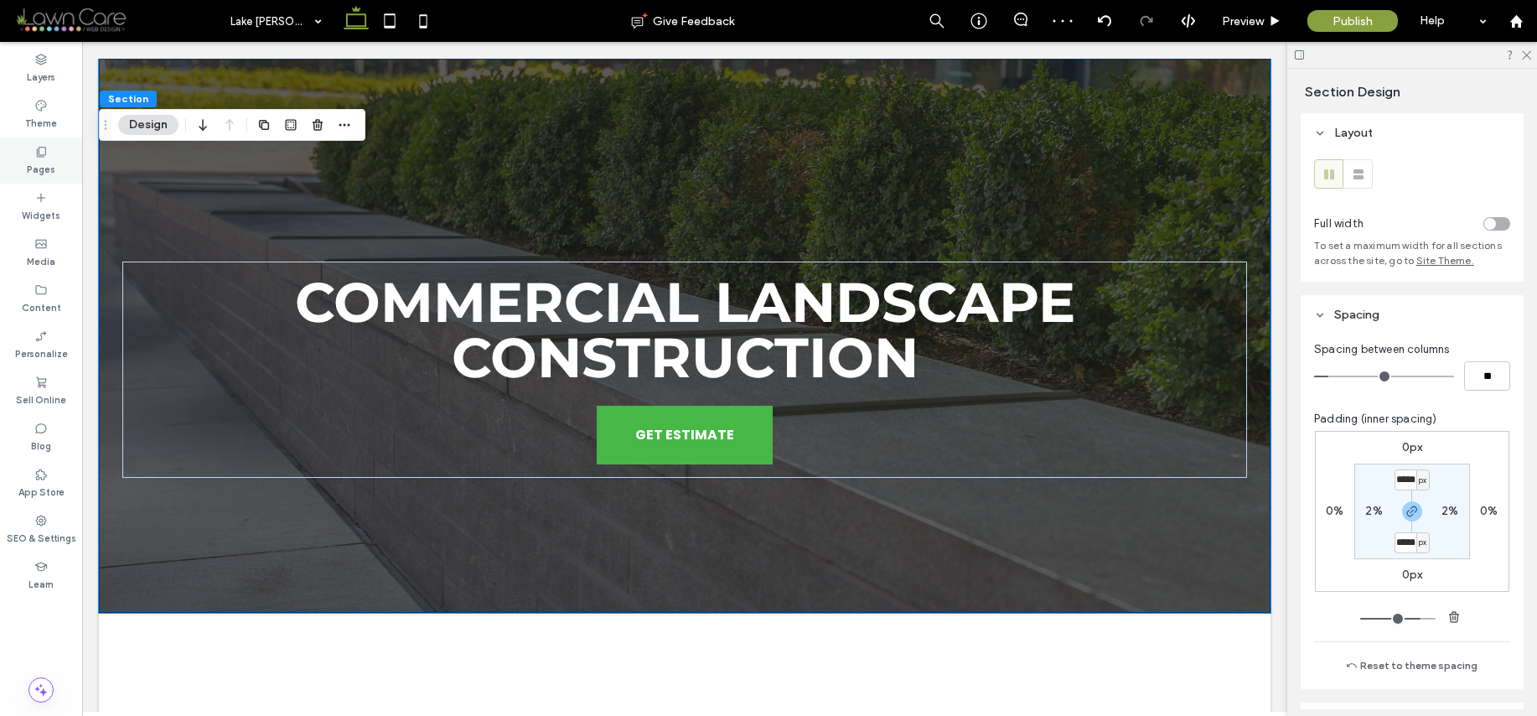
click at [44, 161] on label "Pages" at bounding box center [41, 167] width 28 height 18
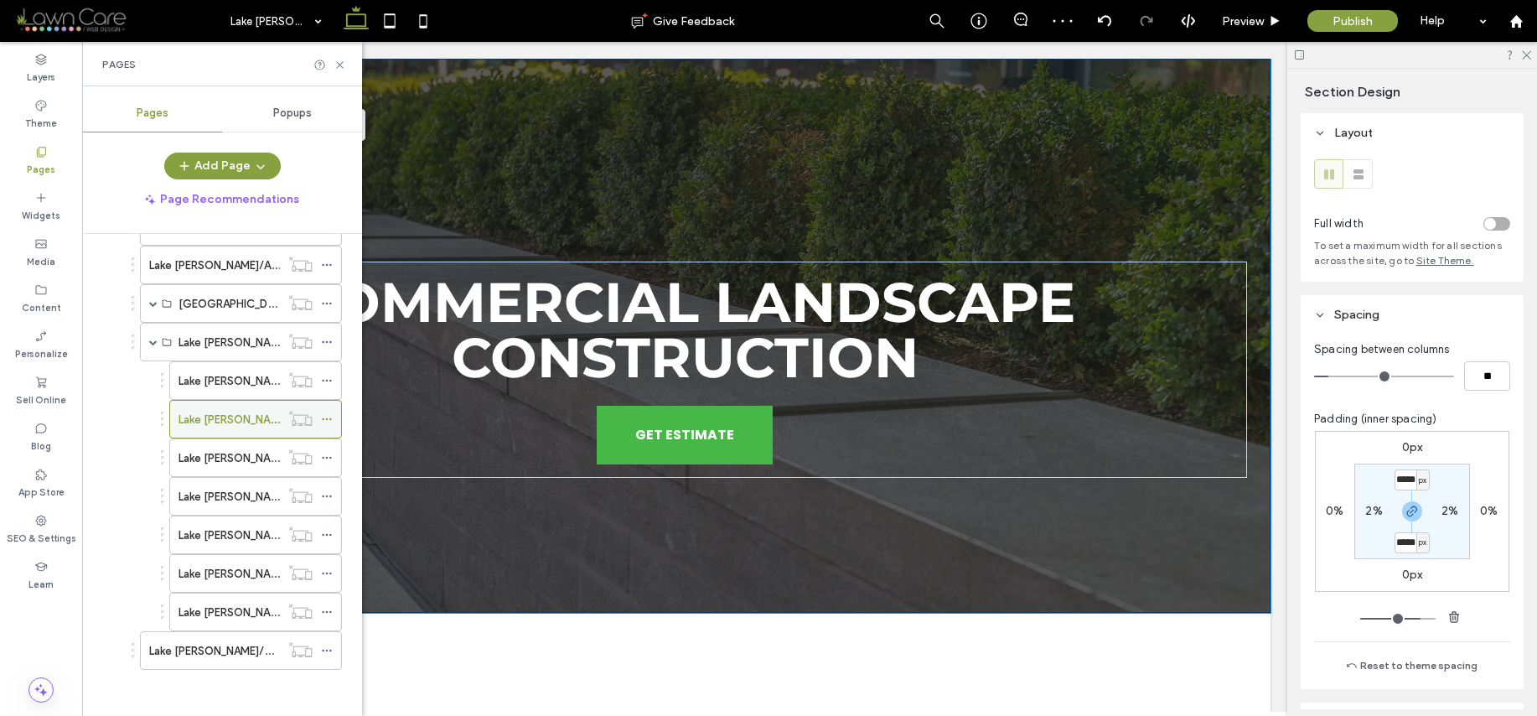
scroll to position [333, 0]
click at [243, 447] on label "Lake [PERSON_NAME]/Commercial Erosion Control & Slope Stabilization" at bounding box center [361, 453] width 365 height 29
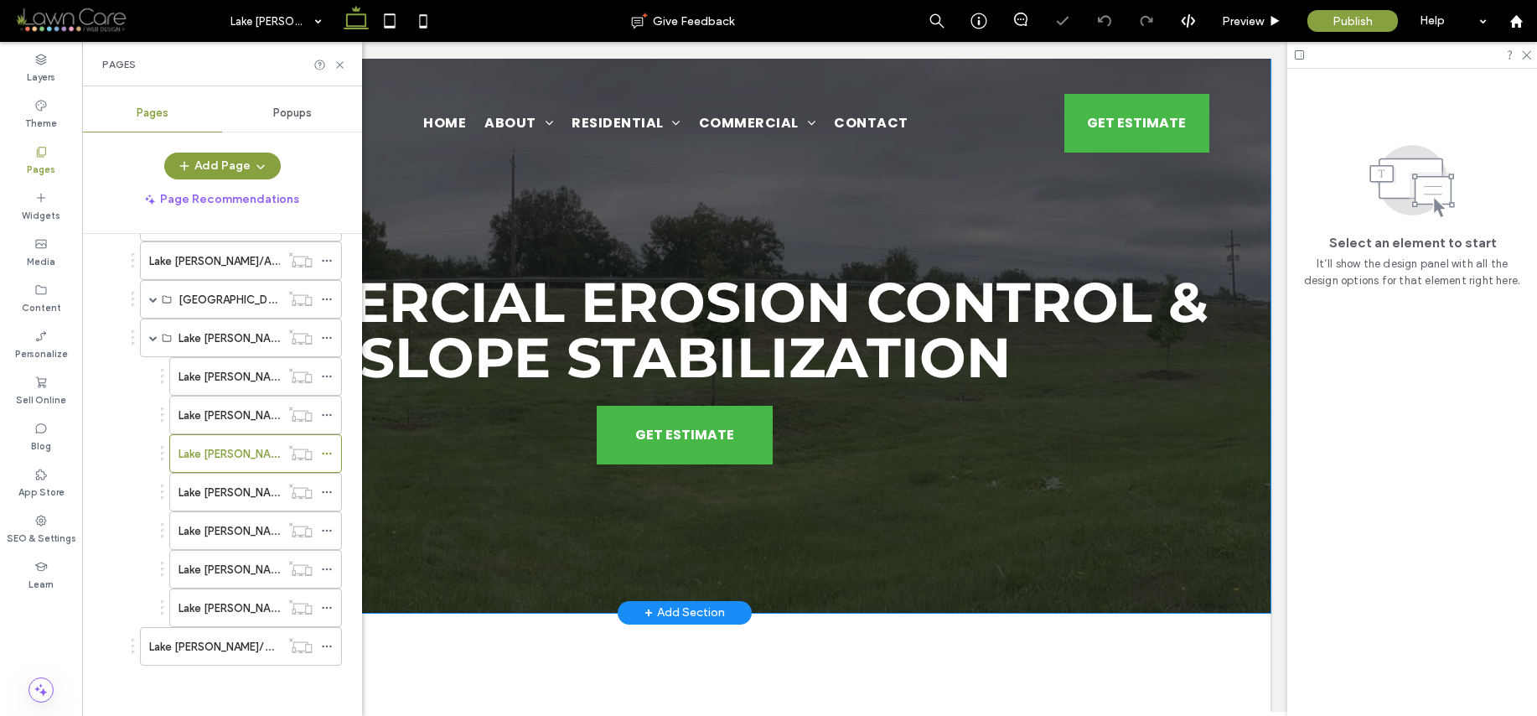
click at [1214, 215] on div "Commercial Erosion Control & Slope Stabilization GET ESTIMATE" at bounding box center [685, 336] width 1172 height 554
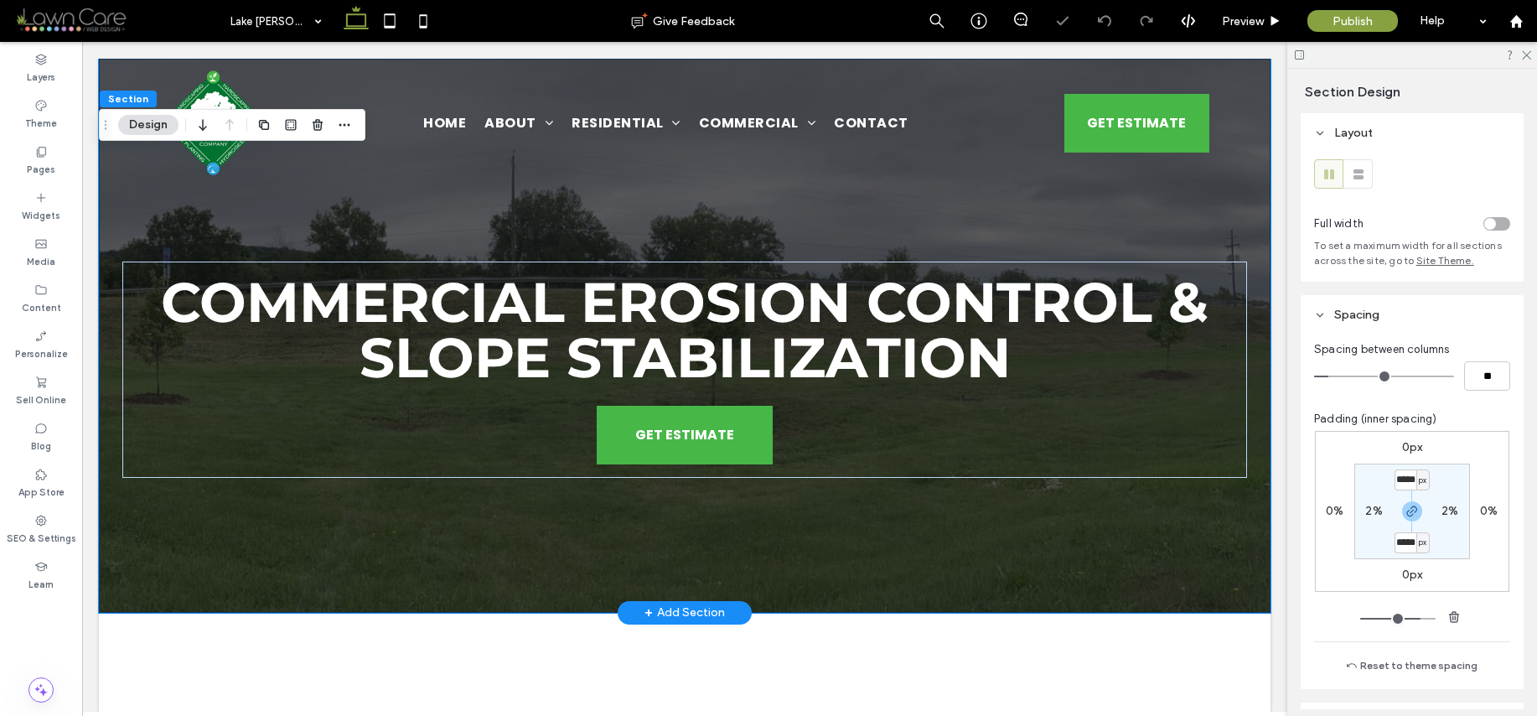
type input "***"
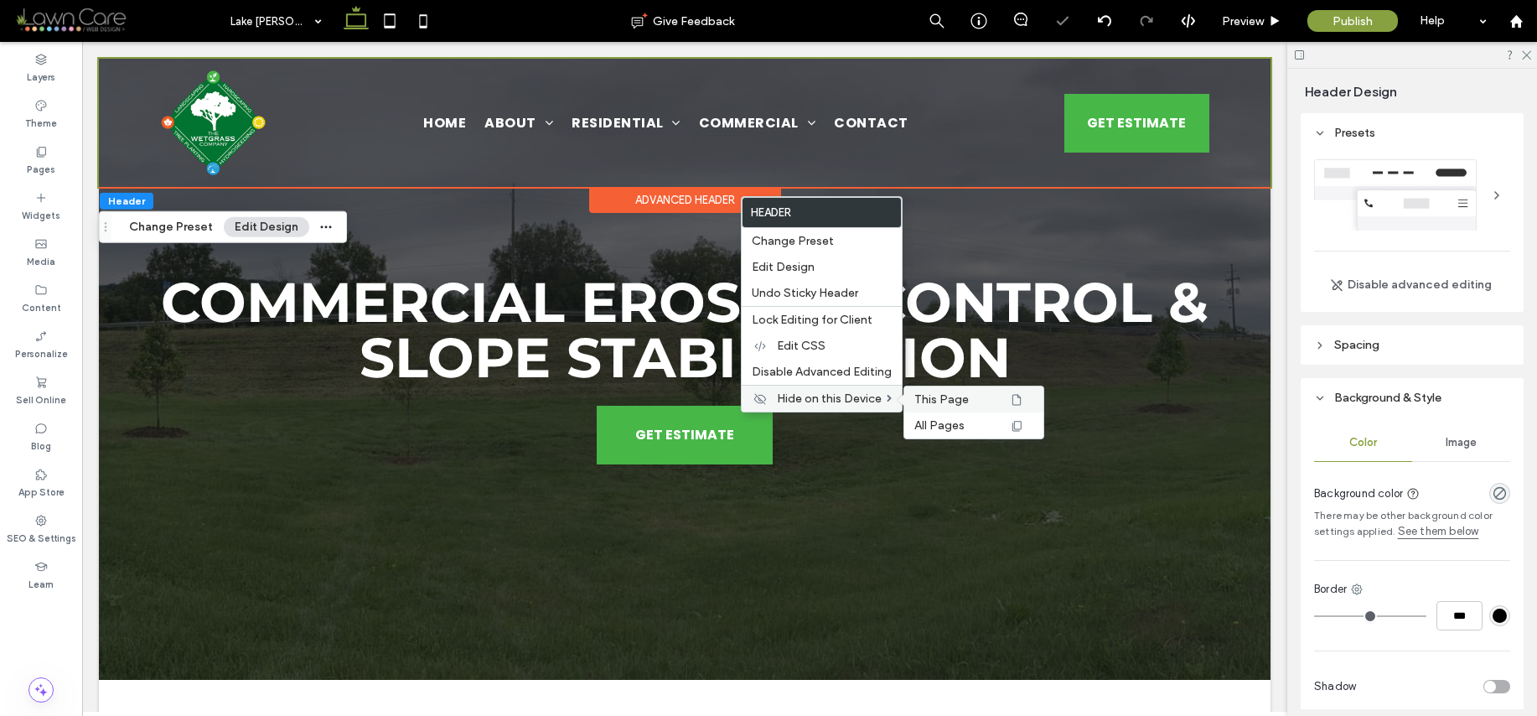
click at [939, 397] on span "This Page" at bounding box center [941, 399] width 54 height 14
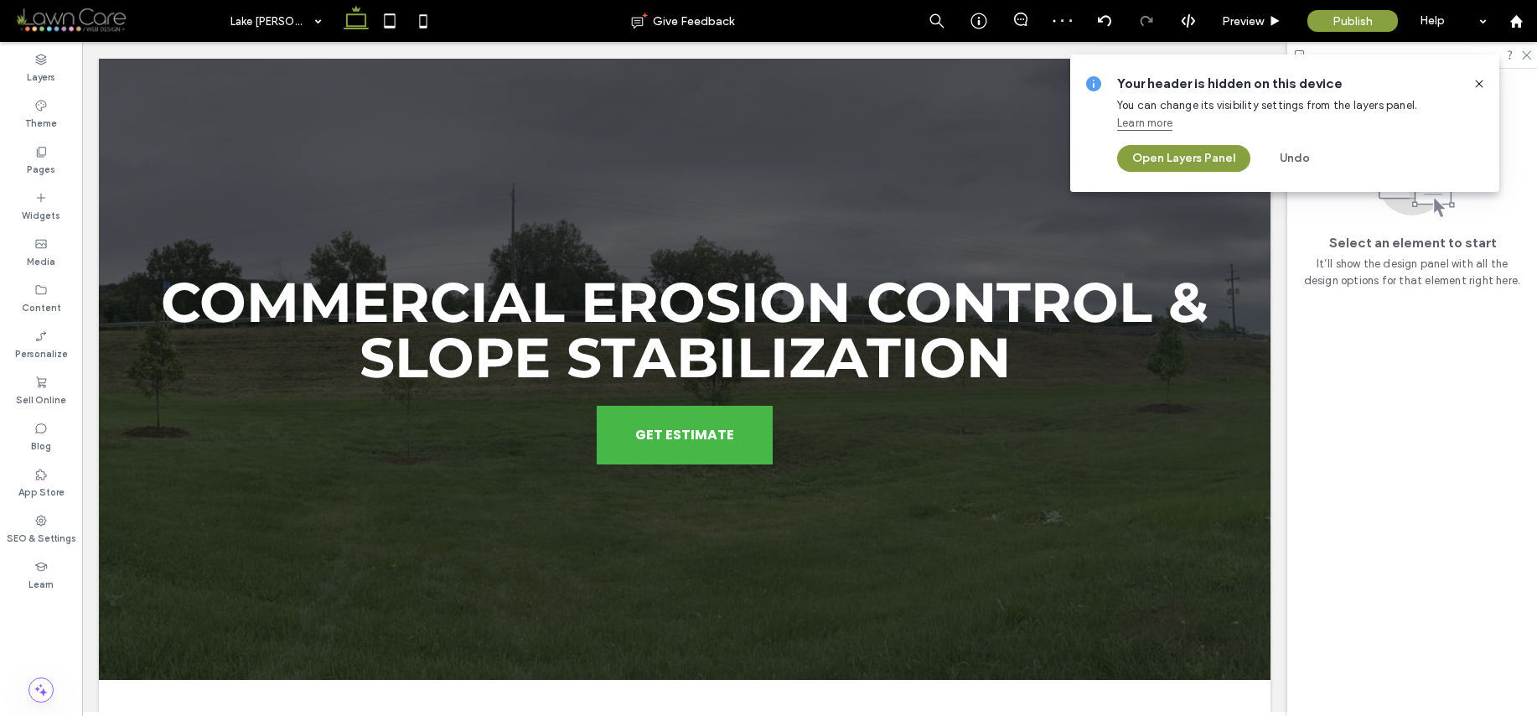
click at [1490, 85] on div "Your header is hidden on this device You can change its visibility settings fro…" at bounding box center [1284, 122] width 429 height 137
click at [1477, 85] on use at bounding box center [1479, 84] width 8 height 8
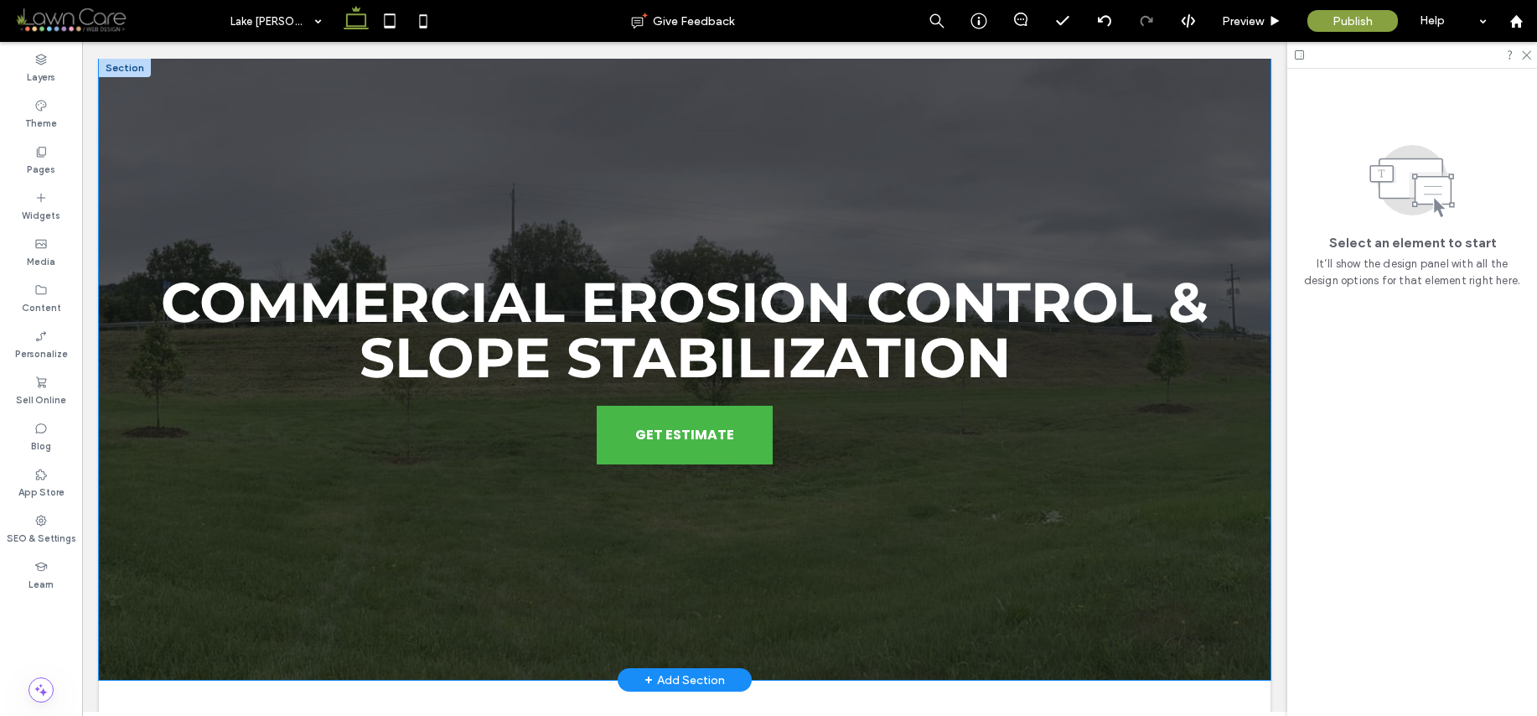
click at [1242, 216] on div "Commercial Erosion Control & Slope Stabilization GET ESTIMATE" at bounding box center [685, 369] width 1172 height 621
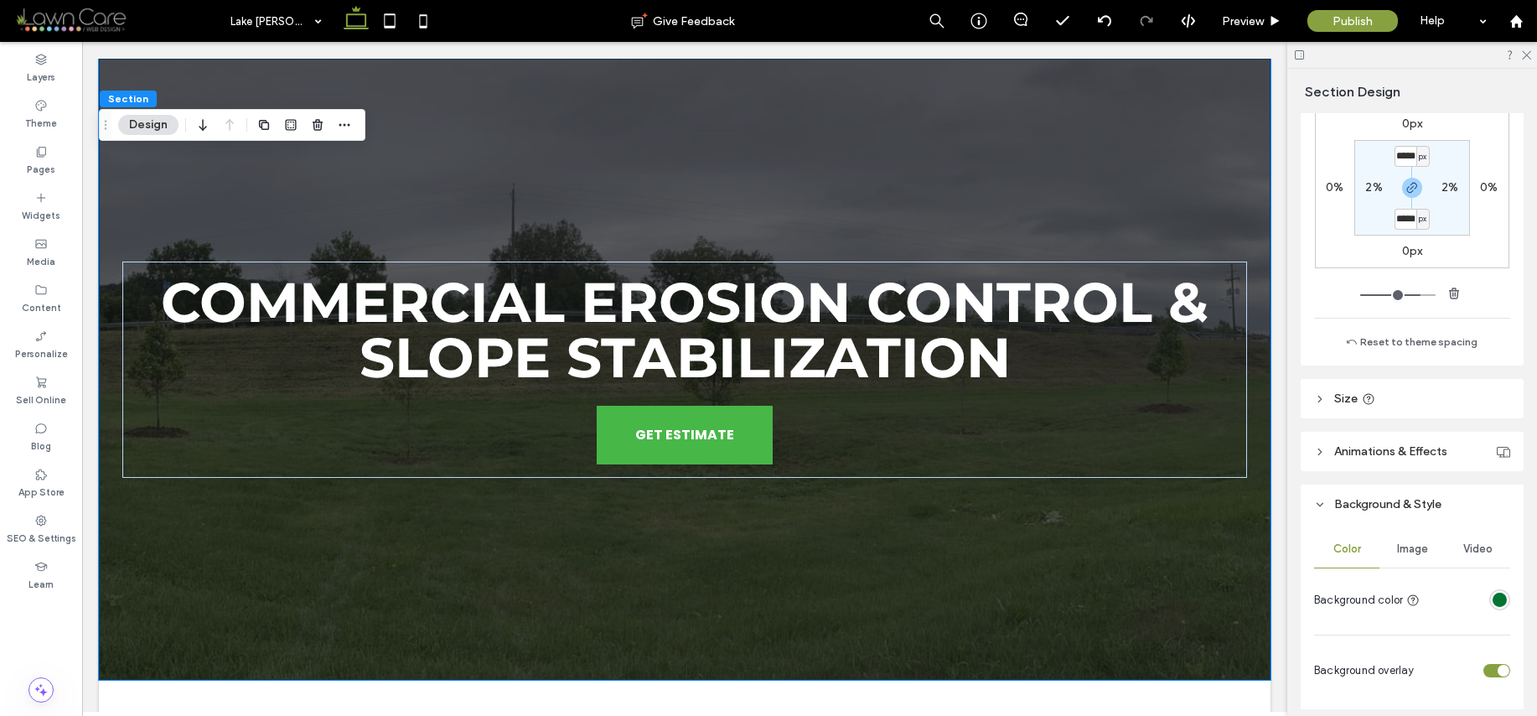
scroll to position [565, 0]
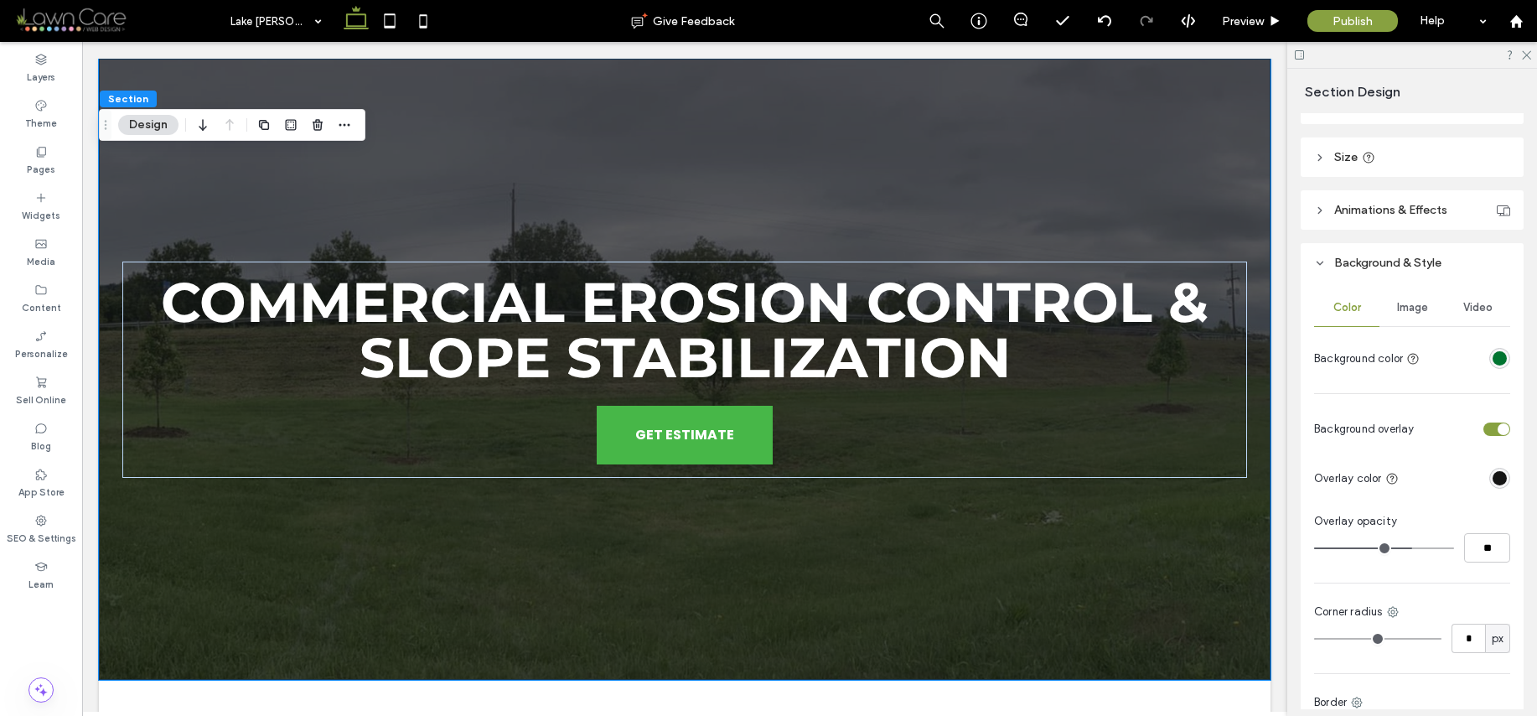
click at [1397, 301] on span "Image" at bounding box center [1412, 307] width 31 height 13
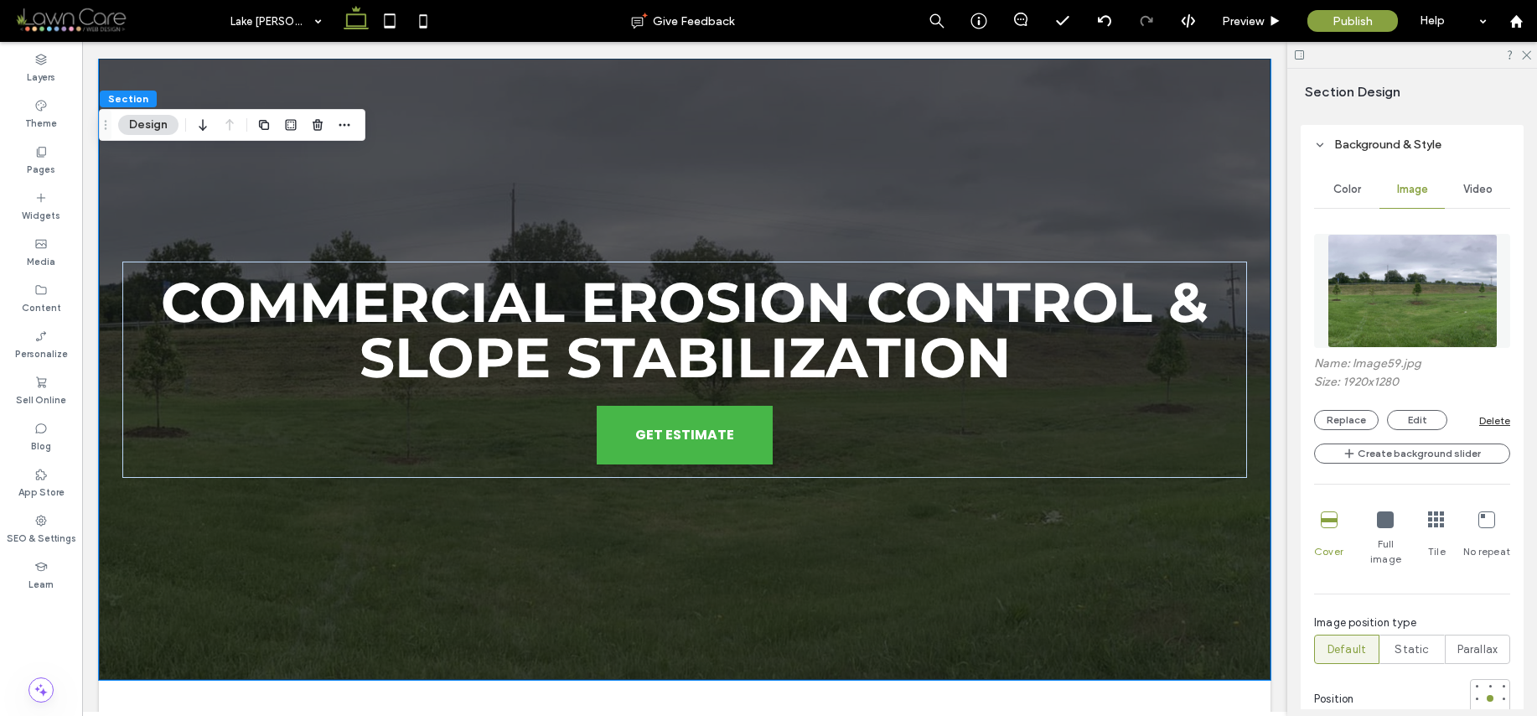
scroll to position [992, 0]
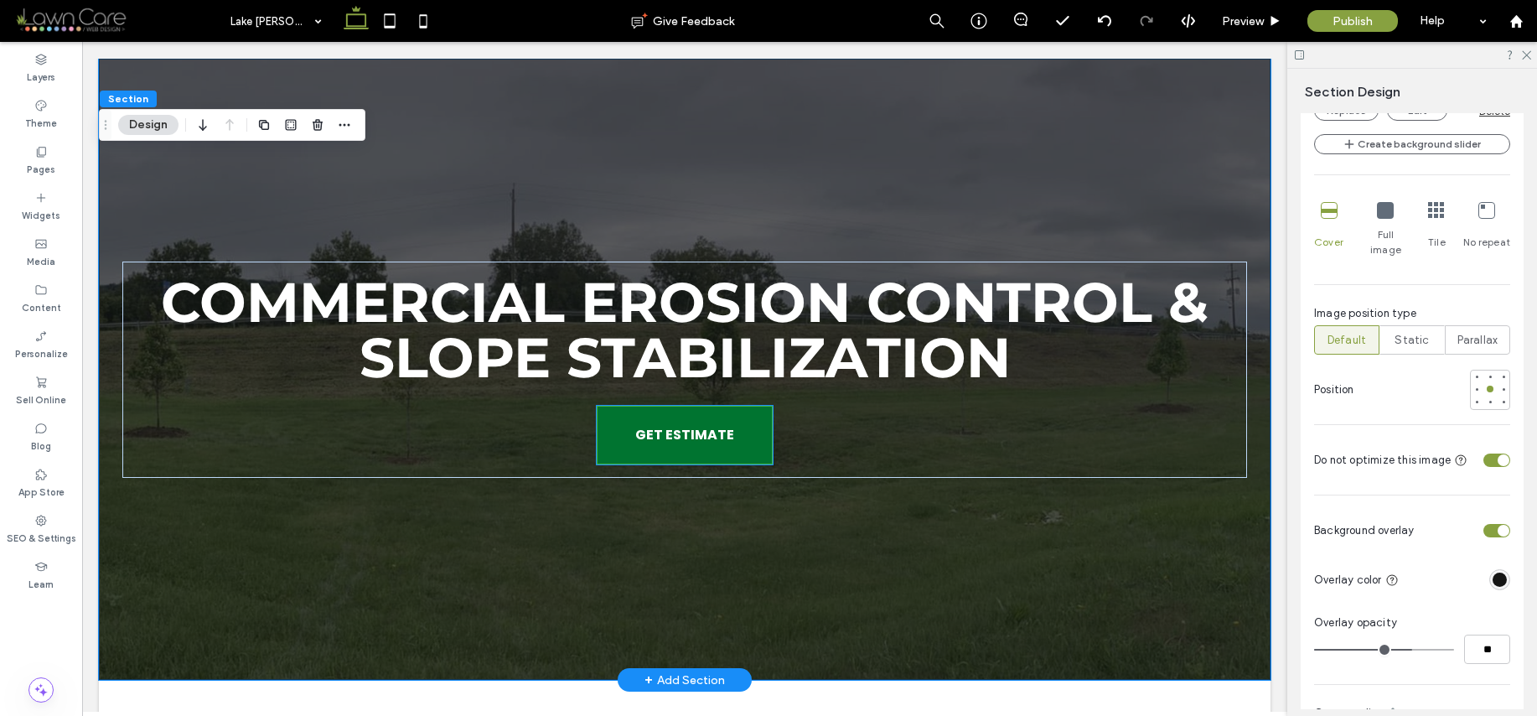
click at [710, 439] on span "GET ESTIMATE" at bounding box center [684, 435] width 99 height 38
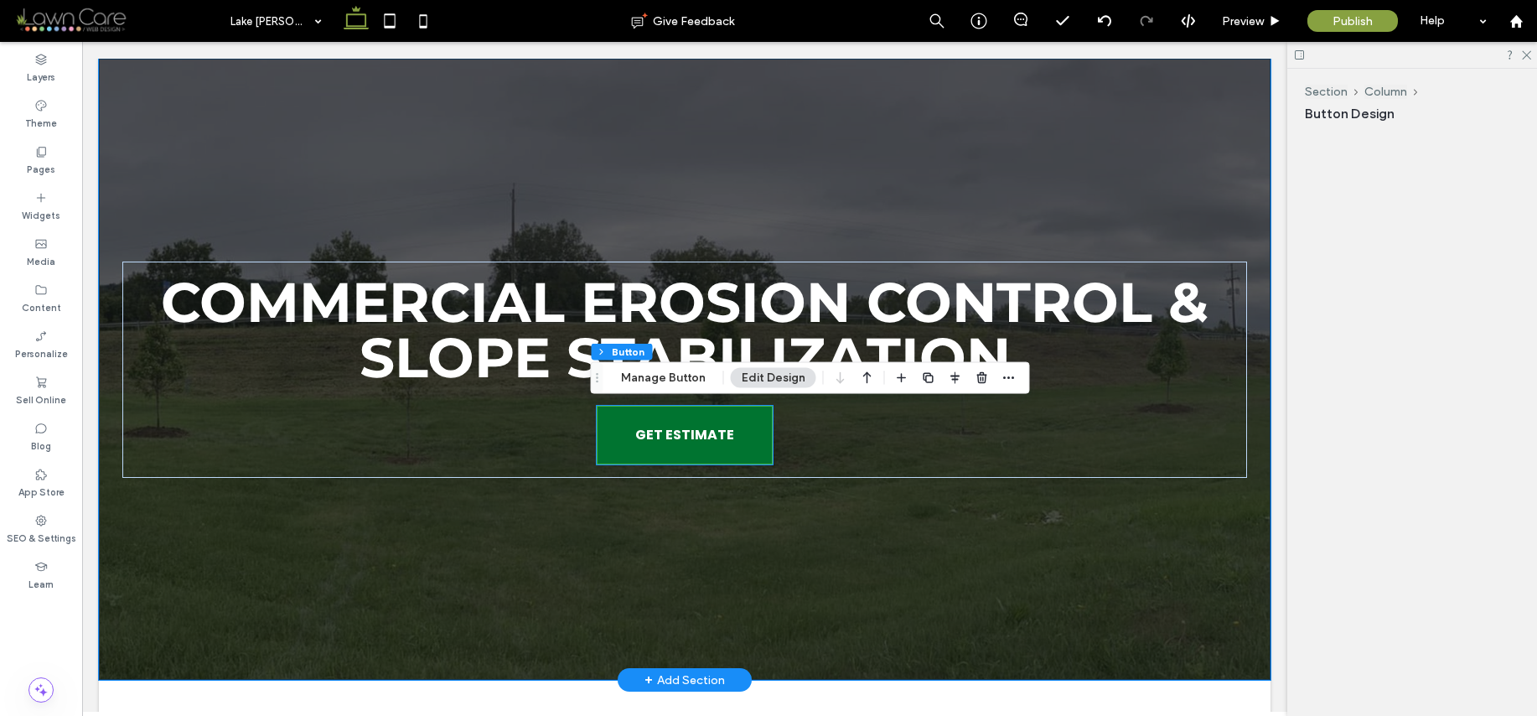
click at [710, 439] on div "GET ESTIMATE" at bounding box center [685, 435] width 176 height 59
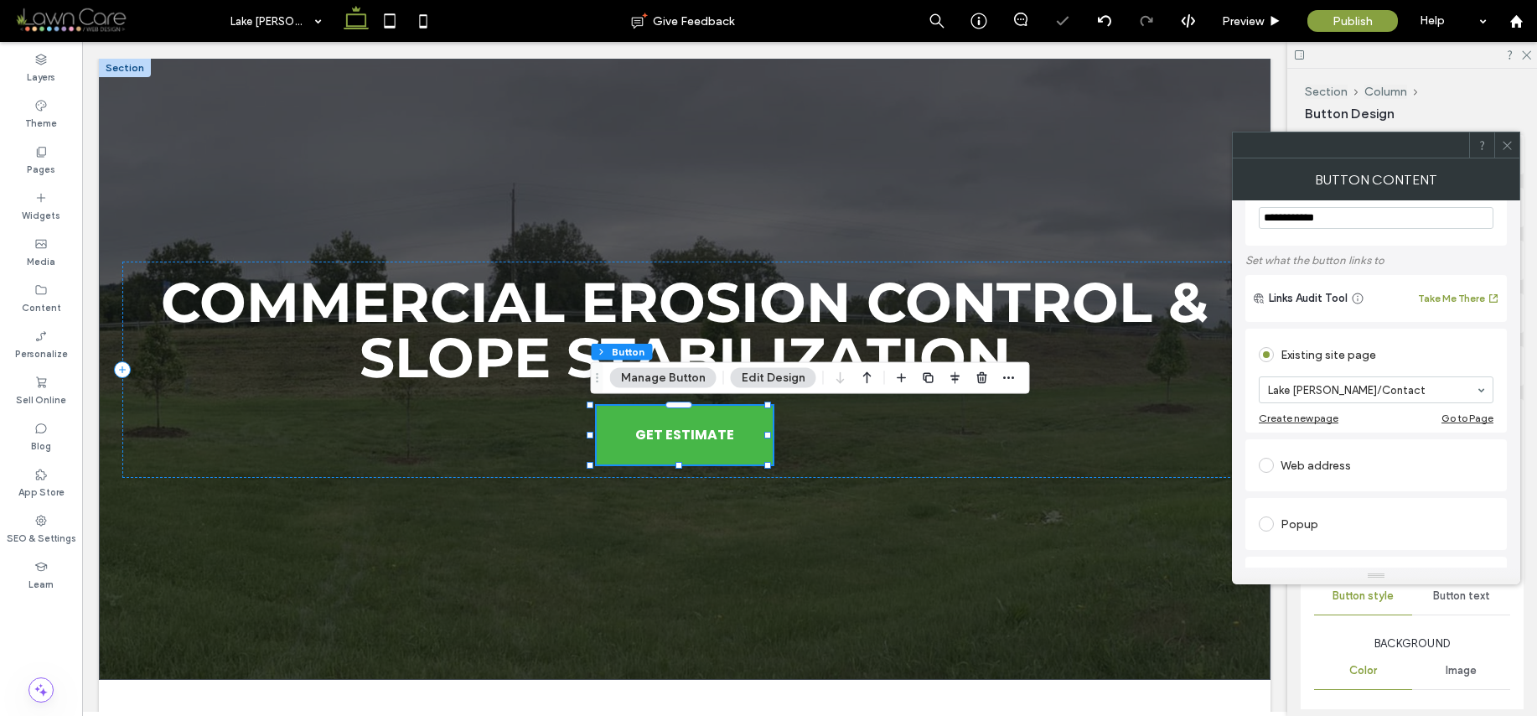
scroll to position [38, 0]
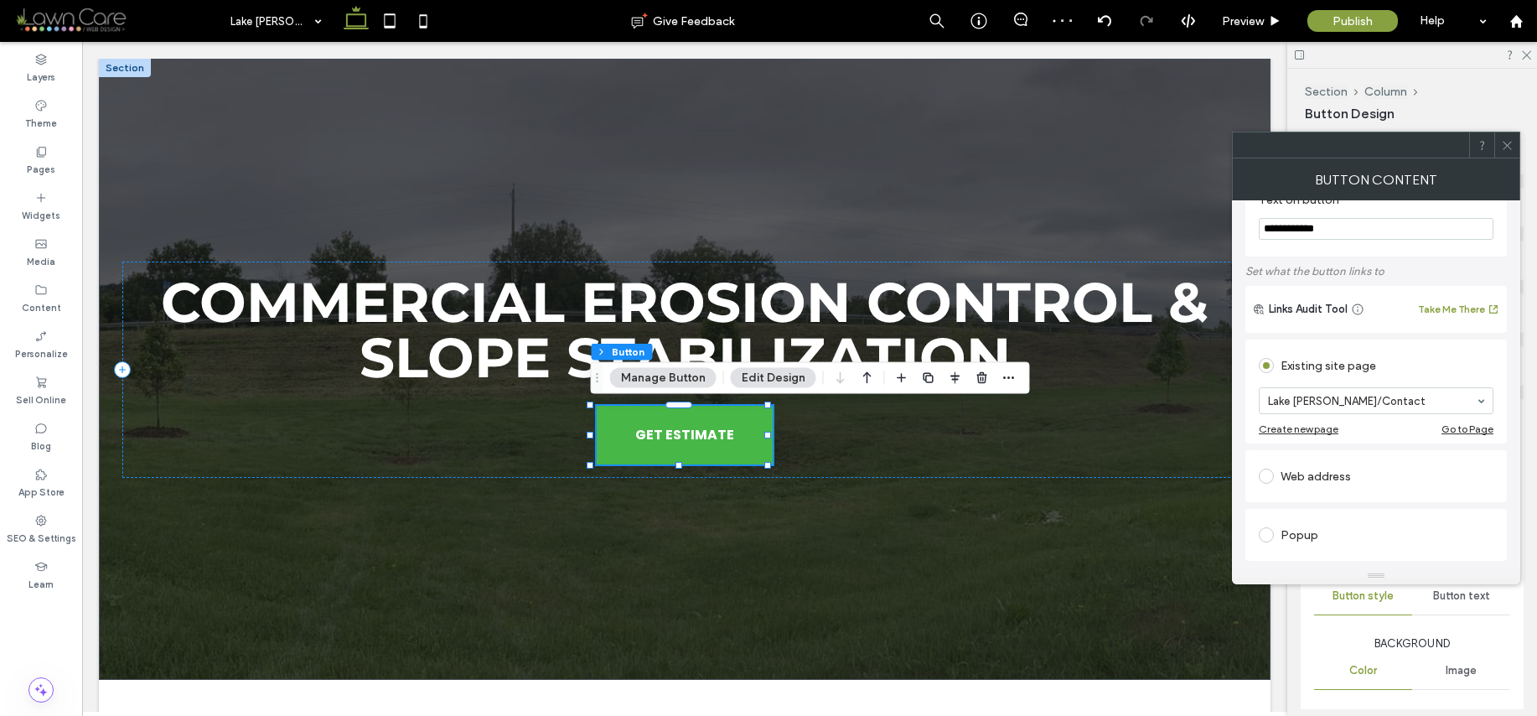
click at [1505, 142] on use at bounding box center [1507, 145] width 8 height 8
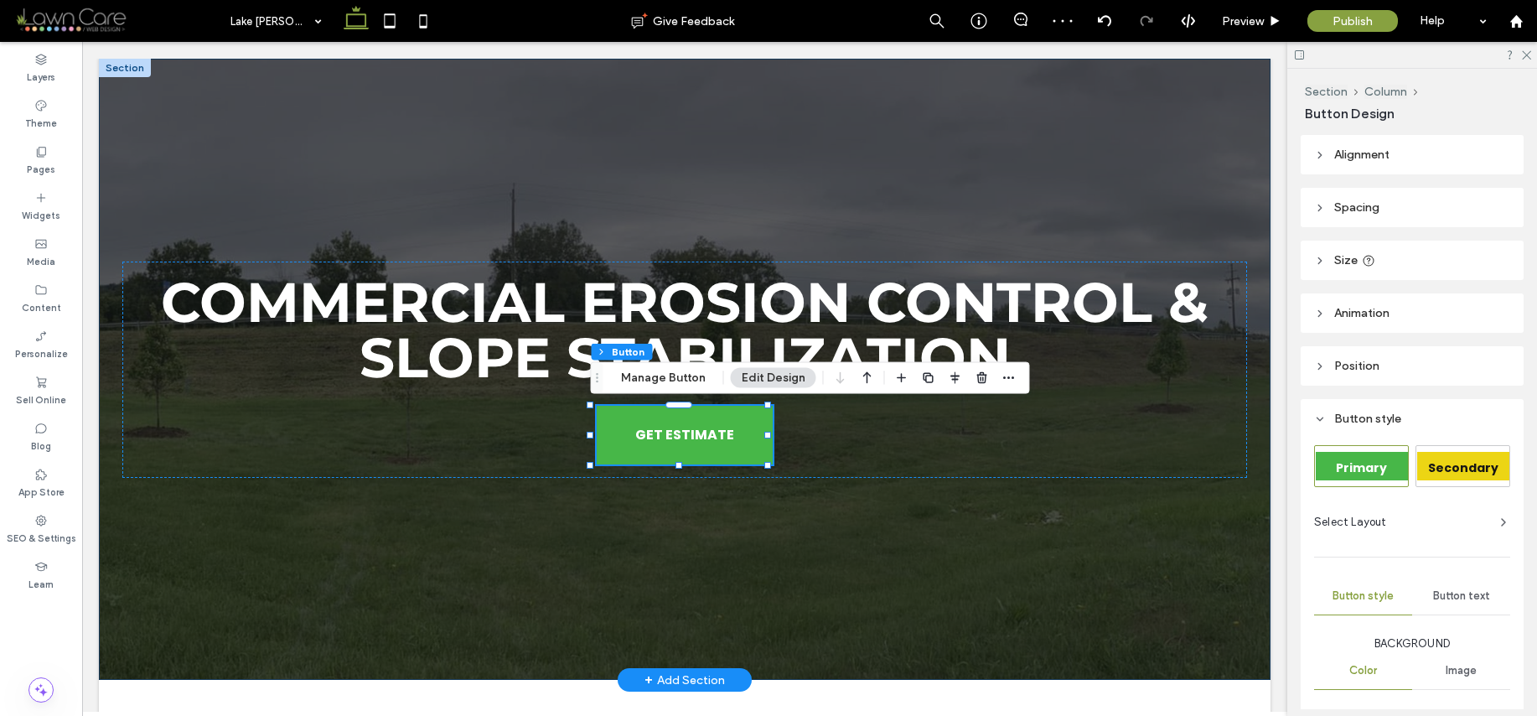
click at [1234, 177] on div "Commercial Erosion Control & Slope Stabilization GET ESTIMATE" at bounding box center [685, 369] width 1172 height 621
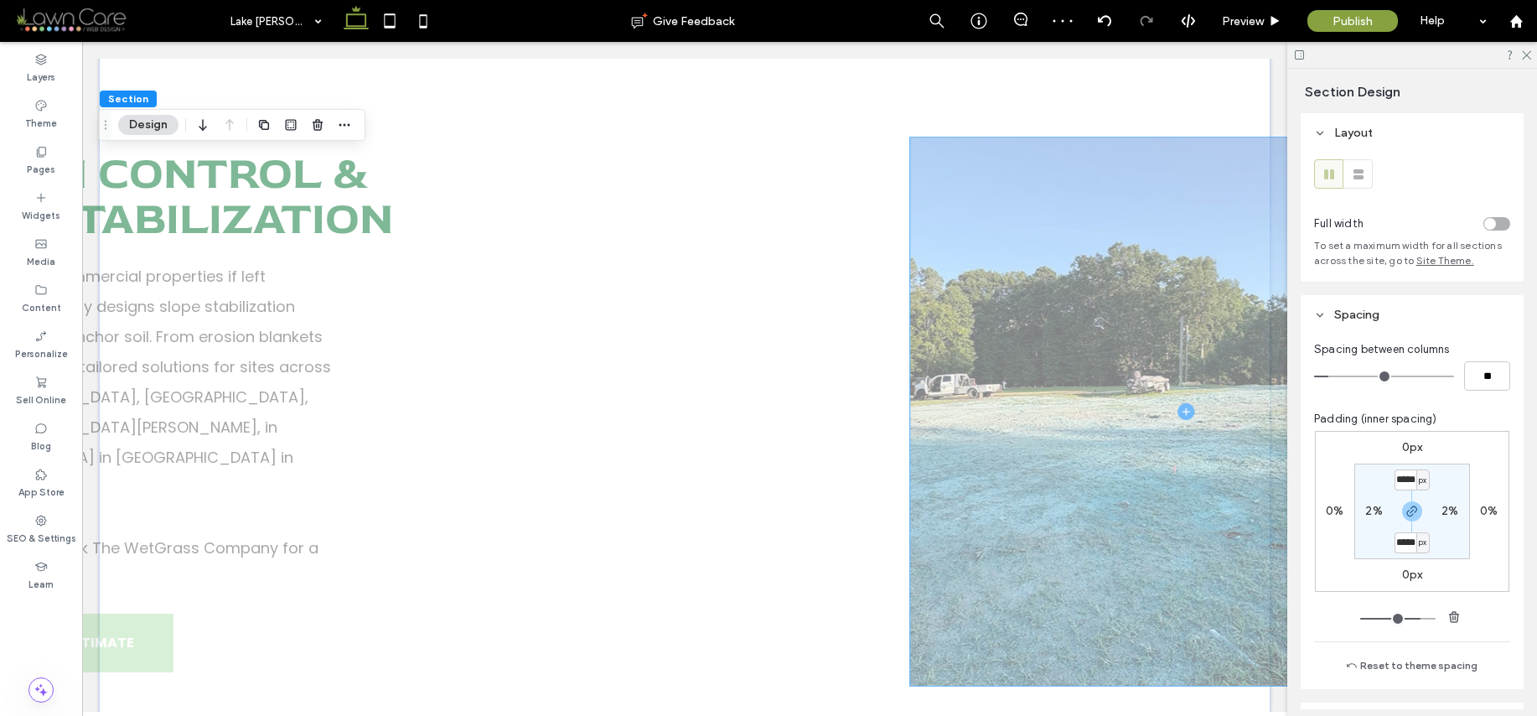
scroll to position [665, 0]
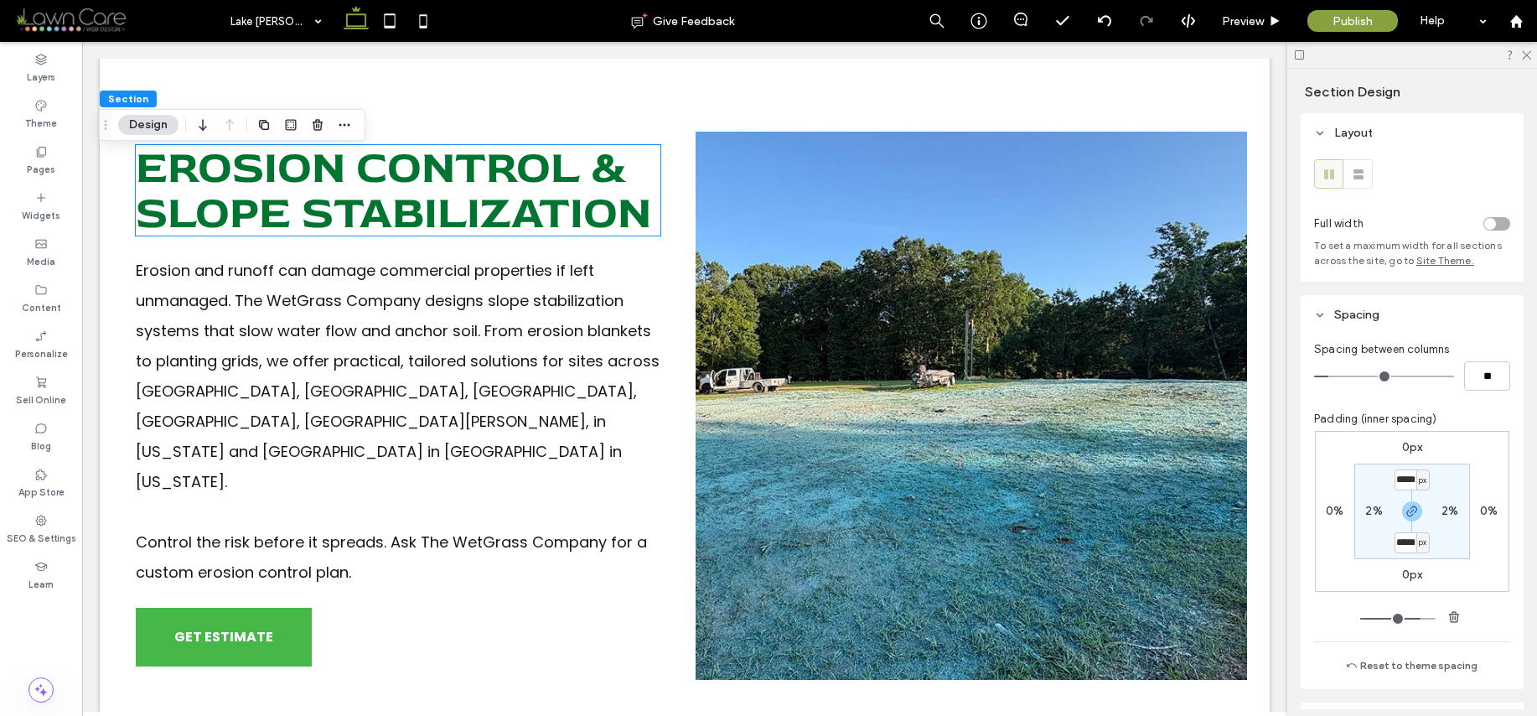
click at [367, 194] on span "Erosion Control & Slope Stabilization" at bounding box center [393, 190] width 515 height 102
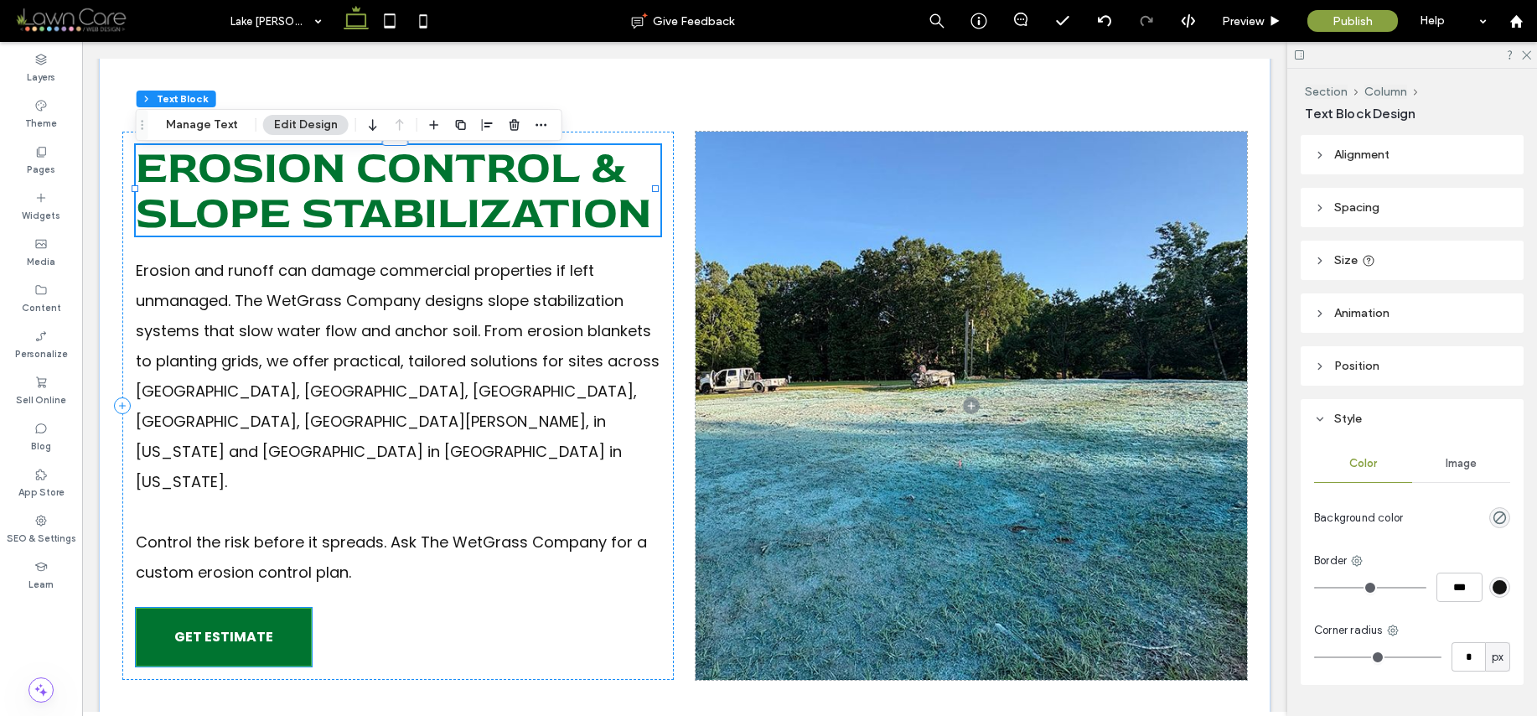
click at [240, 618] on span "GET ESTIMATE" at bounding box center [223, 637] width 99 height 38
click at [240, 608] on div "GET ESTIMATE" at bounding box center [224, 637] width 176 height 59
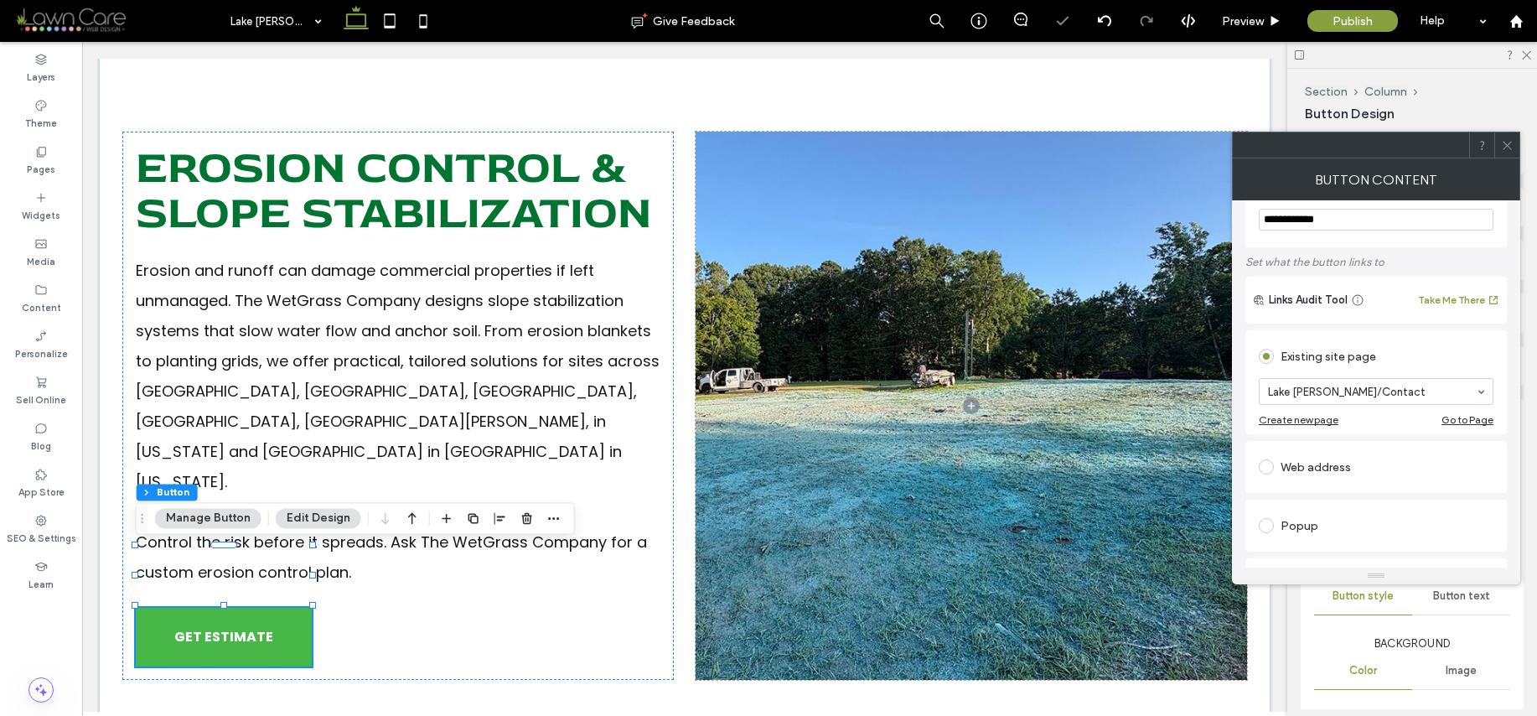
scroll to position [0, 0]
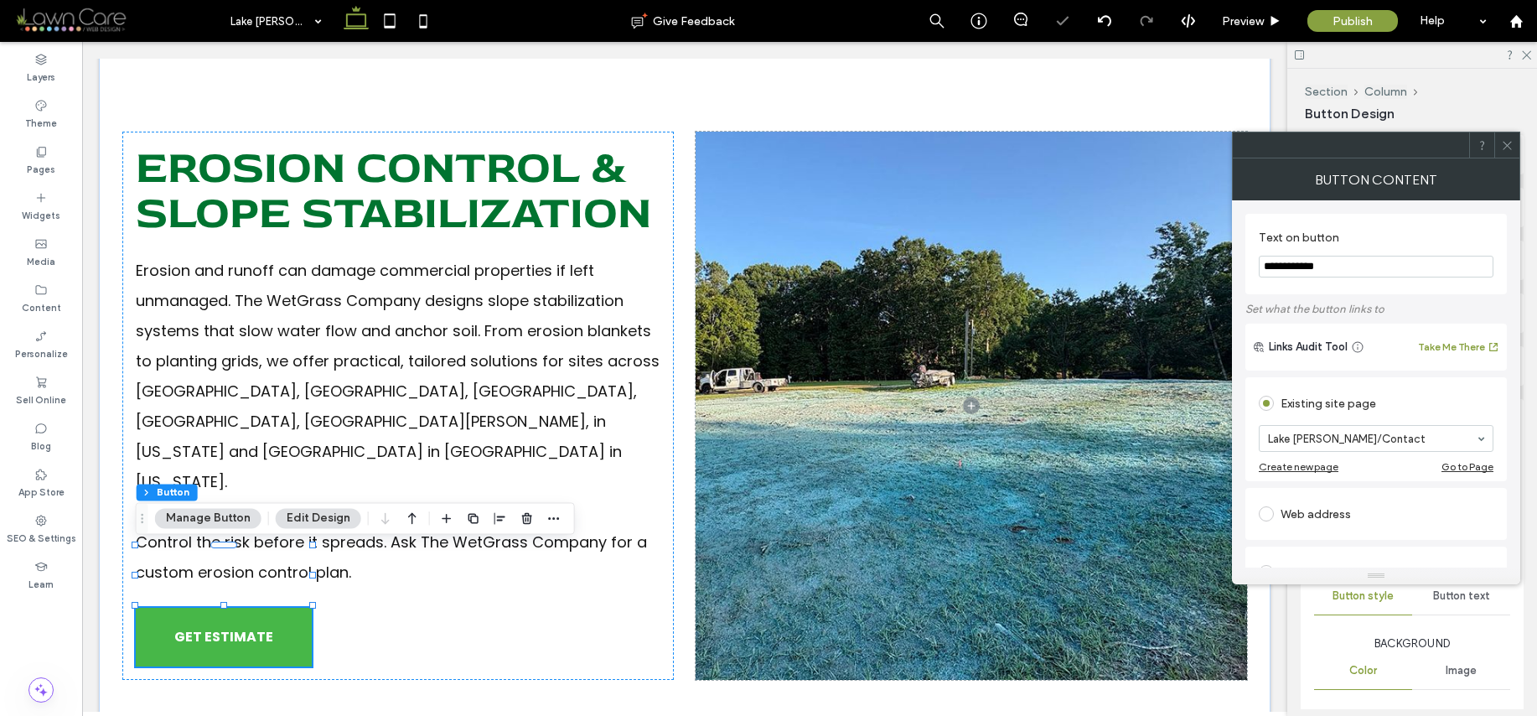
click at [1506, 143] on icon at bounding box center [1507, 145] width 13 height 13
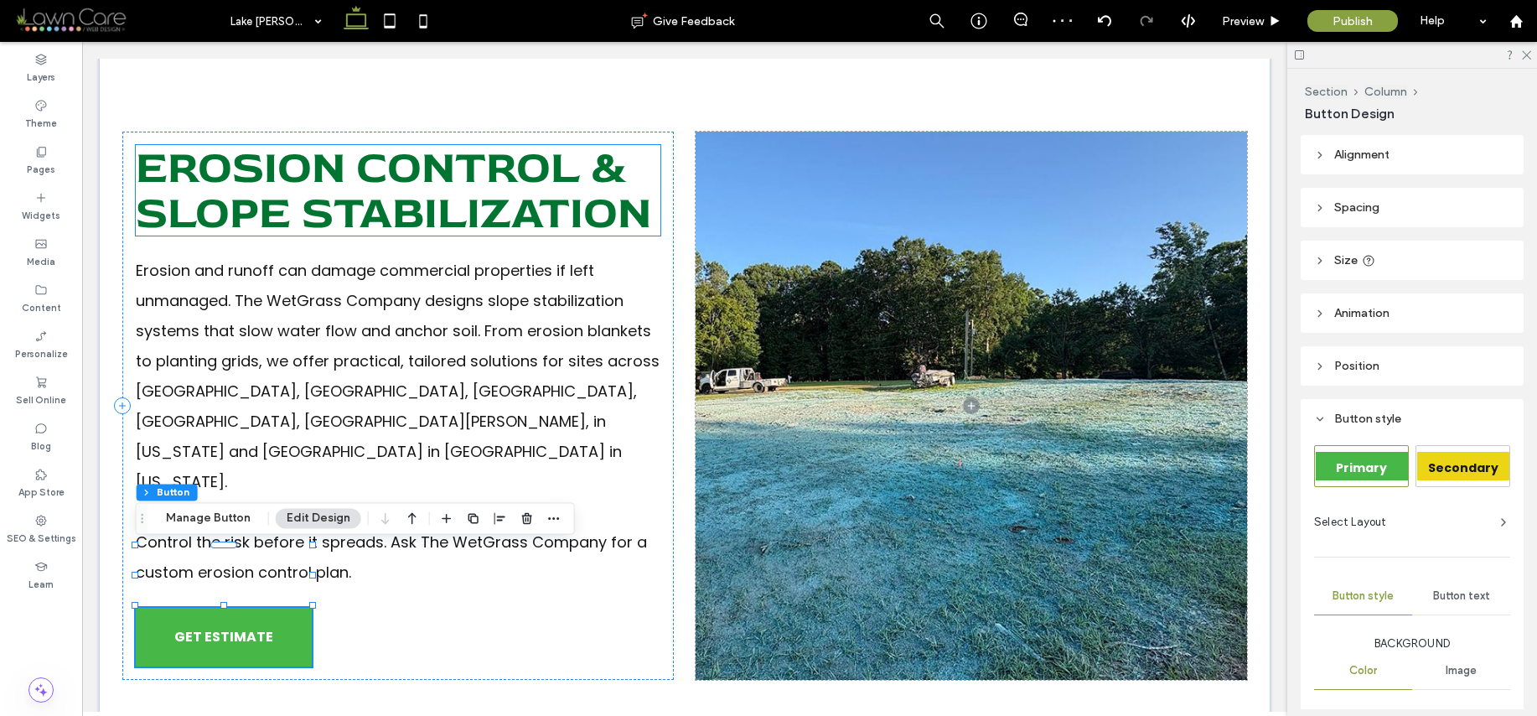
click at [423, 179] on span "Erosion Control & Slope Stabilization" at bounding box center [393, 190] width 515 height 102
click at [423, 179] on div "Erosion Control & Slope Stabilization" at bounding box center [398, 190] width 525 height 91
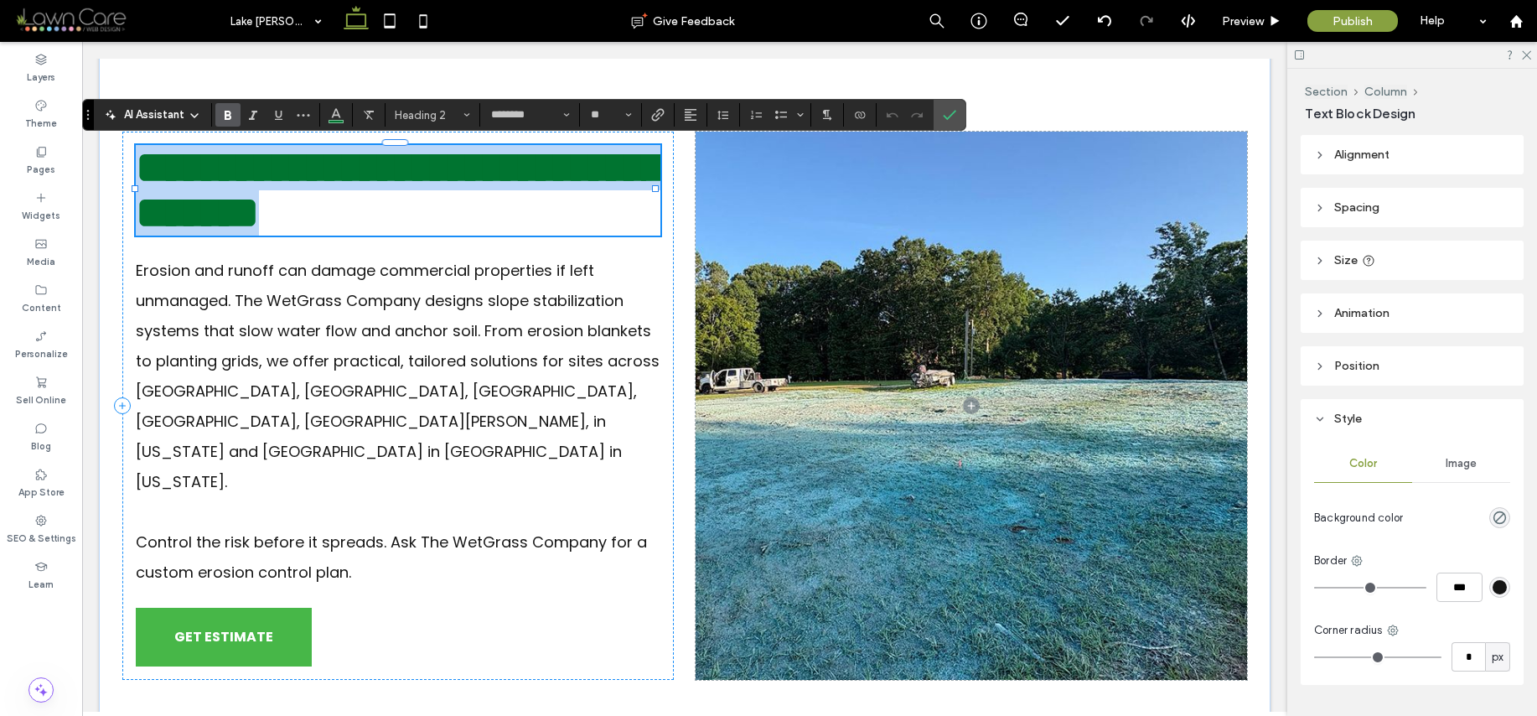
click at [649, 205] on span "**********" at bounding box center [400, 190] width 528 height 90
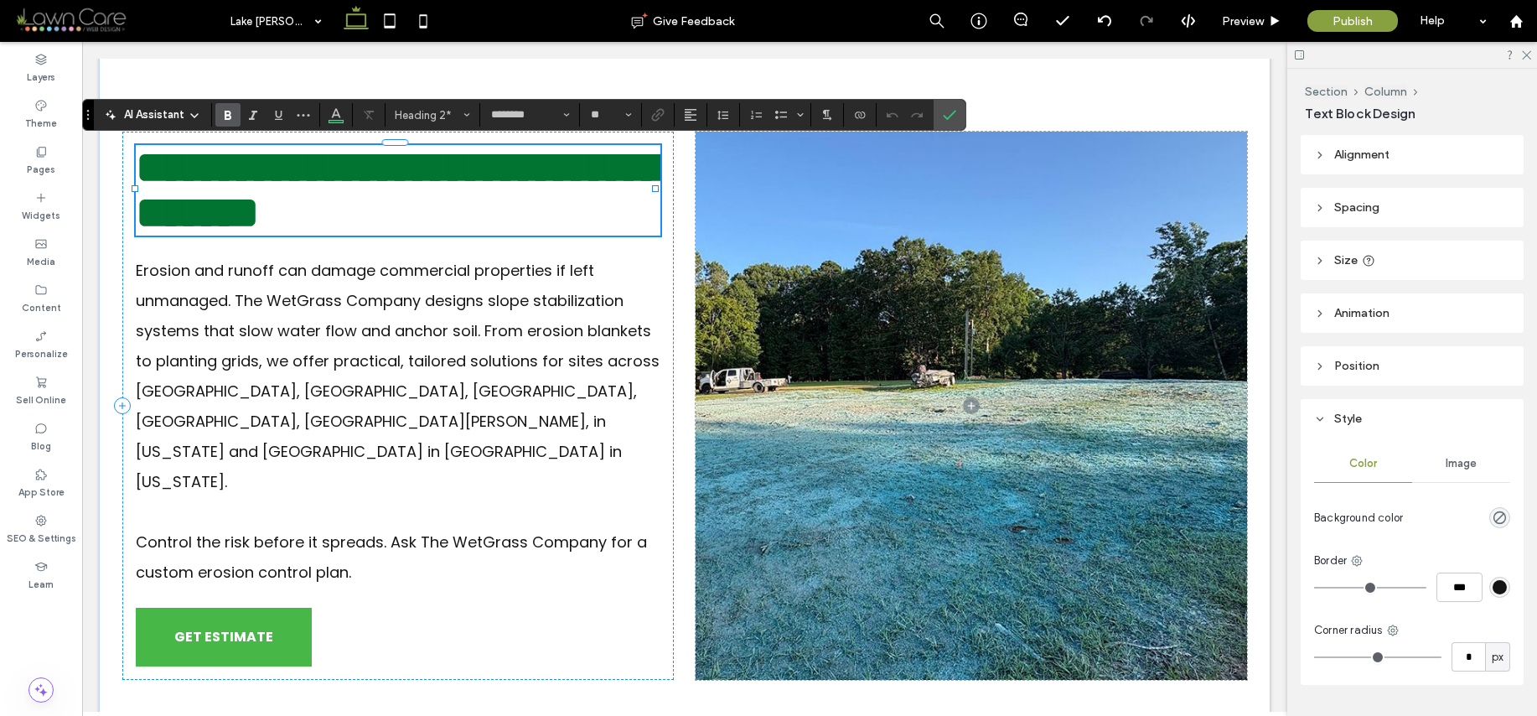
scroll to position [6, 0]
click at [648, 212] on span "**********" at bounding box center [400, 190] width 528 height 90
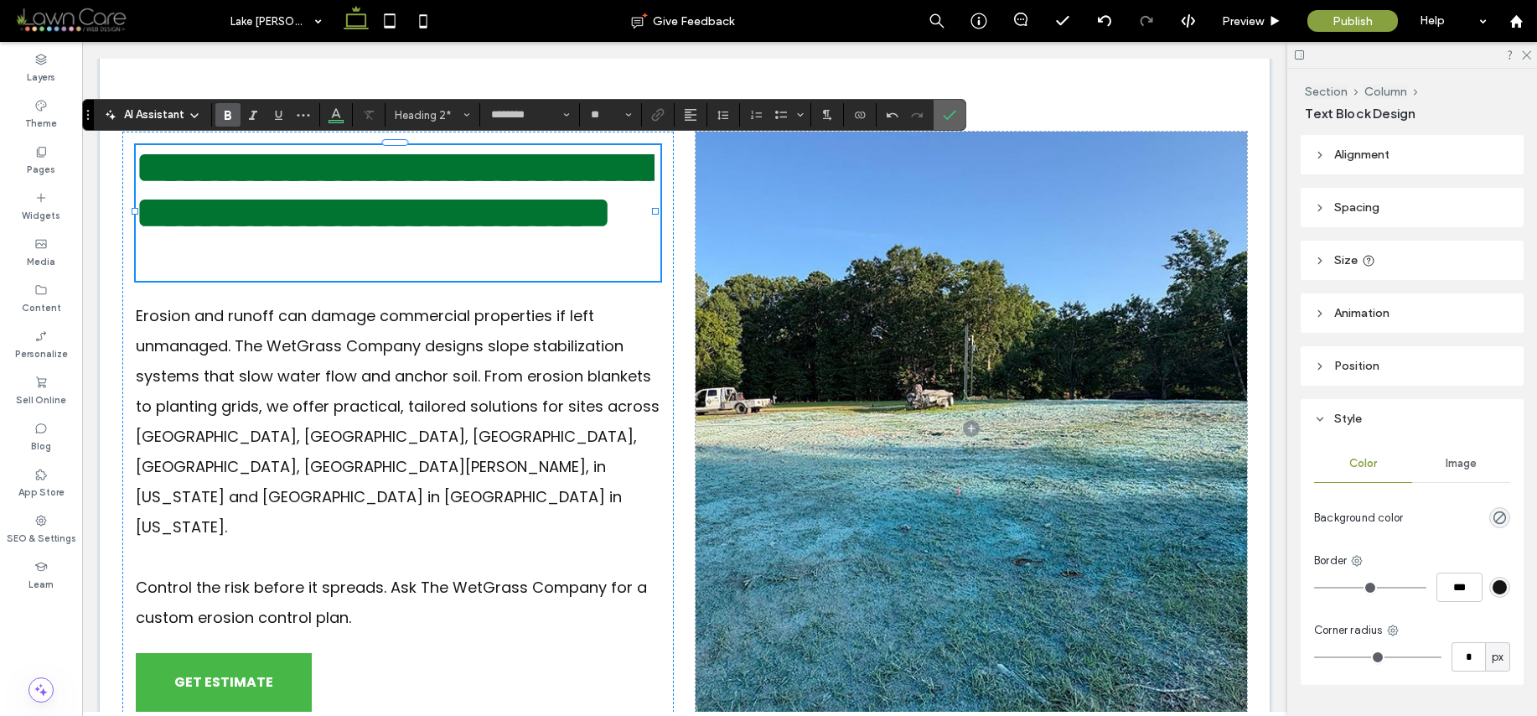
click at [950, 116] on use "Confirm" at bounding box center [950, 116] width 13 height 10
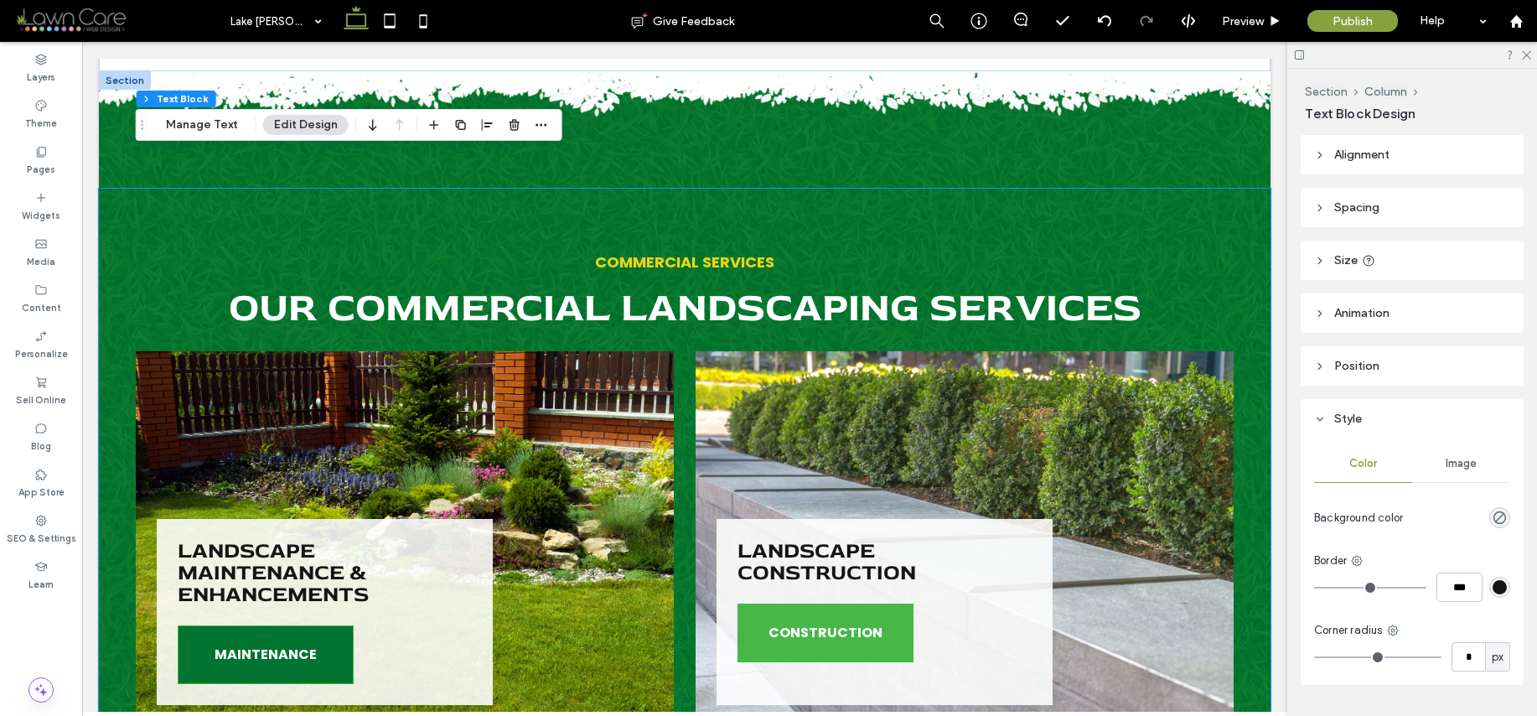
scroll to position [1019, 0]
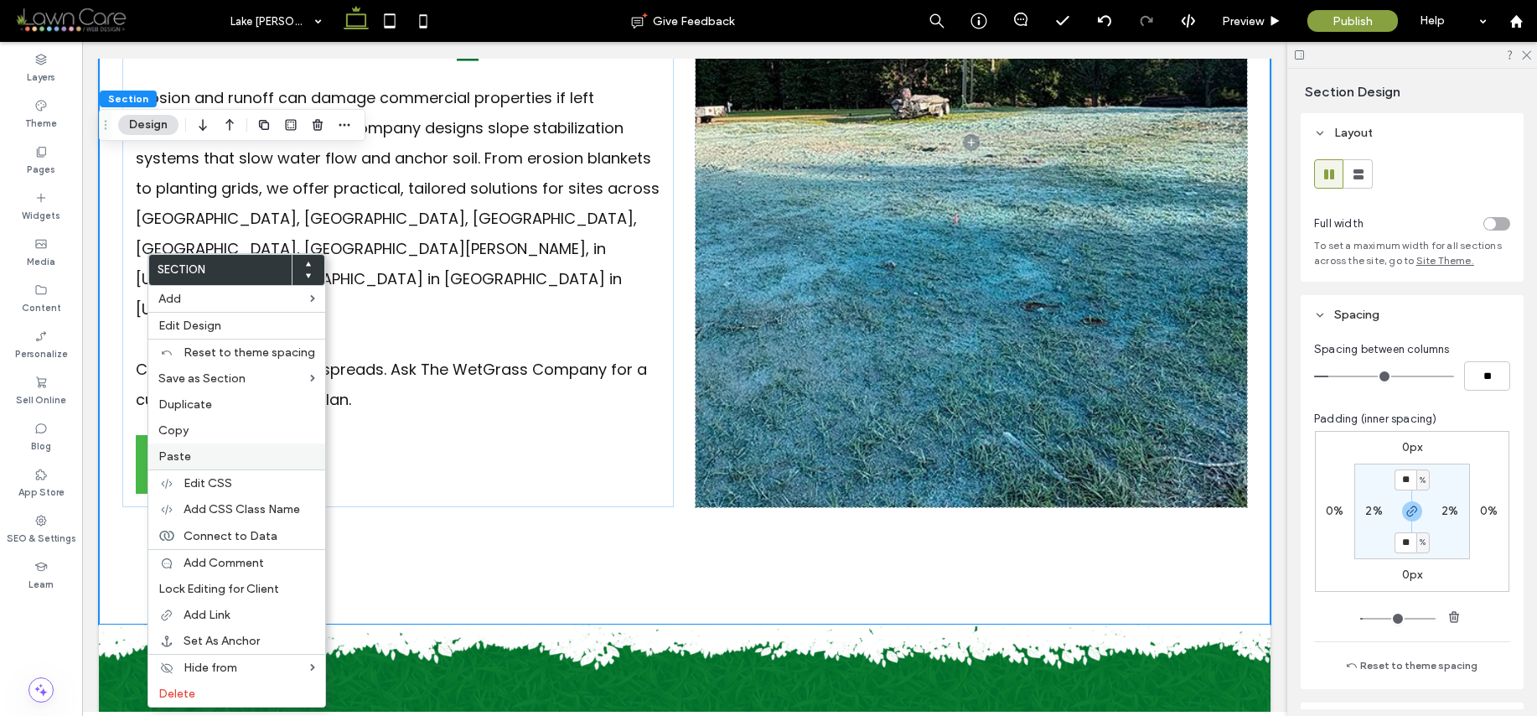
click at [184, 455] on span "Paste" at bounding box center [174, 456] width 33 height 14
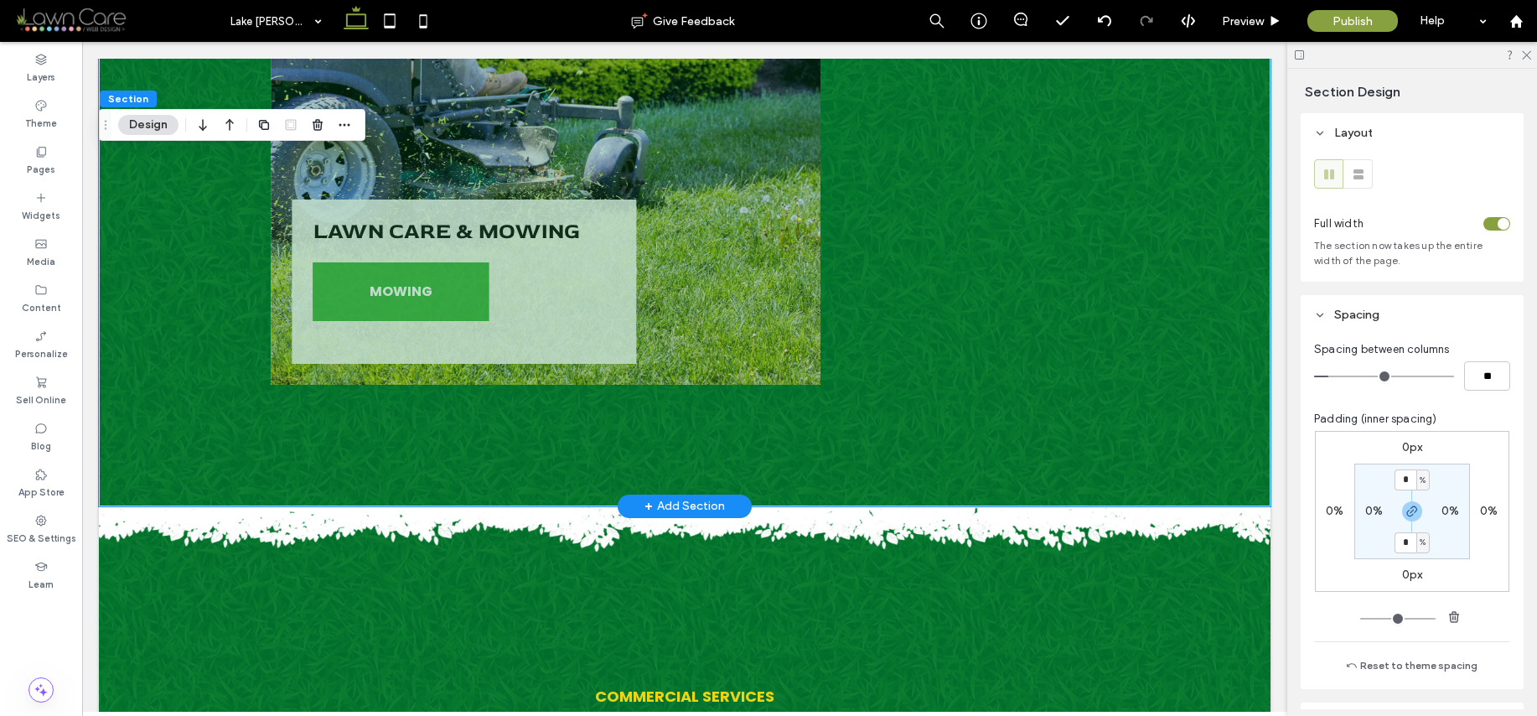
scroll to position [3110, 0]
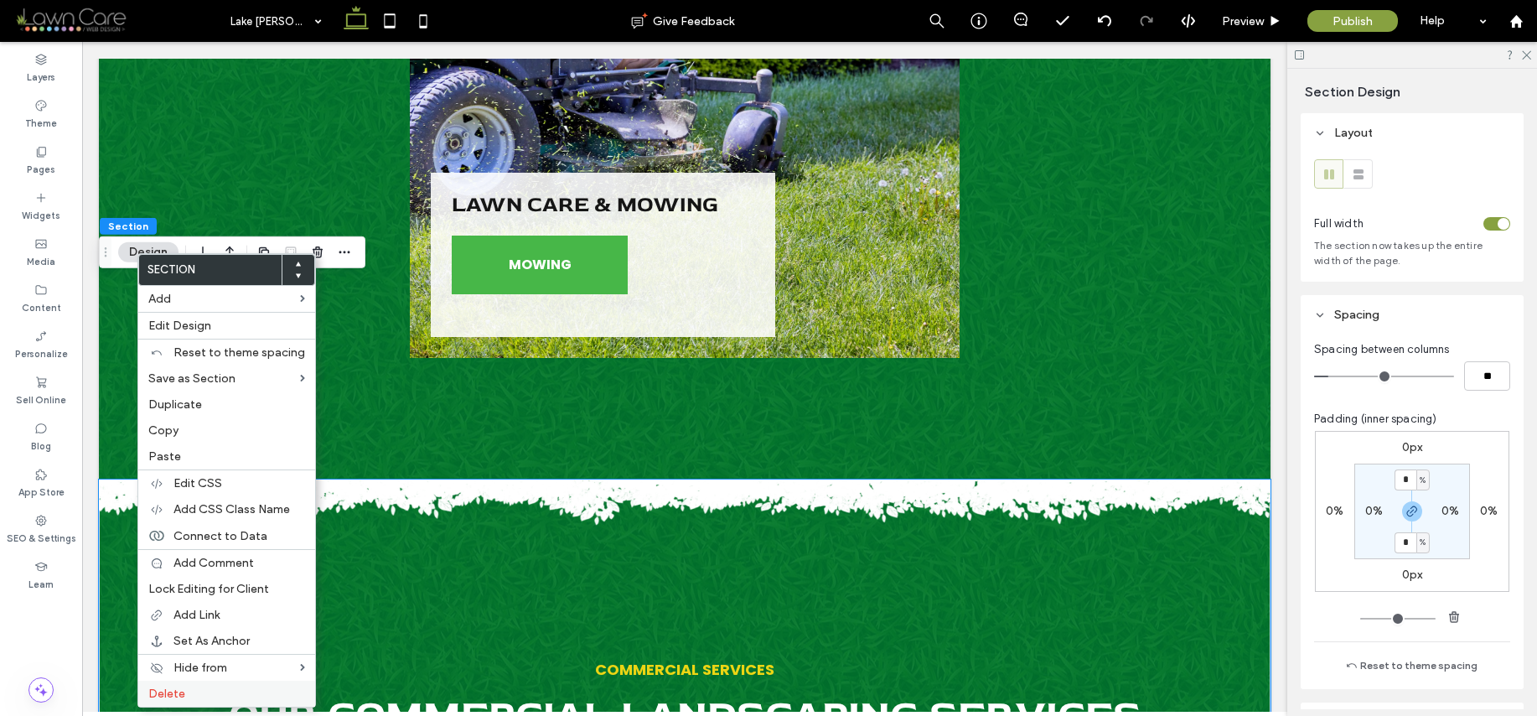
click at [211, 698] on label "Delete" at bounding box center [226, 693] width 157 height 14
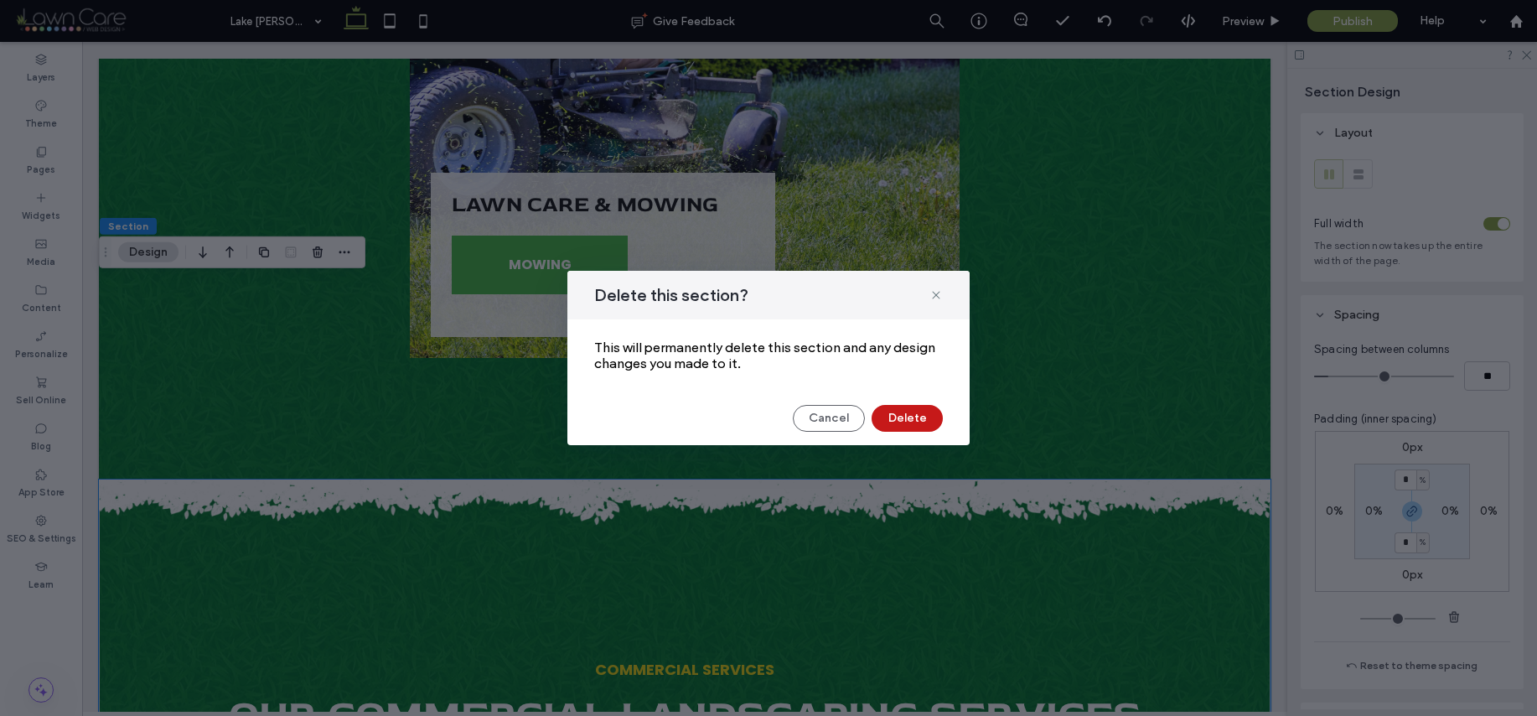
click at [894, 417] on button "Delete" at bounding box center [907, 418] width 71 height 27
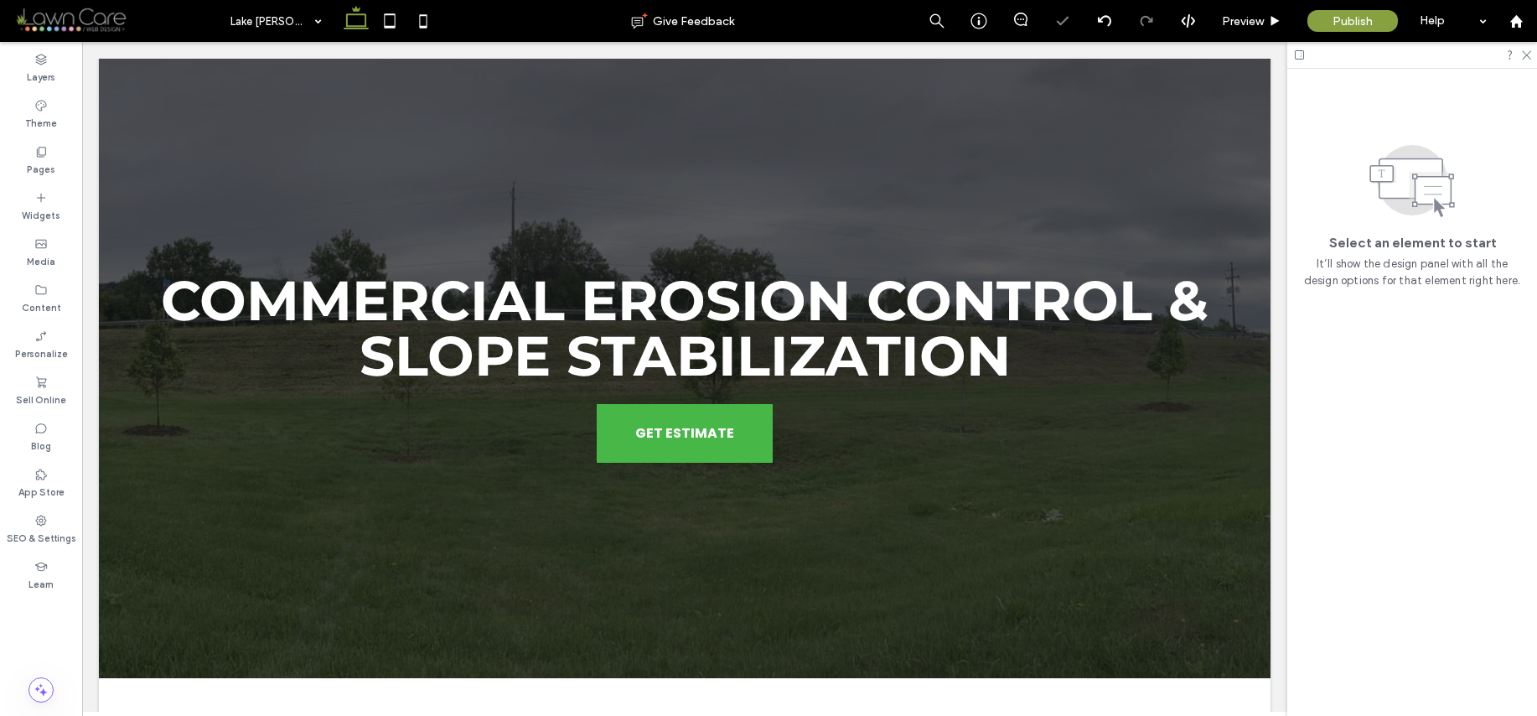
scroll to position [0, 0]
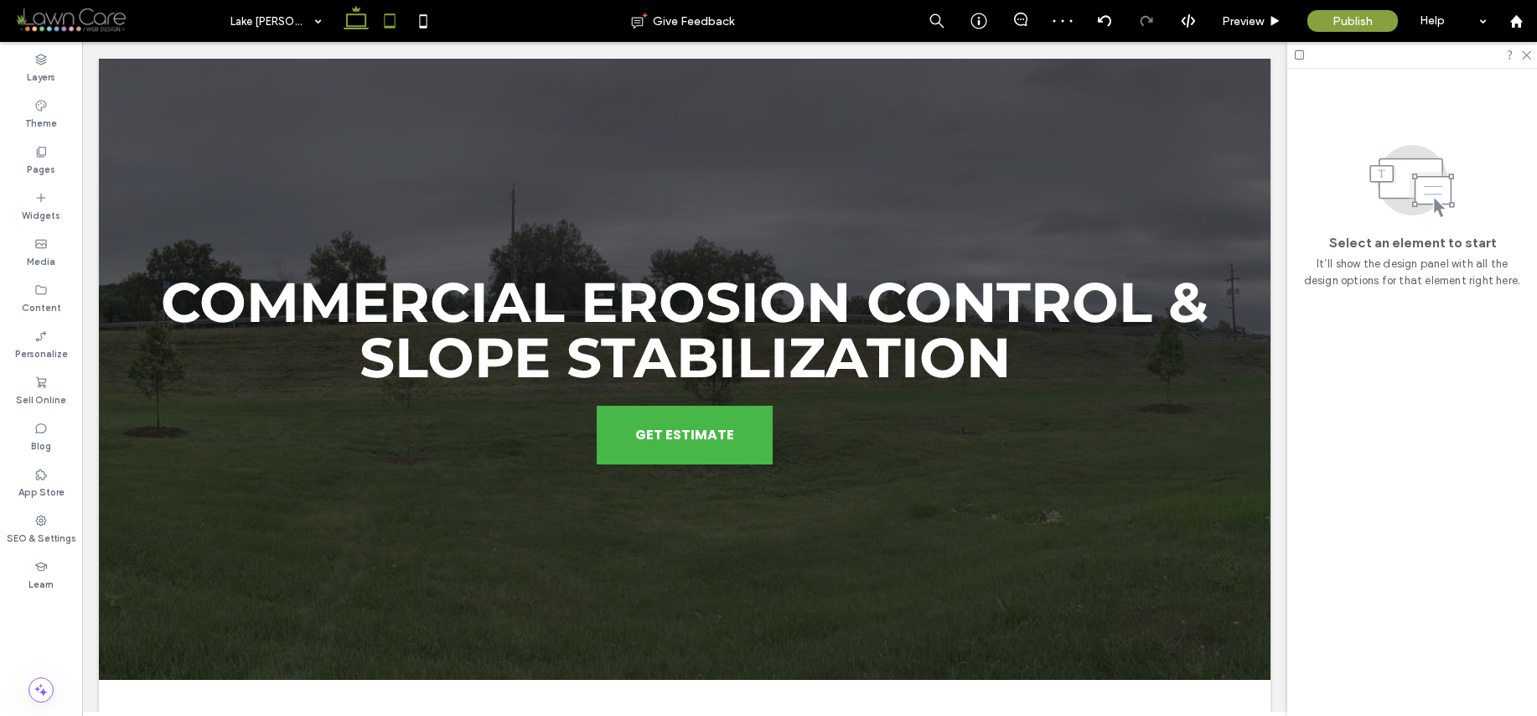
click at [397, 23] on icon at bounding box center [390, 21] width 34 height 34
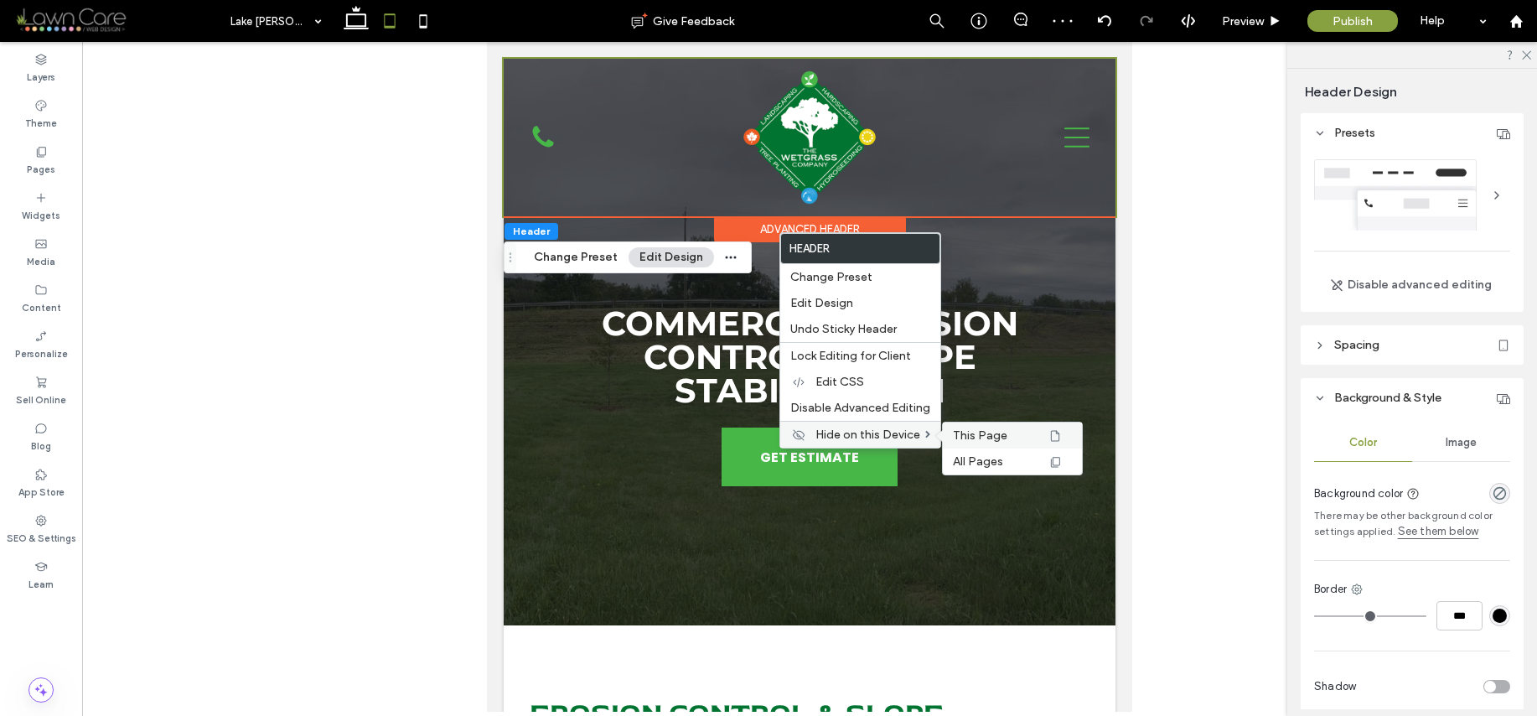
click at [976, 430] on span "This Page" at bounding box center [980, 435] width 54 height 14
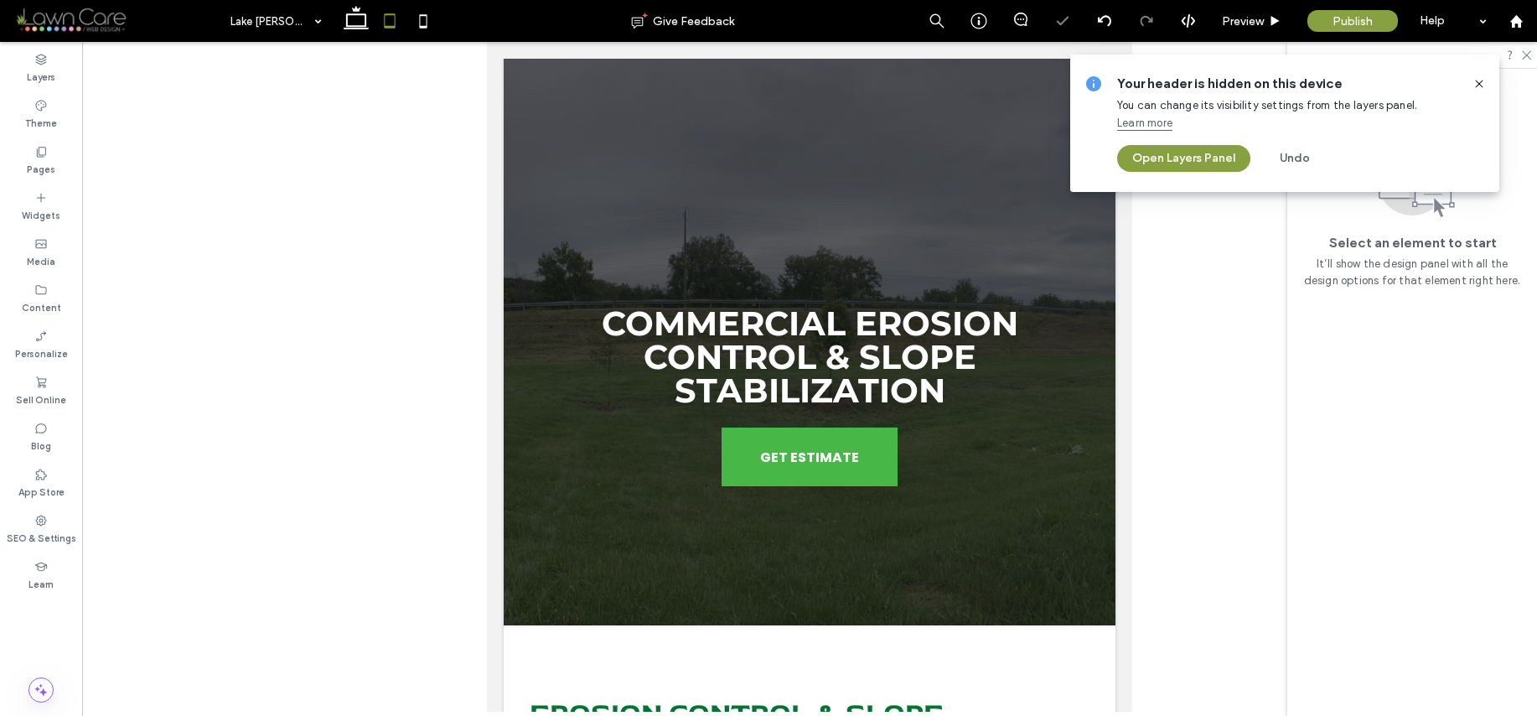
click at [1482, 80] on use at bounding box center [1479, 84] width 8 height 8
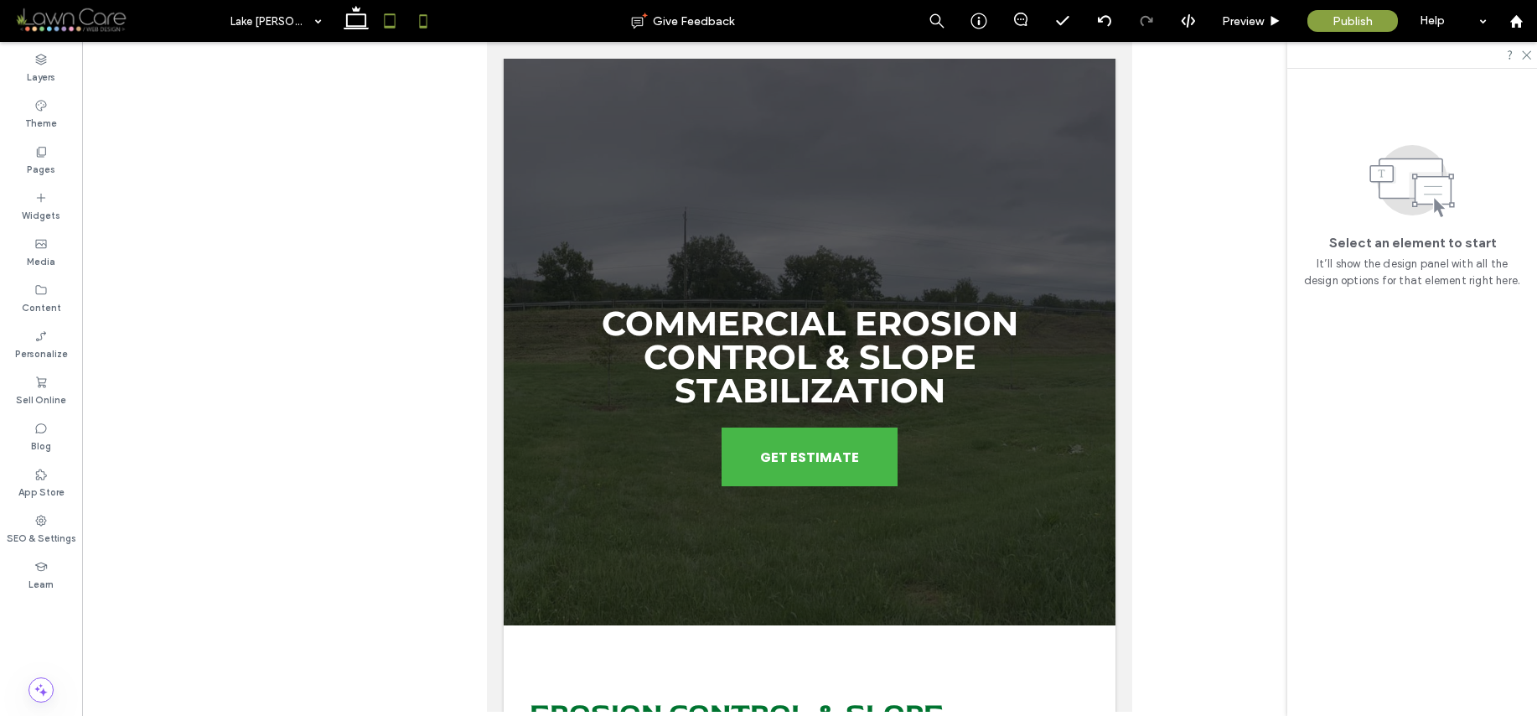
click at [430, 21] on icon at bounding box center [424, 21] width 34 height 34
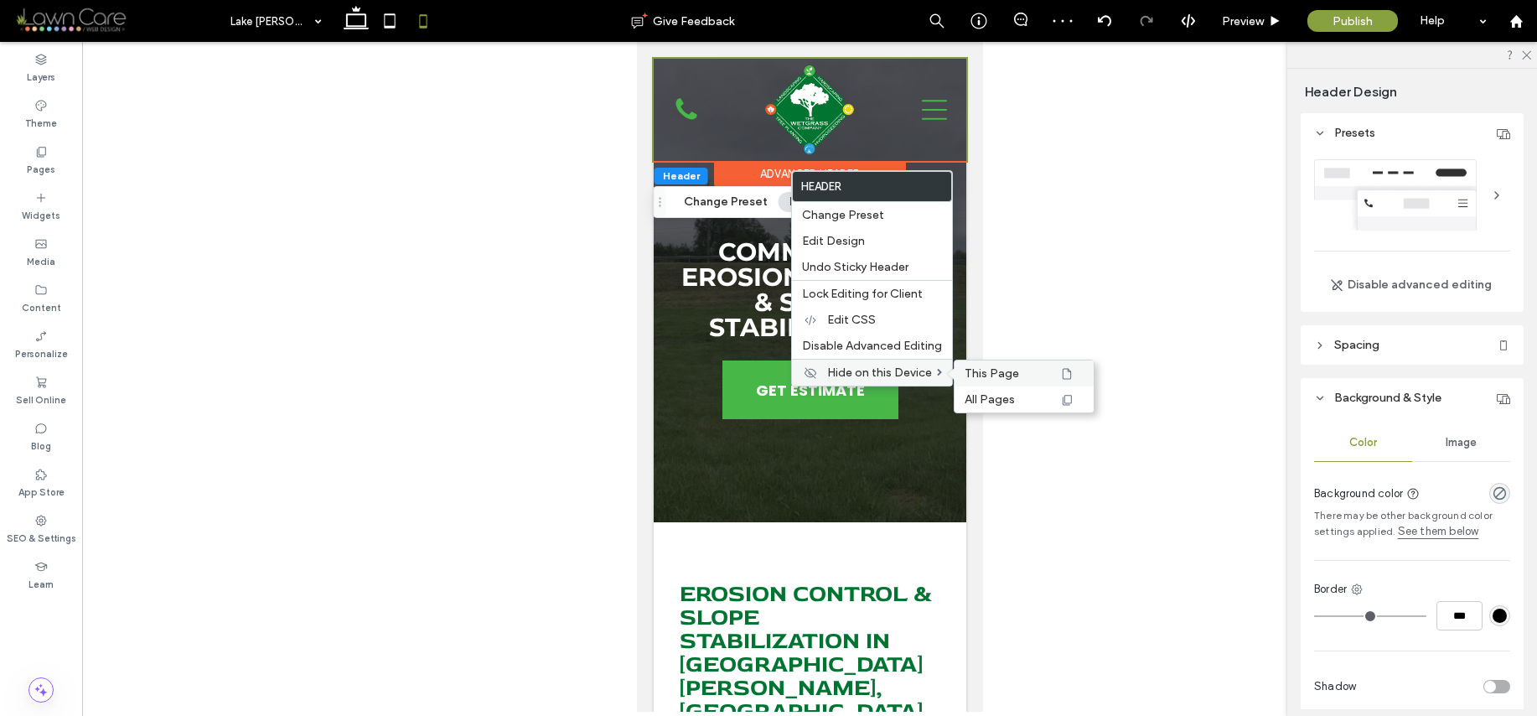
click at [984, 365] on div "This Page" at bounding box center [1024, 373] width 139 height 26
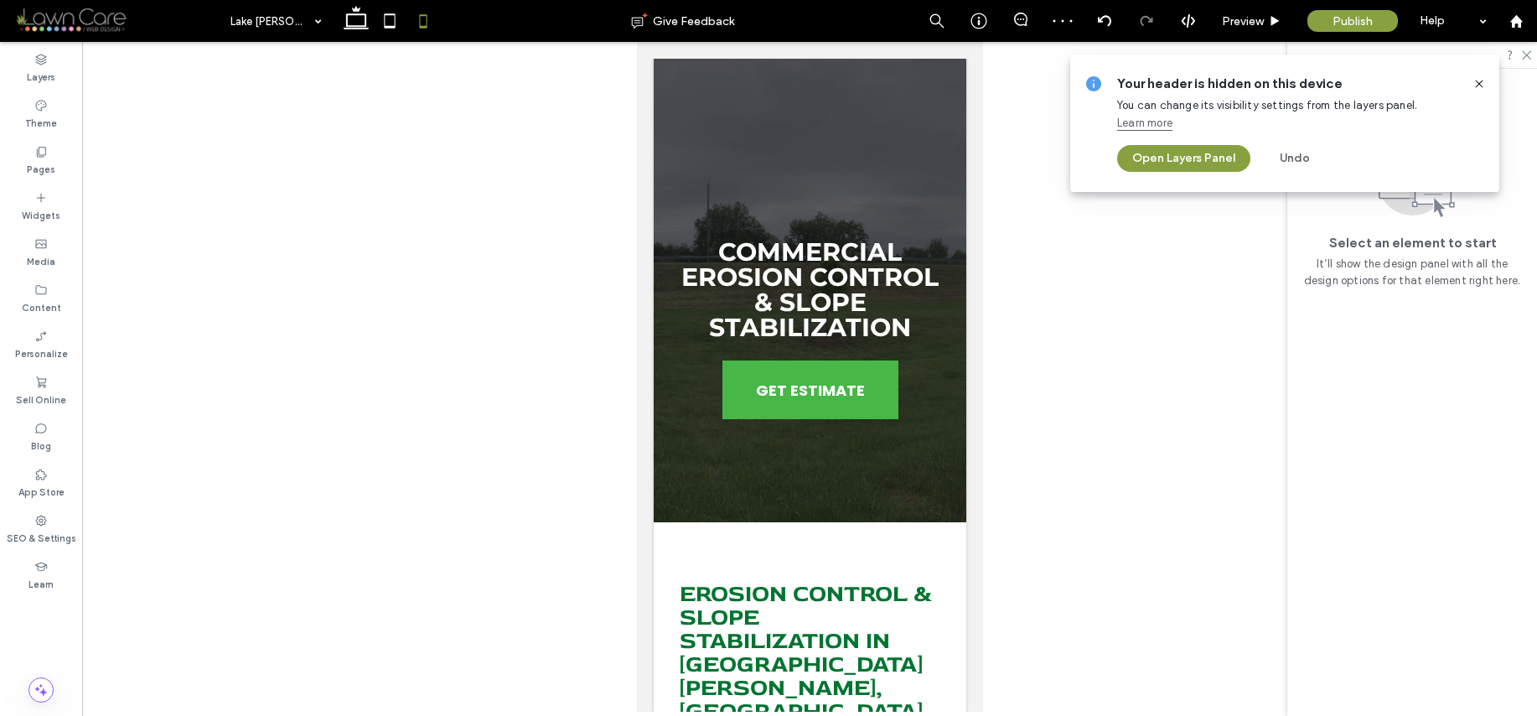
click at [1484, 84] on icon at bounding box center [1479, 83] width 13 height 13
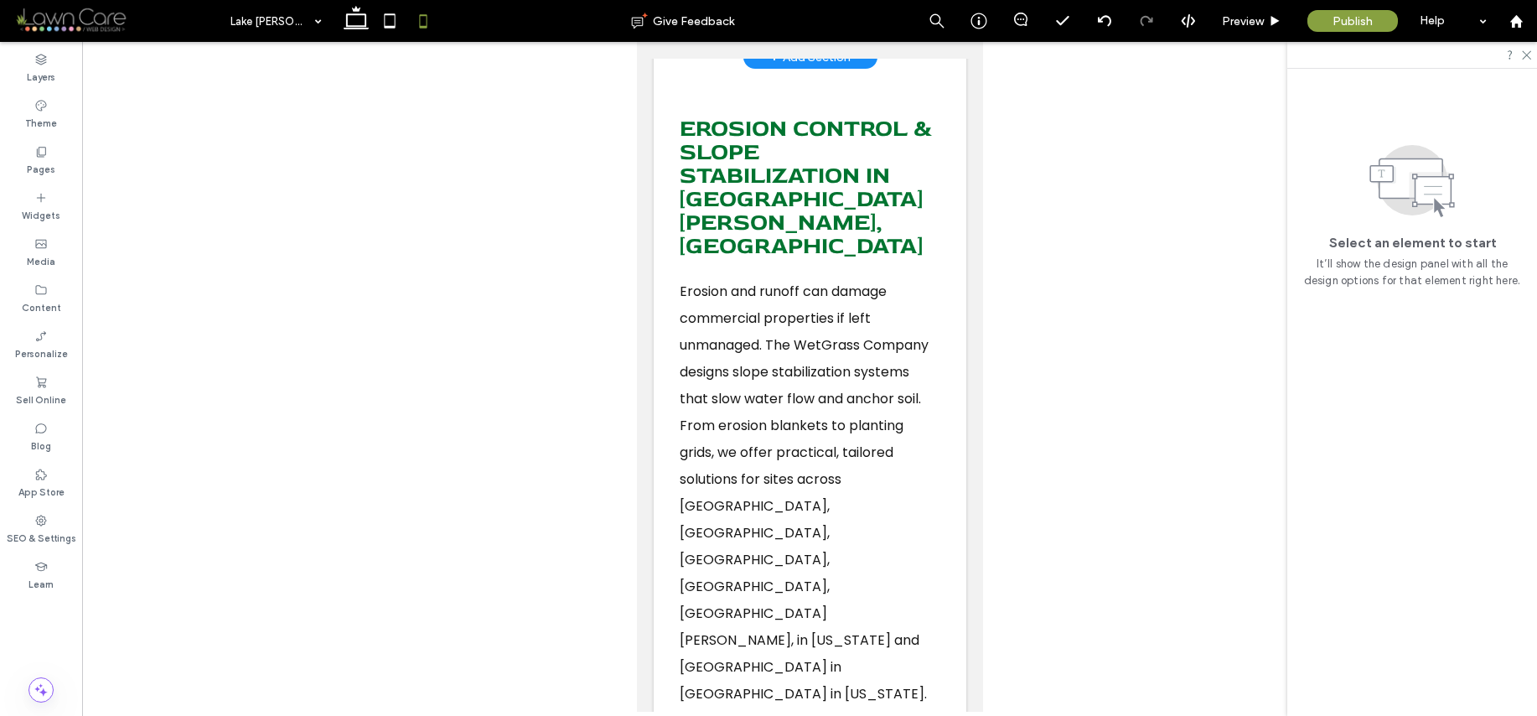
scroll to position [481, 0]
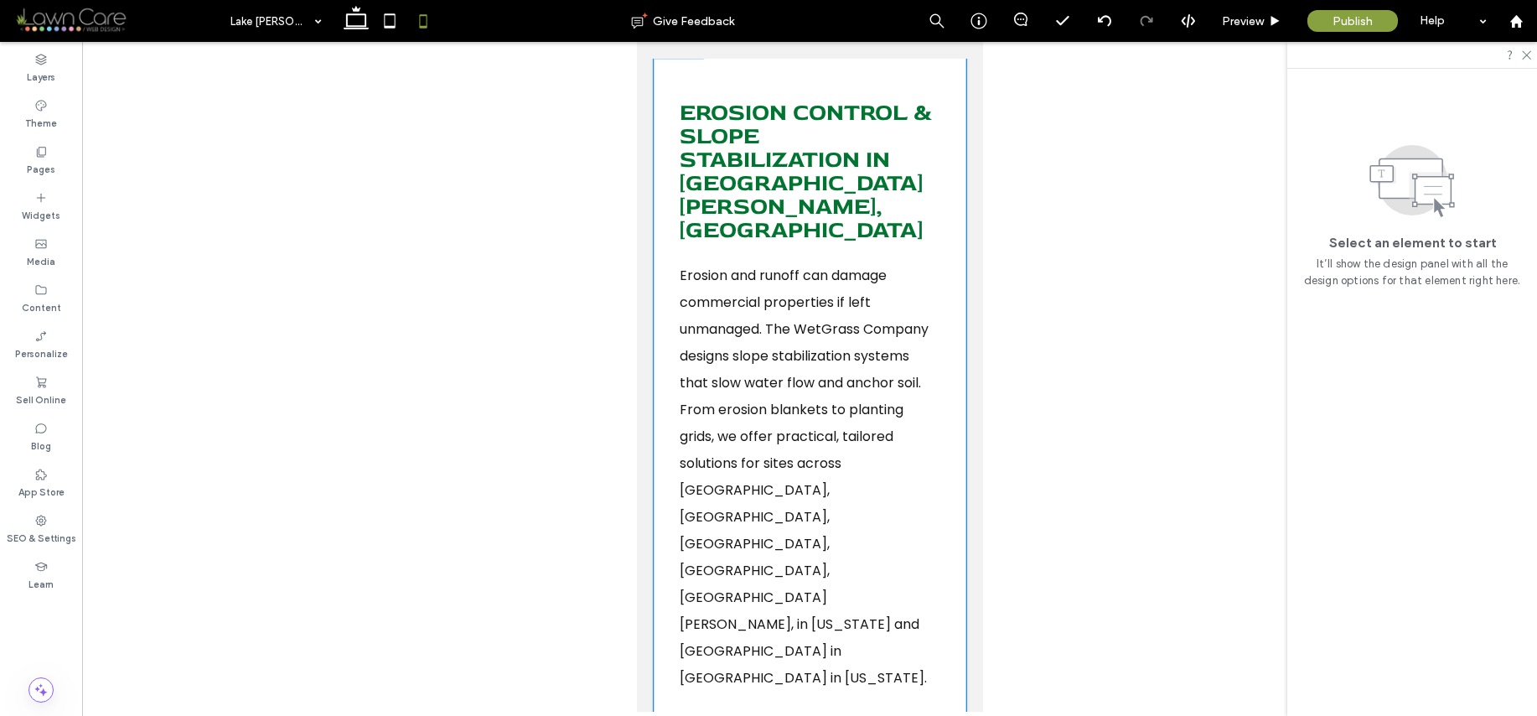
click at [946, 196] on div "Erosion Control & Slope Stabilization In Lake Gaston, NC Erosion and runoff can…" at bounding box center [809, 607] width 313 height 1133
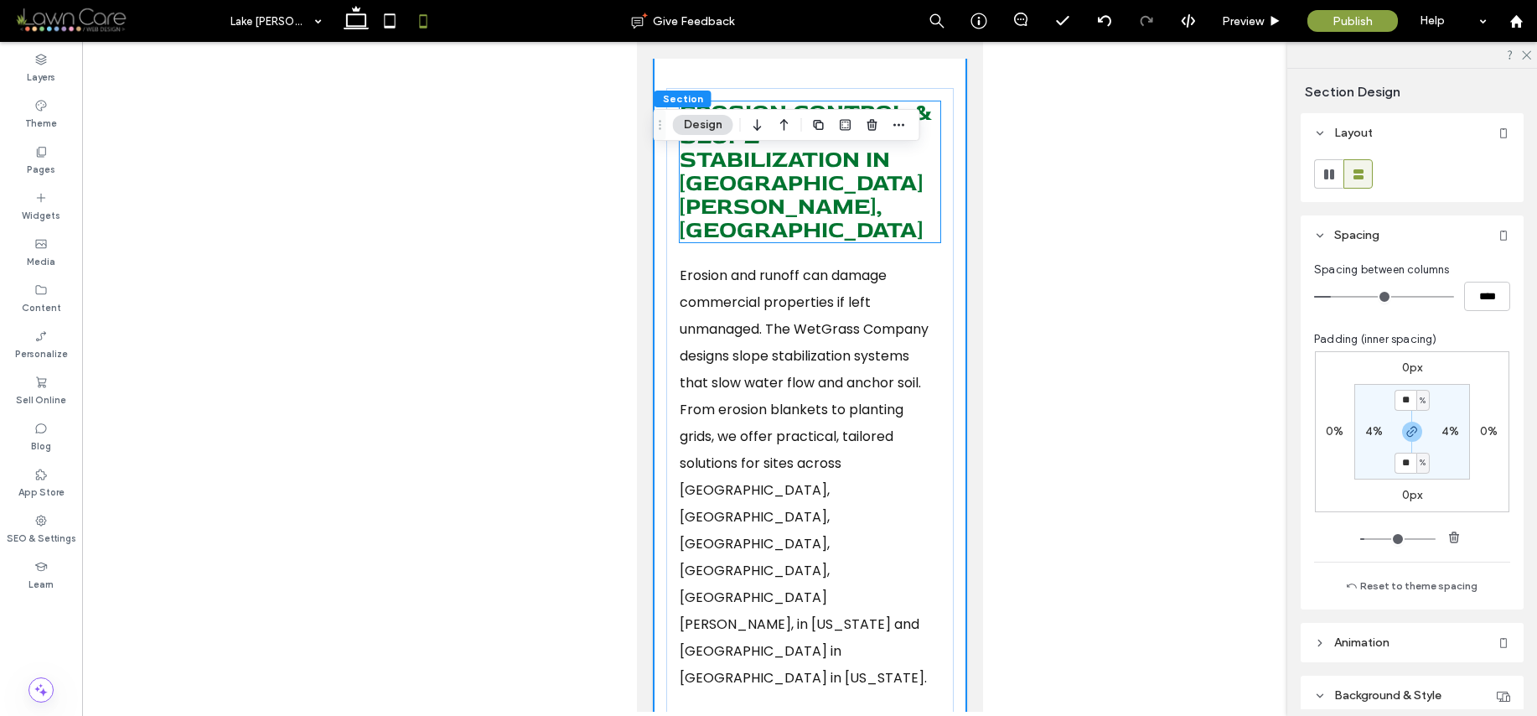
click at [822, 175] on span "Erosion Control & Slope Stabilization In Lake Gaston, NC" at bounding box center [805, 171] width 253 height 147
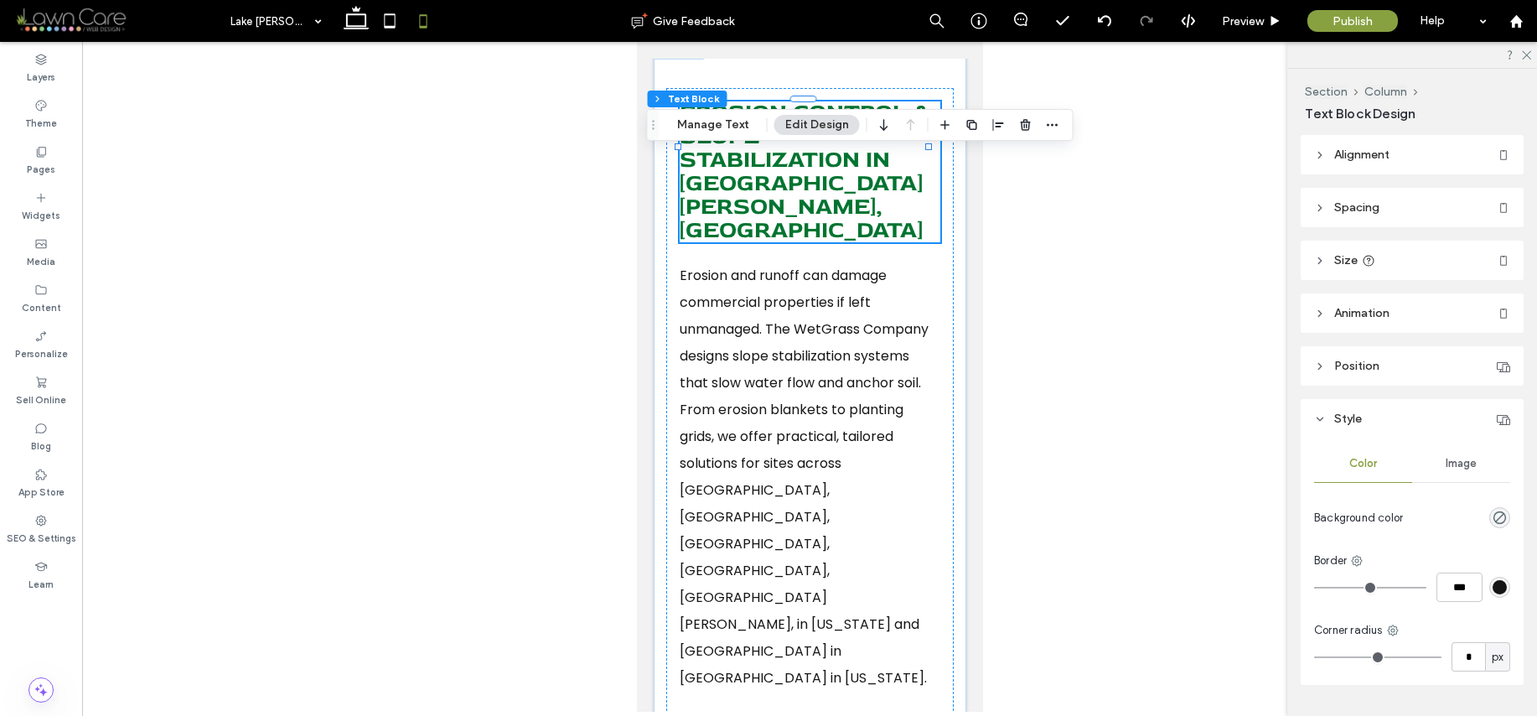
click at [822, 175] on div "Erosion Control & Slope Stabilization In Lake Gaston, NC" at bounding box center [809, 171] width 261 height 141
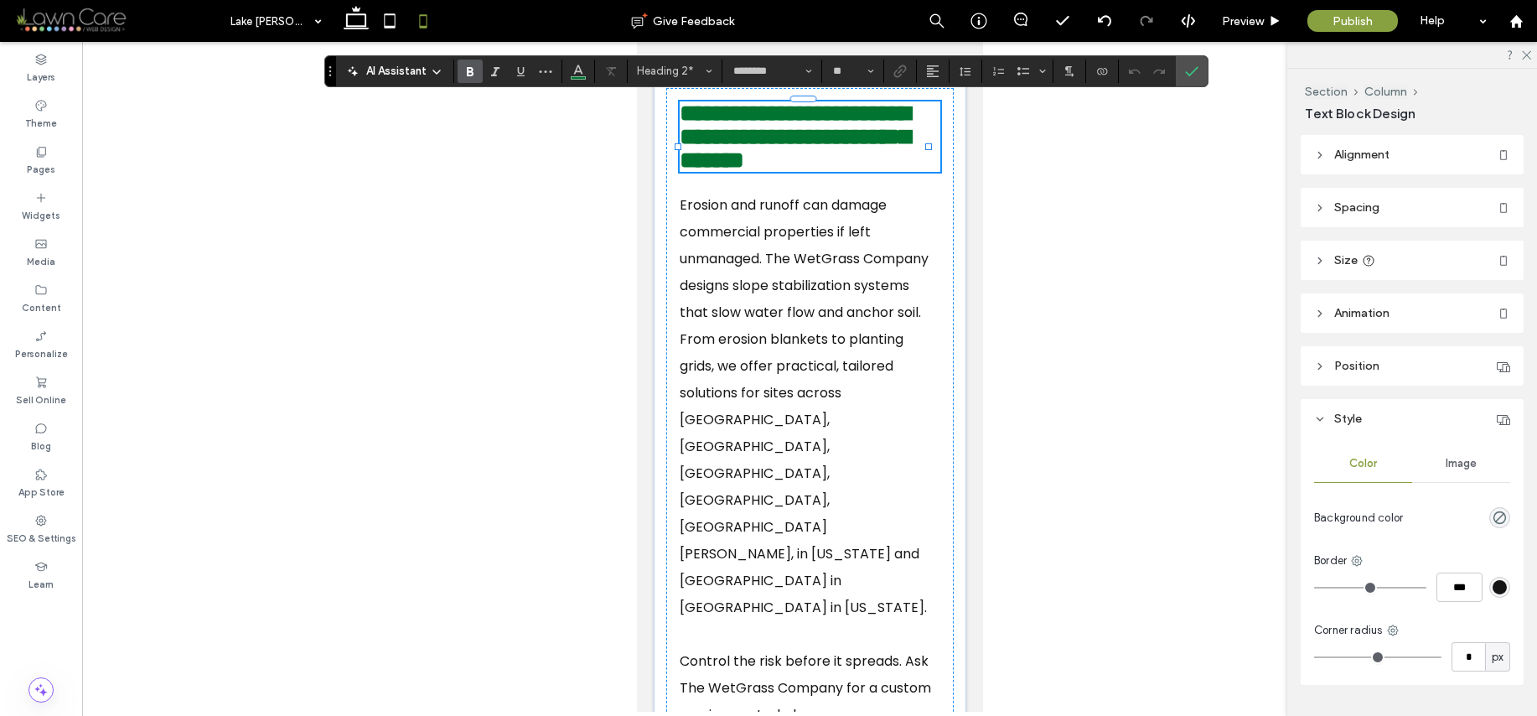
scroll to position [3, 0]
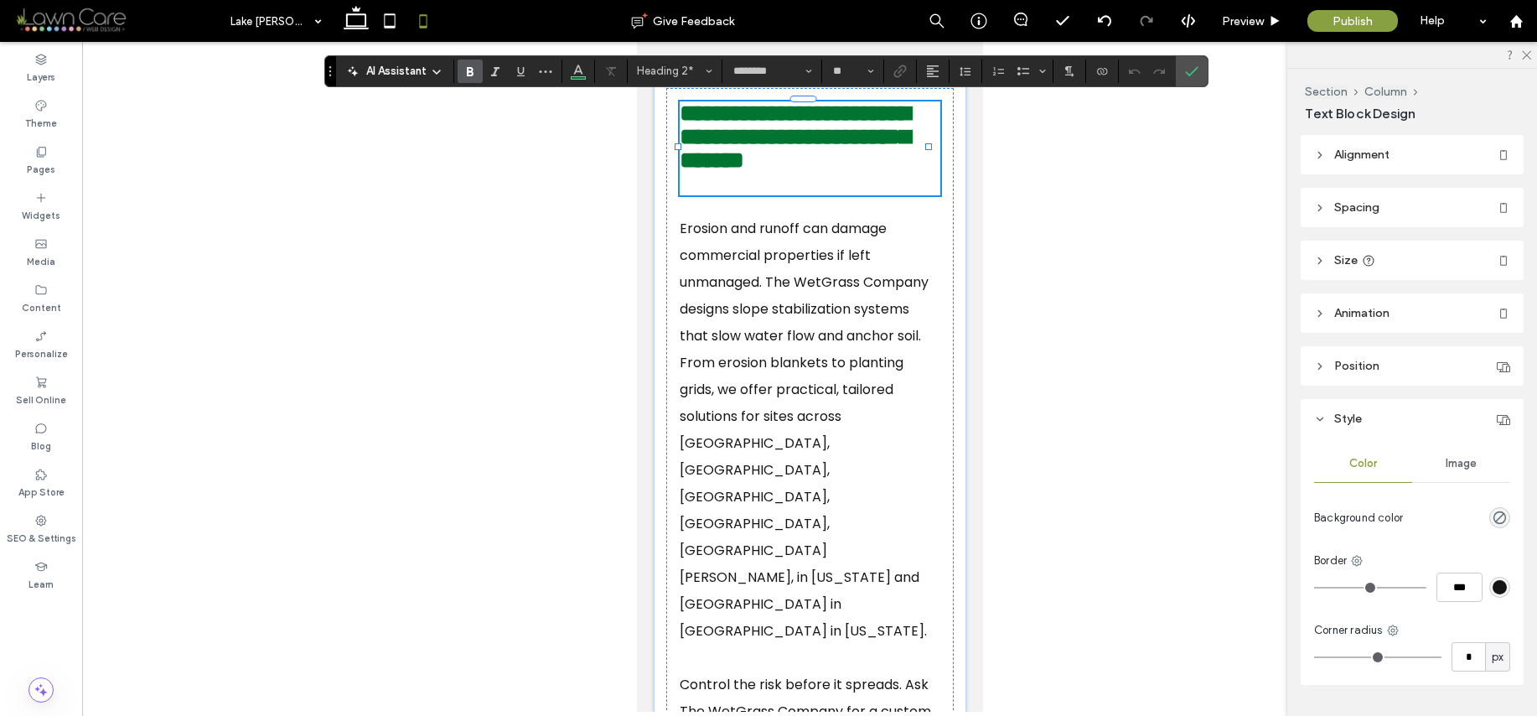
click at [890, 132] on h2 "**********" at bounding box center [803, 136] width 249 height 70
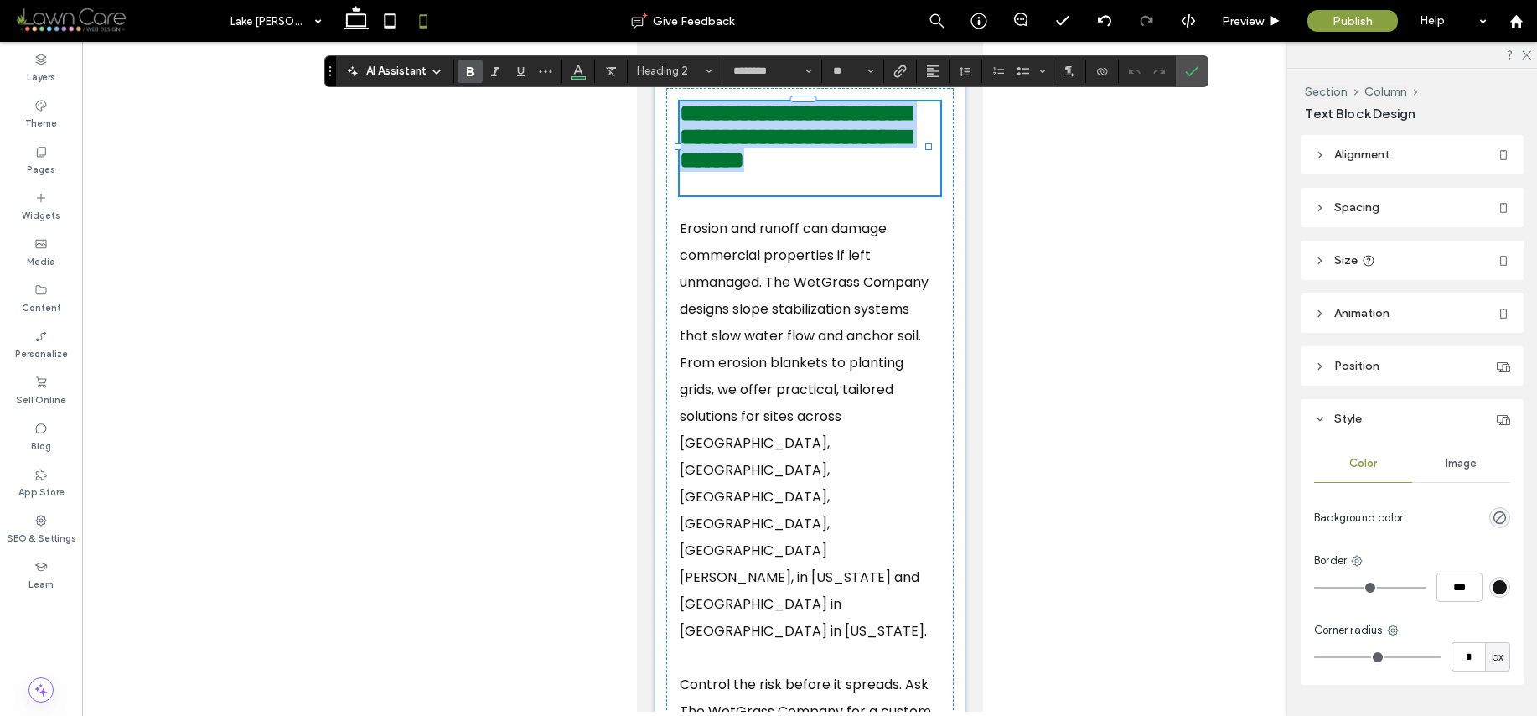
click at [890, 132] on h2 "**********" at bounding box center [803, 136] width 249 height 70
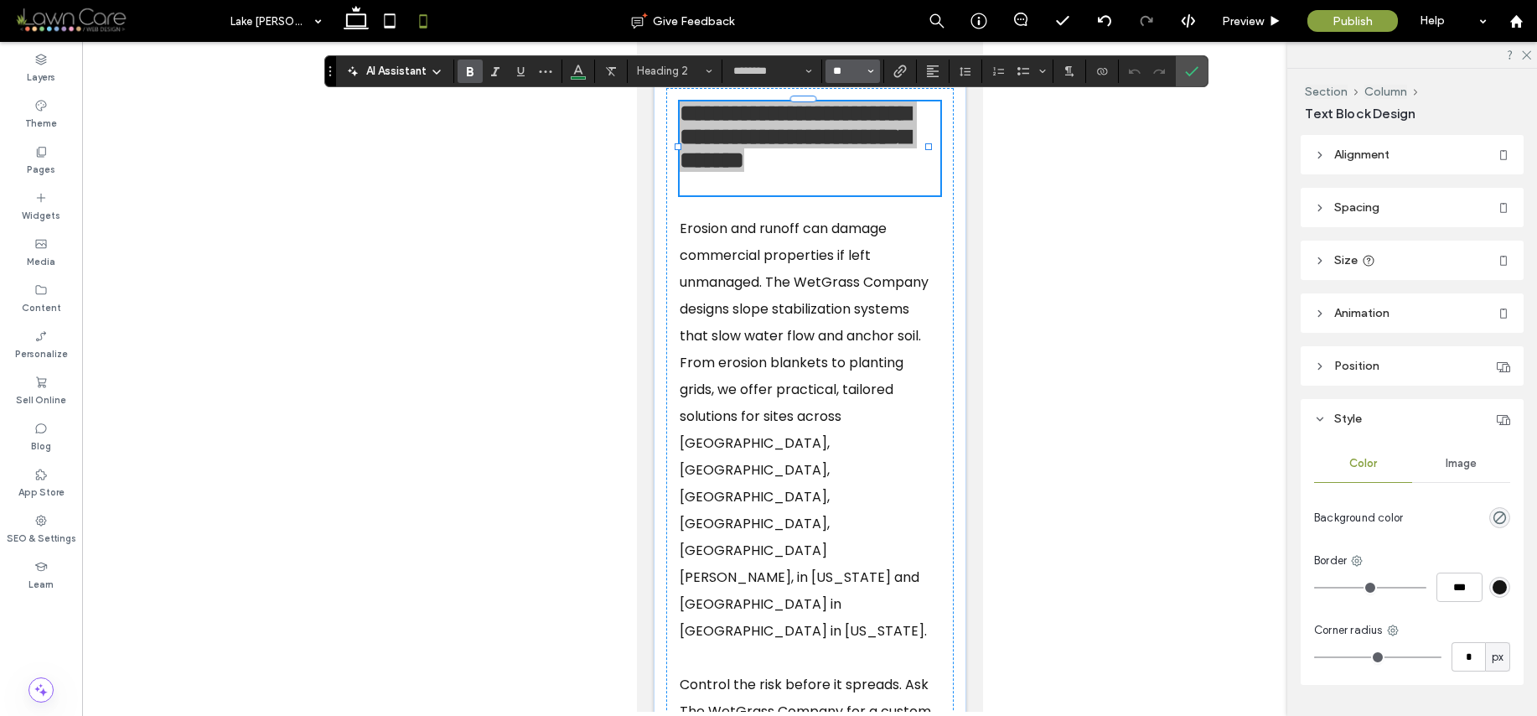
click at [847, 72] on input "**" at bounding box center [847, 71] width 33 height 13
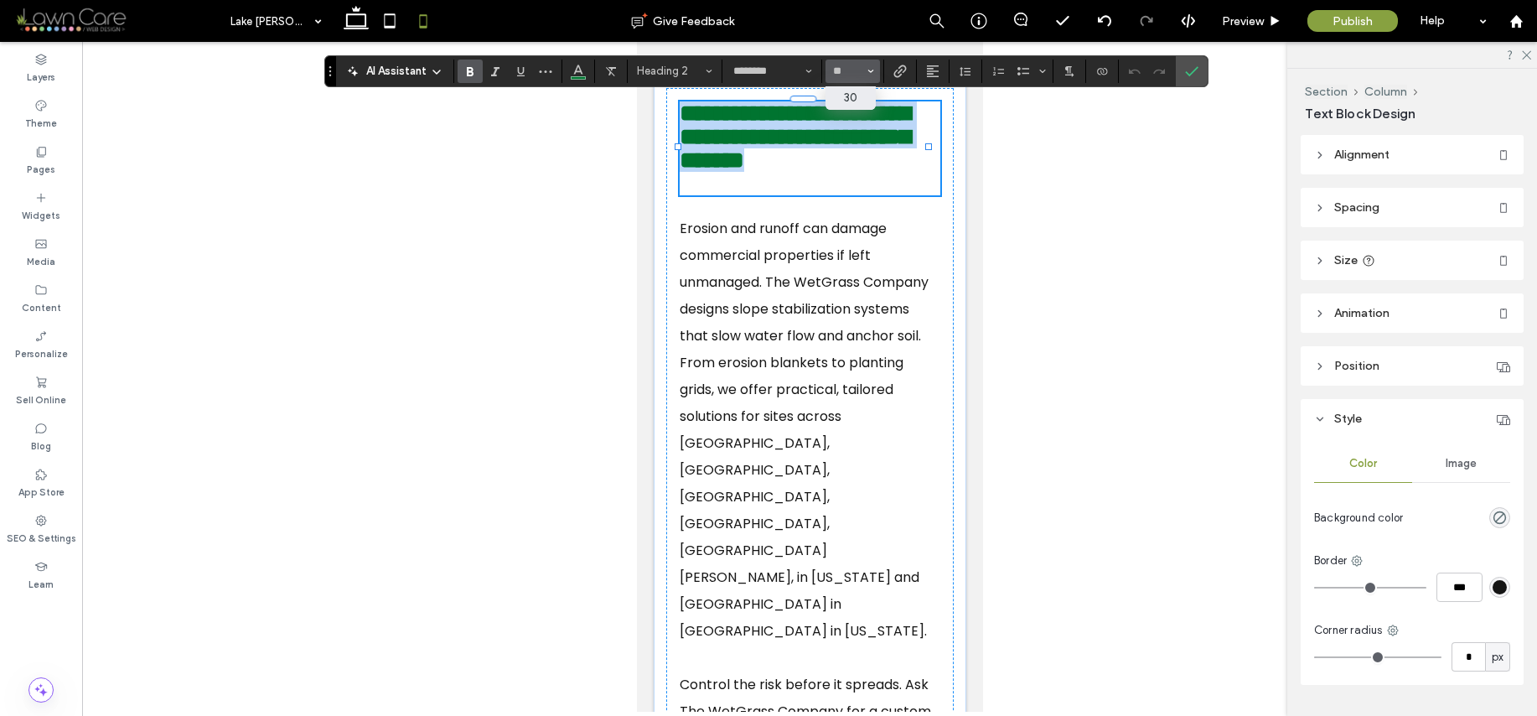
type input "**"
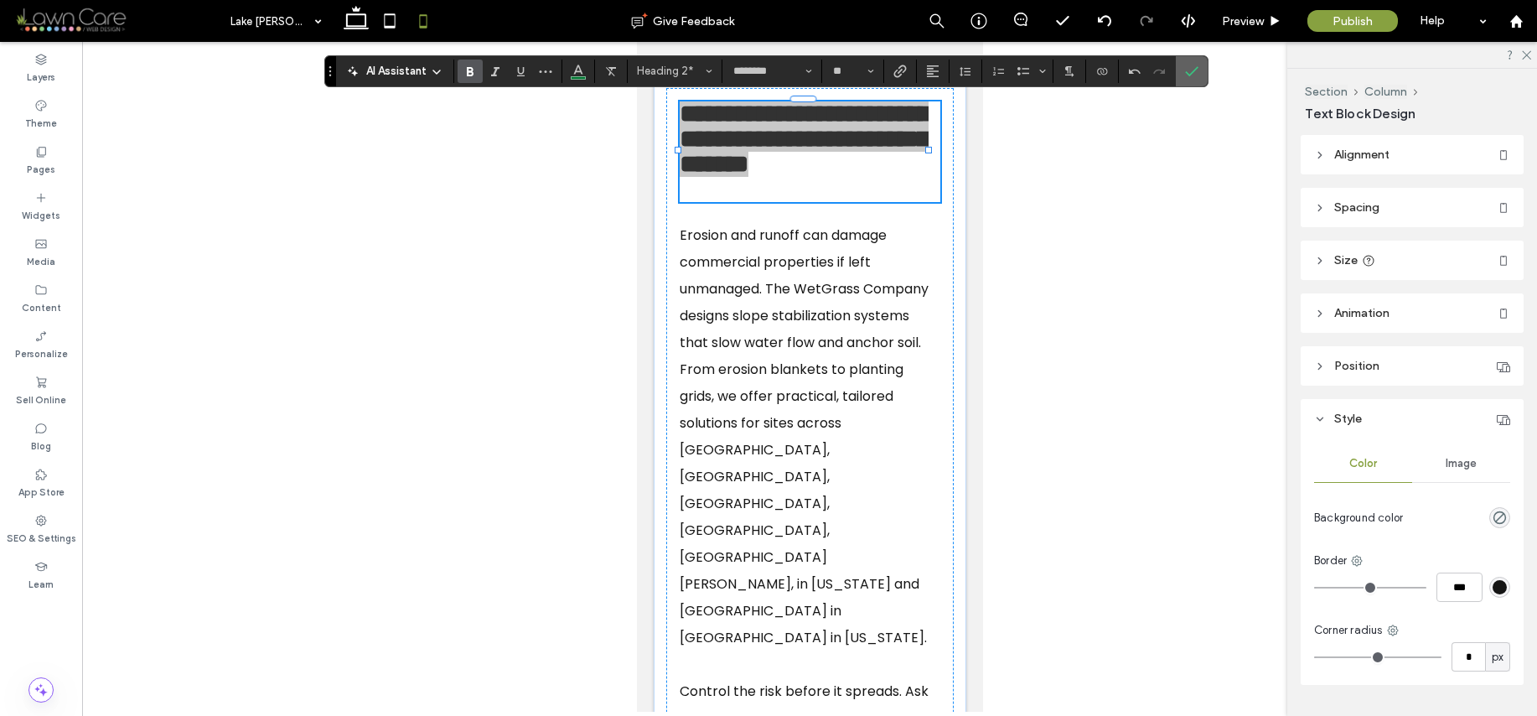
click at [1192, 75] on icon "Confirm" at bounding box center [1191, 71] width 13 height 13
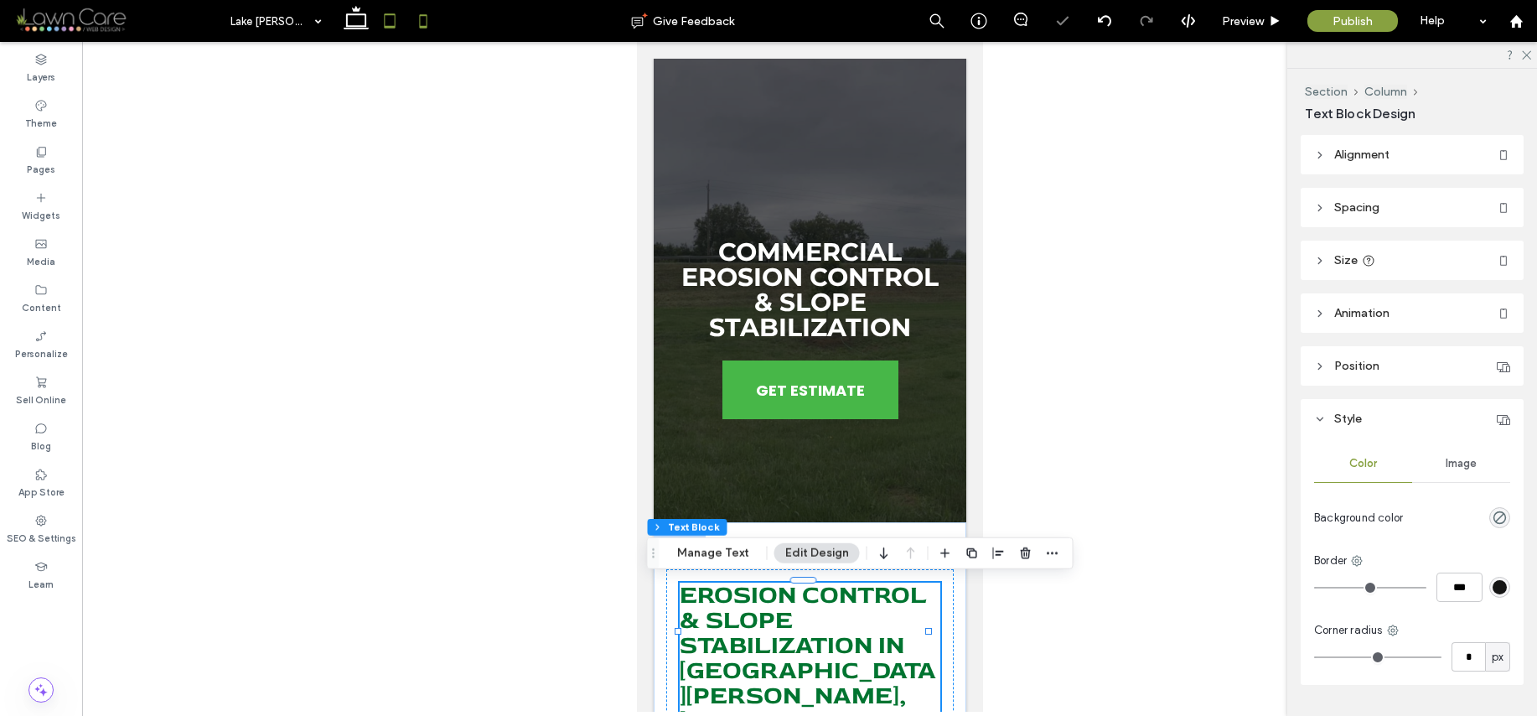
click at [382, 34] on icon at bounding box center [390, 21] width 34 height 34
type input "***"
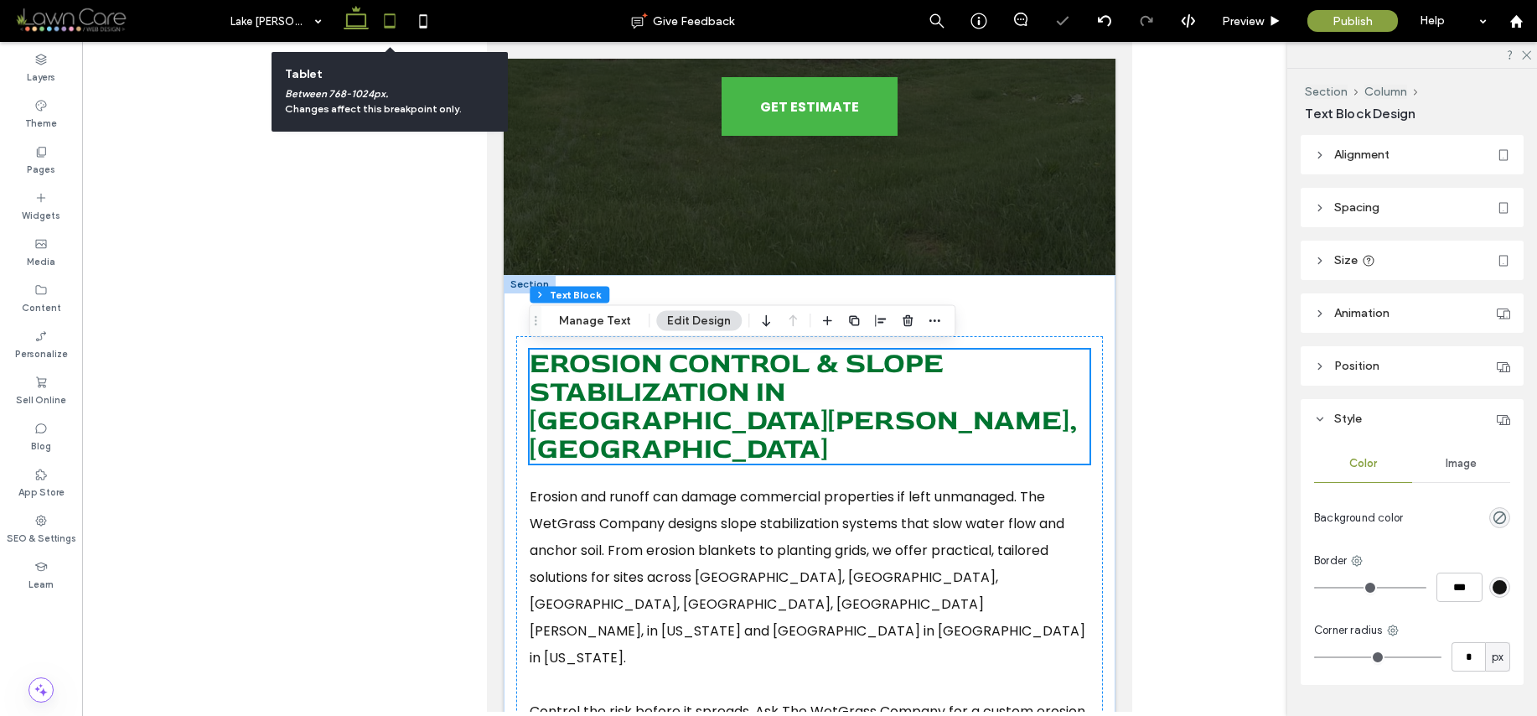
click at [340, 28] on icon at bounding box center [356, 21] width 34 height 34
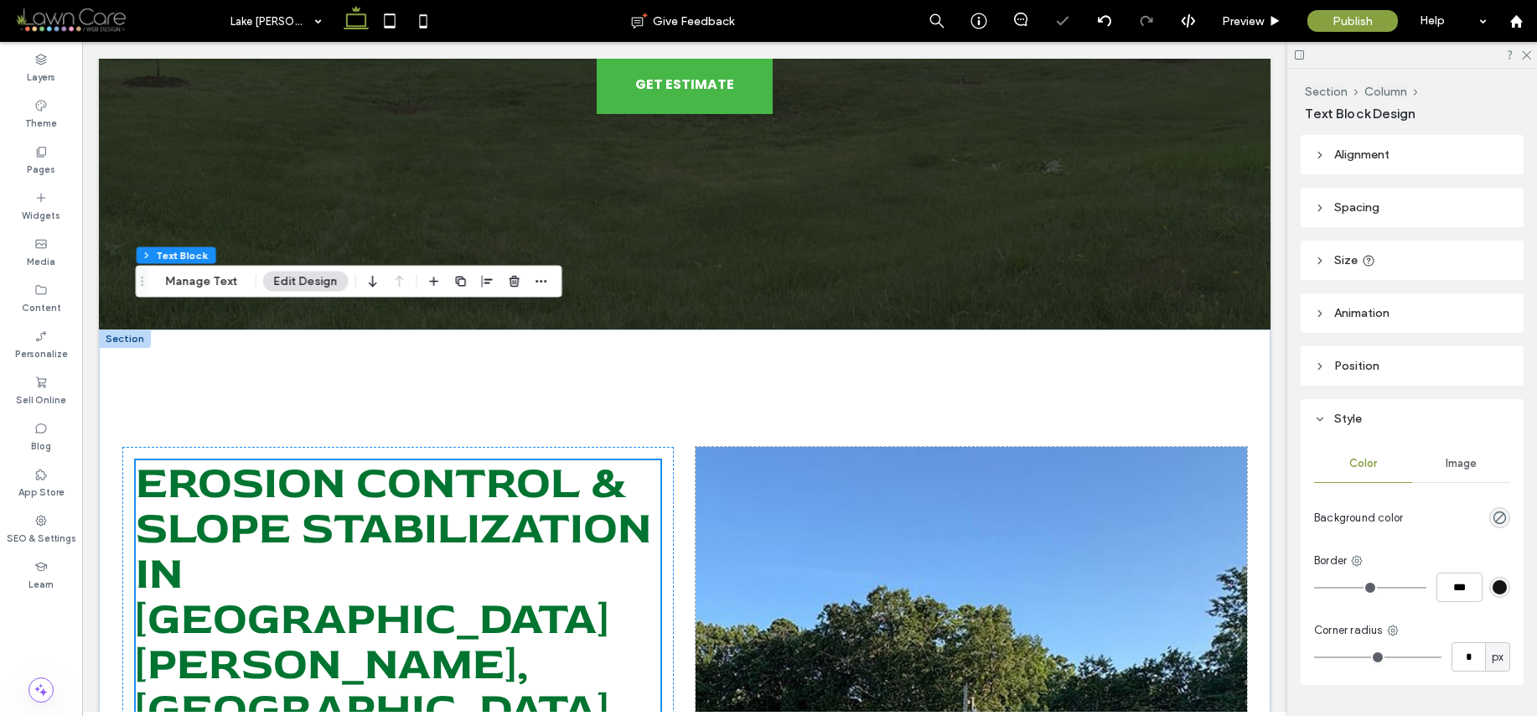
scroll to position [500, 0]
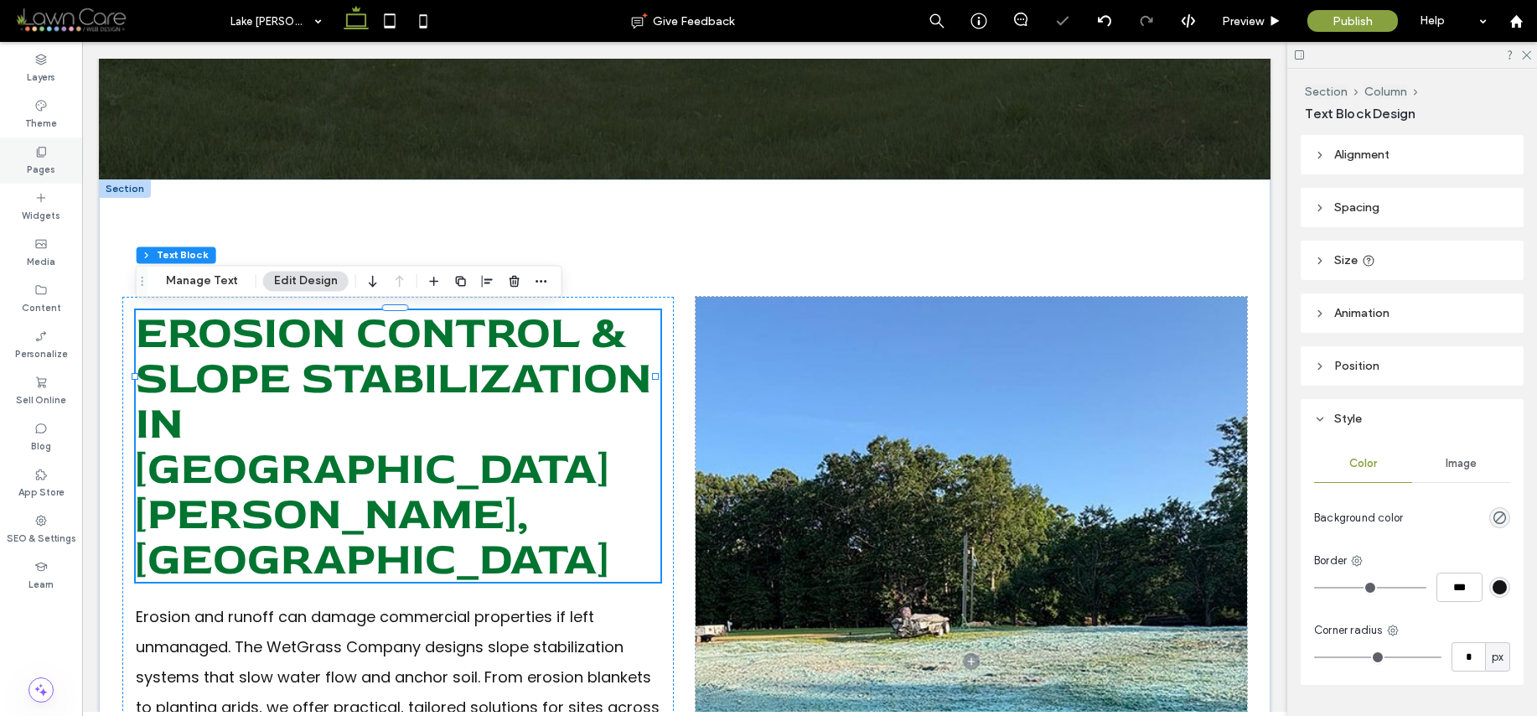
click at [43, 152] on icon at bounding box center [40, 151] width 13 height 13
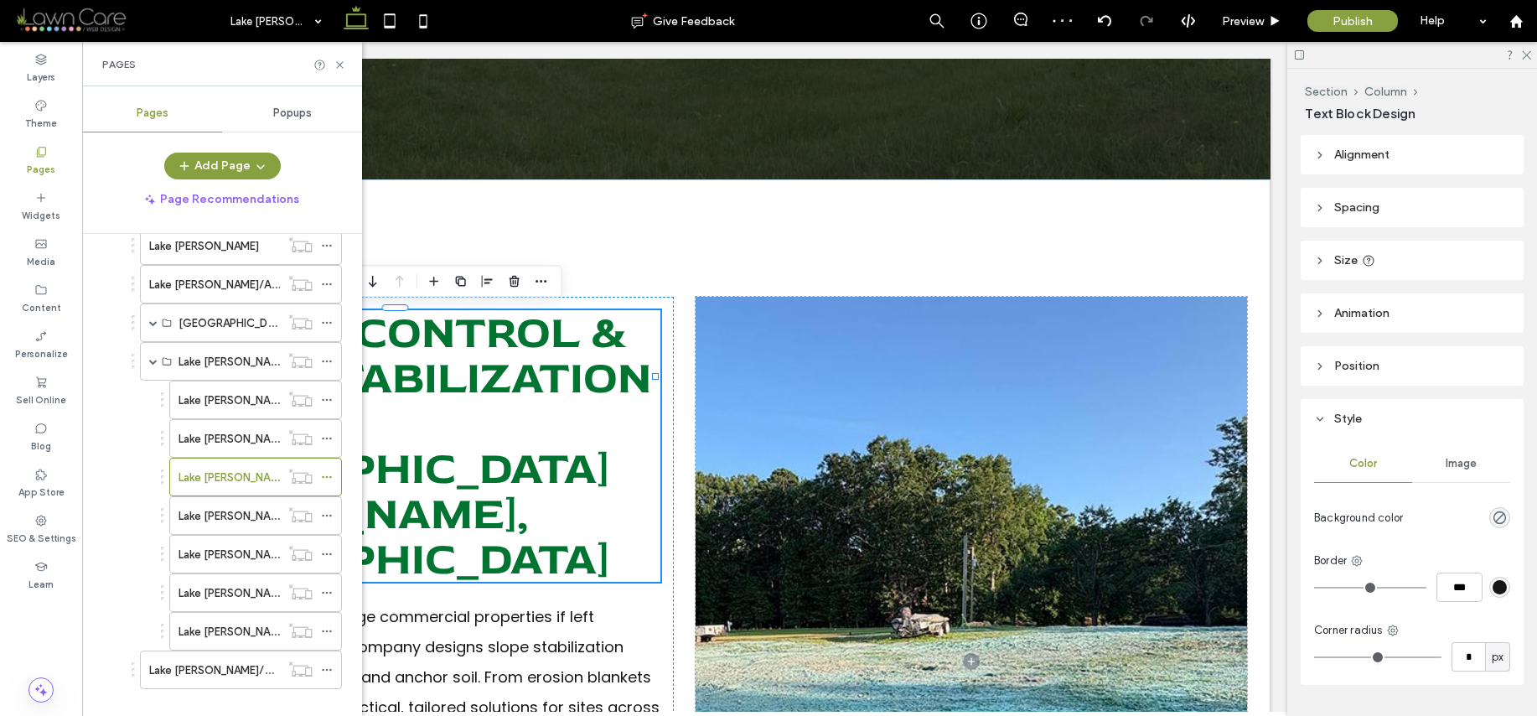
scroll to position [333, 0]
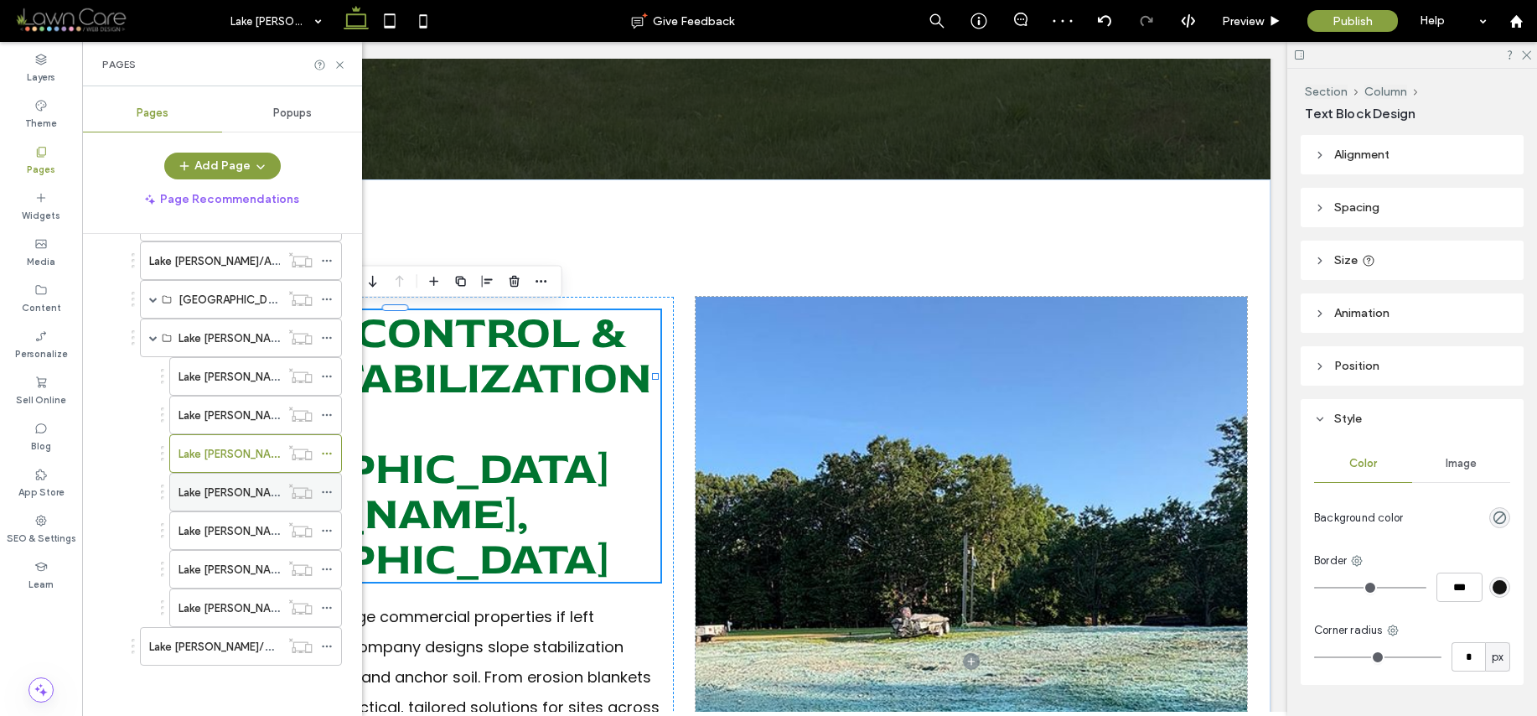
click at [239, 495] on label "Lake [PERSON_NAME]/Commercial Irrigation & Watering Solutions" at bounding box center [344, 492] width 331 height 29
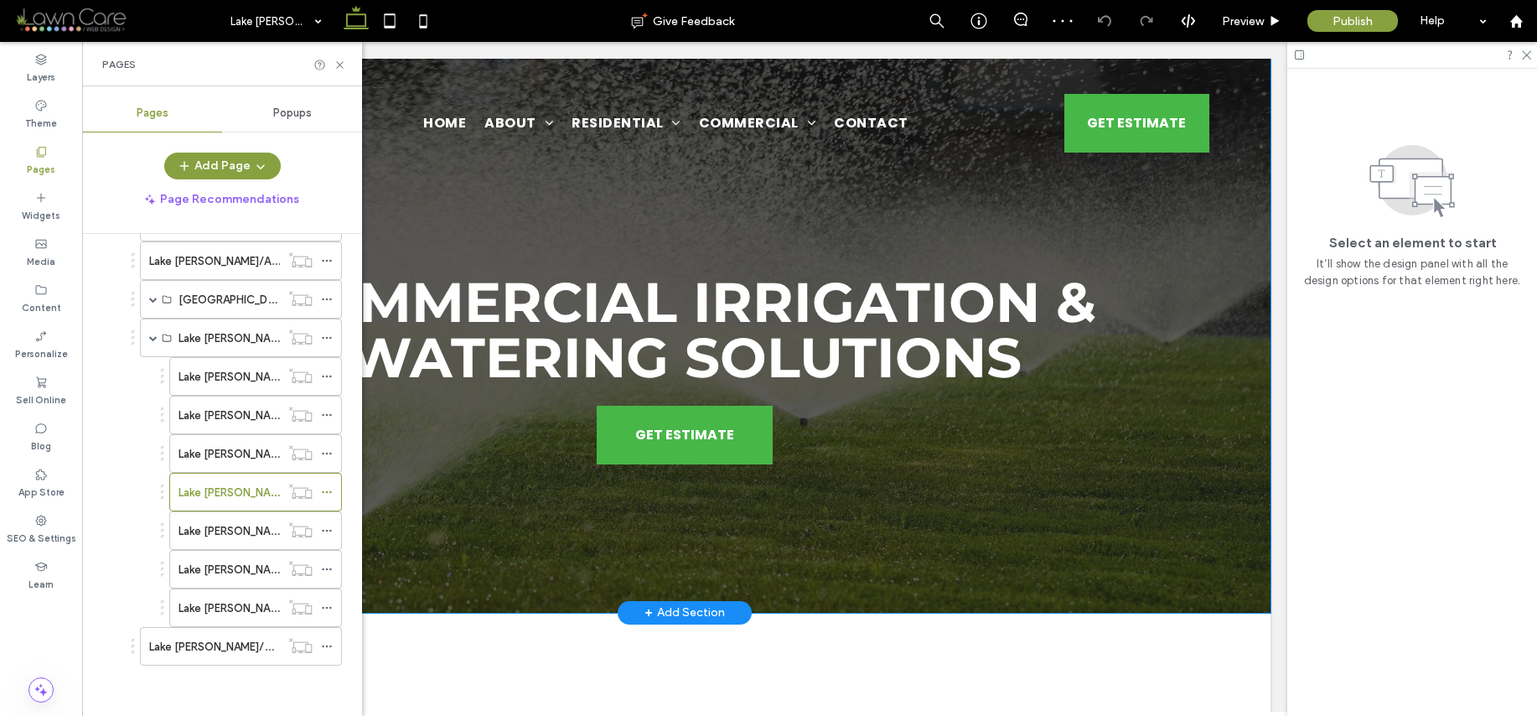
click at [1013, 199] on div "Commercial Irrigation & Watering Solutions GET ESTIMATE" at bounding box center [685, 336] width 1172 height 554
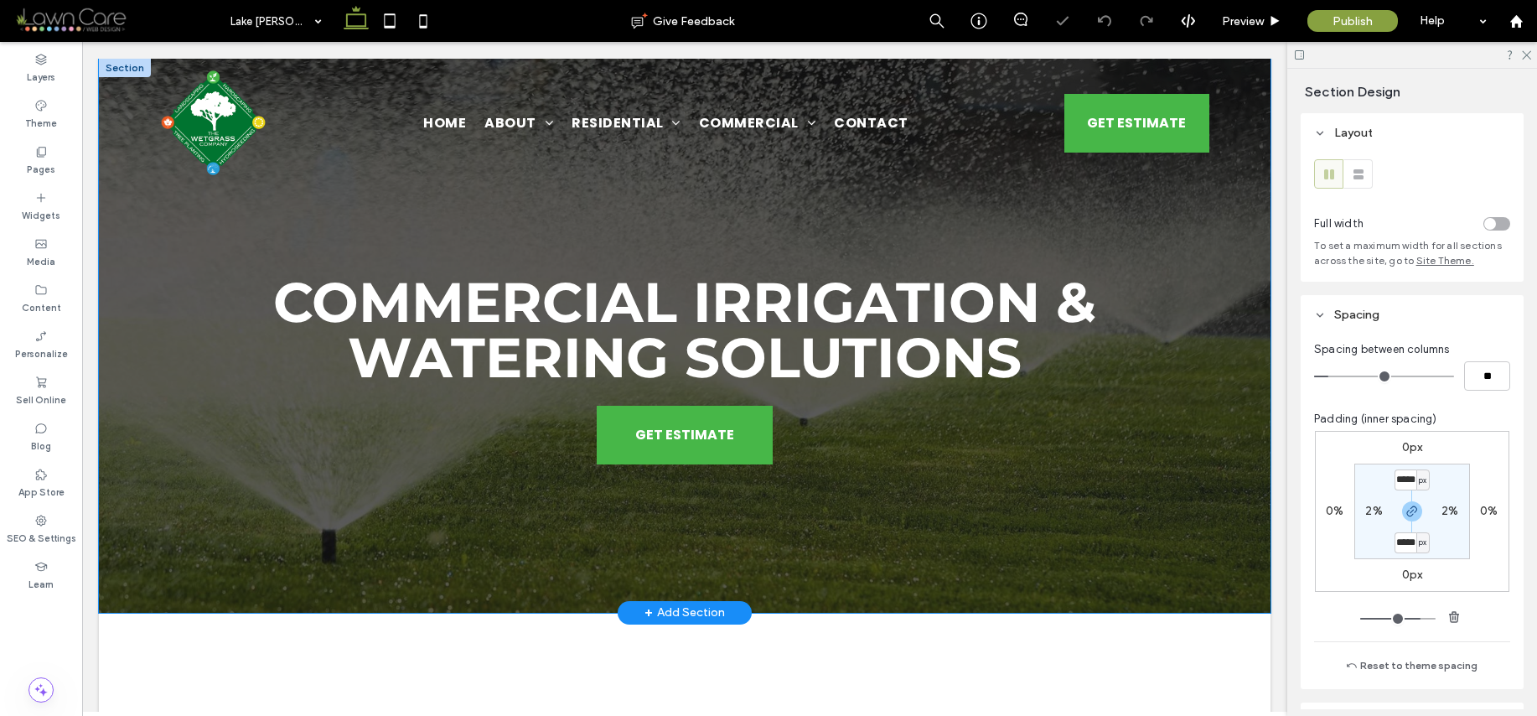
type input "*****"
type input "***"
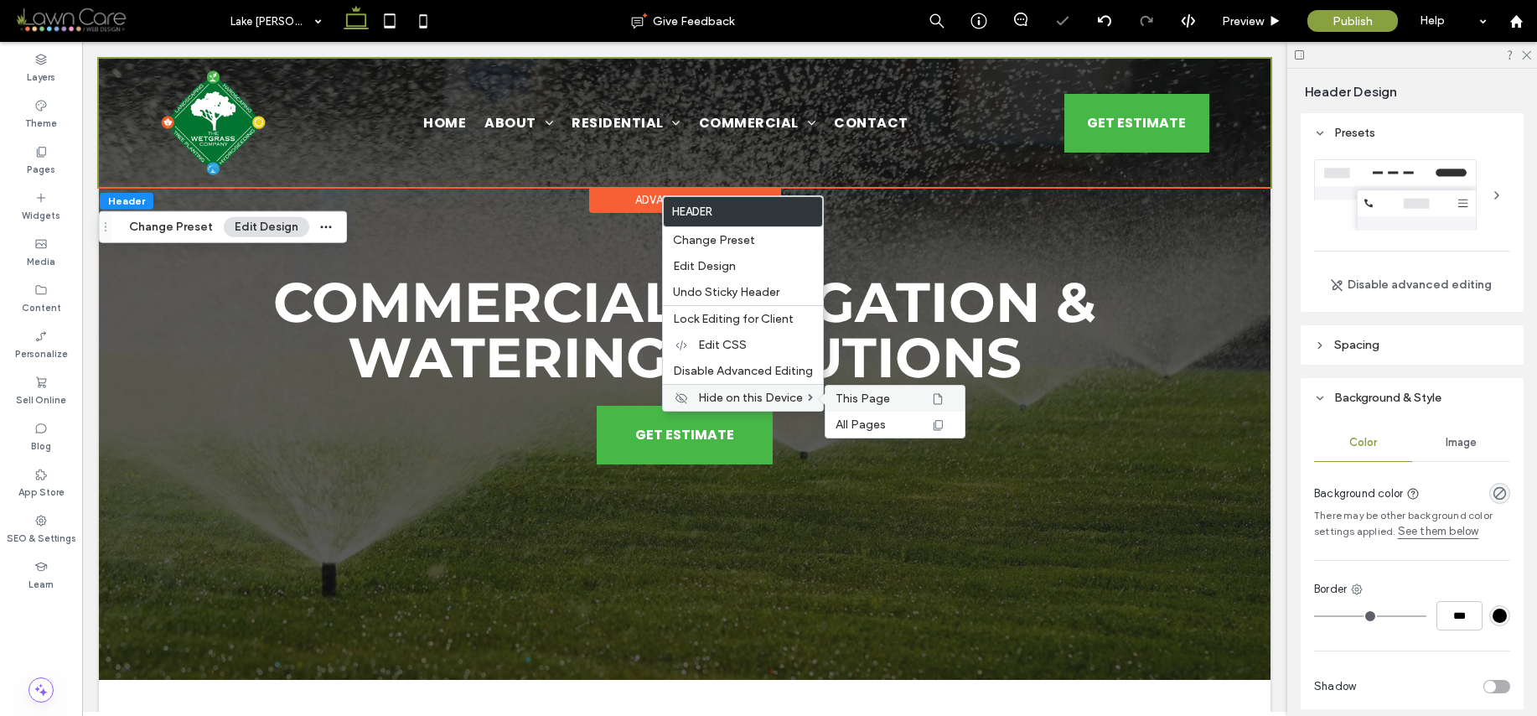
click at [859, 396] on span "This Page" at bounding box center [863, 398] width 54 height 14
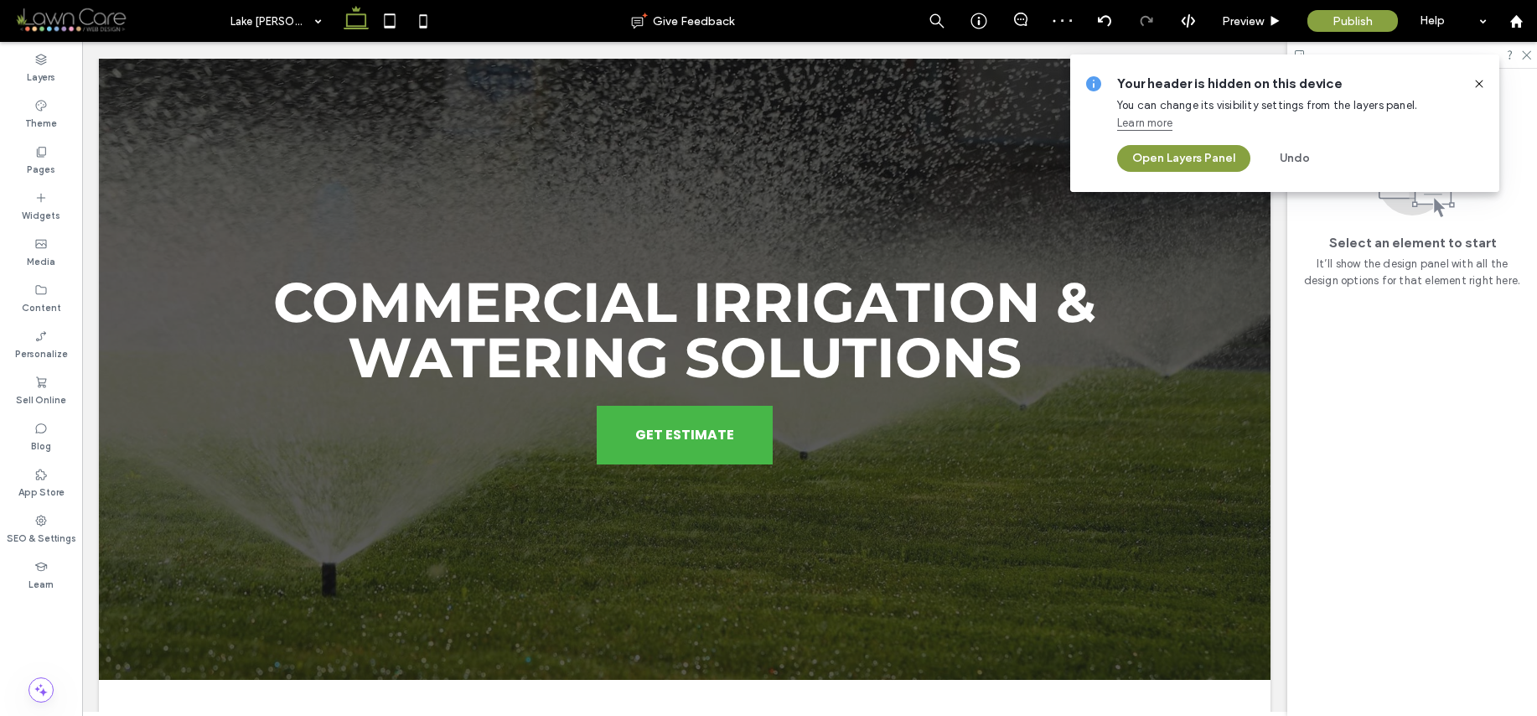
click at [1484, 82] on icon at bounding box center [1479, 83] width 13 height 13
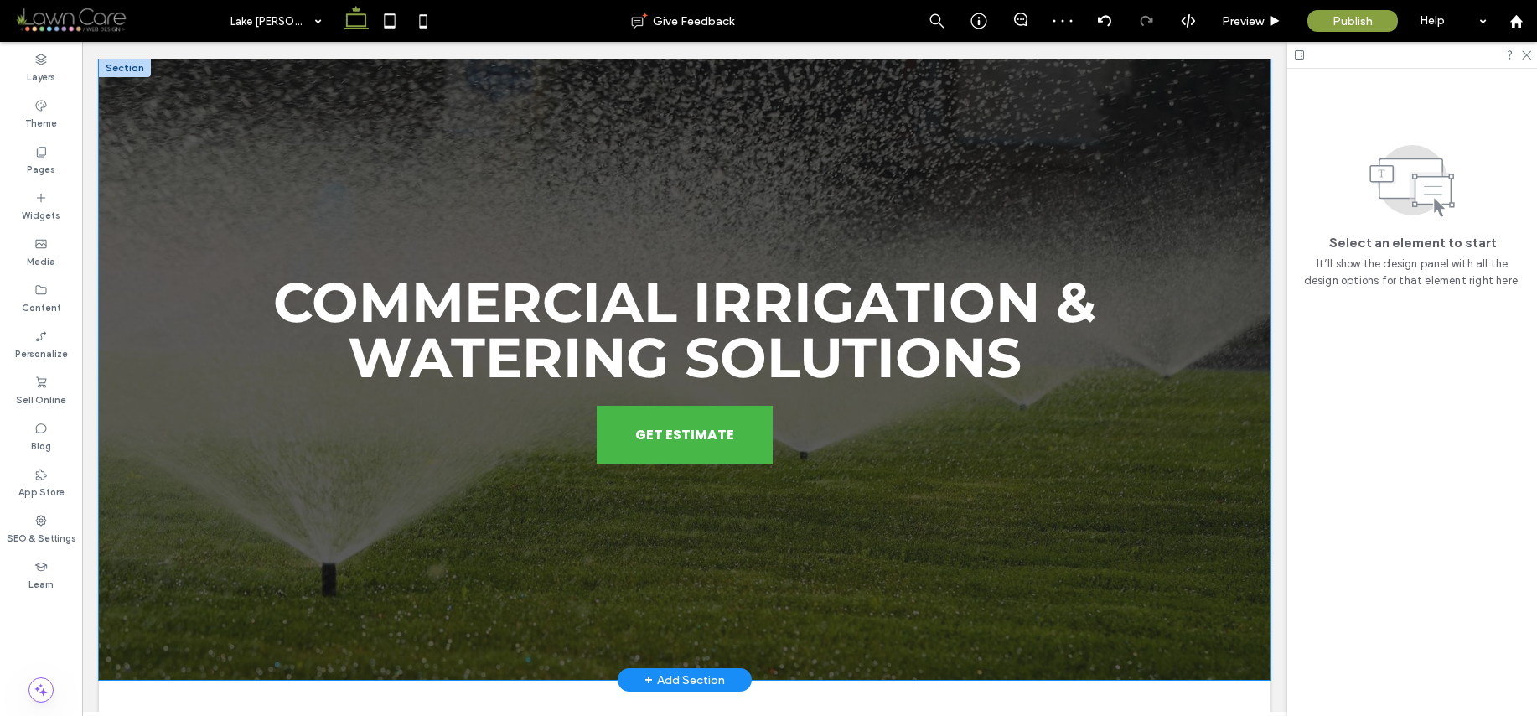
click at [1230, 174] on div "Commercial Irrigation & Watering Solutions GET ESTIMATE" at bounding box center [685, 369] width 1172 height 621
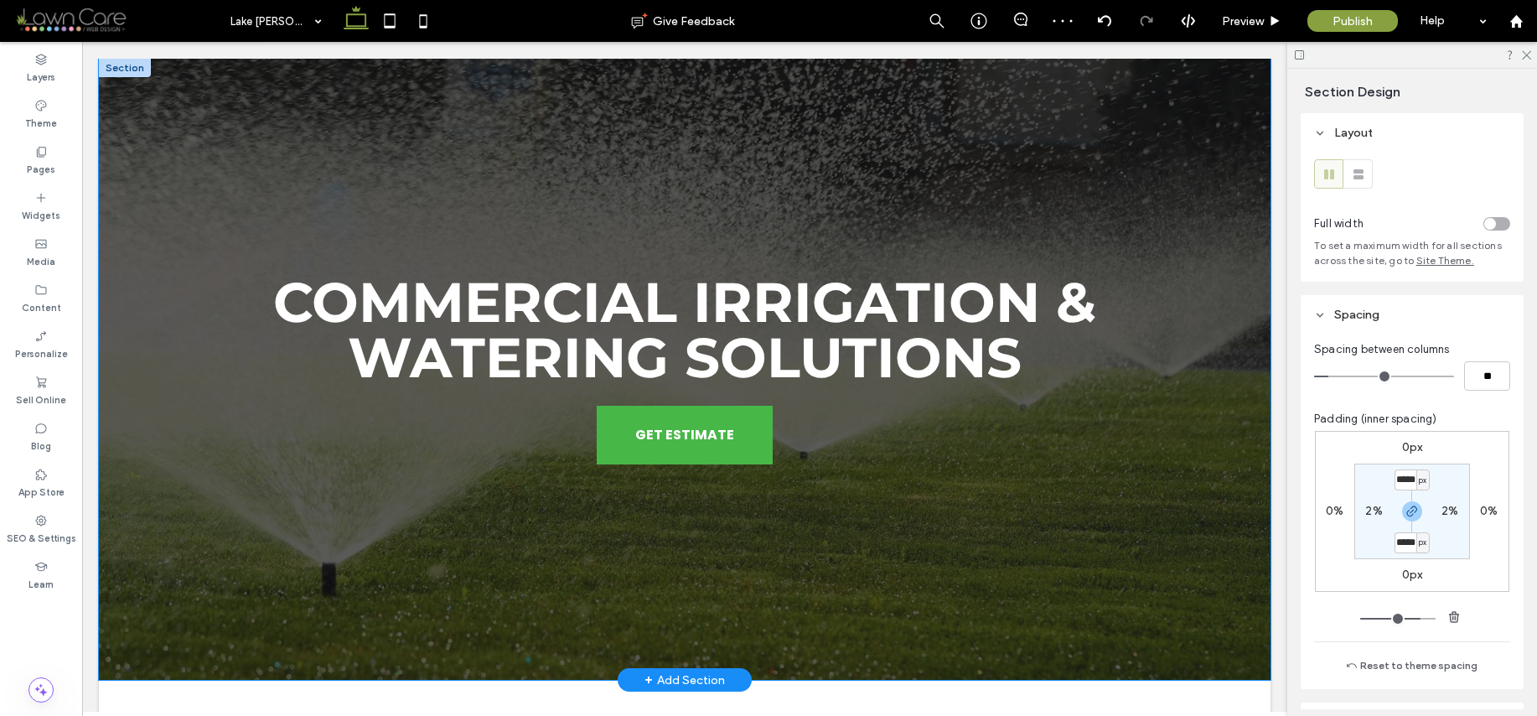
type input "***"
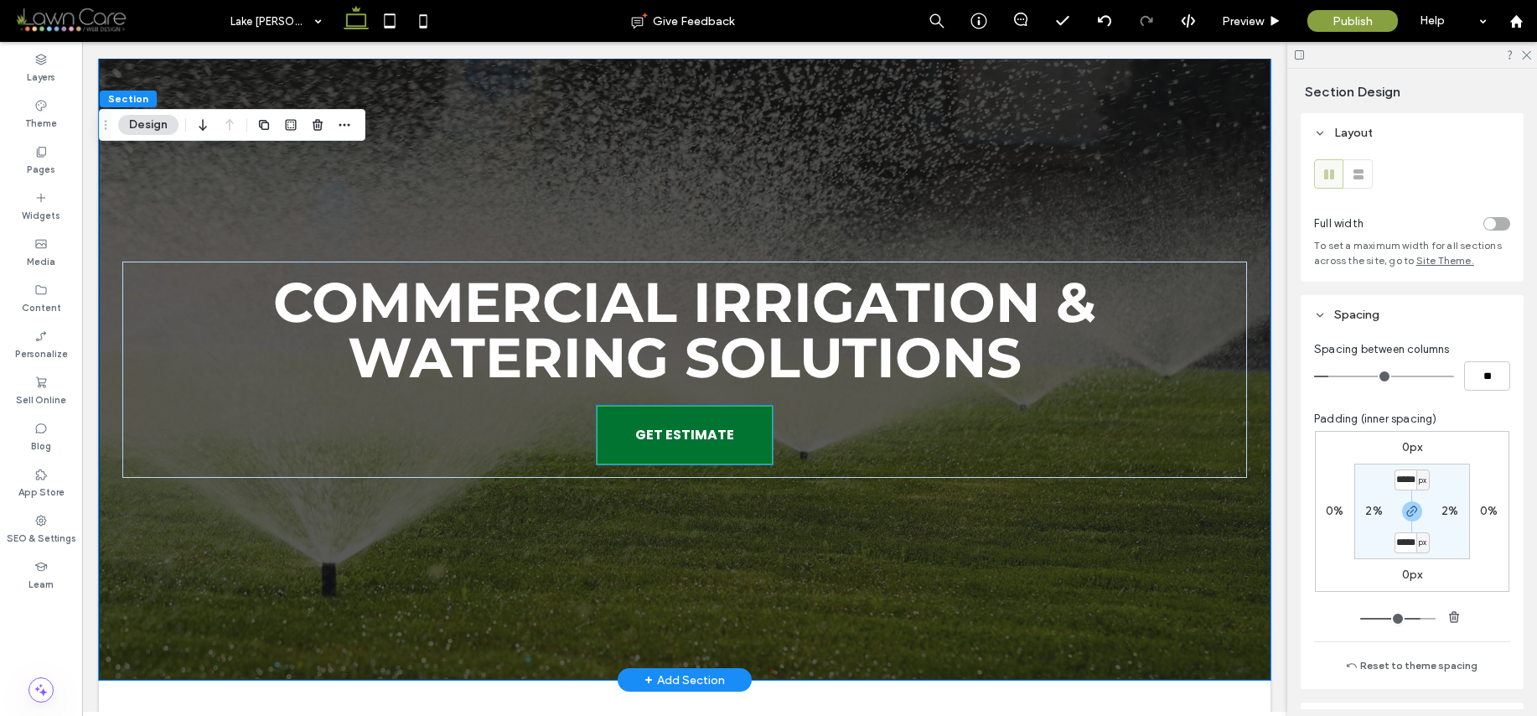
click at [653, 439] on span "GET ESTIMATE" at bounding box center [684, 435] width 99 height 38
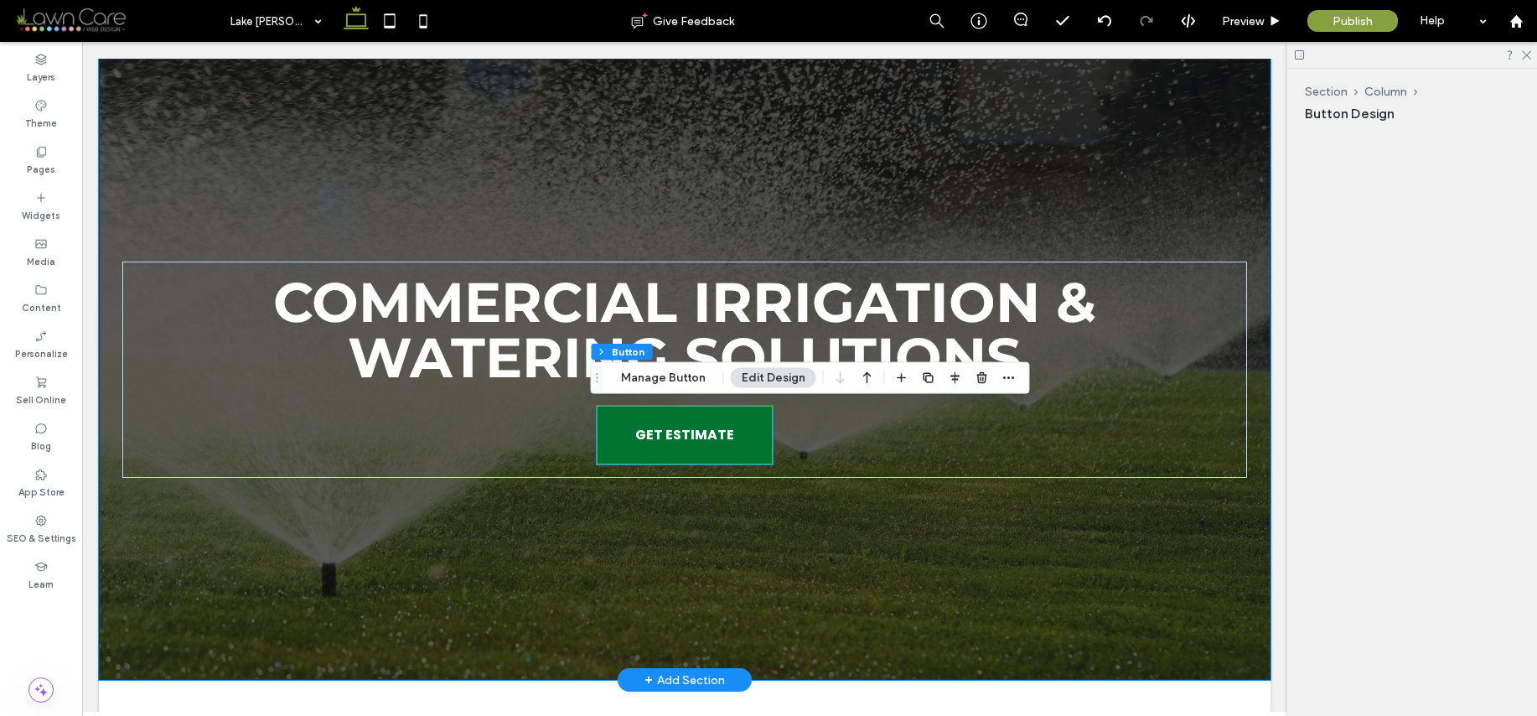
click at [653, 439] on div "GET ESTIMATE" at bounding box center [685, 435] width 176 height 59
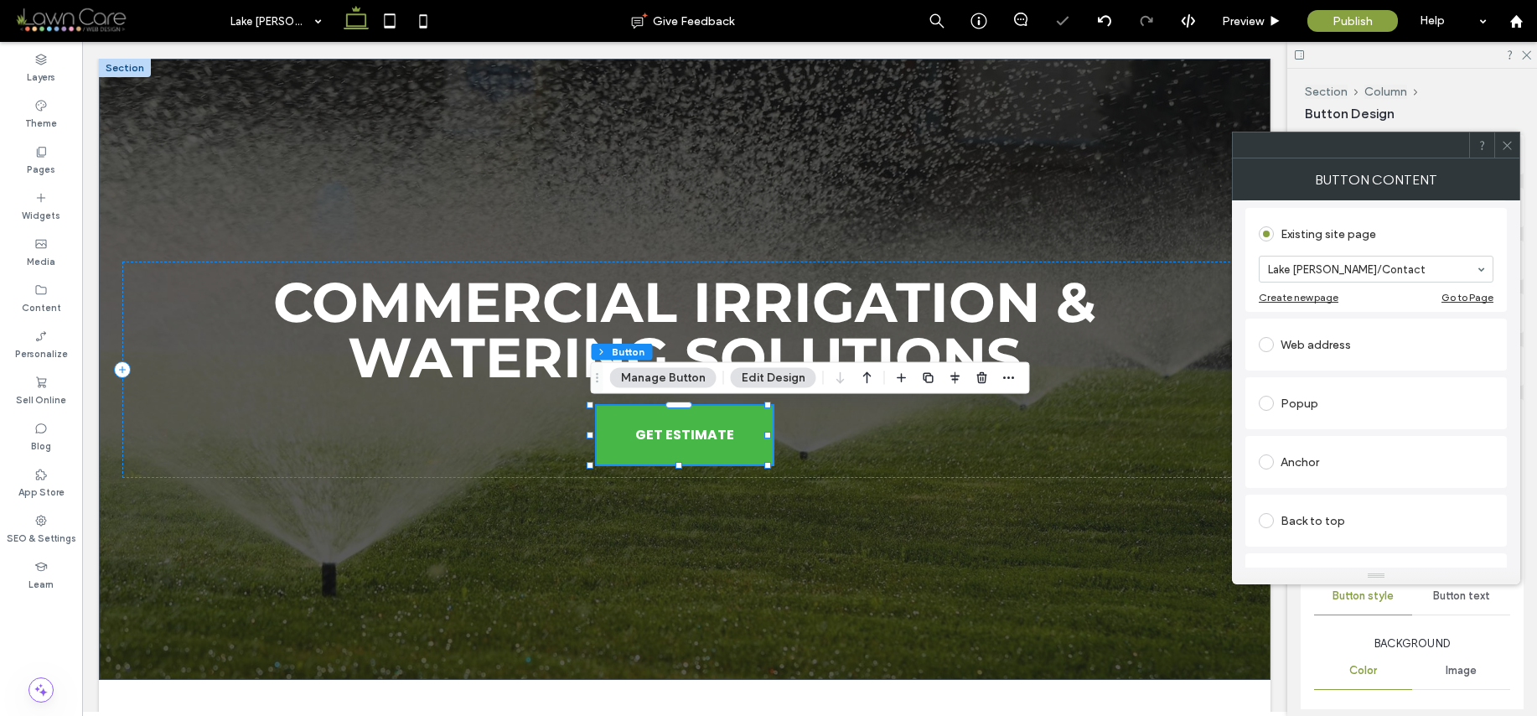
scroll to position [160, 0]
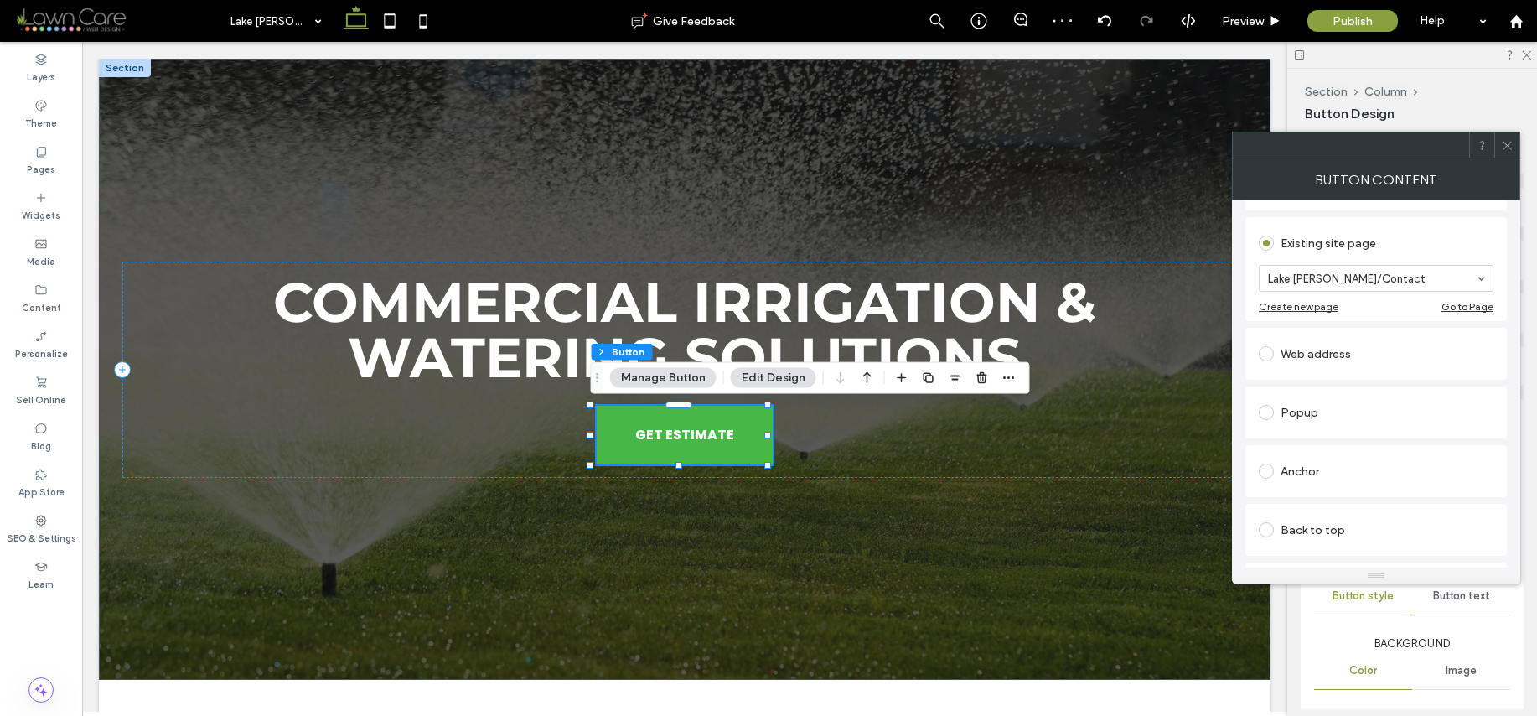
click at [1510, 148] on use at bounding box center [1507, 145] width 8 height 8
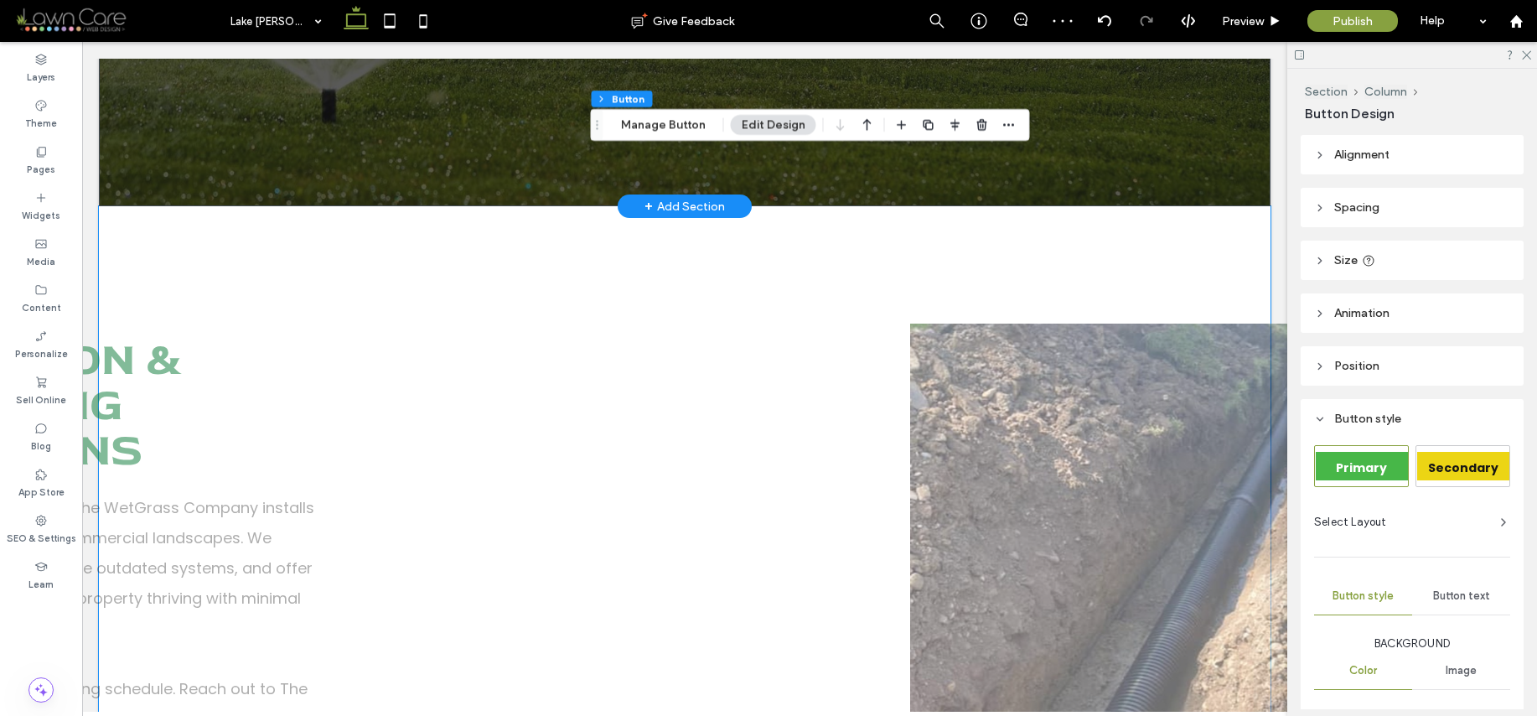
scroll to position [477, 0]
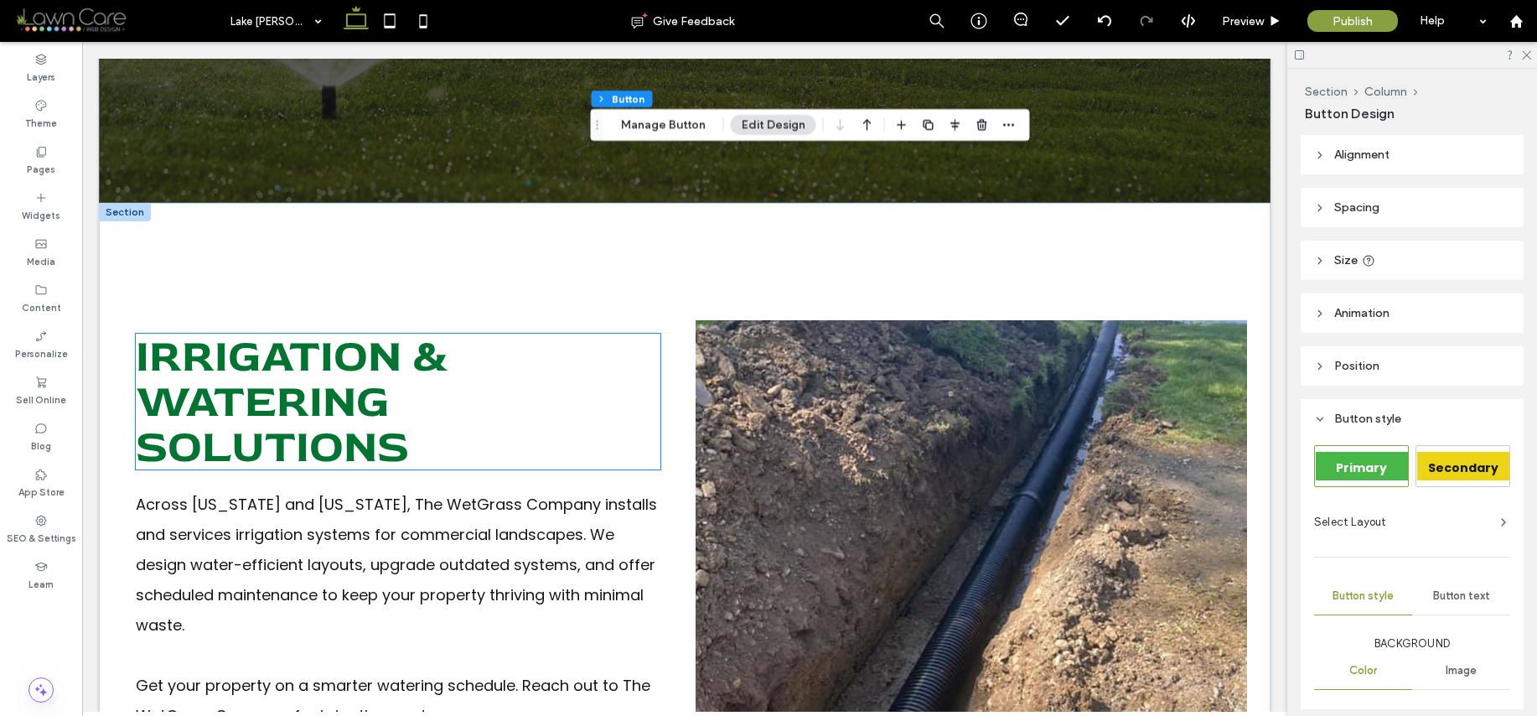
click at [395, 398] on h2 "Irrigation & Watering Solutions" at bounding box center [398, 402] width 525 height 136
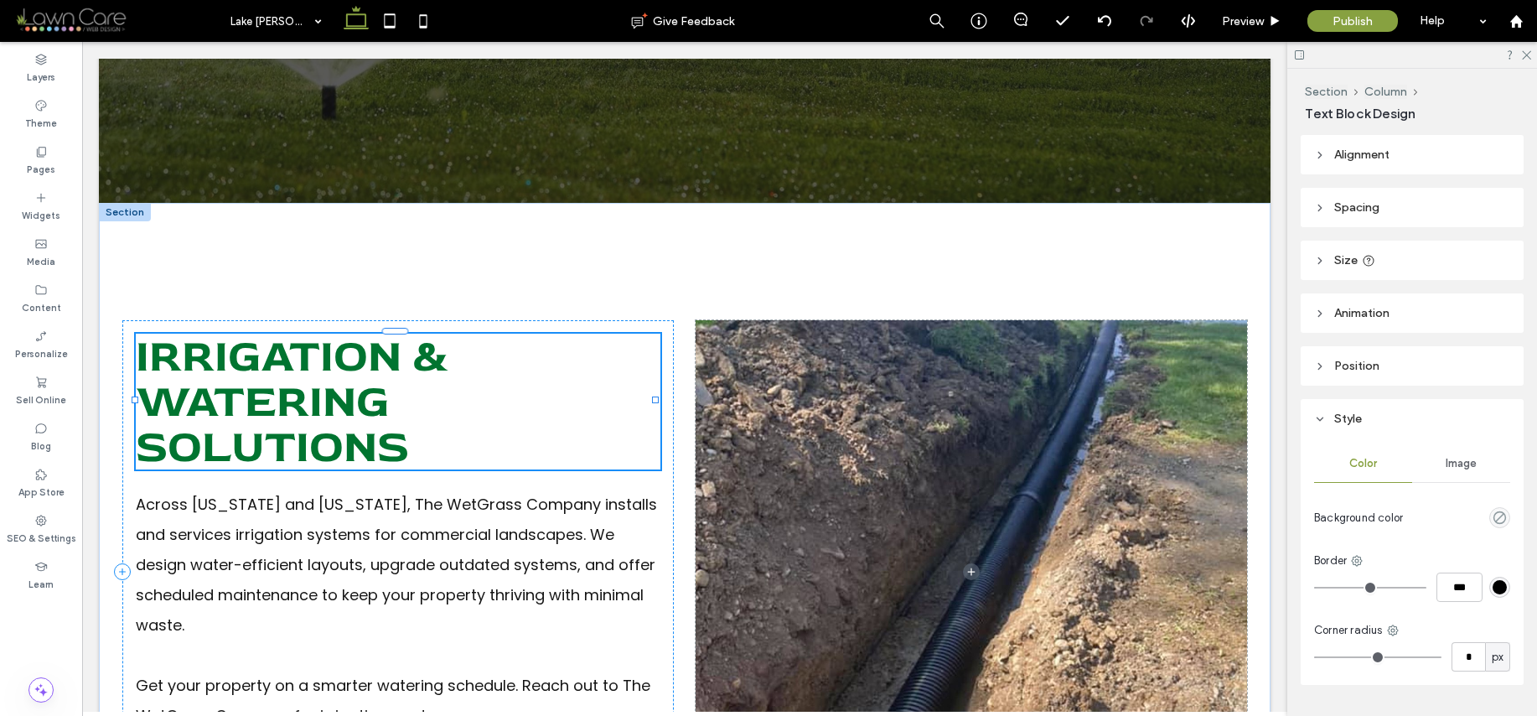
click at [395, 398] on div "Irrigation & Watering Solutions" at bounding box center [398, 402] width 525 height 136
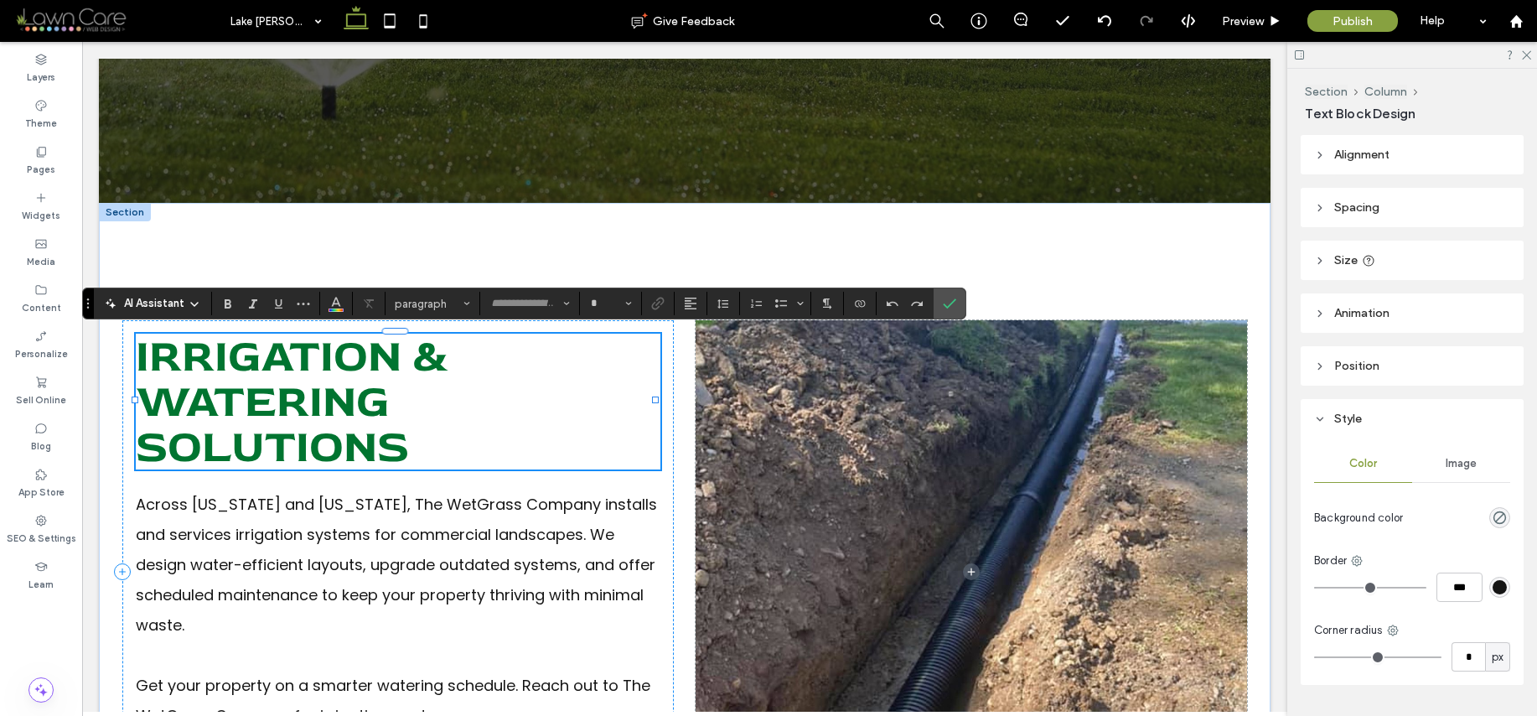
type input "********"
type input "**"
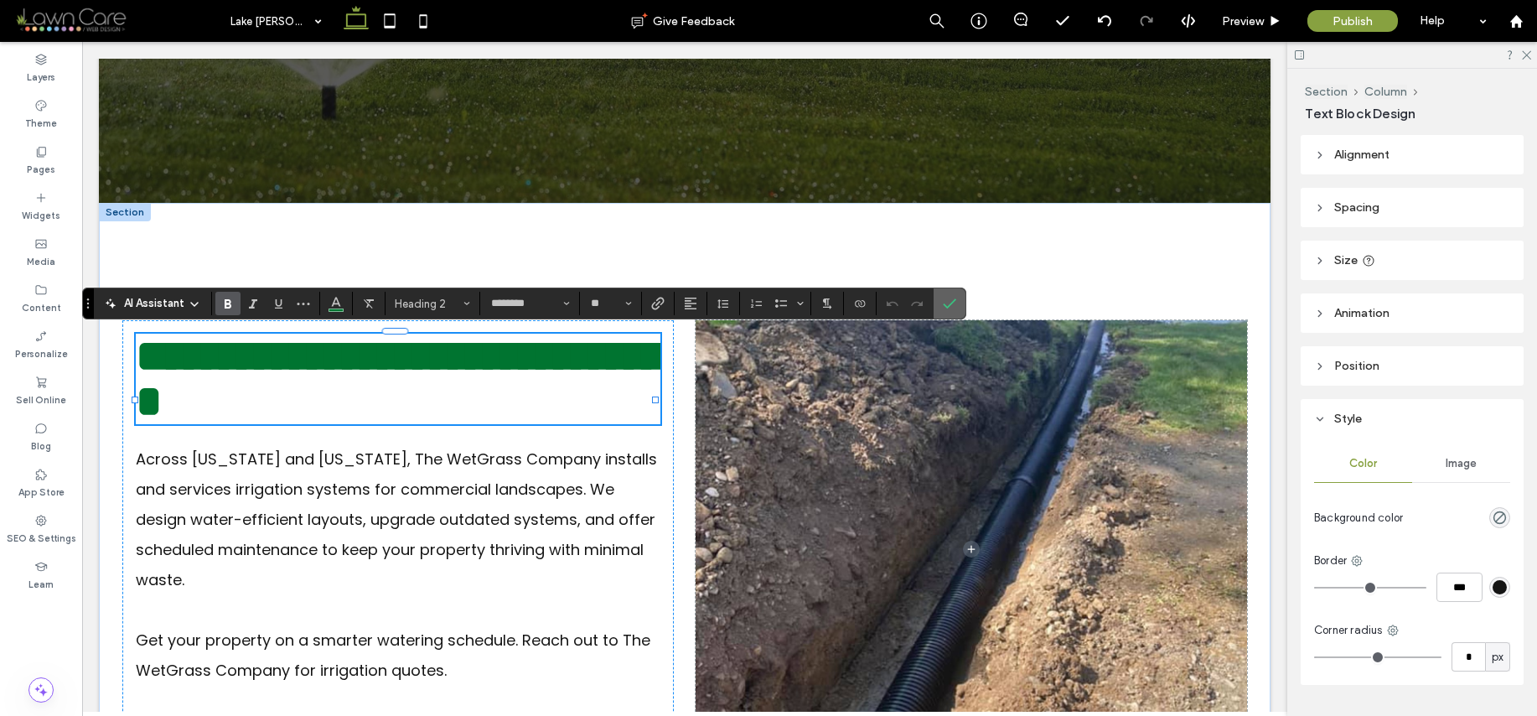
click at [936, 291] on section at bounding box center [950, 303] width 32 height 30
click at [950, 298] on icon "Confirm" at bounding box center [949, 303] width 13 height 13
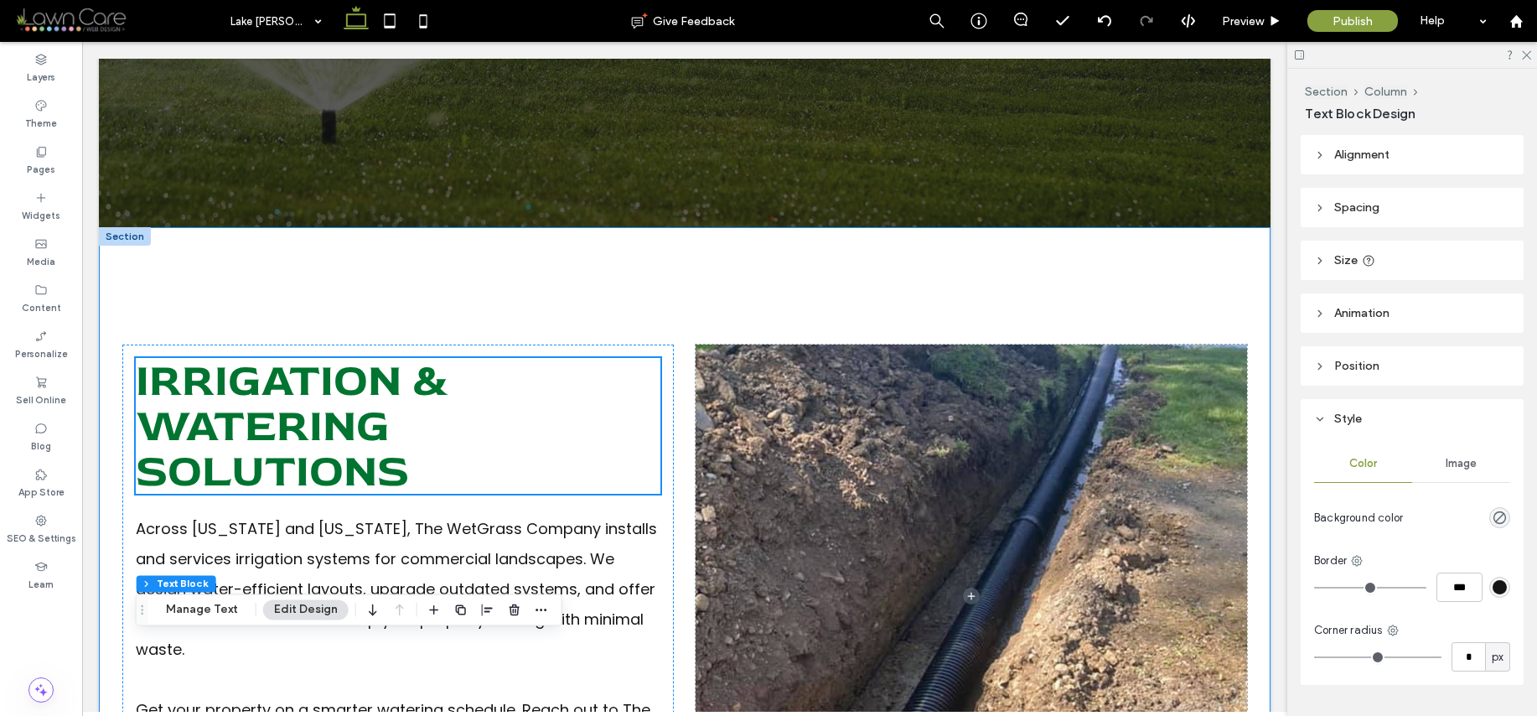
scroll to position [453, 0]
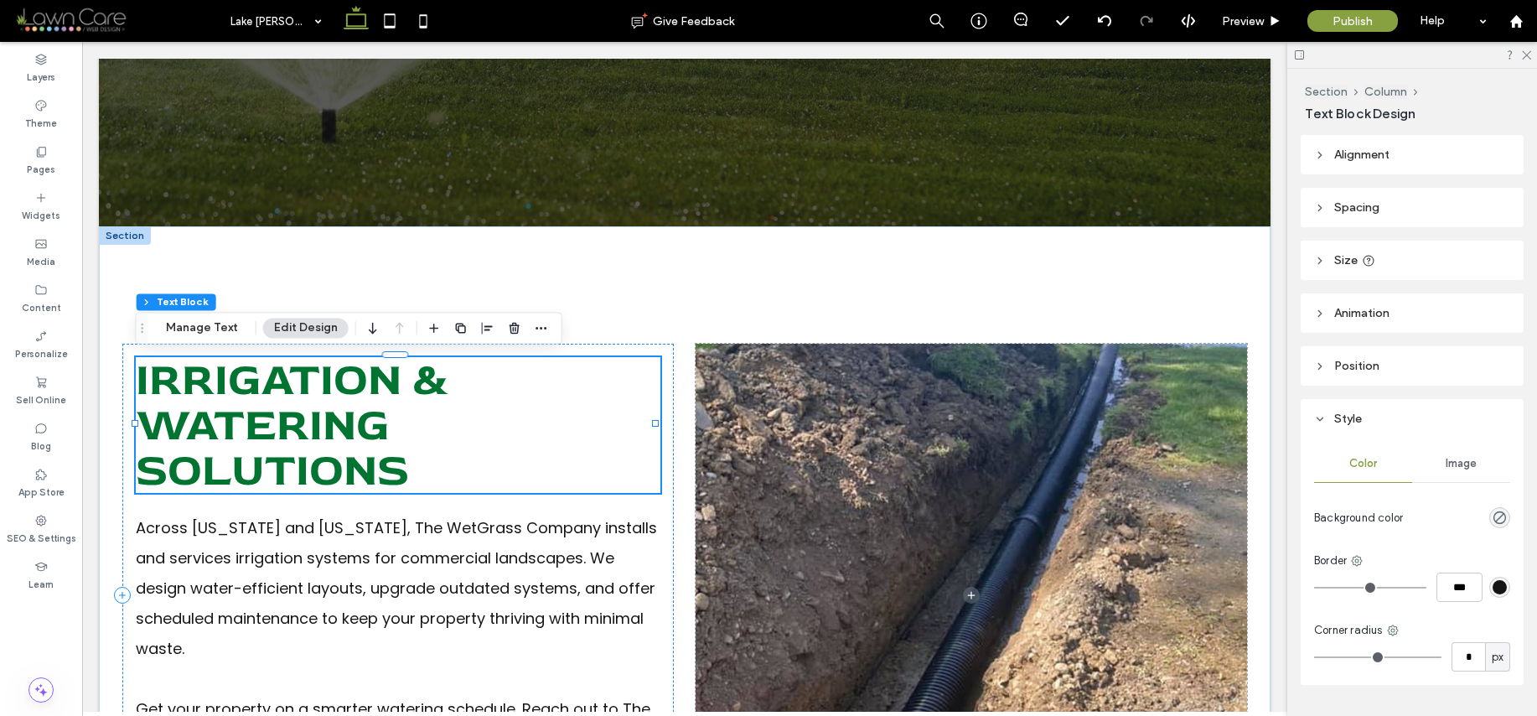
click at [448, 474] on h2 "Irrigation & Watering Solutions" at bounding box center [398, 425] width 525 height 136
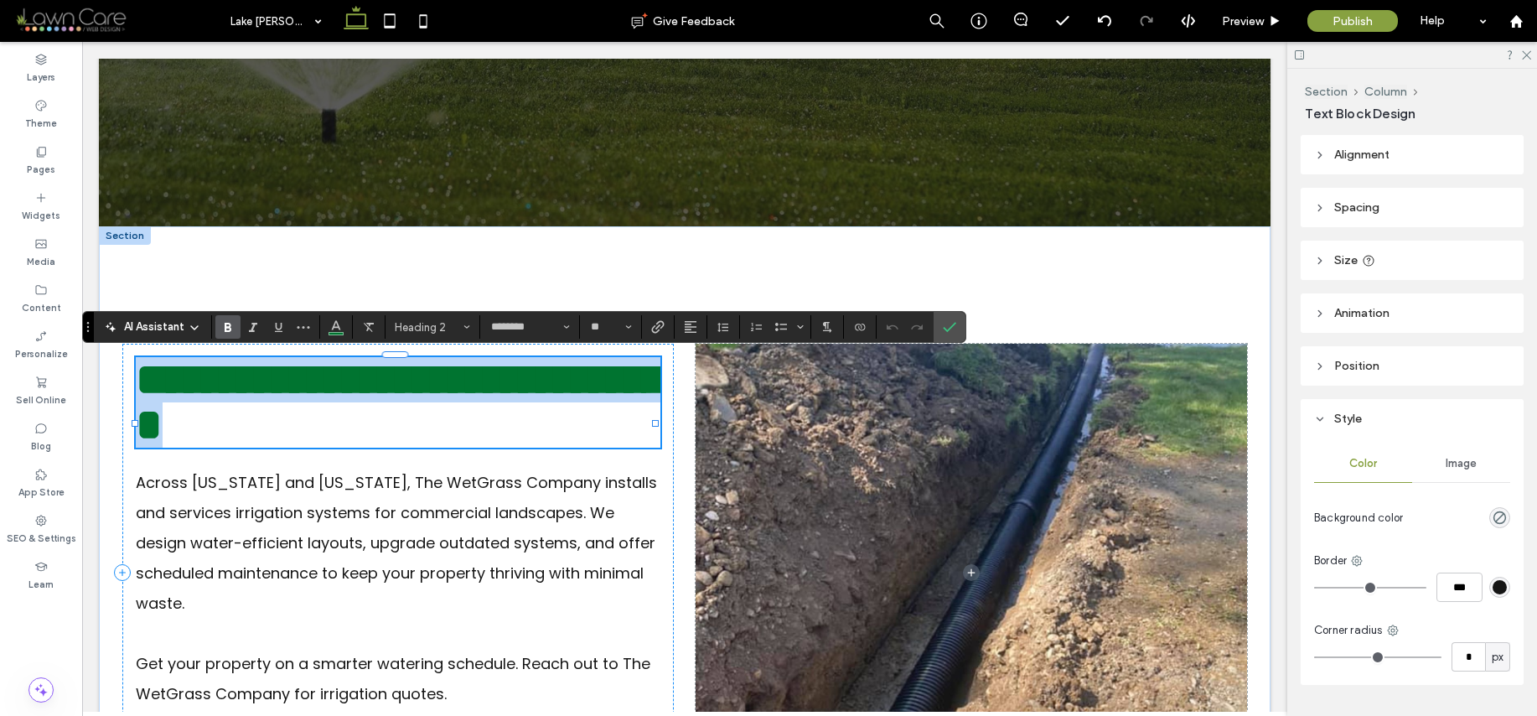
click at [448, 448] on h2 "**********" at bounding box center [398, 402] width 525 height 91
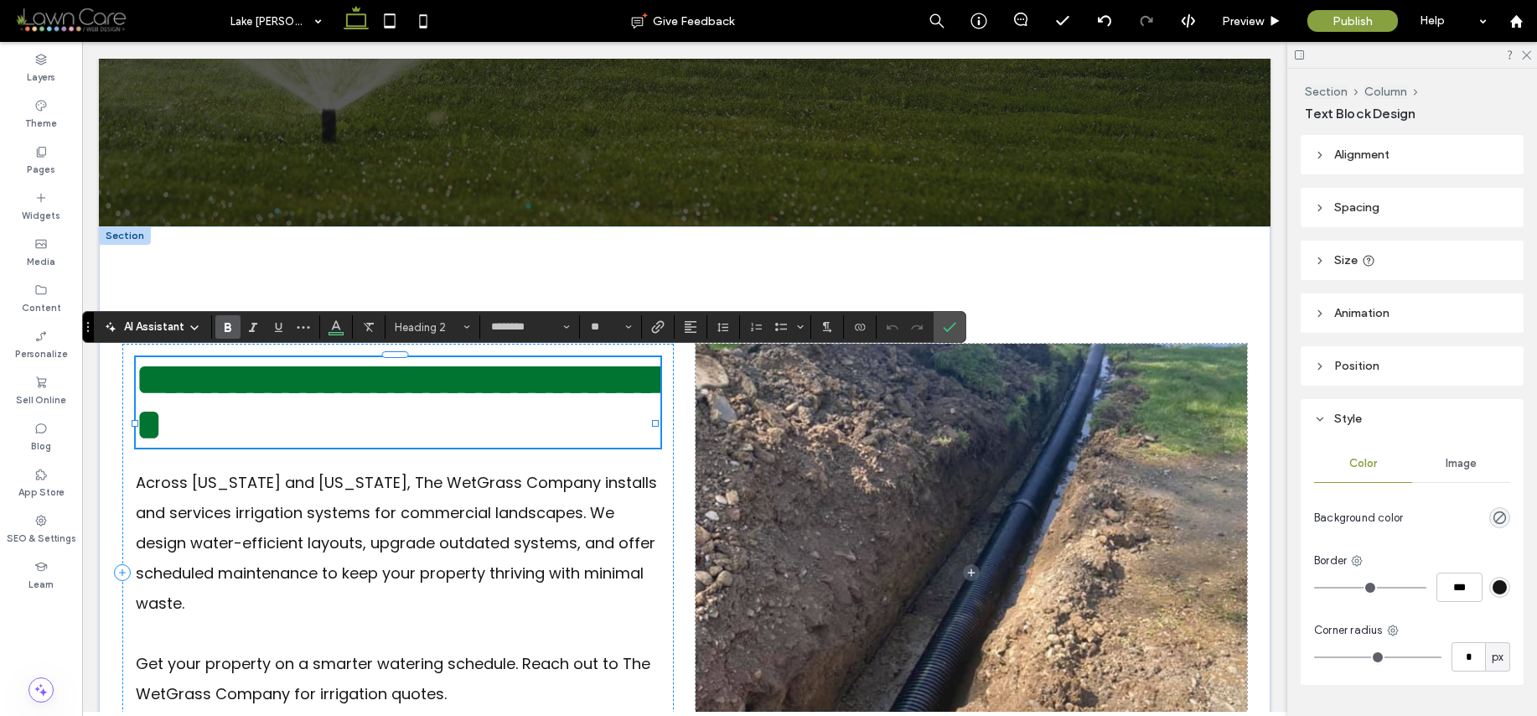
scroll to position [6, 0]
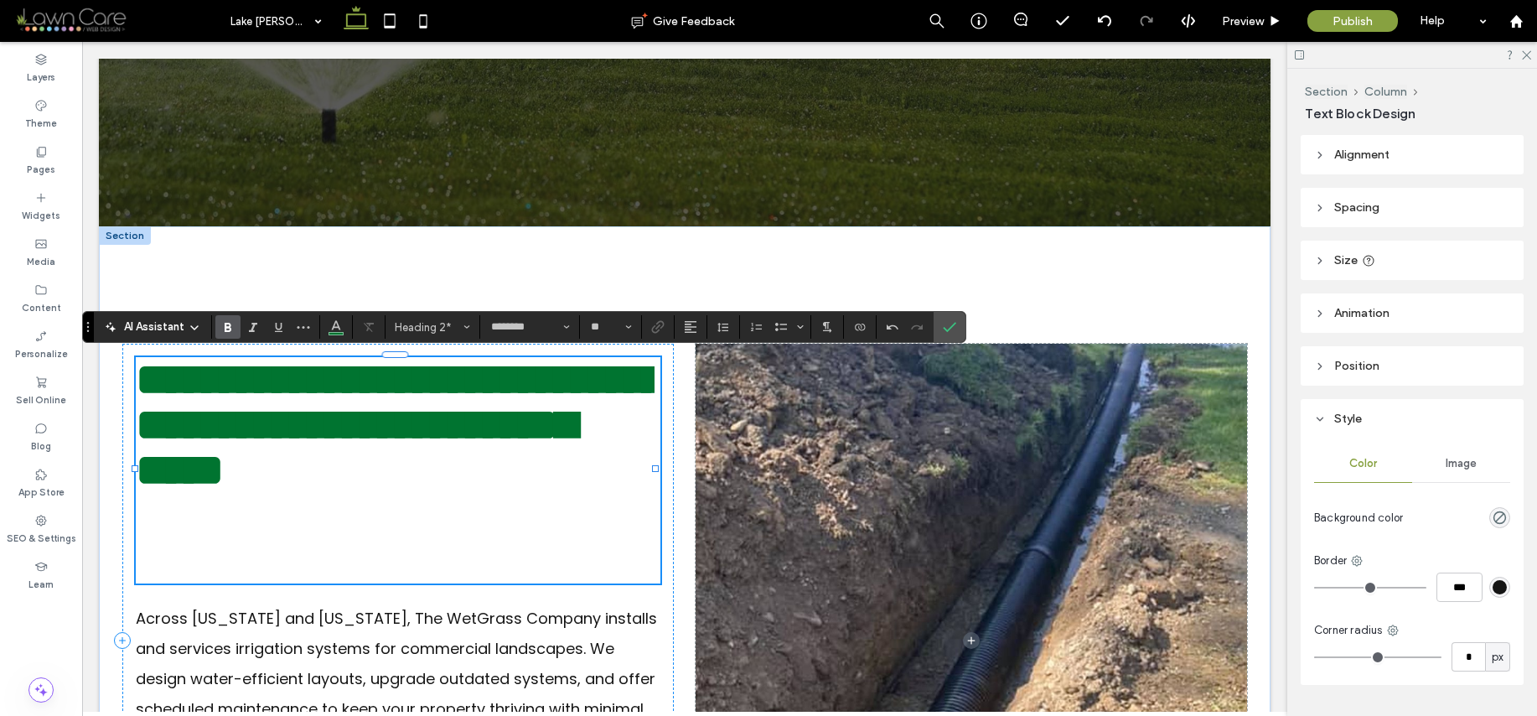
click at [437, 493] on h2 "**********" at bounding box center [395, 425] width 519 height 136
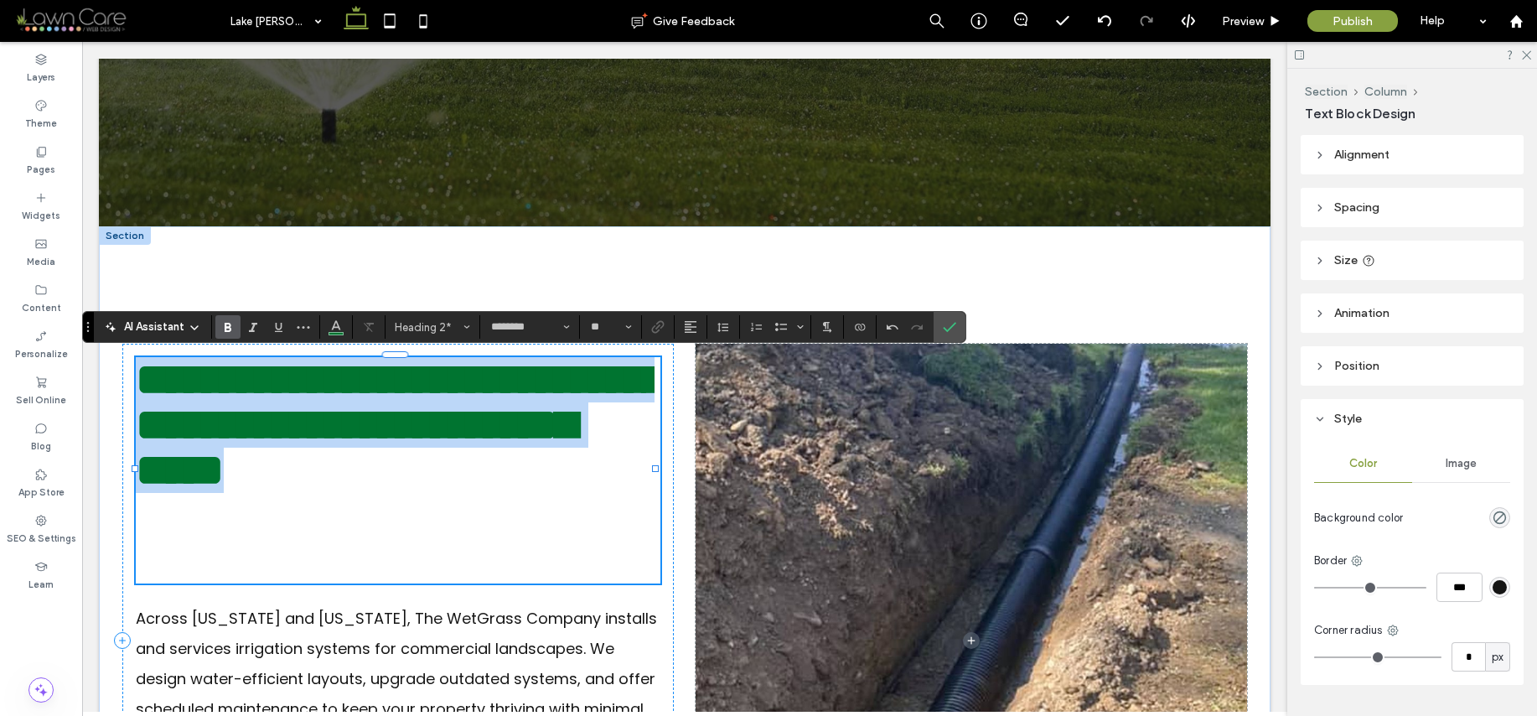
click at [437, 493] on h2 "**********" at bounding box center [395, 425] width 519 height 136
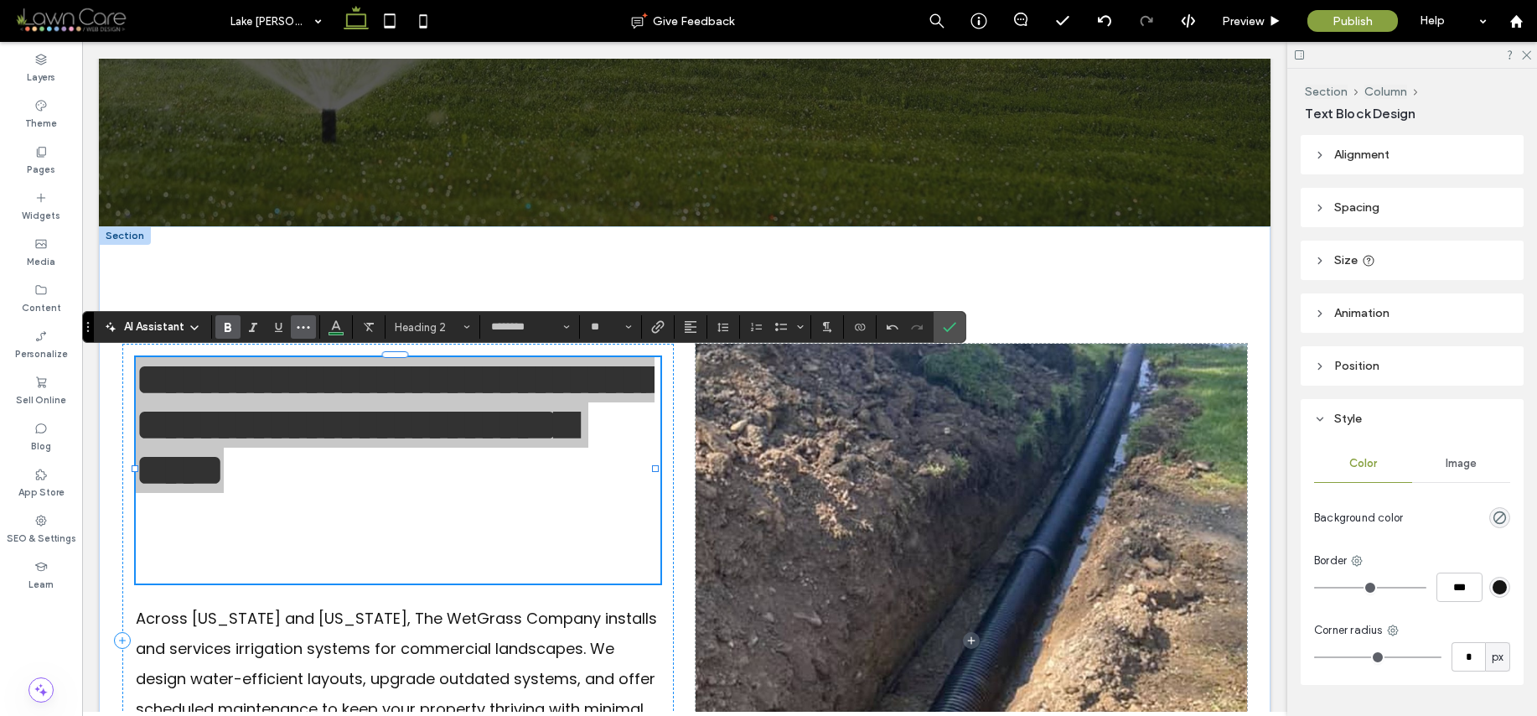
click at [310, 323] on button "More" at bounding box center [303, 326] width 25 height 23
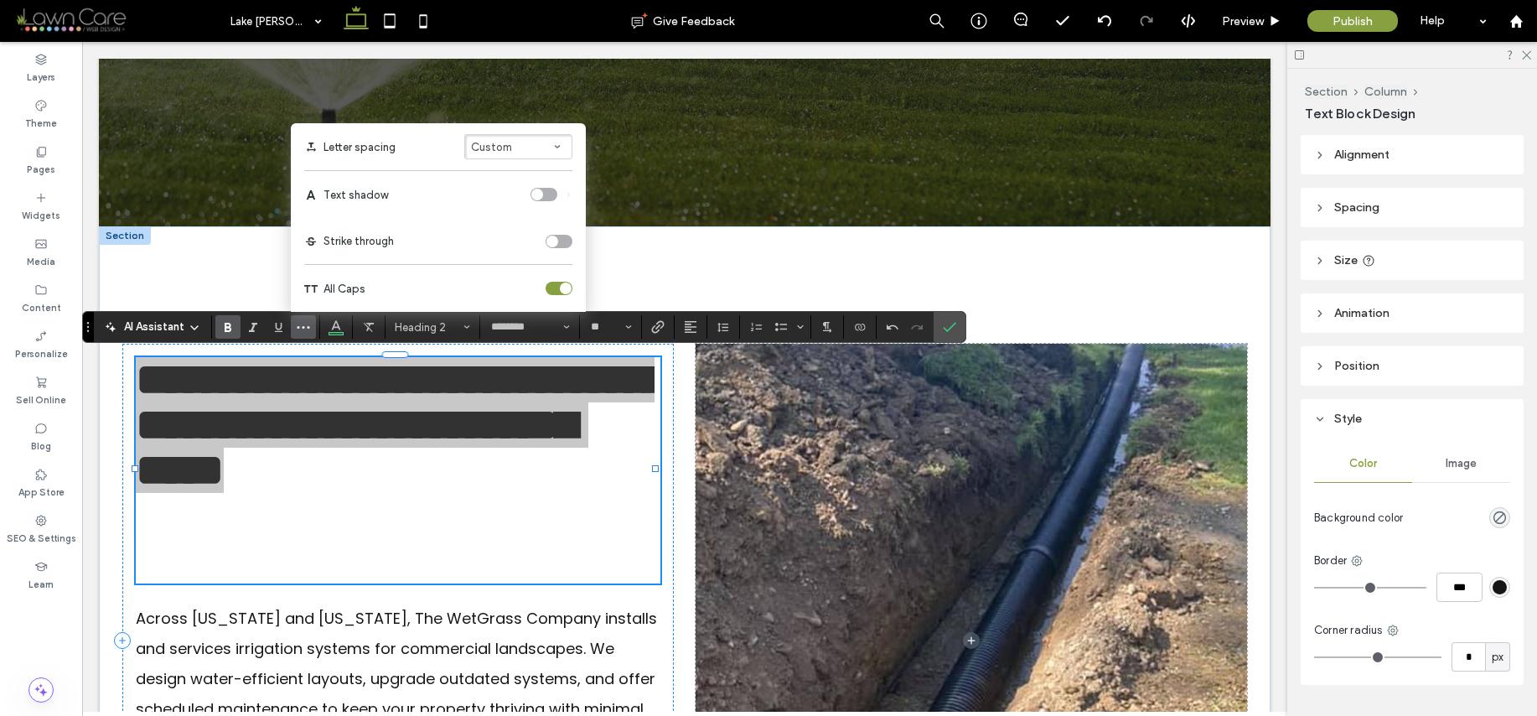
click at [553, 290] on div "toggle" at bounding box center [559, 288] width 27 height 13
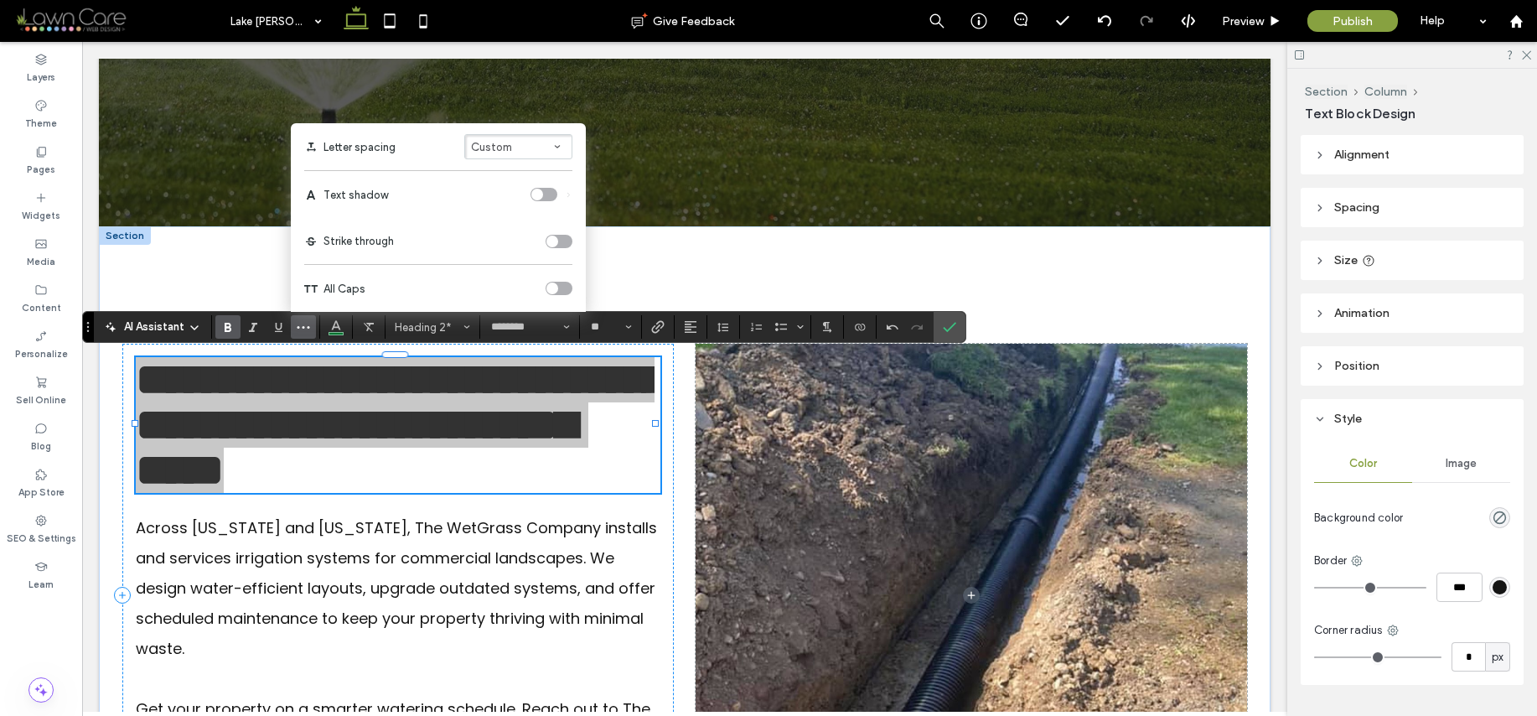
click at [554, 282] on div "toggle" at bounding box center [552, 288] width 12 height 12
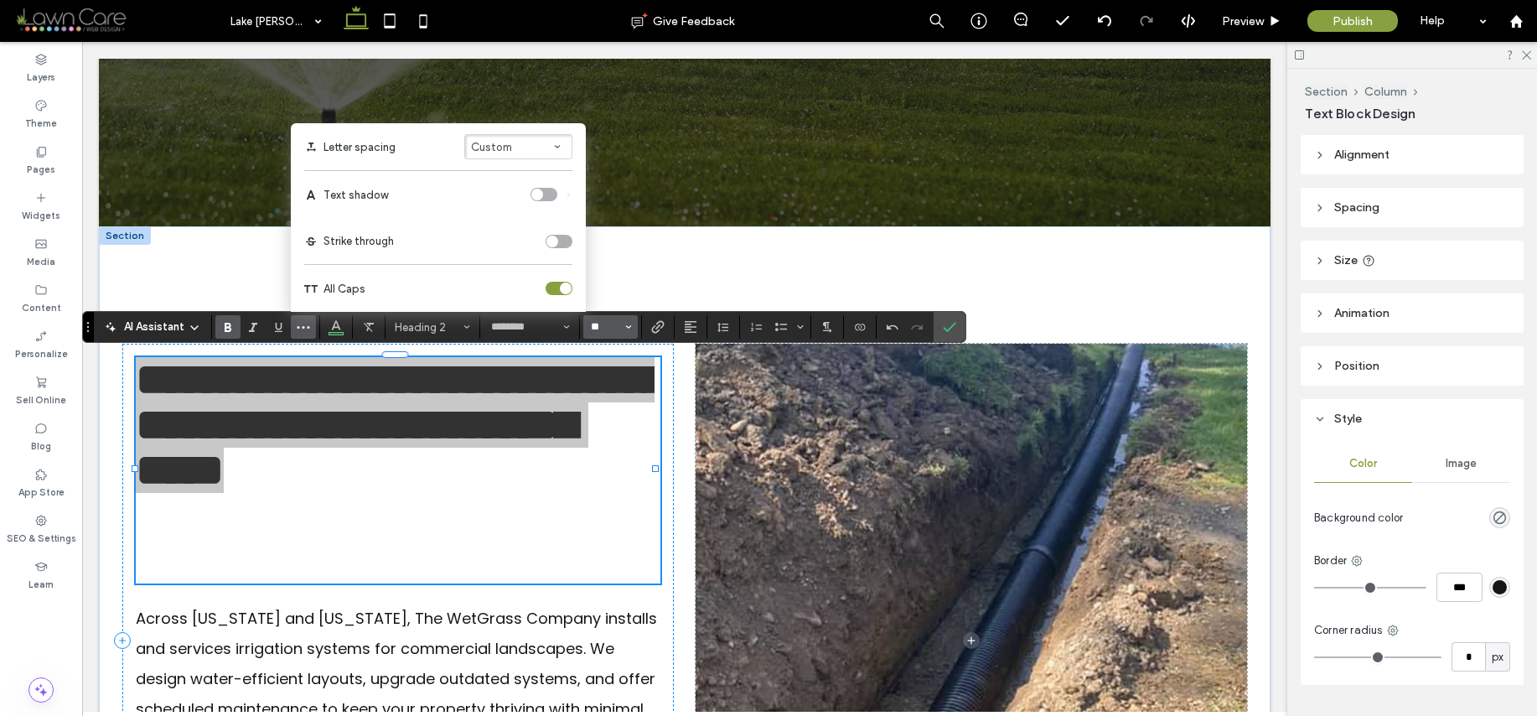
click at [617, 329] on input "**" at bounding box center [605, 326] width 33 height 13
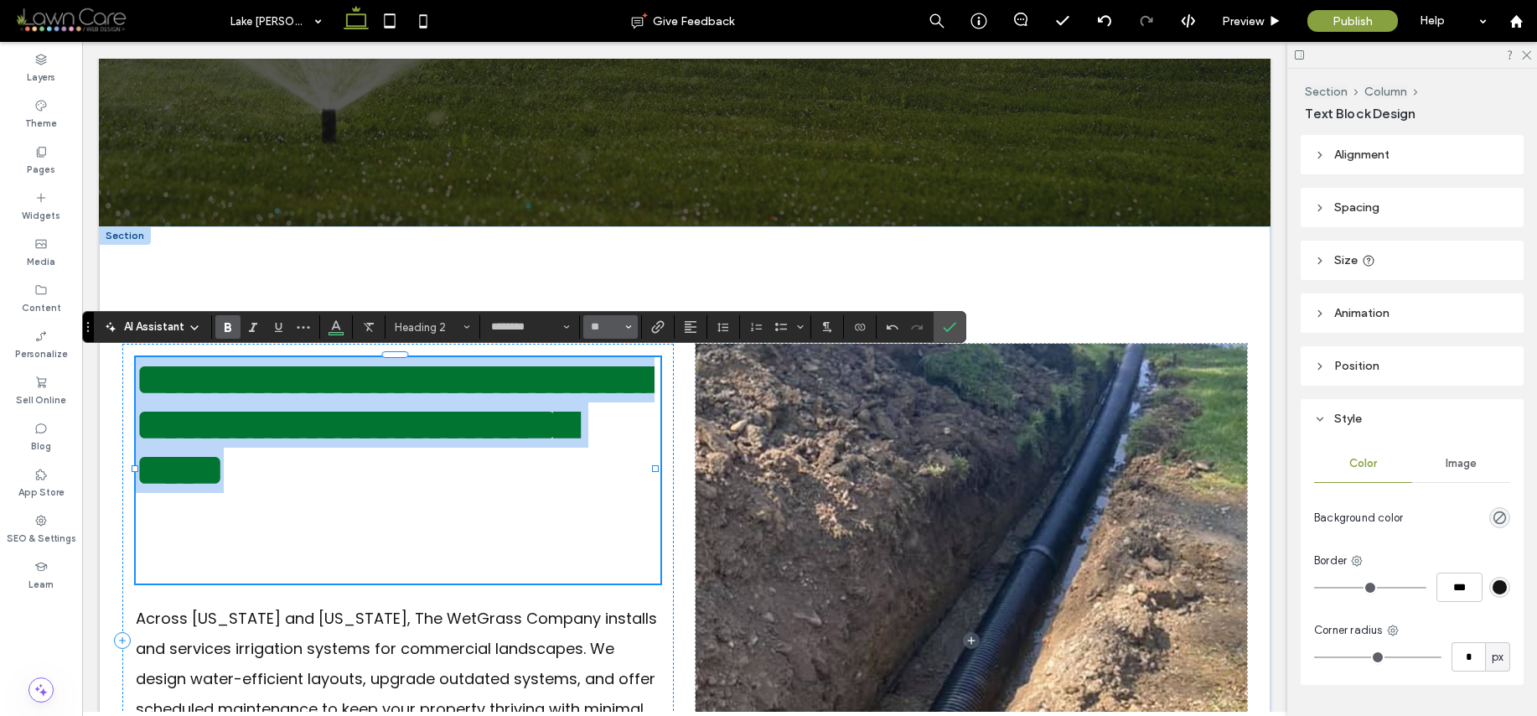
type input "**"
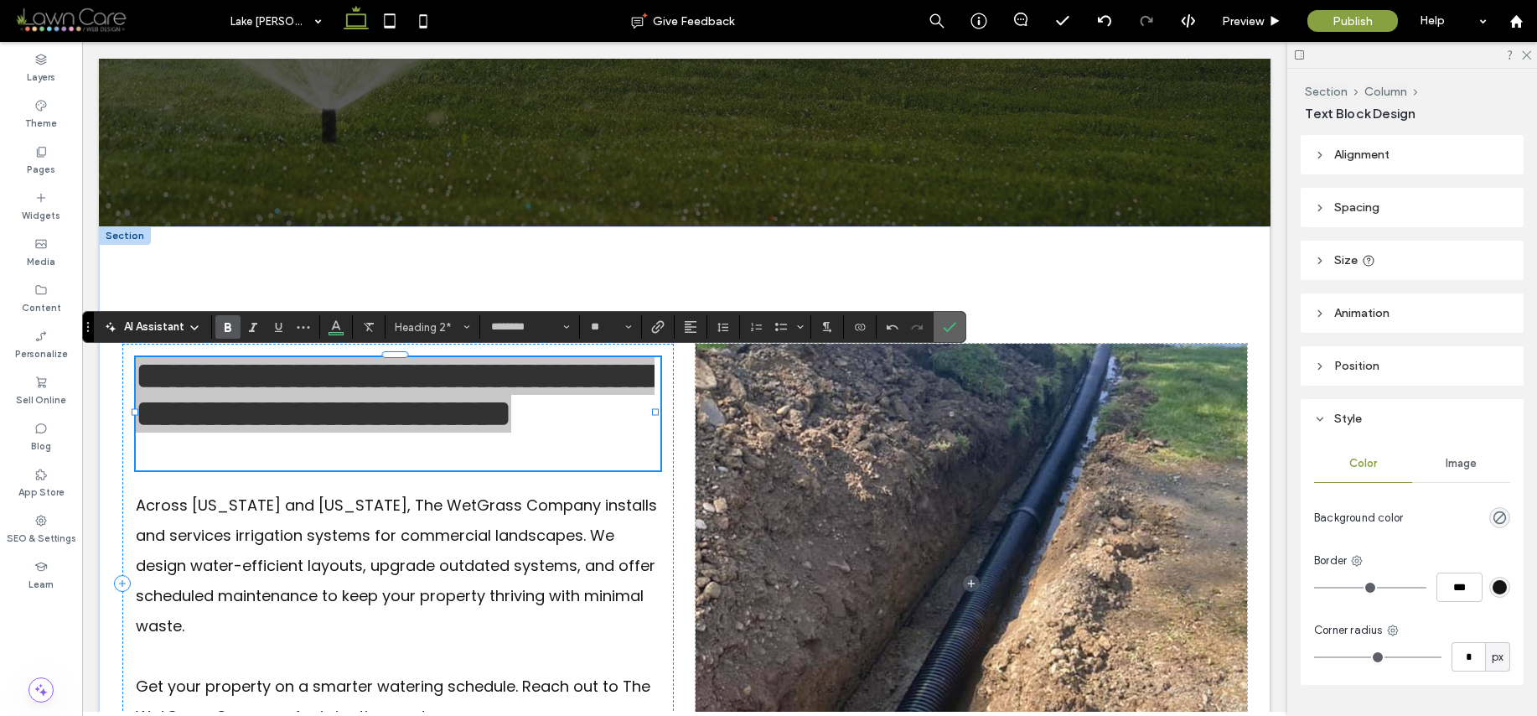
click at [950, 329] on use "Confirm" at bounding box center [950, 328] width 13 height 10
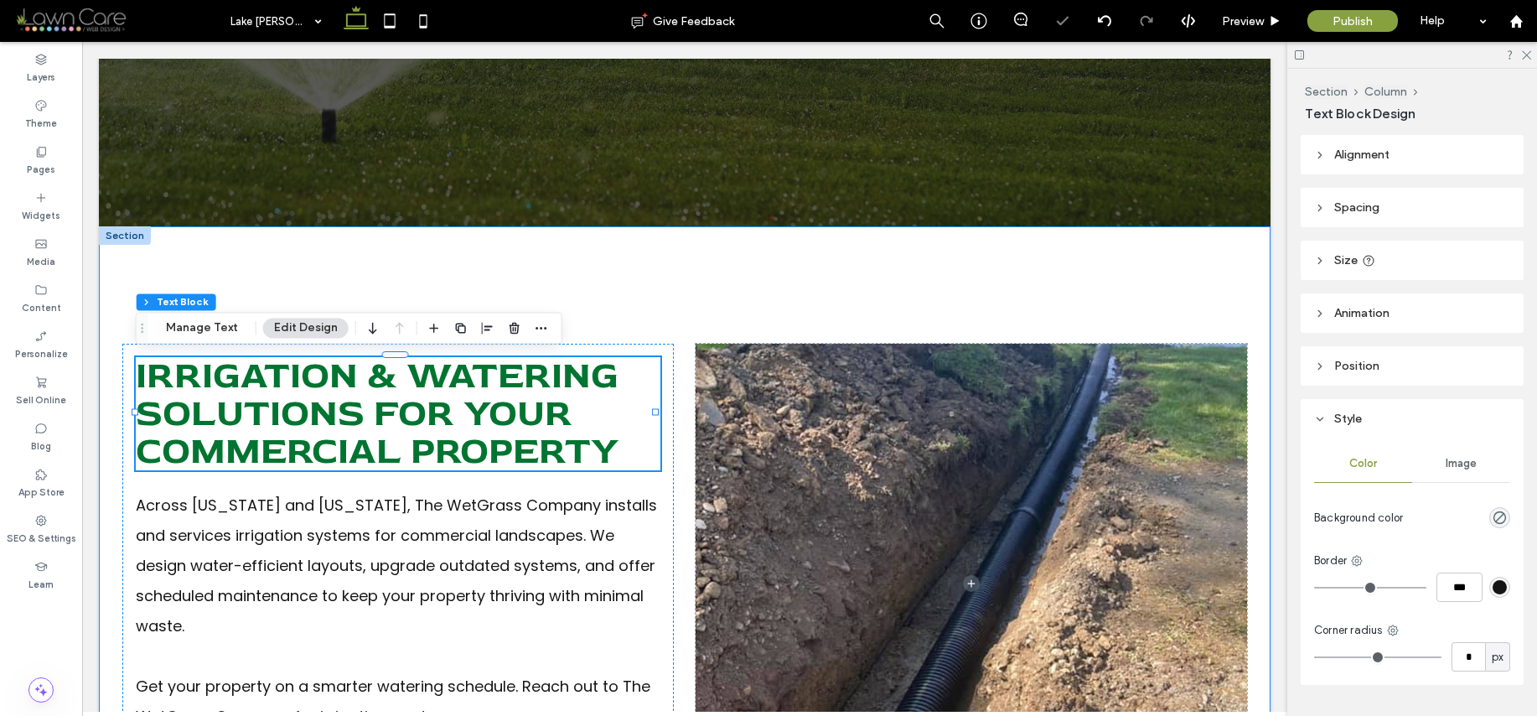
click at [828, 307] on div "Irrigation & Watering Solutions For Your Commercial Property Across Pennsylvani…" at bounding box center [685, 583] width 1172 height 715
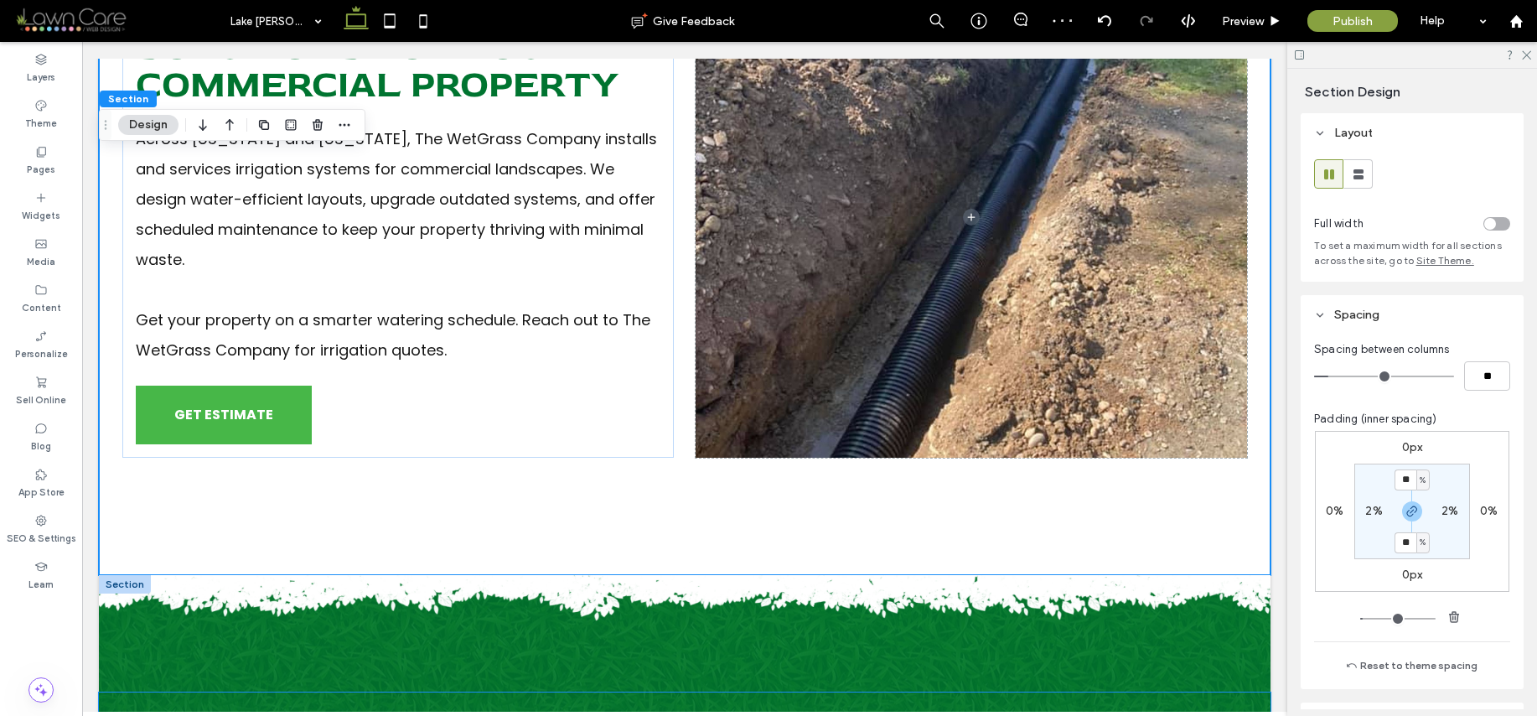
scroll to position [819, 0]
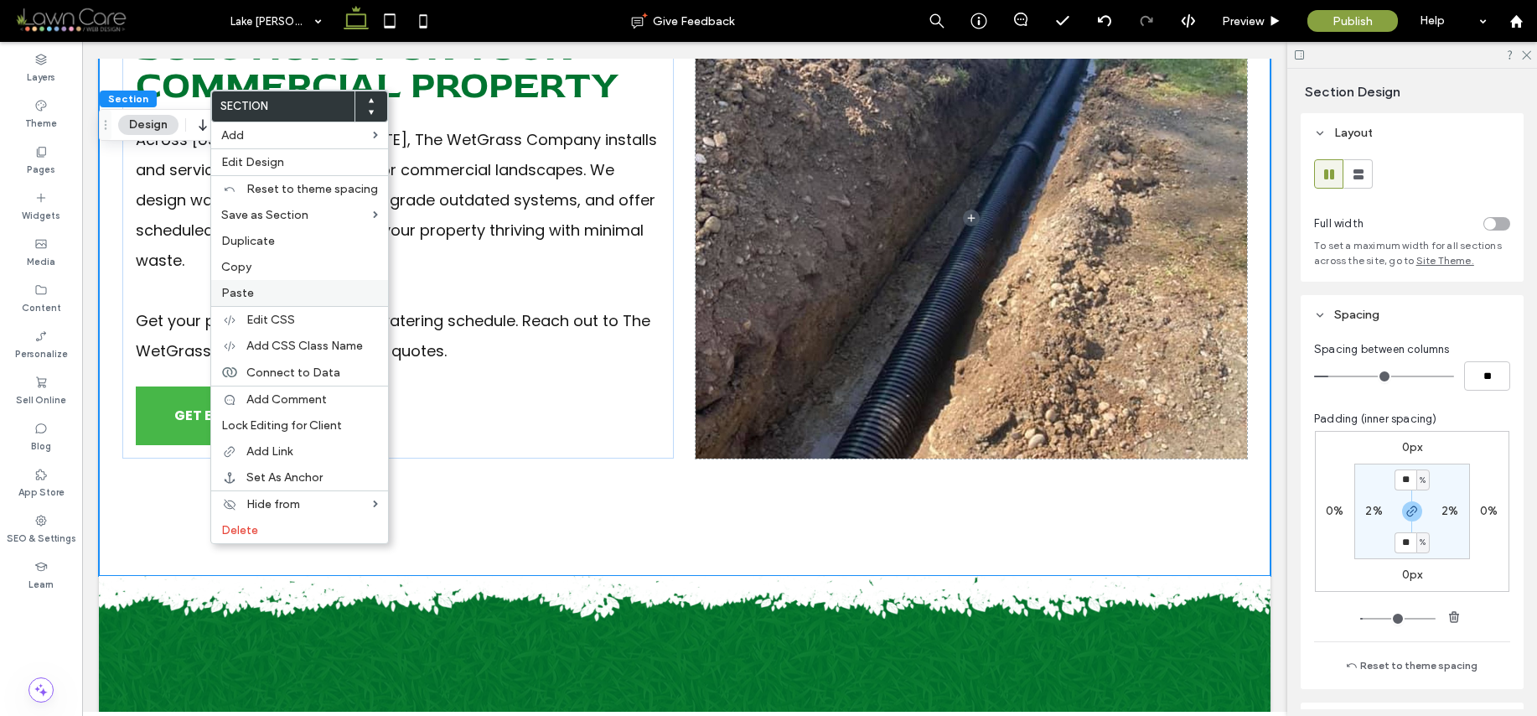
click at [235, 287] on span "Paste" at bounding box center [237, 293] width 33 height 14
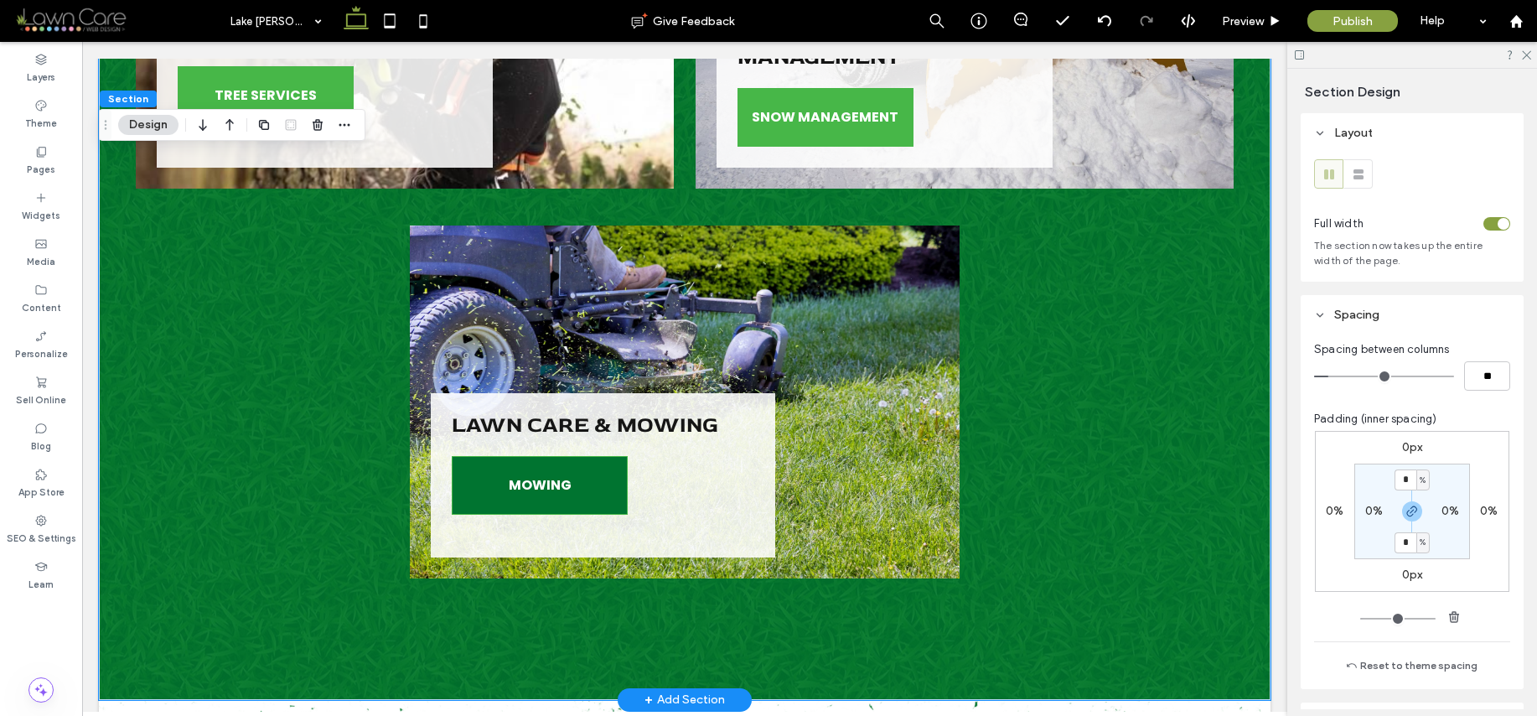
scroll to position [2991, 0]
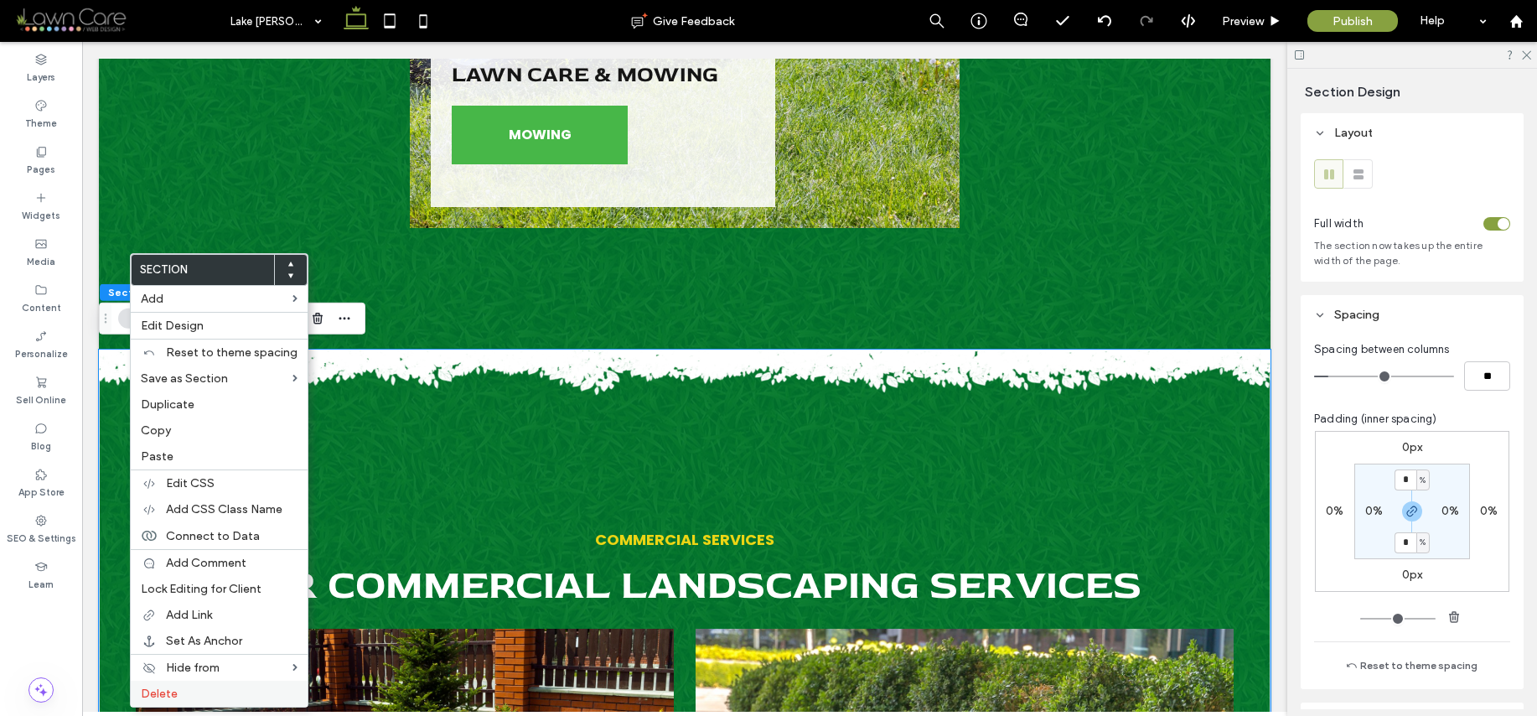
click at [212, 695] on label "Delete" at bounding box center [219, 693] width 157 height 14
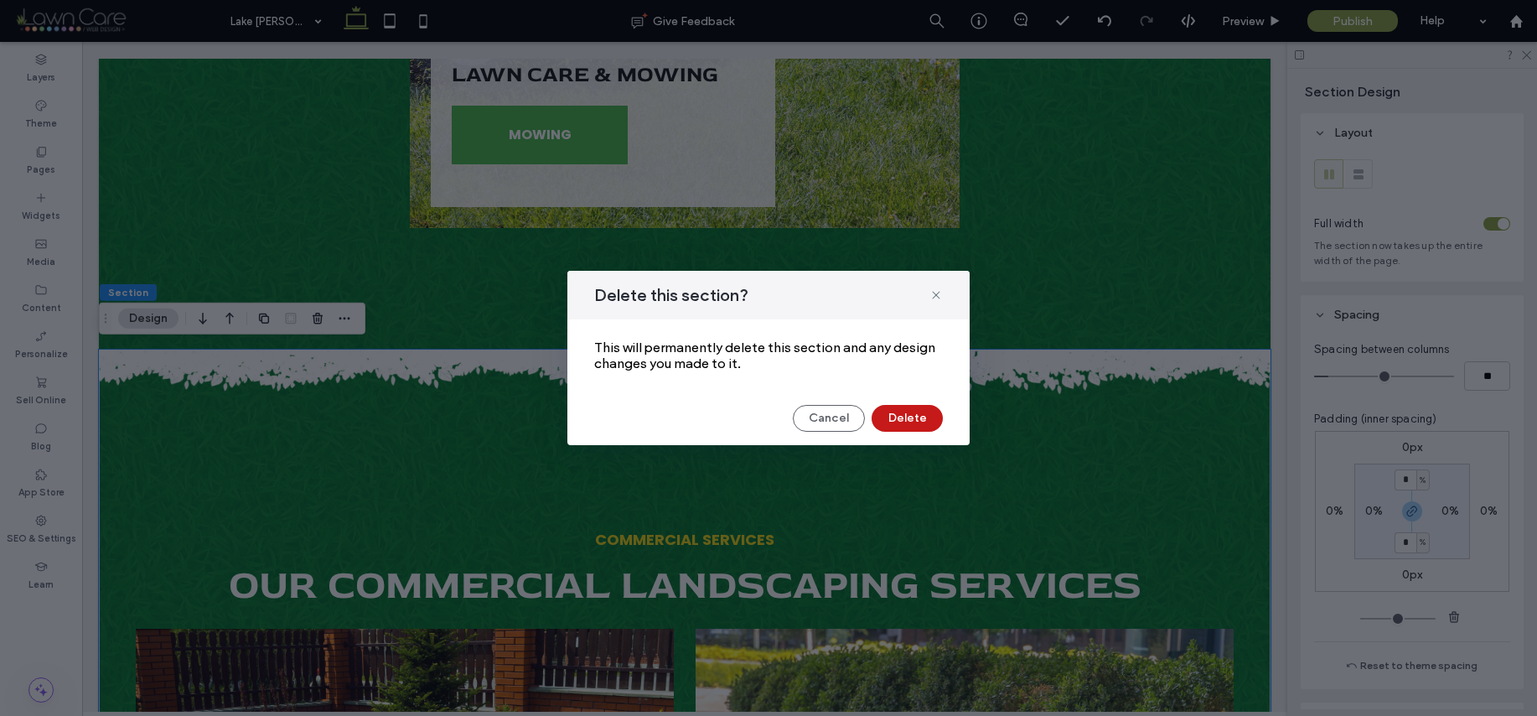
click at [895, 422] on button "Delete" at bounding box center [907, 418] width 71 height 27
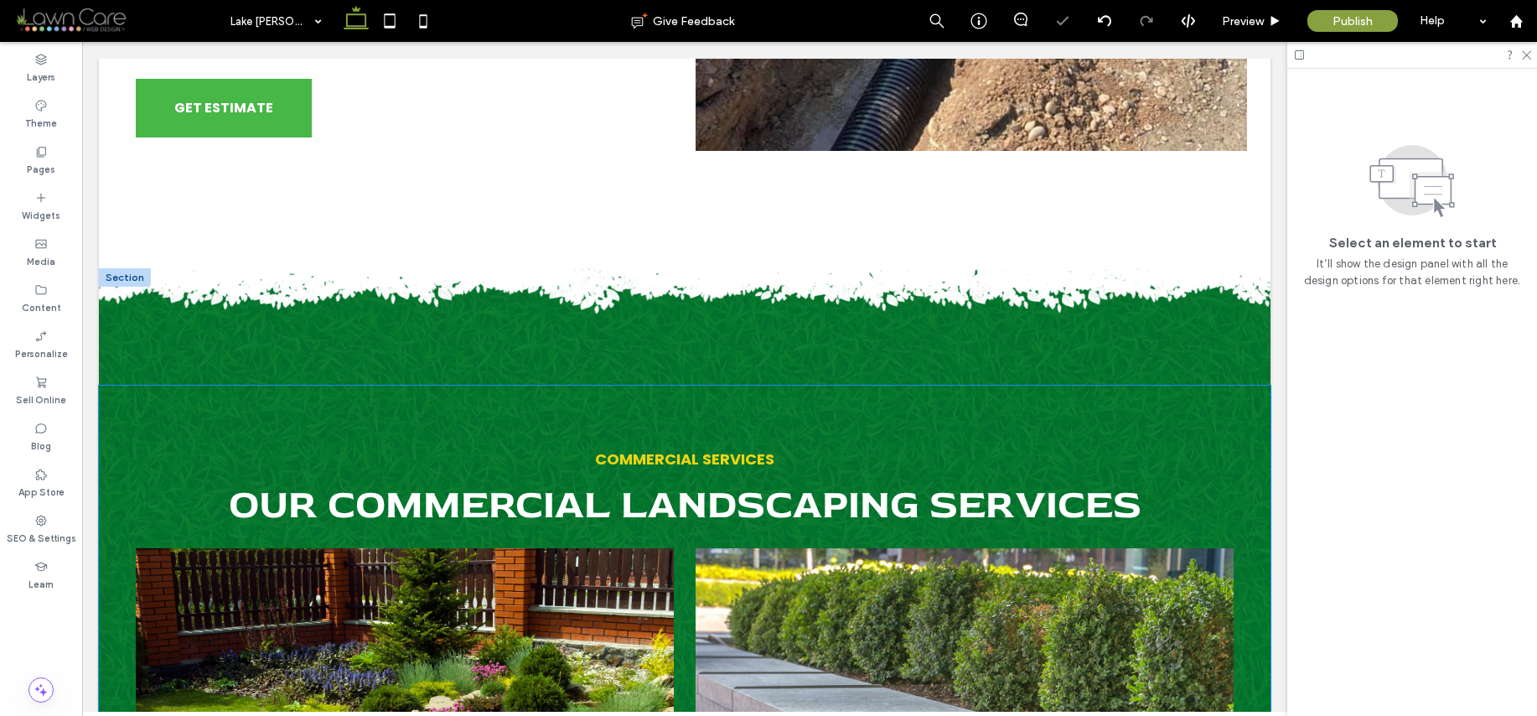
scroll to position [0, 0]
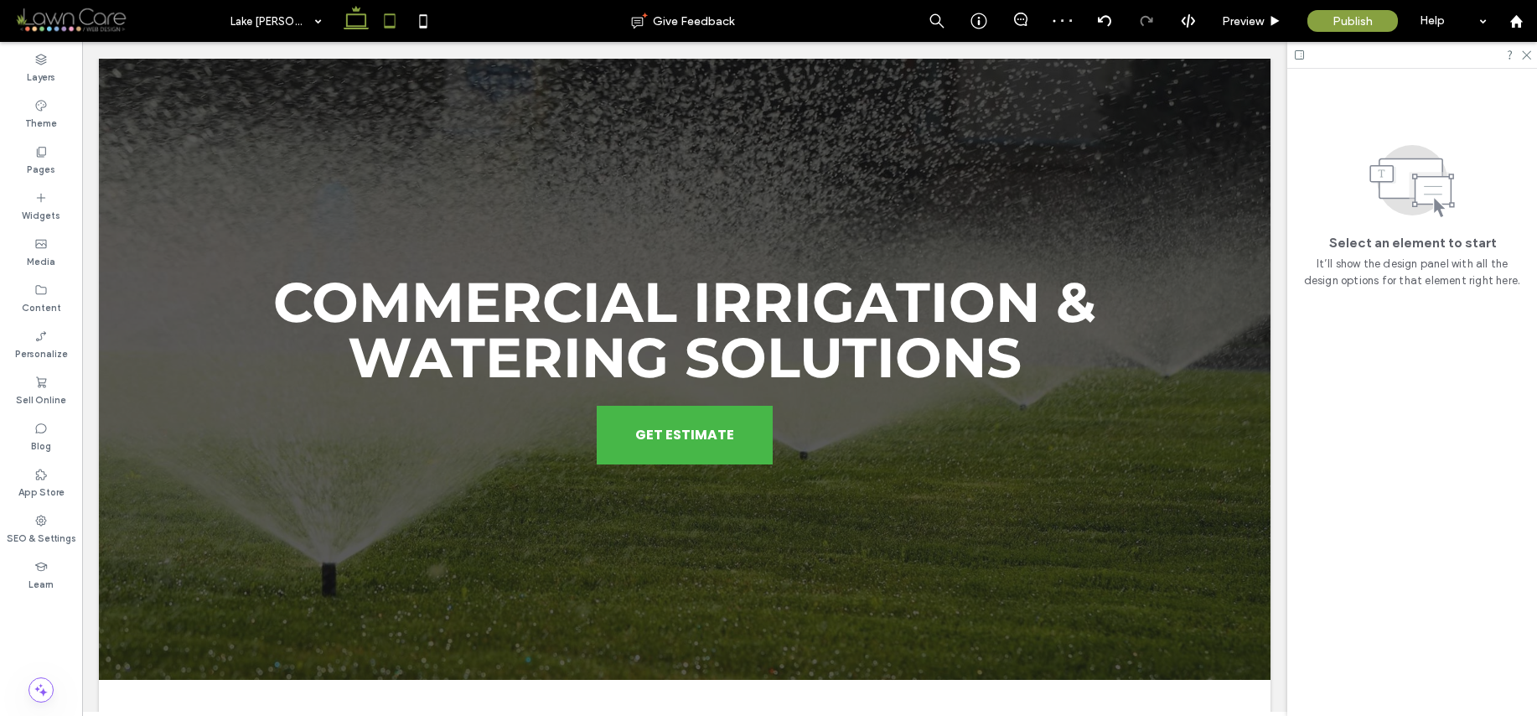
click at [392, 27] on use at bounding box center [389, 20] width 11 height 14
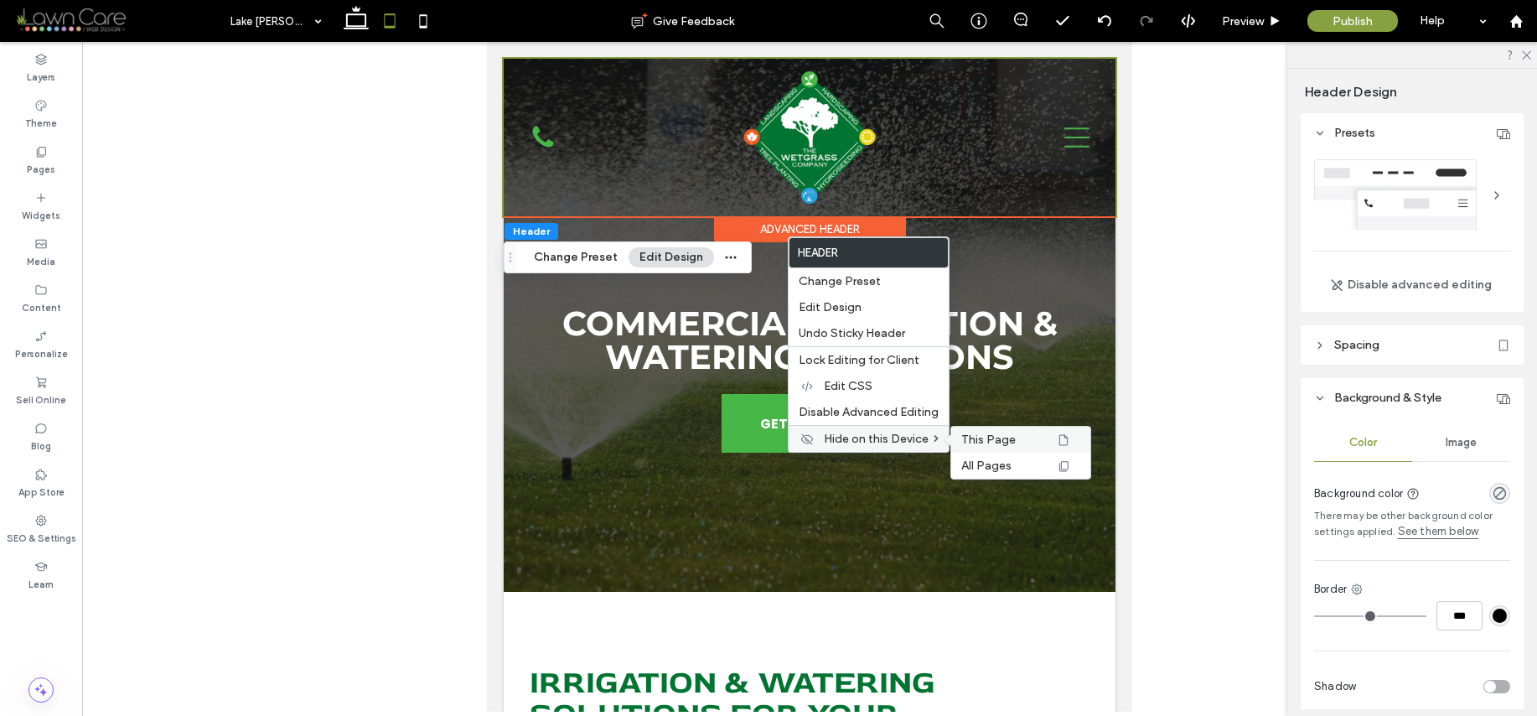
click at [977, 440] on span "This Page" at bounding box center [988, 439] width 54 height 14
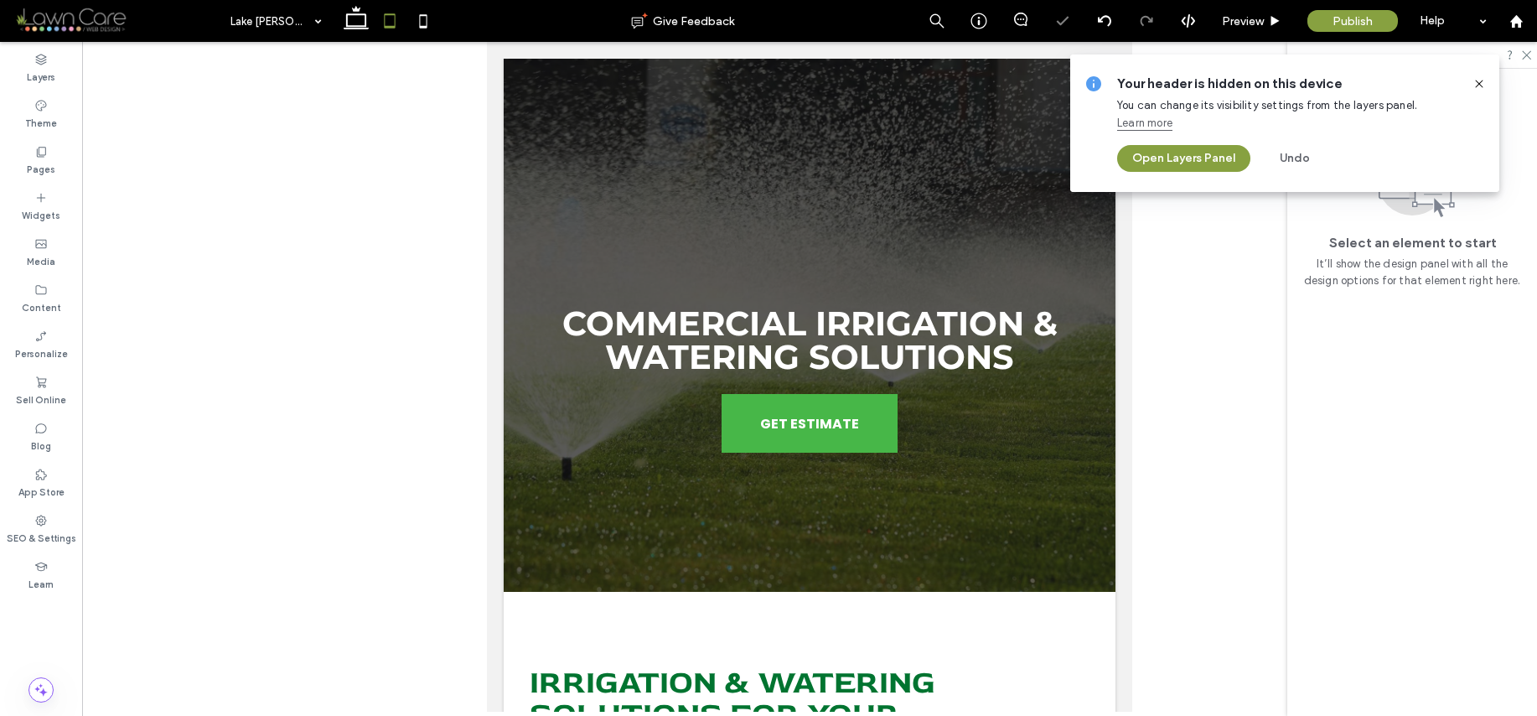
click at [1478, 80] on icon at bounding box center [1479, 83] width 13 height 13
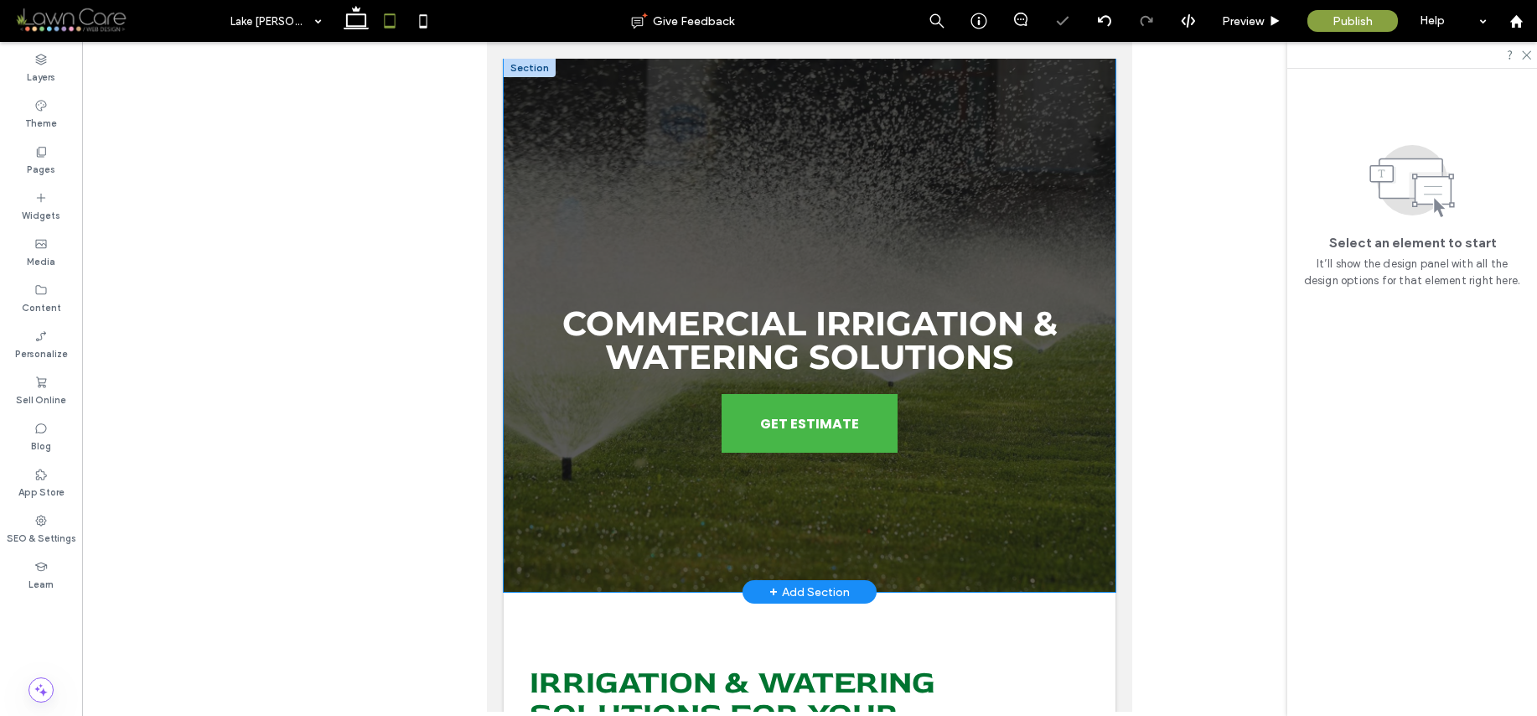
click at [1037, 151] on div "Commercial Irrigation & Watering Solutions GET ESTIMATE" at bounding box center [810, 325] width 612 height 533
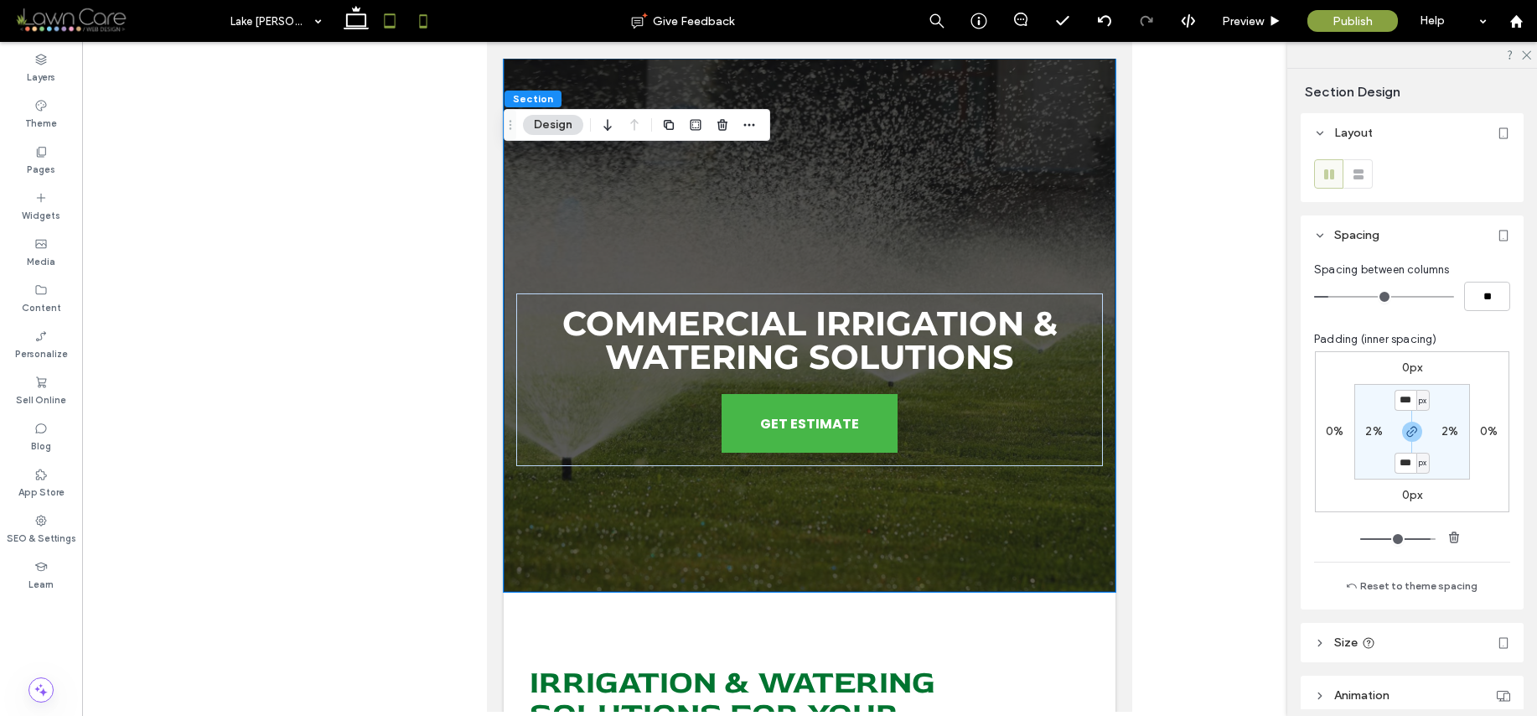
click at [425, 13] on icon at bounding box center [424, 21] width 34 height 34
type input "***"
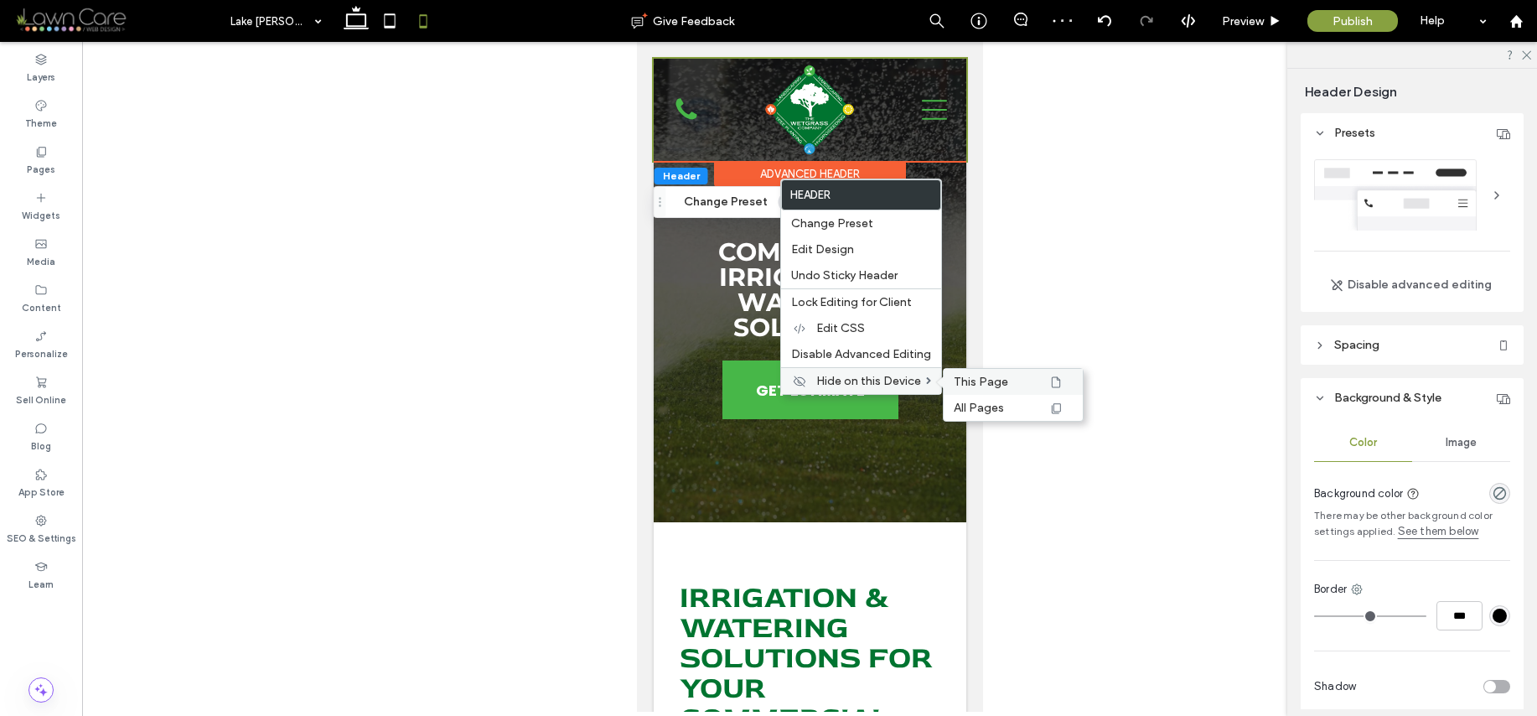
click at [977, 380] on span "This Page" at bounding box center [981, 382] width 54 height 14
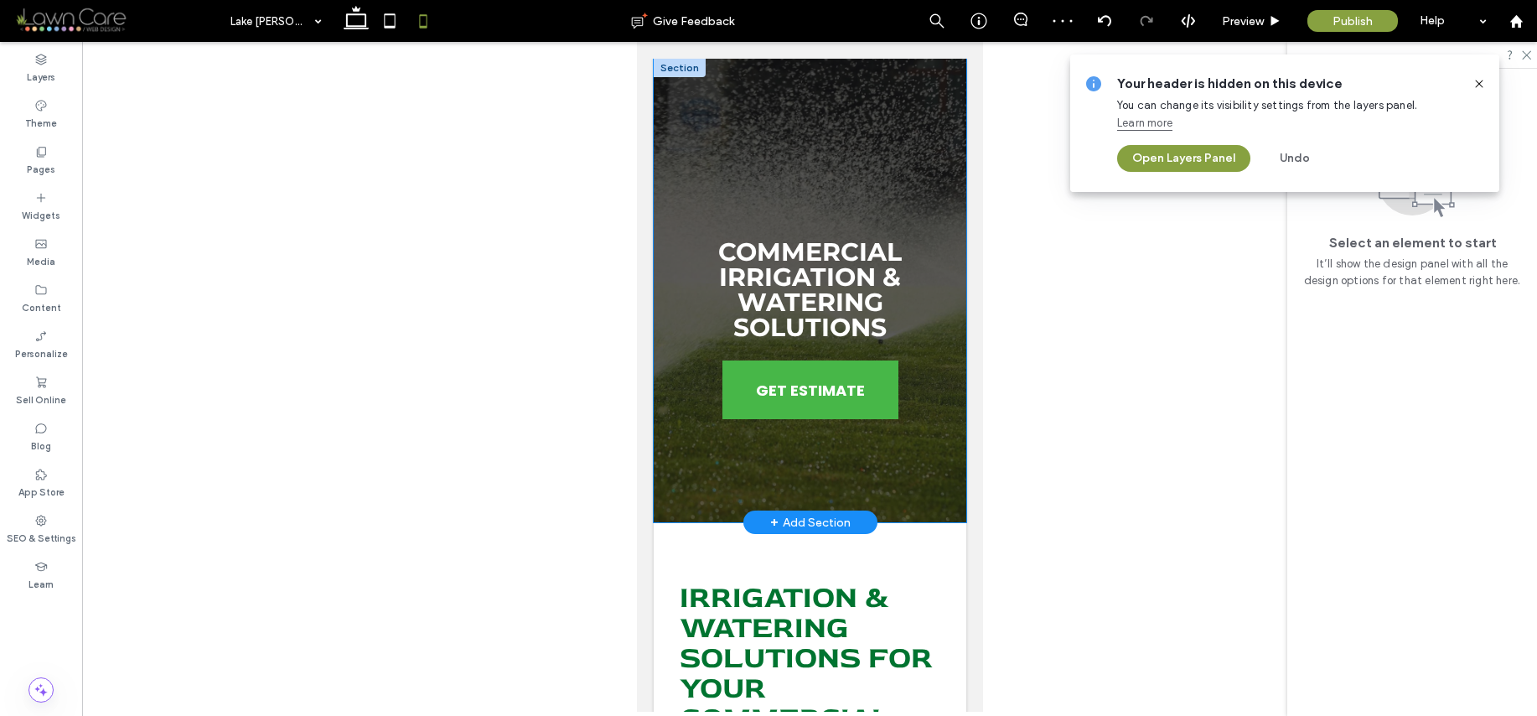
click at [846, 479] on div "Commercial Irrigation & Watering Solutions GET ESTIMATE" at bounding box center [809, 291] width 313 height 464
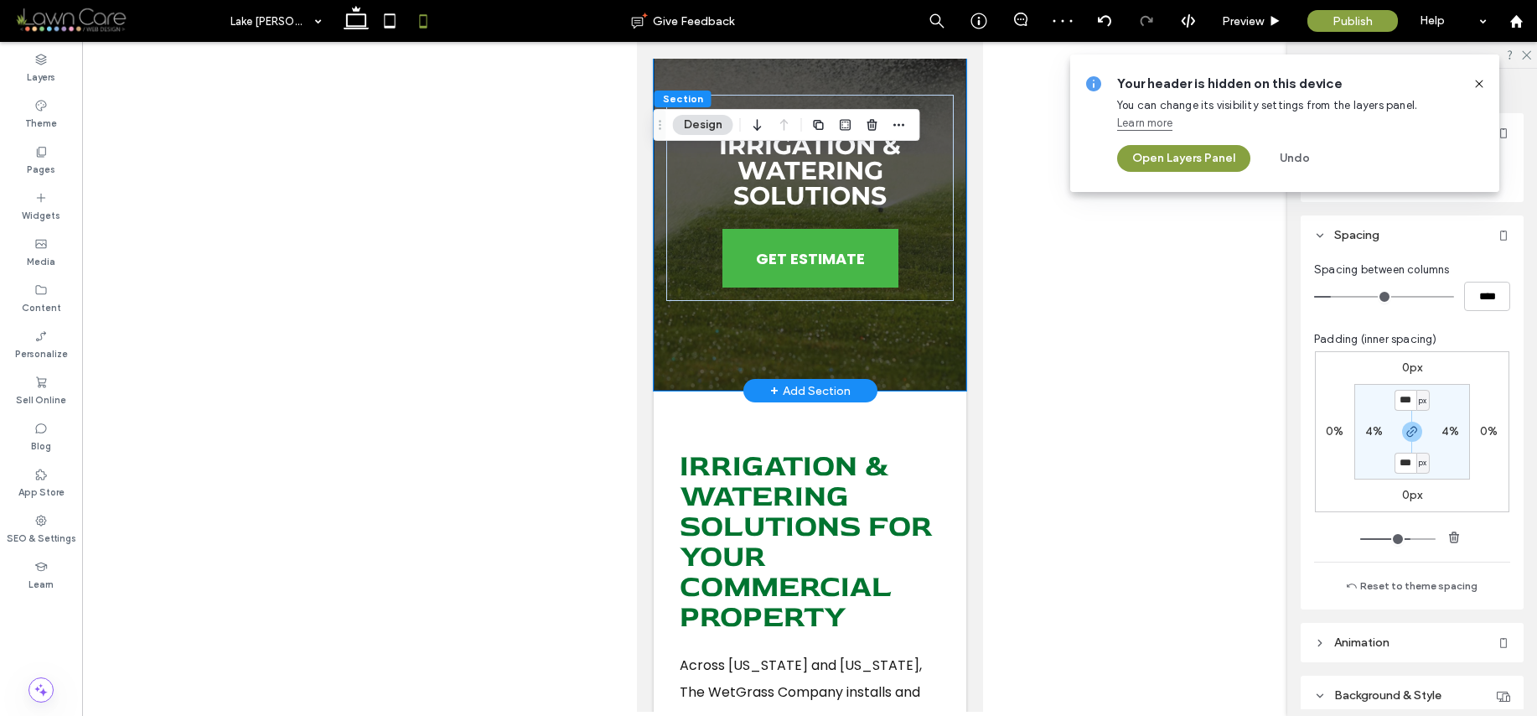
scroll to position [137, 0]
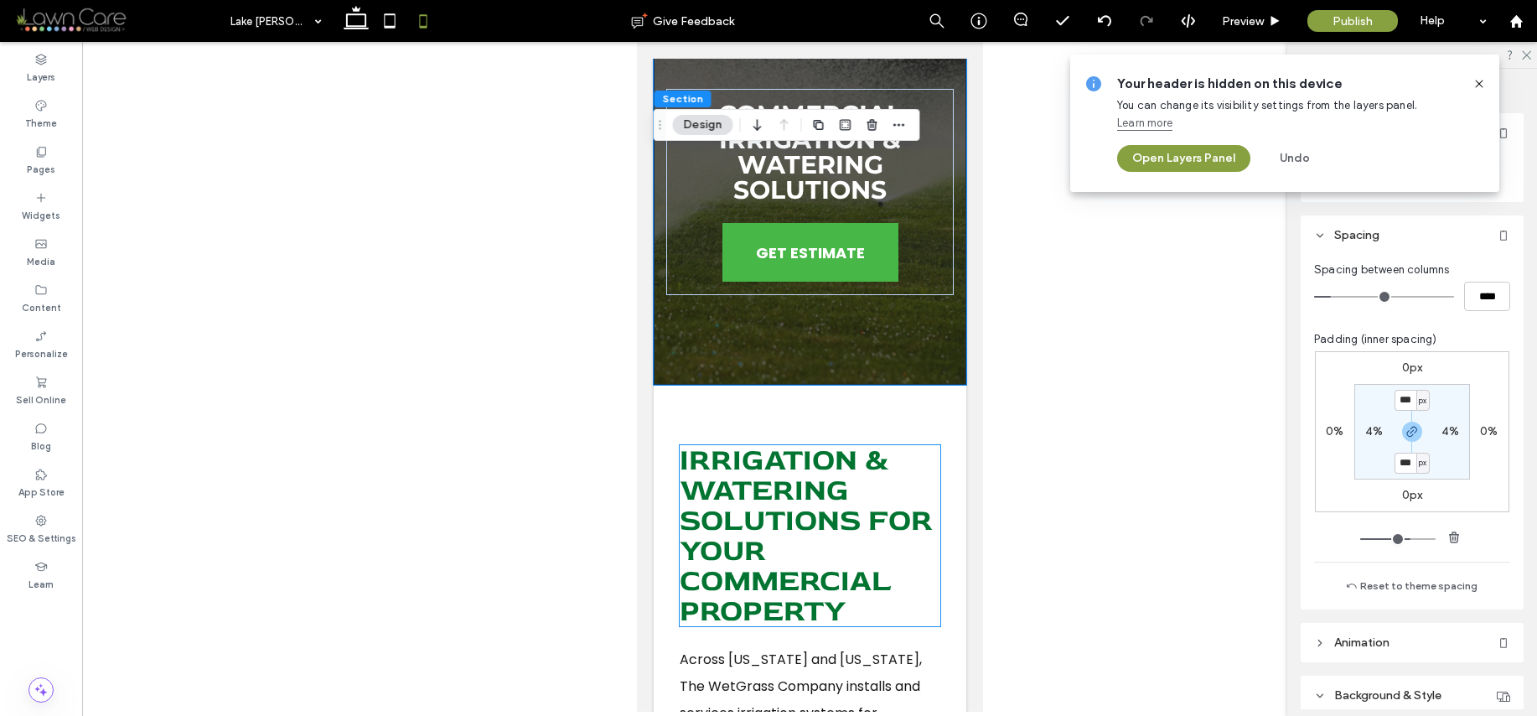
click at [841, 494] on span "Irrigation & Watering Solutions For Your Commercial Property" at bounding box center [805, 535] width 253 height 189
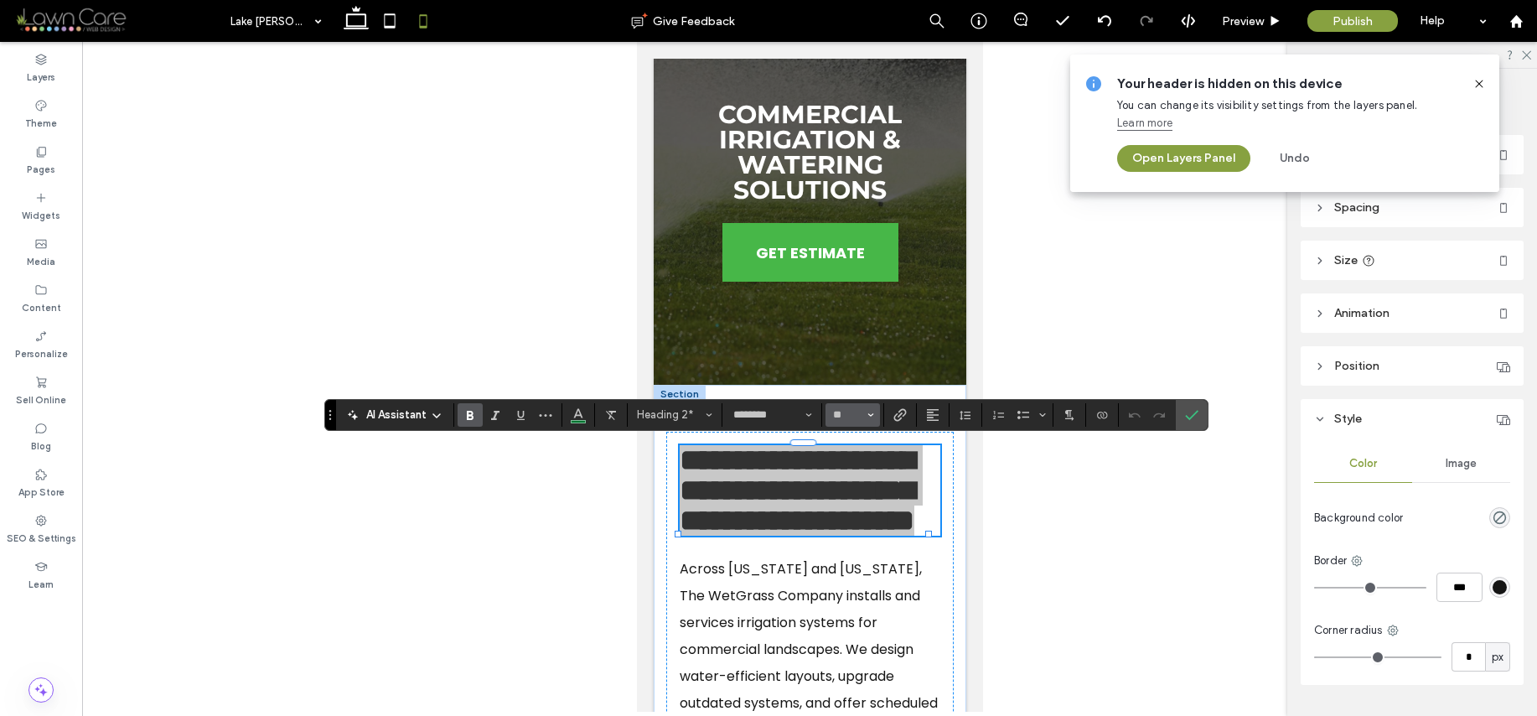
click at [849, 412] on input "**" at bounding box center [847, 414] width 33 height 13
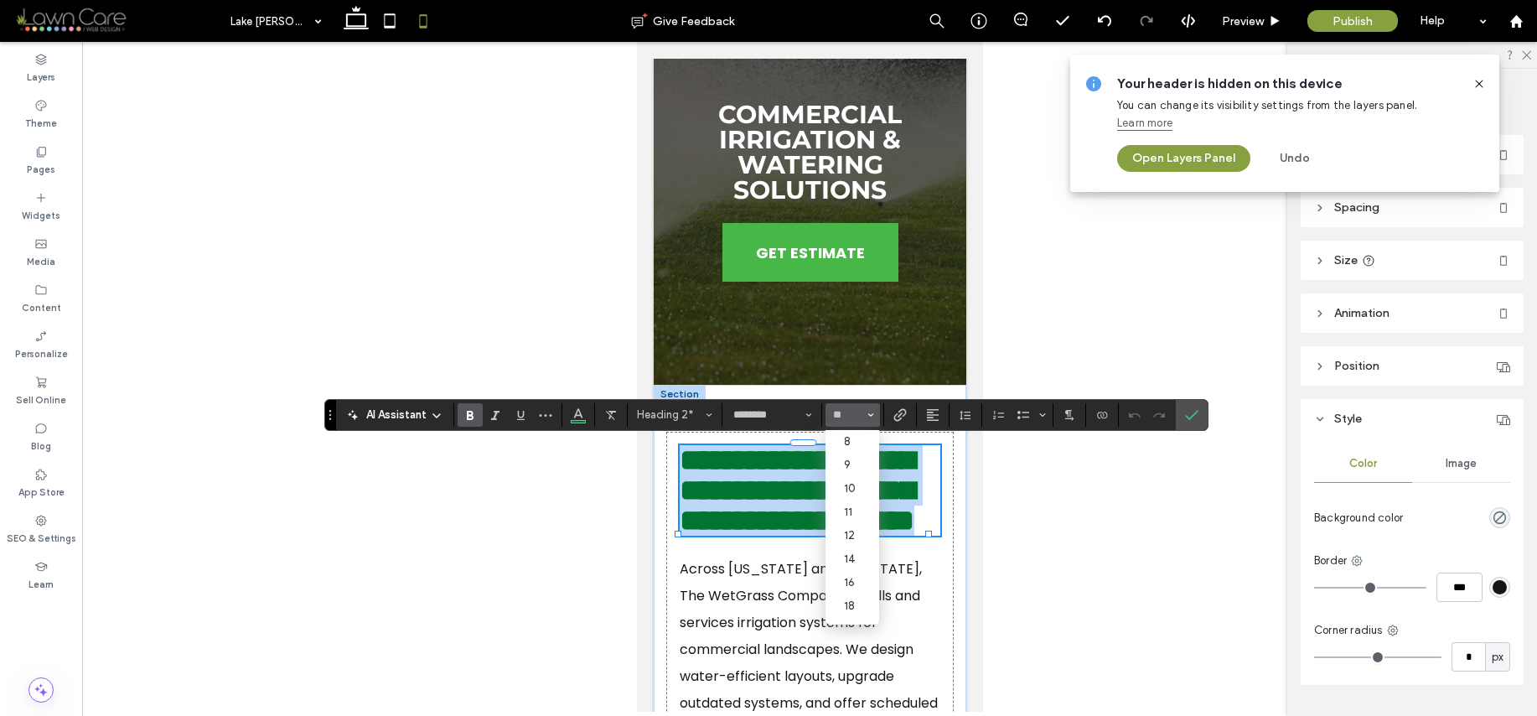
type input "**"
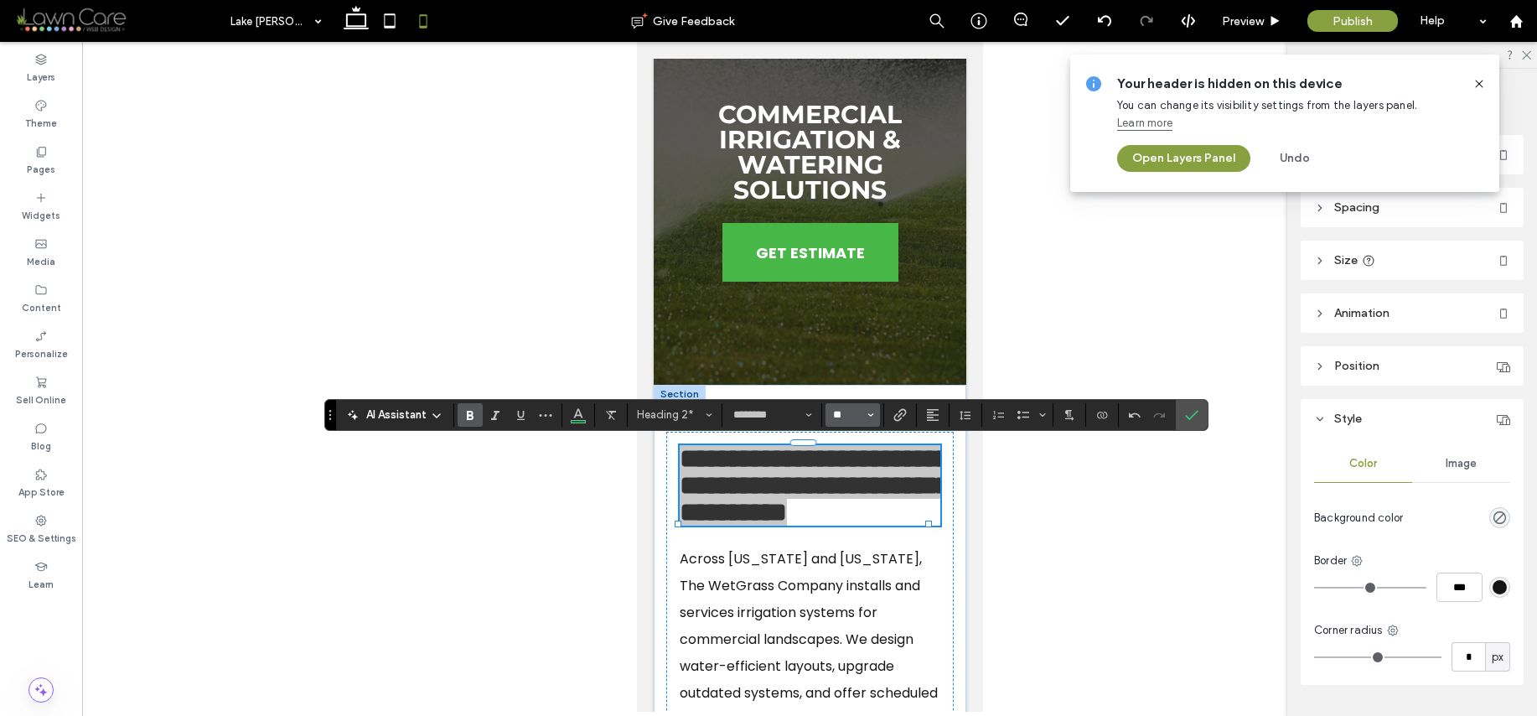
click at [849, 412] on input "**" at bounding box center [847, 414] width 33 height 13
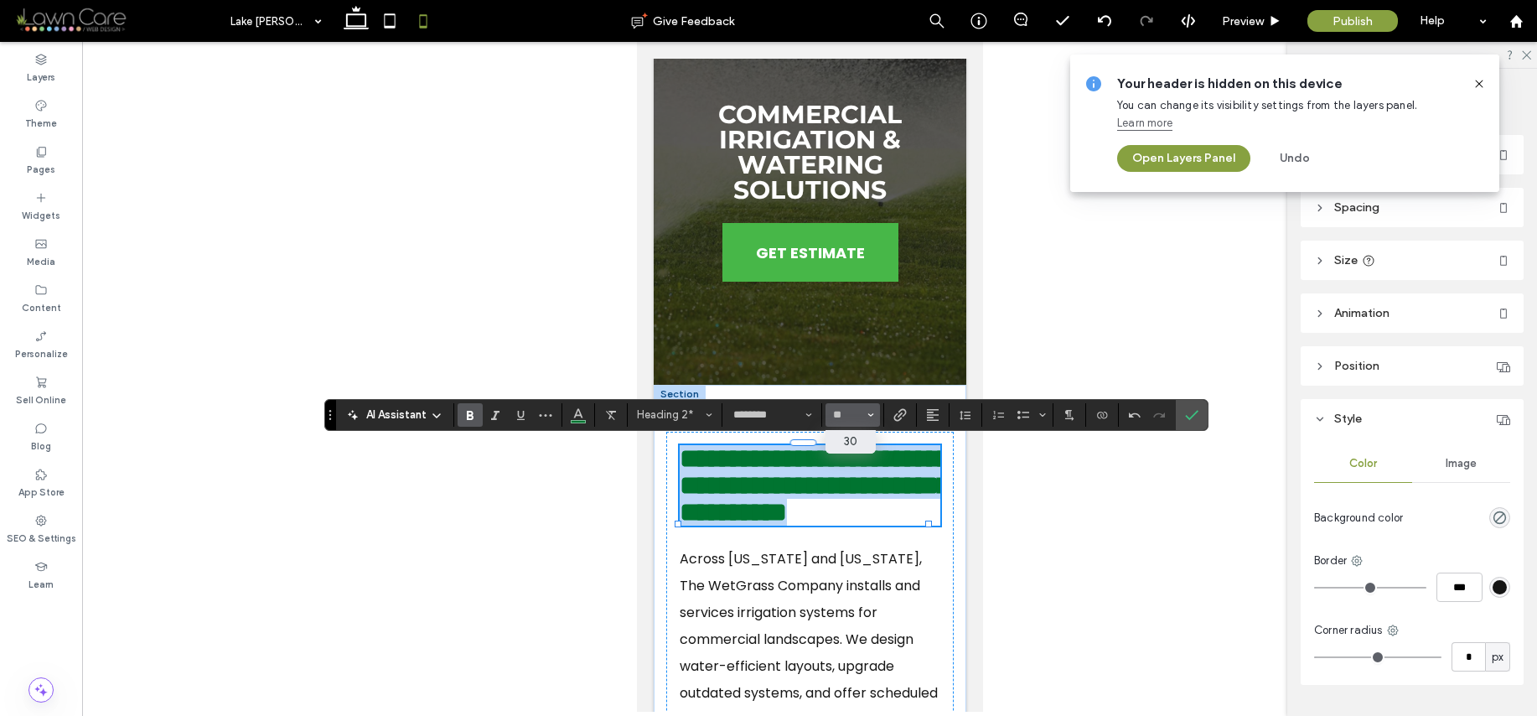
type input "**"
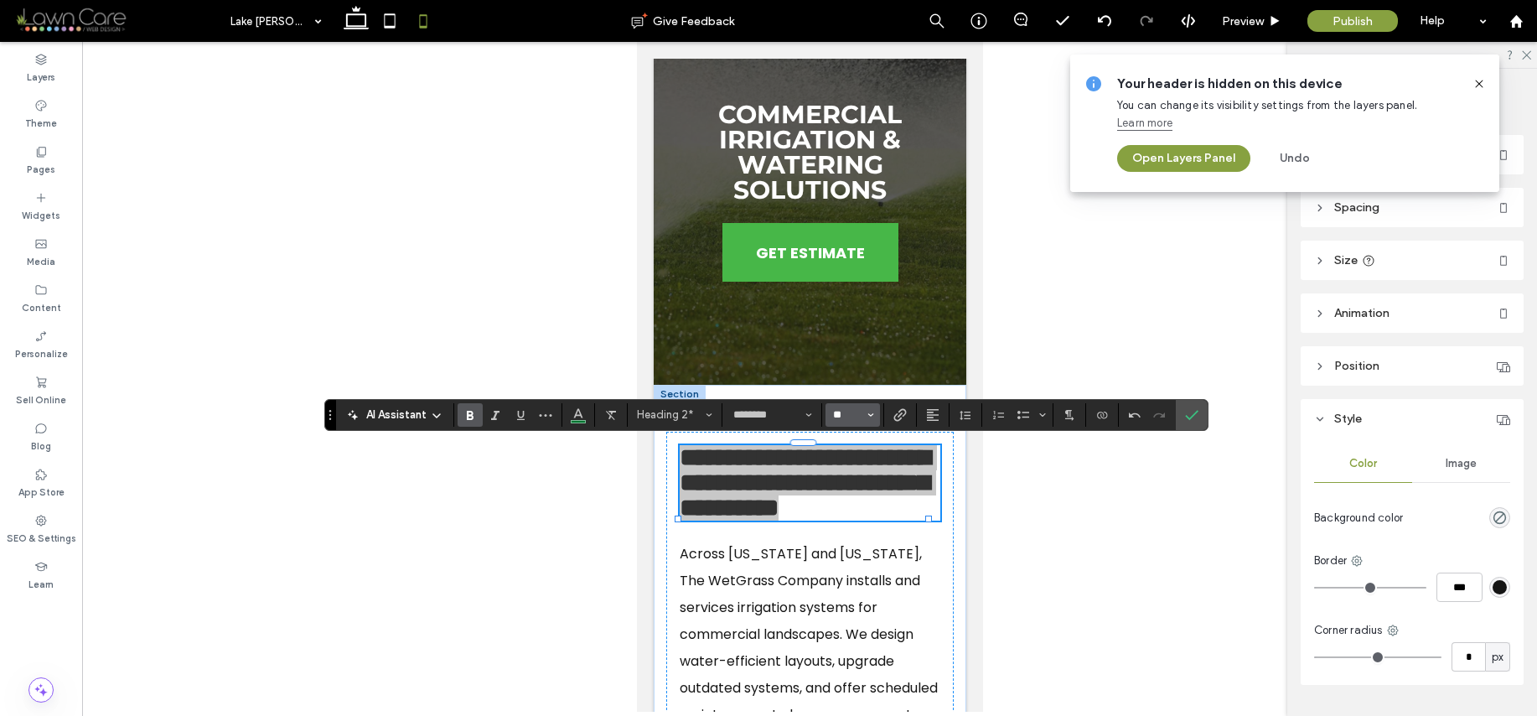
click at [849, 413] on input "**" at bounding box center [847, 414] width 33 height 13
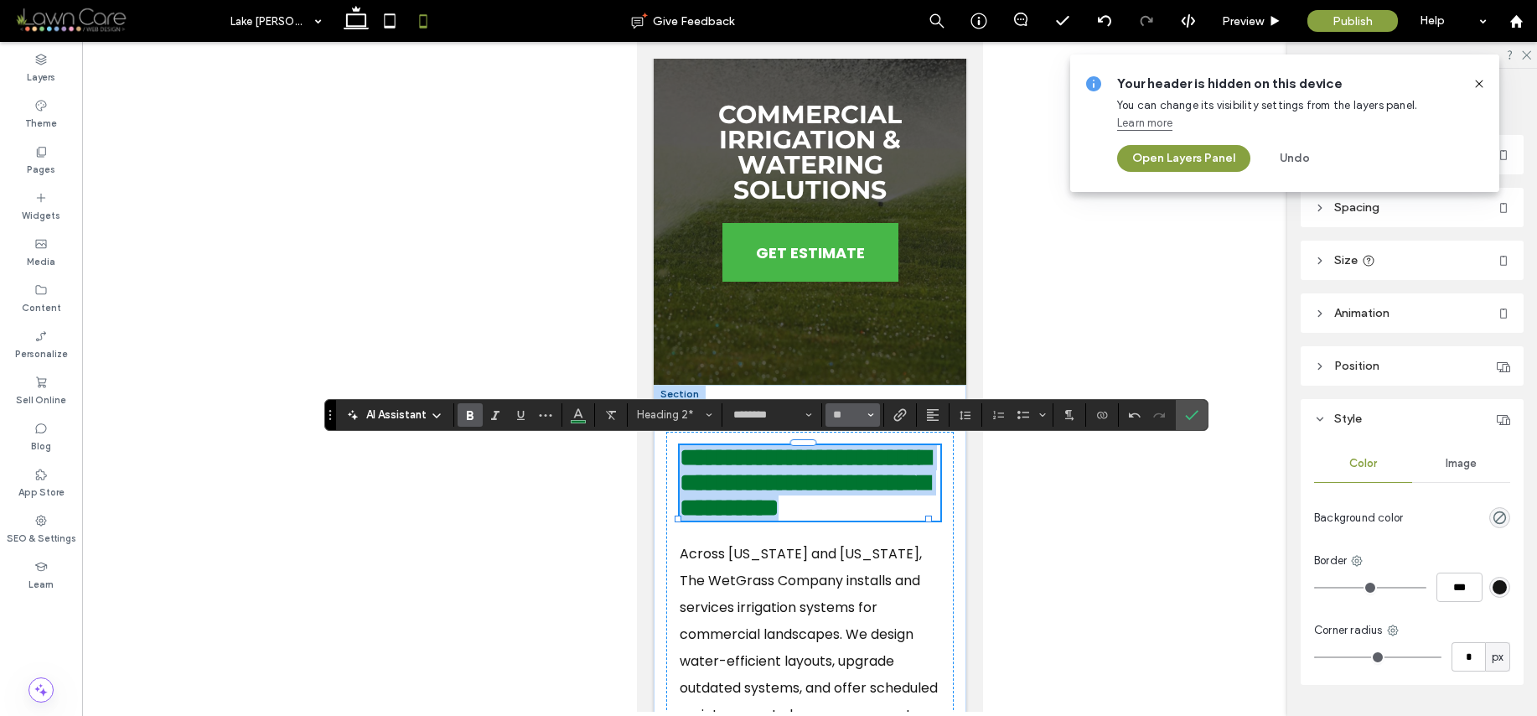
type input "**"
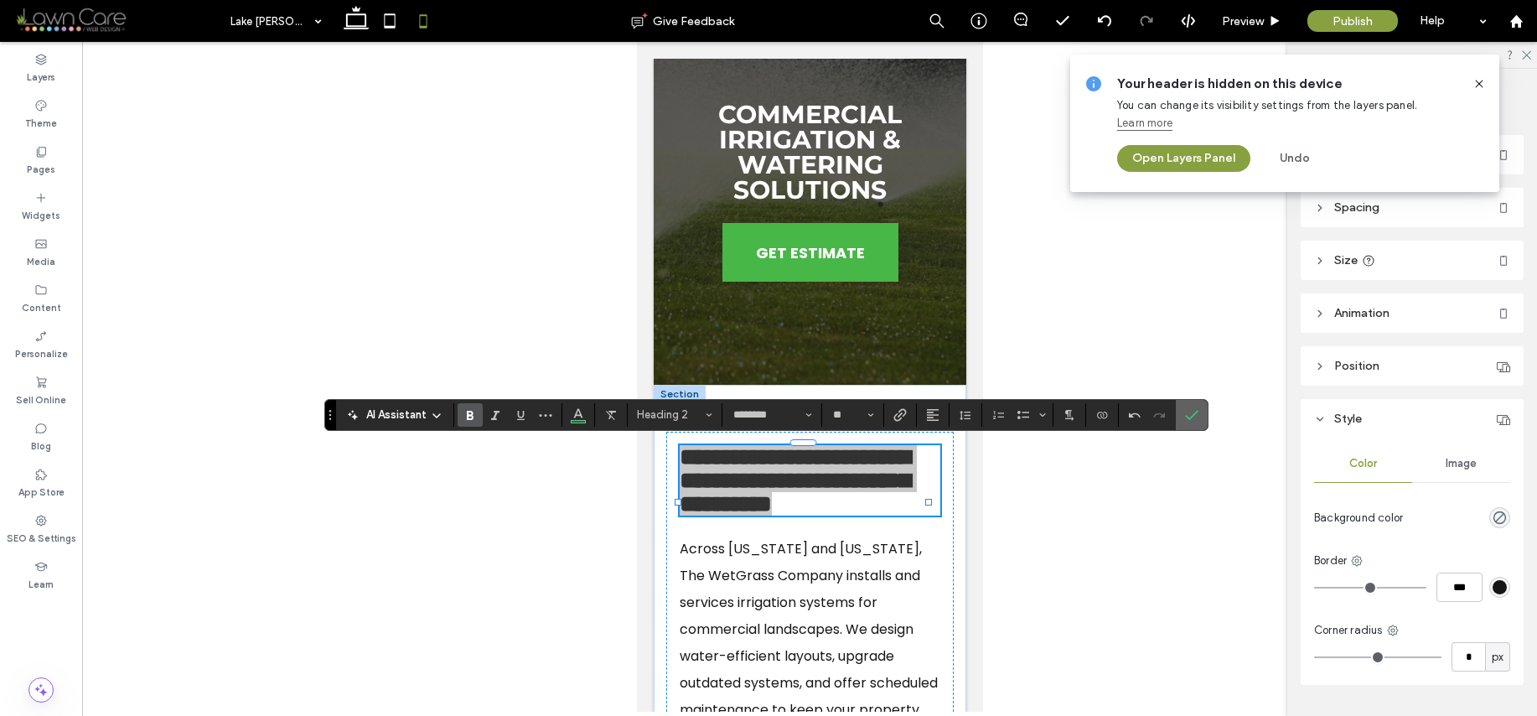
click at [1202, 422] on label "Confirm" at bounding box center [1191, 415] width 25 height 30
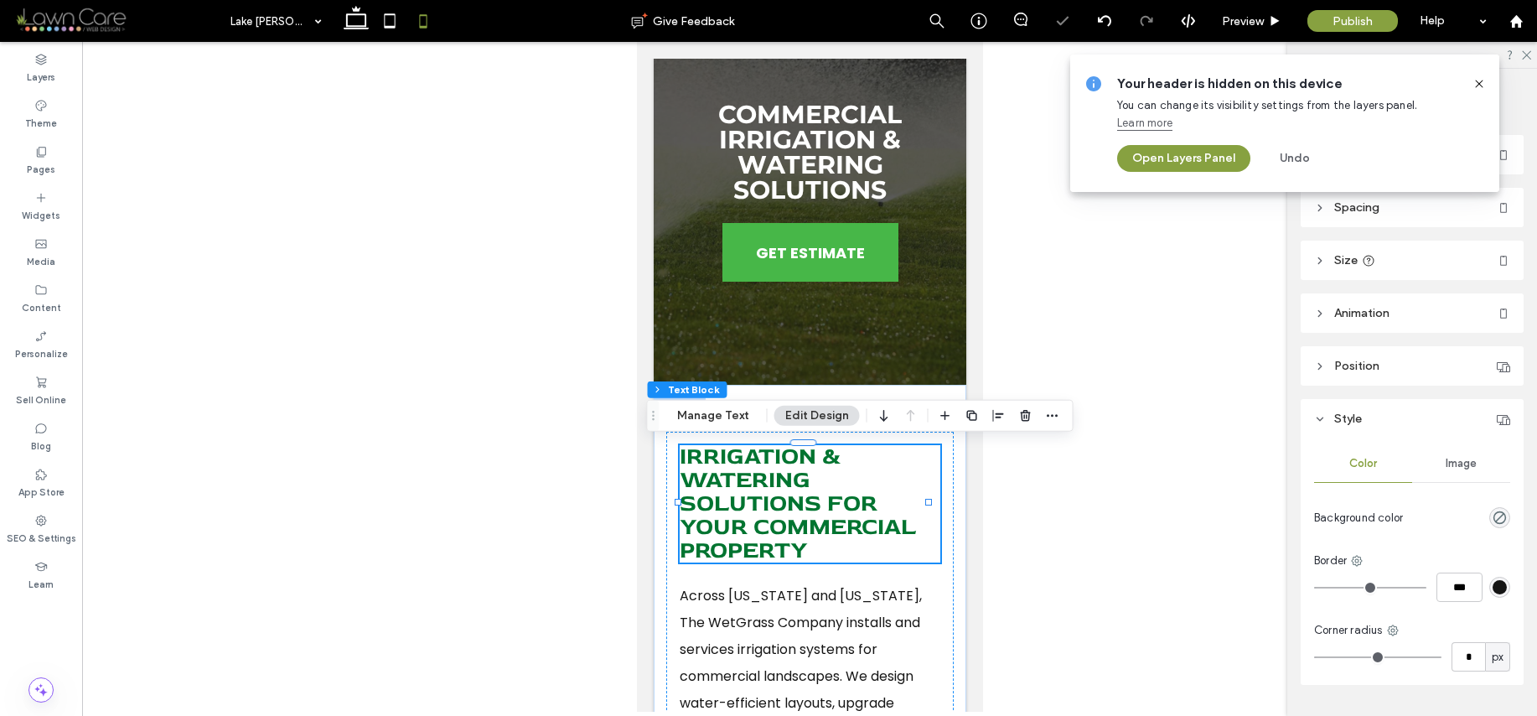
click at [1484, 81] on icon at bounding box center [1479, 83] width 13 height 13
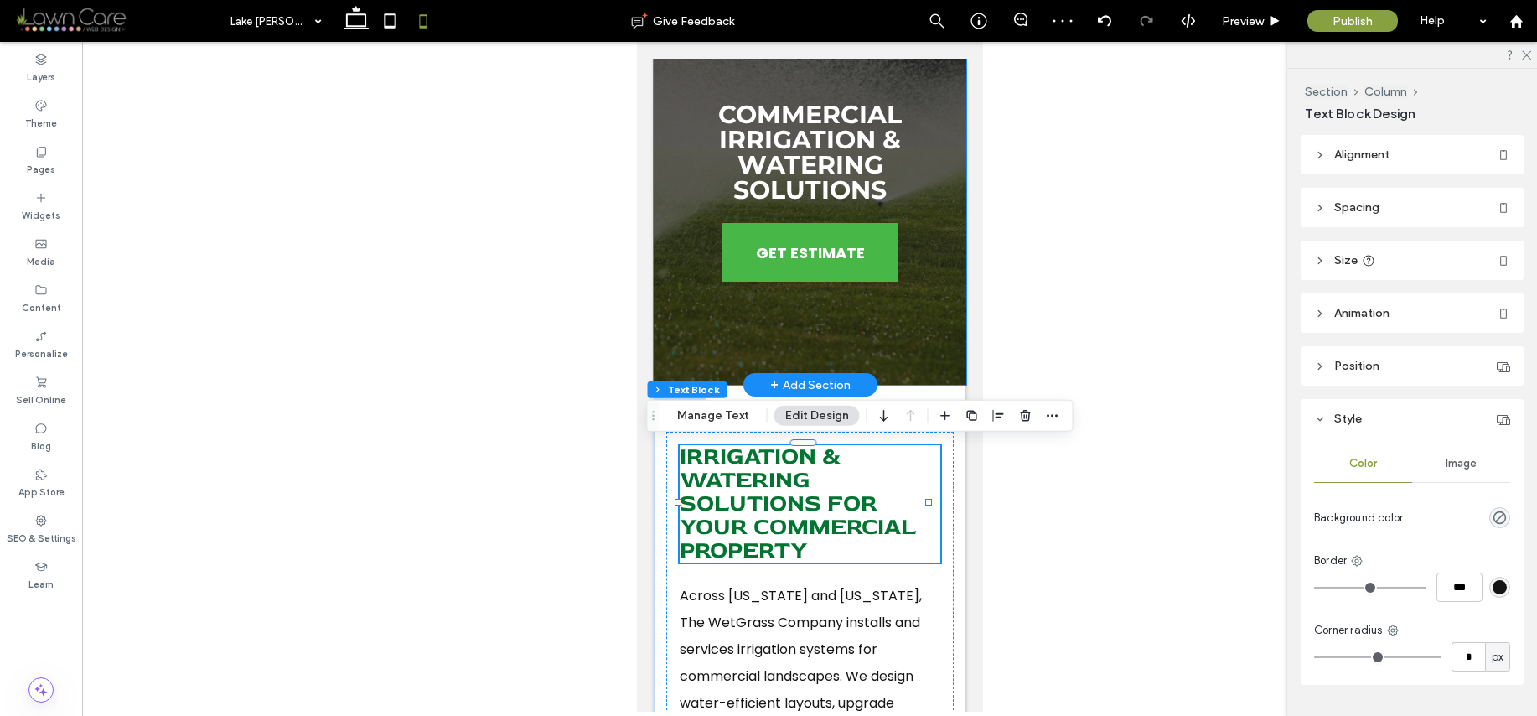
click at [852, 357] on div "Commercial Irrigation & Watering Solutions GET ESTIMATE" at bounding box center [809, 153] width 313 height 464
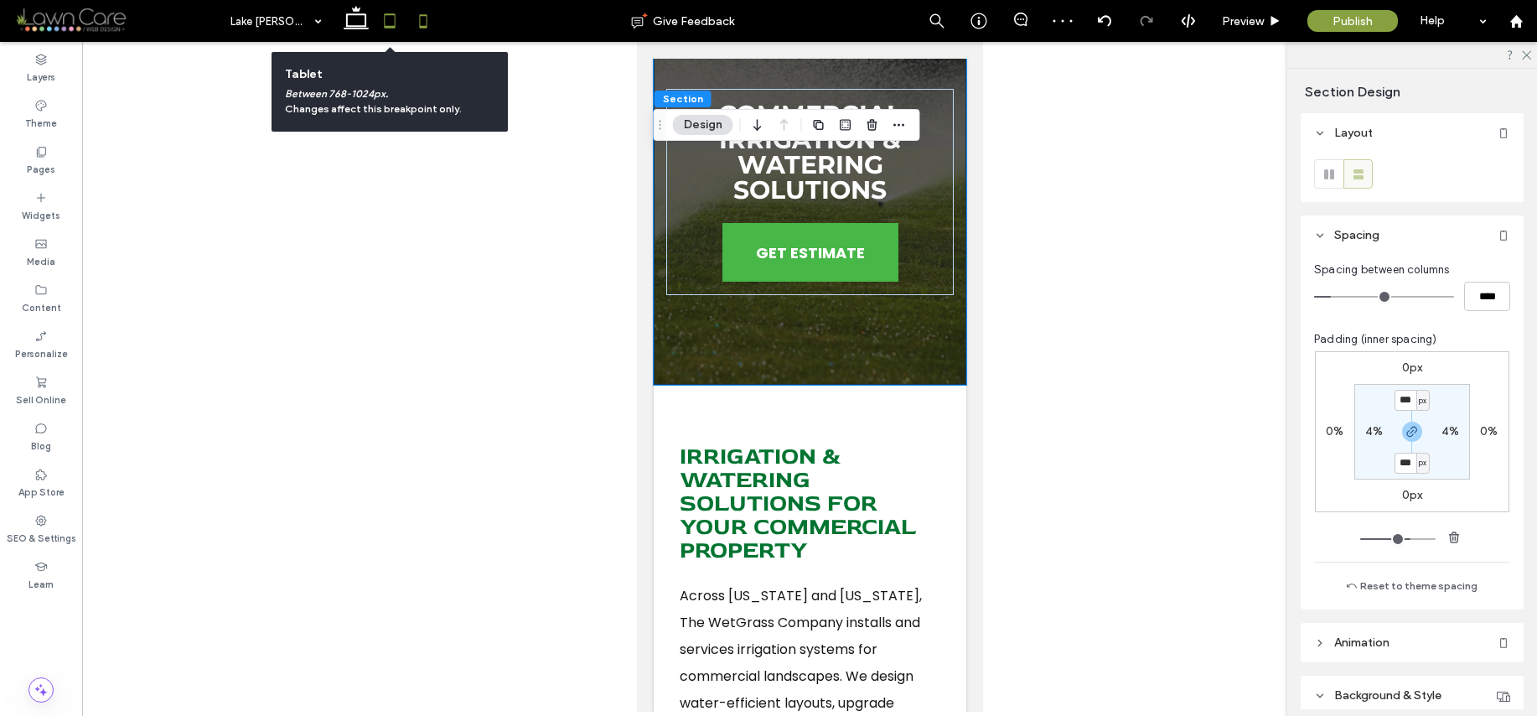
click at [395, 24] on use at bounding box center [389, 20] width 11 height 14
type input "***"
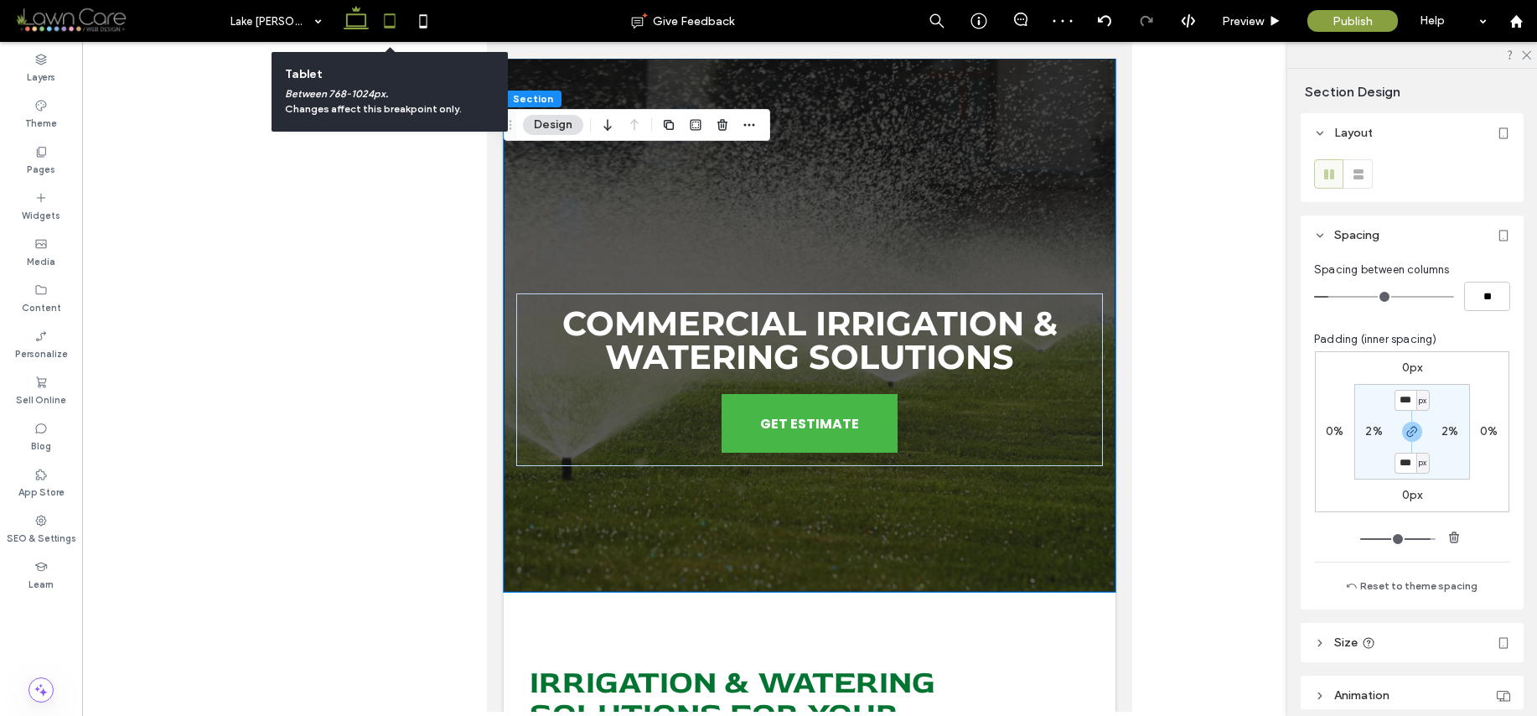
click at [344, 23] on icon at bounding box center [356, 21] width 34 height 34
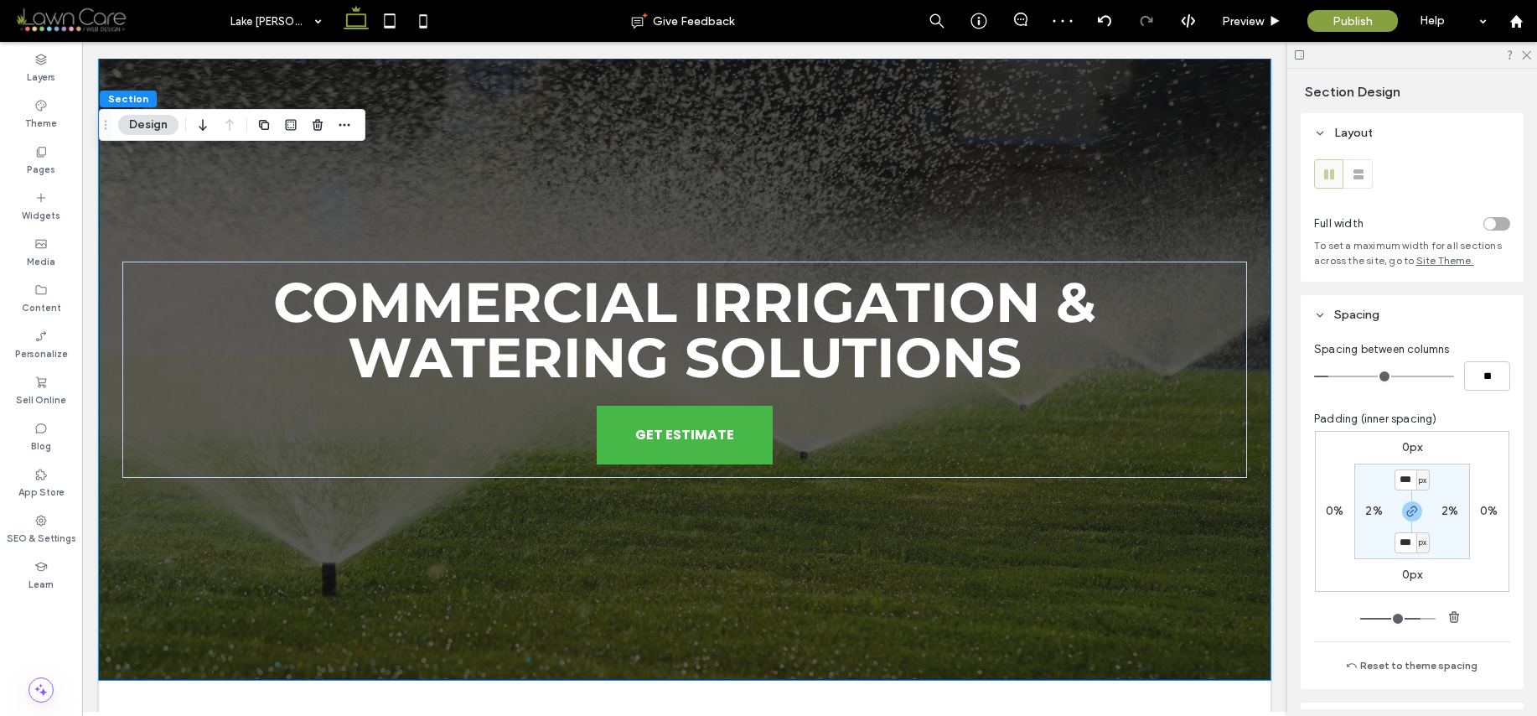
type input "*****"
type input "***"
click at [57, 168] on div "Pages" at bounding box center [41, 160] width 82 height 46
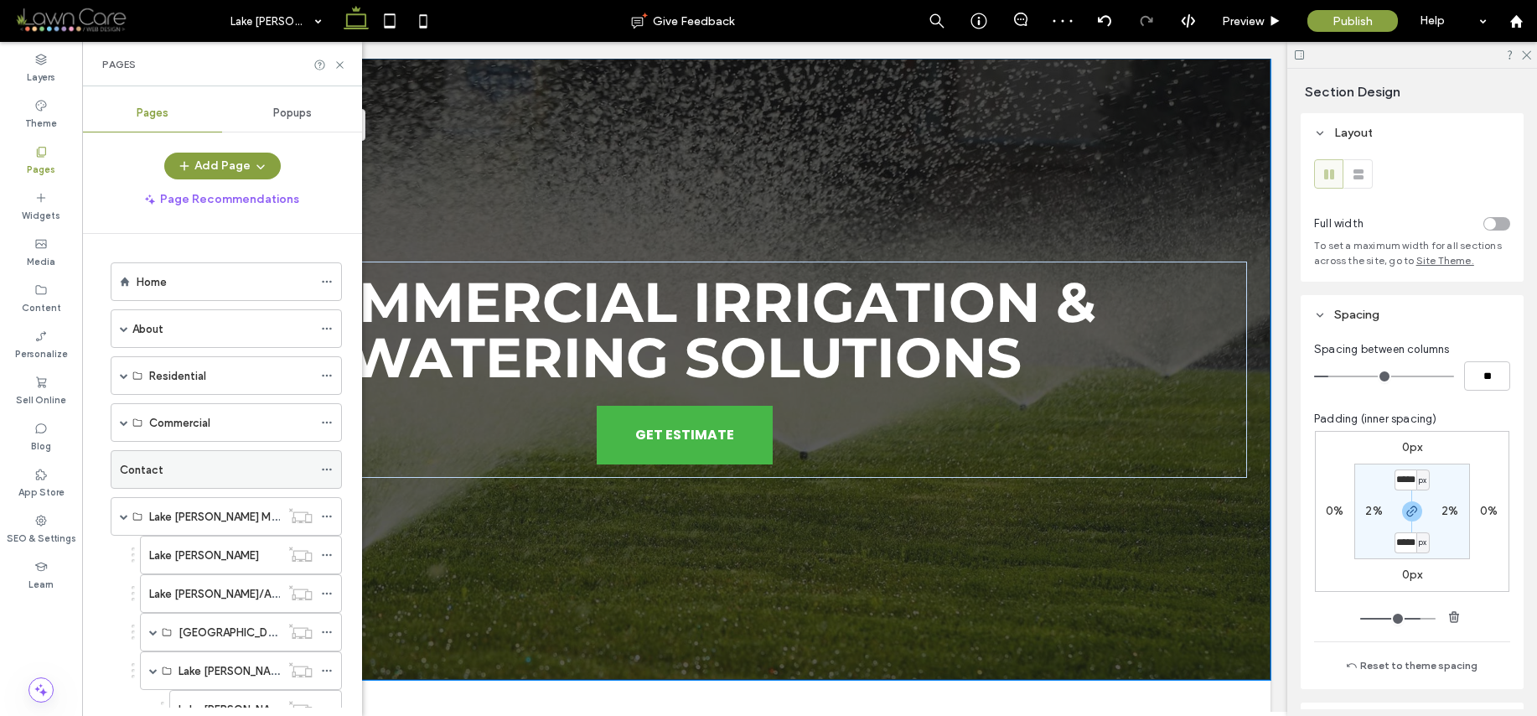
scroll to position [317, 0]
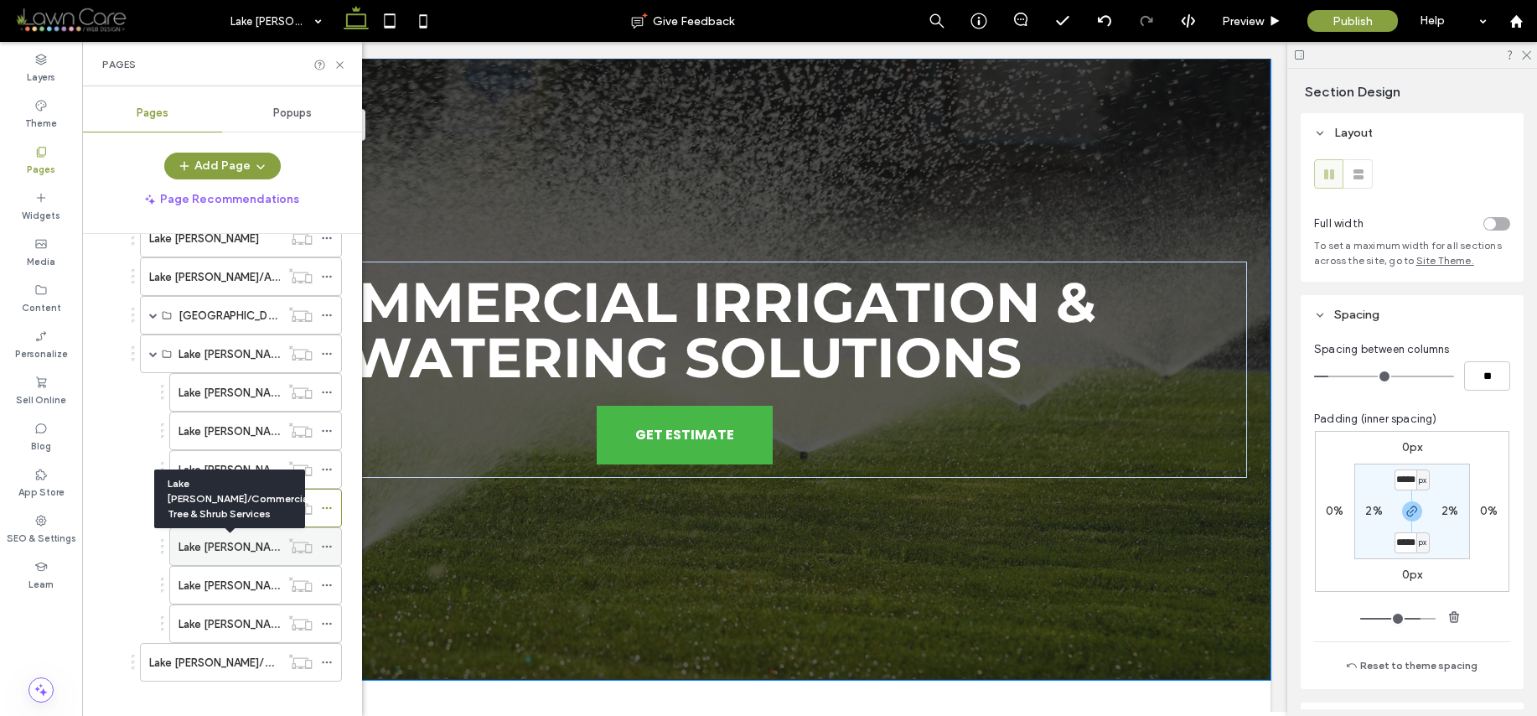
click at [205, 543] on label "Lake [PERSON_NAME]/Commercial Tree & Shrub Services" at bounding box center [323, 546] width 289 height 29
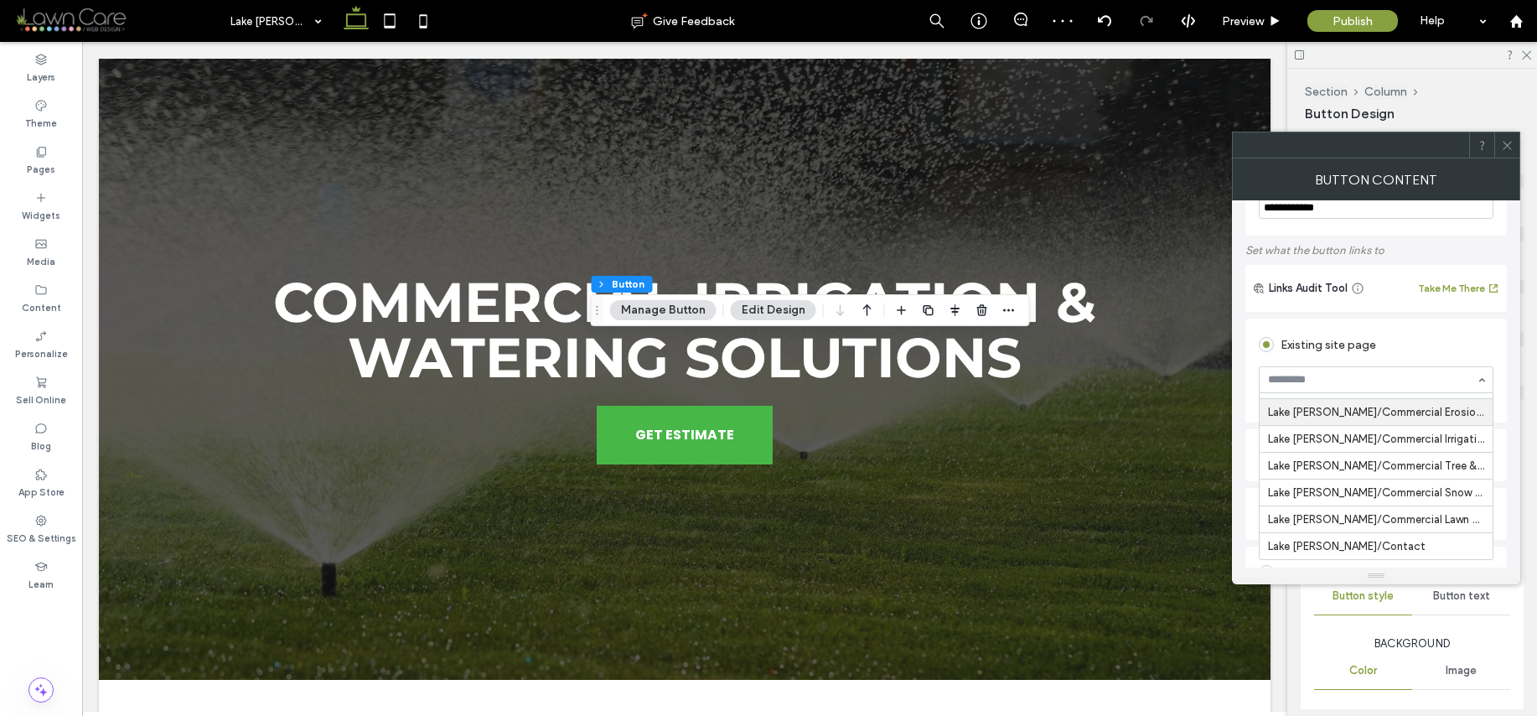
scroll to position [62, 0]
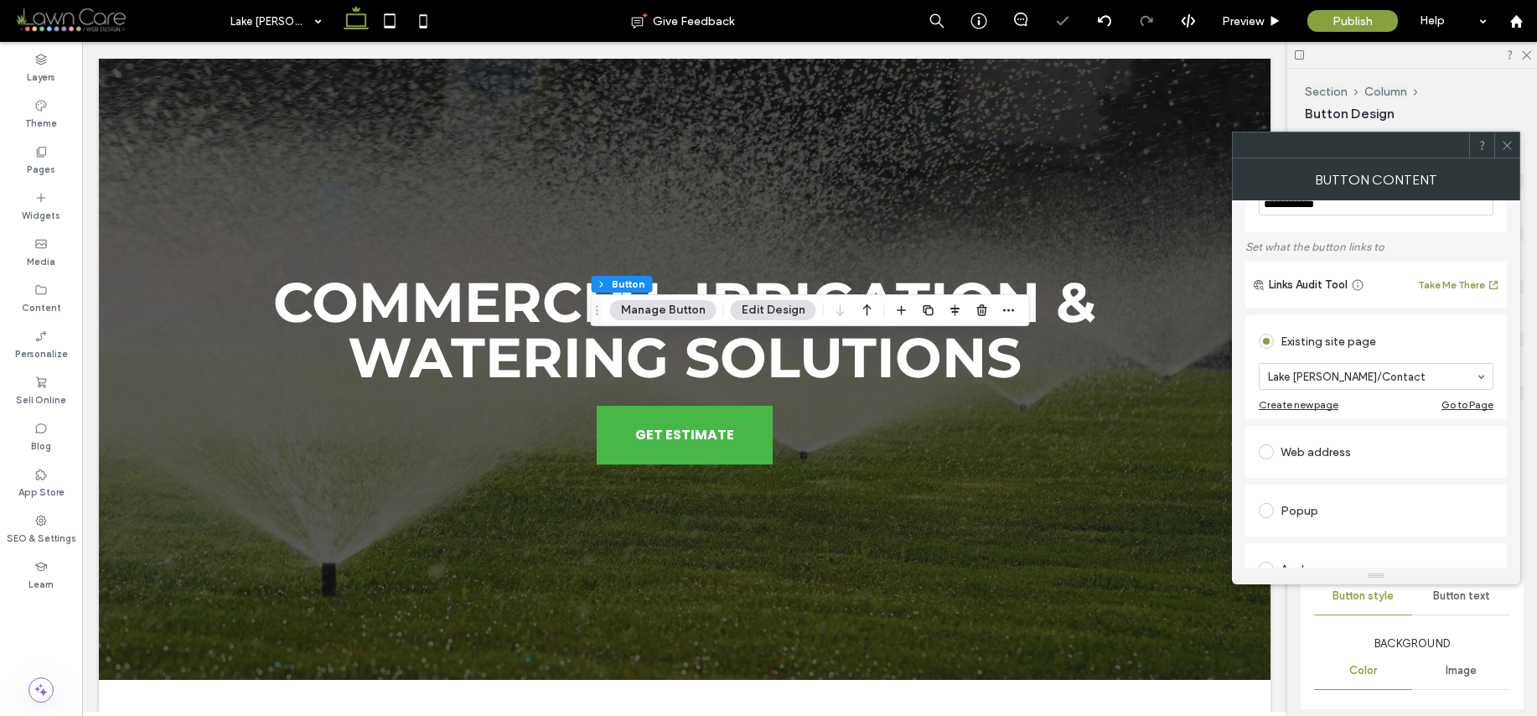
click at [1511, 147] on icon at bounding box center [1507, 145] width 13 height 13
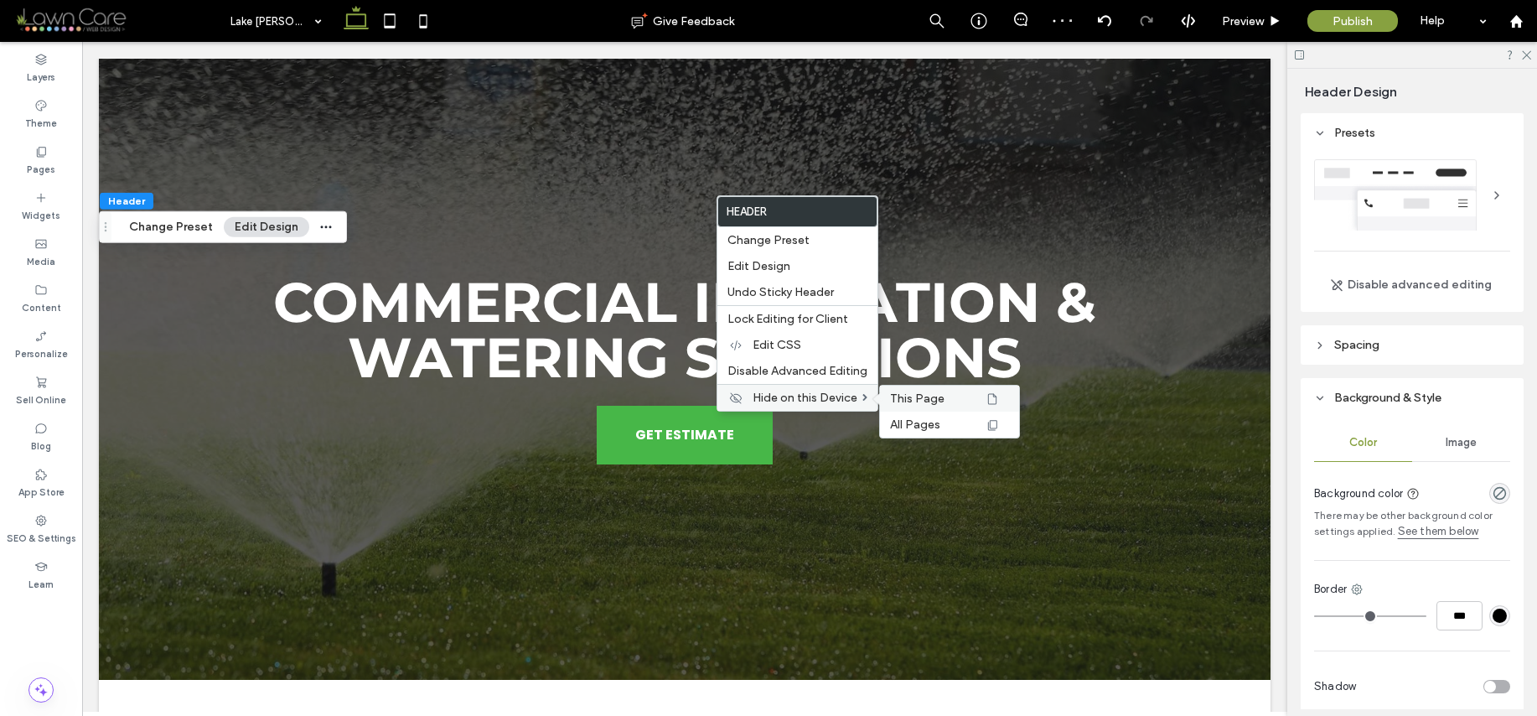
click at [955, 398] on label "This Page" at bounding box center [937, 398] width 94 height 14
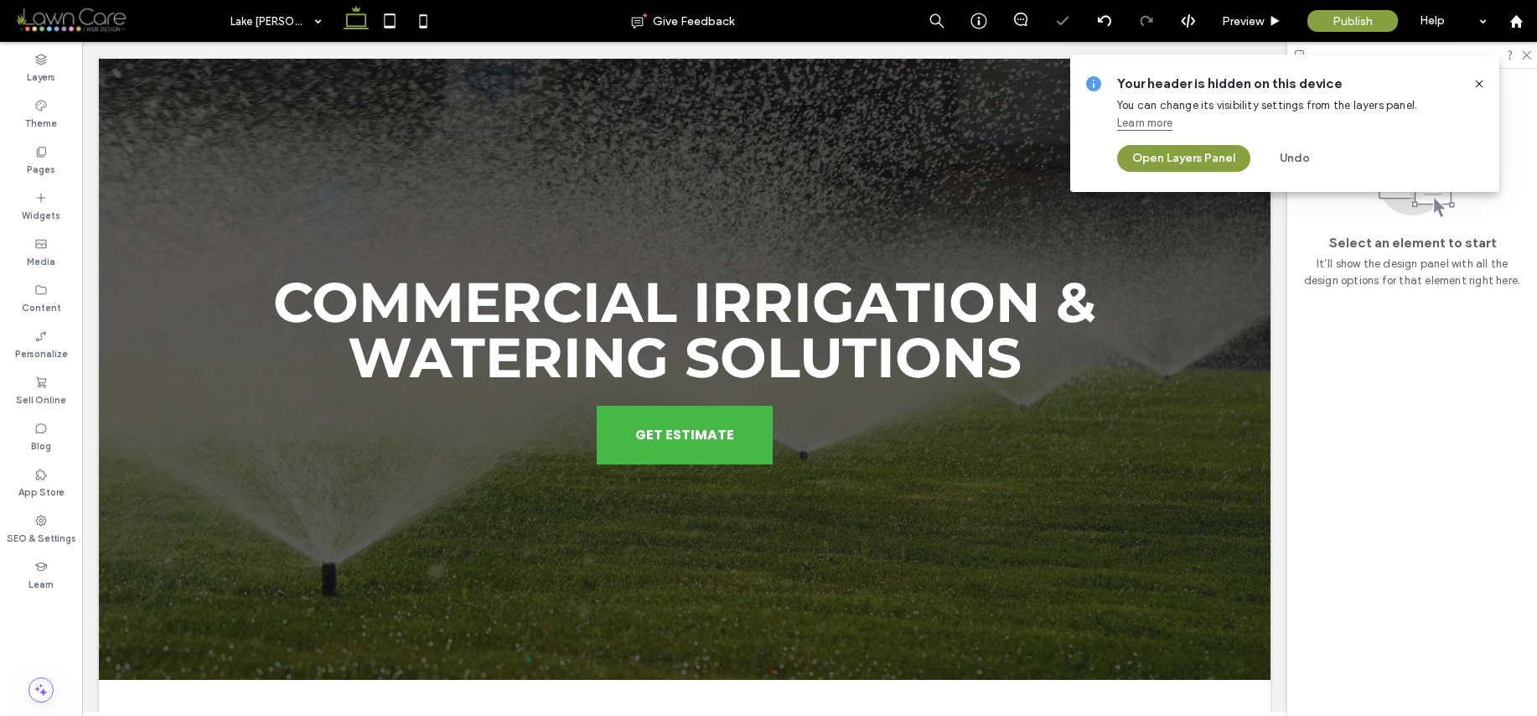
click at [1482, 80] on use at bounding box center [1479, 84] width 8 height 8
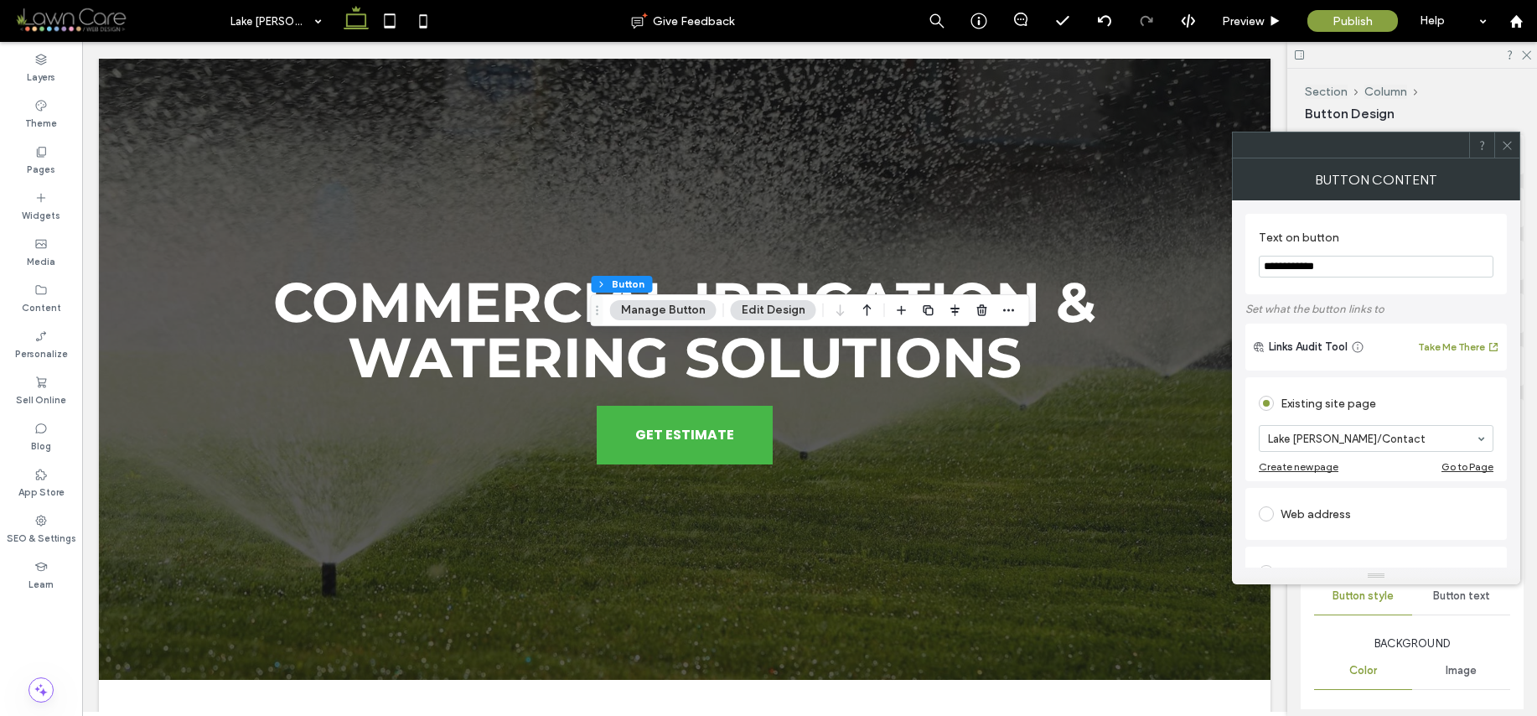
click at [1505, 149] on icon at bounding box center [1507, 145] width 13 height 13
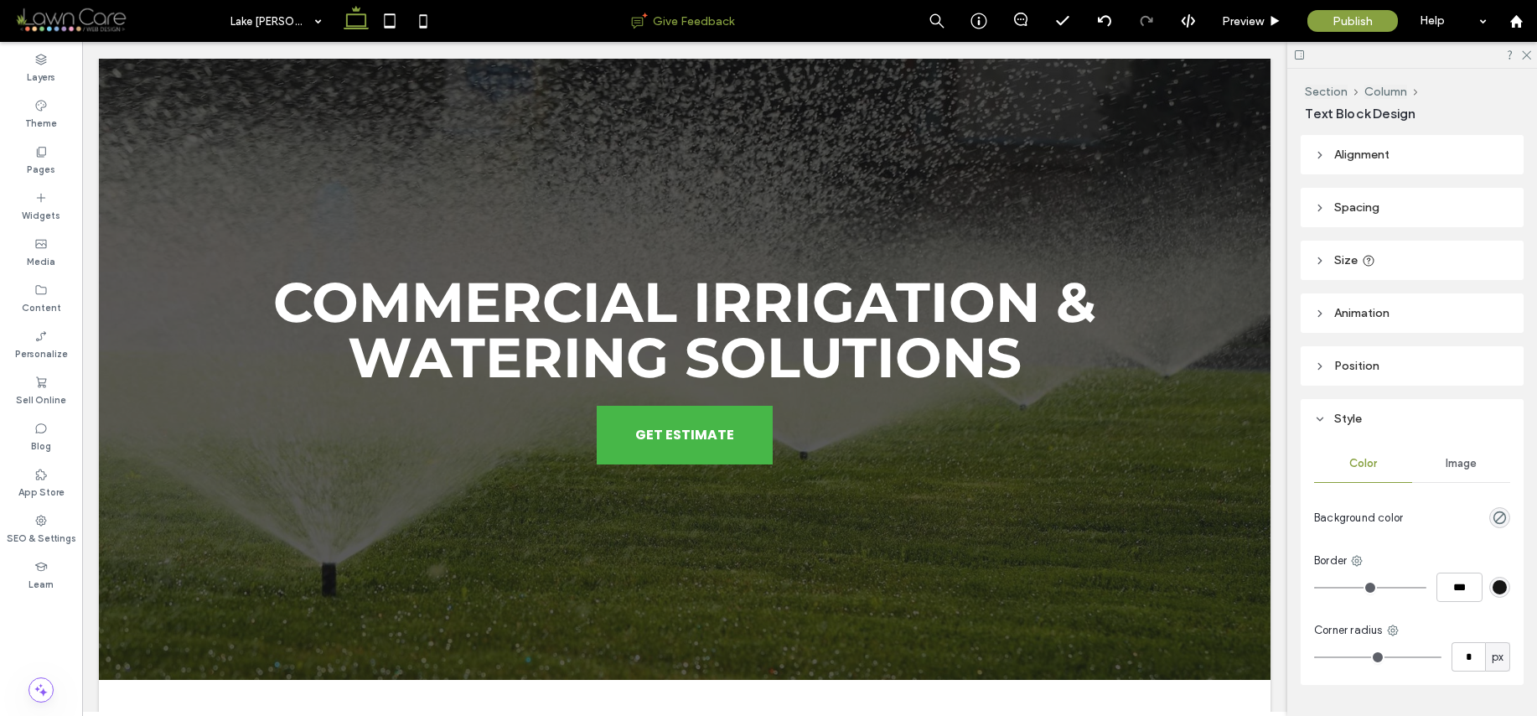
type input "********"
type input "**"
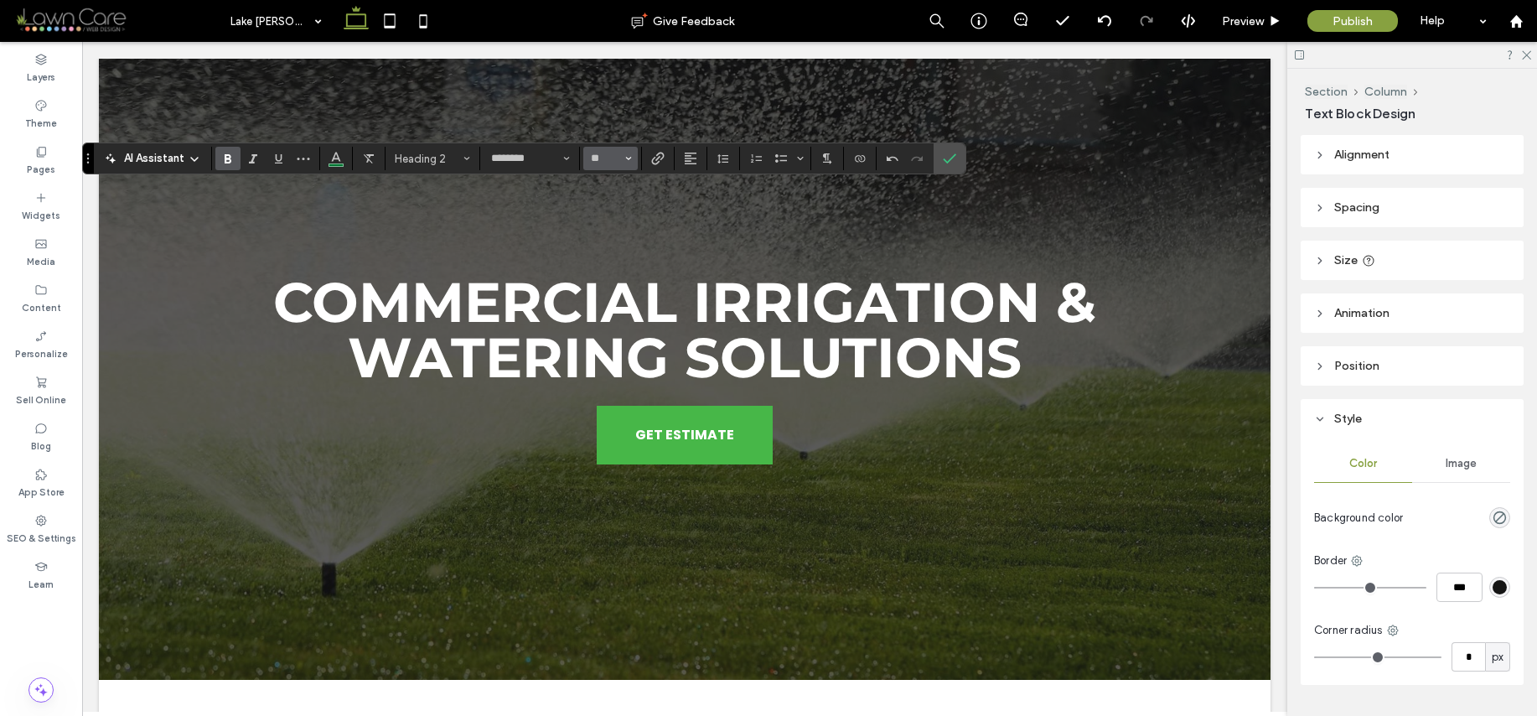
click at [628, 149] on span "Size" at bounding box center [628, 159] width 7 height 22
type input "**"
click at [616, 161] on input "**" at bounding box center [605, 158] width 33 height 13
type input "*"
type input "**"
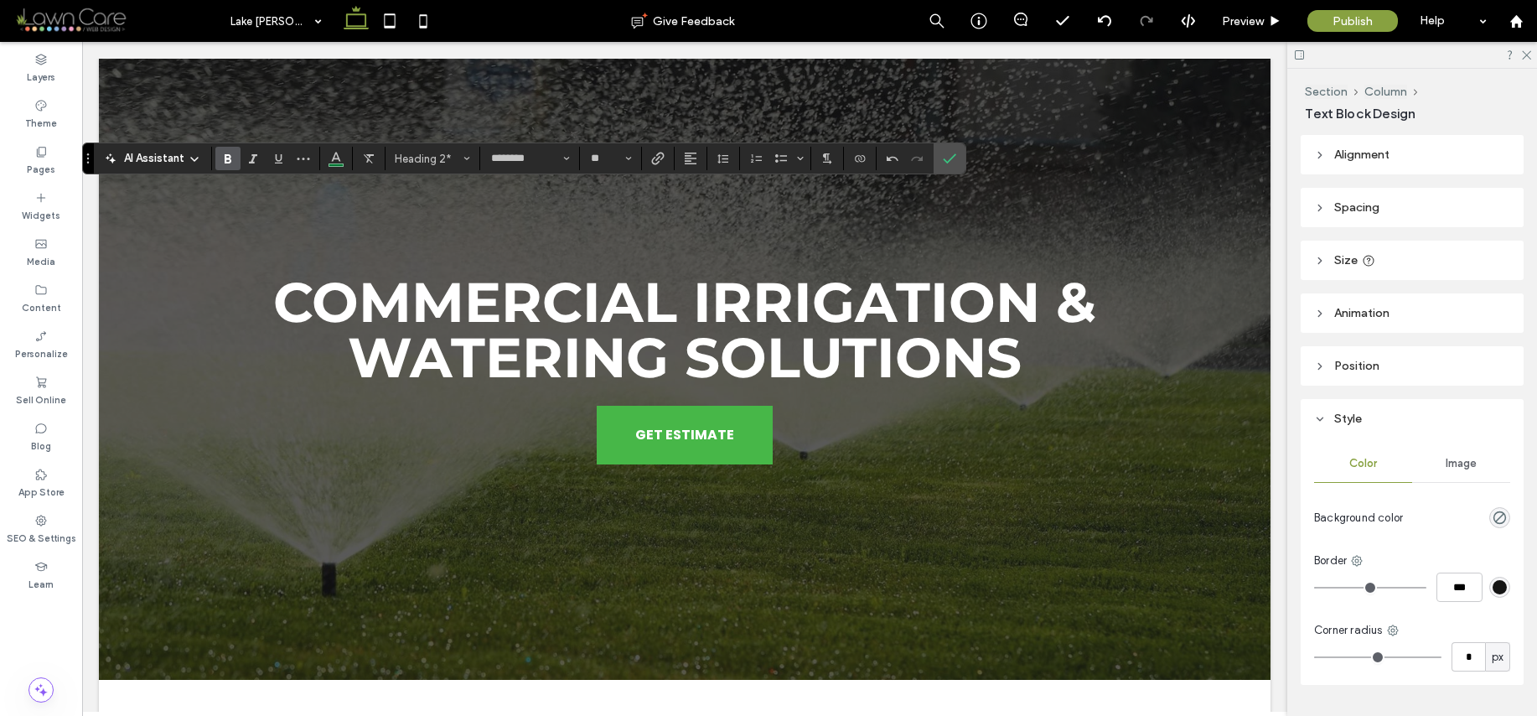
click at [966, 161] on div "AI Assistant Heading 2* ******** **" at bounding box center [524, 158] width 884 height 32
click at [944, 165] on span "Confirm" at bounding box center [947, 158] width 8 height 30
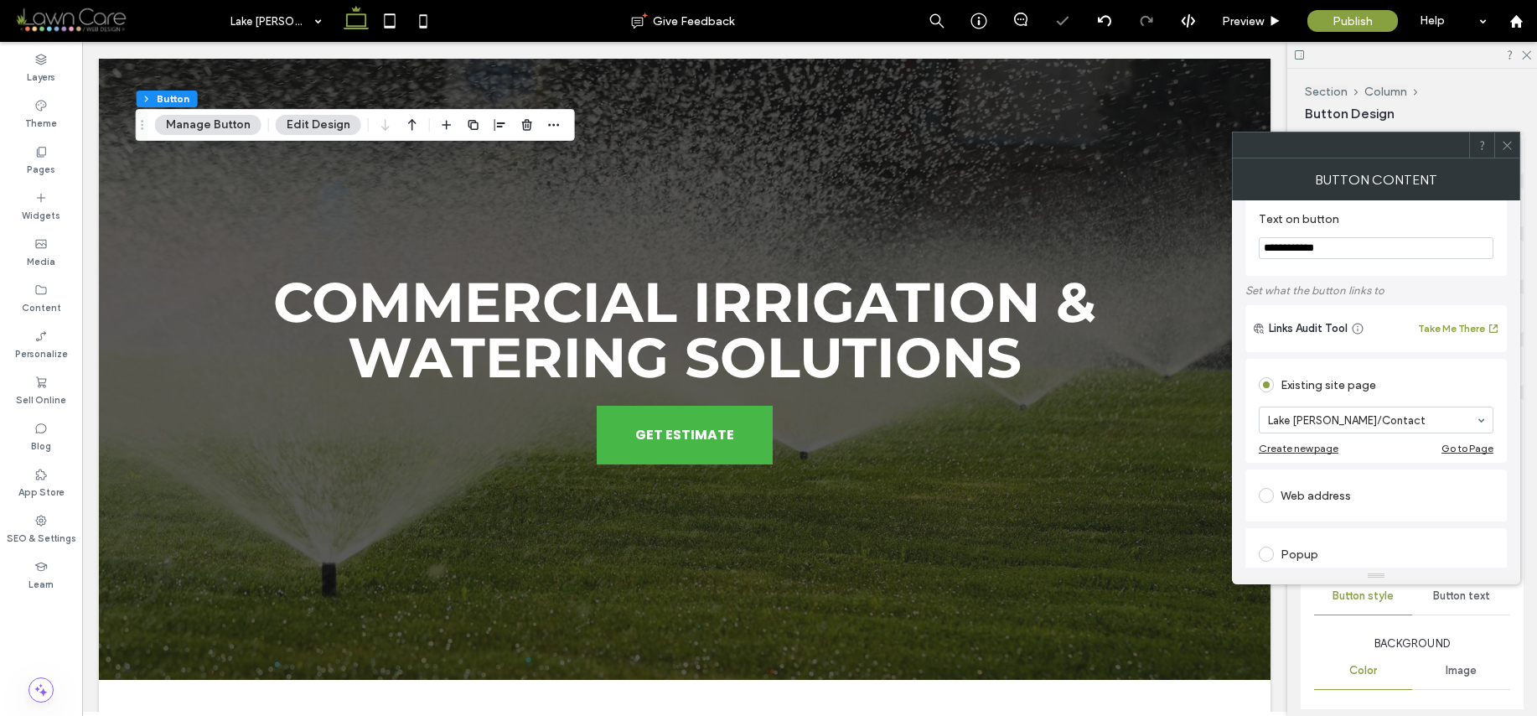
scroll to position [0, 0]
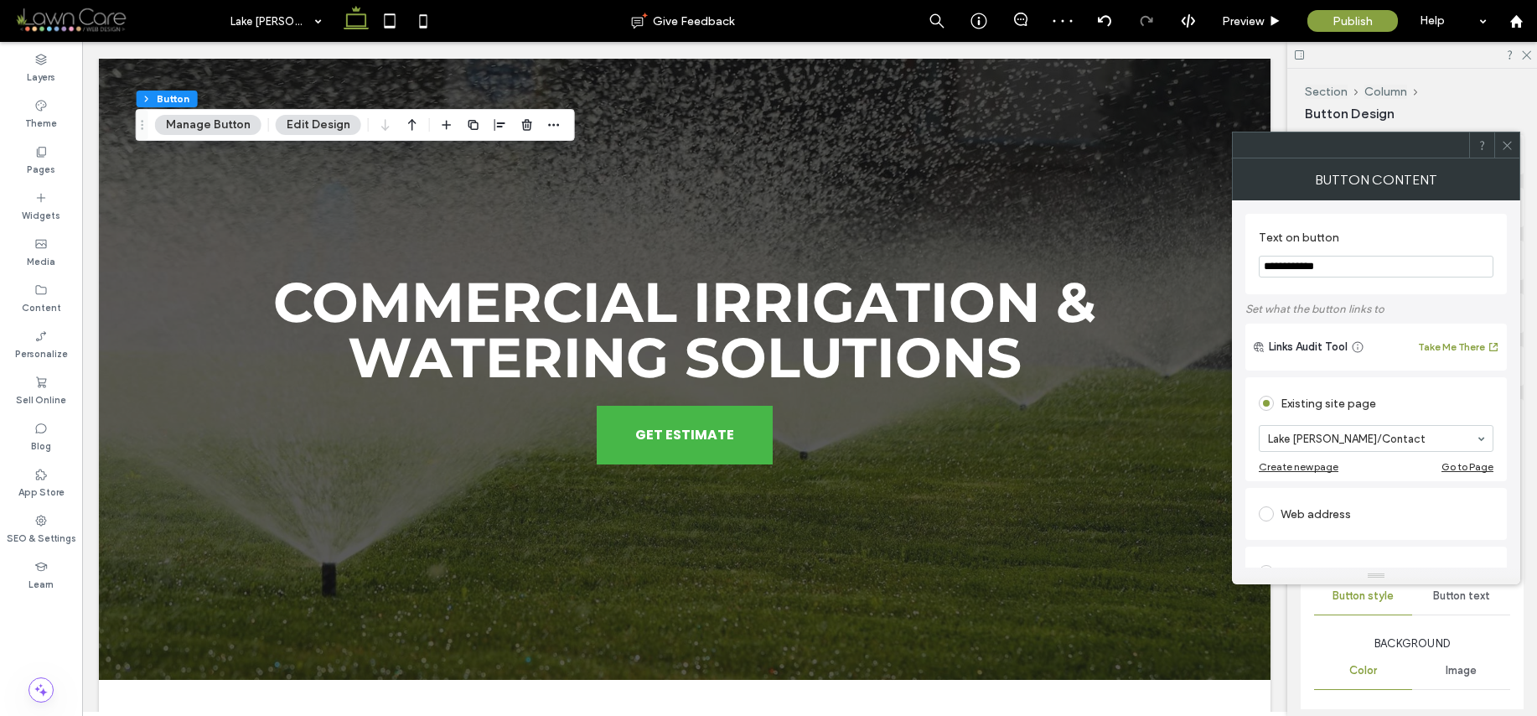
click at [1515, 144] on div at bounding box center [1506, 144] width 25 height 25
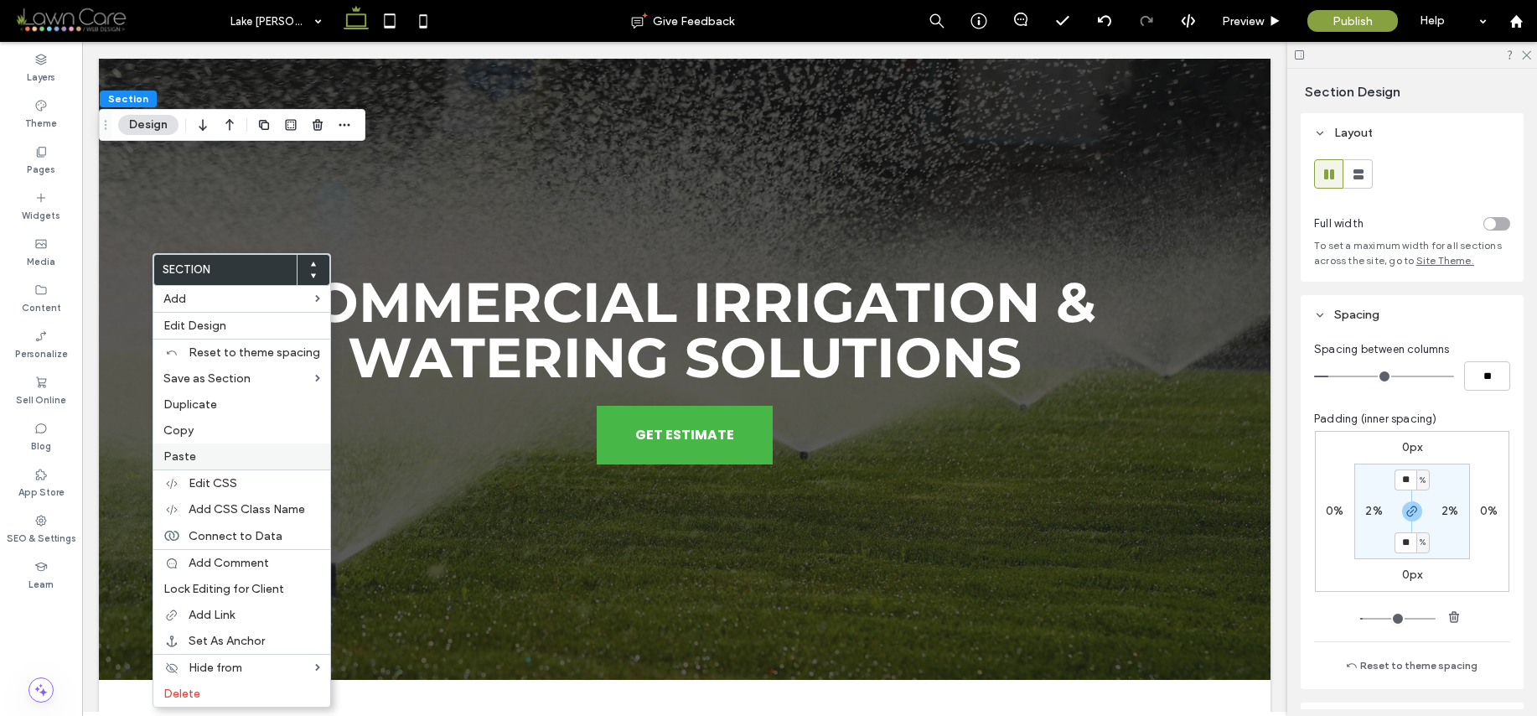
click at [190, 453] on span "Paste" at bounding box center [179, 456] width 33 height 14
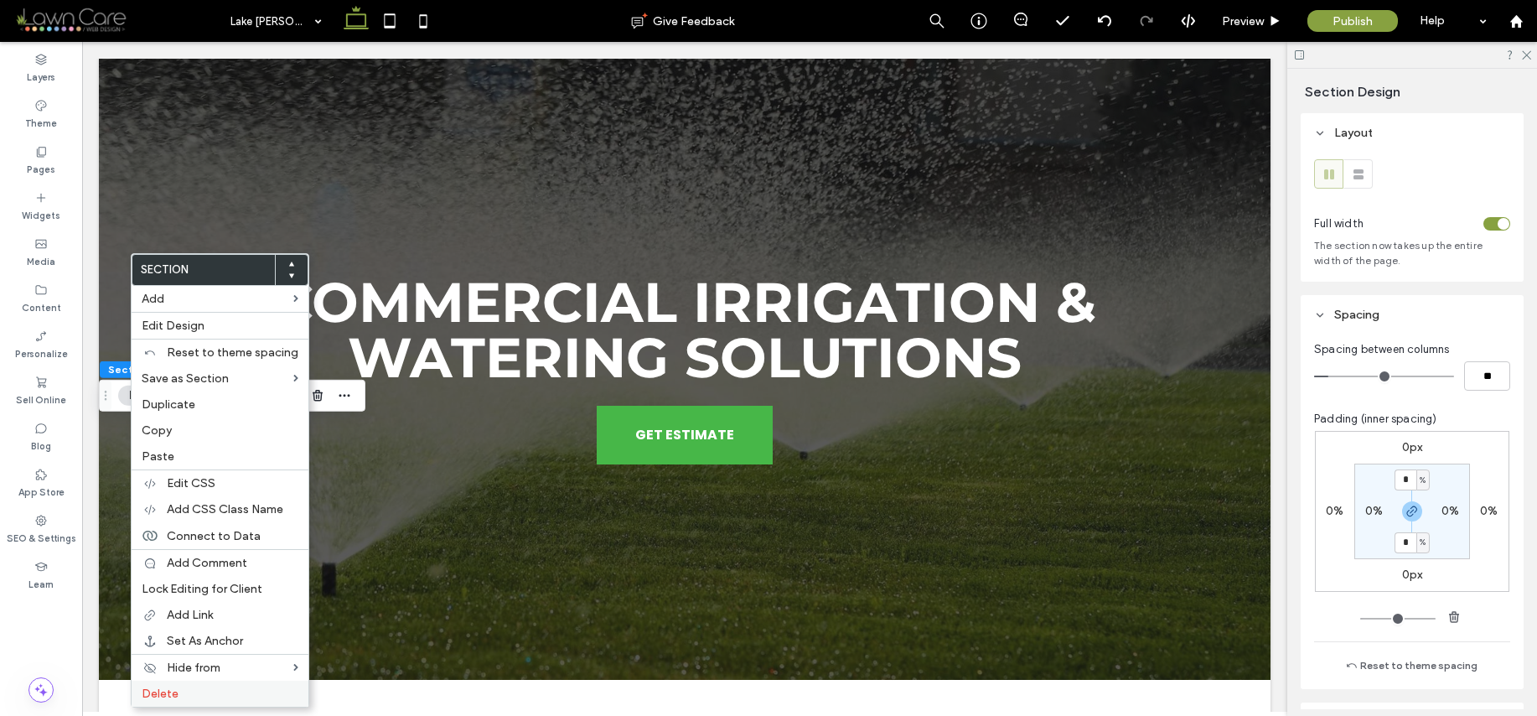
click at [217, 686] on label "Delete" at bounding box center [220, 693] width 157 height 14
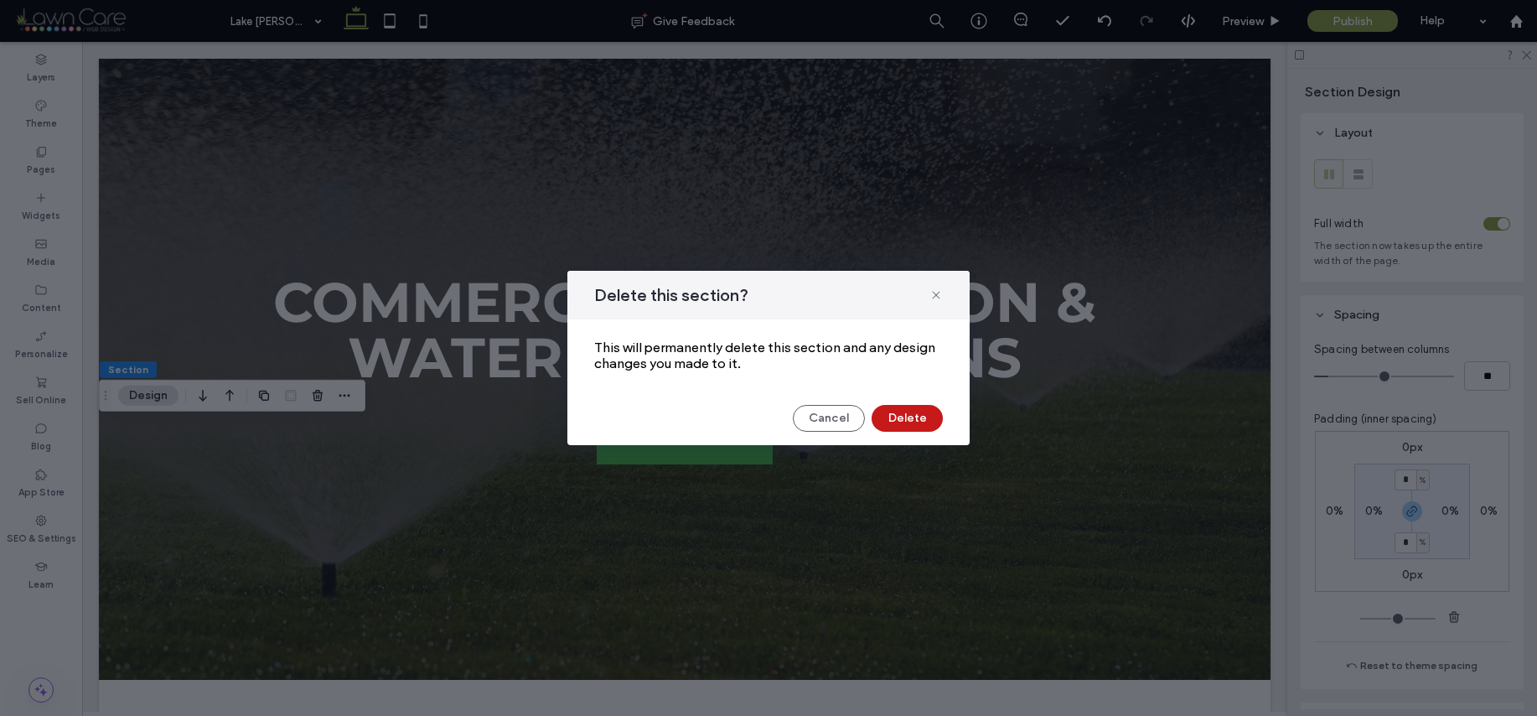
click at [914, 421] on button "Delete" at bounding box center [907, 418] width 71 height 27
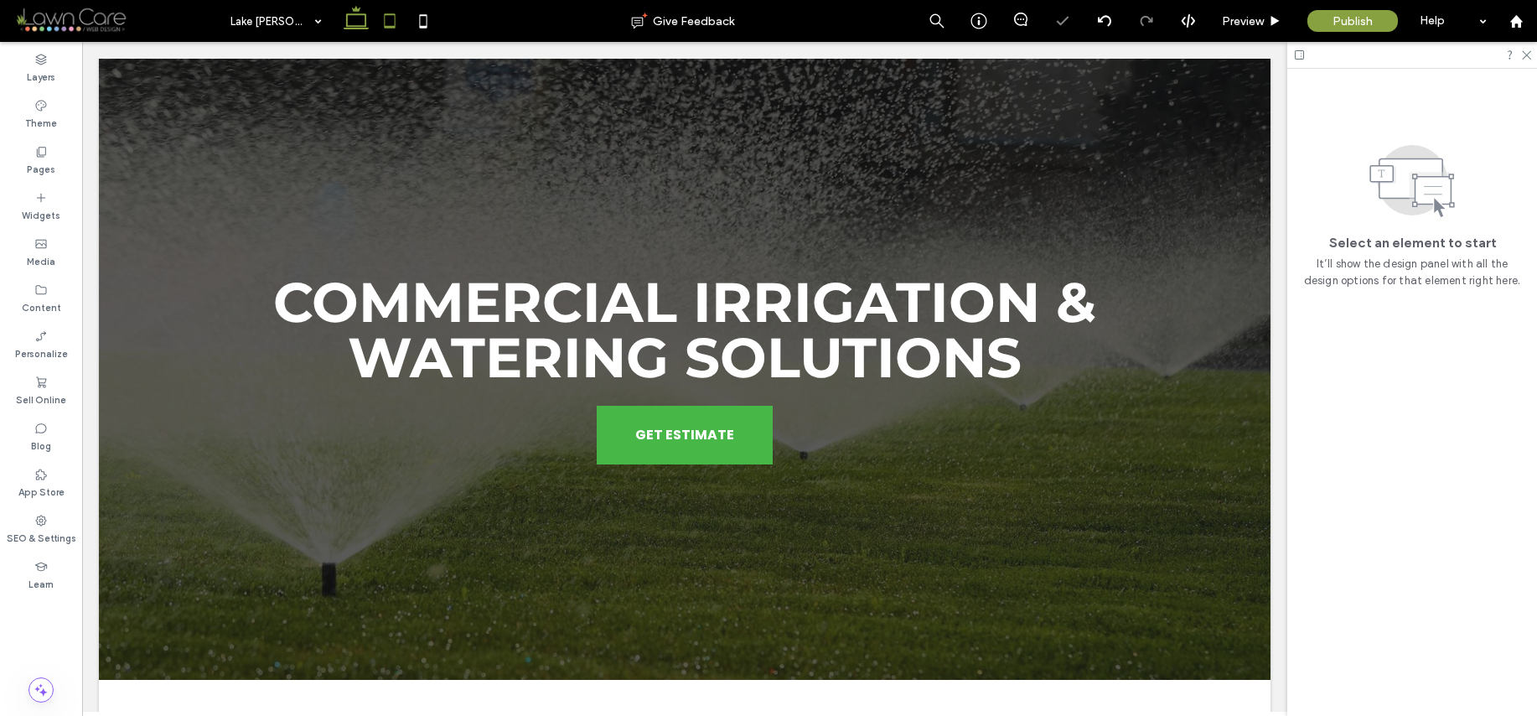
click at [388, 16] on icon at bounding box center [390, 21] width 34 height 34
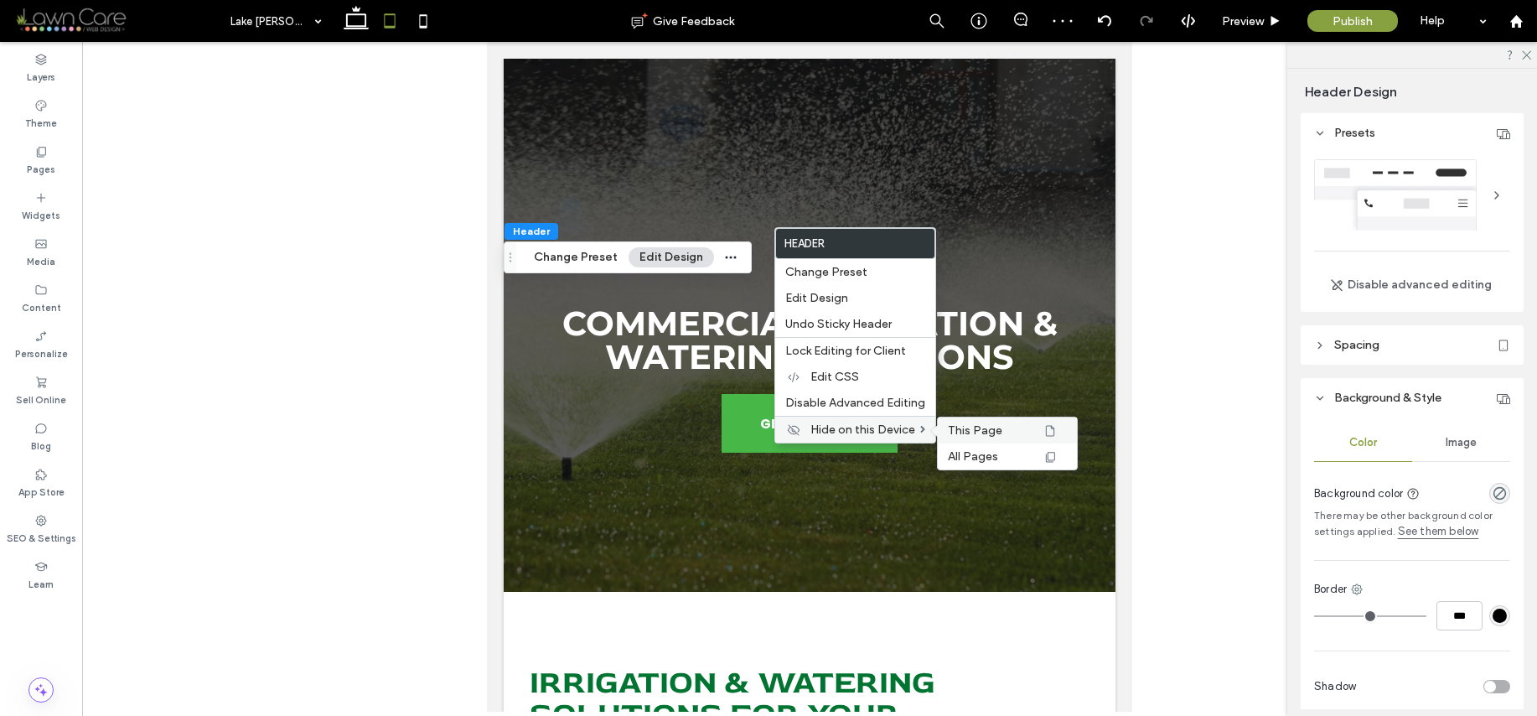
click at [950, 427] on span "This Page" at bounding box center [975, 430] width 54 height 14
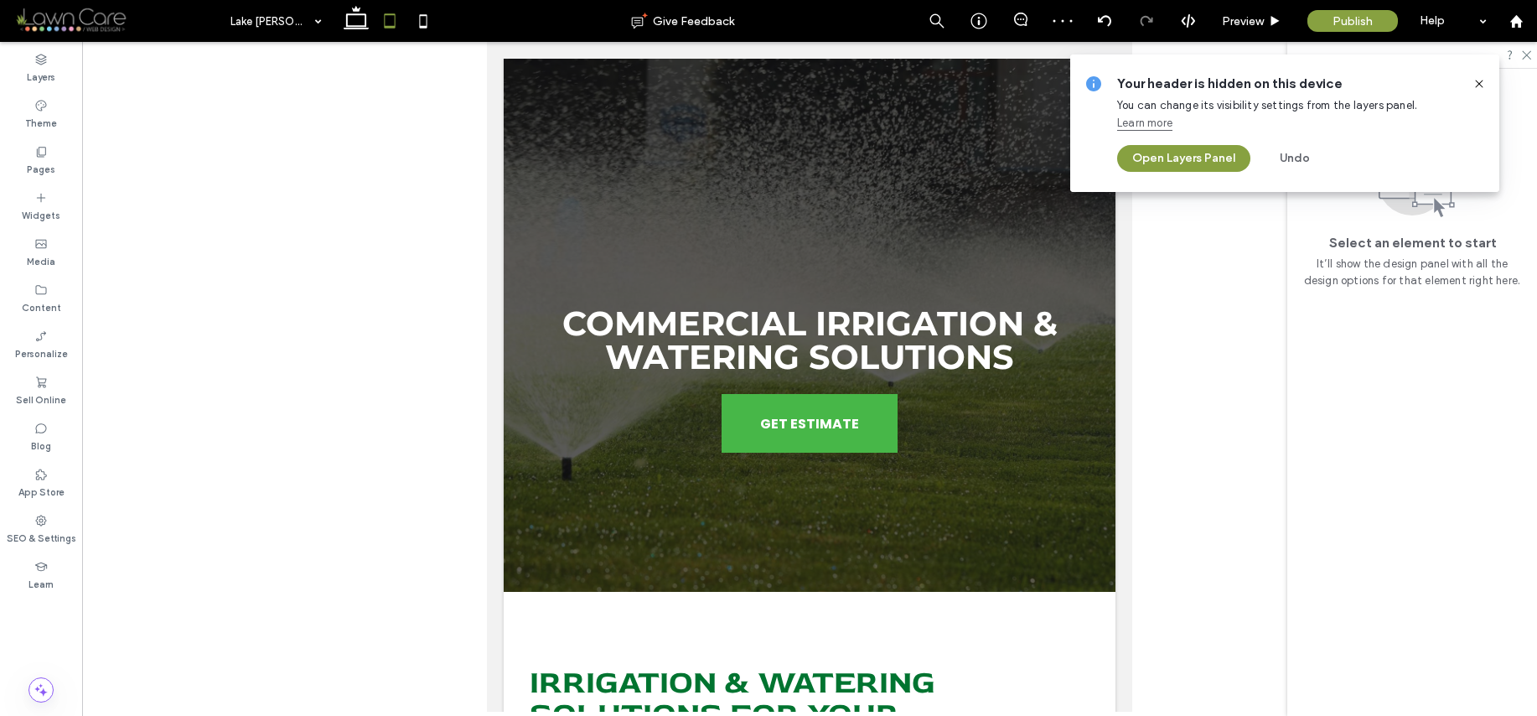
click at [1477, 83] on icon at bounding box center [1479, 83] width 13 height 13
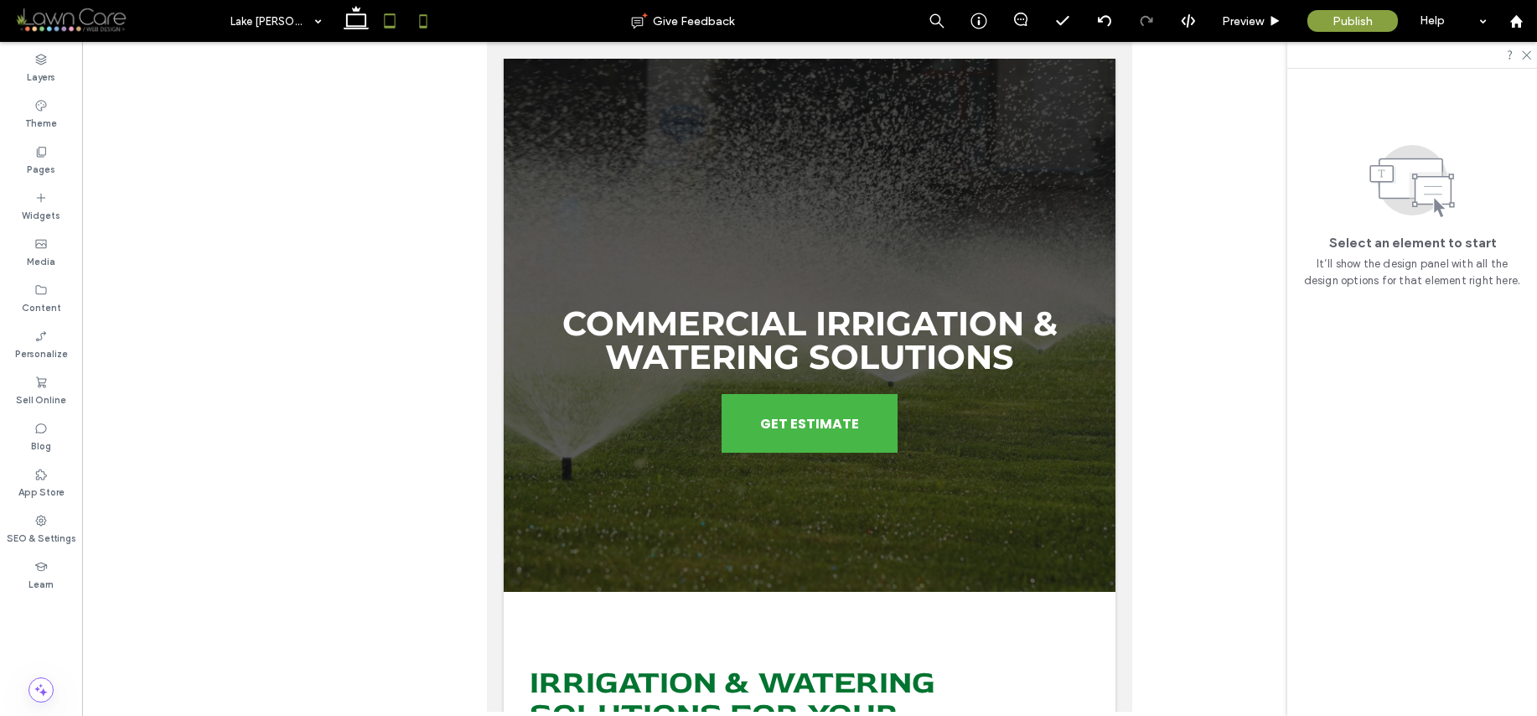
click at [417, 35] on icon at bounding box center [424, 21] width 34 height 34
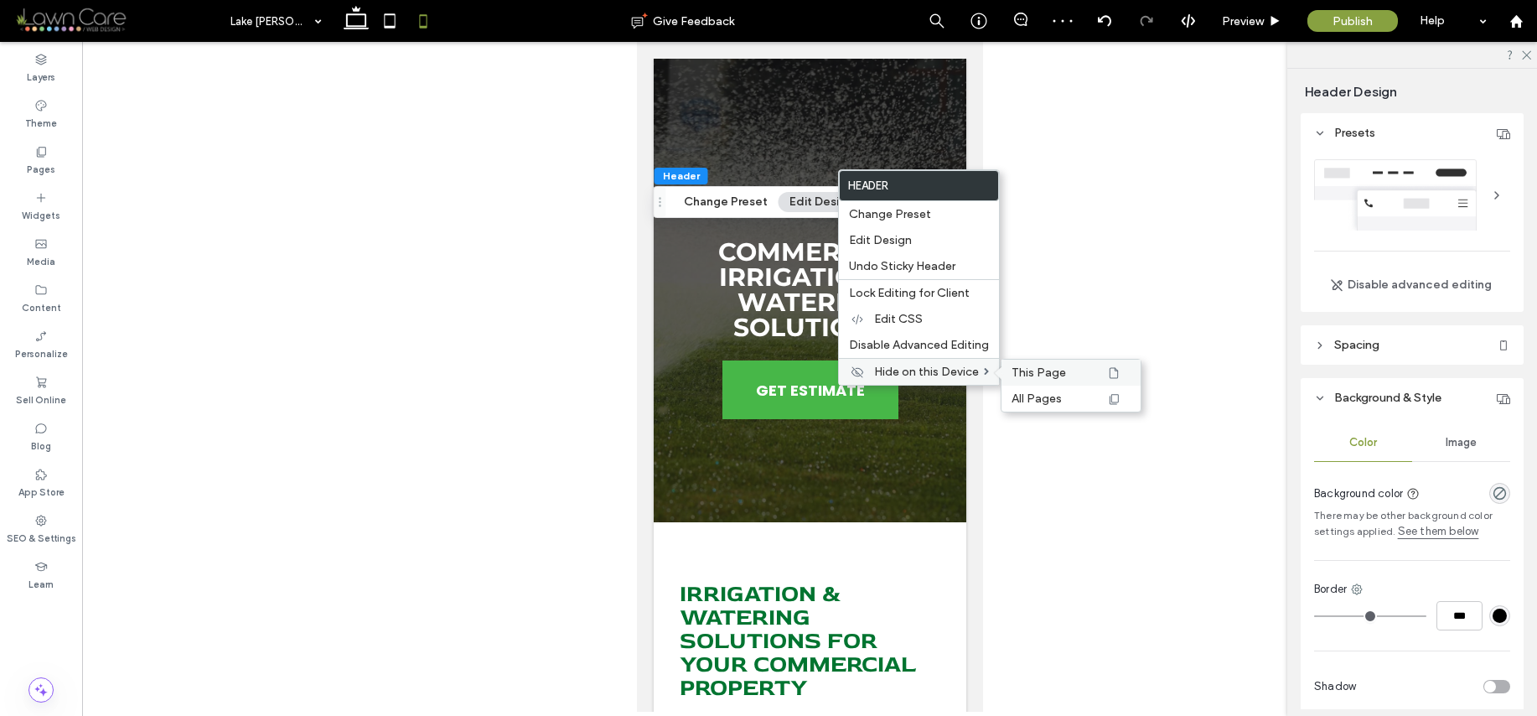
click at [1040, 369] on span "This Page" at bounding box center [1039, 372] width 54 height 14
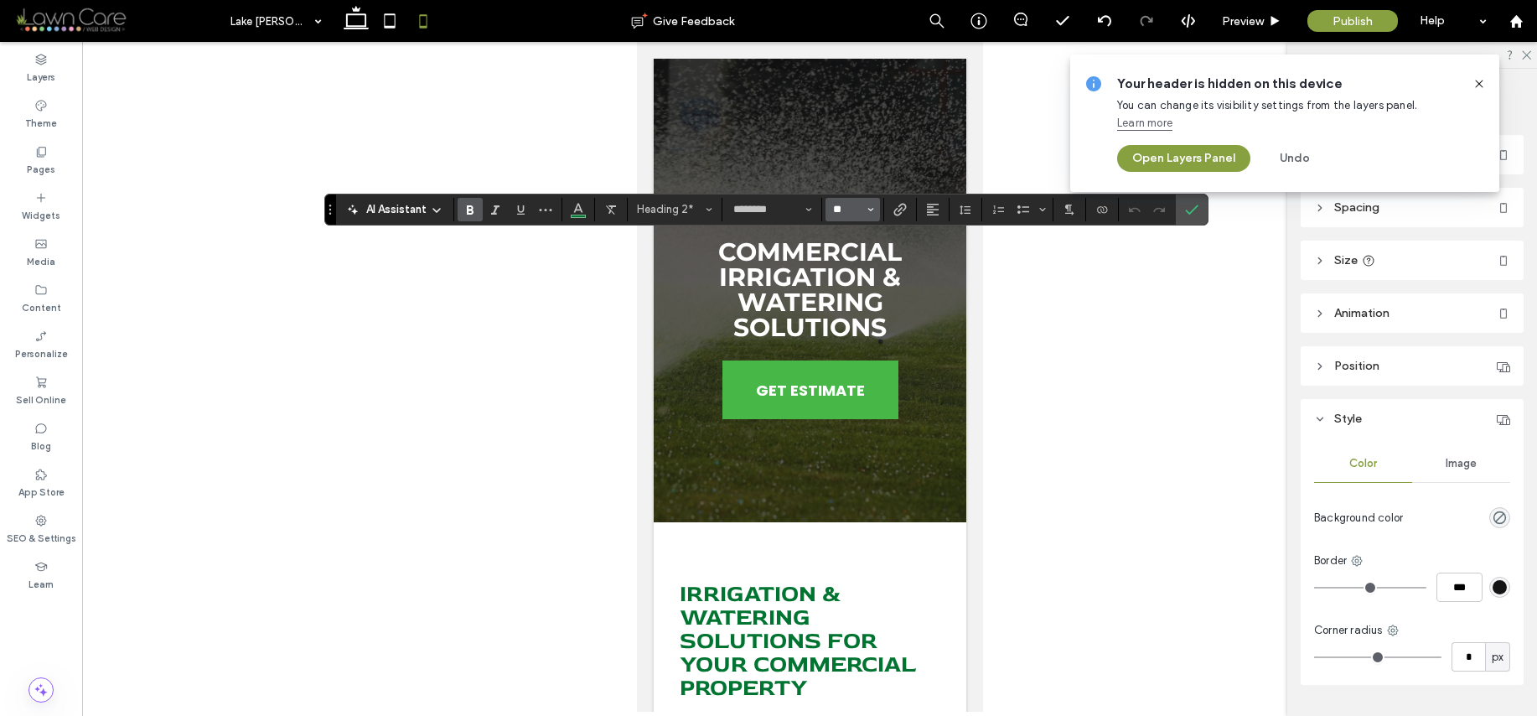
click at [858, 209] on input "**" at bounding box center [847, 209] width 33 height 13
type input "**"
click at [1194, 210] on icon "Confirm" at bounding box center [1191, 209] width 13 height 13
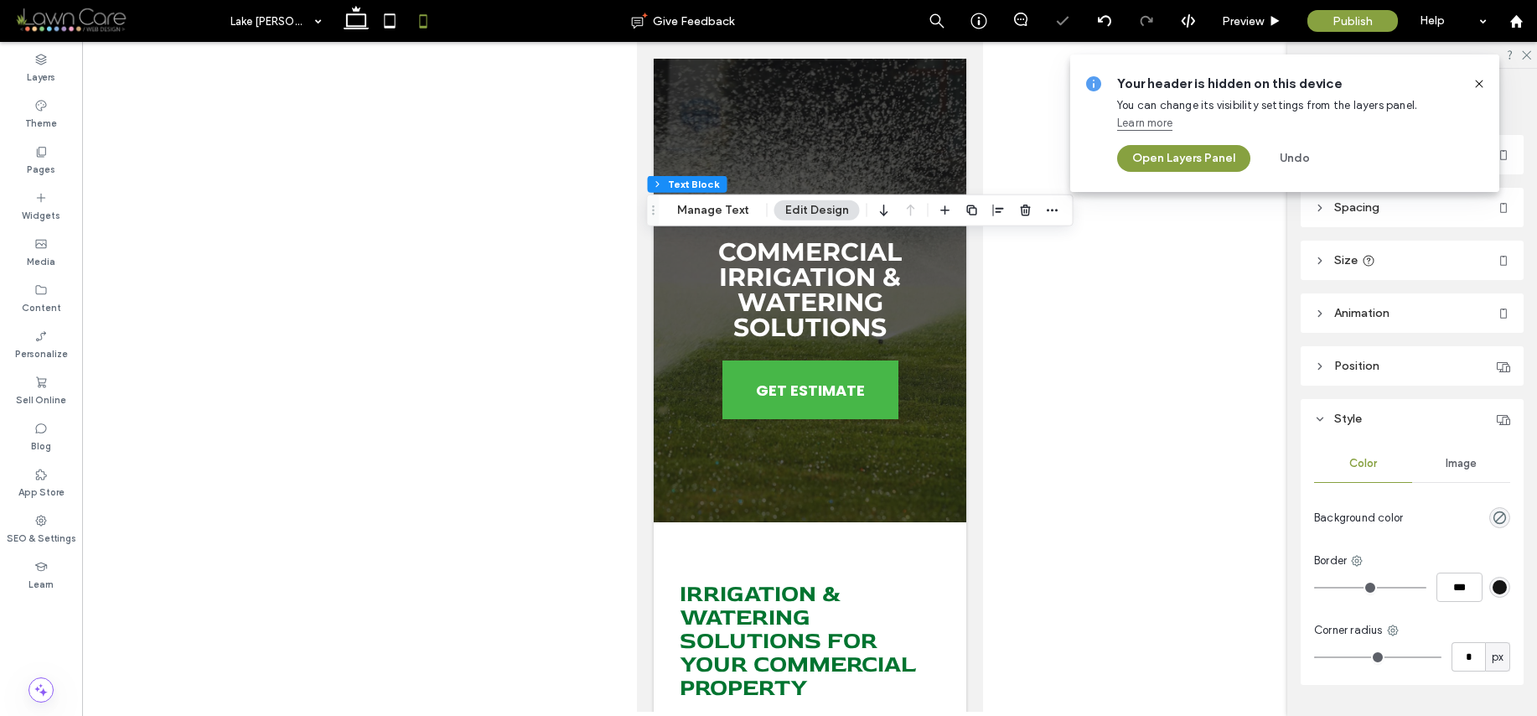
click at [1479, 82] on icon at bounding box center [1479, 83] width 13 height 13
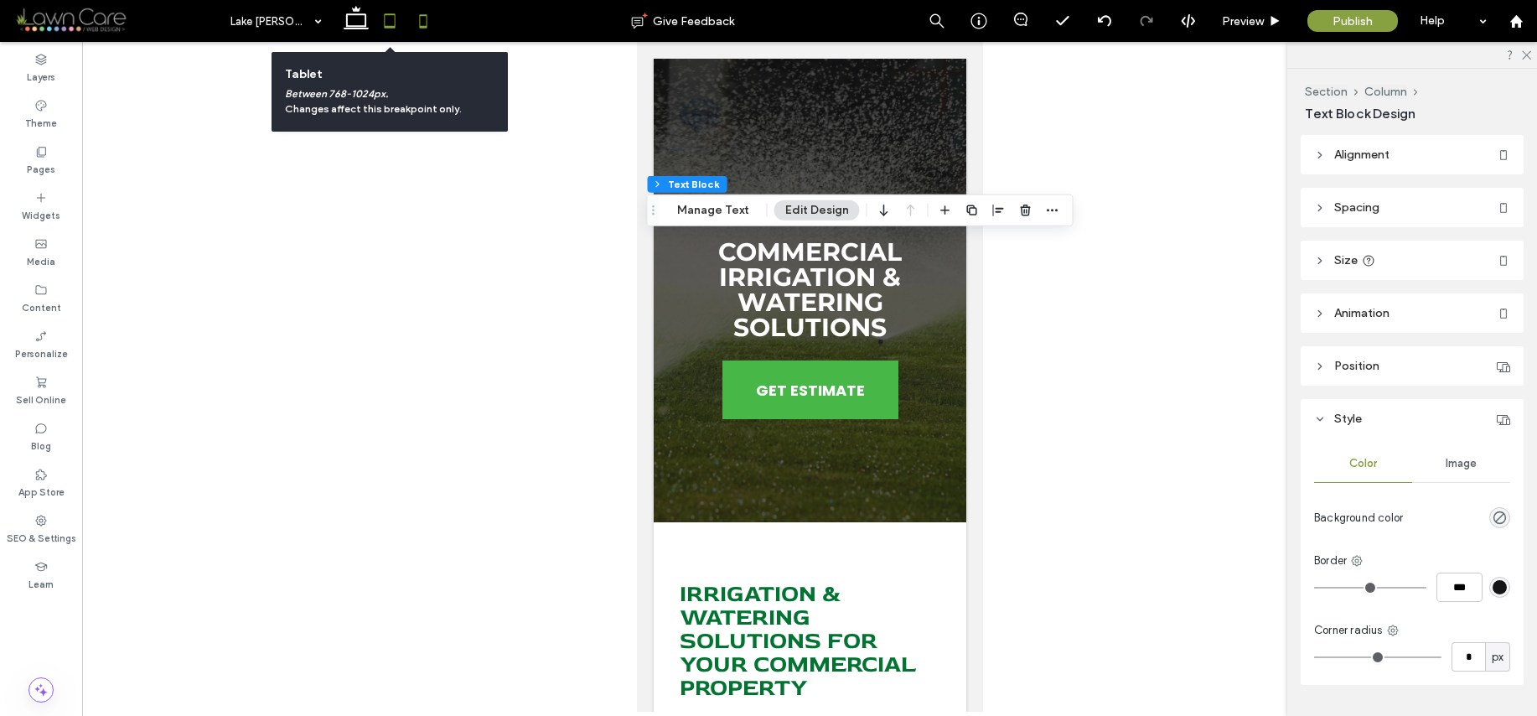
click at [386, 29] on icon at bounding box center [390, 21] width 34 height 34
type input "***"
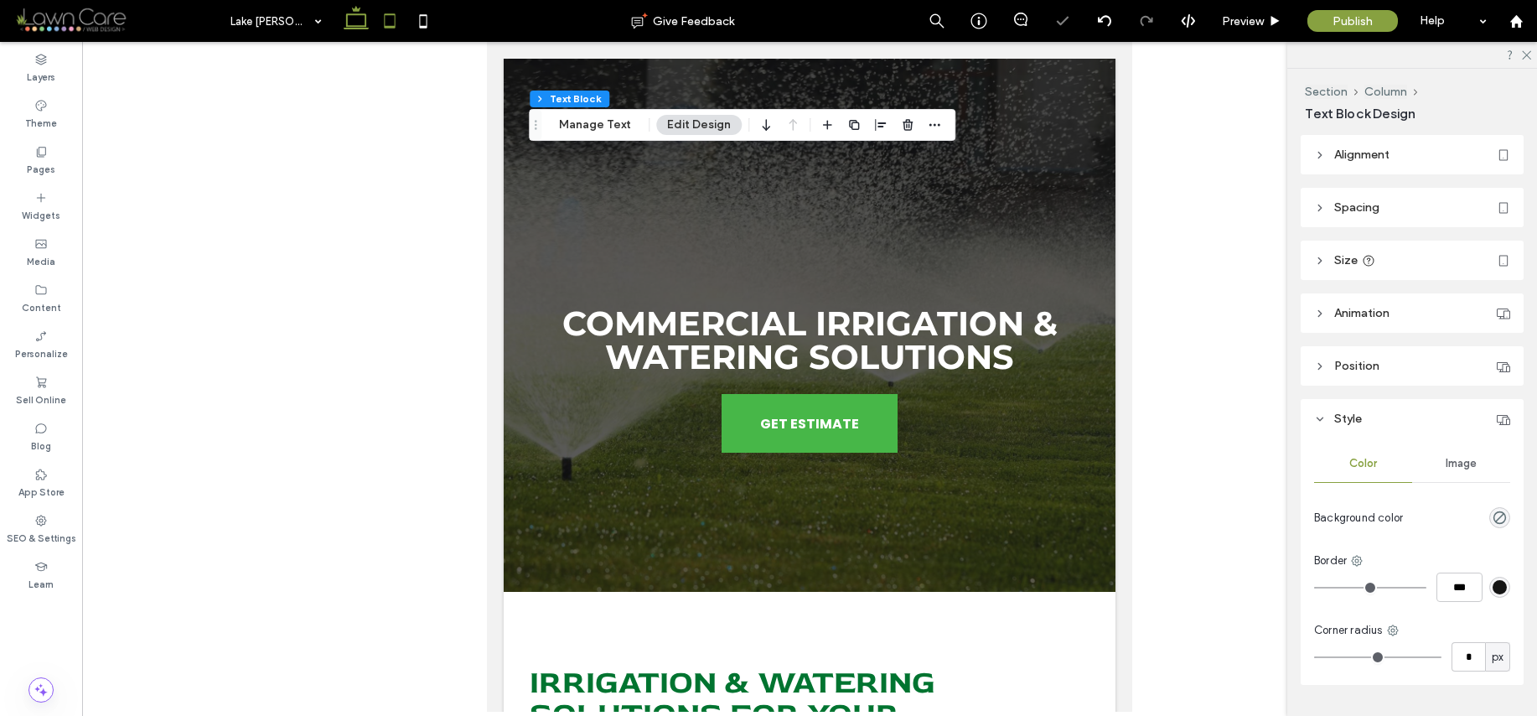
click at [369, 33] on icon at bounding box center [356, 21] width 34 height 34
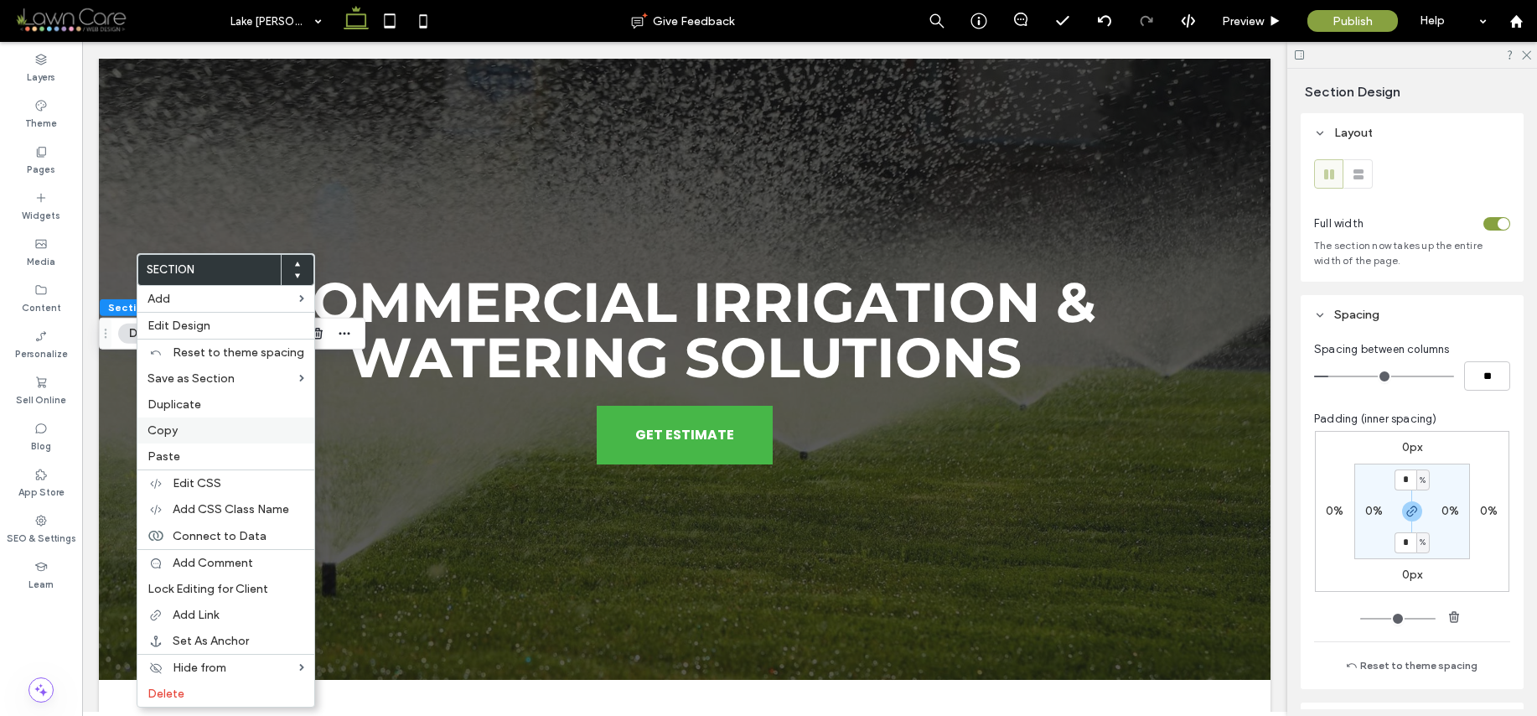
click at [164, 432] on span "Copy" at bounding box center [163, 430] width 30 height 14
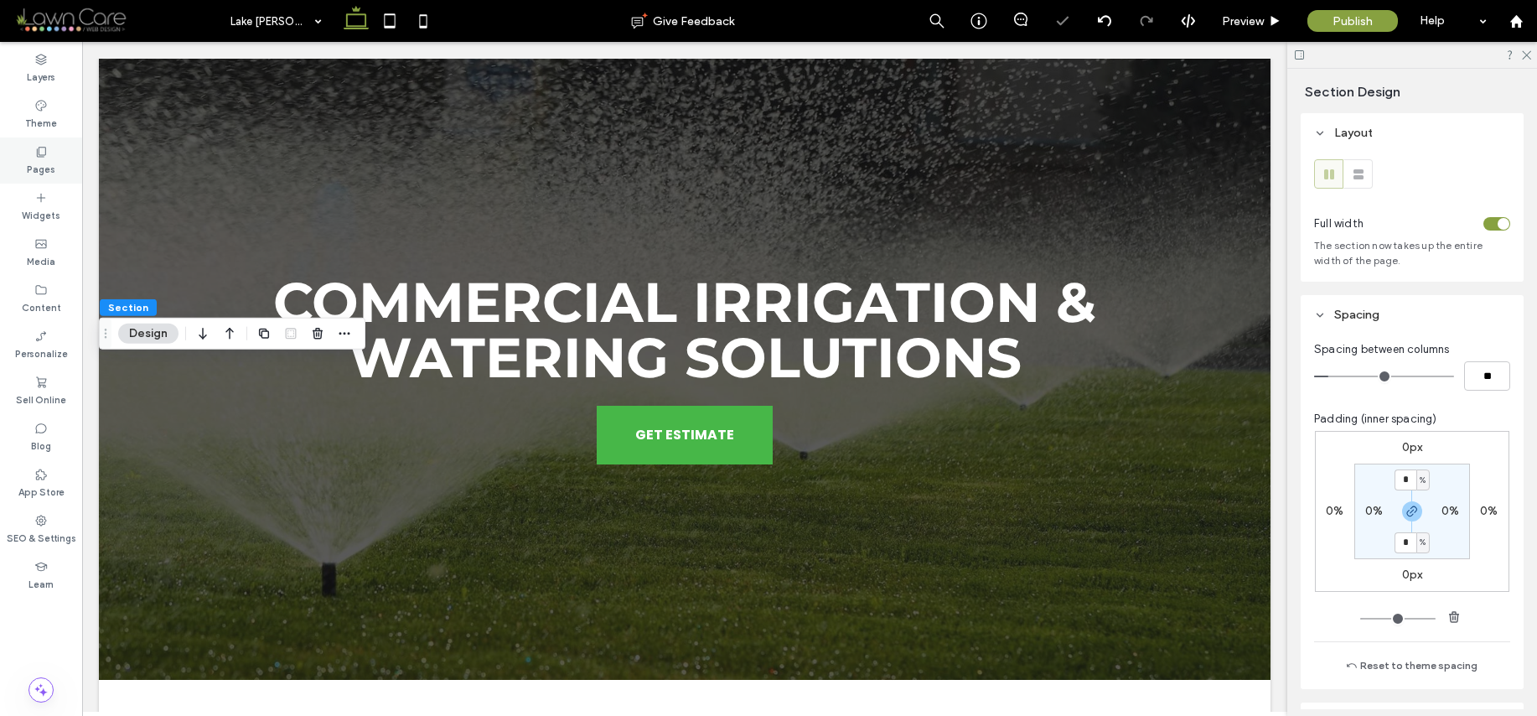
click at [37, 163] on label "Pages" at bounding box center [41, 167] width 28 height 18
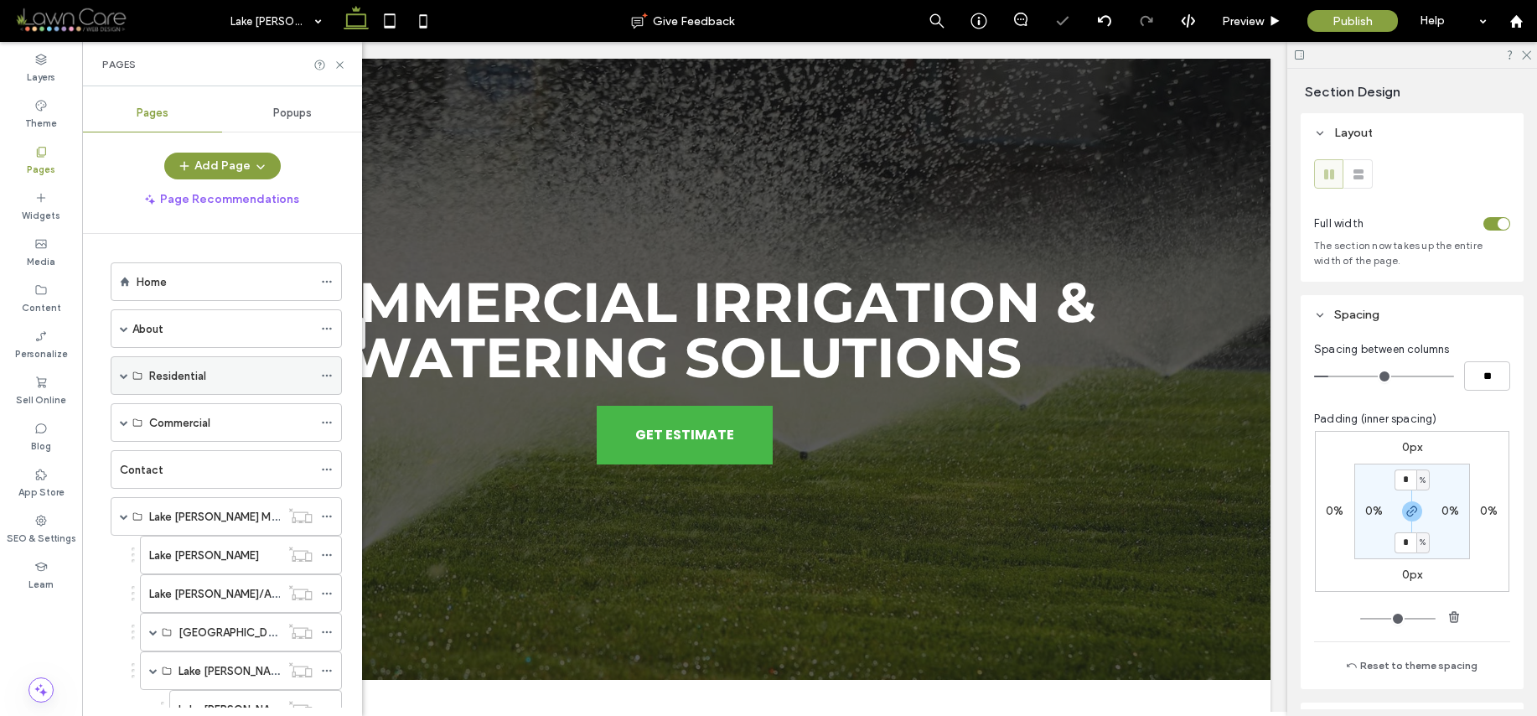
scroll to position [333, 0]
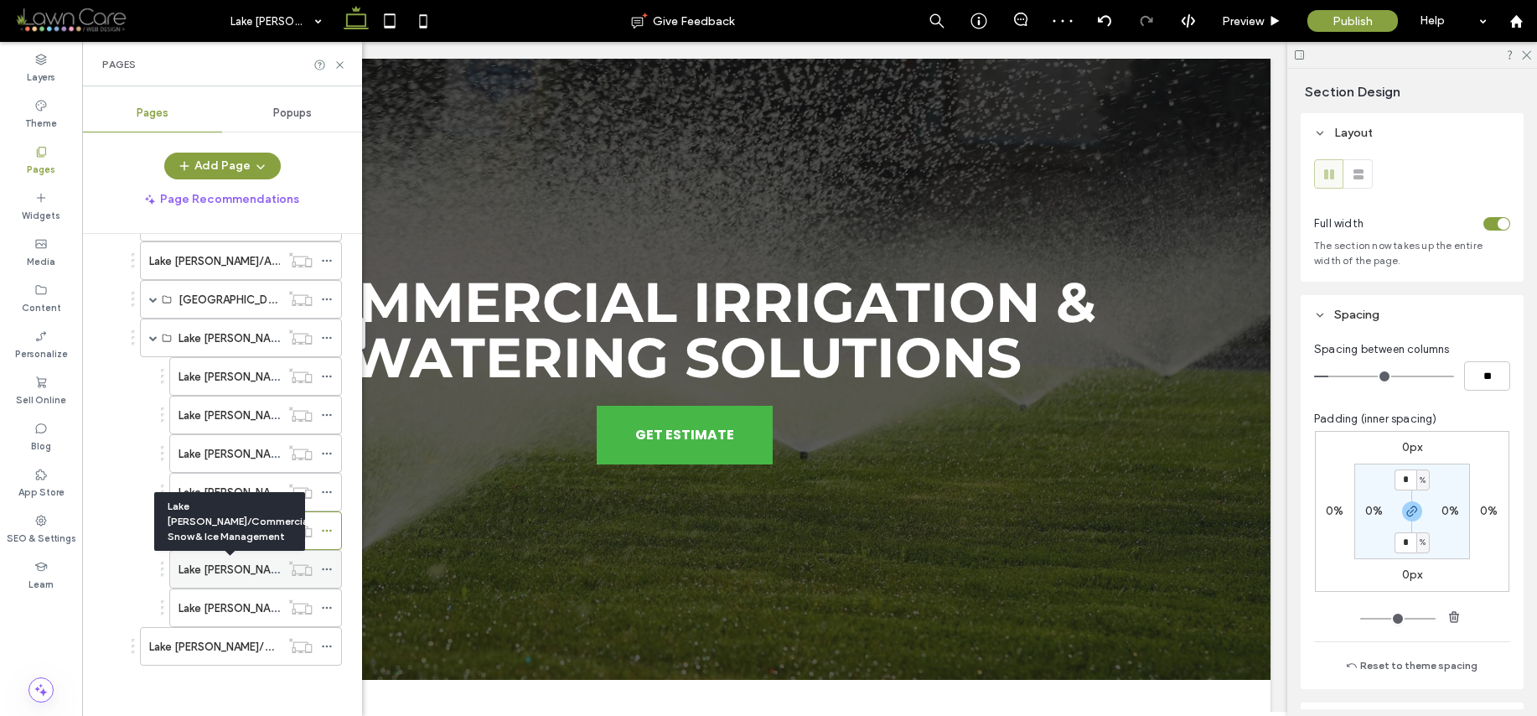
click at [245, 576] on label "Lake [PERSON_NAME]/Commercial Snow & Ice Management" at bounding box center [330, 569] width 303 height 29
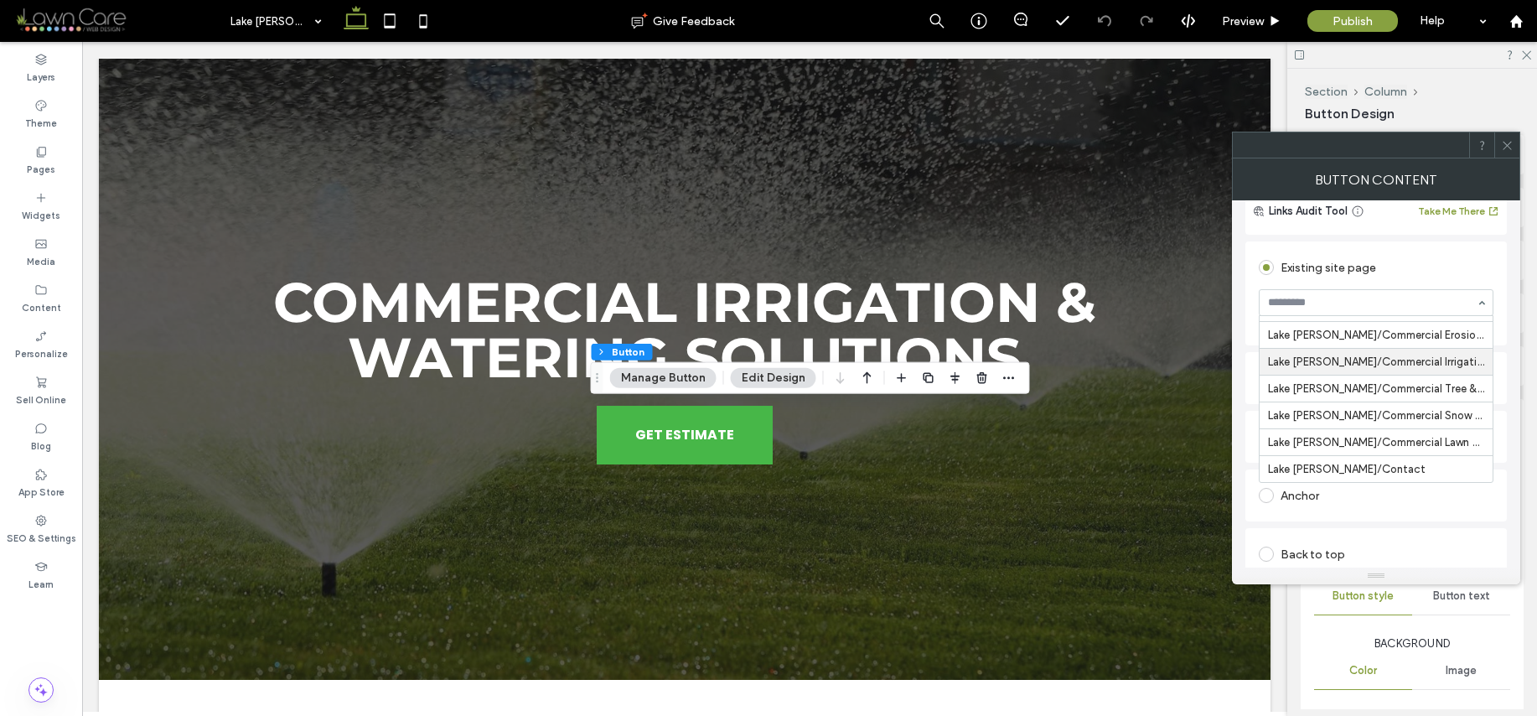
scroll to position [151, 0]
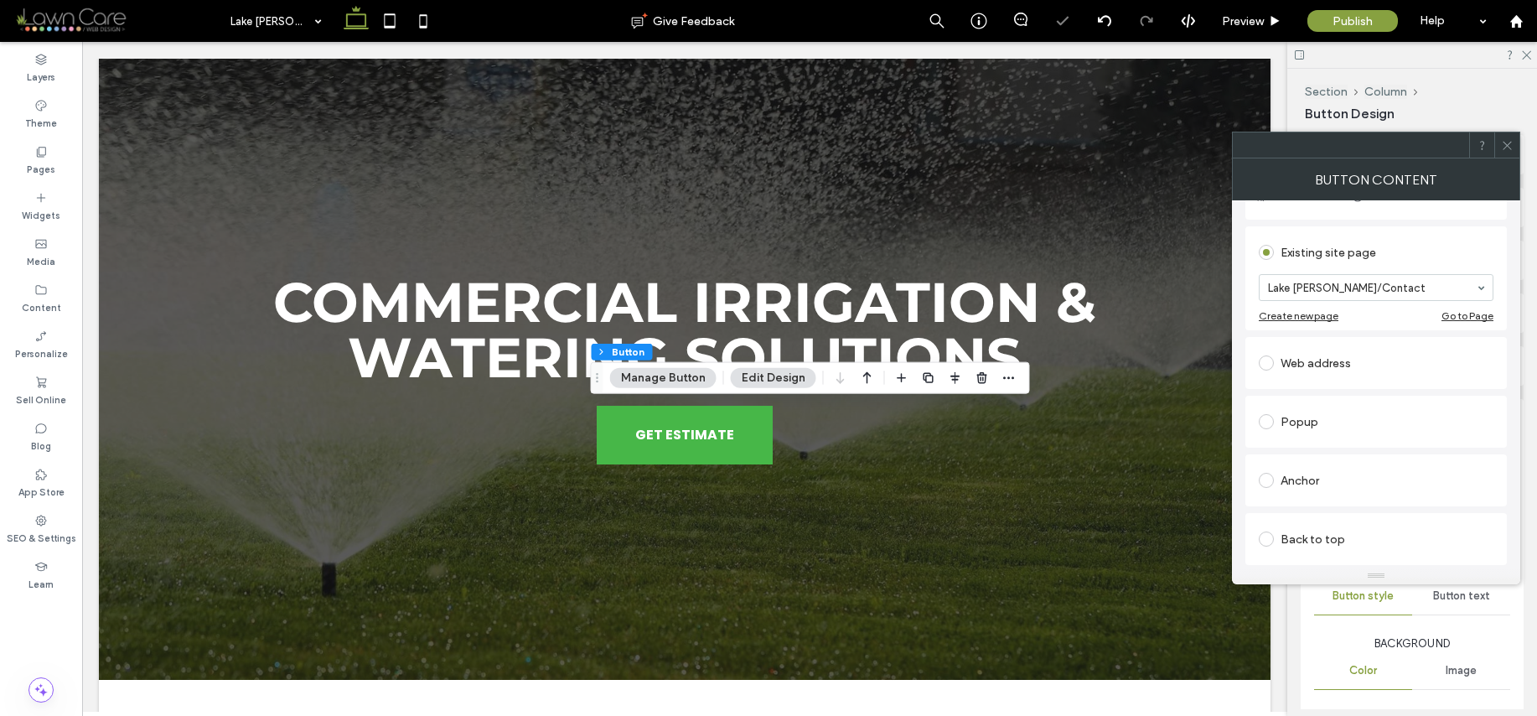
click at [1503, 142] on icon at bounding box center [1507, 145] width 13 height 13
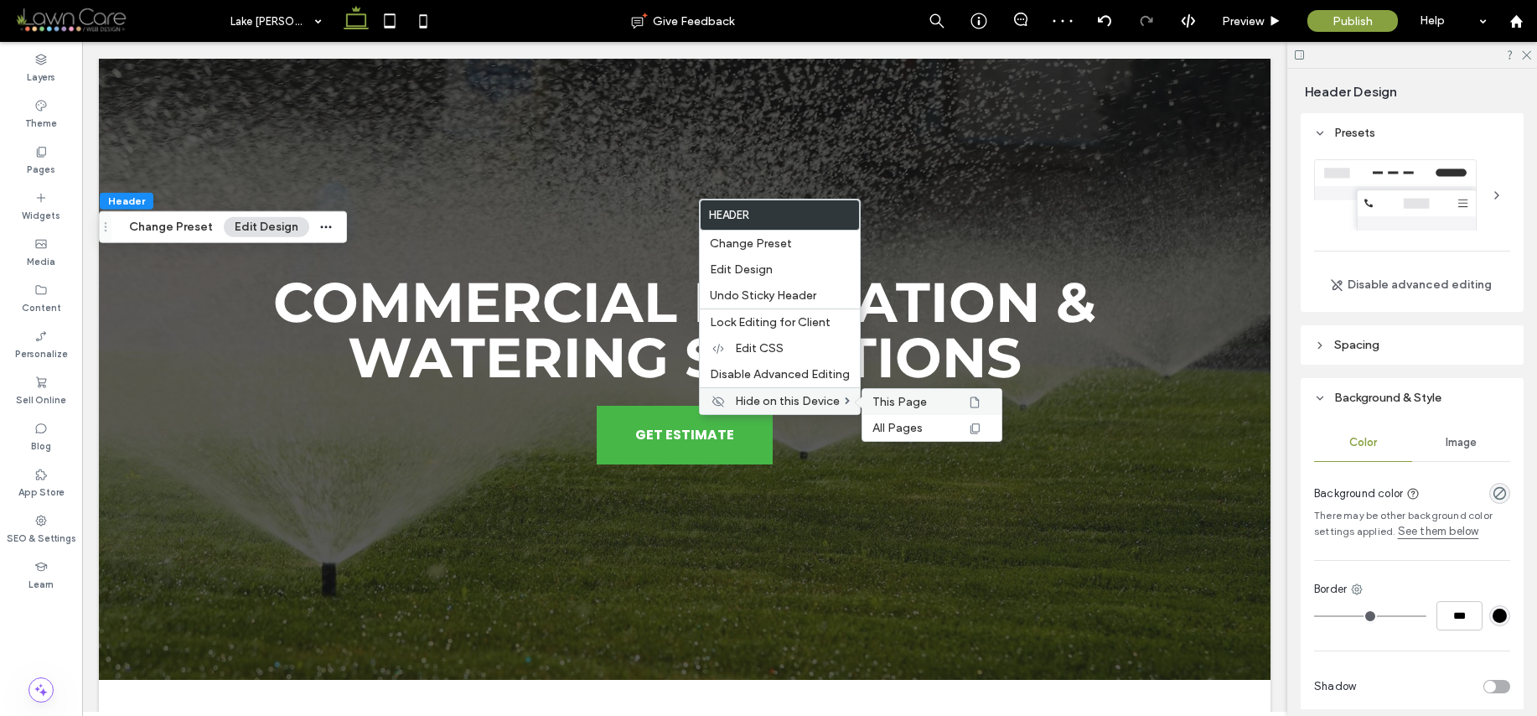
click at [878, 399] on span "This Page" at bounding box center [900, 402] width 54 height 14
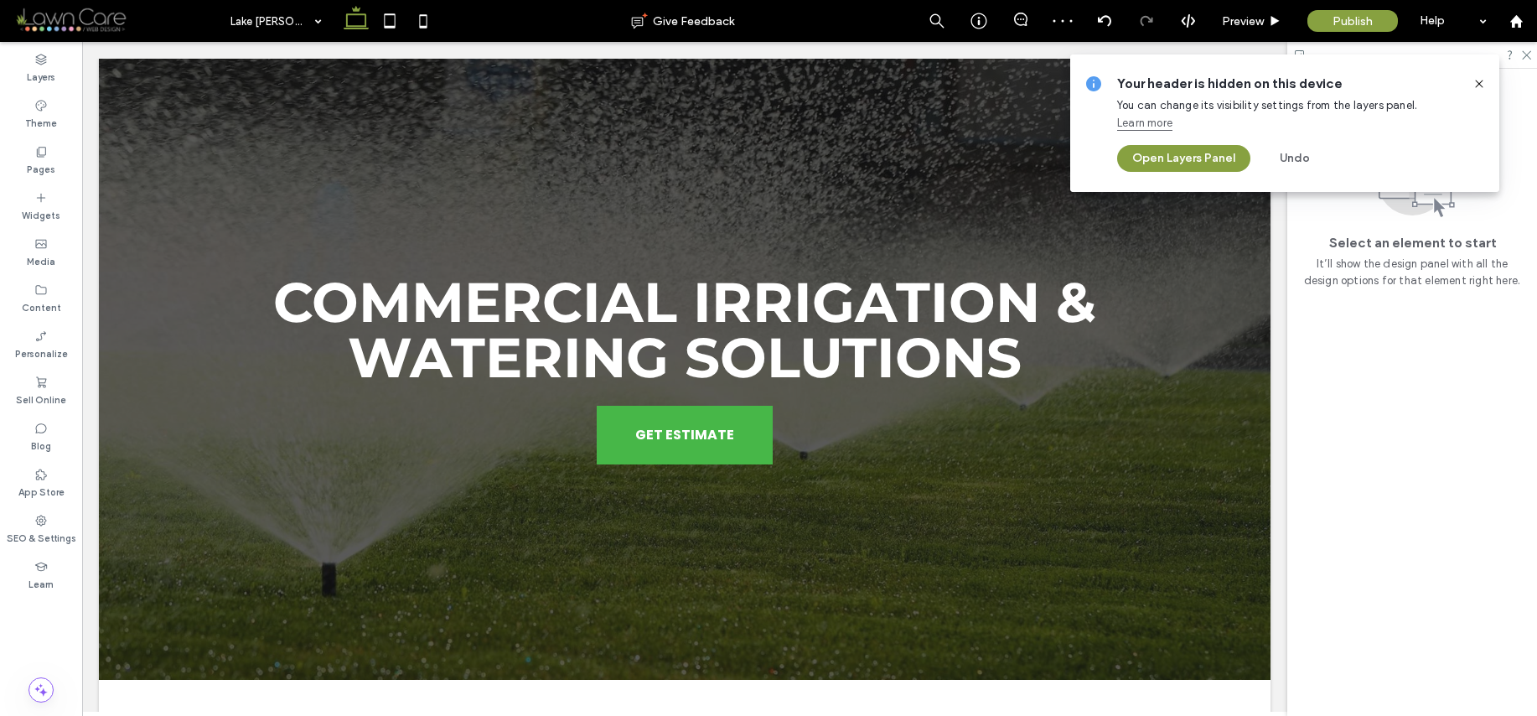
click at [1483, 81] on icon at bounding box center [1479, 83] width 13 height 13
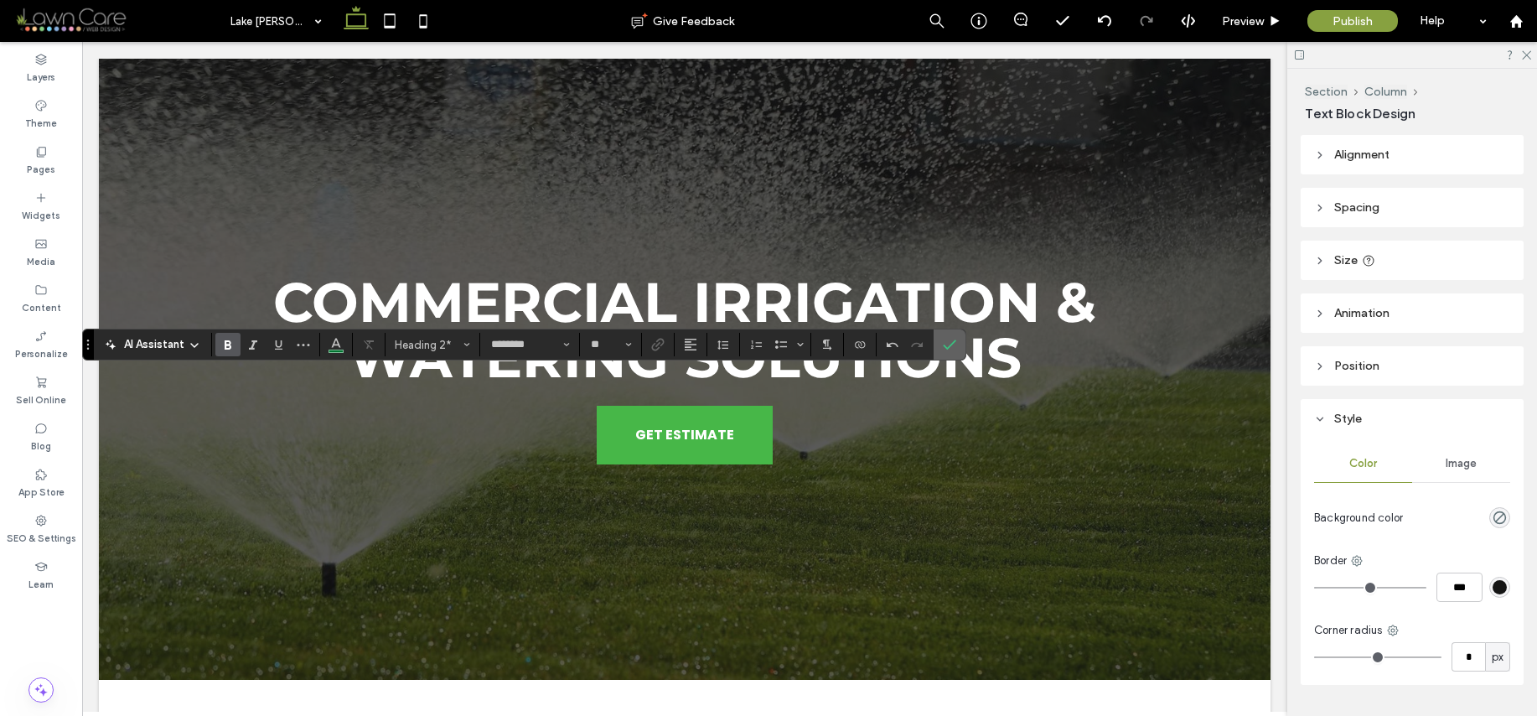
click at [952, 343] on use "Confirm" at bounding box center [950, 344] width 13 height 10
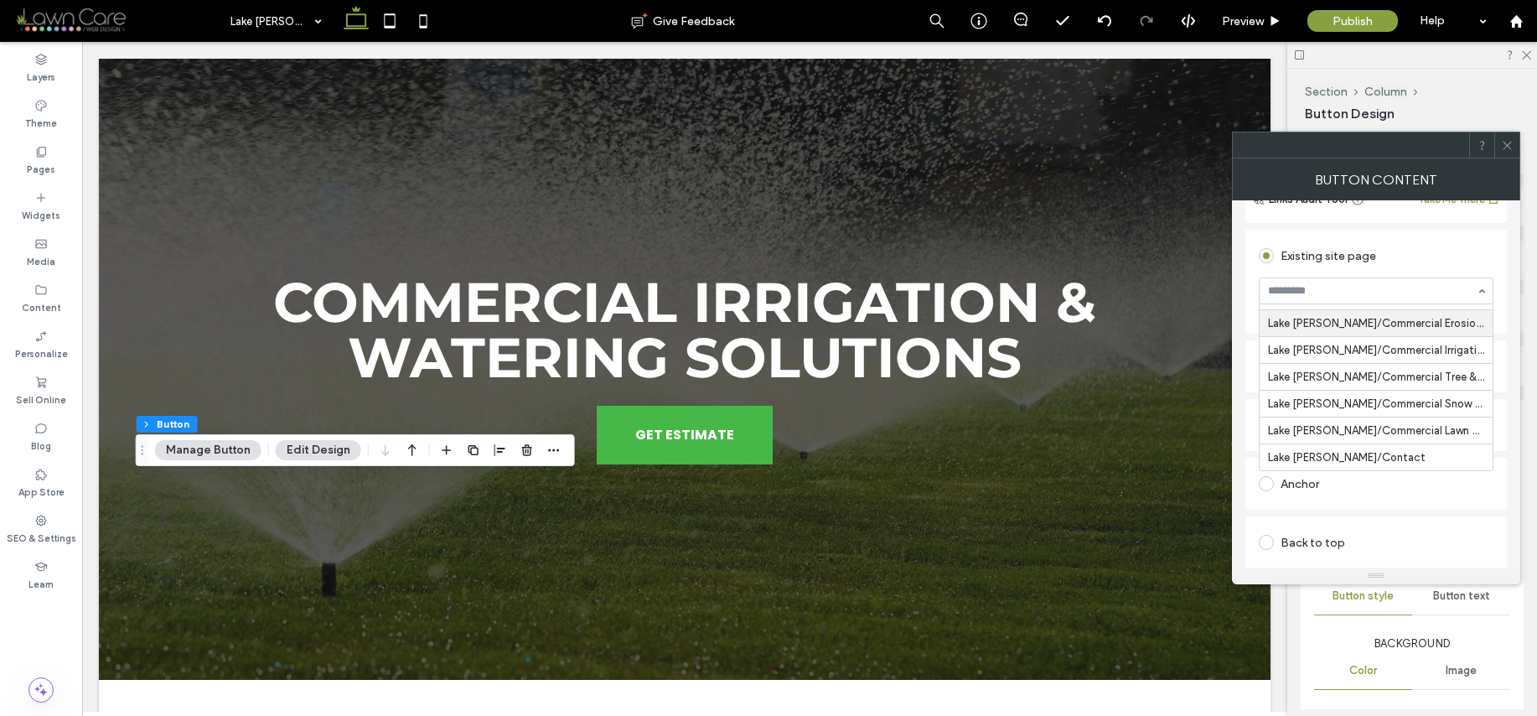
scroll to position [176, 0]
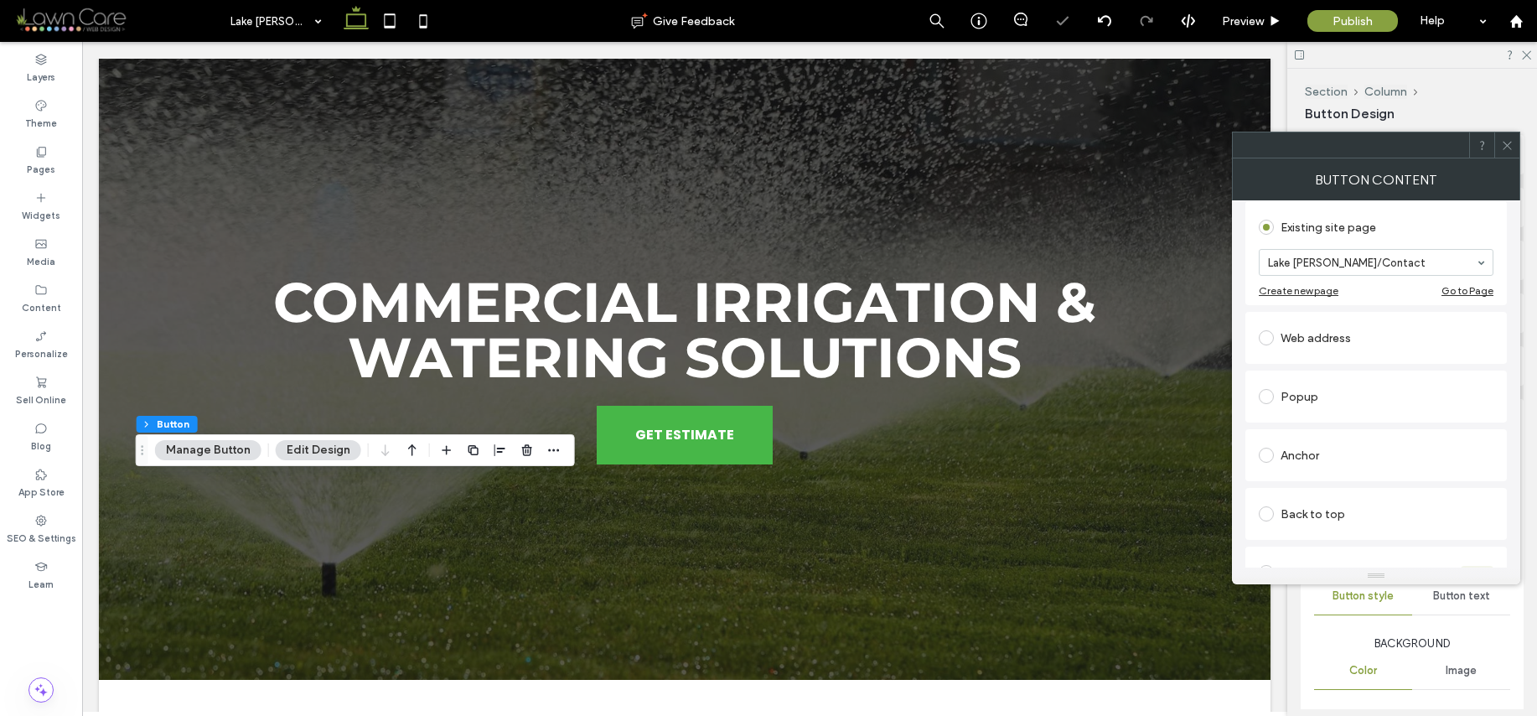
click at [1508, 148] on icon at bounding box center [1507, 145] width 13 height 13
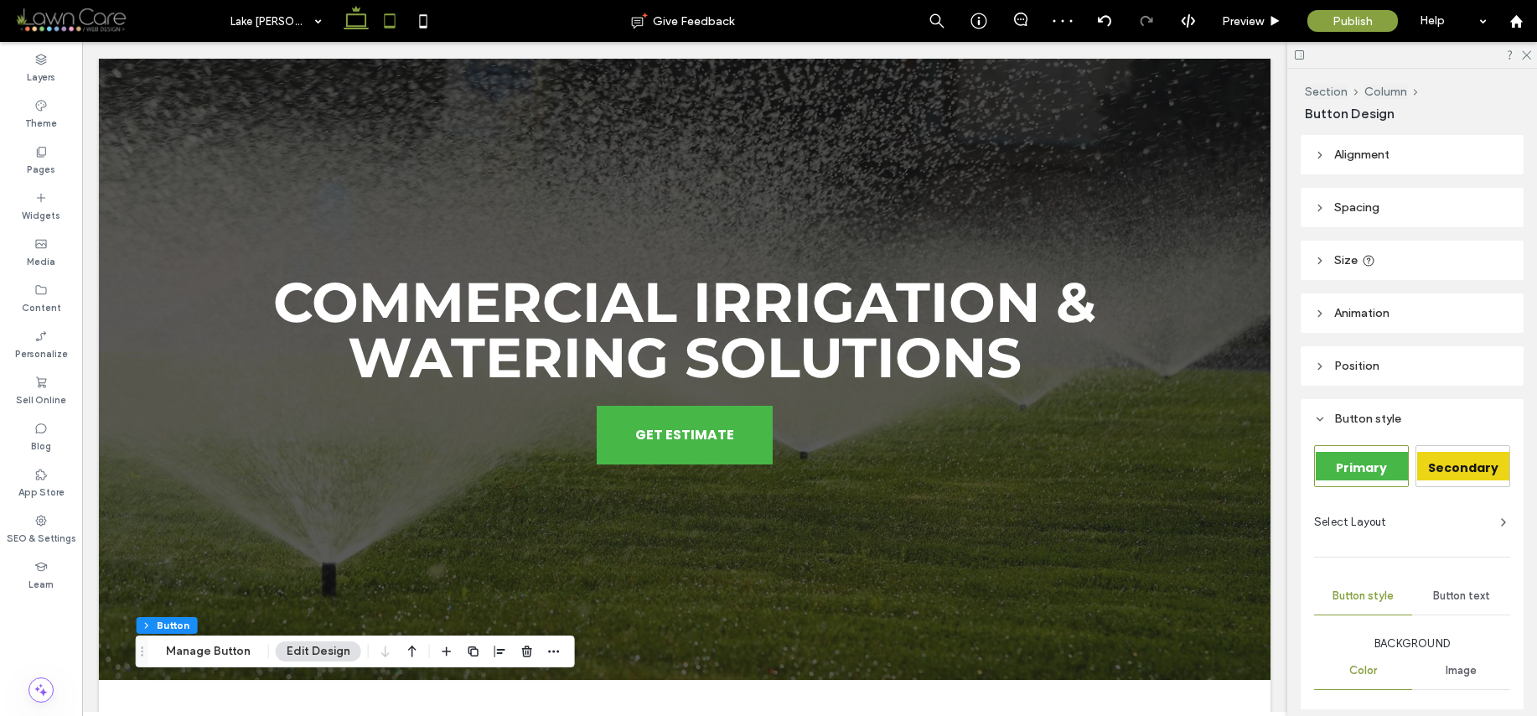
click at [393, 21] on icon at bounding box center [390, 21] width 34 height 34
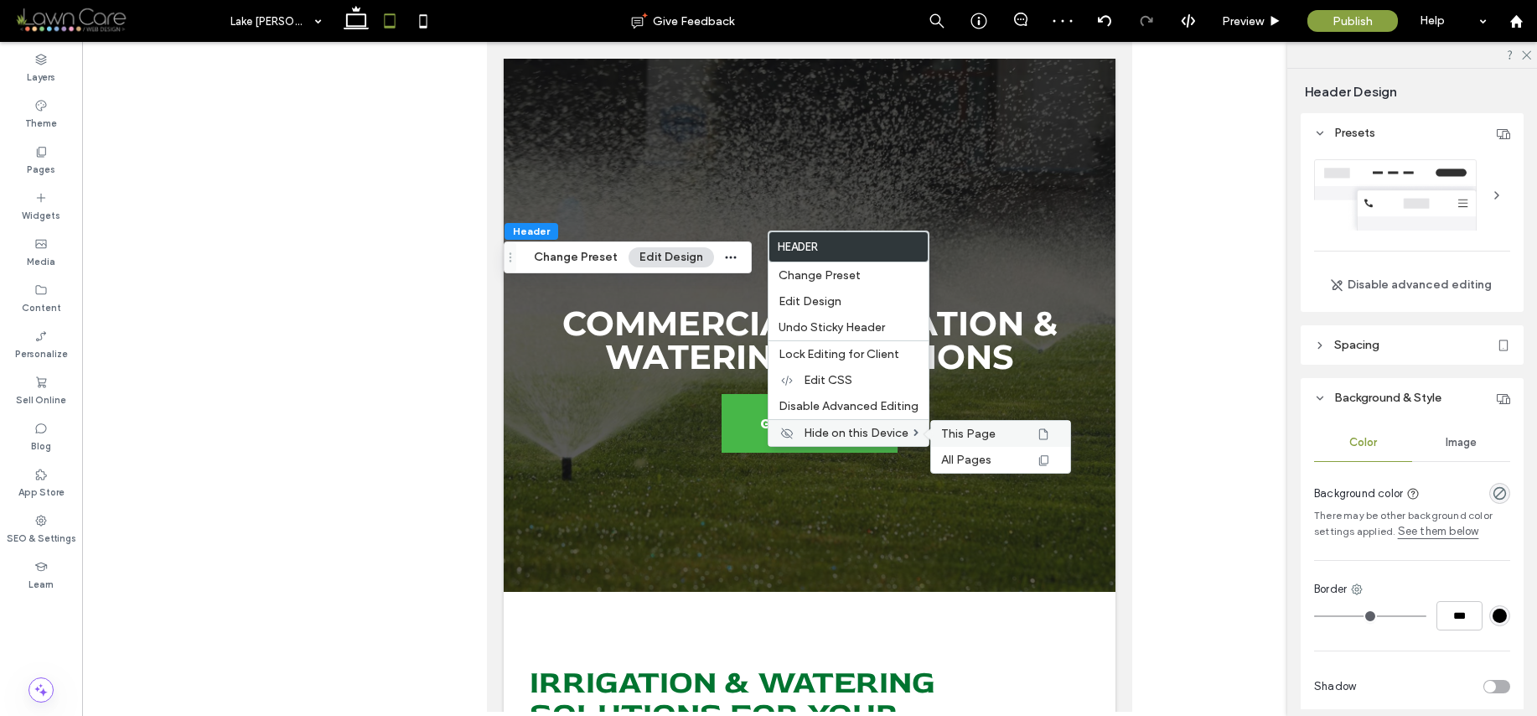
click at [963, 431] on span "This Page" at bounding box center [968, 434] width 54 height 14
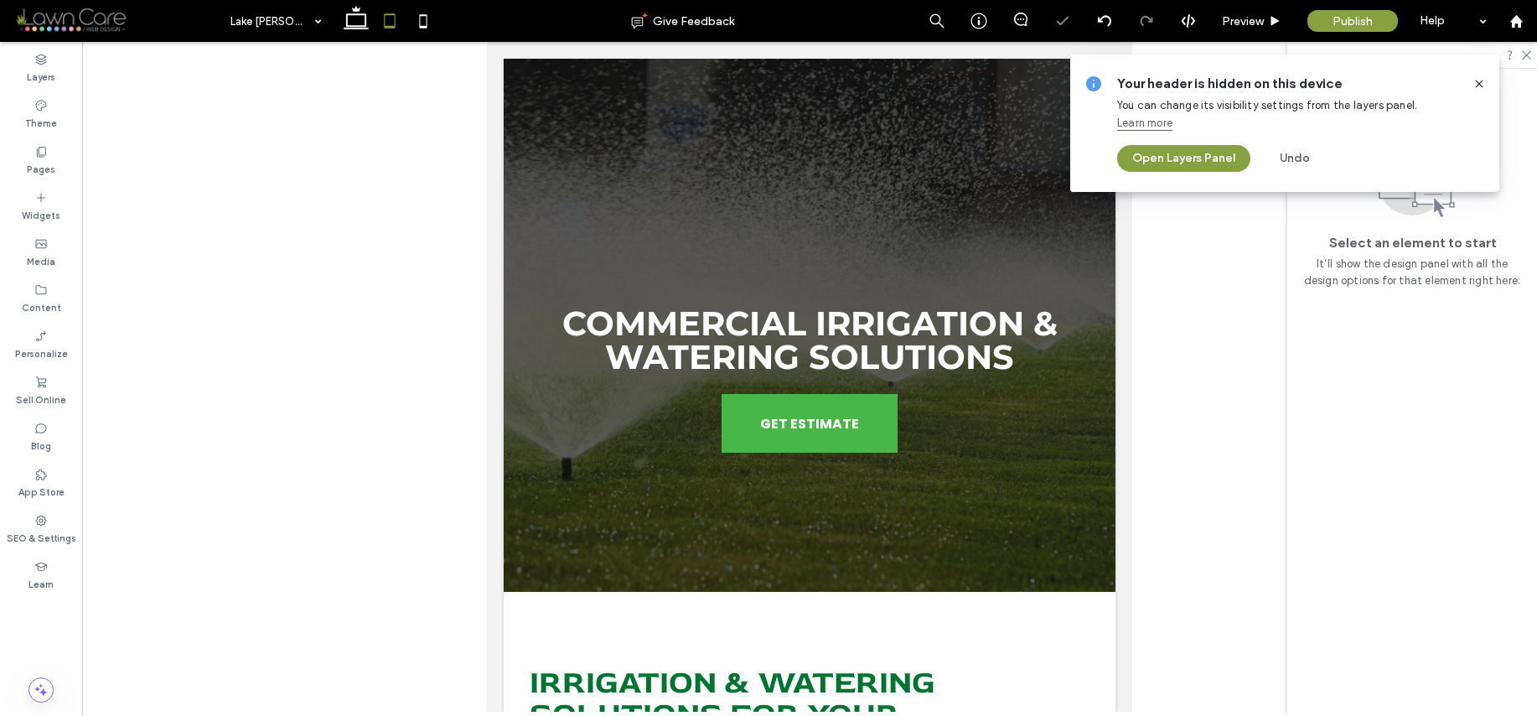
click at [1483, 79] on icon at bounding box center [1479, 83] width 13 height 13
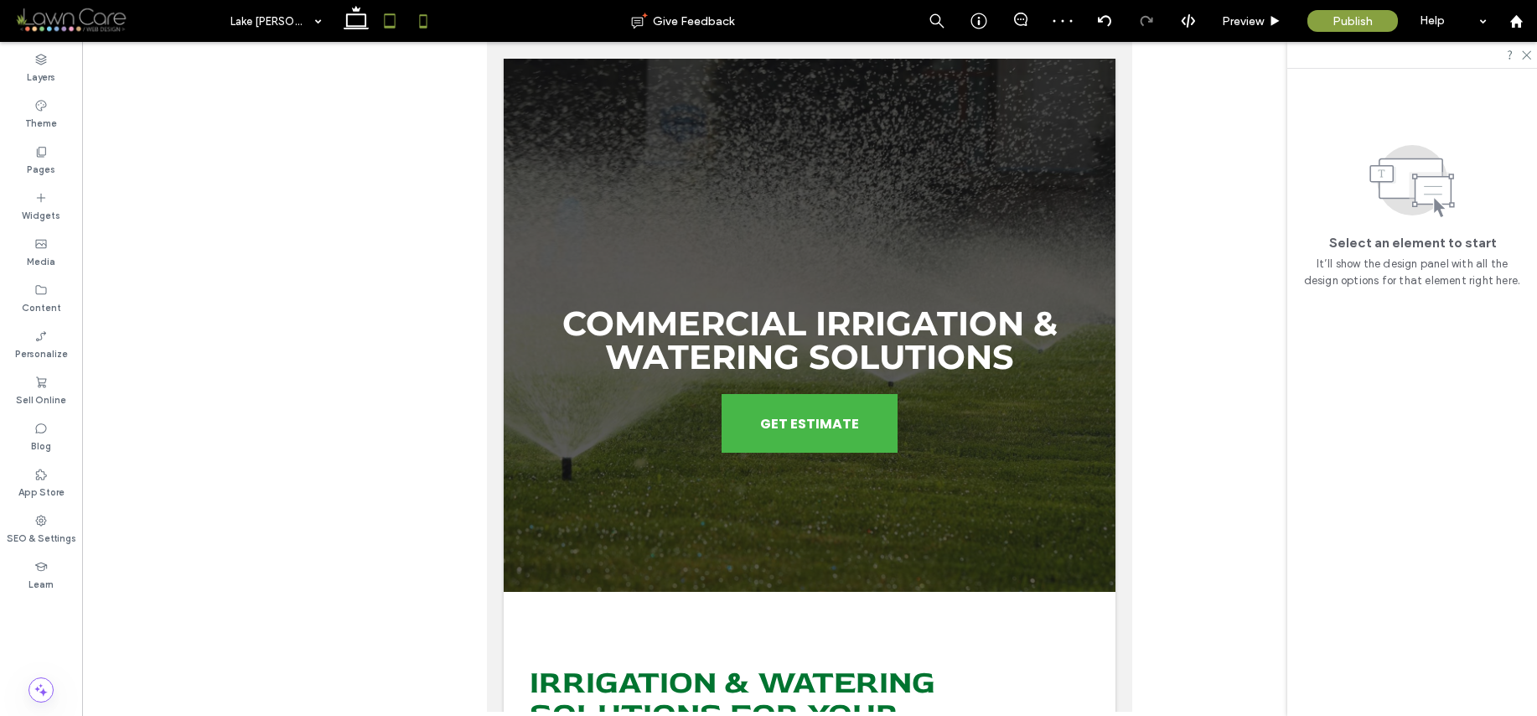
click at [419, 27] on icon at bounding box center [424, 21] width 34 height 34
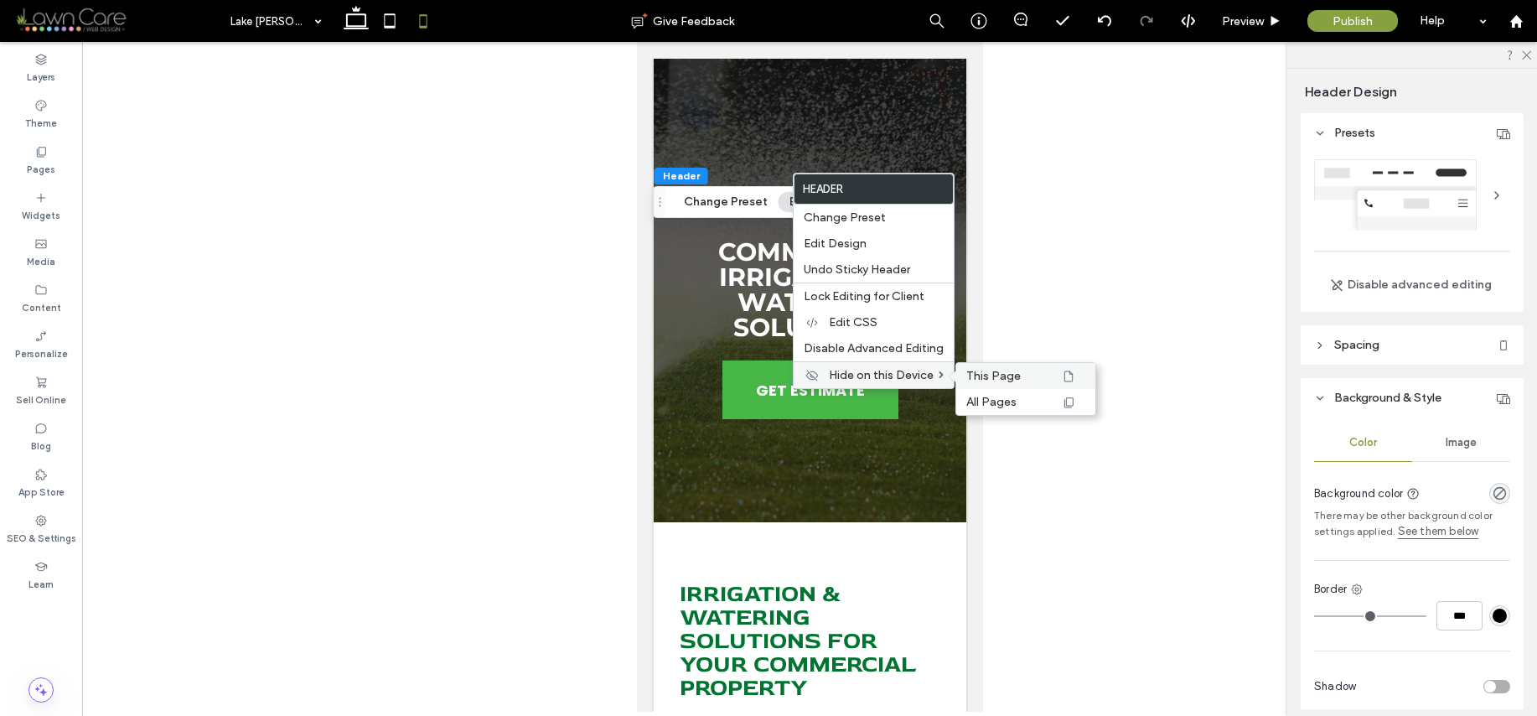
click at [997, 374] on span "This Page" at bounding box center [993, 376] width 54 height 14
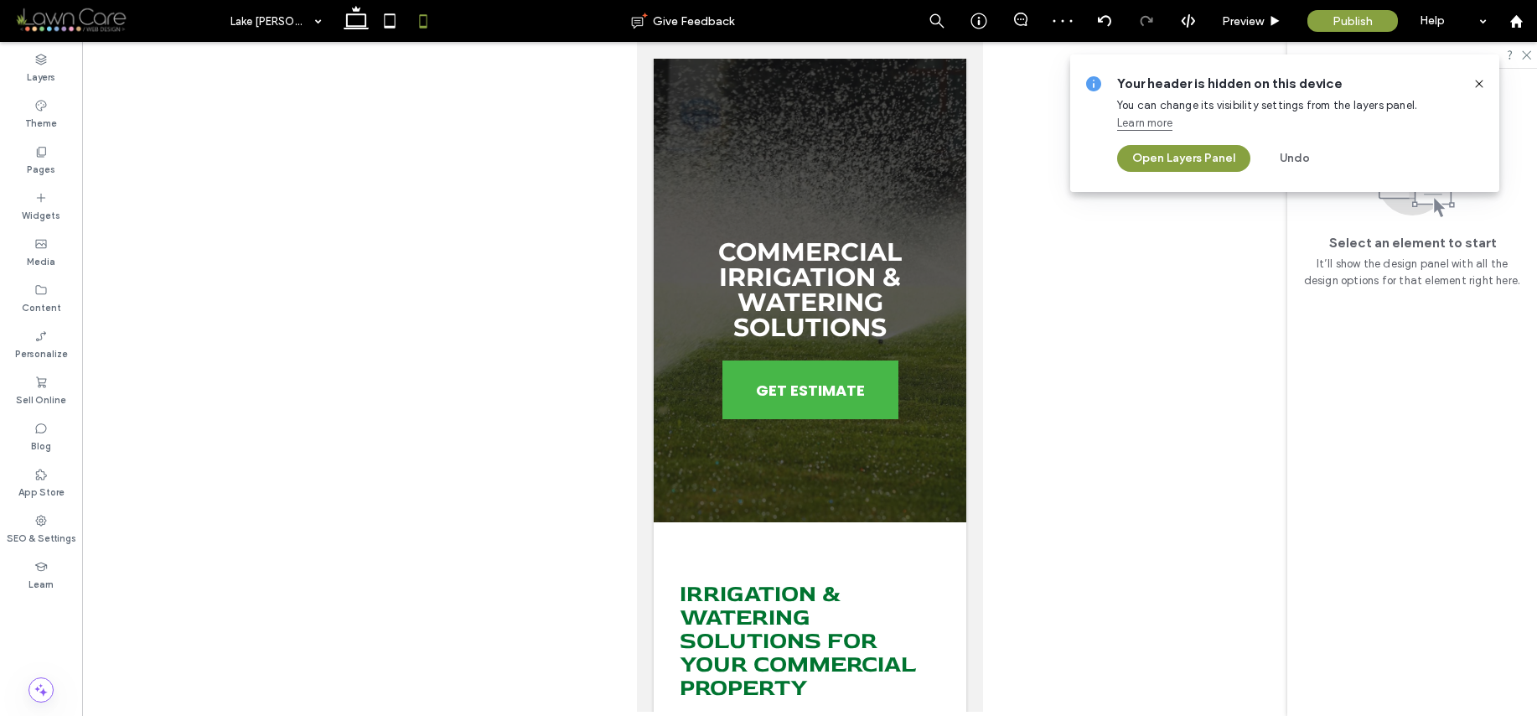
click at [1480, 86] on icon at bounding box center [1479, 83] width 13 height 13
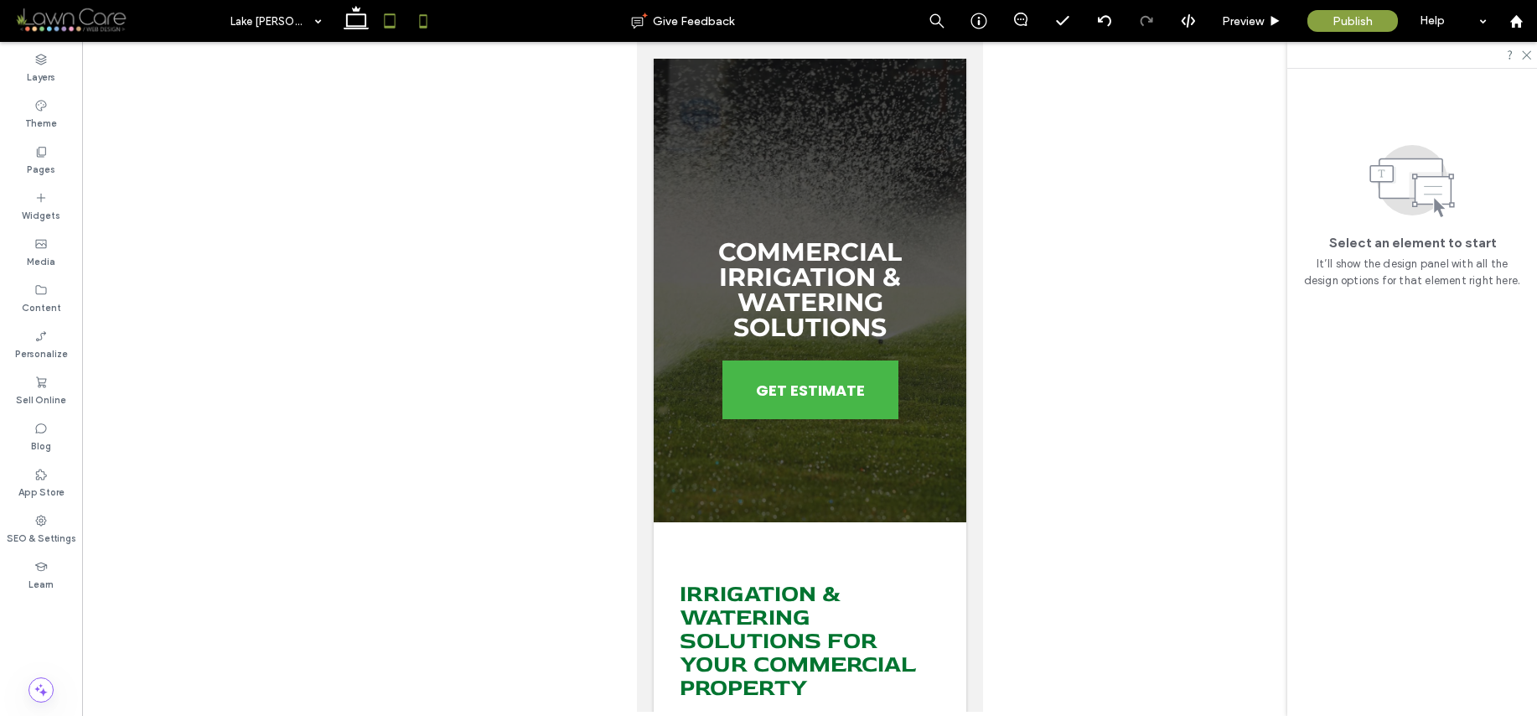
click at [379, 19] on icon at bounding box center [390, 21] width 34 height 34
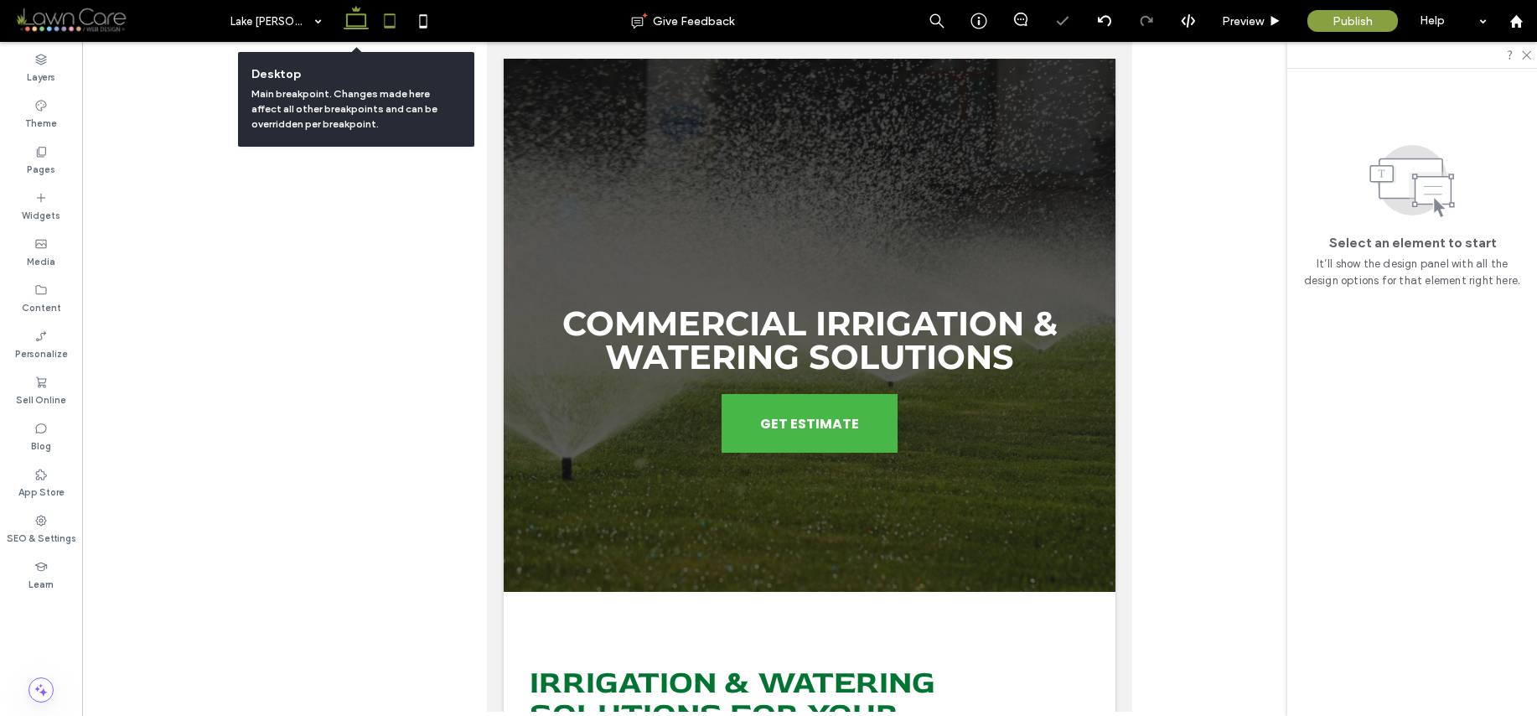
click at [362, 28] on use at bounding box center [356, 17] width 25 height 23
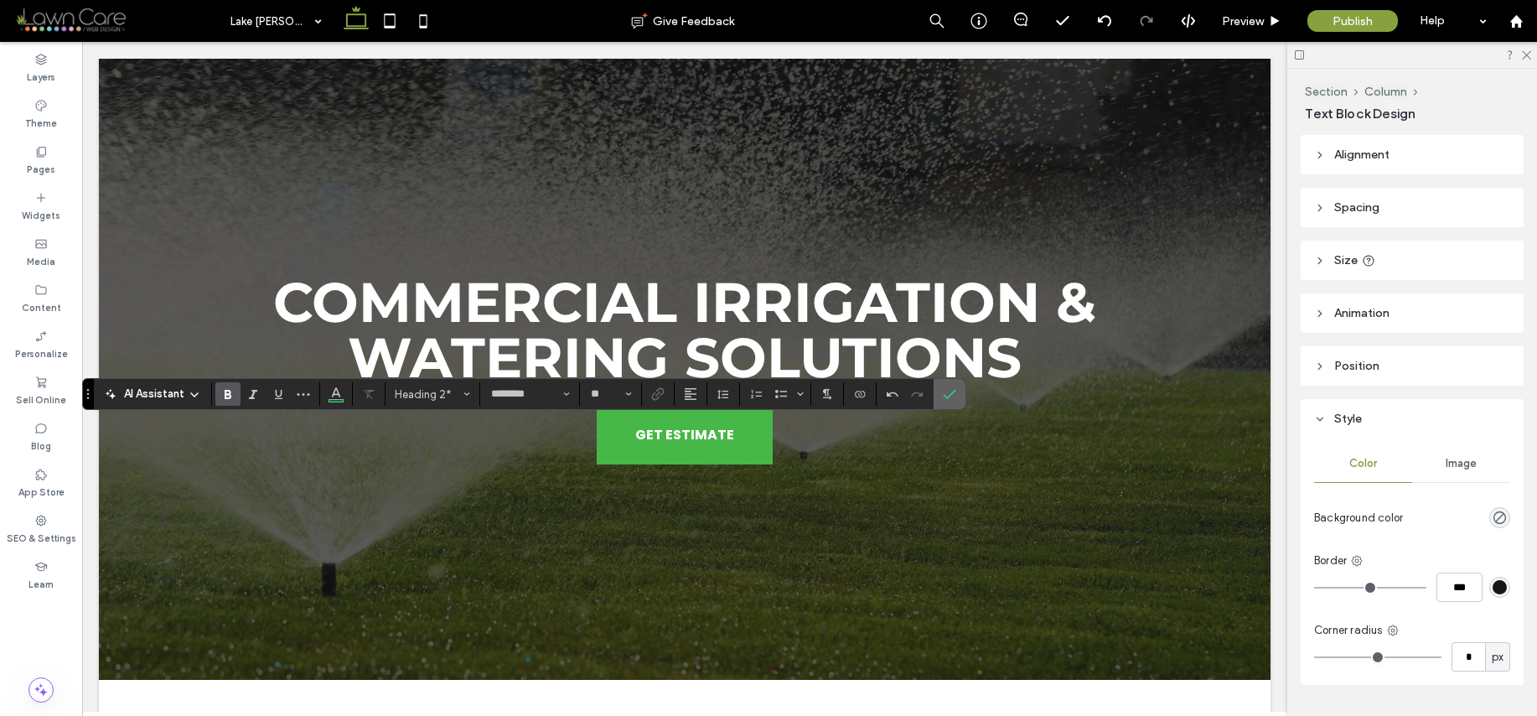
click at [960, 393] on label "Confirm" at bounding box center [949, 394] width 25 height 30
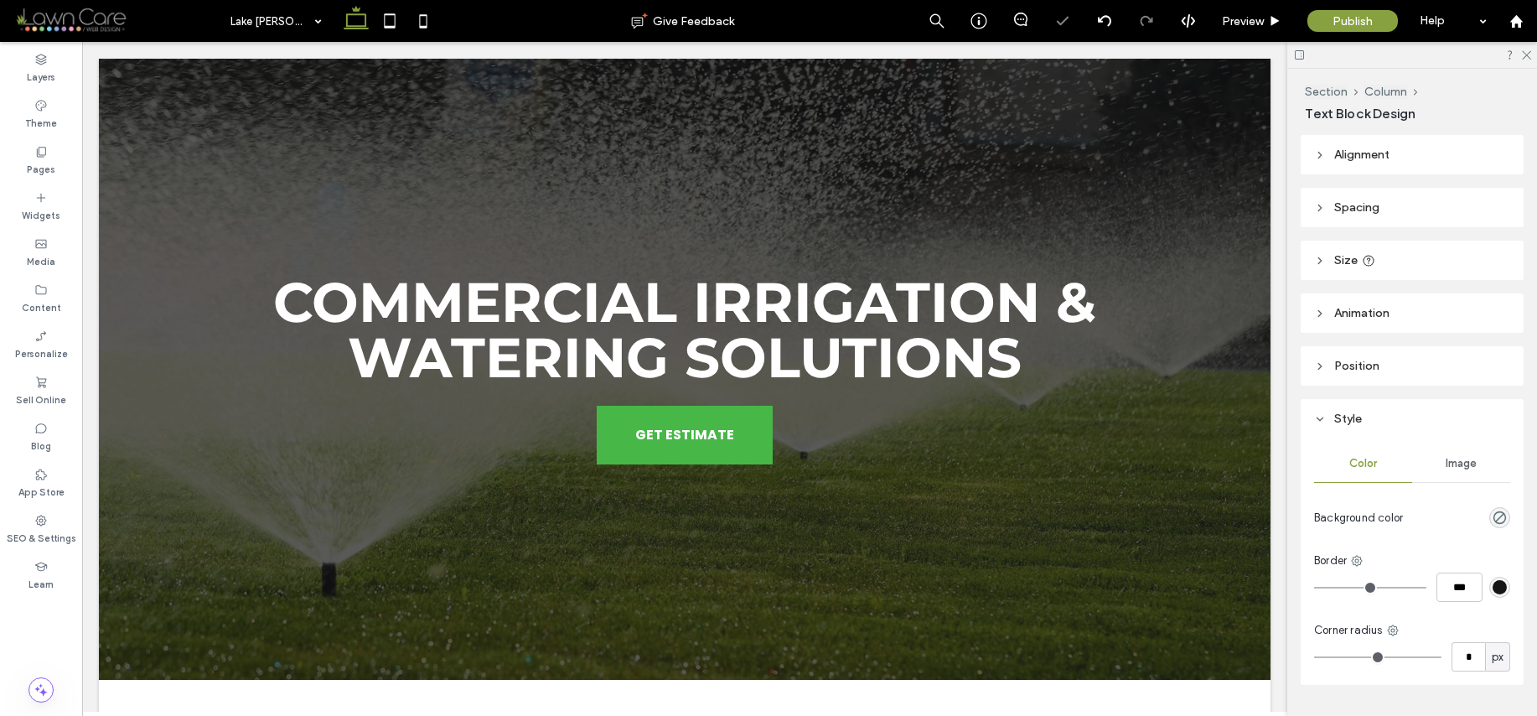
type input "********"
type input "**"
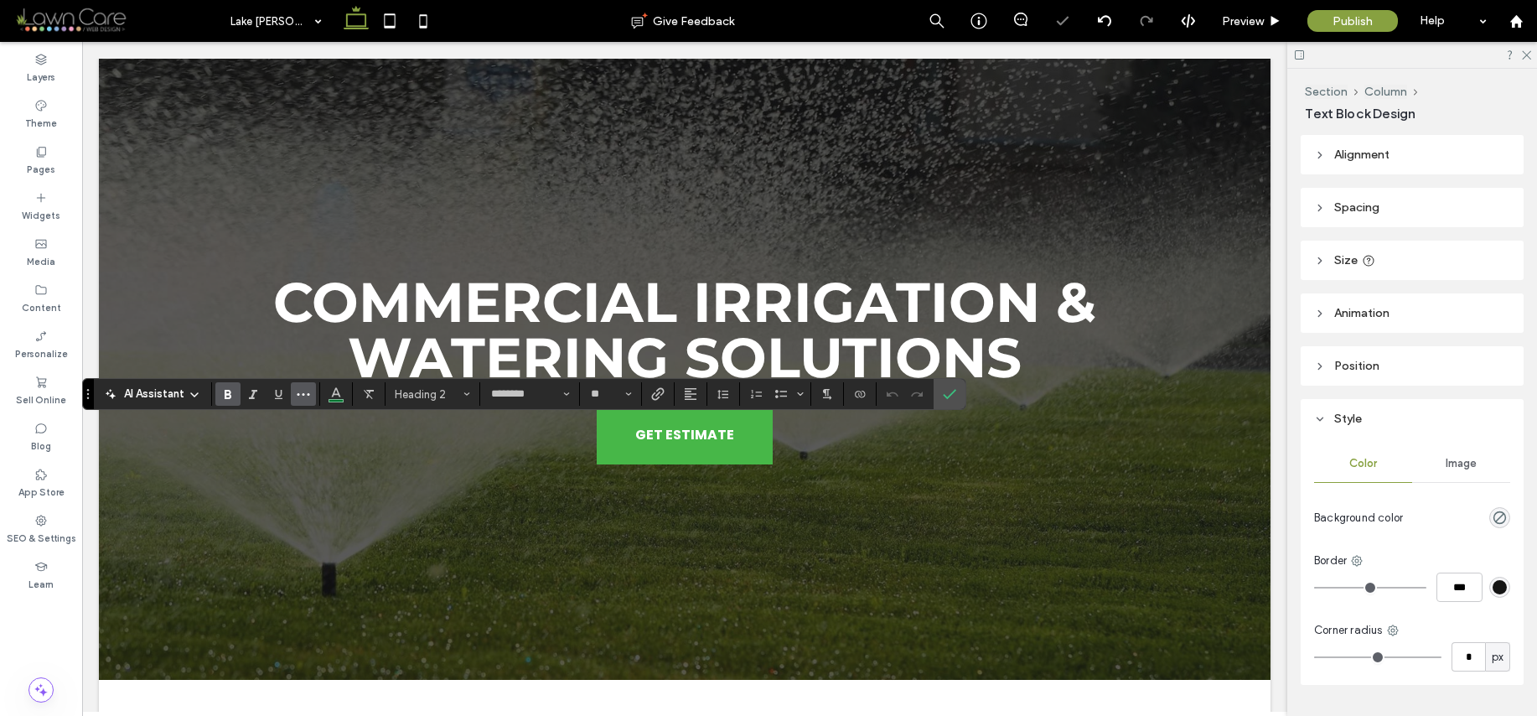
click at [309, 385] on span "More" at bounding box center [303, 394] width 13 height 22
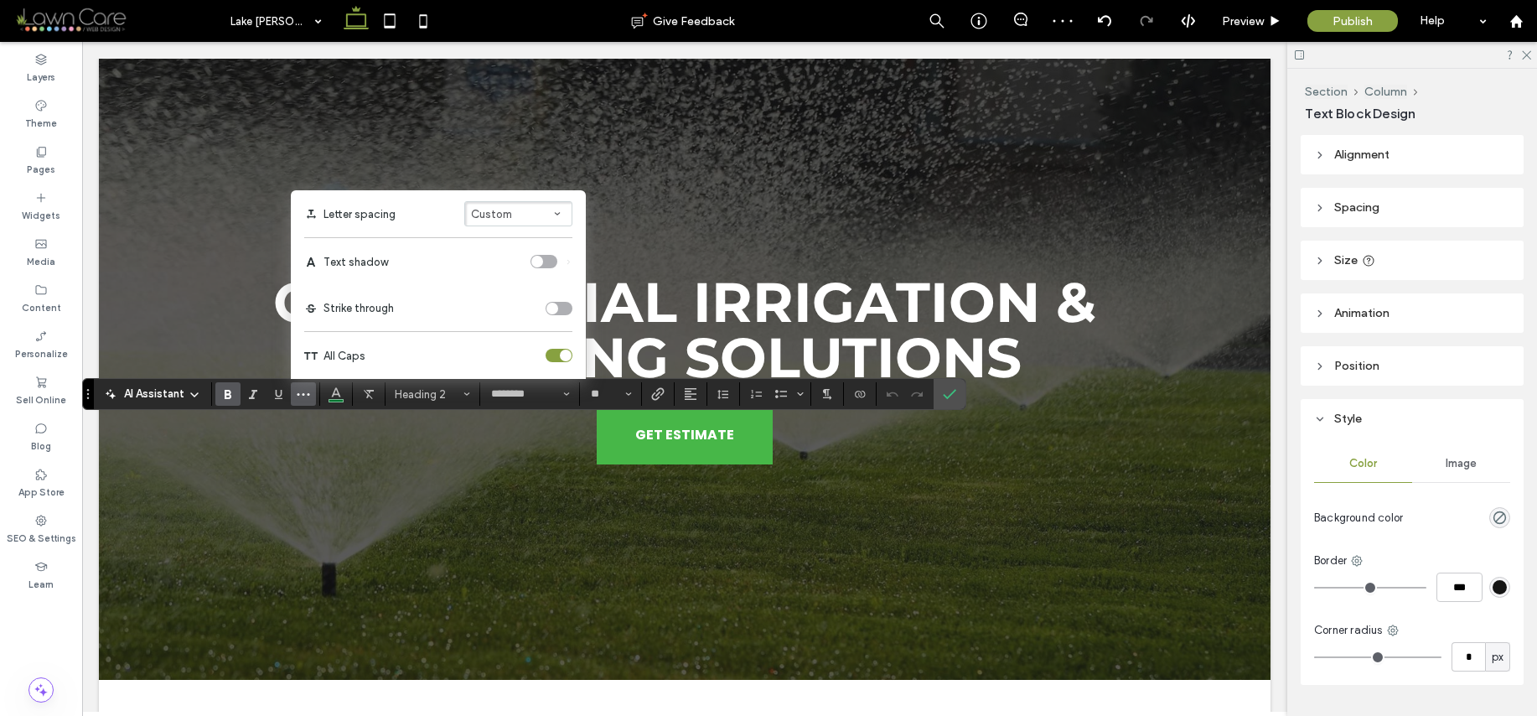
click at [568, 356] on div "toggle" at bounding box center [566, 356] width 12 height 12
click at [566, 356] on div "toggle" at bounding box center [559, 355] width 27 height 13
click at [609, 397] on input "**" at bounding box center [605, 393] width 33 height 13
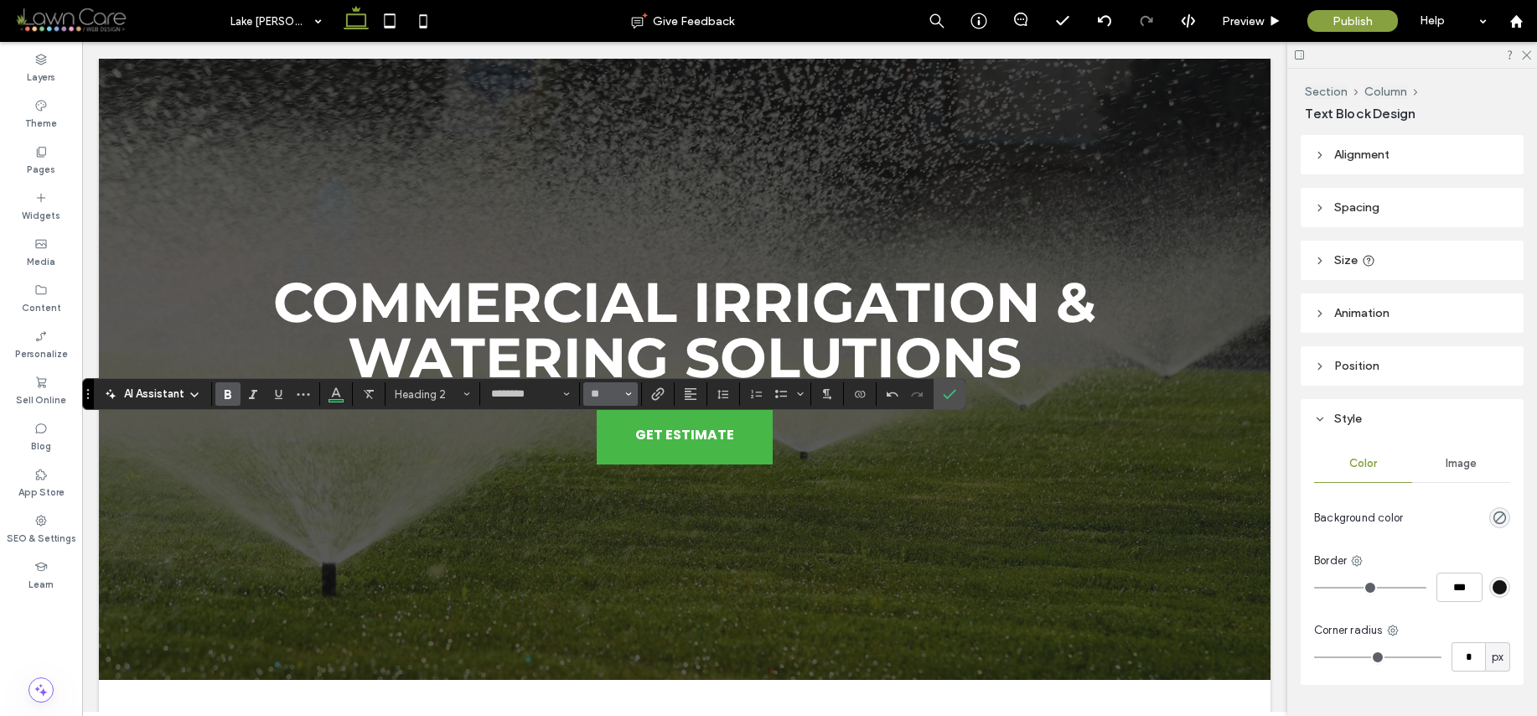
type input "**"
click at [613, 394] on input "**" at bounding box center [605, 393] width 33 height 13
type input "**"
click at [951, 393] on use "Confirm" at bounding box center [950, 394] width 13 height 10
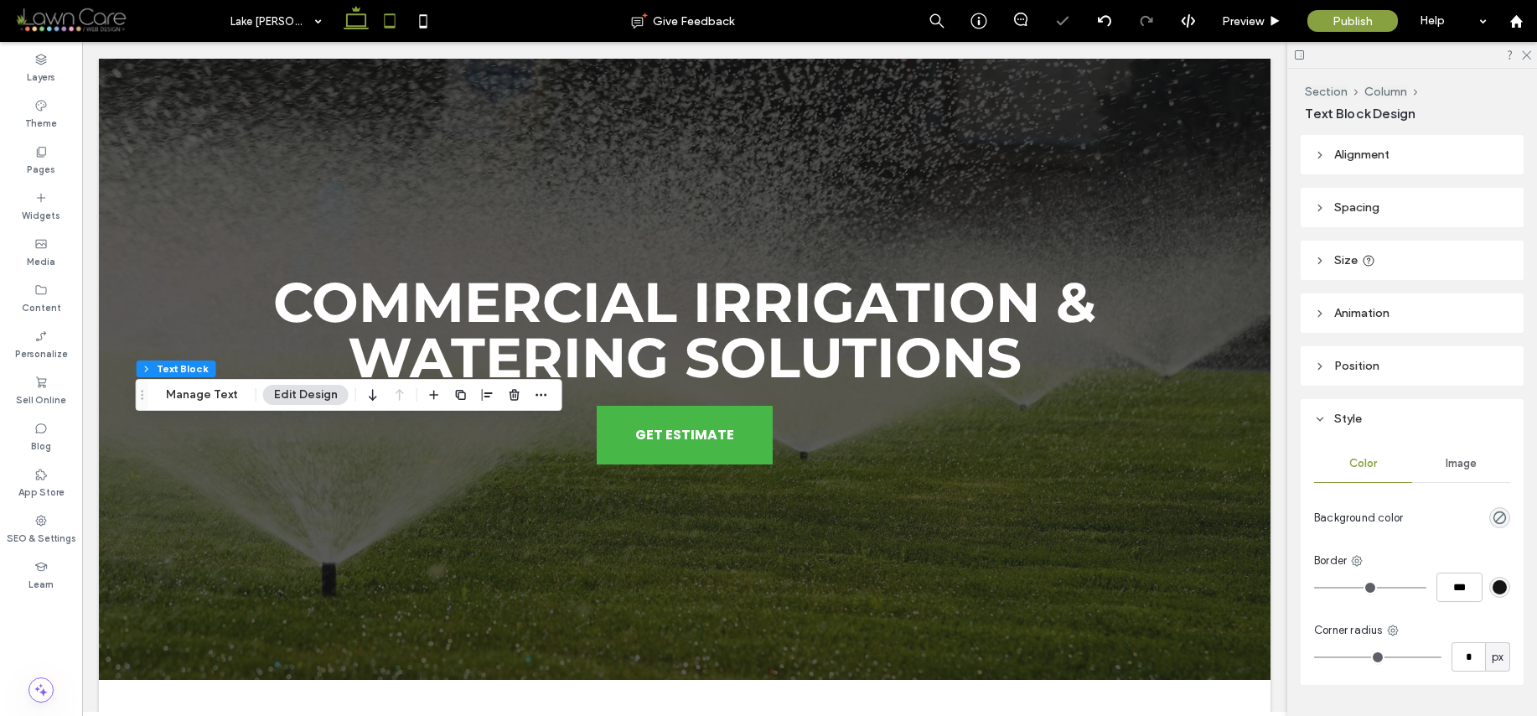
click at [397, 23] on icon at bounding box center [390, 21] width 34 height 34
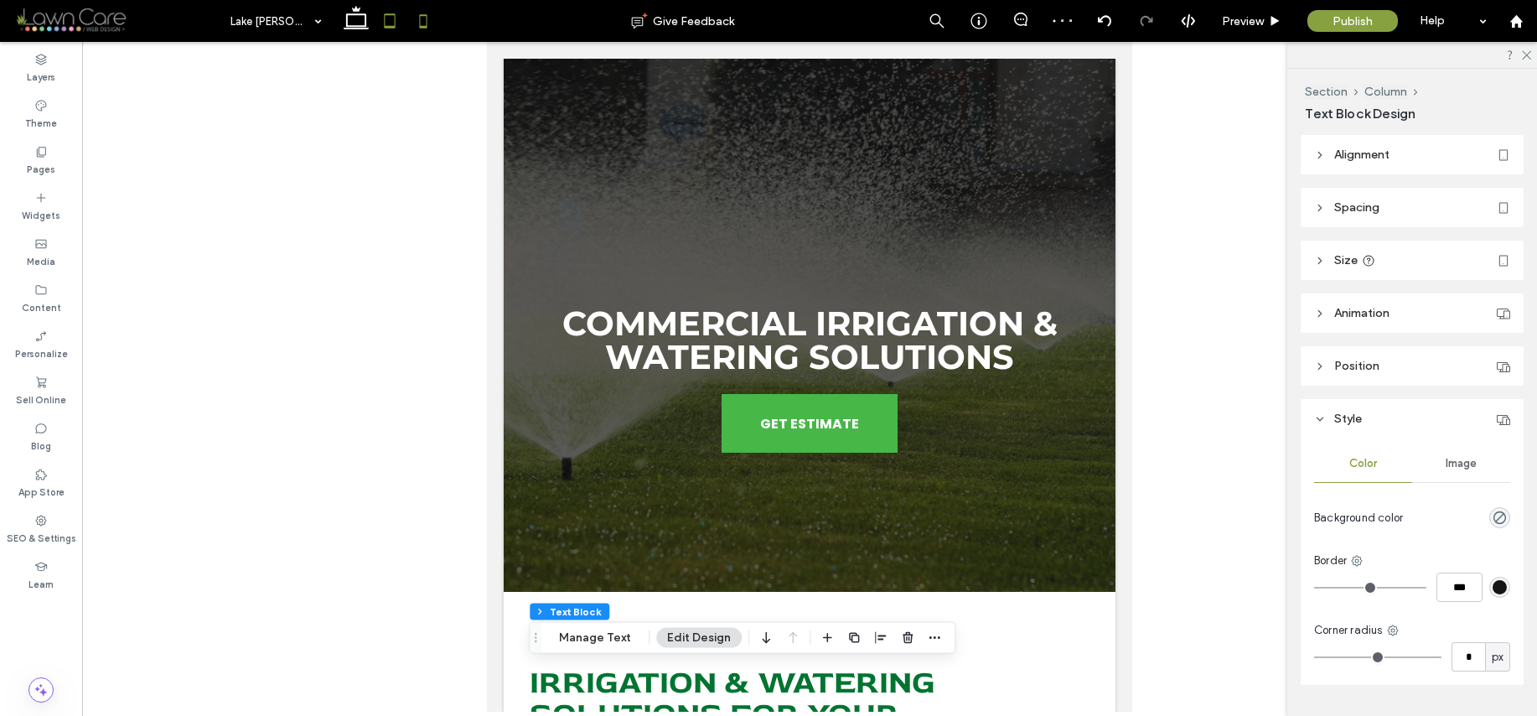
click at [414, 20] on icon at bounding box center [424, 21] width 34 height 34
type input "*"
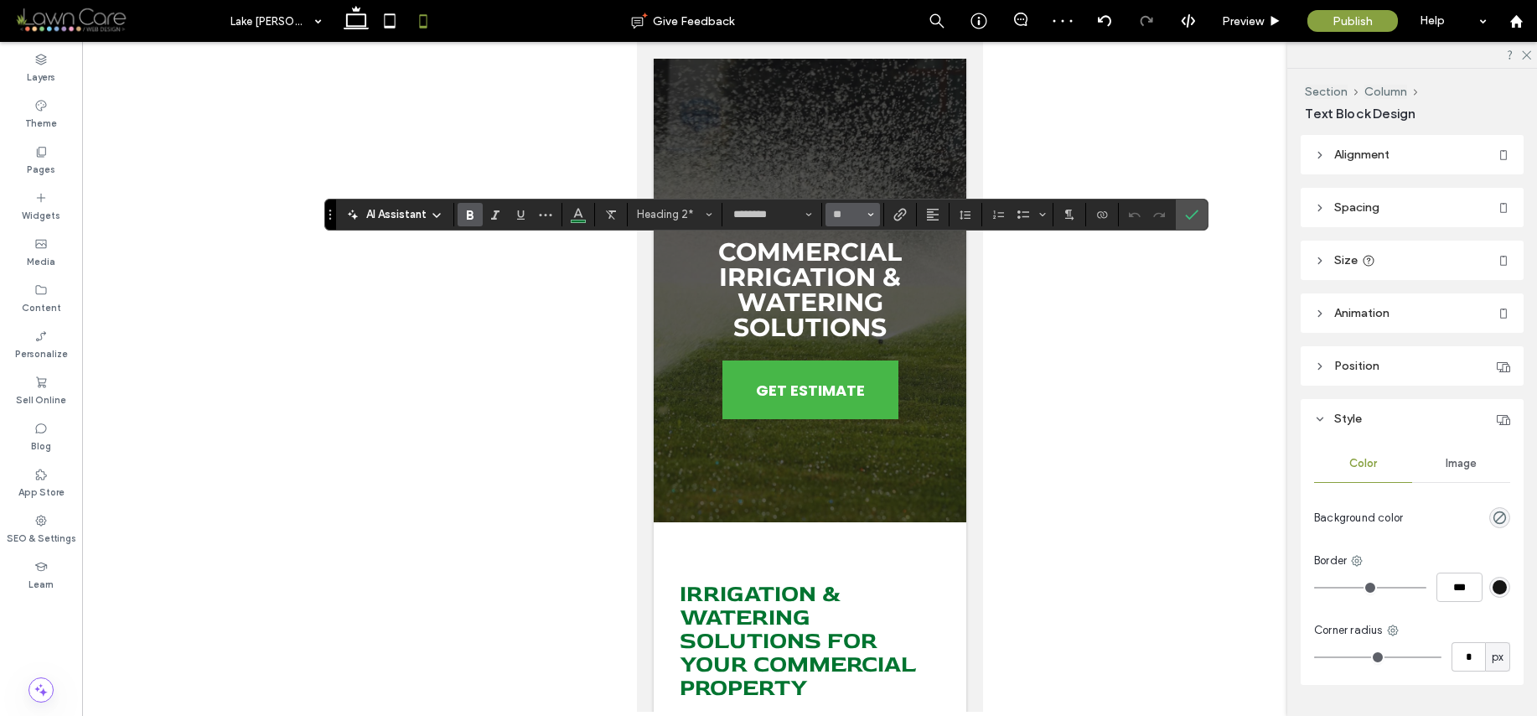
click at [853, 203] on button "**" at bounding box center [853, 214] width 54 height 23
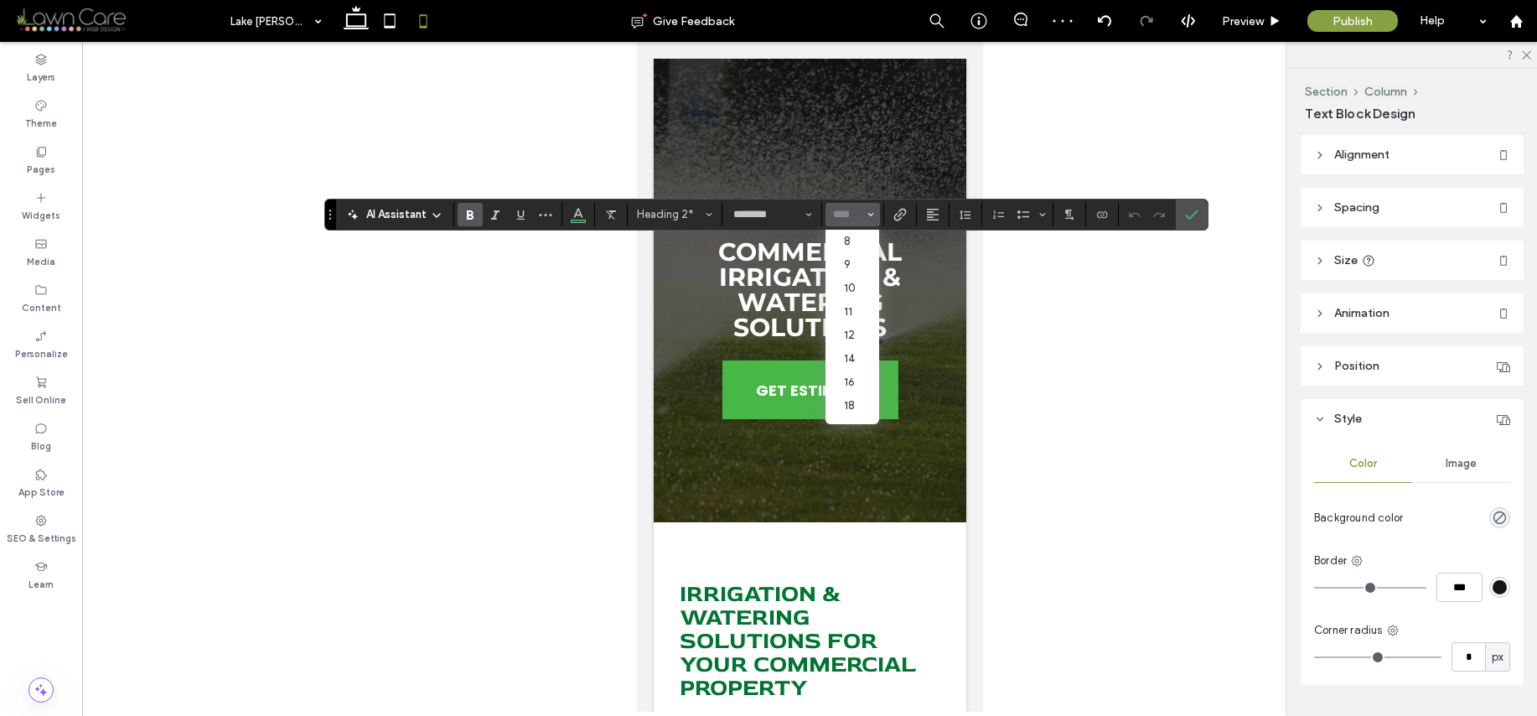
click at [852, 210] on input "Size-input" at bounding box center [847, 214] width 33 height 13
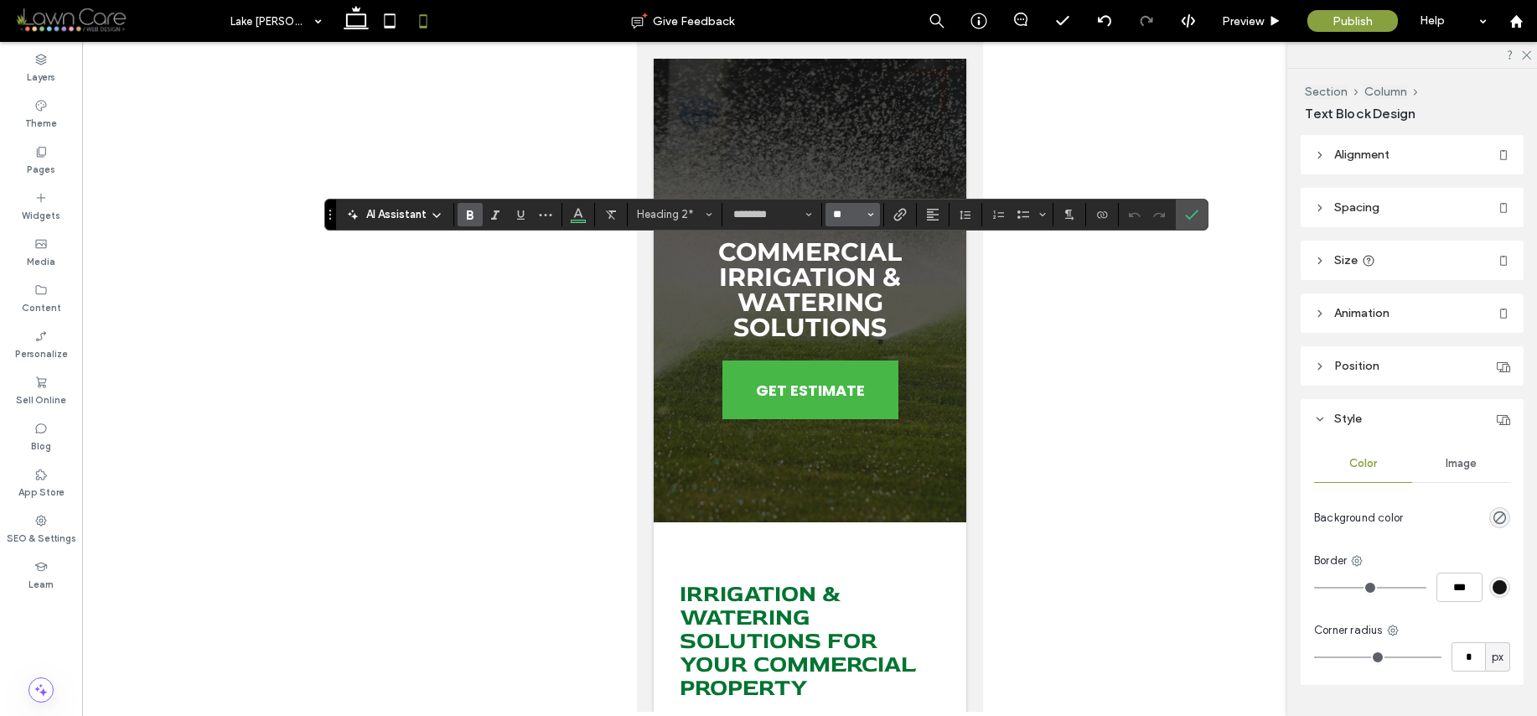
type input "**"
click at [846, 215] on input "**" at bounding box center [847, 214] width 33 height 13
type input "**"
click at [1185, 212] on icon "Confirm" at bounding box center [1191, 214] width 13 height 13
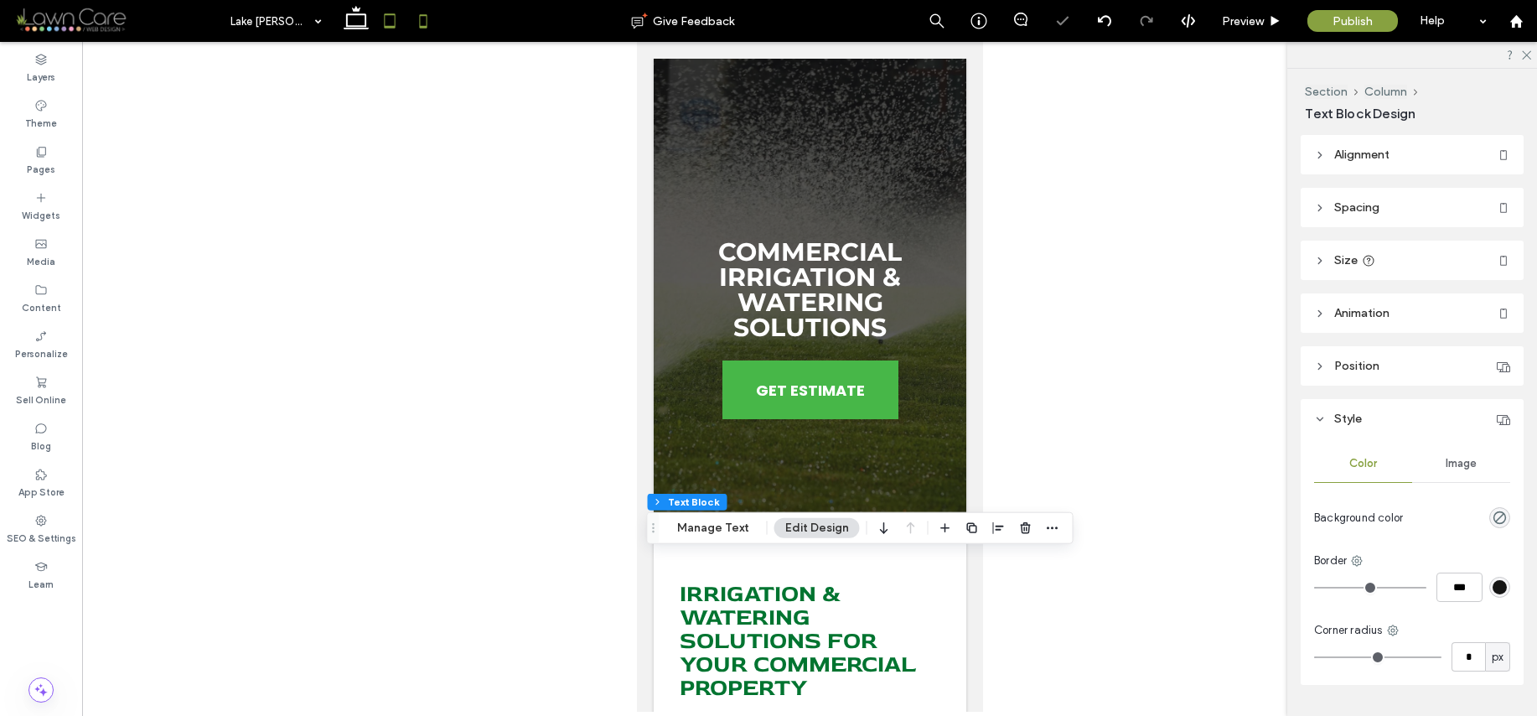
click at [389, 28] on icon at bounding box center [390, 21] width 34 height 34
type input "***"
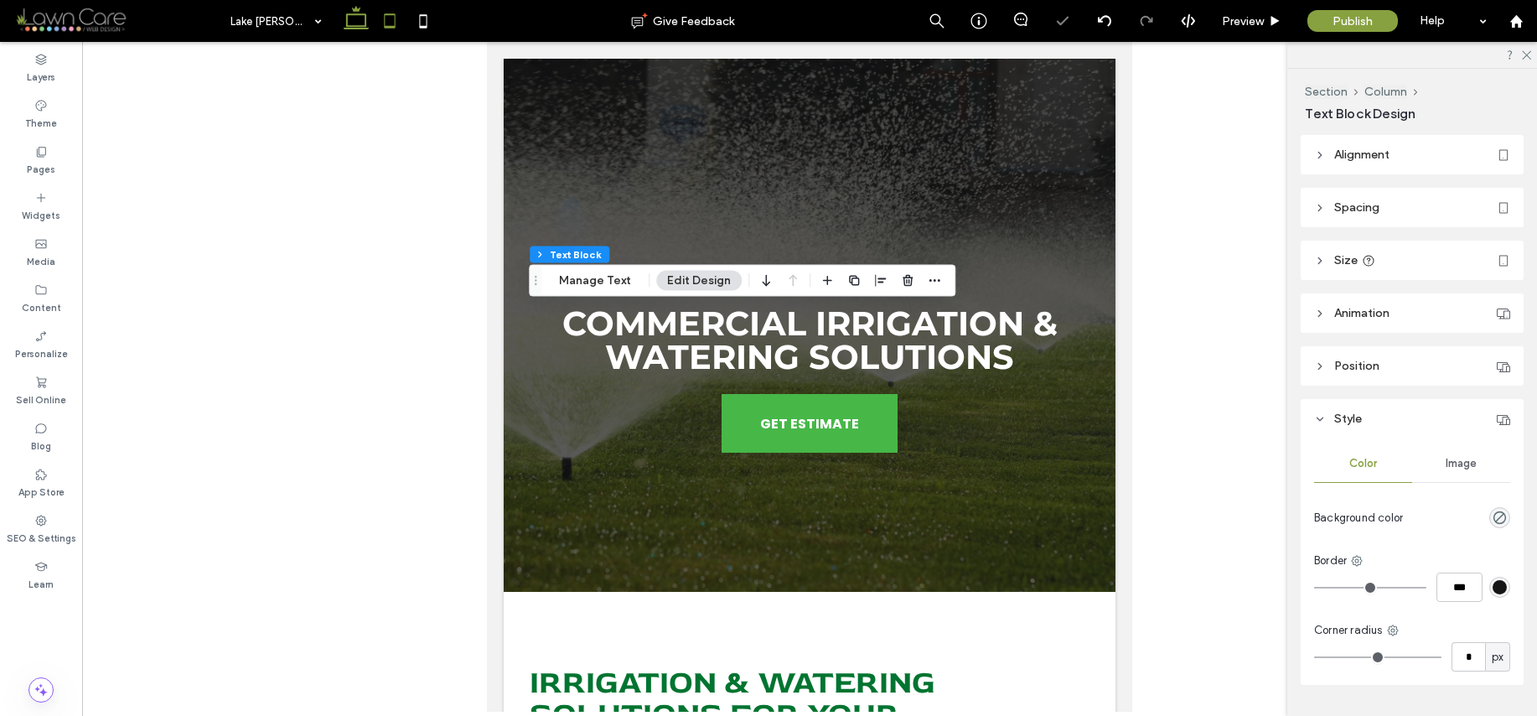
click at [363, 22] on icon at bounding box center [356, 21] width 34 height 34
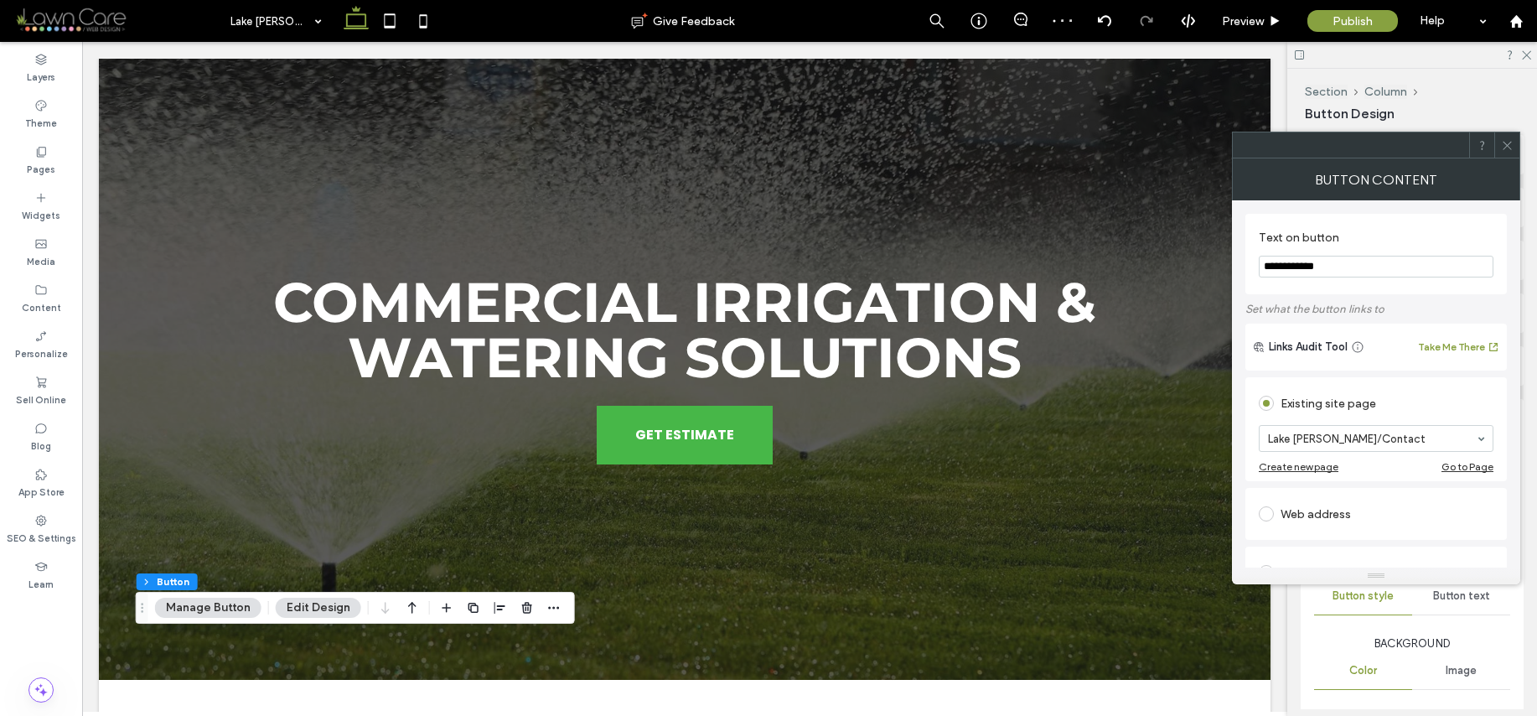
click at [1506, 139] on icon at bounding box center [1507, 145] width 13 height 13
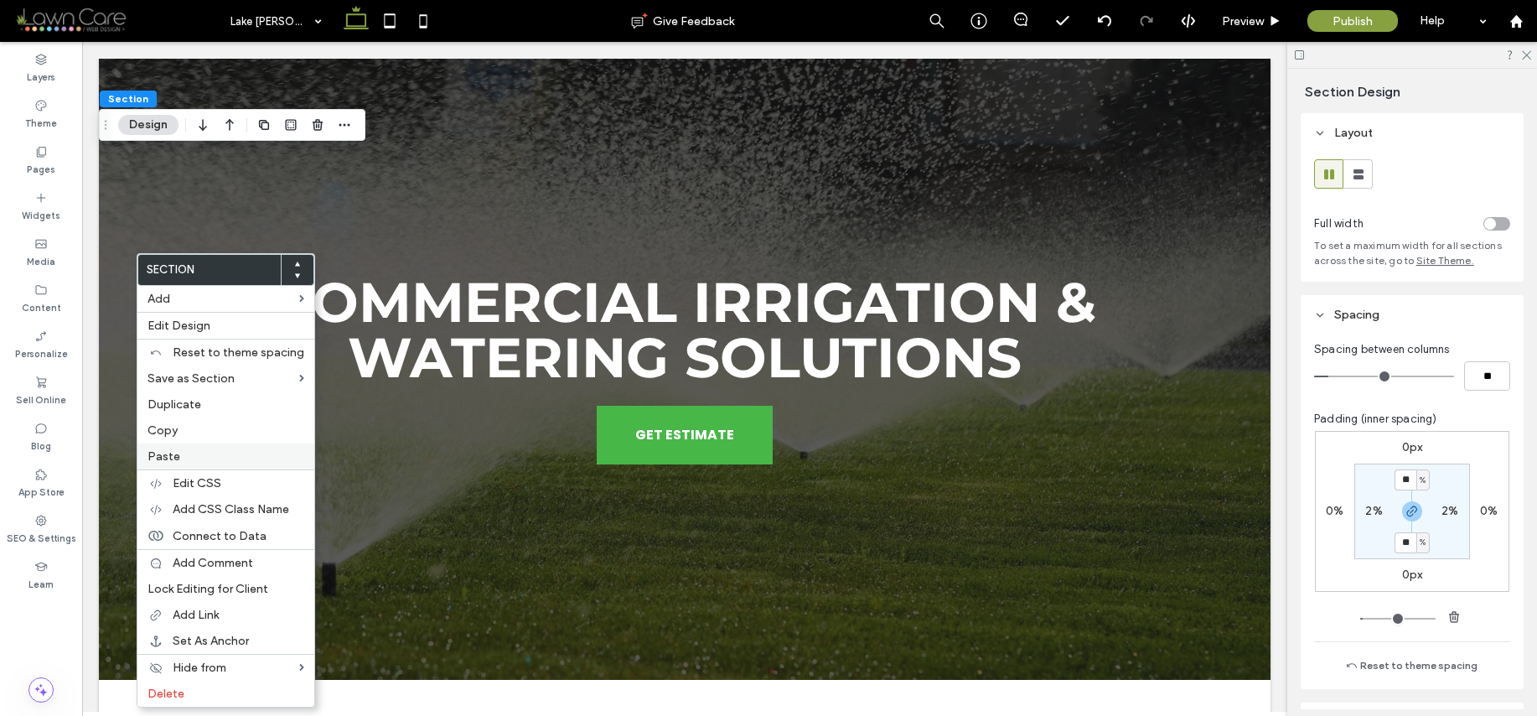
click at [197, 458] on label "Paste" at bounding box center [226, 456] width 157 height 14
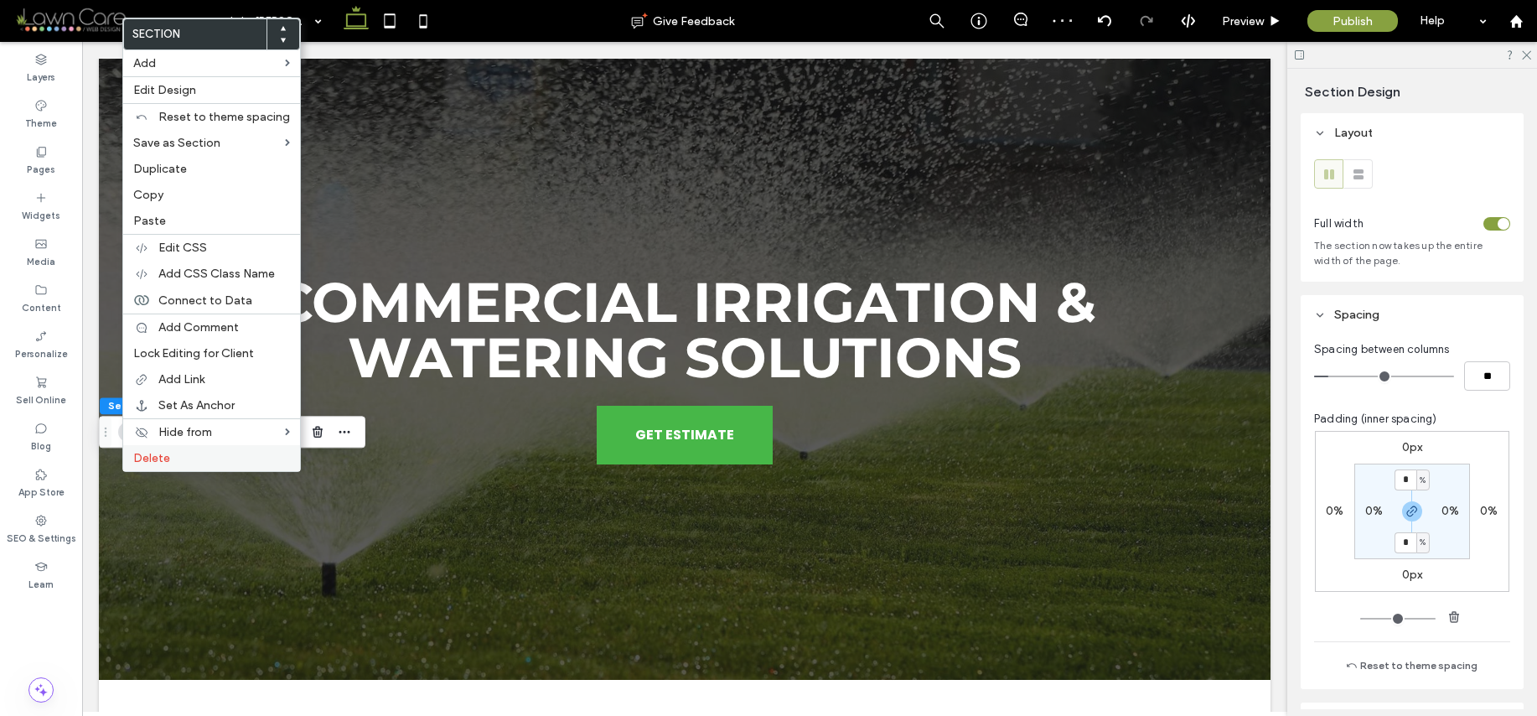
click at [161, 462] on span "Delete" at bounding box center [151, 458] width 37 height 14
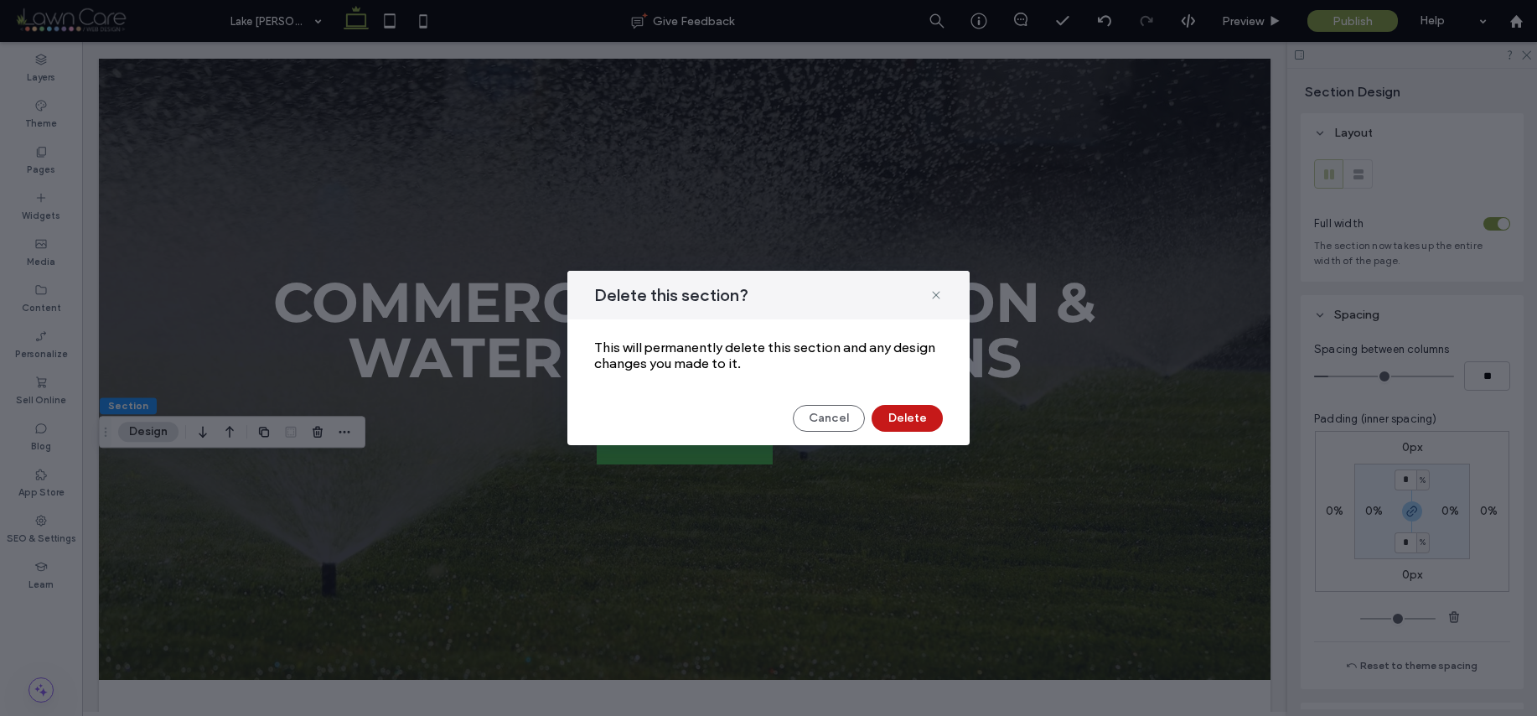
click at [914, 421] on button "Delete" at bounding box center [907, 418] width 71 height 27
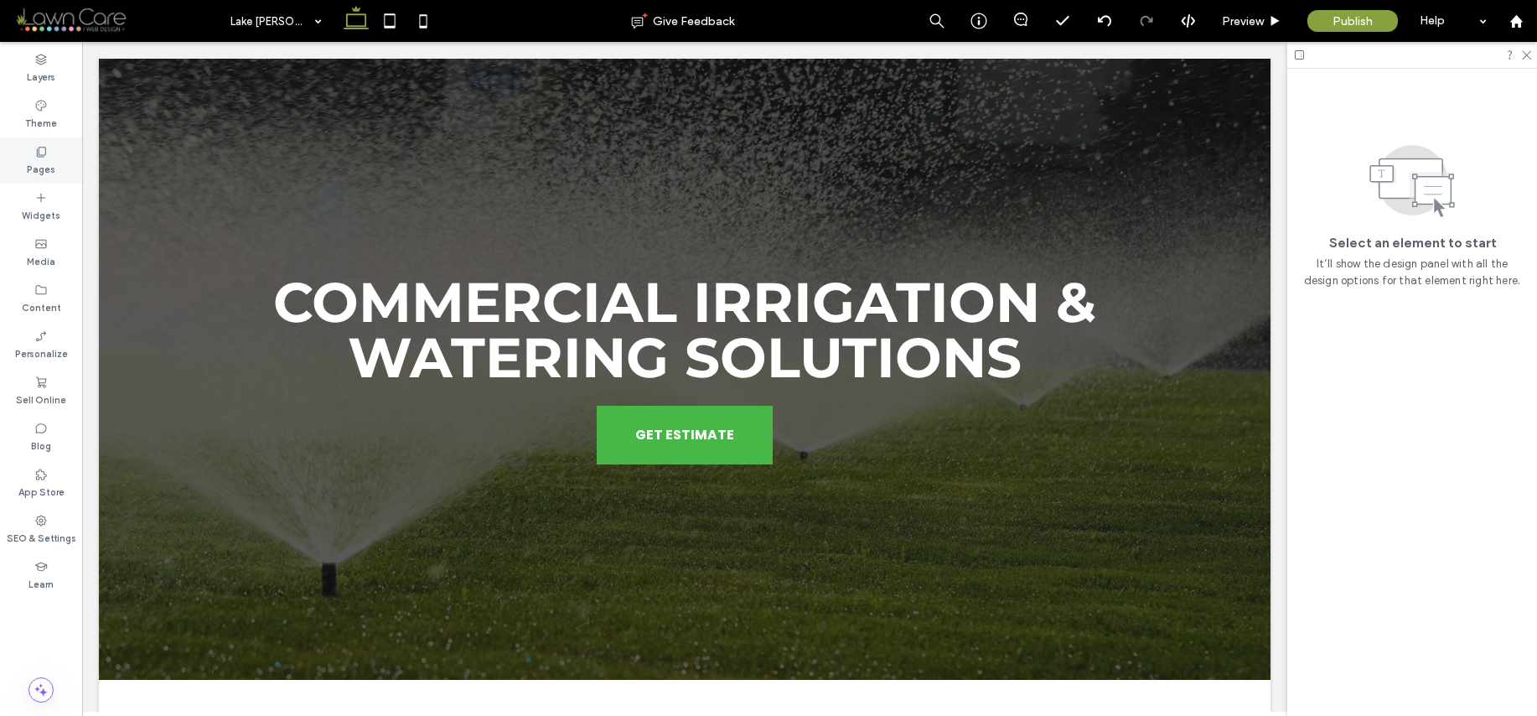
click at [44, 160] on label "Pages" at bounding box center [41, 167] width 28 height 18
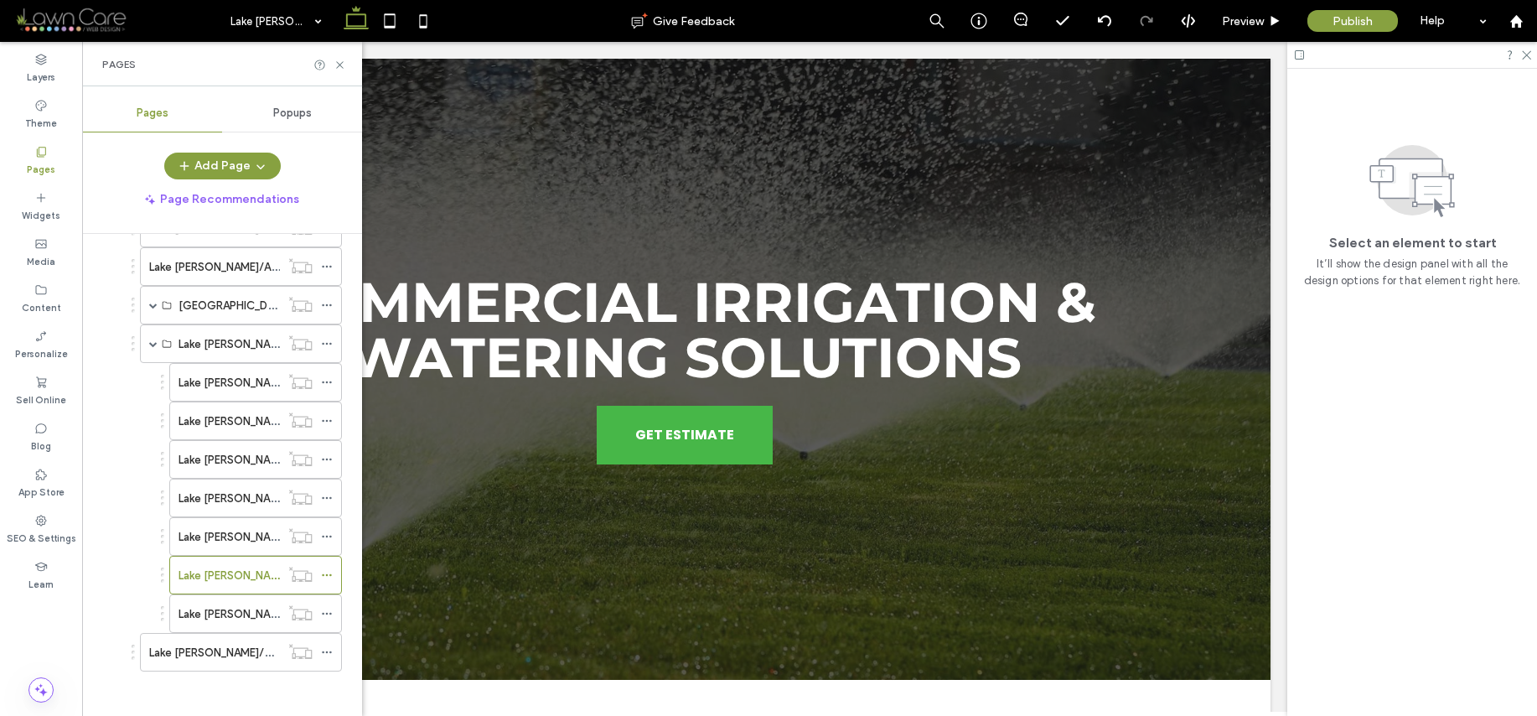
scroll to position [333, 0]
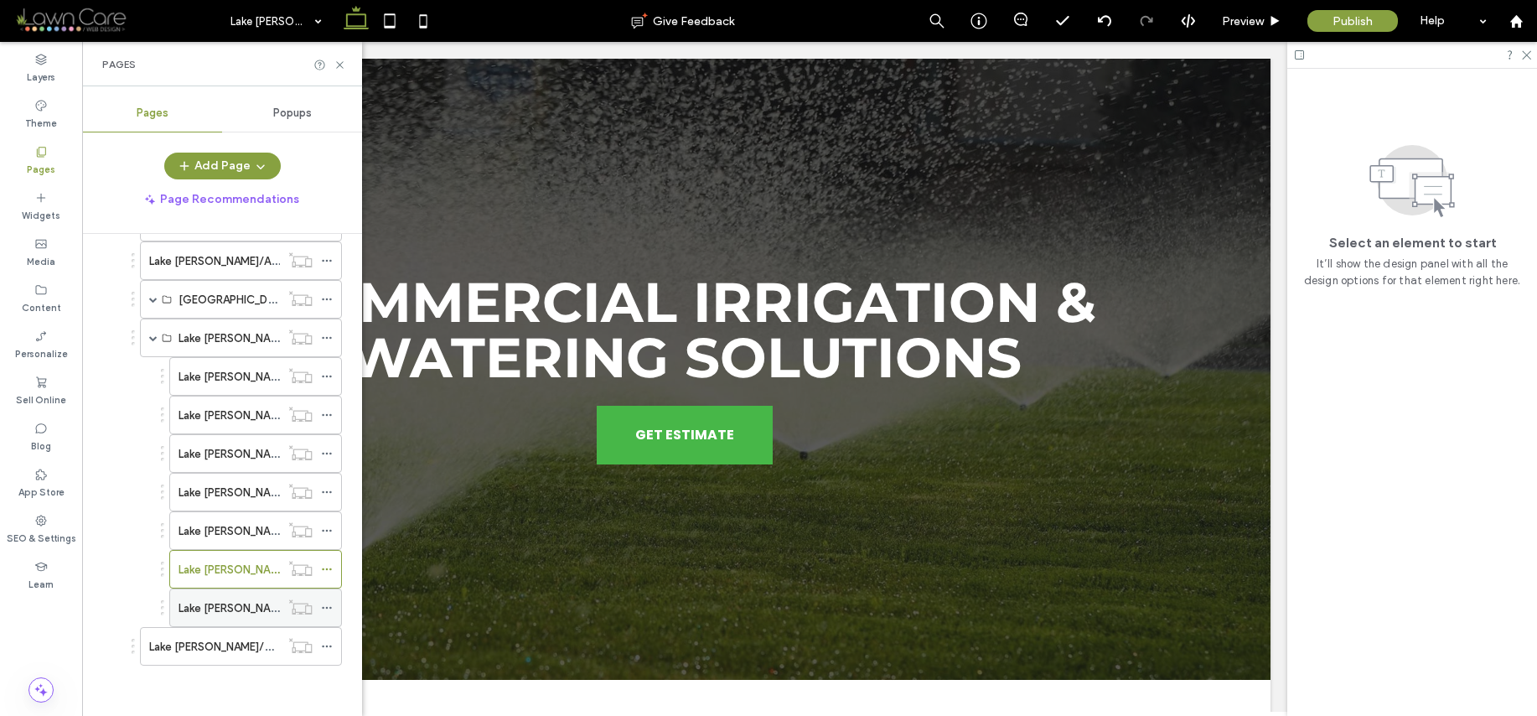
click at [239, 603] on label "Lake [PERSON_NAME]/Commercial Lawn Care & Mowing" at bounding box center [319, 607] width 281 height 29
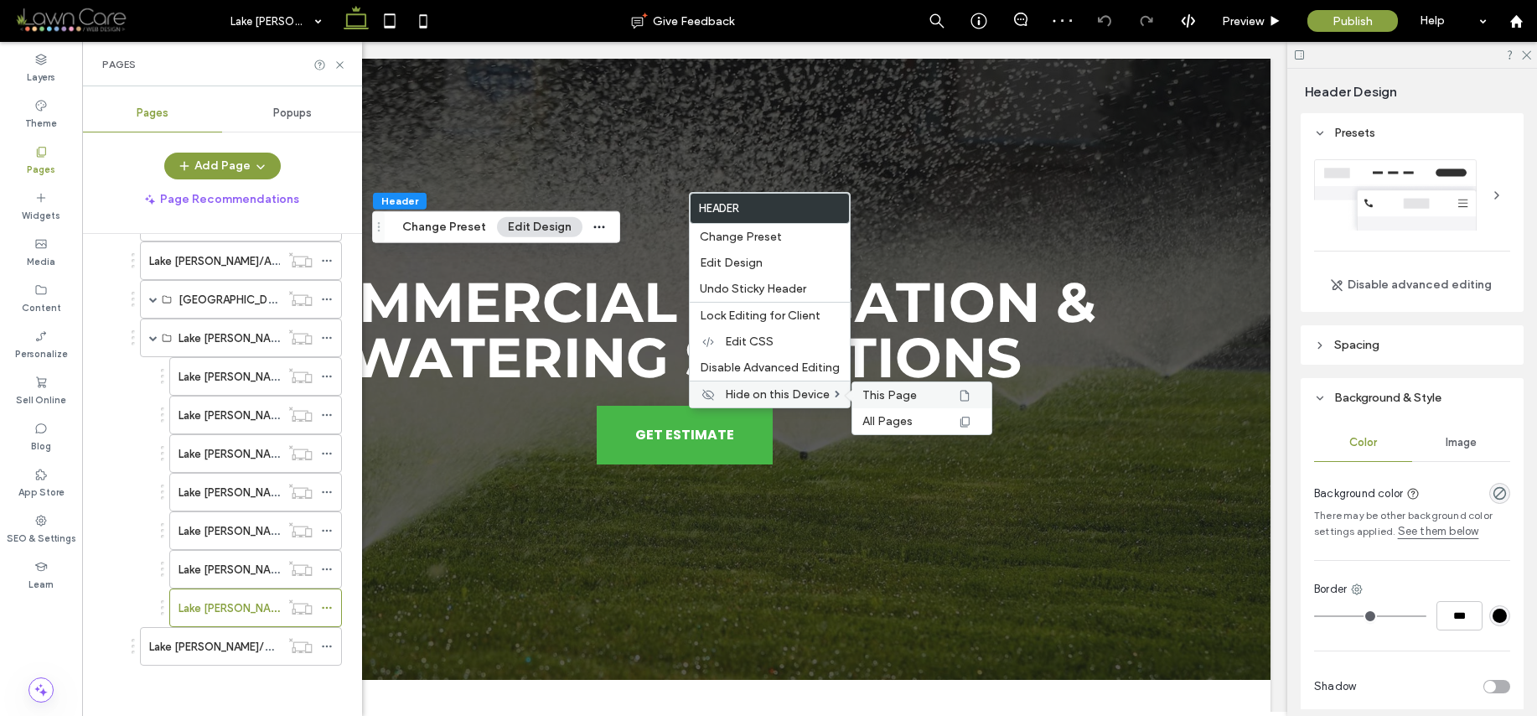
click at [889, 394] on span "This Page" at bounding box center [889, 395] width 54 height 14
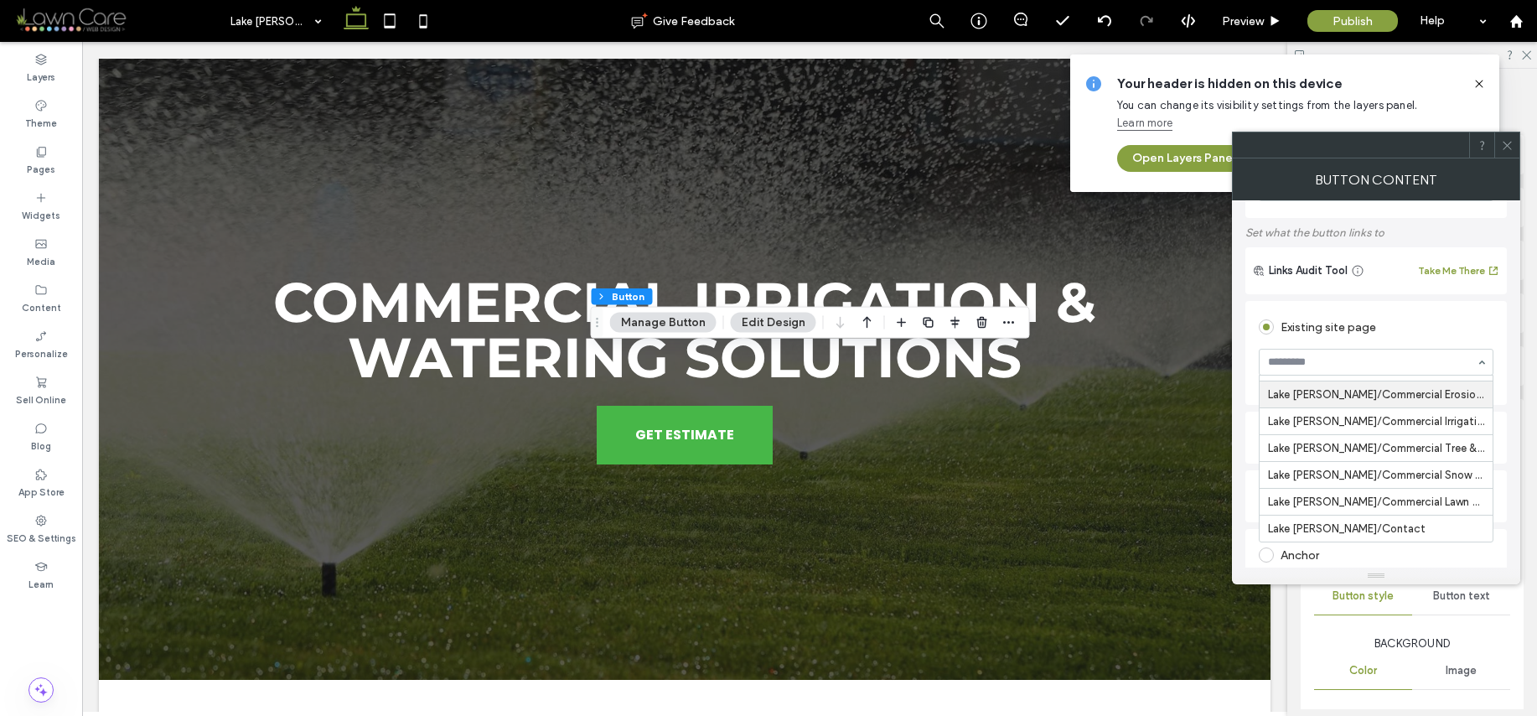
scroll to position [85, 0]
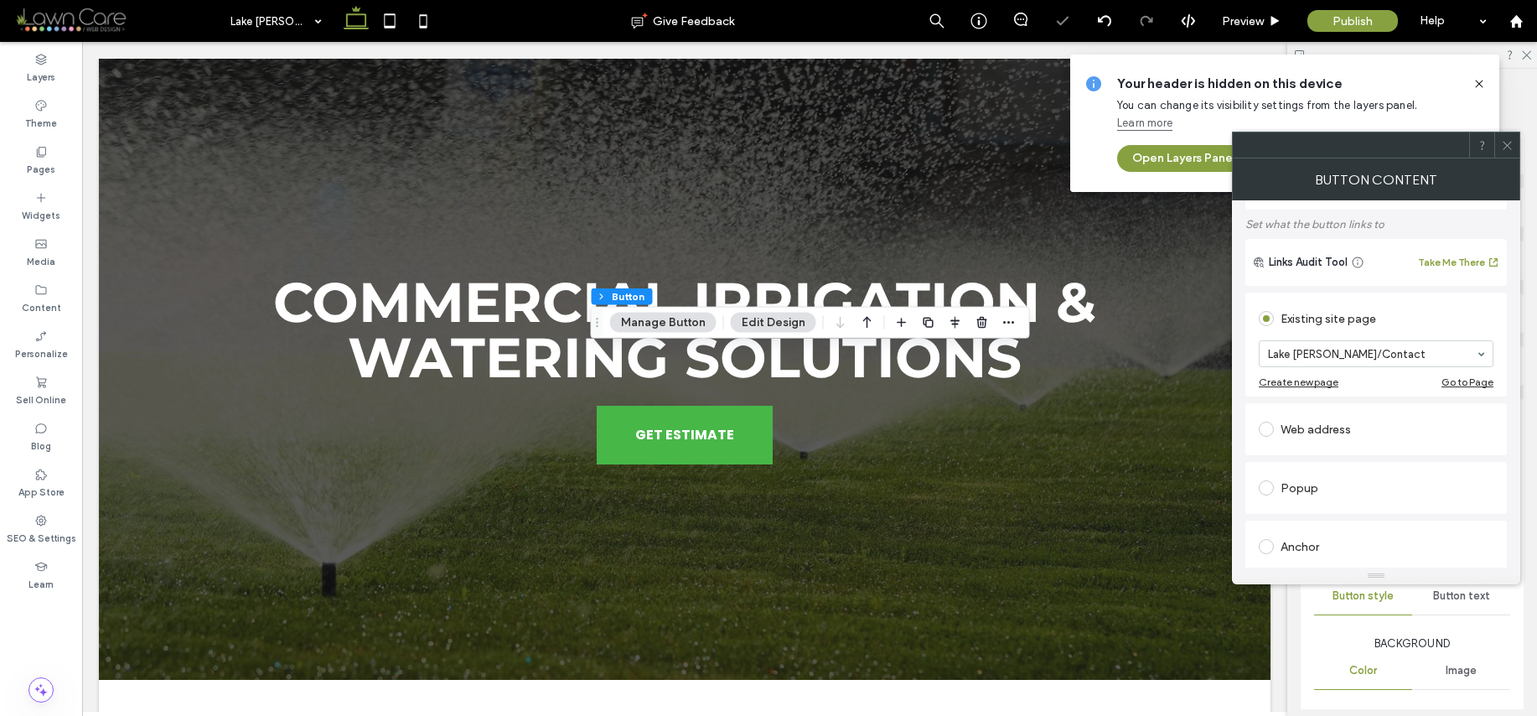
click at [1510, 144] on icon at bounding box center [1507, 145] width 13 height 13
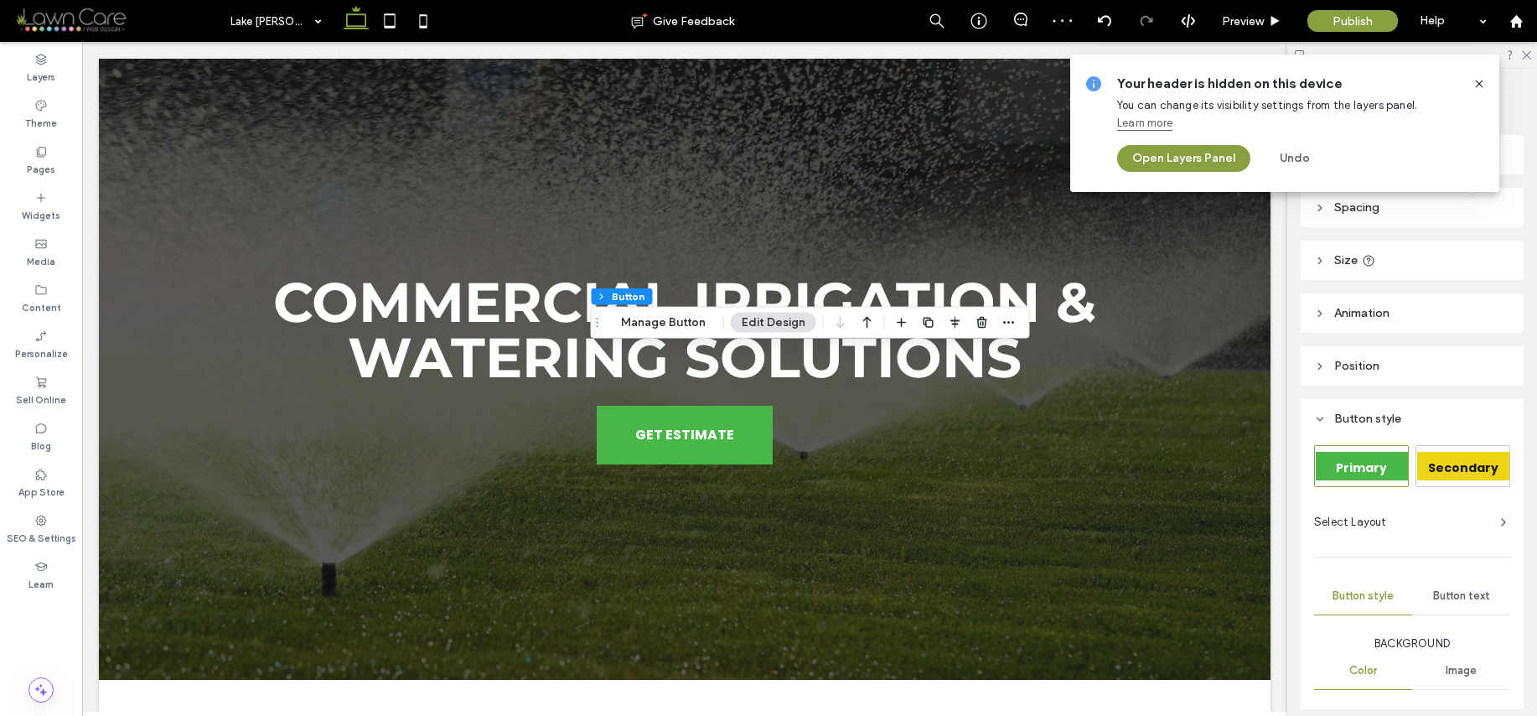
click at [1479, 81] on icon at bounding box center [1479, 83] width 13 height 13
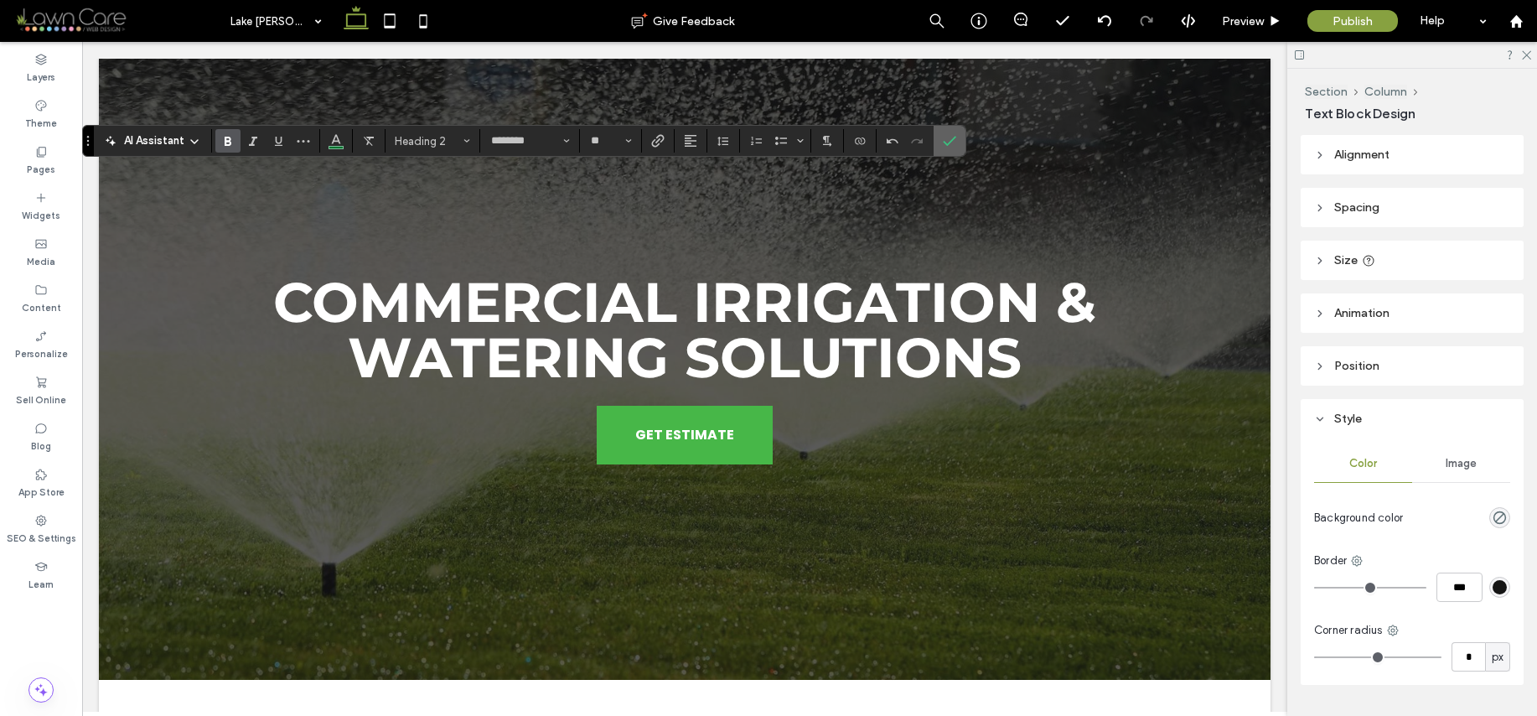
click at [944, 140] on icon "Confirm" at bounding box center [949, 140] width 13 height 13
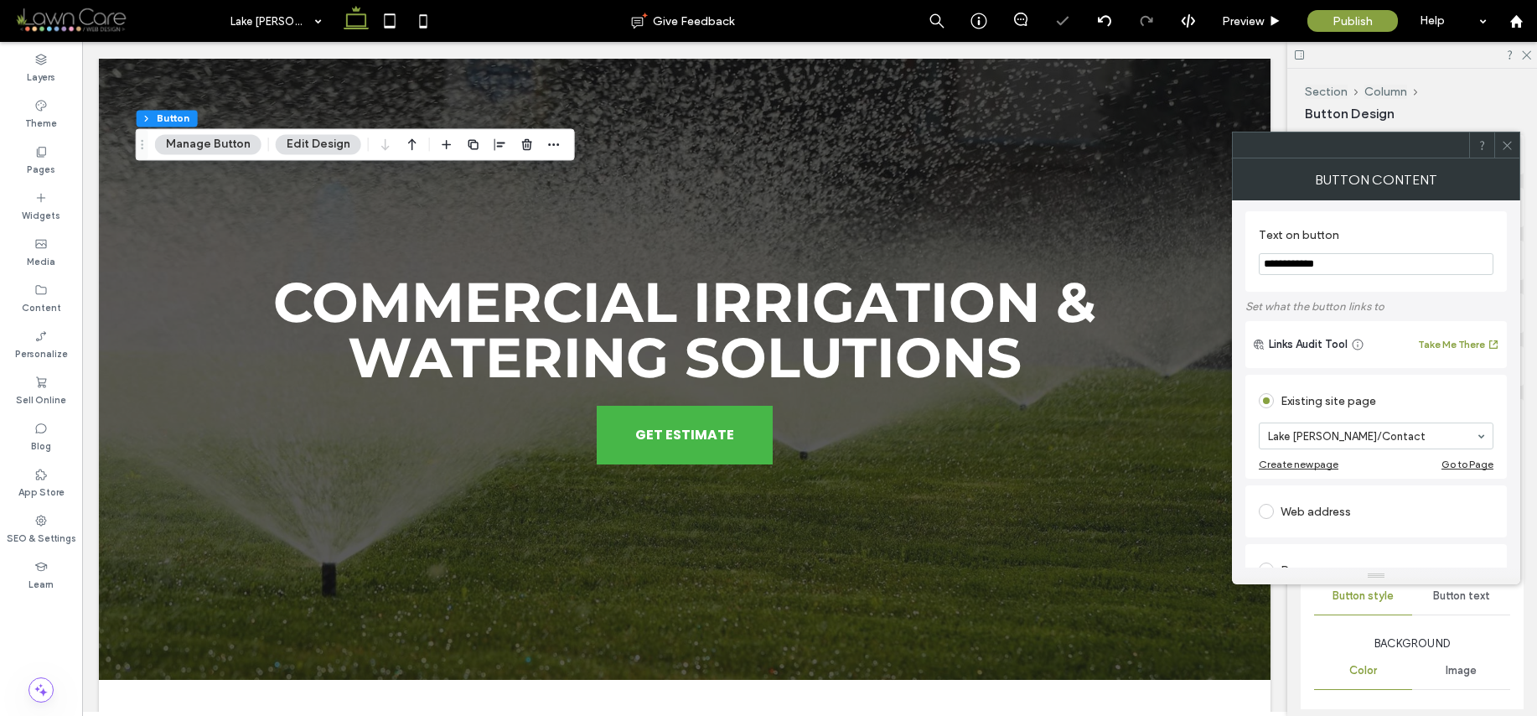
scroll to position [0, 0]
click at [1504, 145] on icon at bounding box center [1507, 145] width 13 height 13
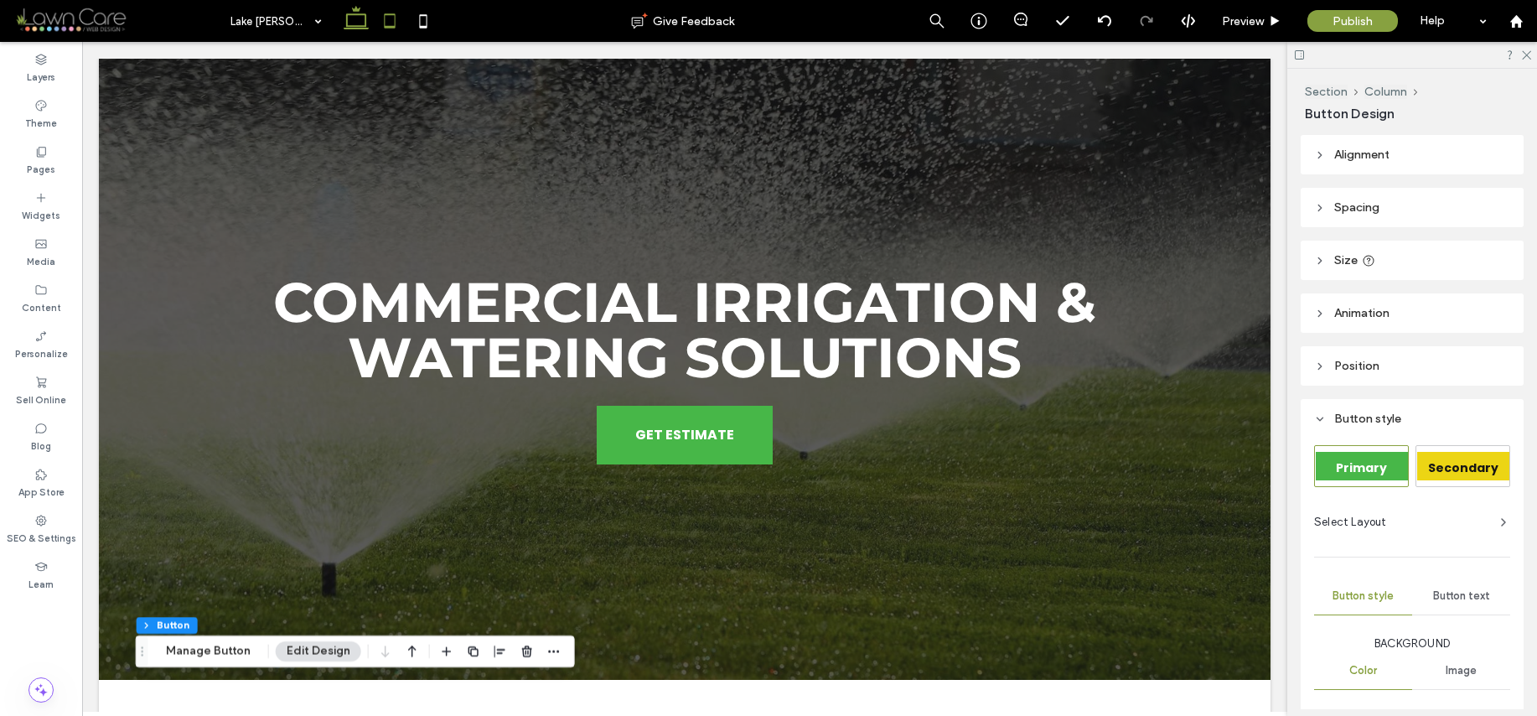
click at [396, 21] on icon at bounding box center [390, 21] width 34 height 34
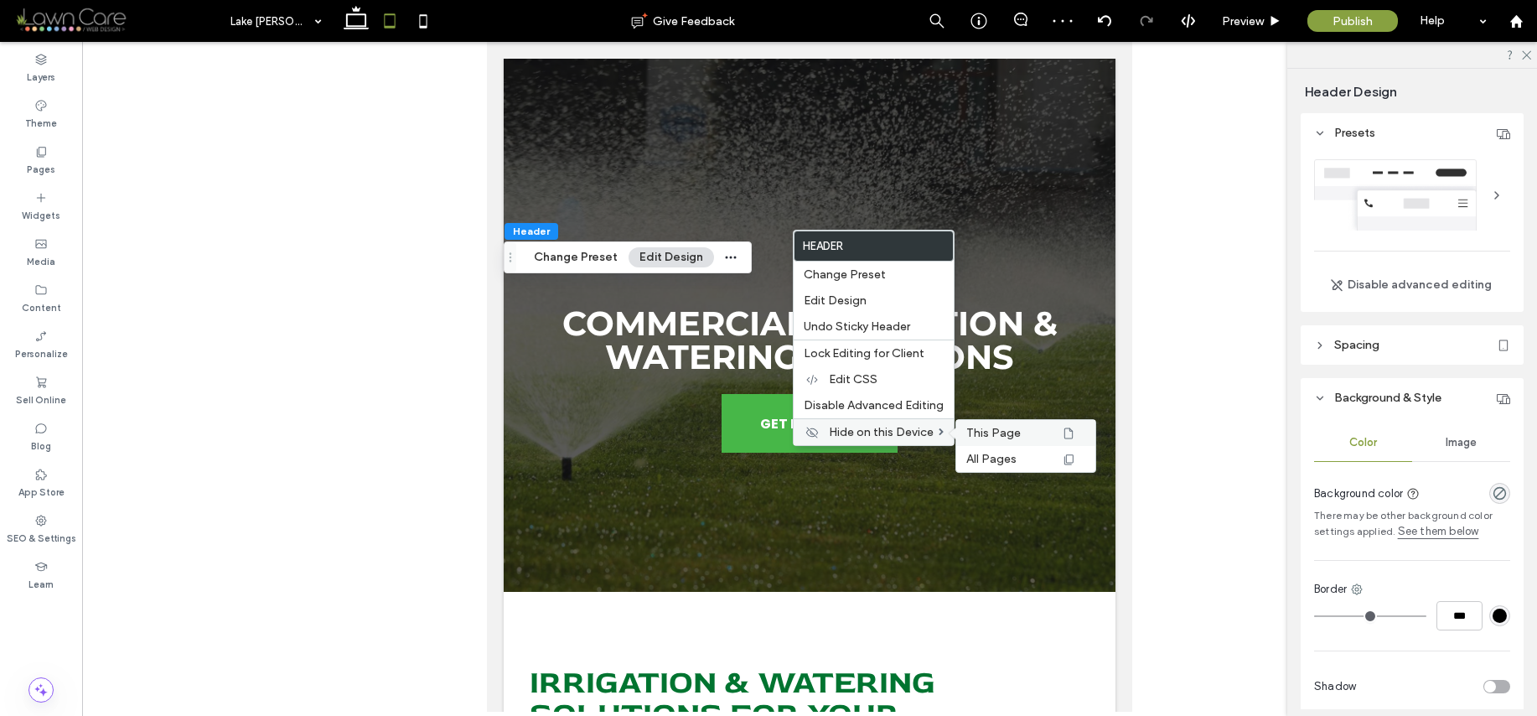
click at [976, 432] on span "This Page" at bounding box center [993, 433] width 54 height 14
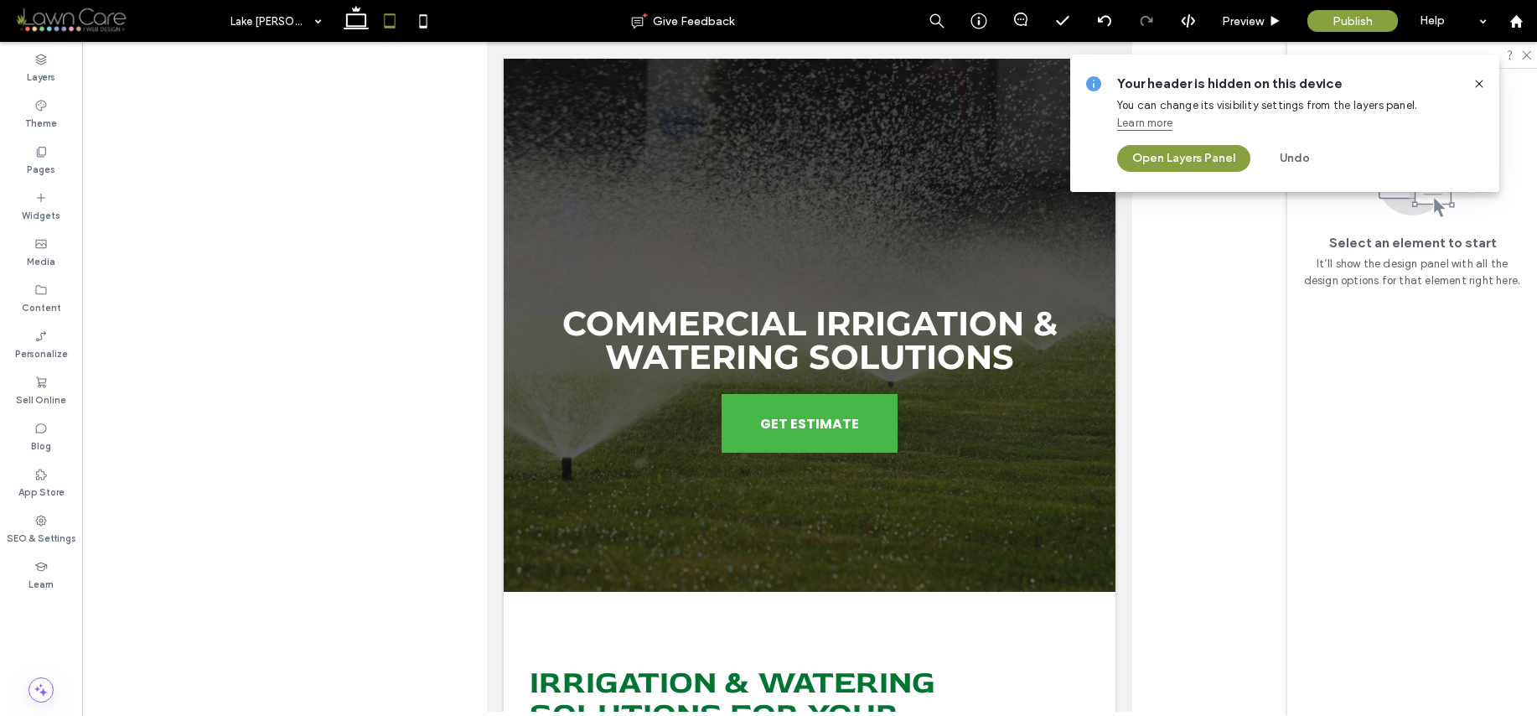
click at [1479, 83] on use at bounding box center [1479, 84] width 8 height 8
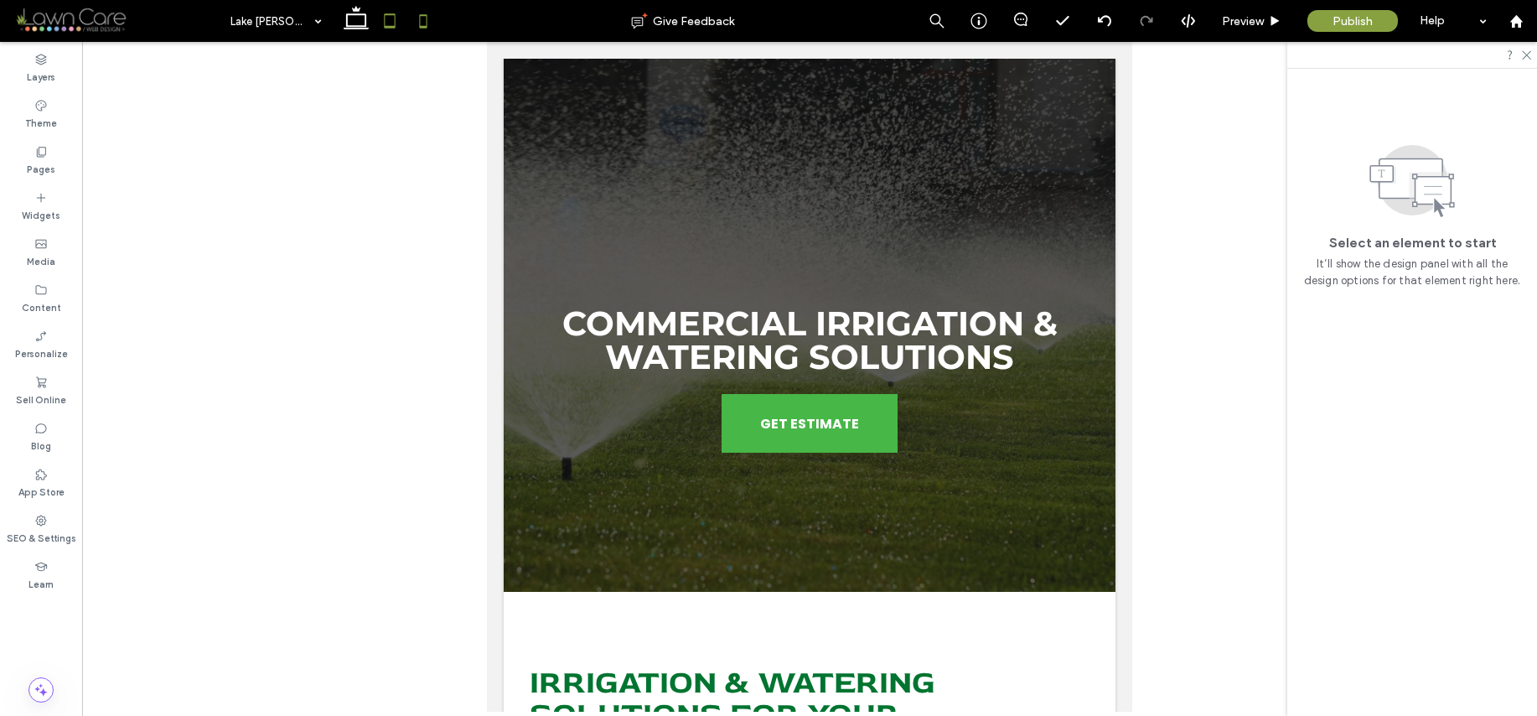
click at [423, 18] on icon at bounding box center [424, 21] width 34 height 34
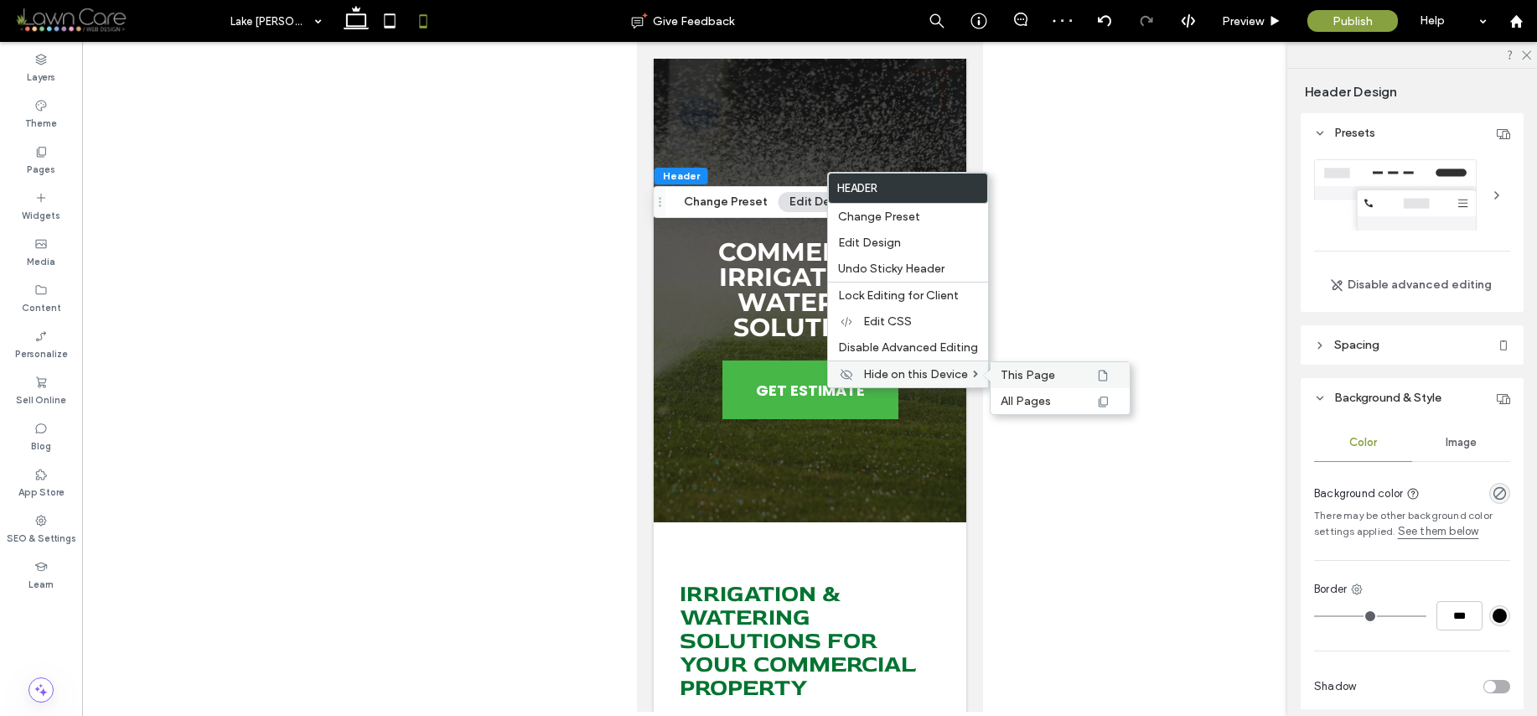
click at [1043, 375] on span "This Page" at bounding box center [1028, 375] width 54 height 14
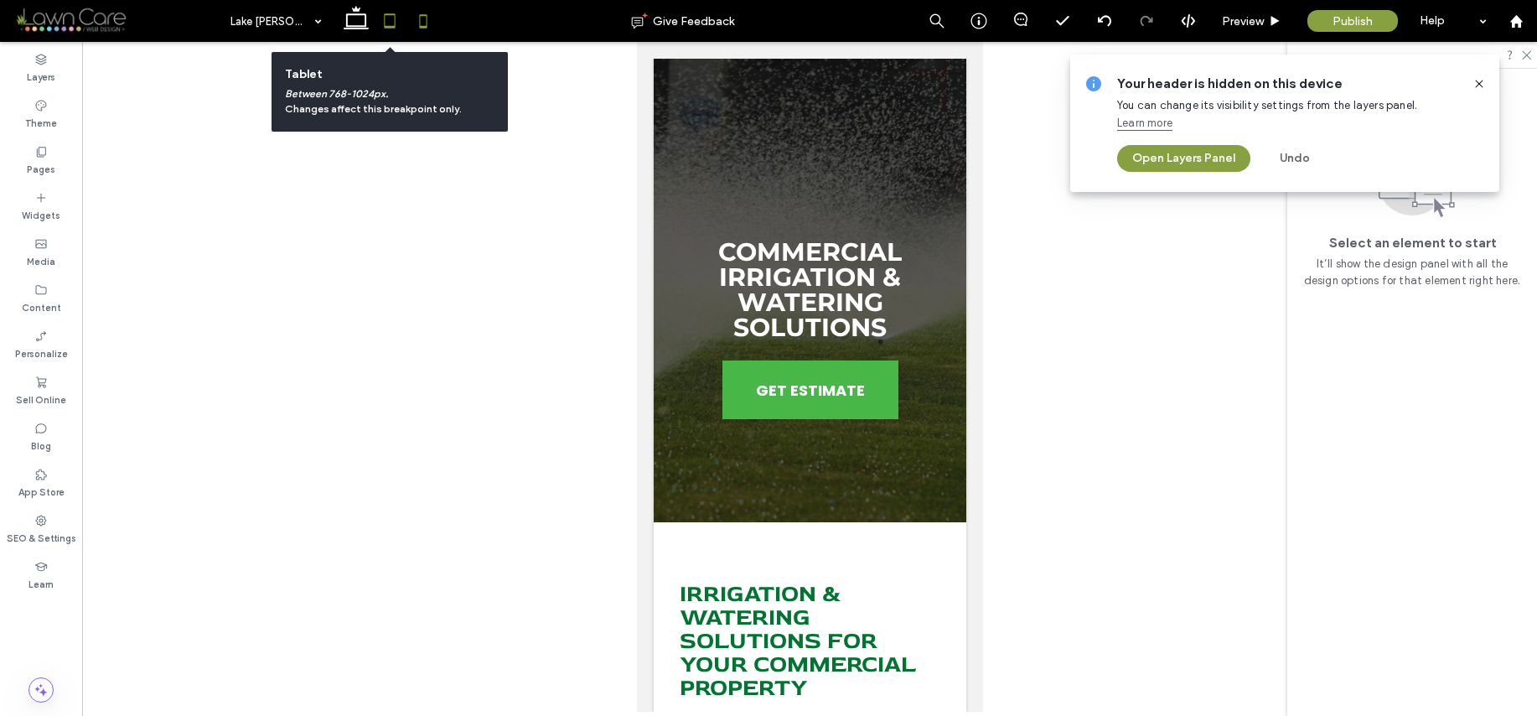
click at [391, 25] on use at bounding box center [389, 20] width 11 height 14
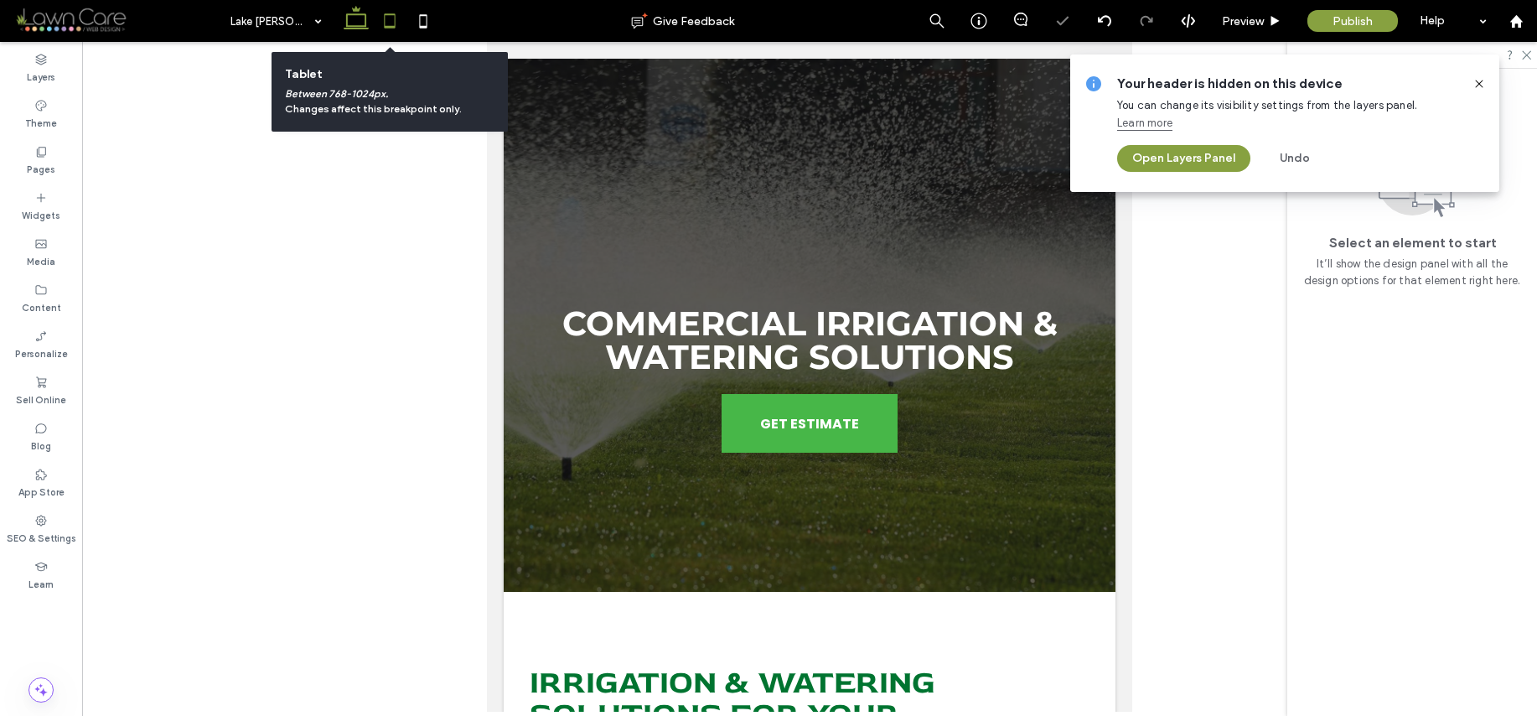
click at [356, 23] on icon at bounding box center [356, 21] width 34 height 34
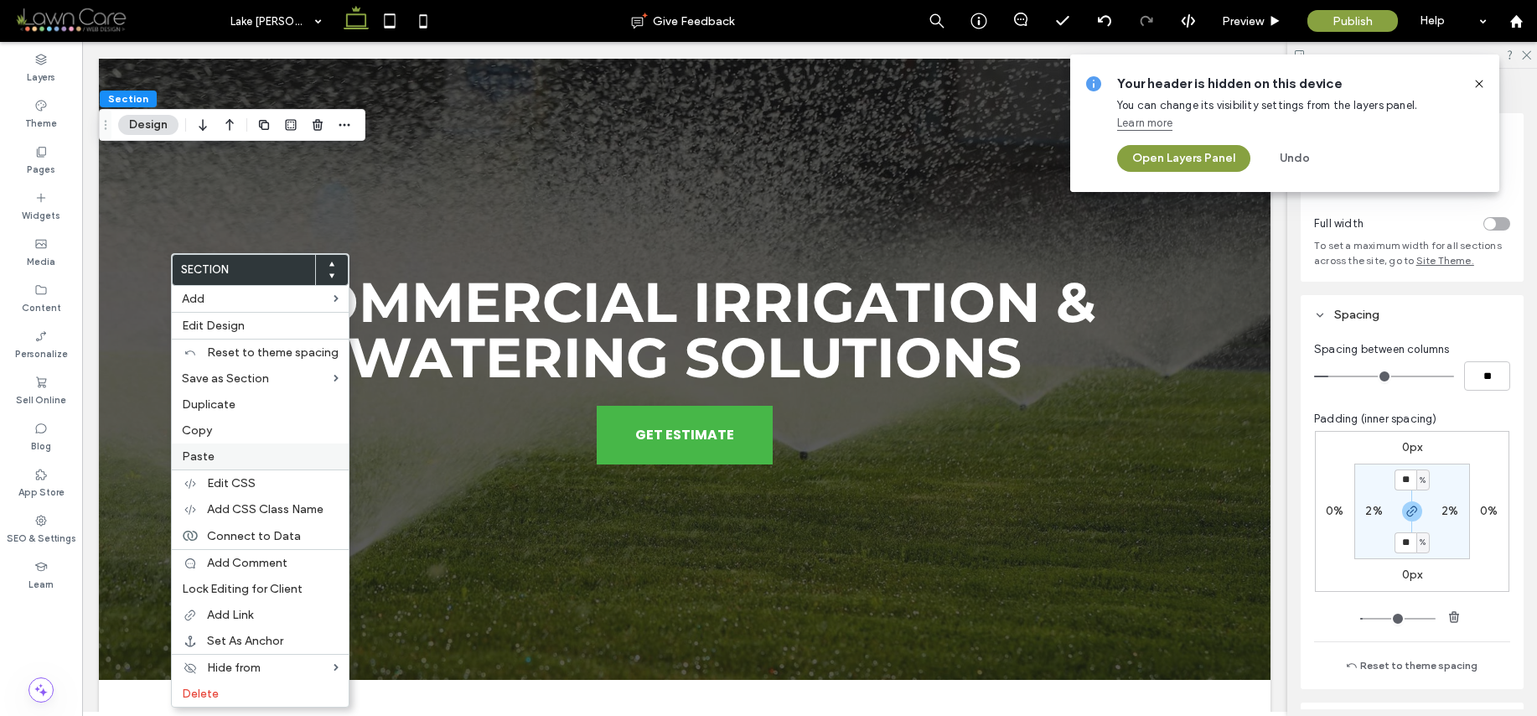
click at [227, 455] on label "Paste" at bounding box center [260, 456] width 157 height 14
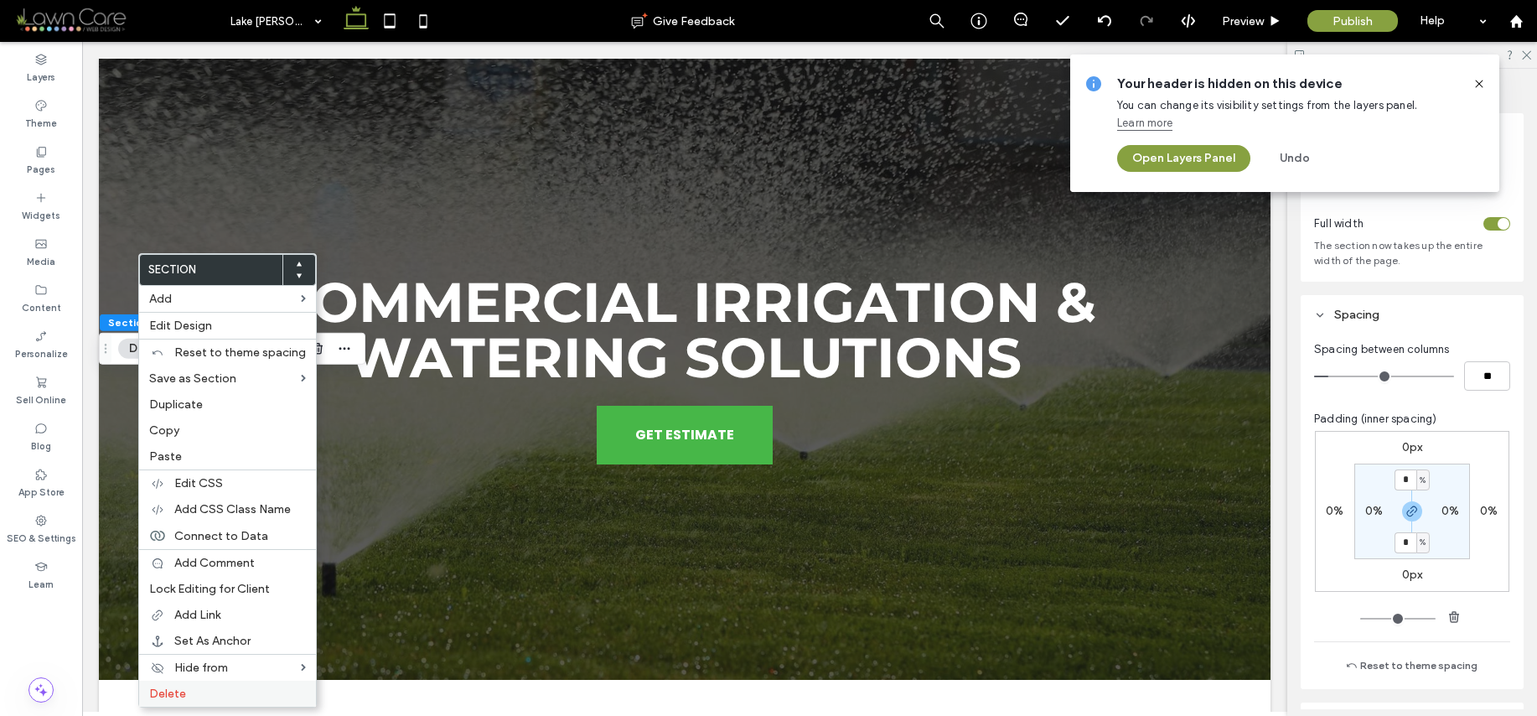
click at [224, 695] on label "Delete" at bounding box center [227, 693] width 157 height 14
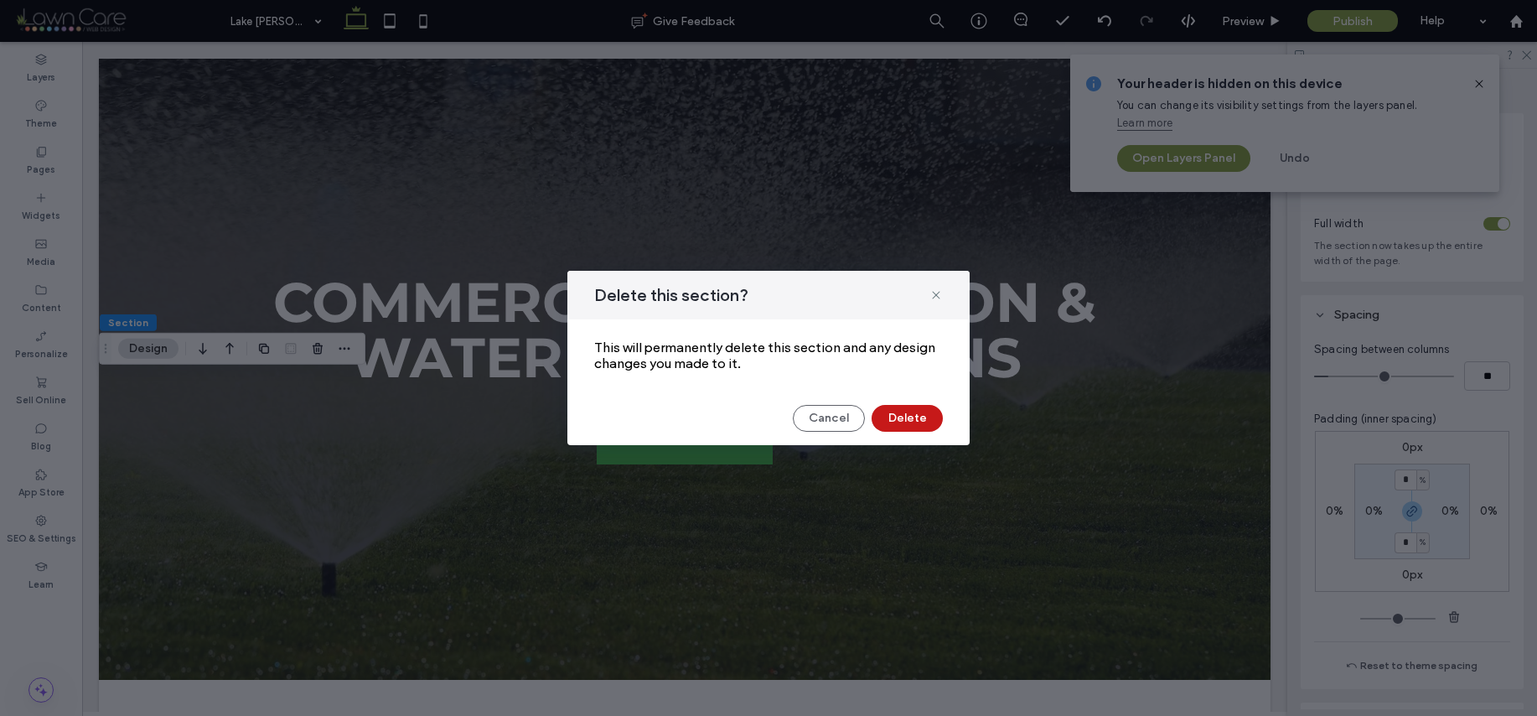
click at [887, 417] on button "Delete" at bounding box center [907, 418] width 71 height 27
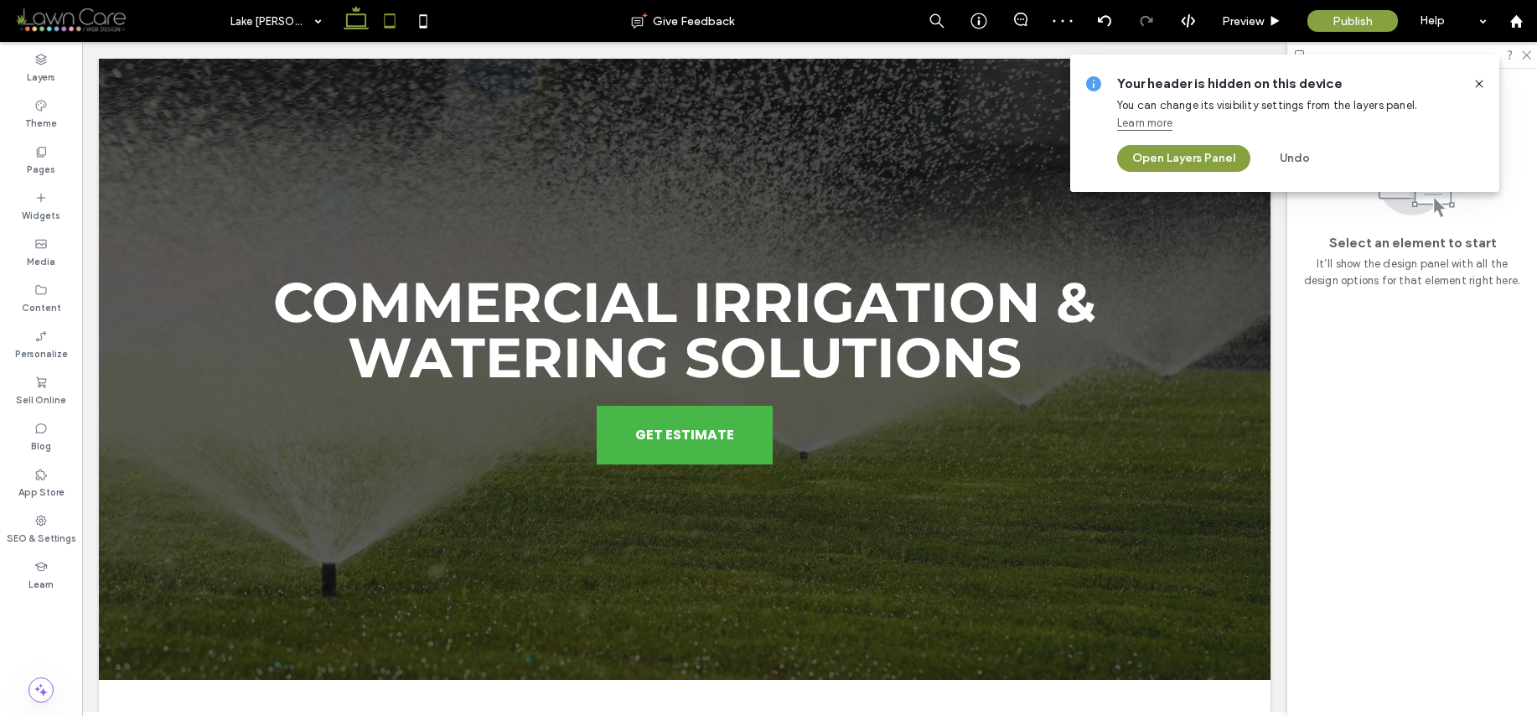
click at [396, 28] on icon at bounding box center [390, 21] width 34 height 34
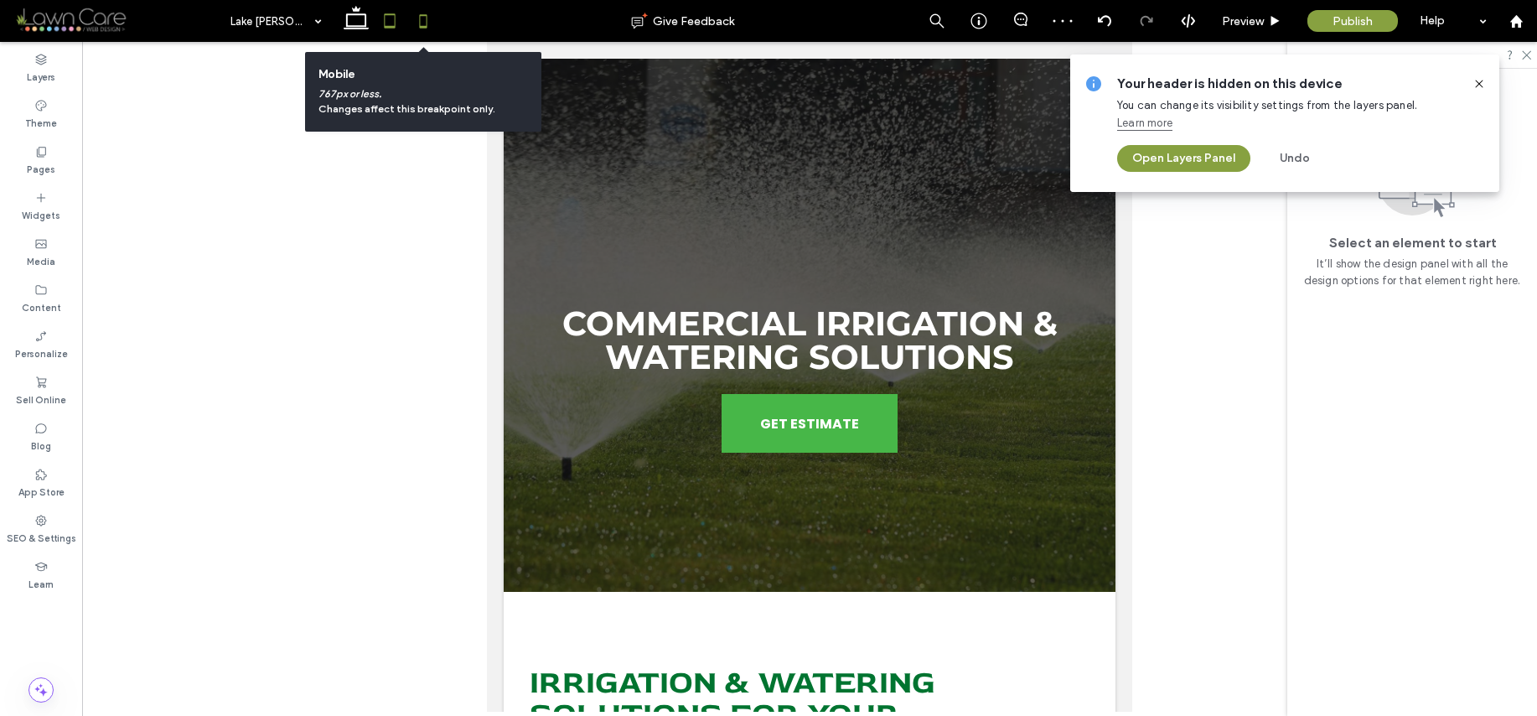
click at [424, 25] on icon at bounding box center [424, 21] width 34 height 34
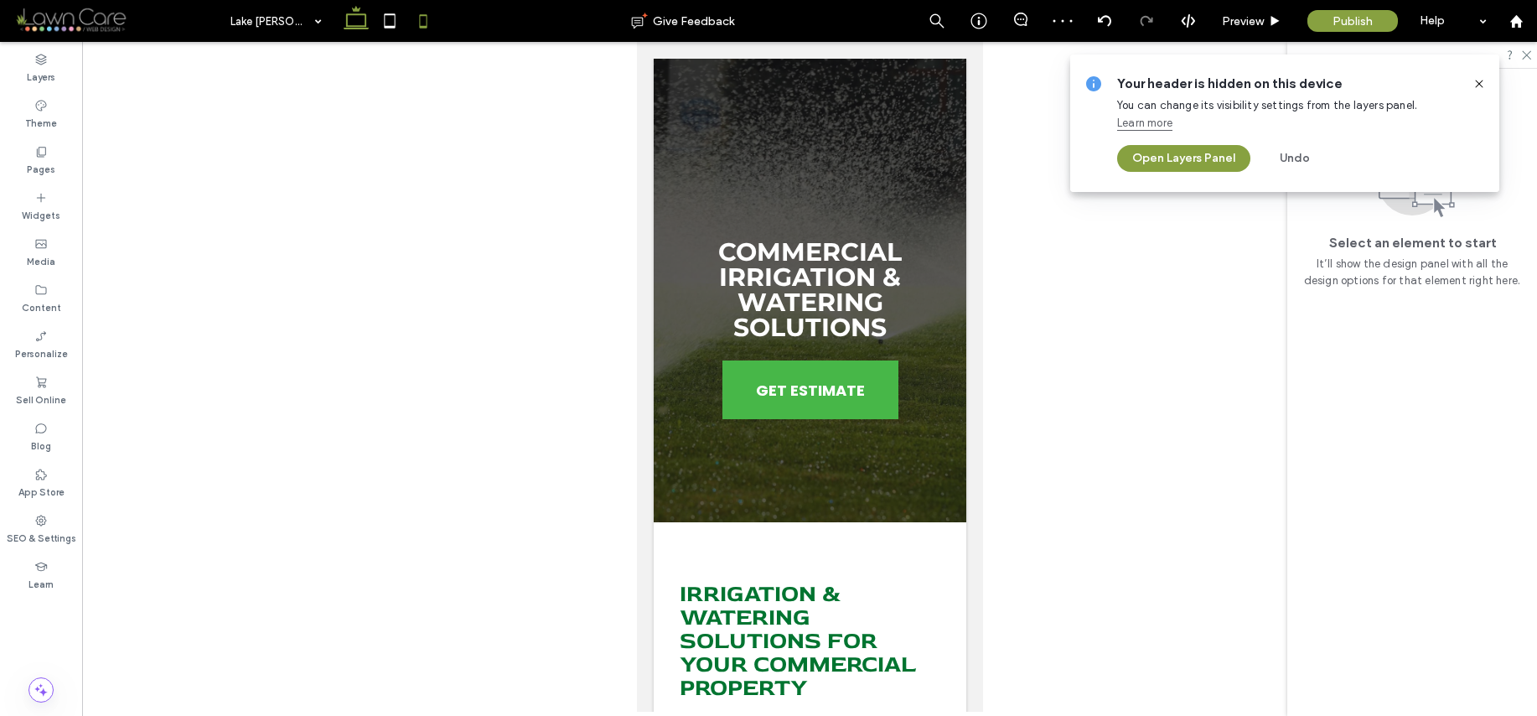
click at [339, 27] on icon at bounding box center [356, 21] width 34 height 34
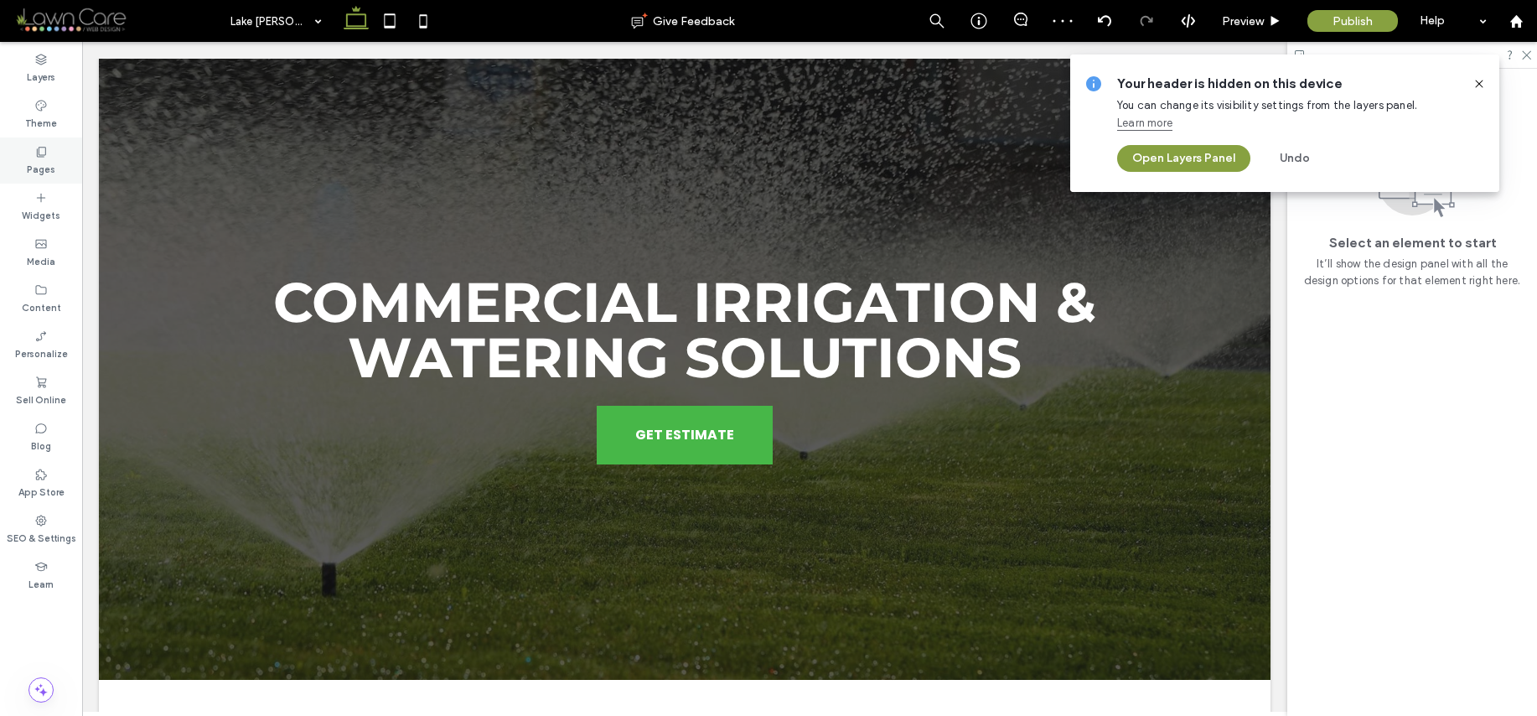
click at [58, 168] on div "Pages" at bounding box center [41, 160] width 82 height 46
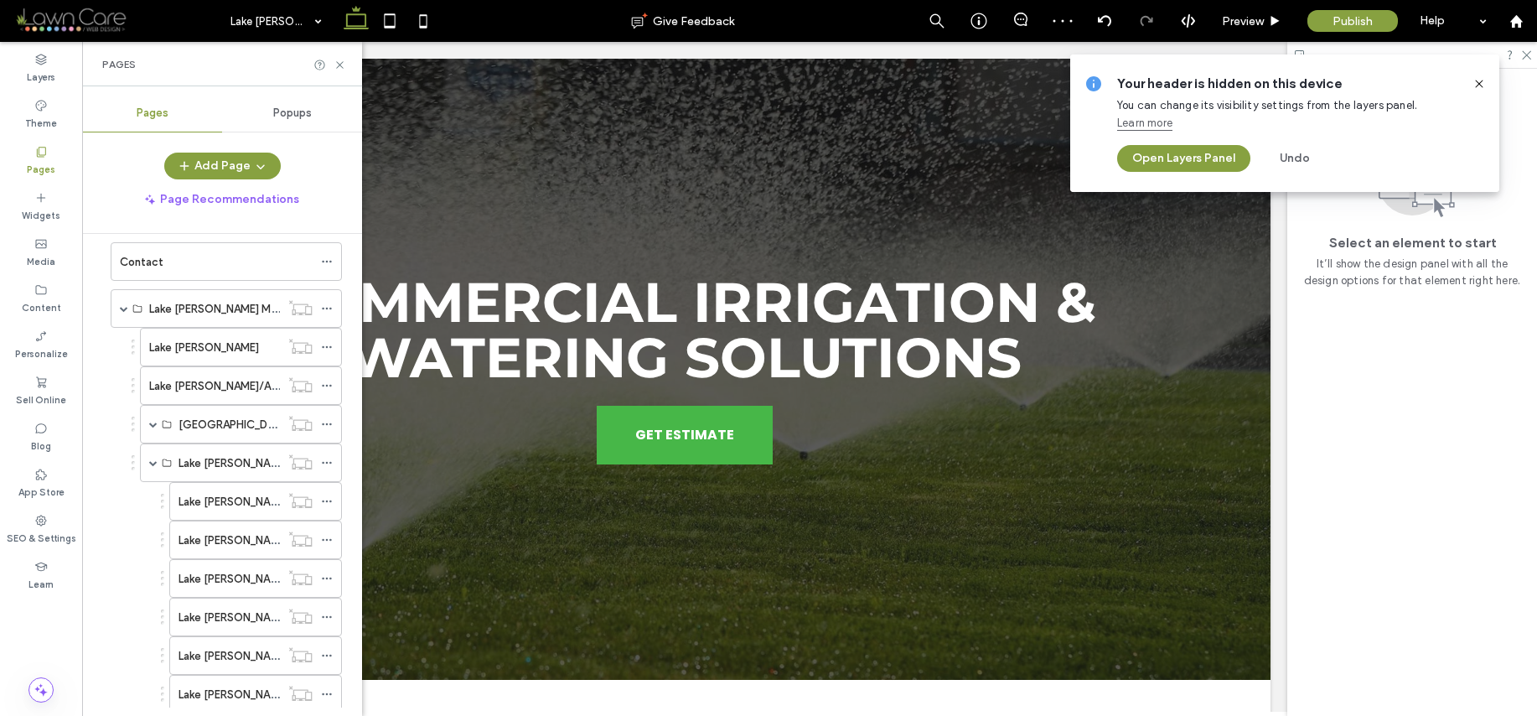
scroll to position [333, 0]
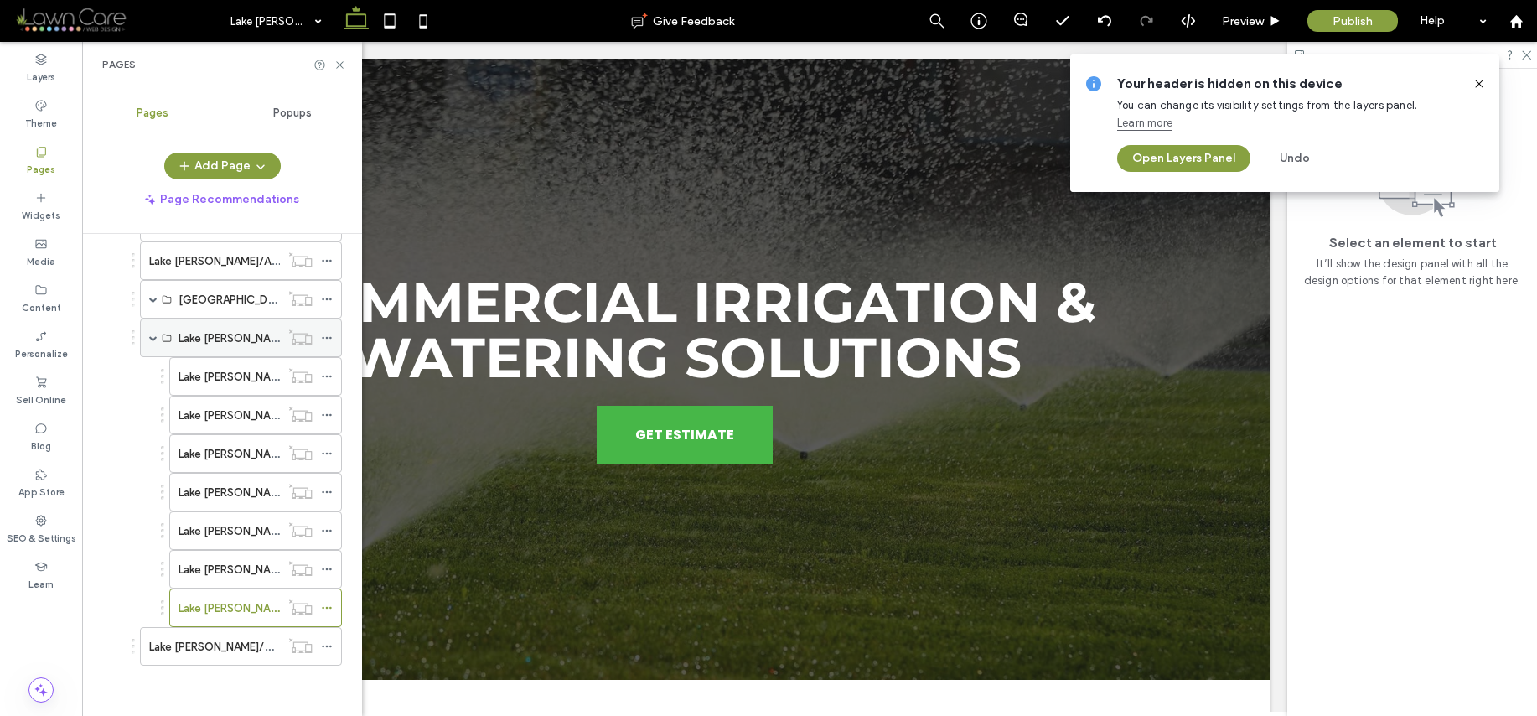
click at [155, 340] on span at bounding box center [153, 338] width 8 height 8
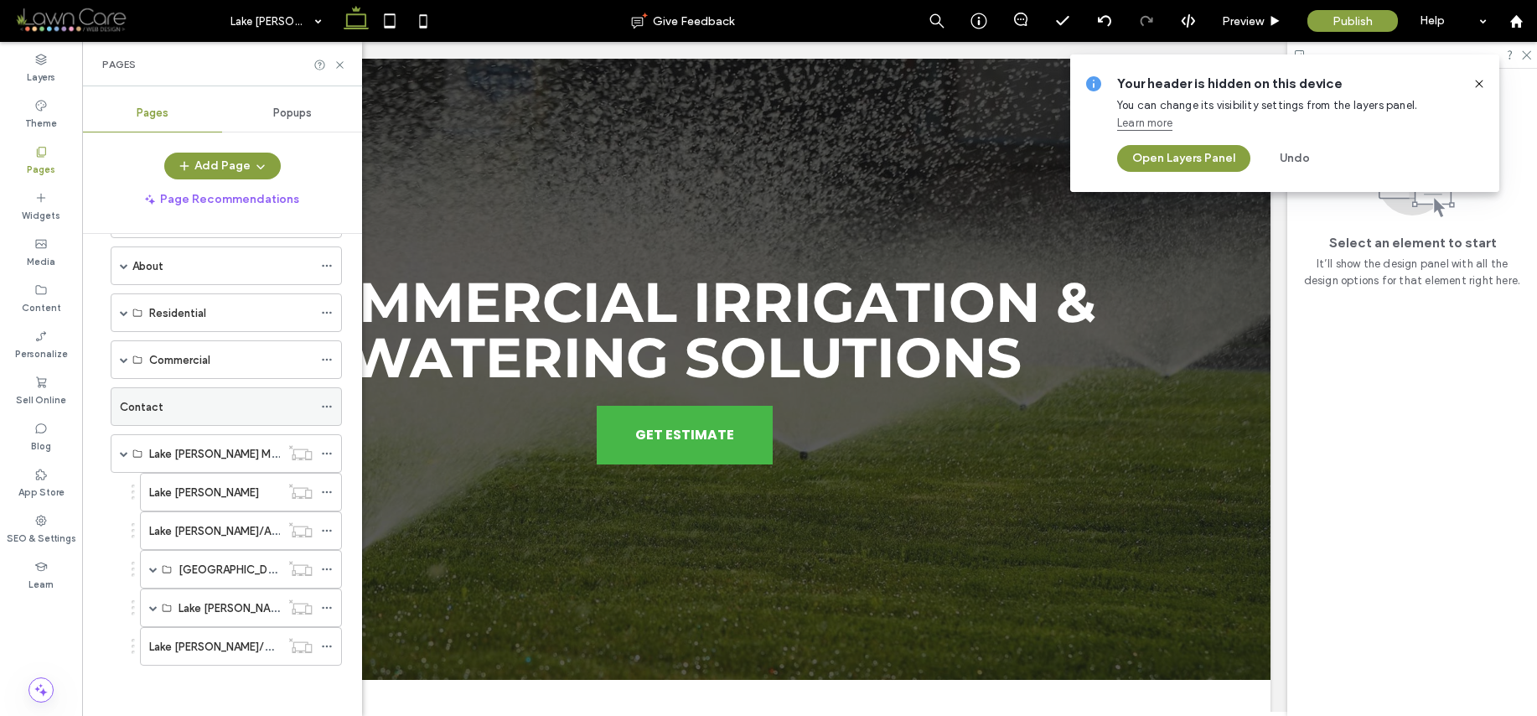
scroll to position [63, 0]
click at [236, 648] on label "Lake [PERSON_NAME]/Contact" at bounding box center [228, 646] width 158 height 29
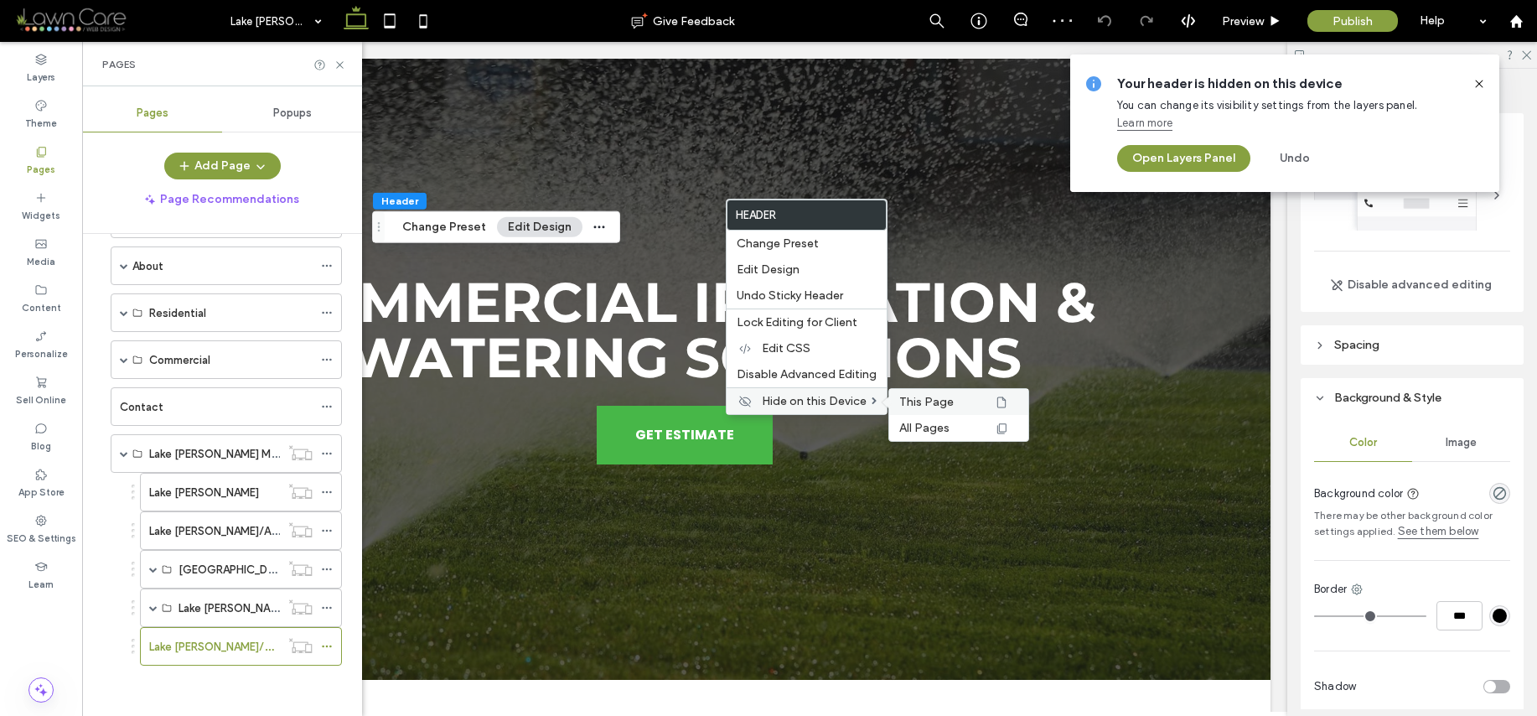
click at [910, 403] on span "This Page" at bounding box center [926, 402] width 54 height 14
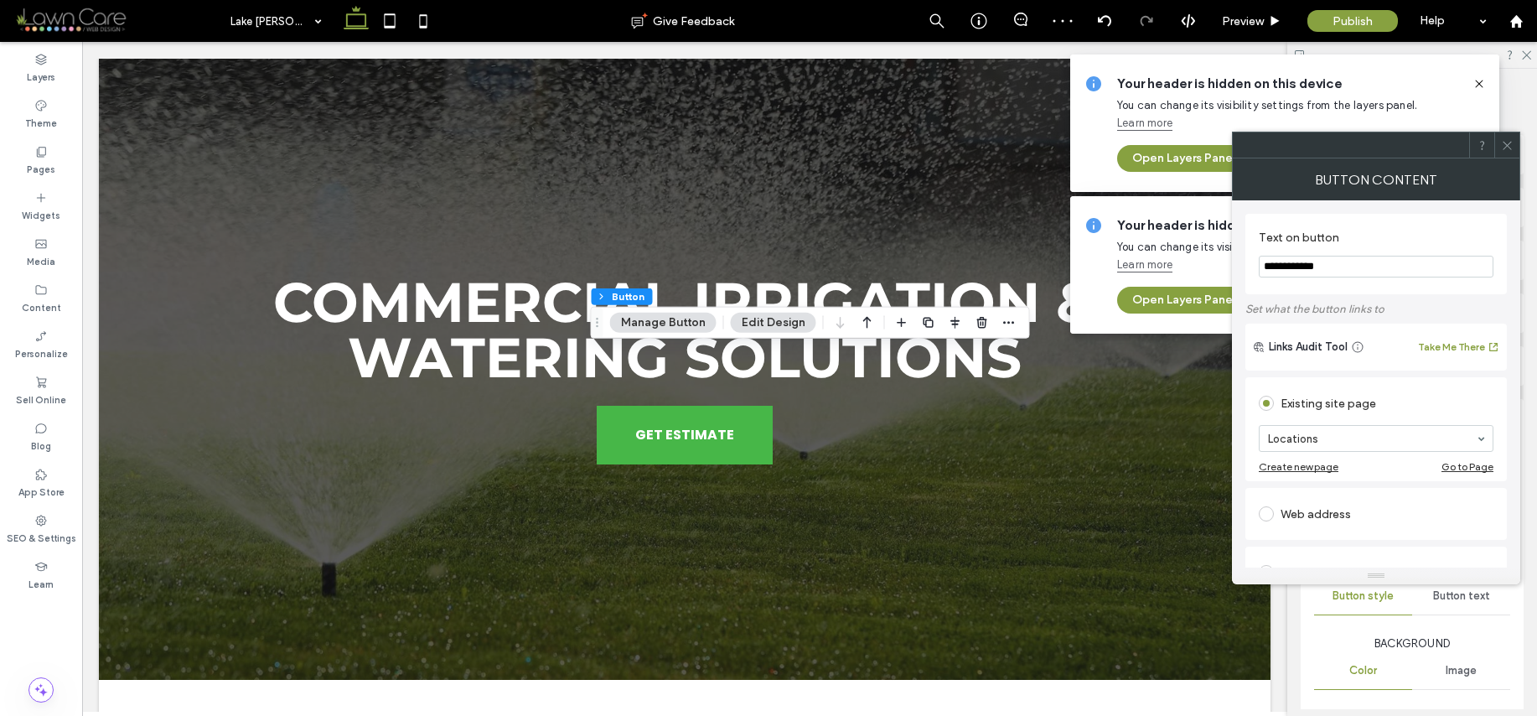
click at [1314, 425] on div "Locations" at bounding box center [1376, 438] width 235 height 27
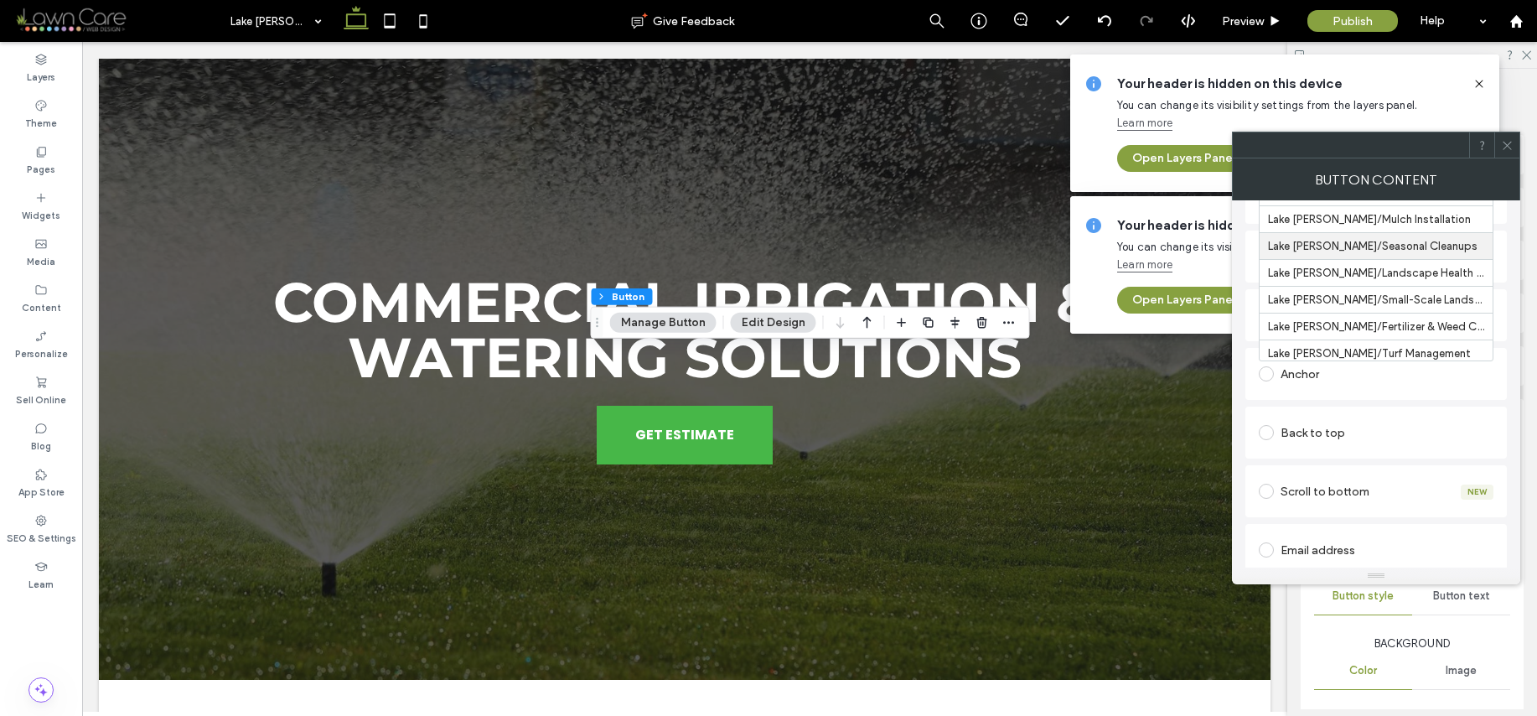
scroll to position [1577, 0]
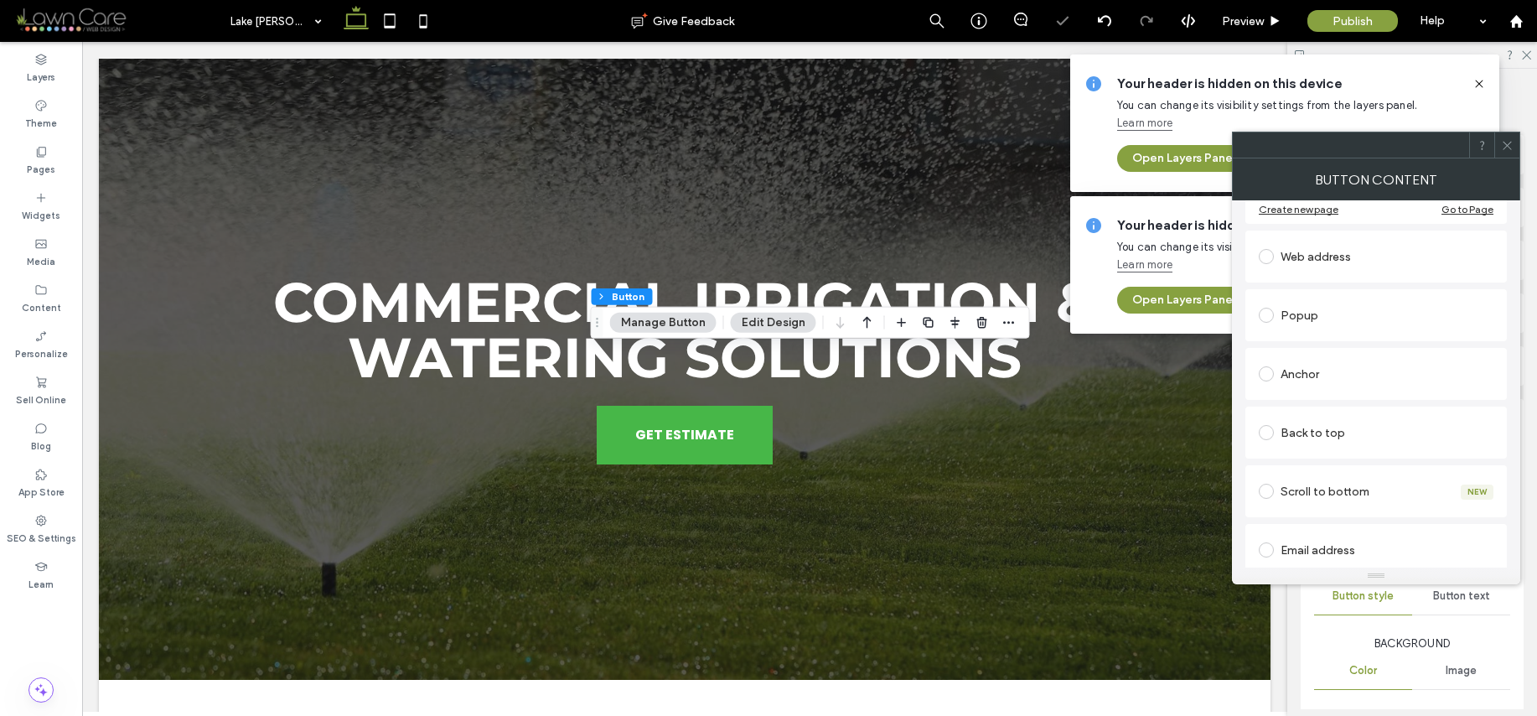
click at [1508, 144] on use at bounding box center [1507, 145] width 8 height 8
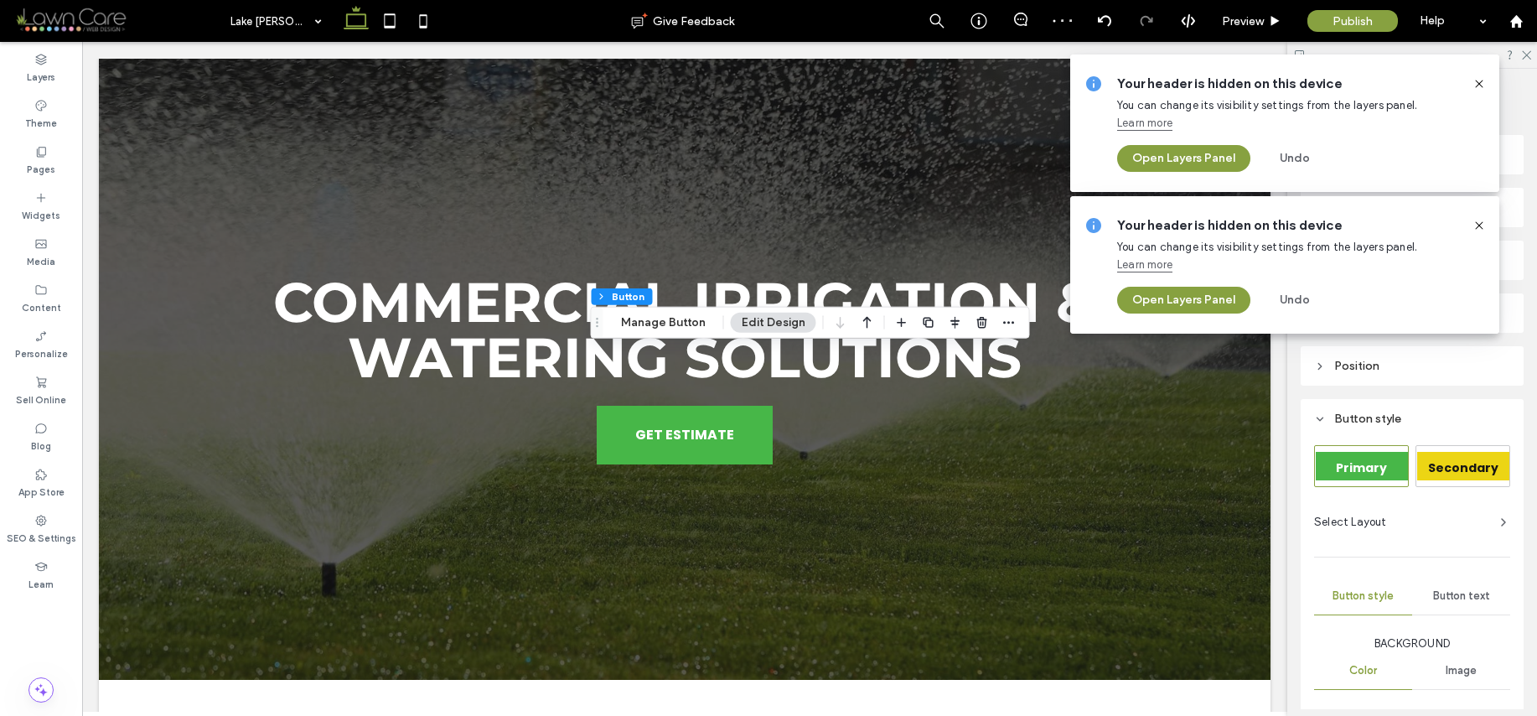
click at [1479, 224] on use at bounding box center [1479, 225] width 8 height 8
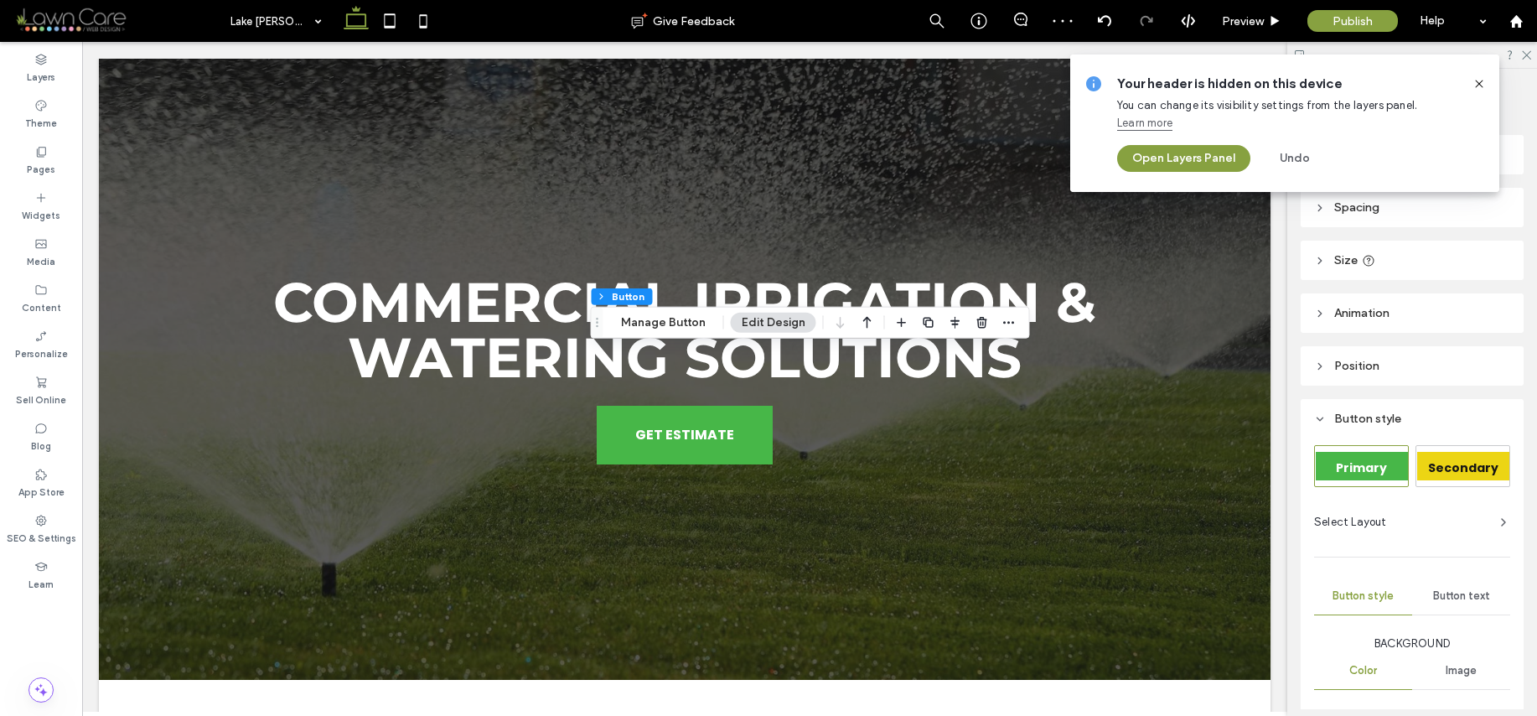
click at [1479, 82] on icon at bounding box center [1479, 83] width 13 height 13
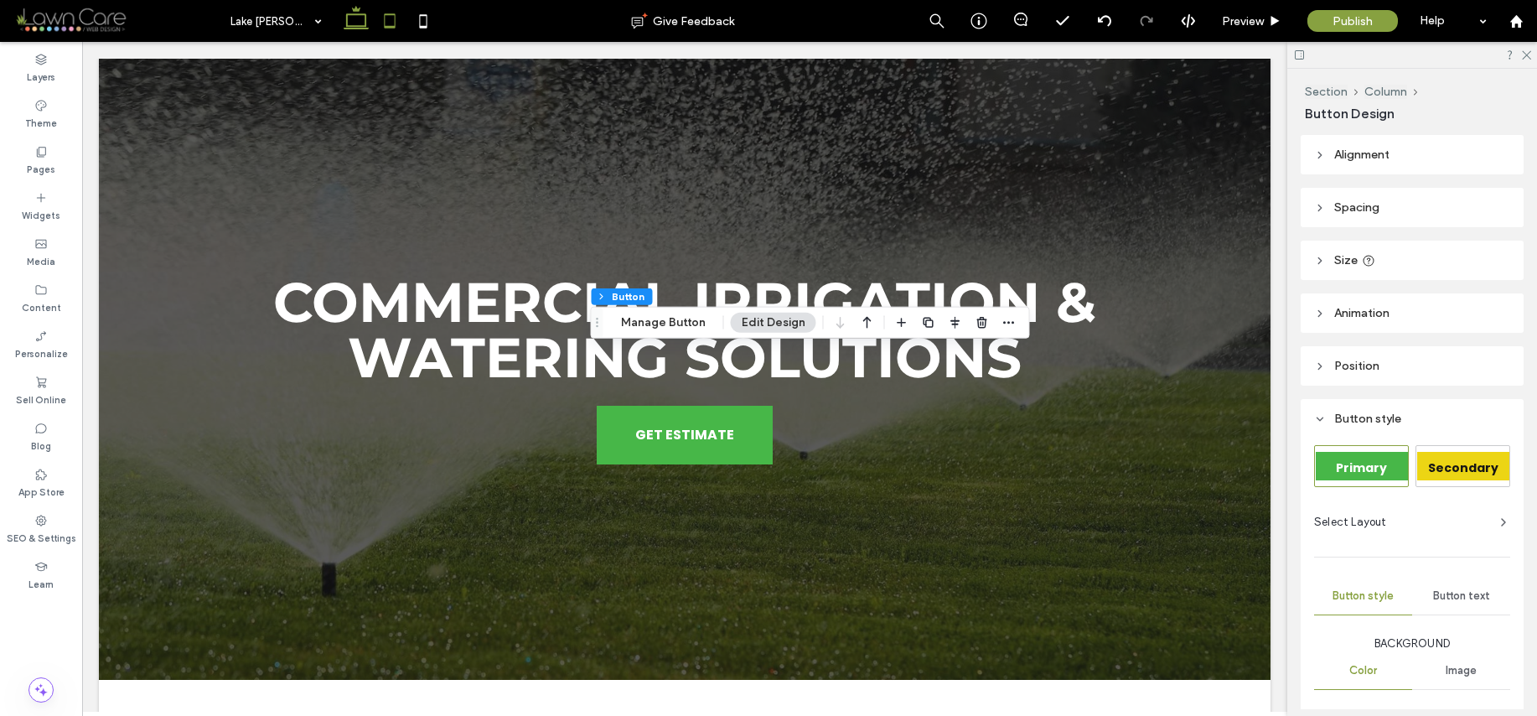
click at [388, 26] on use at bounding box center [389, 20] width 11 height 14
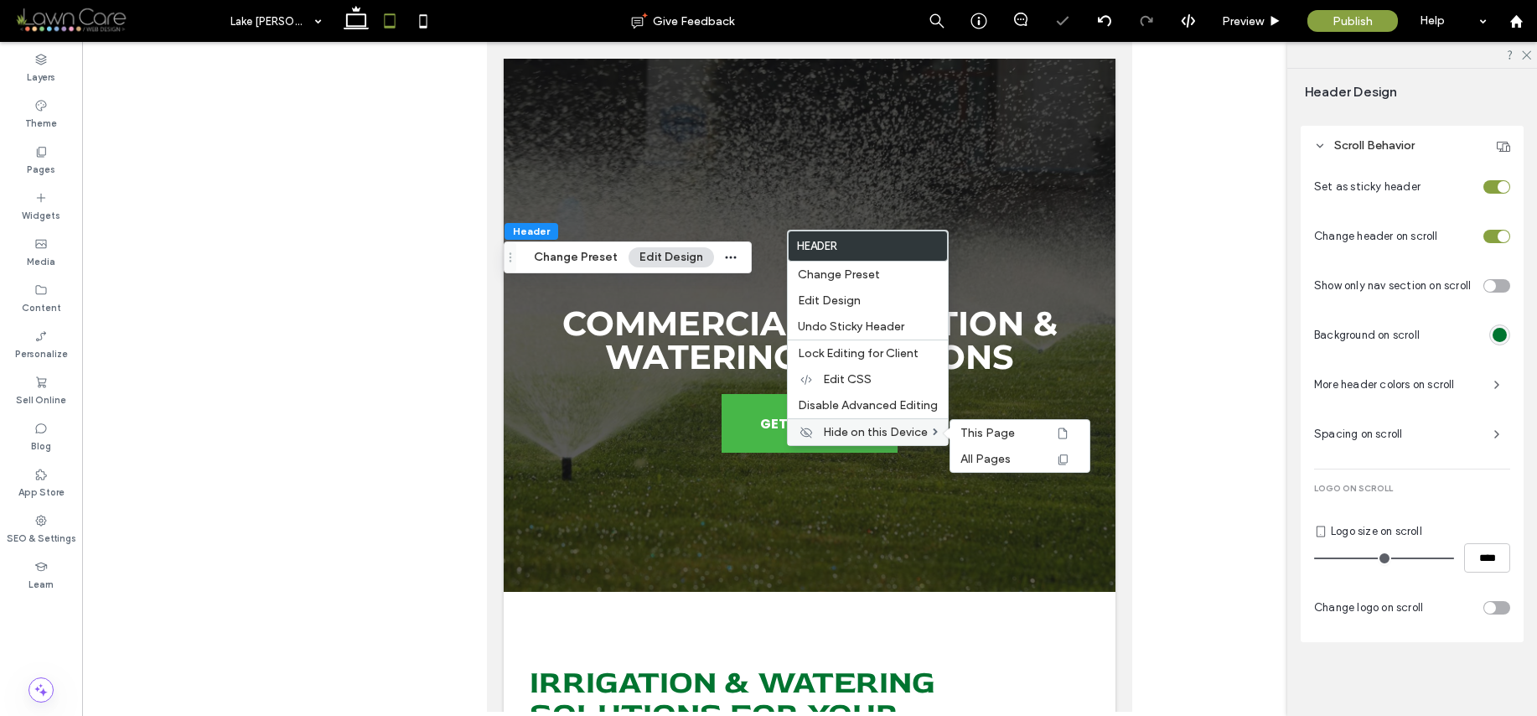
scroll to position [758, 0]
click at [988, 433] on span "This Page" at bounding box center [988, 433] width 54 height 14
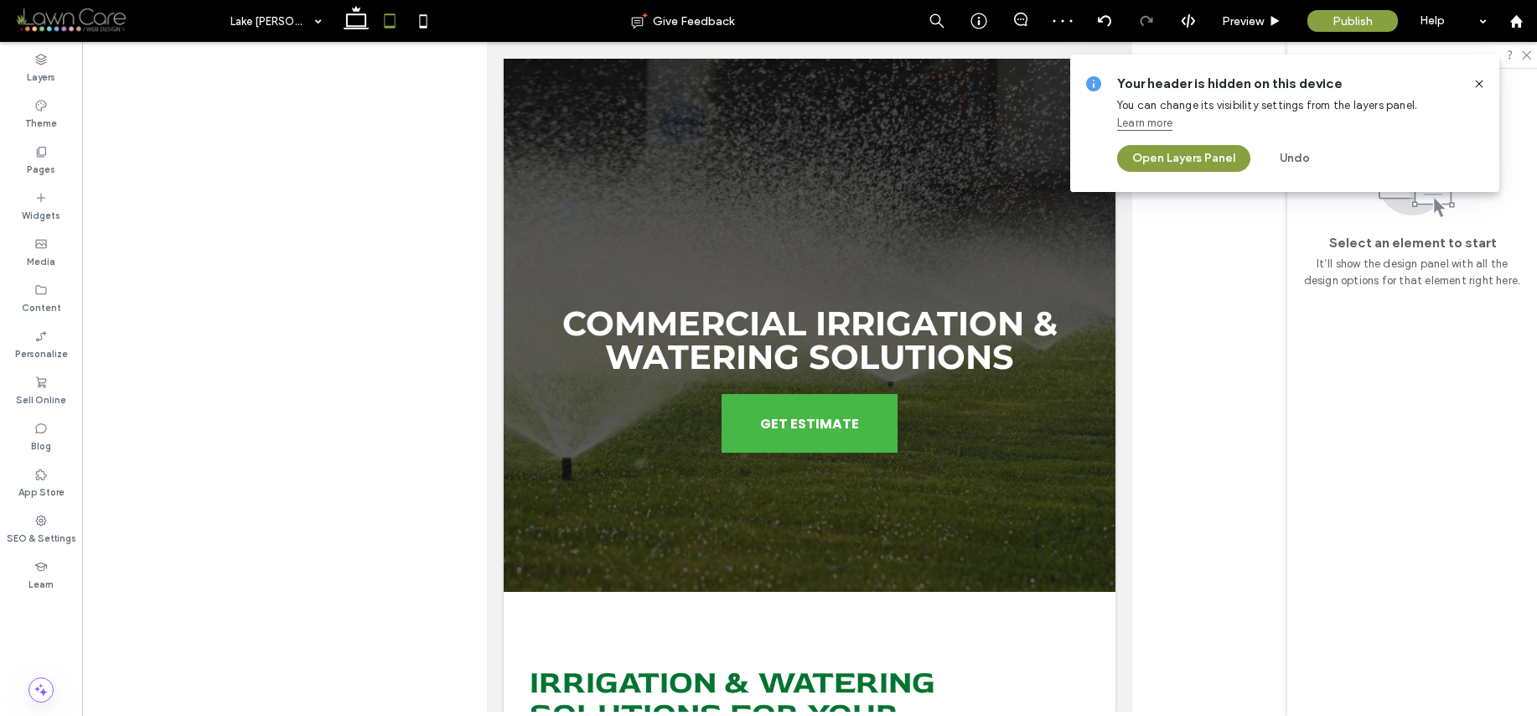
click at [1476, 83] on icon at bounding box center [1479, 83] width 13 height 13
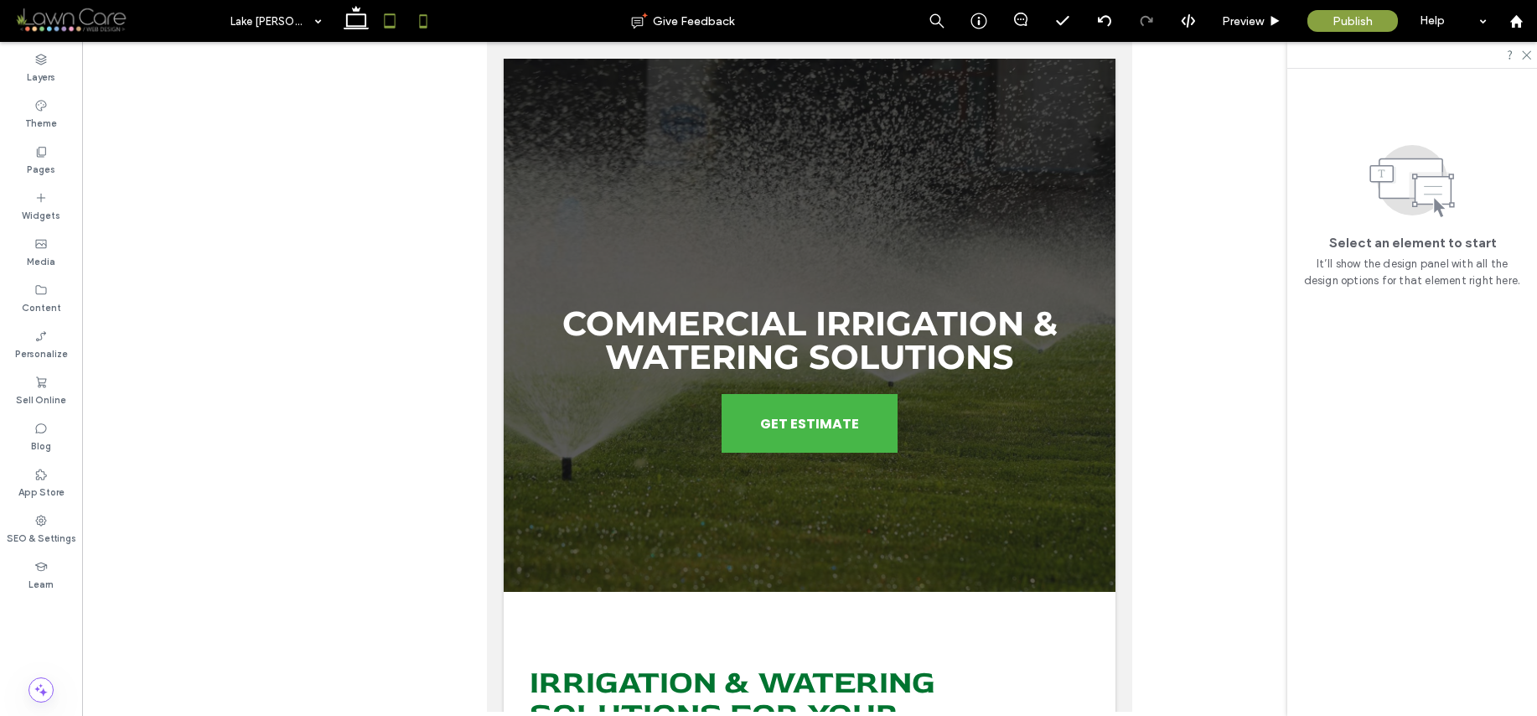
click at [431, 23] on icon at bounding box center [424, 21] width 34 height 34
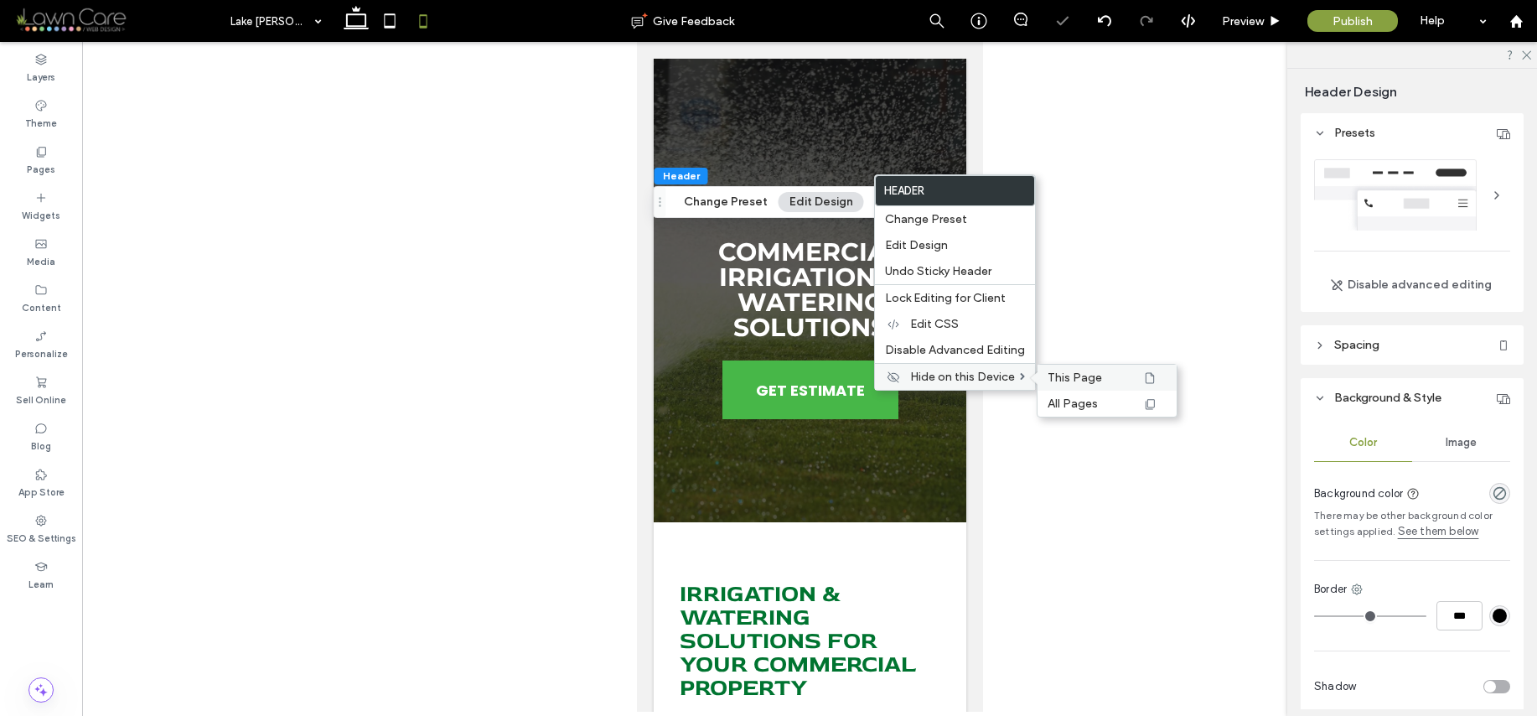
click at [1080, 374] on span "This Page" at bounding box center [1075, 377] width 54 height 14
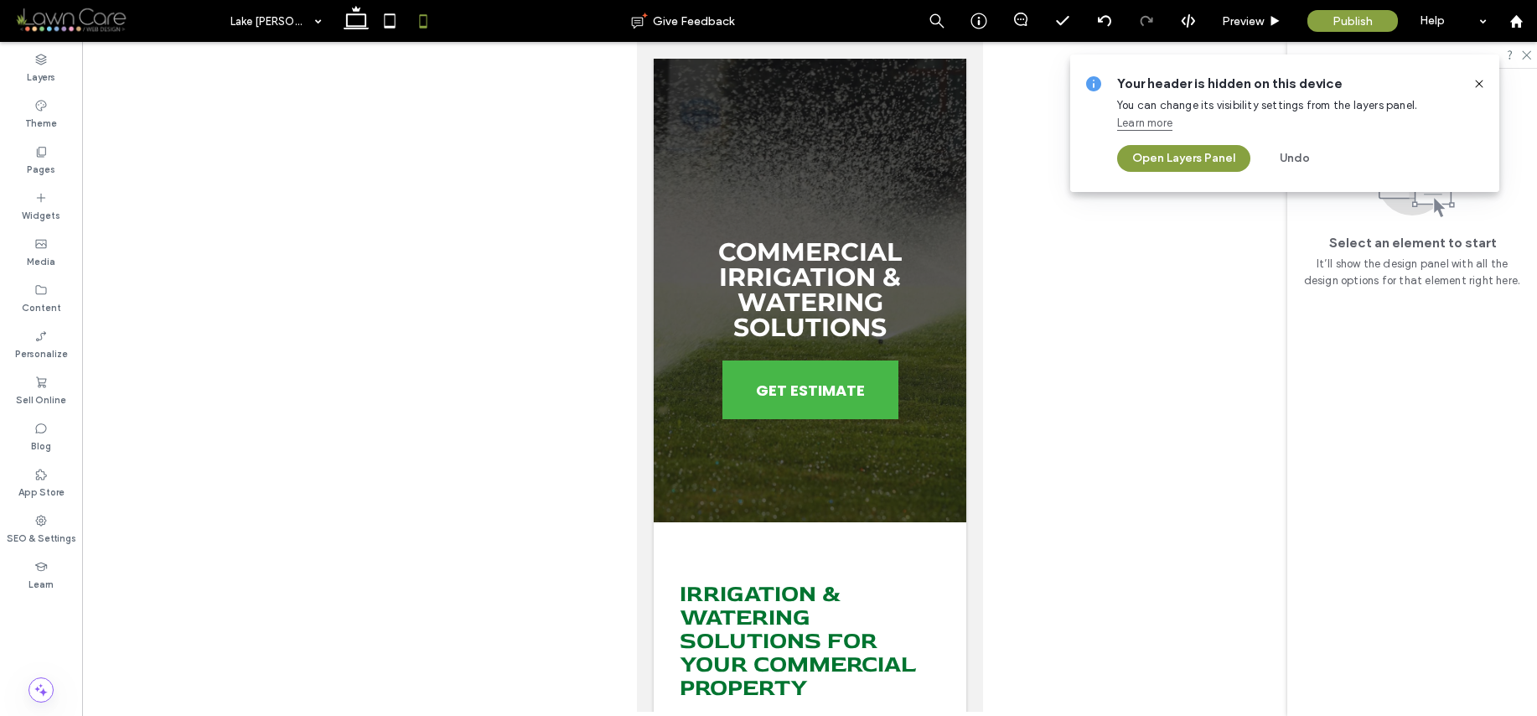
click at [1486, 81] on div "Your header is hidden on this device You can change its visibility settings fro…" at bounding box center [1284, 122] width 429 height 137
click at [1480, 81] on icon at bounding box center [1479, 83] width 13 height 13
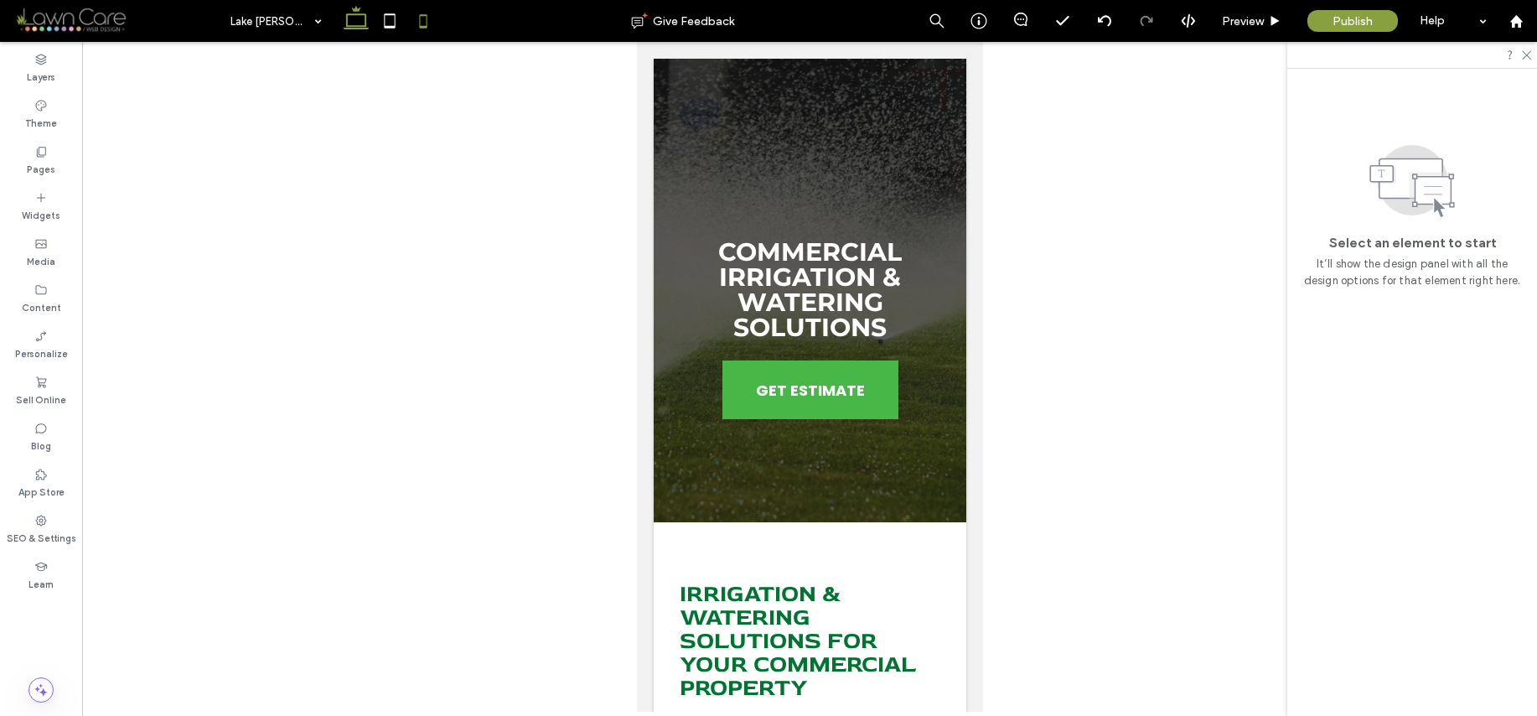
click at [359, 14] on use at bounding box center [356, 17] width 25 height 23
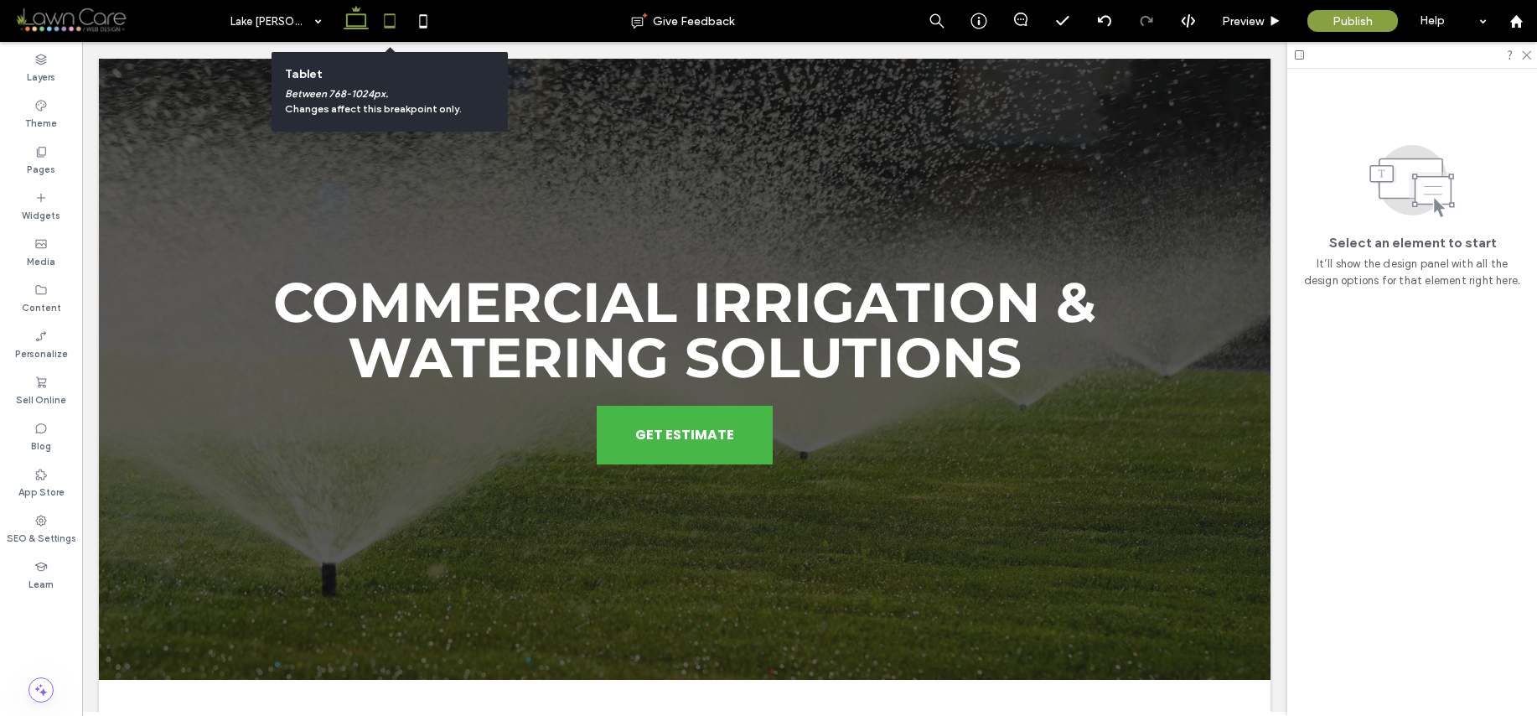
click at [388, 23] on icon at bounding box center [390, 21] width 34 height 34
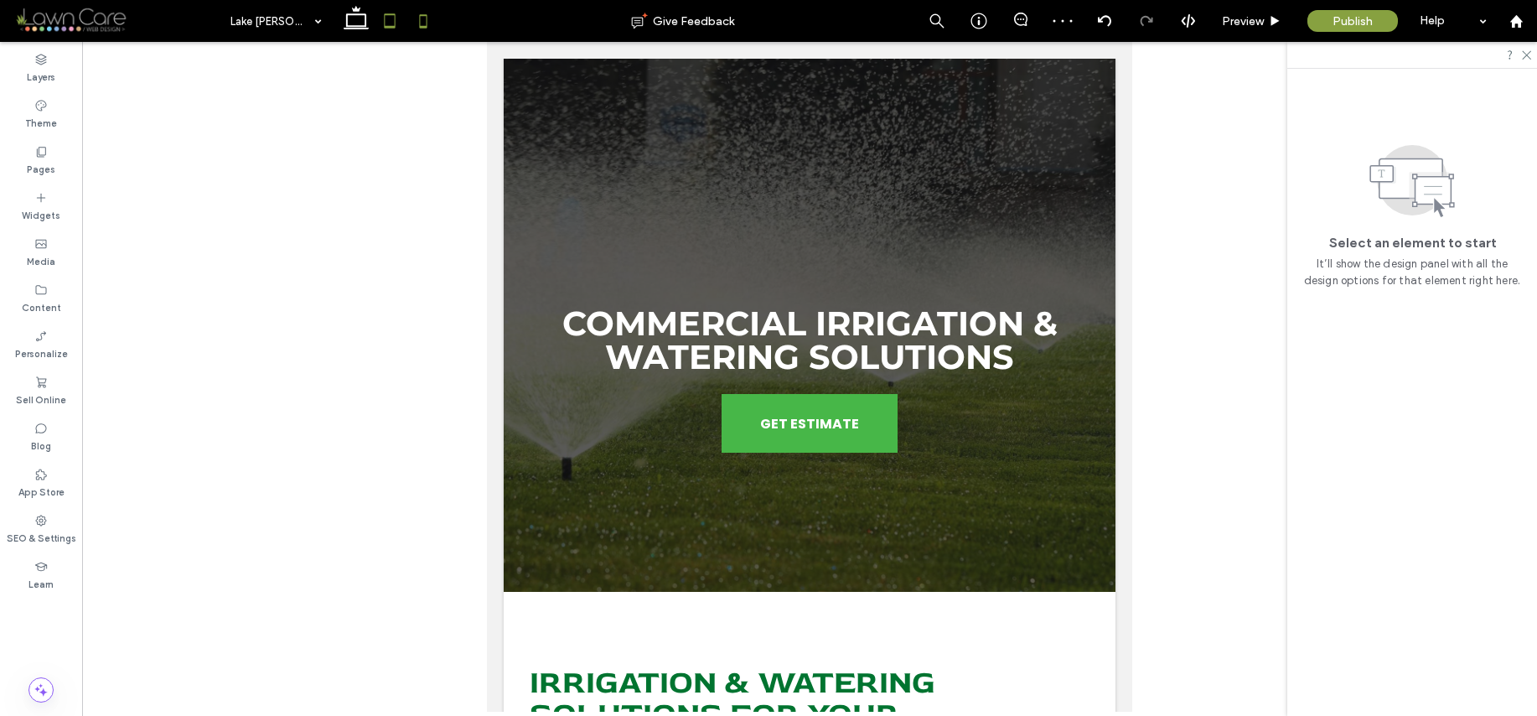
click at [427, 23] on icon at bounding box center [424, 21] width 34 height 34
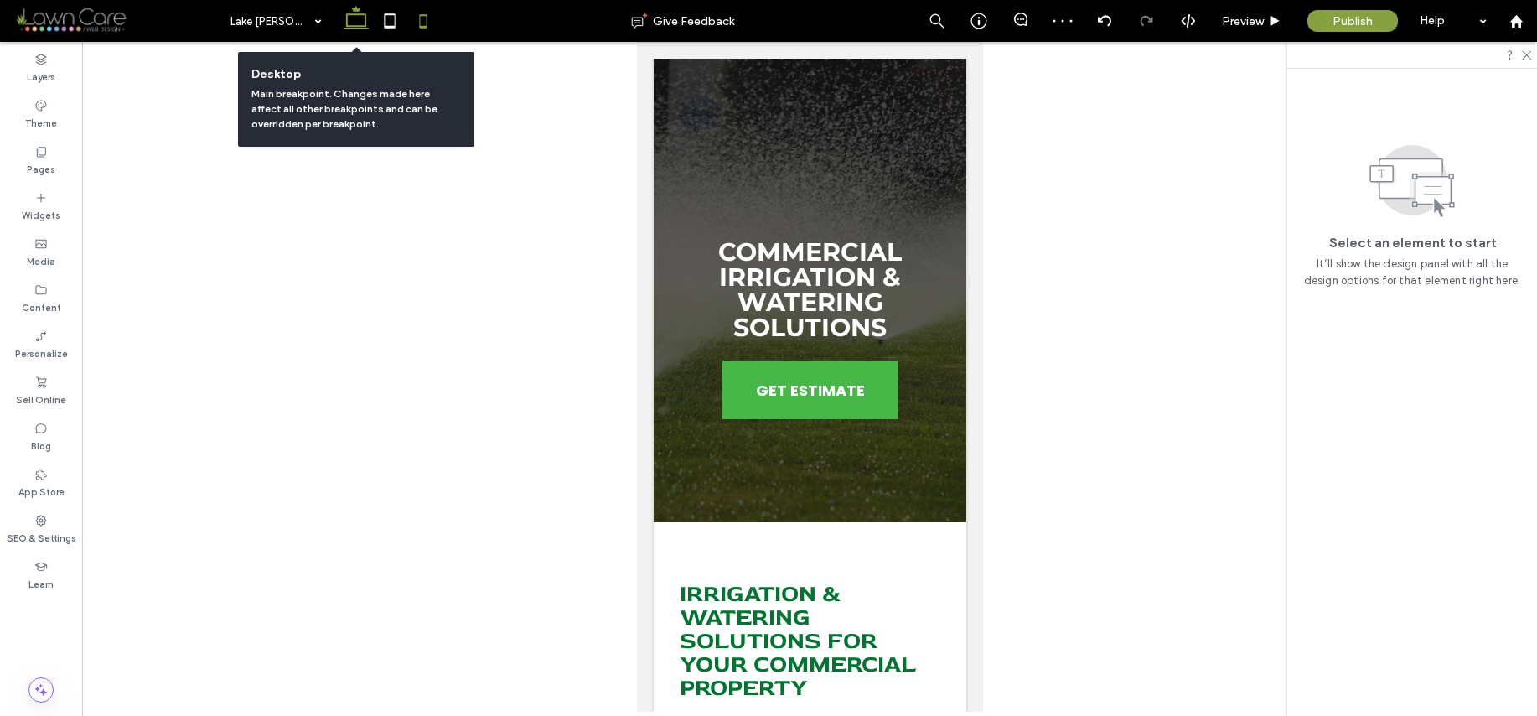
click at [368, 25] on icon at bounding box center [356, 21] width 34 height 34
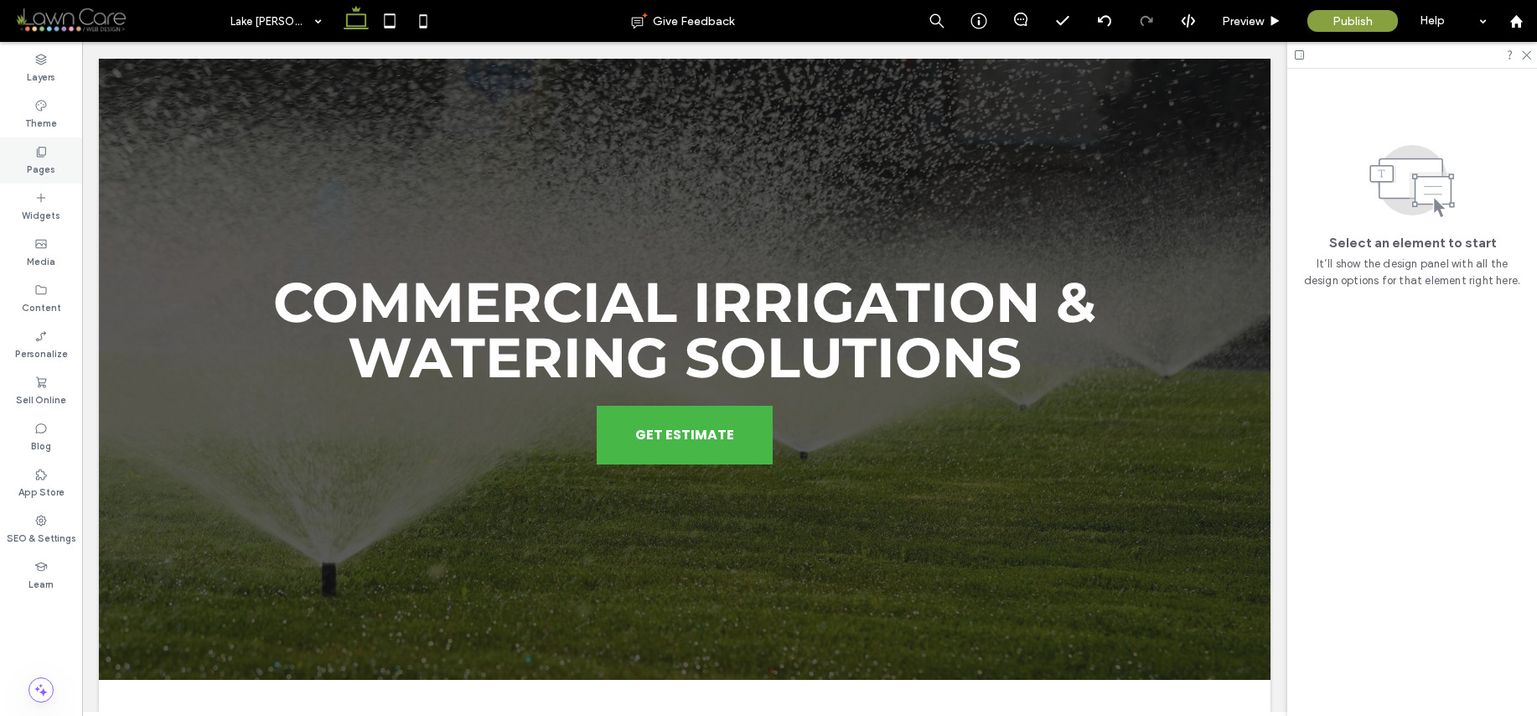
click at [48, 174] on label "Pages" at bounding box center [41, 167] width 28 height 18
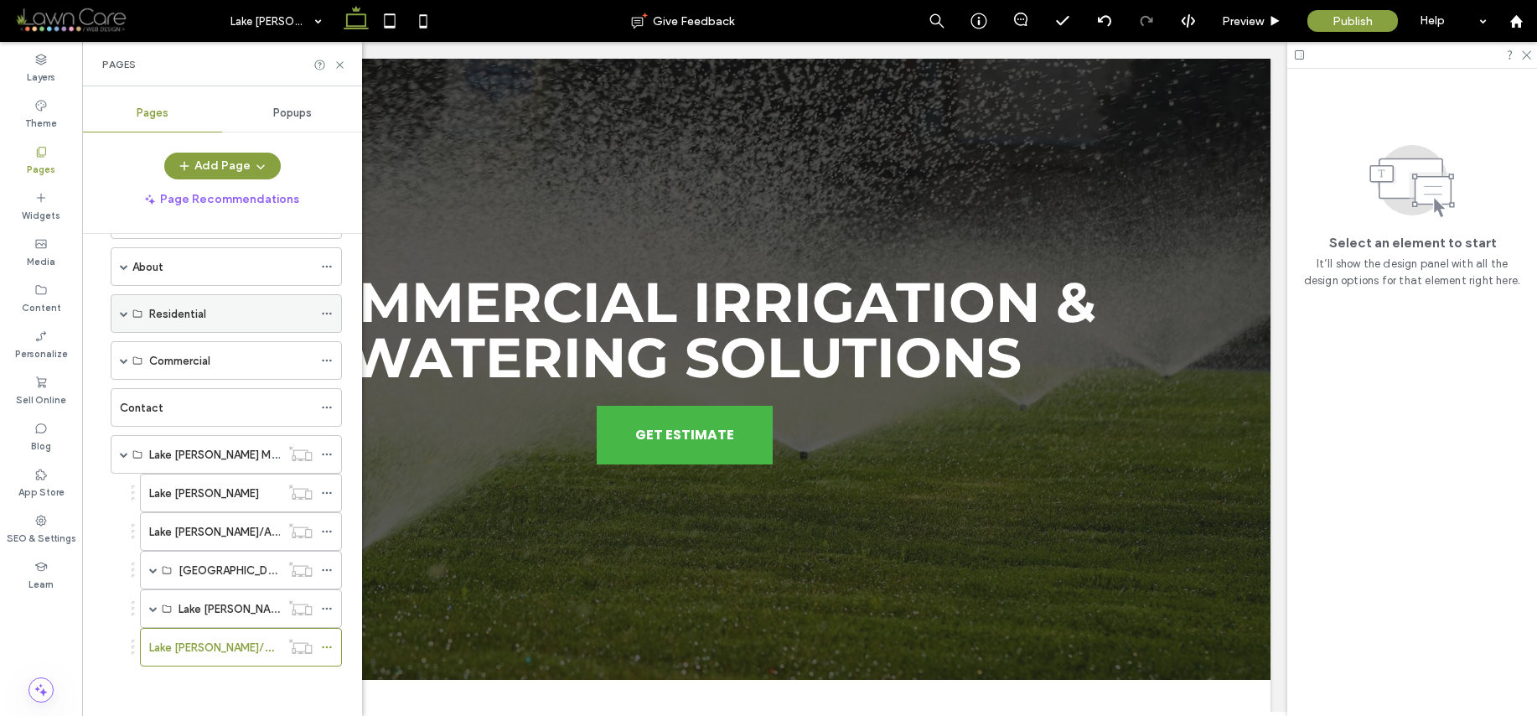
scroll to position [63, 0]
click at [150, 599] on span at bounding box center [153, 607] width 8 height 37
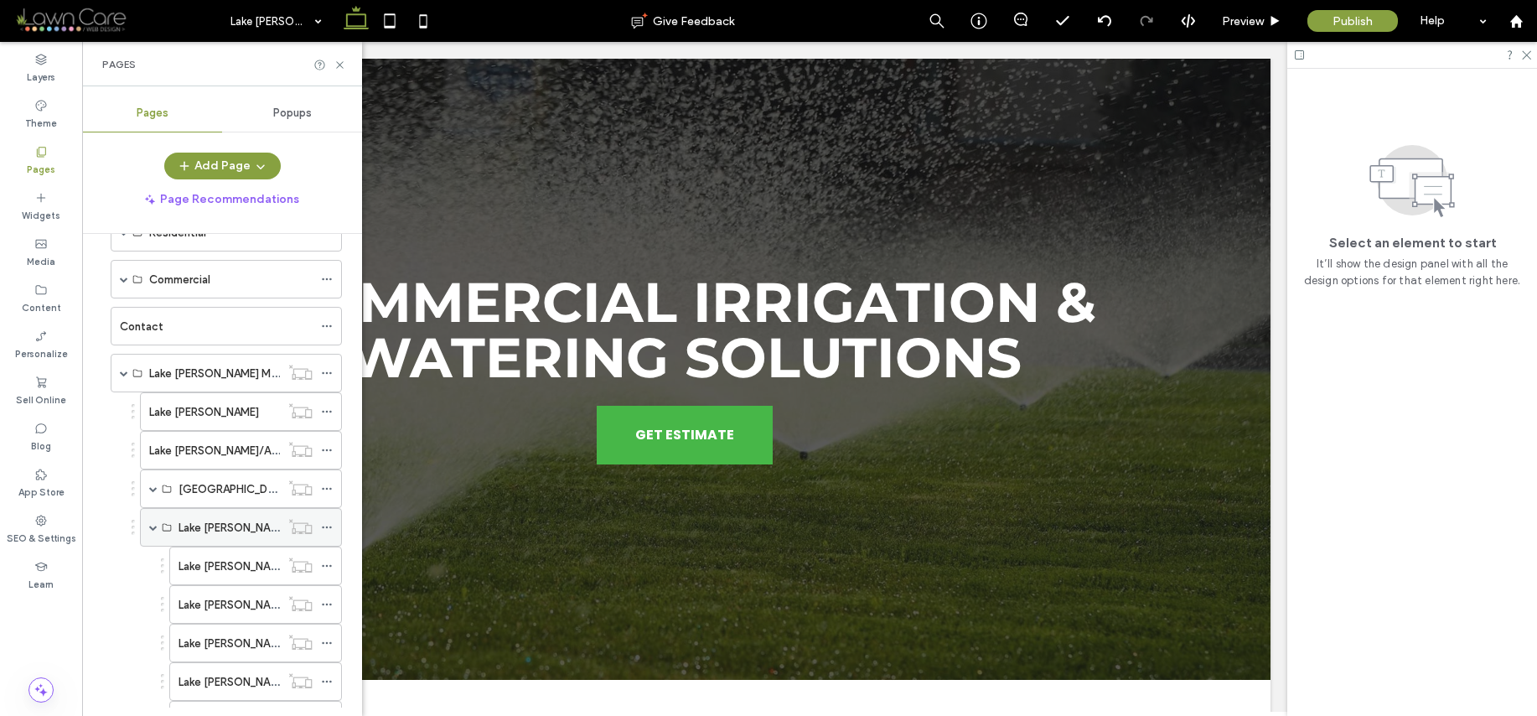
scroll to position [333, 0]
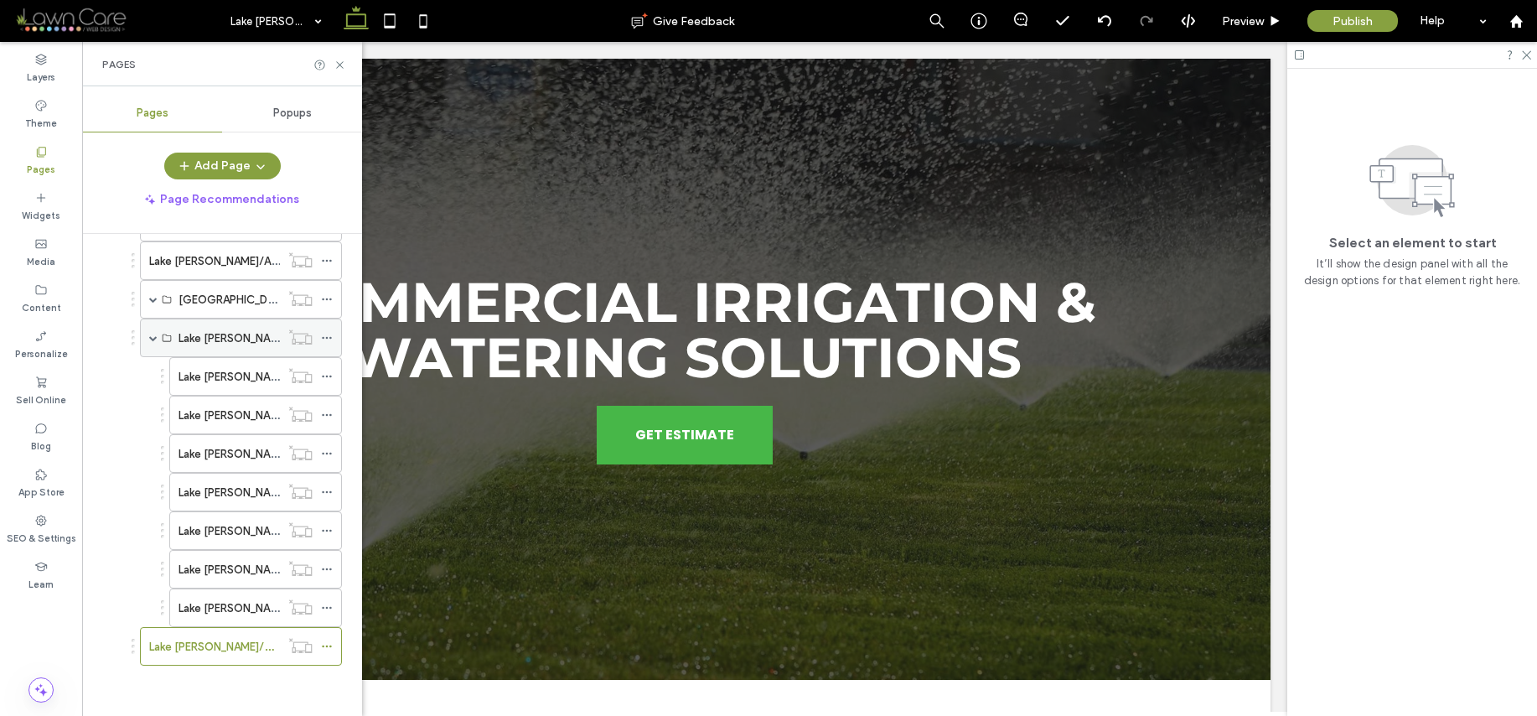
click at [153, 337] on span at bounding box center [153, 338] width 8 height 8
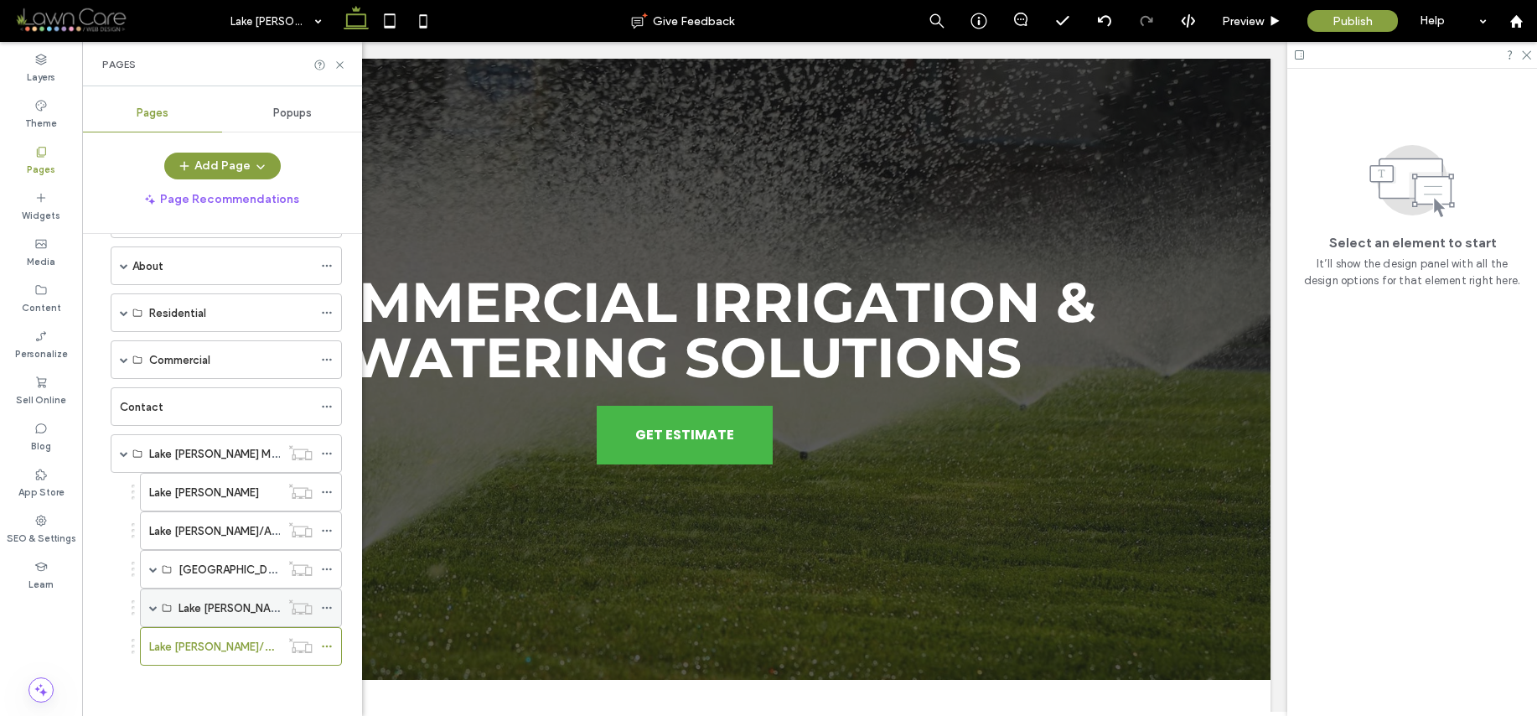
scroll to position [63, 0]
click at [152, 604] on span at bounding box center [153, 607] width 8 height 8
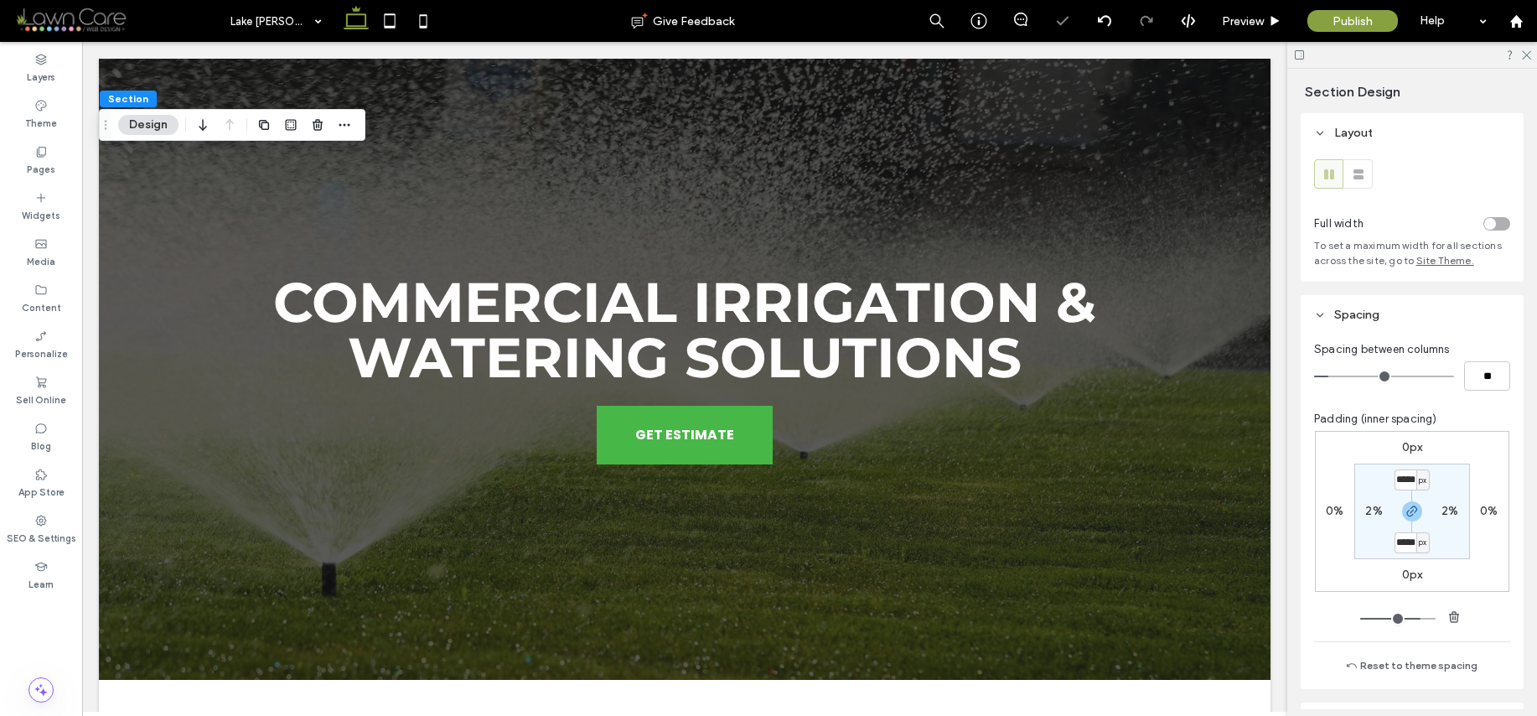
type input "***"
click at [397, 18] on icon at bounding box center [390, 21] width 34 height 34
type input "***"
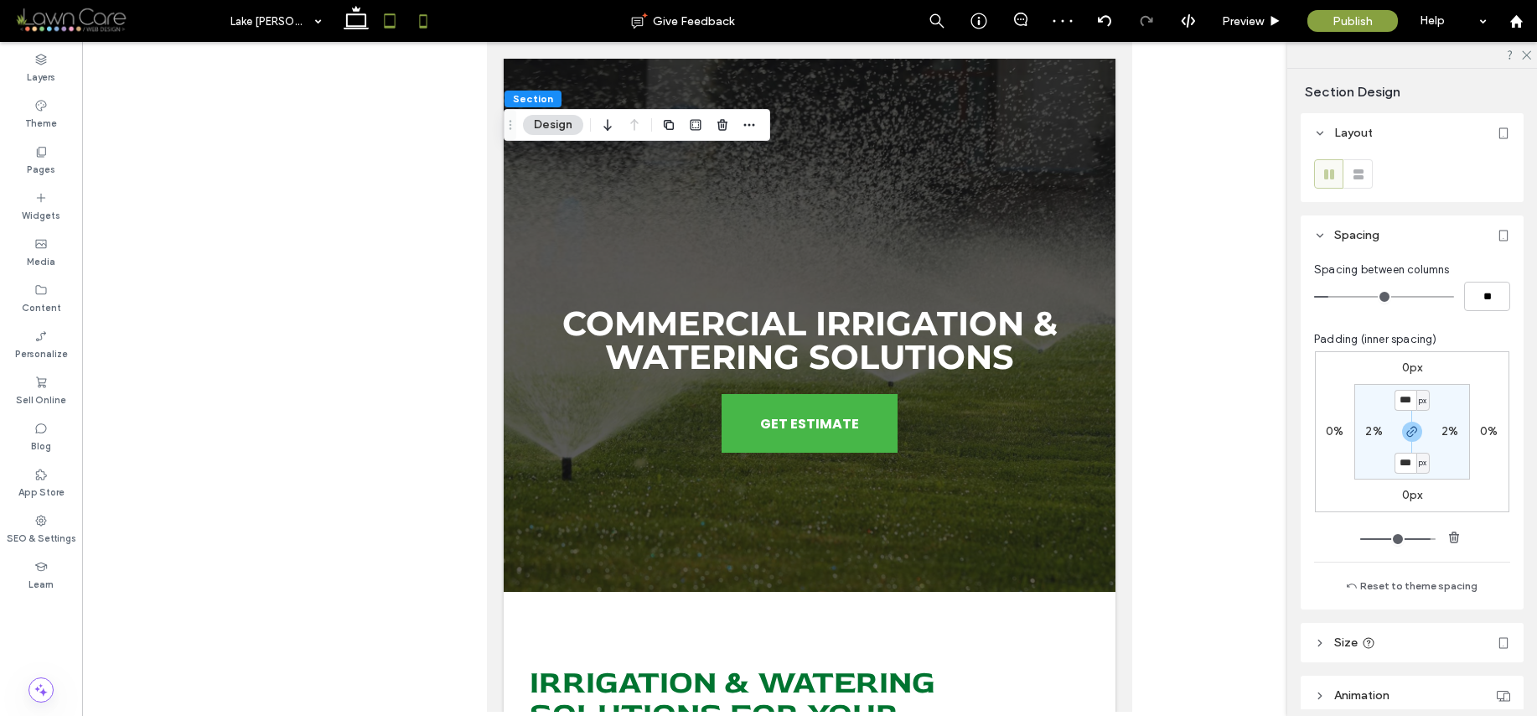
click at [419, 23] on icon at bounding box center [424, 21] width 34 height 34
type input "***"
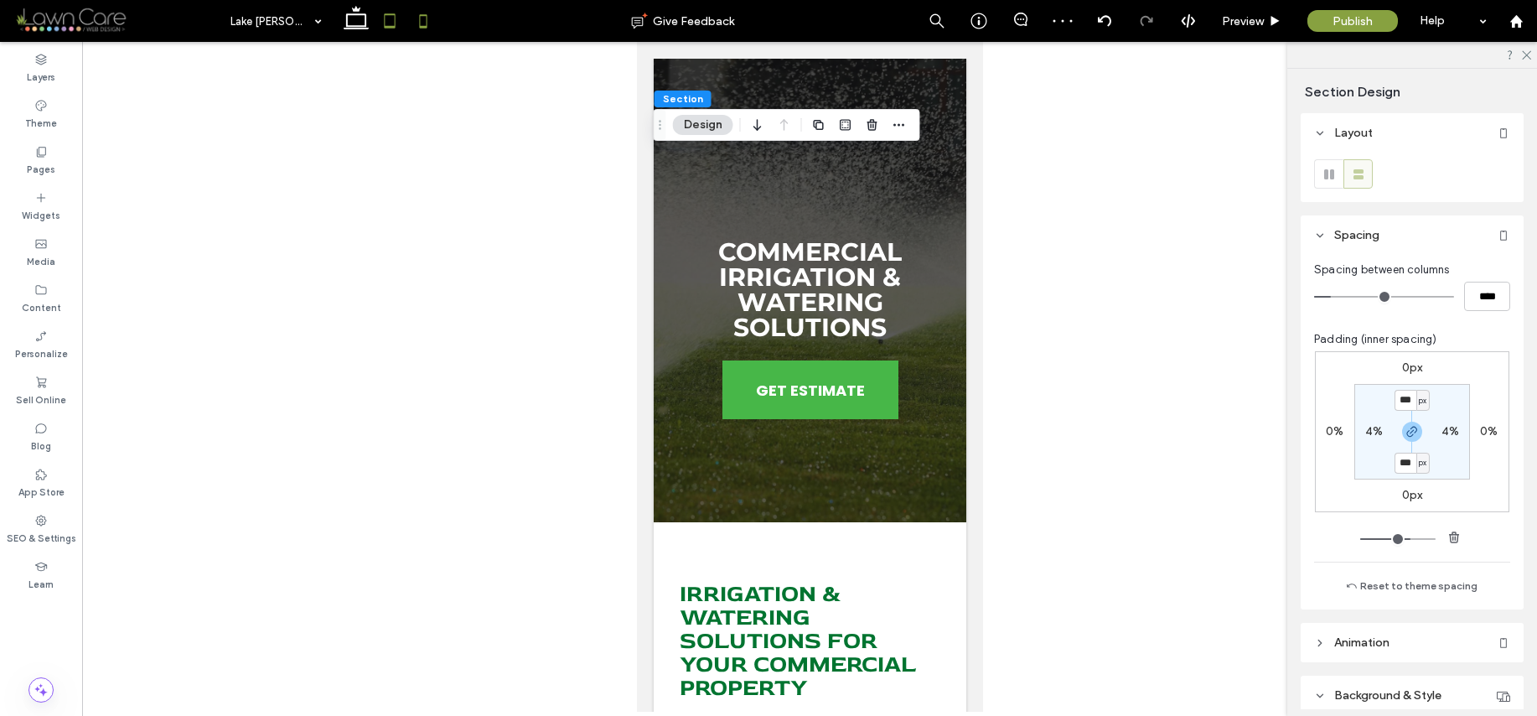
click at [376, 36] on icon at bounding box center [390, 21] width 34 height 34
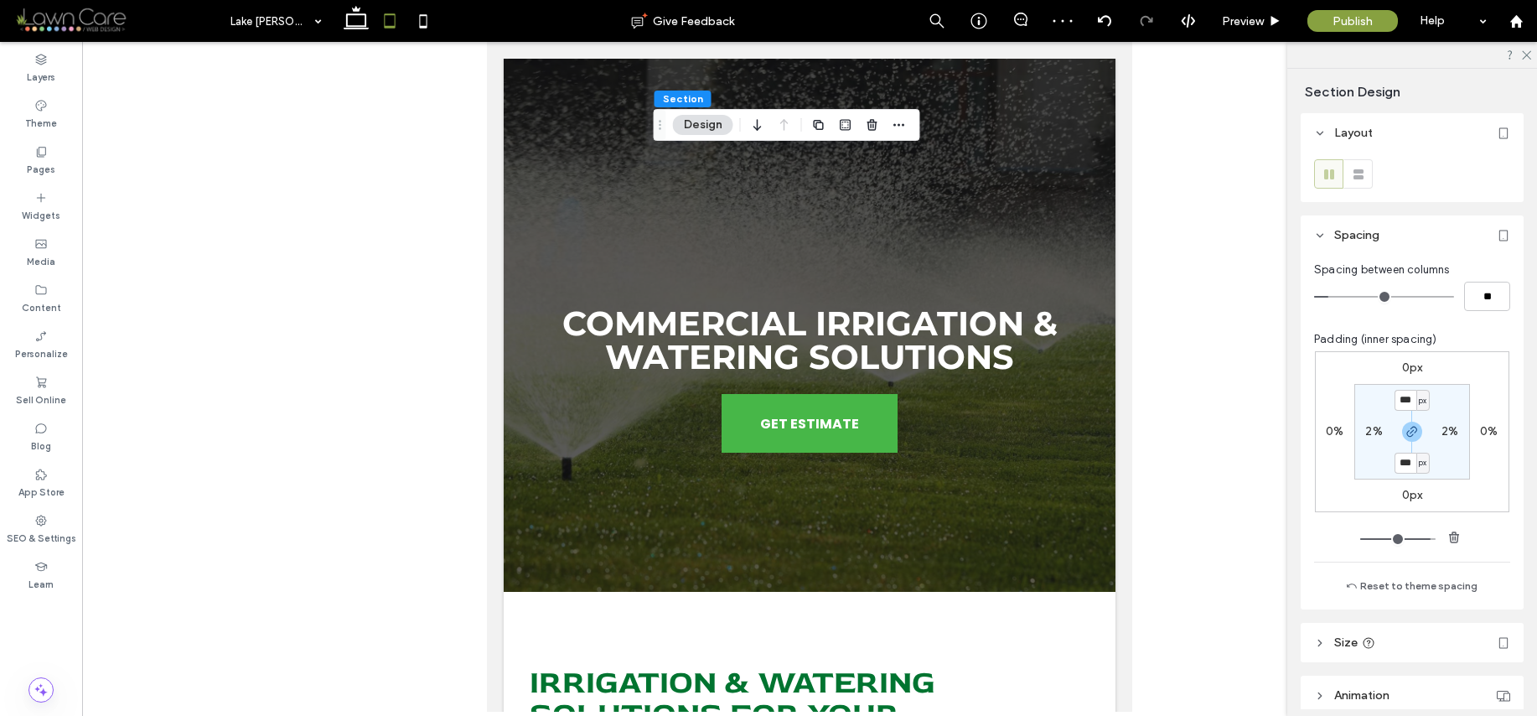
type input "***"
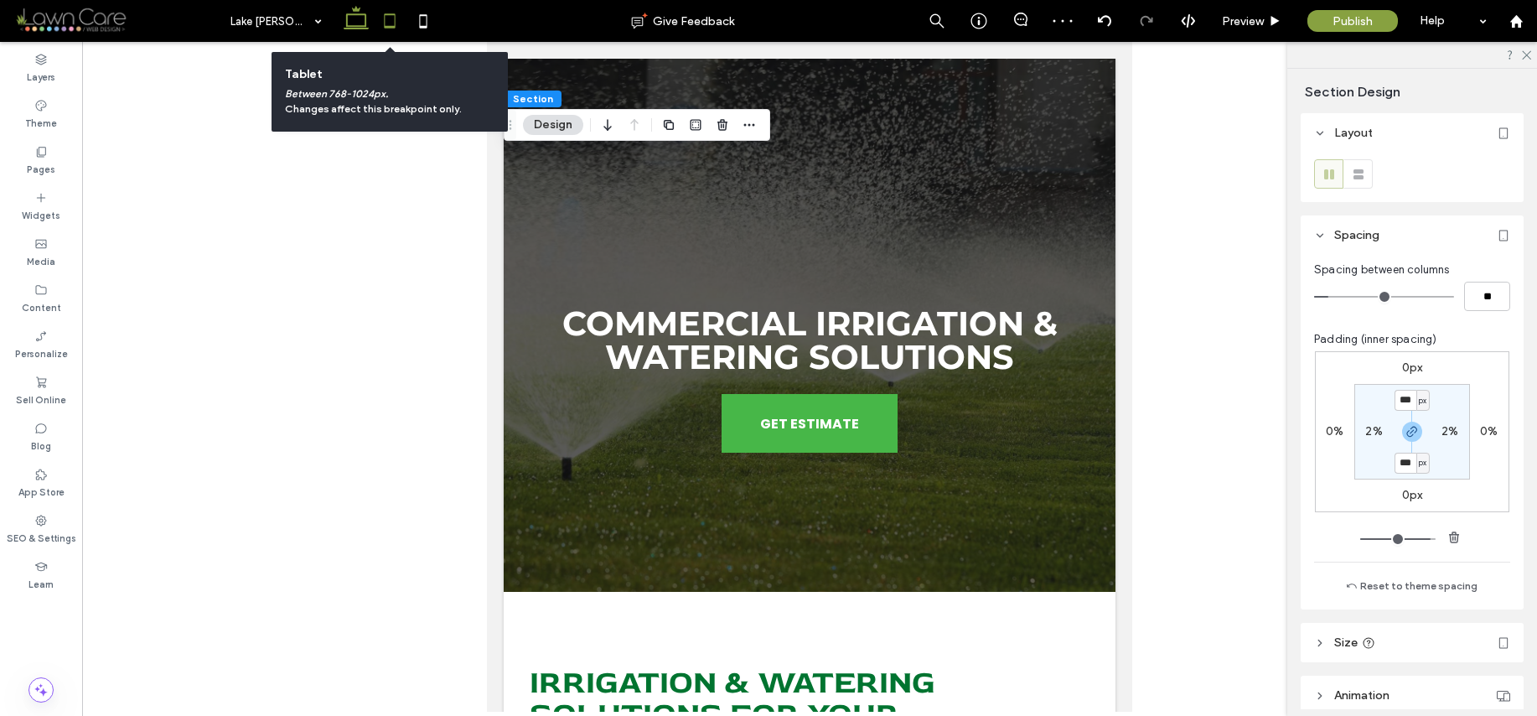
click at [358, 28] on use at bounding box center [356, 17] width 25 height 23
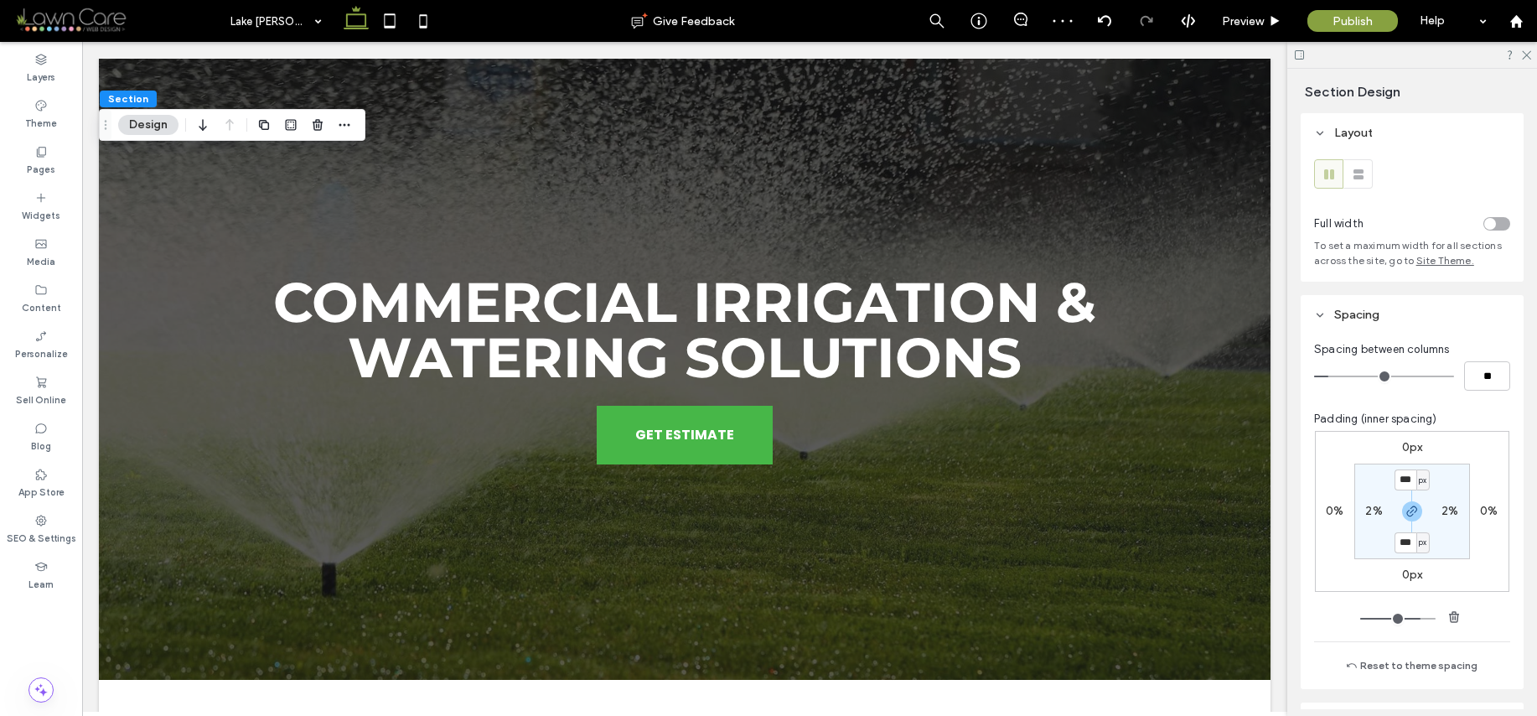
type input "*****"
type input "***"
click at [38, 147] on icon at bounding box center [40, 151] width 13 height 13
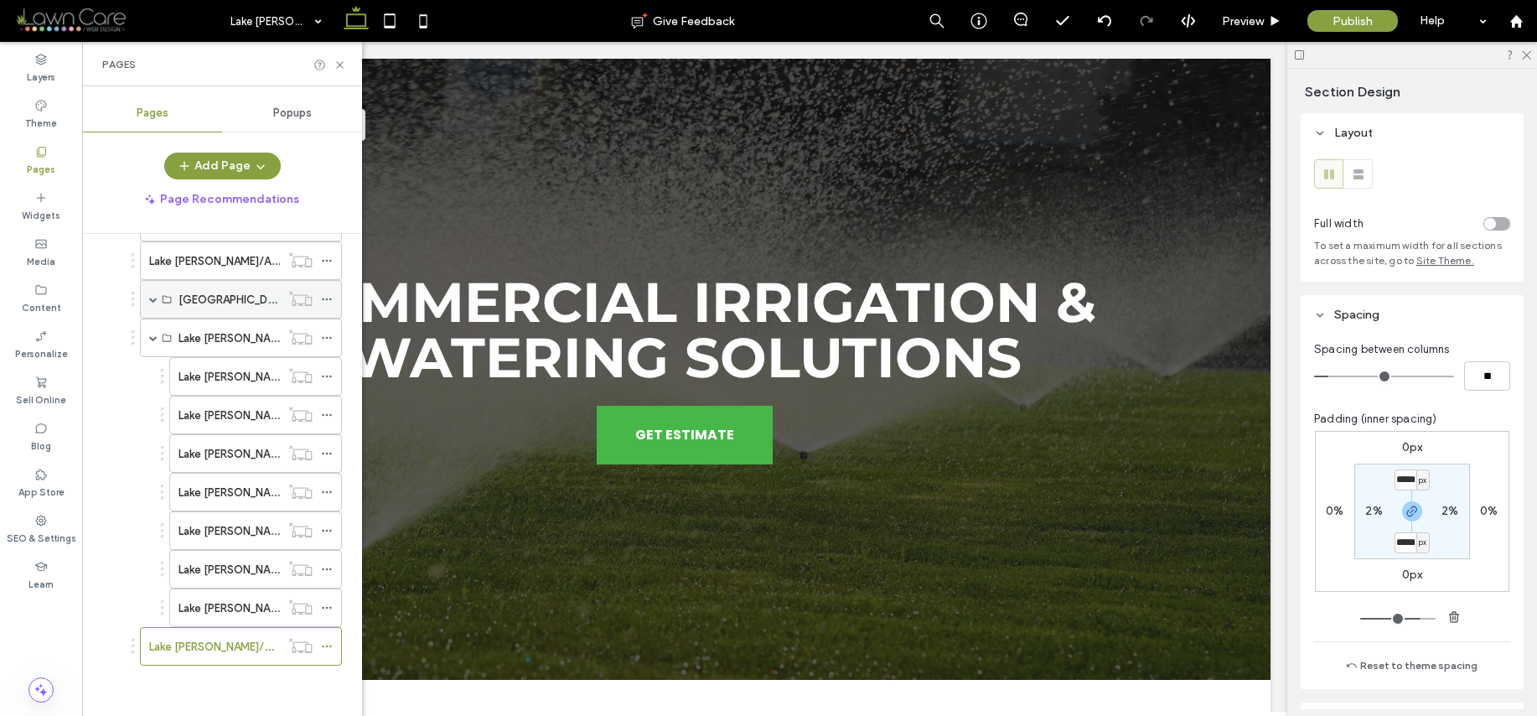
scroll to position [0, 0]
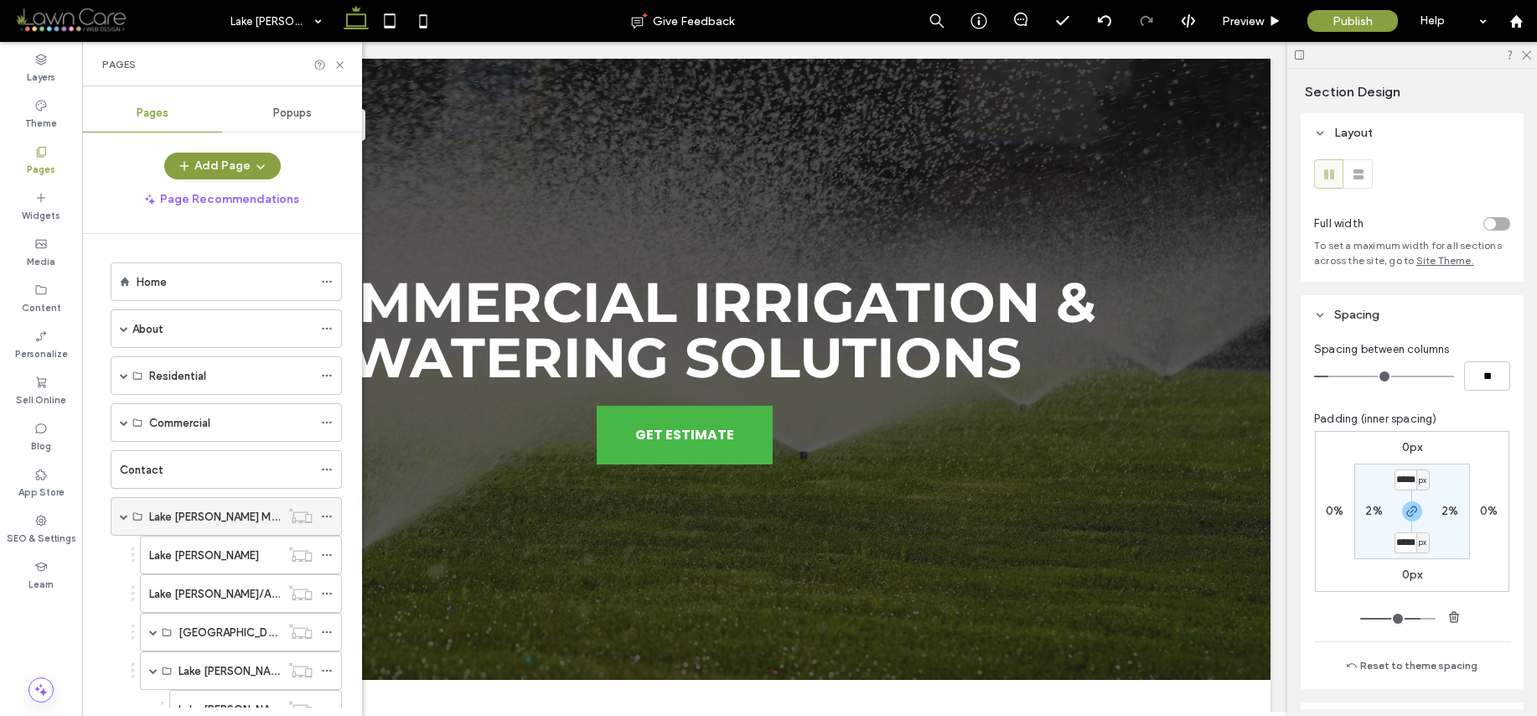
click at [127, 515] on span at bounding box center [124, 516] width 8 height 8
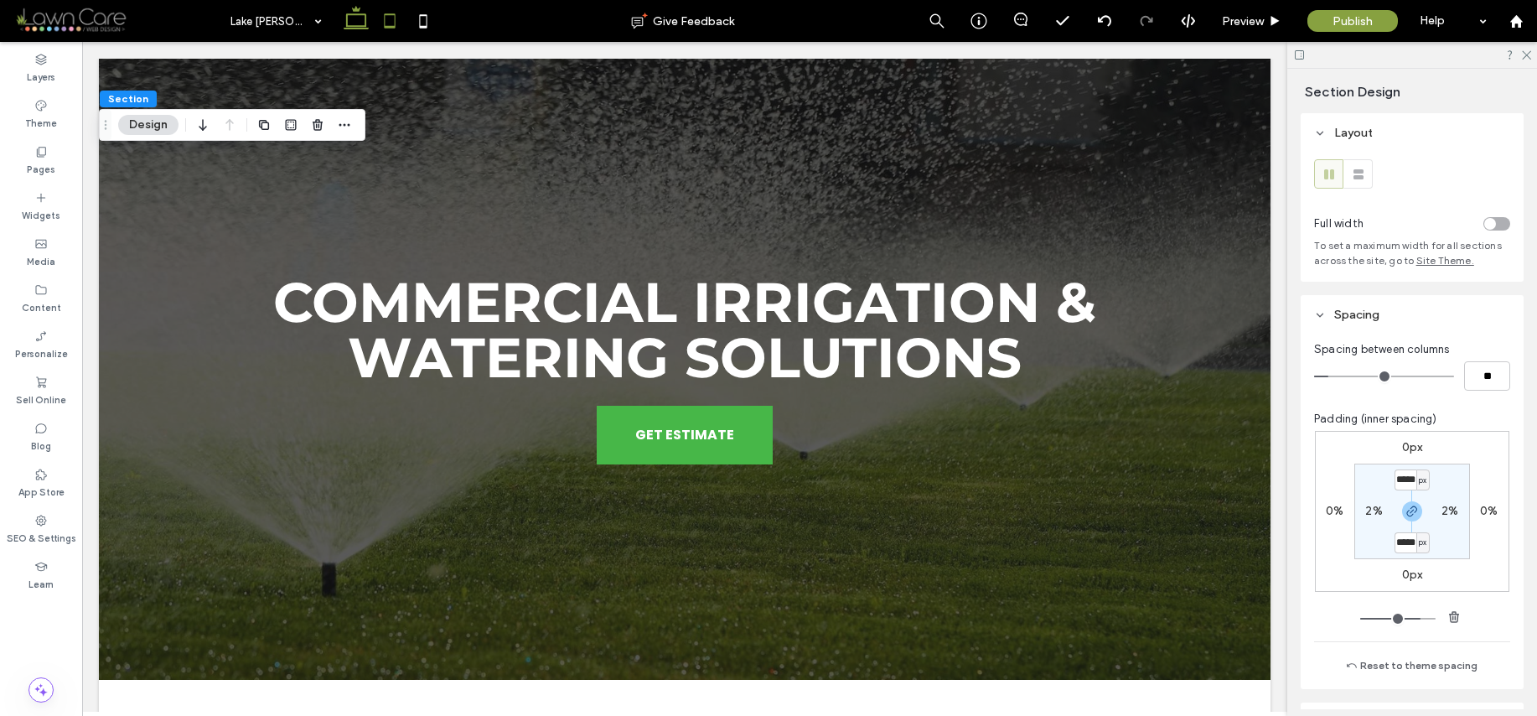
click at [385, 26] on use at bounding box center [389, 20] width 11 height 14
type input "***"
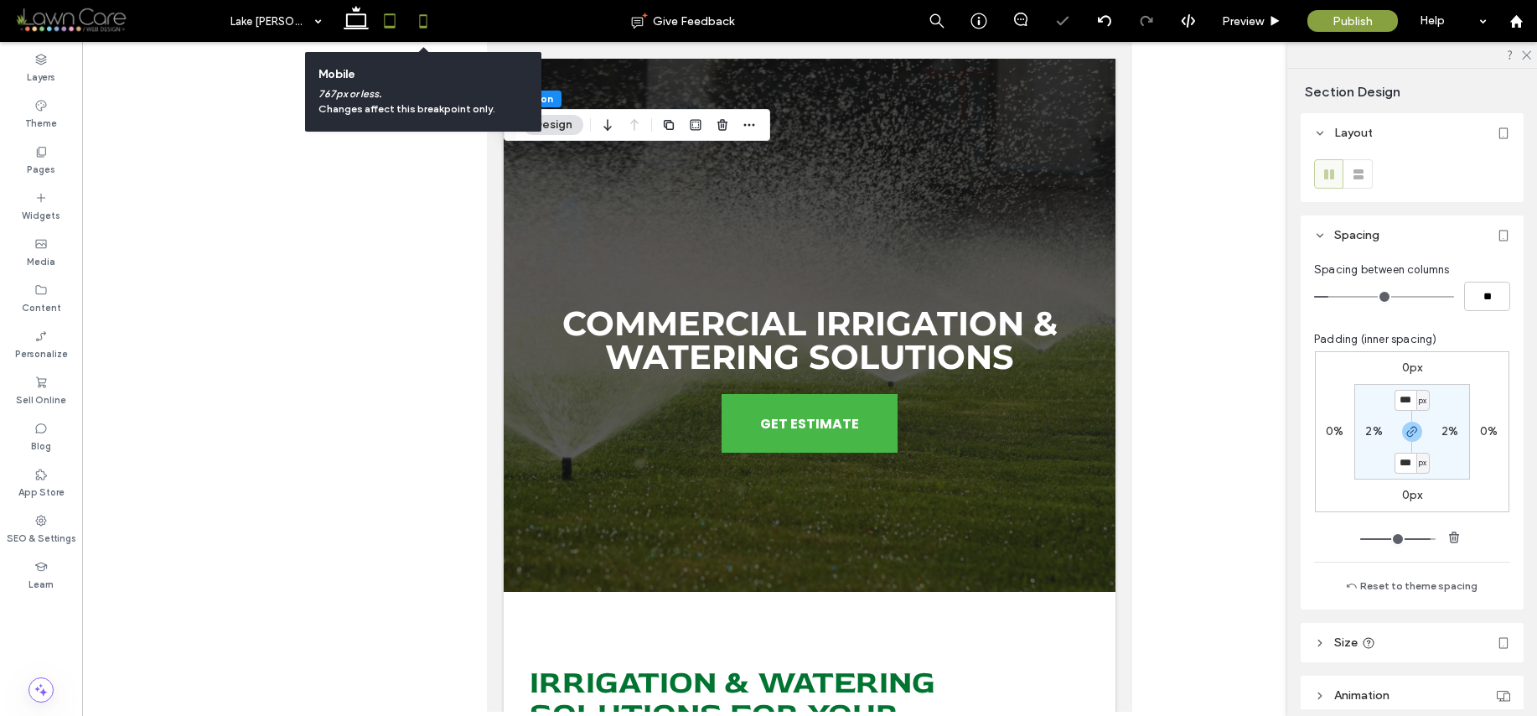
click at [423, 23] on icon at bounding box center [424, 21] width 34 height 34
type input "***"
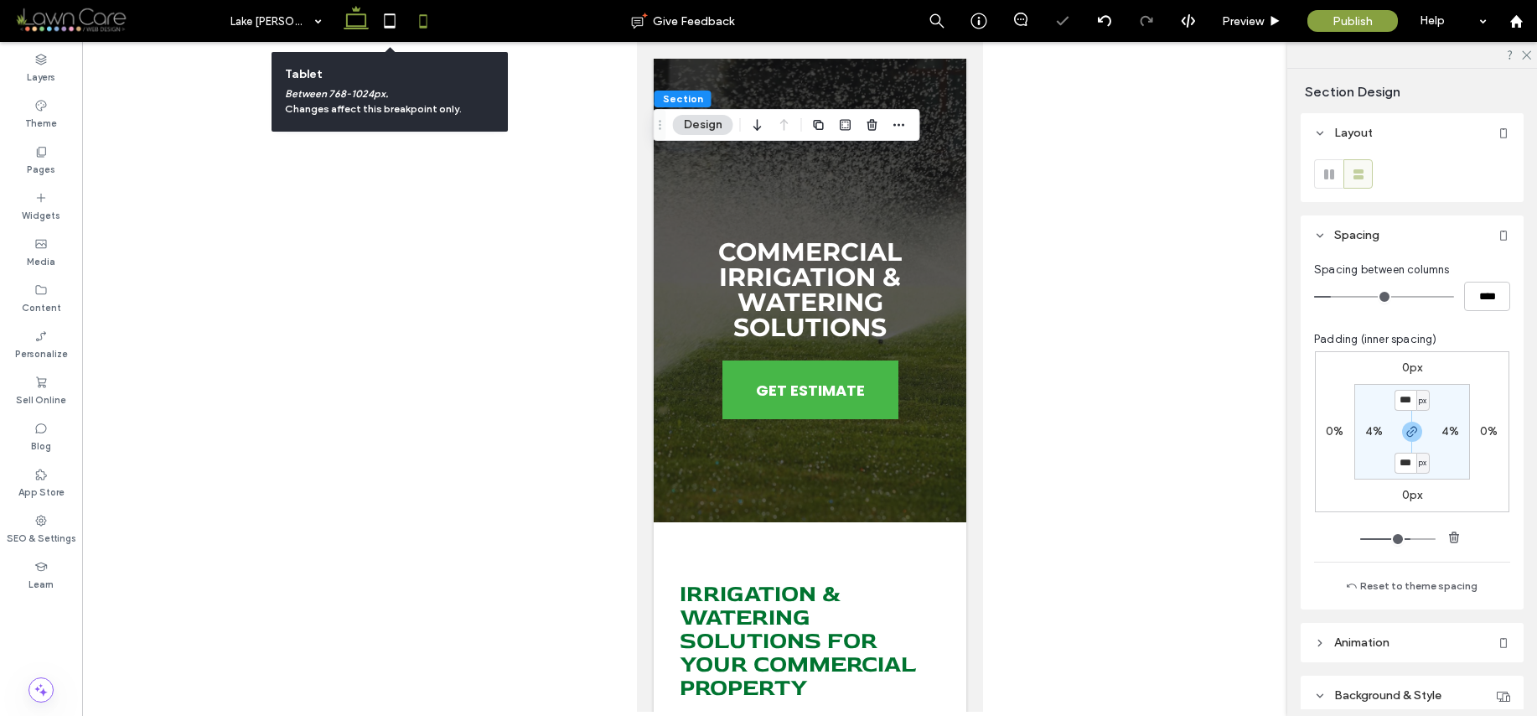
click at [365, 28] on use at bounding box center [356, 17] width 25 height 23
type input "*****"
type input "***"
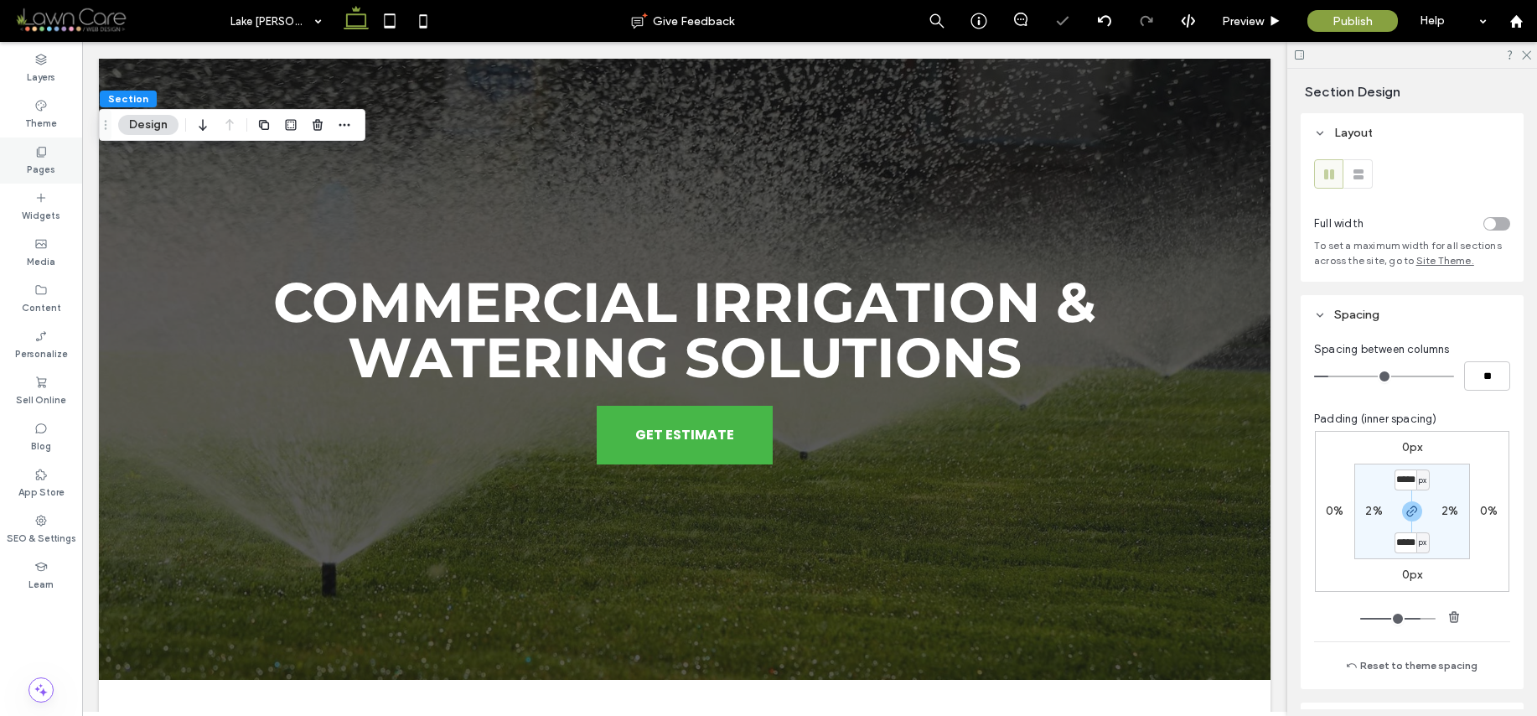
click at [44, 162] on label "Pages" at bounding box center [41, 167] width 28 height 18
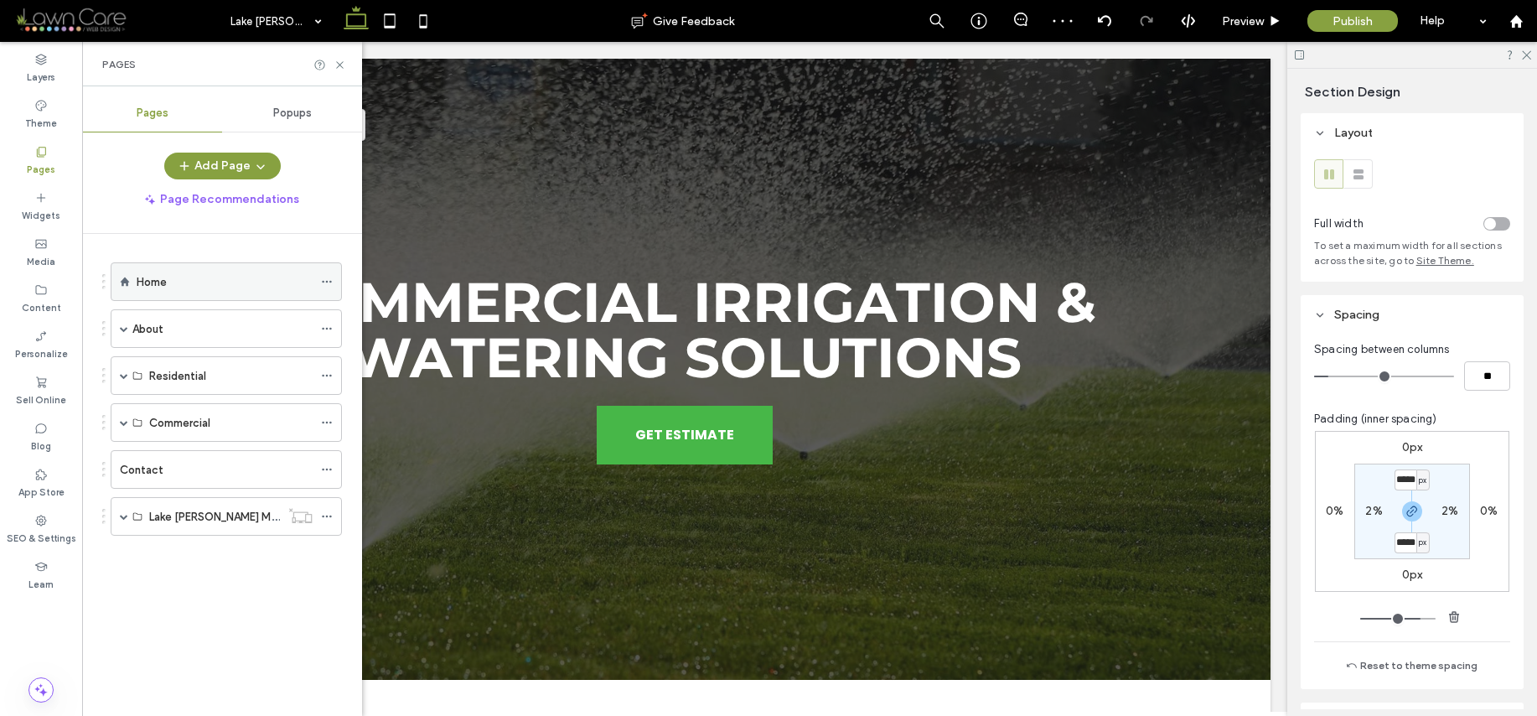
click at [175, 296] on div "Home" at bounding box center [225, 281] width 176 height 37
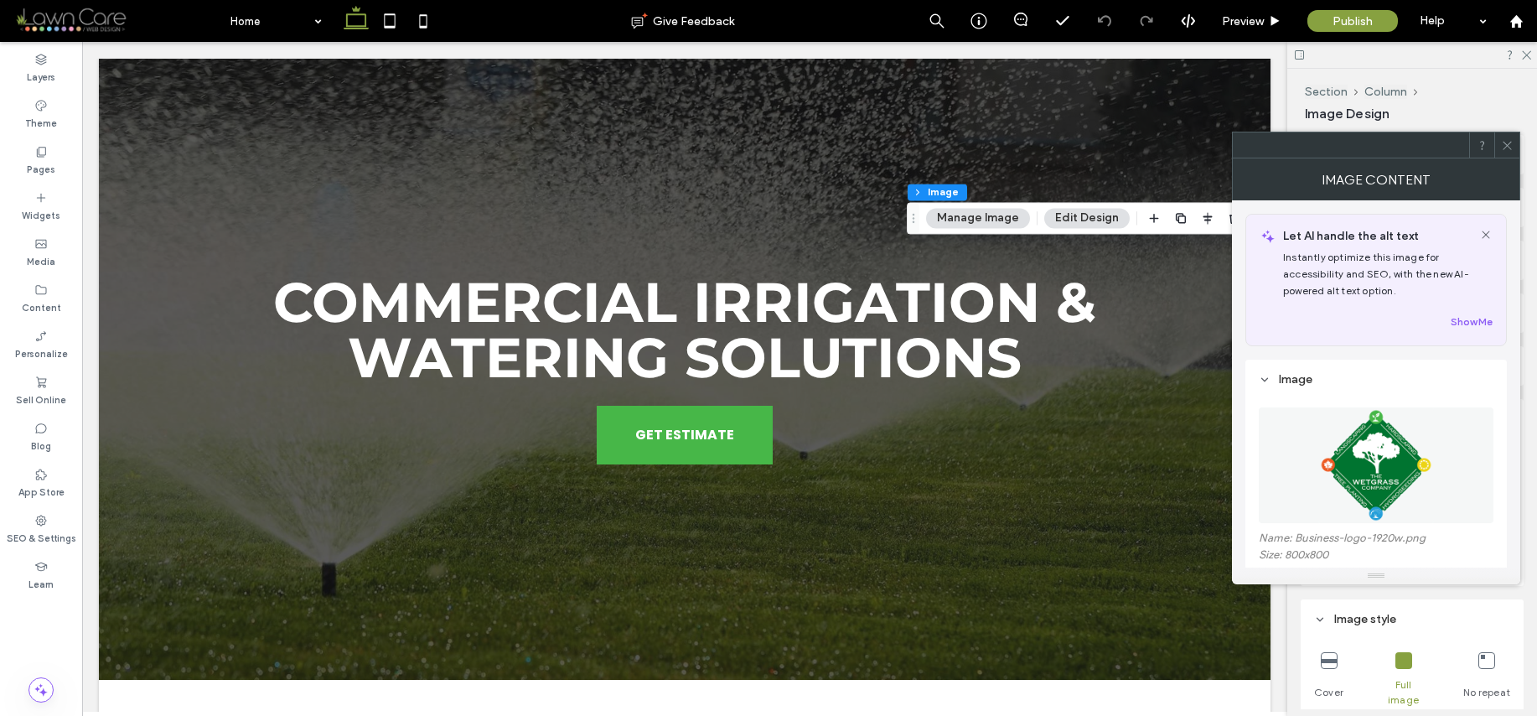
scroll to position [462, 0]
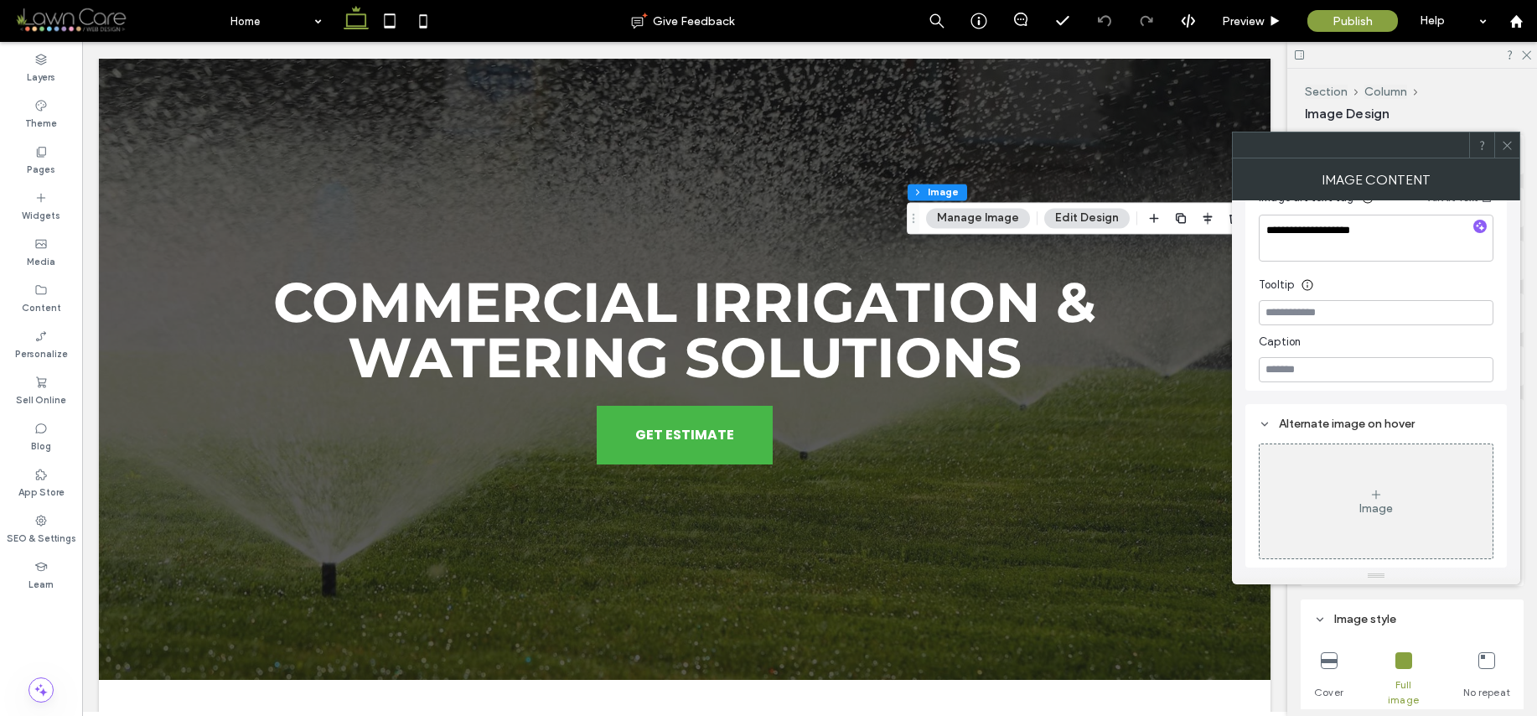
click at [1505, 148] on icon at bounding box center [1507, 145] width 13 height 13
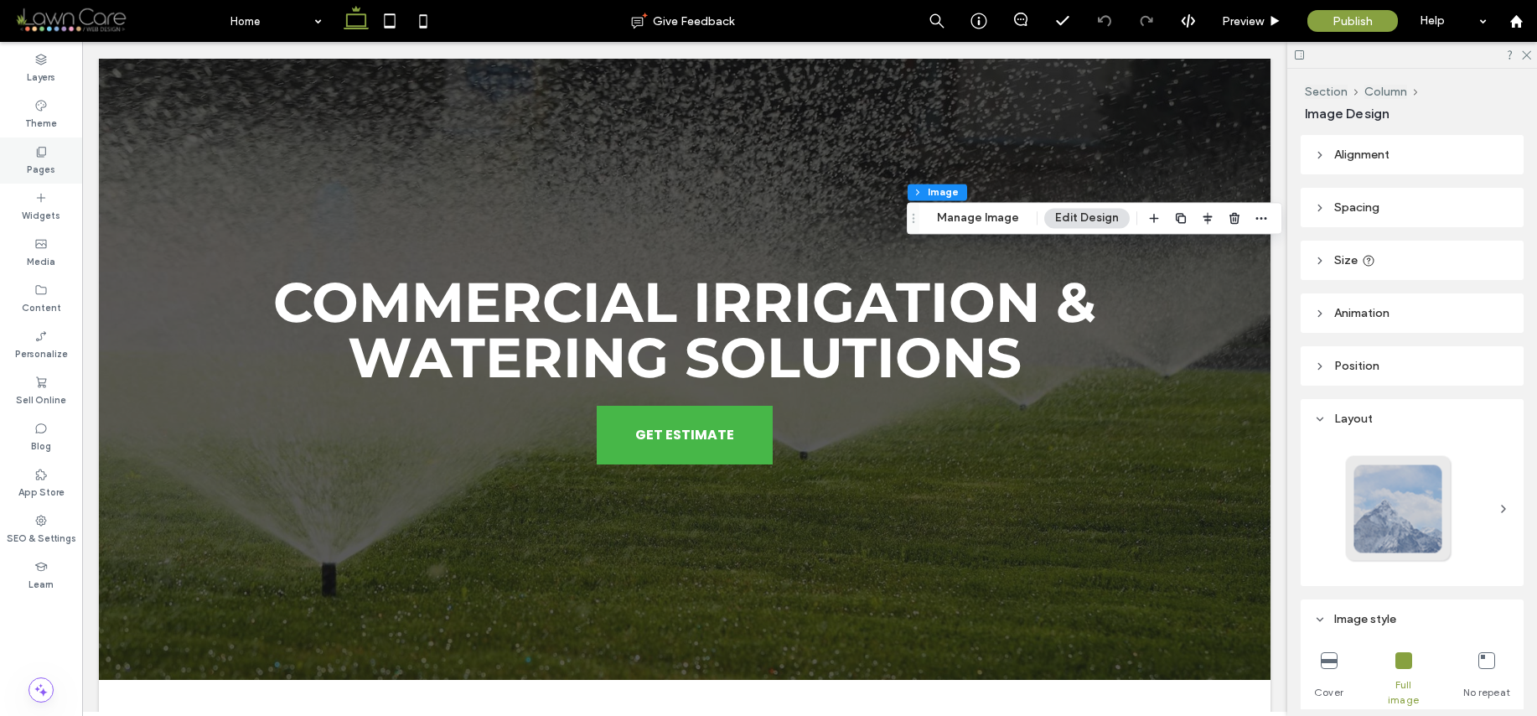
click at [43, 158] on label "Pages" at bounding box center [41, 167] width 28 height 18
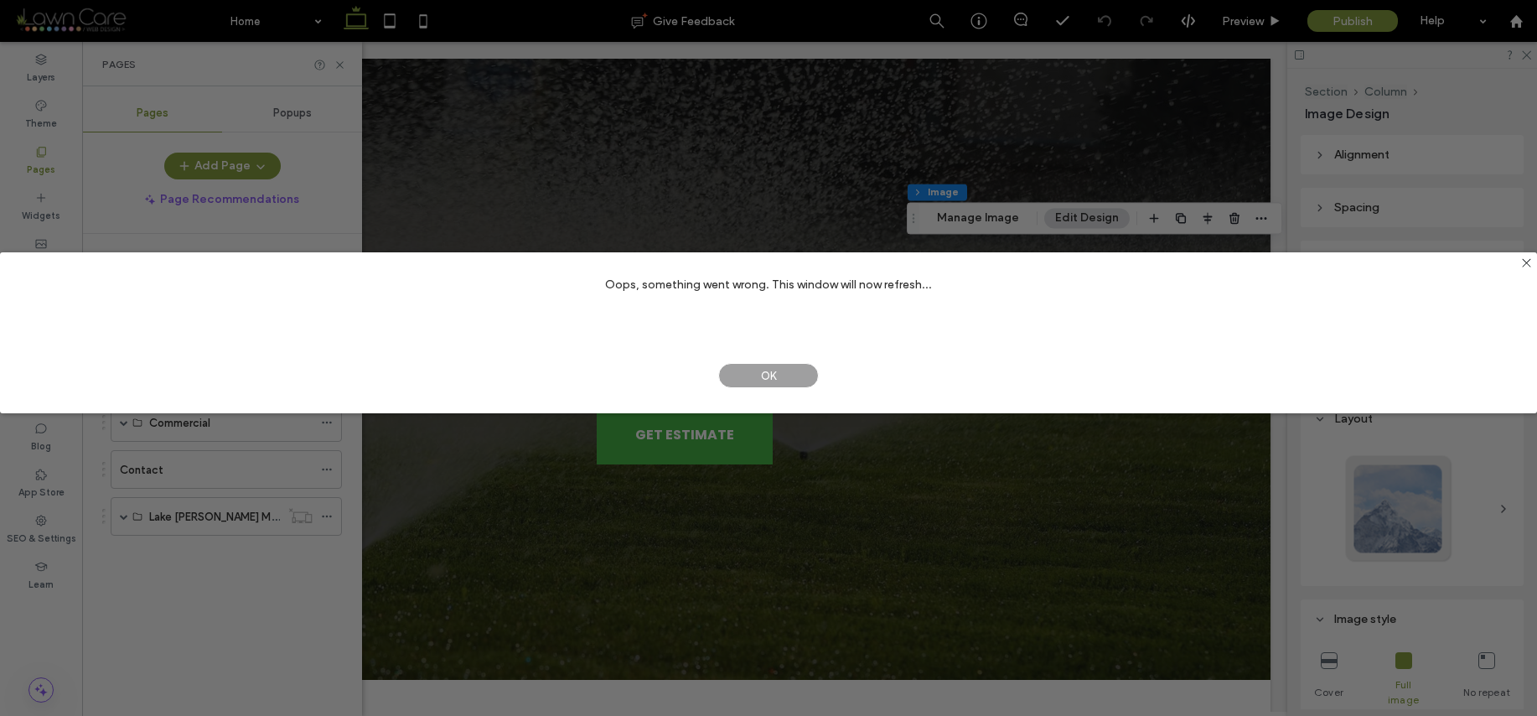
click at [792, 371] on span "OK" at bounding box center [768, 375] width 101 height 25
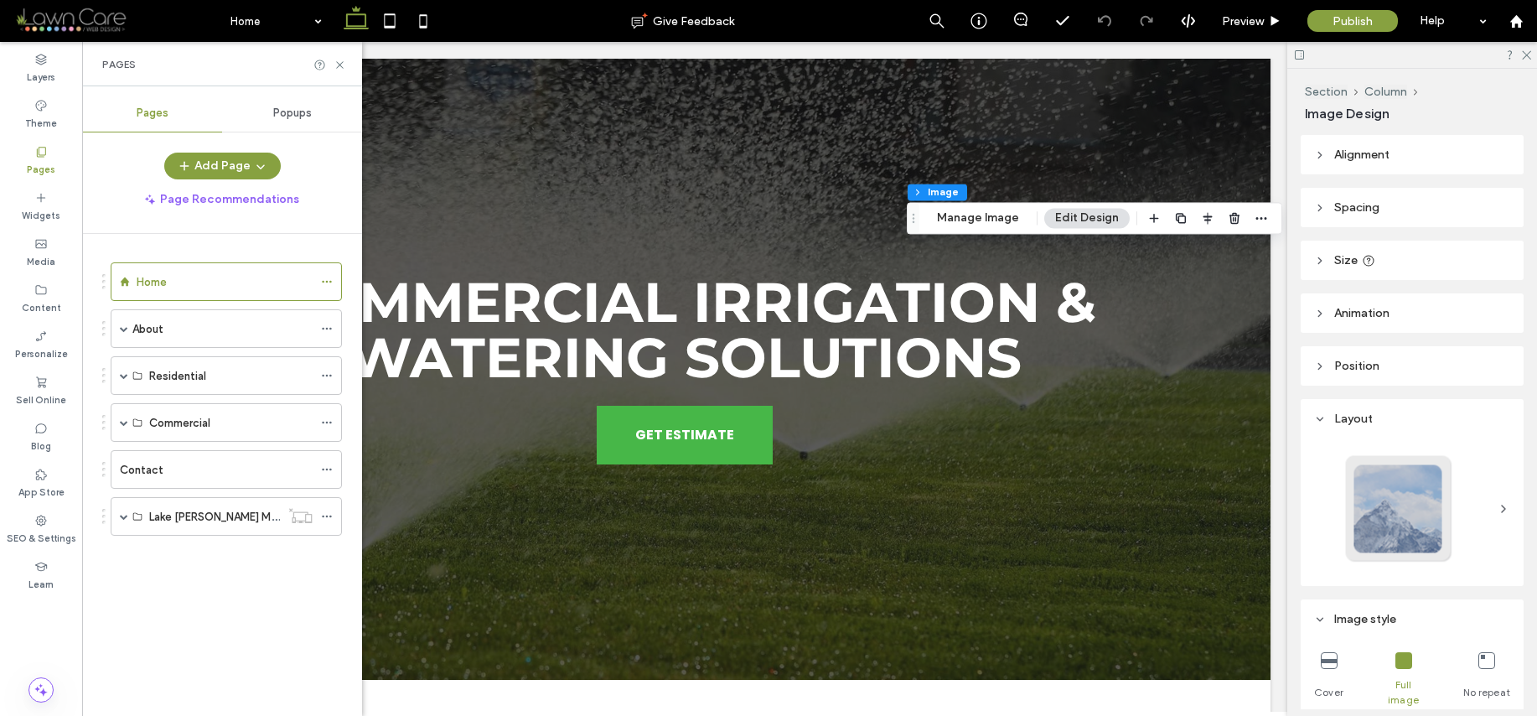
click at [334, 72] on div "Pages" at bounding box center [222, 64] width 280 height 44
click at [341, 64] on icon at bounding box center [340, 65] width 13 height 13
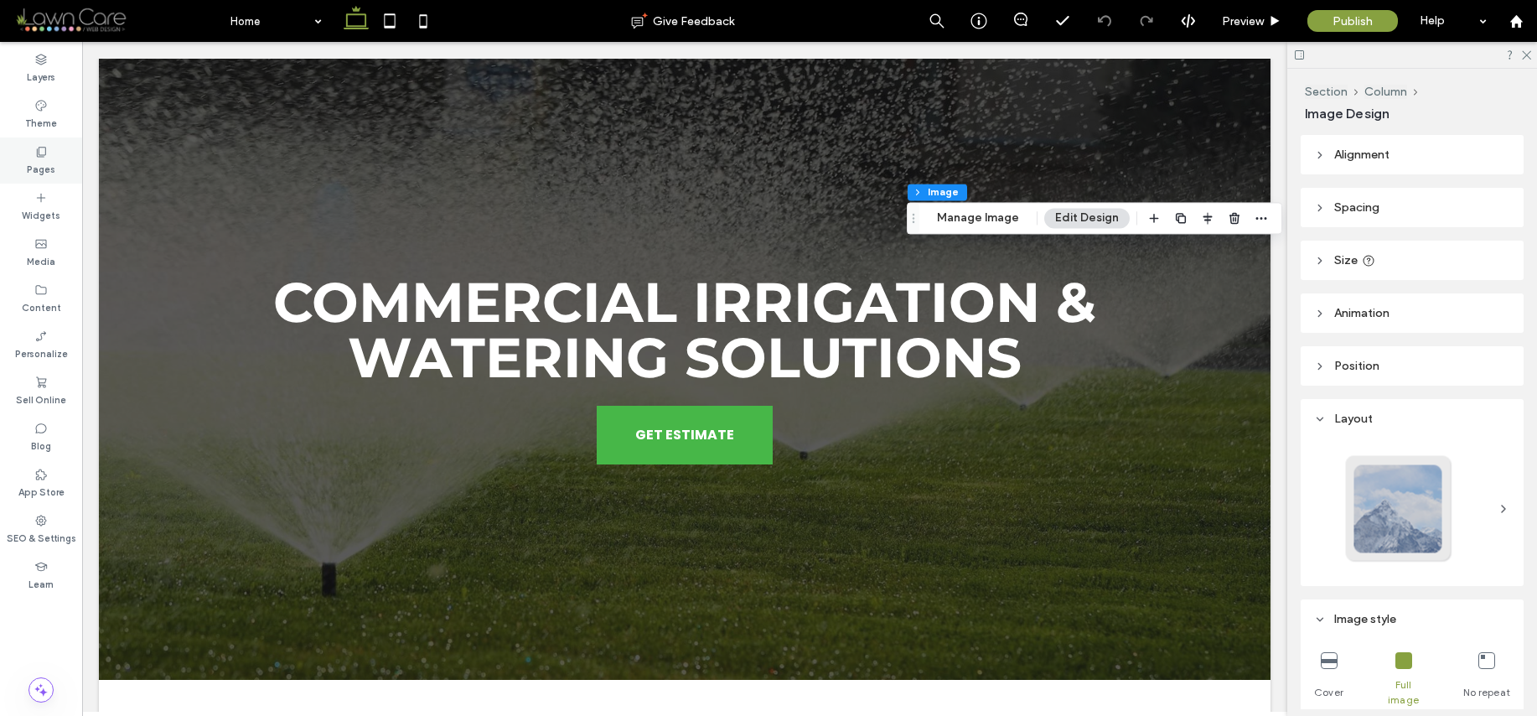
click at [54, 162] on div "Pages" at bounding box center [41, 160] width 82 height 46
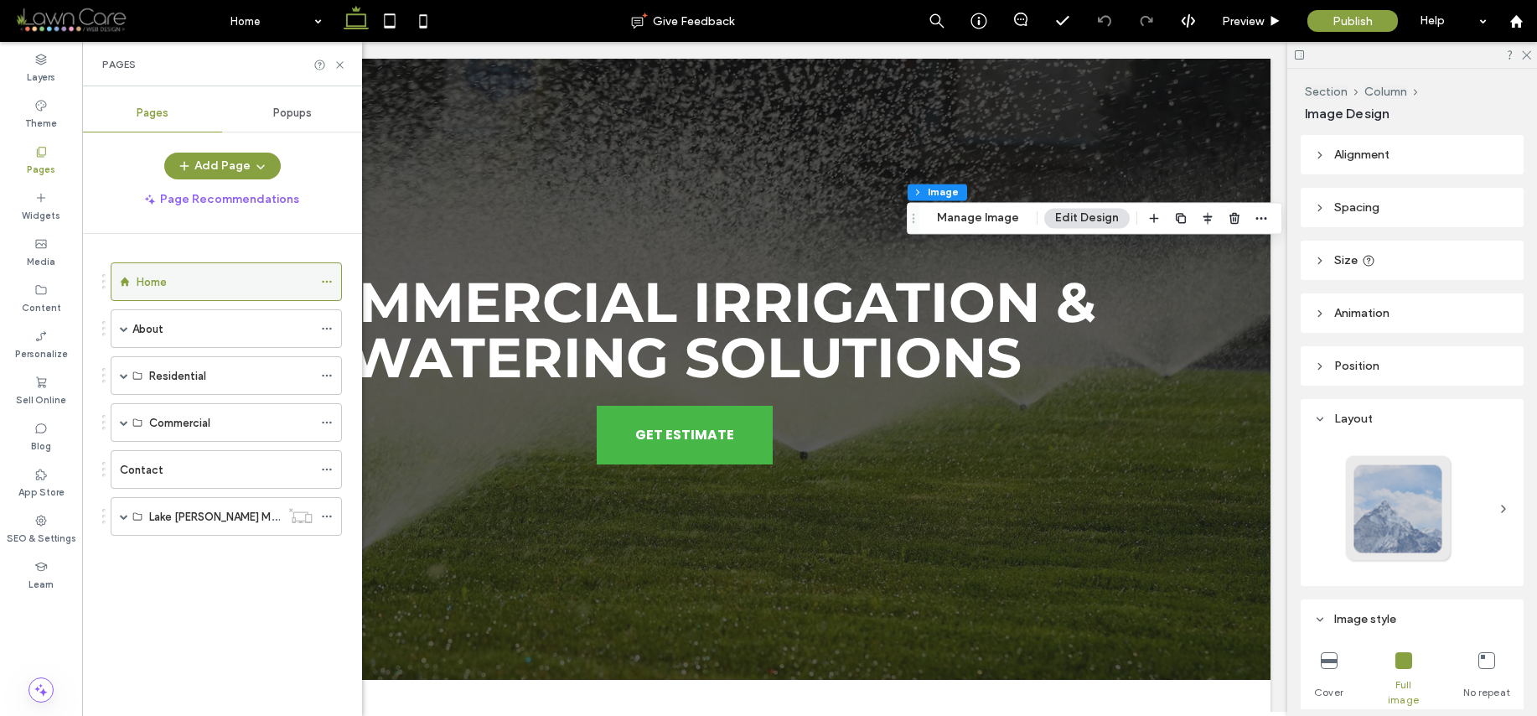
click at [178, 263] on div "Home" at bounding box center [225, 281] width 176 height 37
